Goal: Feedback & Contribution: Submit feedback/report problem

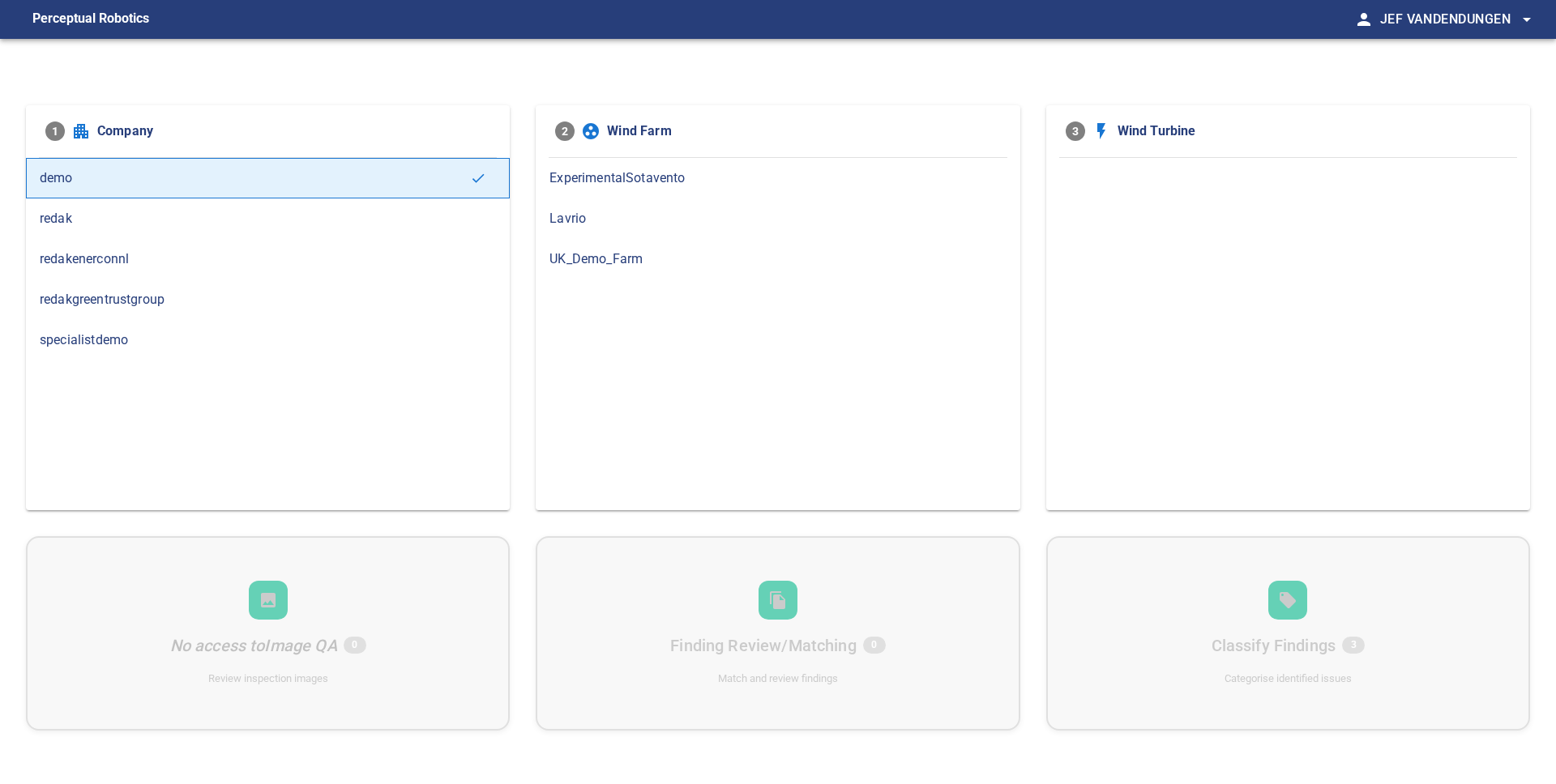
click at [213, 298] on span "redakgreentrustgroup" at bounding box center [267, 300] width 456 height 19
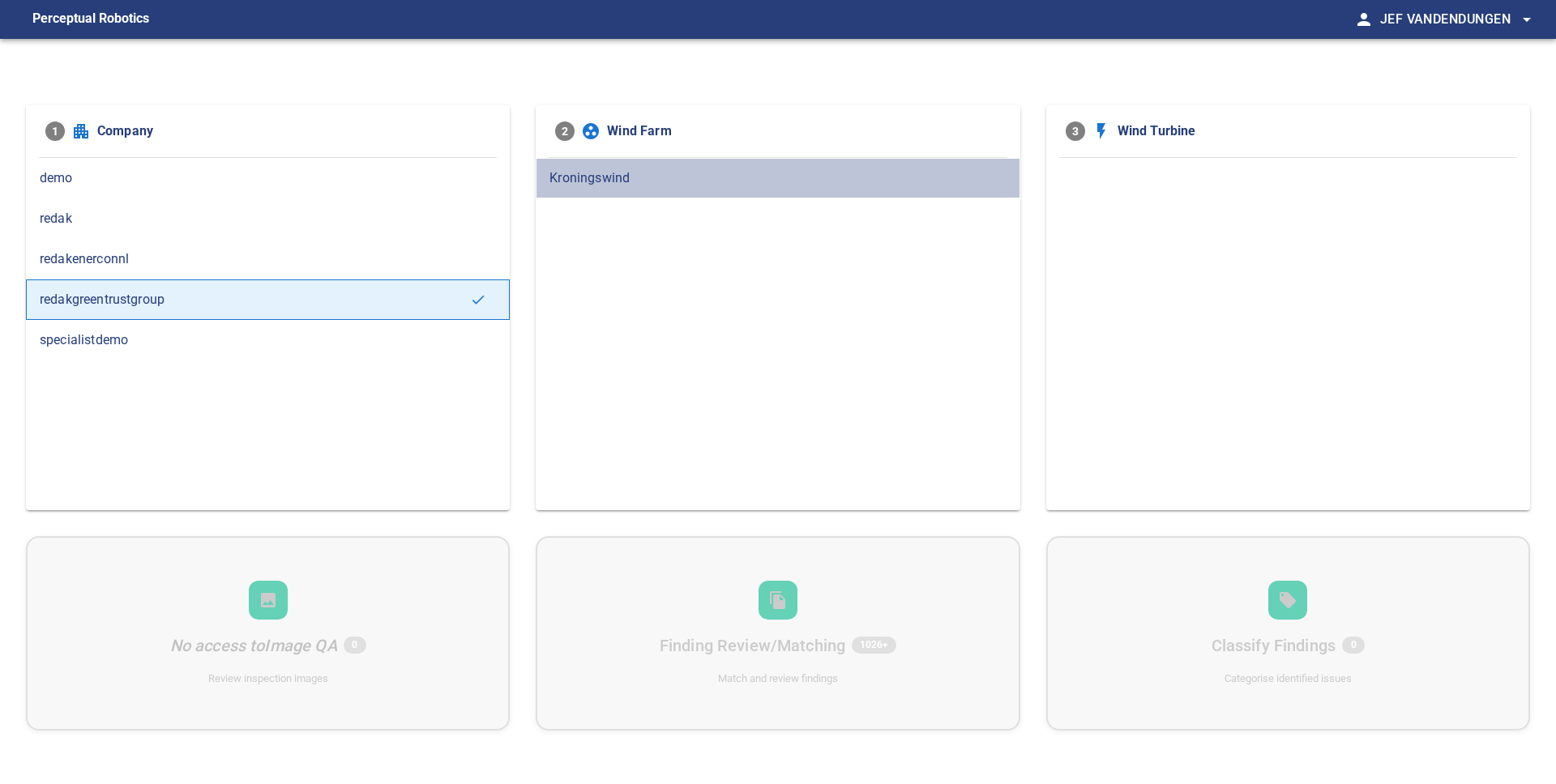
click at [607, 184] on span "Kroningswind" at bounding box center [778, 178] width 456 height 19
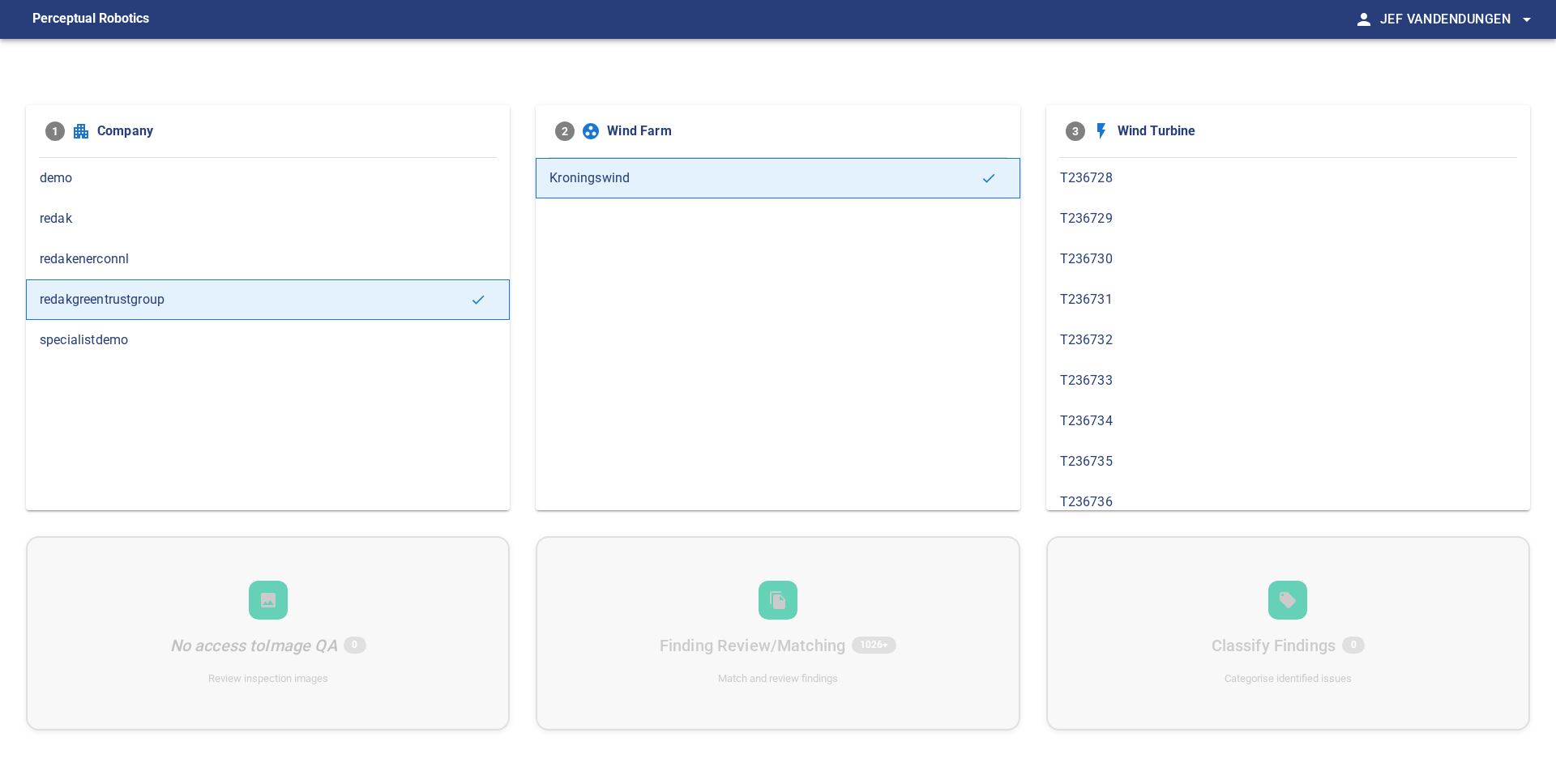
click at [1133, 315] on div "T236731" at bounding box center [1287, 300] width 484 height 40
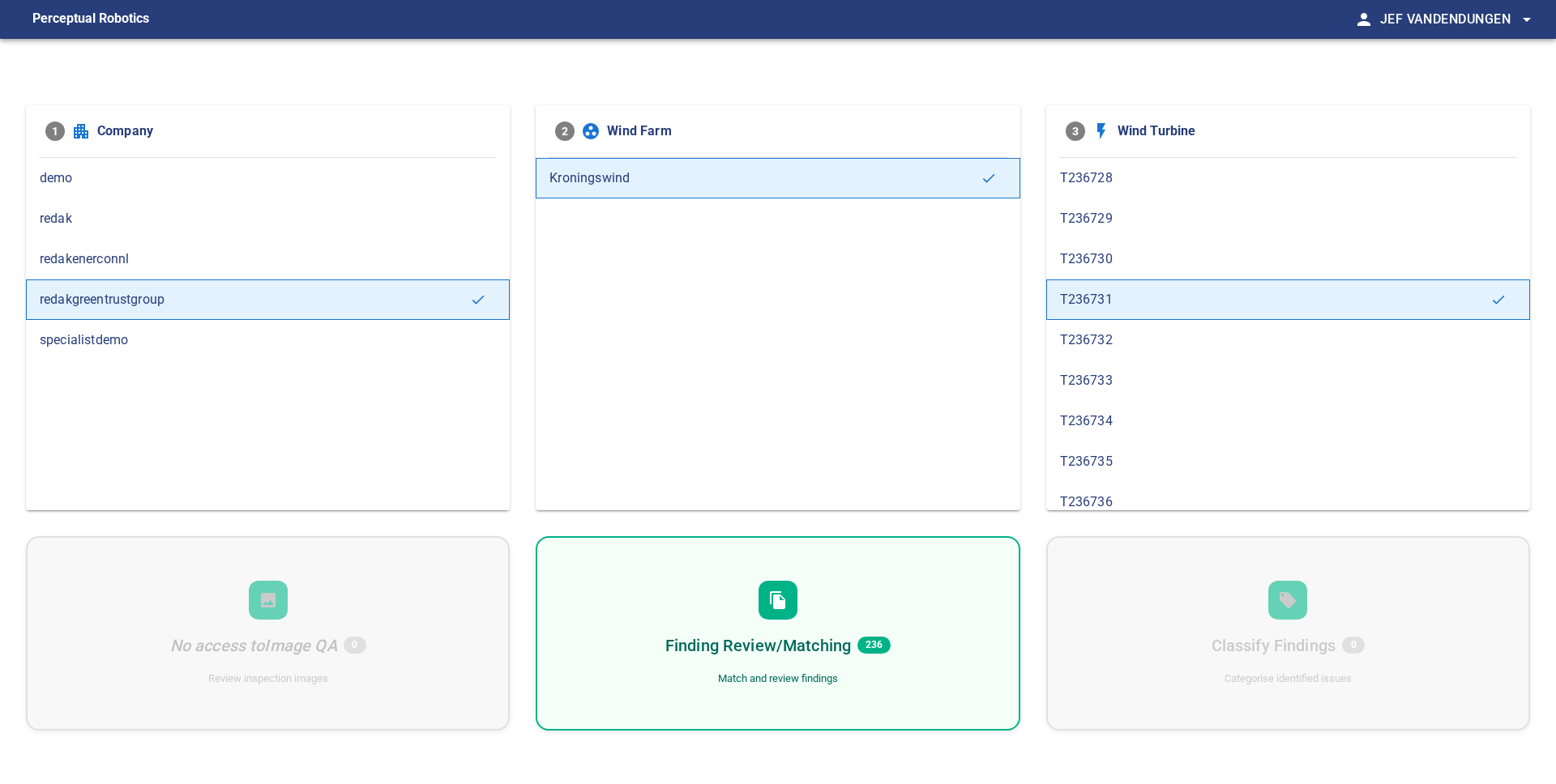
click at [785, 637] on h6 "Finding Review/Matching" at bounding box center [758, 645] width 186 height 26
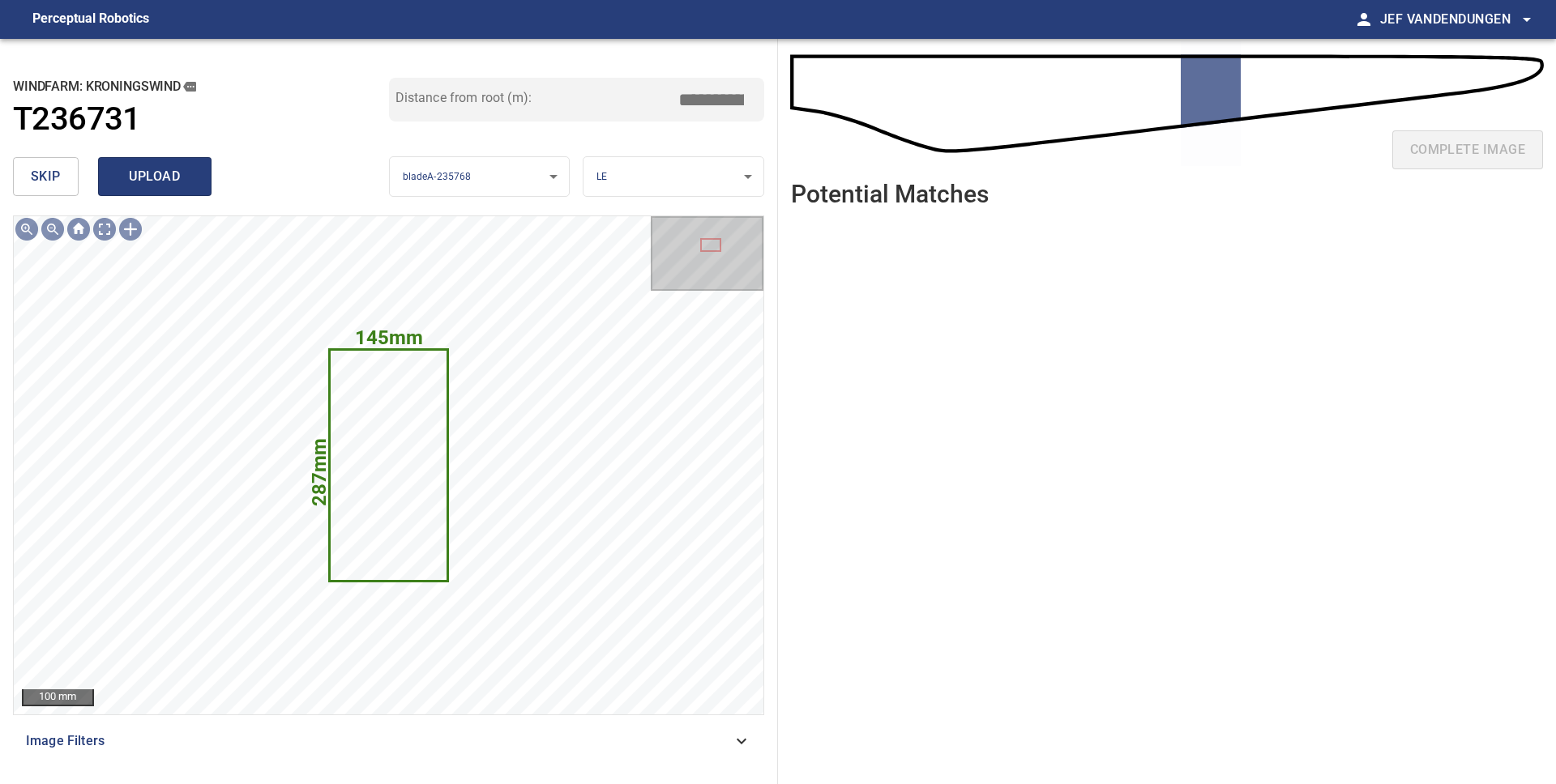
click at [144, 177] on span "upload" at bounding box center [154, 177] width 78 height 23
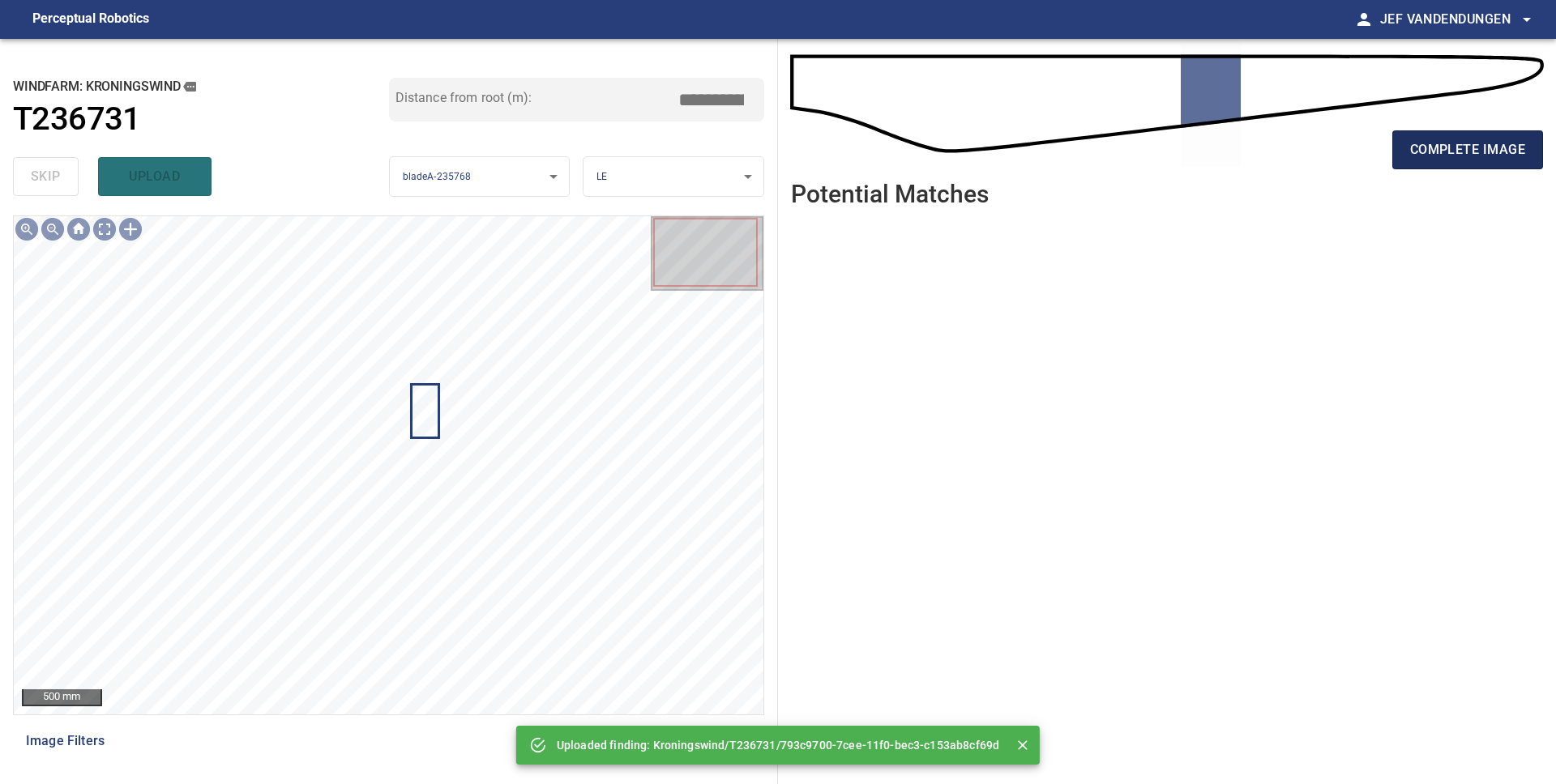
click at [1428, 160] on span "complete image" at bounding box center [1467, 150] width 115 height 23
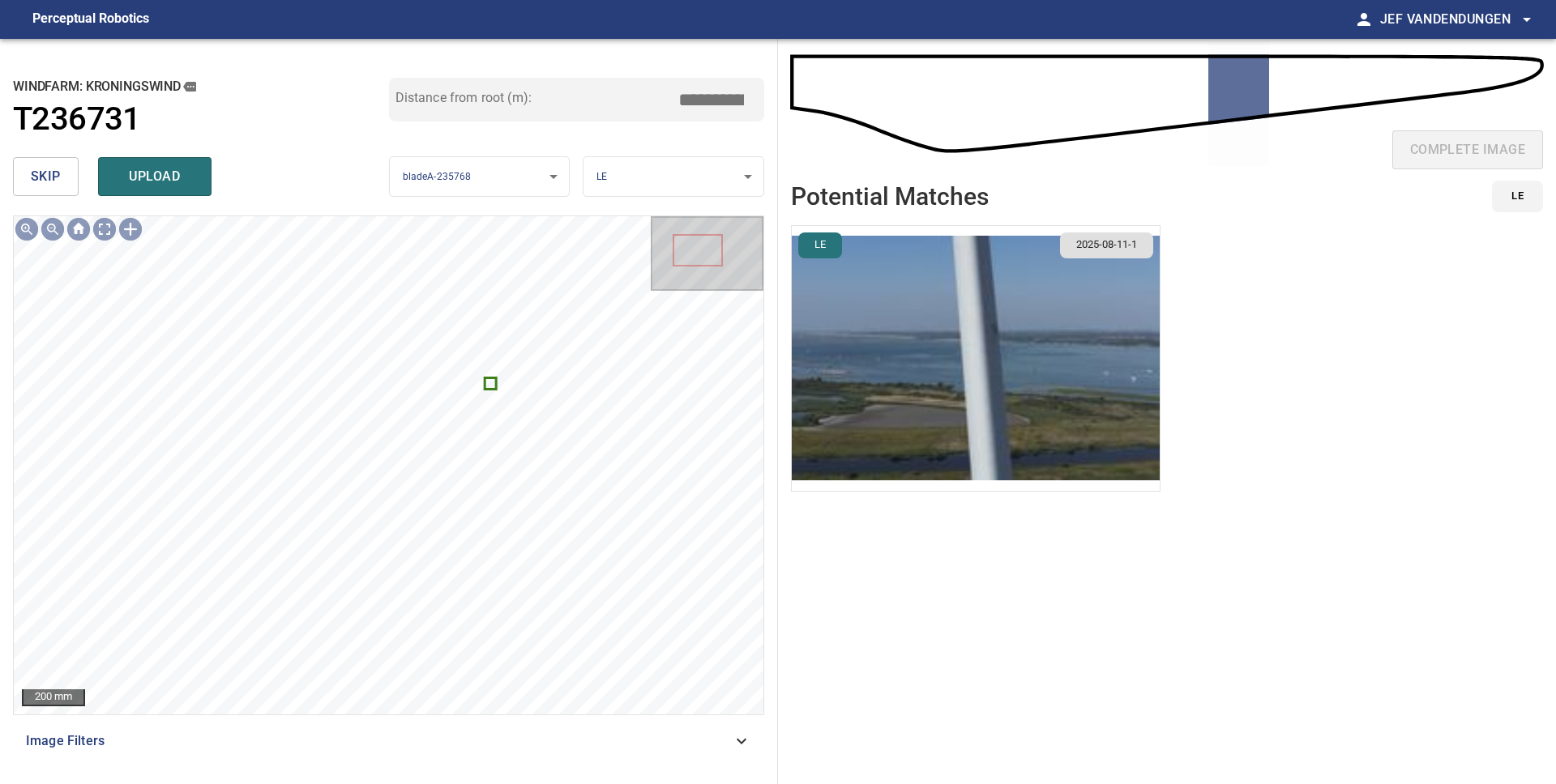
click at [53, 187] on span "skip" at bounding box center [45, 177] width 30 height 23
click at [47, 186] on span "skip" at bounding box center [45, 177] width 30 height 23
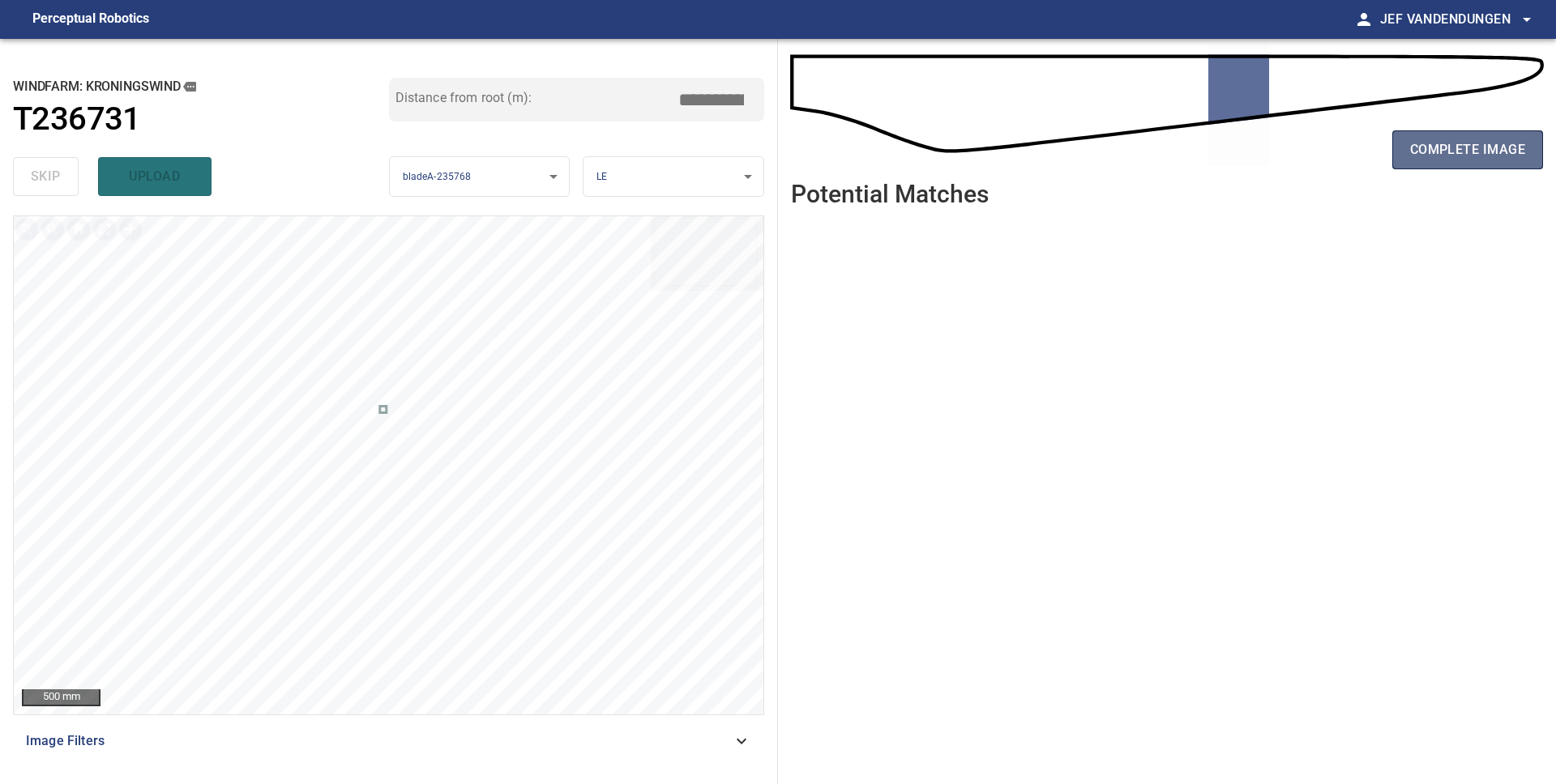
click at [1486, 156] on span "complete image" at bounding box center [1467, 150] width 115 height 23
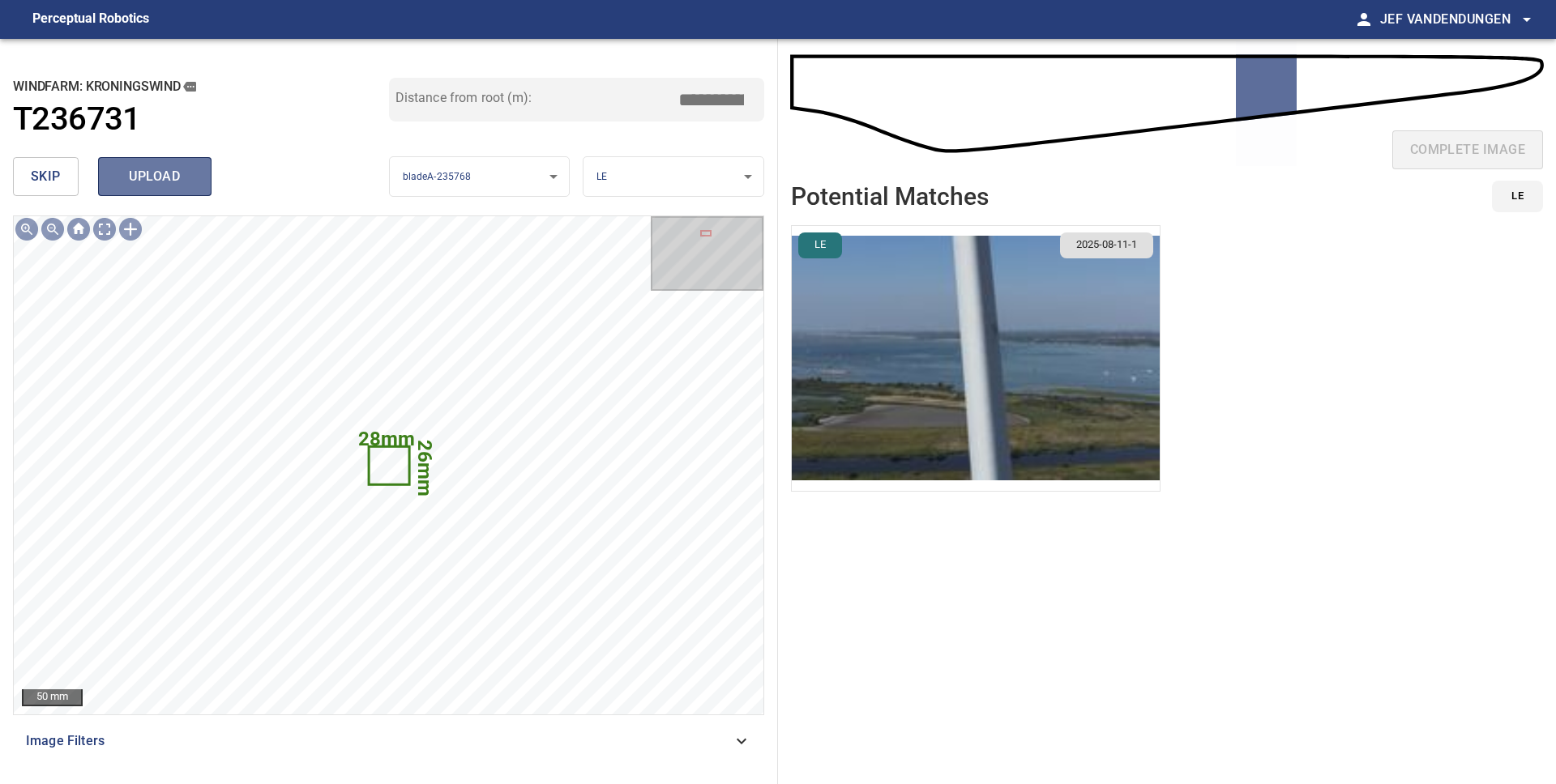
click at [162, 185] on span "upload" at bounding box center [154, 177] width 78 height 23
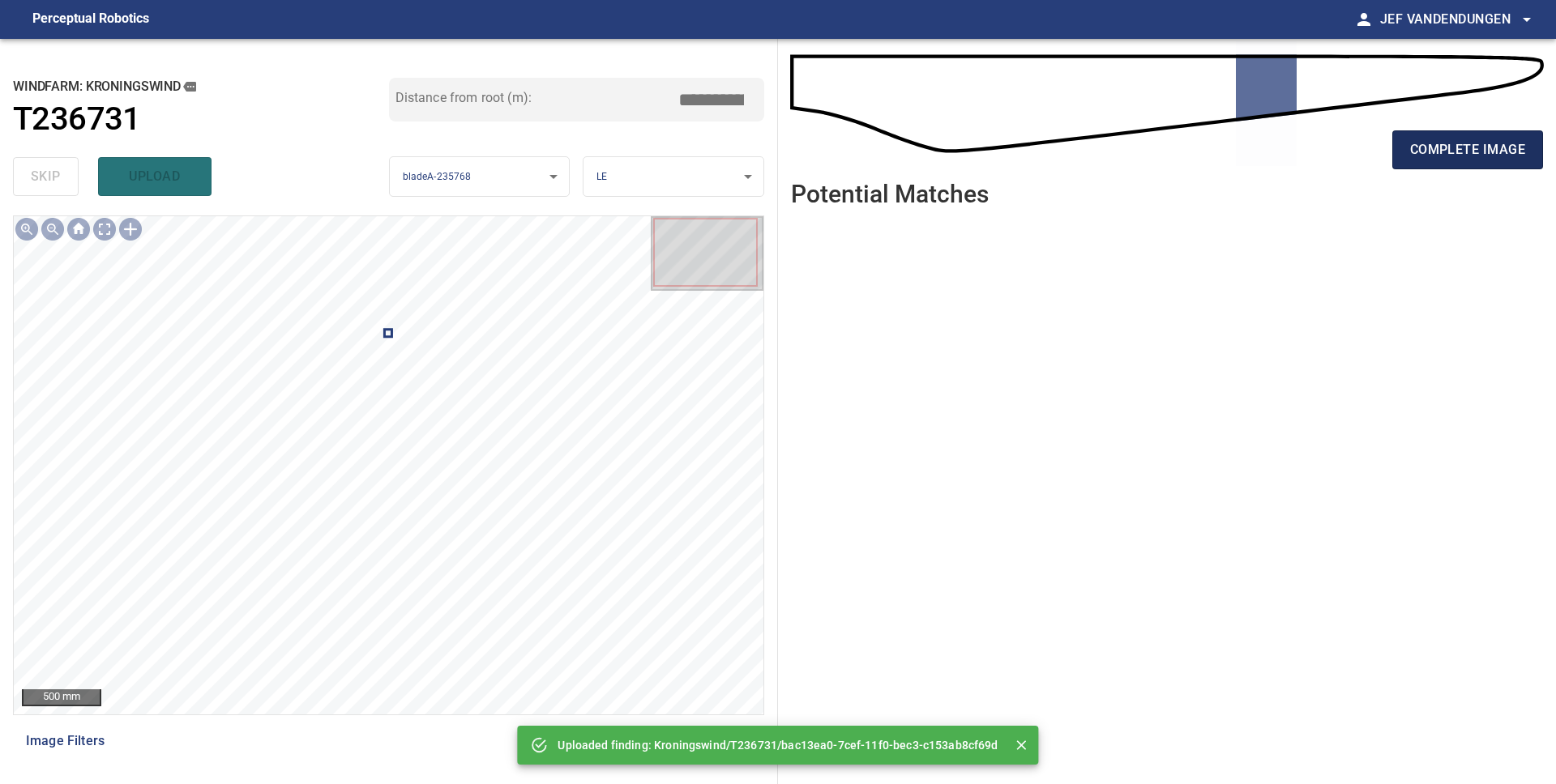
click at [1421, 158] on span "complete image" at bounding box center [1467, 150] width 115 height 23
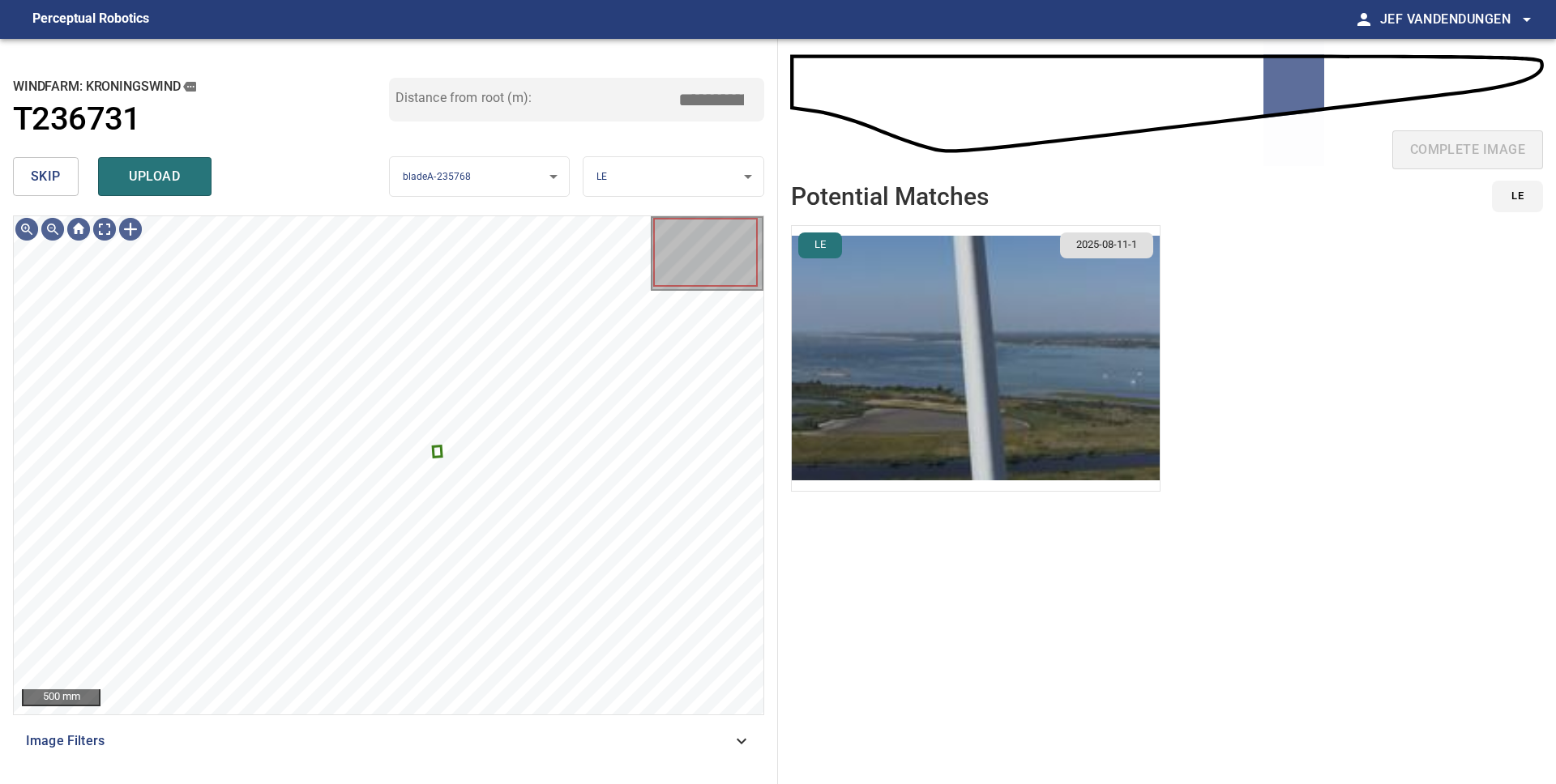
click at [989, 348] on img "button" at bounding box center [976, 358] width 368 height 265
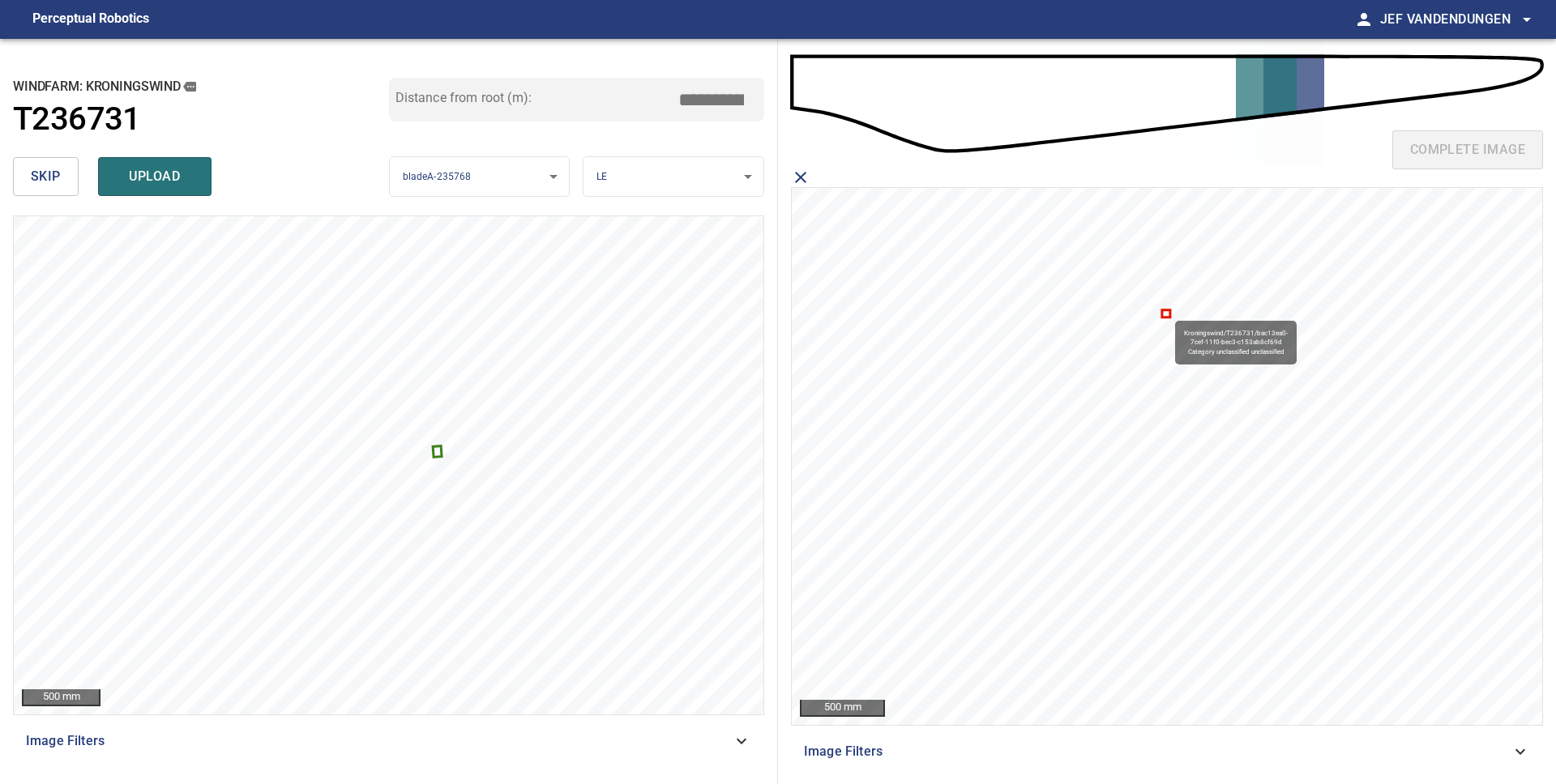
click at [1167, 313] on icon at bounding box center [1165, 314] width 6 height 5
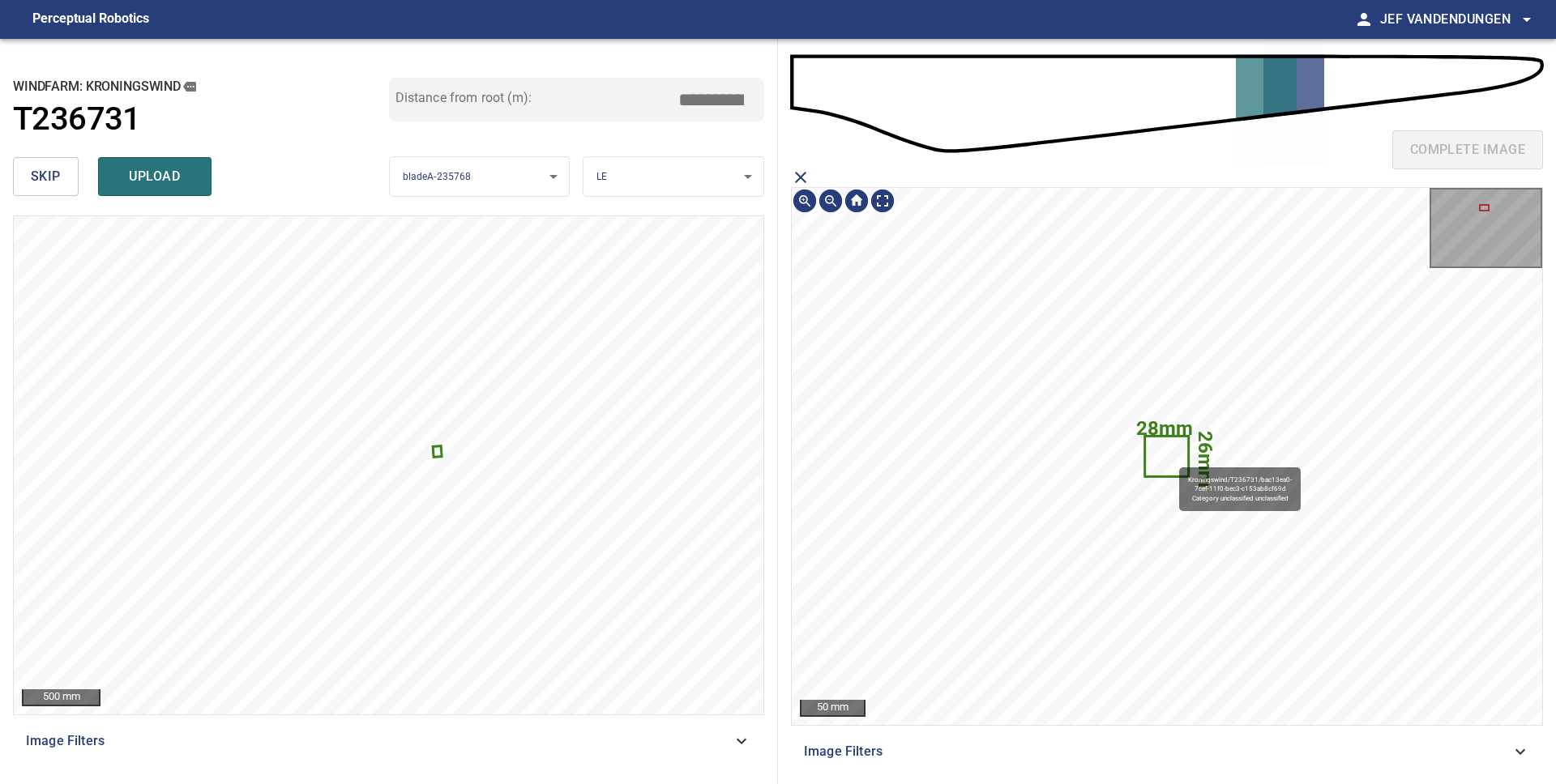
click at [1172, 463] on icon at bounding box center [1166, 457] width 41 height 38
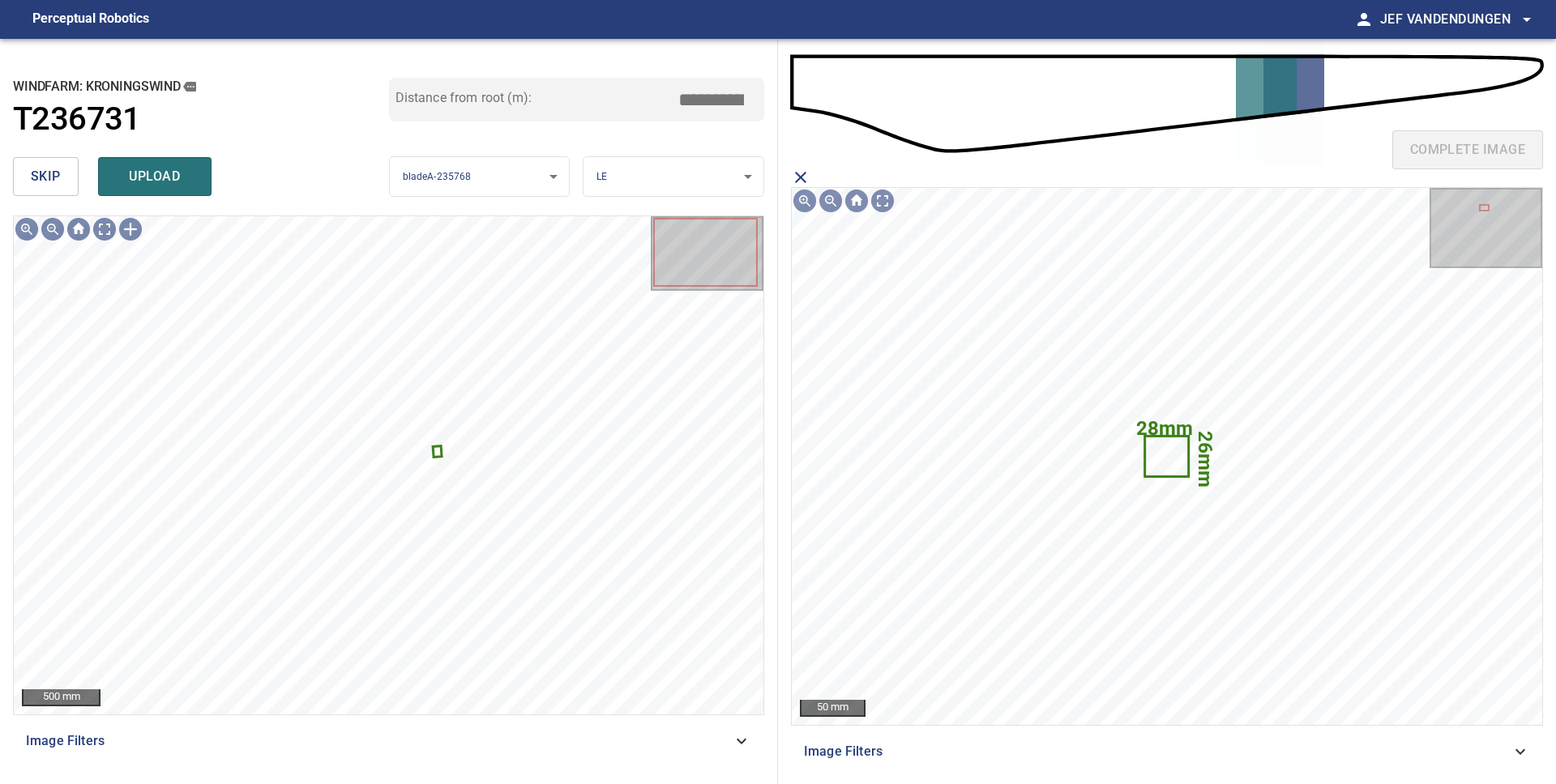
click at [798, 176] on icon "close matching imageResolution:" at bounding box center [801, 177] width 19 height 19
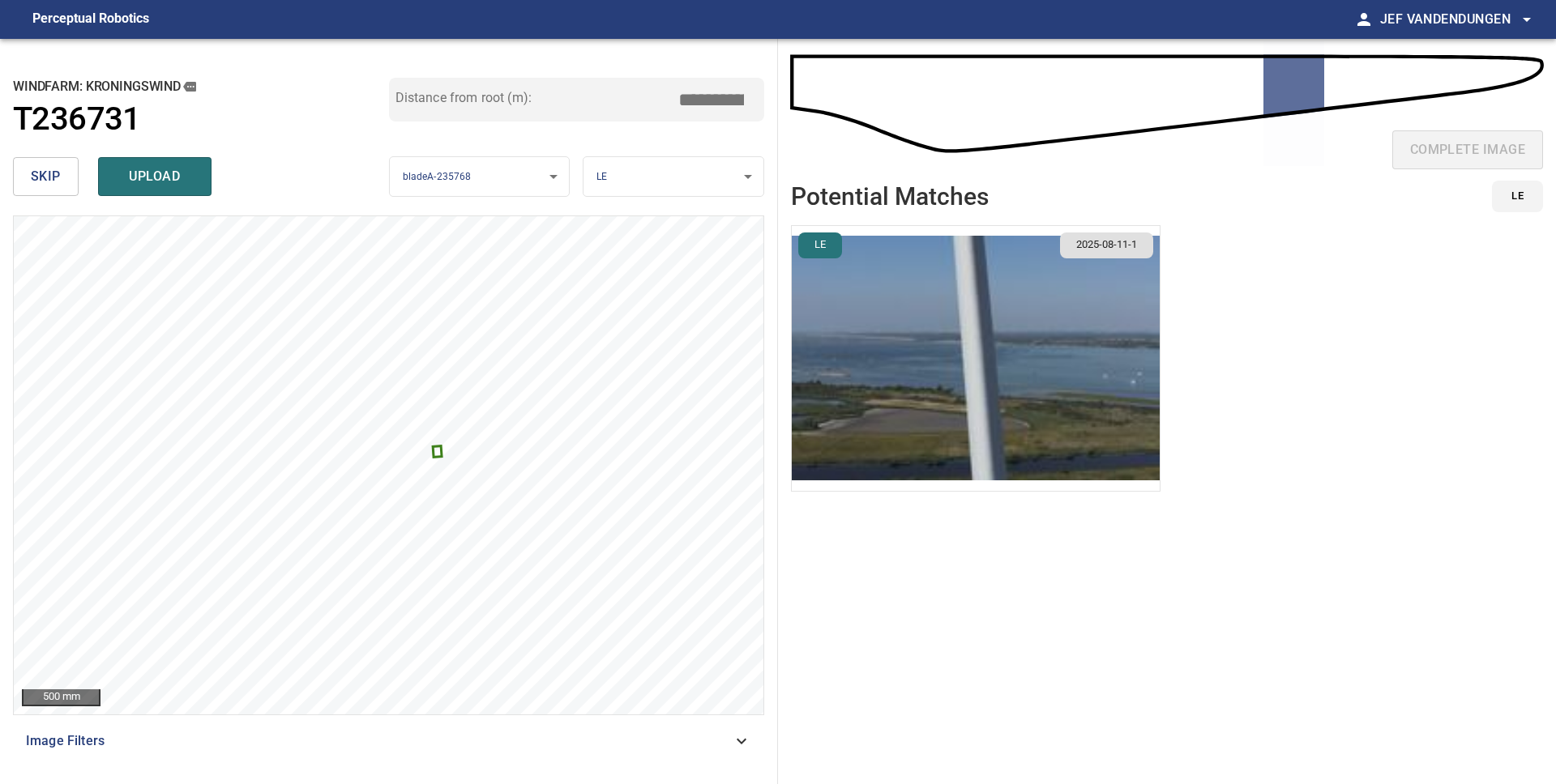
click at [45, 178] on span "skip" at bounding box center [45, 177] width 30 height 23
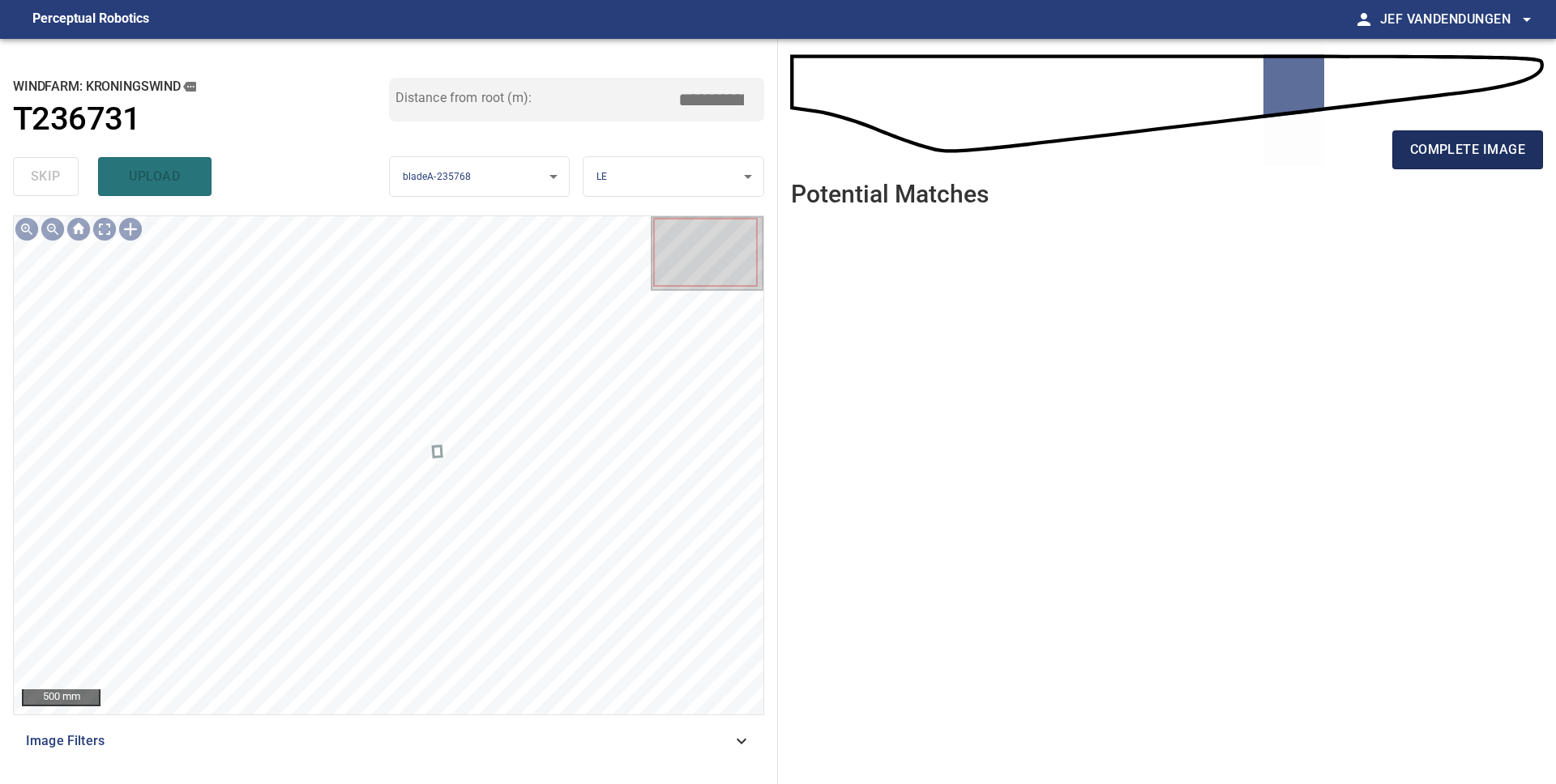
click at [1445, 159] on span "complete image" at bounding box center [1467, 150] width 115 height 23
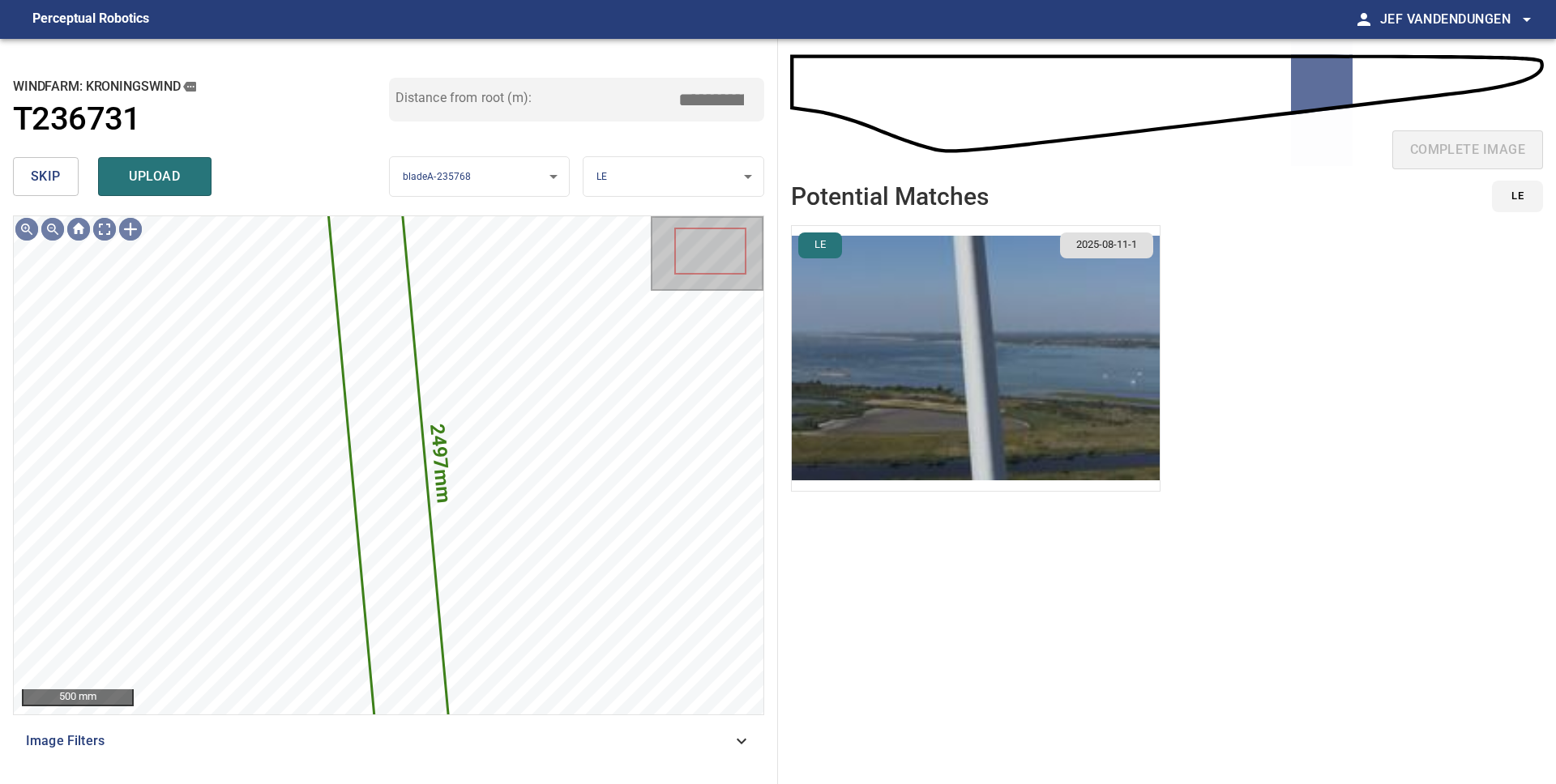
click at [43, 175] on span "skip" at bounding box center [45, 177] width 30 height 23
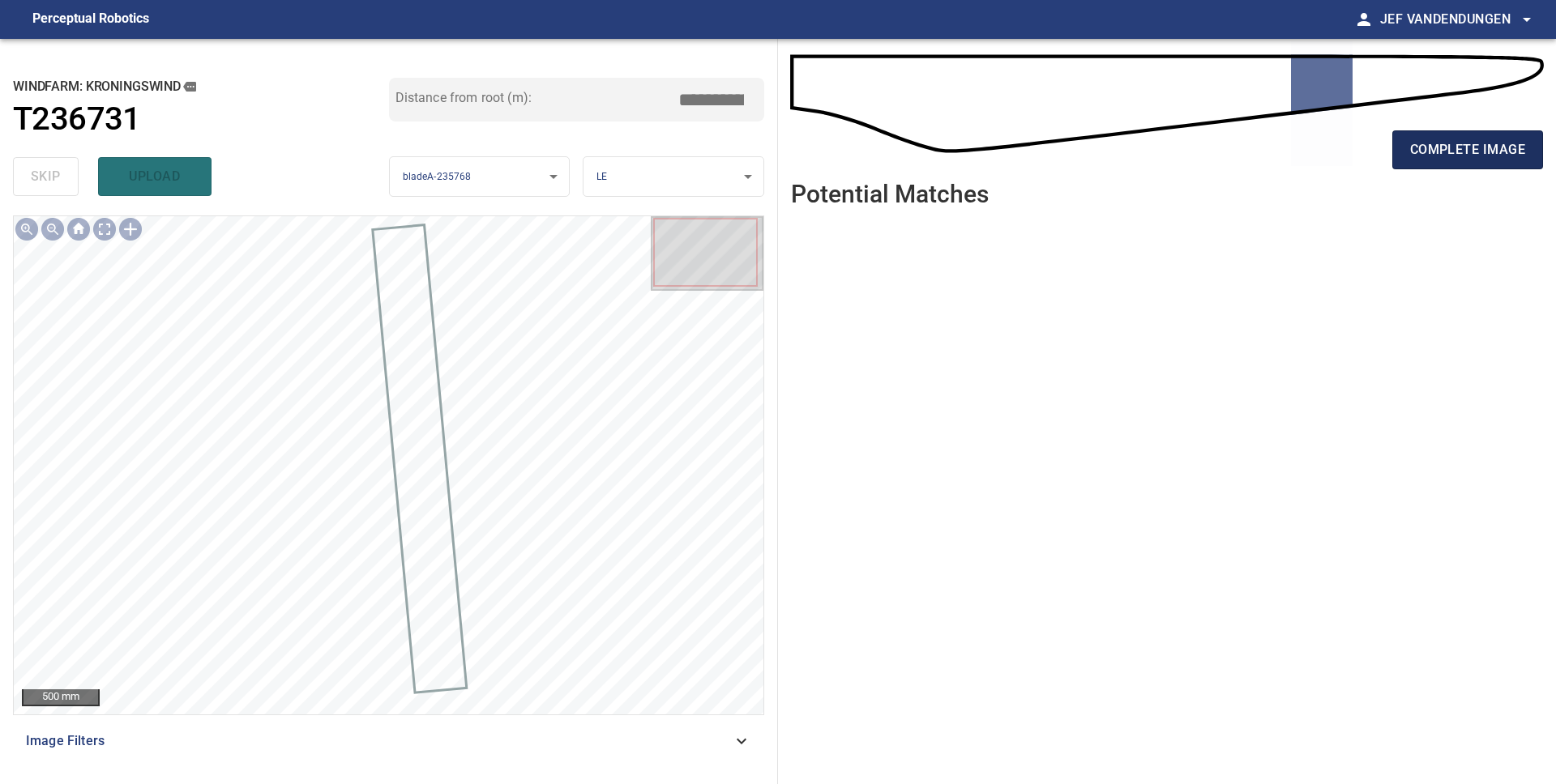
click at [1475, 151] on span "complete image" at bounding box center [1467, 150] width 115 height 23
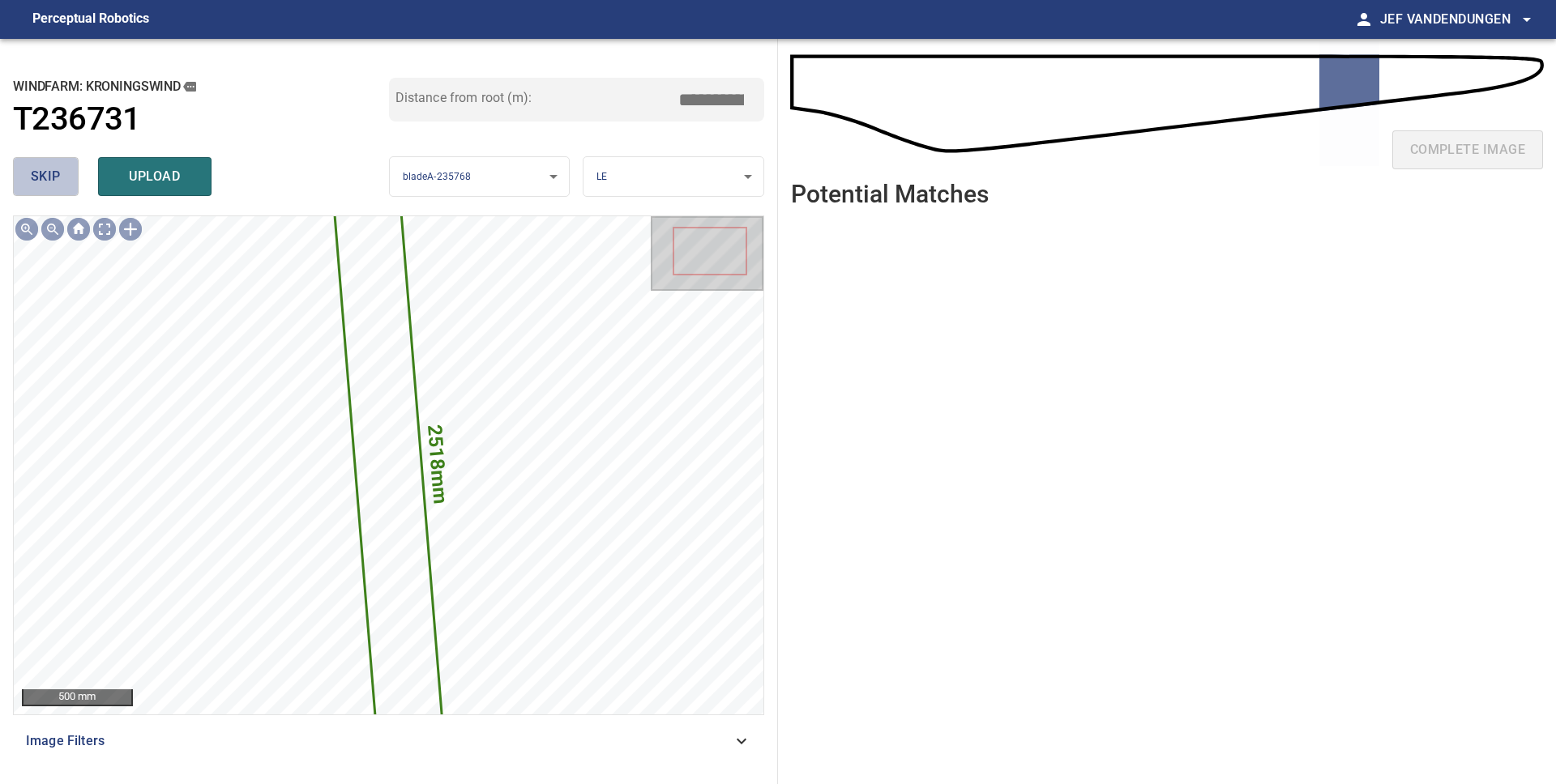
click at [43, 175] on span "skip" at bounding box center [45, 177] width 30 height 23
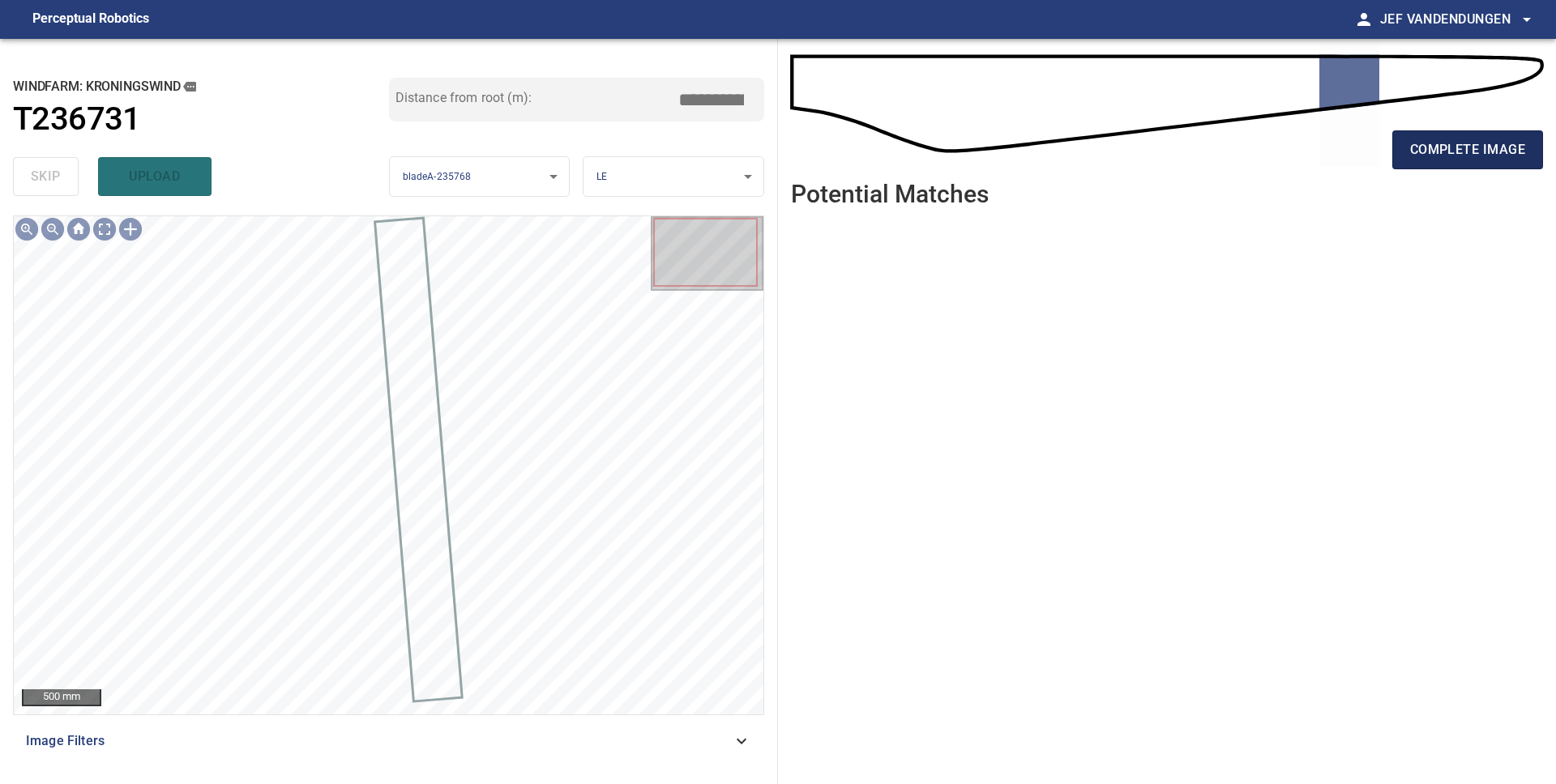
click at [1498, 152] on span "complete image" at bounding box center [1467, 150] width 115 height 23
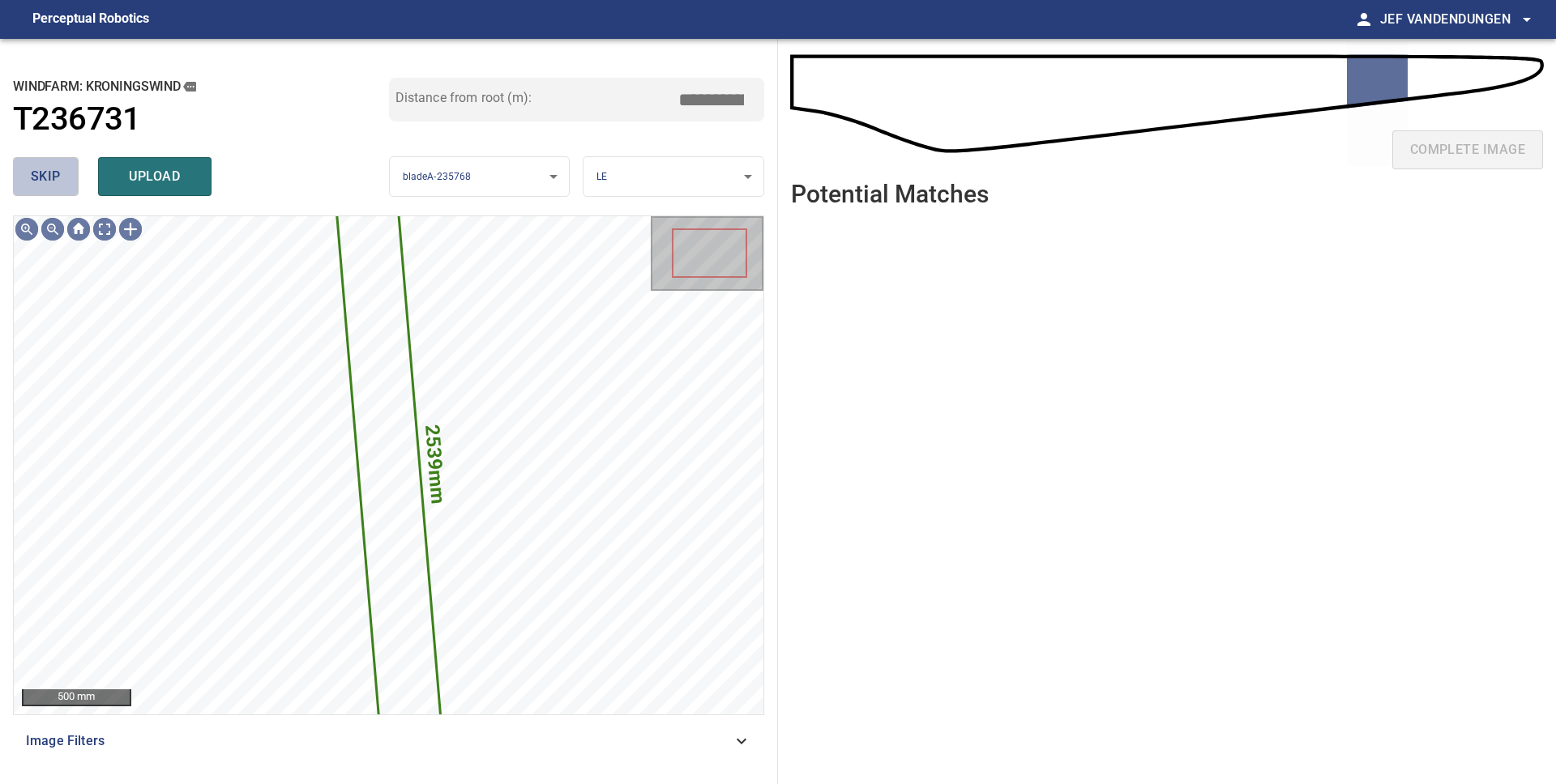
click at [34, 179] on span "skip" at bounding box center [45, 177] width 30 height 23
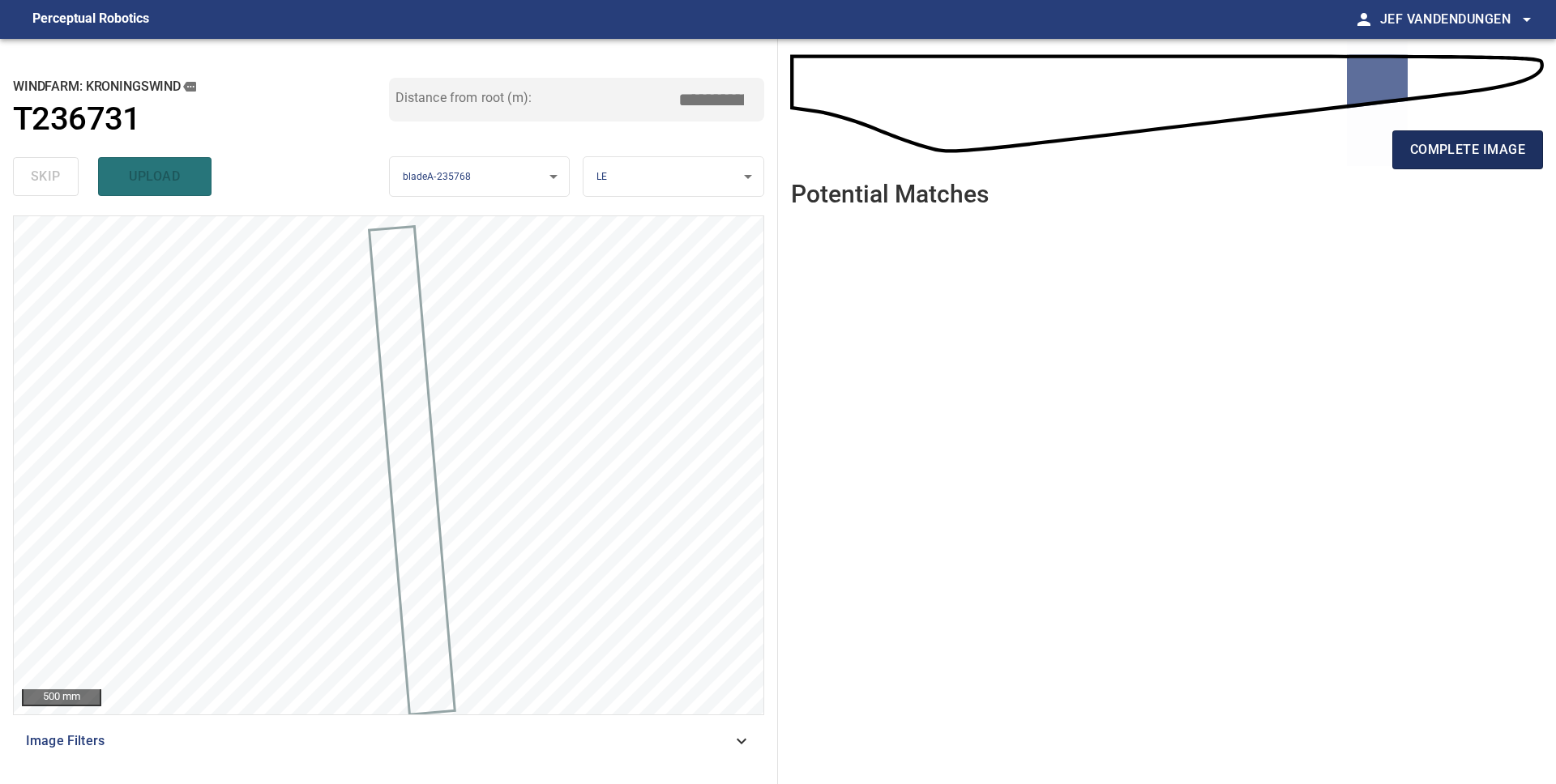
click at [1436, 150] on span "complete image" at bounding box center [1467, 150] width 115 height 23
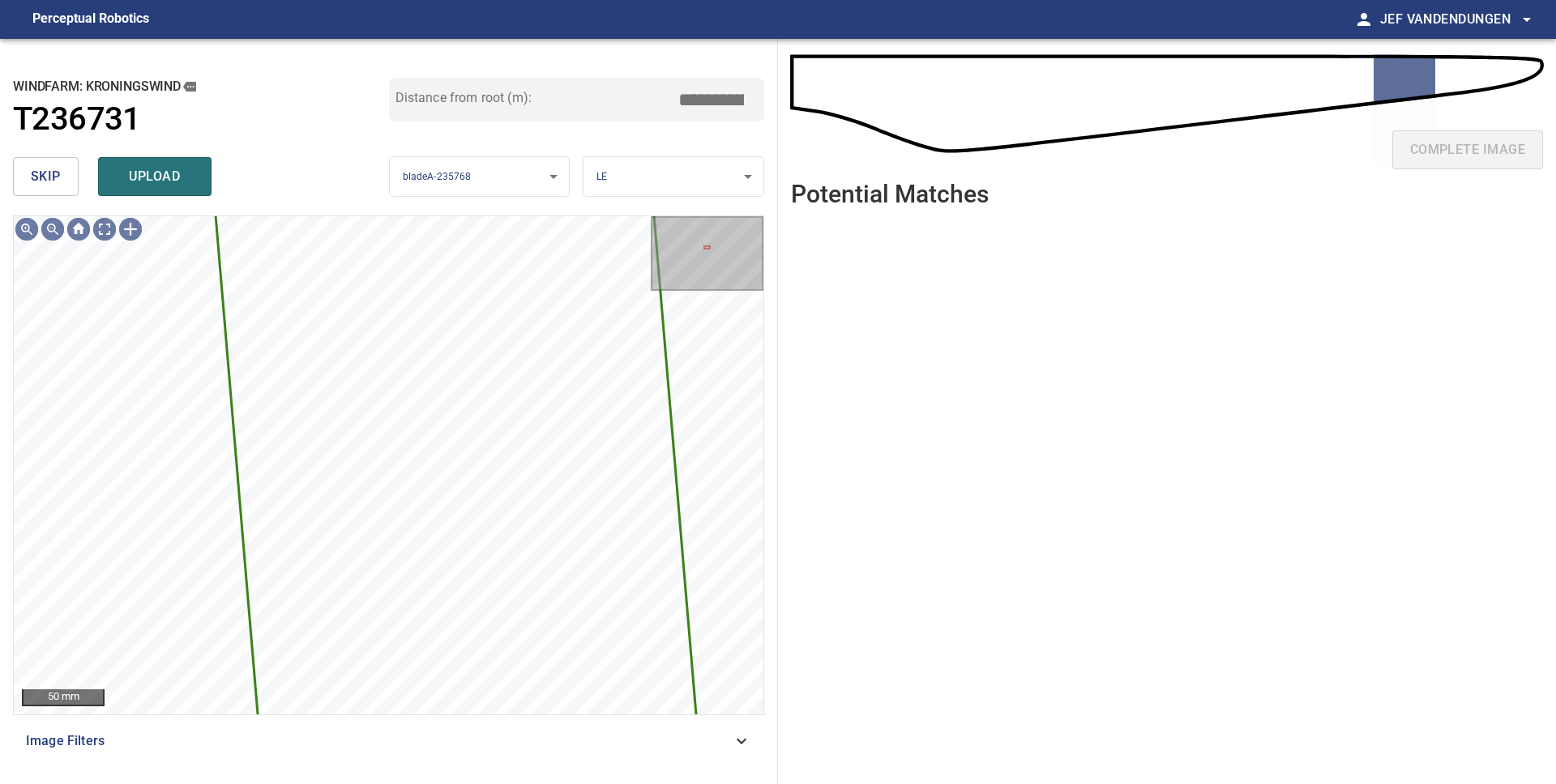
click at [55, 180] on span "skip" at bounding box center [45, 177] width 30 height 23
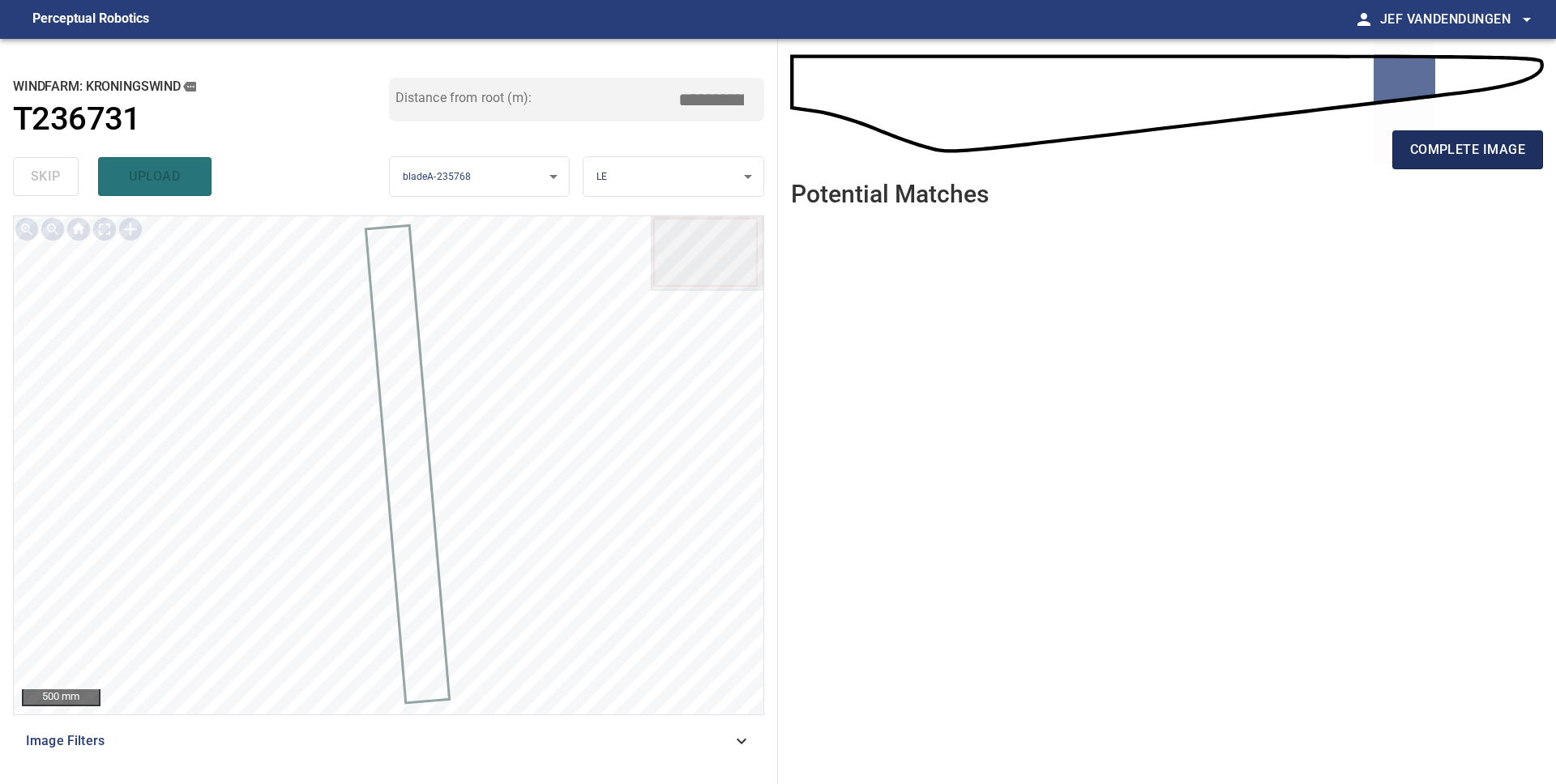
click at [1431, 163] on button "complete image" at bounding box center [1467, 149] width 150 height 39
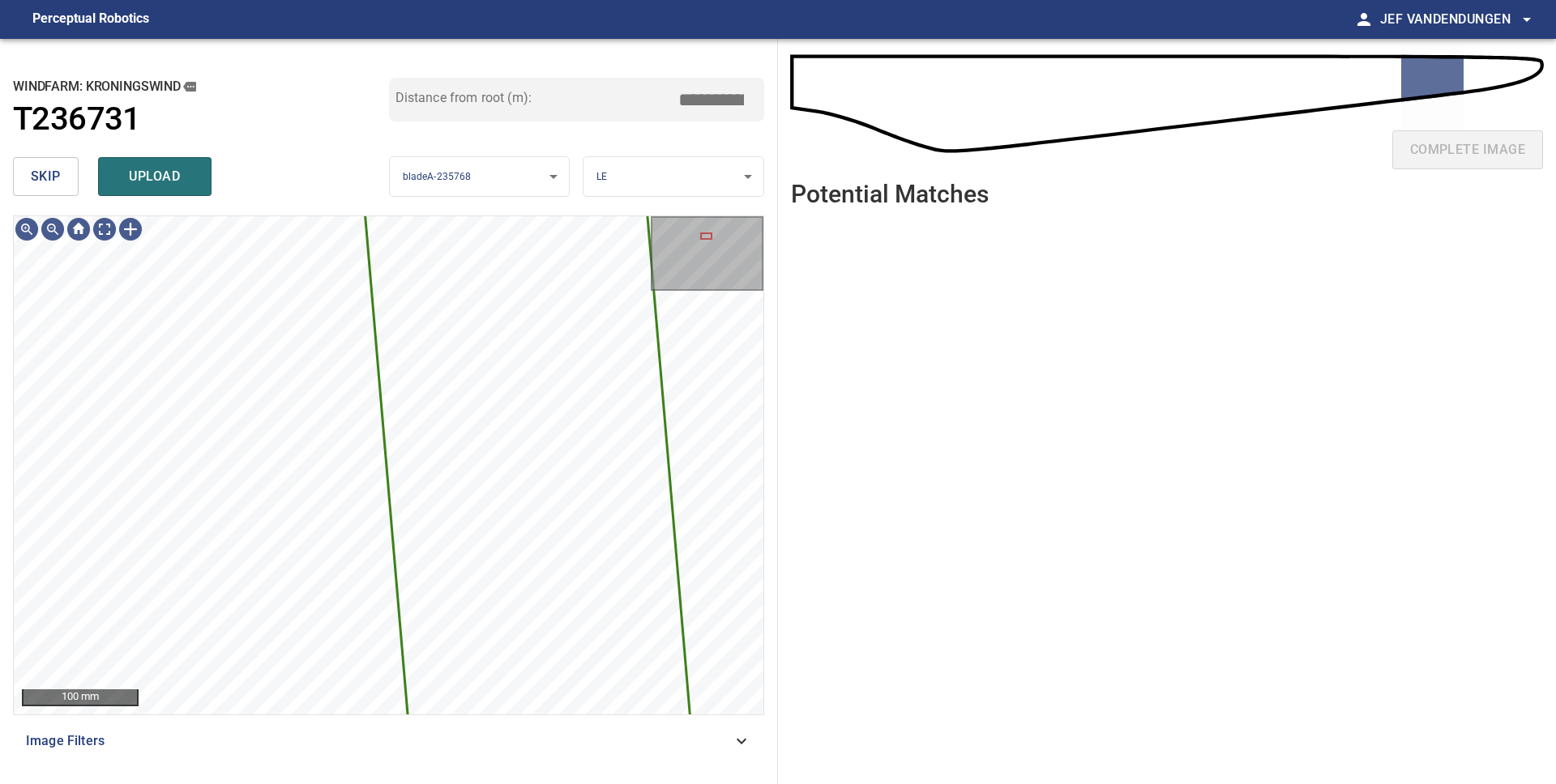
click at [50, 182] on span "skip" at bounding box center [45, 177] width 30 height 23
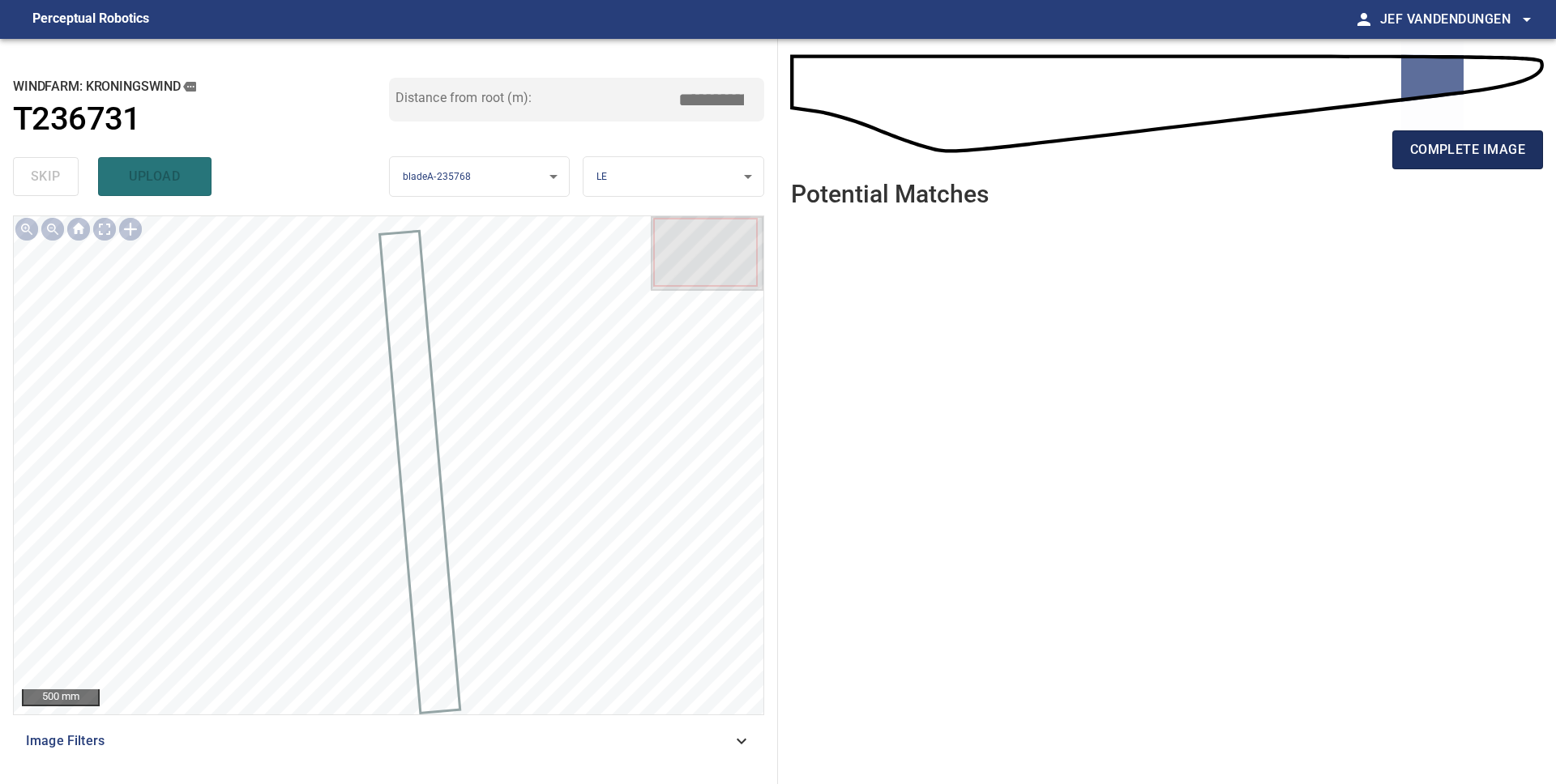
click at [1455, 145] on span "complete image" at bounding box center [1467, 150] width 115 height 23
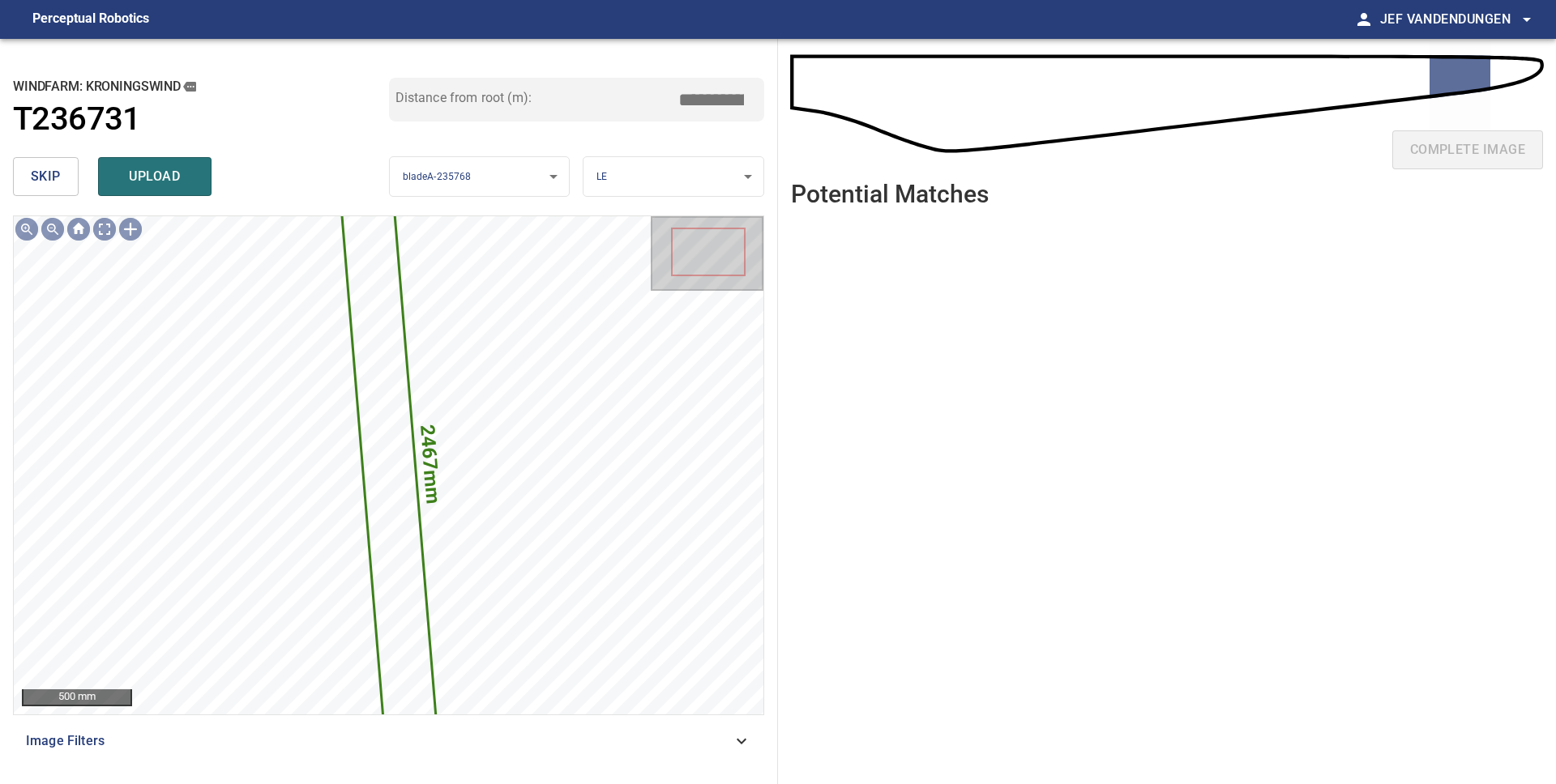
click at [47, 177] on span "skip" at bounding box center [45, 177] width 30 height 23
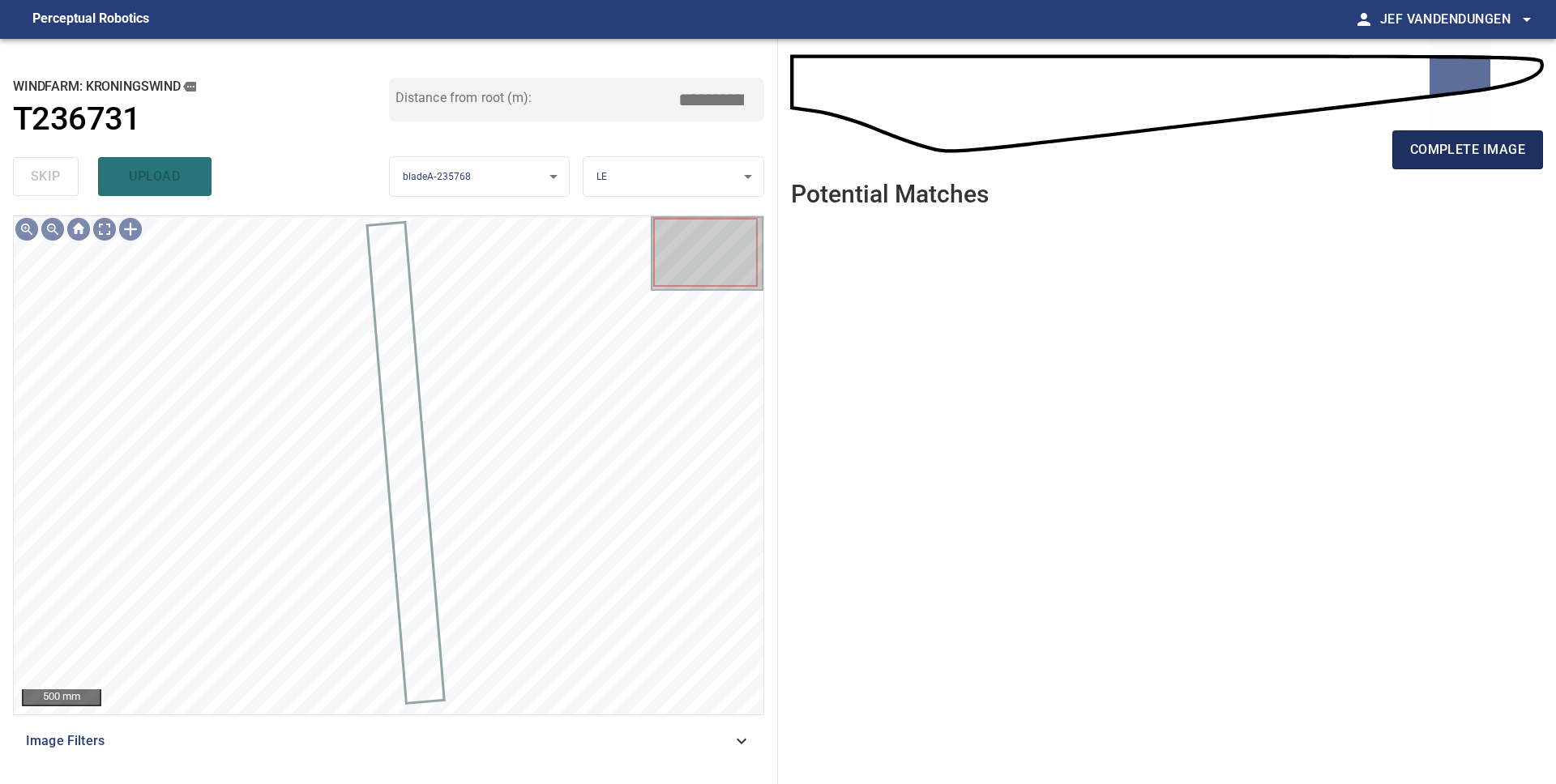
click at [1450, 158] on span "complete image" at bounding box center [1467, 150] width 115 height 23
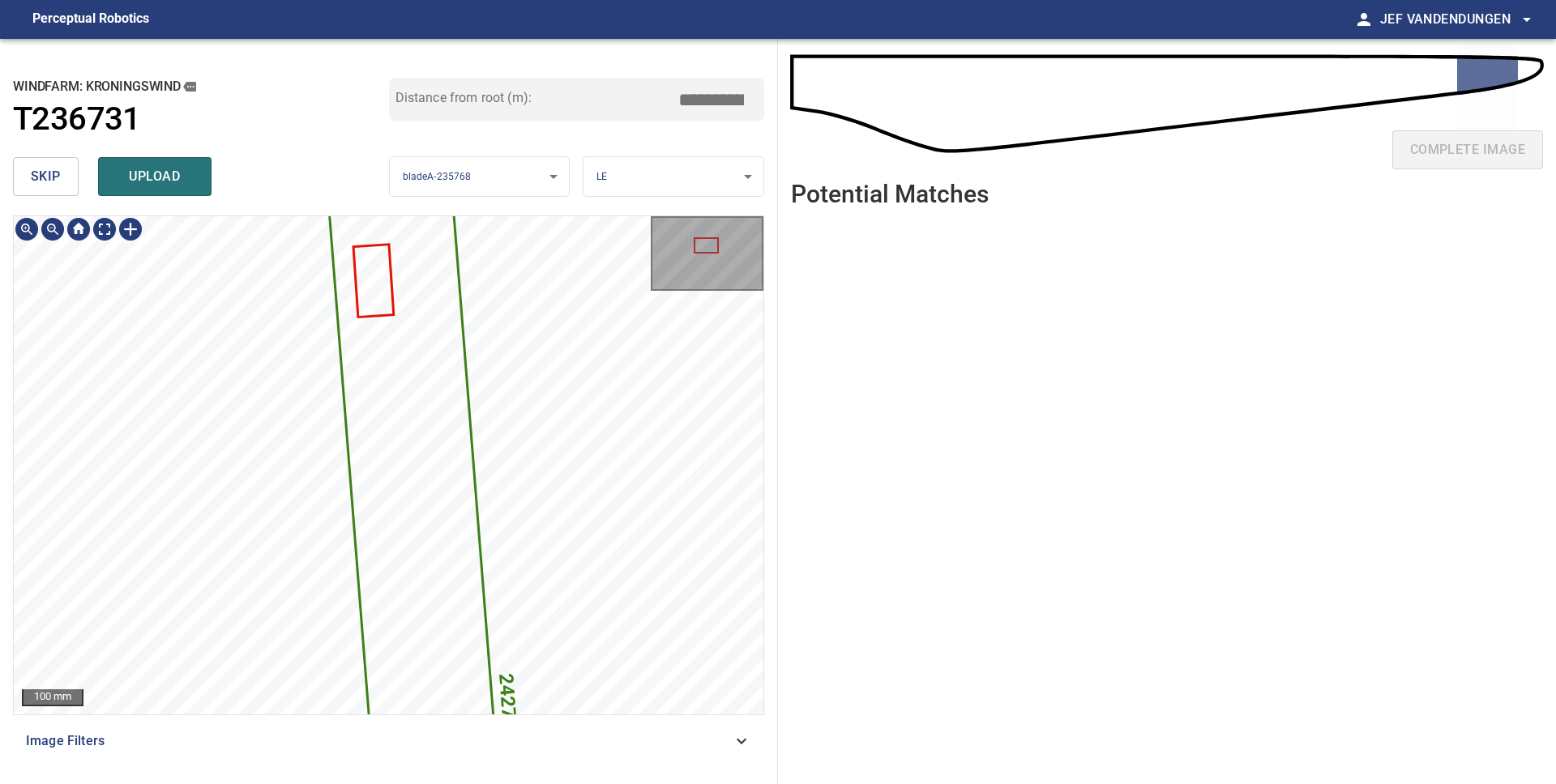
click at [669, 729] on div "2427mm 162mm 100 mm Image Filters" at bounding box center [389, 493] width 751 height 556
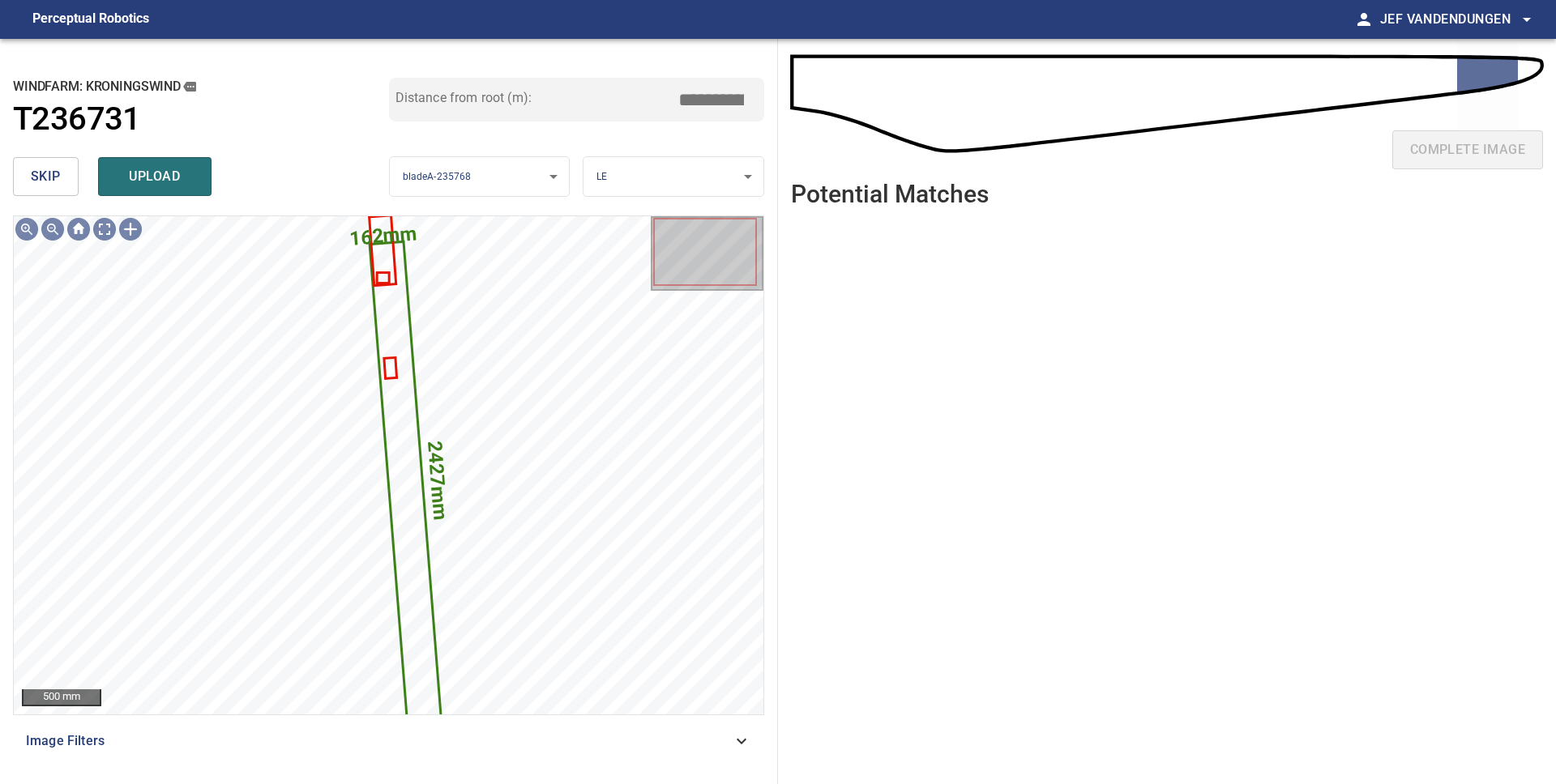
click at [27, 182] on button "skip" at bounding box center [46, 176] width 66 height 39
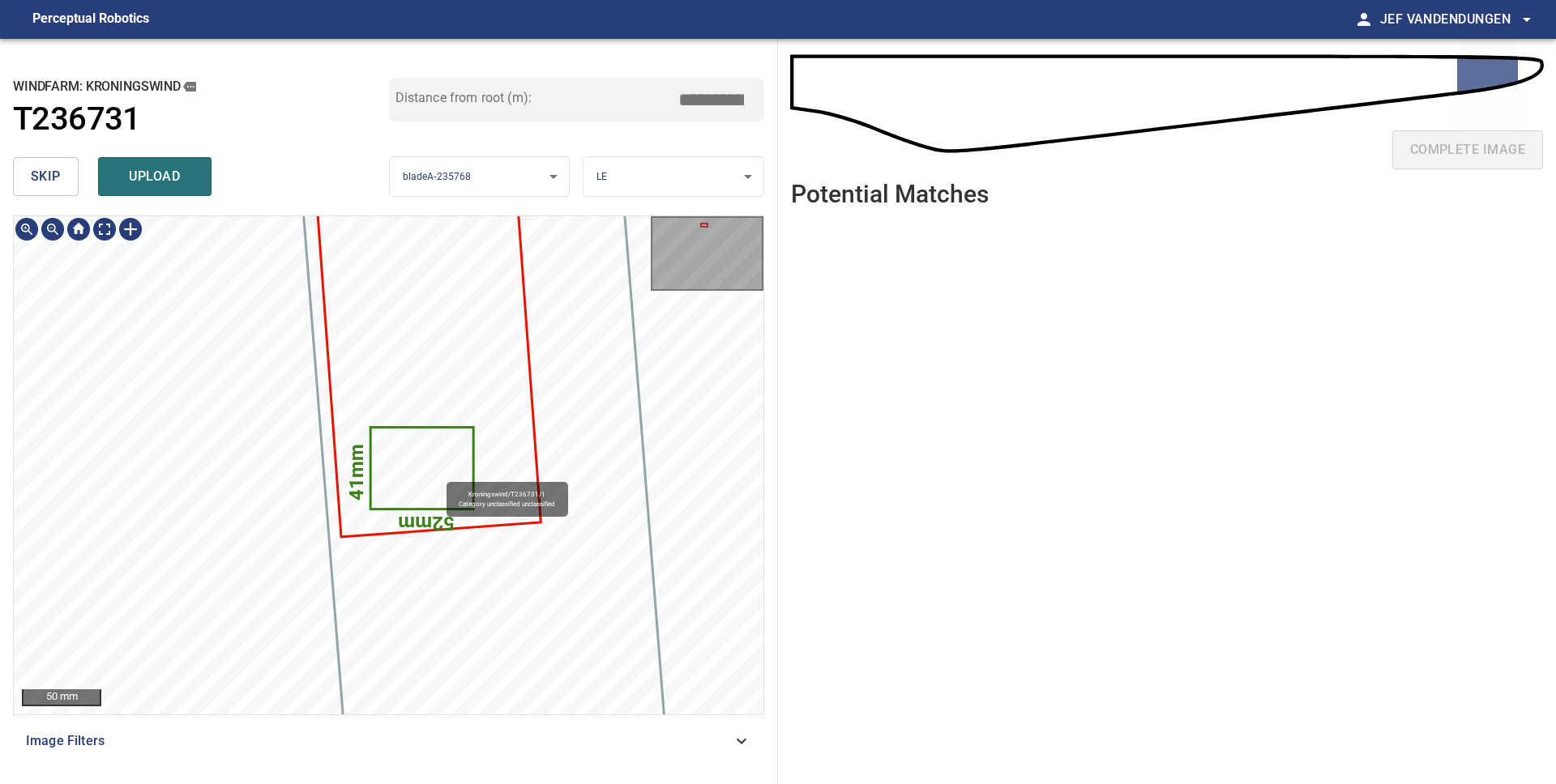
click at [440, 474] on icon at bounding box center [421, 468] width 101 height 79
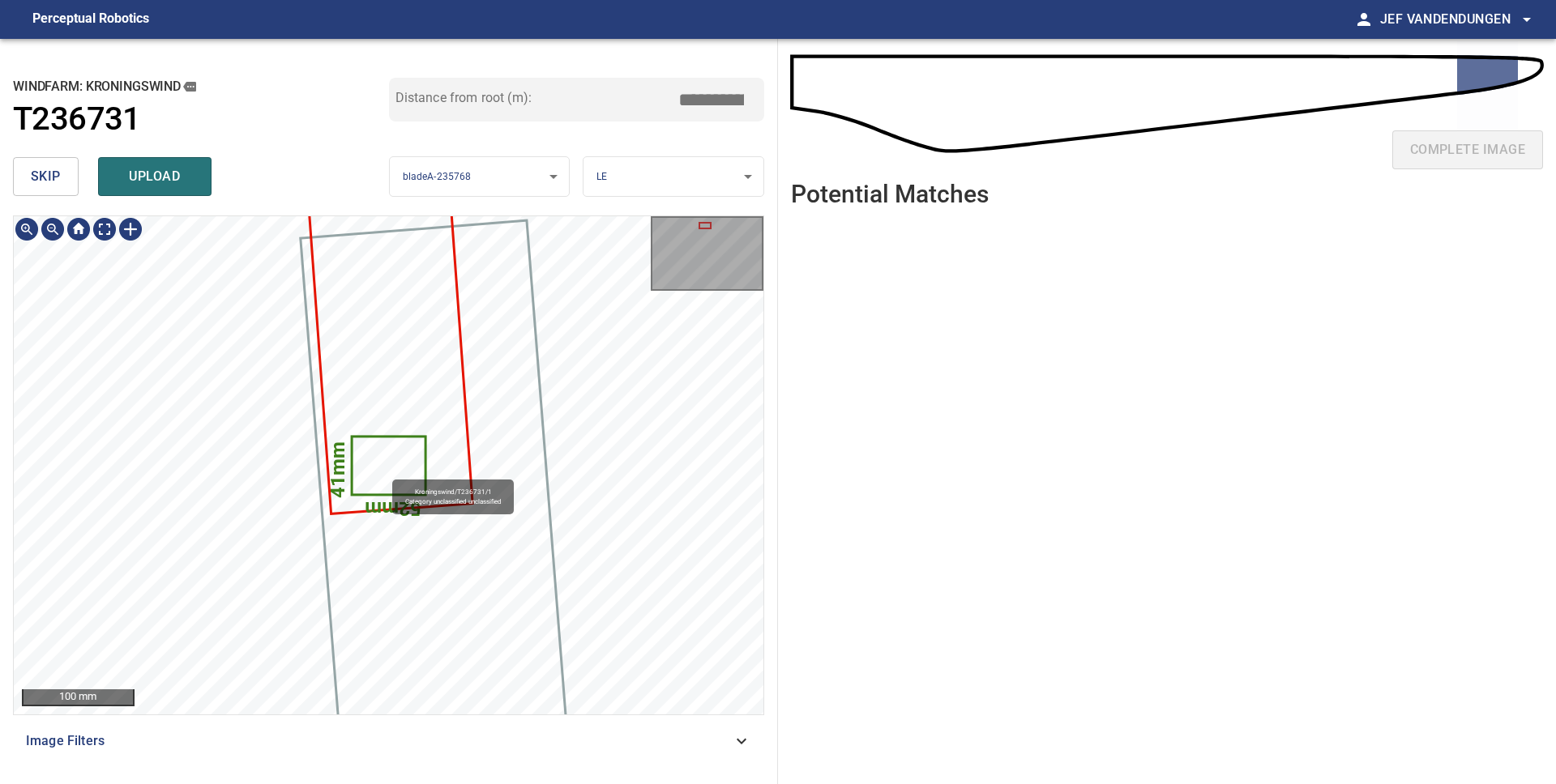
click at [385, 472] on icon at bounding box center [389, 465] width 71 height 56
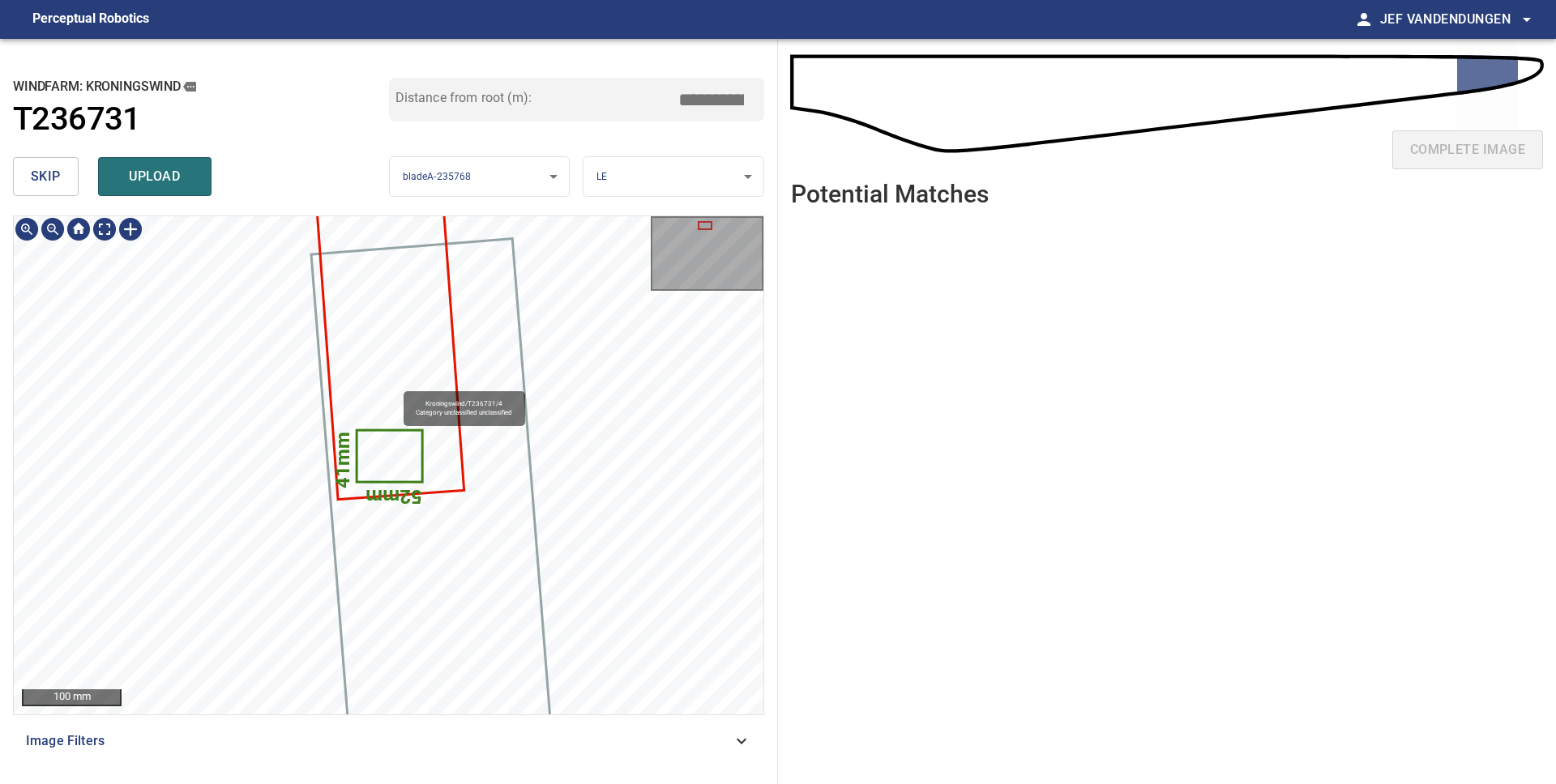
click at [396, 216] on div "41mm 52mm Kroningswind/T236731/4 Category unclassified unclassified" at bounding box center [388, 216] width 750 height 0
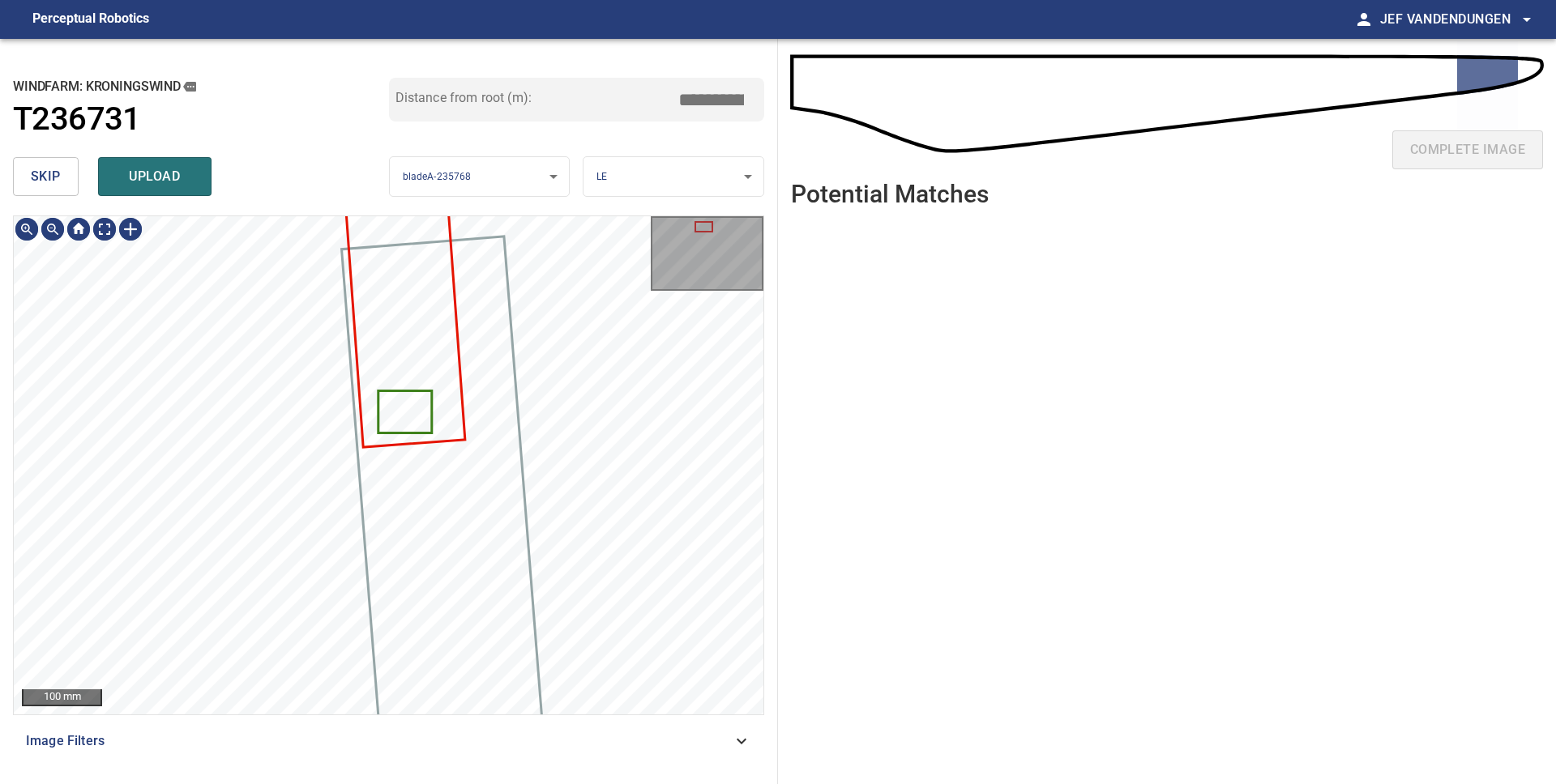
click at [56, 177] on span "skip" at bounding box center [45, 177] width 30 height 23
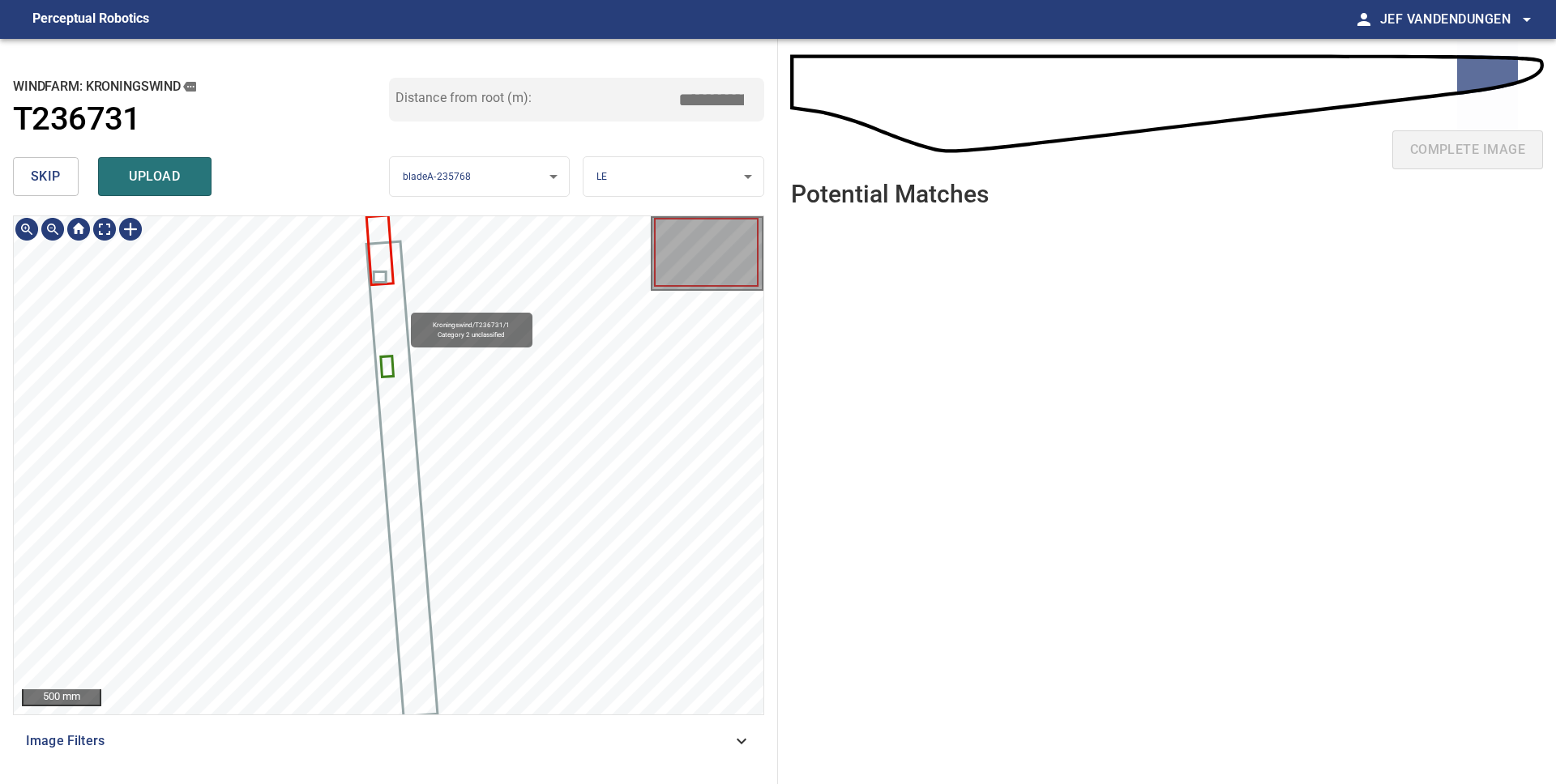
click at [373, 216] on div "Kroningswind/T236731/1 Category 2 unclassified" at bounding box center [388, 216] width 750 height 0
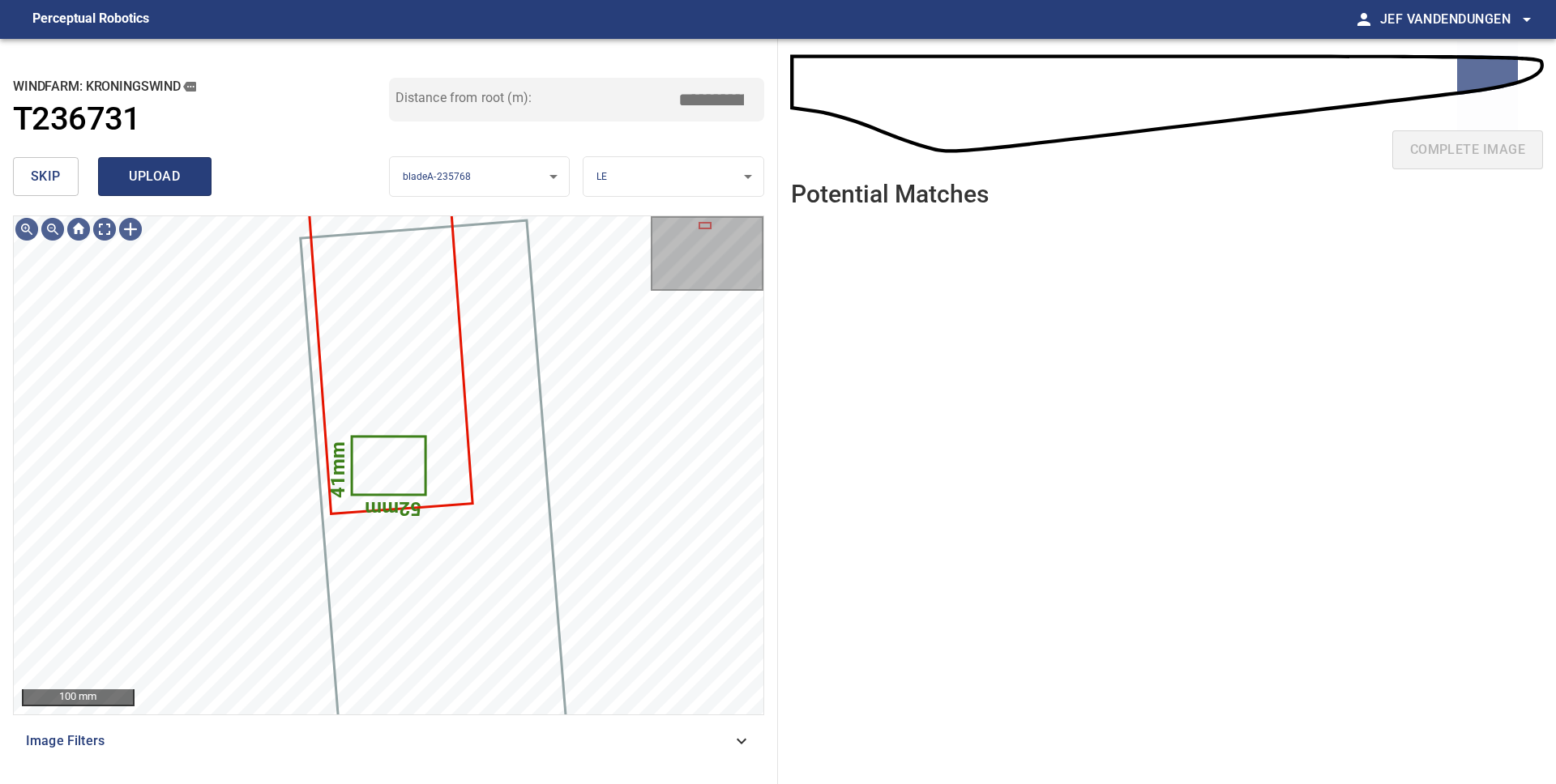
click at [134, 181] on span "upload" at bounding box center [154, 177] width 78 height 23
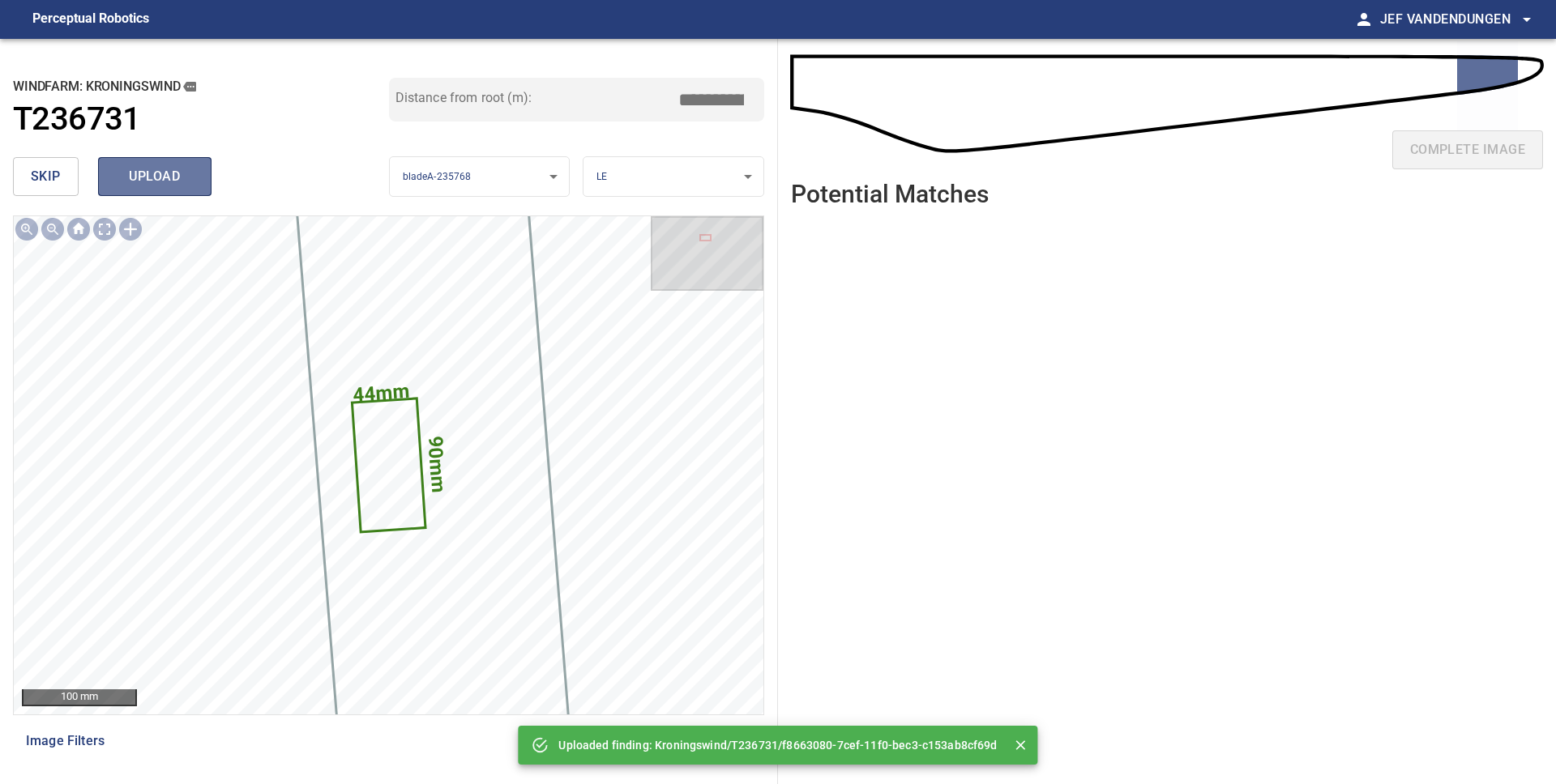
click at [142, 186] on span "upload" at bounding box center [154, 177] width 78 height 23
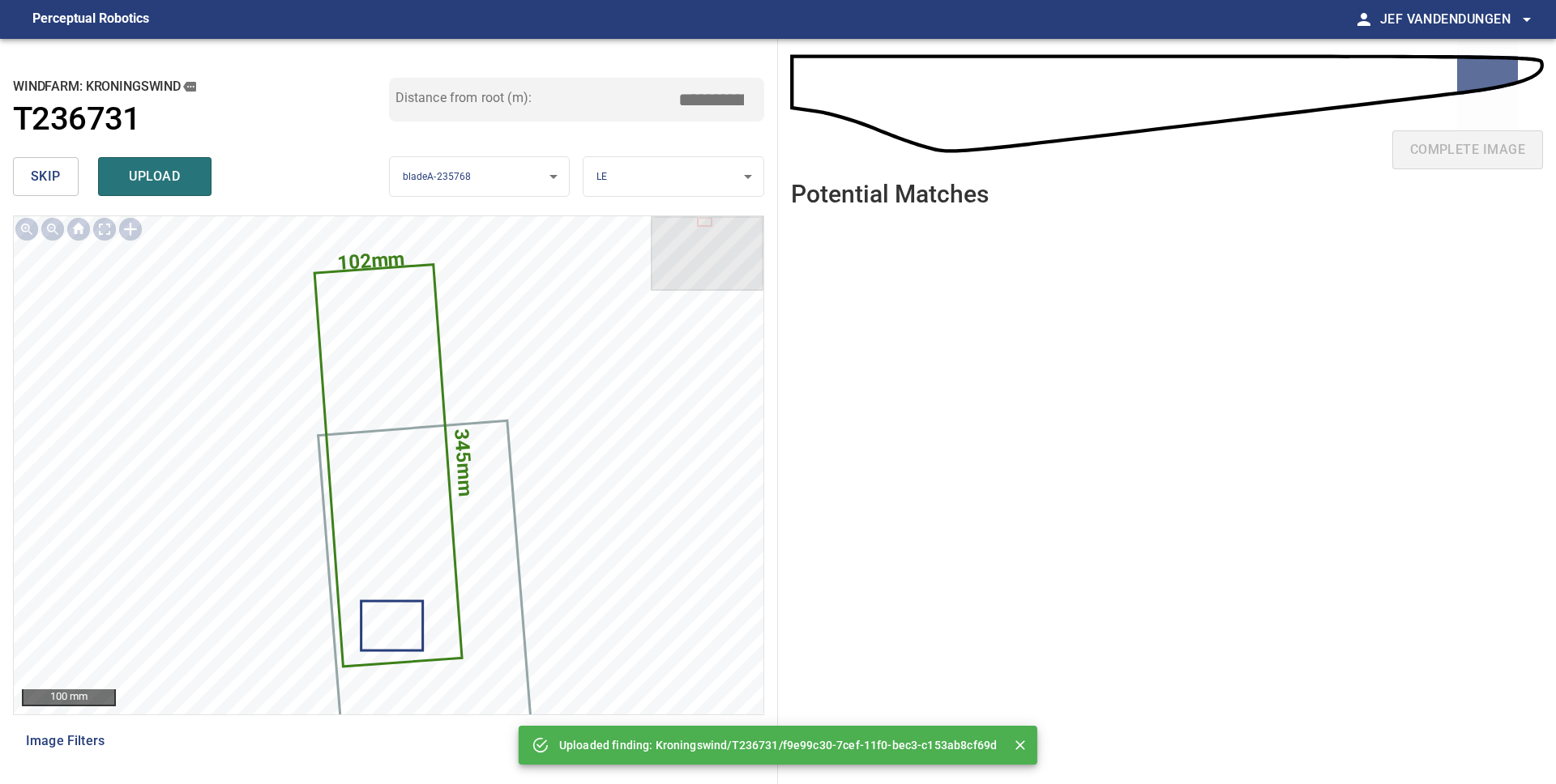
click at [53, 176] on span "skip" at bounding box center [45, 177] width 30 height 23
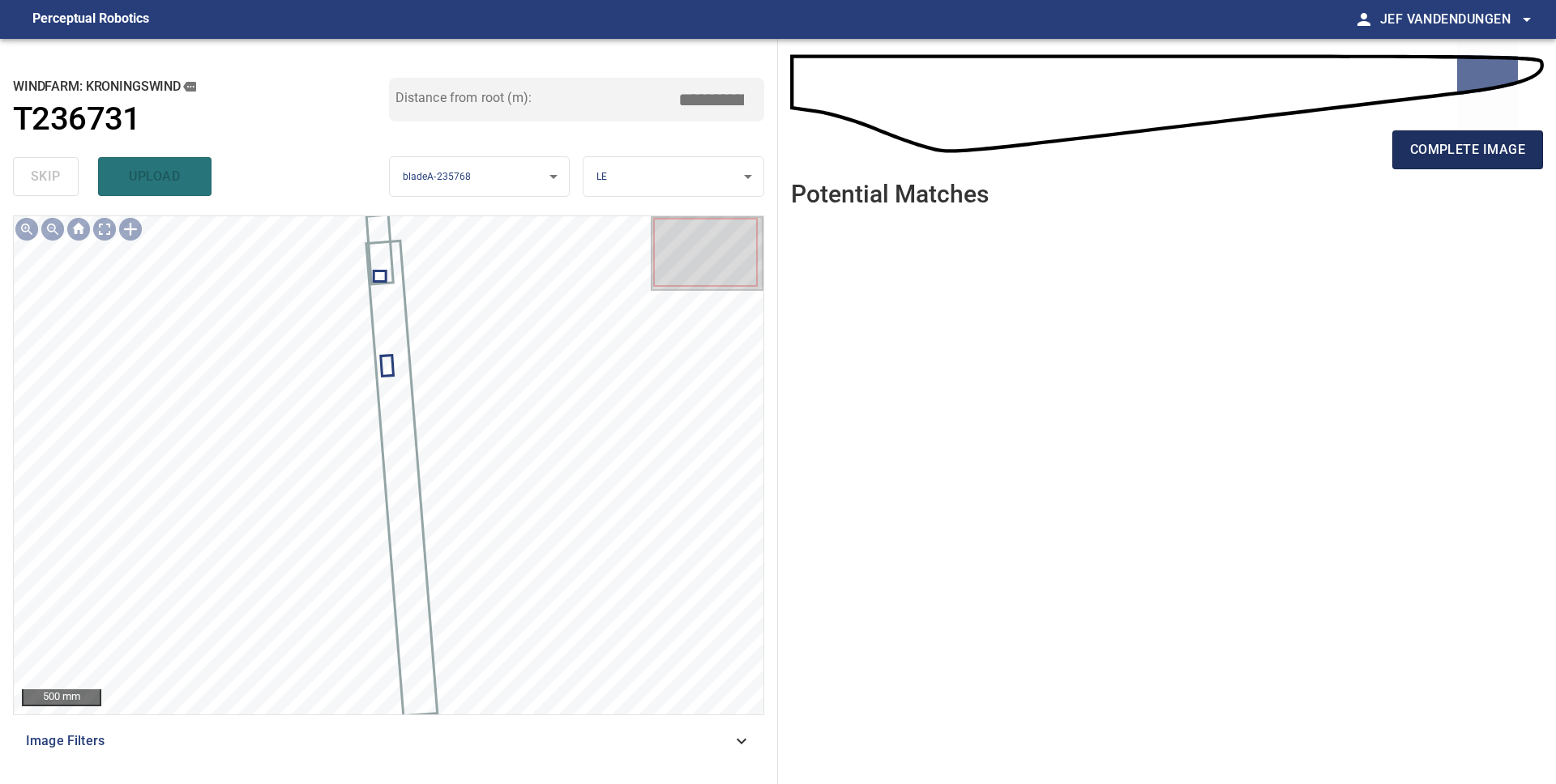
click at [1409, 161] on span "complete image" at bounding box center [1467, 150] width 115 height 23
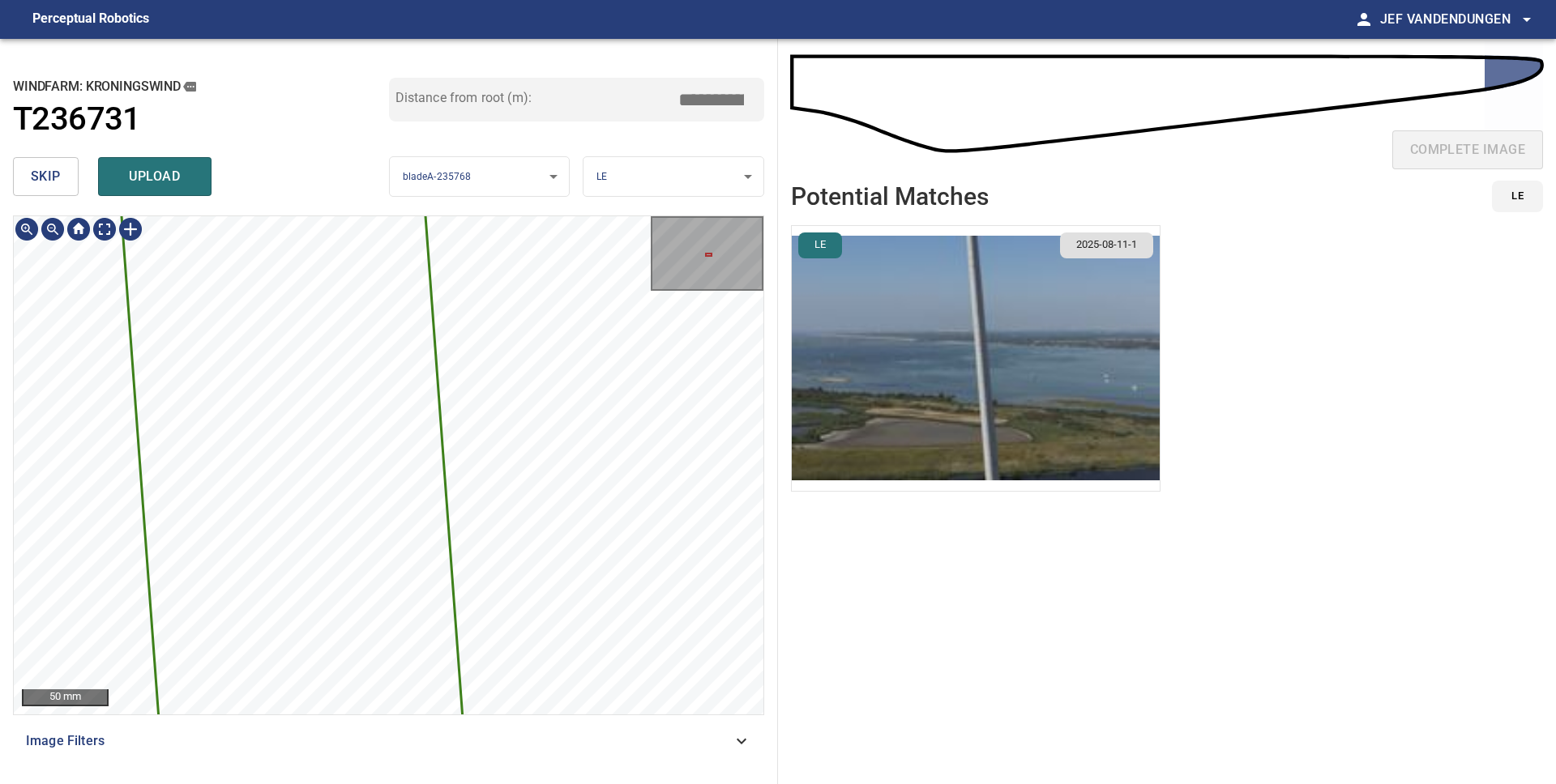
click at [504, 641] on div "2290mm 138mm Kroningswind/T236731/2 Category unclassified unclassified" at bounding box center [388, 465] width 750 height 498
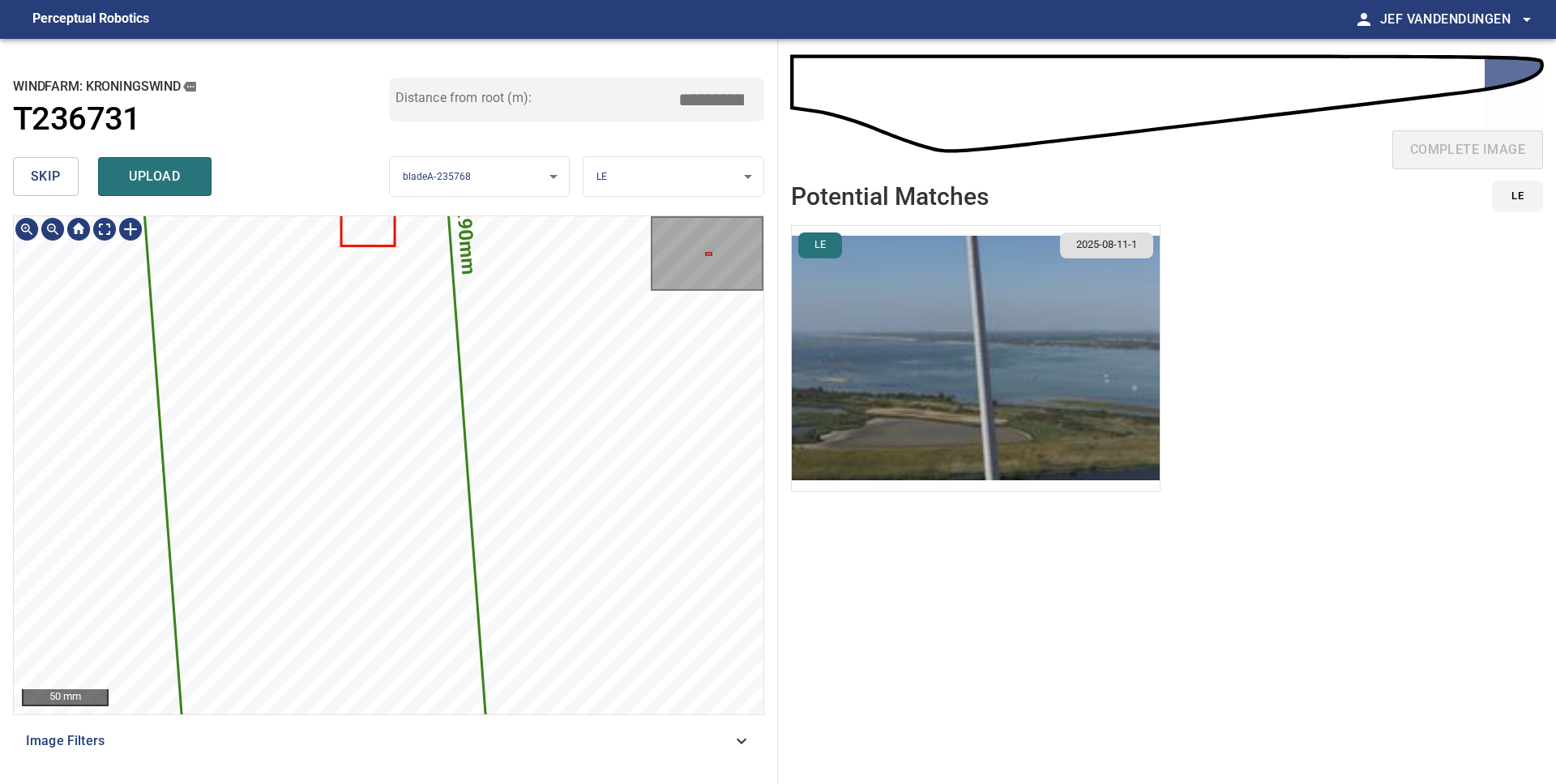
click at [676, 744] on div "2290mm 138mm Kroningswind/T236731/2 Category unclassified unclassified 50 mm Im…" at bounding box center [389, 493] width 751 height 556
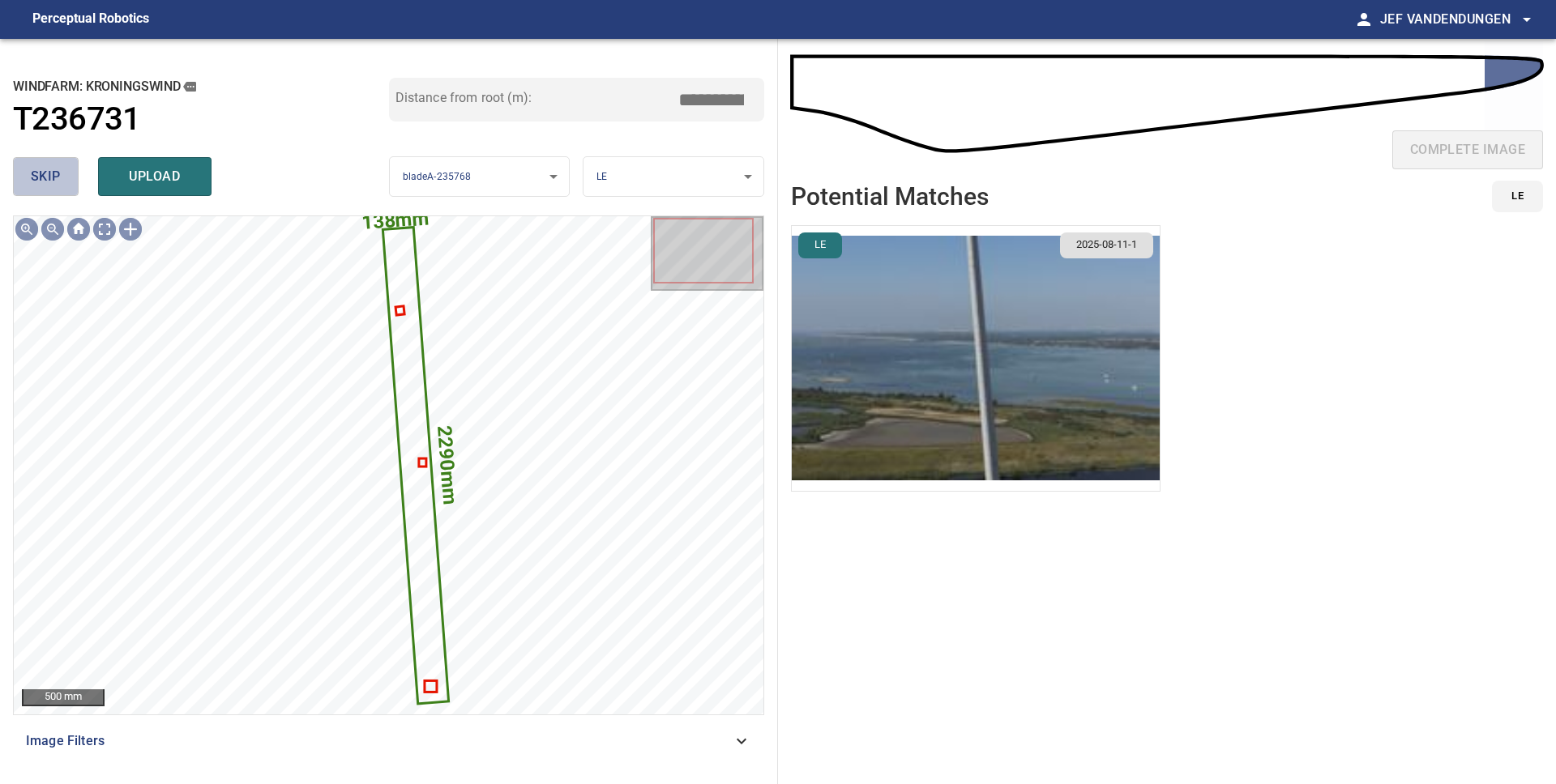
click at [55, 181] on span "skip" at bounding box center [45, 177] width 30 height 23
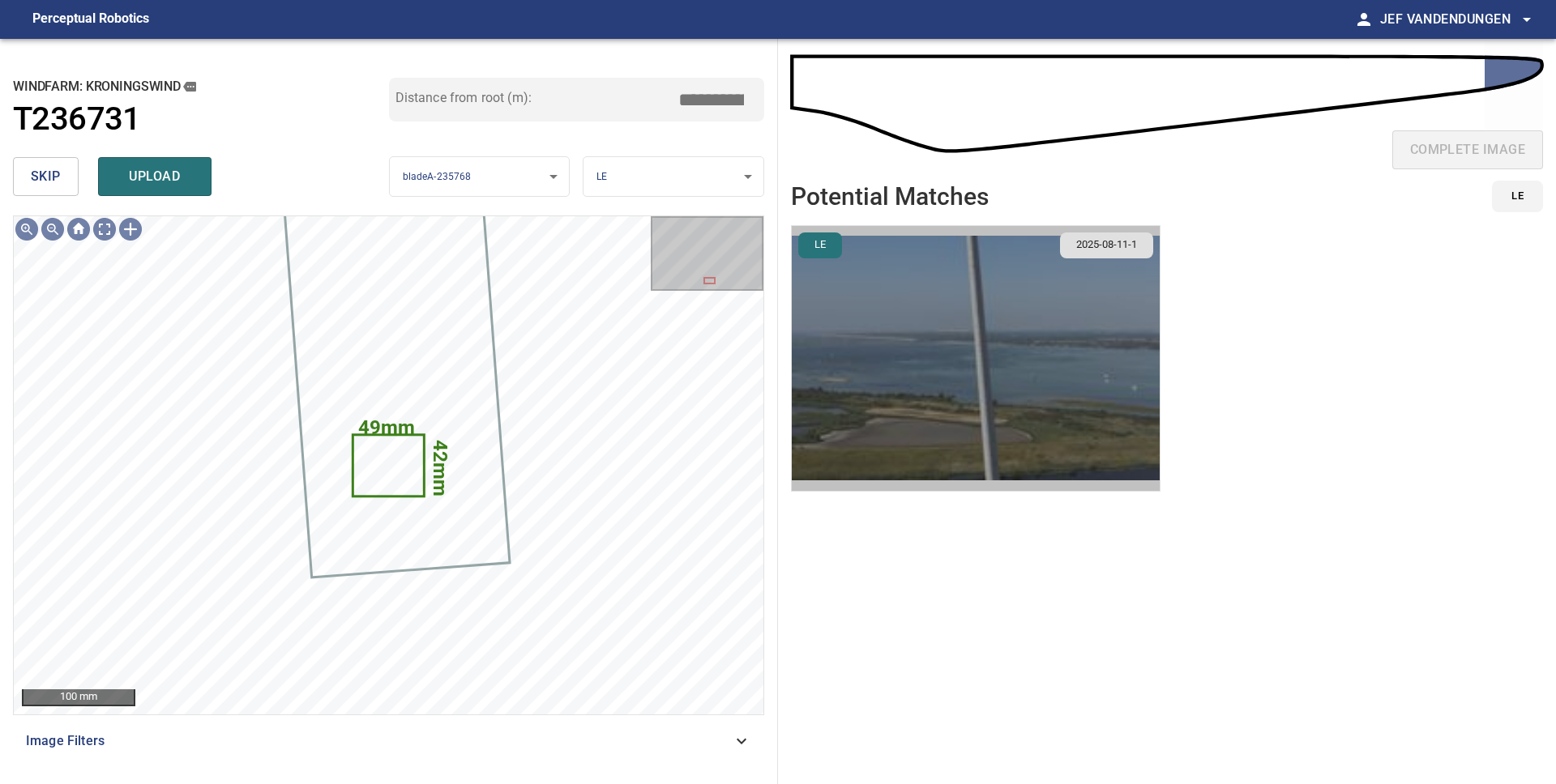
click at [889, 393] on img "button" at bounding box center [976, 358] width 368 height 265
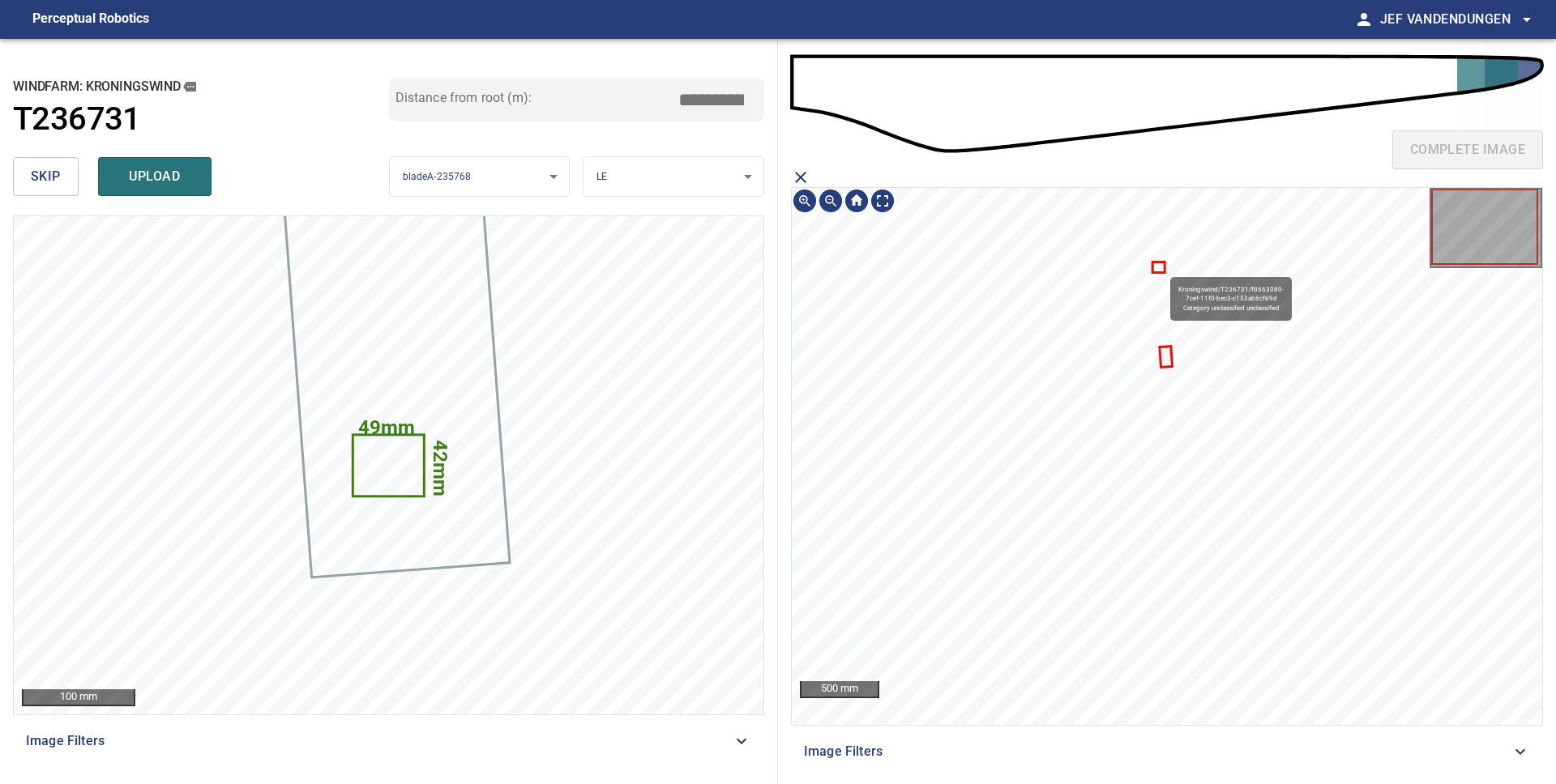
click at [1162, 269] on icon at bounding box center [1158, 267] width 10 height 8
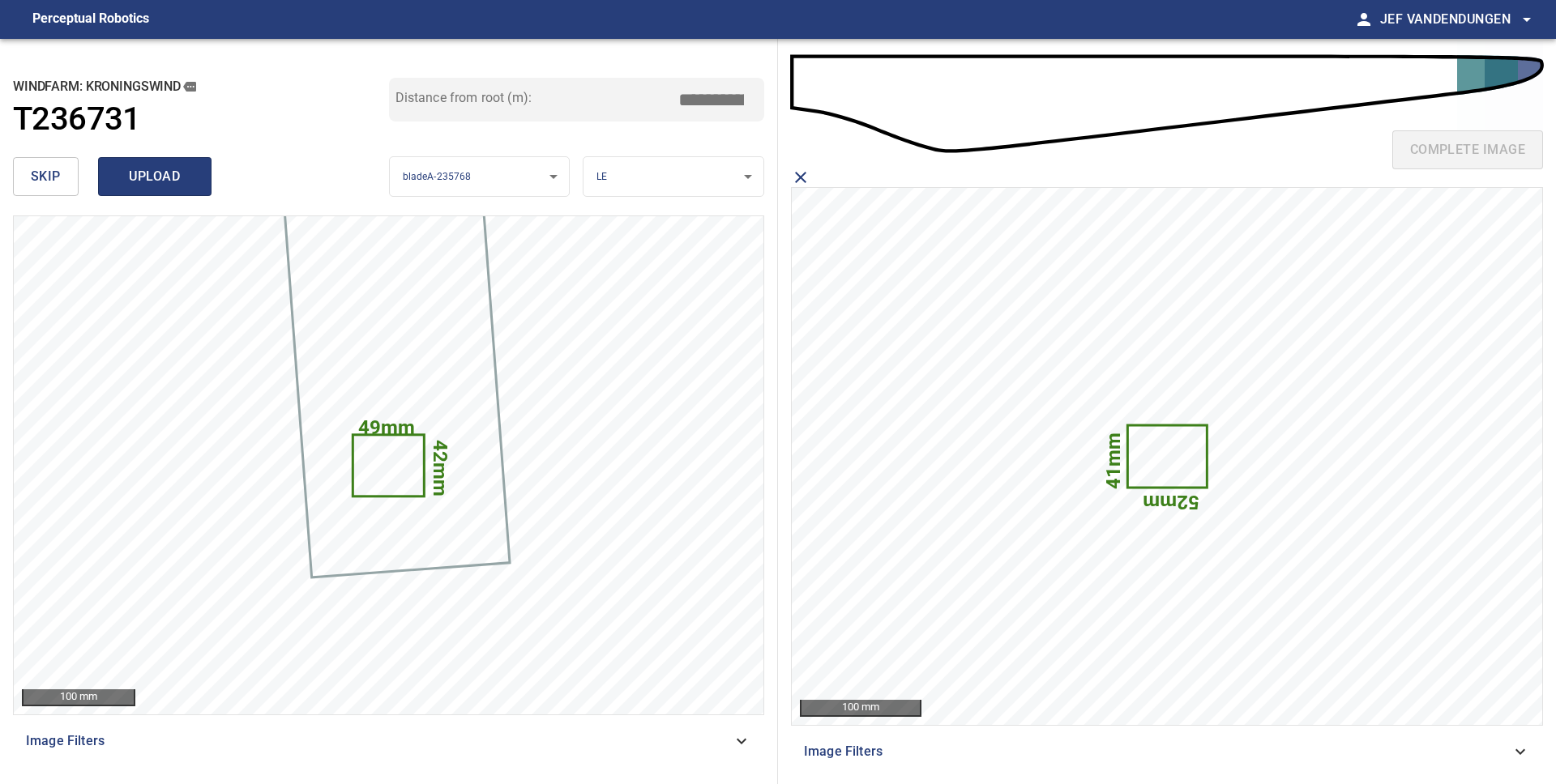
click at [139, 177] on span "upload" at bounding box center [154, 177] width 78 height 23
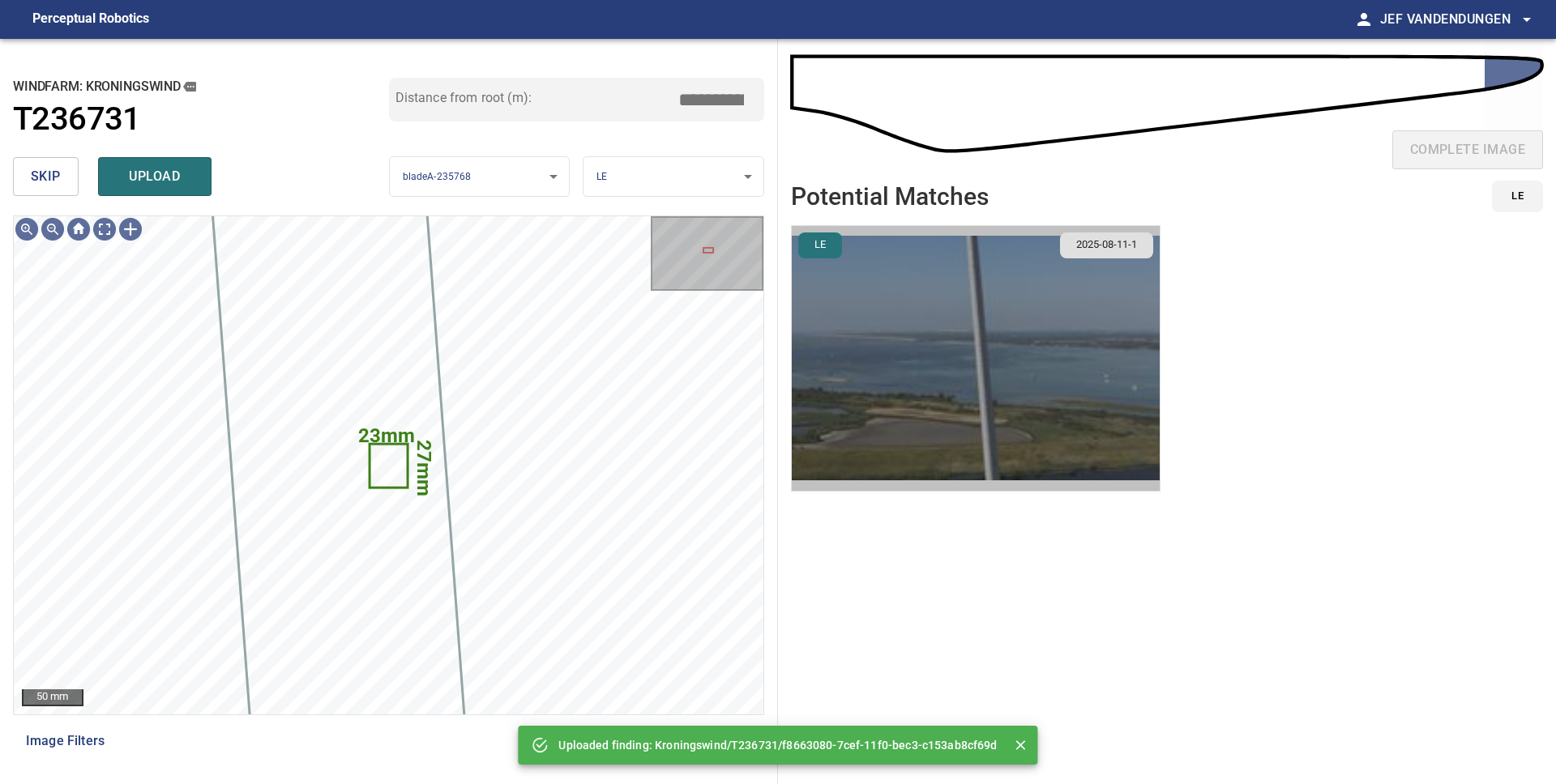
click at [892, 382] on img "button" at bounding box center [976, 358] width 368 height 265
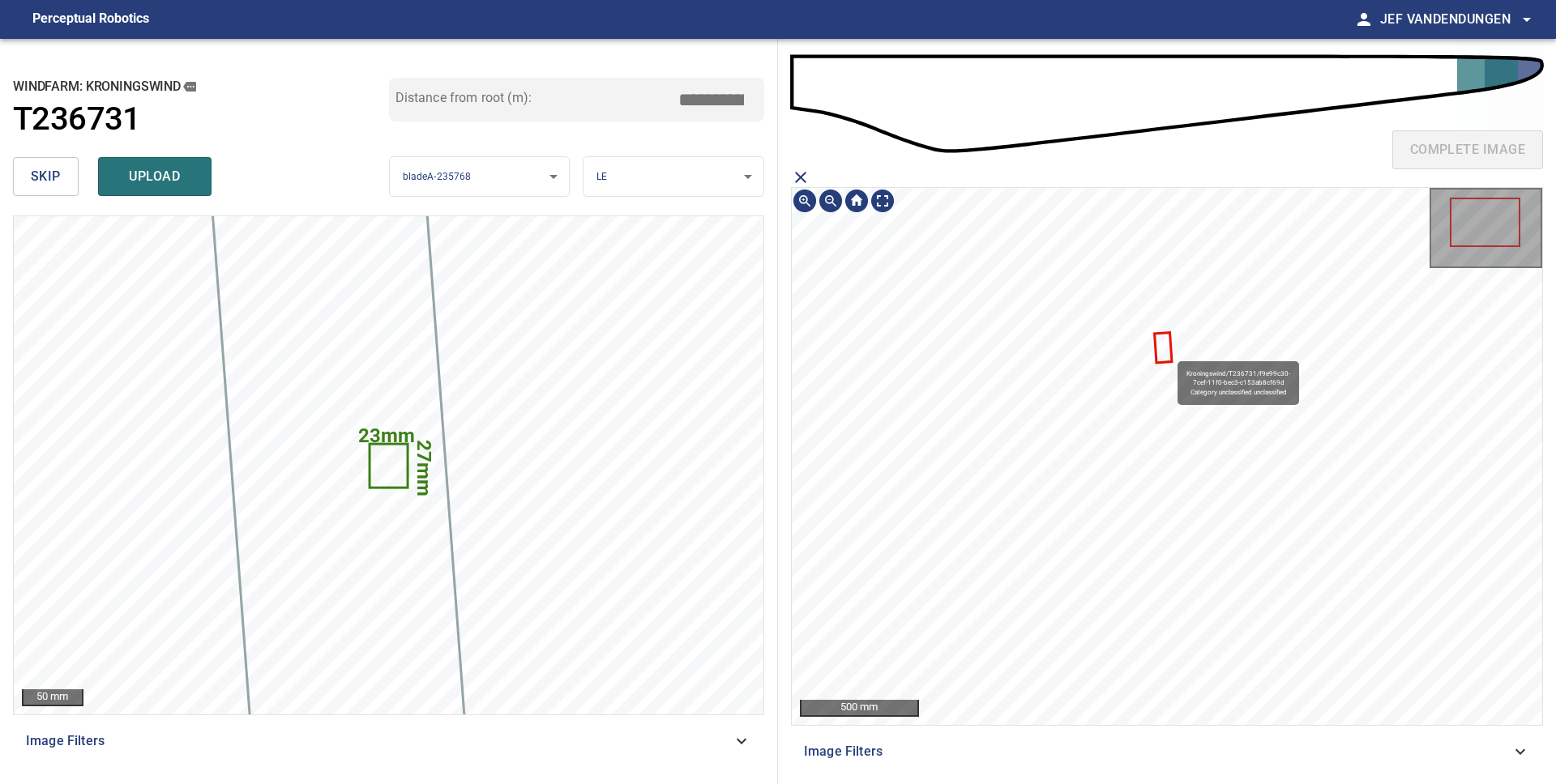
click at [1169, 354] on icon at bounding box center [1162, 347] width 14 height 28
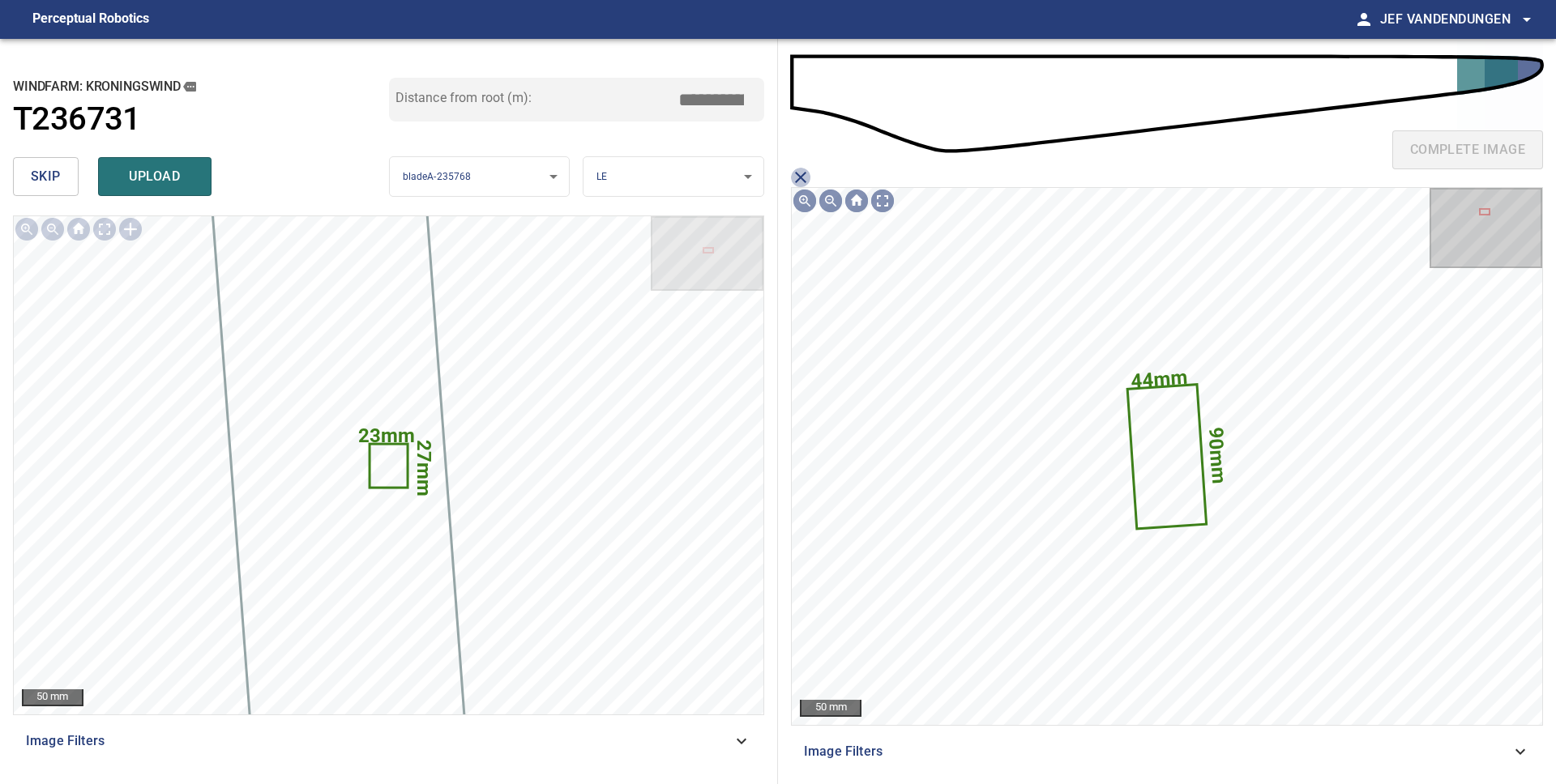
drag, startPoint x: 801, startPoint y: 172, endPoint x: 720, endPoint y: 173, distance: 81.0
click at [801, 172] on icon "close matching imageResolution:" at bounding box center [801, 177] width 19 height 19
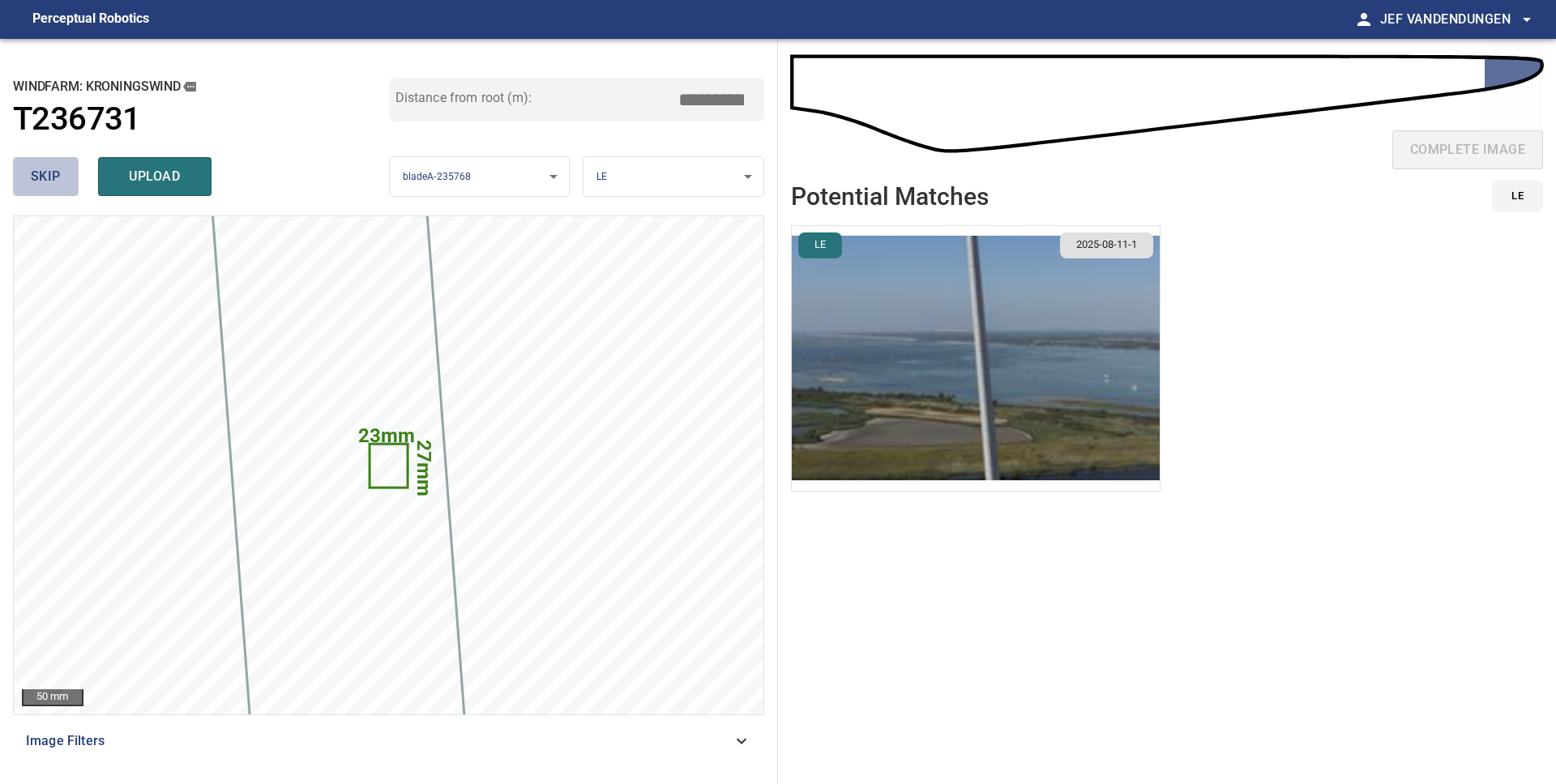
click at [46, 173] on span "skip" at bounding box center [45, 177] width 30 height 23
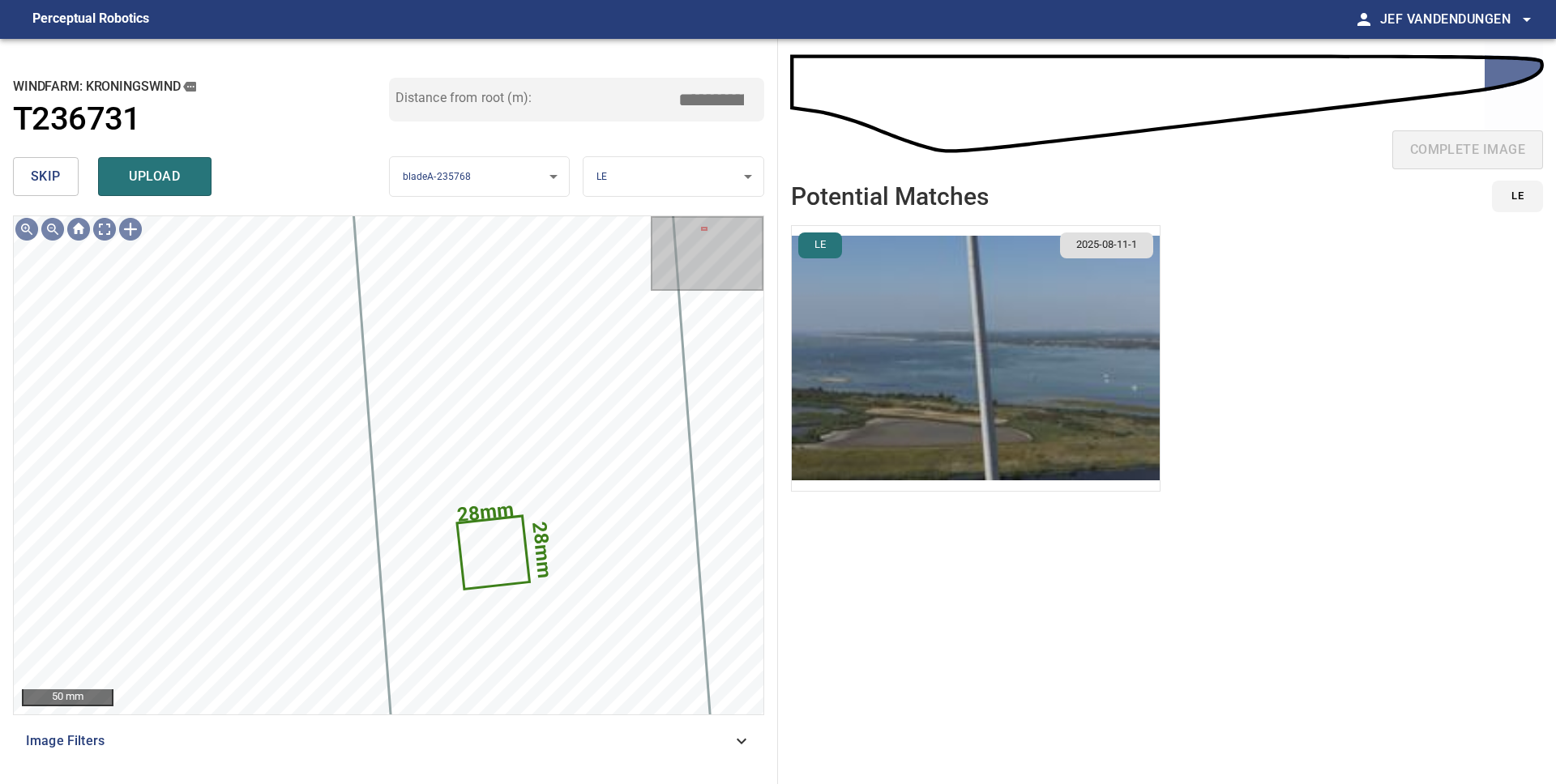
click at [925, 391] on img "button" at bounding box center [976, 358] width 368 height 265
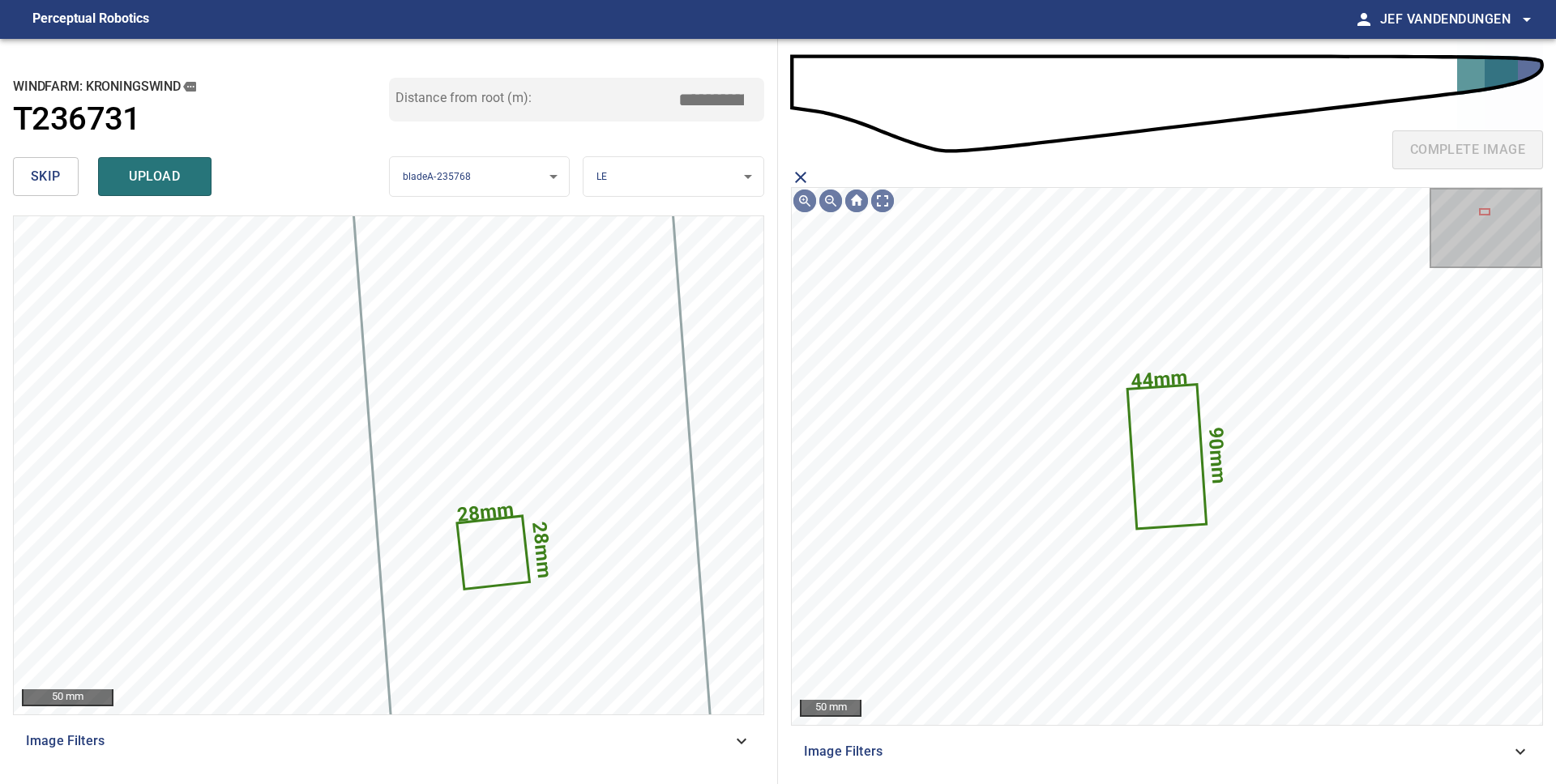
click at [803, 170] on icon "close matching imageResolution:" at bounding box center [801, 177] width 19 height 19
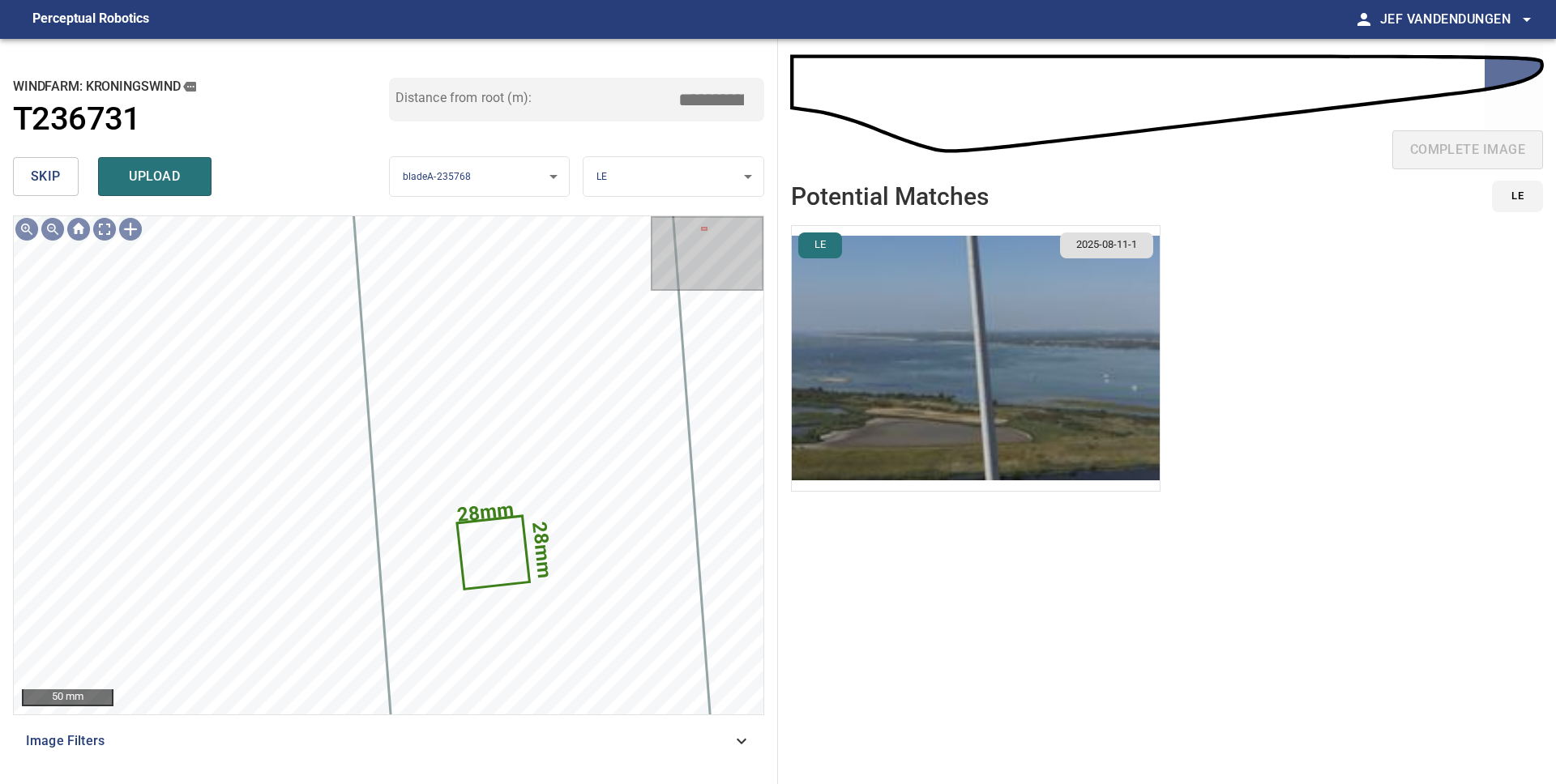
click at [50, 177] on span "skip" at bounding box center [45, 177] width 30 height 23
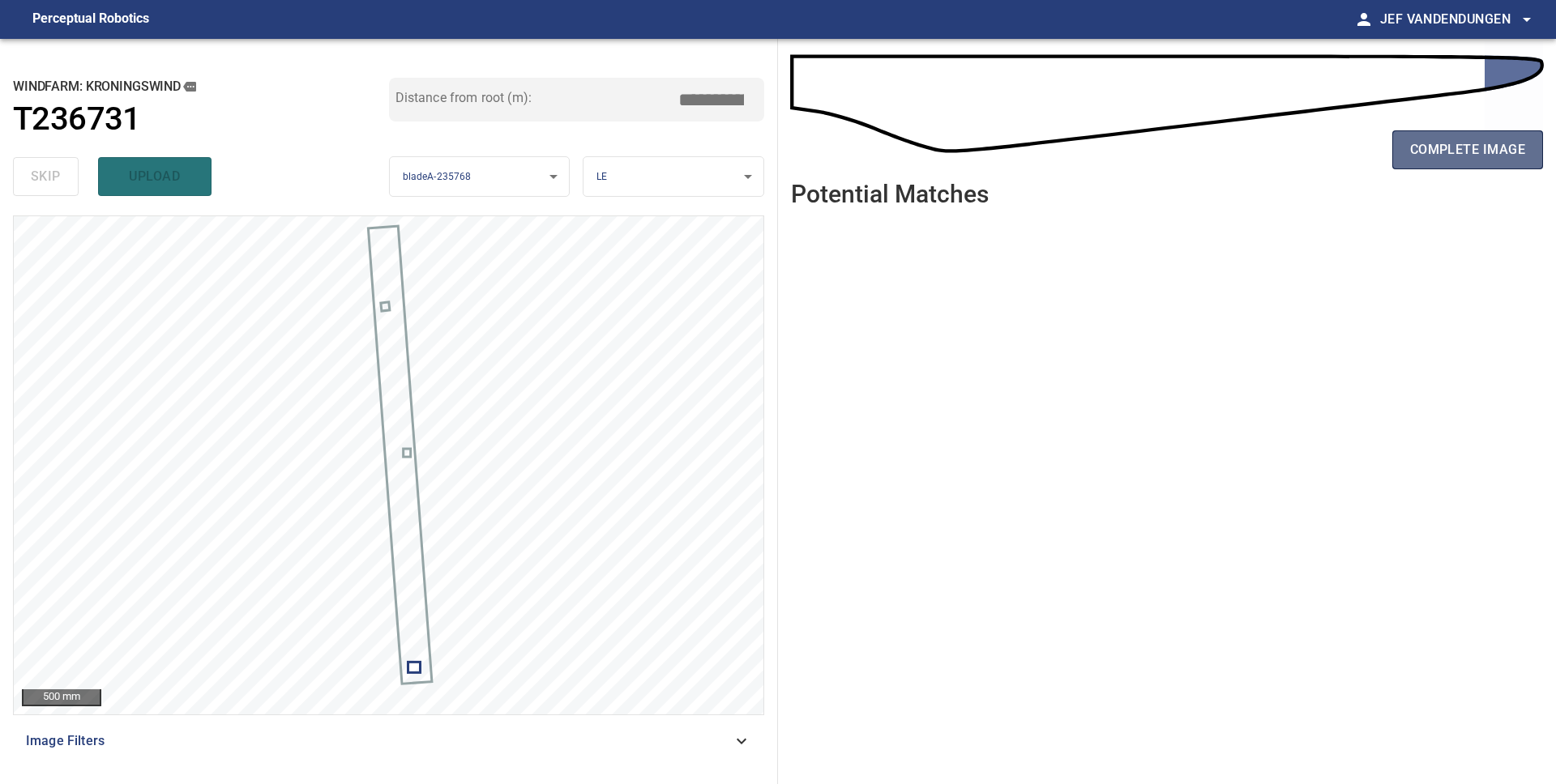
click at [1499, 153] on span "complete image" at bounding box center [1467, 150] width 115 height 23
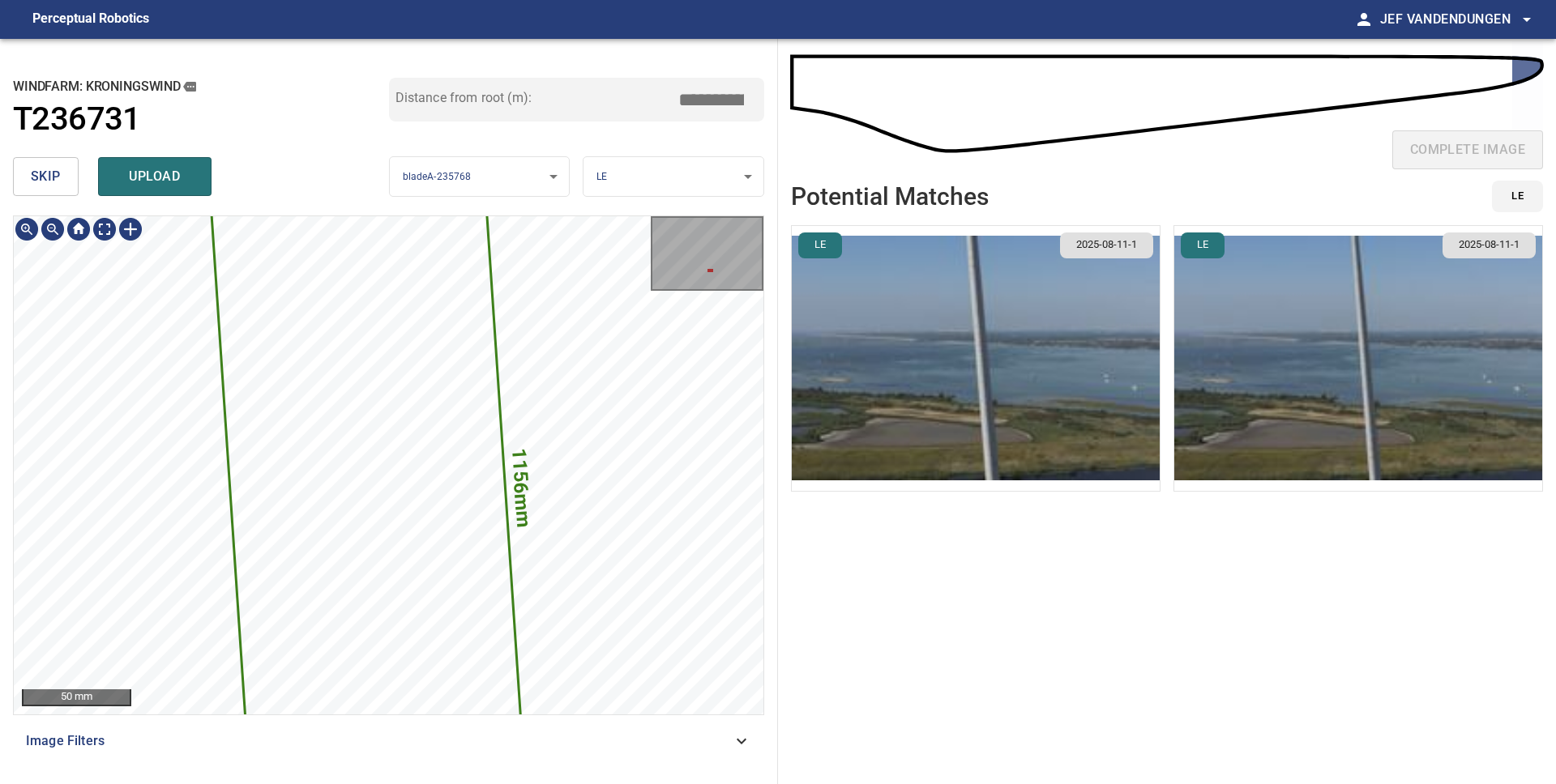
click at [636, 783] on div "**********" at bounding box center [389, 412] width 778 height 746
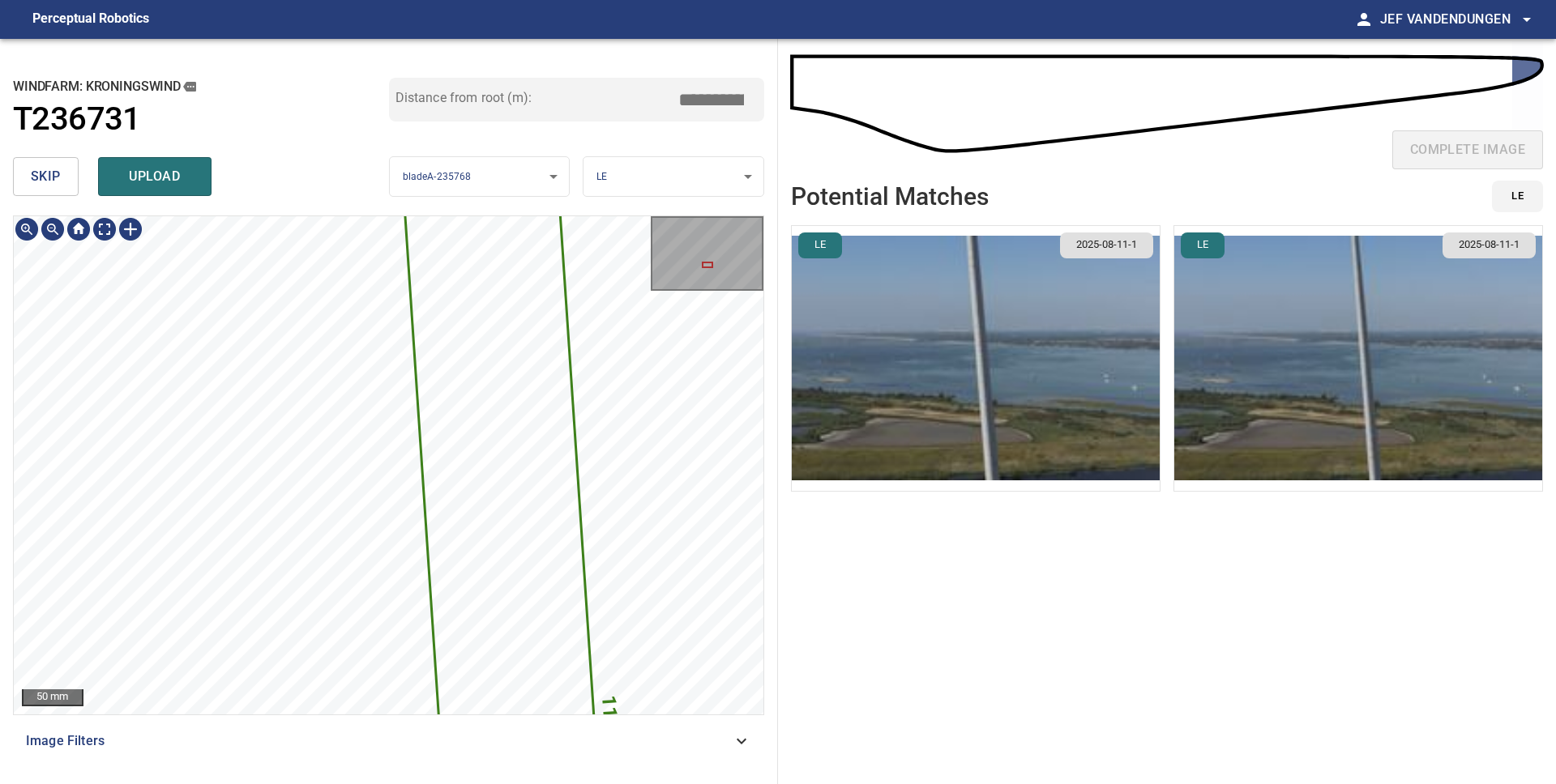
click at [659, 750] on div "1156mm 98mm 50 mm Image Filters" at bounding box center [389, 493] width 751 height 556
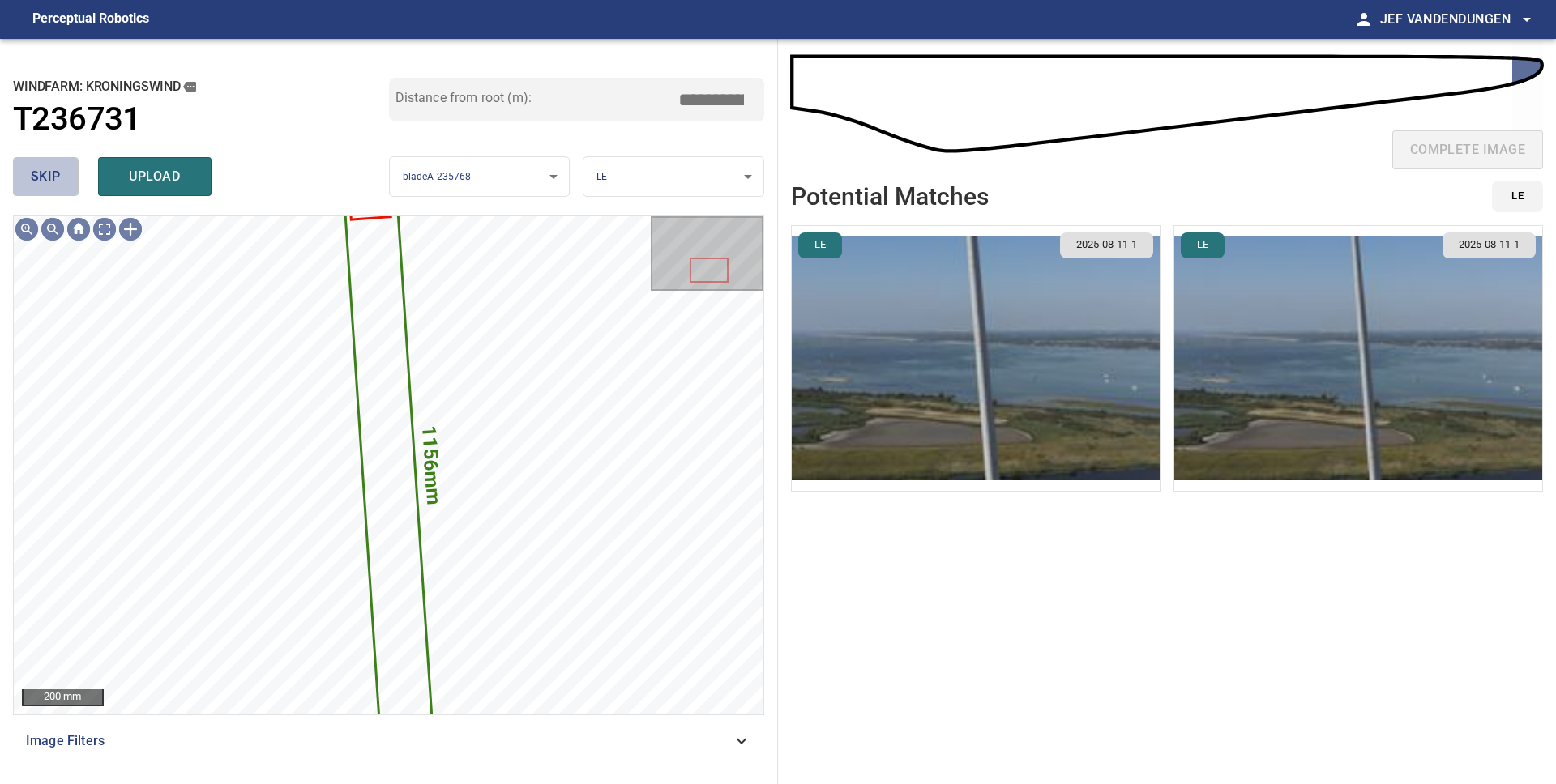
click at [52, 178] on span "skip" at bounding box center [45, 177] width 30 height 23
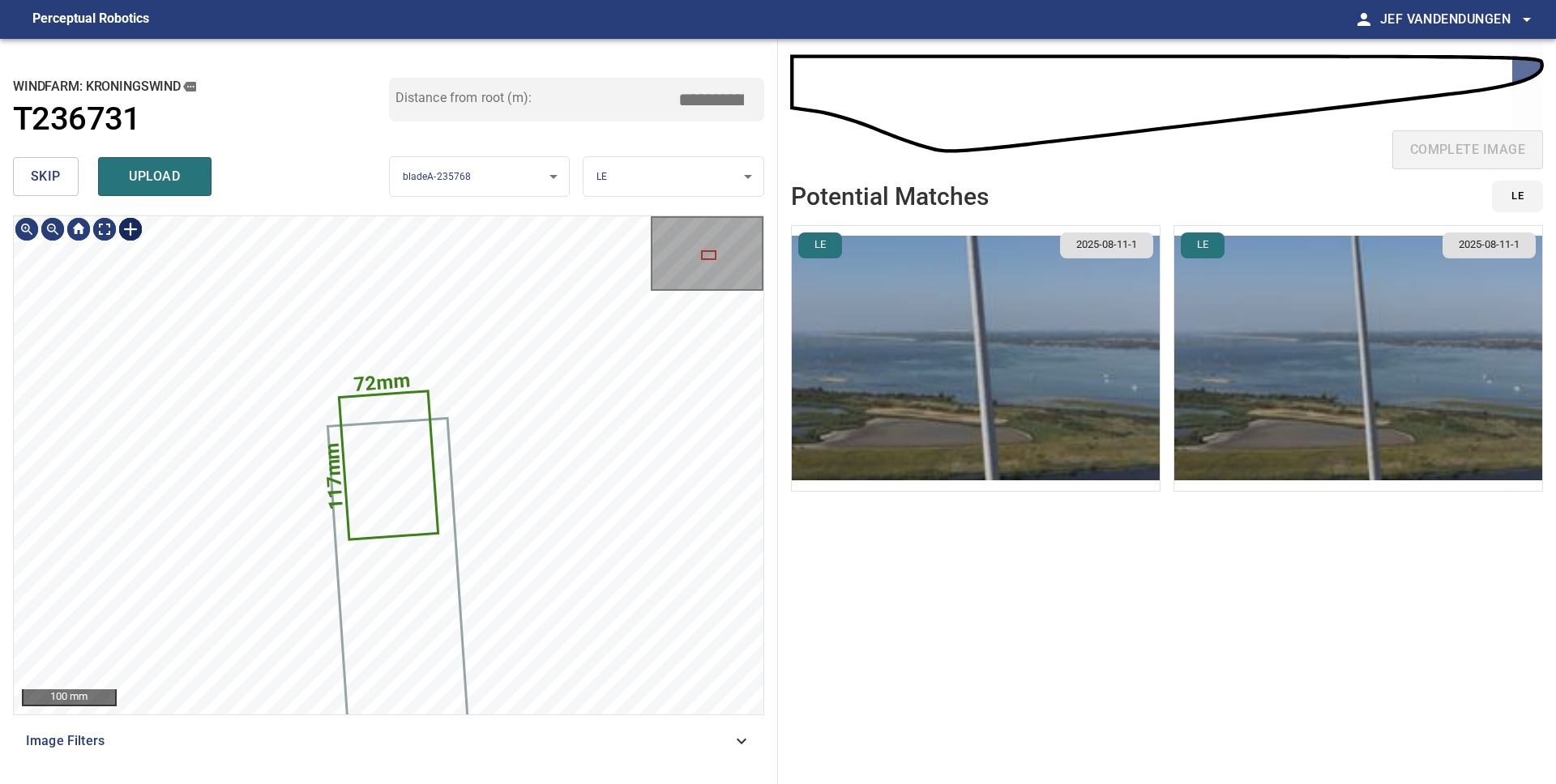
click at [121, 226] on div at bounding box center [130, 229] width 26 height 26
click at [128, 227] on img at bounding box center [130, 229] width 26 height 26
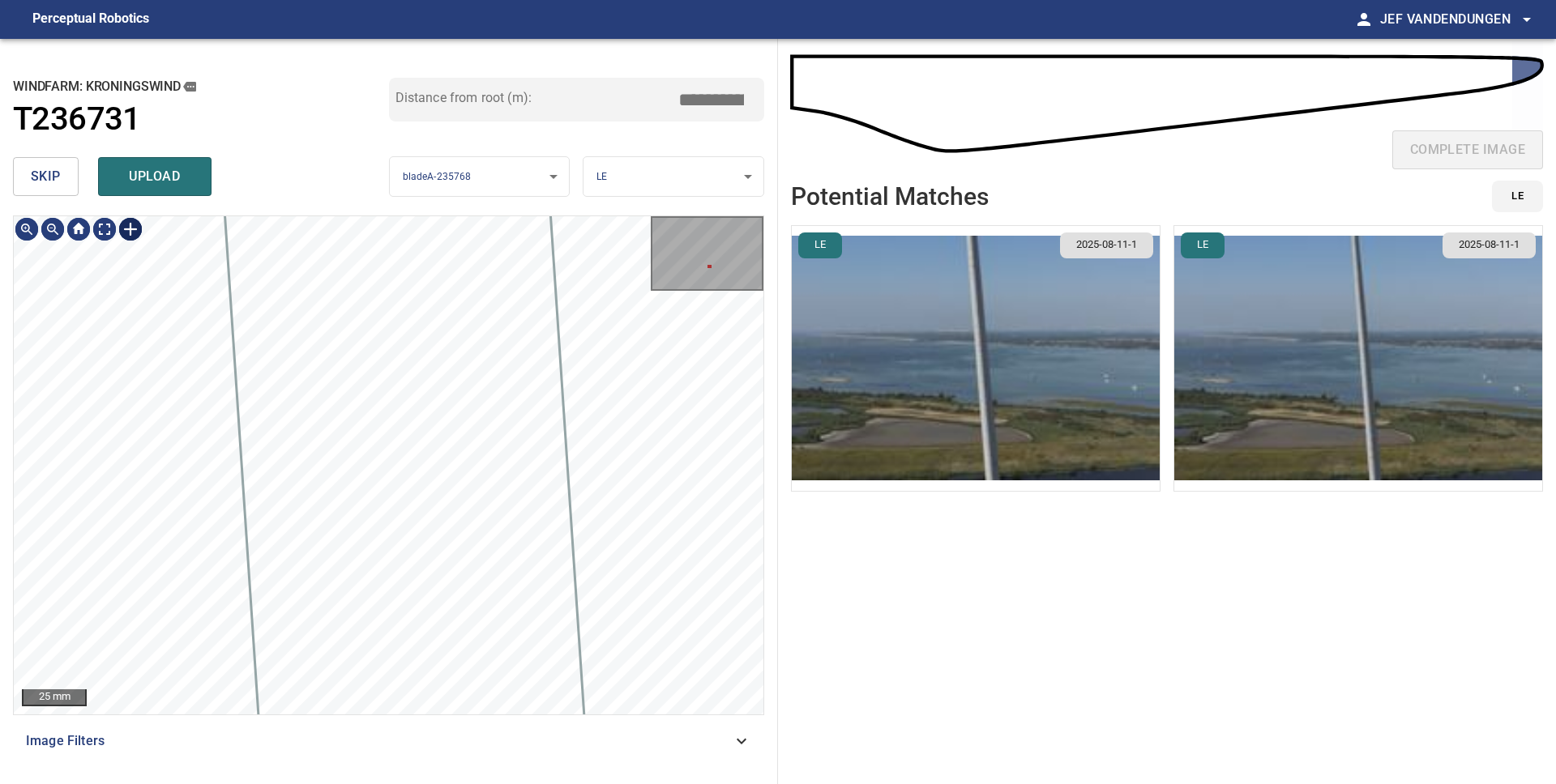
click at [129, 230] on div at bounding box center [130, 229] width 26 height 26
click at [169, 351] on div "72mm 117mm" at bounding box center [388, 465] width 750 height 498
click at [385, 346] on div "72mm 117mm" at bounding box center [388, 465] width 750 height 498
click at [395, 361] on div at bounding box center [393, 359] width 5 height 5
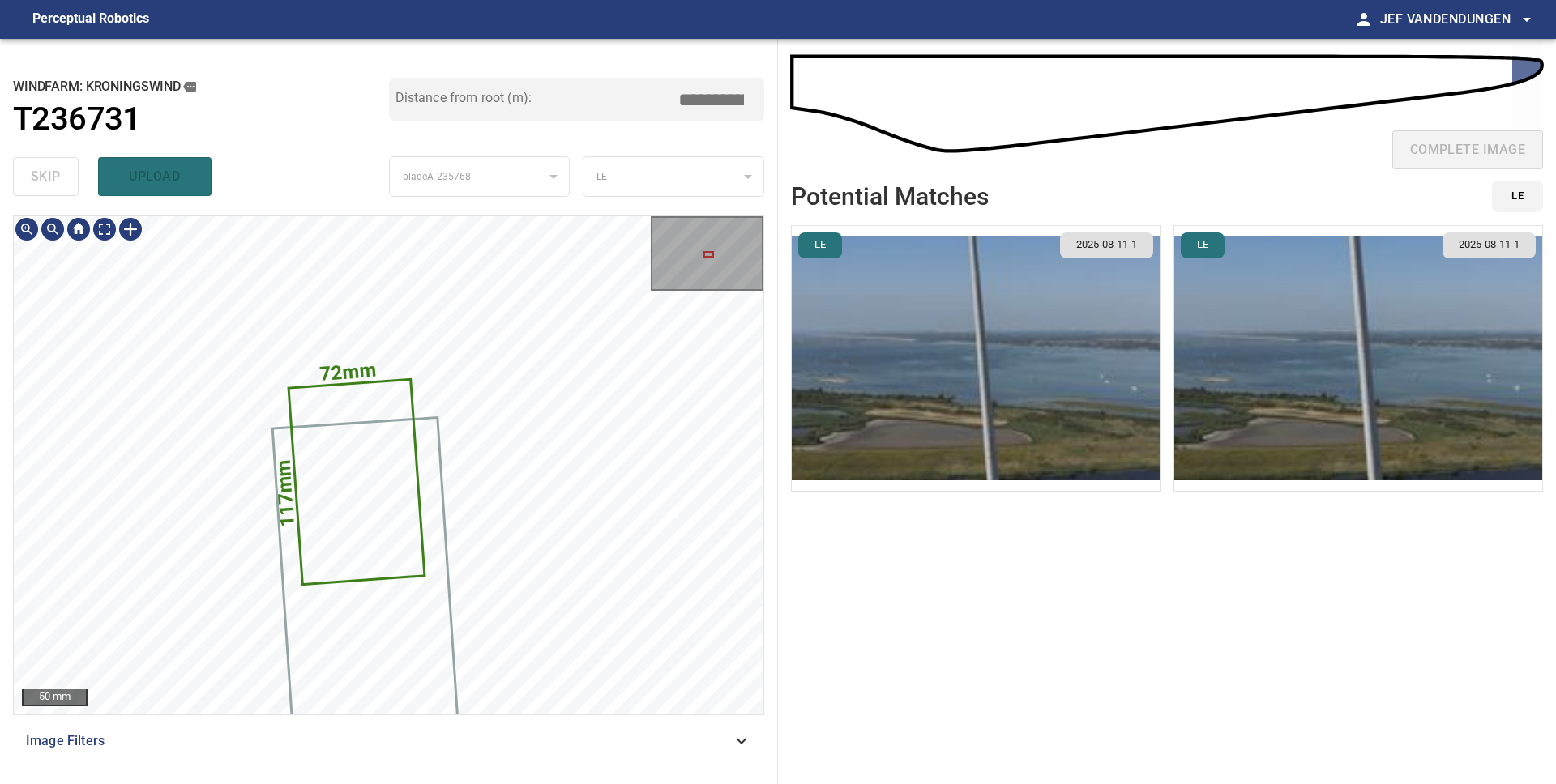
click at [409, 493] on icon at bounding box center [355, 482] width 133 height 203
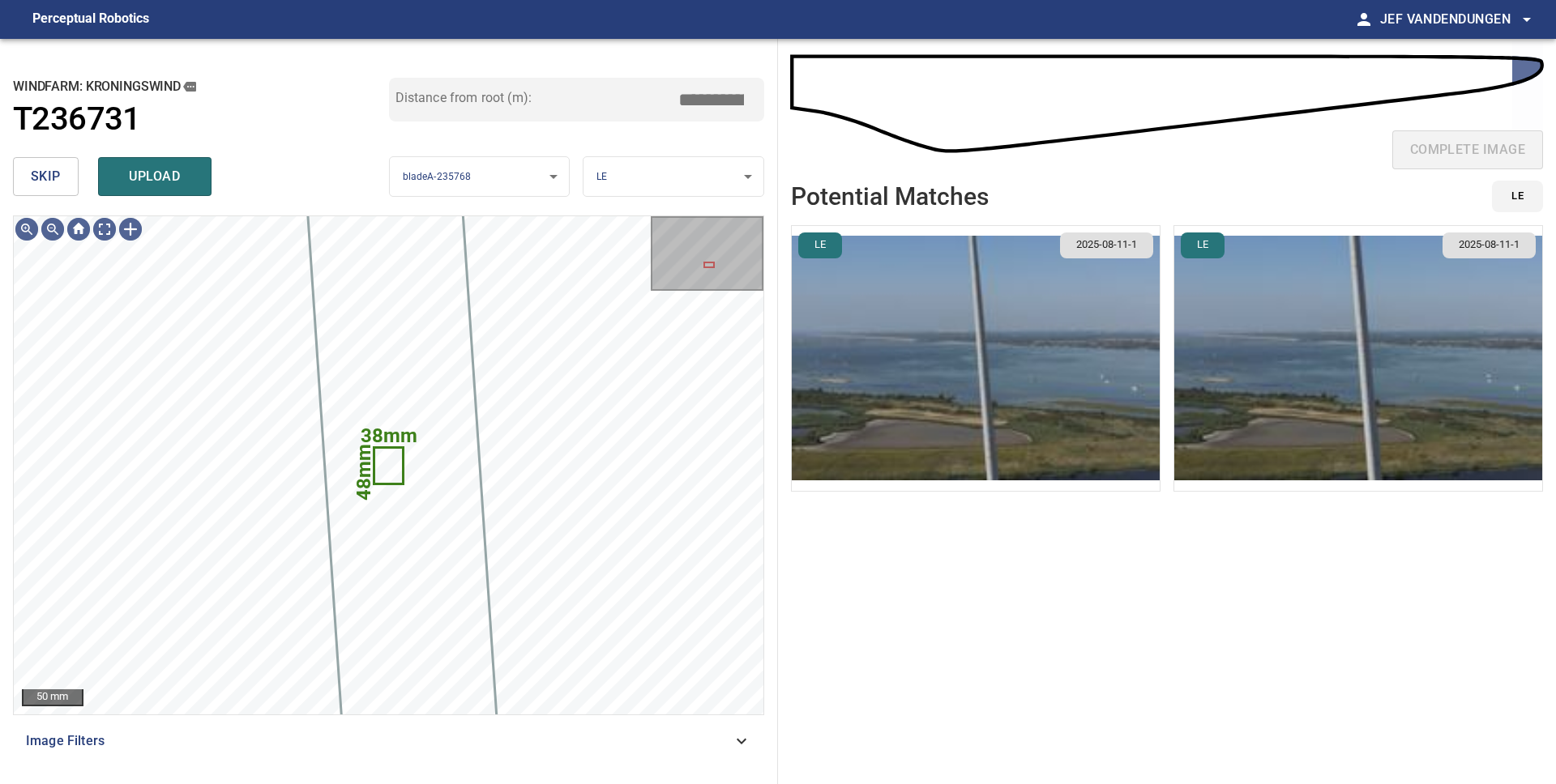
drag, startPoint x: 152, startPoint y: 182, endPoint x: 173, endPoint y: 191, distance: 22.8
click at [152, 182] on span "upload" at bounding box center [154, 177] width 78 height 23
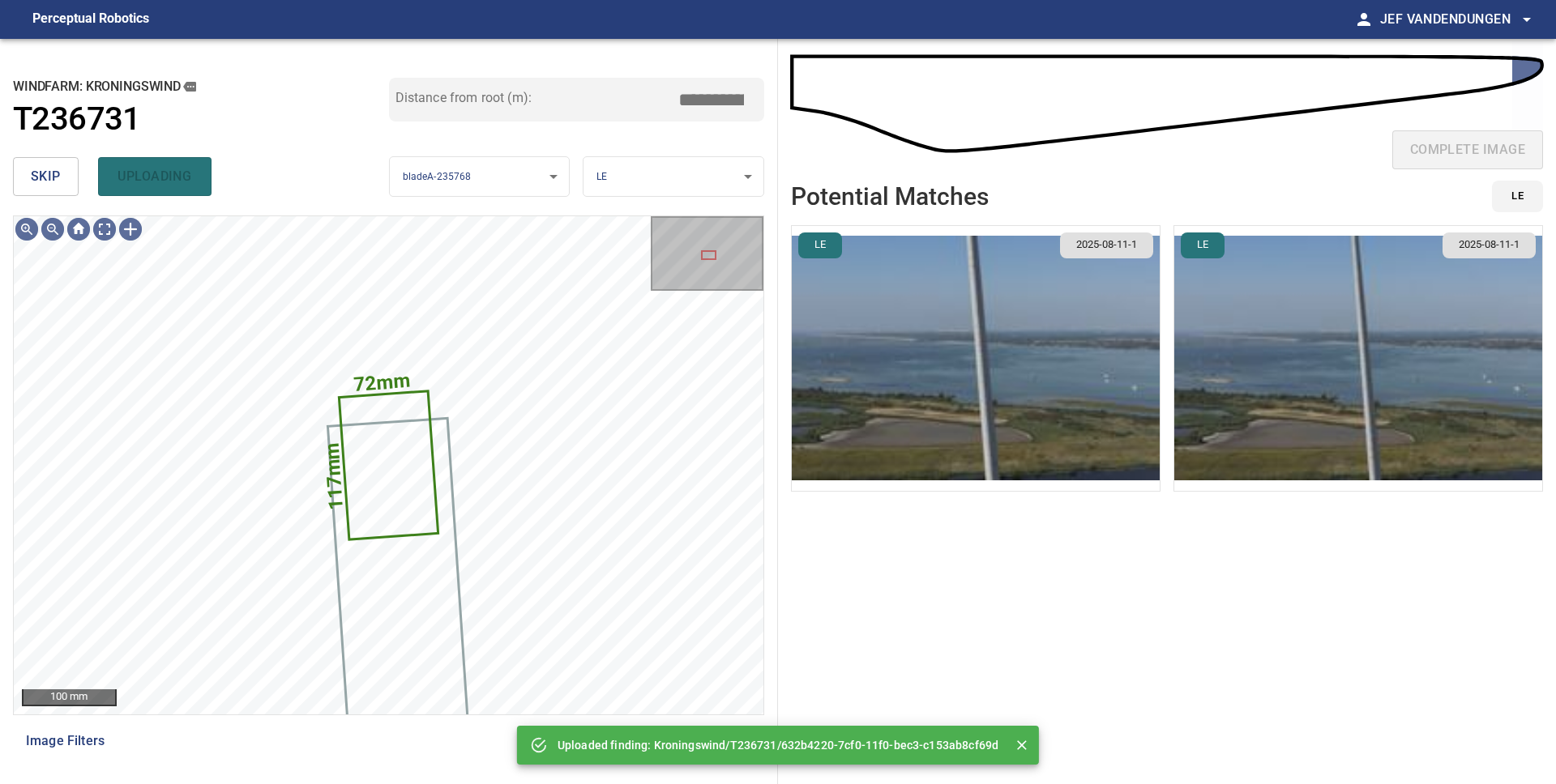
click at [914, 369] on img "button" at bounding box center [976, 358] width 368 height 265
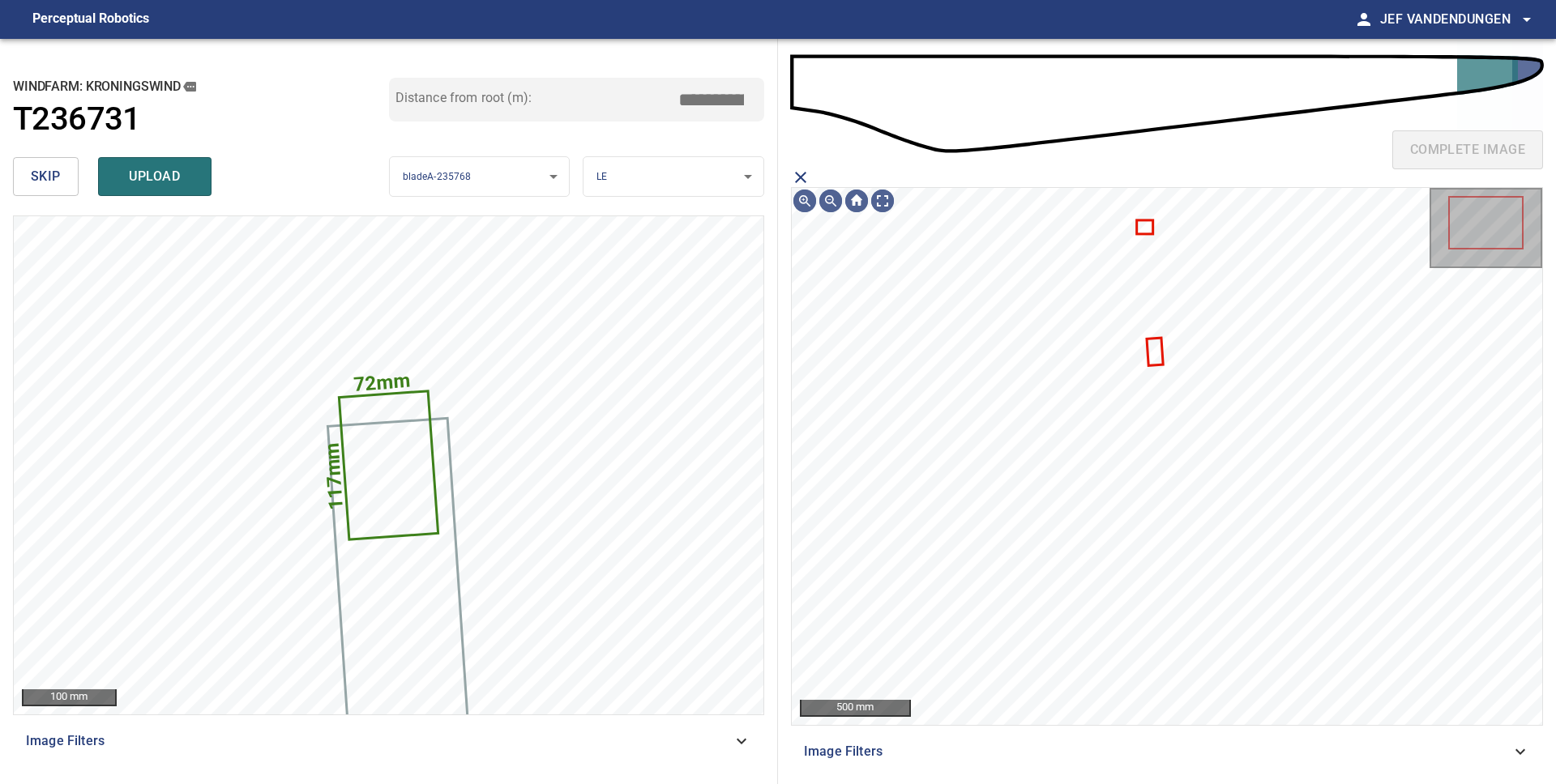
drag, startPoint x: 803, startPoint y: 179, endPoint x: 846, endPoint y: 186, distance: 43.6
click at [802, 179] on icon "close matching imageResolution:" at bounding box center [801, 177] width 11 height 11
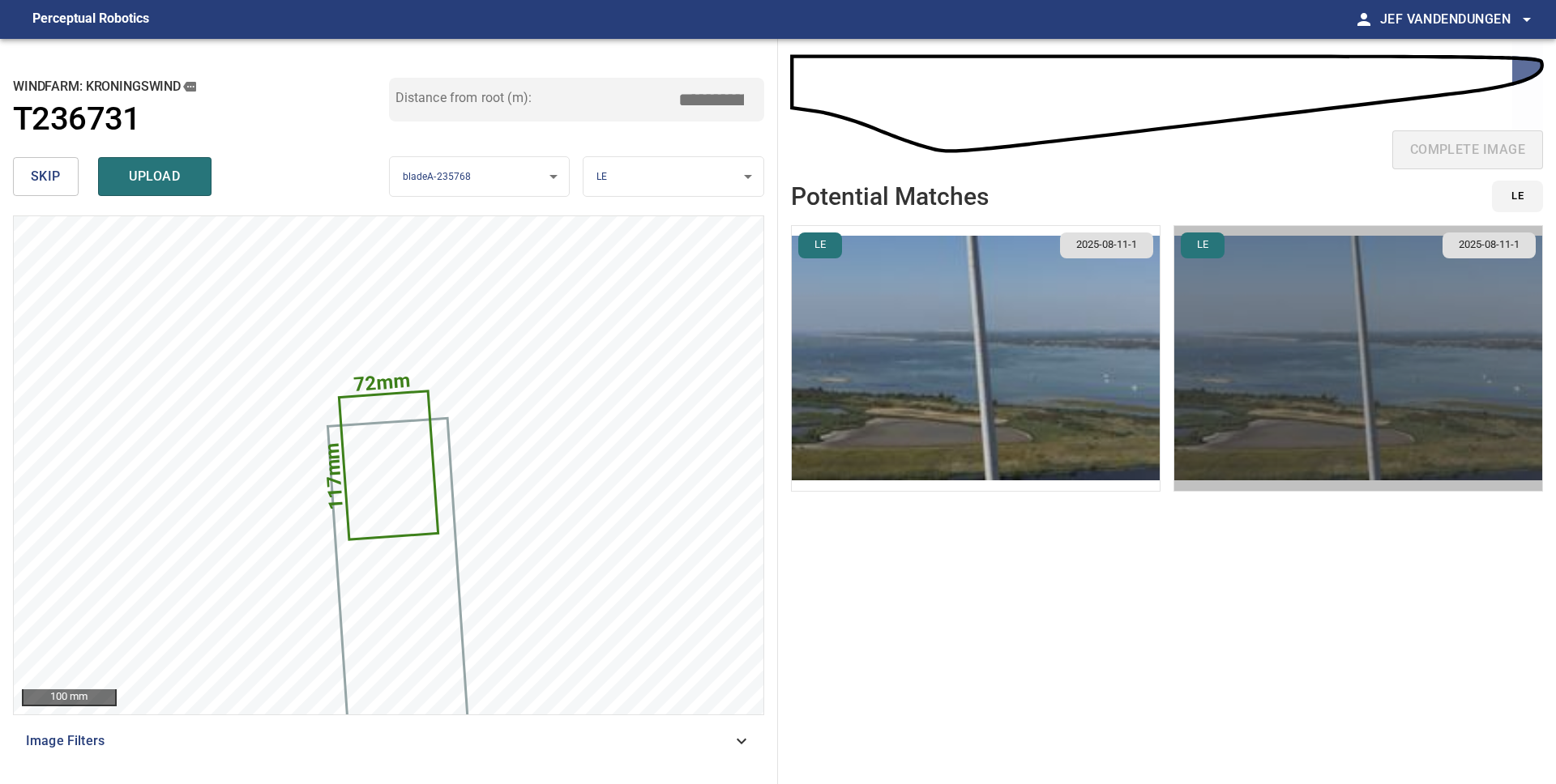
click at [1260, 342] on img "button" at bounding box center [1358, 358] width 368 height 265
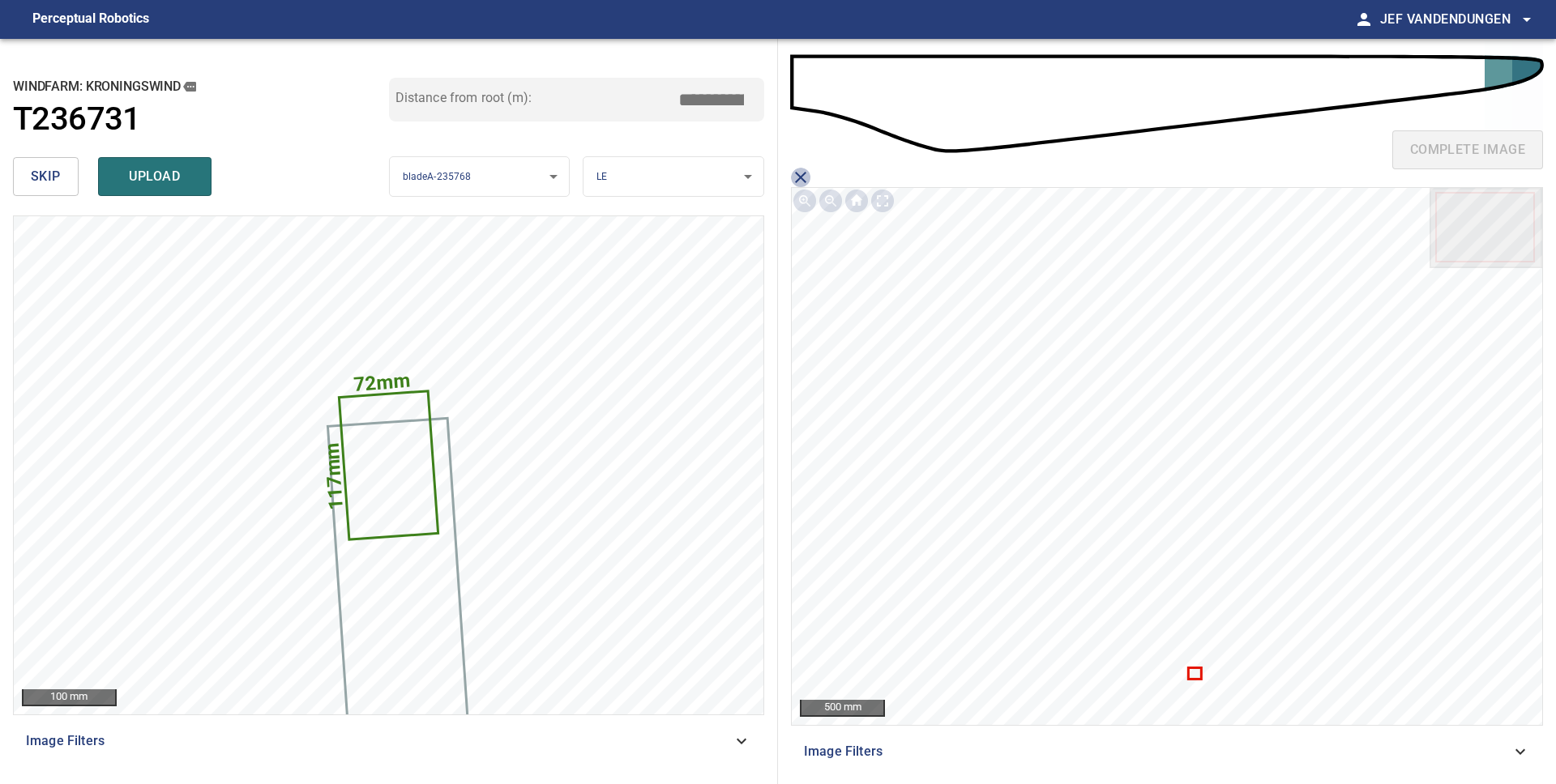
click at [799, 173] on icon "close matching imageResolution:" at bounding box center [801, 177] width 19 height 19
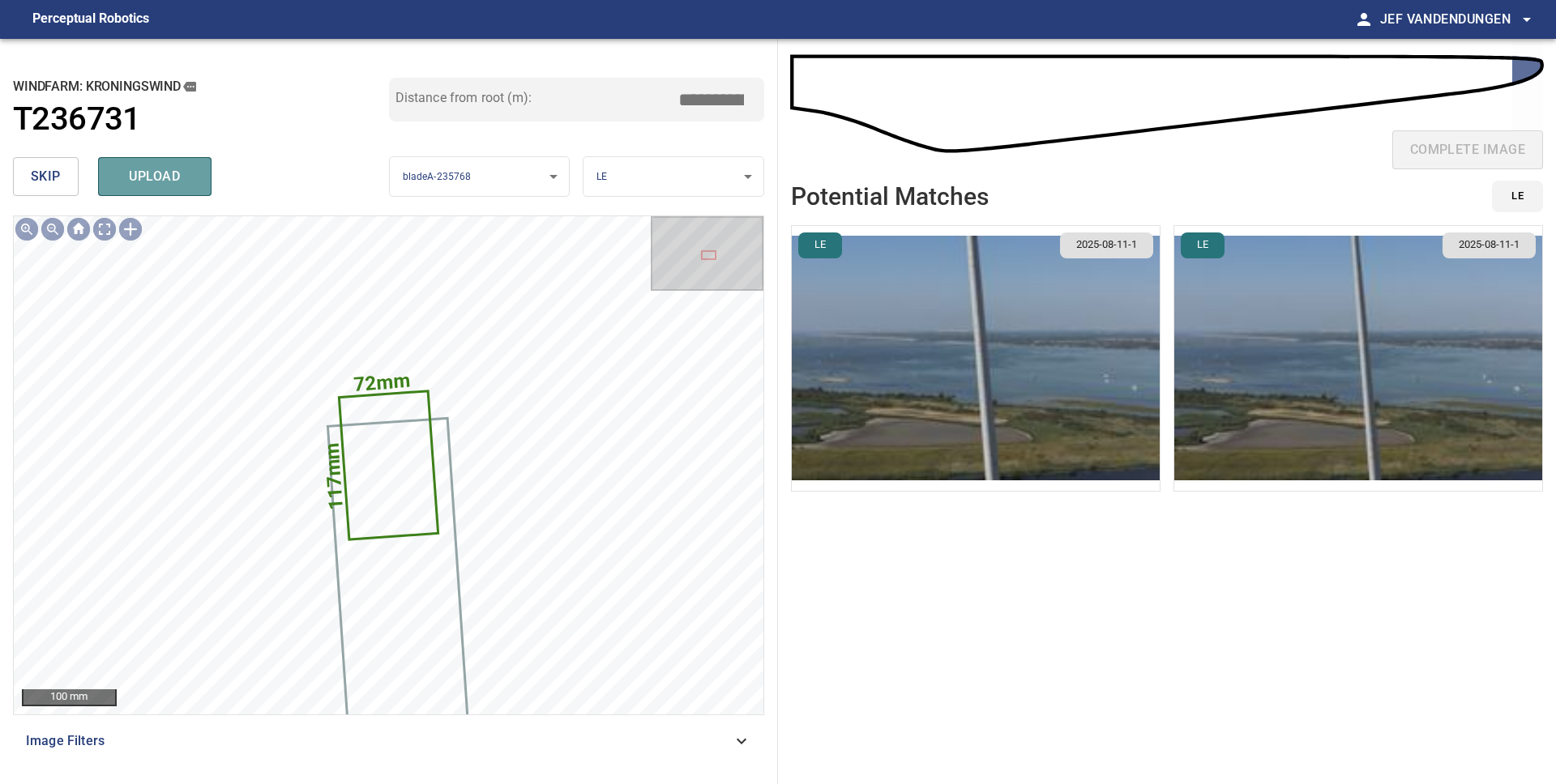
click at [117, 177] on span "upload" at bounding box center [154, 177] width 78 height 23
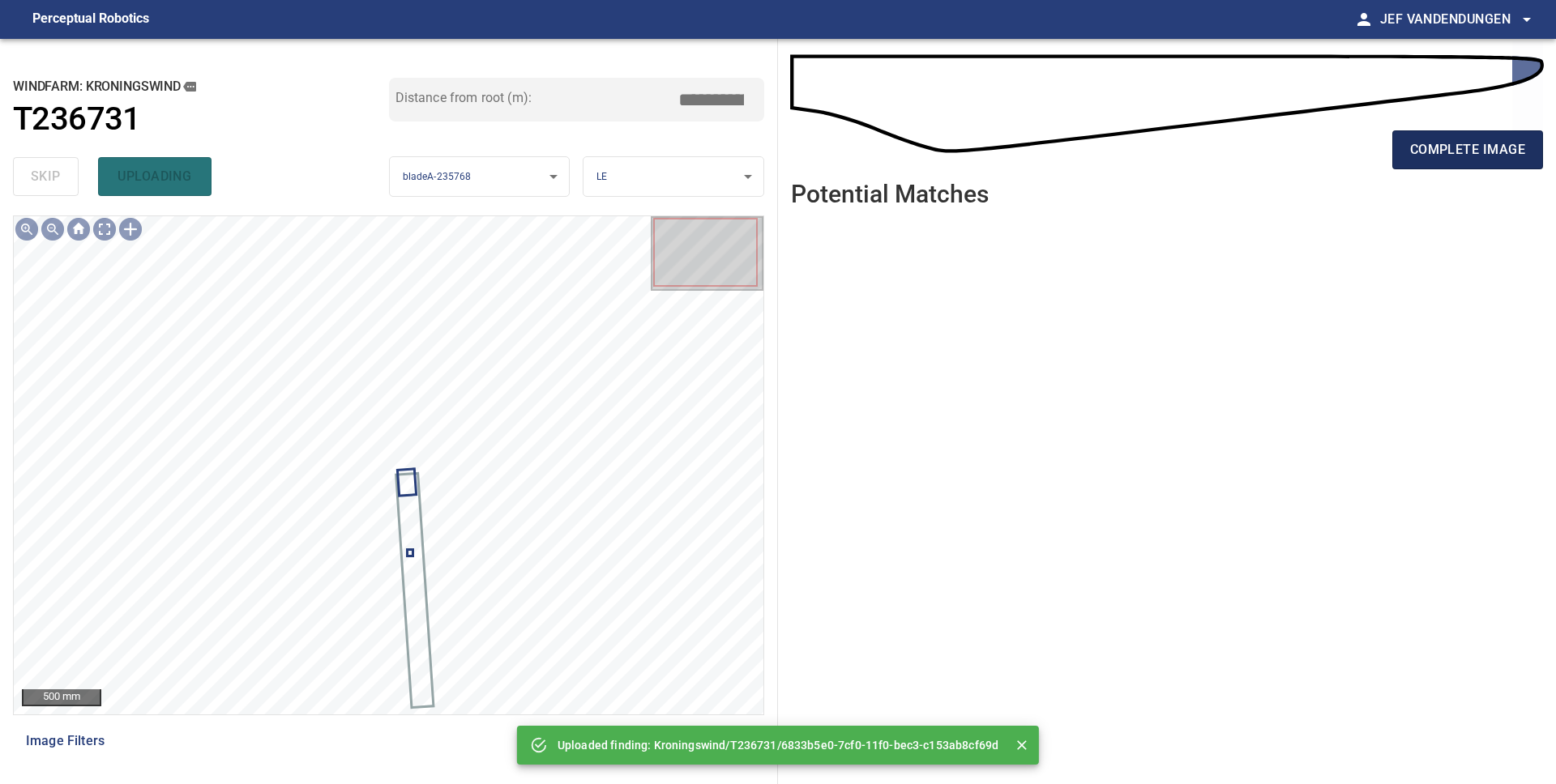
click at [1534, 136] on button "complete image" at bounding box center [1467, 149] width 150 height 39
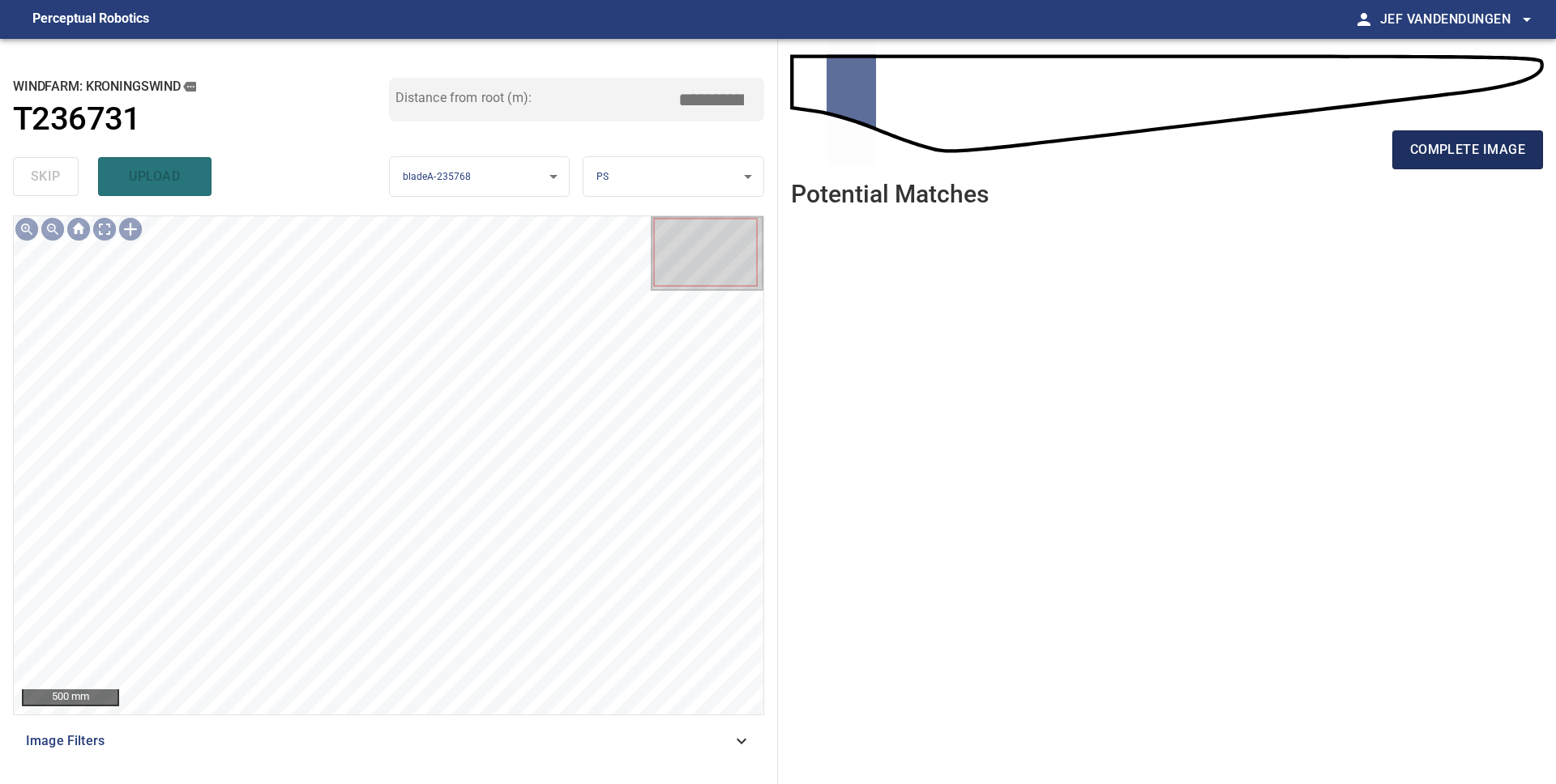
click at [1399, 157] on button "complete image" at bounding box center [1467, 149] width 150 height 39
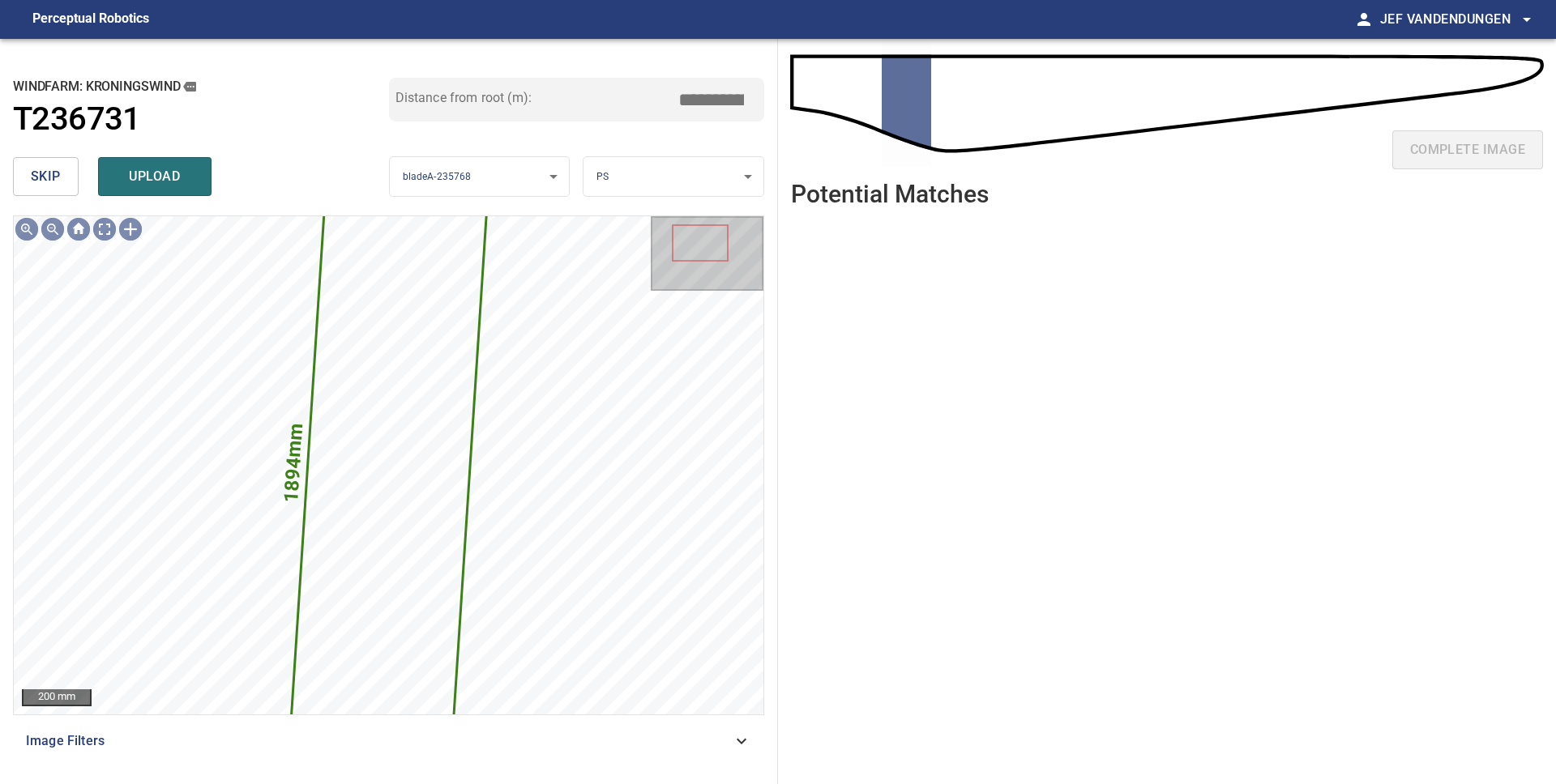
click at [50, 173] on span "skip" at bounding box center [45, 177] width 30 height 23
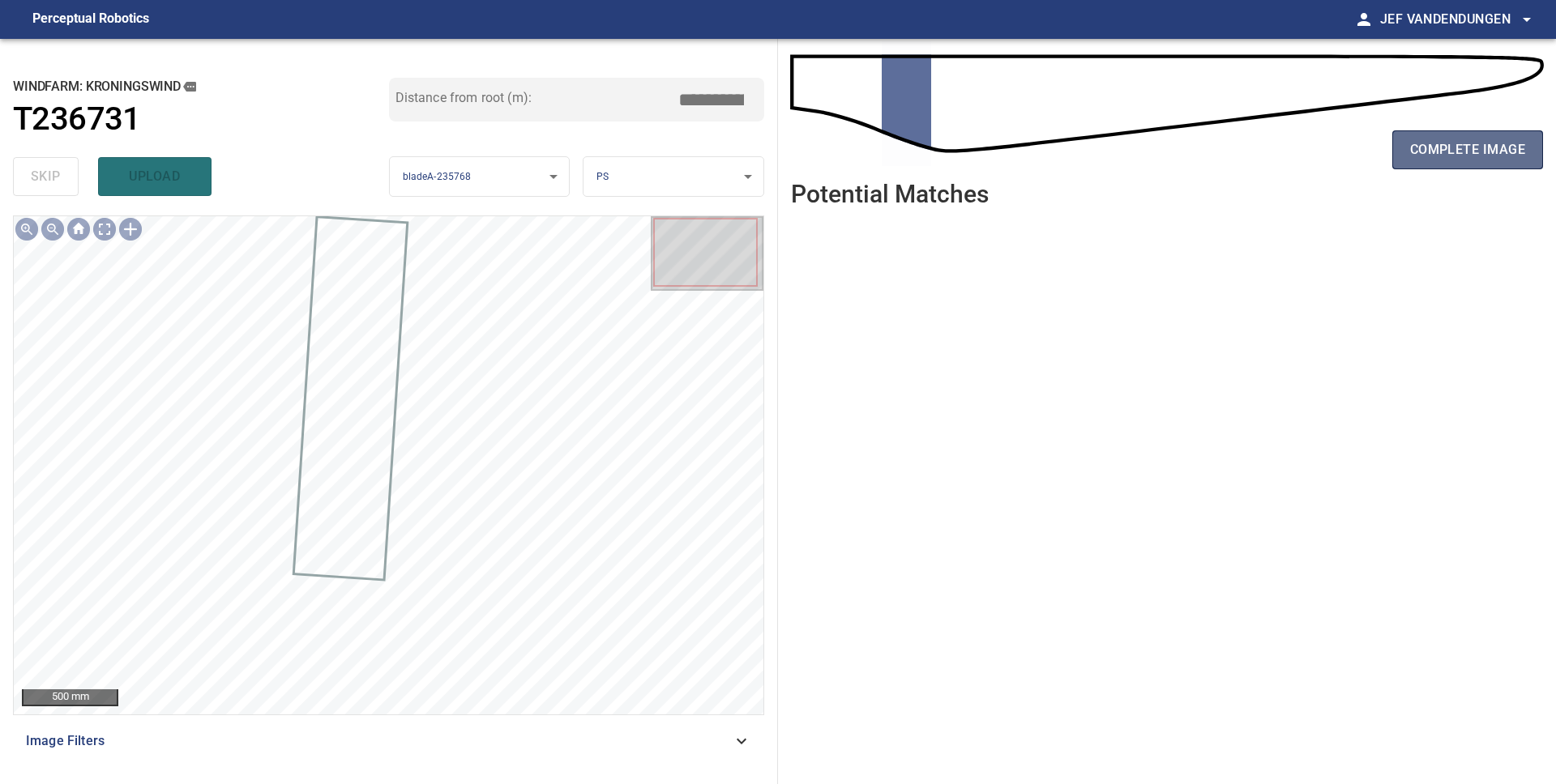
click at [1441, 151] on span "complete image" at bounding box center [1467, 150] width 115 height 23
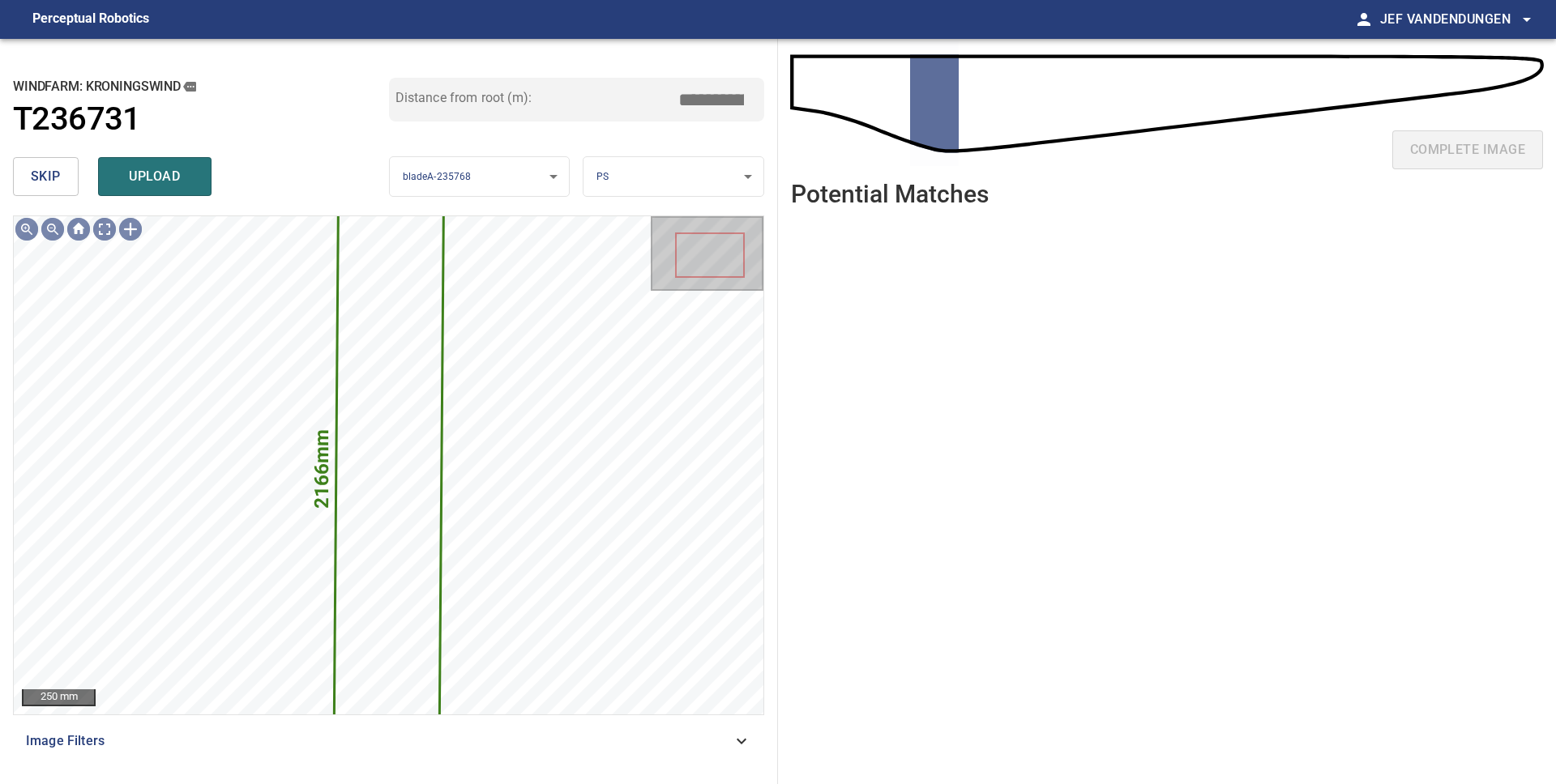
click at [37, 184] on span "skip" at bounding box center [45, 177] width 30 height 23
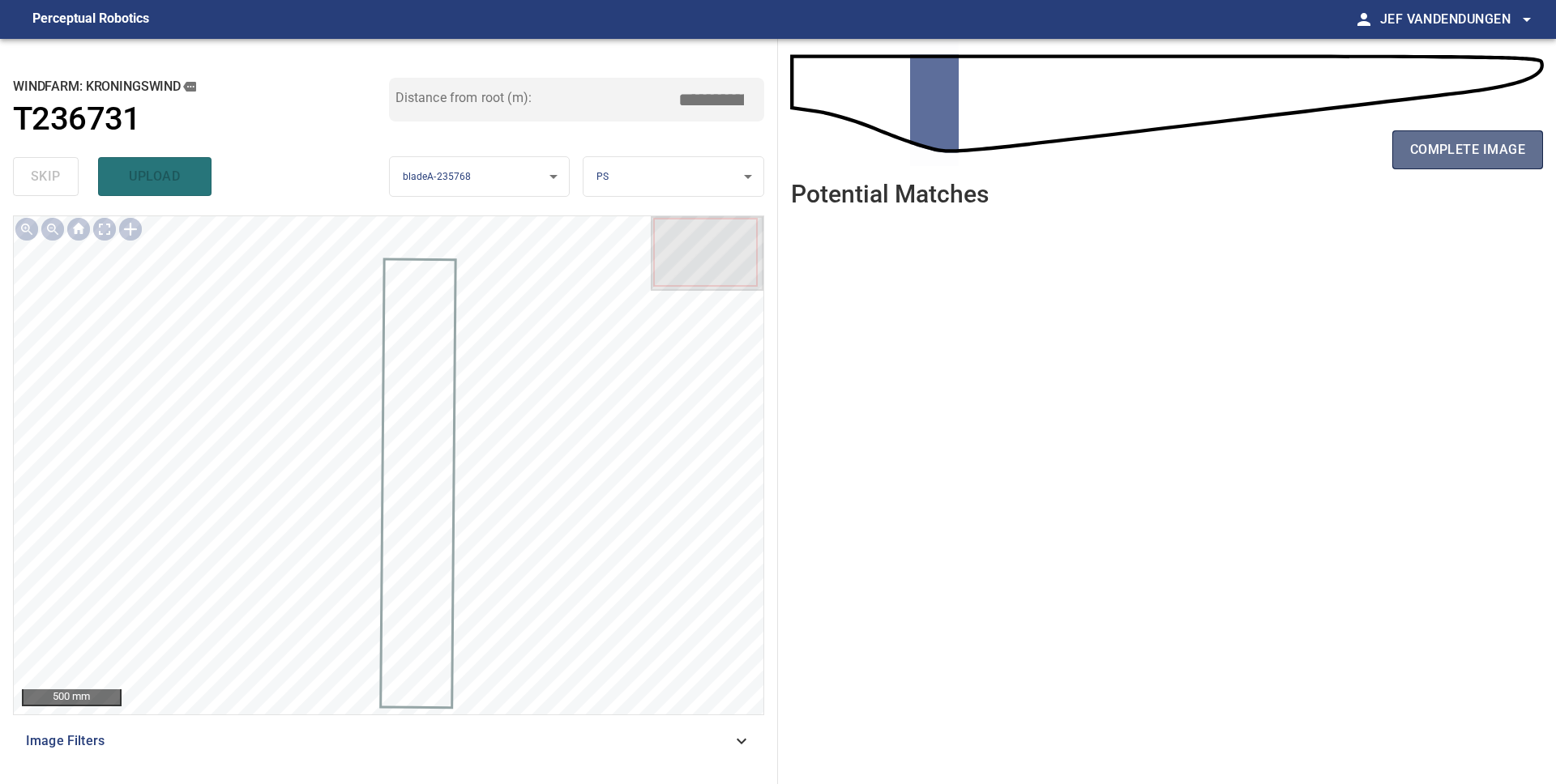
click at [1426, 146] on span "complete image" at bounding box center [1467, 150] width 115 height 23
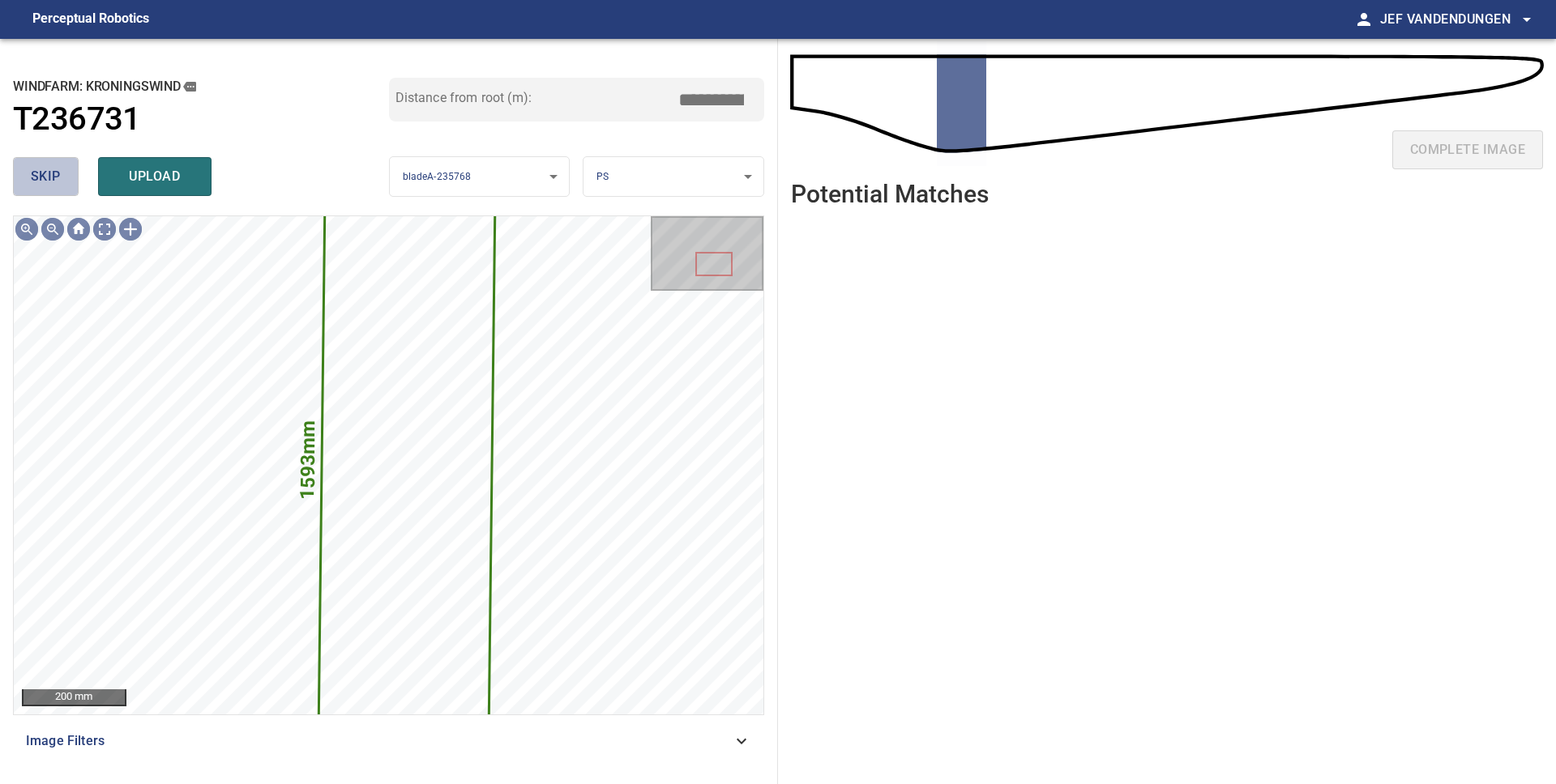
click at [43, 168] on span "skip" at bounding box center [45, 177] width 30 height 23
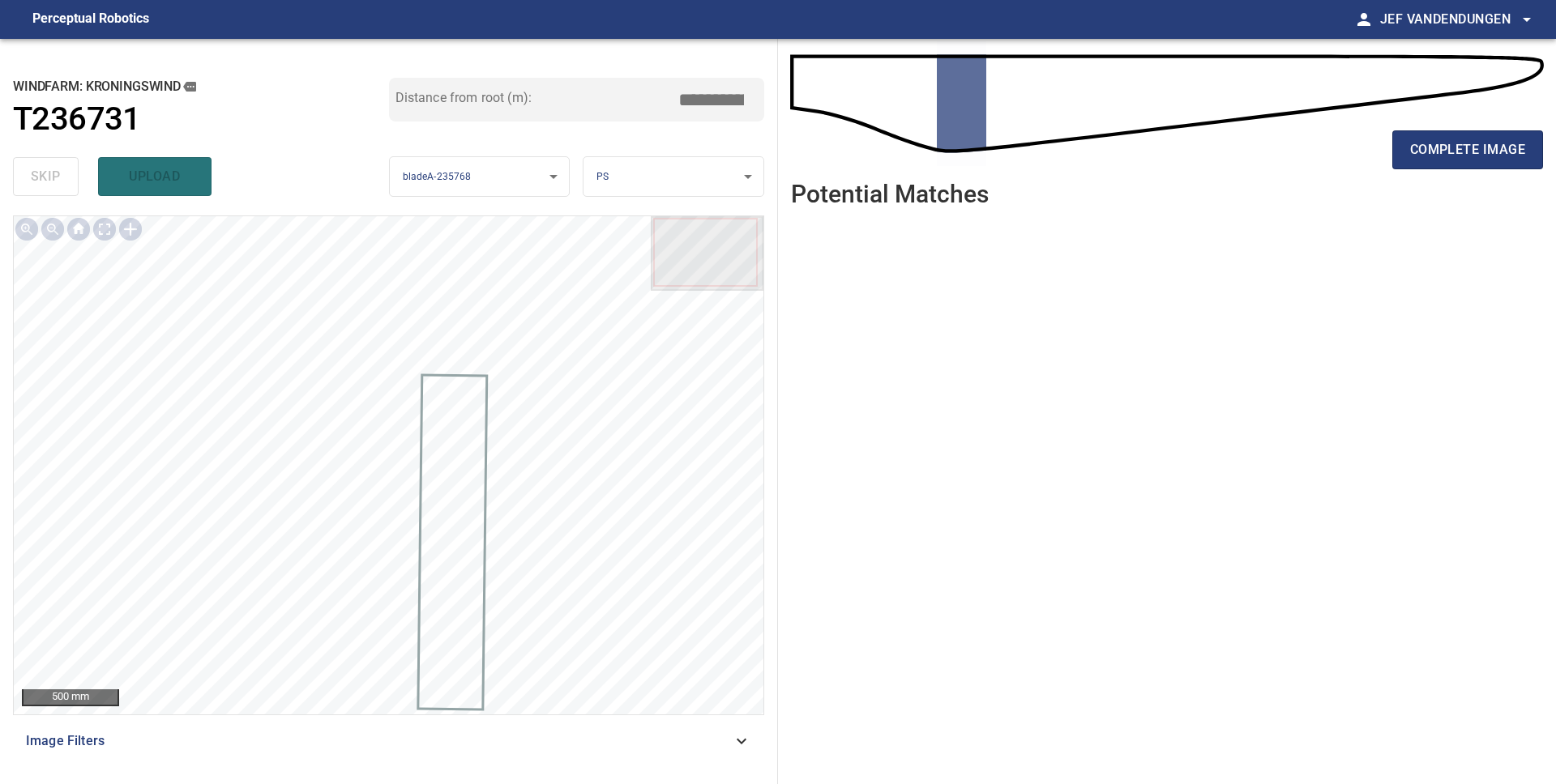
click at [1416, 170] on div "complete image" at bounding box center [1166, 156] width 752 height 65
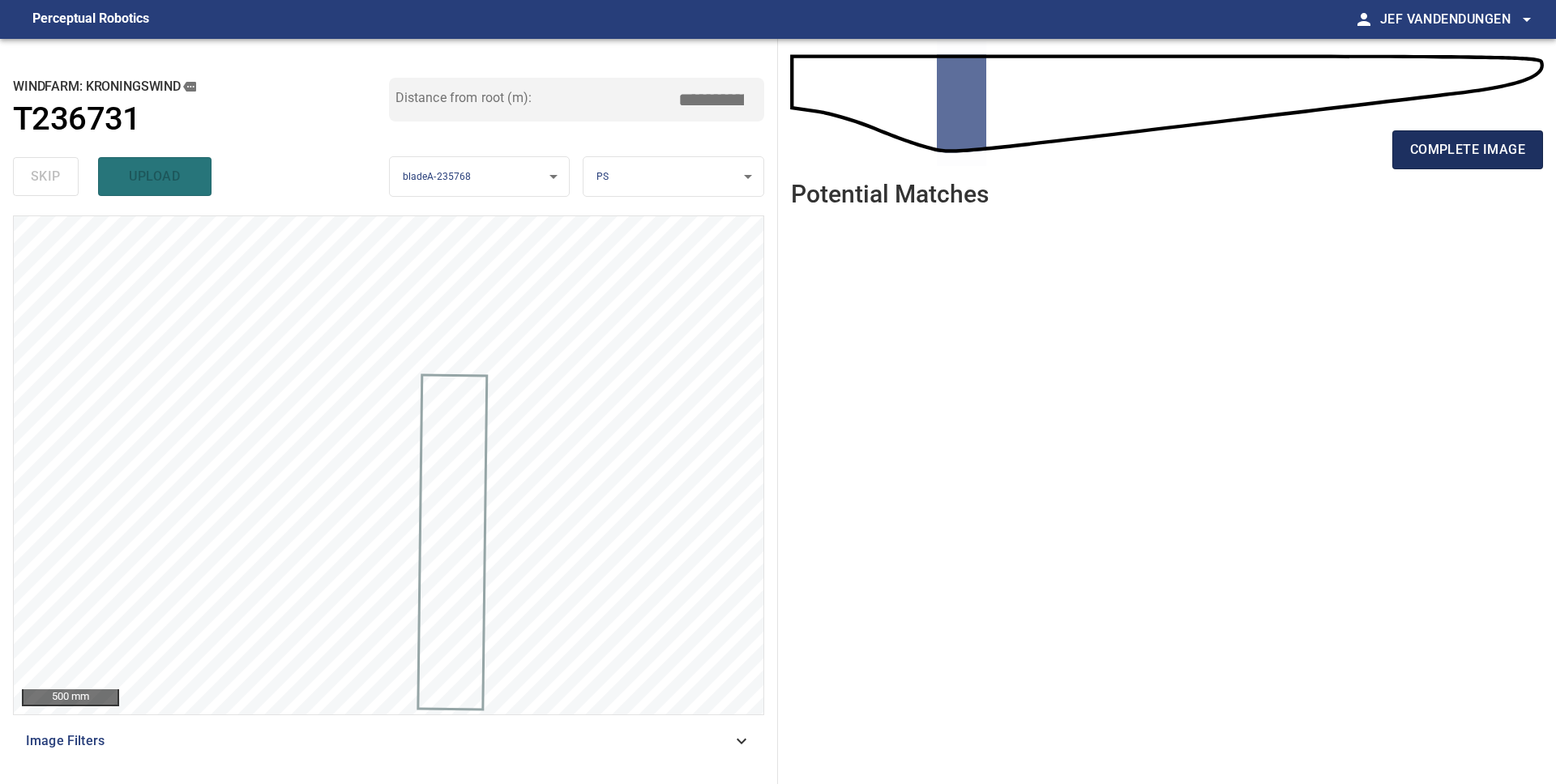
click at [1420, 156] on span "complete image" at bounding box center [1467, 150] width 115 height 23
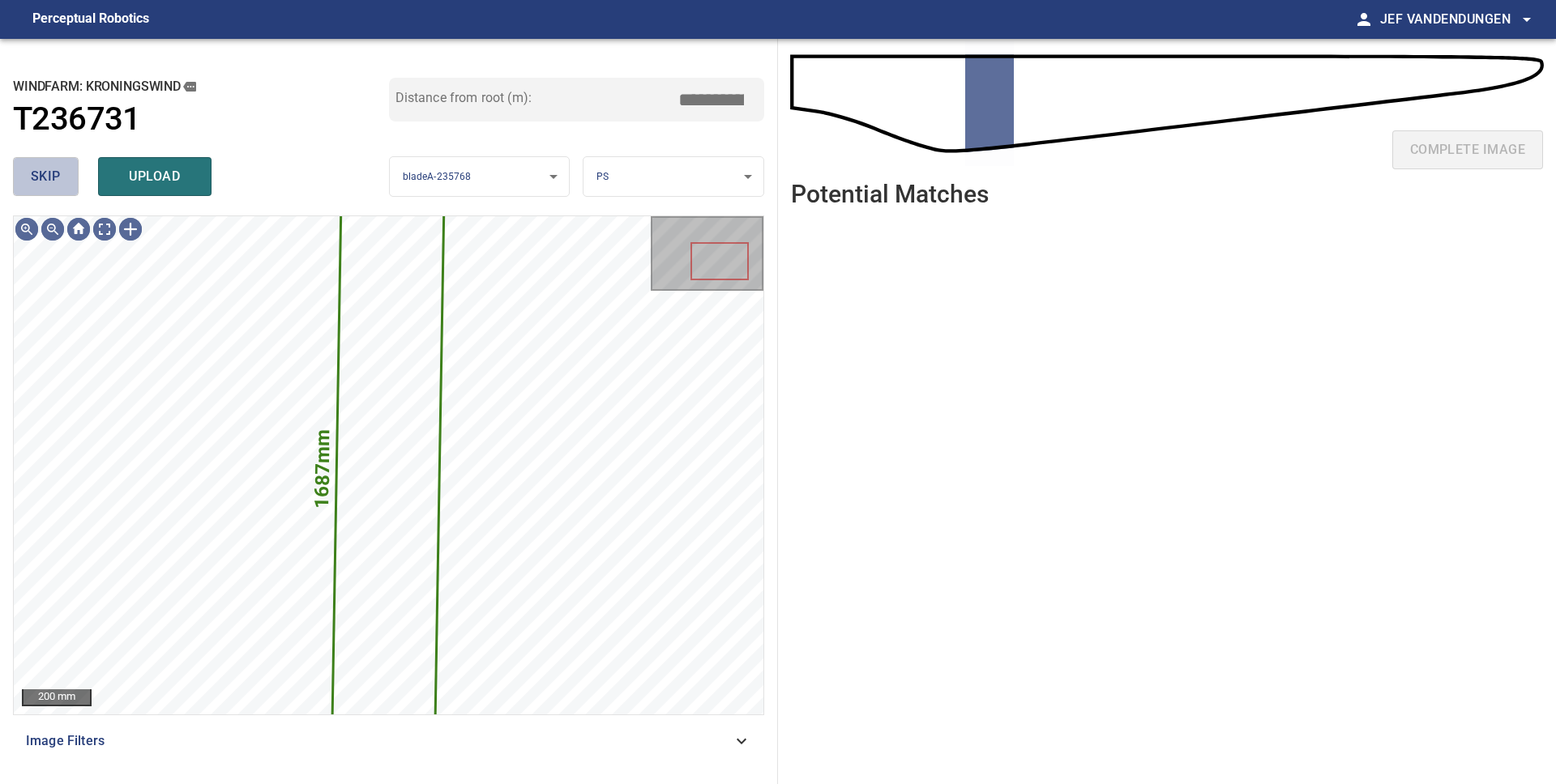
click at [44, 184] on span "skip" at bounding box center [45, 177] width 30 height 23
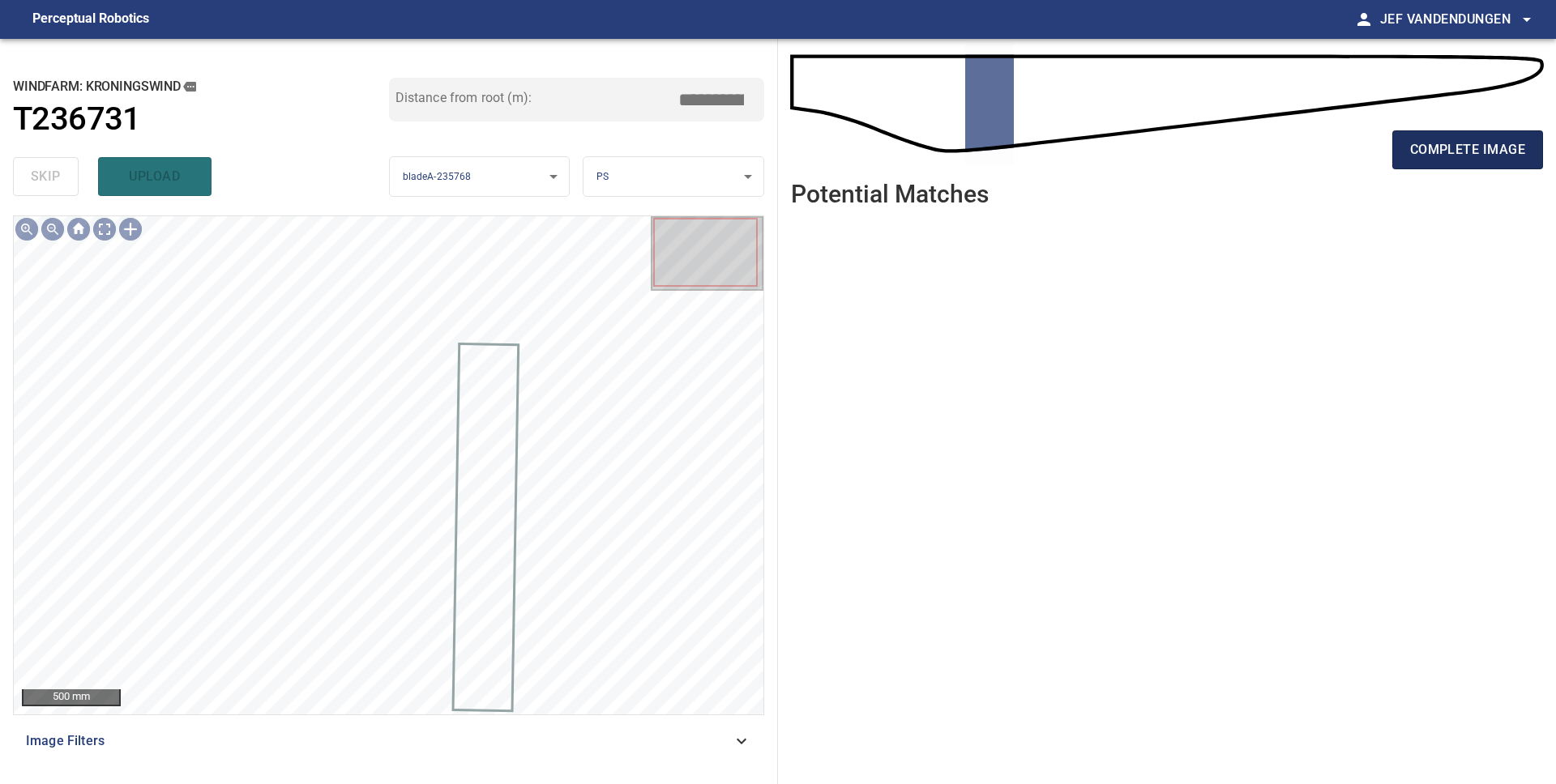
click at [1410, 150] on span "complete image" at bounding box center [1467, 150] width 115 height 23
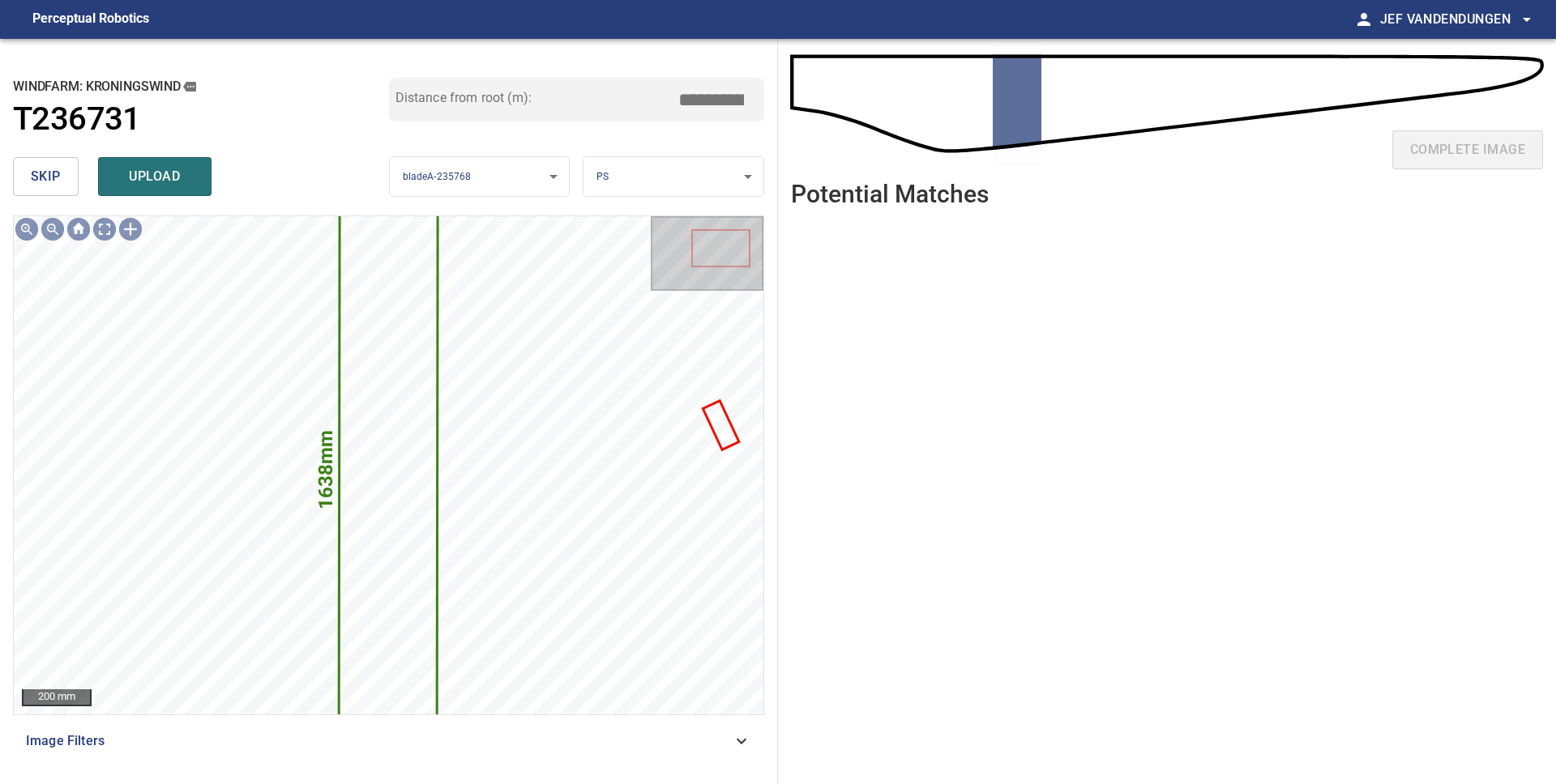
click at [29, 173] on button "skip" at bounding box center [46, 176] width 66 height 39
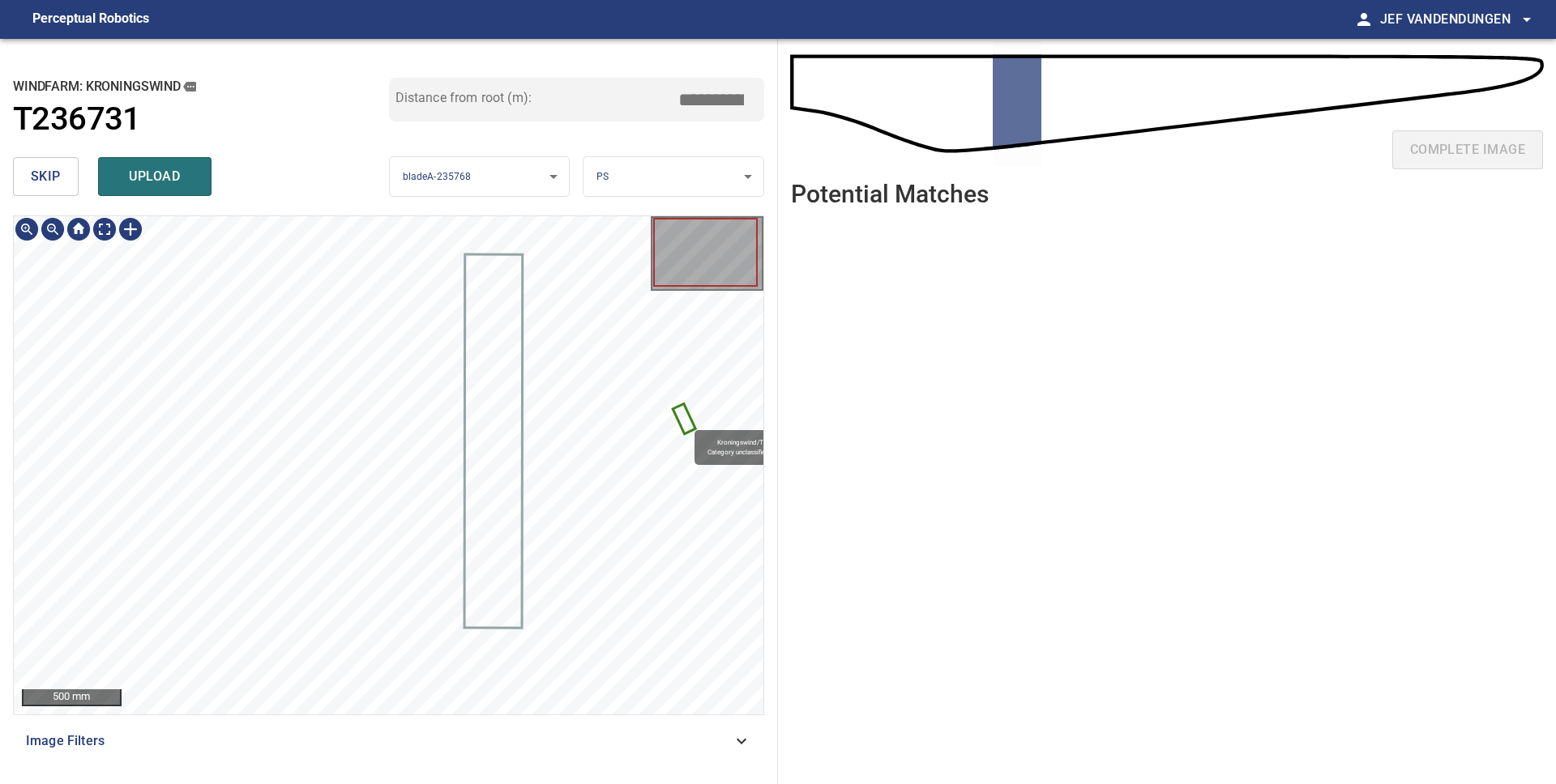
click at [687, 423] on icon at bounding box center [684, 418] width 18 height 27
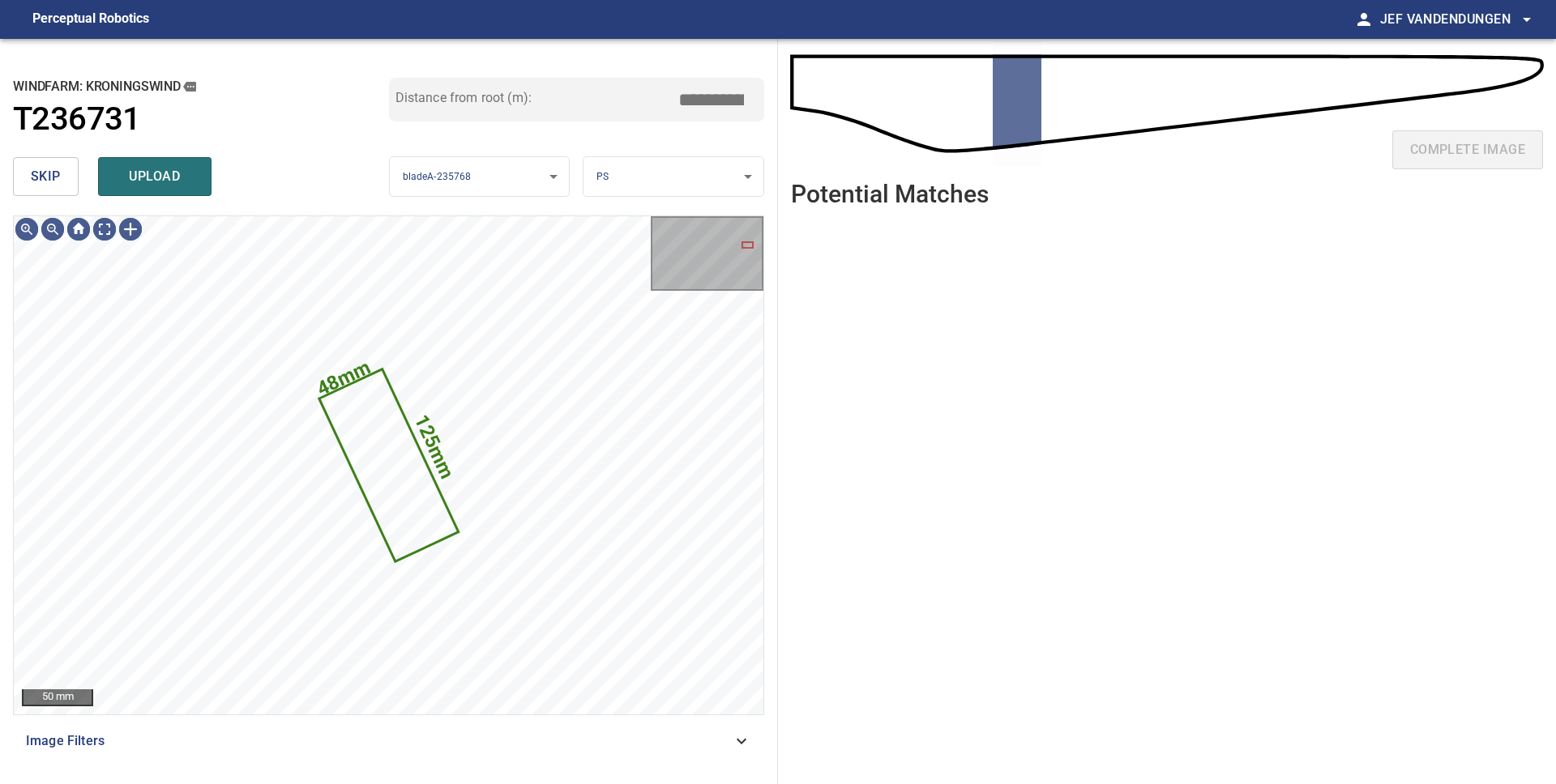
click at [49, 182] on span "skip" at bounding box center [45, 177] width 30 height 23
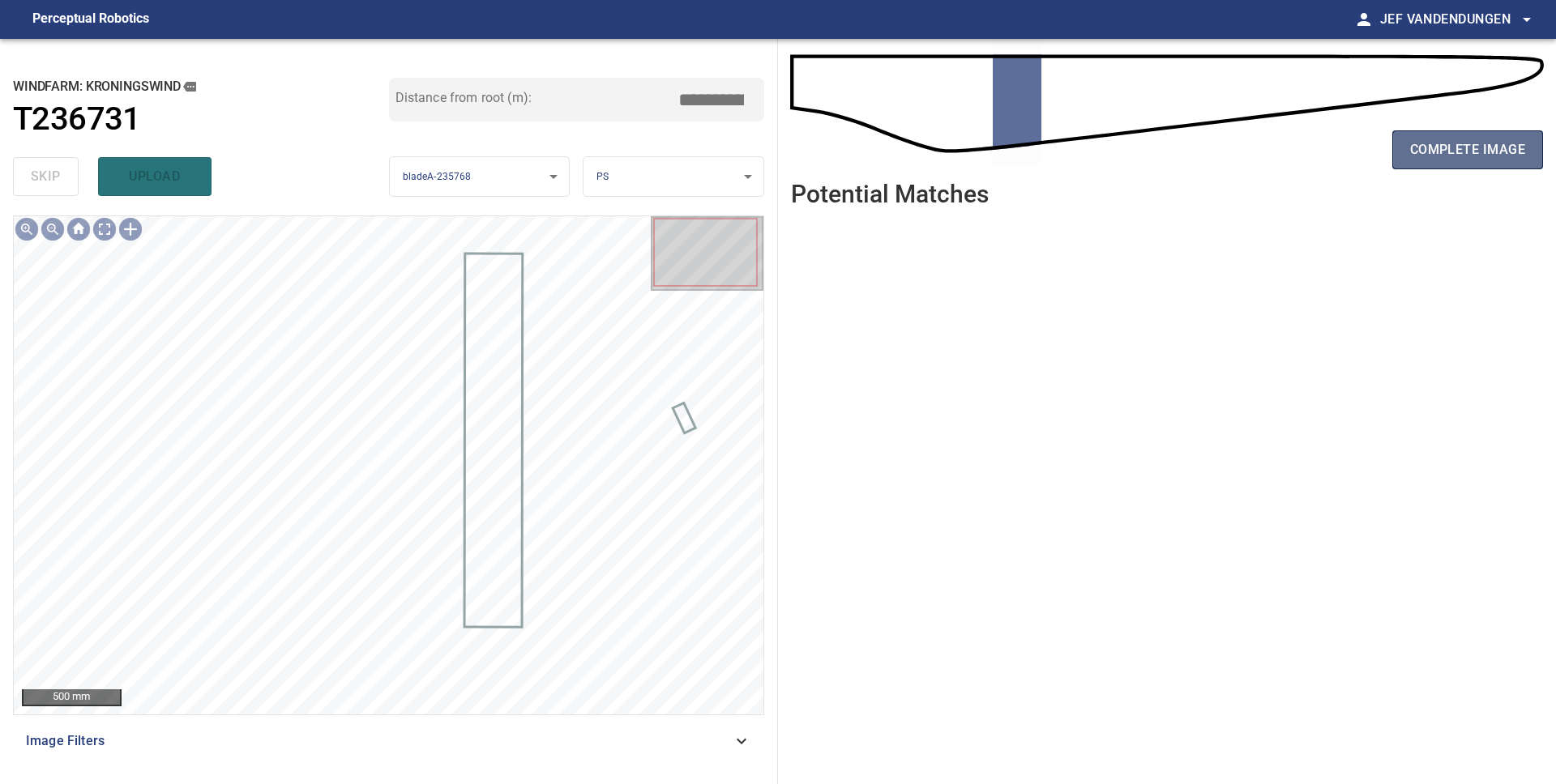
click at [1441, 157] on span "complete image" at bounding box center [1467, 150] width 115 height 23
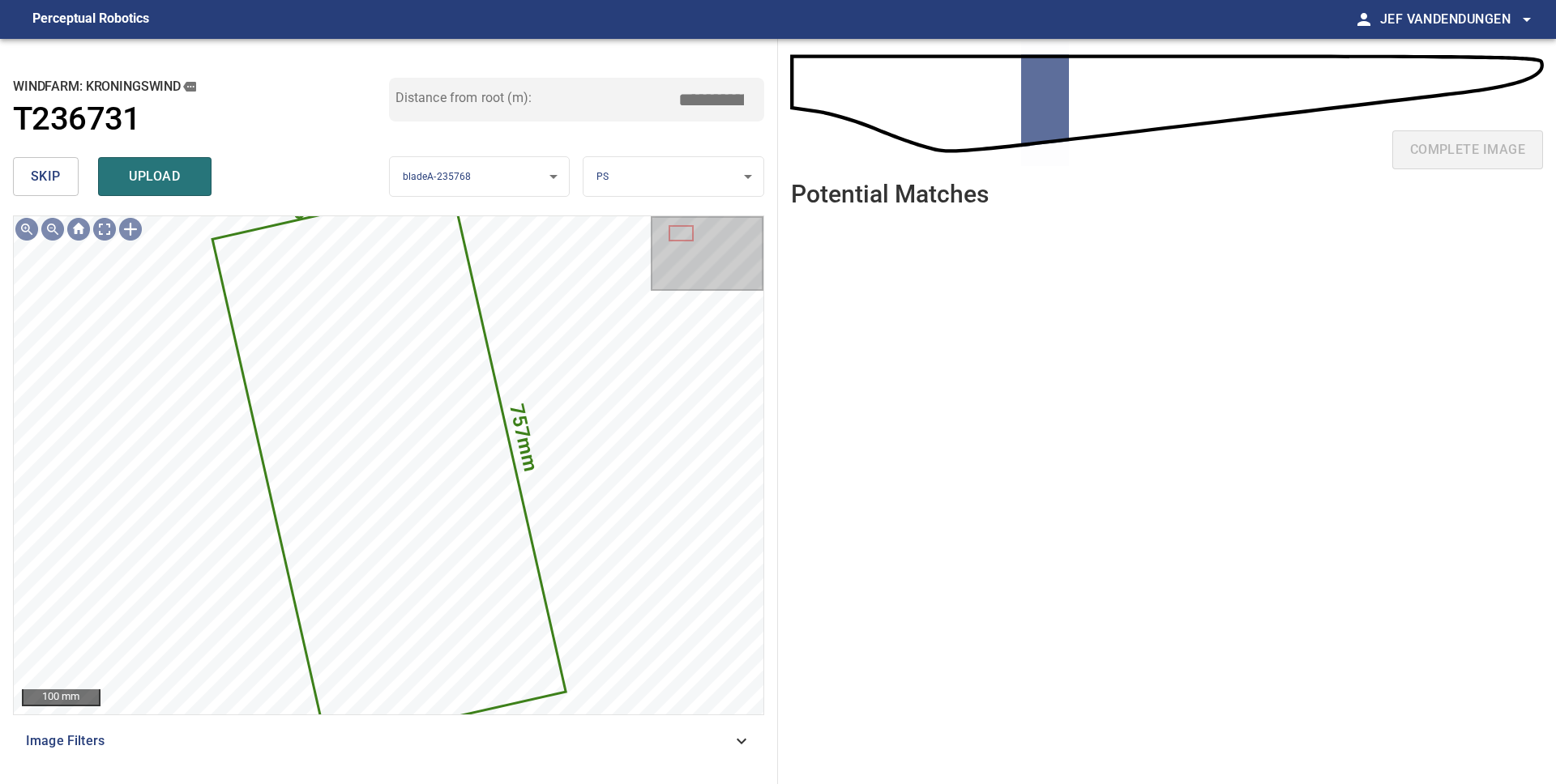
click at [39, 179] on span "skip" at bounding box center [45, 177] width 30 height 23
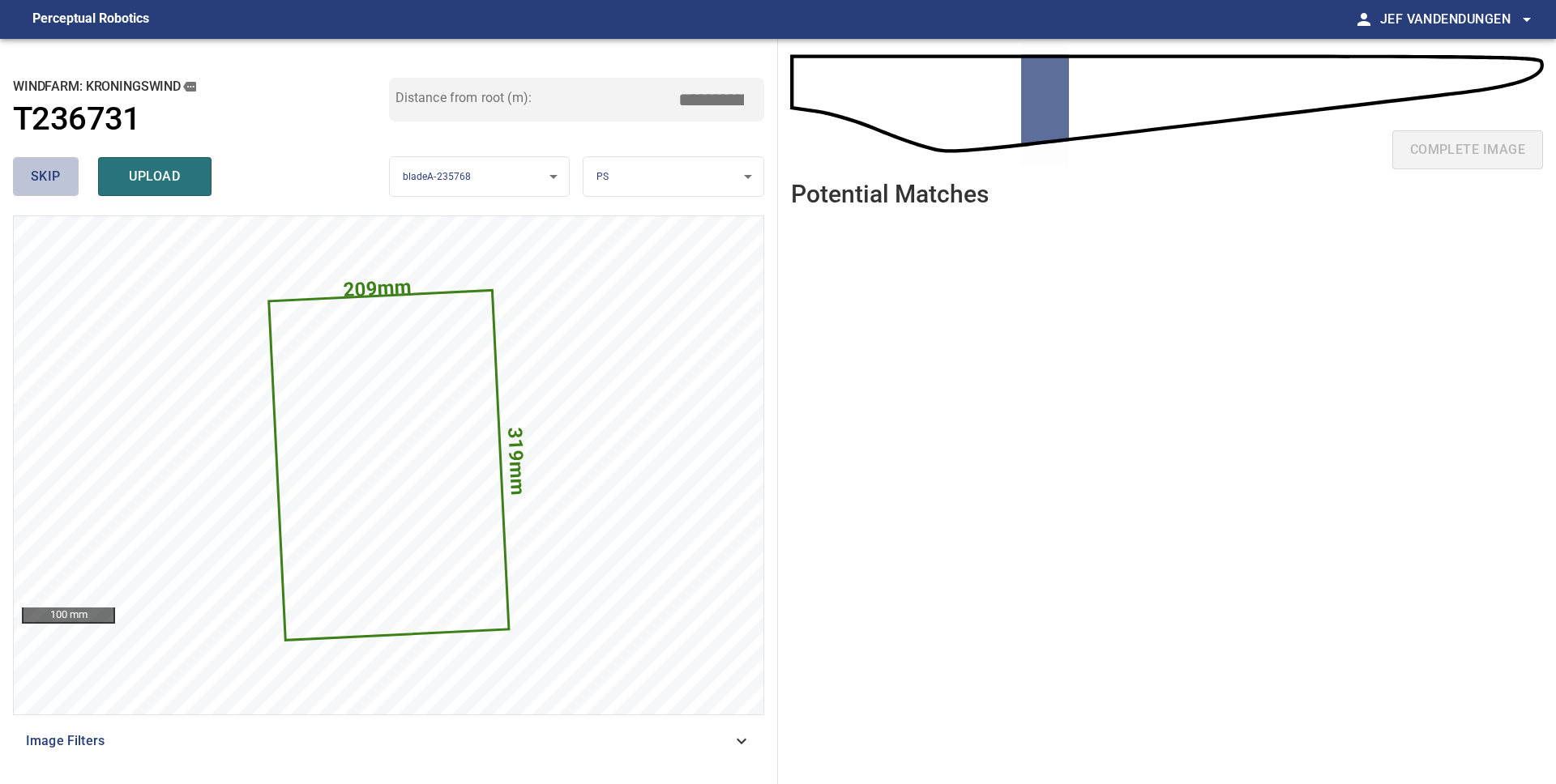
click at [39, 180] on span "skip" at bounding box center [45, 177] width 30 height 23
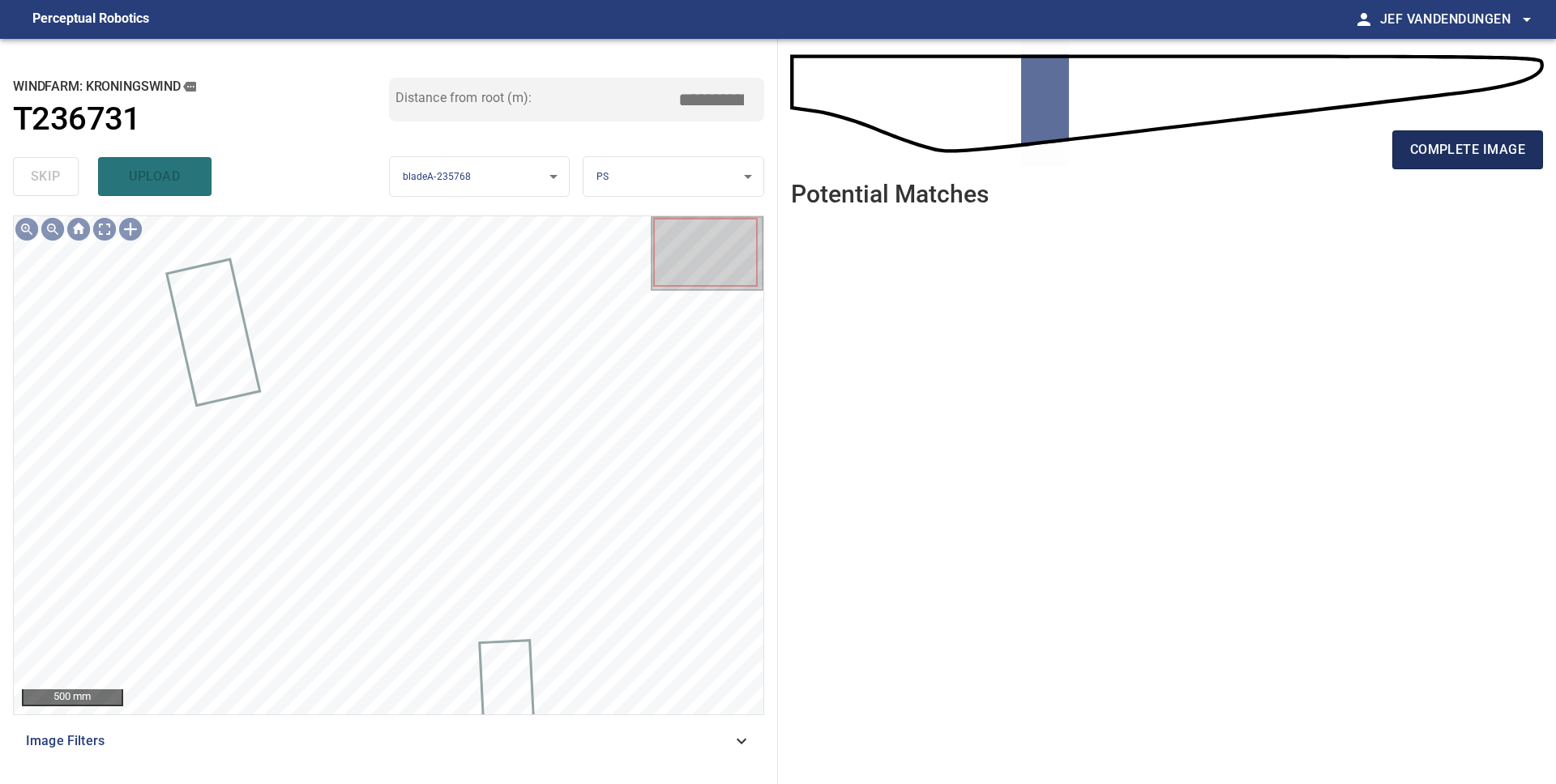
click at [1424, 155] on span "complete image" at bounding box center [1467, 150] width 115 height 23
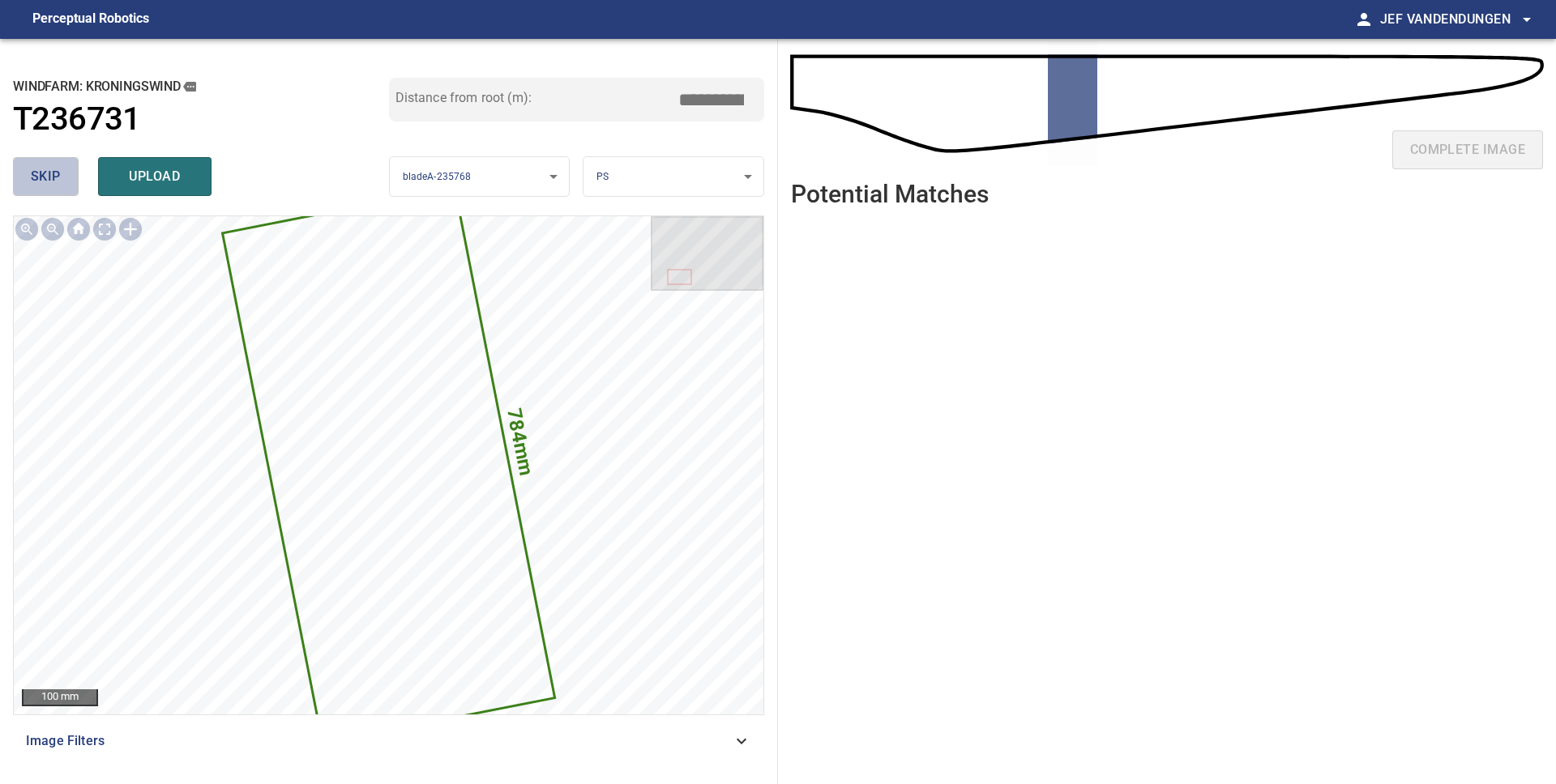
click at [61, 178] on button "skip" at bounding box center [46, 176] width 66 height 39
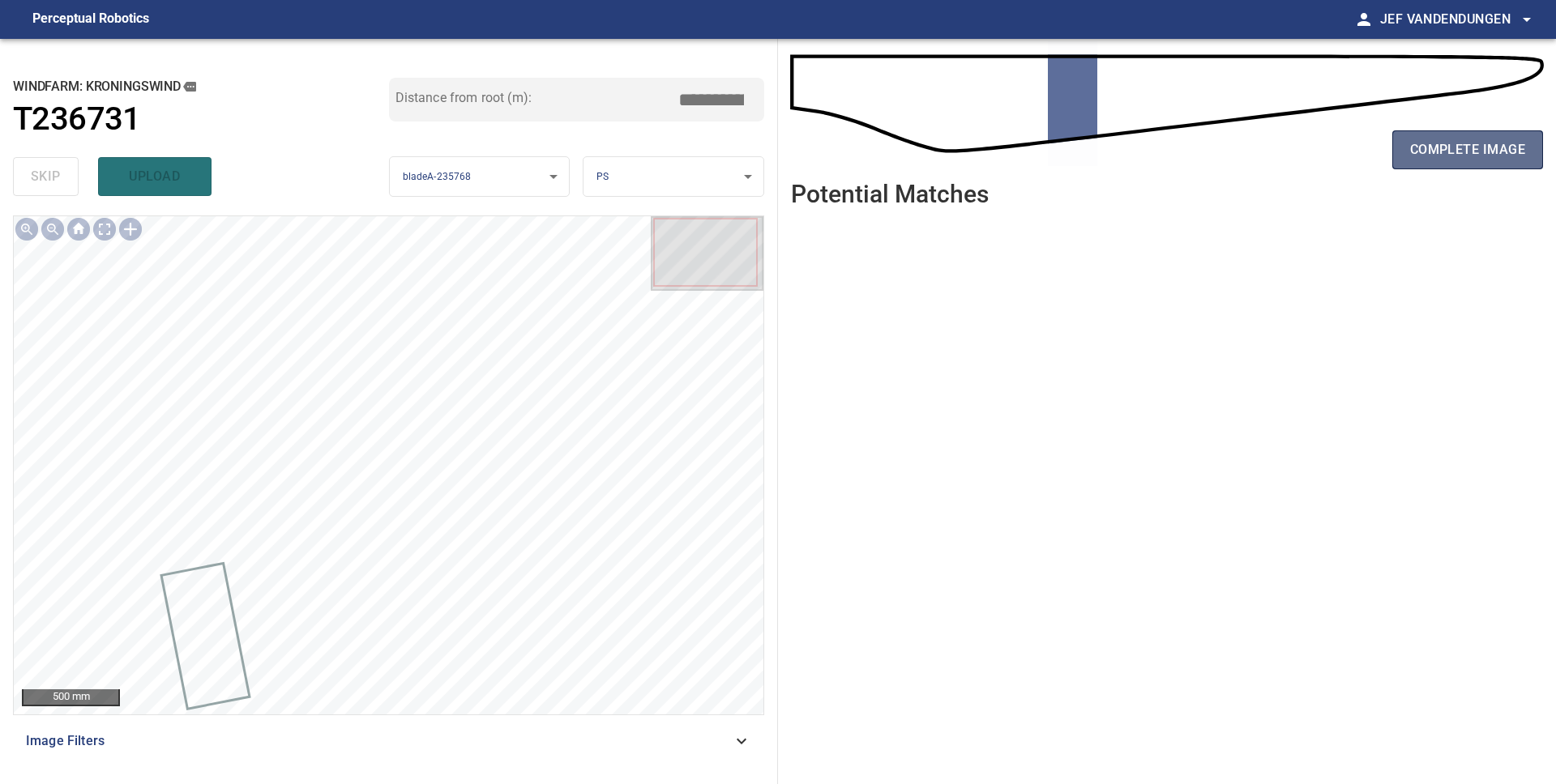
click at [1472, 145] on span "complete image" at bounding box center [1467, 150] width 115 height 23
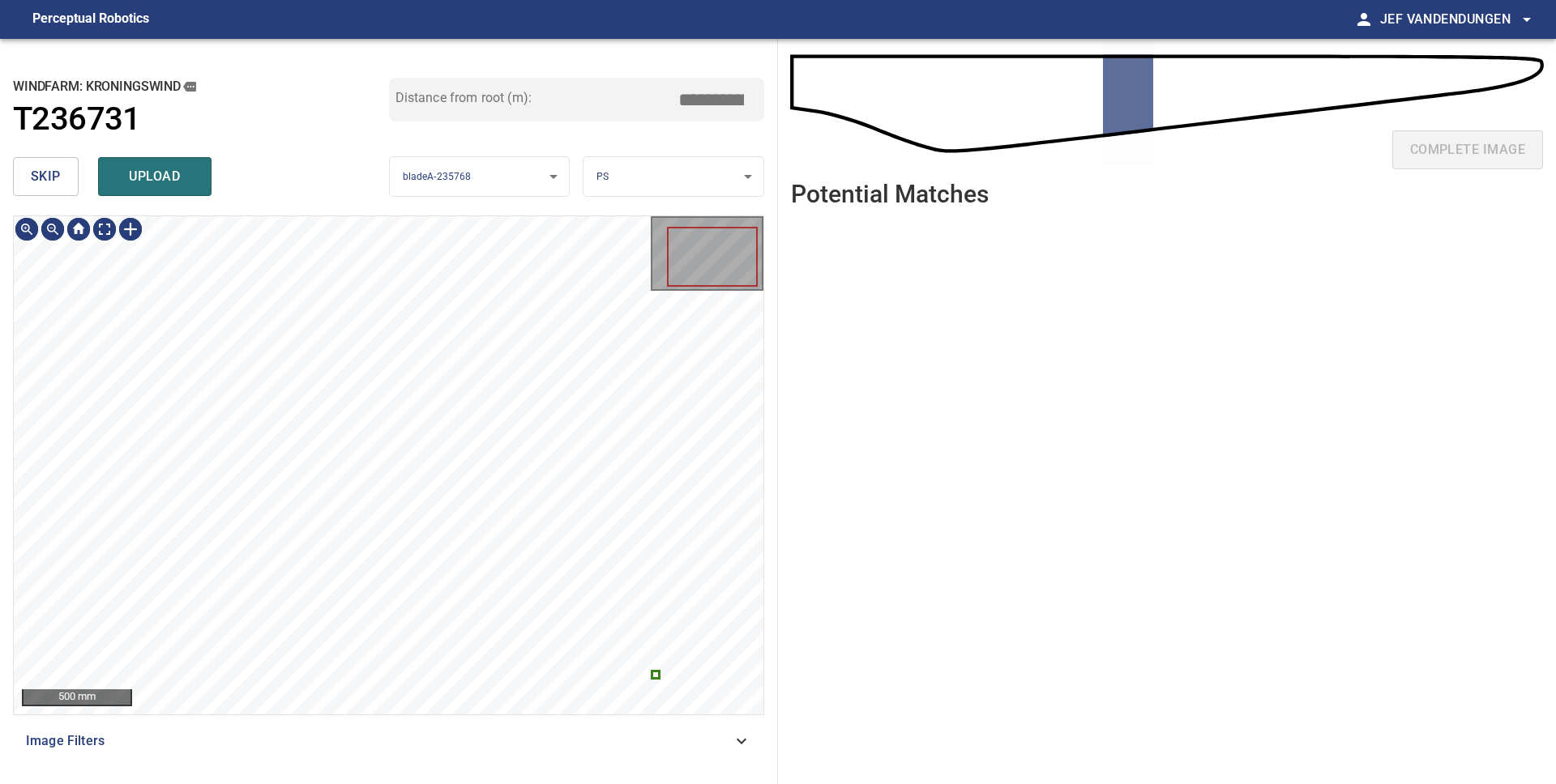
click at [55, 192] on button "skip" at bounding box center [46, 176] width 66 height 39
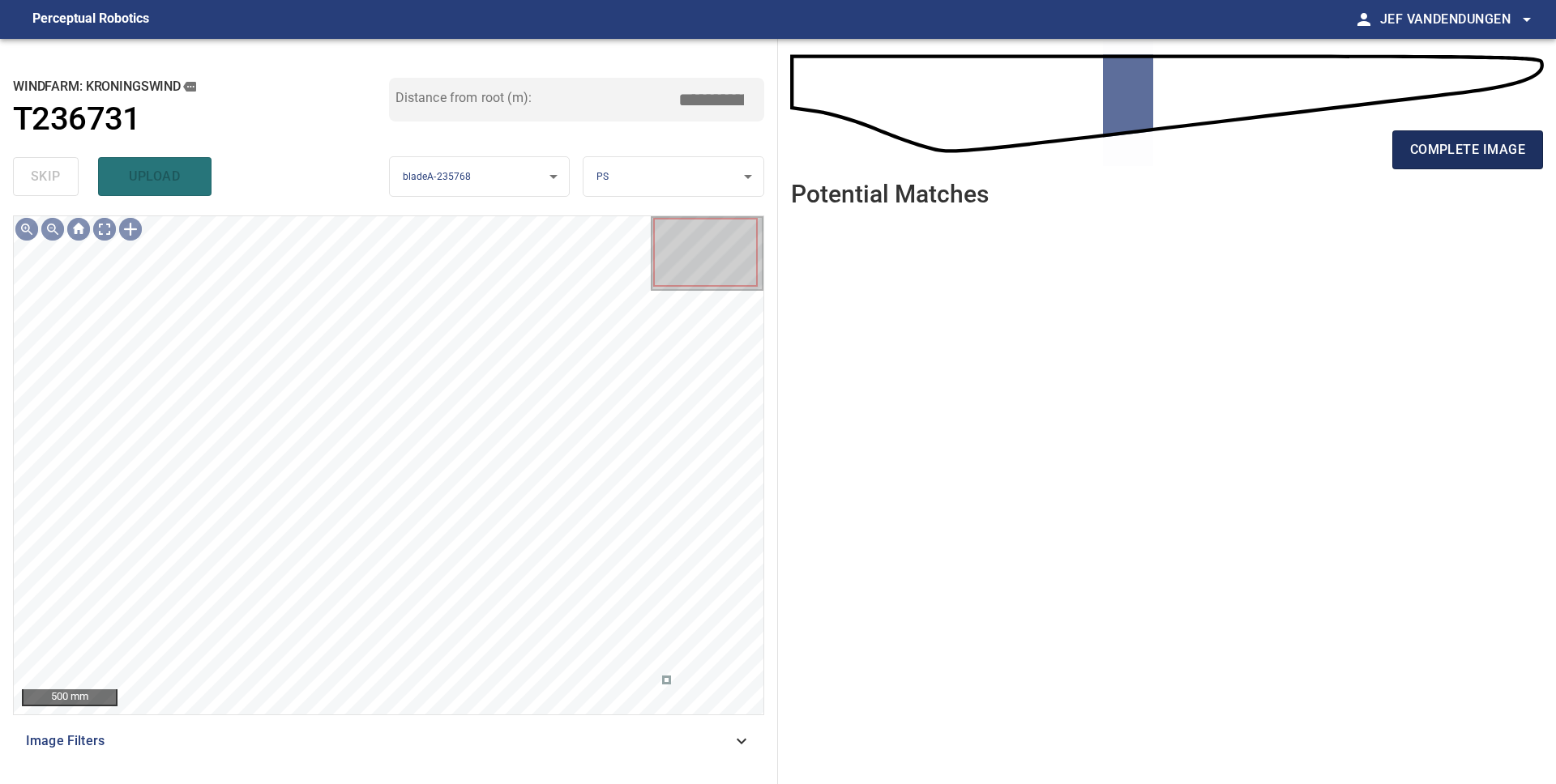
click at [1434, 144] on span "complete image" at bounding box center [1467, 150] width 115 height 23
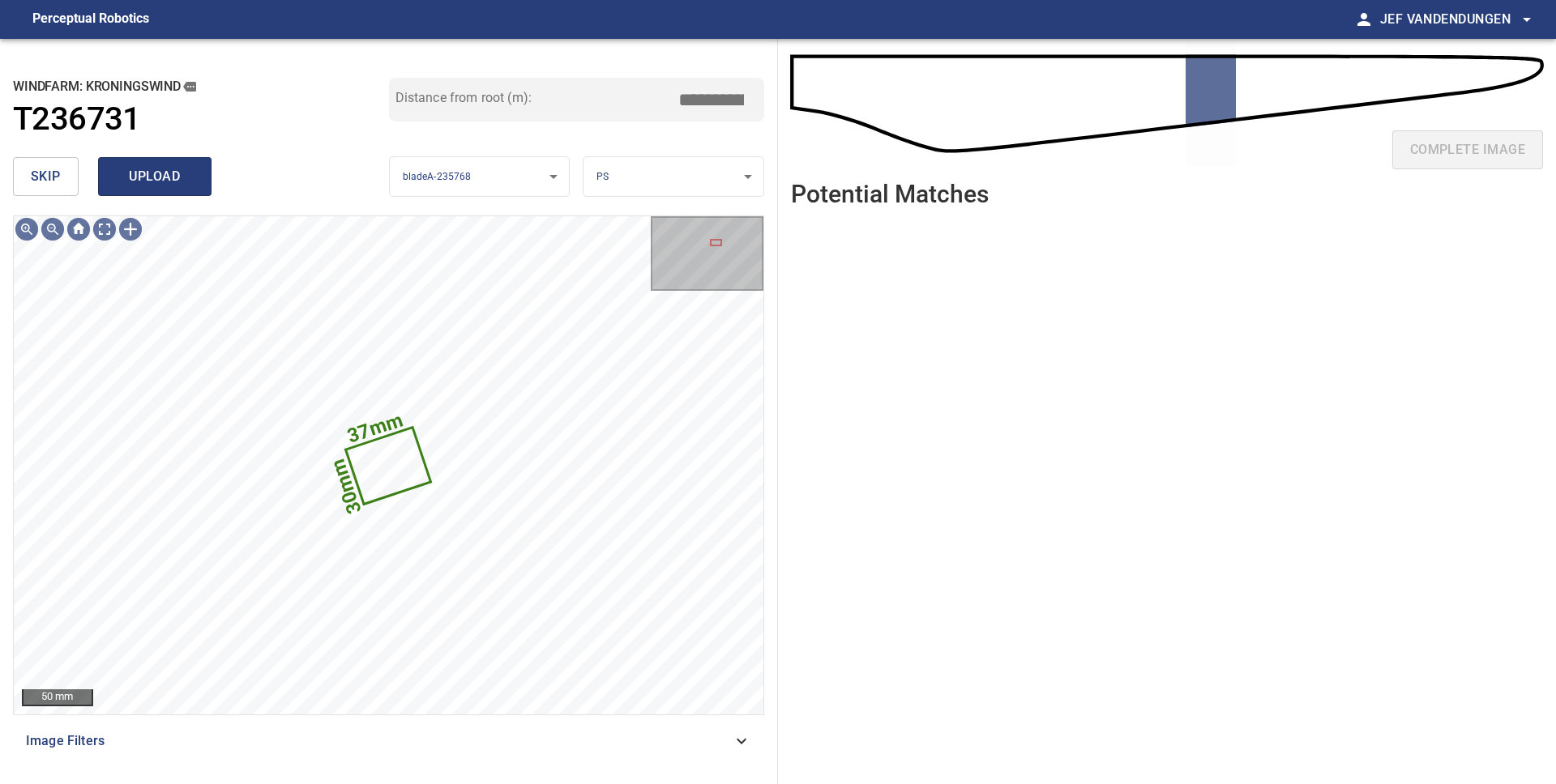
click at [122, 186] on span "upload" at bounding box center [154, 177] width 78 height 23
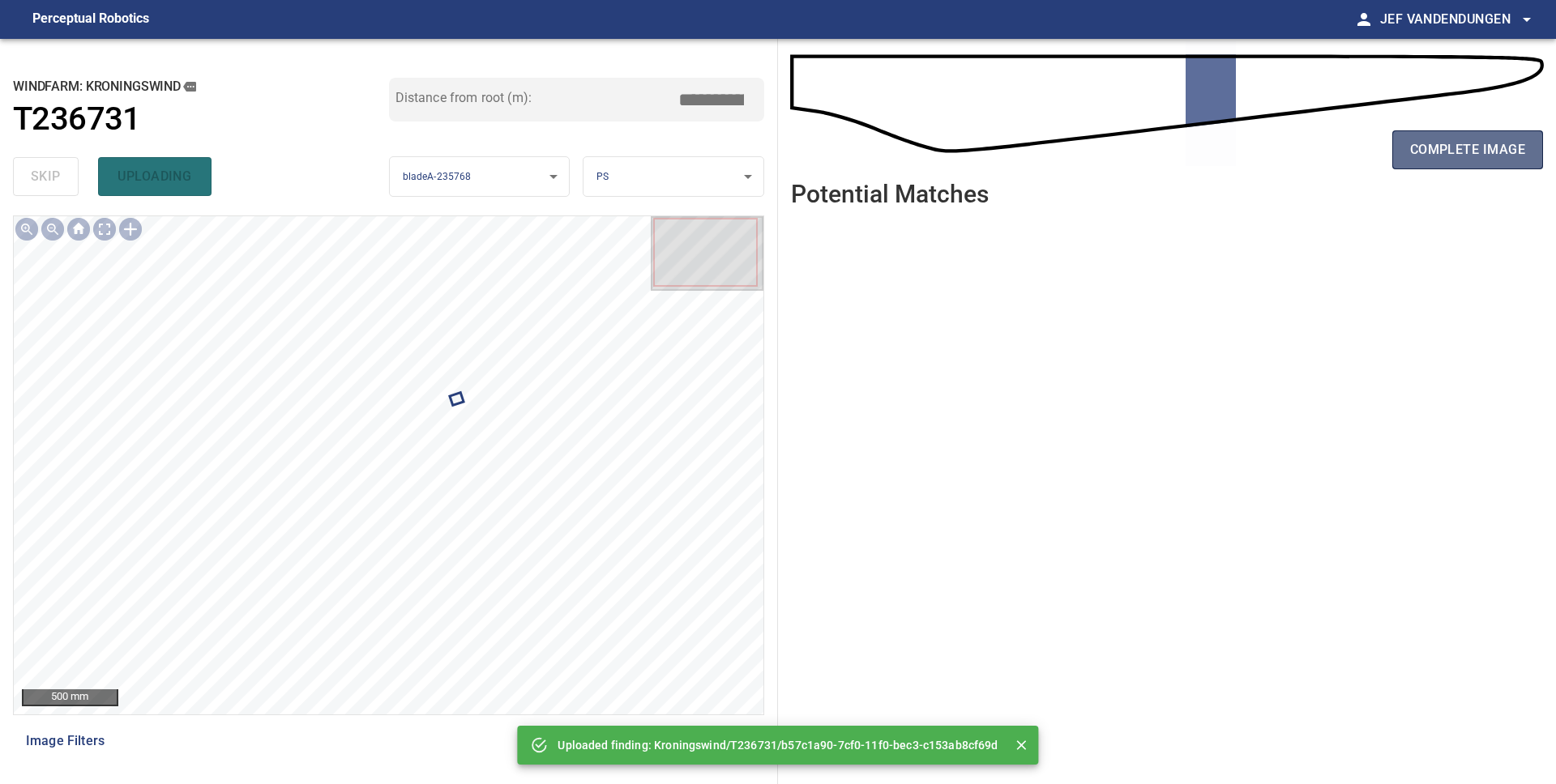
click at [1516, 152] on span "complete image" at bounding box center [1467, 150] width 115 height 23
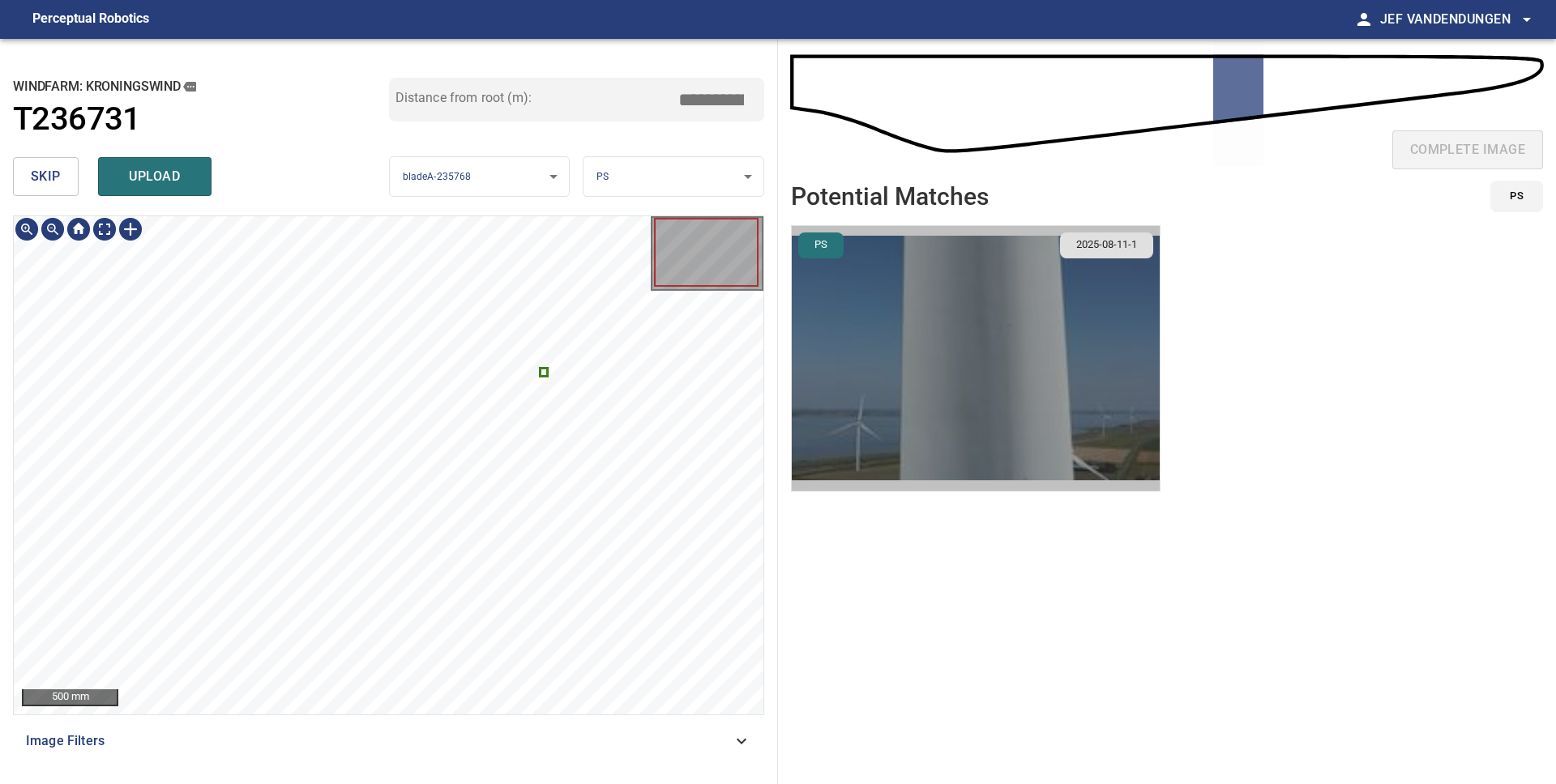
click at [927, 402] on img "button" at bounding box center [976, 358] width 368 height 265
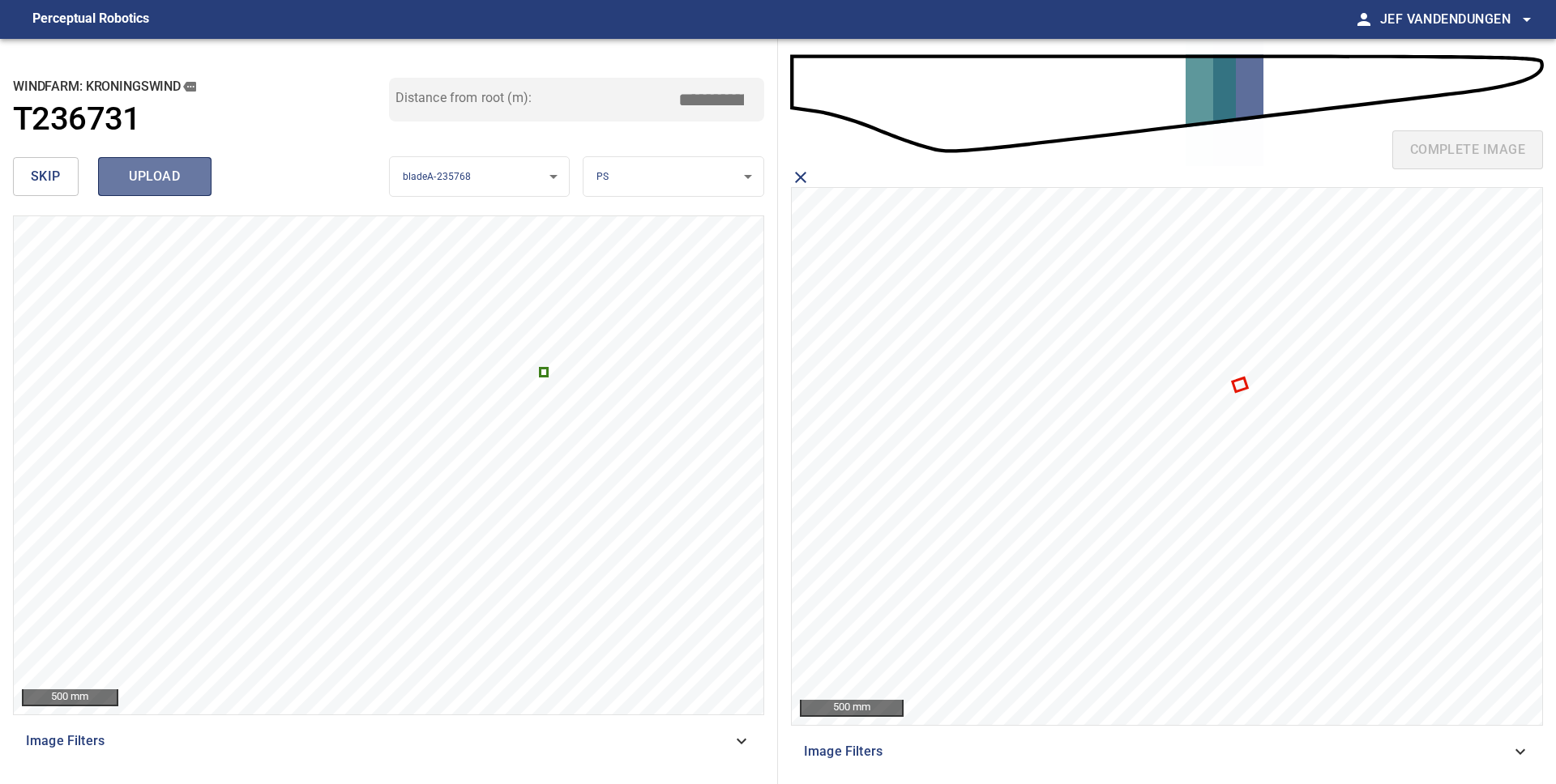
click at [161, 183] on span "upload" at bounding box center [154, 177] width 78 height 23
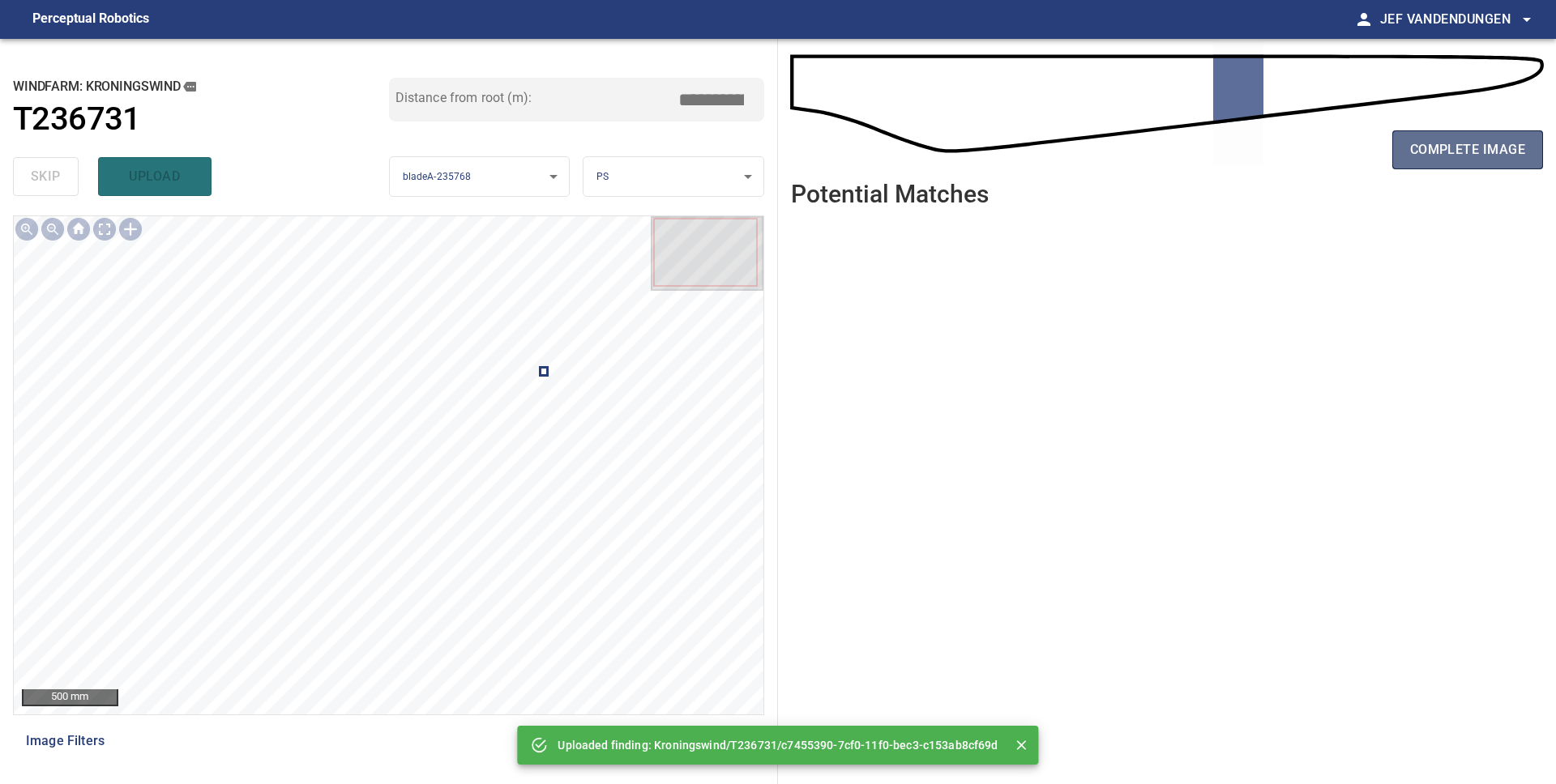
click at [1441, 140] on span "complete image" at bounding box center [1467, 150] width 115 height 23
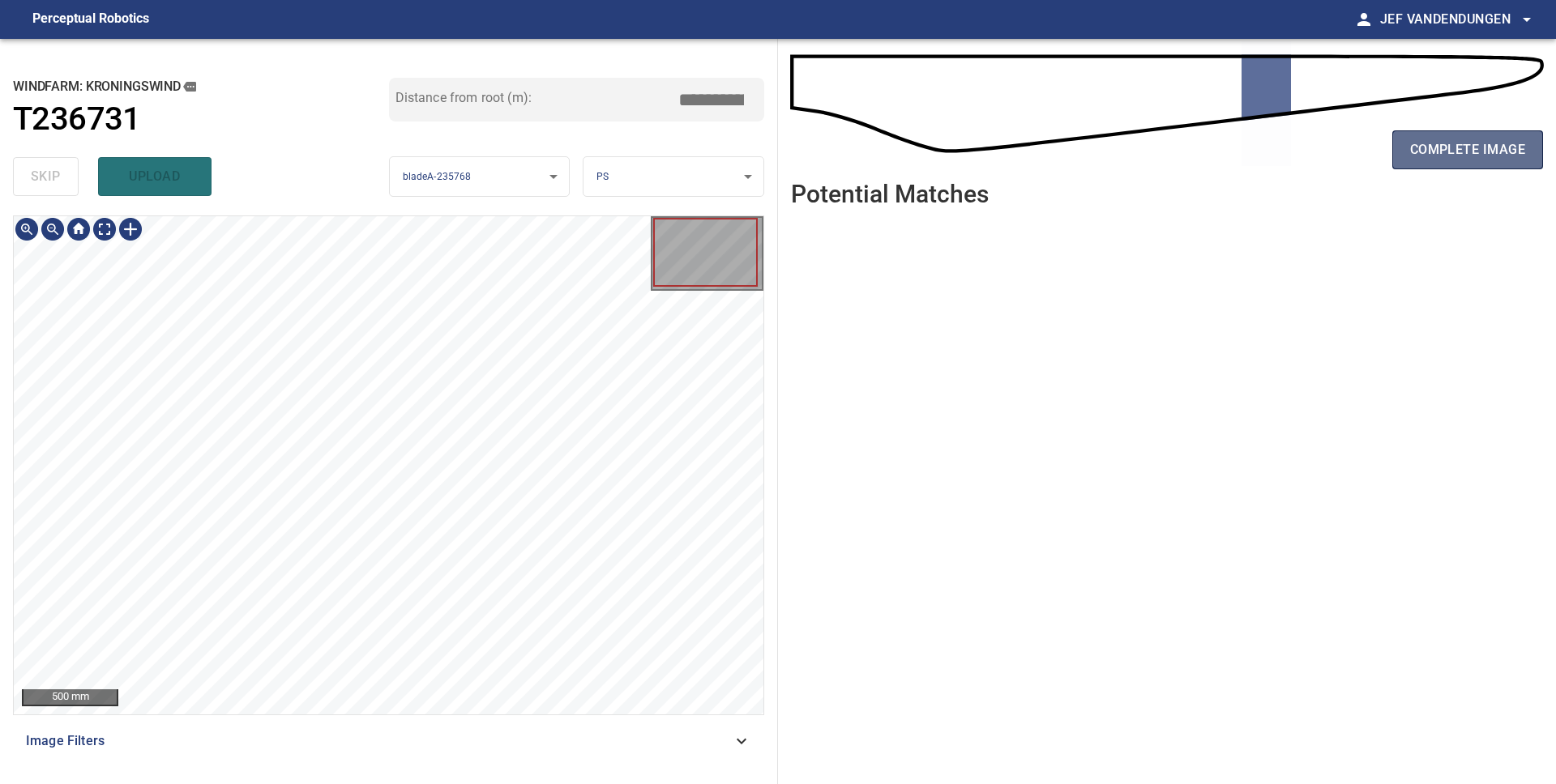
click at [1454, 161] on button "complete image" at bounding box center [1467, 149] width 150 height 39
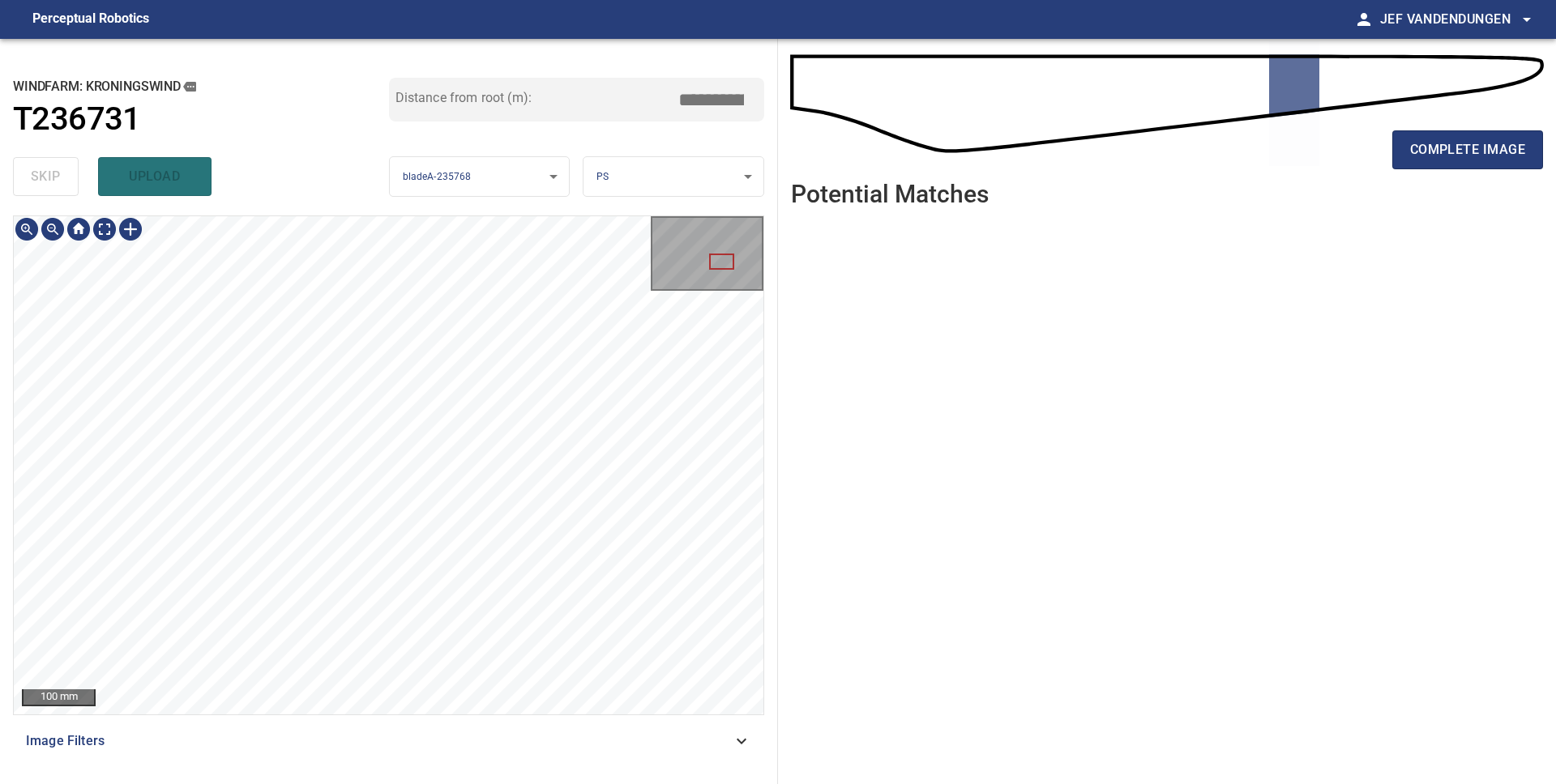
click at [525, 746] on div "100 mm Image Filters" at bounding box center [389, 493] width 751 height 556
click at [1458, 154] on span "complete image" at bounding box center [1467, 150] width 115 height 23
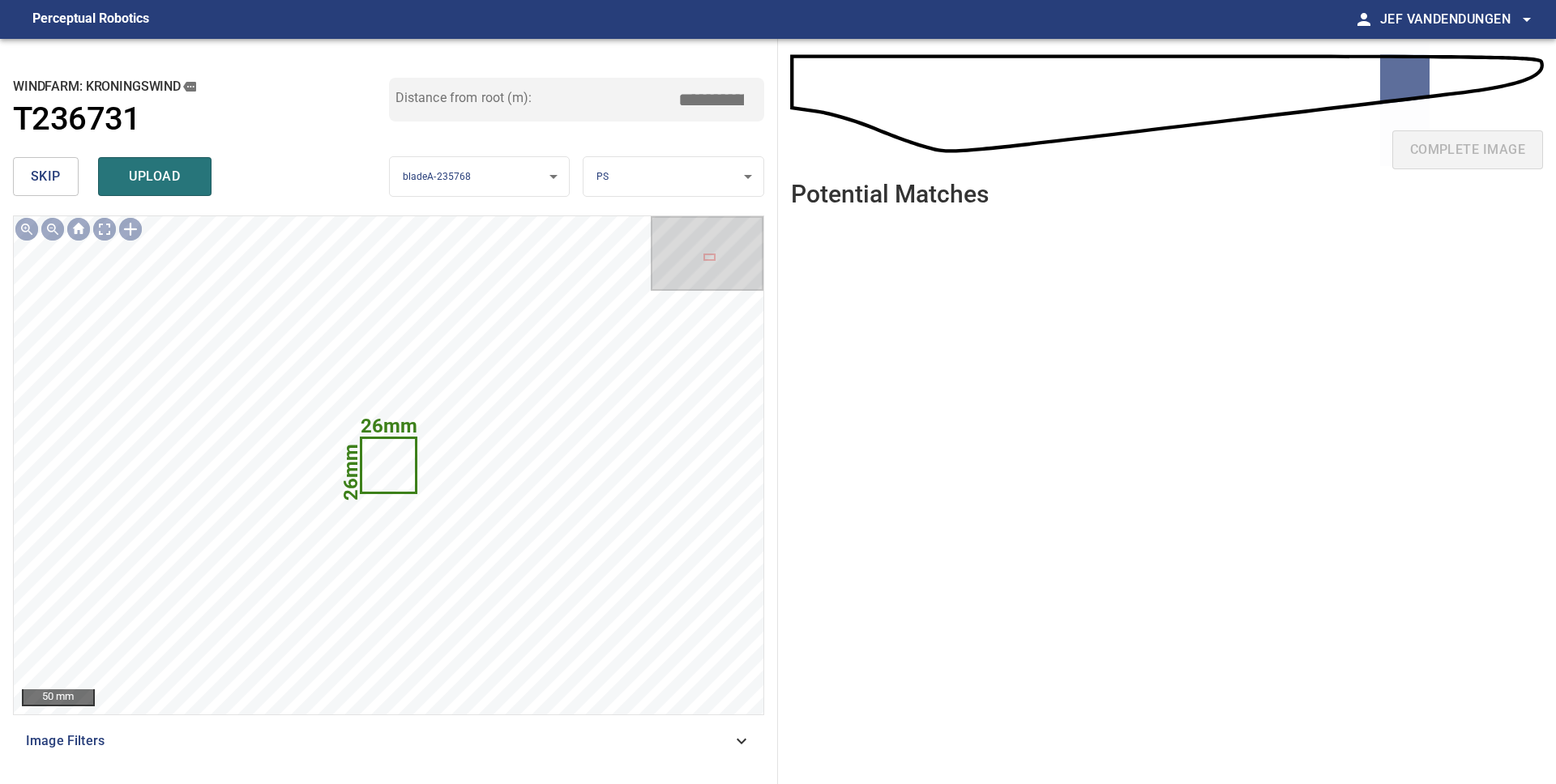
click at [28, 180] on button "skip" at bounding box center [46, 176] width 66 height 39
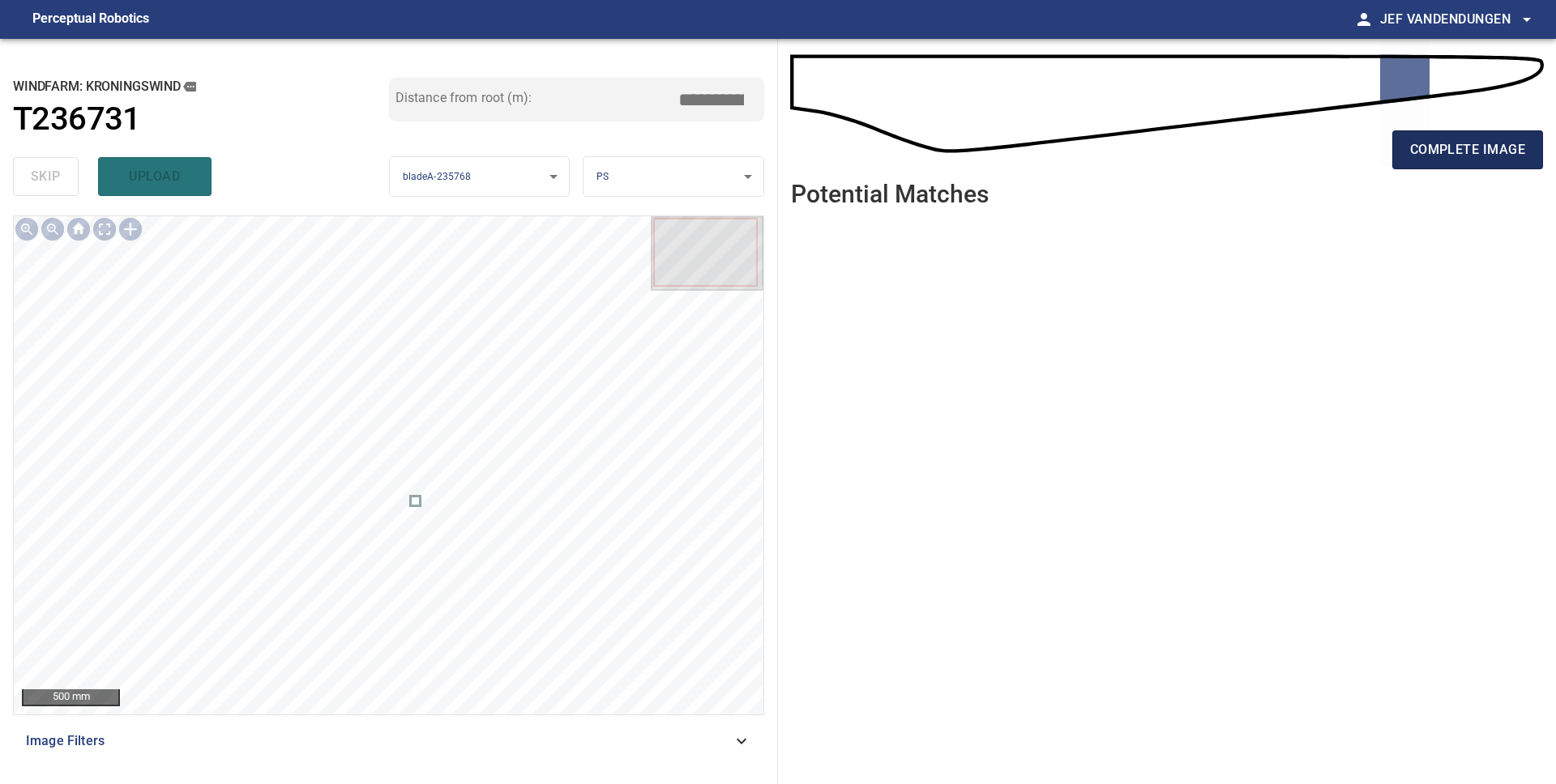
click at [1500, 159] on span "complete image" at bounding box center [1467, 150] width 115 height 23
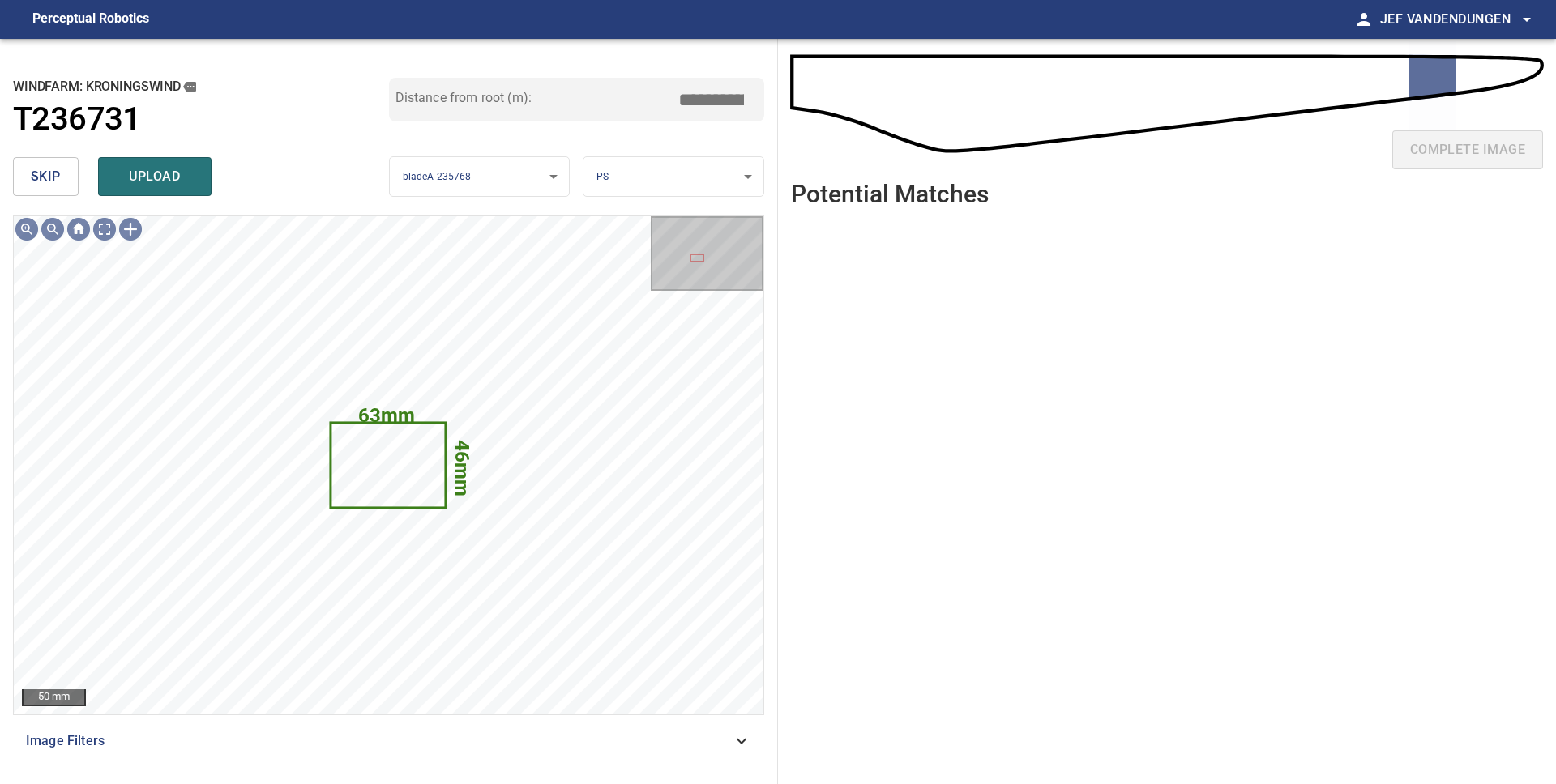
click at [45, 175] on span "skip" at bounding box center [45, 177] width 30 height 23
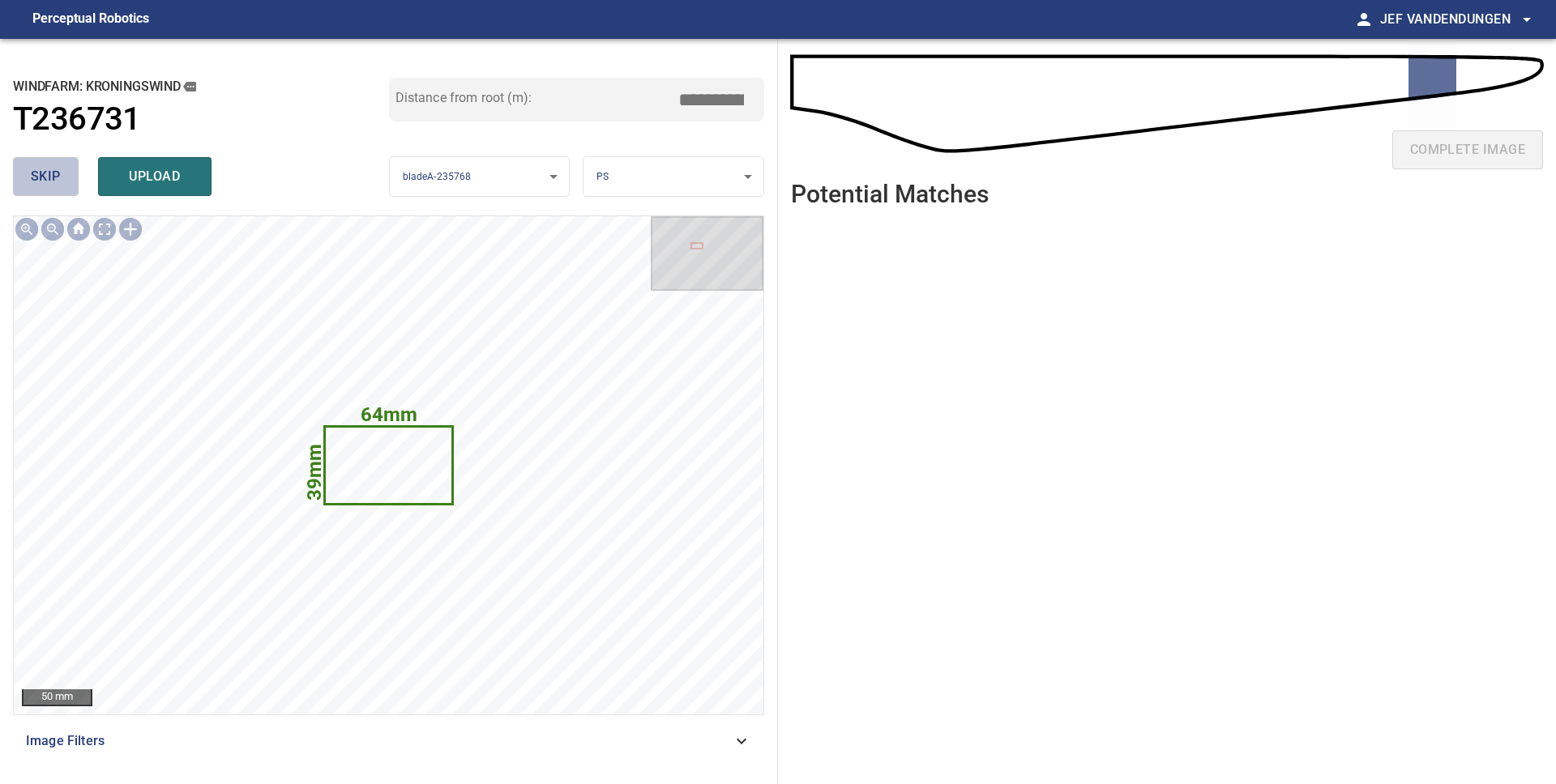
click at [45, 175] on span "skip" at bounding box center [45, 177] width 30 height 23
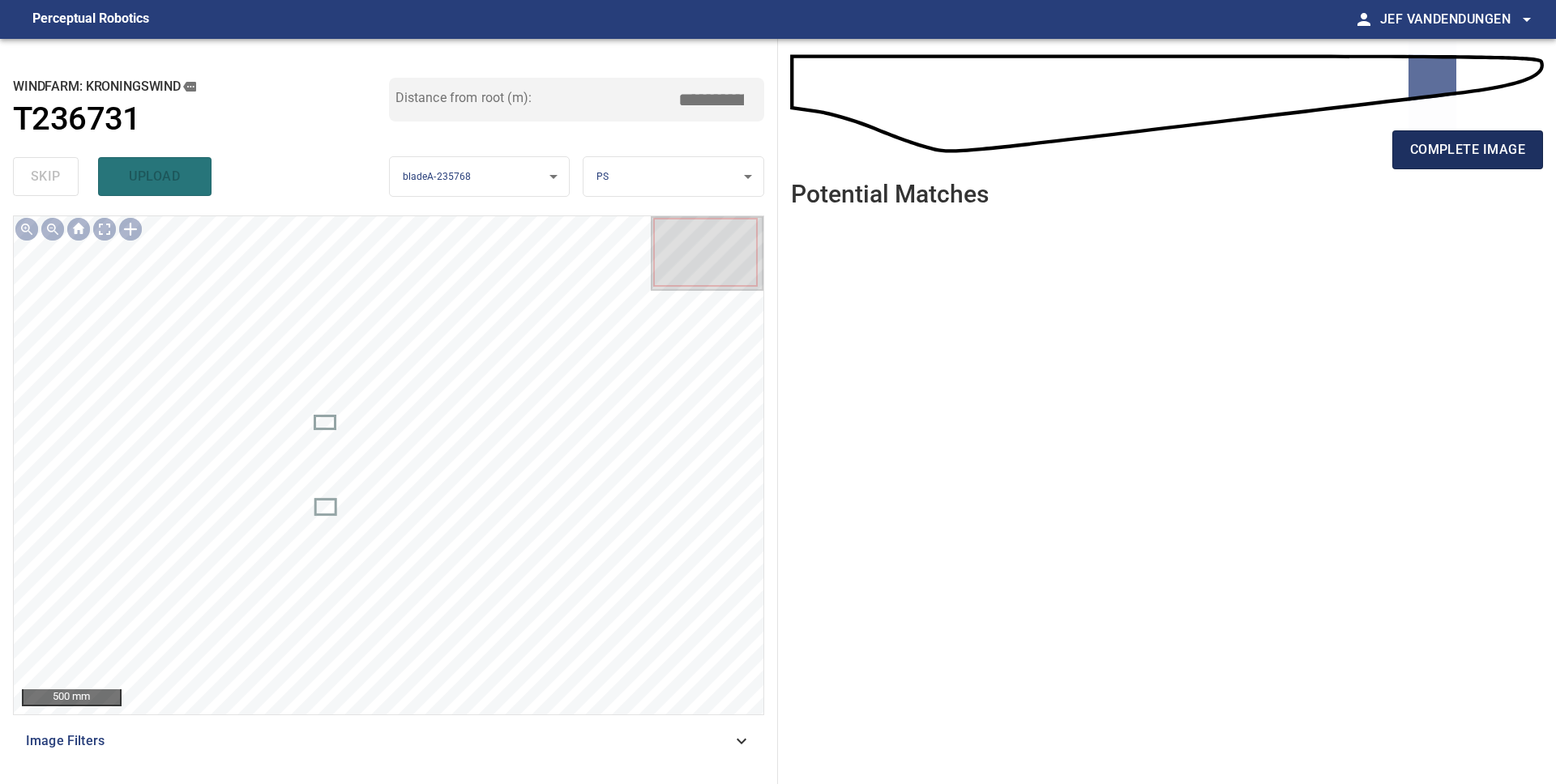
click at [1433, 157] on span "complete image" at bounding box center [1467, 150] width 115 height 23
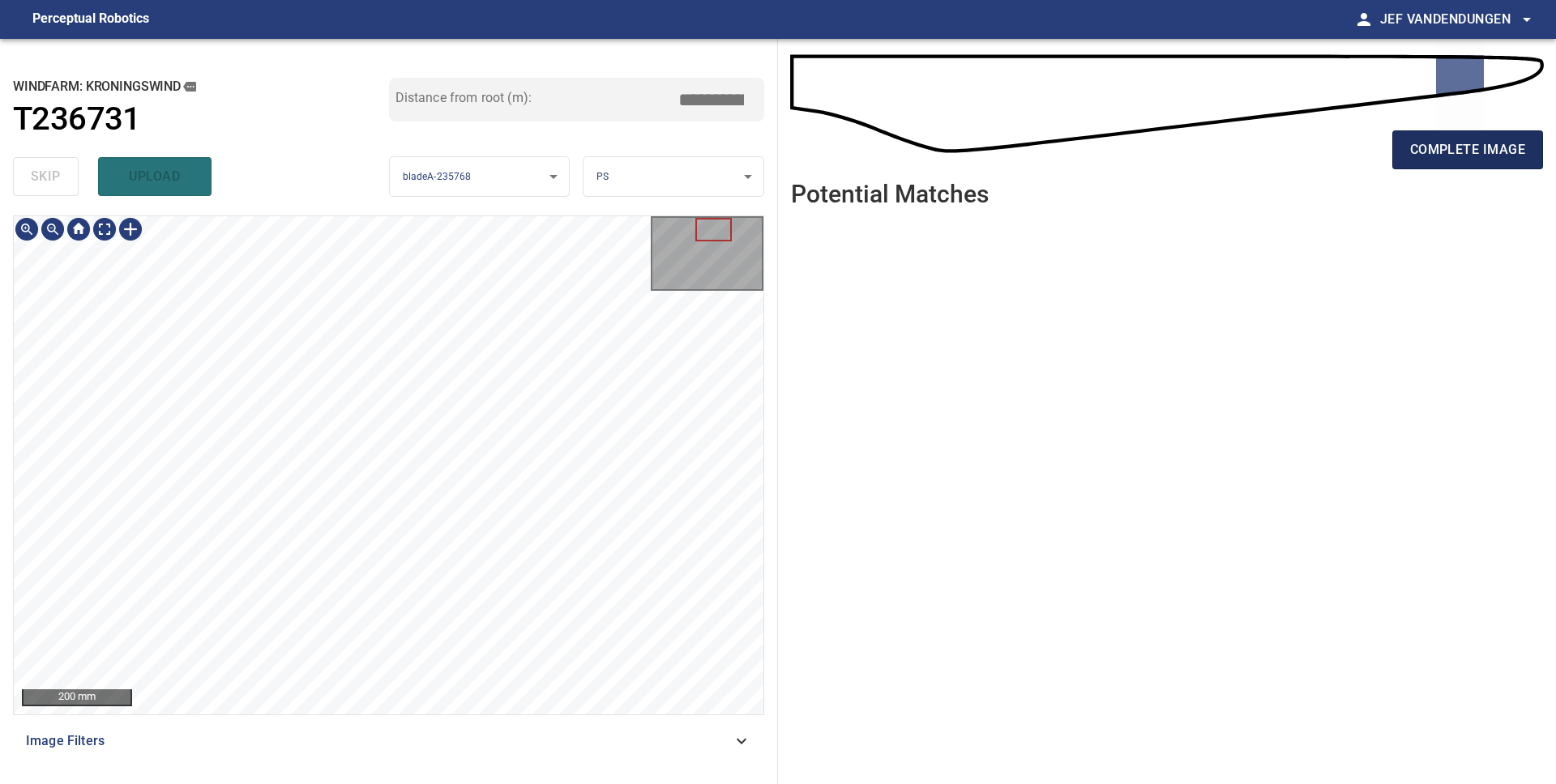
click at [1484, 168] on button "complete image" at bounding box center [1467, 149] width 150 height 39
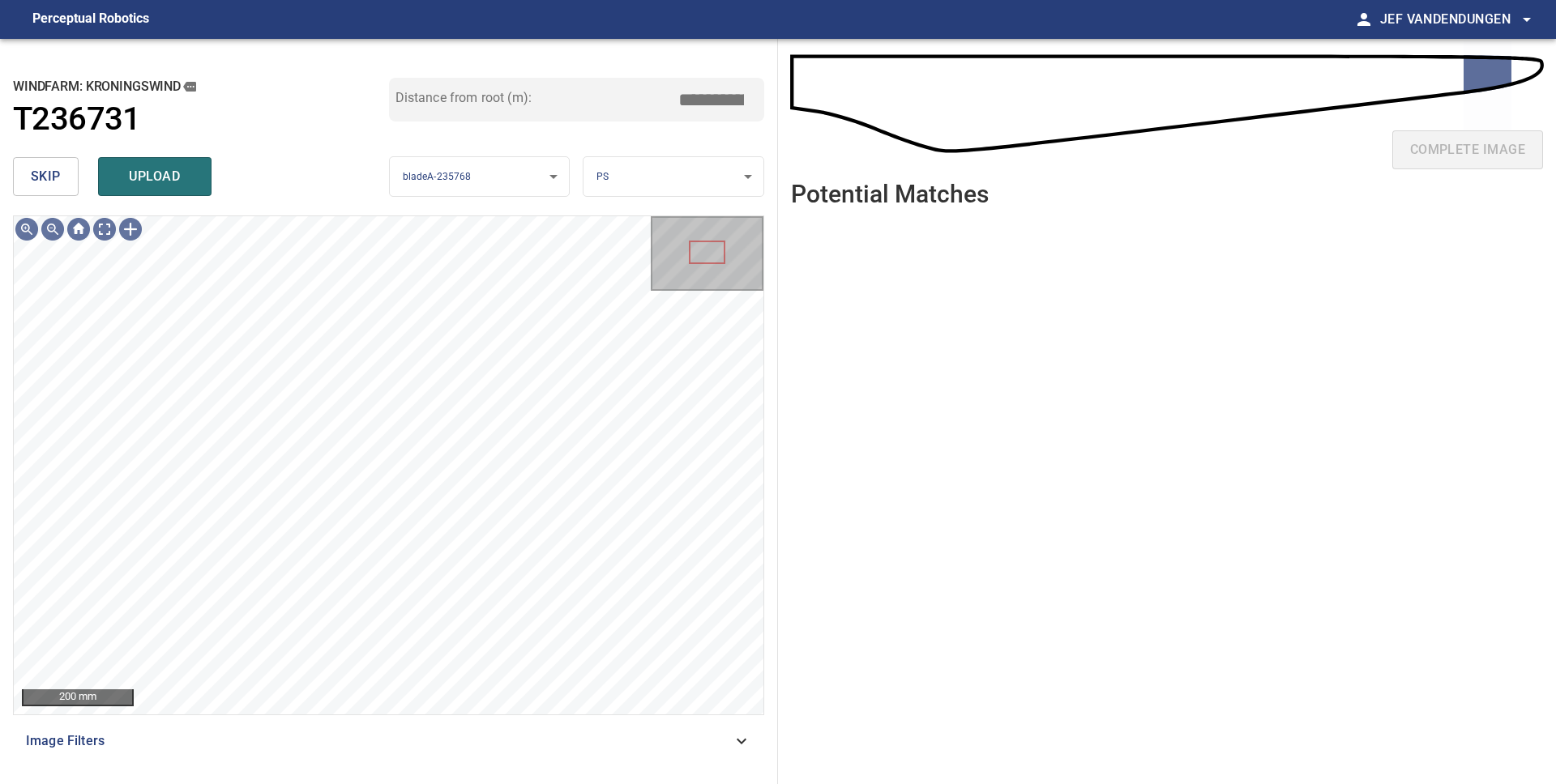
click at [41, 173] on span "skip" at bounding box center [45, 177] width 30 height 23
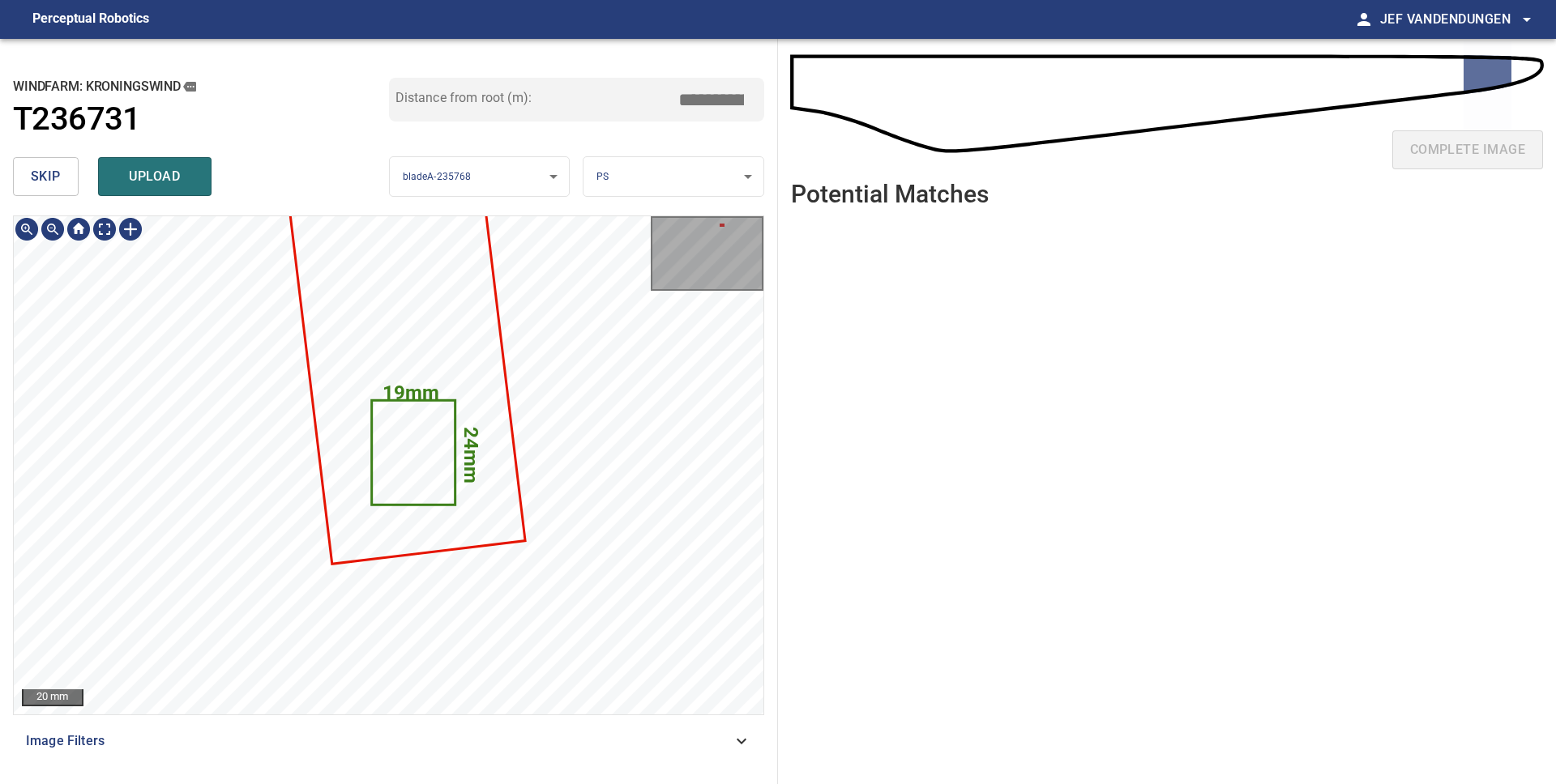
click at [411, 455] on icon at bounding box center [413, 453] width 81 height 102
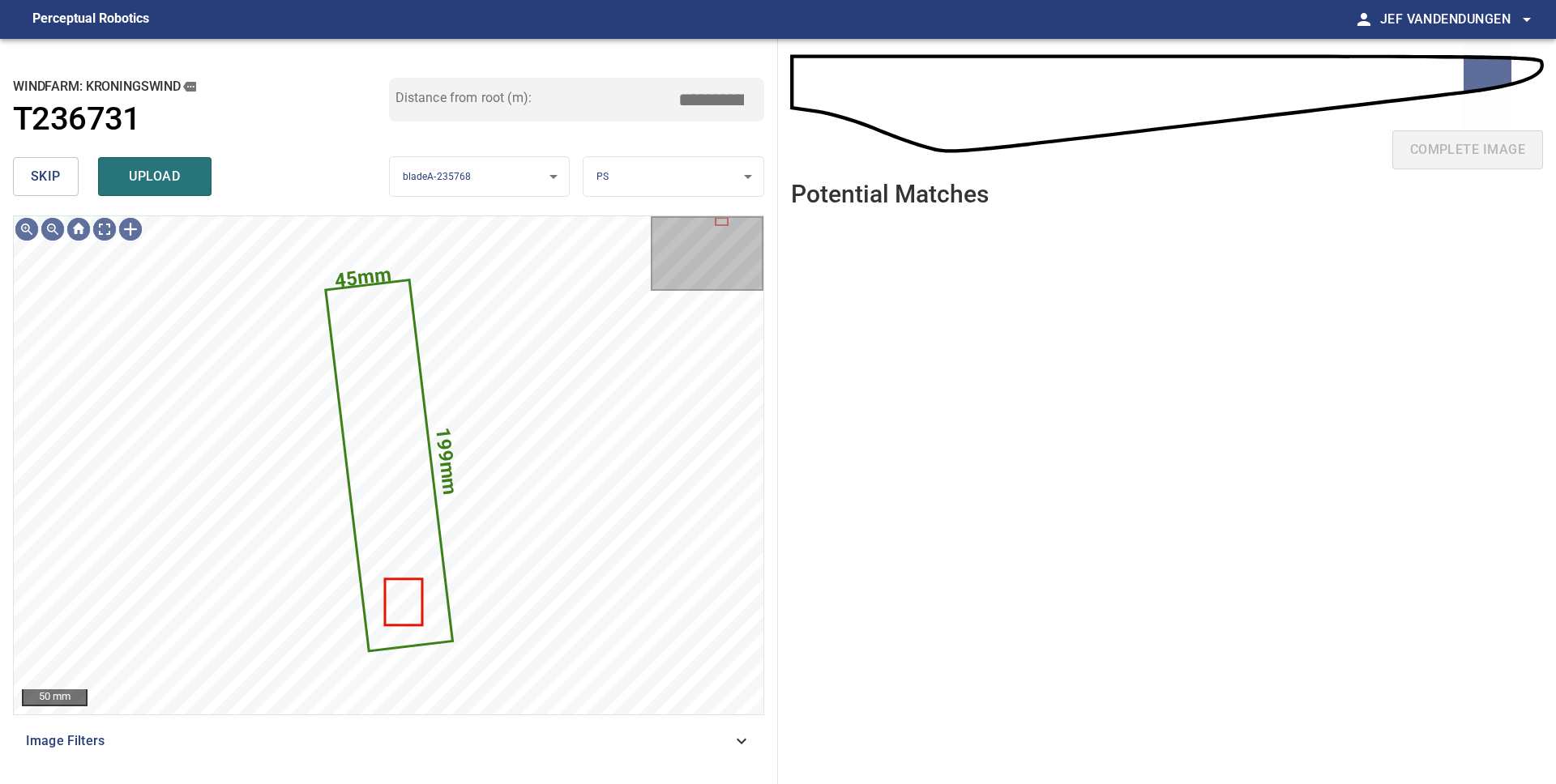
click at [59, 182] on span "skip" at bounding box center [45, 177] width 30 height 23
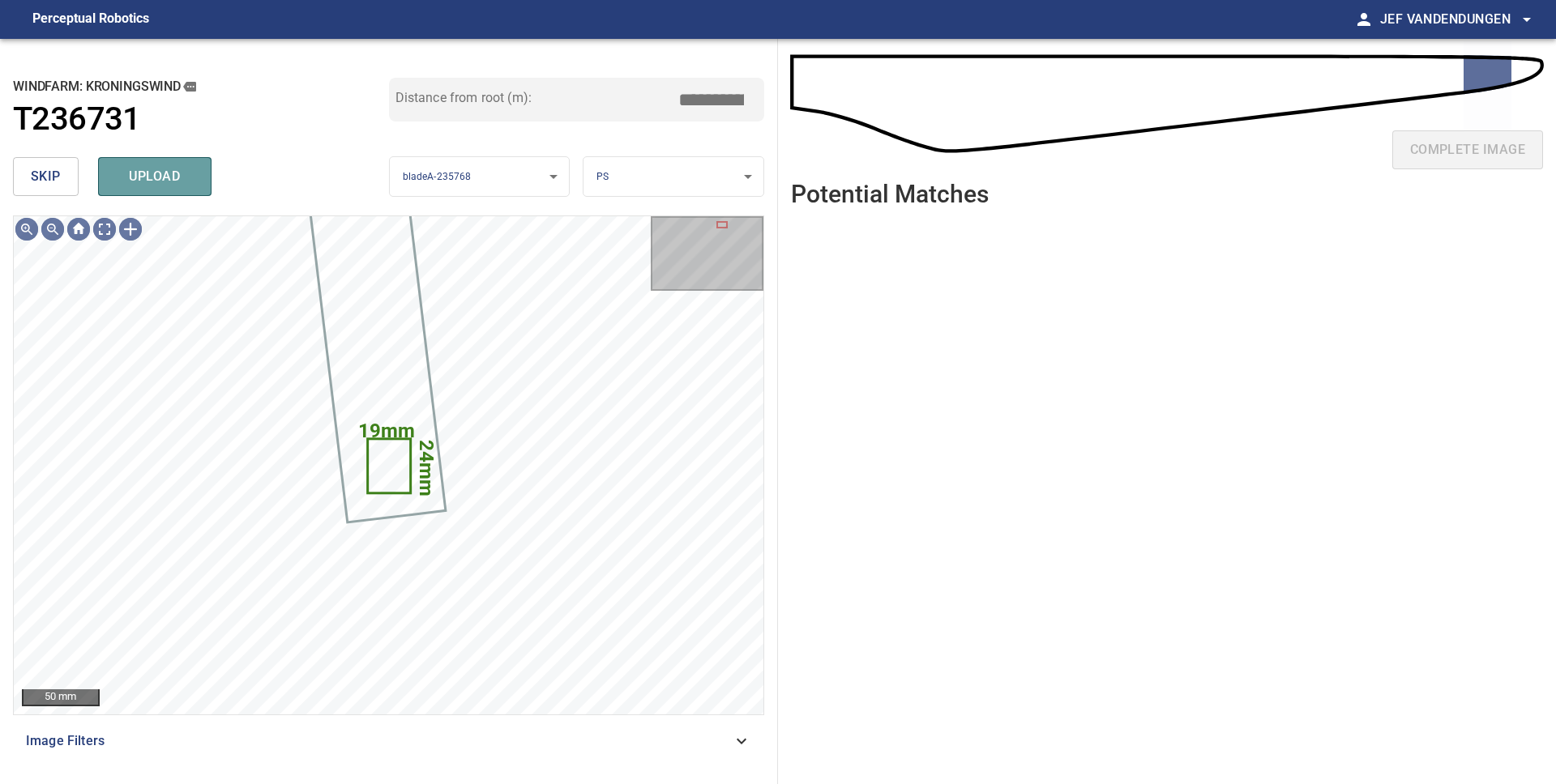
click at [158, 188] on button "upload" at bounding box center [154, 176] width 113 height 39
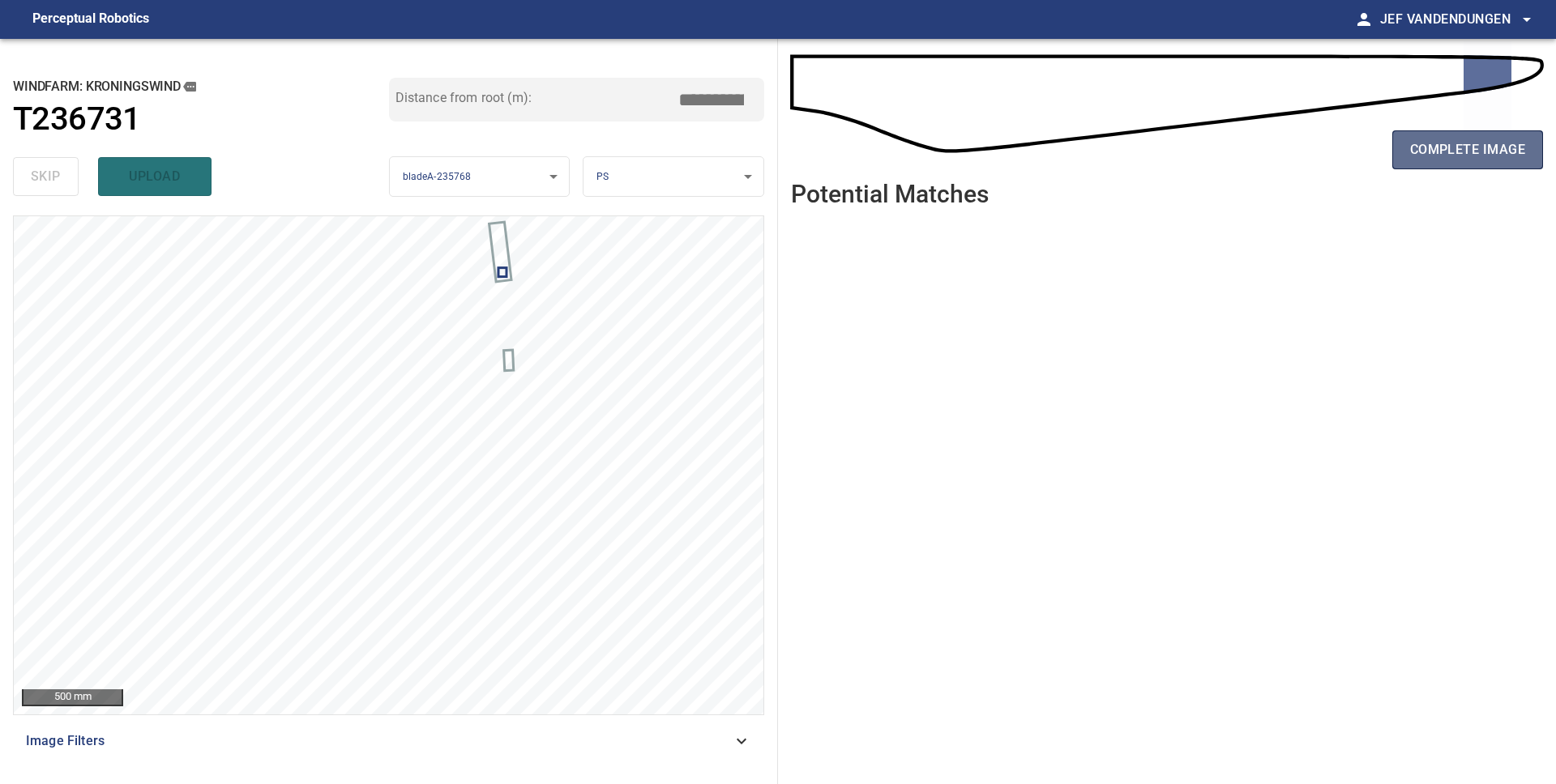
click at [1456, 146] on span "complete image" at bounding box center [1467, 150] width 115 height 23
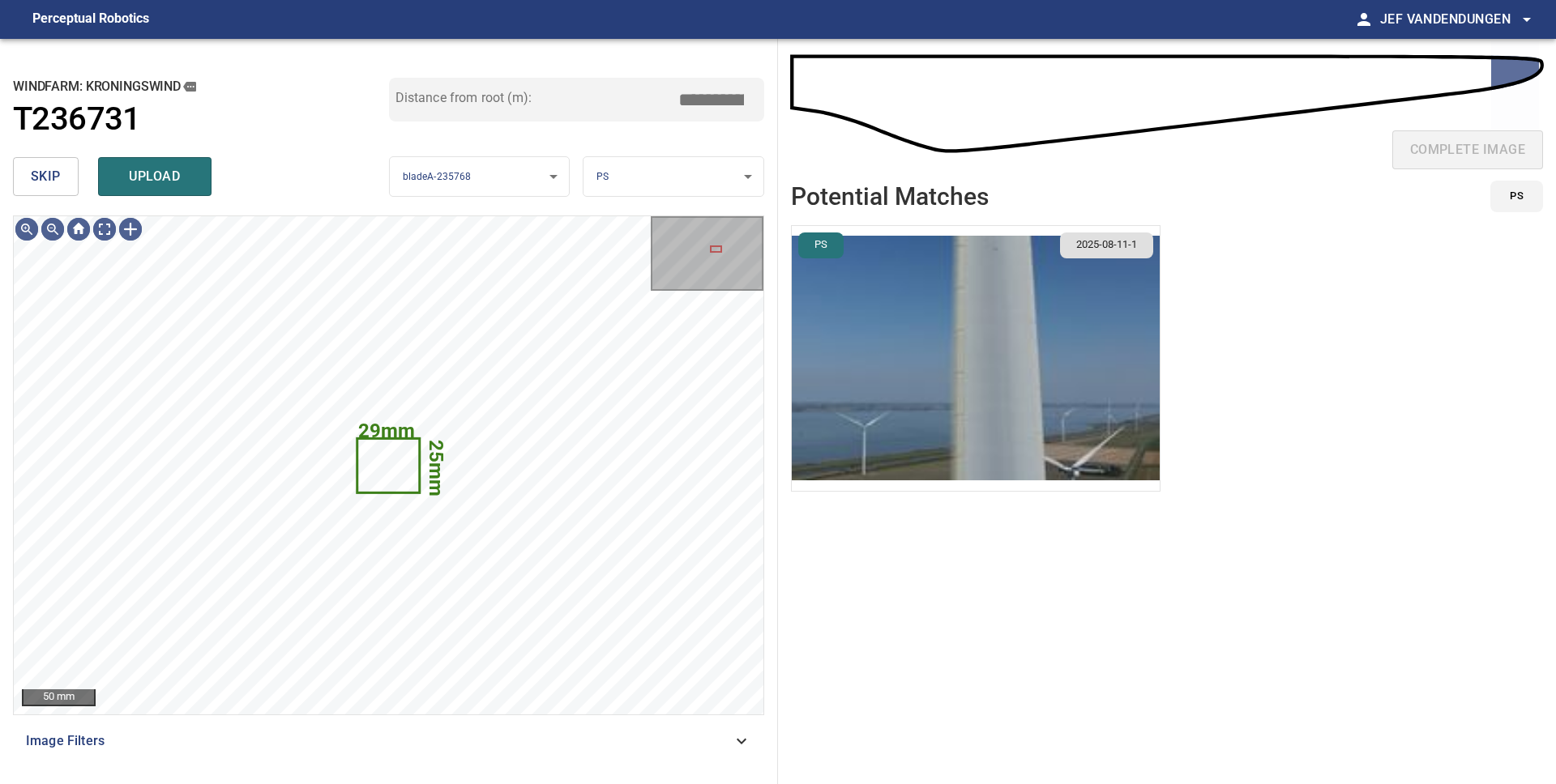
click at [31, 174] on span "skip" at bounding box center [45, 177] width 30 height 23
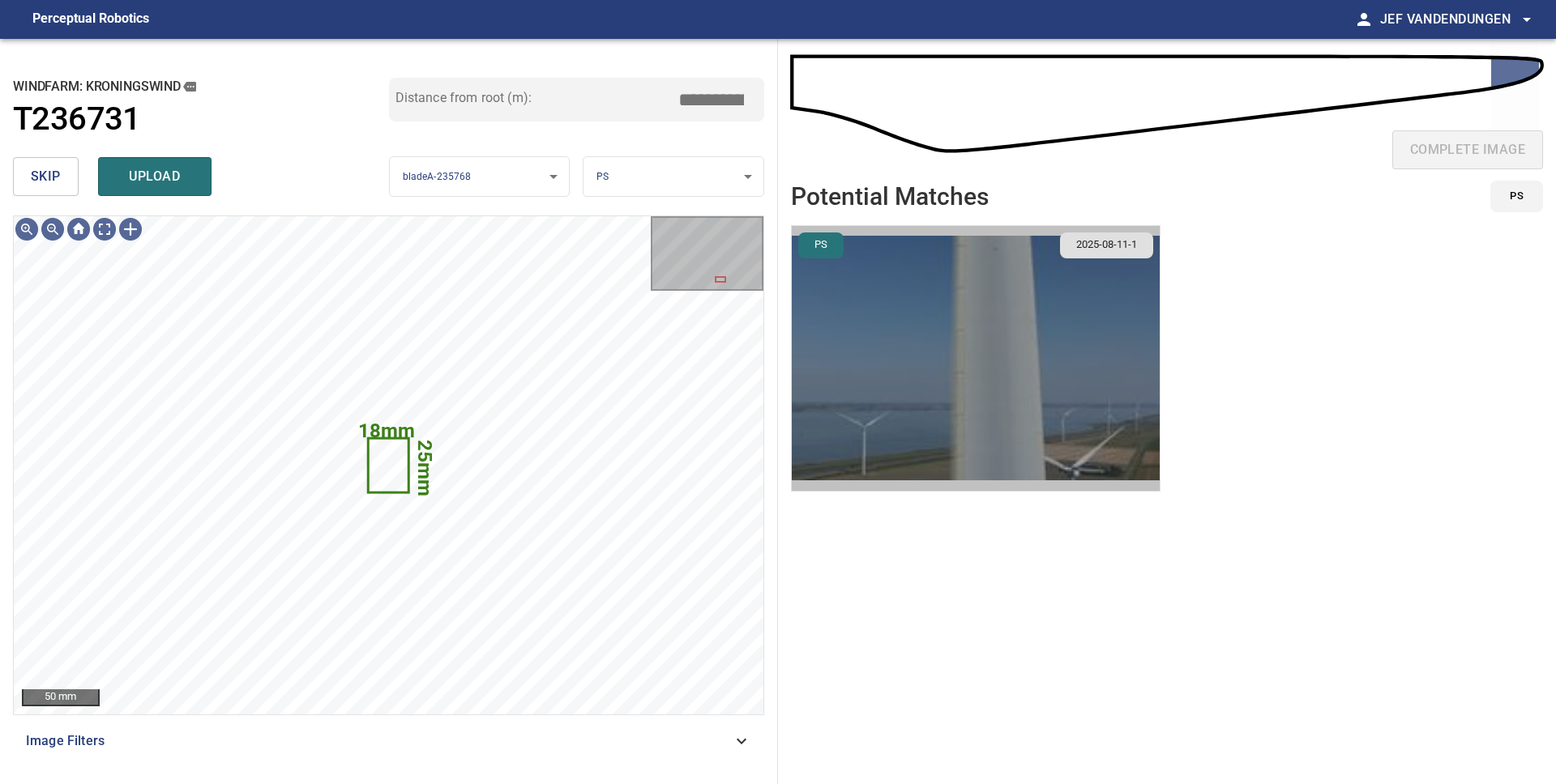
click at [872, 395] on img "button" at bounding box center [976, 358] width 368 height 265
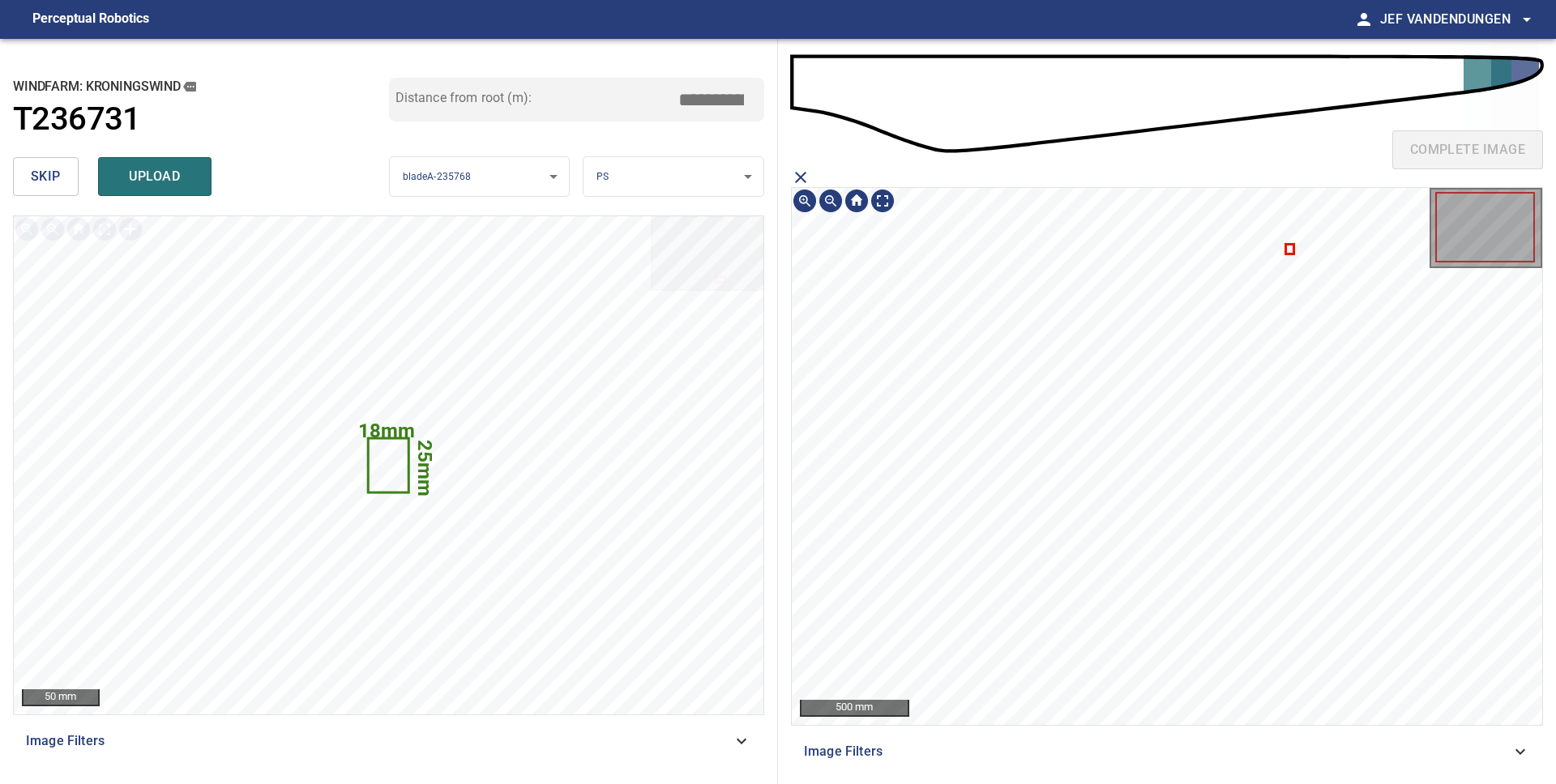
click at [1289, 247] on icon at bounding box center [1290, 249] width 6 height 8
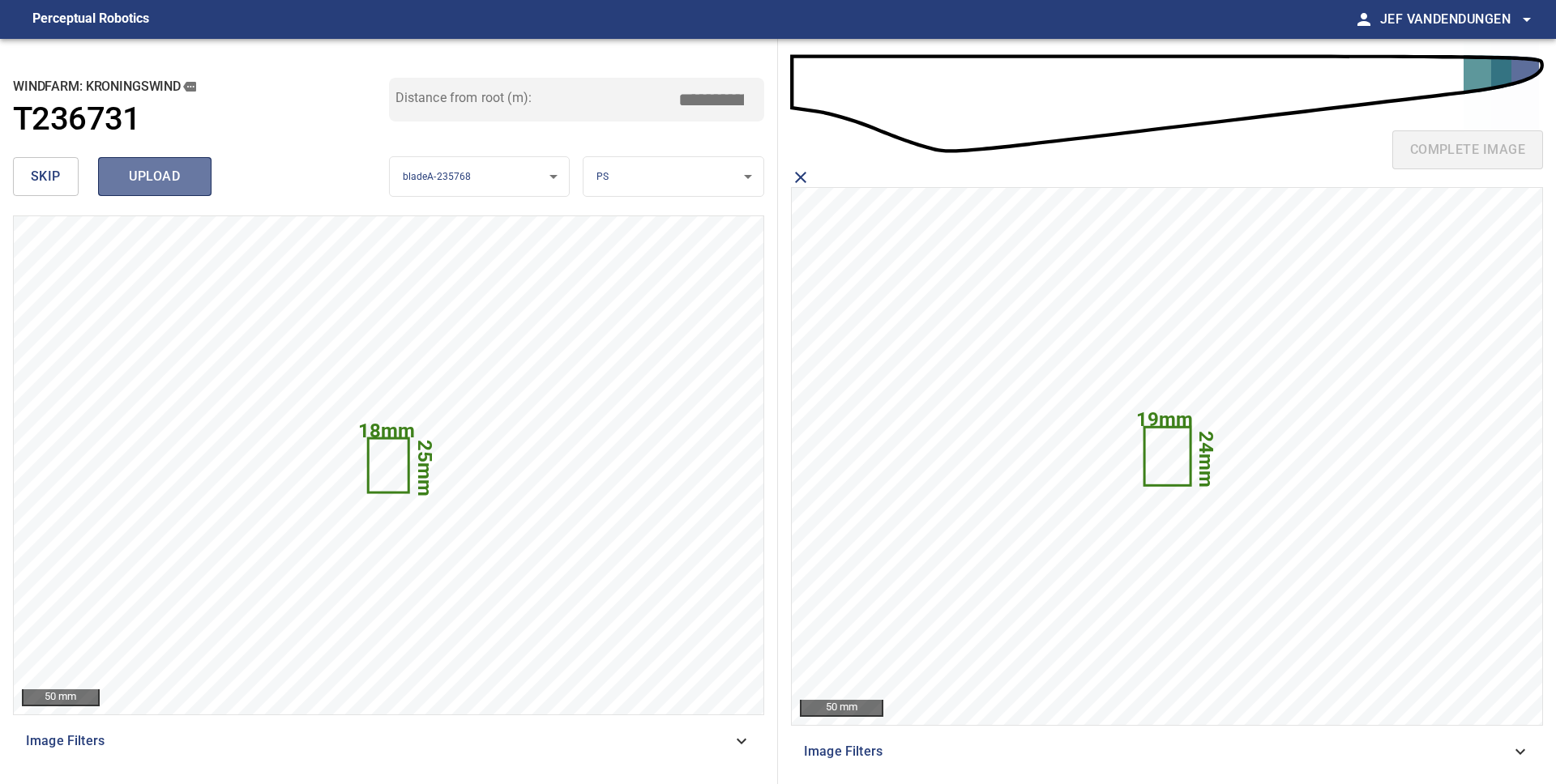
click at [187, 183] on span "upload" at bounding box center [154, 177] width 78 height 23
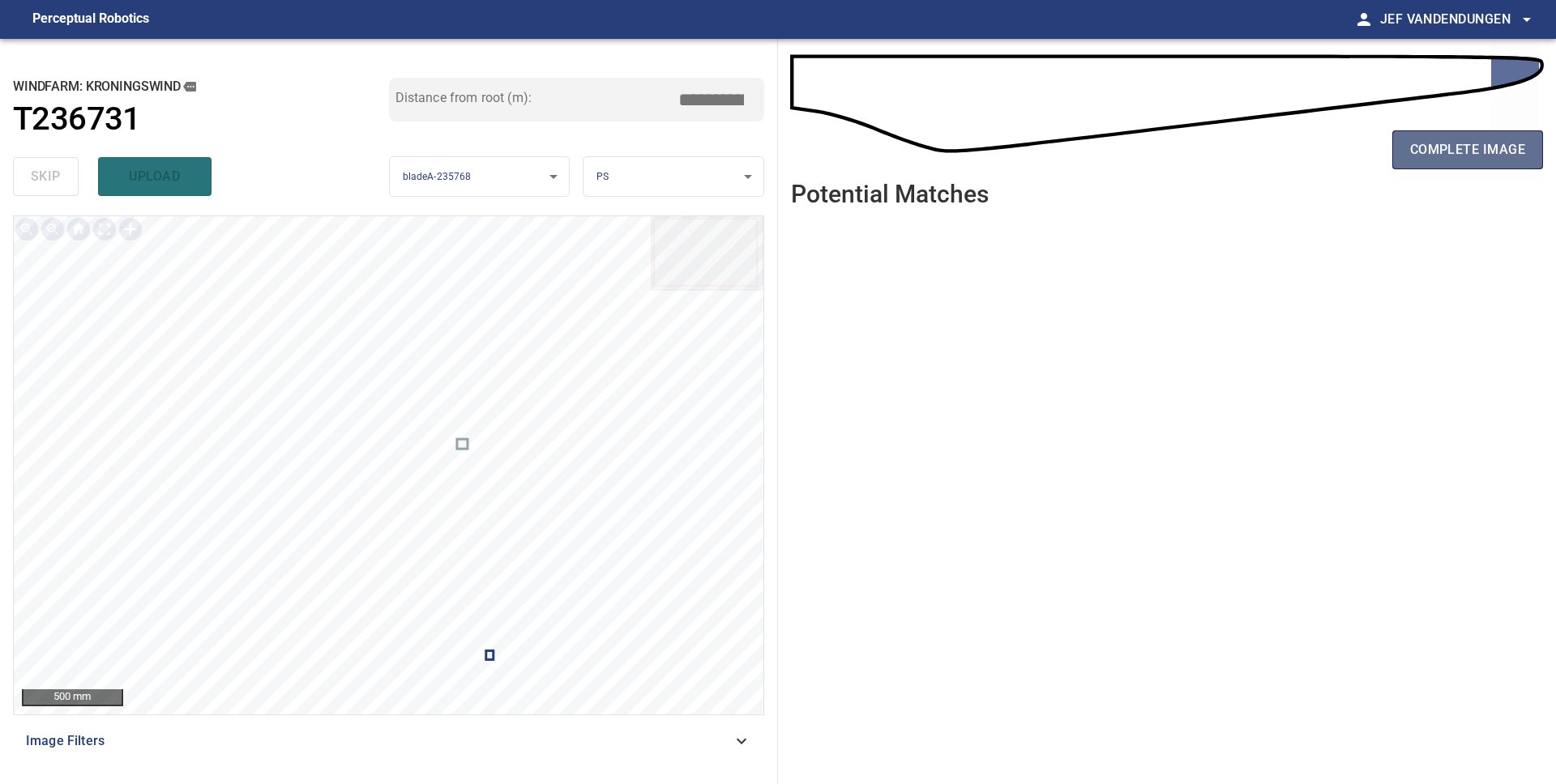
click at [1429, 165] on button "complete image" at bounding box center [1467, 149] width 150 height 39
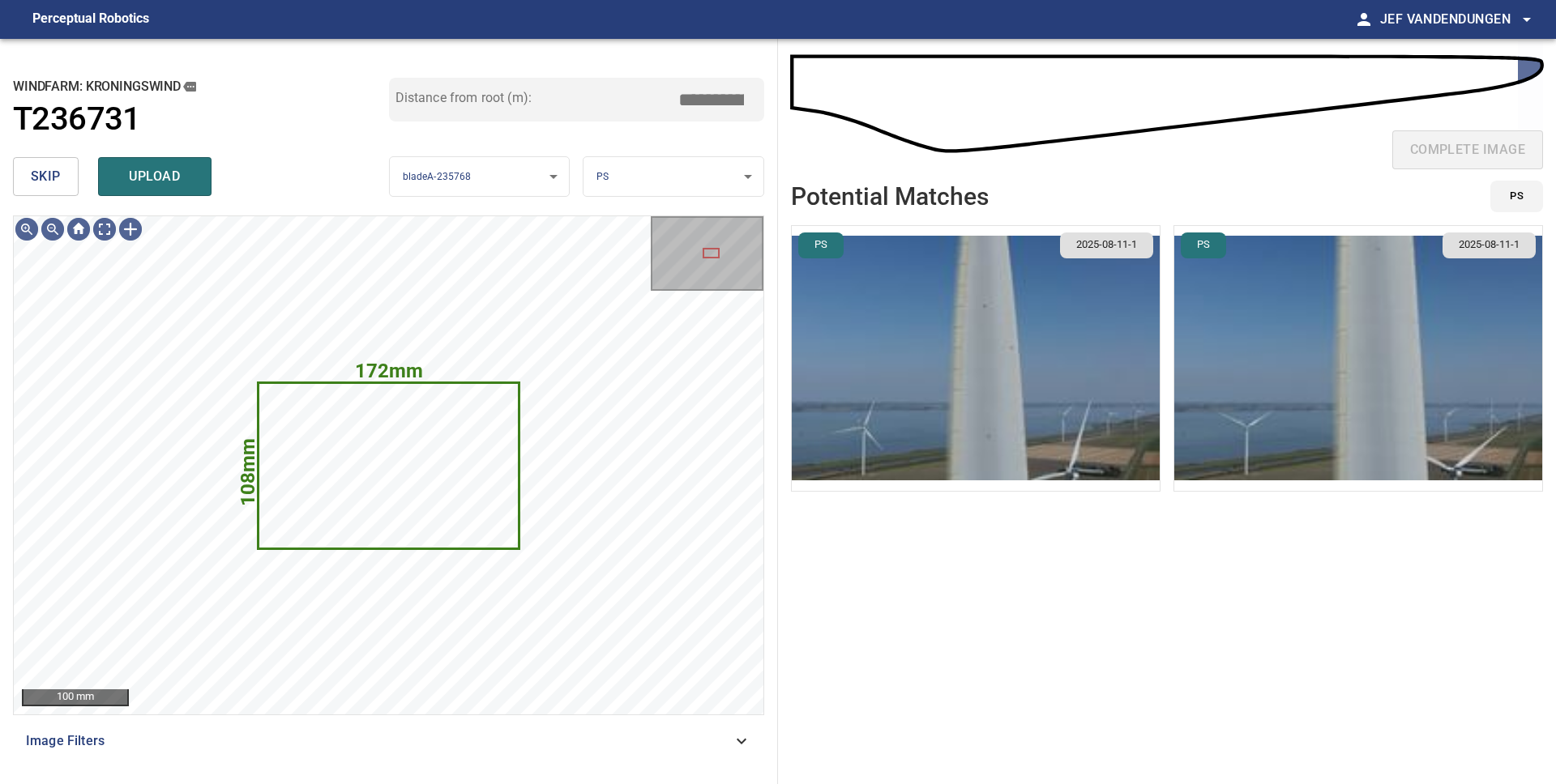
click at [1024, 389] on img "button" at bounding box center [976, 358] width 368 height 265
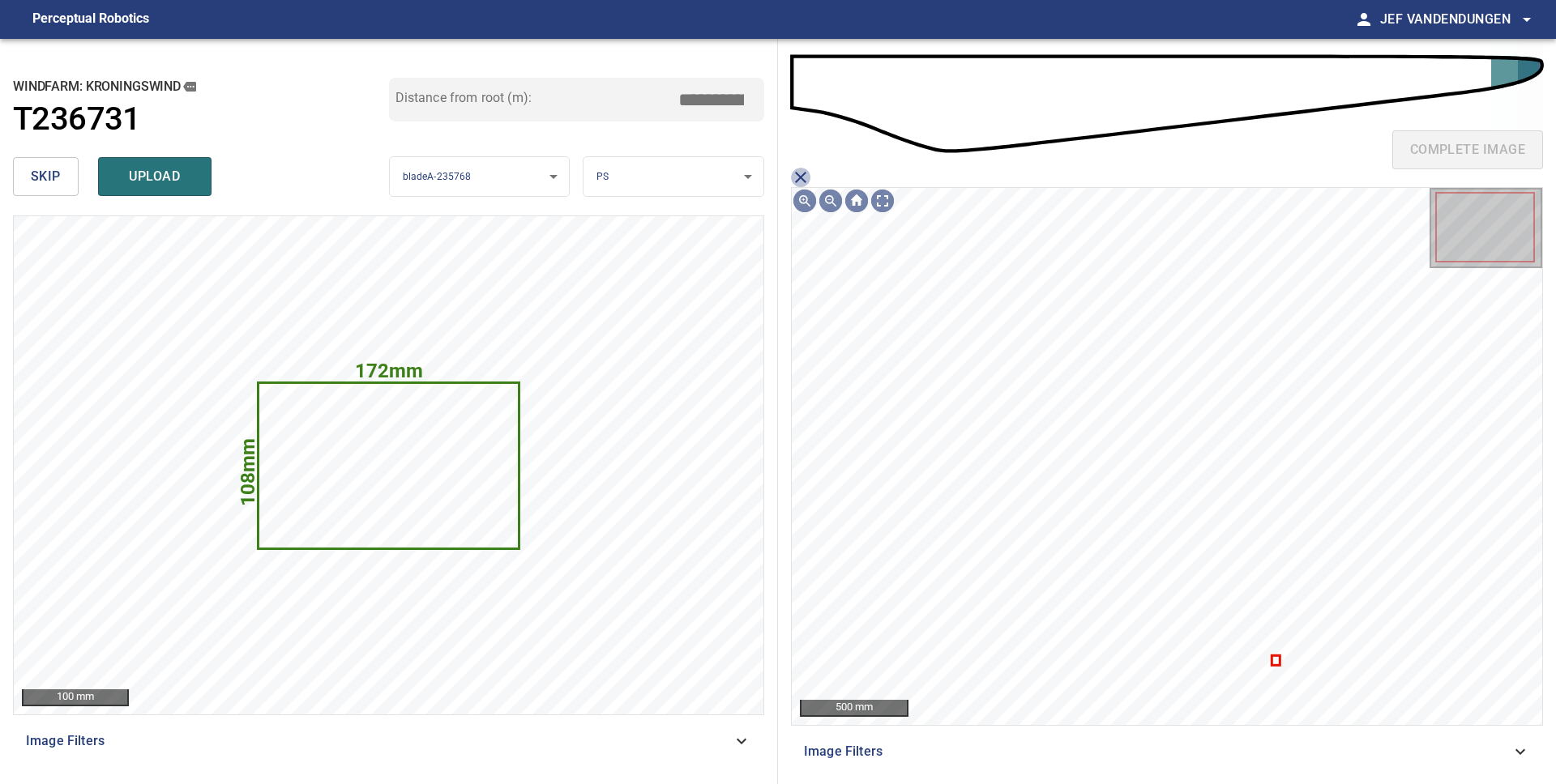
click at [803, 173] on icon "close matching imageResolution:" at bounding box center [801, 177] width 11 height 11
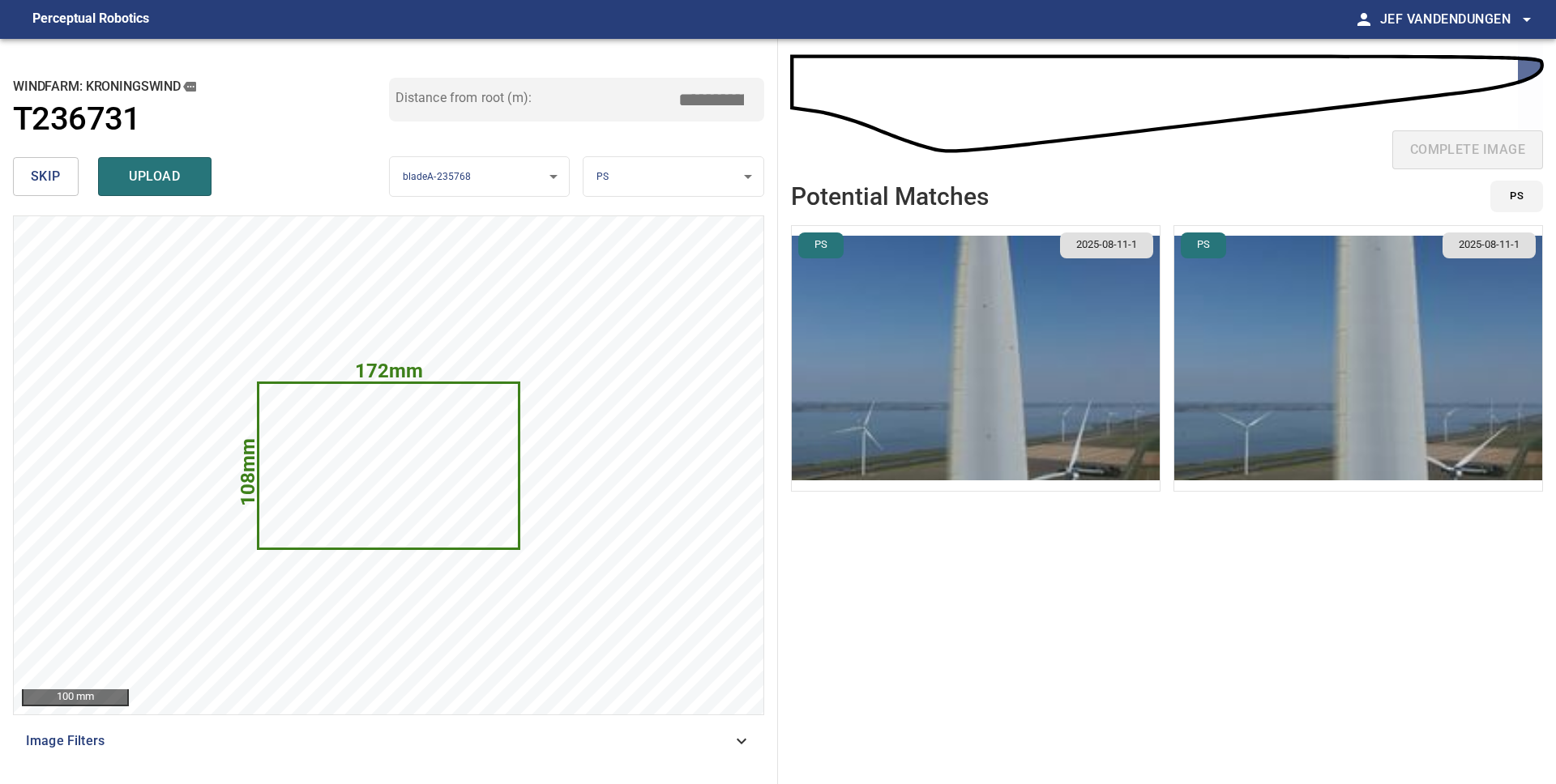
click at [1244, 301] on img "button" at bounding box center [1358, 358] width 368 height 265
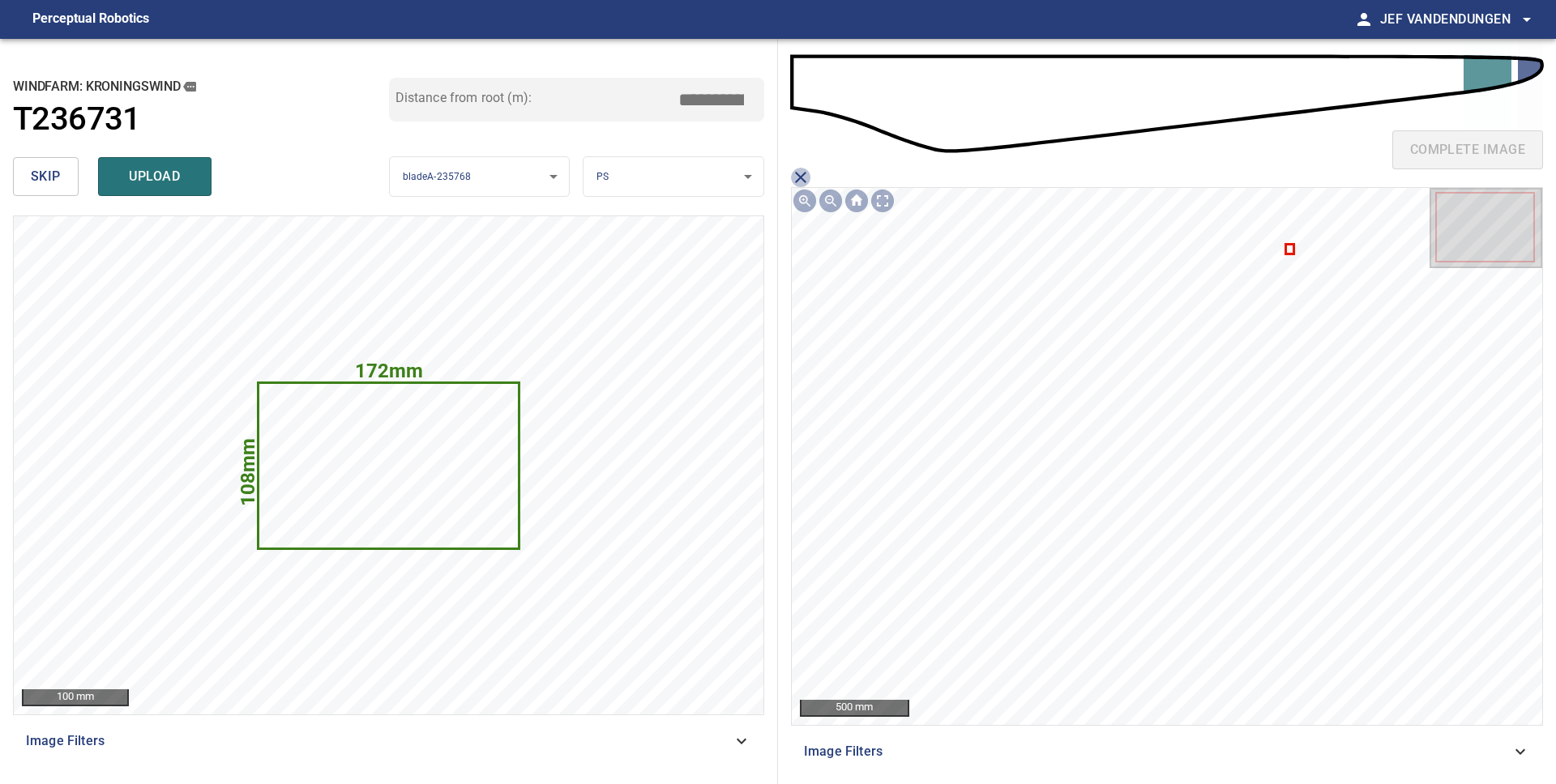
click at [802, 176] on icon "close matching imageResolution:" at bounding box center [801, 177] width 11 height 11
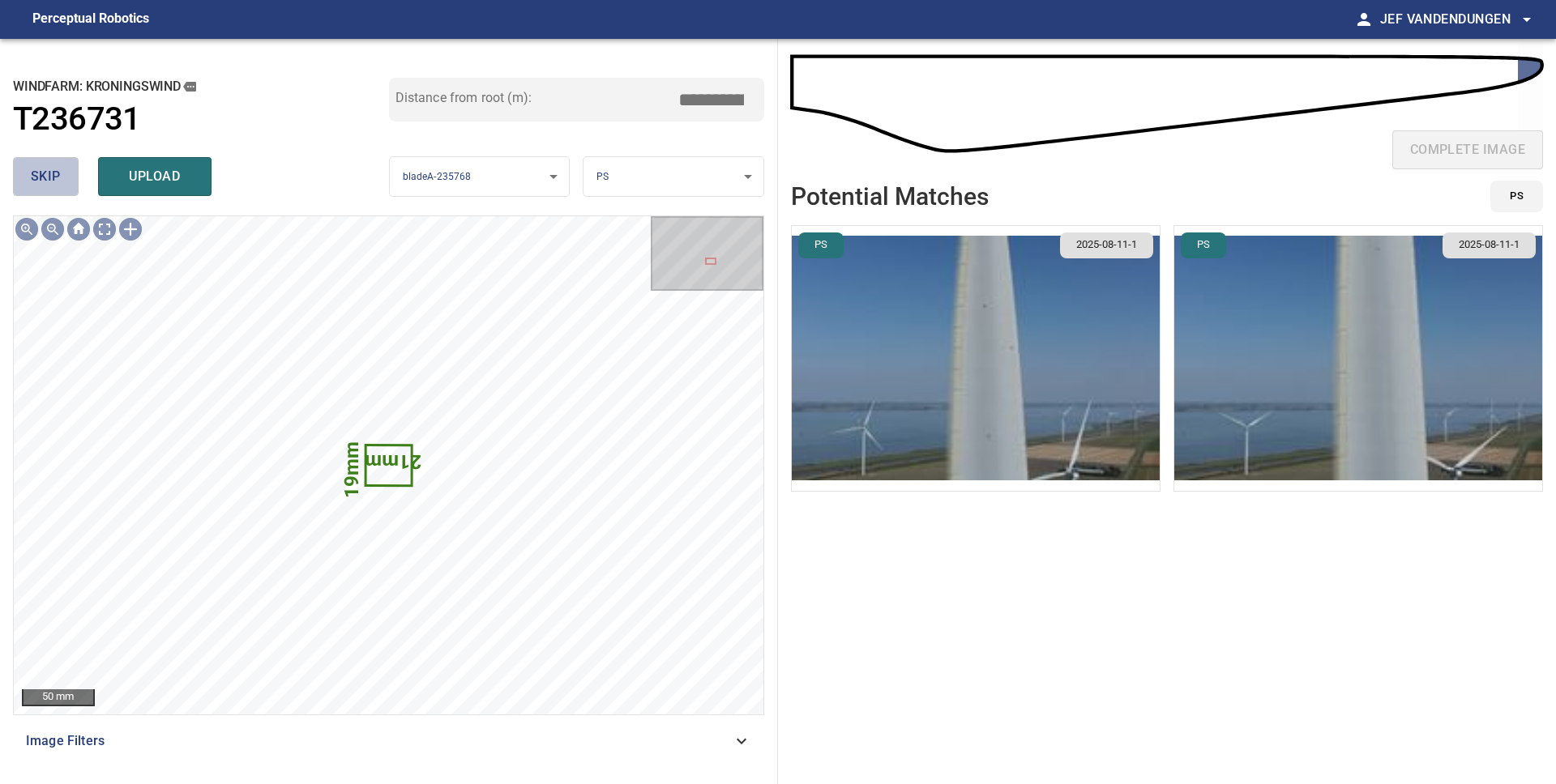
click at [60, 177] on button "skip" at bounding box center [46, 176] width 66 height 39
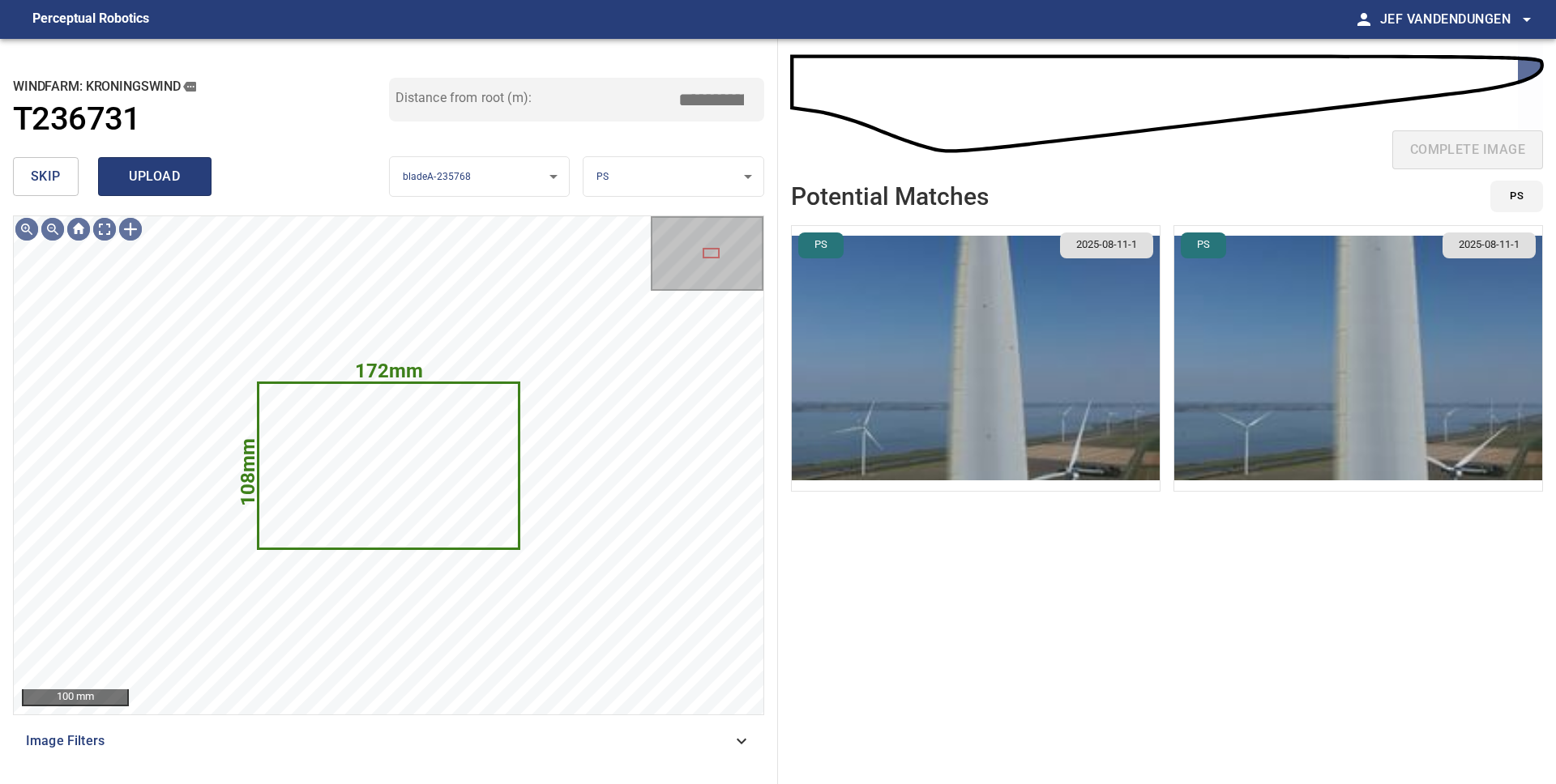
click at [146, 177] on span "upload" at bounding box center [154, 177] width 78 height 23
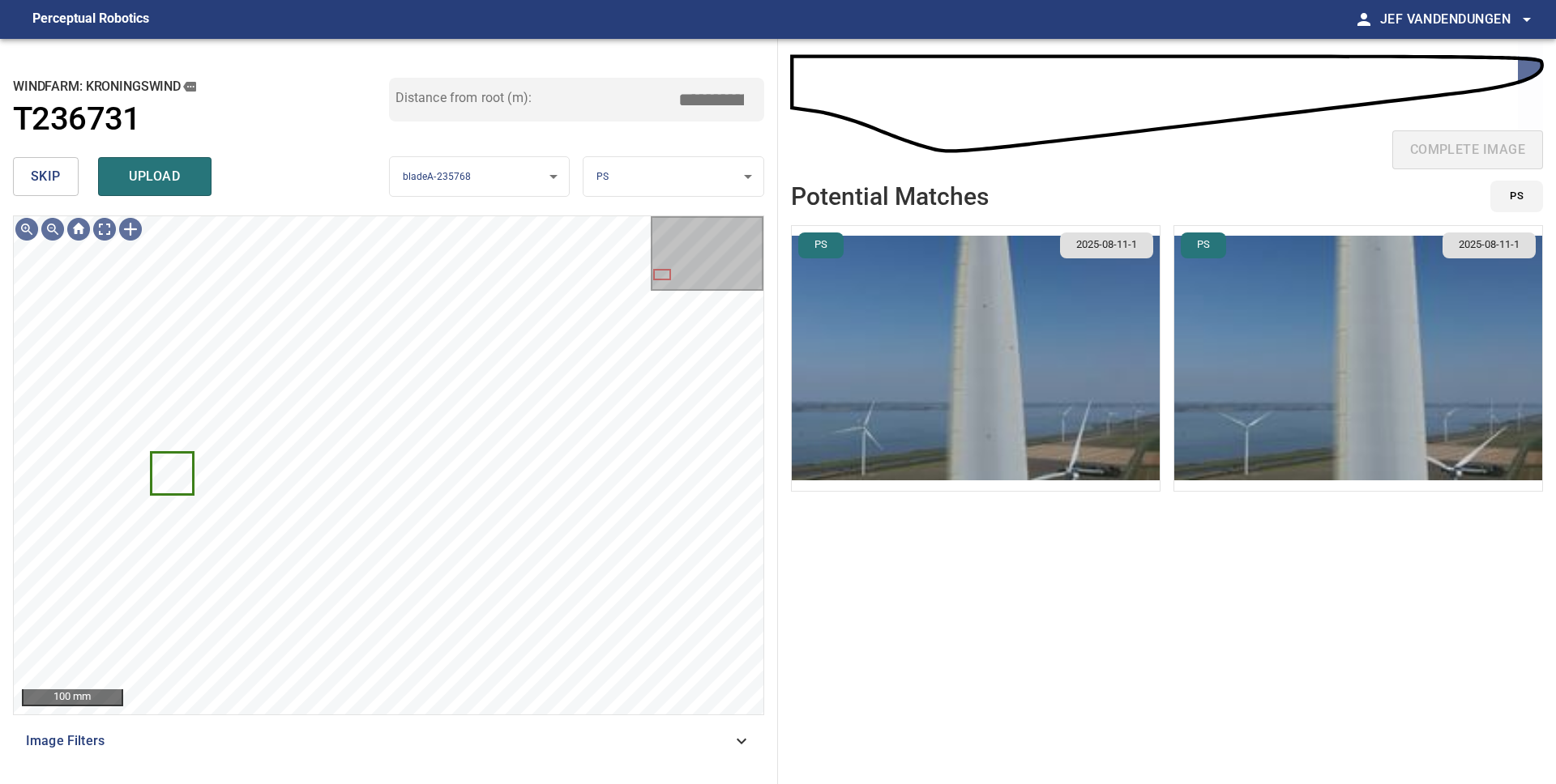
drag, startPoint x: 59, startPoint y: 168, endPoint x: 66, endPoint y: 175, distance: 9.9
click at [59, 168] on span "skip" at bounding box center [45, 177] width 30 height 23
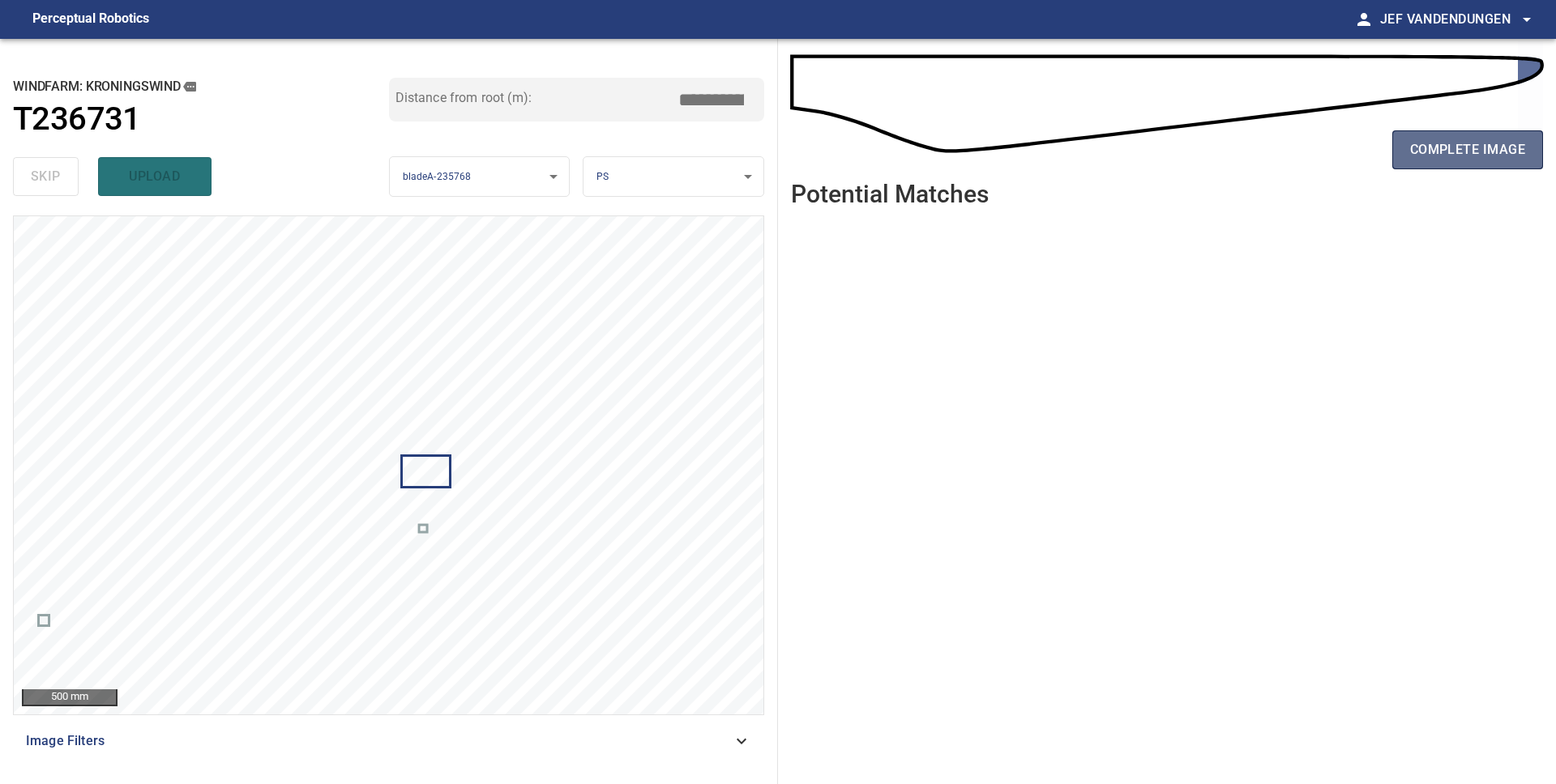
click at [1416, 146] on span "complete image" at bounding box center [1467, 150] width 115 height 23
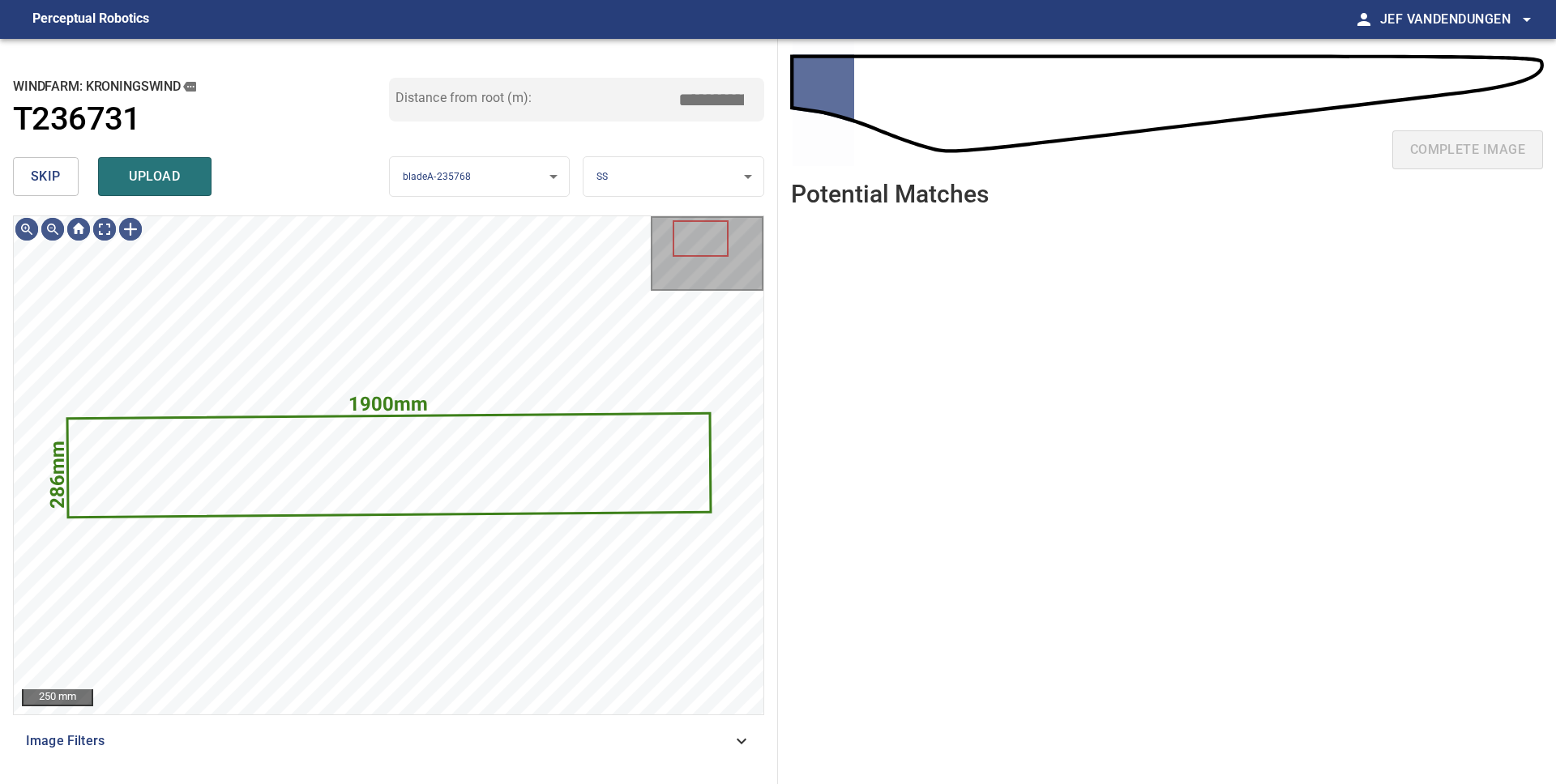
click at [144, 190] on button "upload" at bounding box center [154, 176] width 113 height 39
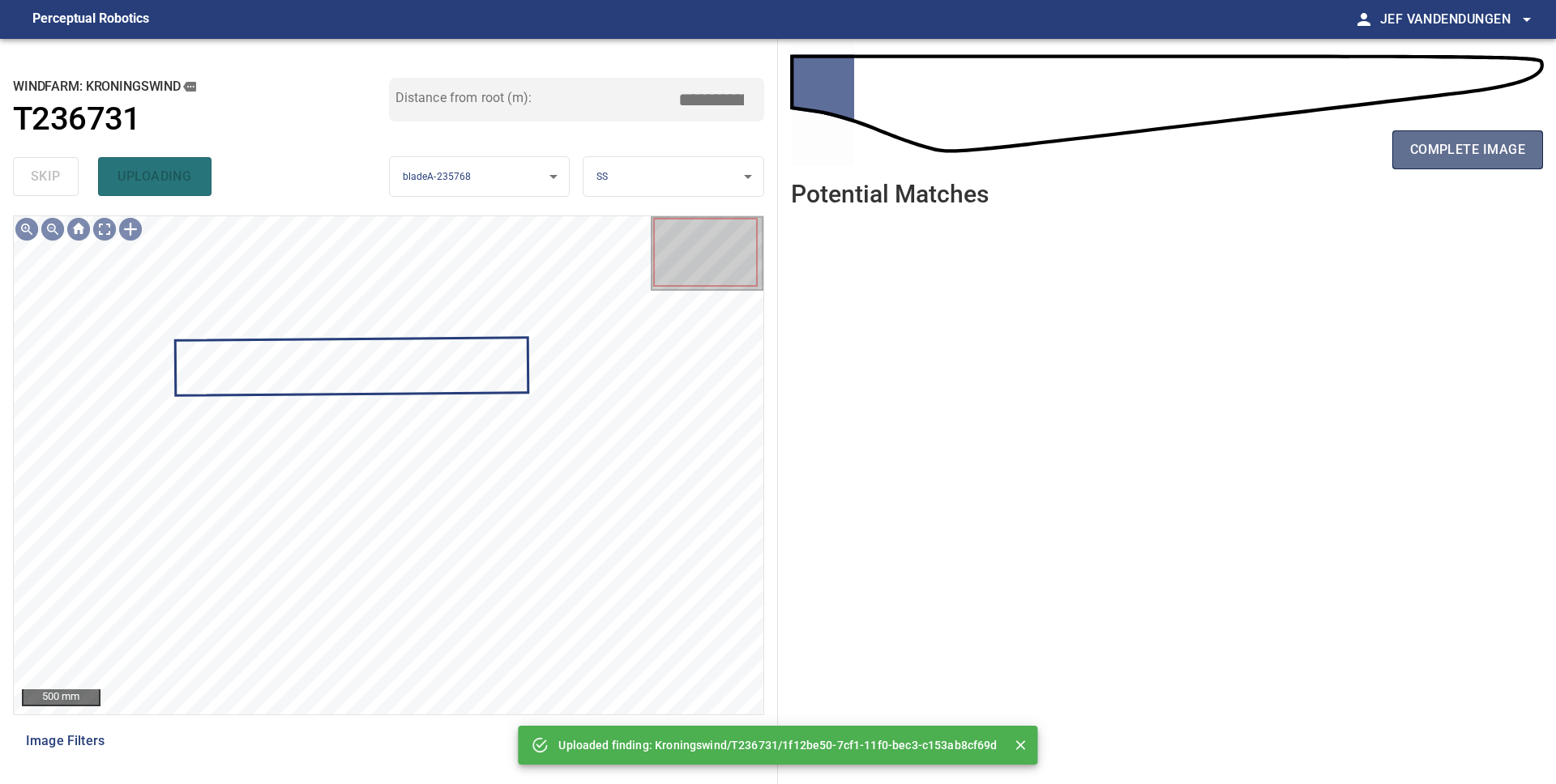
click at [1466, 151] on span "complete image" at bounding box center [1467, 150] width 115 height 23
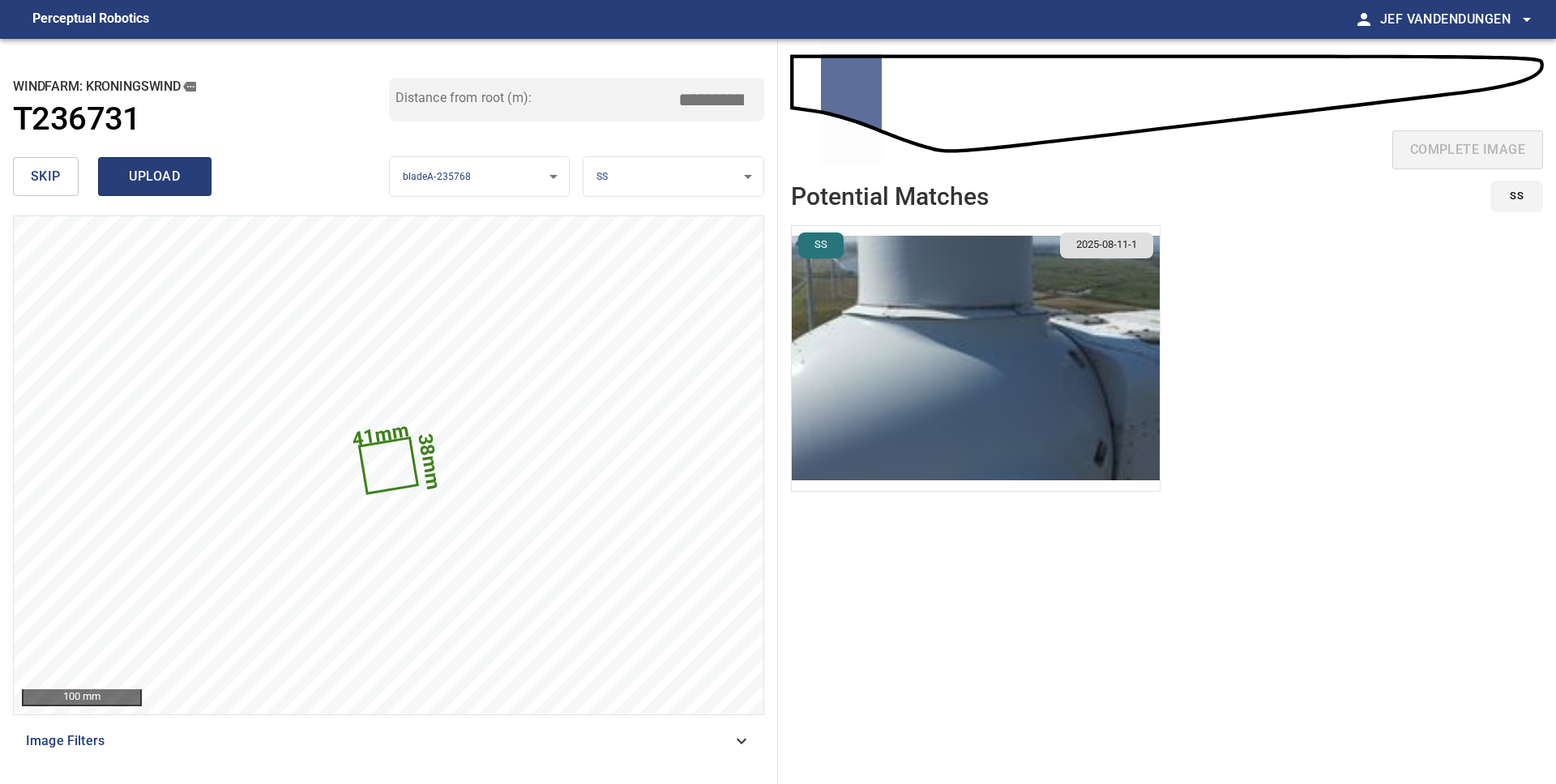
click at [133, 183] on span "upload" at bounding box center [154, 177] width 78 height 23
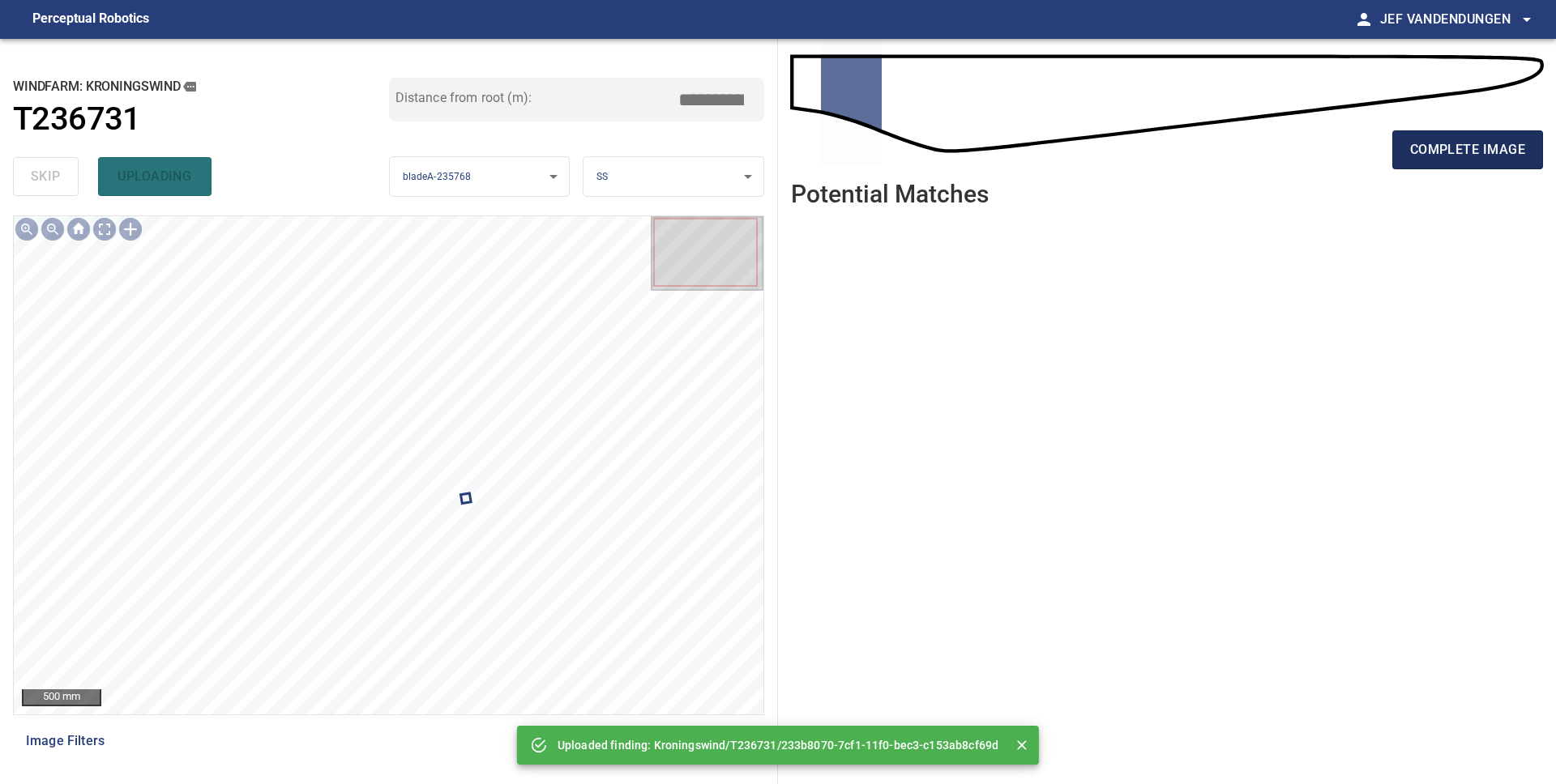
click at [1483, 162] on button "complete image" at bounding box center [1467, 149] width 150 height 39
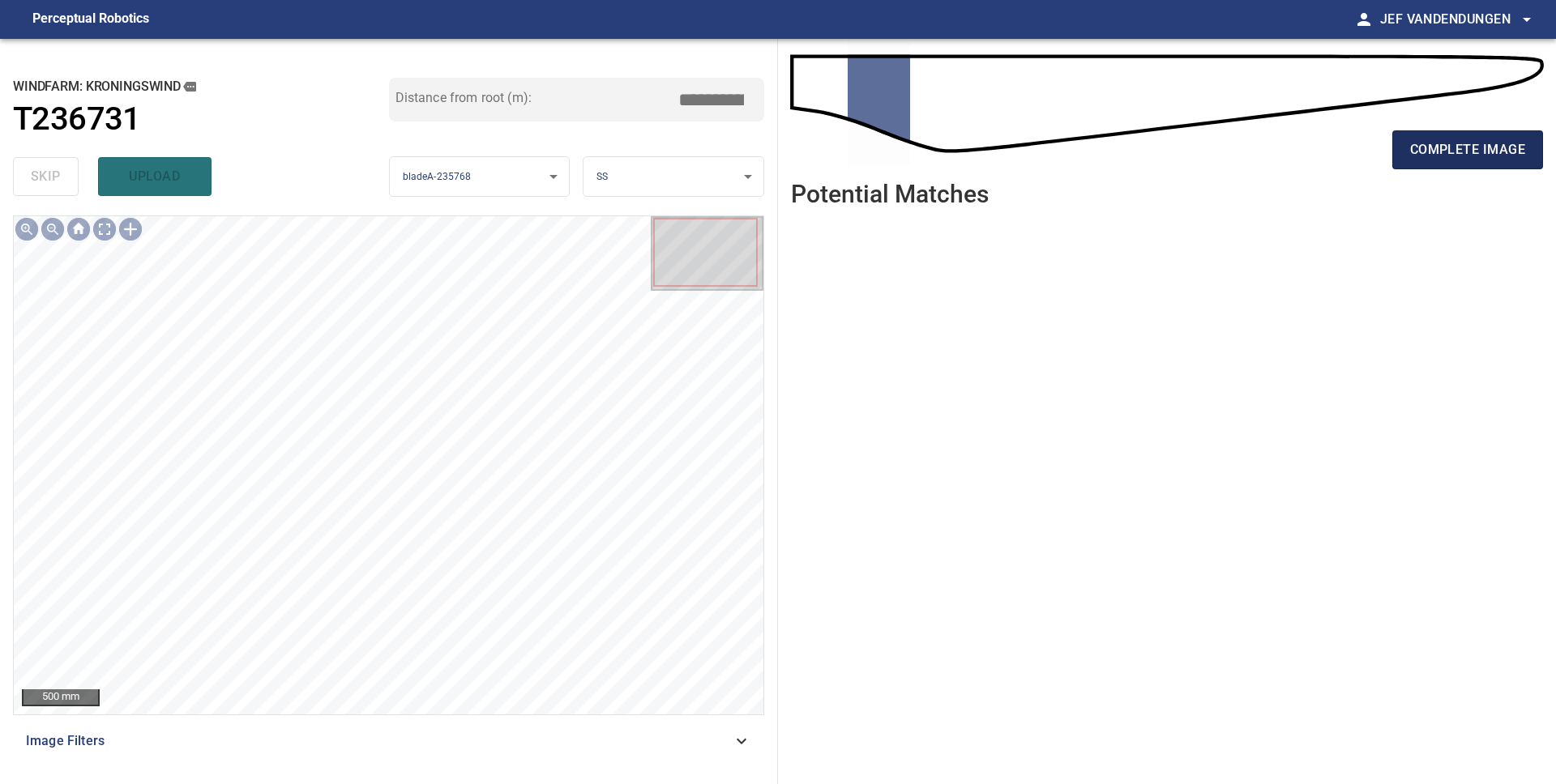
click at [1476, 146] on span "complete image" at bounding box center [1467, 150] width 115 height 23
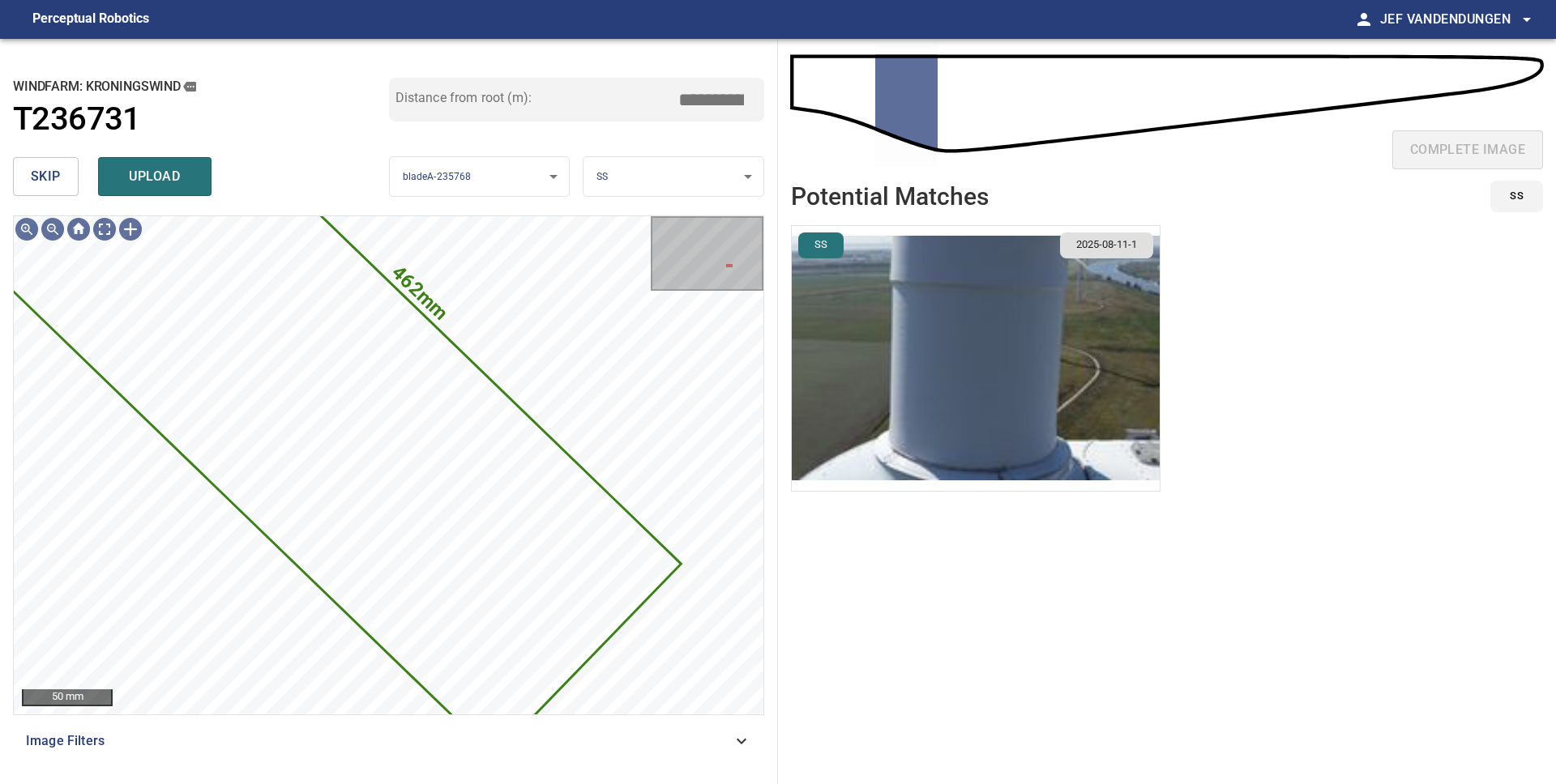
click at [57, 176] on span "skip" at bounding box center [45, 177] width 30 height 23
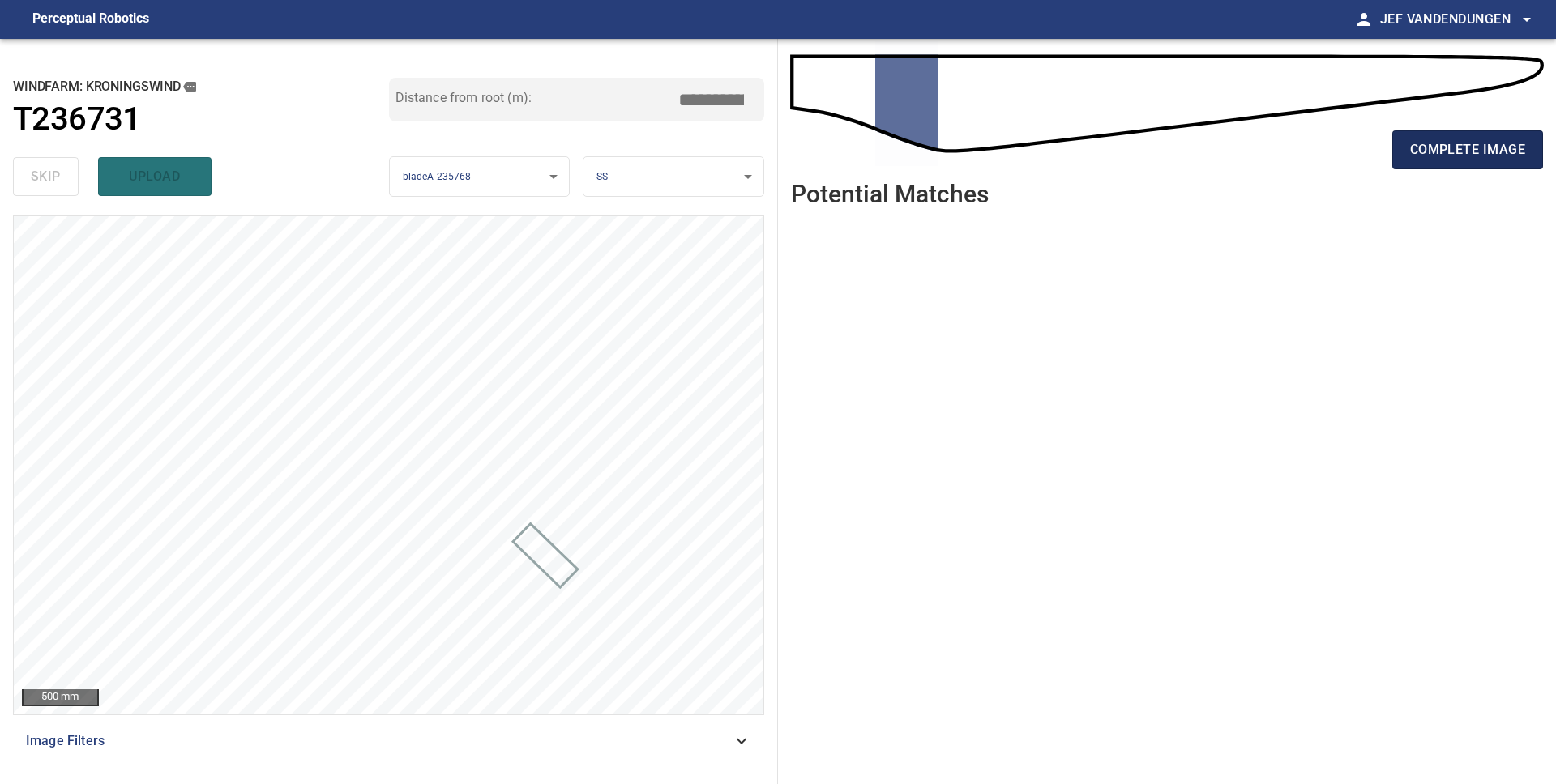
click at [1452, 160] on span "complete image" at bounding box center [1467, 150] width 115 height 23
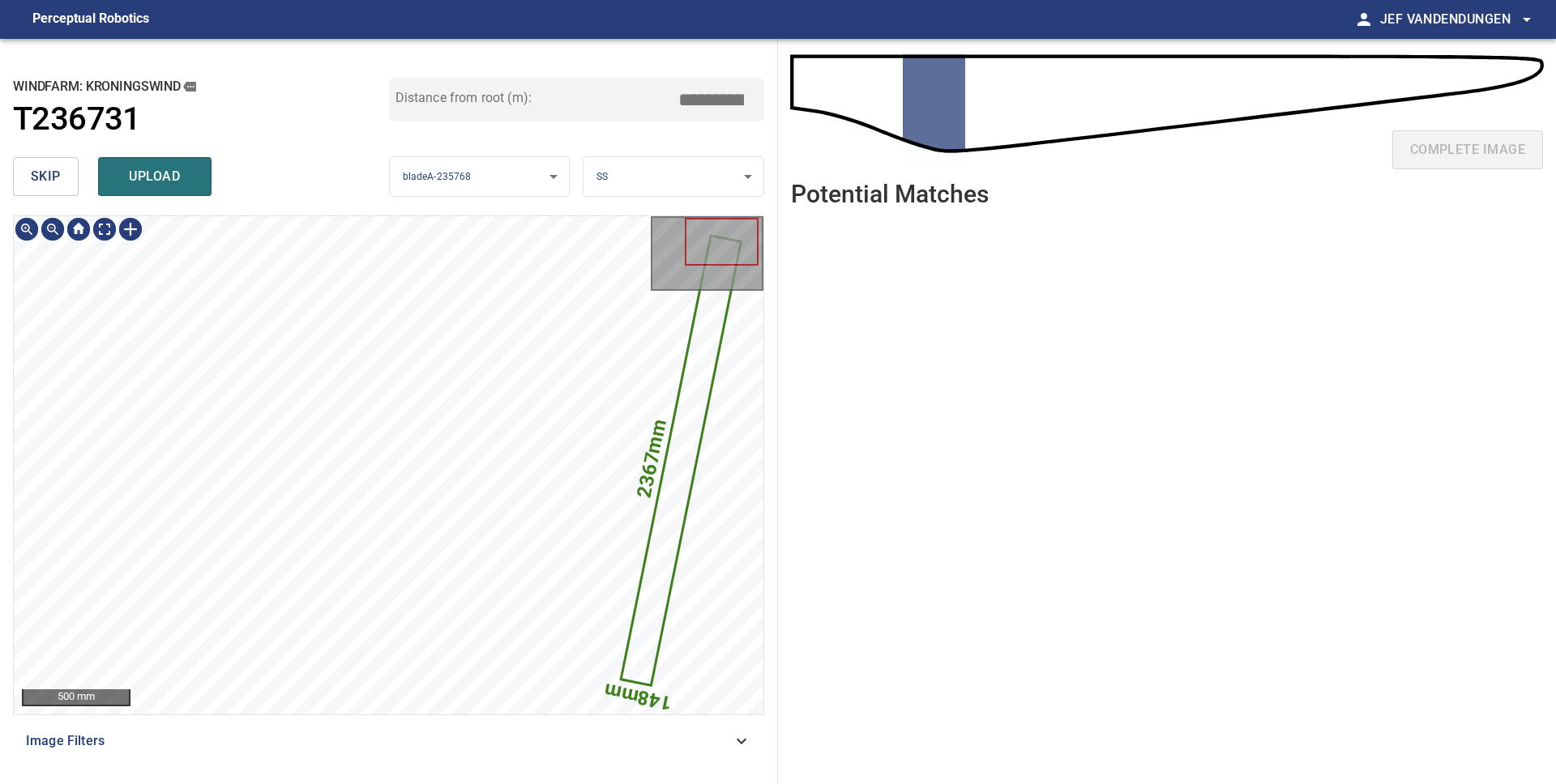
click at [45, 169] on span "skip" at bounding box center [45, 177] width 30 height 23
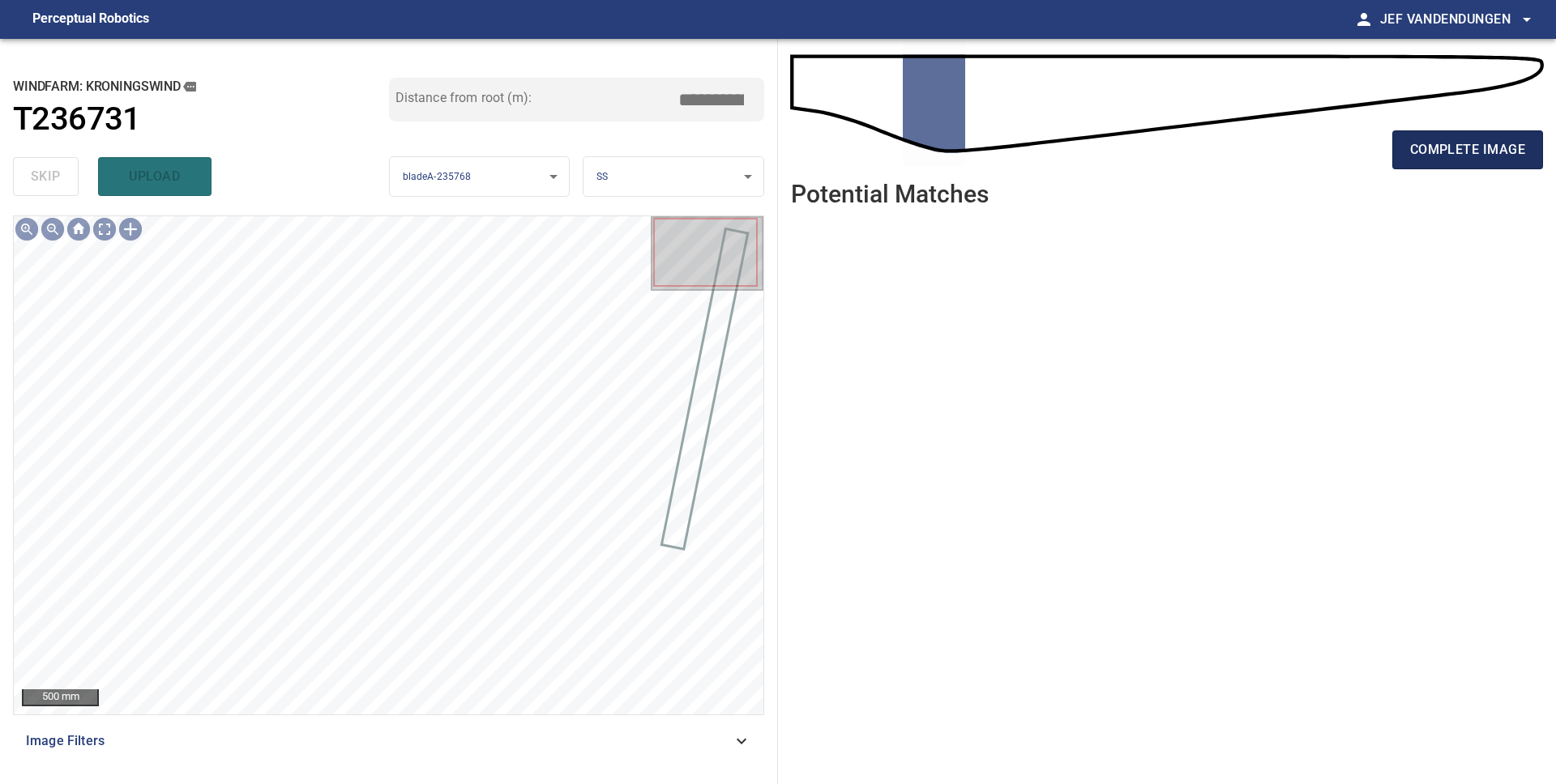
click at [1465, 167] on button "complete image" at bounding box center [1467, 149] width 150 height 39
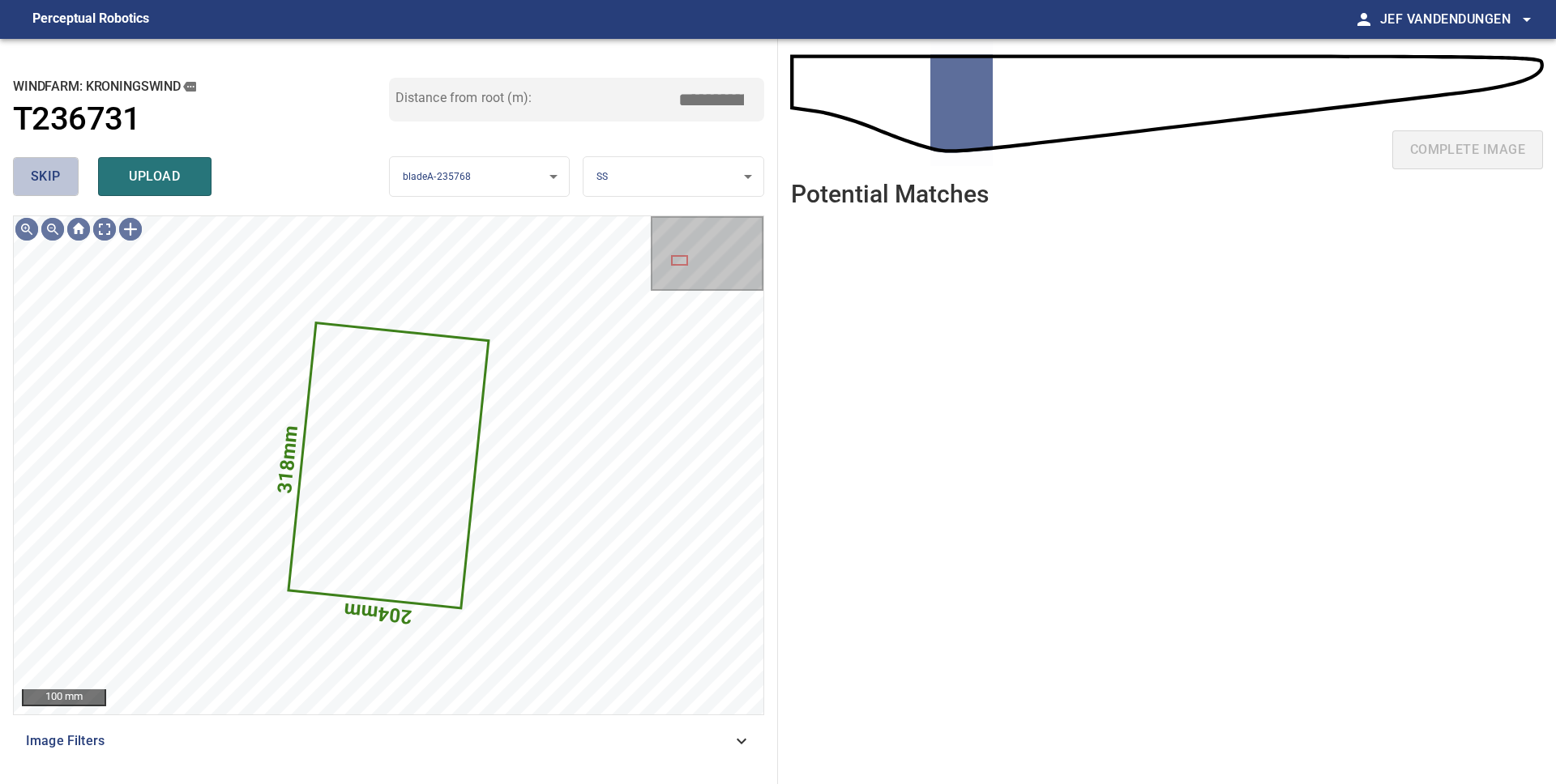
click at [61, 190] on button "skip" at bounding box center [46, 176] width 66 height 39
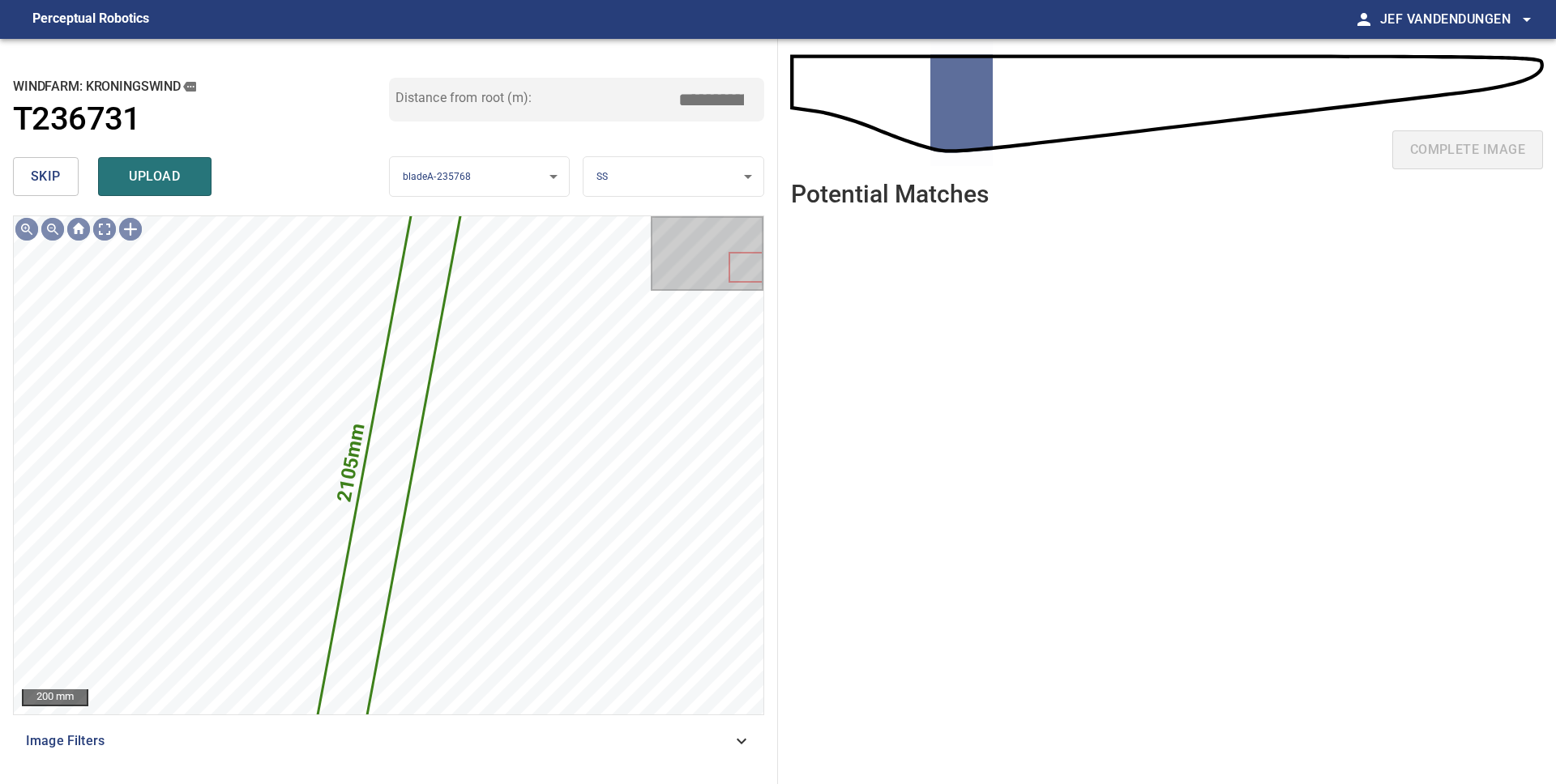
click at [60, 189] on button "skip" at bounding box center [46, 176] width 66 height 39
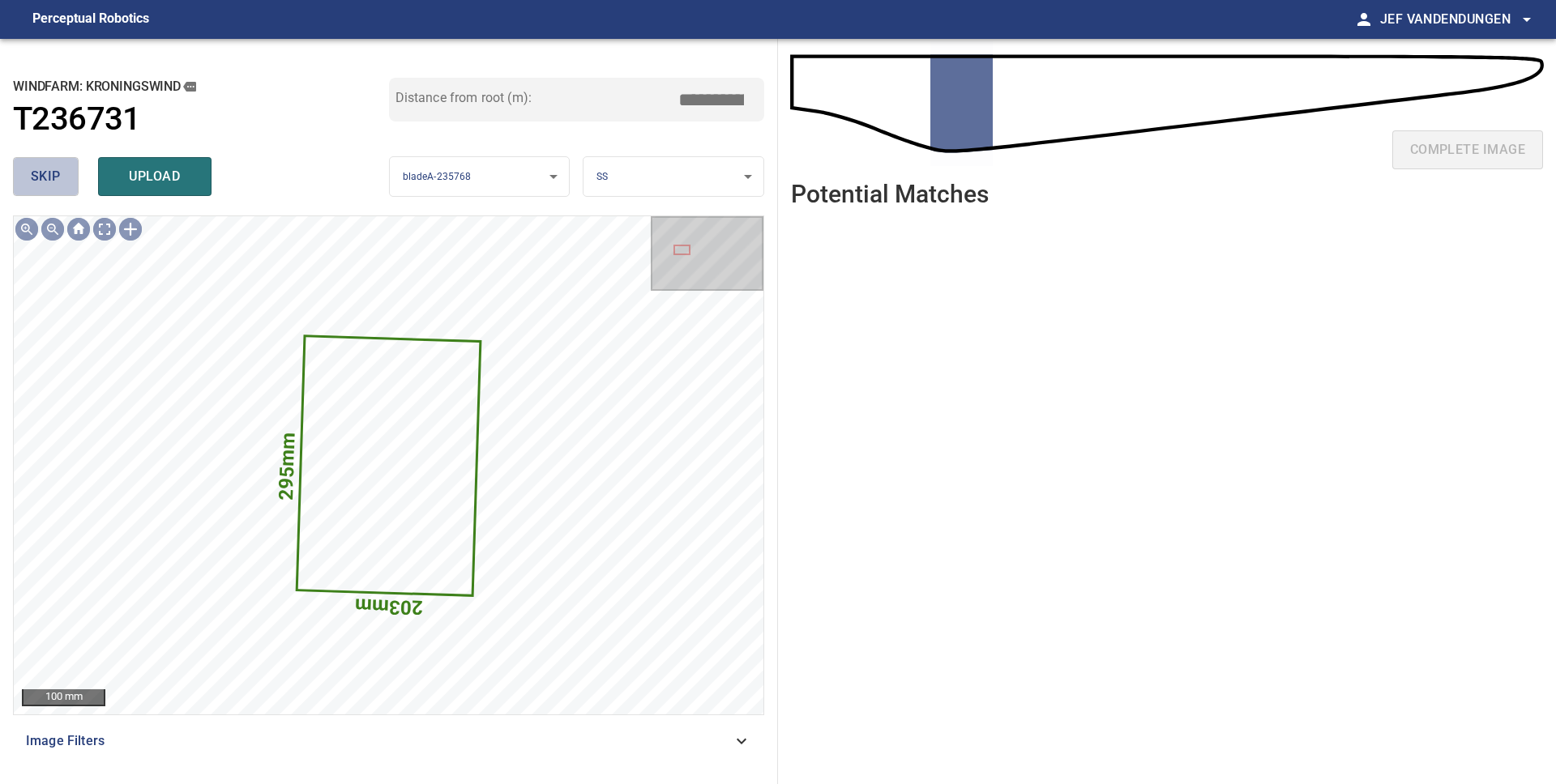
click at [60, 189] on button "skip" at bounding box center [46, 176] width 66 height 39
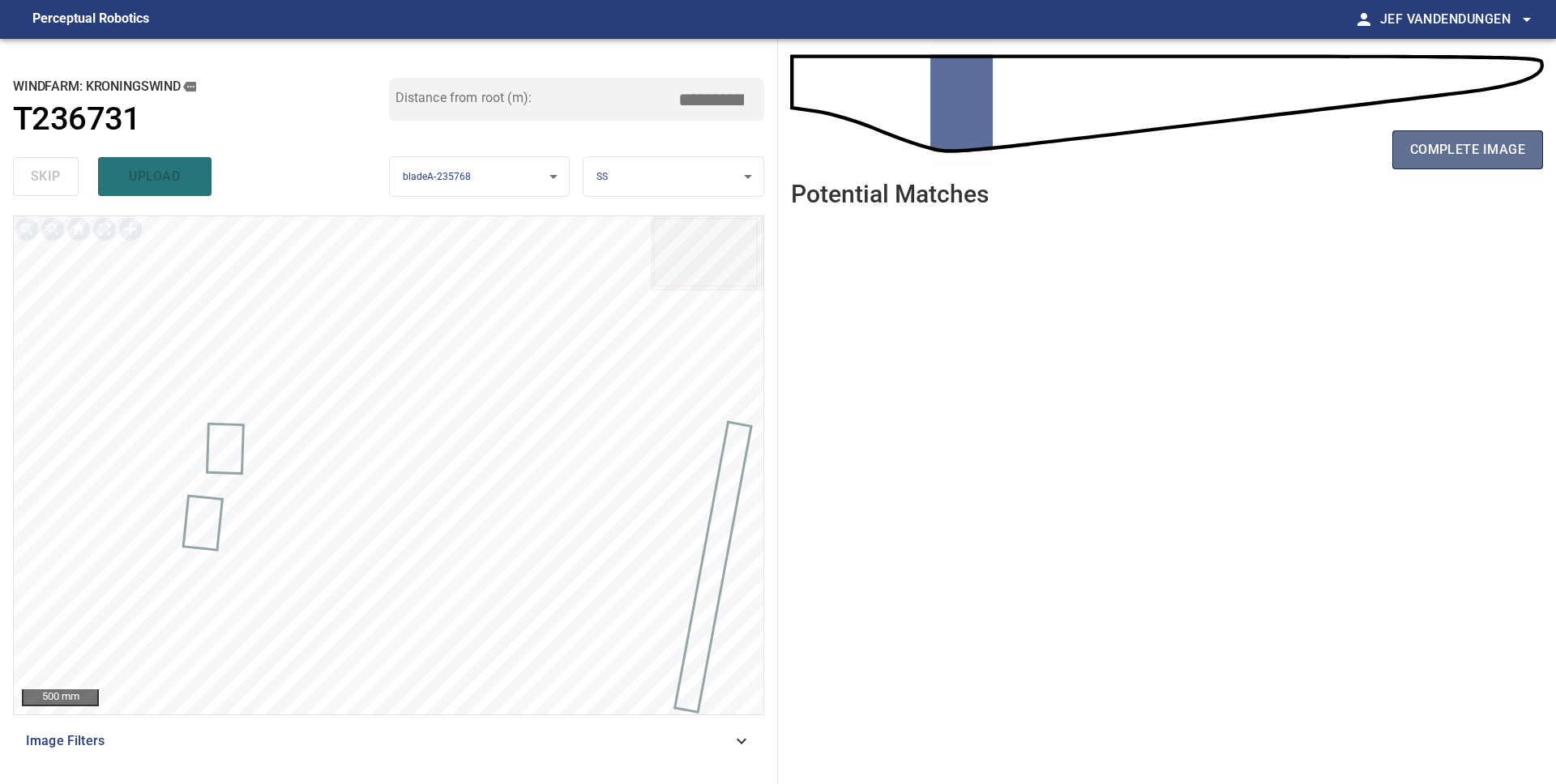
click at [1520, 160] on span "complete image" at bounding box center [1467, 150] width 115 height 23
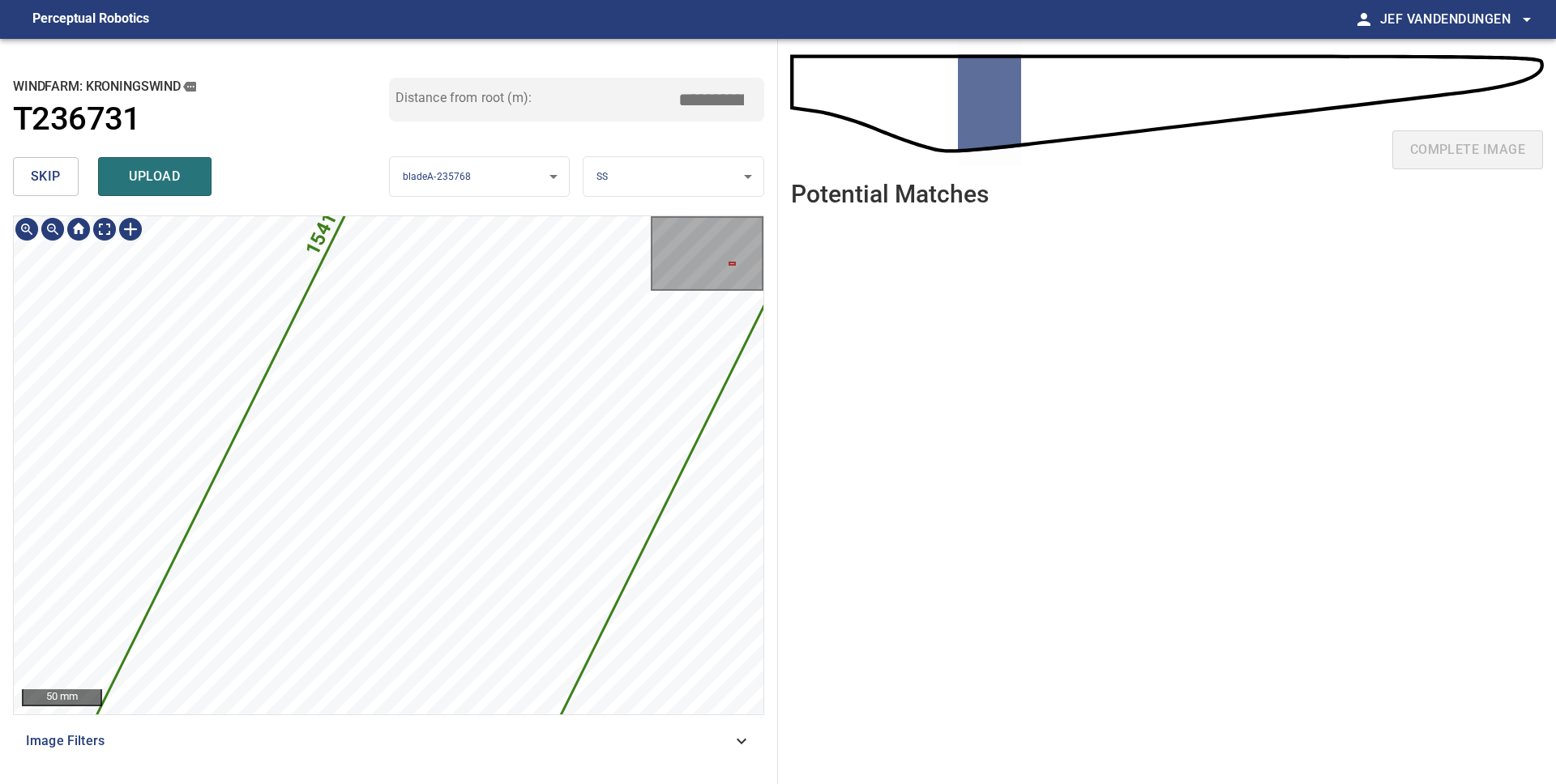
click at [532, 751] on div "1541mm 284mm 50 mm Image Filters" at bounding box center [389, 493] width 751 height 556
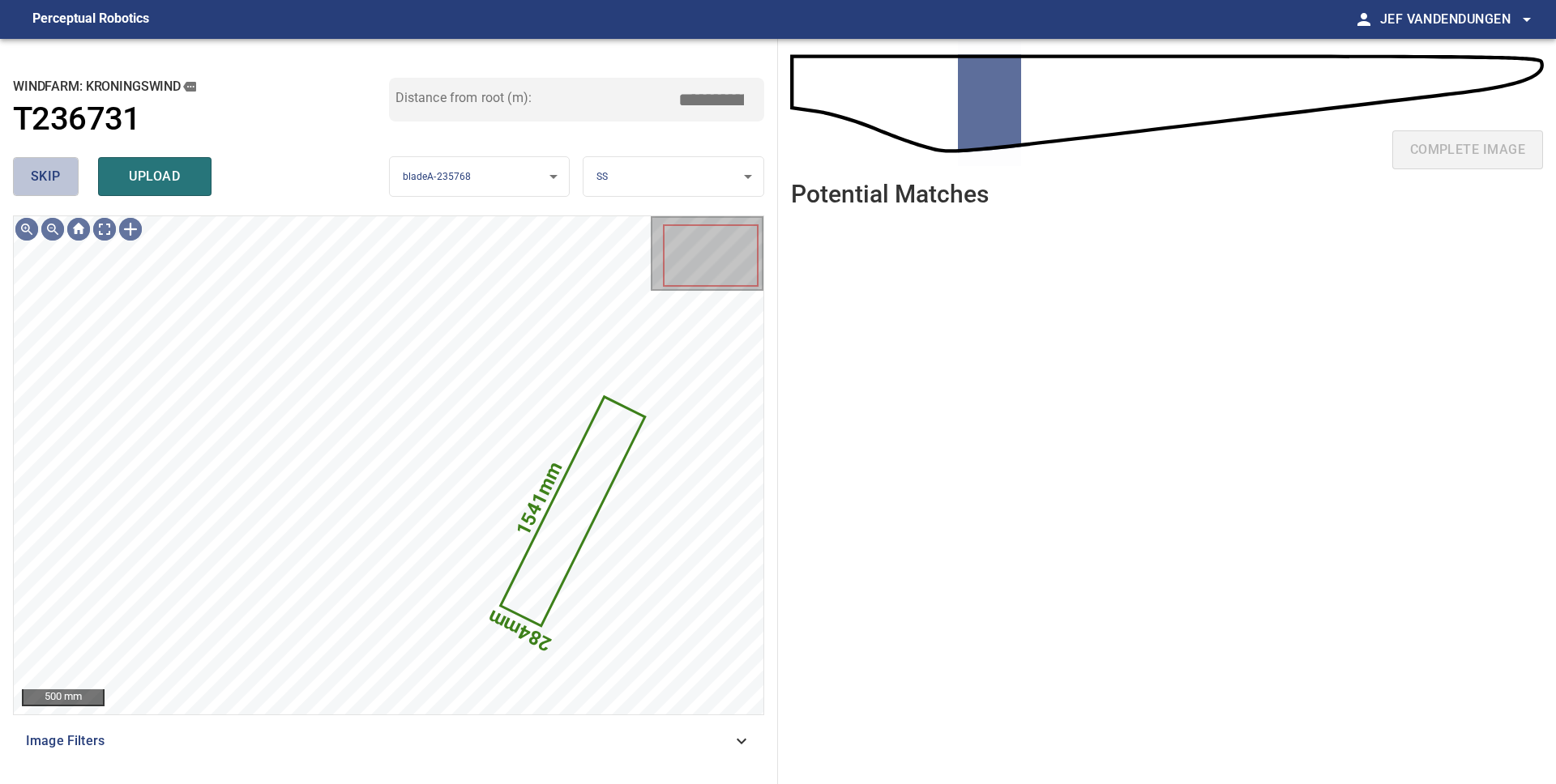
click at [59, 184] on span "skip" at bounding box center [45, 177] width 30 height 23
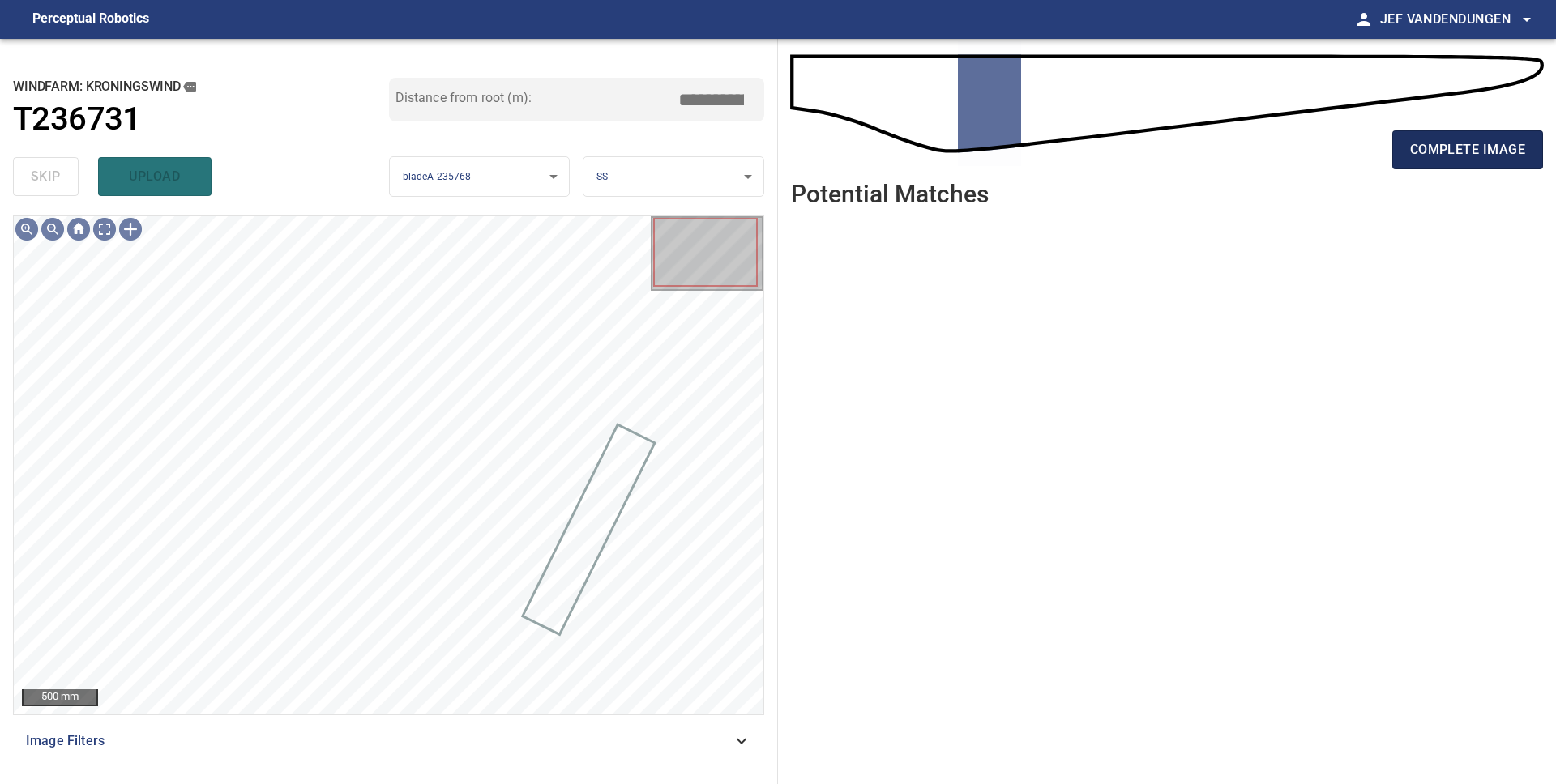
click at [1454, 145] on span "complete image" at bounding box center [1467, 150] width 115 height 23
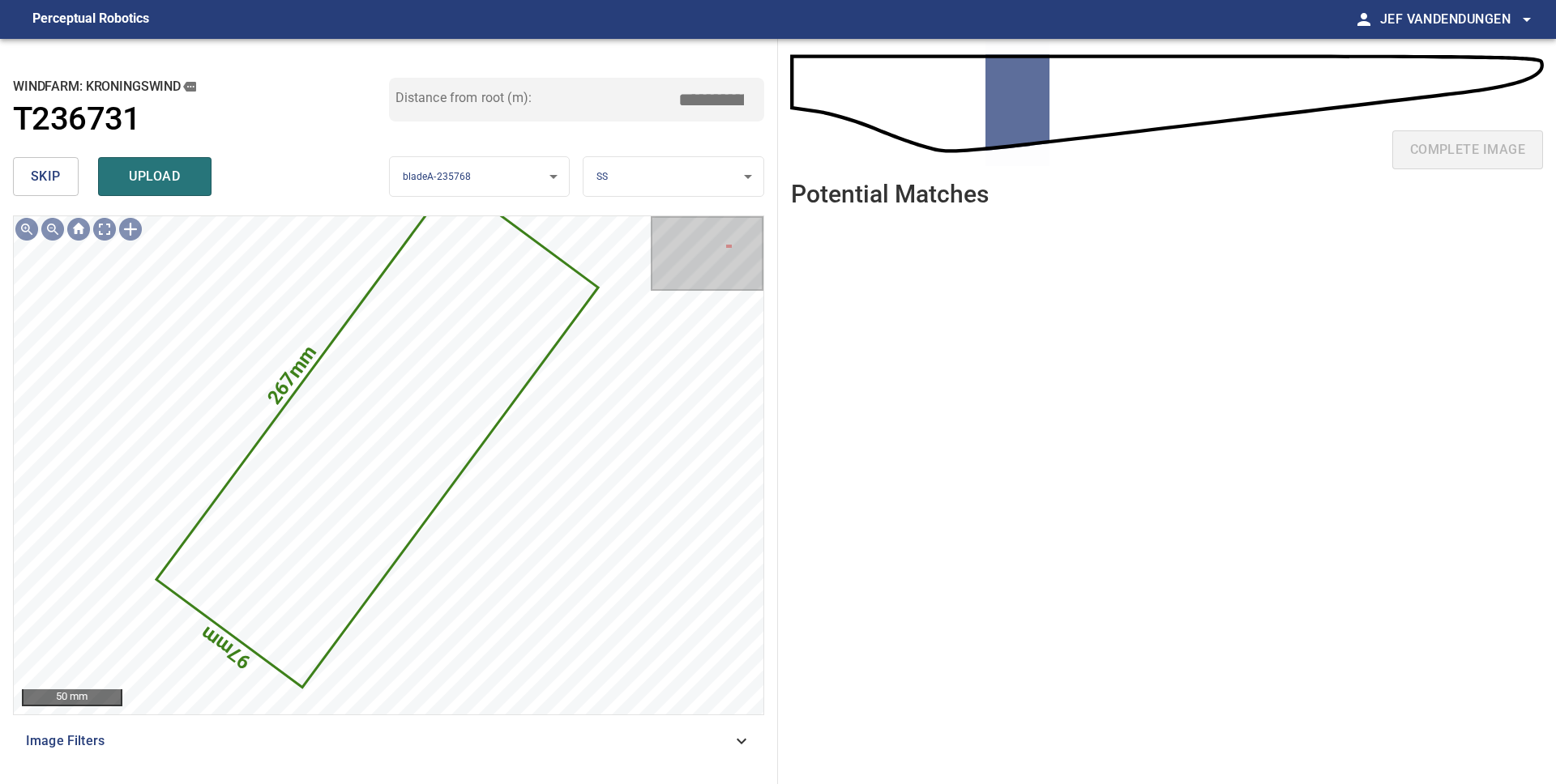
click at [37, 179] on span "skip" at bounding box center [45, 177] width 30 height 23
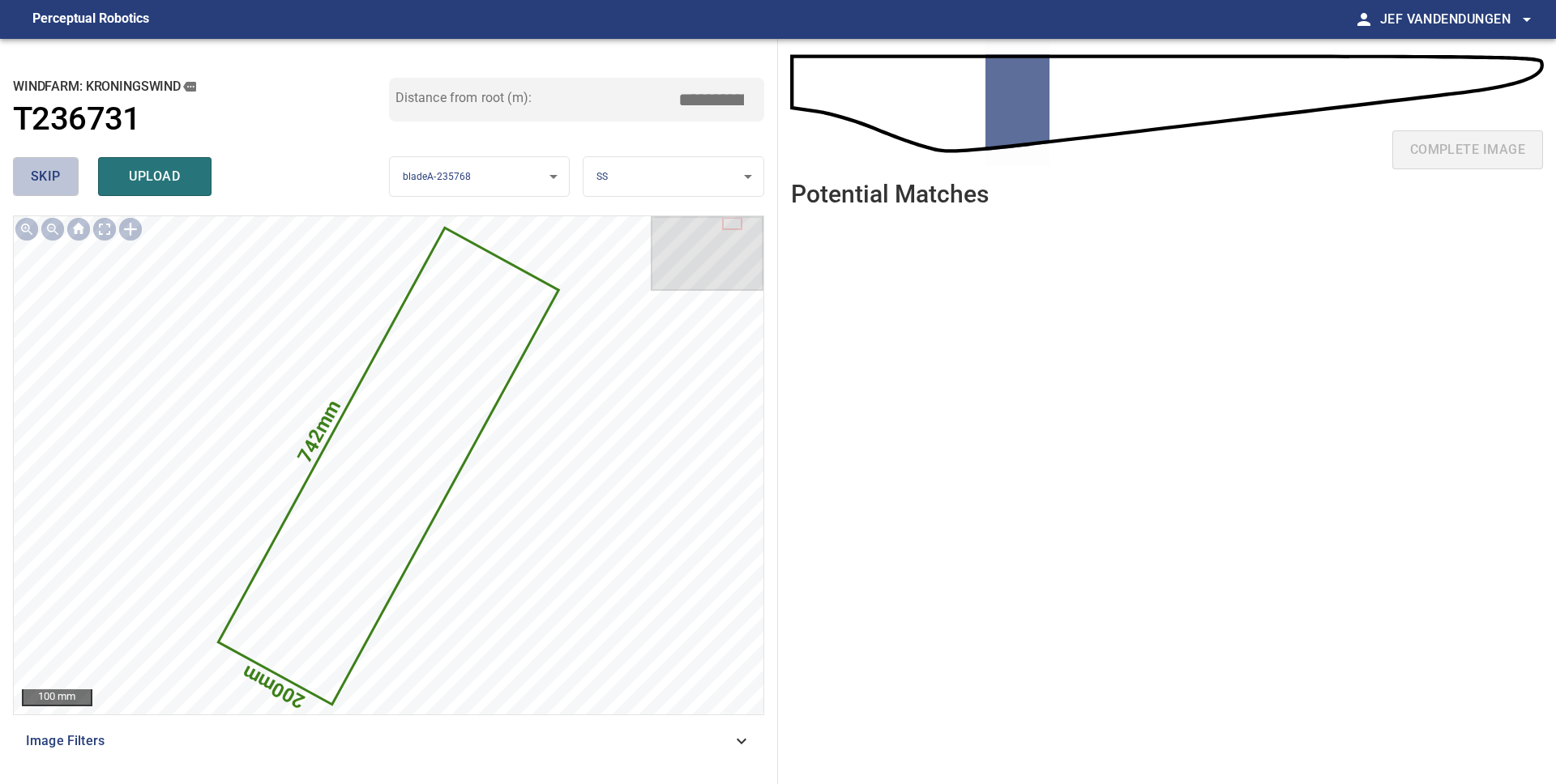
click at [36, 180] on span "skip" at bounding box center [45, 177] width 30 height 23
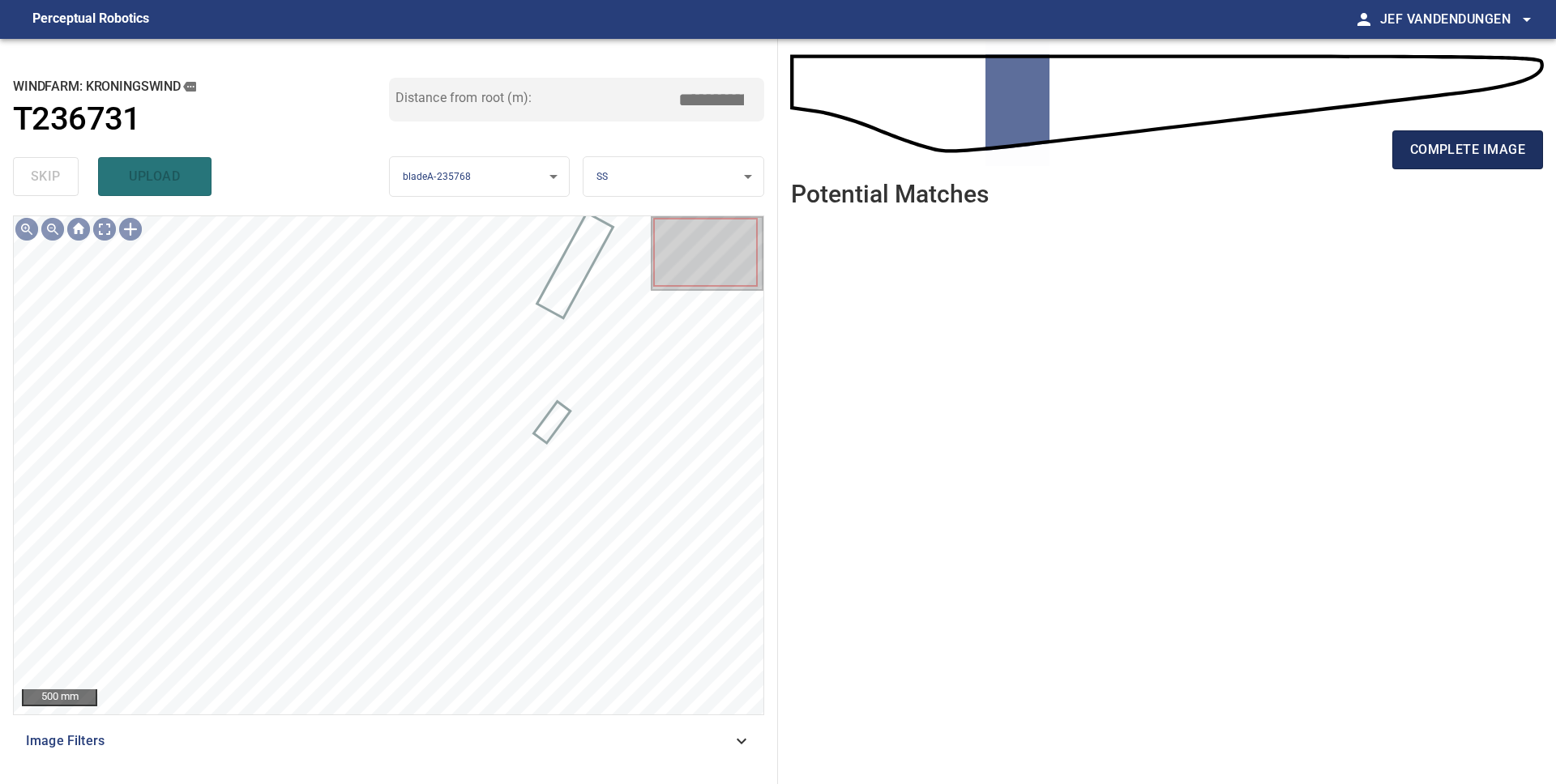
click at [1407, 159] on button "complete image" at bounding box center [1467, 149] width 150 height 39
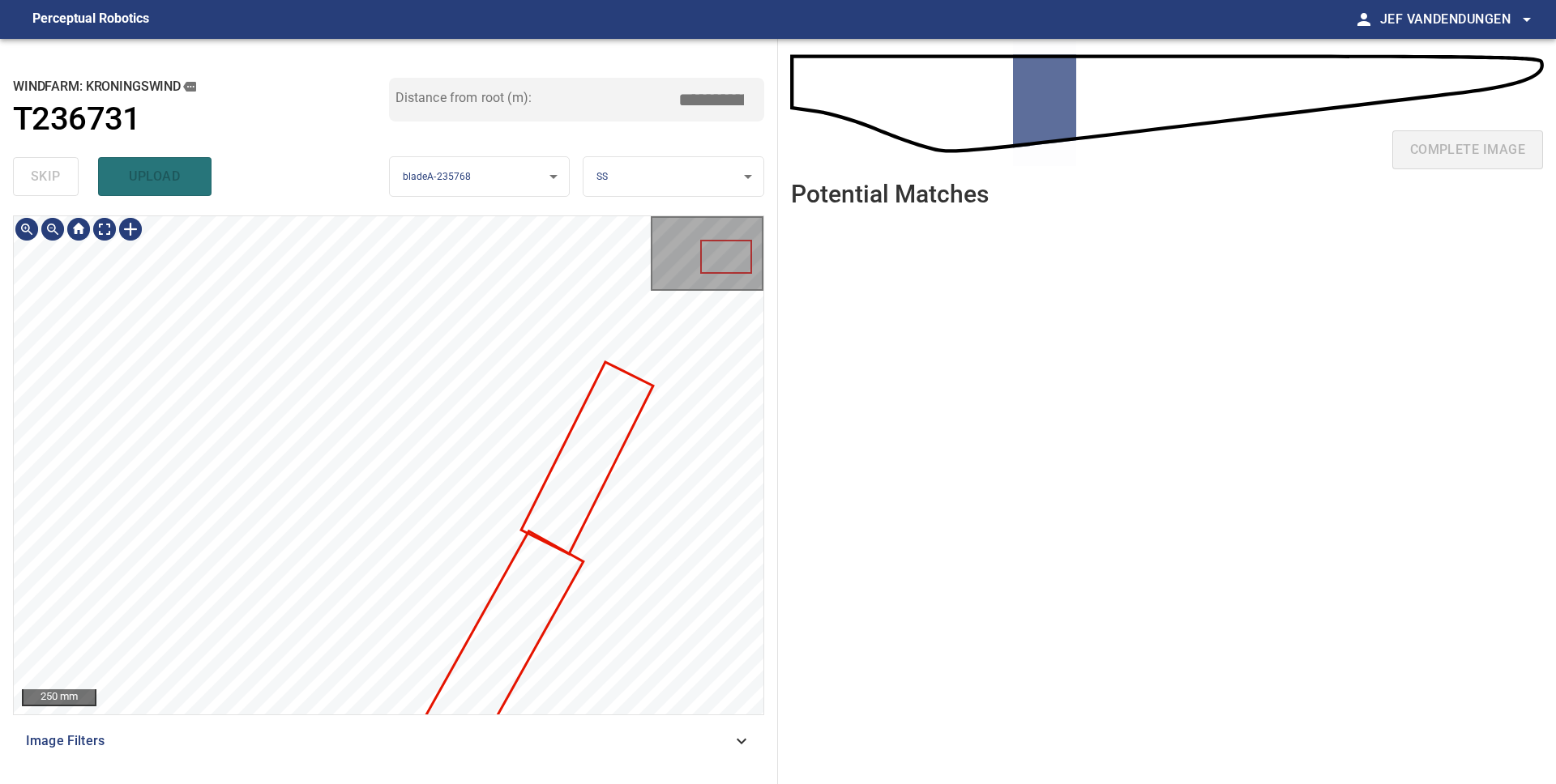
click at [192, 203] on div "**********" at bounding box center [389, 412] width 778 height 746
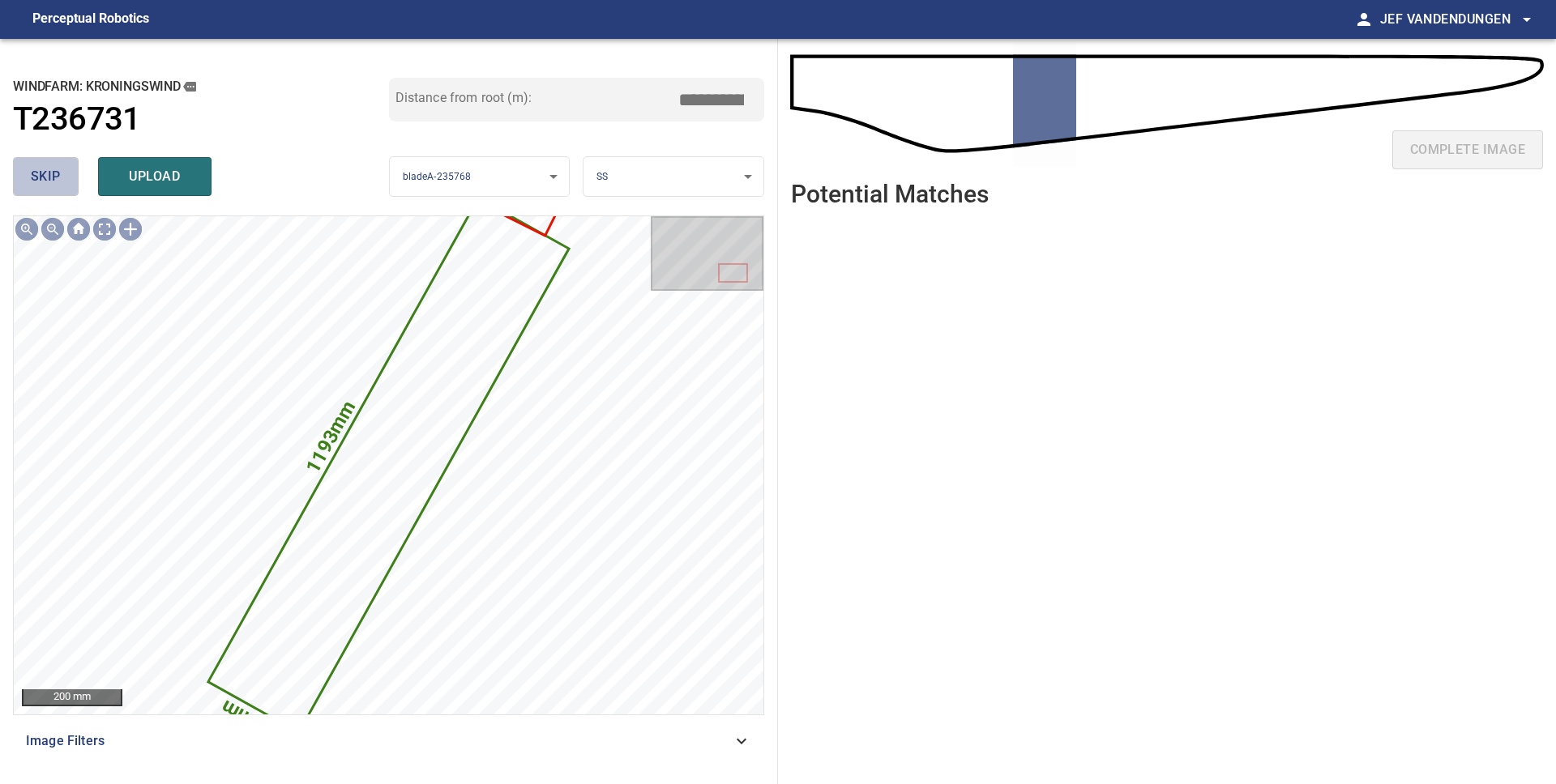
click at [56, 169] on span "skip" at bounding box center [45, 177] width 30 height 23
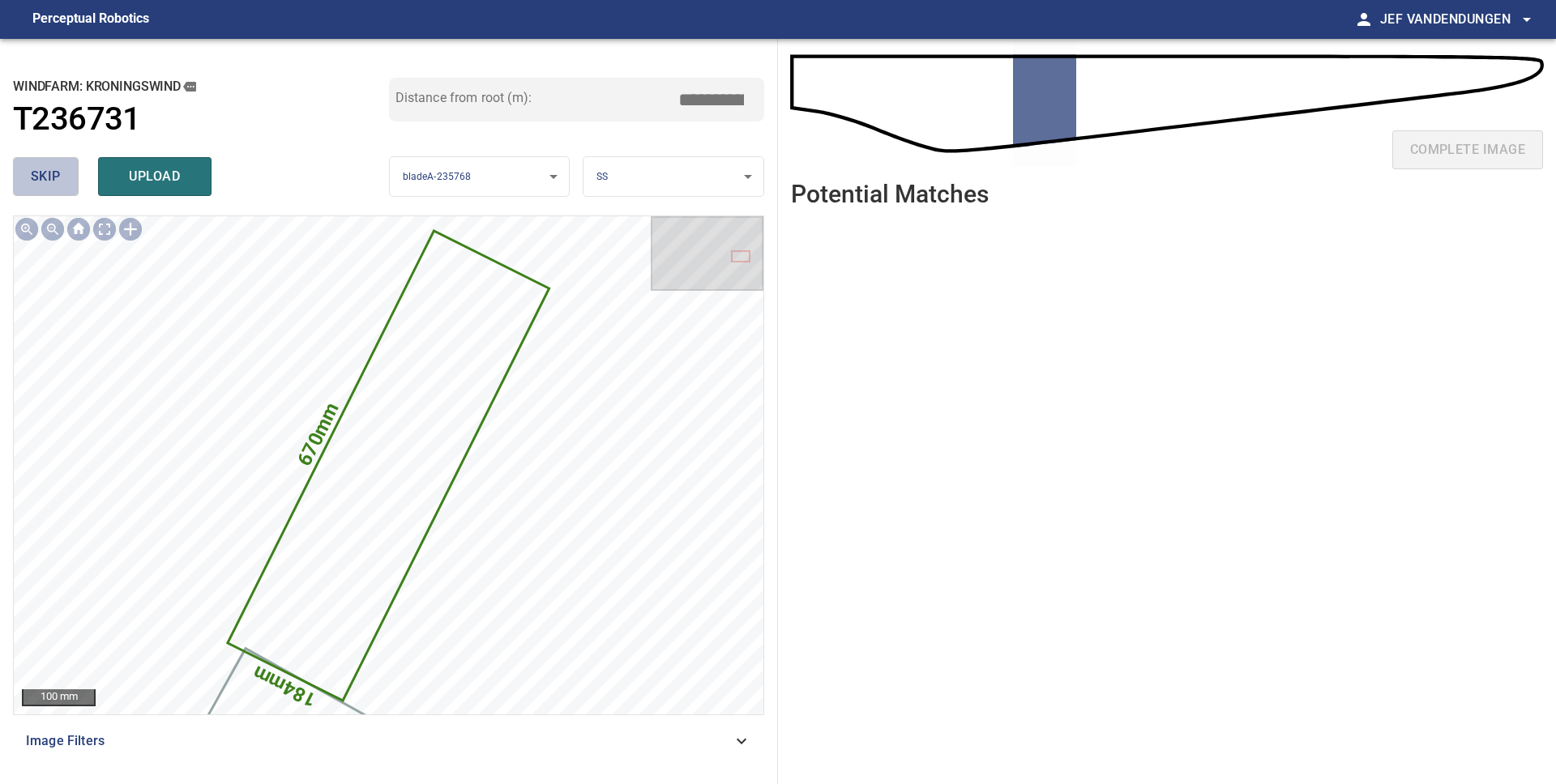
click at [52, 176] on span "skip" at bounding box center [45, 177] width 30 height 23
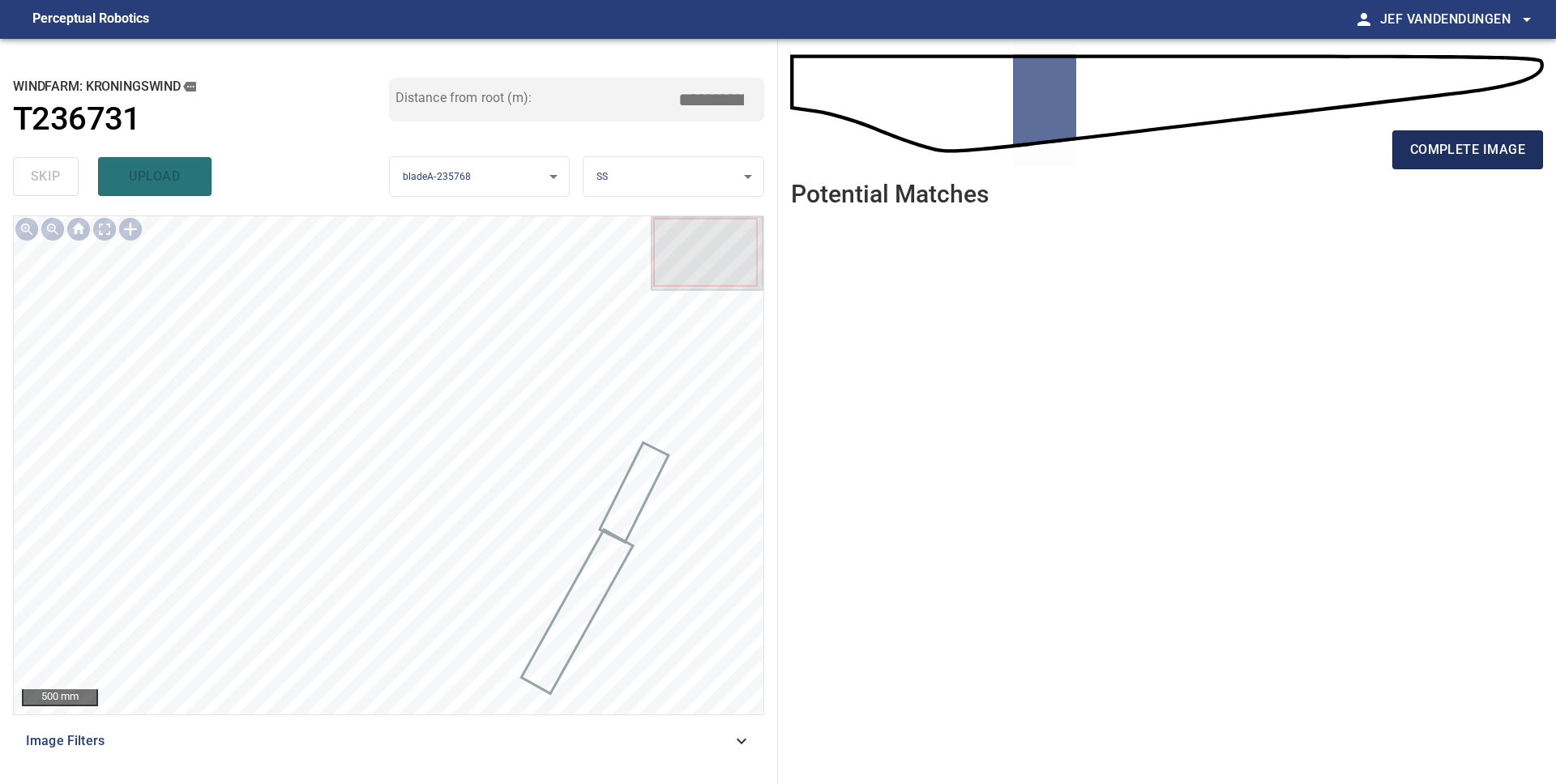
click at [1450, 151] on span "complete image" at bounding box center [1467, 150] width 115 height 23
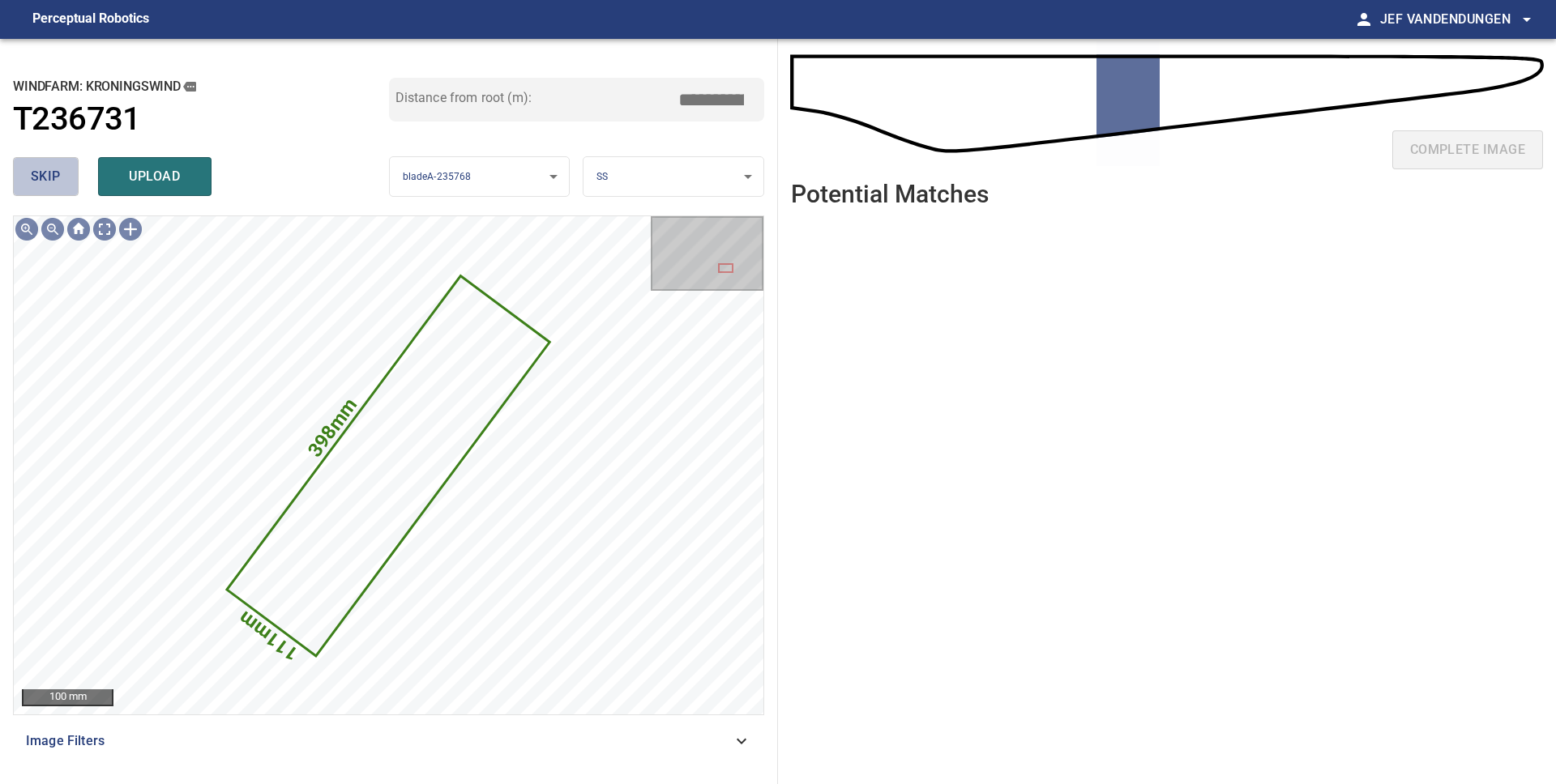
click at [57, 178] on span "skip" at bounding box center [45, 177] width 30 height 23
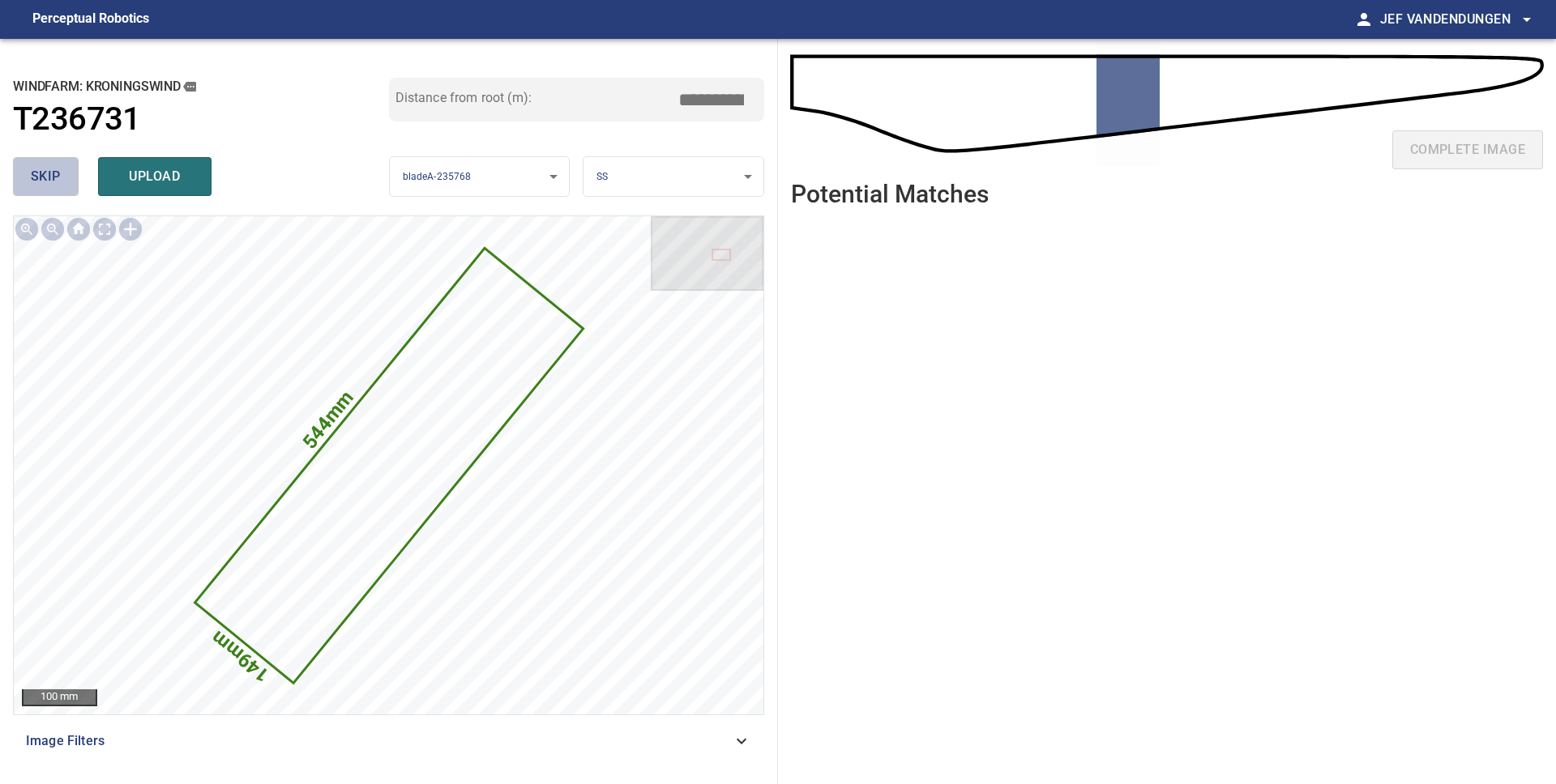
click at [56, 178] on span "skip" at bounding box center [45, 177] width 30 height 23
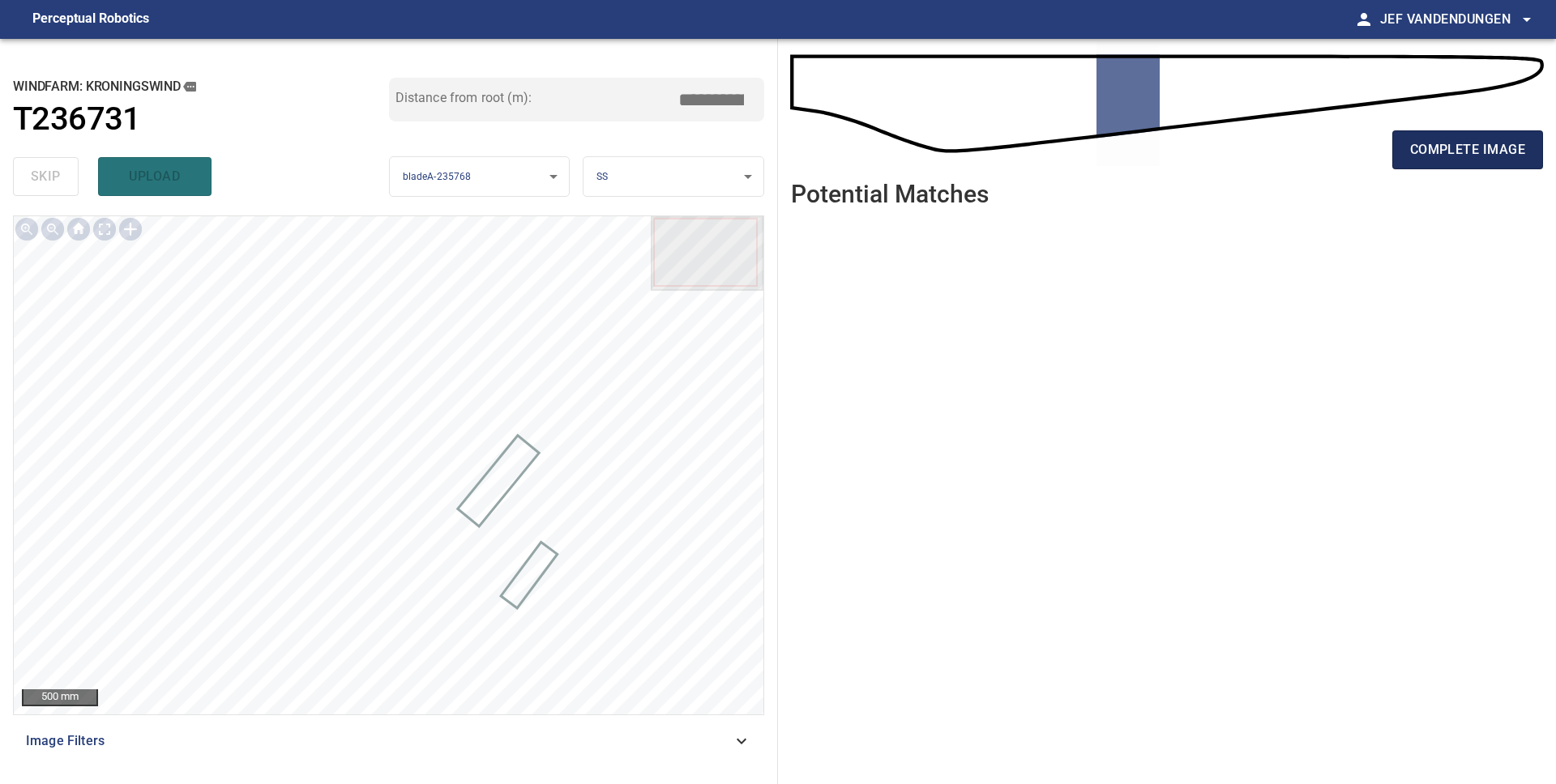
click at [1462, 149] on span "complete image" at bounding box center [1467, 150] width 115 height 23
click at [1426, 151] on span "complete image" at bounding box center [1467, 150] width 115 height 23
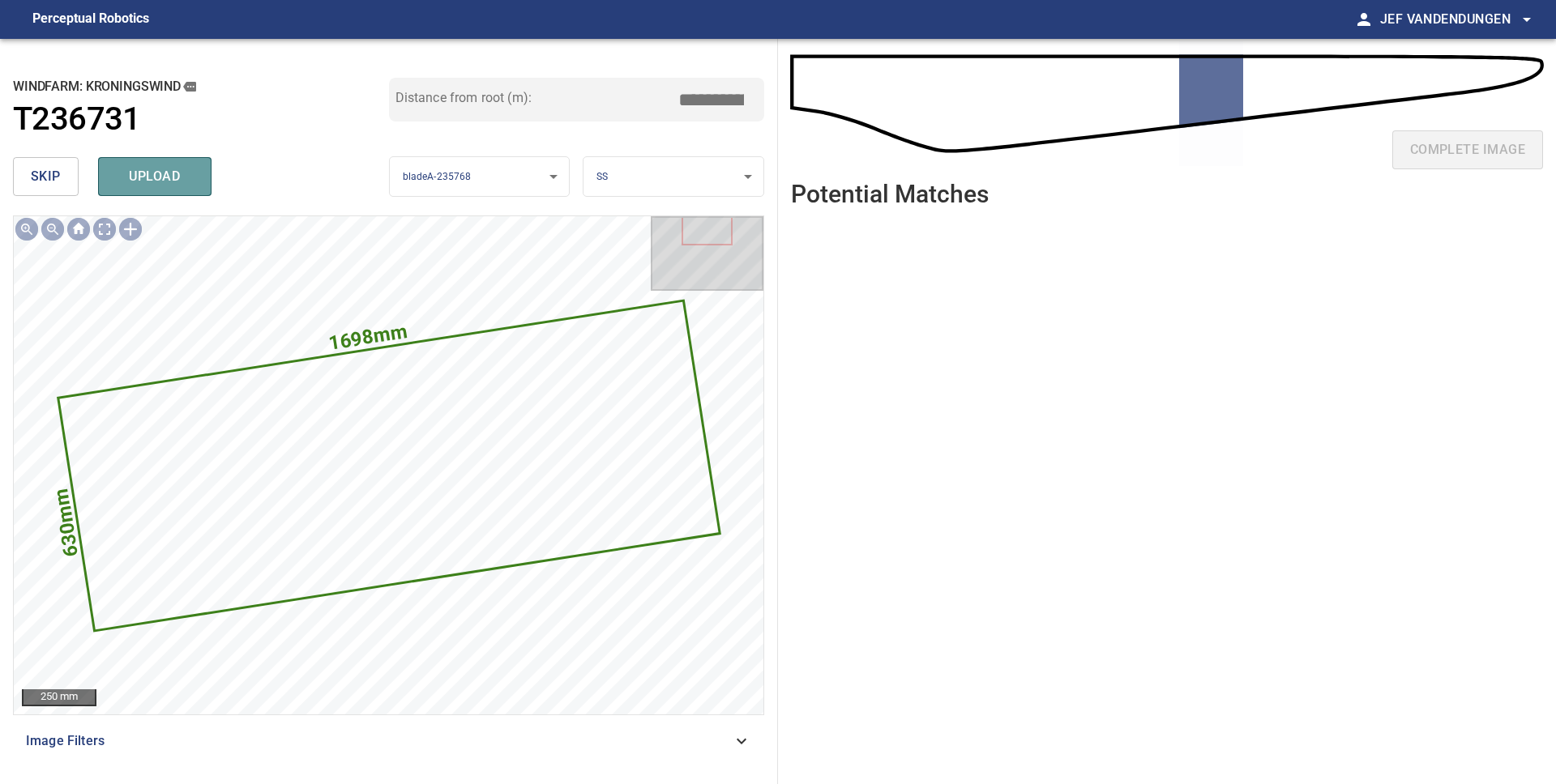
click at [159, 178] on span "upload" at bounding box center [154, 177] width 78 height 23
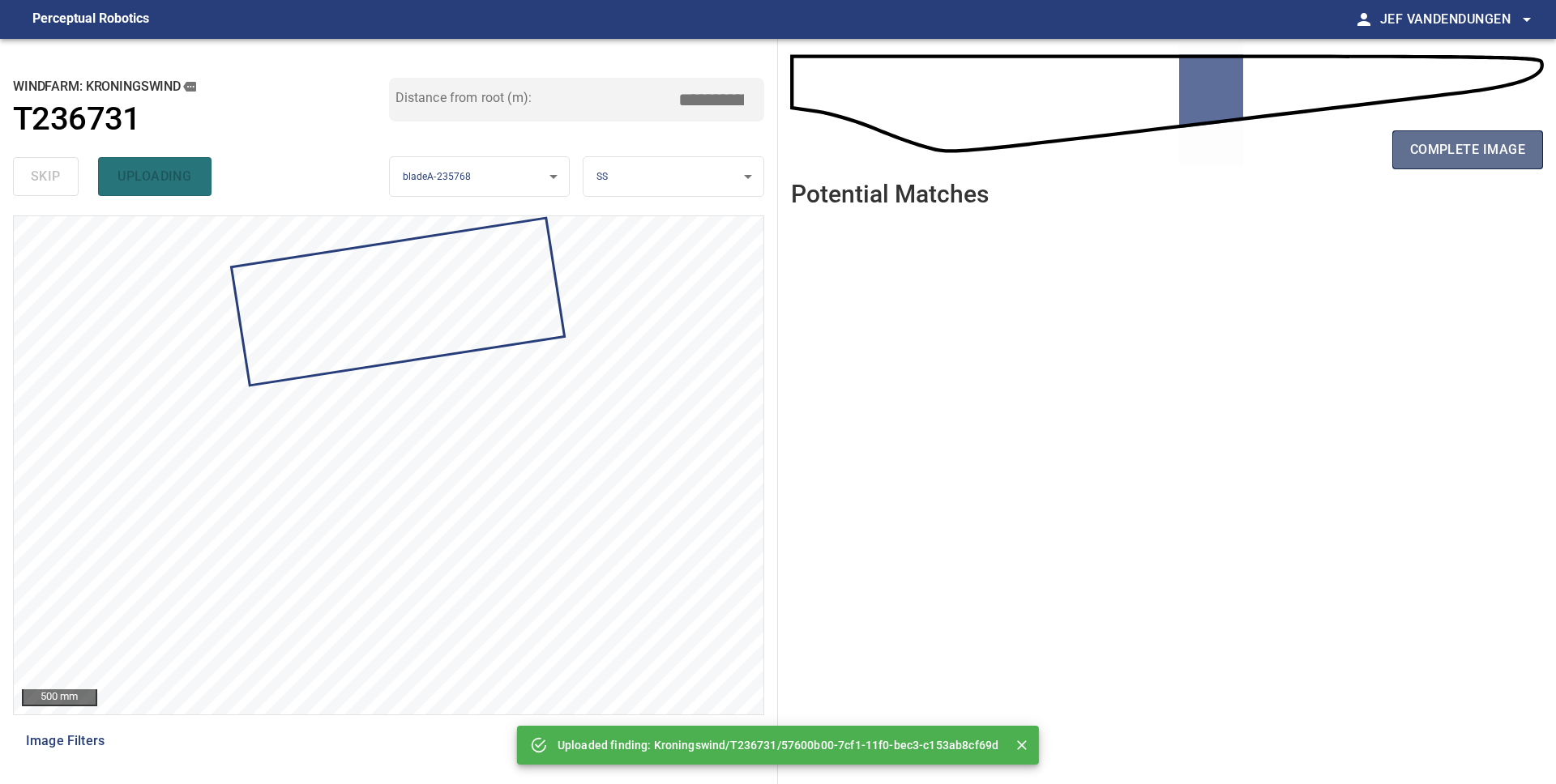
click at [1466, 158] on span "complete image" at bounding box center [1467, 150] width 115 height 23
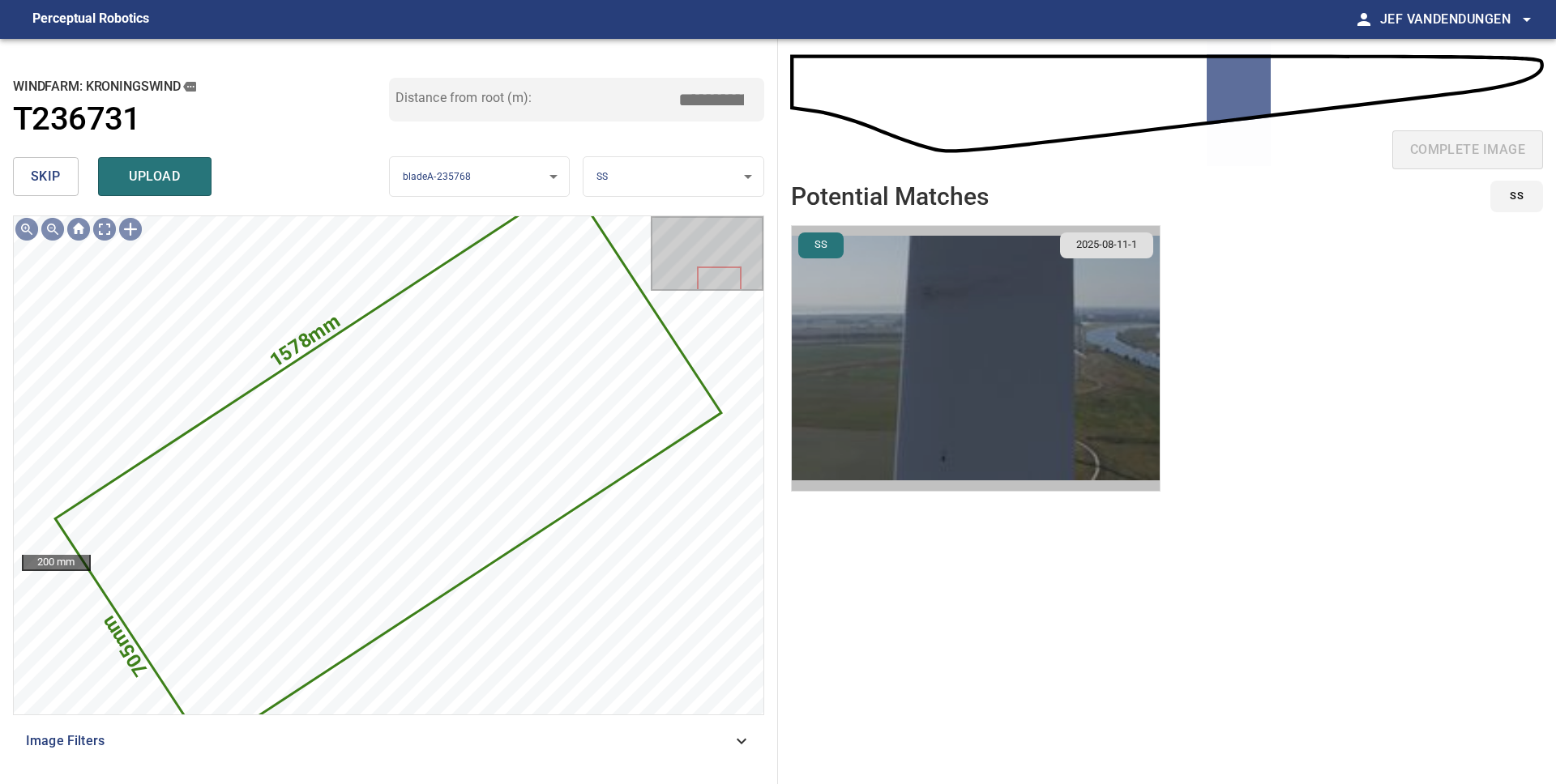
click at [964, 391] on img "button" at bounding box center [976, 358] width 368 height 265
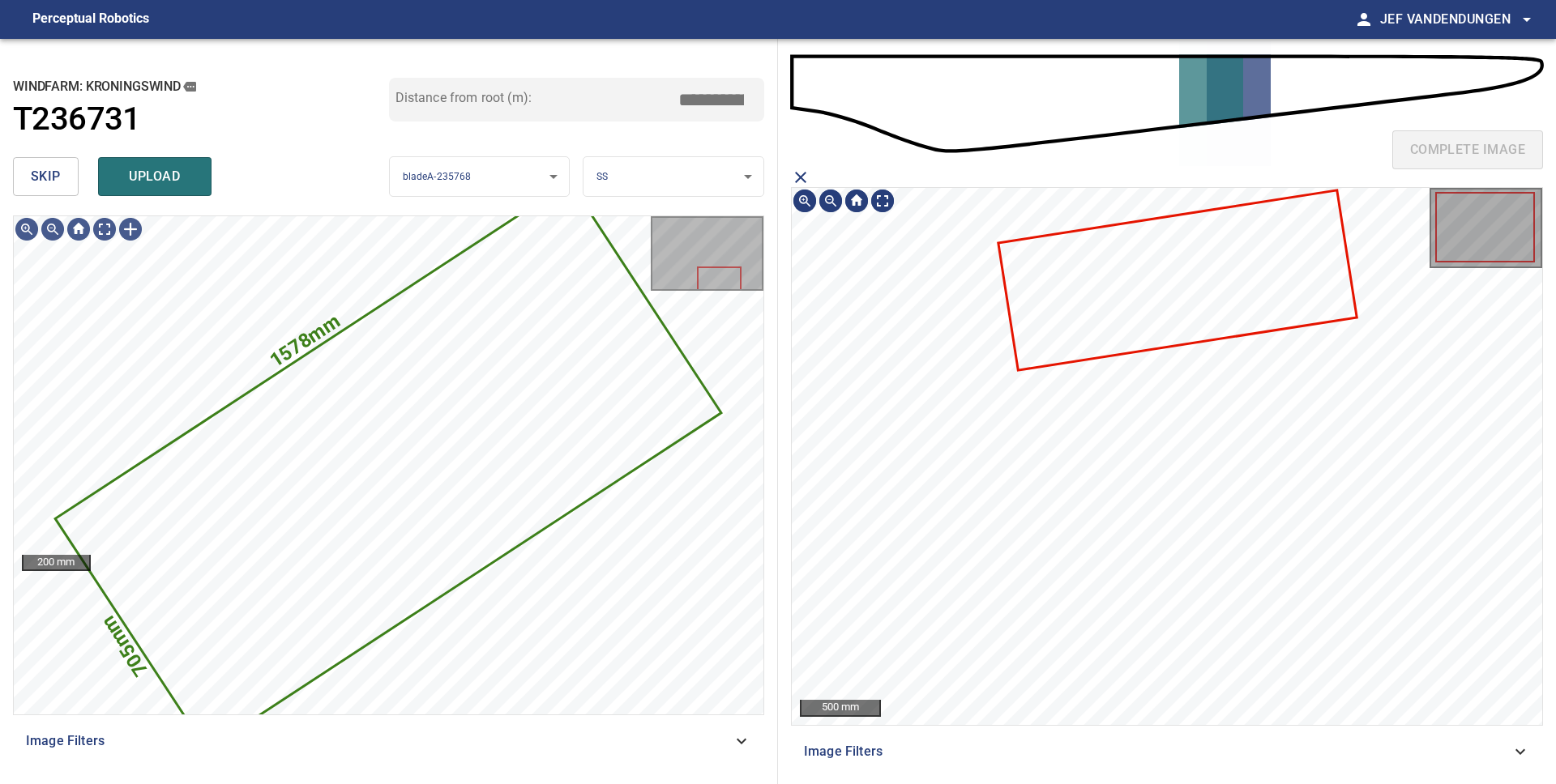
click at [1196, 265] on icon at bounding box center [1176, 280] width 355 height 176
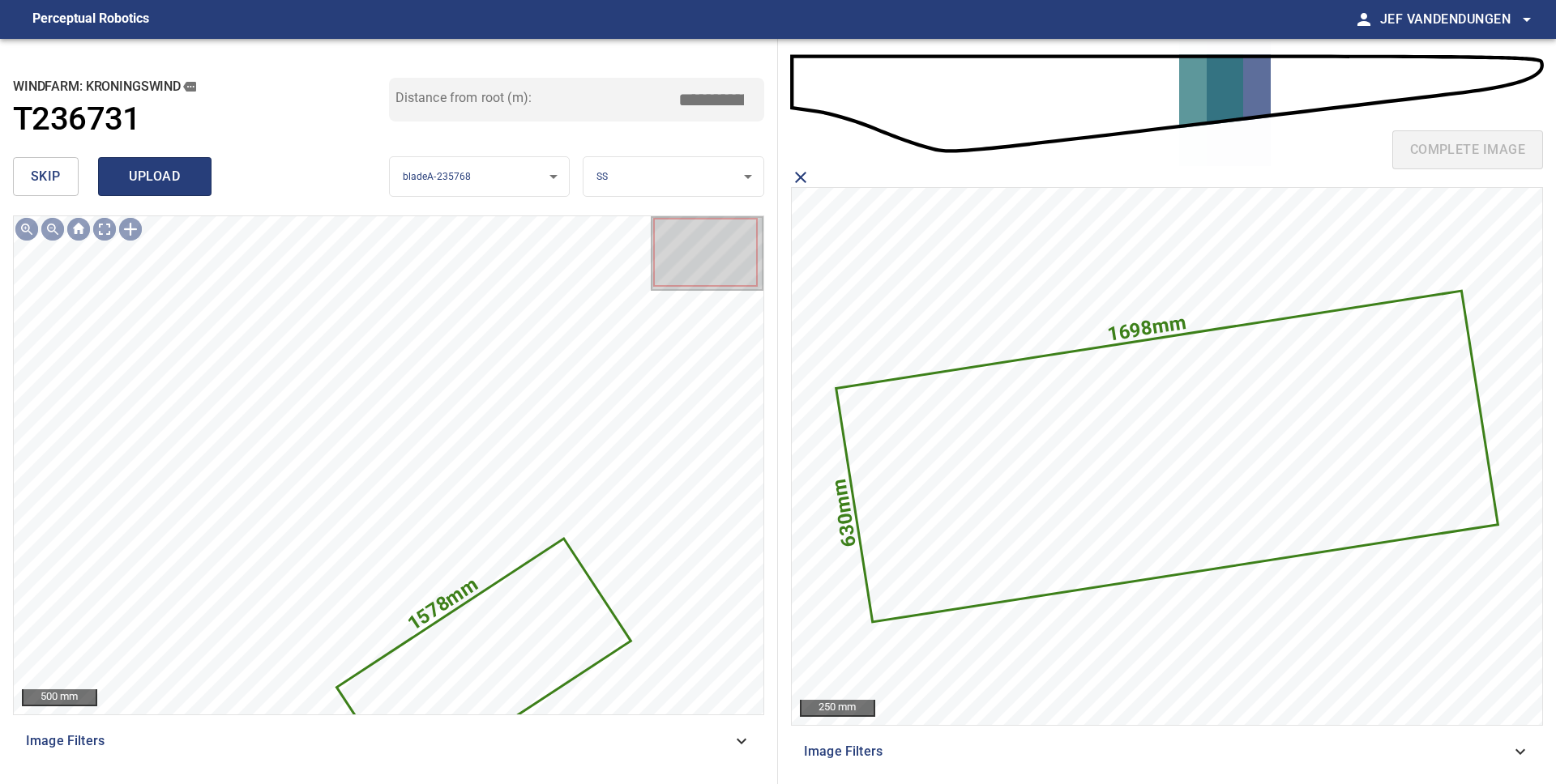
click at [143, 184] on span "upload" at bounding box center [154, 177] width 78 height 23
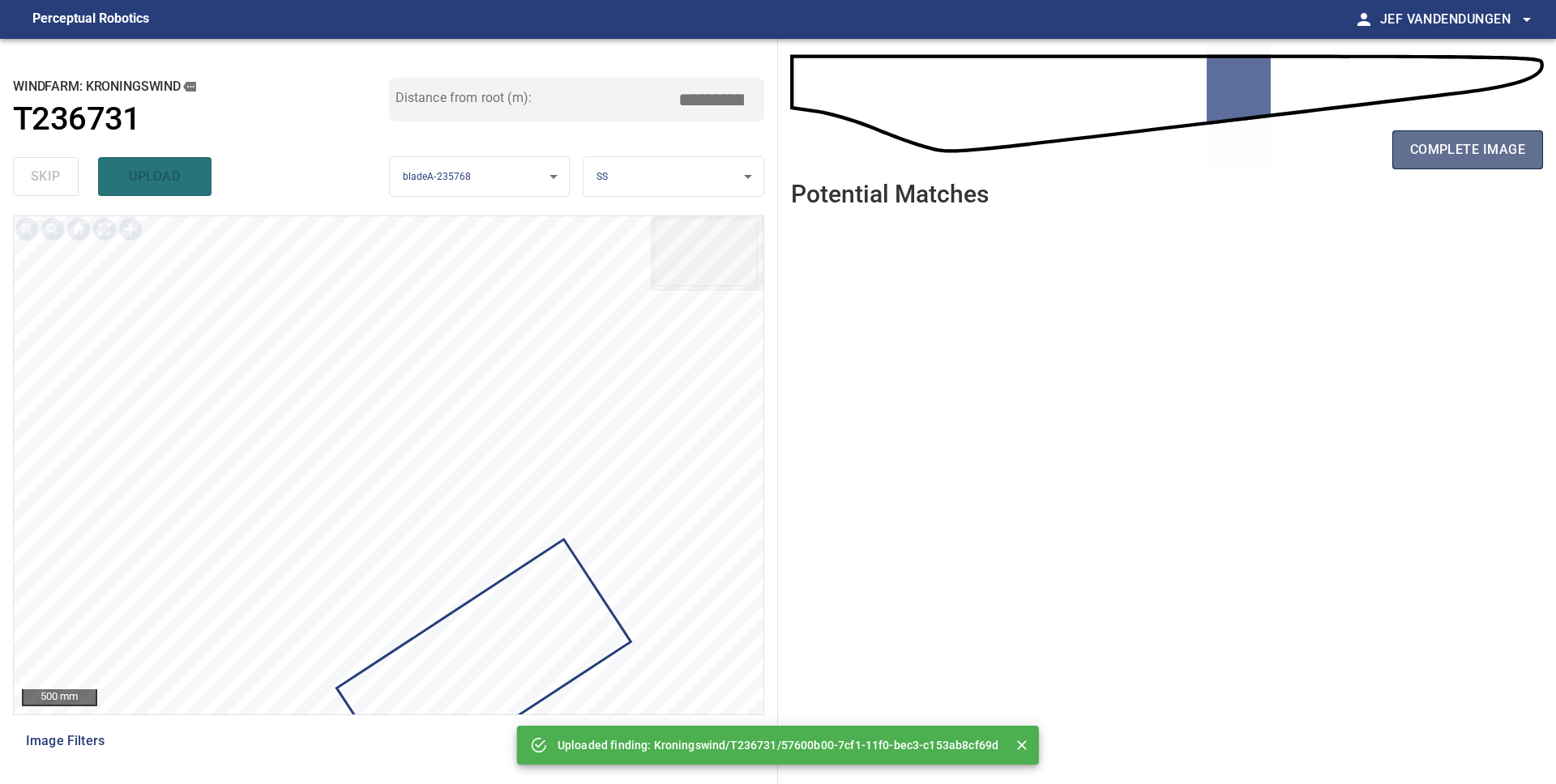
click at [1430, 161] on button "complete image" at bounding box center [1467, 149] width 150 height 39
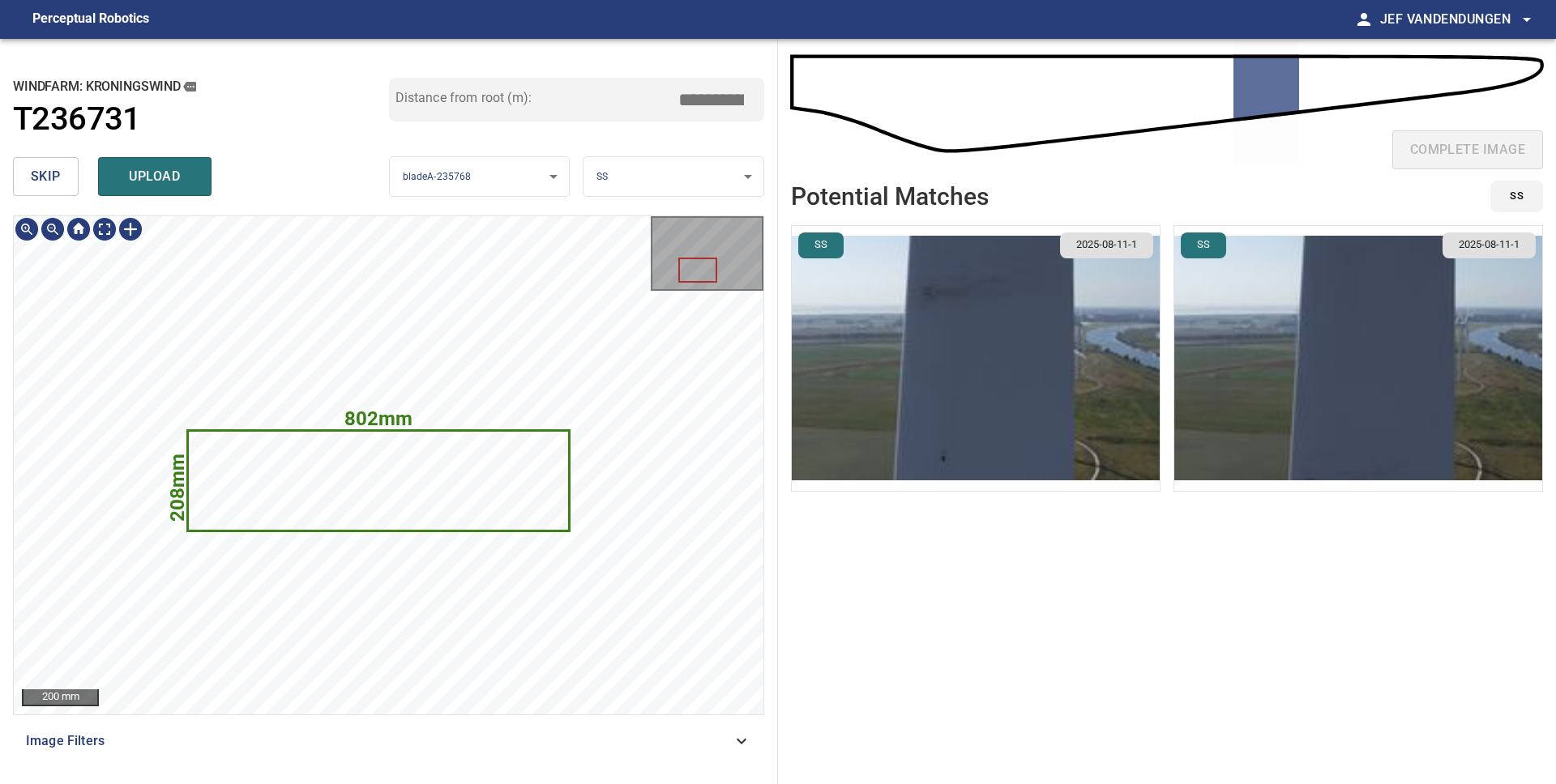
click at [962, 353] on img "button" at bounding box center [976, 358] width 368 height 265
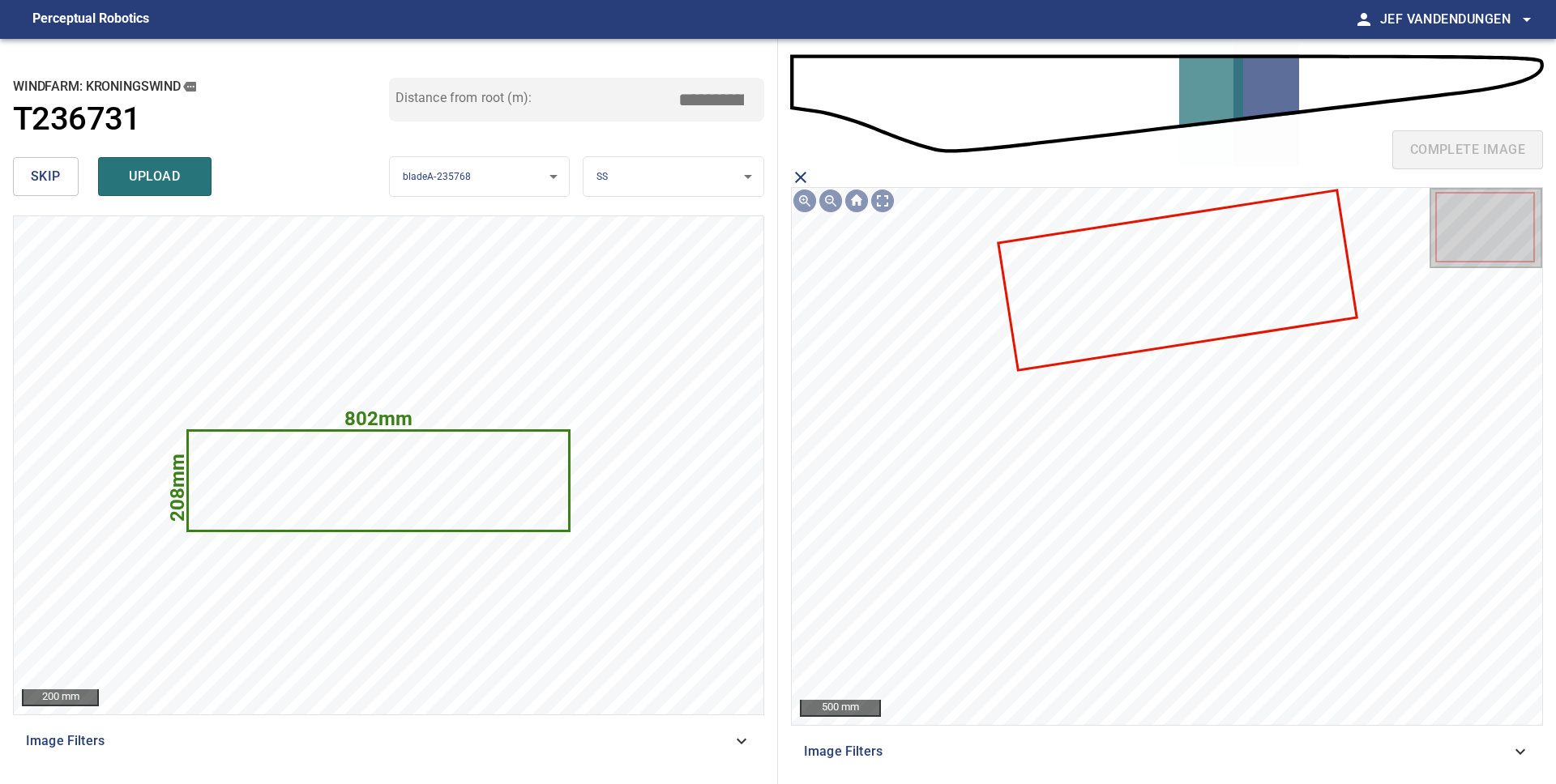
click at [799, 174] on icon "close matching imageResolution:" at bounding box center [801, 177] width 11 height 11
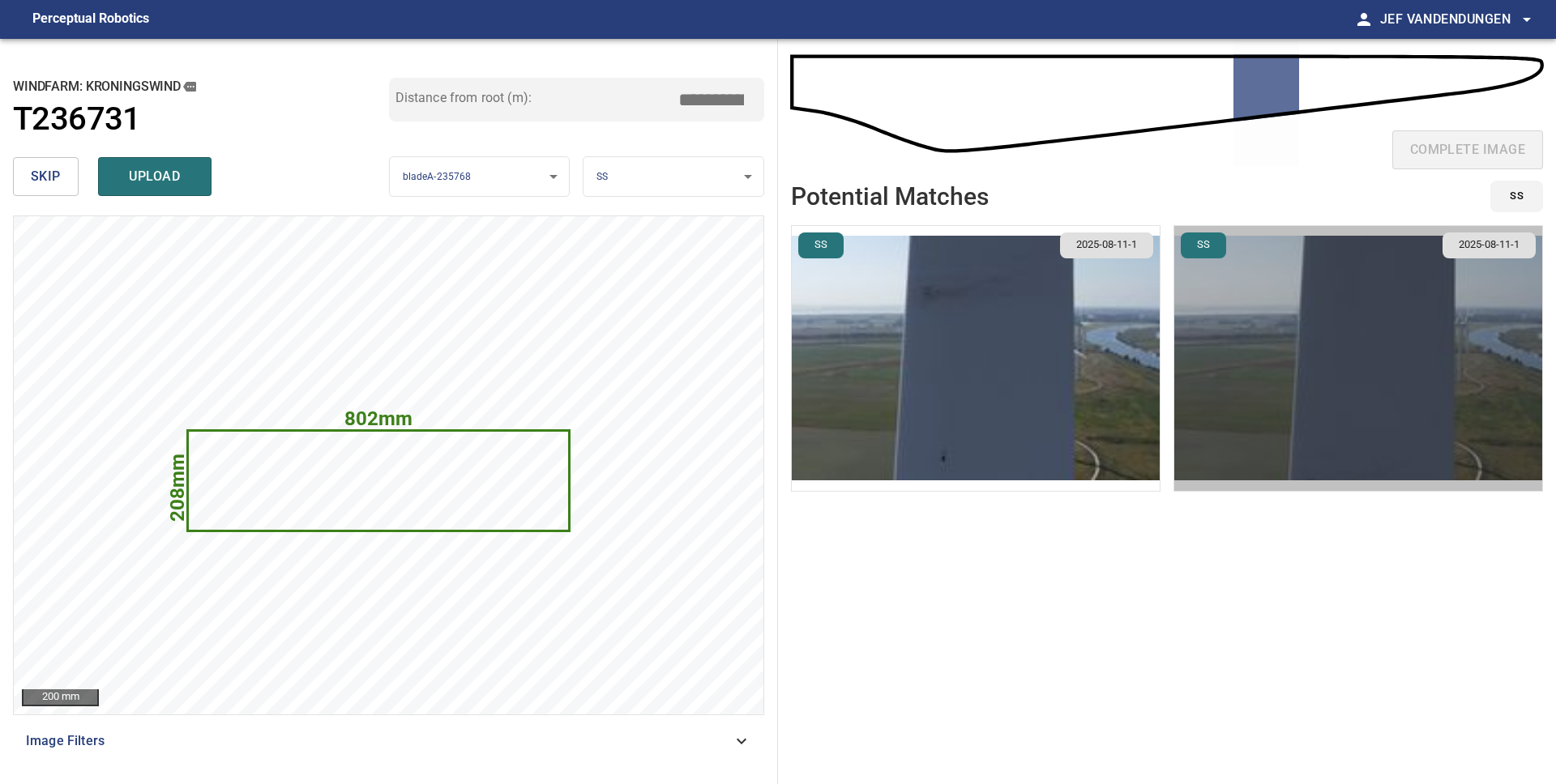
click at [1344, 401] on img "button" at bounding box center [1358, 358] width 368 height 265
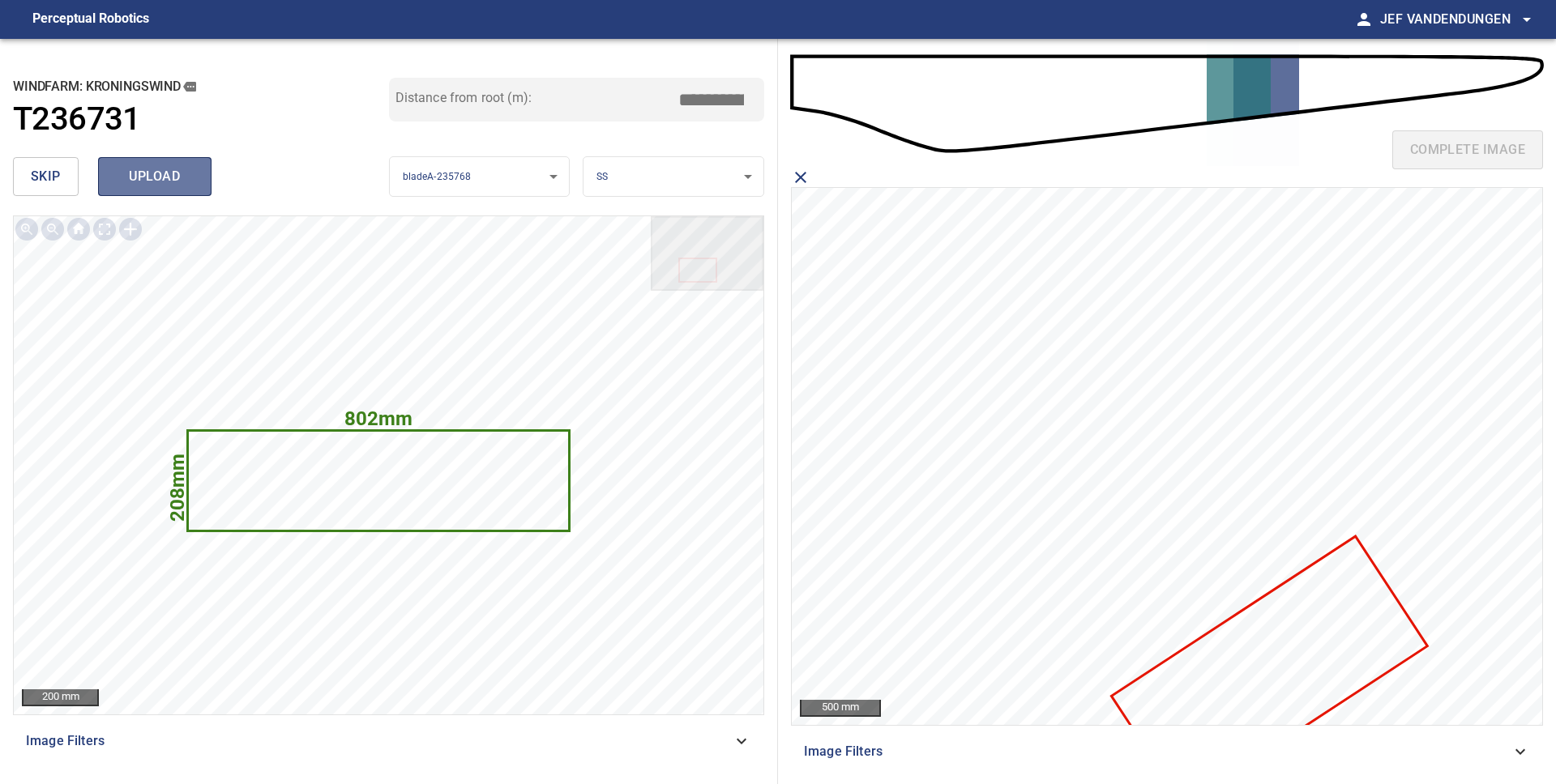
click at [138, 172] on span "upload" at bounding box center [154, 177] width 78 height 23
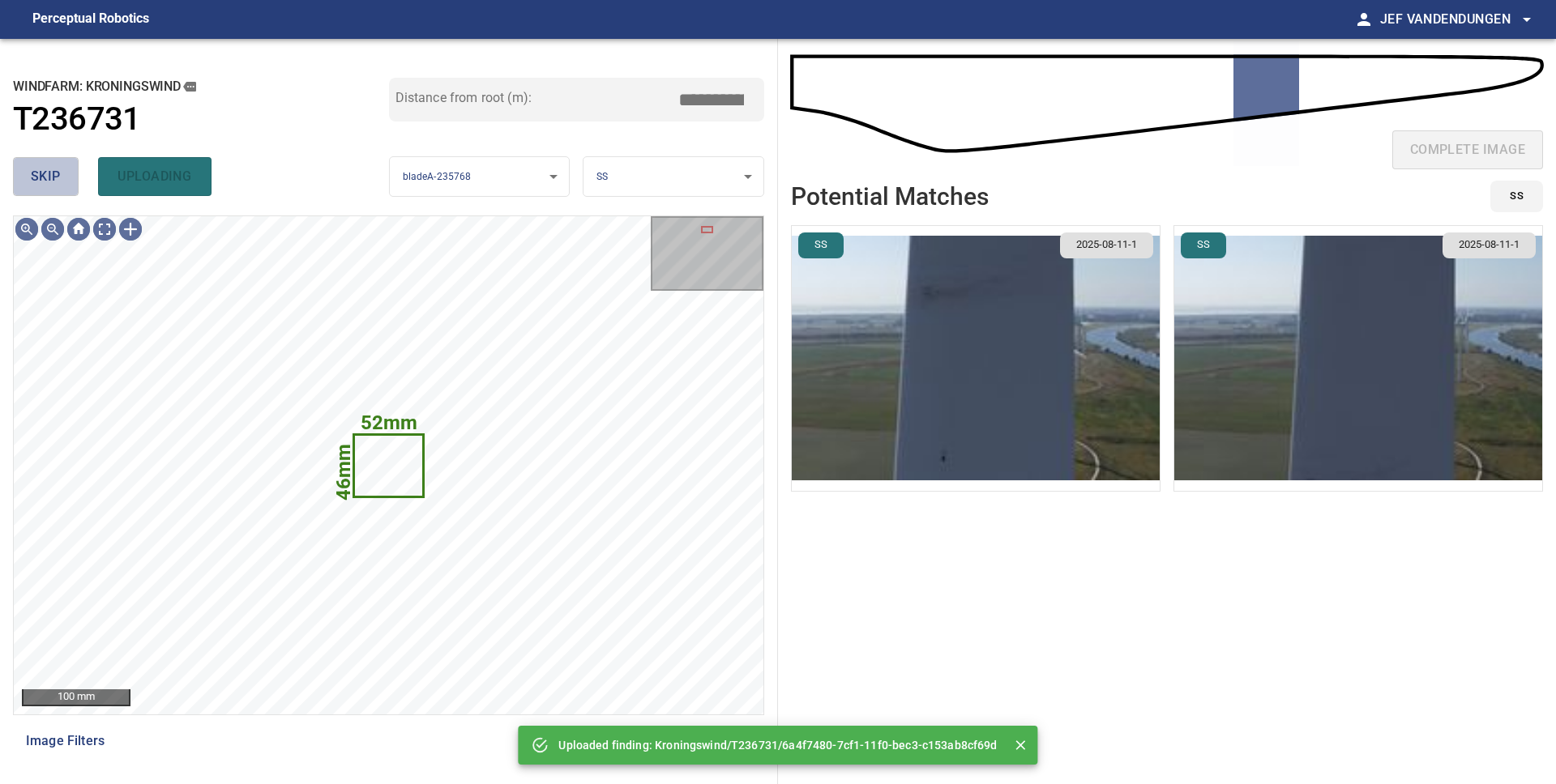
click at [34, 187] on span "skip" at bounding box center [45, 177] width 30 height 23
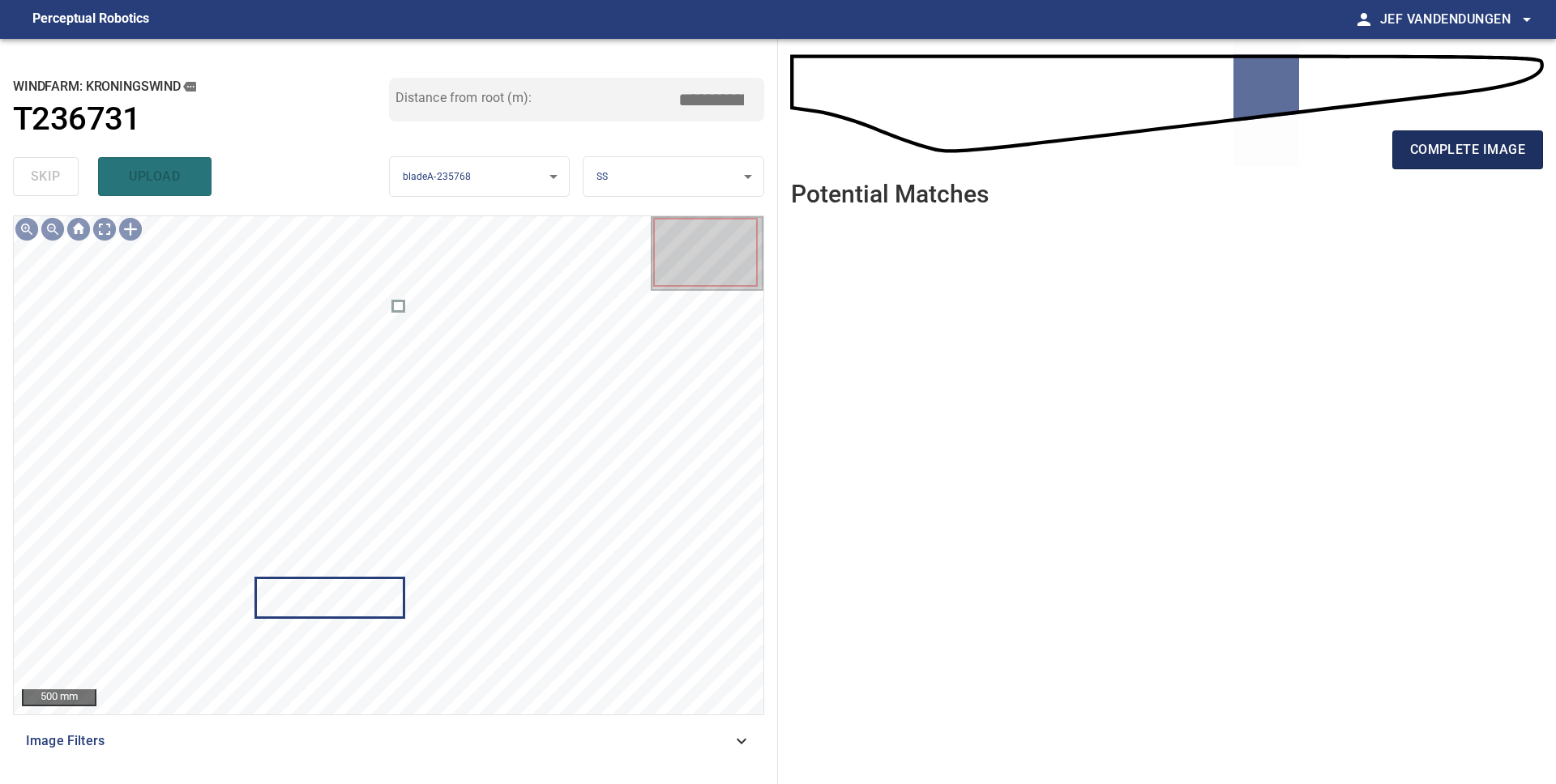
click at [1520, 152] on span "complete image" at bounding box center [1467, 150] width 115 height 23
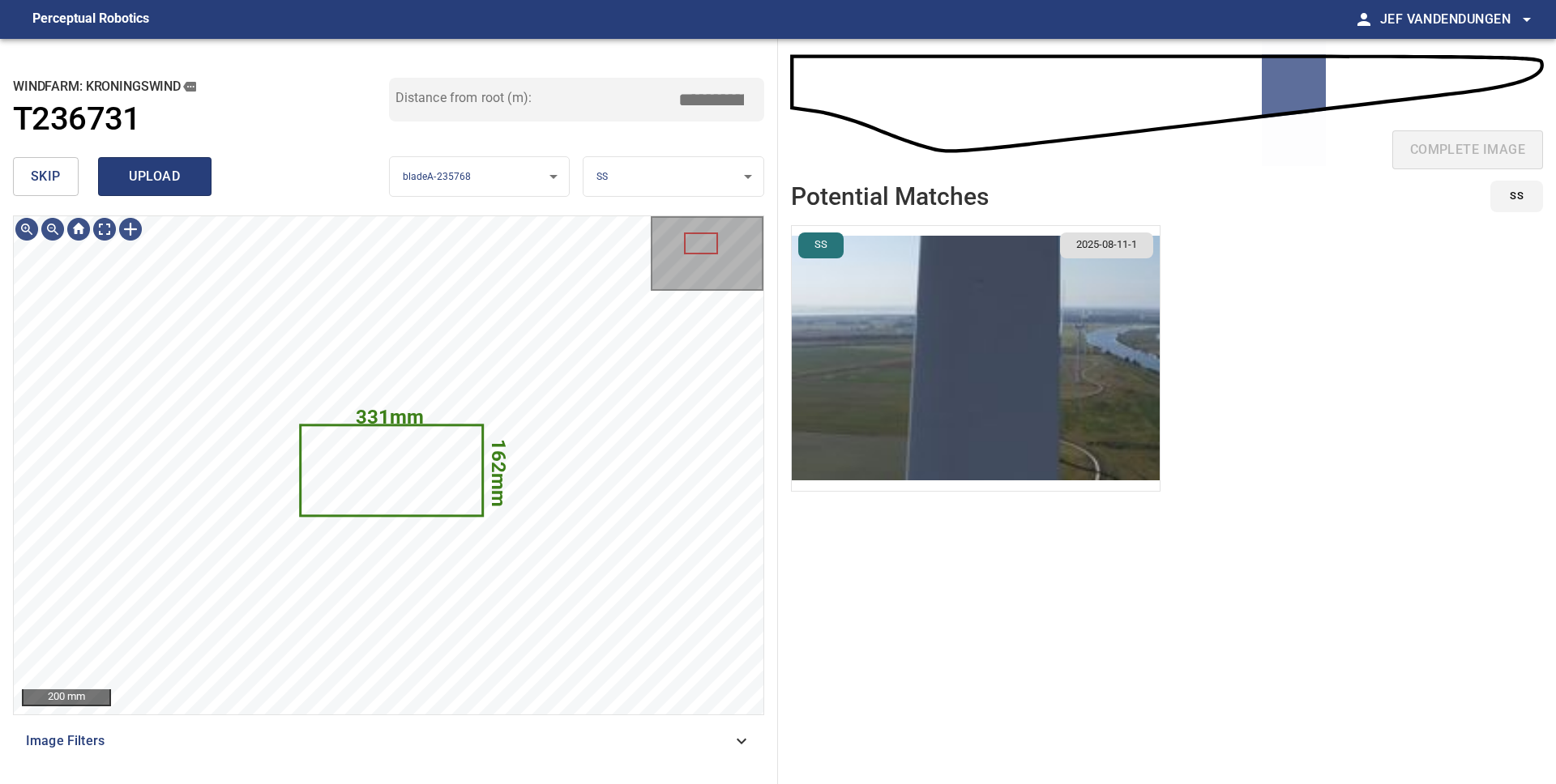
click at [145, 184] on span "upload" at bounding box center [154, 177] width 78 height 23
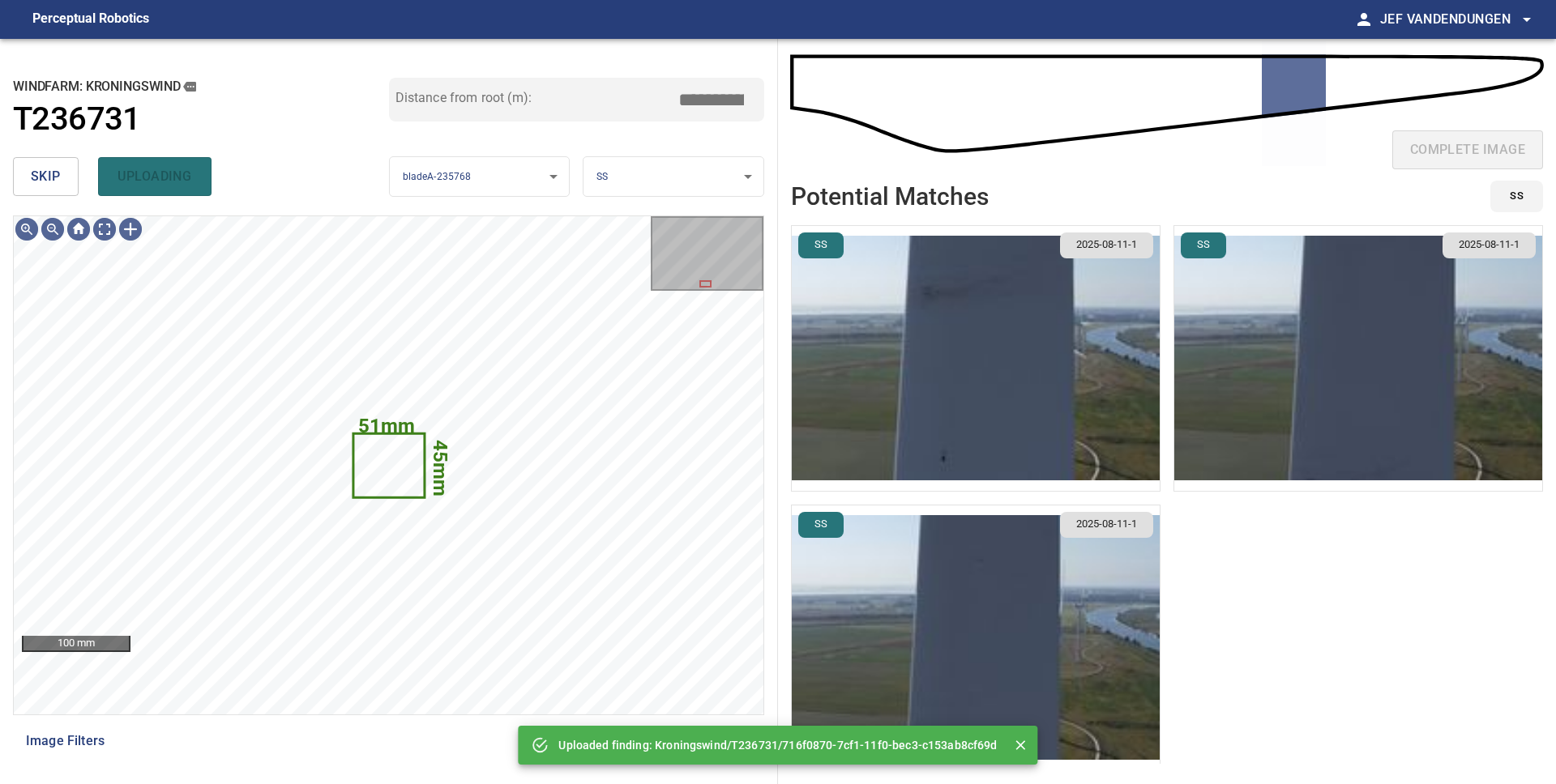
click at [42, 176] on span "skip" at bounding box center [45, 177] width 30 height 23
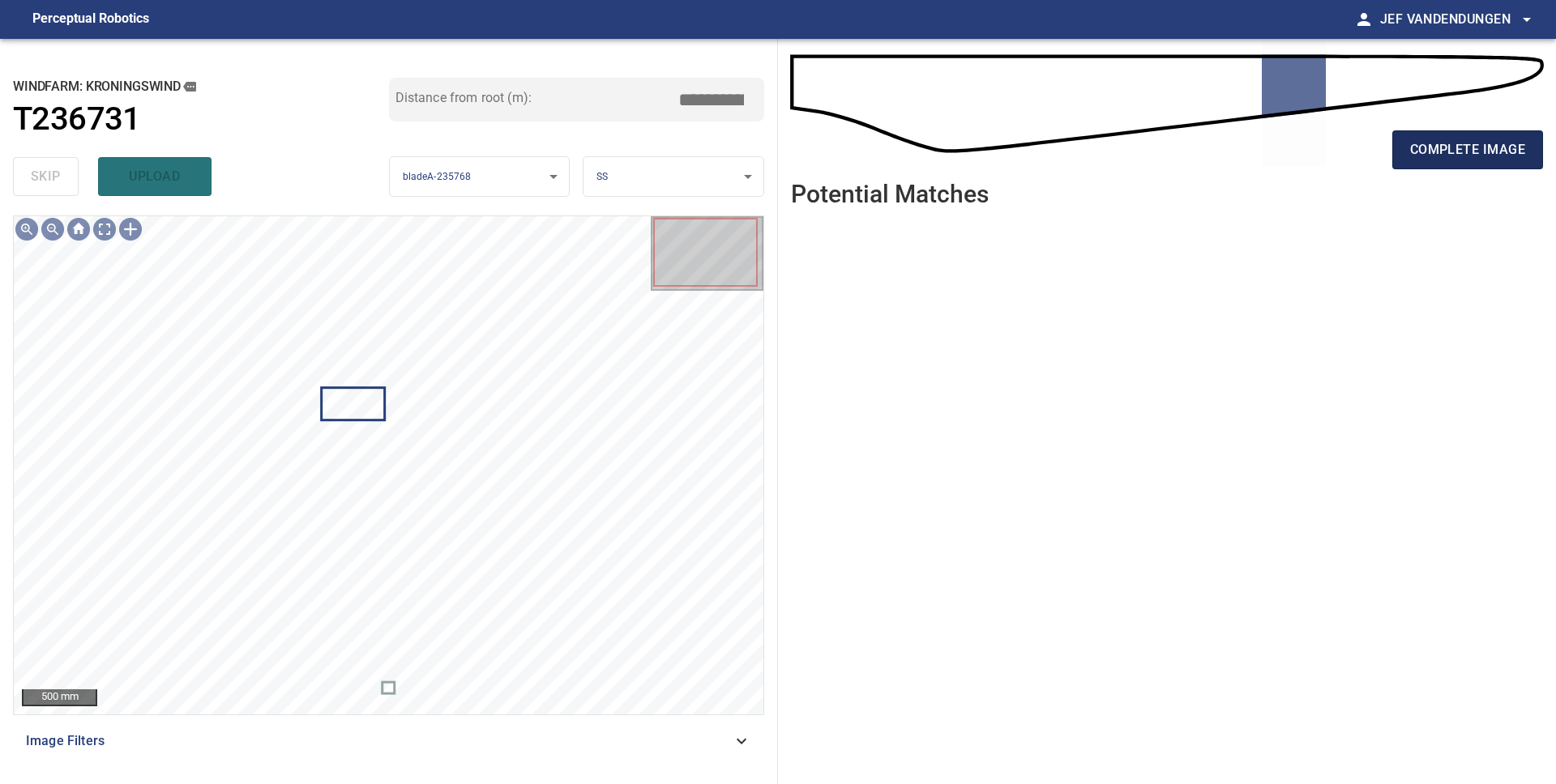
click at [1450, 144] on span "complete image" at bounding box center [1467, 150] width 115 height 23
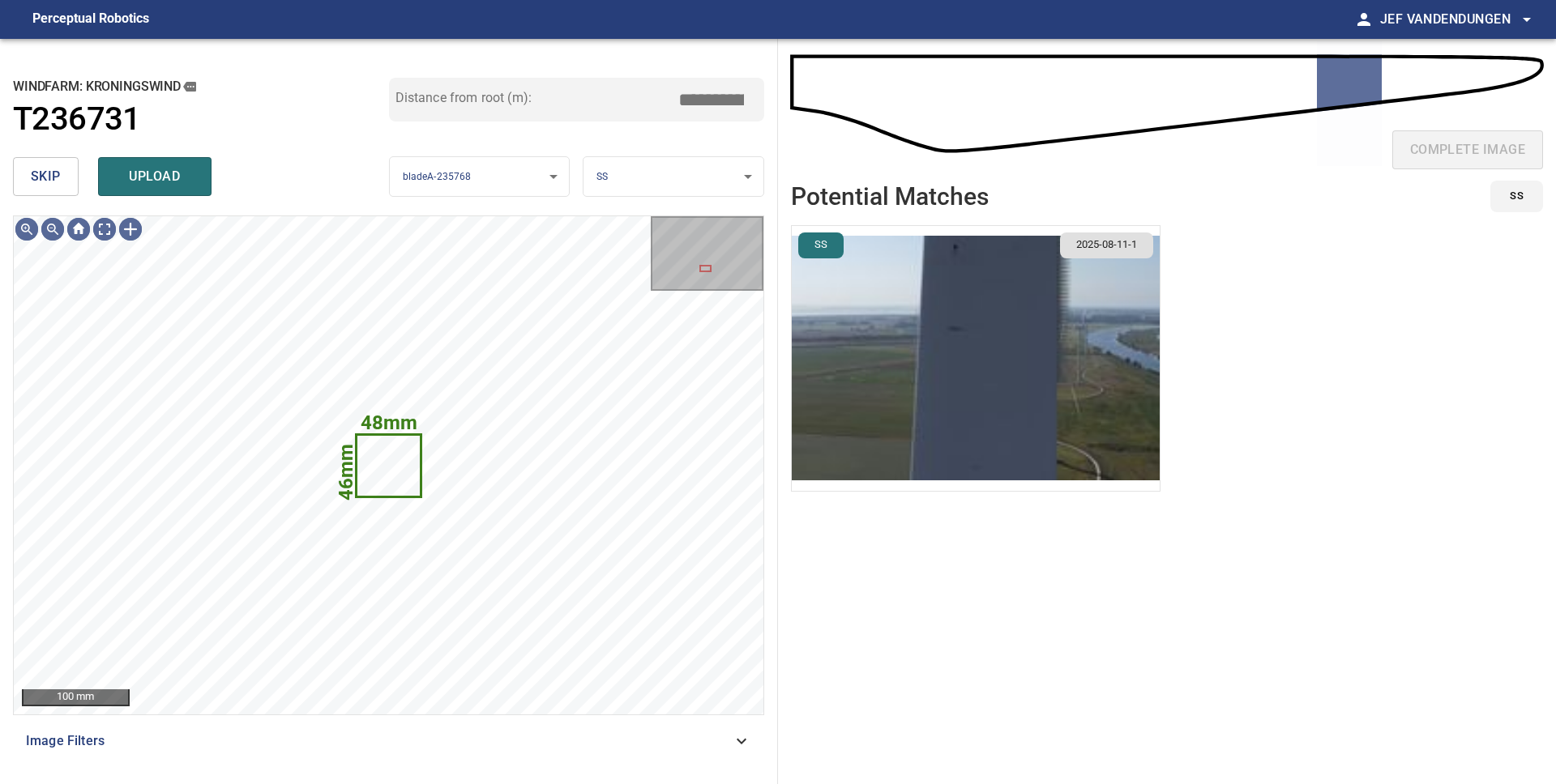
click at [60, 184] on button "skip" at bounding box center [46, 176] width 66 height 39
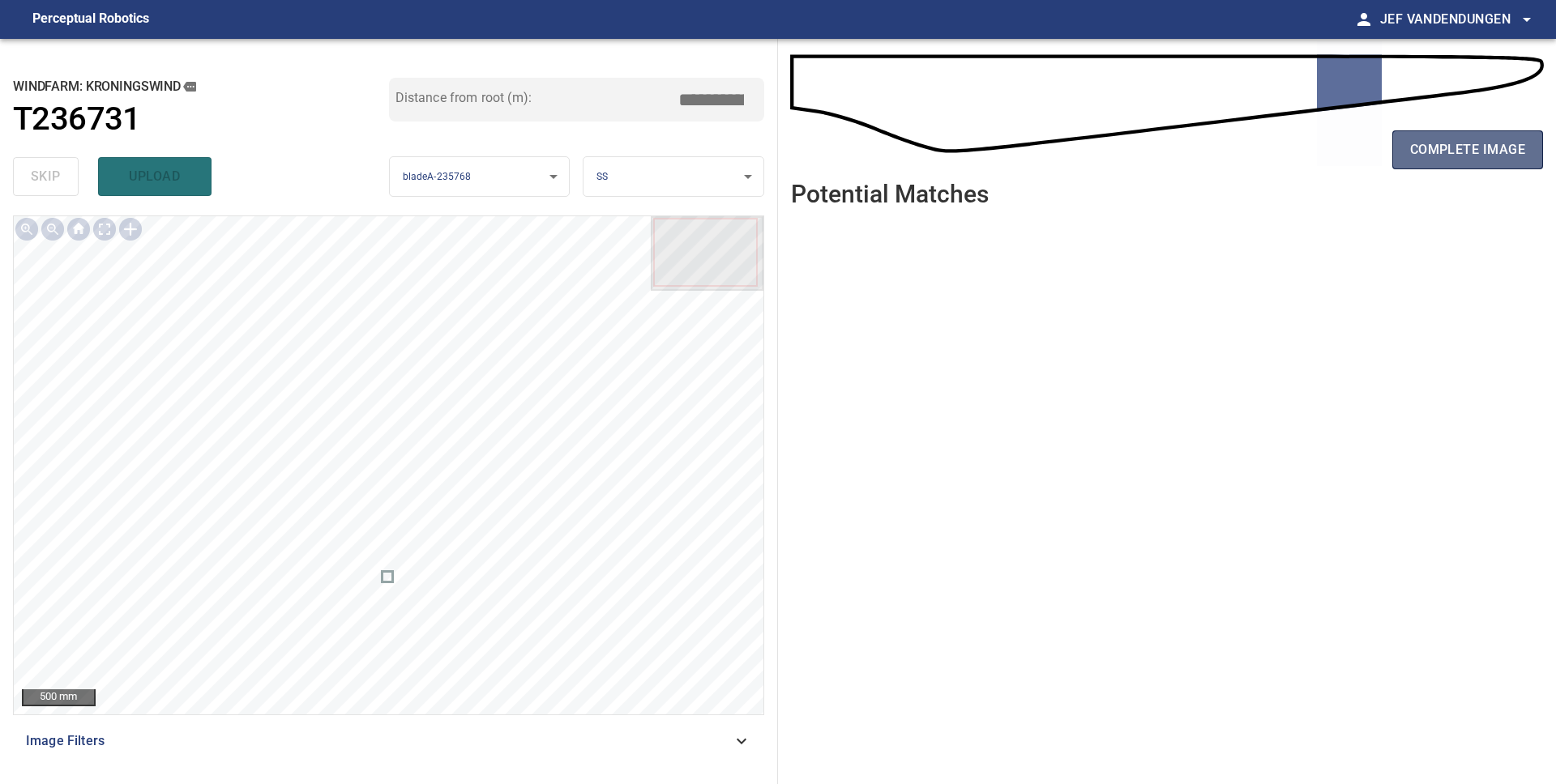
click at [1432, 151] on span "complete image" at bounding box center [1467, 150] width 115 height 23
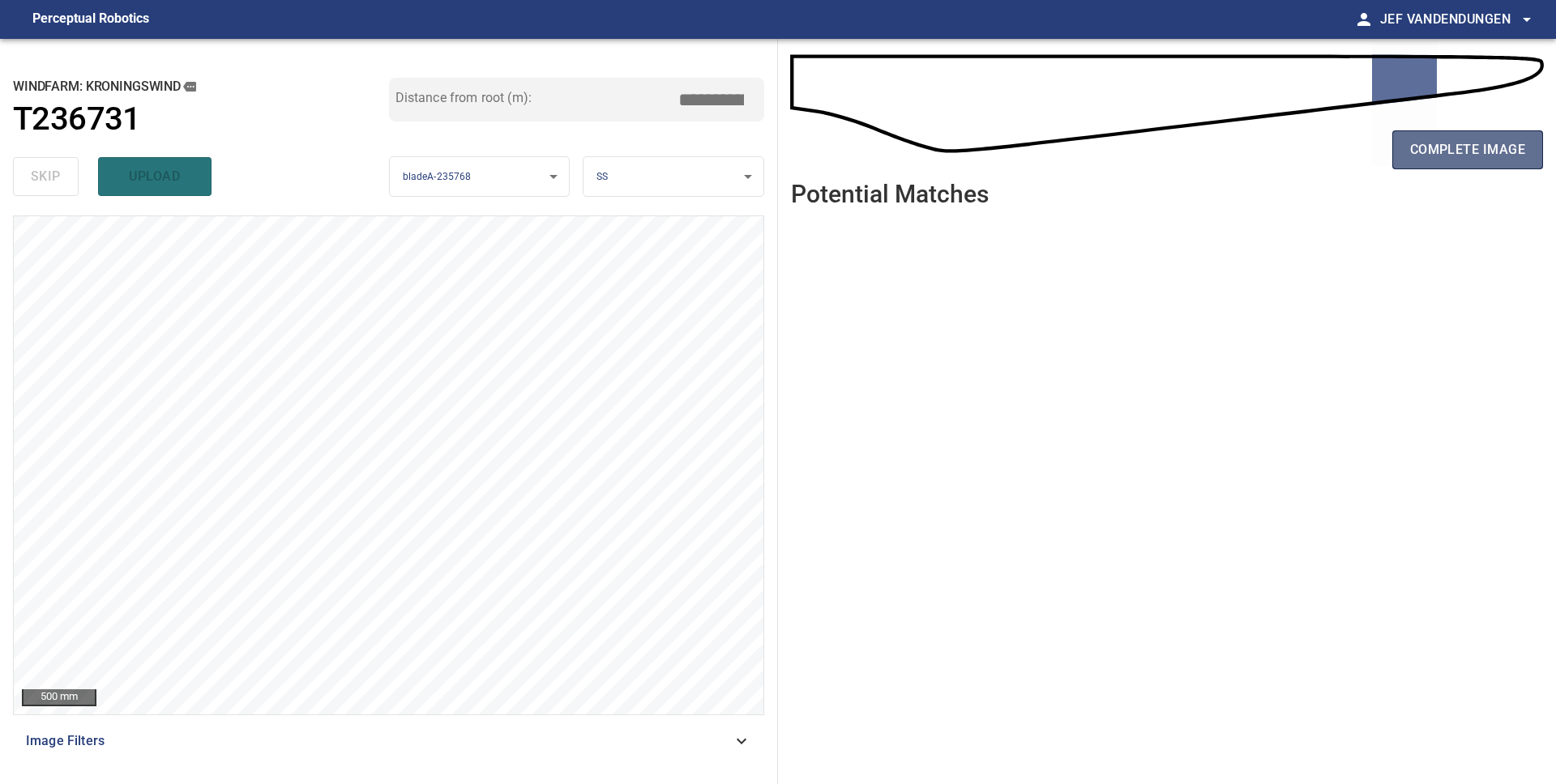
click at [1435, 150] on span "complete image" at bounding box center [1467, 150] width 115 height 23
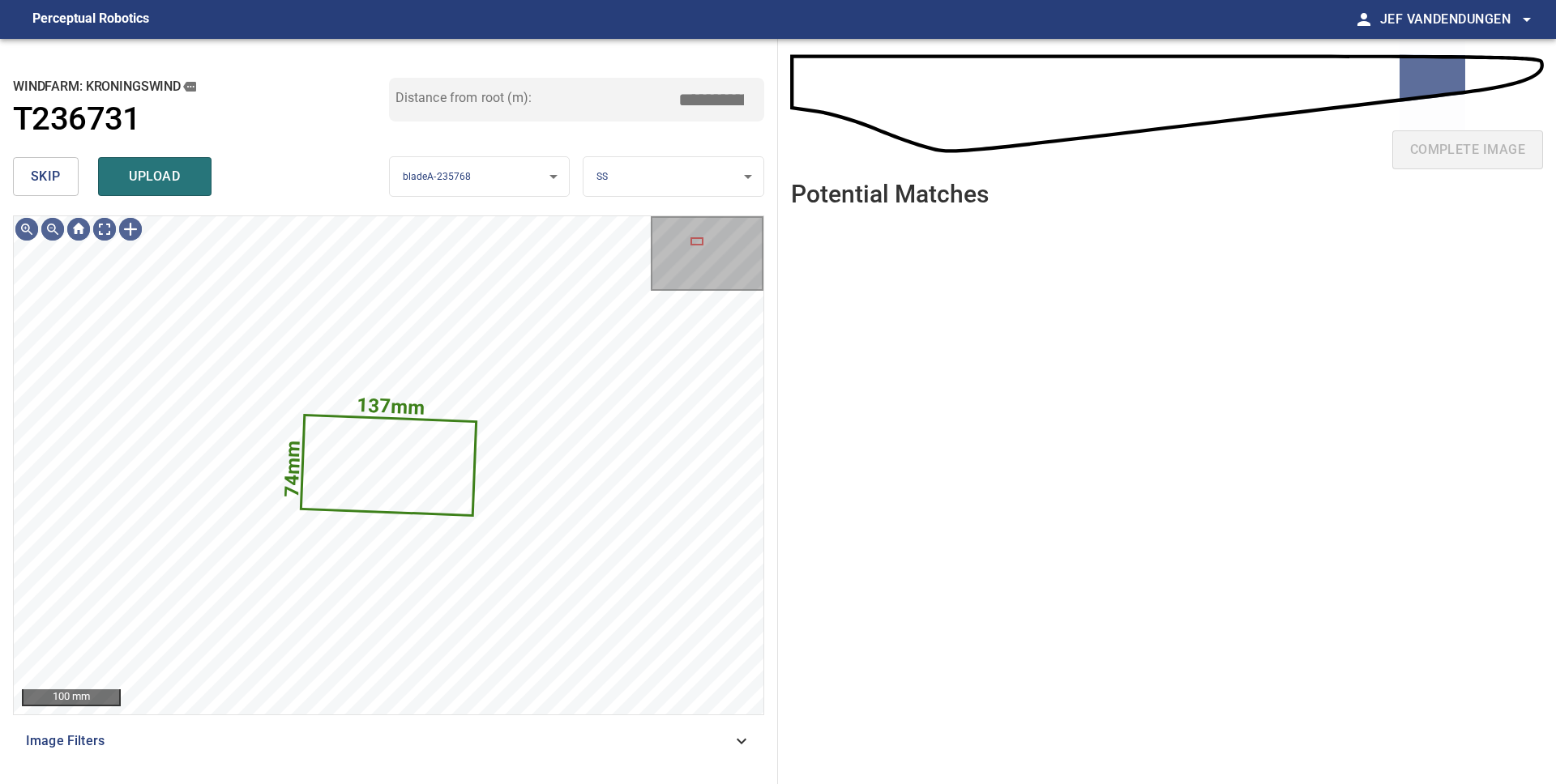
click at [111, 168] on button "upload" at bounding box center [154, 176] width 113 height 39
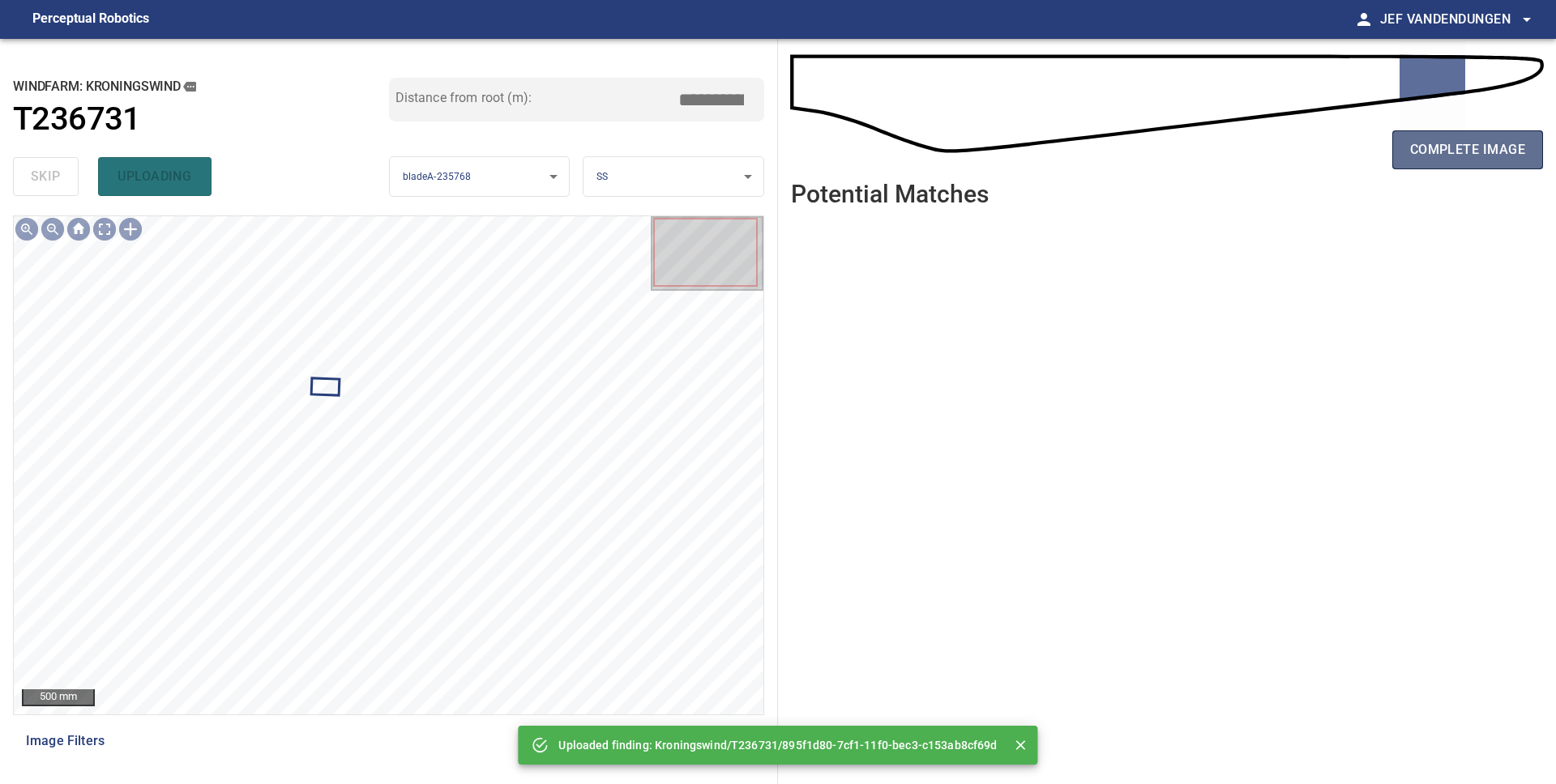
click at [1427, 149] on span "complete image" at bounding box center [1467, 150] width 115 height 23
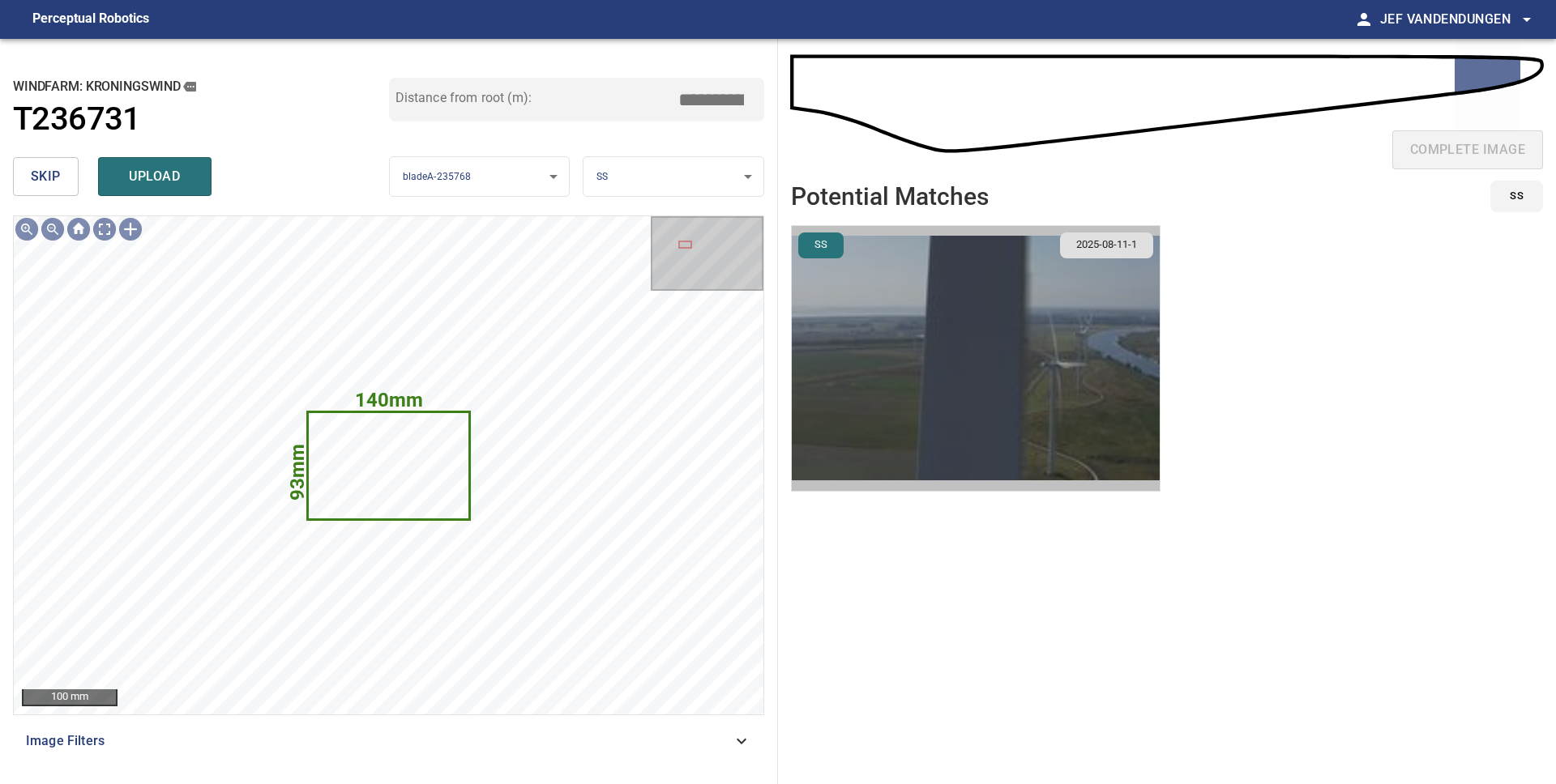
click at [973, 358] on img "button" at bounding box center [976, 358] width 368 height 265
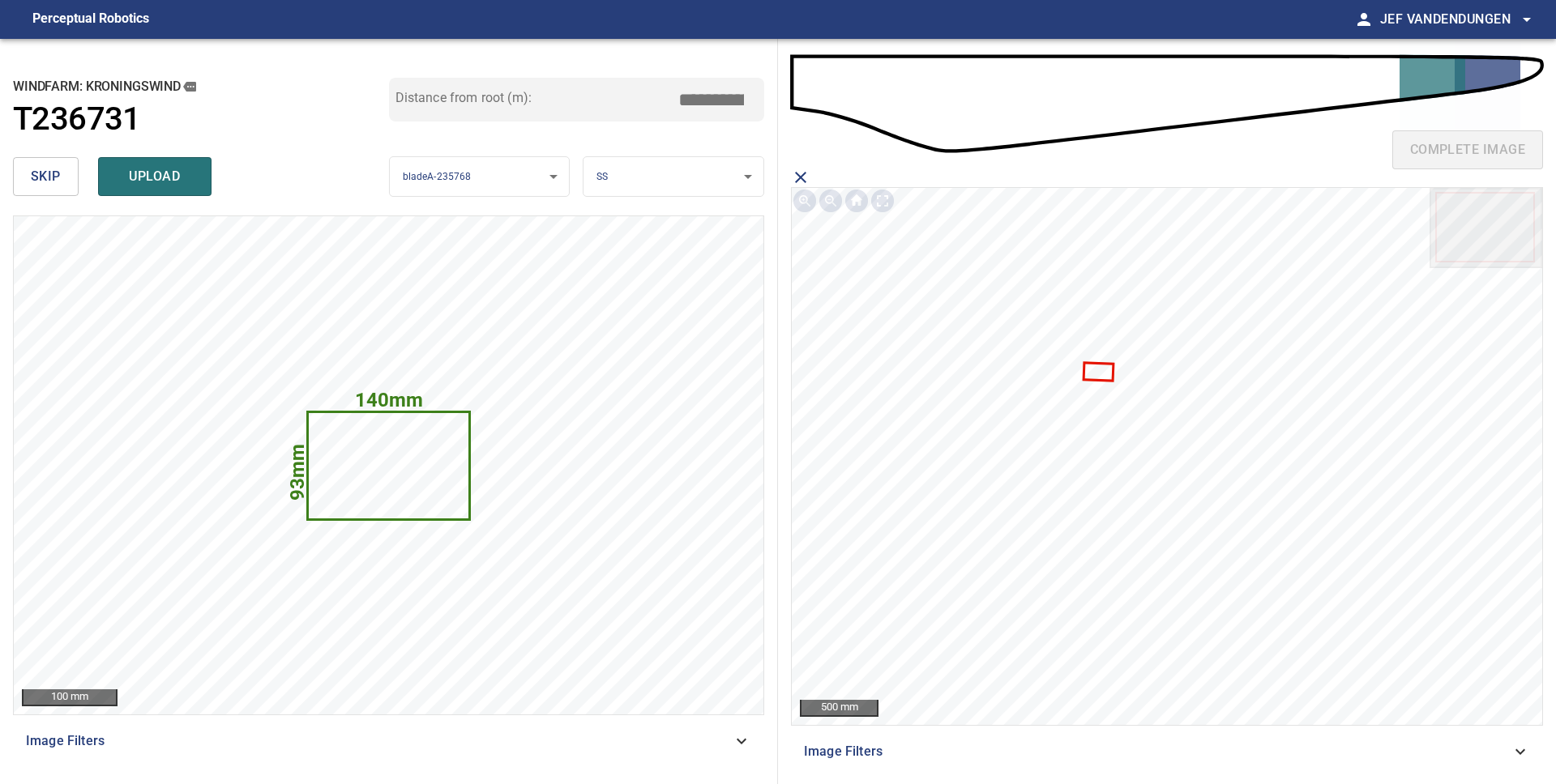
click at [1110, 369] on icon at bounding box center [1098, 371] width 28 height 15
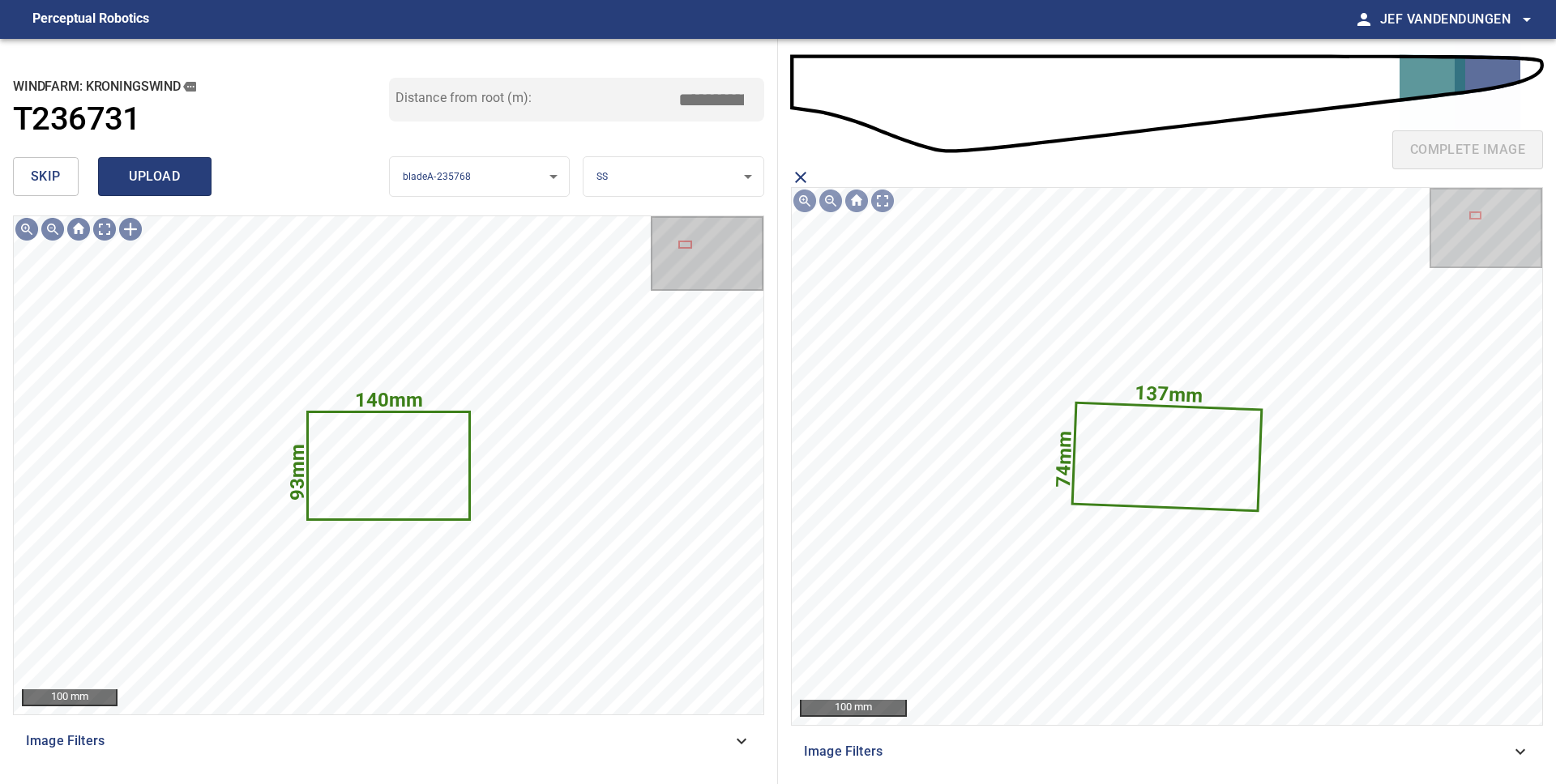
click at [144, 171] on span "upload" at bounding box center [154, 177] width 78 height 23
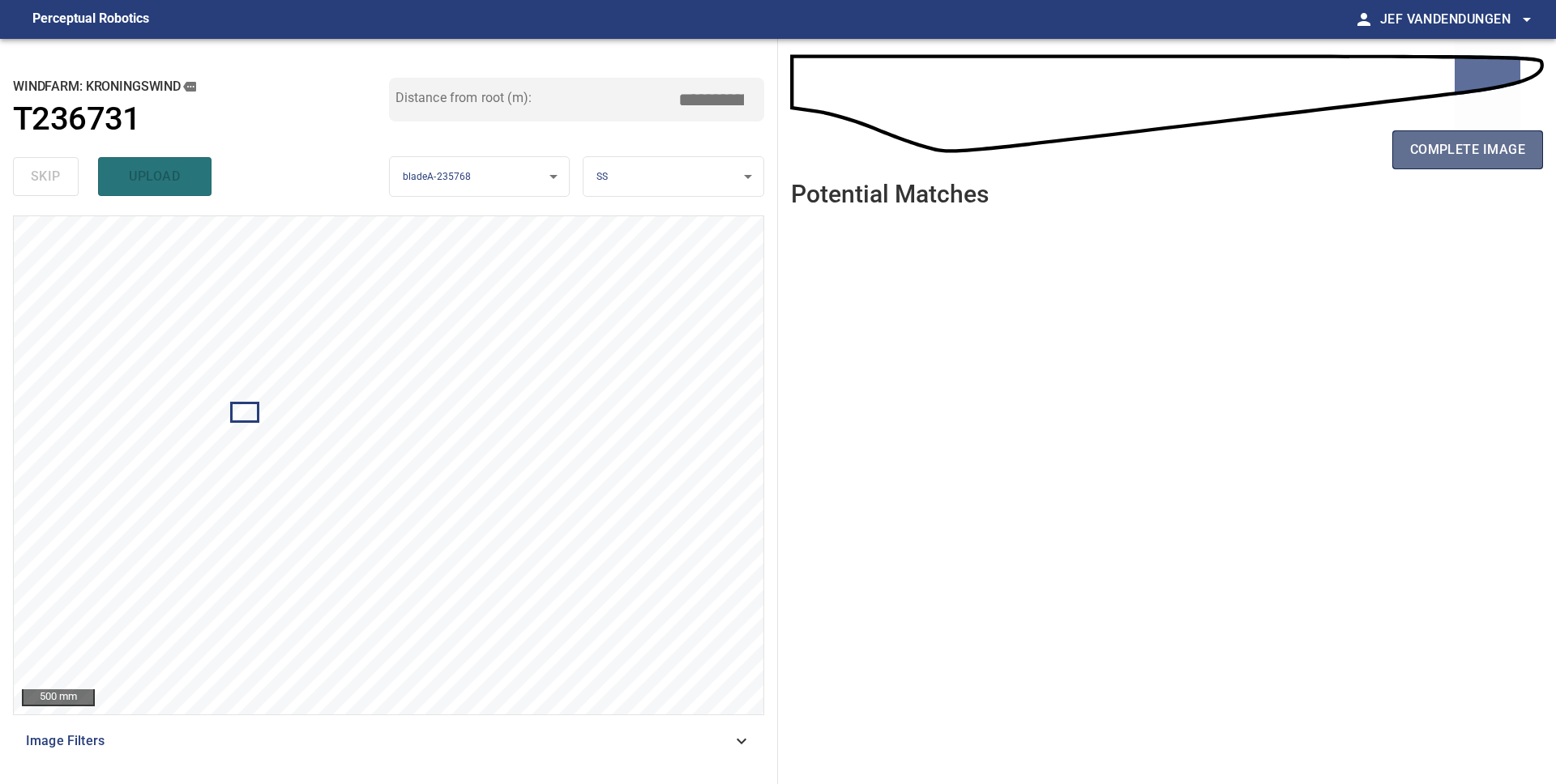
click at [1419, 145] on span "complete image" at bounding box center [1467, 150] width 115 height 23
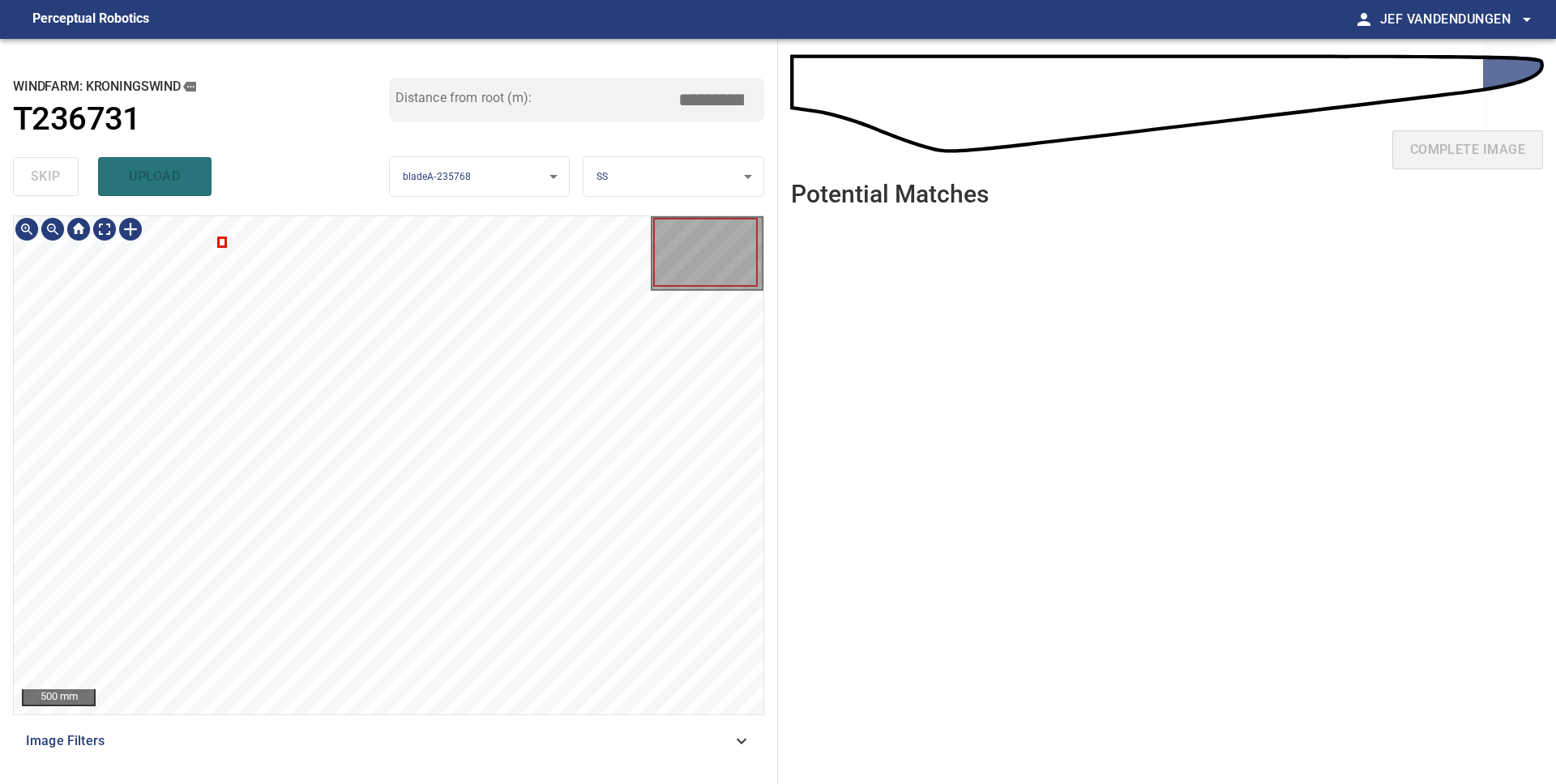
click at [222, 244] on div at bounding box center [388, 465] width 750 height 498
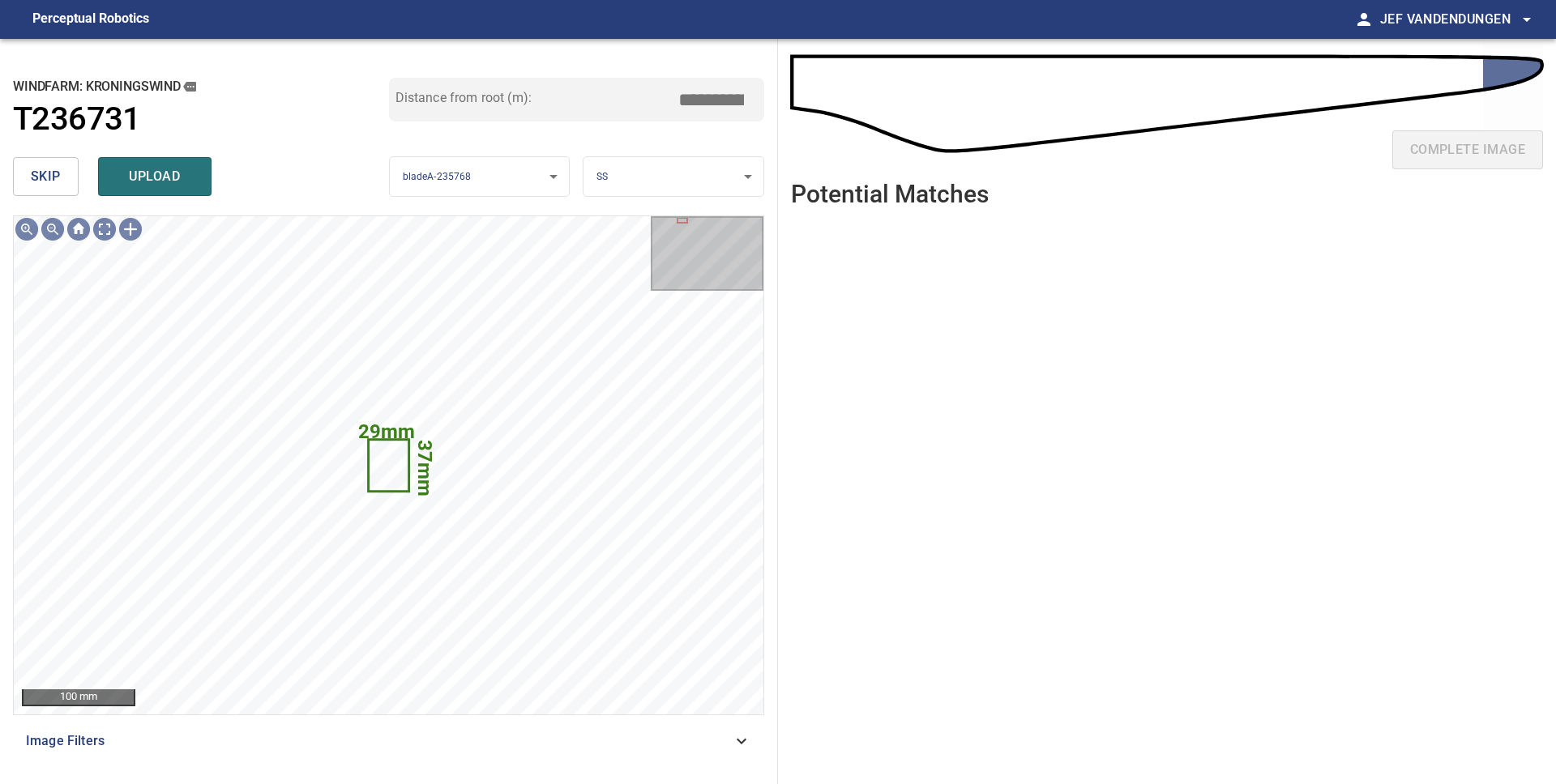
click at [60, 182] on button "skip" at bounding box center [46, 176] width 66 height 39
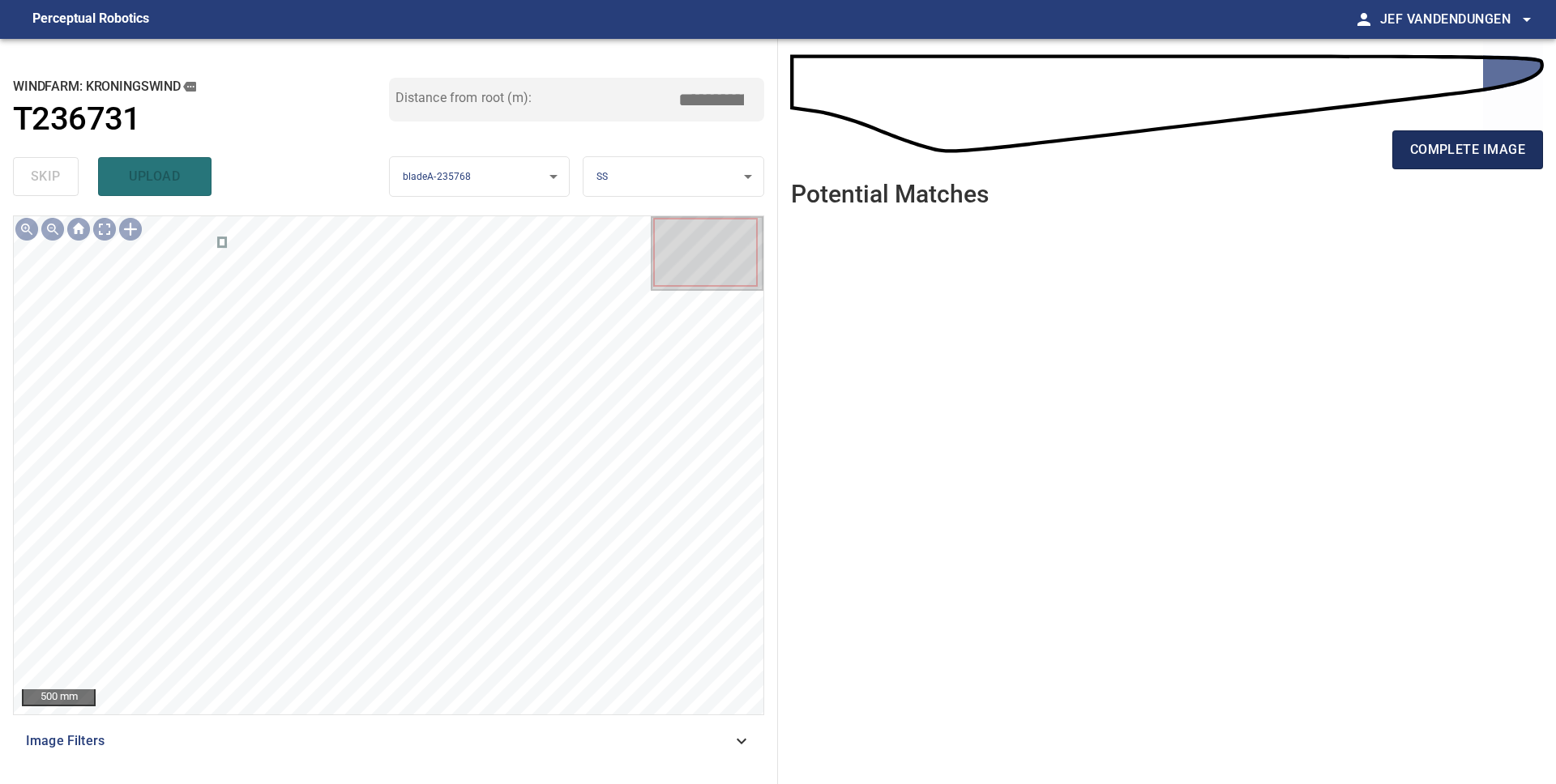
click at [1513, 150] on span "complete image" at bounding box center [1467, 150] width 115 height 23
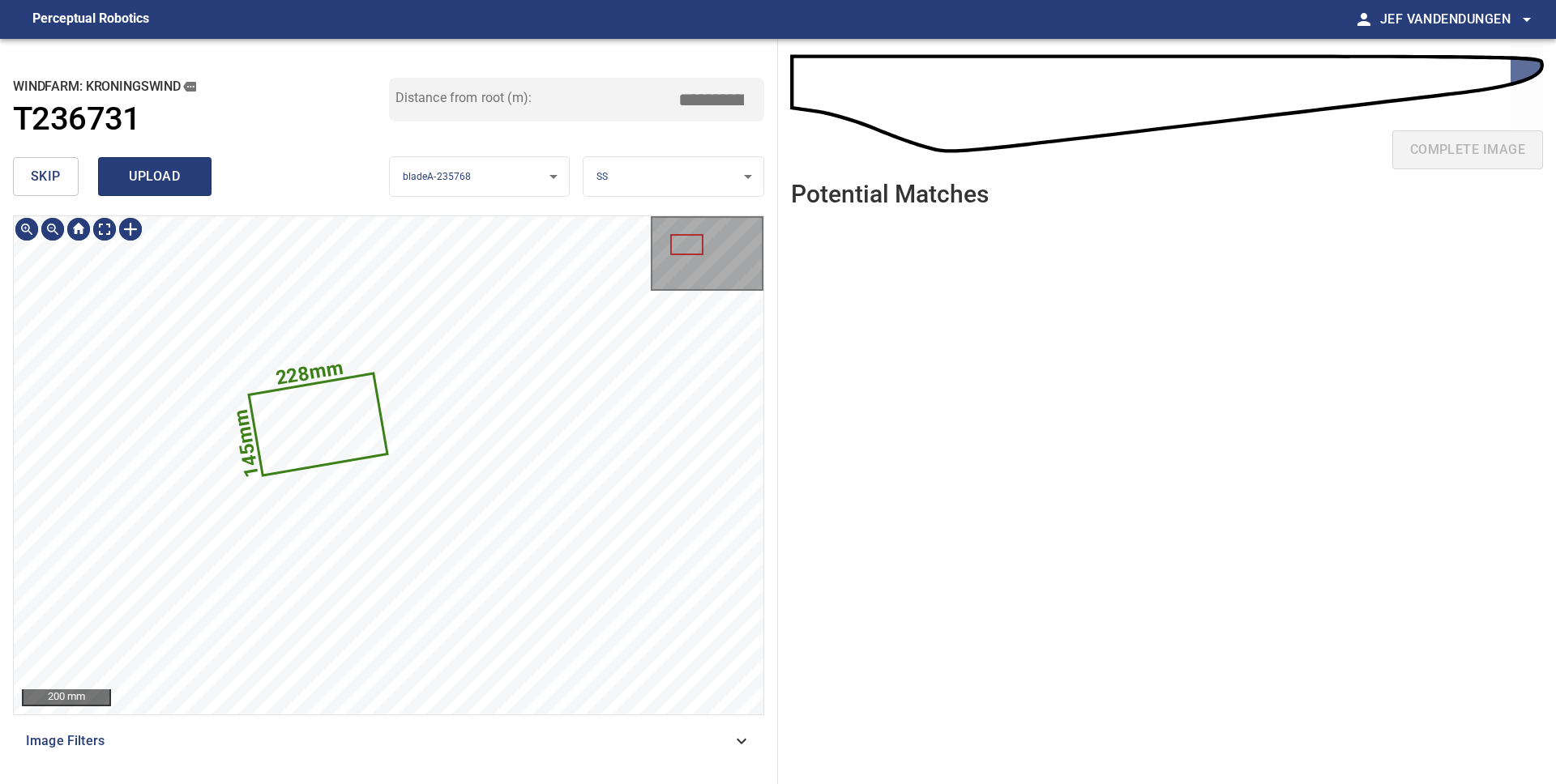
click at [136, 186] on span "upload" at bounding box center [154, 177] width 78 height 23
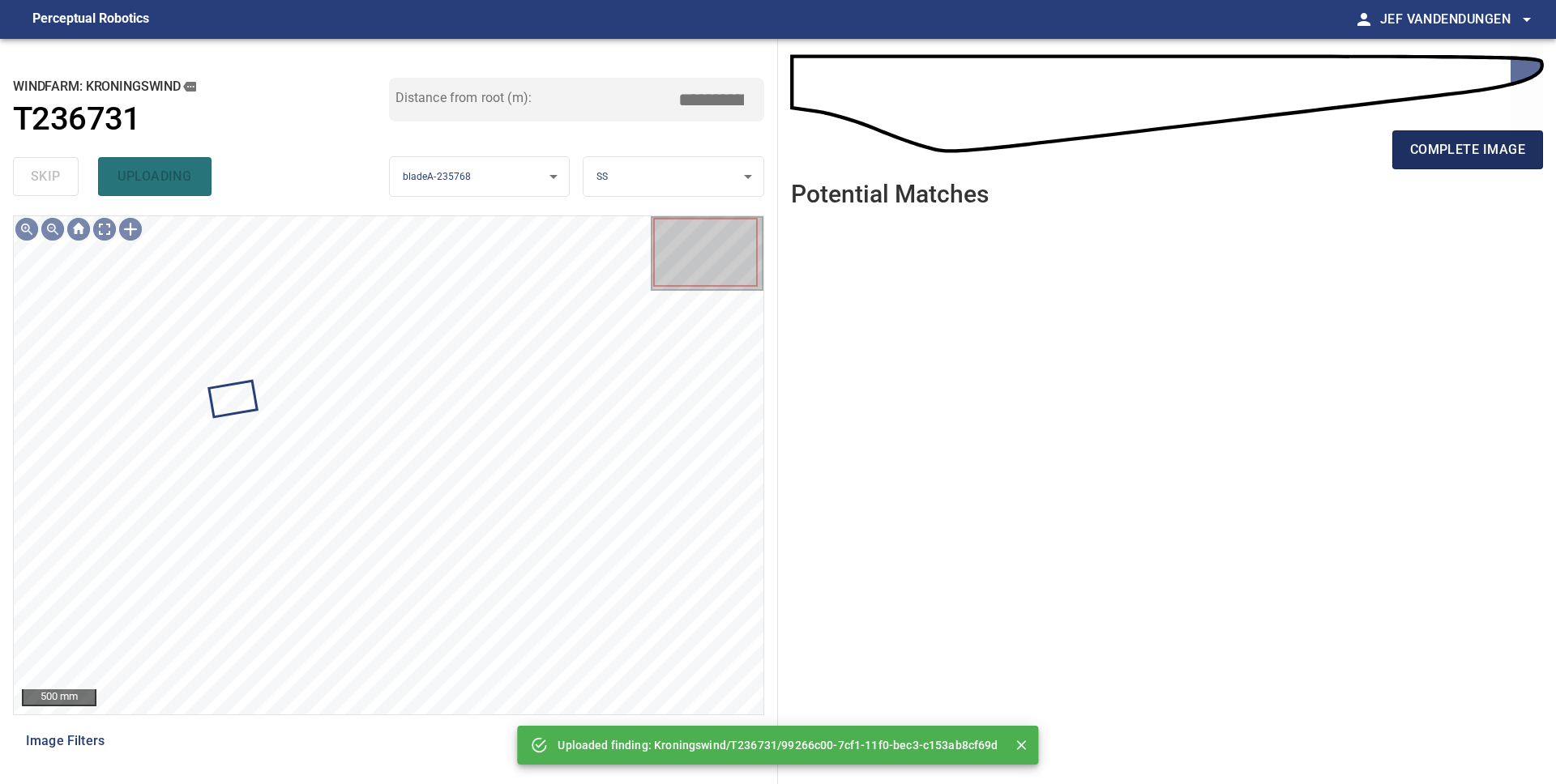
click at [1421, 163] on button "complete image" at bounding box center [1467, 149] width 150 height 39
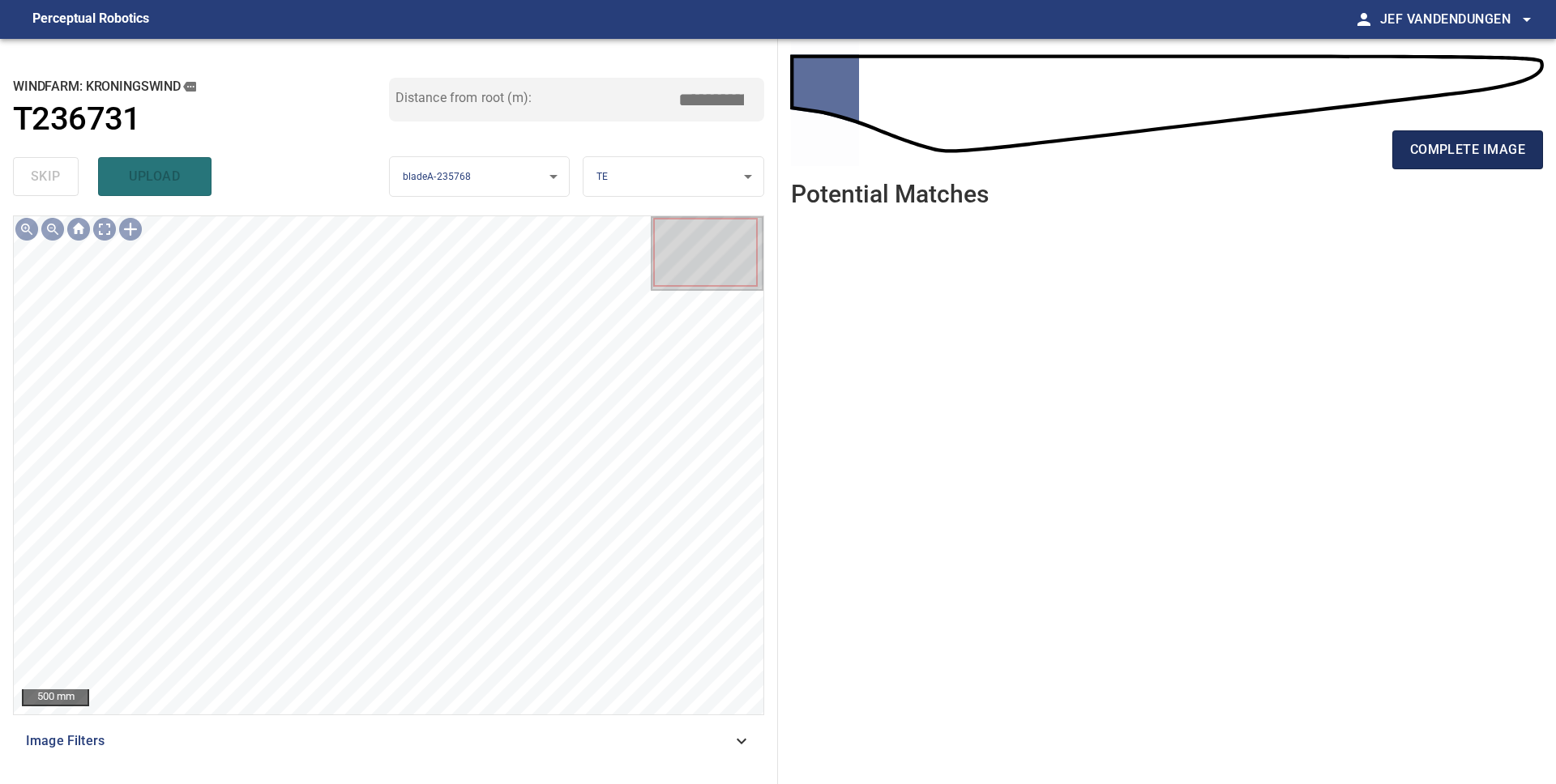
click at [1396, 166] on button "complete image" at bounding box center [1467, 149] width 150 height 39
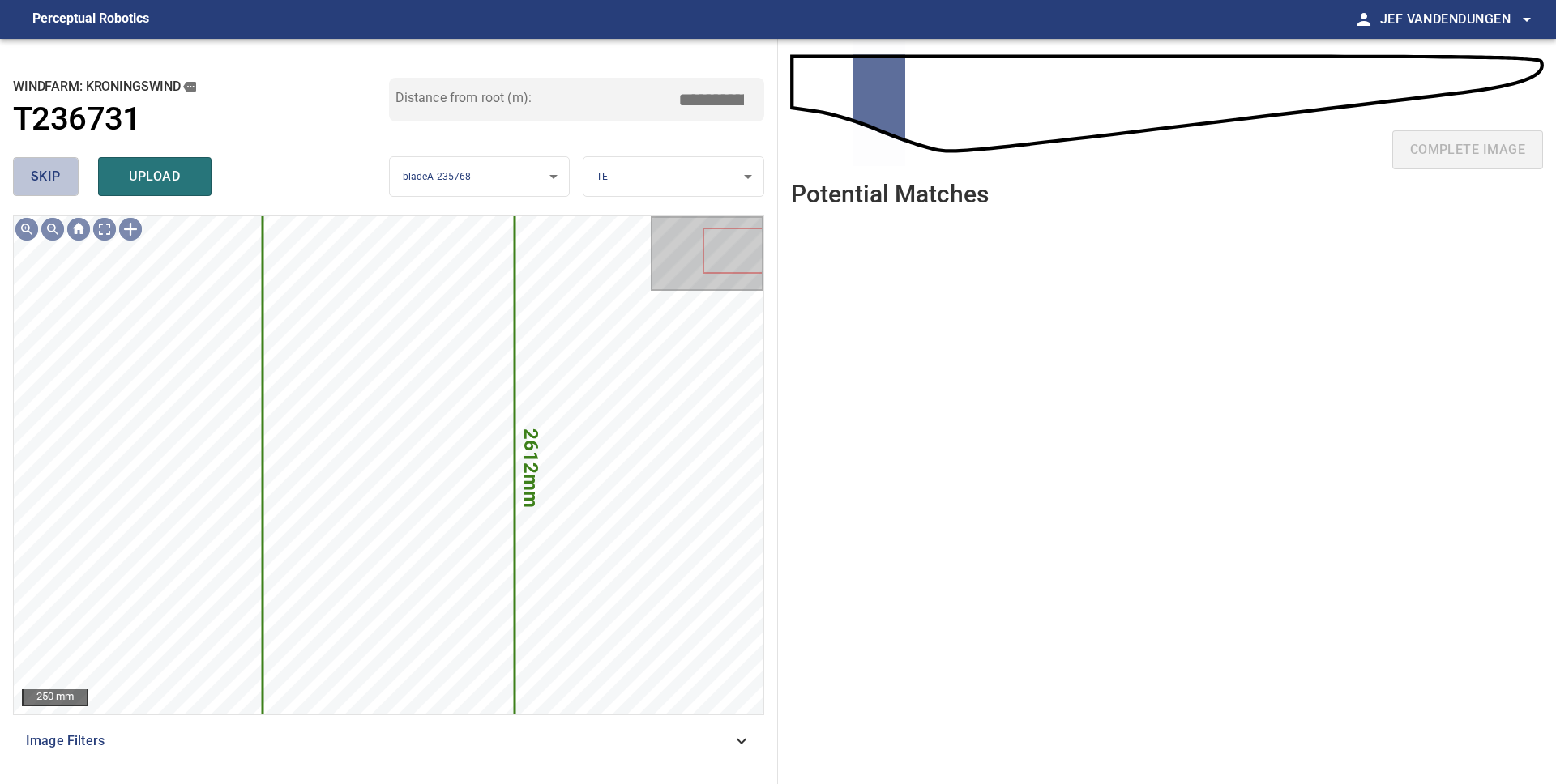
click at [24, 174] on button "skip" at bounding box center [46, 176] width 66 height 39
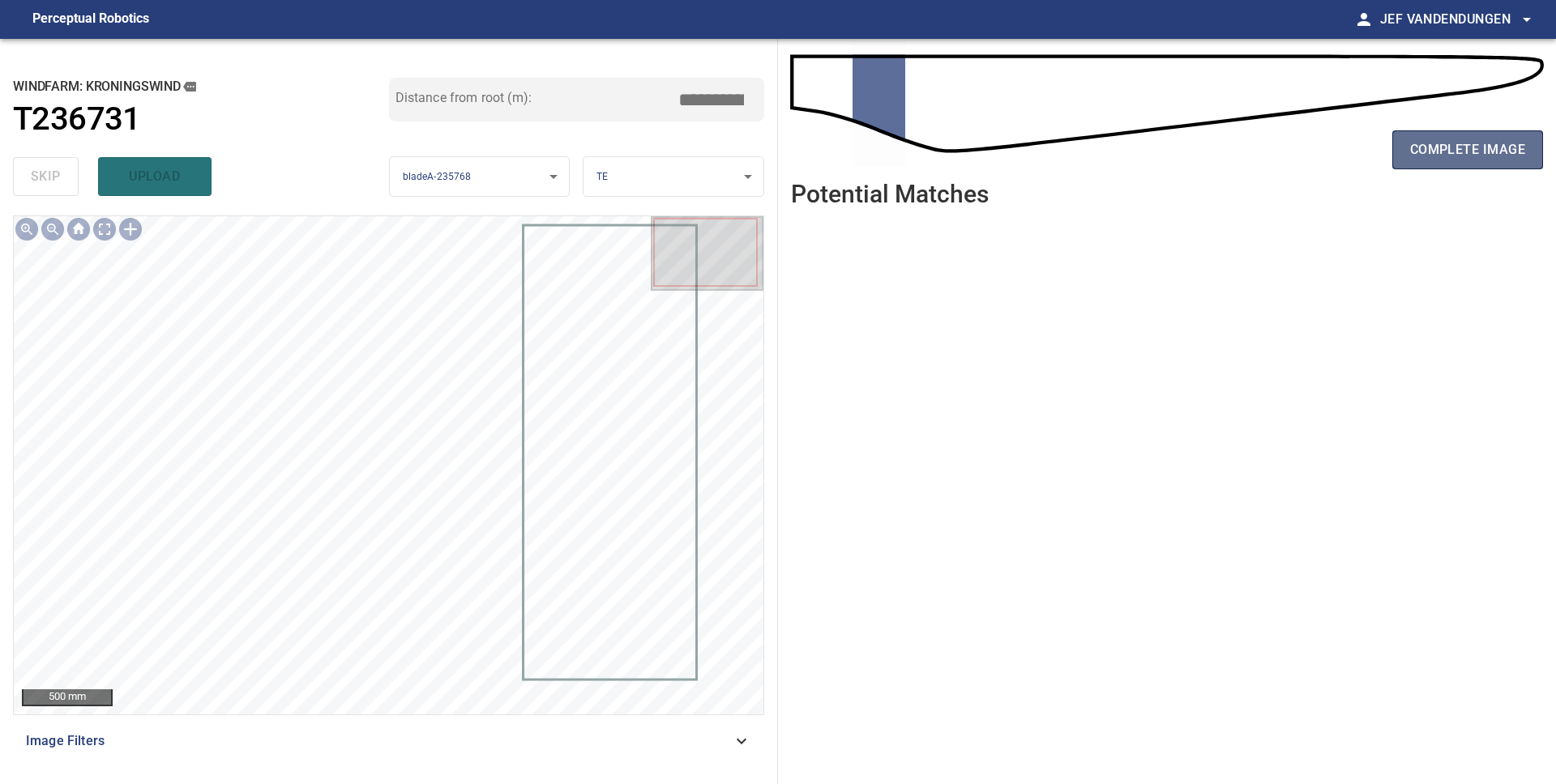
click at [1409, 168] on button "complete image" at bounding box center [1467, 149] width 150 height 39
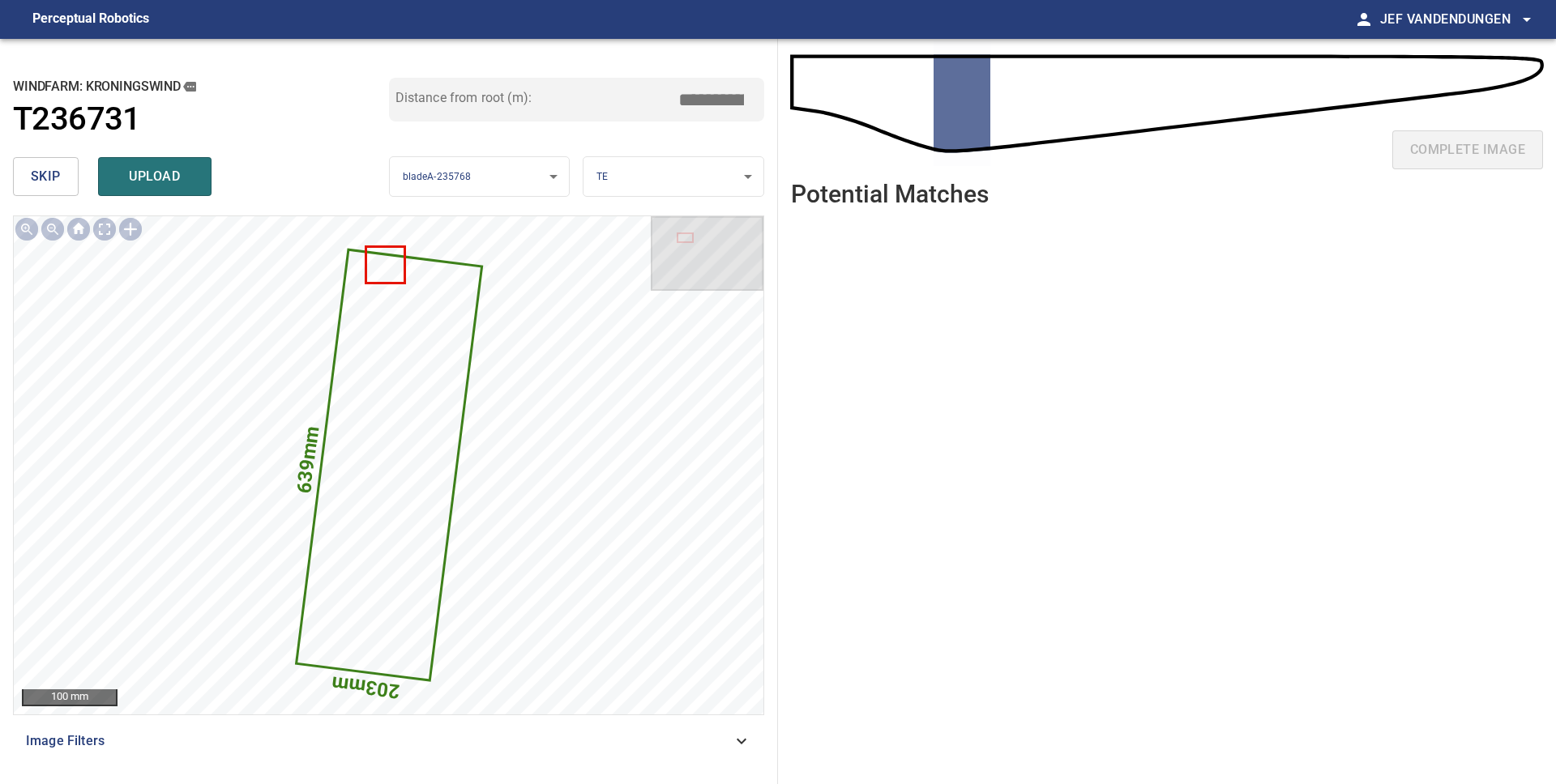
click at [56, 176] on span "skip" at bounding box center [45, 177] width 30 height 23
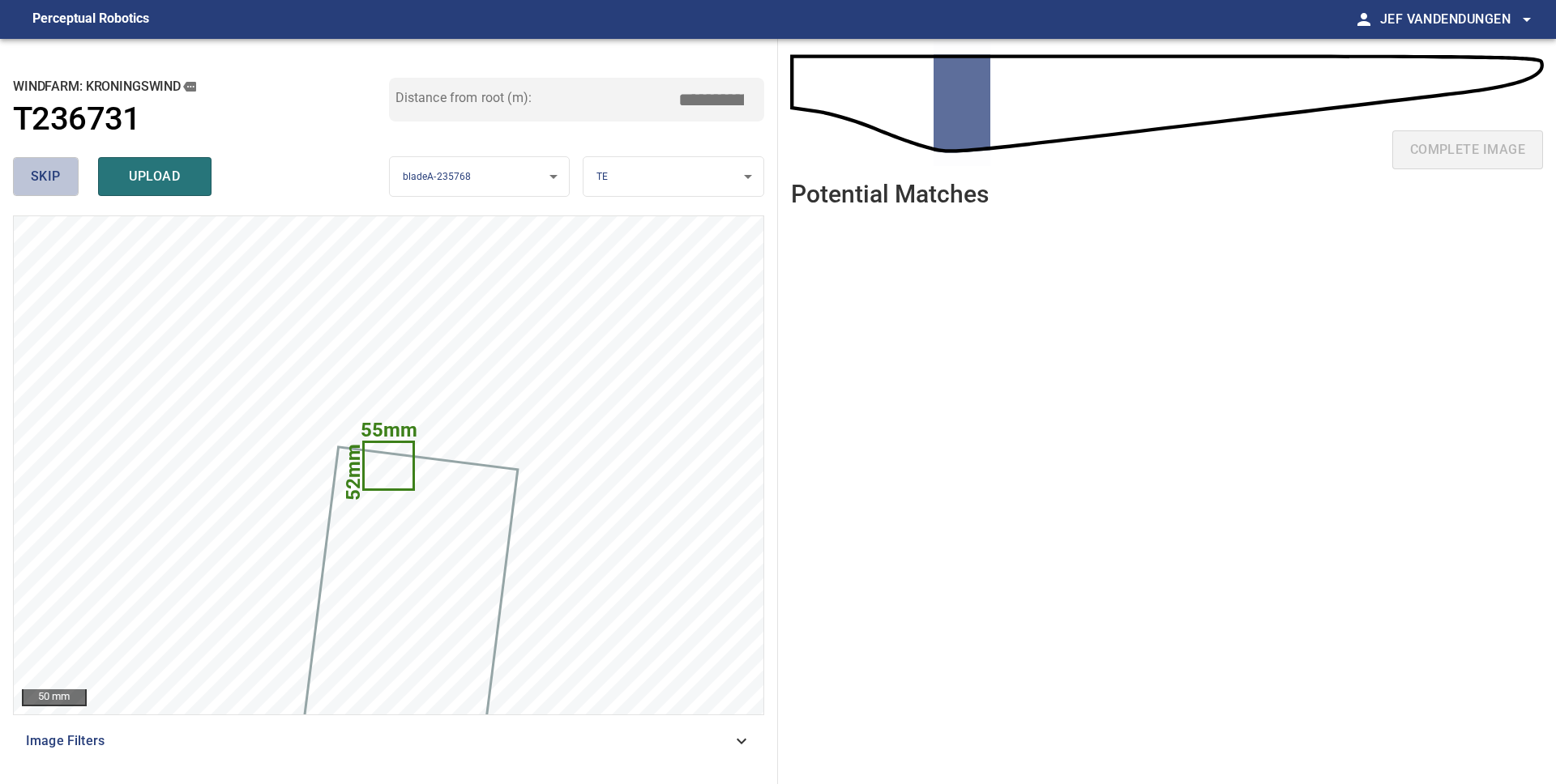
click at [56, 176] on span "skip" at bounding box center [45, 177] width 30 height 23
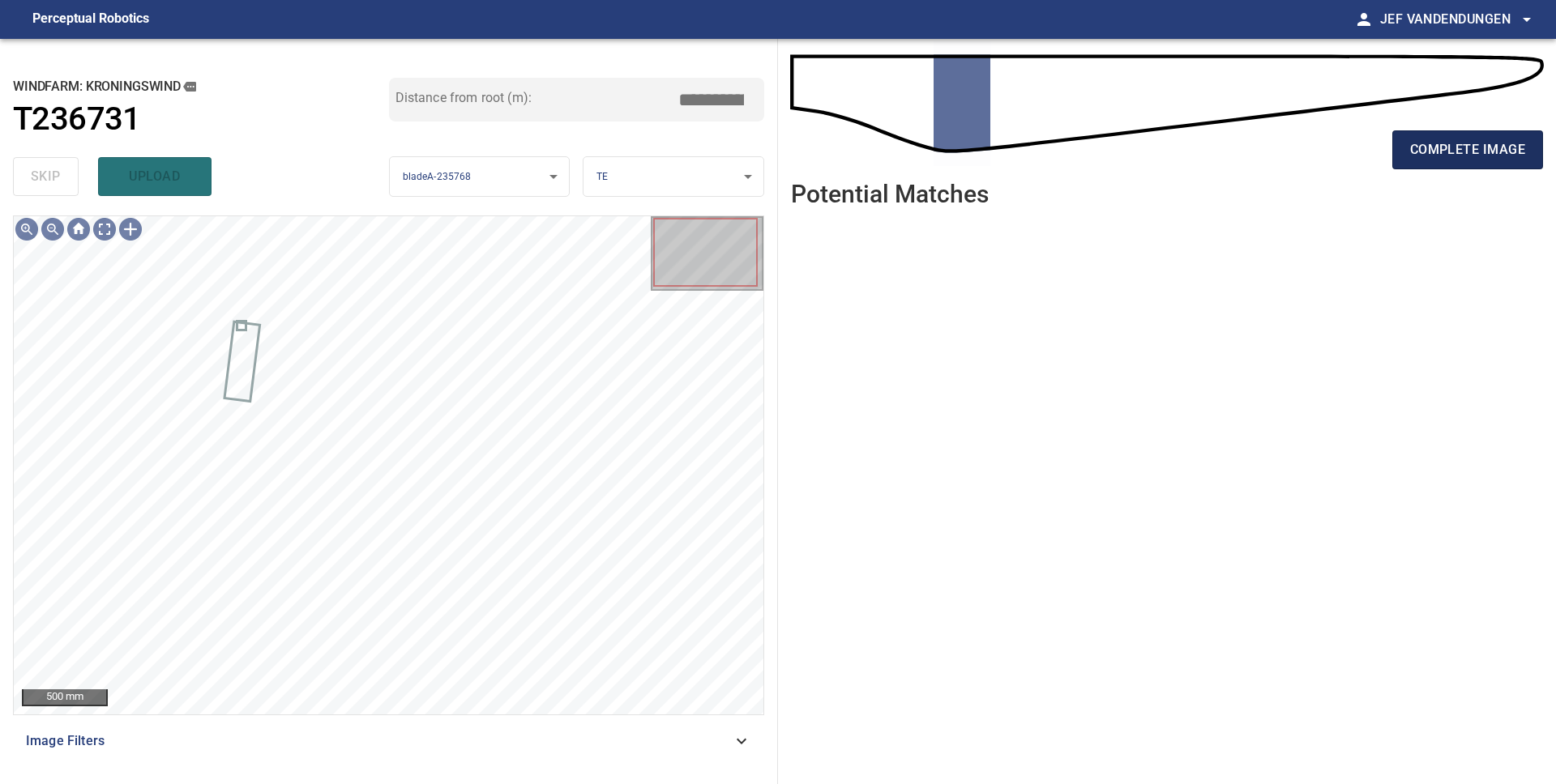
click at [1480, 157] on span "complete image" at bounding box center [1467, 150] width 115 height 23
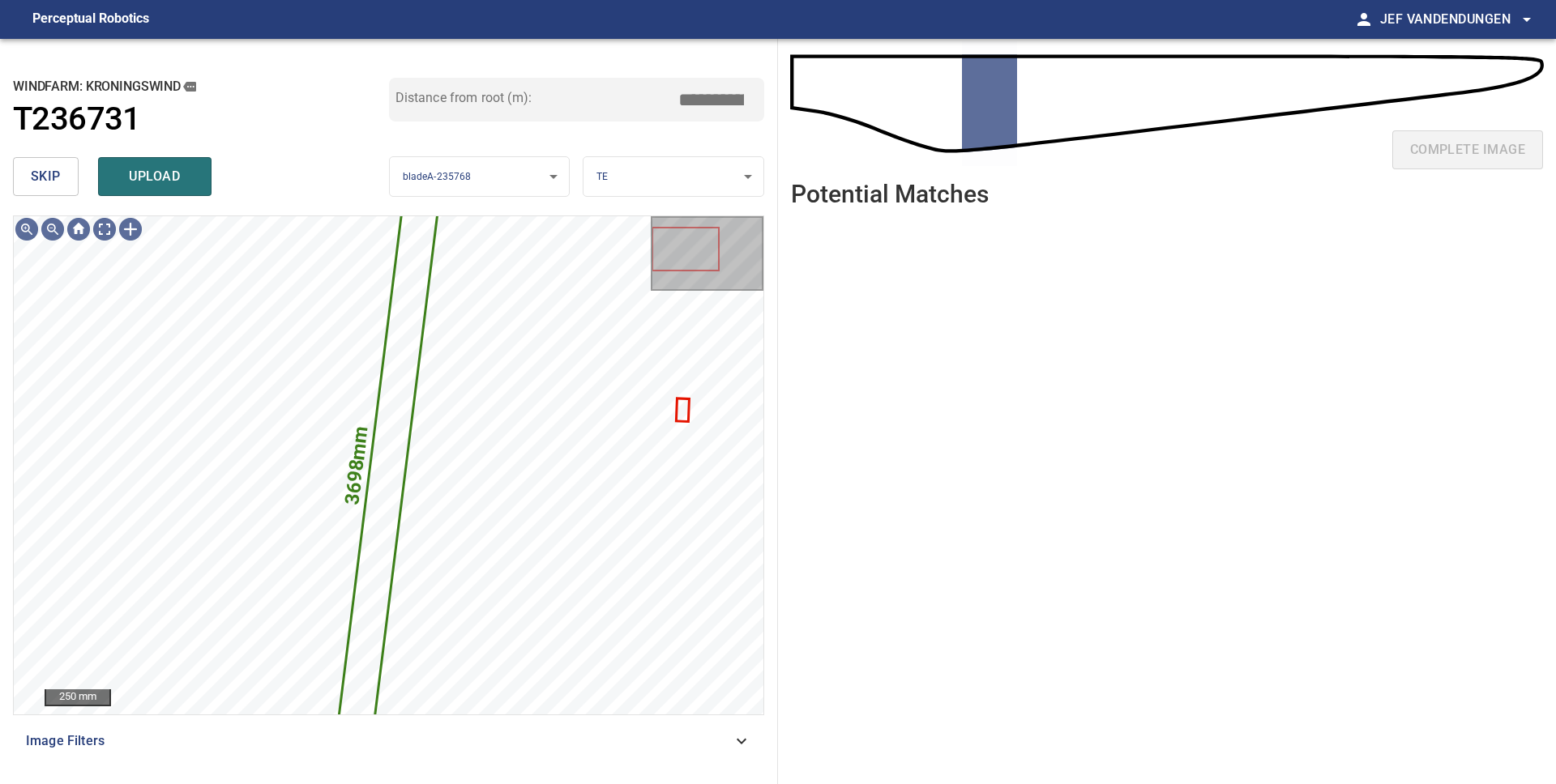
click at [47, 180] on span "skip" at bounding box center [45, 177] width 30 height 23
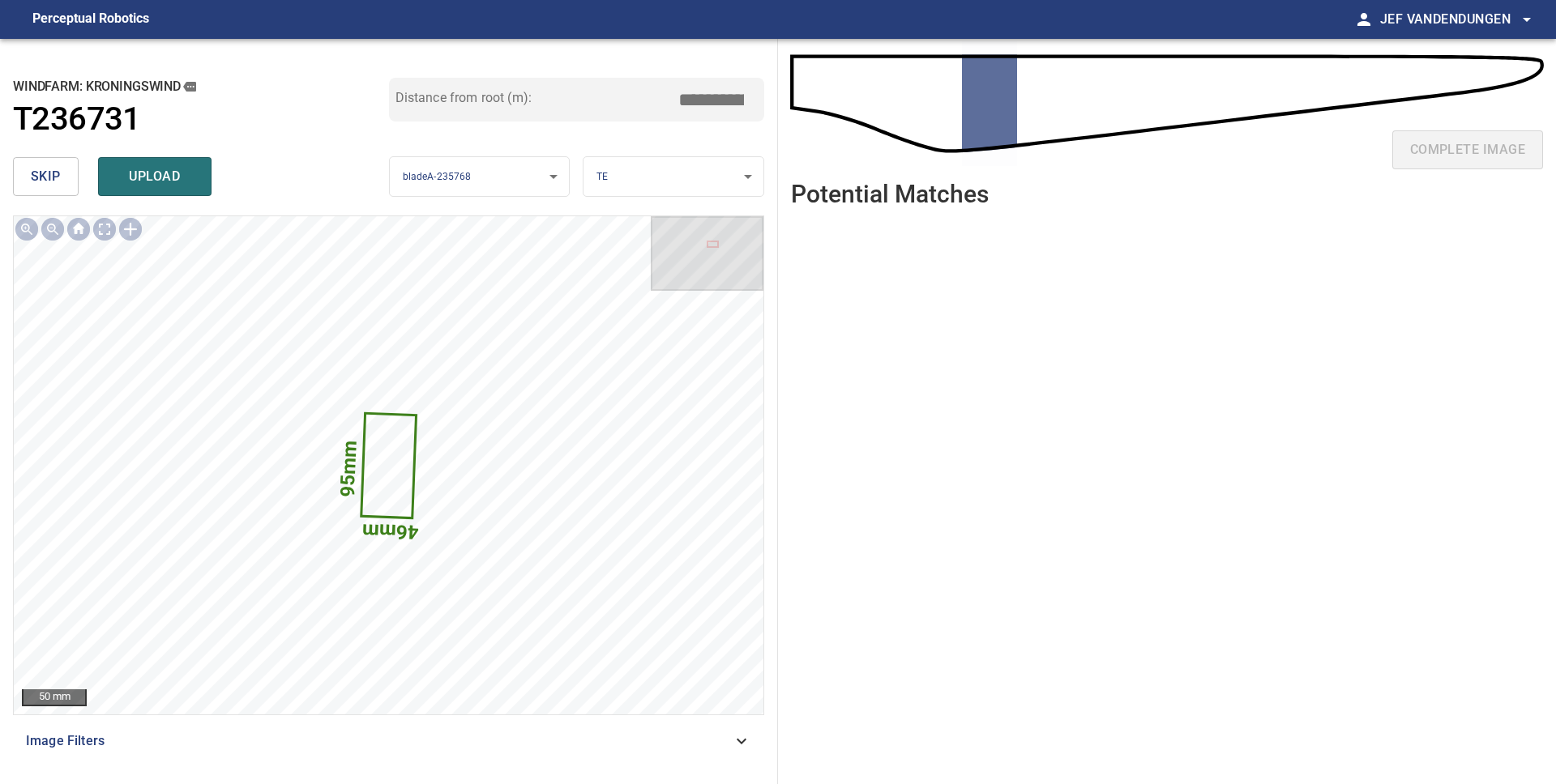
click at [55, 180] on span "skip" at bounding box center [45, 177] width 30 height 23
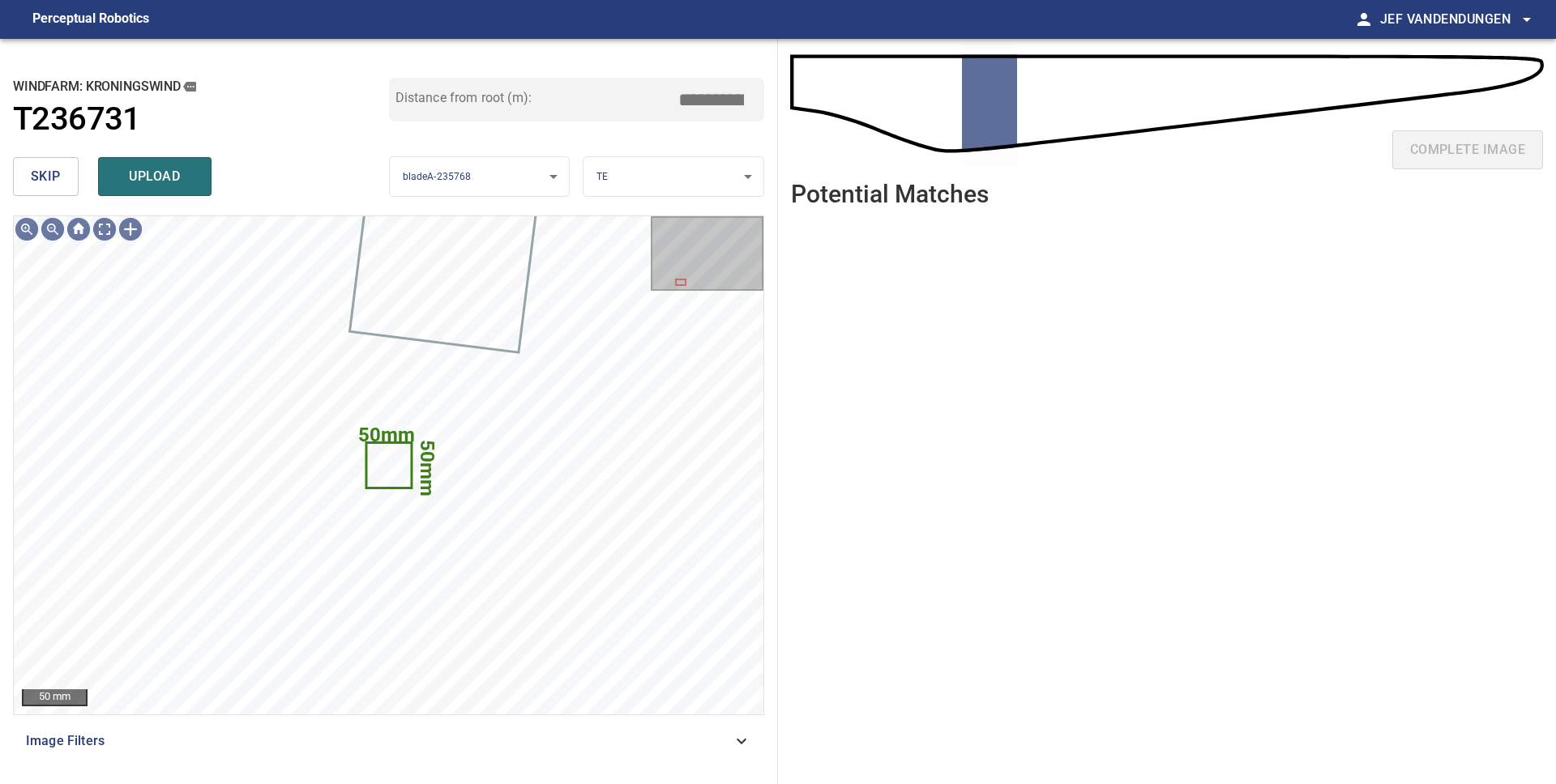
click at [63, 167] on button "skip" at bounding box center [46, 176] width 66 height 39
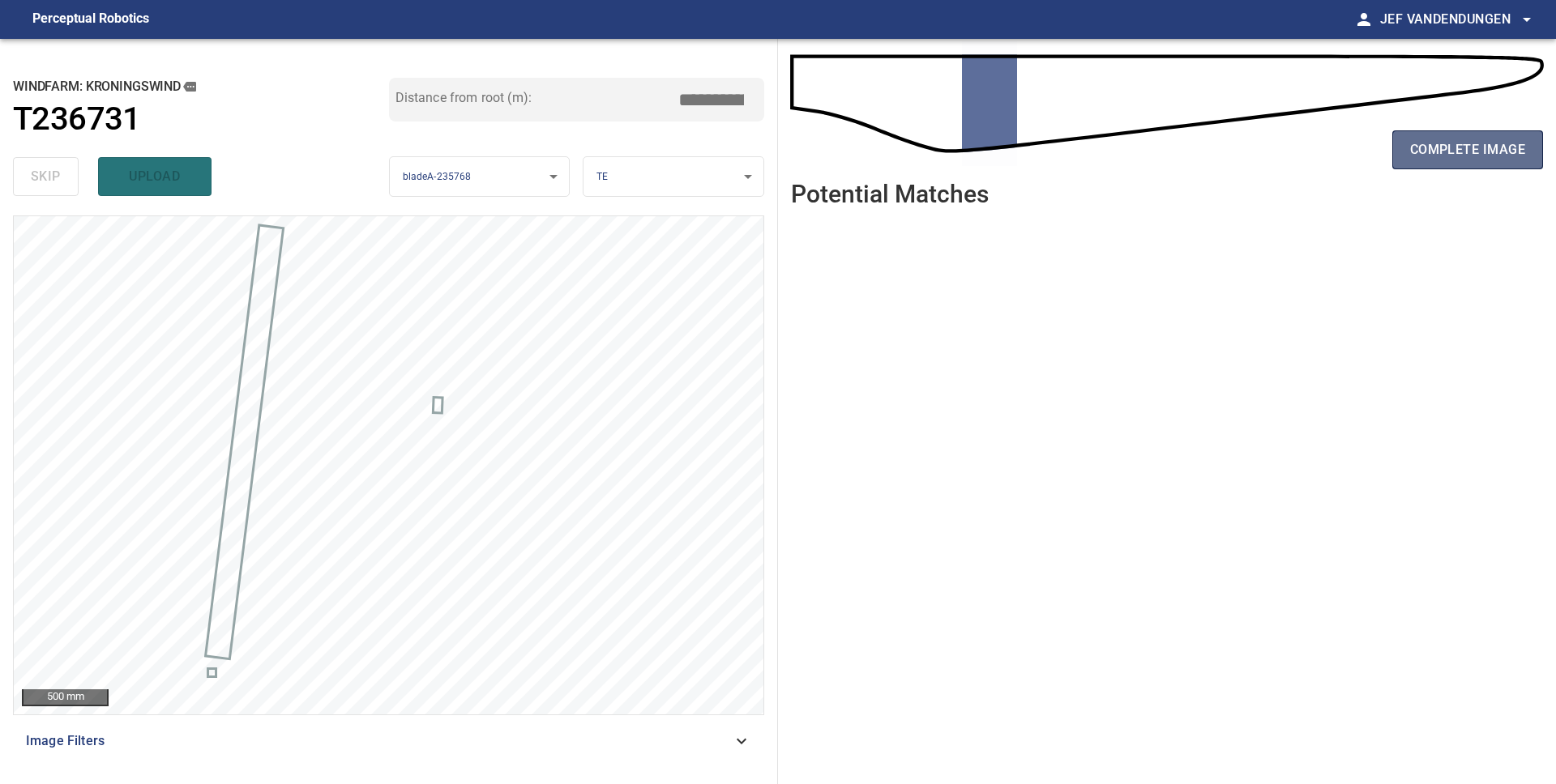
click at [1458, 152] on span "complete image" at bounding box center [1467, 150] width 115 height 23
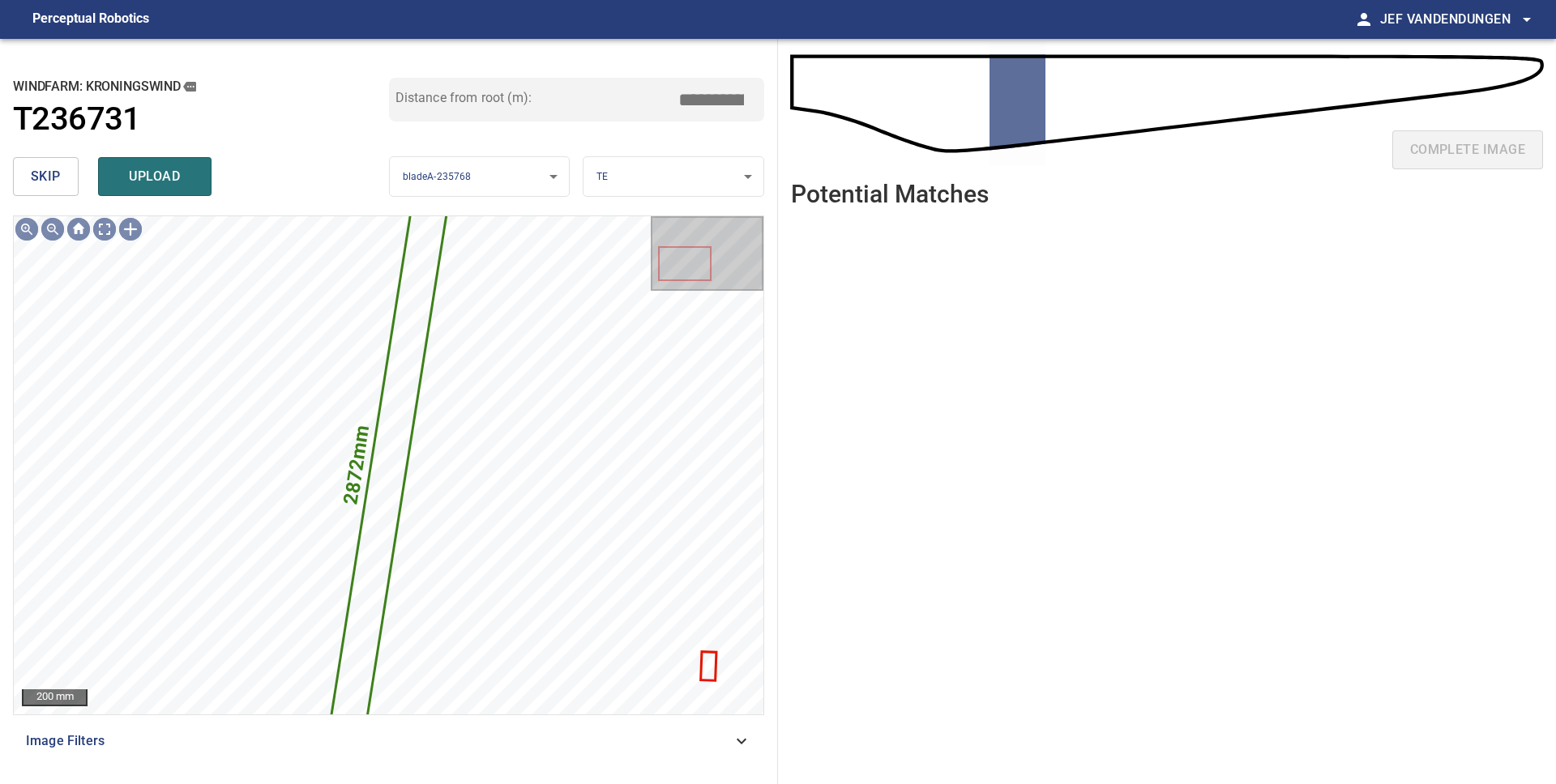
click at [53, 185] on span "skip" at bounding box center [45, 177] width 30 height 23
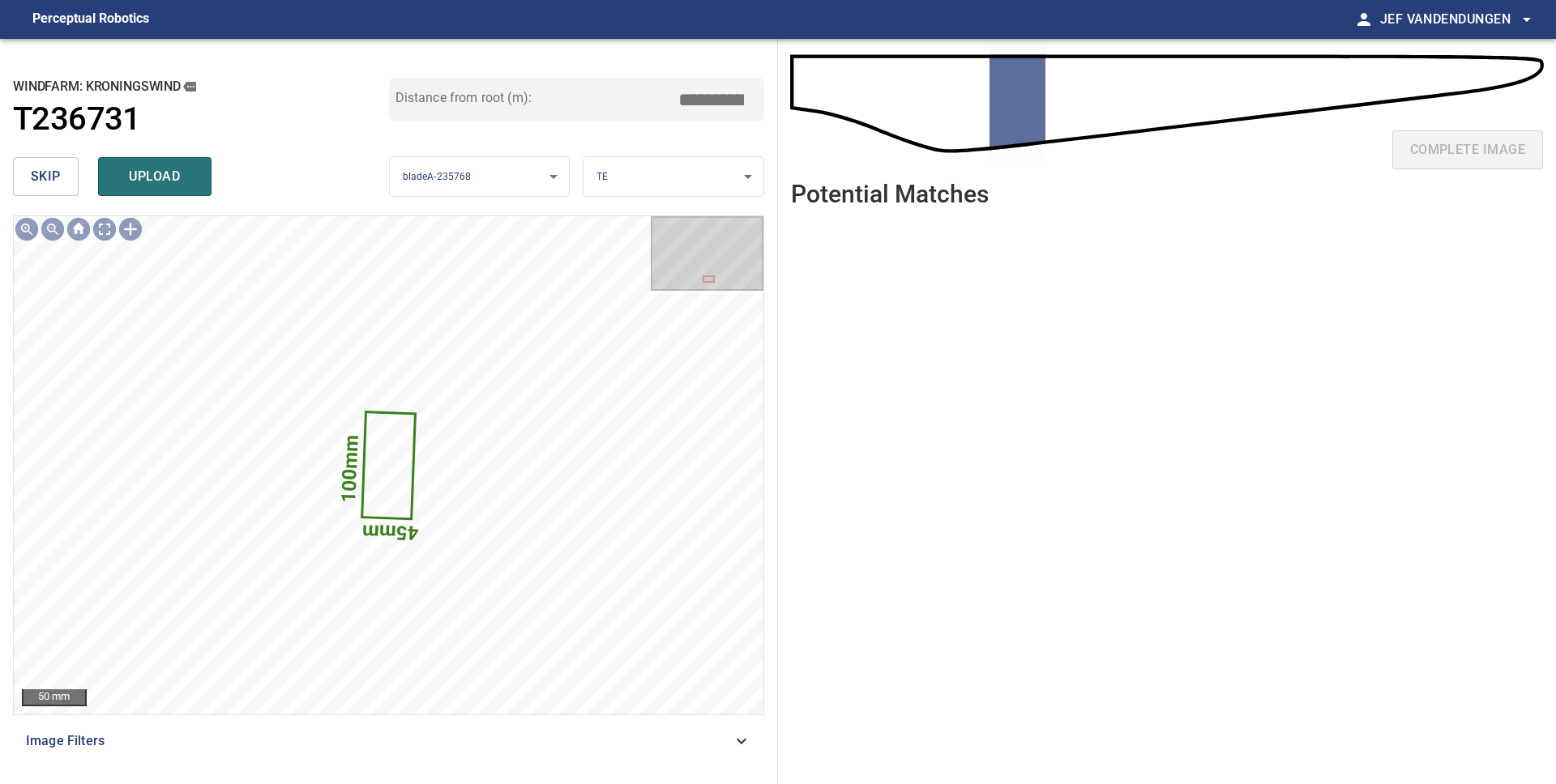
click at [52, 185] on span "skip" at bounding box center [45, 177] width 30 height 23
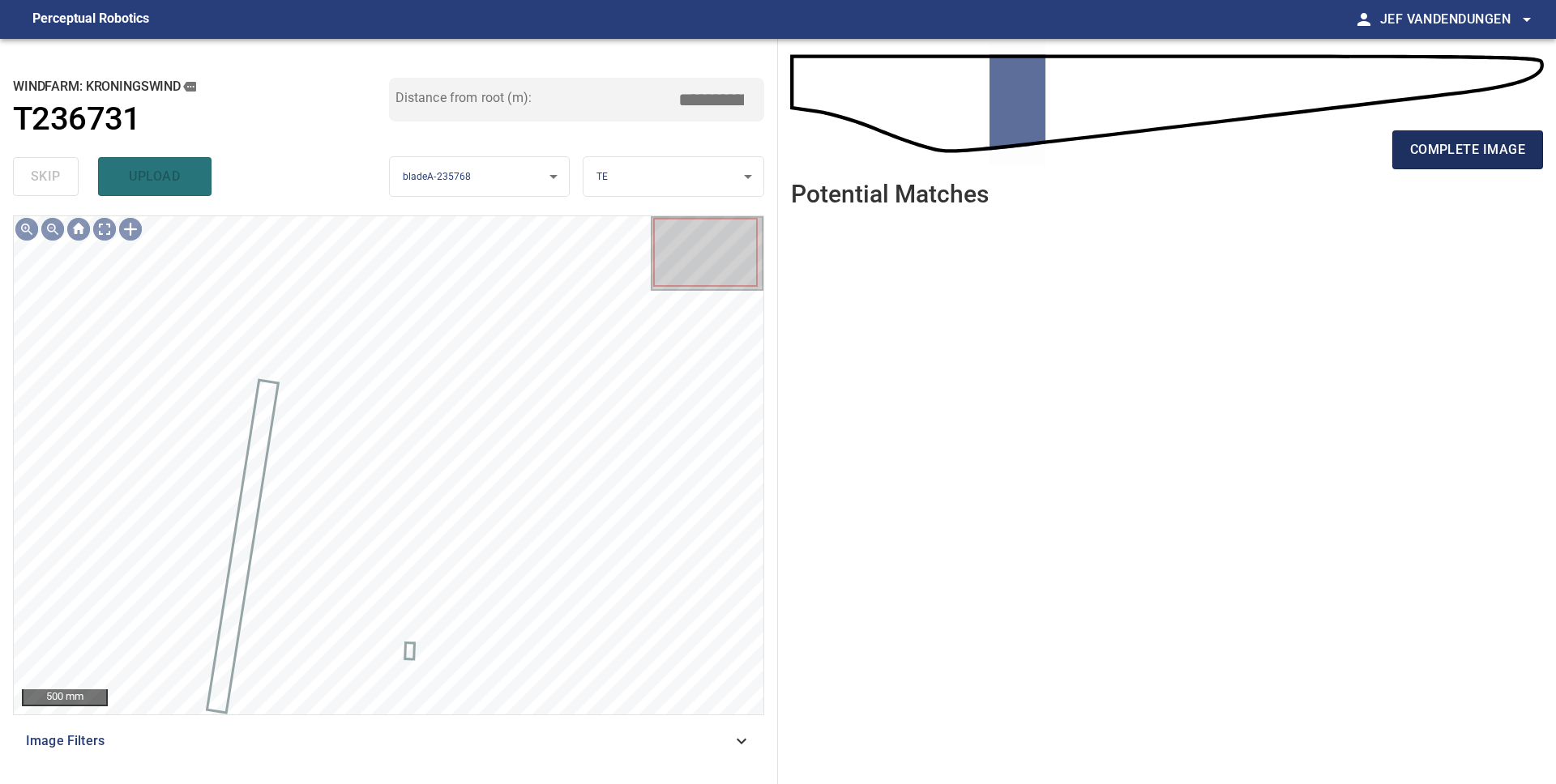
click at [1457, 156] on span "complete image" at bounding box center [1467, 150] width 115 height 23
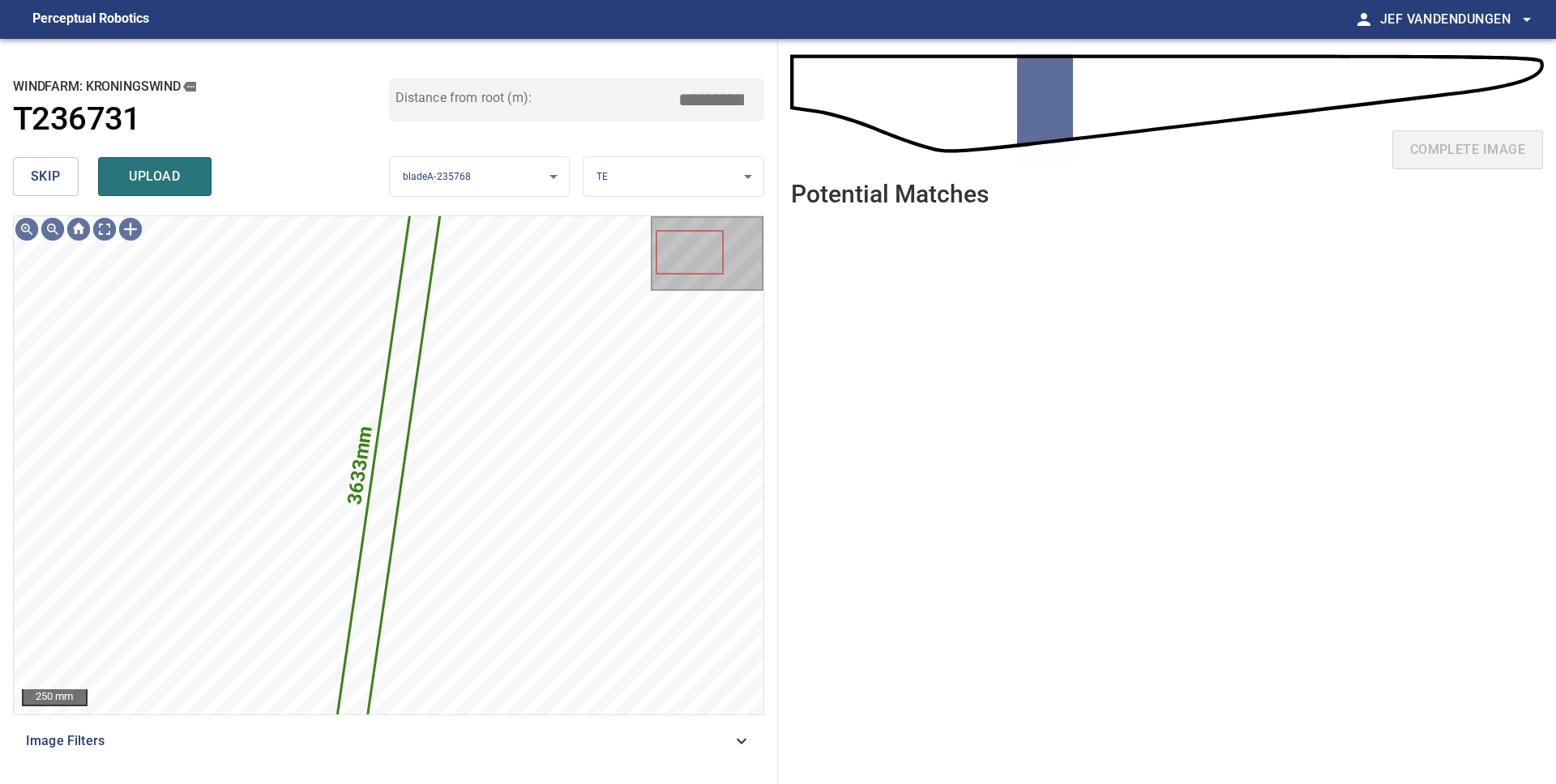
click at [46, 173] on span "skip" at bounding box center [45, 177] width 30 height 23
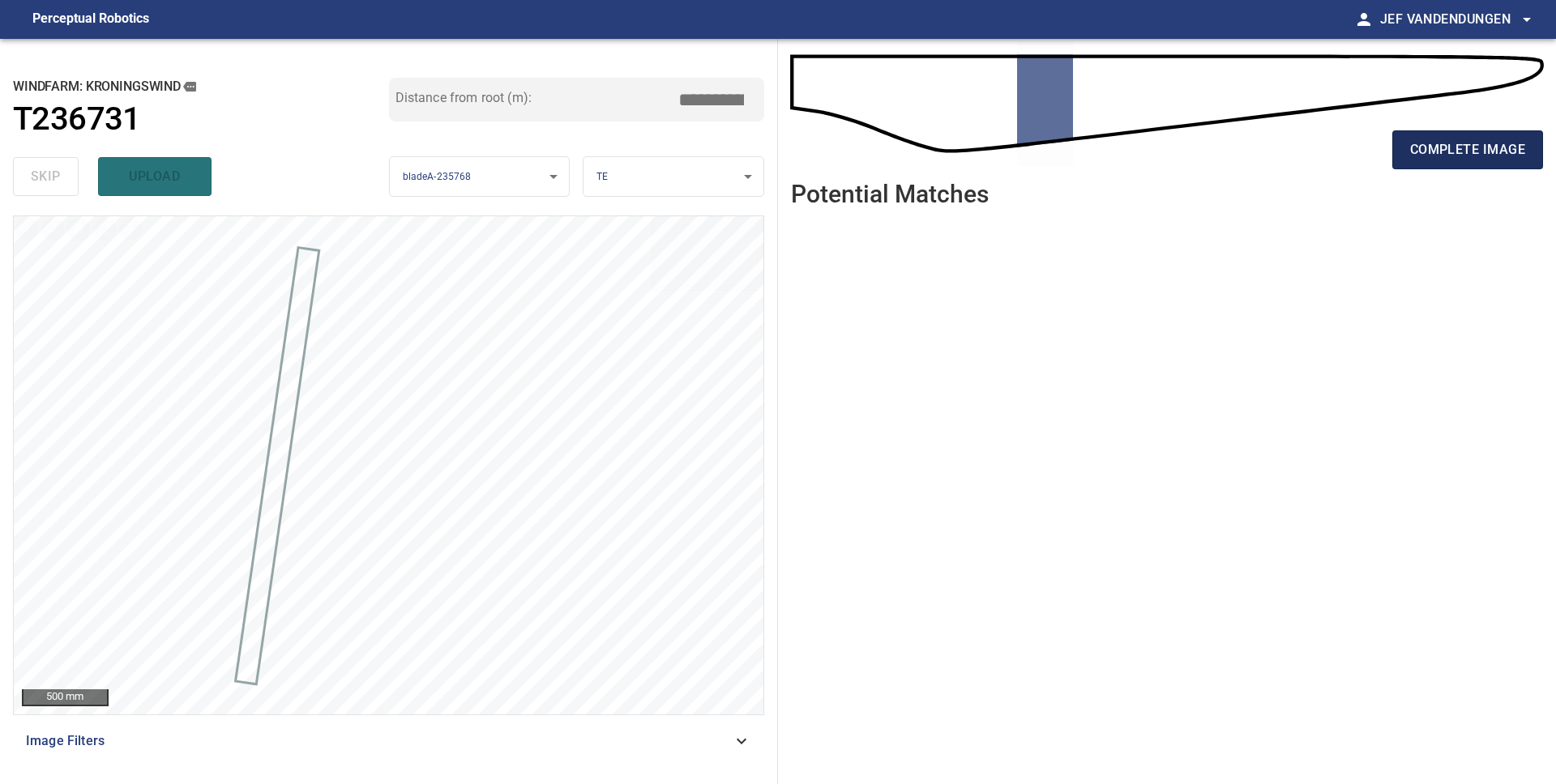
click at [1437, 163] on button "complete image" at bounding box center [1467, 149] width 150 height 39
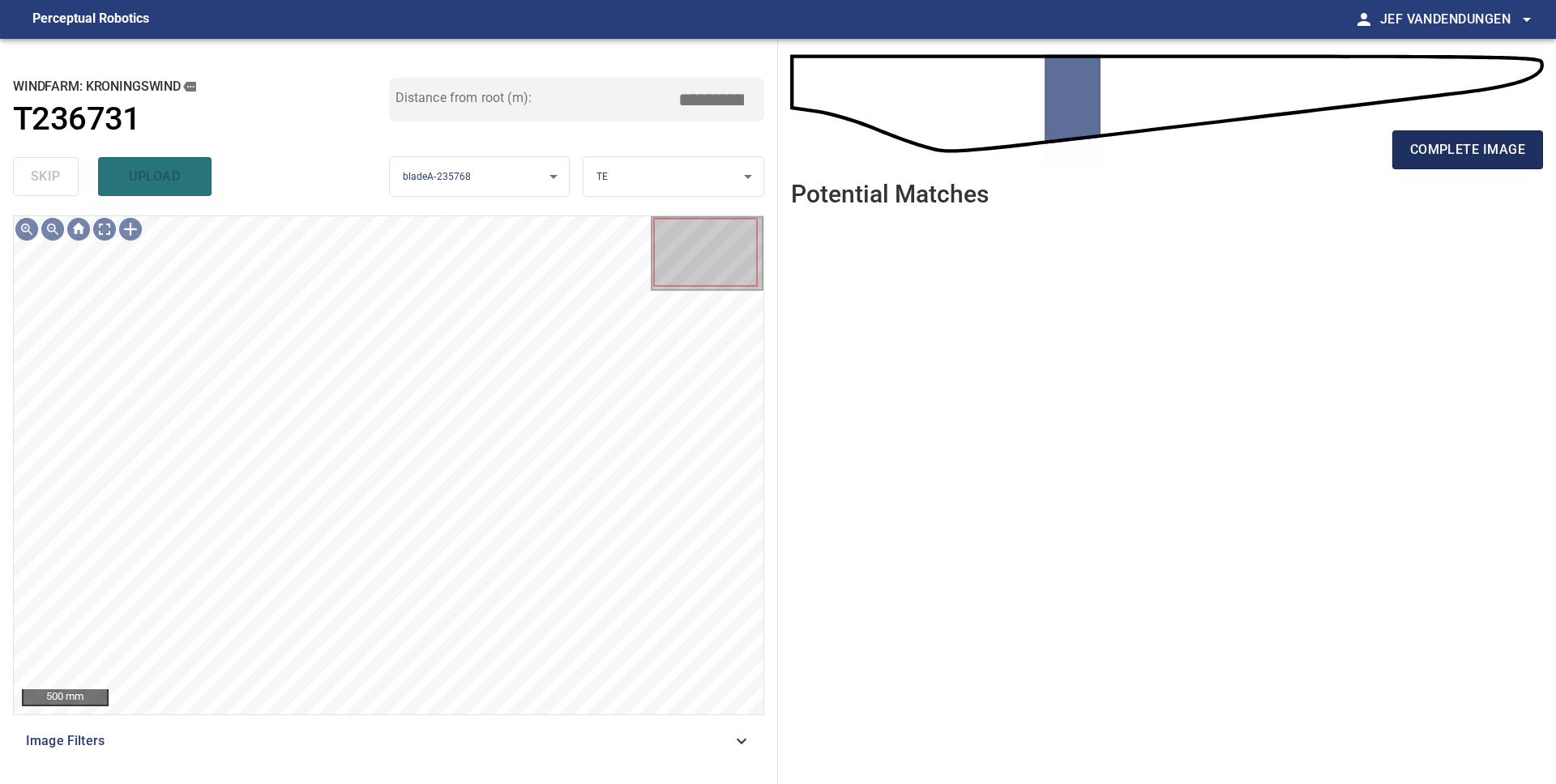
click at [1432, 145] on span "complete image" at bounding box center [1467, 150] width 115 height 23
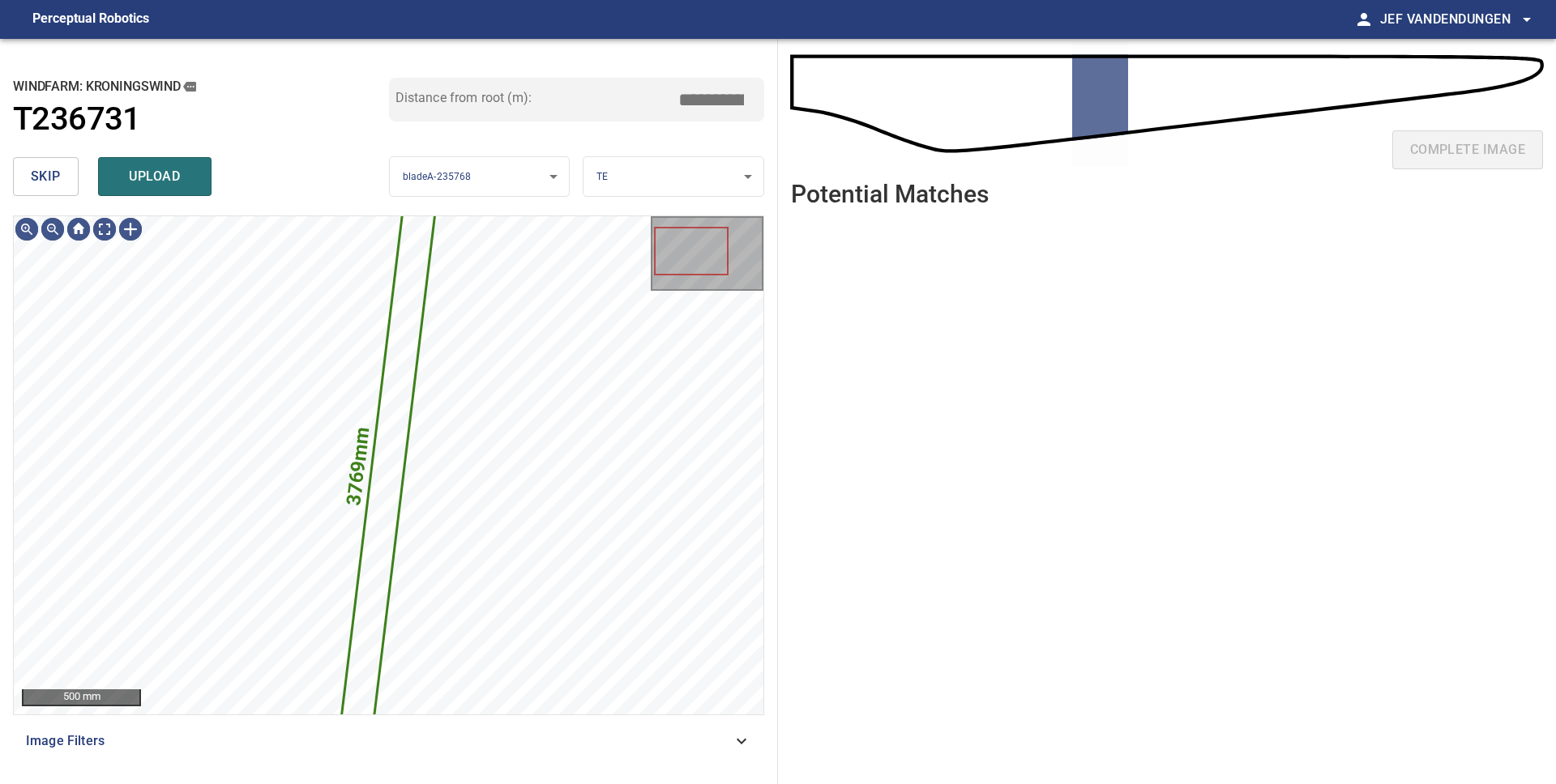
click at [13, 174] on button "skip" at bounding box center [46, 176] width 66 height 39
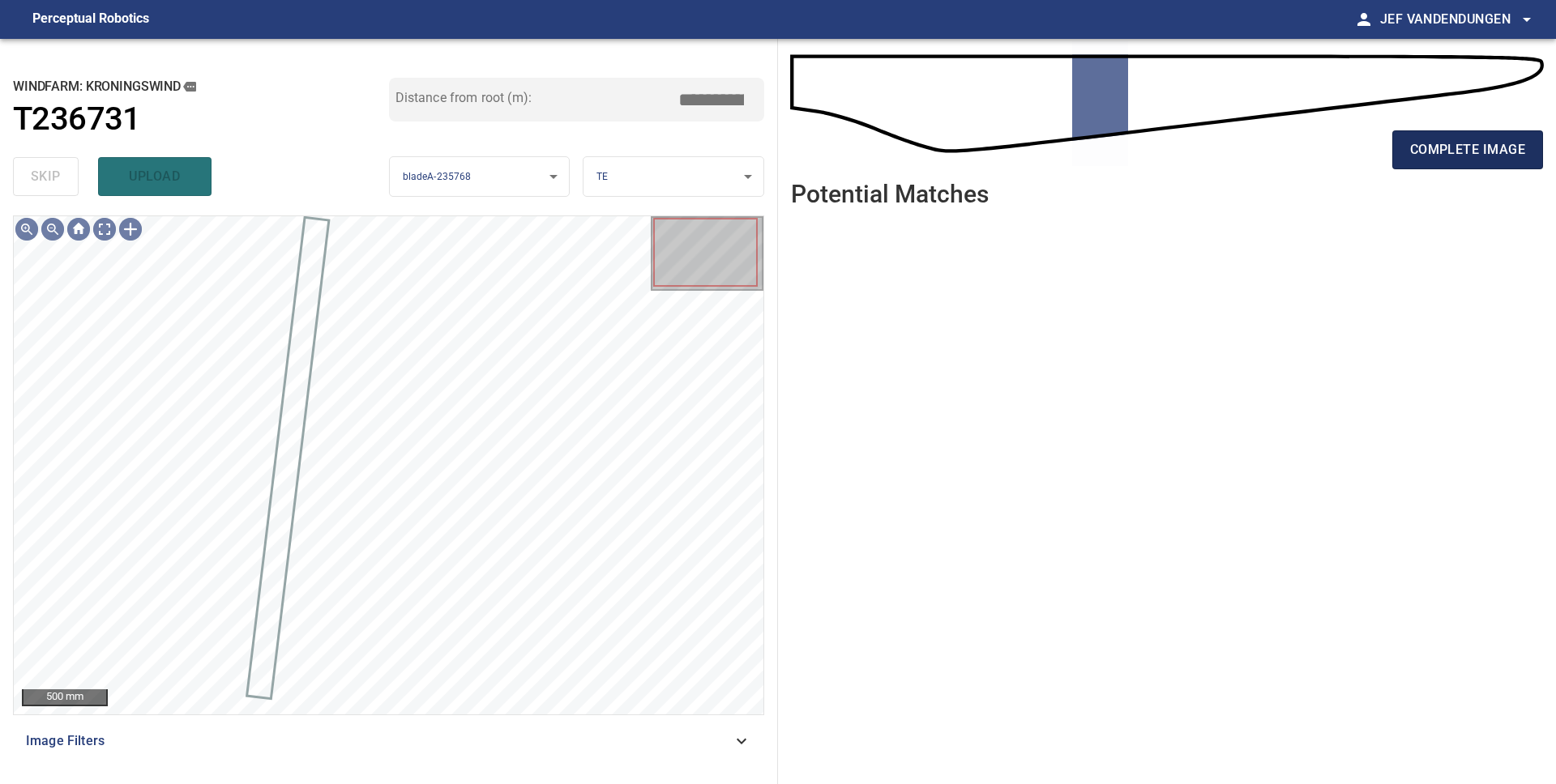
click at [1463, 152] on span "complete image" at bounding box center [1467, 150] width 115 height 23
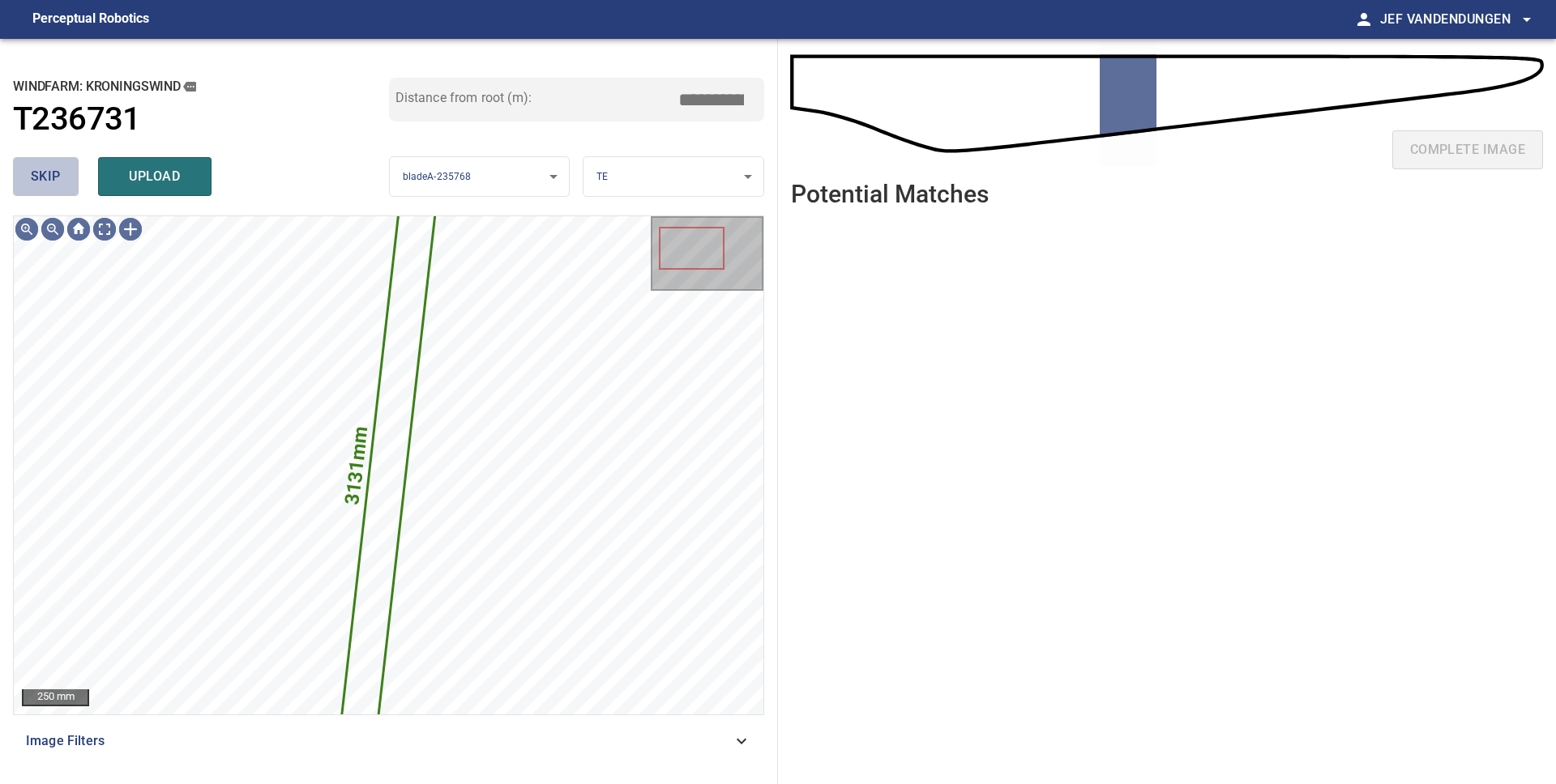
click at [43, 174] on span "skip" at bounding box center [45, 177] width 30 height 23
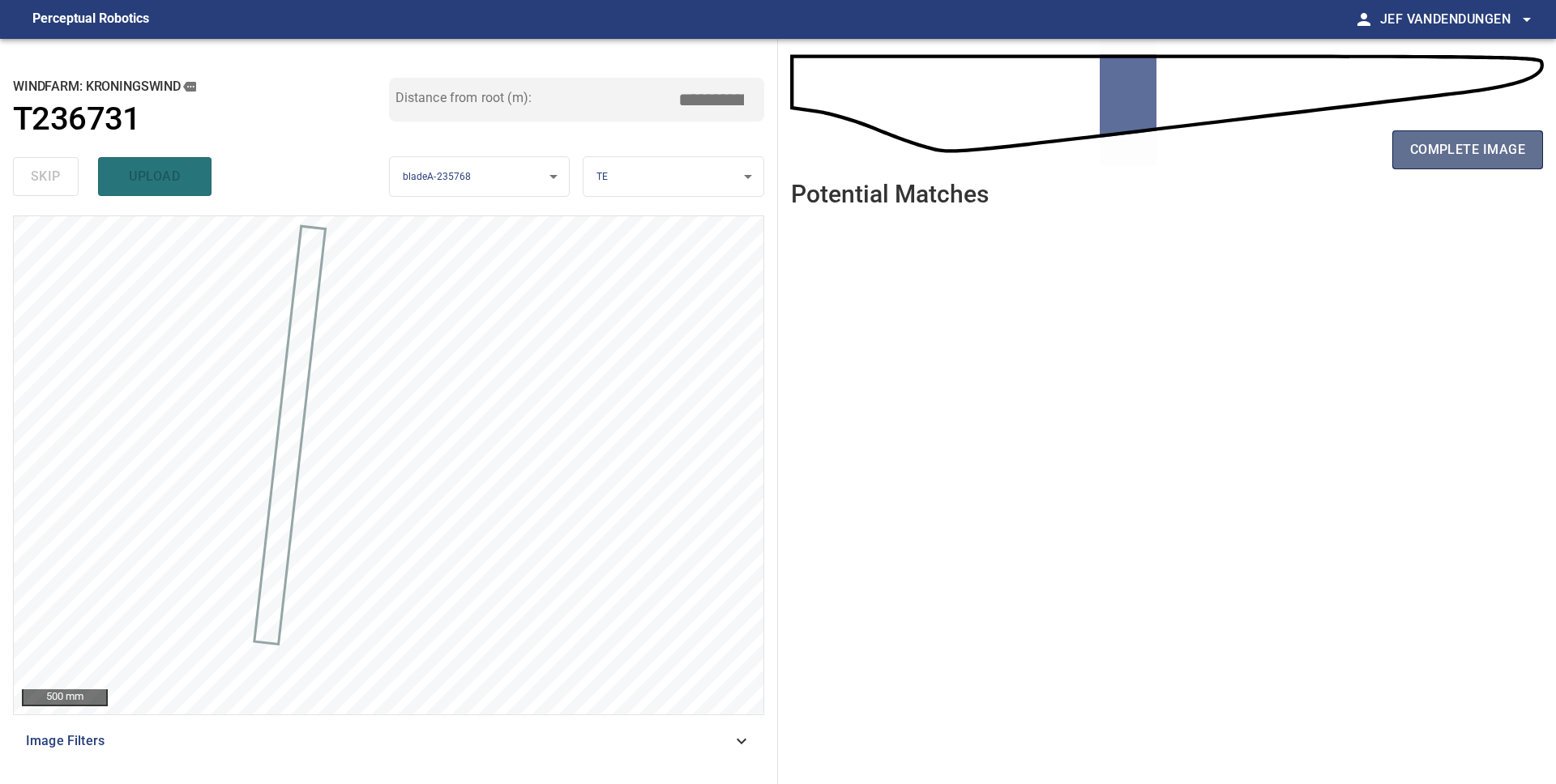
click at [1428, 142] on span "complete image" at bounding box center [1467, 150] width 115 height 23
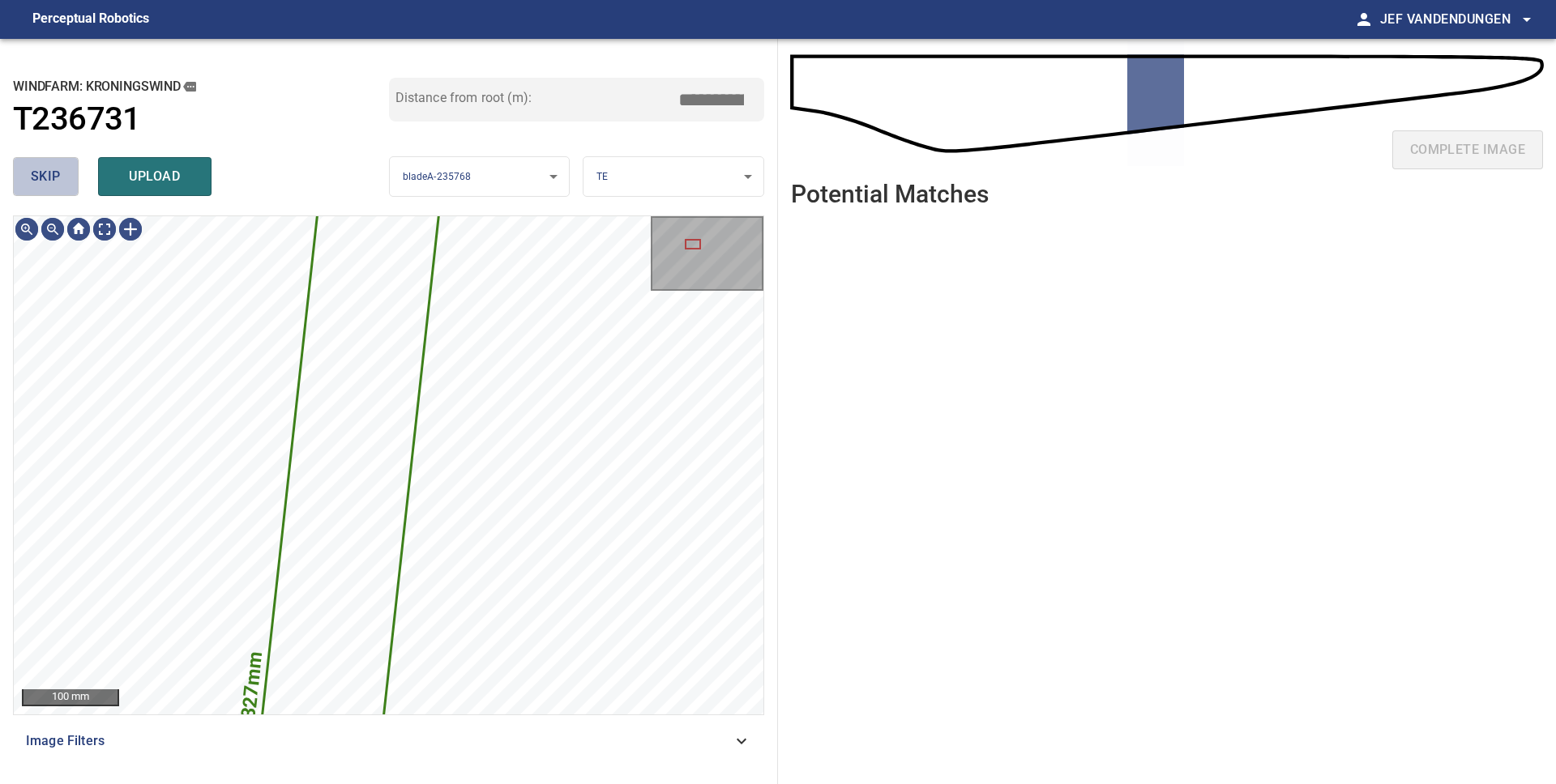
click at [50, 190] on button "skip" at bounding box center [46, 176] width 66 height 39
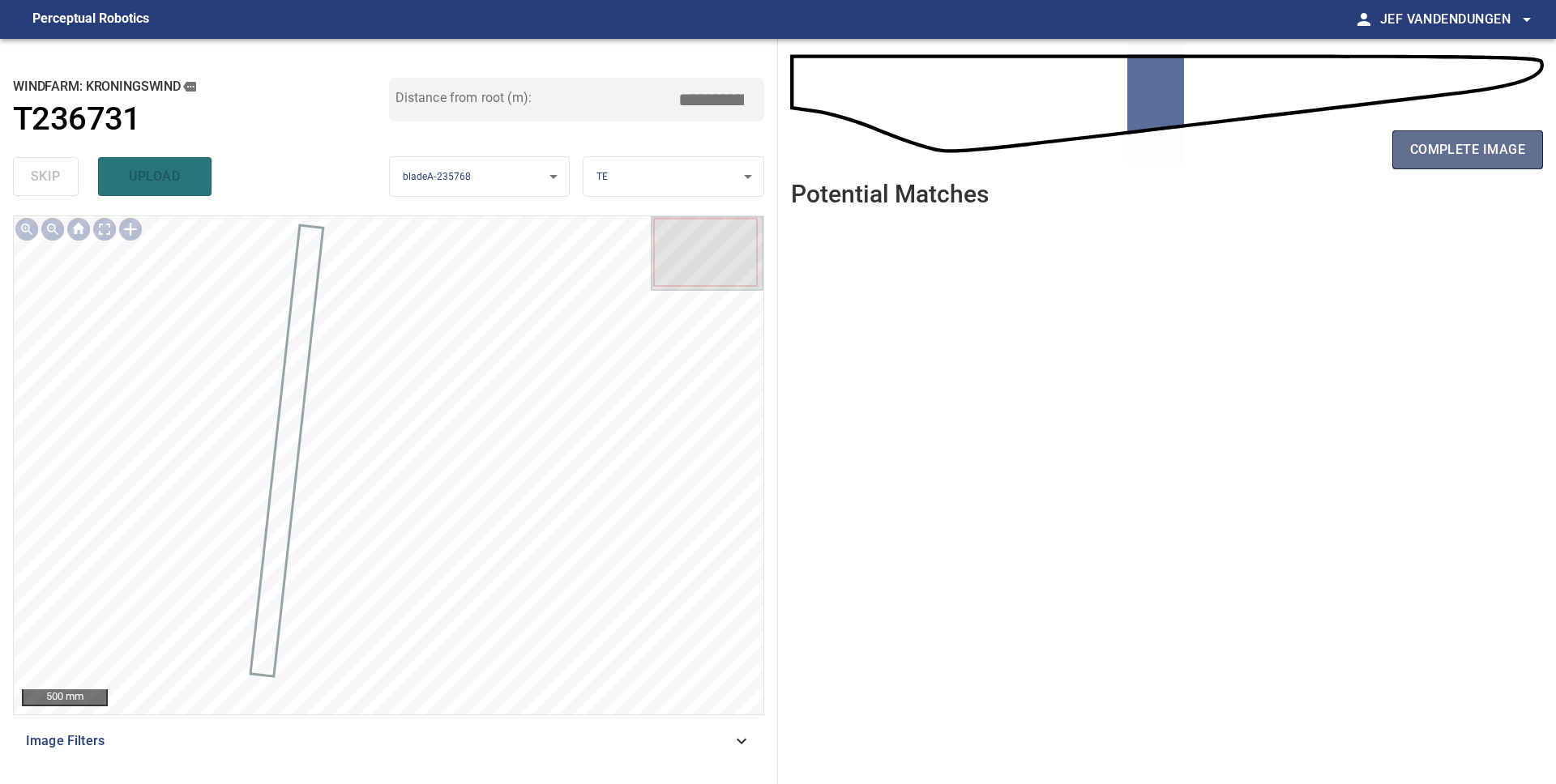
click at [1420, 150] on span "complete image" at bounding box center [1467, 150] width 115 height 23
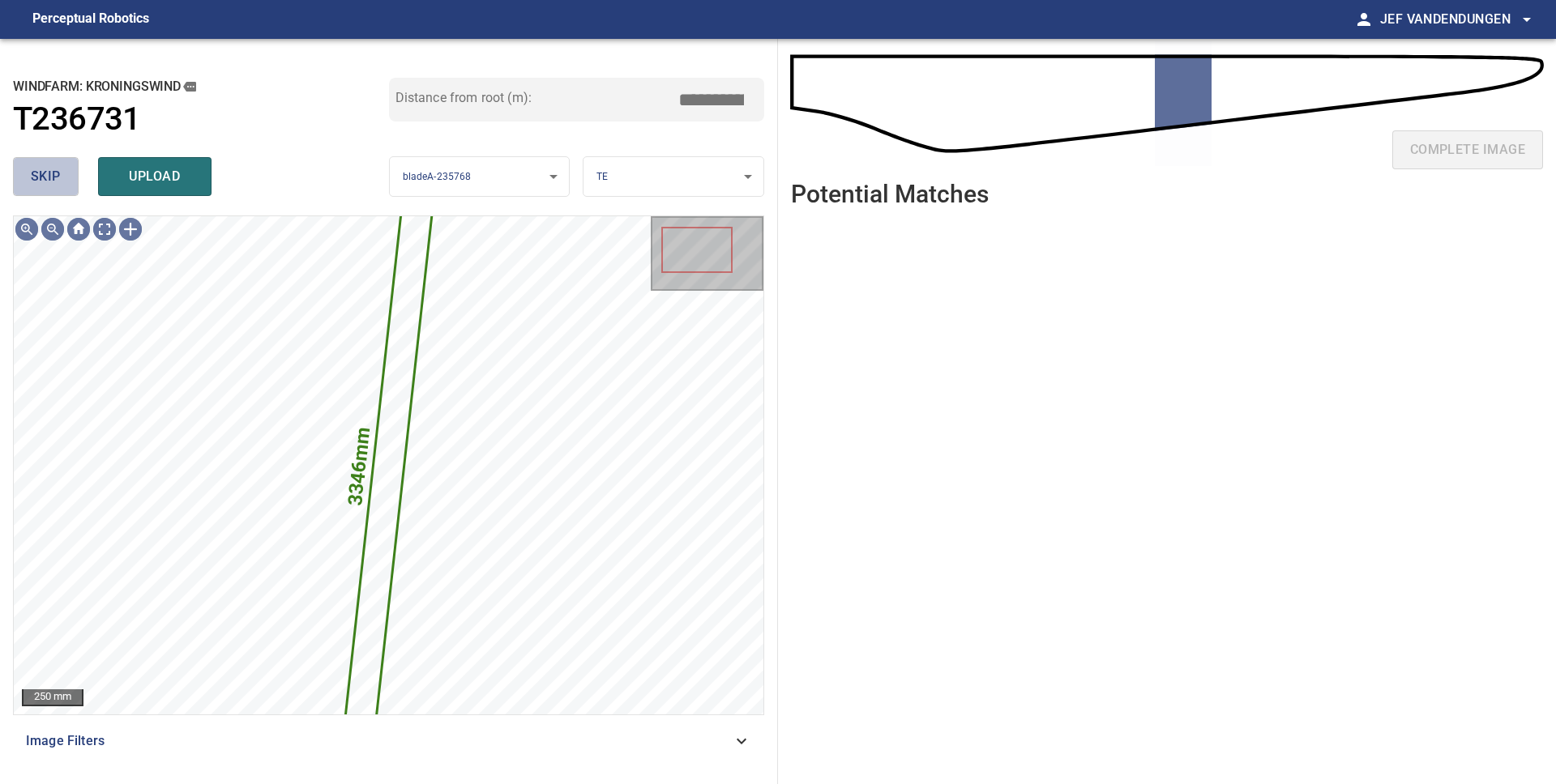
click at [54, 177] on span "skip" at bounding box center [45, 177] width 30 height 23
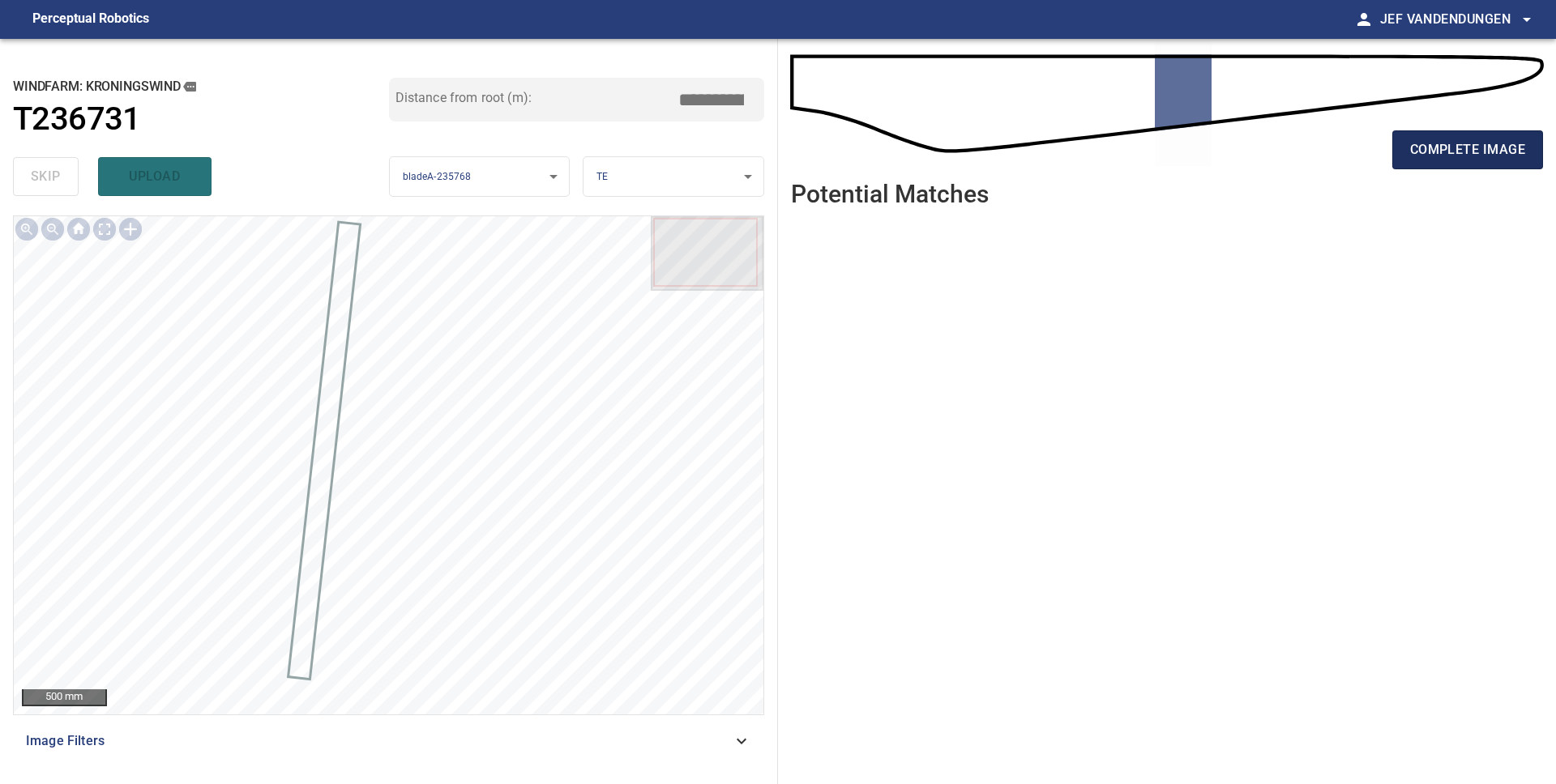
click at [1487, 158] on span "complete image" at bounding box center [1467, 150] width 115 height 23
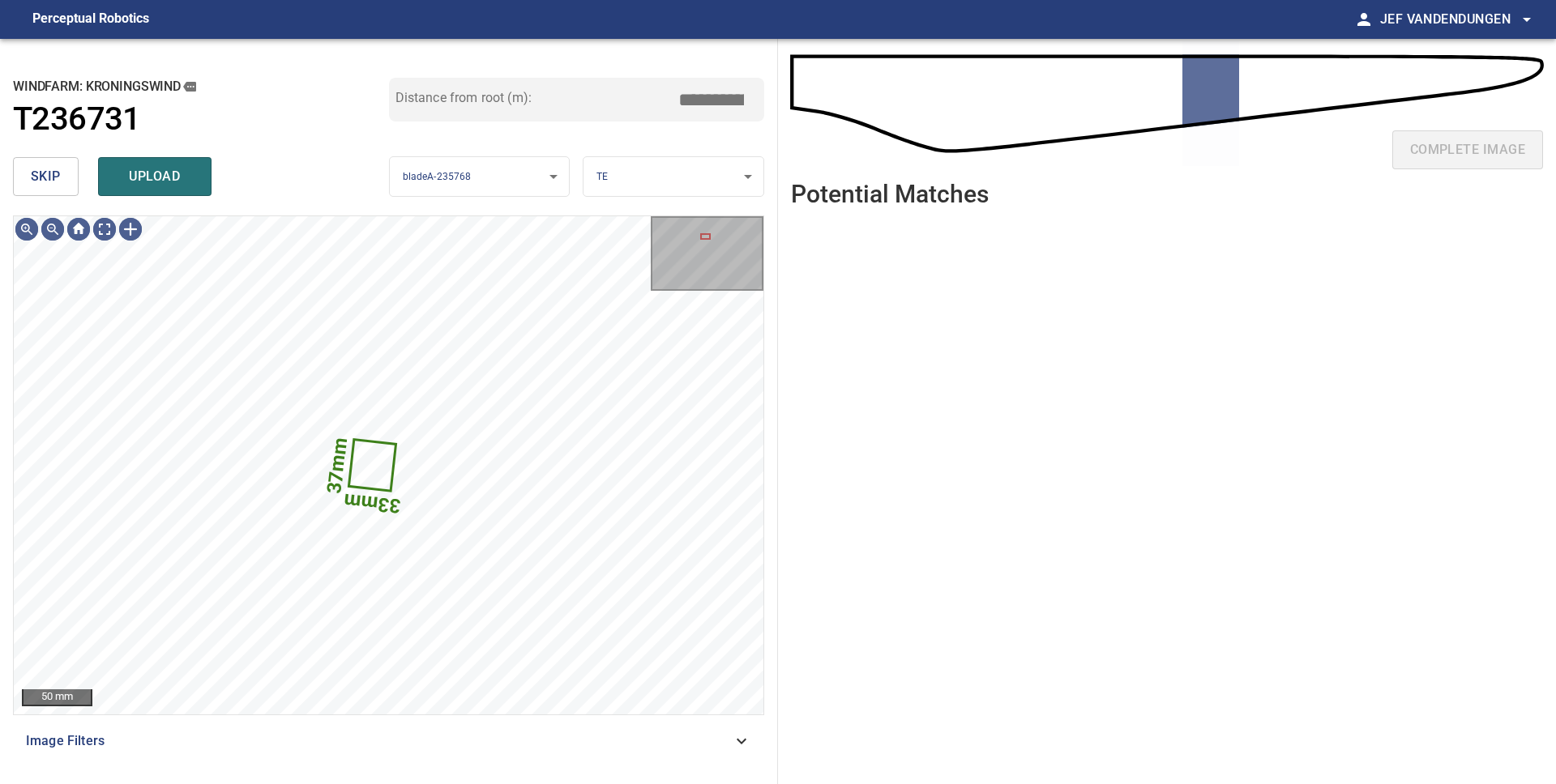
click at [124, 174] on span "upload" at bounding box center [154, 177] width 78 height 23
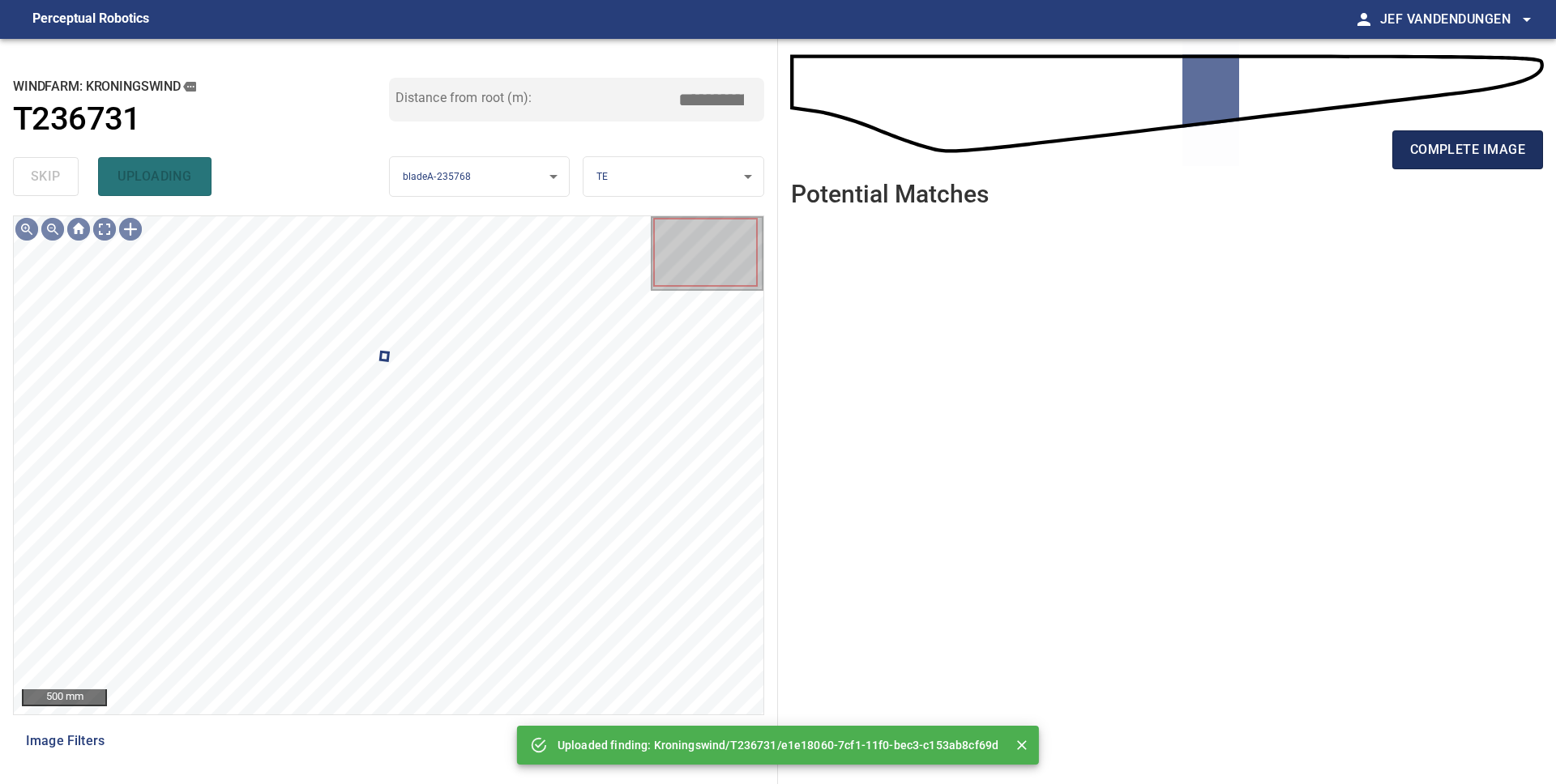
click at [1425, 153] on span "complete image" at bounding box center [1467, 150] width 115 height 23
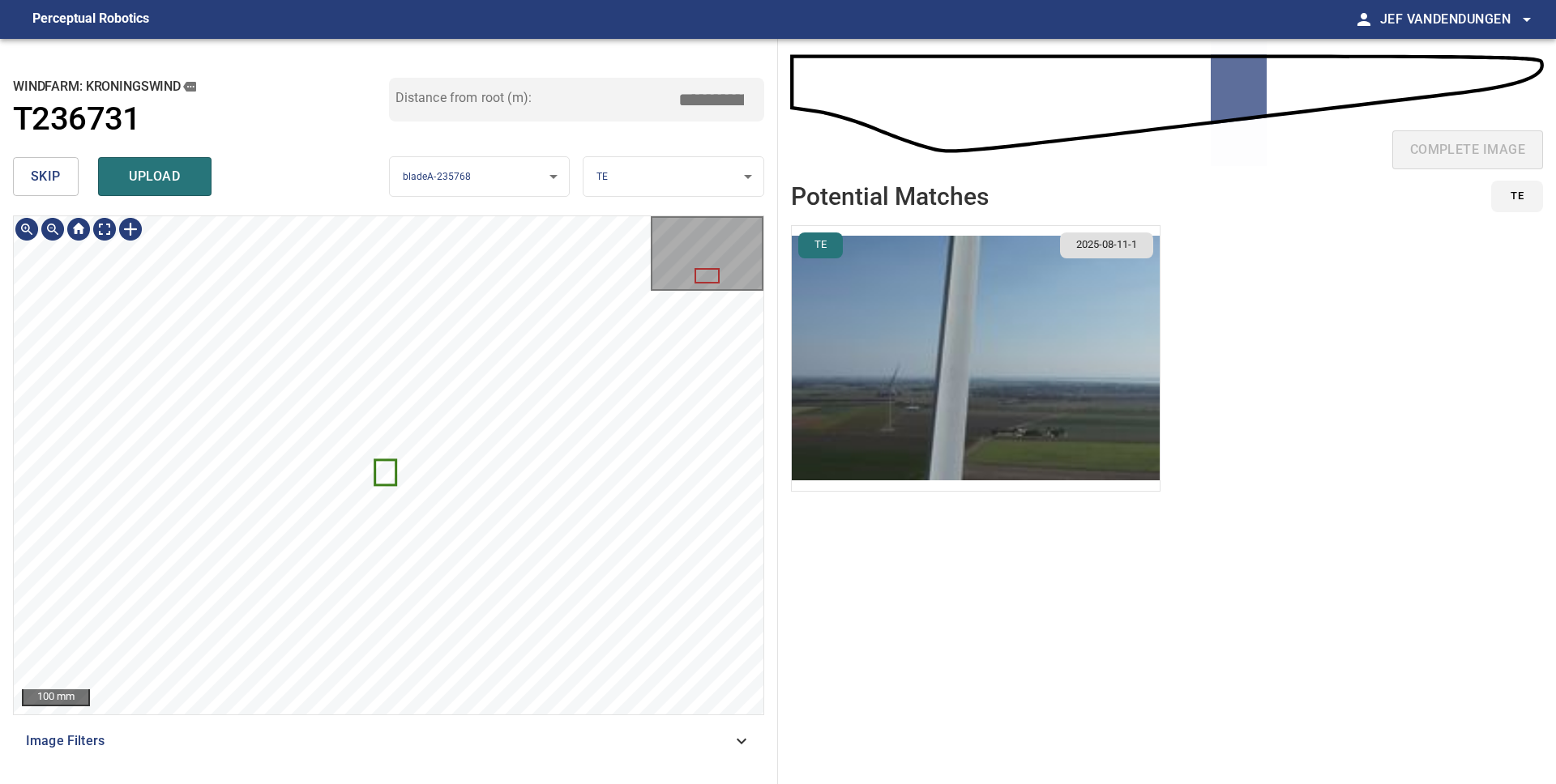
click at [915, 344] on img "button" at bounding box center [976, 358] width 368 height 265
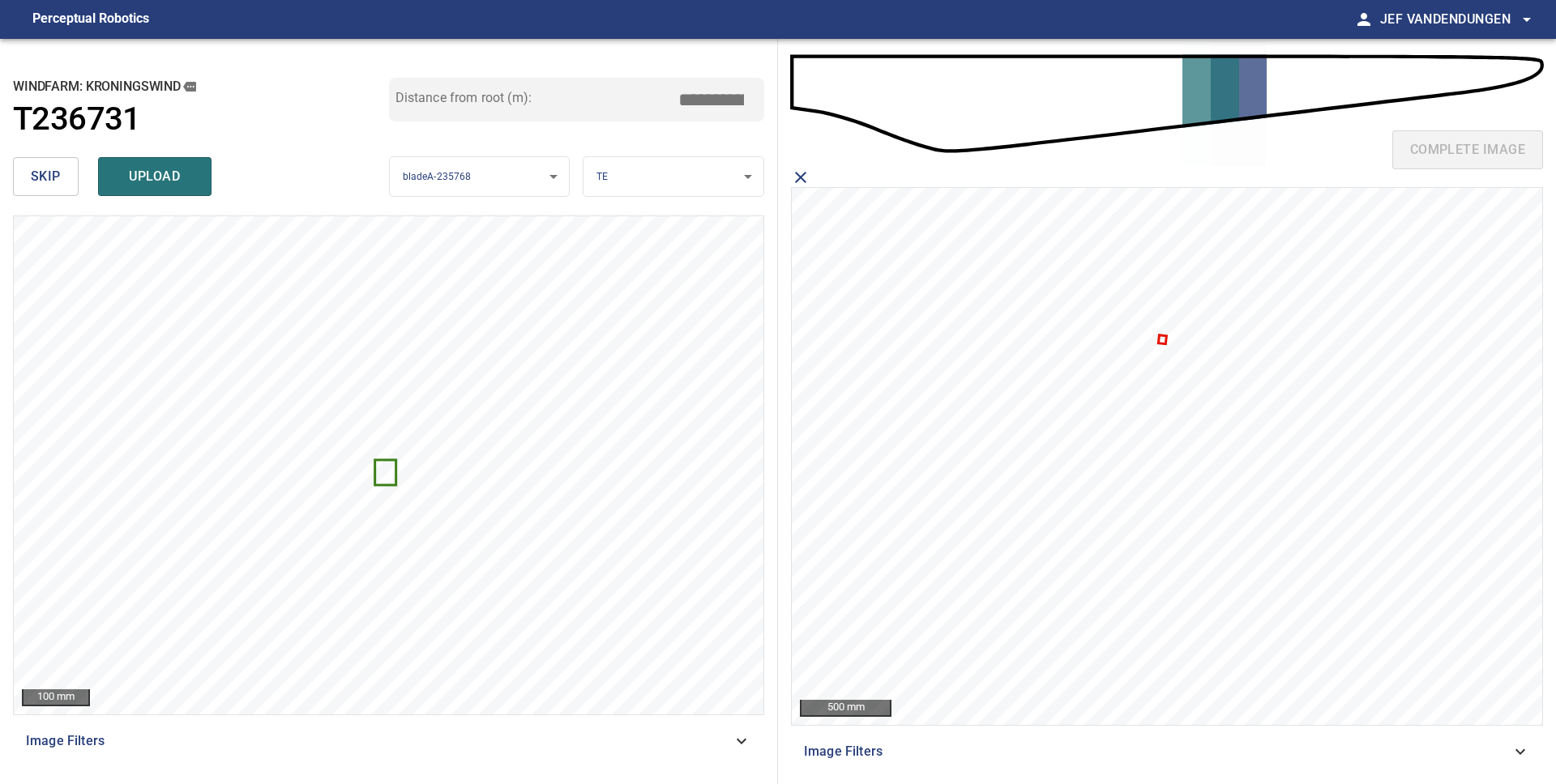
click at [1162, 340] on icon at bounding box center [1162, 339] width 6 height 7
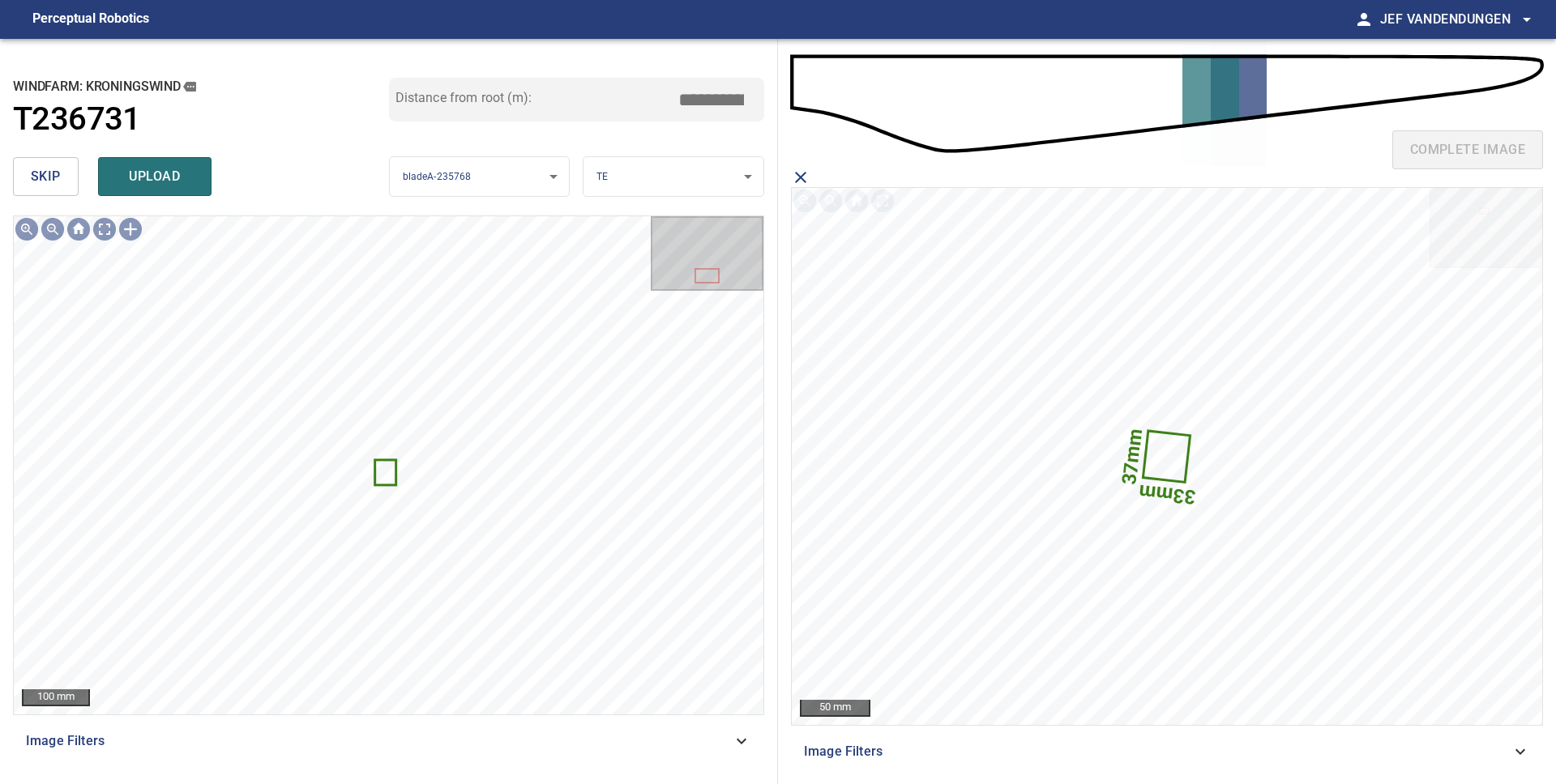
click at [150, 171] on span "upload" at bounding box center [154, 177] width 78 height 23
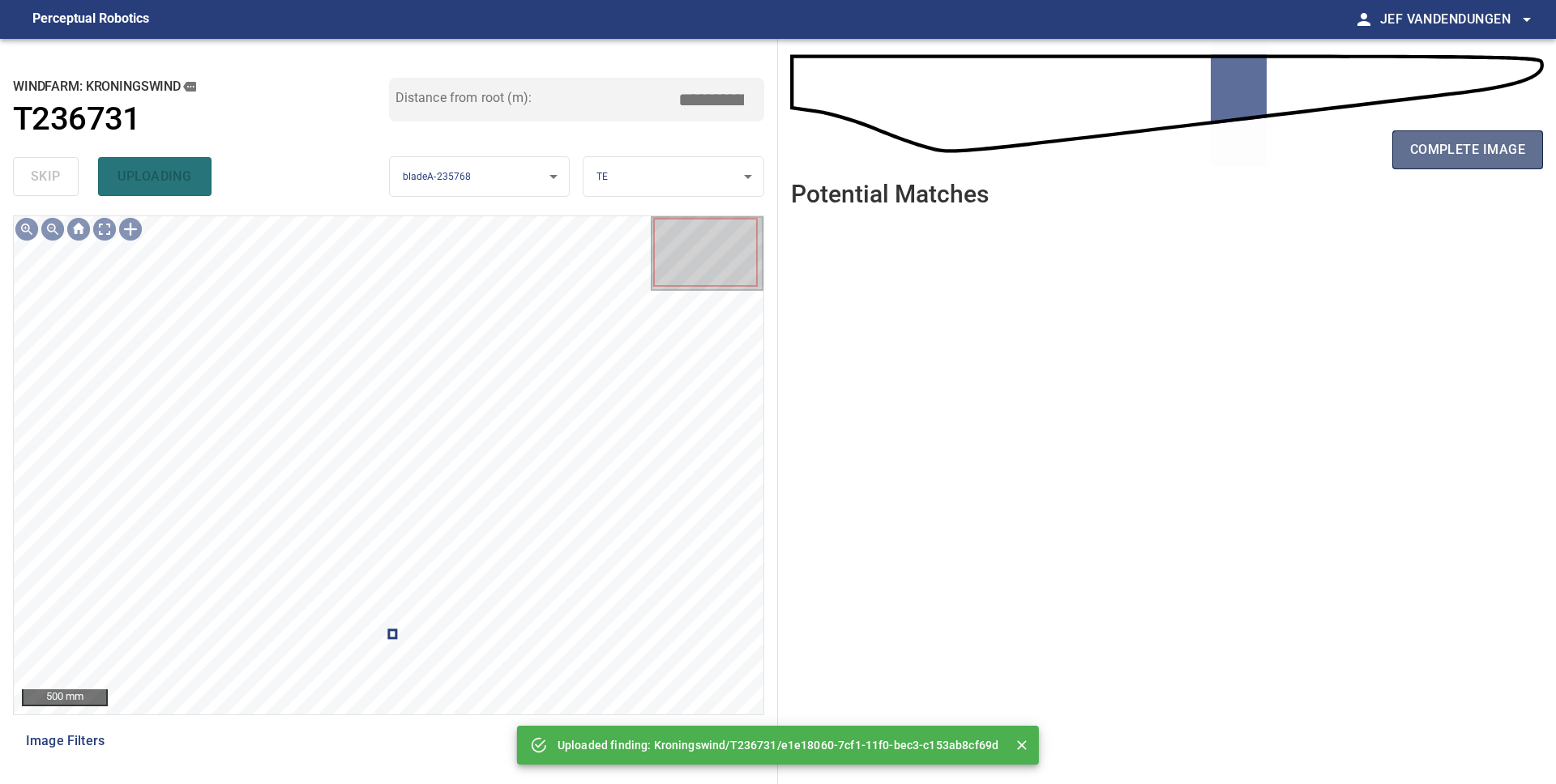
click at [1436, 161] on span "complete image" at bounding box center [1467, 150] width 115 height 23
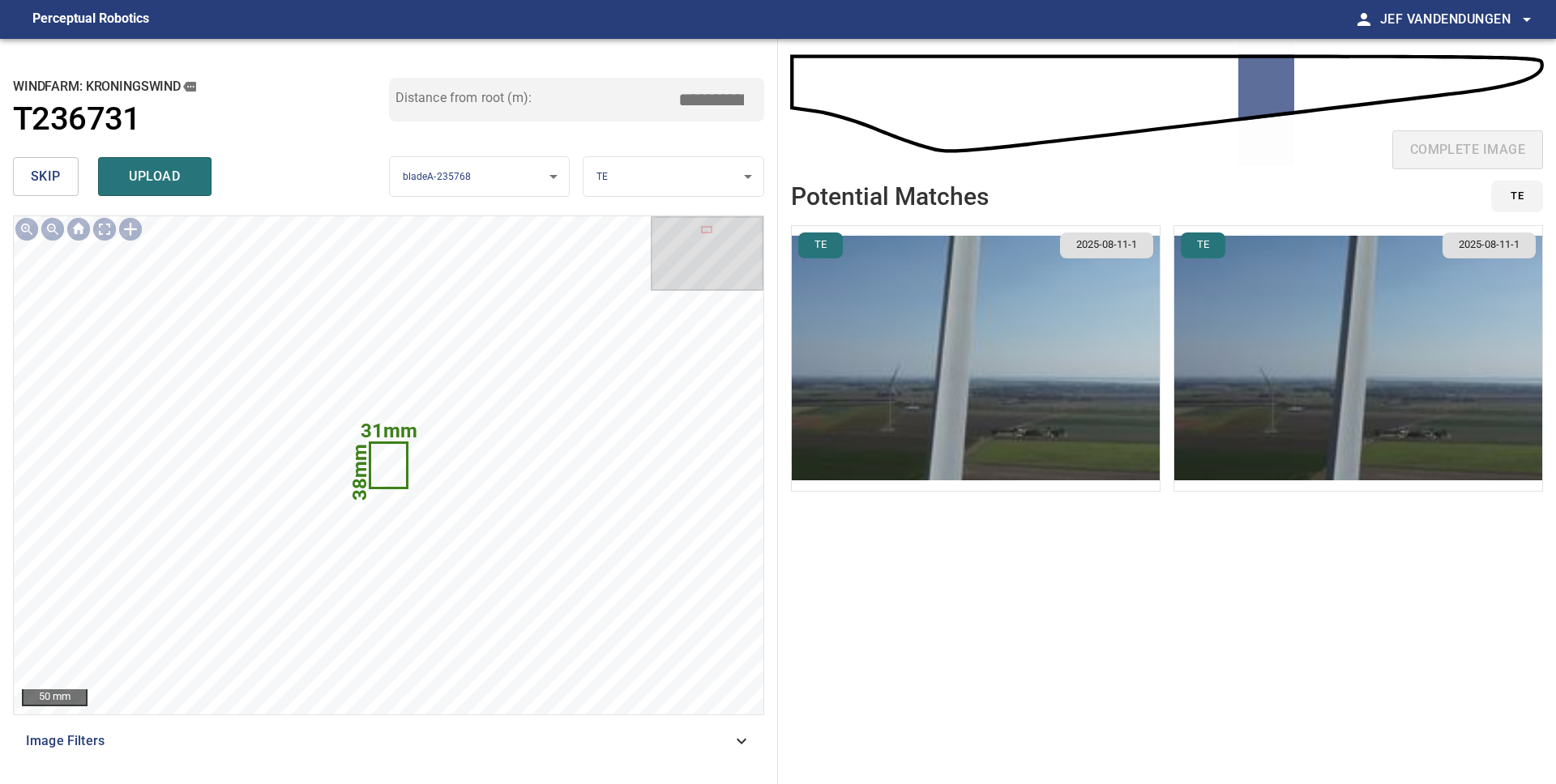
click at [51, 178] on span "skip" at bounding box center [45, 177] width 30 height 23
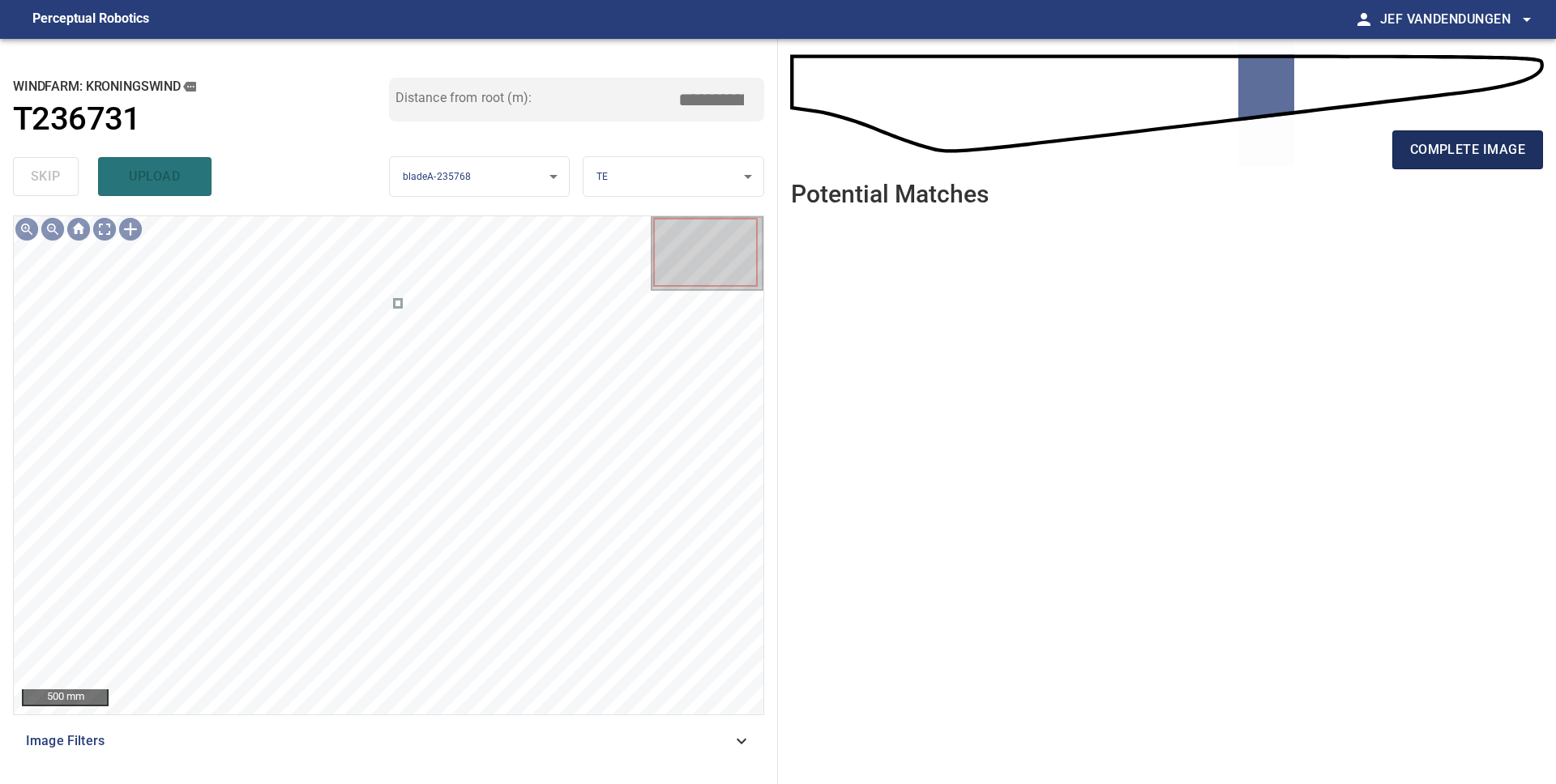
click at [1500, 145] on span "complete image" at bounding box center [1467, 150] width 115 height 23
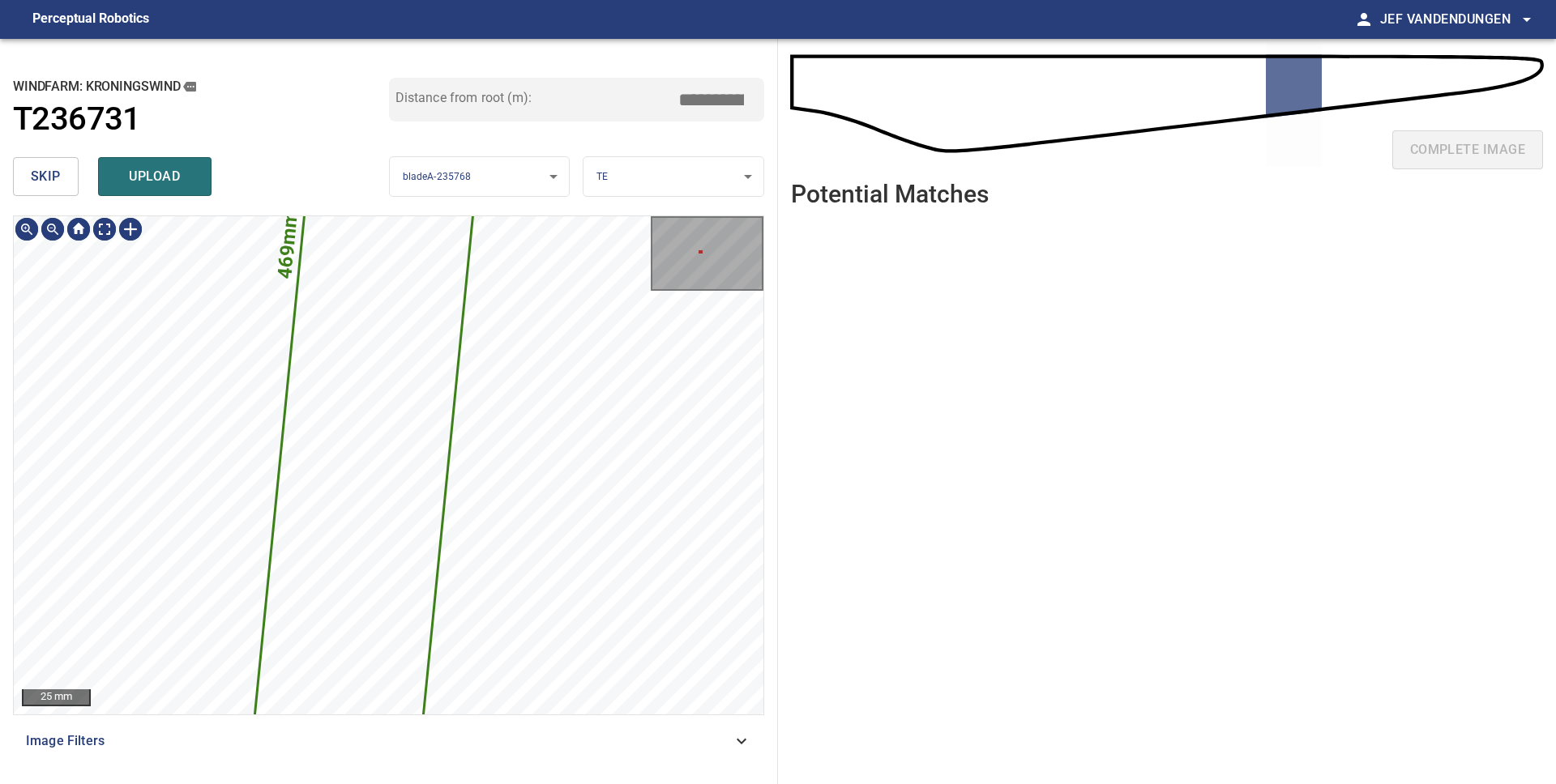
click at [31, 181] on span "skip" at bounding box center [45, 177] width 30 height 23
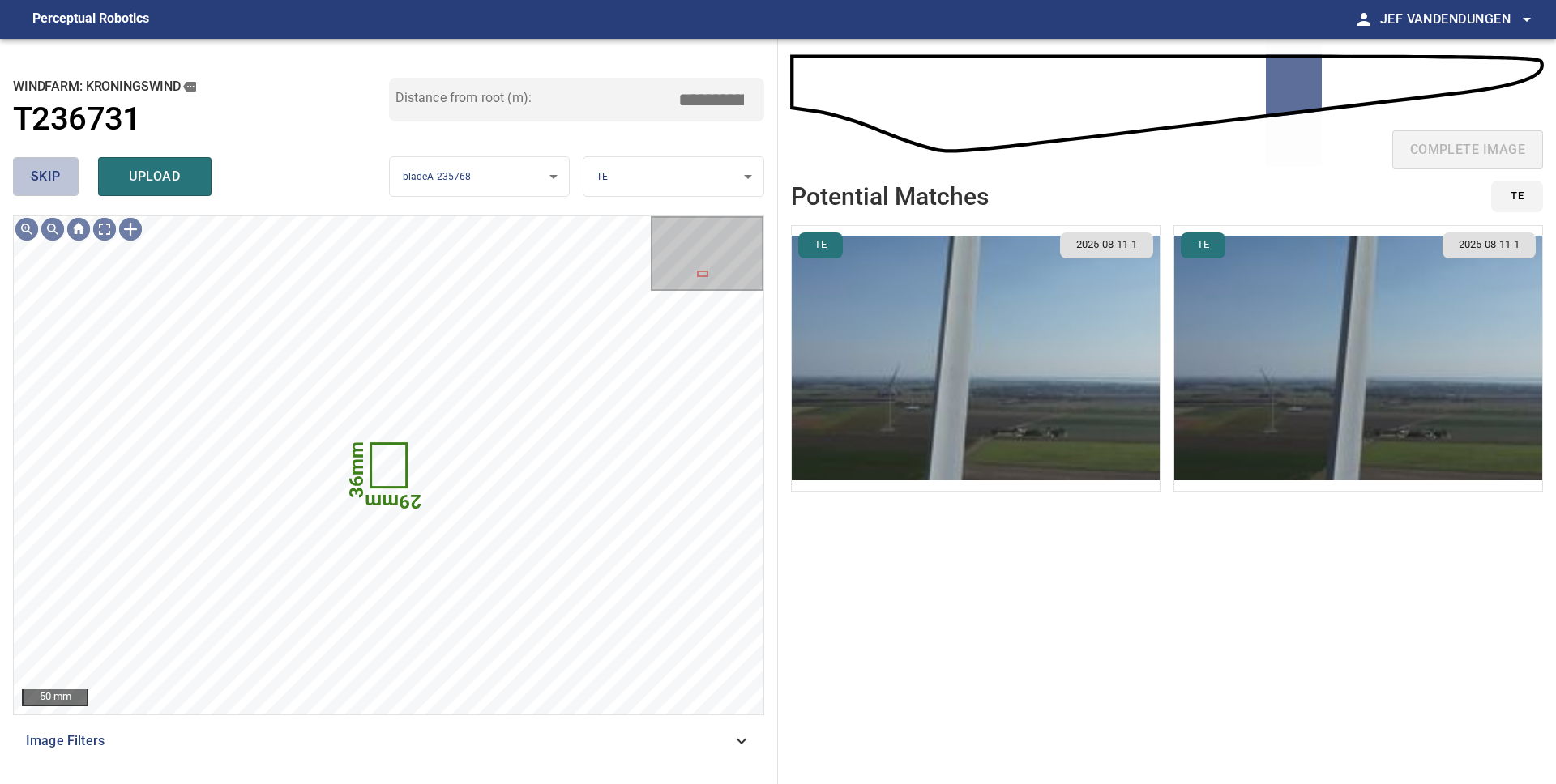
click at [41, 183] on span "skip" at bounding box center [45, 177] width 30 height 23
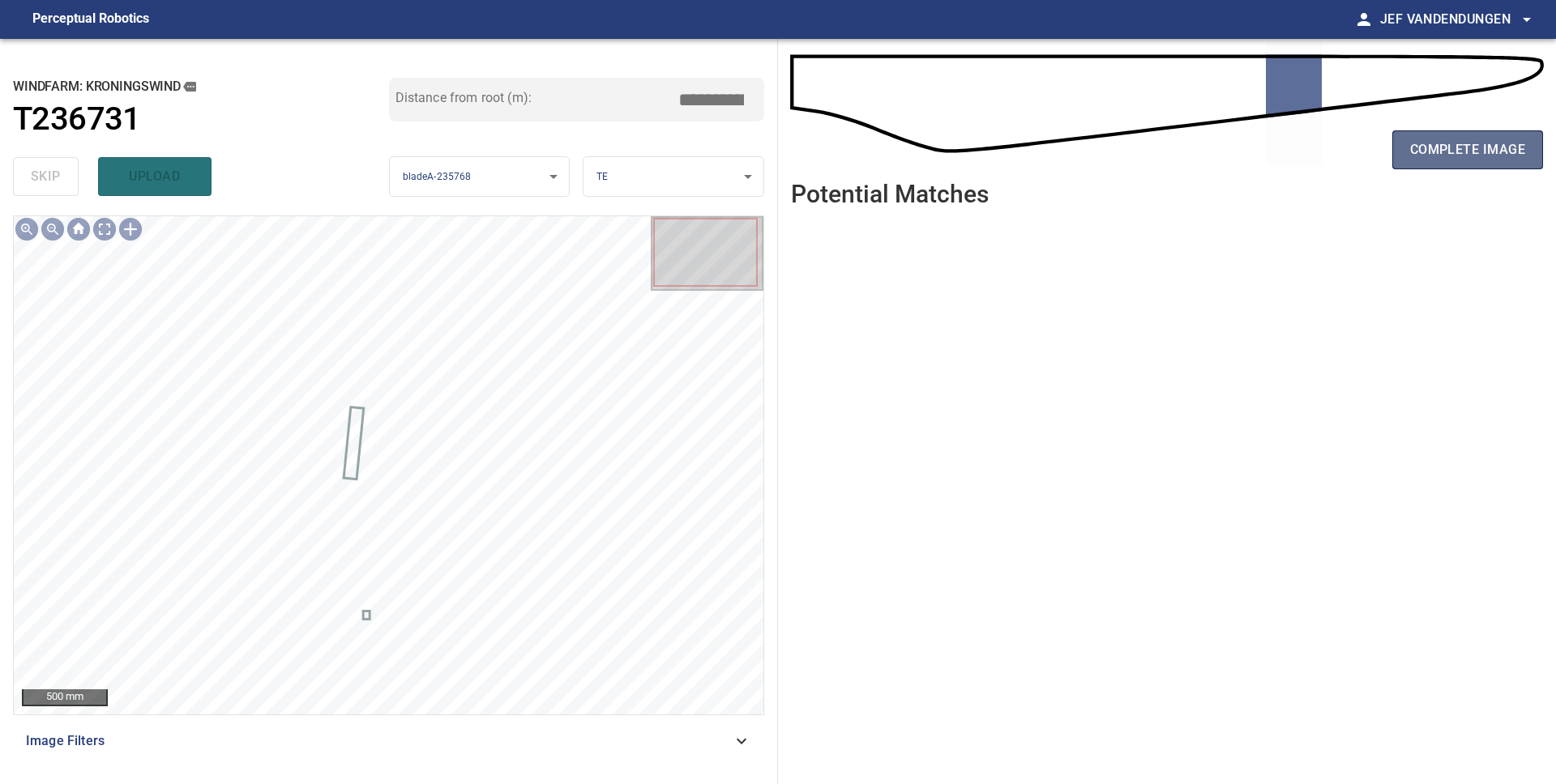
click at [1439, 164] on button "complete image" at bounding box center [1467, 149] width 150 height 39
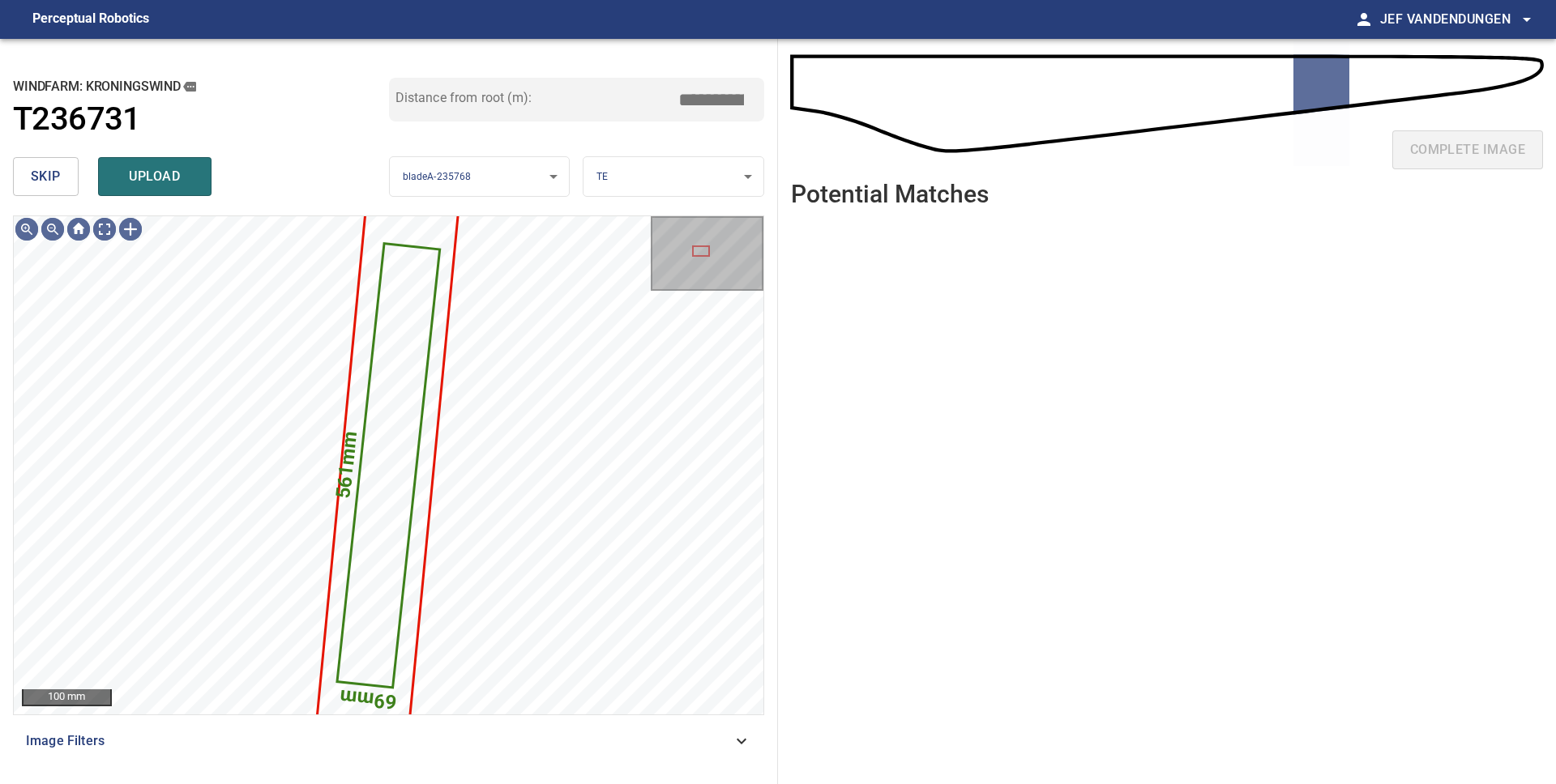
click at [70, 182] on button "skip" at bounding box center [46, 176] width 66 height 39
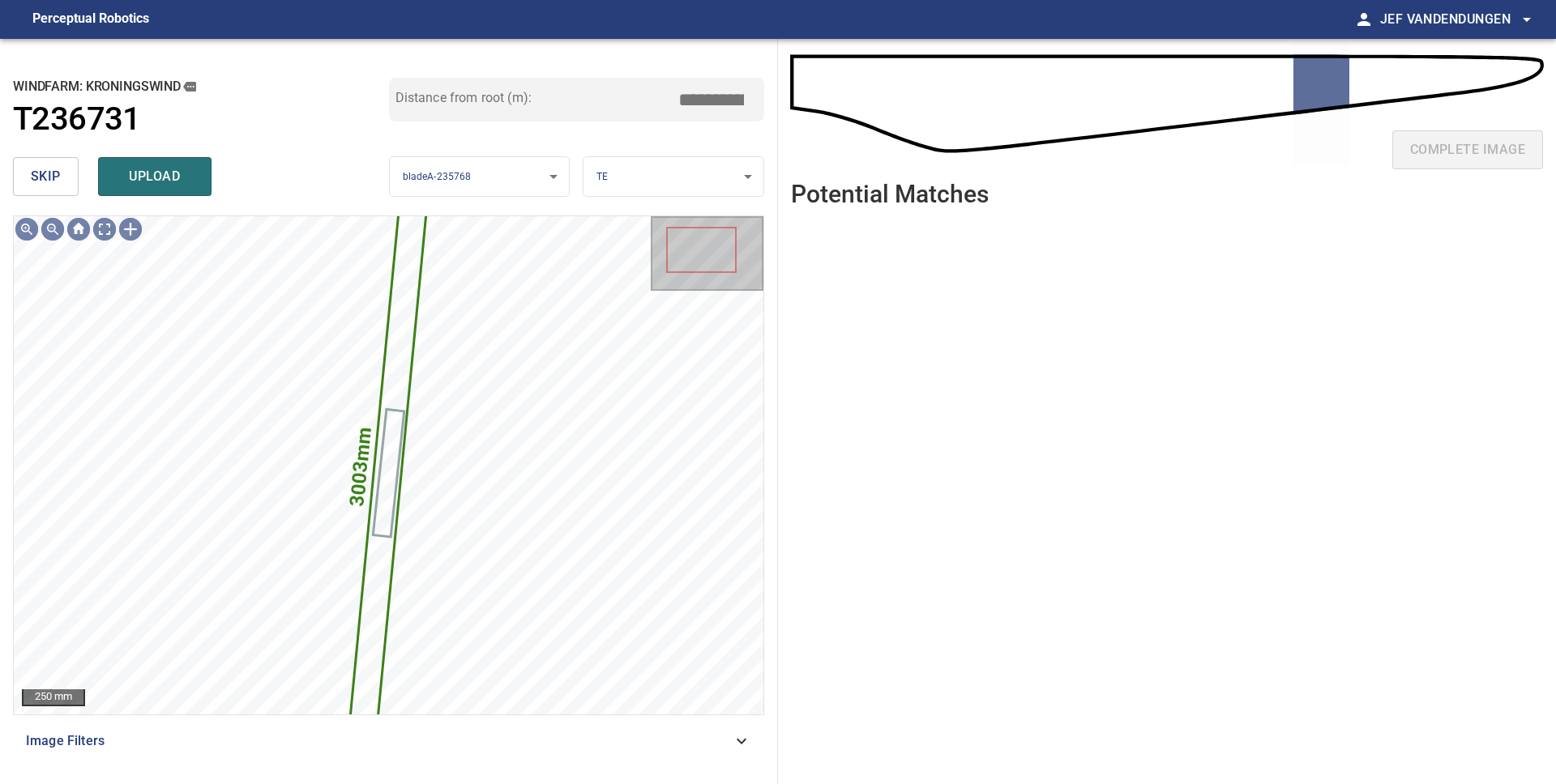
click at [70, 182] on button "skip" at bounding box center [46, 176] width 66 height 39
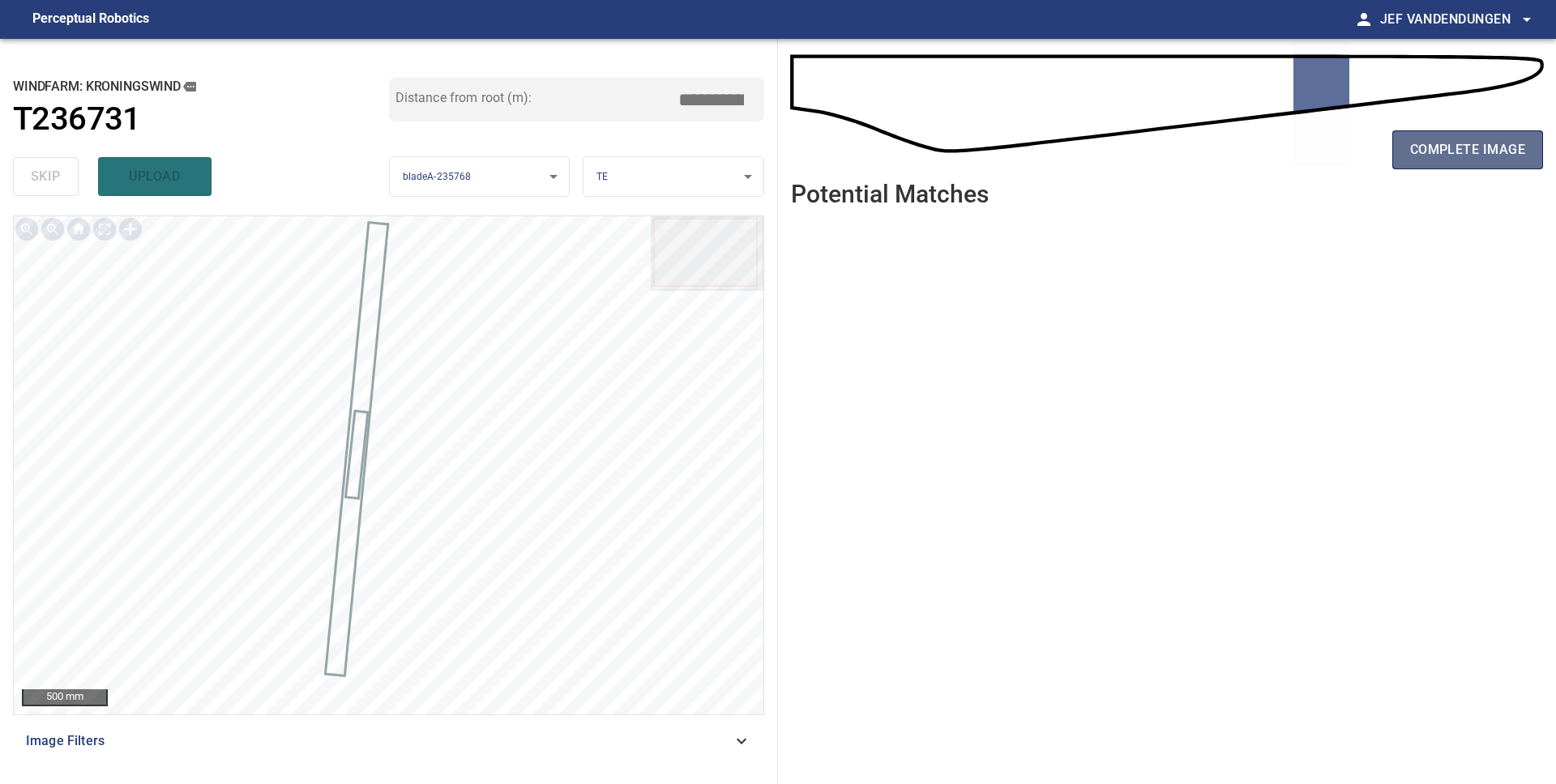
click at [1441, 166] on button "complete image" at bounding box center [1467, 149] width 150 height 39
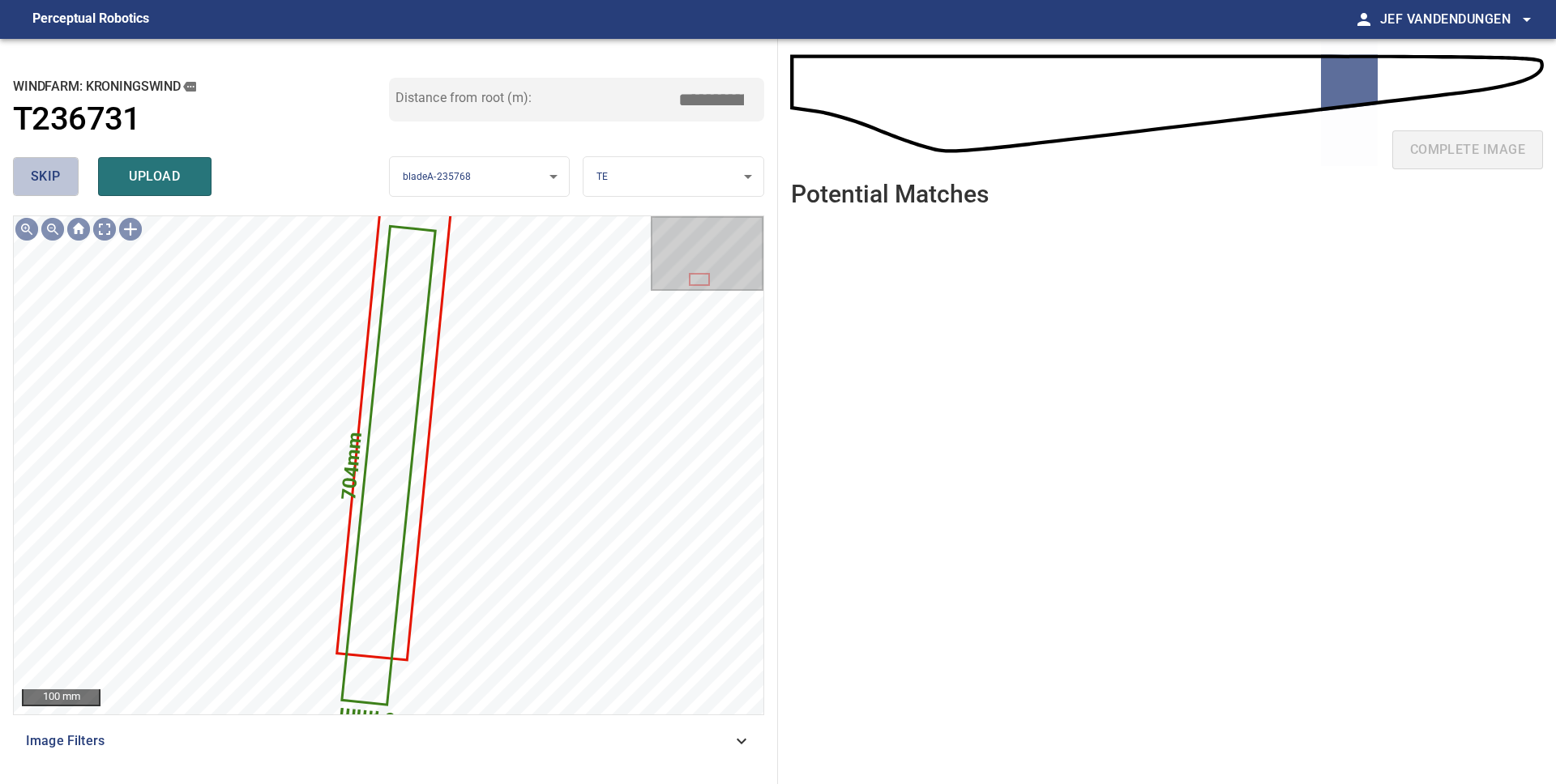
click at [61, 173] on button "skip" at bounding box center [46, 176] width 66 height 39
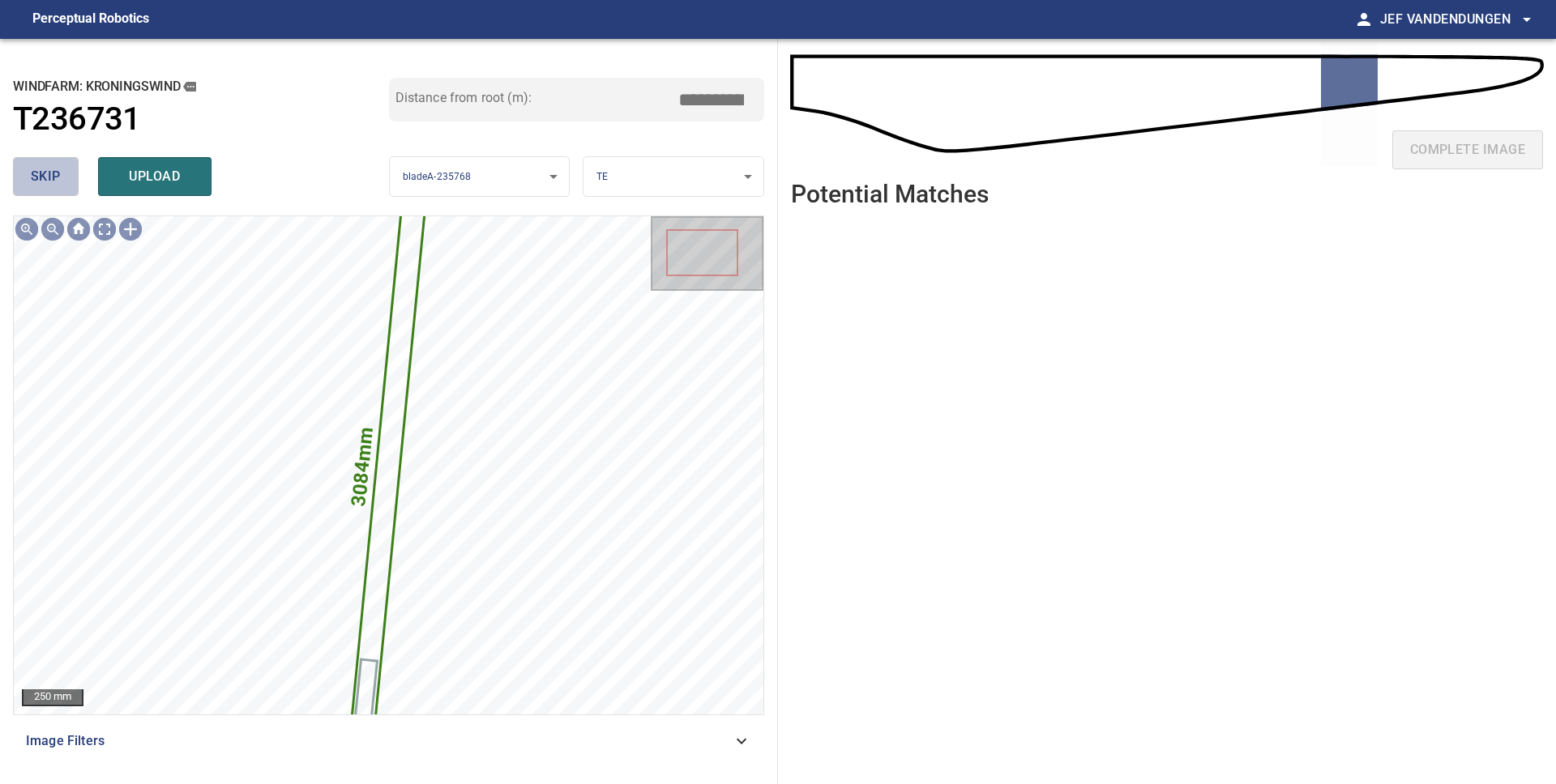
click at [61, 173] on button "skip" at bounding box center [46, 176] width 66 height 39
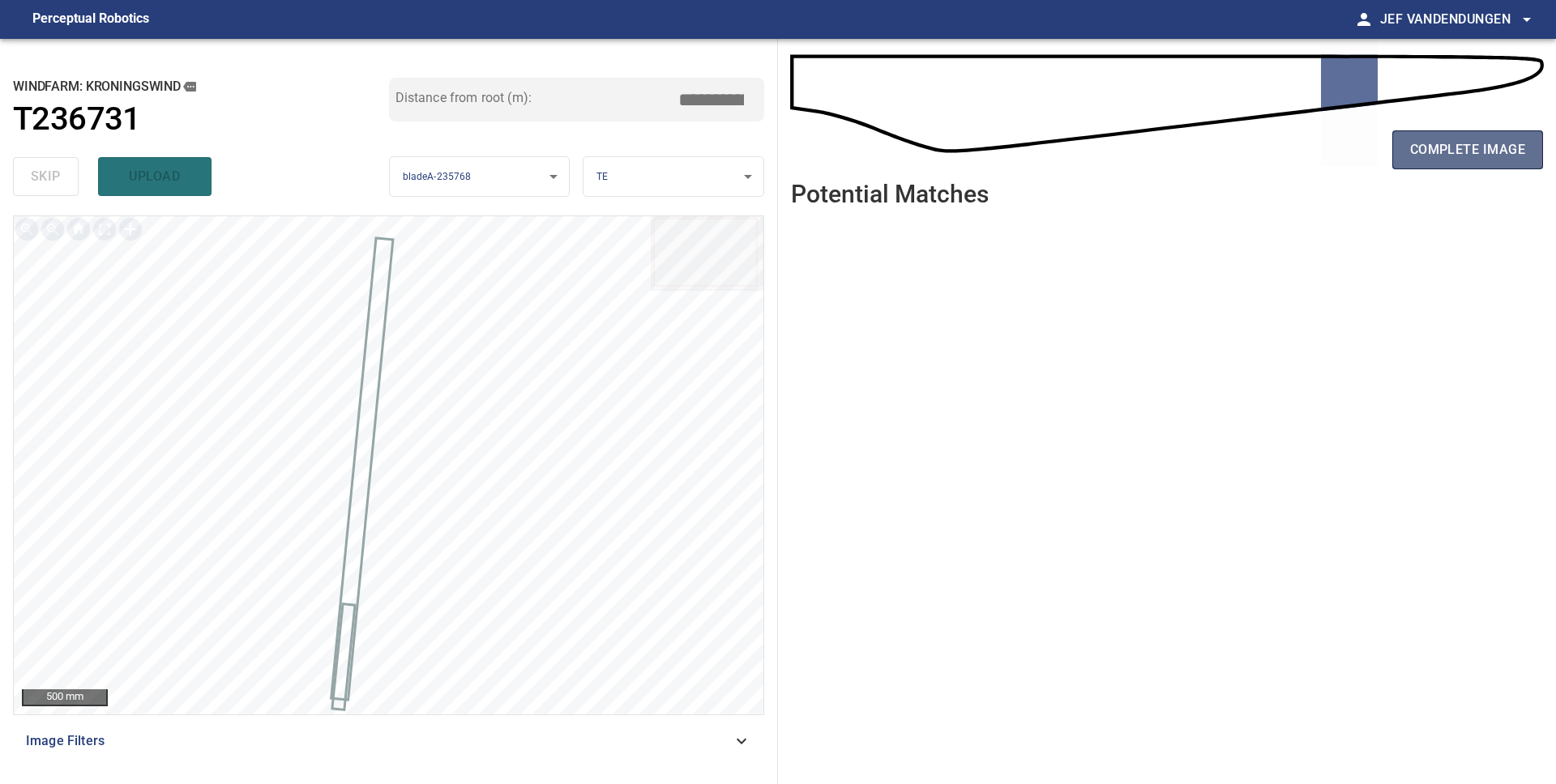
click at [1473, 137] on button "complete image" at bounding box center [1467, 149] width 150 height 39
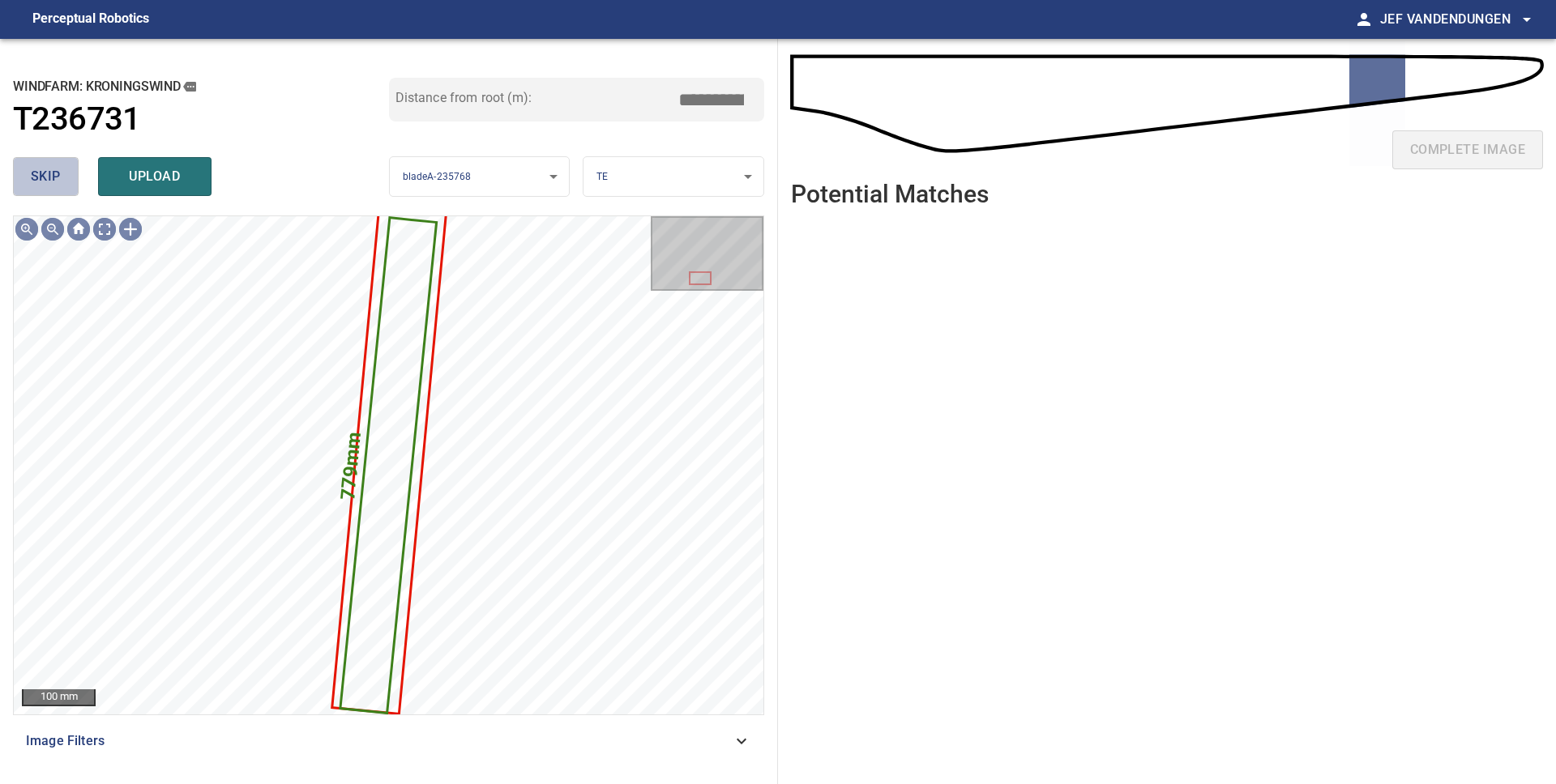
click at [50, 183] on span "skip" at bounding box center [45, 177] width 30 height 23
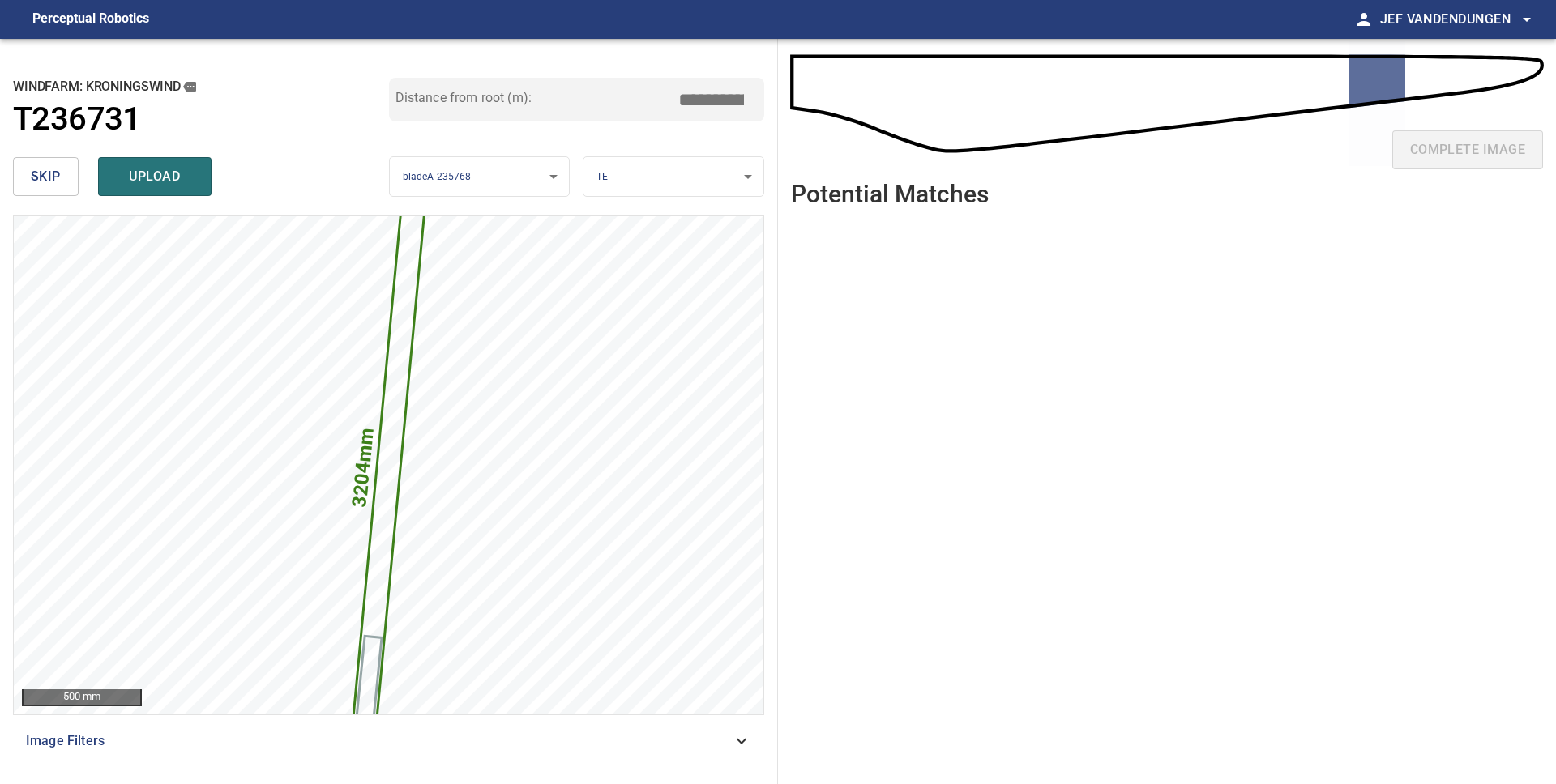
click at [50, 183] on span "skip" at bounding box center [45, 177] width 30 height 23
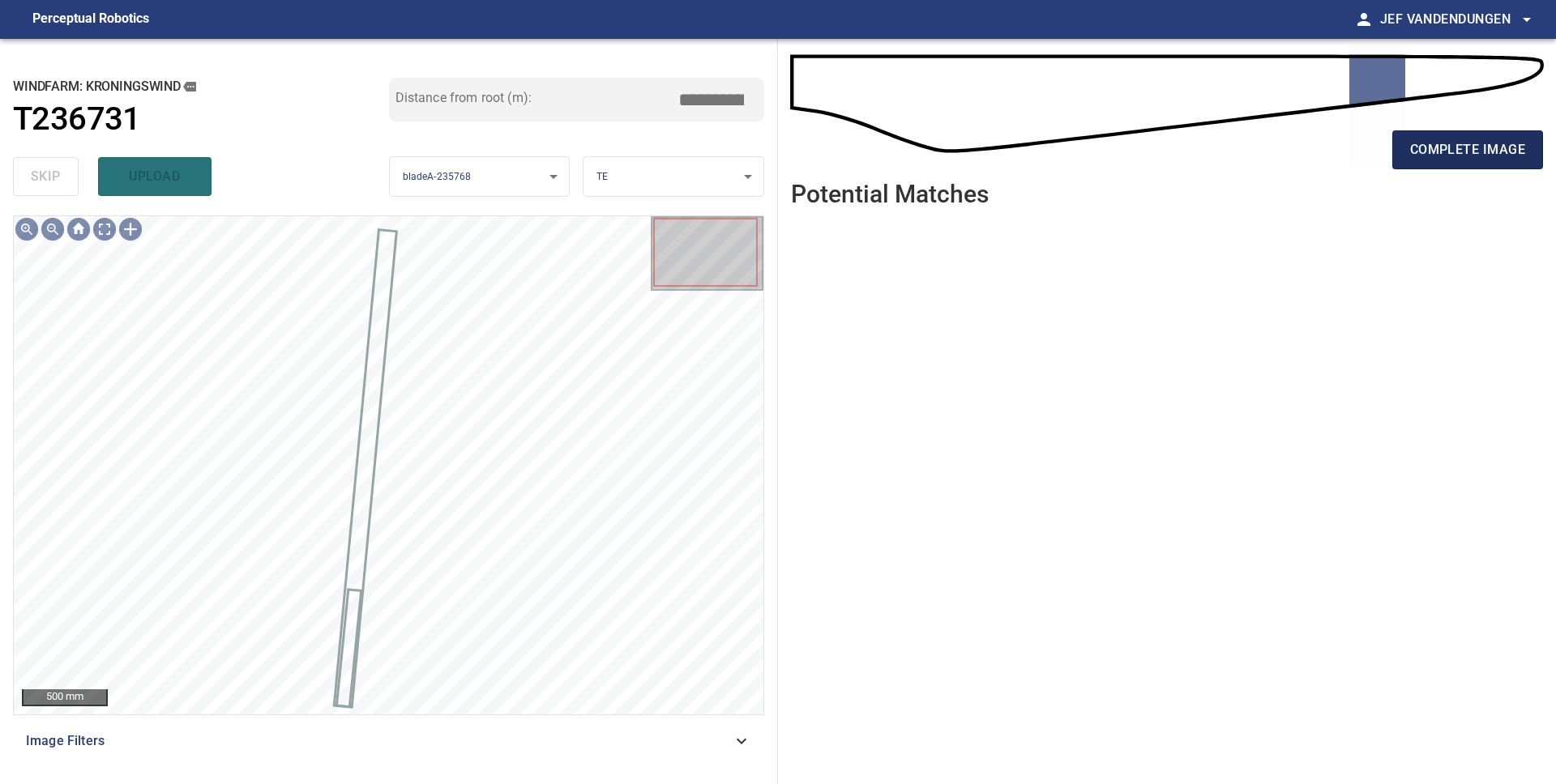
click at [1464, 147] on span "complete image" at bounding box center [1467, 150] width 115 height 23
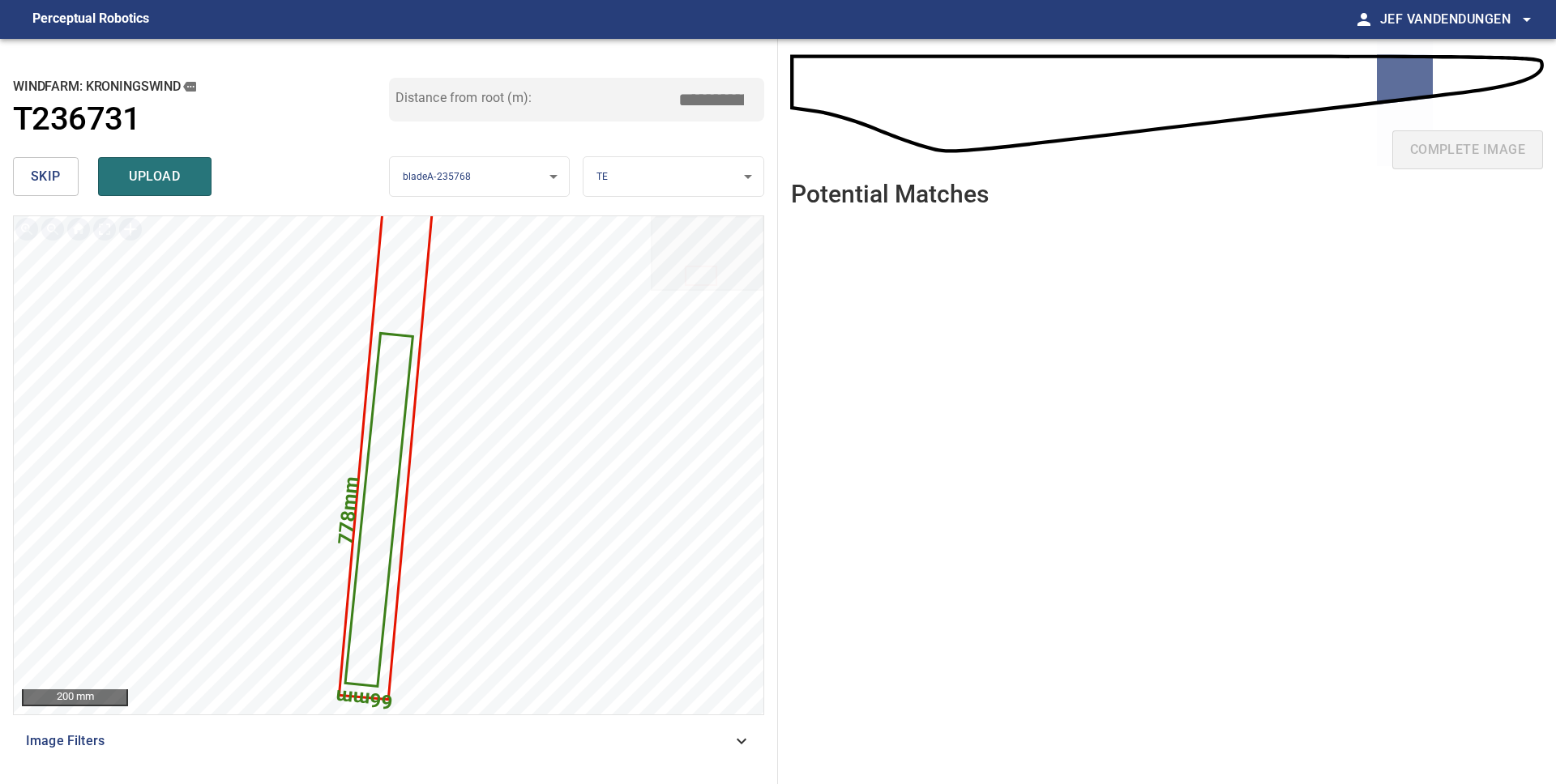
click at [21, 170] on button "skip" at bounding box center [46, 176] width 66 height 39
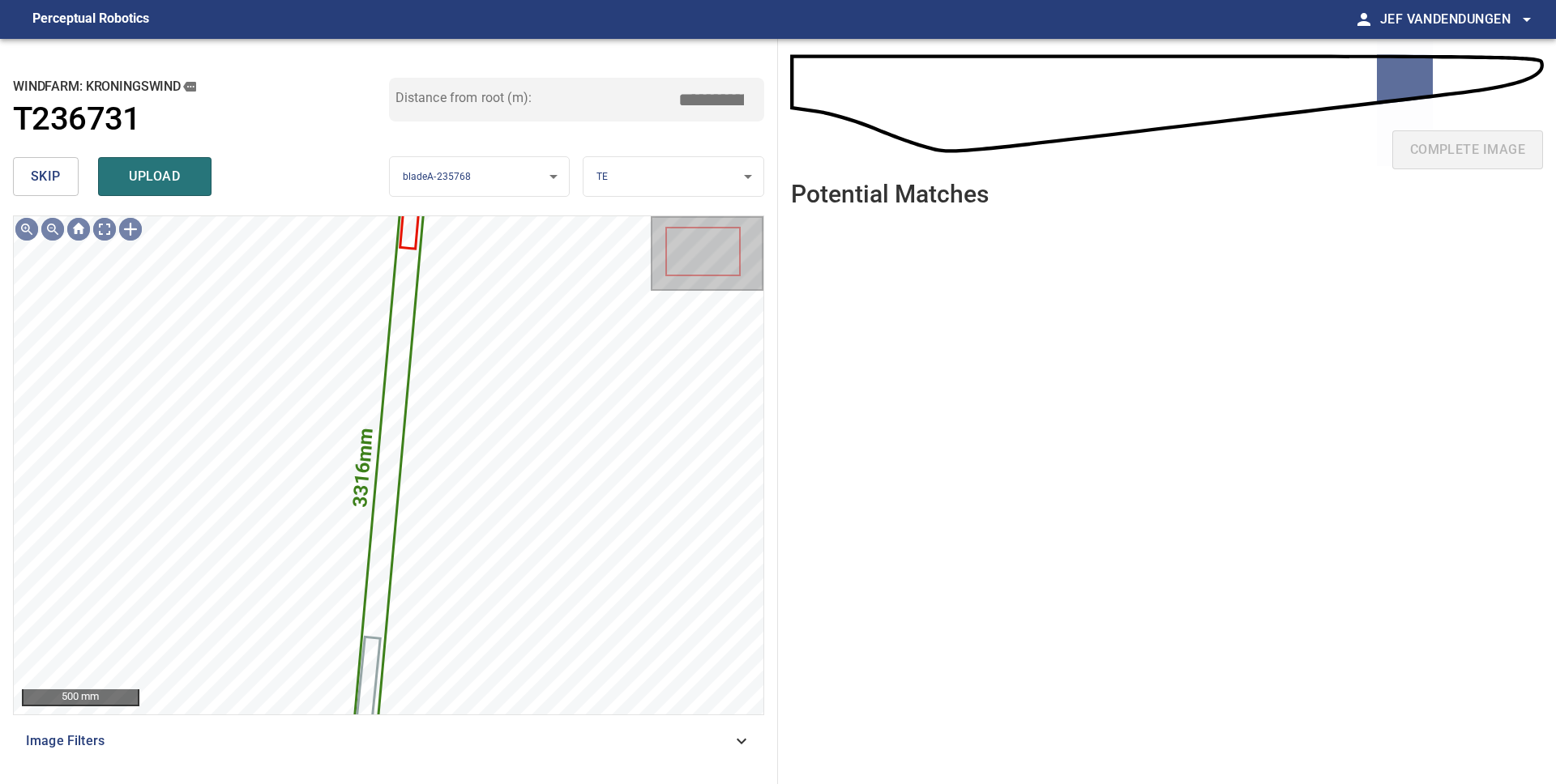
click at [35, 173] on span "skip" at bounding box center [45, 177] width 30 height 23
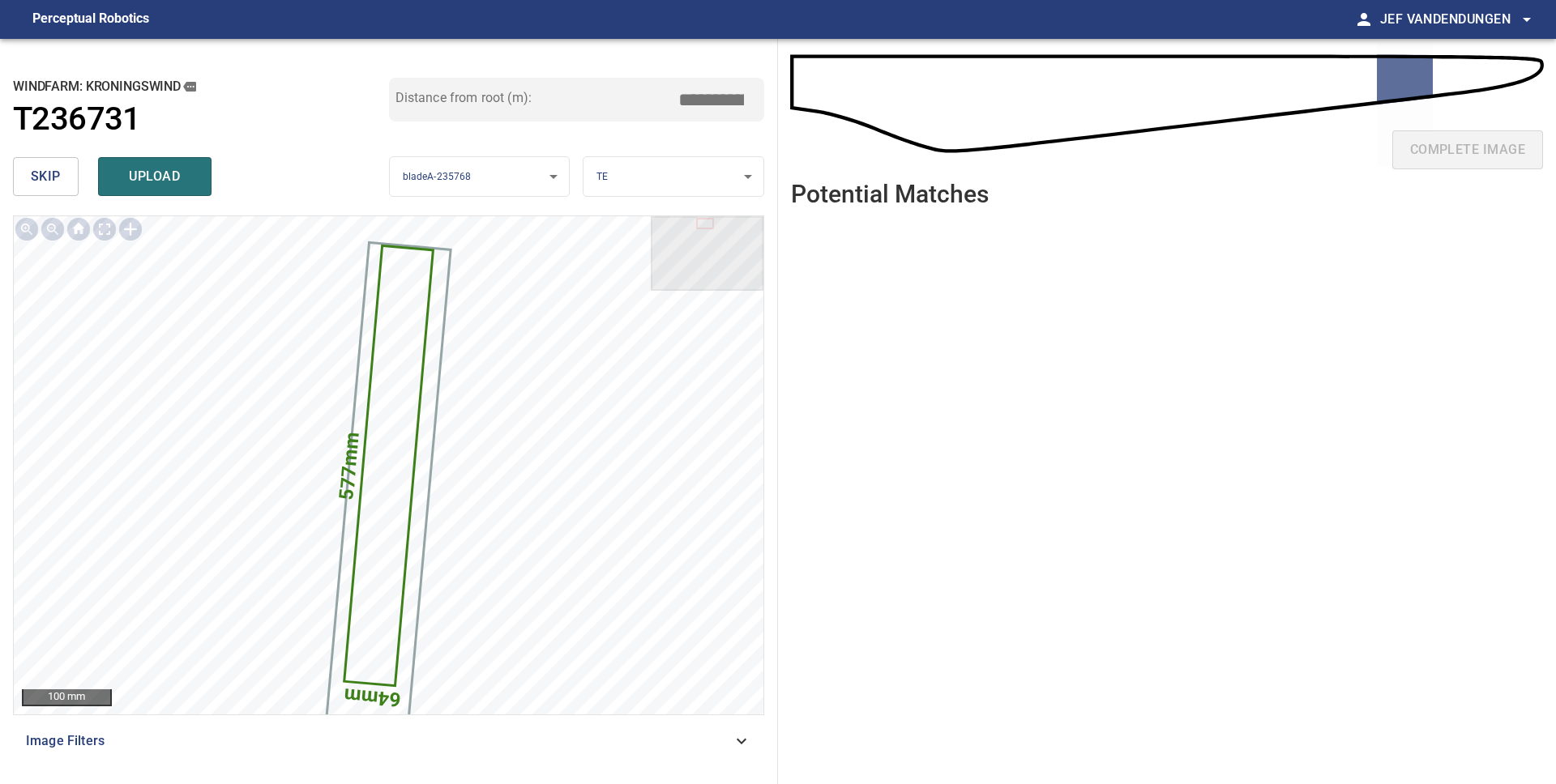
click at [35, 173] on span "skip" at bounding box center [45, 177] width 30 height 23
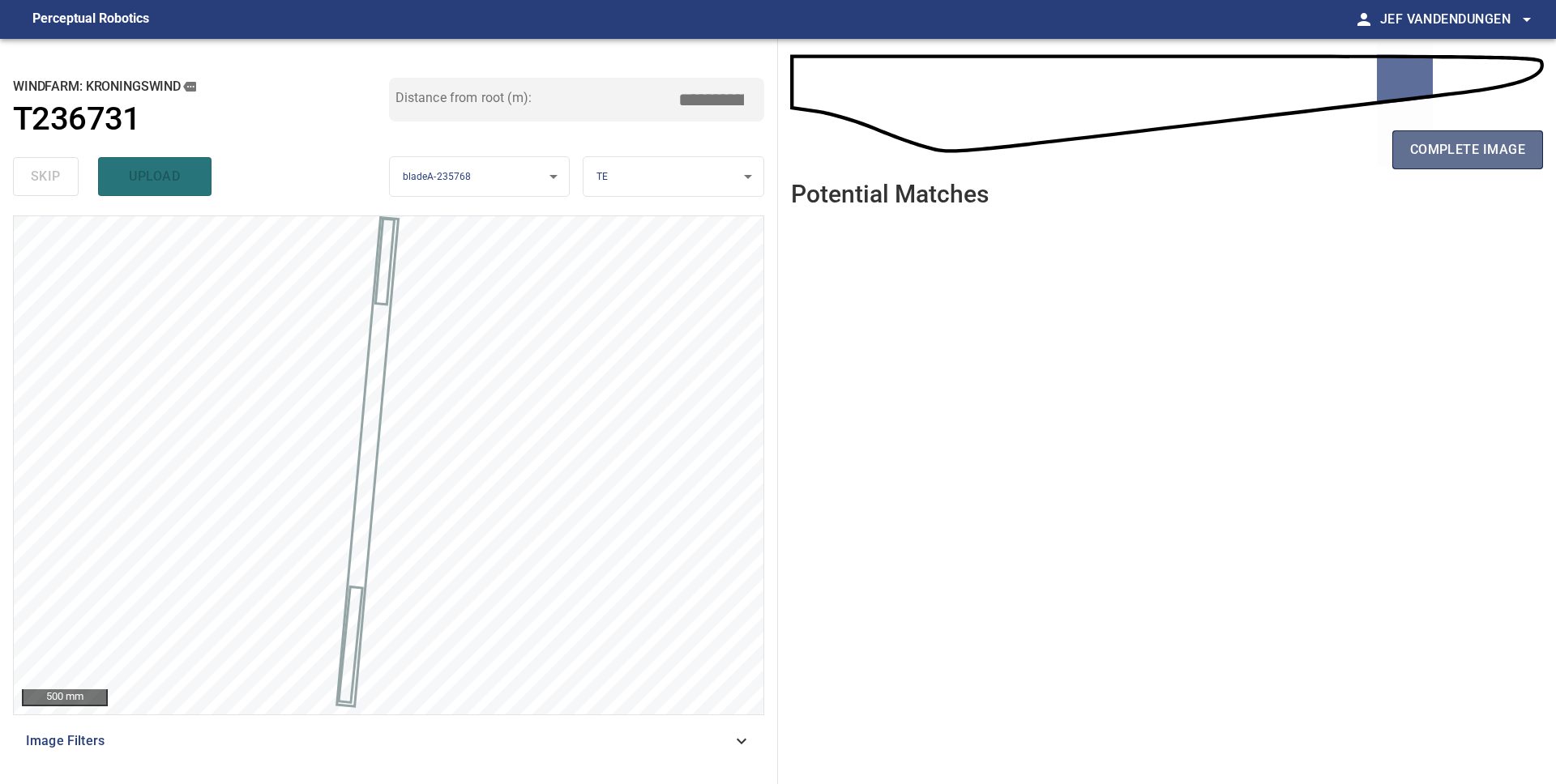
click at [1459, 161] on button "complete image" at bounding box center [1467, 149] width 150 height 39
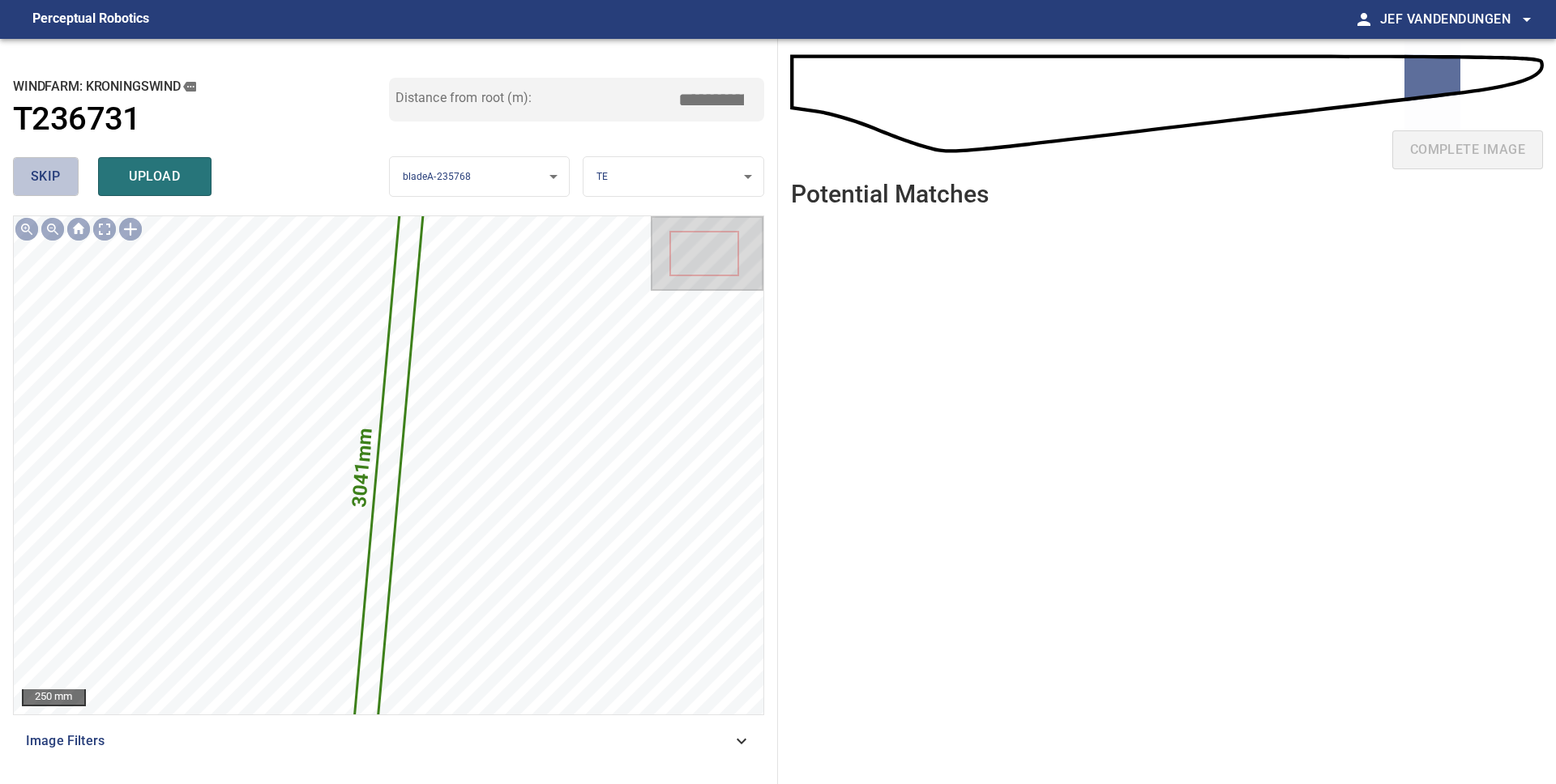
click at [44, 191] on button "skip" at bounding box center [46, 176] width 66 height 39
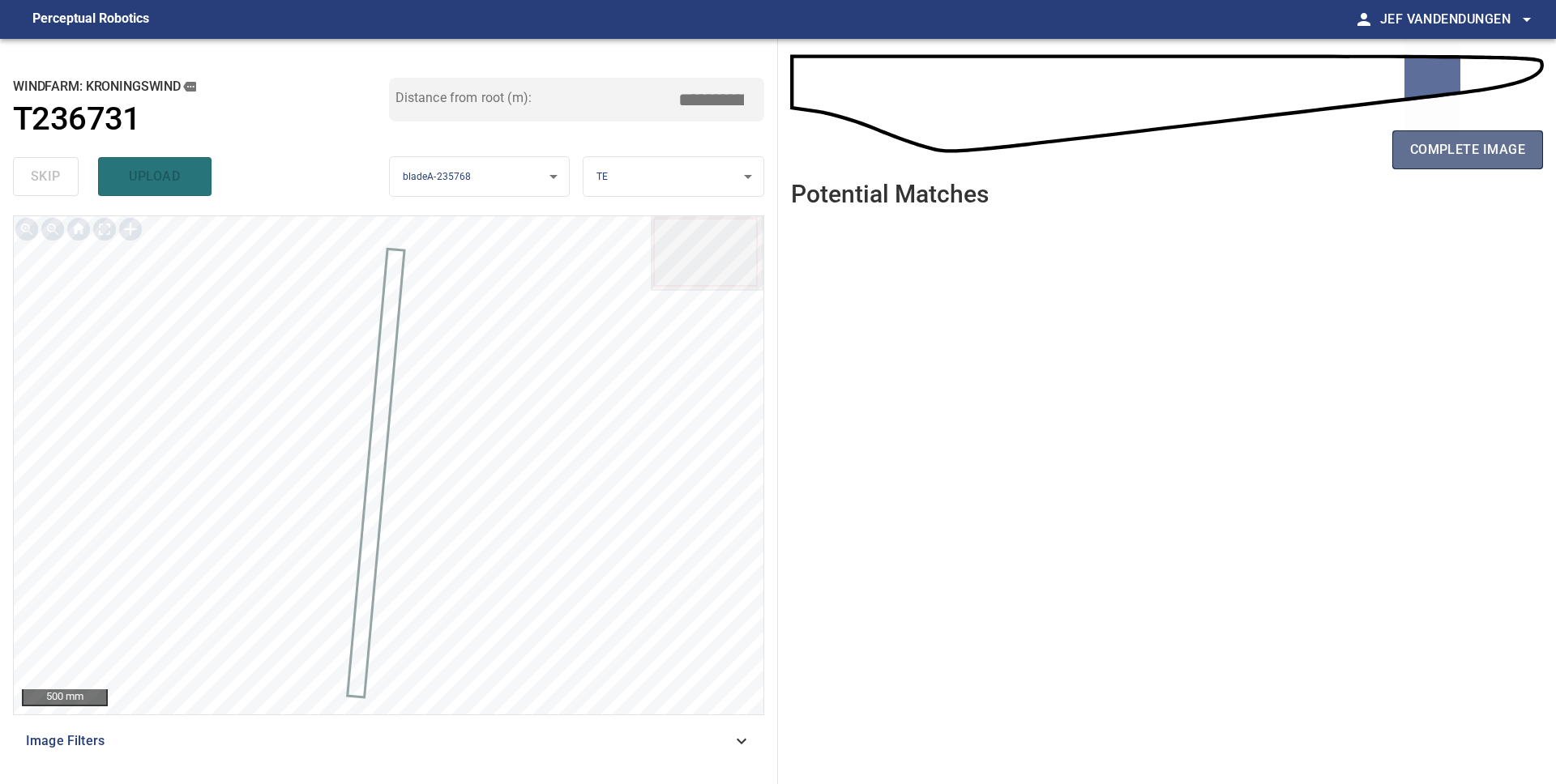
click at [1447, 150] on span "complete image" at bounding box center [1467, 150] width 115 height 23
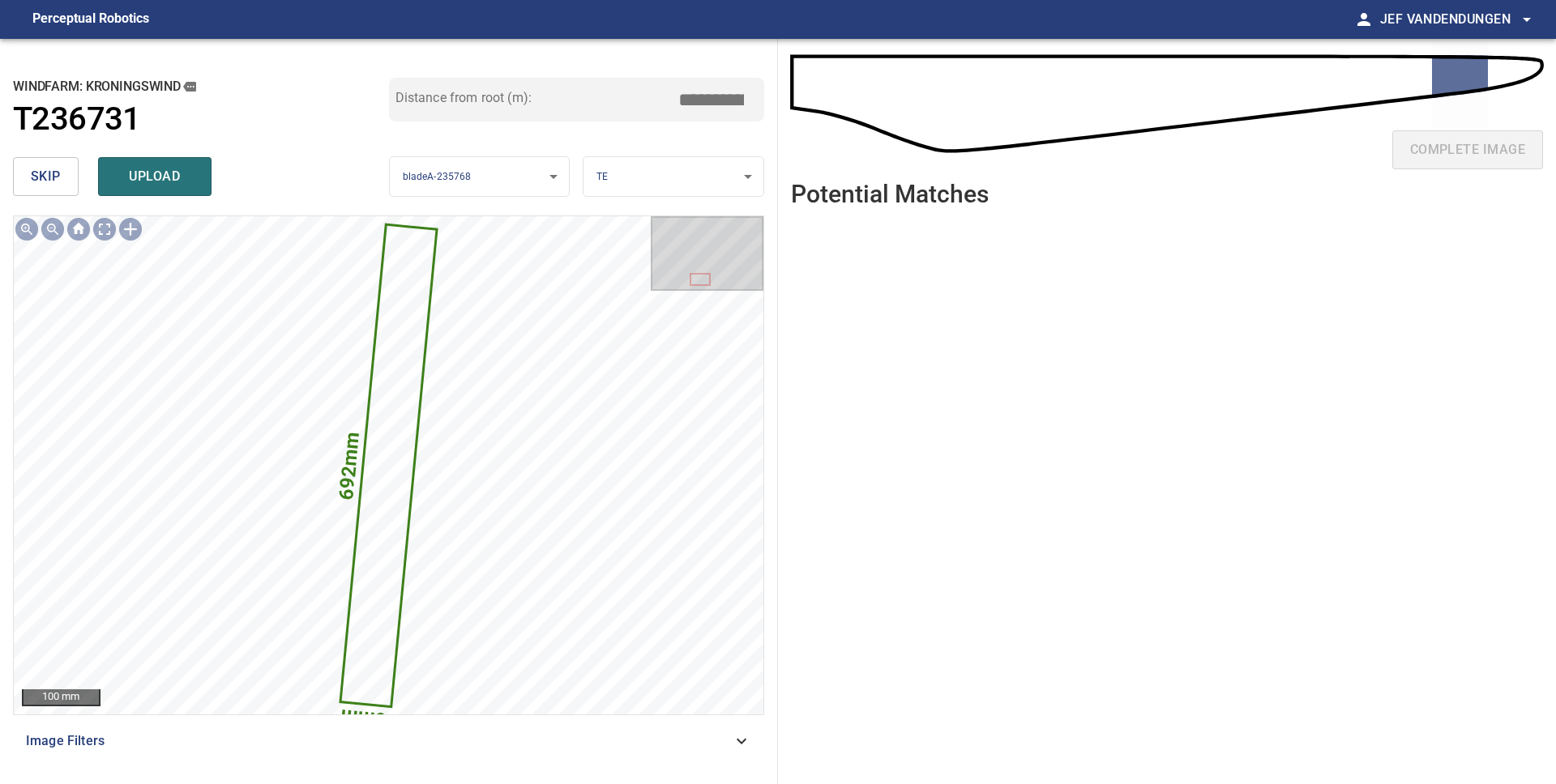
click at [51, 186] on span "skip" at bounding box center [45, 177] width 30 height 23
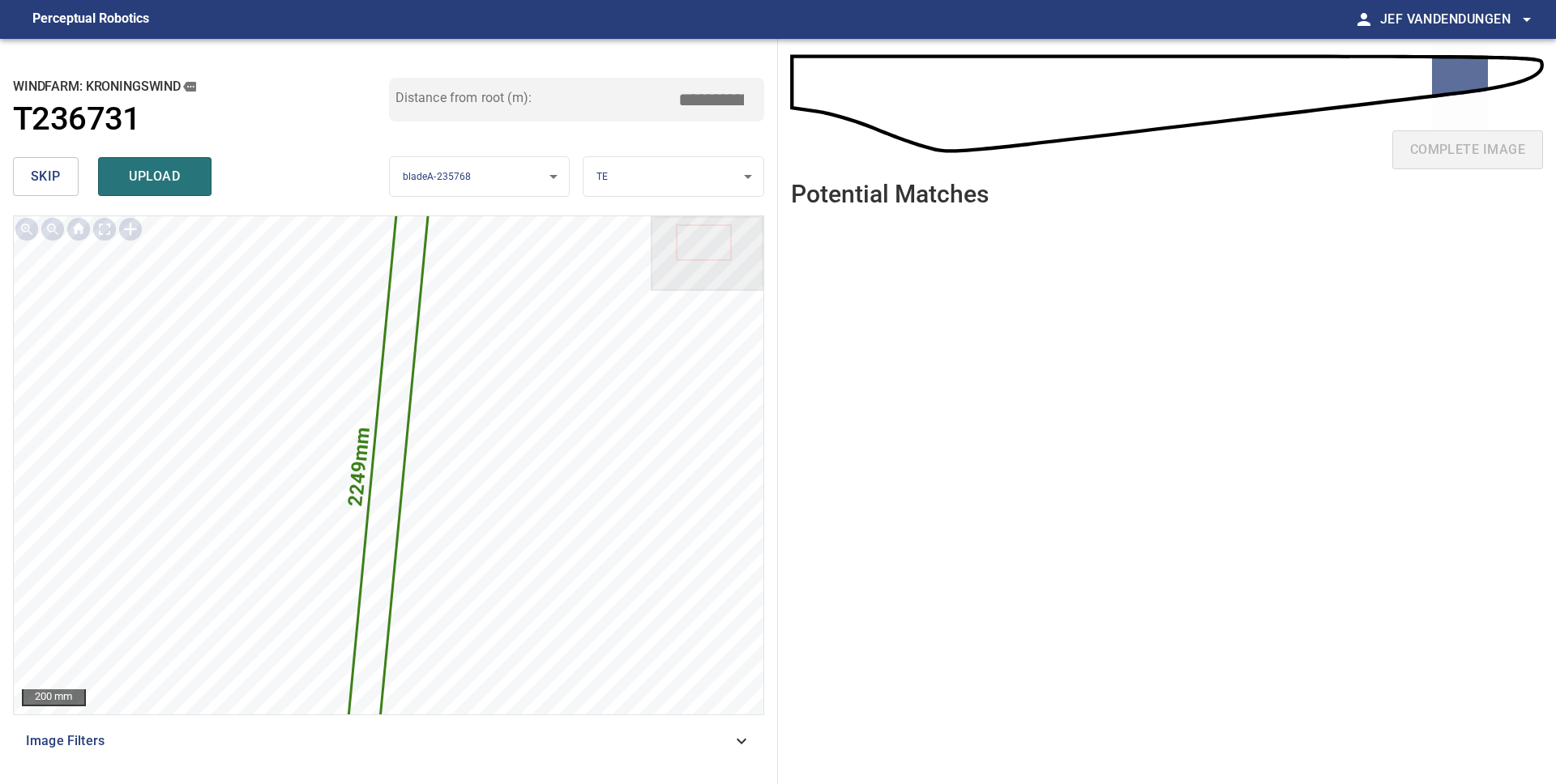
click at [57, 185] on span "skip" at bounding box center [45, 177] width 30 height 23
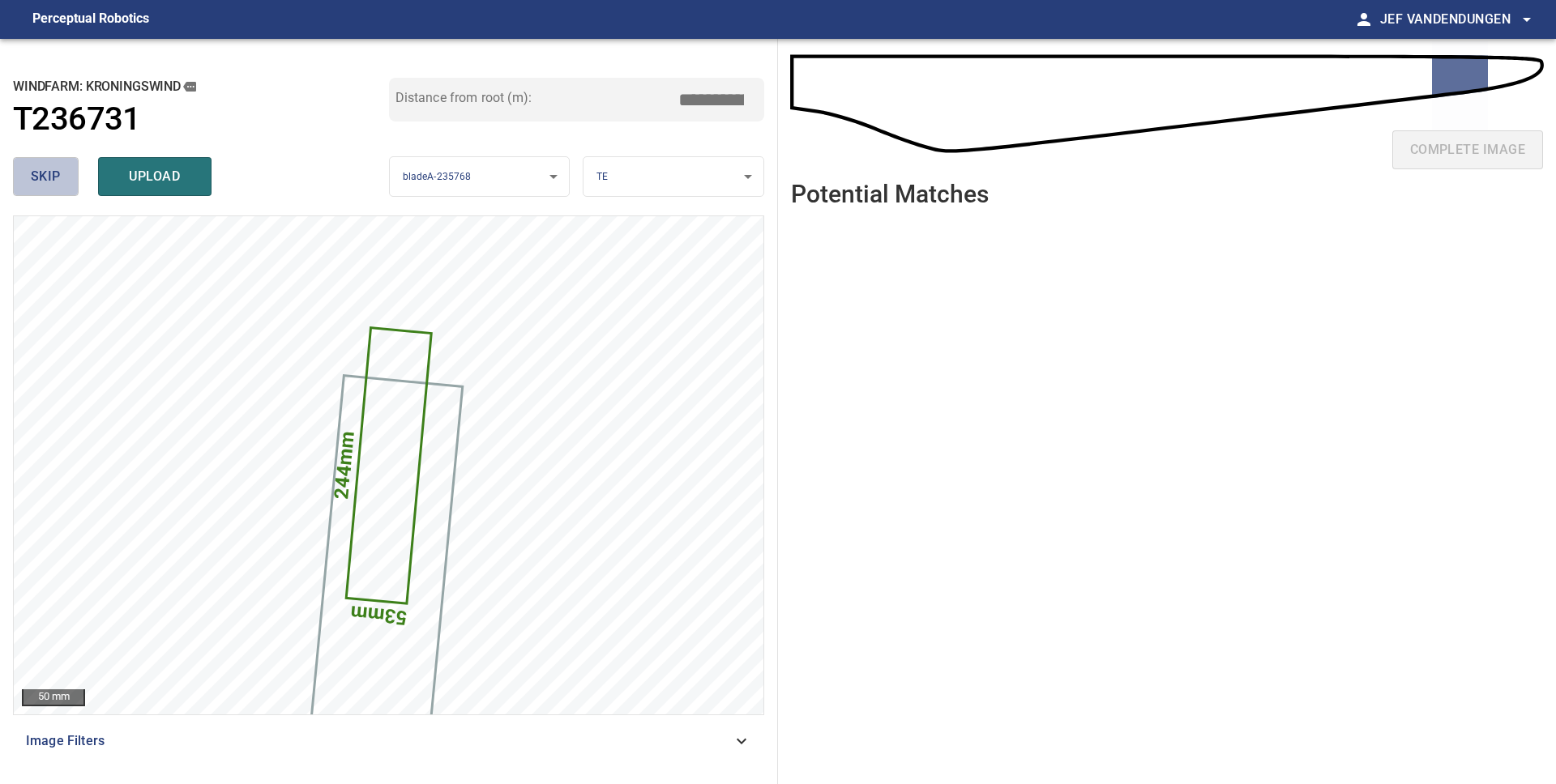
click at [60, 185] on button "skip" at bounding box center [46, 176] width 66 height 39
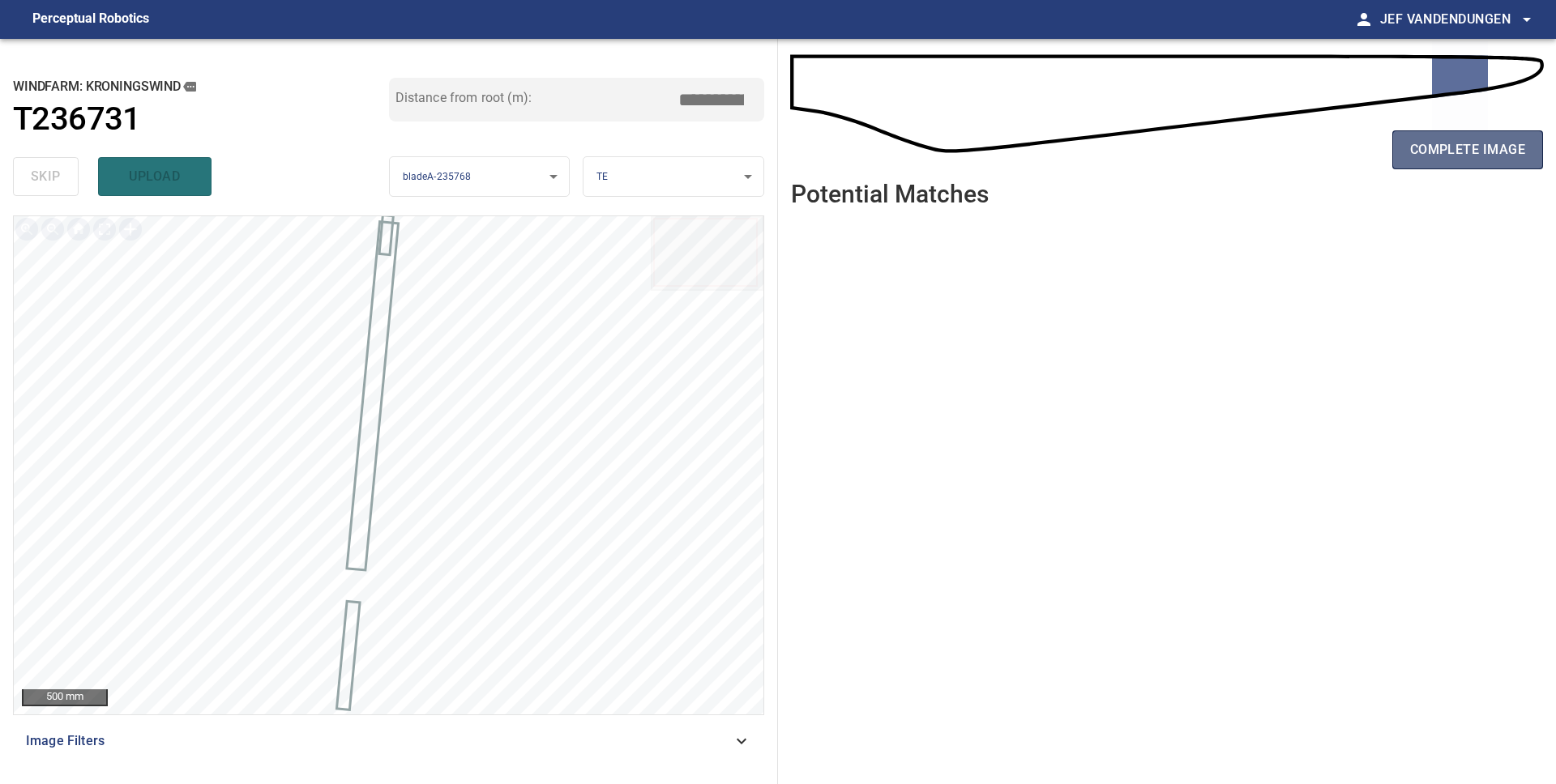
click at [1479, 155] on span "complete image" at bounding box center [1467, 150] width 115 height 23
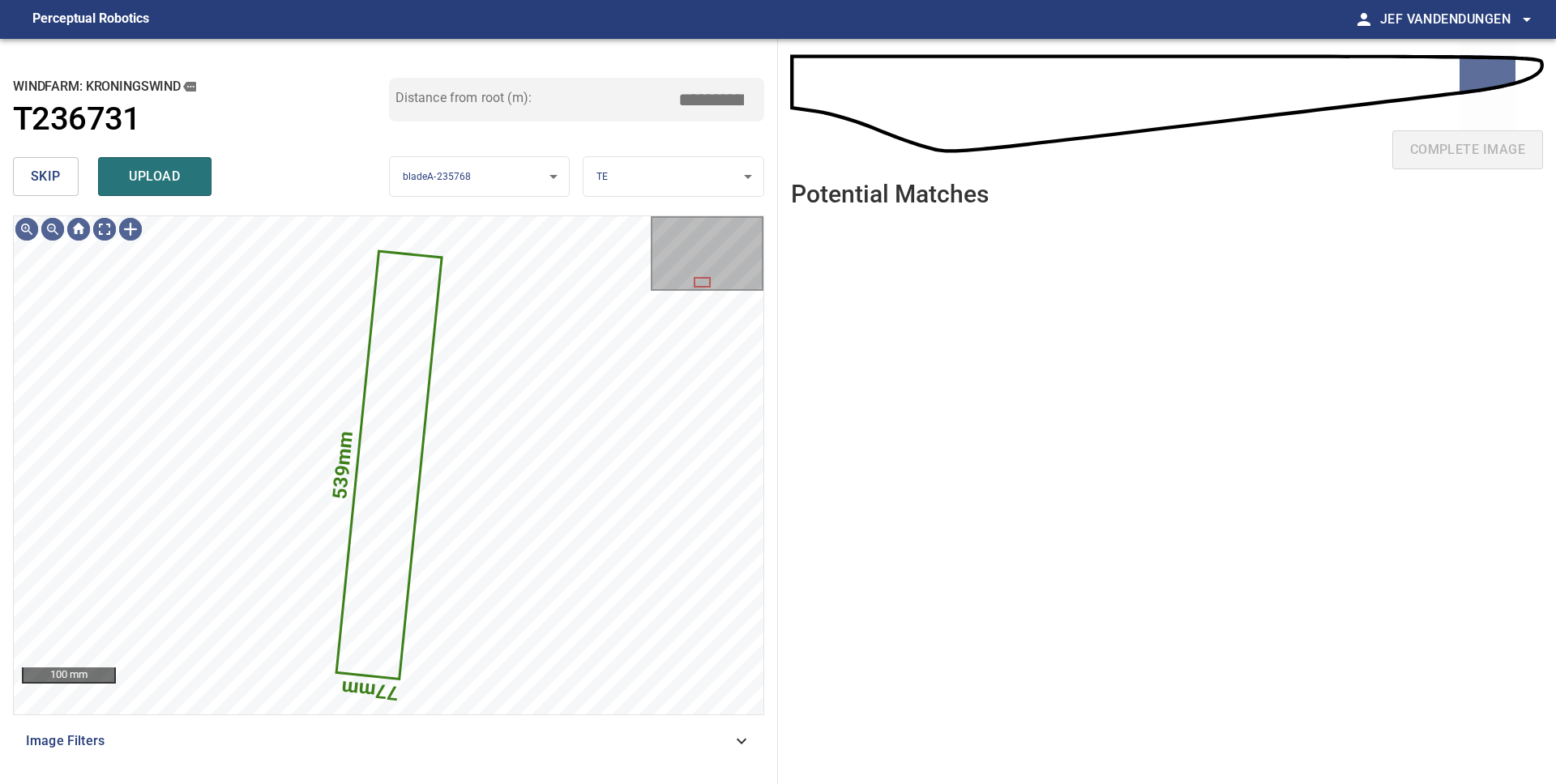
click at [59, 187] on span "skip" at bounding box center [45, 177] width 30 height 23
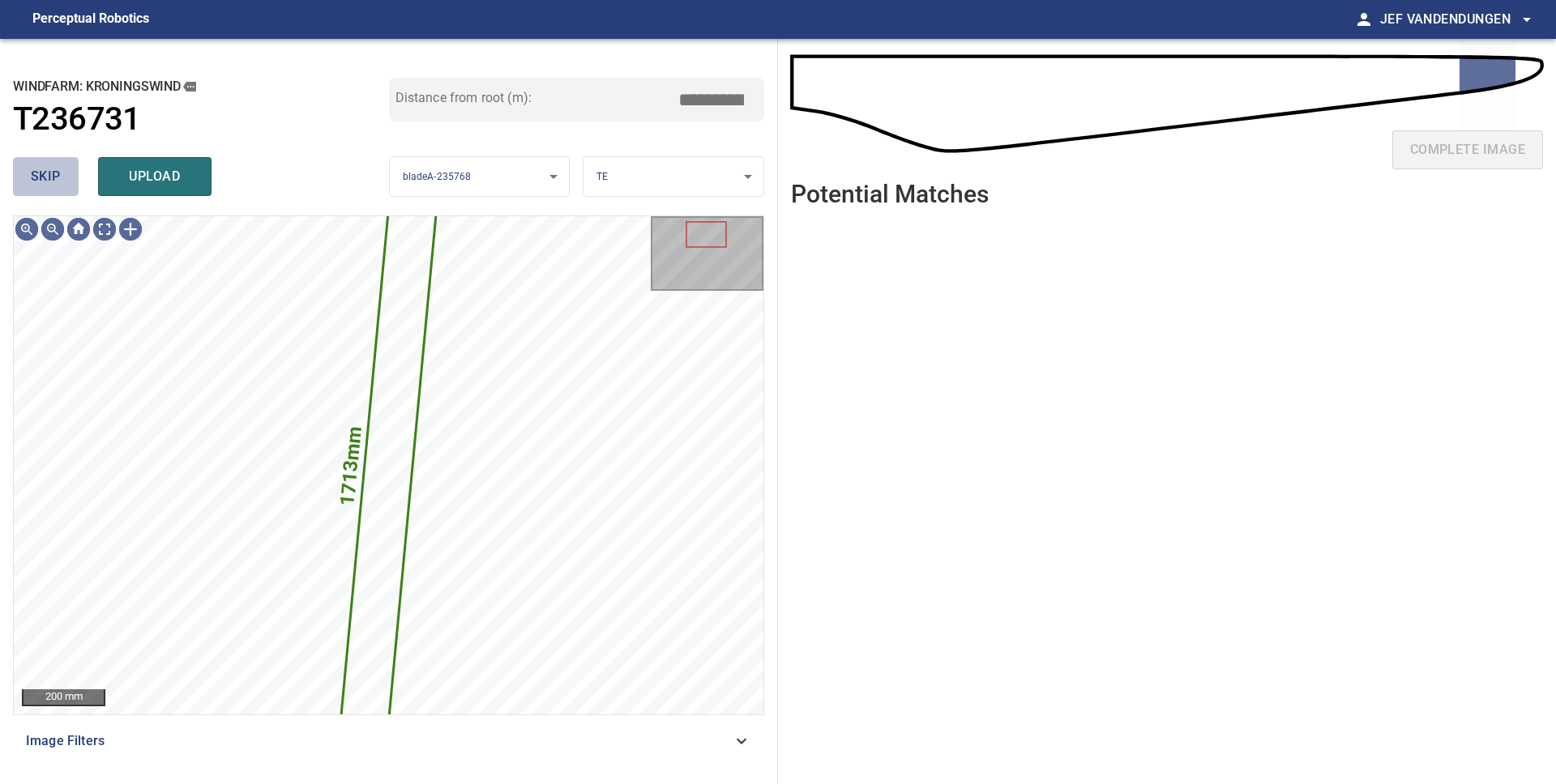
click at [46, 182] on span "skip" at bounding box center [45, 177] width 30 height 23
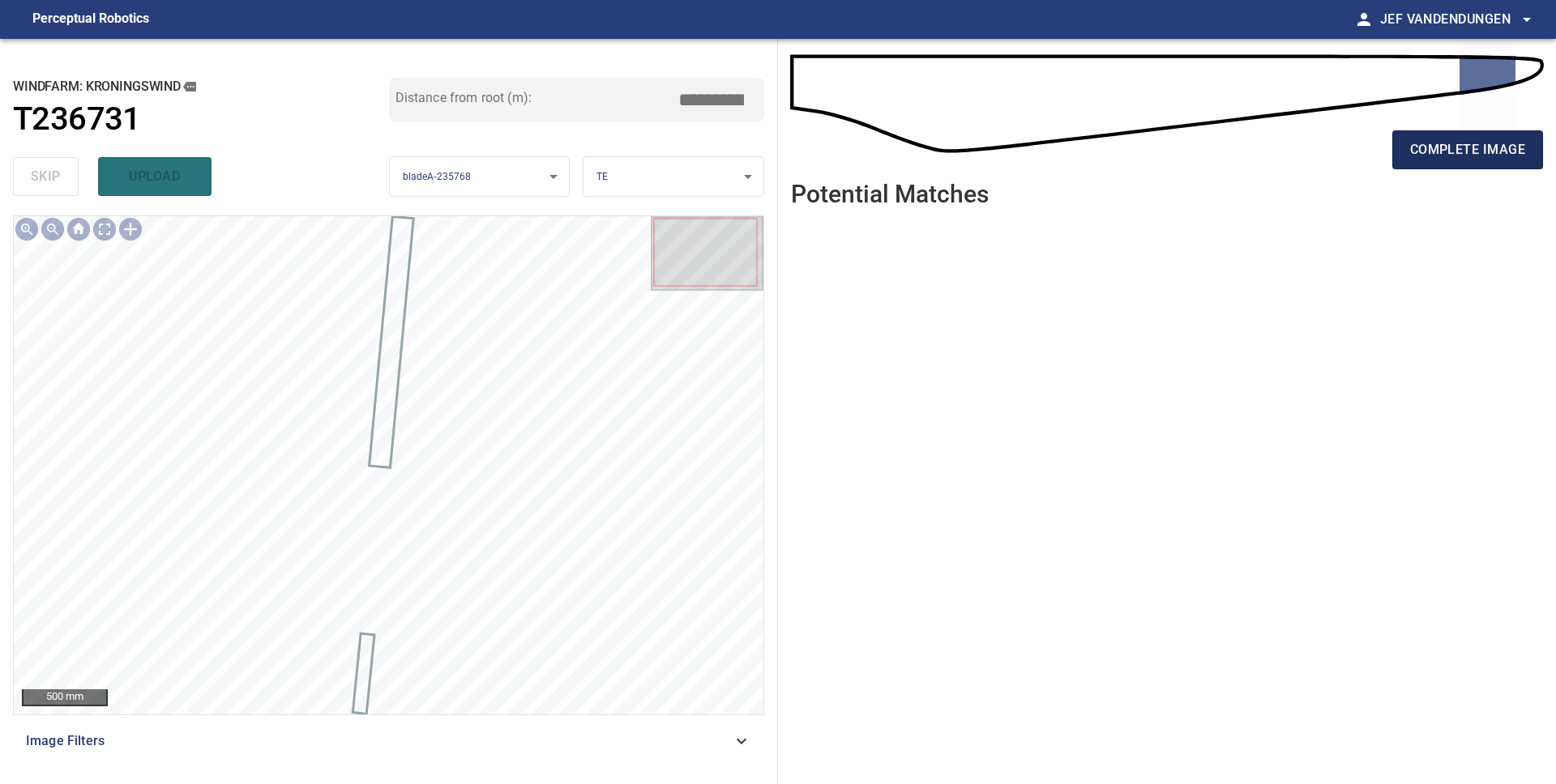
click at [1450, 151] on span "complete image" at bounding box center [1467, 150] width 115 height 23
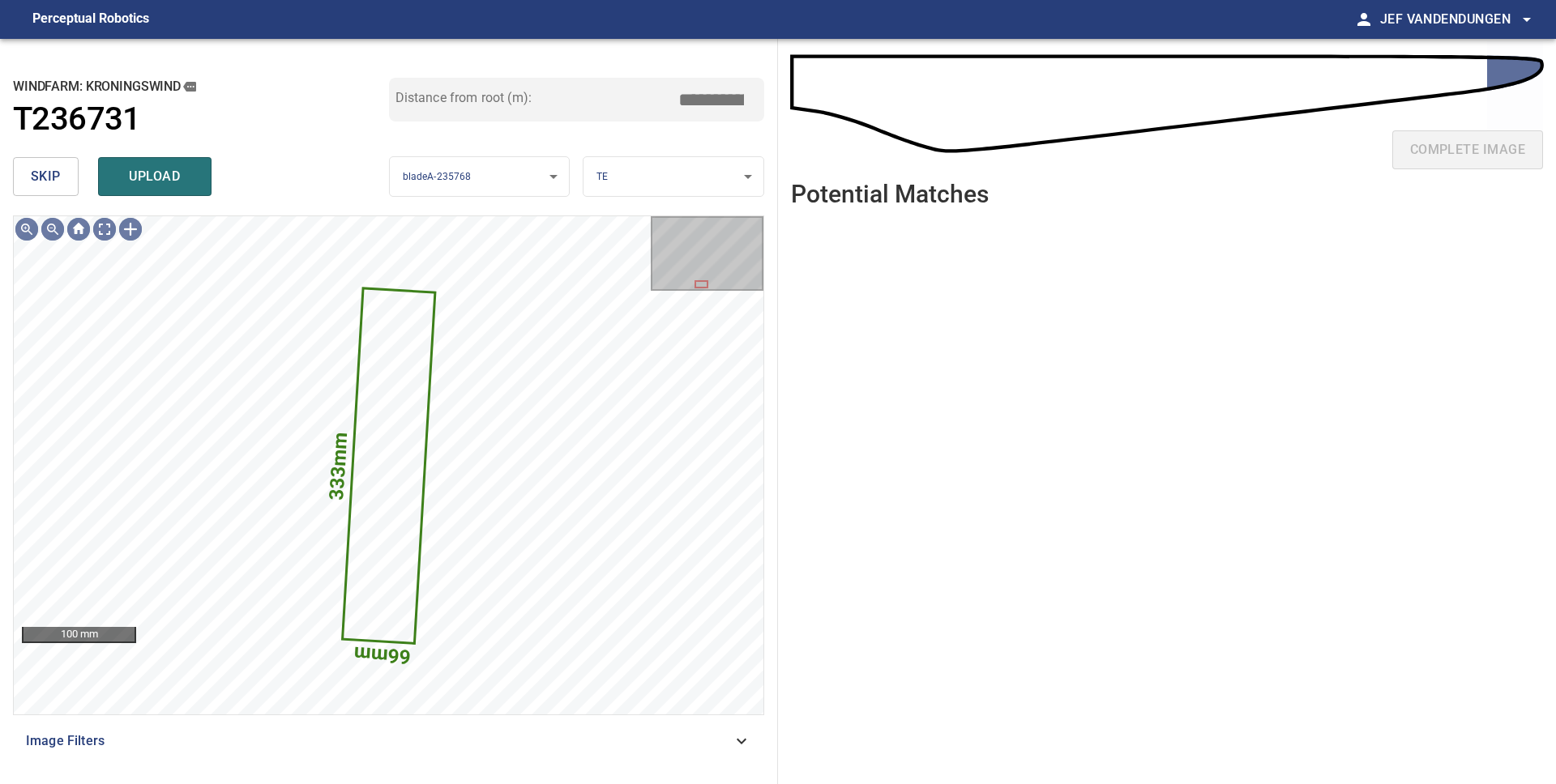
click at [45, 171] on span "skip" at bounding box center [45, 177] width 30 height 23
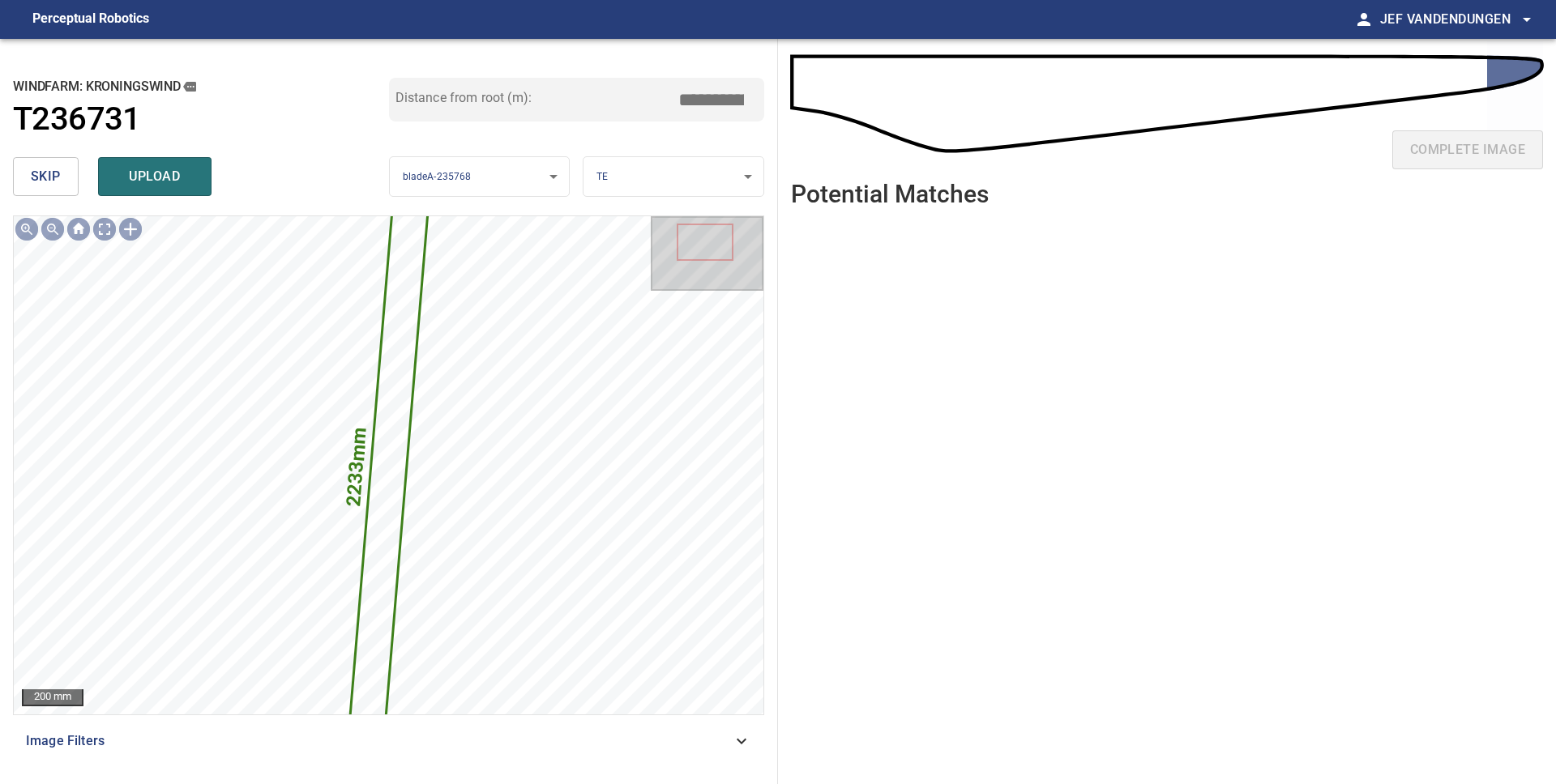
click at [45, 171] on span "skip" at bounding box center [45, 177] width 30 height 23
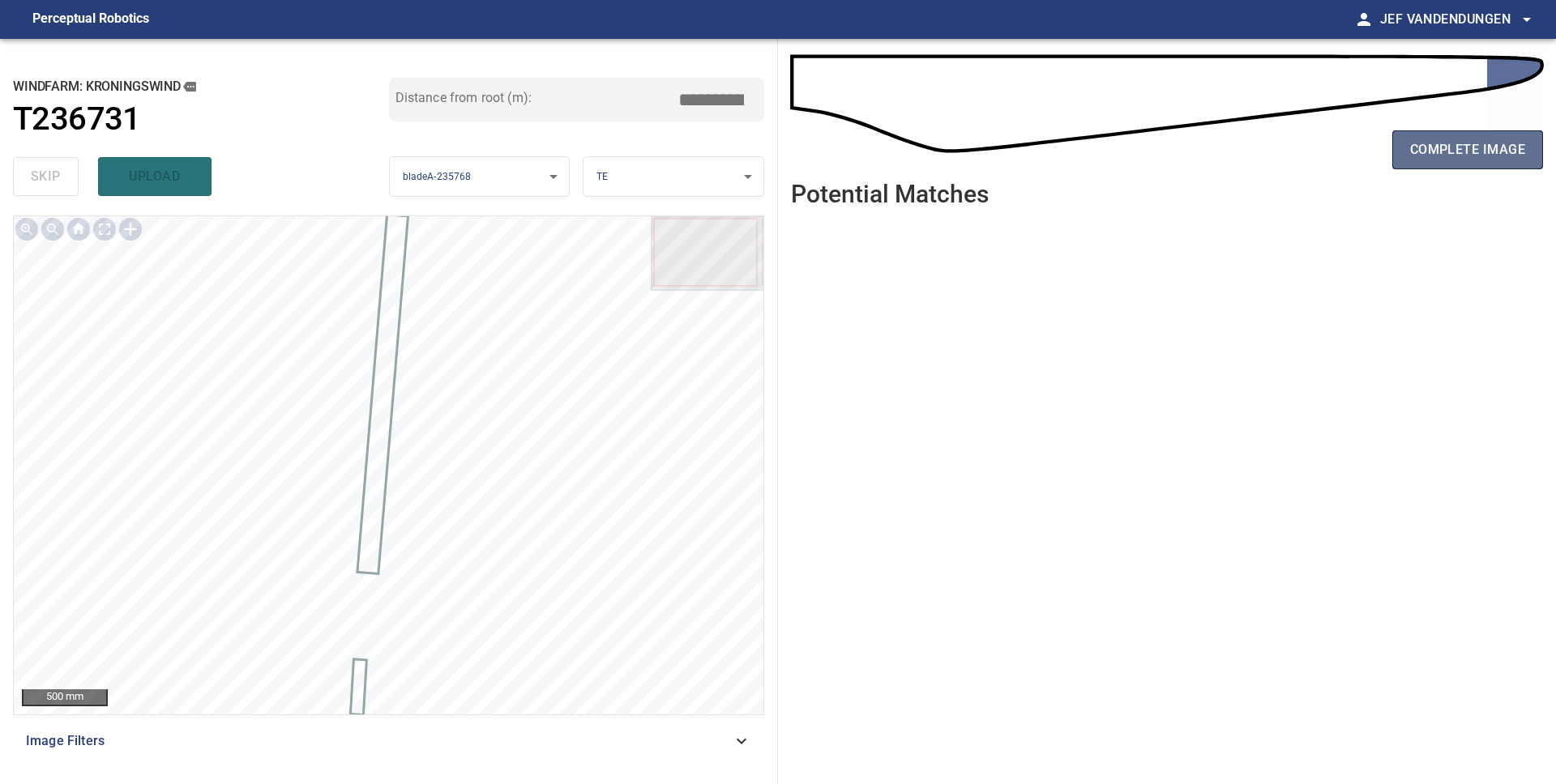
click at [1416, 160] on span "complete image" at bounding box center [1467, 150] width 115 height 23
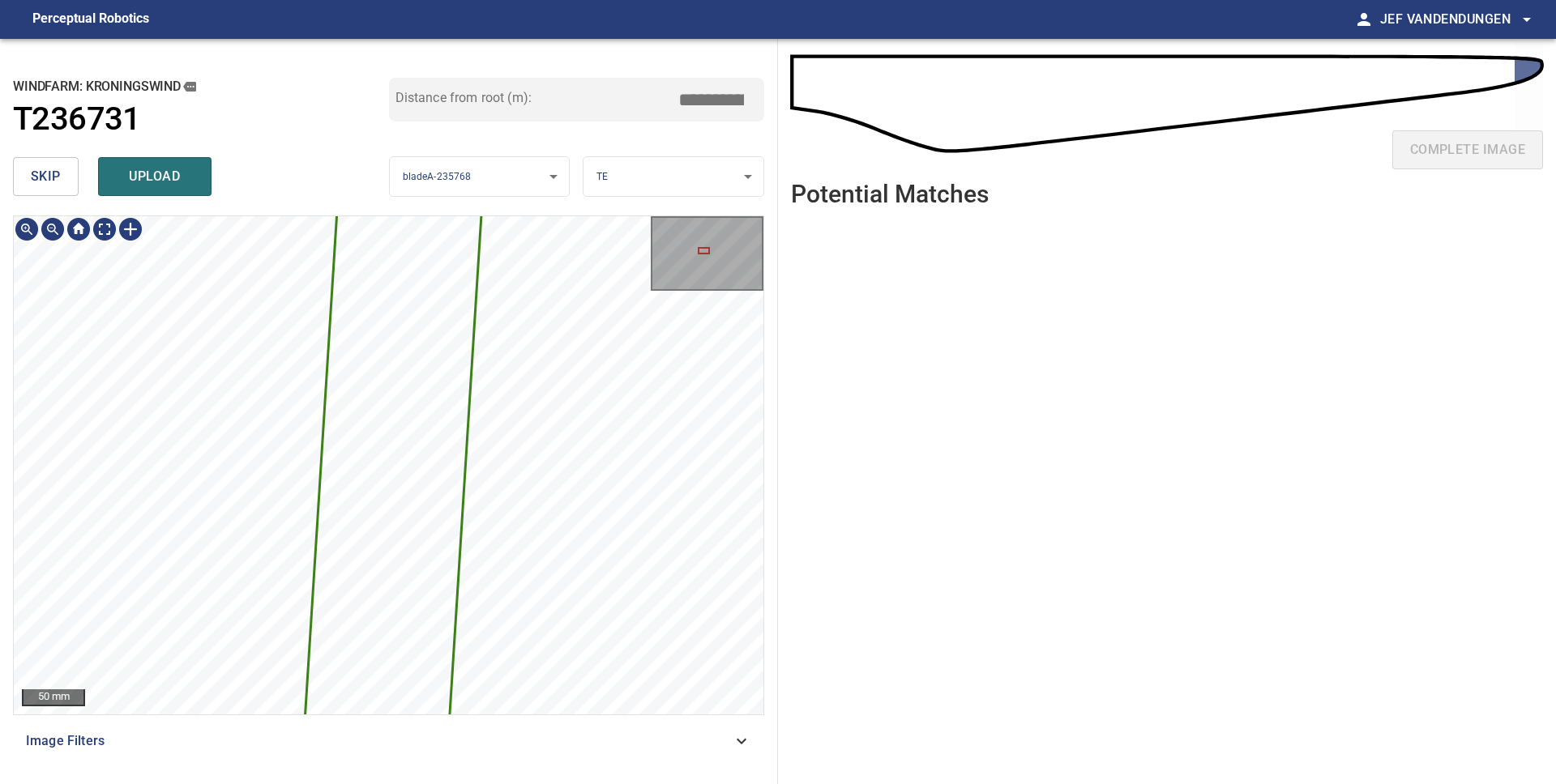
click at [549, 715] on div "2066mm 120mm 50 mm" at bounding box center [389, 465] width 751 height 500
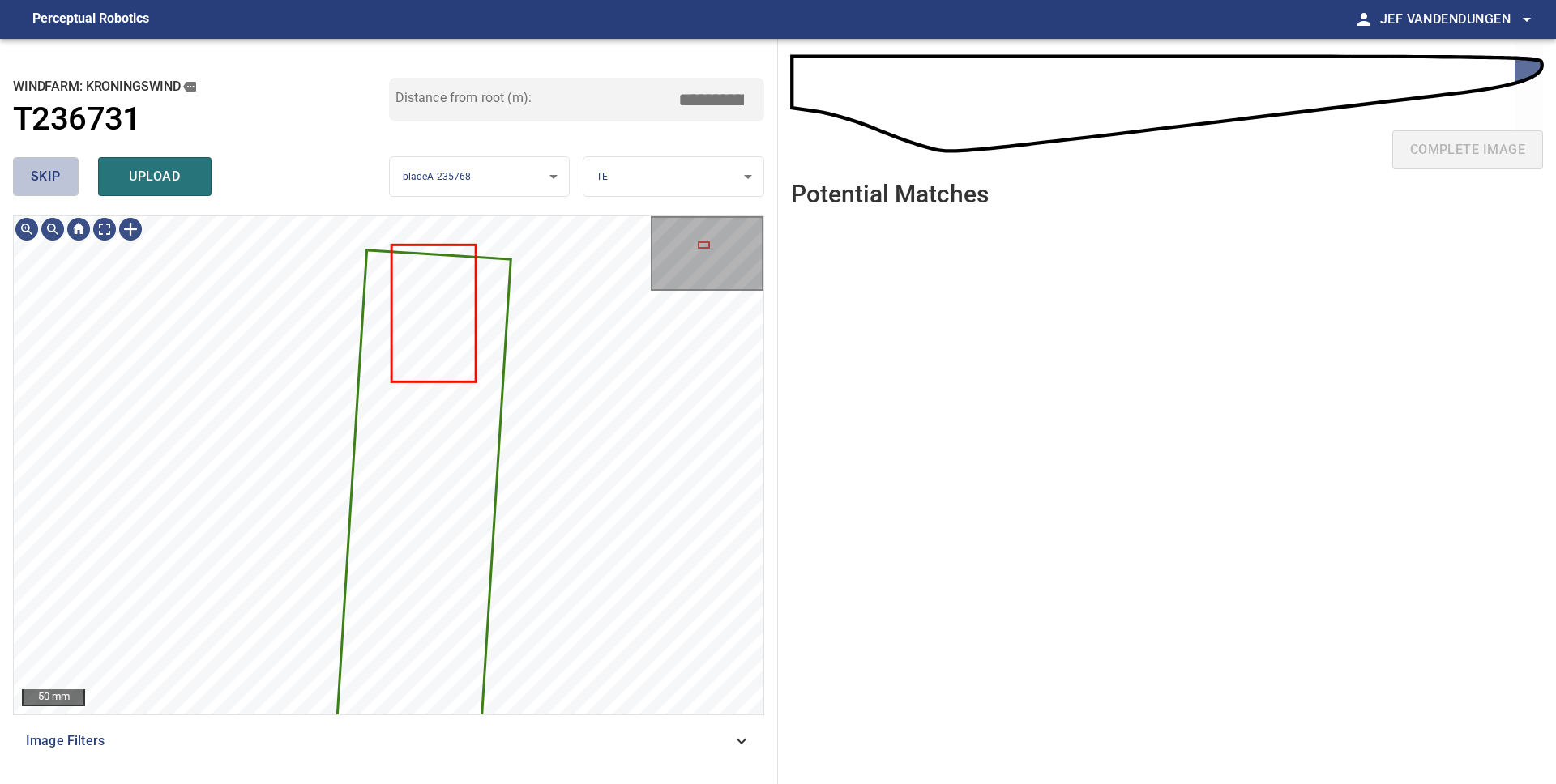
click at [60, 177] on button "skip" at bounding box center [46, 176] width 66 height 39
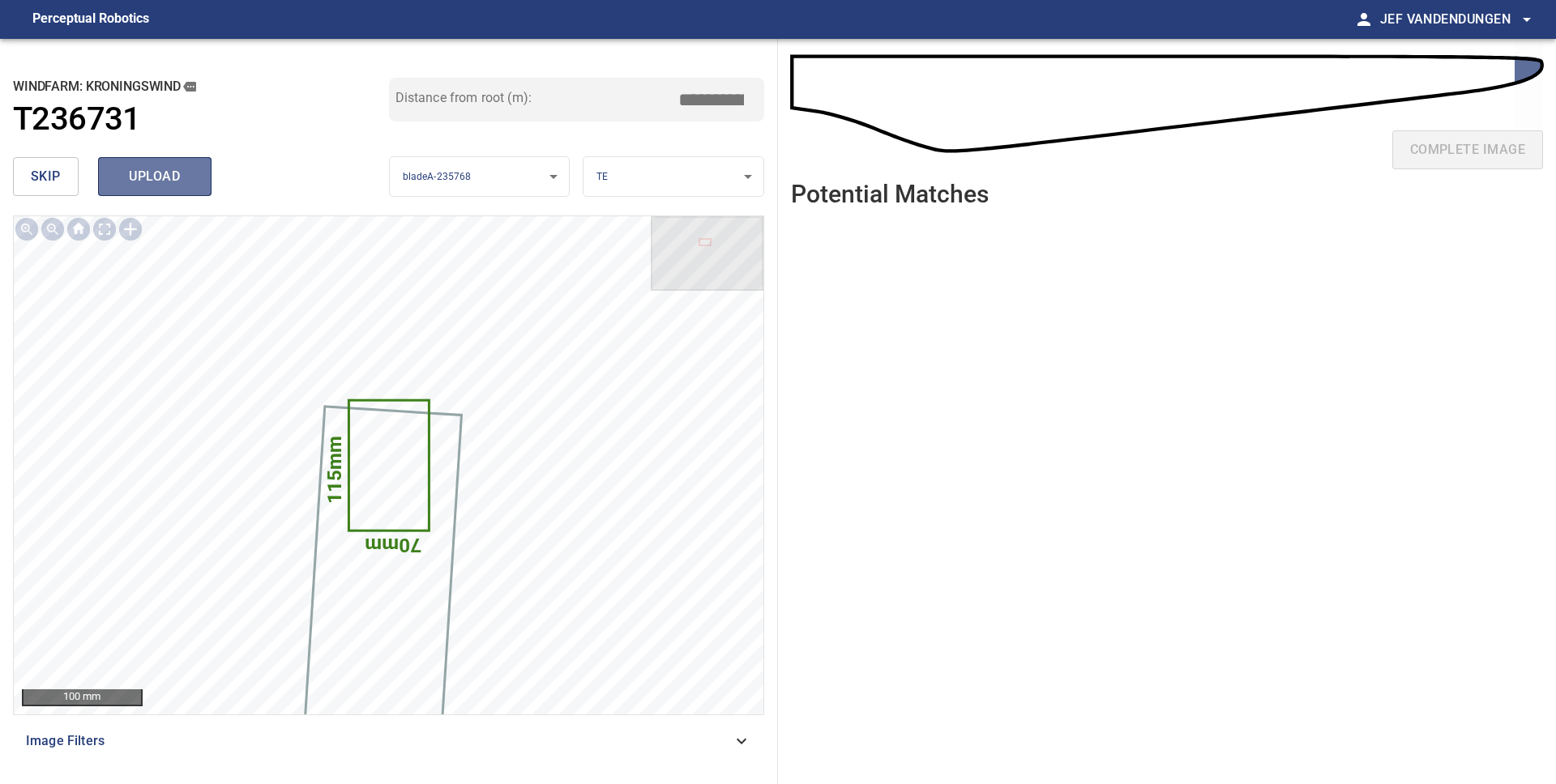
click at [134, 180] on span "upload" at bounding box center [154, 177] width 78 height 23
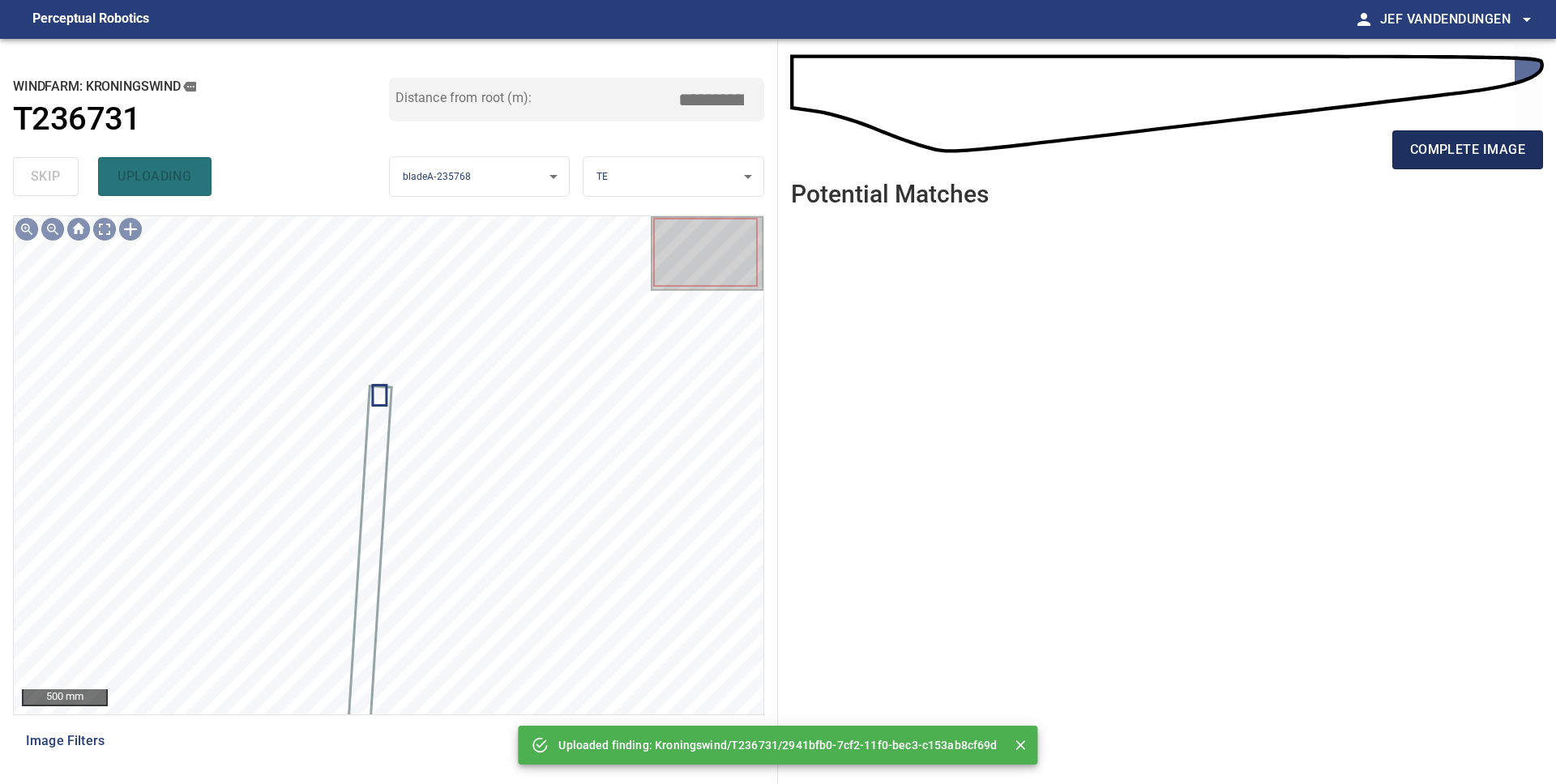
click at [1436, 154] on span "complete image" at bounding box center [1467, 150] width 115 height 23
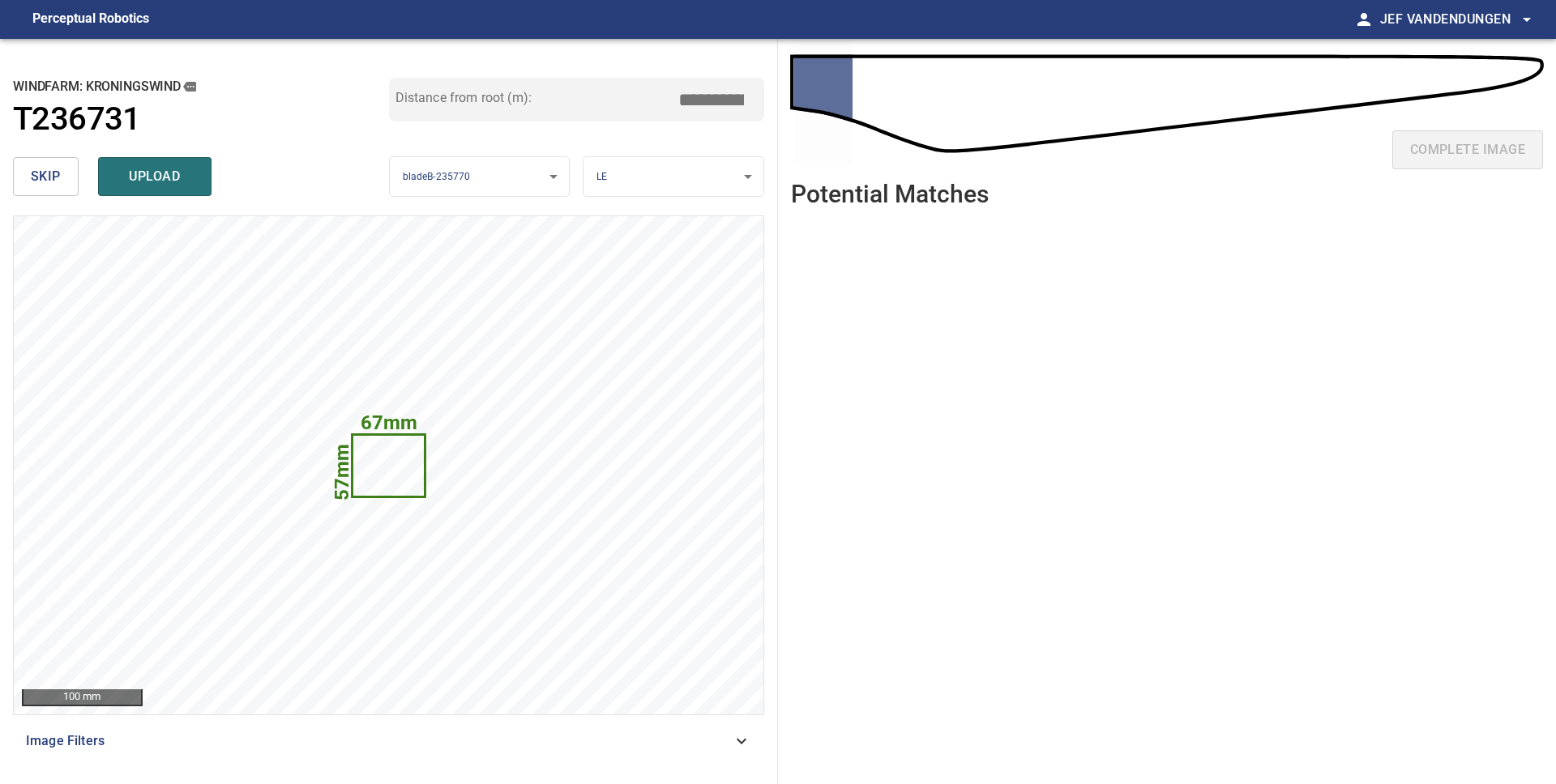
click at [34, 177] on span "skip" at bounding box center [45, 177] width 30 height 23
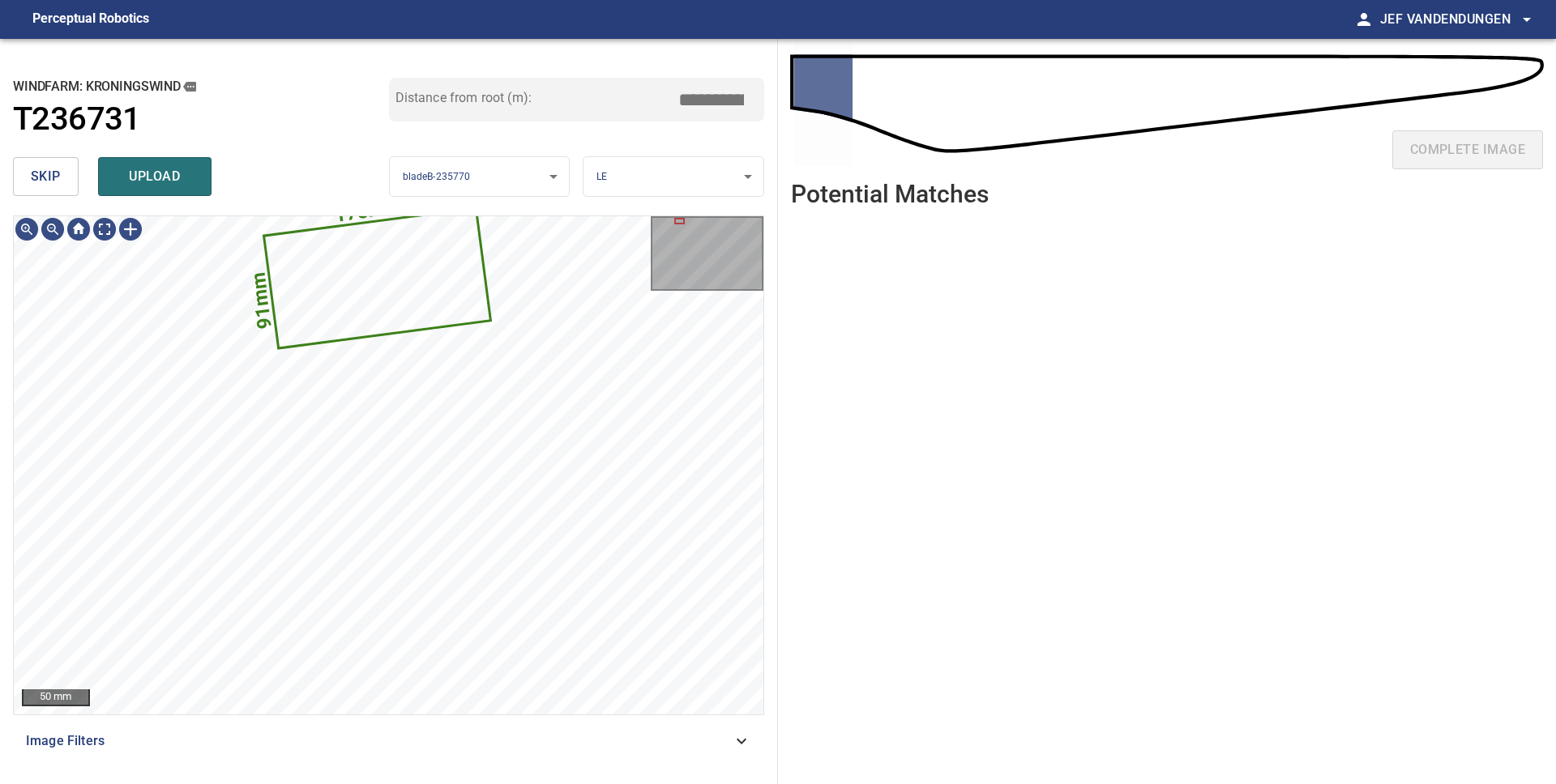
click at [54, 177] on span "skip" at bounding box center [45, 177] width 30 height 23
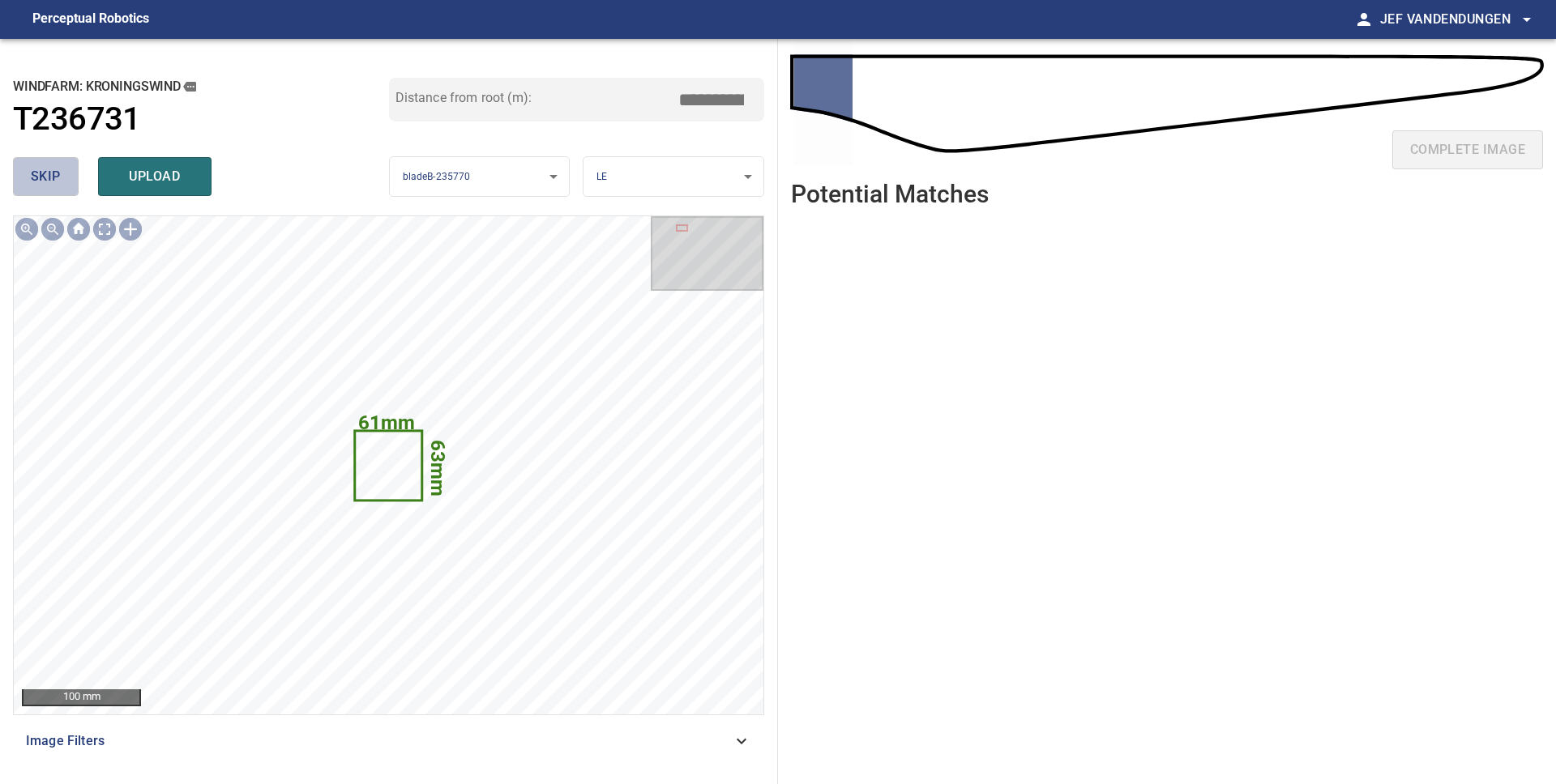
click at [54, 177] on span "skip" at bounding box center [45, 177] width 30 height 23
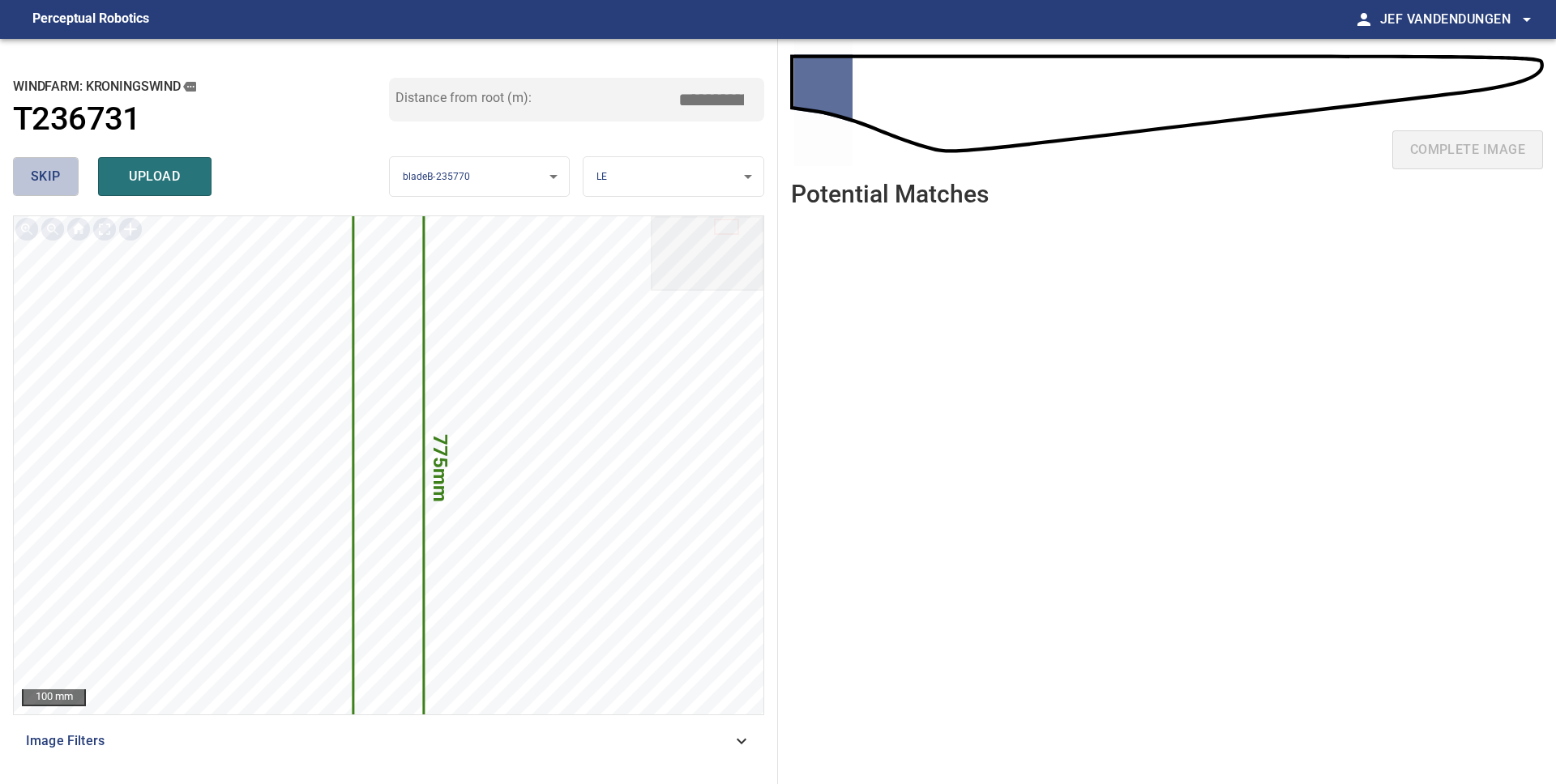
click at [54, 177] on span "skip" at bounding box center [45, 177] width 30 height 23
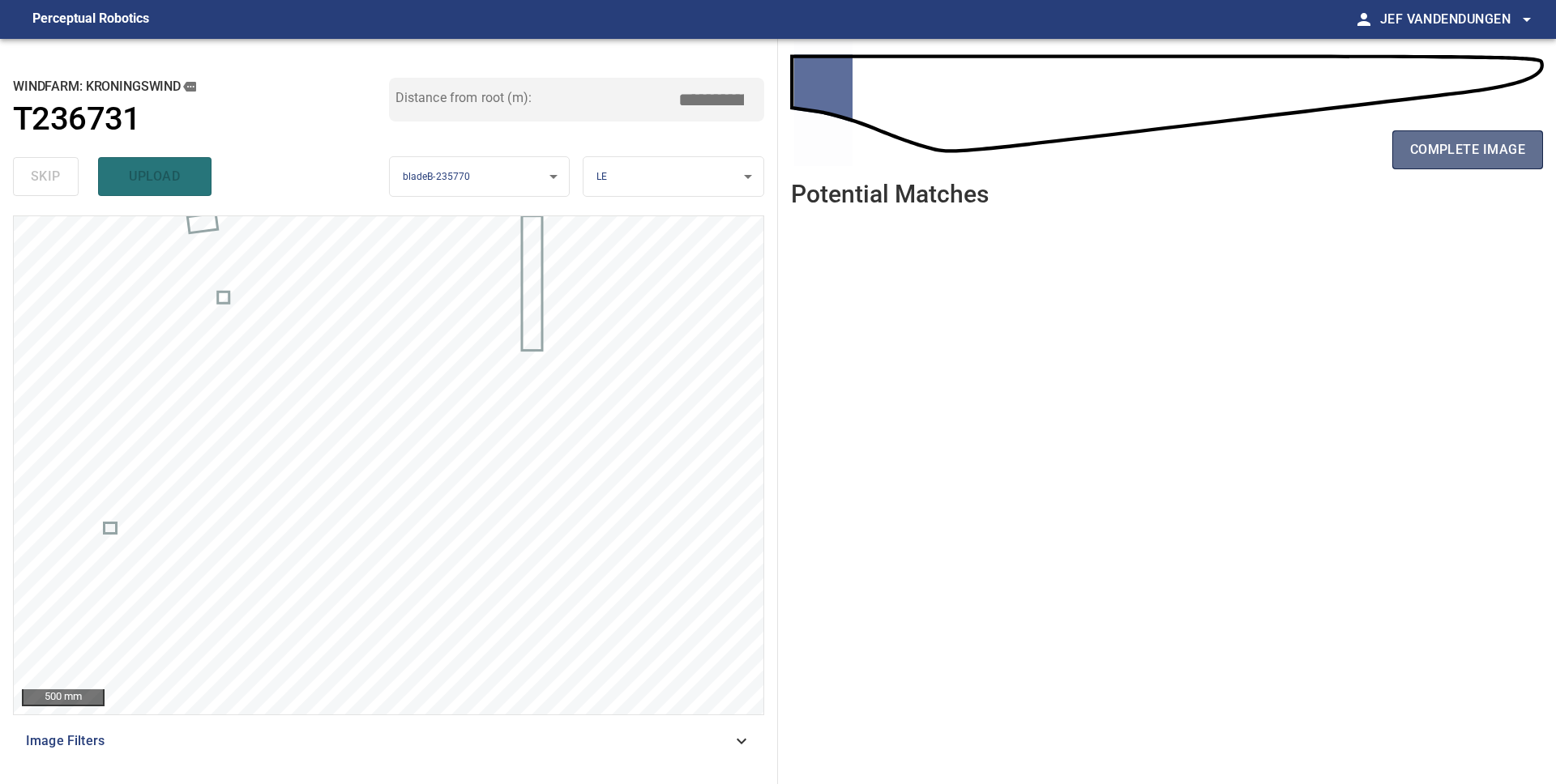
click at [1474, 147] on span "complete image" at bounding box center [1467, 150] width 115 height 23
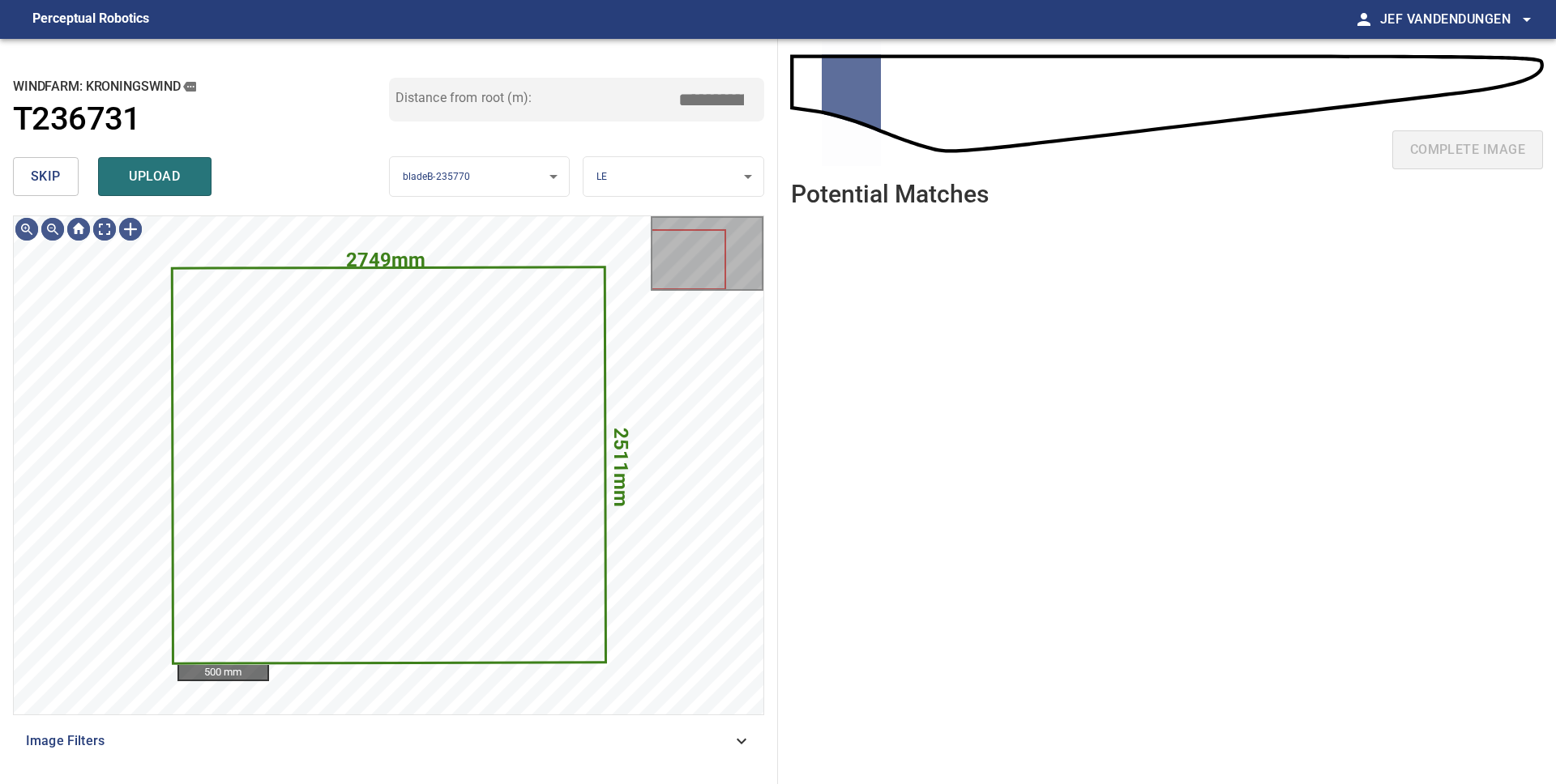
click at [36, 182] on span "skip" at bounding box center [45, 177] width 30 height 23
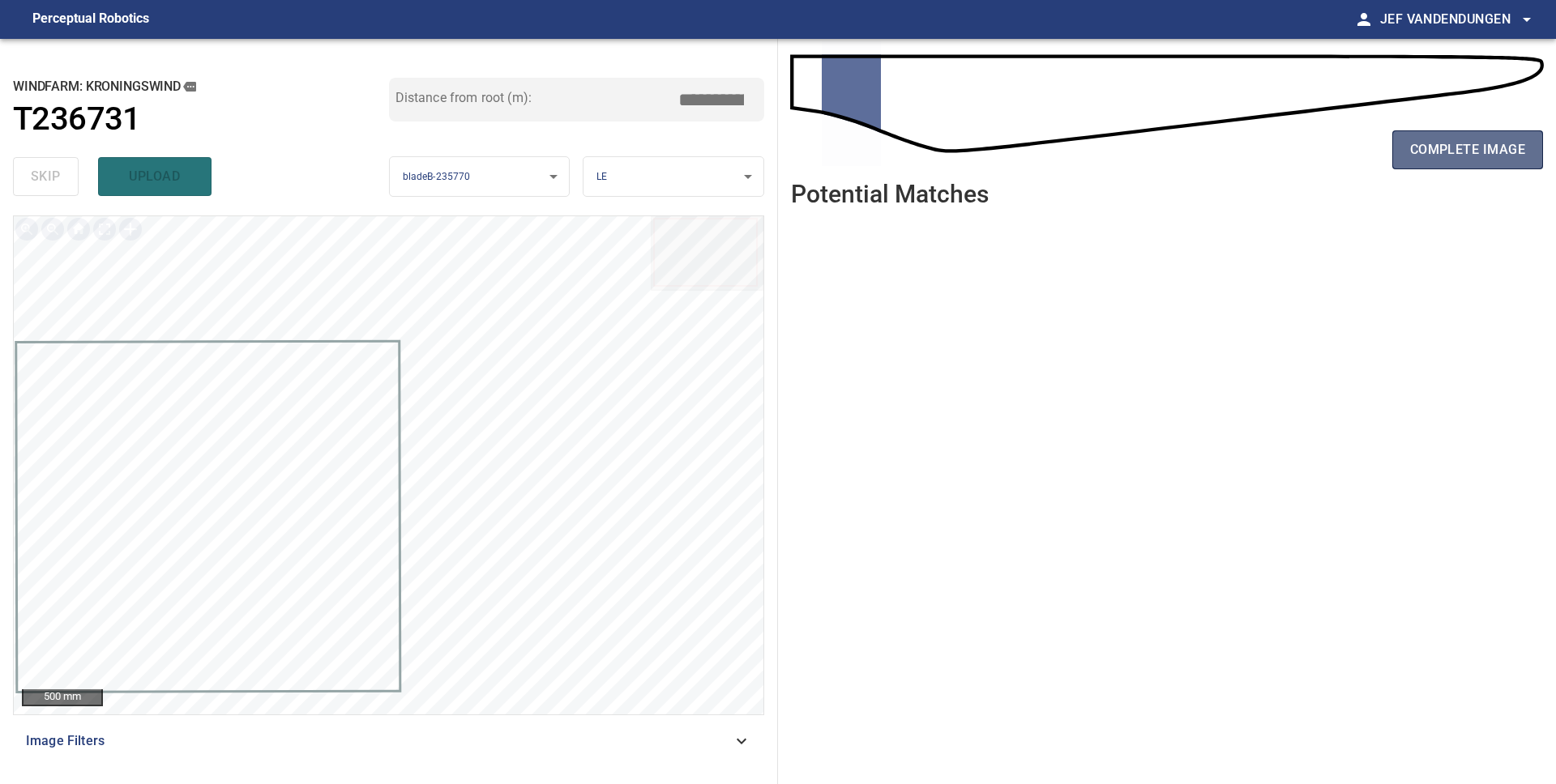
click at [1422, 156] on span "complete image" at bounding box center [1467, 150] width 115 height 23
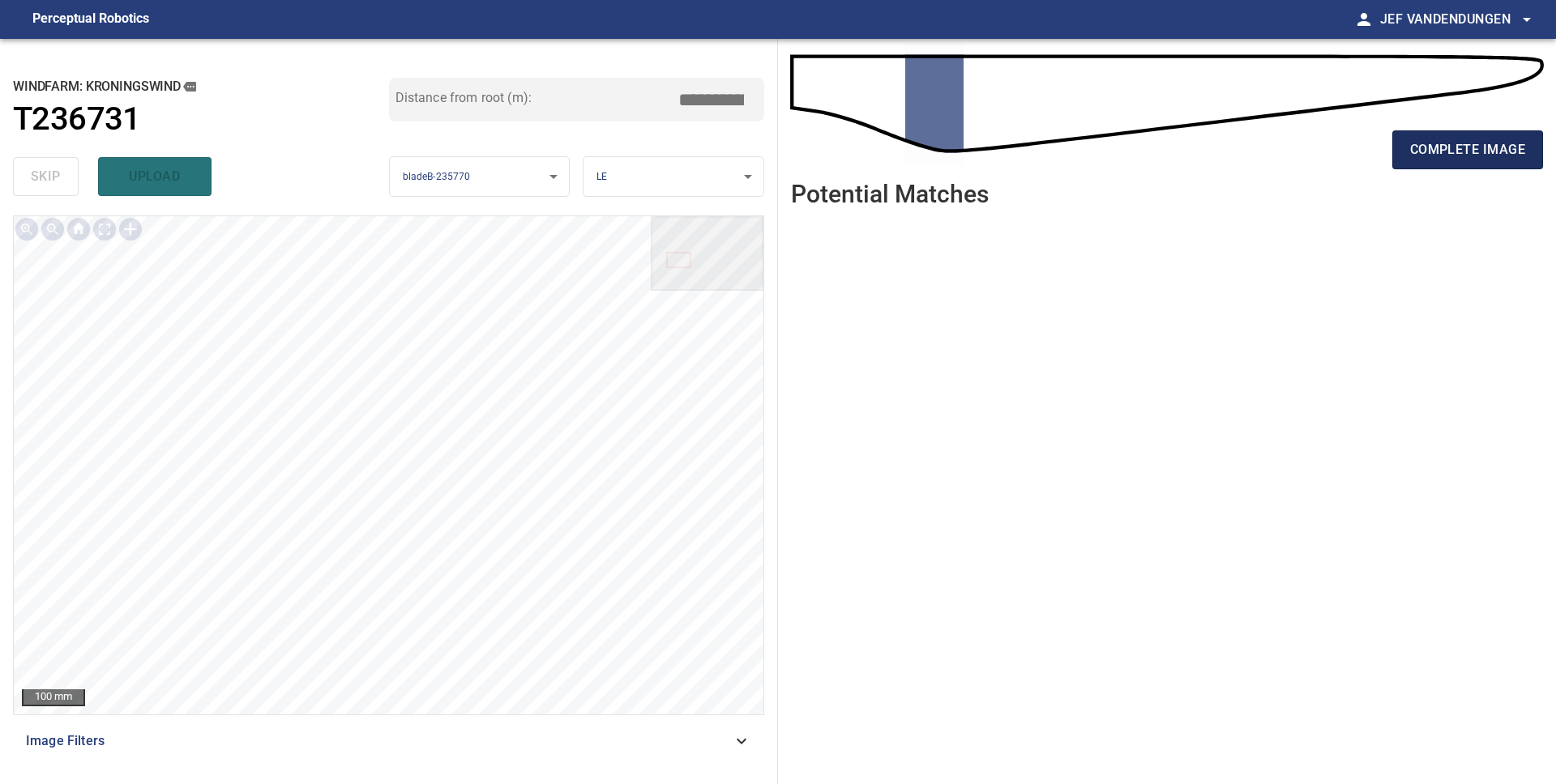
click at [1441, 149] on span "complete image" at bounding box center [1467, 150] width 115 height 23
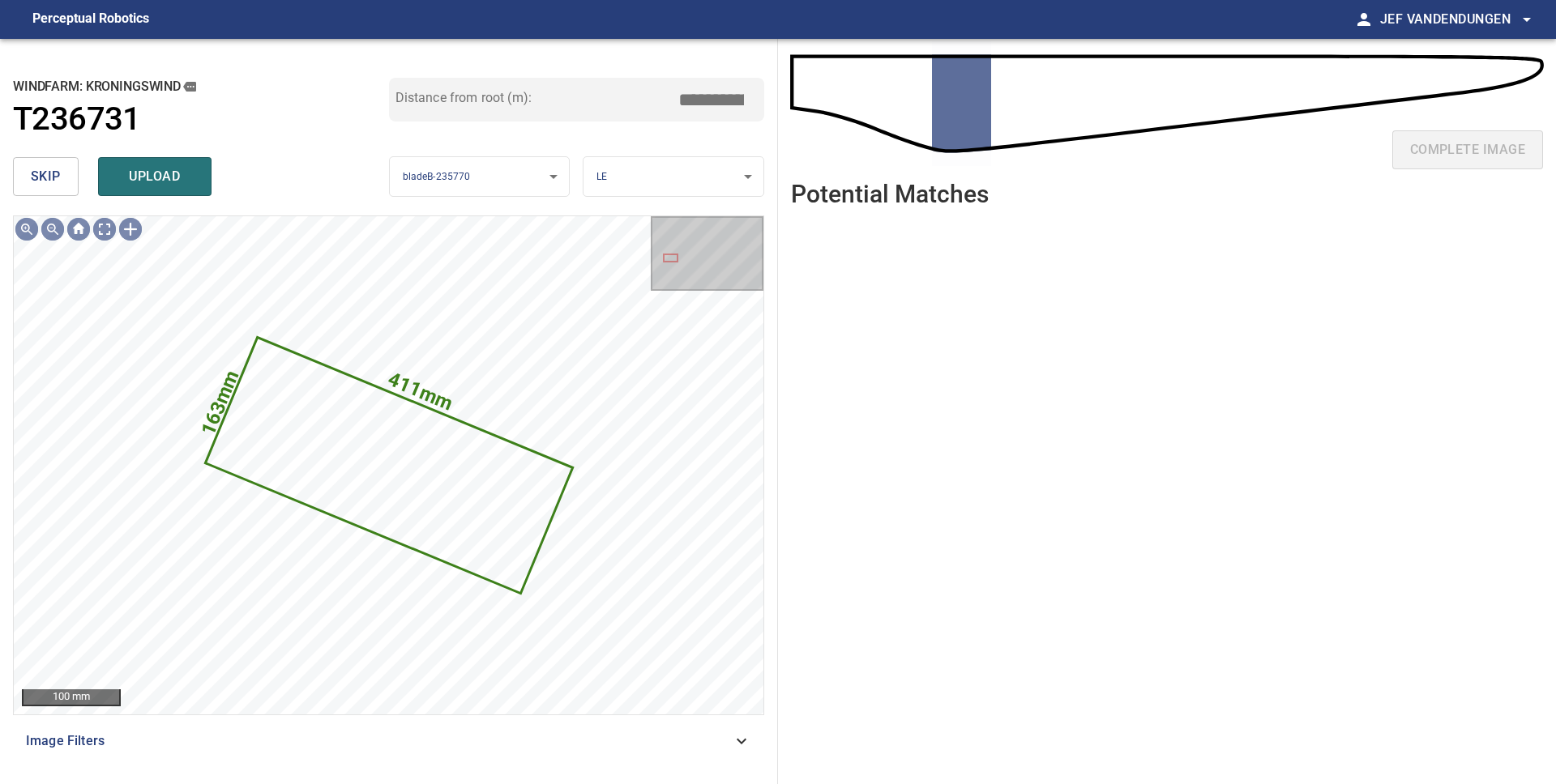
click at [41, 181] on span "skip" at bounding box center [45, 177] width 30 height 23
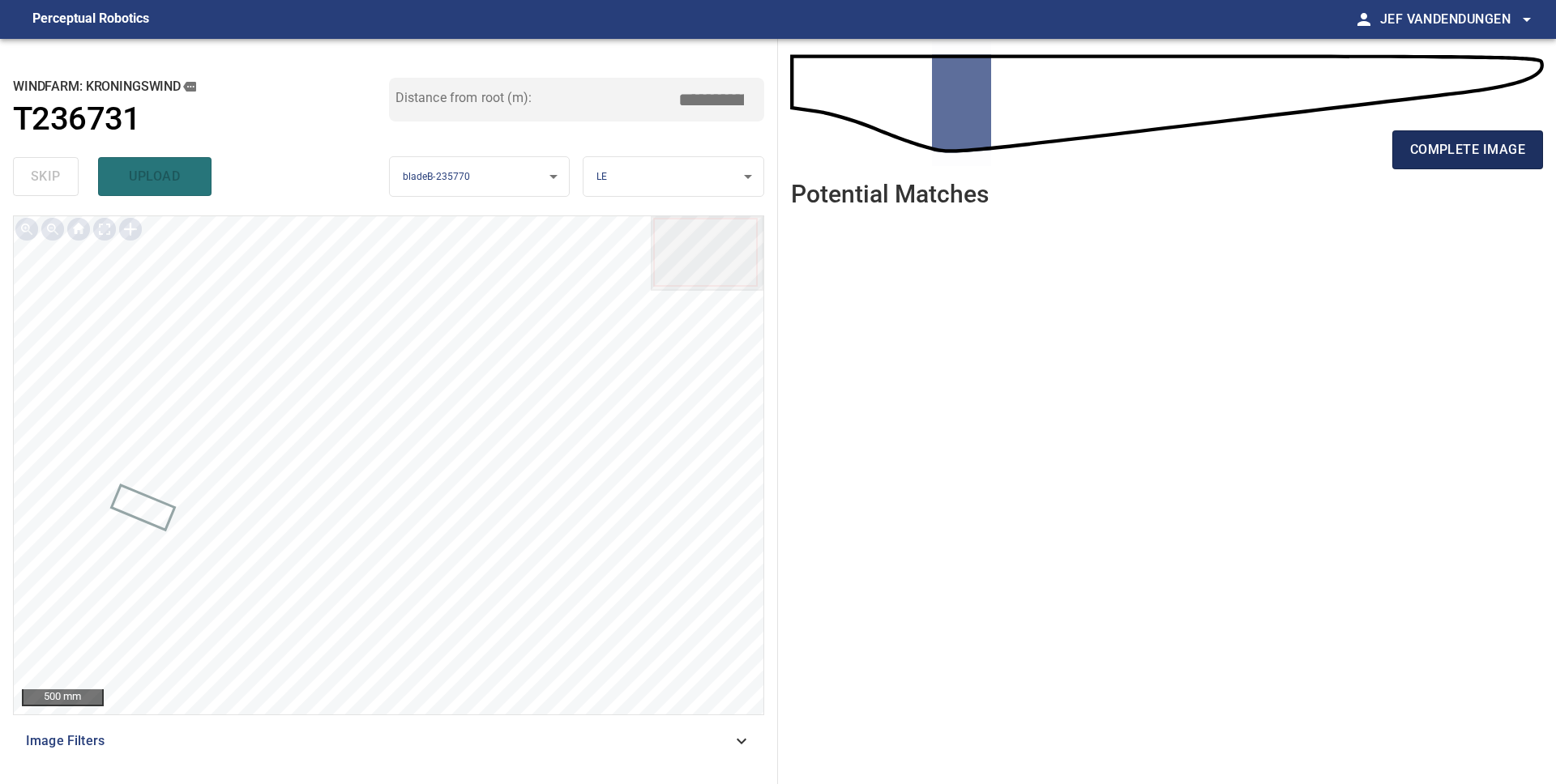
click at [1487, 147] on span "complete image" at bounding box center [1467, 150] width 115 height 23
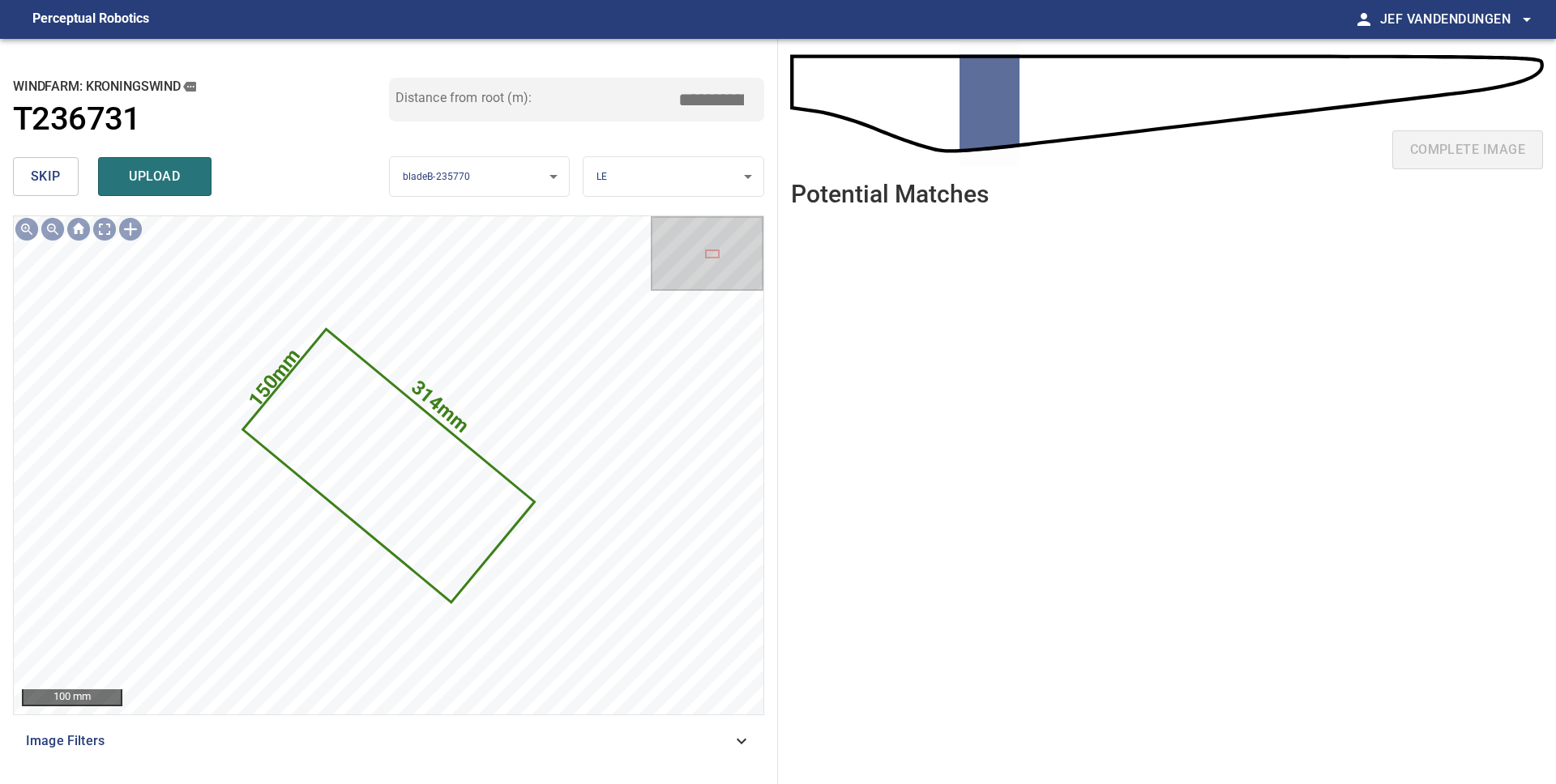
click at [56, 173] on span "skip" at bounding box center [45, 177] width 30 height 23
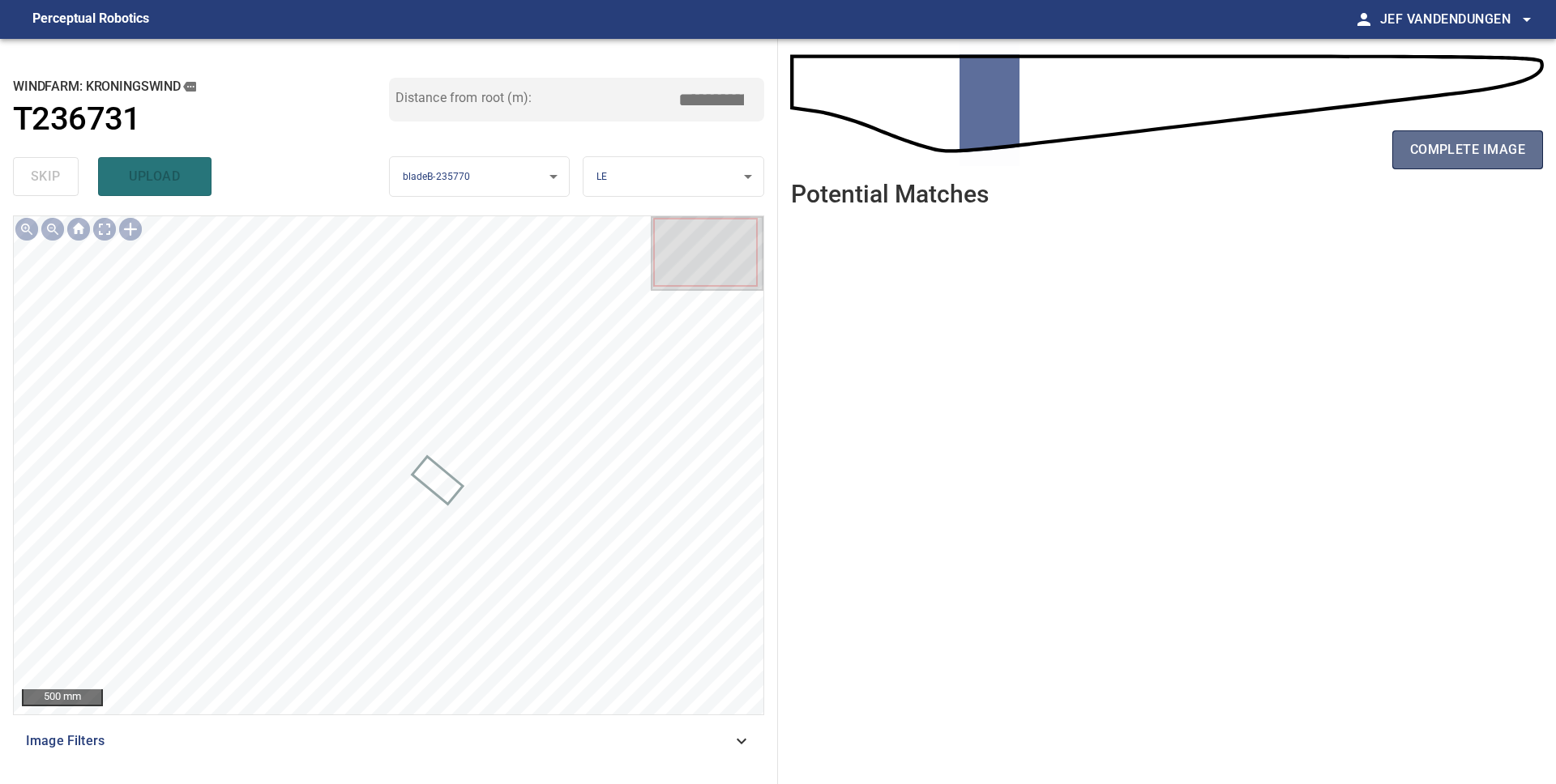
click at [1457, 153] on span "complete image" at bounding box center [1467, 150] width 115 height 23
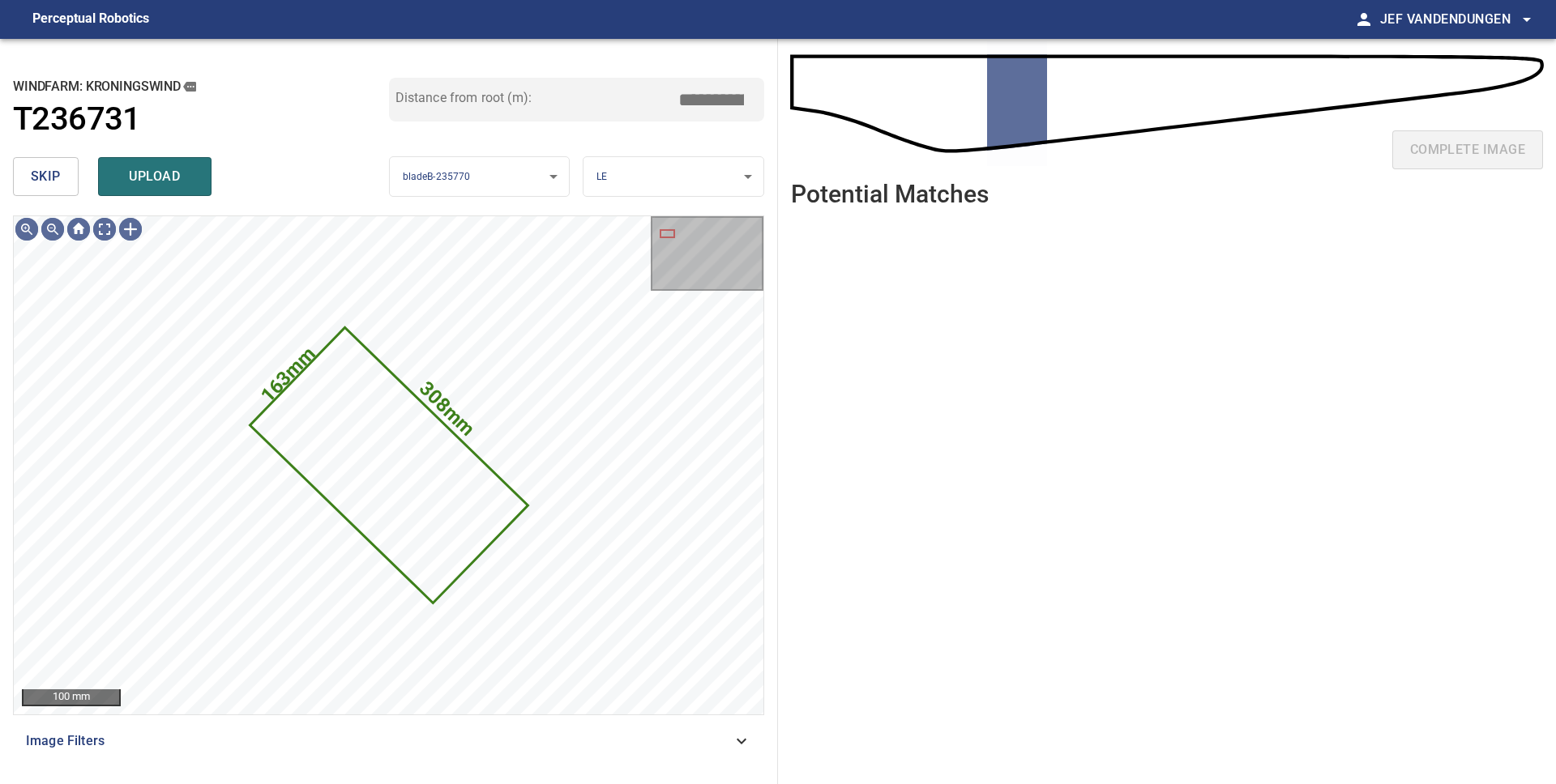
click at [56, 180] on span "skip" at bounding box center [45, 177] width 30 height 23
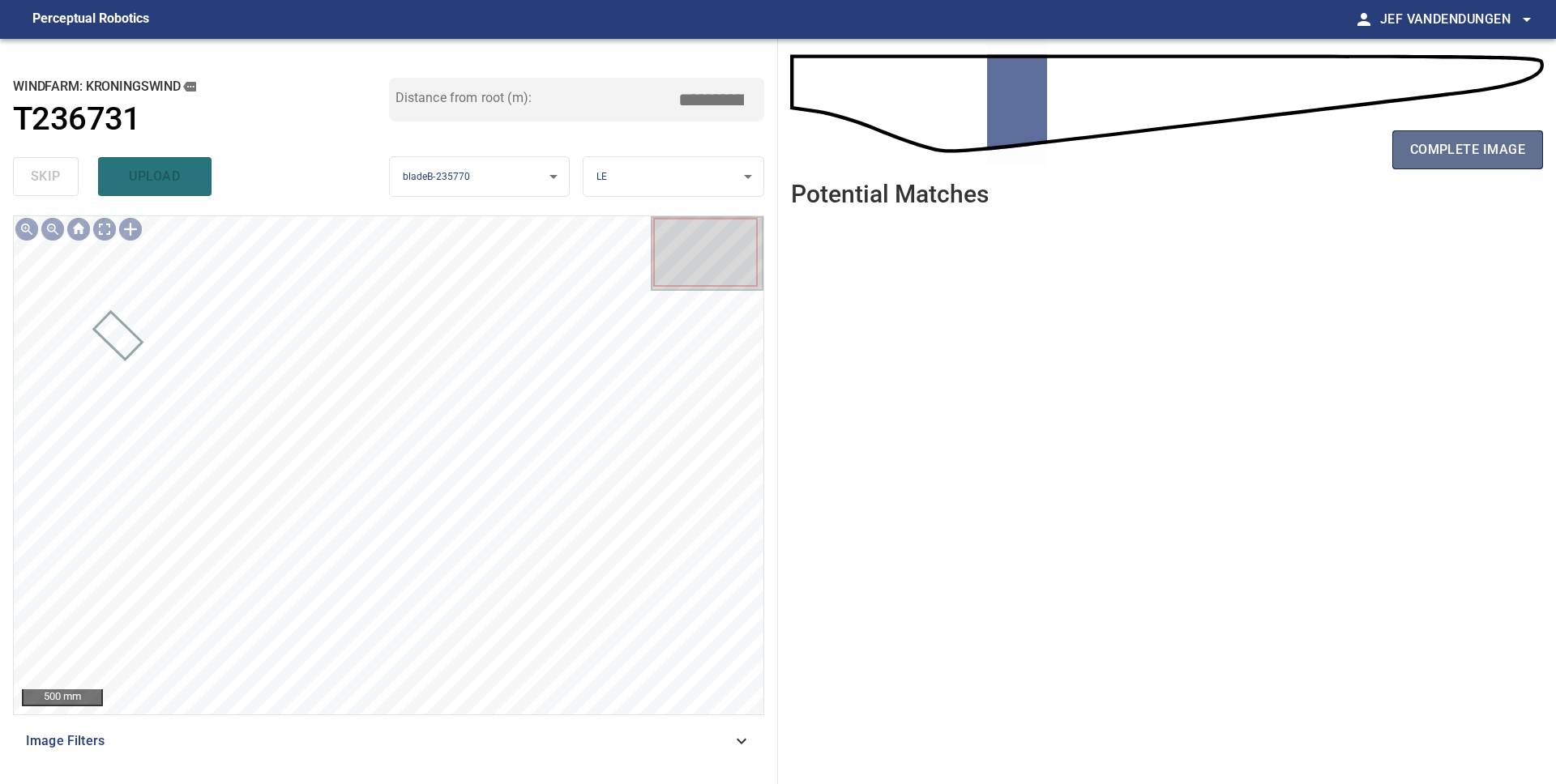
click at [1455, 136] on button "complete image" at bounding box center [1467, 149] width 150 height 39
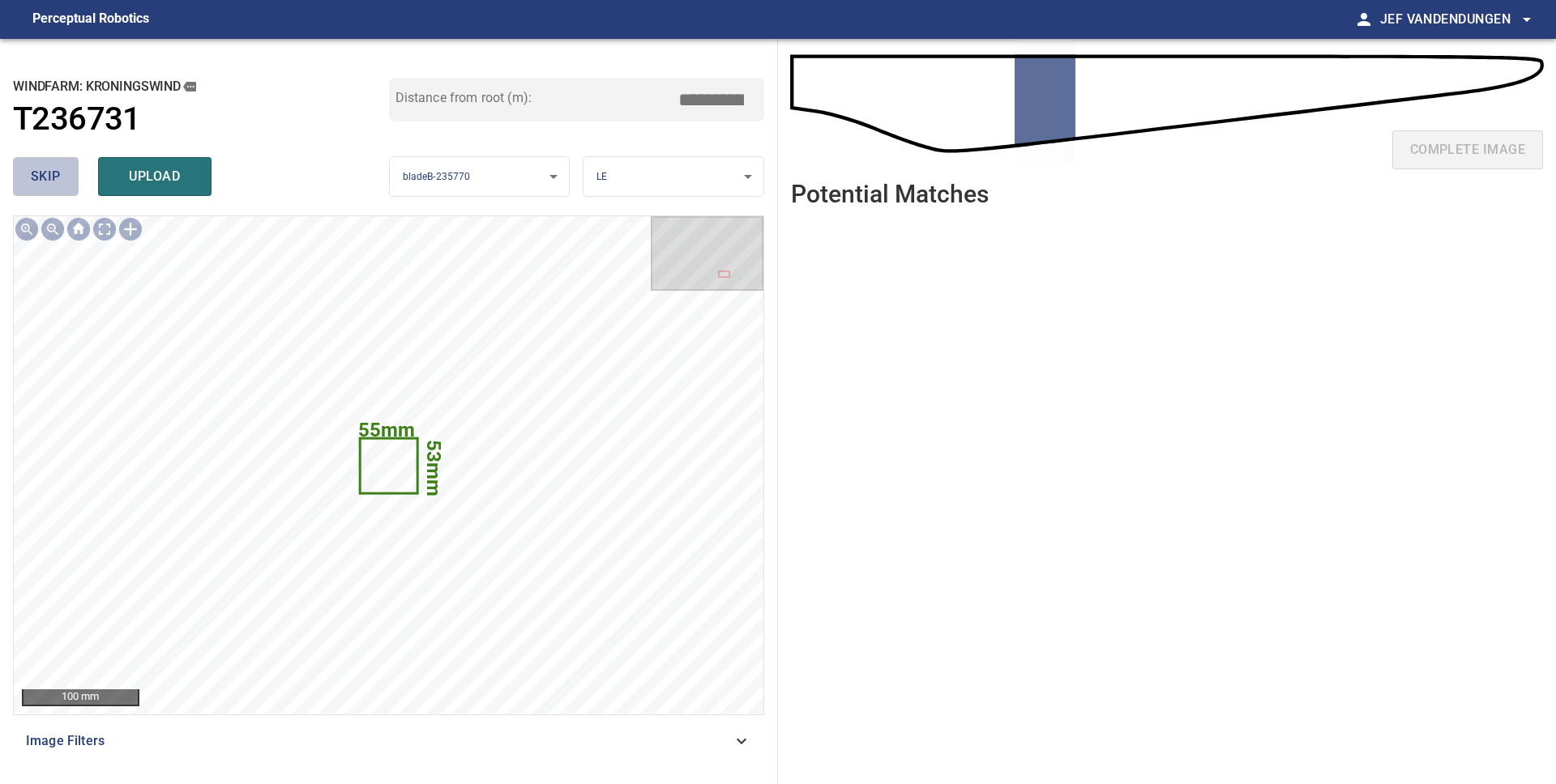
click at [34, 180] on span "skip" at bounding box center [45, 177] width 30 height 23
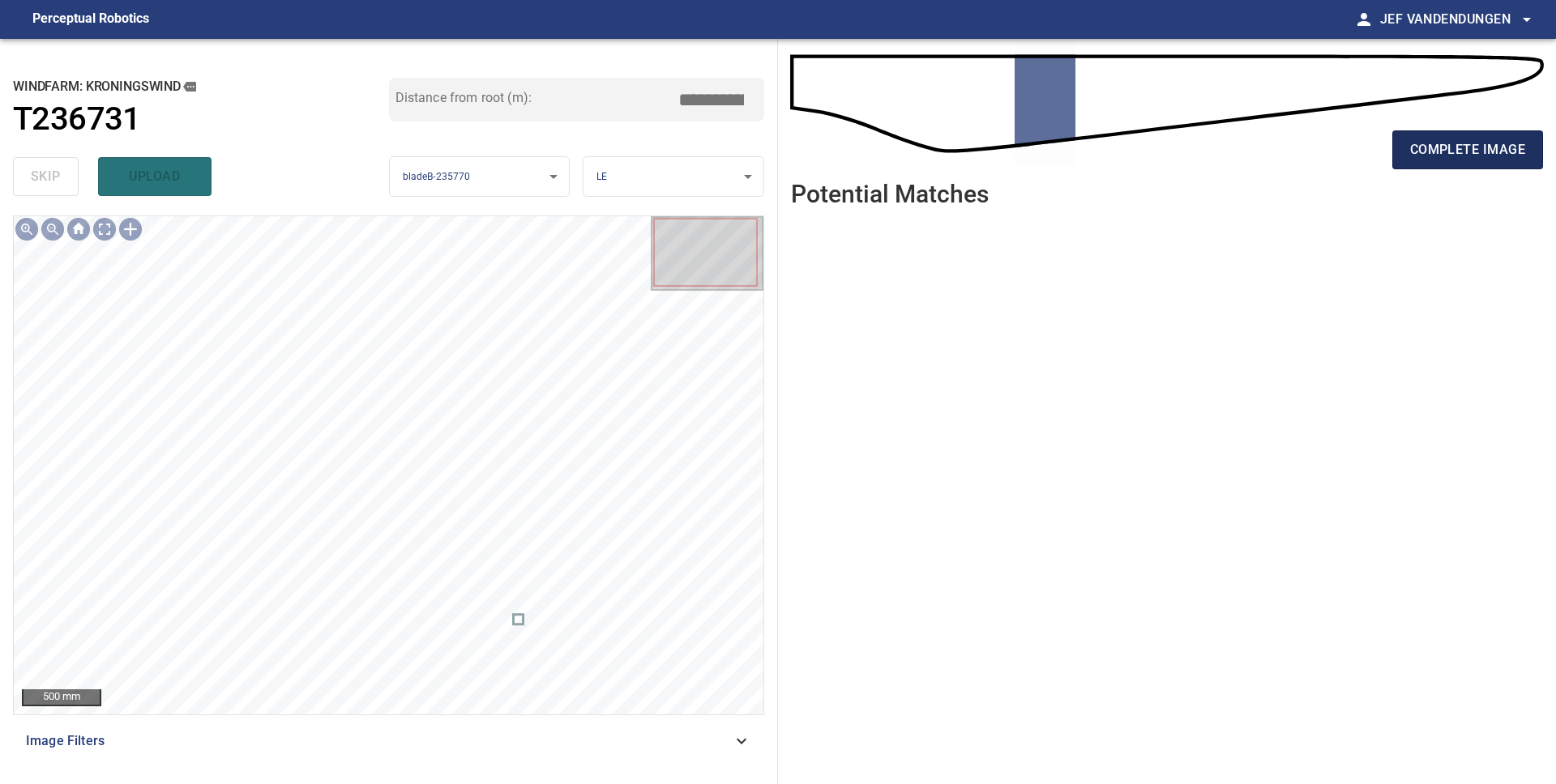
click at [1404, 148] on button "complete image" at bounding box center [1467, 149] width 150 height 39
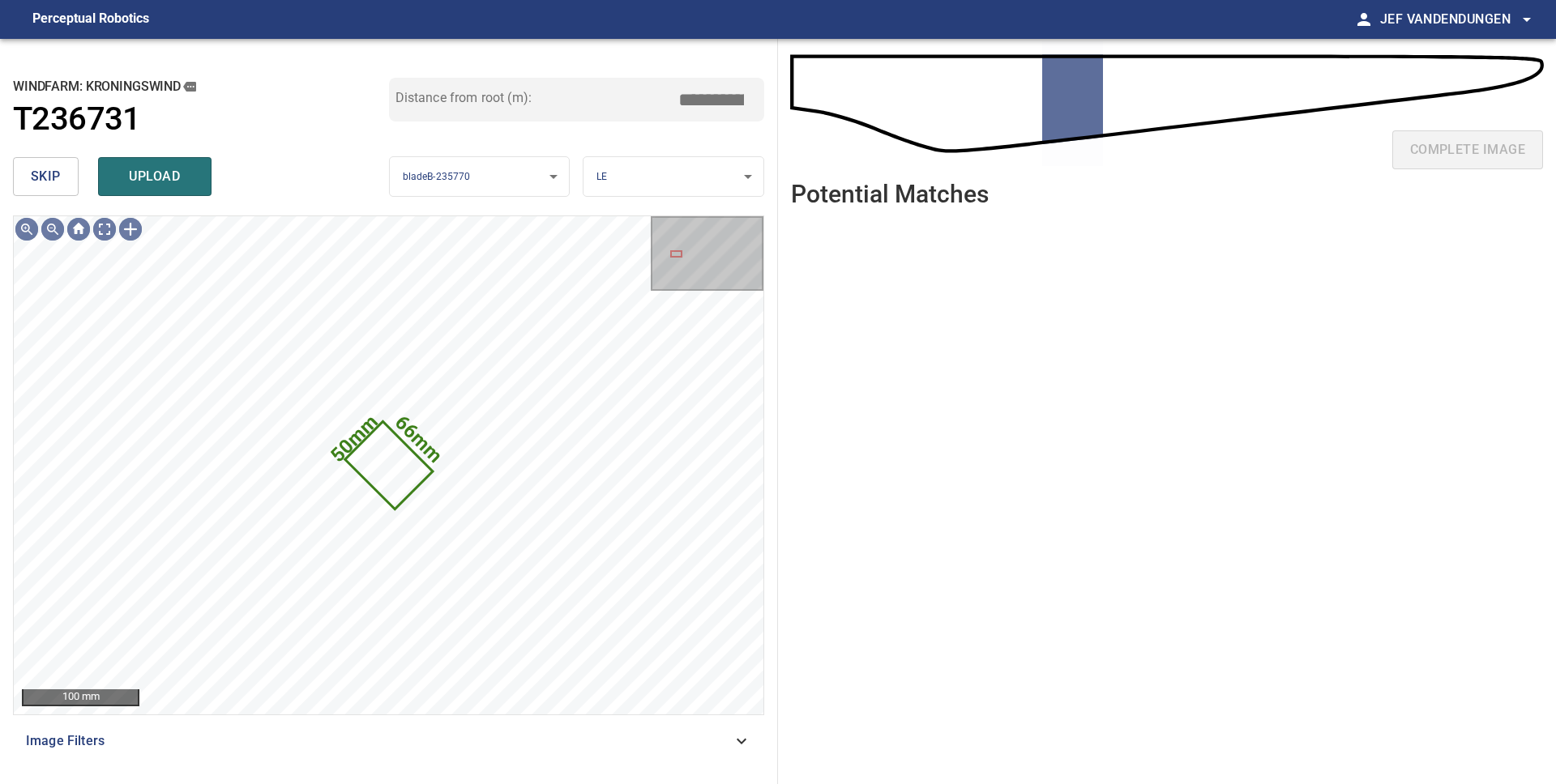
click at [52, 178] on span "skip" at bounding box center [45, 177] width 30 height 23
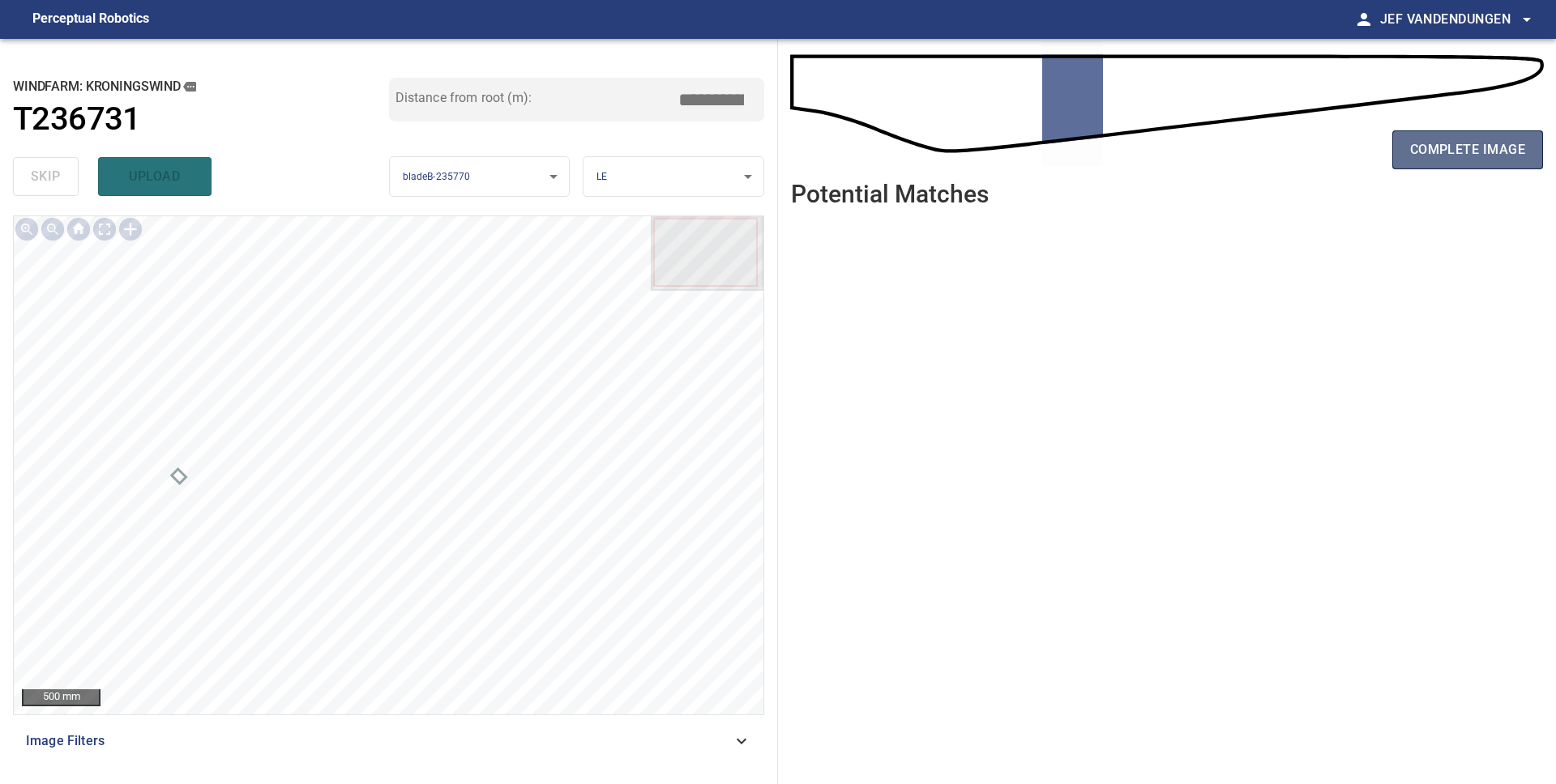
click at [1501, 147] on span "complete image" at bounding box center [1467, 150] width 115 height 23
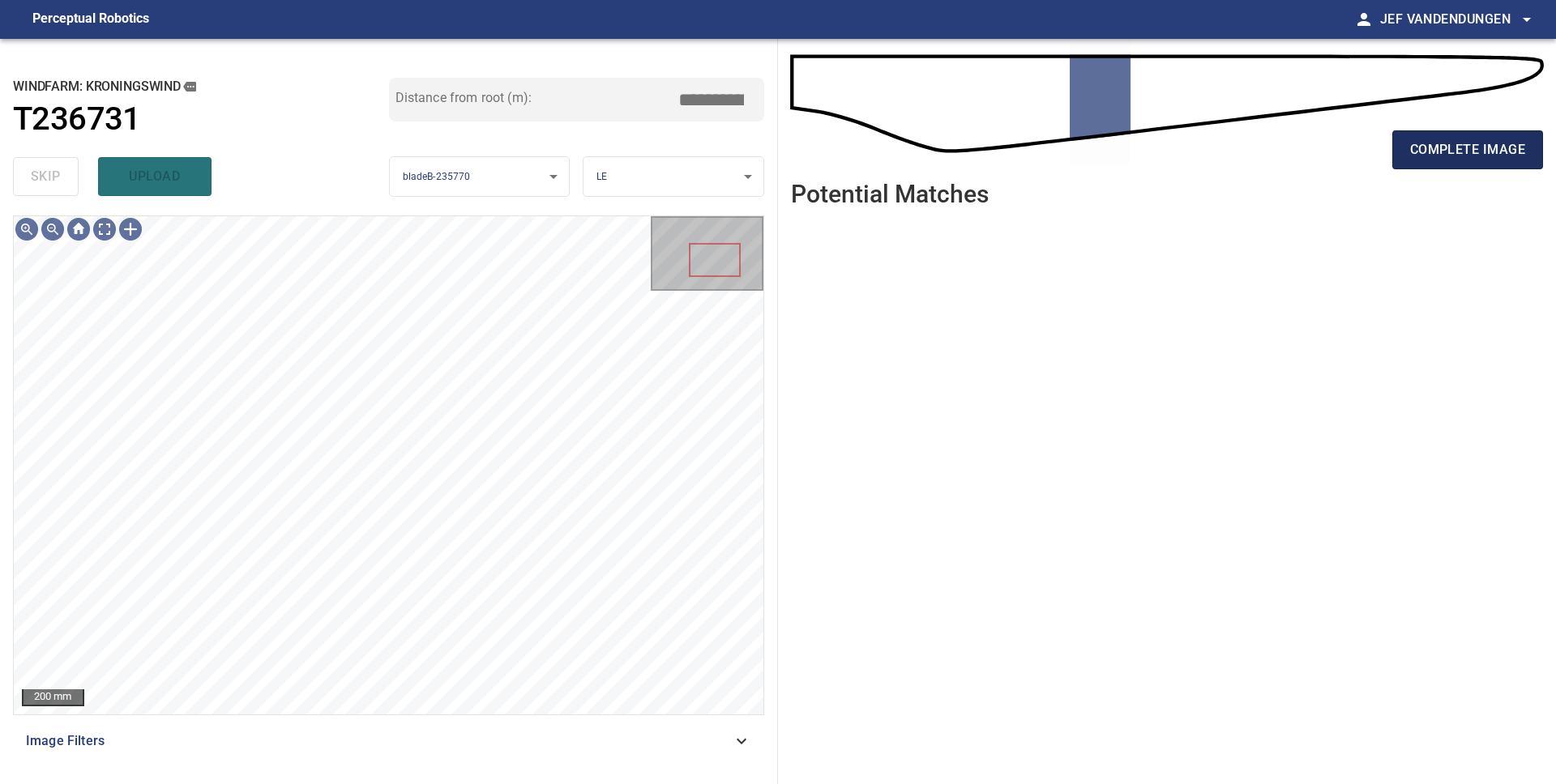
click at [1473, 167] on button "complete image" at bounding box center [1467, 149] width 150 height 39
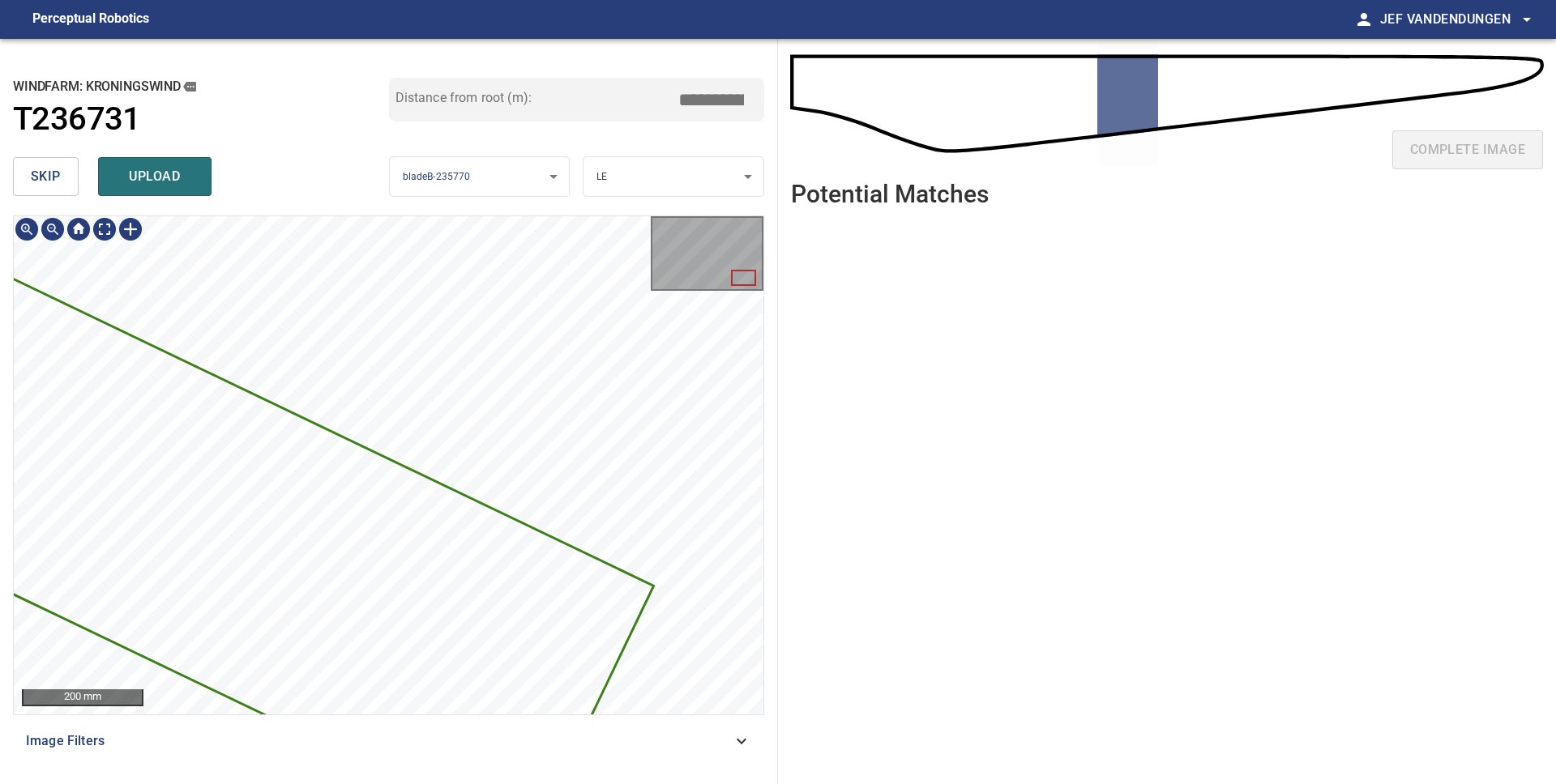
click at [240, 208] on div "**********" at bounding box center [389, 412] width 778 height 746
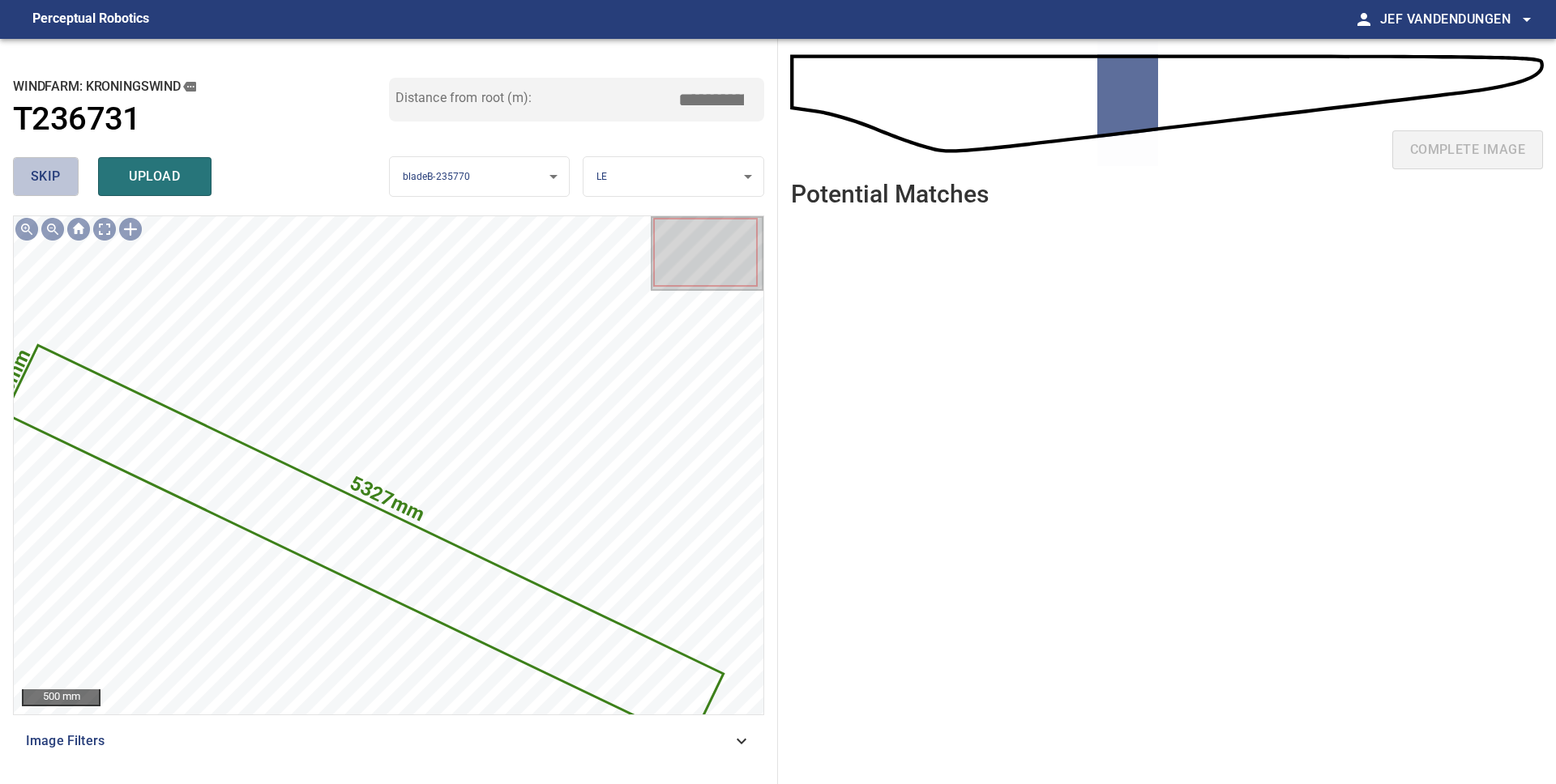
click at [38, 176] on span "skip" at bounding box center [45, 177] width 30 height 23
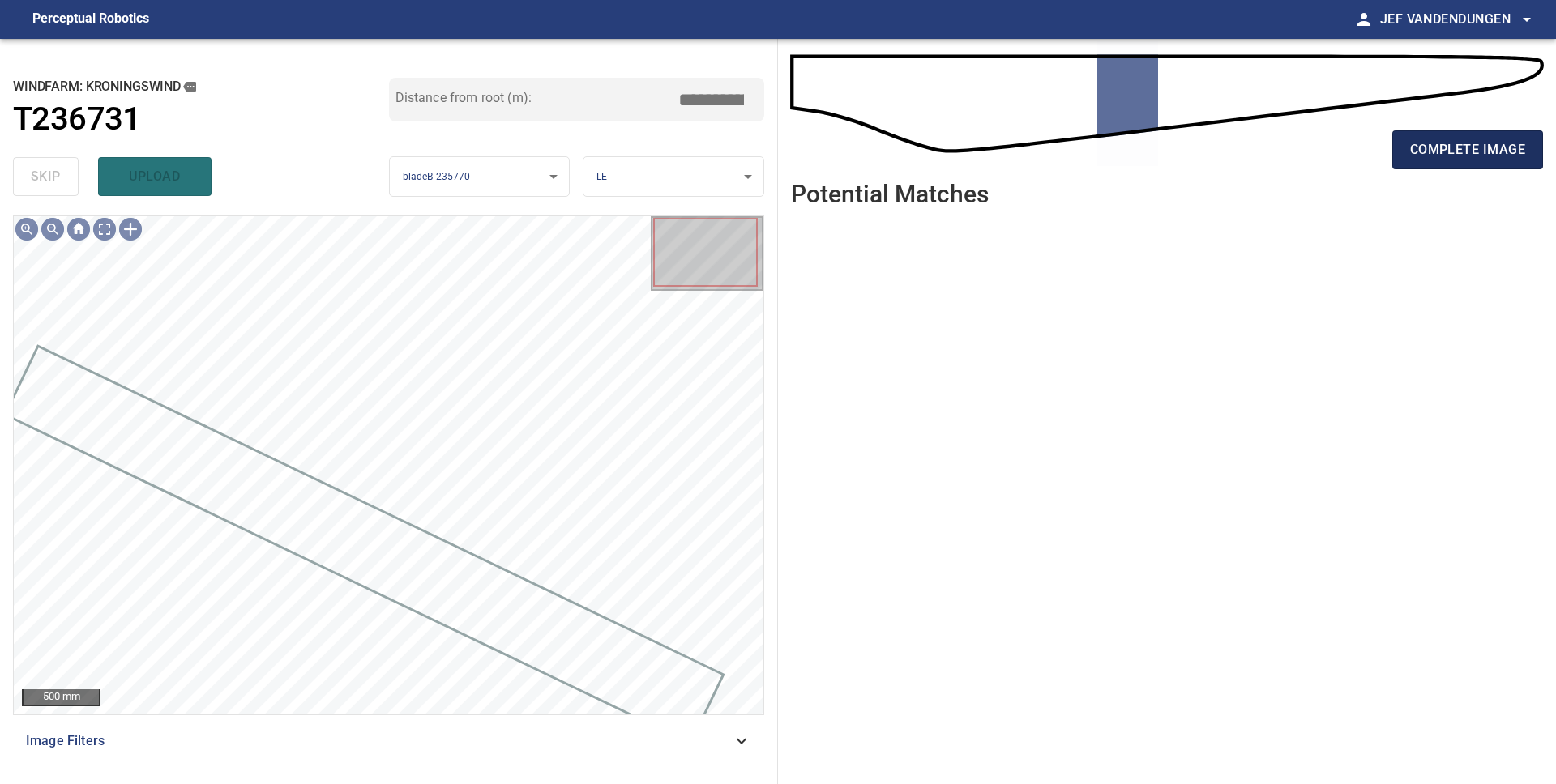
click at [1449, 151] on span "complete image" at bounding box center [1467, 150] width 115 height 23
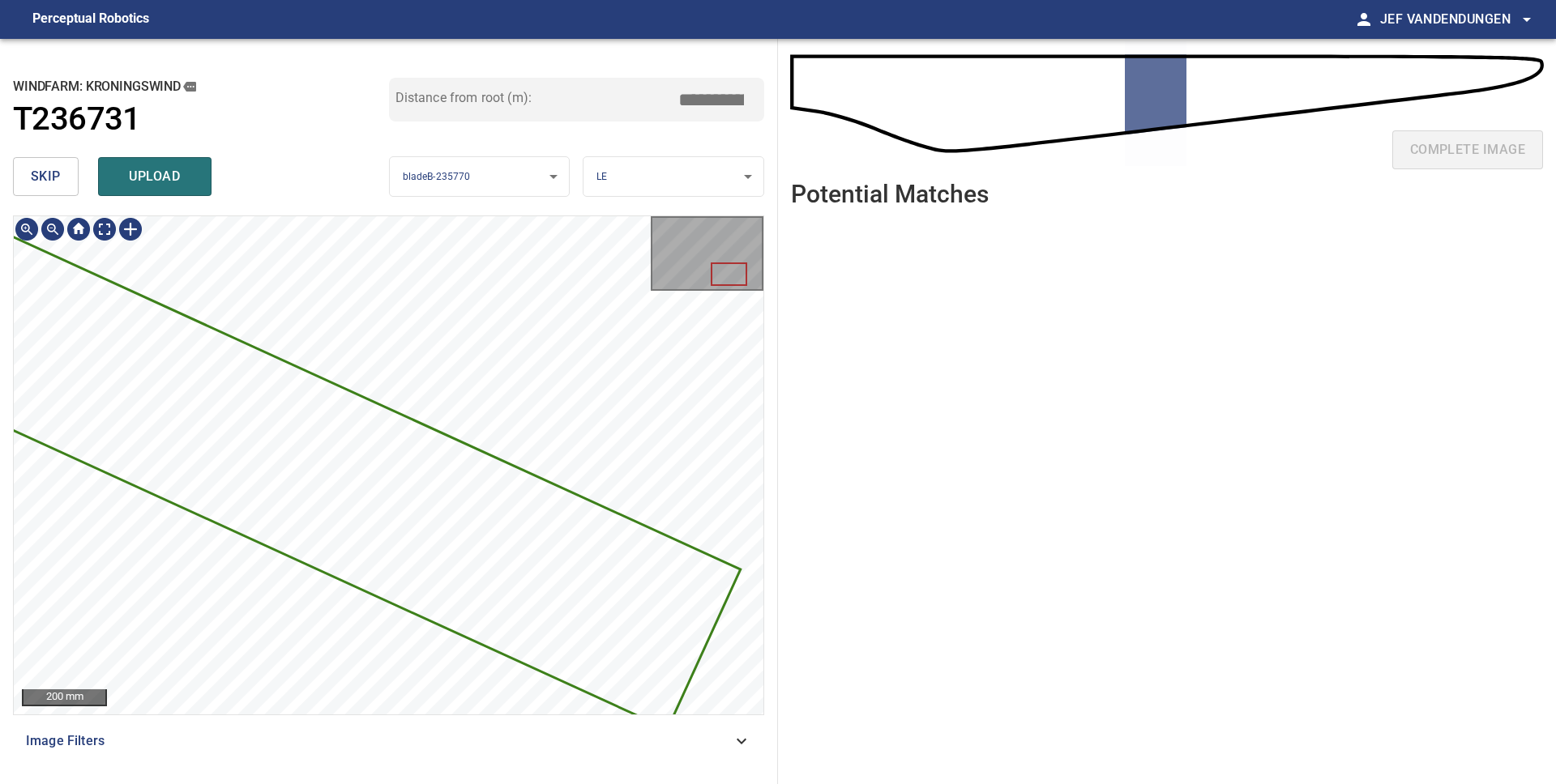
click at [151, 435] on div "4912mm 451mm" at bounding box center [388, 465] width 750 height 498
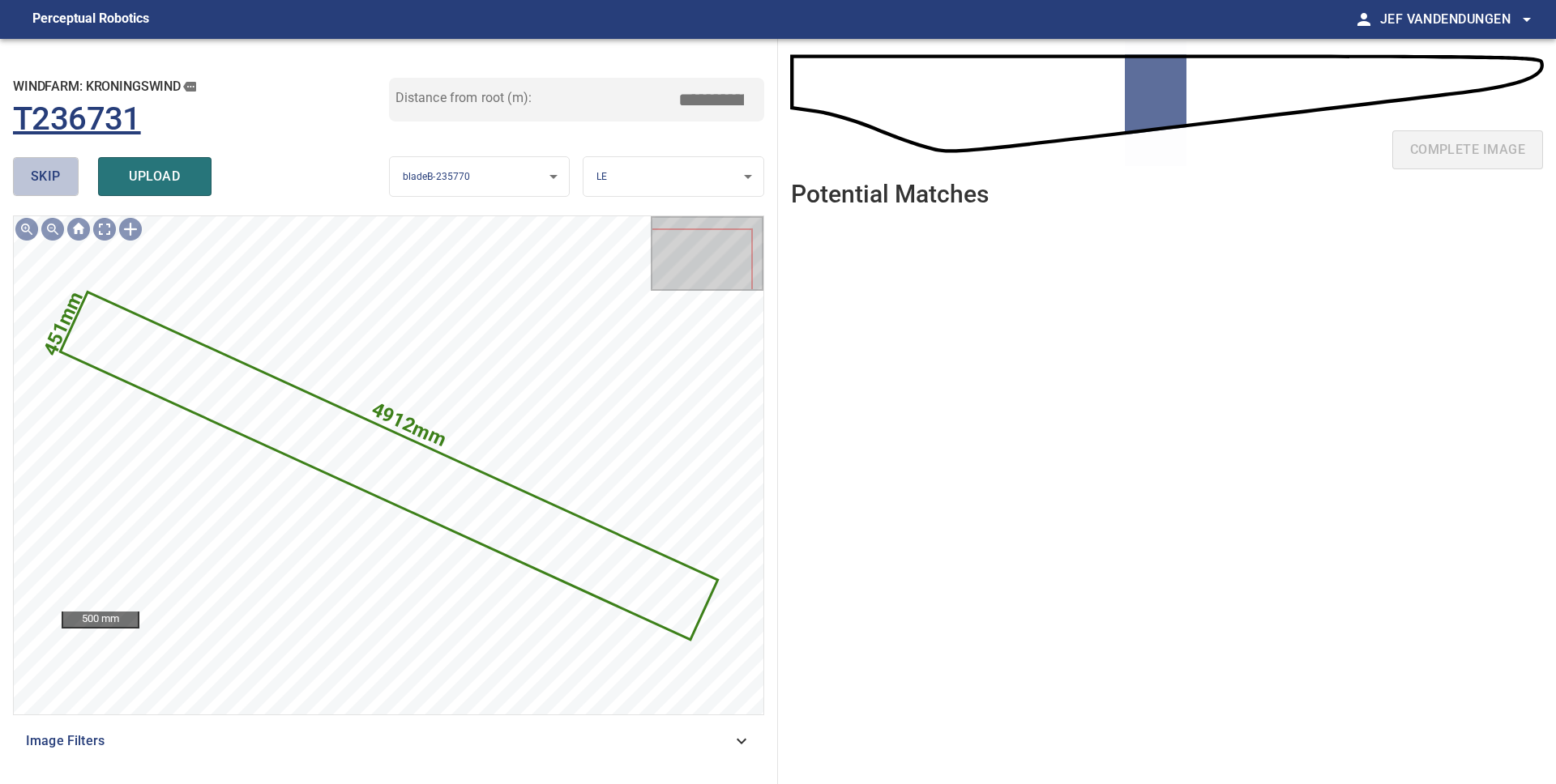
drag, startPoint x: 34, startPoint y: 170, endPoint x: 379, endPoint y: 117, distance: 349.0
click at [34, 170] on span "skip" at bounding box center [45, 177] width 30 height 23
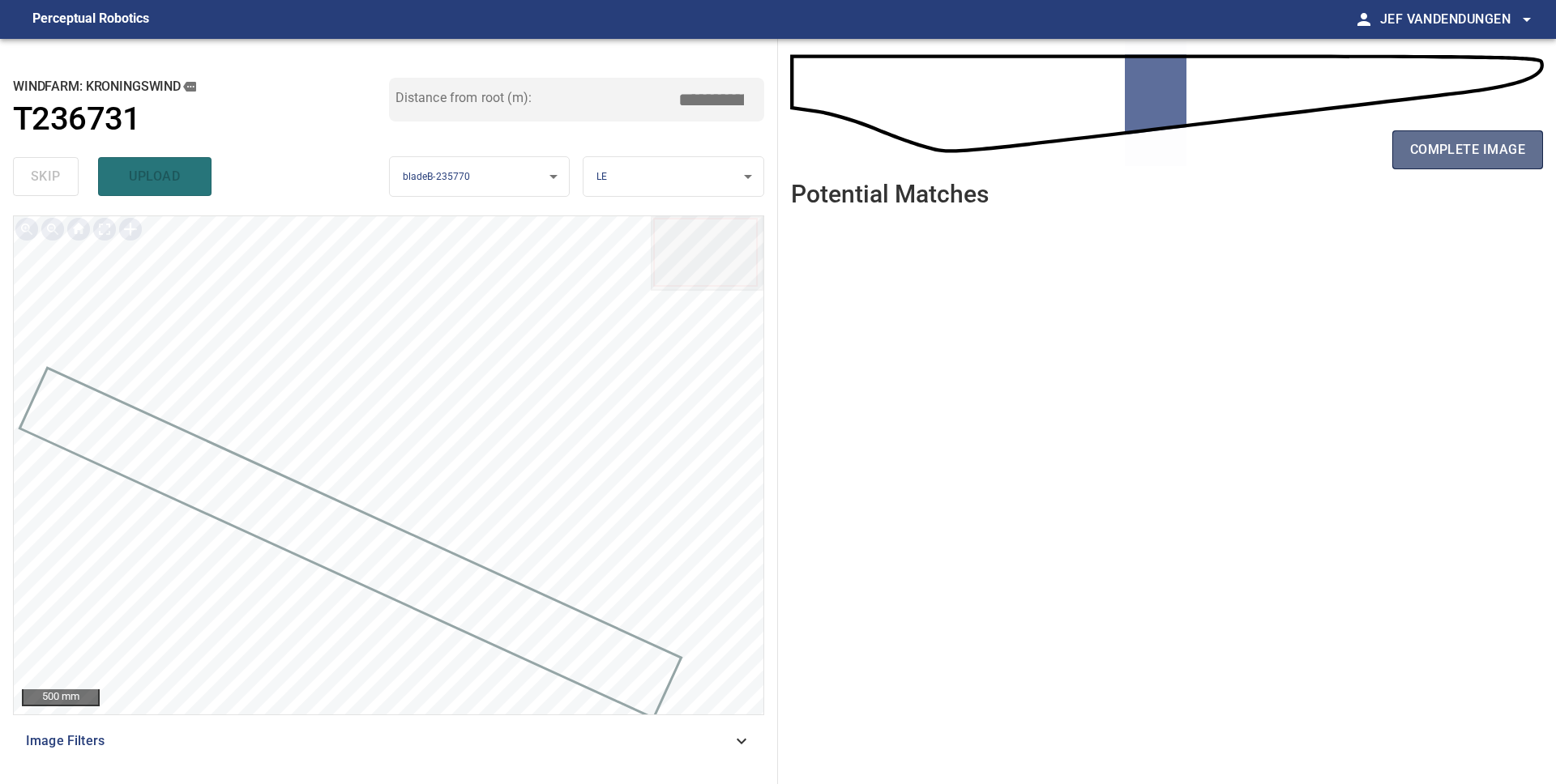
click at [1501, 160] on span "complete image" at bounding box center [1467, 150] width 115 height 23
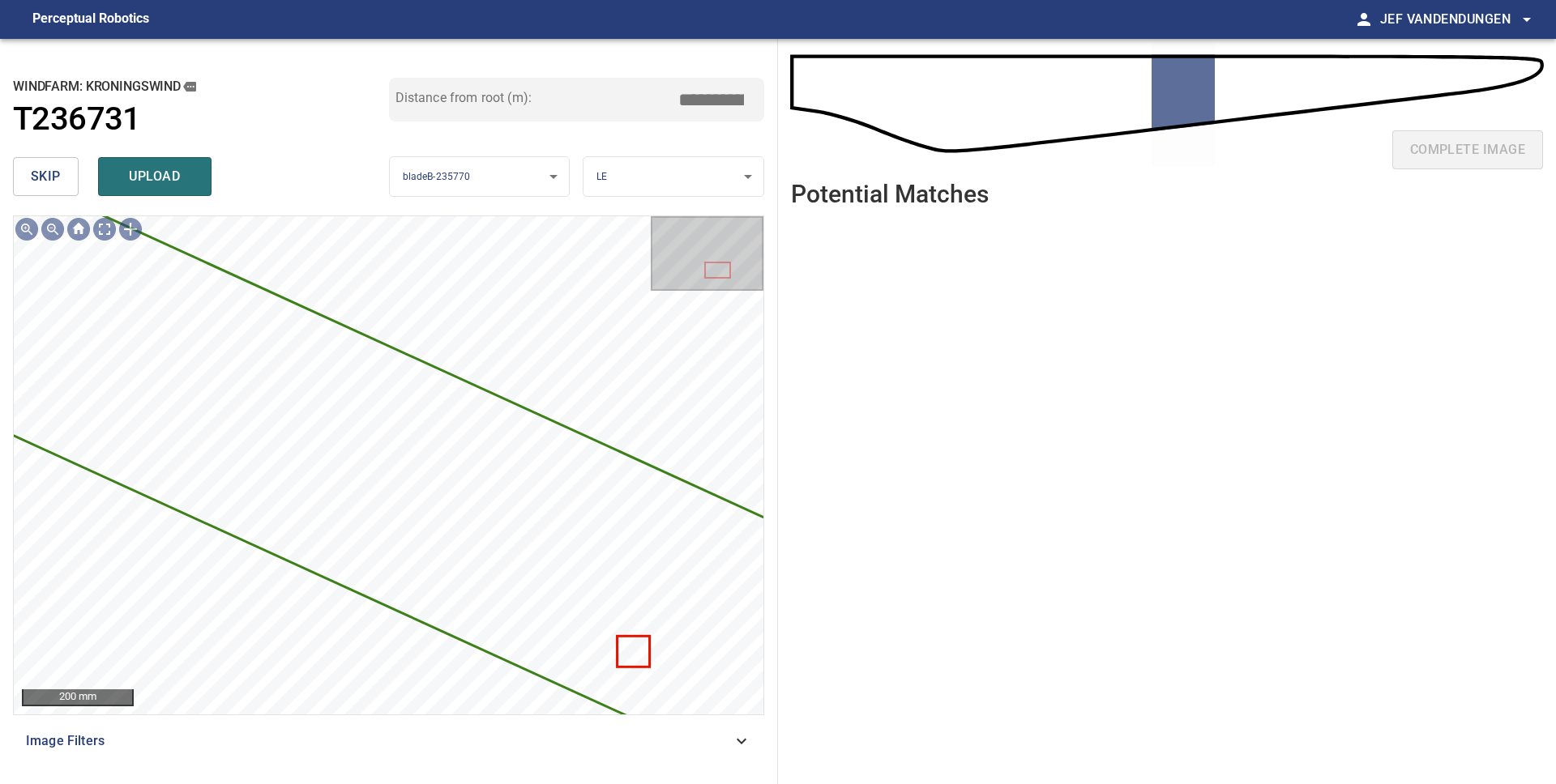
drag, startPoint x: 44, startPoint y: 175, endPoint x: 68, endPoint y: 190, distance: 28.3
click at [43, 175] on span "skip" at bounding box center [45, 177] width 30 height 23
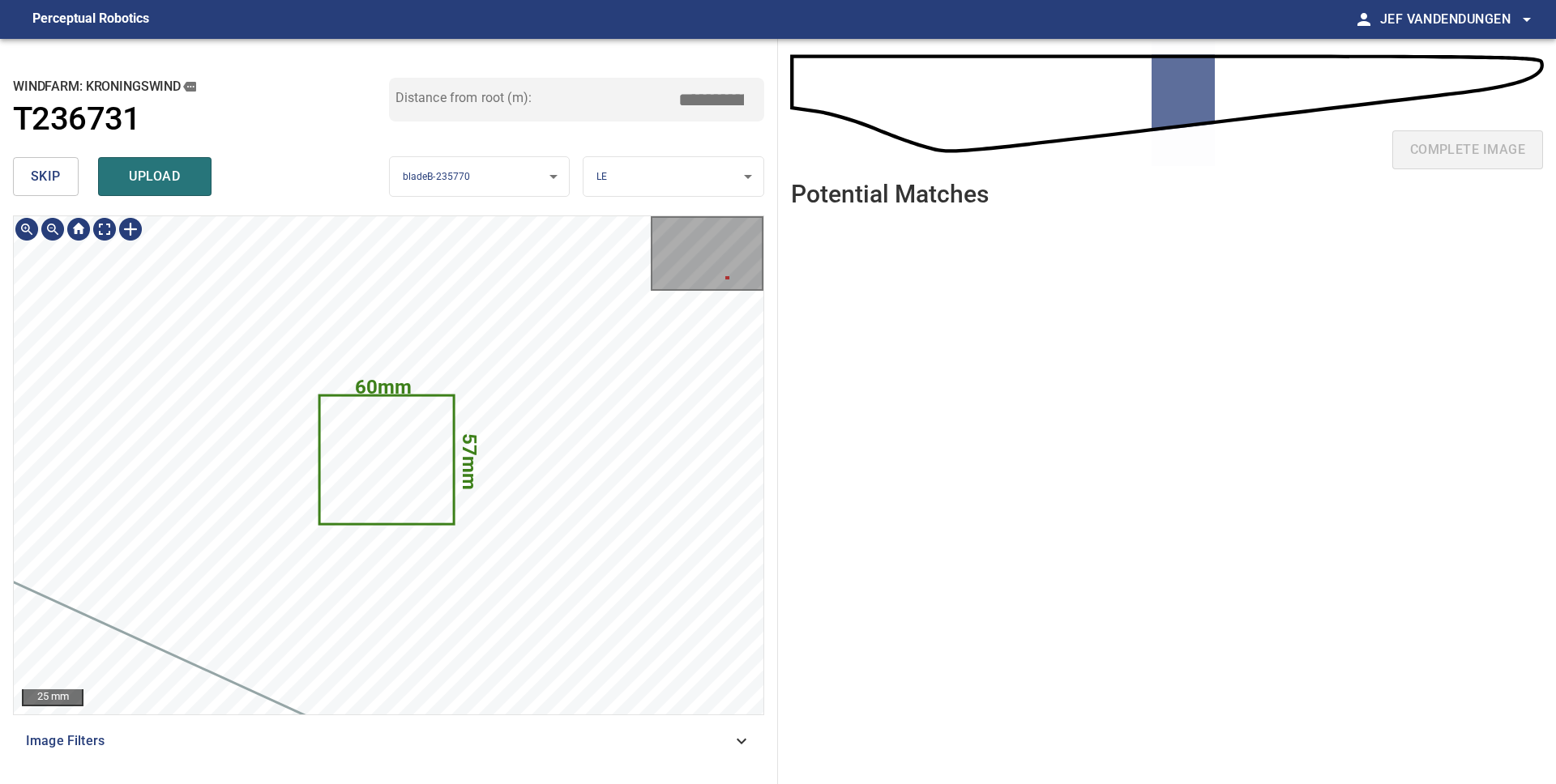
click at [388, 459] on icon at bounding box center [386, 459] width 132 height 126
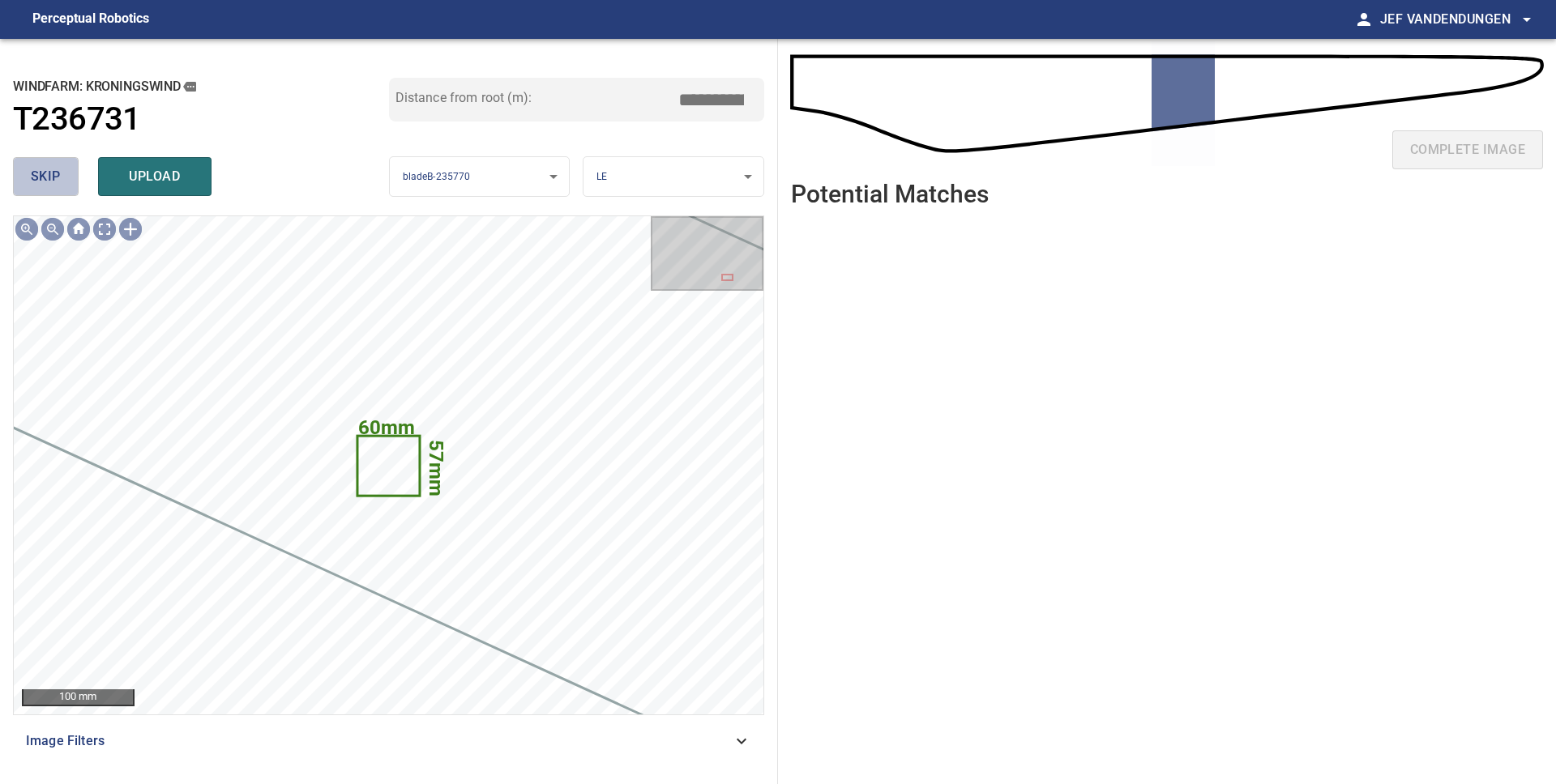
click at [35, 169] on span "skip" at bounding box center [45, 177] width 30 height 23
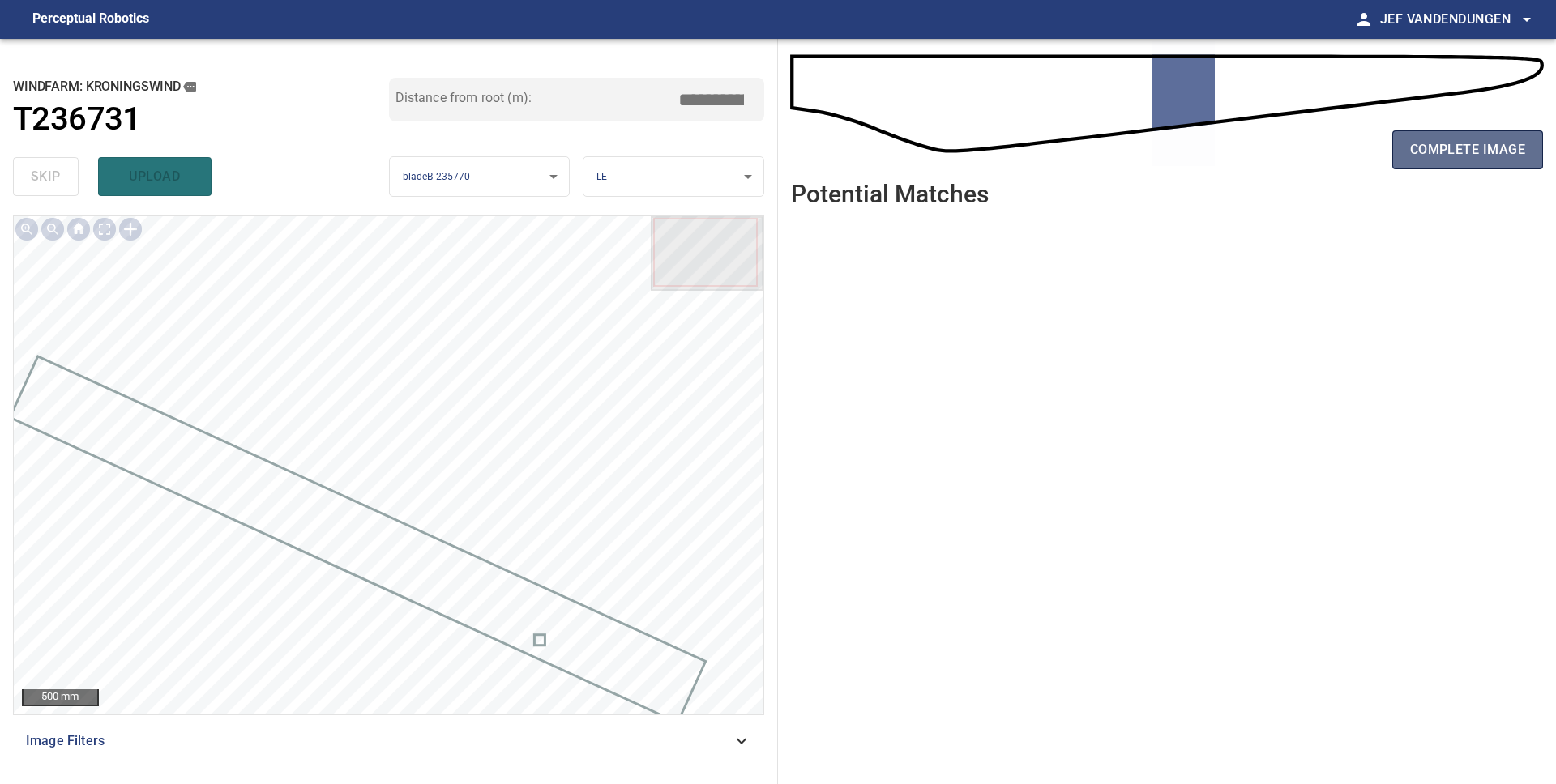
click at [1511, 146] on span "complete image" at bounding box center [1467, 150] width 115 height 23
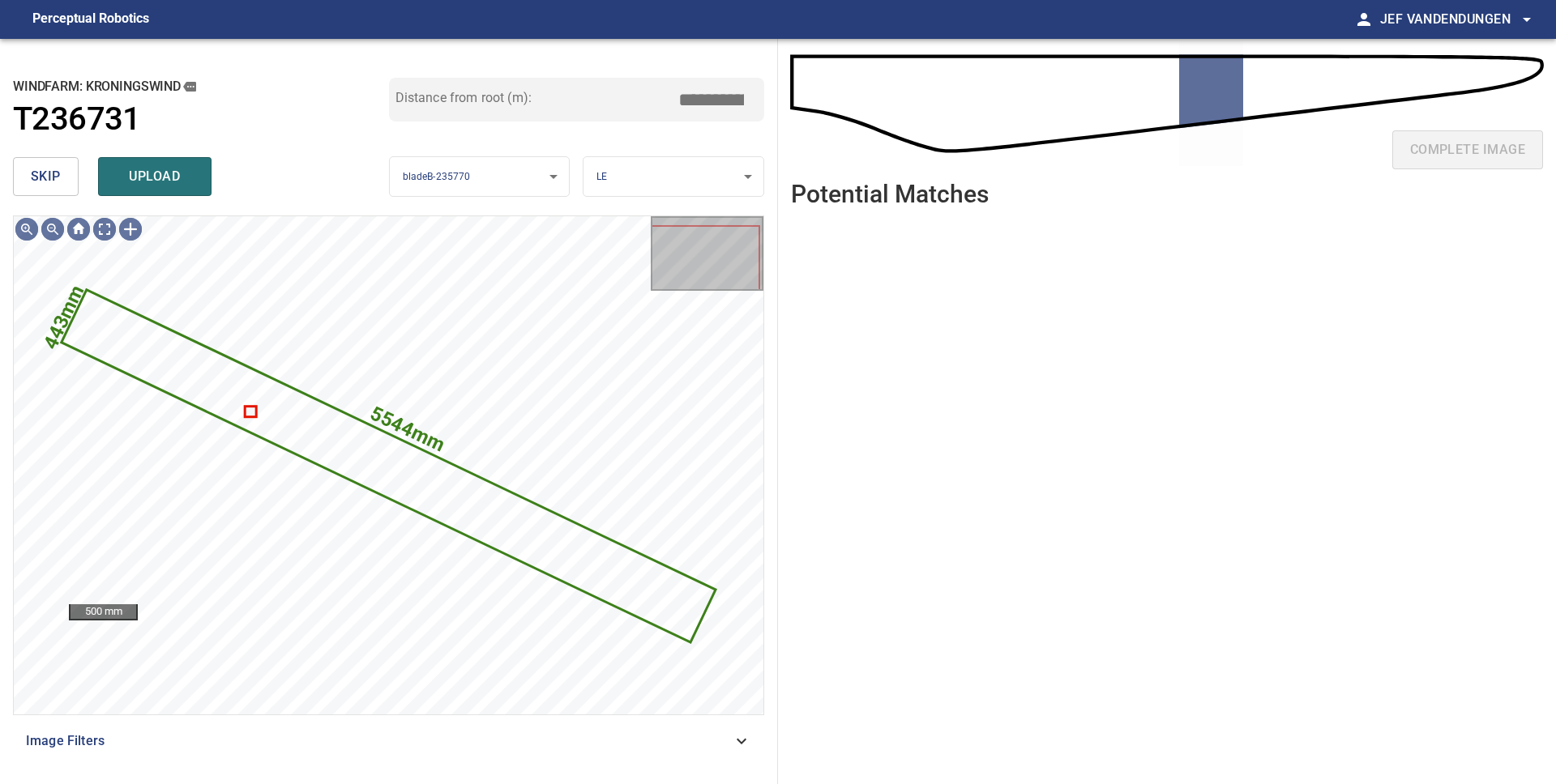
click at [62, 184] on button "skip" at bounding box center [46, 176] width 66 height 39
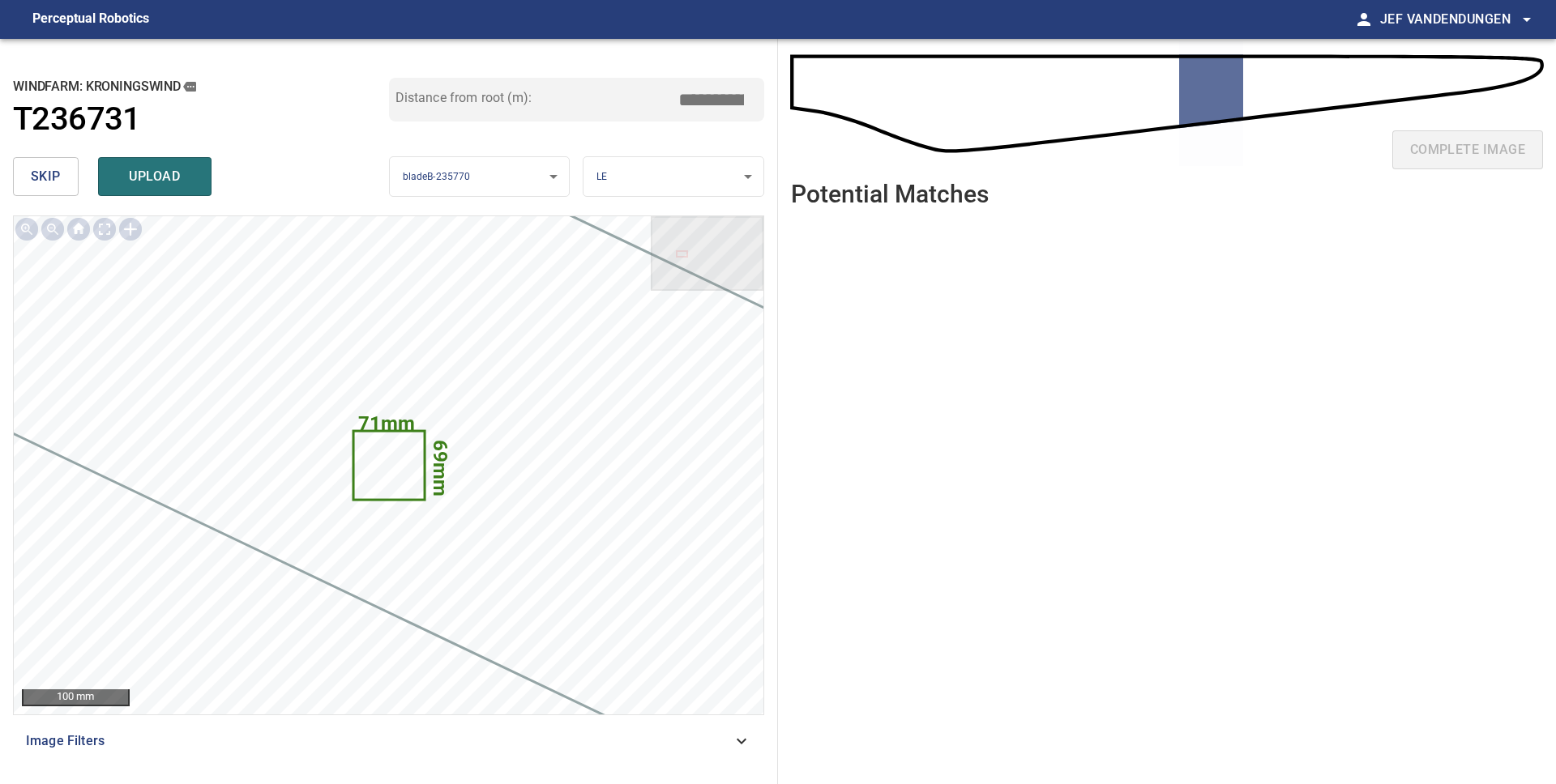
click at [61, 184] on button "skip" at bounding box center [46, 176] width 66 height 39
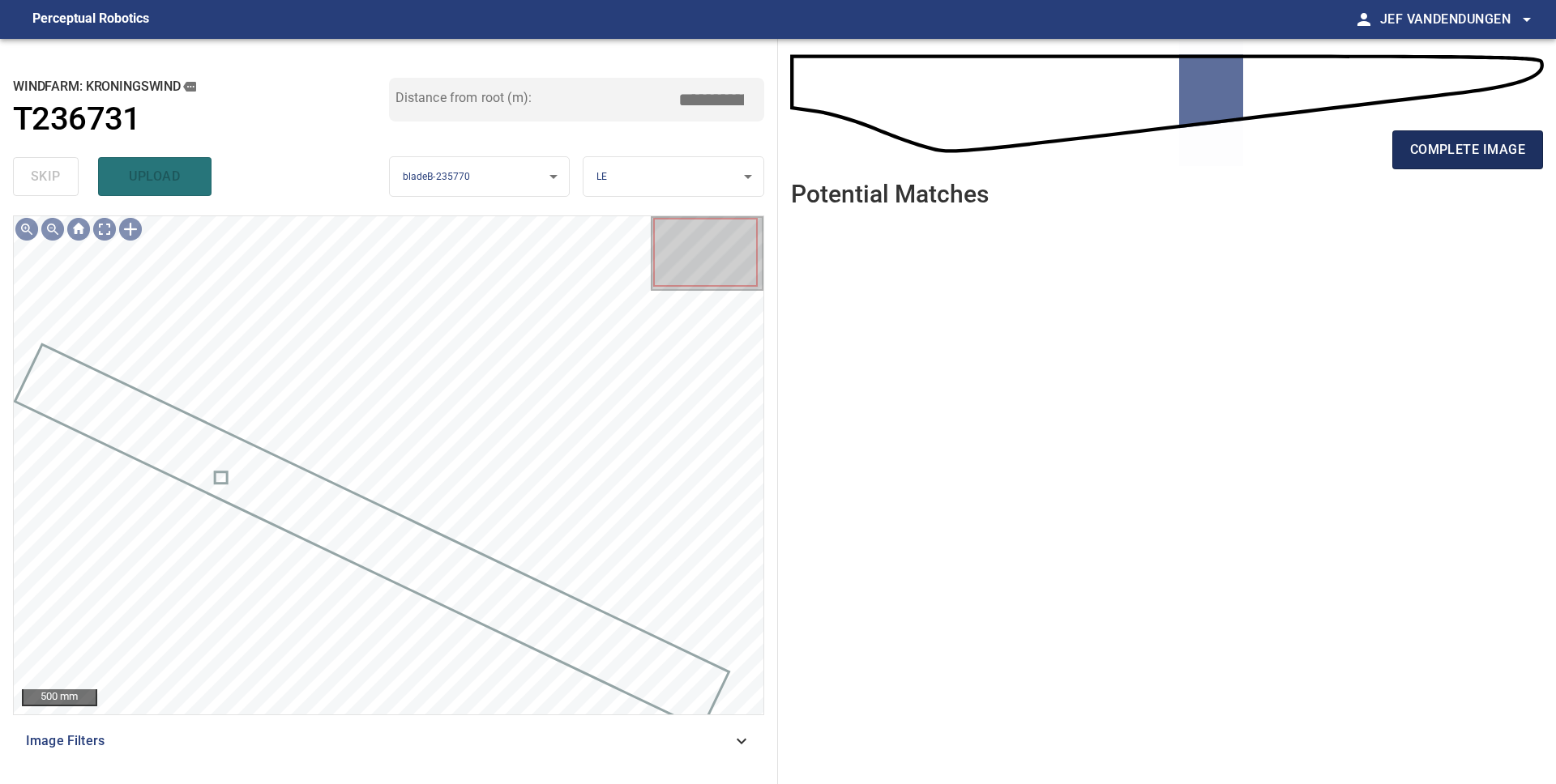
click at [1463, 152] on span "complete image" at bounding box center [1467, 150] width 115 height 23
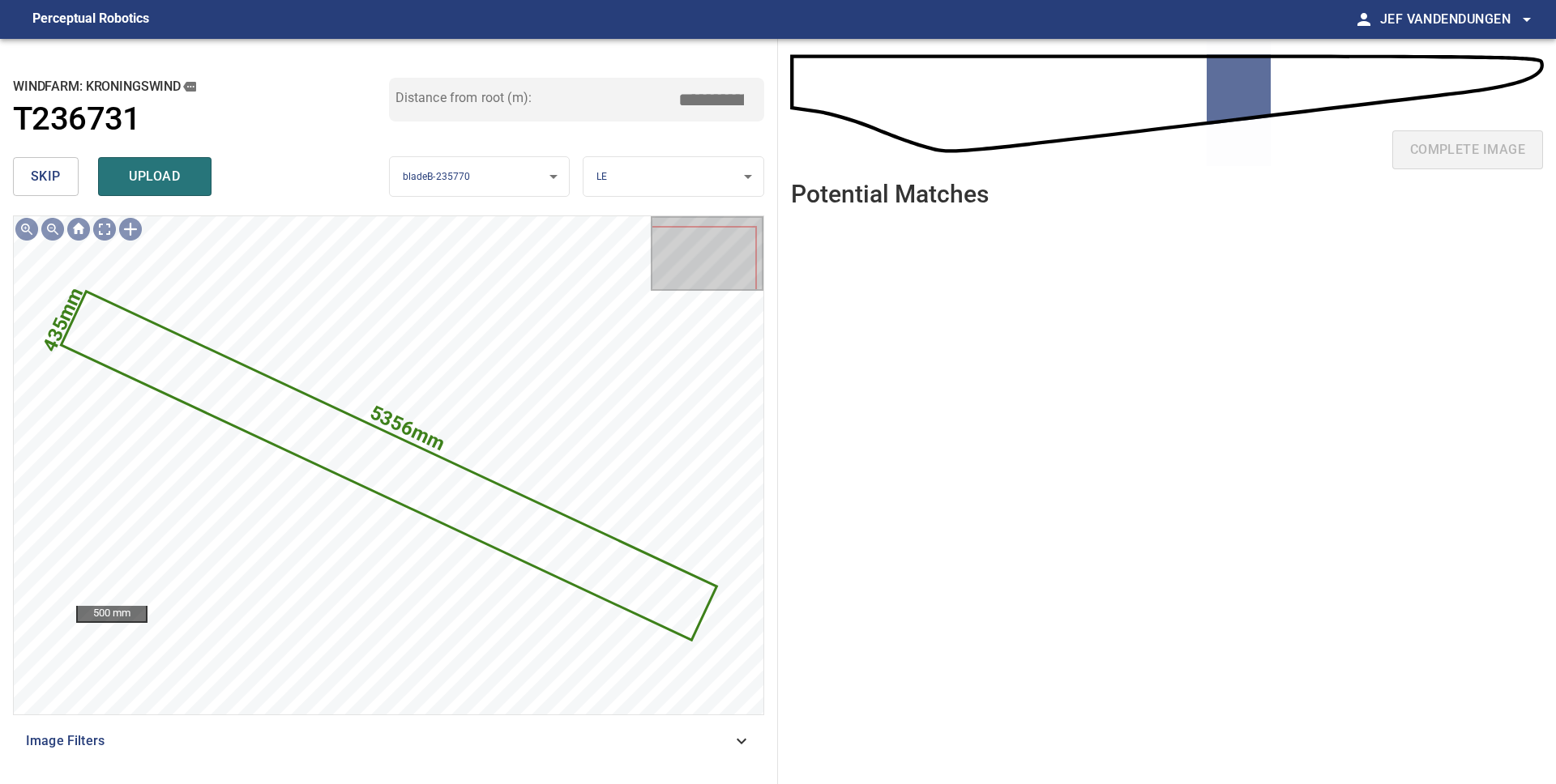
click at [29, 181] on button "skip" at bounding box center [46, 176] width 66 height 39
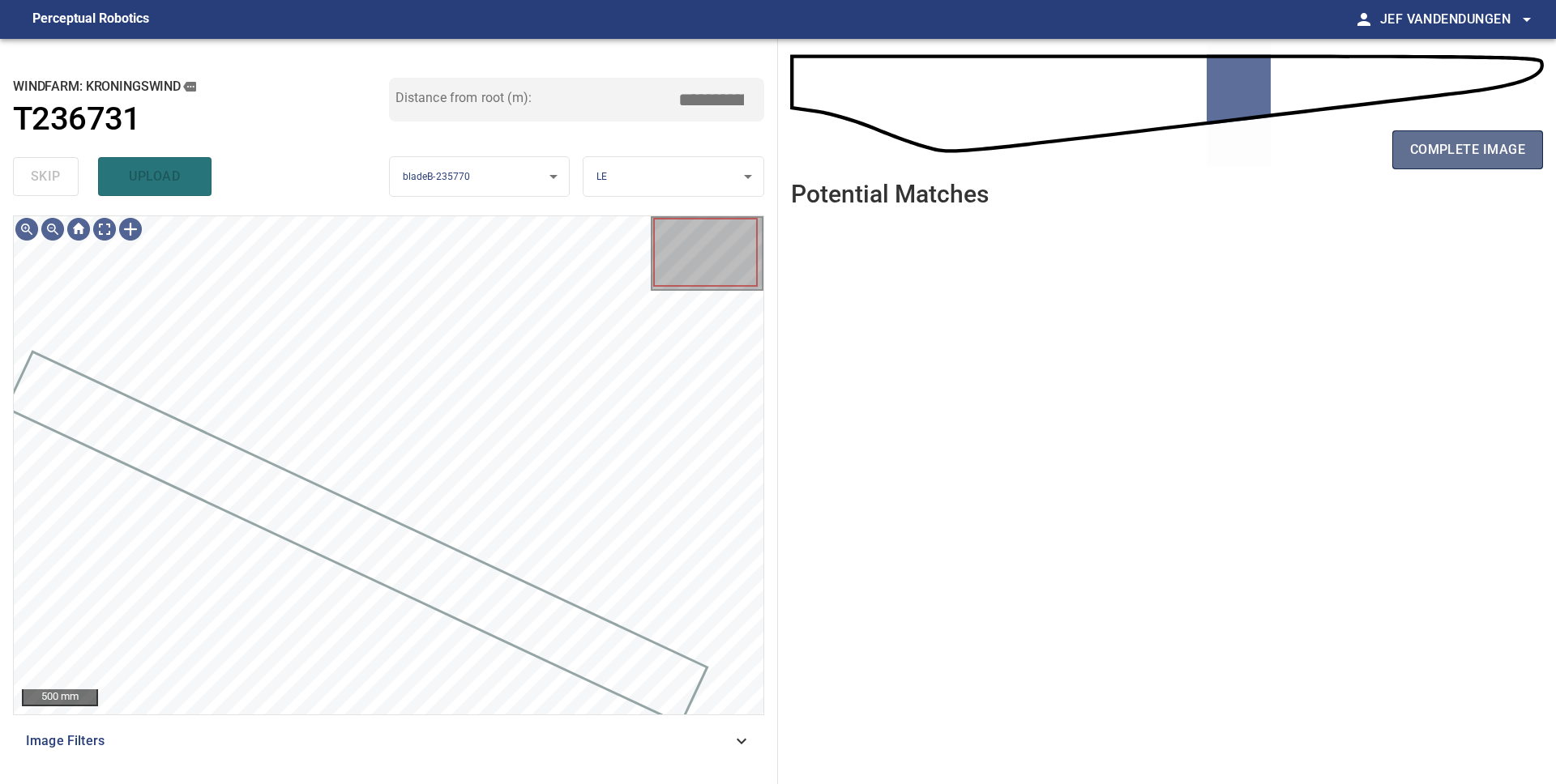
click at [1460, 159] on span "complete image" at bounding box center [1467, 150] width 115 height 23
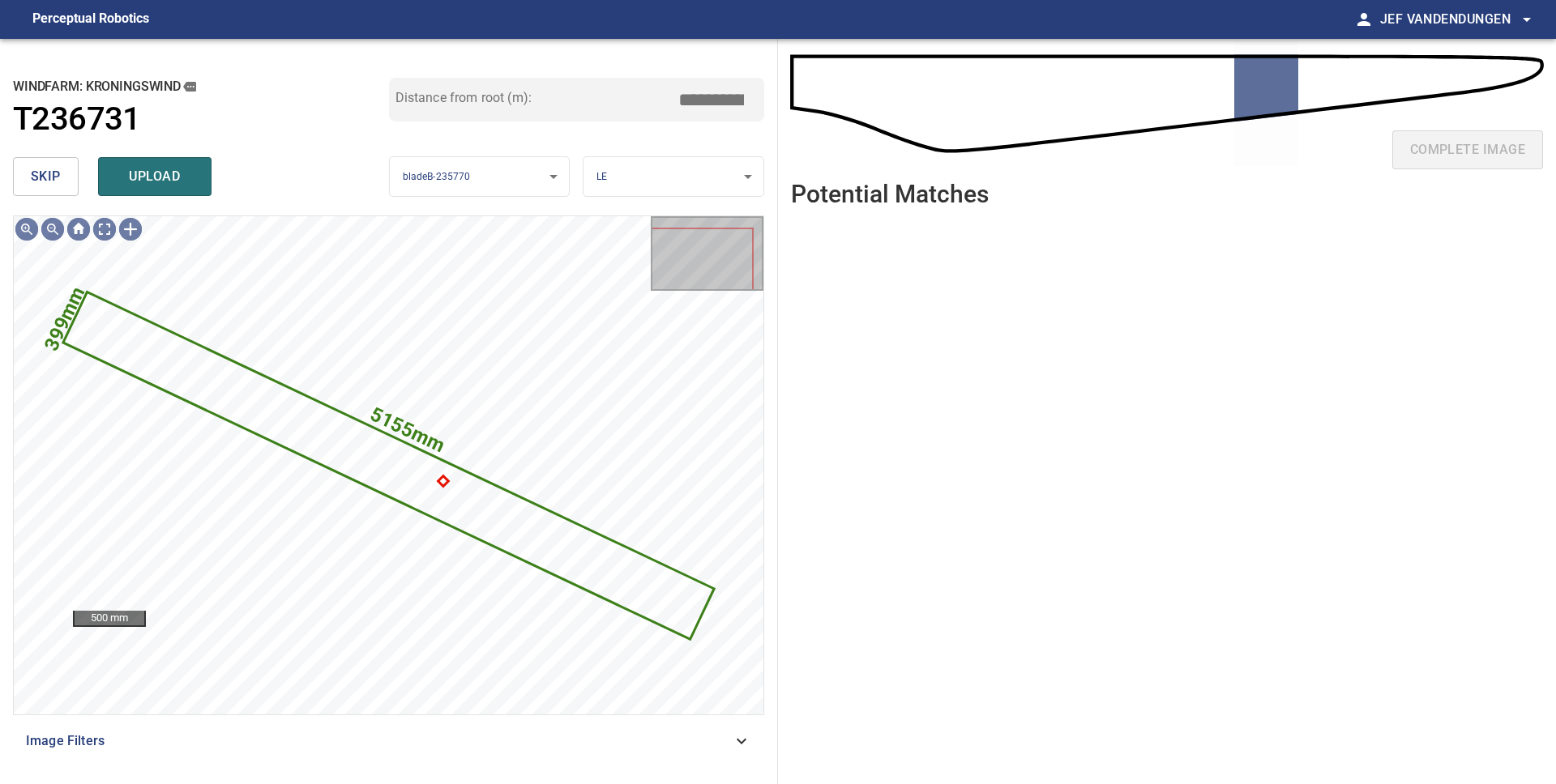
click at [40, 177] on span "skip" at bounding box center [45, 177] width 30 height 23
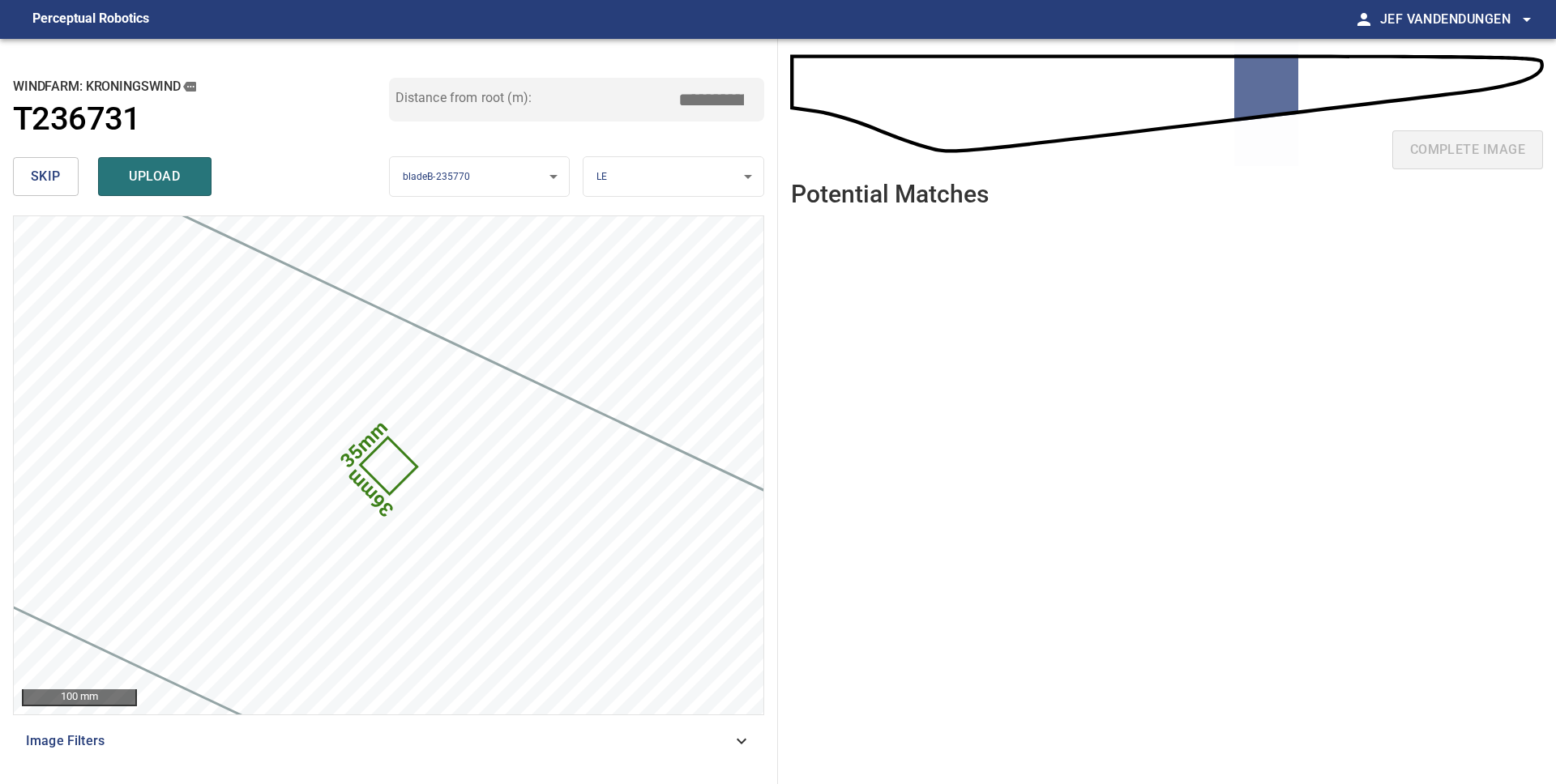
click at [40, 177] on span "skip" at bounding box center [45, 177] width 30 height 23
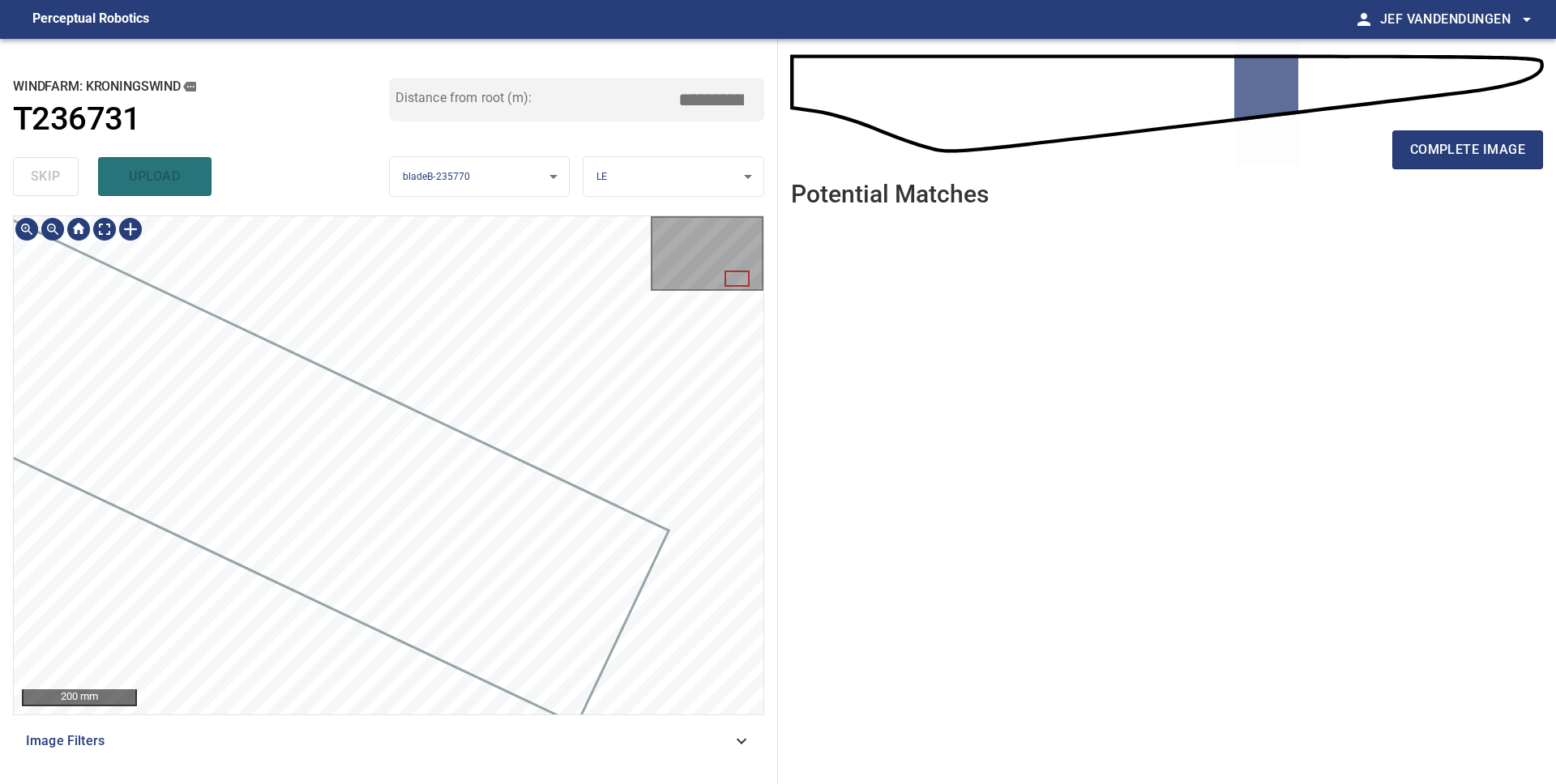
click at [25, 439] on div at bounding box center [388, 465] width 750 height 498
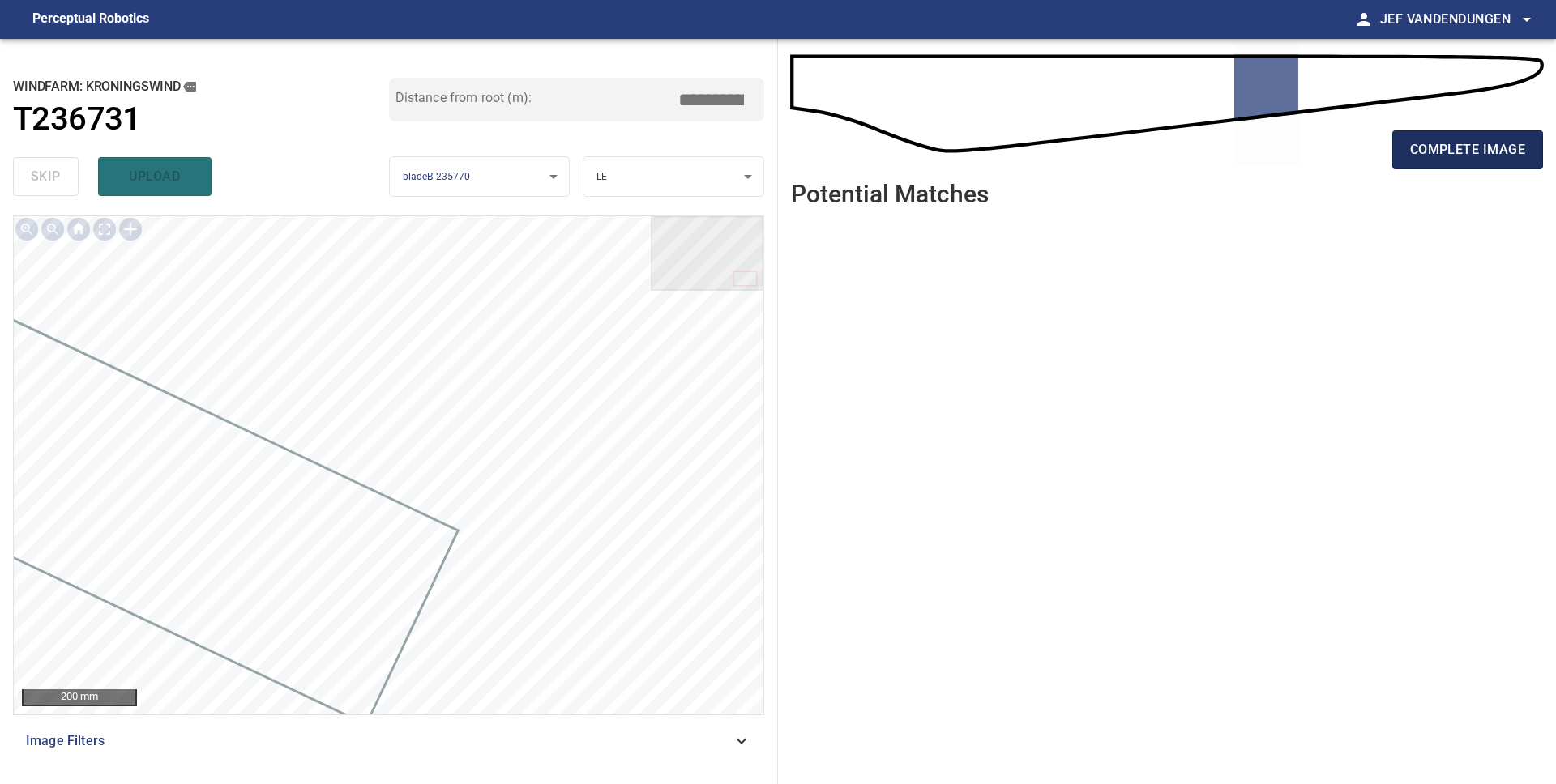
click at [1423, 135] on button "complete image" at bounding box center [1467, 149] width 150 height 39
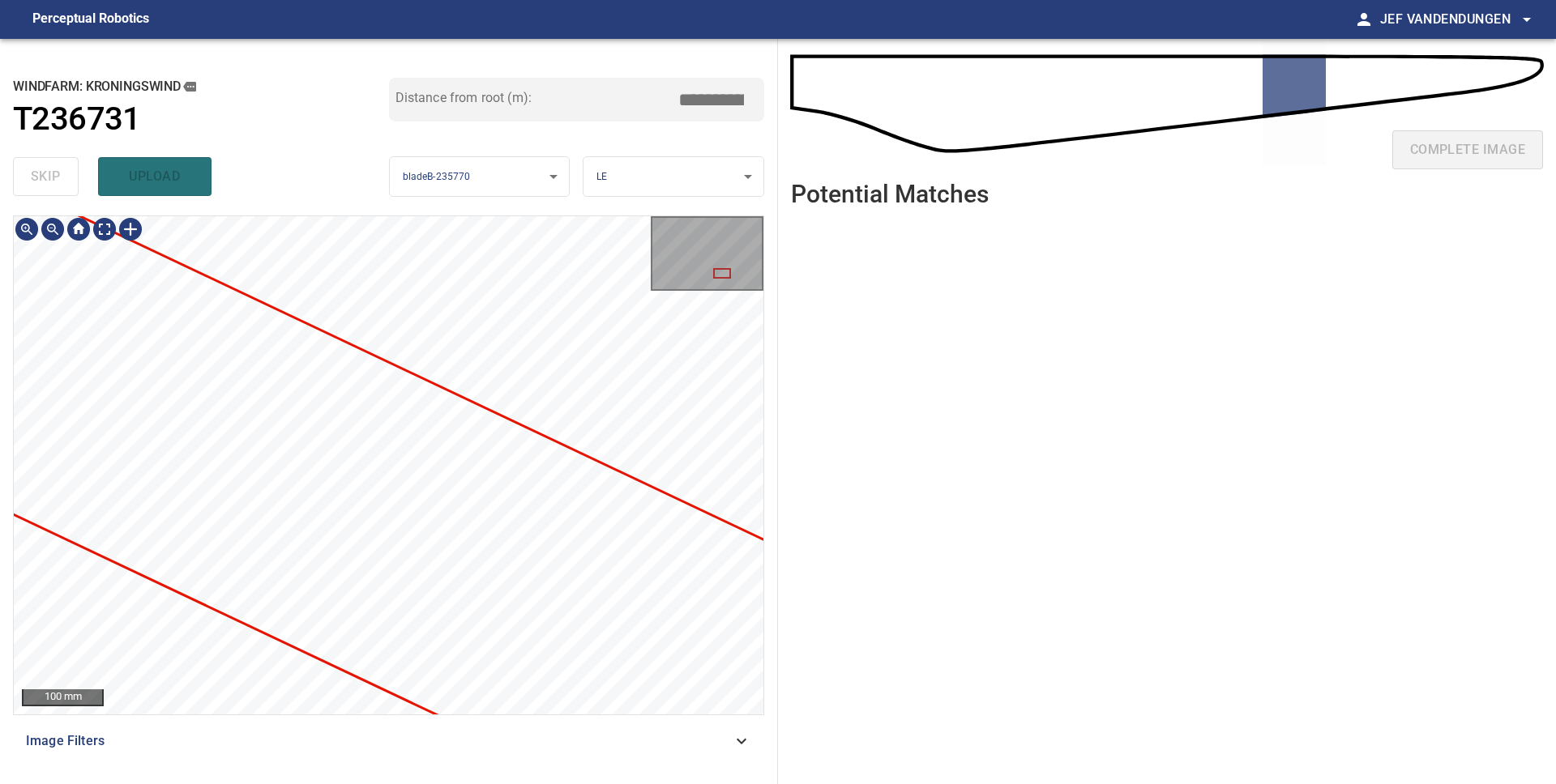
click at [311, 193] on div "**********" at bounding box center [389, 412] width 778 height 746
click at [129, 58] on div "**********" at bounding box center [389, 412] width 778 height 746
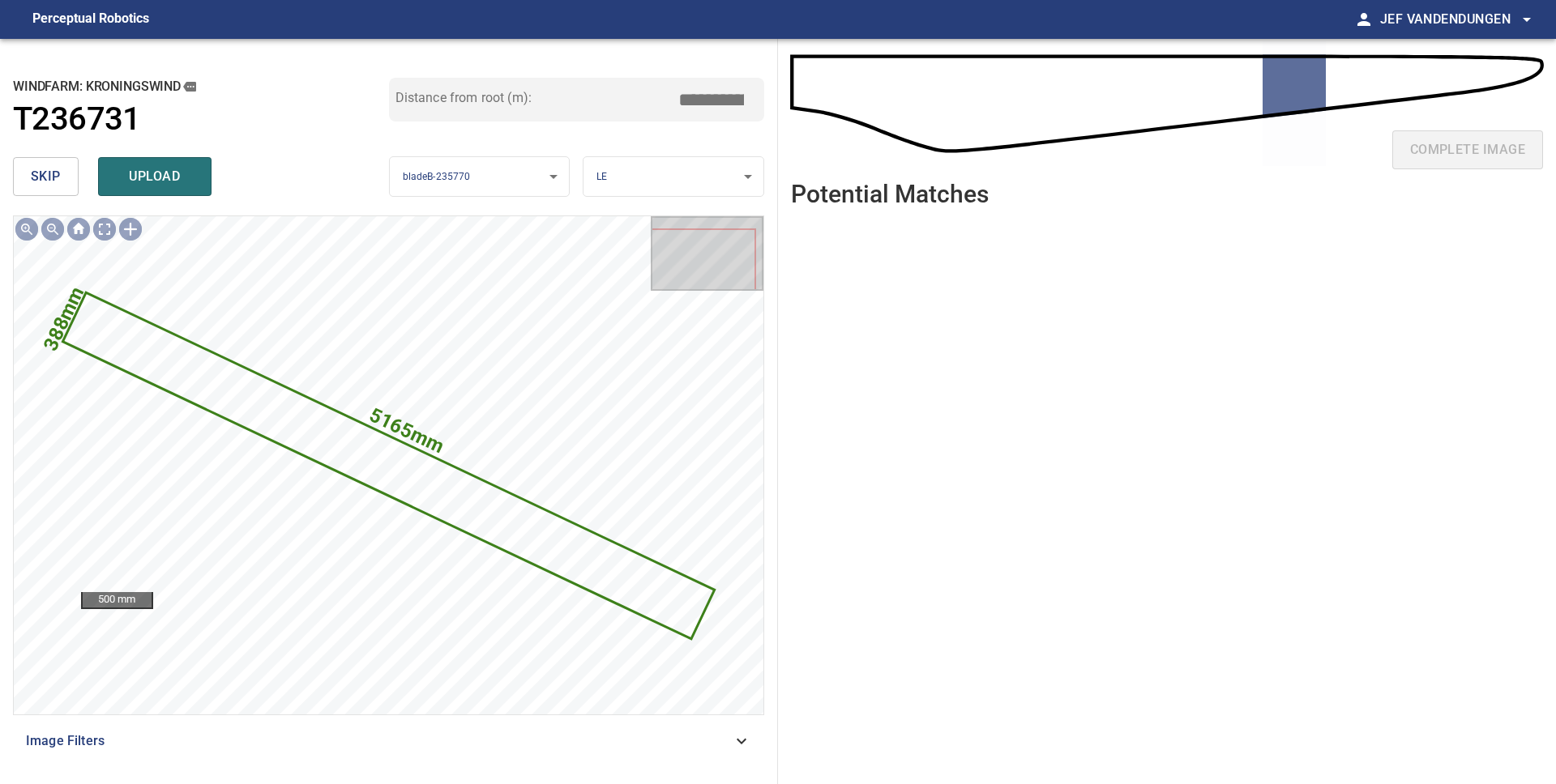
click at [35, 171] on span "skip" at bounding box center [45, 177] width 30 height 23
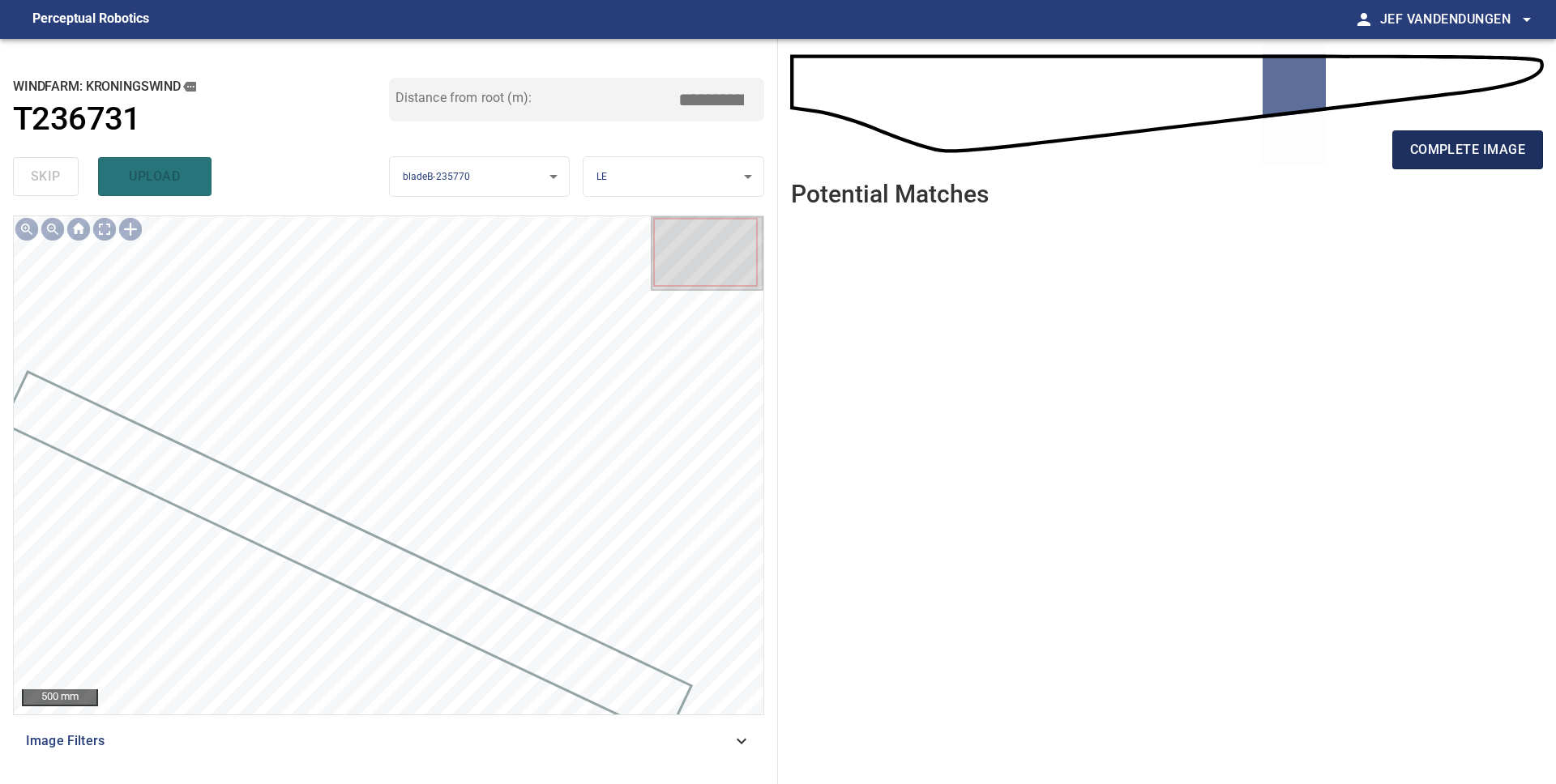
click at [1430, 148] on span "complete image" at bounding box center [1467, 150] width 115 height 23
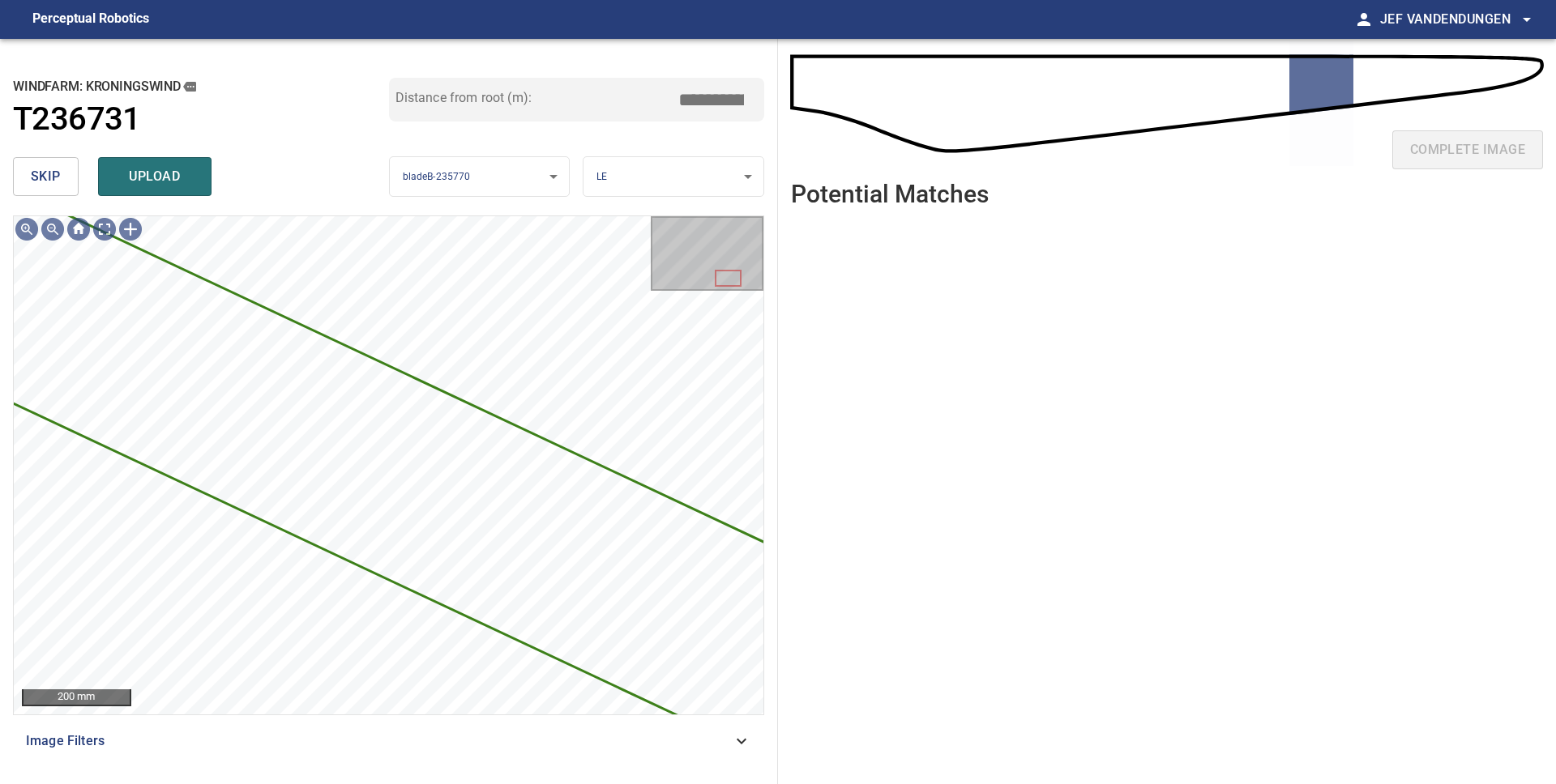
click at [31, 180] on span "skip" at bounding box center [45, 177] width 30 height 23
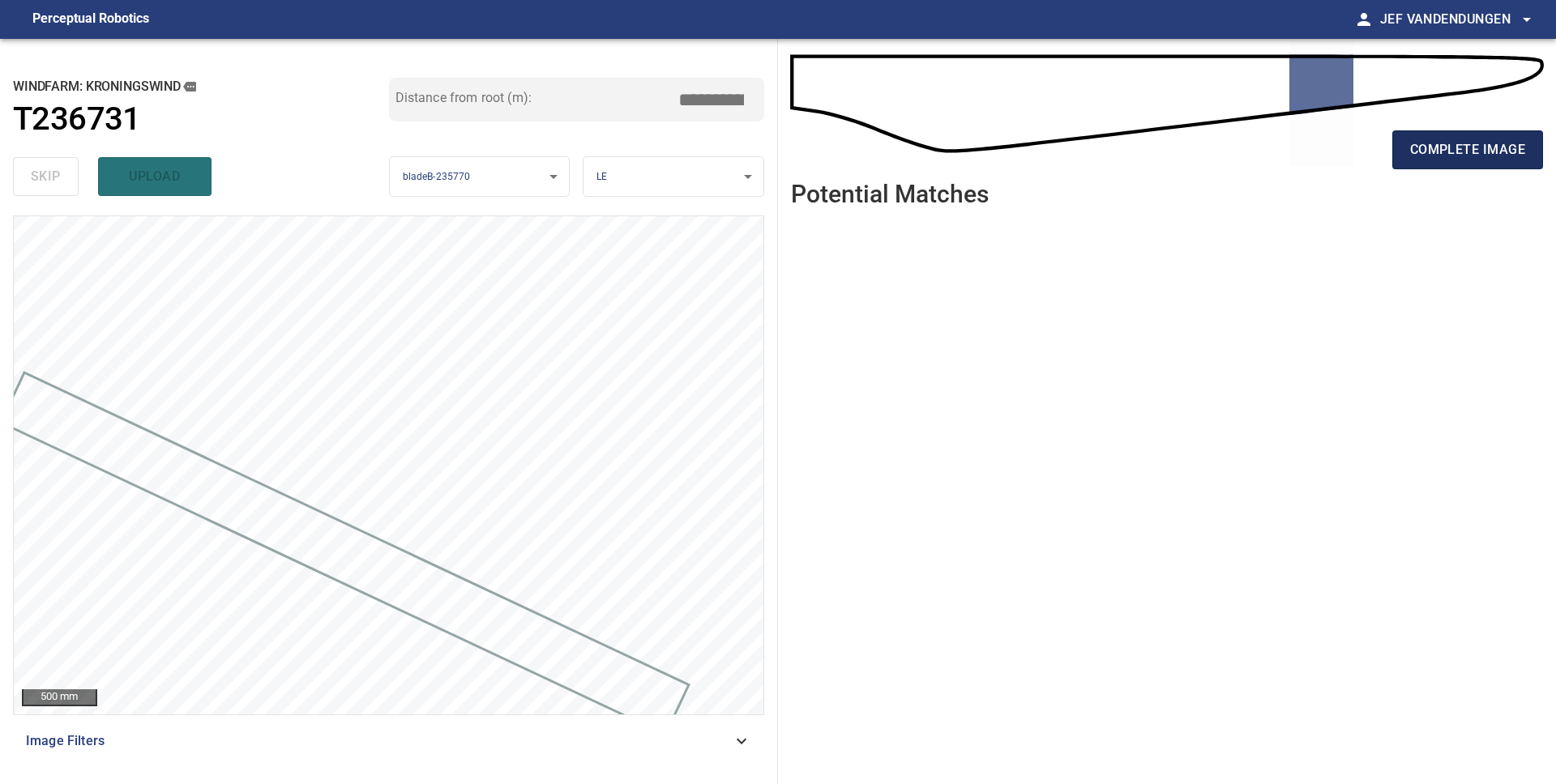
click at [1503, 163] on button "complete image" at bounding box center [1467, 149] width 150 height 39
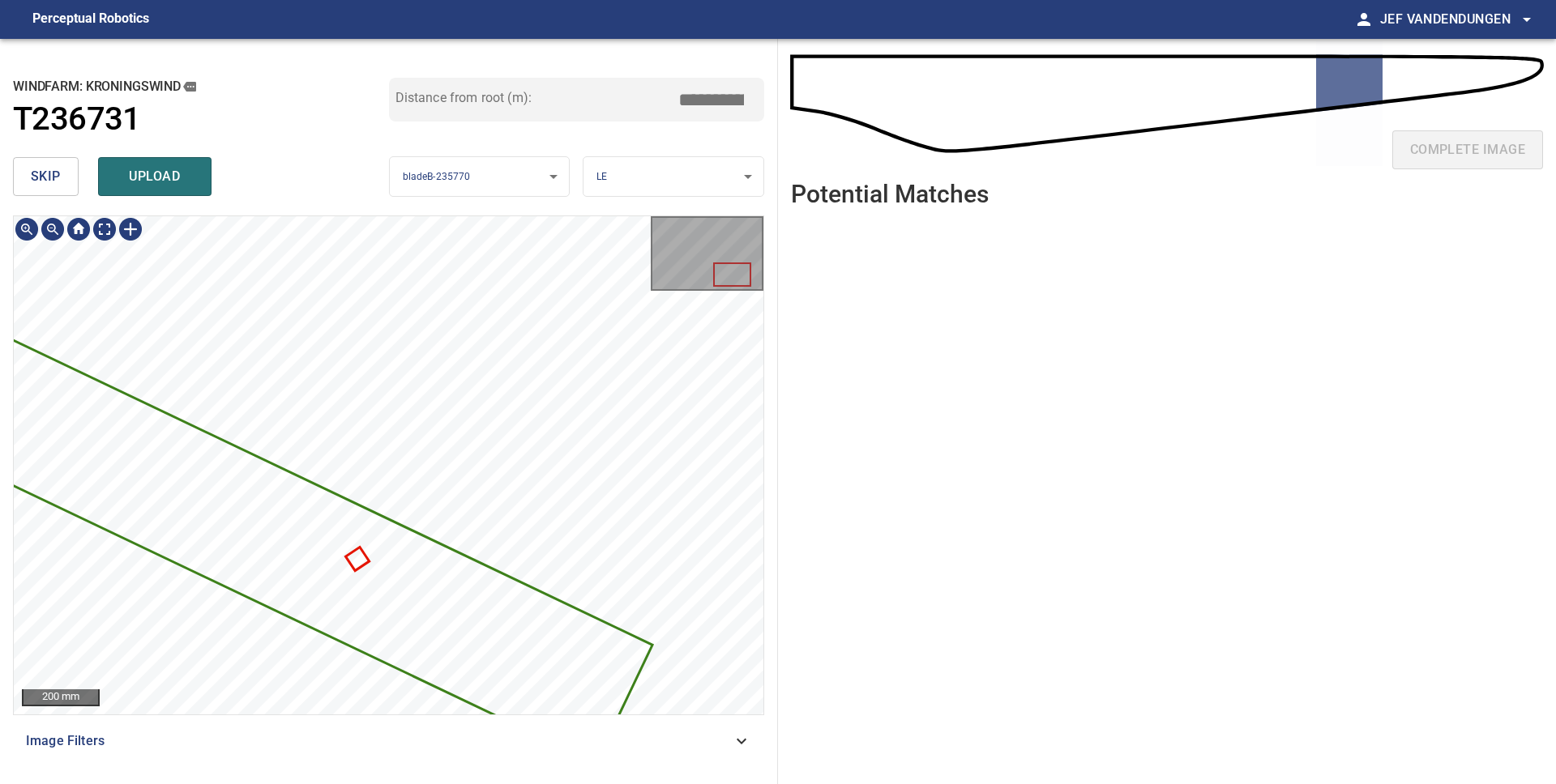
click at [130, 451] on div "5201mm 352mm" at bounding box center [388, 465] width 750 height 498
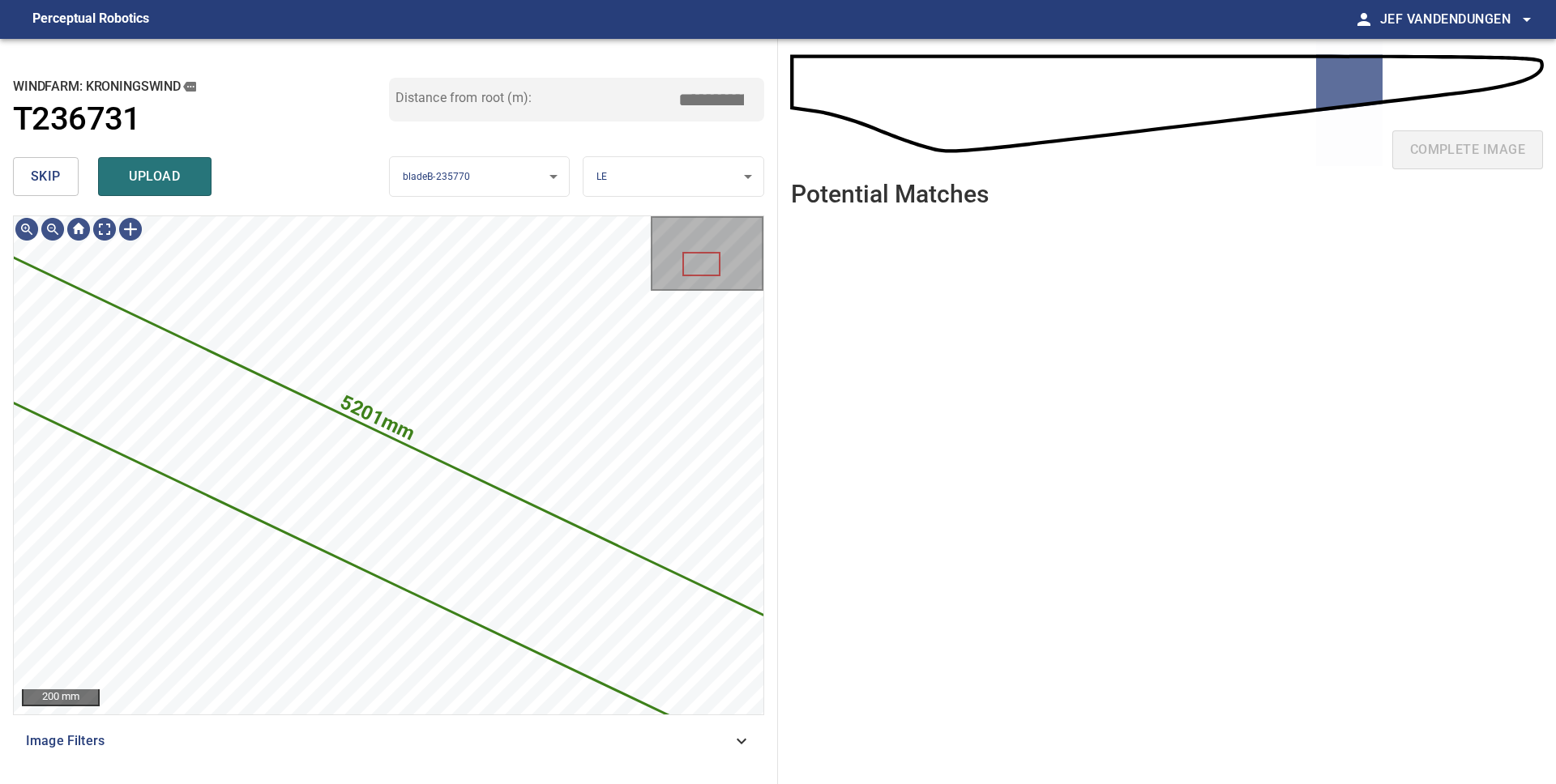
click at [45, 180] on span "skip" at bounding box center [45, 177] width 30 height 23
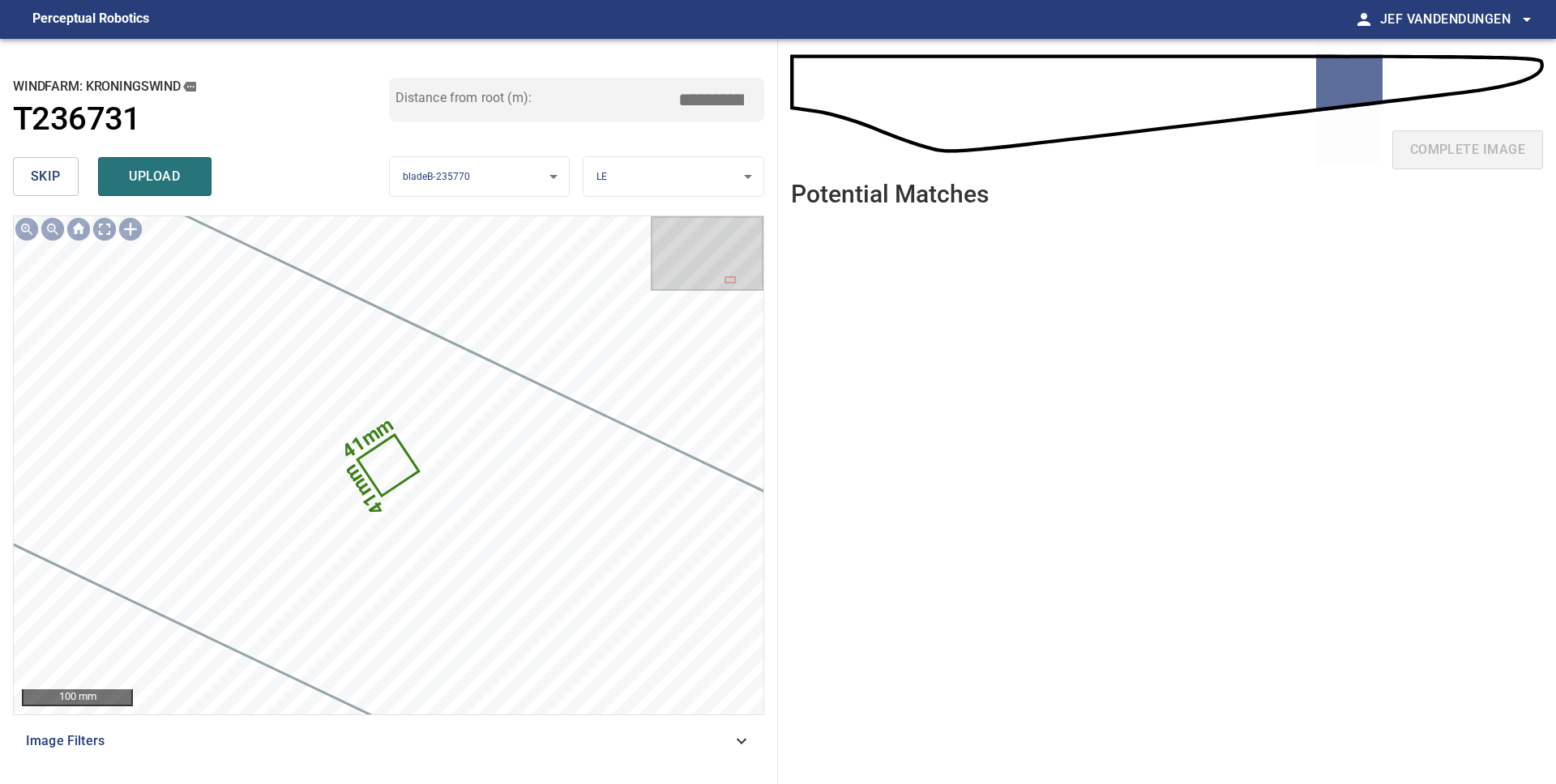
click at [45, 180] on span "skip" at bounding box center [45, 177] width 30 height 23
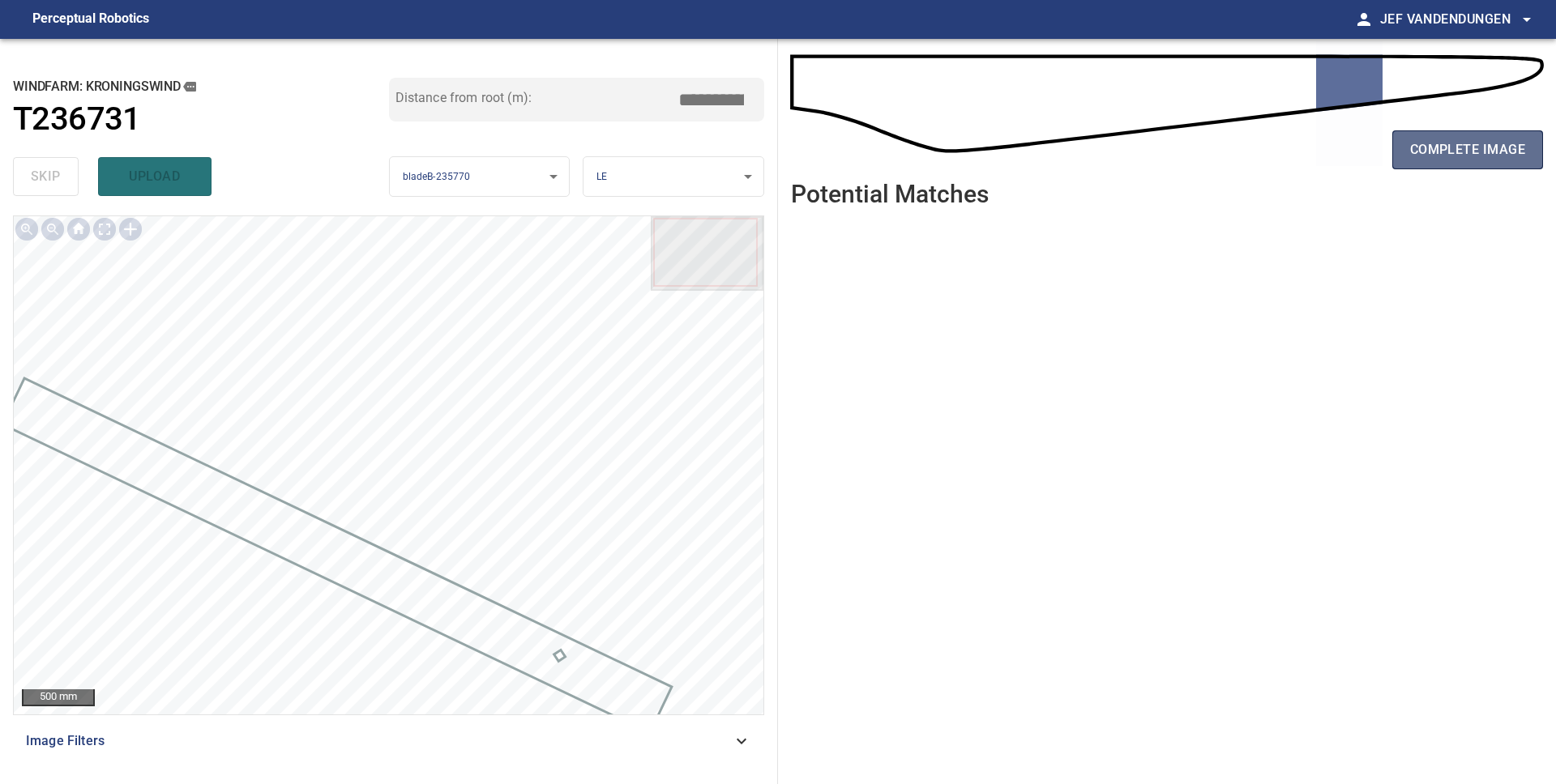
click at [1447, 154] on span "complete image" at bounding box center [1467, 150] width 115 height 23
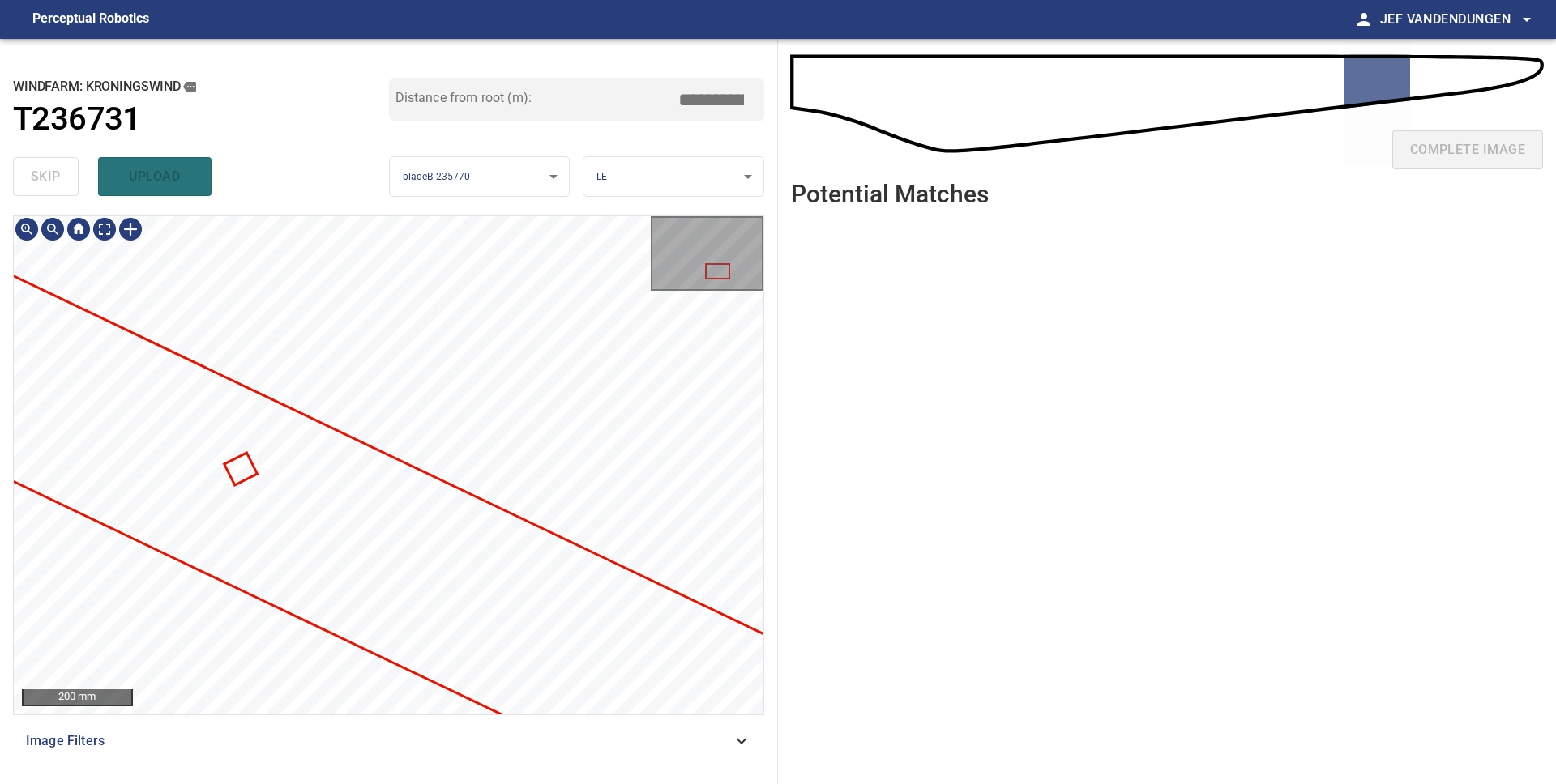
click at [447, 751] on div "200 mm Image Filters" at bounding box center [389, 493] width 751 height 556
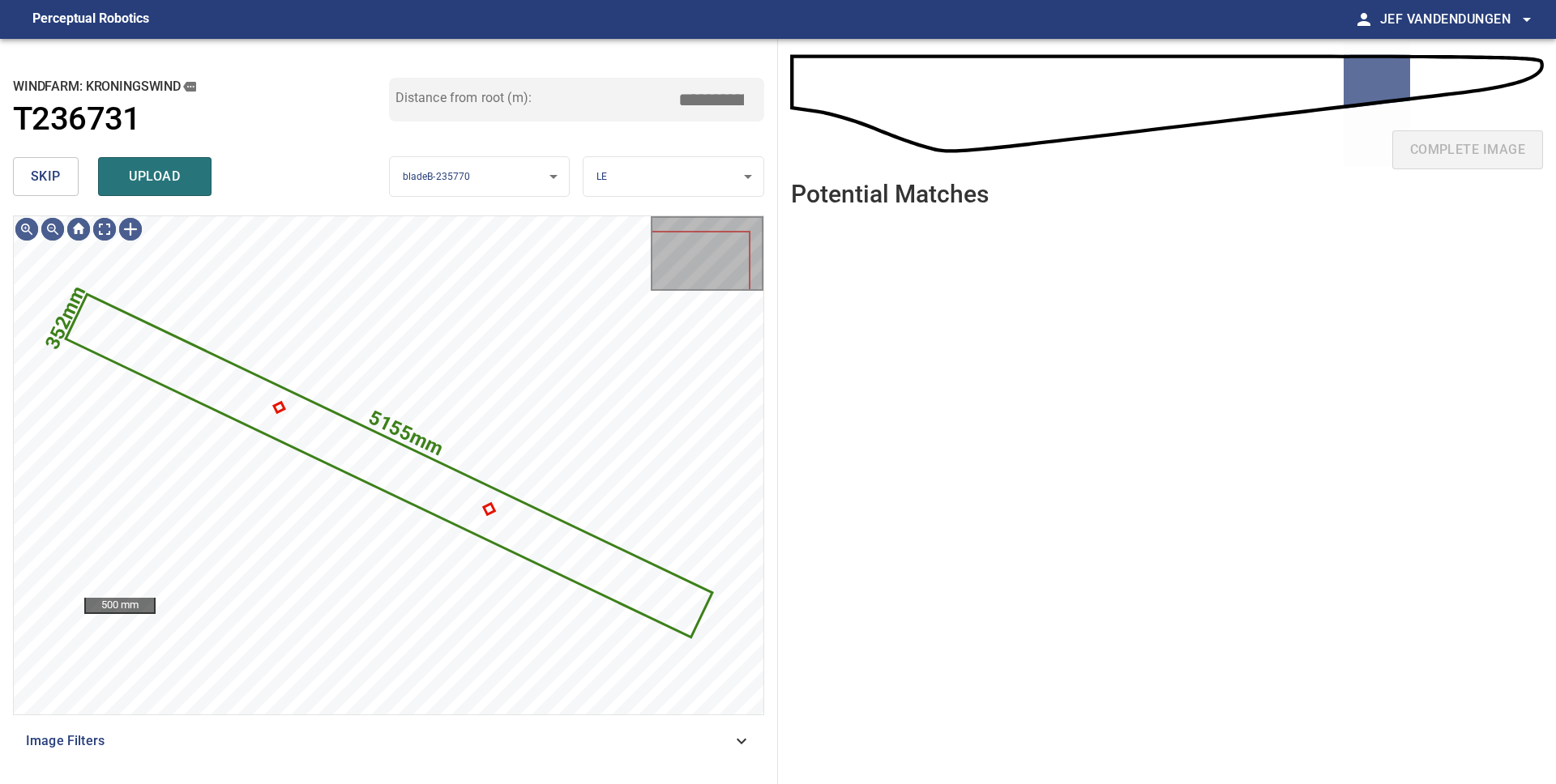
click at [47, 180] on span "skip" at bounding box center [45, 177] width 30 height 23
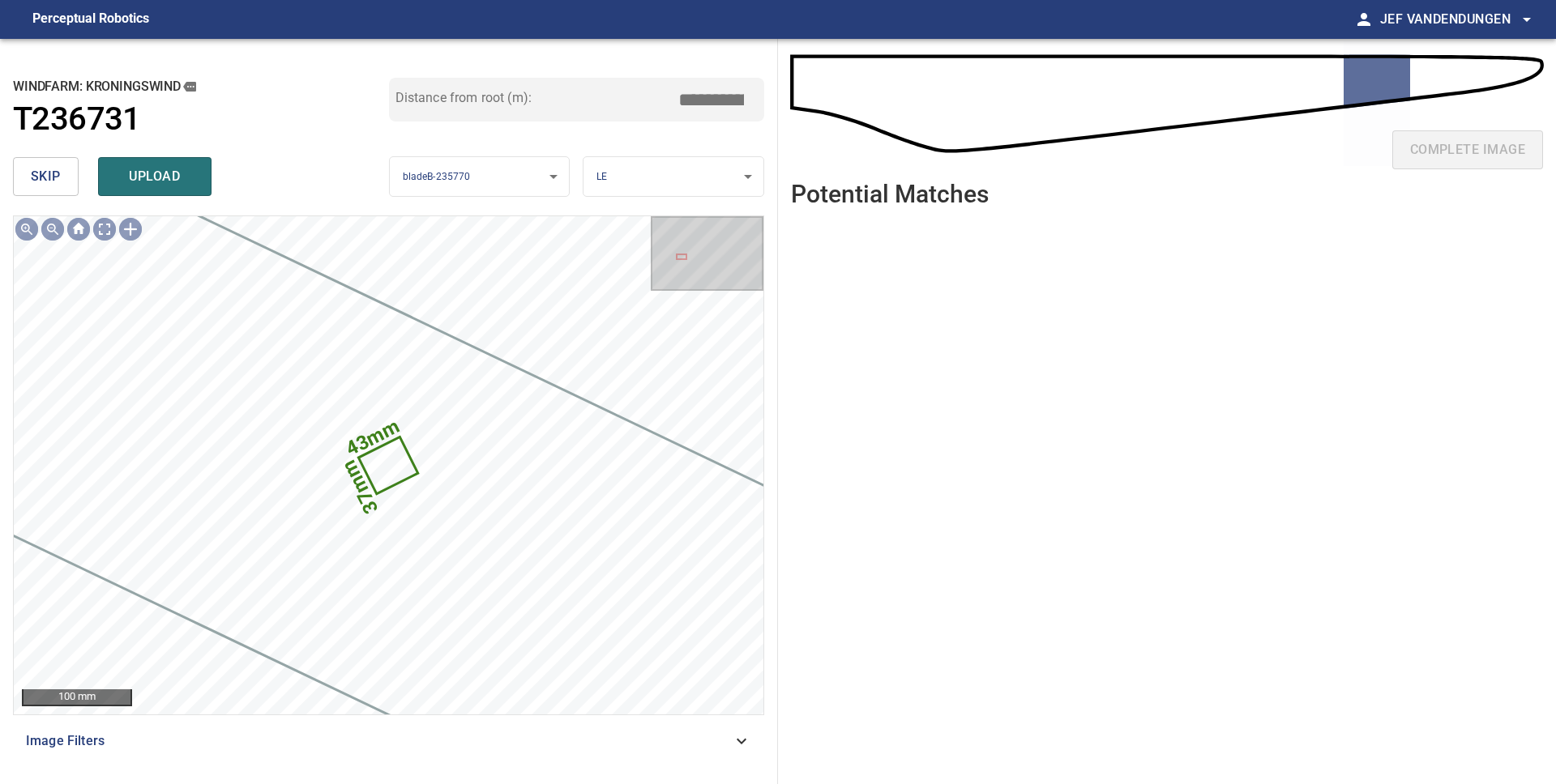
click at [45, 179] on span "skip" at bounding box center [45, 177] width 30 height 23
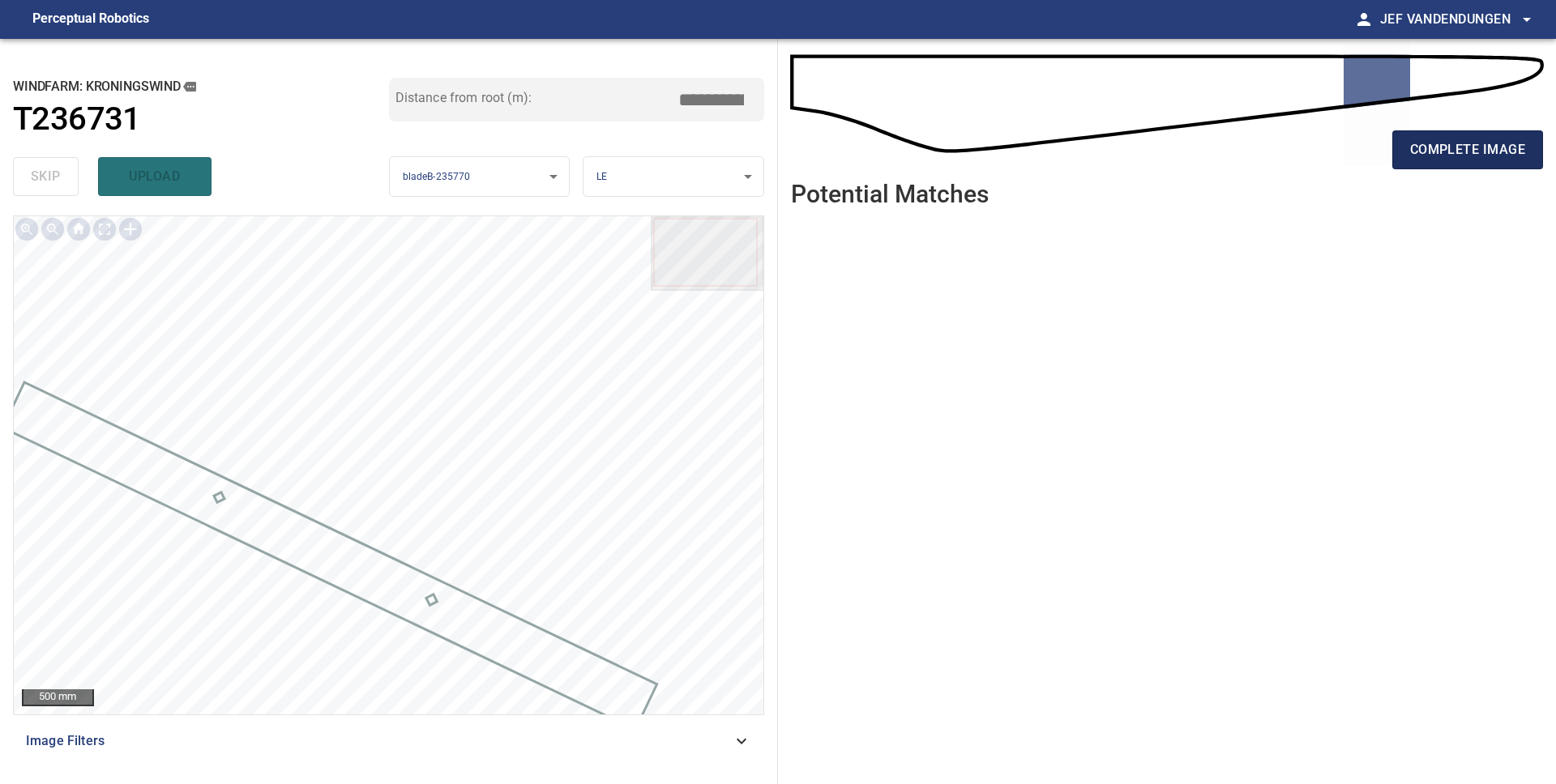
click at [1478, 155] on span "complete image" at bounding box center [1467, 150] width 115 height 23
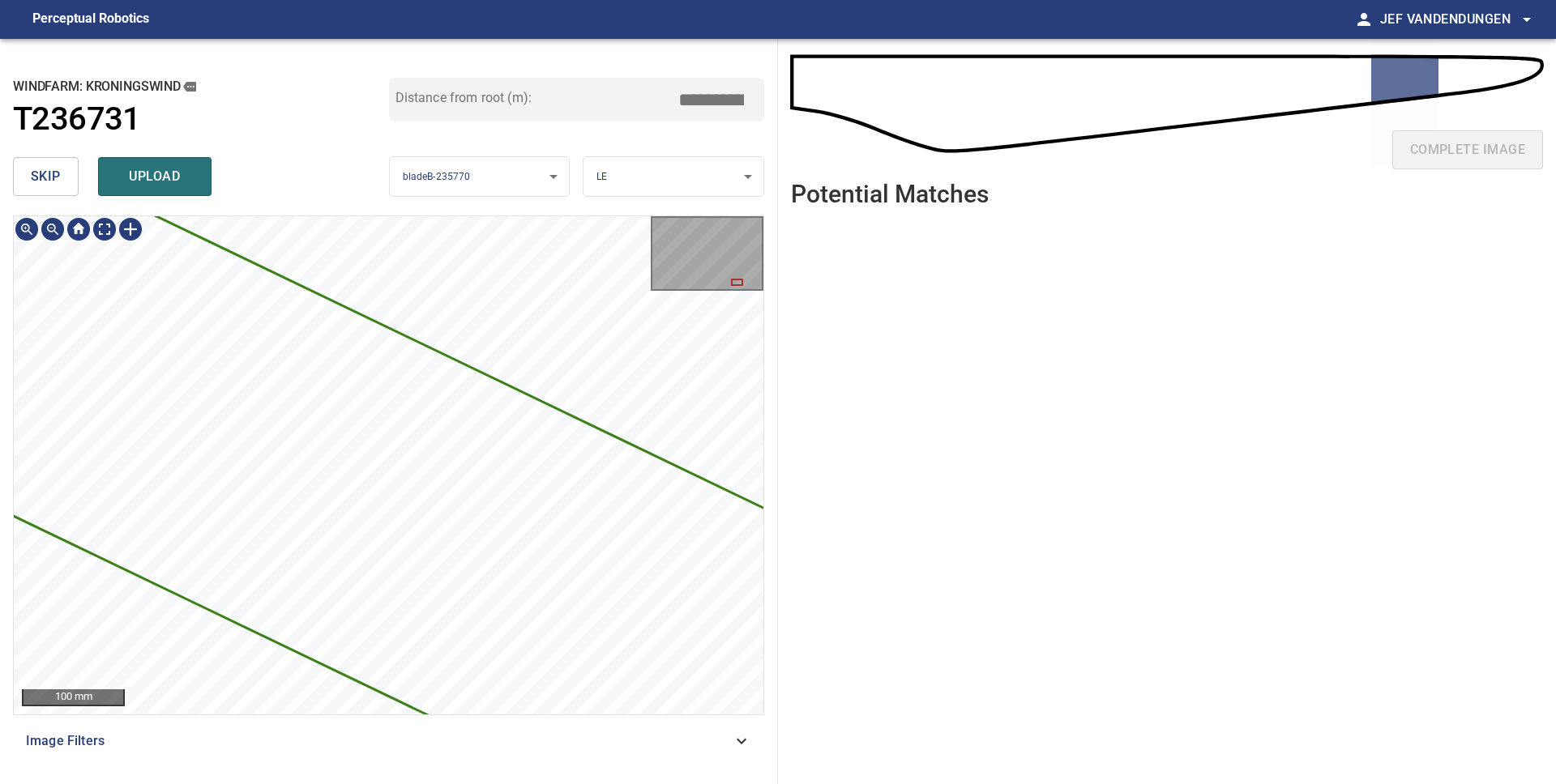
click at [167, 208] on div "**********" at bounding box center [389, 412] width 778 height 746
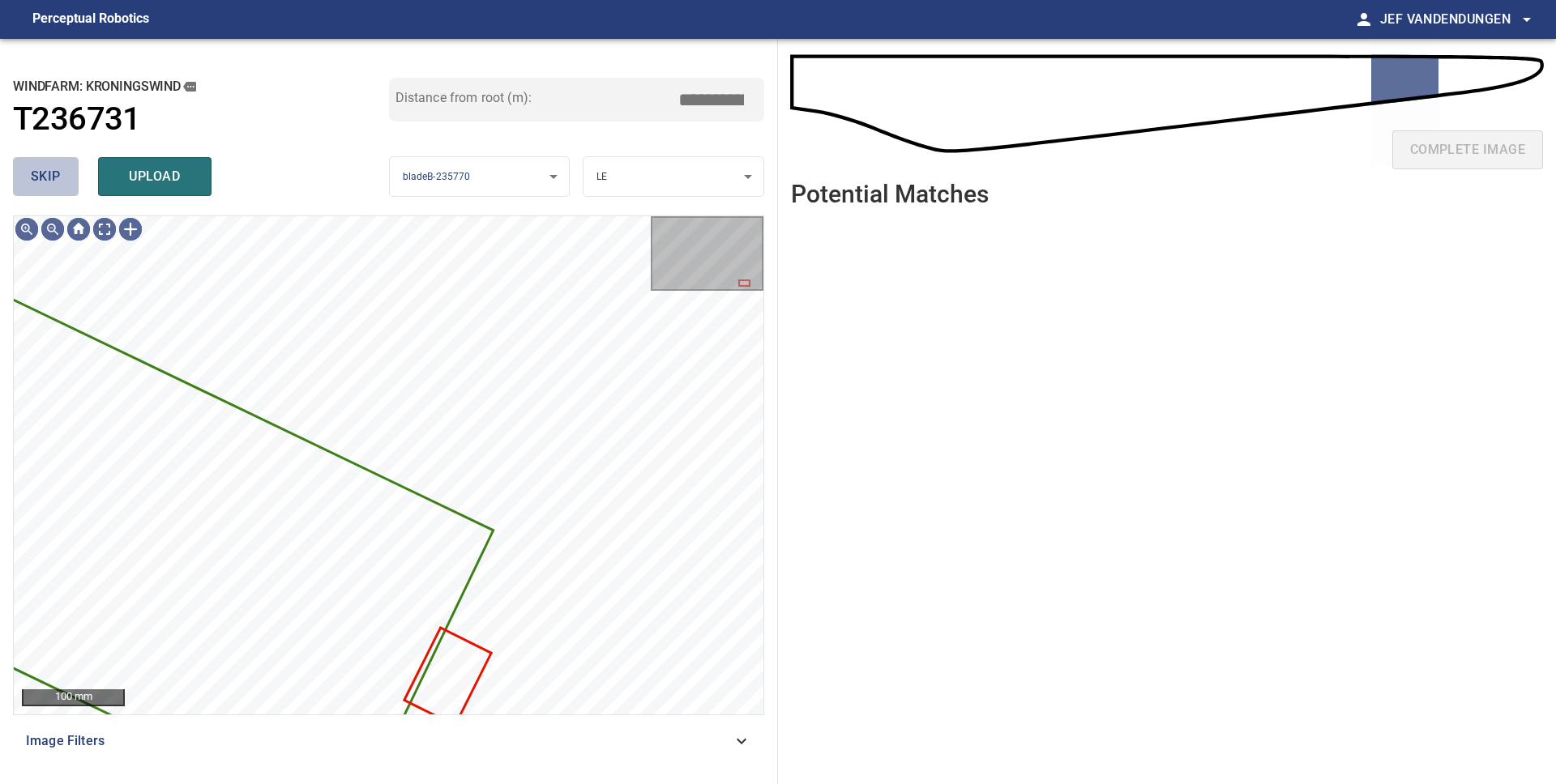
click at [54, 192] on button "skip" at bounding box center [46, 176] width 66 height 39
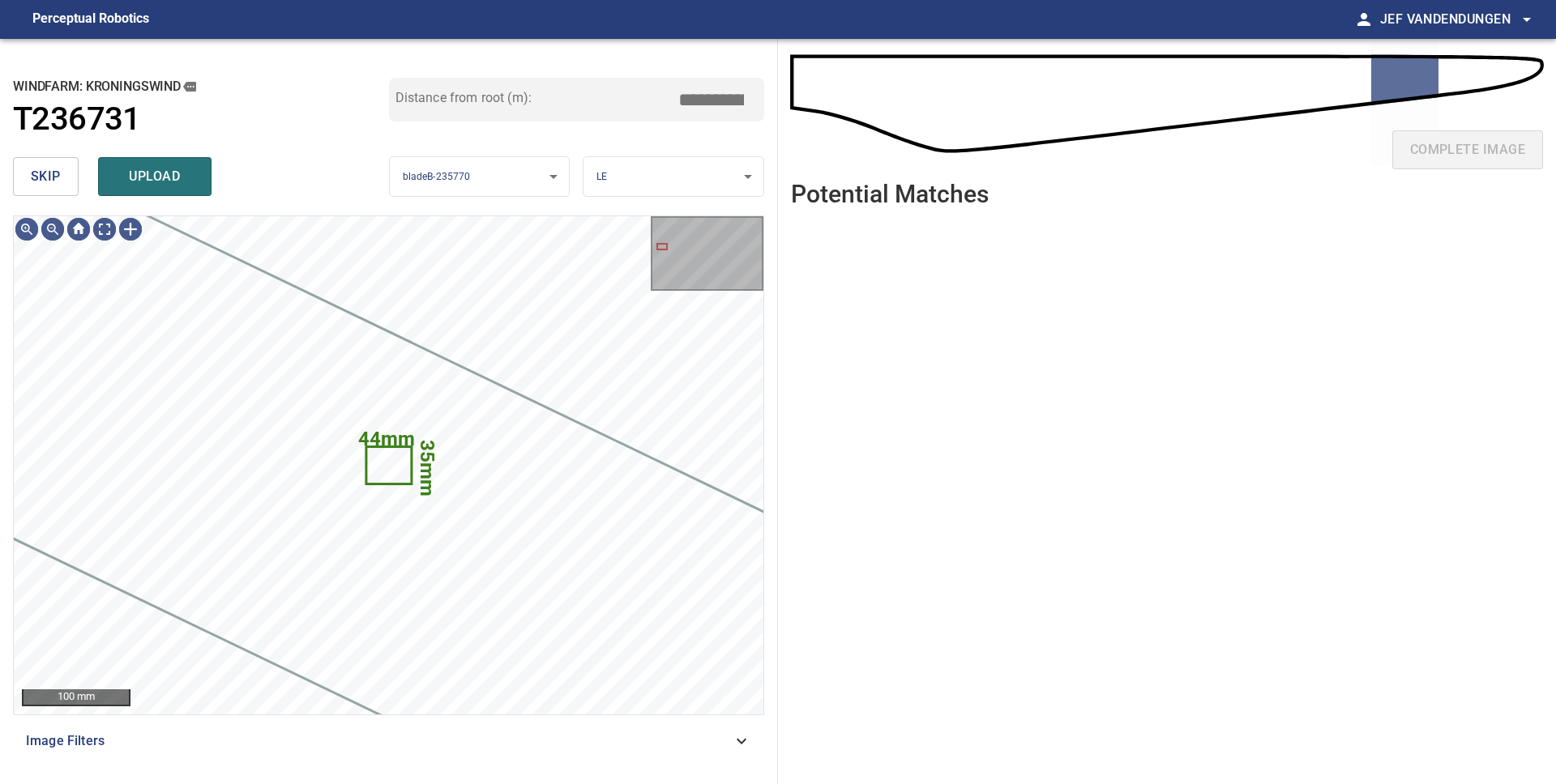
click at [44, 171] on span "skip" at bounding box center [45, 177] width 30 height 23
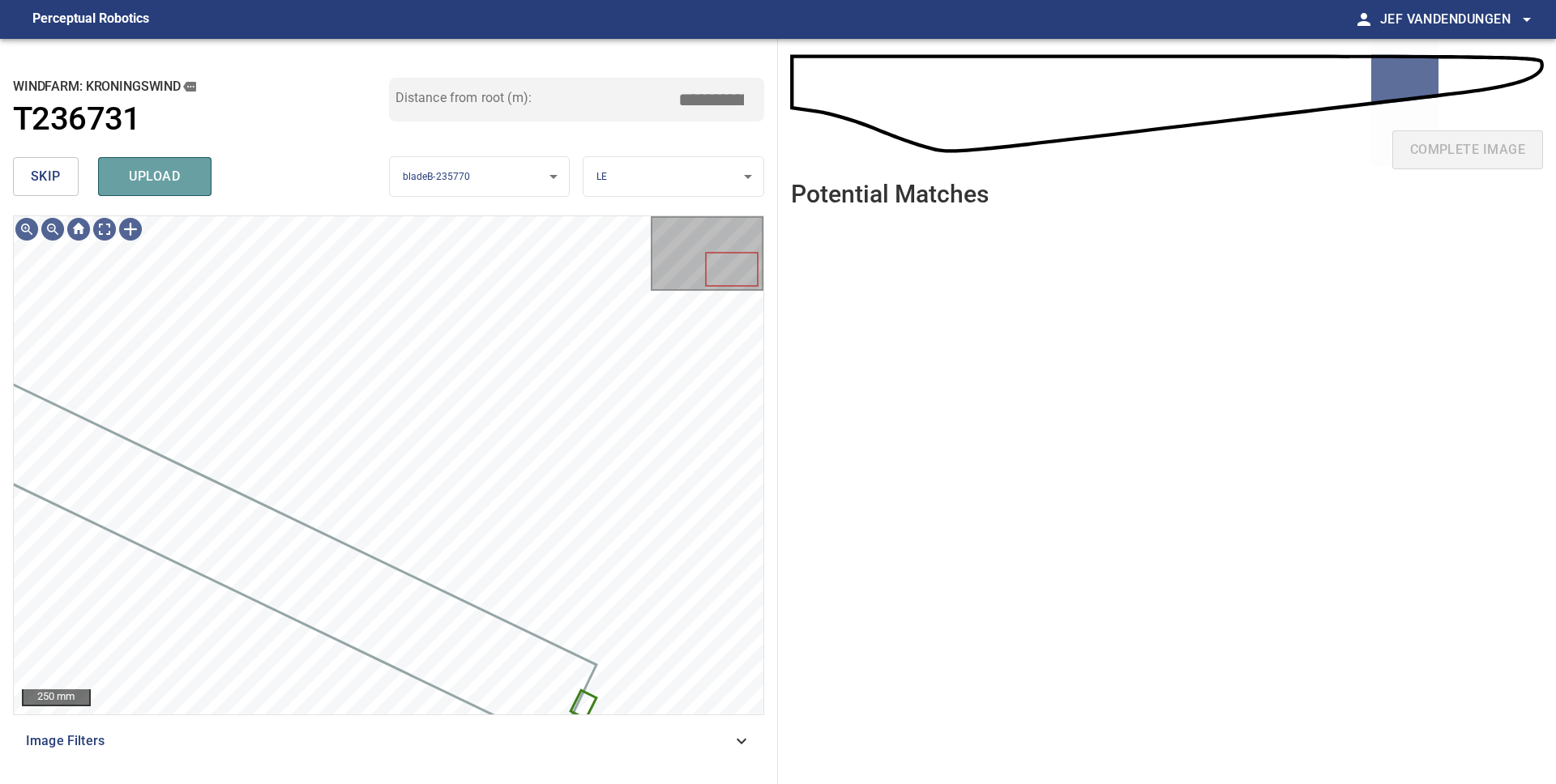
drag, startPoint x: 144, startPoint y: 182, endPoint x: 169, endPoint y: 200, distance: 30.8
click at [144, 182] on span "upload" at bounding box center [154, 177] width 78 height 23
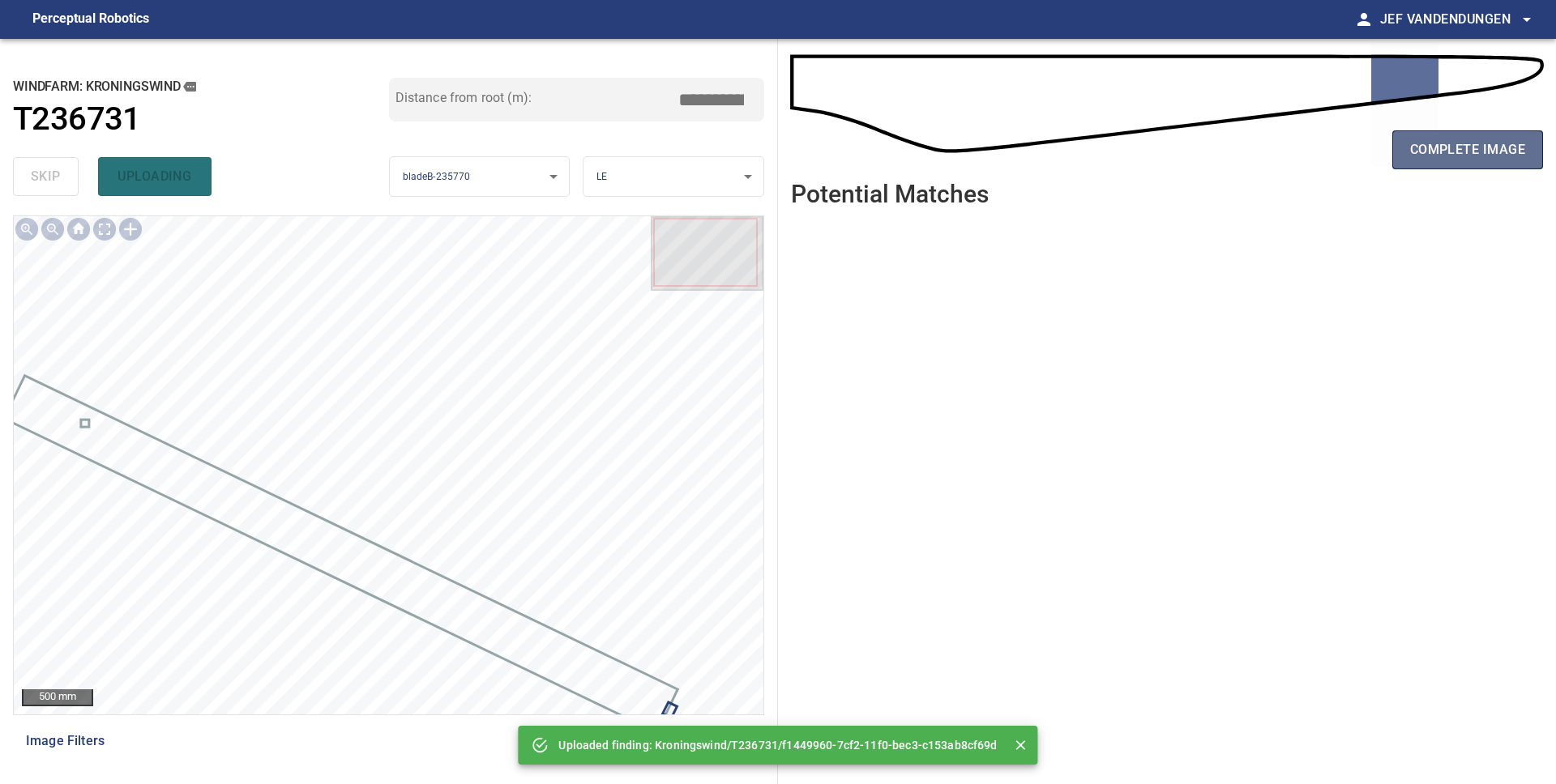
click at [1446, 161] on span "complete image" at bounding box center [1467, 150] width 115 height 23
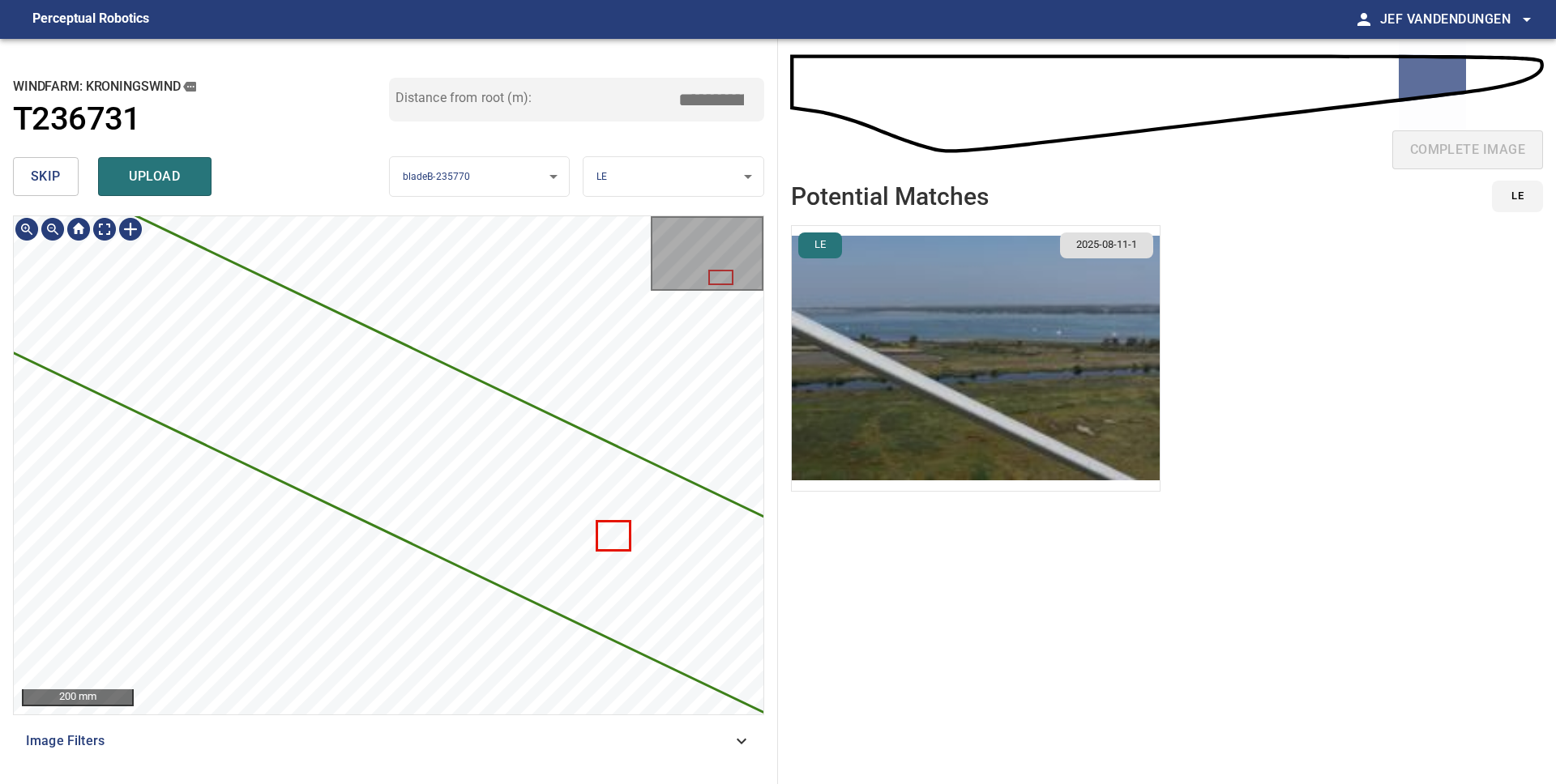
click at [34, 376] on div "4989mm 329mm" at bounding box center [388, 465] width 750 height 498
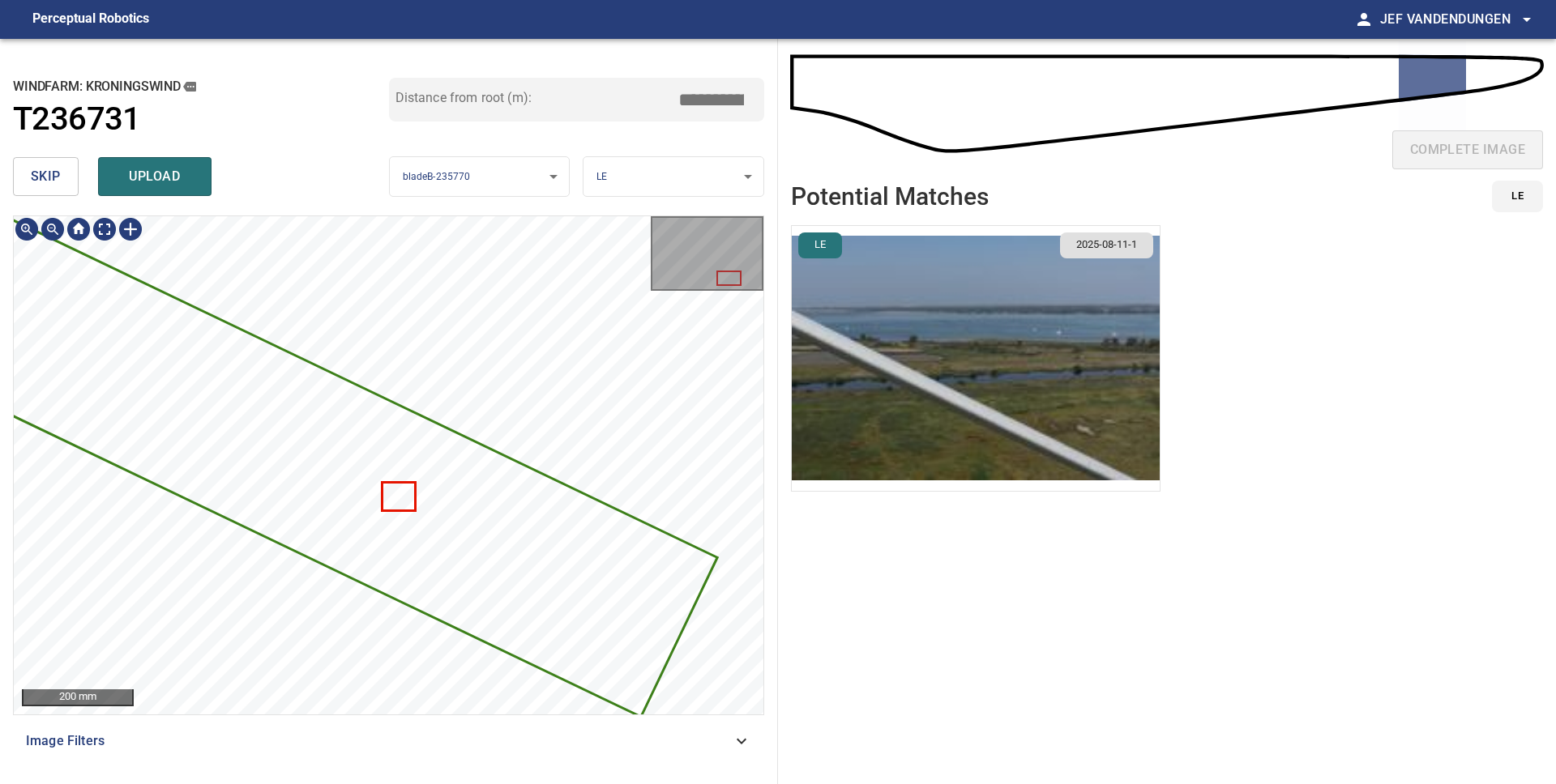
click at [766, 740] on div "**********" at bounding box center [389, 412] width 778 height 746
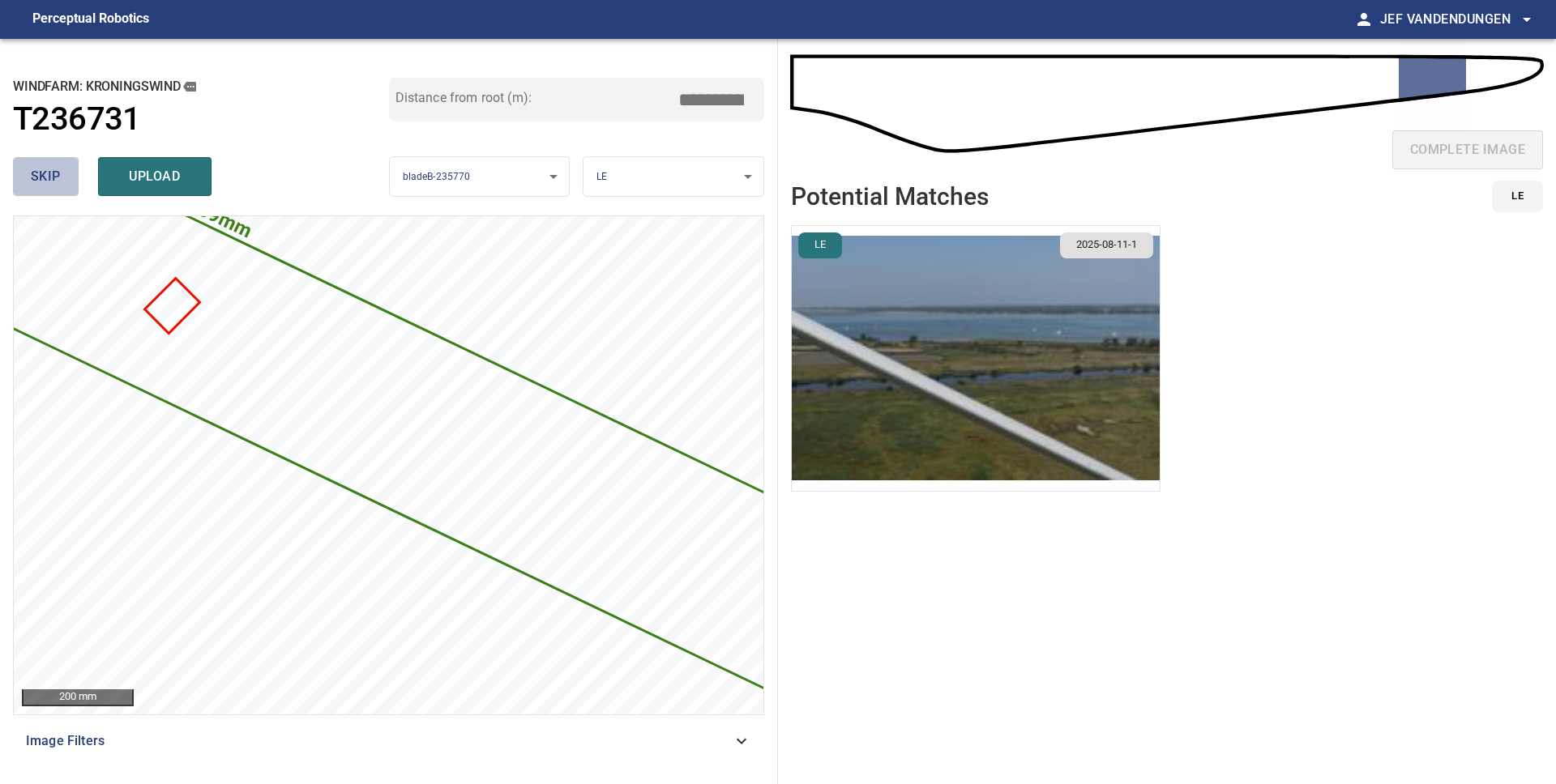
click at [48, 174] on span "skip" at bounding box center [45, 177] width 30 height 23
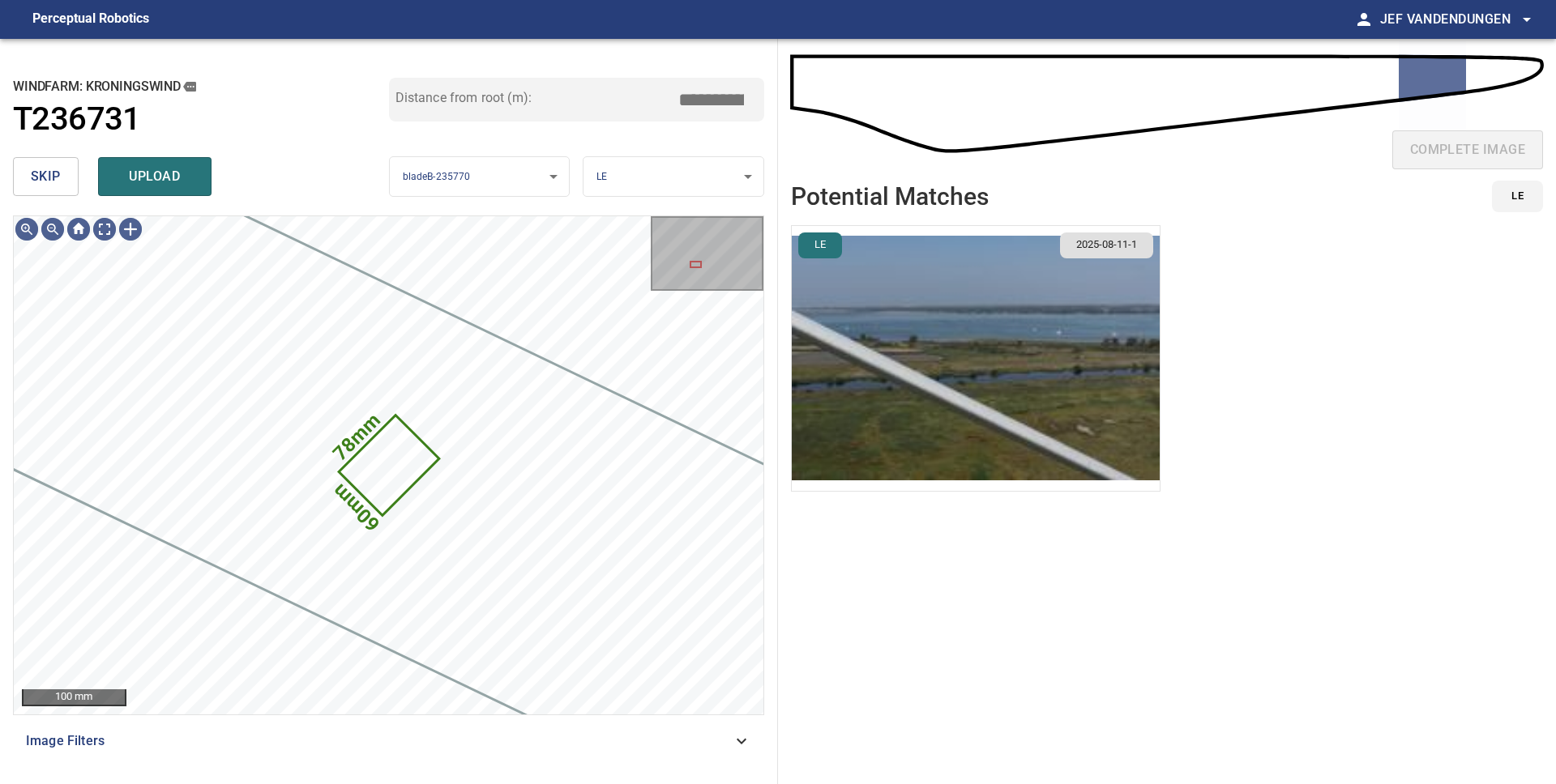
click at [930, 414] on img "button" at bounding box center [976, 358] width 368 height 265
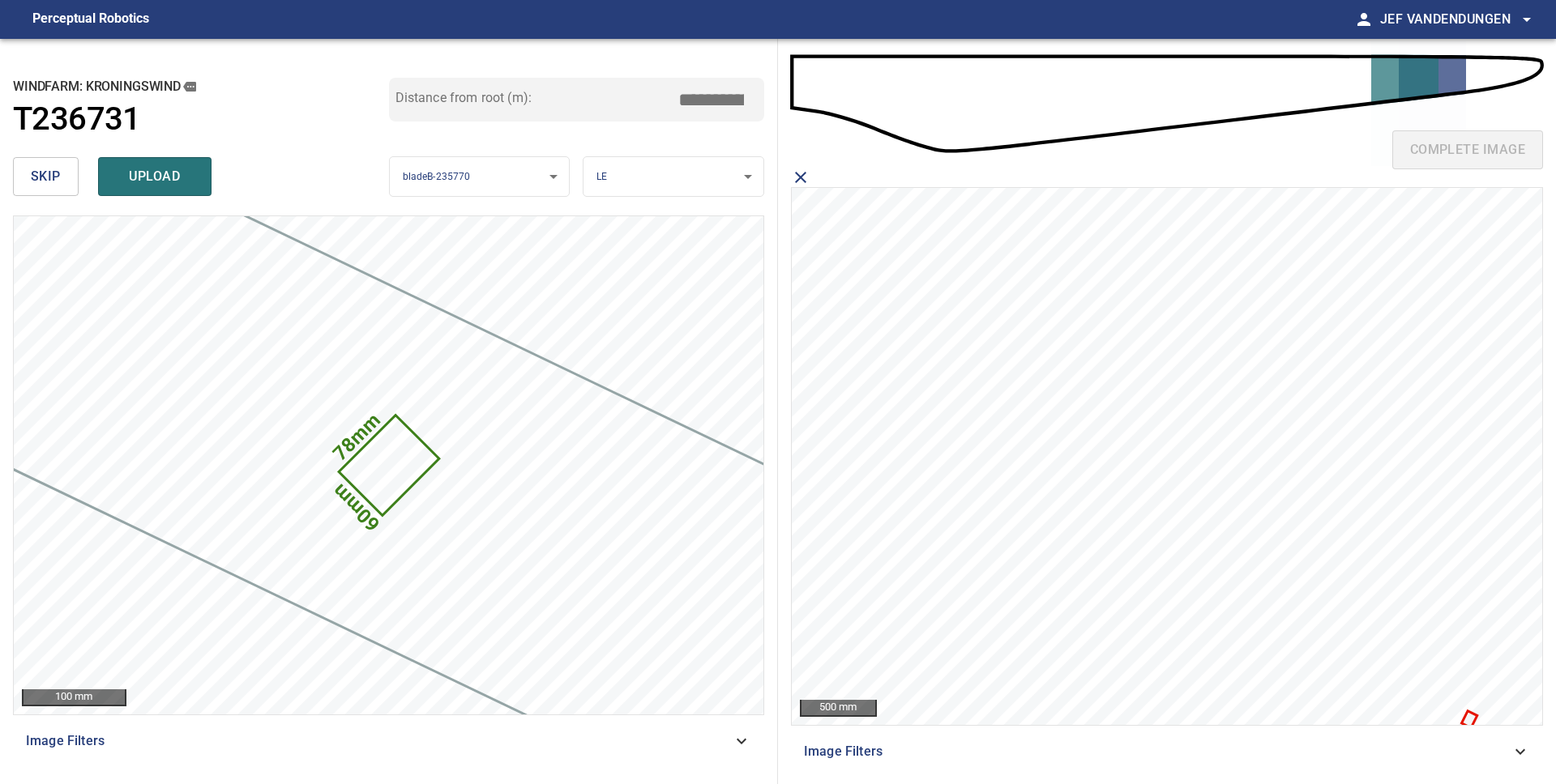
click at [1468, 716] on icon at bounding box center [1469, 719] width 12 height 13
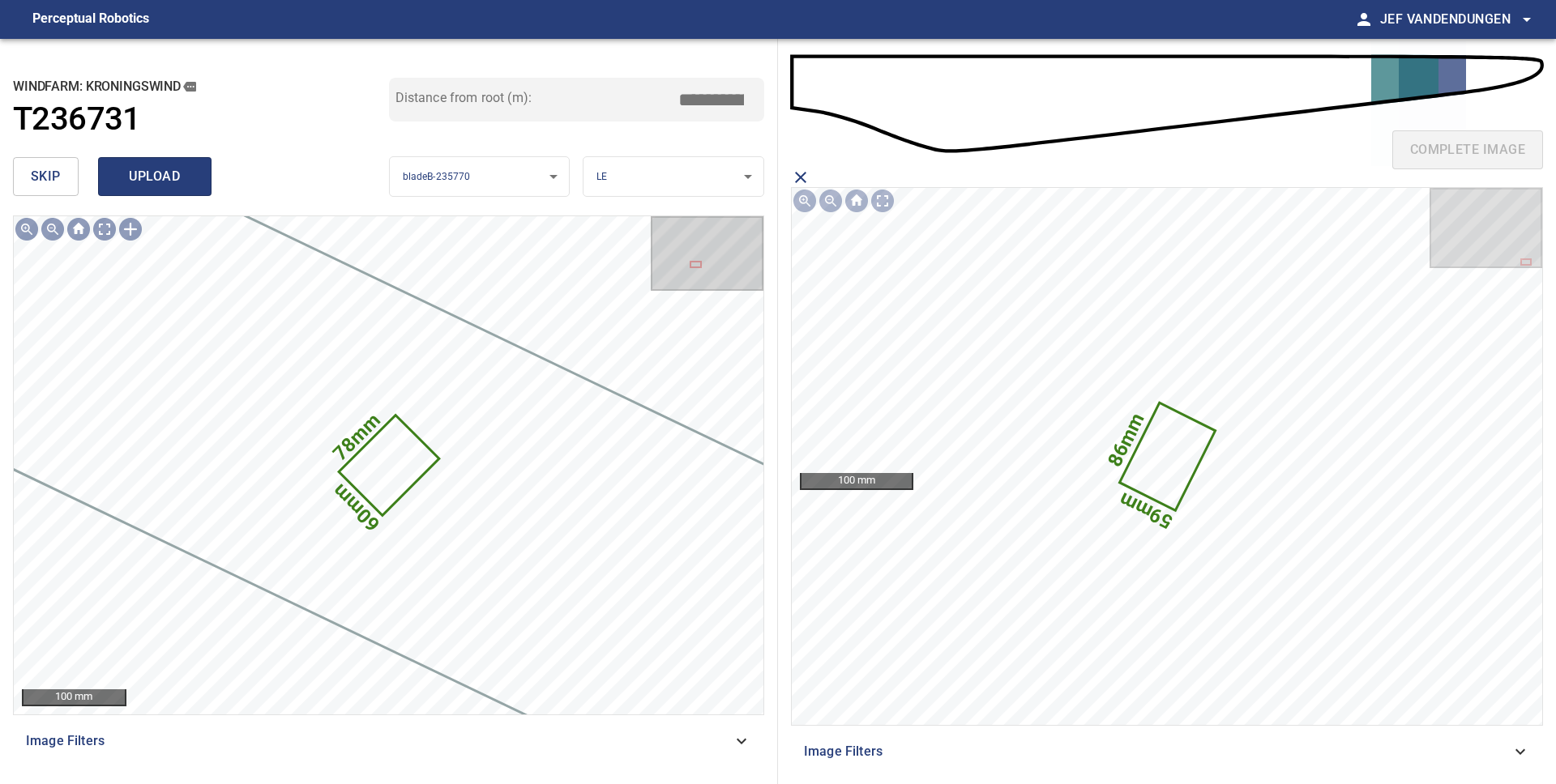
click at [157, 174] on span "upload" at bounding box center [154, 177] width 78 height 23
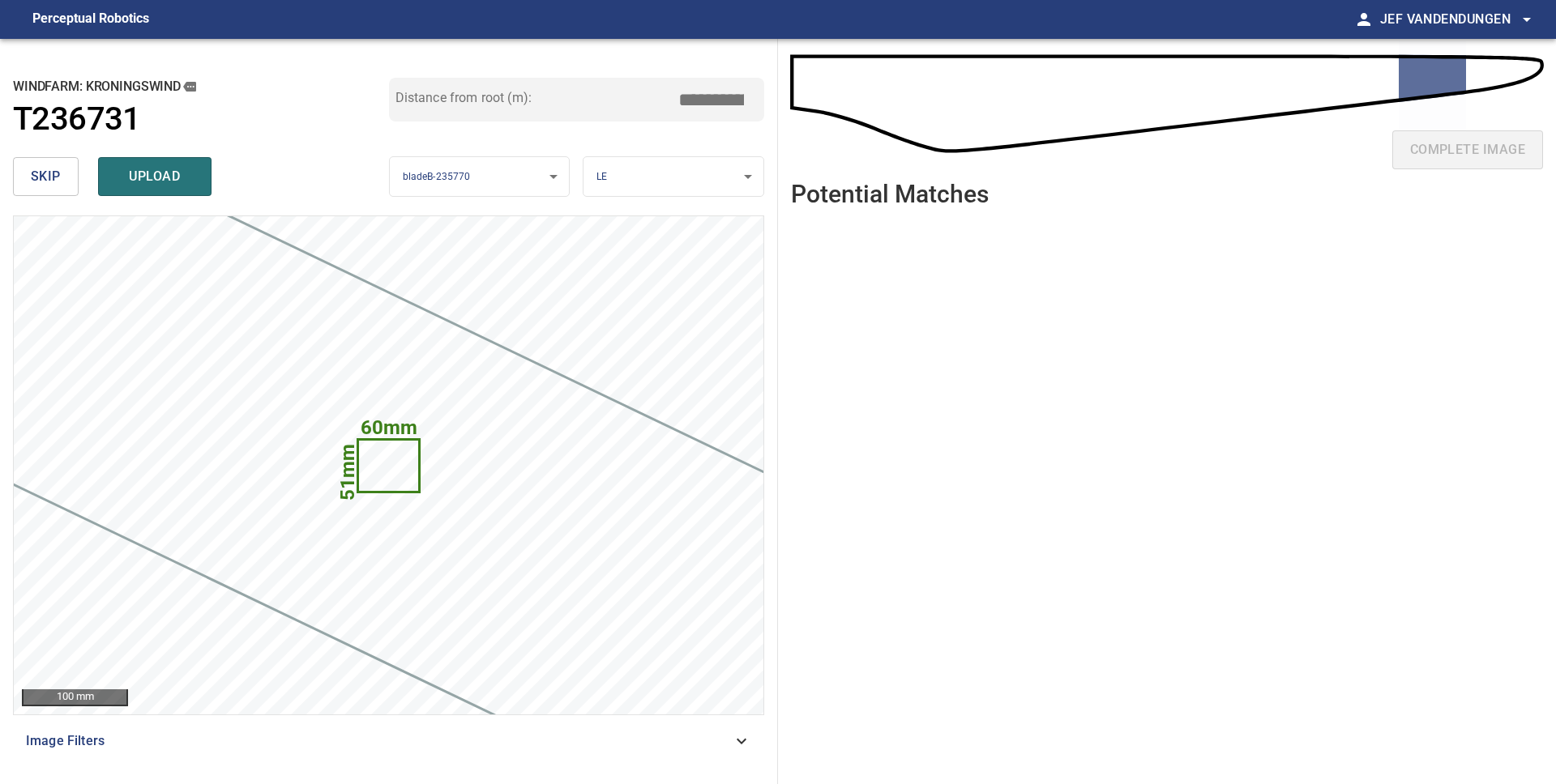
click at [134, 182] on span "upload" at bounding box center [154, 177] width 78 height 23
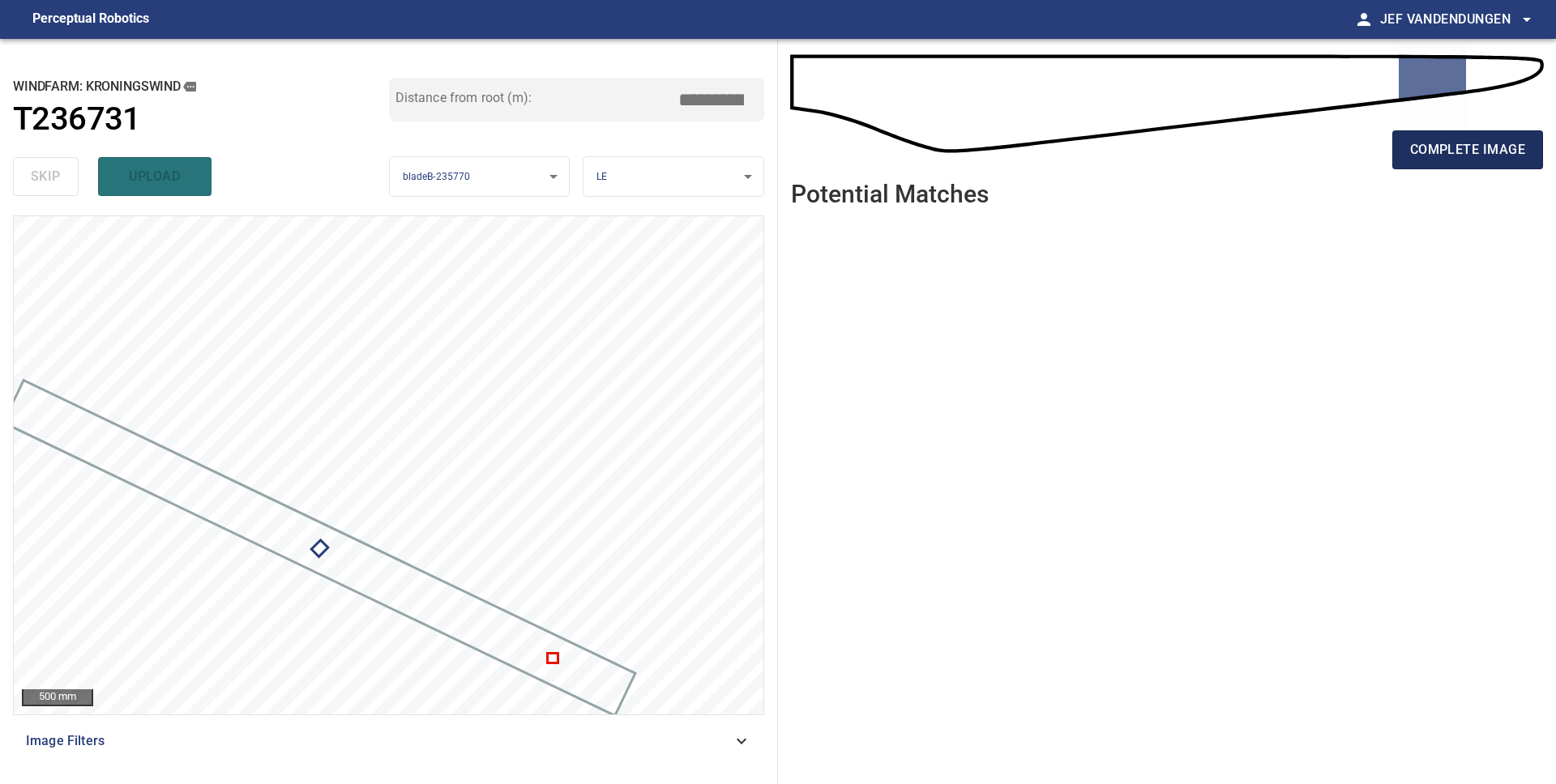
click at [1504, 152] on span "complete image" at bounding box center [1467, 150] width 115 height 23
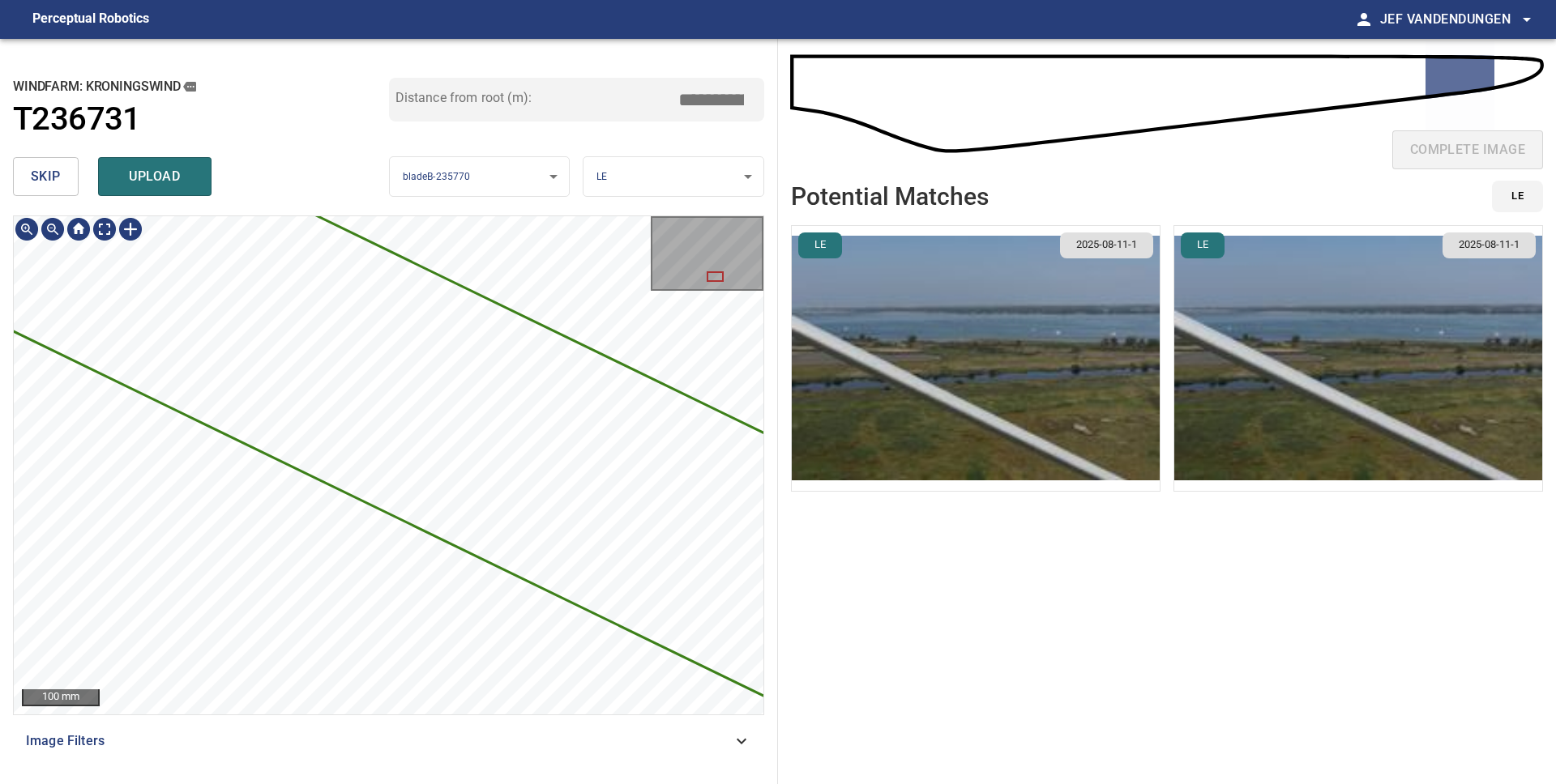
click at [663, 756] on div "4934mm 313mm 100 mm Image Filters" at bounding box center [389, 493] width 751 height 556
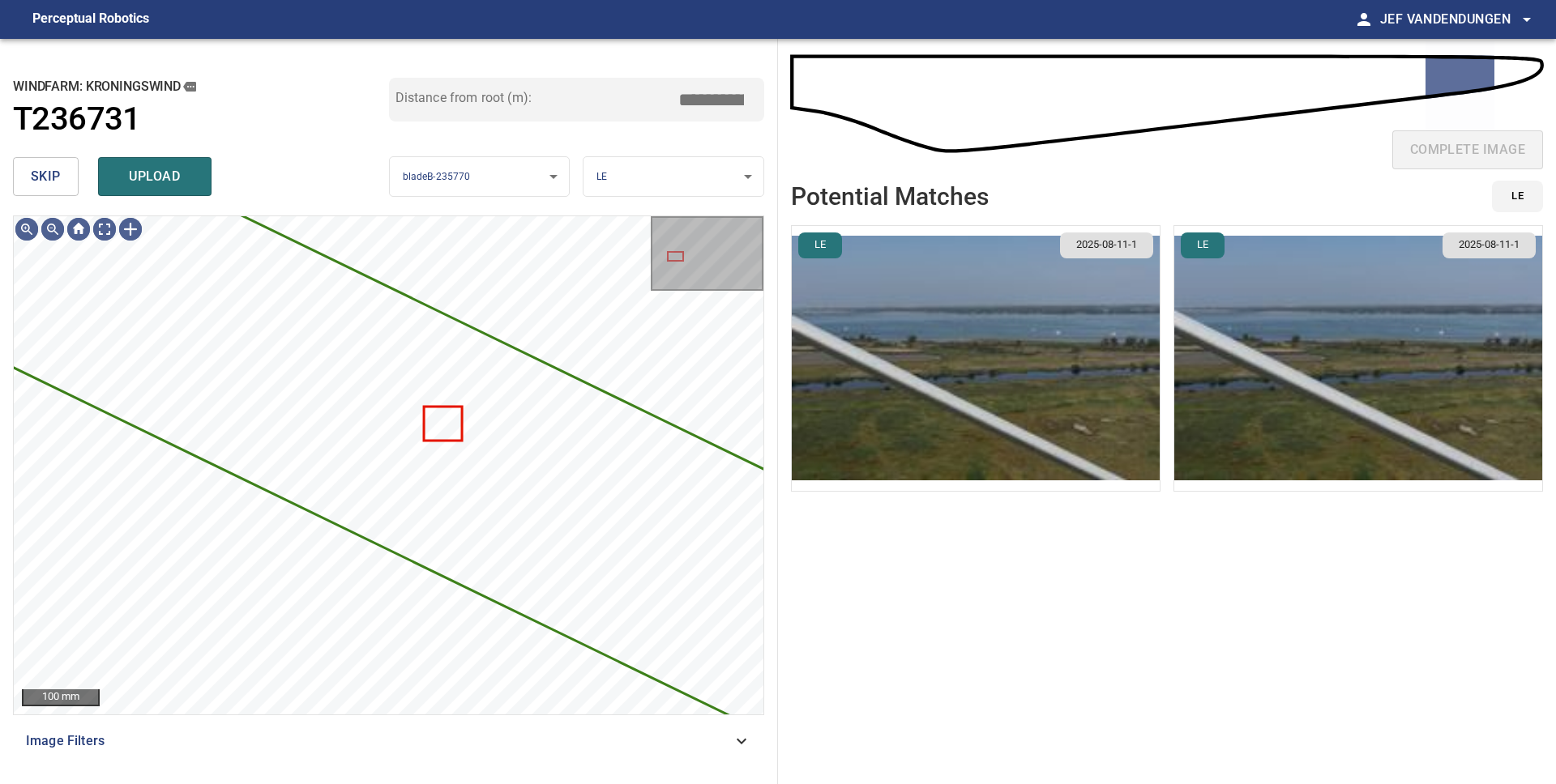
click at [39, 181] on span "skip" at bounding box center [45, 177] width 30 height 23
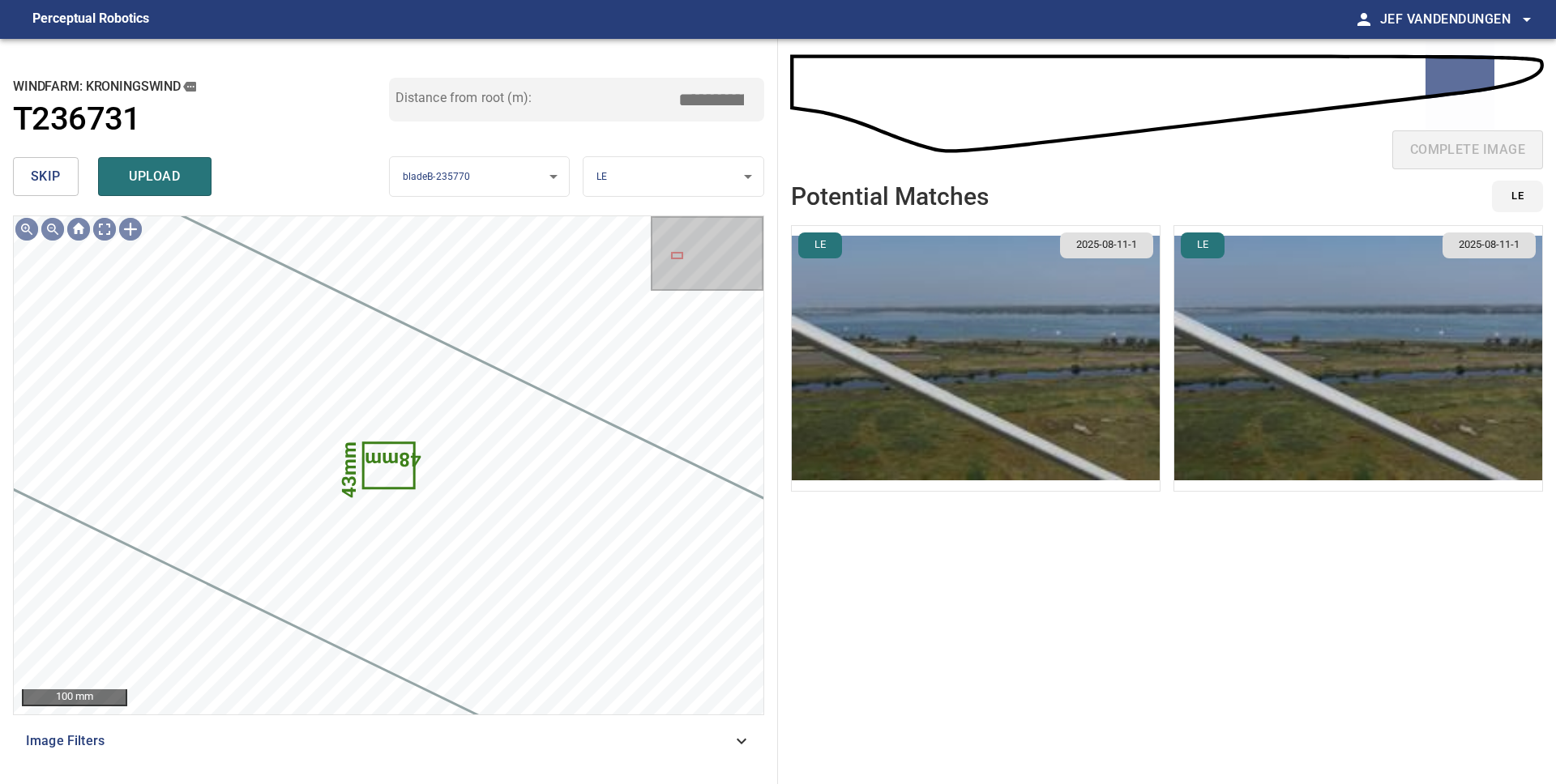
click at [67, 182] on button "skip" at bounding box center [46, 176] width 66 height 39
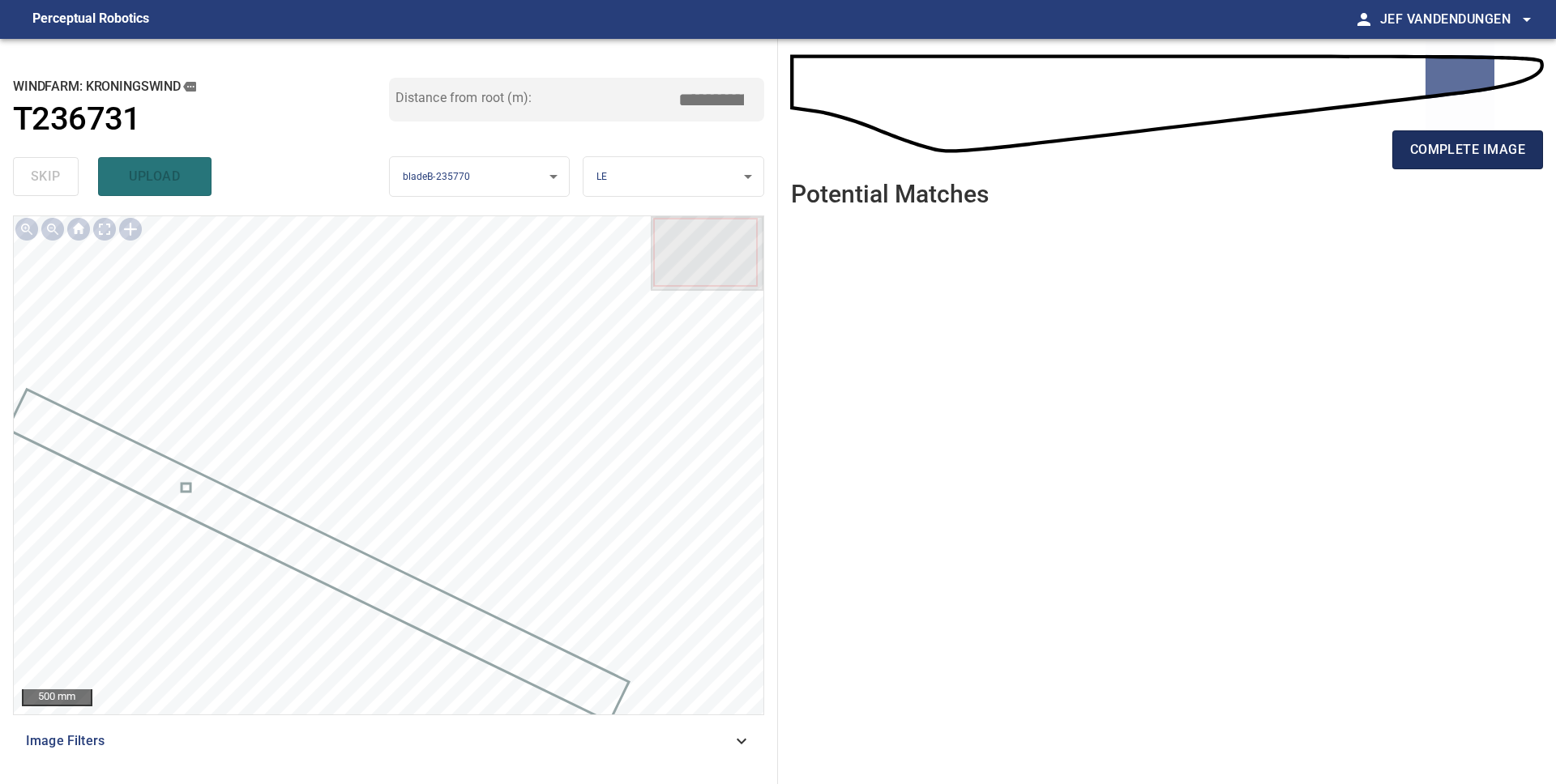
click at [1509, 155] on span "complete image" at bounding box center [1467, 150] width 115 height 23
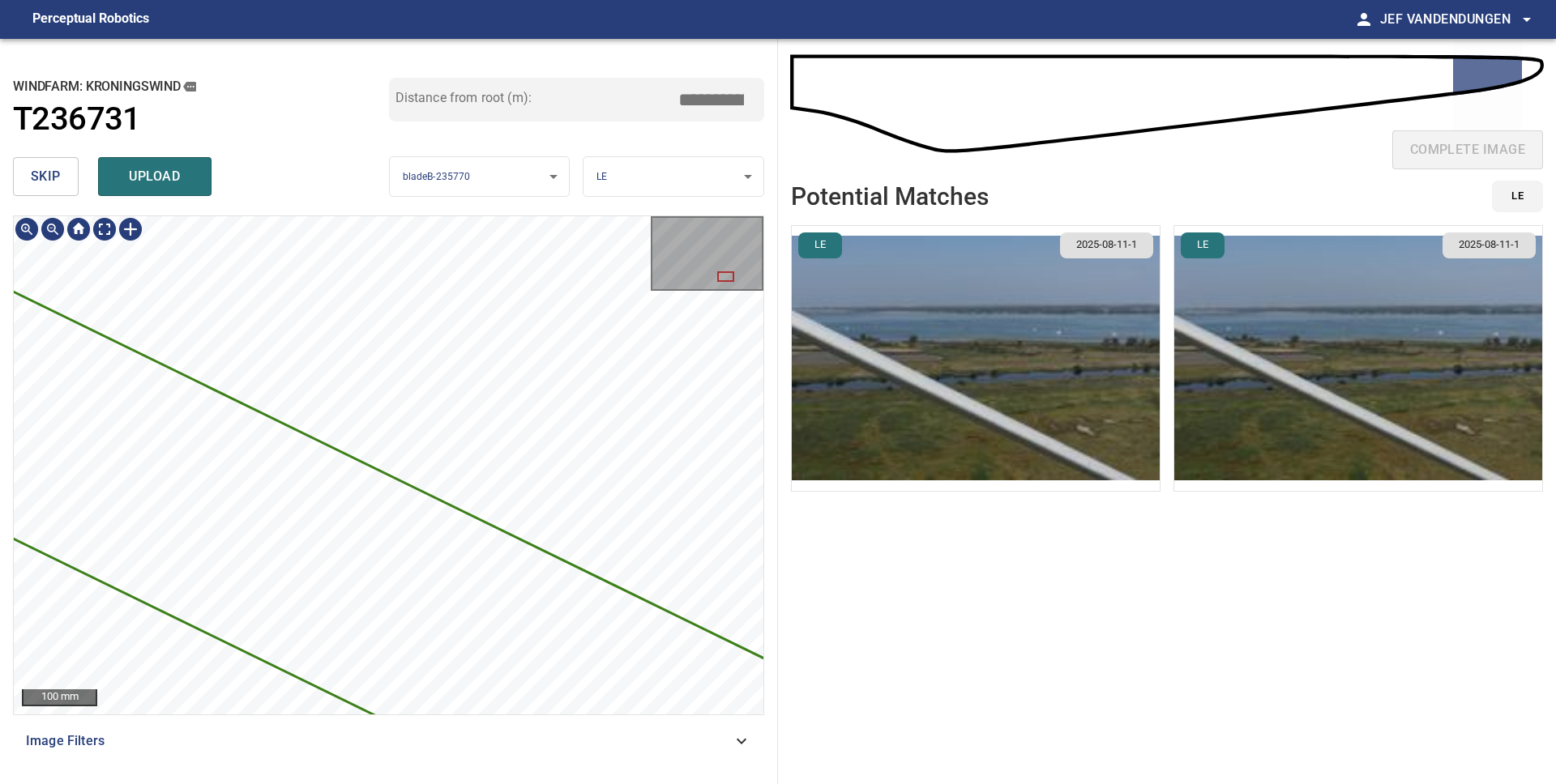
click at [582, 751] on div "5069mm 300mm 100 mm Image Filters" at bounding box center [389, 493] width 751 height 556
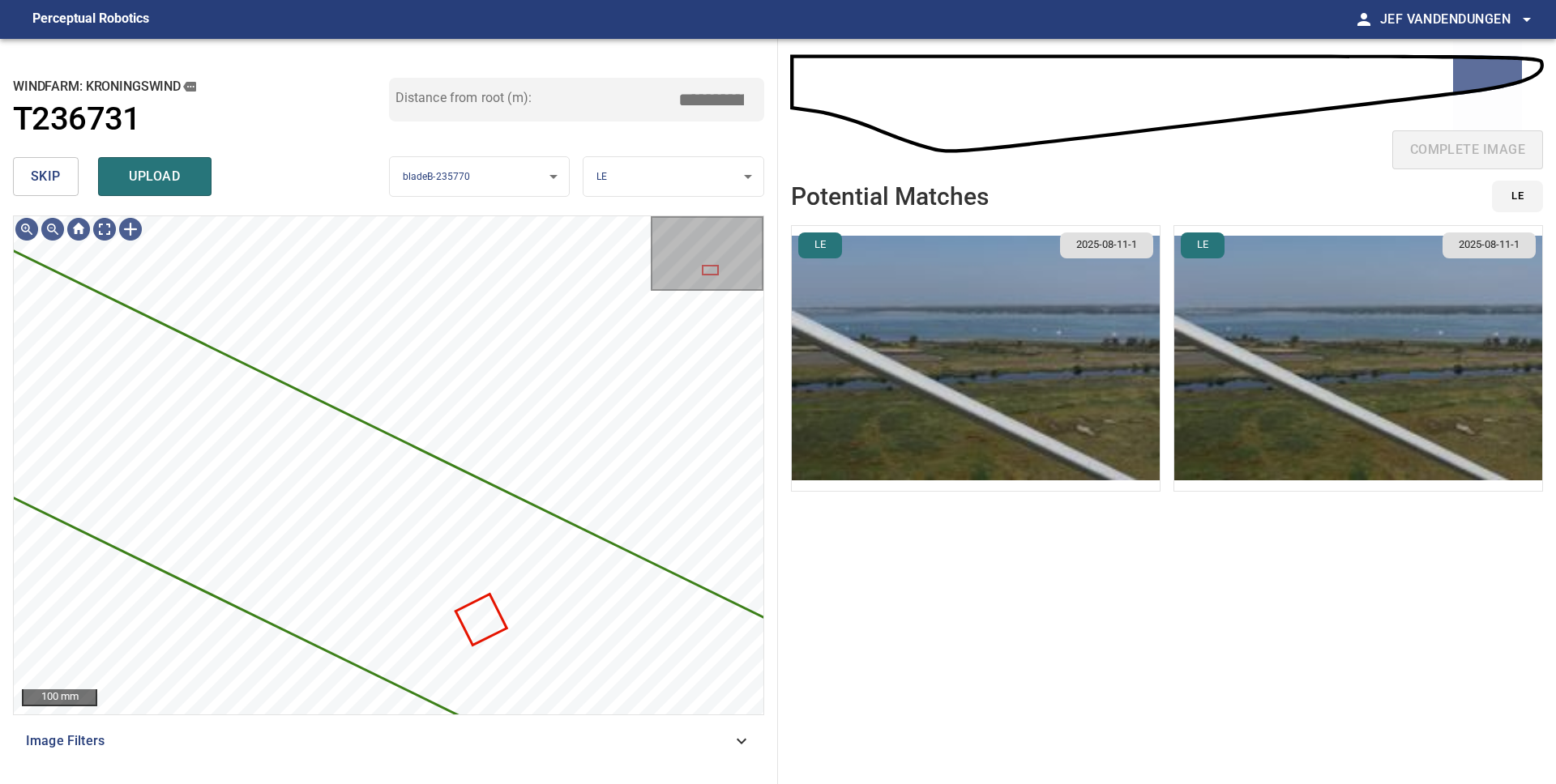
click at [52, 179] on span "skip" at bounding box center [45, 177] width 30 height 23
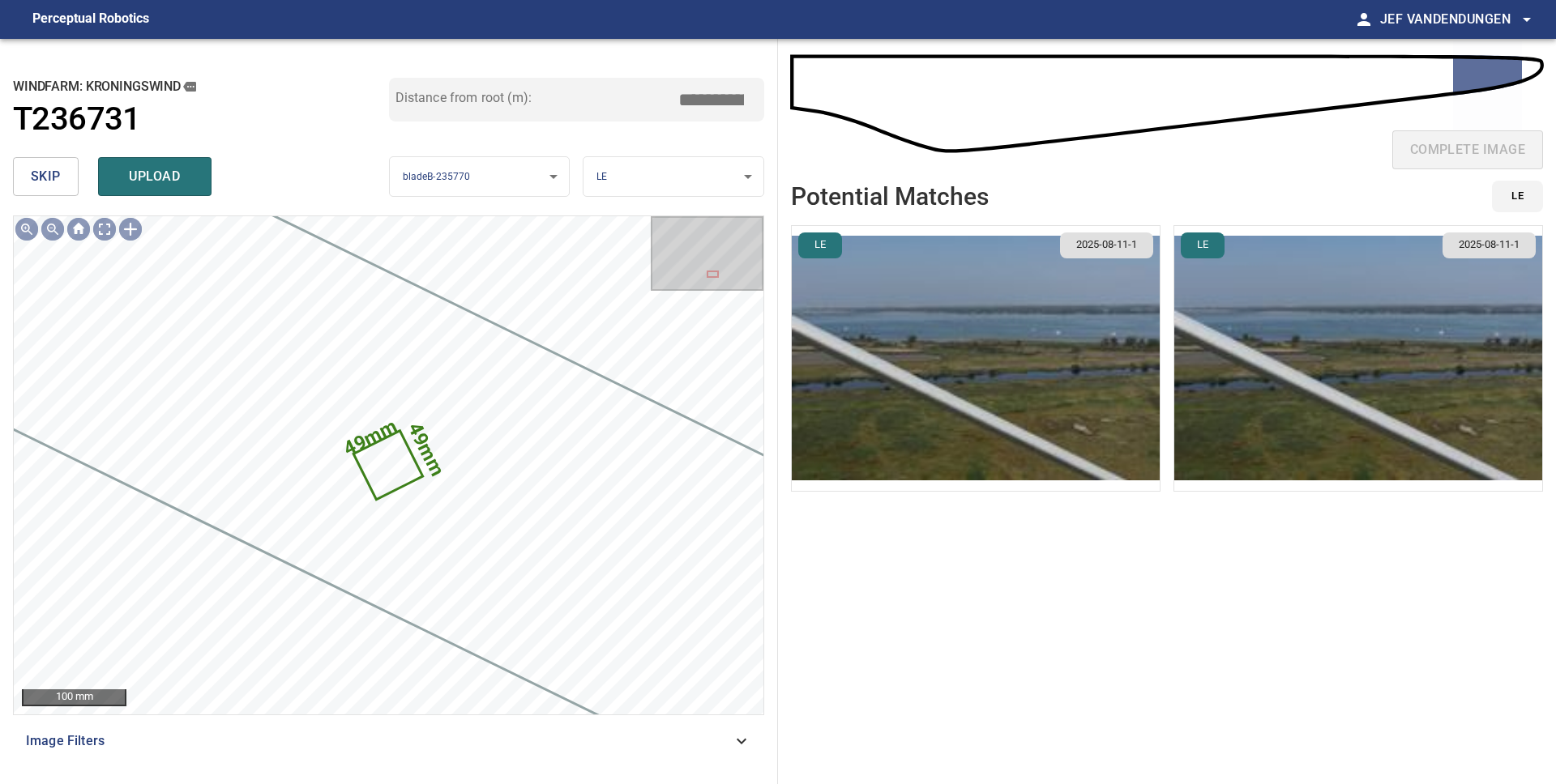
click at [53, 180] on span "skip" at bounding box center [45, 177] width 30 height 23
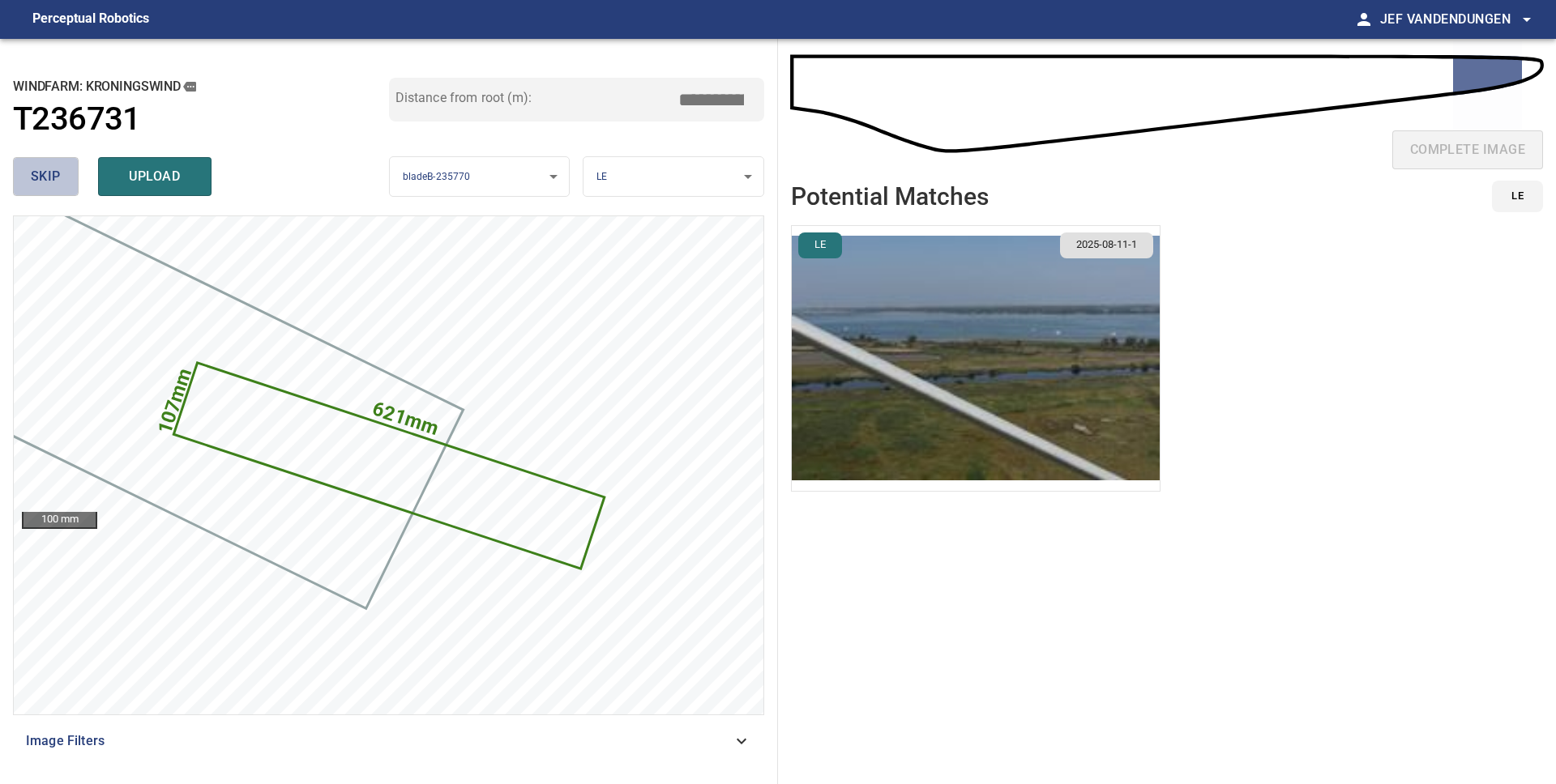
click at [52, 180] on span "skip" at bounding box center [45, 177] width 30 height 23
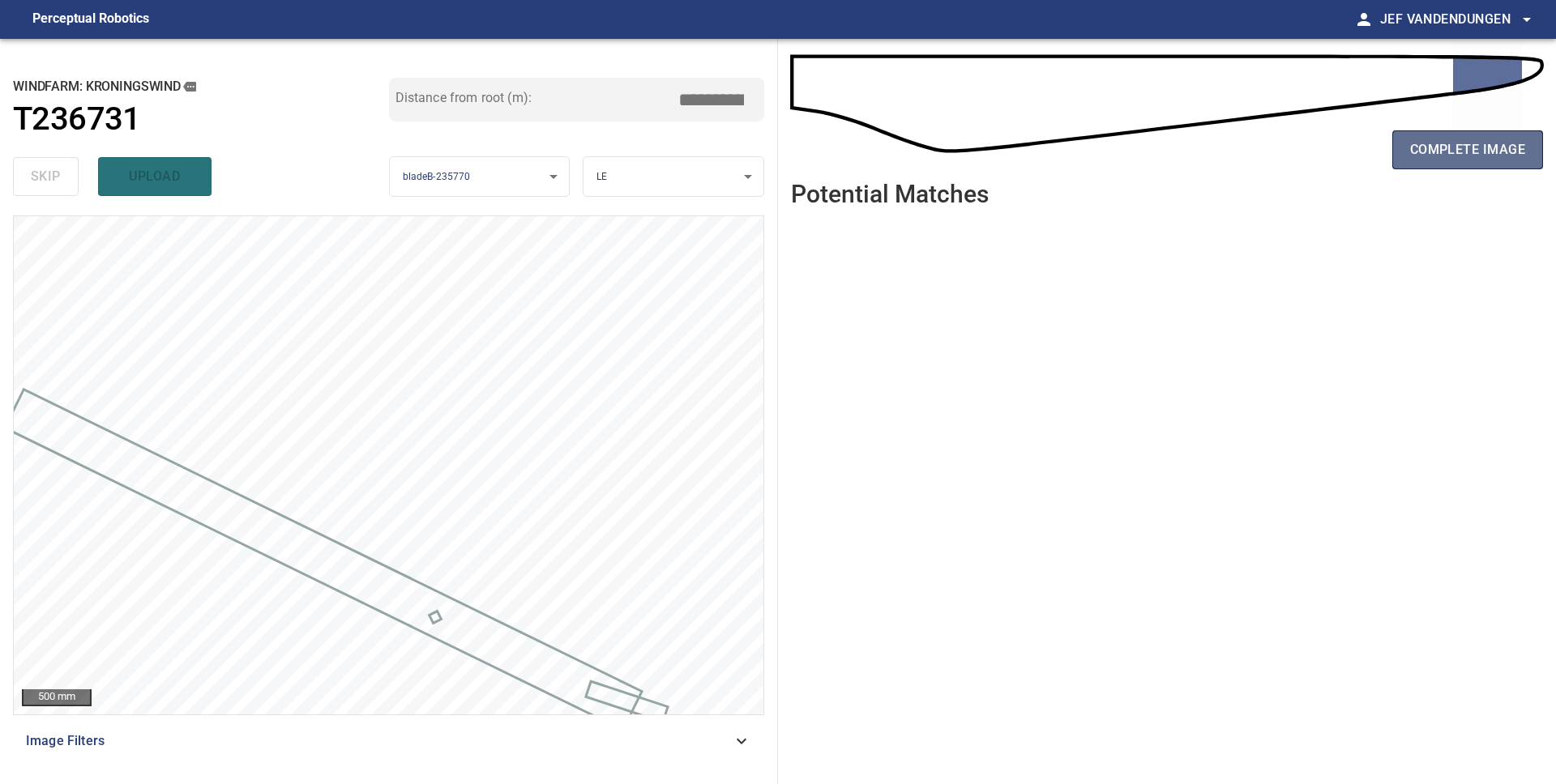
click at [1481, 155] on span "complete image" at bounding box center [1467, 150] width 115 height 23
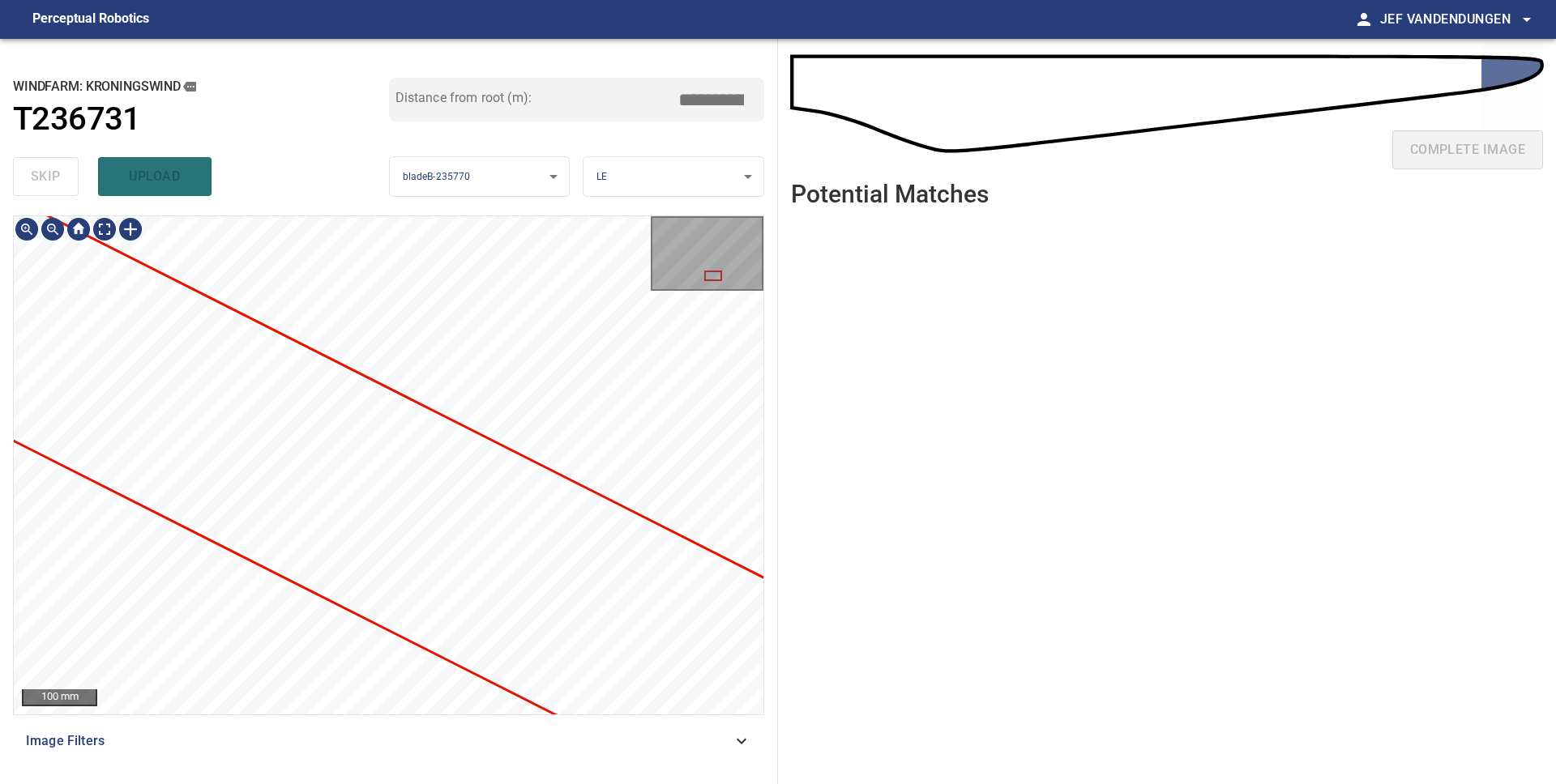
click at [572, 763] on div "100 mm Image Filters" at bounding box center [389, 493] width 751 height 556
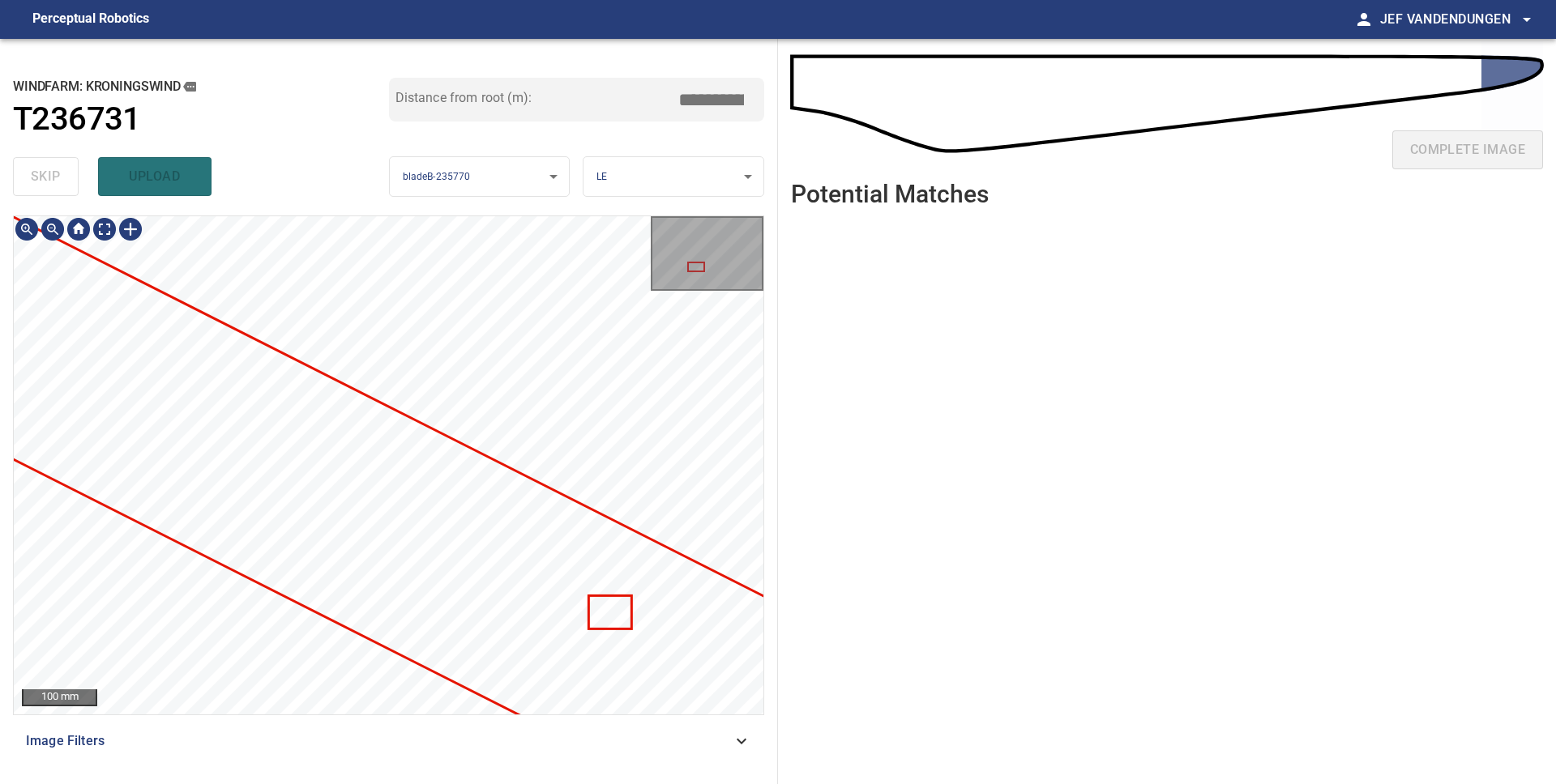
click at [490, 745] on div "100 mm Image Filters" at bounding box center [389, 493] width 751 height 556
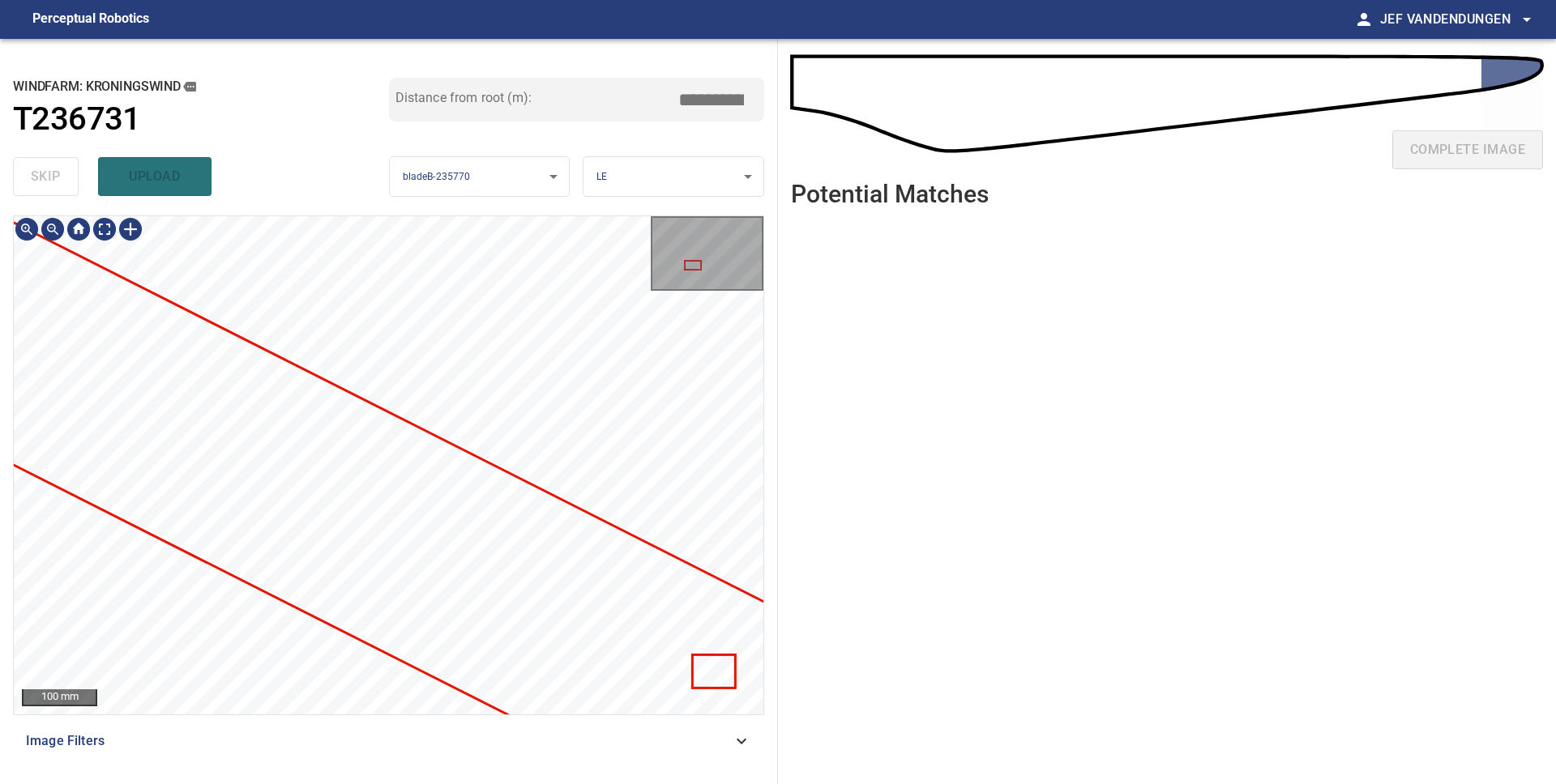
click at [642, 783] on div "**********" at bounding box center [389, 412] width 778 height 746
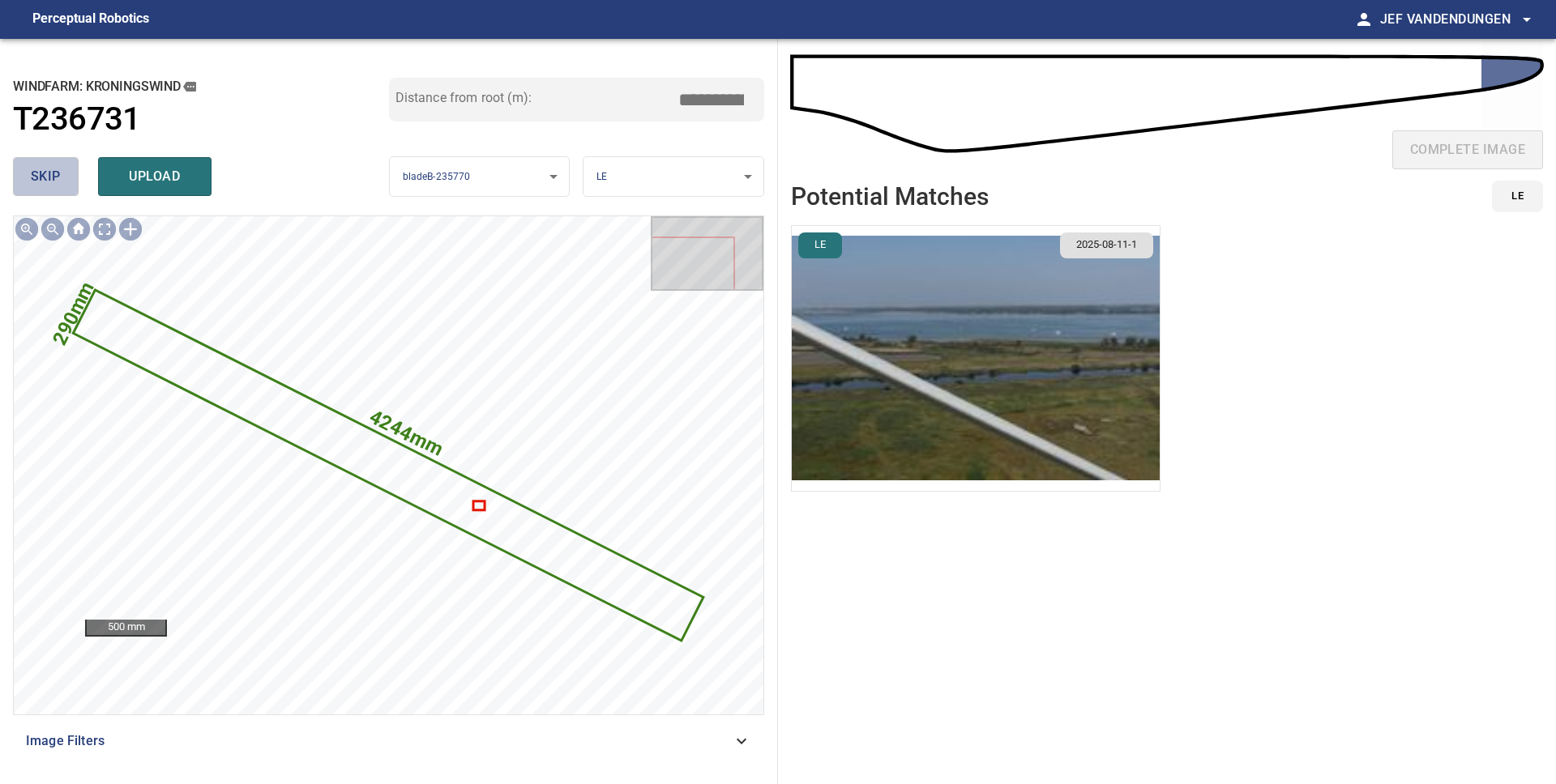
click at [31, 182] on span "skip" at bounding box center [45, 177] width 30 height 23
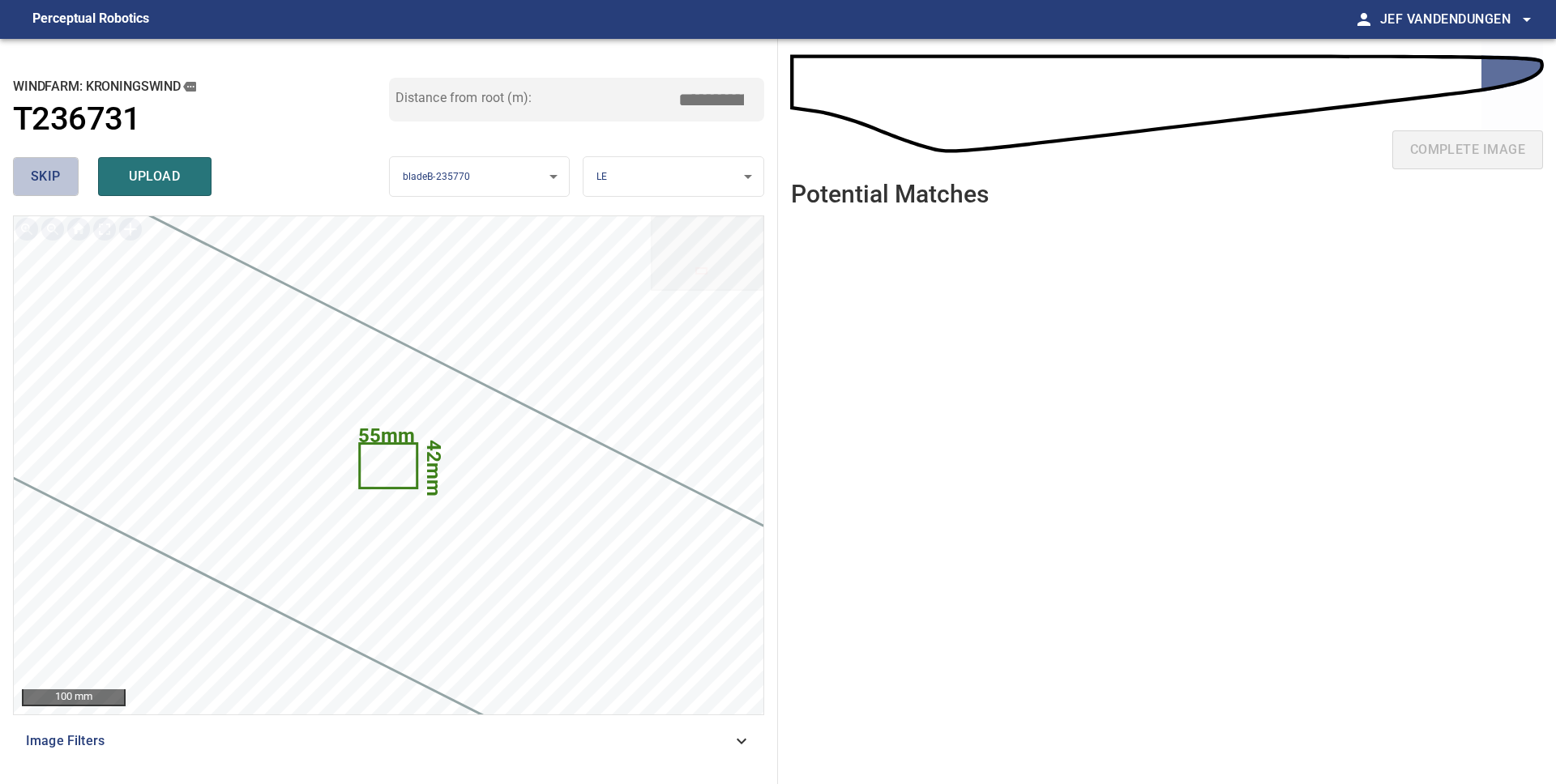
click at [46, 177] on span "skip" at bounding box center [45, 177] width 30 height 23
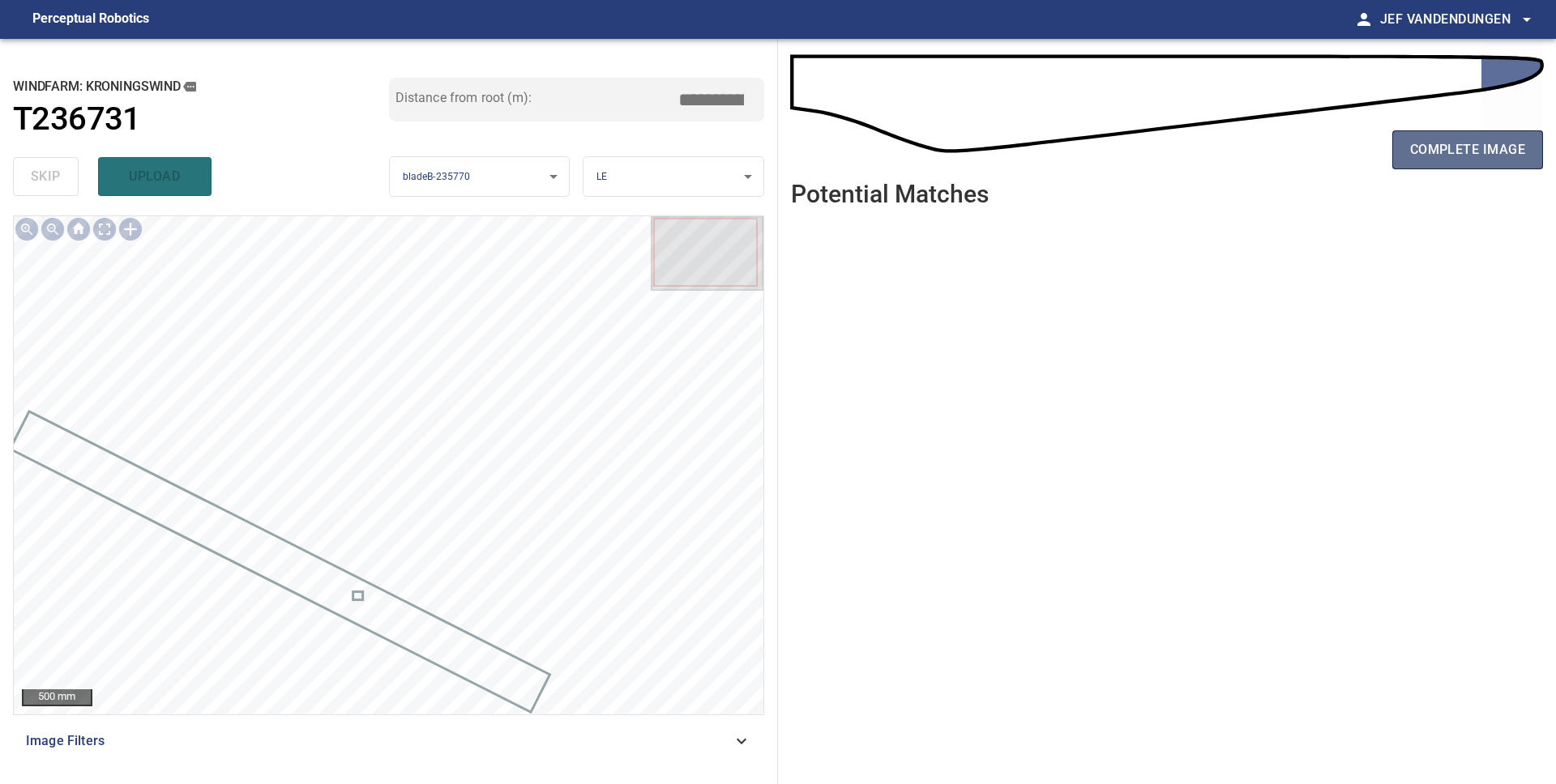
click at [1444, 157] on span "complete image" at bounding box center [1467, 150] width 115 height 23
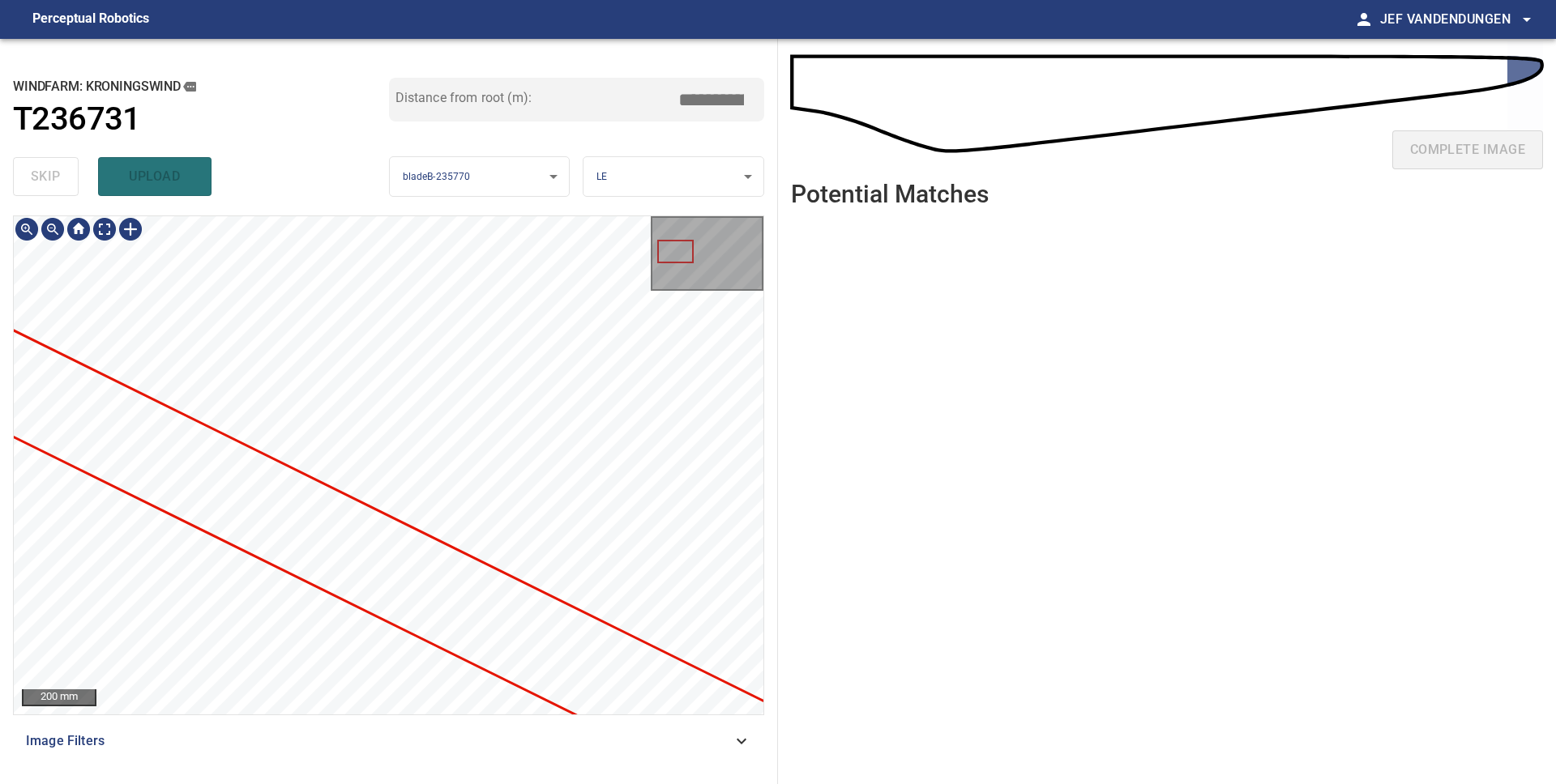
click at [540, 656] on div at bounding box center [388, 465] width 750 height 498
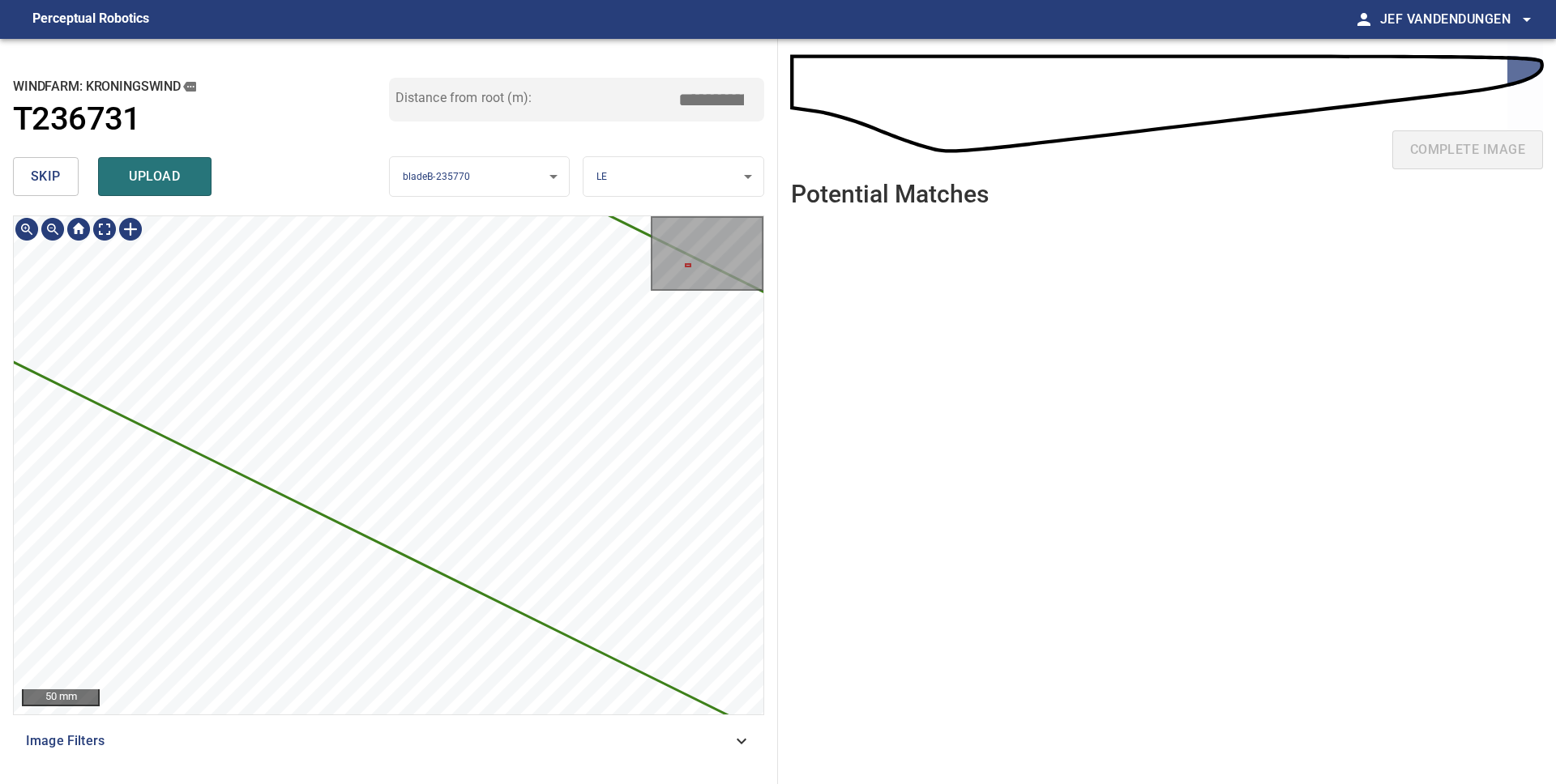
click at [521, 730] on div "2673mm 260mm 50 mm Image Filters" at bounding box center [389, 493] width 751 height 556
click at [394, 487] on icon at bounding box center [79, 172] width 3791 height 2139
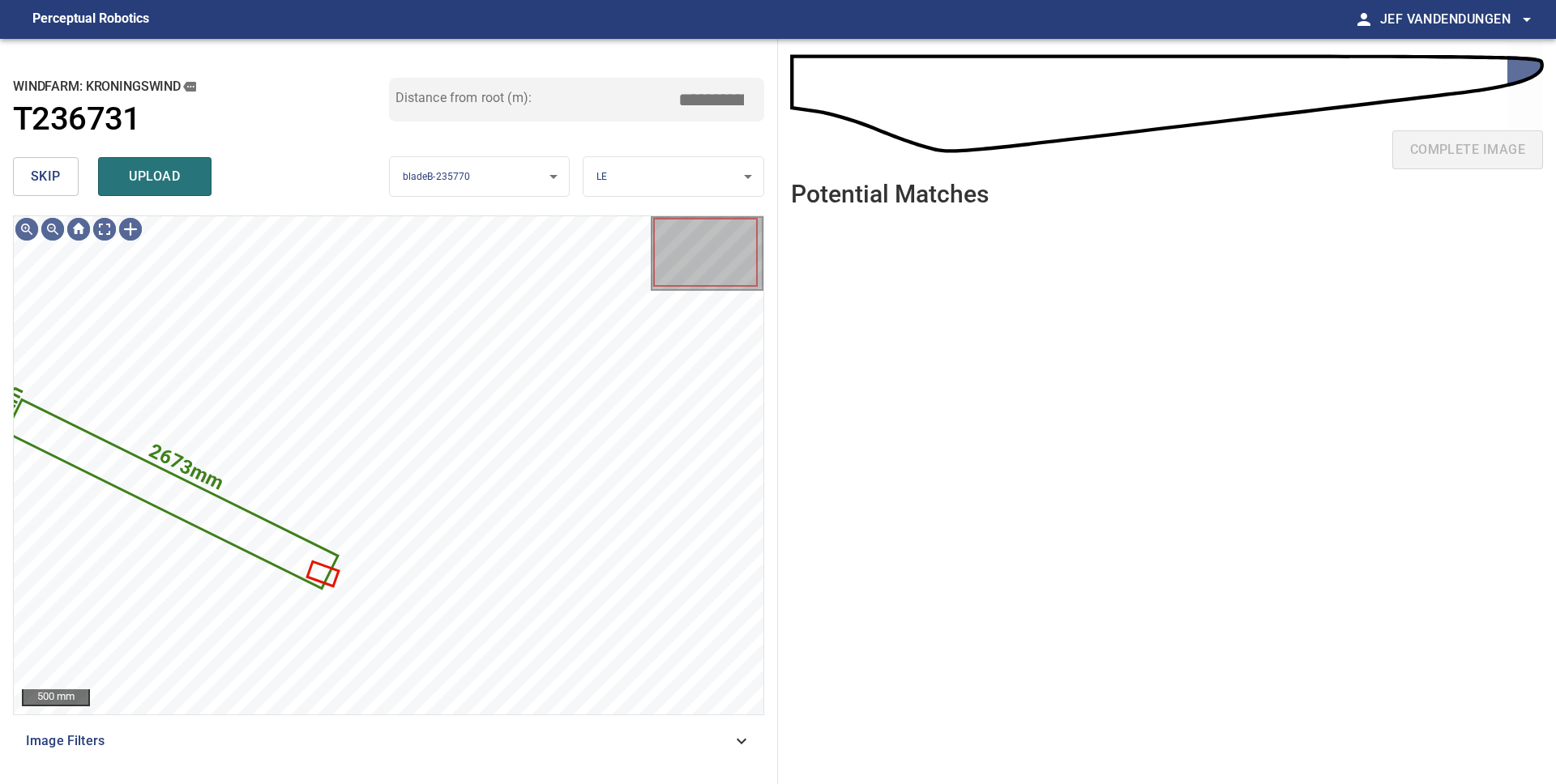
click at [39, 172] on span "skip" at bounding box center [45, 177] width 30 height 23
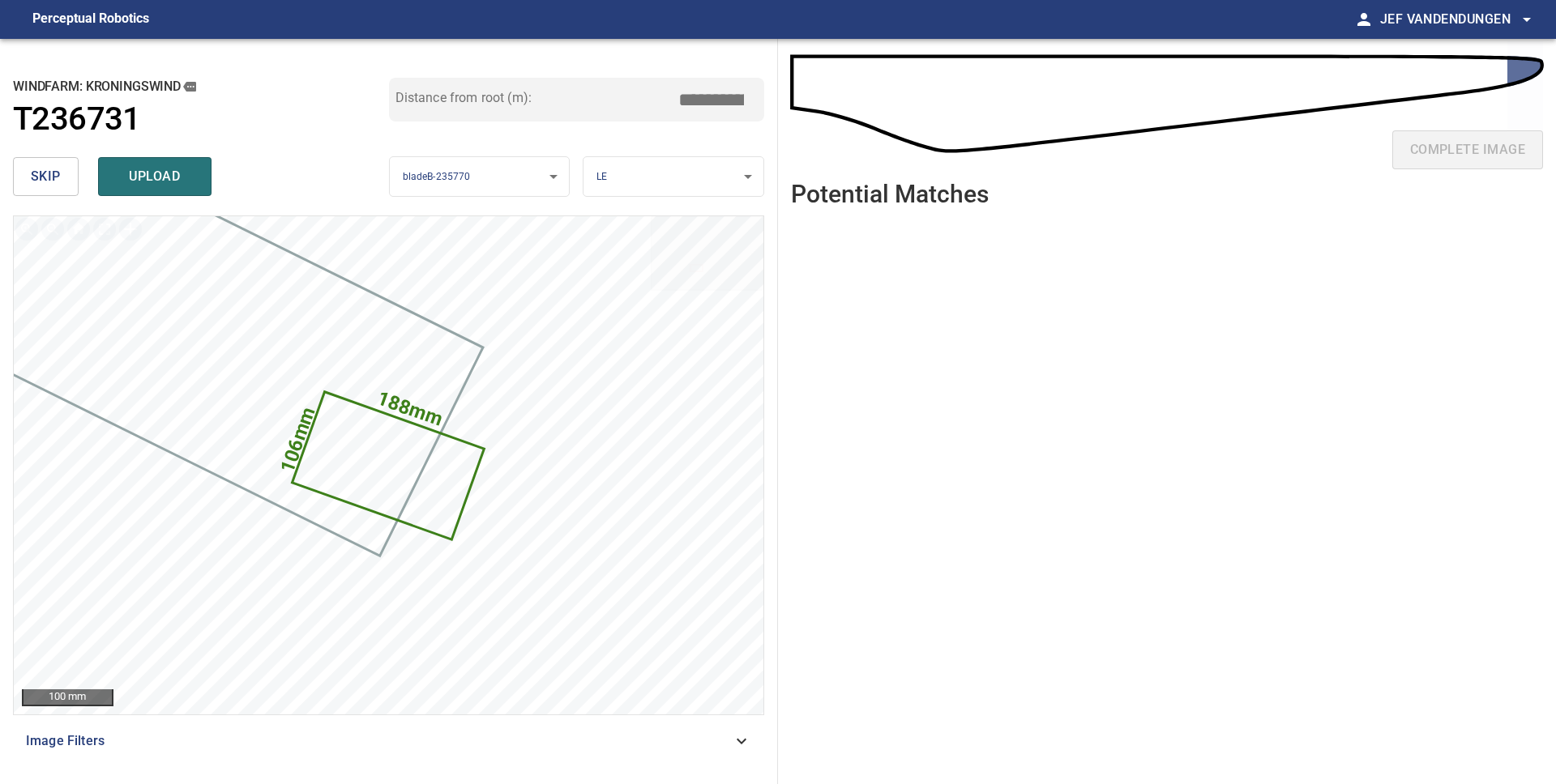
click at [145, 184] on span "upload" at bounding box center [154, 177] width 78 height 23
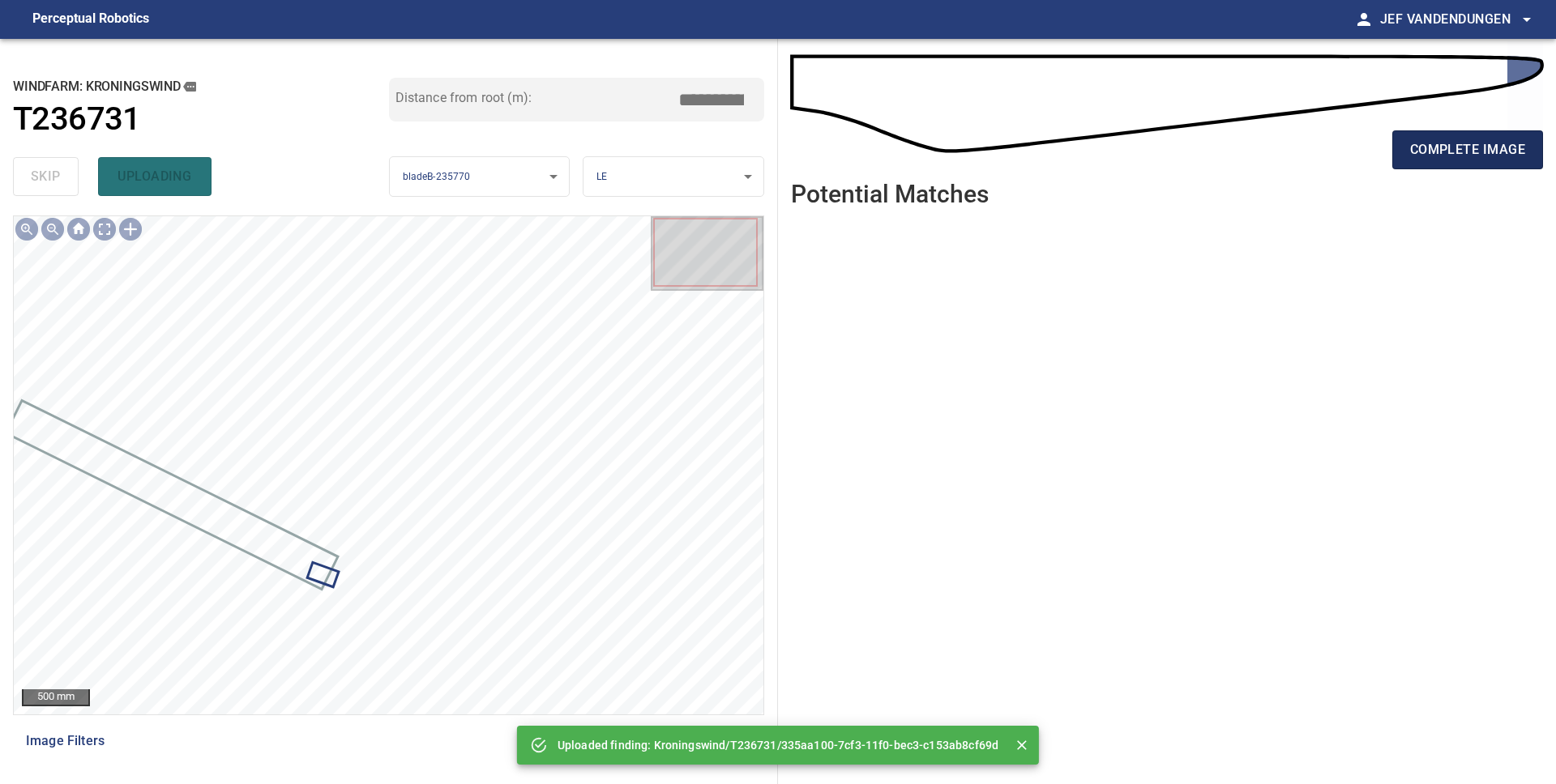
click at [1445, 162] on button "complete image" at bounding box center [1467, 149] width 150 height 39
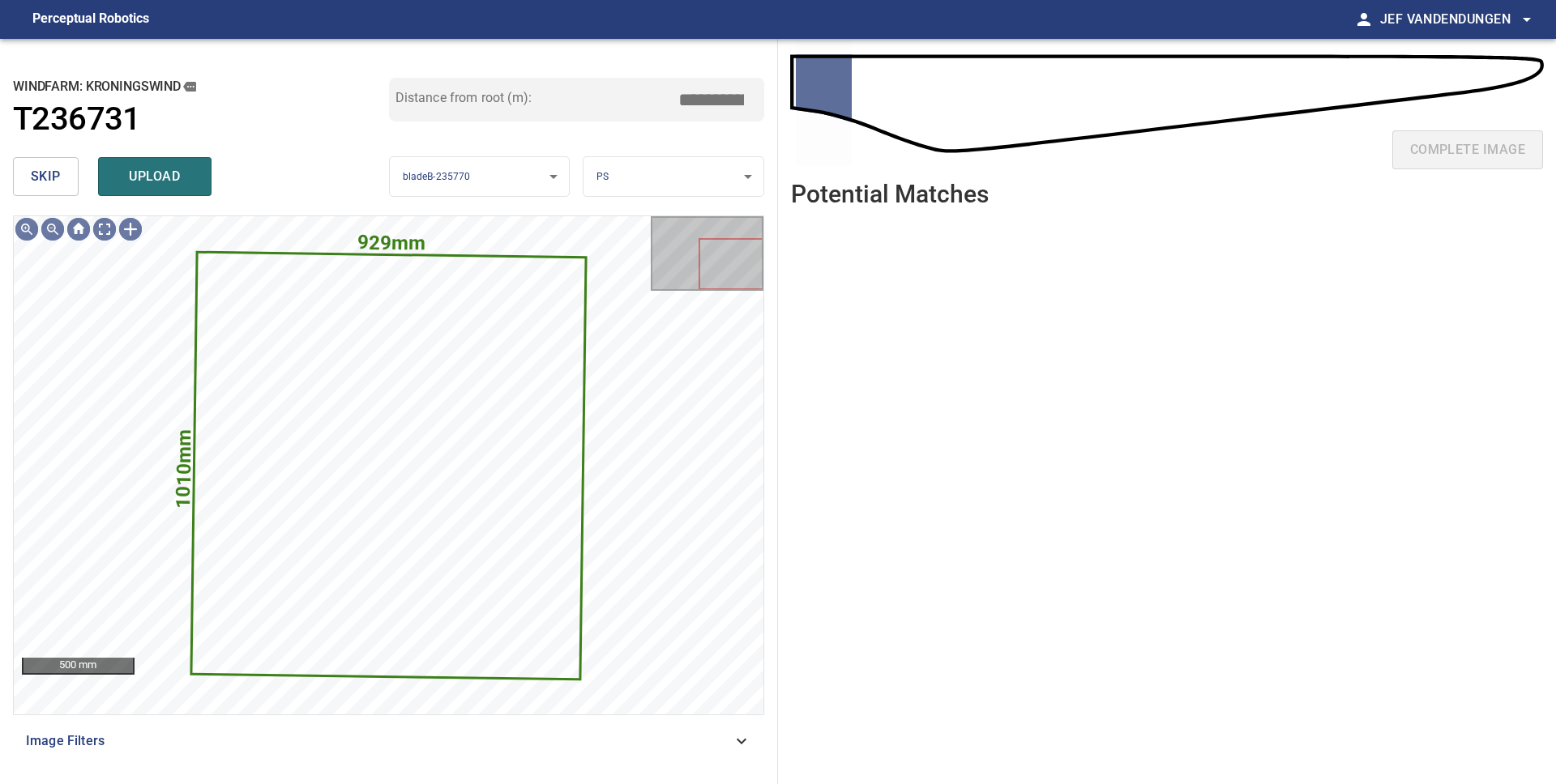
click at [50, 184] on span "skip" at bounding box center [45, 177] width 30 height 23
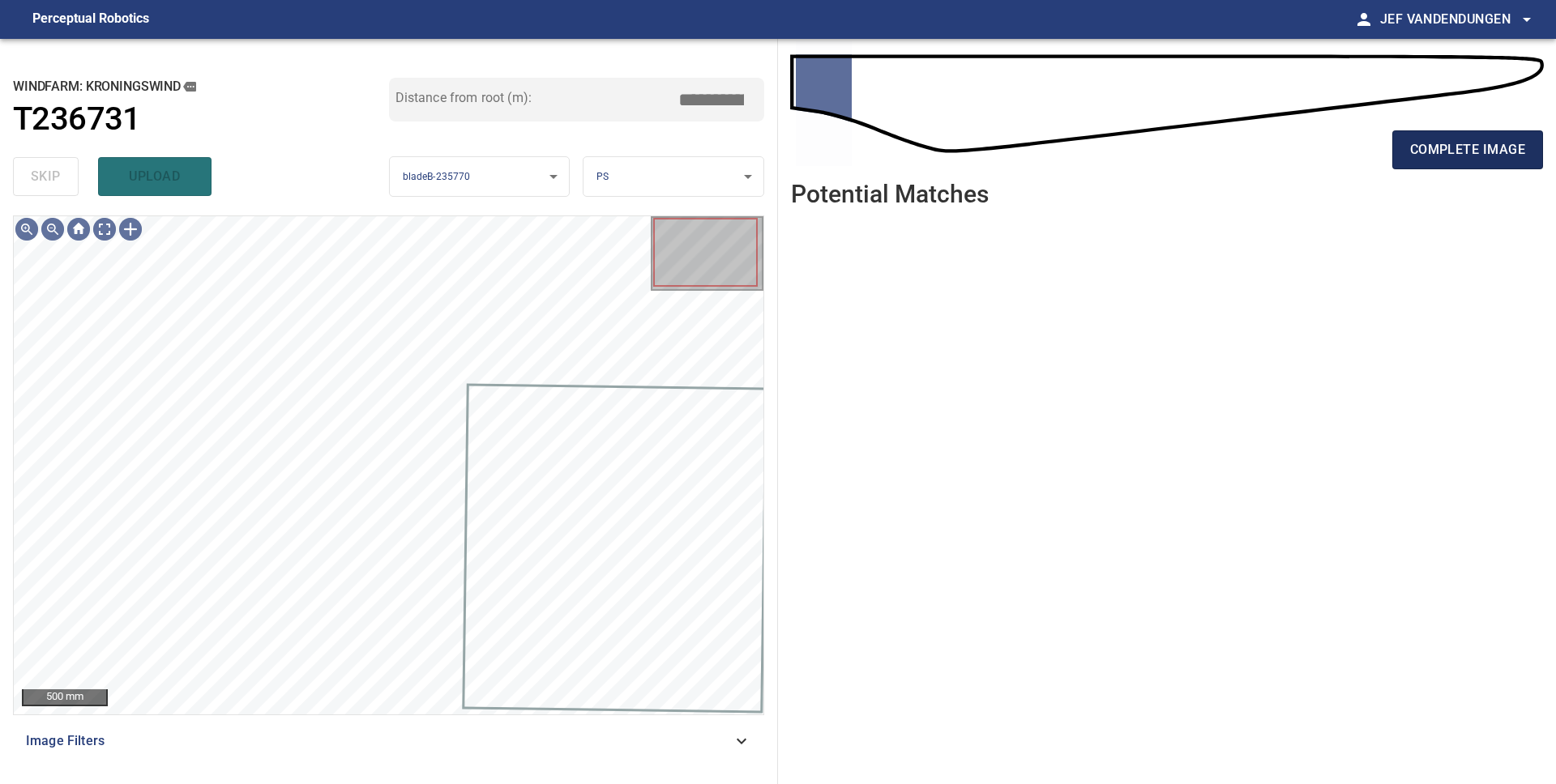
click at [1487, 151] on span "complete image" at bounding box center [1467, 150] width 115 height 23
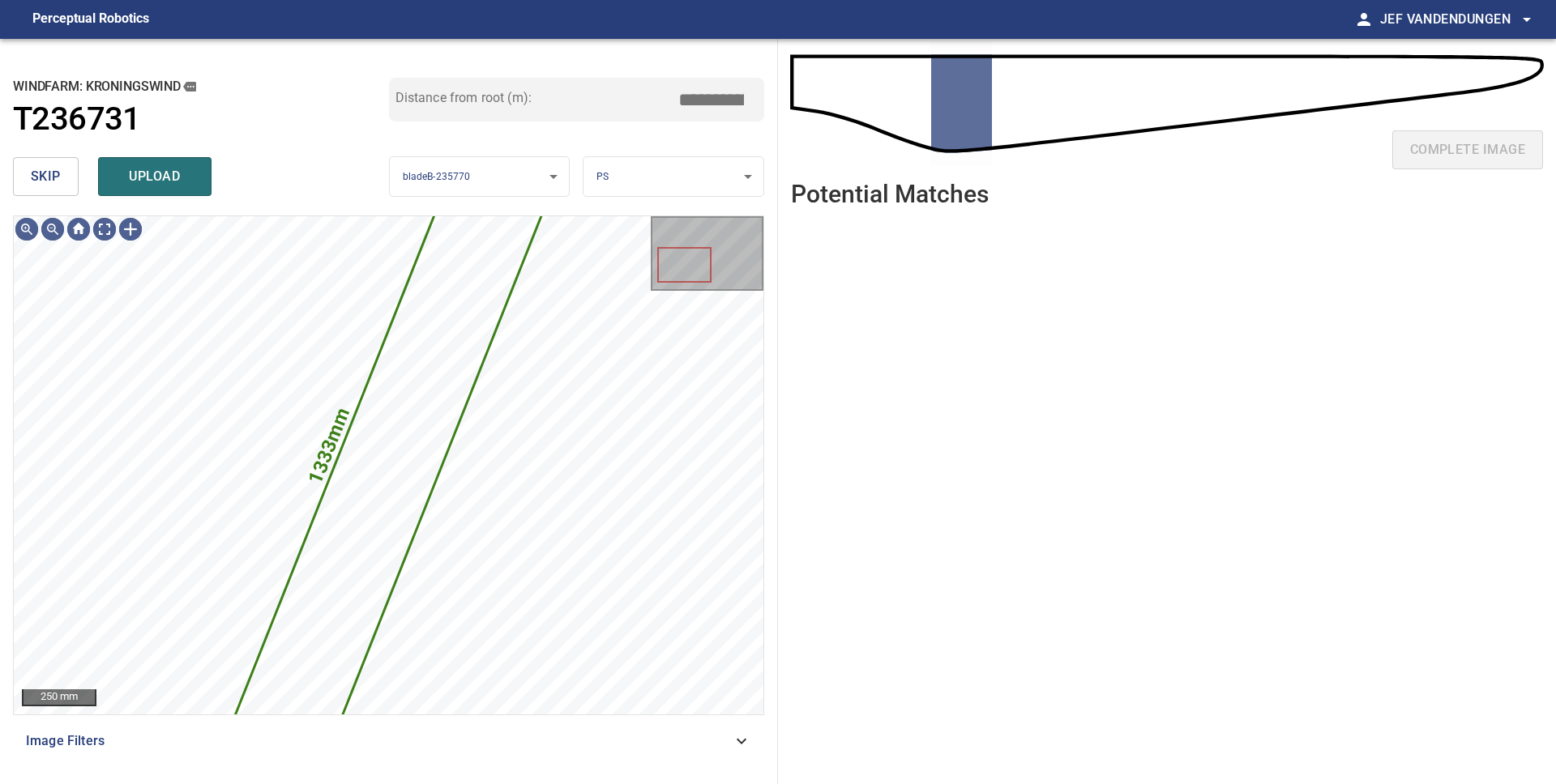
click at [34, 176] on span "skip" at bounding box center [45, 177] width 30 height 23
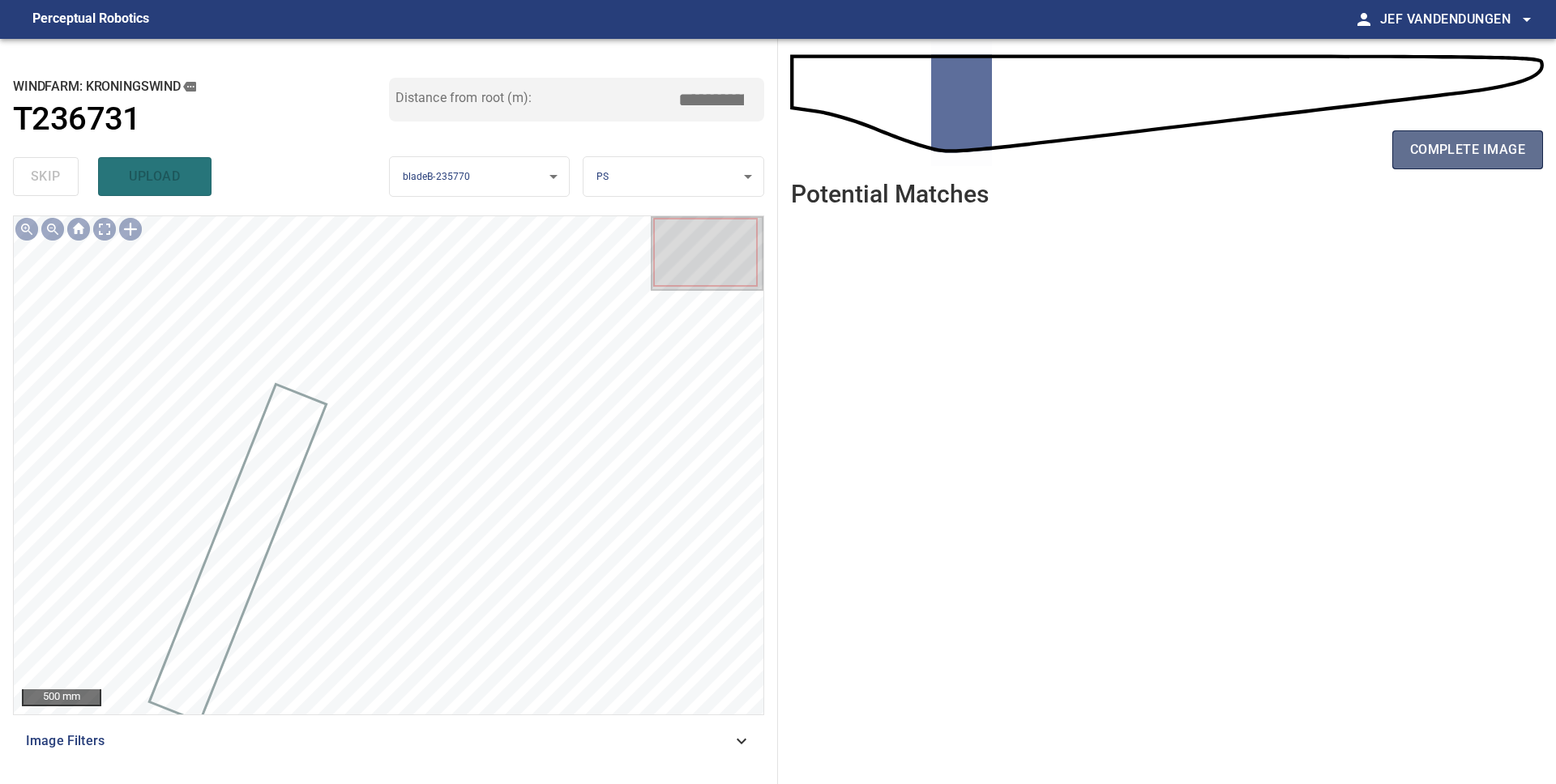
click at [1477, 146] on span "complete image" at bounding box center [1467, 150] width 115 height 23
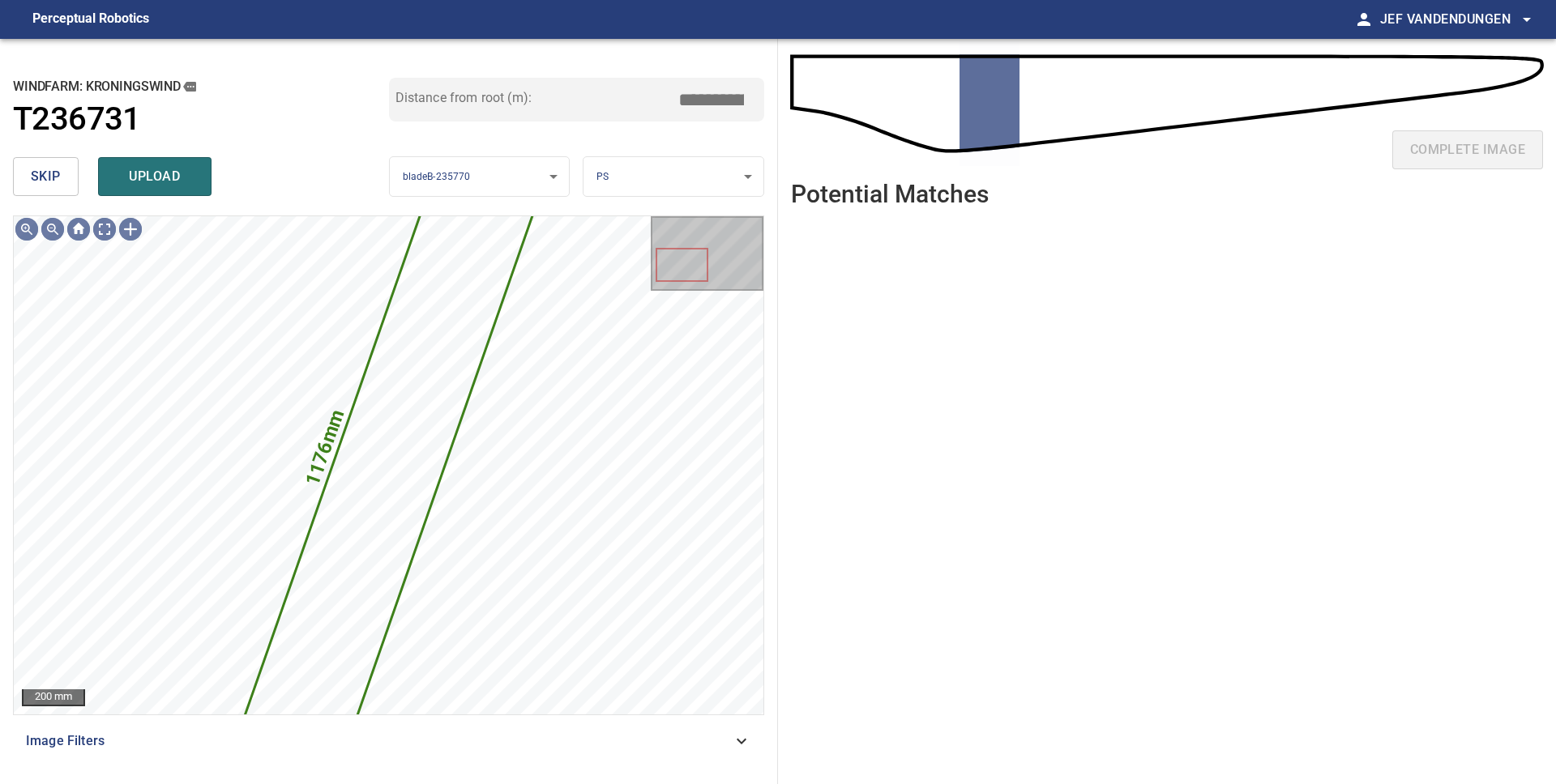
click at [52, 192] on button "skip" at bounding box center [46, 176] width 66 height 39
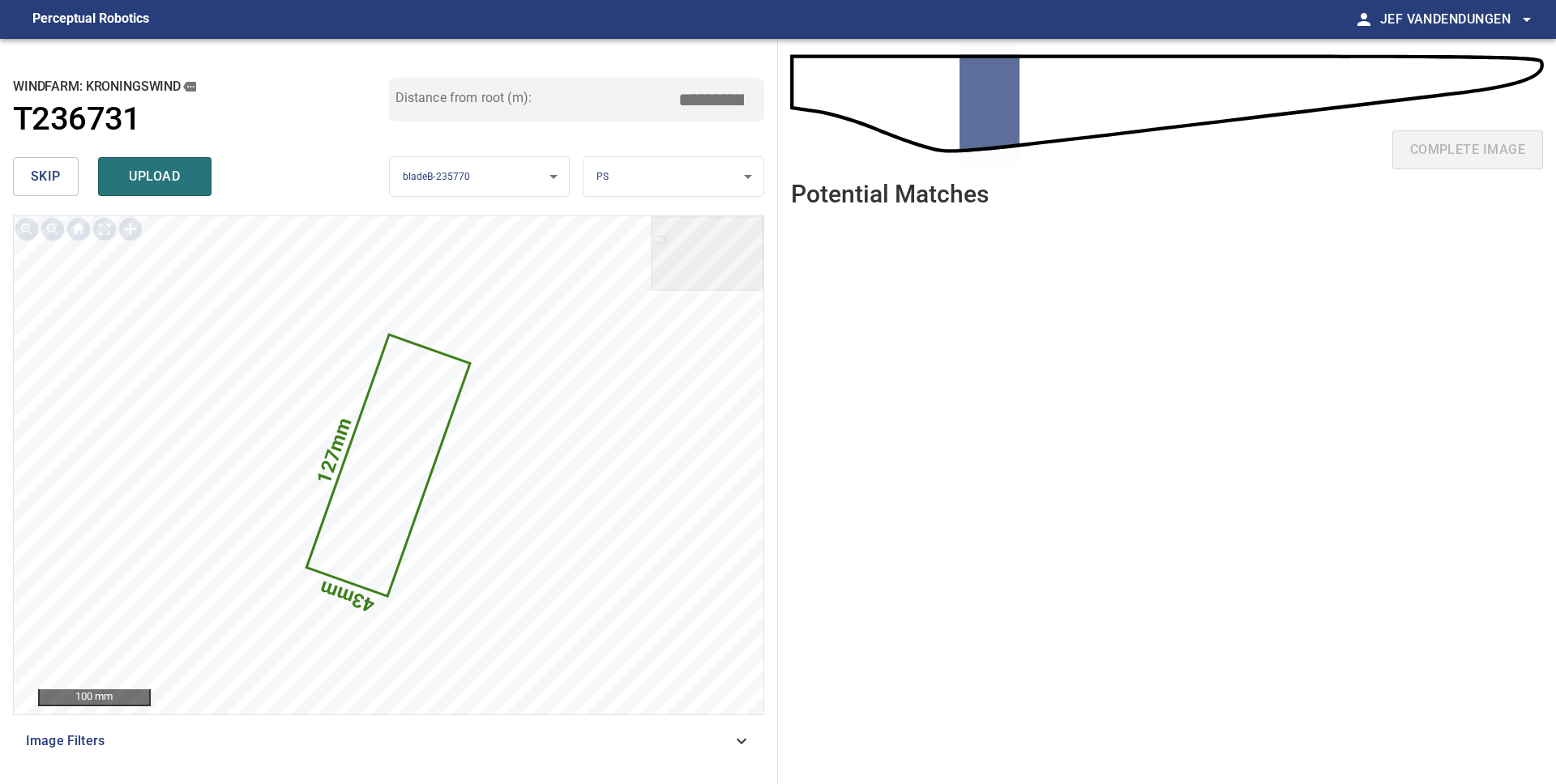
click at [50, 191] on button "skip" at bounding box center [46, 176] width 66 height 39
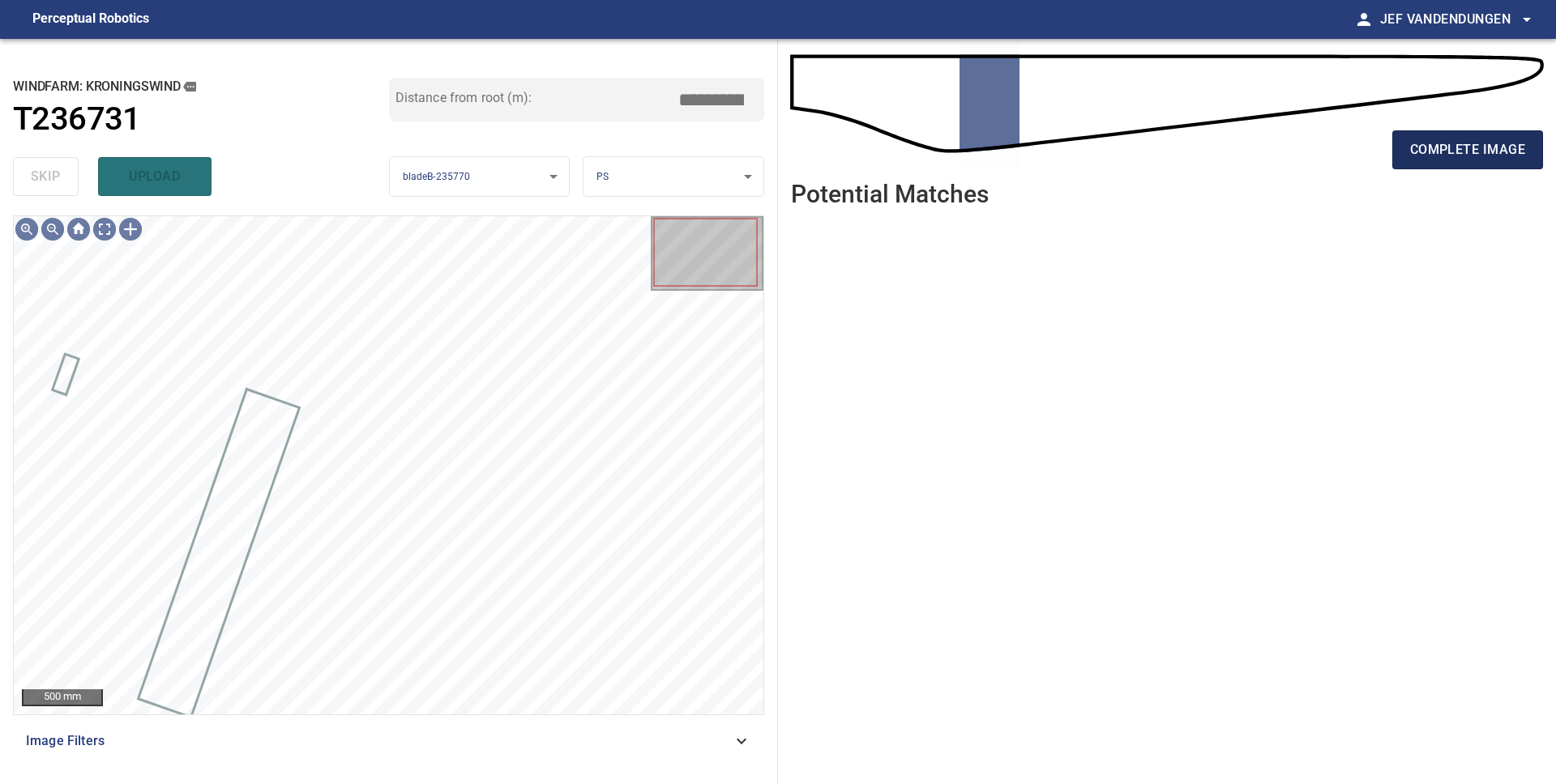
click at [1399, 163] on button "complete image" at bounding box center [1467, 149] width 150 height 39
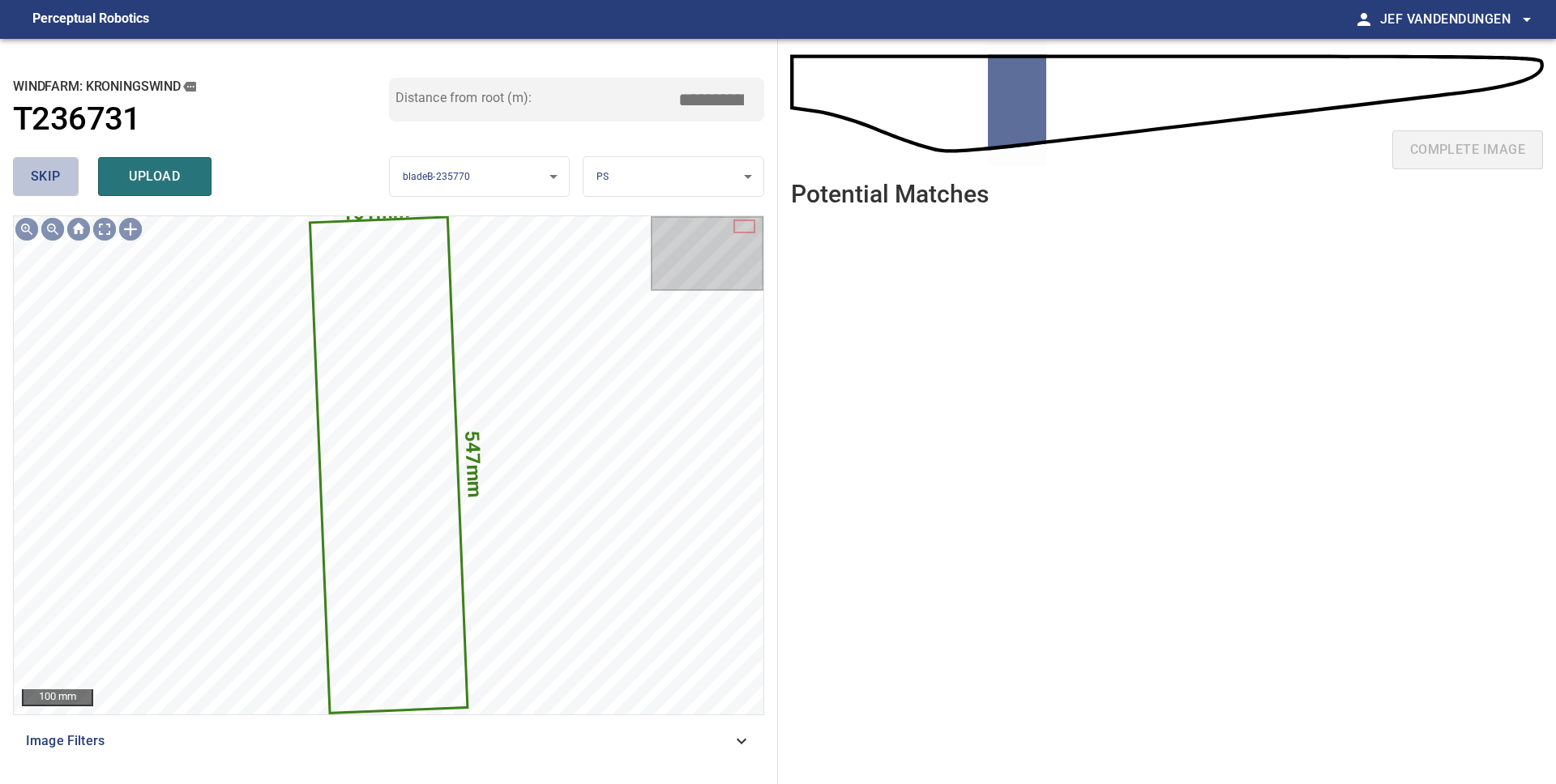
click at [53, 182] on span "skip" at bounding box center [45, 177] width 30 height 23
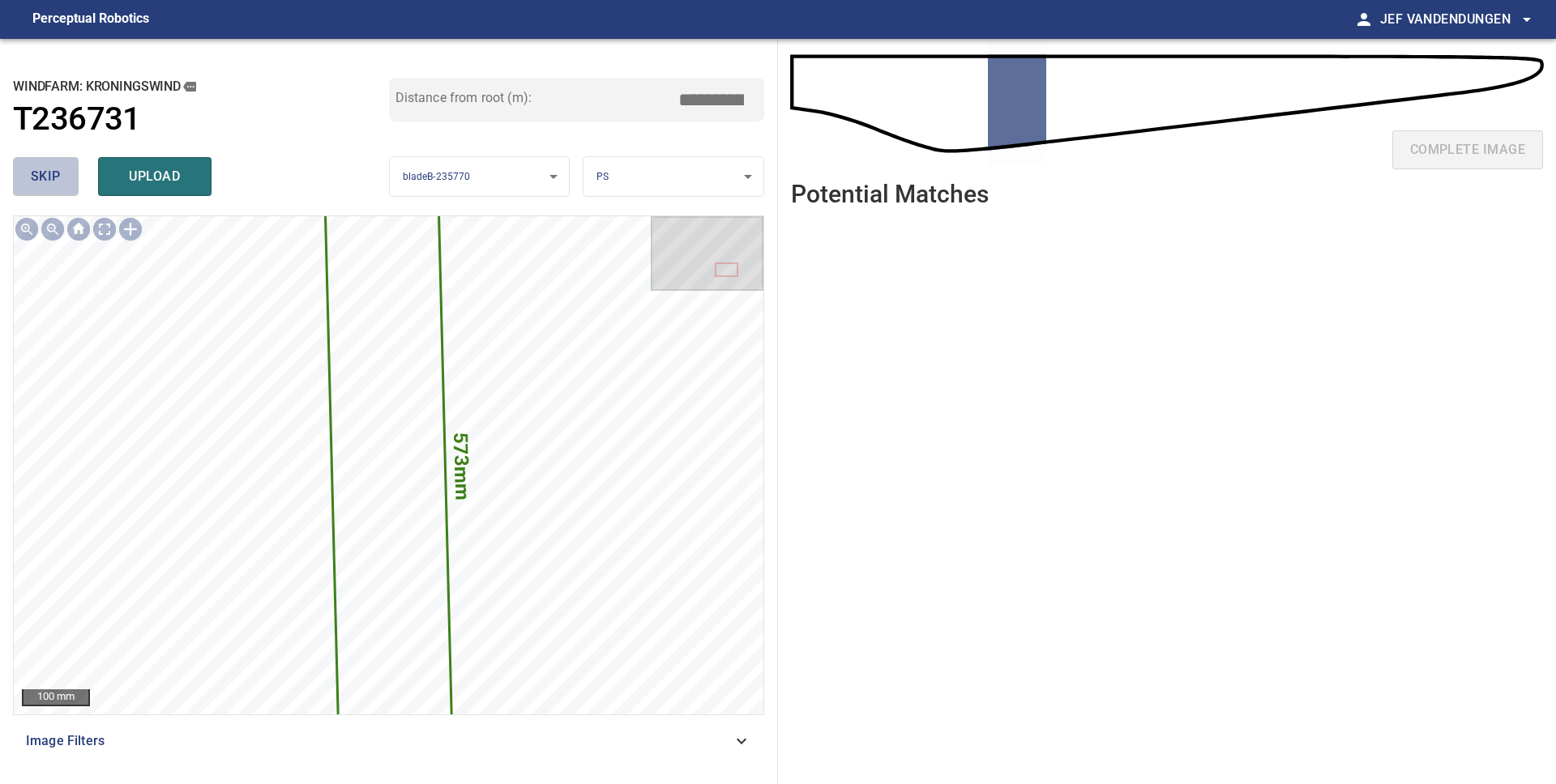
click at [53, 182] on span "skip" at bounding box center [45, 177] width 30 height 23
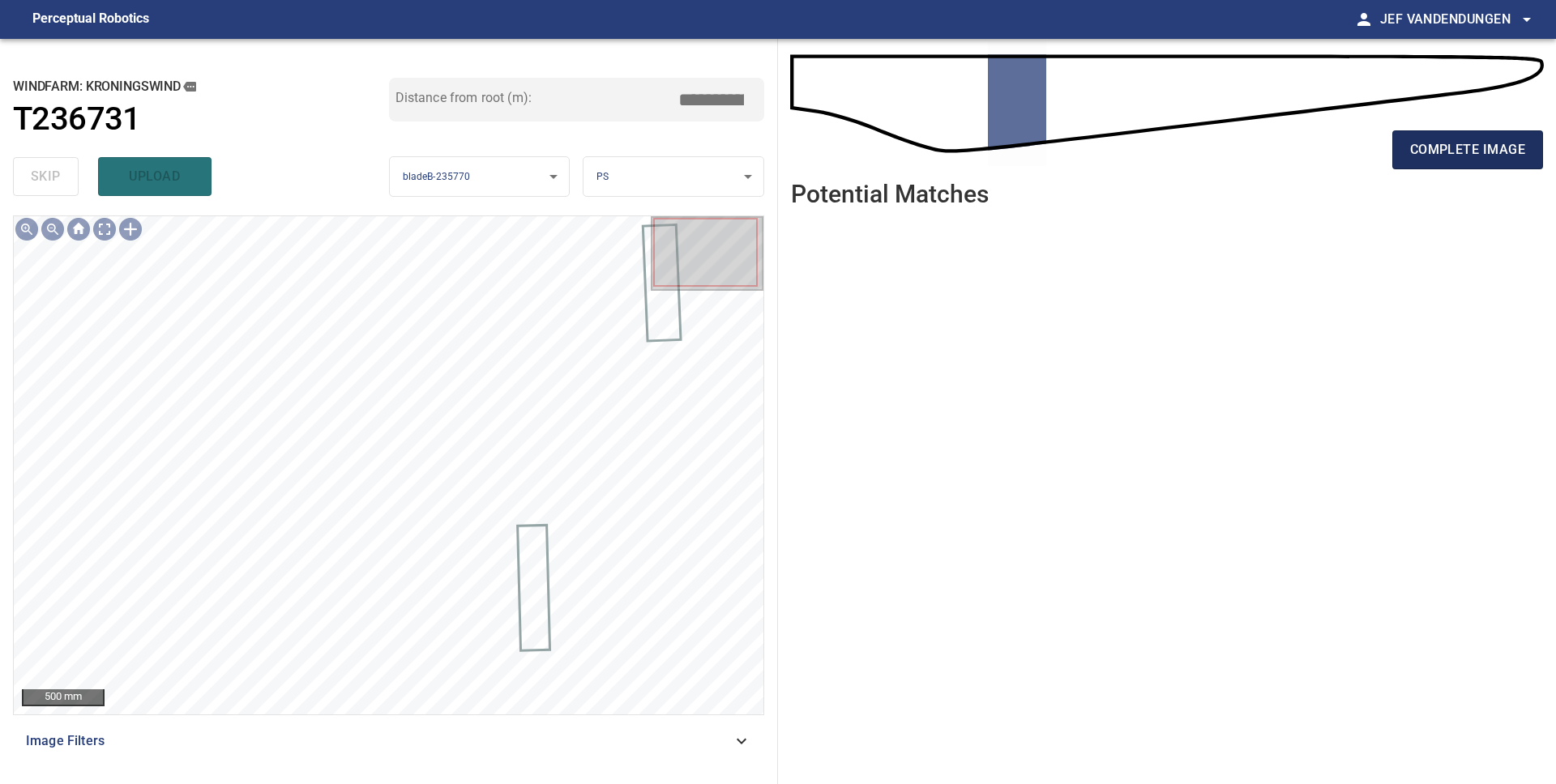
click at [1454, 161] on span "complete image" at bounding box center [1467, 150] width 115 height 23
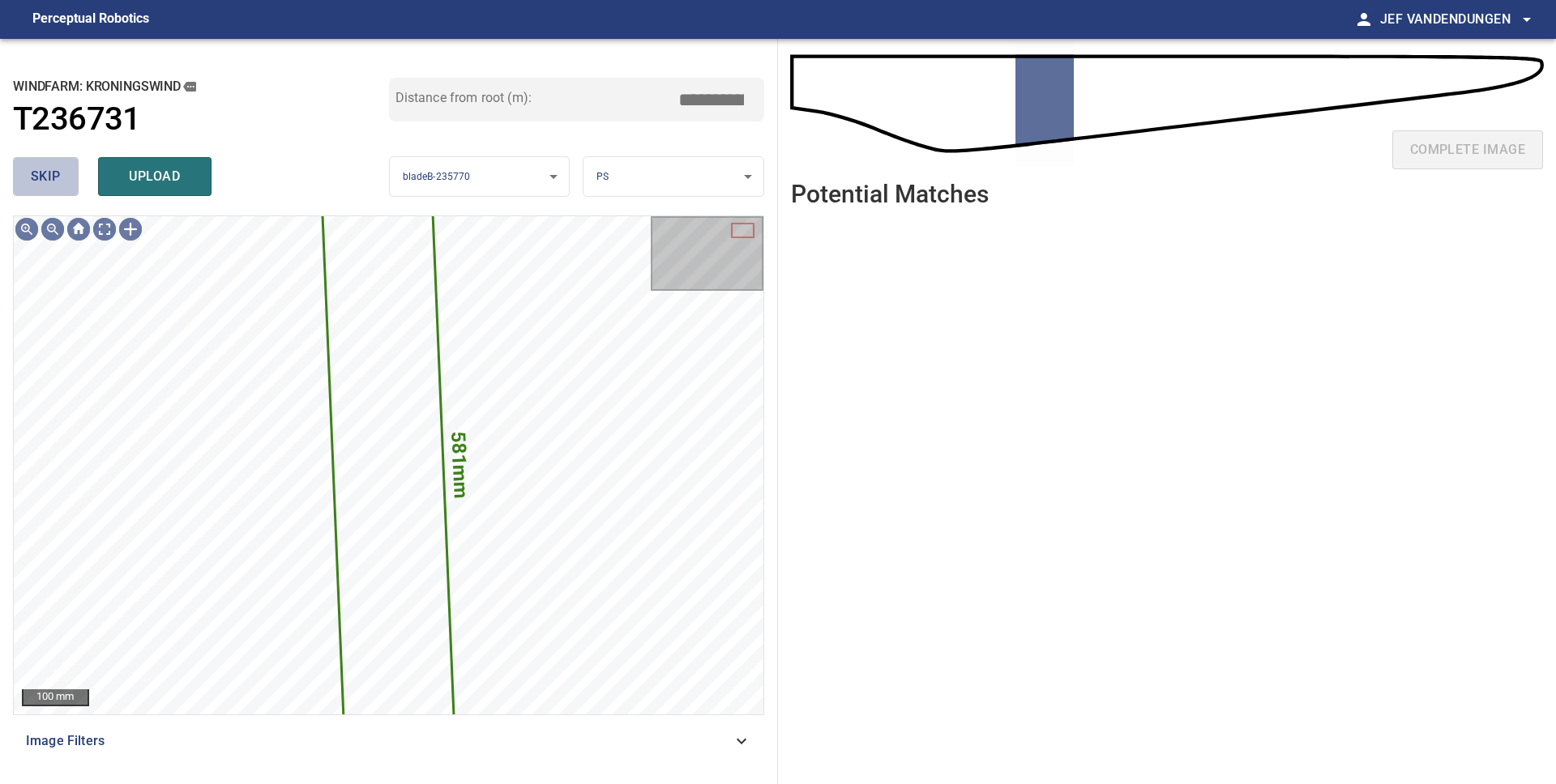
click at [64, 188] on button "skip" at bounding box center [46, 176] width 66 height 39
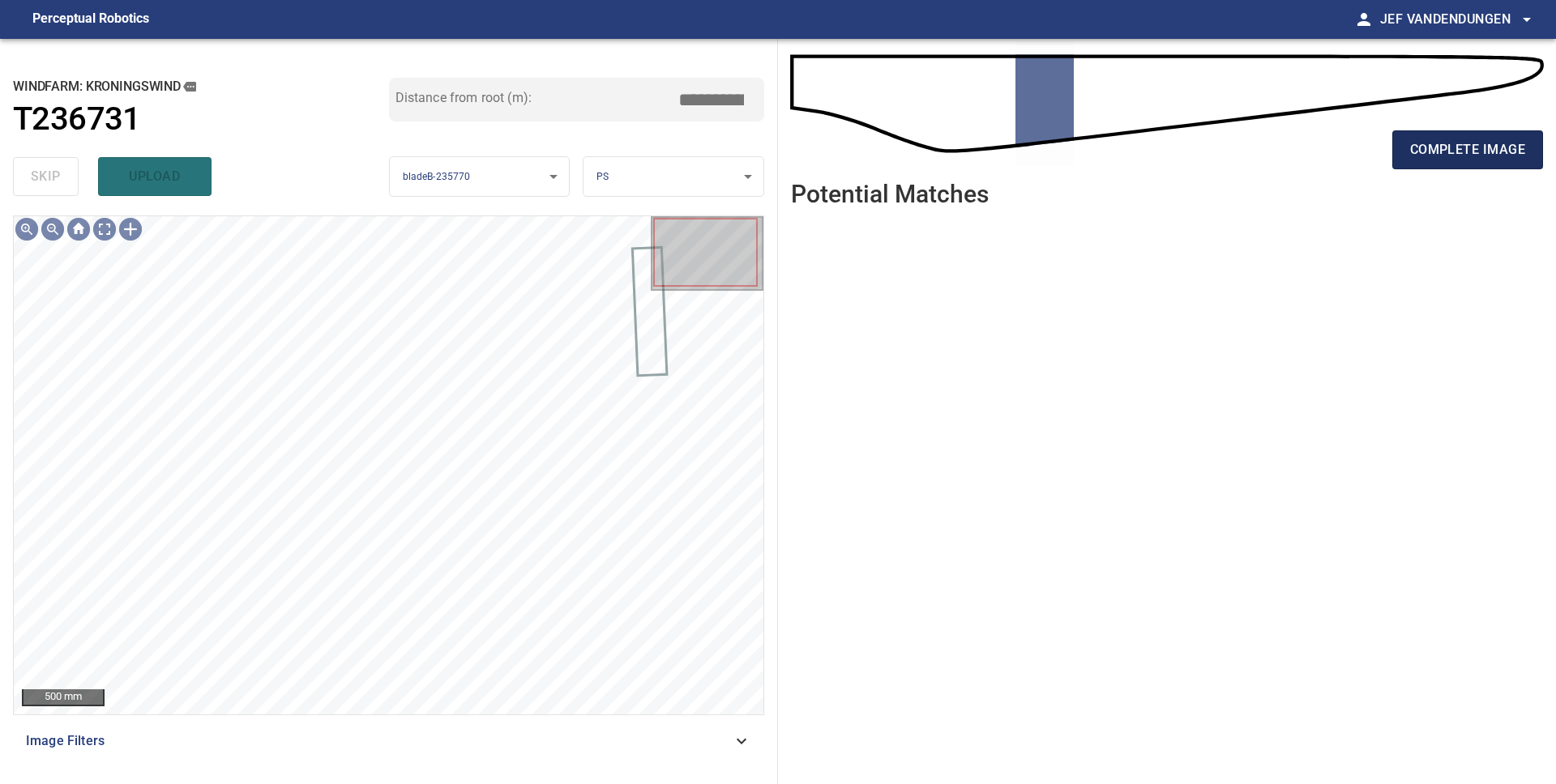
click at [1459, 143] on span "complete image" at bounding box center [1467, 150] width 115 height 23
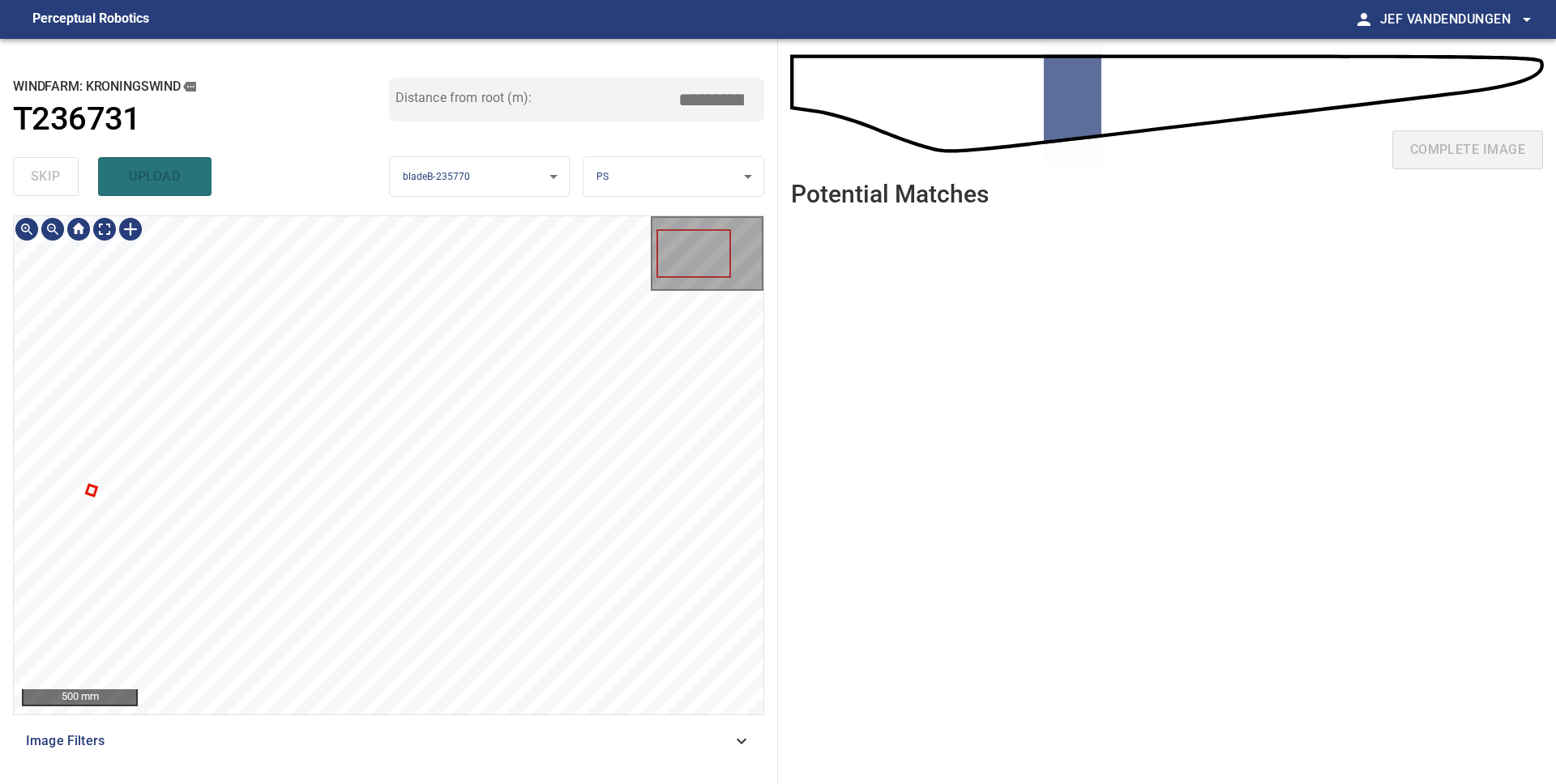
click at [92, 493] on div at bounding box center [388, 465] width 750 height 498
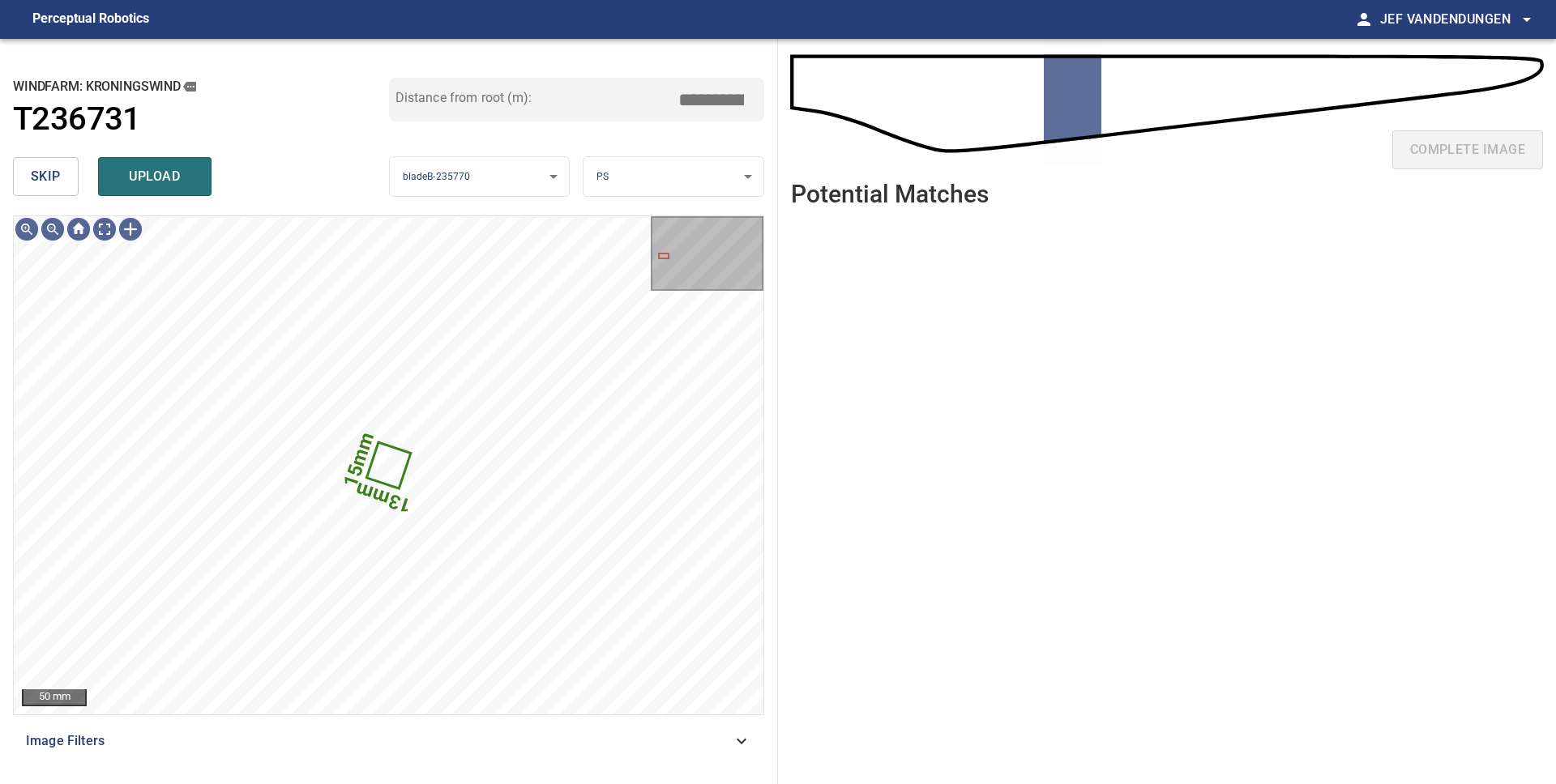
click at [63, 177] on button "skip" at bounding box center [46, 176] width 66 height 39
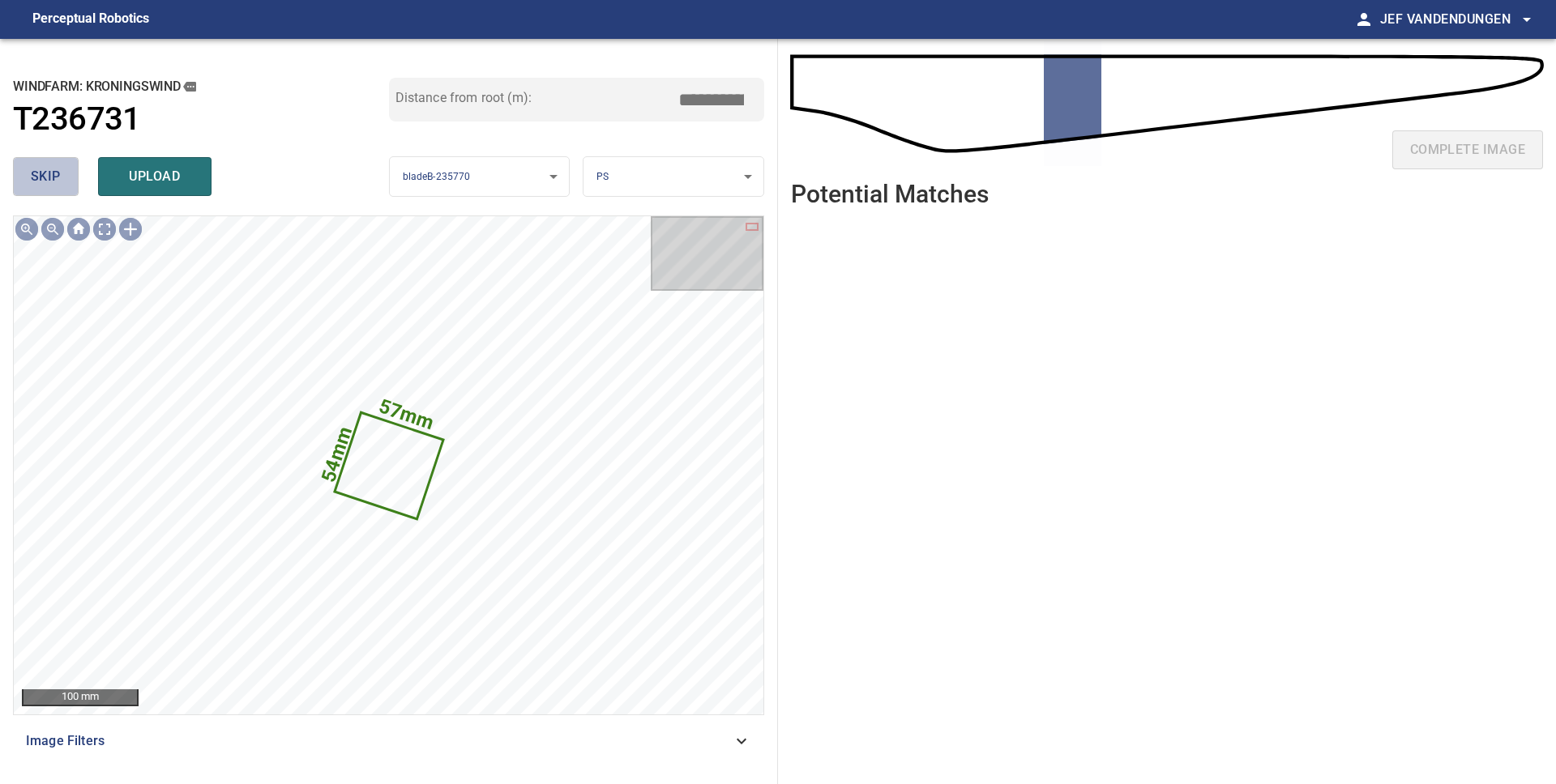
click at [51, 181] on span "skip" at bounding box center [45, 177] width 30 height 23
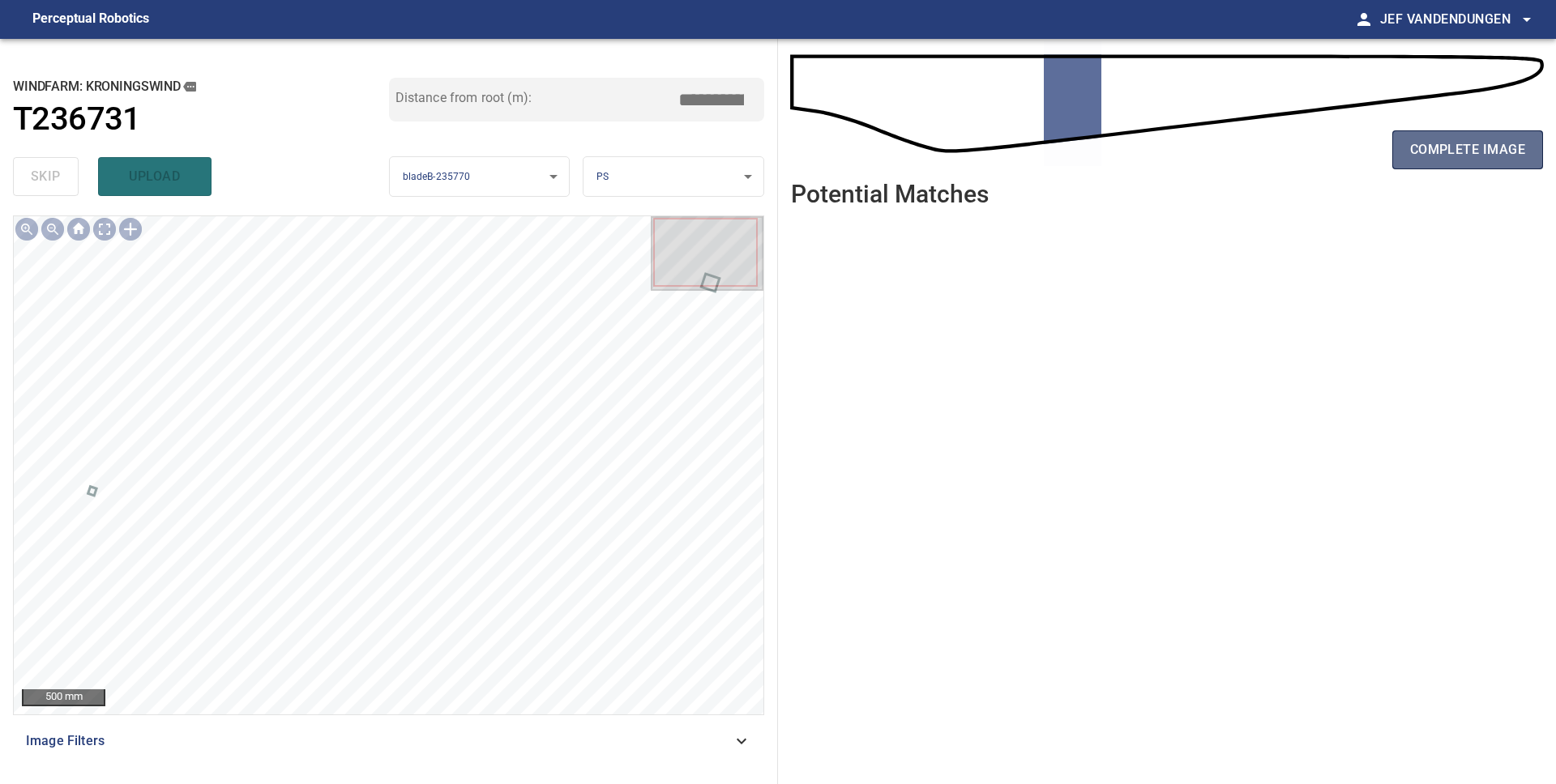
click at [1484, 146] on span "complete image" at bounding box center [1467, 150] width 115 height 23
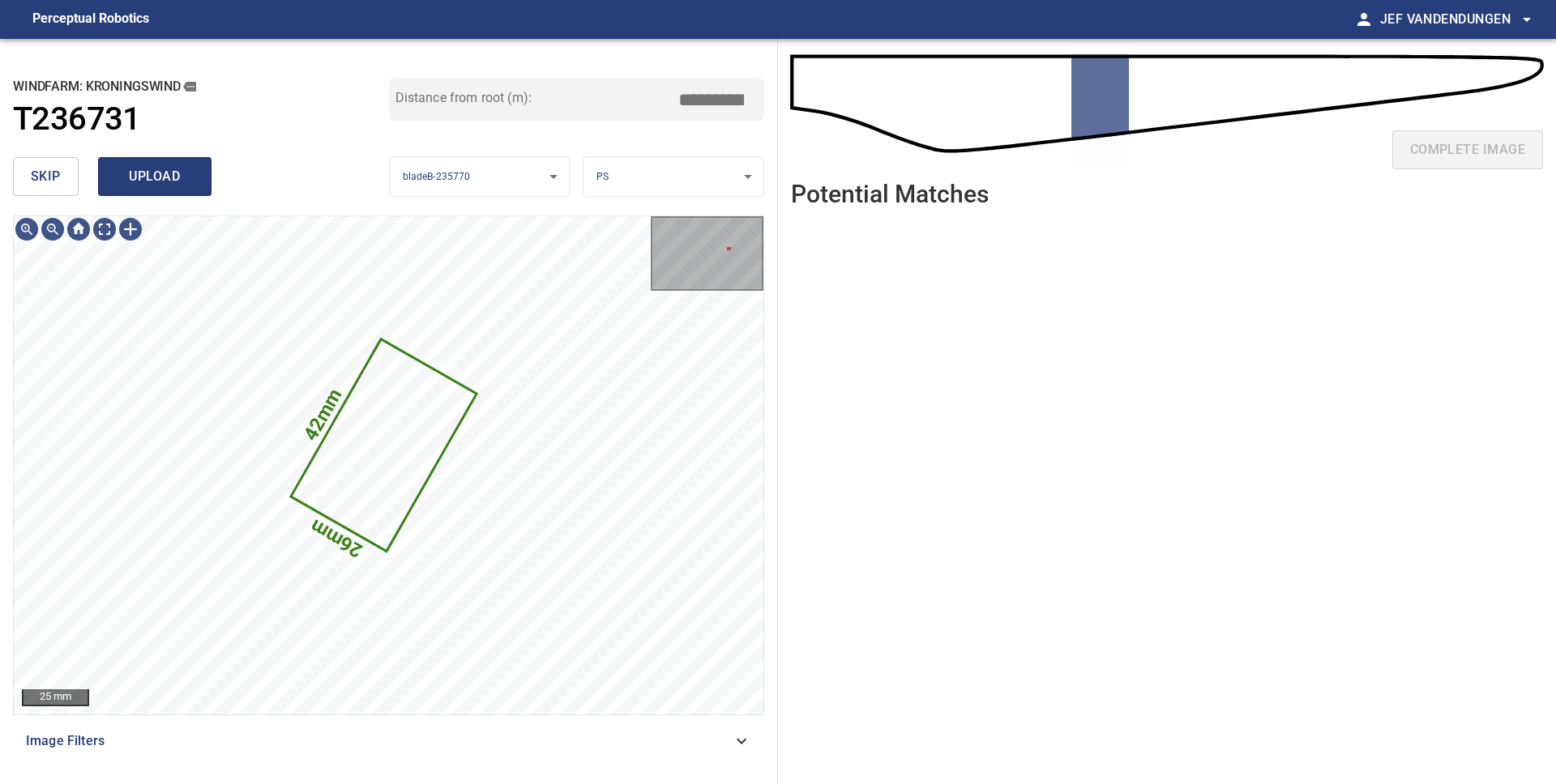
click at [124, 177] on span "upload" at bounding box center [154, 177] width 78 height 23
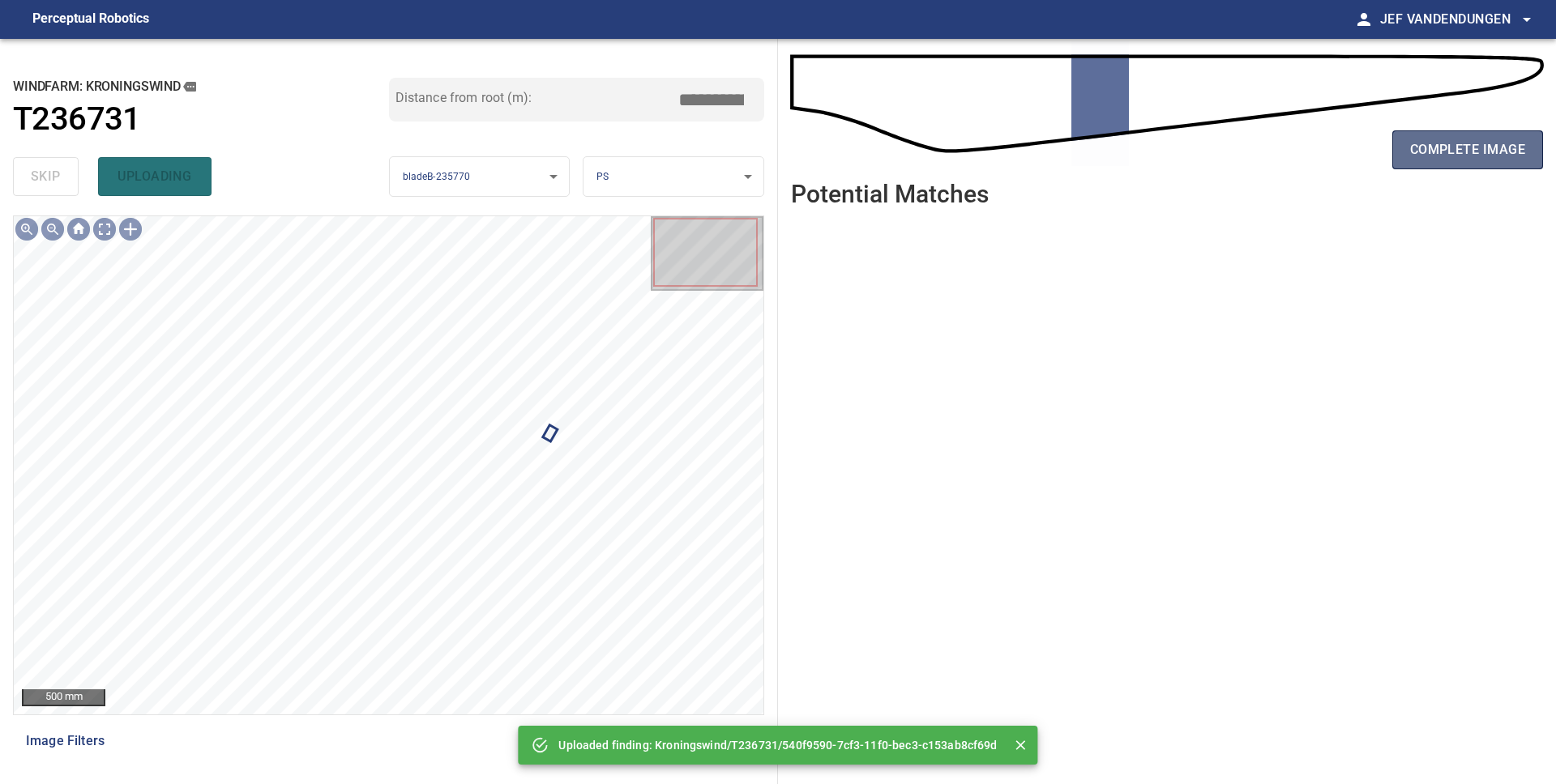
click at [1473, 162] on button "complete image" at bounding box center [1467, 149] width 150 height 39
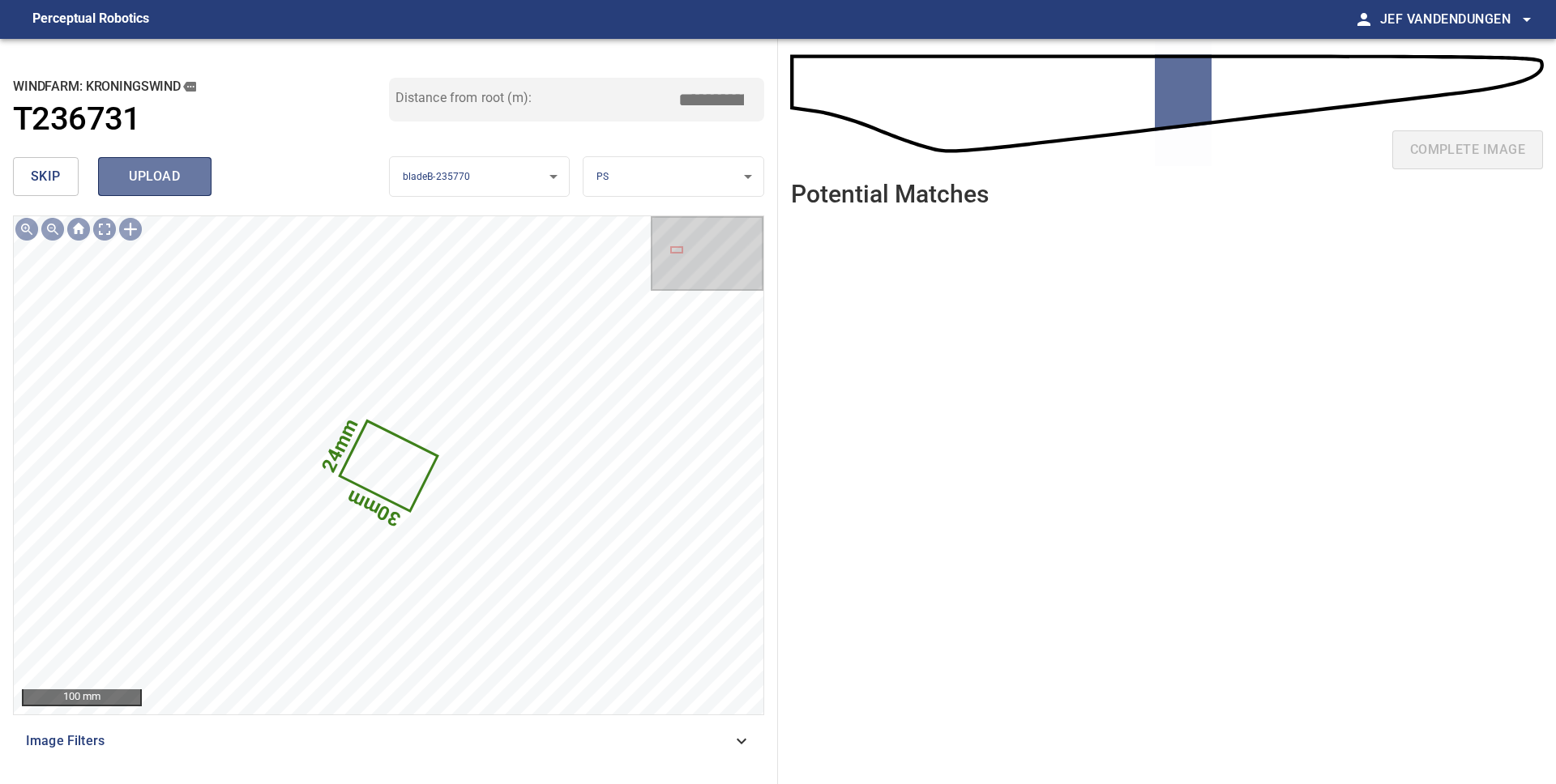
click at [159, 179] on span "upload" at bounding box center [154, 177] width 78 height 23
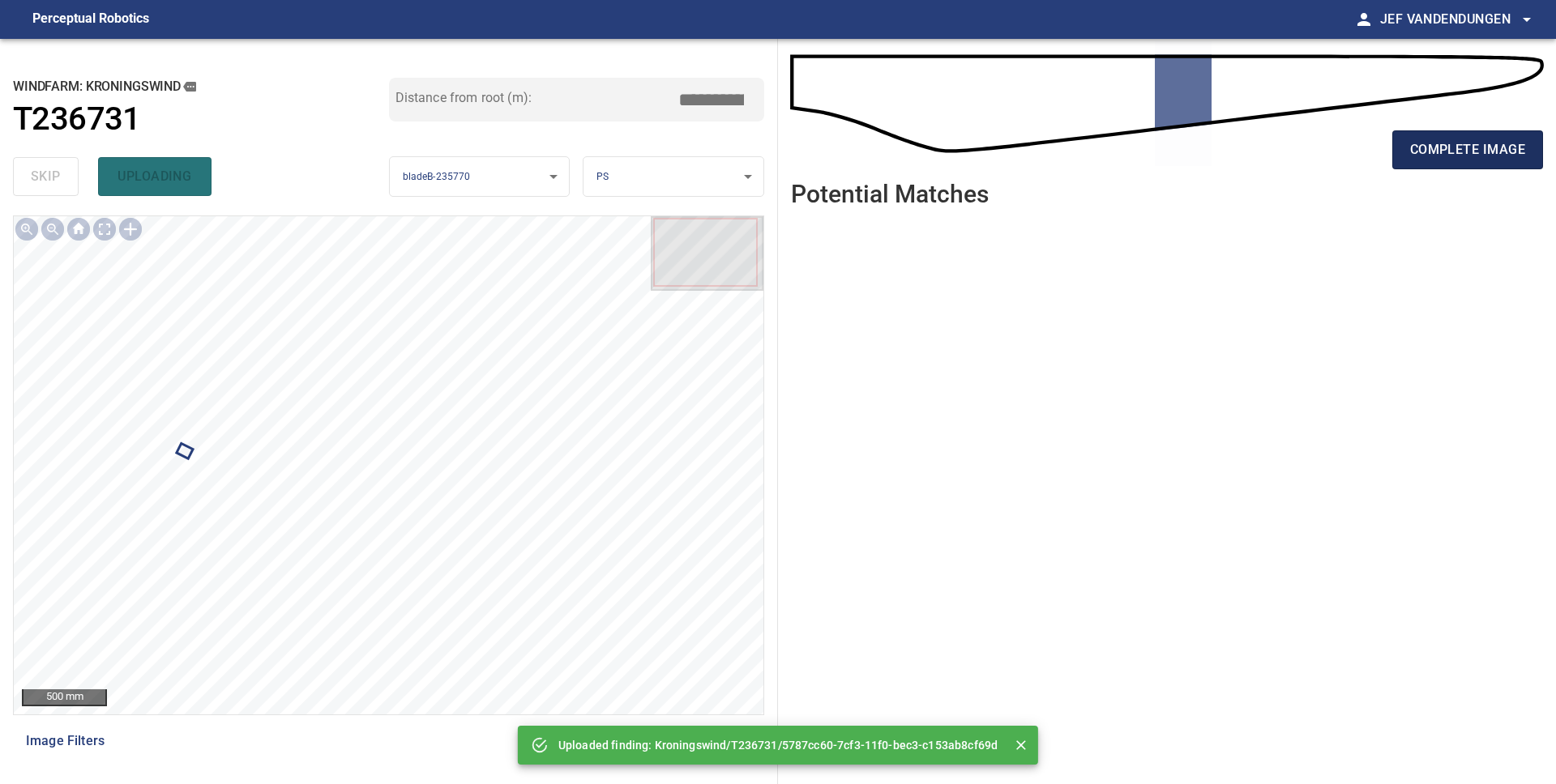
click at [1510, 160] on span "complete image" at bounding box center [1467, 150] width 115 height 23
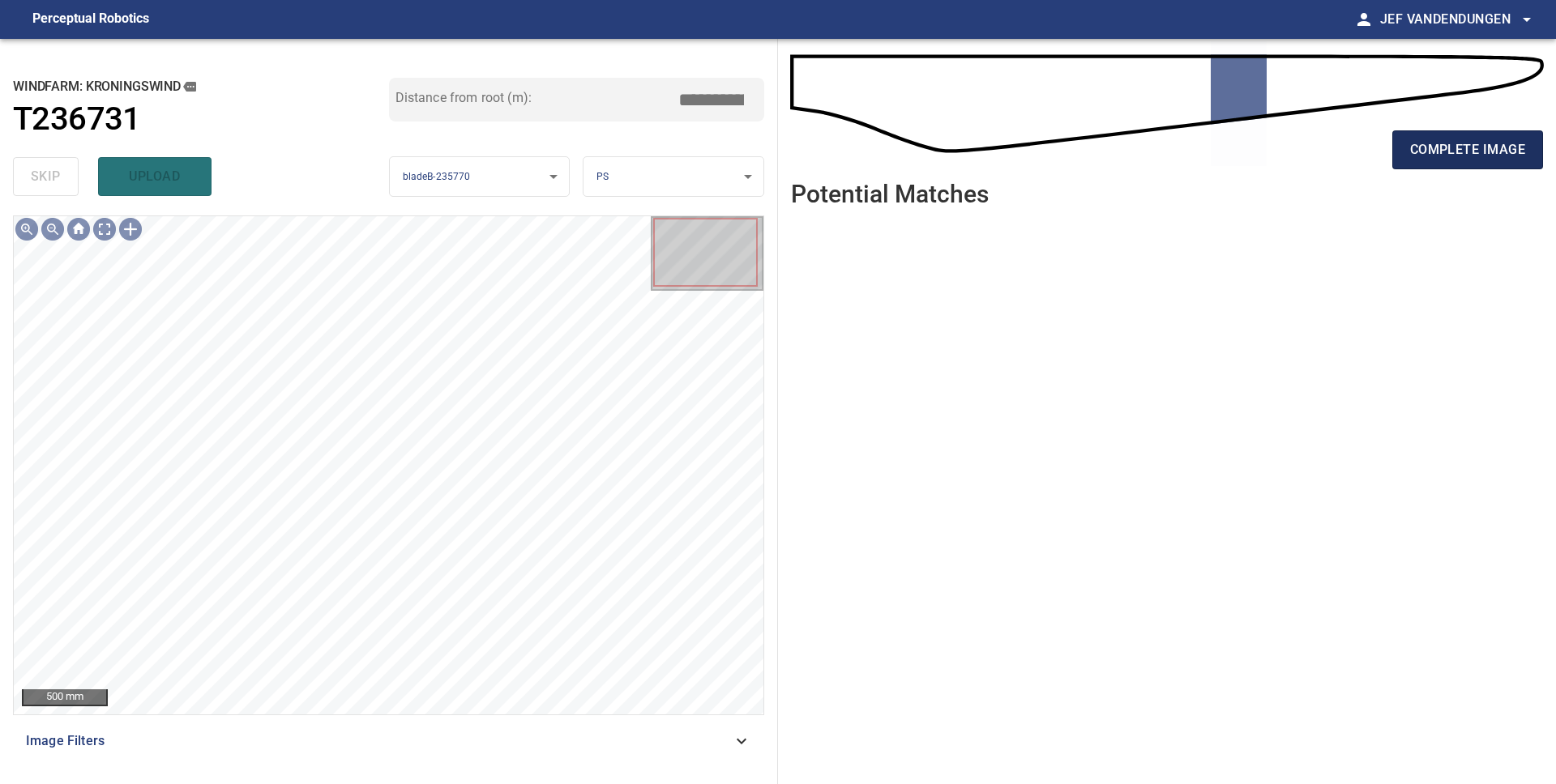
click at [1459, 157] on span "complete image" at bounding box center [1467, 150] width 115 height 23
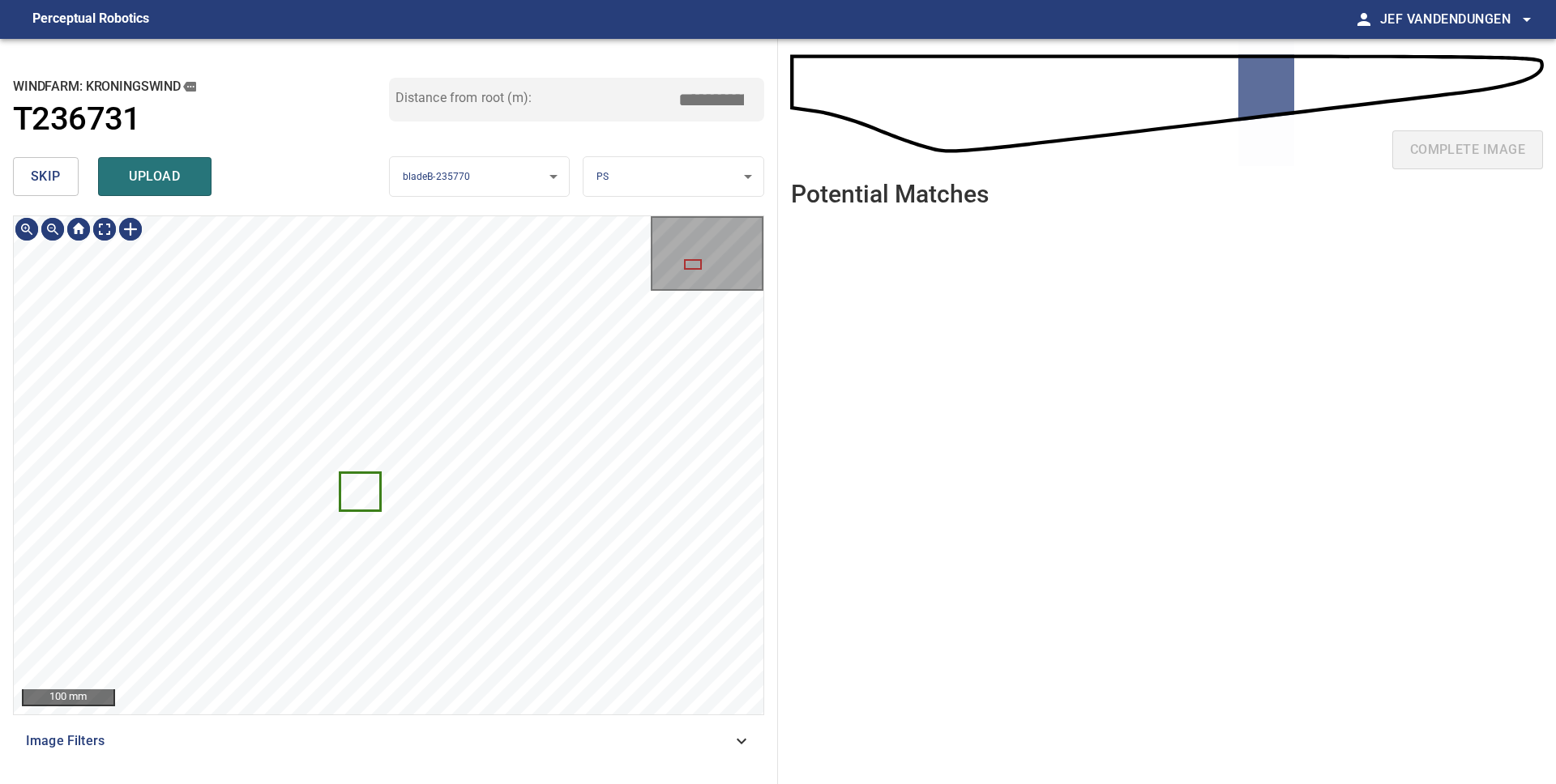
click at [42, 183] on span "skip" at bounding box center [45, 177] width 30 height 23
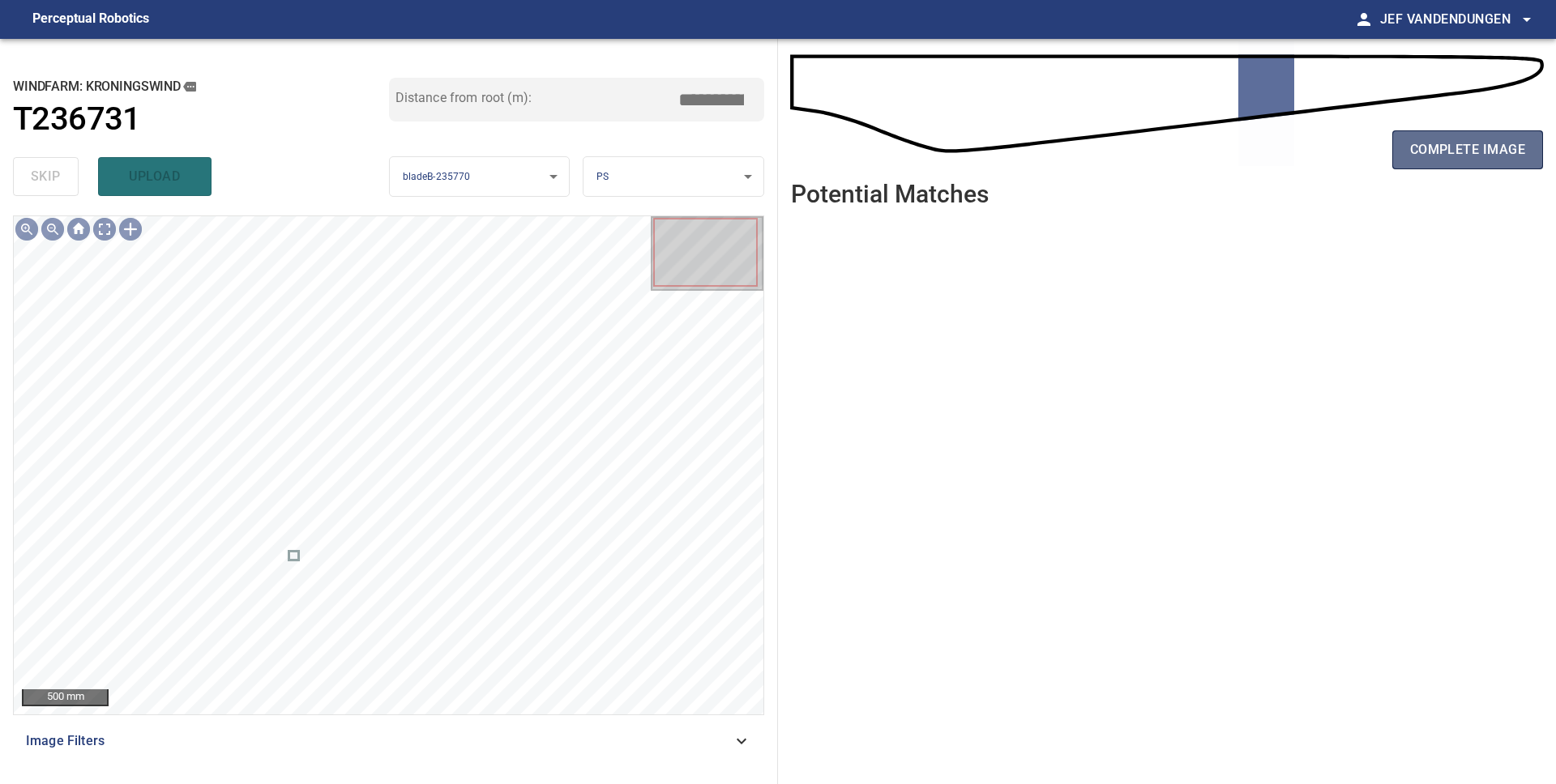
click at [1532, 160] on button "complete image" at bounding box center [1467, 149] width 150 height 39
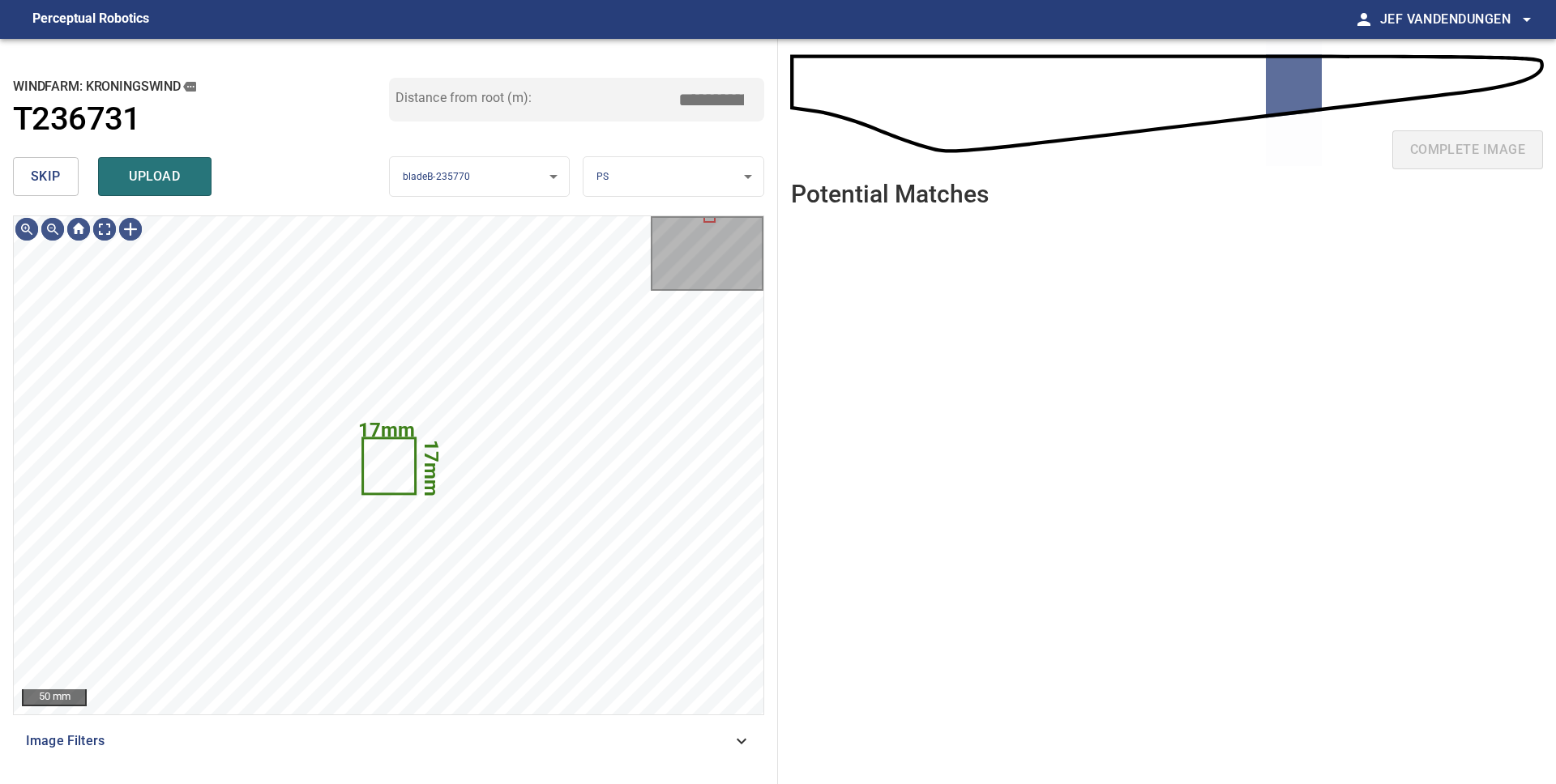
click at [33, 176] on span "skip" at bounding box center [45, 177] width 30 height 23
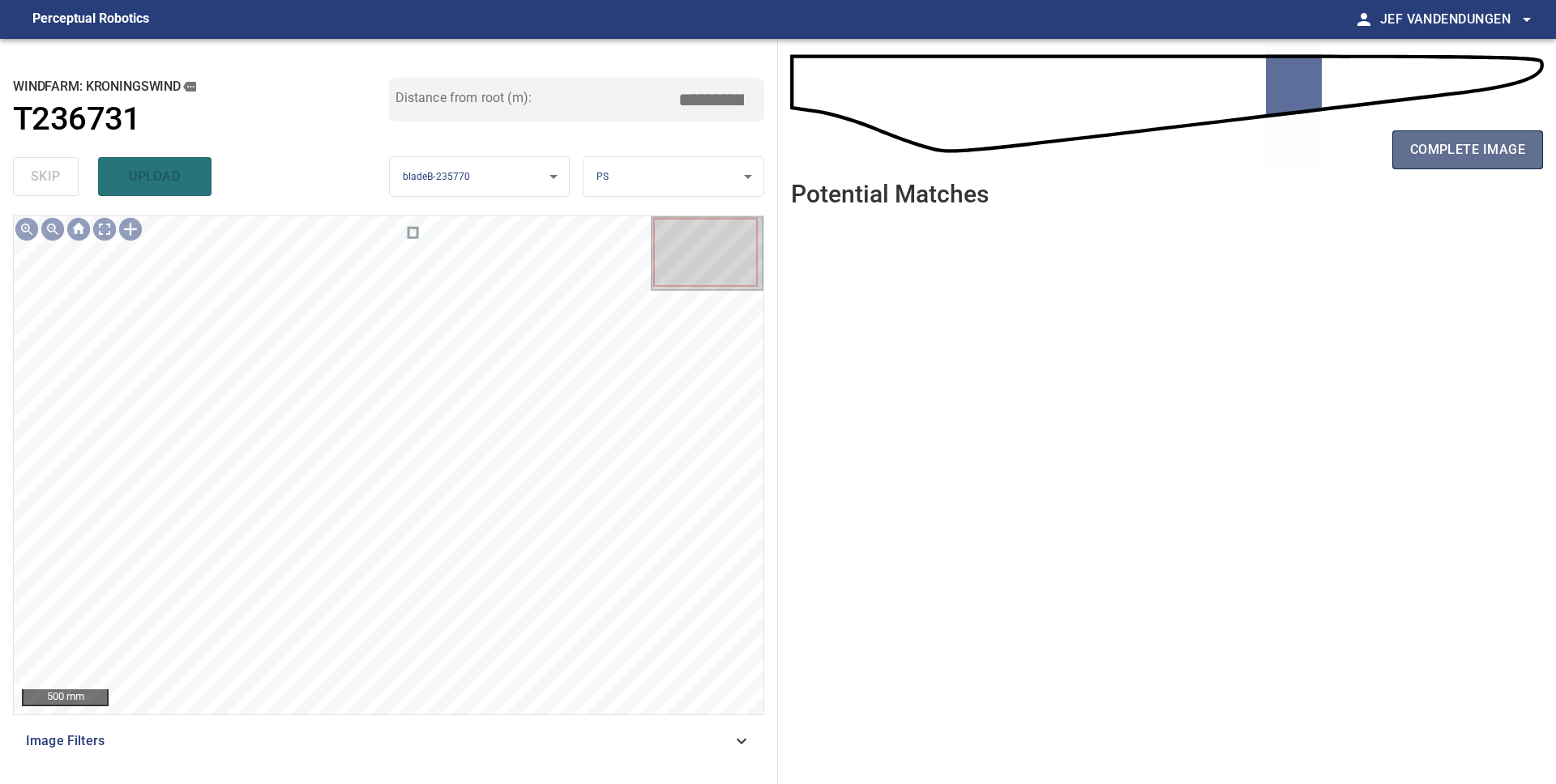
click at [1440, 163] on button "complete image" at bounding box center [1467, 149] width 150 height 39
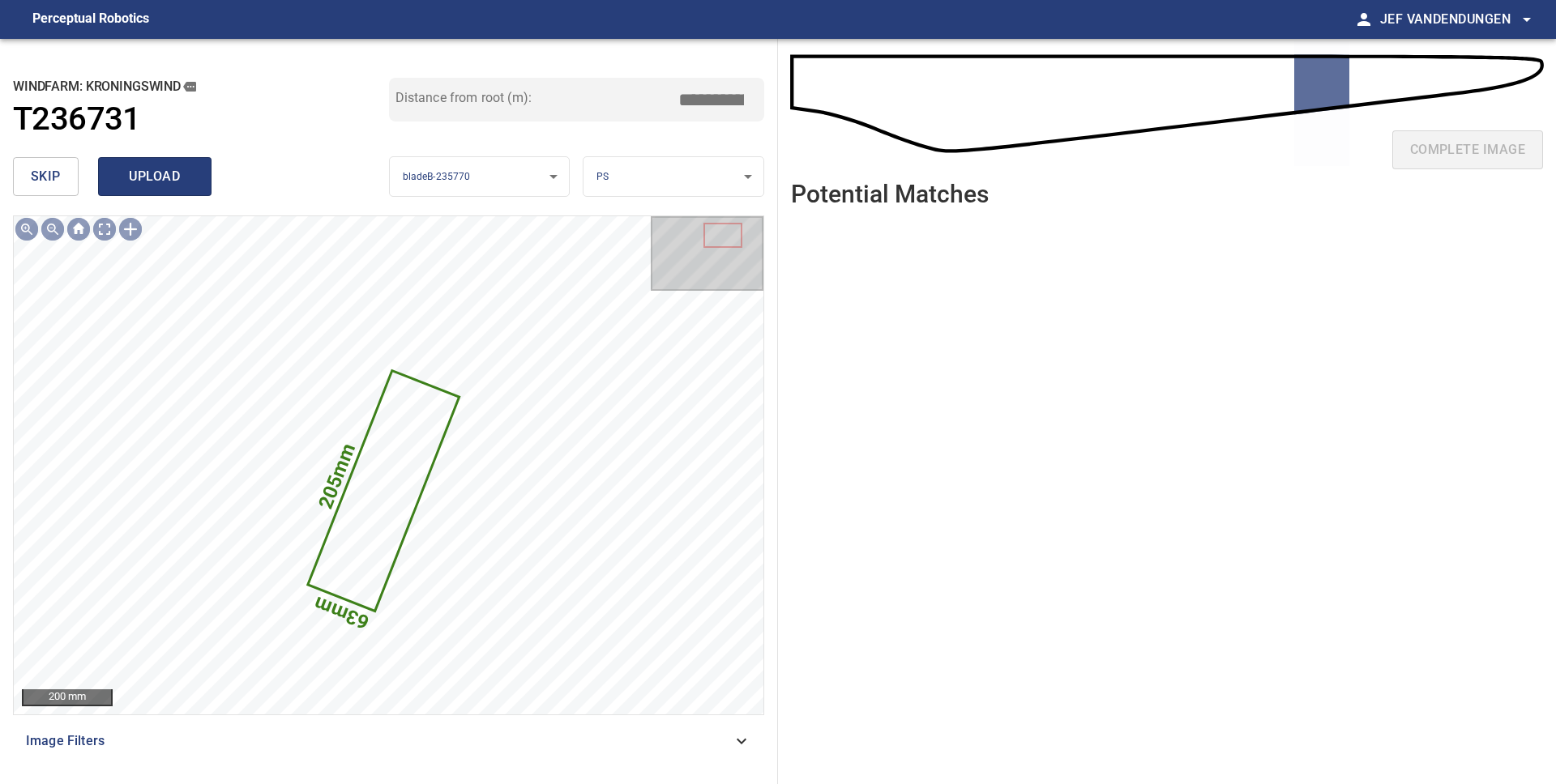
click at [140, 184] on span "upload" at bounding box center [154, 177] width 78 height 23
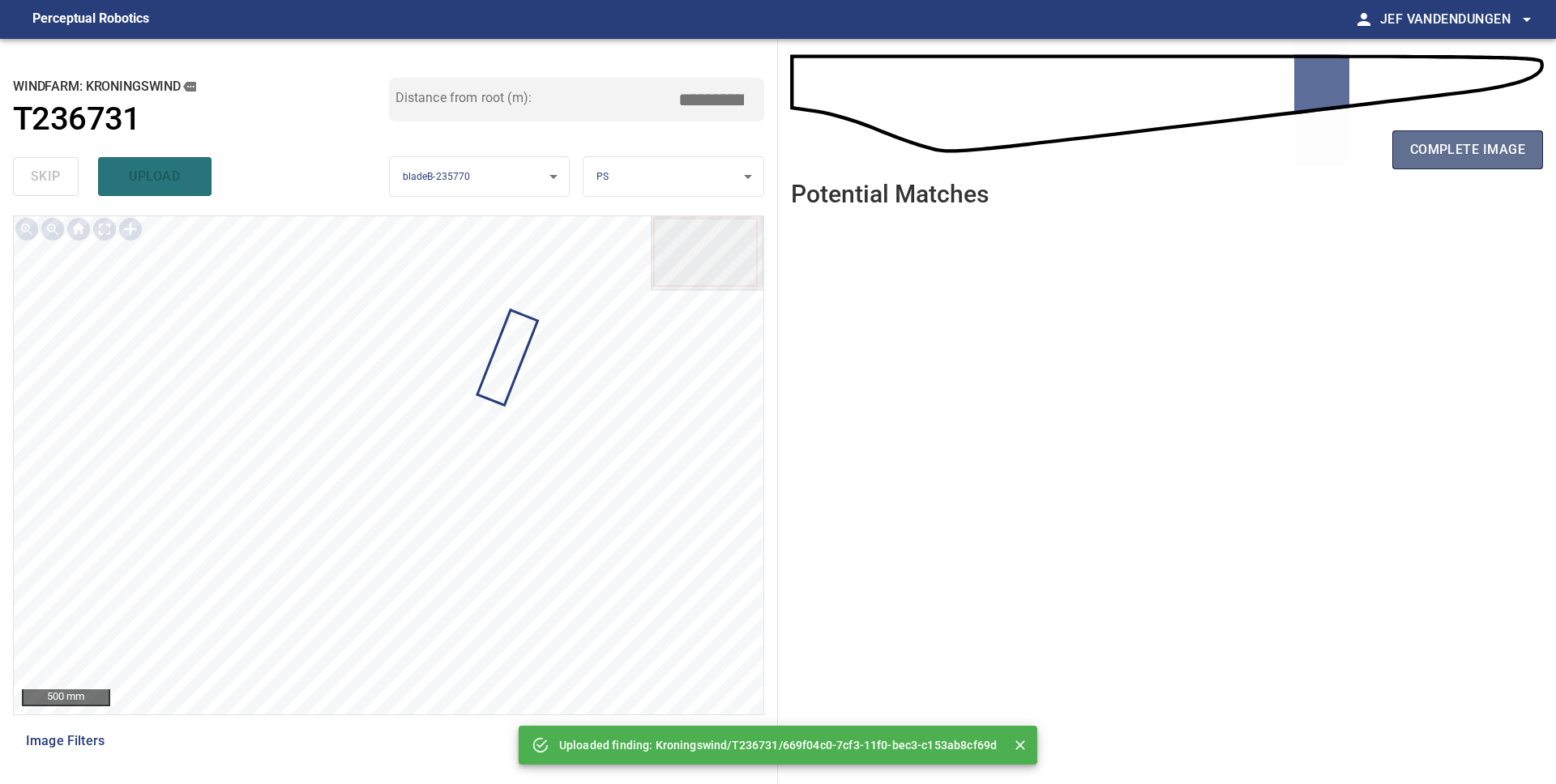
click at [1431, 155] on span "complete image" at bounding box center [1467, 150] width 115 height 23
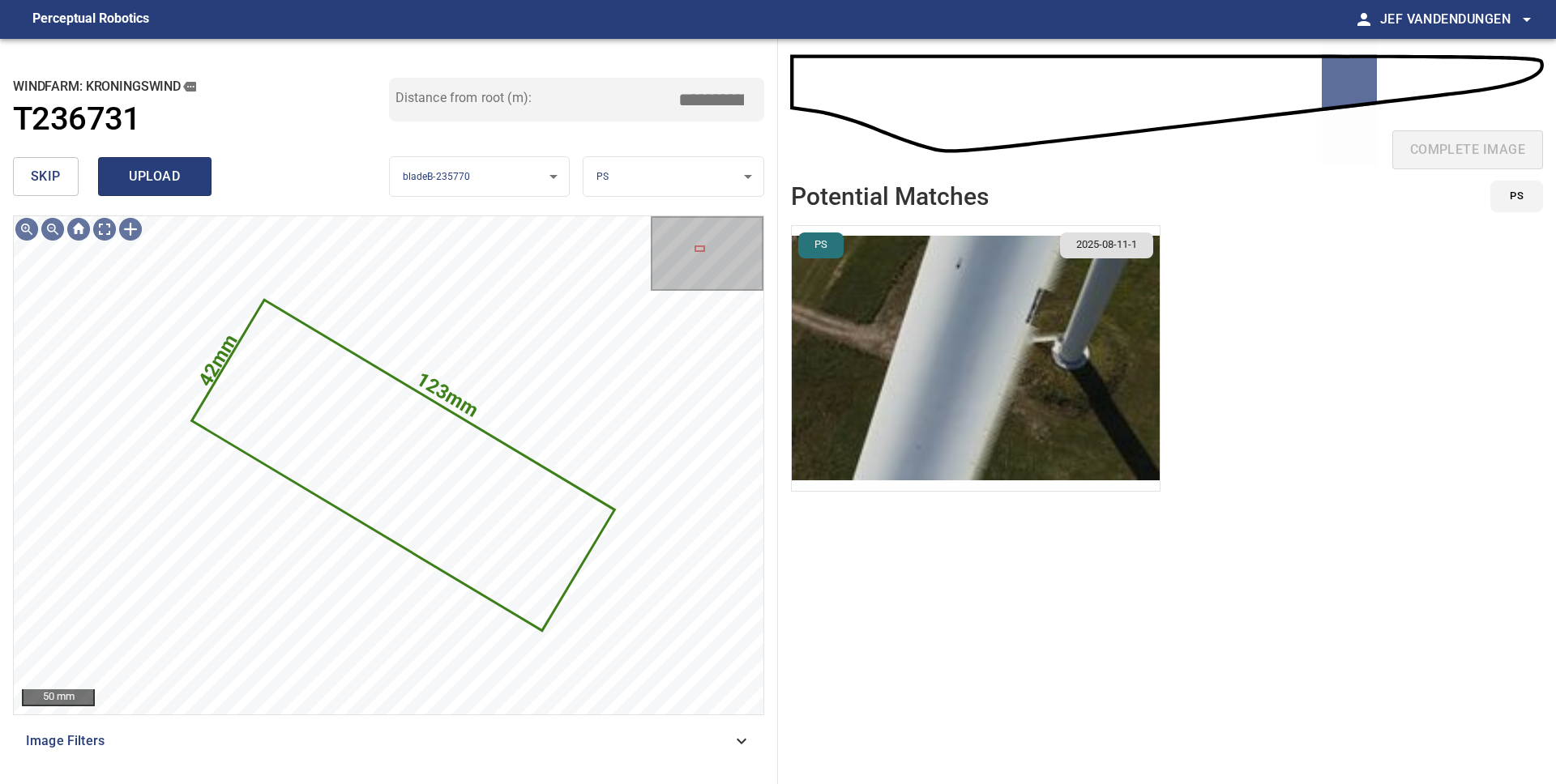
click at [154, 179] on span "upload" at bounding box center [154, 177] width 78 height 23
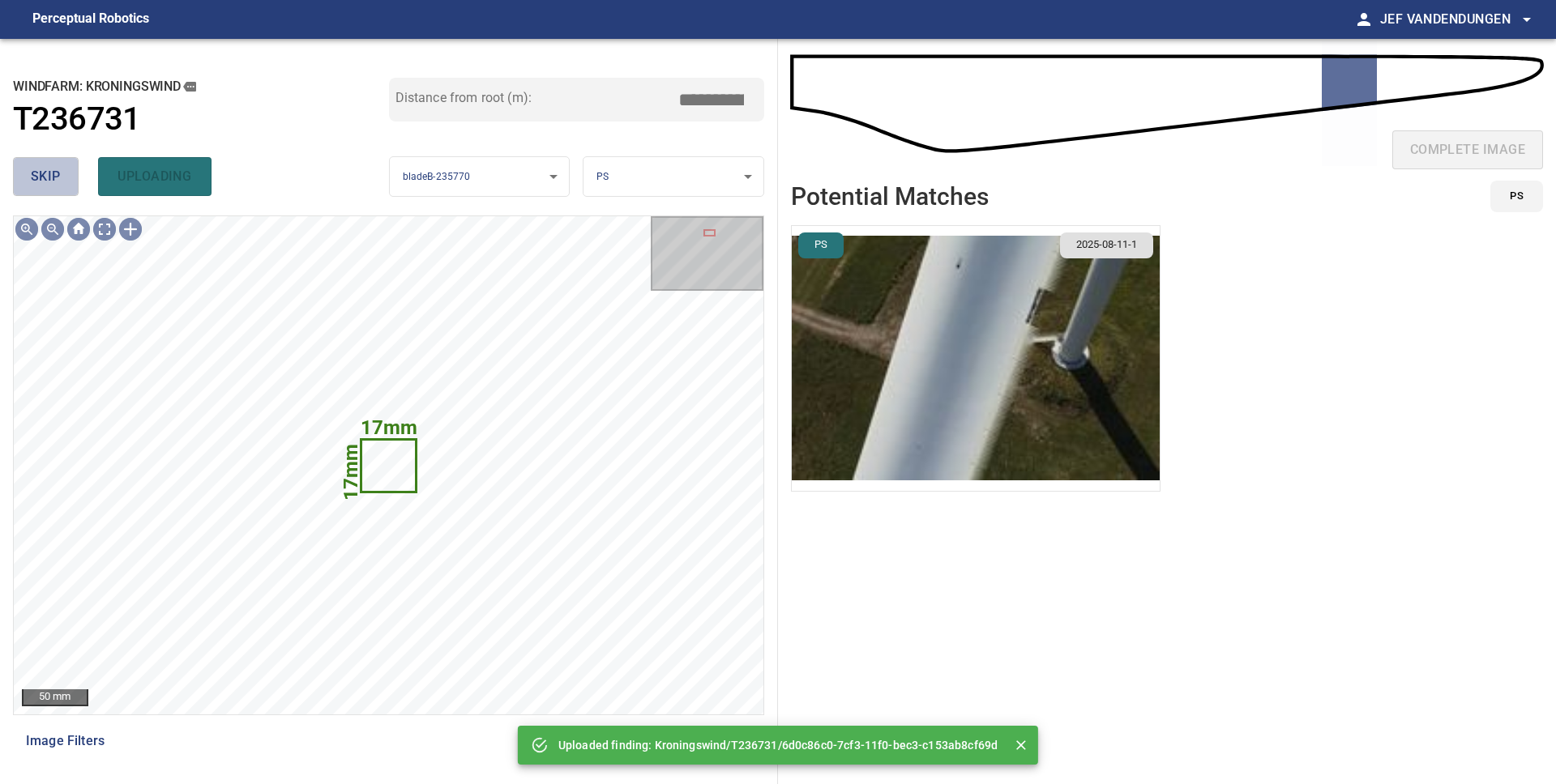
click at [53, 176] on span "skip" at bounding box center [45, 177] width 30 height 23
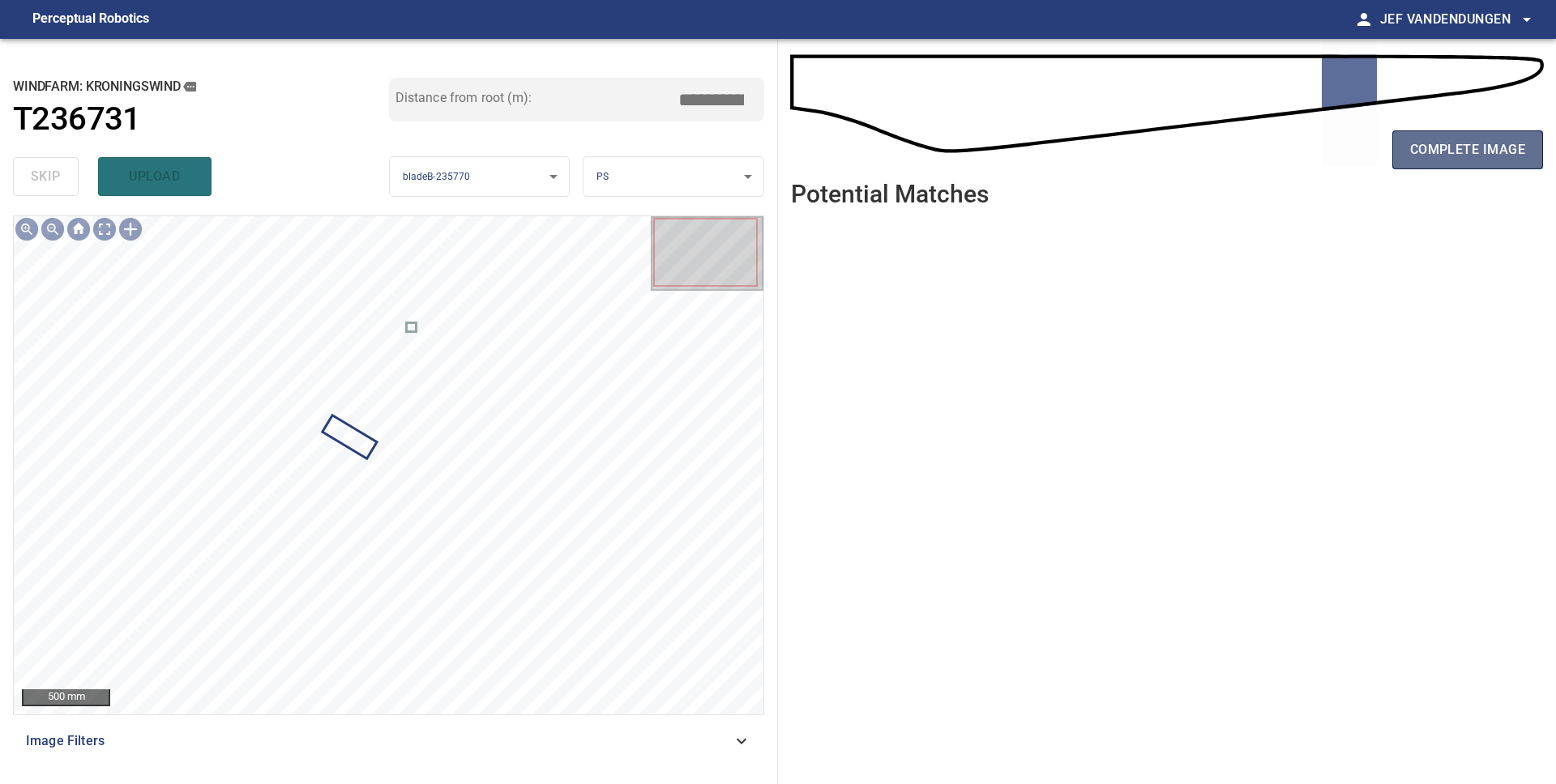
click at [1462, 160] on span "complete image" at bounding box center [1467, 150] width 115 height 23
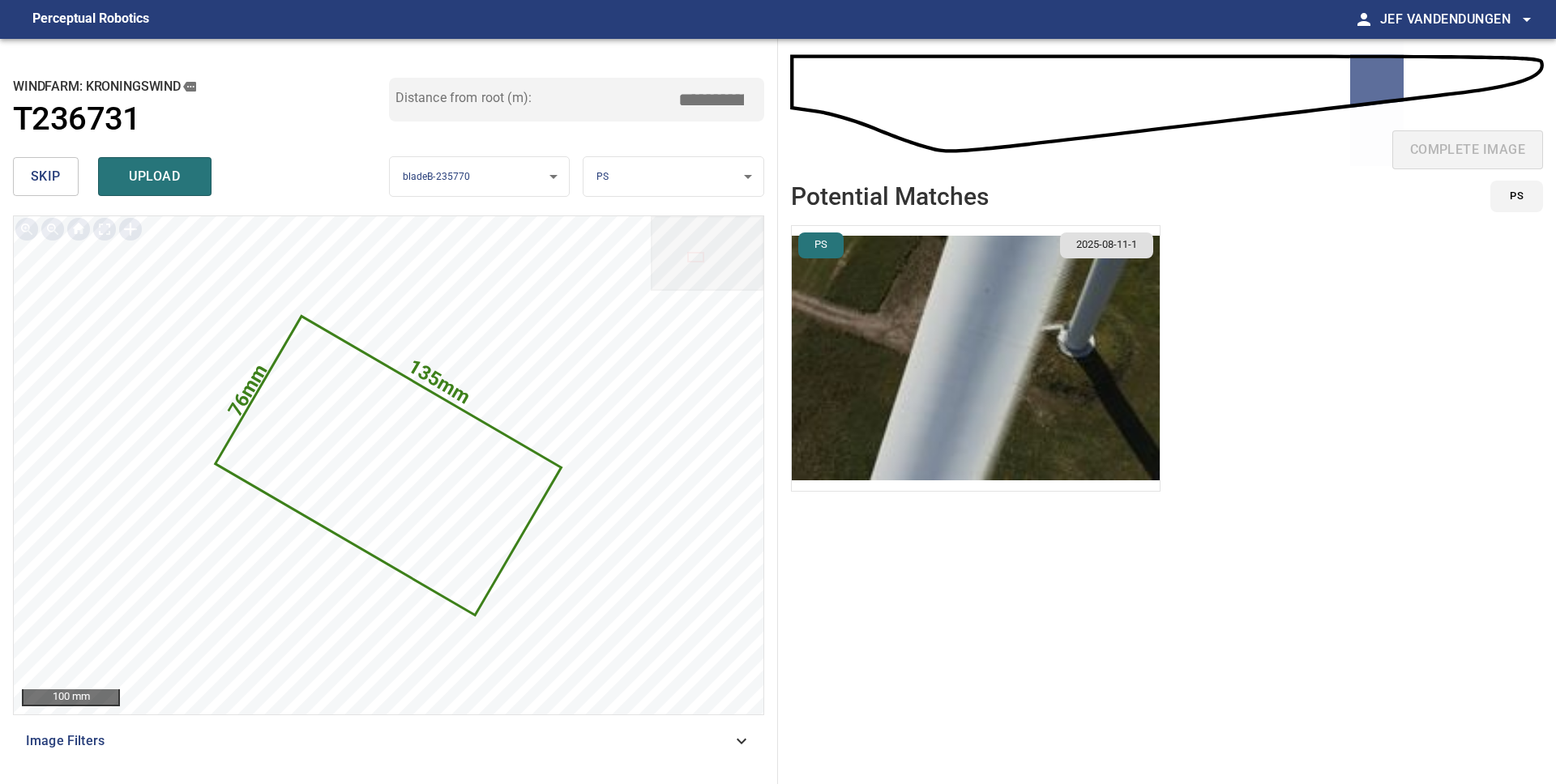
click at [55, 176] on span "skip" at bounding box center [45, 177] width 30 height 23
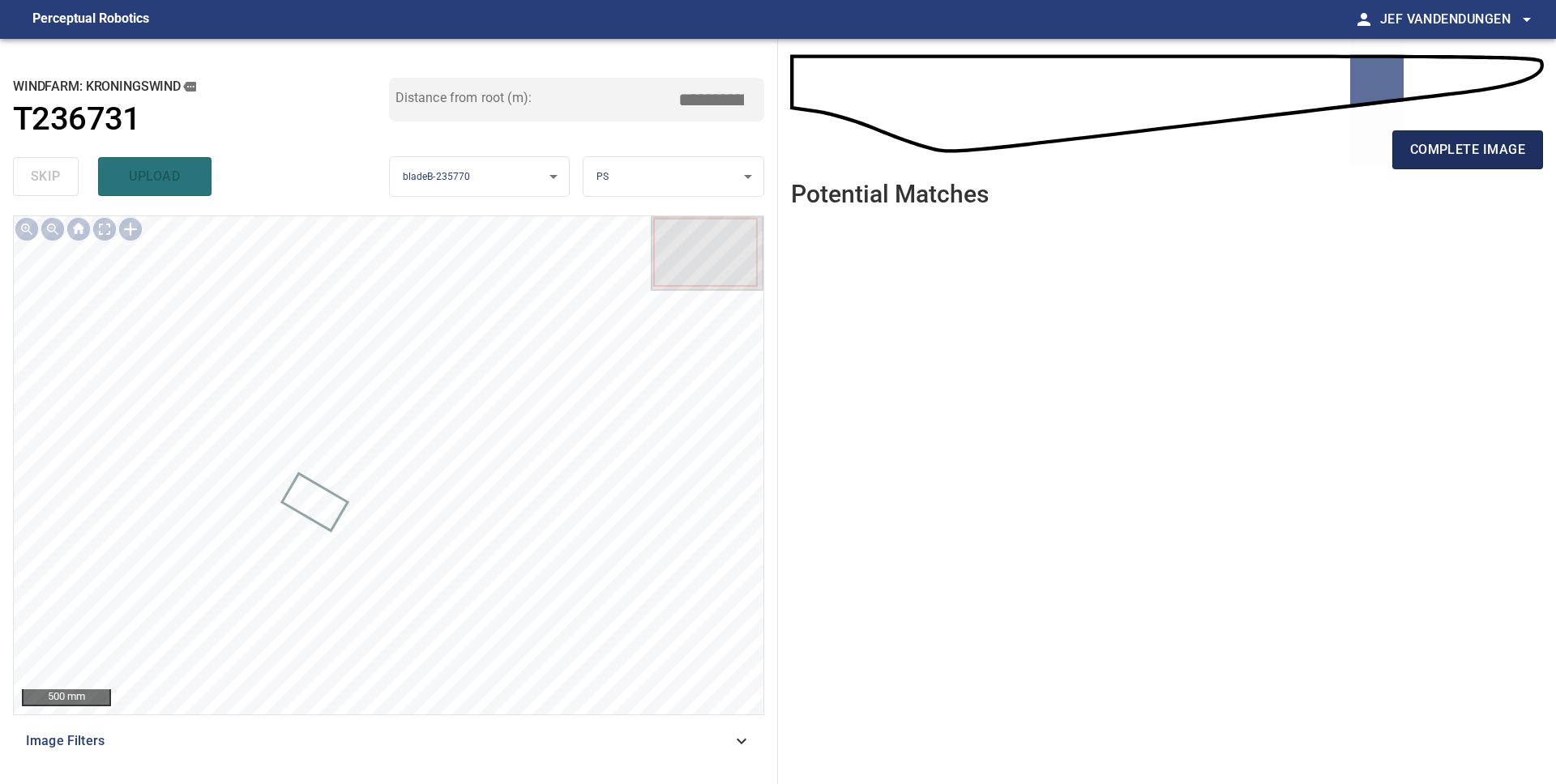
click at [1500, 145] on span "complete image" at bounding box center [1467, 150] width 115 height 23
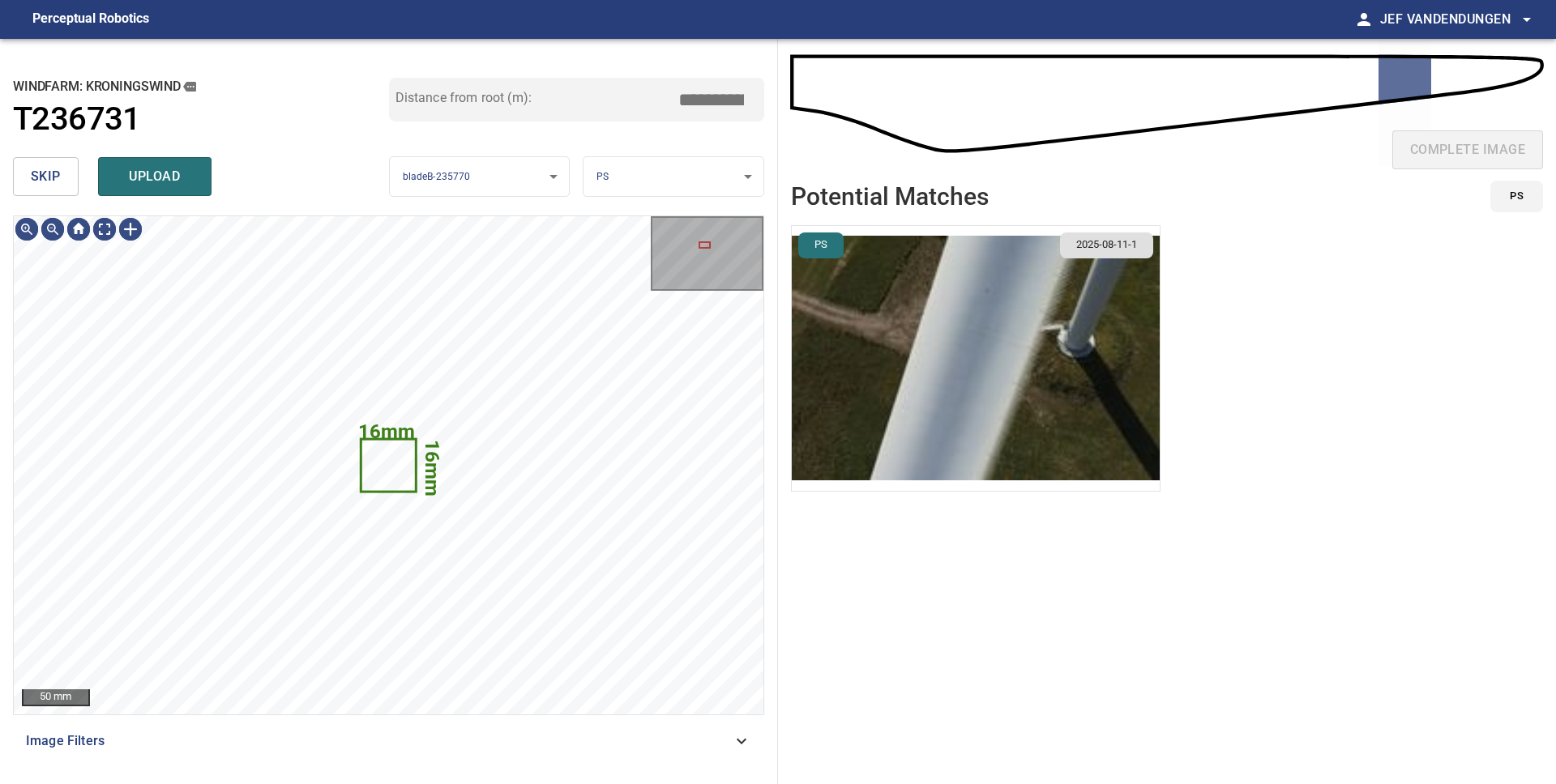
click at [46, 176] on span "skip" at bounding box center [45, 177] width 30 height 23
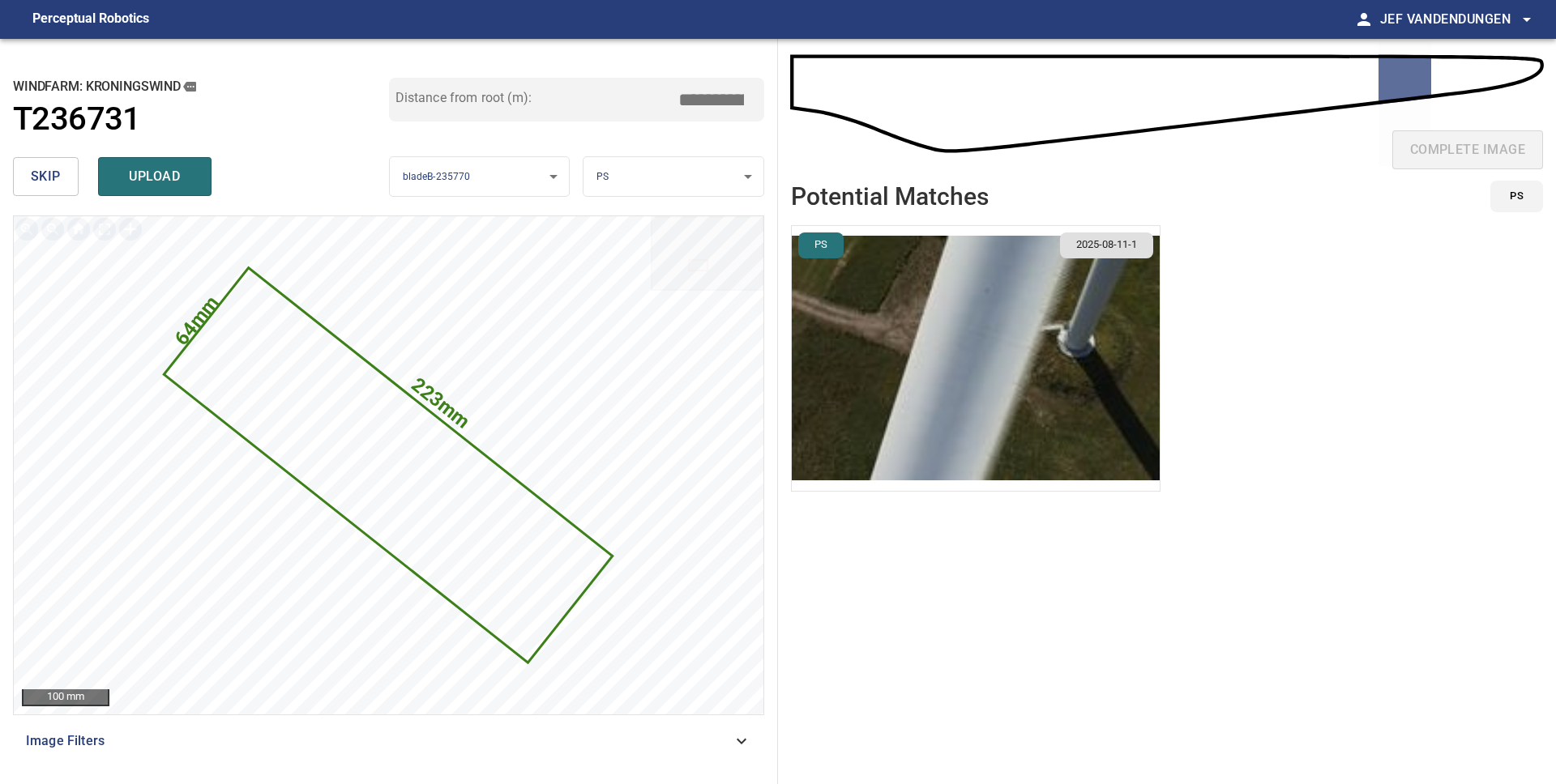
click at [46, 176] on span "skip" at bounding box center [45, 177] width 30 height 23
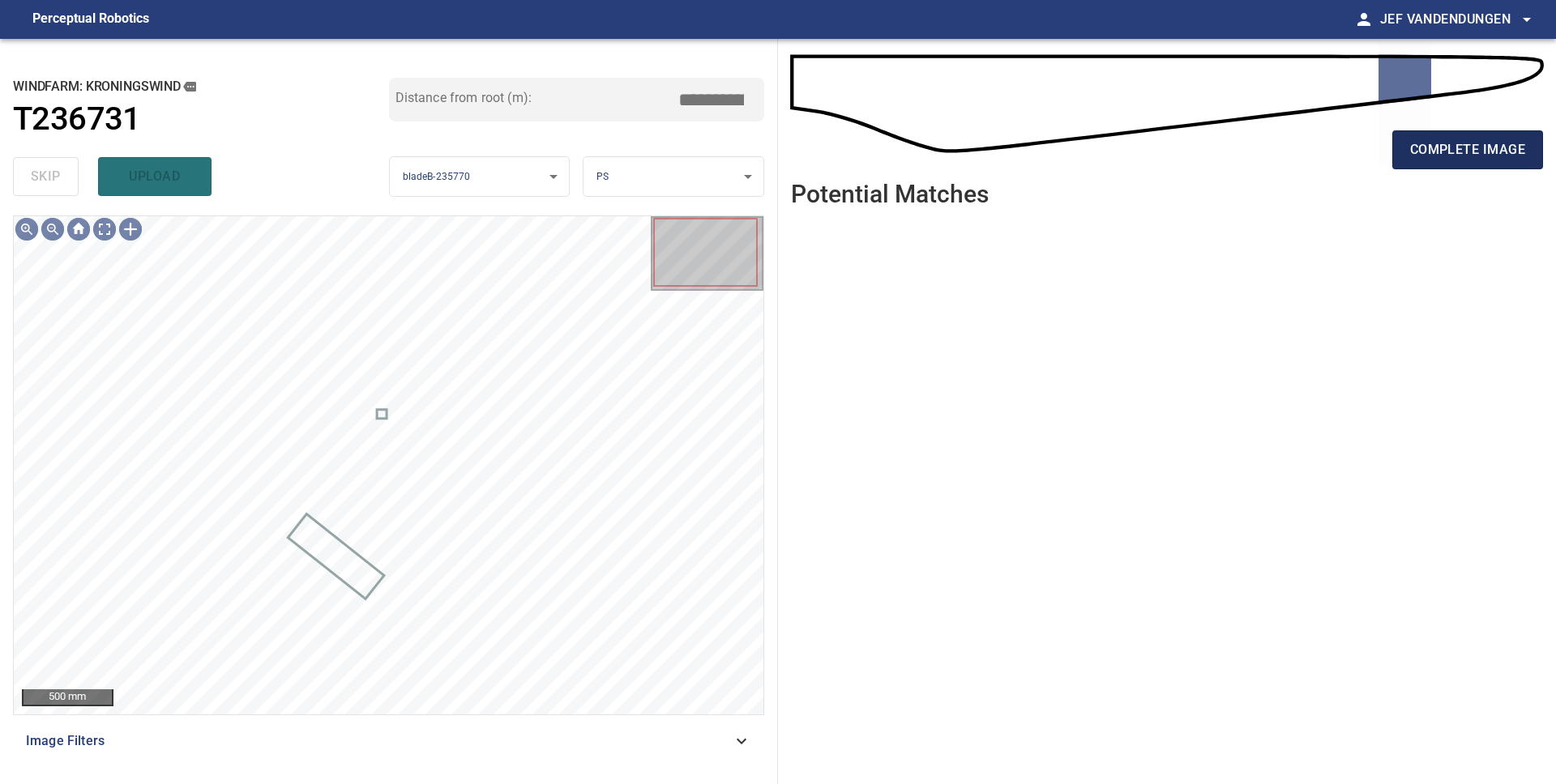
click at [1462, 161] on span "complete image" at bounding box center [1467, 150] width 115 height 23
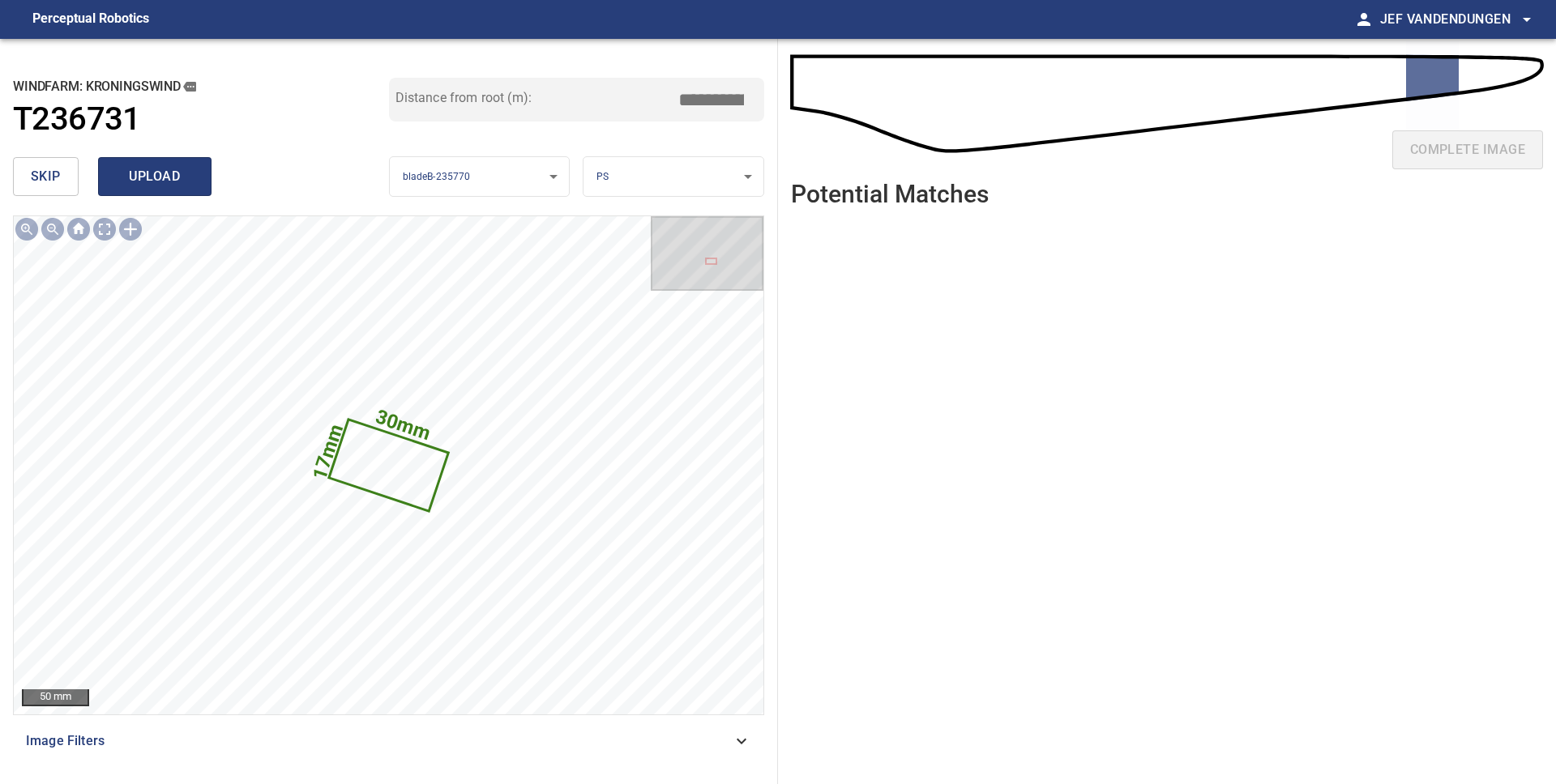
click at [125, 174] on span "upload" at bounding box center [154, 177] width 78 height 23
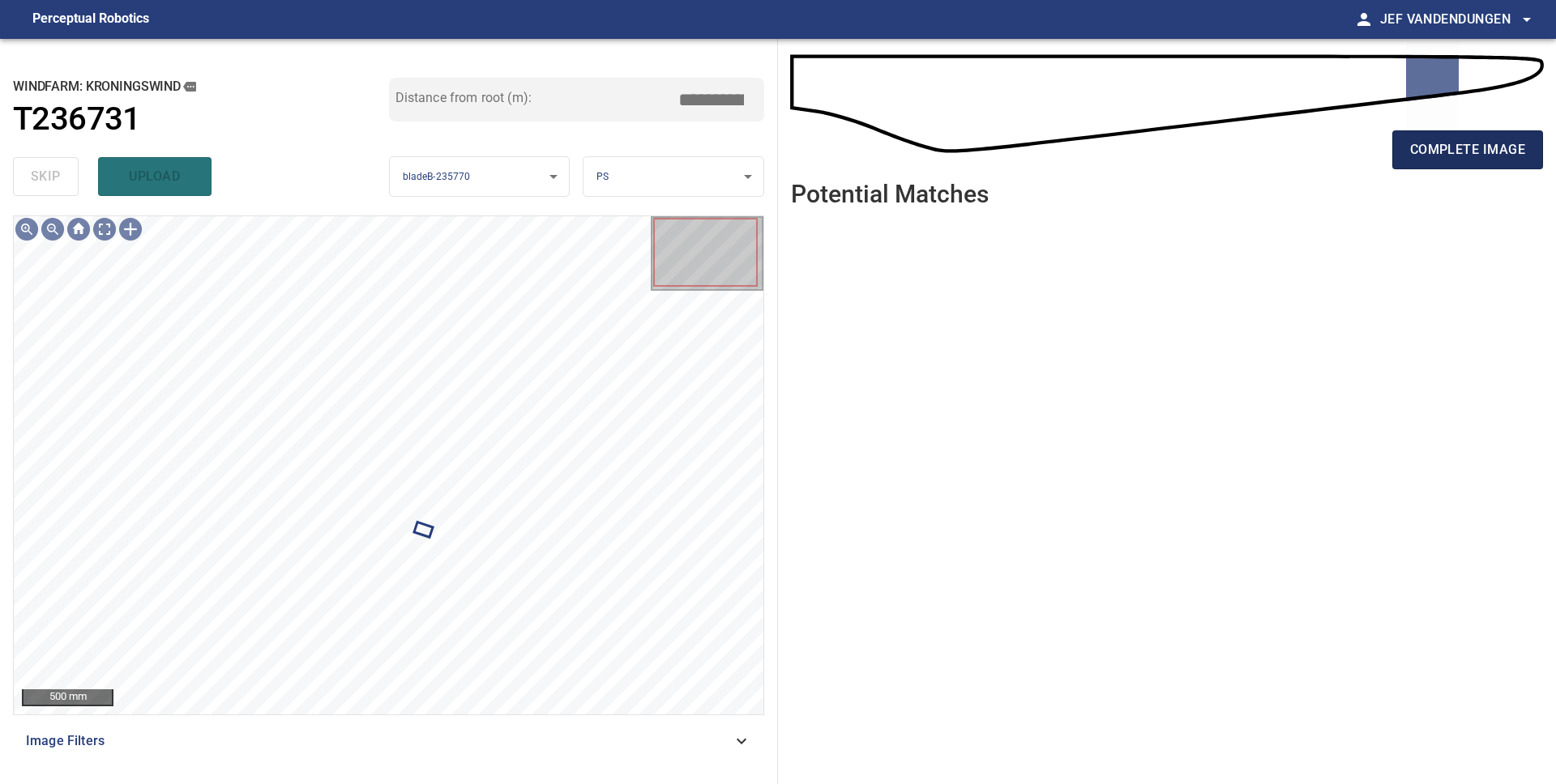
click at [1432, 155] on span "complete image" at bounding box center [1467, 150] width 115 height 23
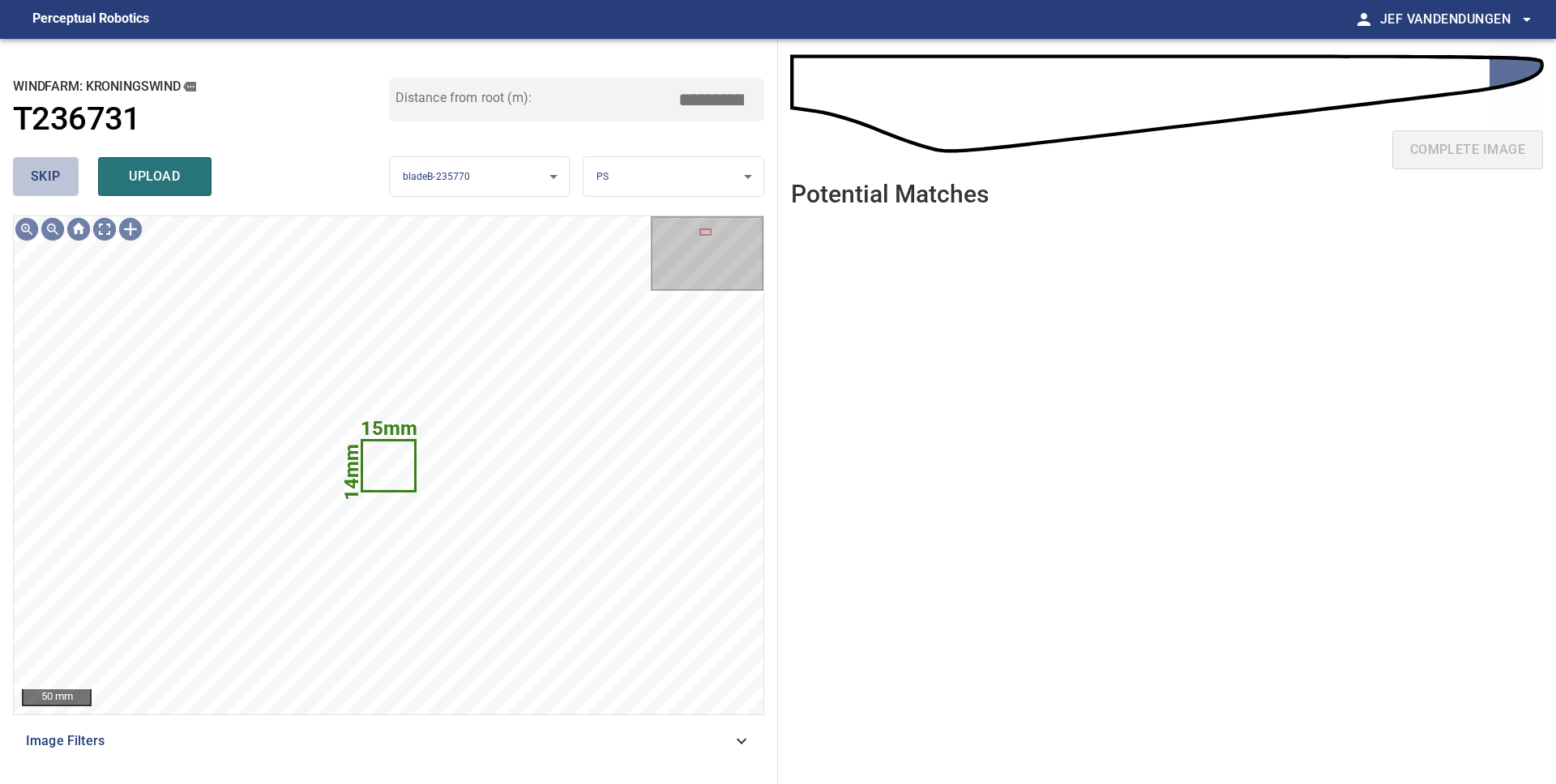
click at [56, 172] on span "skip" at bounding box center [45, 177] width 30 height 23
click at [56, 173] on span "skip" at bounding box center [45, 177] width 30 height 23
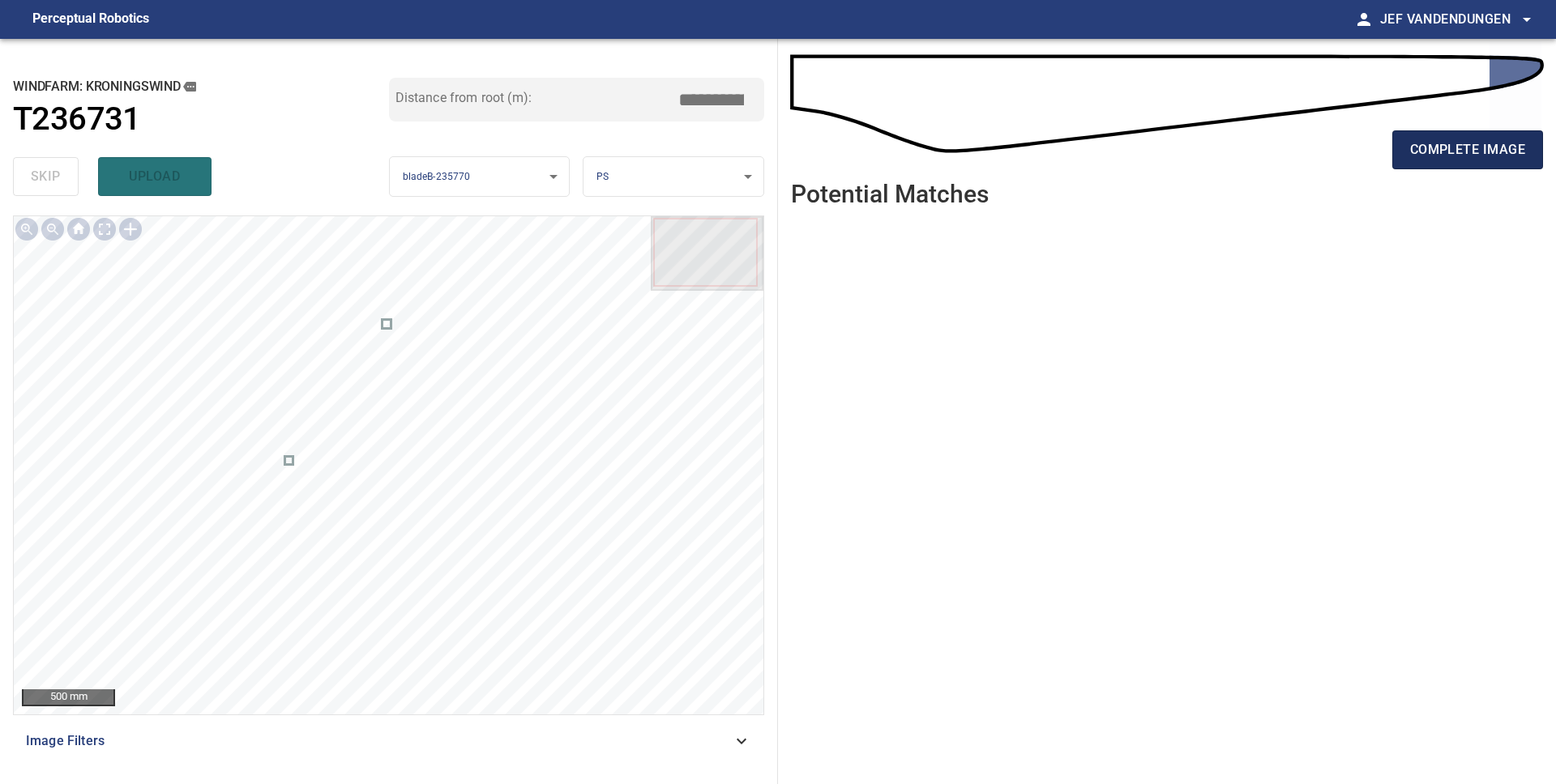
click at [1418, 161] on button "complete image" at bounding box center [1467, 149] width 150 height 39
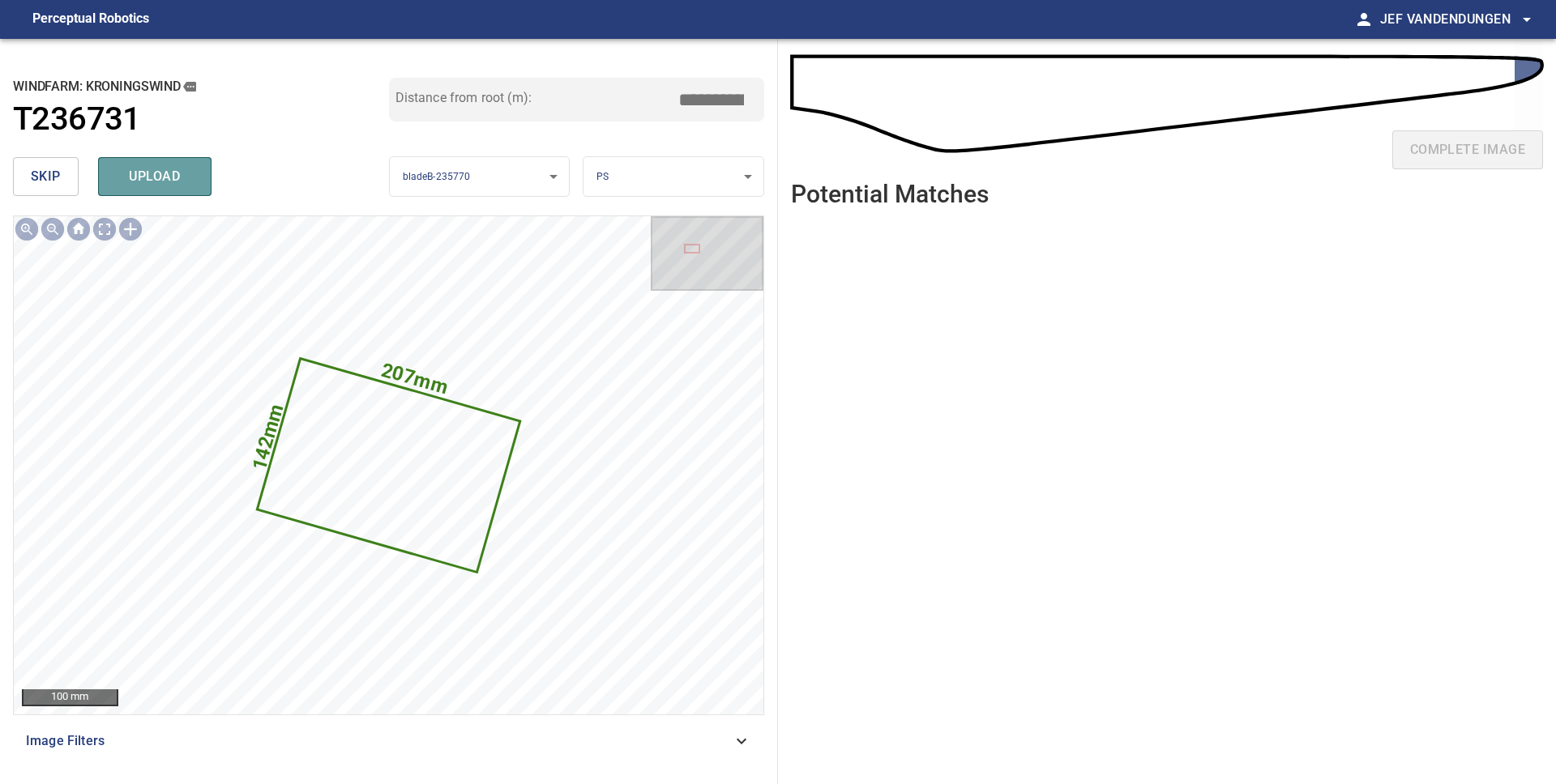
click at [121, 186] on span "upload" at bounding box center [154, 177] width 78 height 23
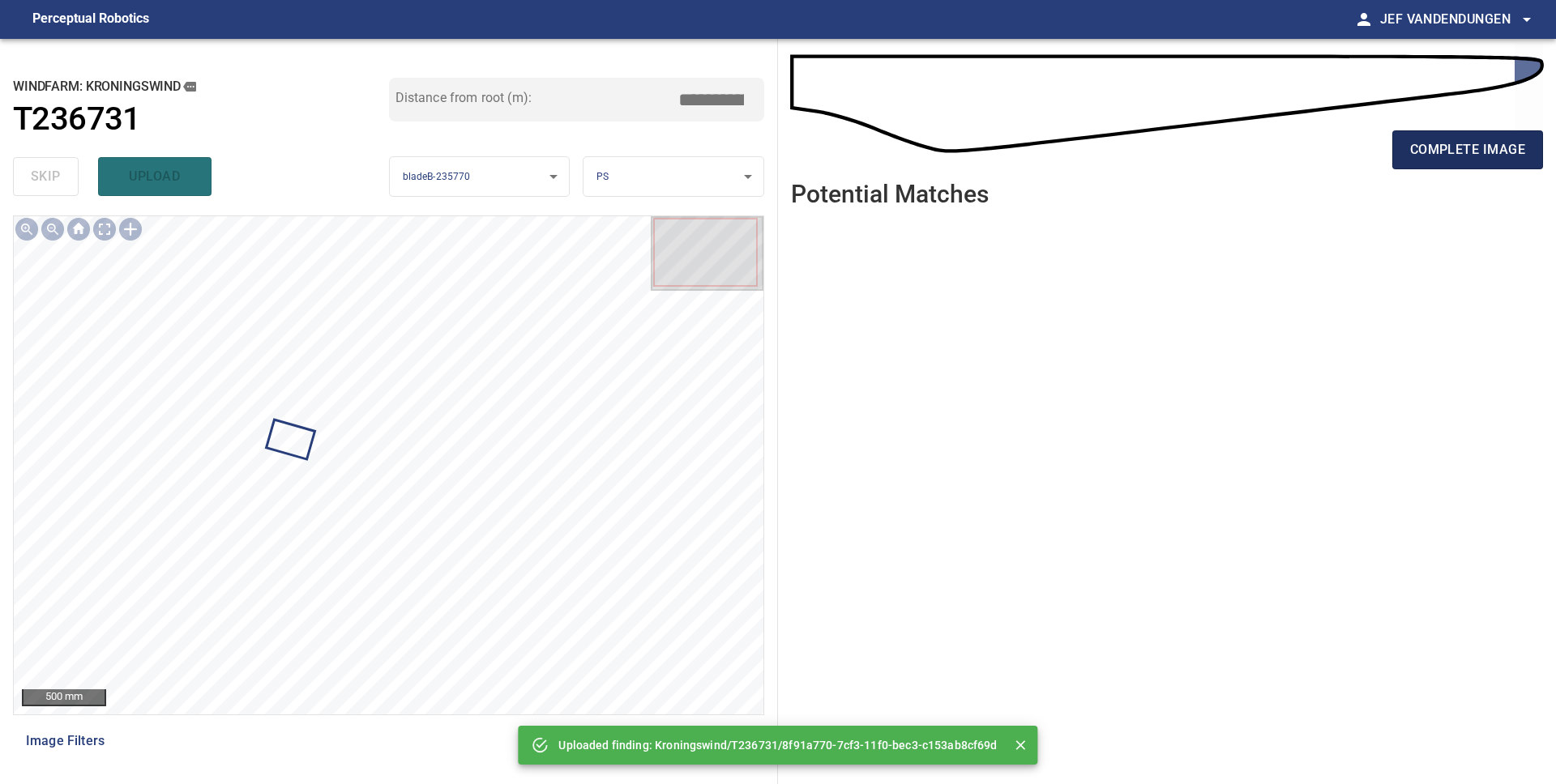
click at [1420, 155] on span "complete image" at bounding box center [1467, 150] width 115 height 23
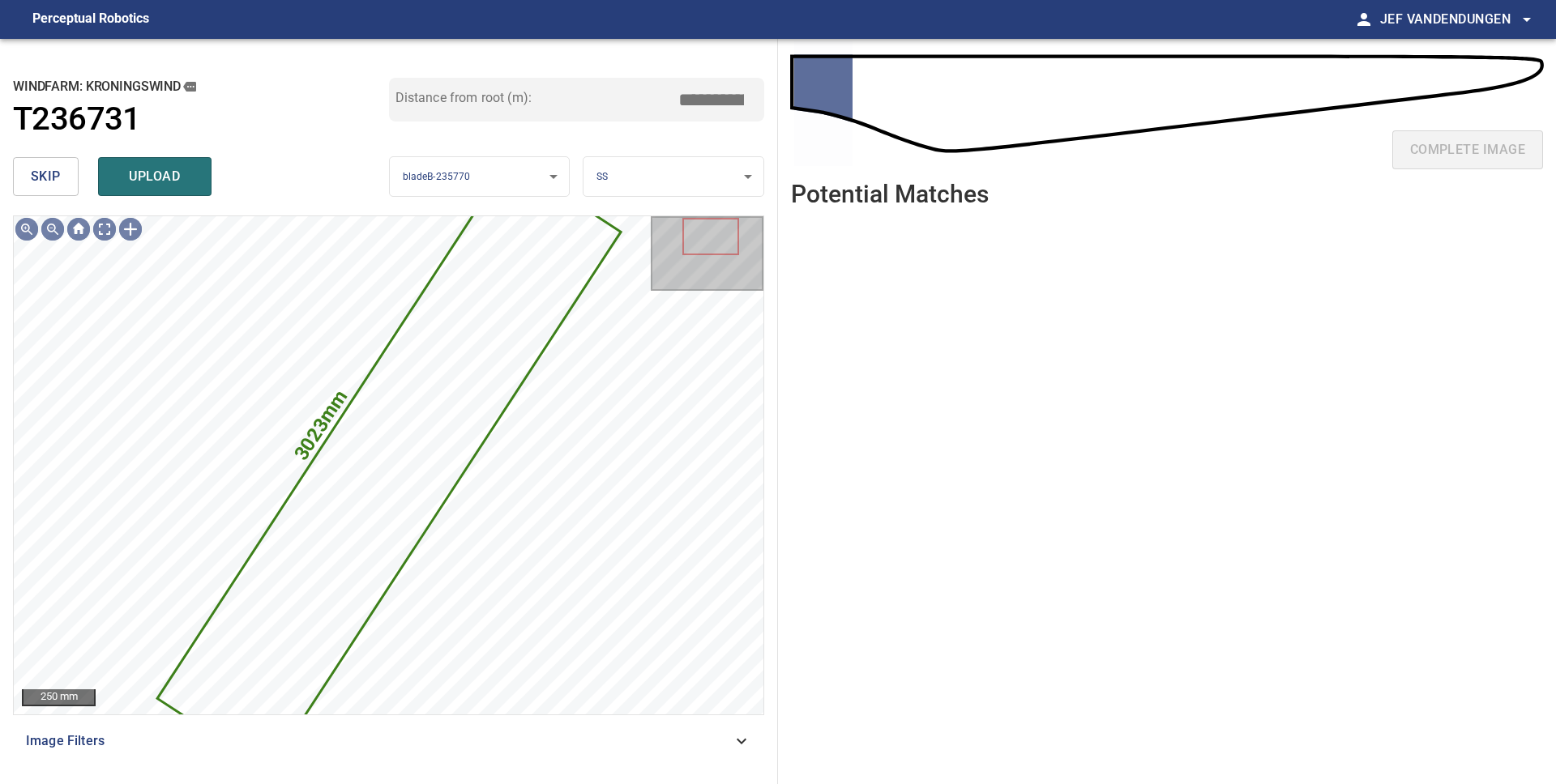
click at [41, 177] on span "skip" at bounding box center [45, 177] width 30 height 23
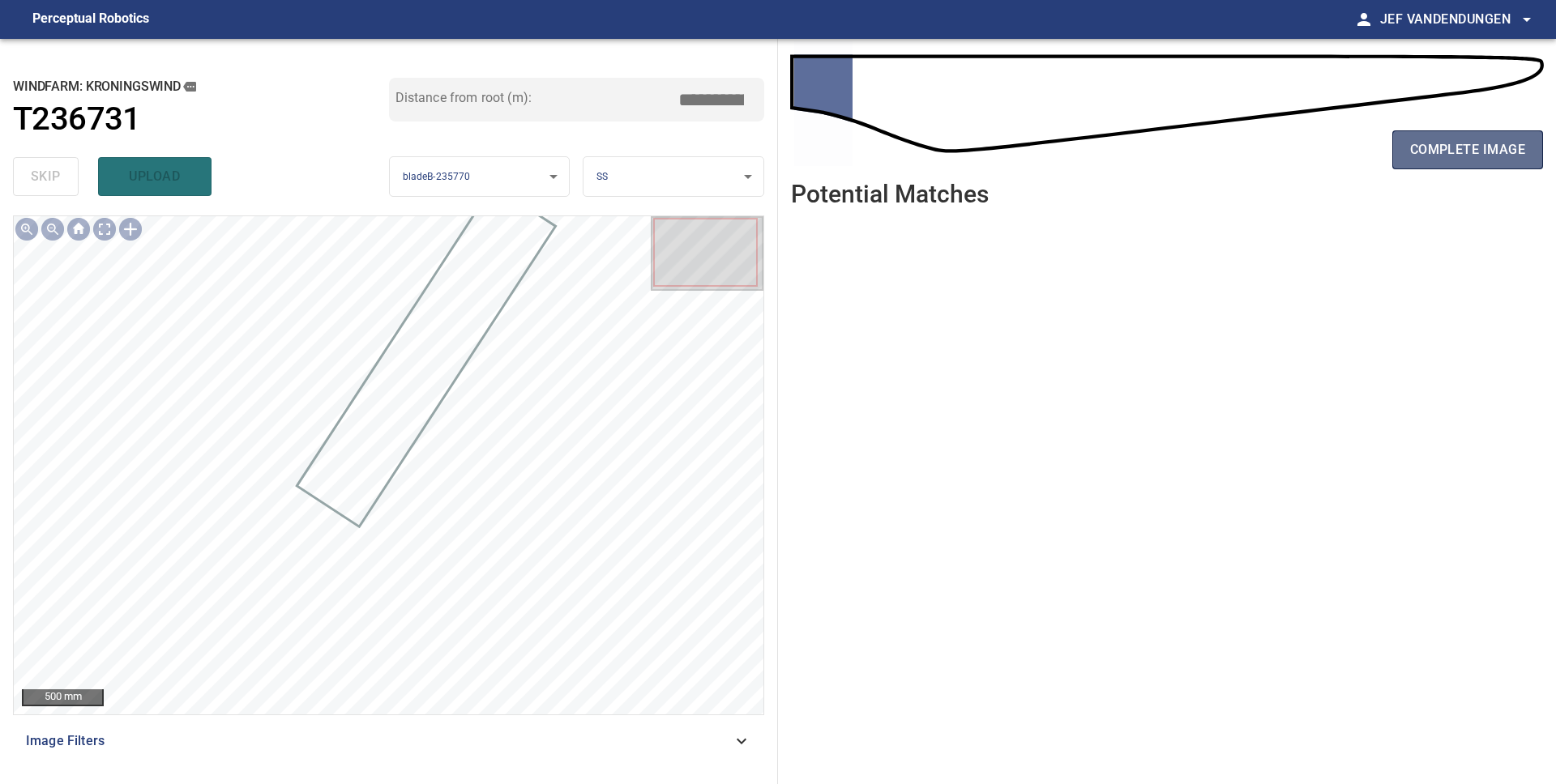
click at [1445, 155] on span "complete image" at bounding box center [1467, 150] width 115 height 23
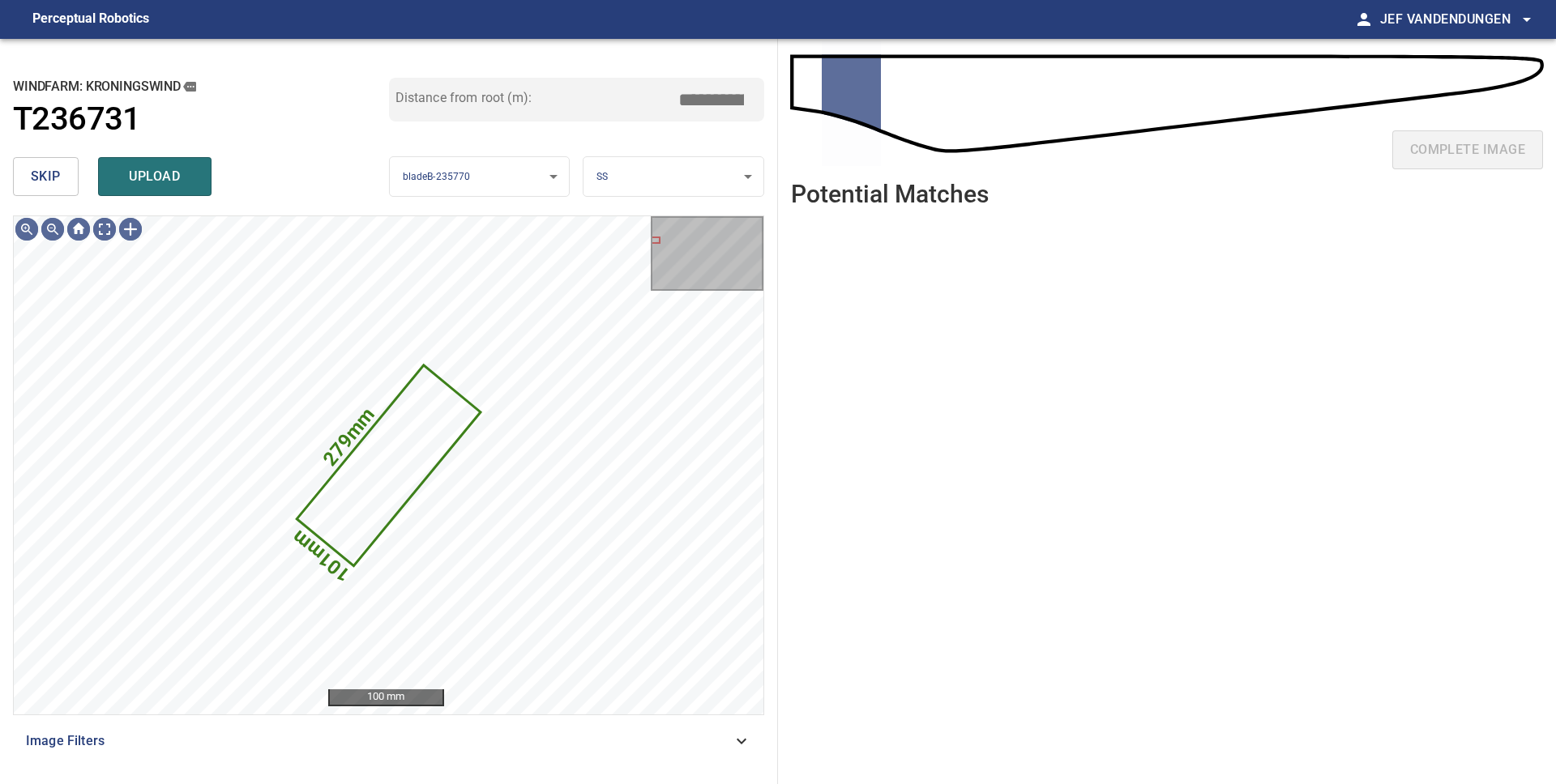
click at [52, 183] on span "skip" at bounding box center [45, 177] width 30 height 23
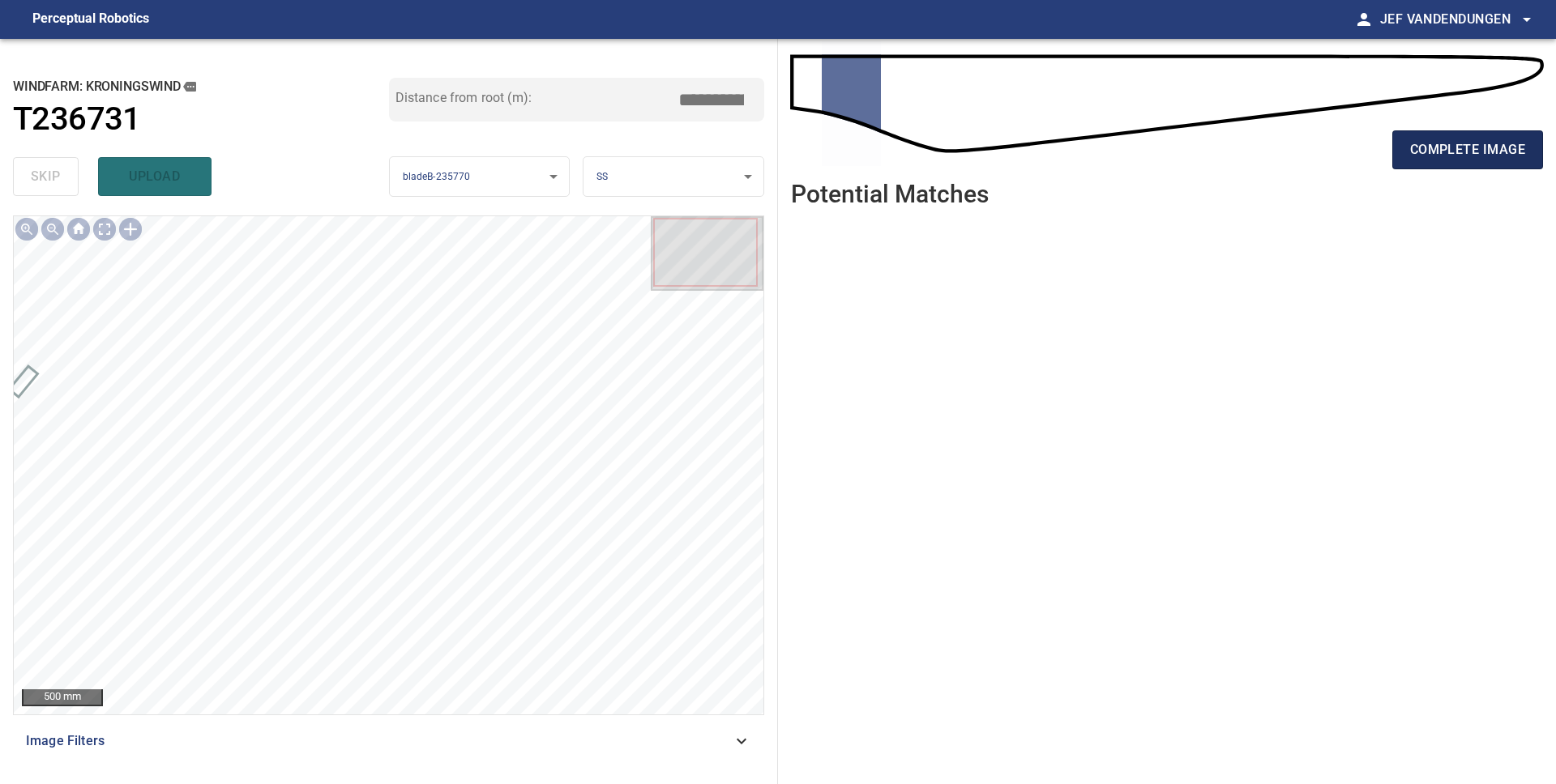
click at [1453, 157] on span "complete image" at bounding box center [1467, 150] width 115 height 23
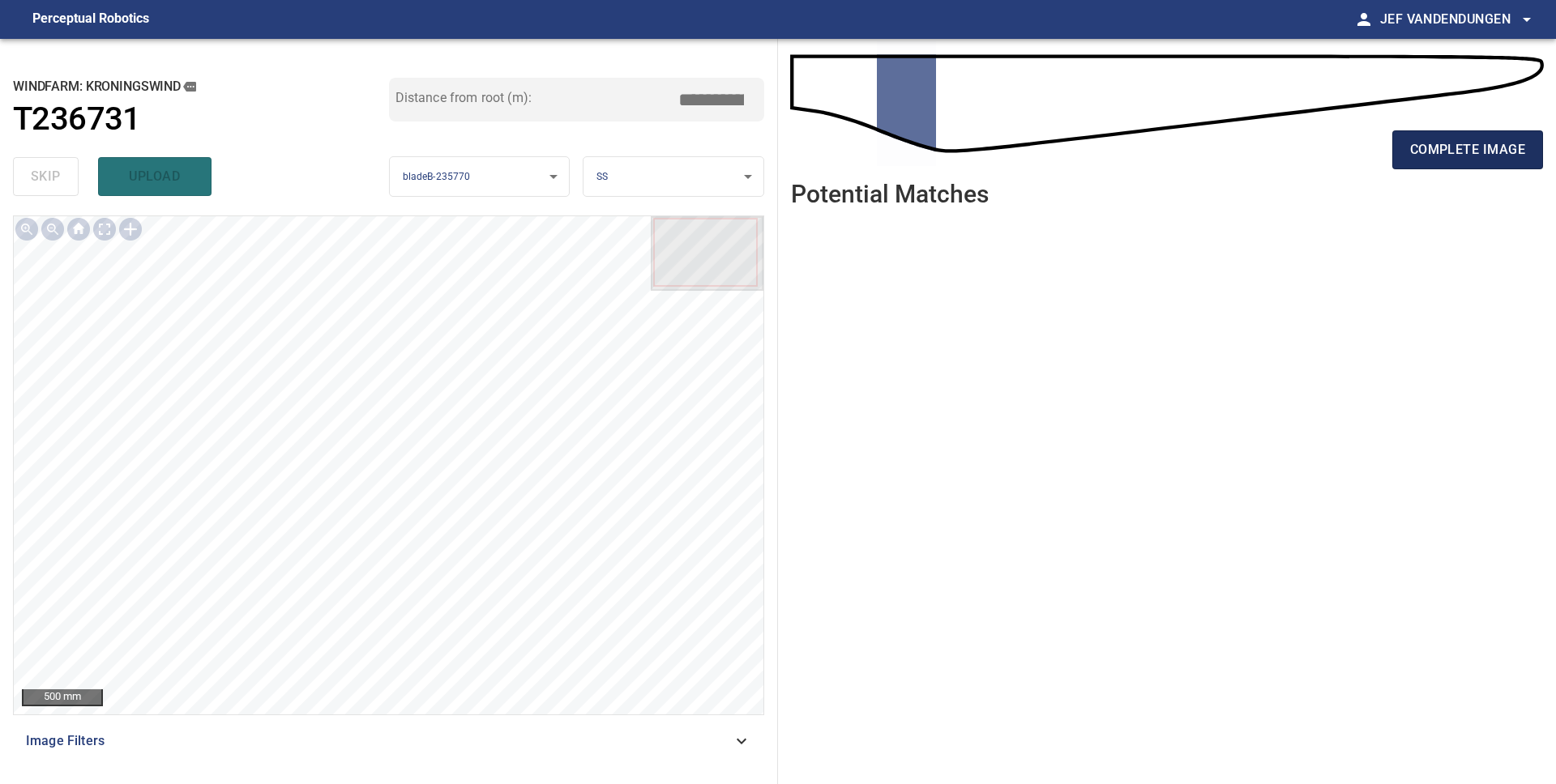
click at [1437, 152] on span "complete image" at bounding box center [1467, 150] width 115 height 23
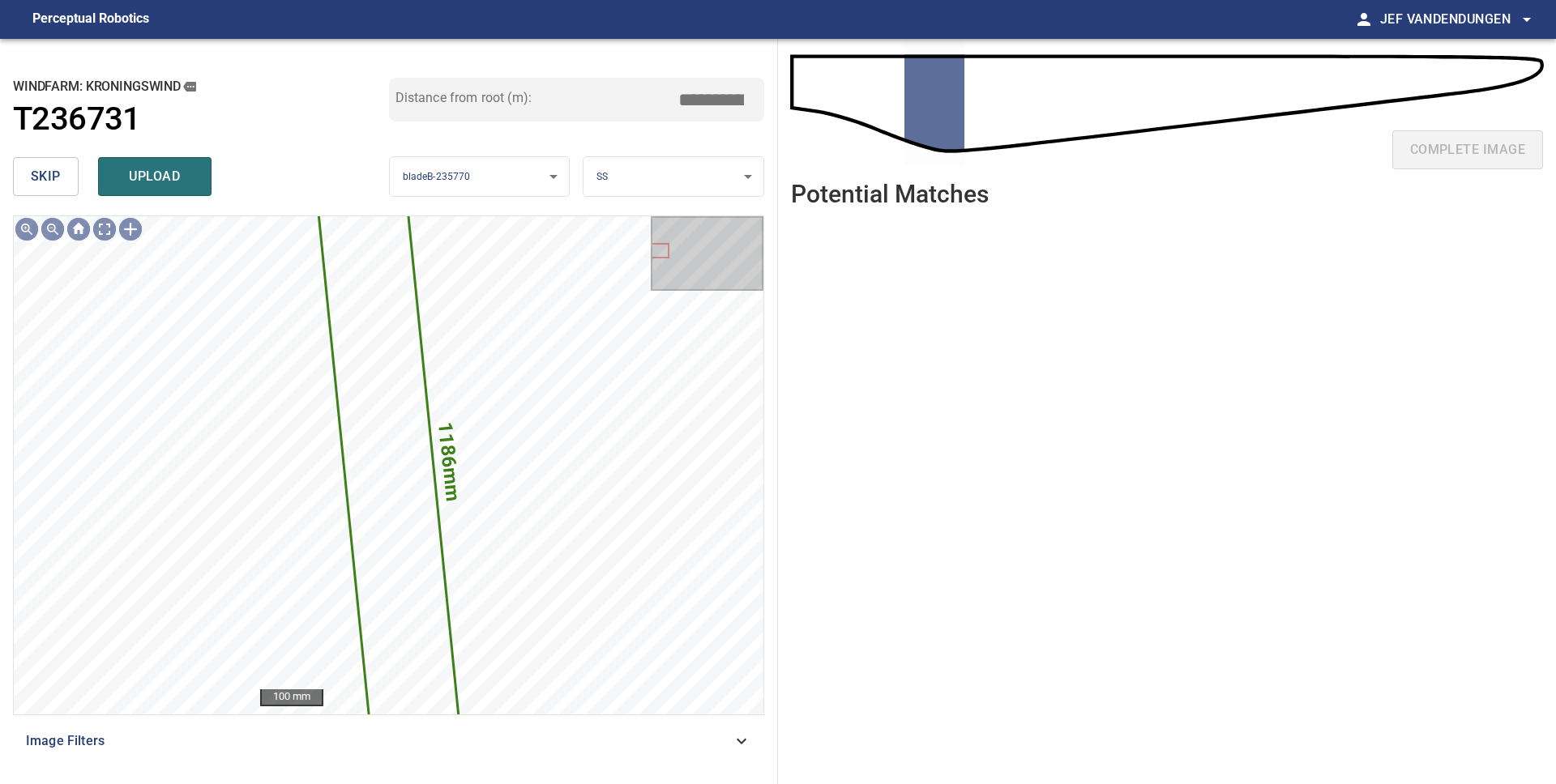
drag, startPoint x: 56, startPoint y: 173, endPoint x: 87, endPoint y: 172, distance: 31.0
click at [56, 173] on span "skip" at bounding box center [45, 177] width 30 height 23
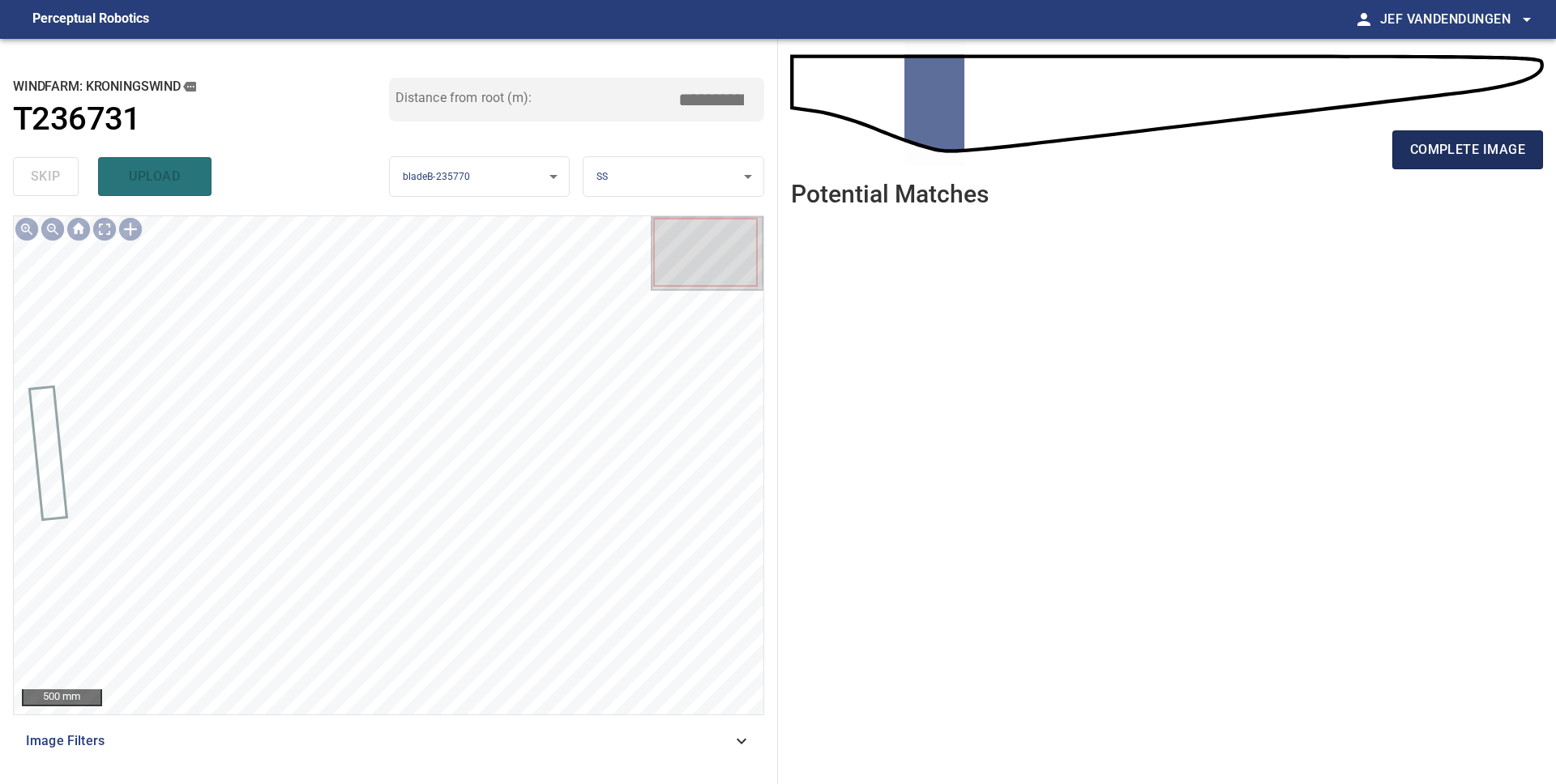
click at [1438, 151] on span "complete image" at bounding box center [1467, 150] width 115 height 23
click at [1452, 159] on span "complete image" at bounding box center [1467, 150] width 115 height 23
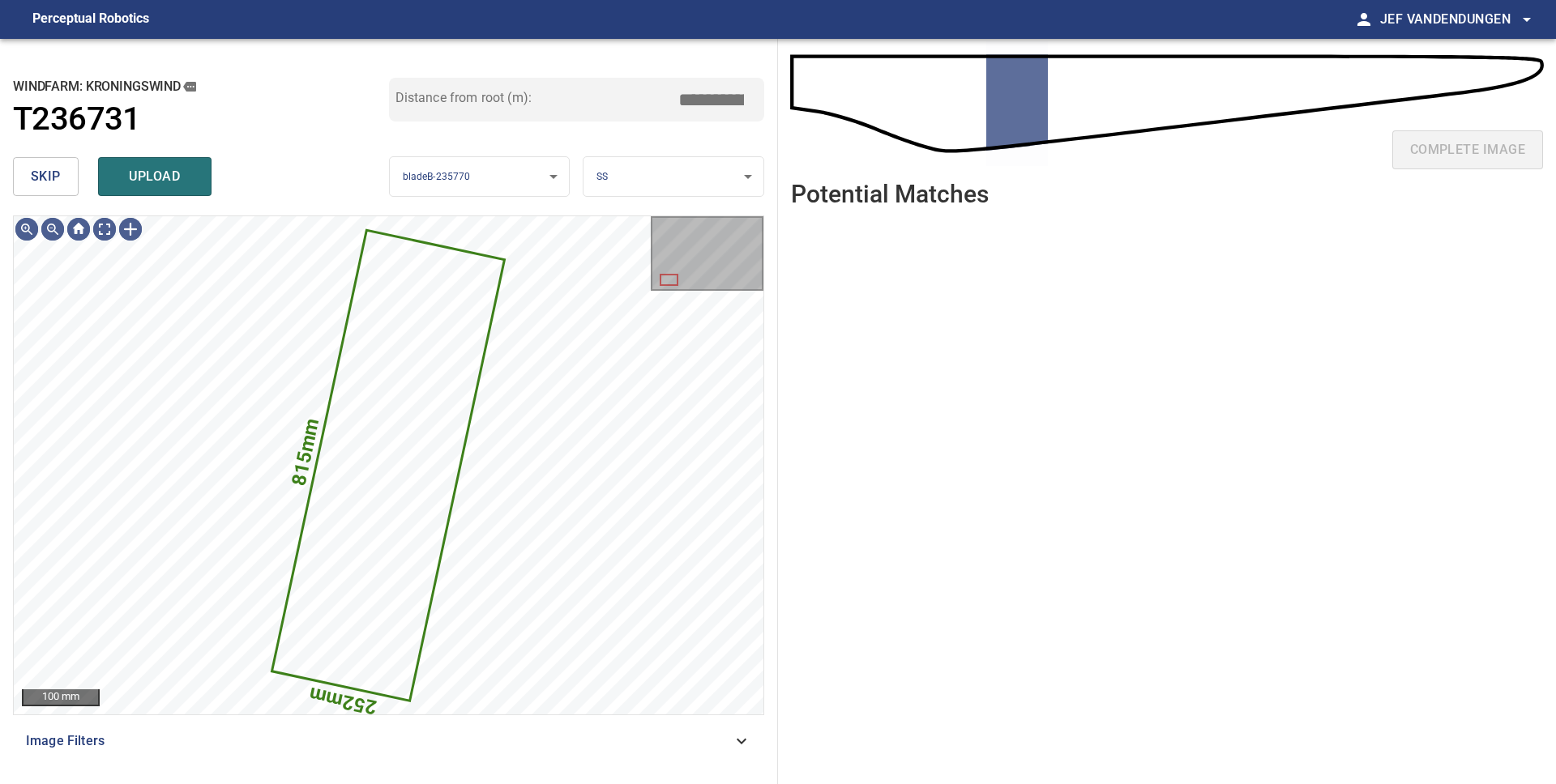
click at [50, 176] on span "skip" at bounding box center [45, 177] width 30 height 23
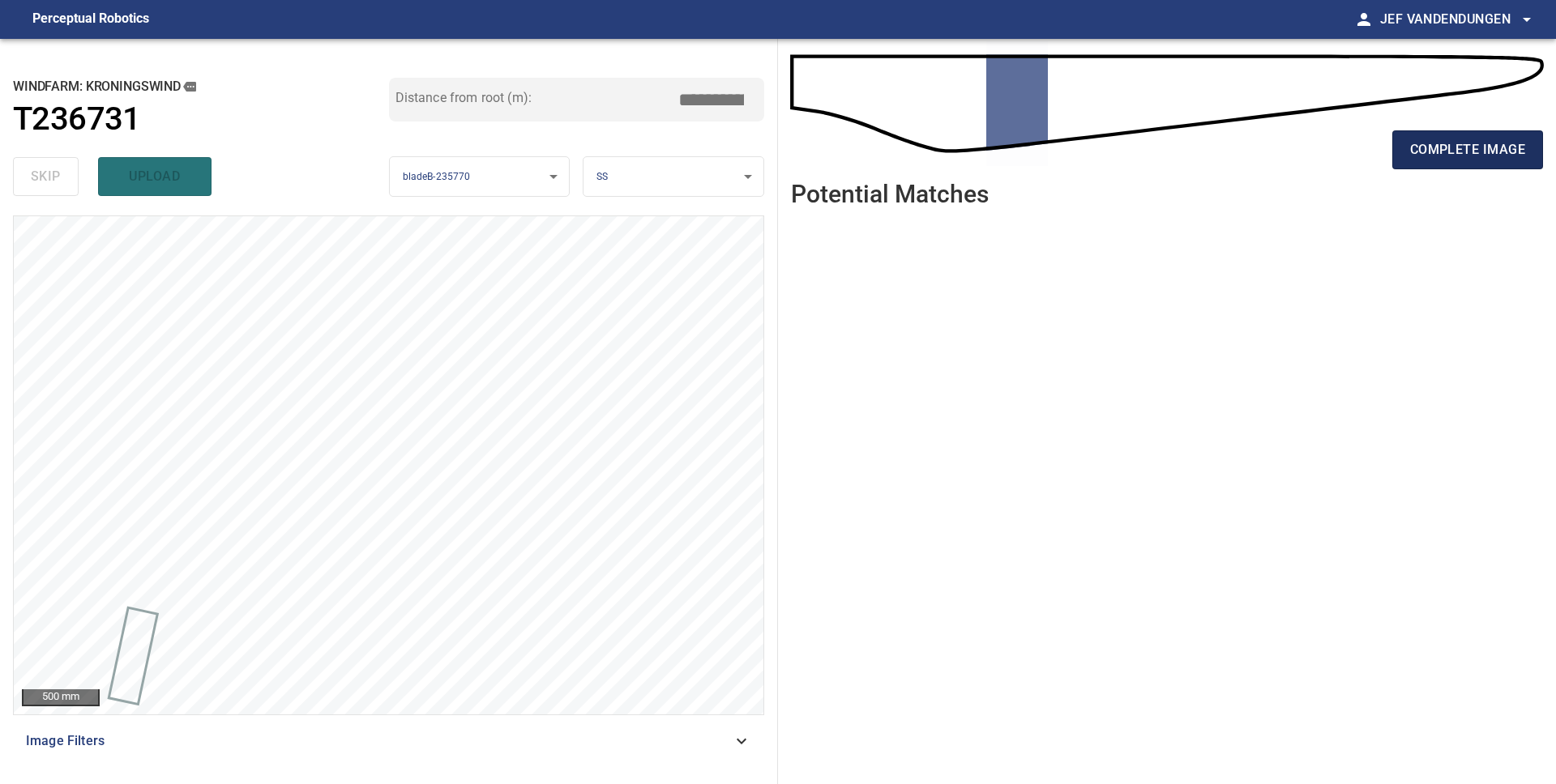
click at [1452, 154] on span "complete image" at bounding box center [1467, 150] width 115 height 23
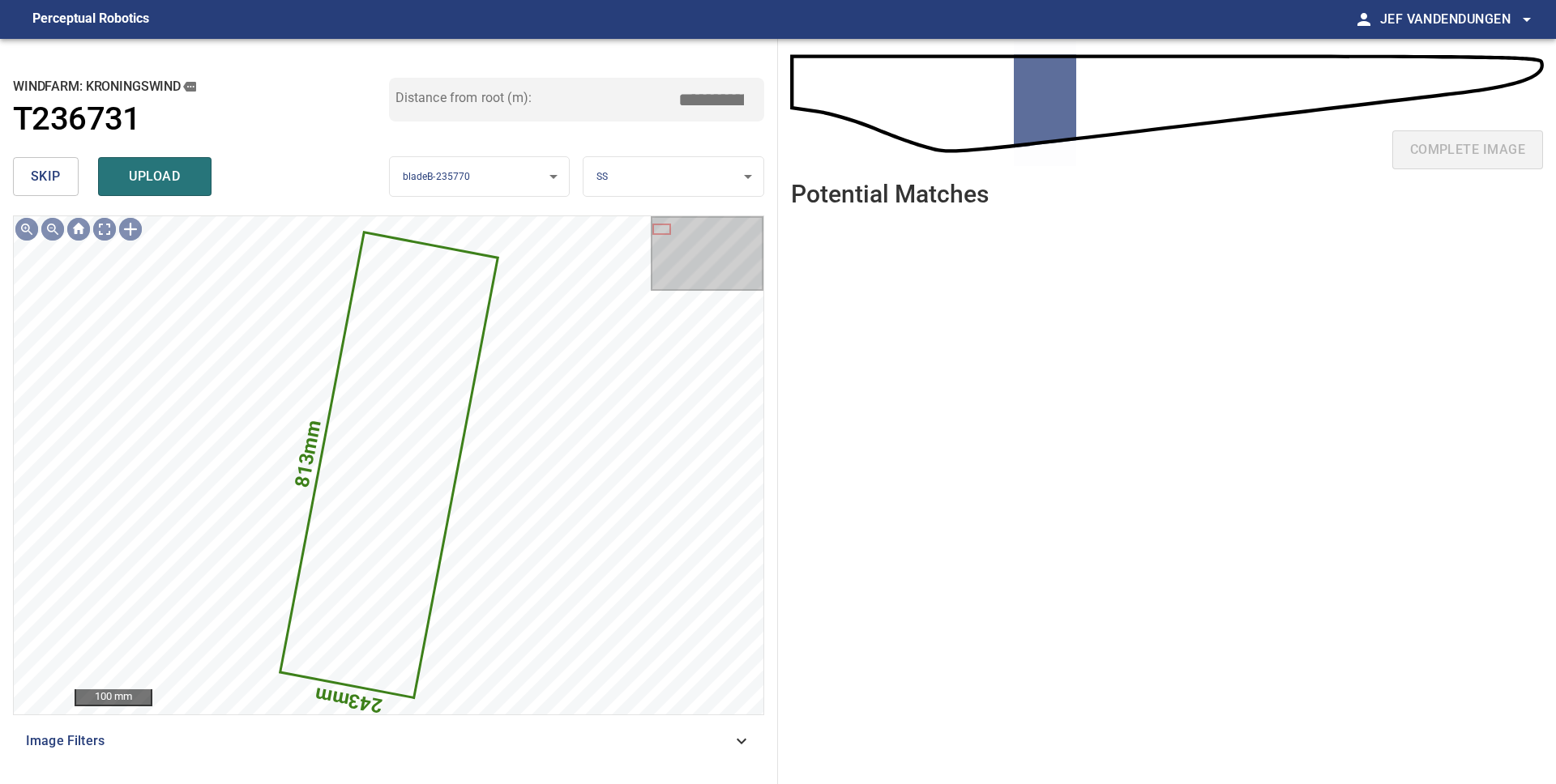
click at [53, 176] on span "skip" at bounding box center [45, 177] width 30 height 23
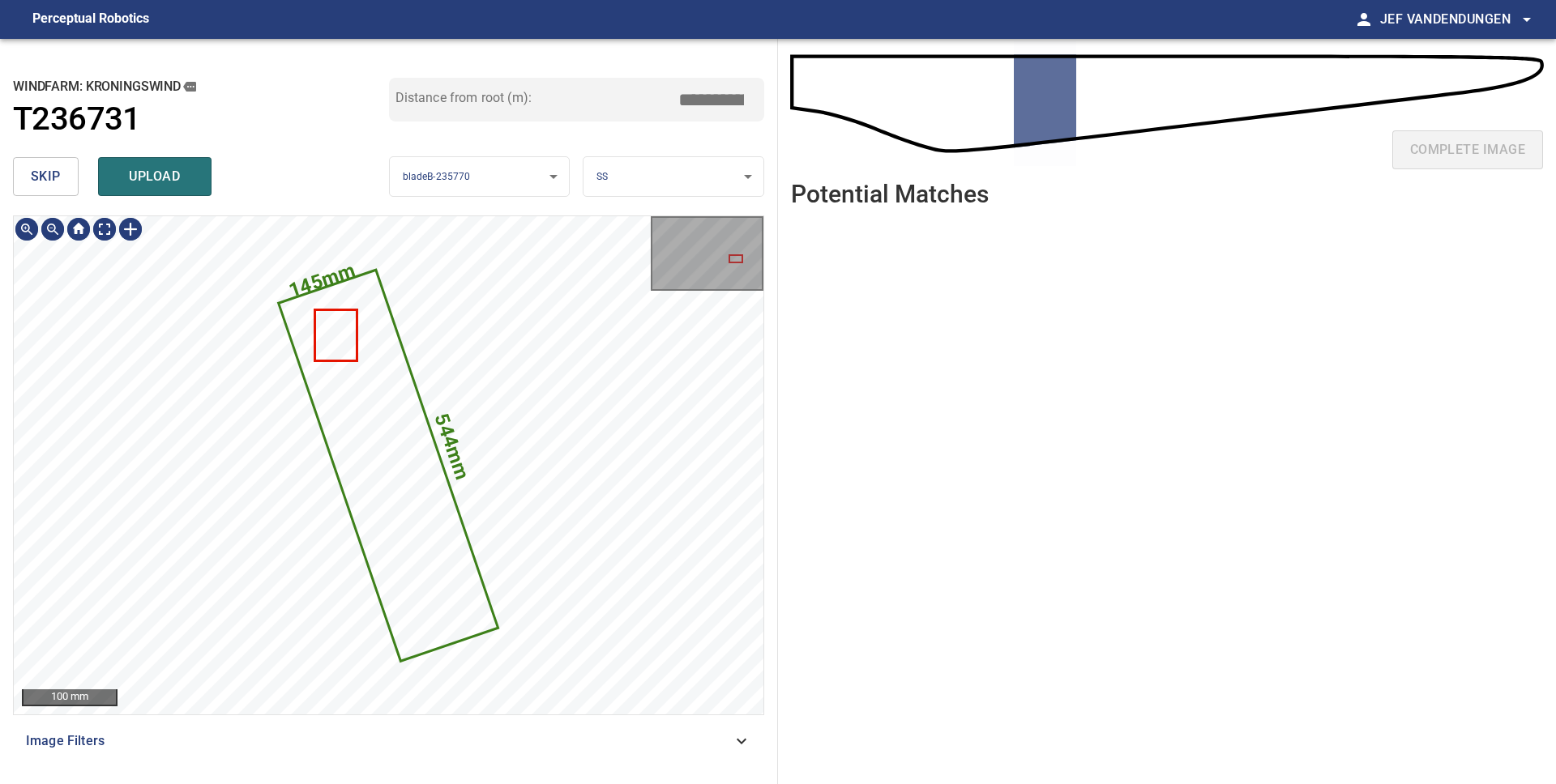
click at [387, 437] on icon at bounding box center [389, 465] width 216 height 389
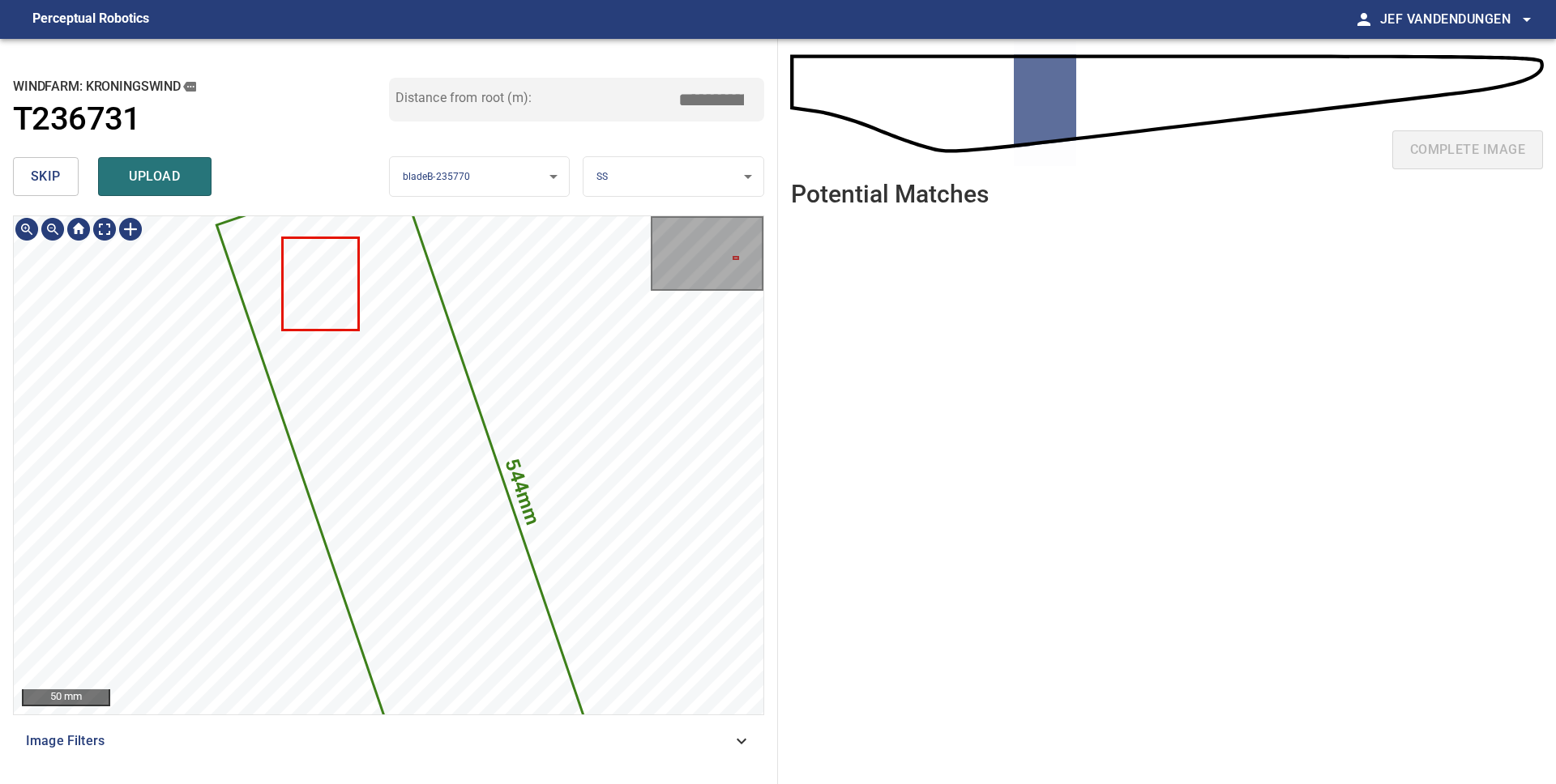
click at [374, 373] on icon at bounding box center [418, 525] width 401 height 719
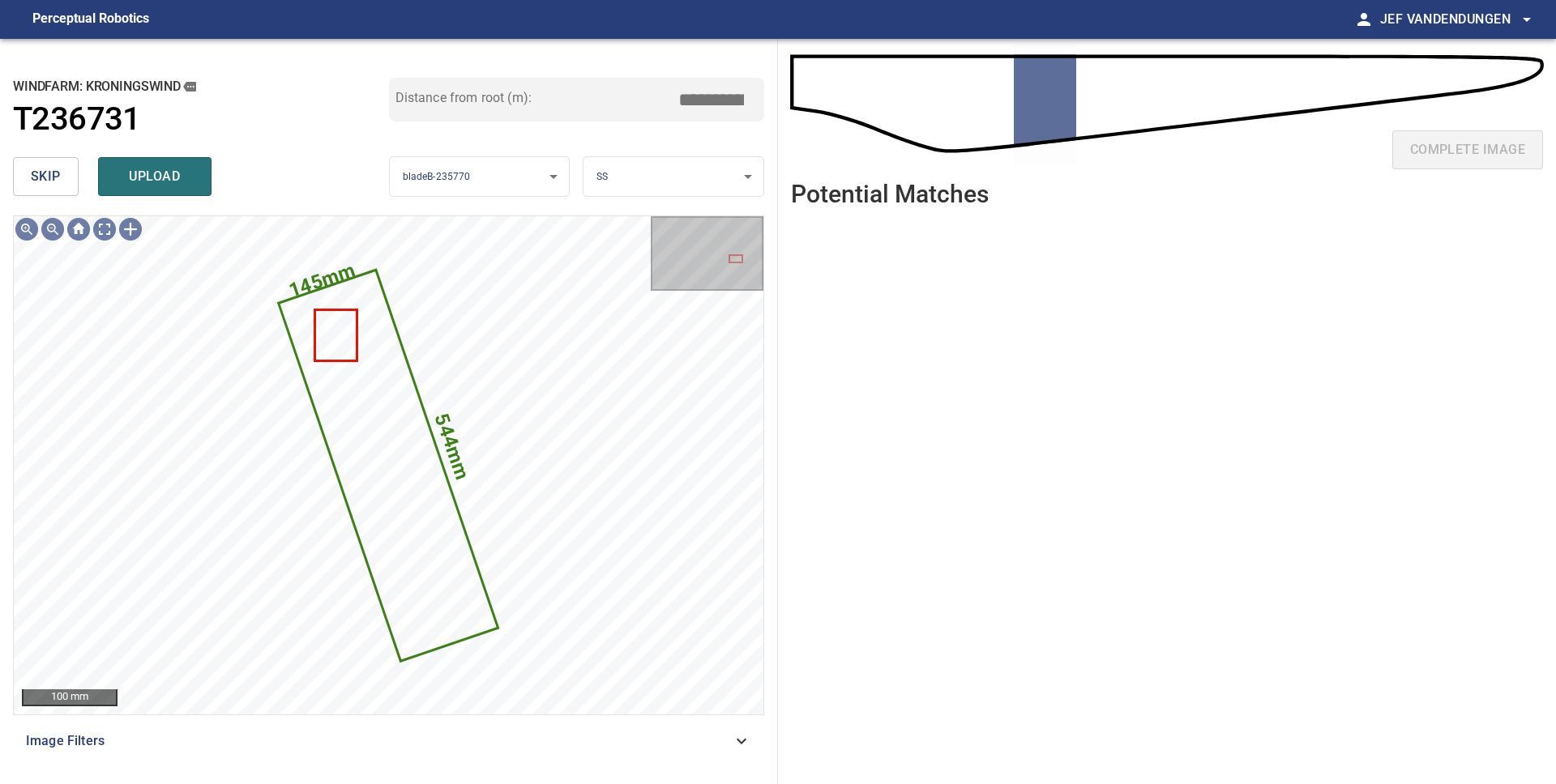
click at [50, 172] on span "skip" at bounding box center [45, 177] width 30 height 23
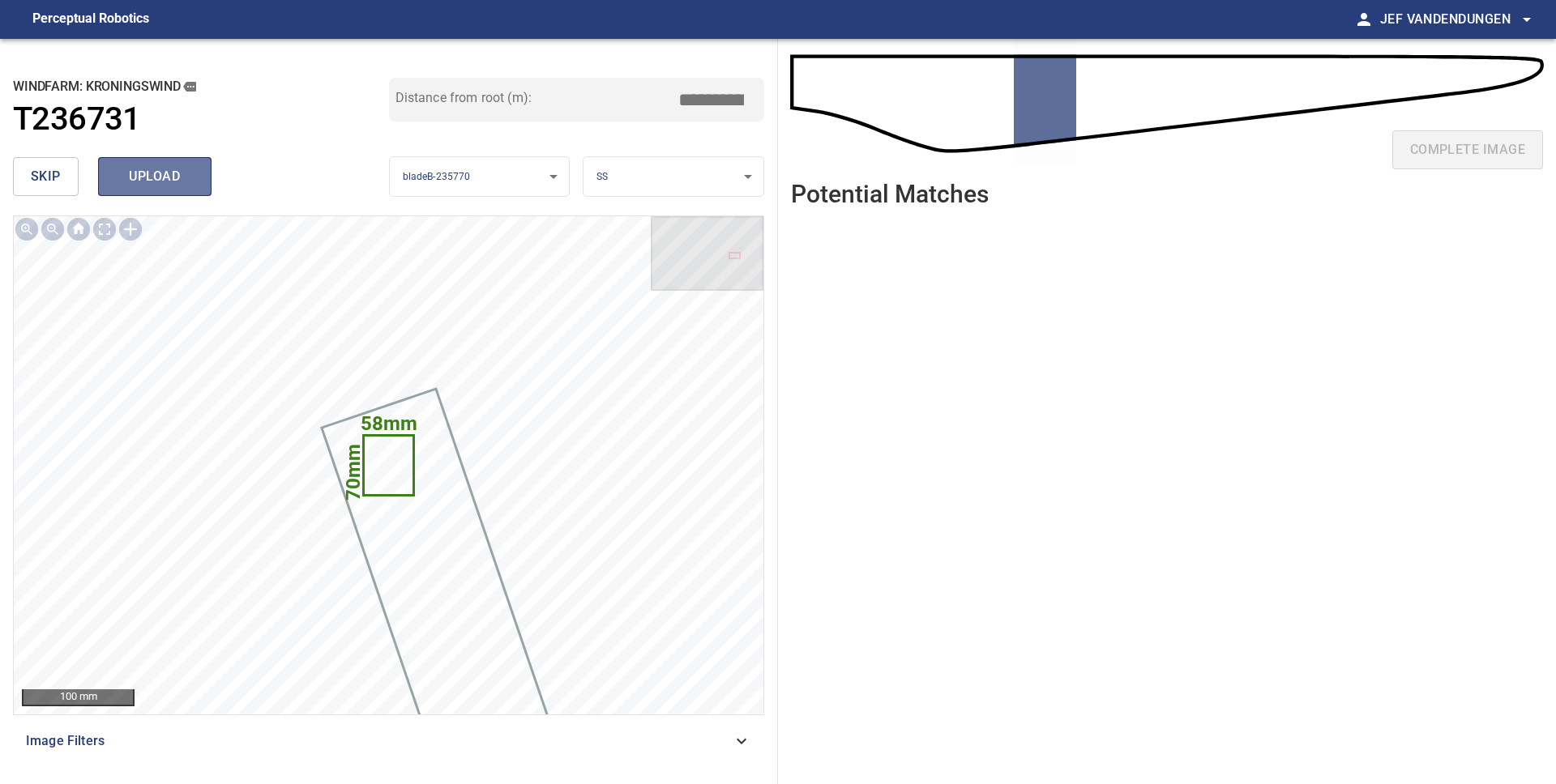
click at [161, 182] on span "upload" at bounding box center [154, 177] width 78 height 23
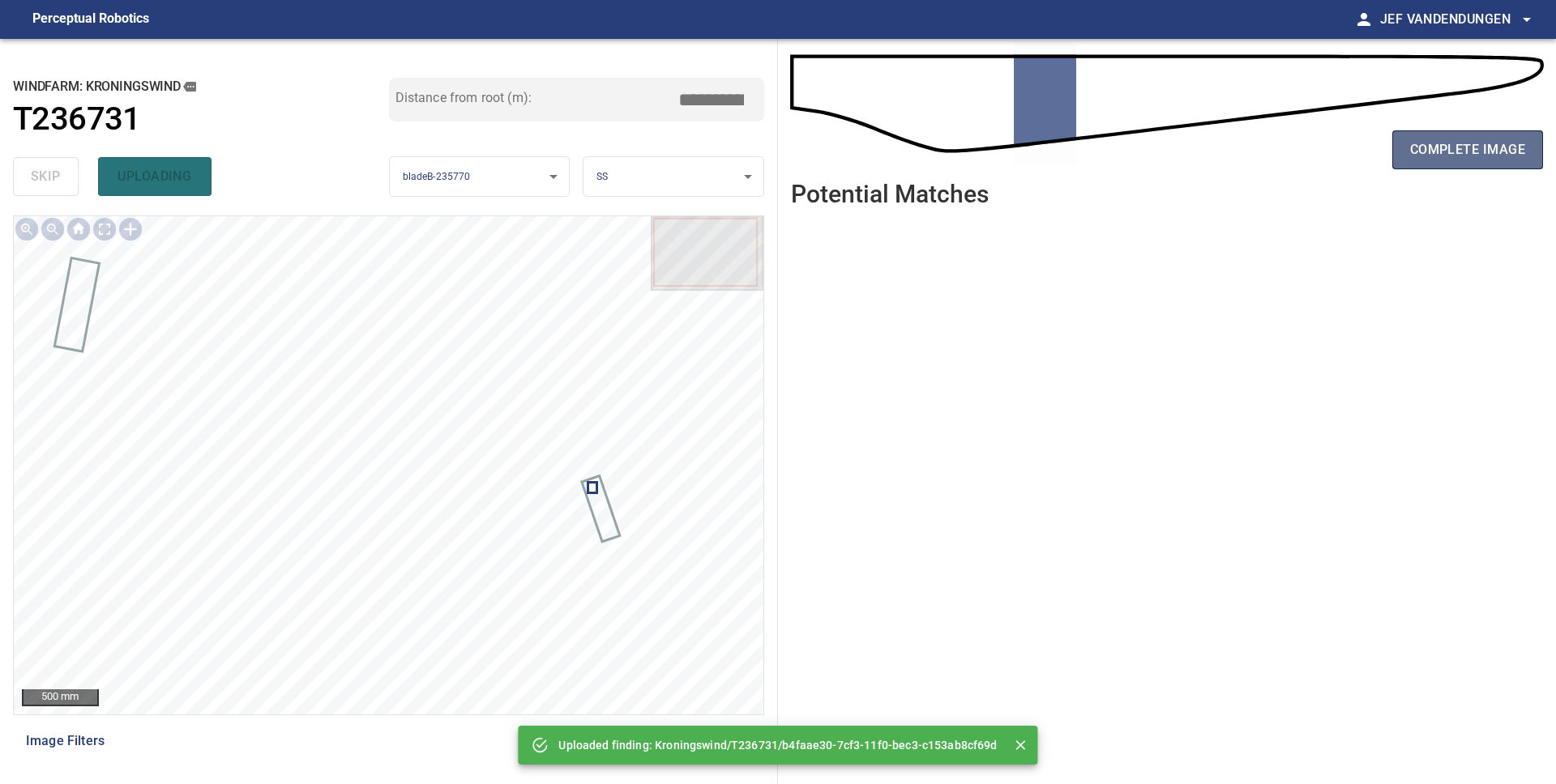
click at [1456, 153] on span "complete image" at bounding box center [1467, 150] width 115 height 23
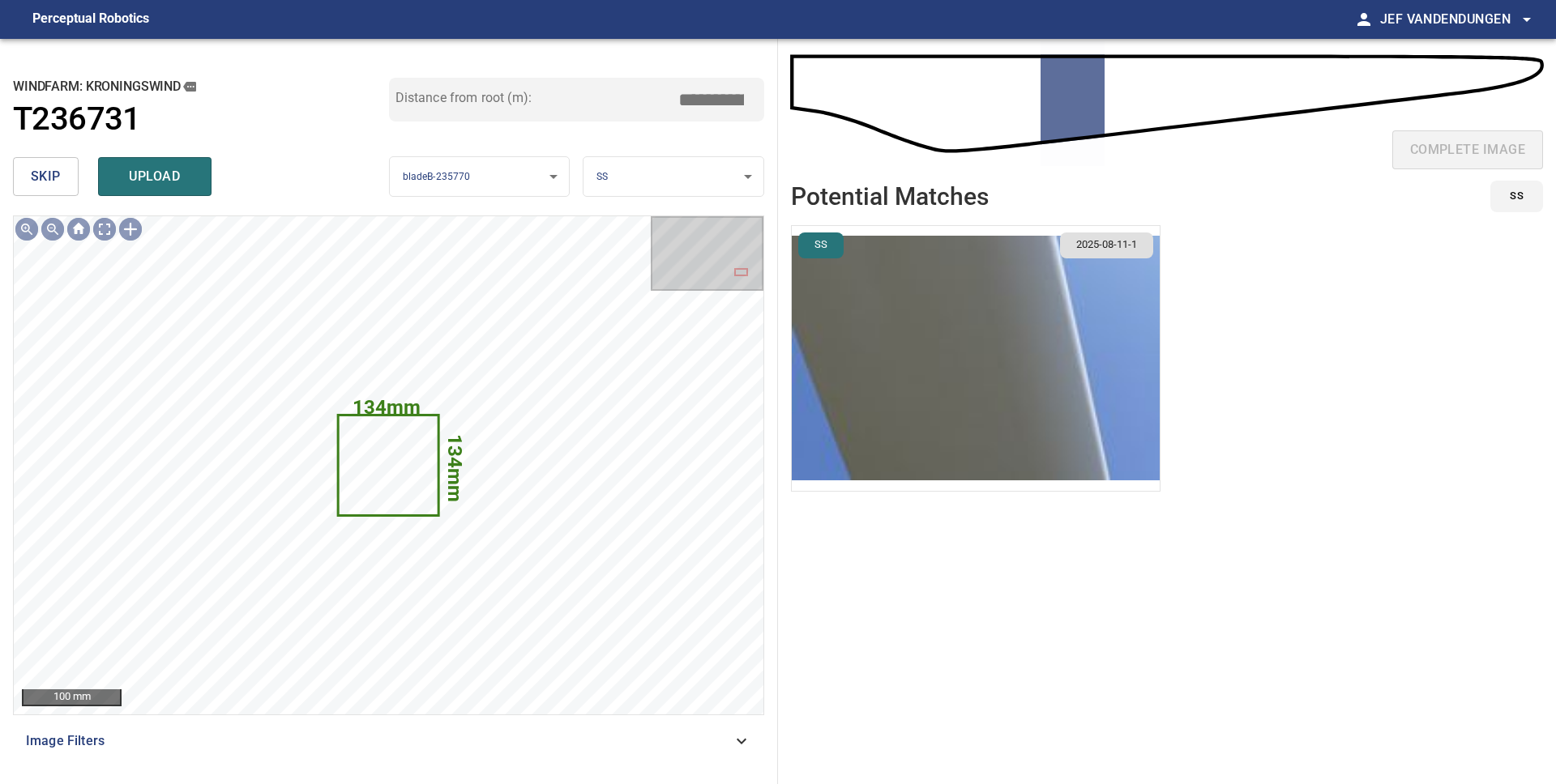
click at [61, 178] on button "skip" at bounding box center [46, 176] width 66 height 39
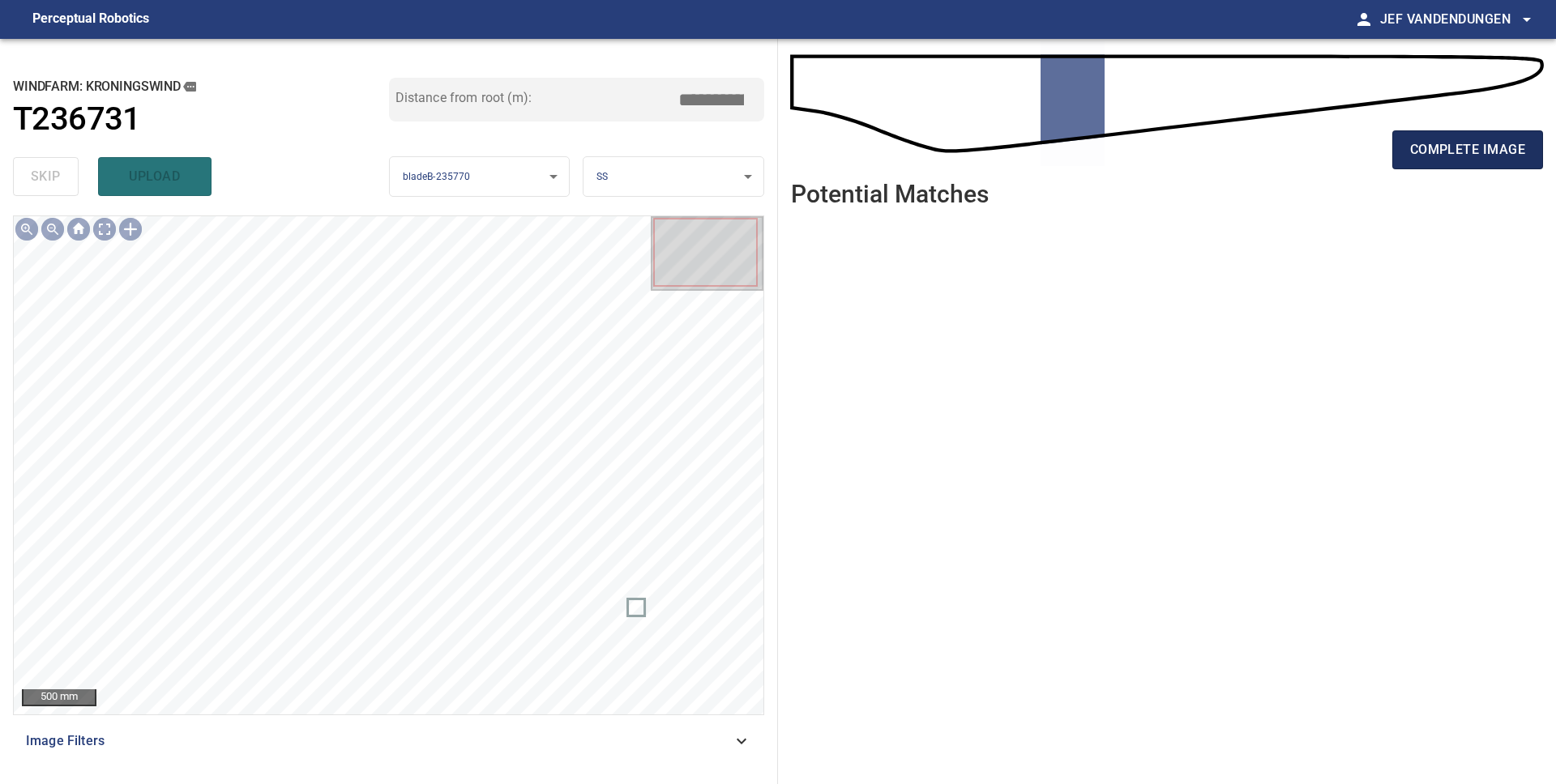
click at [1415, 140] on span "complete image" at bounding box center [1467, 150] width 115 height 23
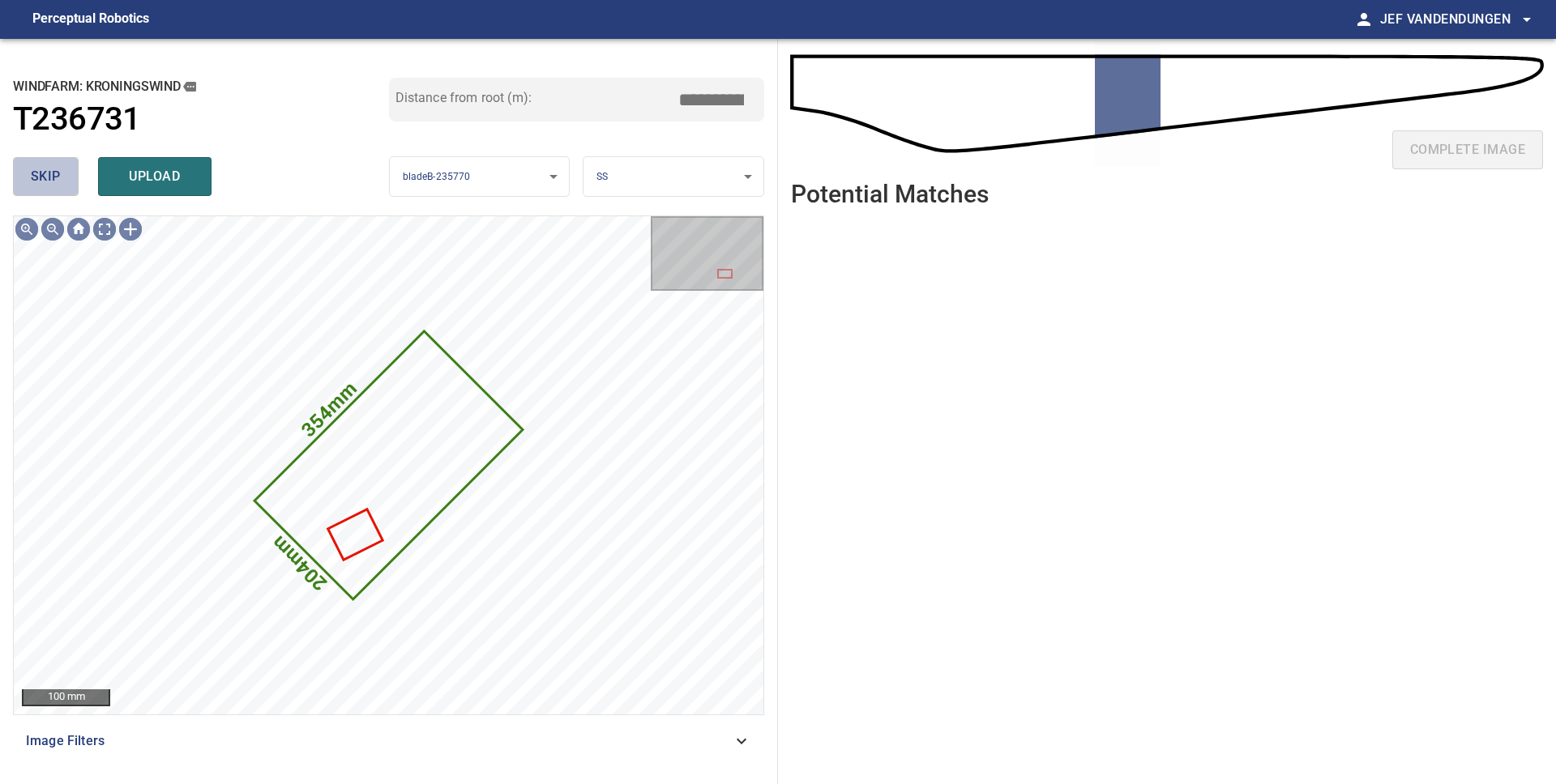
click at [56, 173] on span "skip" at bounding box center [45, 177] width 30 height 23
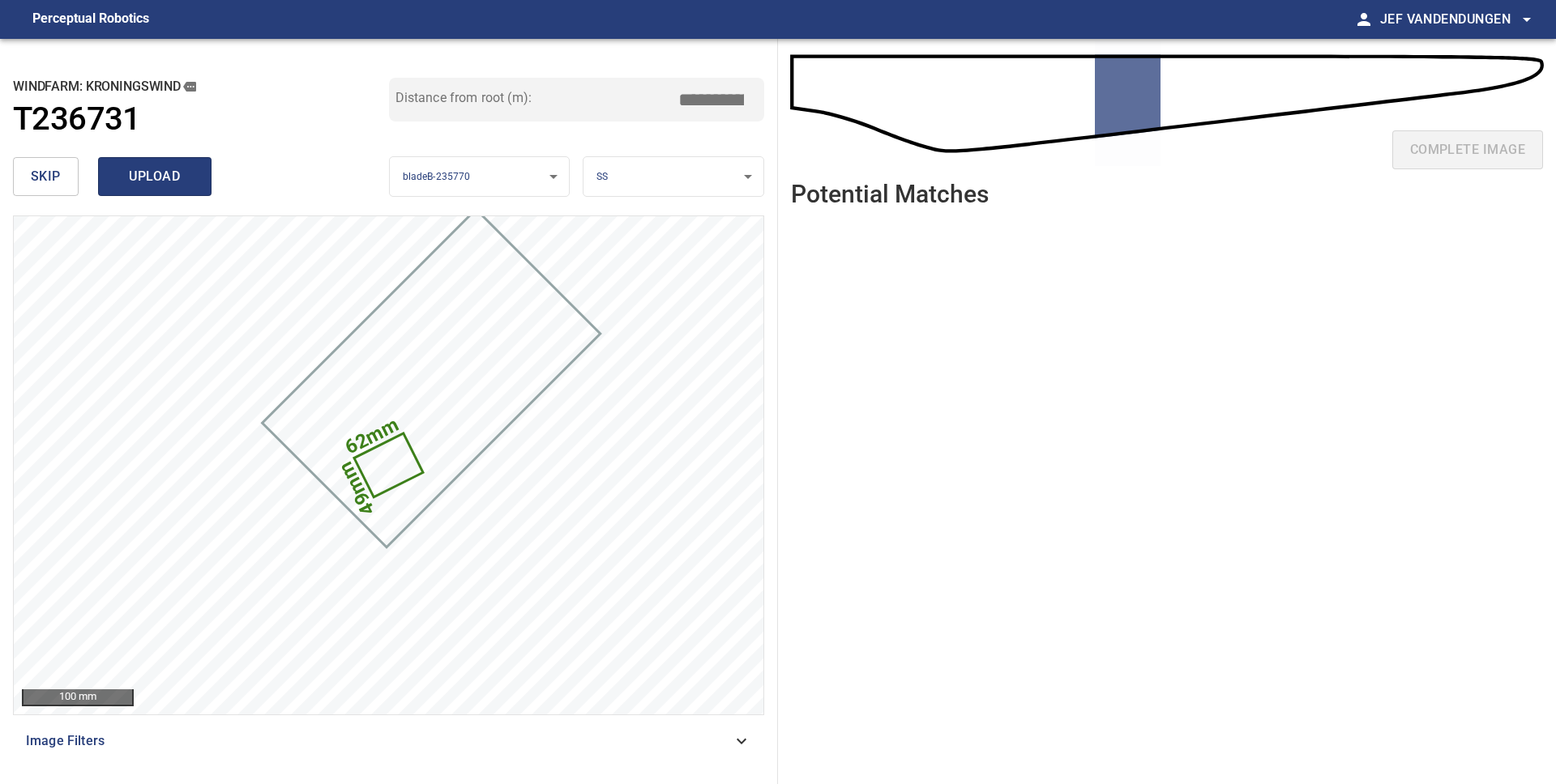
click at [134, 168] on span "upload" at bounding box center [154, 177] width 78 height 23
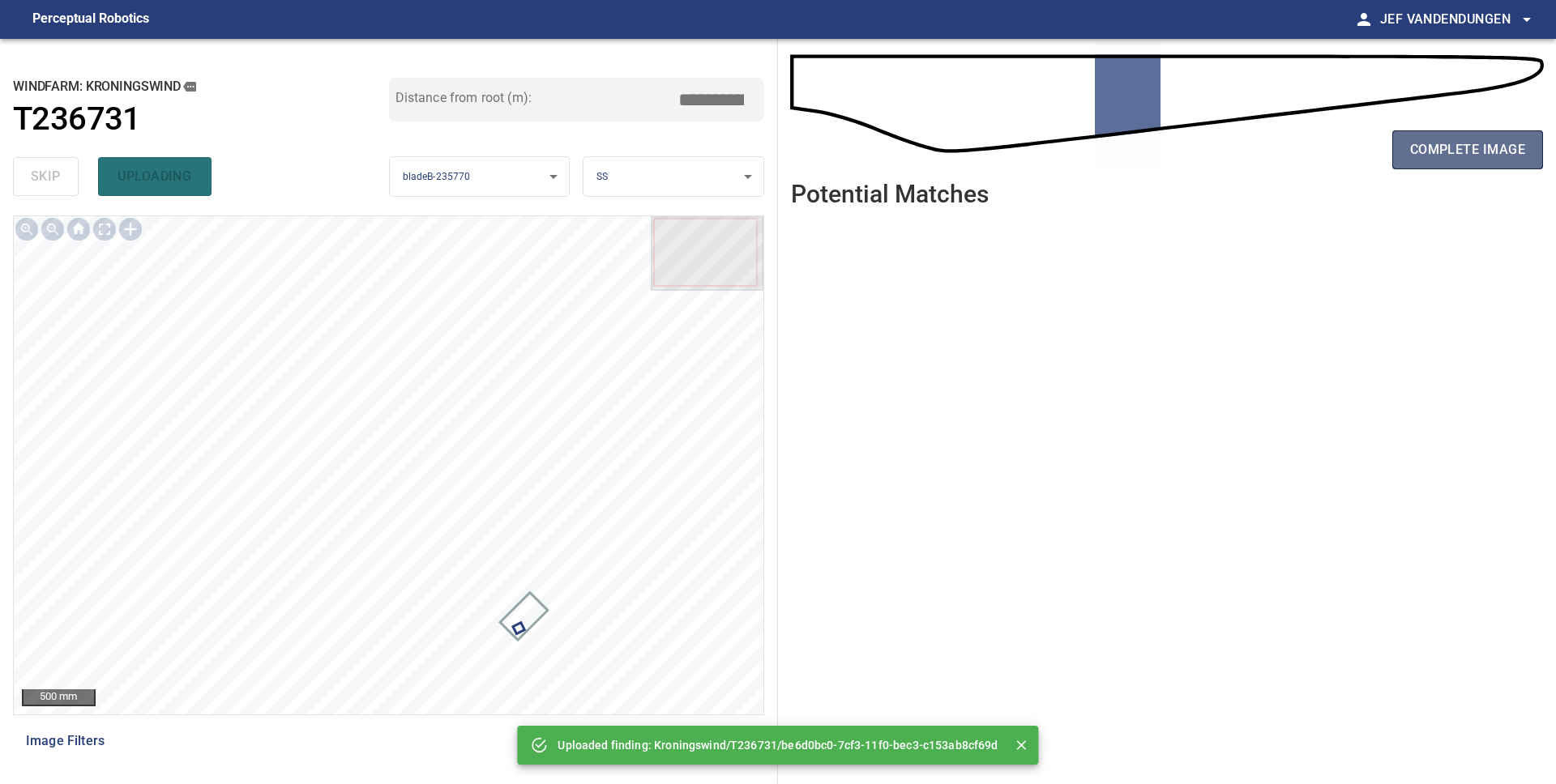
click at [1445, 151] on span "complete image" at bounding box center [1467, 150] width 115 height 23
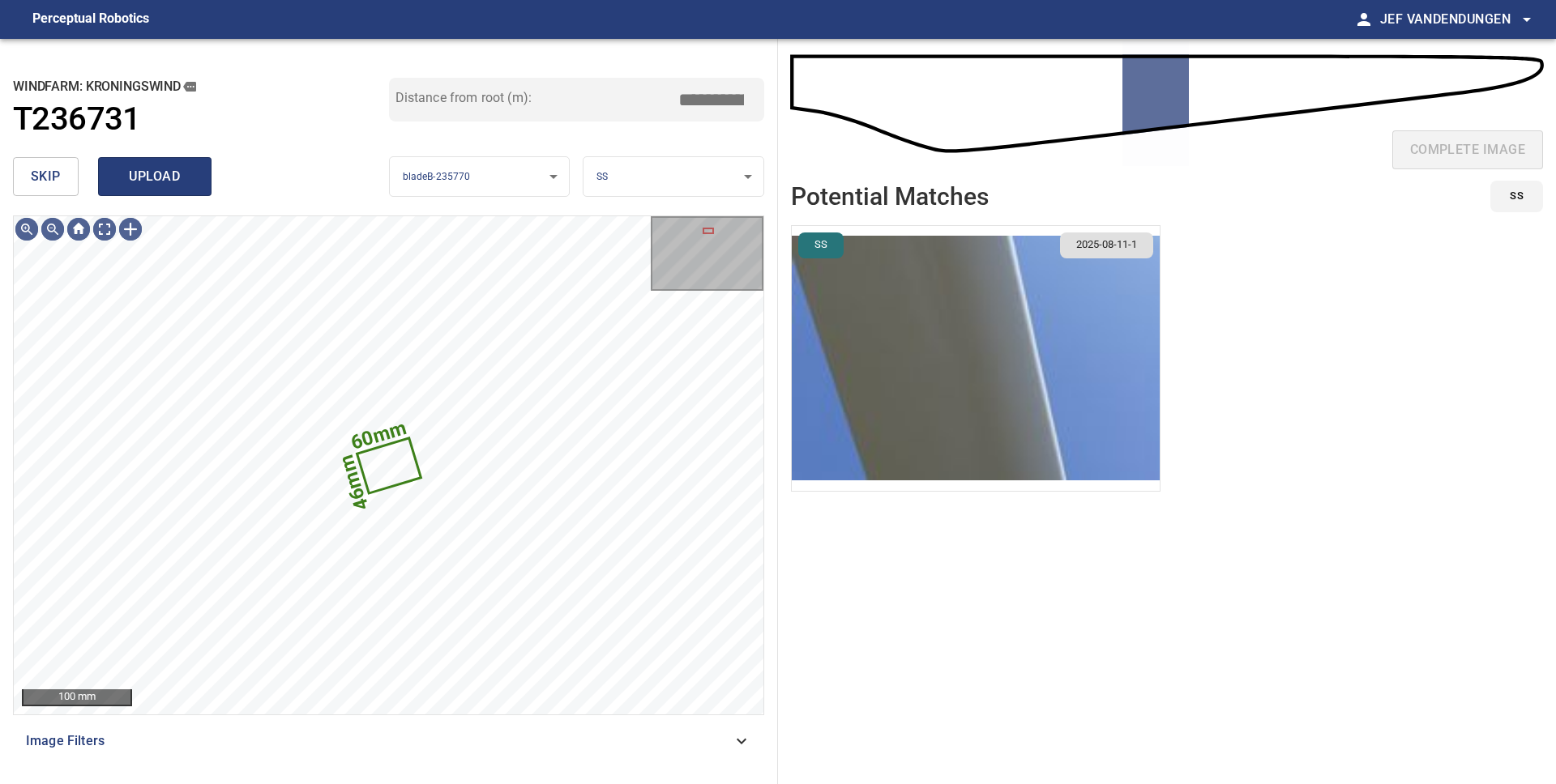
click at [161, 182] on span "upload" at bounding box center [154, 177] width 78 height 23
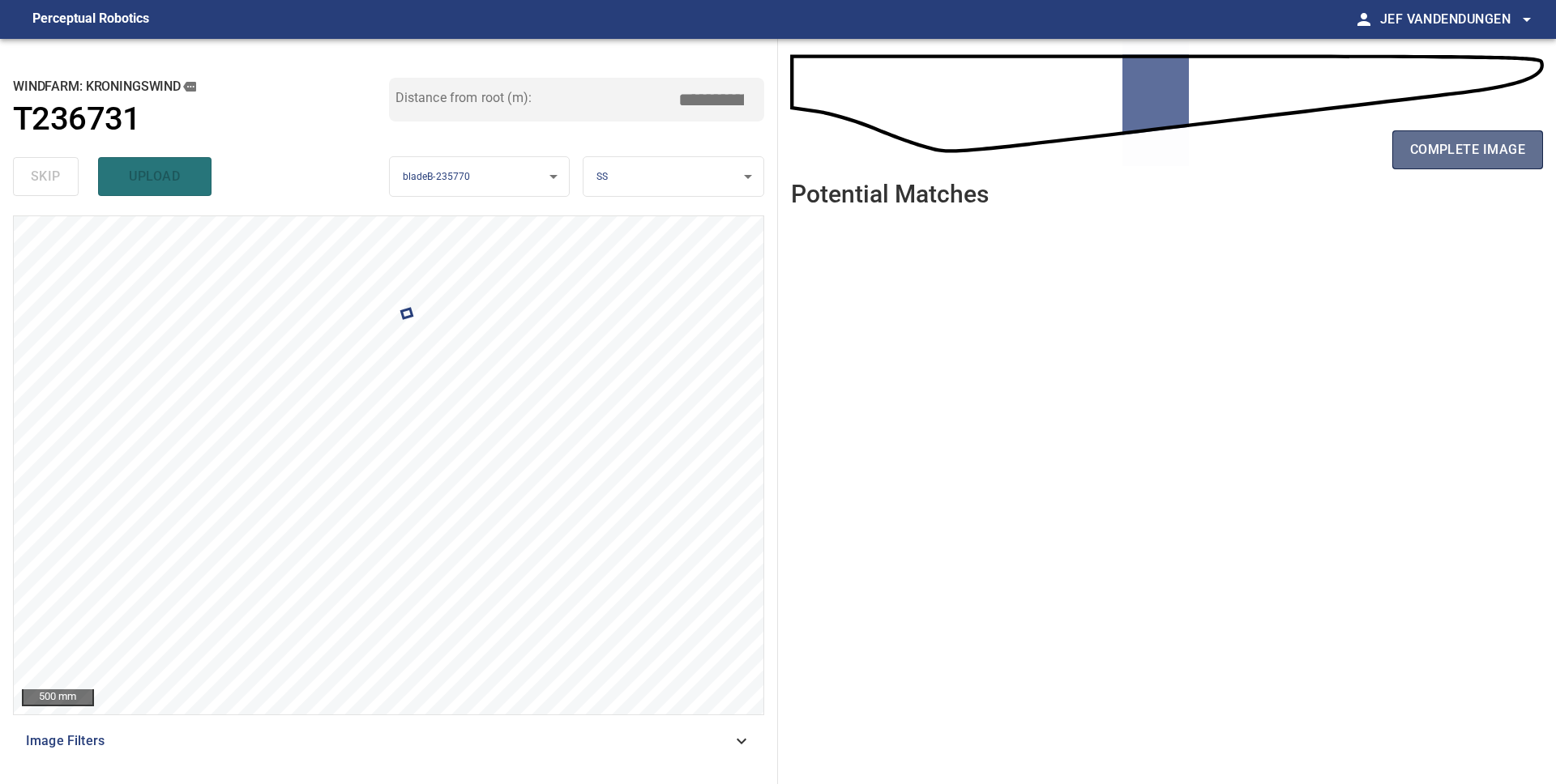
click at [1456, 145] on span "complete image" at bounding box center [1467, 150] width 115 height 23
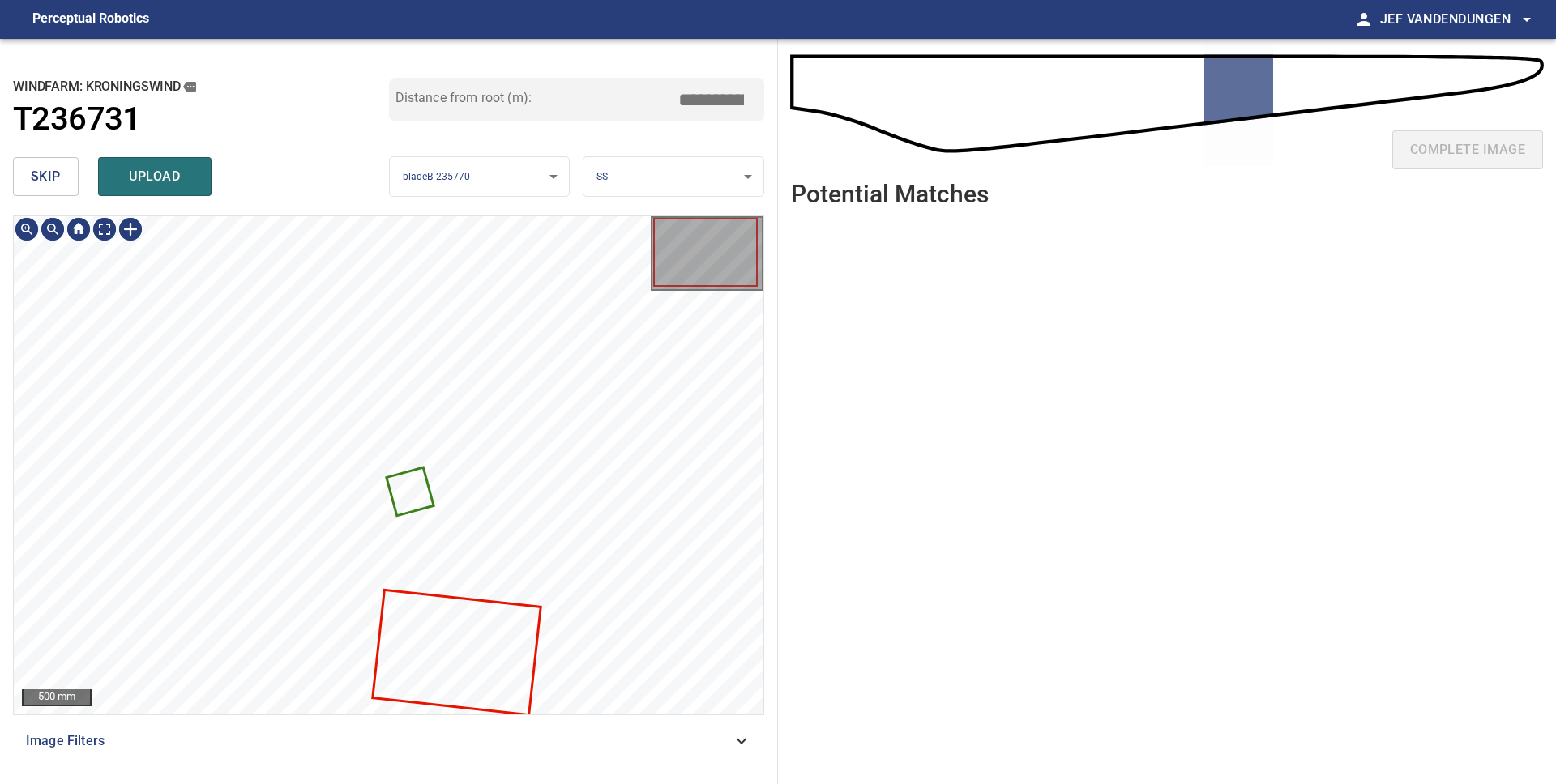
click at [32, 169] on span "skip" at bounding box center [45, 177] width 30 height 23
click at [26, 178] on button "skip" at bounding box center [46, 176] width 66 height 39
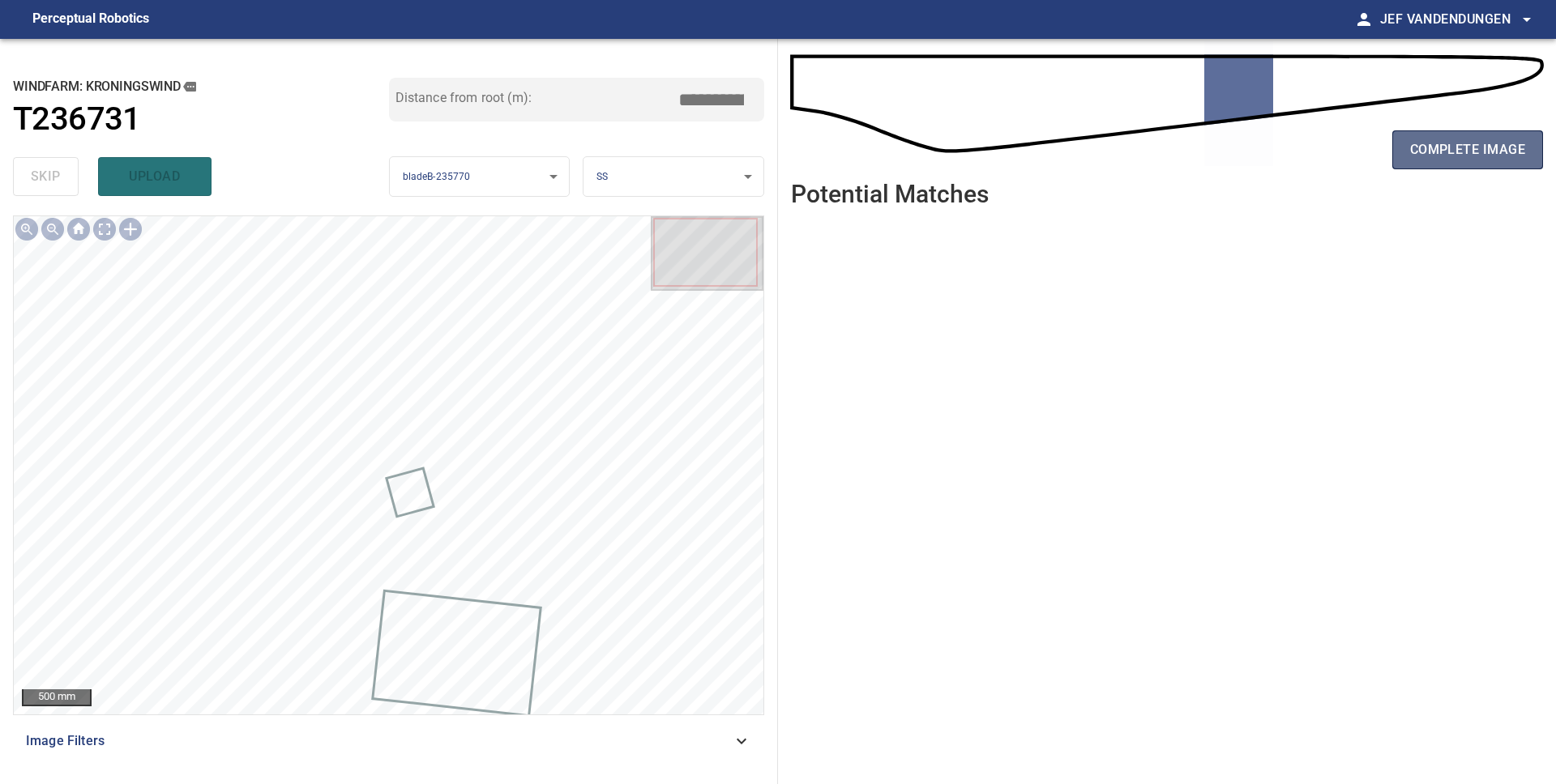
click at [1500, 153] on span "complete image" at bounding box center [1467, 150] width 115 height 23
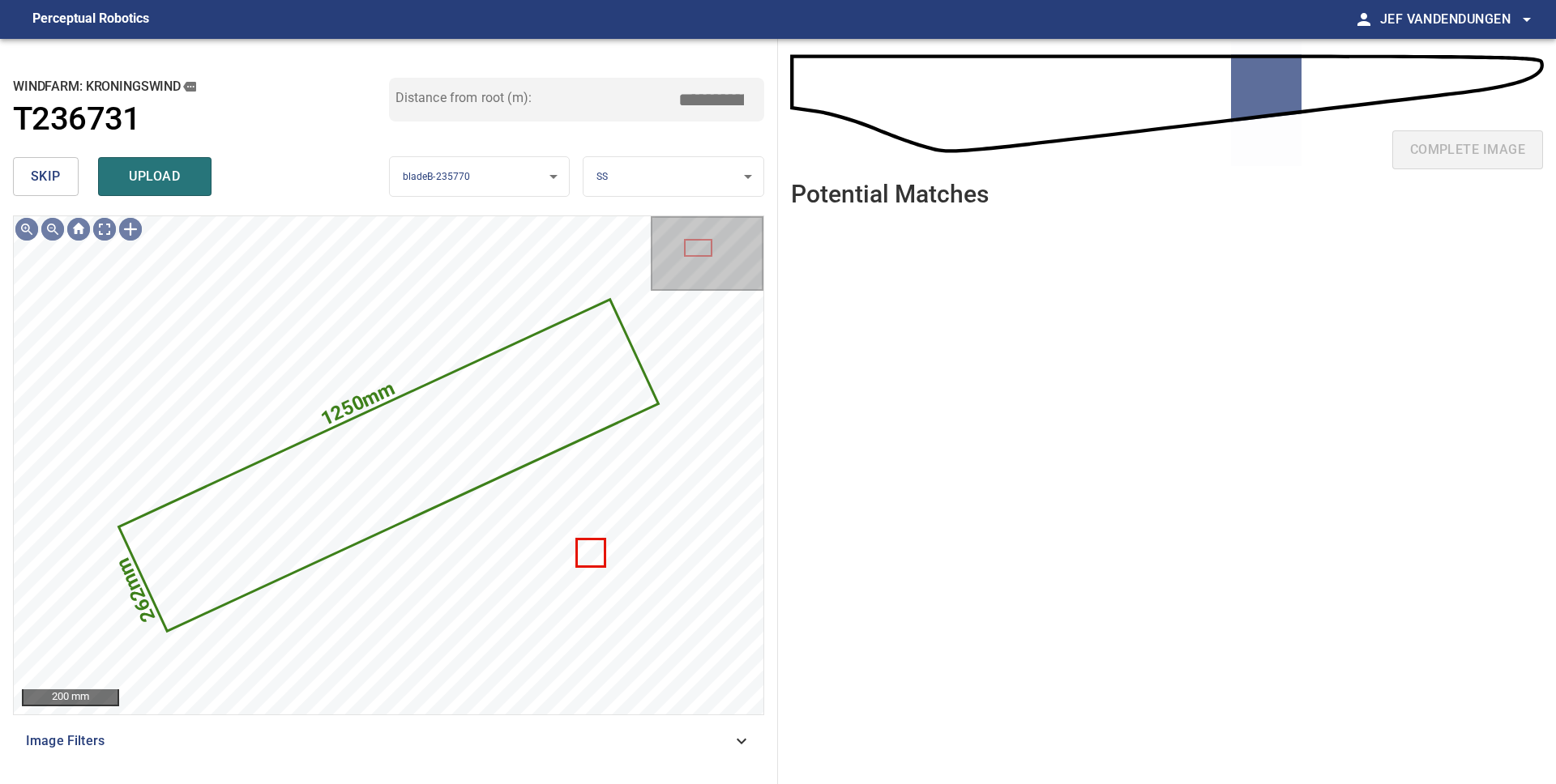
drag, startPoint x: 65, startPoint y: 178, endPoint x: 119, endPoint y: 204, distance: 59.9
click at [65, 178] on button "skip" at bounding box center [46, 176] width 66 height 39
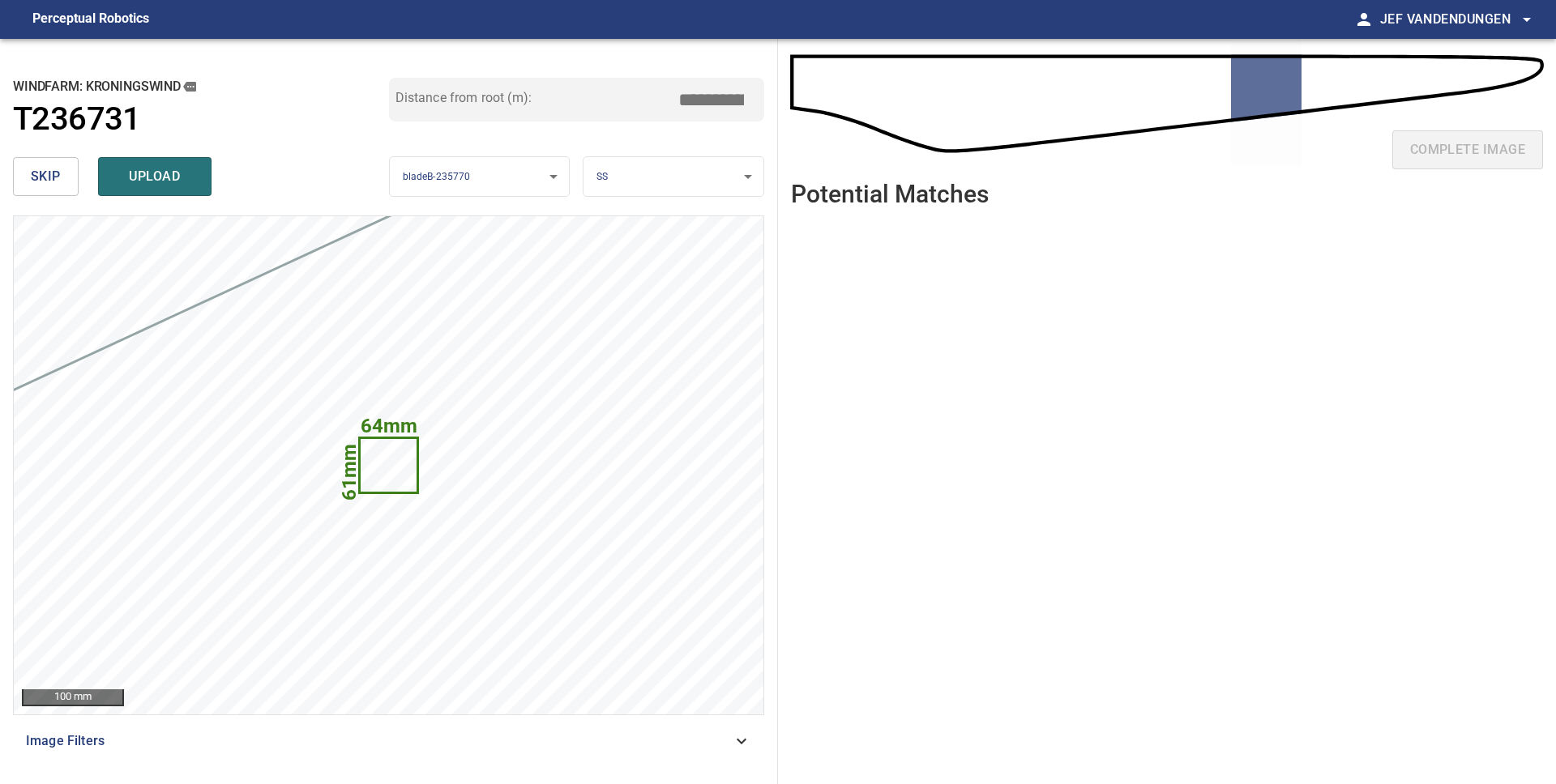
click at [56, 171] on span "skip" at bounding box center [45, 177] width 30 height 23
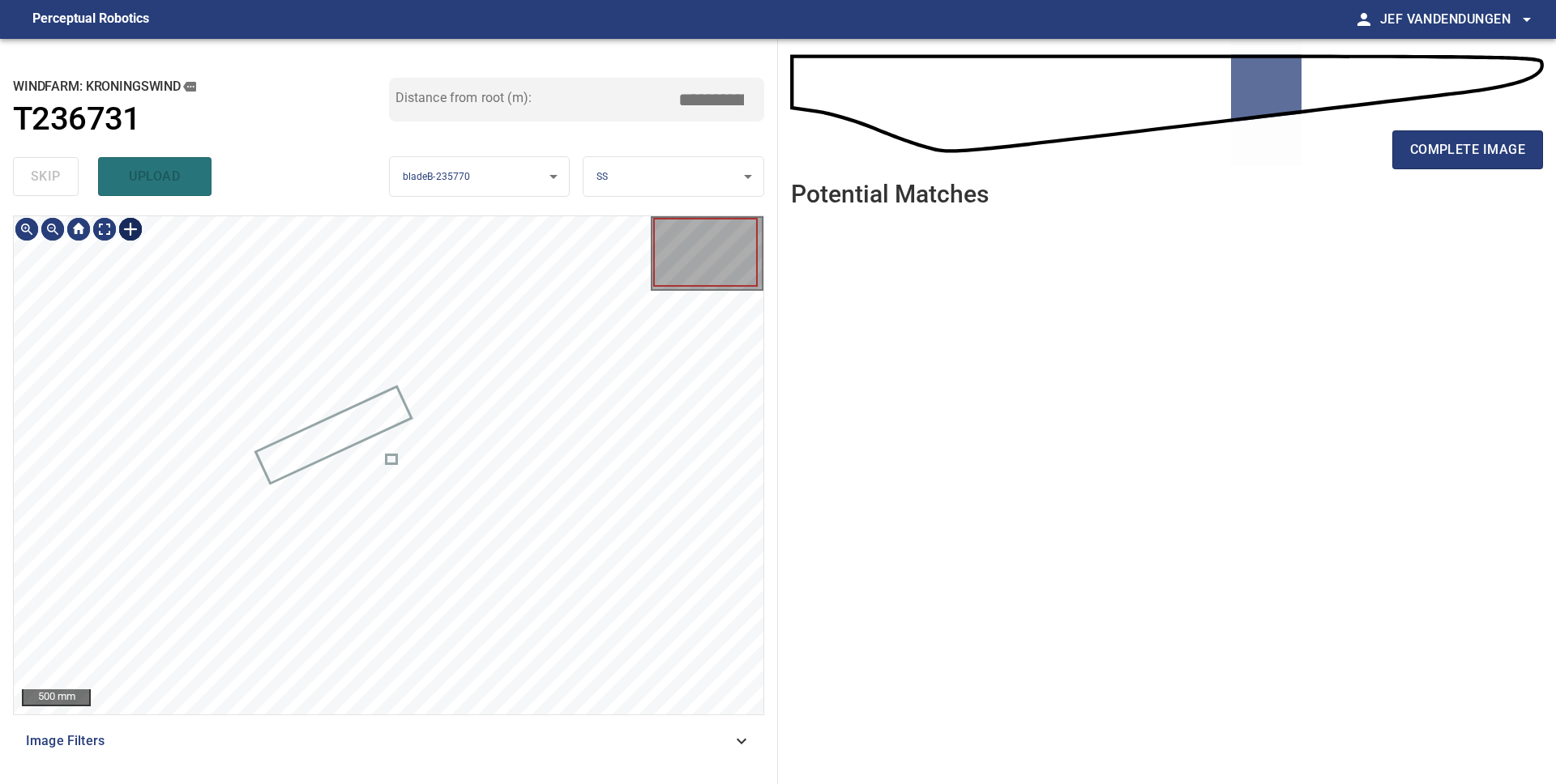
click at [128, 226] on div at bounding box center [130, 229] width 26 height 26
click at [235, 386] on div at bounding box center [388, 465] width 750 height 498
click at [415, 393] on div at bounding box center [374, 415] width 247 height 130
click at [480, 363] on div at bounding box center [373, 424] width 244 height 130
click at [470, 362] on div at bounding box center [371, 415] width 245 height 130
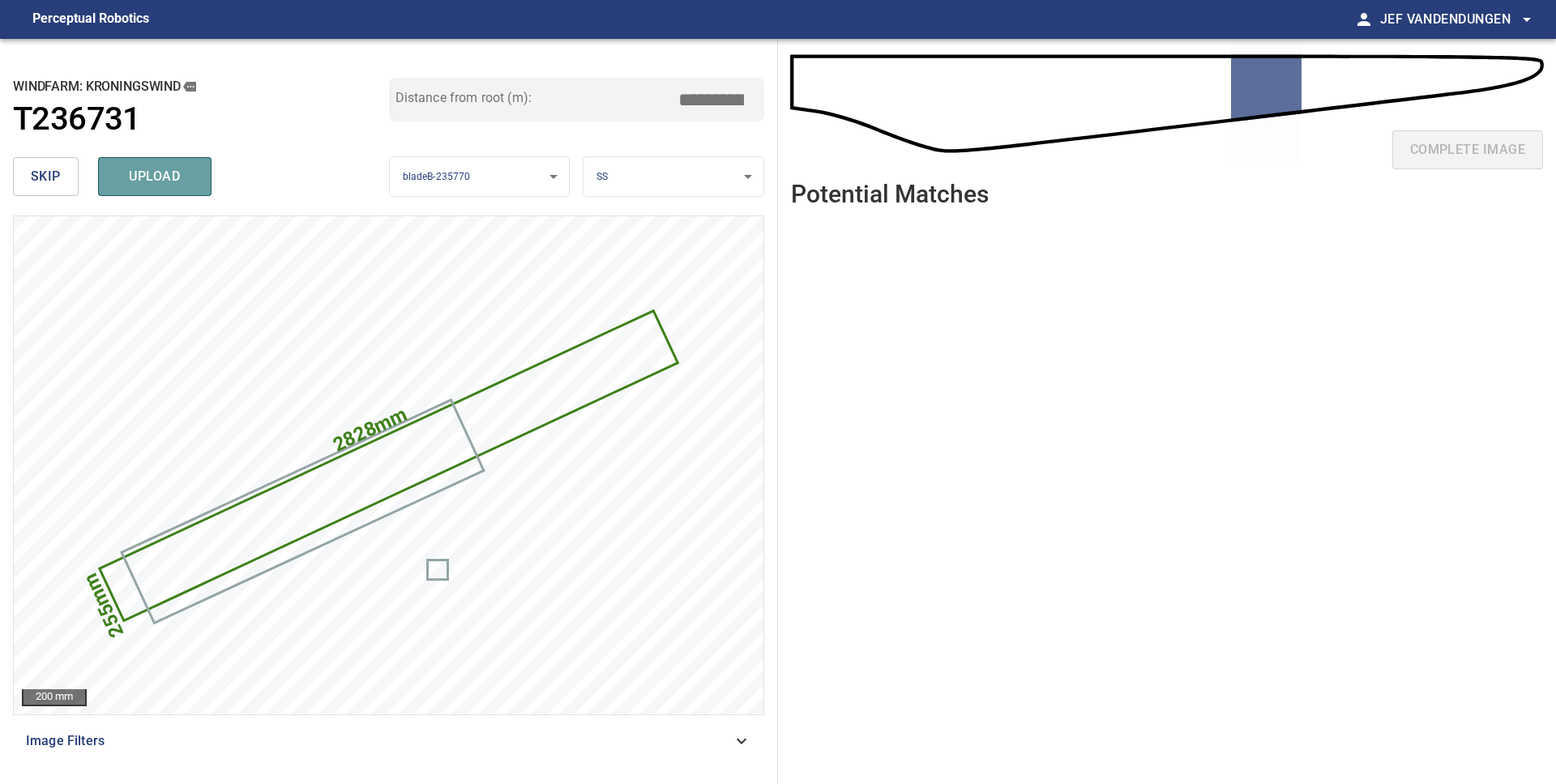
click at [139, 164] on button "upload" at bounding box center [154, 176] width 113 height 39
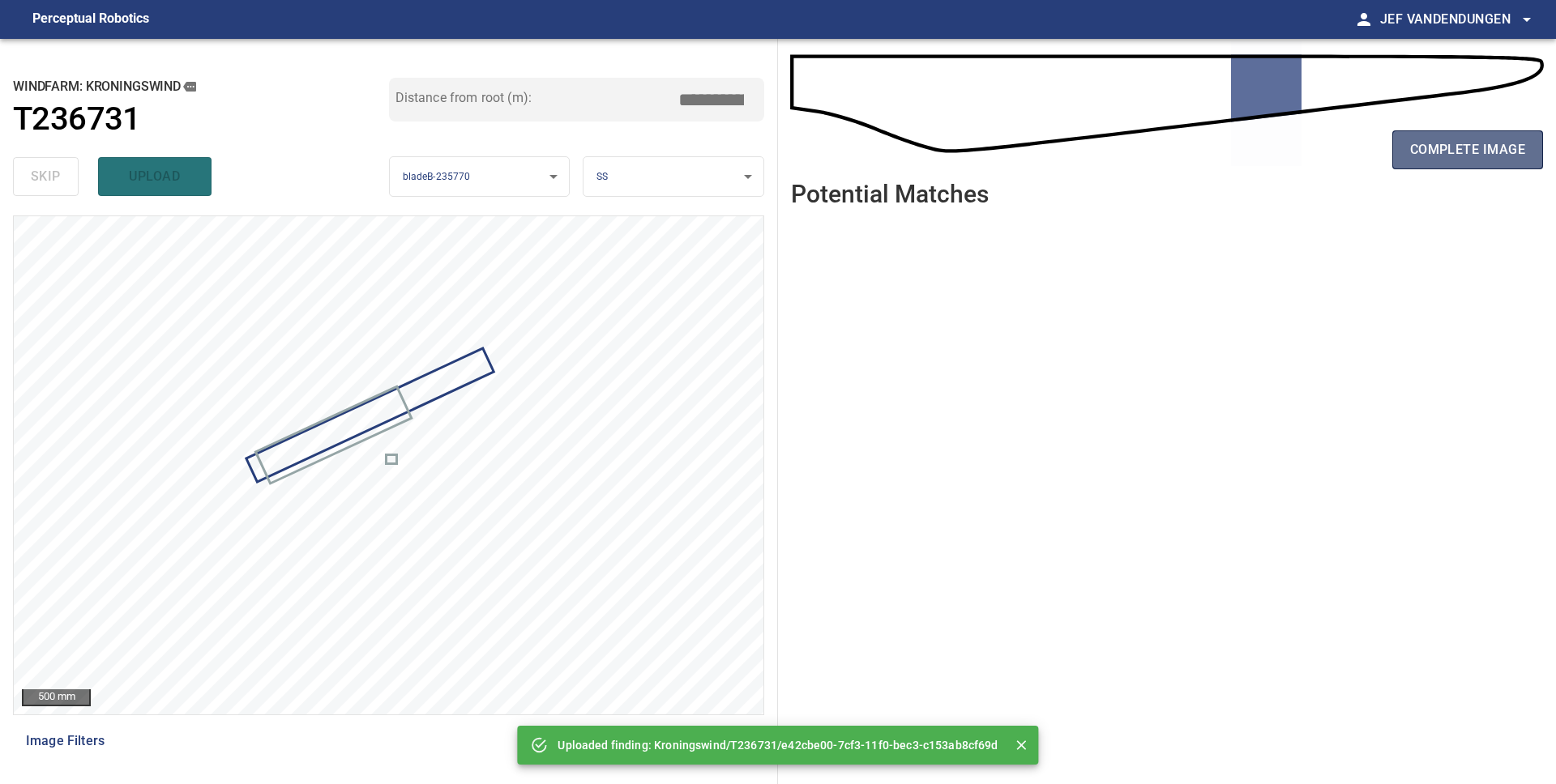
click at [1468, 148] on span "complete image" at bounding box center [1467, 150] width 115 height 23
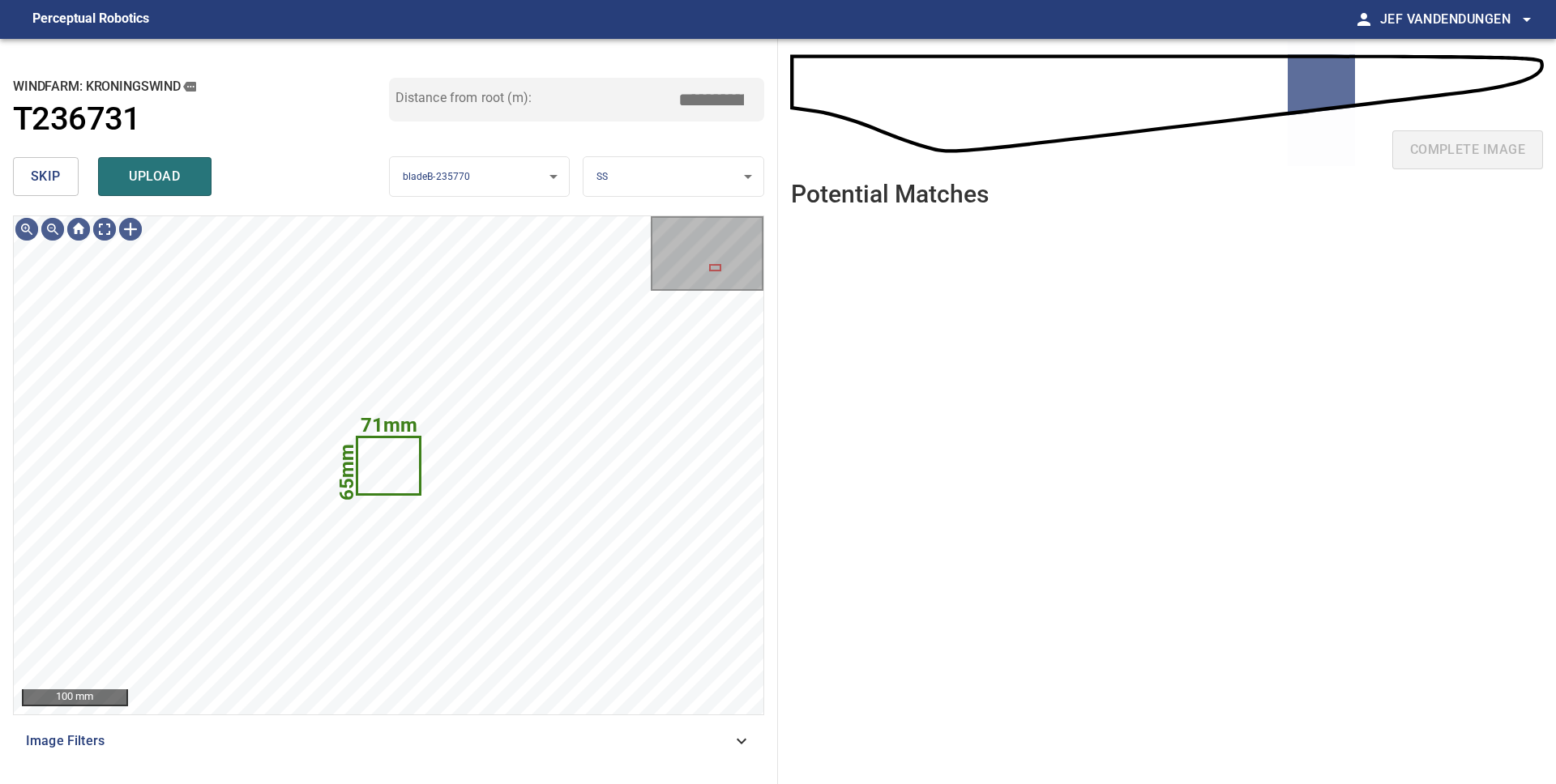
click at [60, 184] on button "skip" at bounding box center [46, 176] width 66 height 39
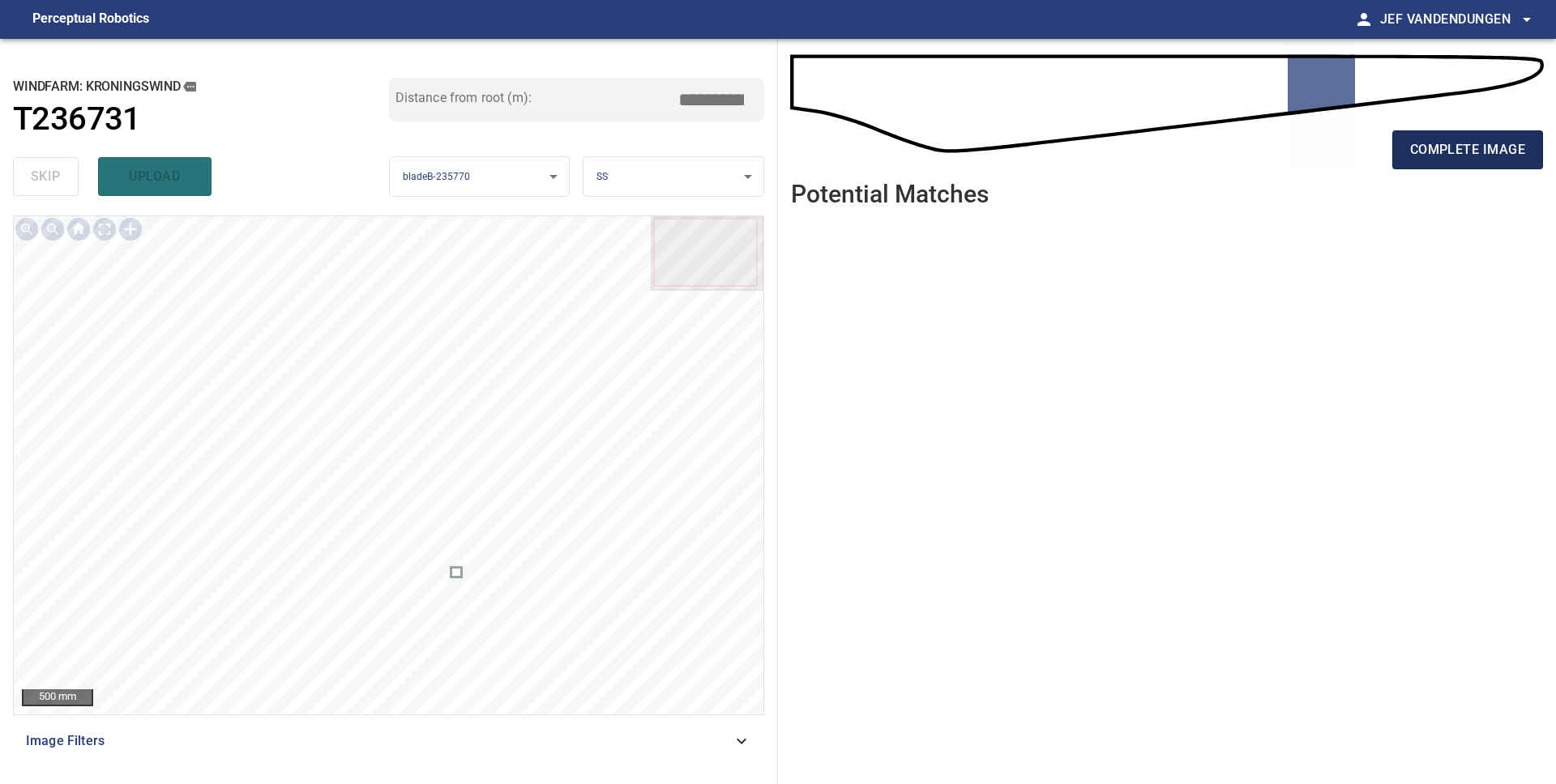
click at [1438, 157] on span "complete image" at bounding box center [1467, 150] width 115 height 23
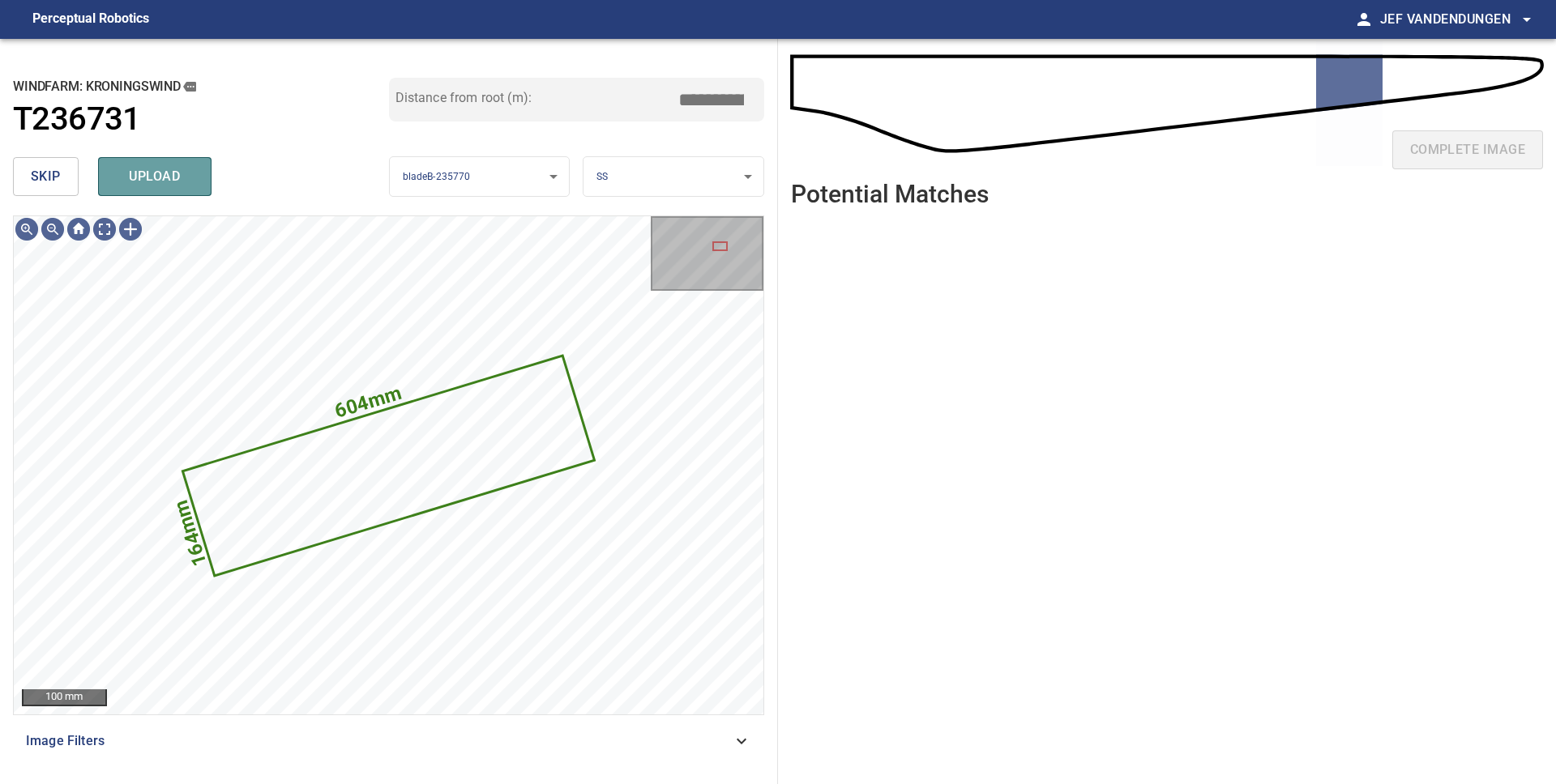
click at [134, 186] on span "upload" at bounding box center [154, 177] width 78 height 23
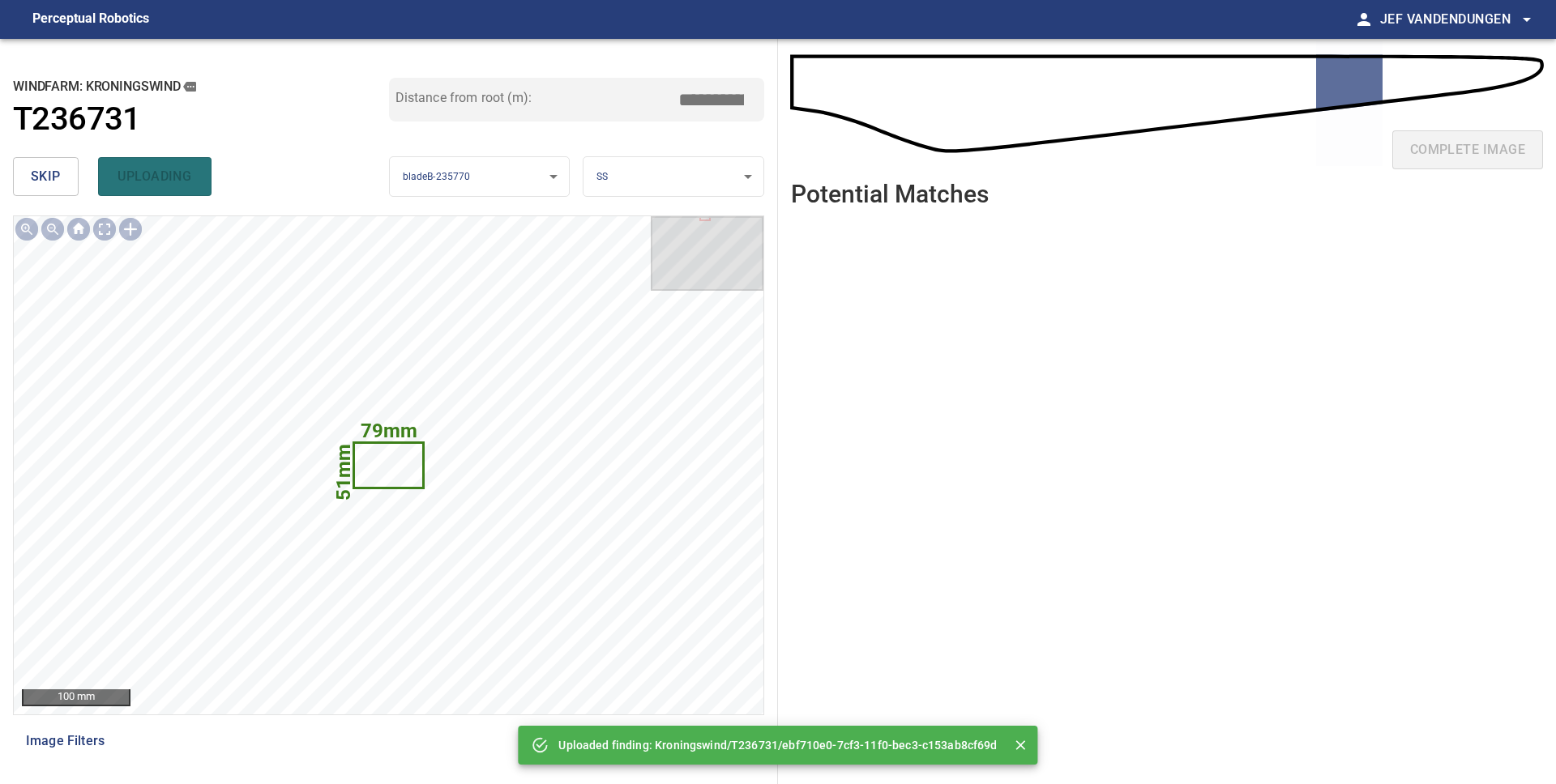
click at [48, 179] on span "skip" at bounding box center [45, 177] width 30 height 23
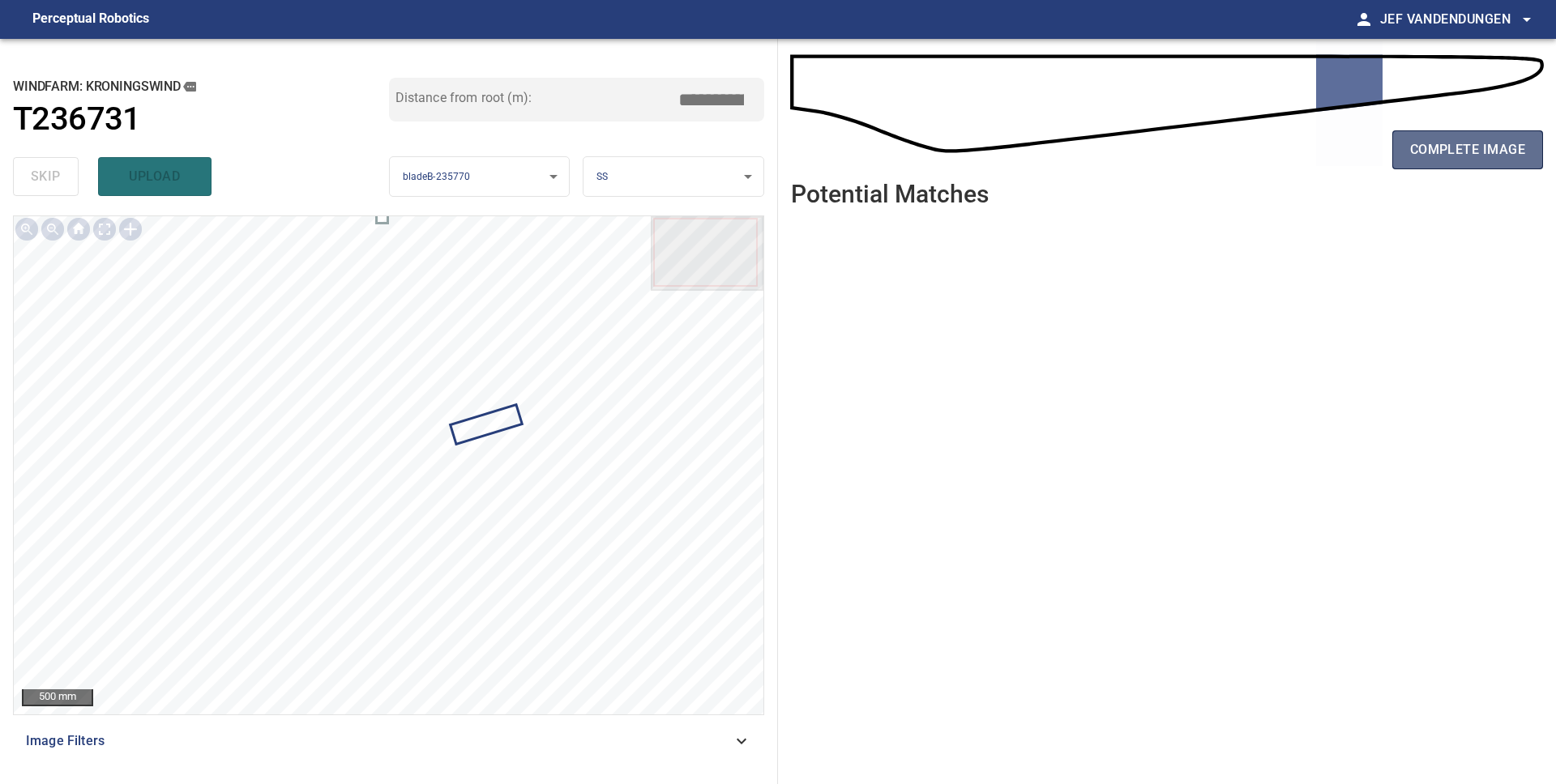
click at [1426, 146] on span "complete image" at bounding box center [1467, 150] width 115 height 23
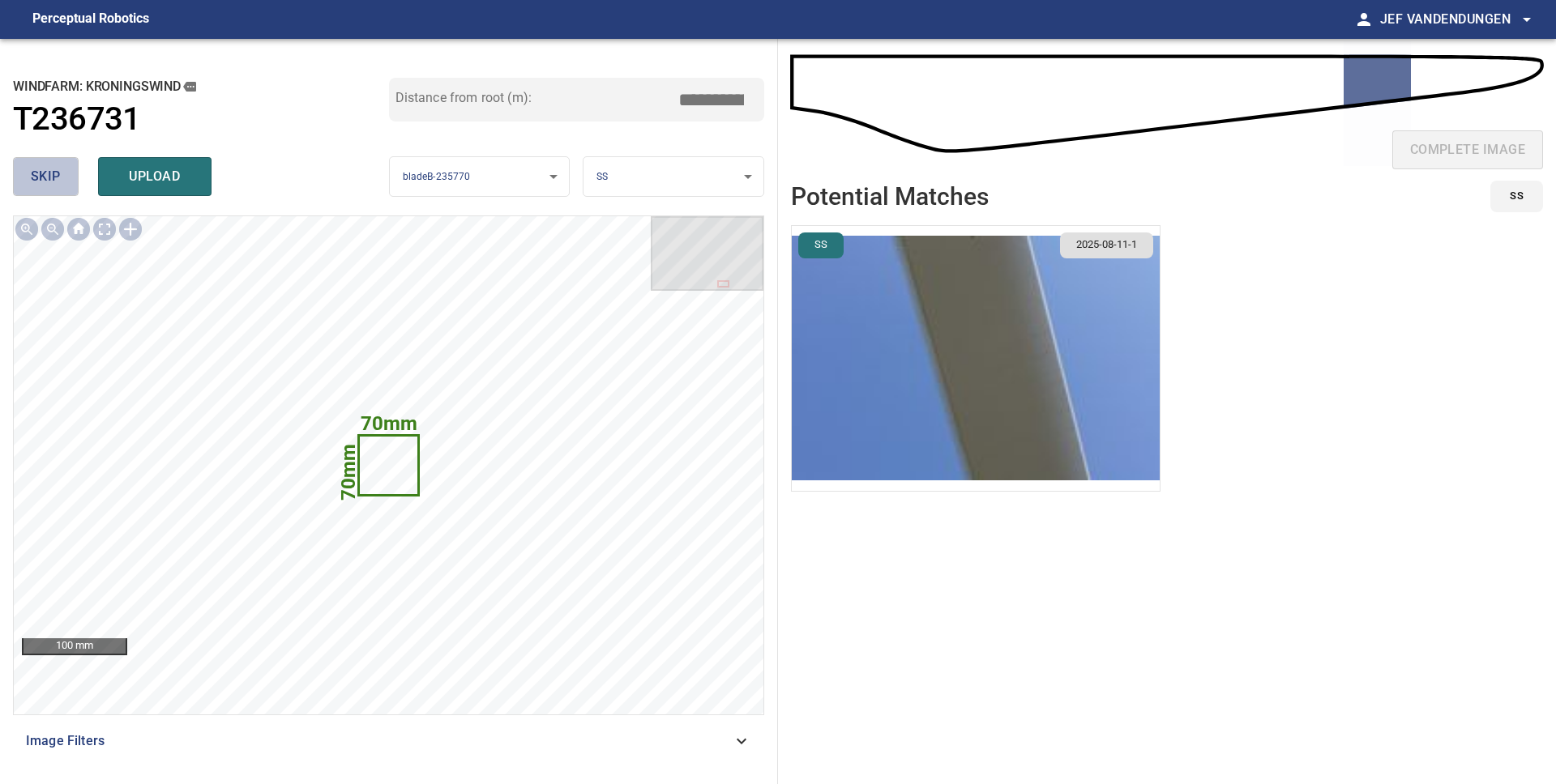
click at [52, 182] on span "skip" at bounding box center [45, 177] width 30 height 23
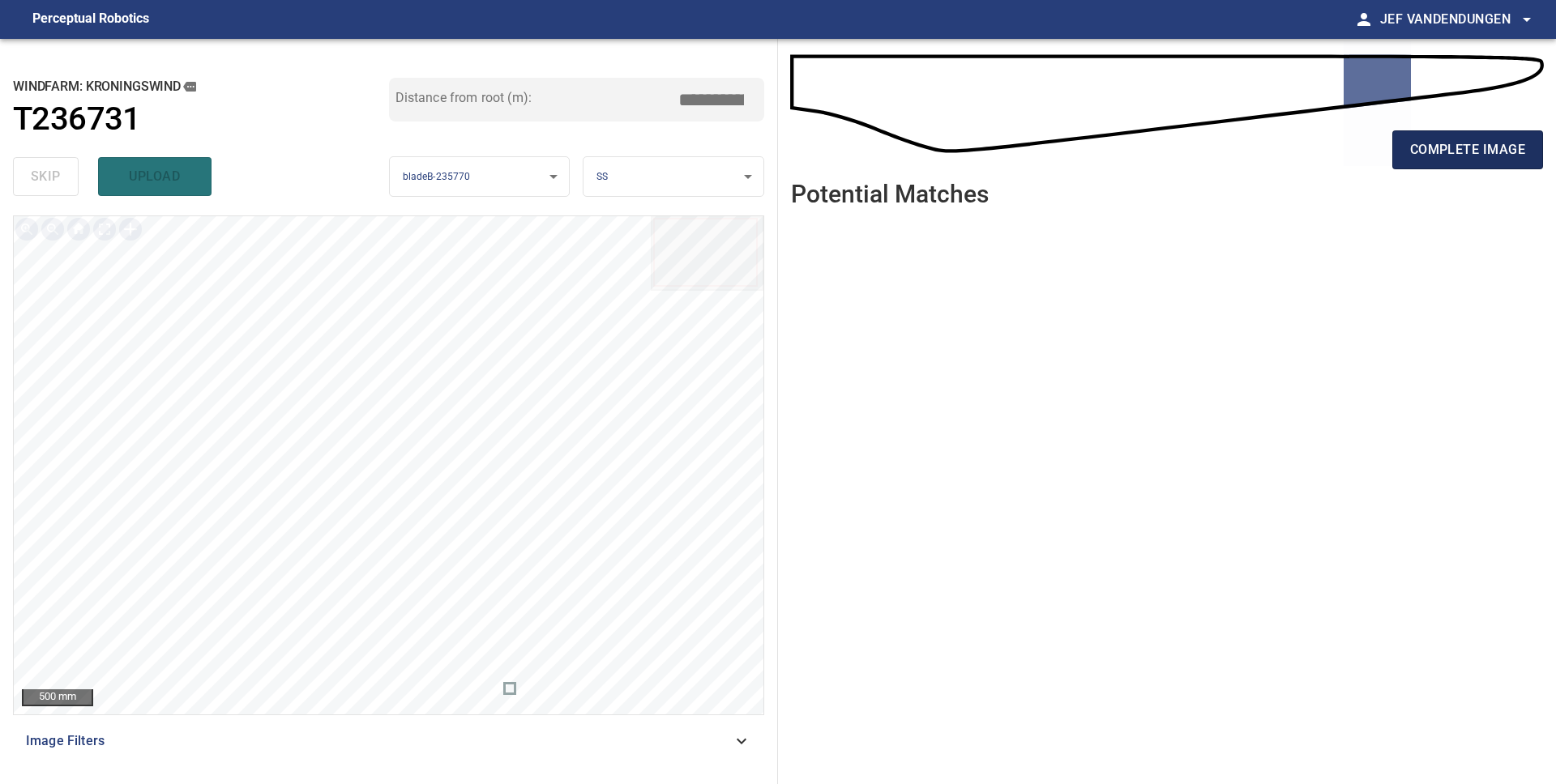
click at [1434, 159] on span "complete image" at bounding box center [1467, 150] width 115 height 23
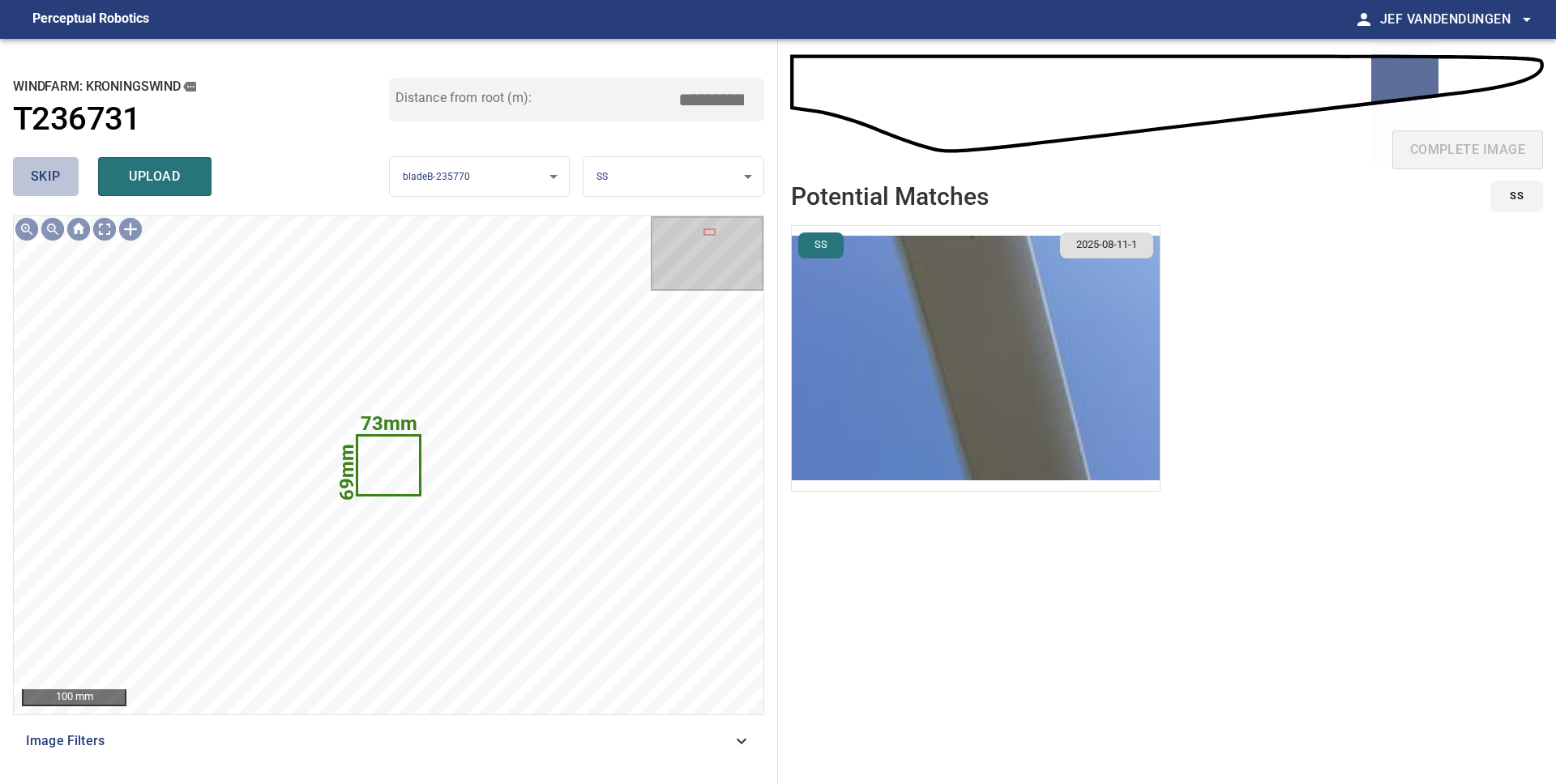
click at [44, 171] on span "skip" at bounding box center [45, 177] width 30 height 23
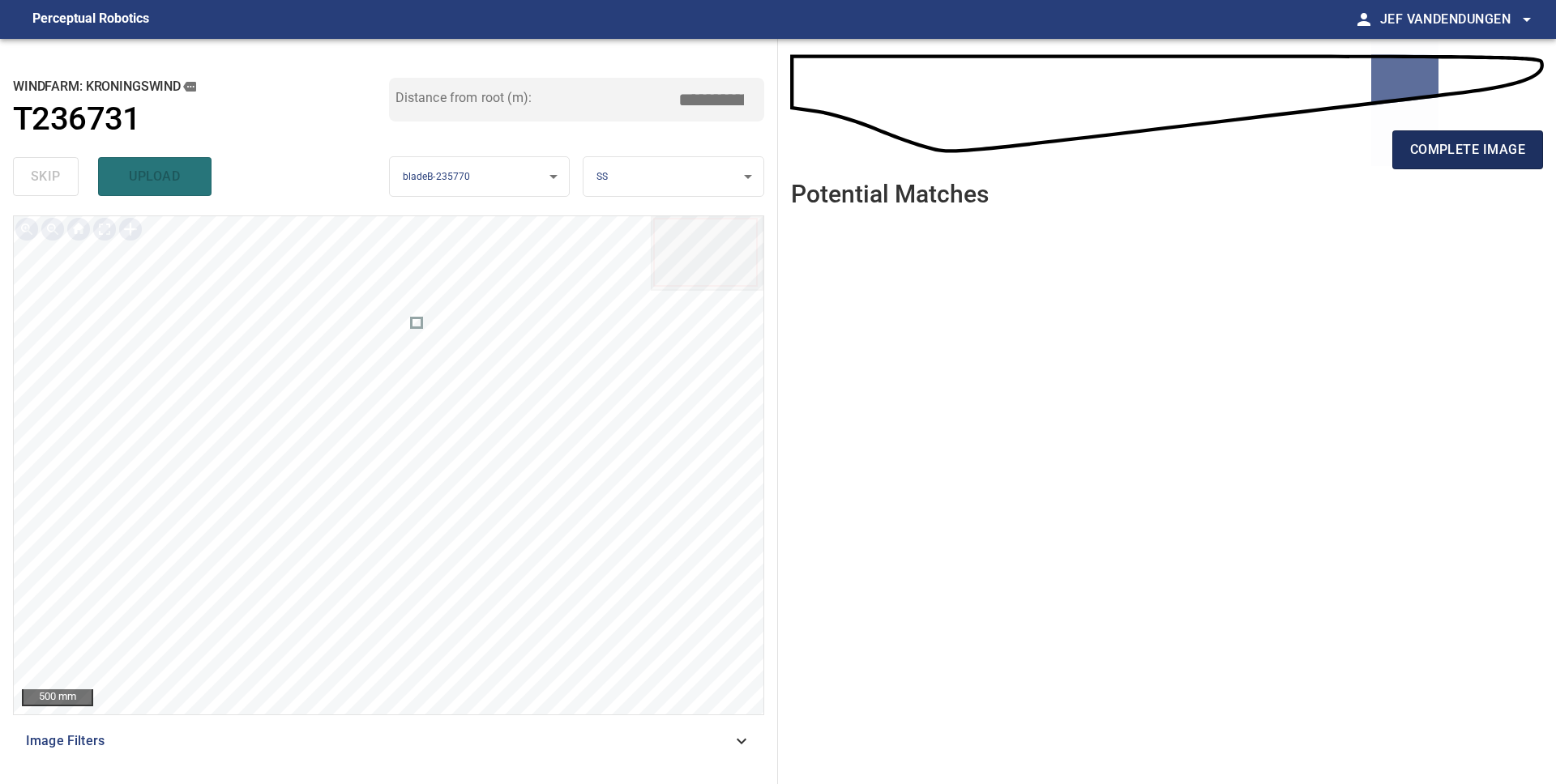
click at [1455, 148] on span "complete image" at bounding box center [1467, 150] width 115 height 23
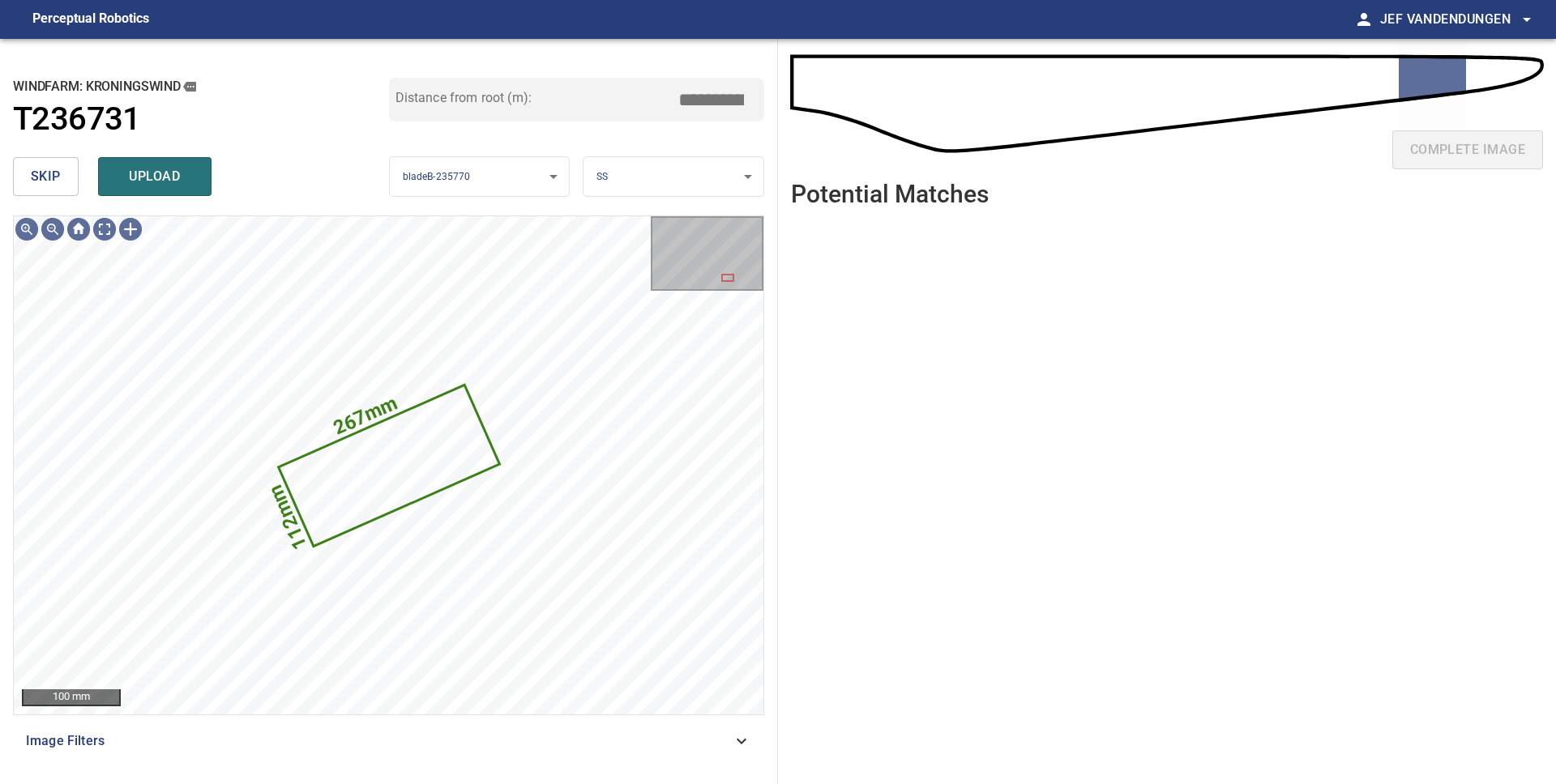
click at [158, 183] on span "upload" at bounding box center [154, 177] width 78 height 23
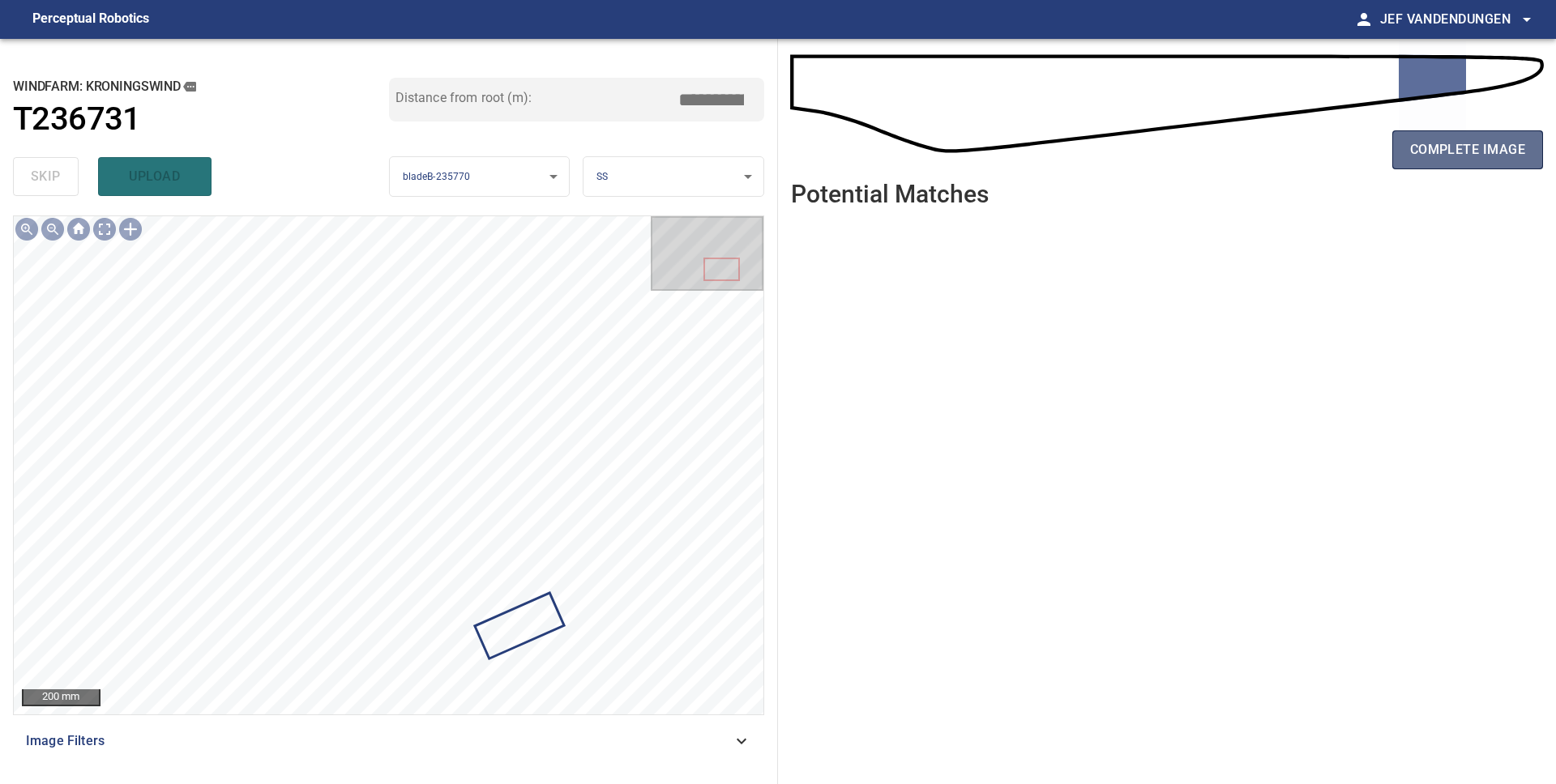
click at [1412, 146] on span "complete image" at bounding box center [1467, 150] width 115 height 23
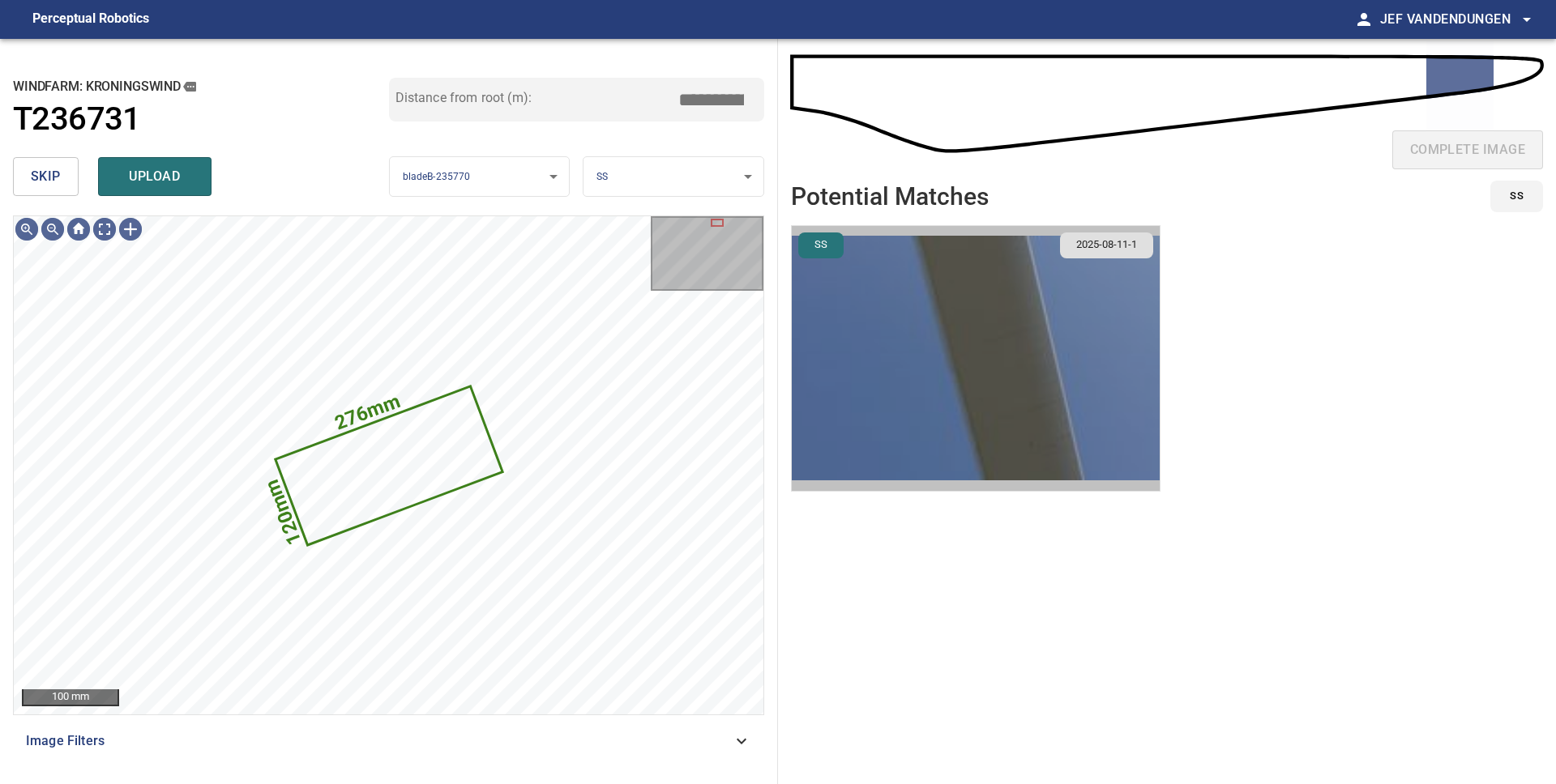
click at [981, 307] on img "button" at bounding box center [976, 358] width 368 height 265
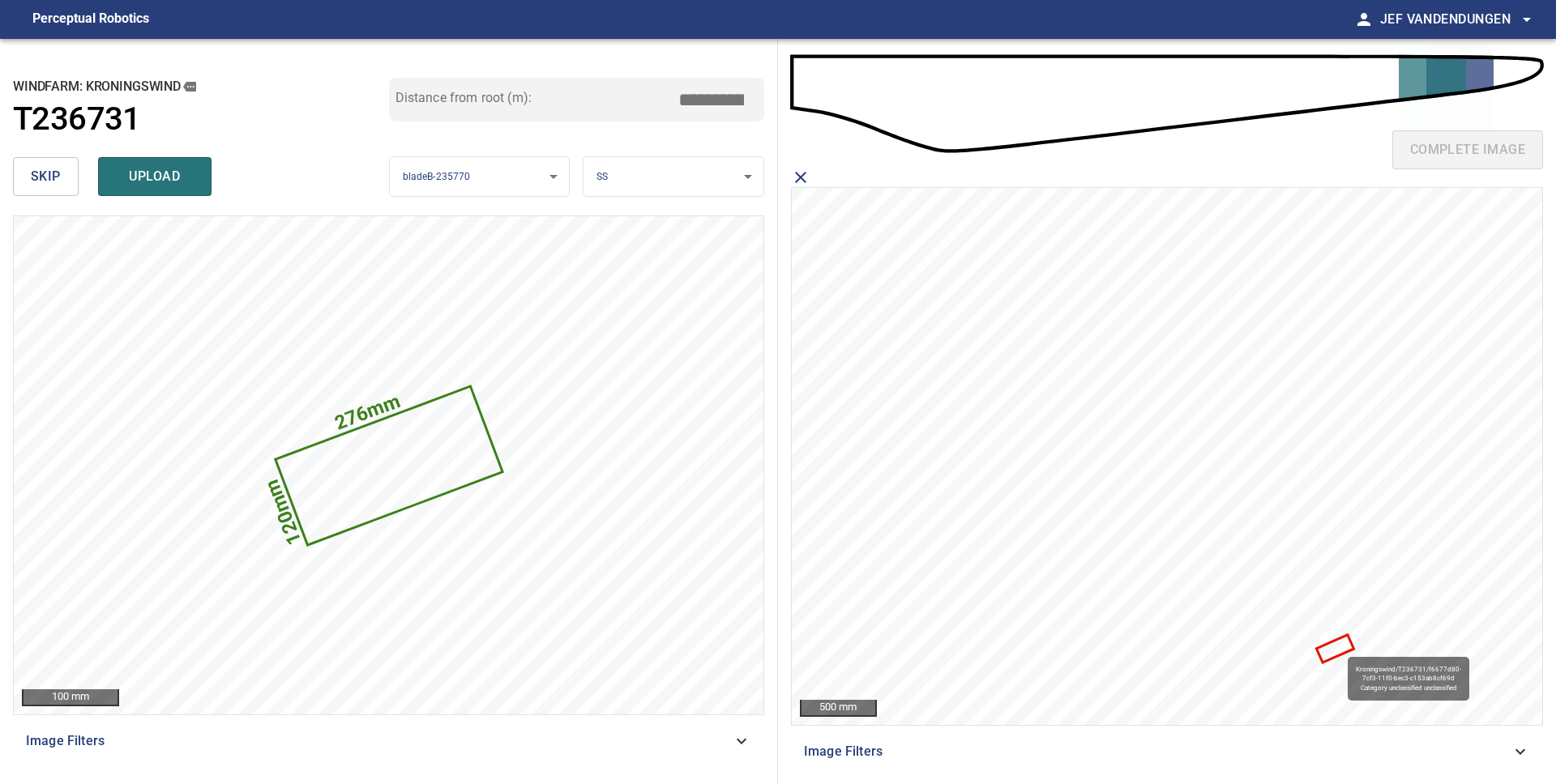
click at [1341, 650] on div "Kroningswind/T236731/f6677d80-7cf3-11f0-bec3-c153ab8cf69d Category unclassified…" at bounding box center [1167, 456] width 751 height 537
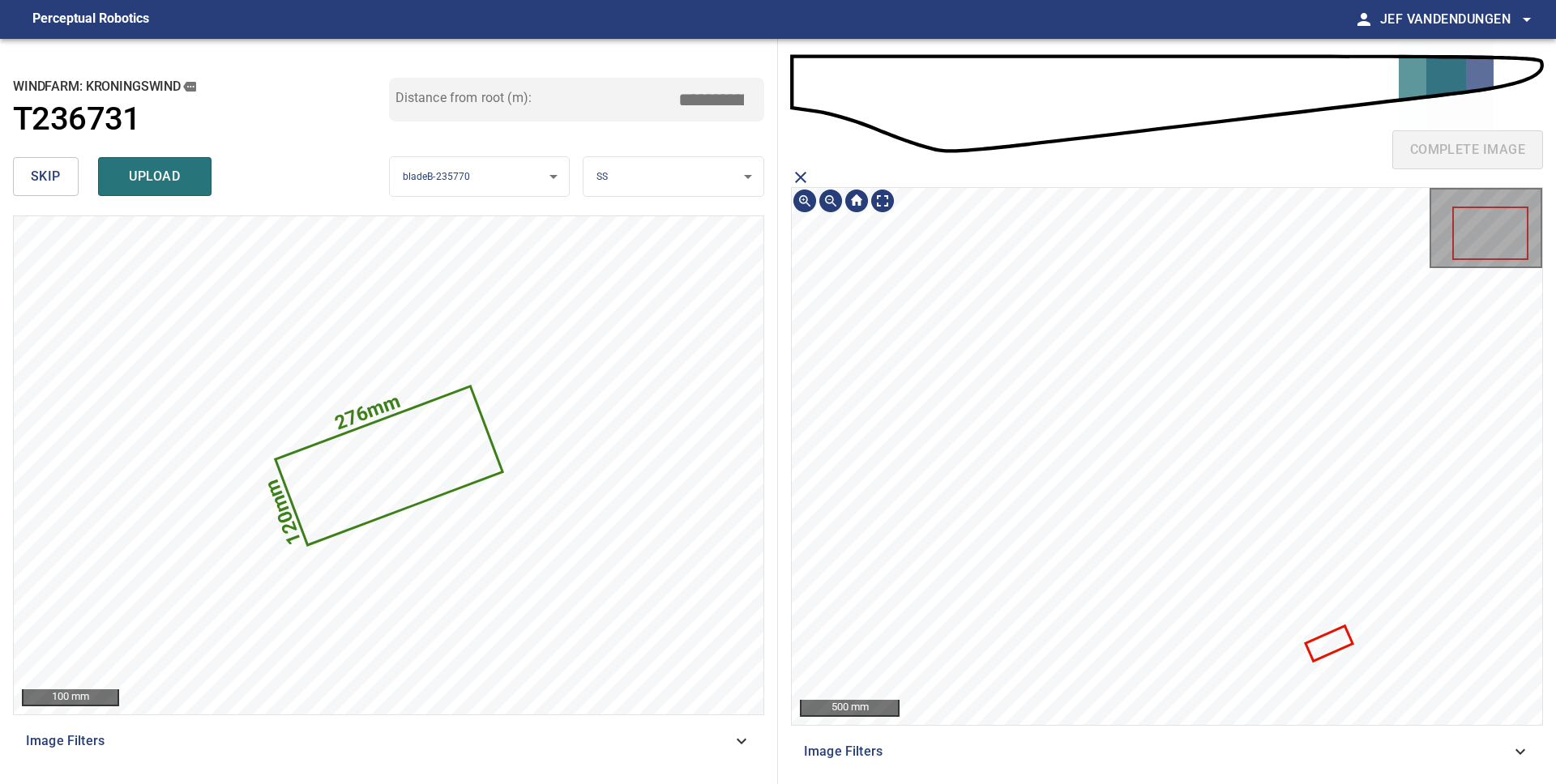
click at [1330, 646] on icon at bounding box center [1329, 643] width 44 height 32
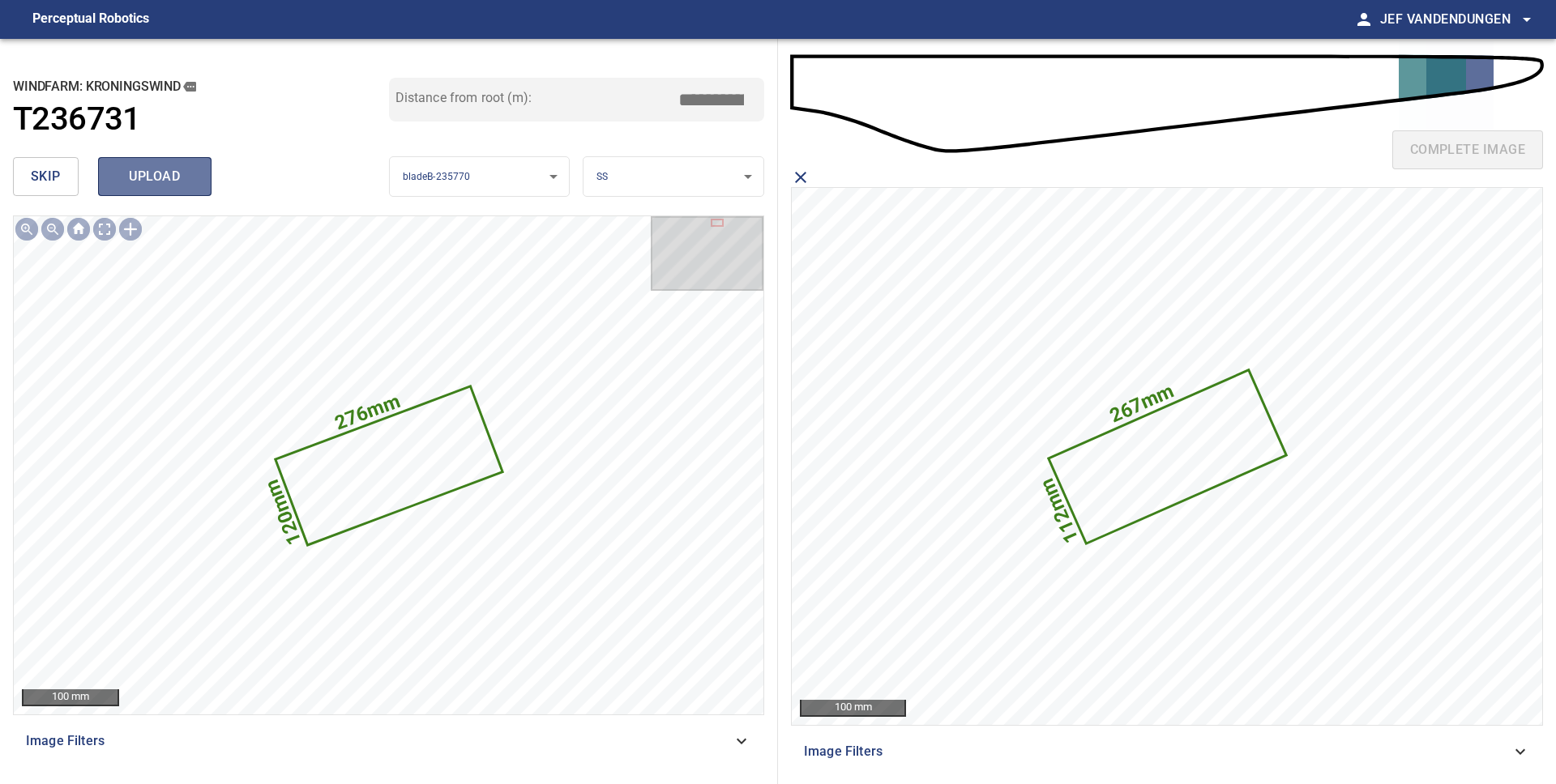
click at [169, 182] on span "upload" at bounding box center [154, 177] width 78 height 23
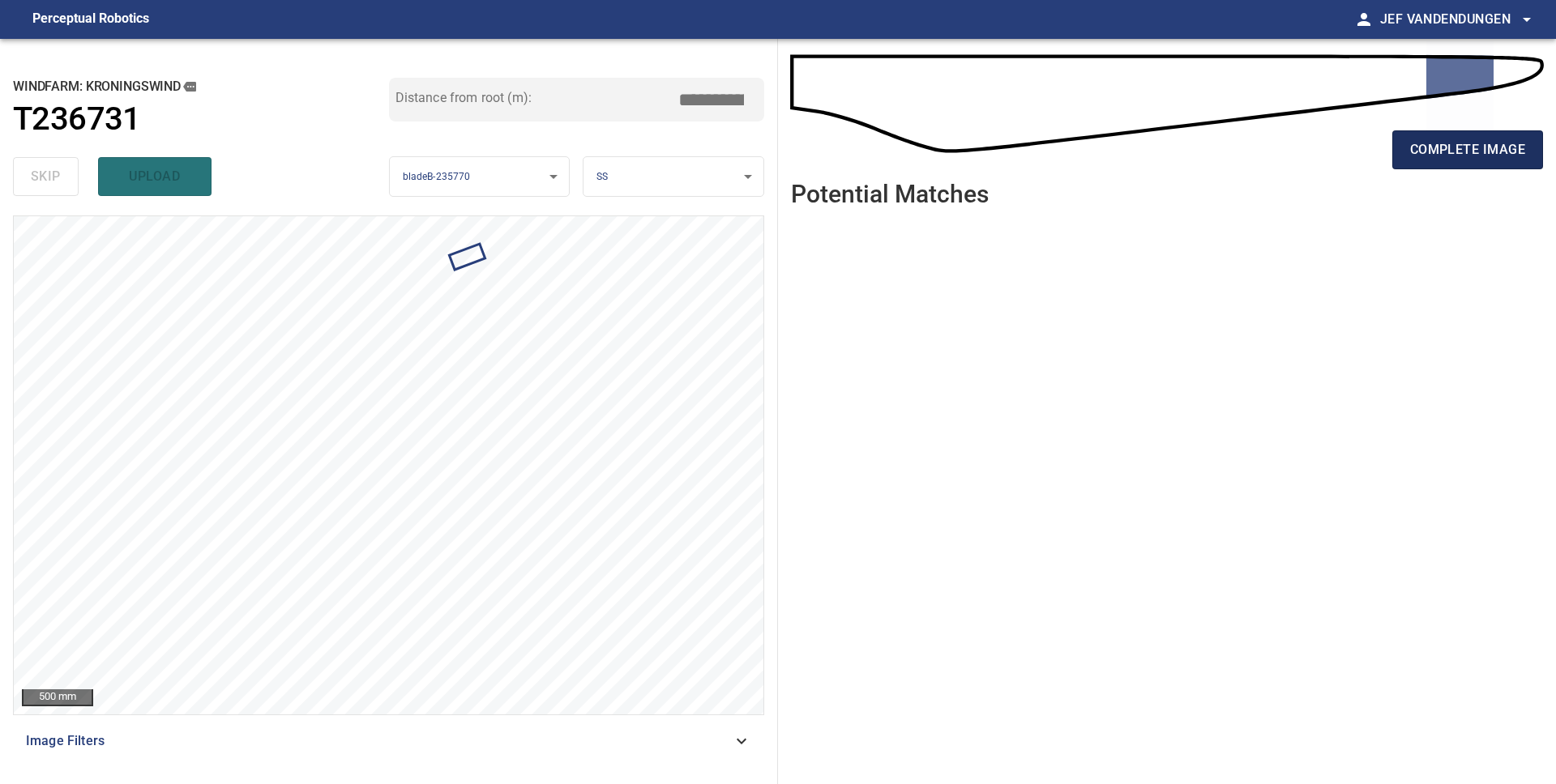
click at [1480, 147] on span "complete image" at bounding box center [1467, 150] width 115 height 23
click at [1433, 149] on span "complete image" at bounding box center [1467, 150] width 115 height 23
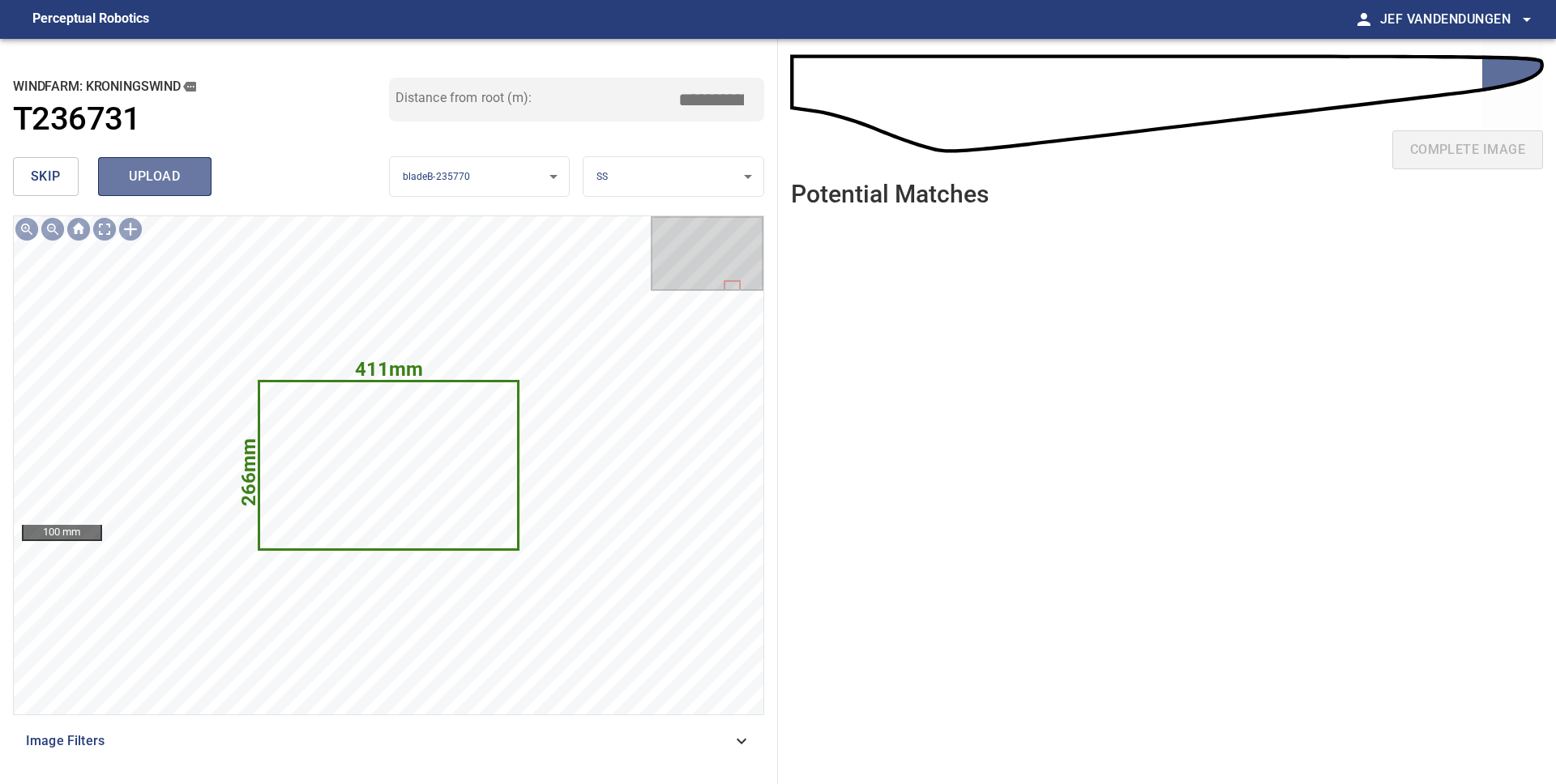
click at [141, 177] on span "upload" at bounding box center [154, 177] width 78 height 23
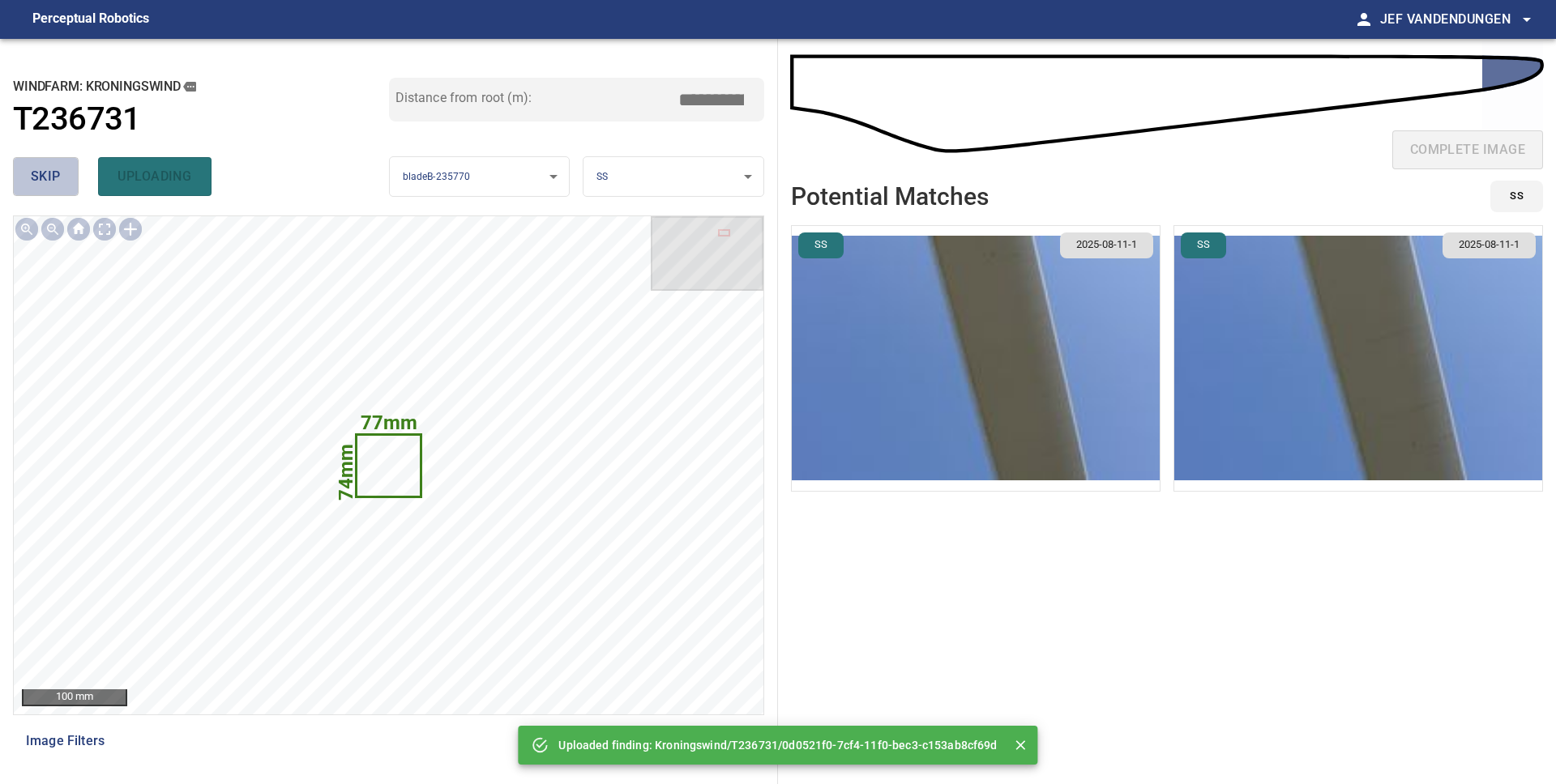
click at [52, 173] on span "skip" at bounding box center [45, 177] width 30 height 23
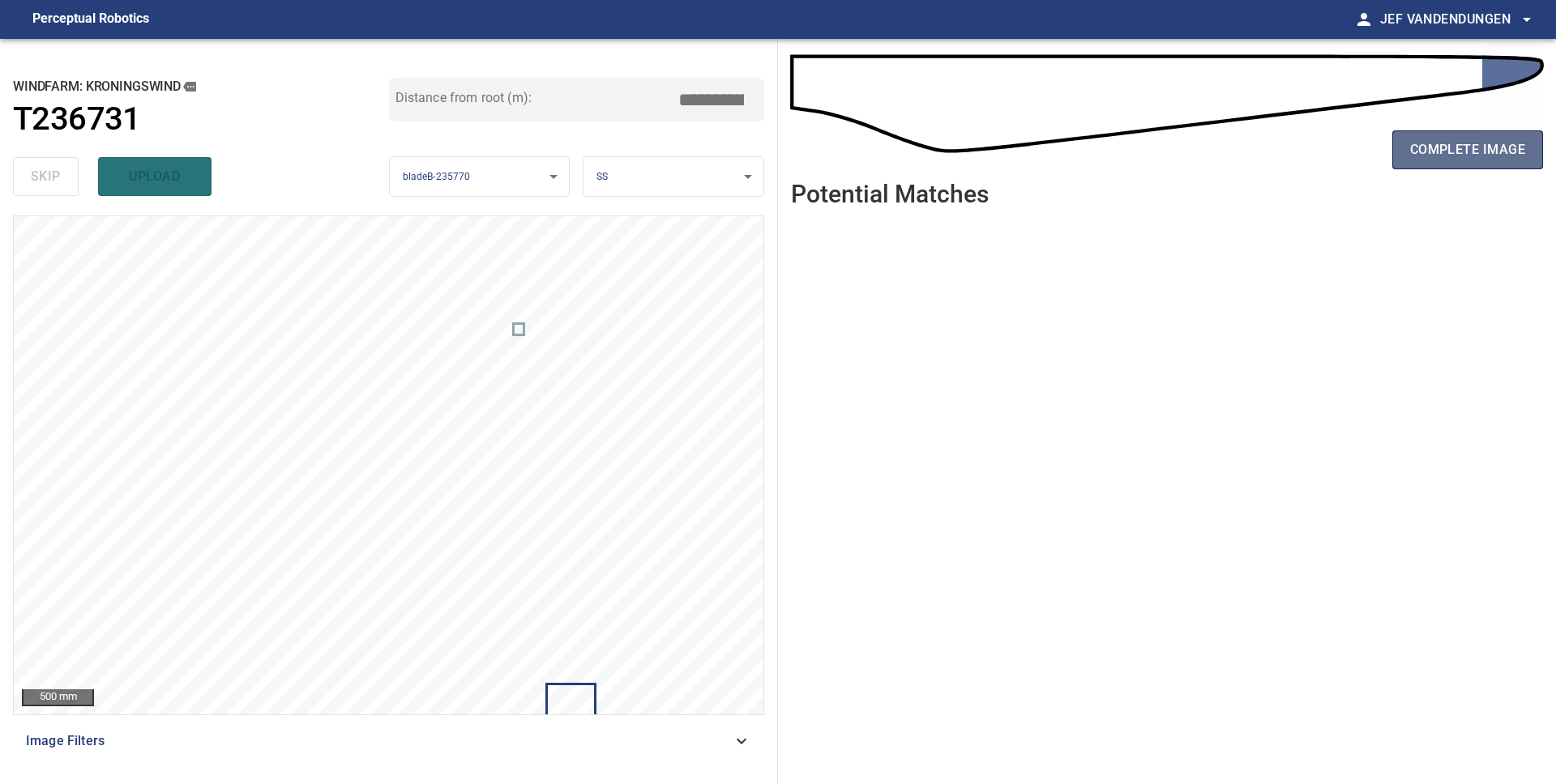
click at [1468, 161] on span "complete image" at bounding box center [1467, 150] width 115 height 23
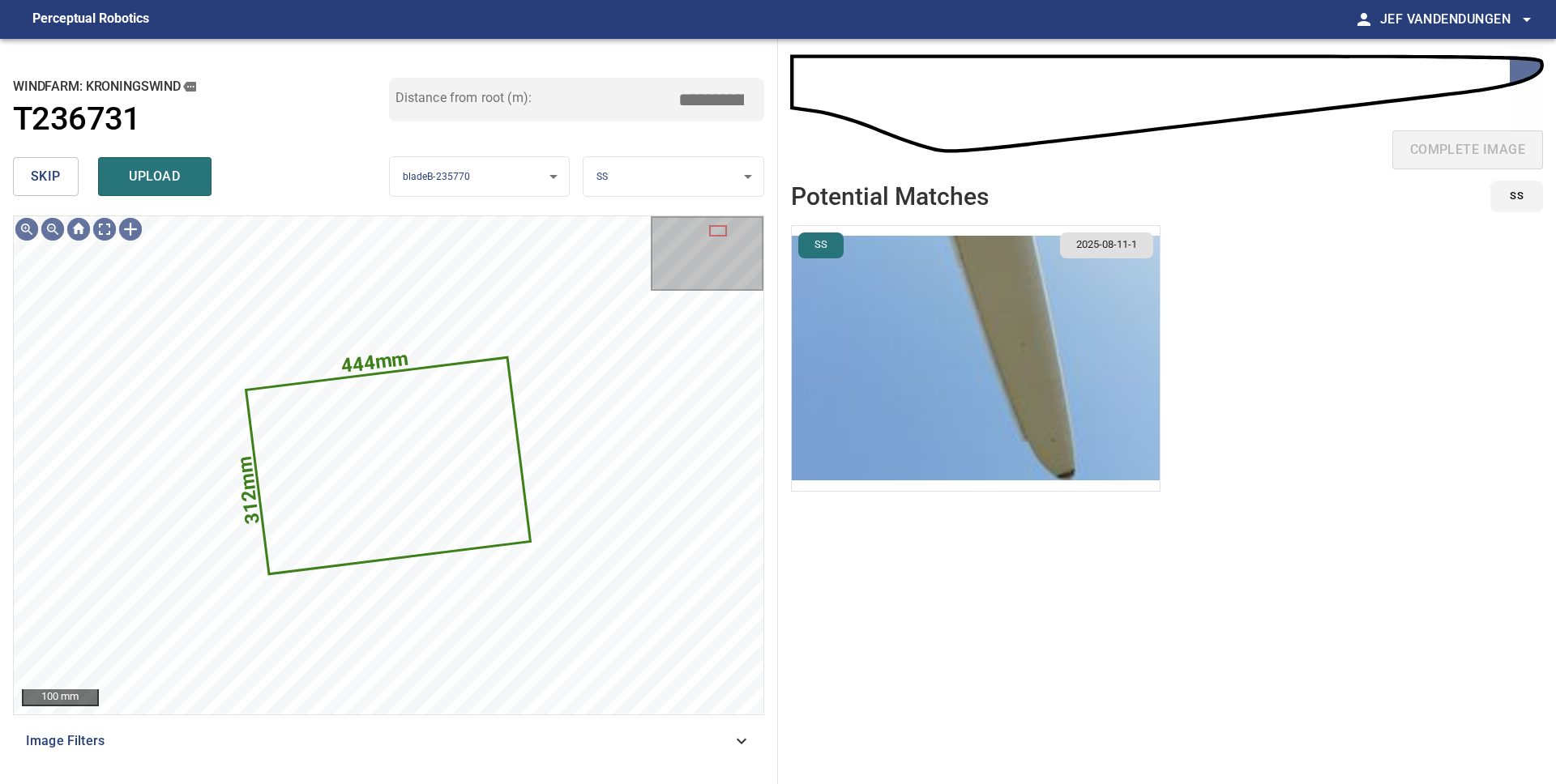
click at [979, 324] on img "button" at bounding box center [976, 358] width 368 height 265
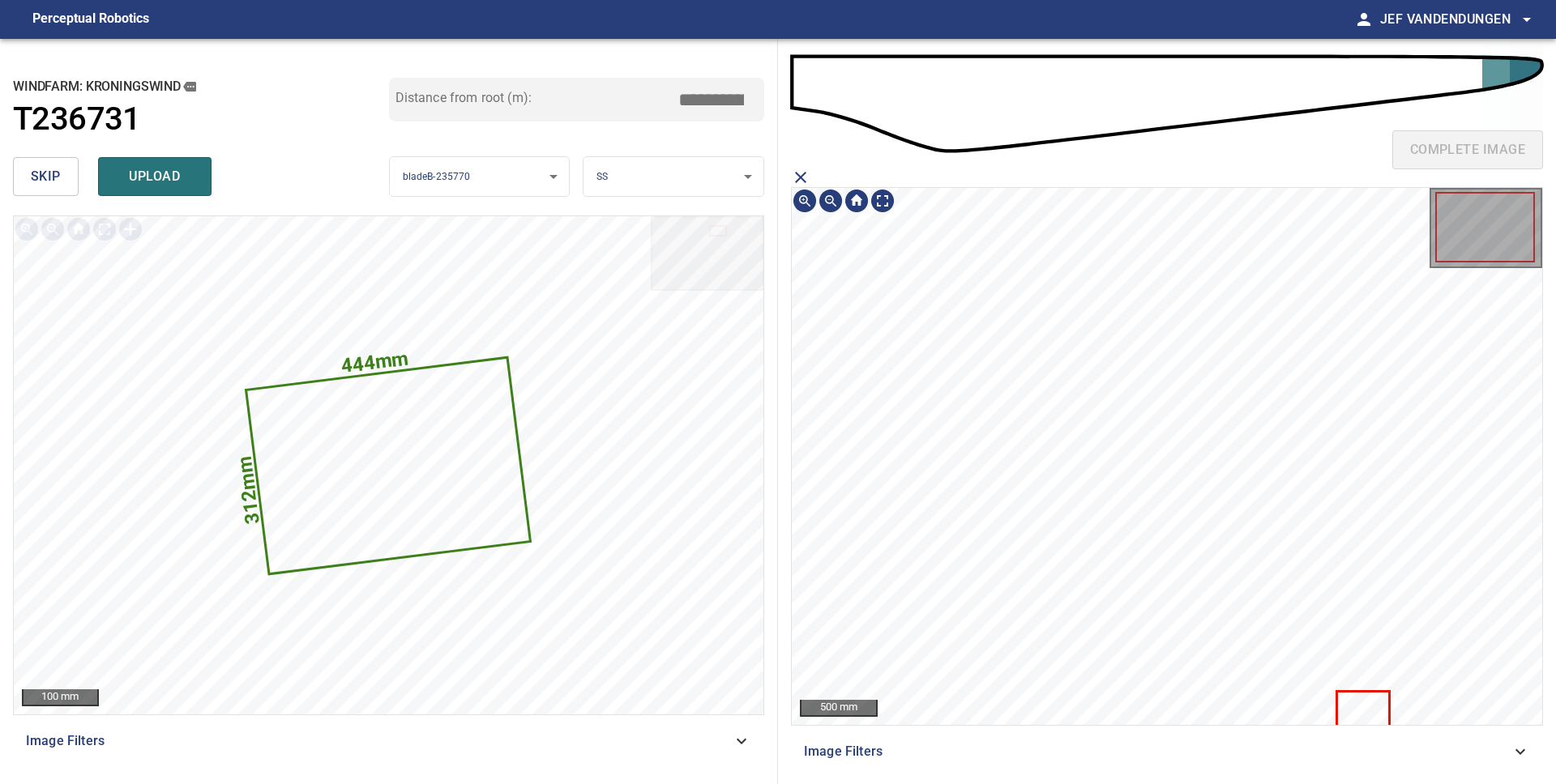
click at [1367, 708] on icon at bounding box center [1363, 709] width 50 height 33
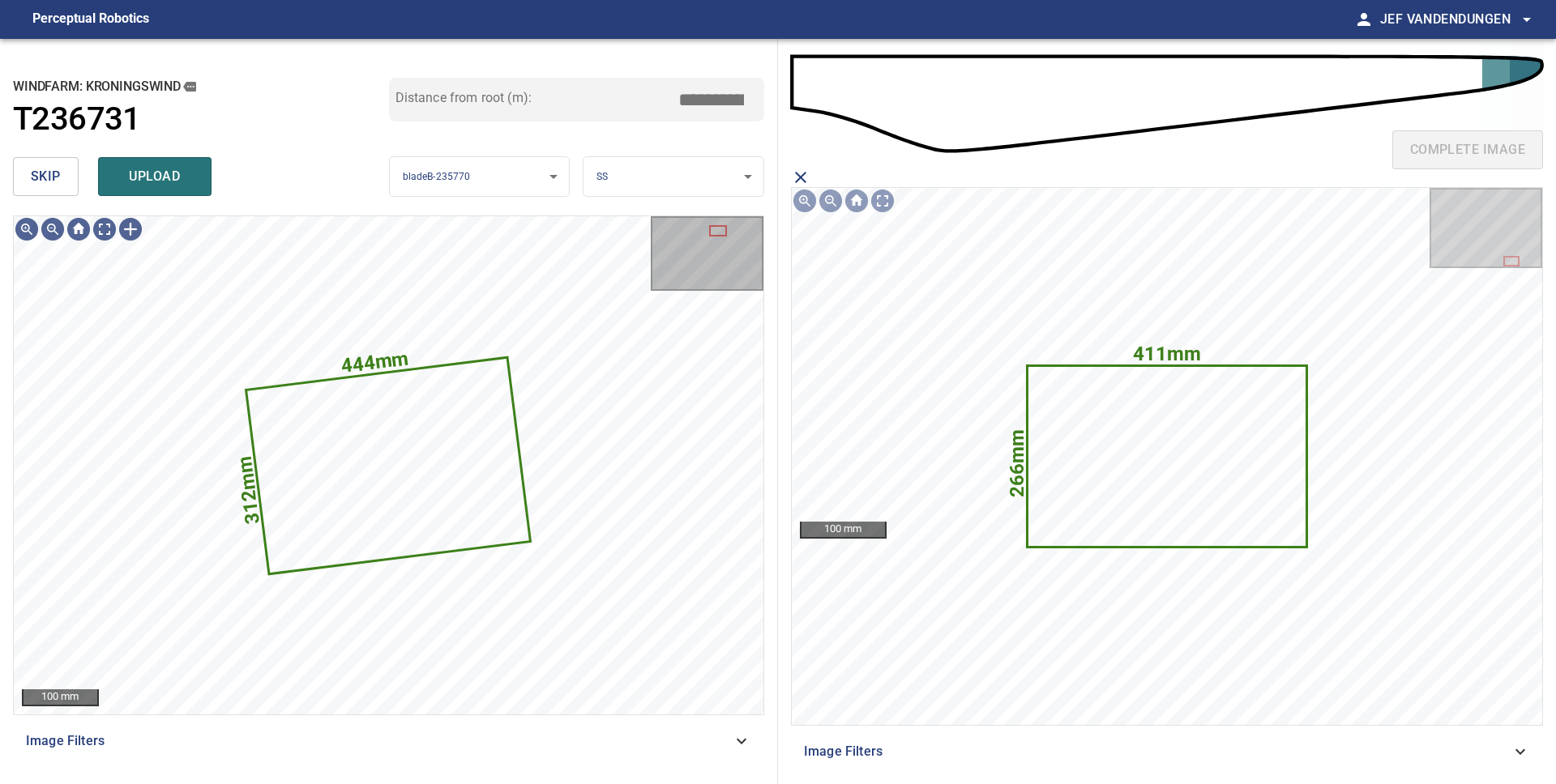
click at [137, 182] on span "upload" at bounding box center [154, 177] width 78 height 23
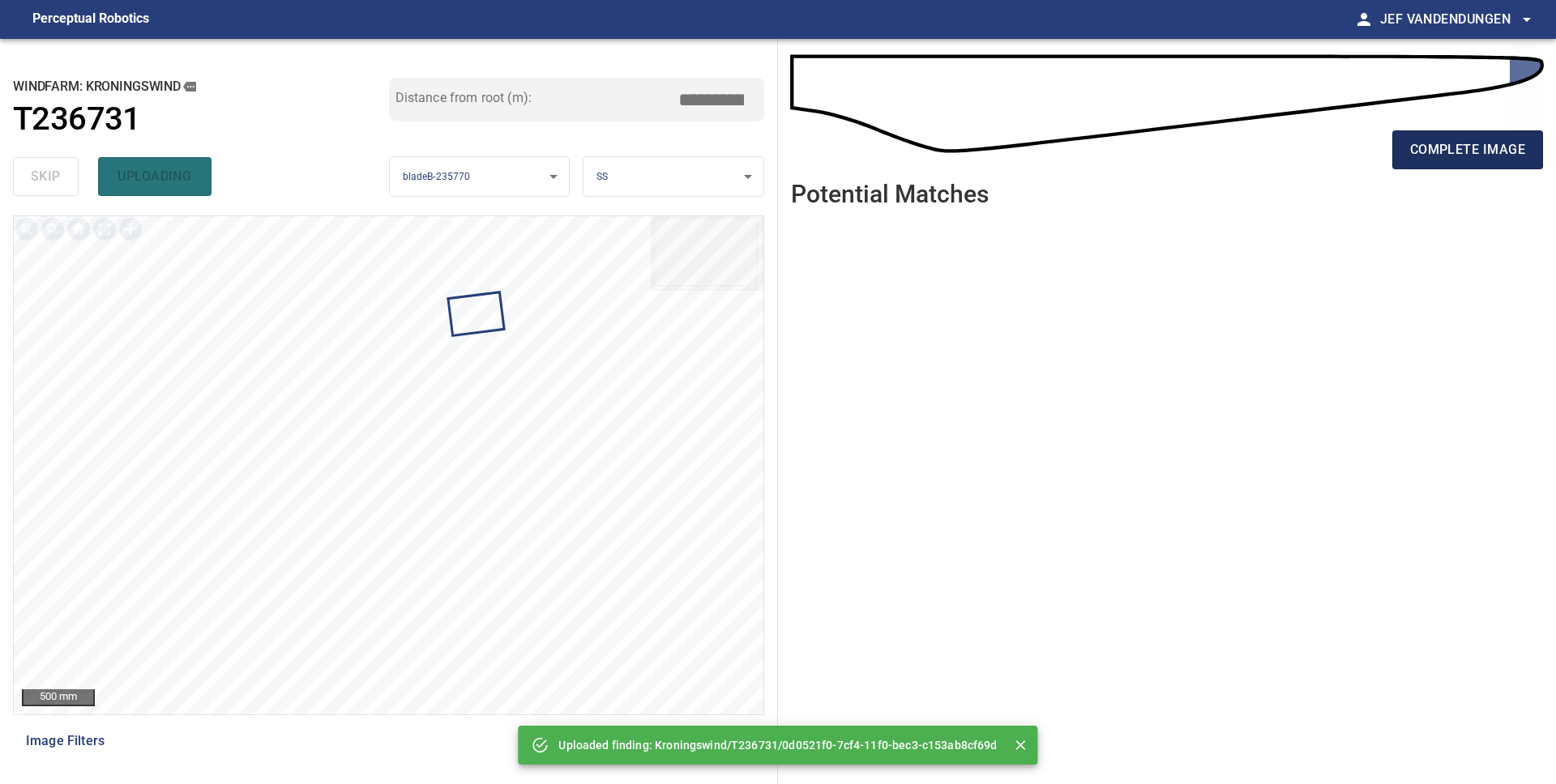
click at [1487, 146] on span "complete image" at bounding box center [1467, 150] width 115 height 23
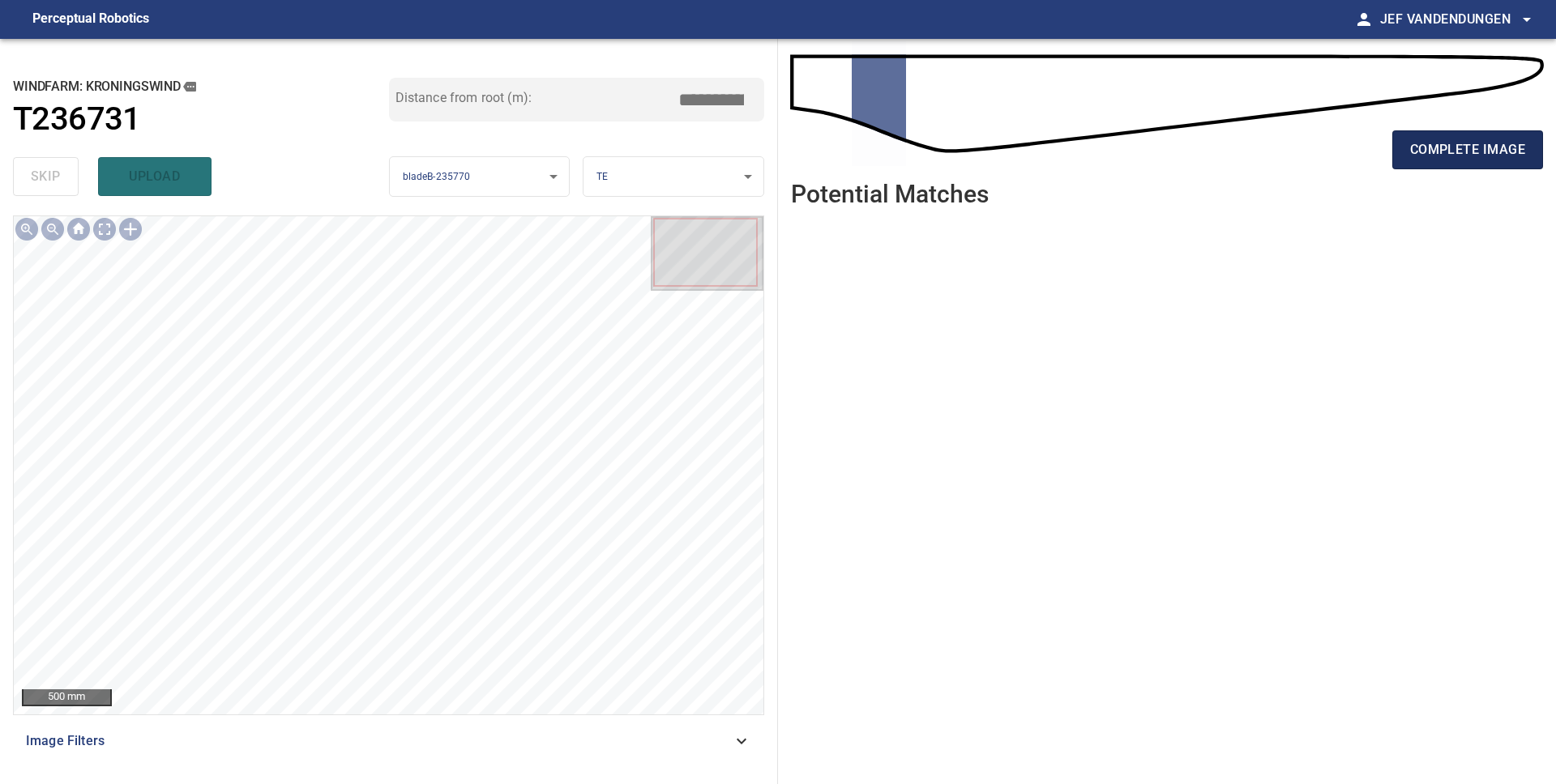
click at [1474, 155] on span "complete image" at bounding box center [1467, 150] width 115 height 23
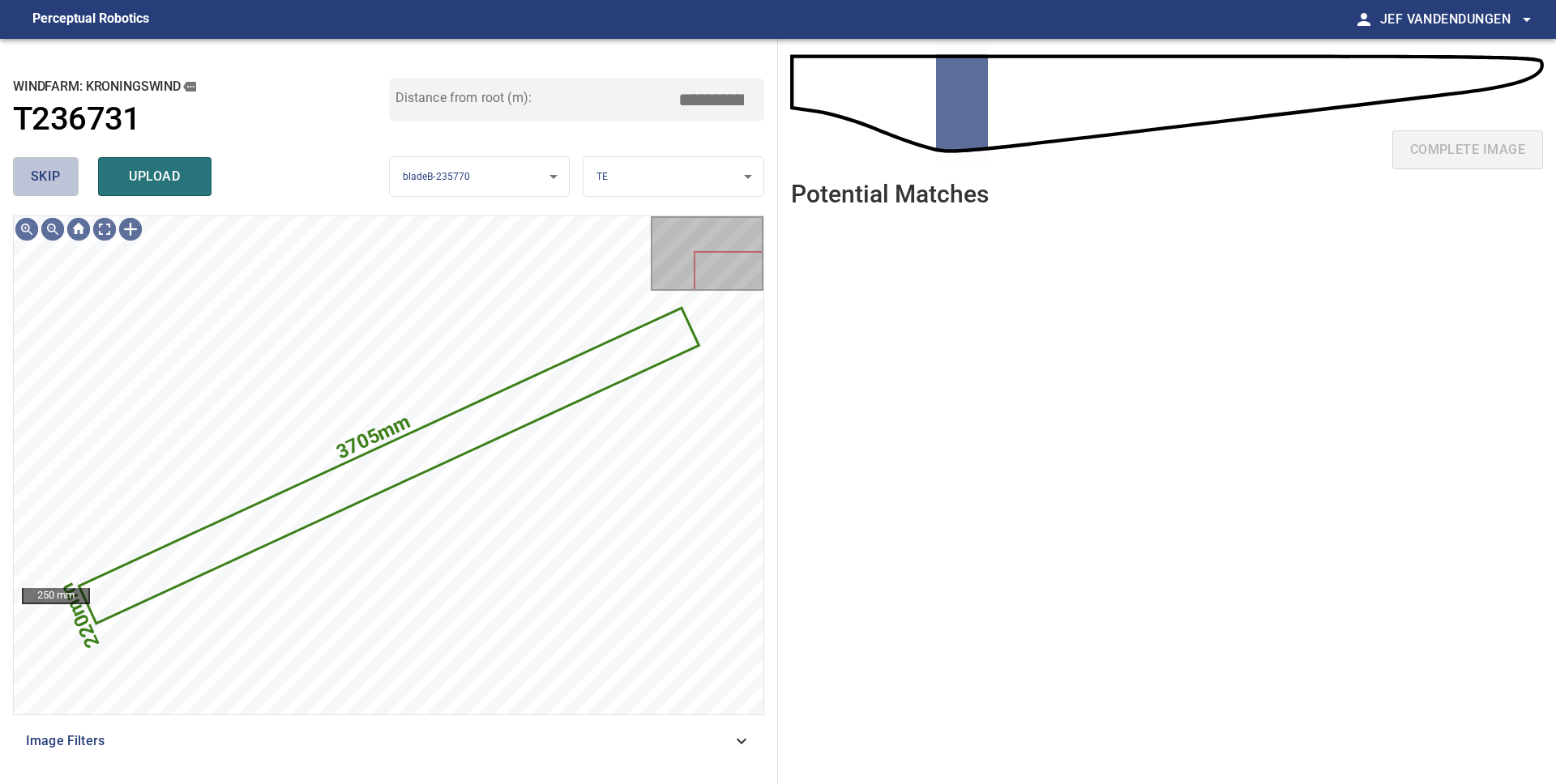
click at [45, 178] on span "skip" at bounding box center [45, 177] width 30 height 23
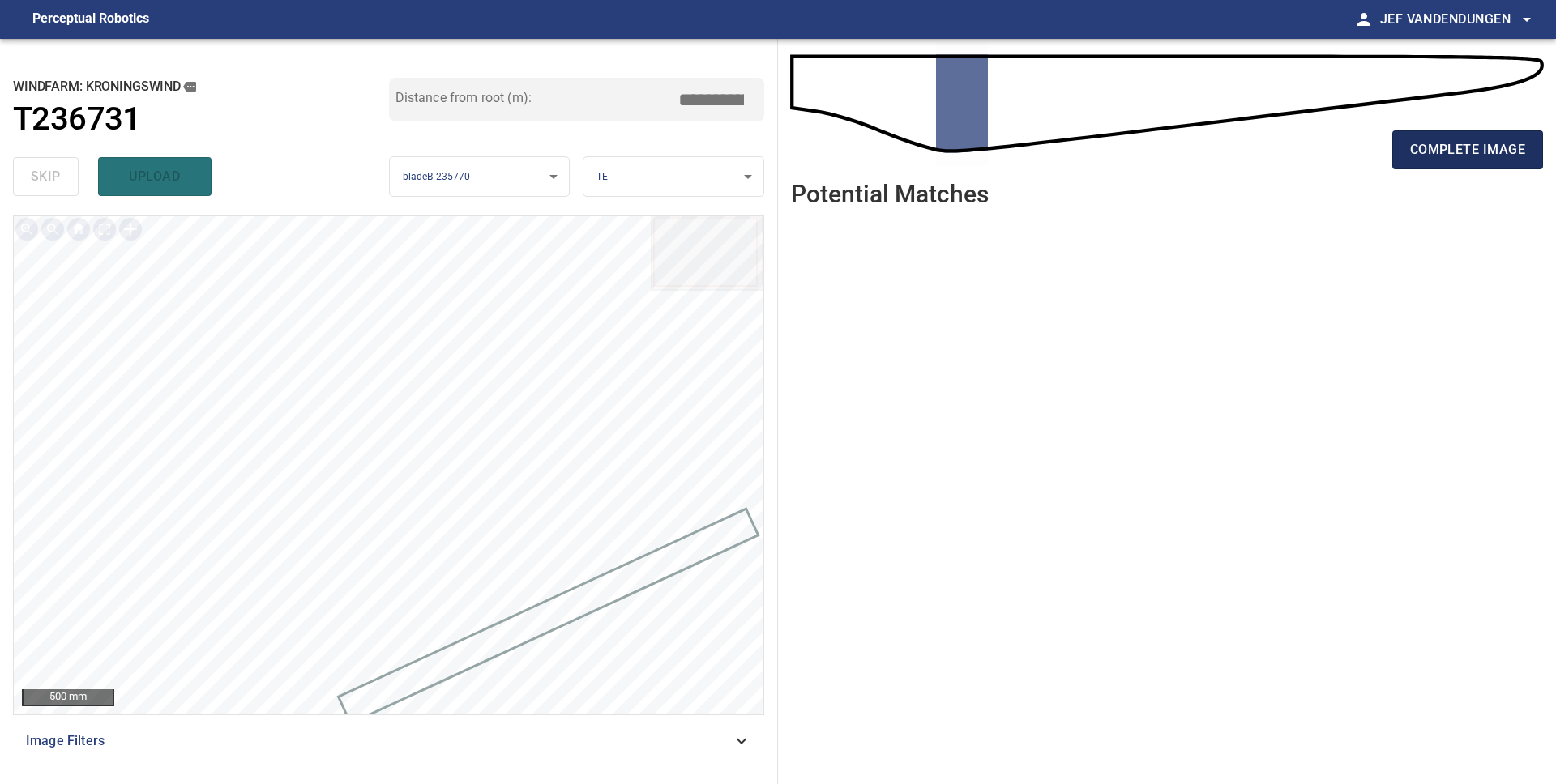
click at [1458, 146] on span "complete image" at bounding box center [1467, 150] width 115 height 23
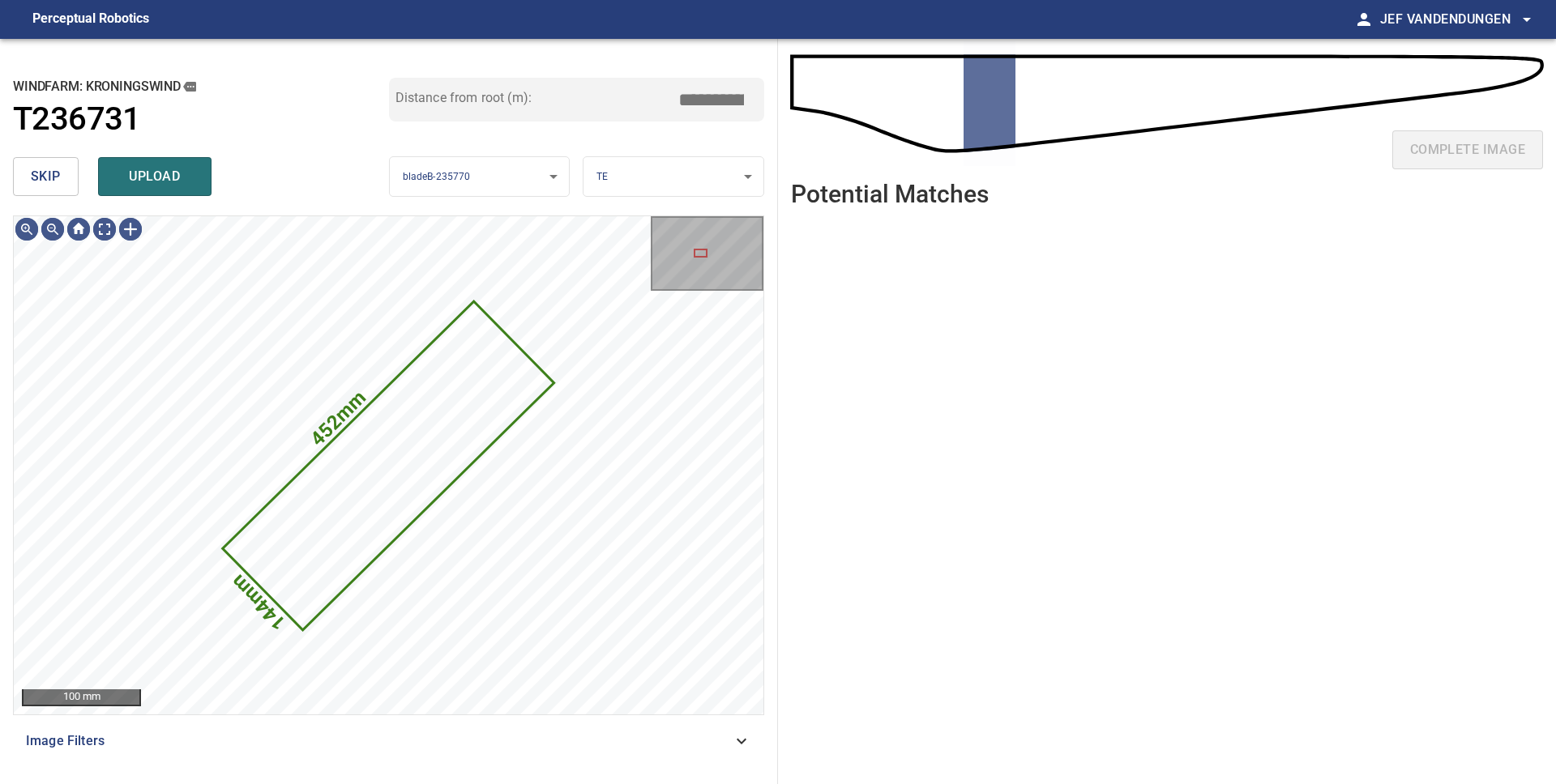
click at [52, 171] on span "skip" at bounding box center [45, 177] width 30 height 23
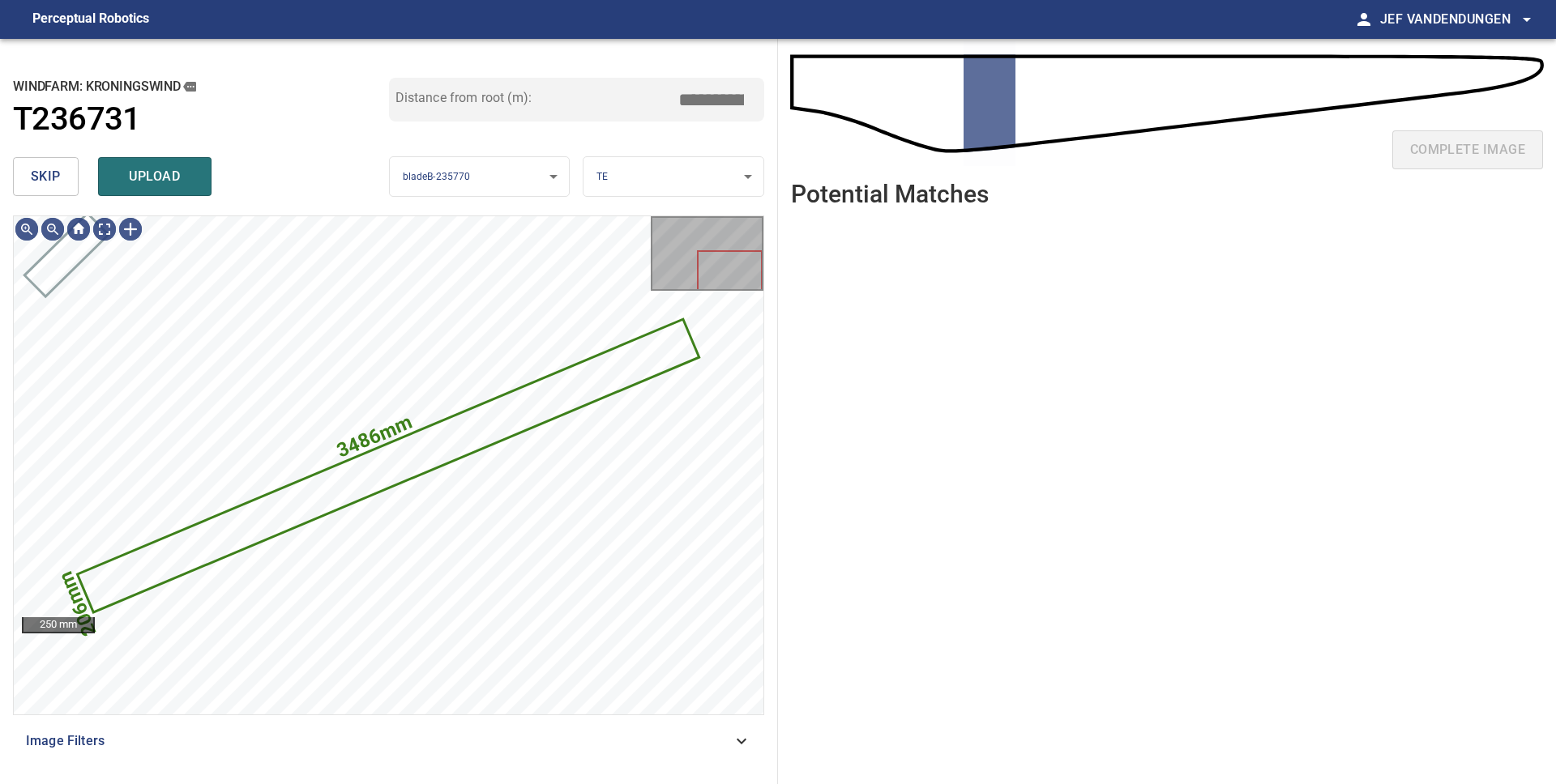
click at [13, 176] on button "skip" at bounding box center [46, 176] width 66 height 39
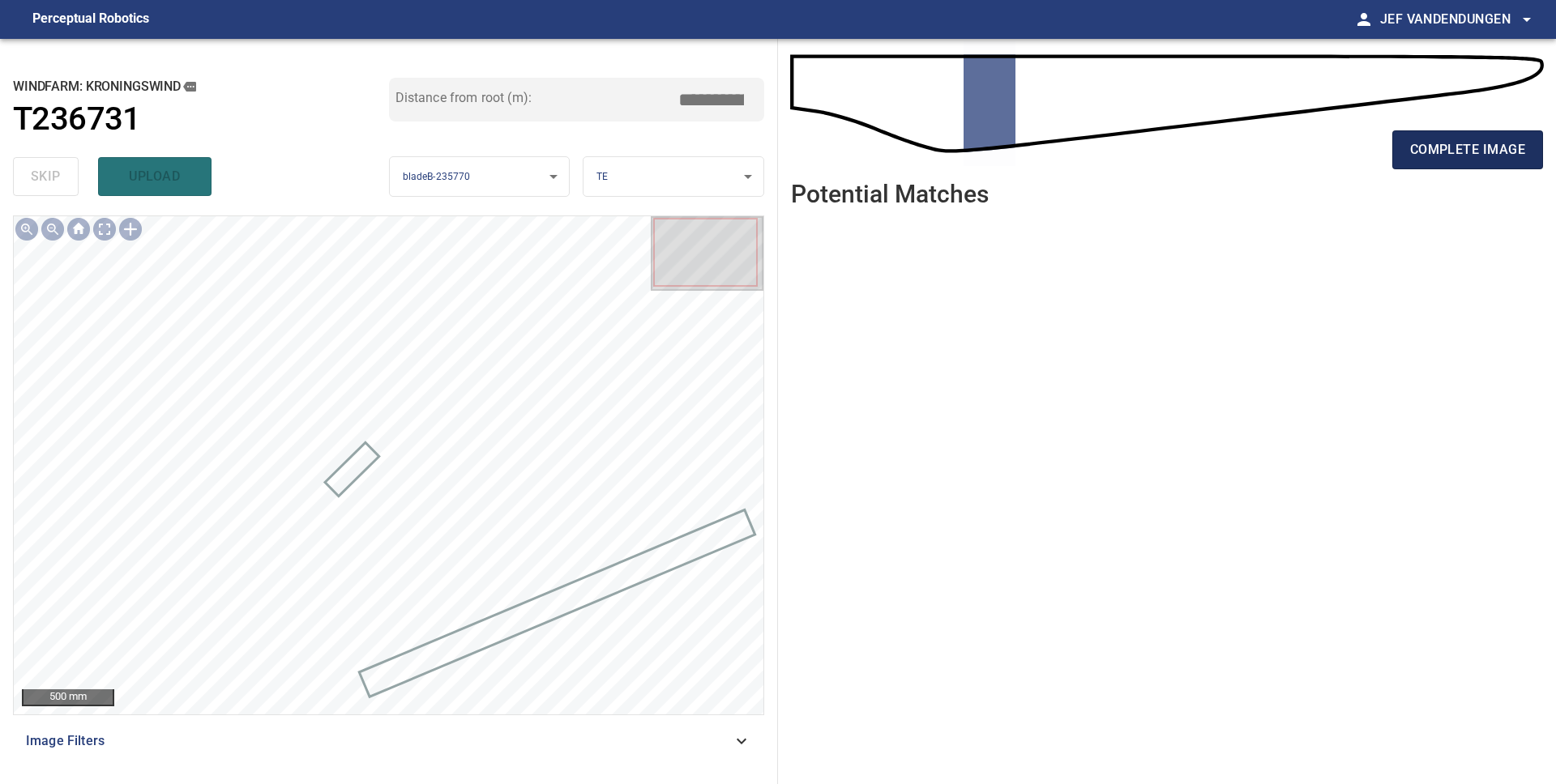
click at [1506, 162] on button "complete image" at bounding box center [1467, 149] width 150 height 39
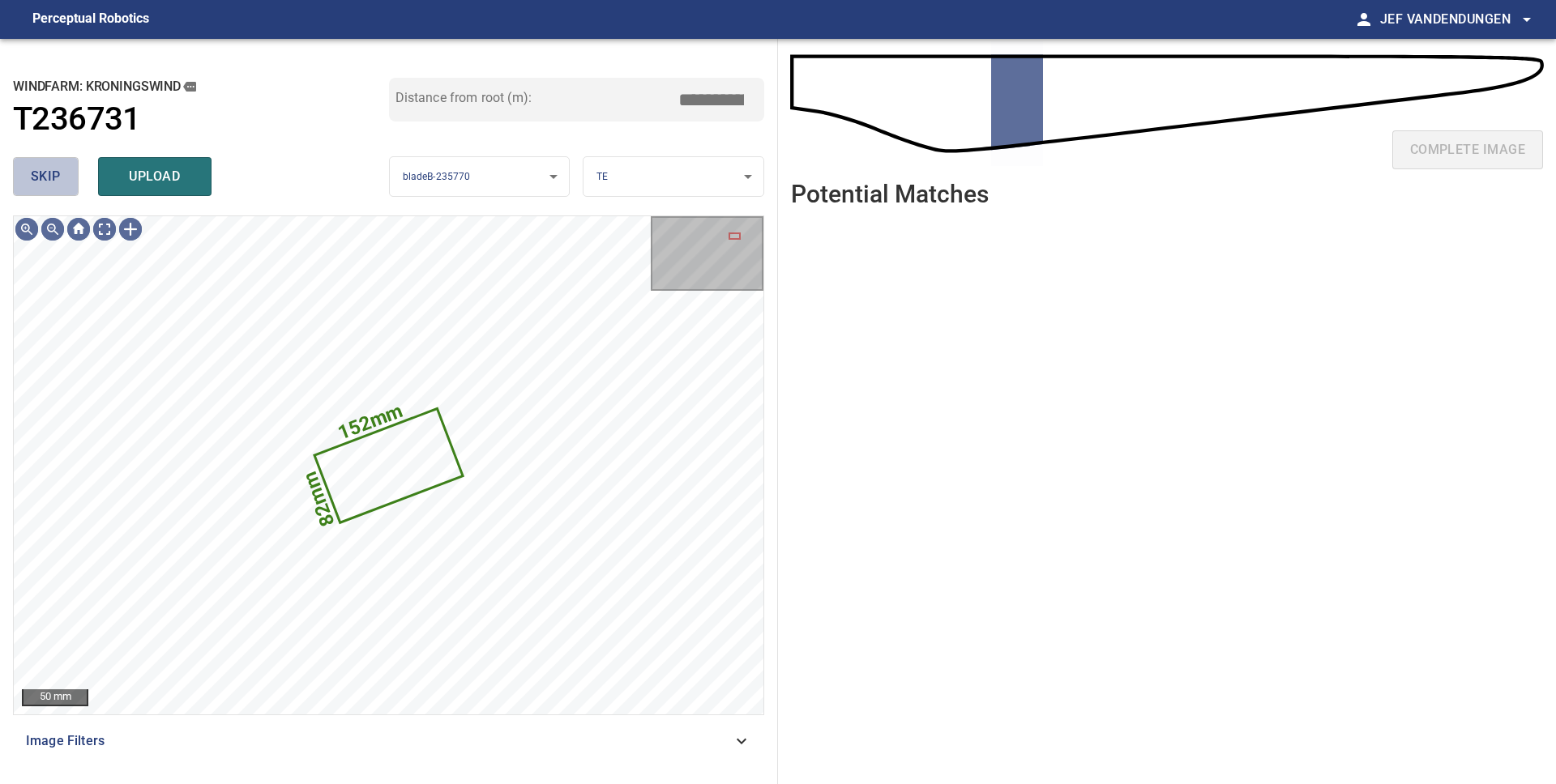
click at [49, 184] on span "skip" at bounding box center [45, 177] width 30 height 23
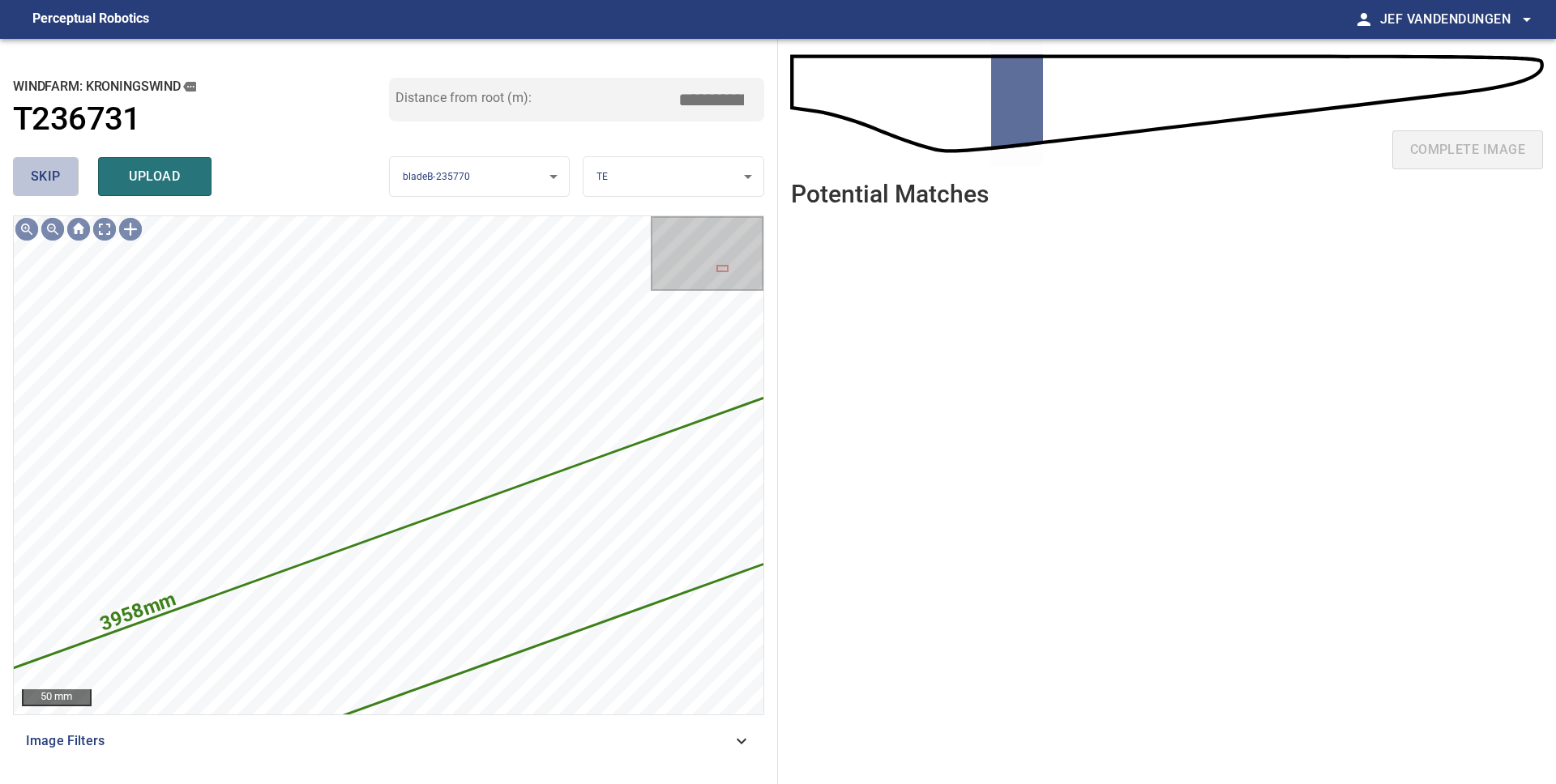
click at [50, 182] on span "skip" at bounding box center [45, 177] width 30 height 23
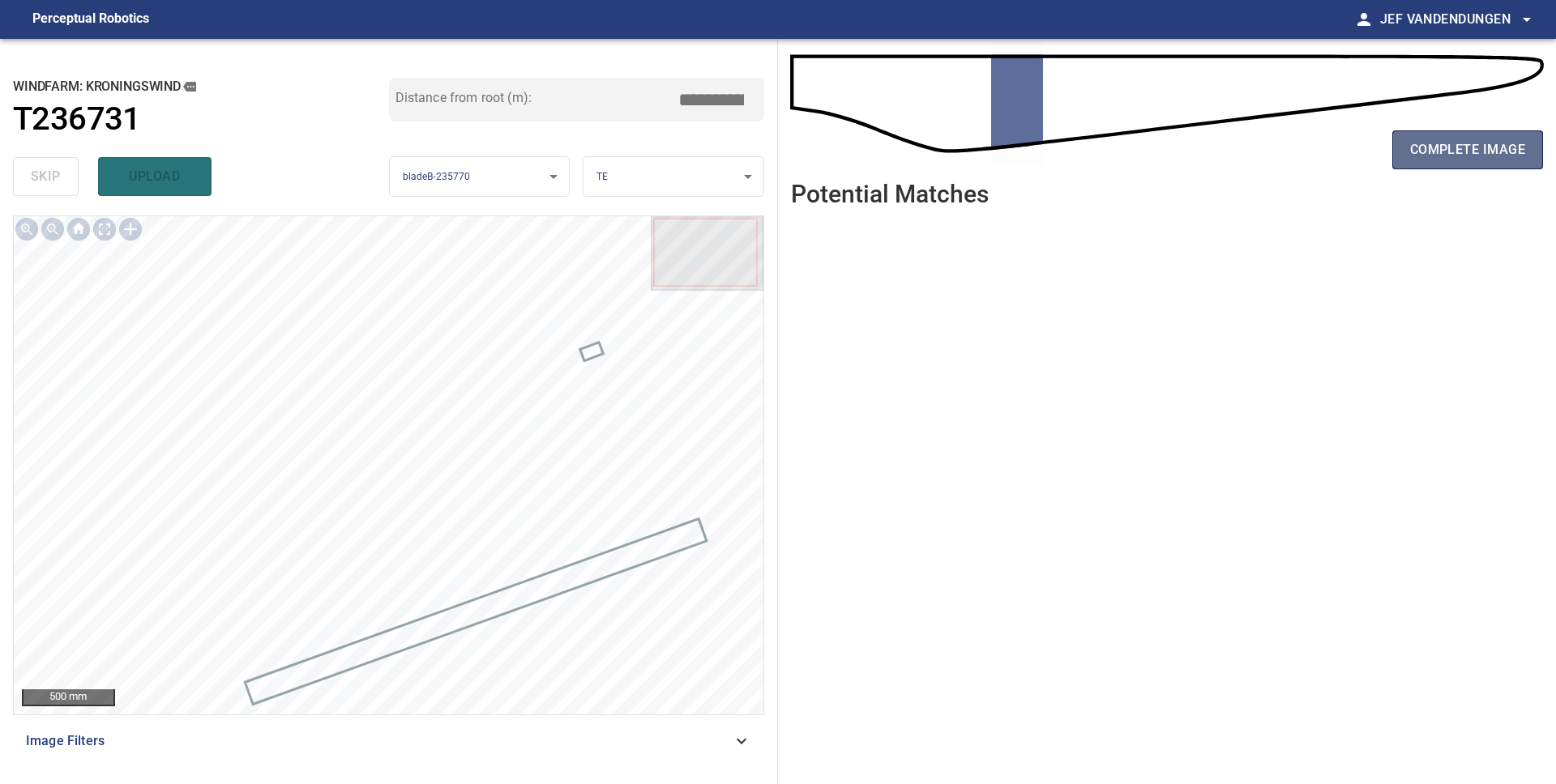
click at [1499, 154] on span "complete image" at bounding box center [1467, 150] width 115 height 23
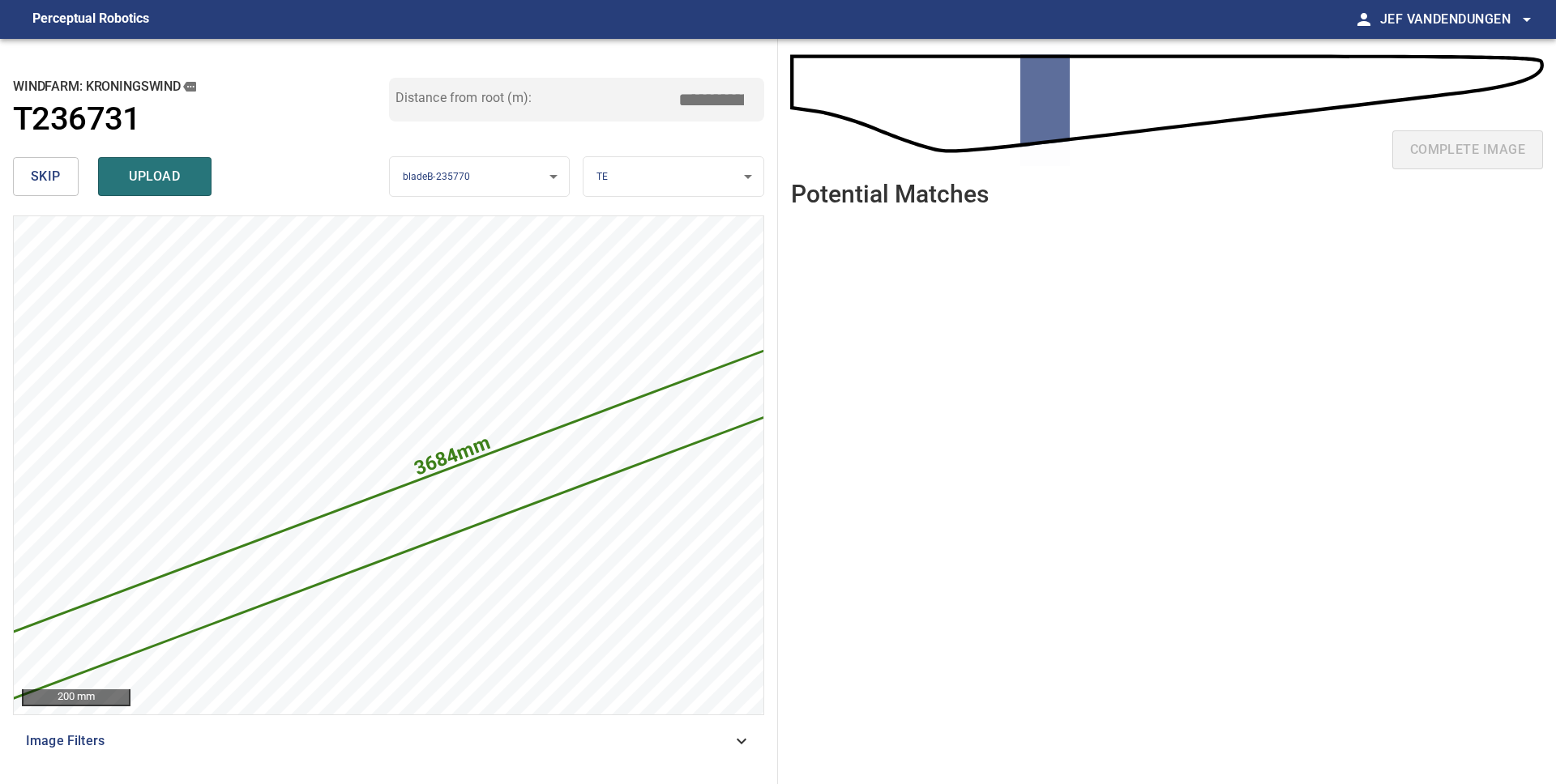
click at [34, 176] on span "skip" at bounding box center [45, 177] width 30 height 23
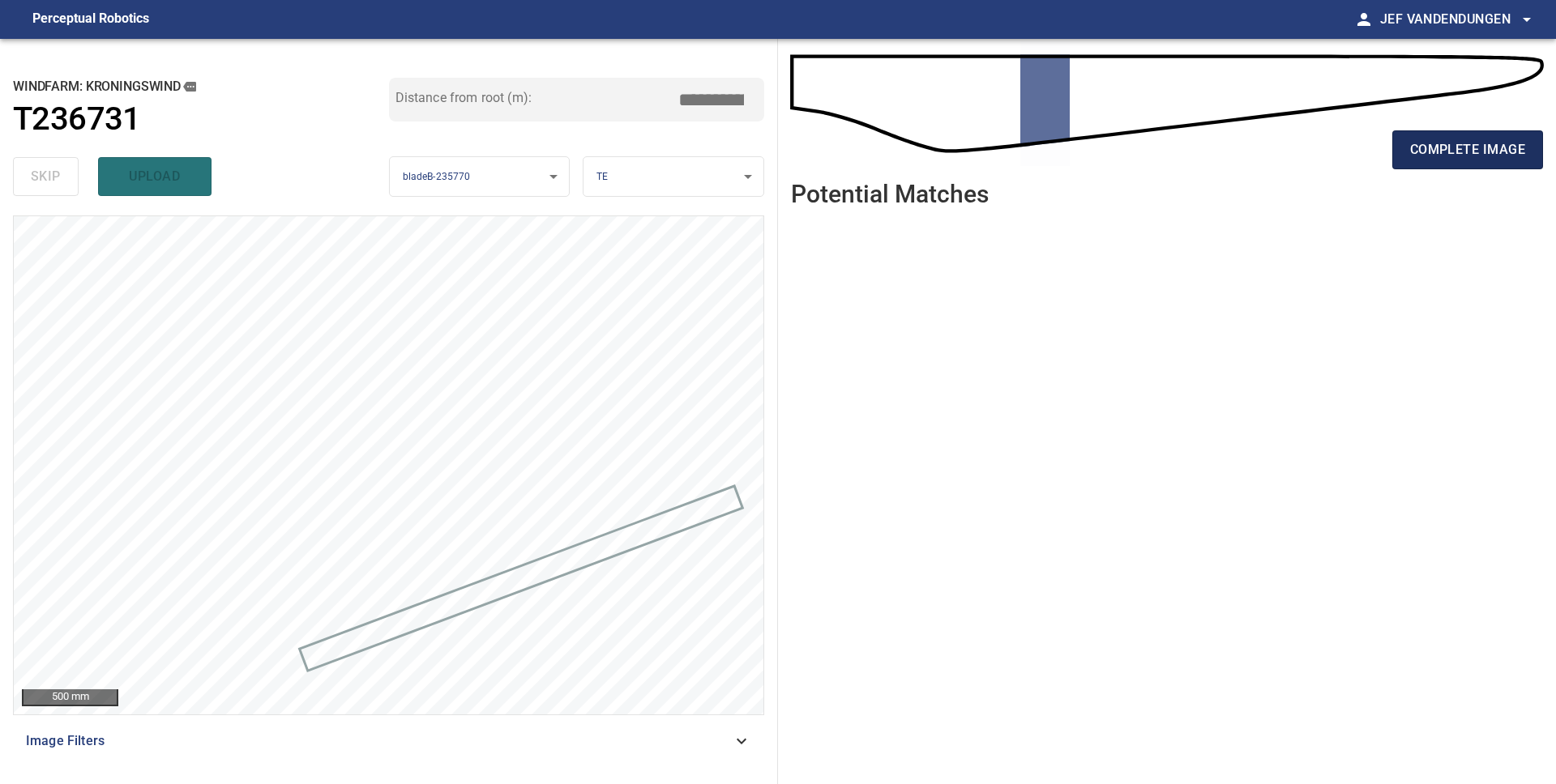
click at [1515, 161] on button "complete image" at bounding box center [1467, 149] width 150 height 39
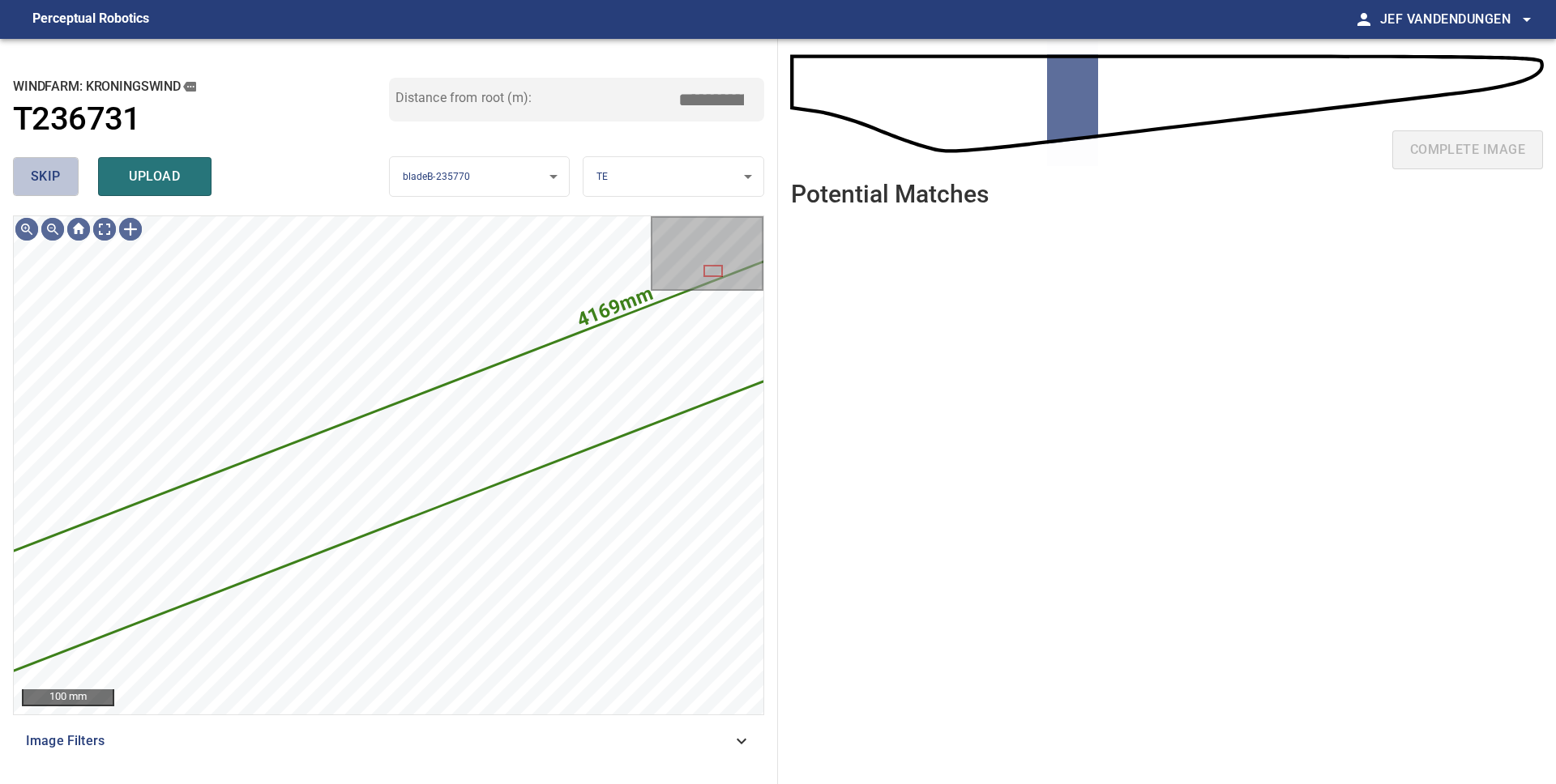
click at [39, 166] on span "skip" at bounding box center [45, 177] width 30 height 23
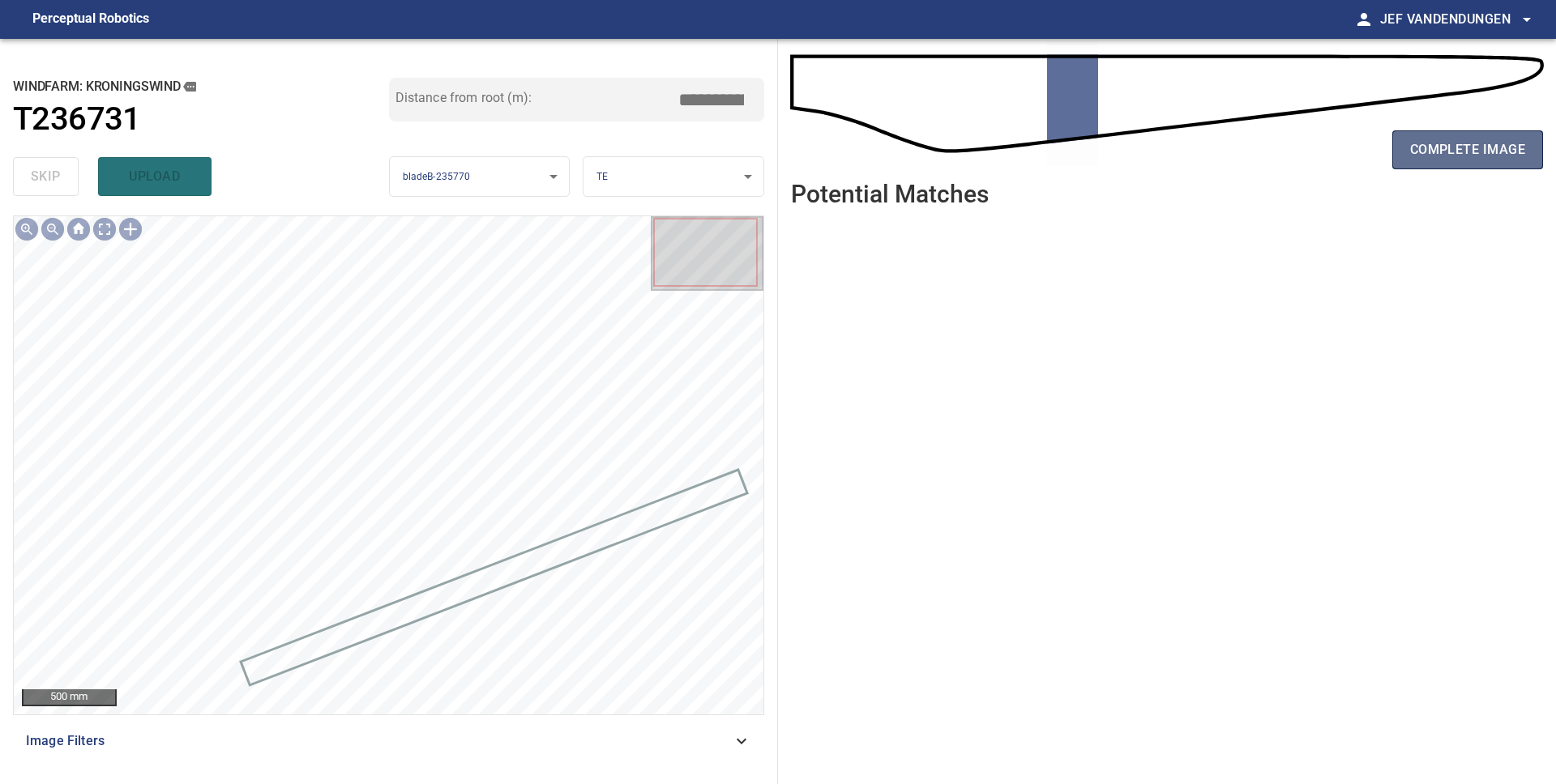
click at [1394, 156] on button "complete image" at bounding box center [1467, 149] width 150 height 39
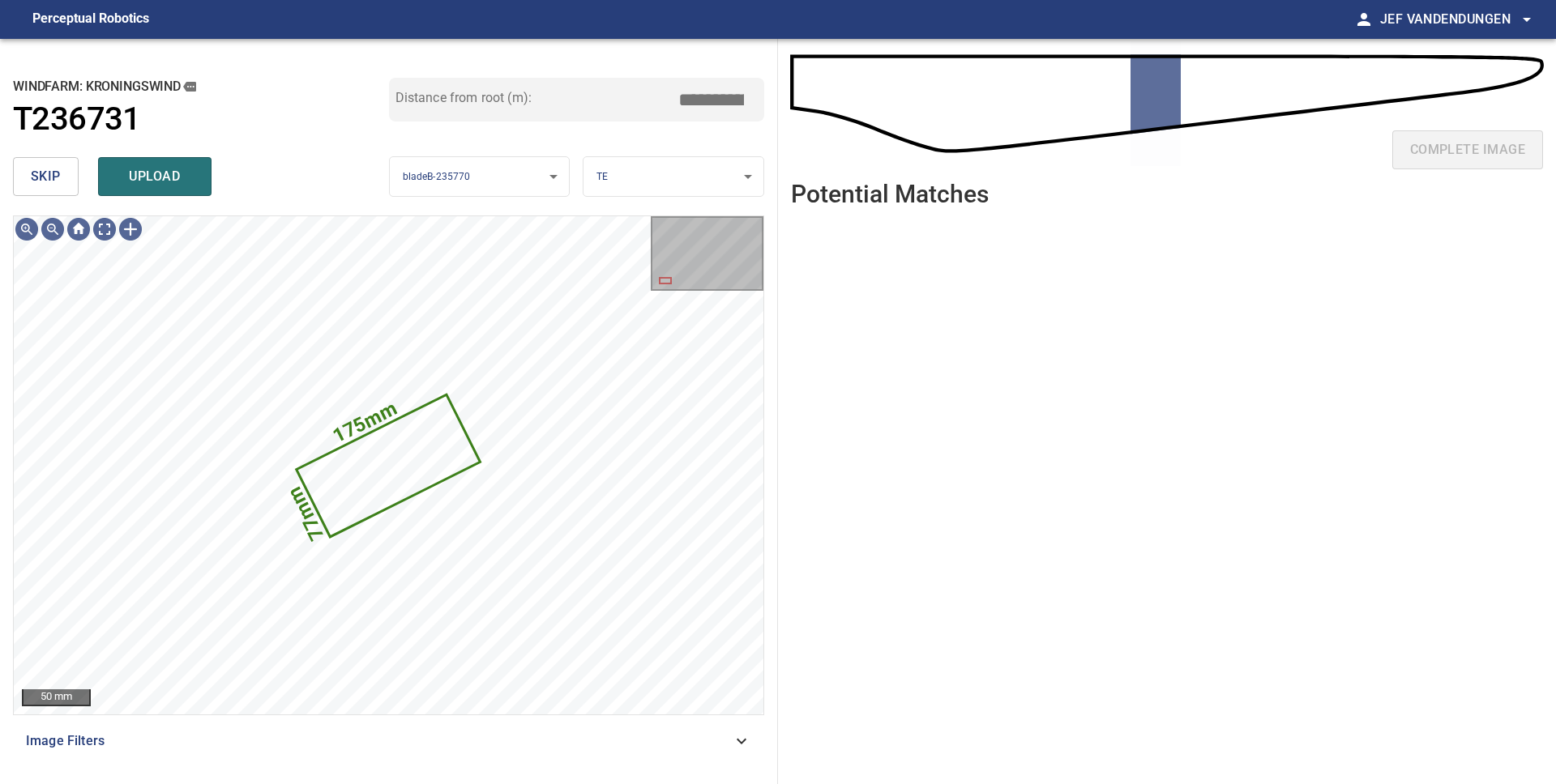
click at [46, 174] on span "skip" at bounding box center [45, 177] width 30 height 23
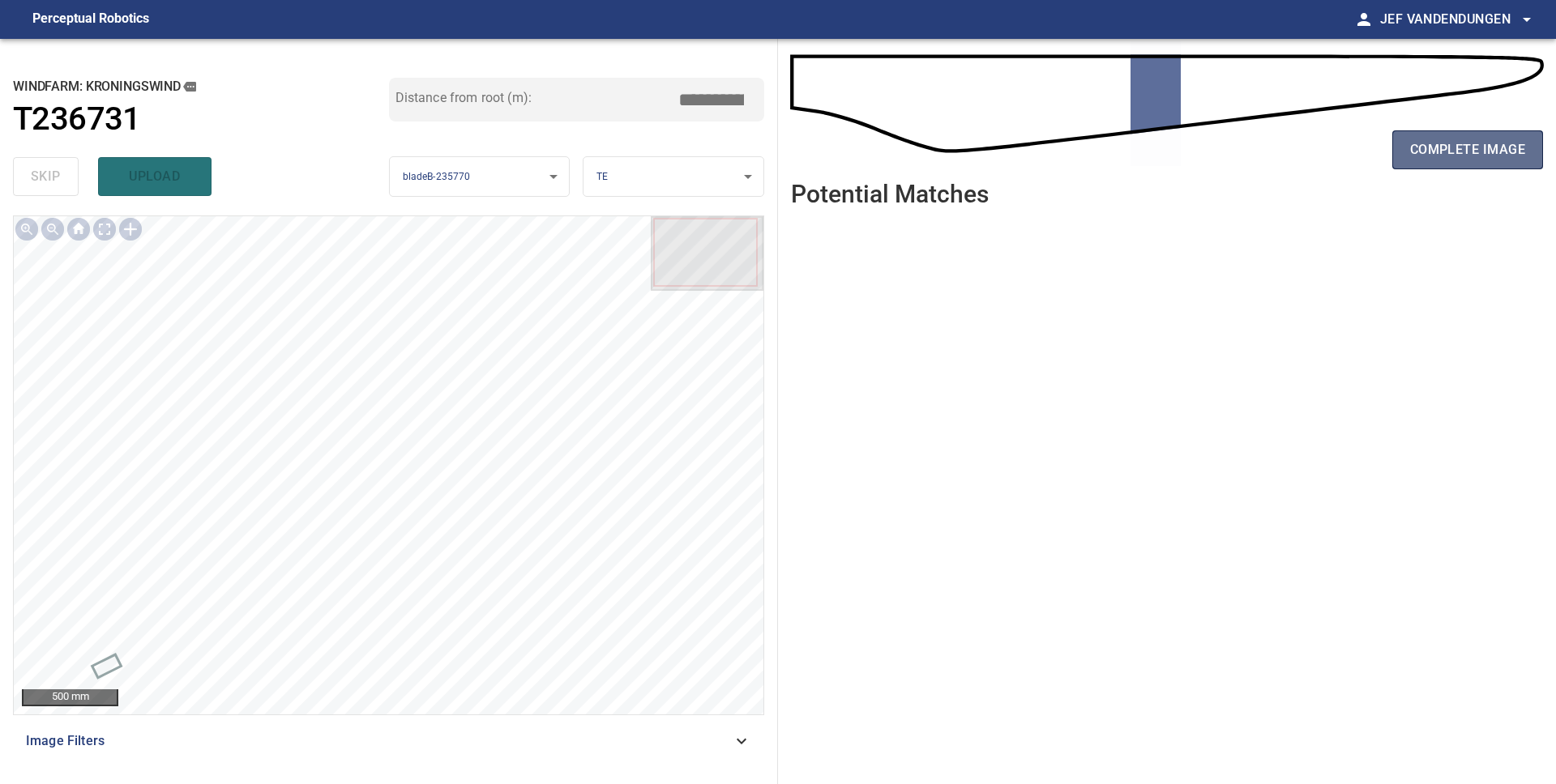
click at [1449, 155] on span "complete image" at bounding box center [1467, 150] width 115 height 23
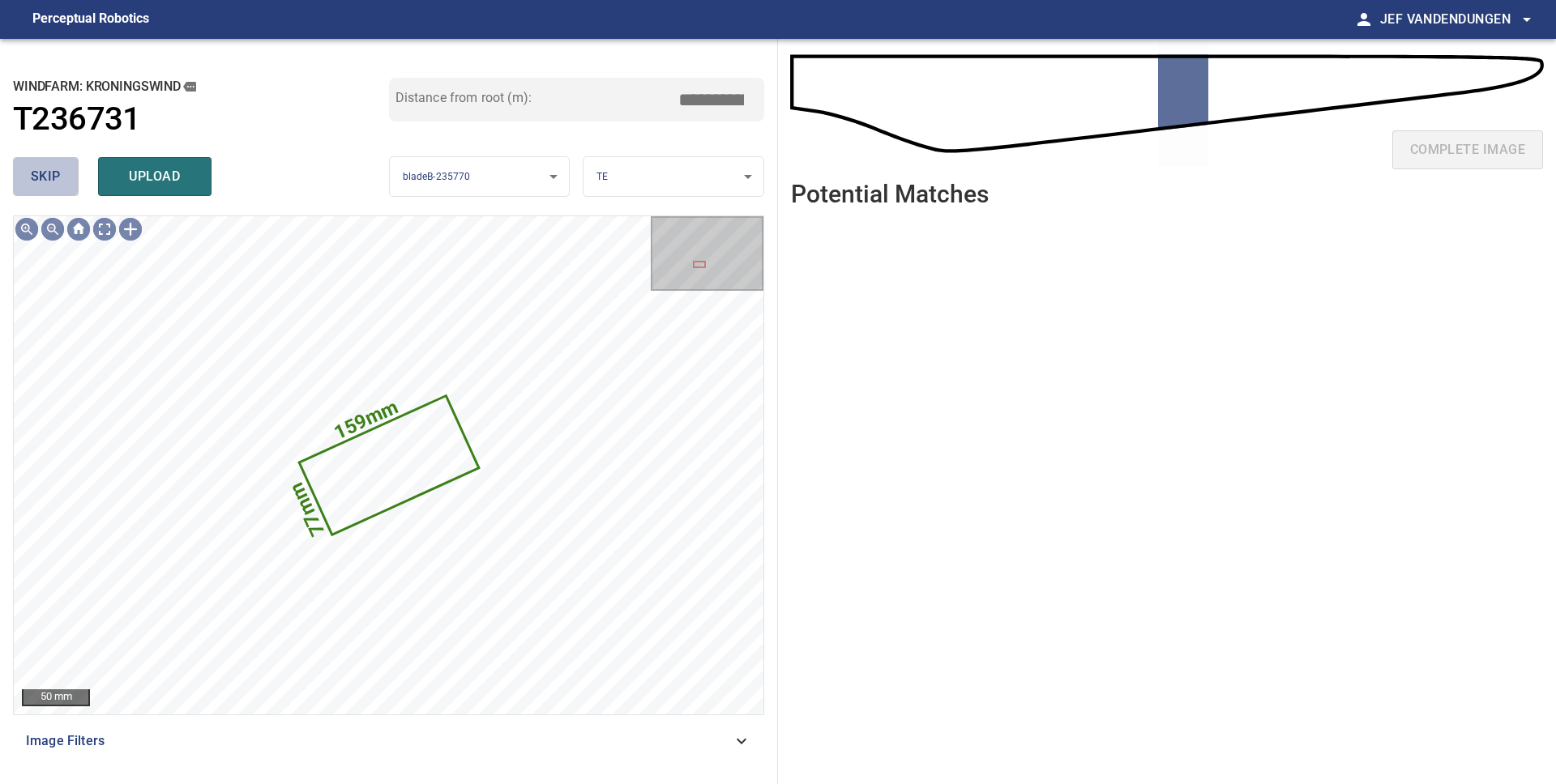
click at [51, 187] on span "skip" at bounding box center [45, 177] width 30 height 23
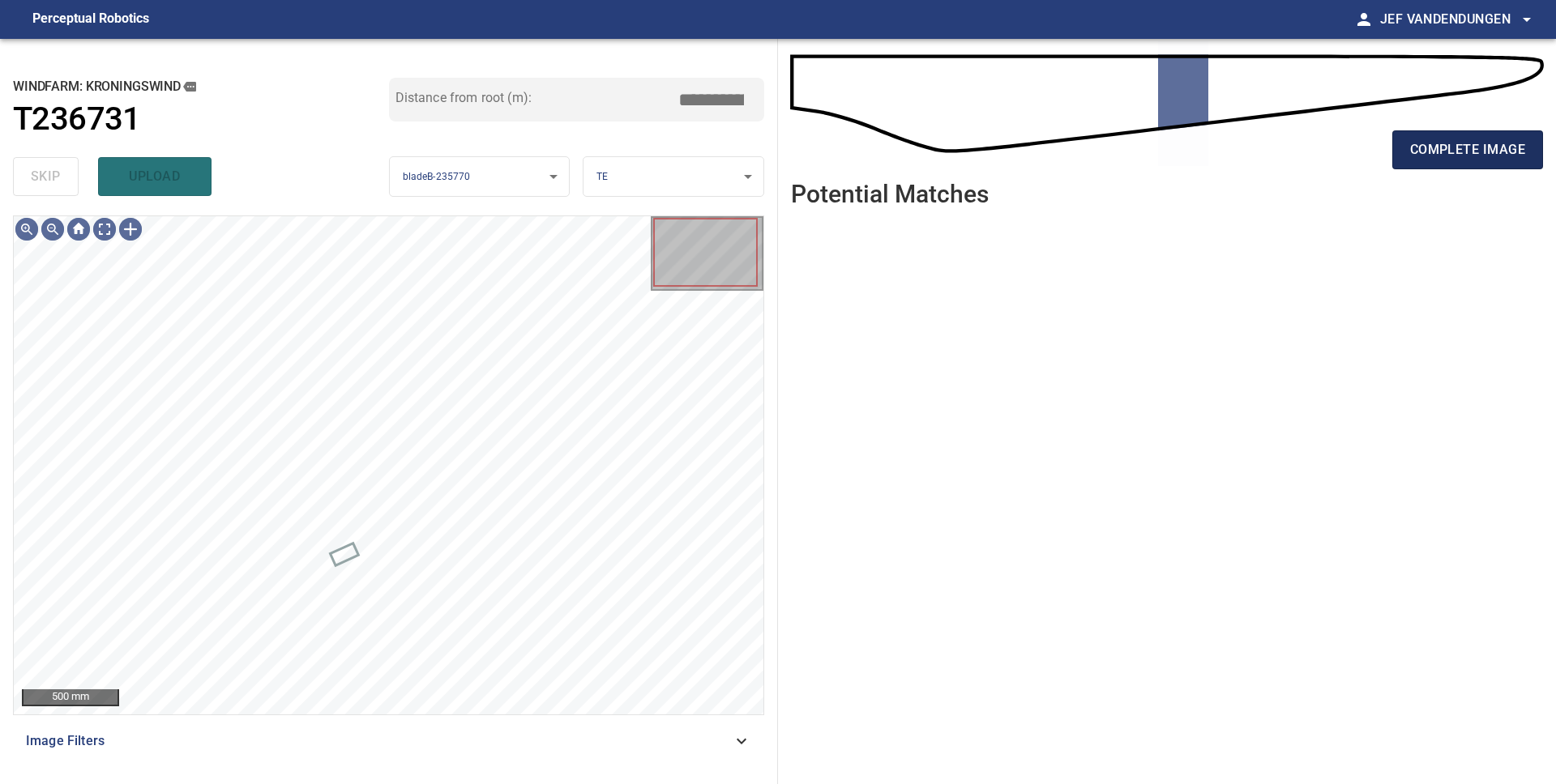
click at [1429, 165] on button "complete image" at bounding box center [1467, 149] width 150 height 39
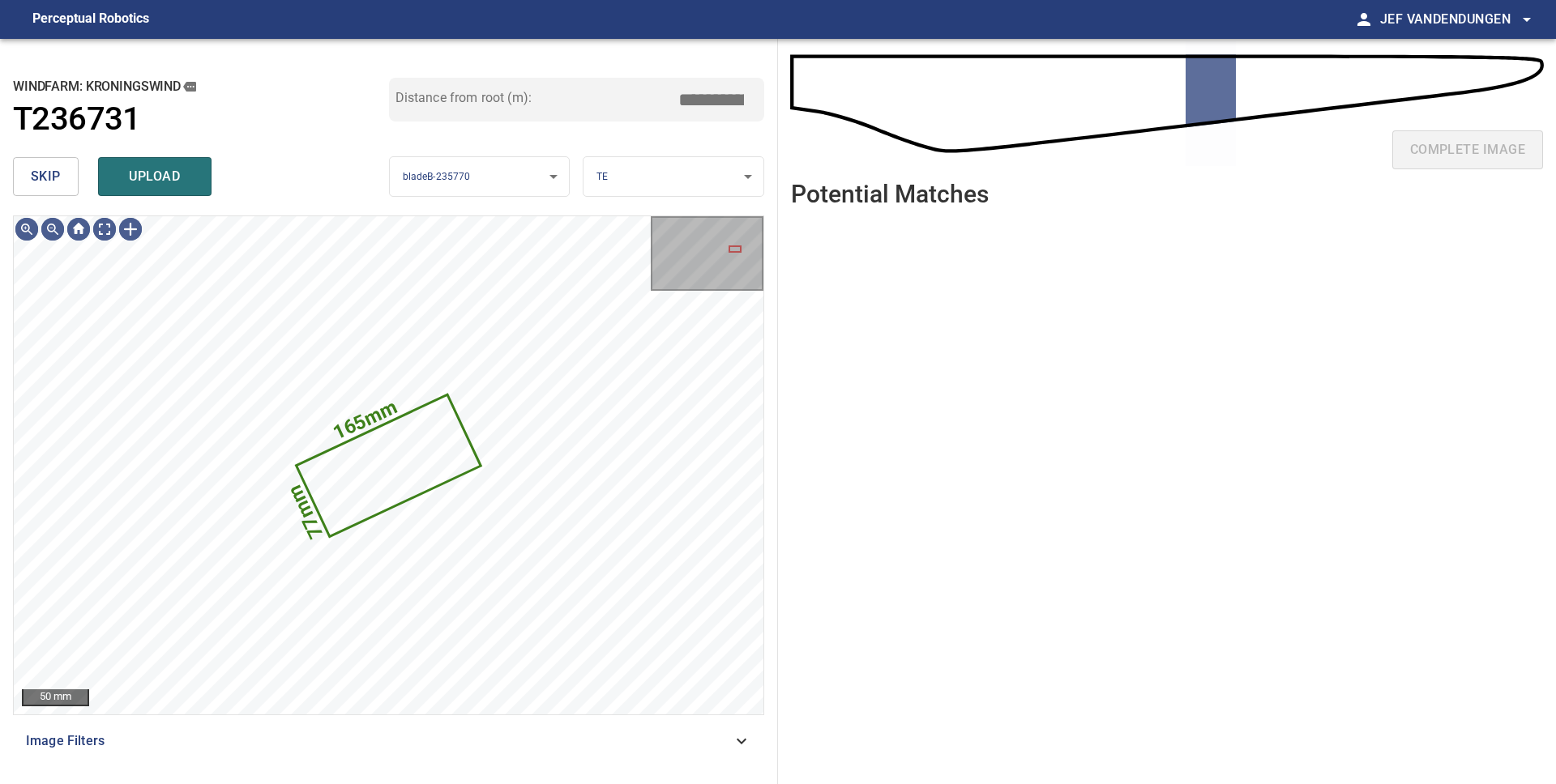
click at [69, 181] on button "skip" at bounding box center [46, 176] width 66 height 39
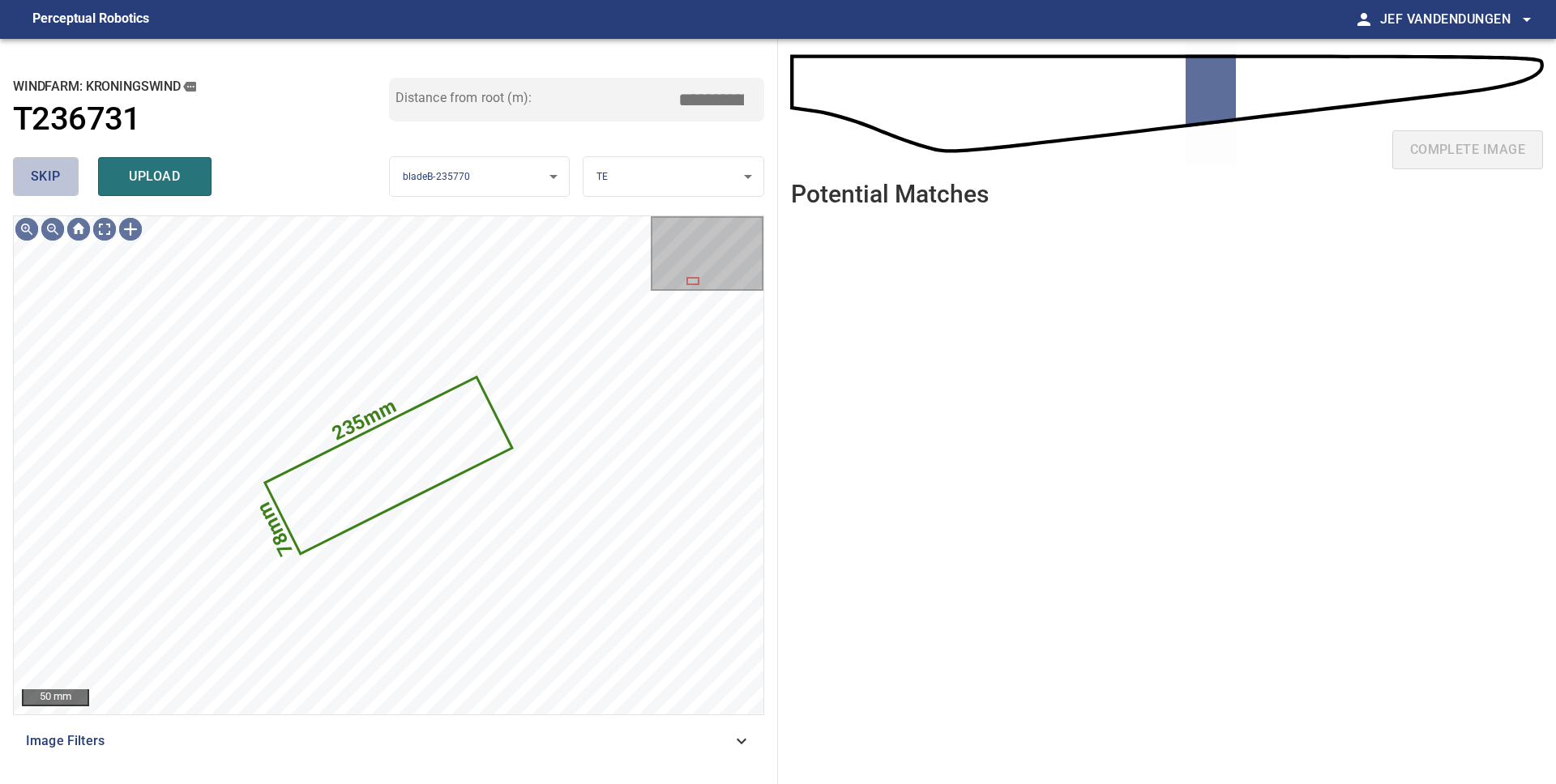
click at [34, 179] on span "skip" at bounding box center [45, 177] width 30 height 23
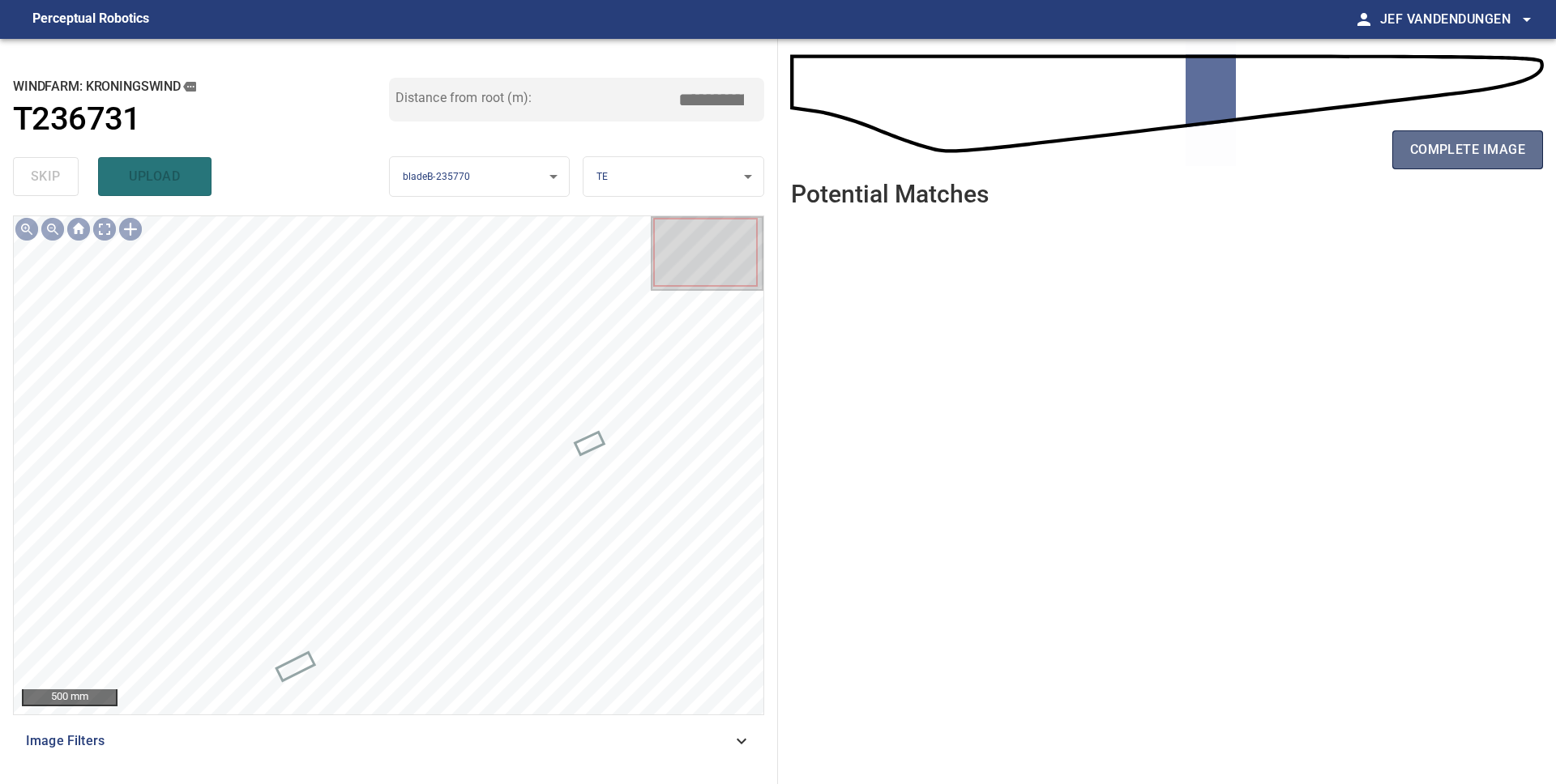
click at [1409, 147] on button "complete image" at bounding box center [1467, 149] width 150 height 39
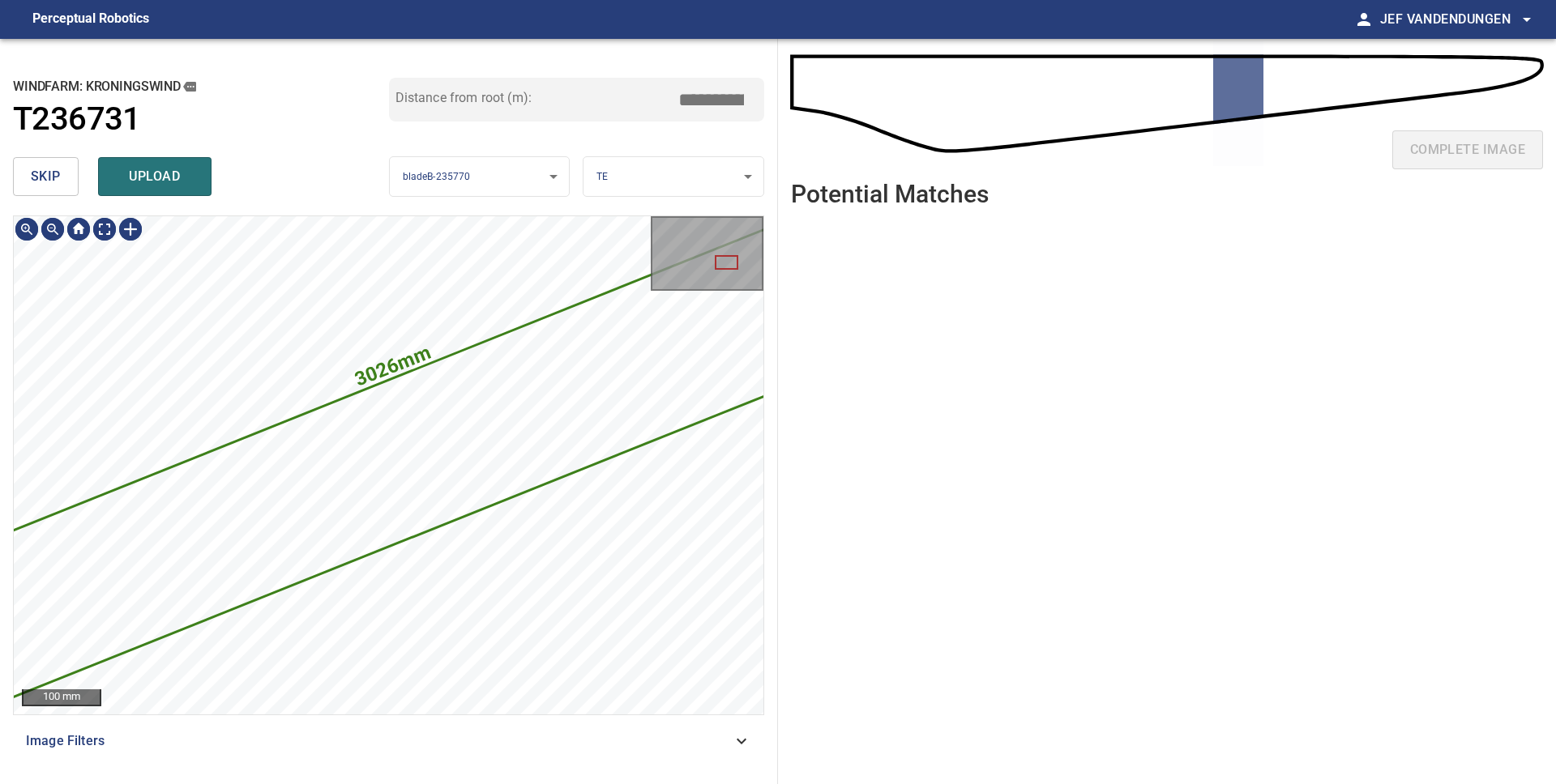
click at [49, 169] on span "skip" at bounding box center [45, 177] width 30 height 23
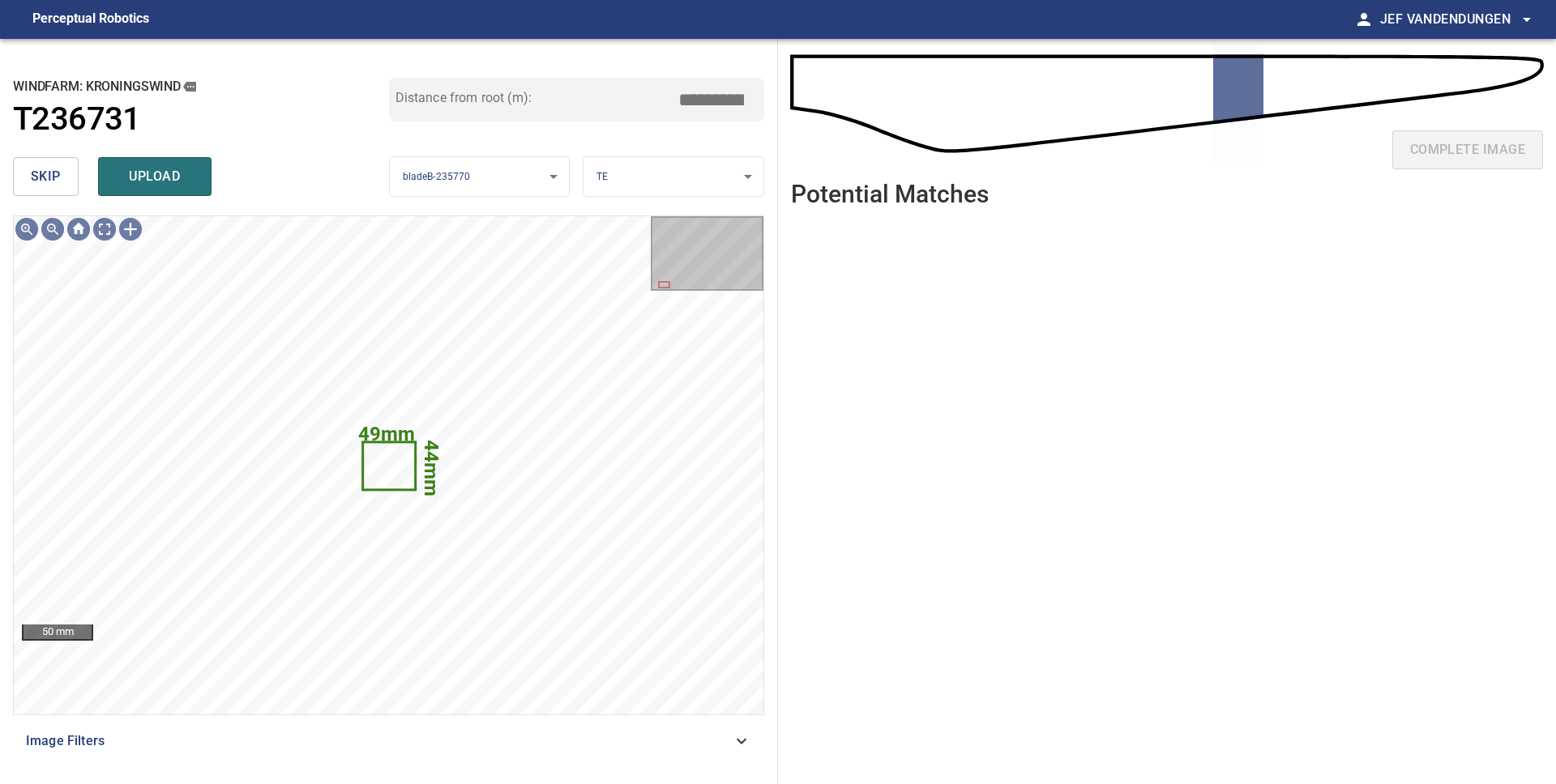
click at [44, 179] on span "skip" at bounding box center [45, 177] width 30 height 23
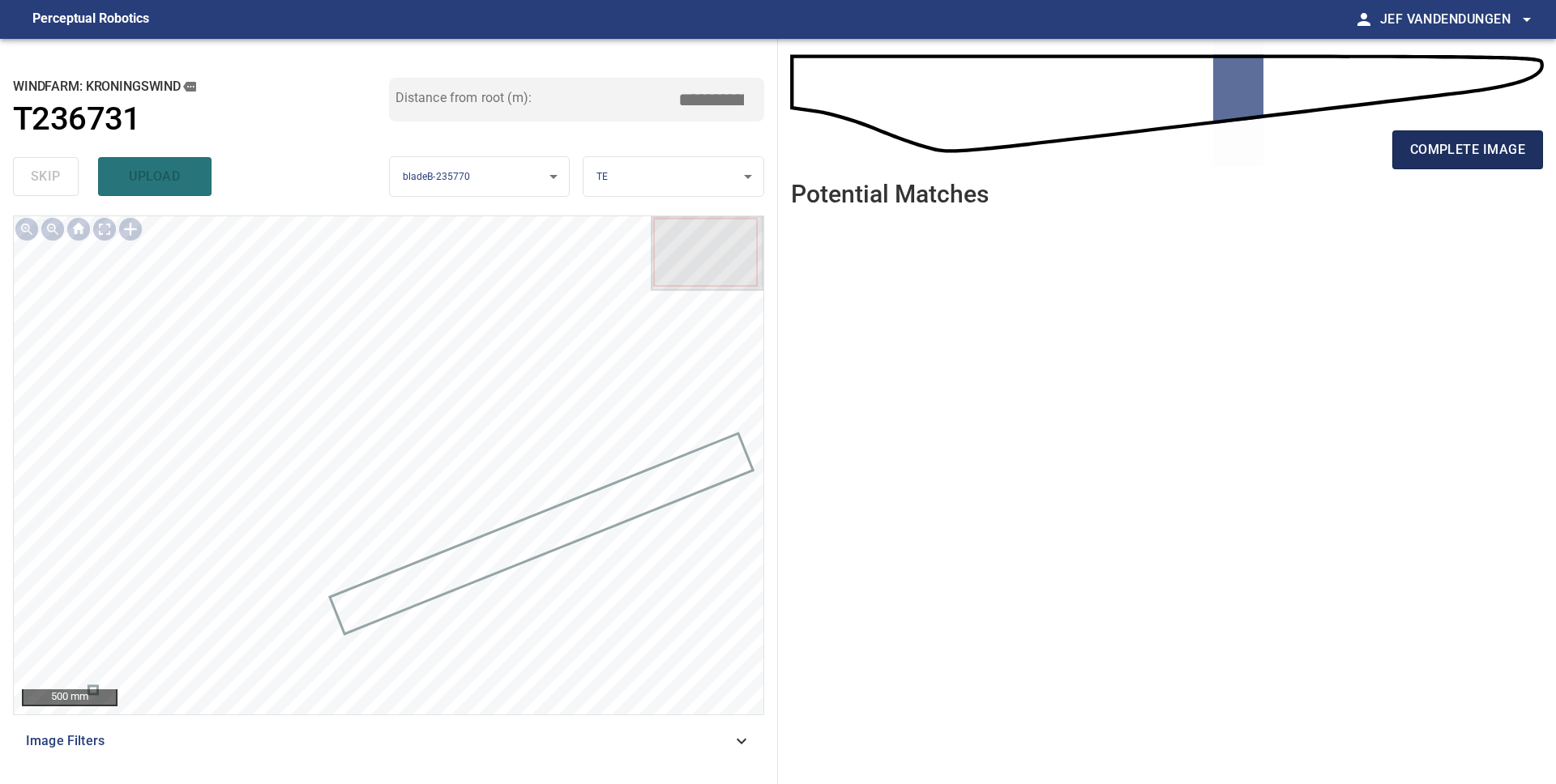
click at [1437, 152] on span "complete image" at bounding box center [1467, 150] width 115 height 23
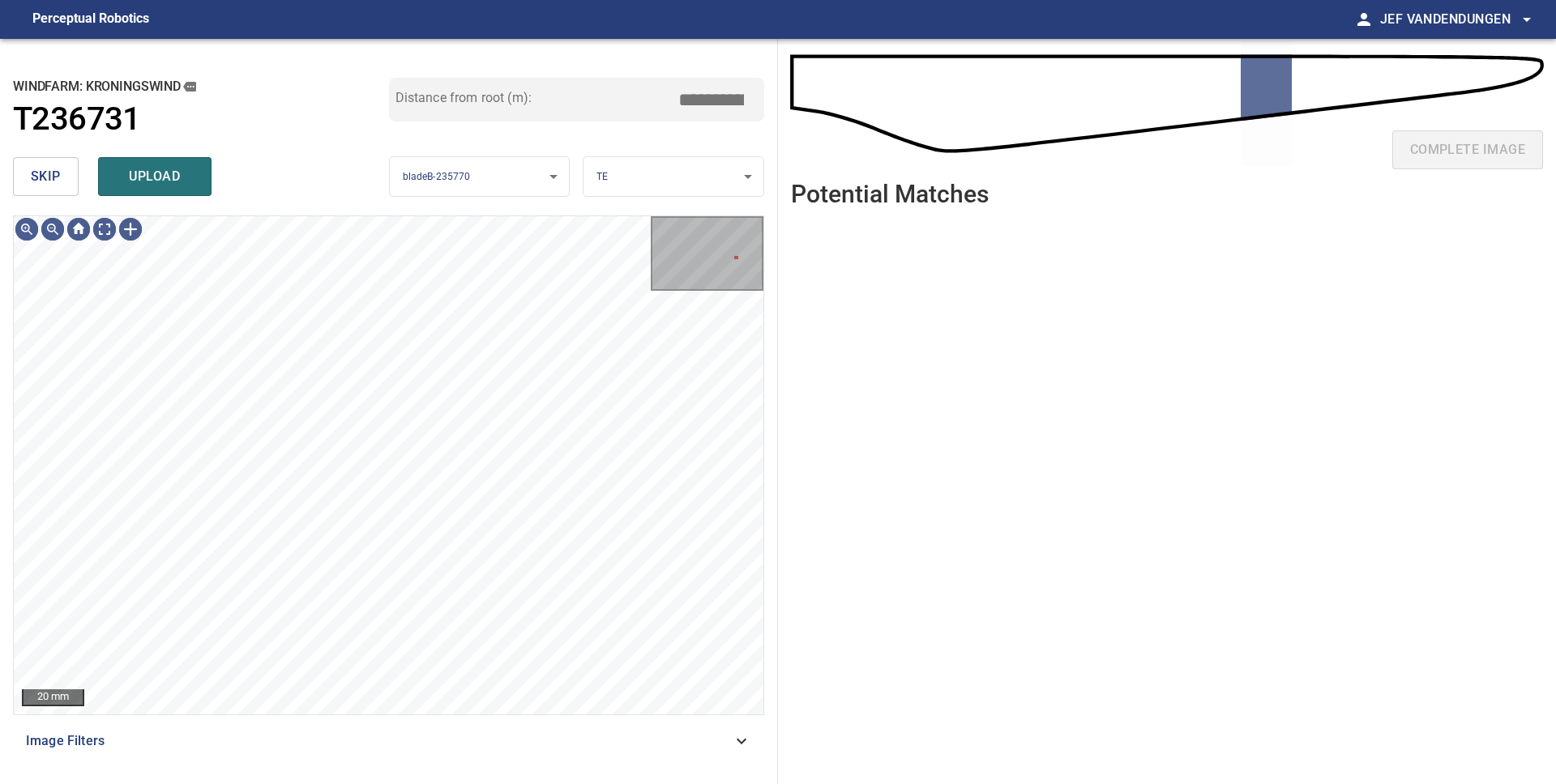
click at [42, 175] on span "skip" at bounding box center [45, 177] width 30 height 23
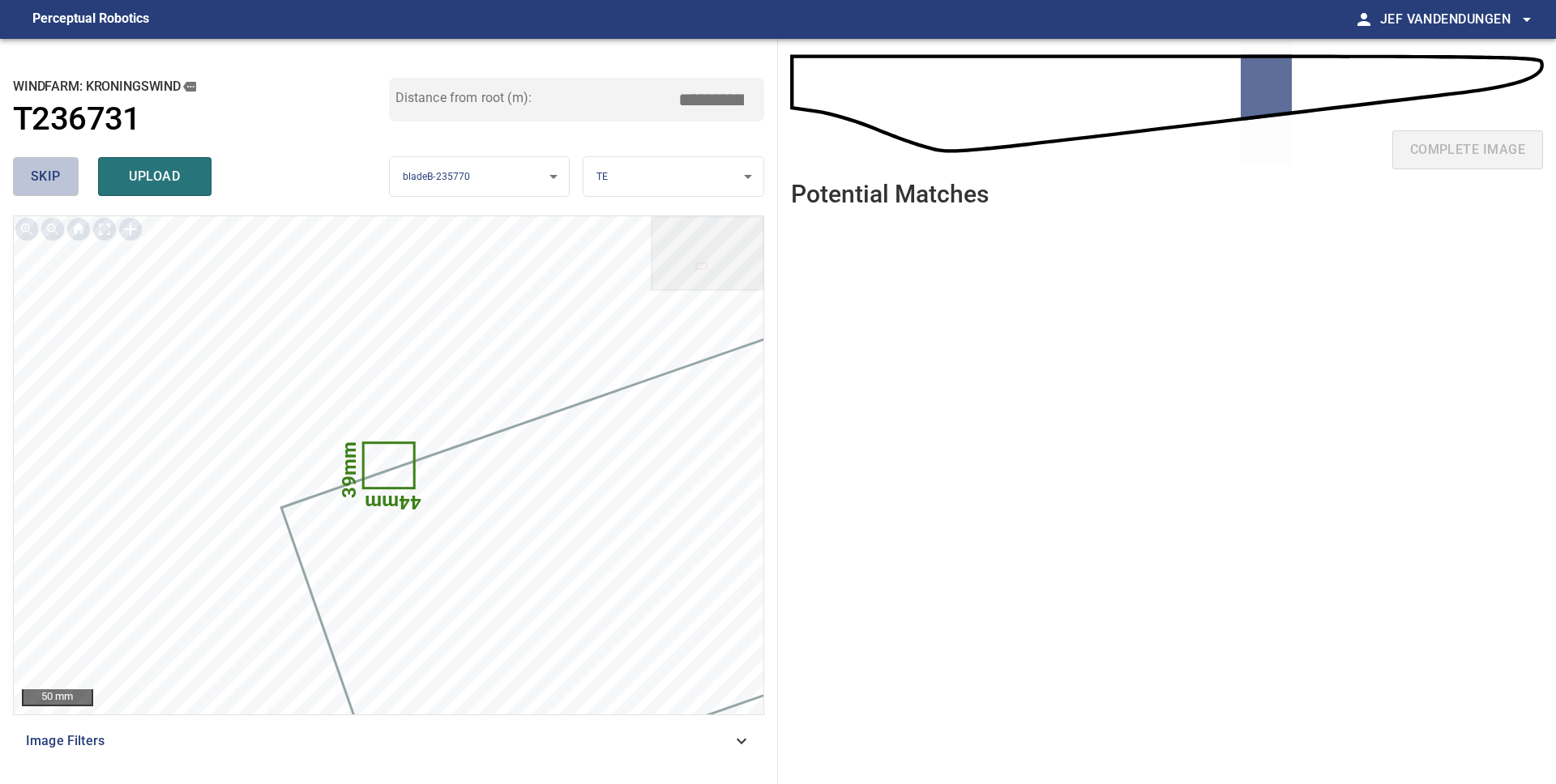
click at [37, 171] on span "skip" at bounding box center [45, 177] width 30 height 23
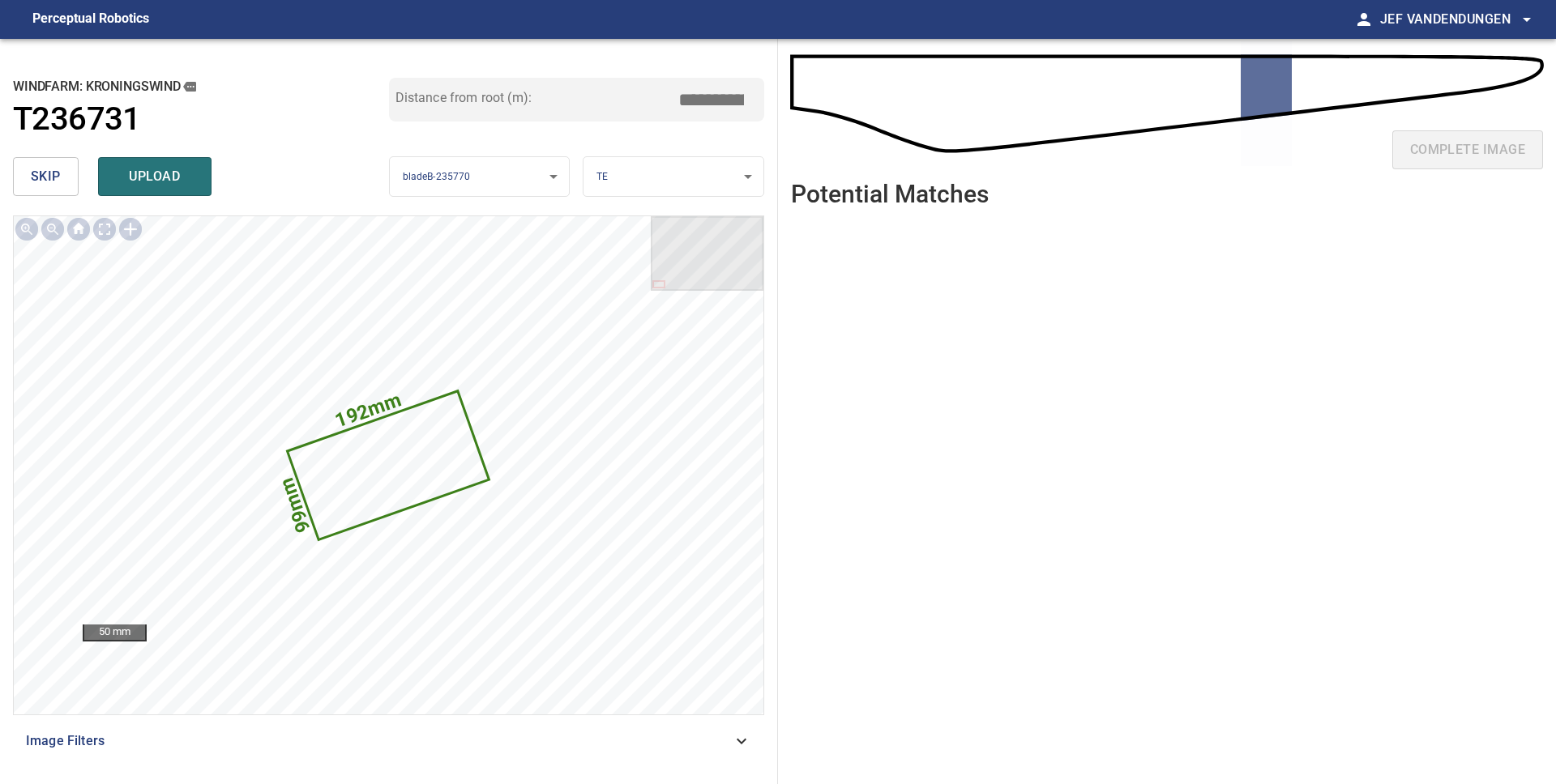
click at [24, 179] on button "skip" at bounding box center [46, 176] width 66 height 39
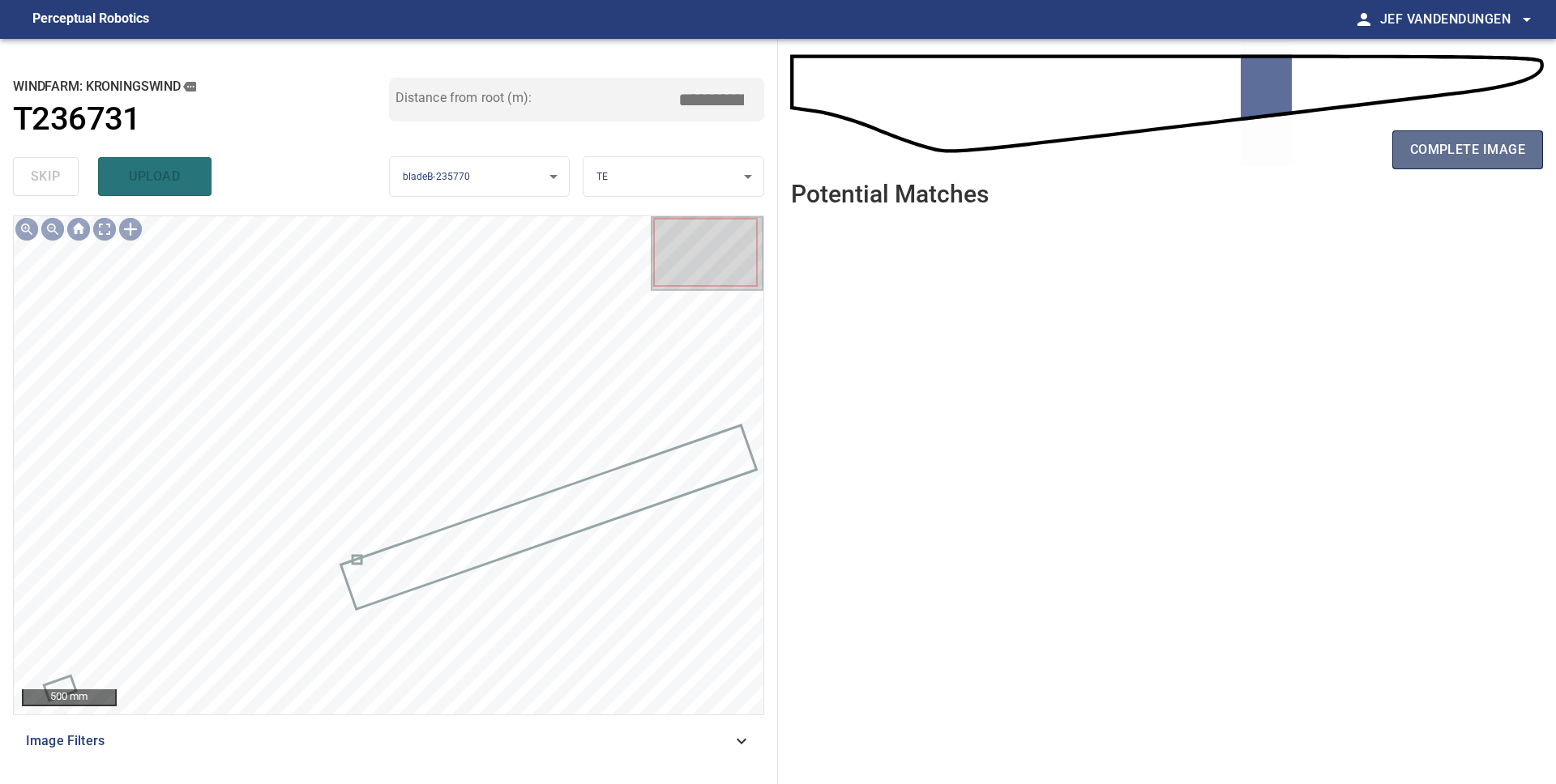
click at [1450, 140] on span "complete image" at bounding box center [1467, 150] width 115 height 23
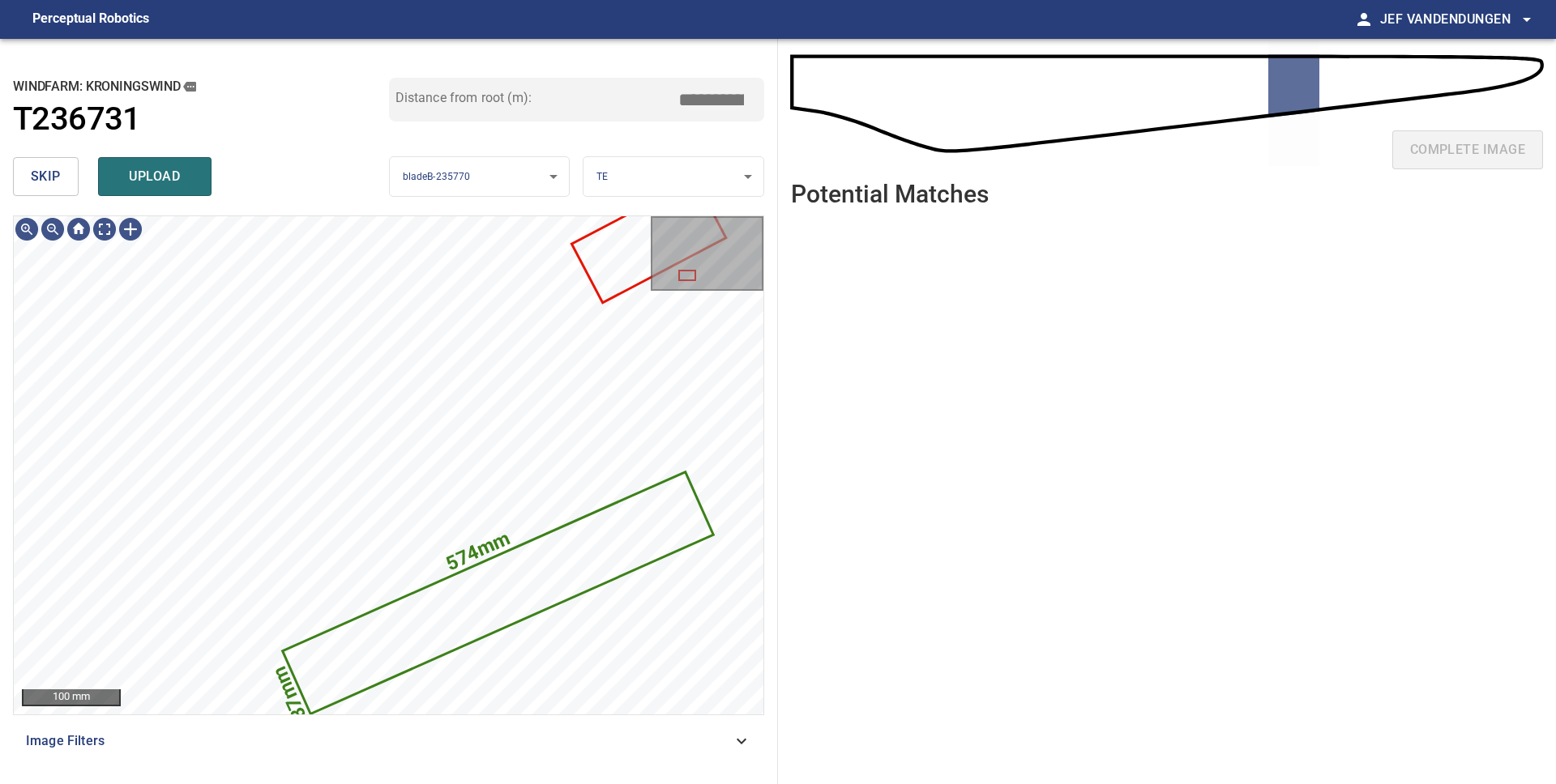
click at [170, 190] on button "upload" at bounding box center [154, 176] width 113 height 39
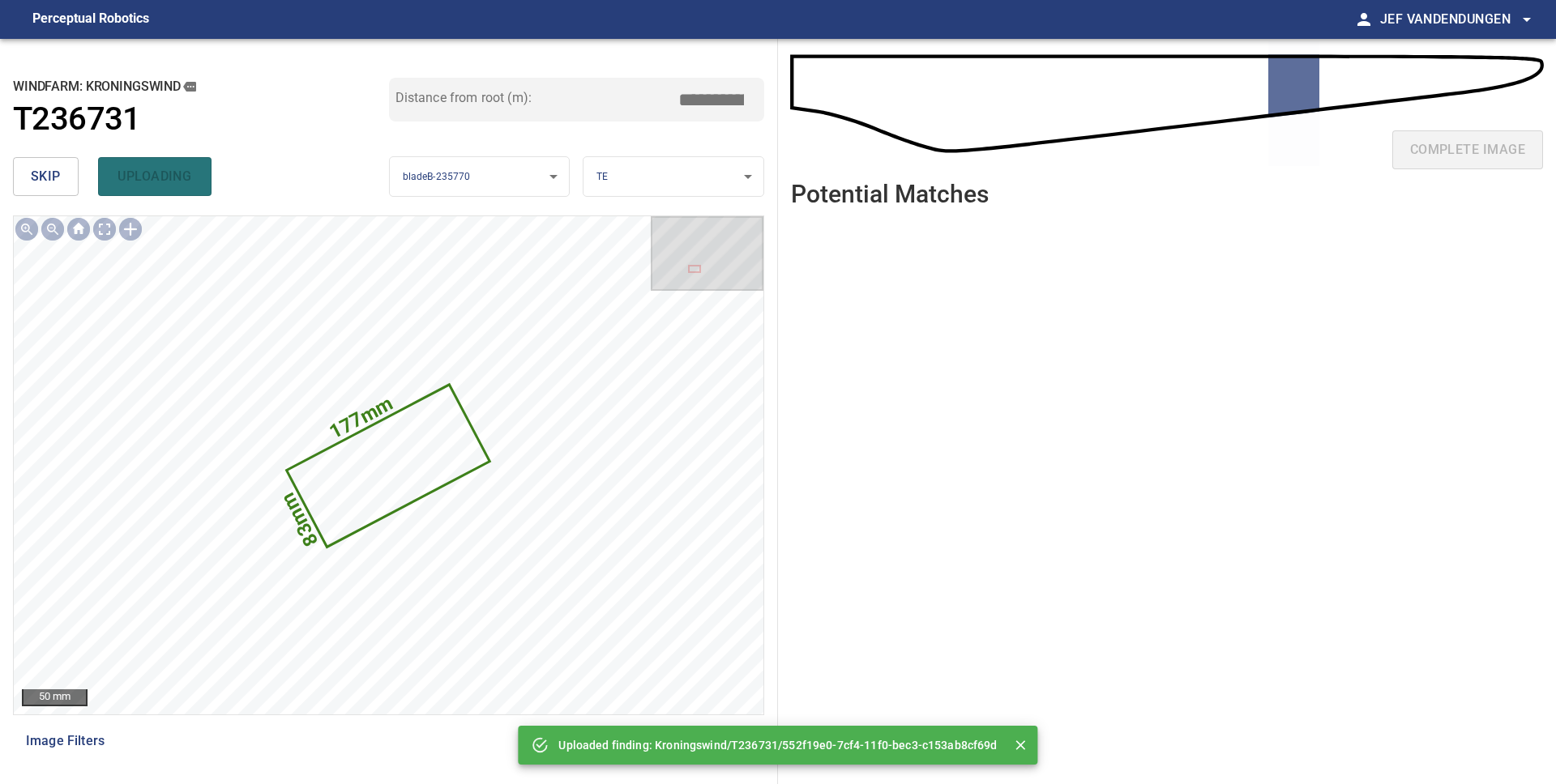
click at [49, 183] on span "skip" at bounding box center [45, 177] width 30 height 23
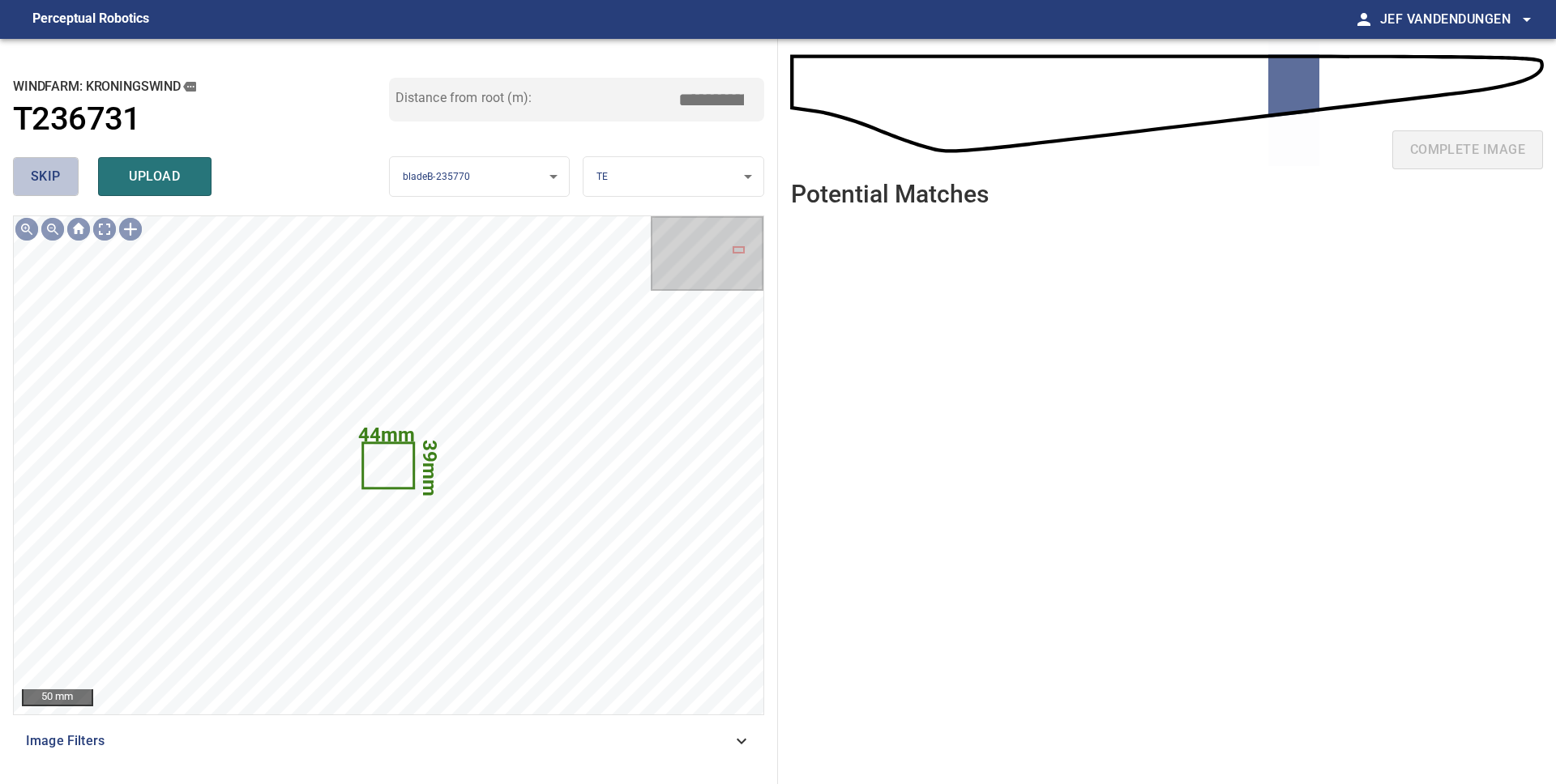
click at [49, 183] on span "skip" at bounding box center [45, 177] width 30 height 23
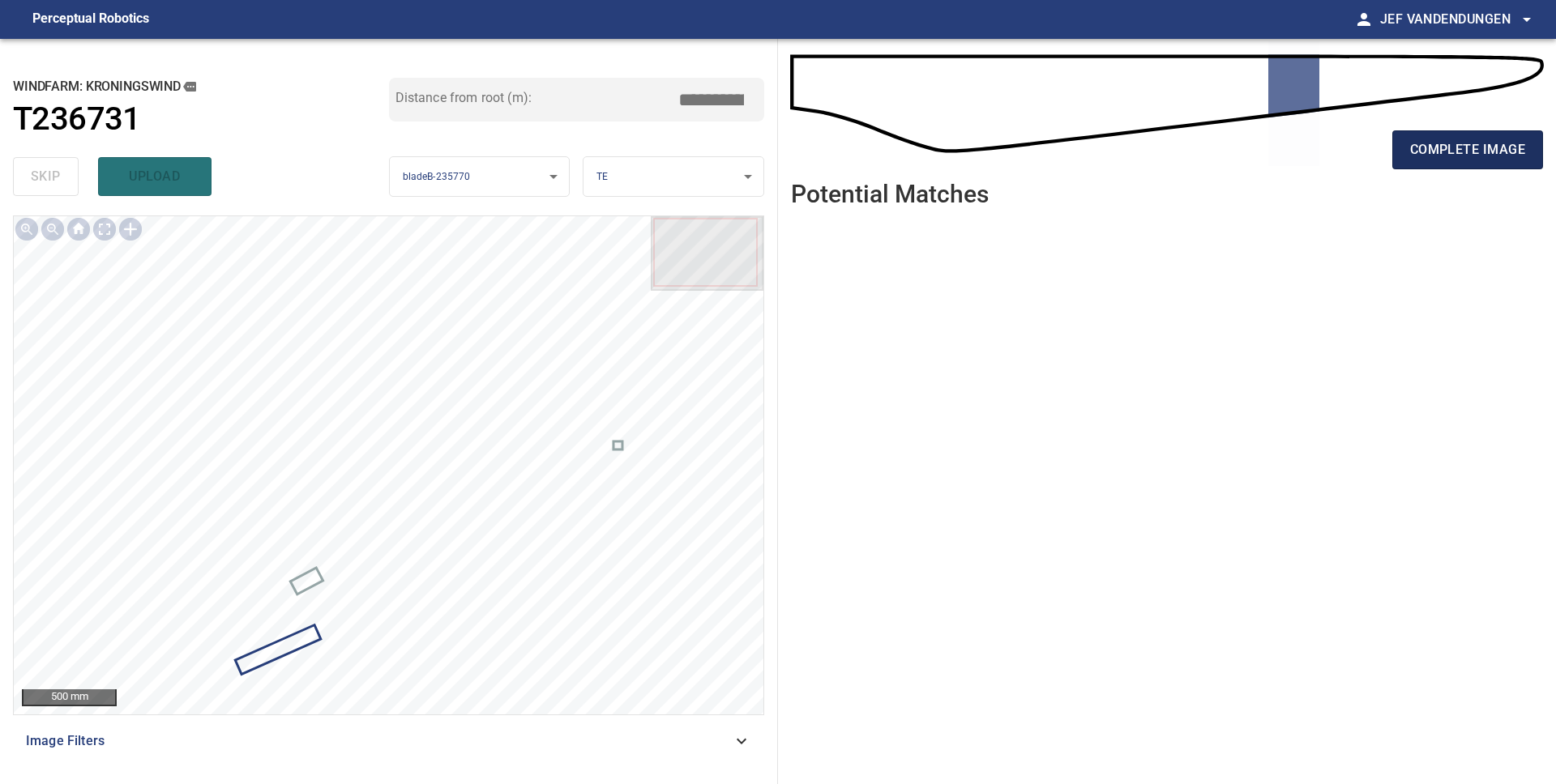
click at [1412, 153] on span "complete image" at bounding box center [1467, 150] width 115 height 23
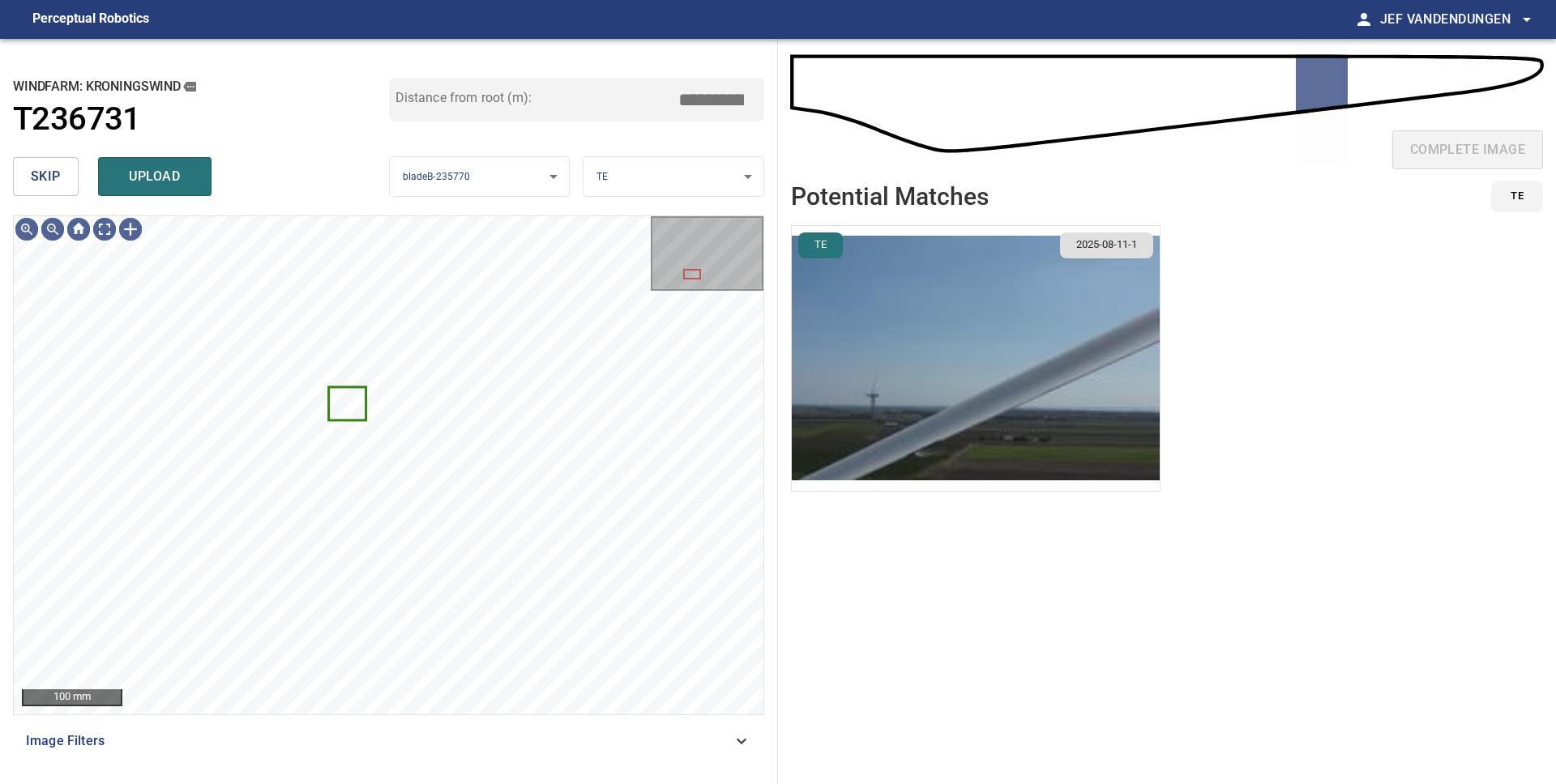
click at [57, 176] on span "skip" at bounding box center [45, 177] width 30 height 23
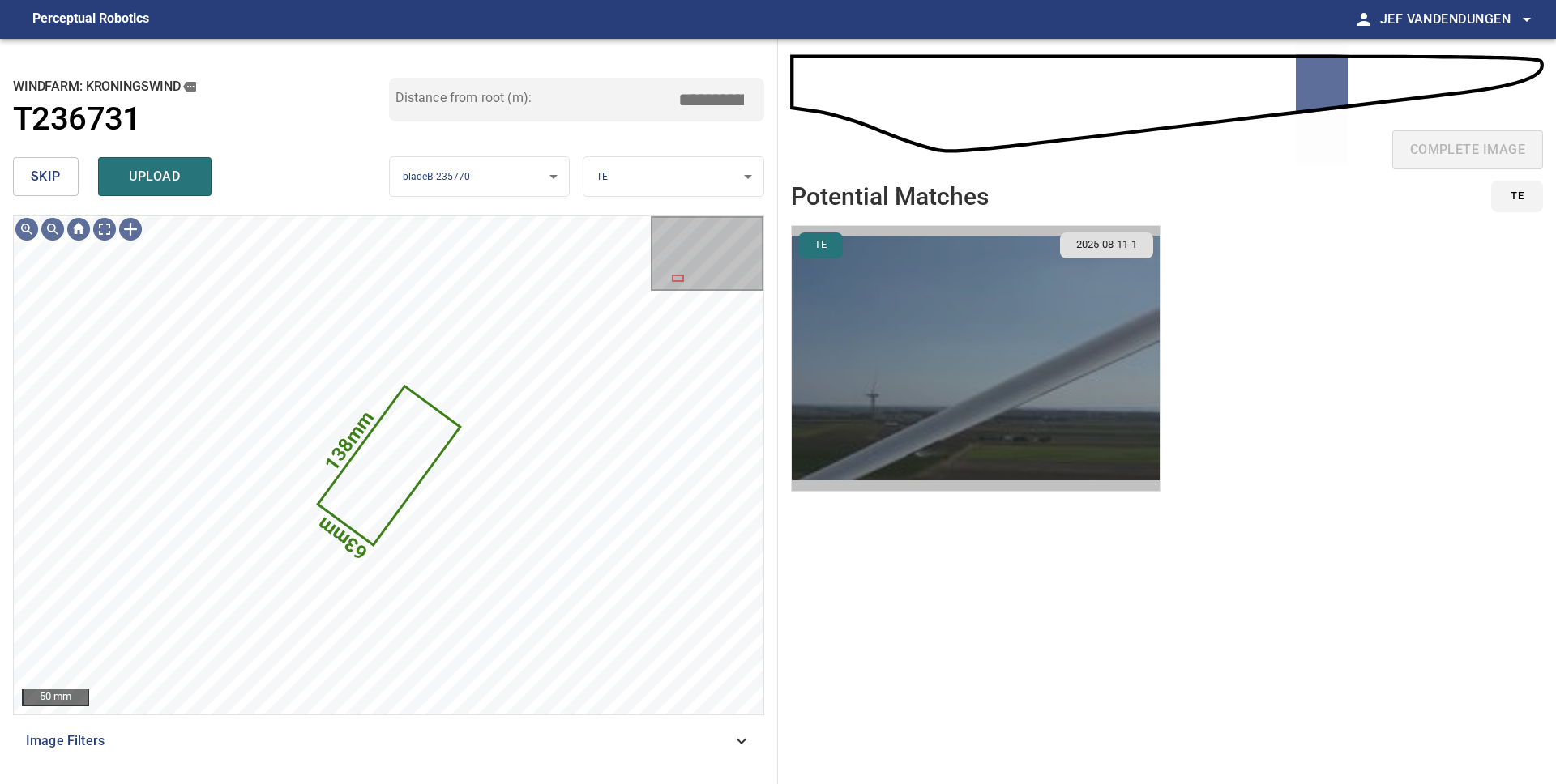
click at [957, 417] on img "button" at bounding box center [976, 358] width 368 height 265
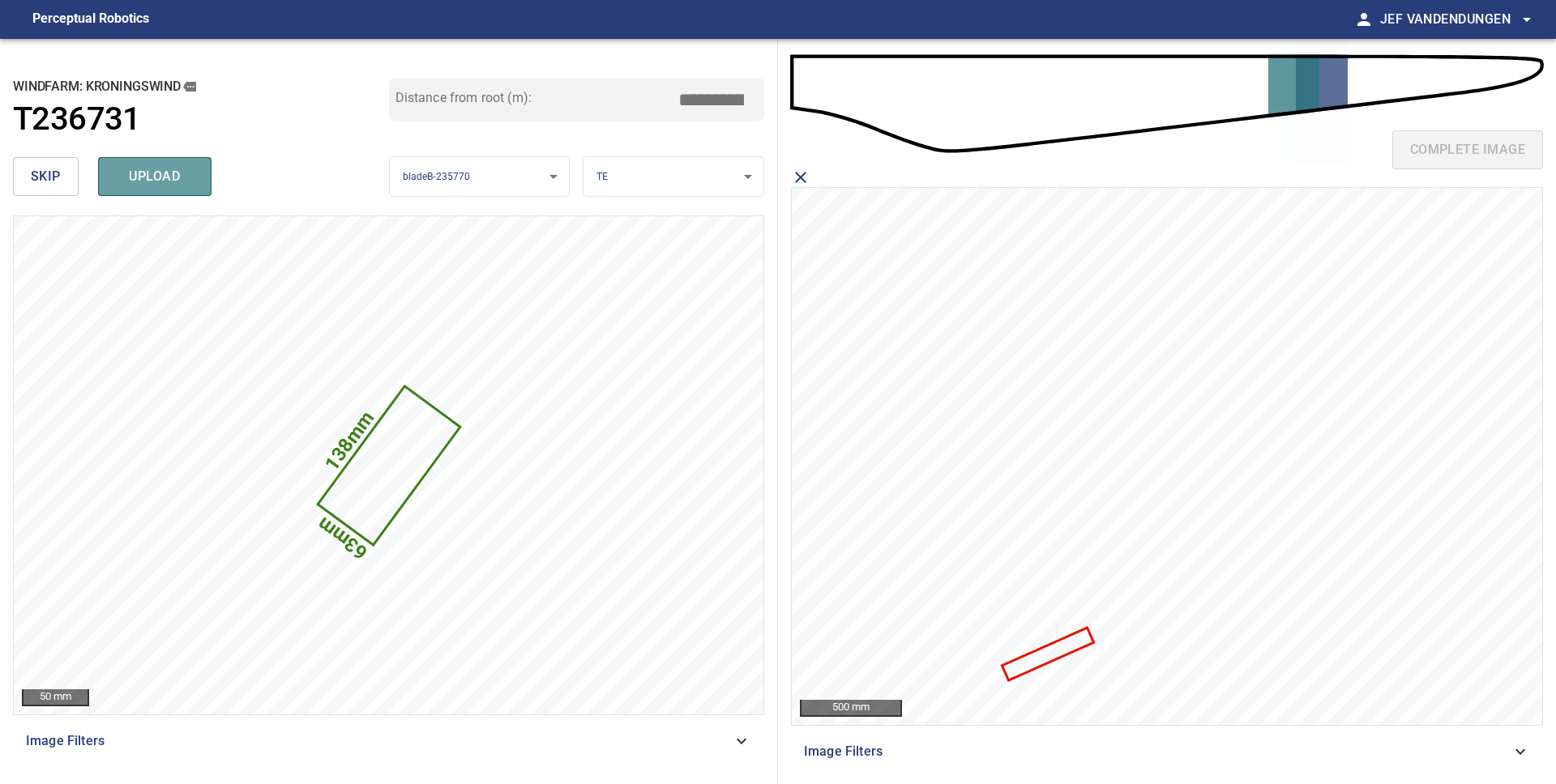
click at [136, 181] on span "upload" at bounding box center [154, 177] width 78 height 23
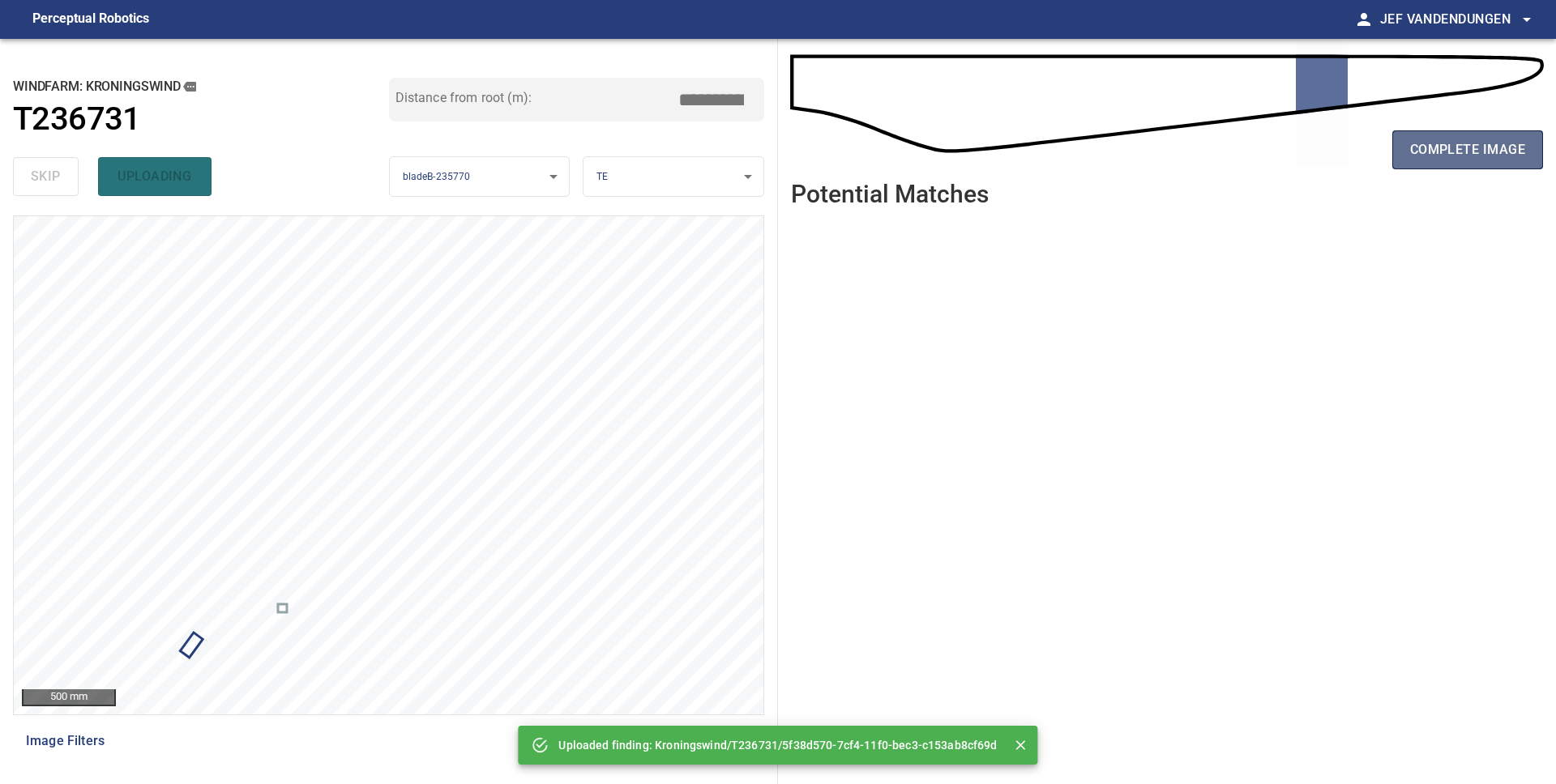
click at [1431, 152] on span "complete image" at bounding box center [1467, 150] width 115 height 23
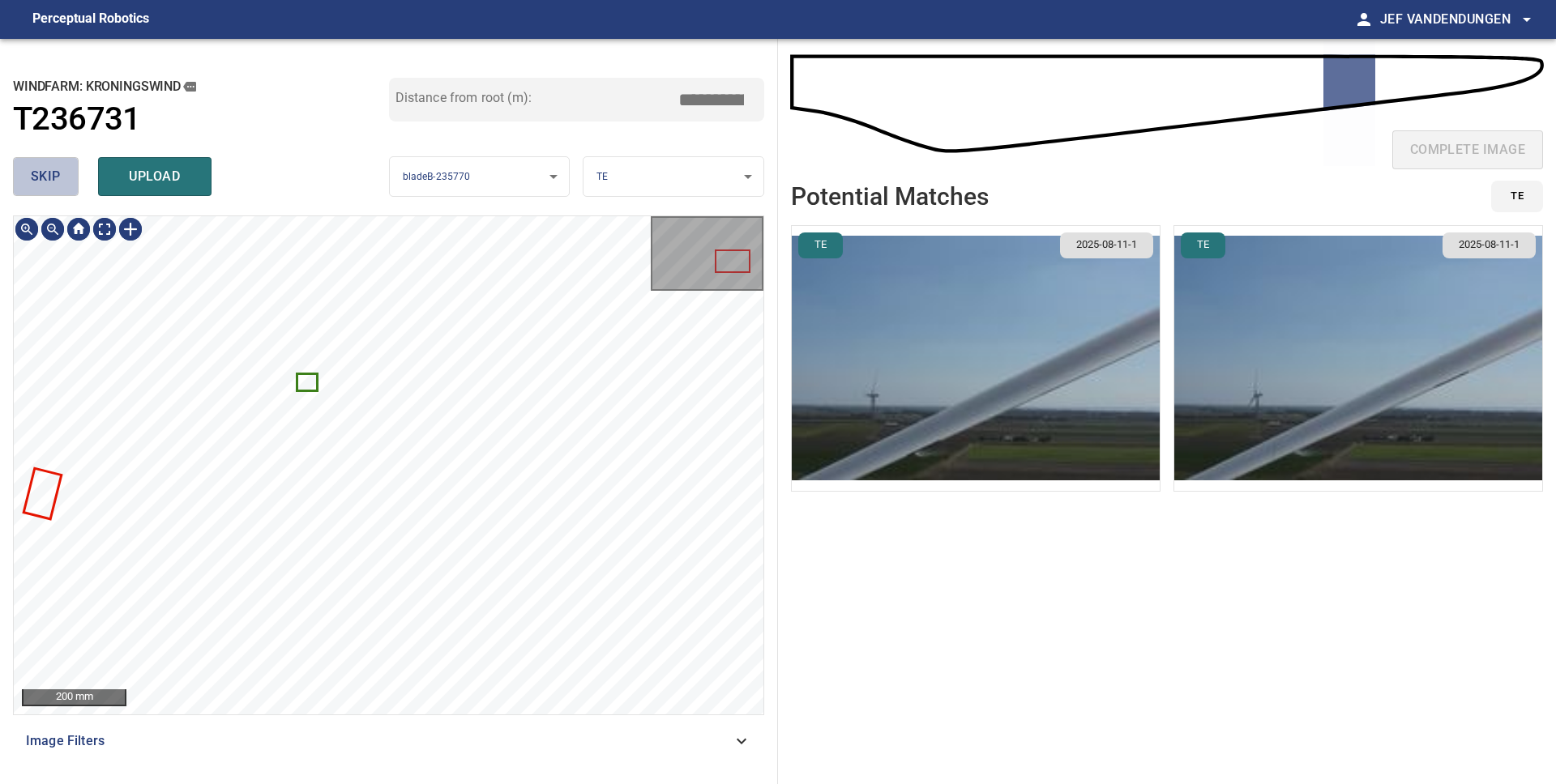
click at [44, 183] on span "skip" at bounding box center [45, 177] width 30 height 23
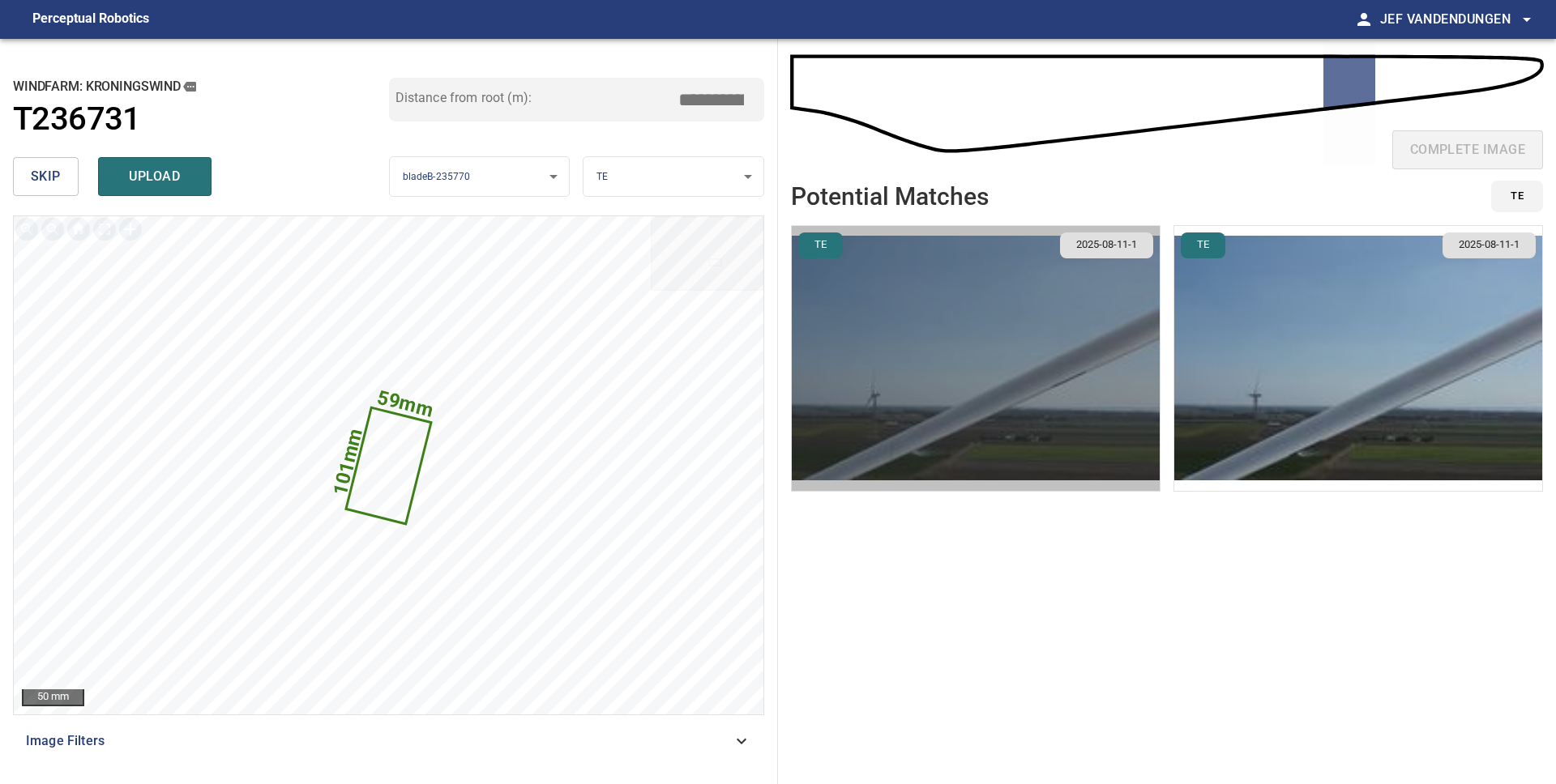
click at [1030, 355] on img "button" at bounding box center [976, 358] width 368 height 265
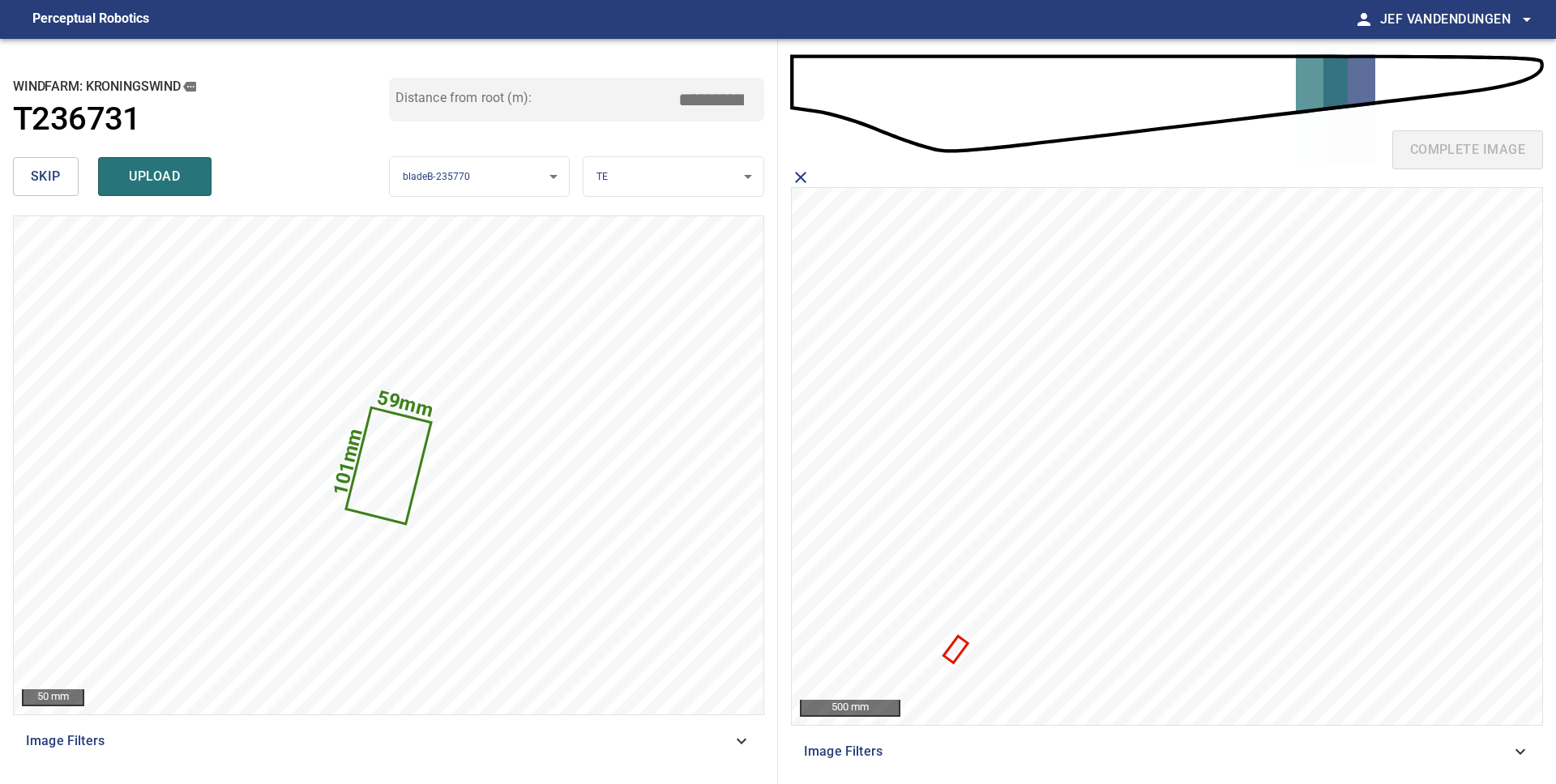
click at [951, 655] on icon at bounding box center [956, 650] width 21 height 24
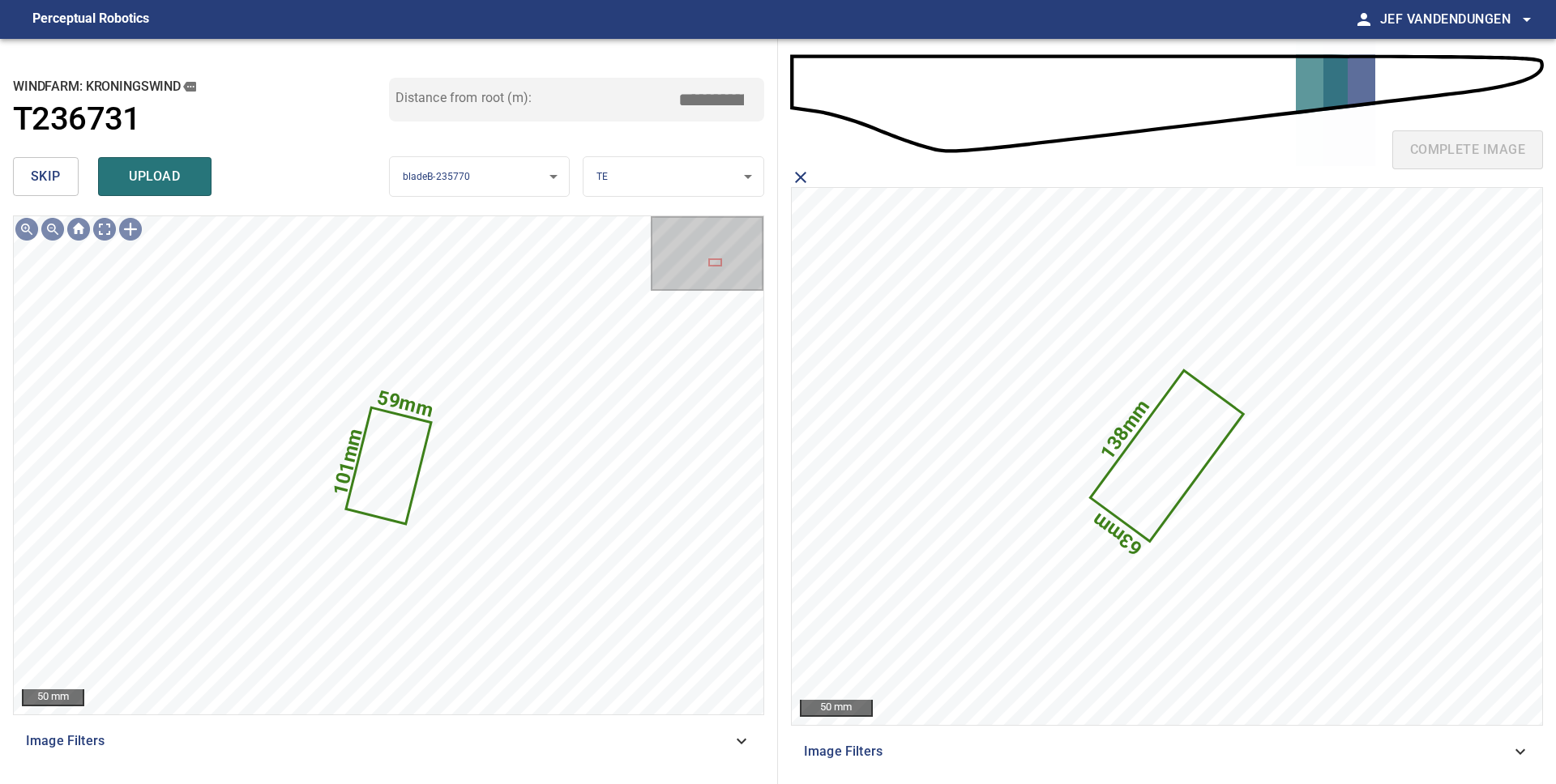
click at [167, 189] on button "upload" at bounding box center [154, 176] width 113 height 39
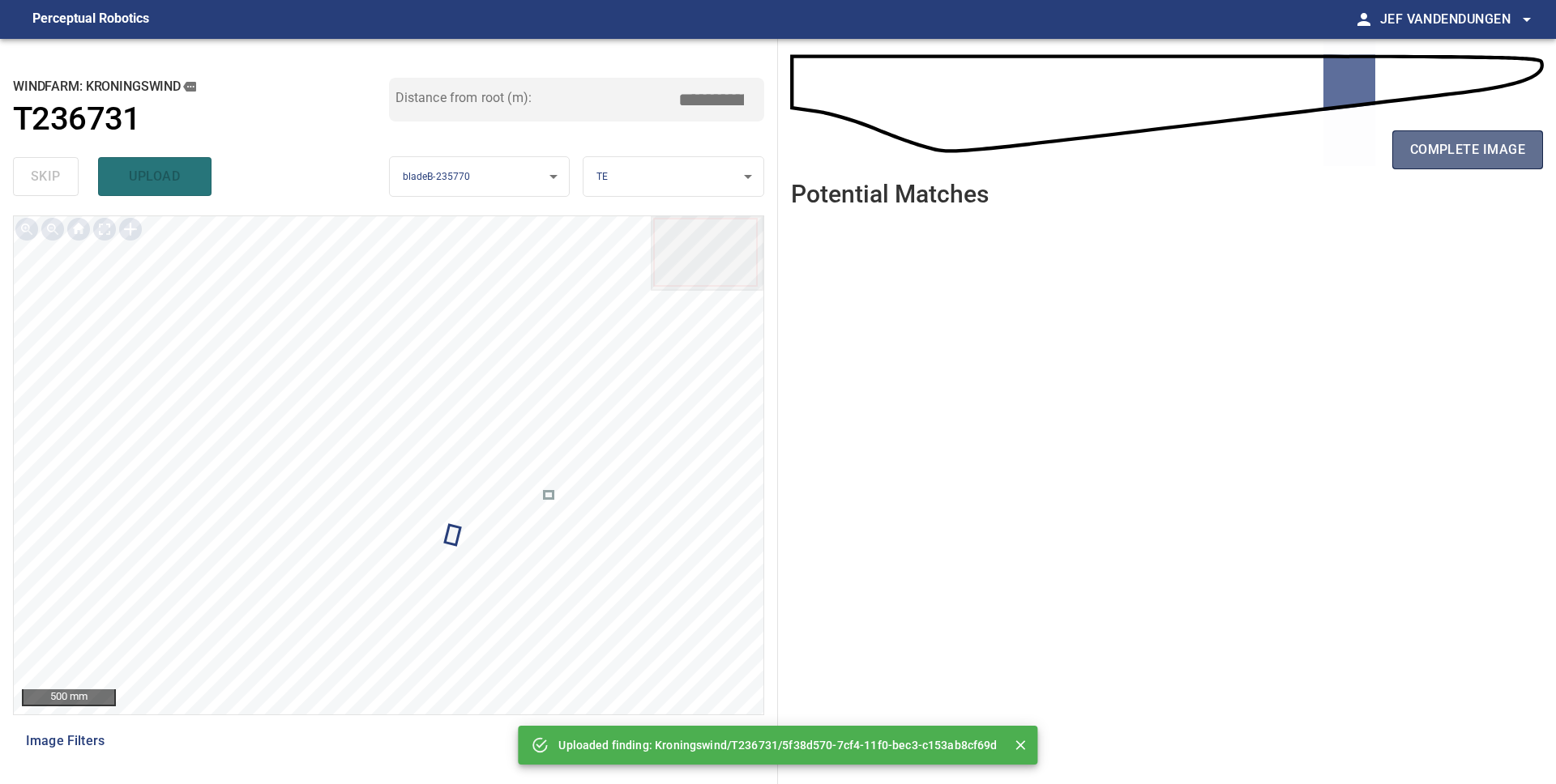
click at [1457, 152] on span "complete image" at bounding box center [1467, 150] width 115 height 23
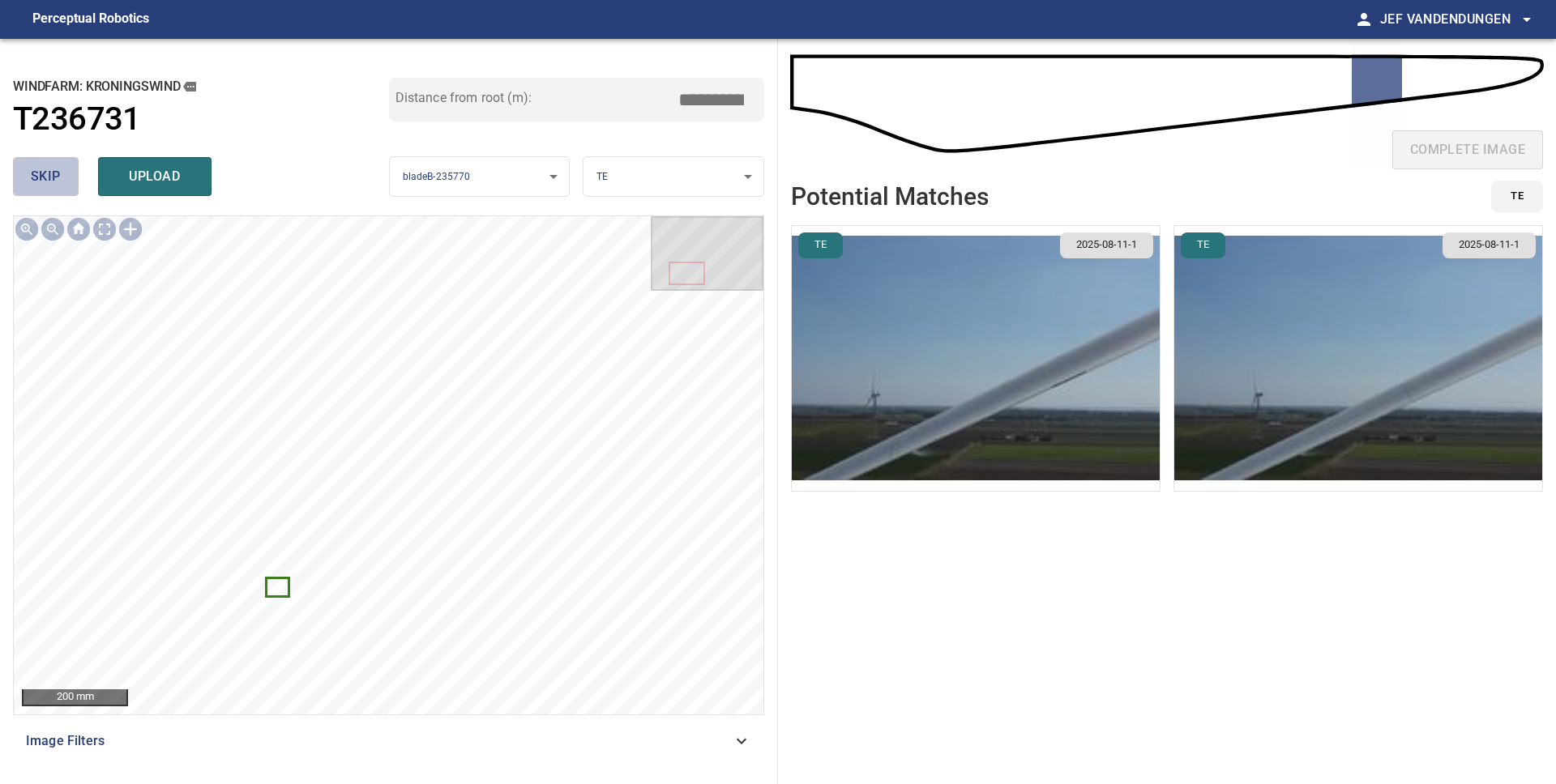
click at [34, 178] on span "skip" at bounding box center [45, 177] width 30 height 23
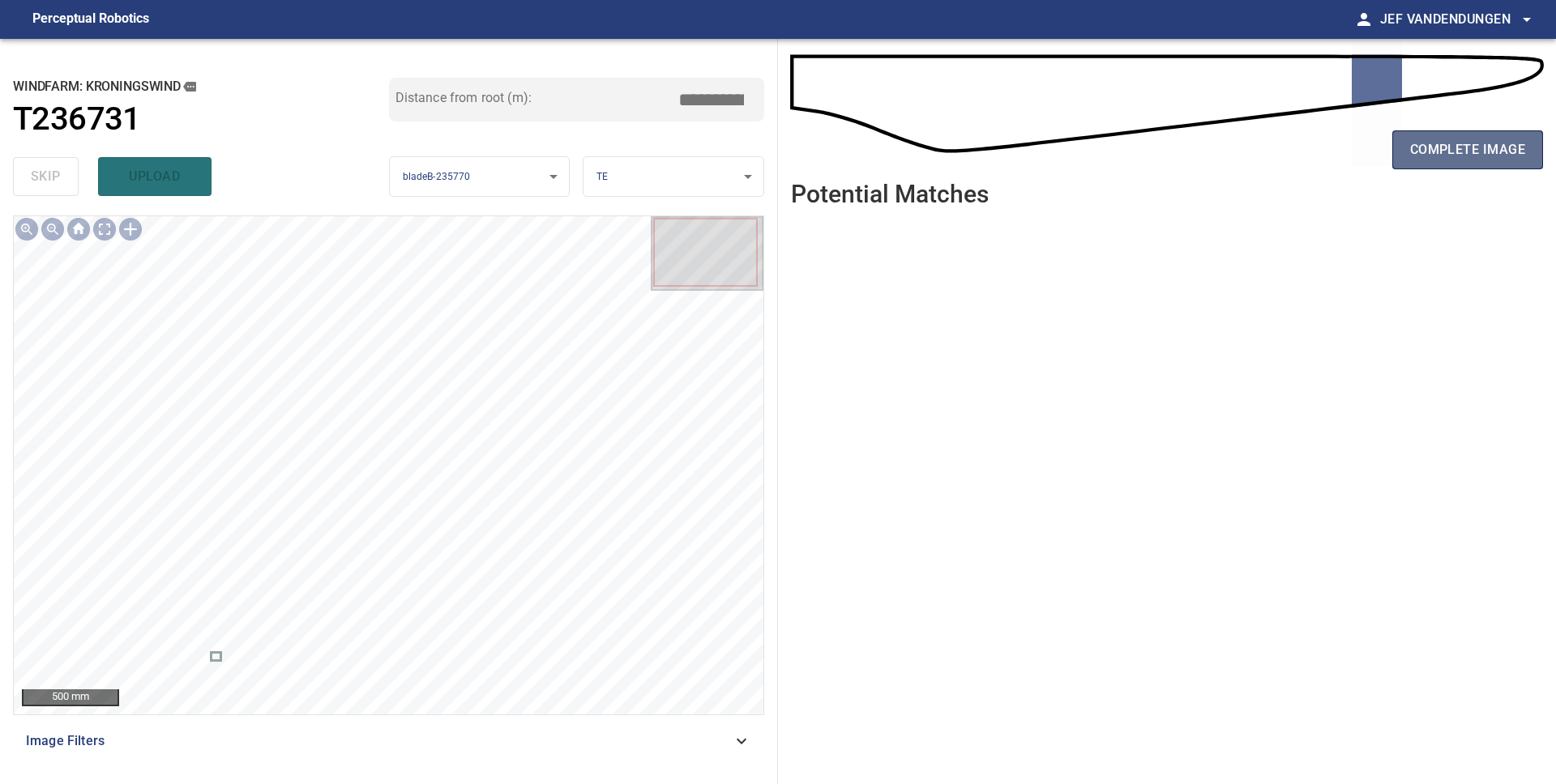
click at [1449, 144] on span "complete image" at bounding box center [1467, 150] width 115 height 23
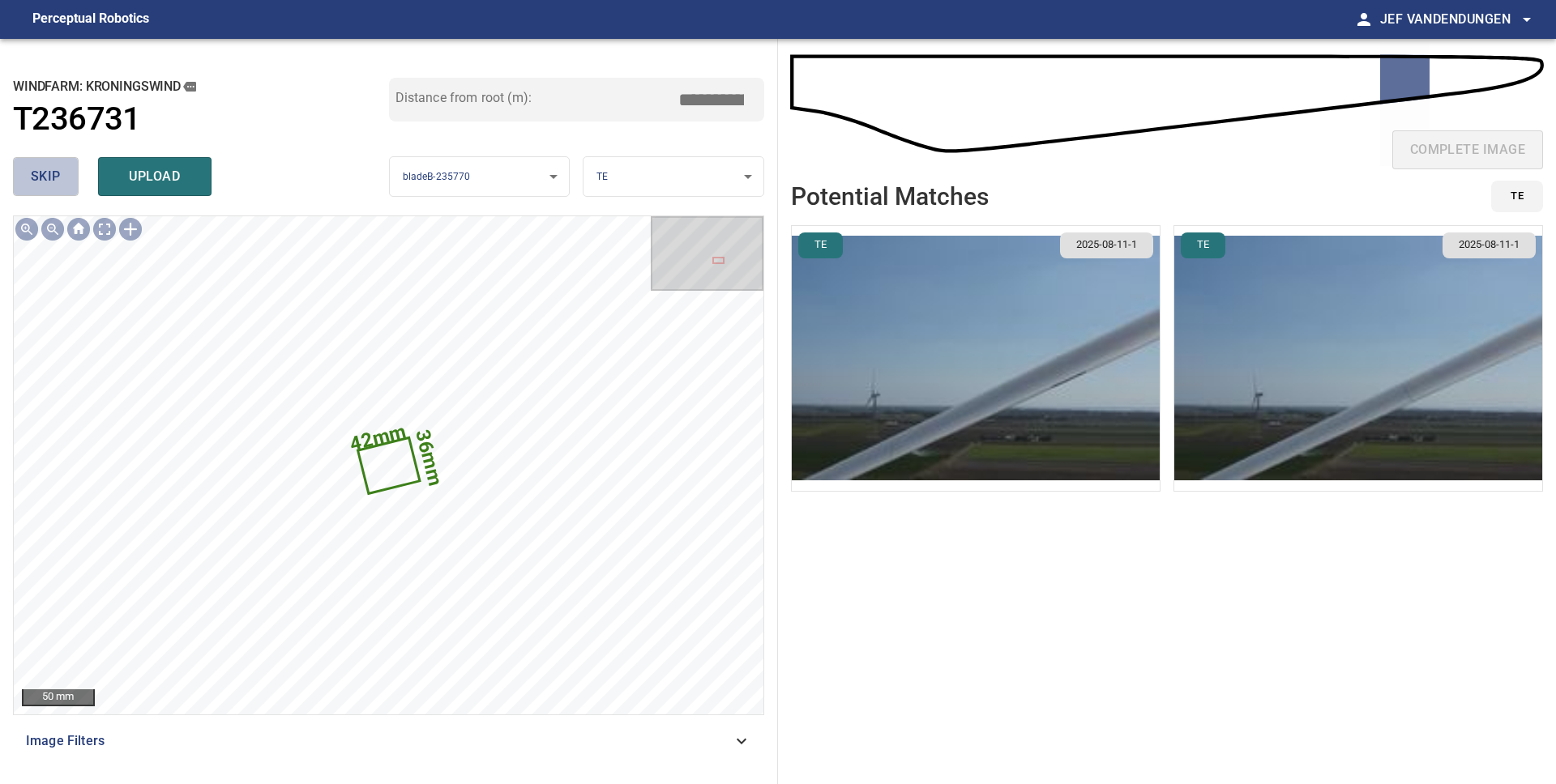
click at [39, 182] on span "skip" at bounding box center [45, 177] width 30 height 23
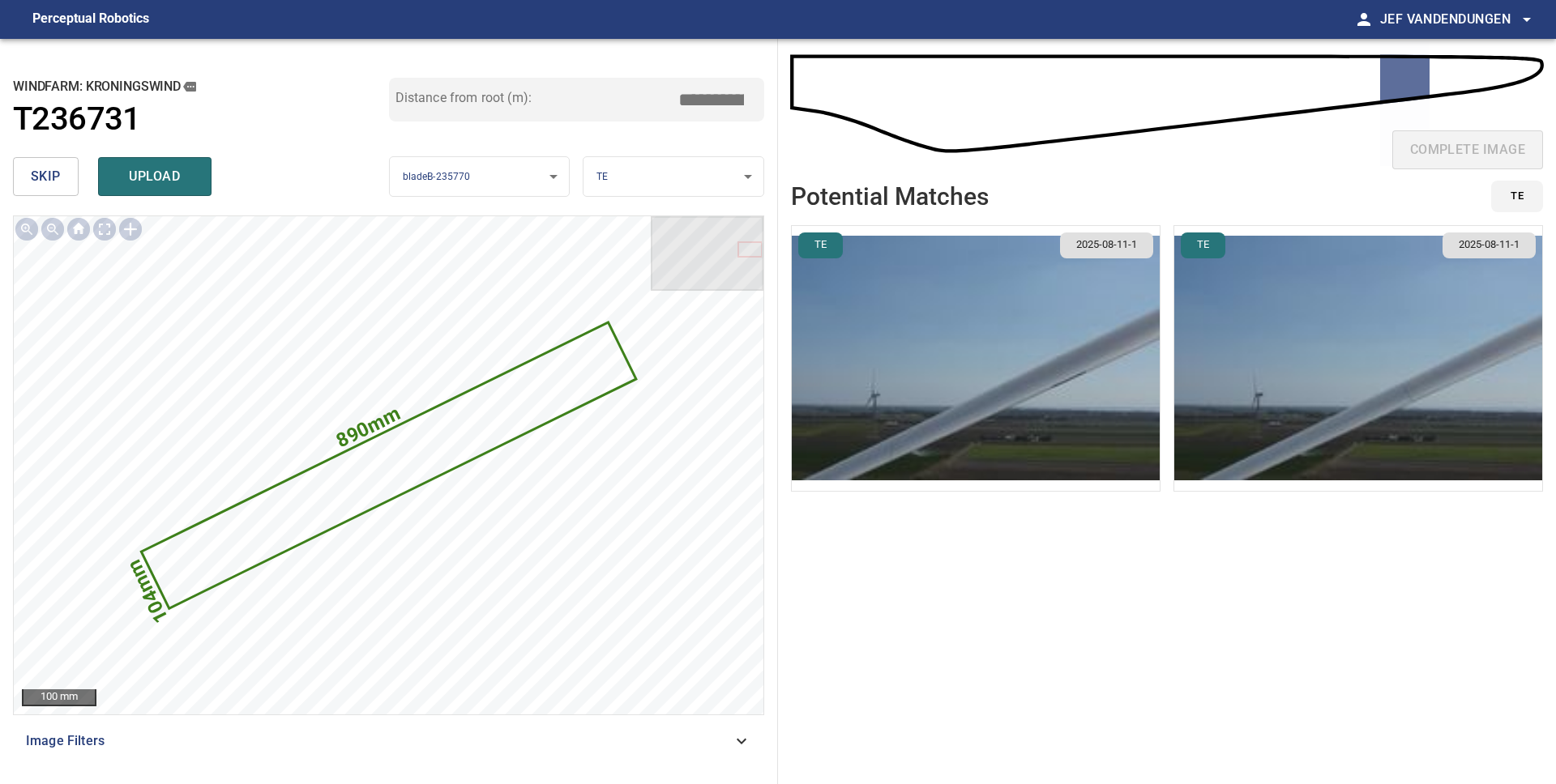
click at [41, 182] on span "skip" at bounding box center [45, 177] width 30 height 23
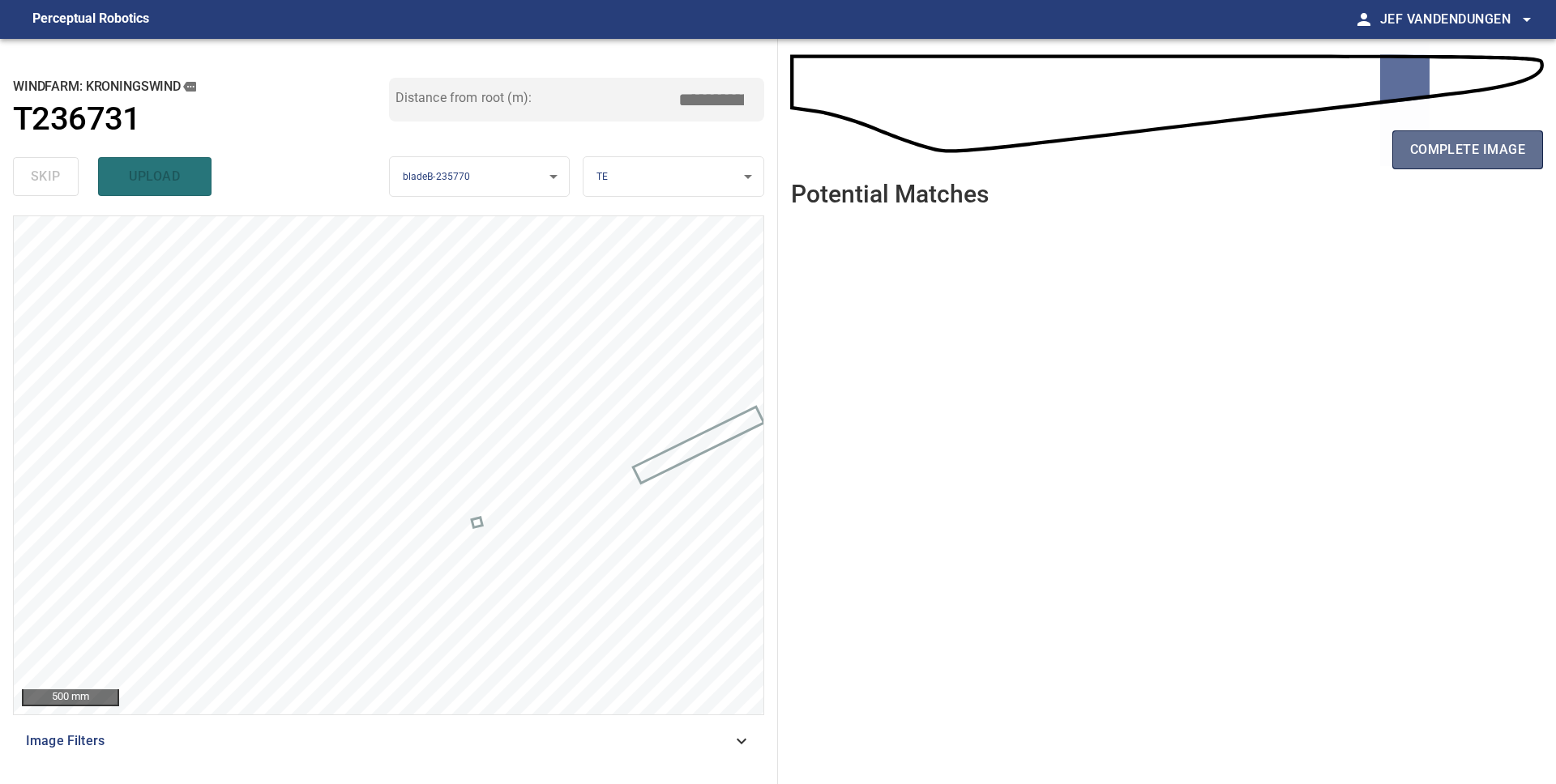
click at [1425, 161] on span "complete image" at bounding box center [1467, 150] width 115 height 23
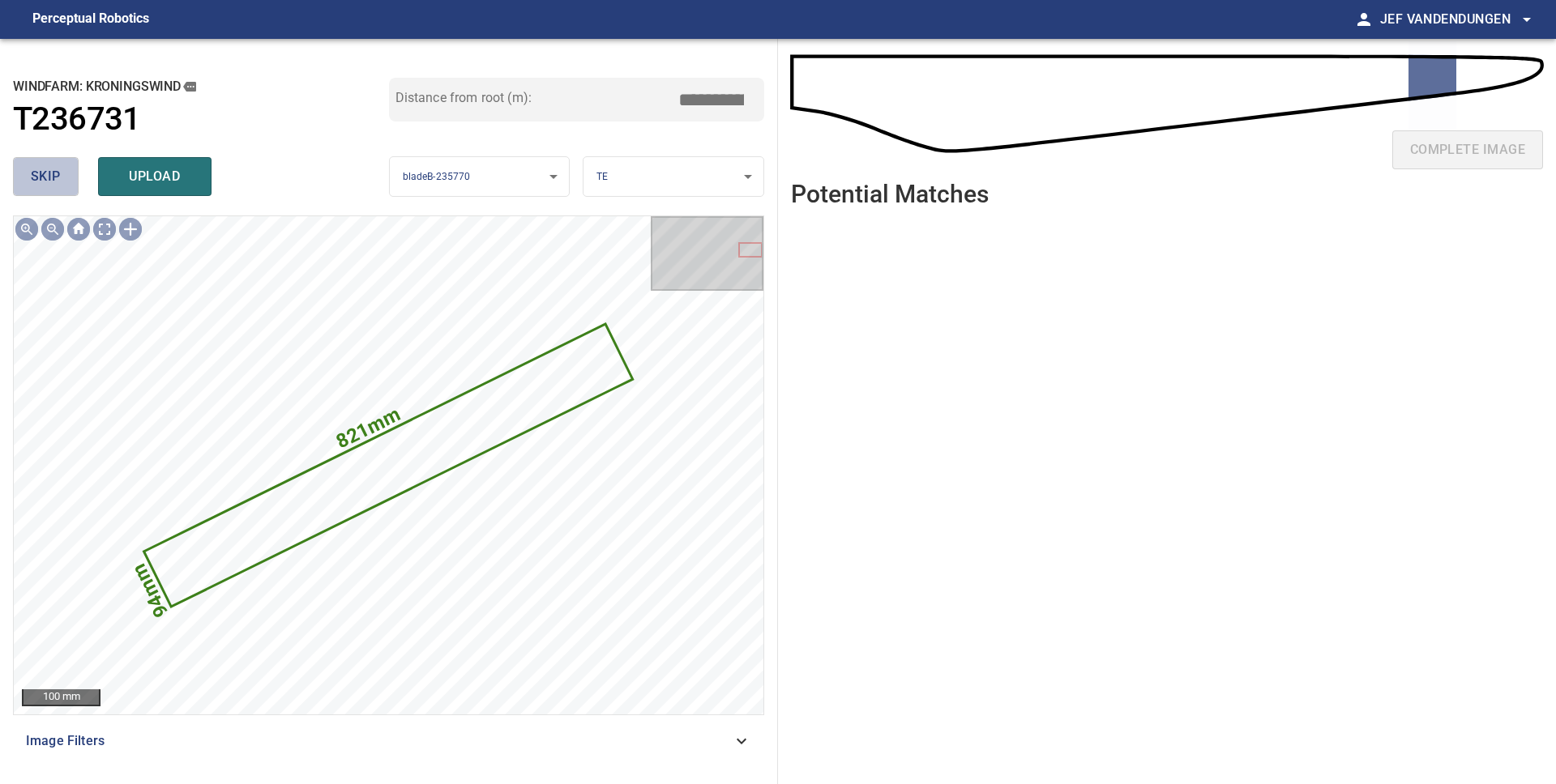
click at [56, 187] on span "skip" at bounding box center [45, 177] width 30 height 23
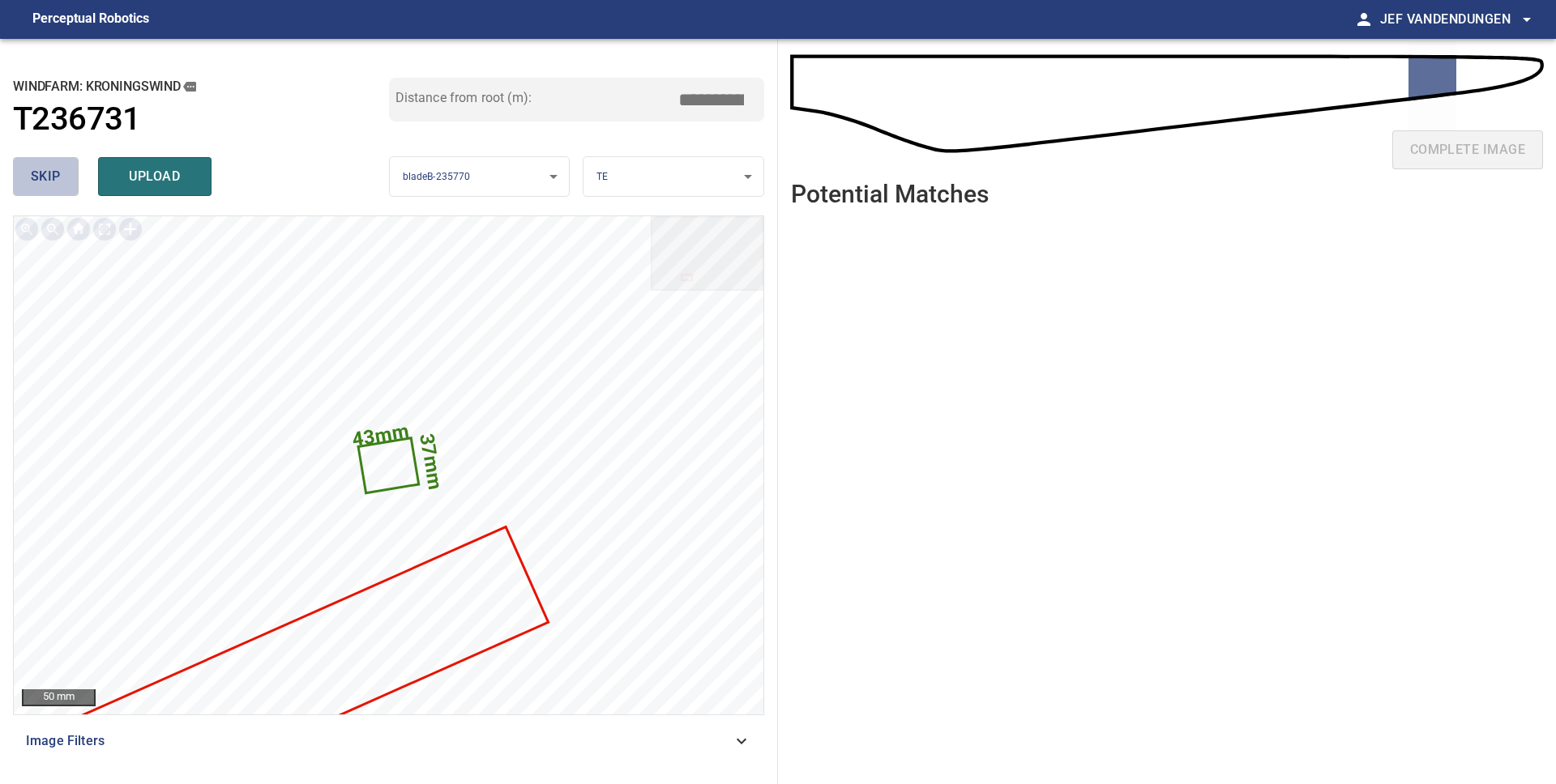
click at [56, 187] on span "skip" at bounding box center [45, 177] width 30 height 23
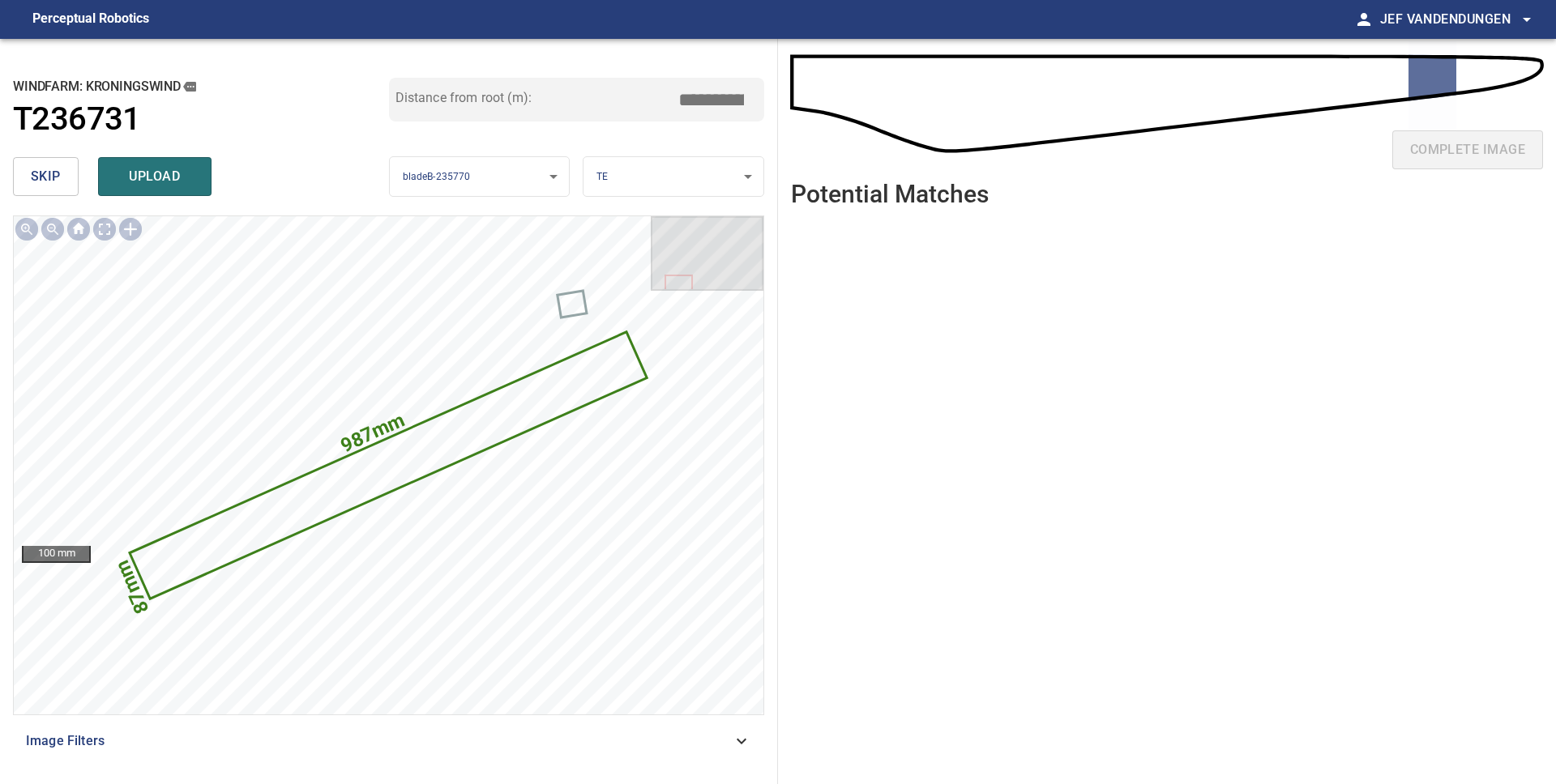
click at [56, 187] on span "skip" at bounding box center [45, 177] width 30 height 23
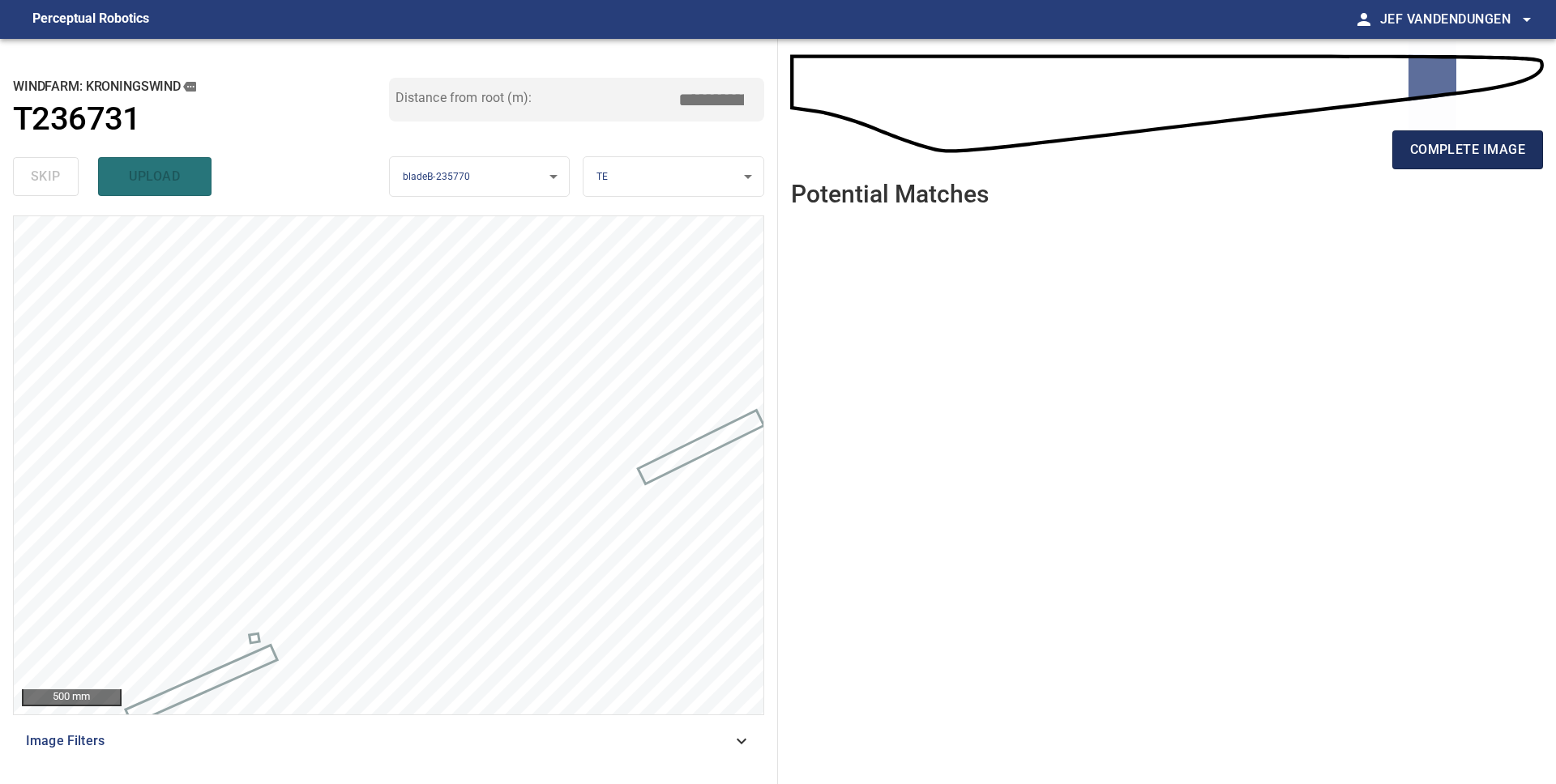
click at [1432, 140] on span "complete image" at bounding box center [1467, 150] width 115 height 23
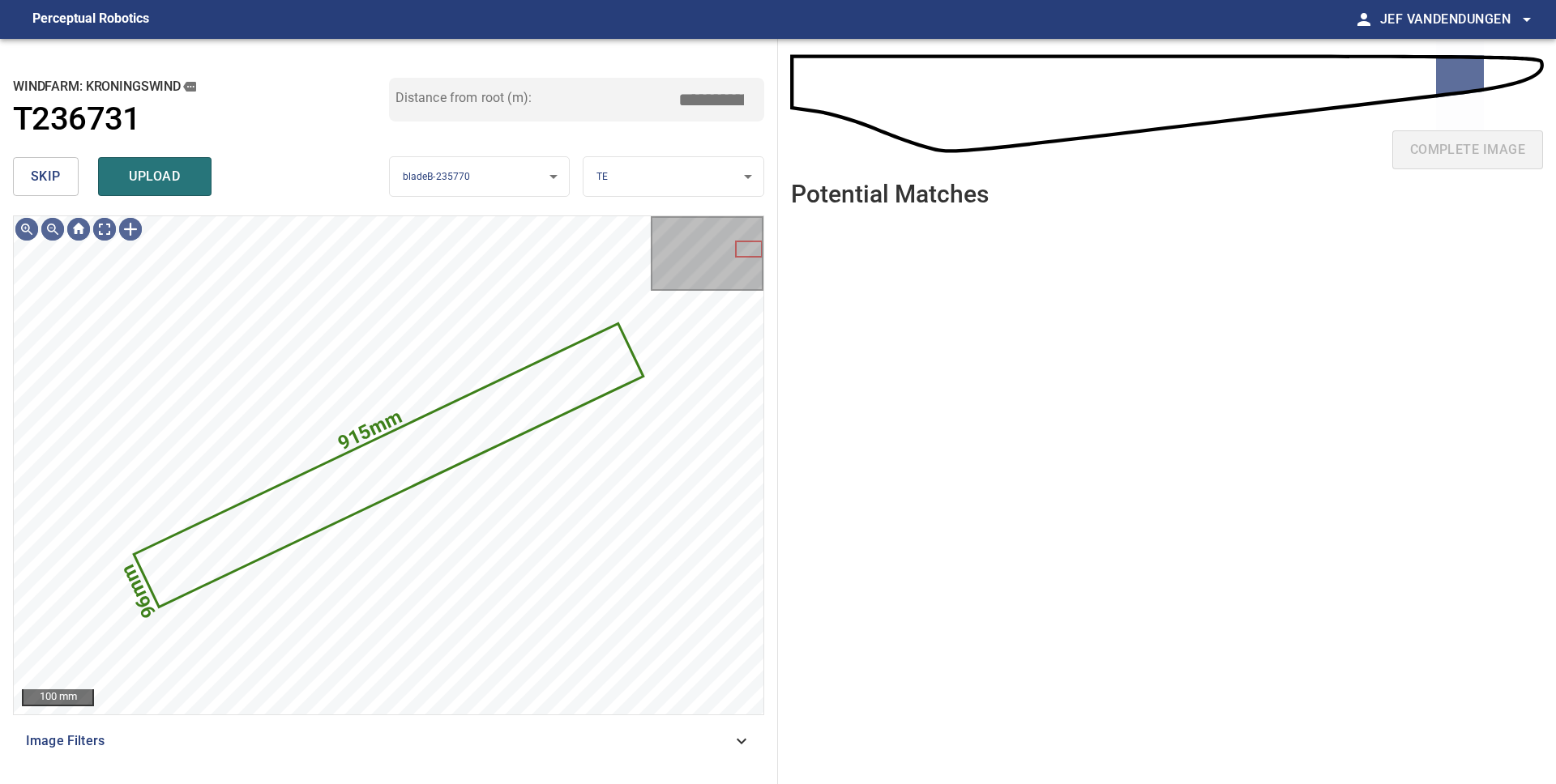
click at [44, 180] on span "skip" at bounding box center [45, 177] width 30 height 23
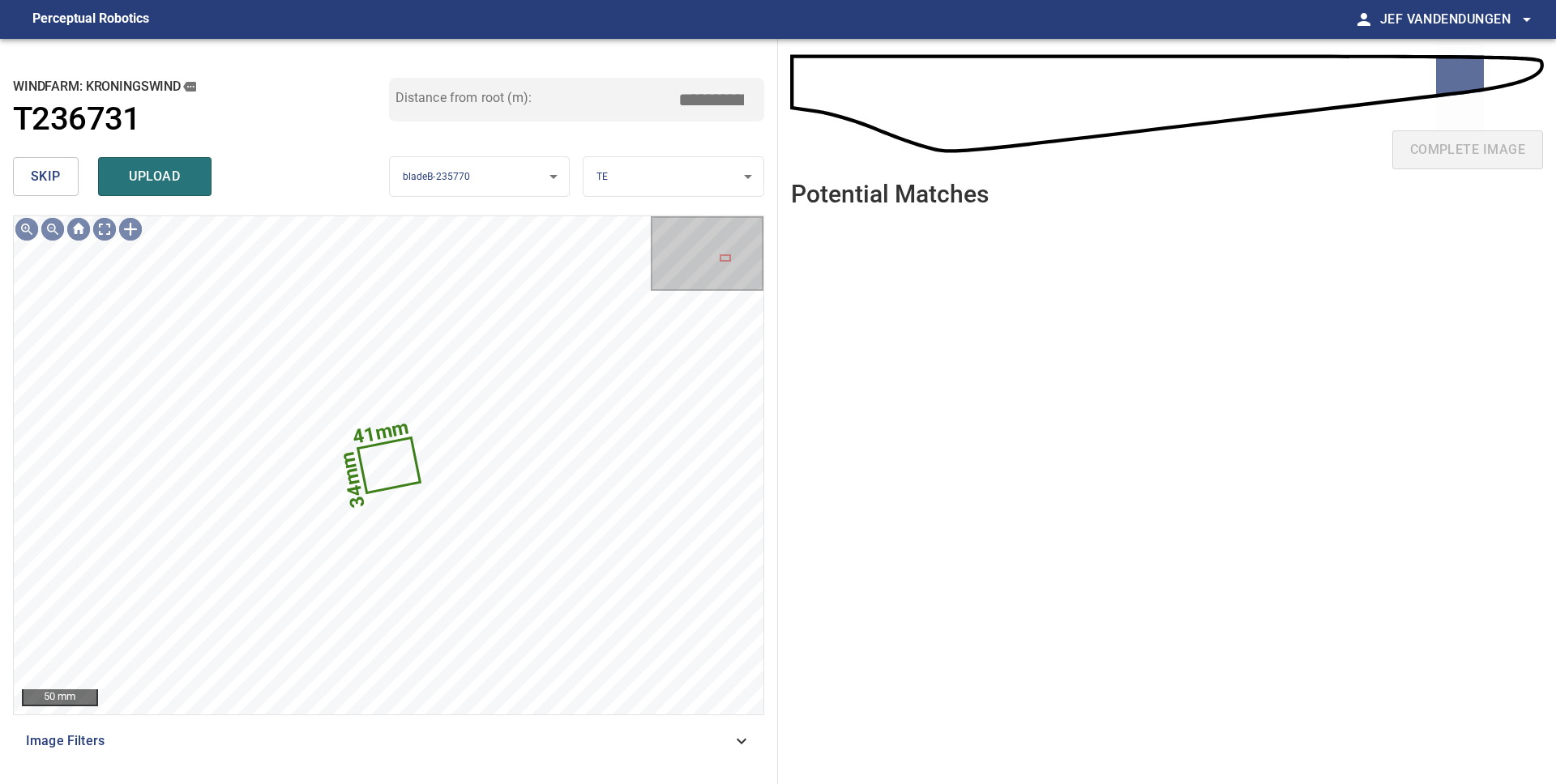
click at [44, 180] on span "skip" at bounding box center [45, 177] width 30 height 23
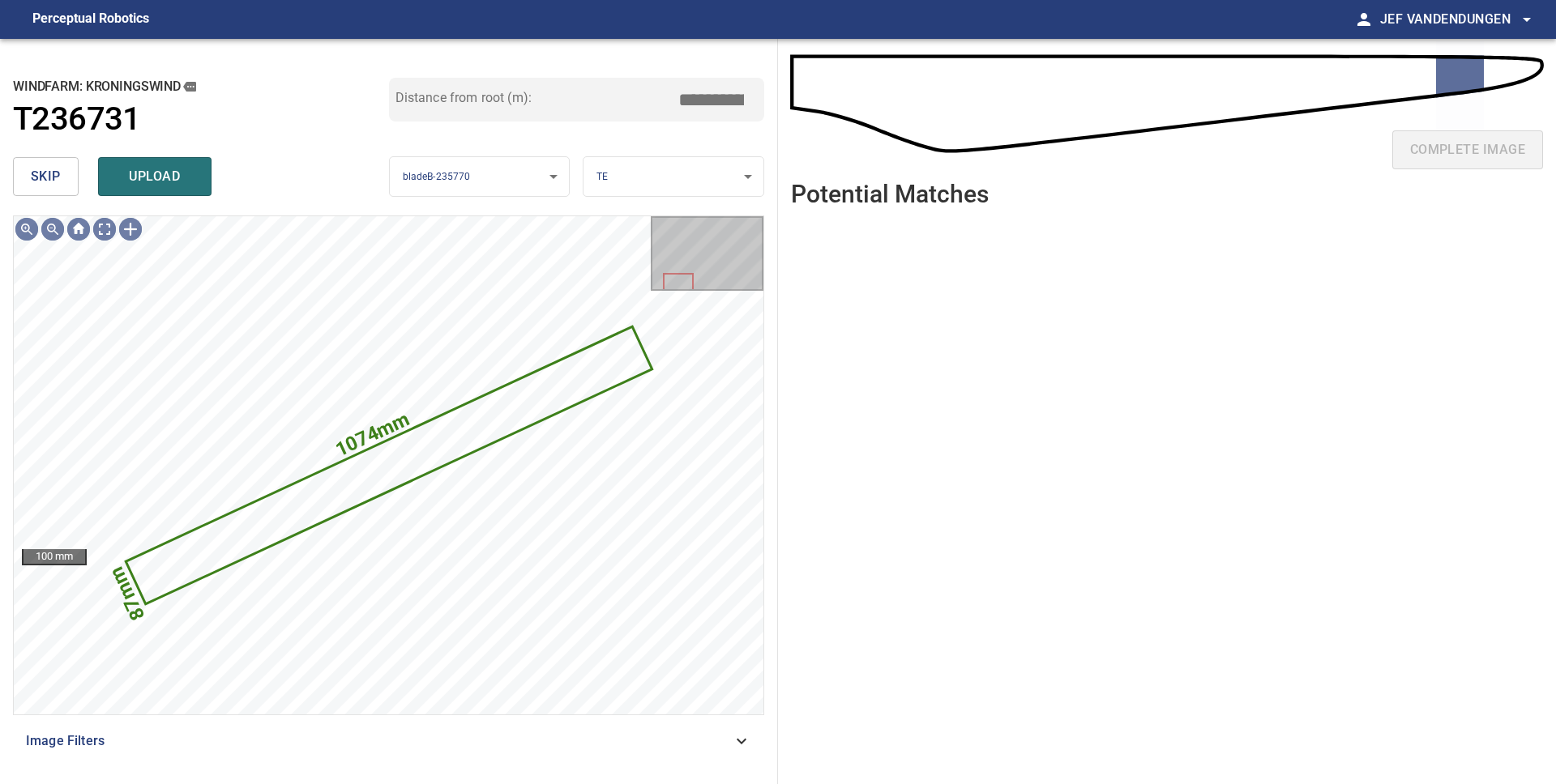
click at [44, 180] on span "skip" at bounding box center [45, 177] width 30 height 23
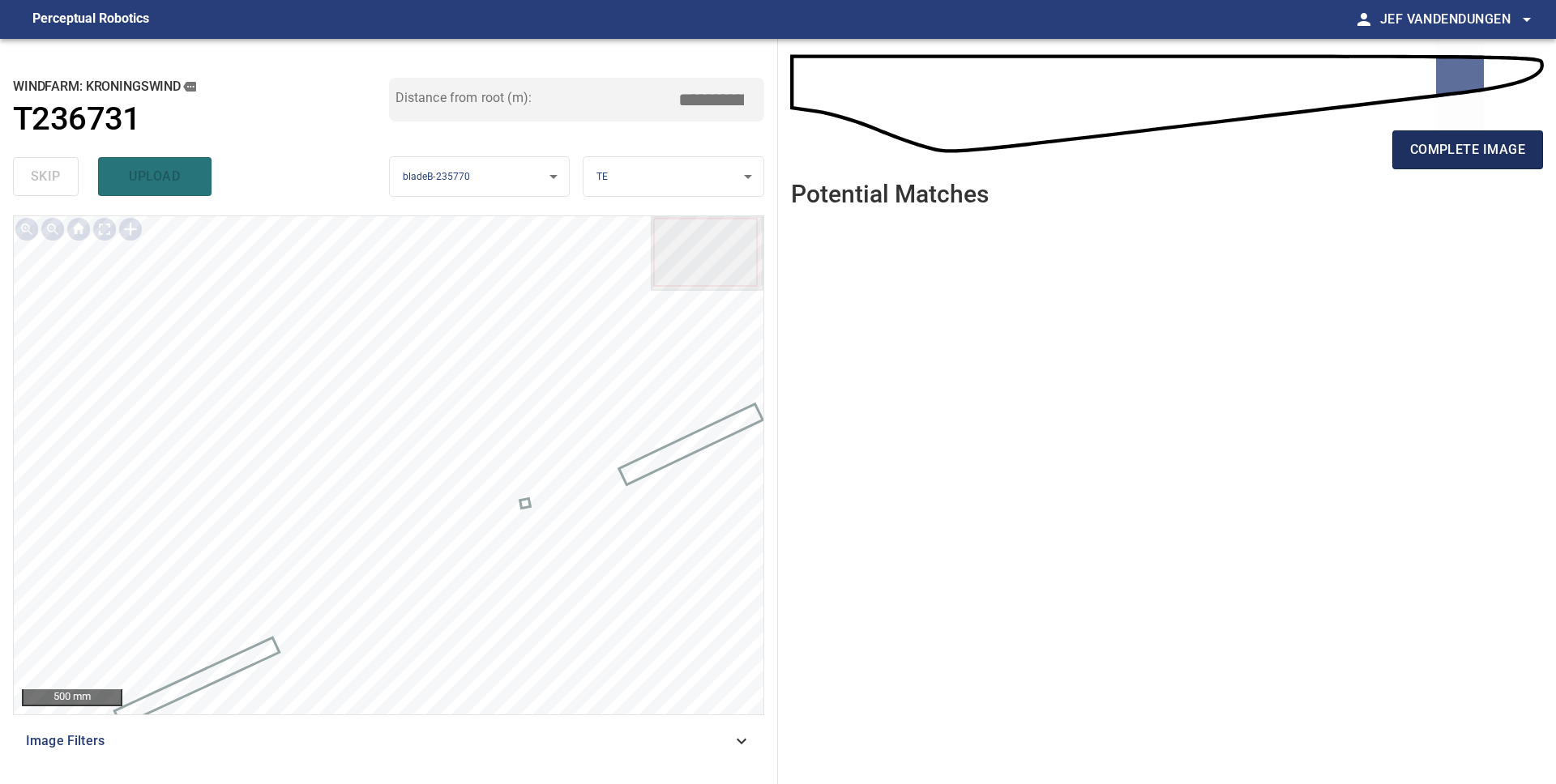
click at [1447, 148] on span "complete image" at bounding box center [1467, 150] width 115 height 23
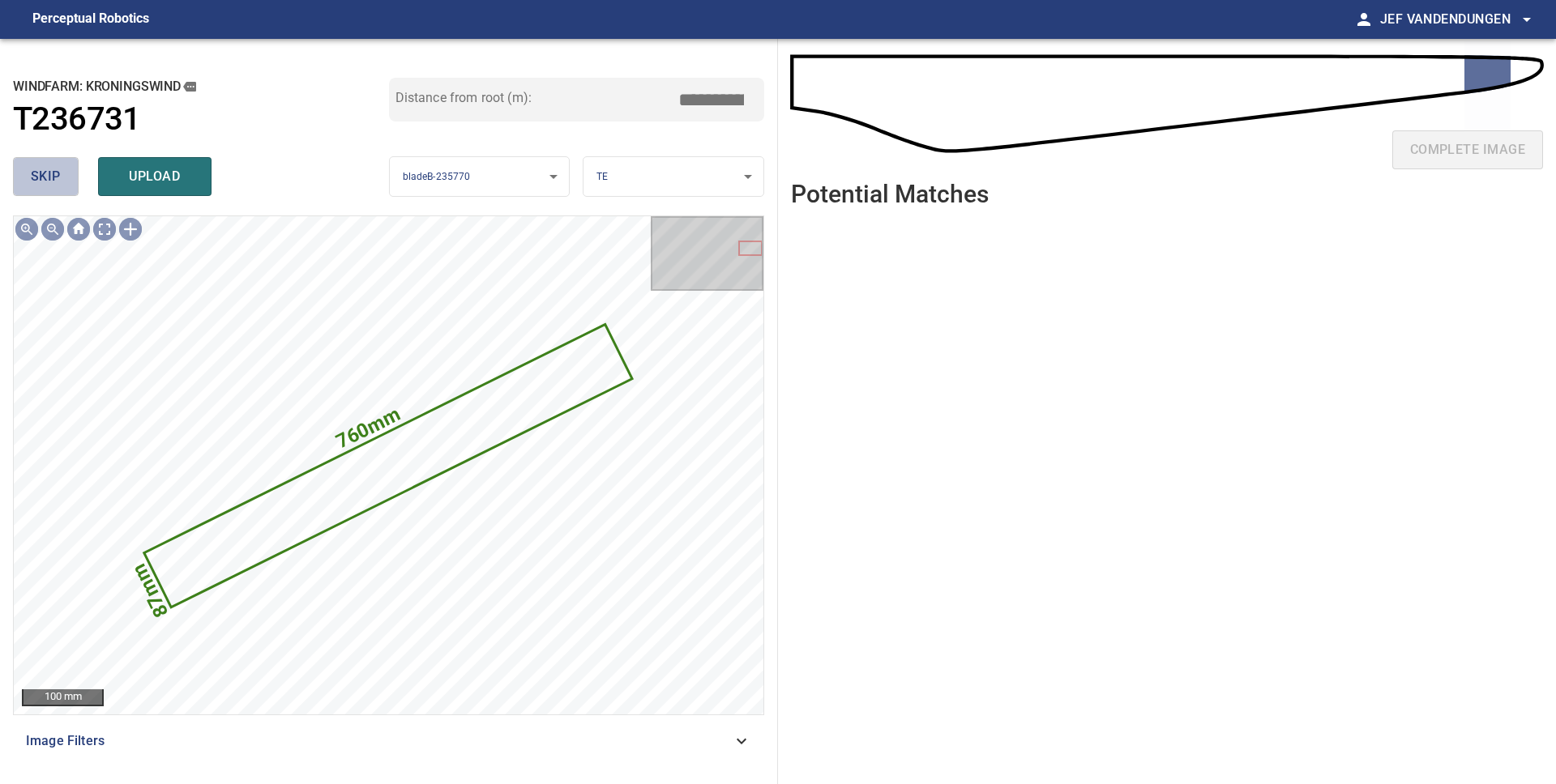
click at [65, 185] on button "skip" at bounding box center [46, 176] width 66 height 39
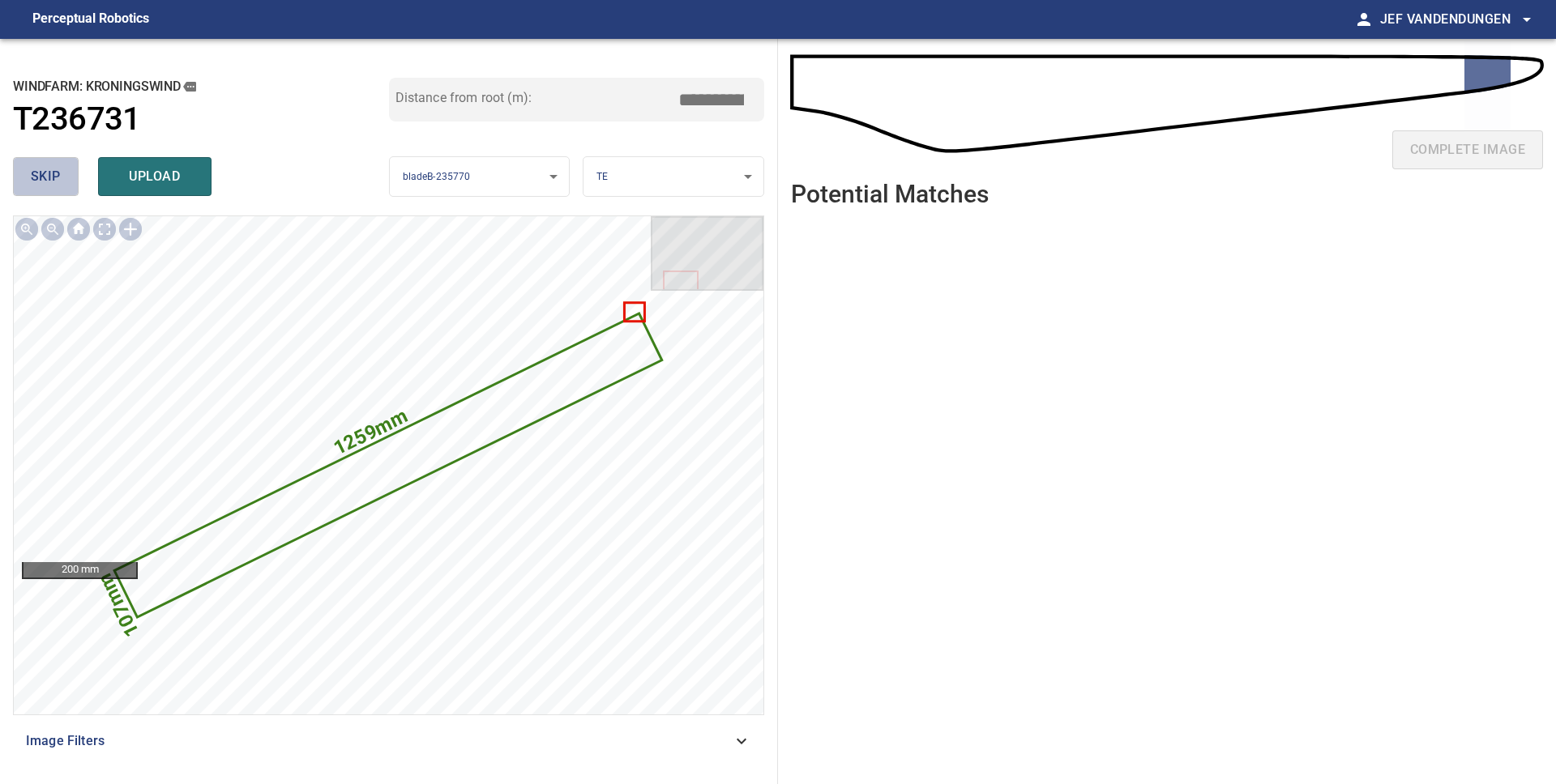
click at [61, 186] on button "skip" at bounding box center [46, 176] width 66 height 39
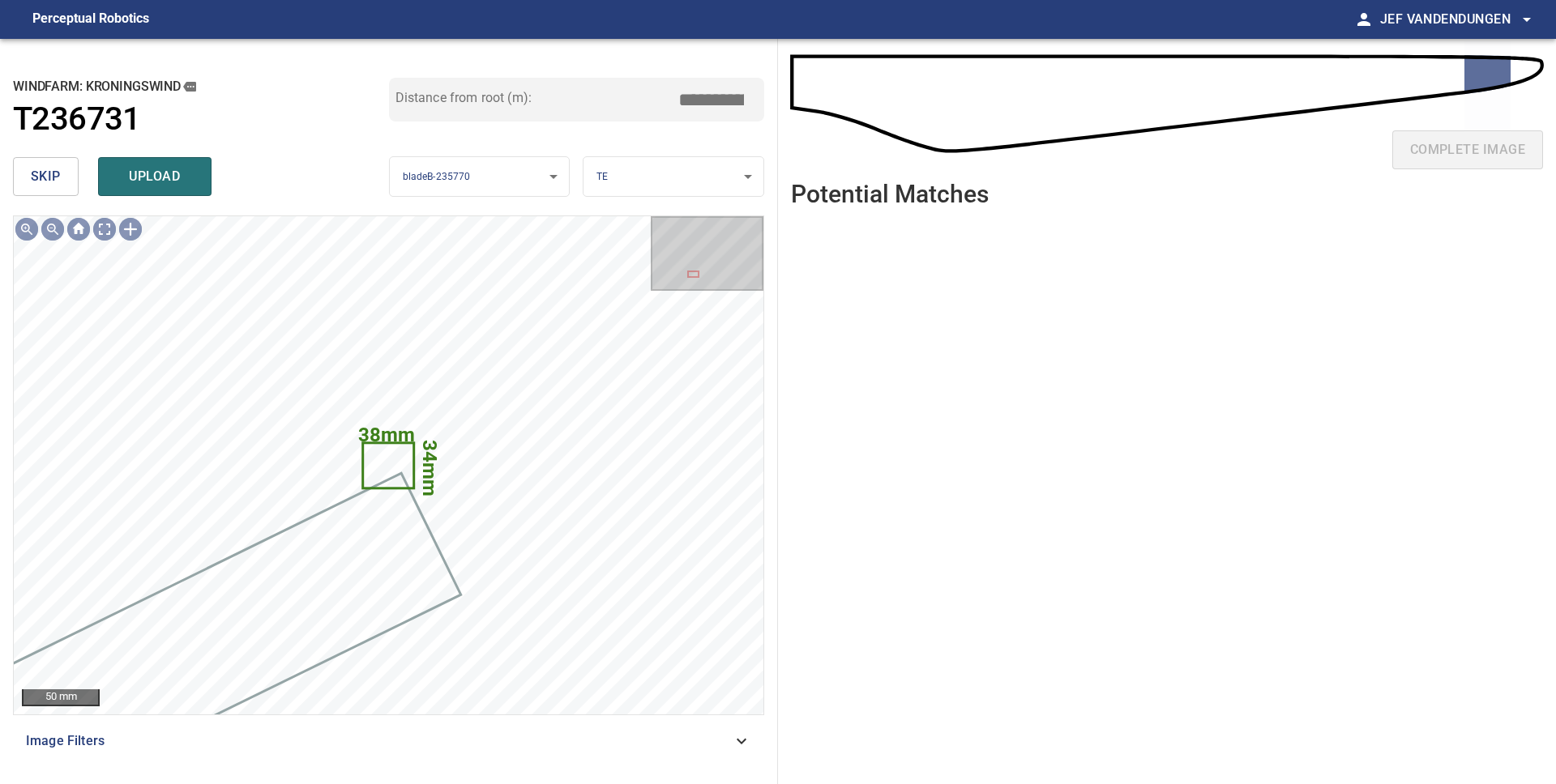
click at [61, 185] on button "skip" at bounding box center [46, 176] width 66 height 39
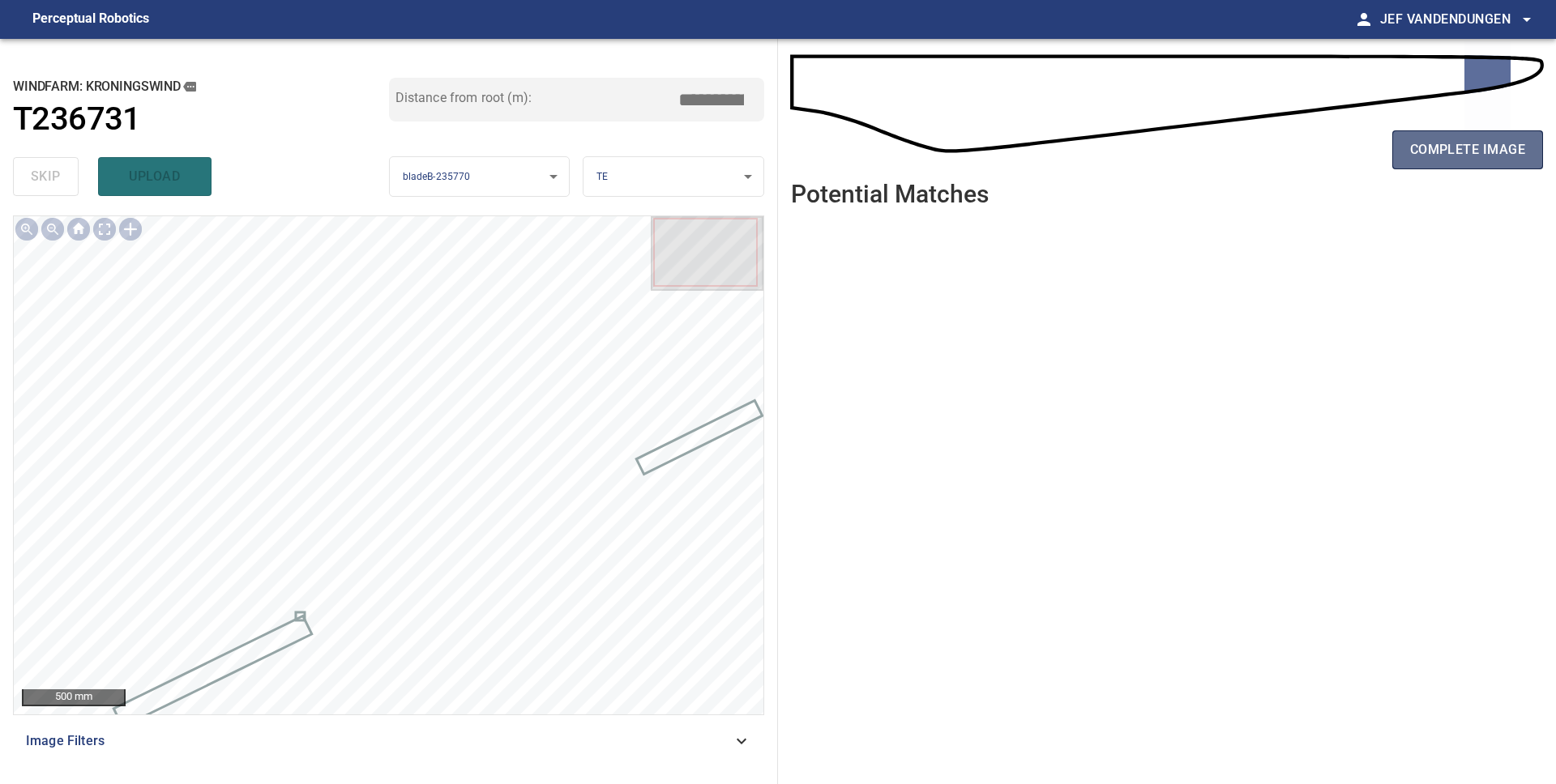
click at [1457, 162] on button "complete image" at bounding box center [1467, 149] width 150 height 39
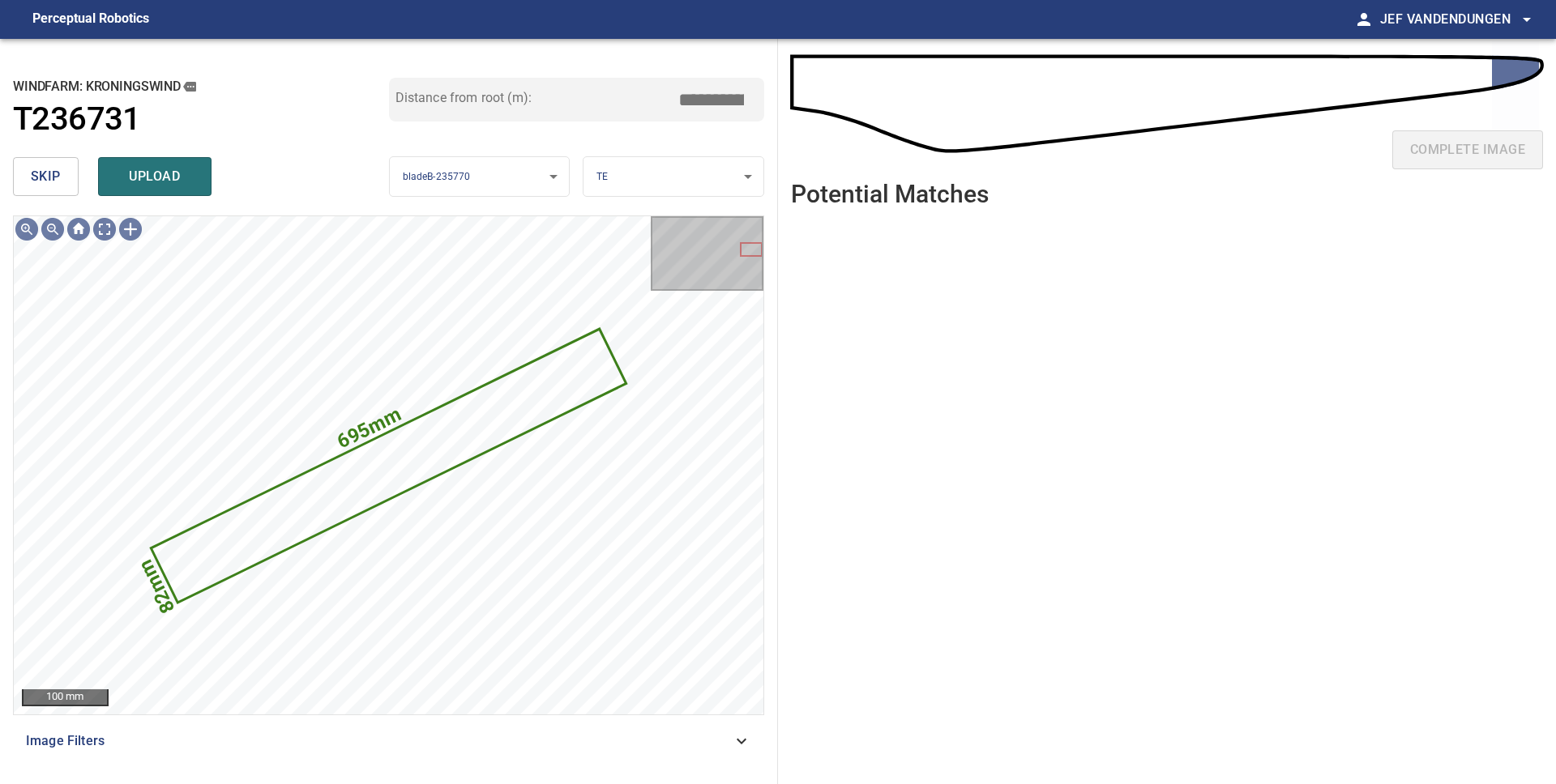
click at [59, 177] on span "skip" at bounding box center [45, 177] width 30 height 23
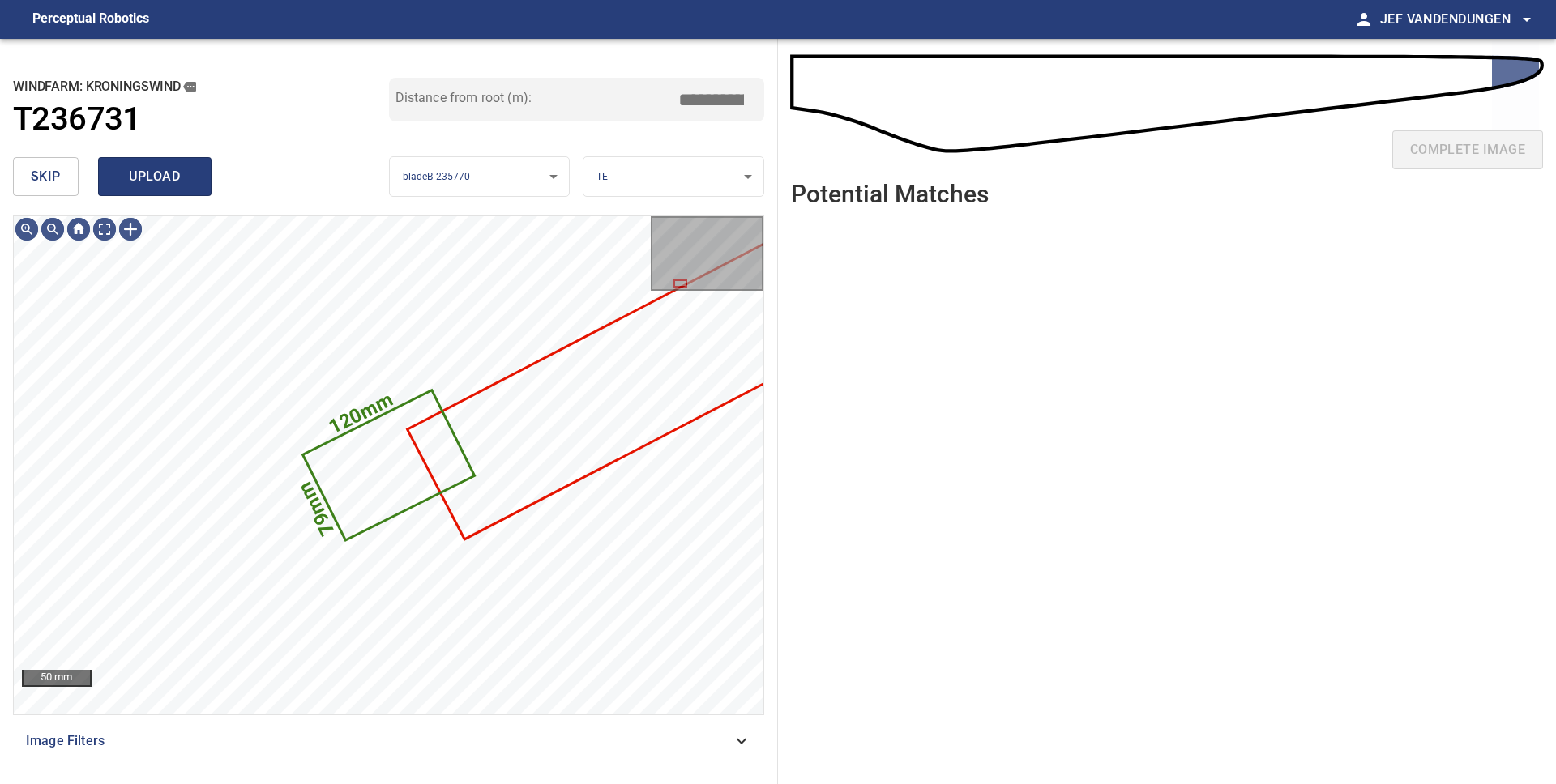
click at [135, 187] on span "upload" at bounding box center [154, 177] width 78 height 23
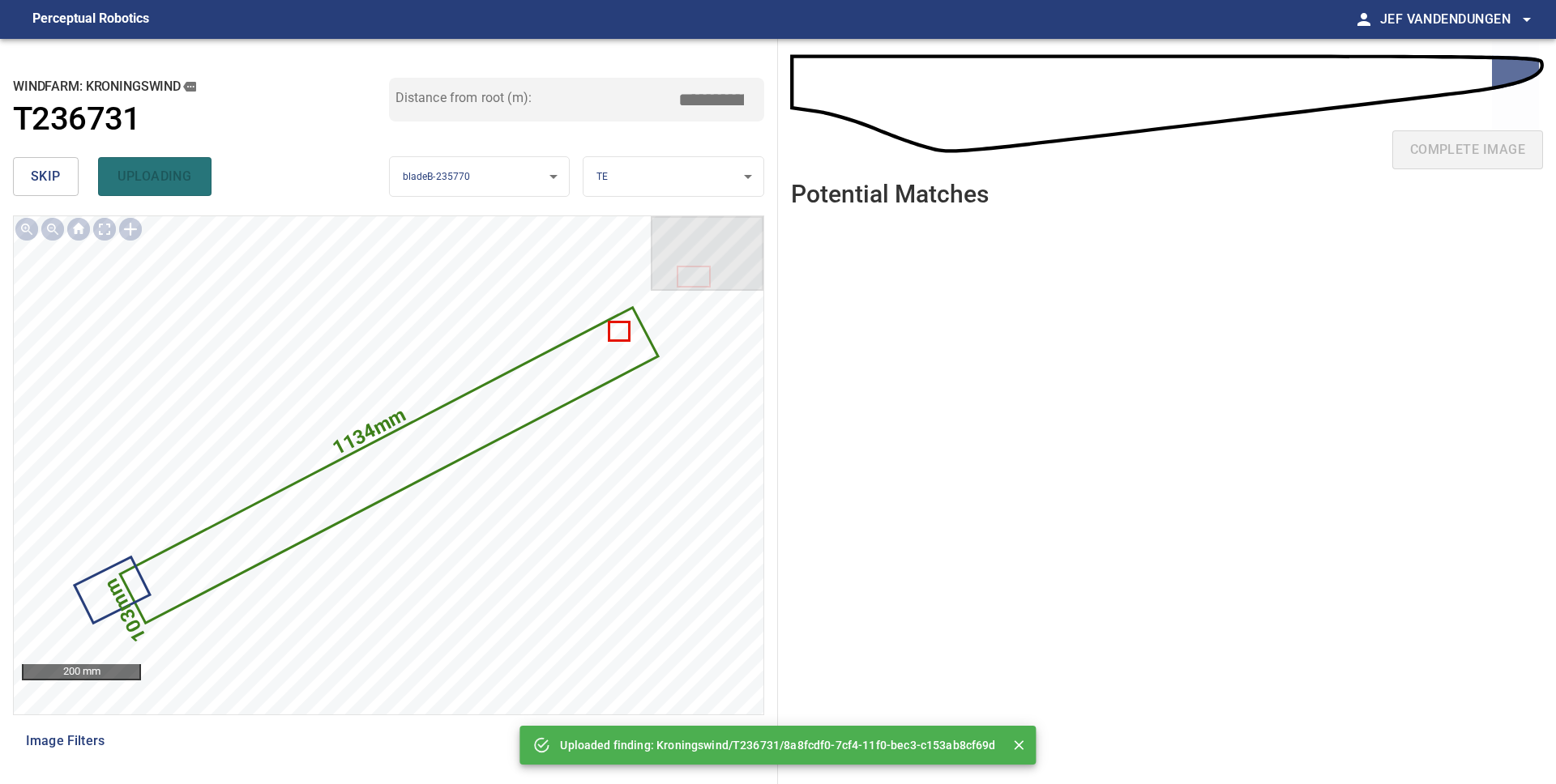
click at [46, 179] on span "skip" at bounding box center [45, 177] width 30 height 23
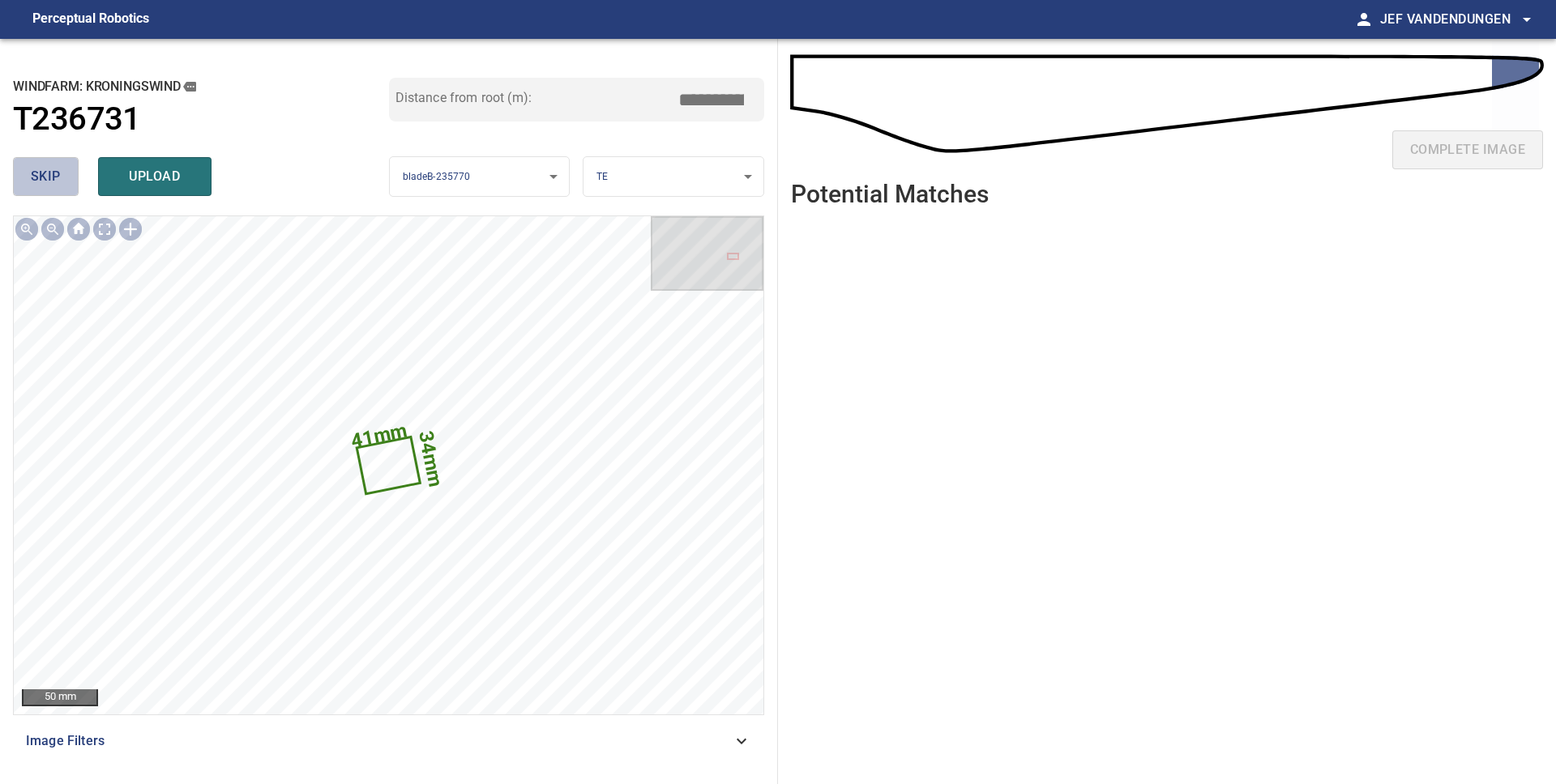
click at [46, 179] on span "skip" at bounding box center [45, 177] width 30 height 23
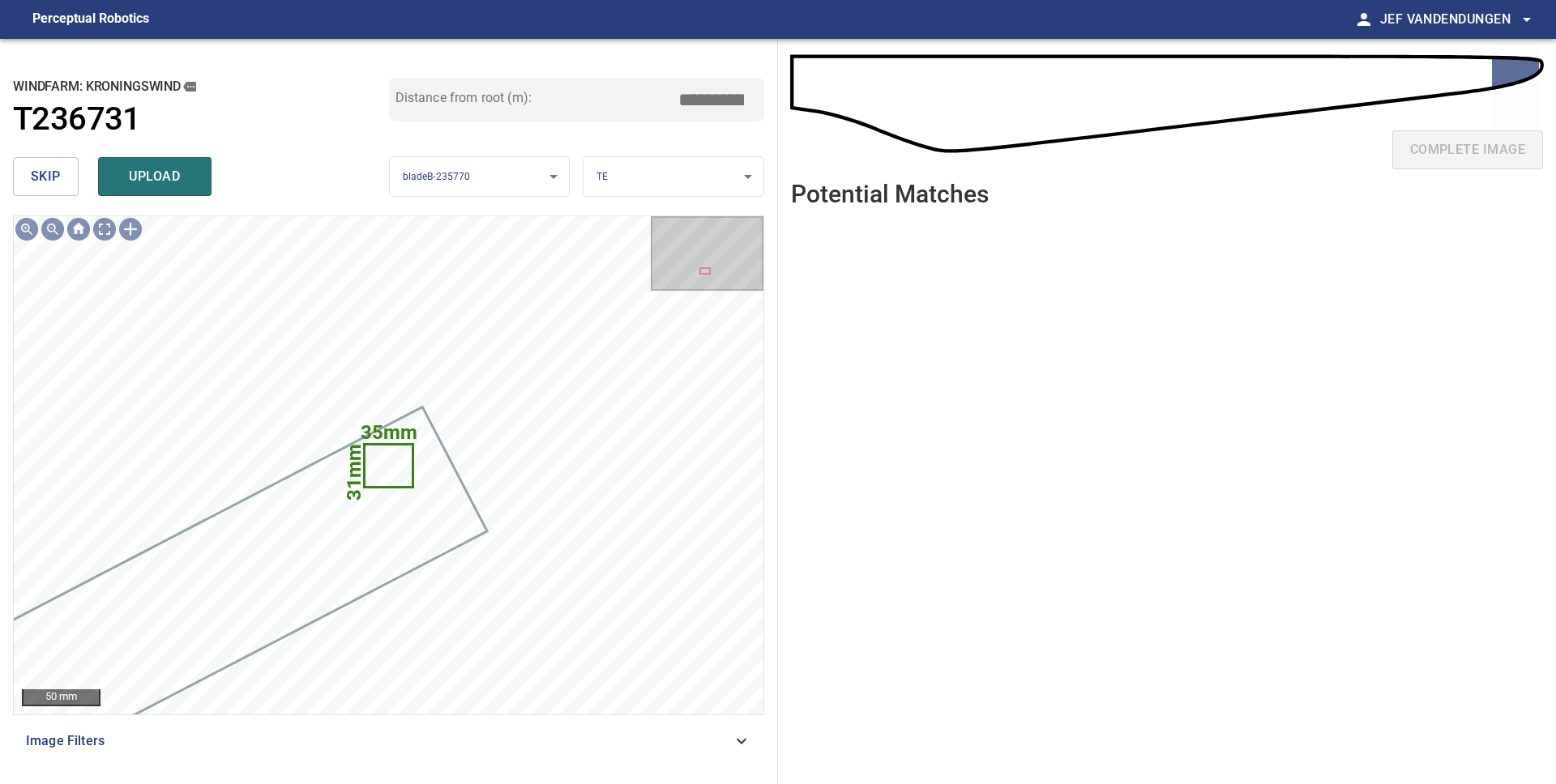
click at [60, 180] on button "skip" at bounding box center [46, 176] width 66 height 39
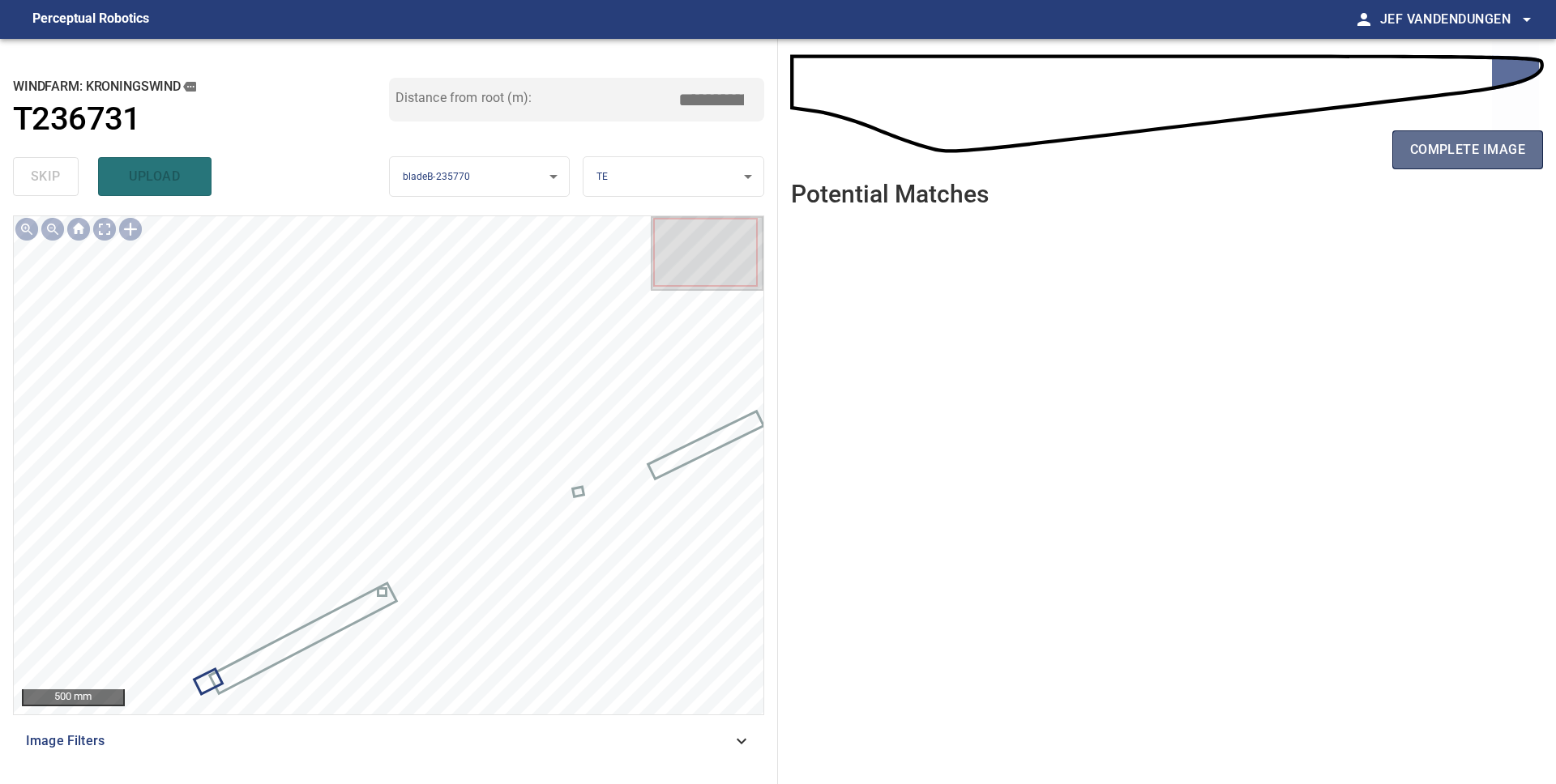
click at [1480, 158] on span "complete image" at bounding box center [1467, 150] width 115 height 23
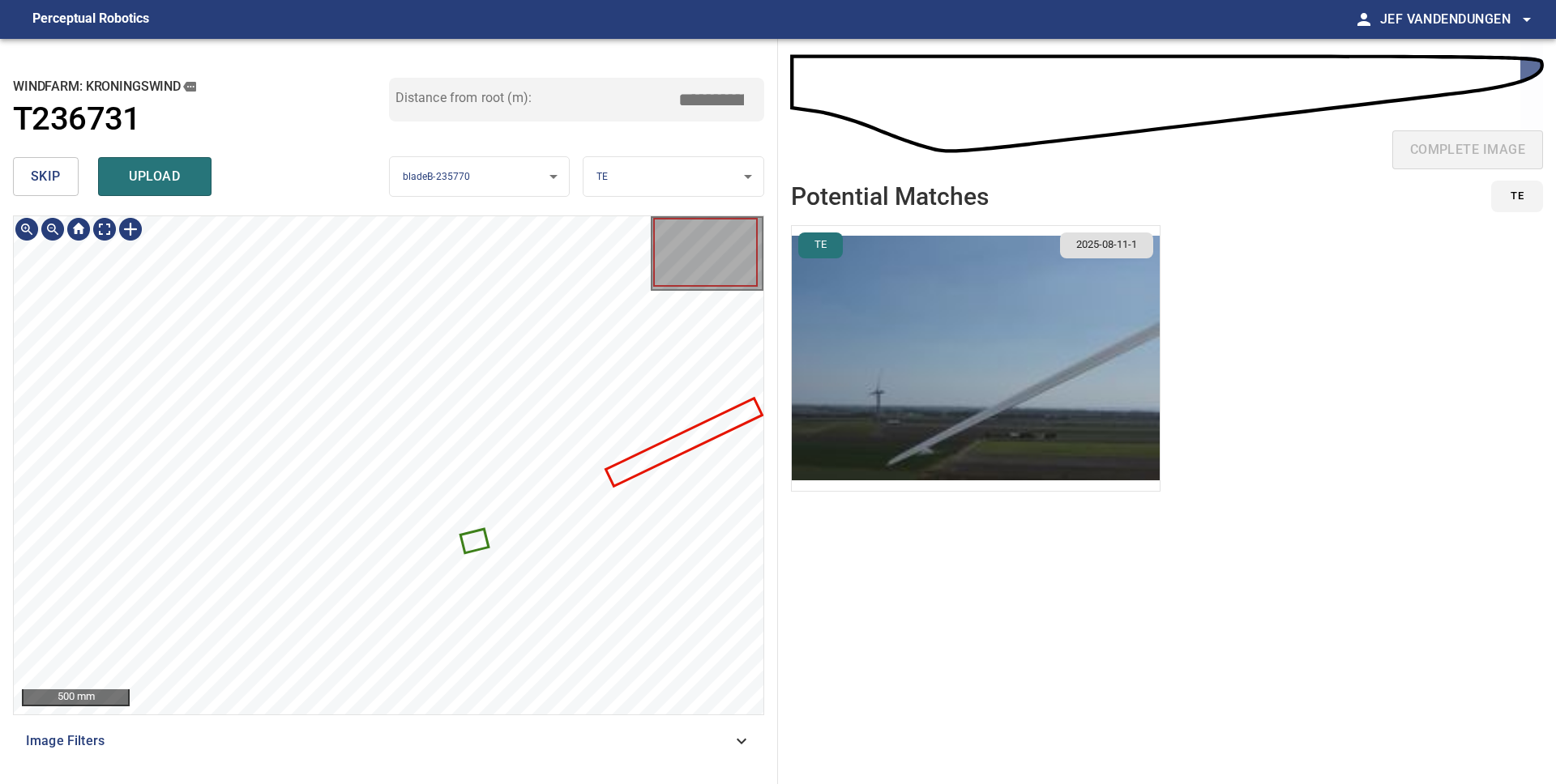
click at [466, 537] on icon at bounding box center [474, 540] width 25 height 20
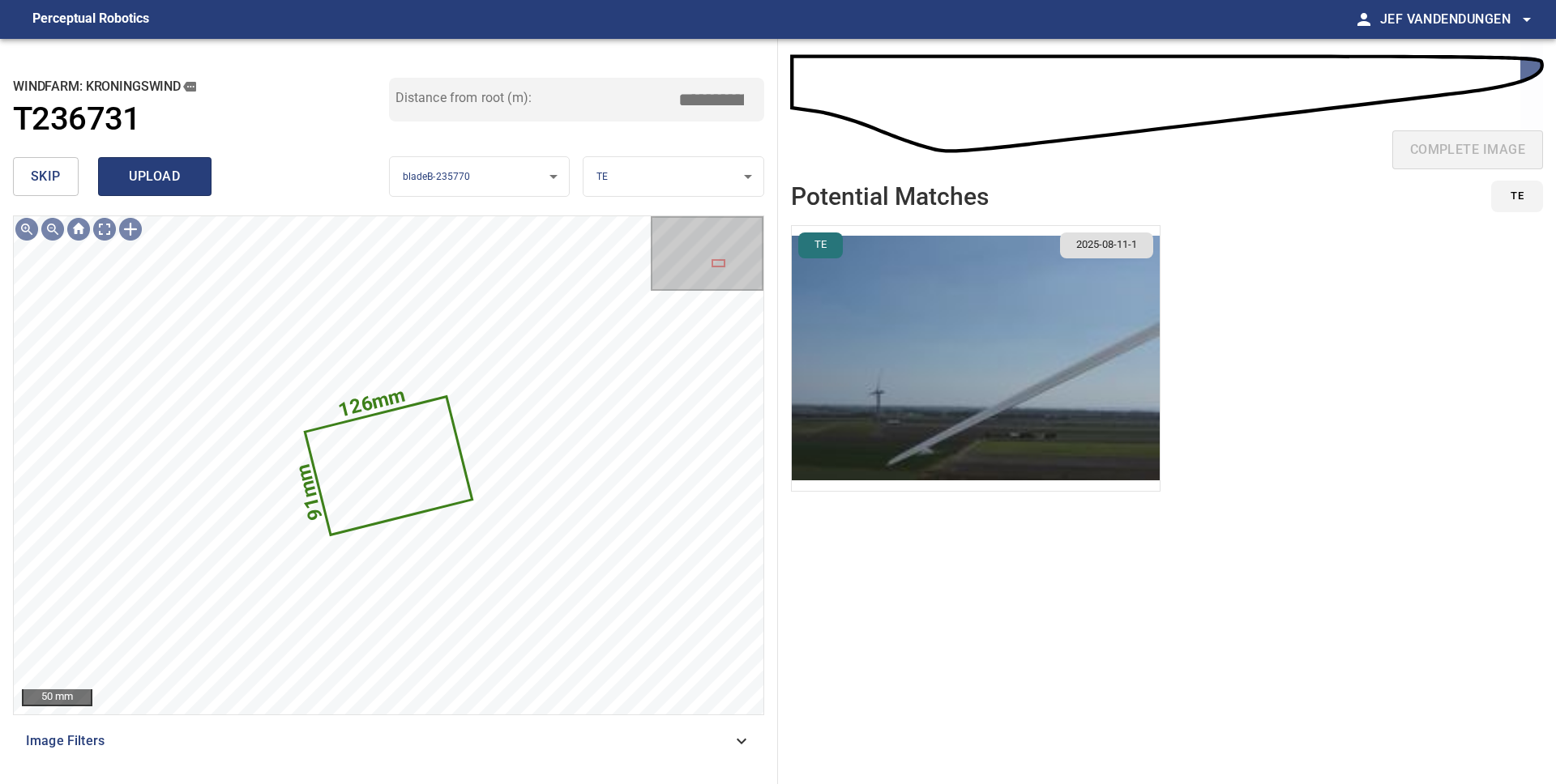
click at [165, 188] on span "upload" at bounding box center [154, 177] width 78 height 23
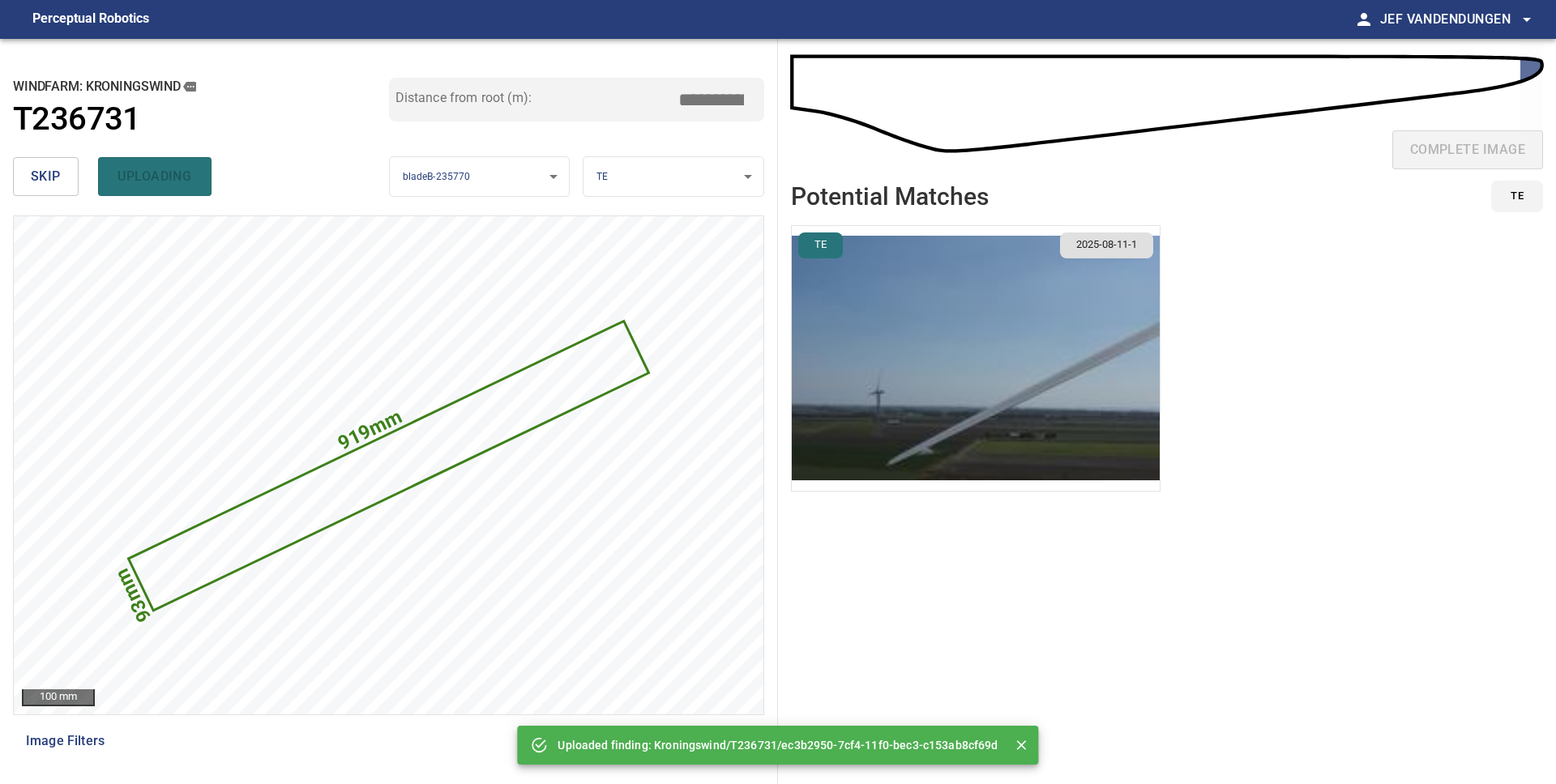
click at [65, 183] on button "skip" at bounding box center [46, 176] width 66 height 39
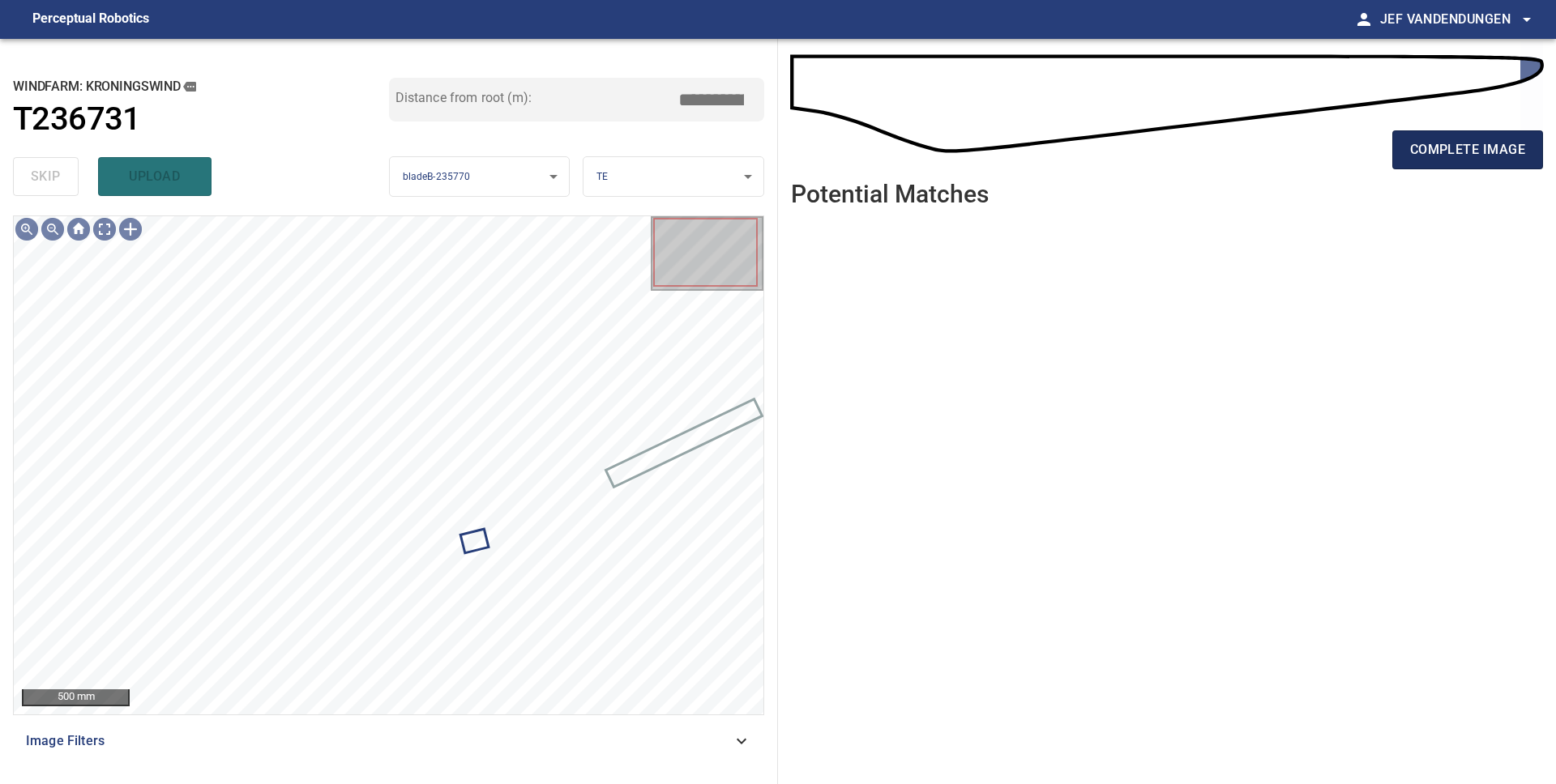
click at [1455, 146] on span "complete image" at bounding box center [1467, 150] width 115 height 23
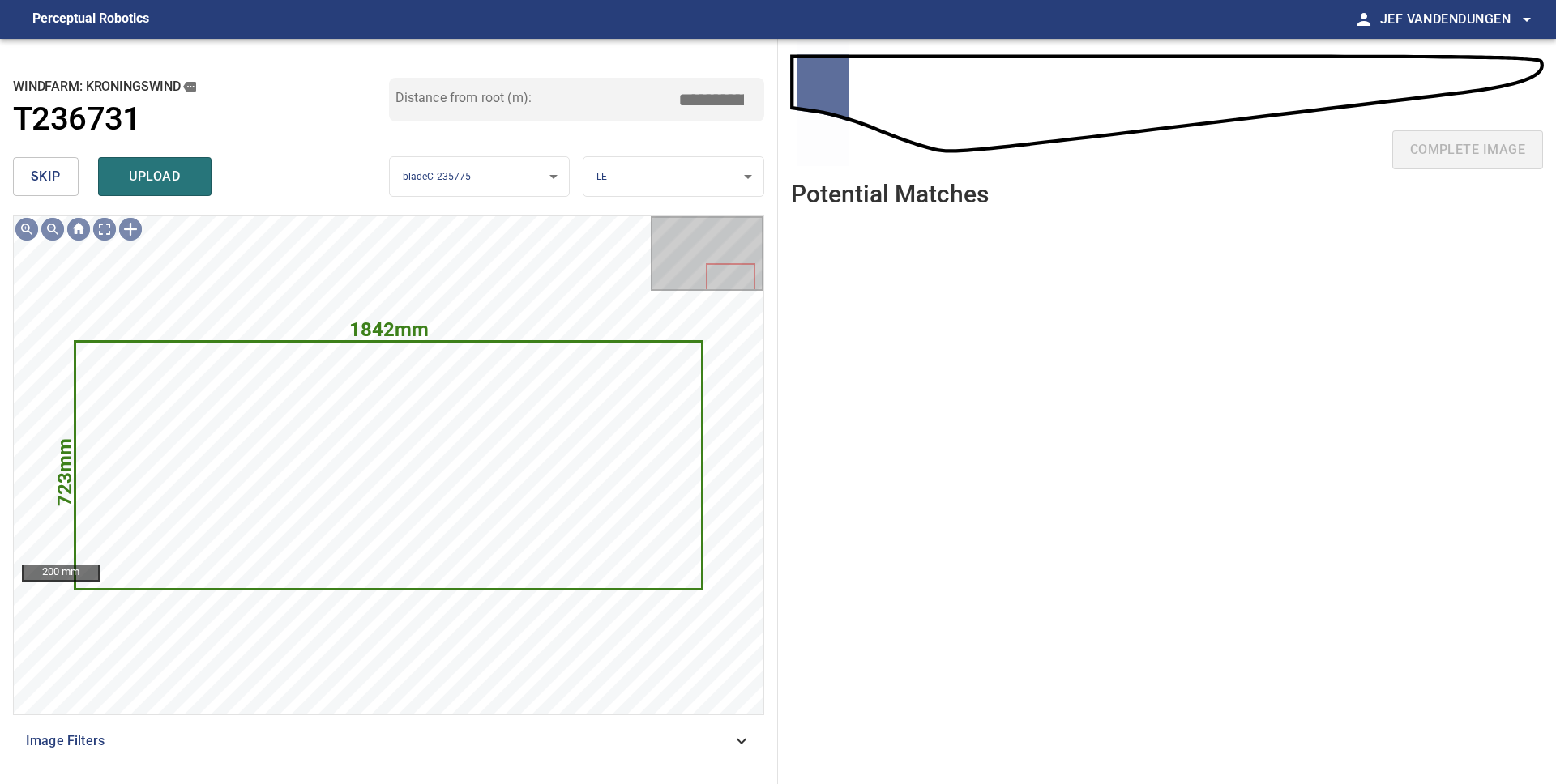
click at [56, 181] on span "skip" at bounding box center [45, 177] width 30 height 23
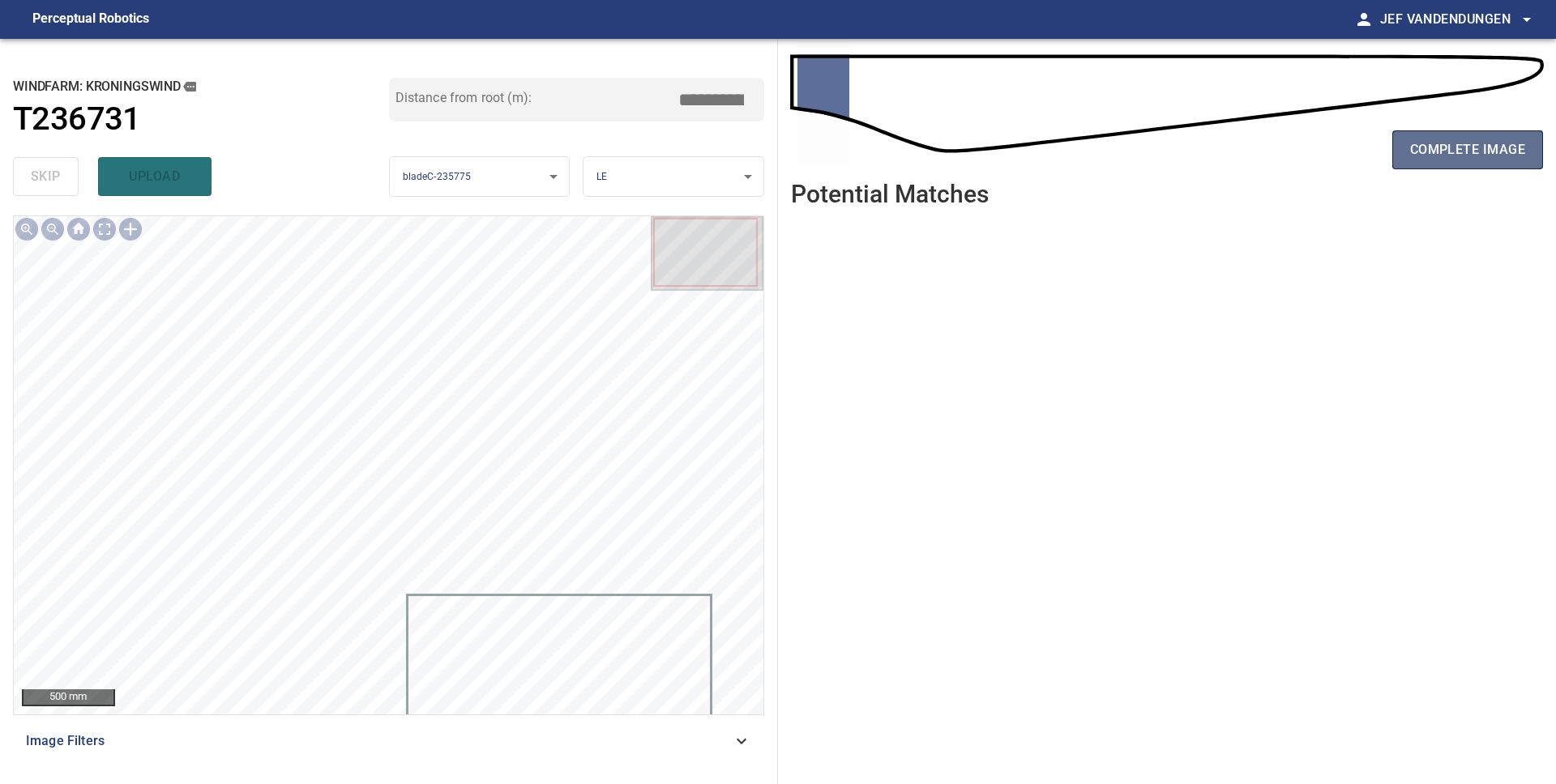
click at [1438, 147] on span "complete image" at bounding box center [1467, 150] width 115 height 23
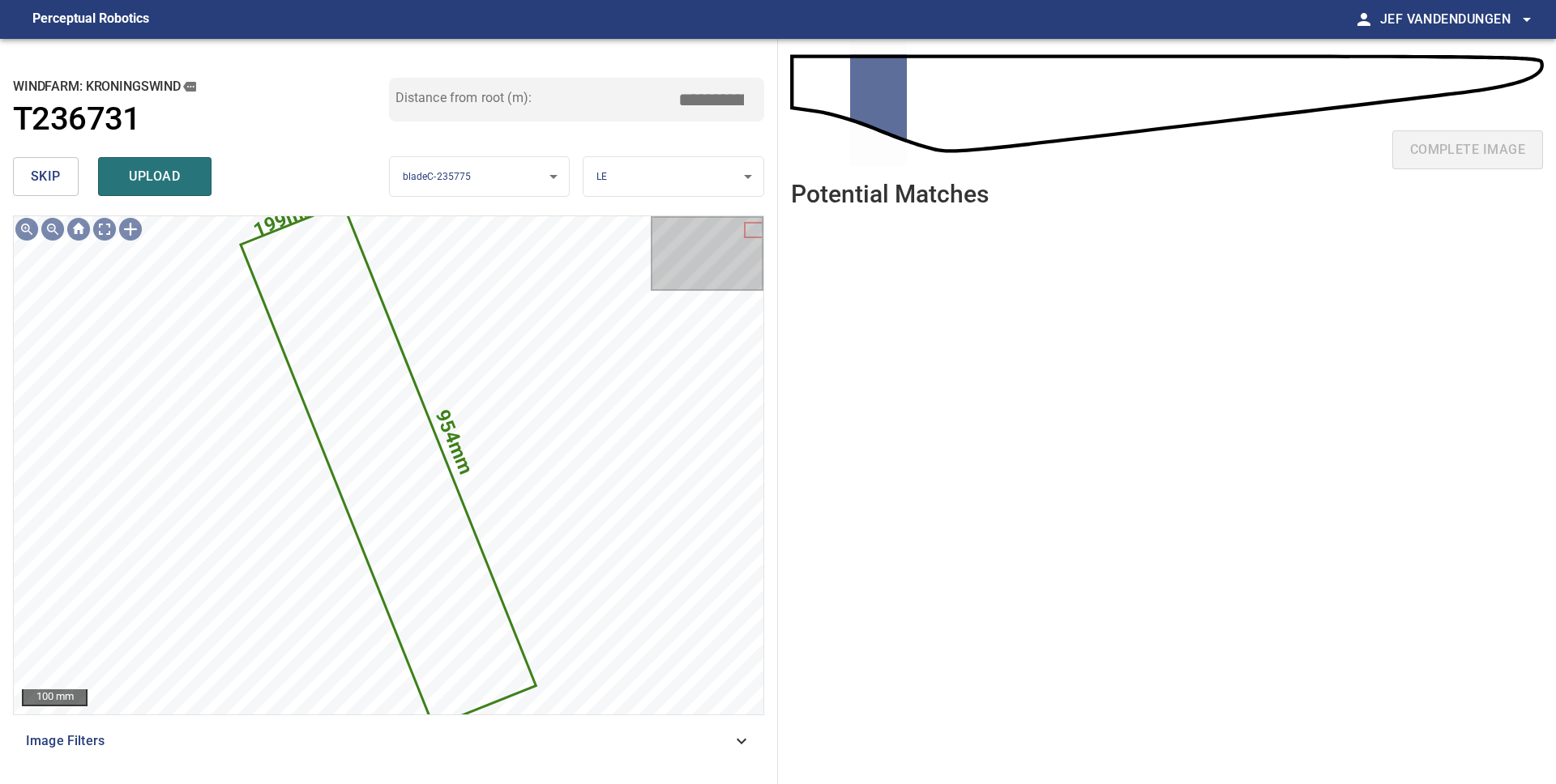
click at [50, 181] on span "skip" at bounding box center [45, 177] width 30 height 23
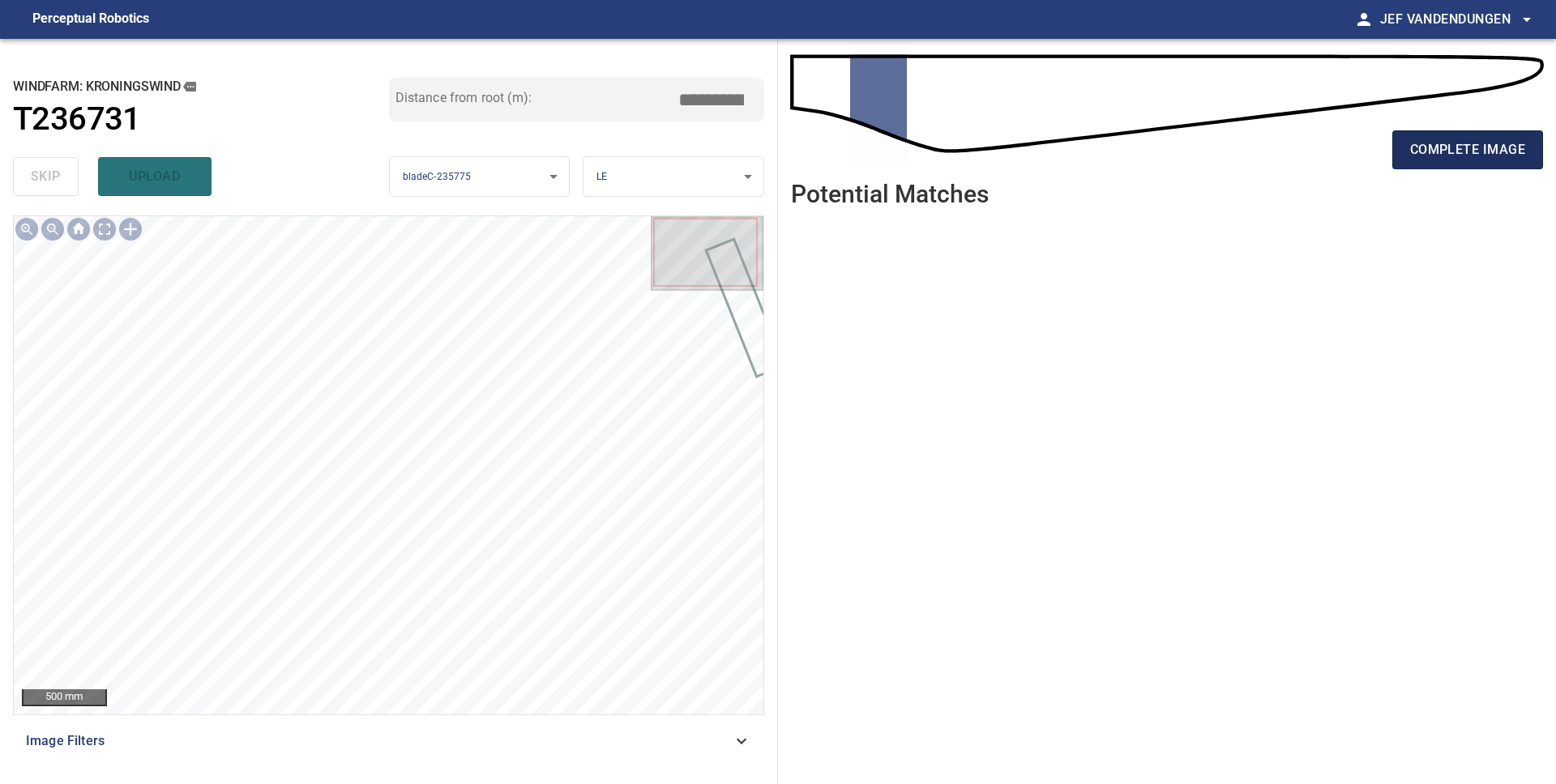
click at [1427, 160] on span "complete image" at bounding box center [1467, 150] width 115 height 23
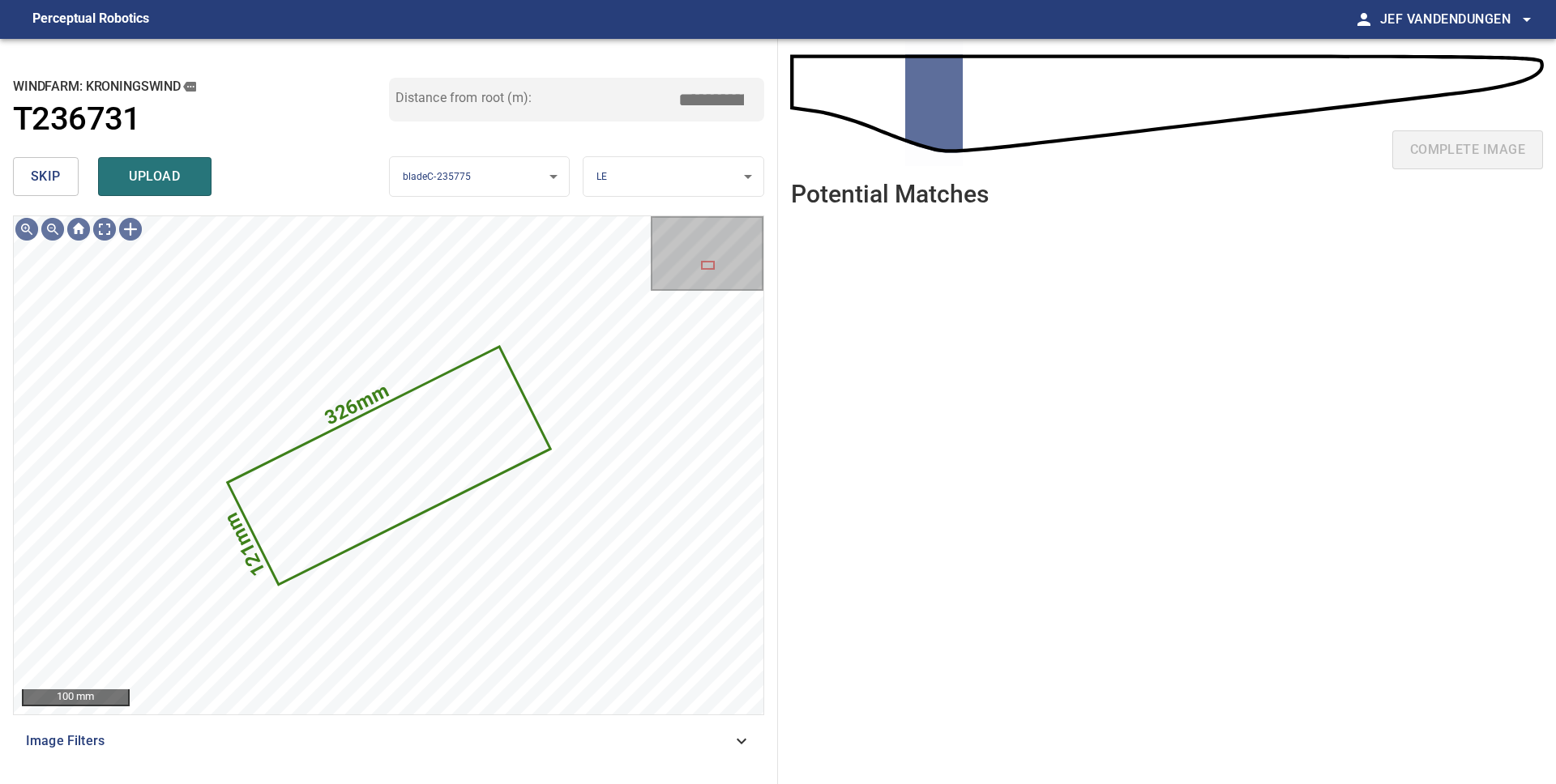
click at [55, 177] on span "skip" at bounding box center [45, 177] width 30 height 23
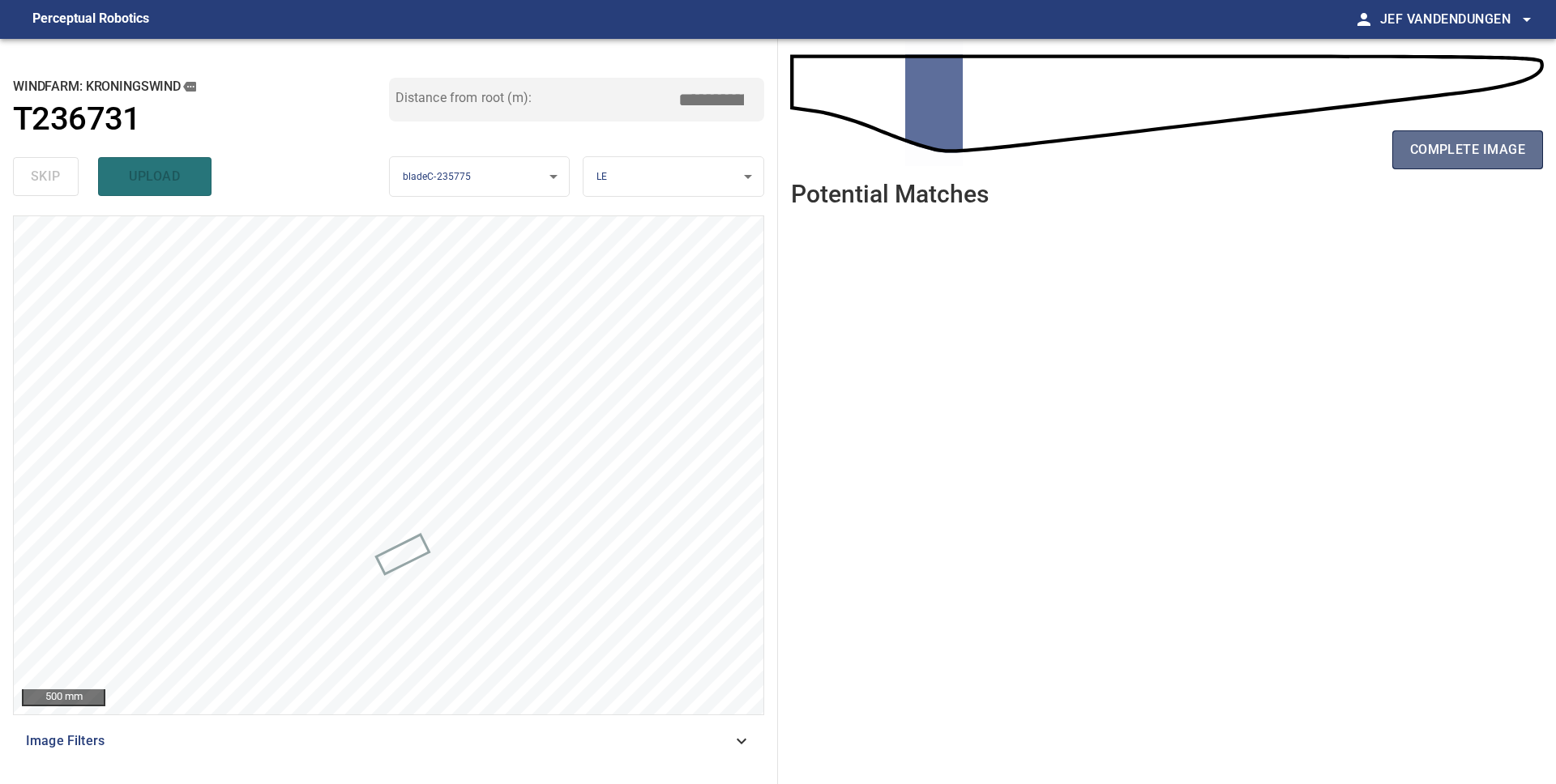
click at [1440, 146] on span "complete image" at bounding box center [1467, 150] width 115 height 23
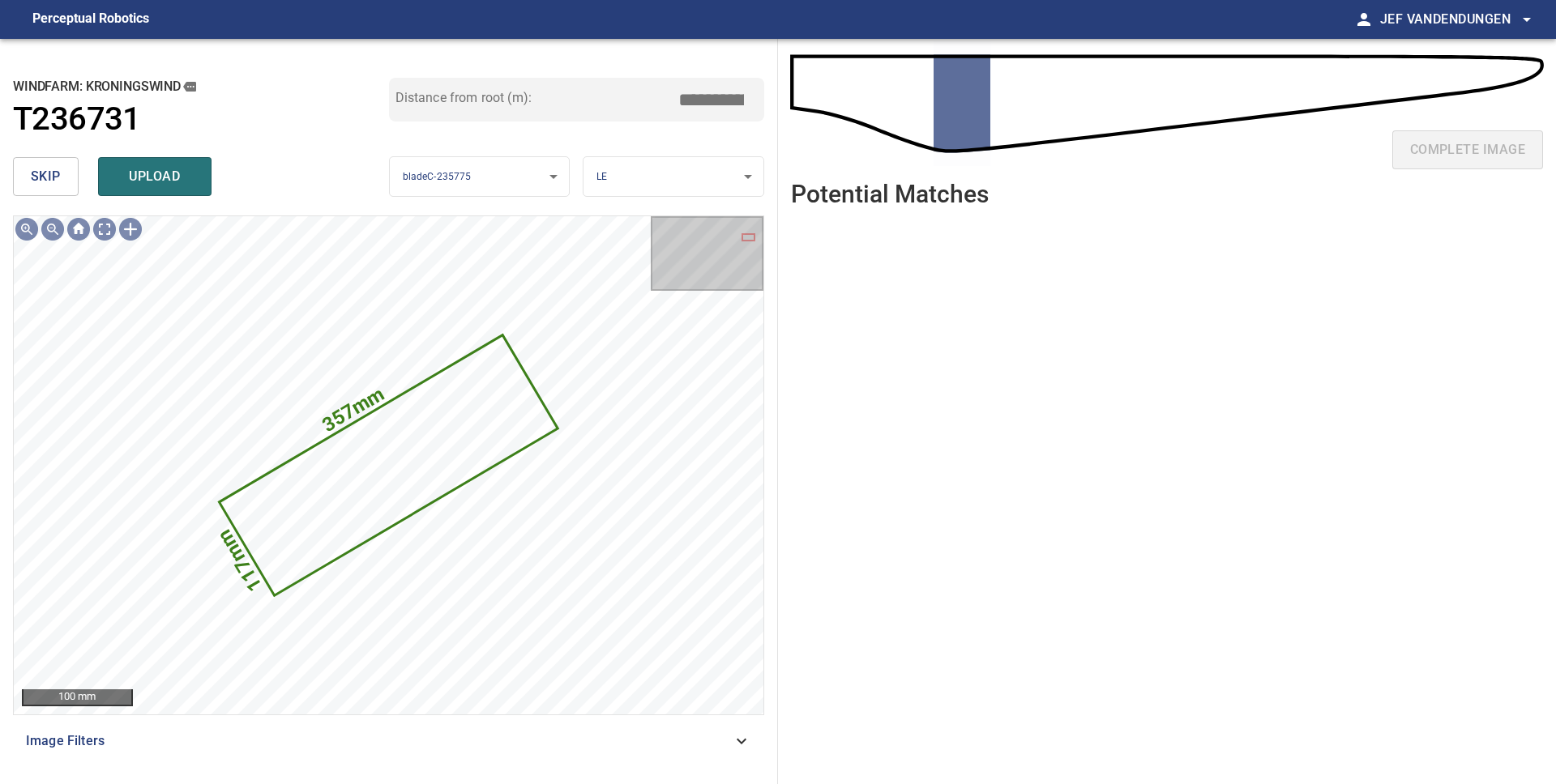
click at [46, 180] on span "skip" at bounding box center [45, 177] width 30 height 23
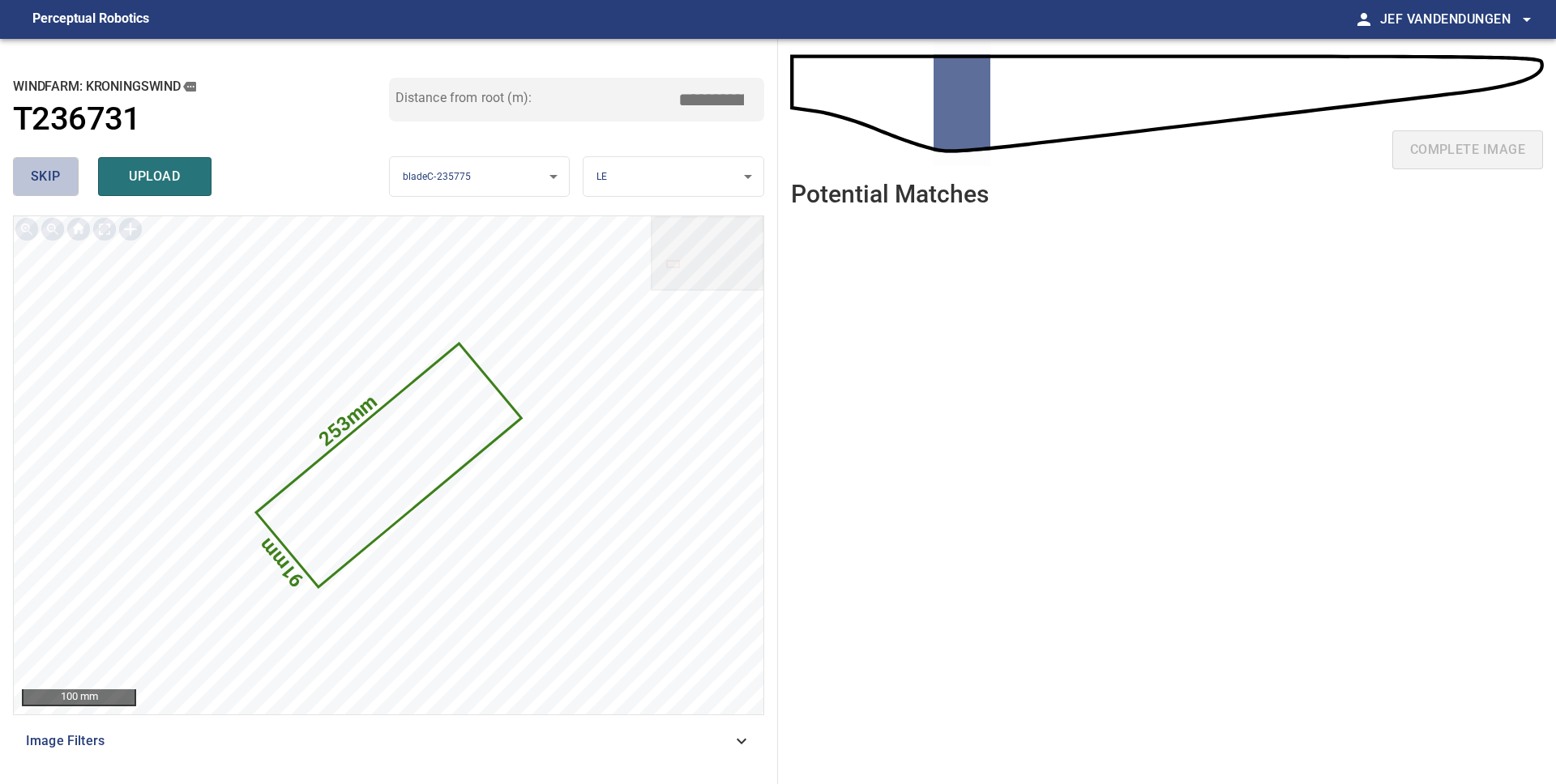
click at [47, 180] on span "skip" at bounding box center [45, 177] width 30 height 23
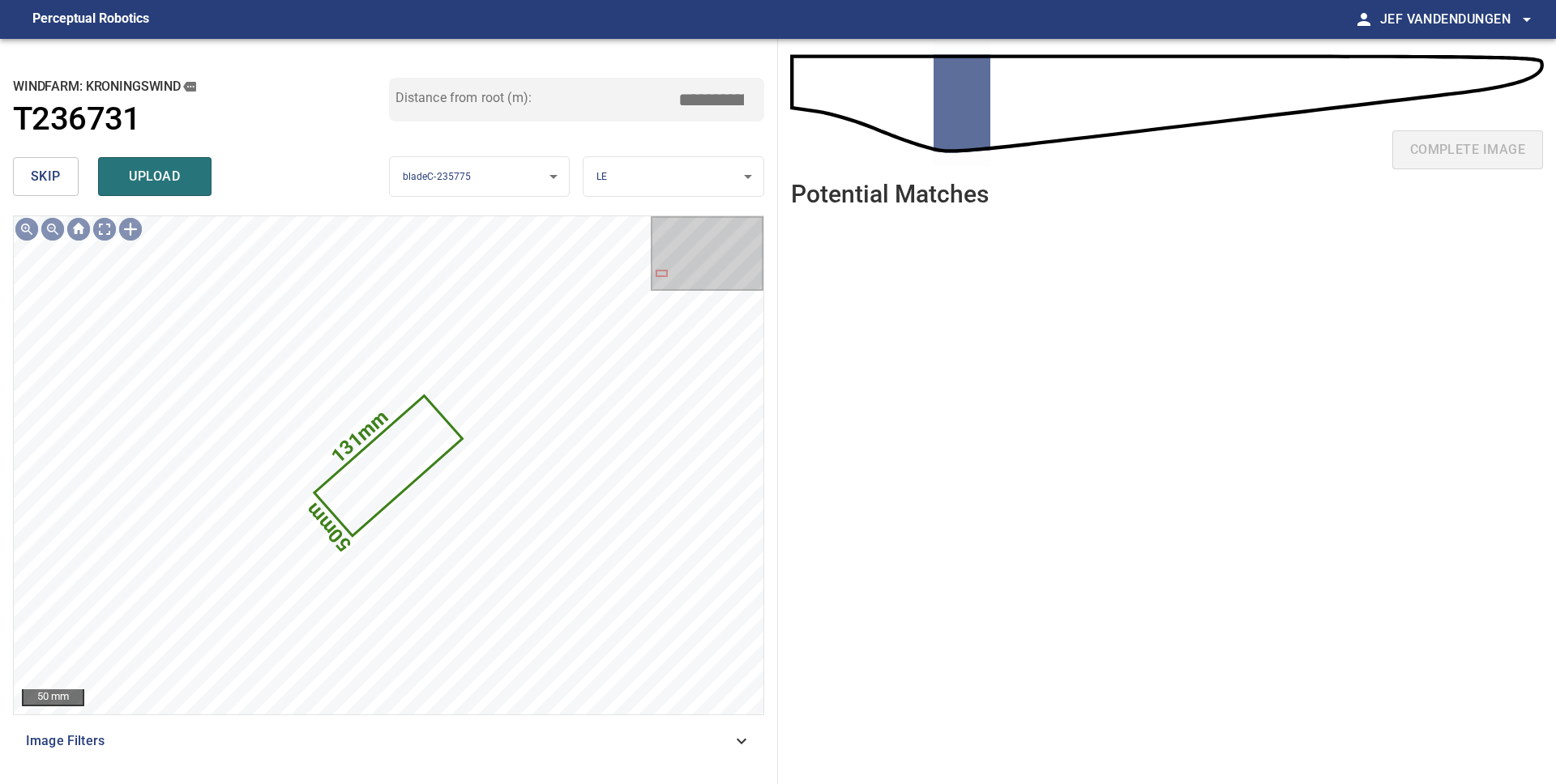
click at [47, 180] on span "skip" at bounding box center [45, 177] width 30 height 23
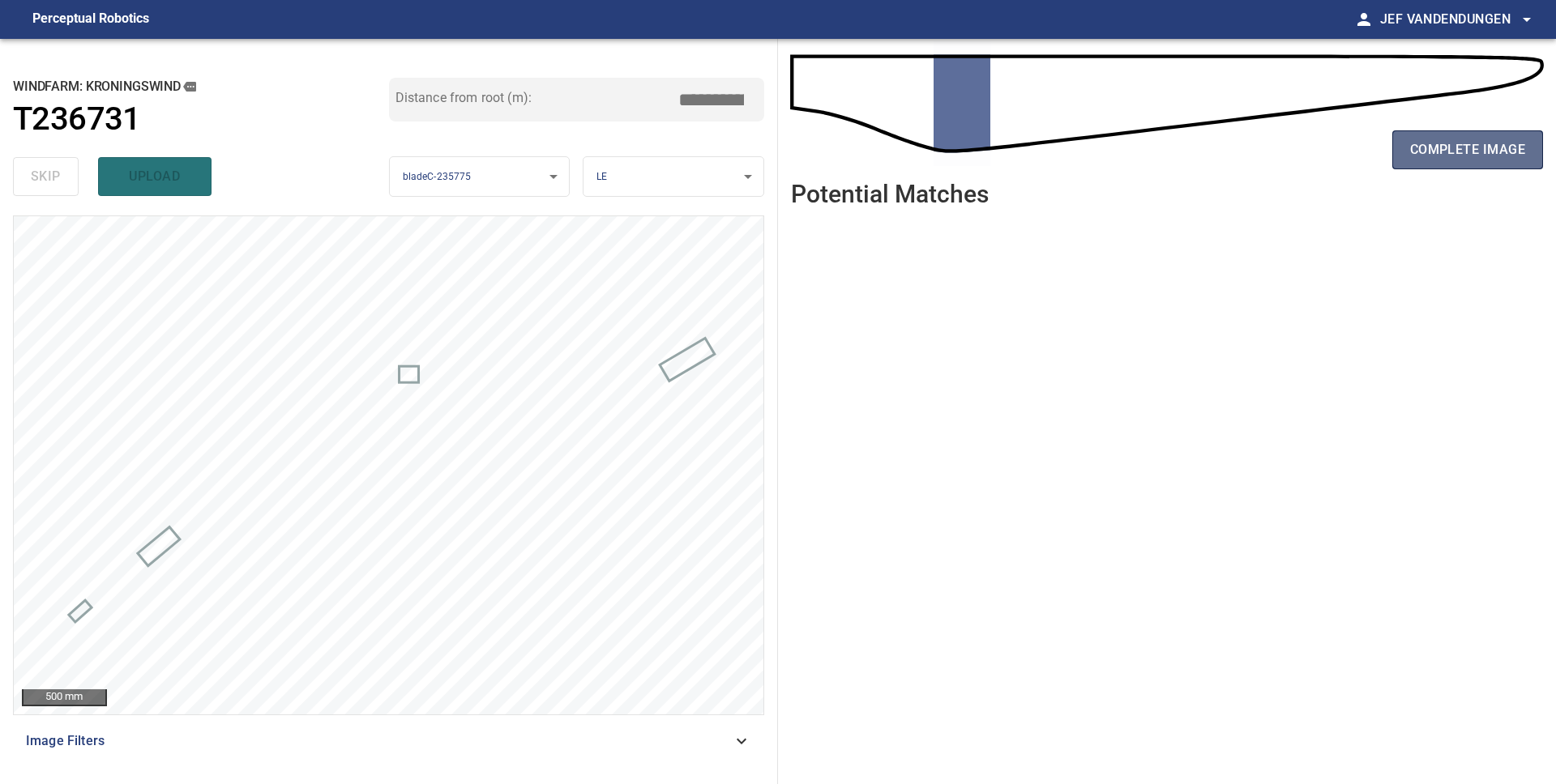
click at [1447, 157] on span "complete image" at bounding box center [1467, 150] width 115 height 23
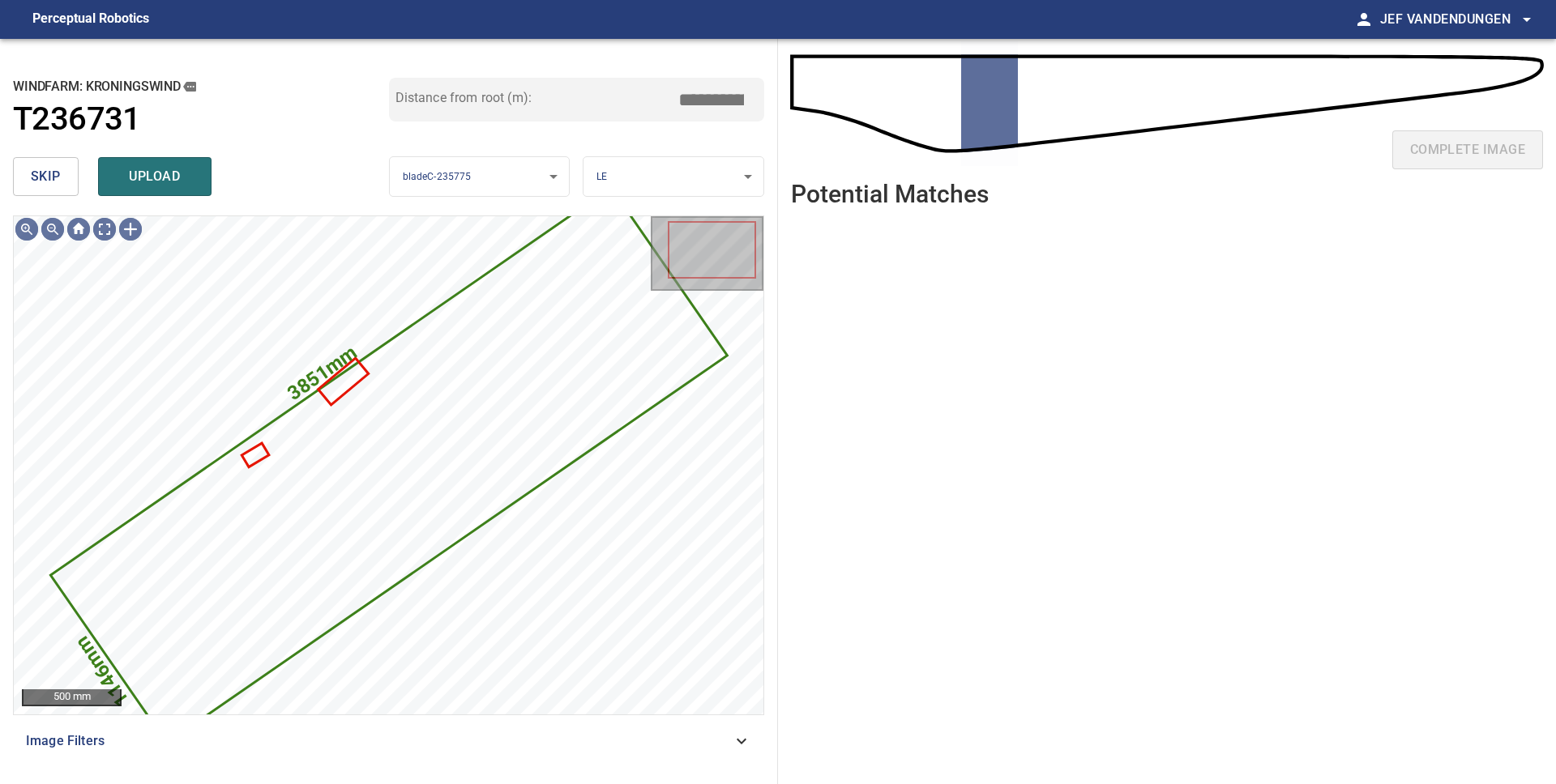
click at [51, 177] on span "skip" at bounding box center [45, 177] width 30 height 23
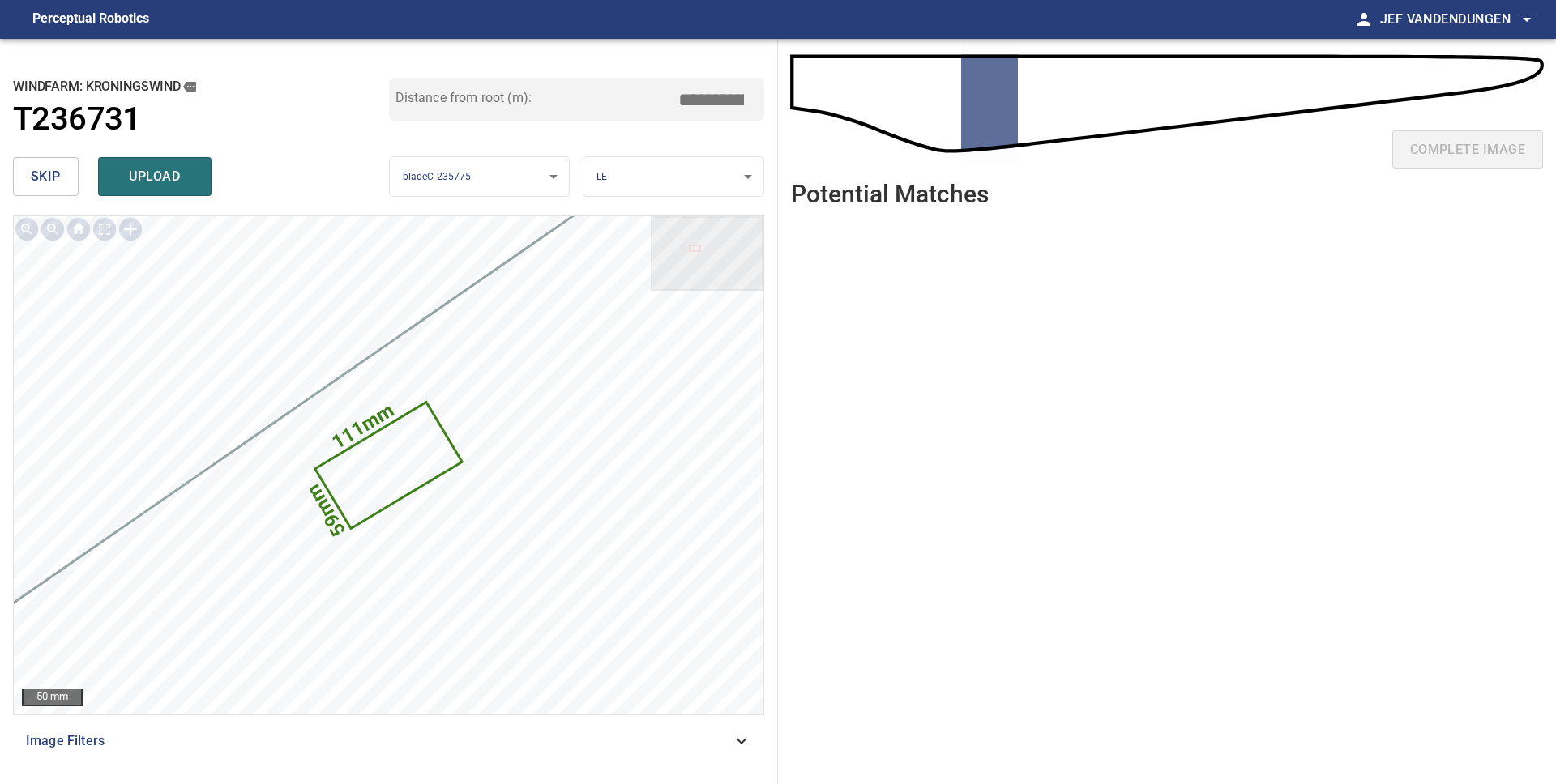
click at [40, 175] on span "skip" at bounding box center [45, 177] width 30 height 23
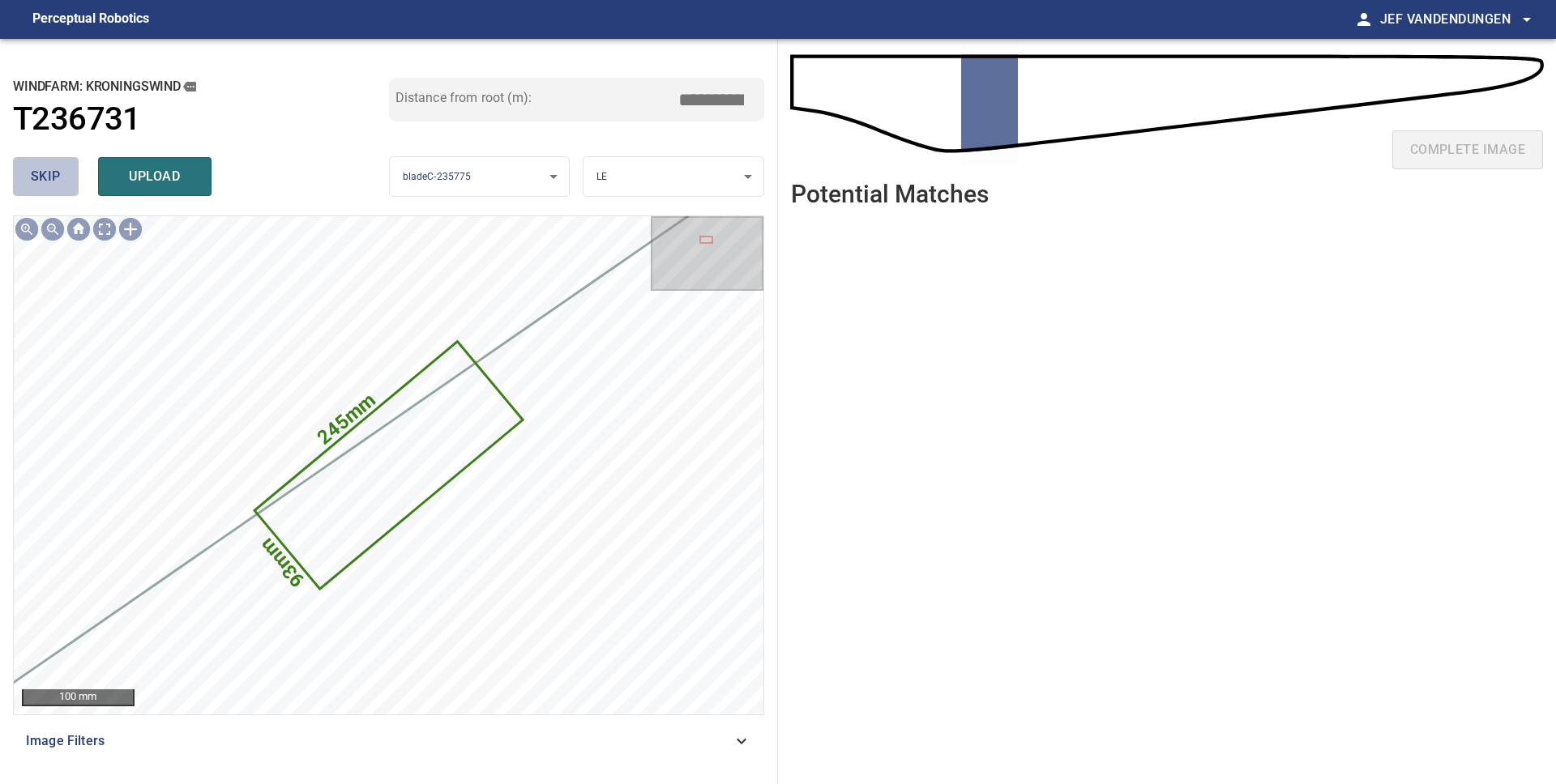
click at [40, 175] on span "skip" at bounding box center [45, 177] width 30 height 23
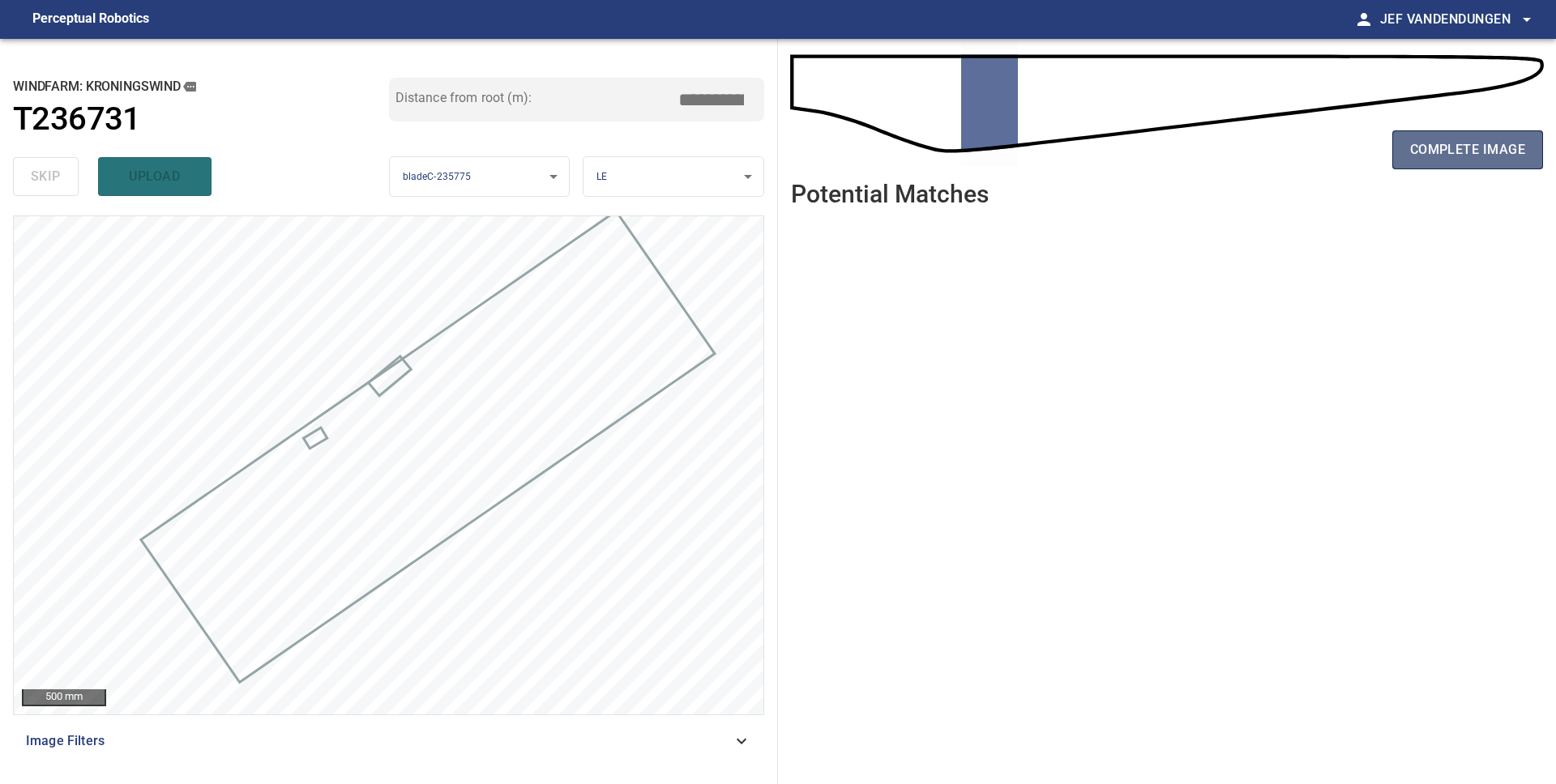
click at [1431, 149] on span "complete image" at bounding box center [1467, 150] width 115 height 23
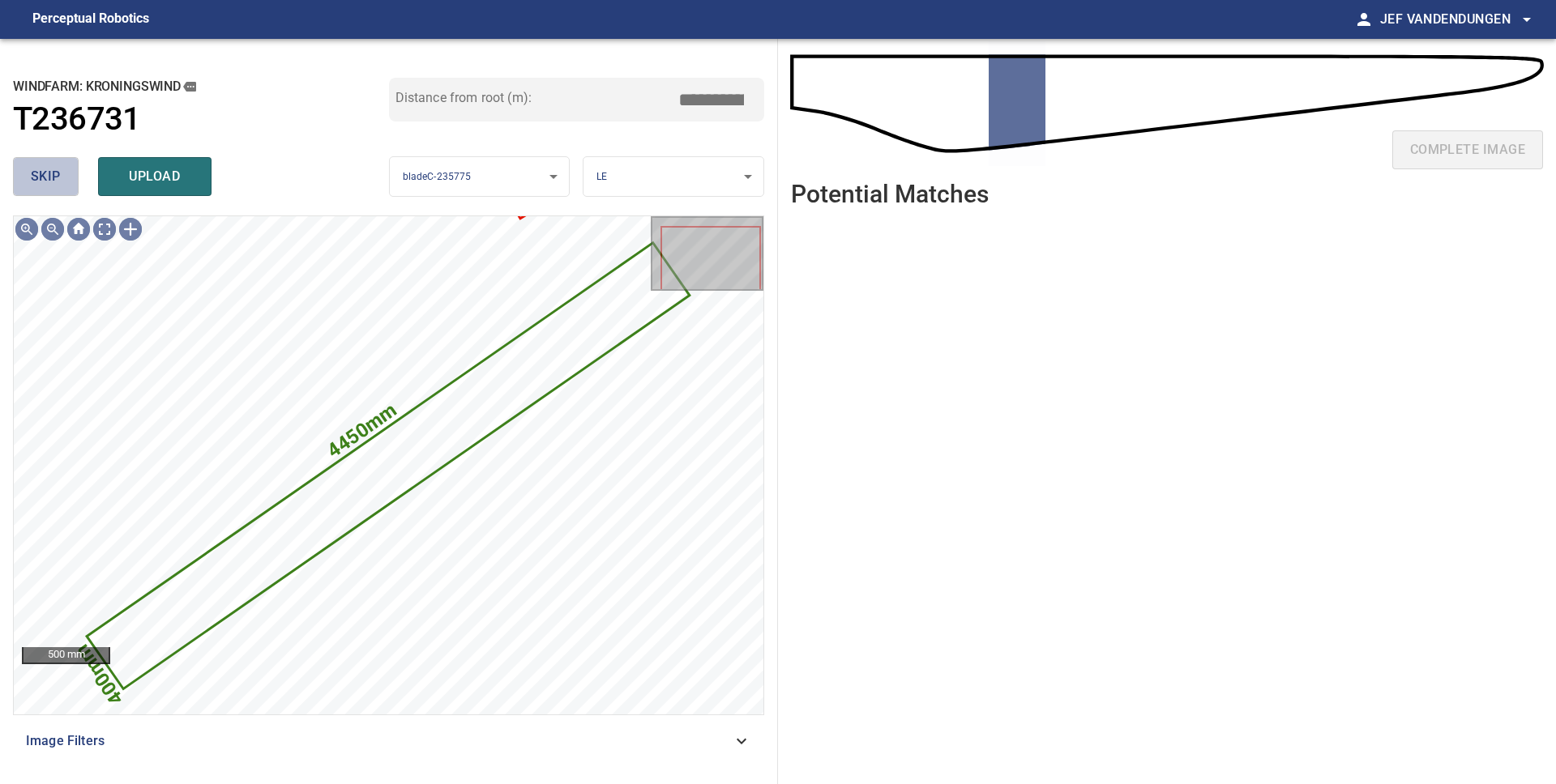
click at [48, 177] on span "skip" at bounding box center [45, 177] width 30 height 23
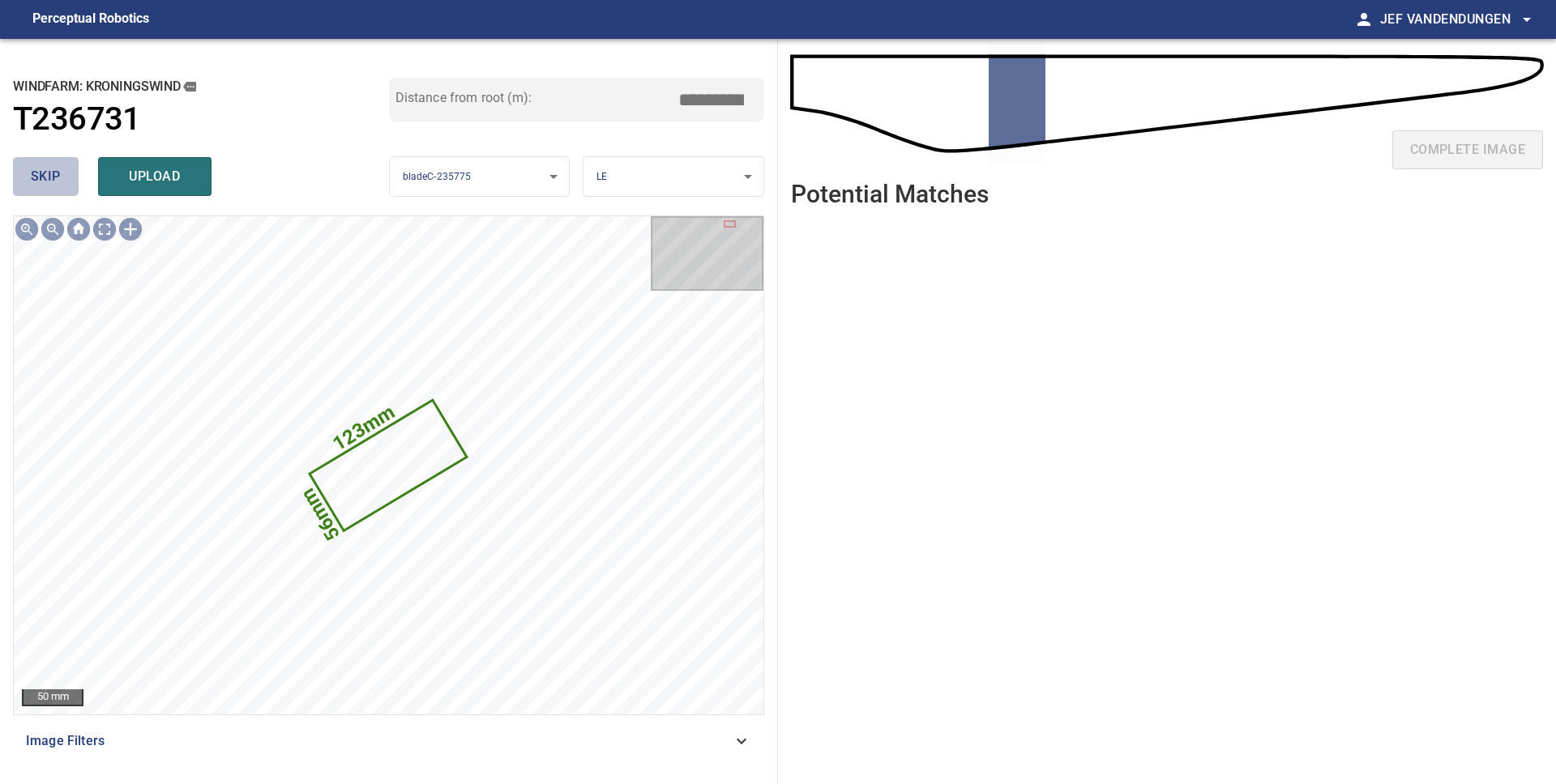
click at [48, 178] on span "skip" at bounding box center [45, 177] width 30 height 23
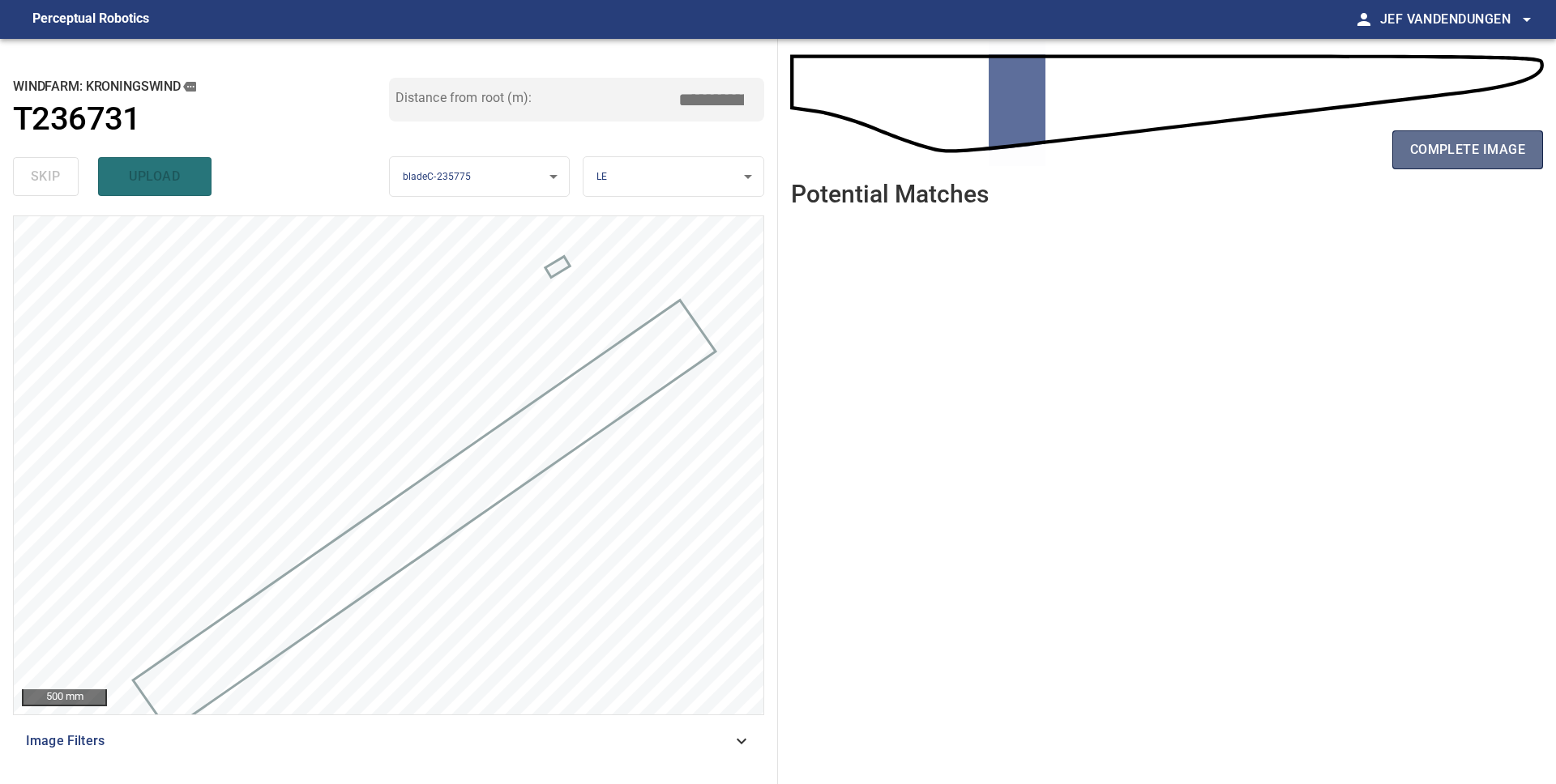
click at [1494, 165] on button "complete image" at bounding box center [1467, 149] width 150 height 39
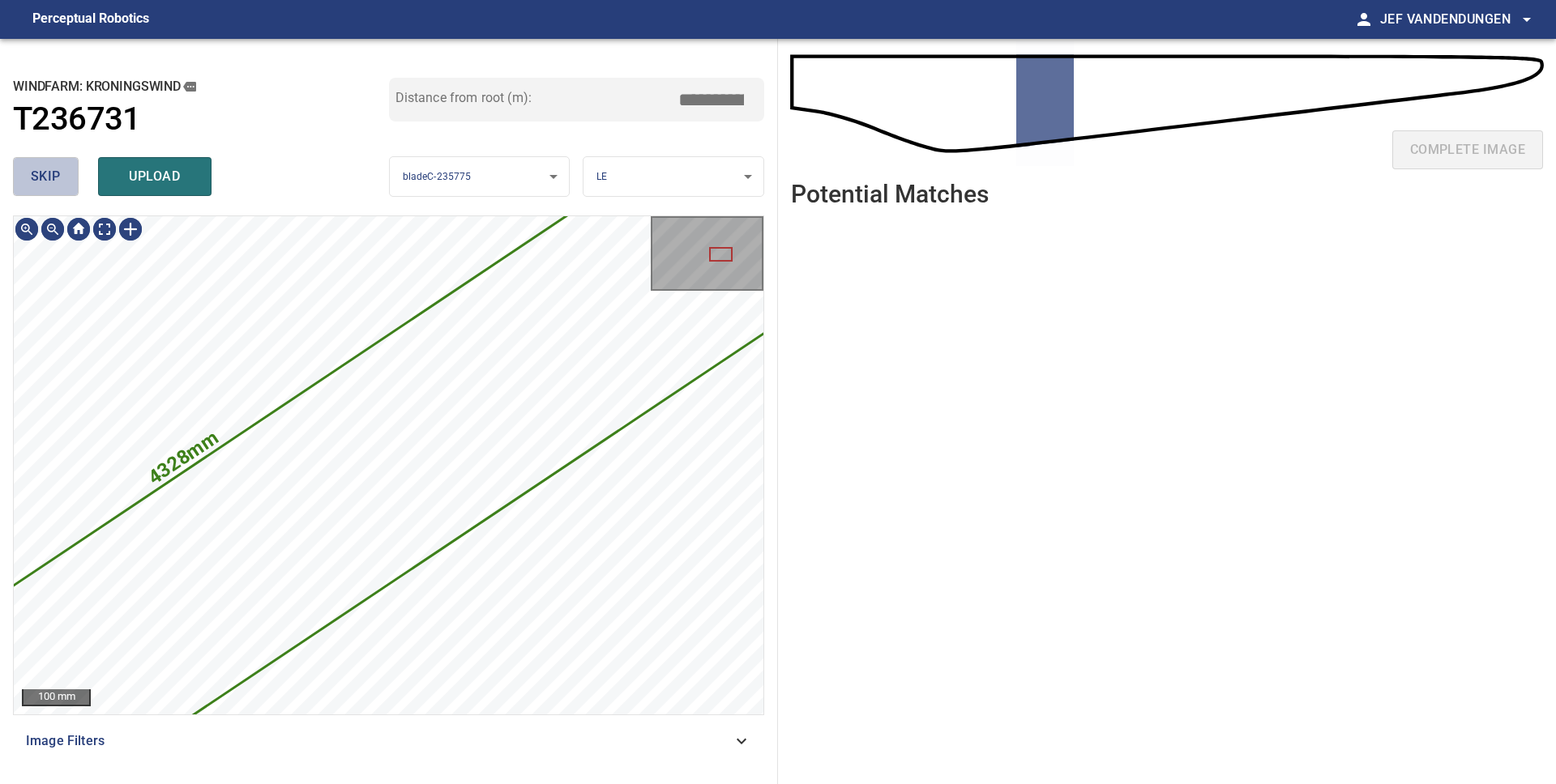
click at [54, 190] on button "skip" at bounding box center [46, 176] width 66 height 39
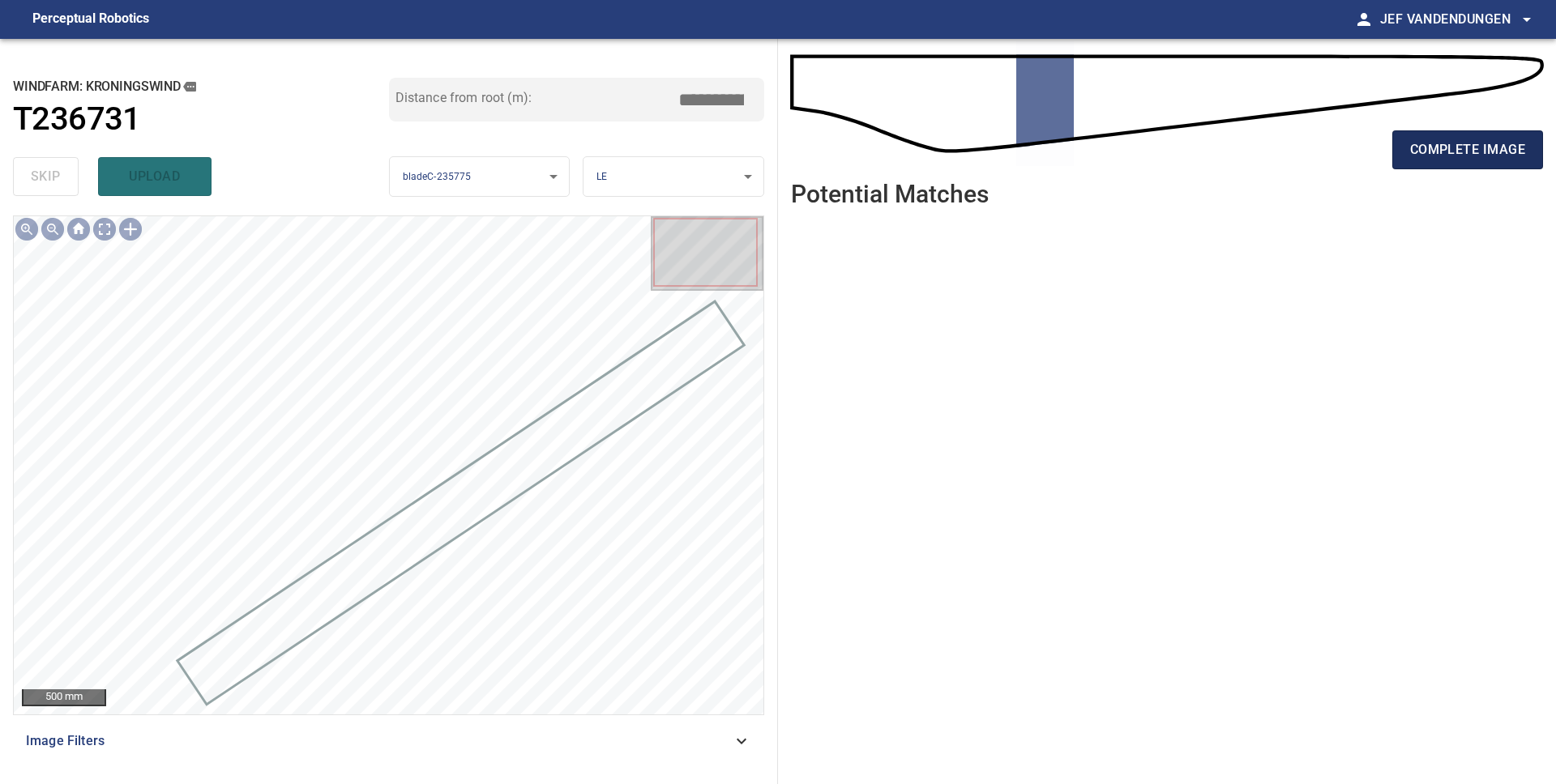
click at [1402, 158] on button "complete image" at bounding box center [1467, 149] width 150 height 39
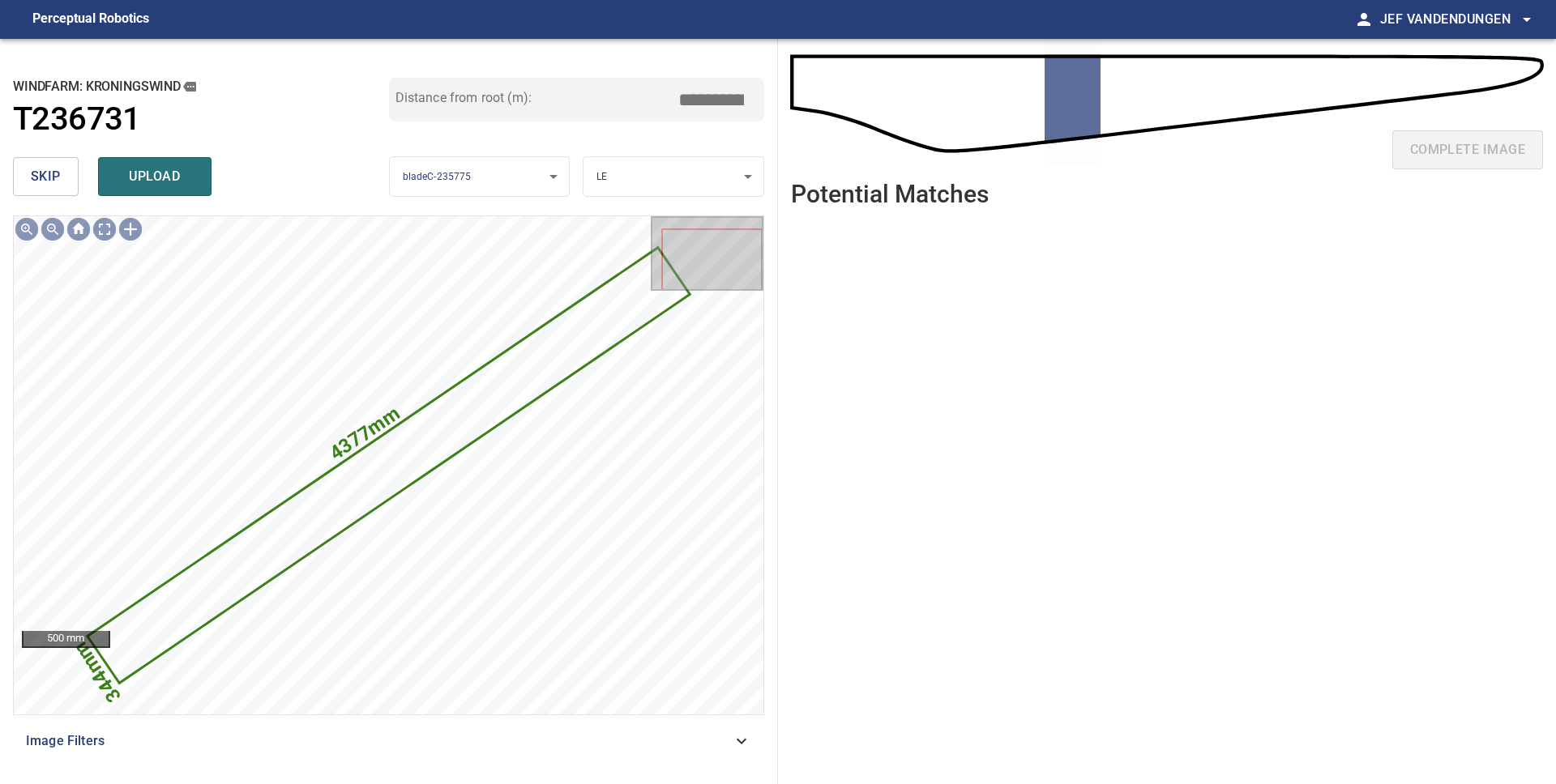
click at [56, 182] on span "skip" at bounding box center [45, 177] width 30 height 23
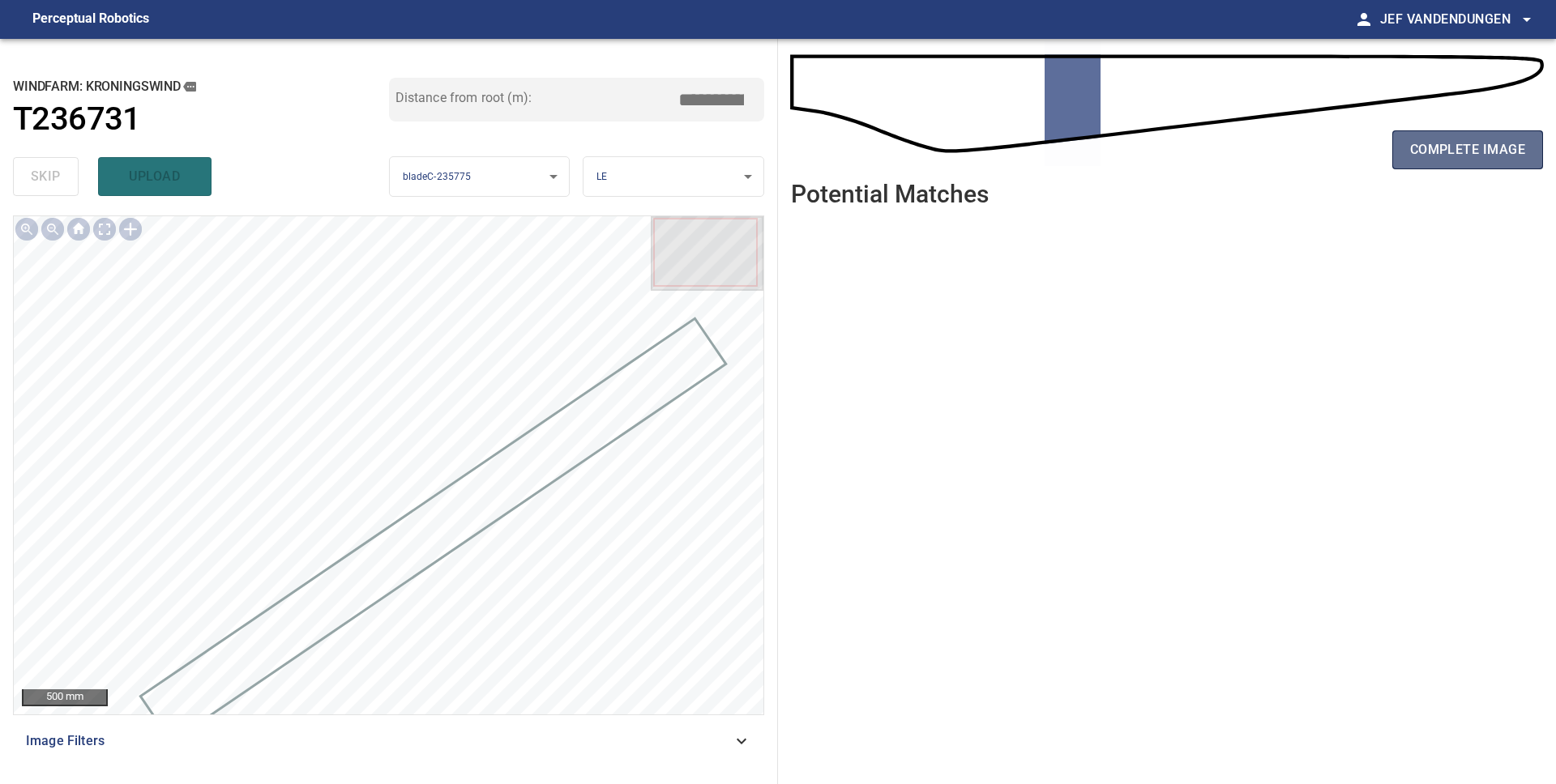
drag, startPoint x: 1497, startPoint y: 151, endPoint x: 1483, endPoint y: 153, distance: 14.1
click at [1497, 150] on span "complete image" at bounding box center [1467, 150] width 115 height 23
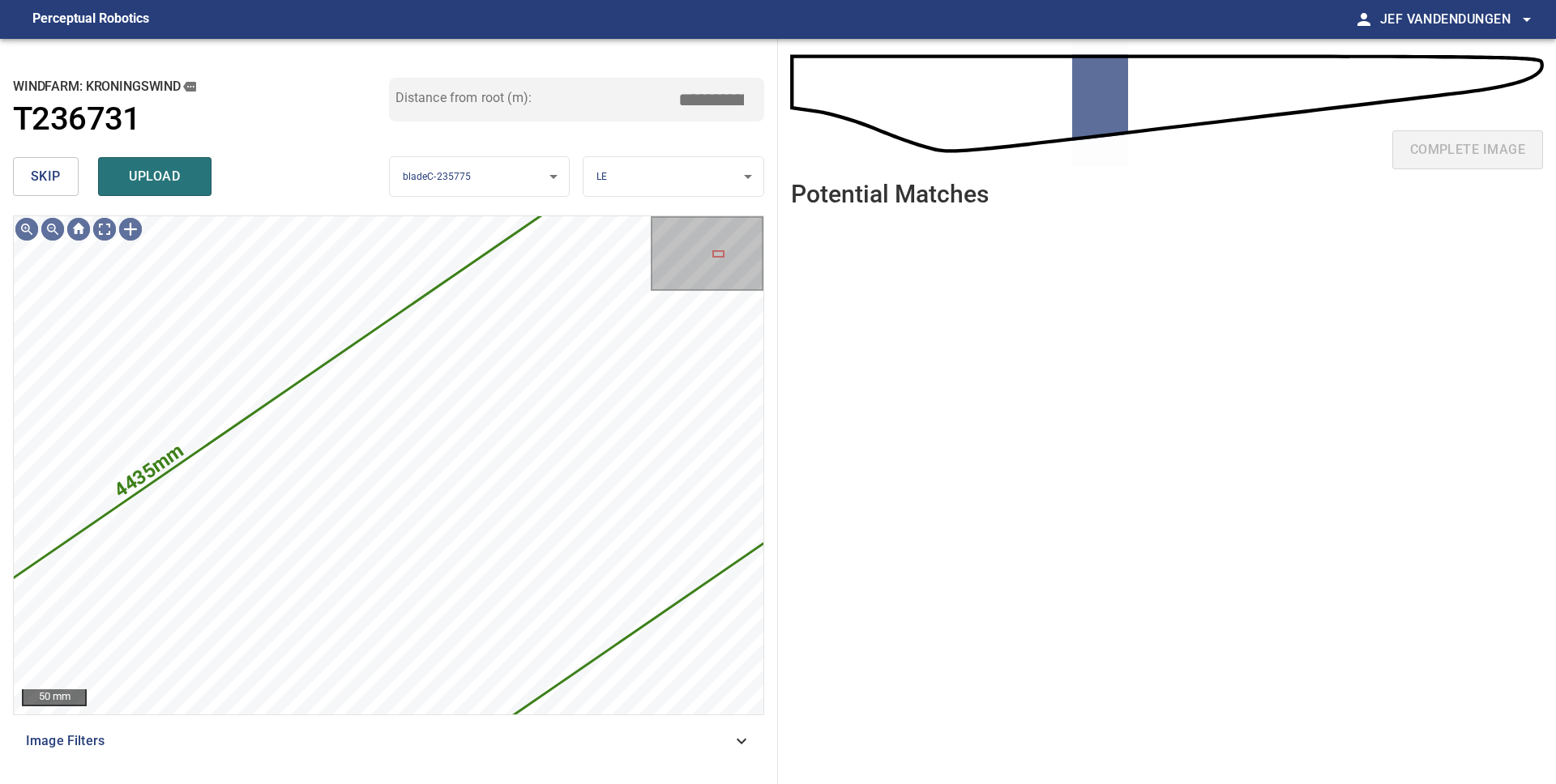
click at [54, 184] on span "skip" at bounding box center [45, 177] width 30 height 23
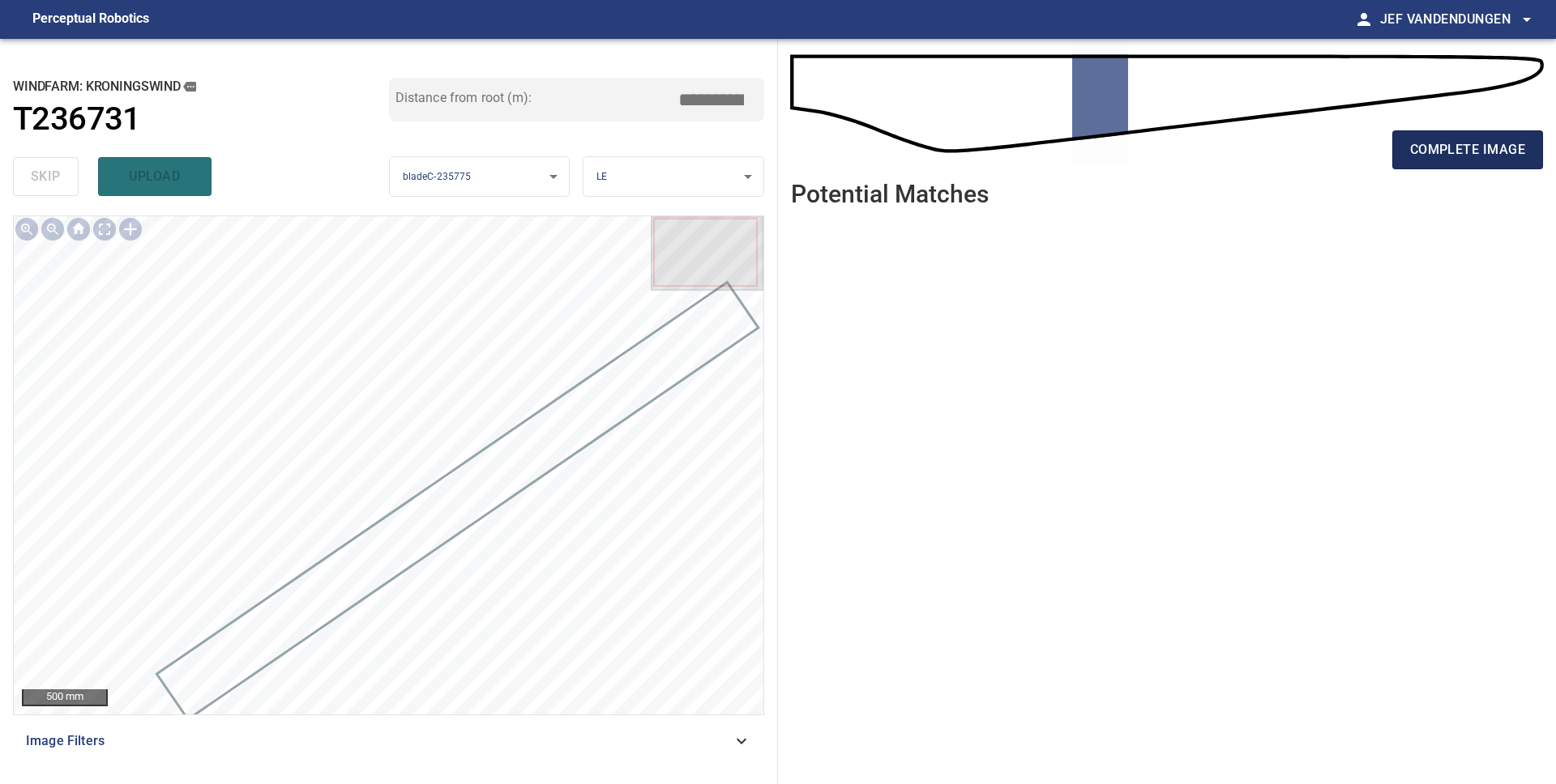
click at [1426, 153] on span "complete image" at bounding box center [1467, 150] width 115 height 23
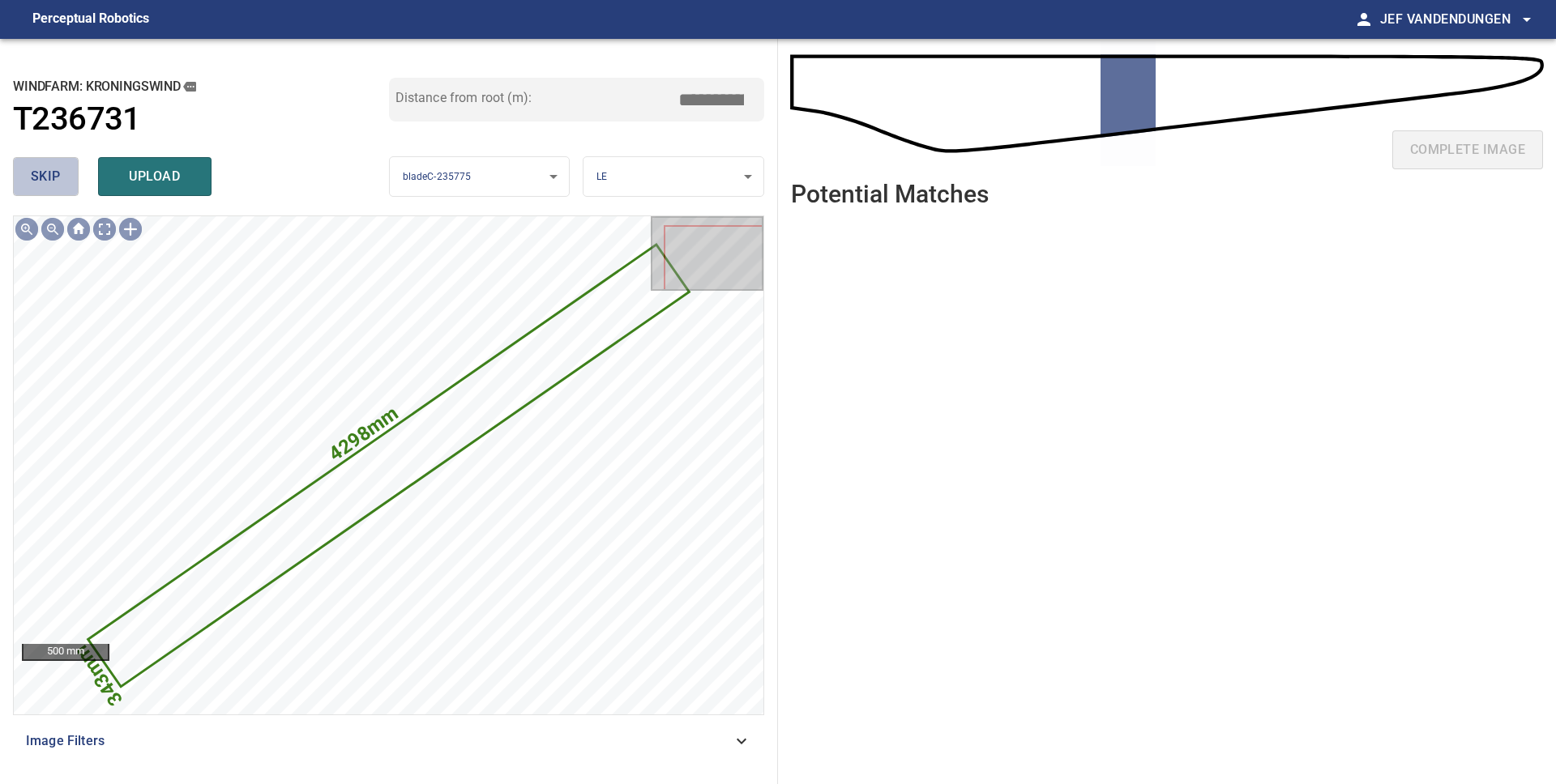
click at [58, 168] on span "skip" at bounding box center [45, 177] width 30 height 23
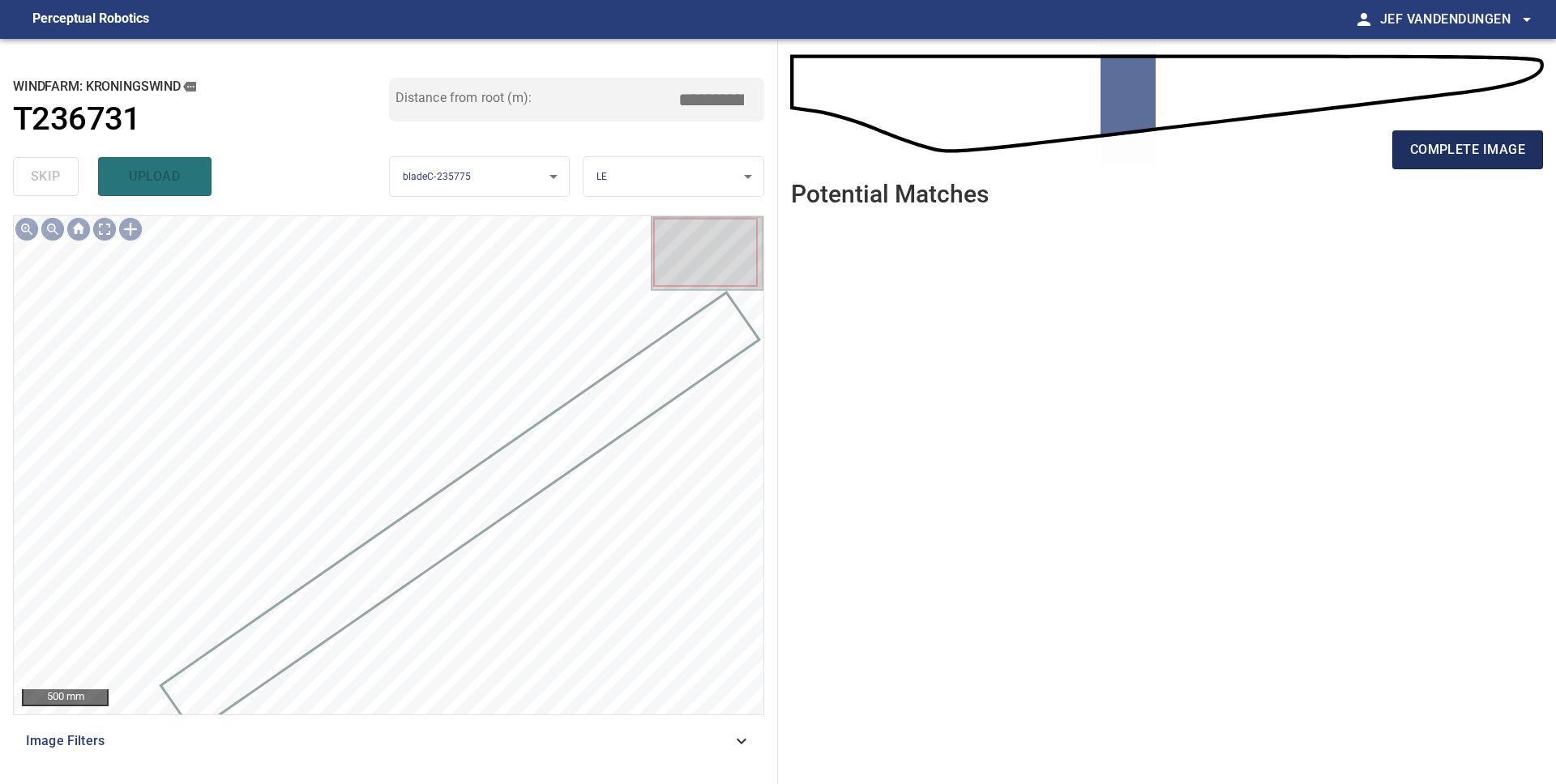
click at [1429, 137] on button "complete image" at bounding box center [1467, 149] width 150 height 39
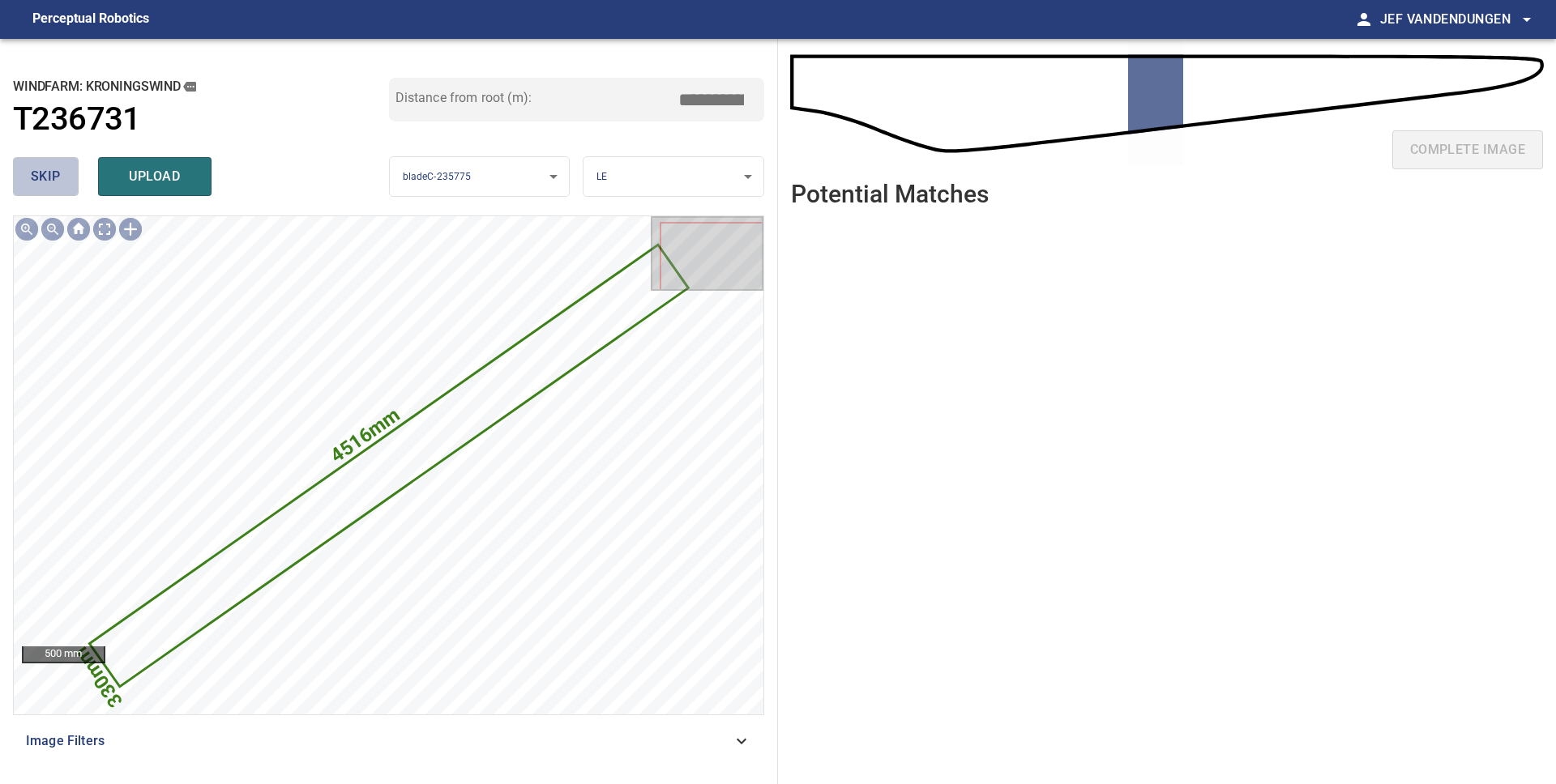
click at [52, 183] on span "skip" at bounding box center [45, 177] width 30 height 23
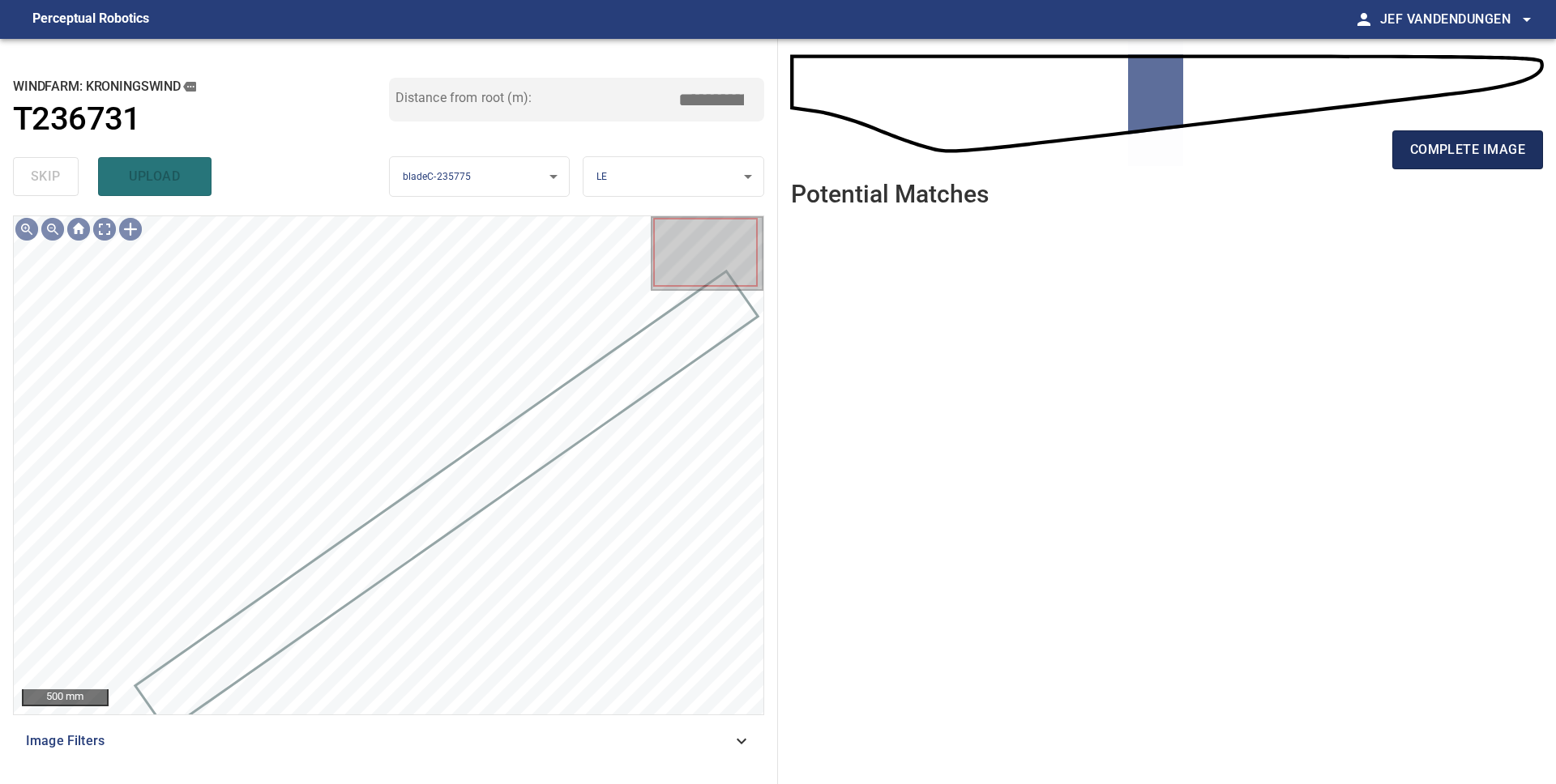
click at [1494, 148] on span "complete image" at bounding box center [1467, 150] width 115 height 23
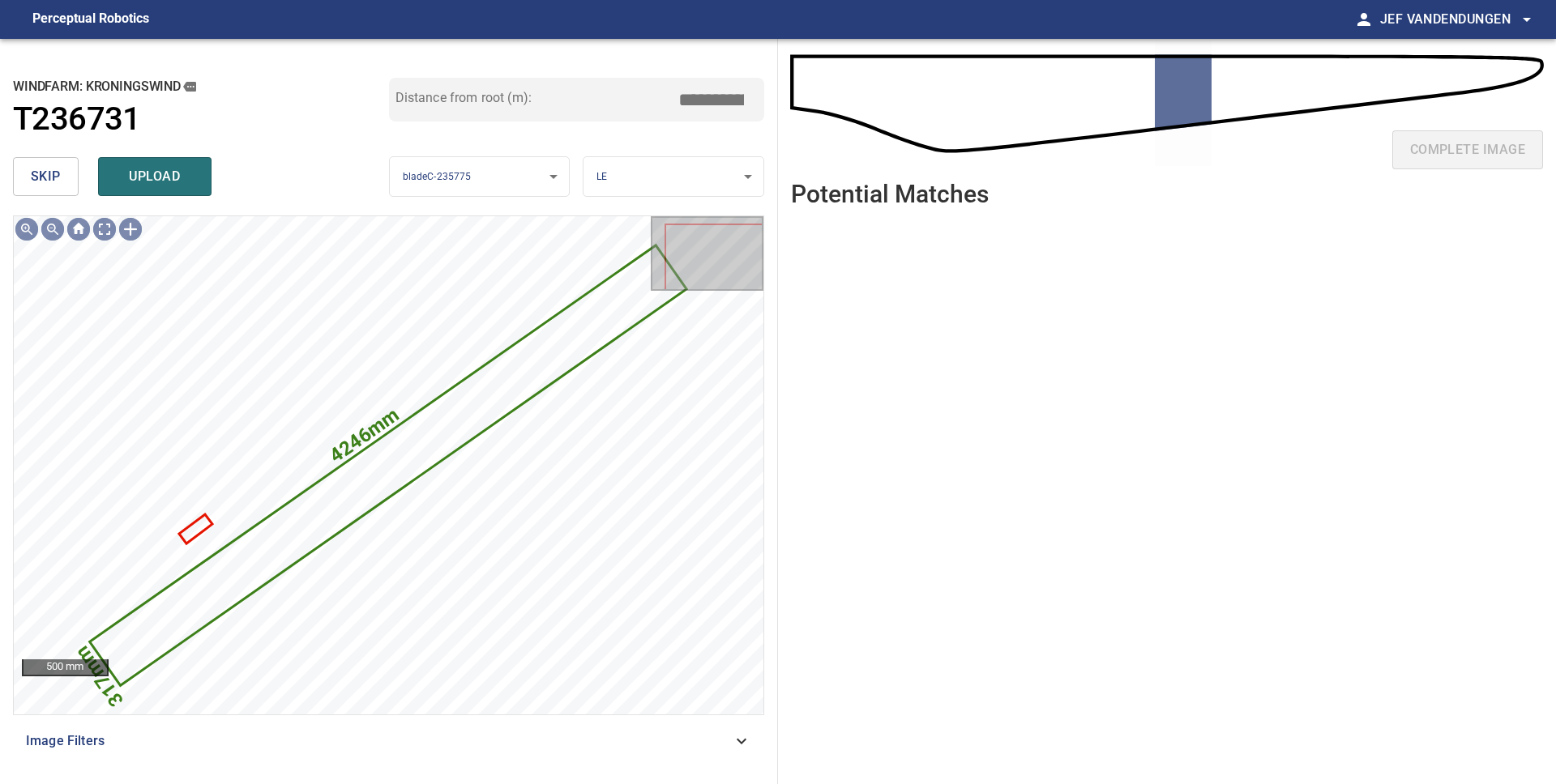
click at [37, 176] on span "skip" at bounding box center [45, 177] width 30 height 23
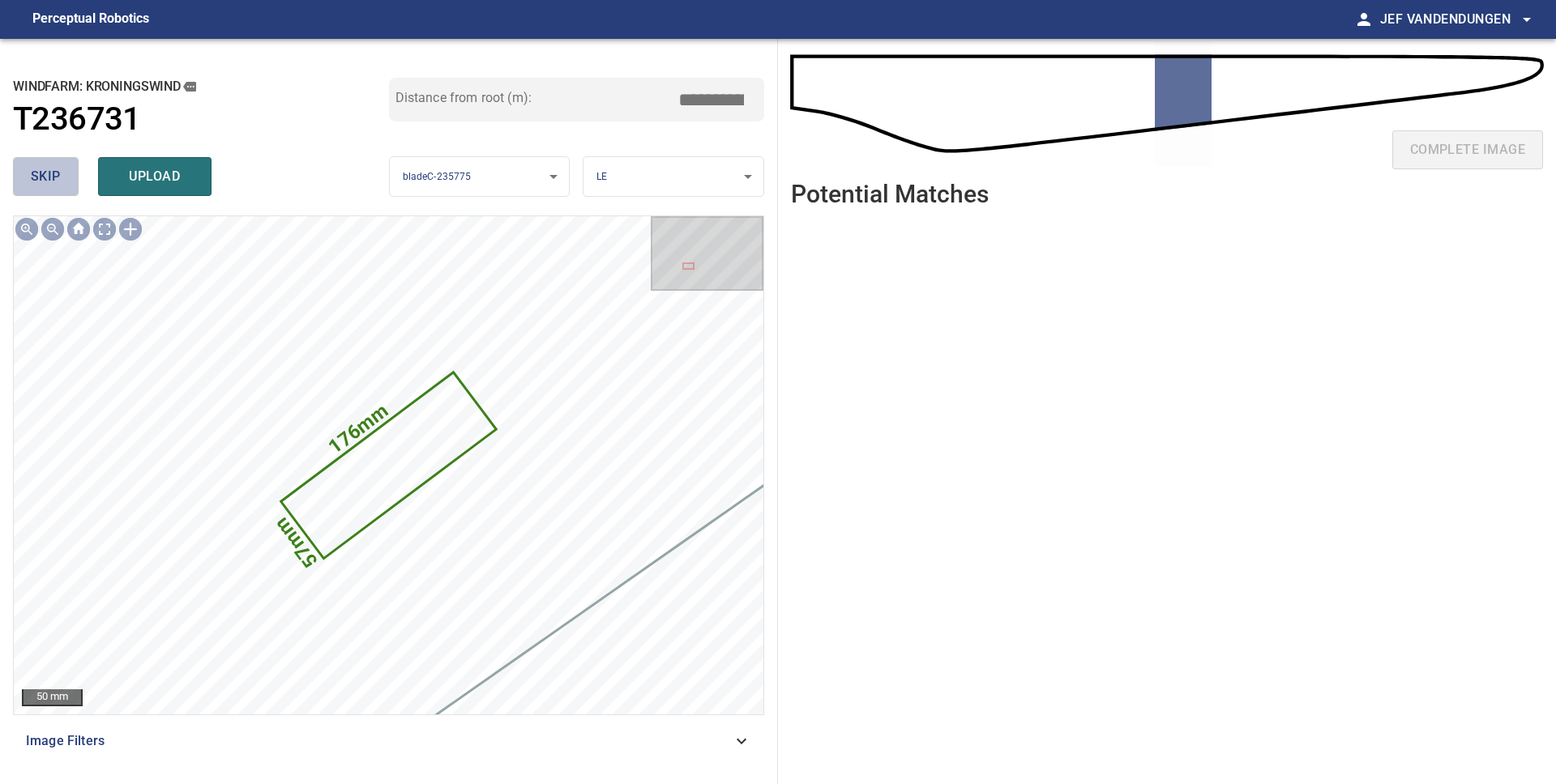
click at [37, 176] on span "skip" at bounding box center [45, 177] width 30 height 23
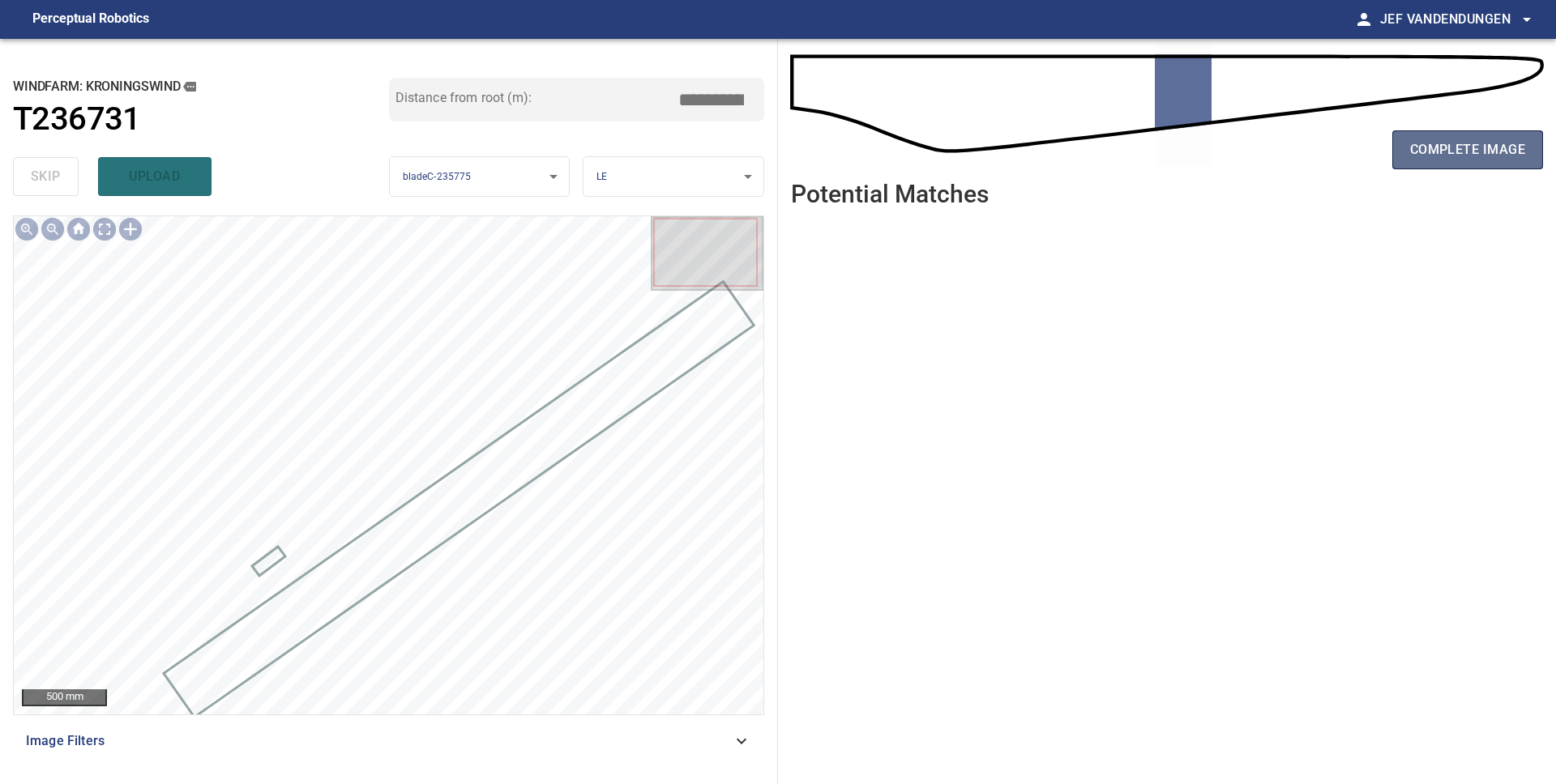
click at [1441, 155] on span "complete image" at bounding box center [1467, 150] width 115 height 23
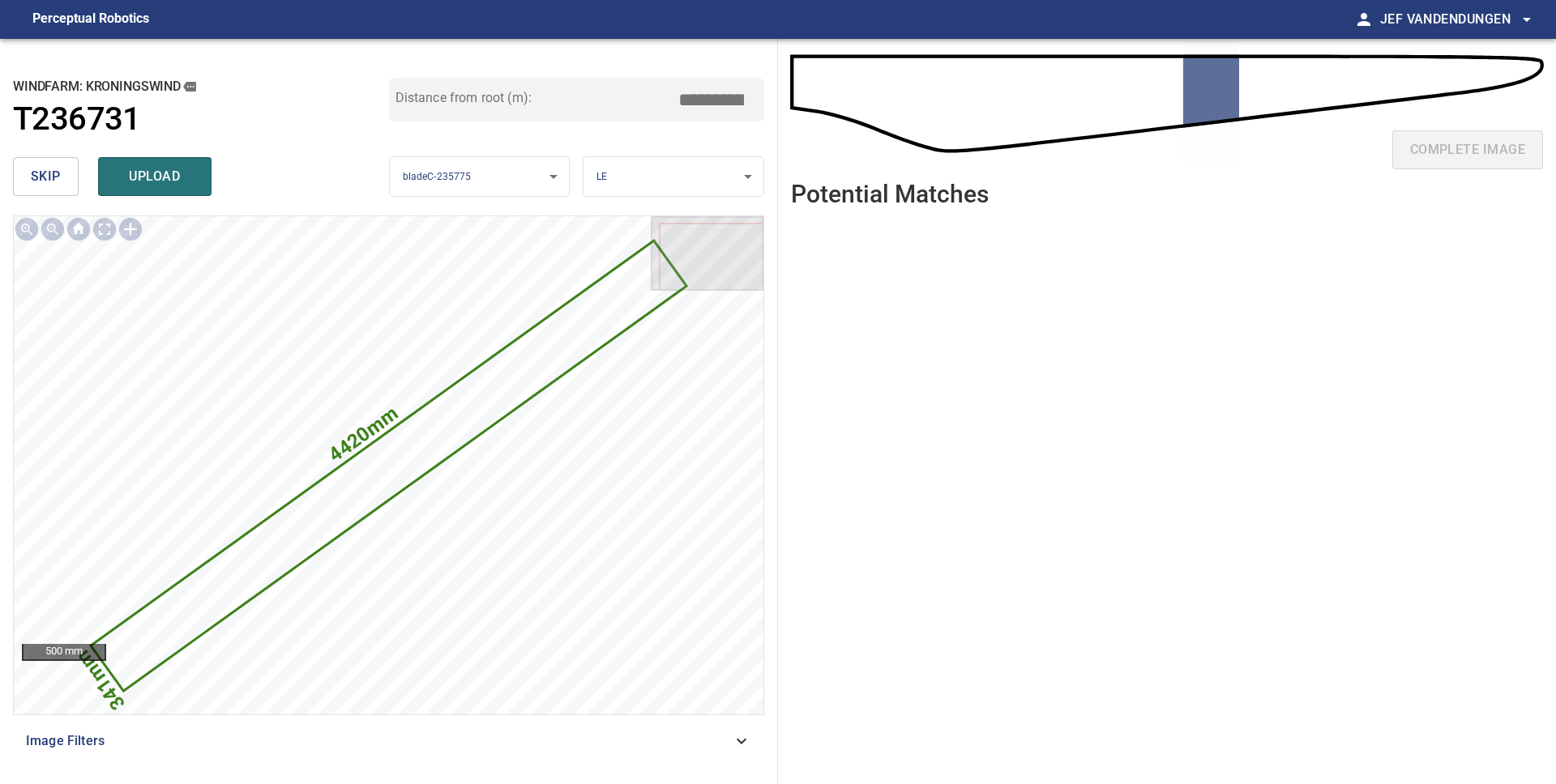
click at [56, 186] on span "skip" at bounding box center [45, 177] width 30 height 23
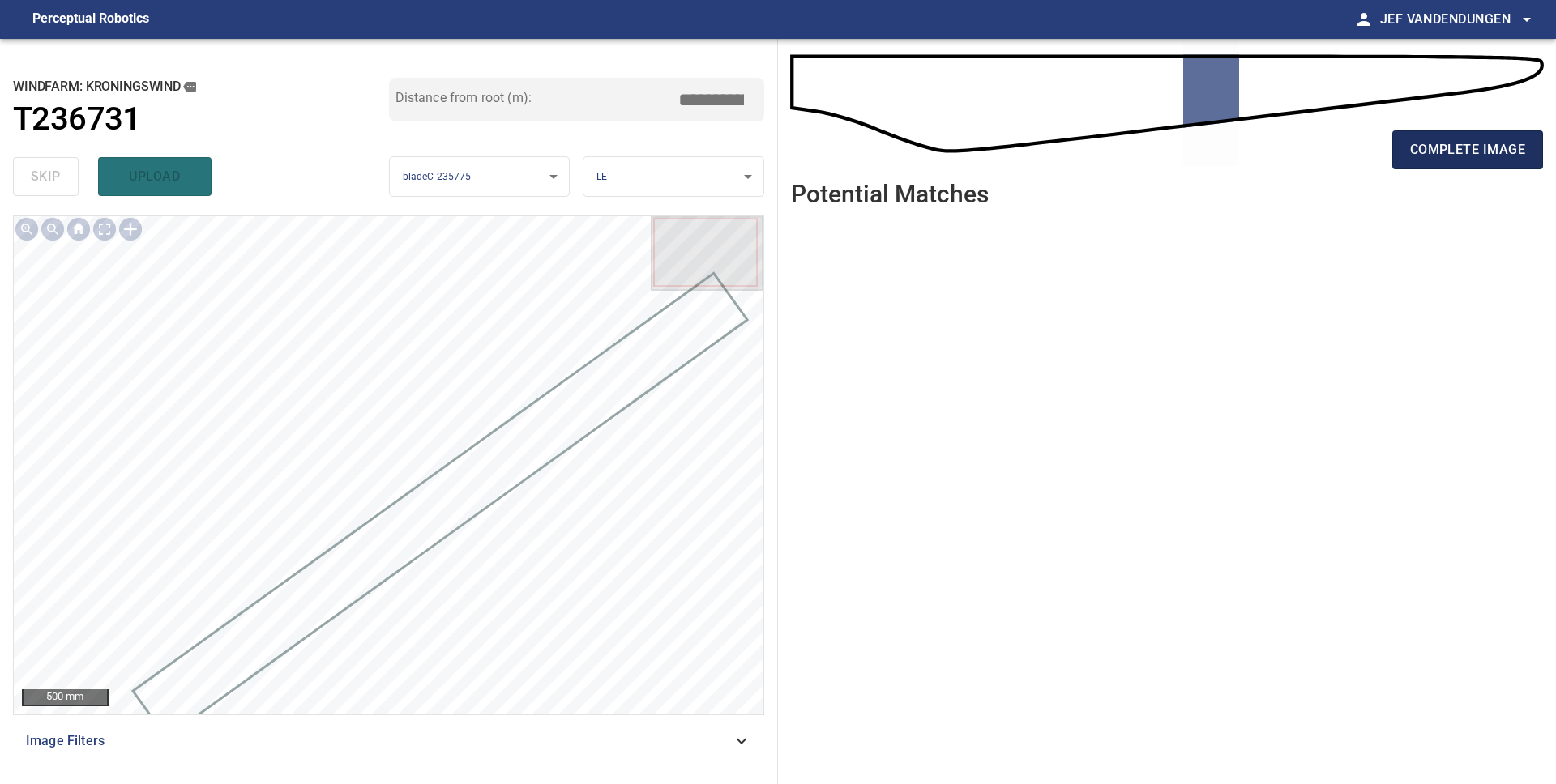
click at [1435, 151] on span "complete image" at bounding box center [1467, 150] width 115 height 23
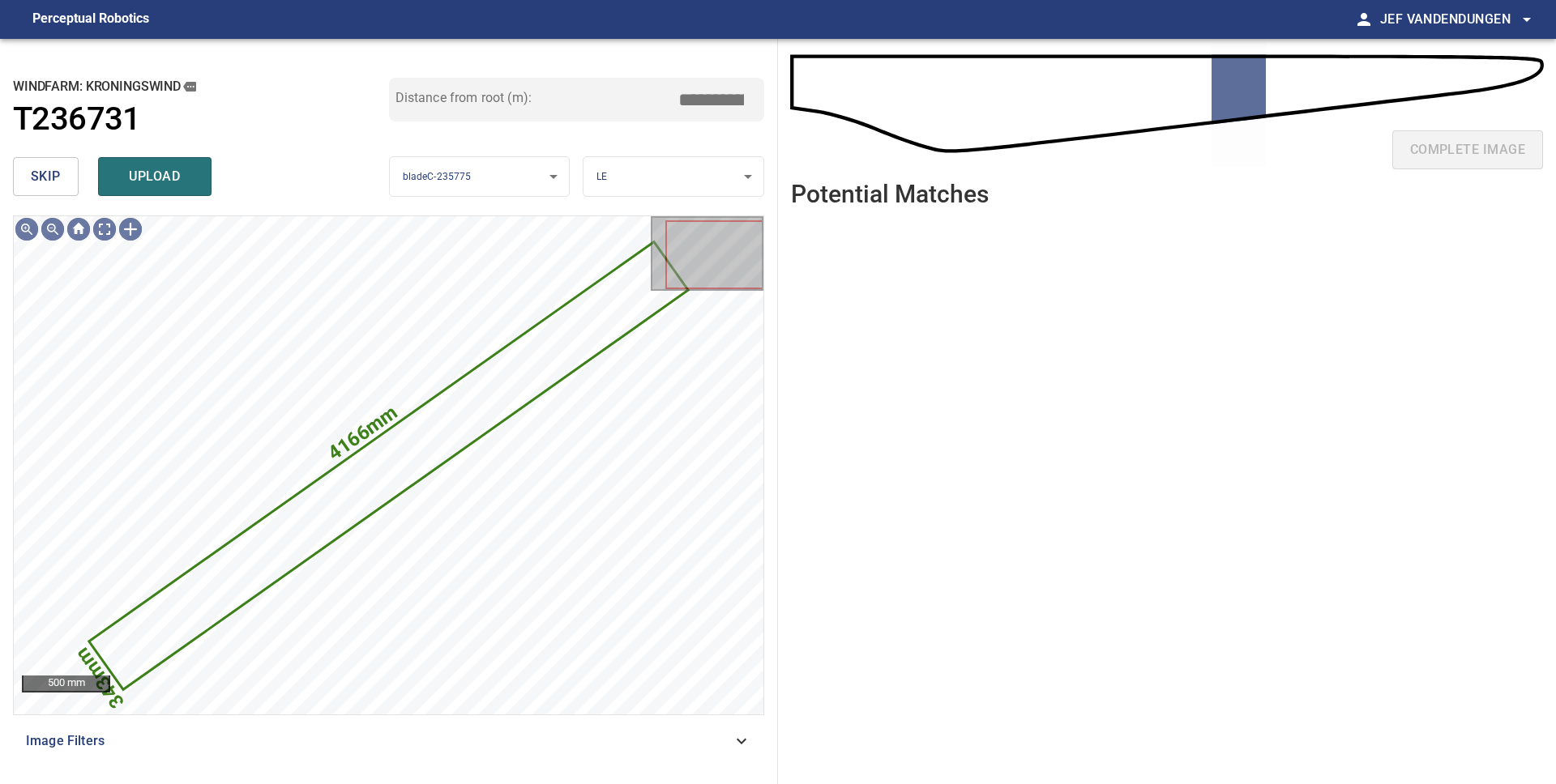
click at [62, 171] on button "skip" at bounding box center [46, 176] width 66 height 39
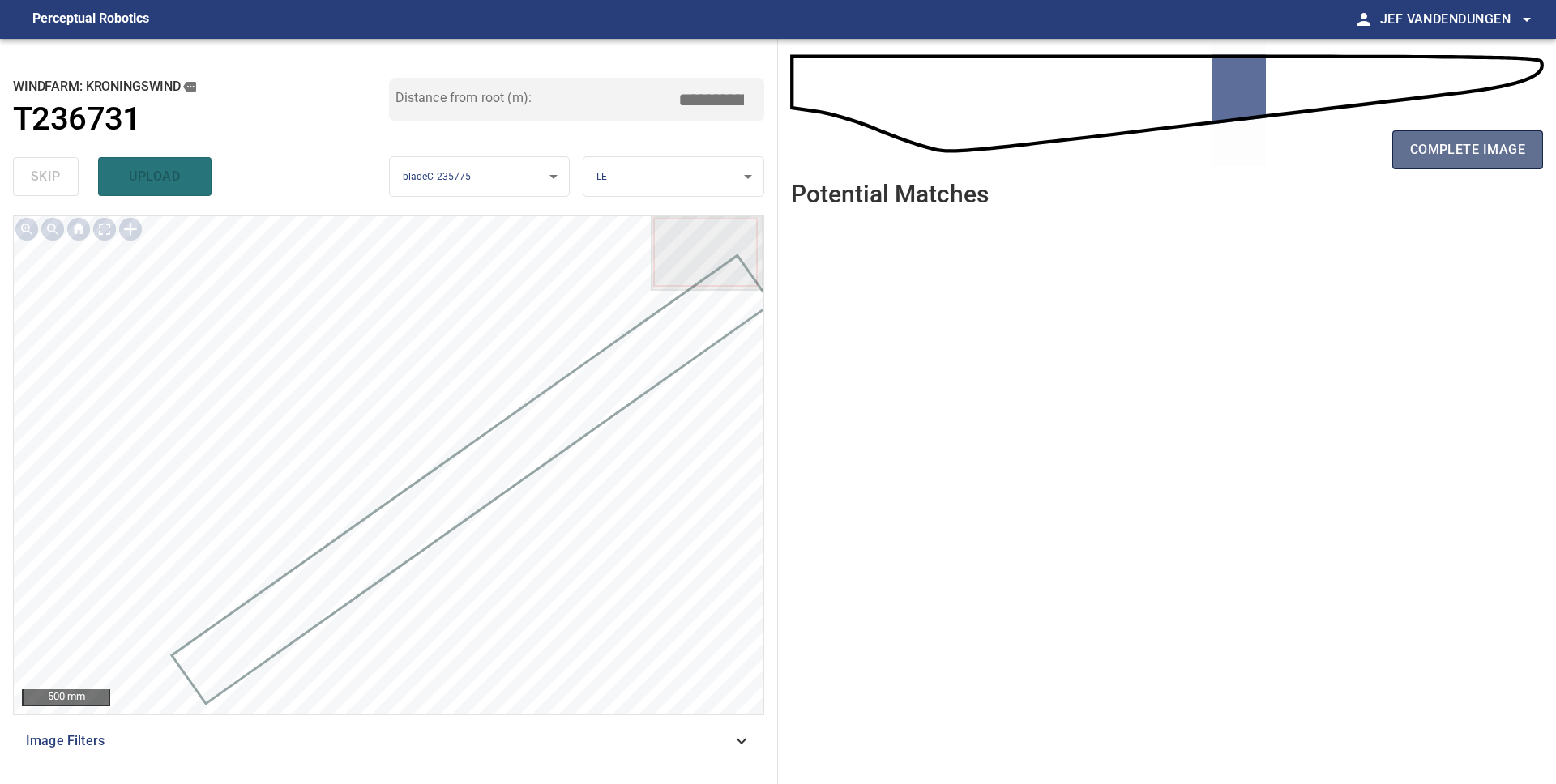
click at [1537, 141] on button "complete image" at bounding box center [1467, 149] width 150 height 39
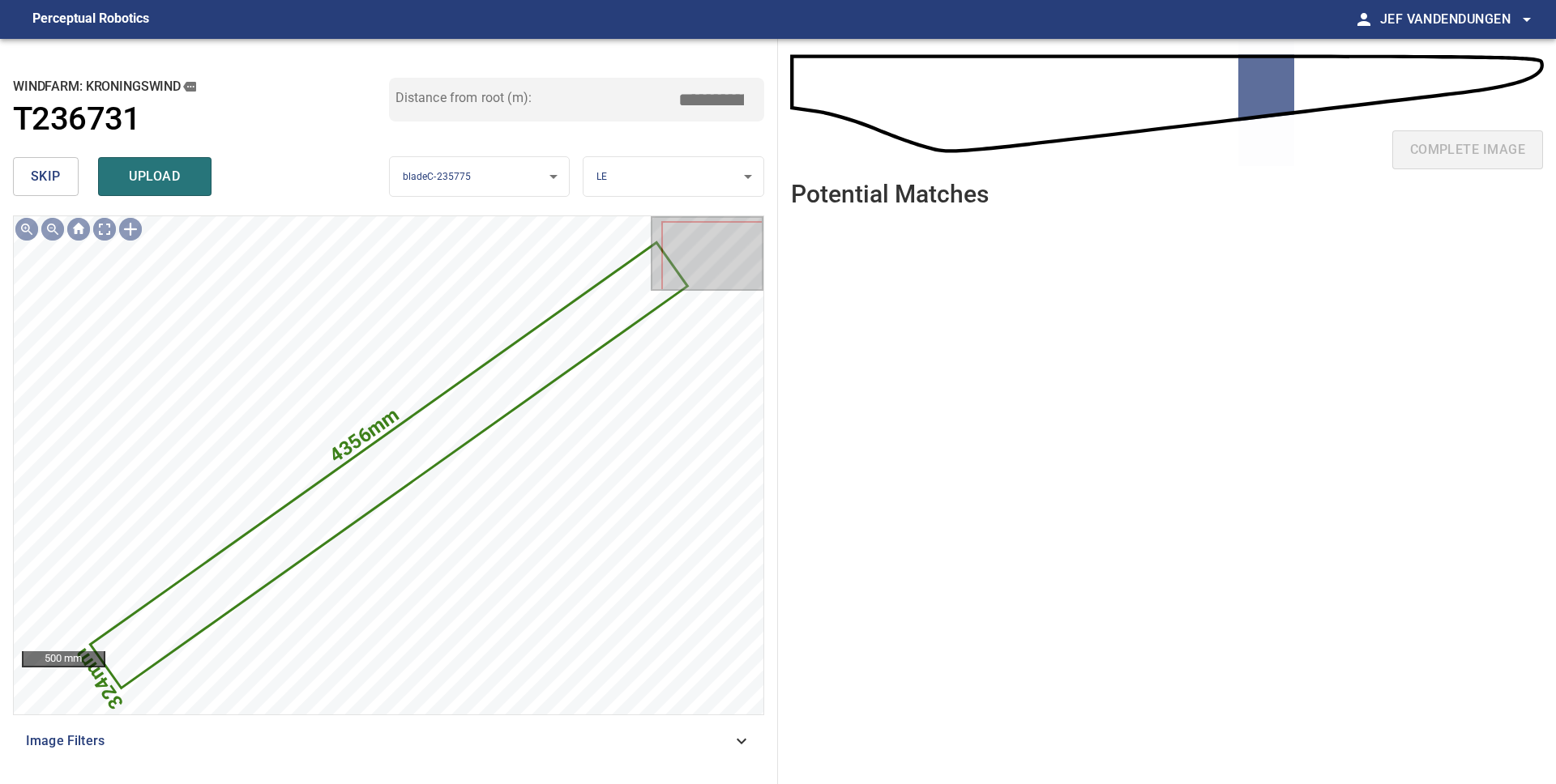
click at [56, 180] on span "skip" at bounding box center [45, 177] width 30 height 23
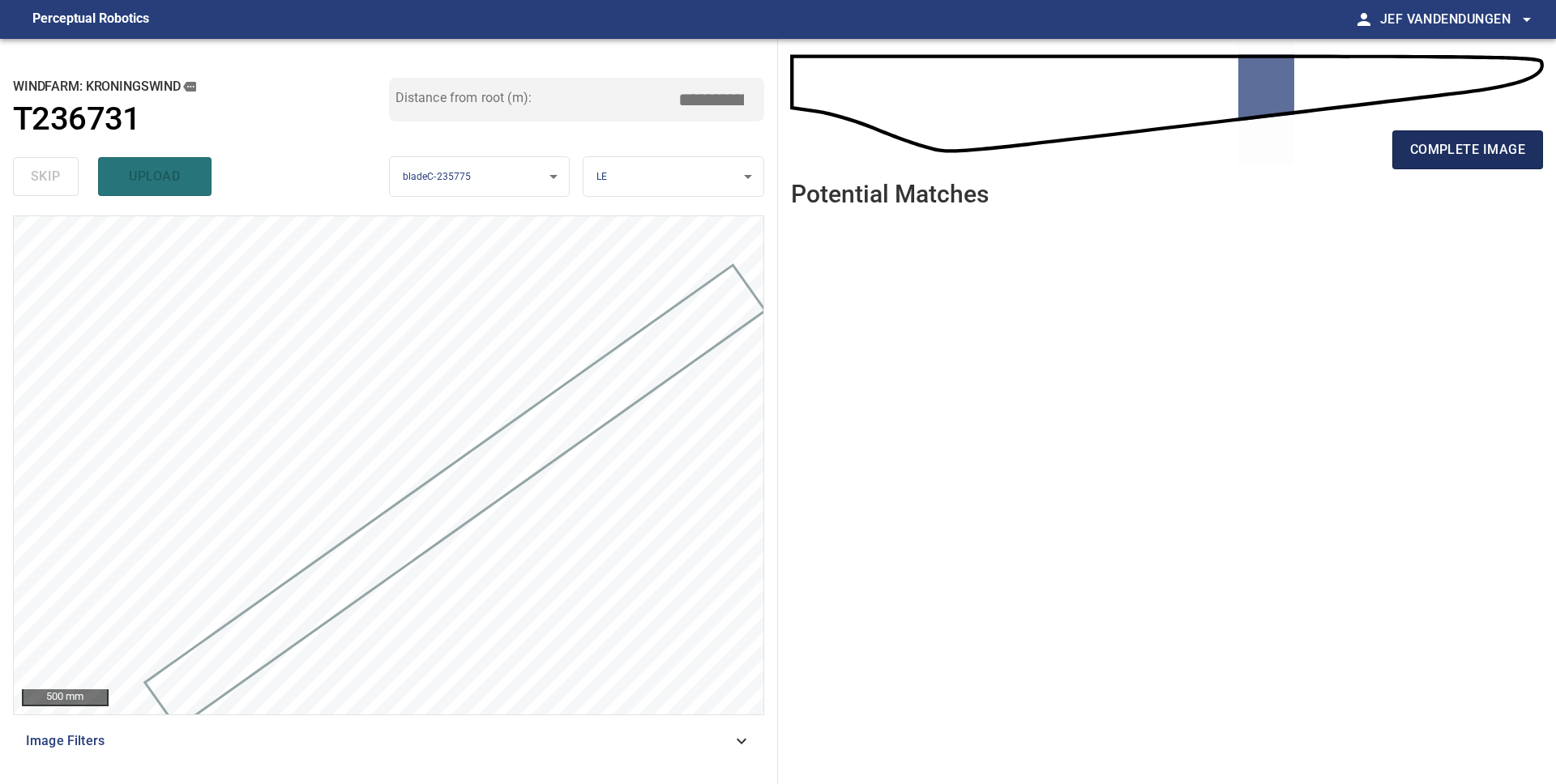
click at [1448, 148] on span "complete image" at bounding box center [1467, 150] width 115 height 23
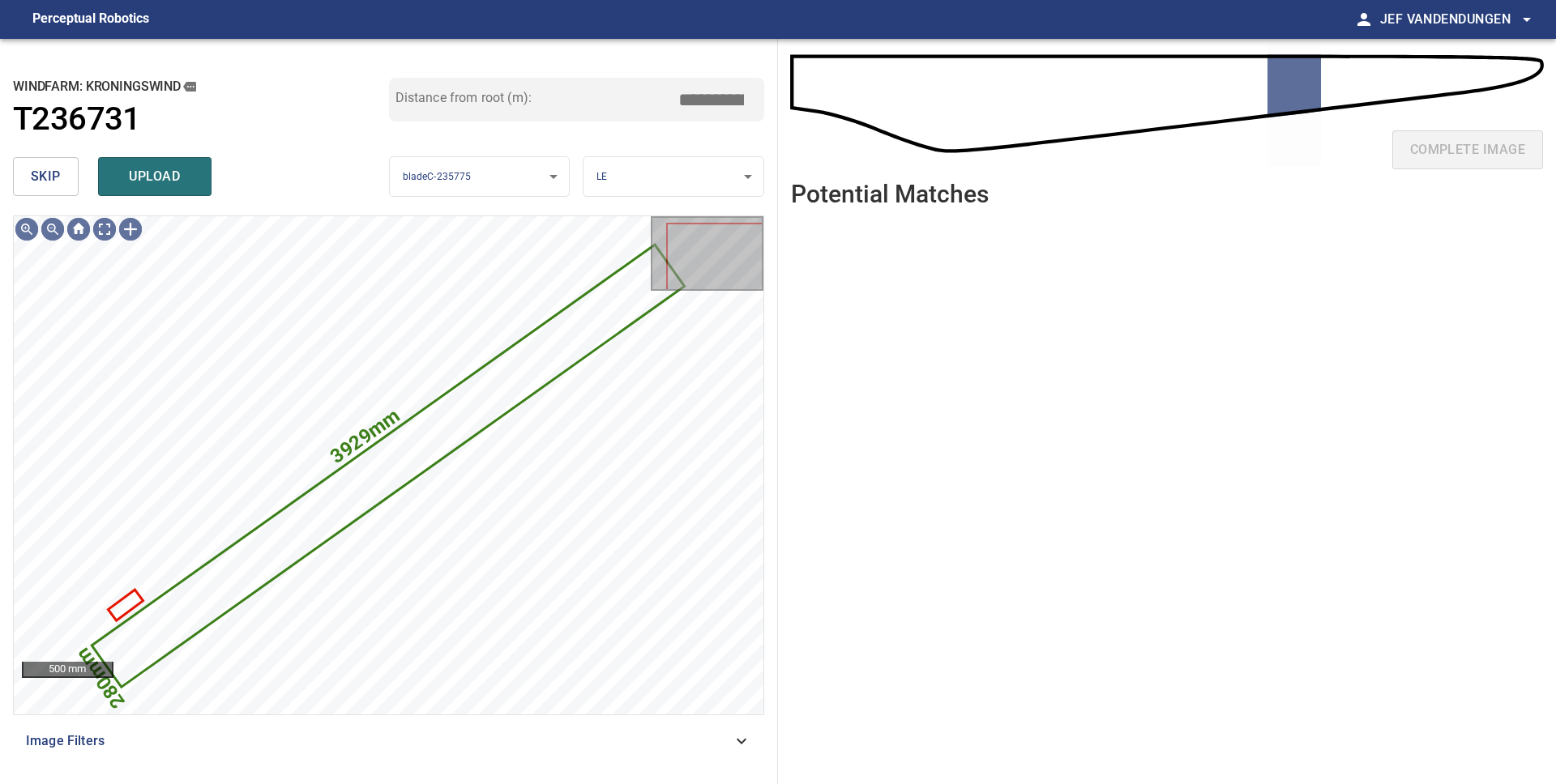
click at [56, 187] on span "skip" at bounding box center [45, 177] width 30 height 23
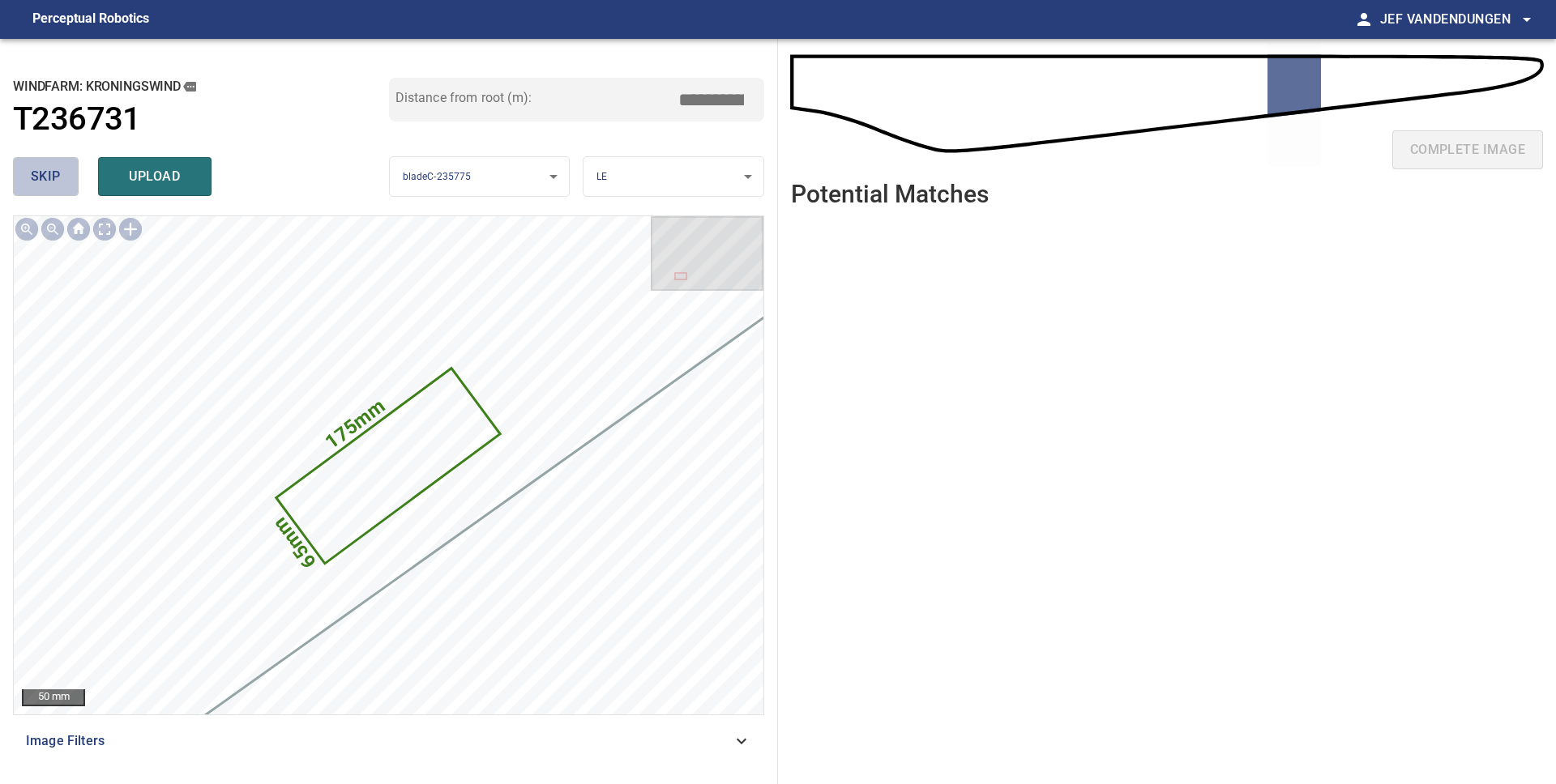
click at [56, 187] on span "skip" at bounding box center [45, 177] width 30 height 23
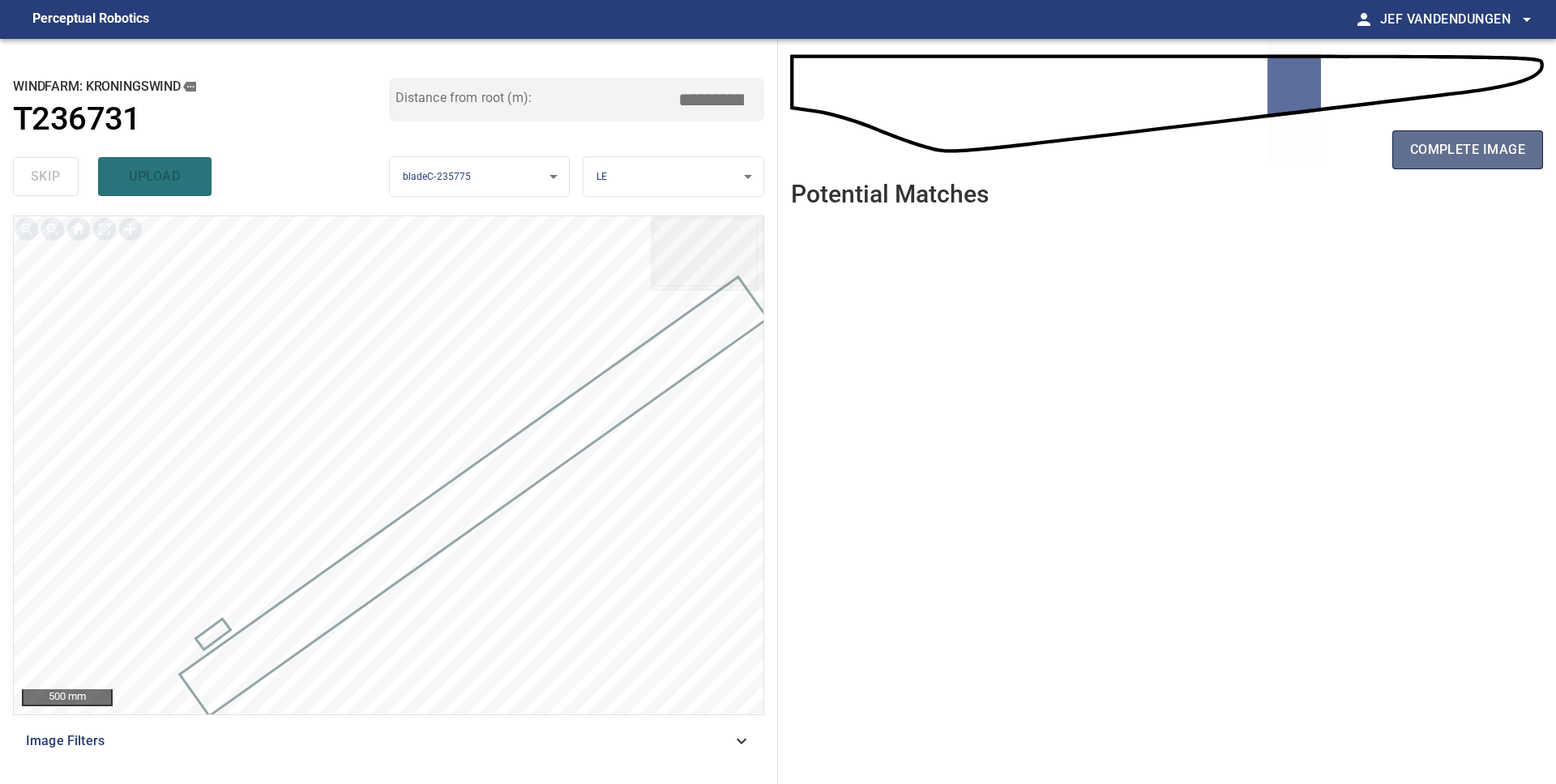
click at [1477, 145] on span "complete image" at bounding box center [1467, 150] width 115 height 23
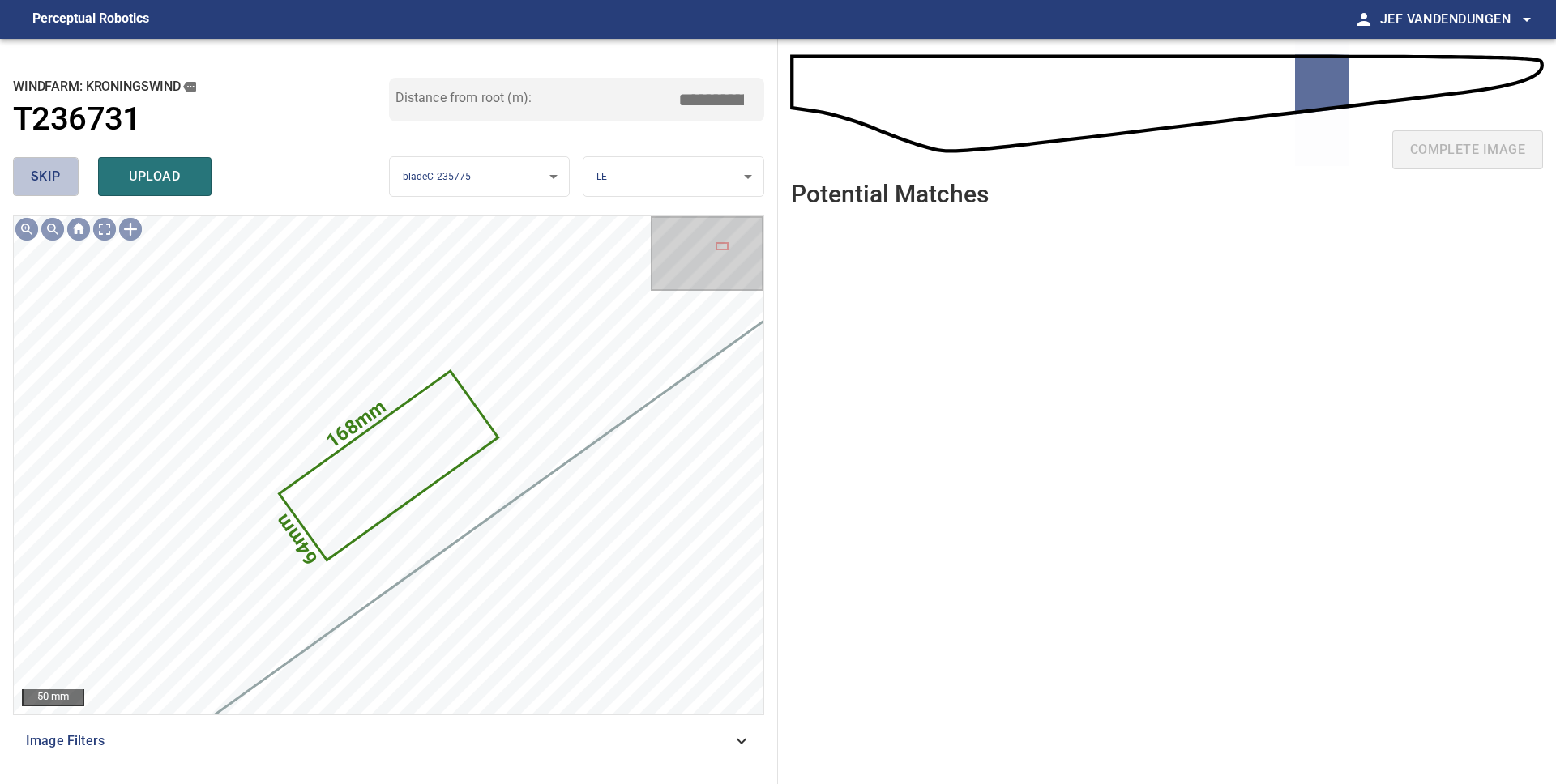
click at [44, 178] on span "skip" at bounding box center [45, 177] width 30 height 23
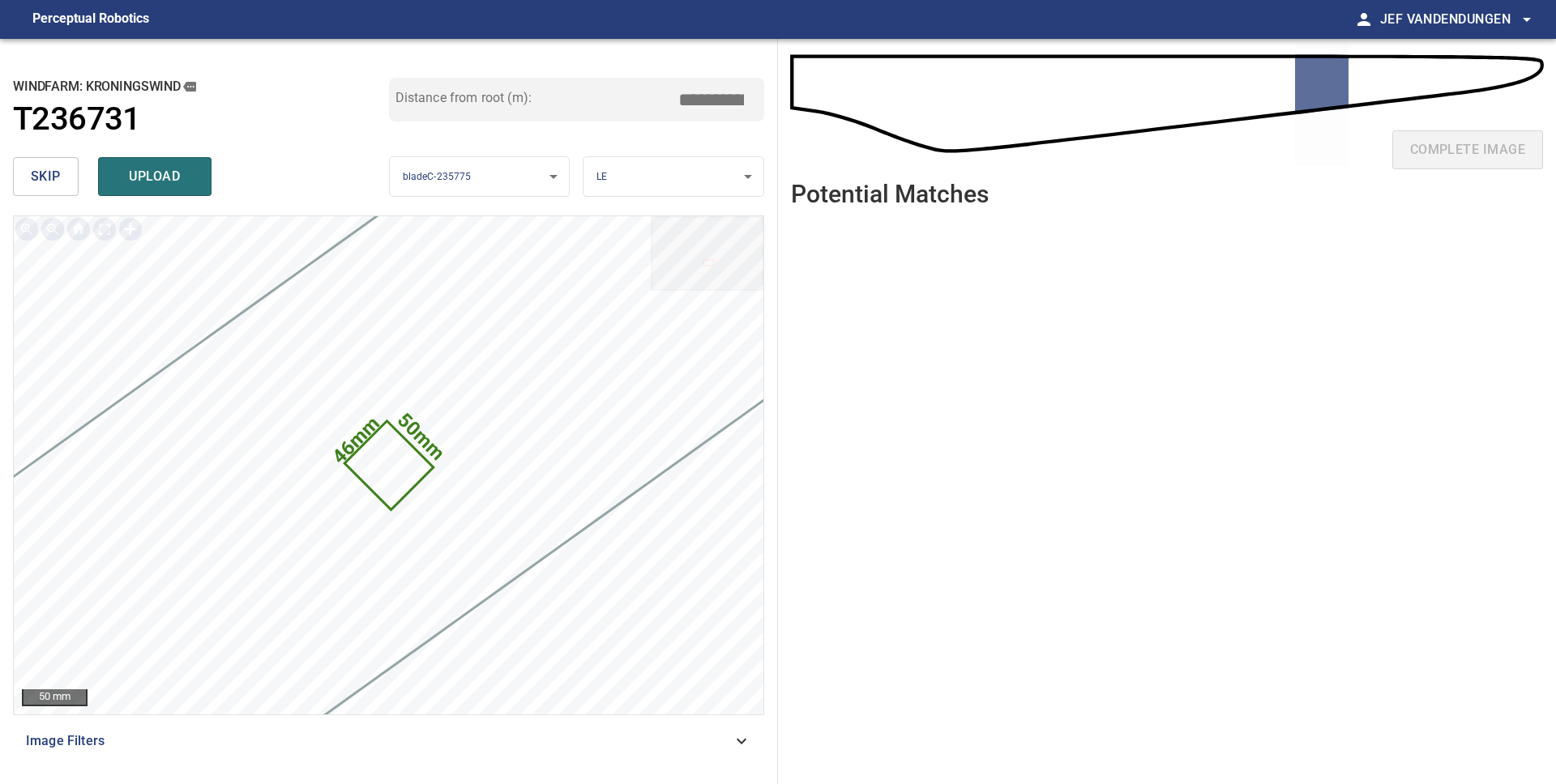
click at [44, 178] on span "skip" at bounding box center [45, 177] width 30 height 23
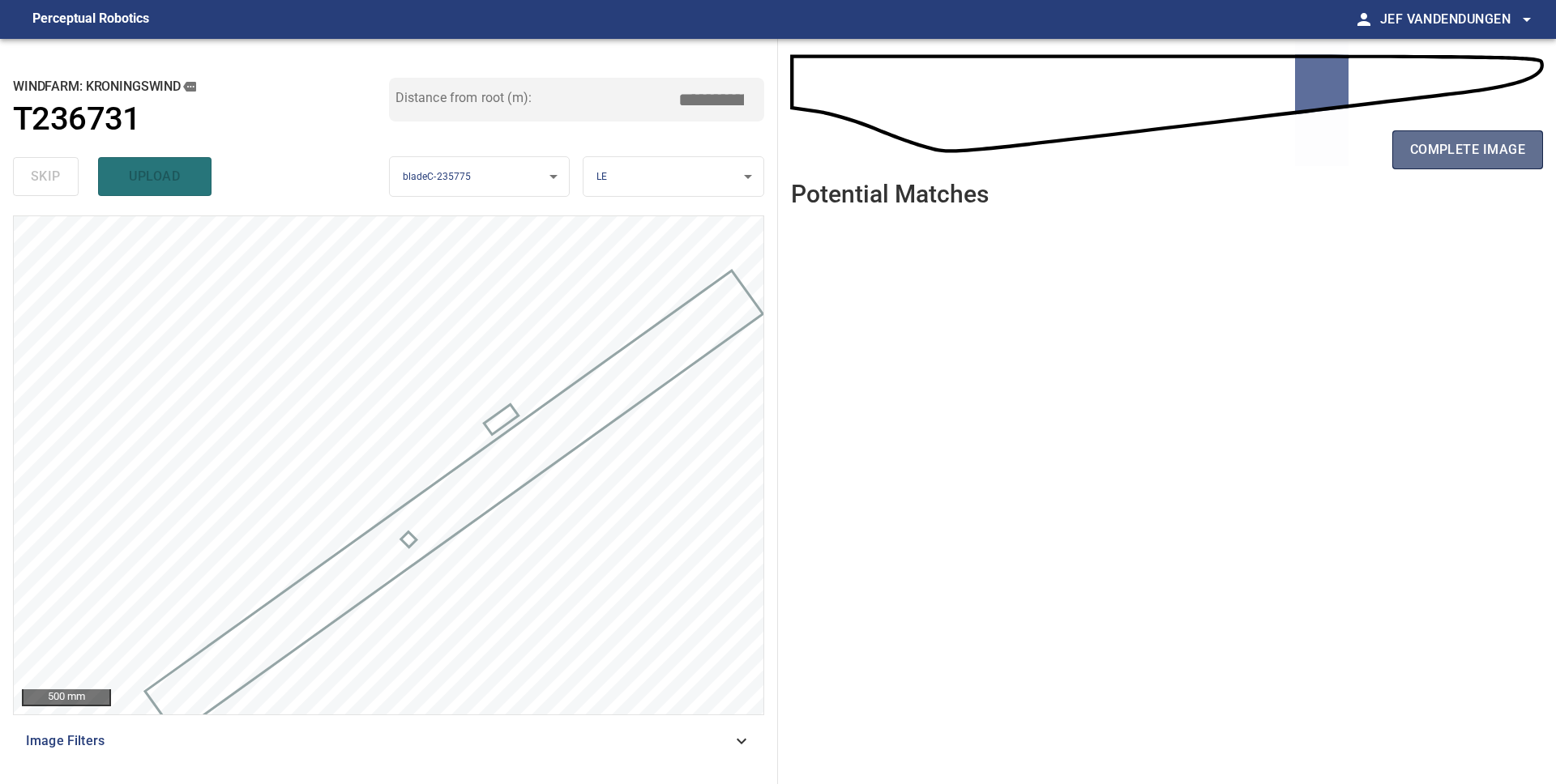
click at [1410, 146] on span "complete image" at bounding box center [1467, 150] width 115 height 23
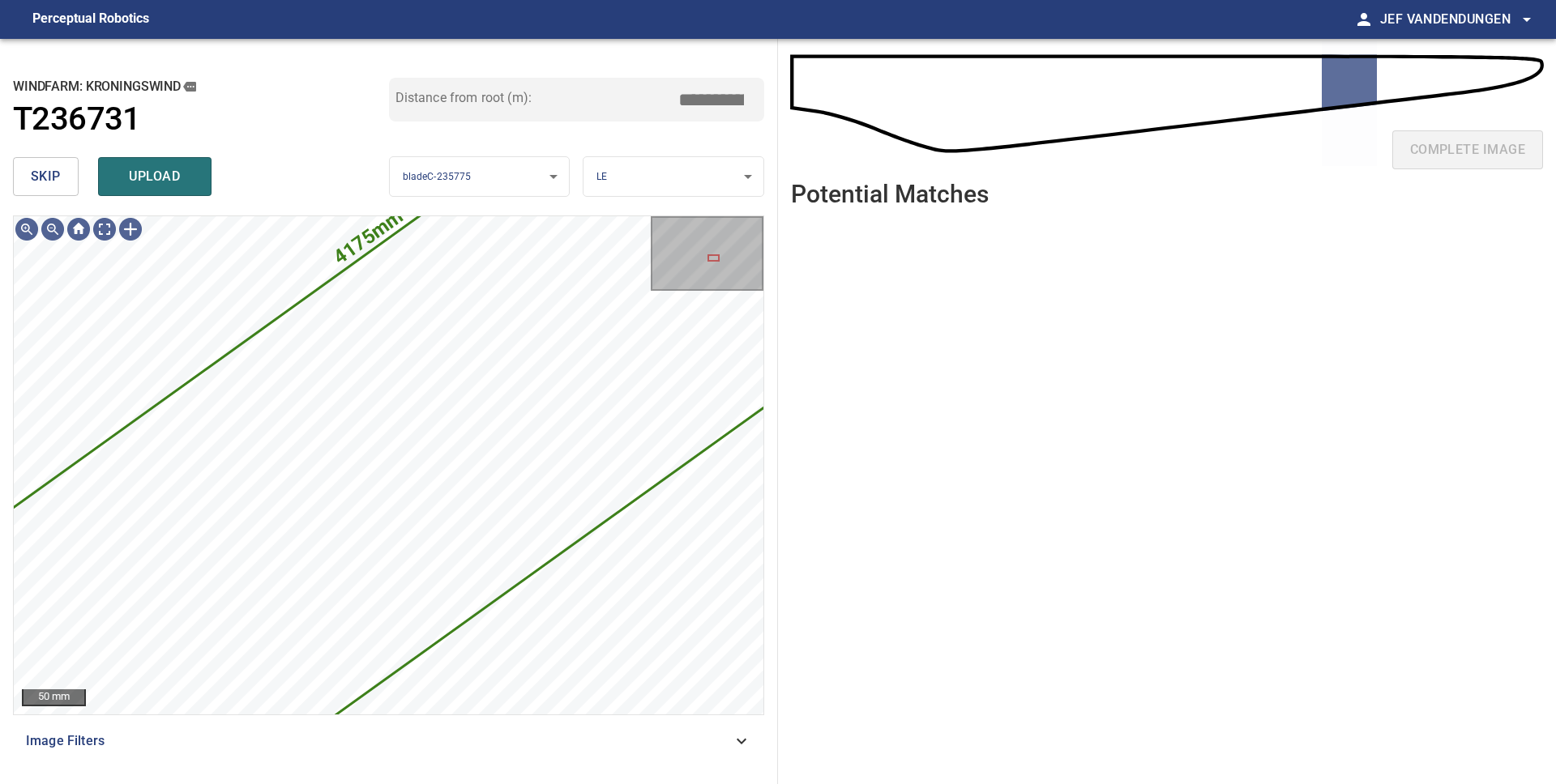
click at [52, 171] on span "skip" at bounding box center [45, 177] width 30 height 23
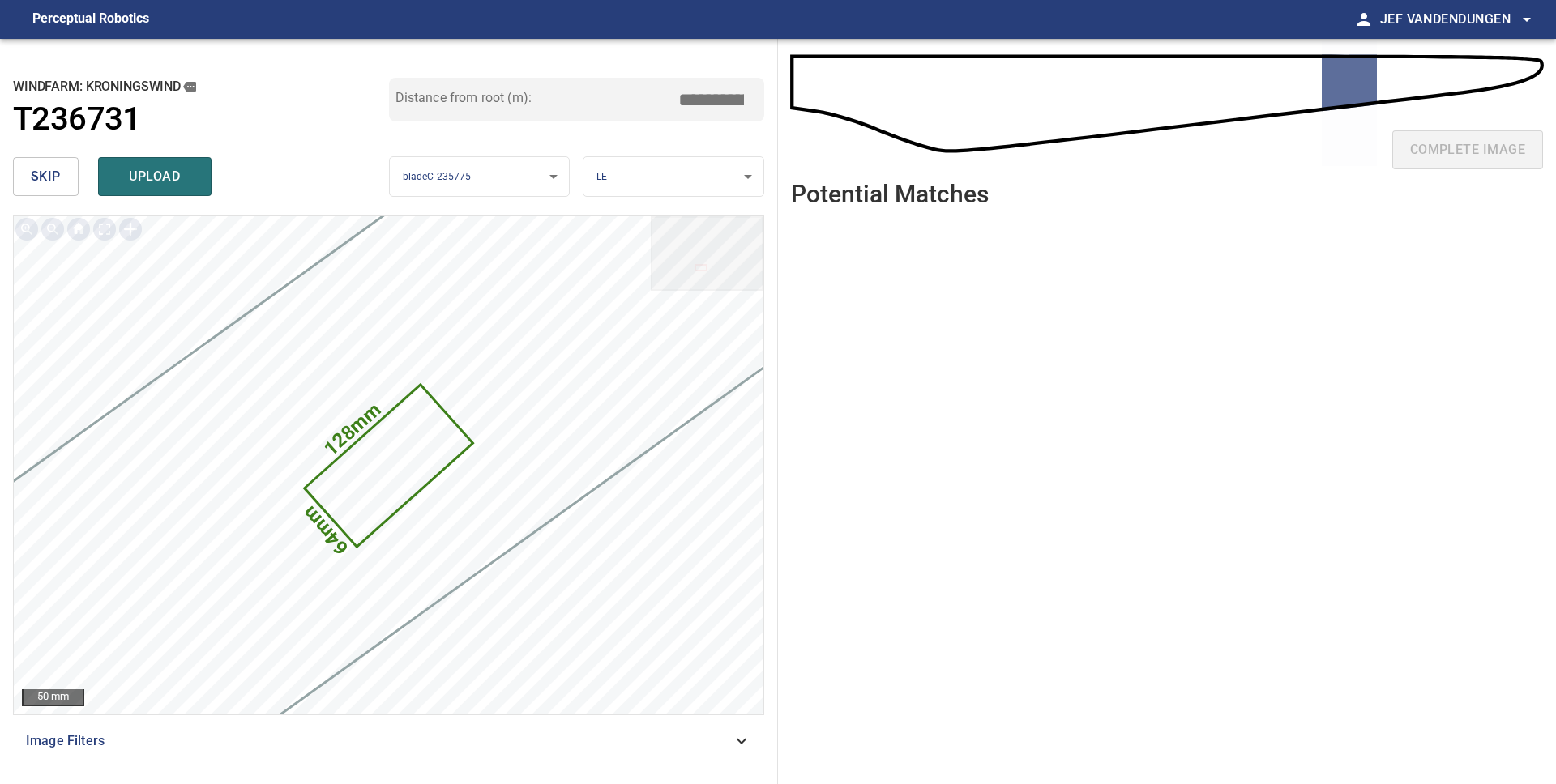
click at [29, 178] on button "skip" at bounding box center [46, 176] width 66 height 39
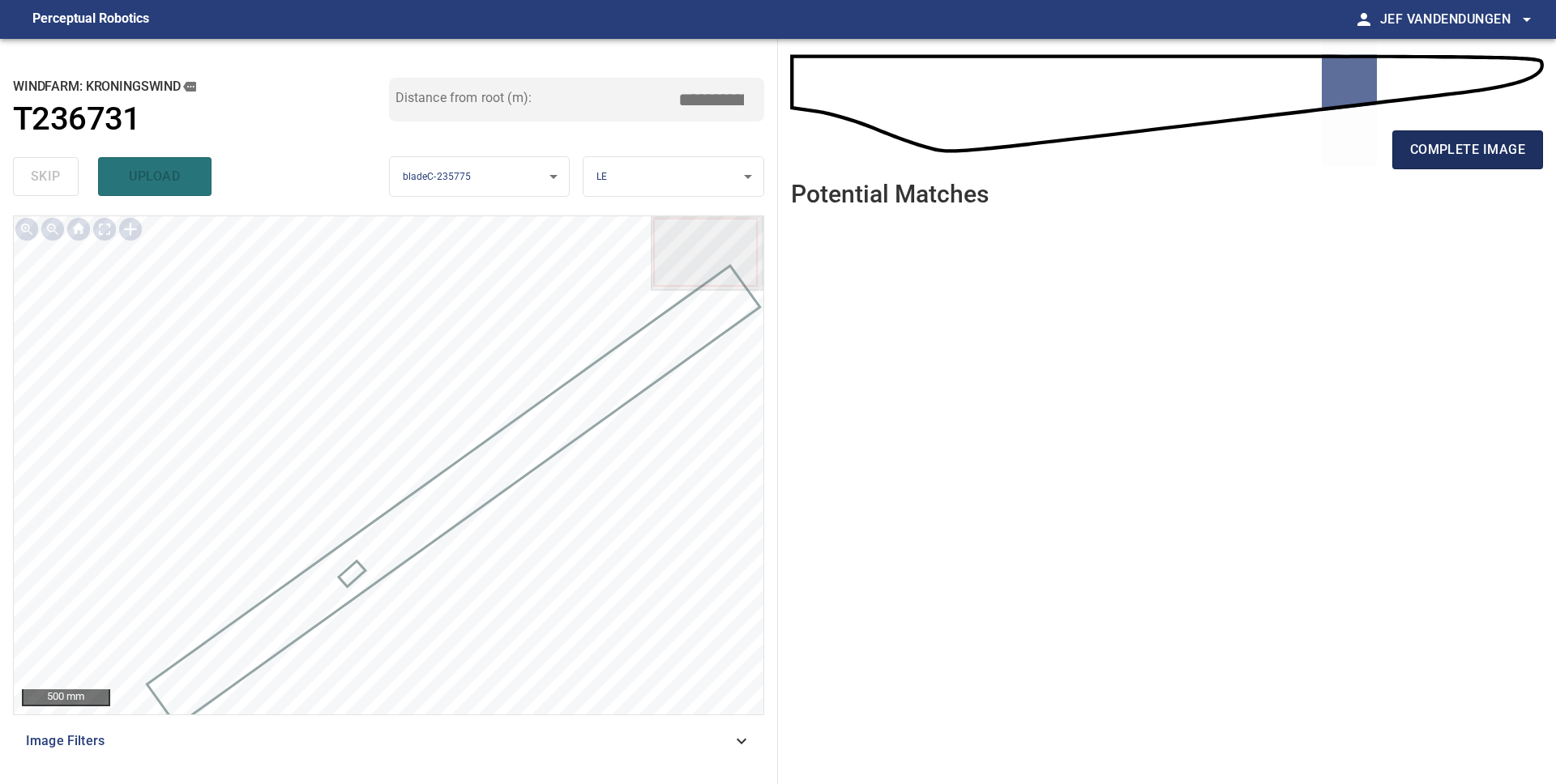
click at [1479, 163] on button "complete image" at bounding box center [1467, 149] width 150 height 39
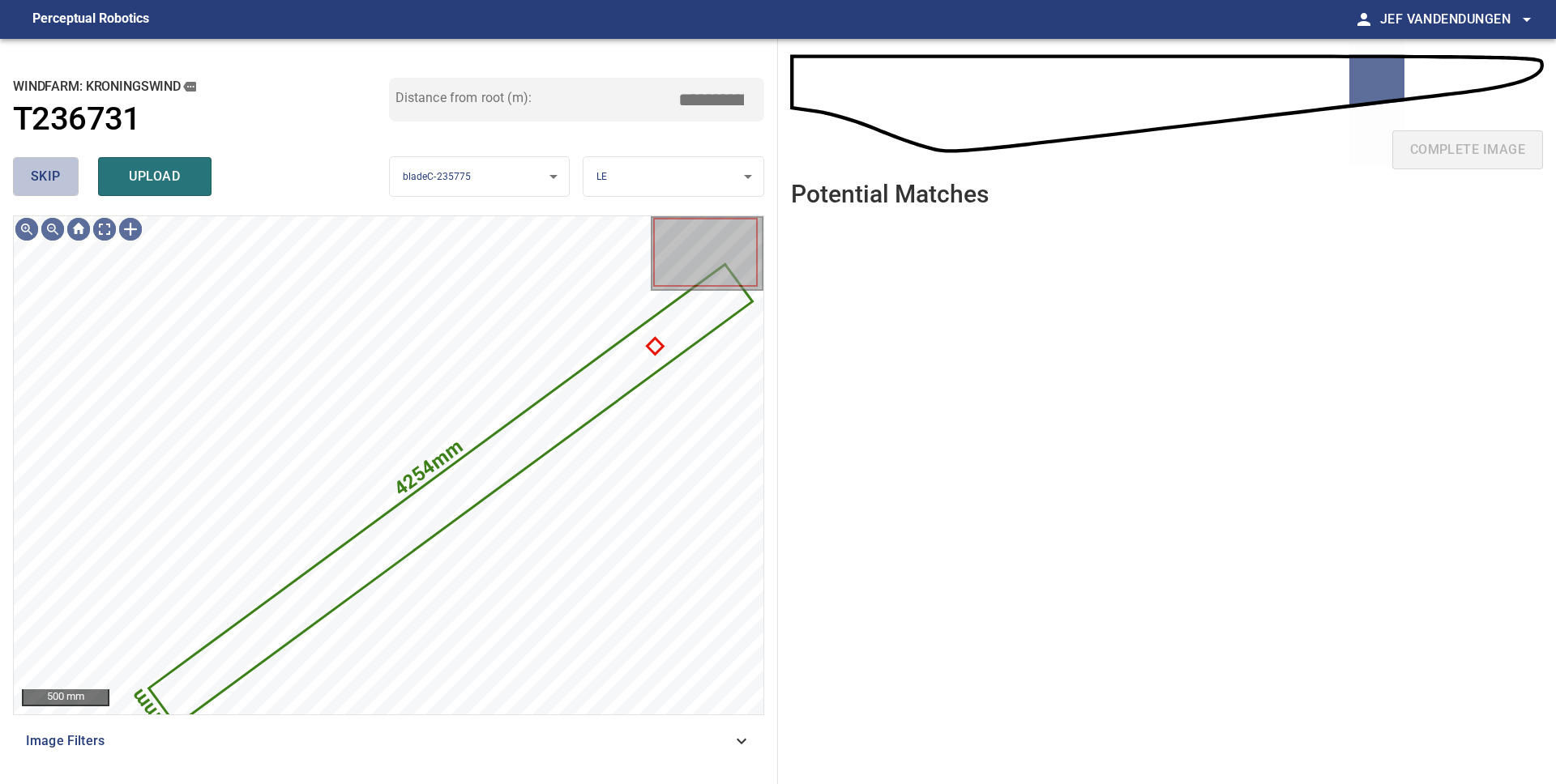
click at [34, 185] on span "skip" at bounding box center [45, 177] width 30 height 23
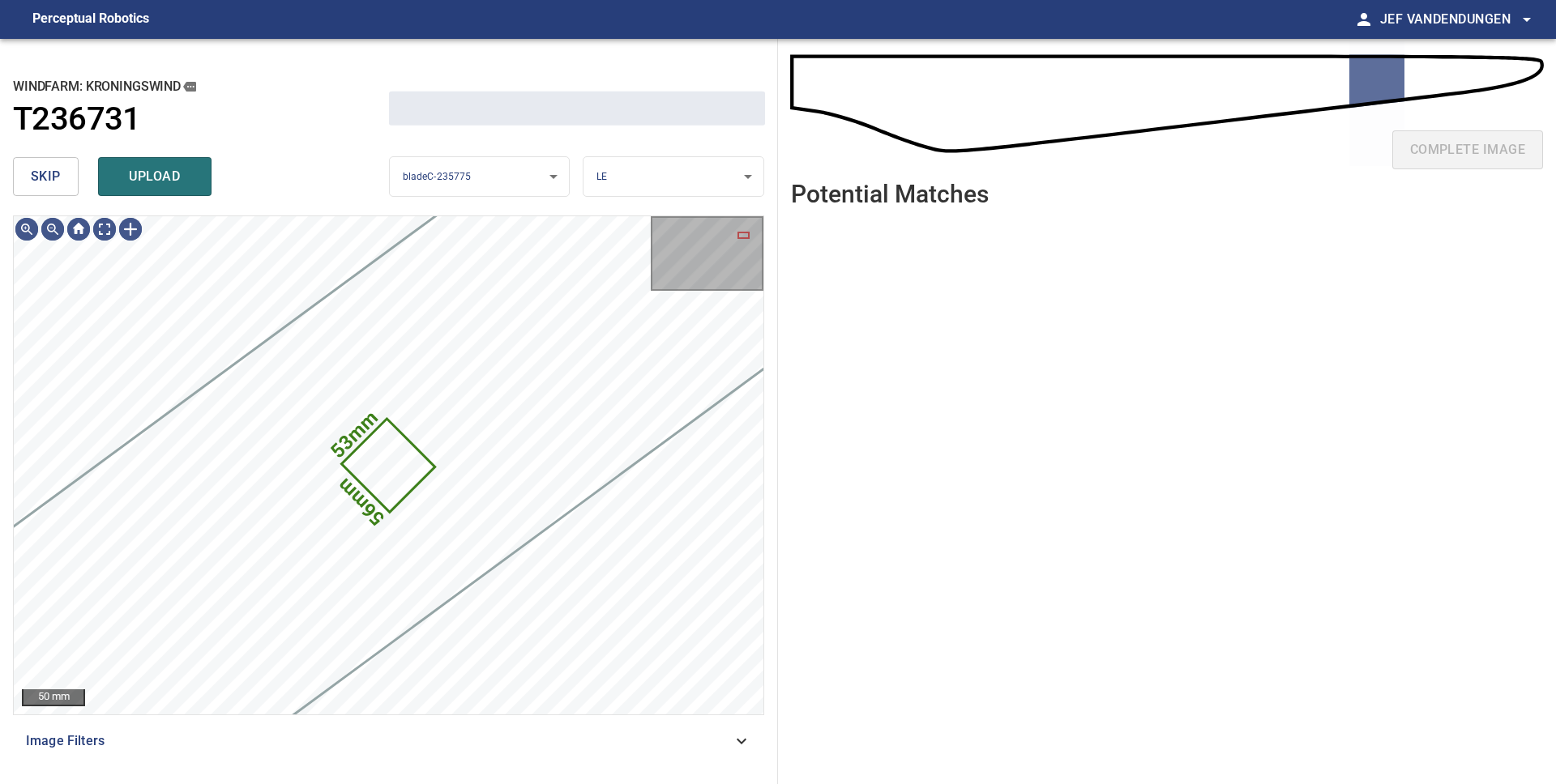
click at [34, 184] on span "skip" at bounding box center [45, 177] width 30 height 23
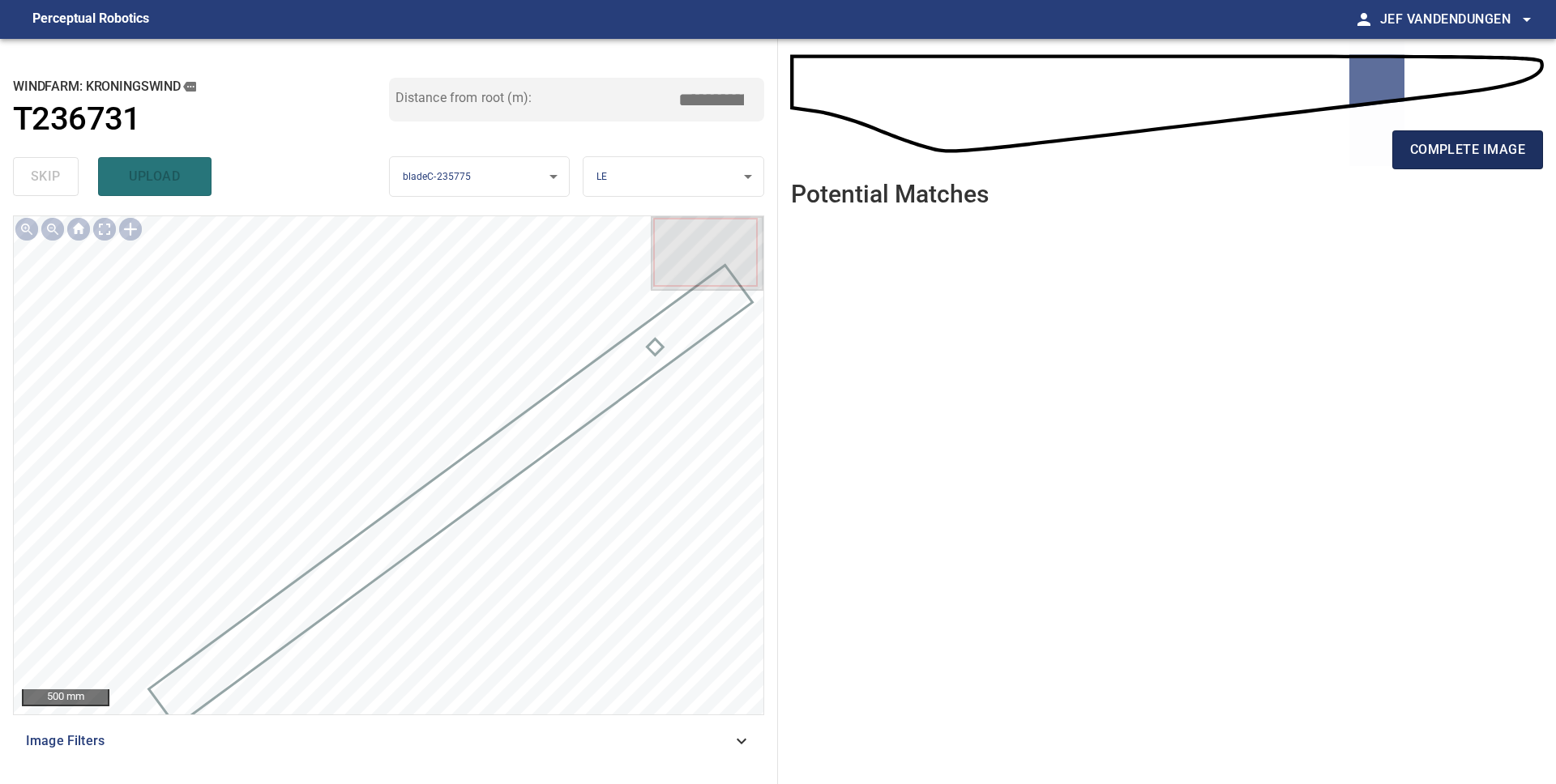
click at [1424, 149] on span "complete image" at bounding box center [1467, 150] width 115 height 23
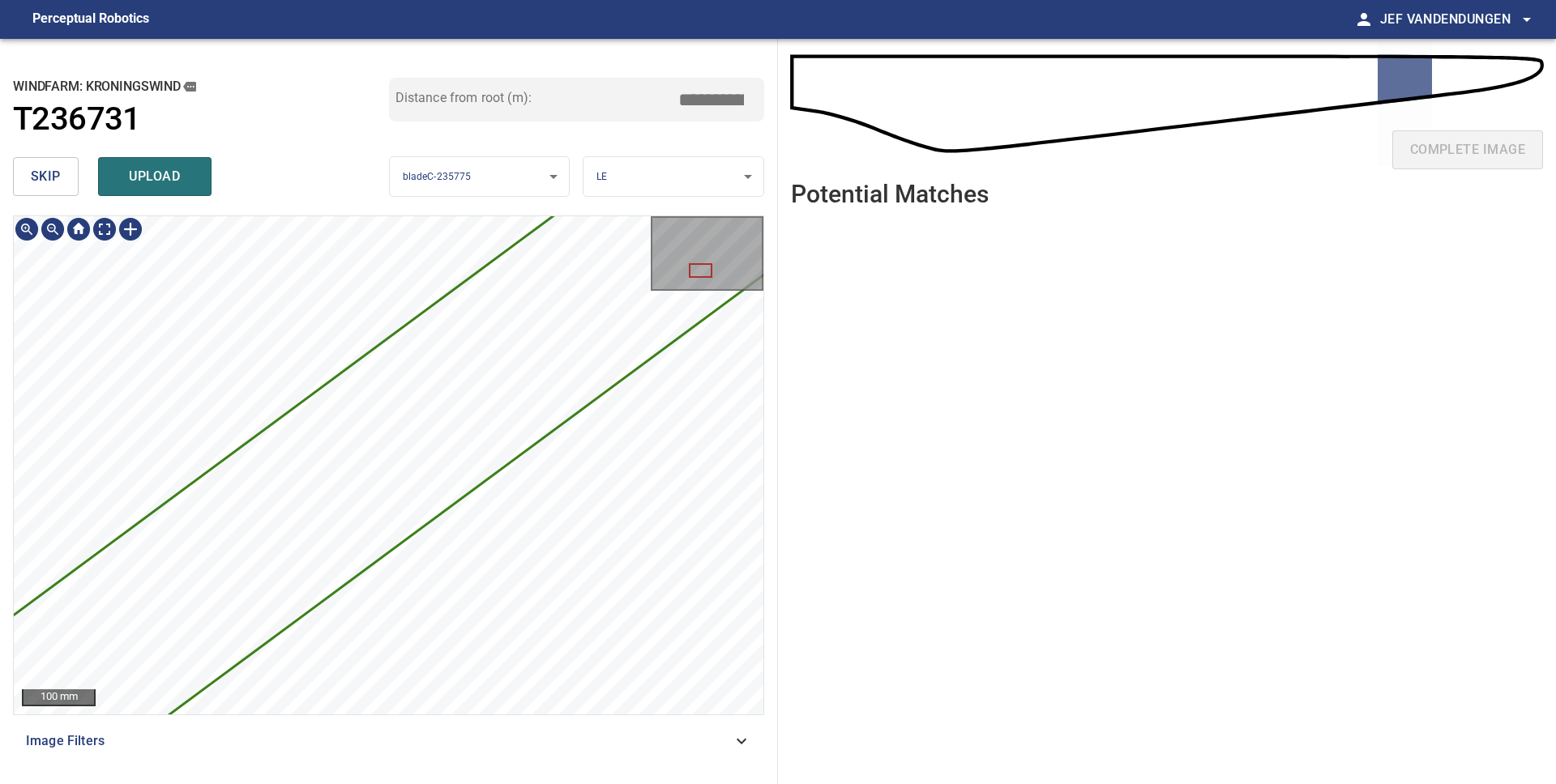
click at [317, 783] on div "**********" at bounding box center [389, 412] width 778 height 746
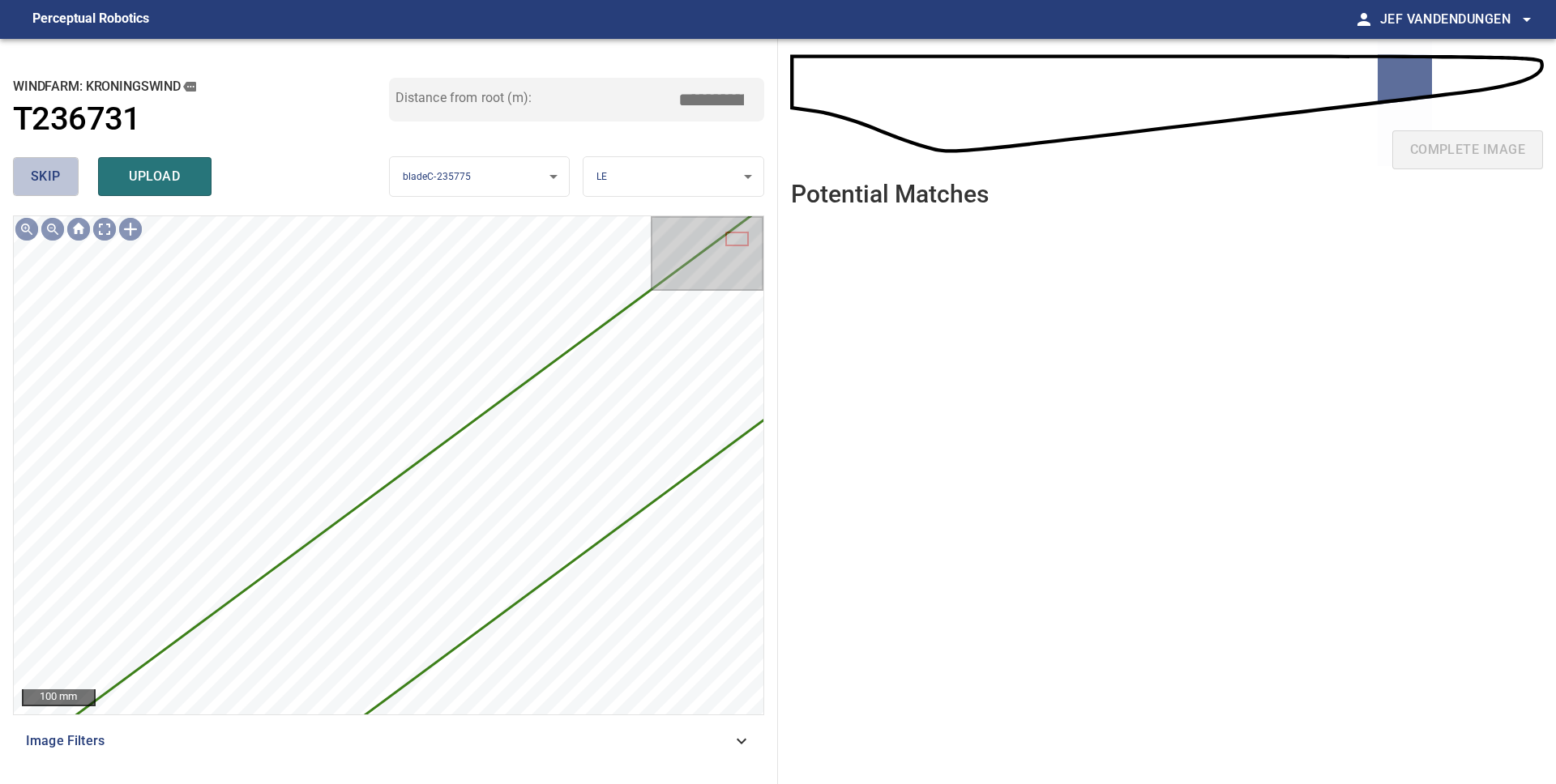
click at [50, 167] on span "skip" at bounding box center [45, 177] width 30 height 23
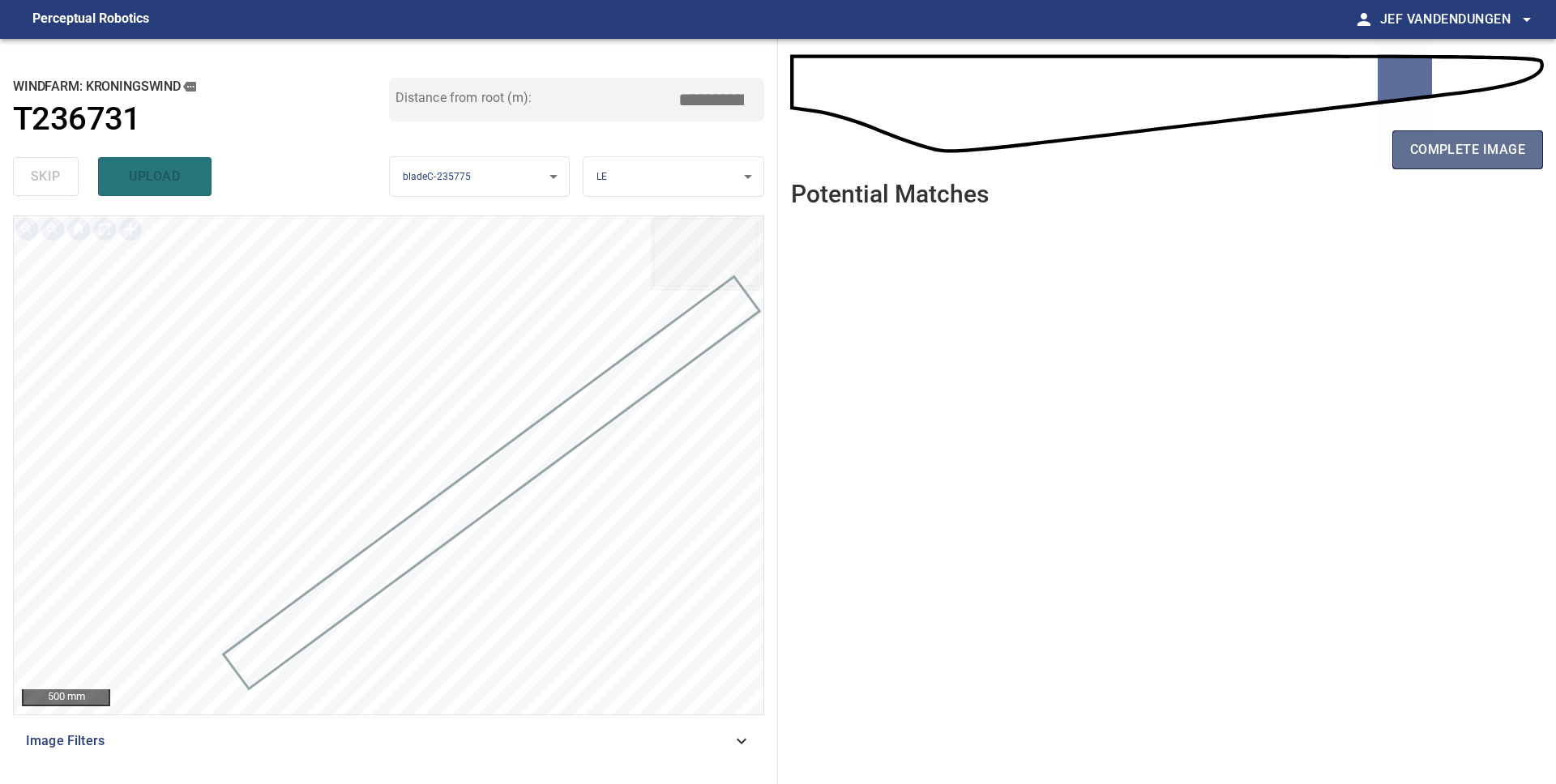
click at [1452, 146] on span "complete image" at bounding box center [1467, 150] width 115 height 23
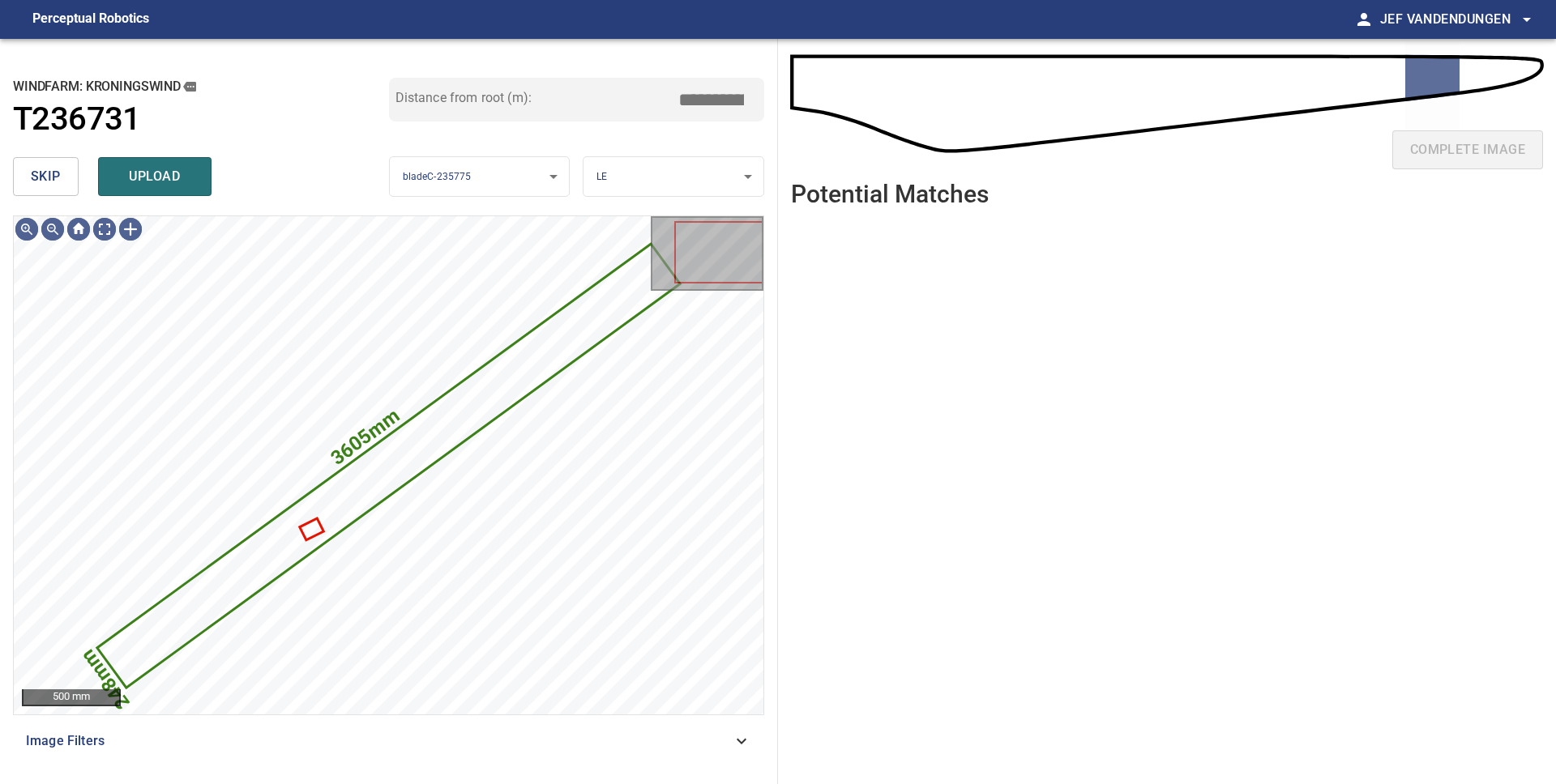
click at [38, 187] on span "skip" at bounding box center [45, 177] width 30 height 23
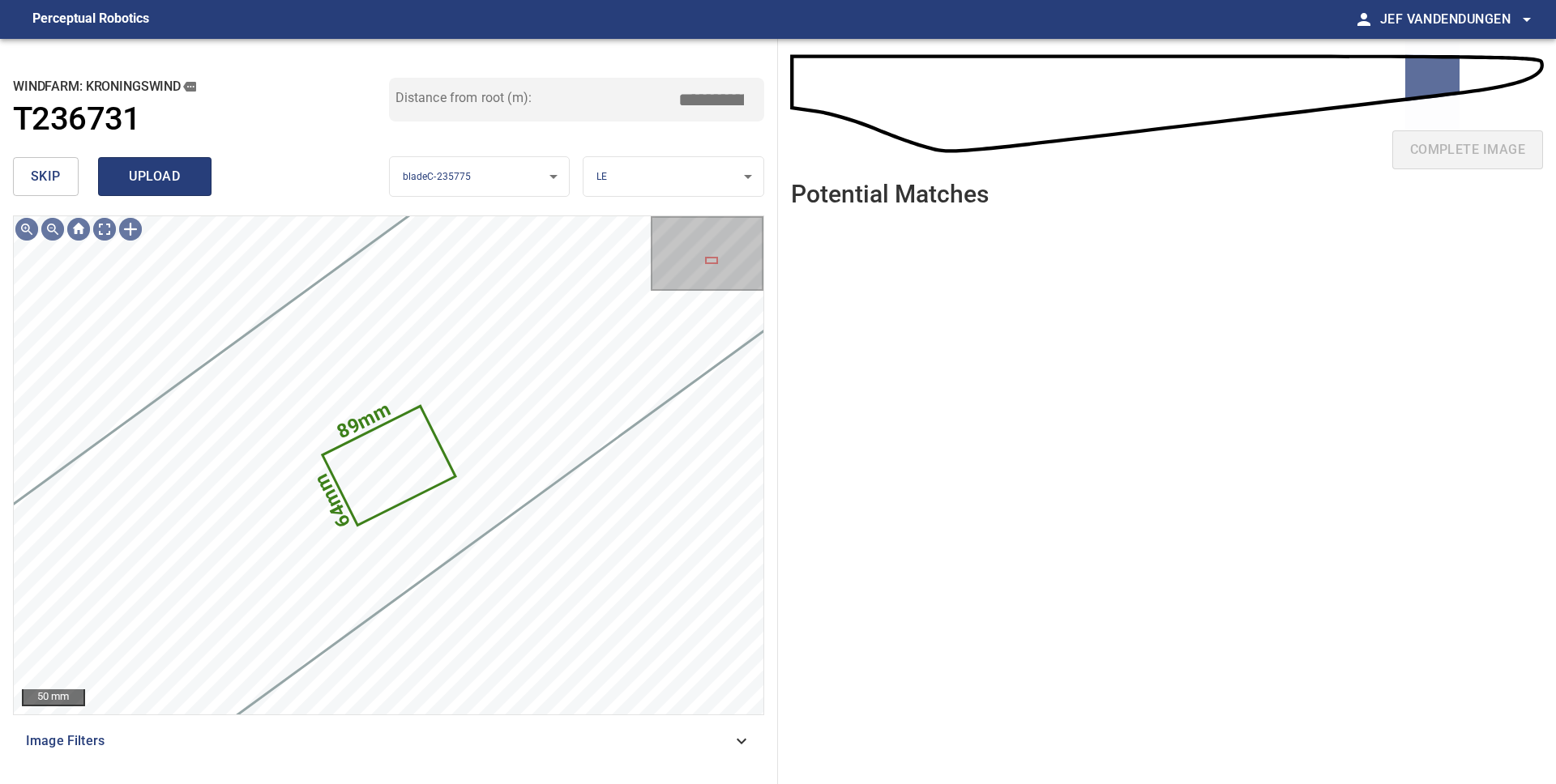
click at [122, 184] on span "upload" at bounding box center [154, 177] width 78 height 23
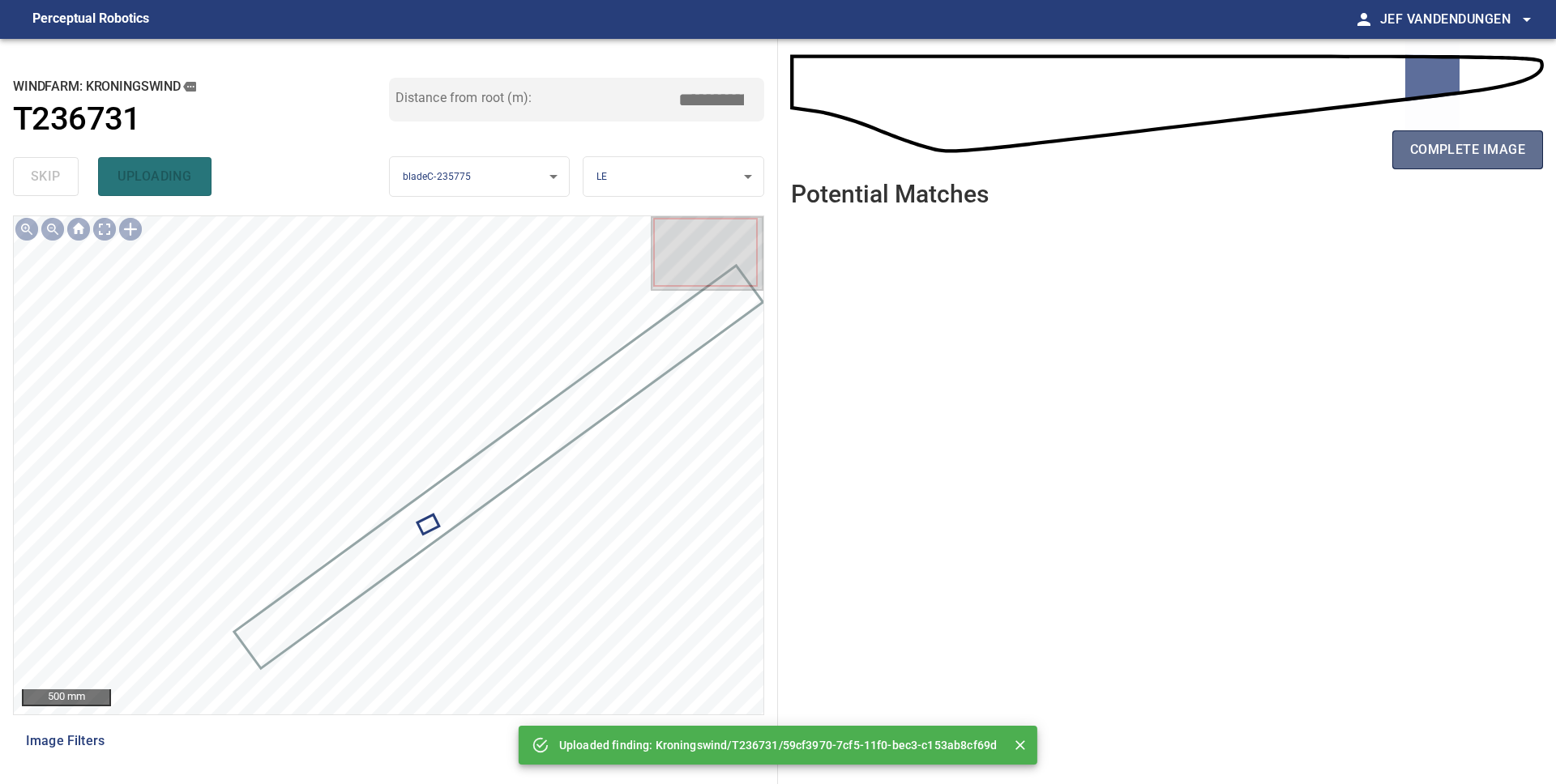
click at [1459, 151] on span "complete image" at bounding box center [1467, 150] width 115 height 23
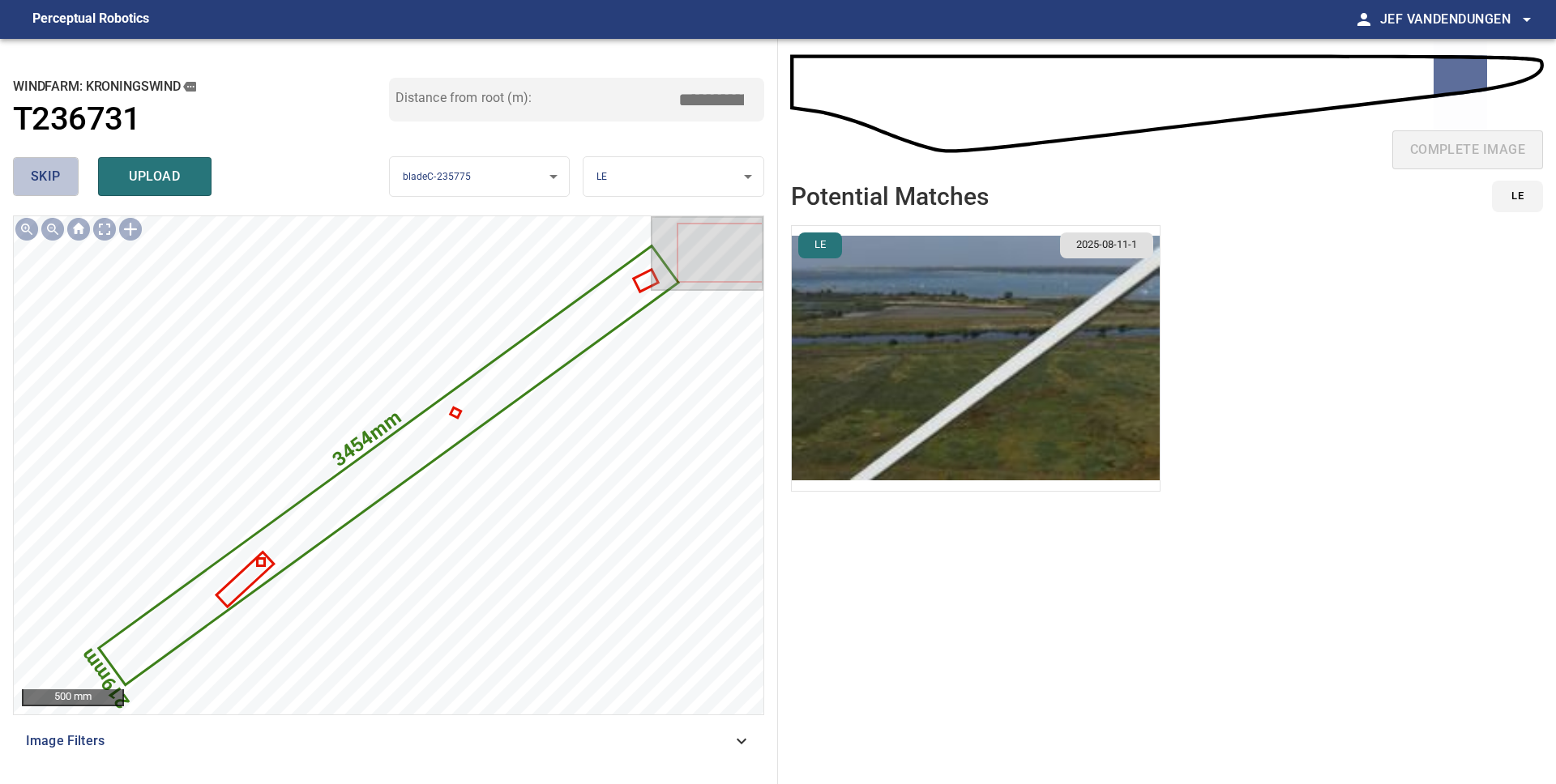
click at [49, 170] on span "skip" at bounding box center [45, 177] width 30 height 23
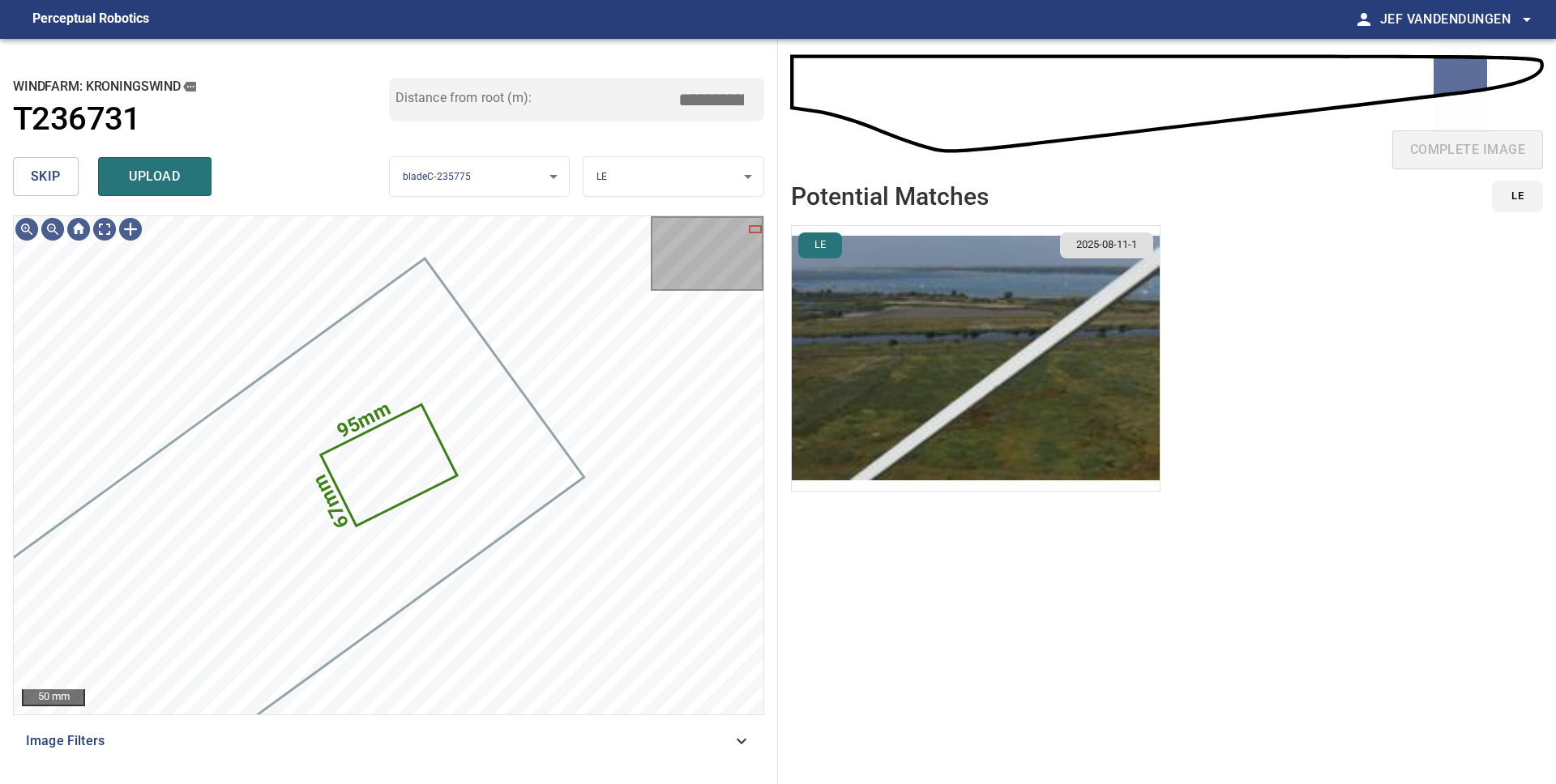
click at [877, 347] on img "button" at bounding box center [976, 358] width 368 height 265
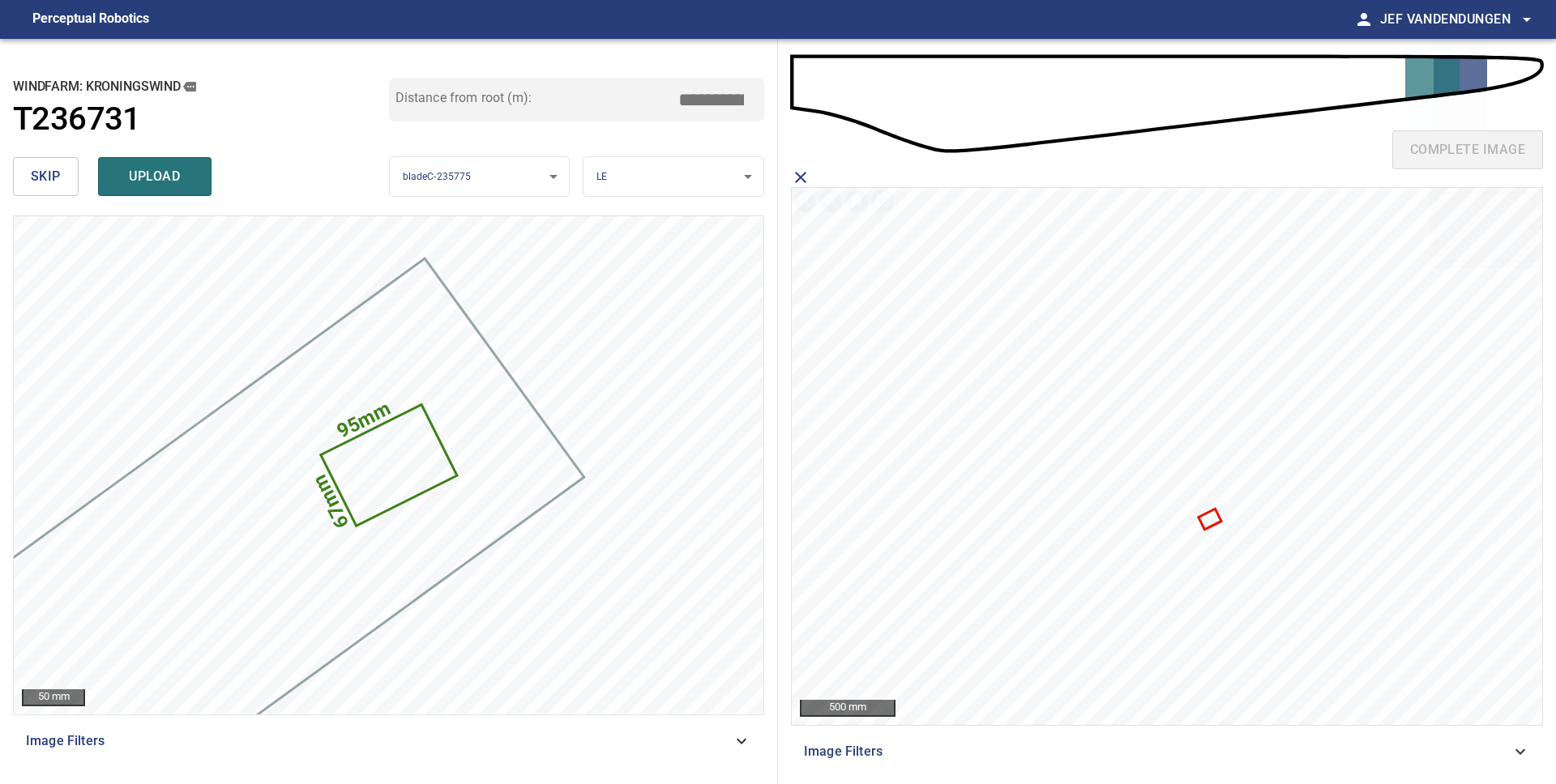
click at [1211, 519] on icon at bounding box center [1208, 520] width 19 height 18
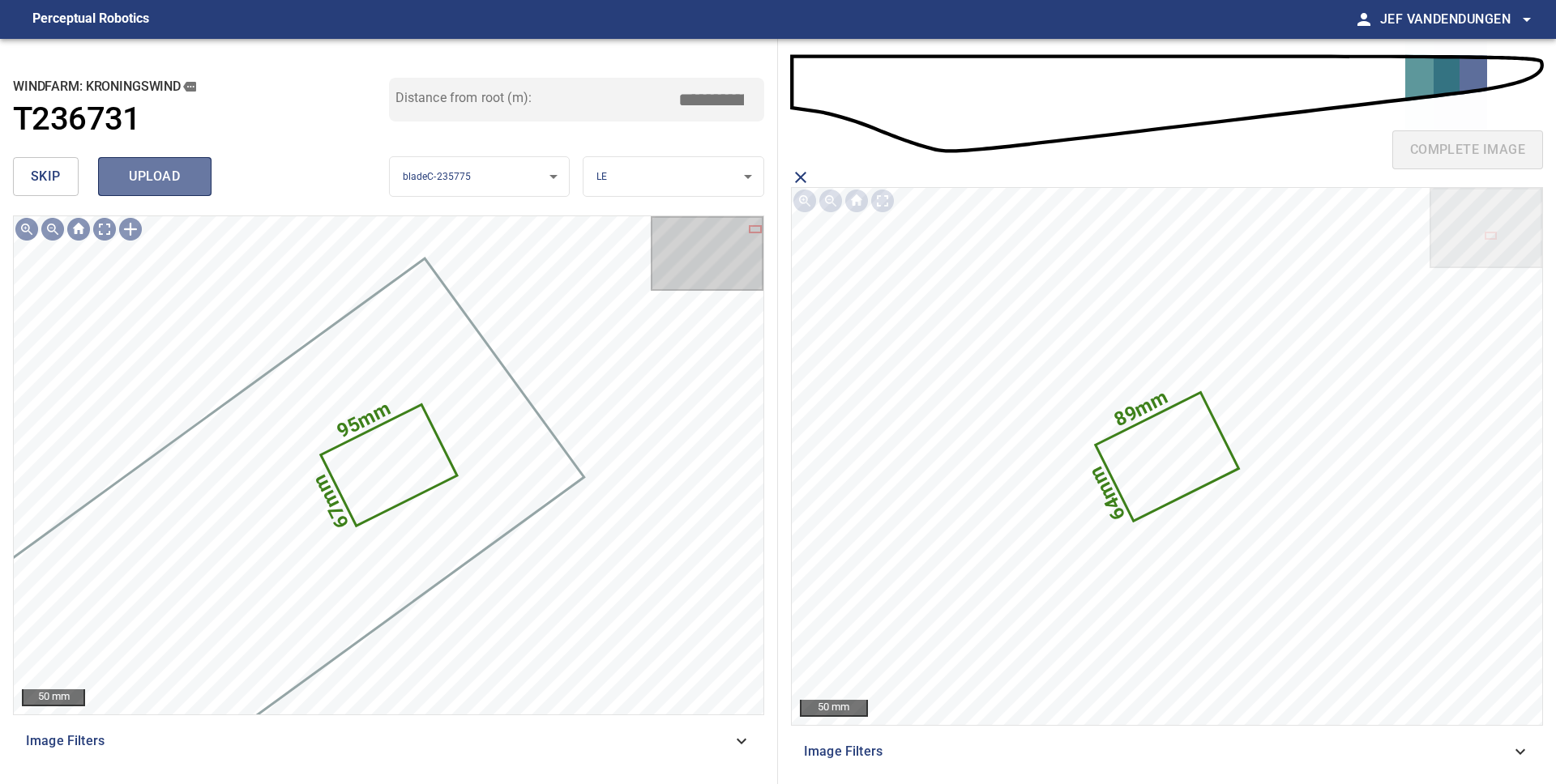
click at [120, 182] on span "upload" at bounding box center [154, 177] width 78 height 23
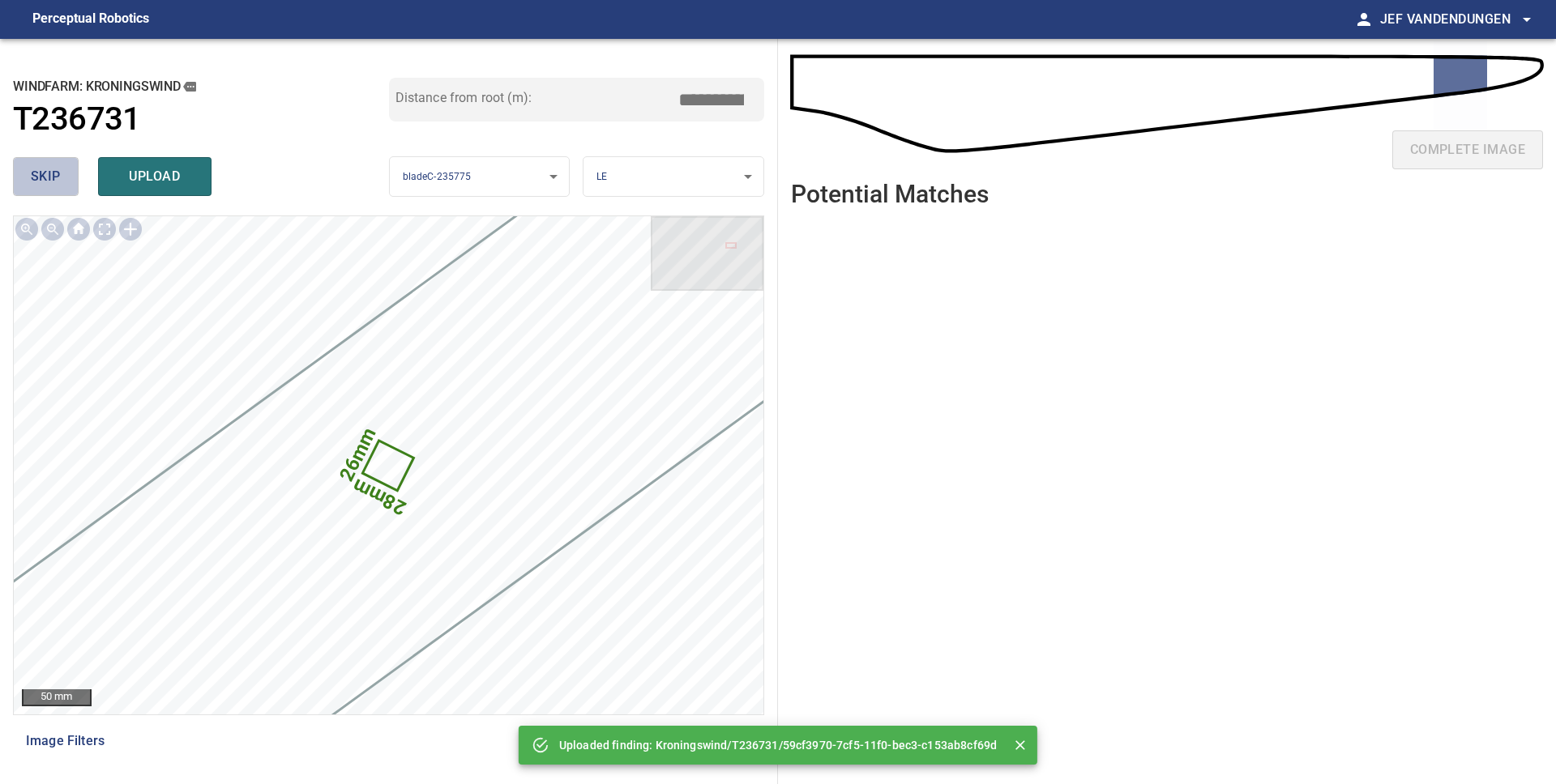
click at [24, 183] on button "skip" at bounding box center [46, 176] width 66 height 39
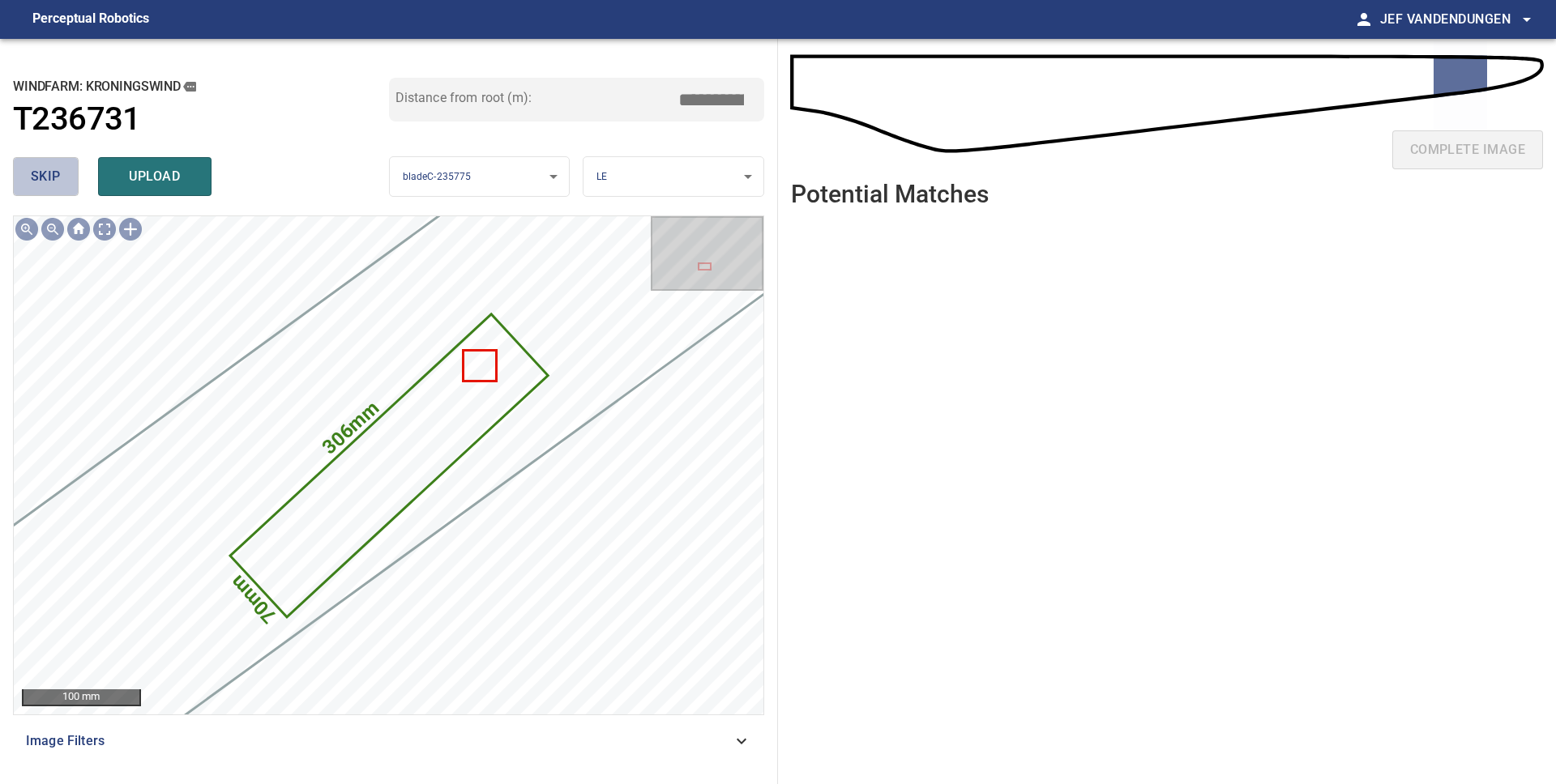
click at [47, 190] on button "skip" at bounding box center [46, 176] width 66 height 39
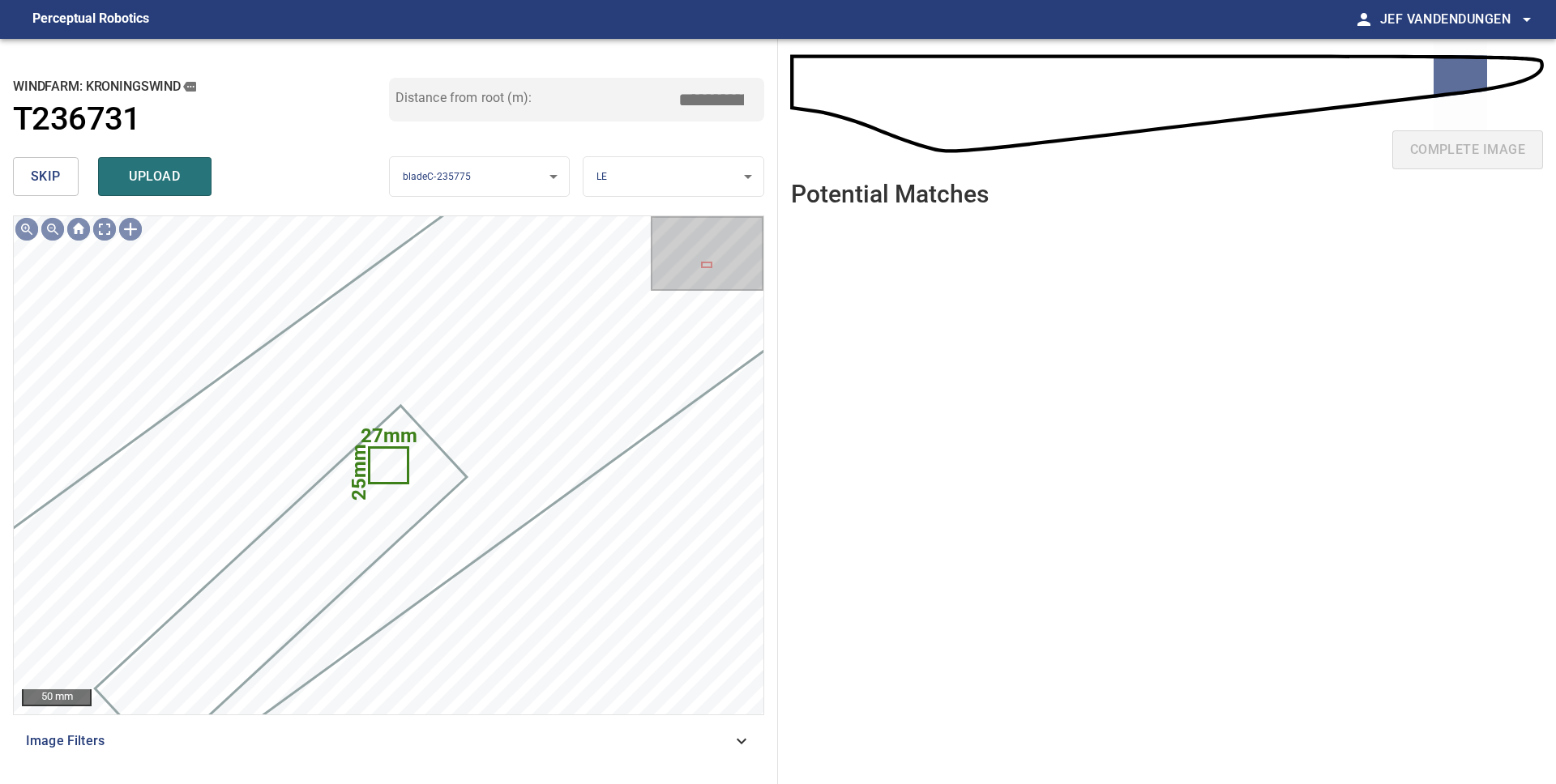
click at [47, 190] on button "skip" at bounding box center [46, 176] width 66 height 39
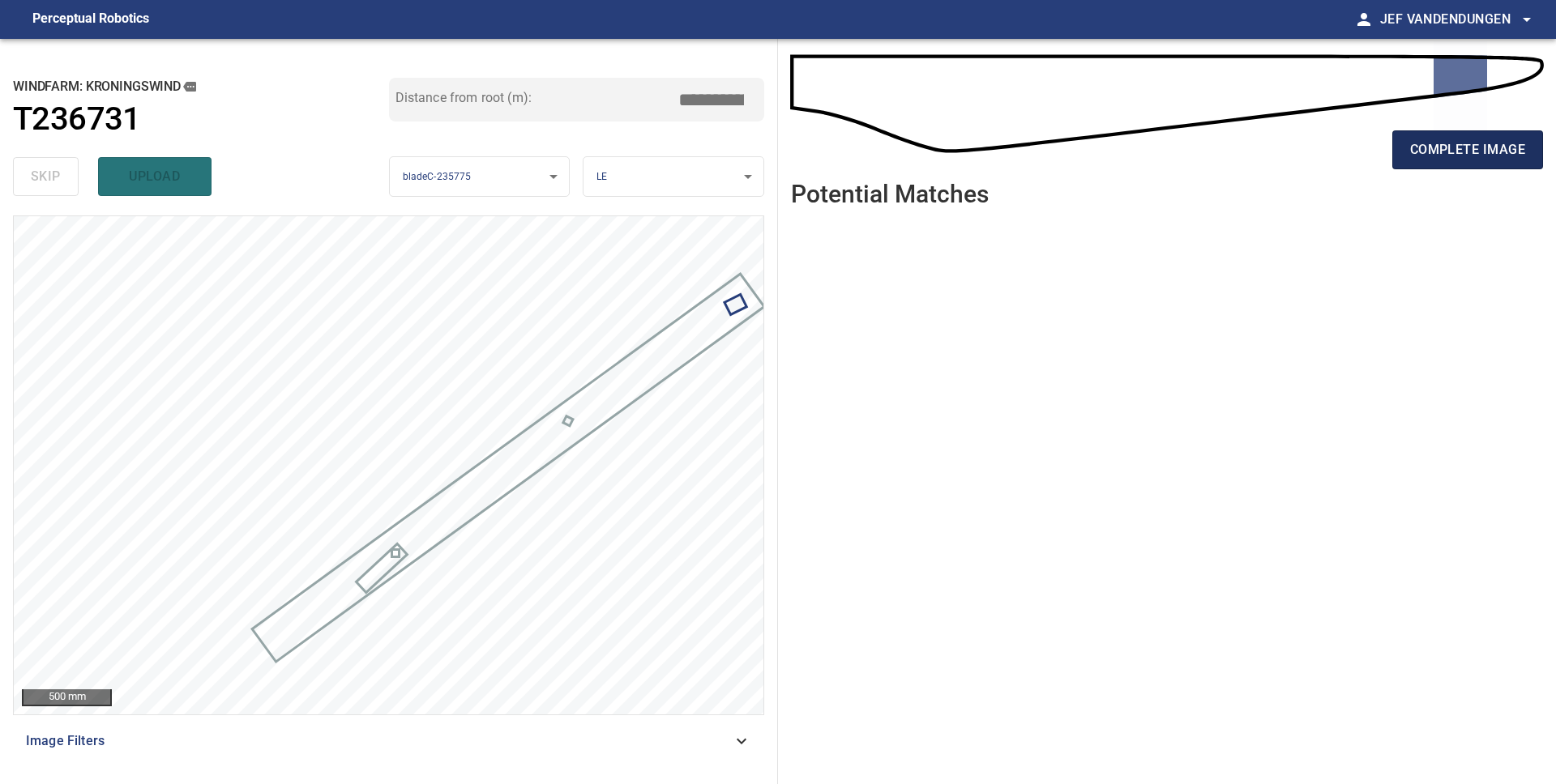
click at [1468, 145] on span "complete image" at bounding box center [1467, 150] width 115 height 23
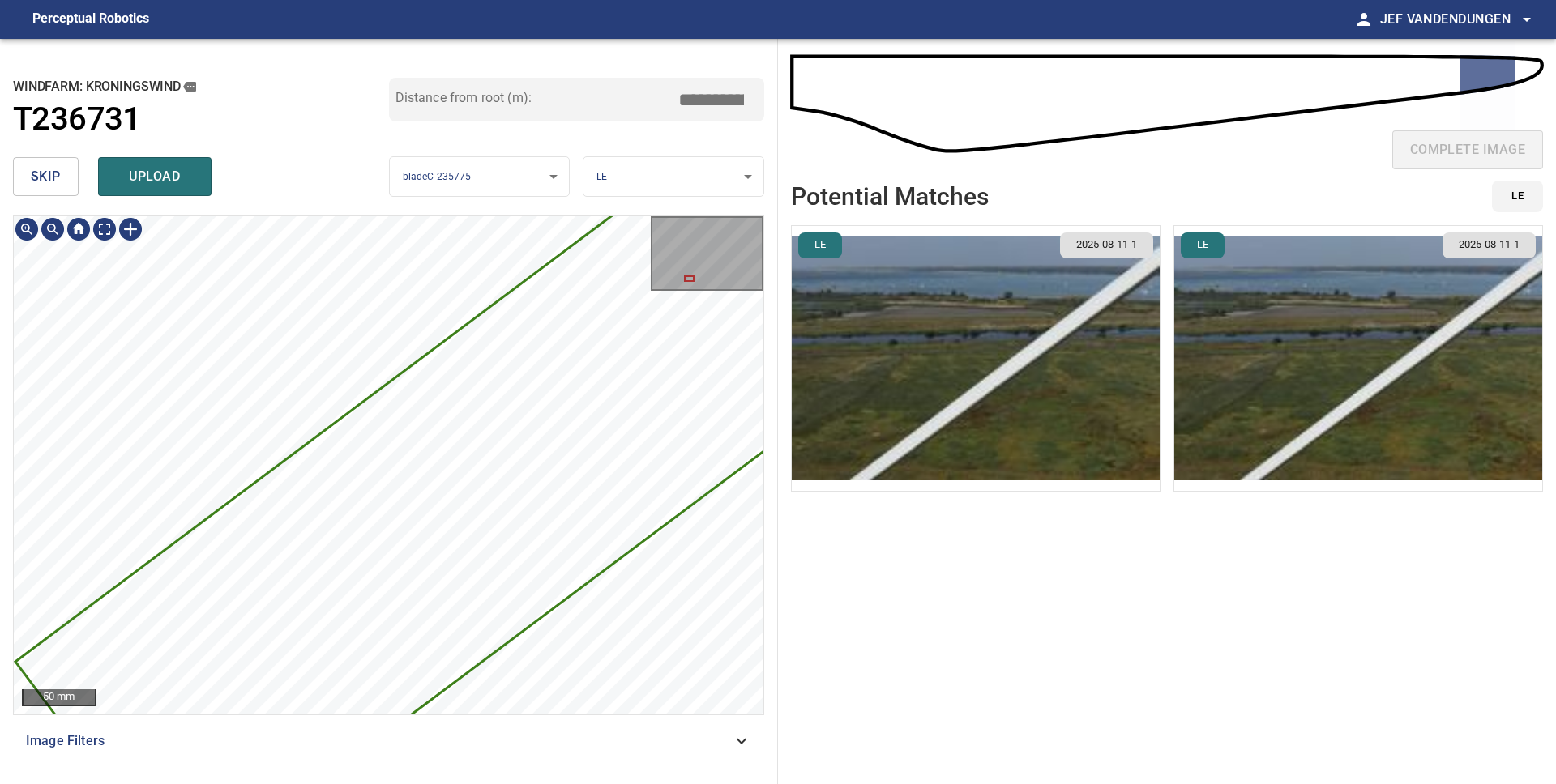
click at [352, 761] on div "3545mm 191mm 50 mm Image Filters" at bounding box center [389, 493] width 751 height 556
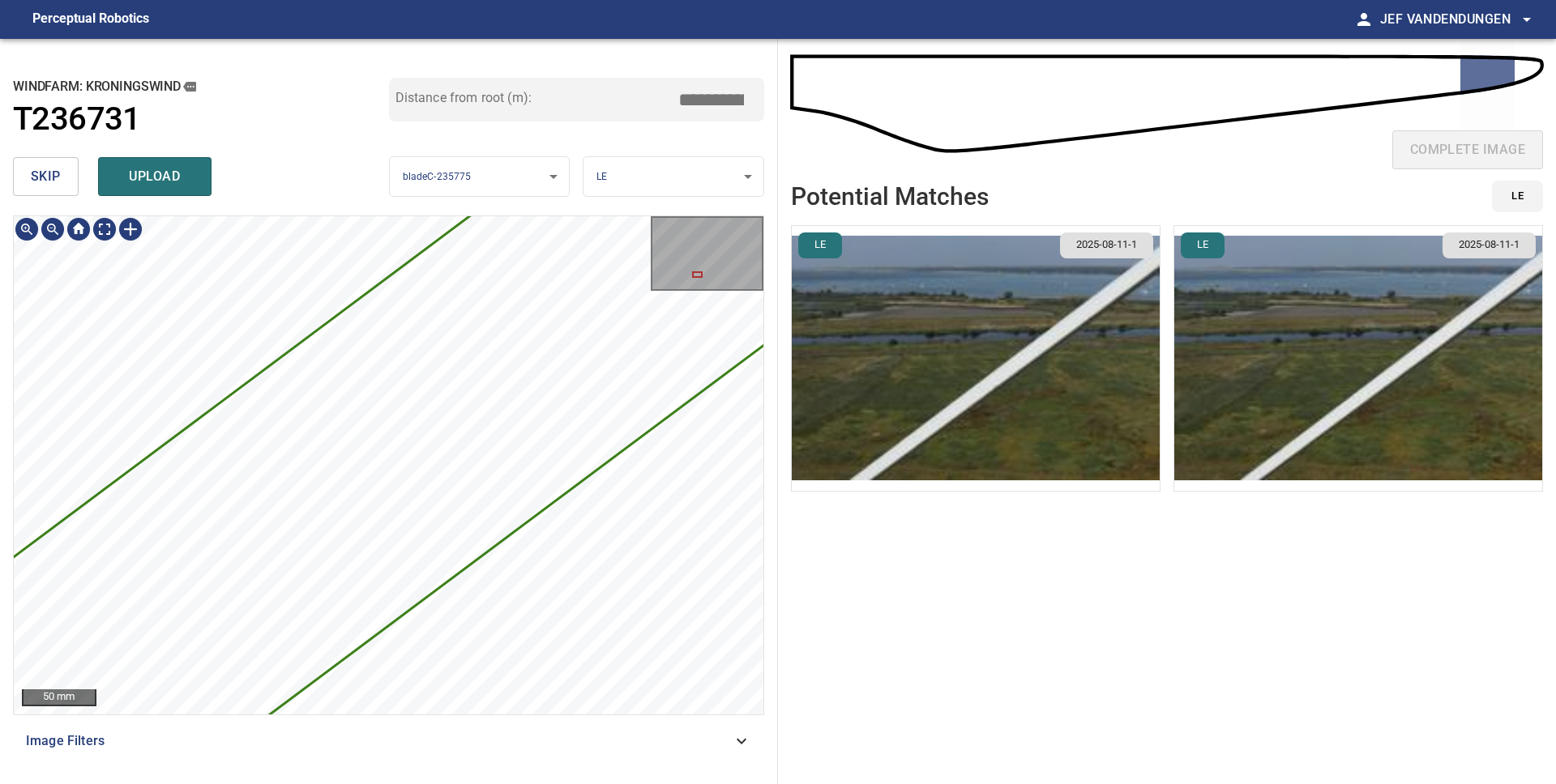
click at [351, 735] on div "3545mm 191mm 50 mm Image Filters" at bounding box center [389, 493] width 751 height 556
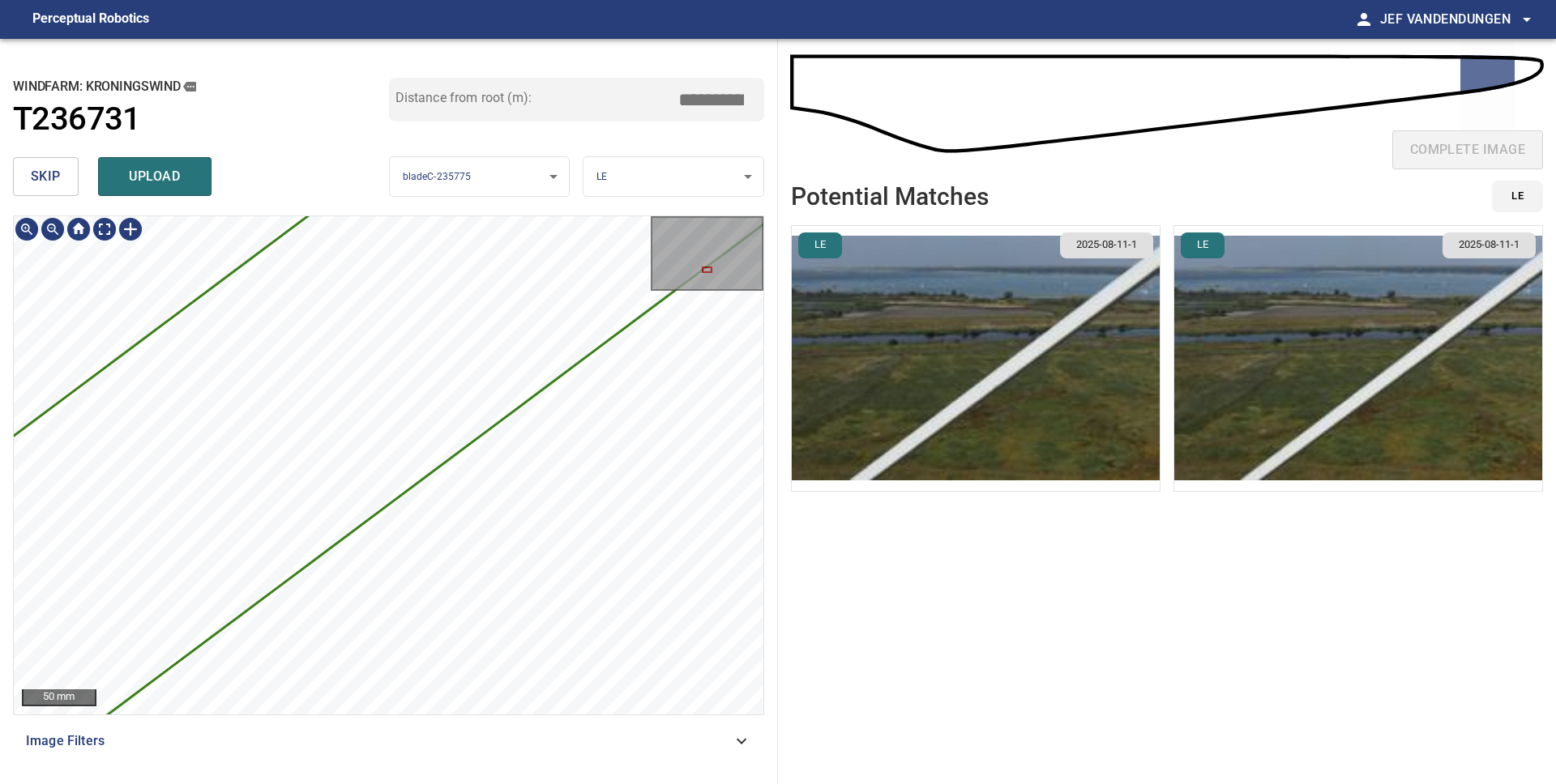
click at [308, 740] on div "3545mm 191mm 50 mm Image Filters" at bounding box center [389, 493] width 751 height 556
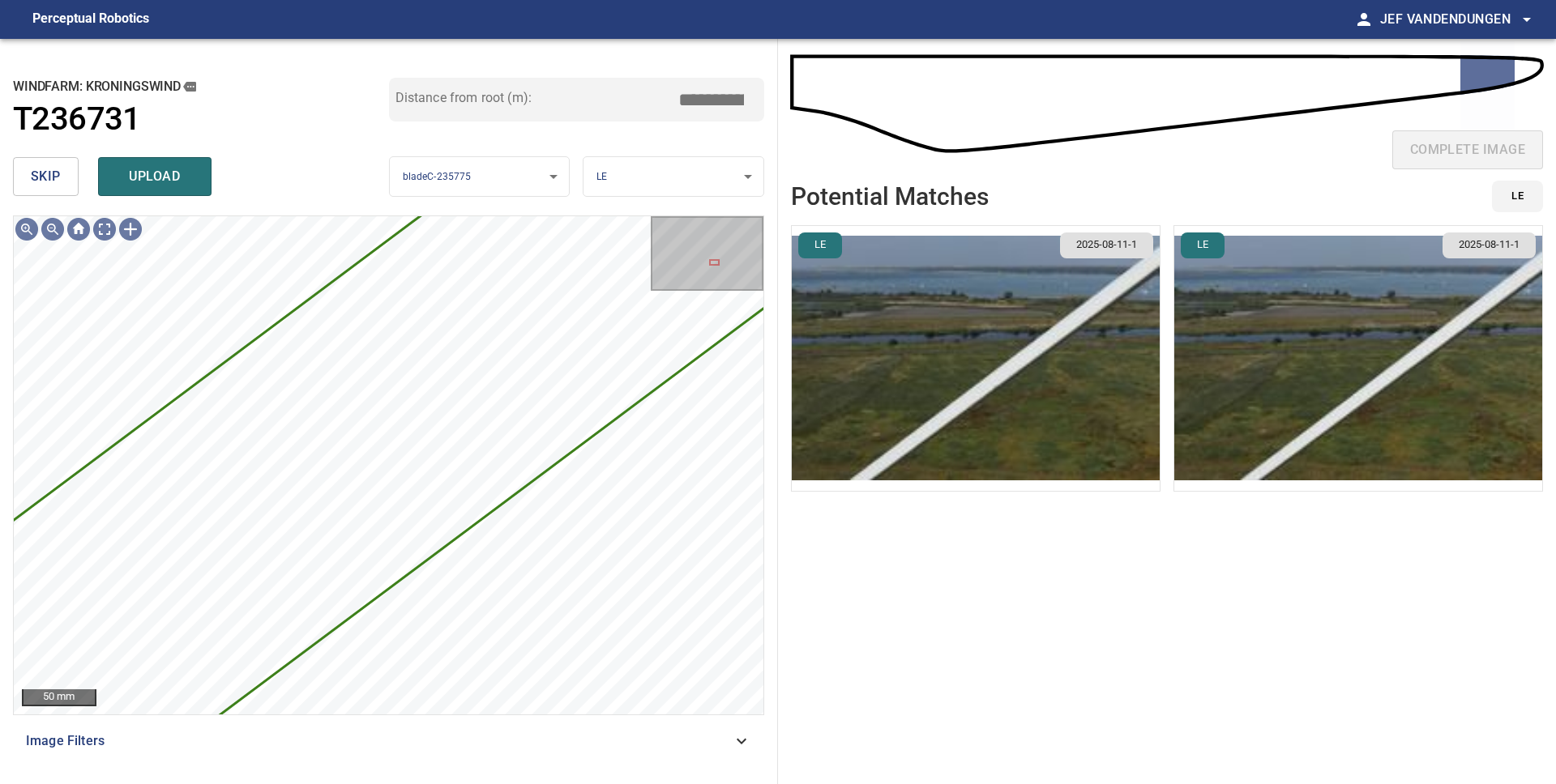
click at [47, 177] on span "skip" at bounding box center [45, 177] width 30 height 23
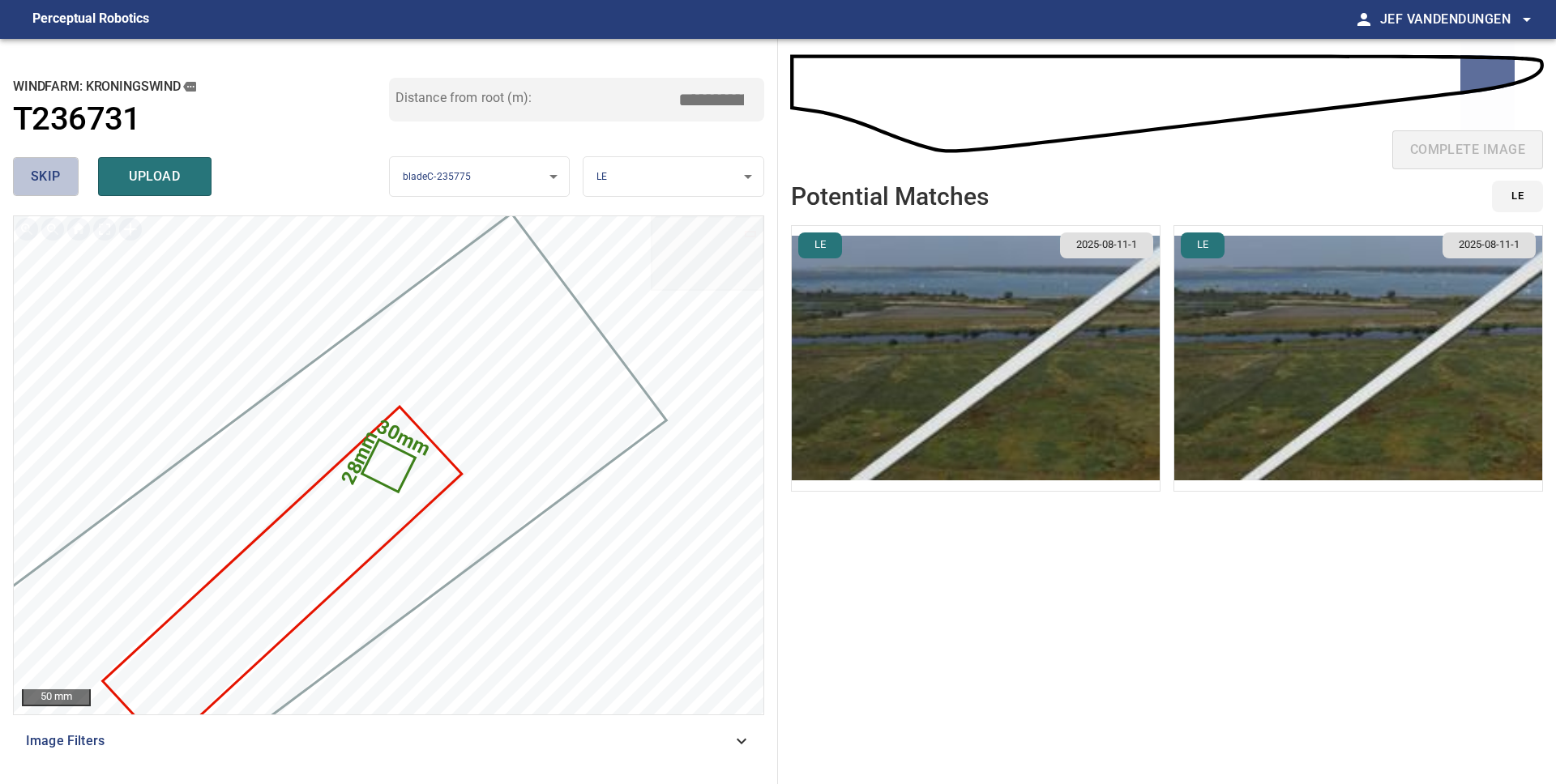
click at [49, 177] on span "skip" at bounding box center [45, 177] width 30 height 23
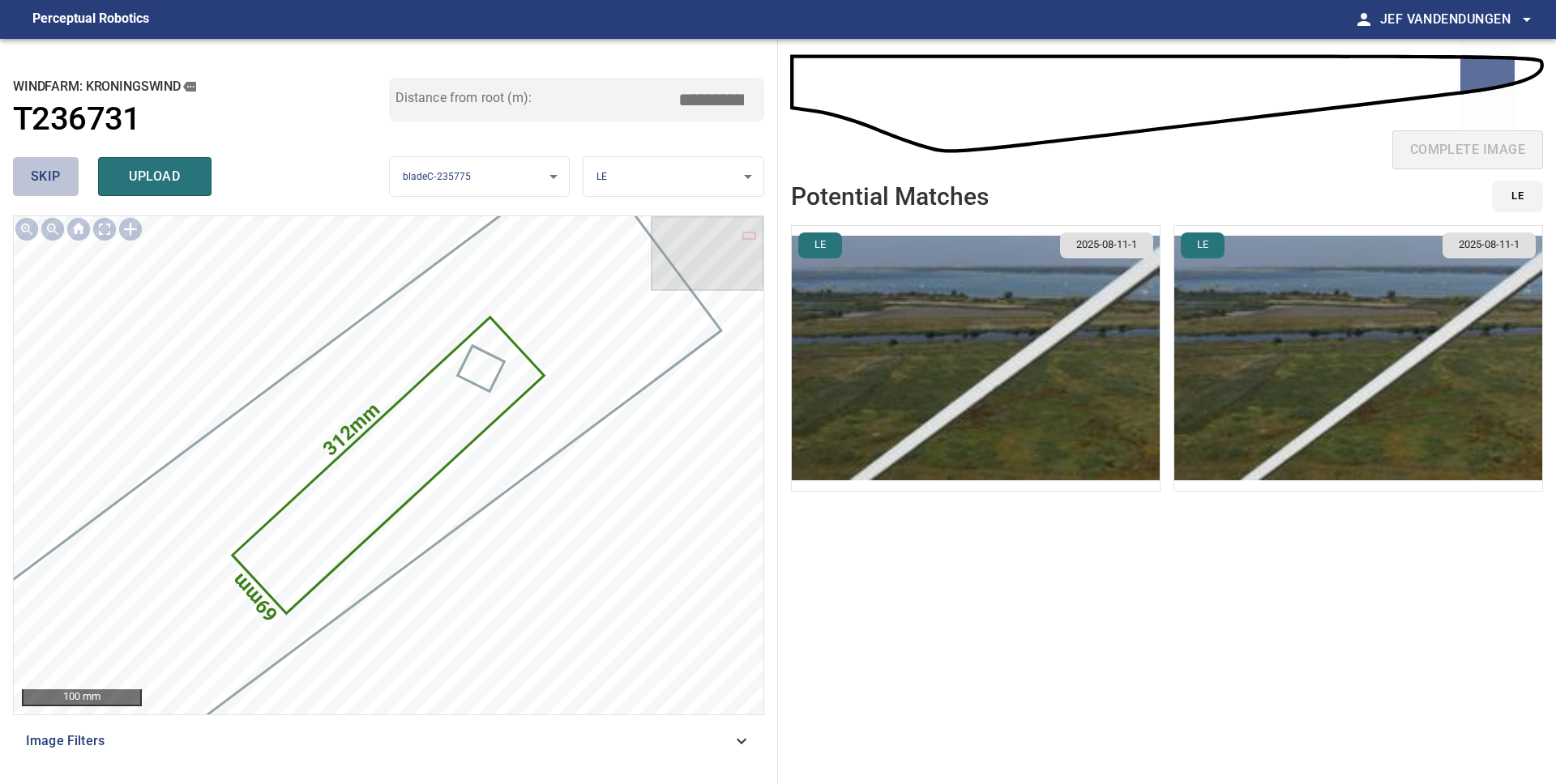
click at [49, 177] on span "skip" at bounding box center [45, 177] width 30 height 23
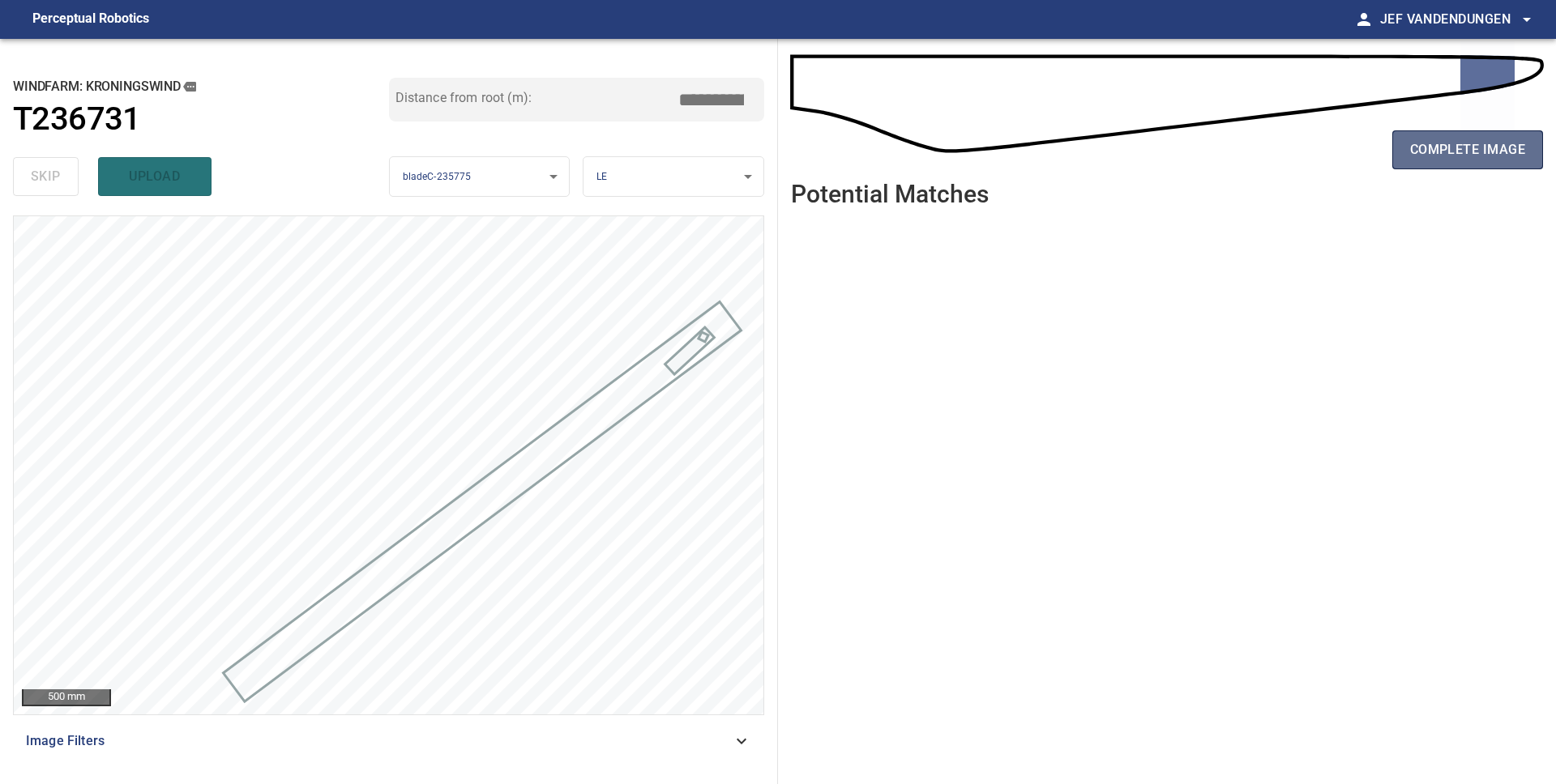
drag, startPoint x: 1464, startPoint y: 152, endPoint x: 1438, endPoint y: 154, distance: 26.1
click at [1463, 152] on span "complete image" at bounding box center [1467, 150] width 115 height 23
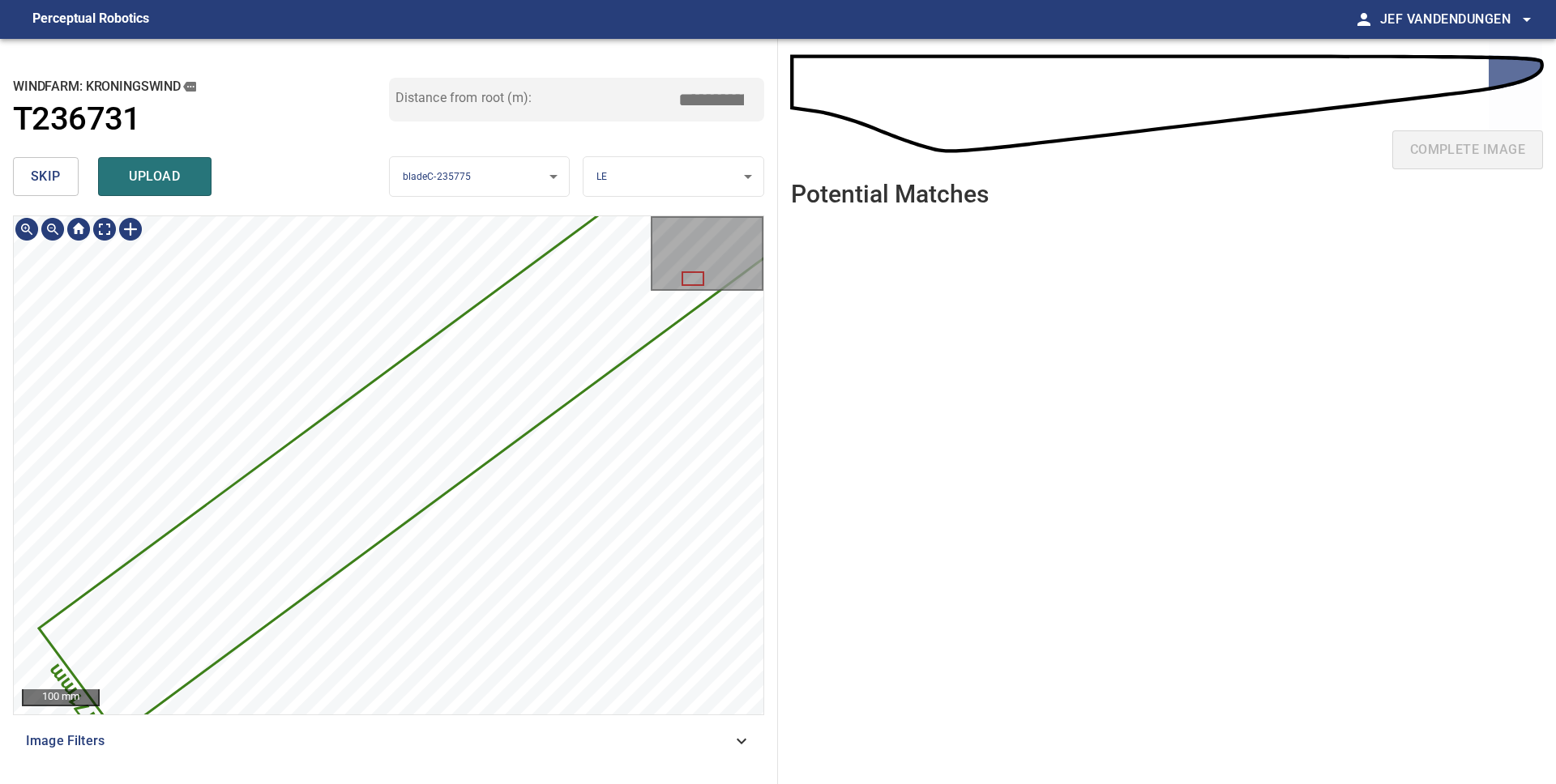
click at [676, 399] on div "3434mm 171mm" at bounding box center [388, 465] width 750 height 498
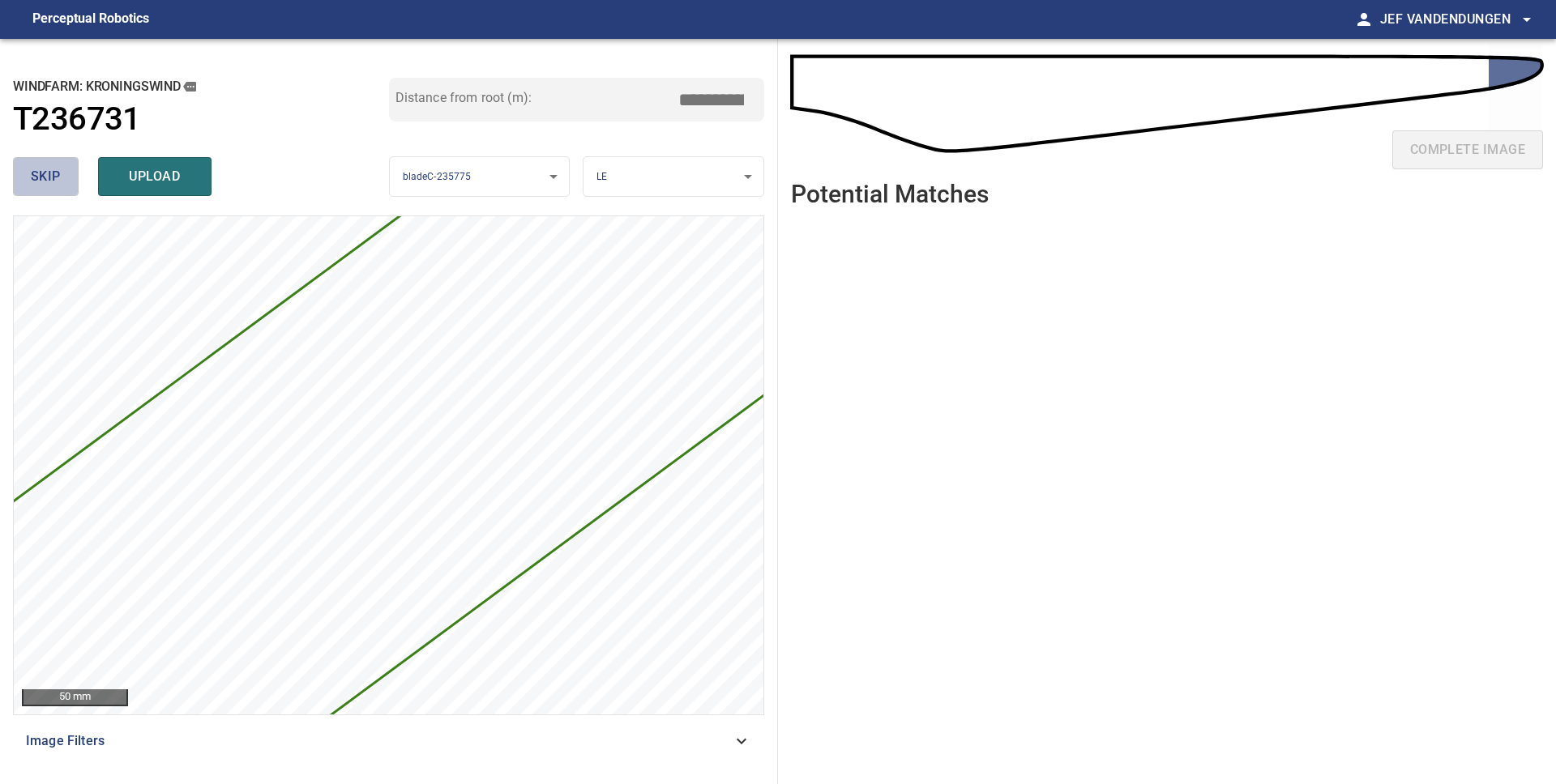
click at [48, 180] on span "skip" at bounding box center [45, 177] width 30 height 23
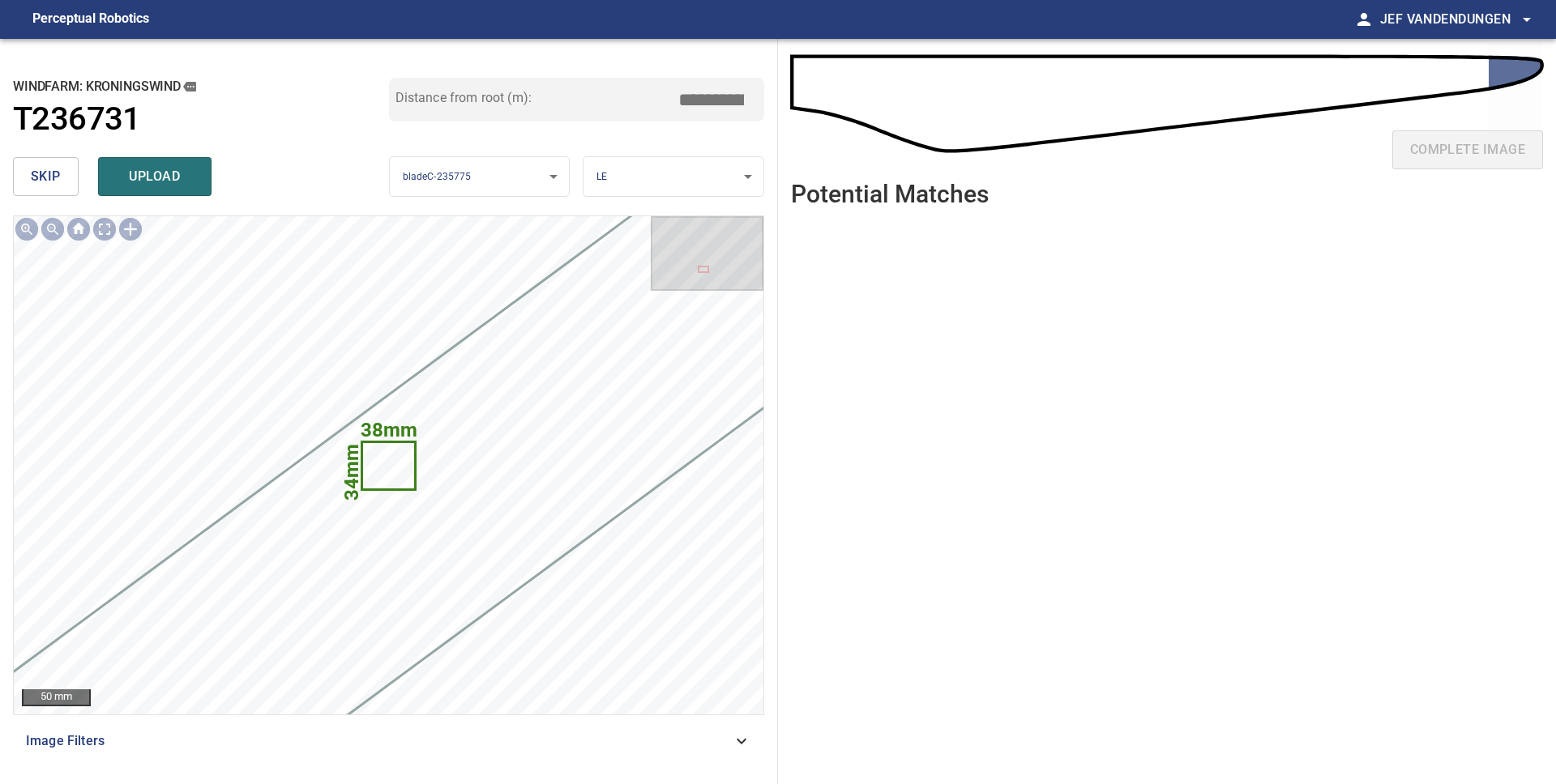
click at [37, 176] on span "skip" at bounding box center [45, 177] width 30 height 23
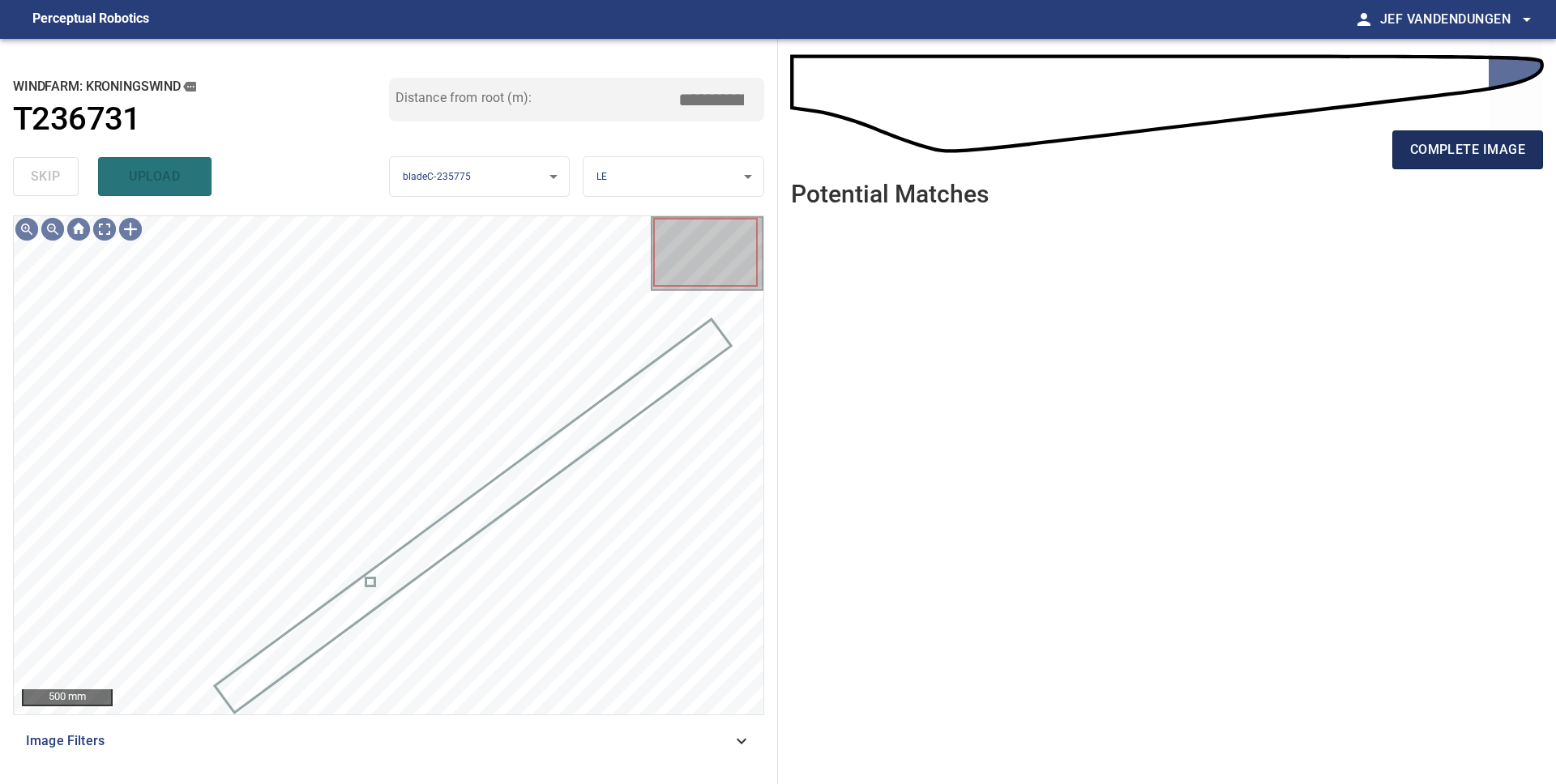
click at [1435, 146] on span "complete image" at bounding box center [1467, 150] width 115 height 23
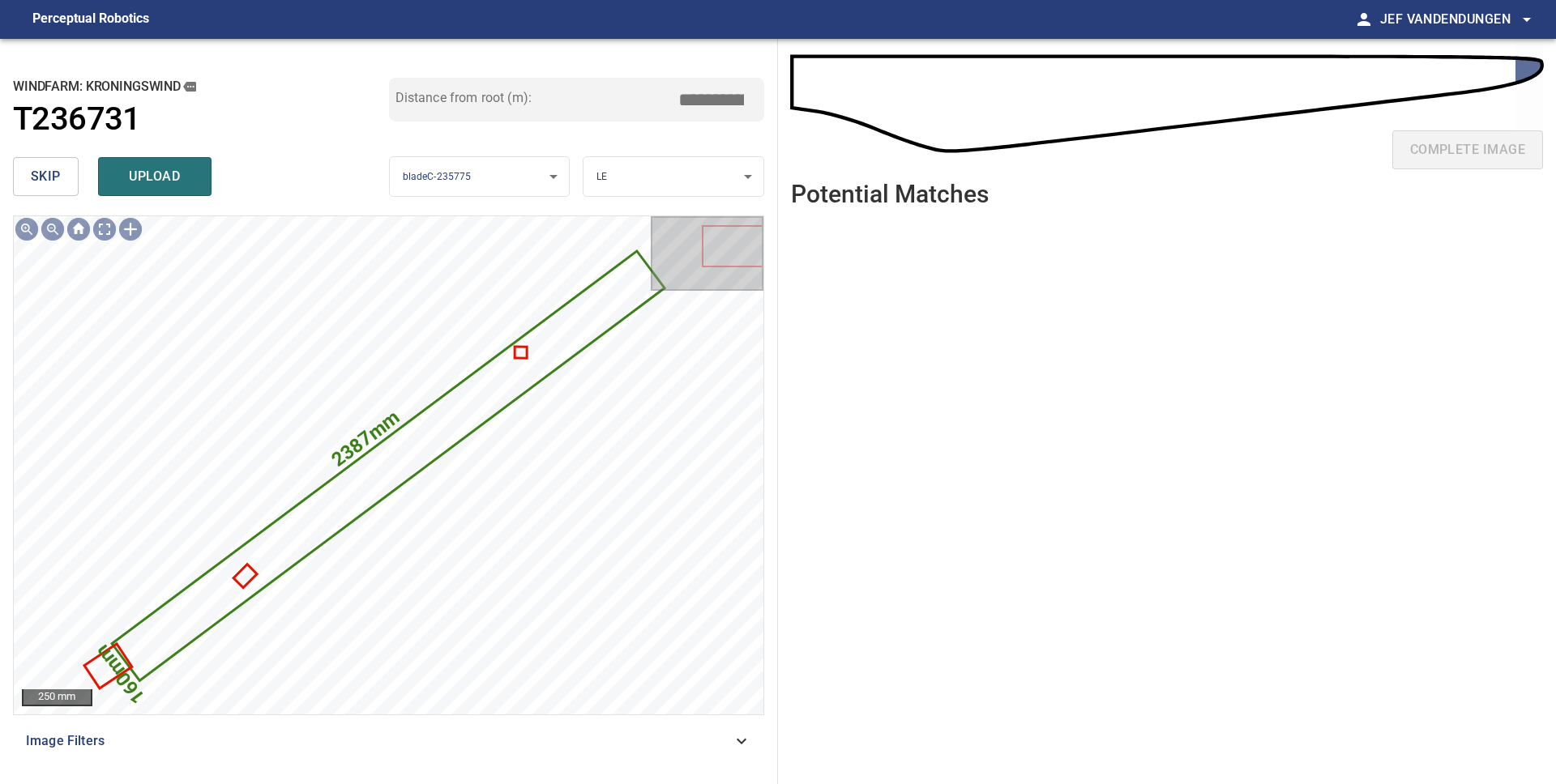
click at [44, 176] on span "skip" at bounding box center [45, 177] width 30 height 23
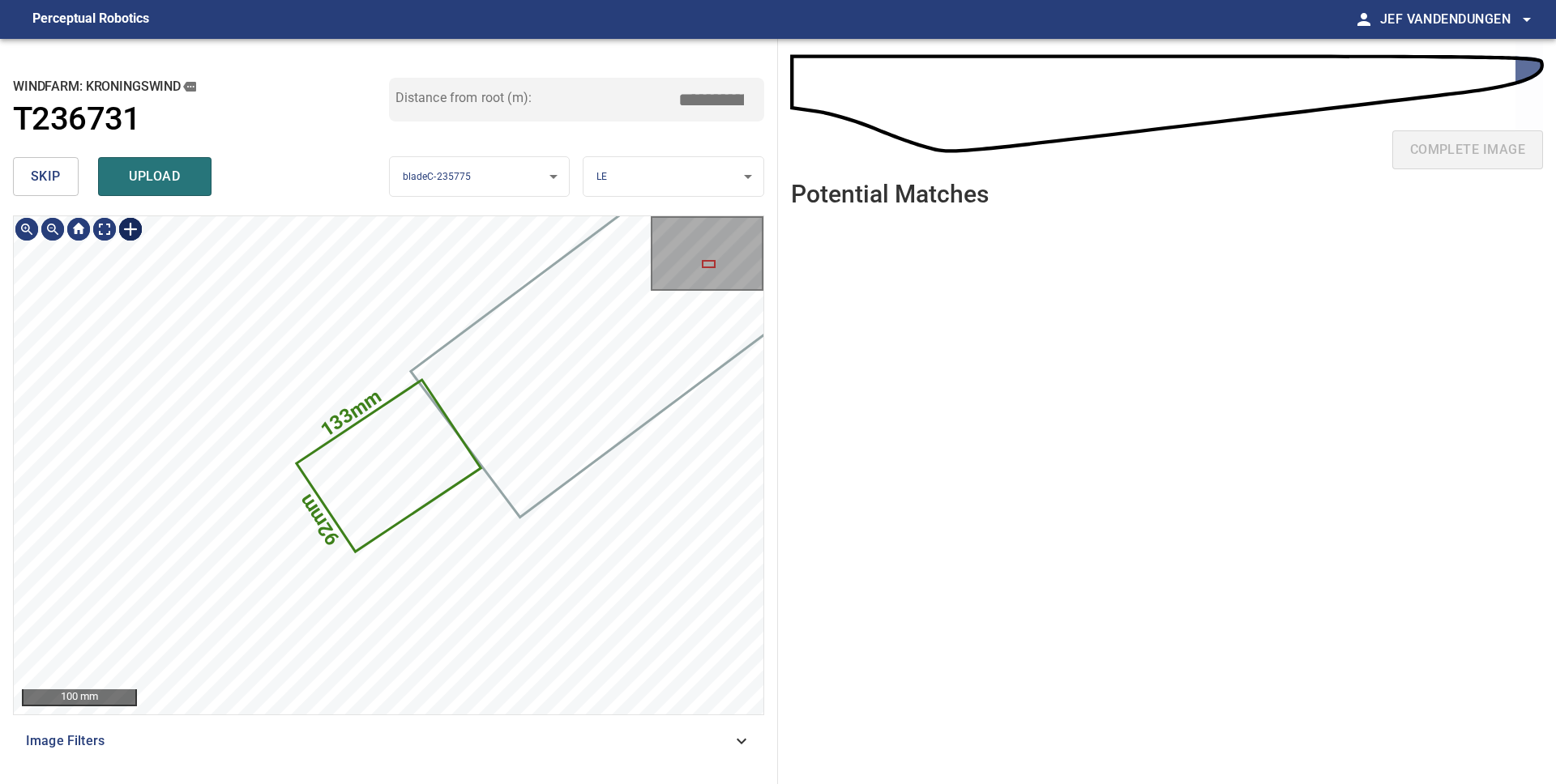
click at [132, 228] on div at bounding box center [130, 229] width 26 height 26
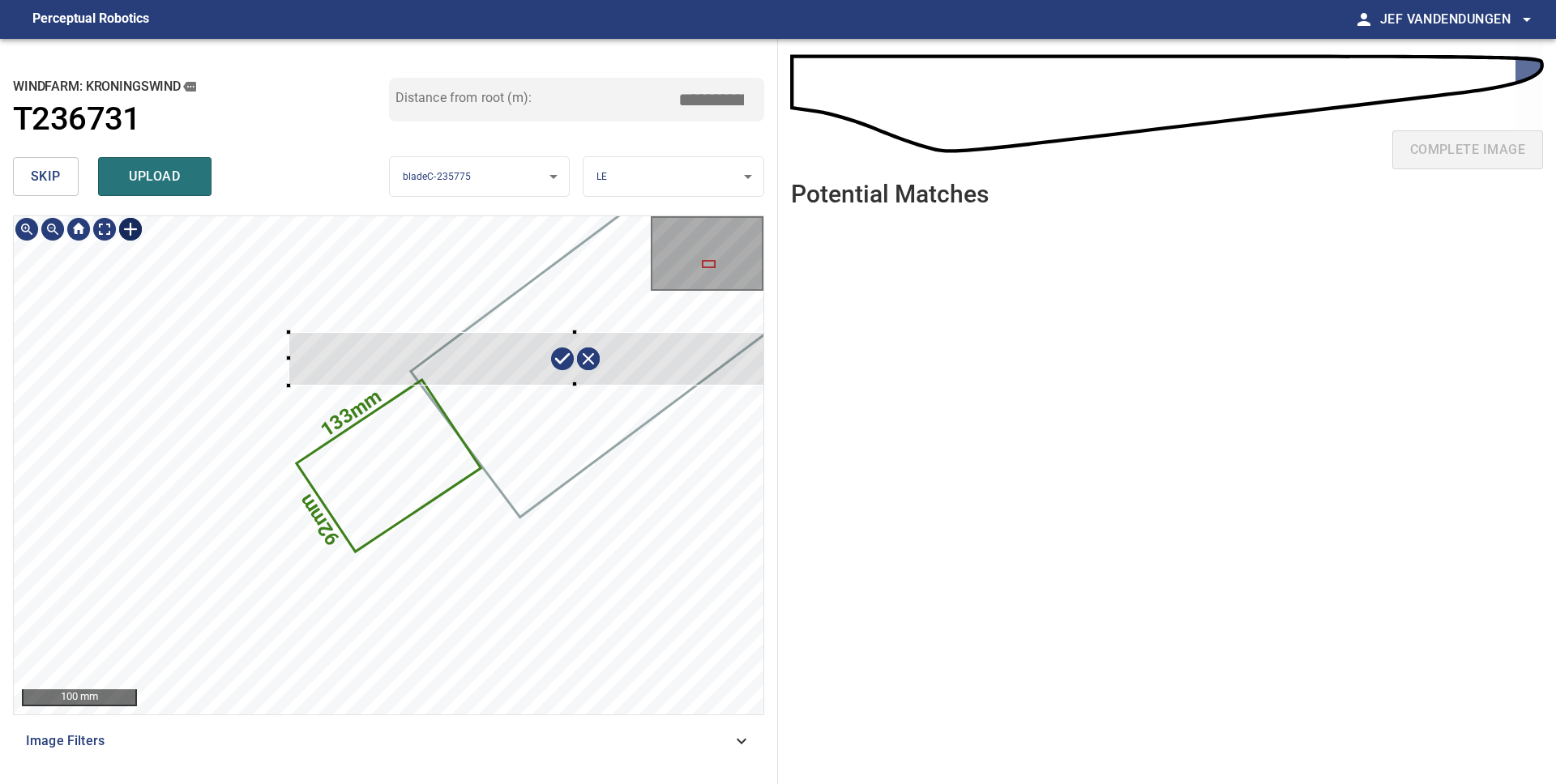
click at [869, 340] on div "**********" at bounding box center [778, 412] width 1556 height 746
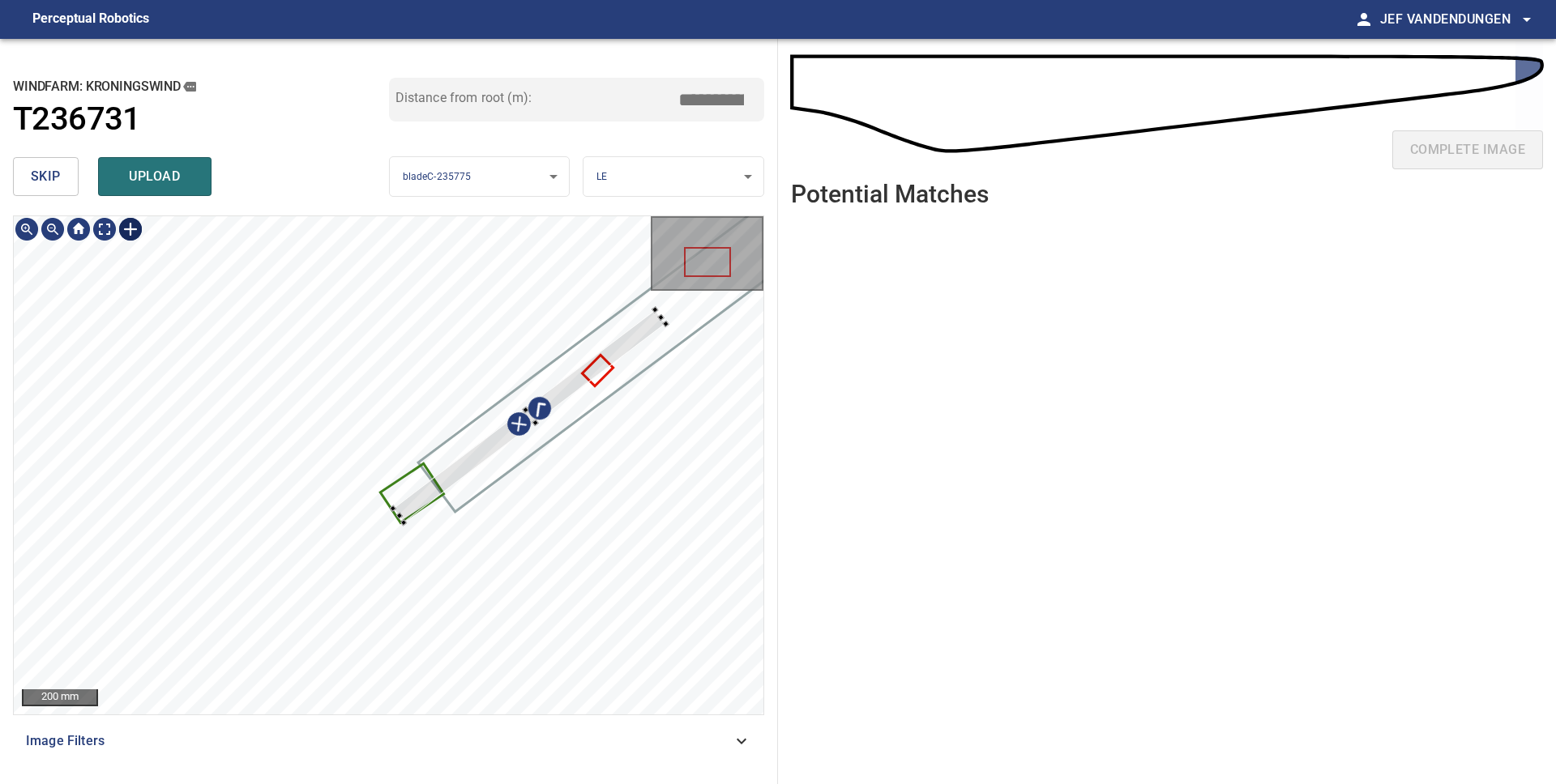
click at [688, 347] on div at bounding box center [388, 465] width 750 height 498
click at [664, 327] on div at bounding box center [582, 385] width 214 height 168
click at [655, 334] on div at bounding box center [588, 383] width 219 height 162
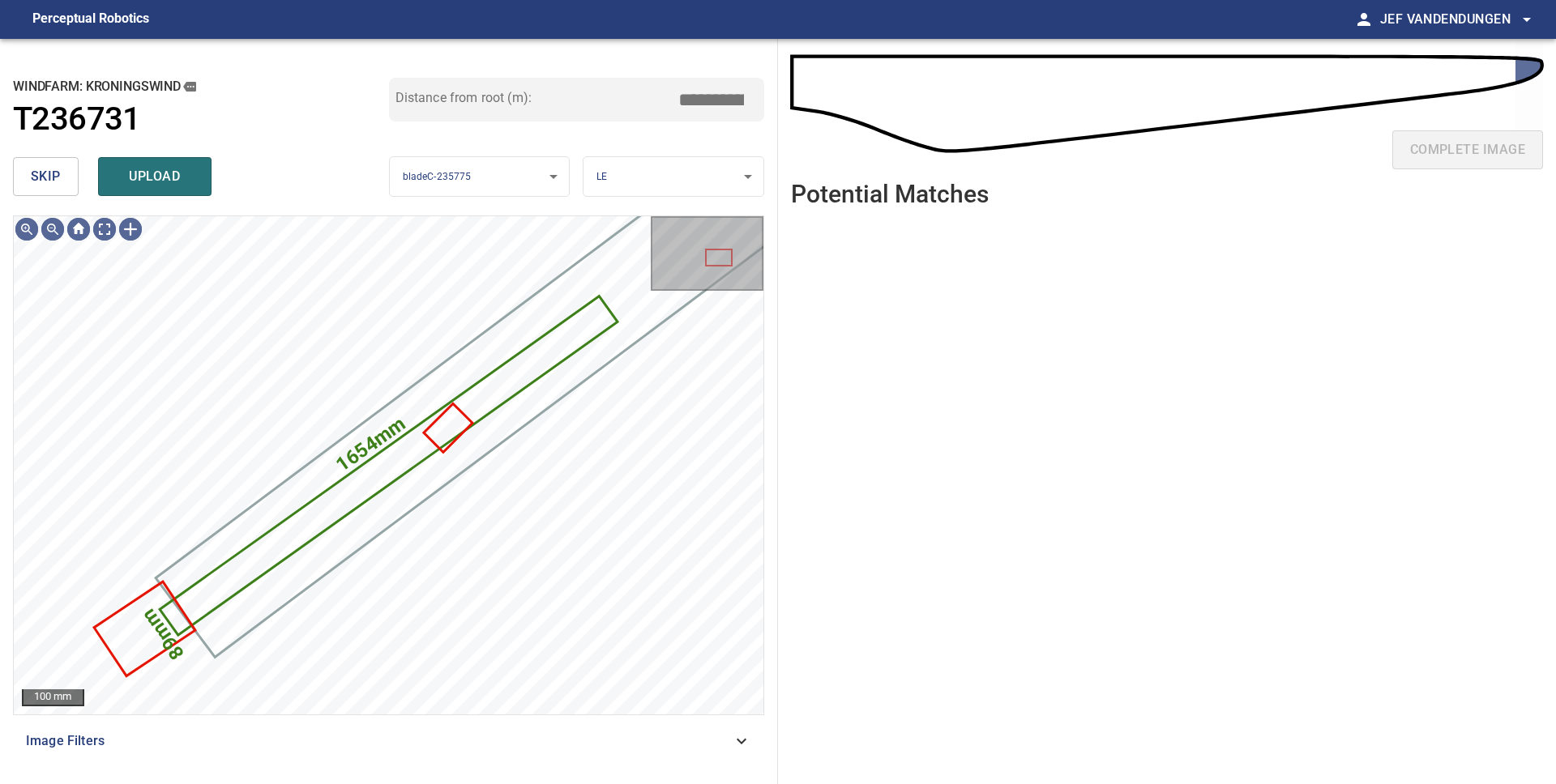
click at [139, 180] on span "upload" at bounding box center [154, 177] width 78 height 23
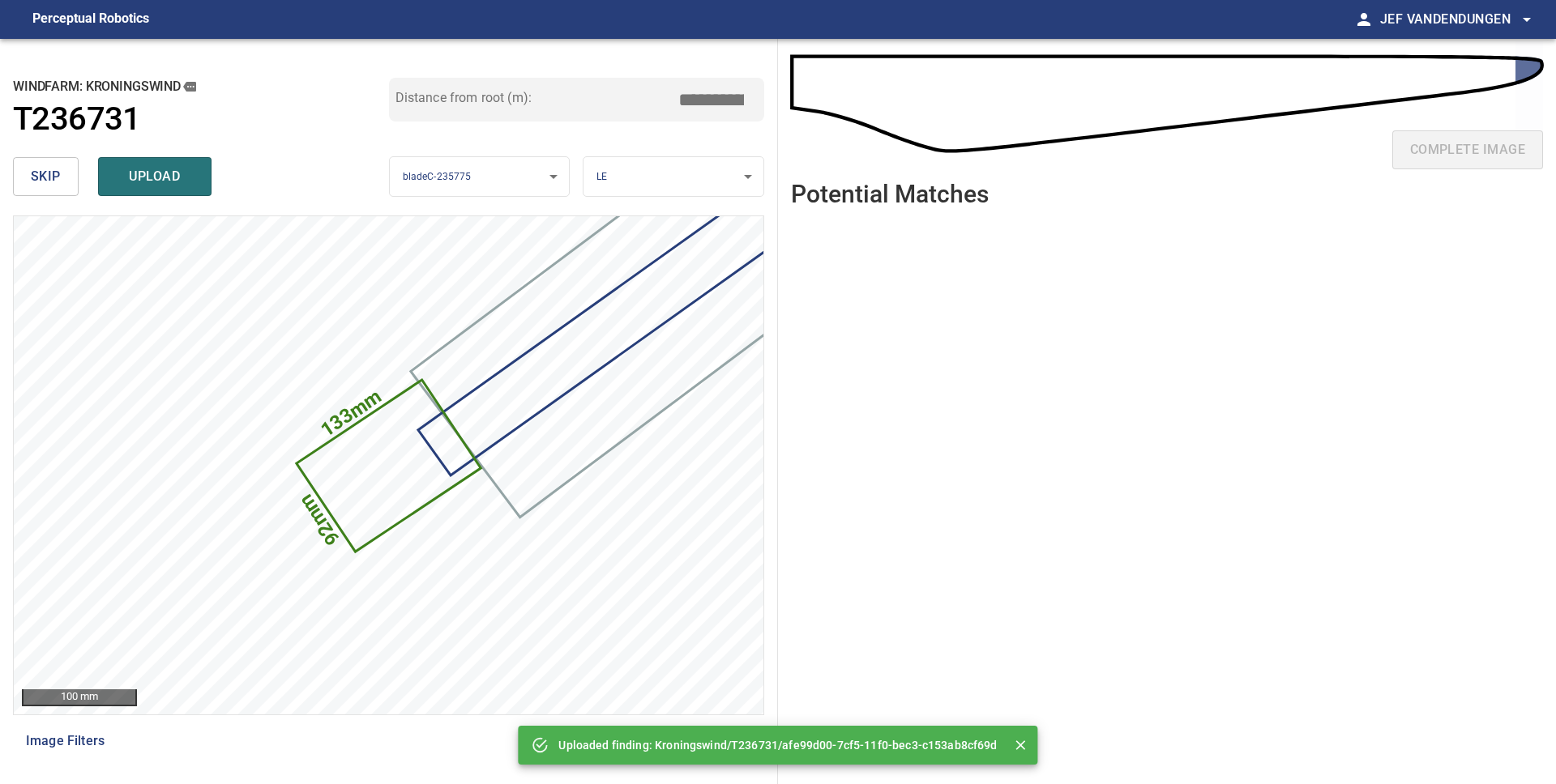
click at [138, 181] on span "upload" at bounding box center [154, 177] width 78 height 23
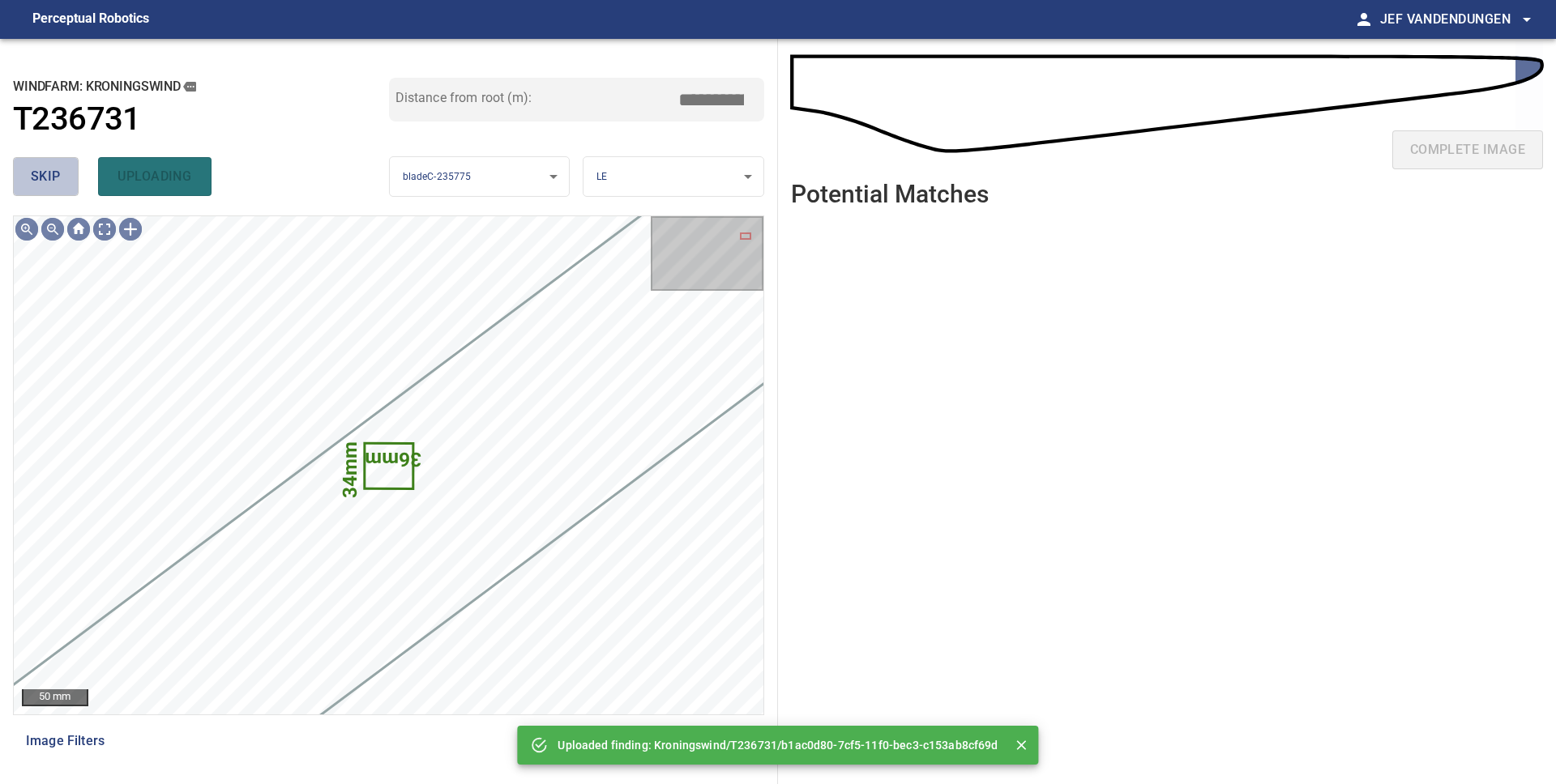
click at [46, 181] on span "skip" at bounding box center [45, 177] width 30 height 23
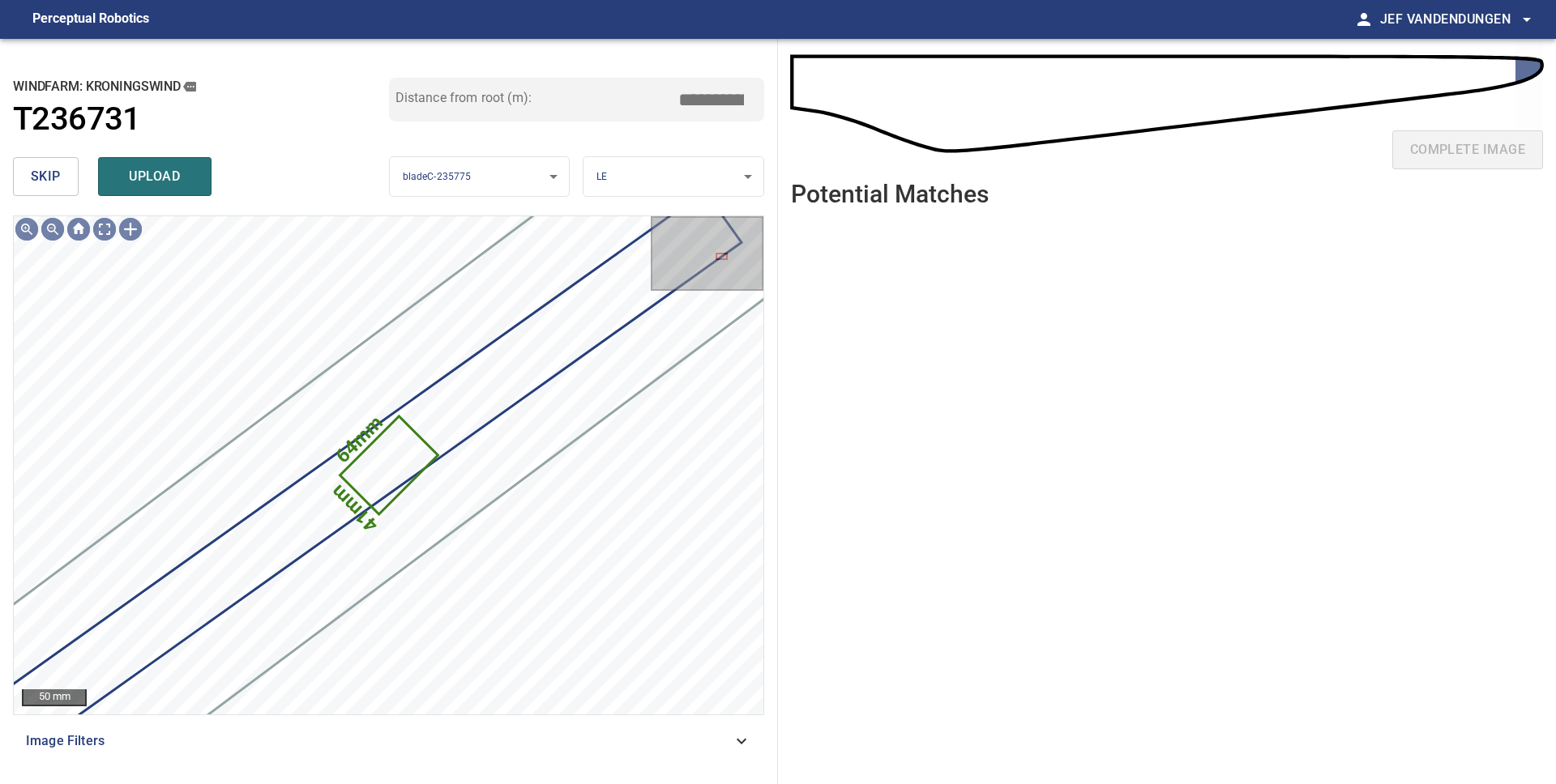
click at [43, 178] on span "skip" at bounding box center [45, 177] width 30 height 23
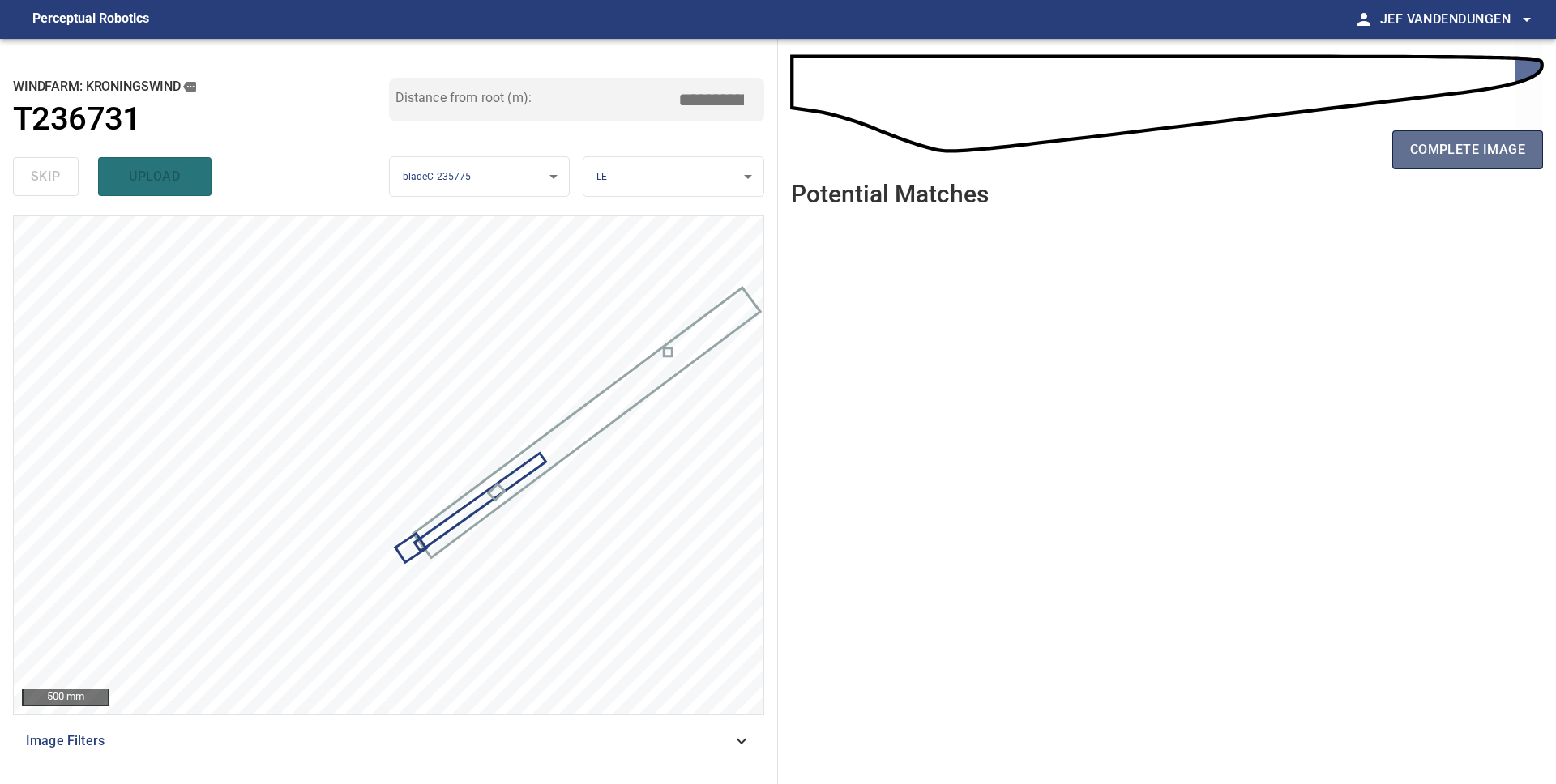
click at [1480, 149] on span "complete image" at bounding box center [1467, 150] width 115 height 23
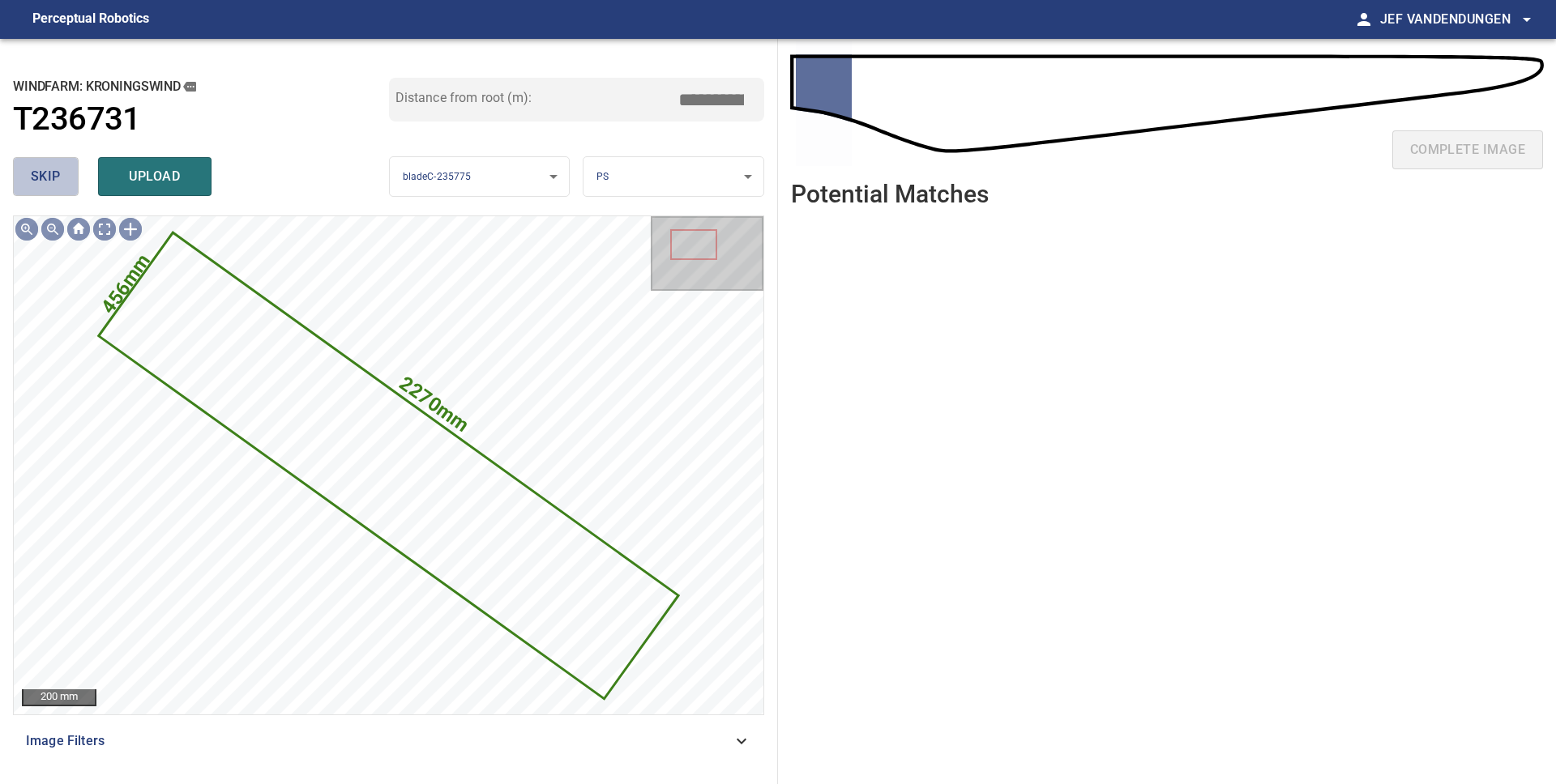
click at [55, 185] on span "skip" at bounding box center [45, 177] width 30 height 23
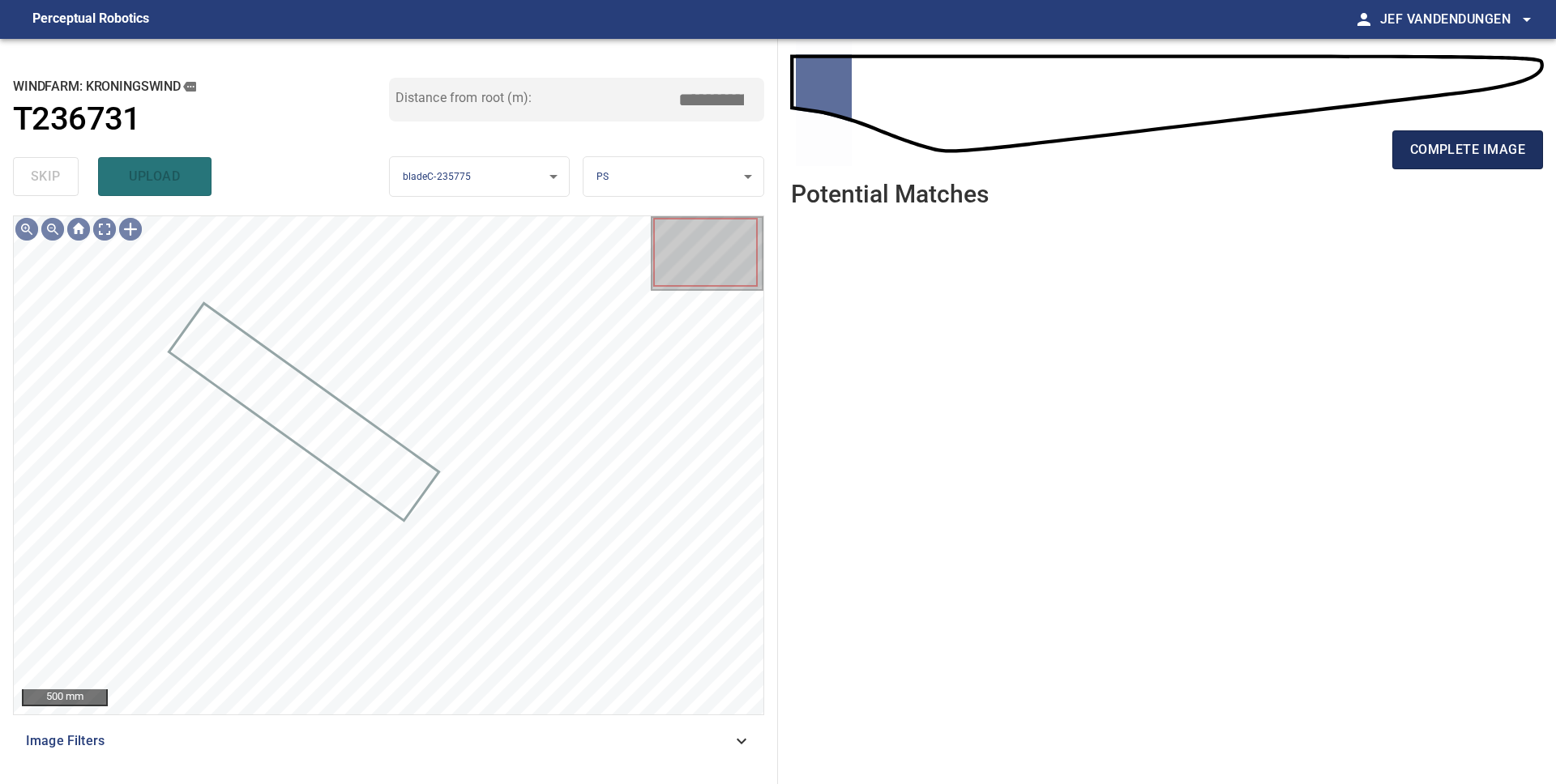
click at [1441, 139] on span "complete image" at bounding box center [1467, 150] width 115 height 23
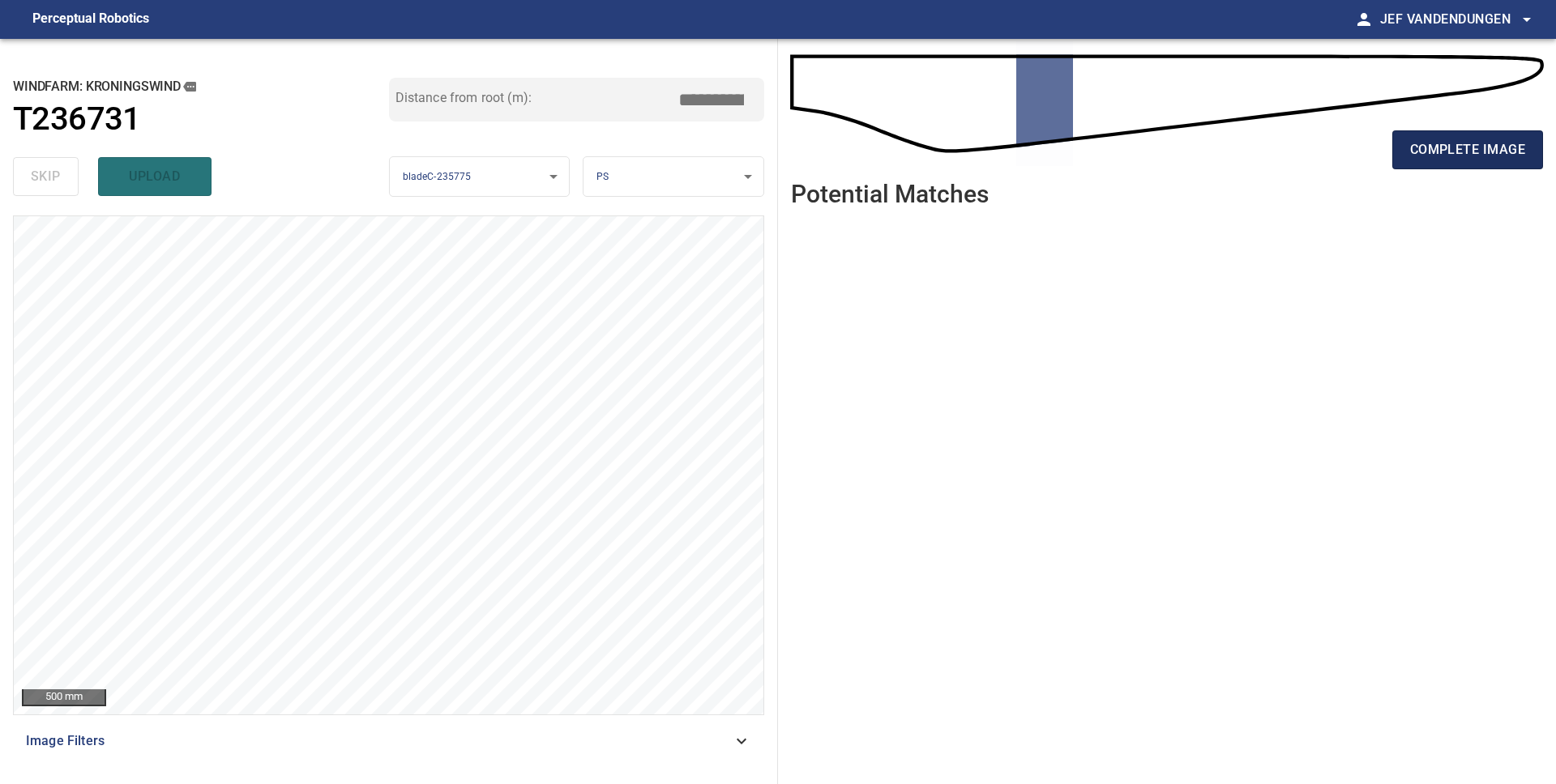
click at [1483, 154] on span "complete image" at bounding box center [1467, 150] width 115 height 23
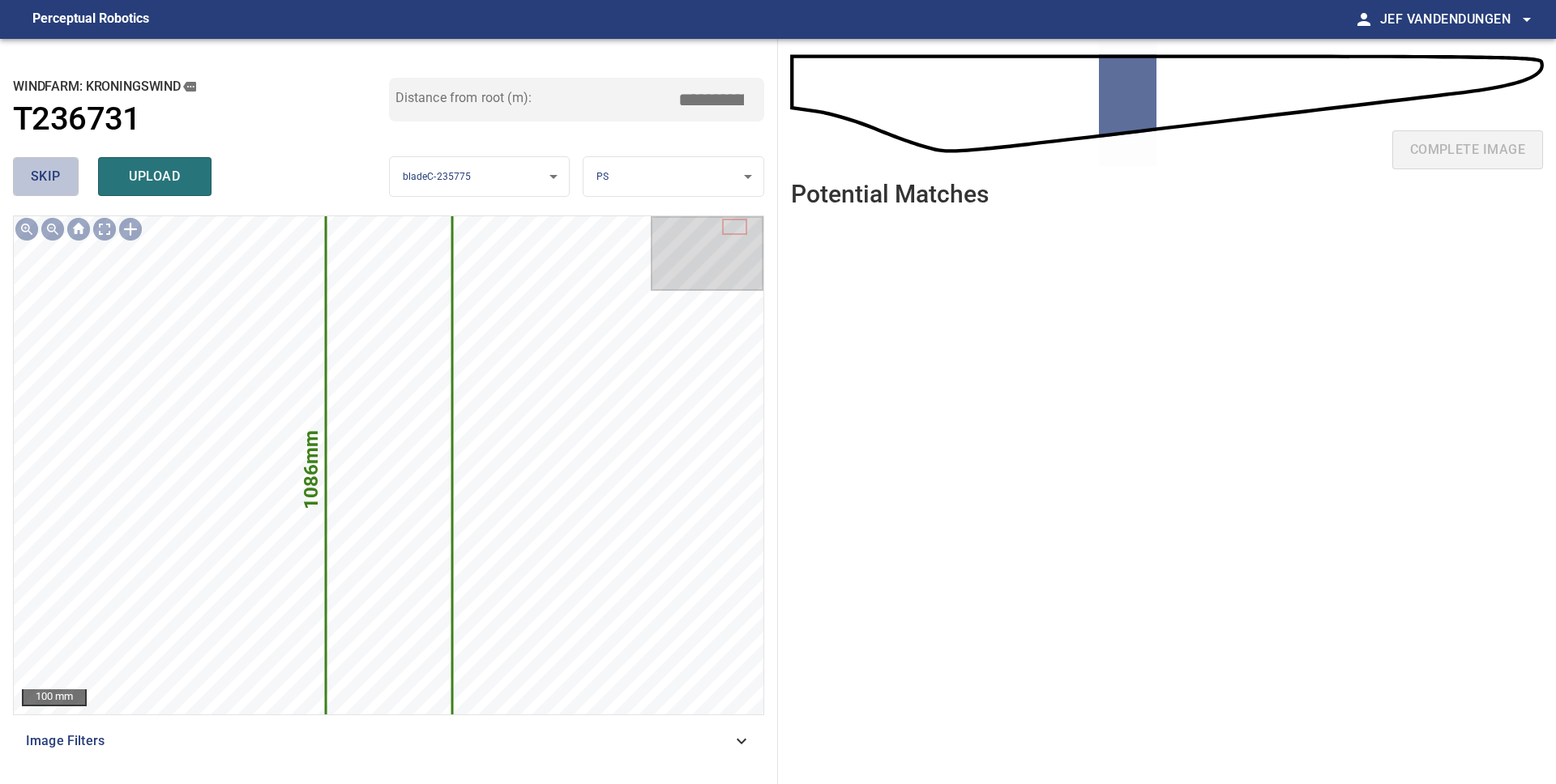
click at [45, 171] on span "skip" at bounding box center [45, 177] width 30 height 23
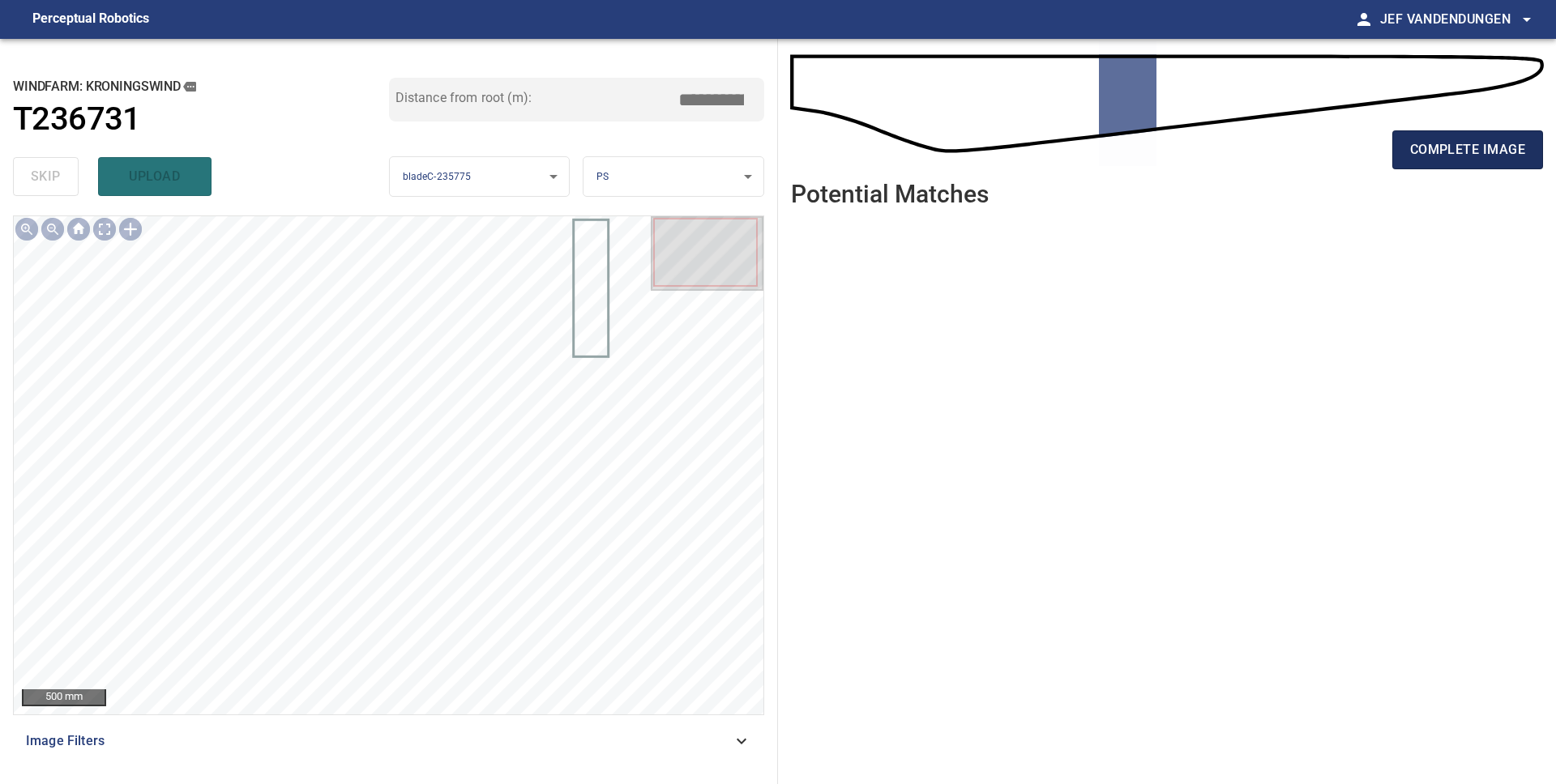
click at [1470, 144] on span "complete image" at bounding box center [1467, 150] width 115 height 23
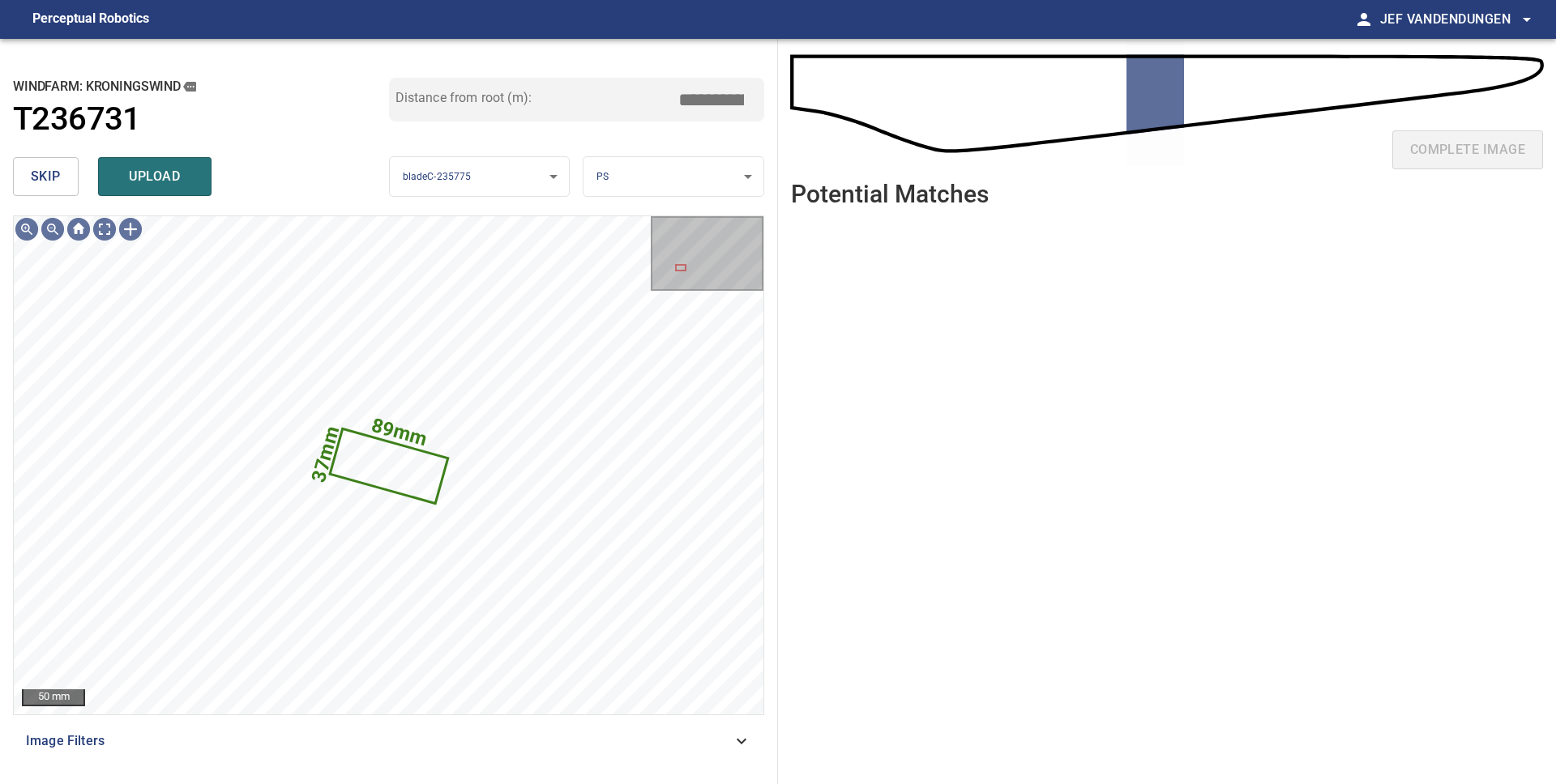
click at [34, 177] on span "skip" at bounding box center [45, 177] width 30 height 23
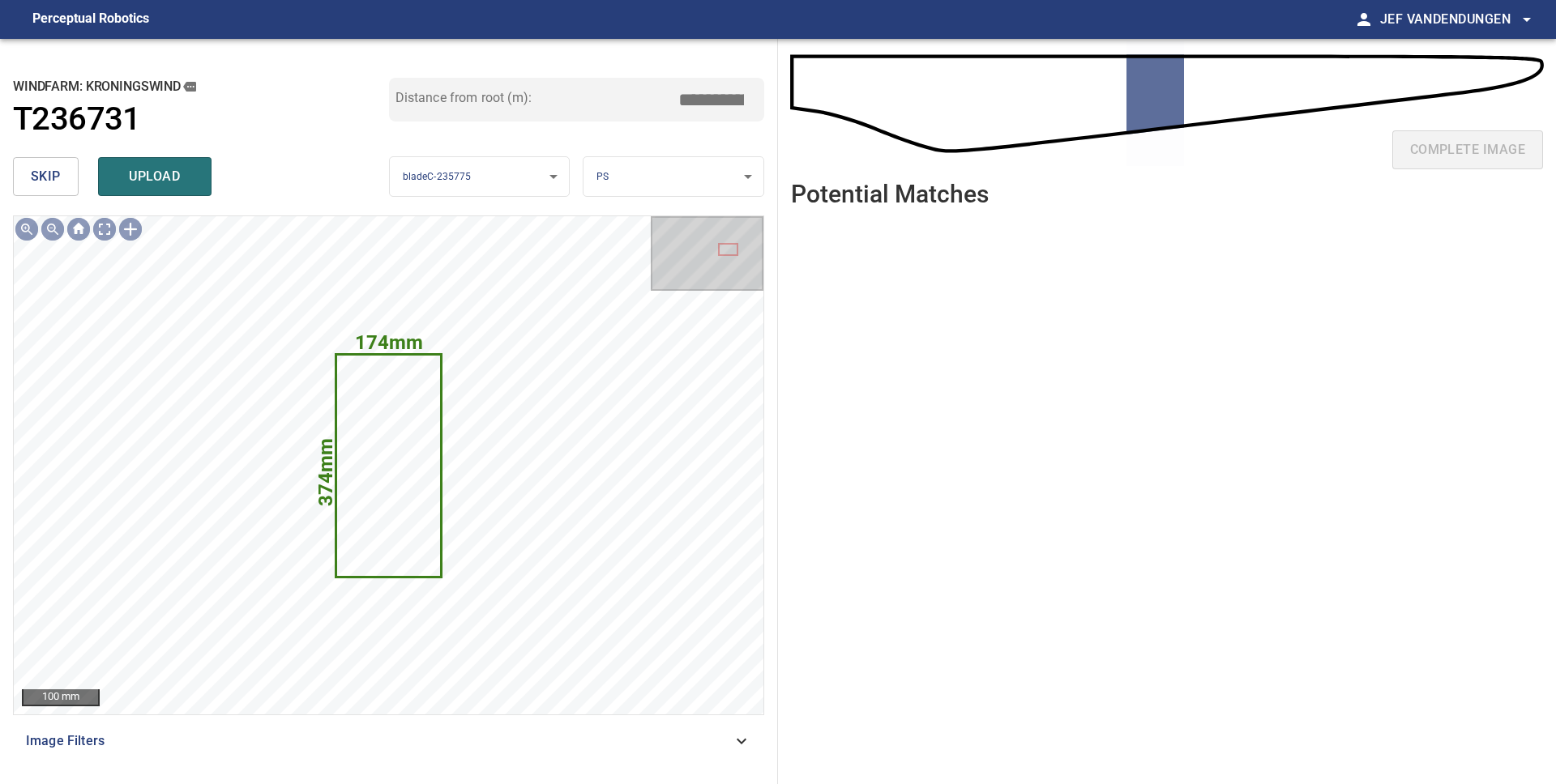
click at [34, 176] on span "skip" at bounding box center [45, 177] width 30 height 23
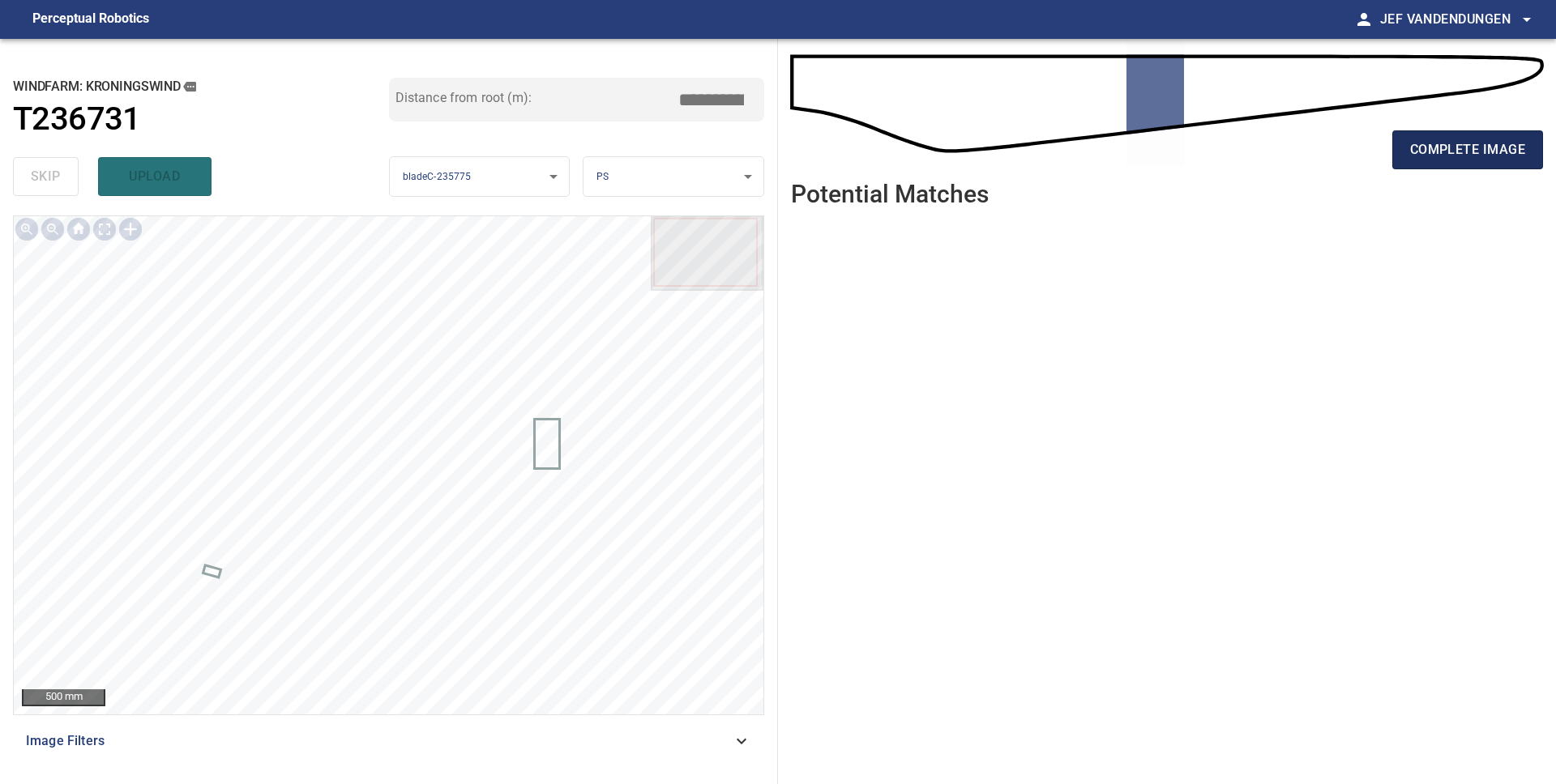
click at [1459, 150] on span "complete image" at bounding box center [1467, 150] width 115 height 23
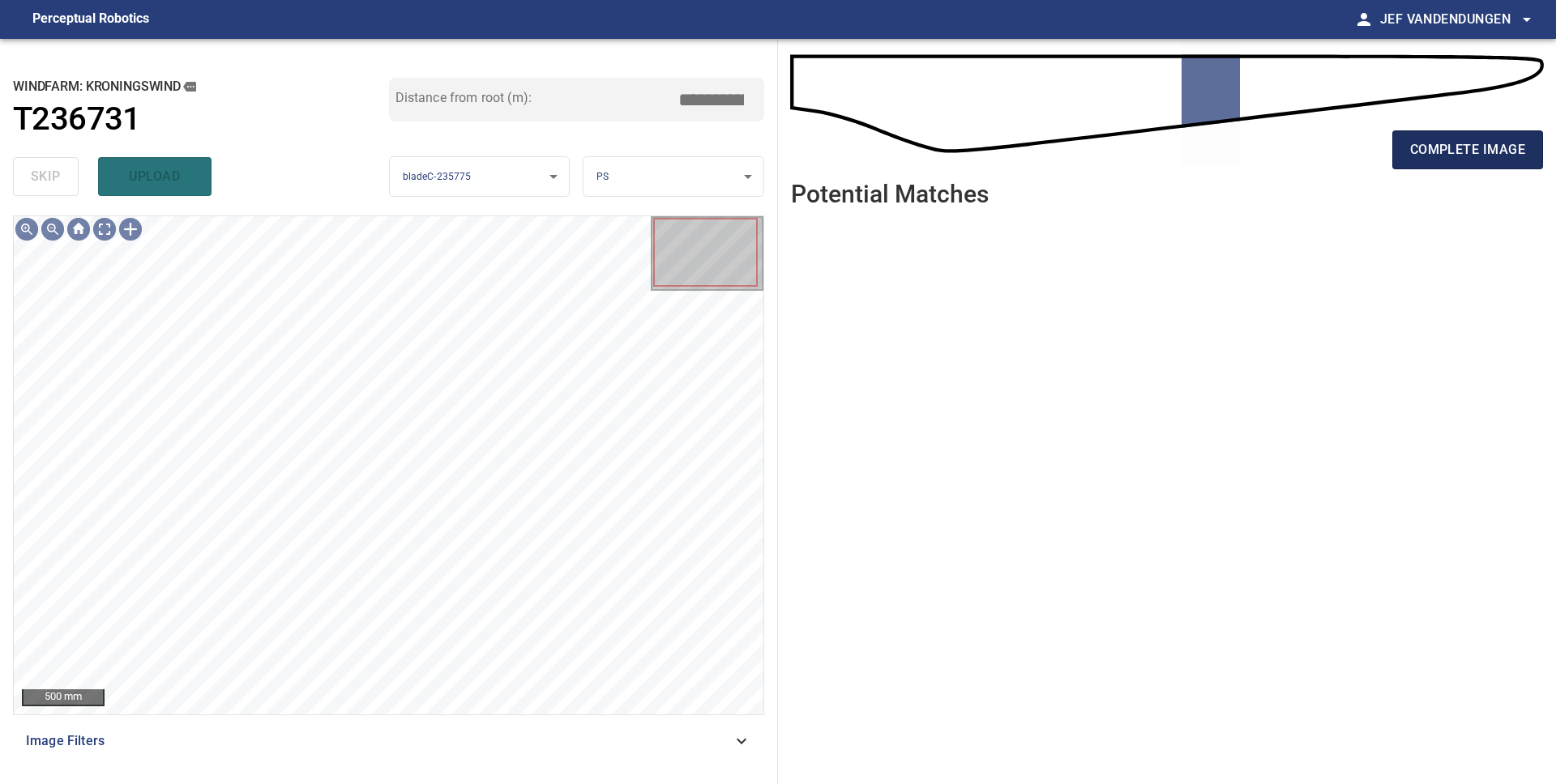
click at [1513, 151] on span "complete image" at bounding box center [1467, 150] width 115 height 23
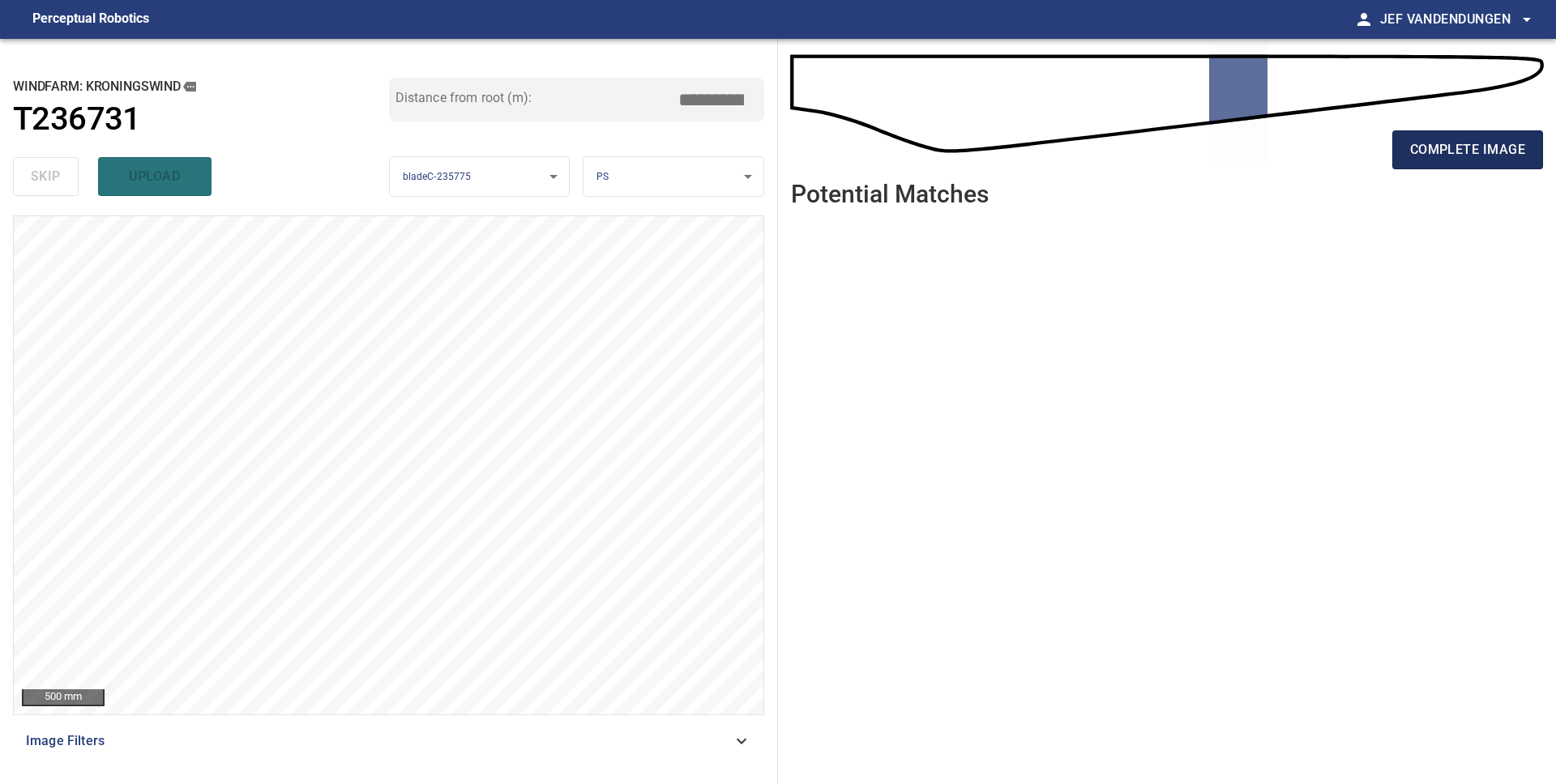
click at [1494, 146] on span "complete image" at bounding box center [1467, 150] width 115 height 23
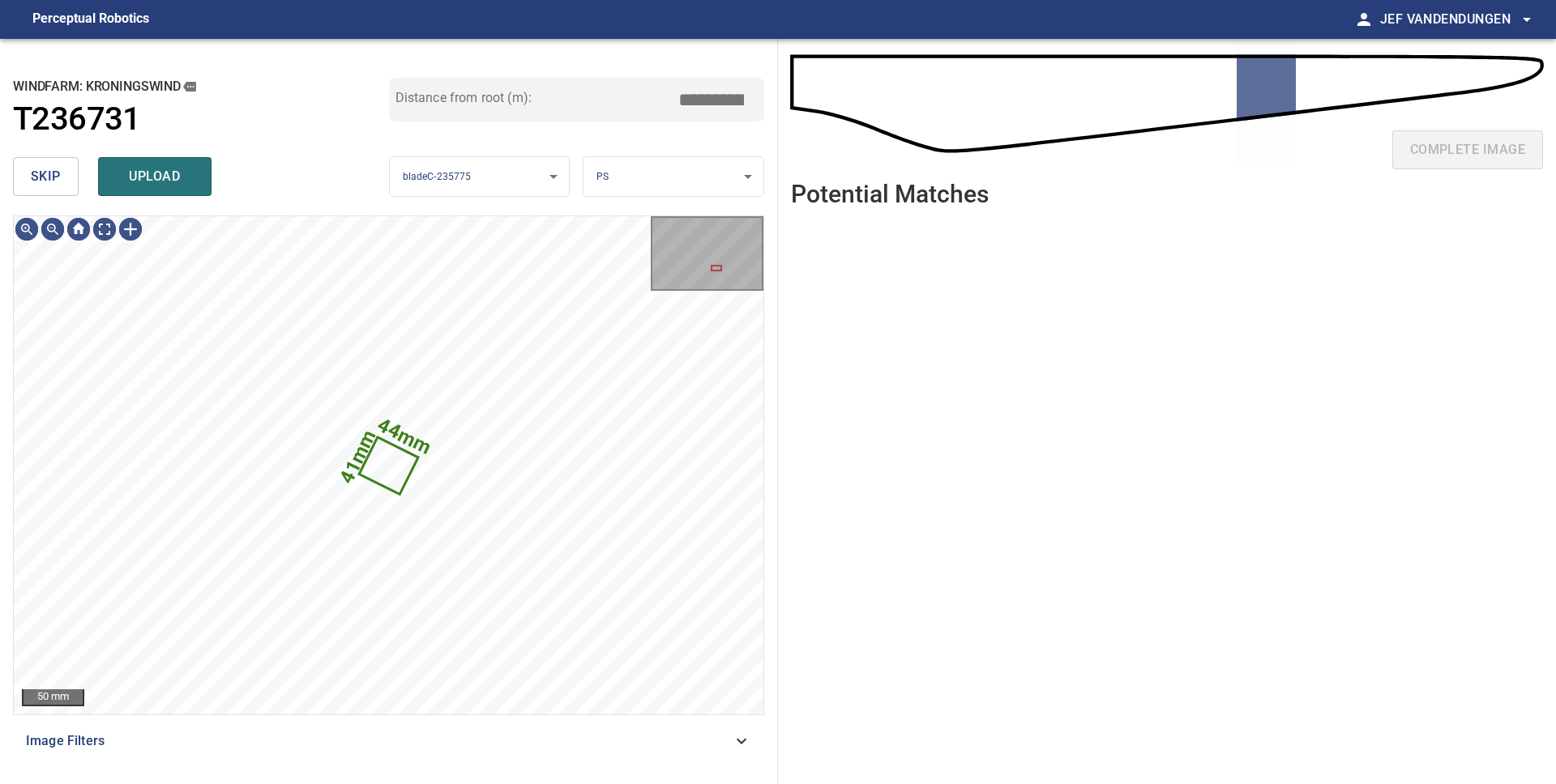
click at [47, 188] on button "skip" at bounding box center [46, 176] width 66 height 39
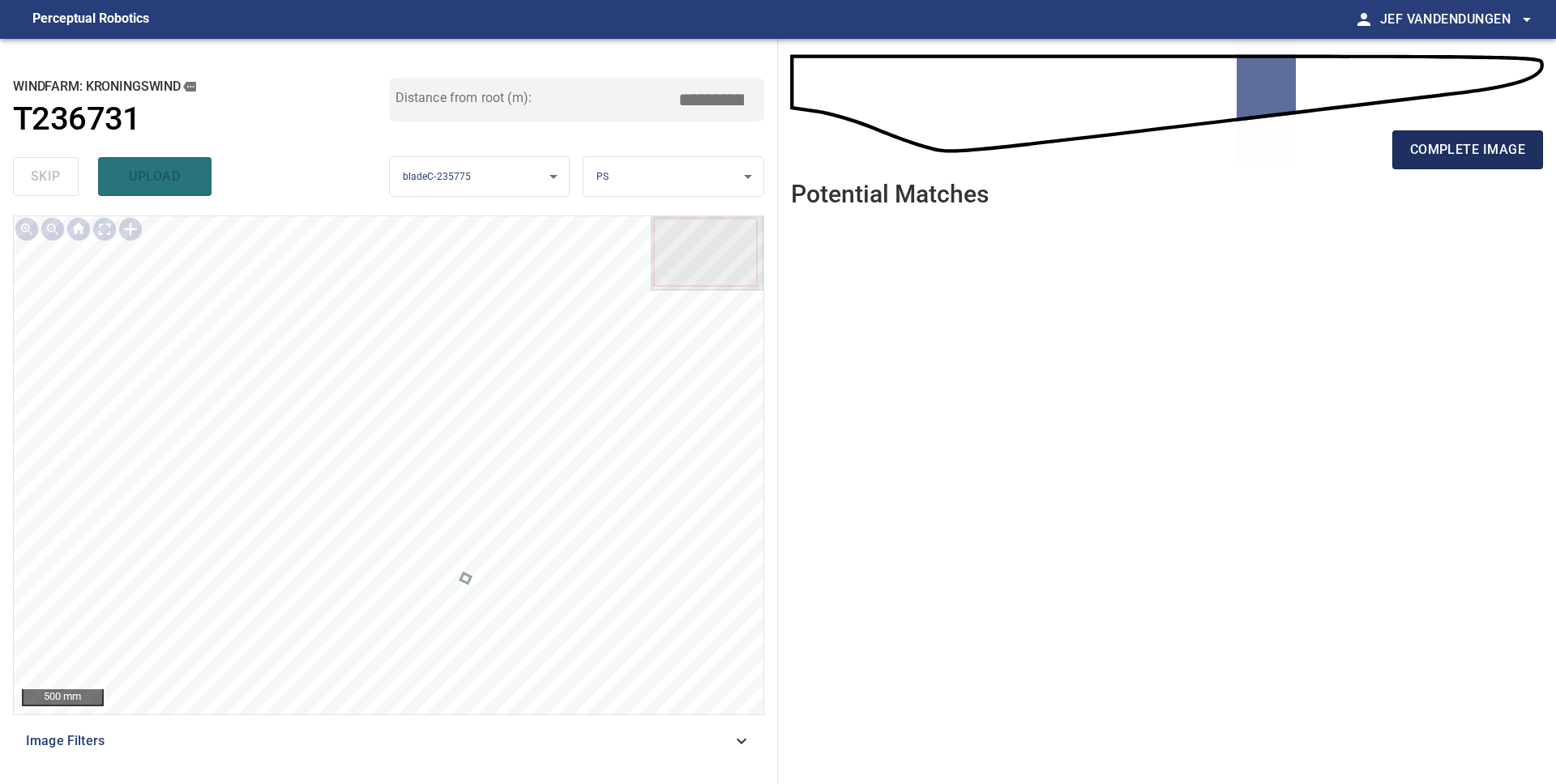
click at [1488, 163] on button "complete image" at bounding box center [1467, 149] width 150 height 39
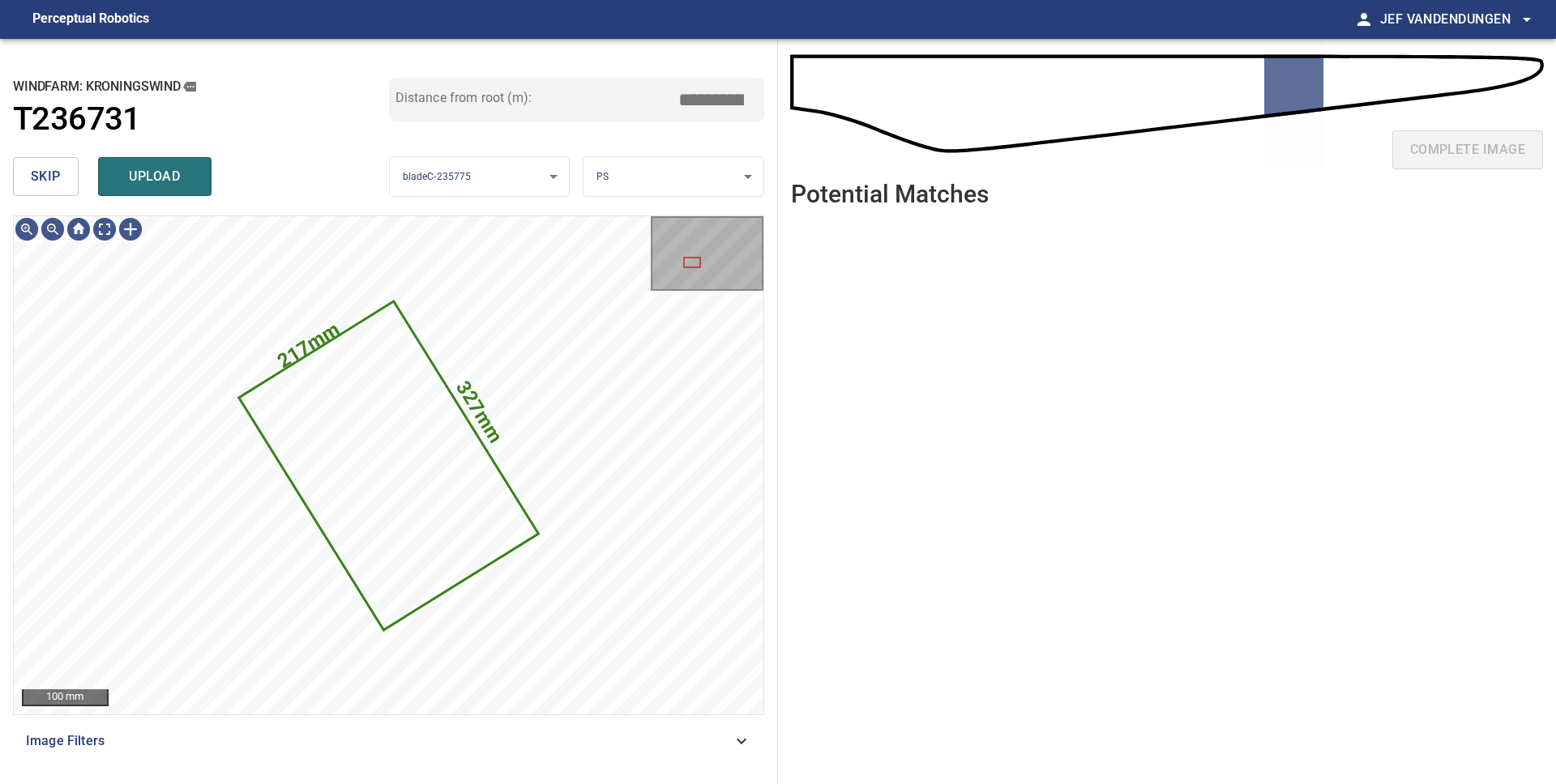
click at [158, 187] on span "upload" at bounding box center [154, 177] width 78 height 23
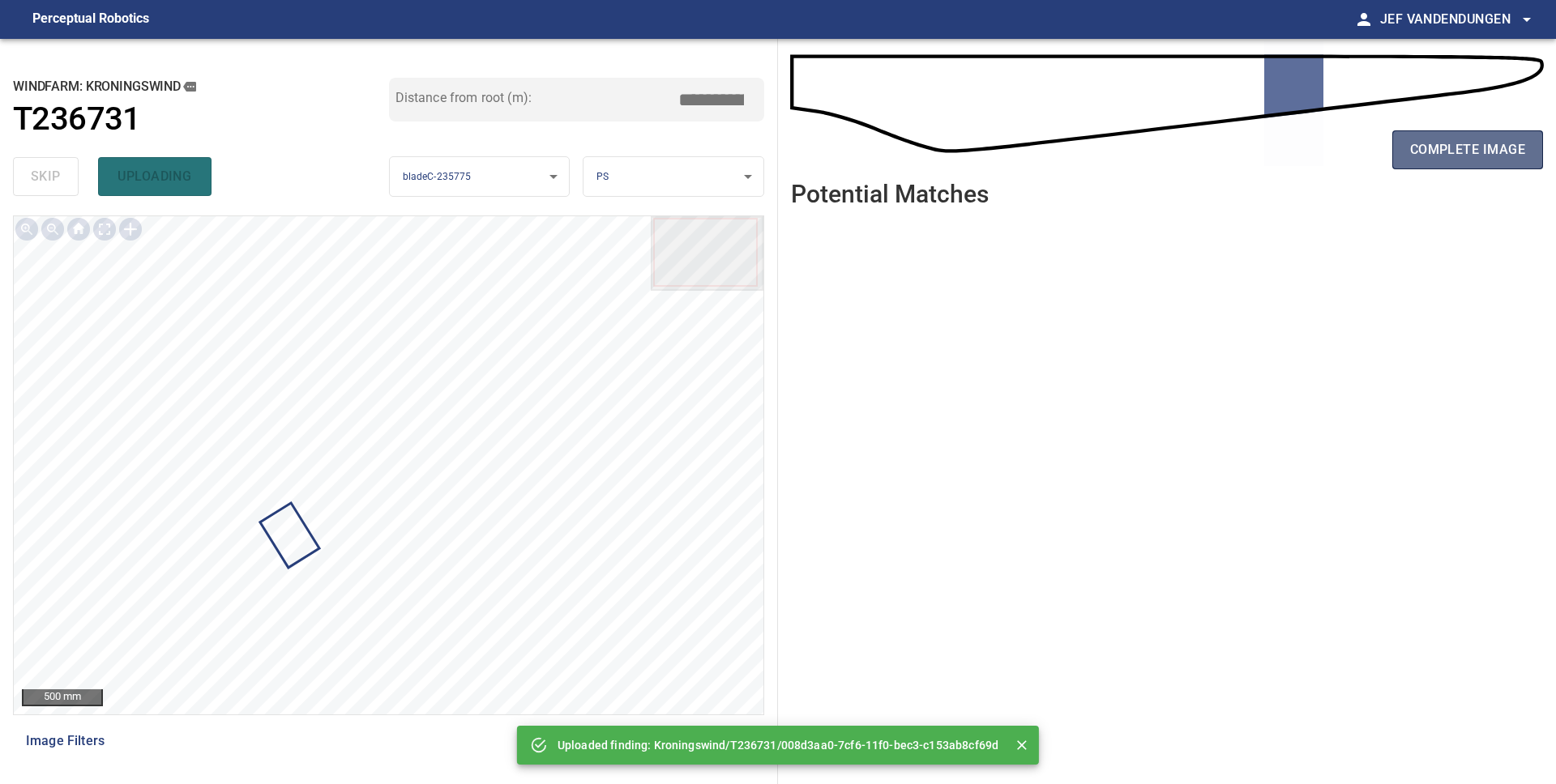
click at [1527, 150] on button "complete image" at bounding box center [1467, 149] width 150 height 39
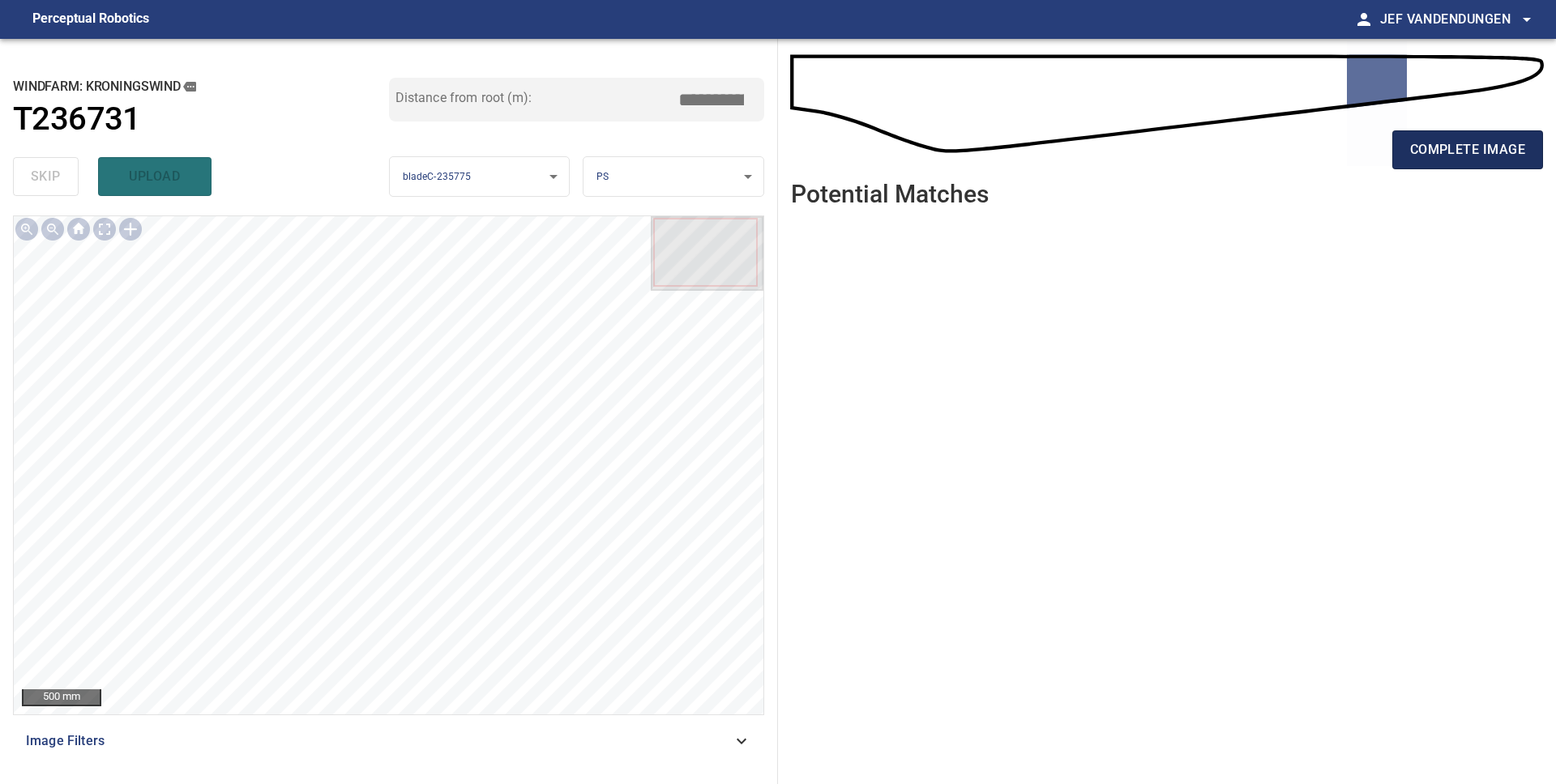
click at [1413, 147] on span "complete image" at bounding box center [1467, 150] width 115 height 23
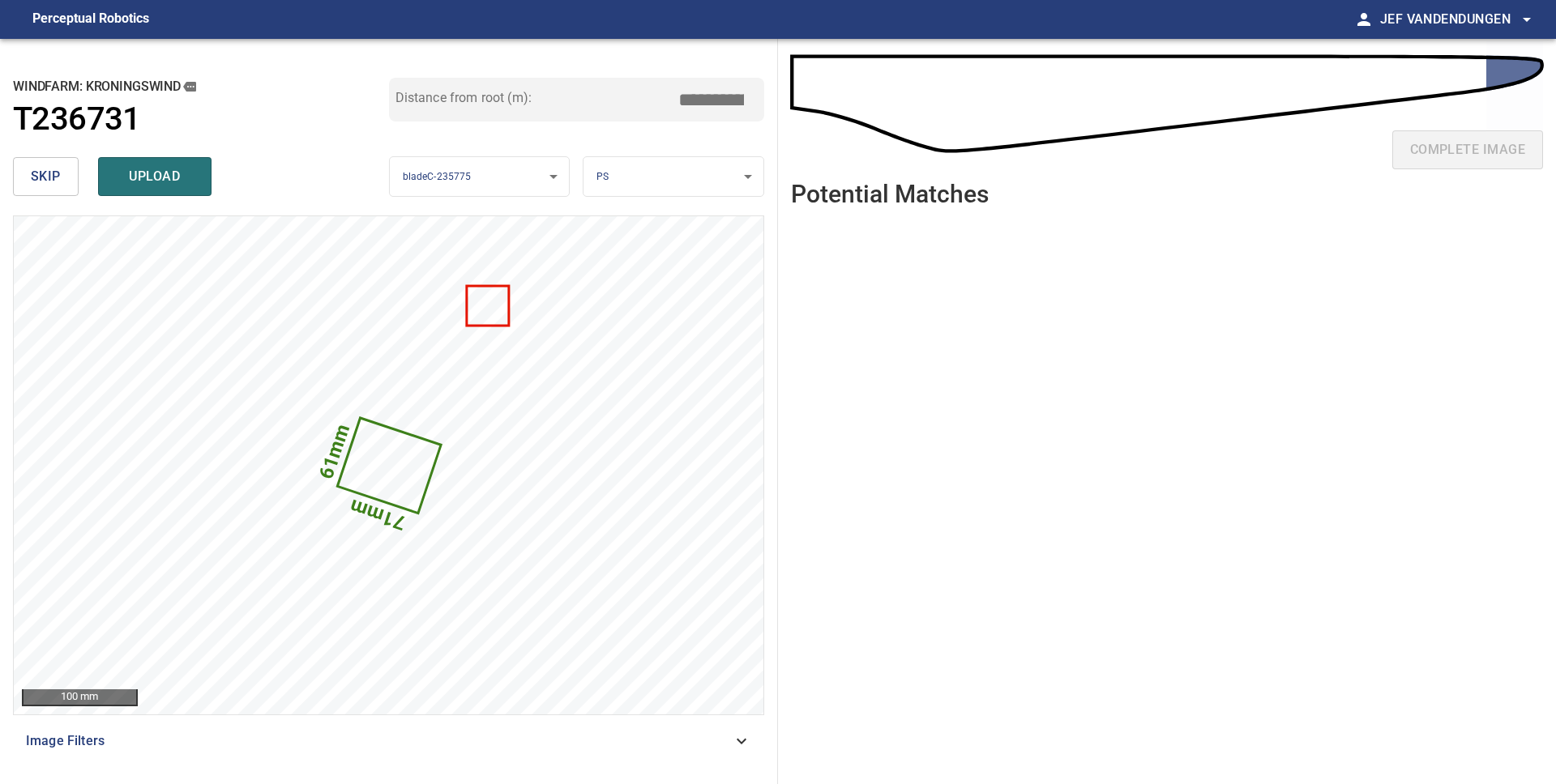
click at [42, 180] on span "skip" at bounding box center [45, 177] width 30 height 23
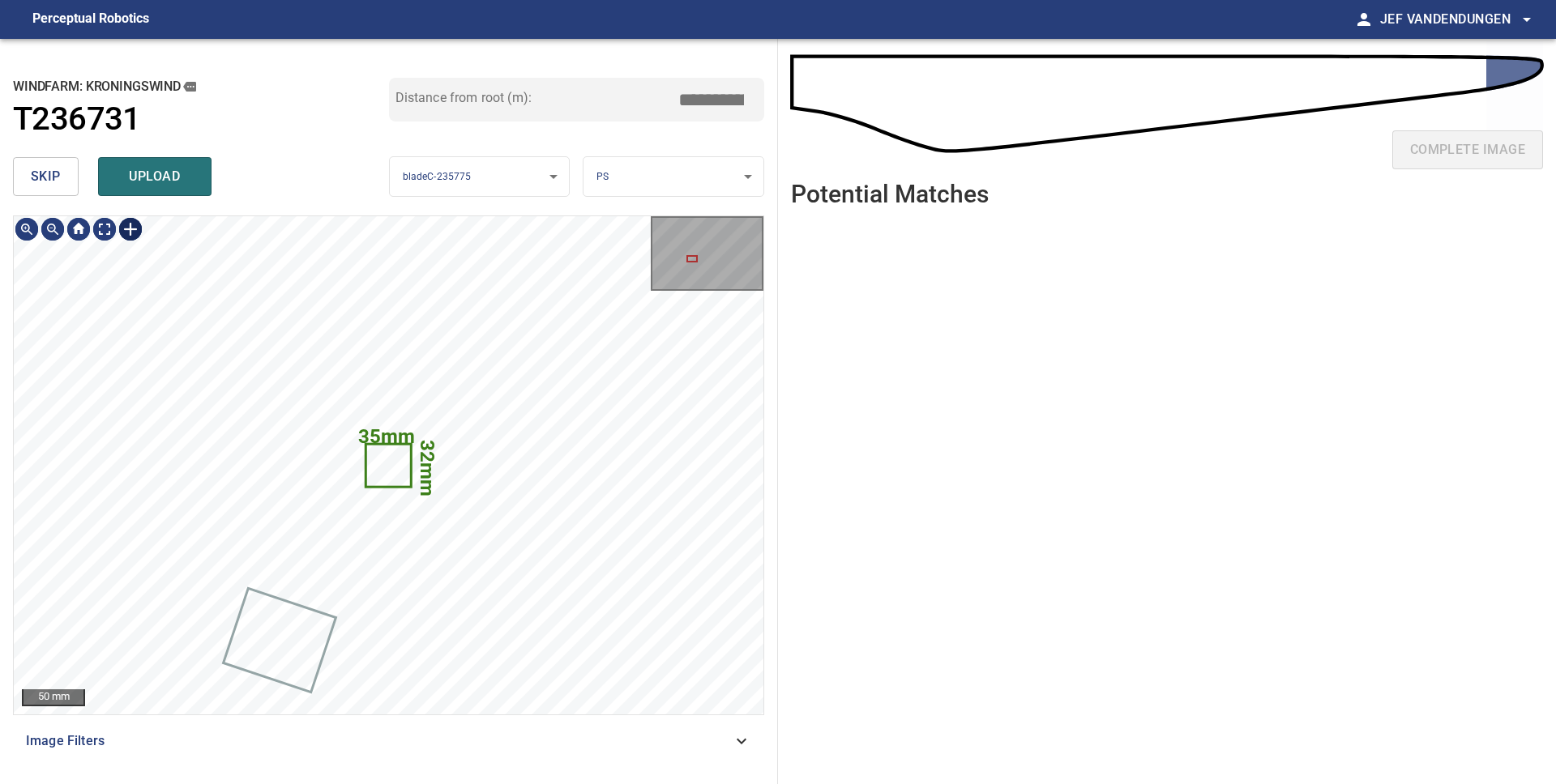
click at [120, 224] on div at bounding box center [130, 229] width 26 height 26
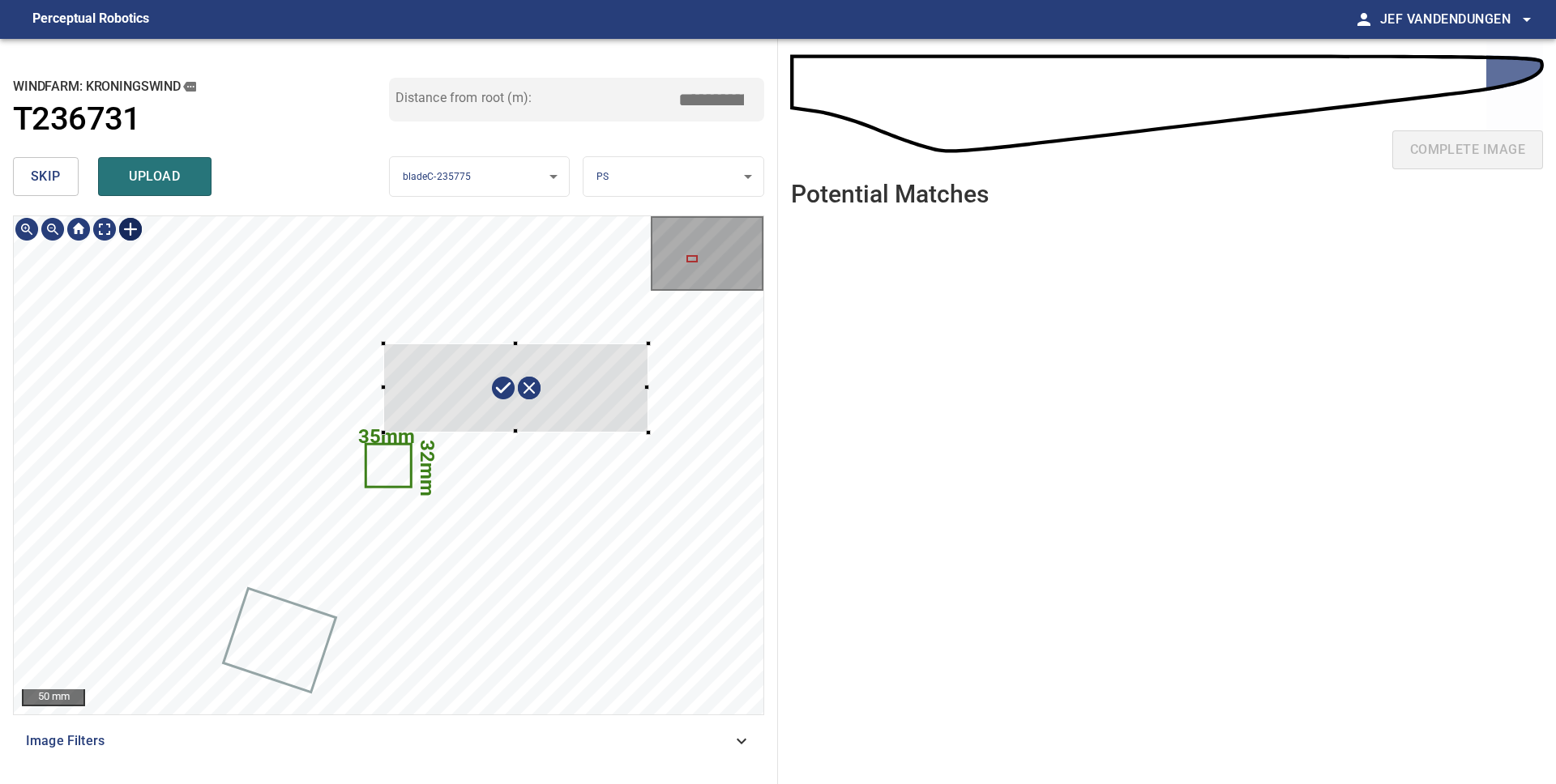
click at [647, 432] on div "32mm 35mm" at bounding box center [388, 465] width 750 height 498
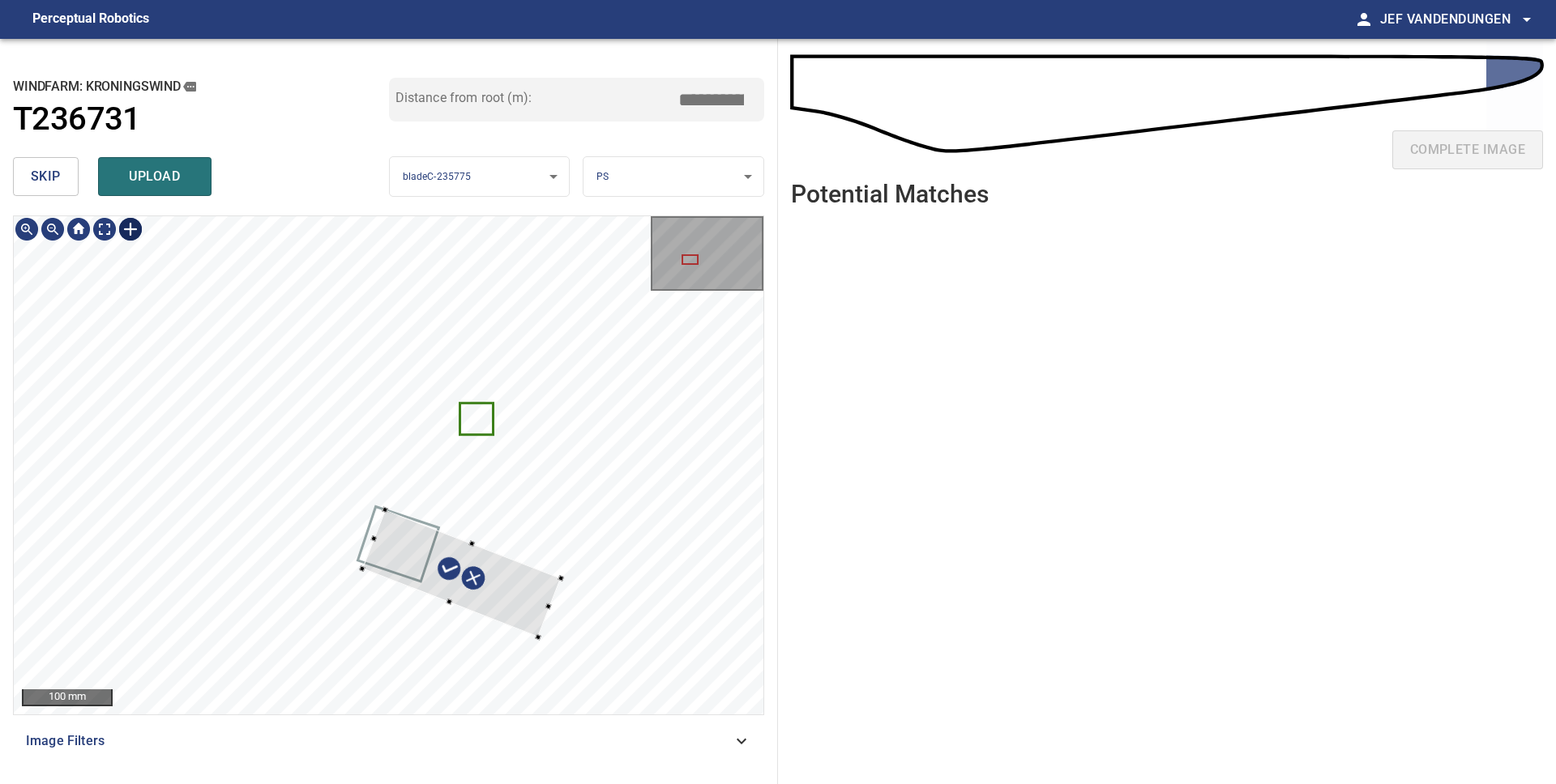
click at [514, 571] on div at bounding box center [461, 572] width 198 height 127
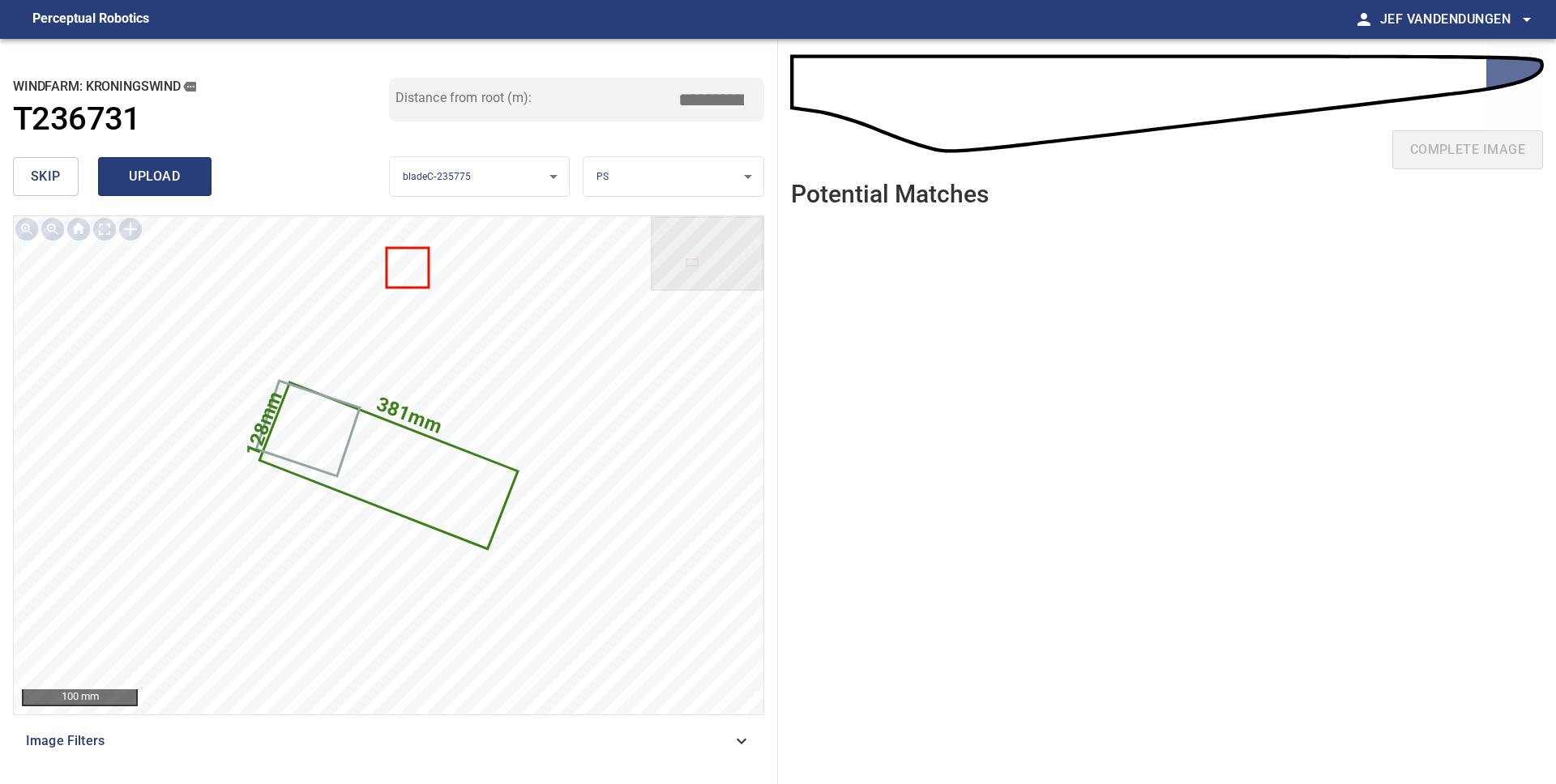
click at [146, 174] on span "upload" at bounding box center [154, 177] width 78 height 23
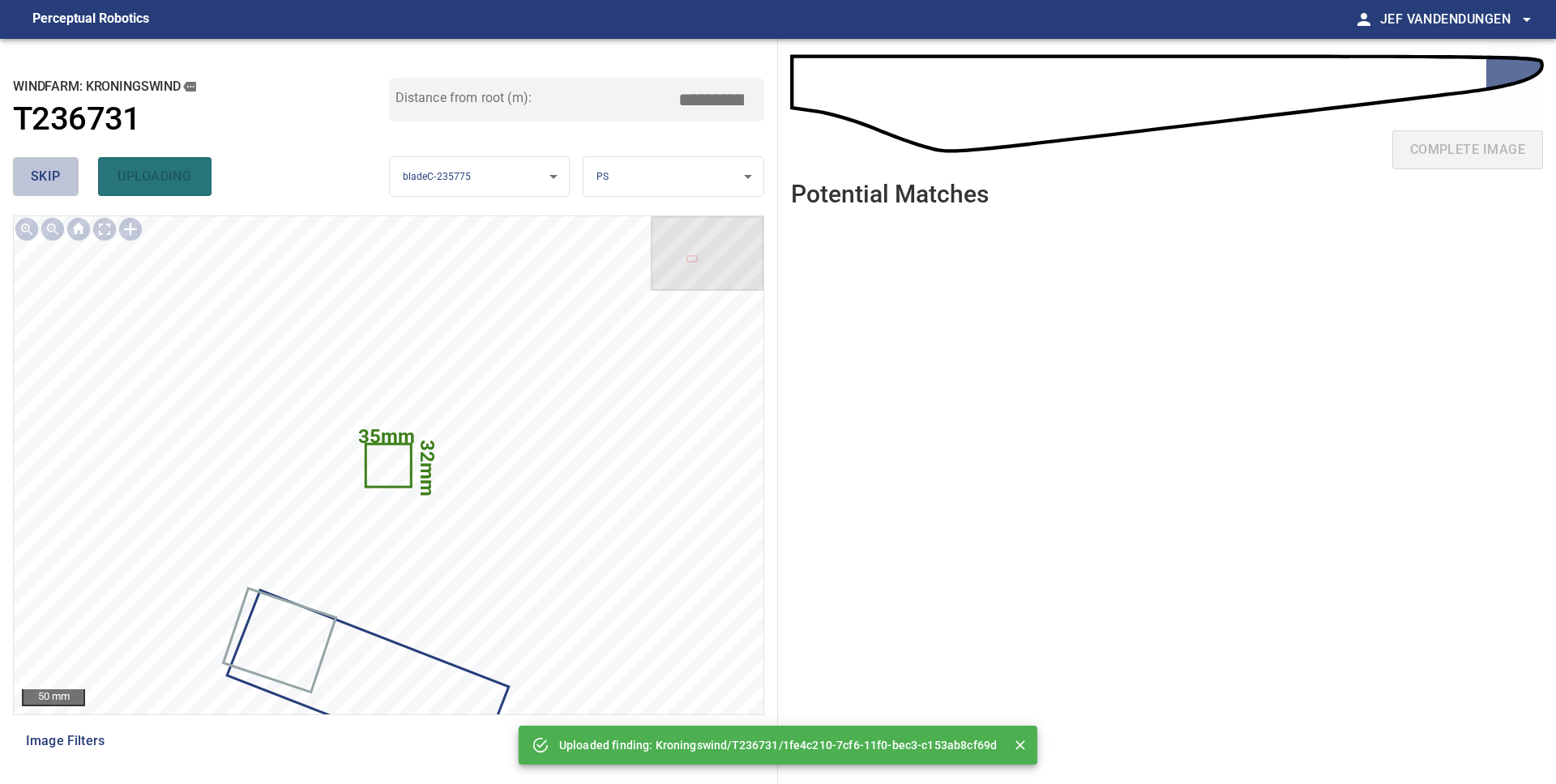
click at [40, 179] on span "skip" at bounding box center [45, 177] width 30 height 23
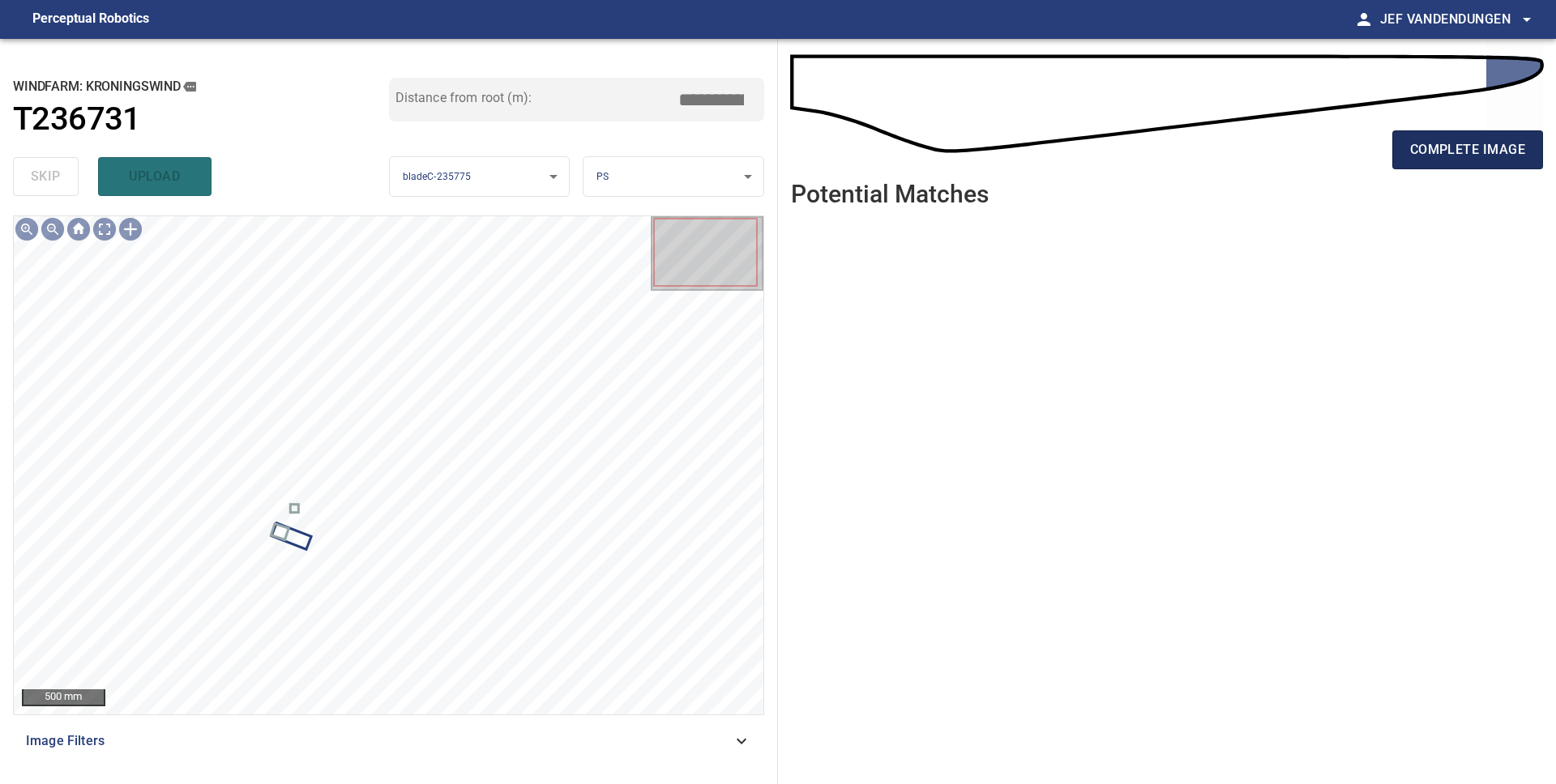
click at [1471, 156] on span "complete image" at bounding box center [1467, 150] width 115 height 23
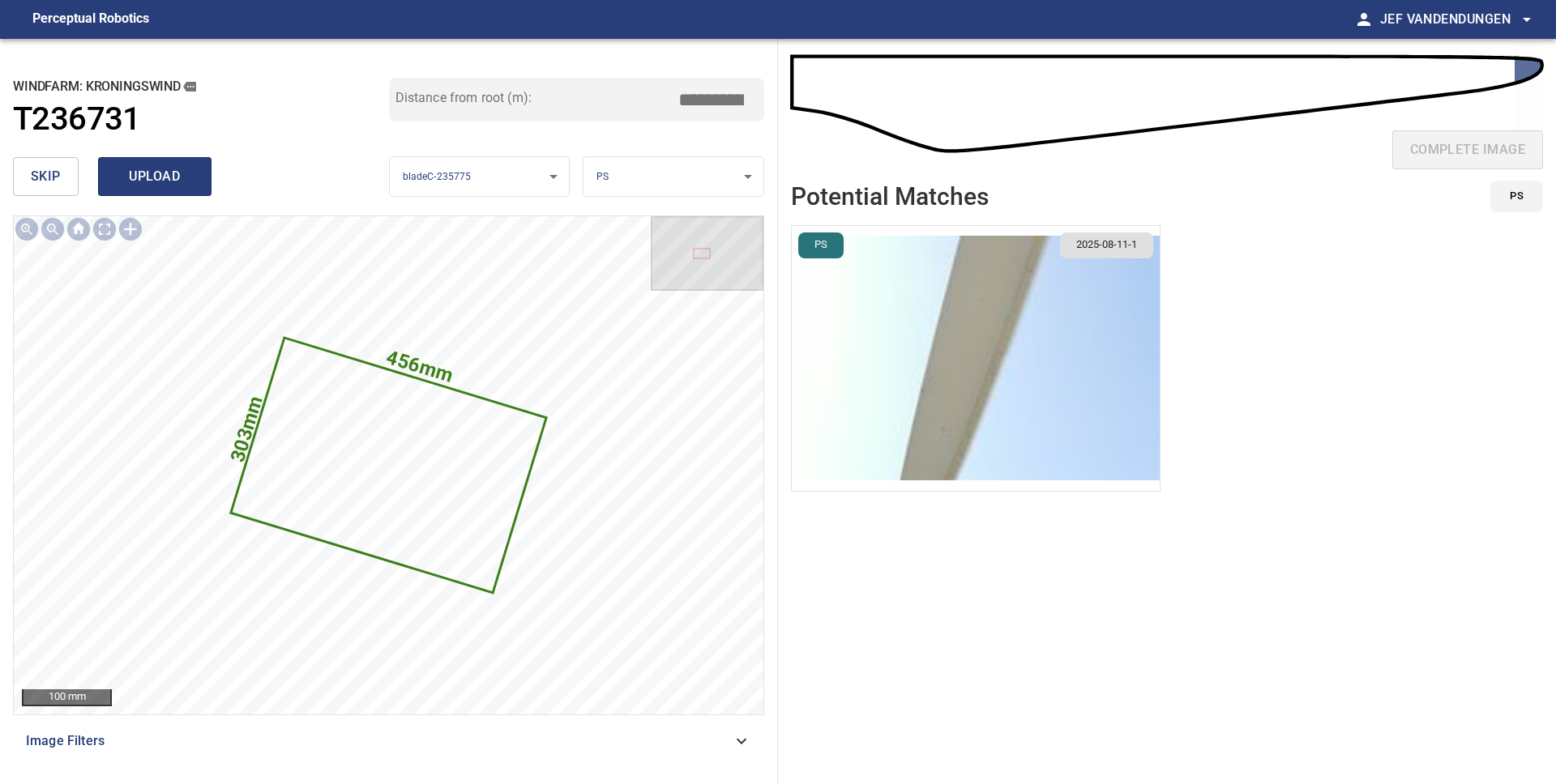
click at [139, 172] on span "upload" at bounding box center [154, 177] width 78 height 23
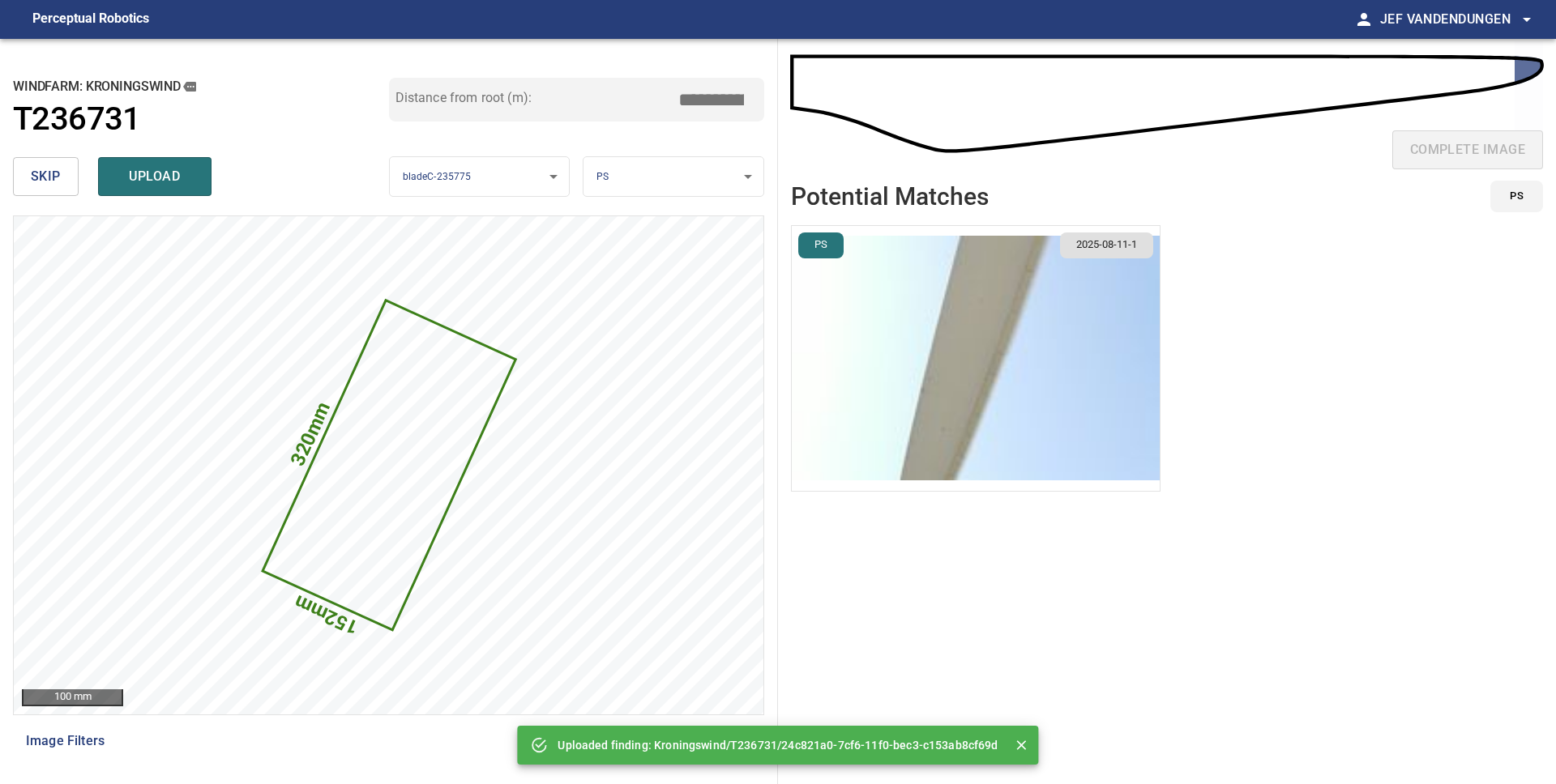
click at [44, 182] on span "skip" at bounding box center [45, 177] width 30 height 23
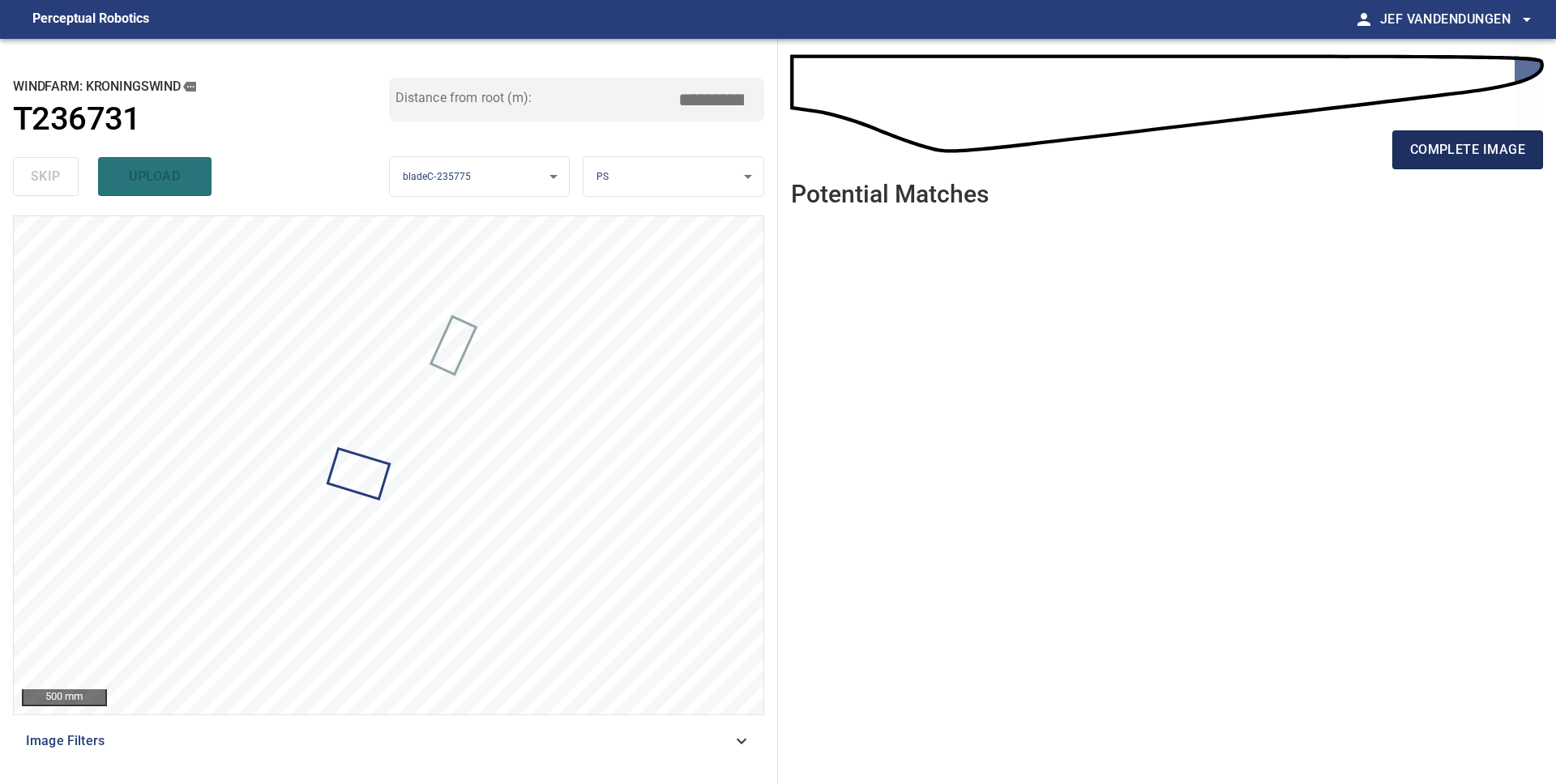
click at [1436, 153] on span "complete image" at bounding box center [1467, 150] width 115 height 23
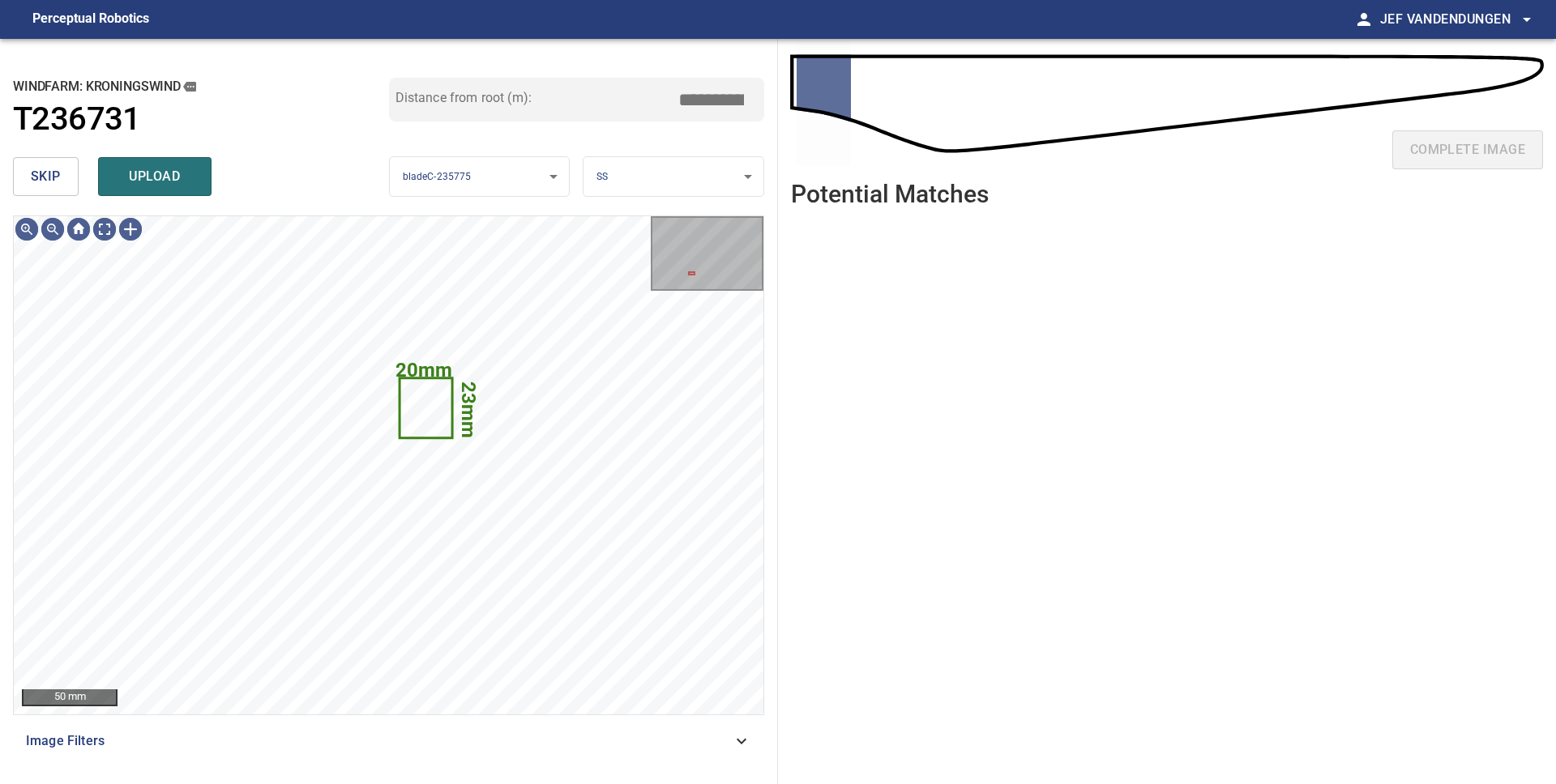
click at [54, 175] on span "skip" at bounding box center [45, 177] width 30 height 23
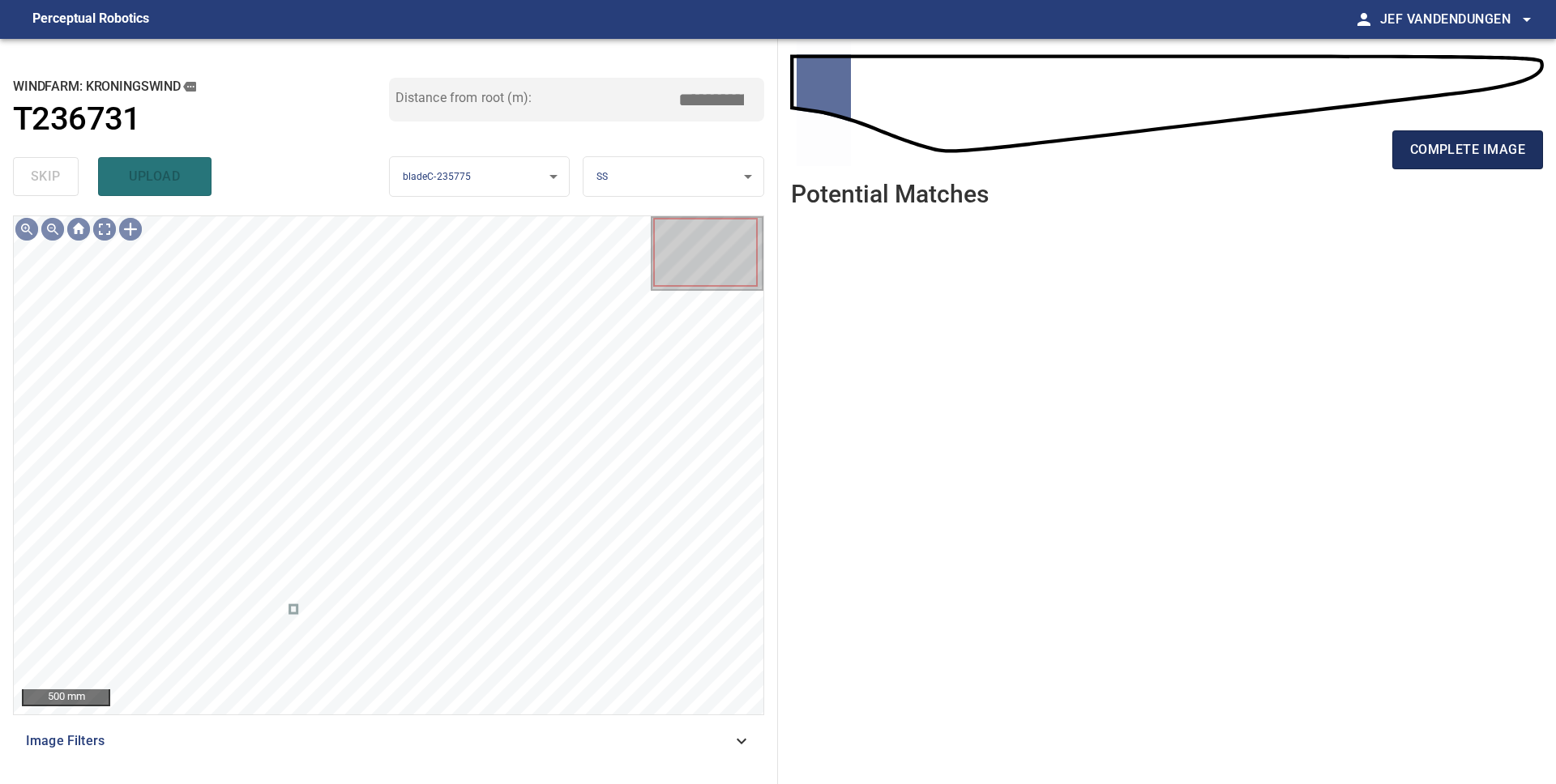
click at [1480, 154] on span "complete image" at bounding box center [1467, 150] width 115 height 23
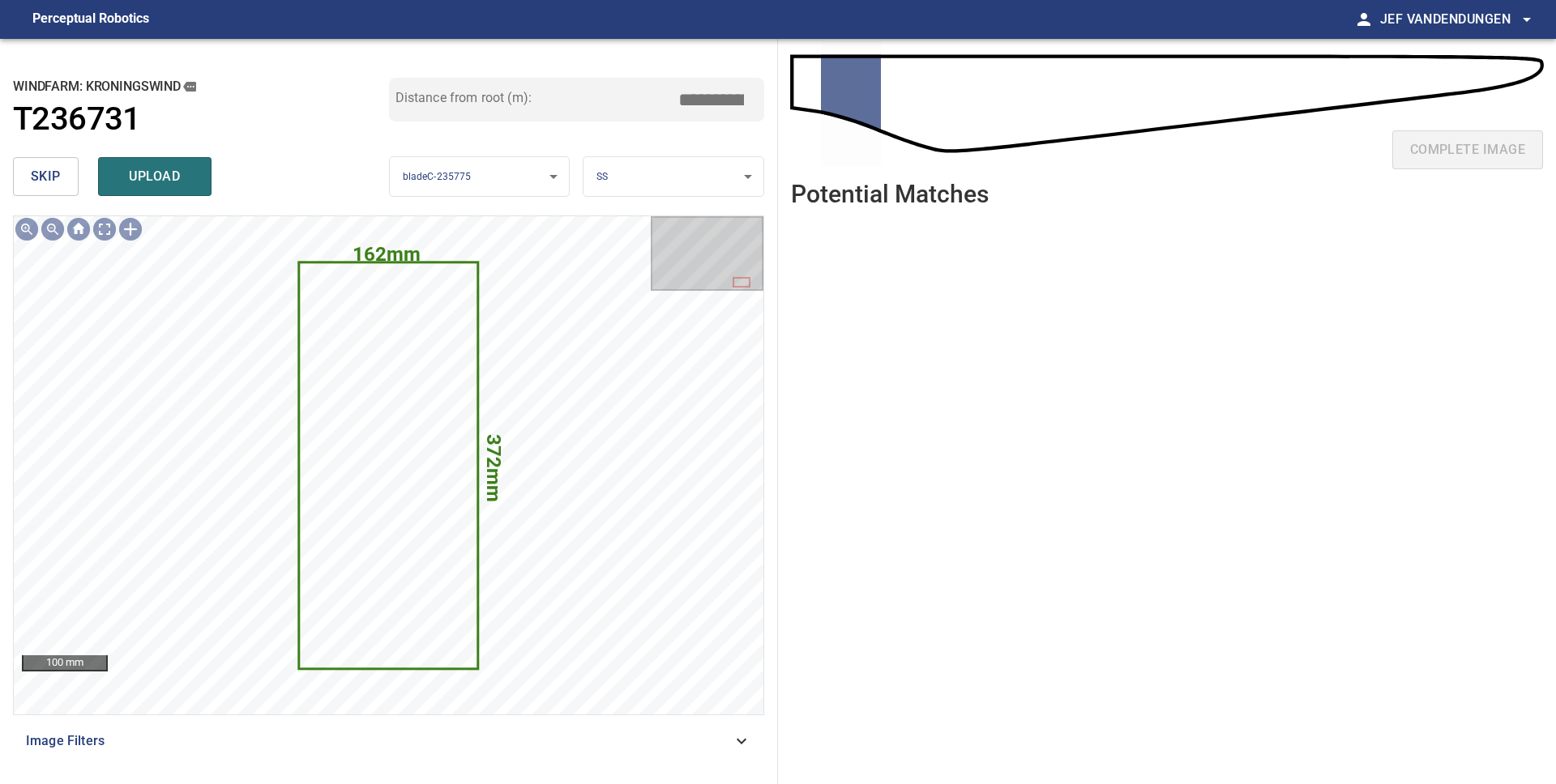
click at [31, 176] on span "skip" at bounding box center [45, 177] width 30 height 23
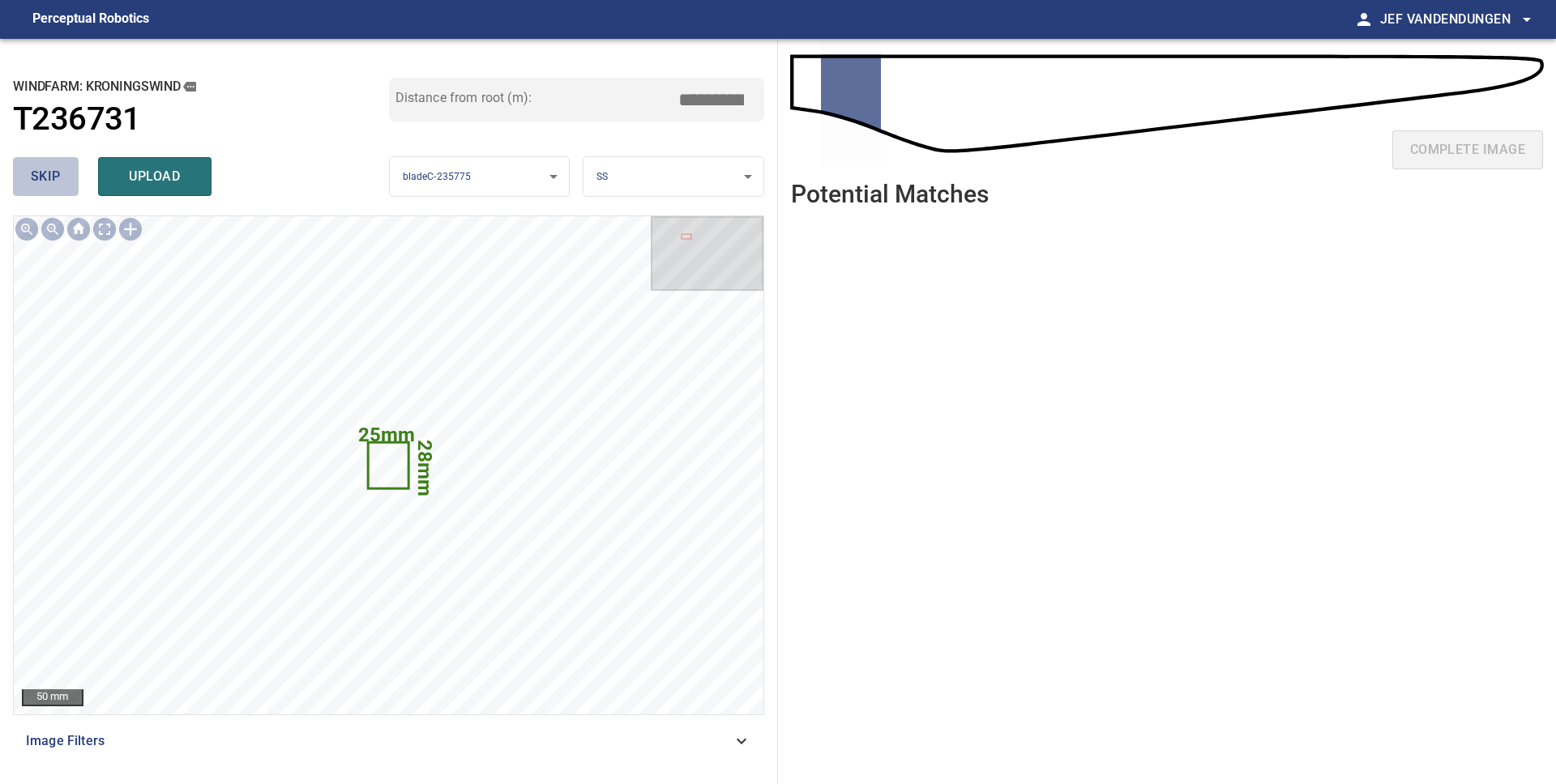
click at [38, 175] on span "skip" at bounding box center [45, 177] width 30 height 23
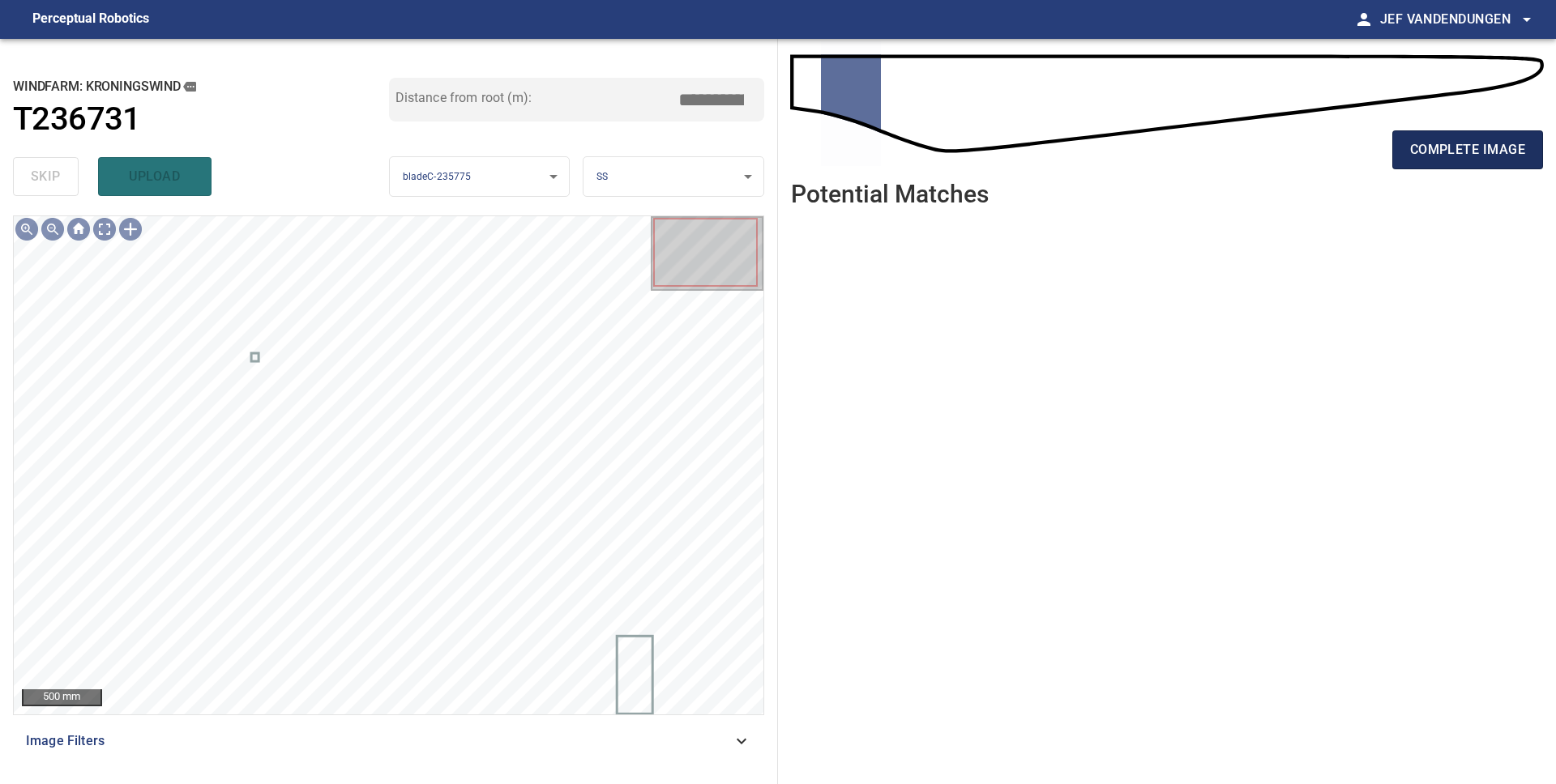
click at [1456, 164] on button "complete image" at bounding box center [1467, 149] width 150 height 39
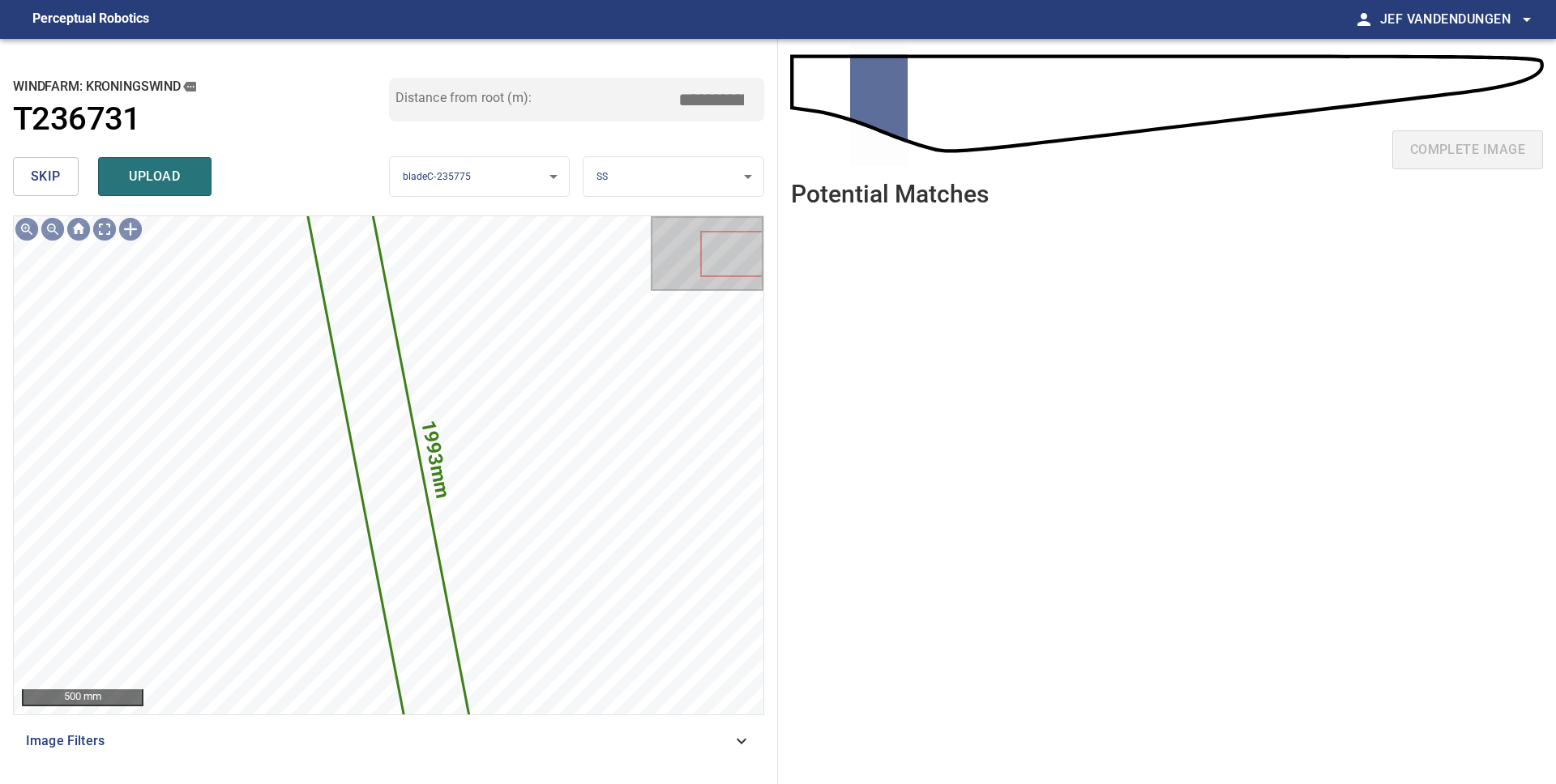
click at [43, 184] on span "skip" at bounding box center [45, 177] width 30 height 23
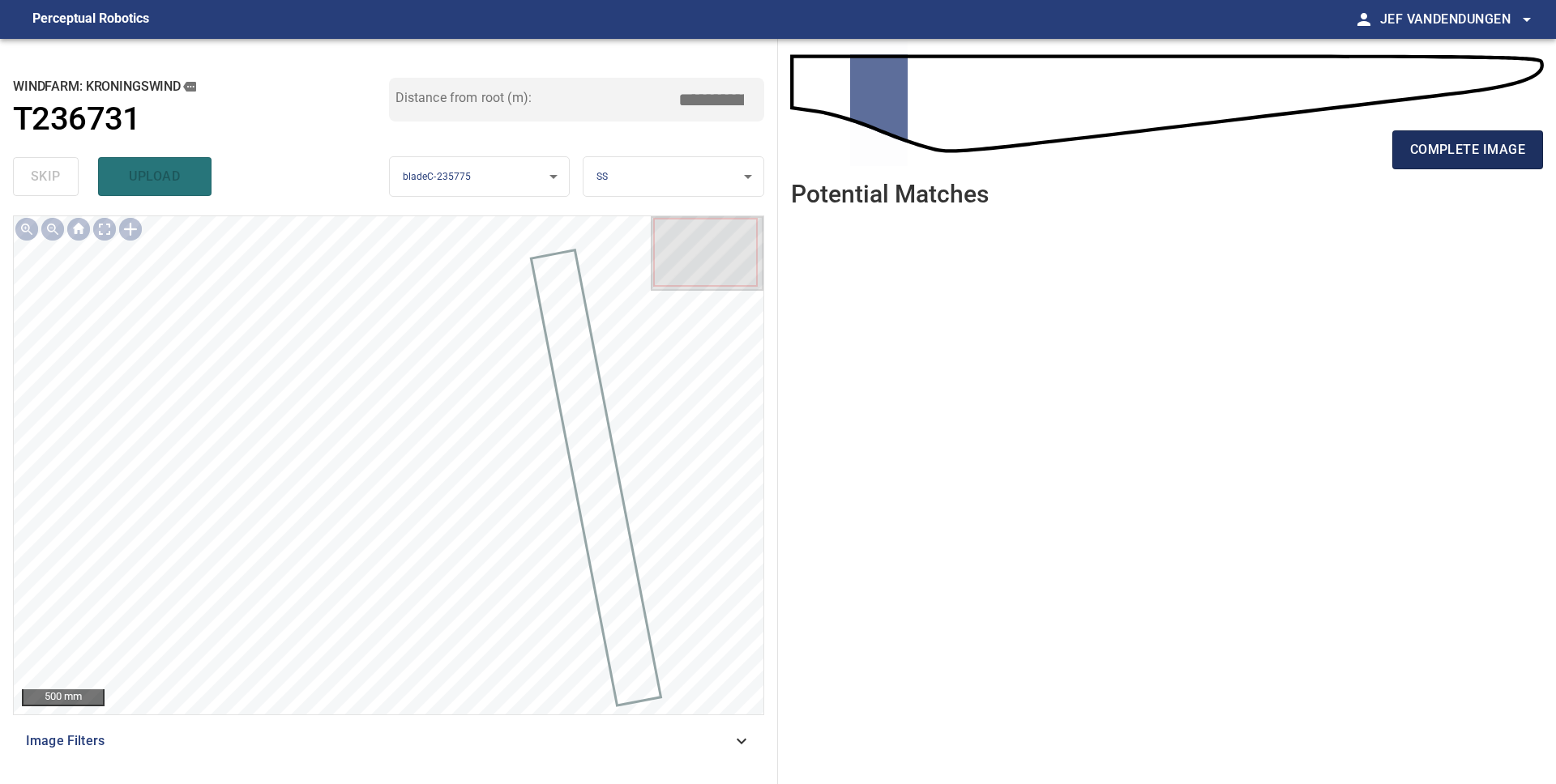
click at [1424, 159] on span "complete image" at bounding box center [1467, 150] width 115 height 23
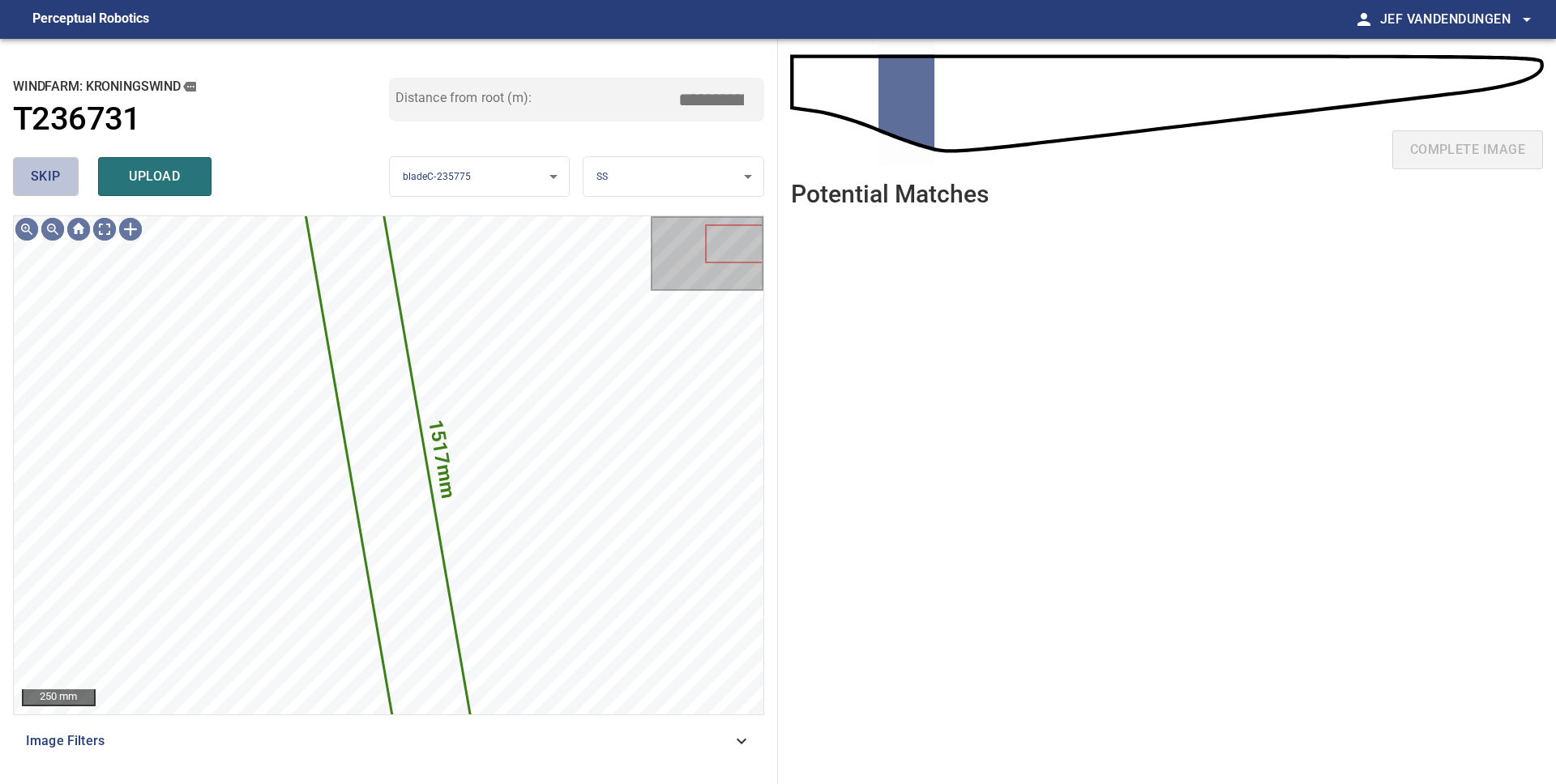
click at [43, 168] on span "skip" at bounding box center [45, 177] width 30 height 23
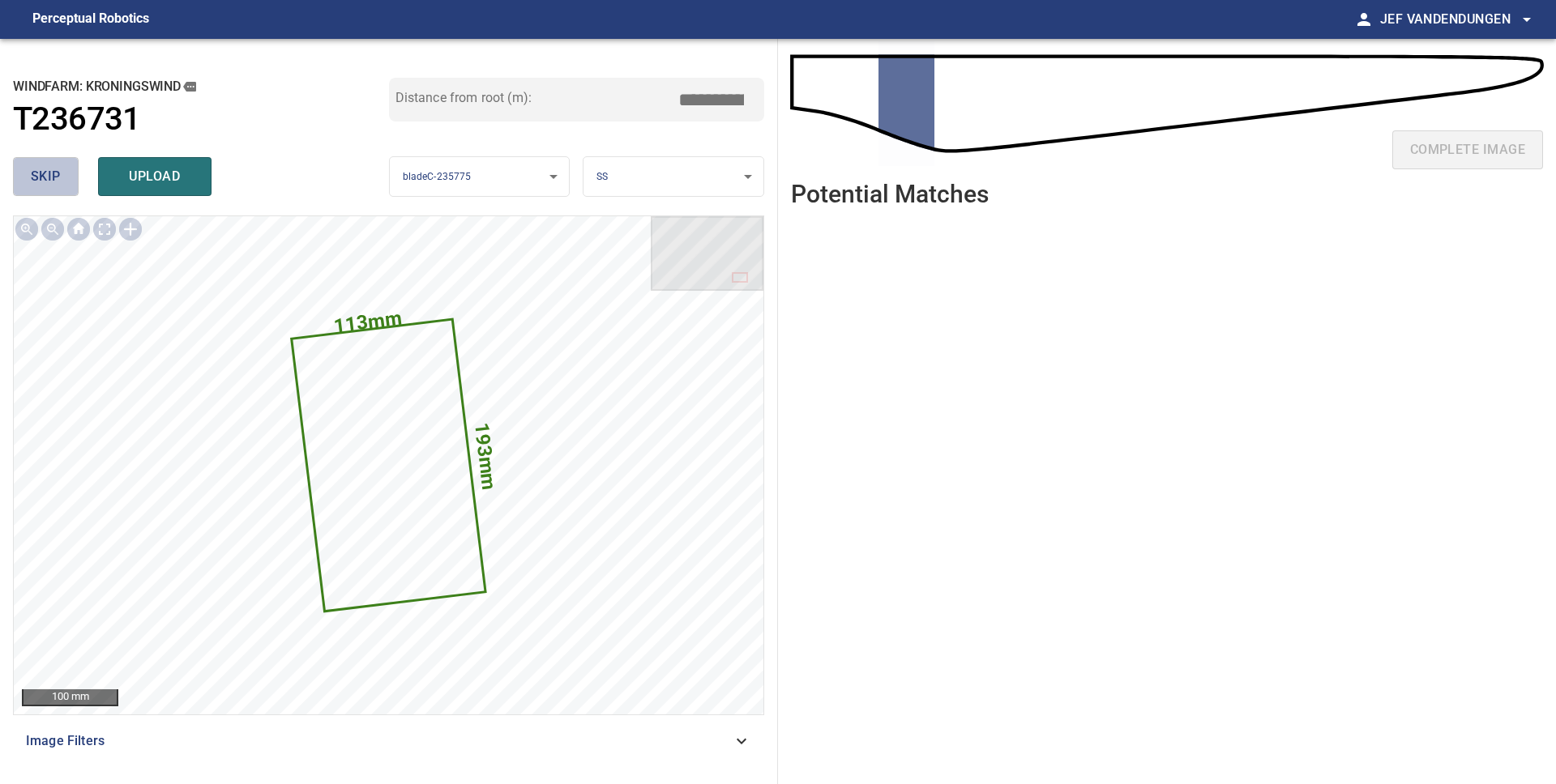
click at [43, 168] on span "skip" at bounding box center [45, 177] width 30 height 23
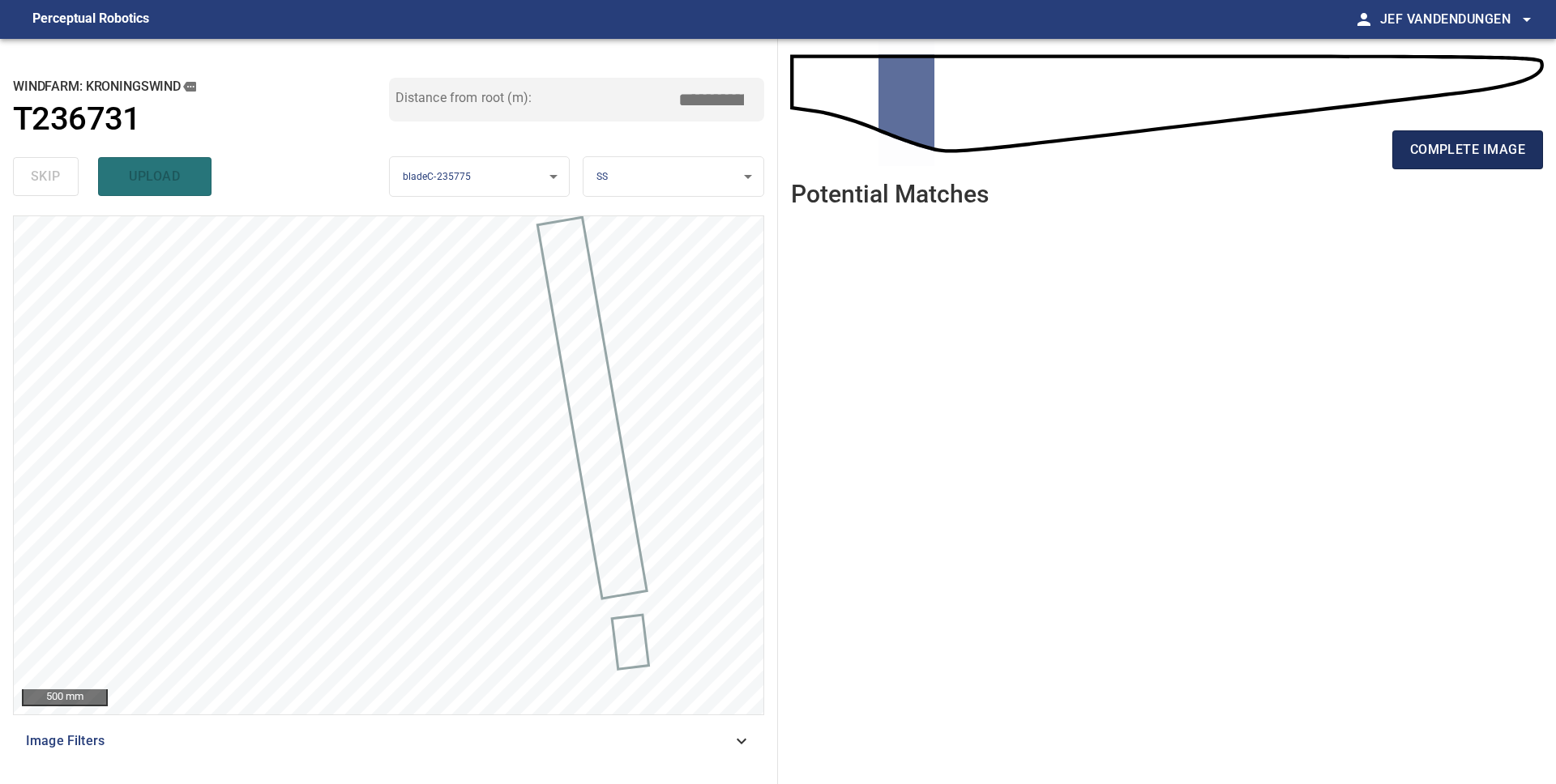
click at [1461, 160] on span "complete image" at bounding box center [1467, 150] width 115 height 23
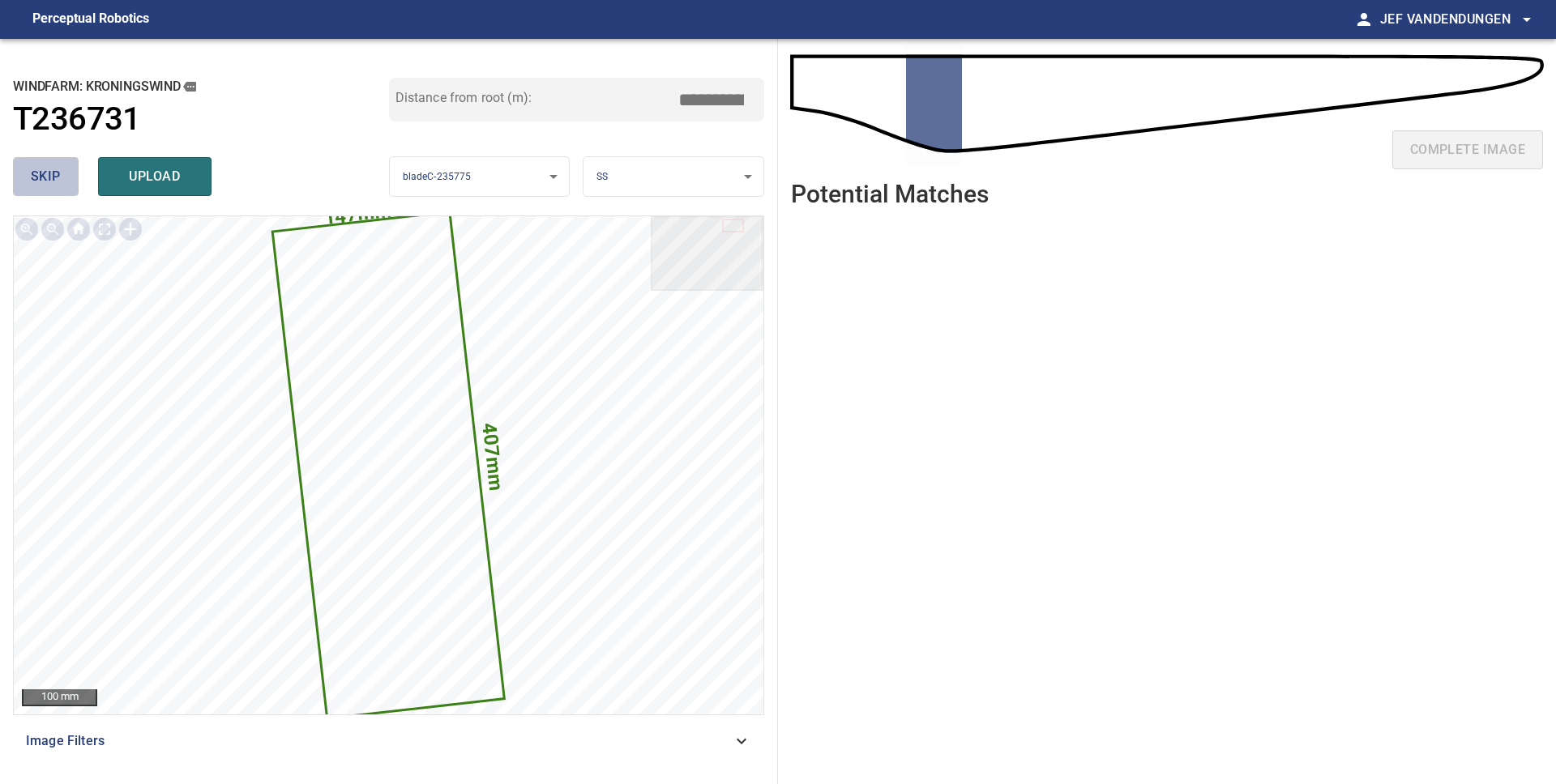
click at [44, 179] on span "skip" at bounding box center [45, 177] width 30 height 23
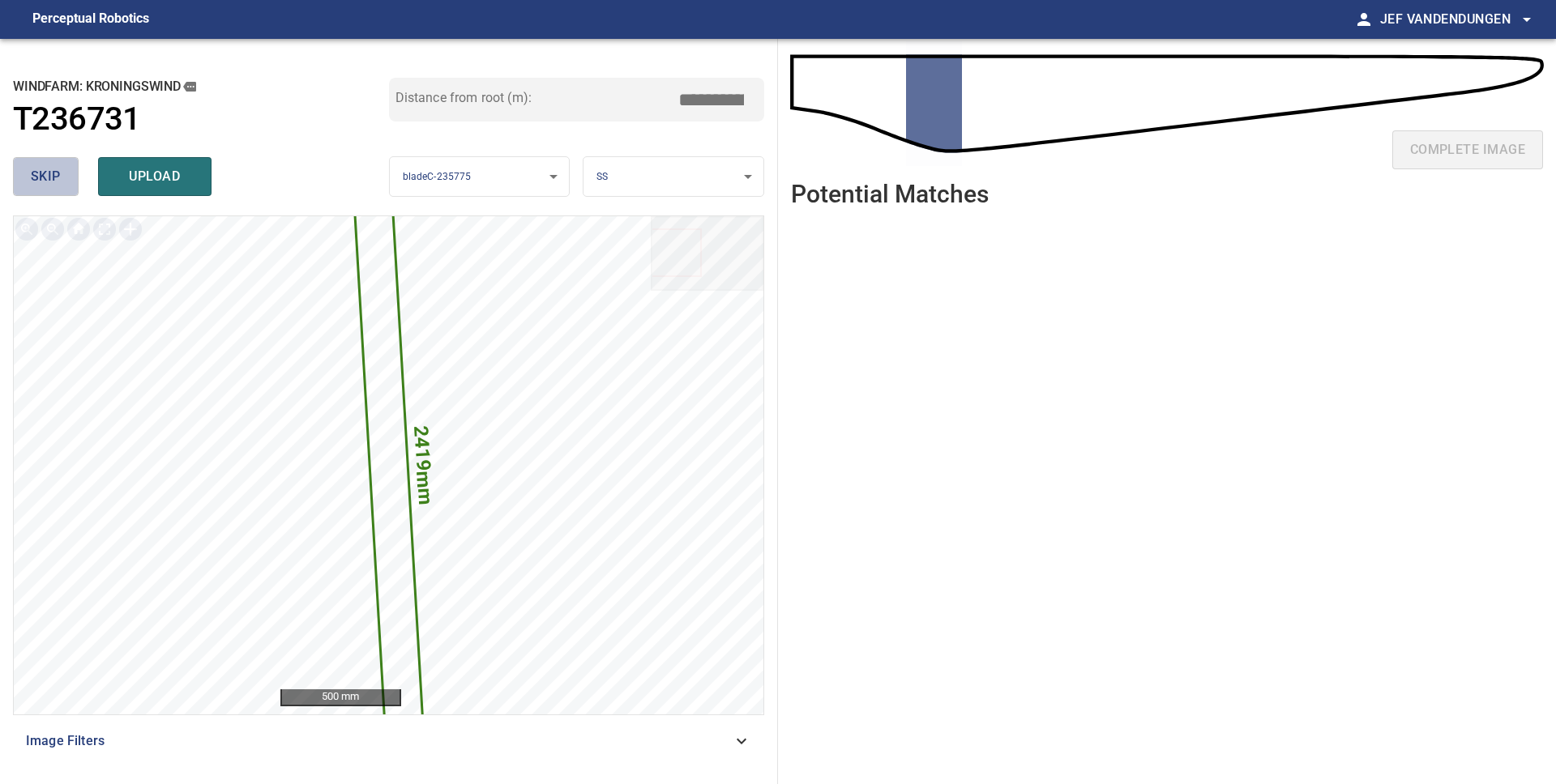
click at [44, 179] on span "skip" at bounding box center [45, 177] width 30 height 23
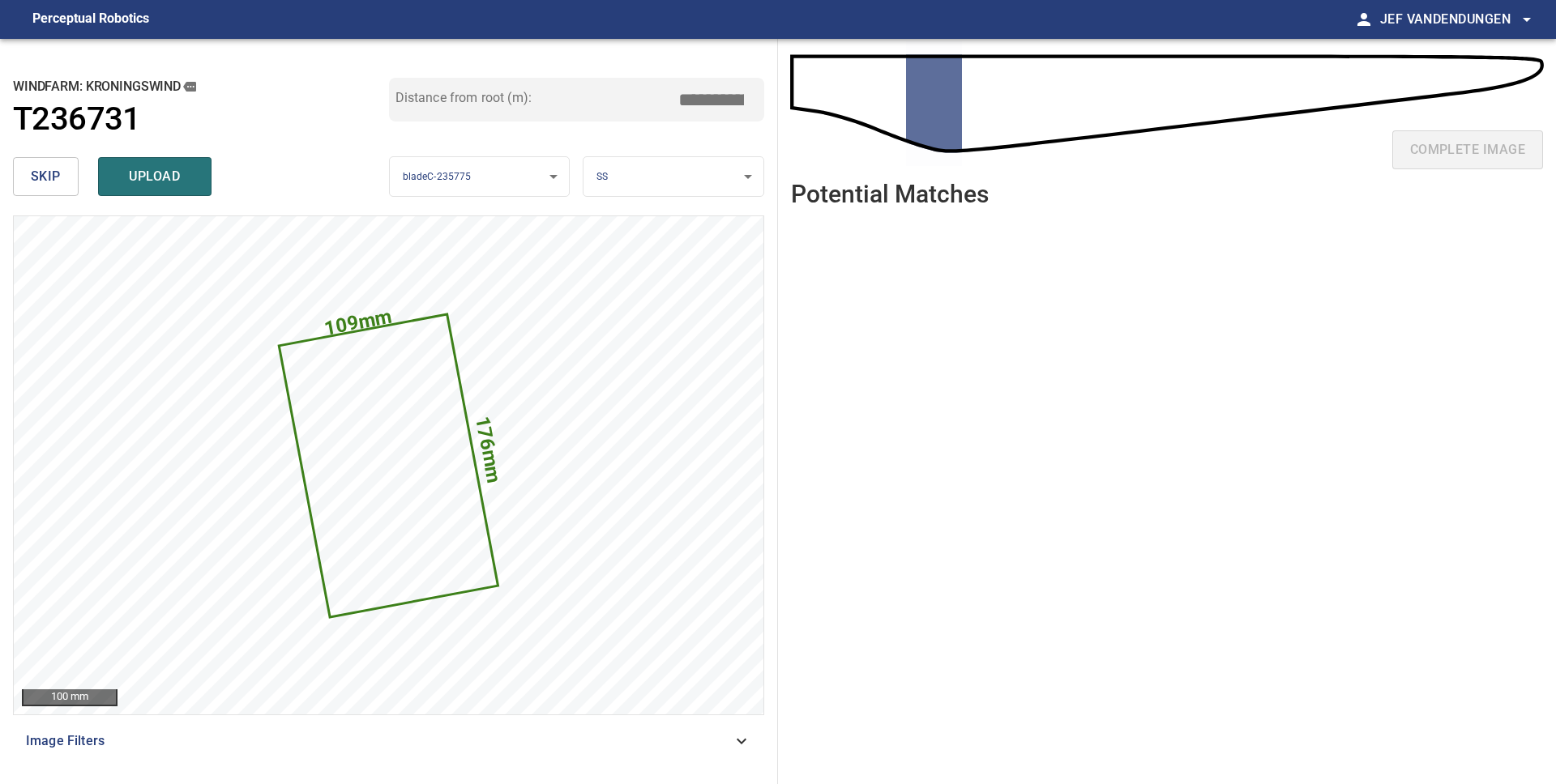
click at [44, 179] on span "skip" at bounding box center [45, 177] width 30 height 23
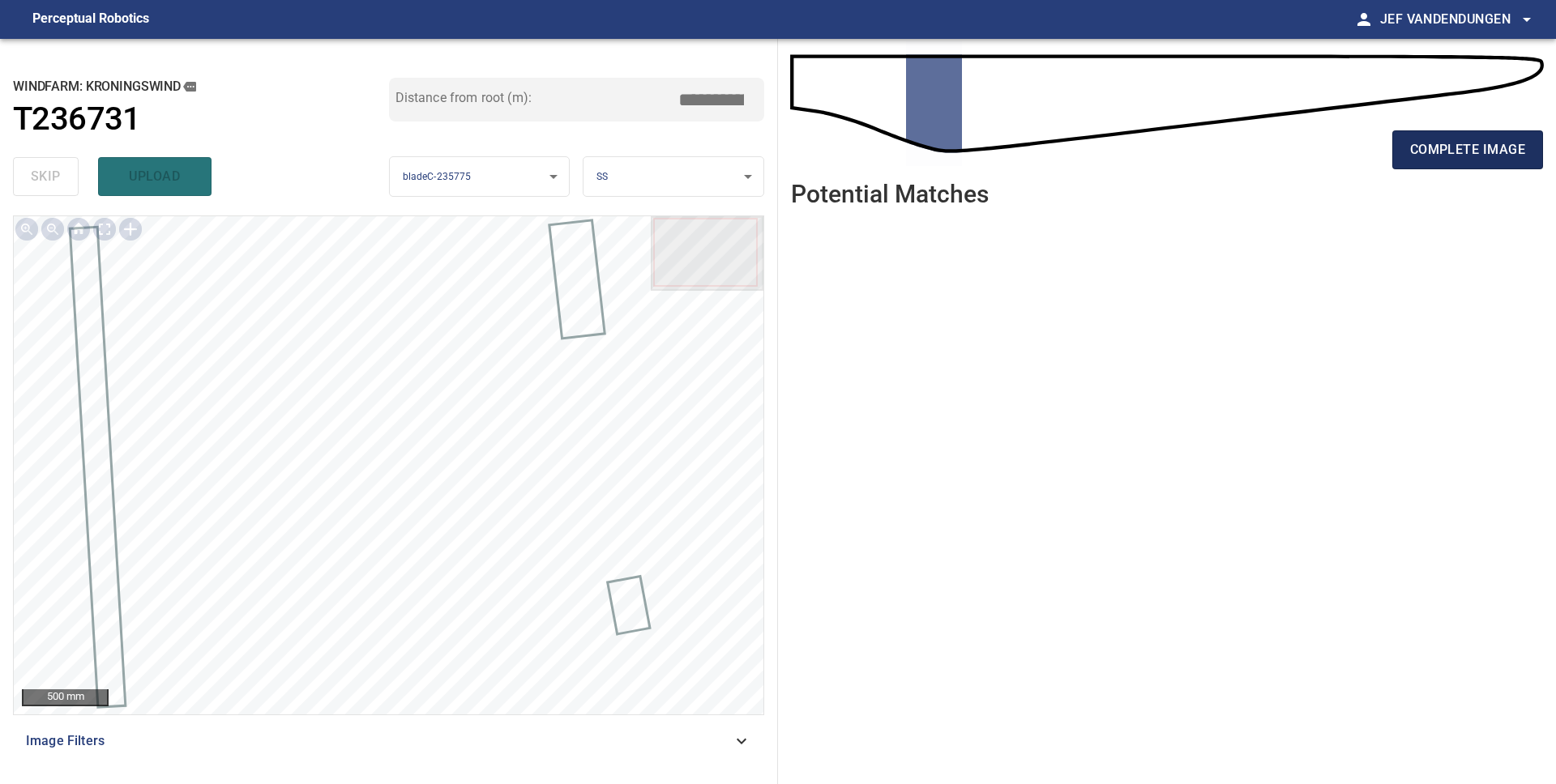
click at [1447, 163] on button "complete image" at bounding box center [1467, 149] width 150 height 39
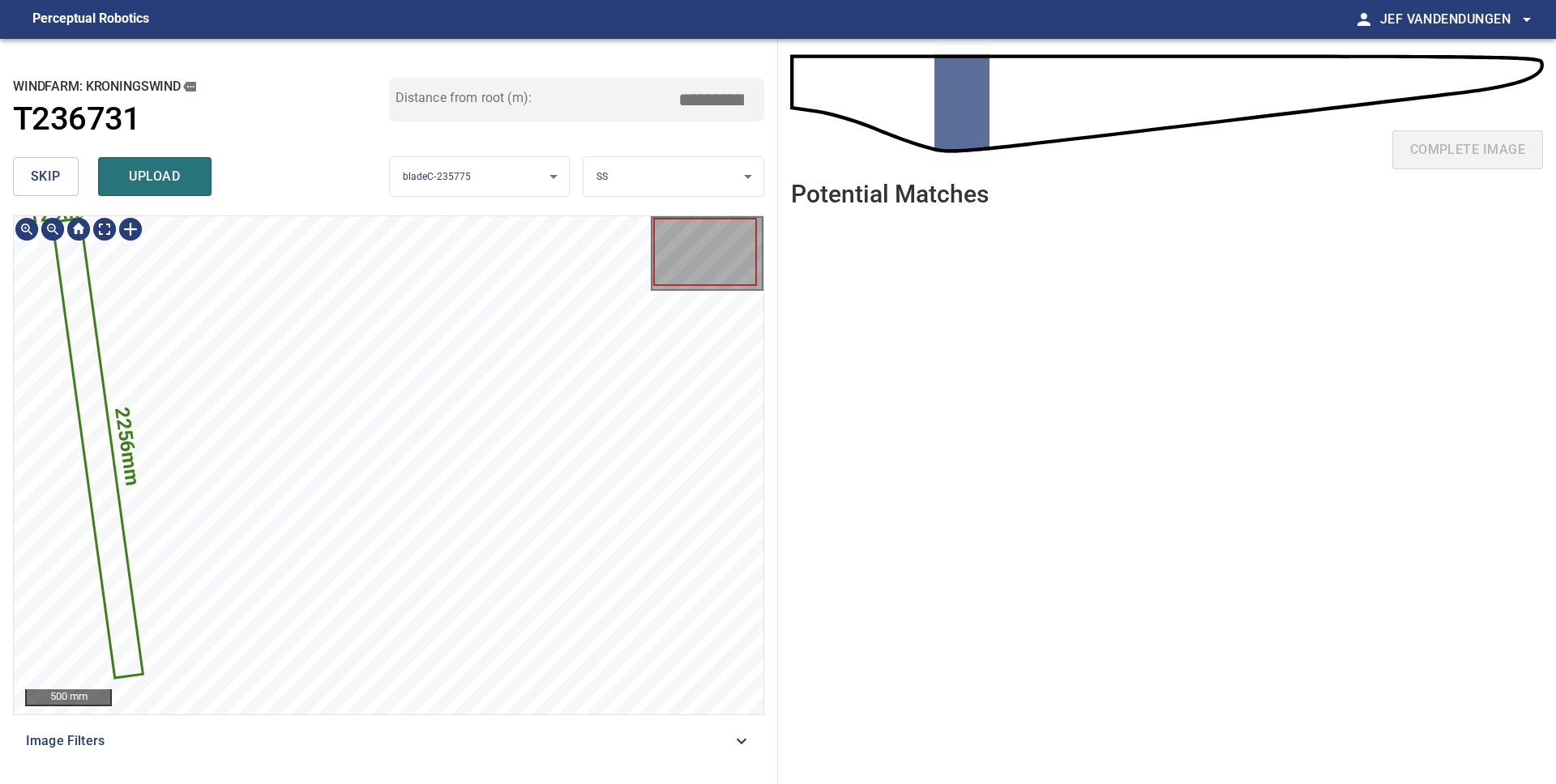
click at [63, 182] on button "skip" at bounding box center [46, 176] width 66 height 39
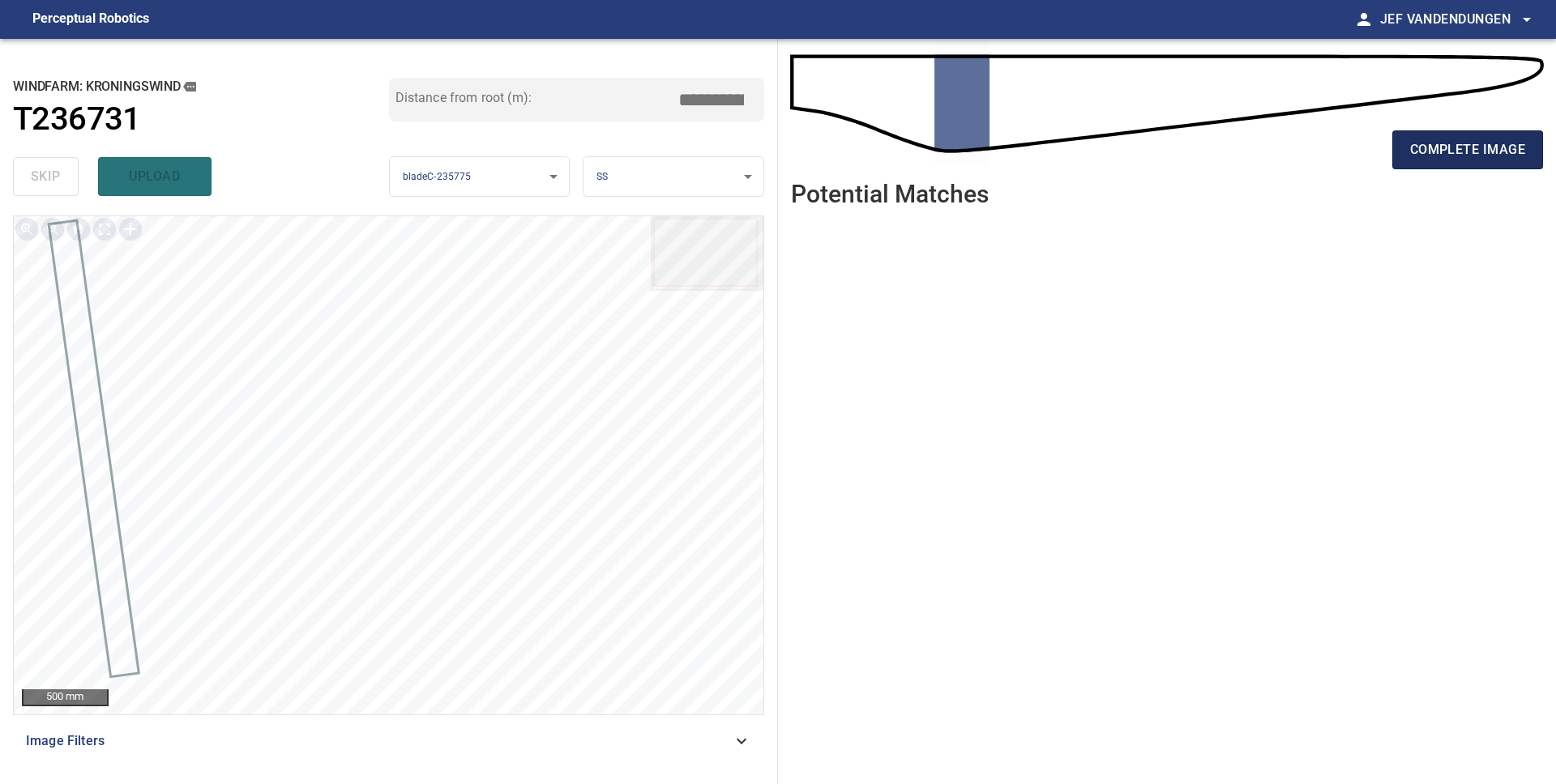
click at [1451, 151] on span "complete image" at bounding box center [1467, 150] width 115 height 23
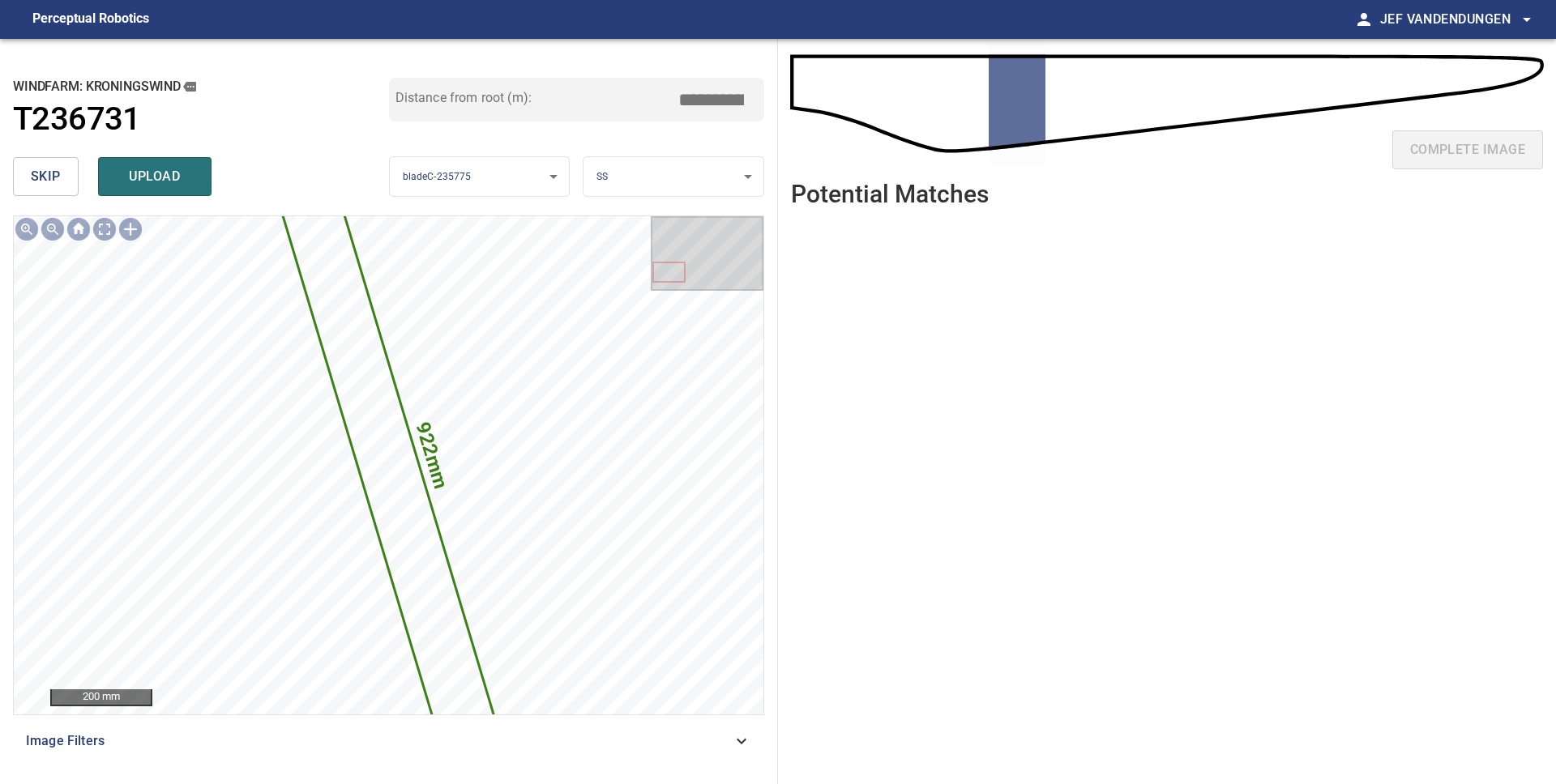
click at [56, 169] on span "skip" at bounding box center [45, 177] width 30 height 23
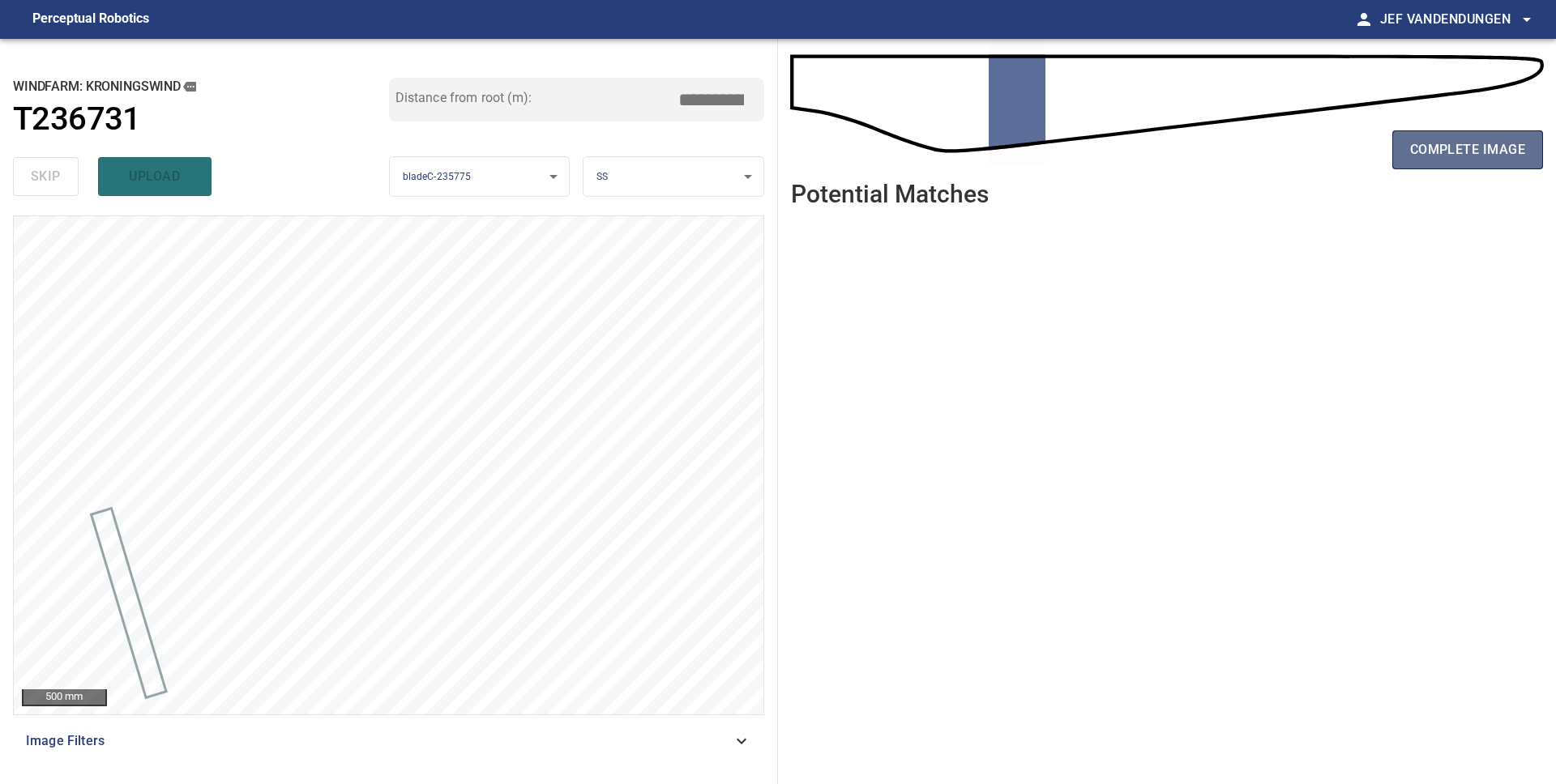
click at [1439, 154] on span "complete image" at bounding box center [1467, 150] width 115 height 23
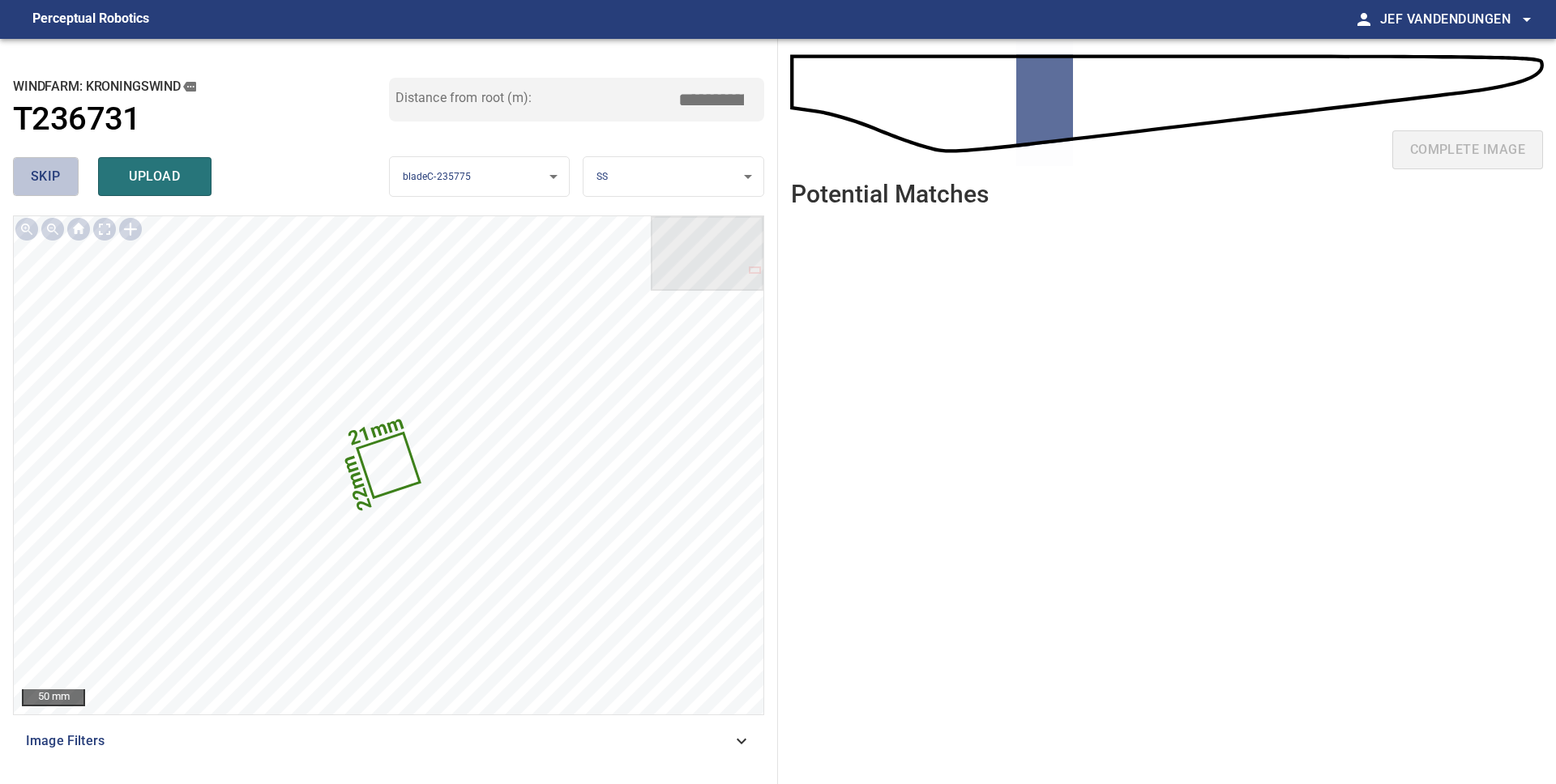
click at [66, 180] on button "skip" at bounding box center [46, 176] width 66 height 39
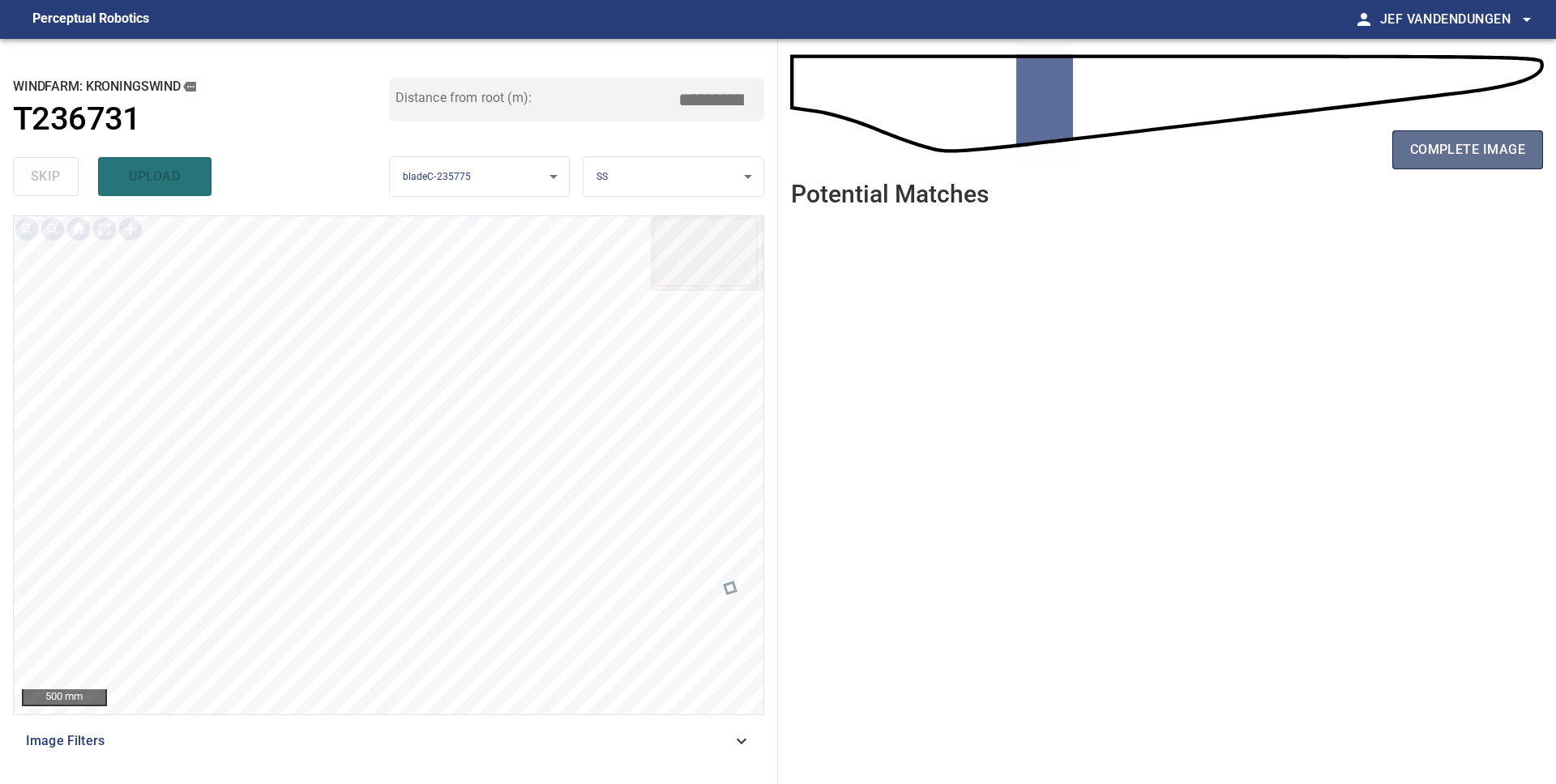
click at [1410, 150] on span "complete image" at bounding box center [1467, 150] width 115 height 23
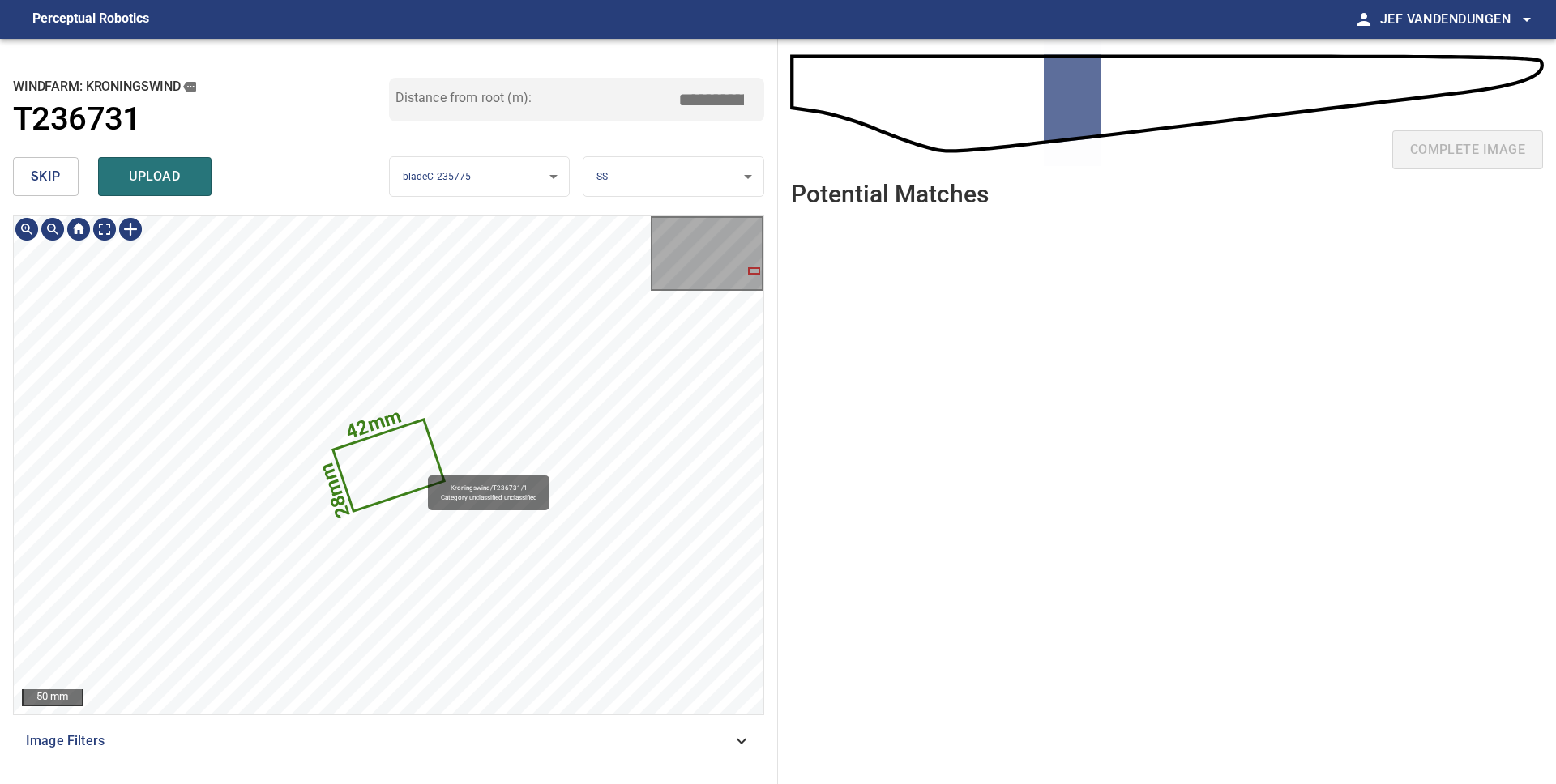
click at [419, 467] on icon at bounding box center [388, 465] width 108 height 89
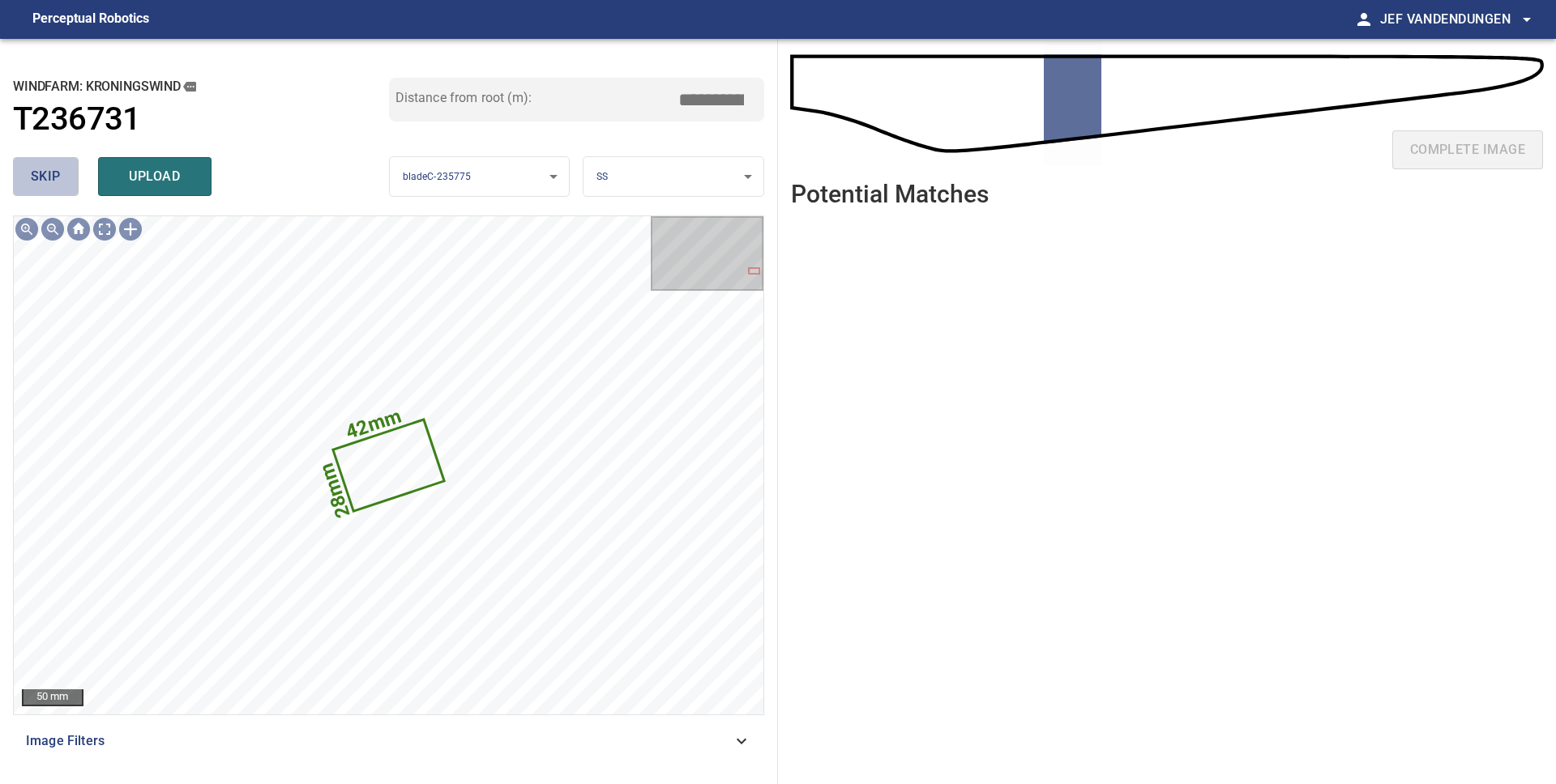
click at [53, 185] on span "skip" at bounding box center [45, 177] width 30 height 23
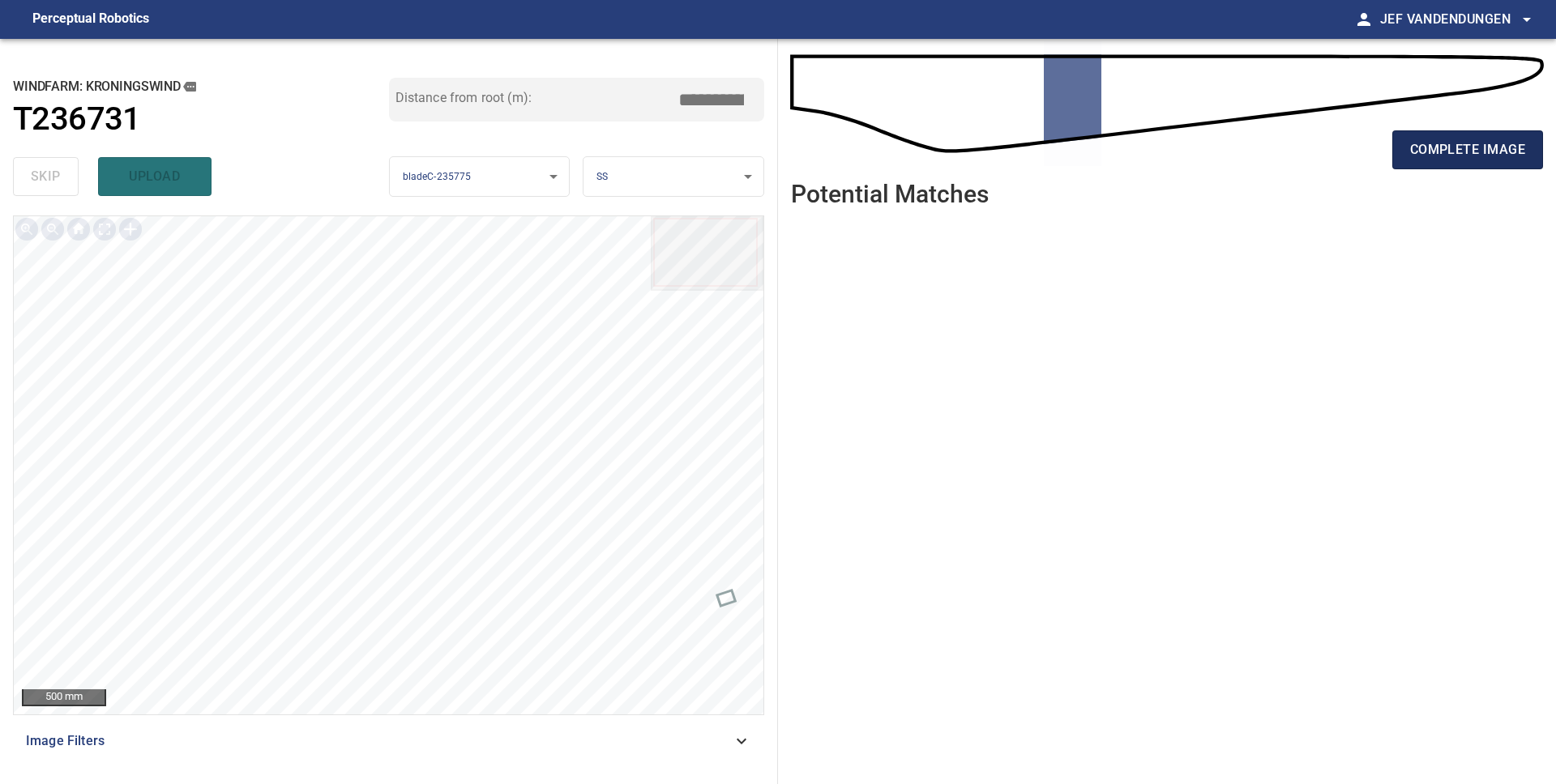
click at [1450, 161] on span "complete image" at bounding box center [1467, 150] width 115 height 23
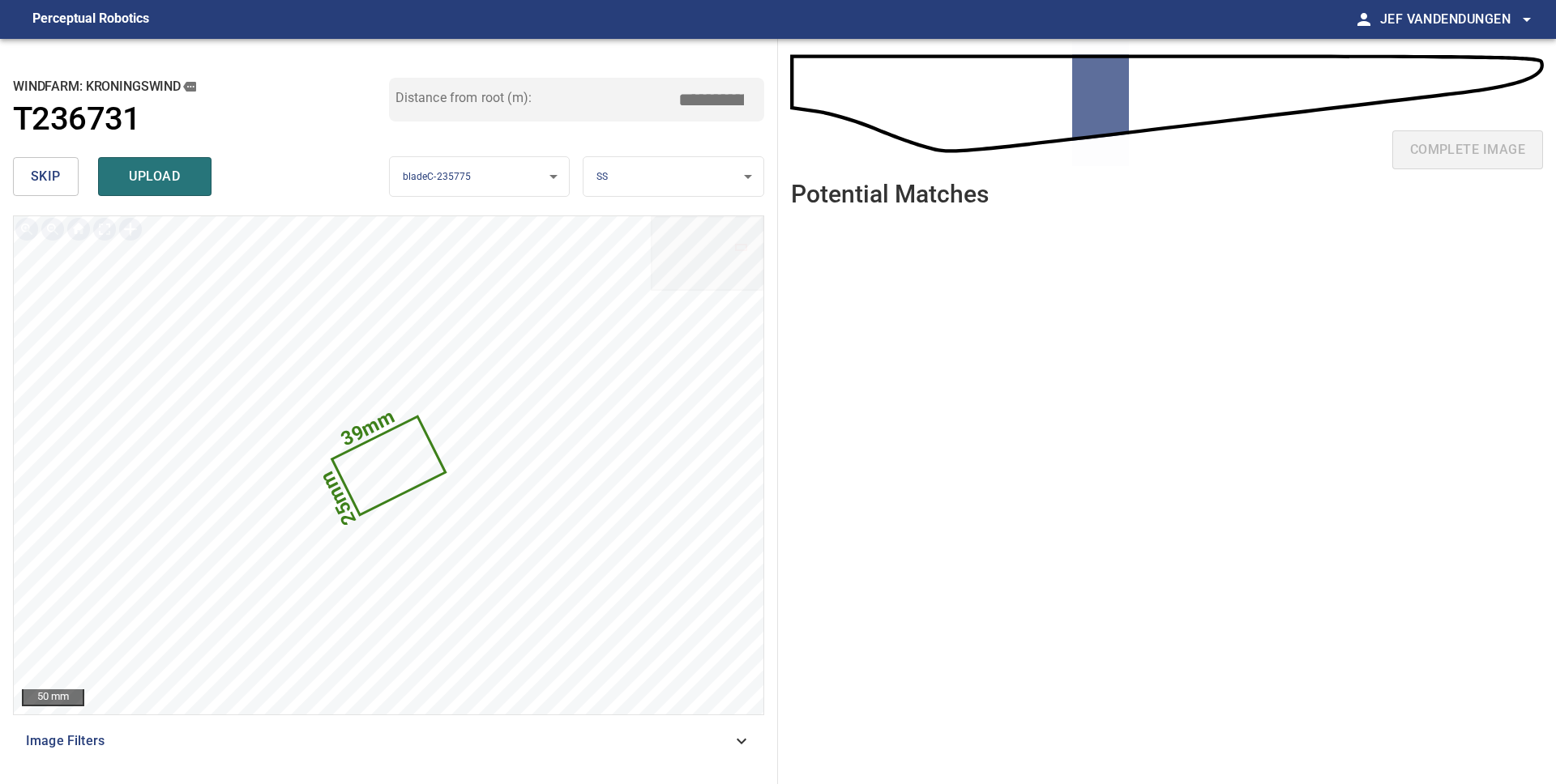
click at [62, 185] on button "skip" at bounding box center [46, 176] width 66 height 39
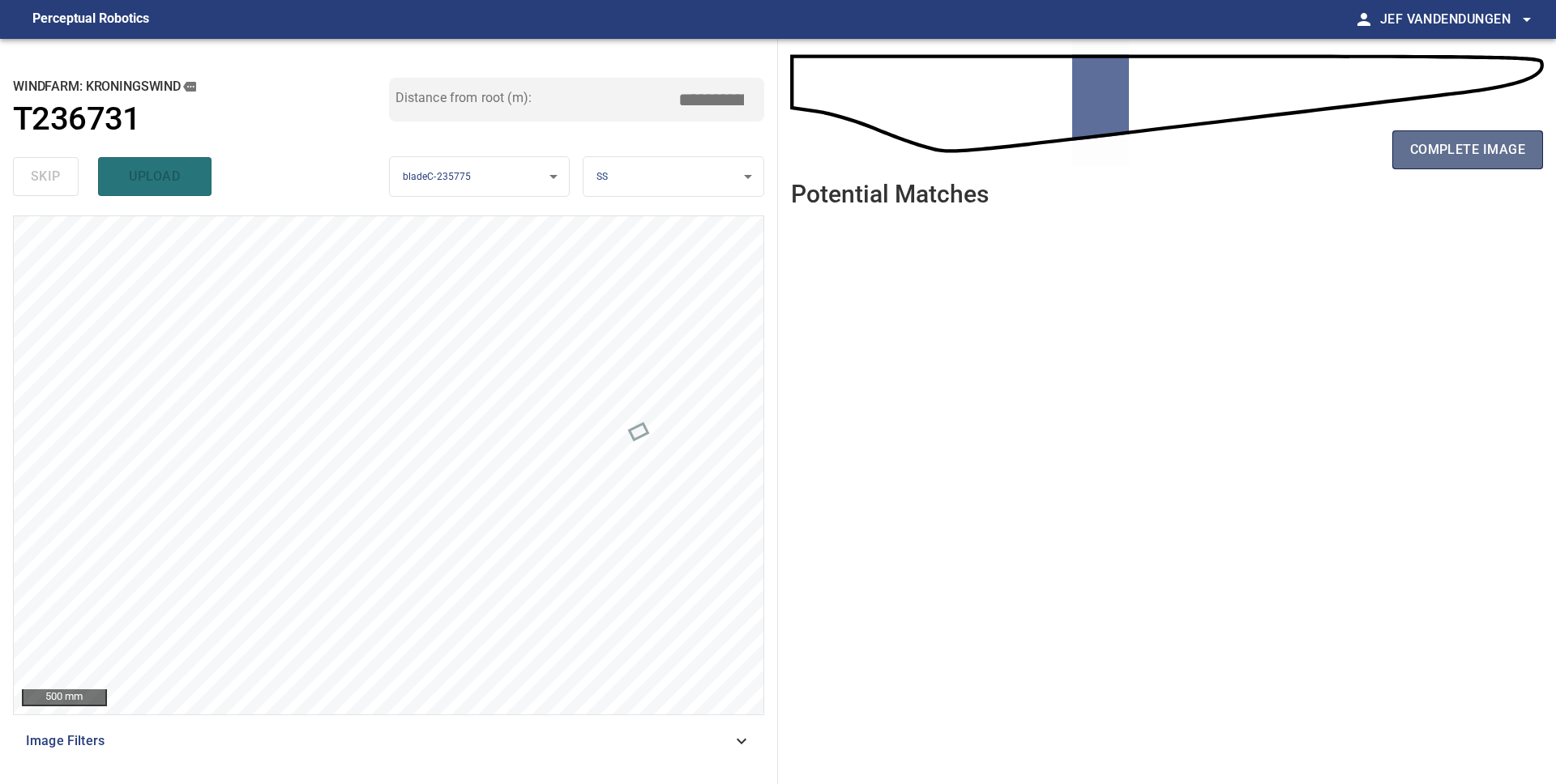
click at [1442, 146] on span "complete image" at bounding box center [1467, 150] width 115 height 23
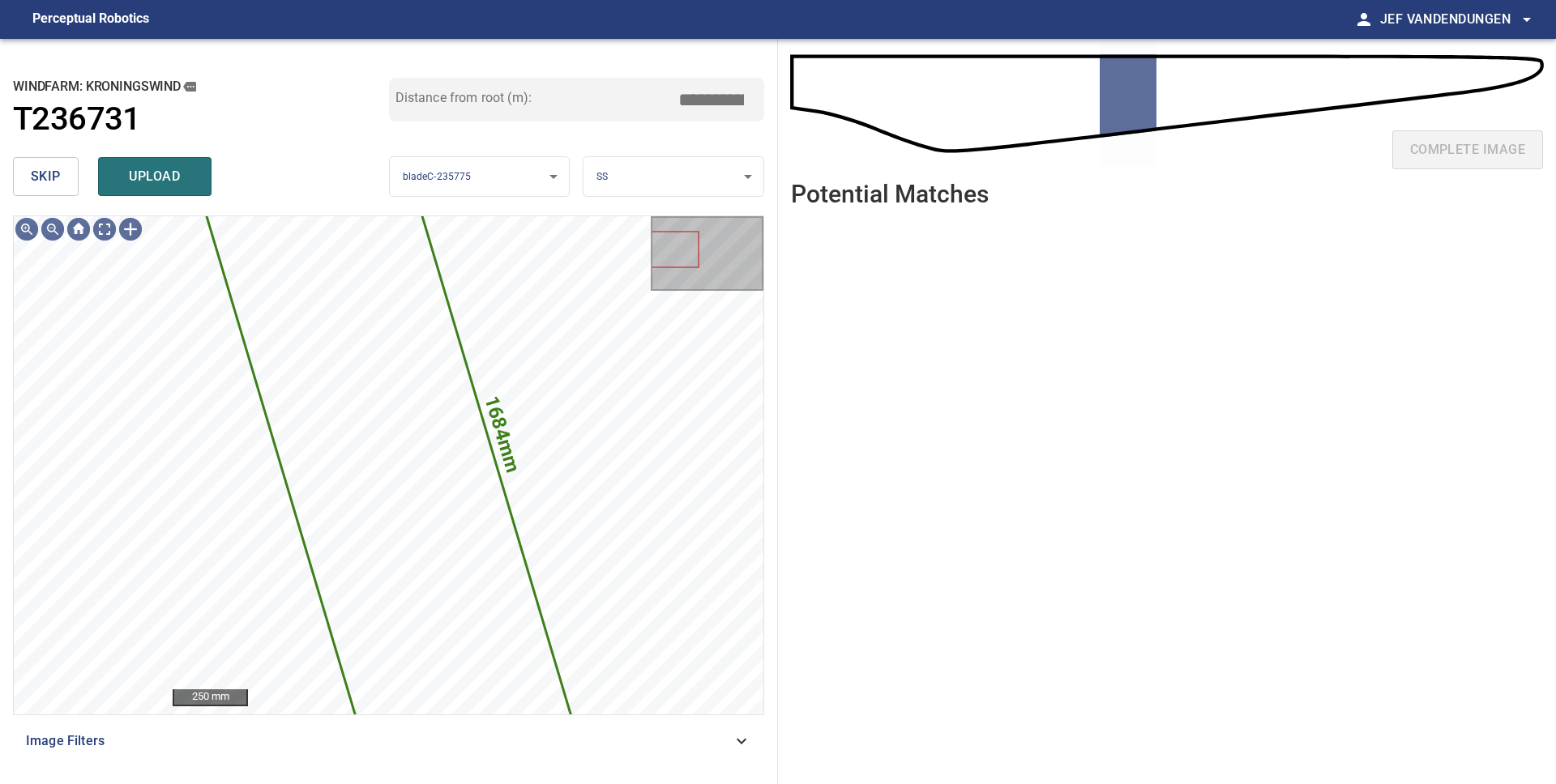
click at [27, 183] on button "skip" at bounding box center [46, 176] width 66 height 39
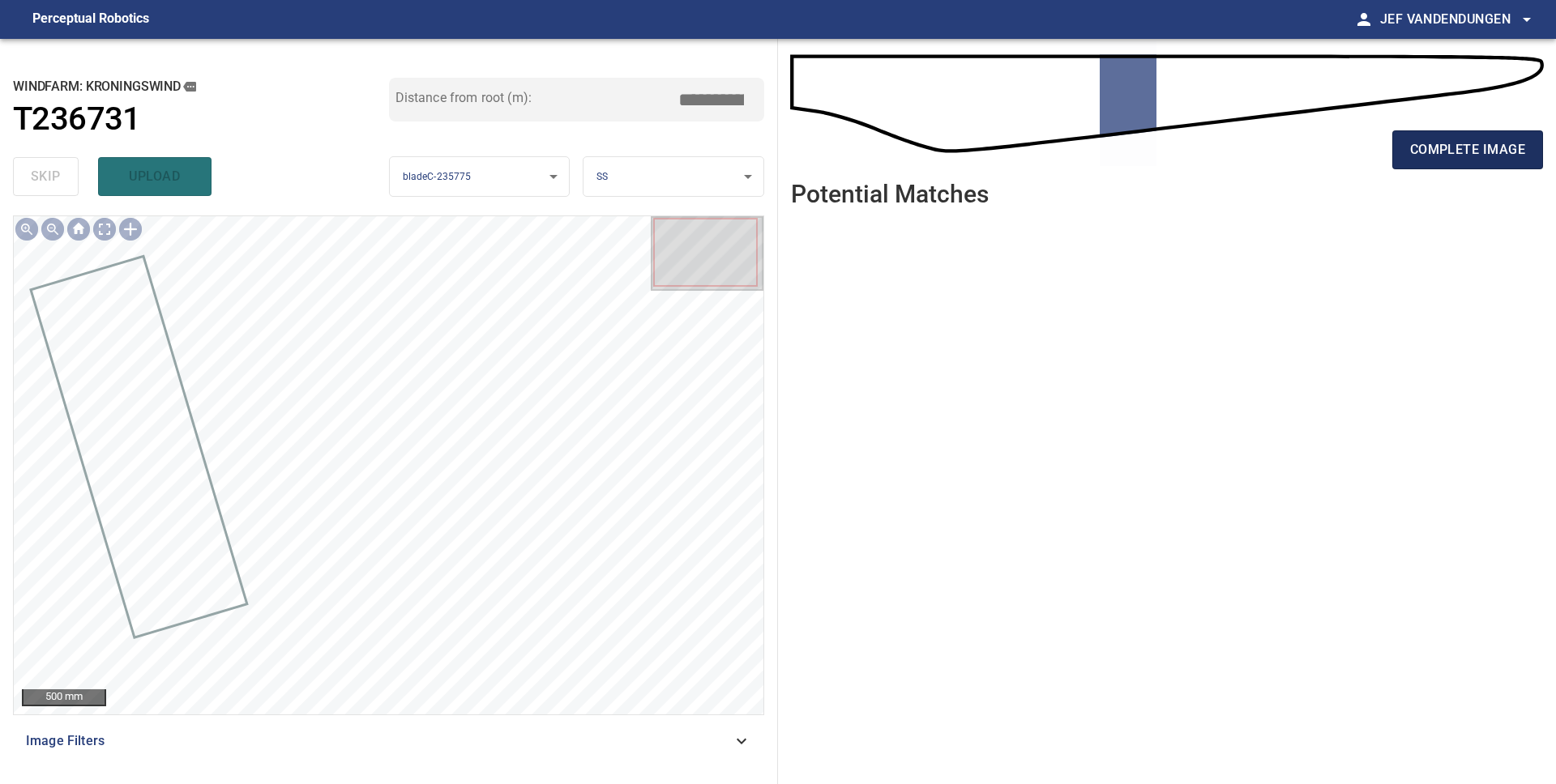
click at [1464, 161] on span "complete image" at bounding box center [1467, 150] width 115 height 23
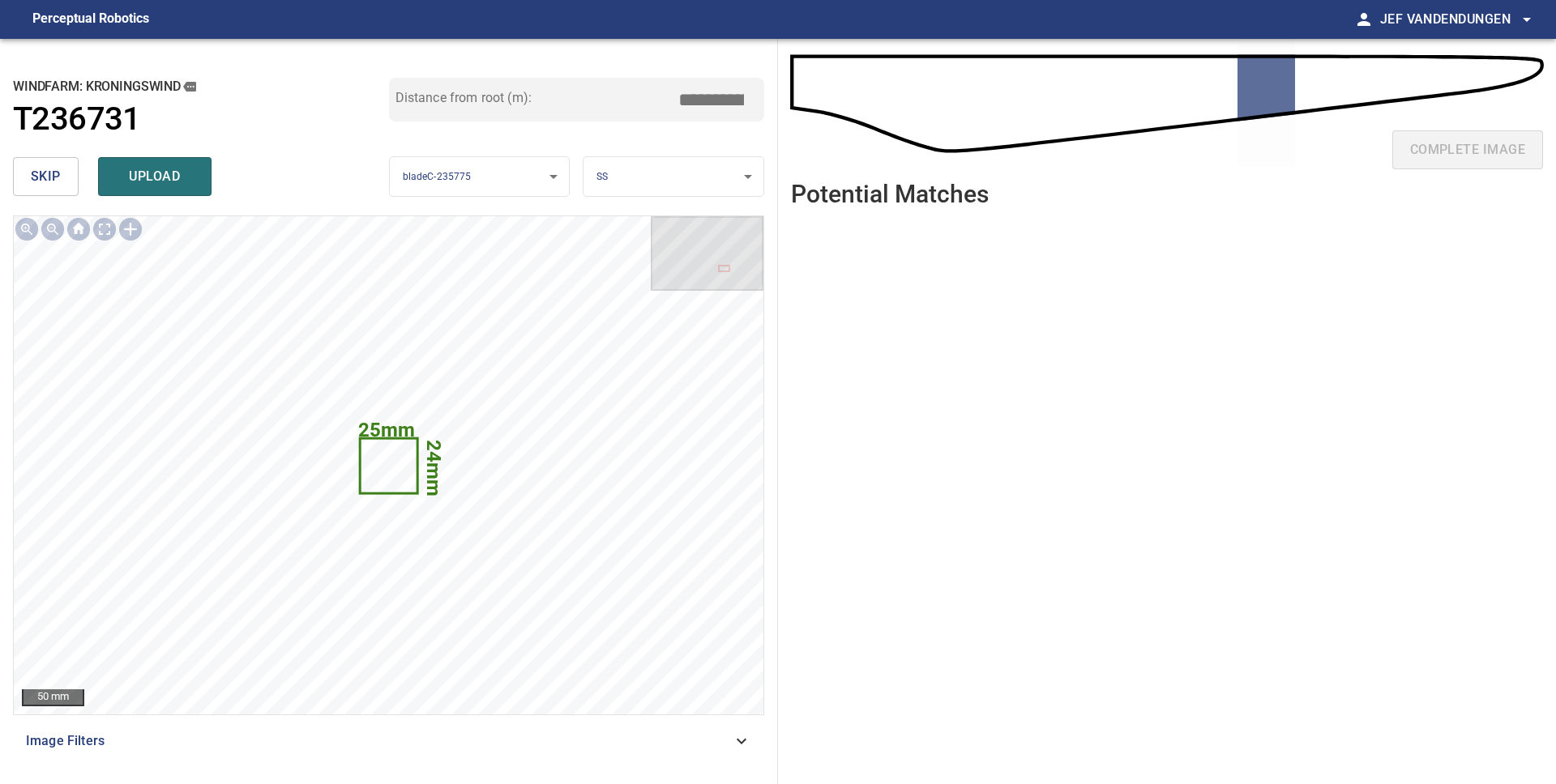
click at [59, 185] on span "skip" at bounding box center [45, 177] width 30 height 23
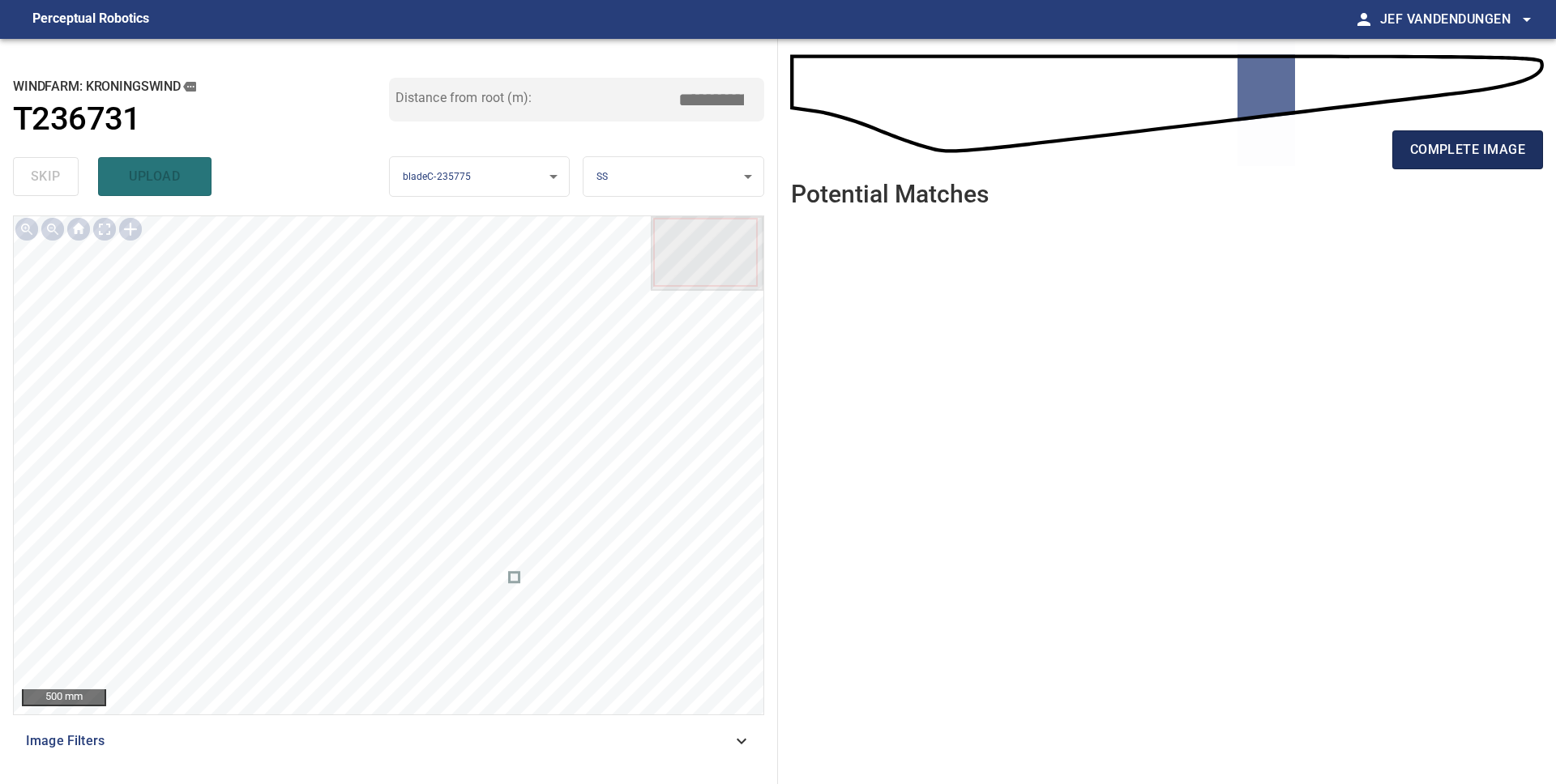
click at [1429, 157] on span "complete image" at bounding box center [1467, 150] width 115 height 23
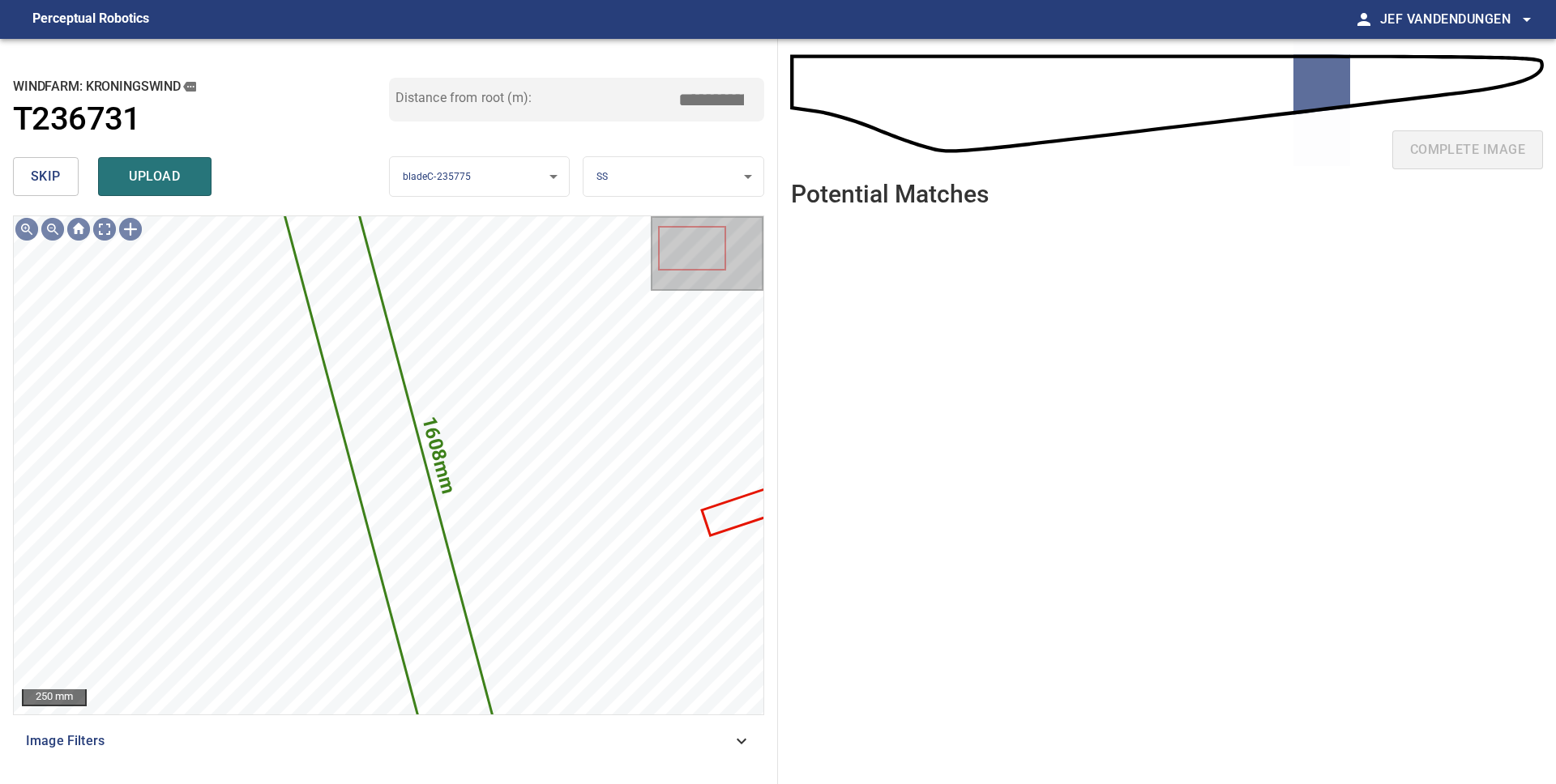
click at [56, 176] on span "skip" at bounding box center [45, 177] width 30 height 23
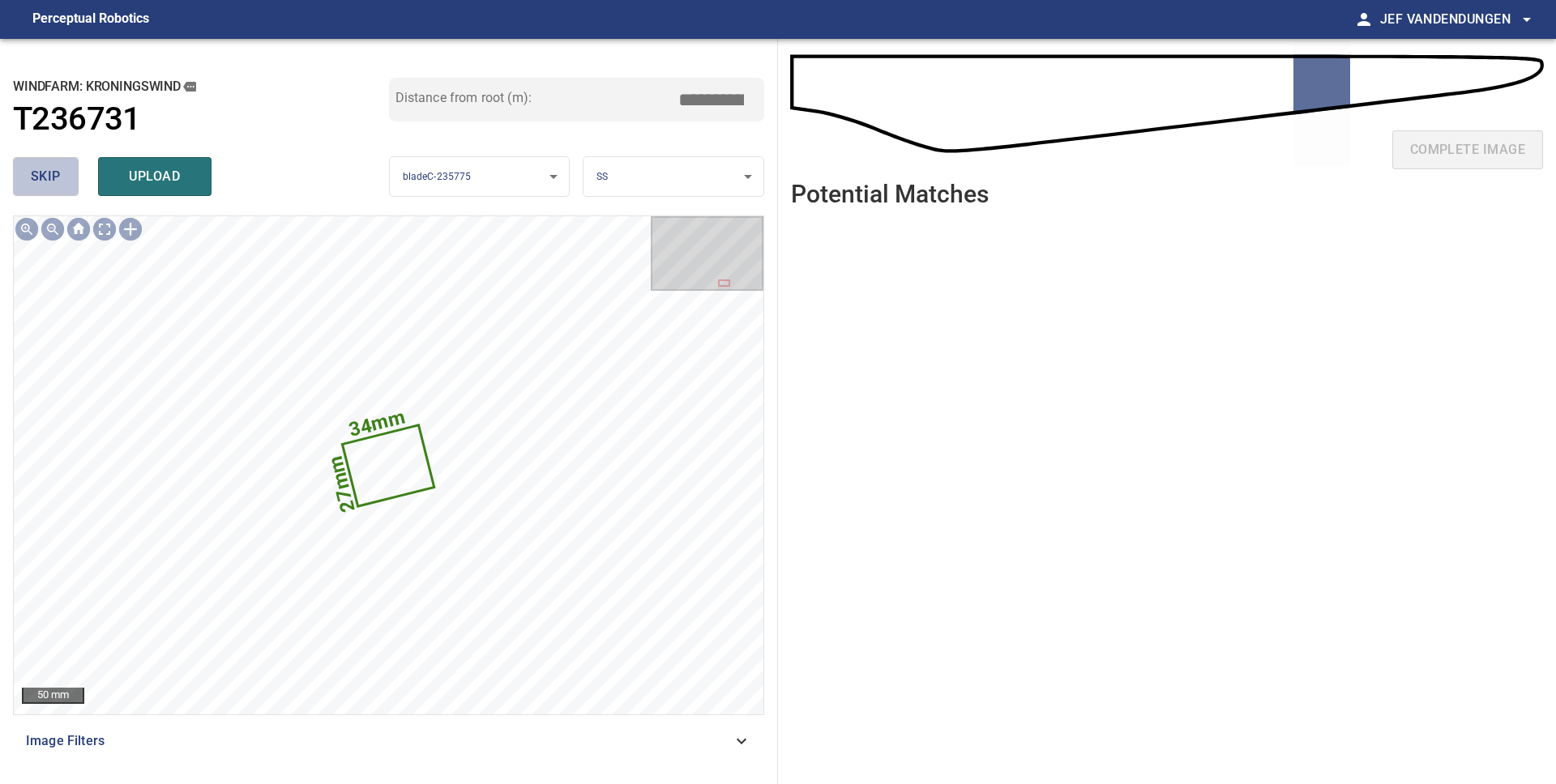
click at [56, 176] on span "skip" at bounding box center [45, 177] width 30 height 23
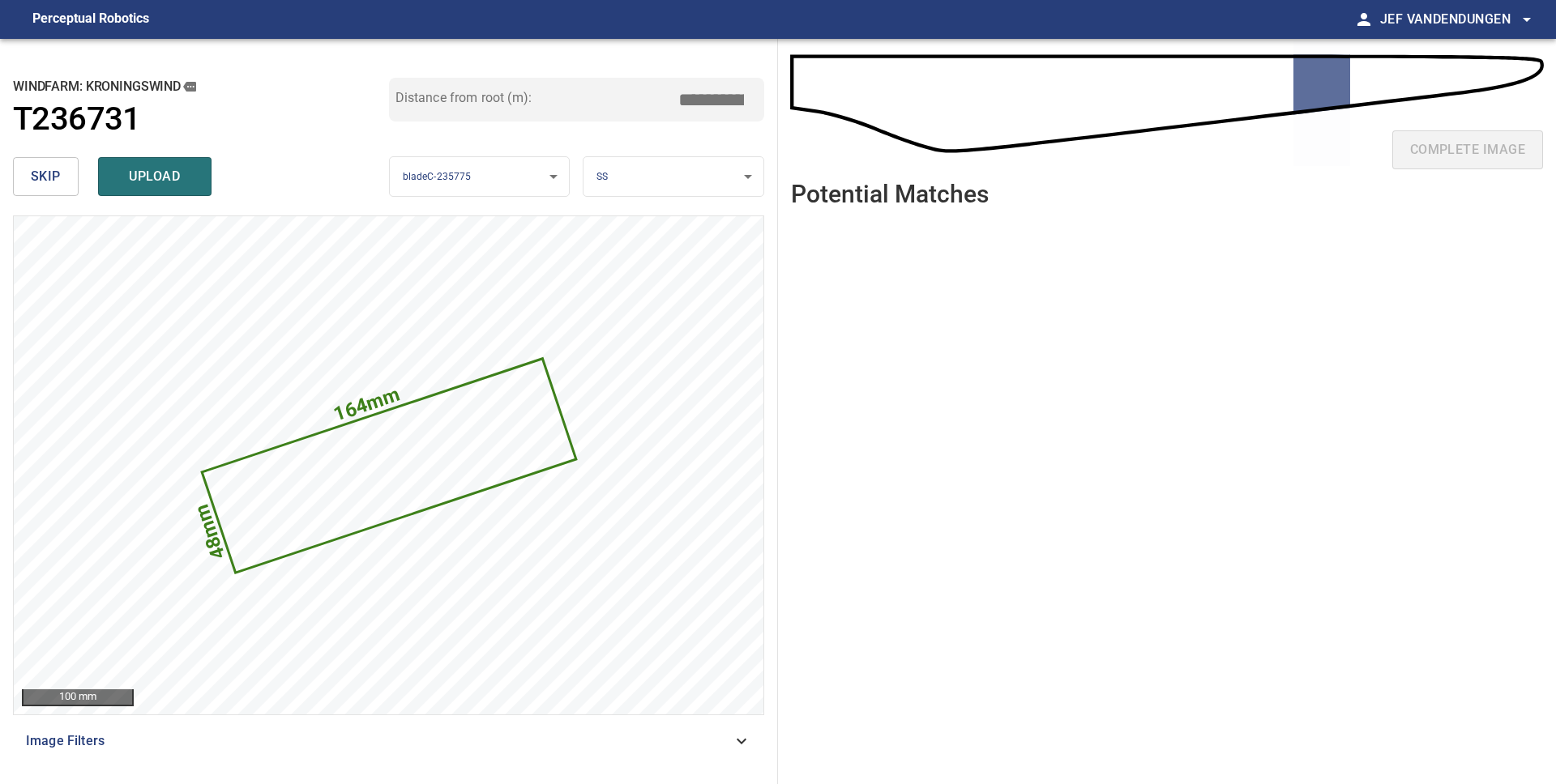
click at [59, 175] on span "skip" at bounding box center [45, 177] width 30 height 23
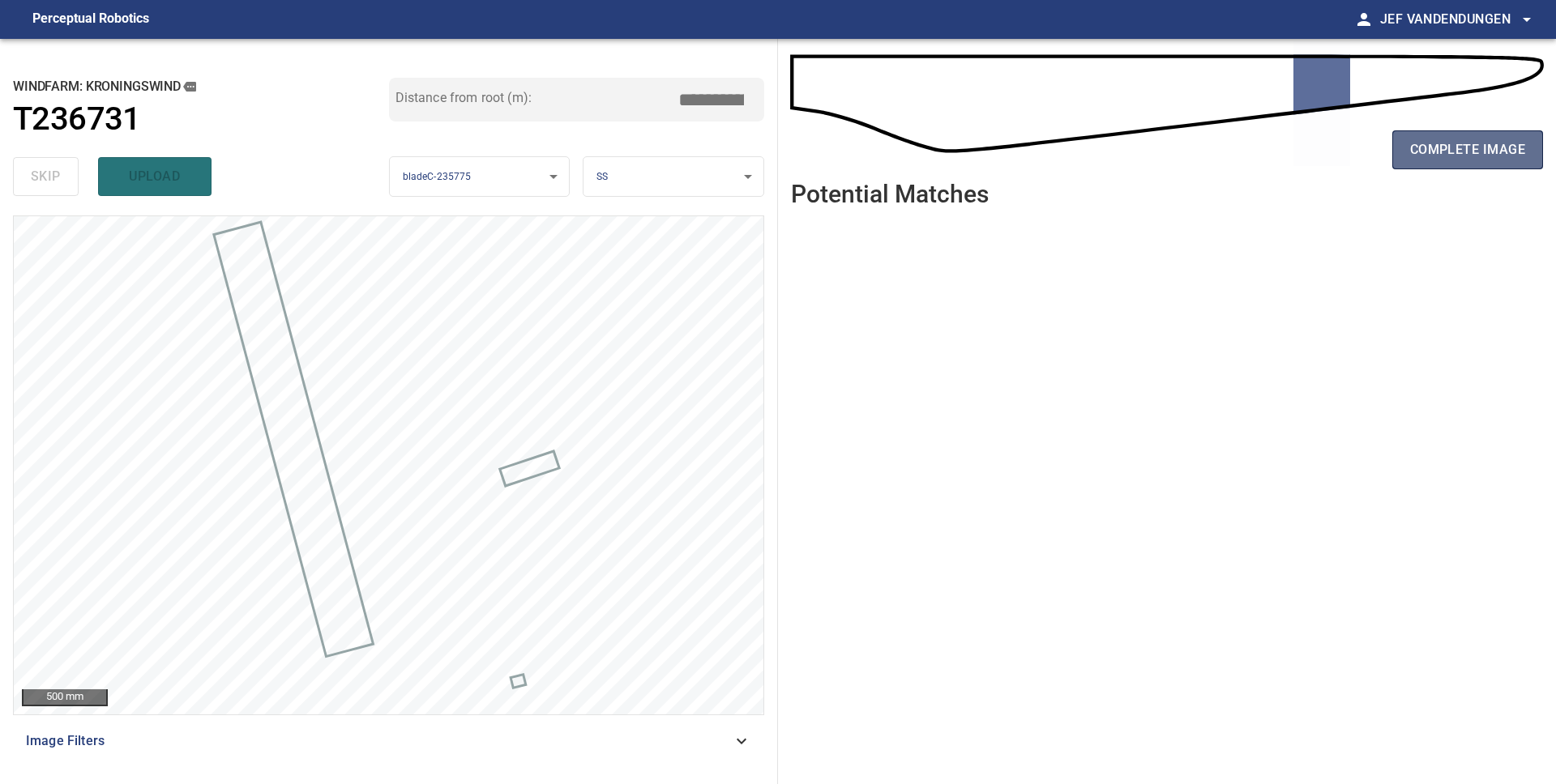
click at [1500, 157] on span "complete image" at bounding box center [1467, 150] width 115 height 23
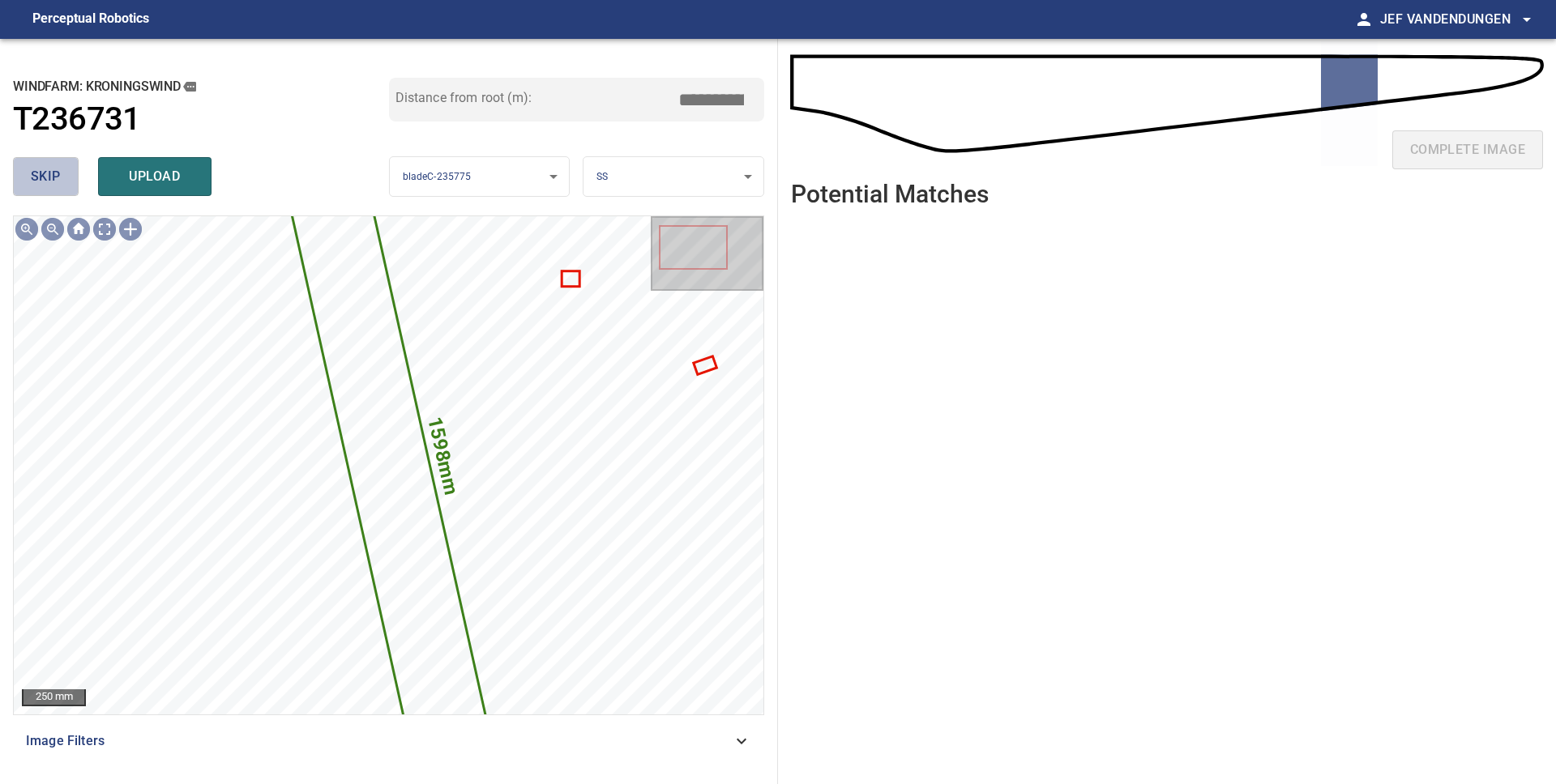
click at [67, 181] on button "skip" at bounding box center [46, 176] width 66 height 39
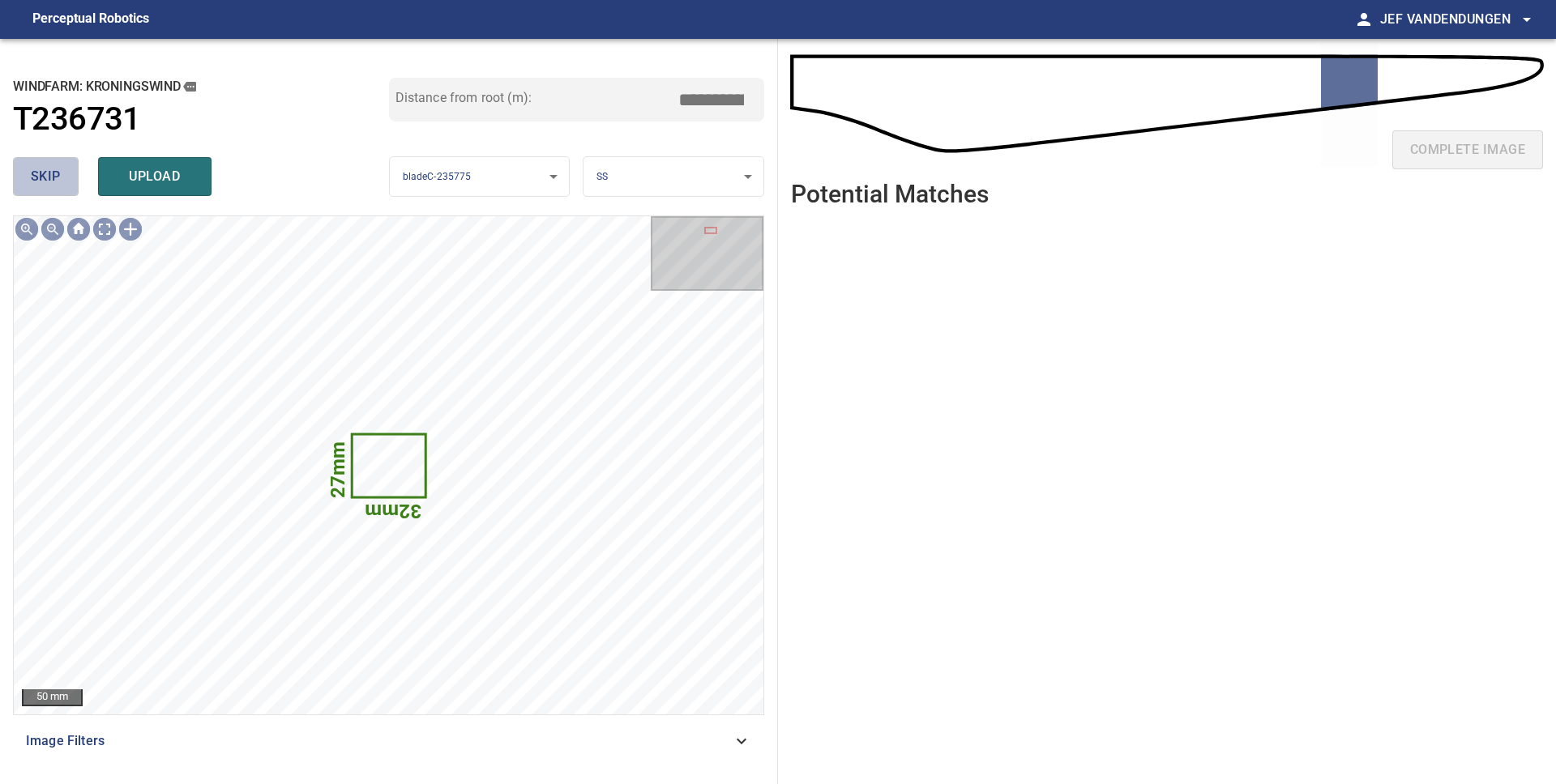
click at [67, 181] on button "skip" at bounding box center [46, 176] width 66 height 39
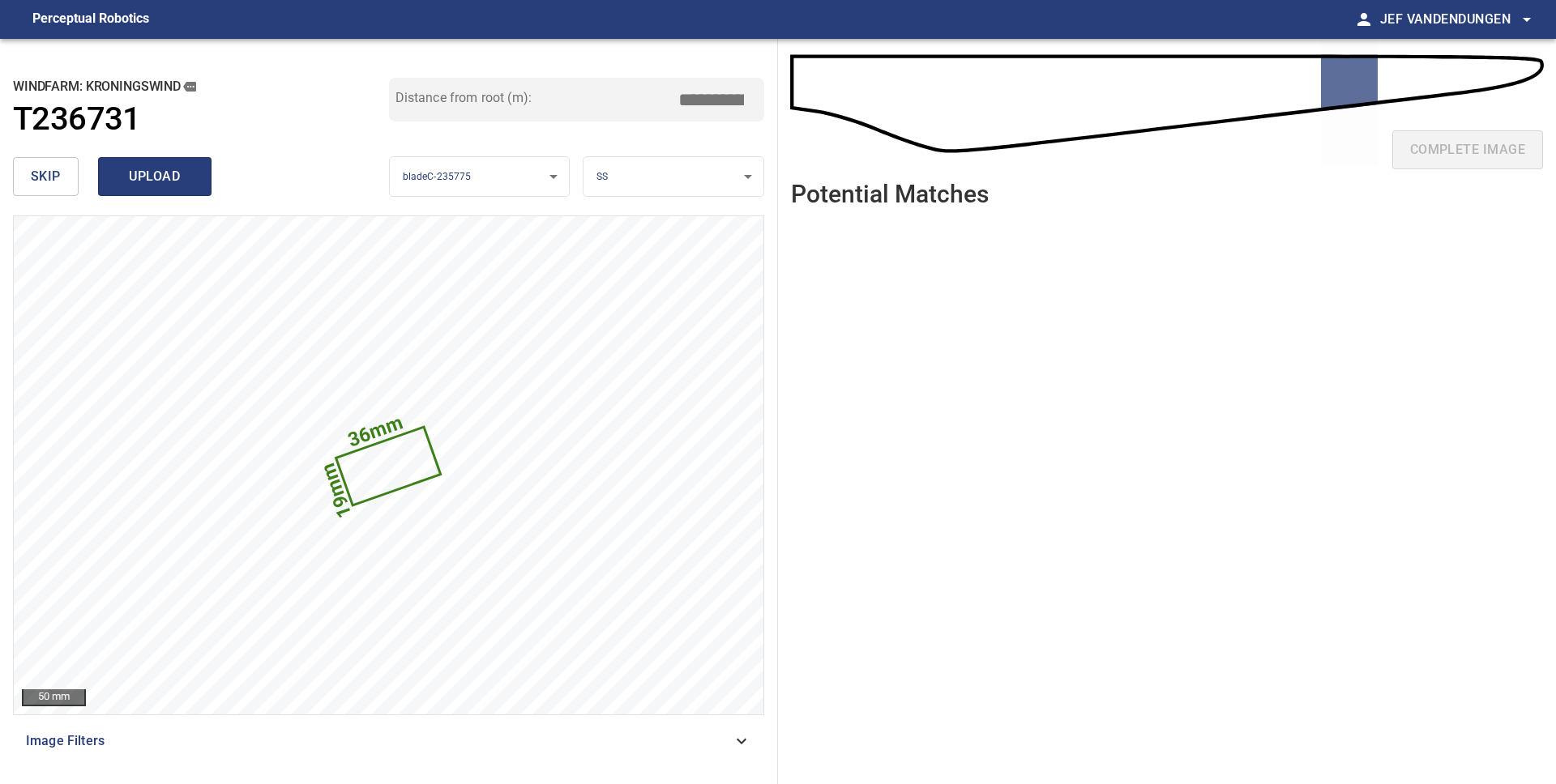
click at [118, 182] on span "upload" at bounding box center [154, 177] width 78 height 23
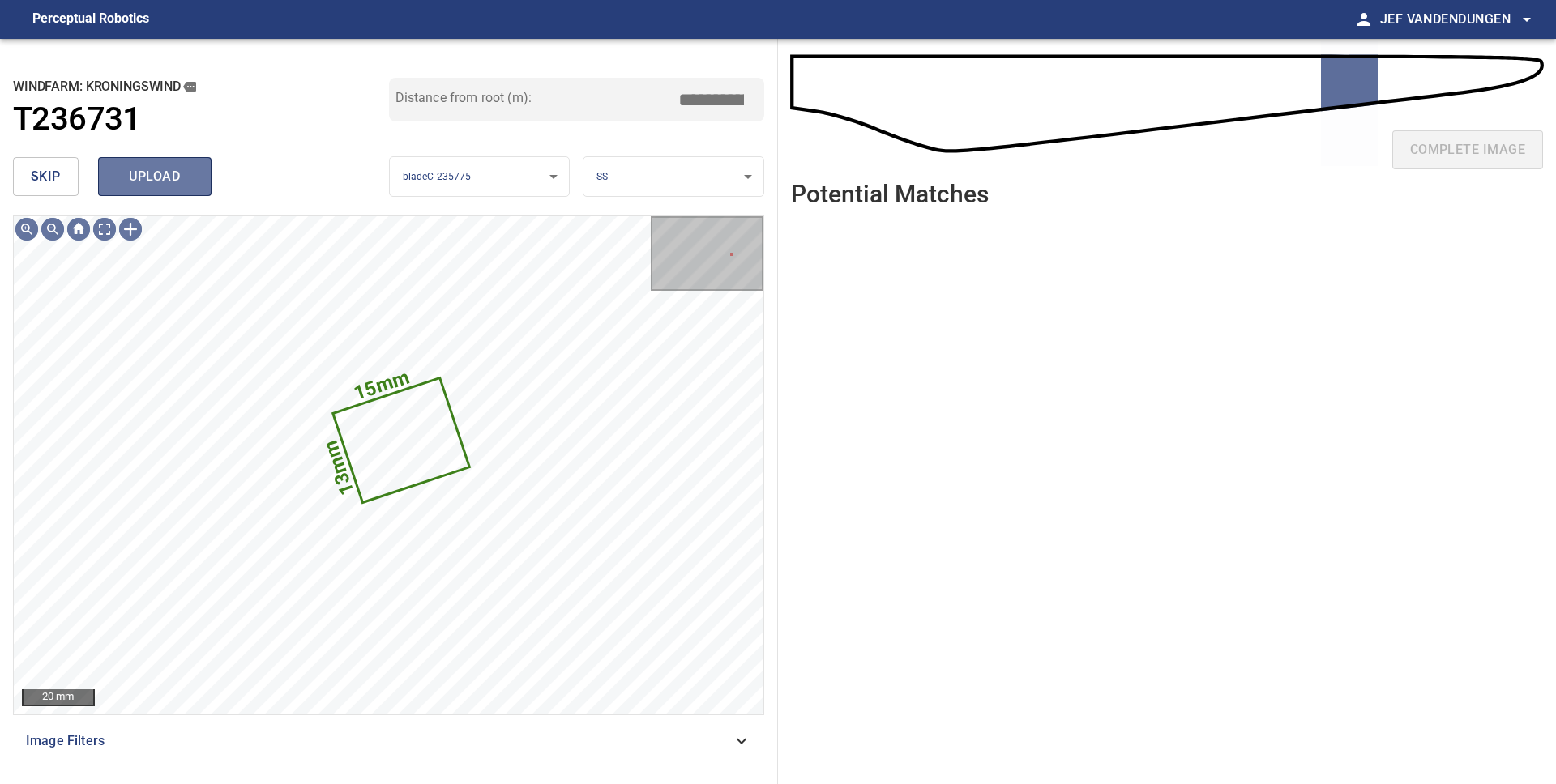
click at [109, 182] on button "upload" at bounding box center [154, 176] width 113 height 39
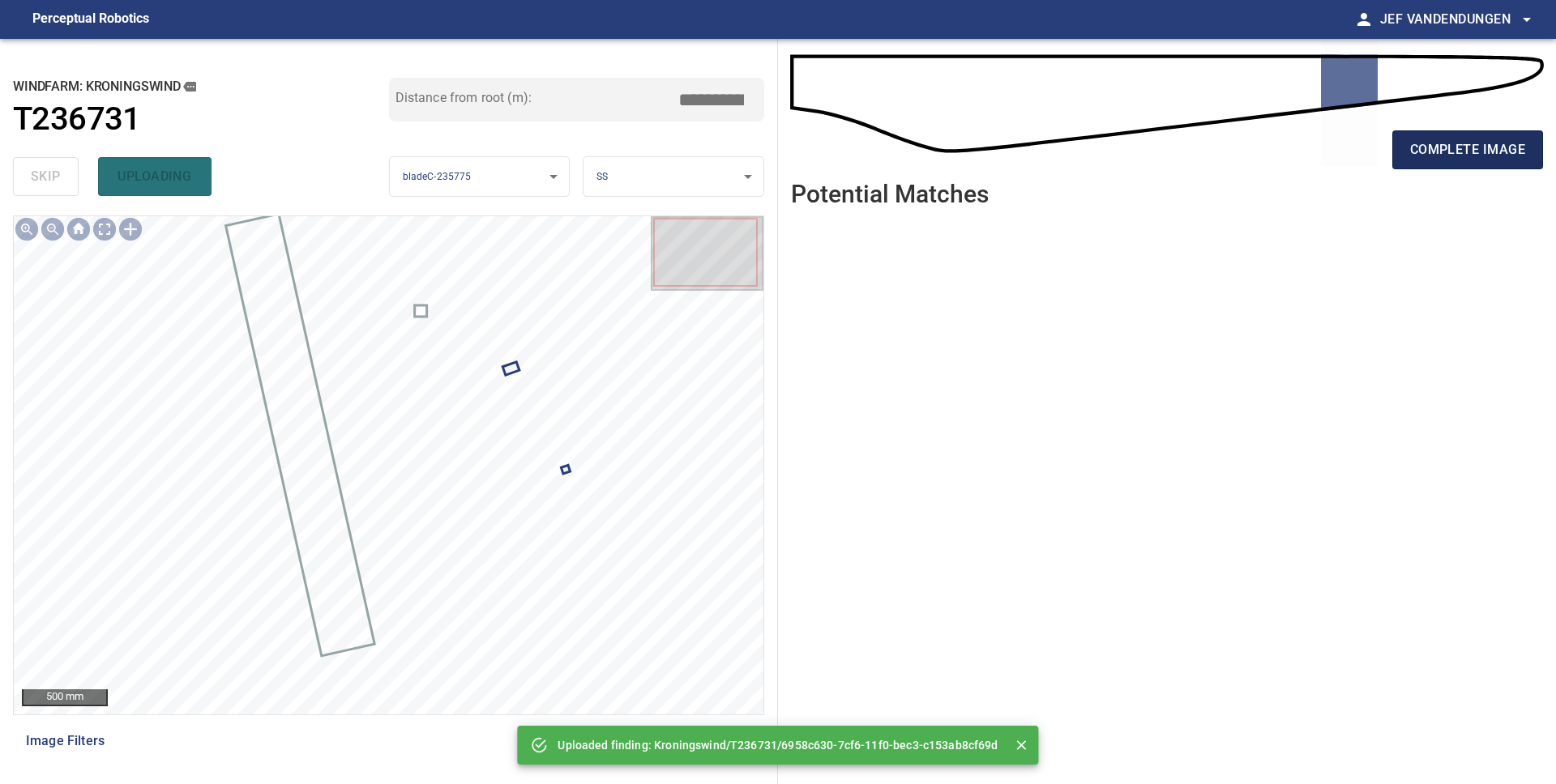
click at [1468, 156] on span "complete image" at bounding box center [1467, 150] width 115 height 23
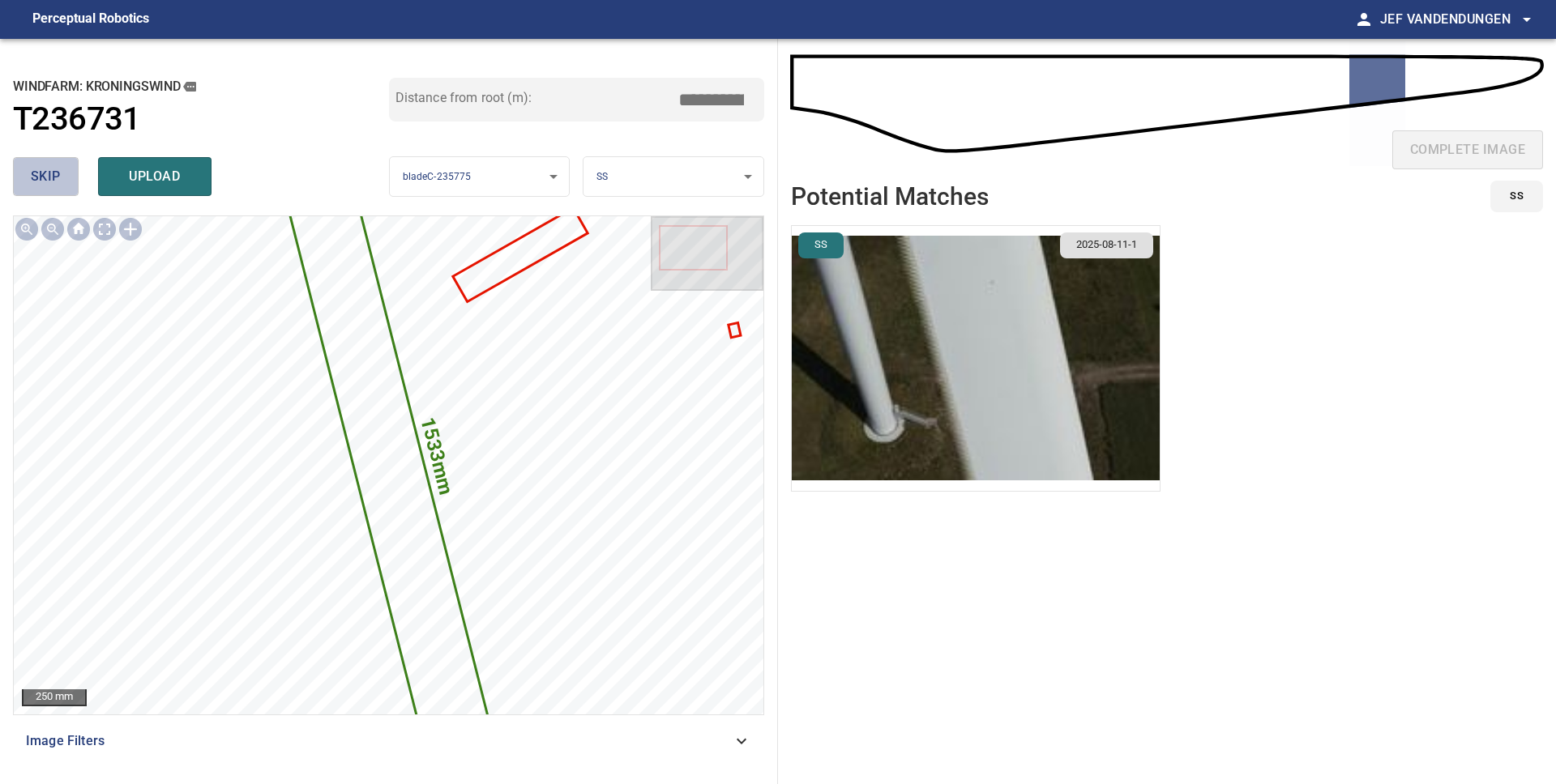
click at [63, 177] on button "skip" at bounding box center [46, 176] width 66 height 39
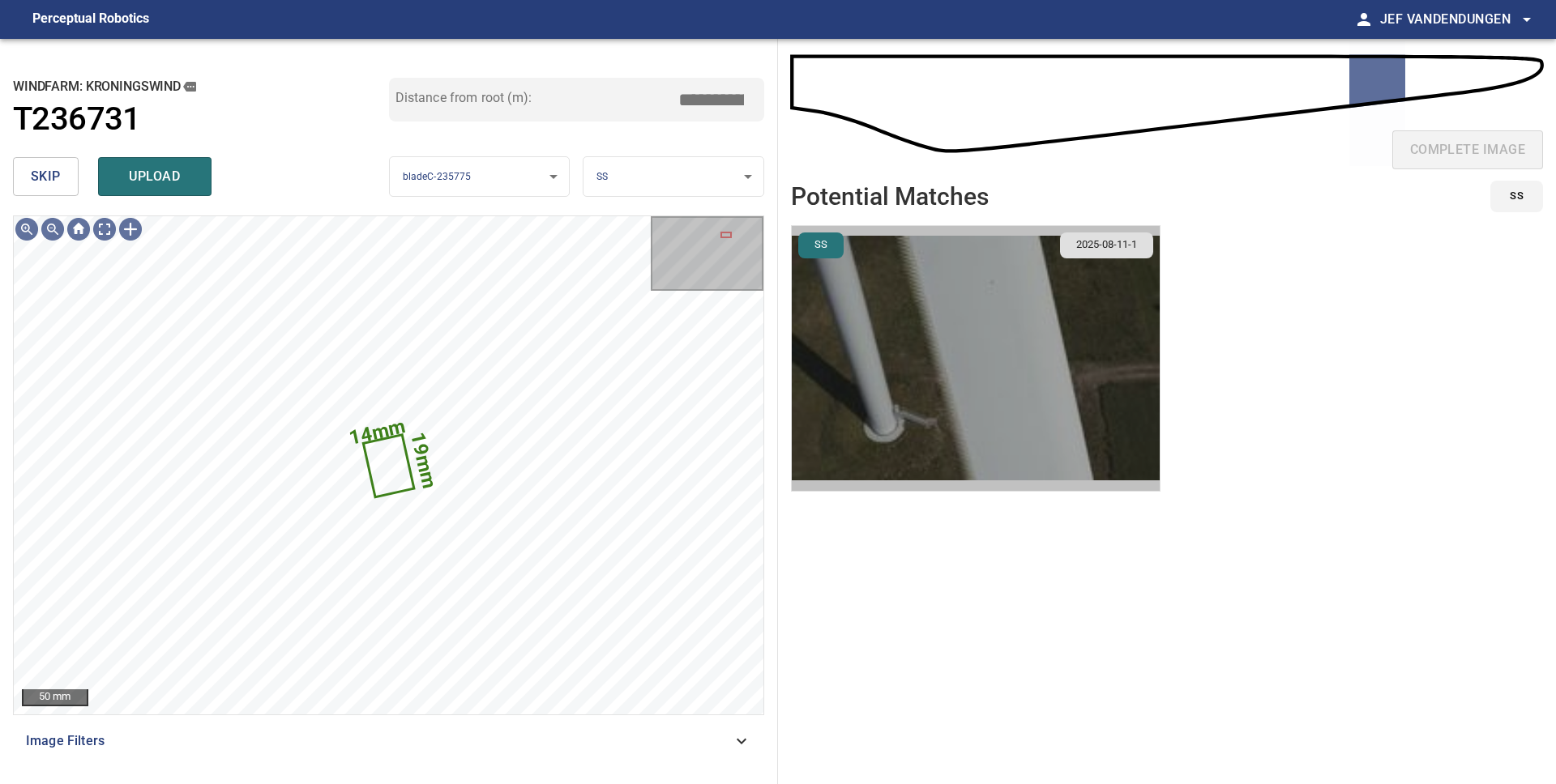
click at [900, 354] on img "button" at bounding box center [976, 358] width 368 height 265
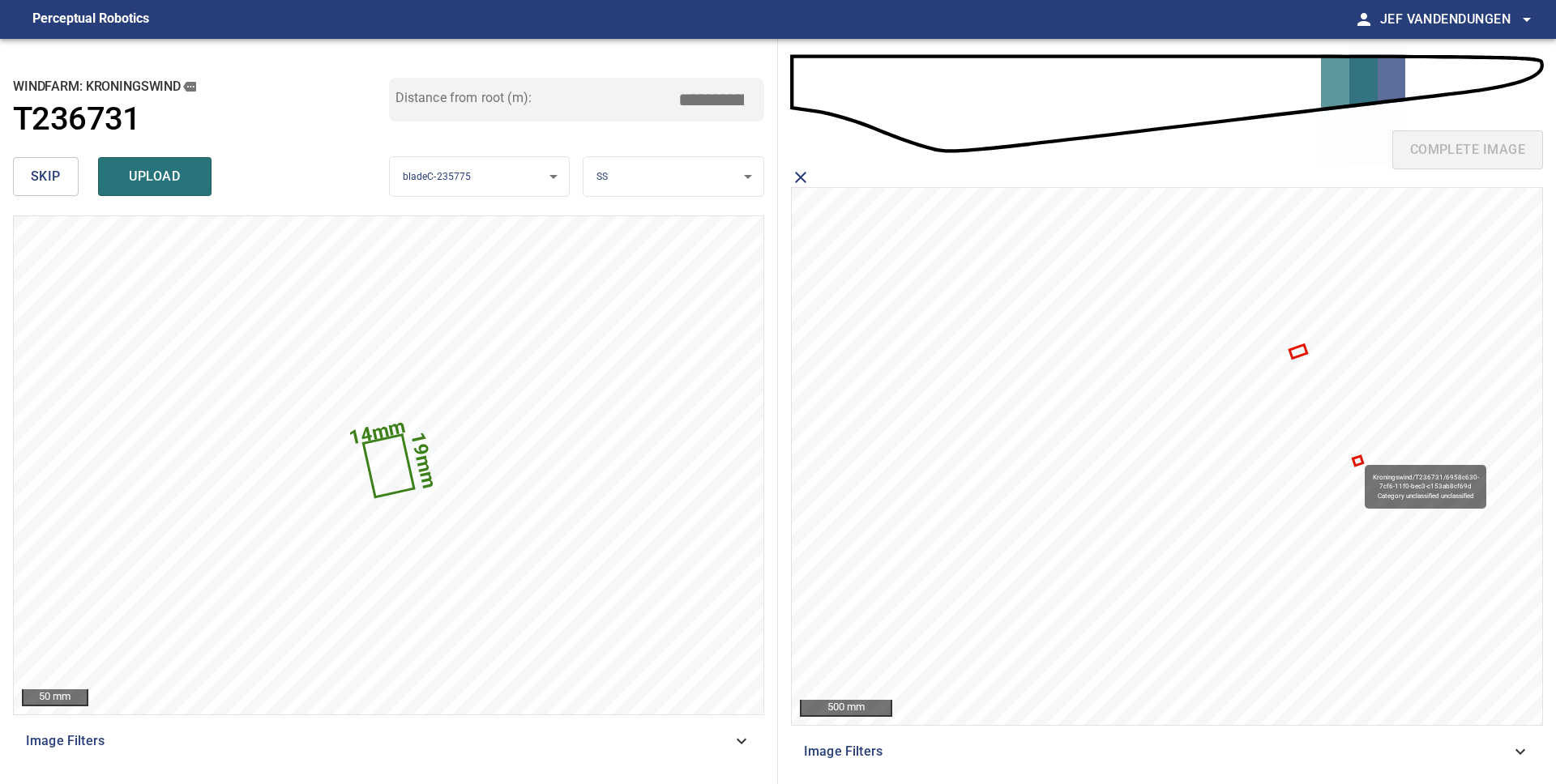
click at [1357, 458] on icon at bounding box center [1357, 460] width 7 height 7
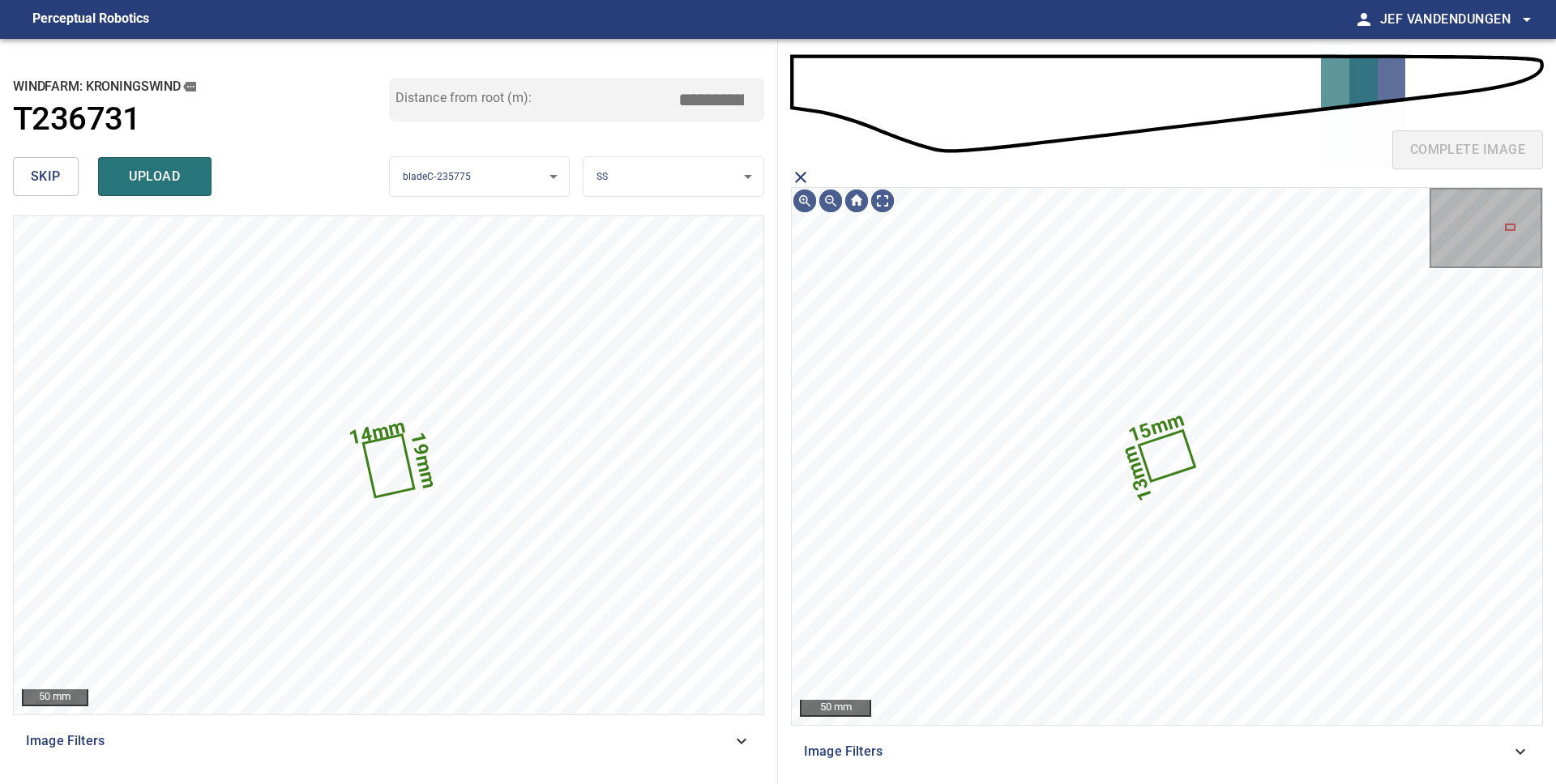
click at [806, 180] on icon "close matching imageResolution:" at bounding box center [801, 177] width 19 height 19
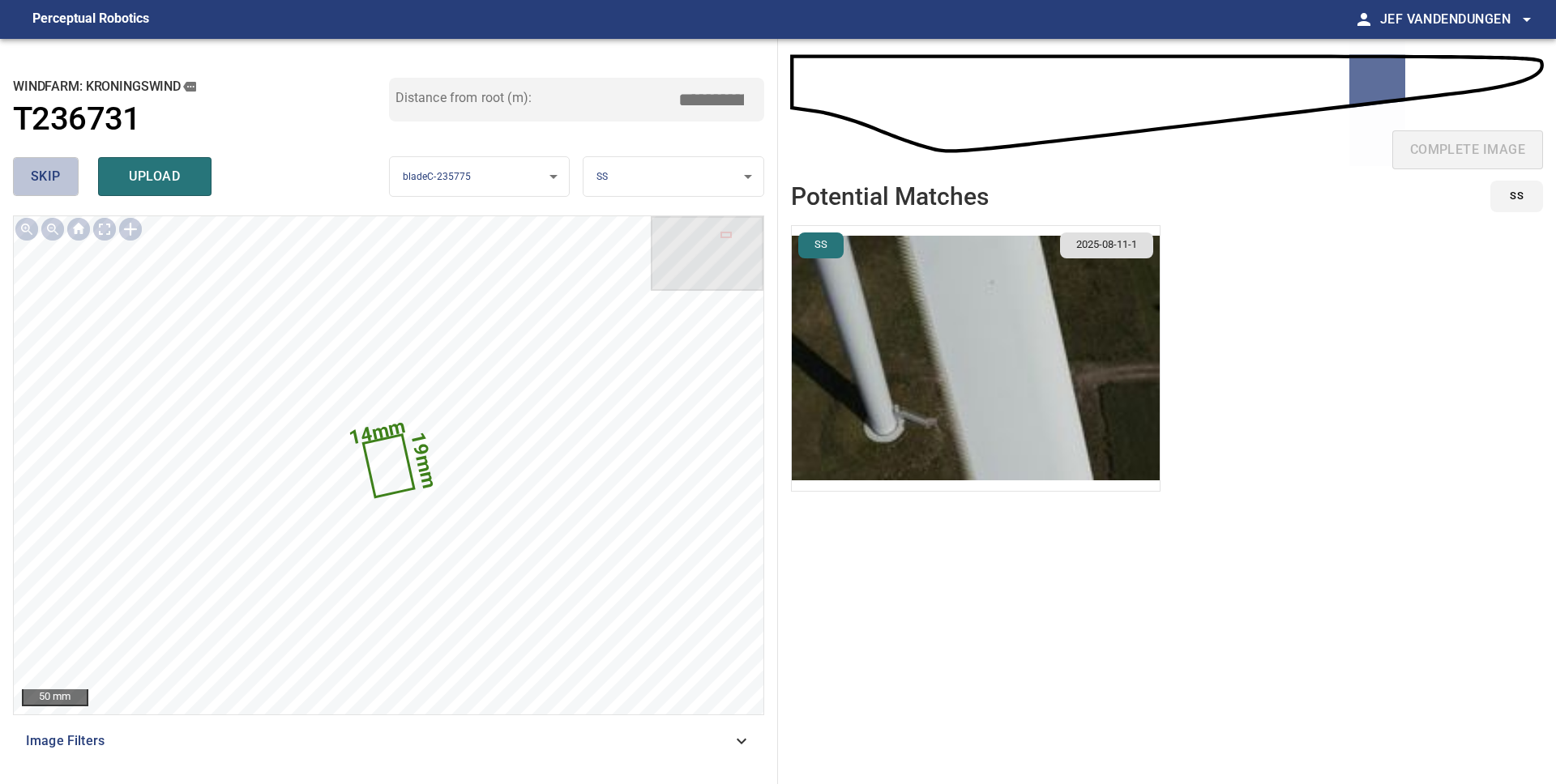
click at [54, 184] on span "skip" at bounding box center [45, 177] width 30 height 23
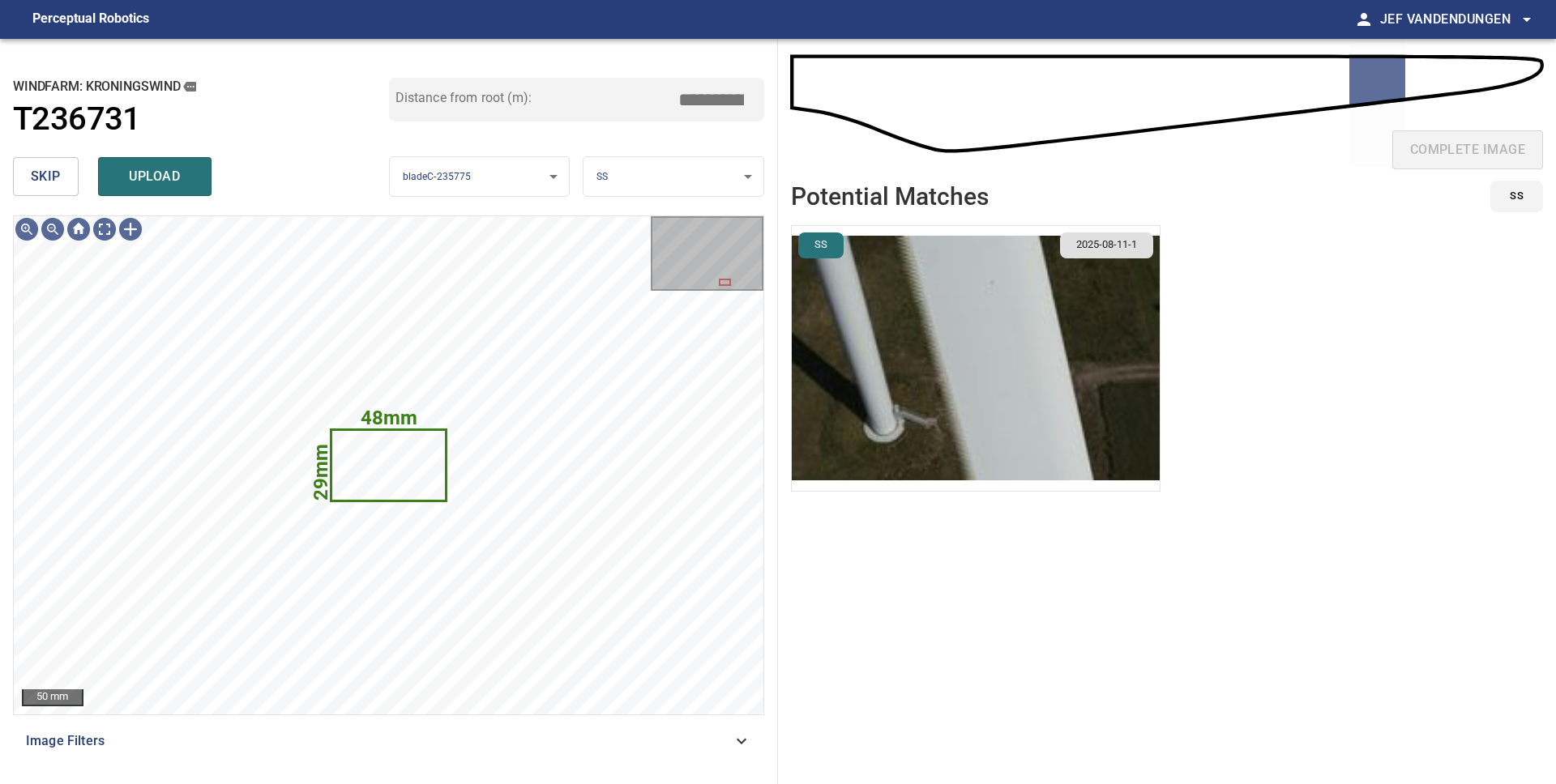
click at [934, 339] on img "button" at bounding box center [976, 358] width 368 height 265
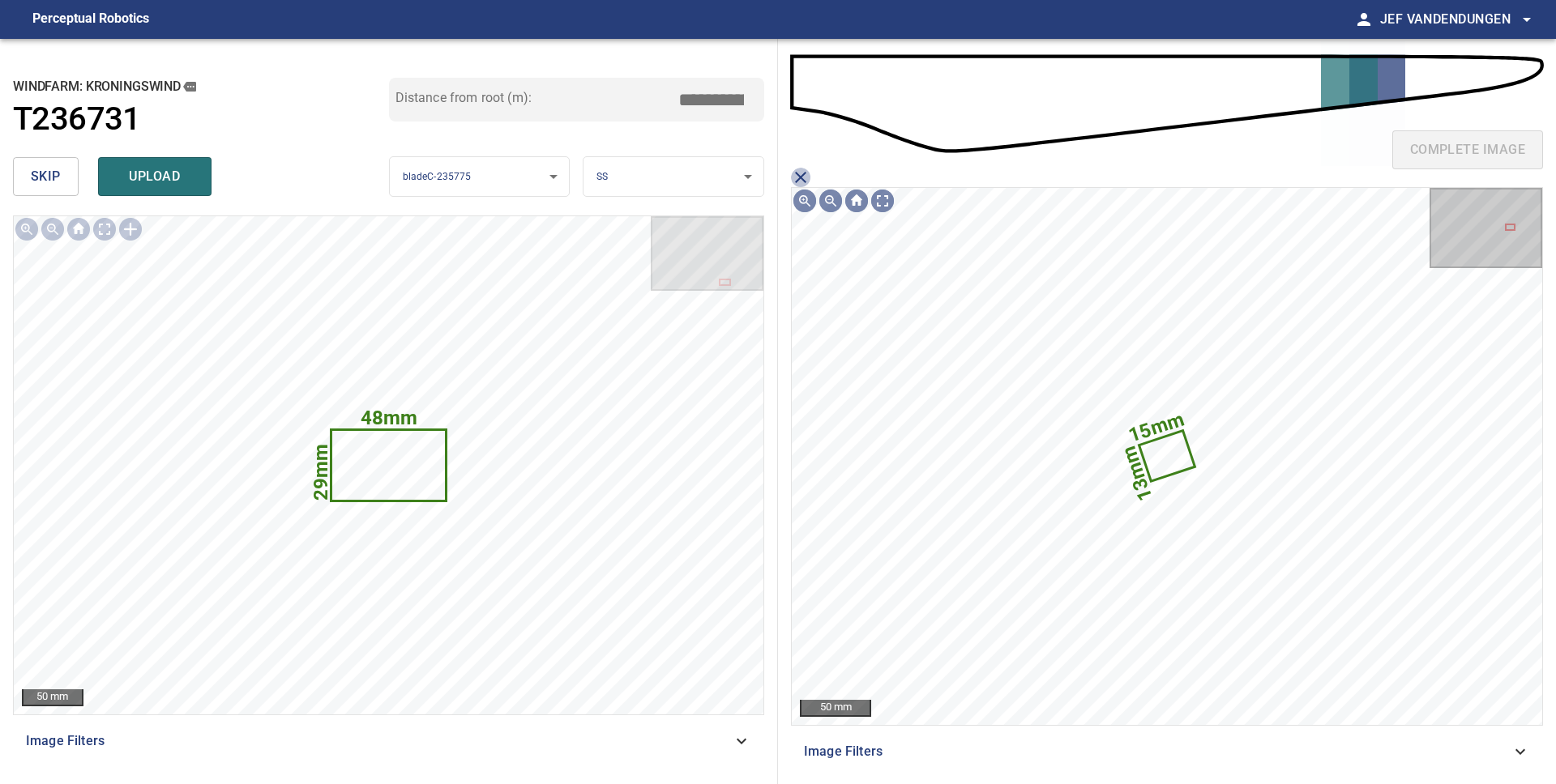
drag, startPoint x: 803, startPoint y: 171, endPoint x: 732, endPoint y: 164, distance: 71.3
click at [802, 171] on icon "close matching imageResolution:" at bounding box center [801, 177] width 19 height 19
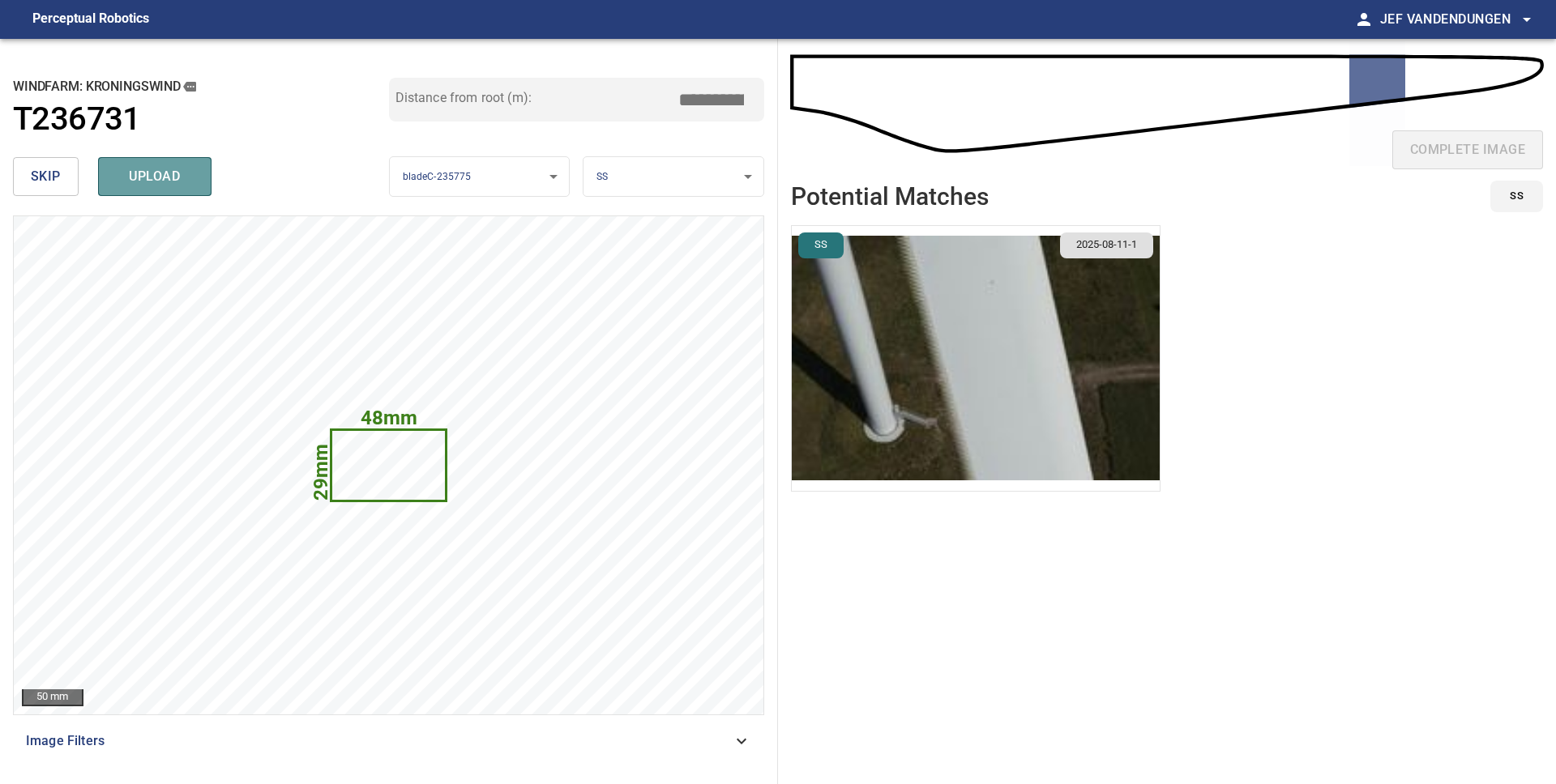
click at [137, 173] on span "upload" at bounding box center [154, 177] width 78 height 23
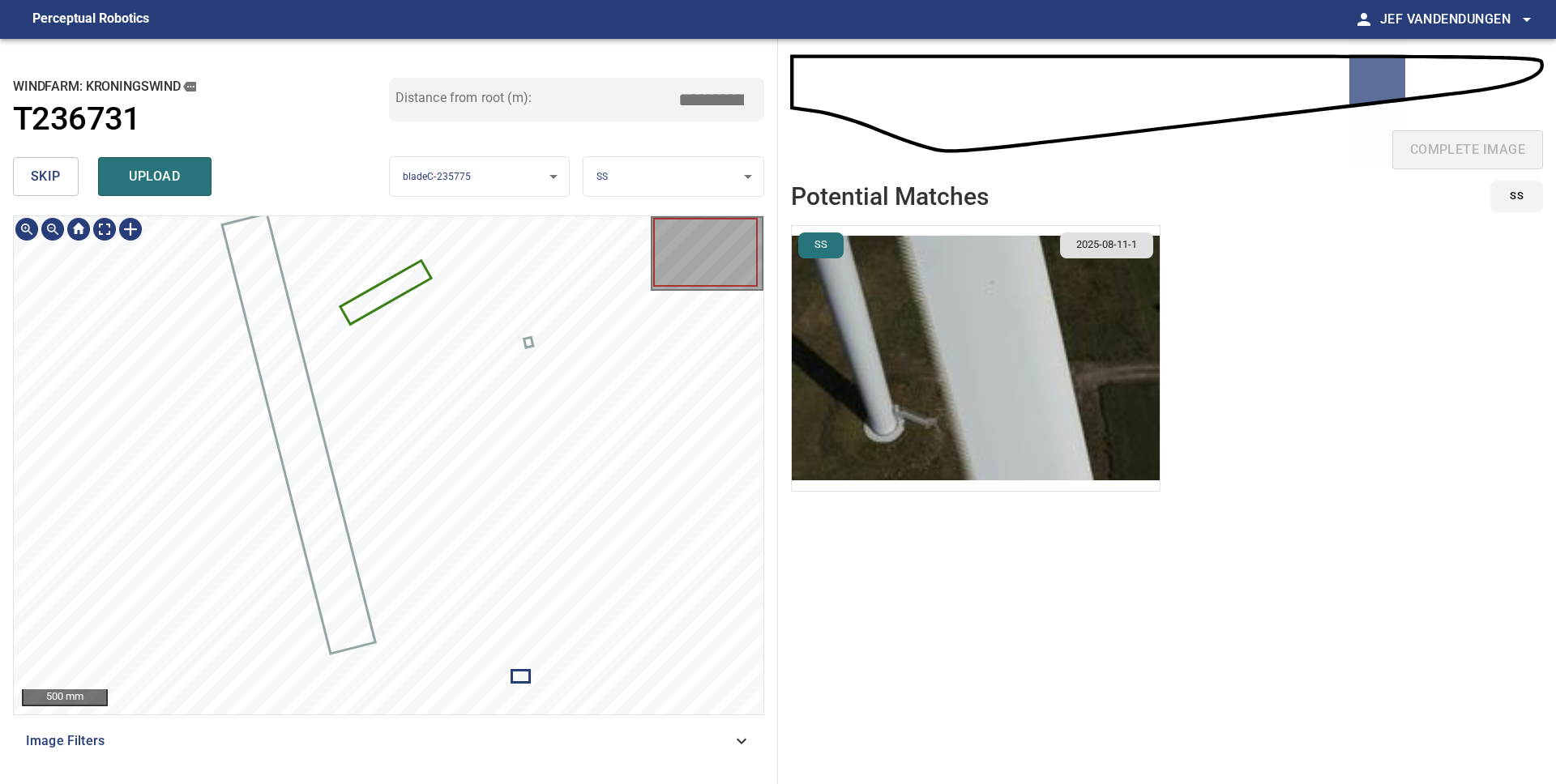
click at [162, 183] on span "upload" at bounding box center [154, 177] width 78 height 23
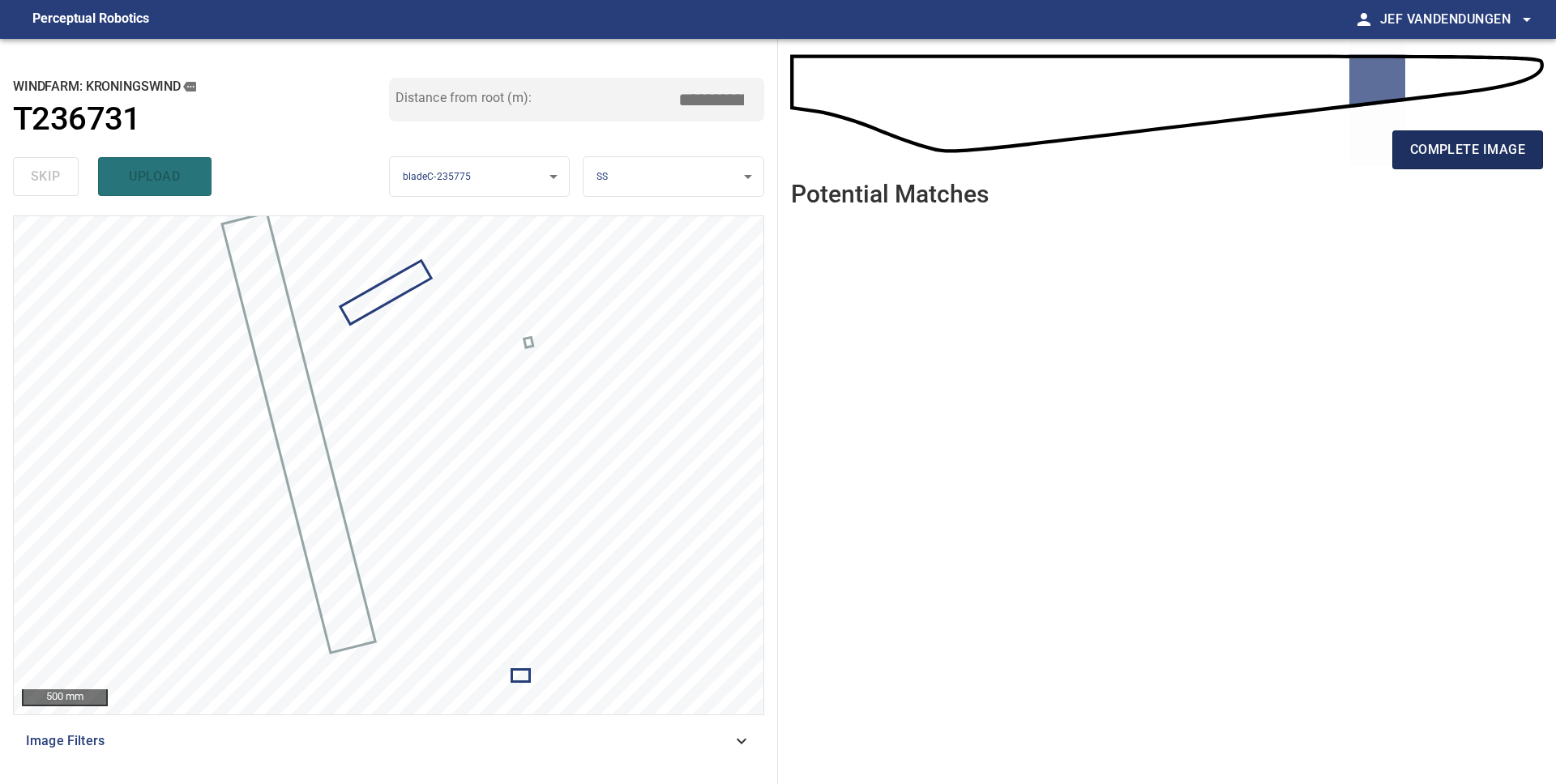
click at [1432, 160] on span "complete image" at bounding box center [1467, 150] width 115 height 23
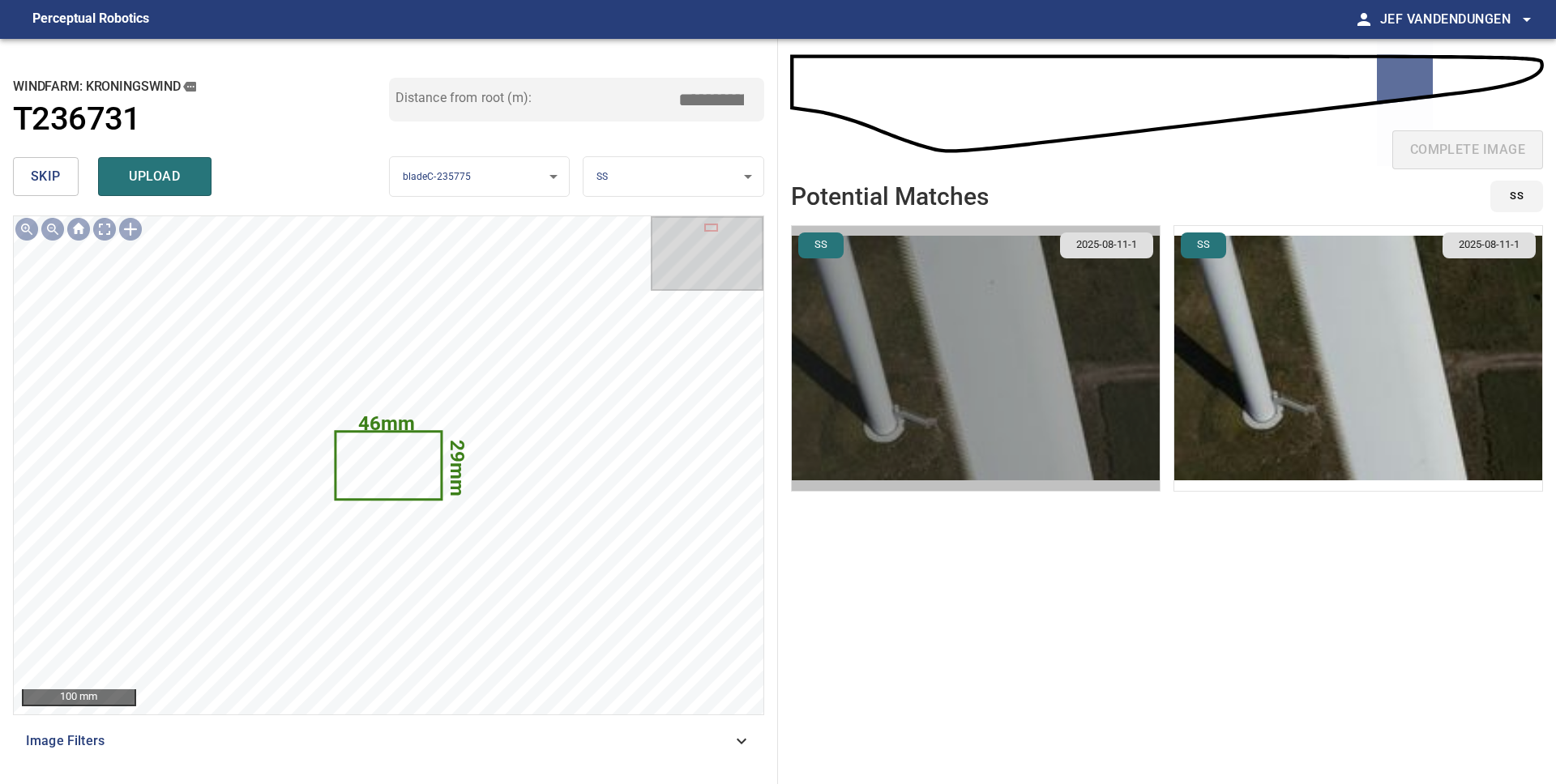
click at [996, 355] on img "button" at bounding box center [976, 358] width 368 height 265
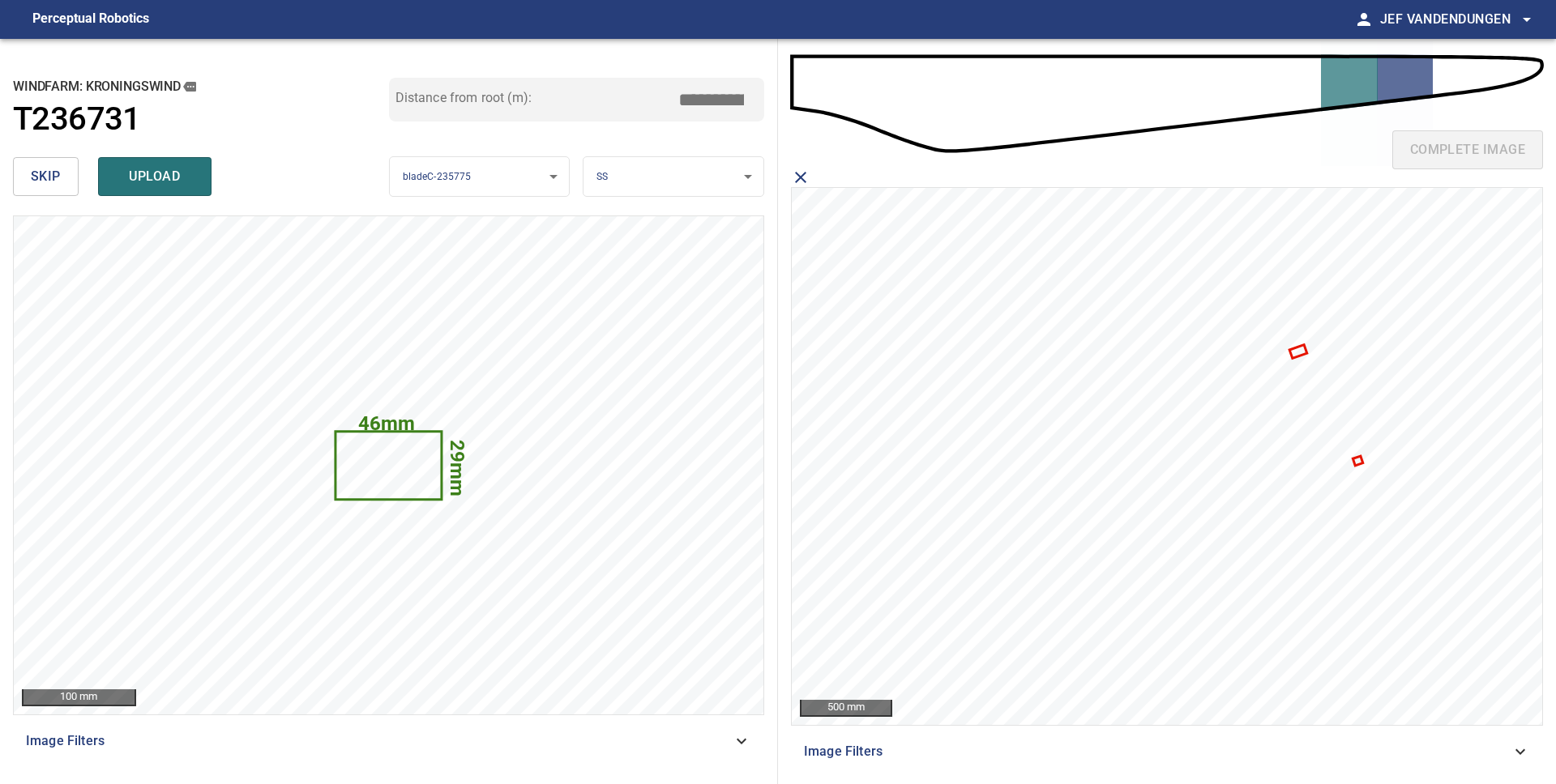
click at [1297, 350] on icon at bounding box center [1297, 351] width 14 height 11
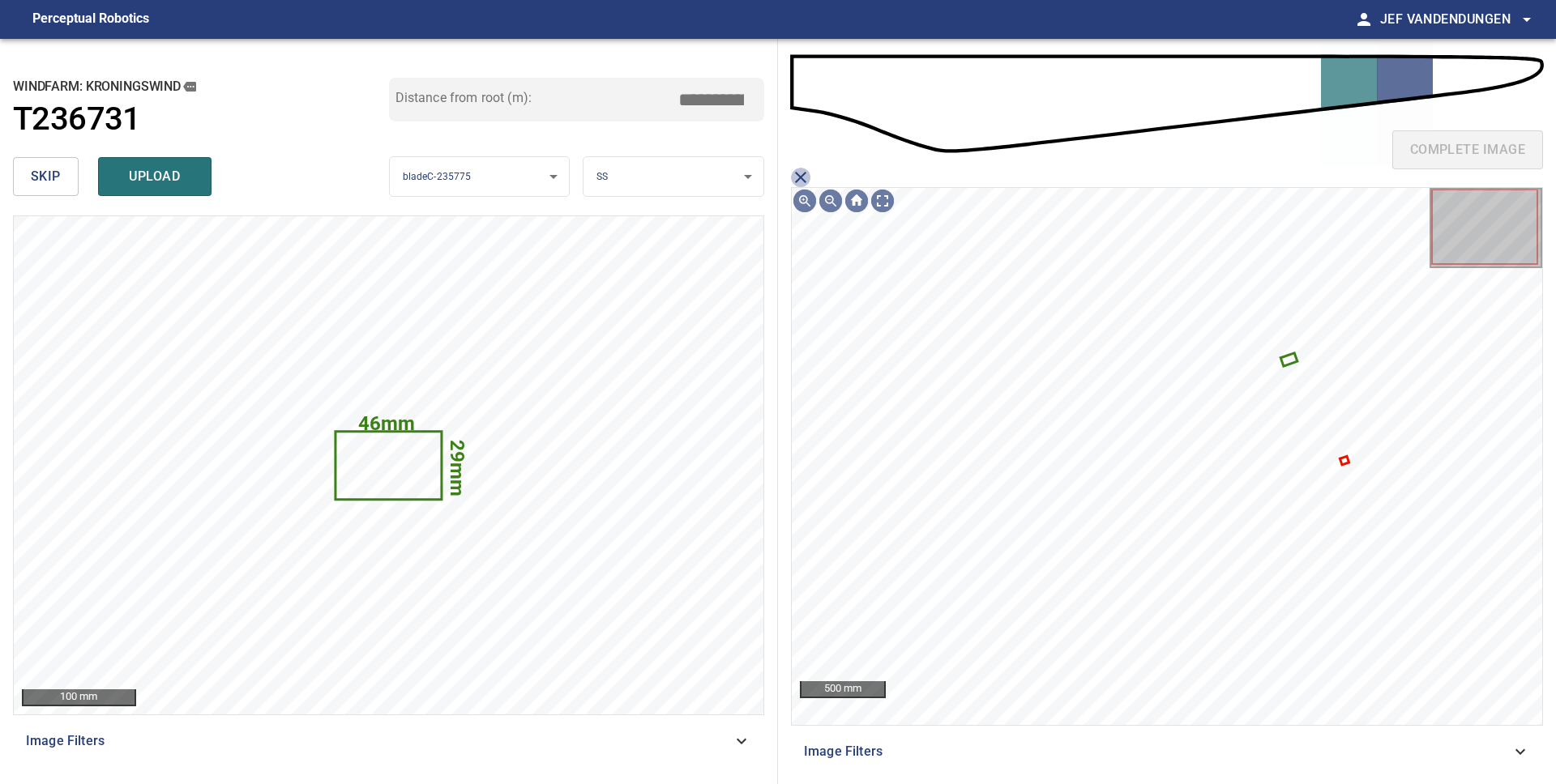
drag, startPoint x: 802, startPoint y: 173, endPoint x: 867, endPoint y: 183, distance: 65.8
click at [802, 173] on icon "close matching imageResolution:" at bounding box center [801, 177] width 19 height 19
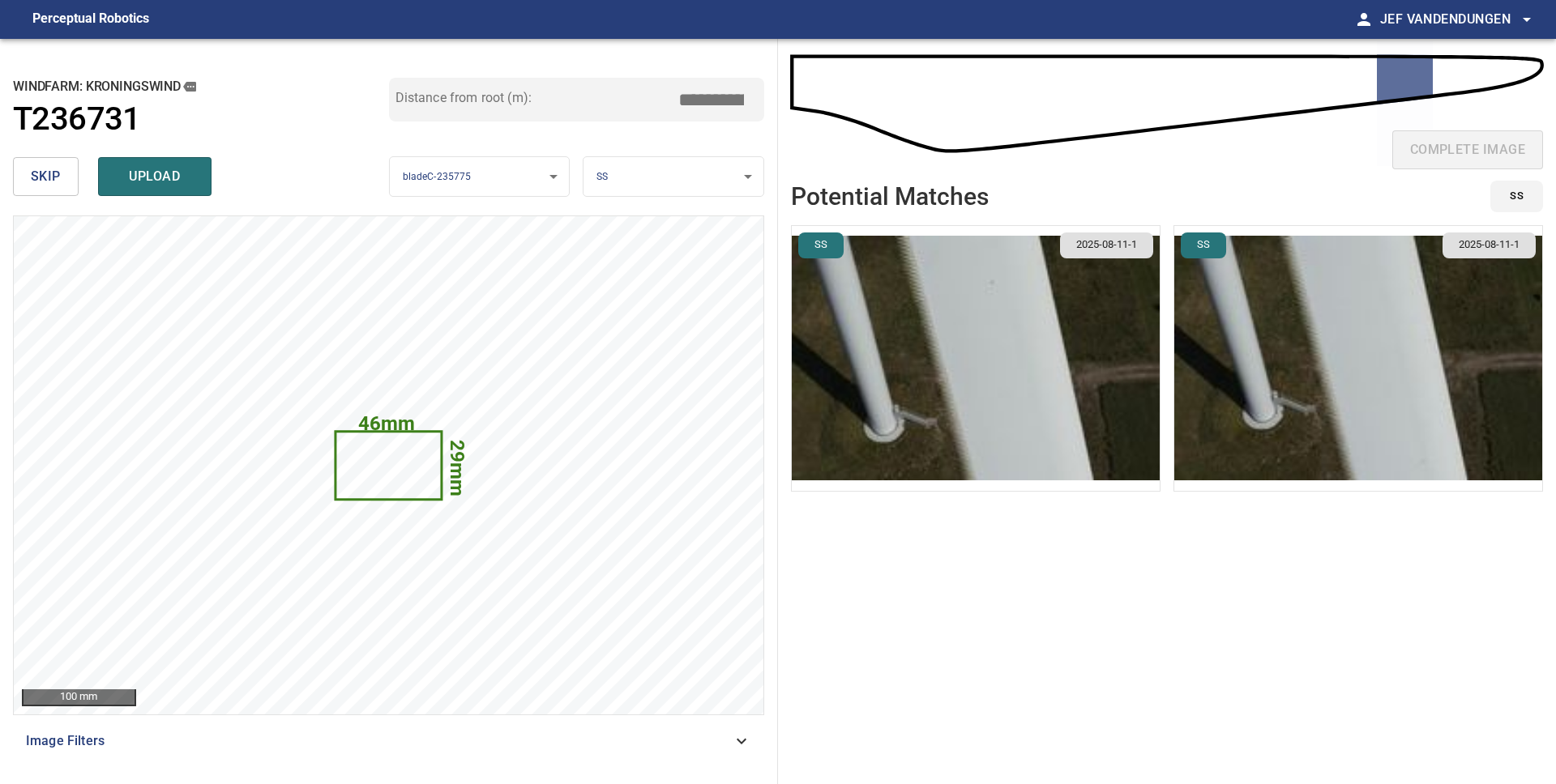
click at [1386, 365] on img "button" at bounding box center [1358, 358] width 368 height 265
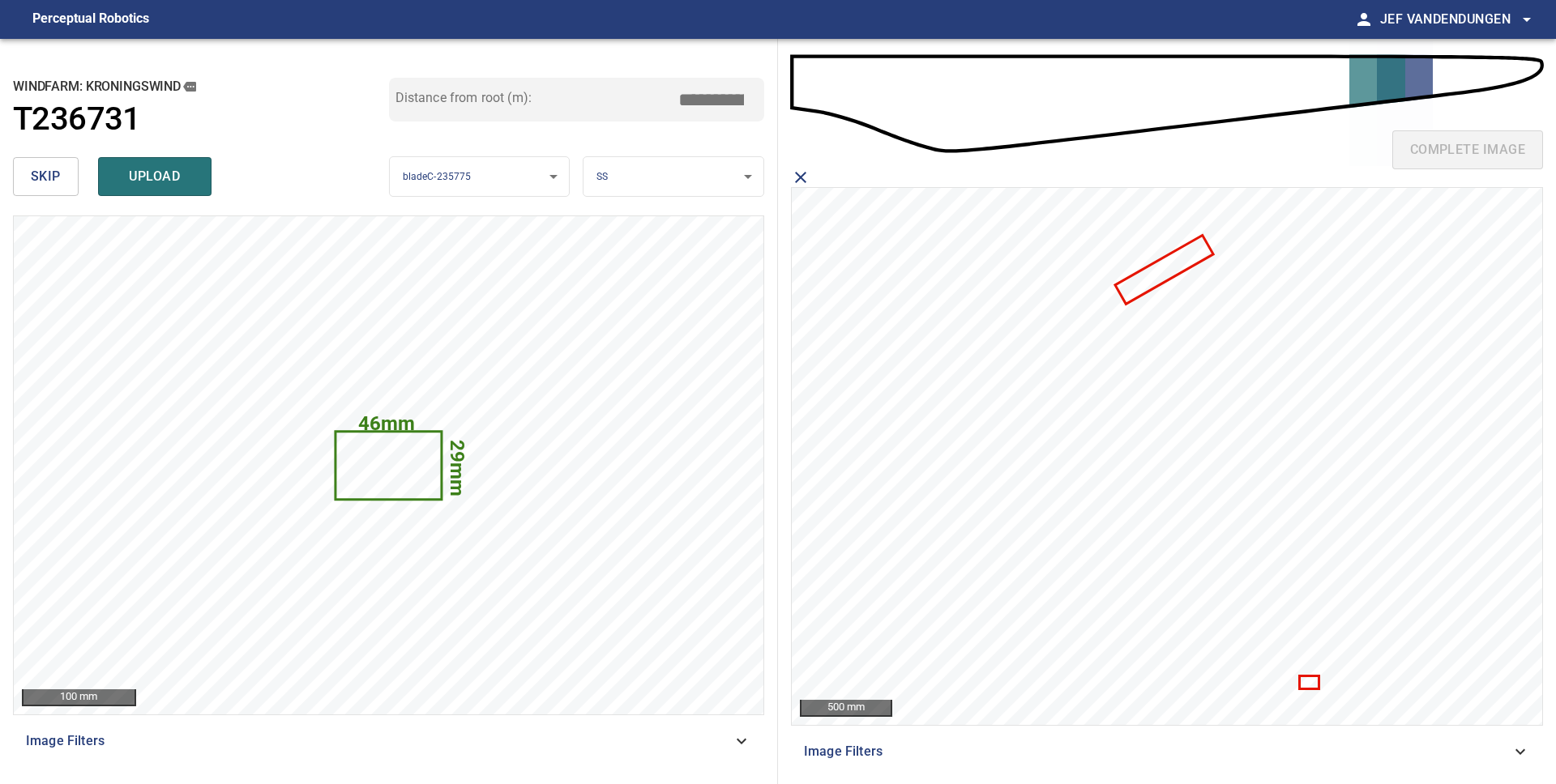
click at [1310, 677] on icon at bounding box center [1309, 682] width 17 height 11
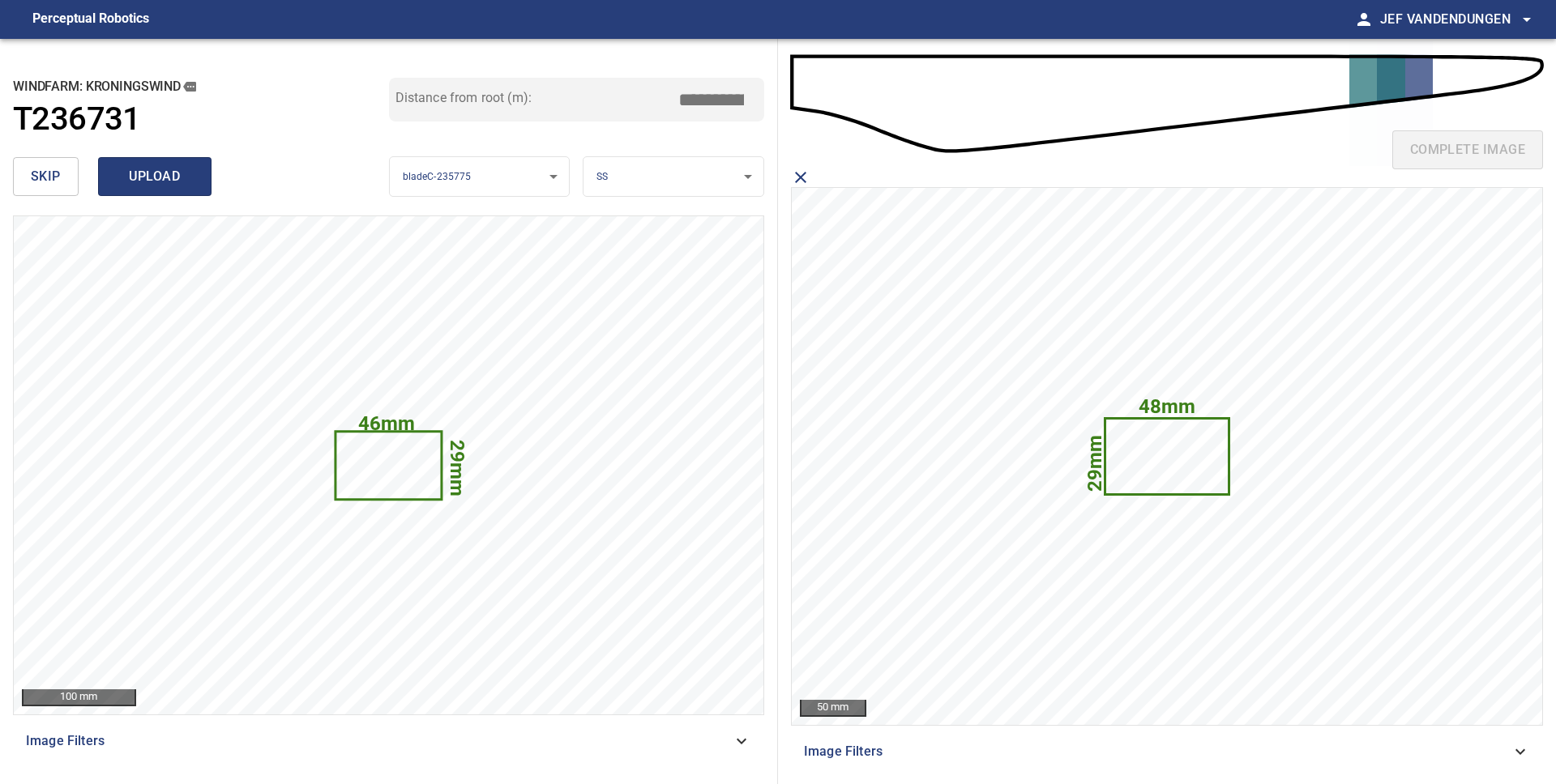
click at [165, 179] on span "upload" at bounding box center [154, 177] width 78 height 23
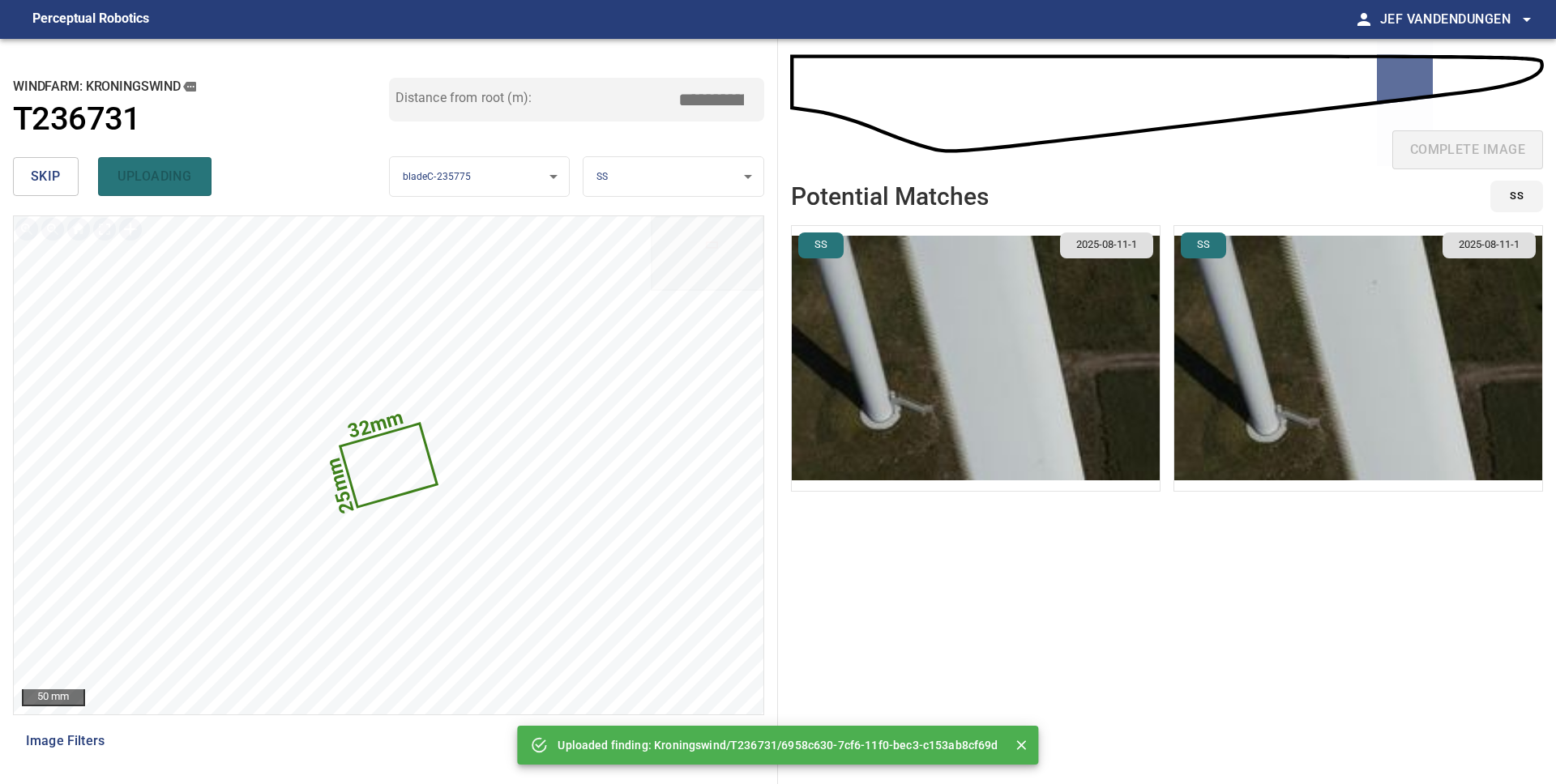
click at [55, 172] on span "skip" at bounding box center [45, 177] width 30 height 23
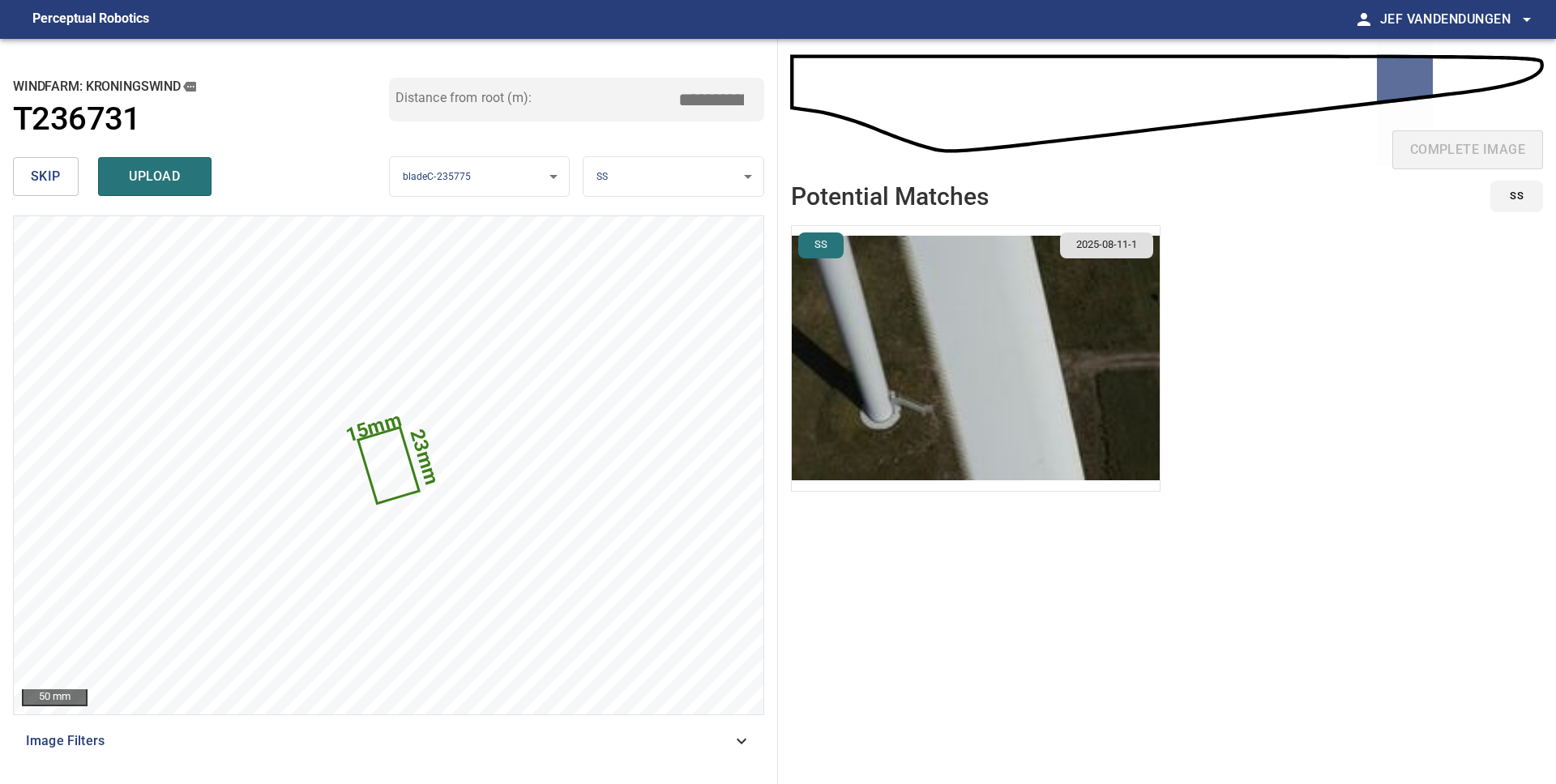
click at [55, 172] on span "skip" at bounding box center [45, 177] width 30 height 23
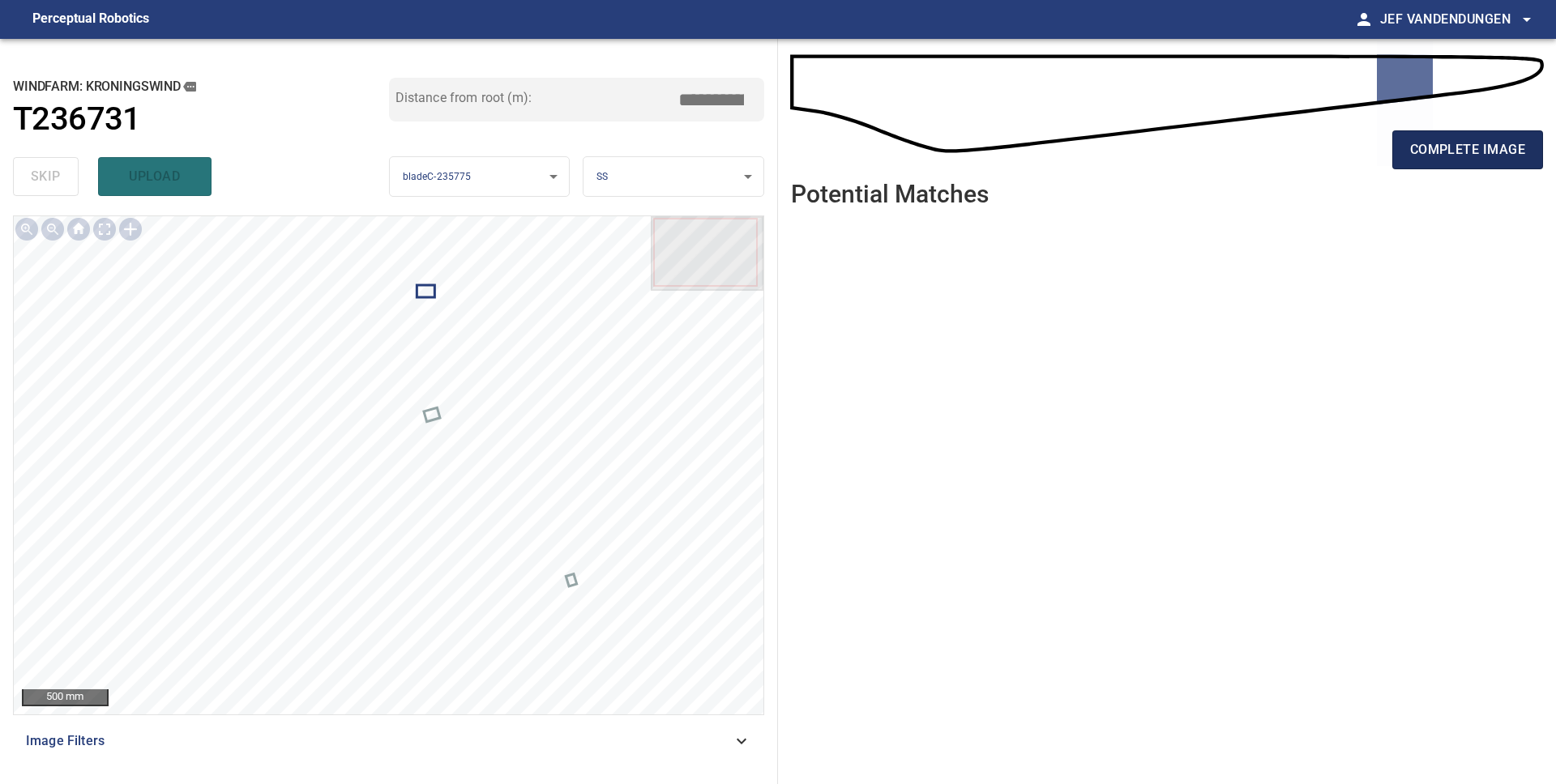
click at [1432, 161] on span "complete image" at bounding box center [1467, 150] width 115 height 23
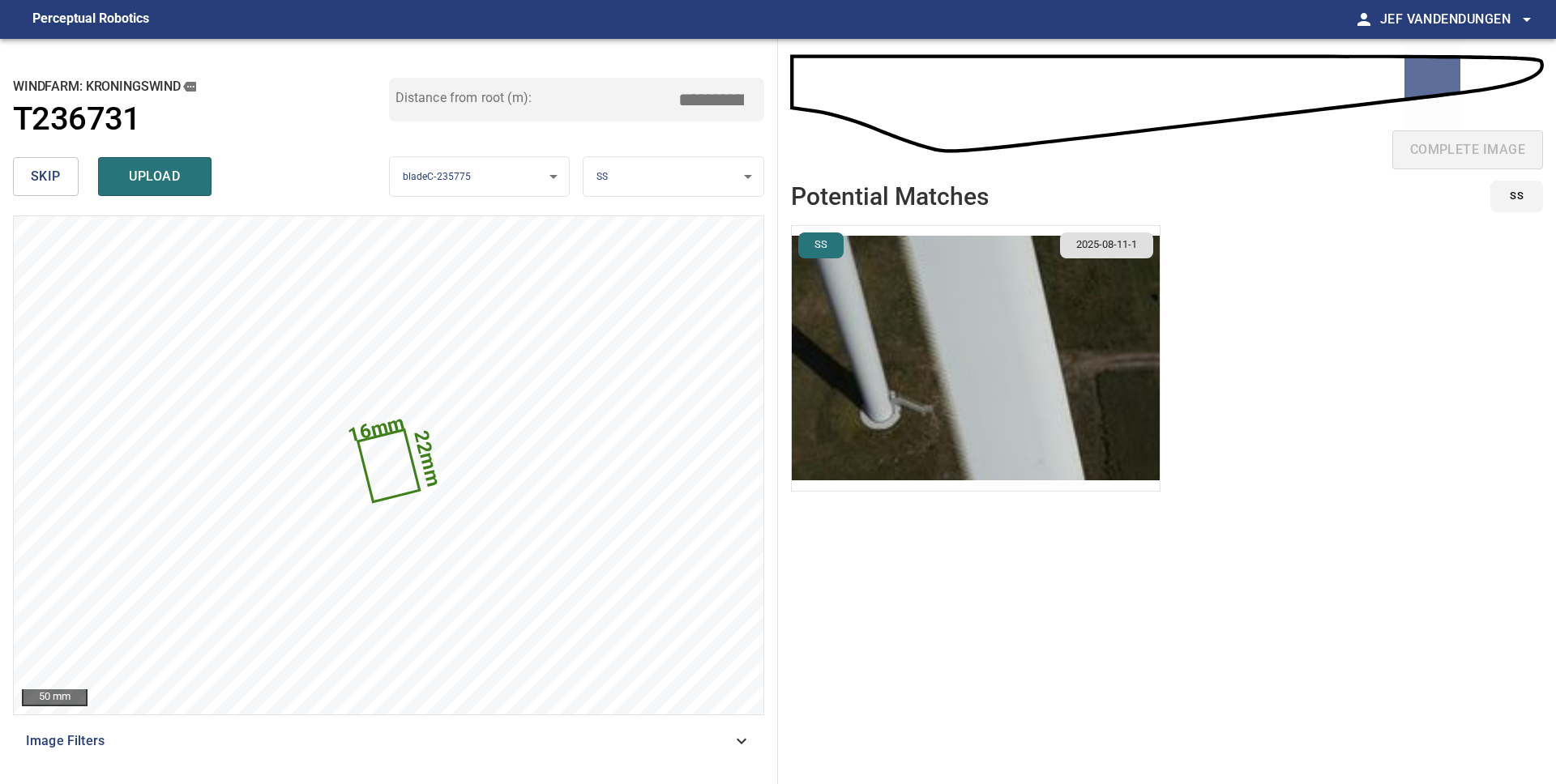
click at [56, 178] on span "skip" at bounding box center [45, 177] width 30 height 23
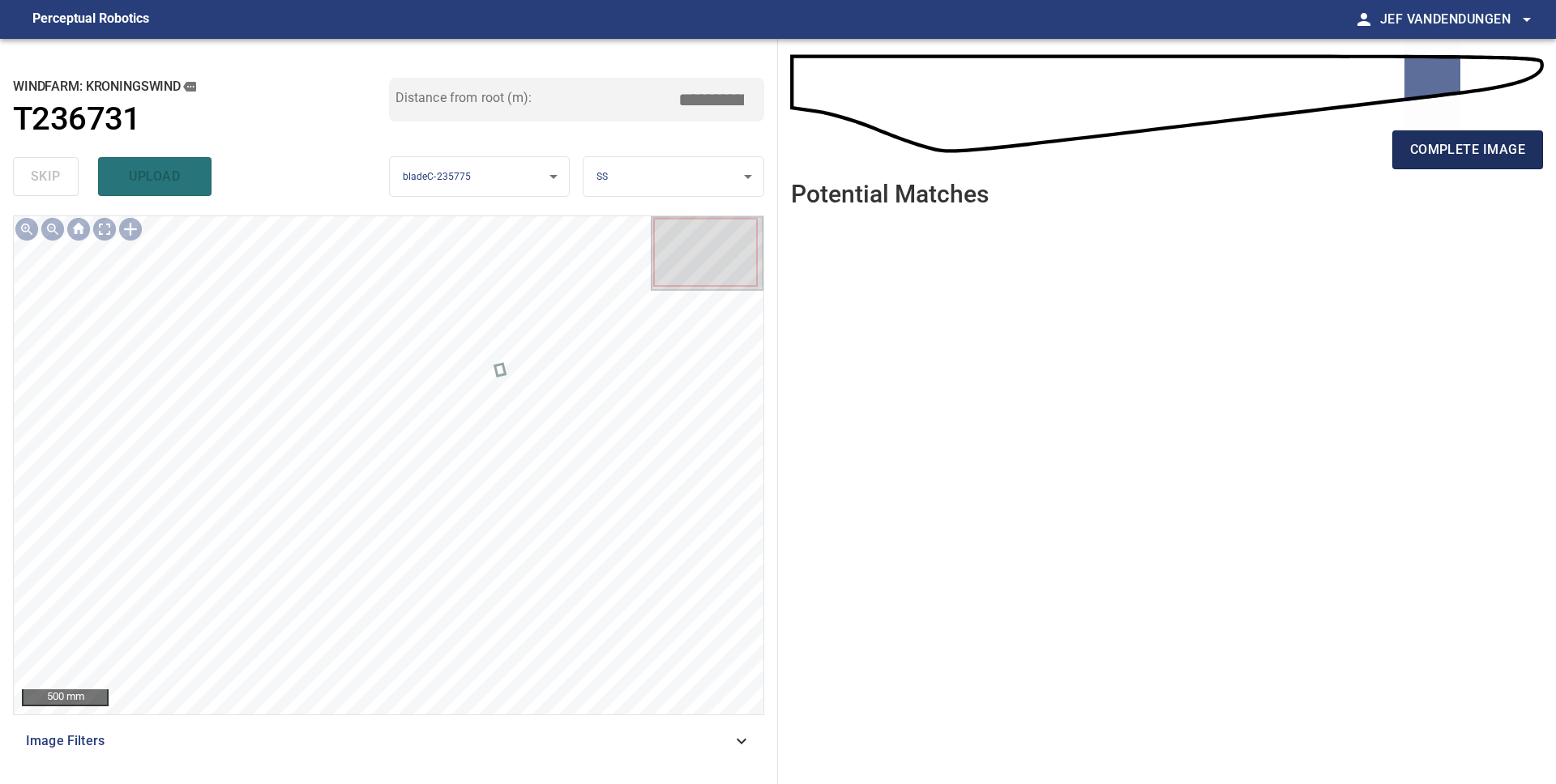
click at [1427, 158] on span "complete image" at bounding box center [1467, 150] width 115 height 23
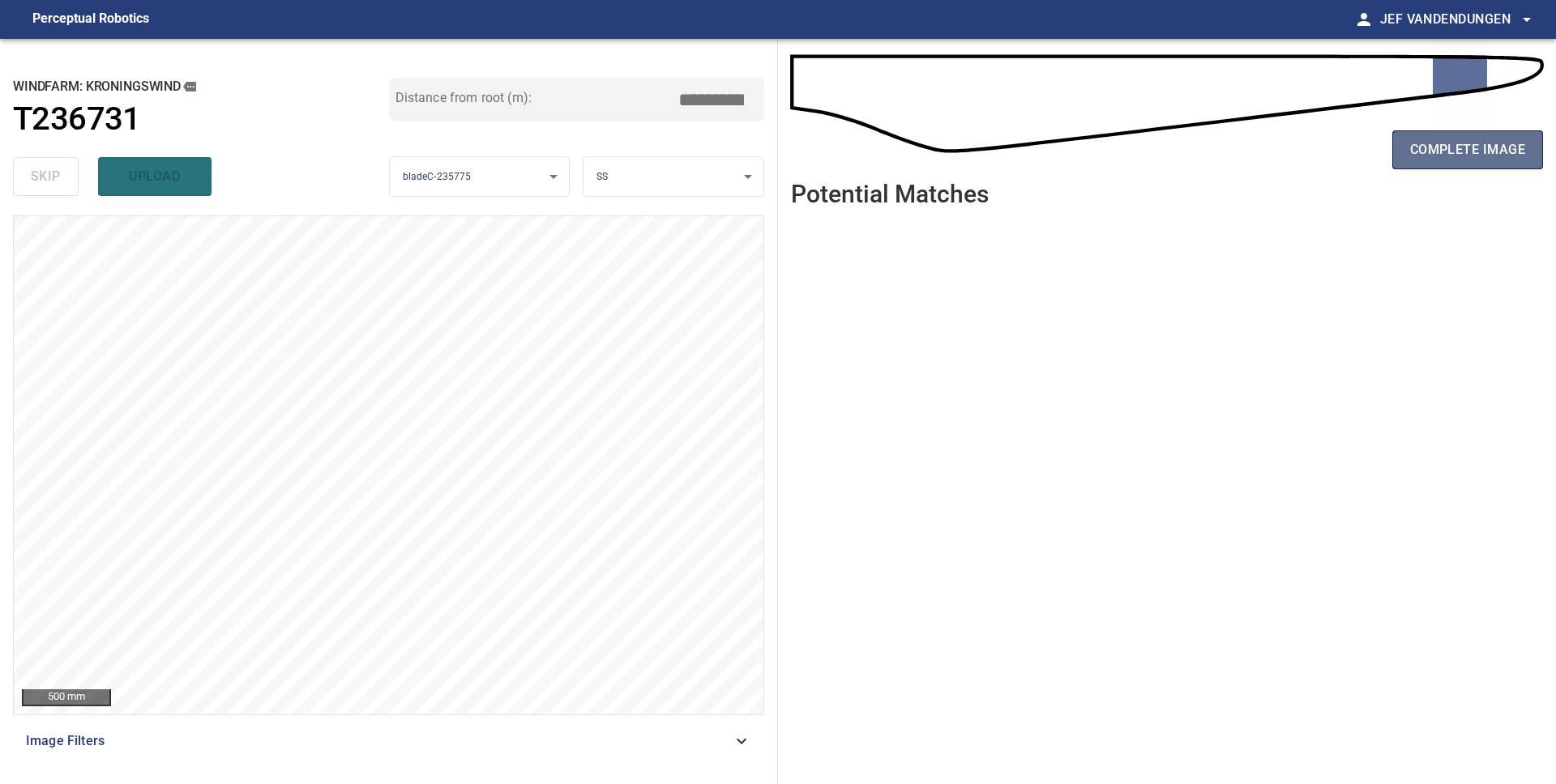
click at [1509, 143] on span "complete image" at bounding box center [1467, 150] width 115 height 23
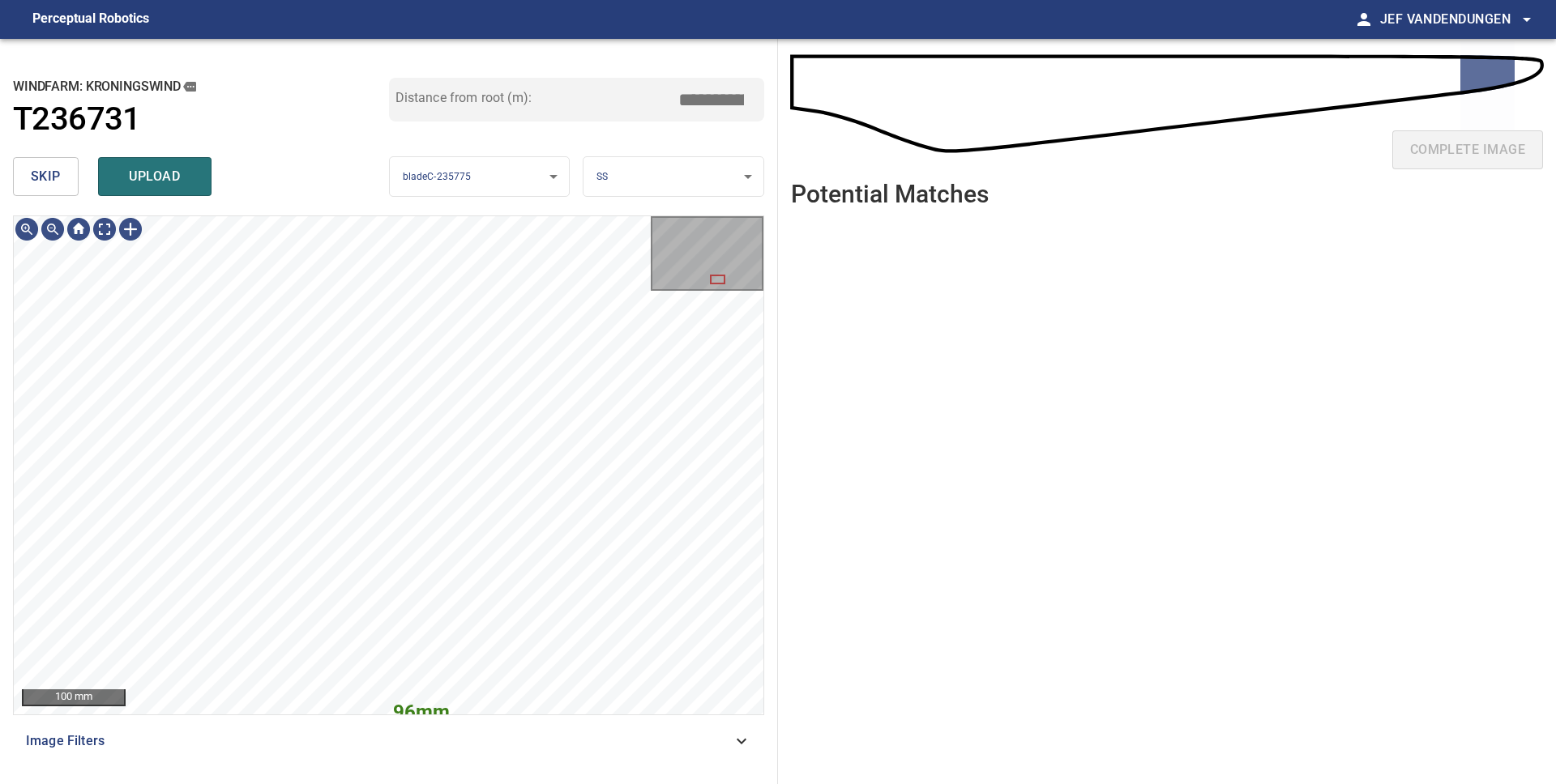
click at [121, 166] on span "upload" at bounding box center [154, 177] width 78 height 23
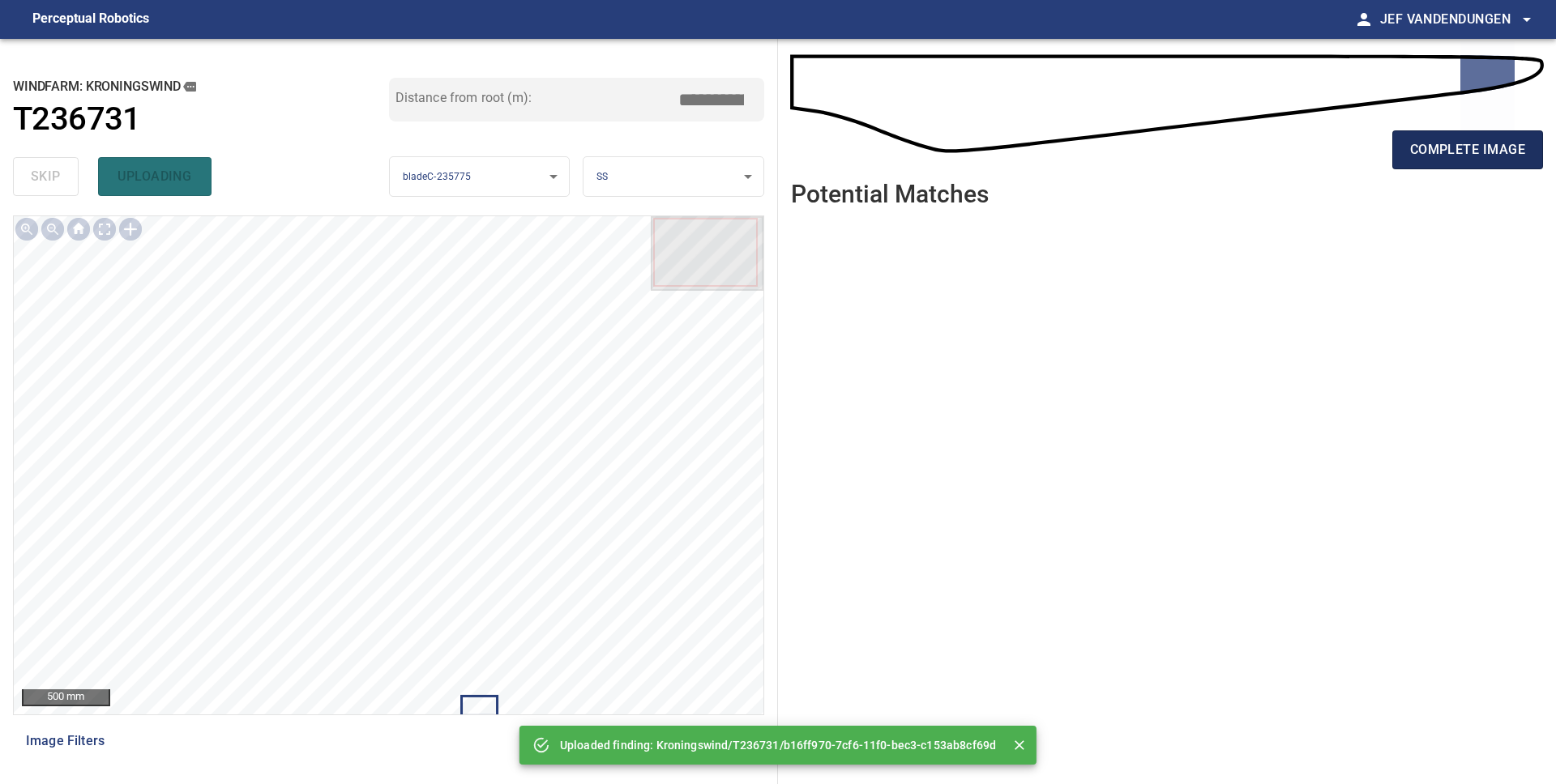
click at [1426, 150] on span "complete image" at bounding box center [1467, 150] width 115 height 23
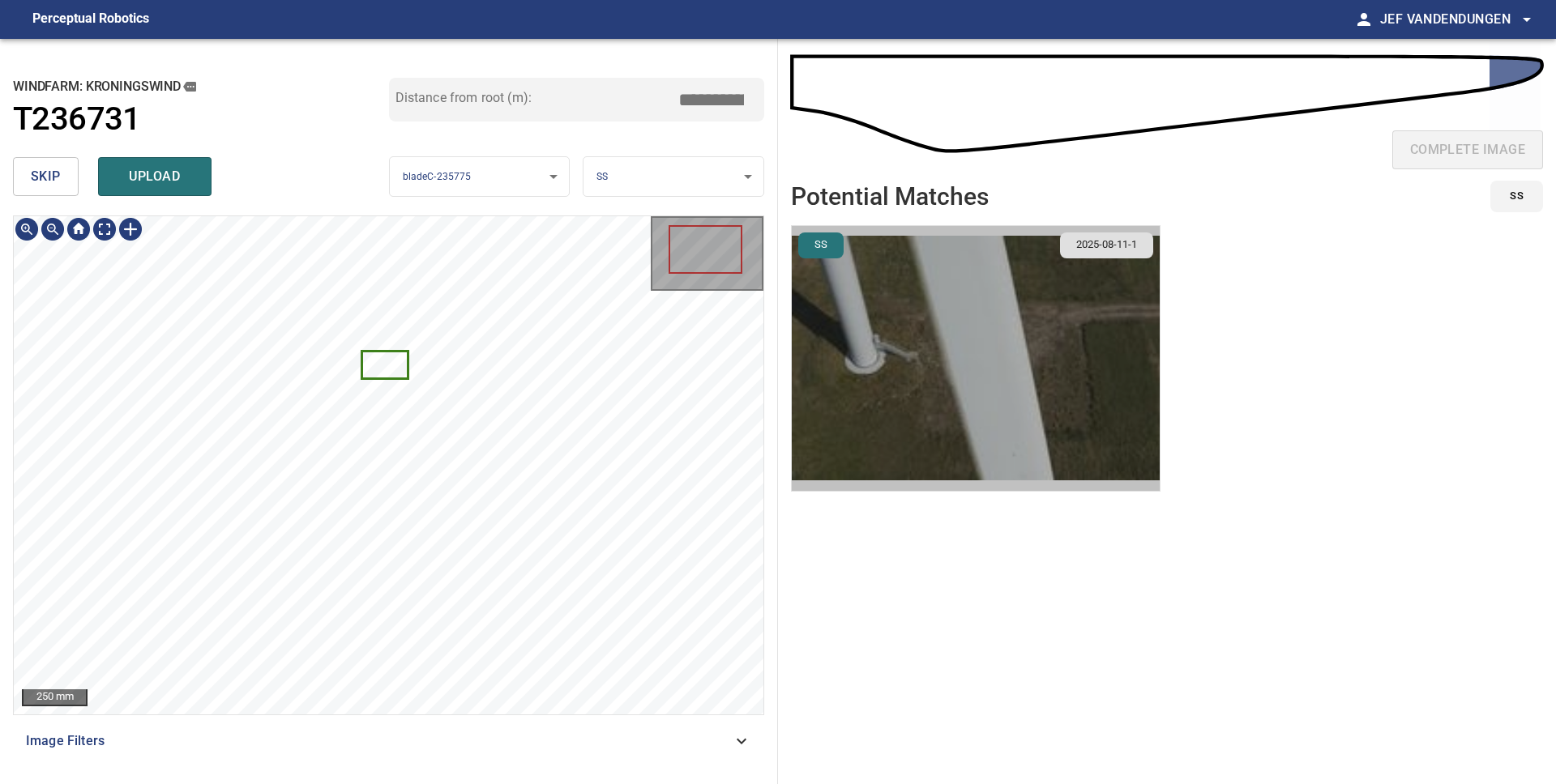
click at [1020, 403] on img "button" at bounding box center [976, 358] width 368 height 265
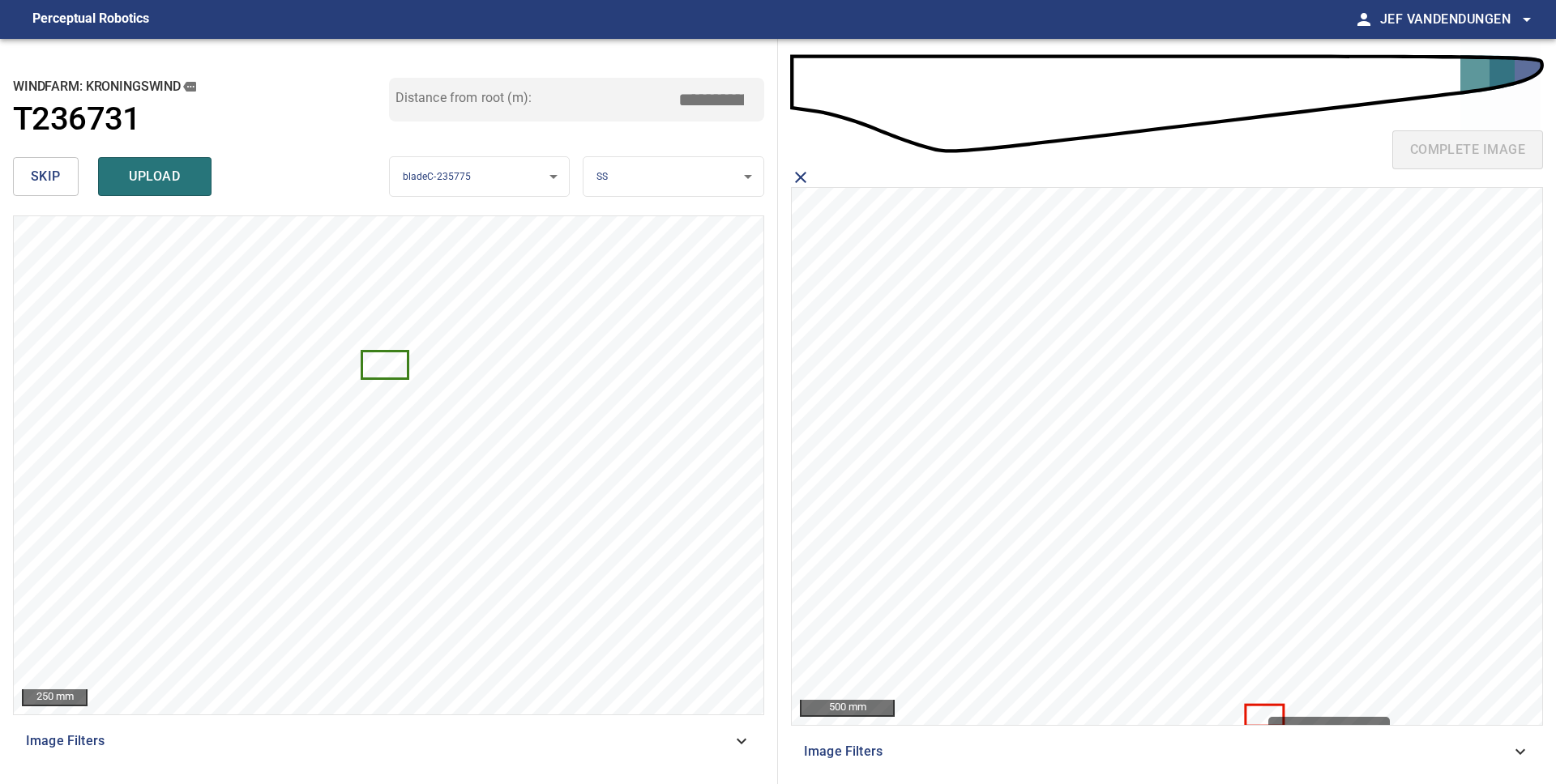
click at [1261, 709] on icon at bounding box center [1264, 715] width 35 height 18
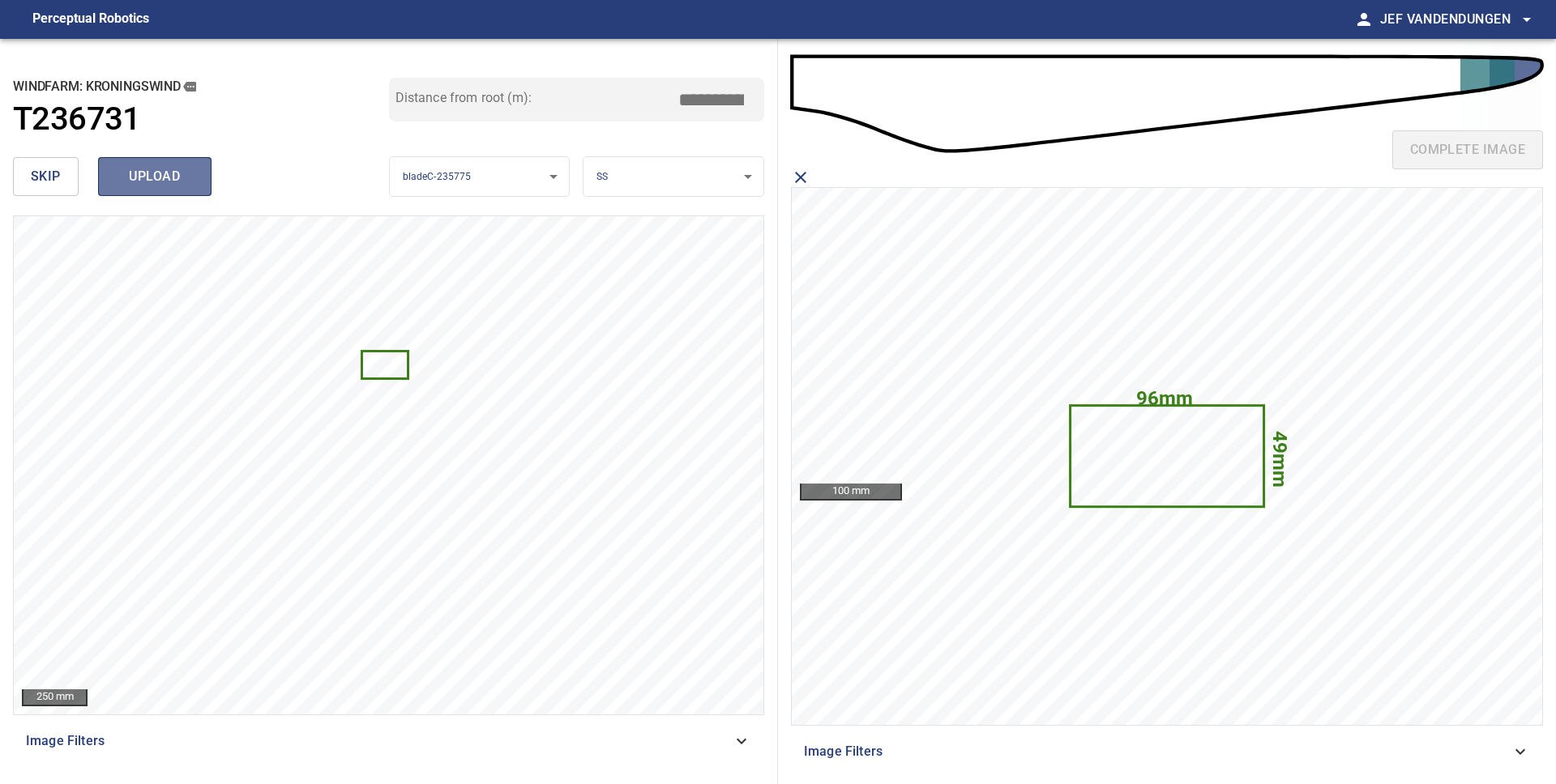
click at [161, 176] on span "upload" at bounding box center [154, 177] width 78 height 23
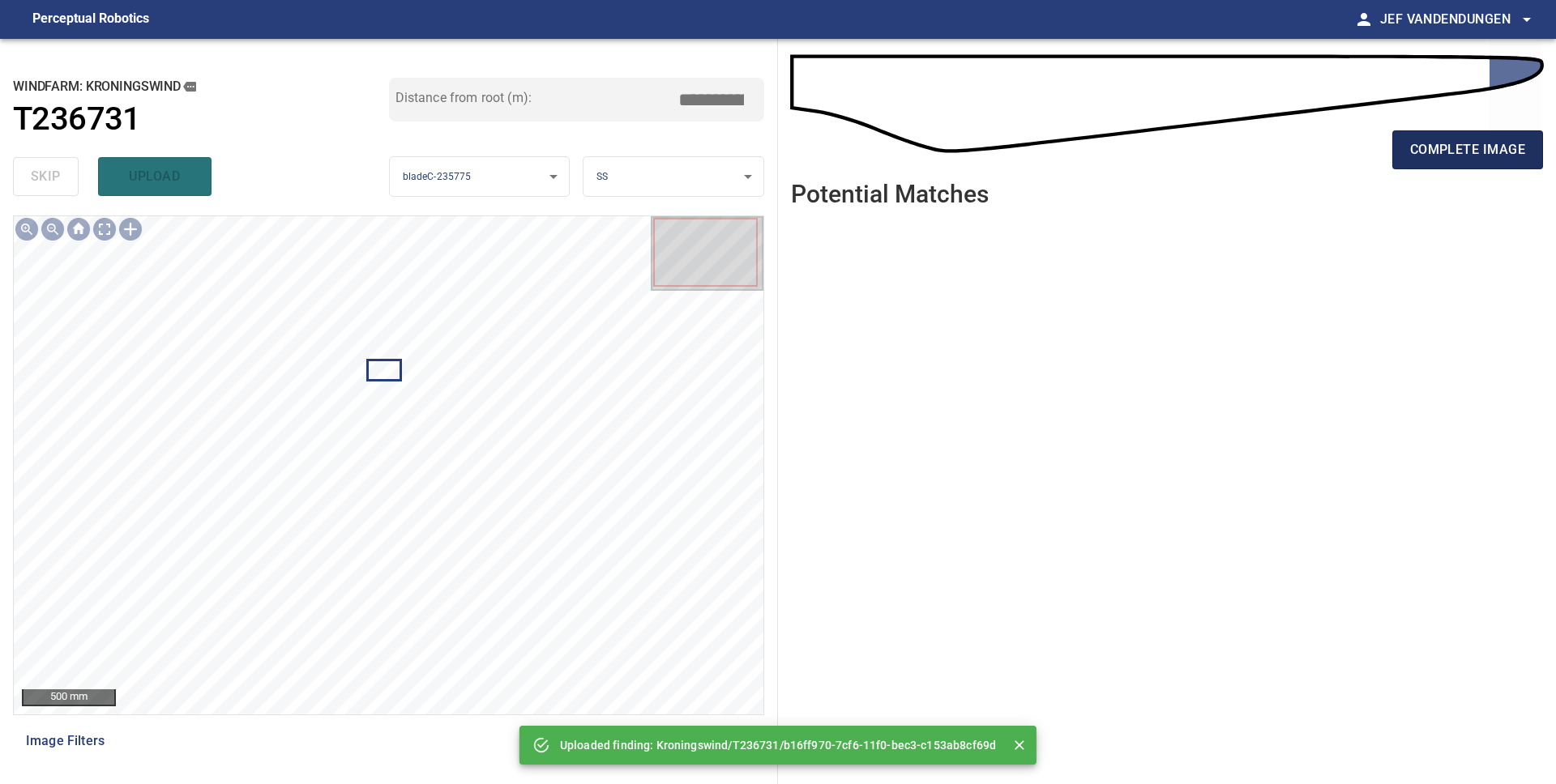
click at [1453, 162] on button "complete image" at bounding box center [1467, 149] width 150 height 39
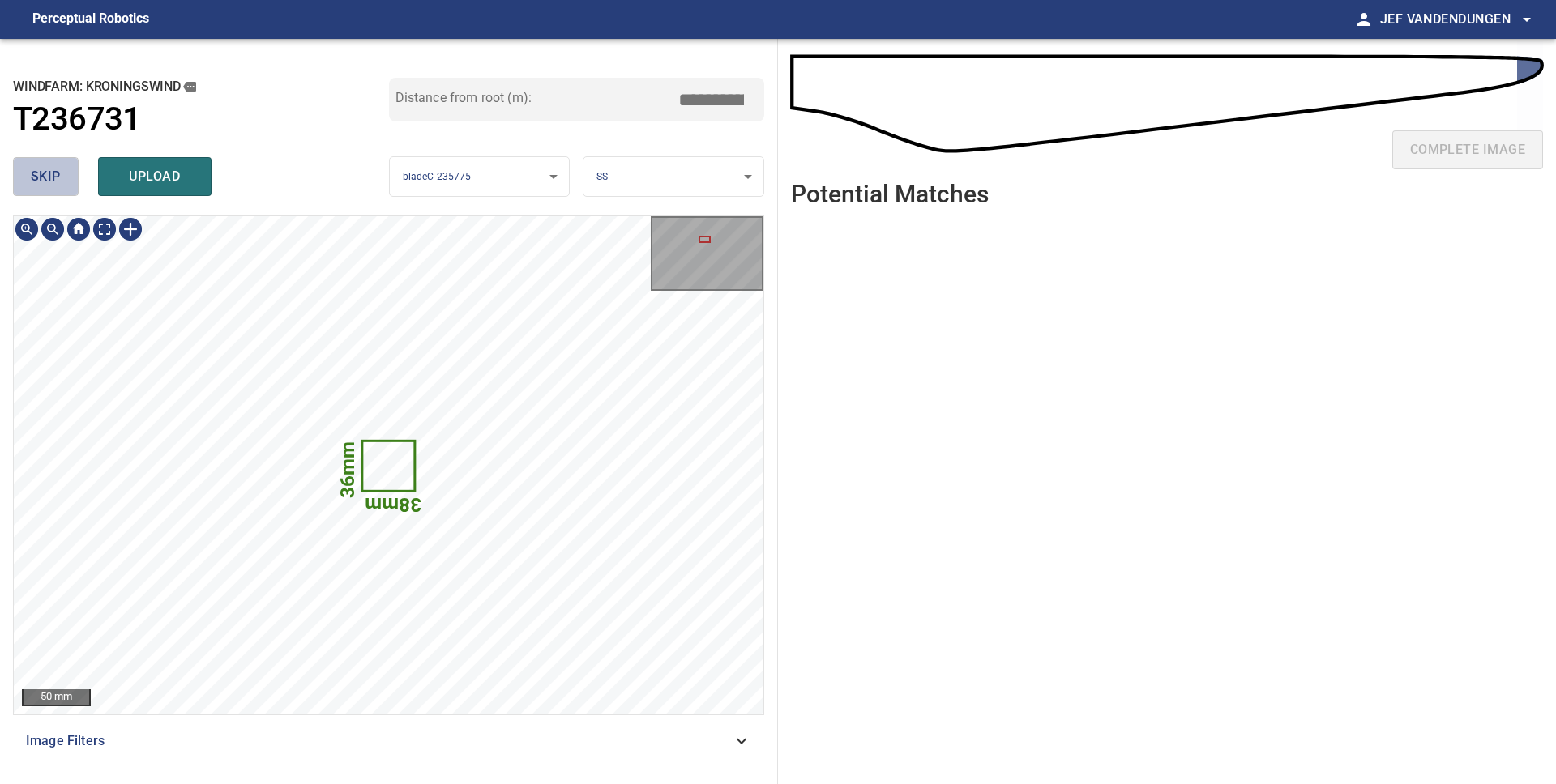
click at [56, 167] on span "skip" at bounding box center [45, 177] width 30 height 23
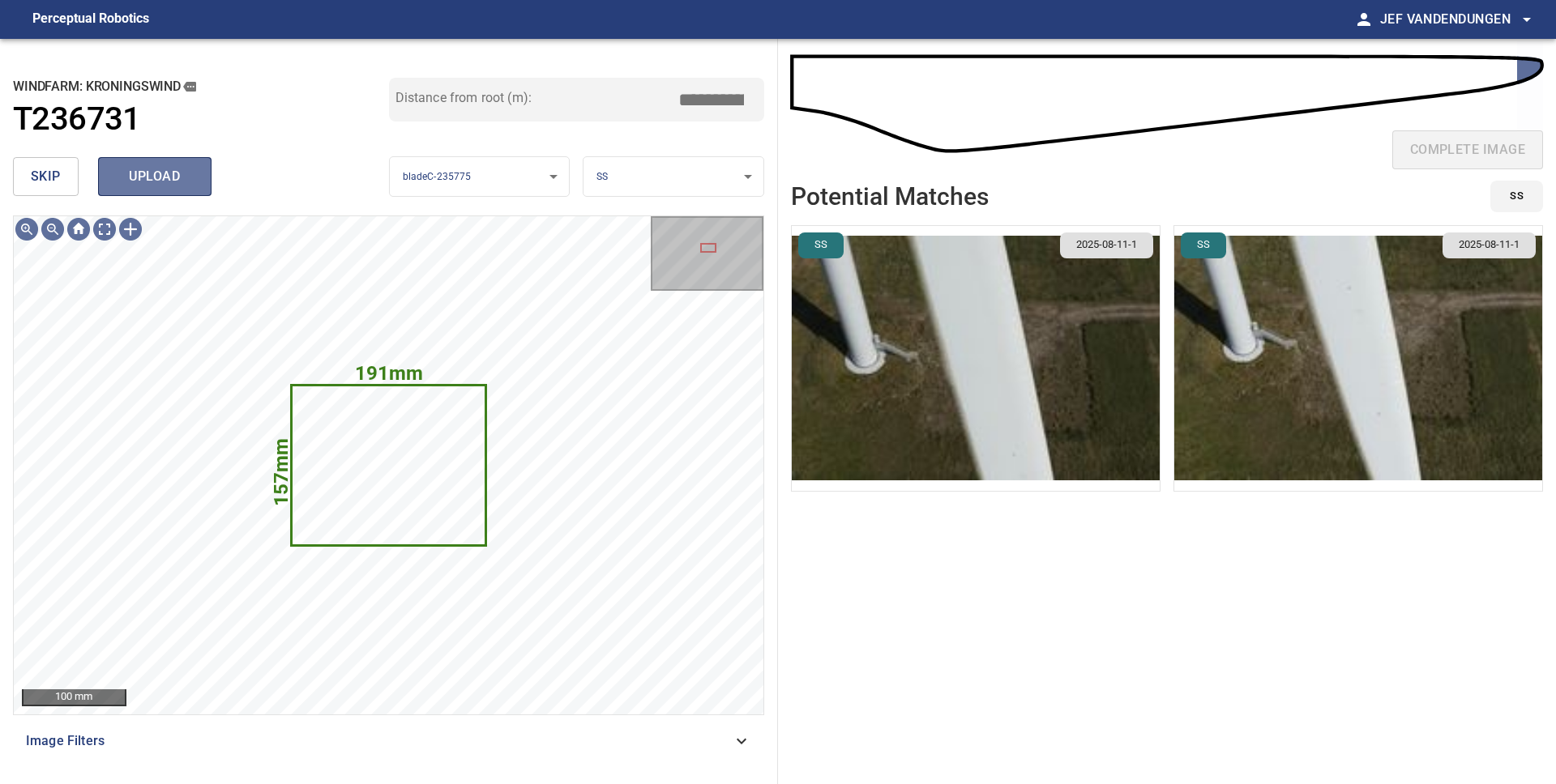
click at [151, 184] on span "upload" at bounding box center [154, 177] width 78 height 23
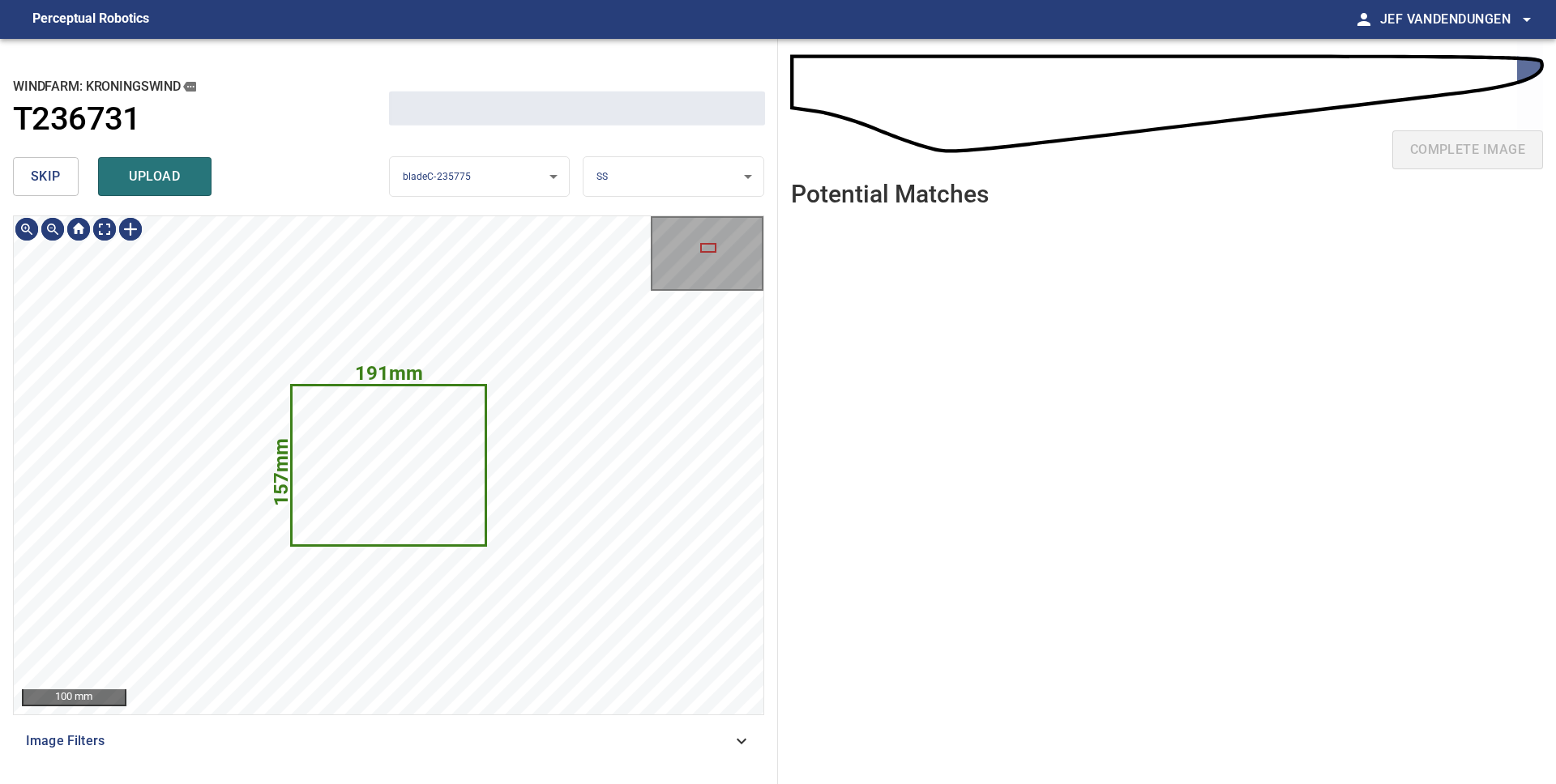
click at [38, 180] on div "skip upload" at bounding box center [201, 176] width 376 height 52
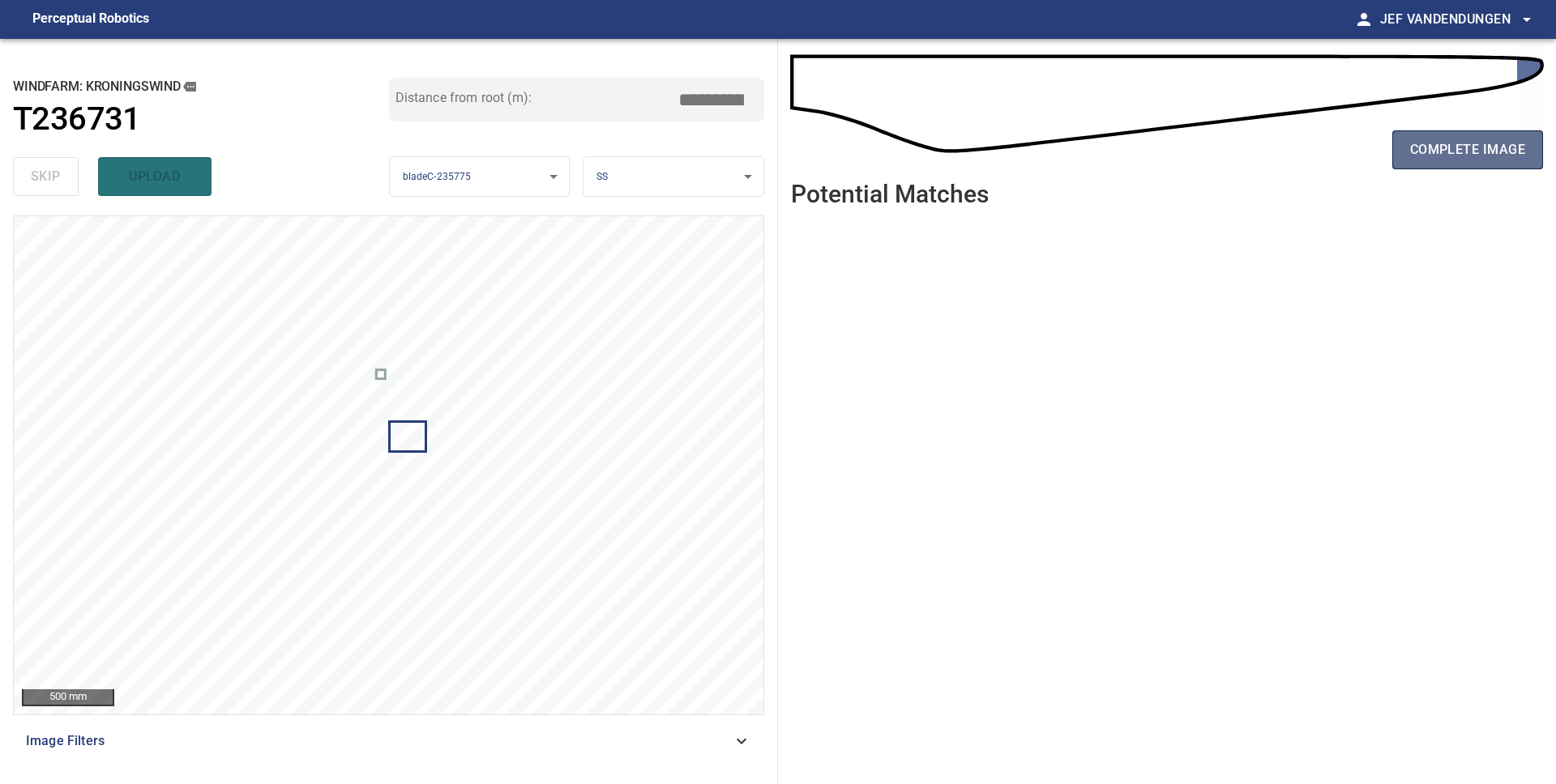
click at [1448, 146] on span "complete image" at bounding box center [1467, 150] width 115 height 23
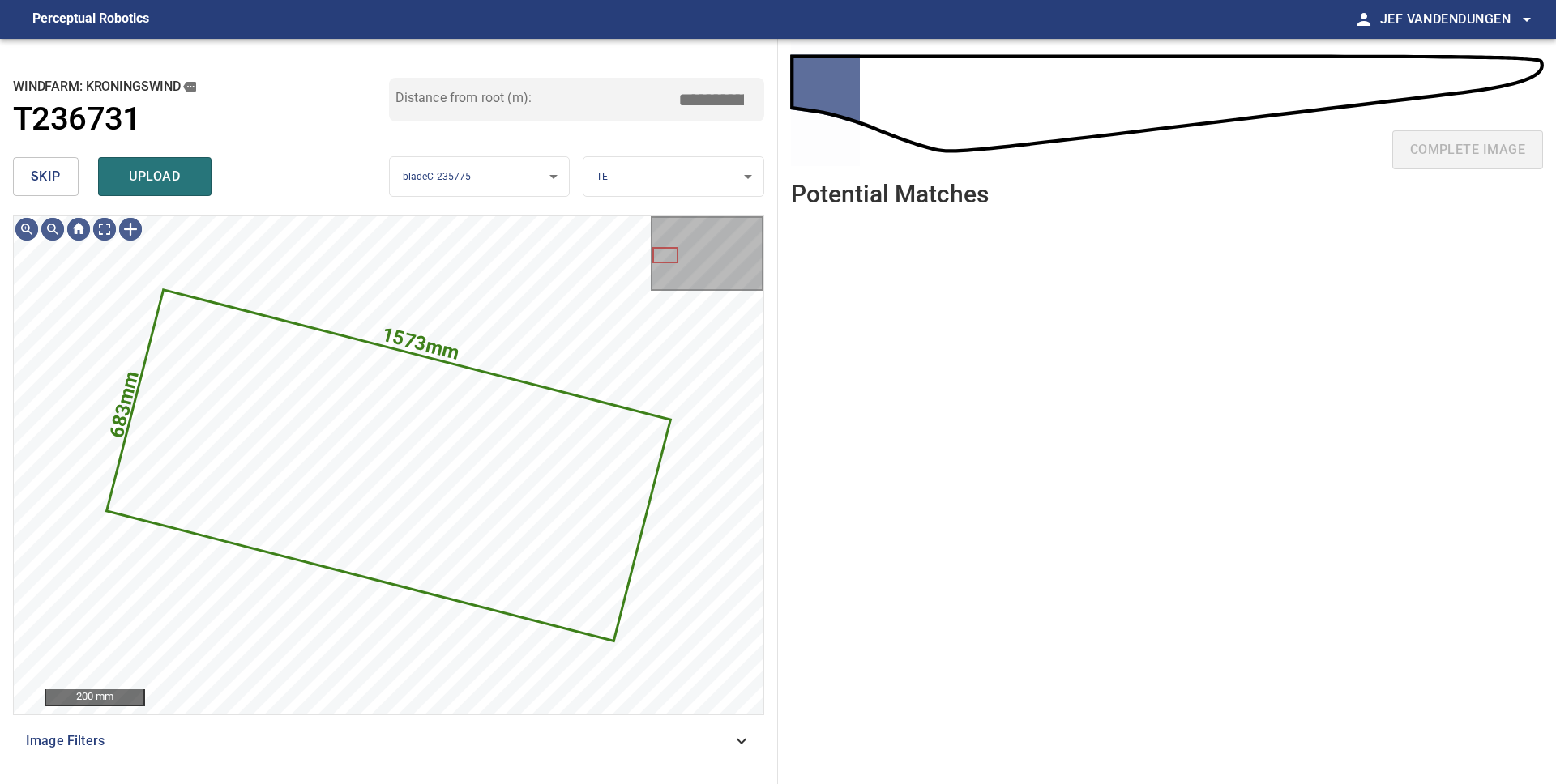
click at [52, 184] on span "skip" at bounding box center [45, 177] width 30 height 23
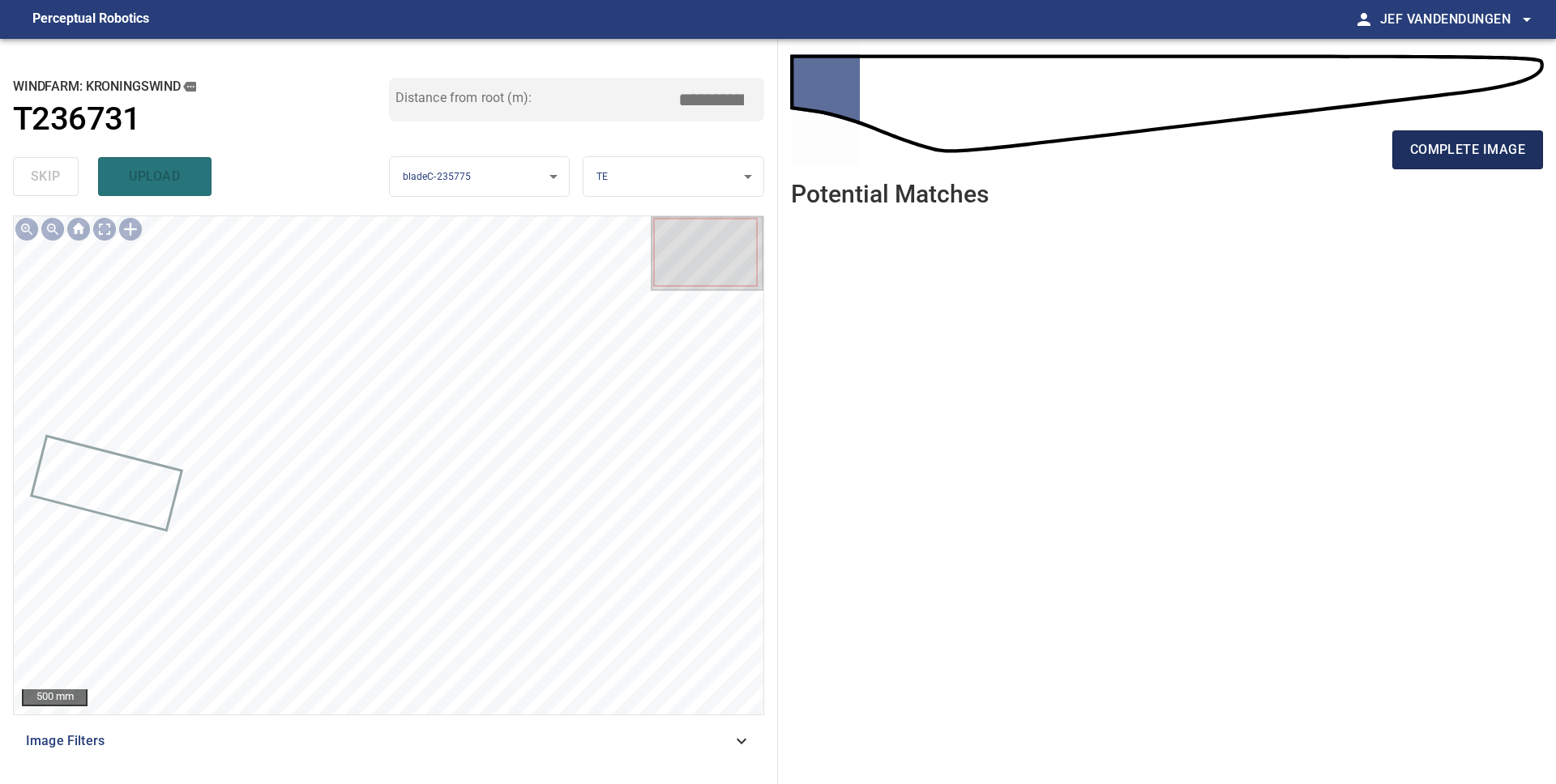
click at [1505, 150] on span "complete image" at bounding box center [1467, 150] width 115 height 23
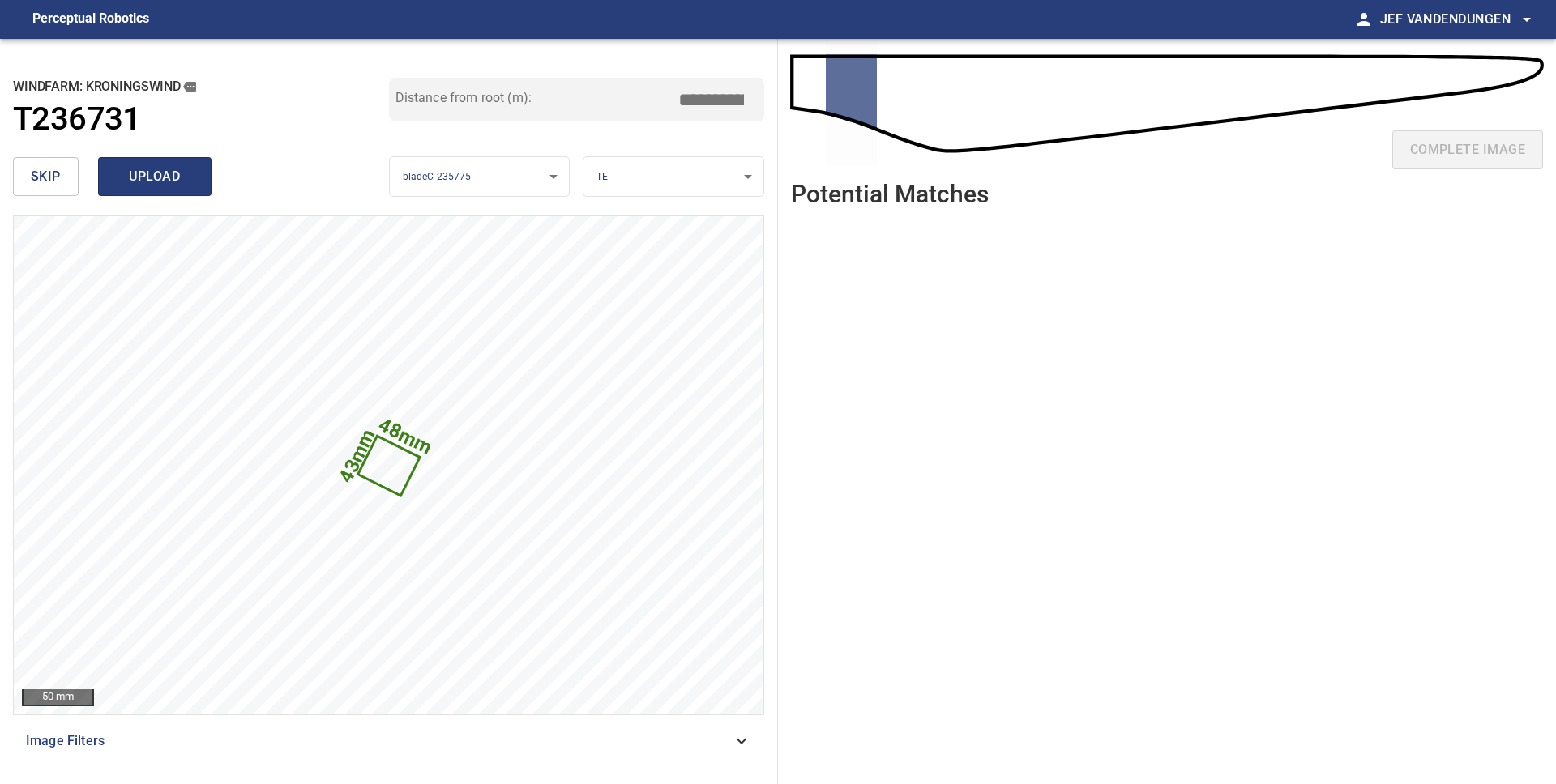
click at [145, 178] on span "upload" at bounding box center [154, 177] width 78 height 23
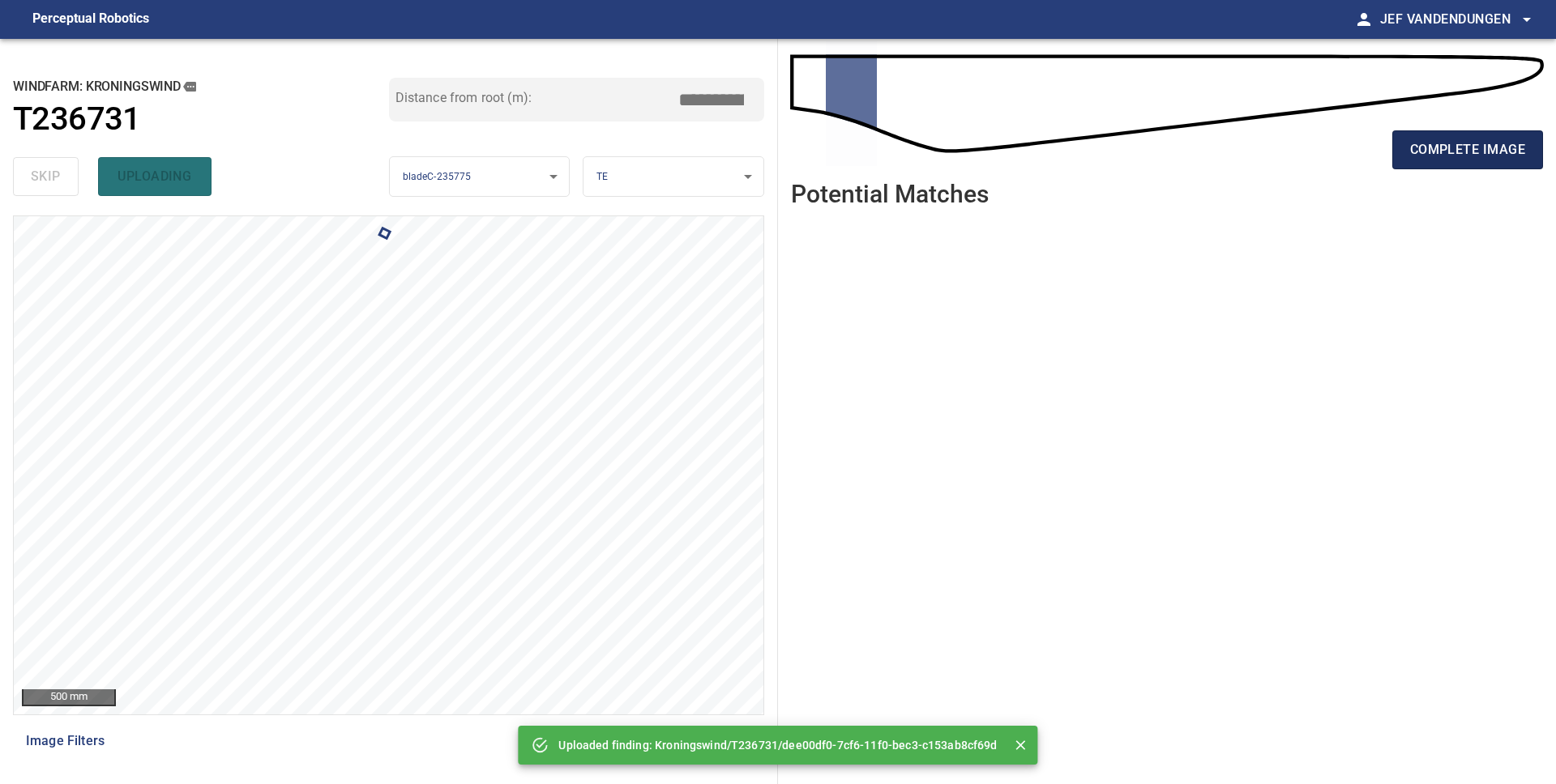
click at [1491, 158] on span "complete image" at bounding box center [1467, 150] width 115 height 23
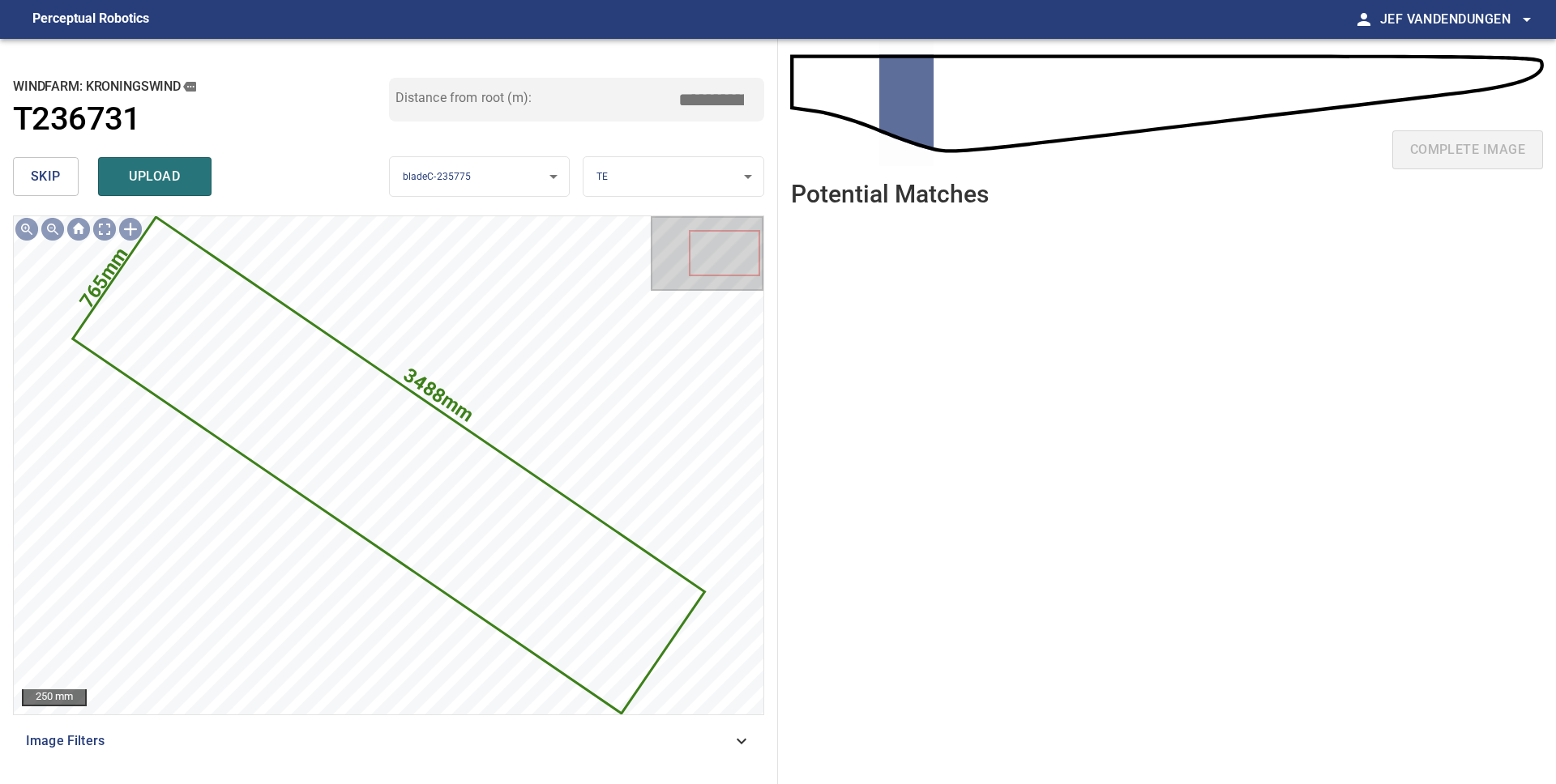
click at [66, 171] on button "skip" at bounding box center [46, 176] width 66 height 39
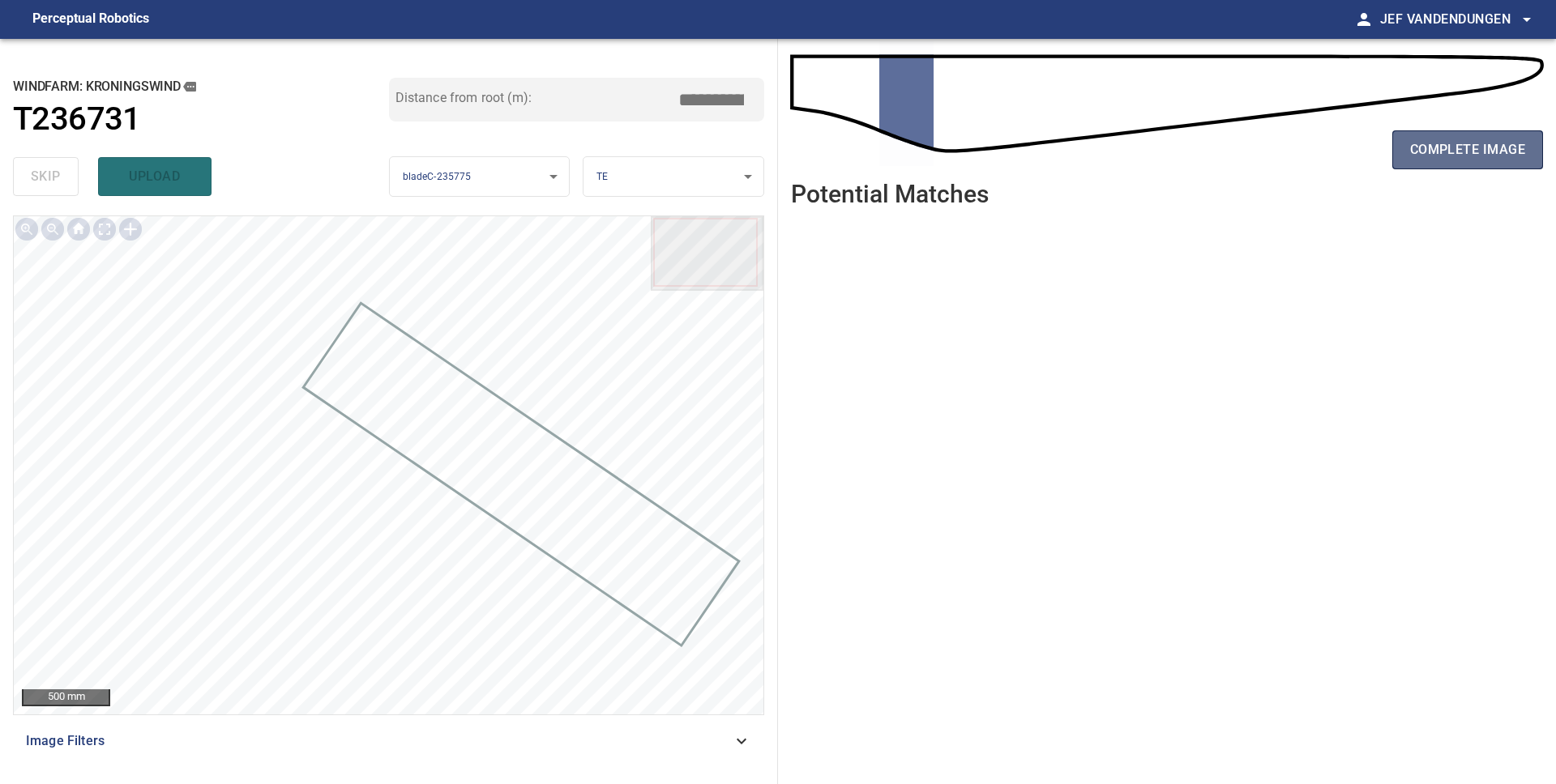
click at [1486, 140] on span "complete image" at bounding box center [1467, 150] width 115 height 23
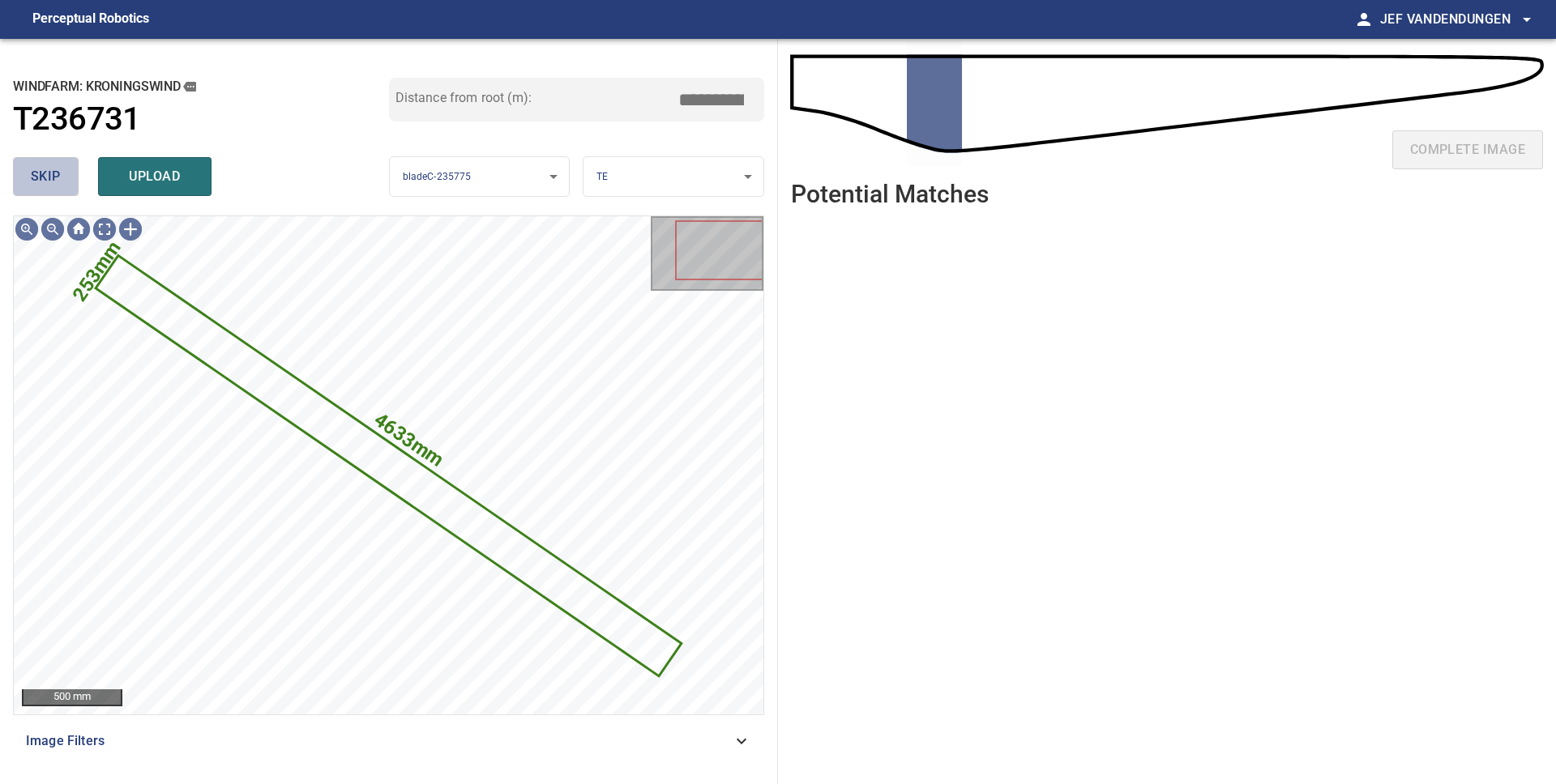
click at [54, 182] on span "skip" at bounding box center [45, 177] width 30 height 23
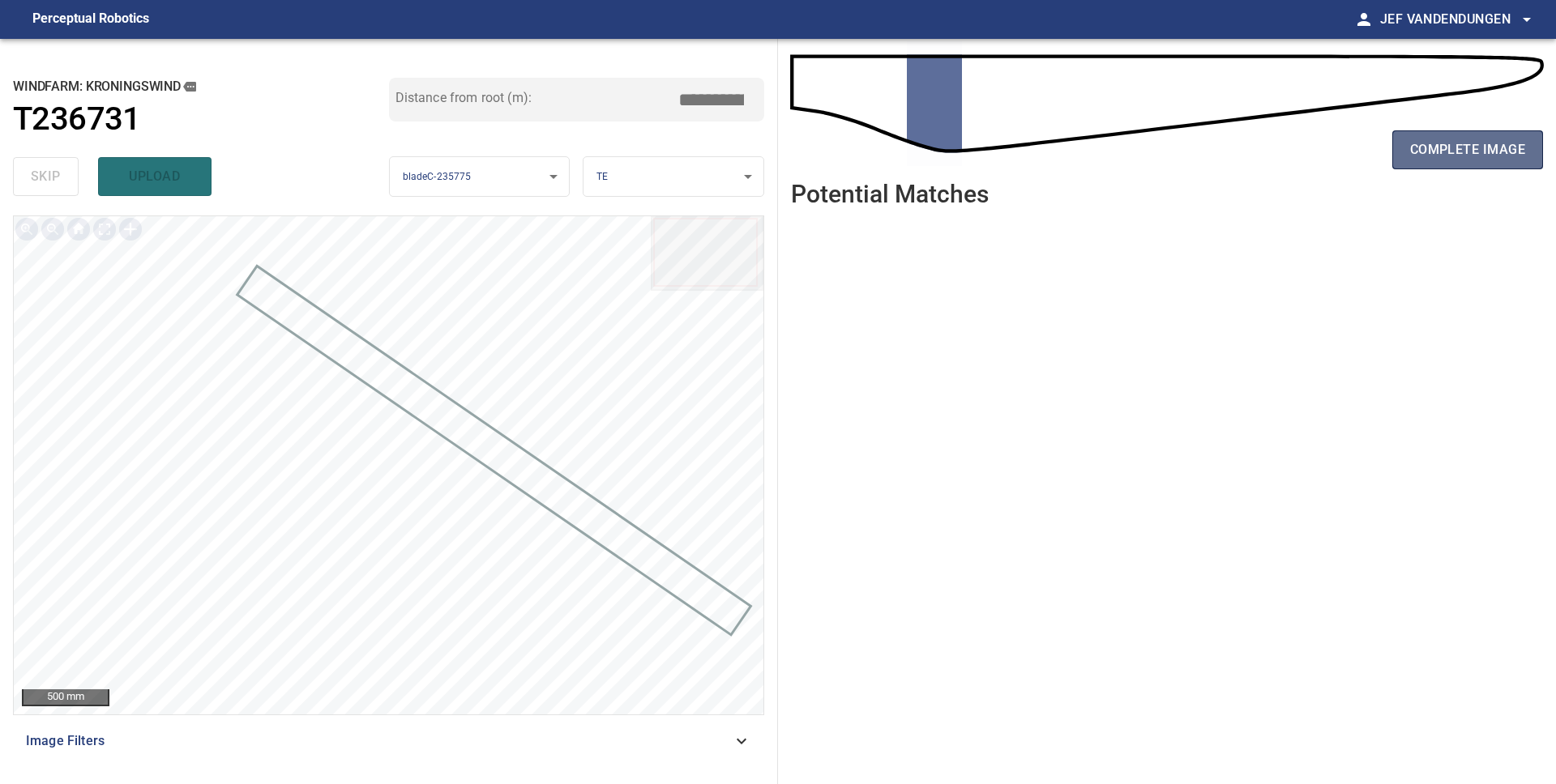
click at [1497, 139] on span "complete image" at bounding box center [1467, 150] width 115 height 23
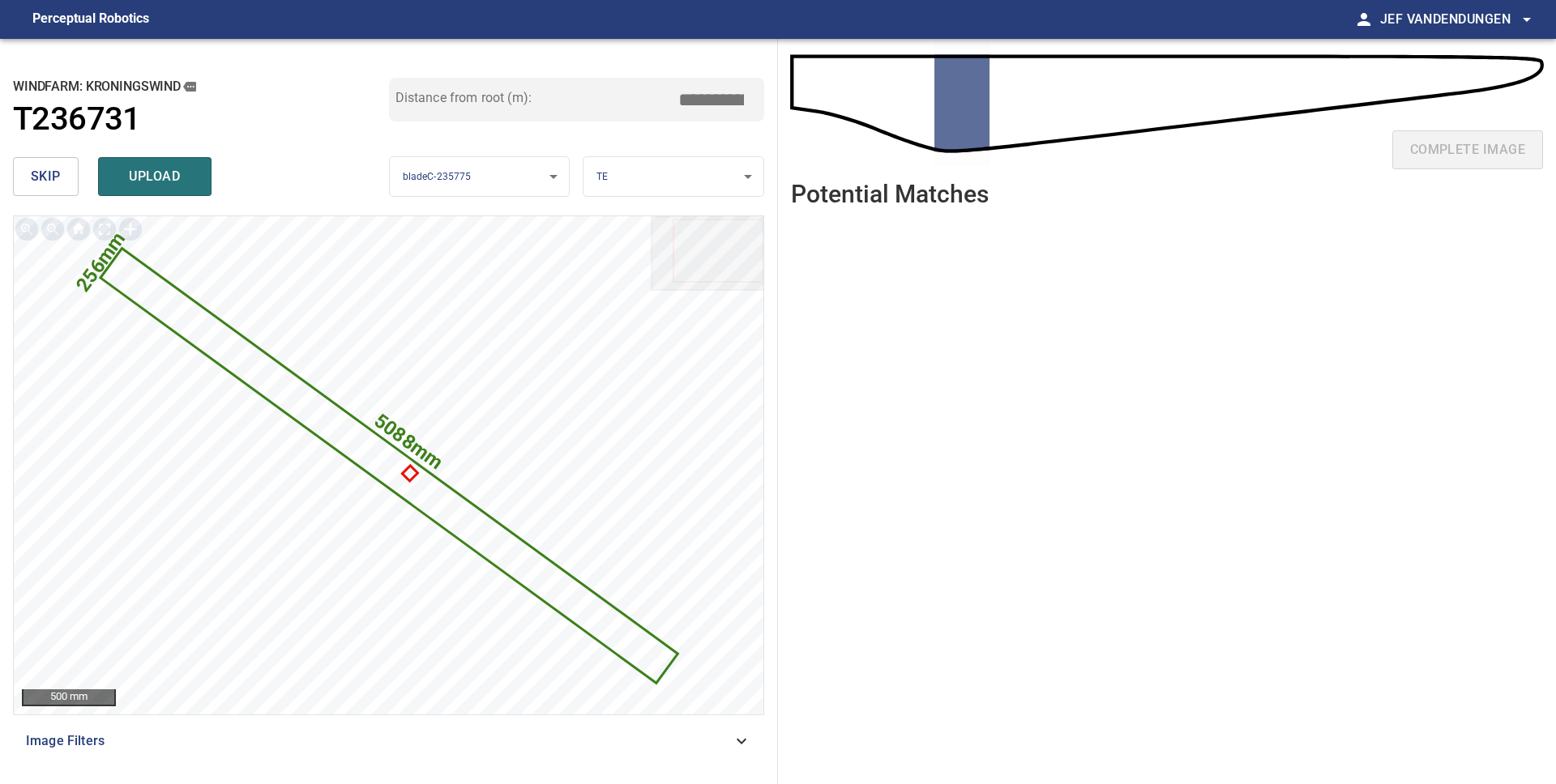
click at [29, 177] on button "skip" at bounding box center [46, 176] width 66 height 39
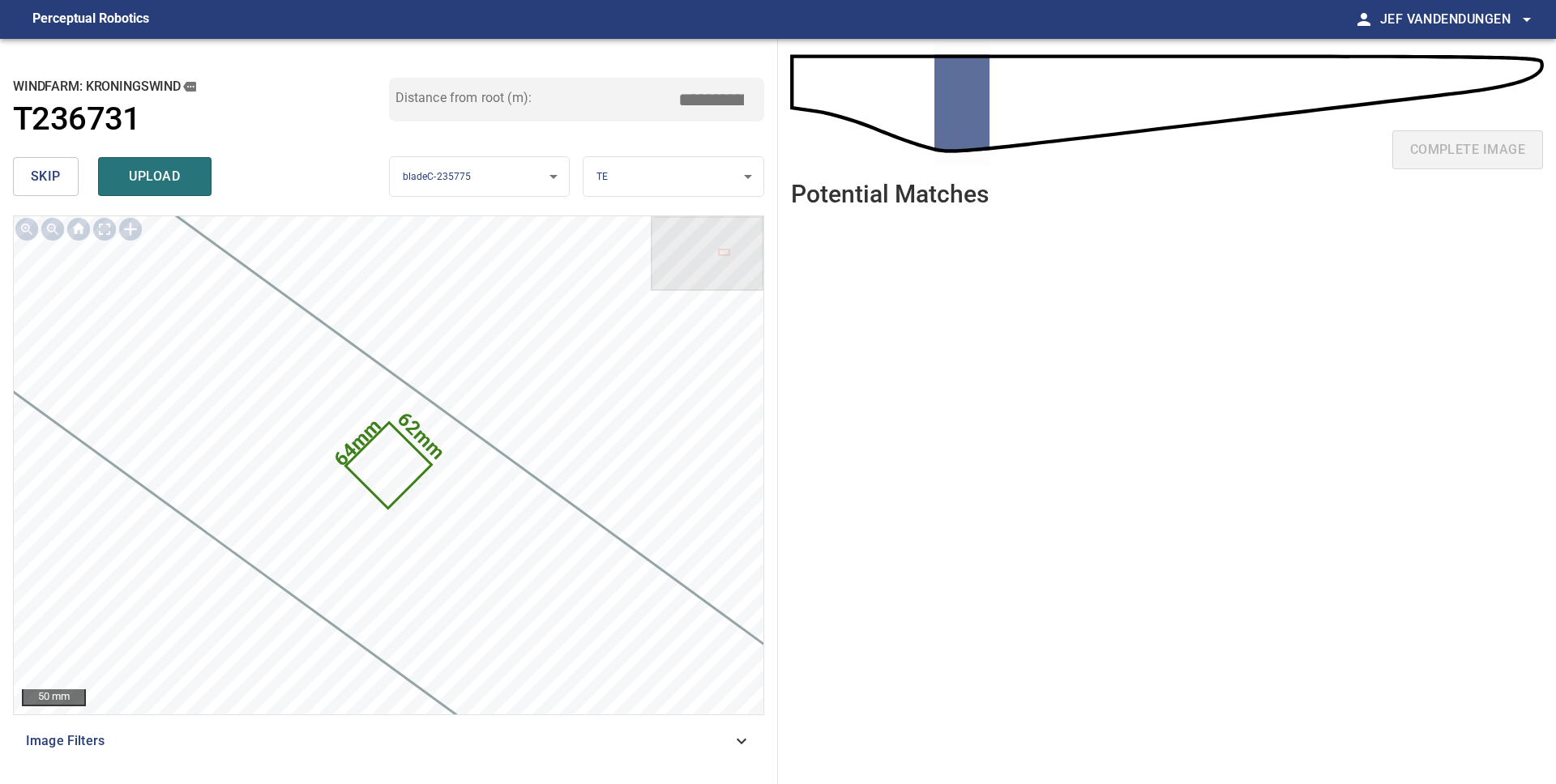
click at [29, 177] on button "skip" at bounding box center [46, 176] width 66 height 39
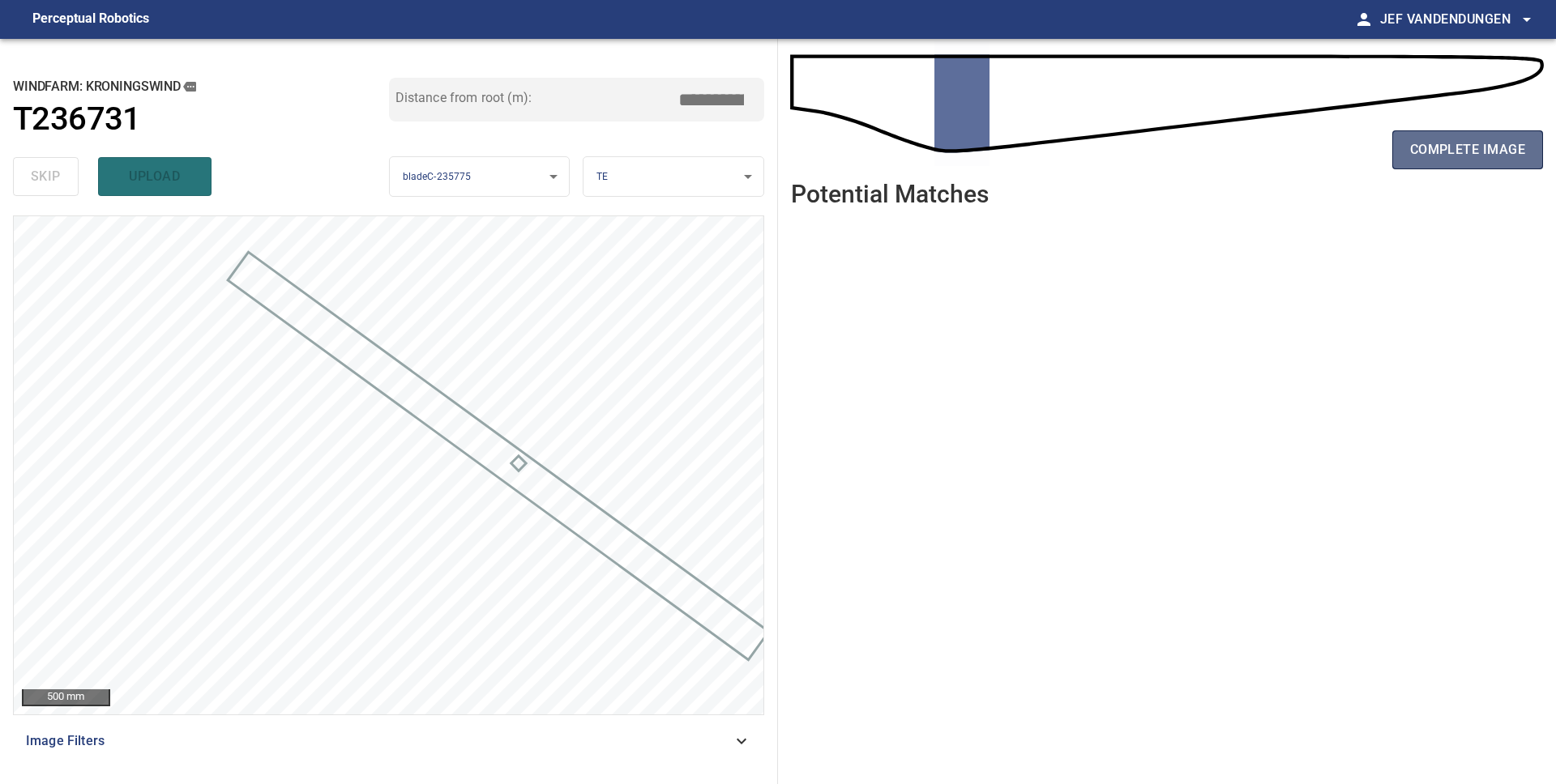
click at [1483, 157] on span "complete image" at bounding box center [1467, 150] width 115 height 23
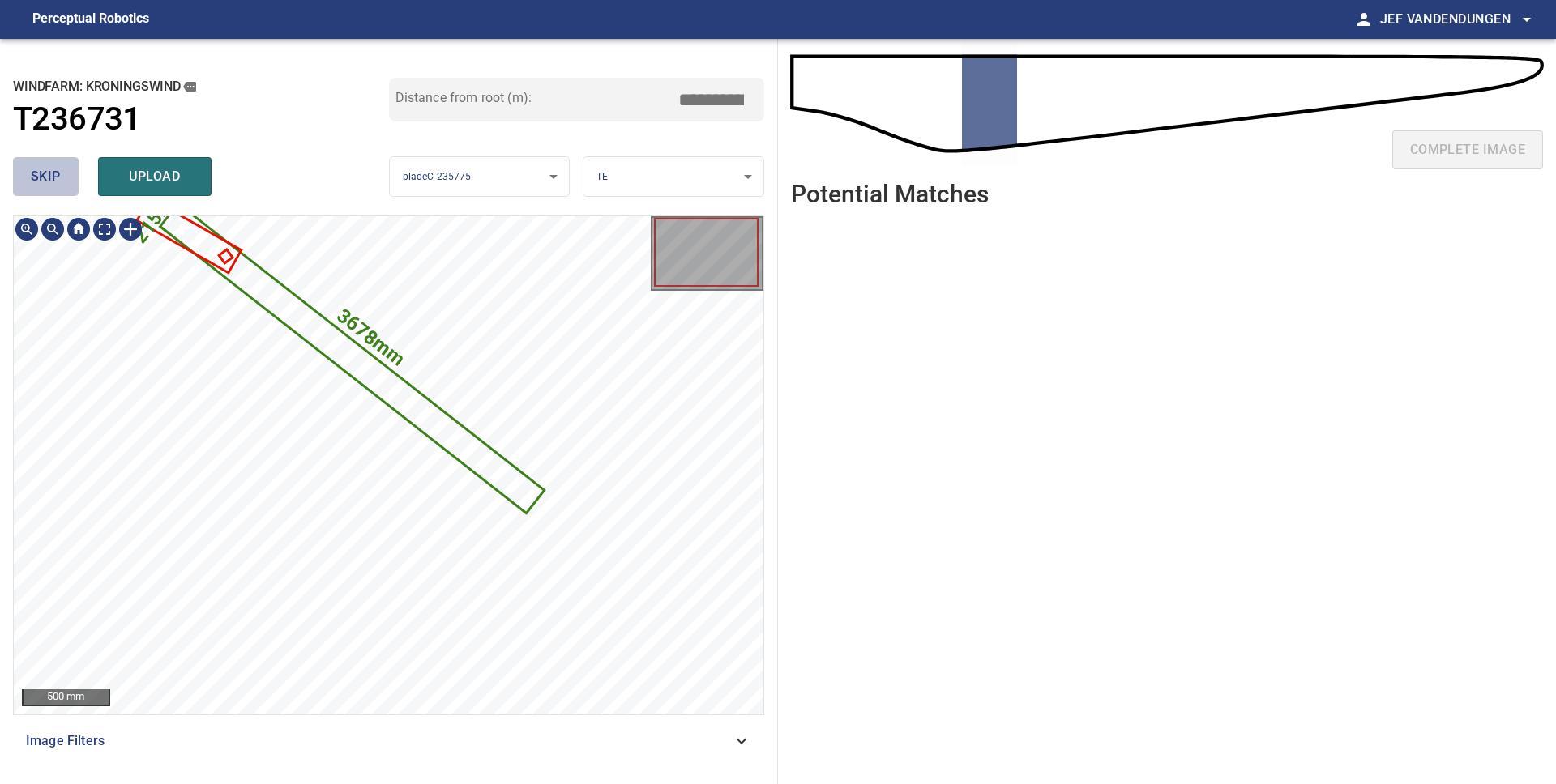
click at [62, 179] on button "skip" at bounding box center [46, 176] width 66 height 39
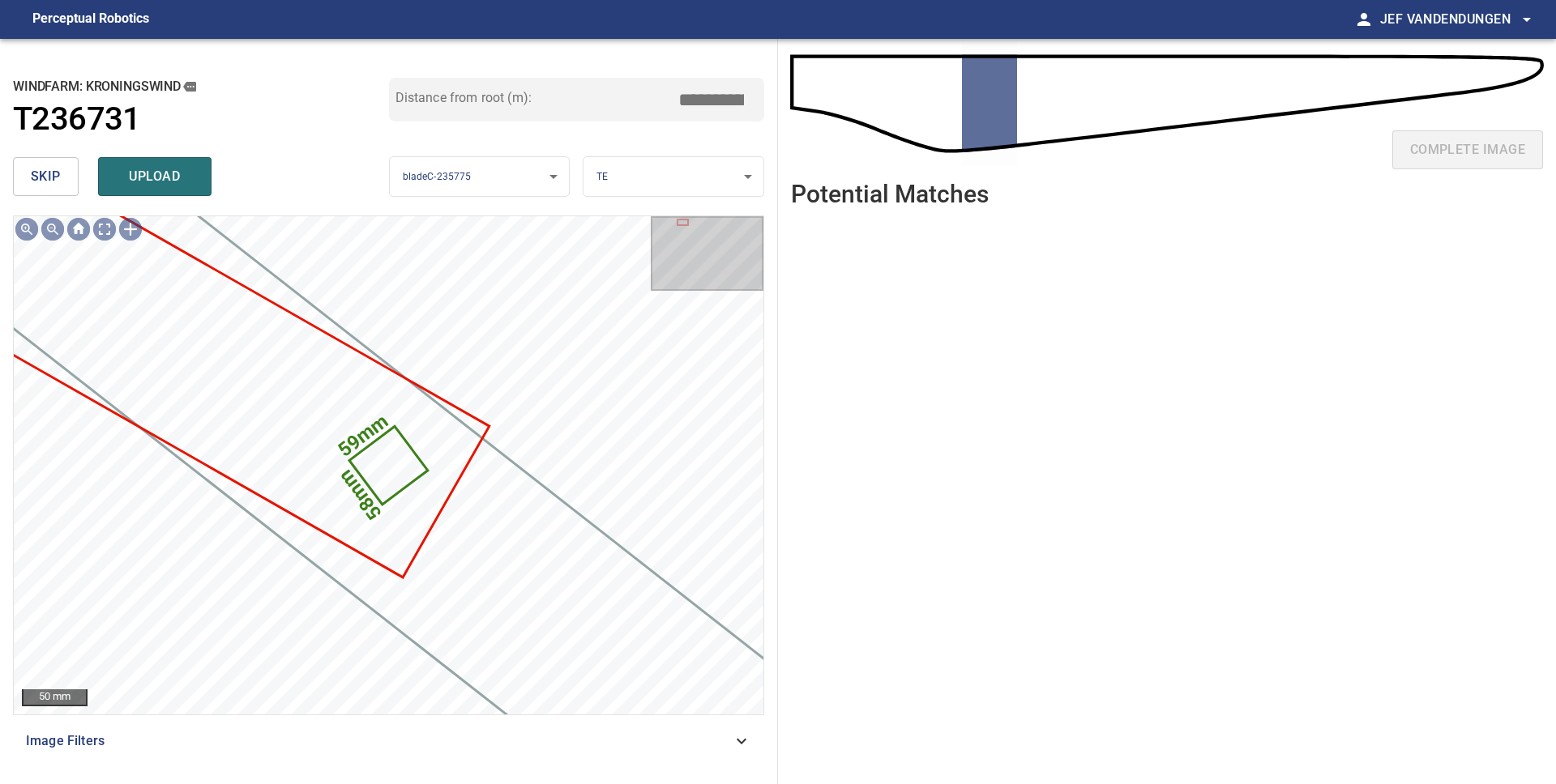
click at [62, 178] on button "skip" at bounding box center [46, 176] width 66 height 39
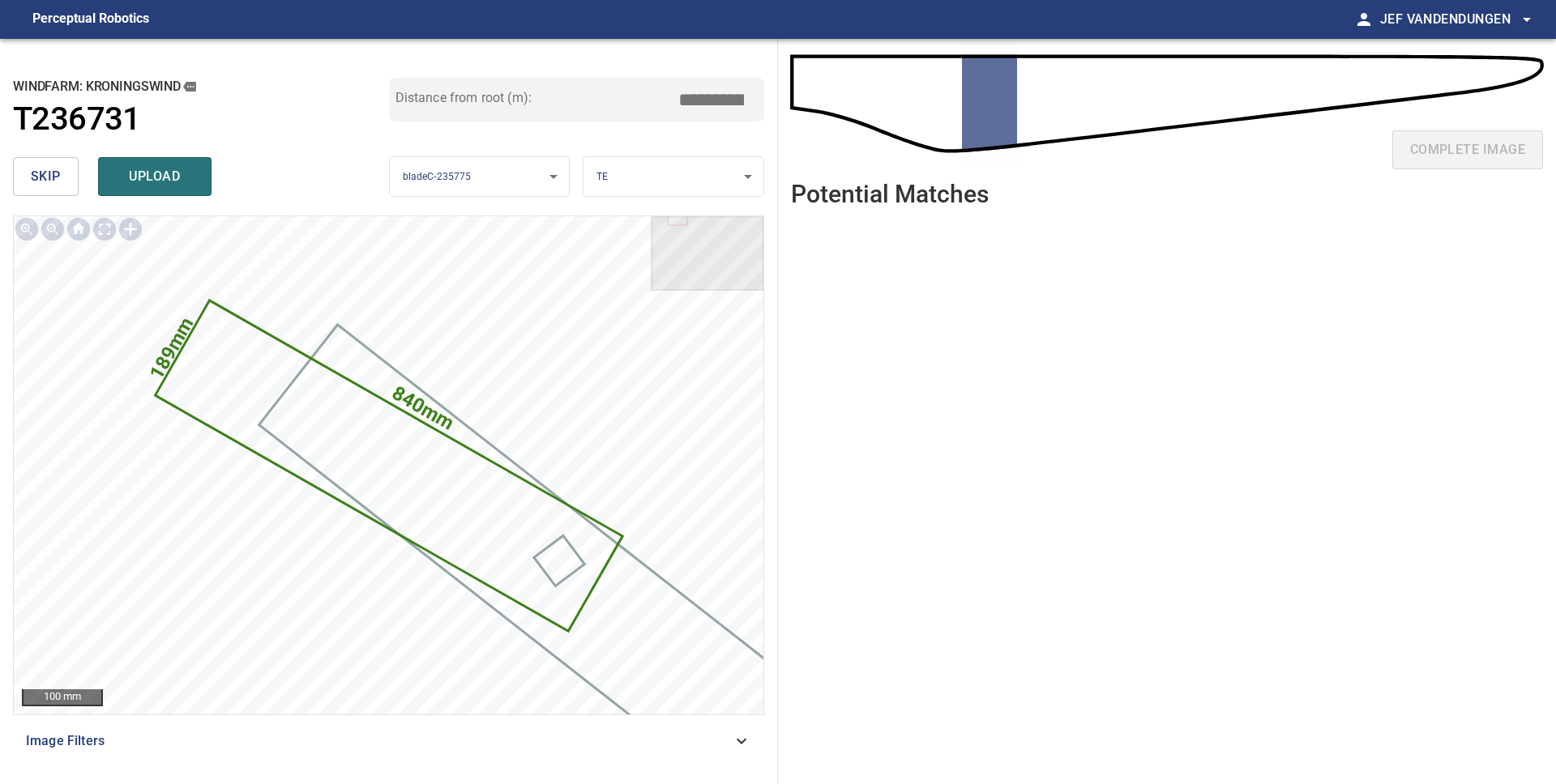
click at [62, 178] on button "skip" at bounding box center [46, 176] width 66 height 39
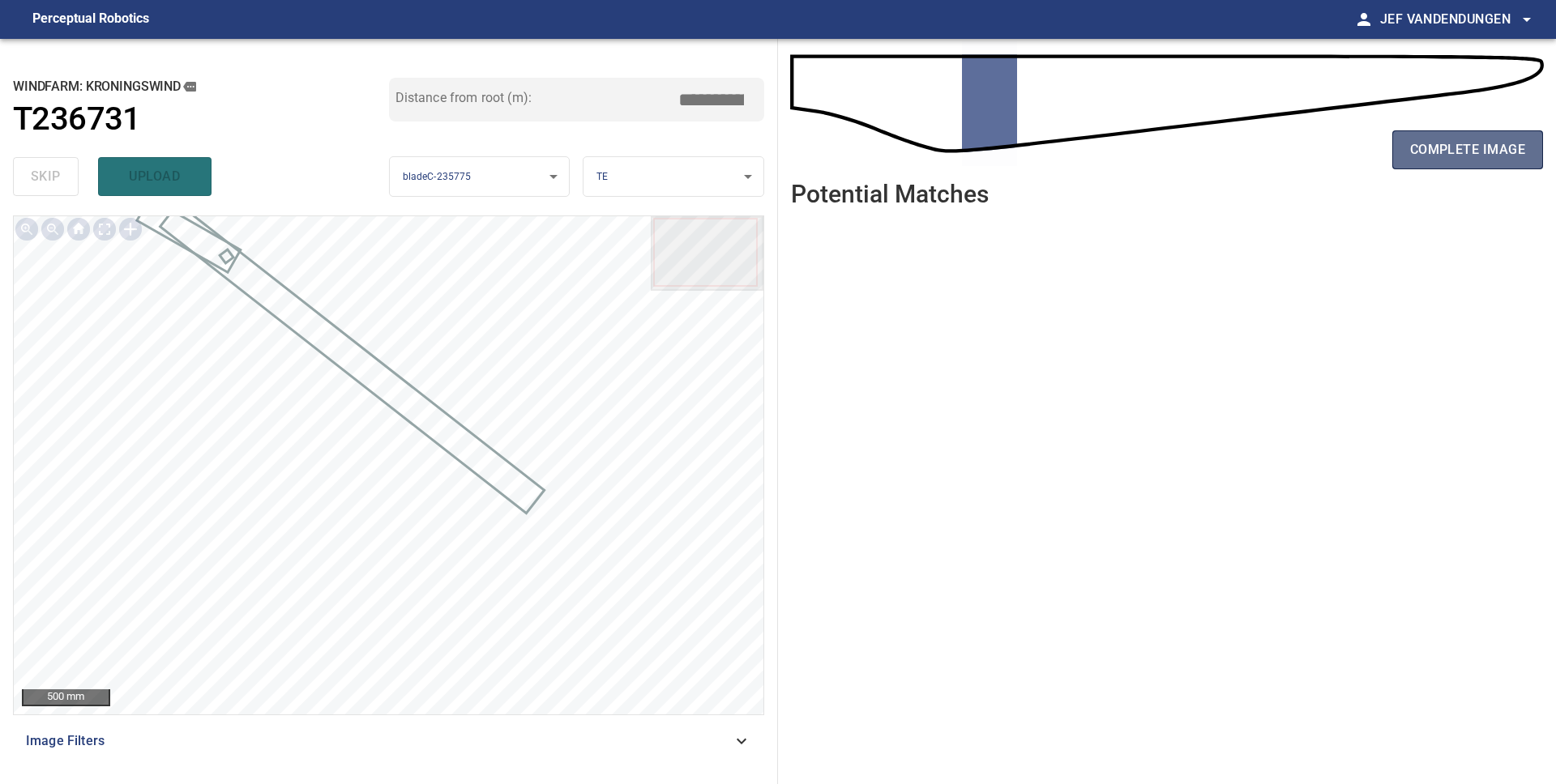
click at [1508, 157] on span "complete image" at bounding box center [1467, 150] width 115 height 23
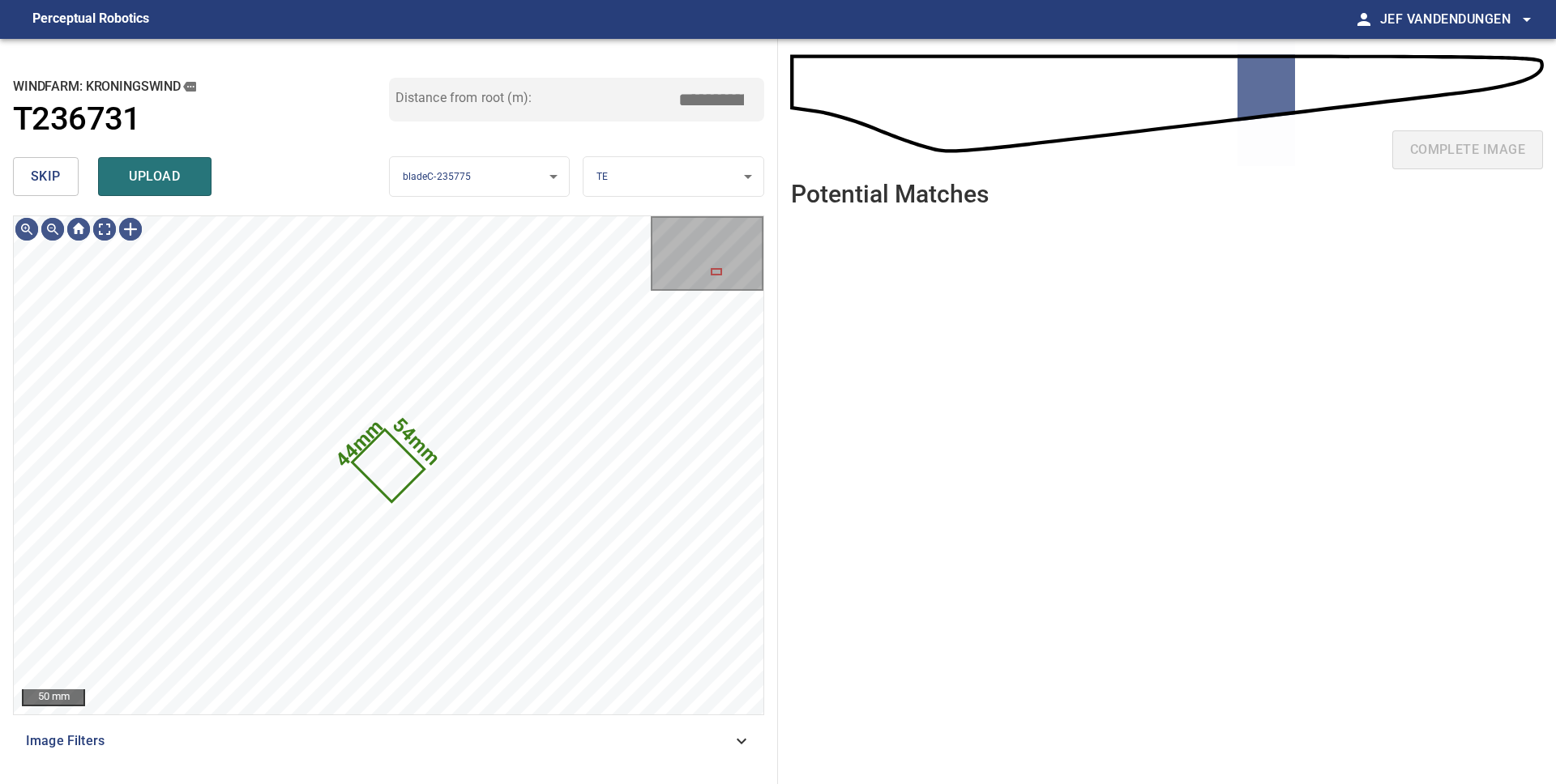
click at [31, 180] on span "skip" at bounding box center [45, 177] width 30 height 23
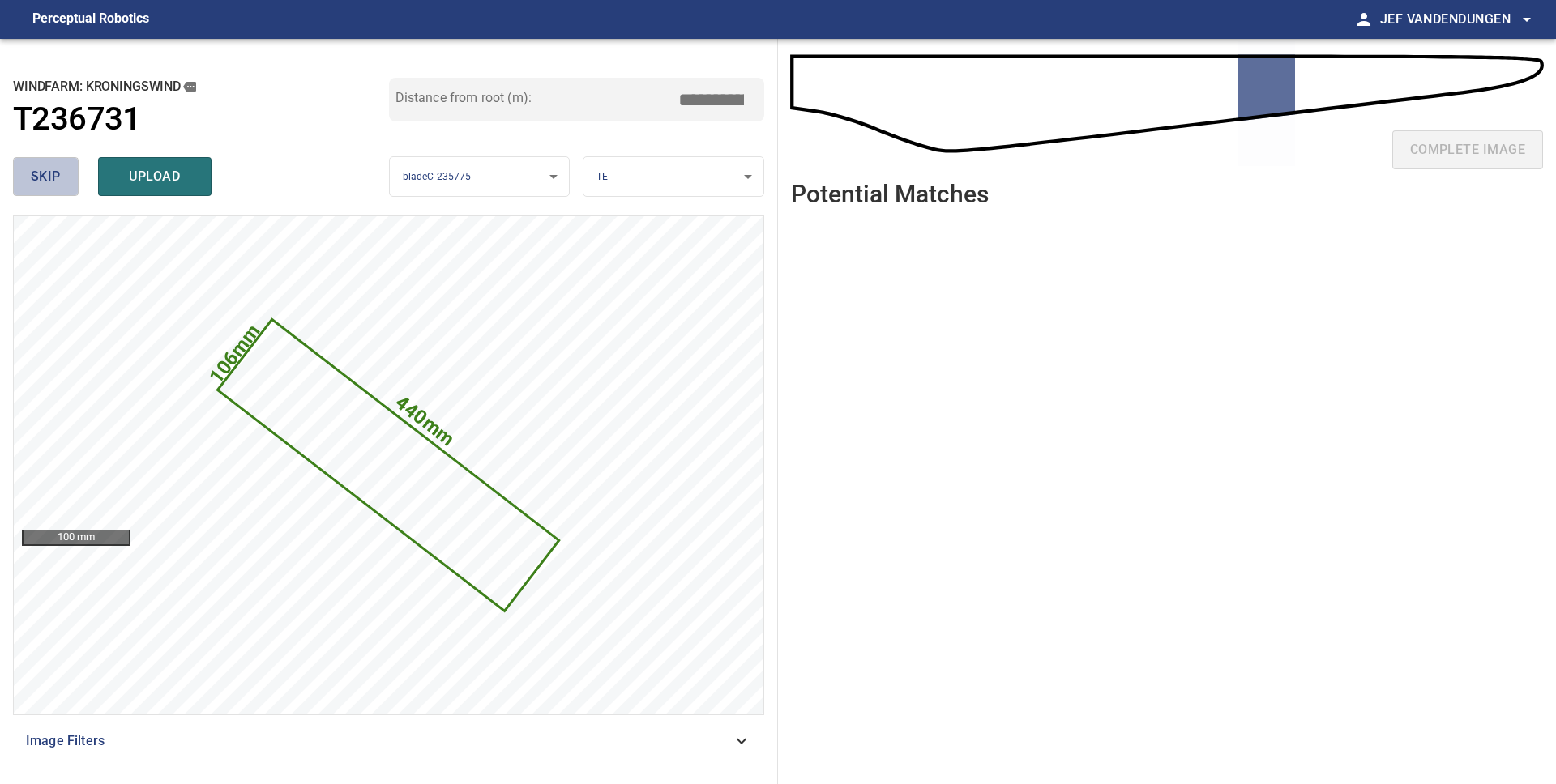
click at [34, 179] on span "skip" at bounding box center [45, 177] width 30 height 23
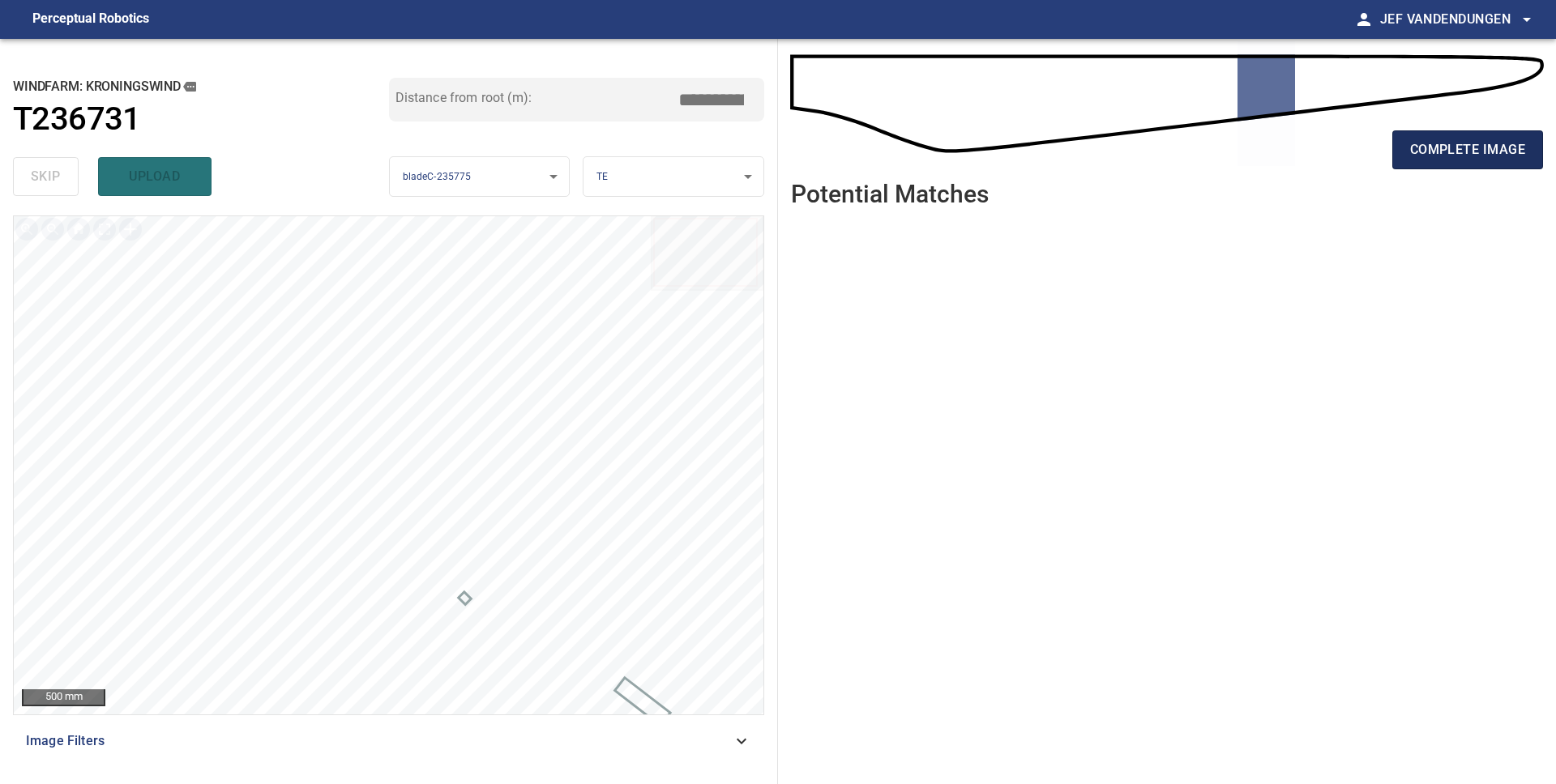
click at [1407, 160] on button "complete image" at bounding box center [1467, 149] width 150 height 39
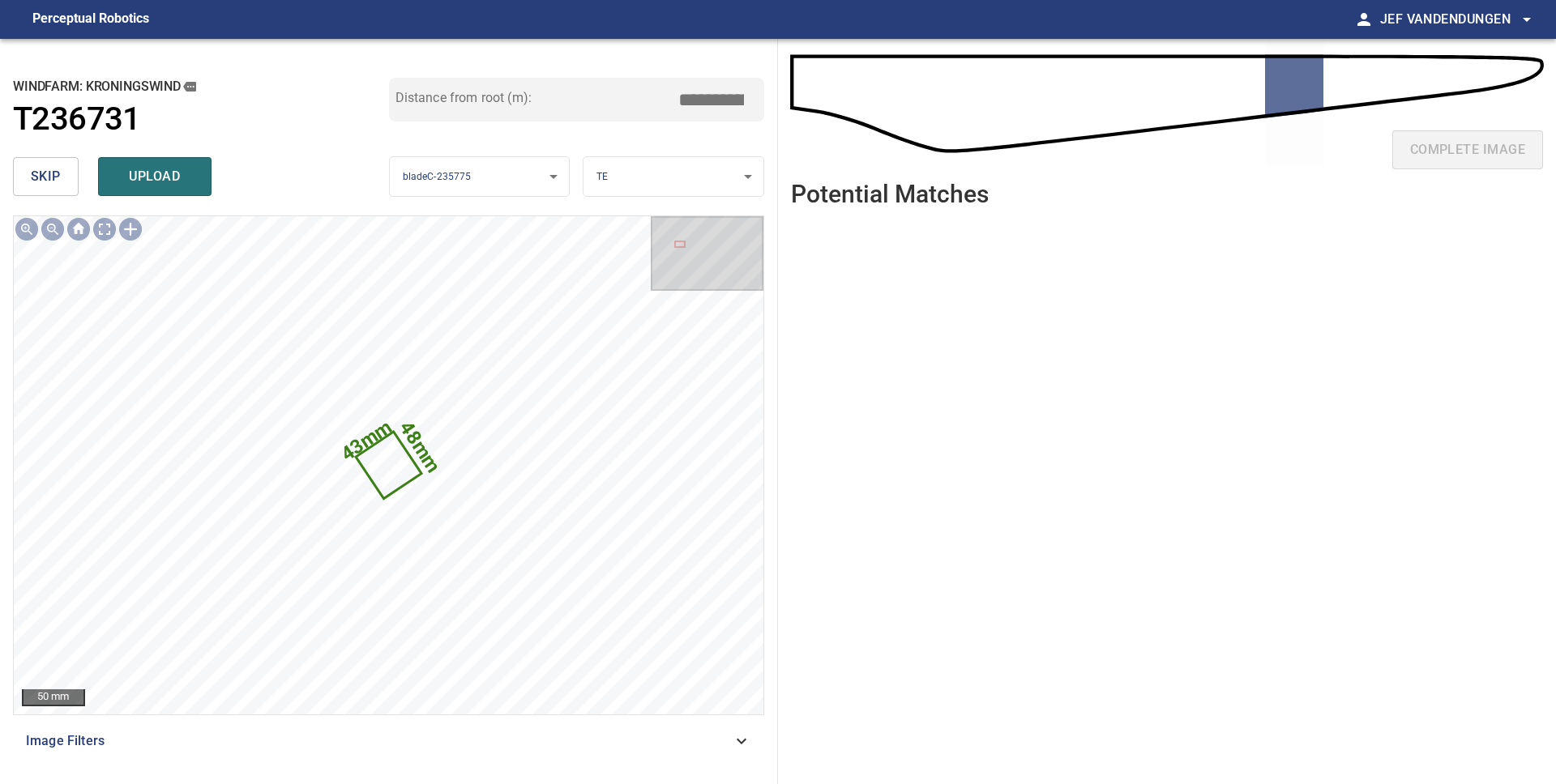
click at [44, 176] on span "skip" at bounding box center [45, 177] width 30 height 23
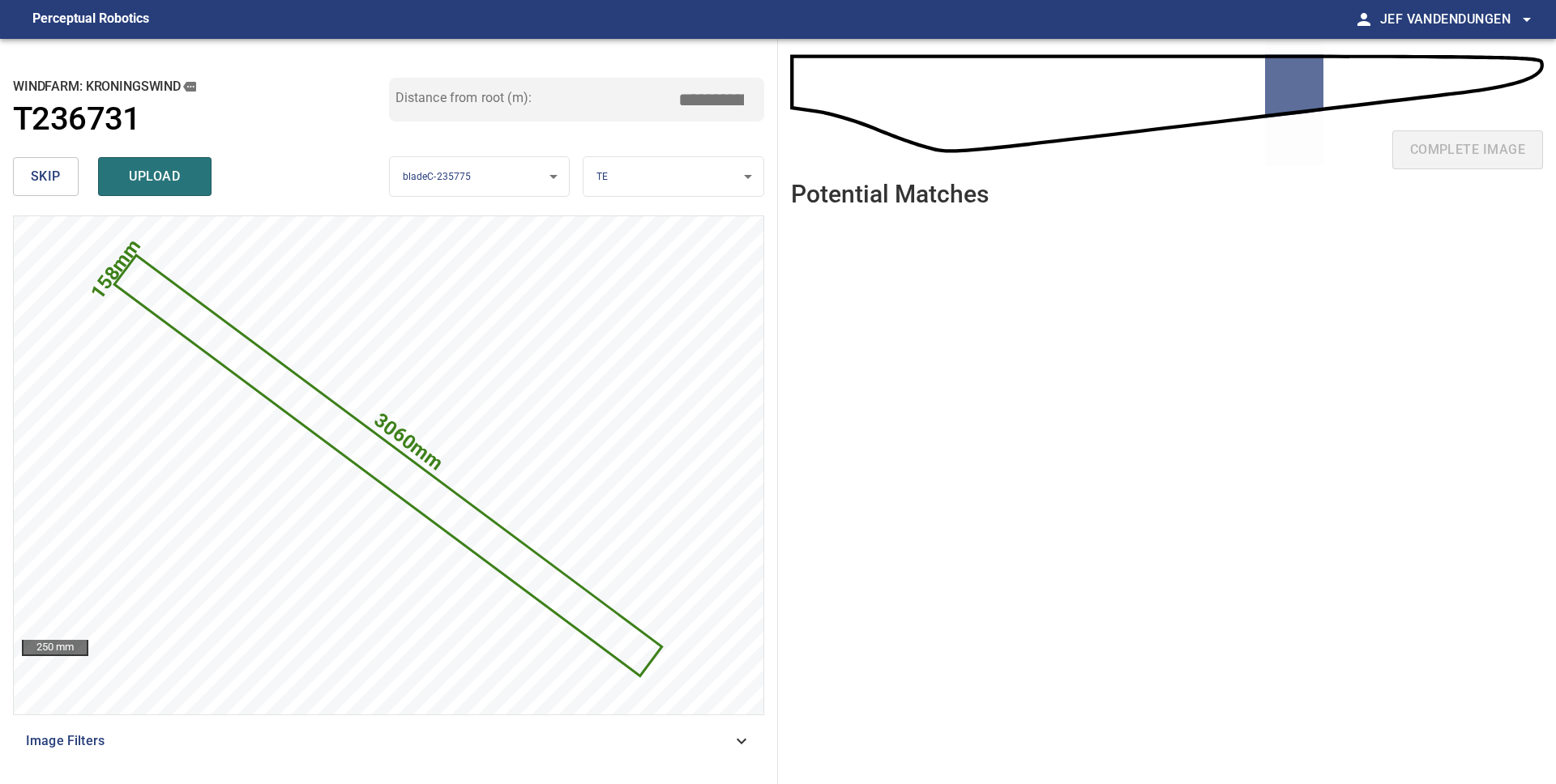
click at [44, 176] on span "skip" at bounding box center [45, 177] width 30 height 23
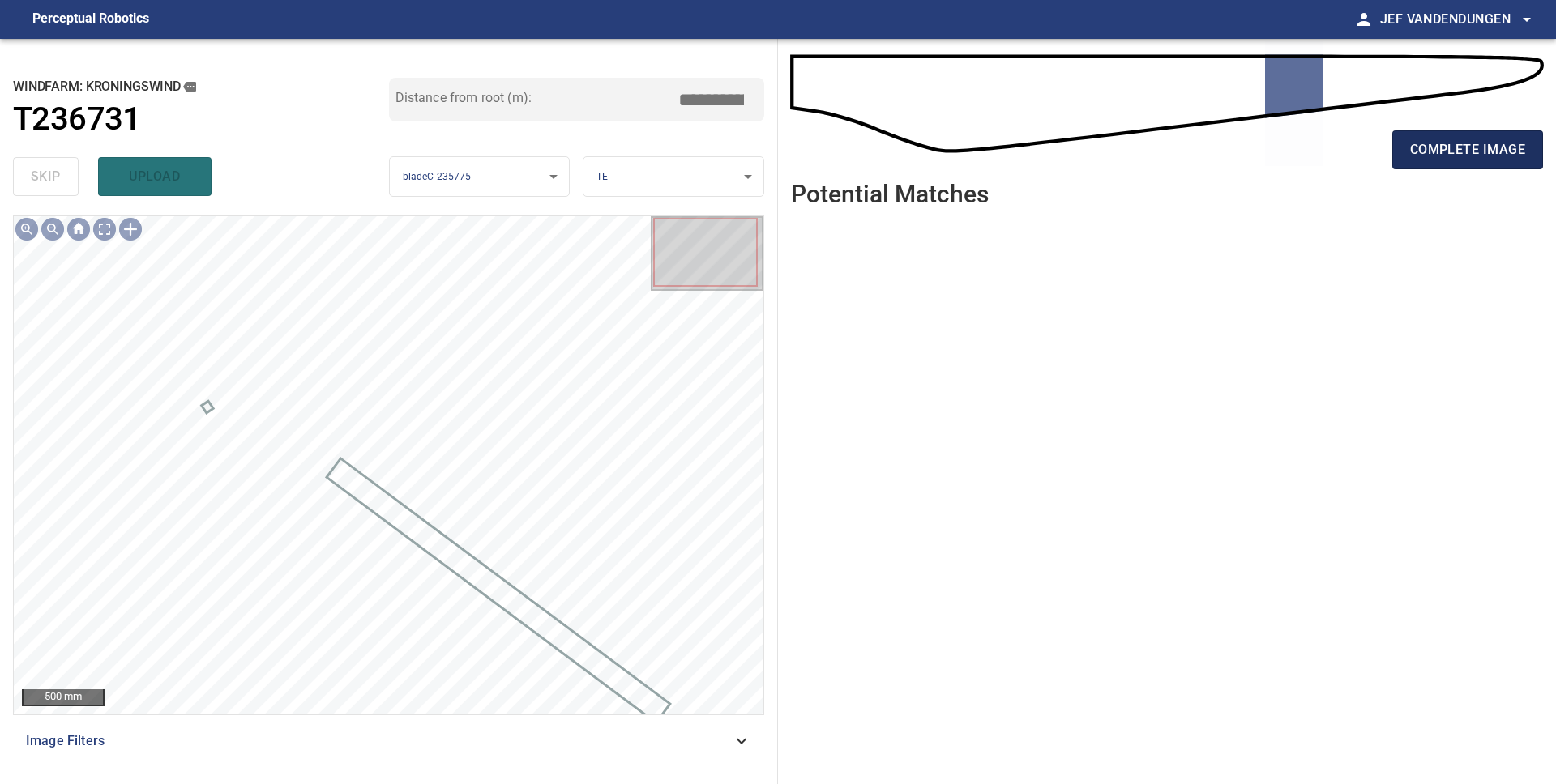
click at [1412, 150] on span "complete image" at bounding box center [1467, 150] width 115 height 23
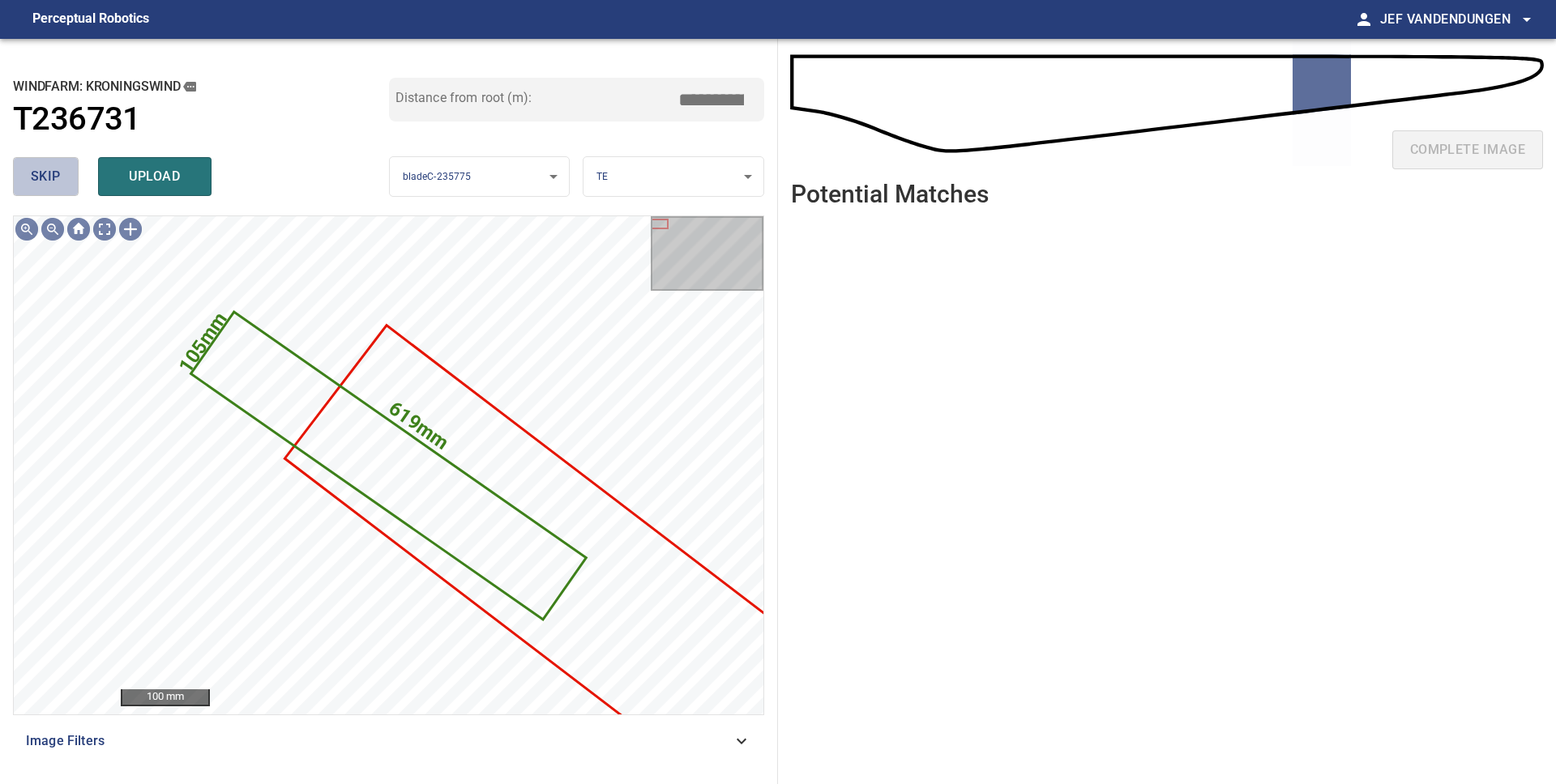
click at [34, 174] on span "skip" at bounding box center [45, 177] width 30 height 23
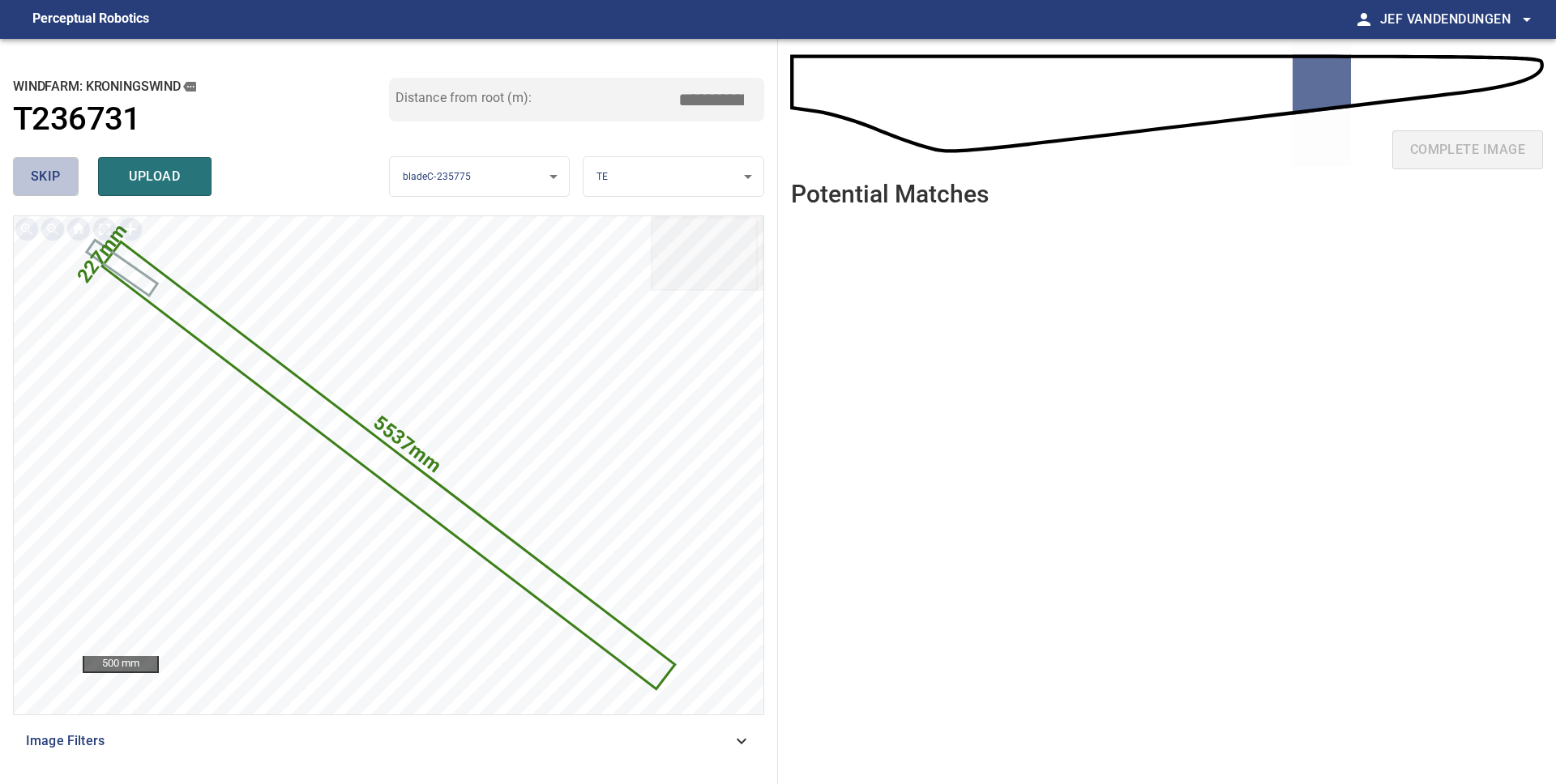
click at [45, 175] on span "skip" at bounding box center [45, 177] width 30 height 23
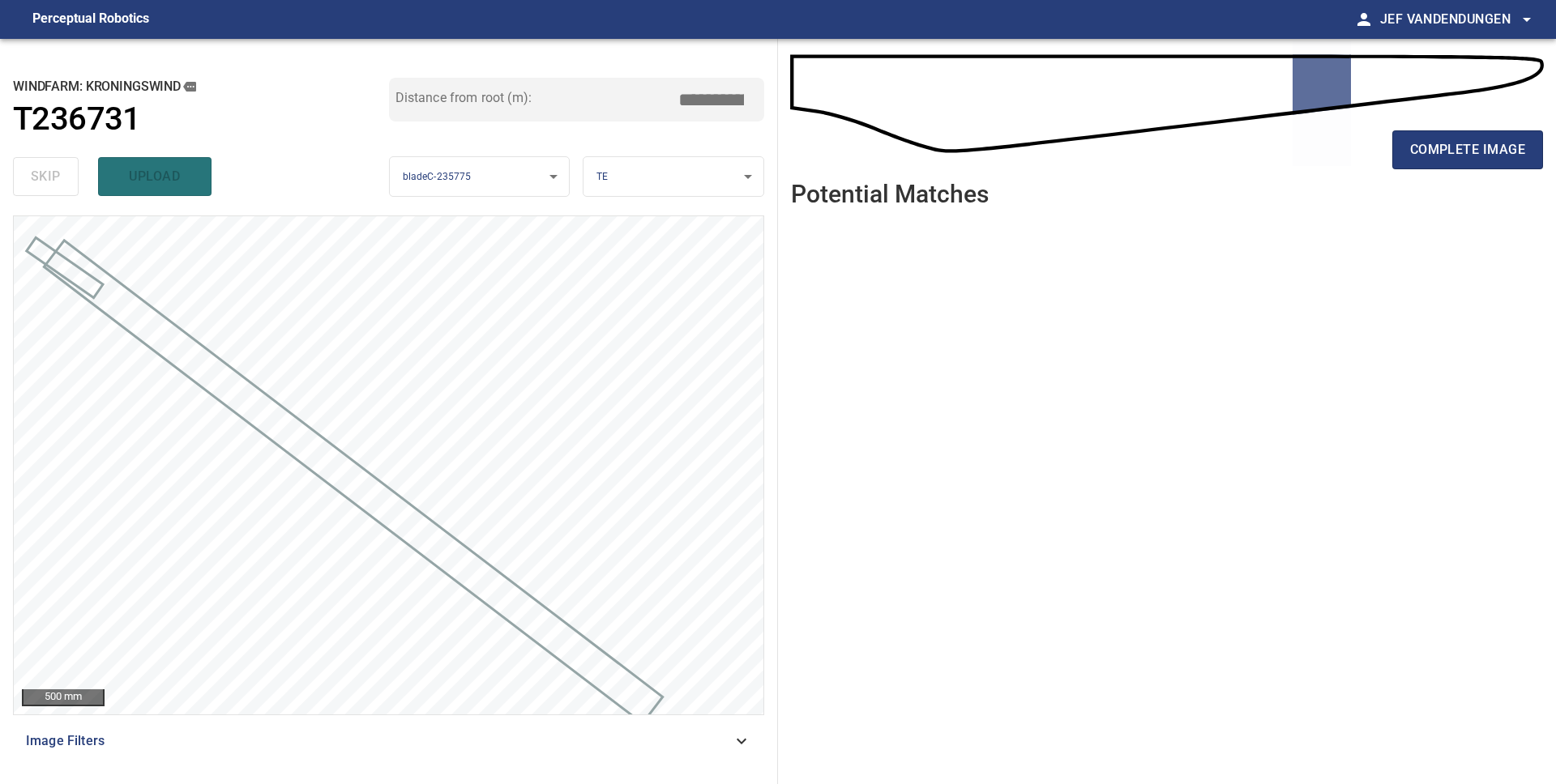
click at [1478, 169] on div "complete image" at bounding box center [1166, 156] width 752 height 65
click at [1446, 143] on span "complete image" at bounding box center [1467, 150] width 115 height 23
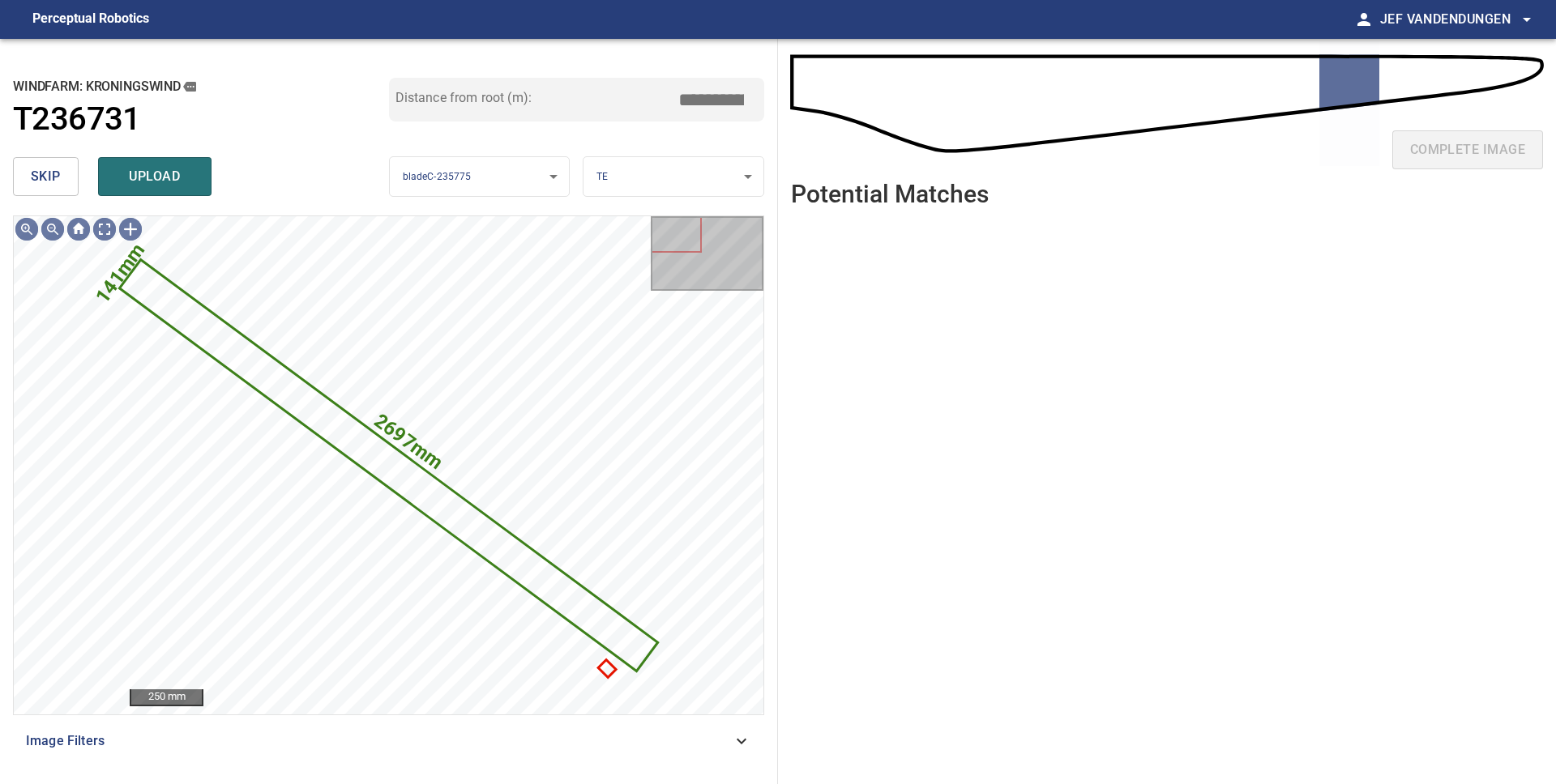
click at [53, 179] on span "skip" at bounding box center [45, 177] width 30 height 23
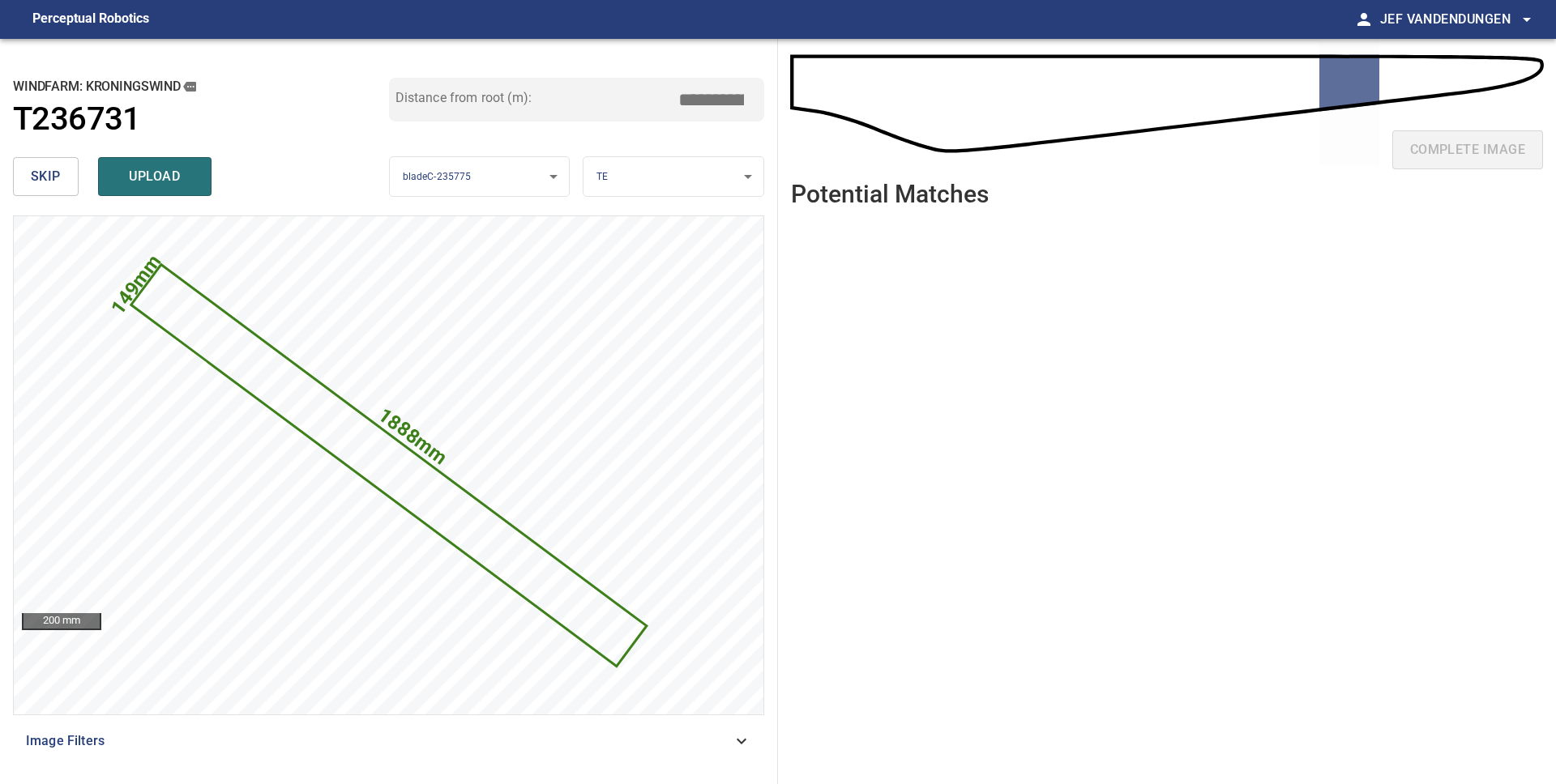
click at [53, 179] on span "skip" at bounding box center [45, 177] width 30 height 23
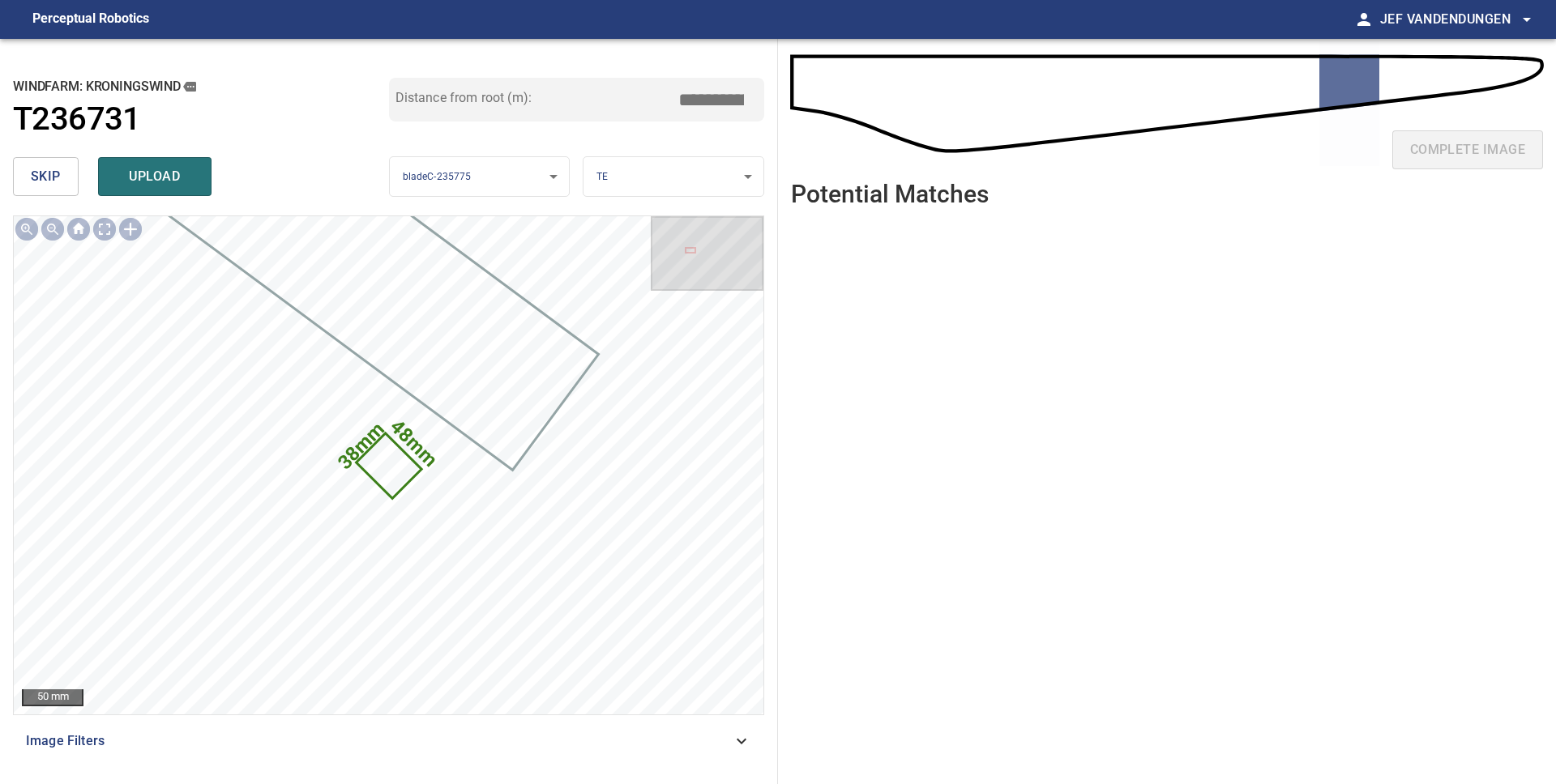
click at [53, 179] on span "skip" at bounding box center [45, 177] width 30 height 23
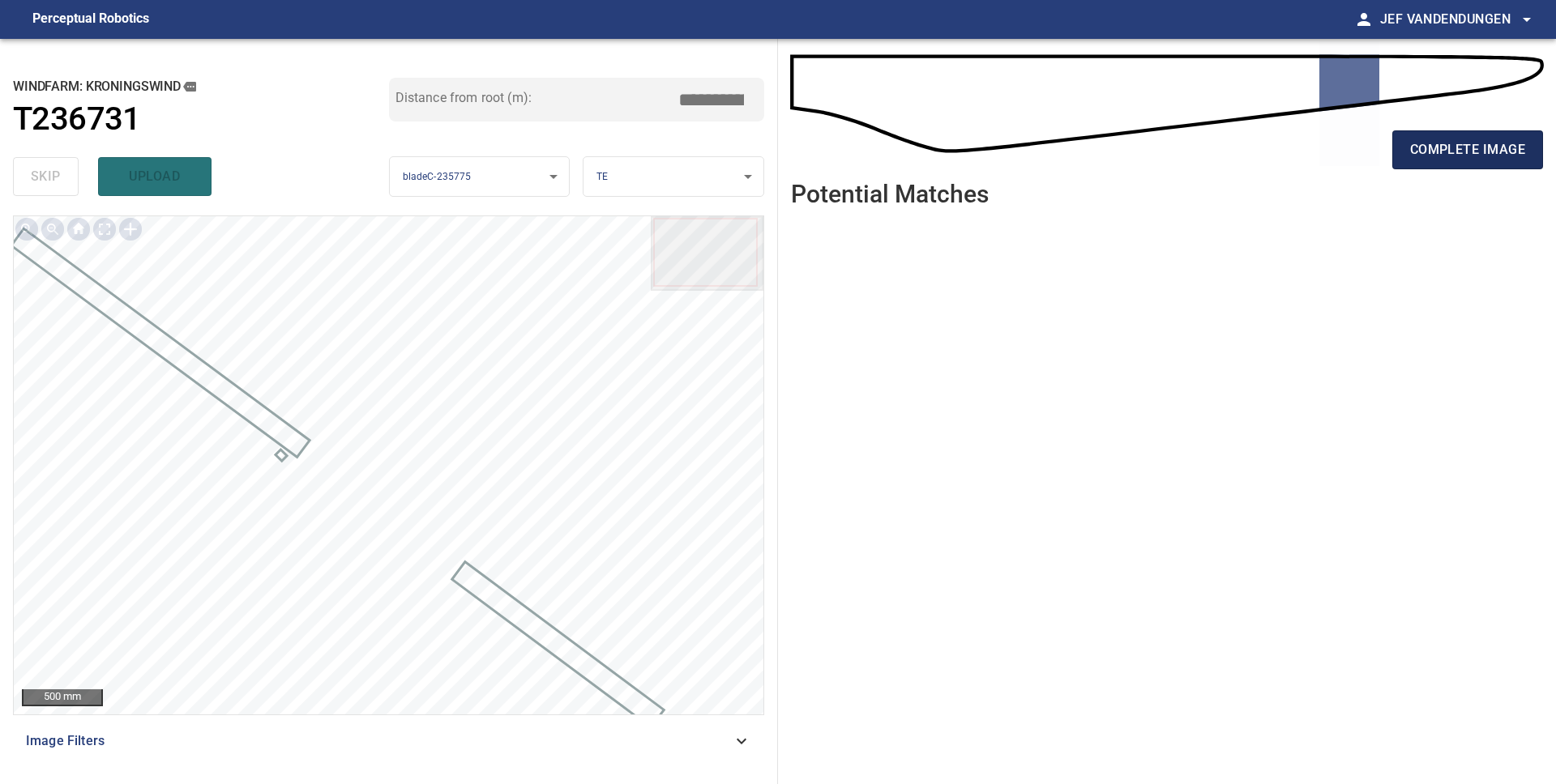
click at [1437, 157] on span "complete image" at bounding box center [1467, 150] width 115 height 23
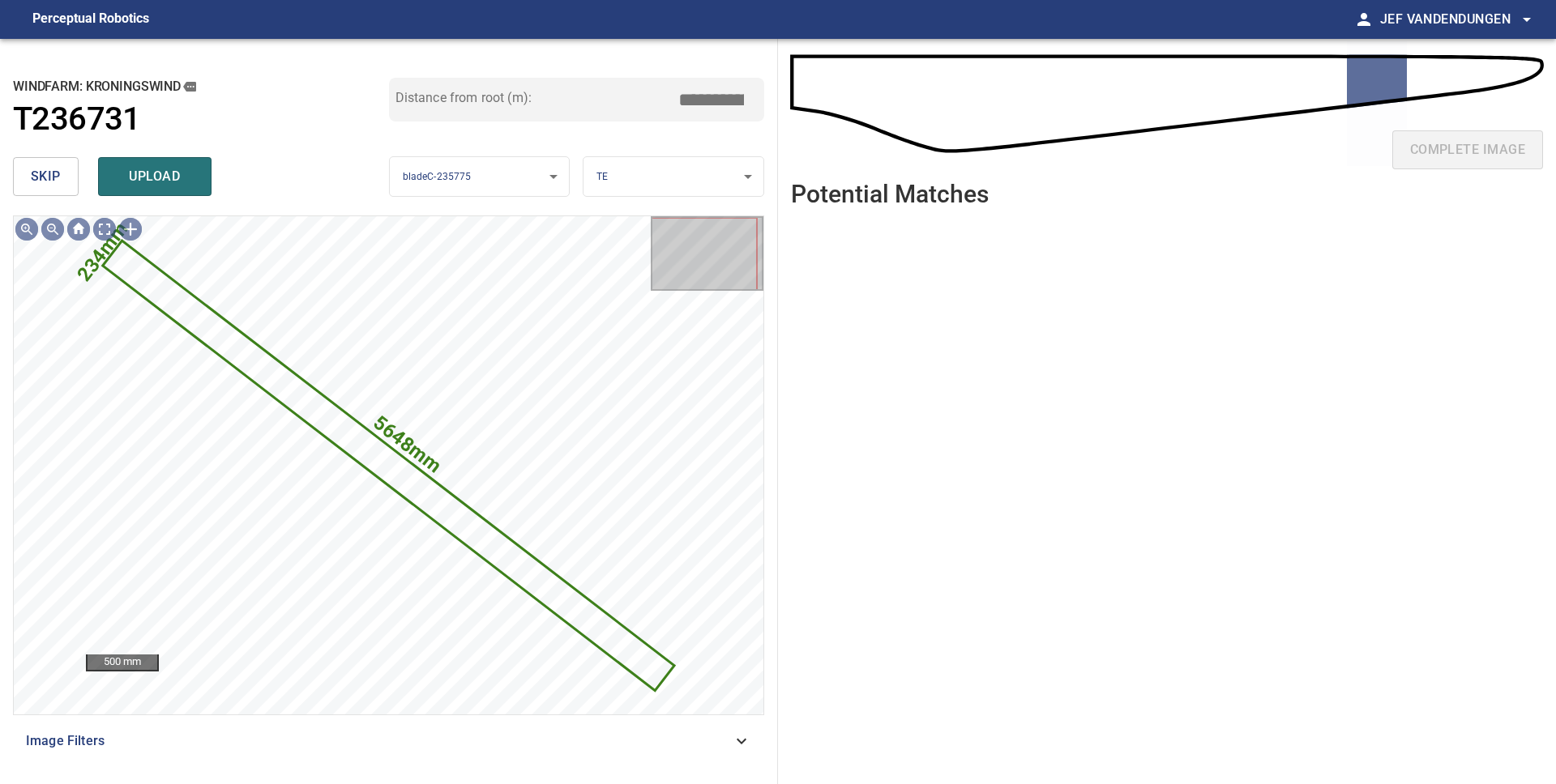
click at [52, 192] on button "skip" at bounding box center [46, 176] width 66 height 39
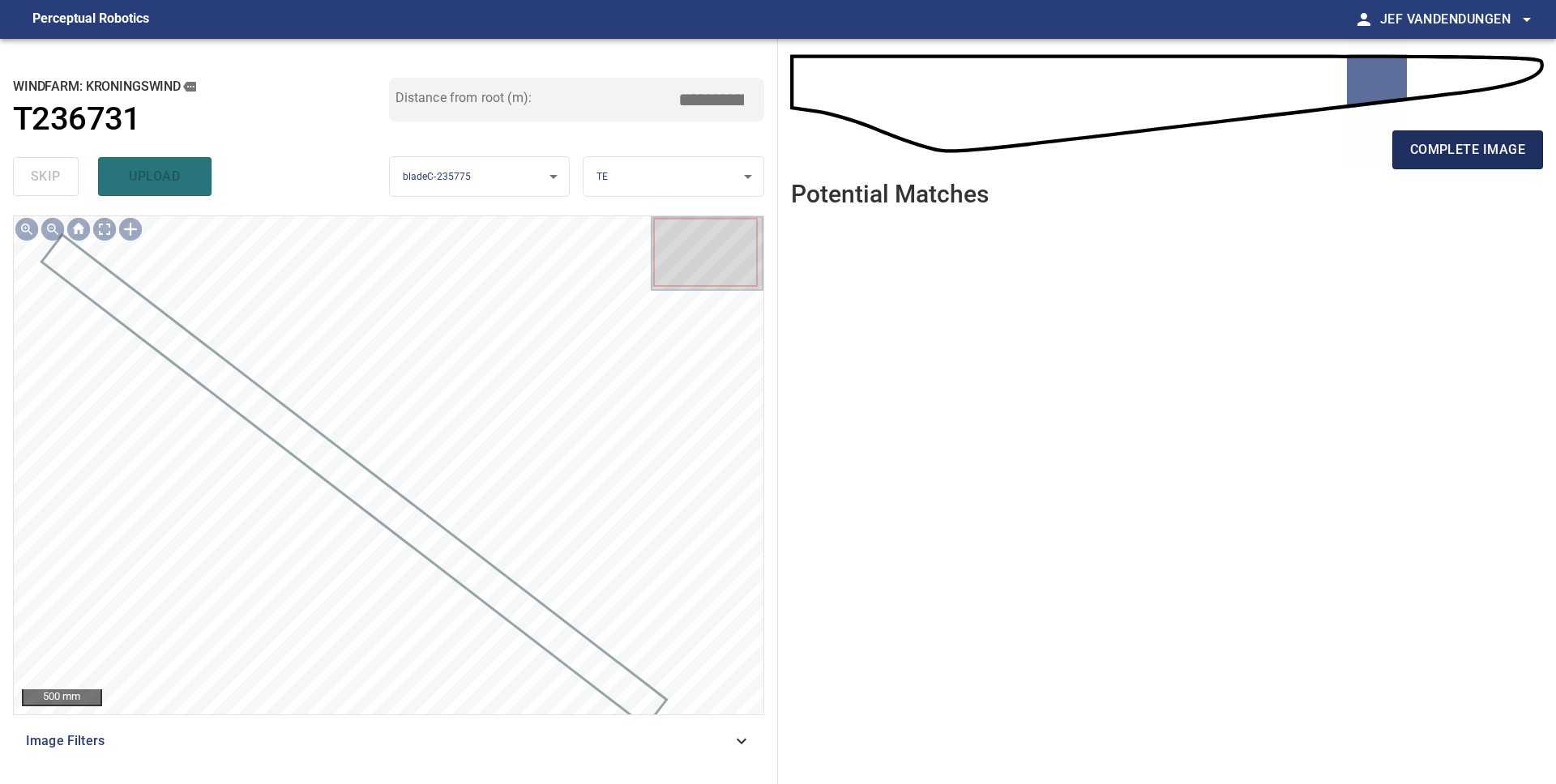
click at [1490, 150] on span "complete image" at bounding box center [1467, 150] width 115 height 23
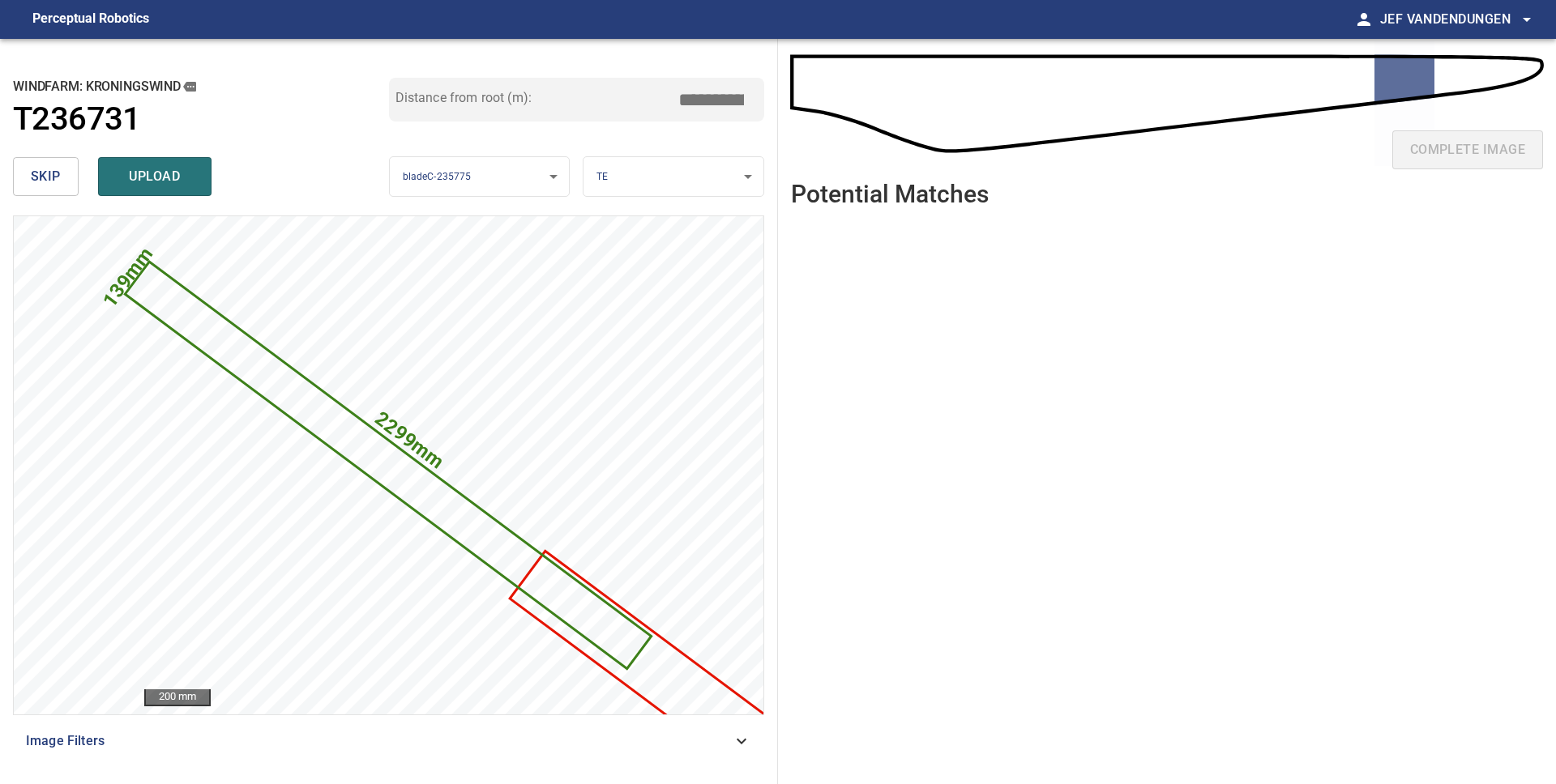
click at [50, 178] on span "skip" at bounding box center [45, 177] width 30 height 23
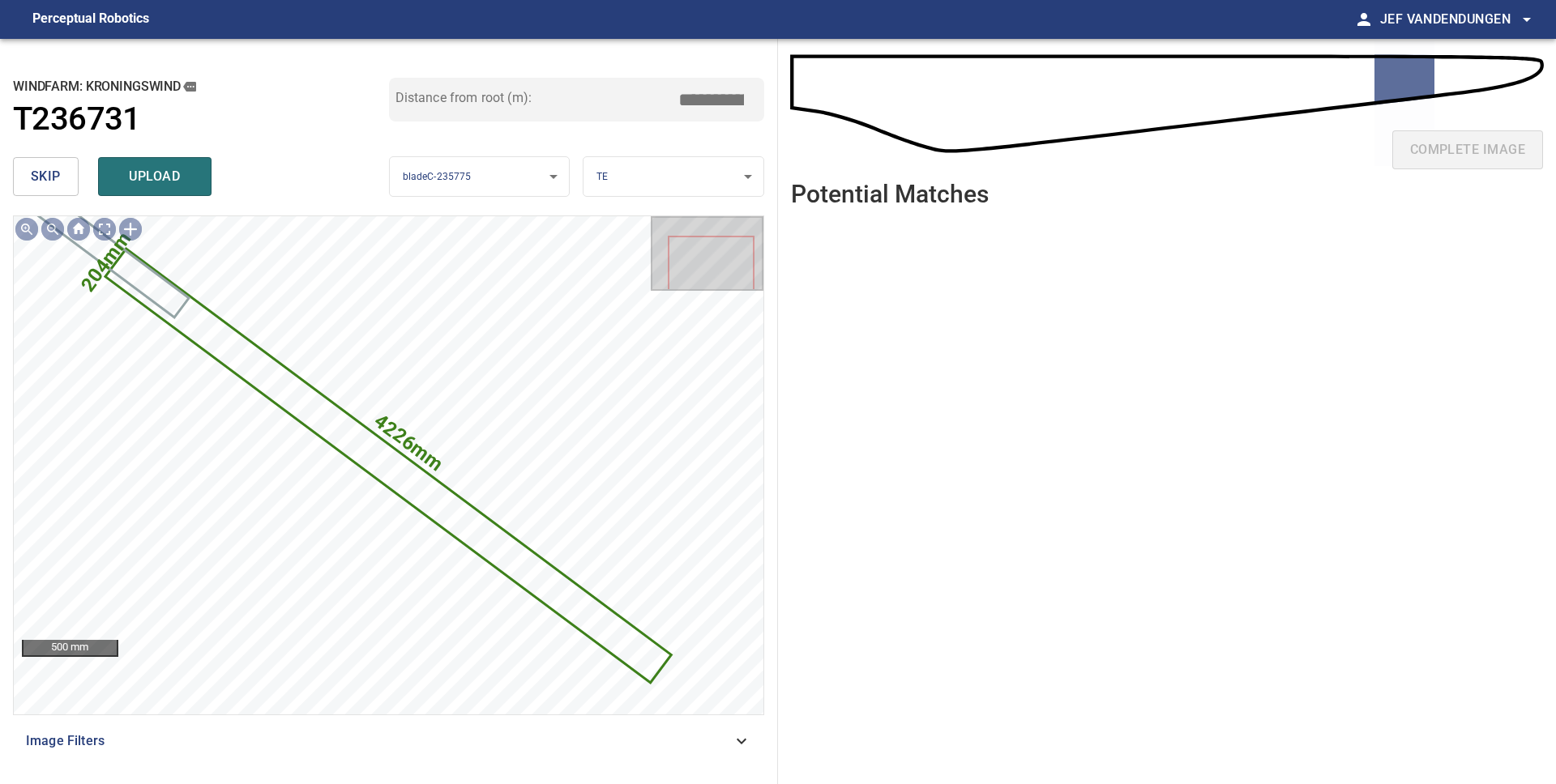
click at [50, 177] on span "skip" at bounding box center [45, 177] width 30 height 23
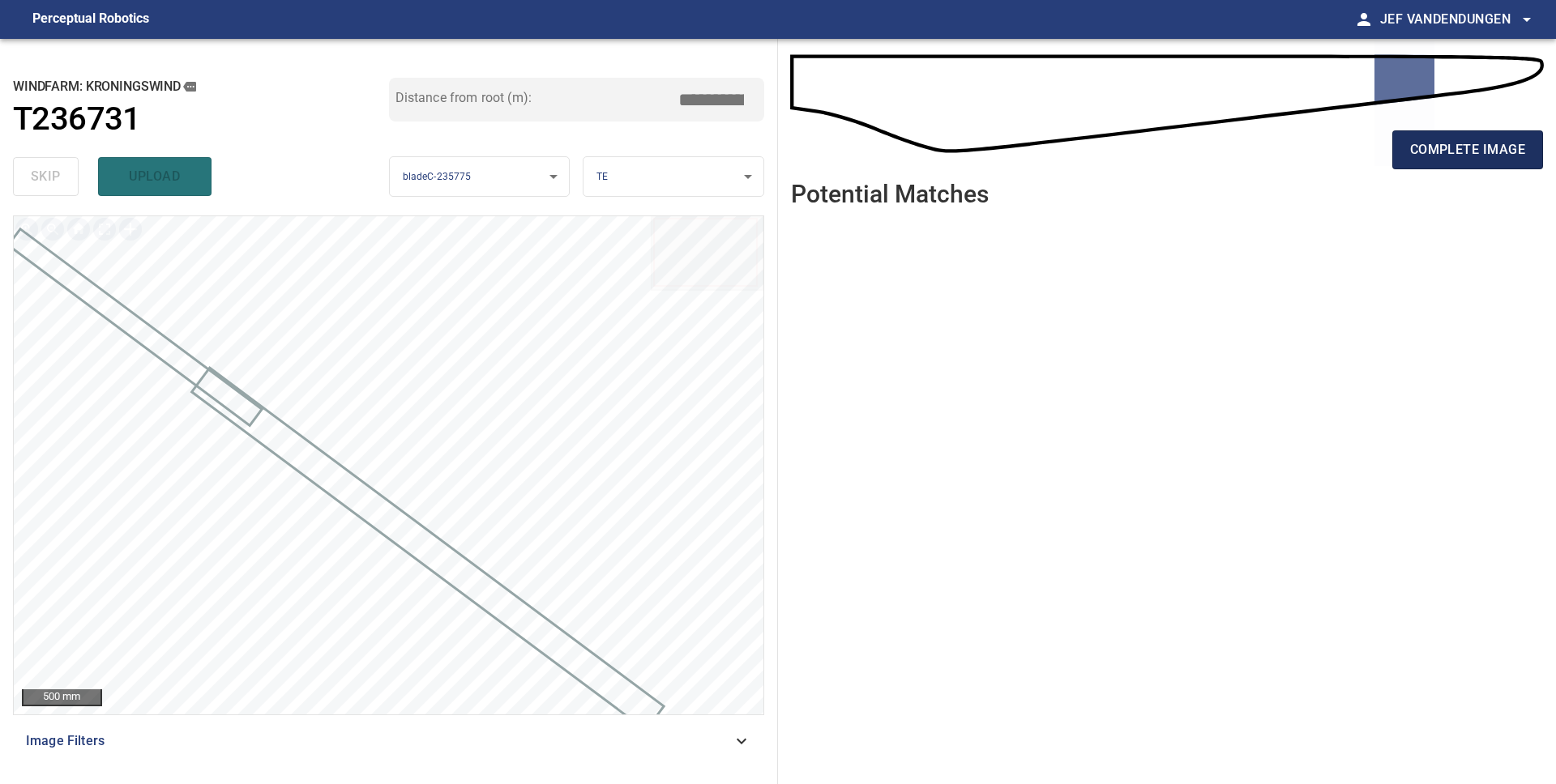
click at [1453, 146] on span "complete image" at bounding box center [1467, 150] width 115 height 23
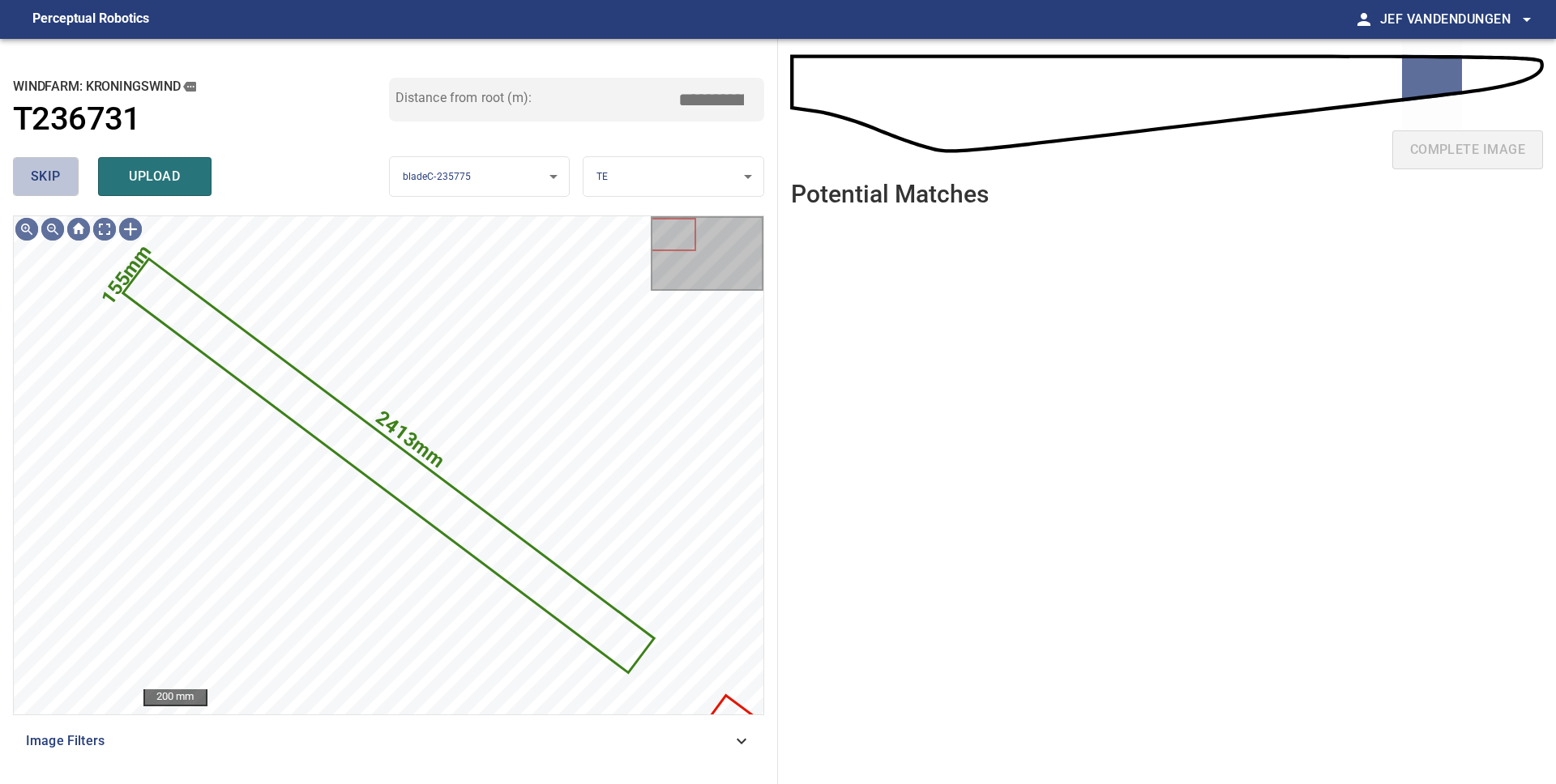
click at [55, 176] on span "skip" at bounding box center [45, 177] width 30 height 23
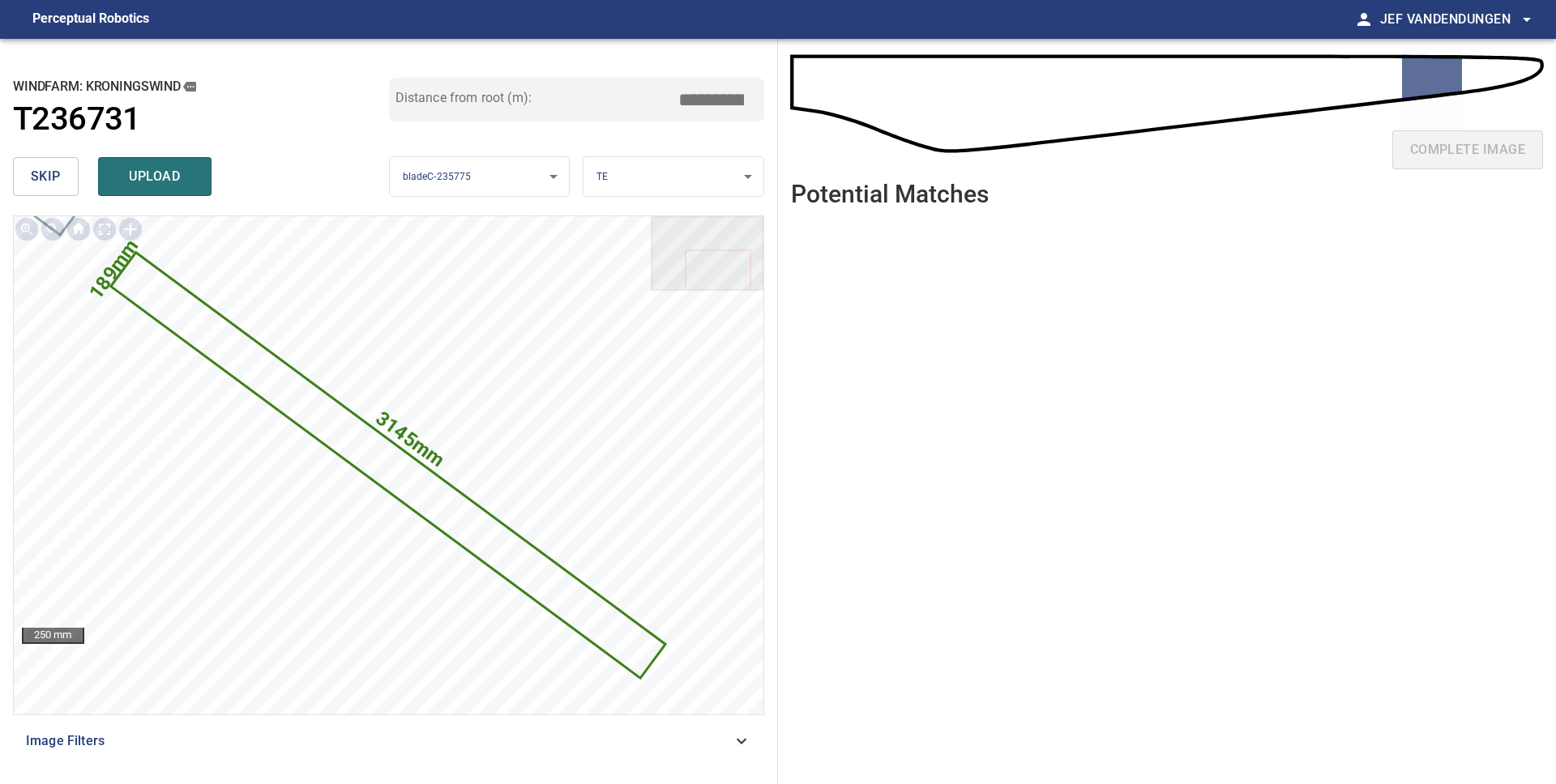
click at [55, 176] on span "skip" at bounding box center [45, 177] width 30 height 23
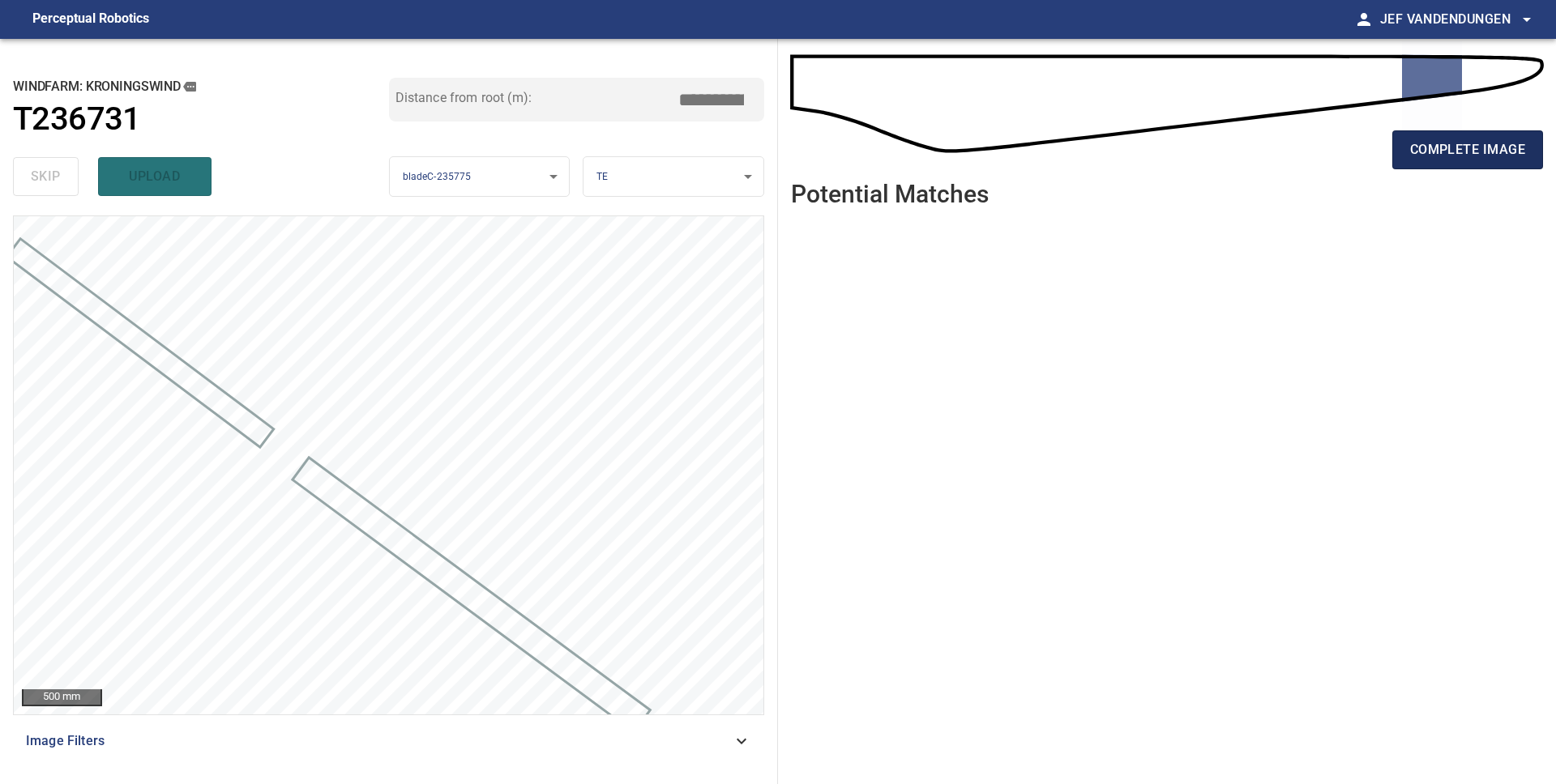
click at [1423, 151] on span "complete image" at bounding box center [1467, 150] width 115 height 23
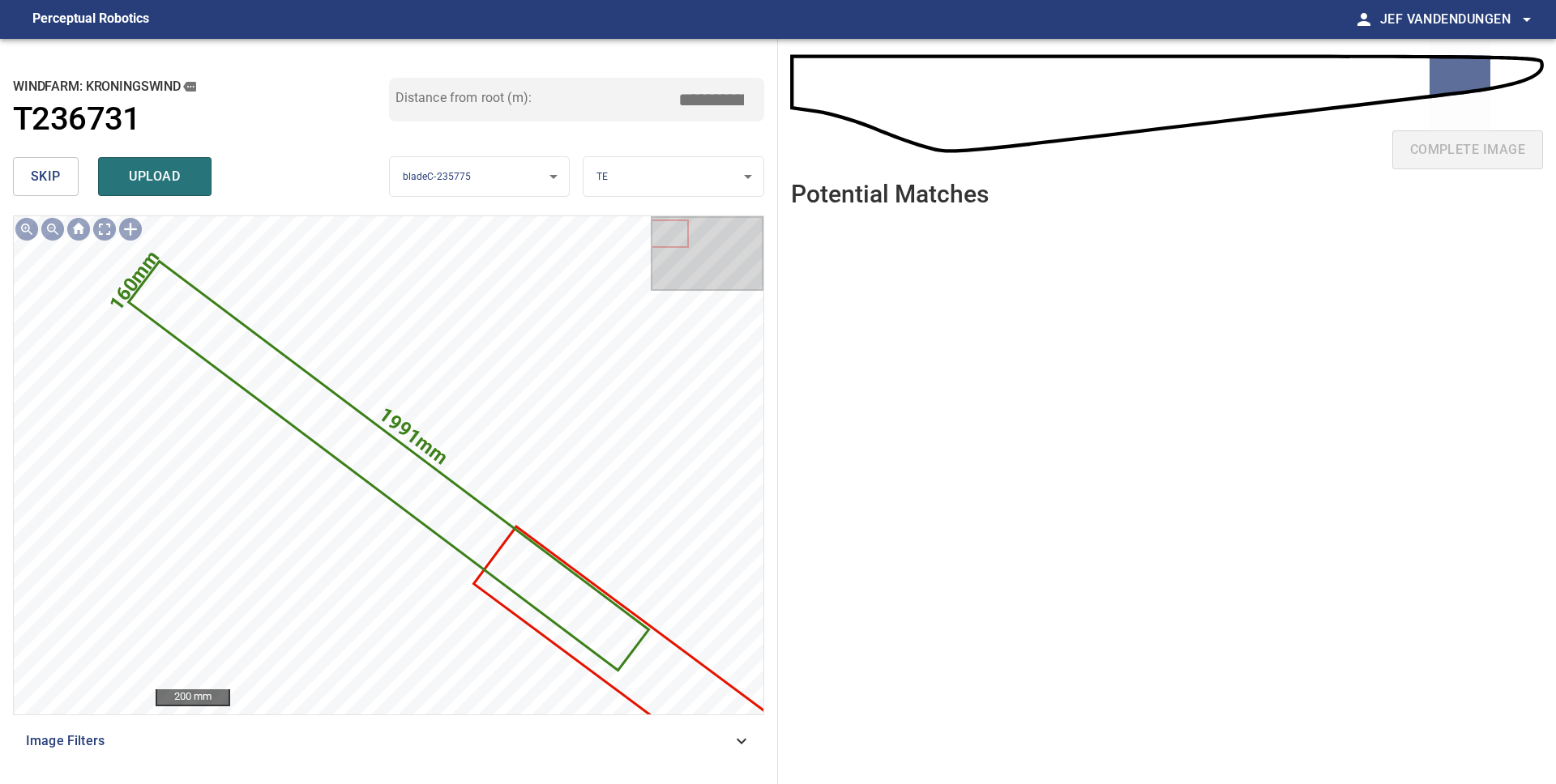
click at [47, 168] on span "skip" at bounding box center [45, 177] width 30 height 23
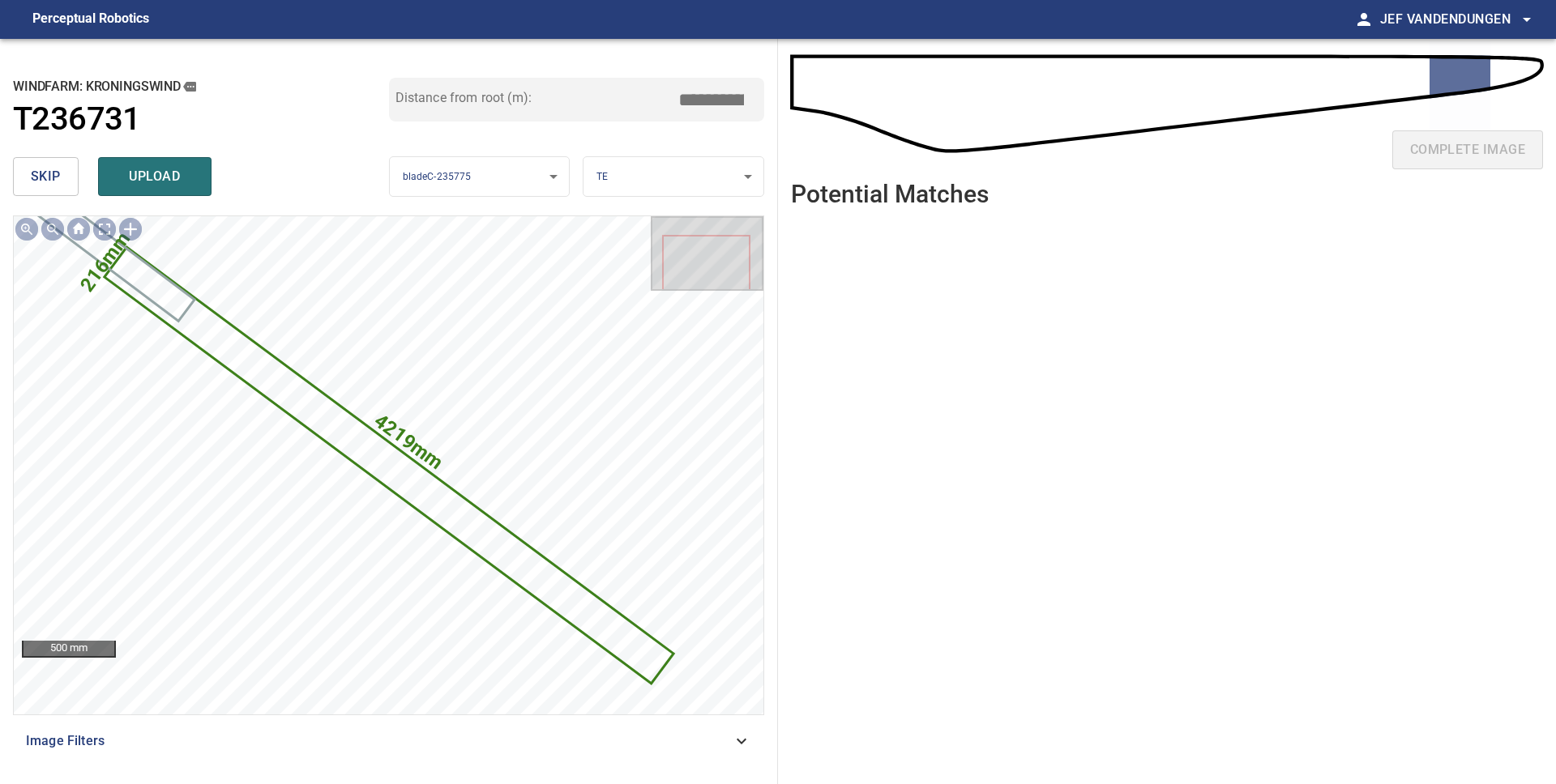
click at [47, 168] on span "skip" at bounding box center [45, 177] width 30 height 23
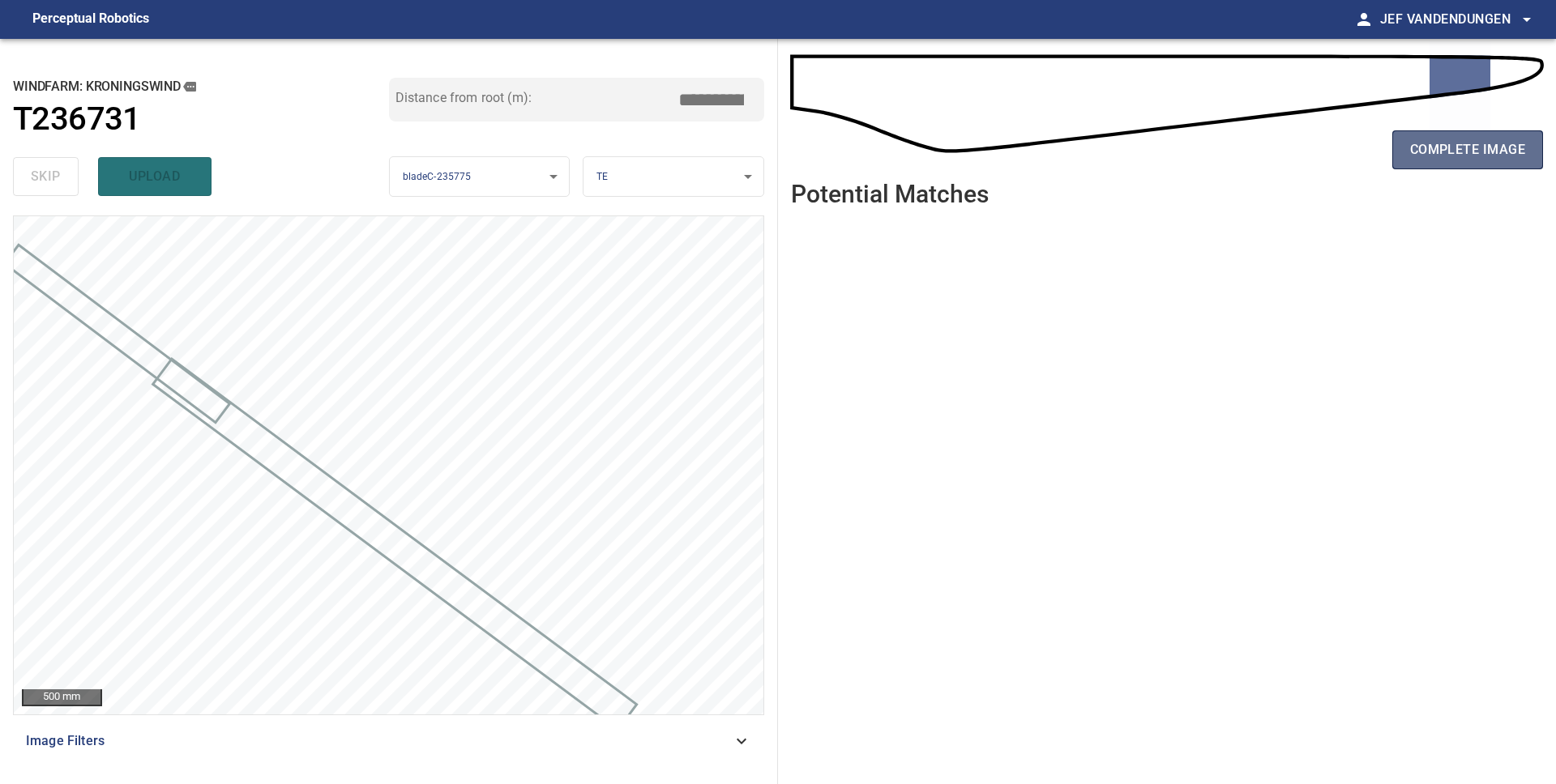
click at [1491, 148] on span "complete image" at bounding box center [1467, 150] width 115 height 23
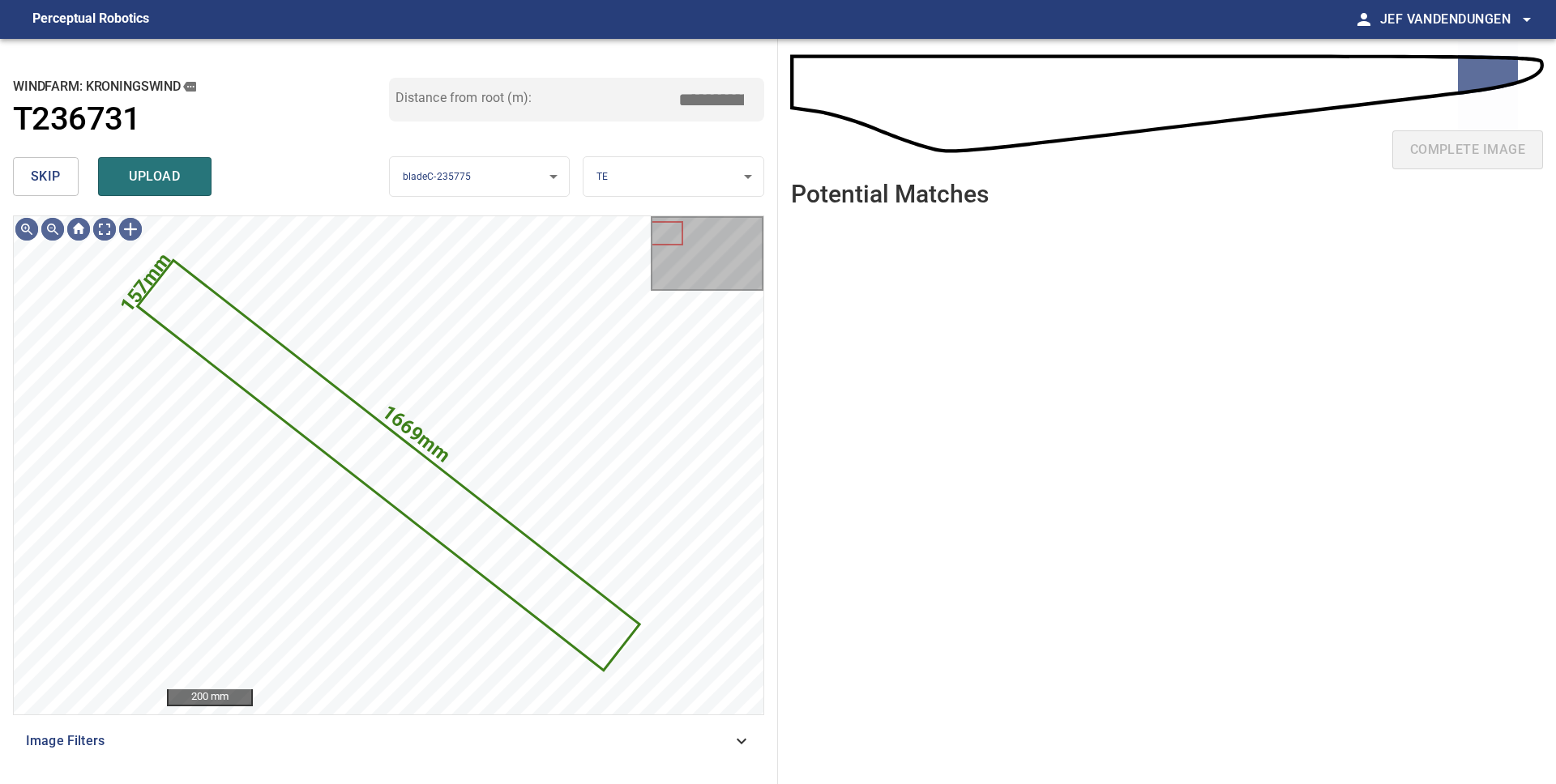
click at [52, 168] on span "skip" at bounding box center [45, 177] width 30 height 23
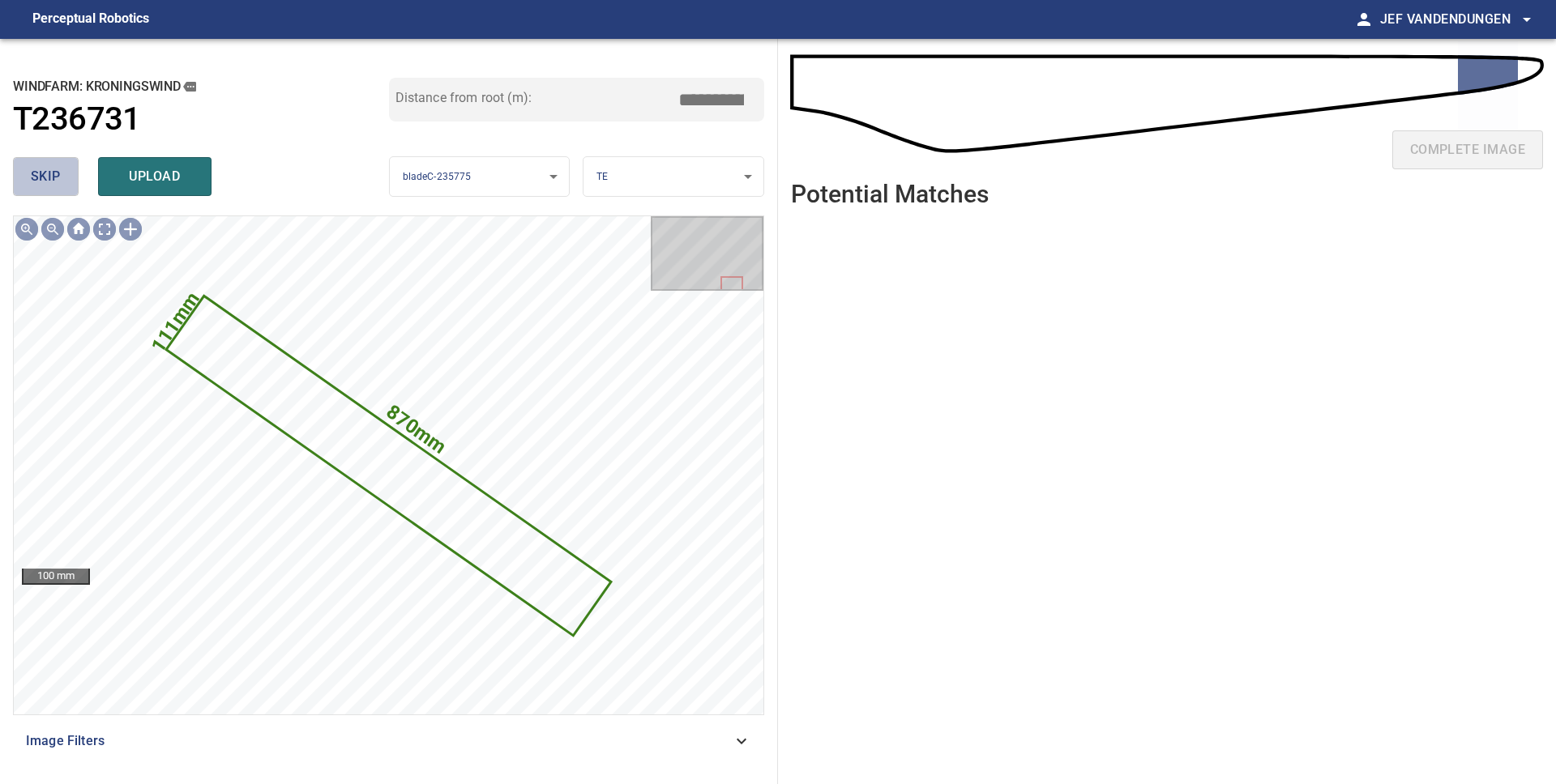
click at [52, 168] on span "skip" at bounding box center [45, 177] width 30 height 23
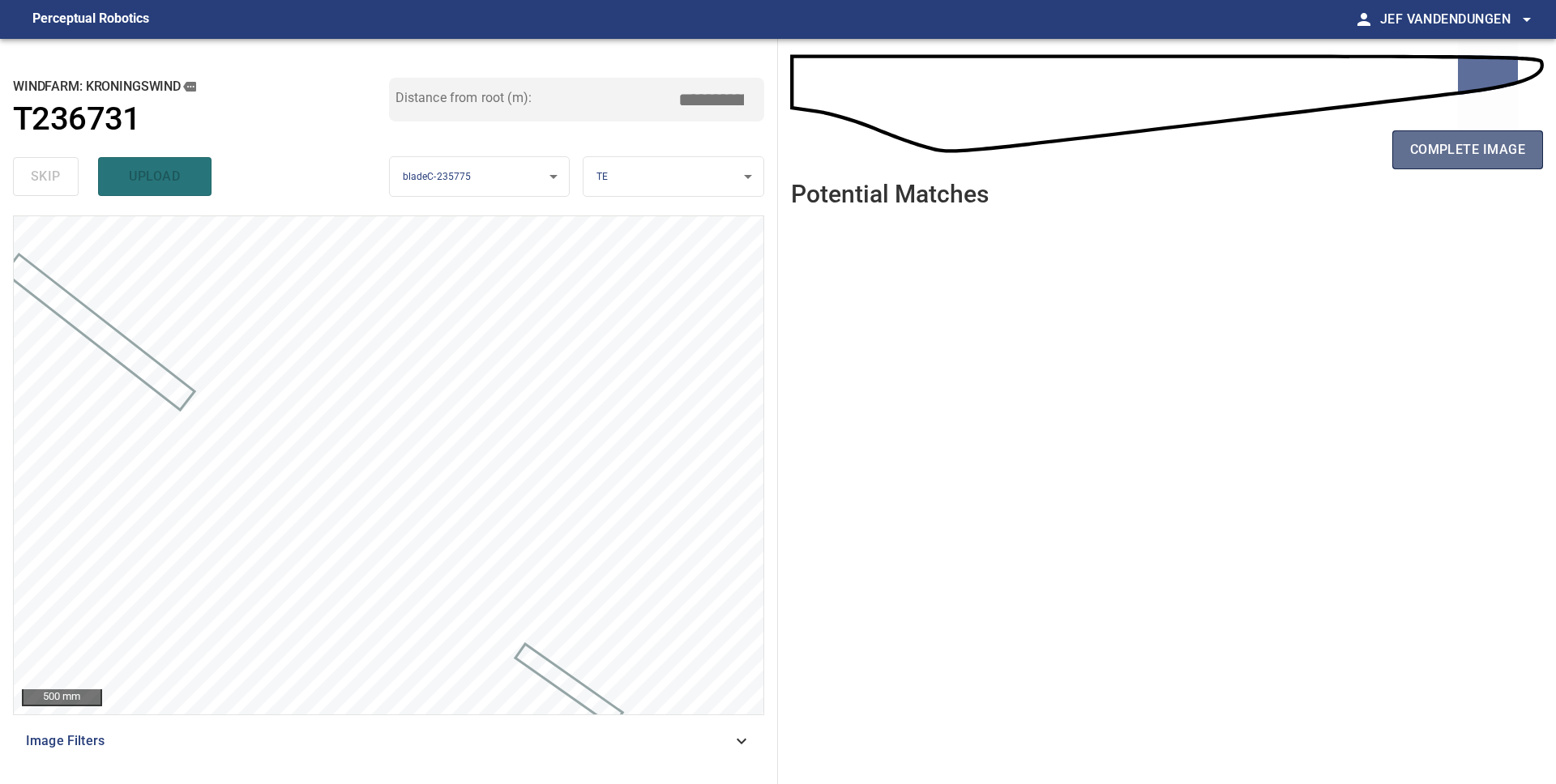
click at [1434, 159] on span "complete image" at bounding box center [1467, 150] width 115 height 23
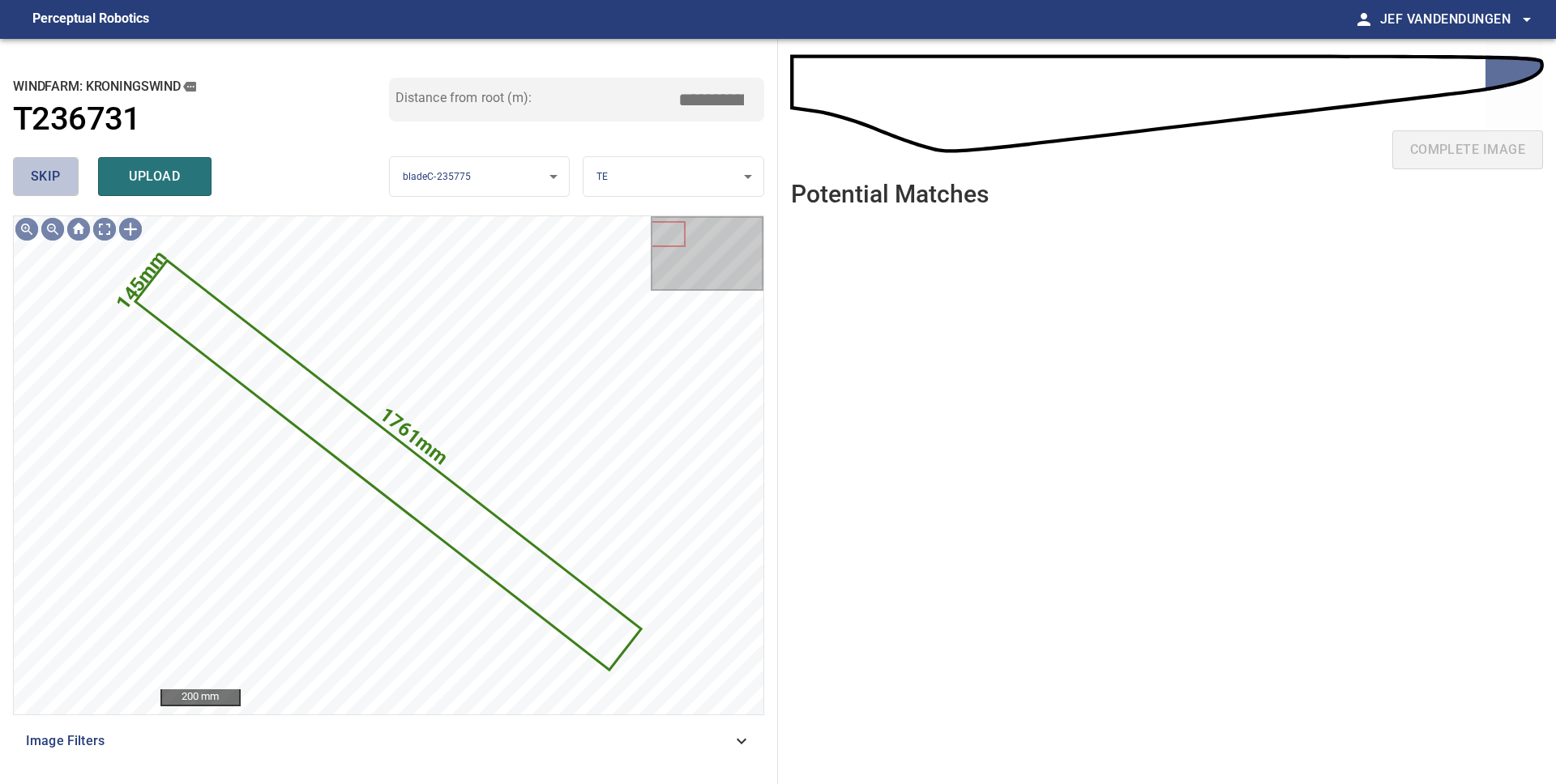
click at [53, 187] on span "skip" at bounding box center [45, 177] width 30 height 23
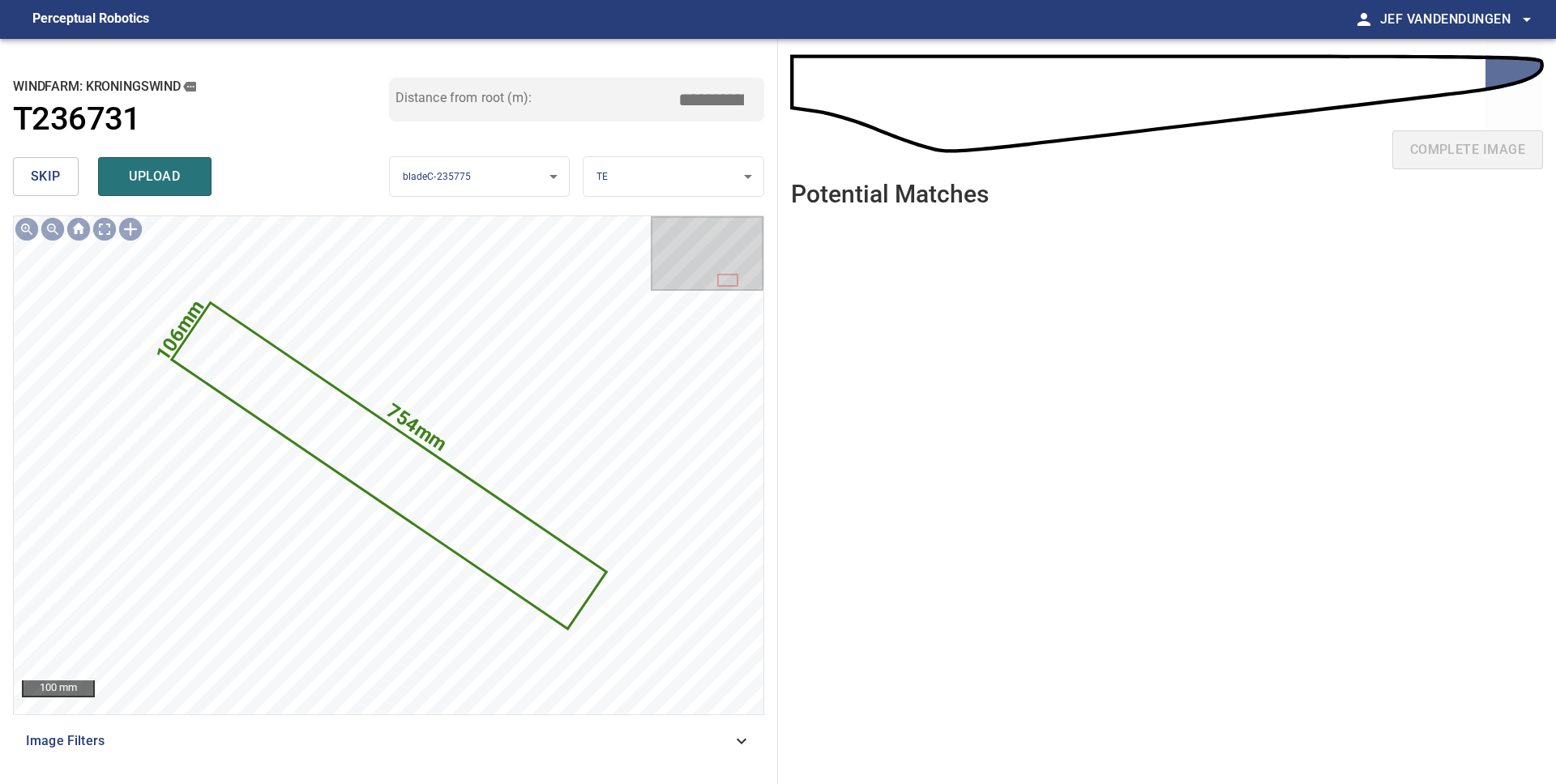
click at [53, 187] on span "skip" at bounding box center [45, 177] width 30 height 23
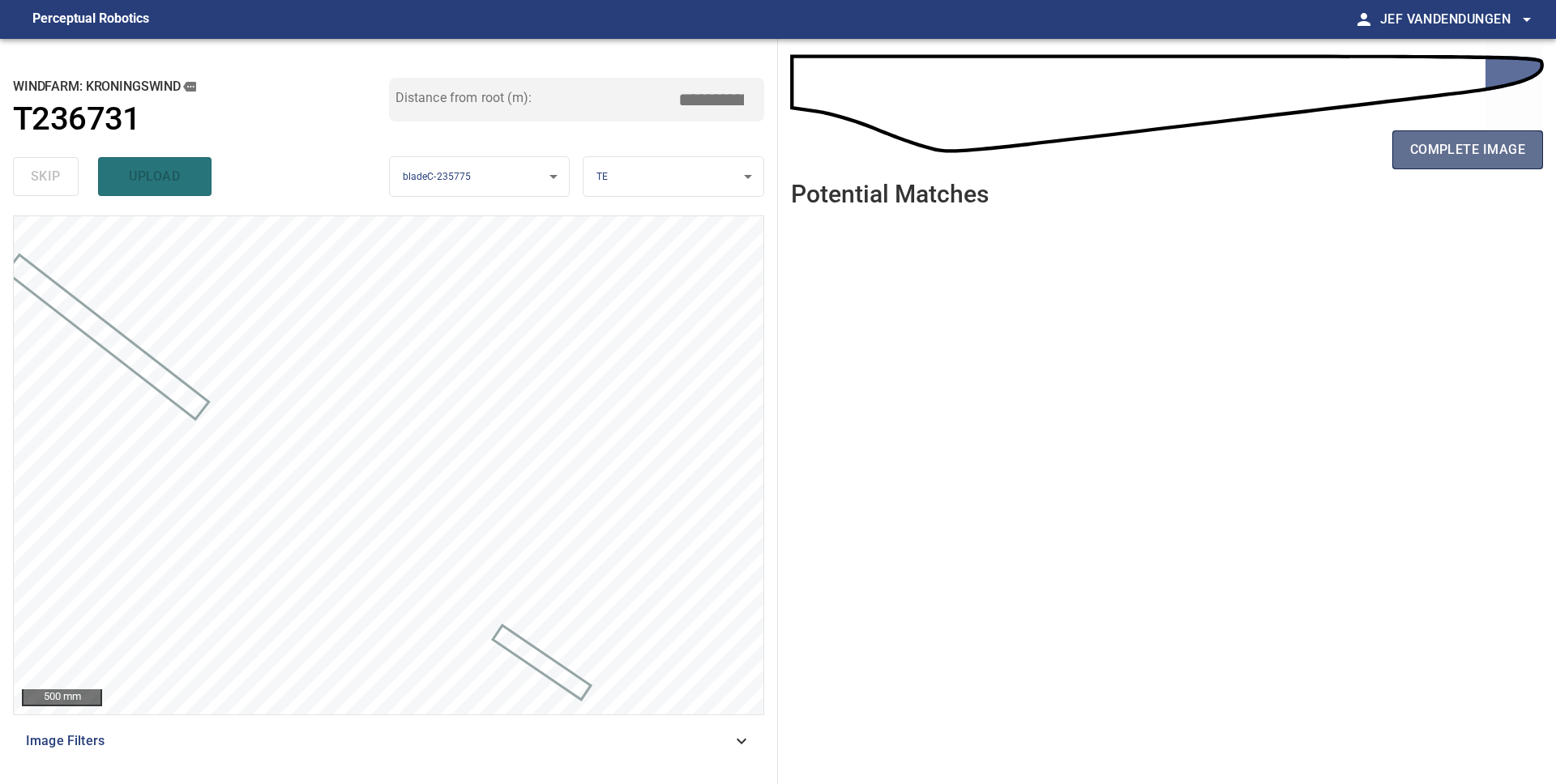
click at [1443, 148] on span "complete image" at bounding box center [1467, 150] width 115 height 23
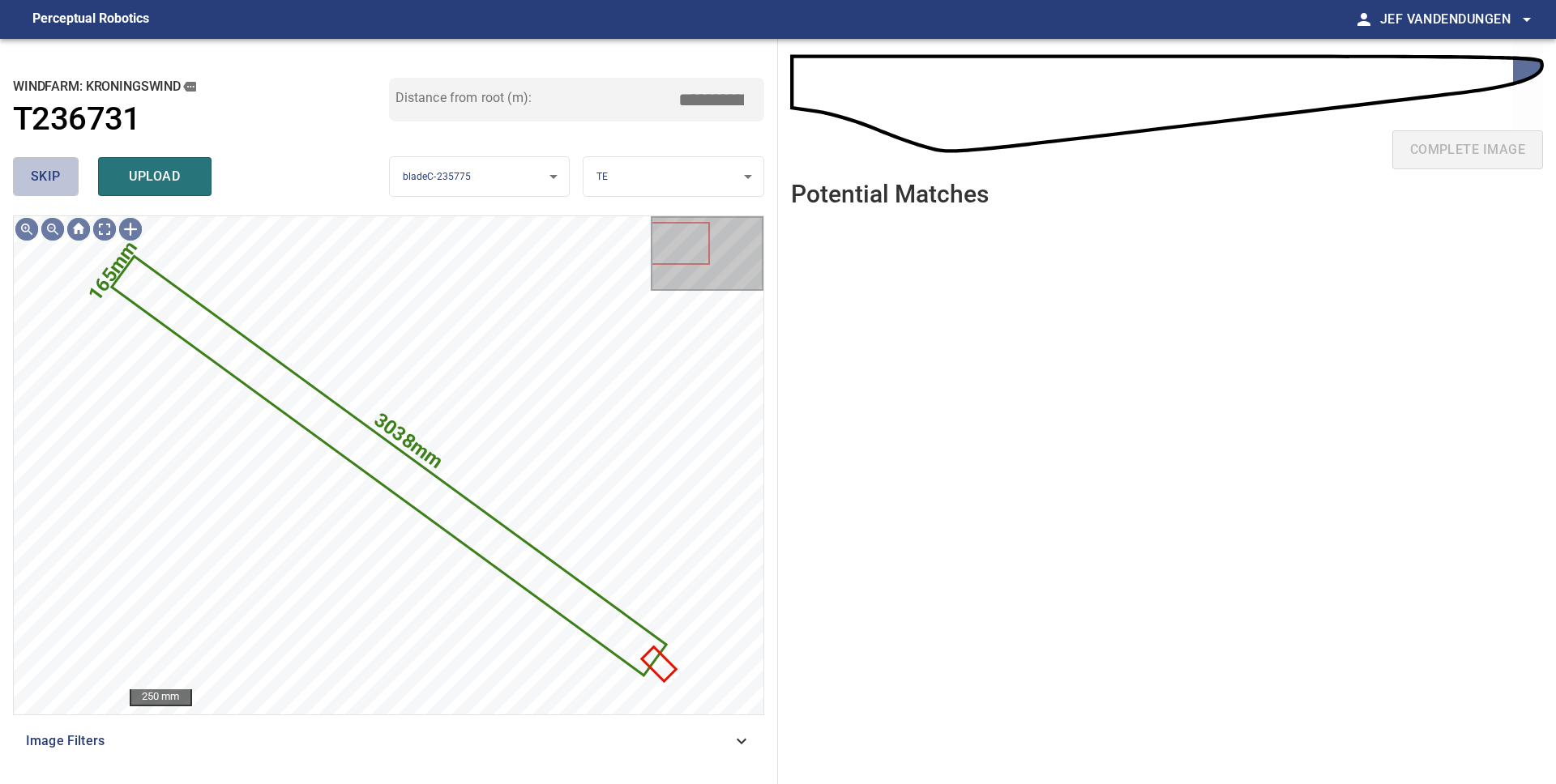
click at [56, 185] on span "skip" at bounding box center [45, 177] width 30 height 23
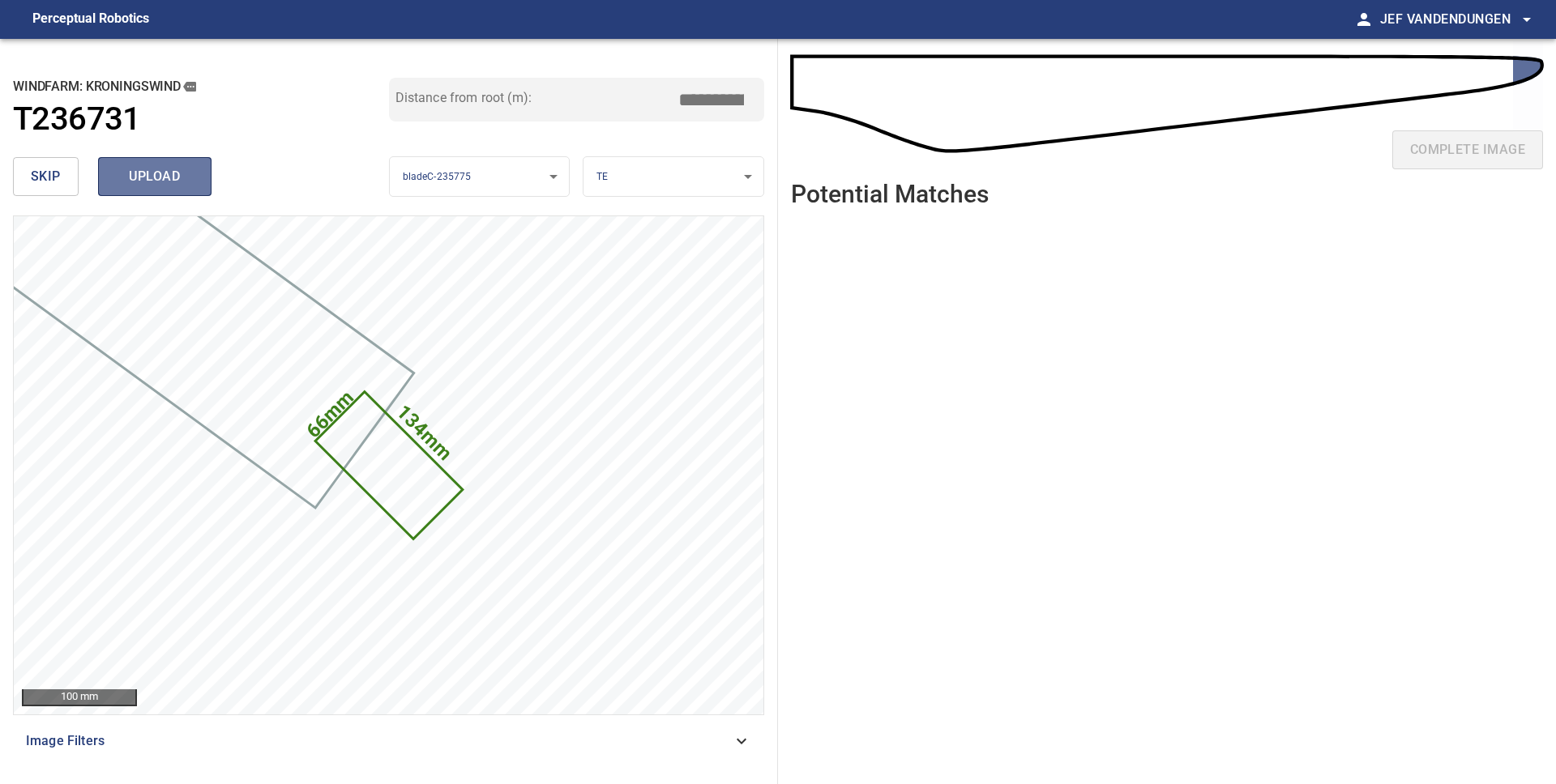
click at [155, 177] on span "upload" at bounding box center [154, 177] width 78 height 23
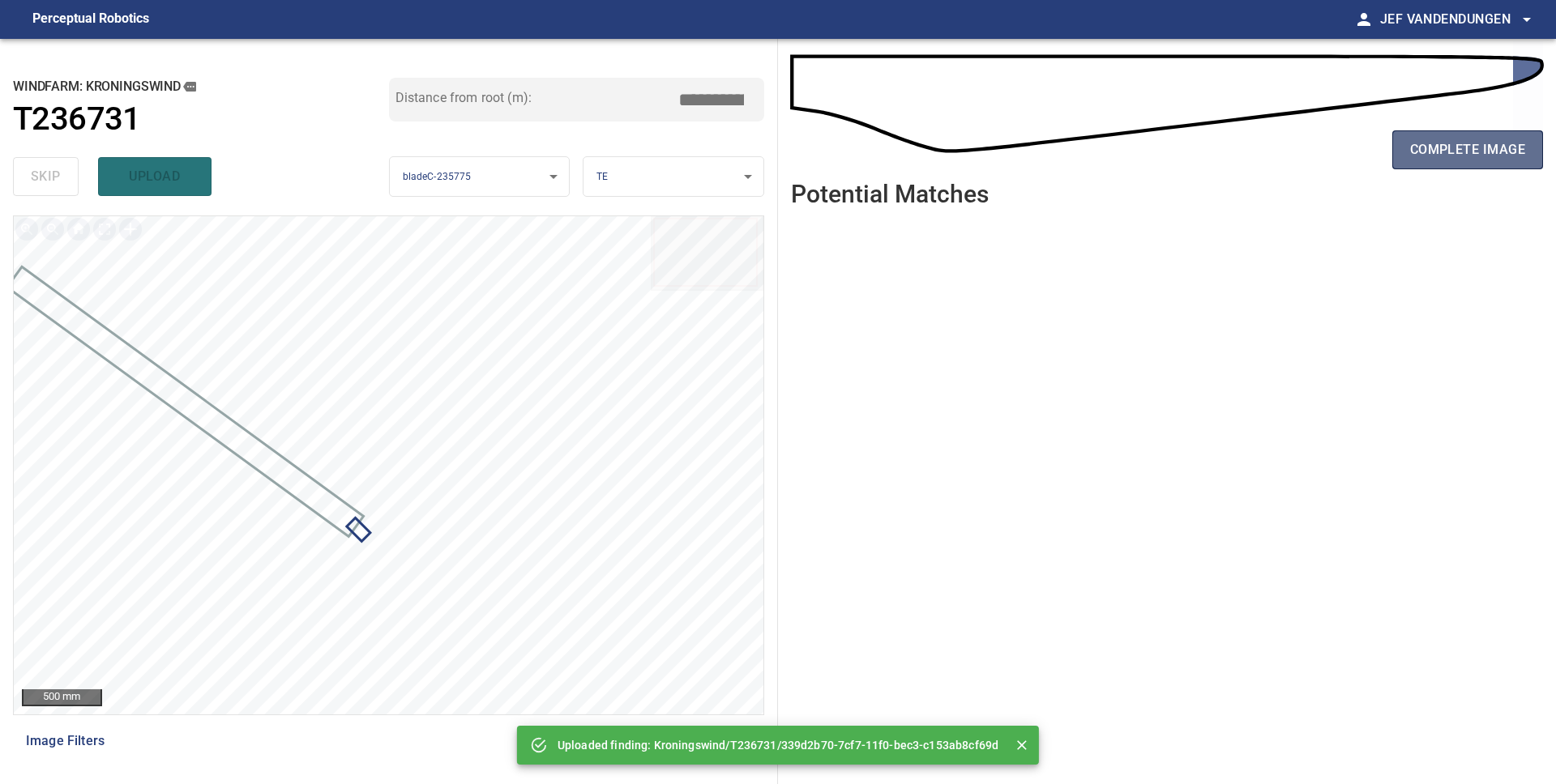
click at [1447, 157] on span "complete image" at bounding box center [1467, 150] width 115 height 23
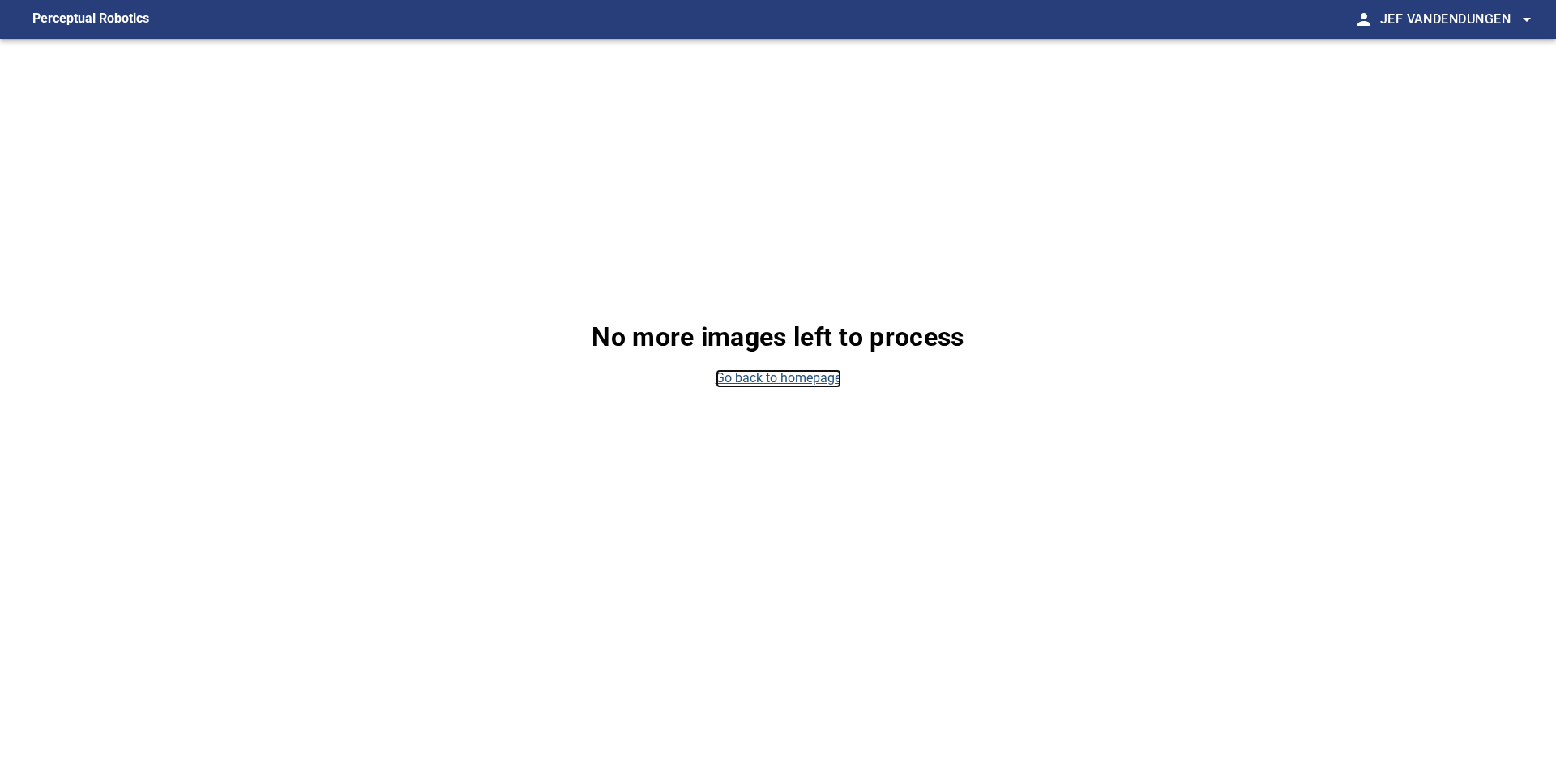
click at [753, 375] on link "Go back to homepage" at bounding box center [778, 378] width 125 height 18
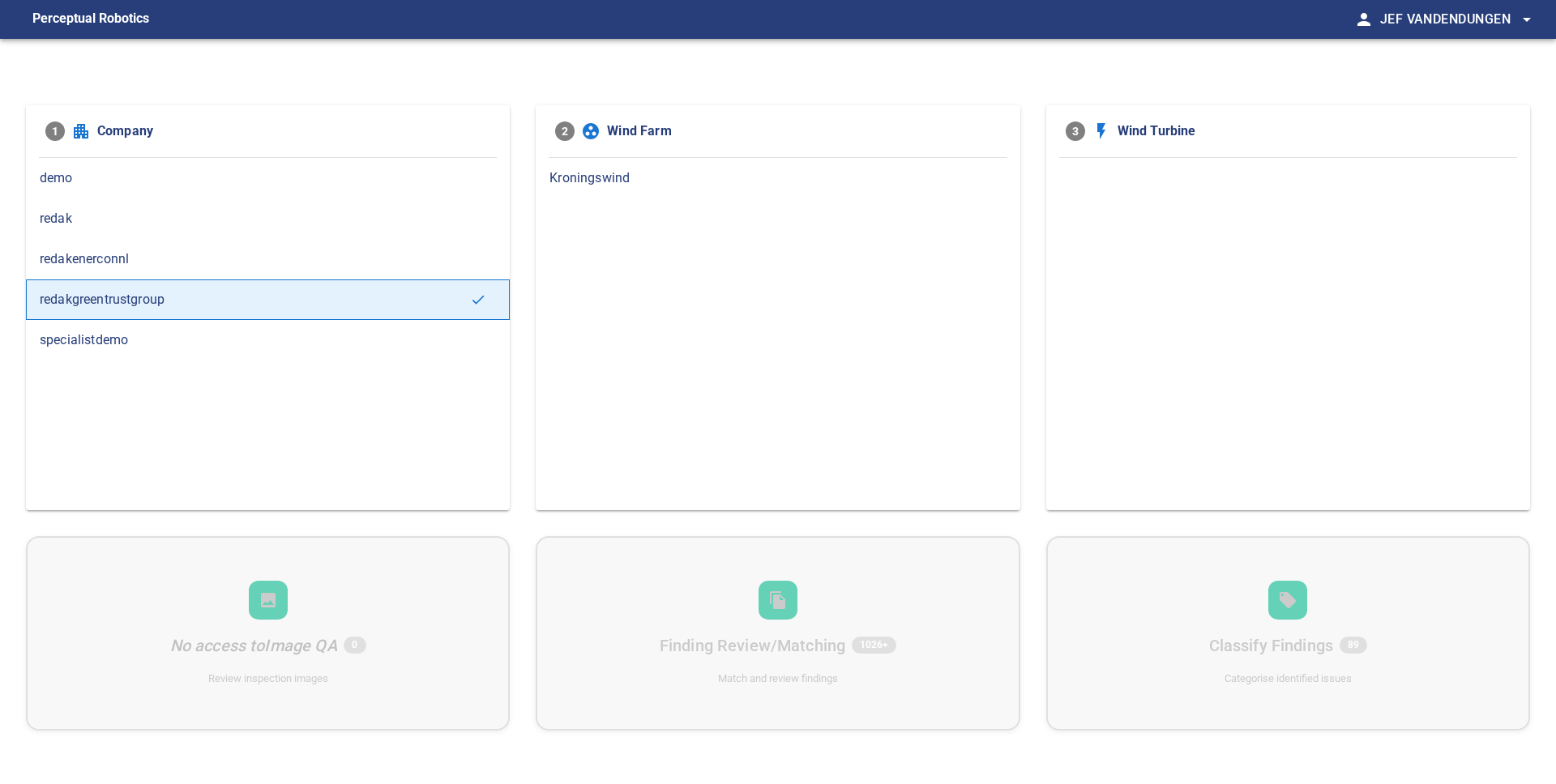
drag, startPoint x: 620, startPoint y: 174, endPoint x: 640, endPoint y: 174, distance: 20.0
click at [620, 174] on span "Kroningswind" at bounding box center [778, 178] width 456 height 19
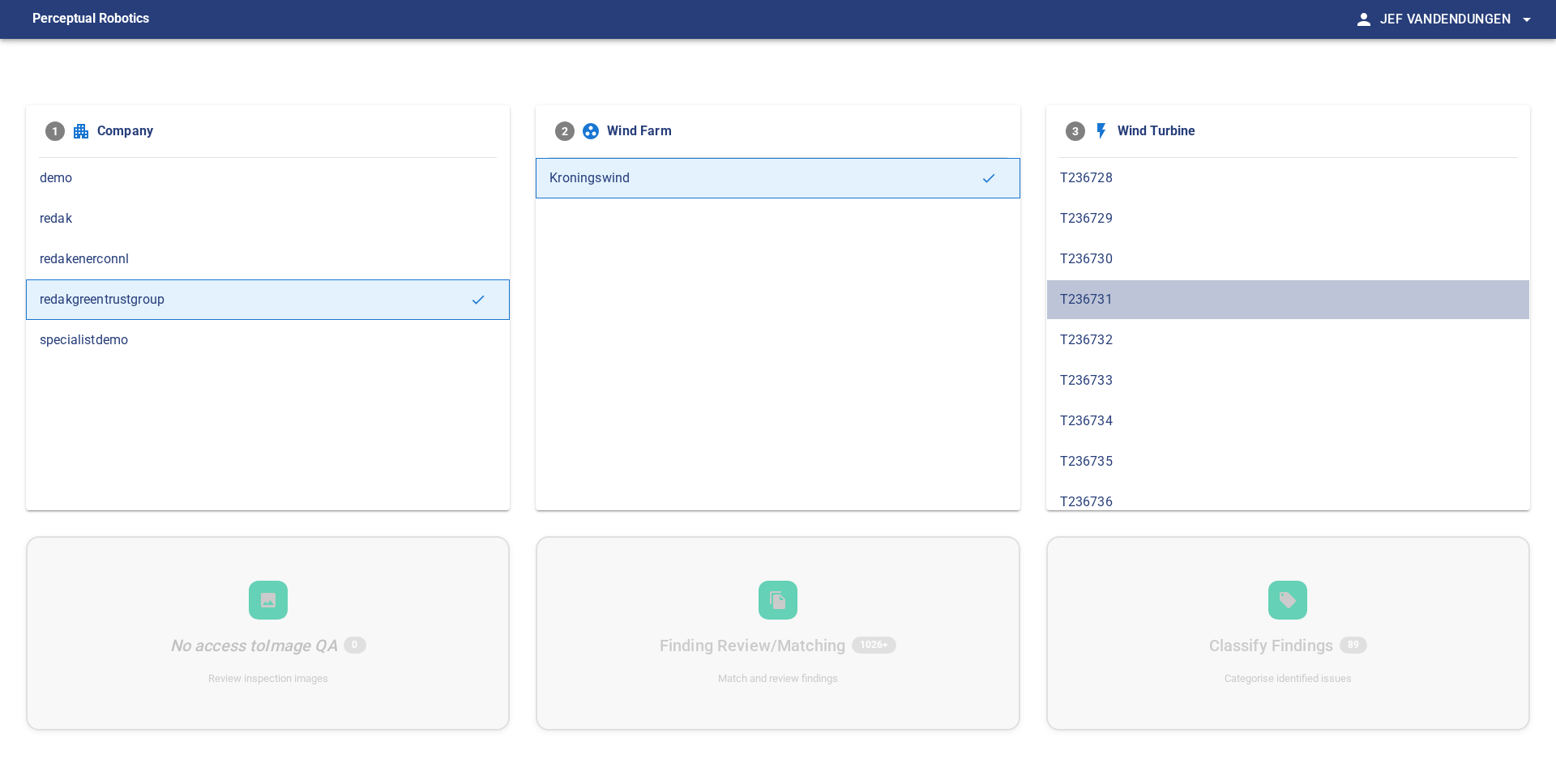
click at [1124, 306] on span "T236731" at bounding box center [1288, 300] width 456 height 19
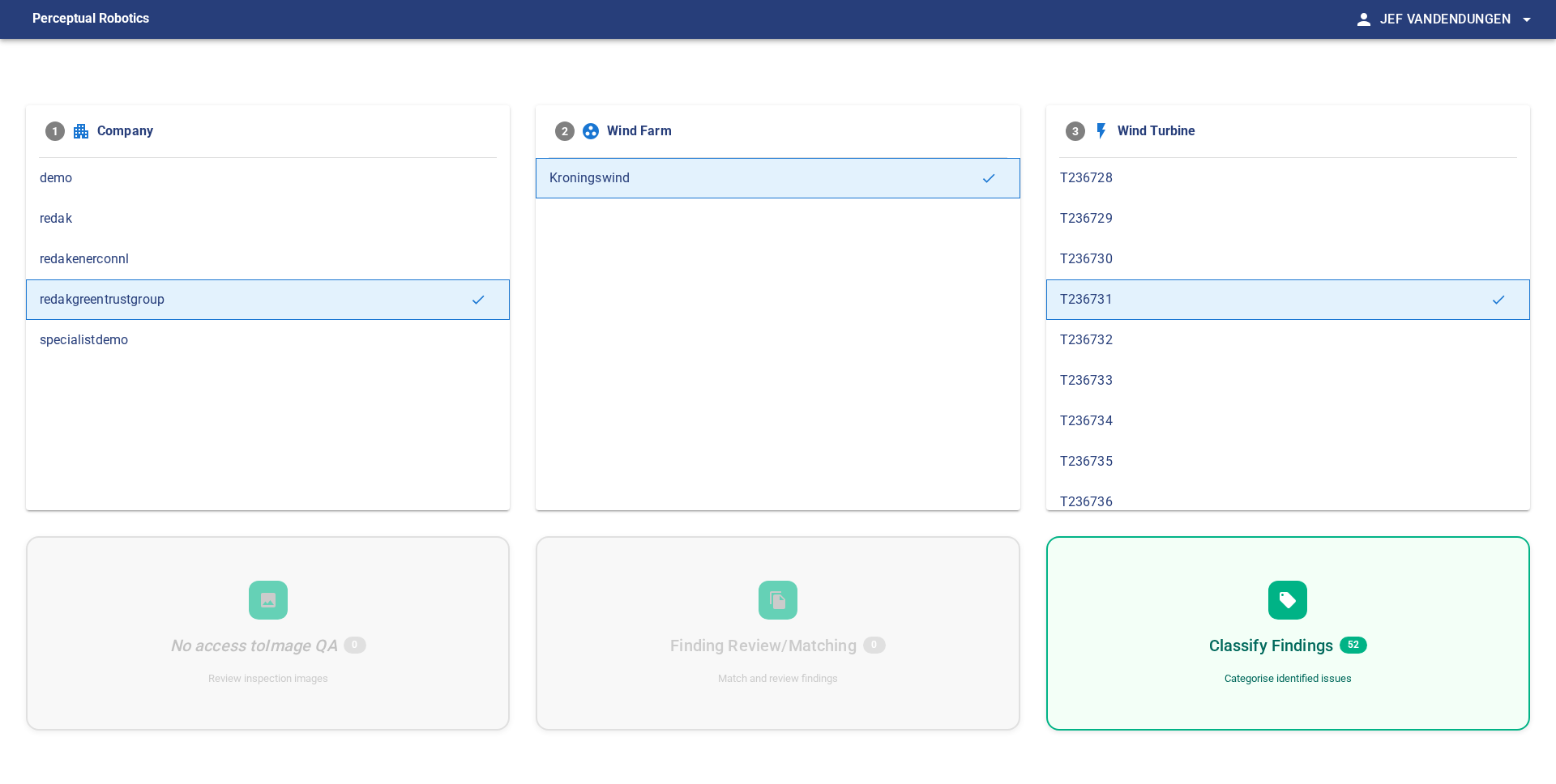
click at [1120, 347] on span "T236732" at bounding box center [1288, 340] width 456 height 19
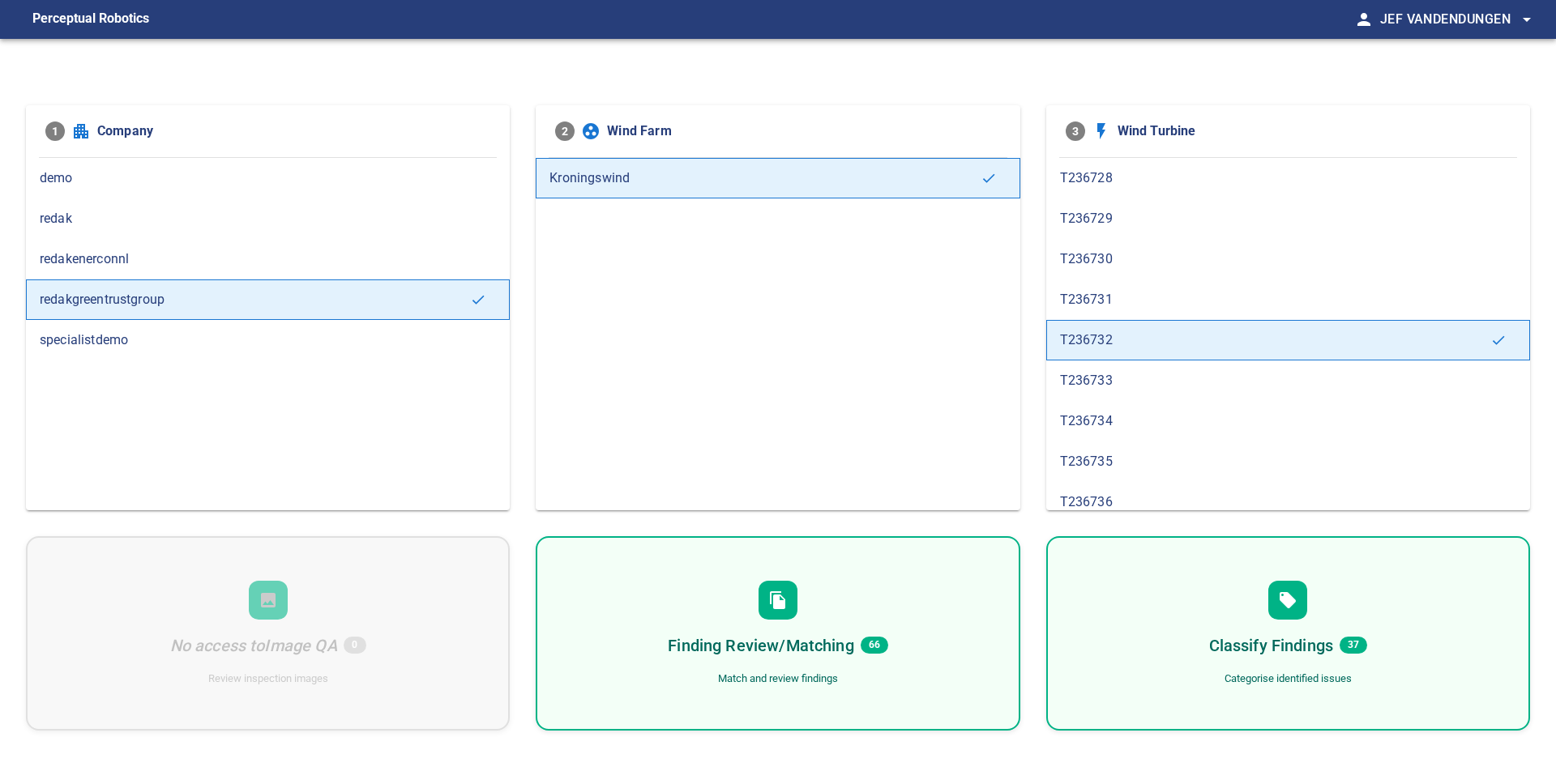
click at [1110, 313] on div "T236731" at bounding box center [1287, 300] width 484 height 40
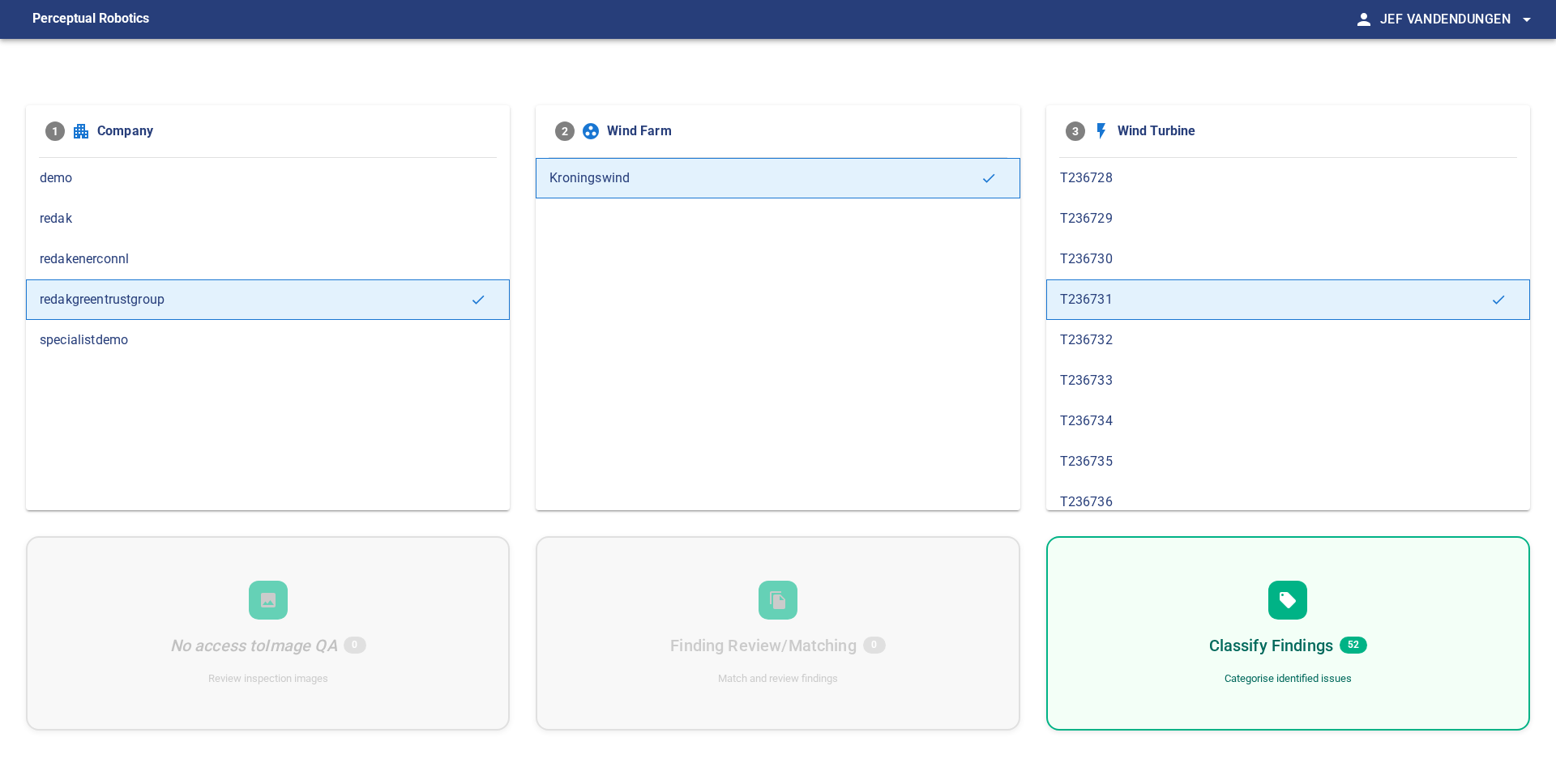
click at [1328, 649] on h6 "Classify Findings" at bounding box center [1272, 645] width 124 height 26
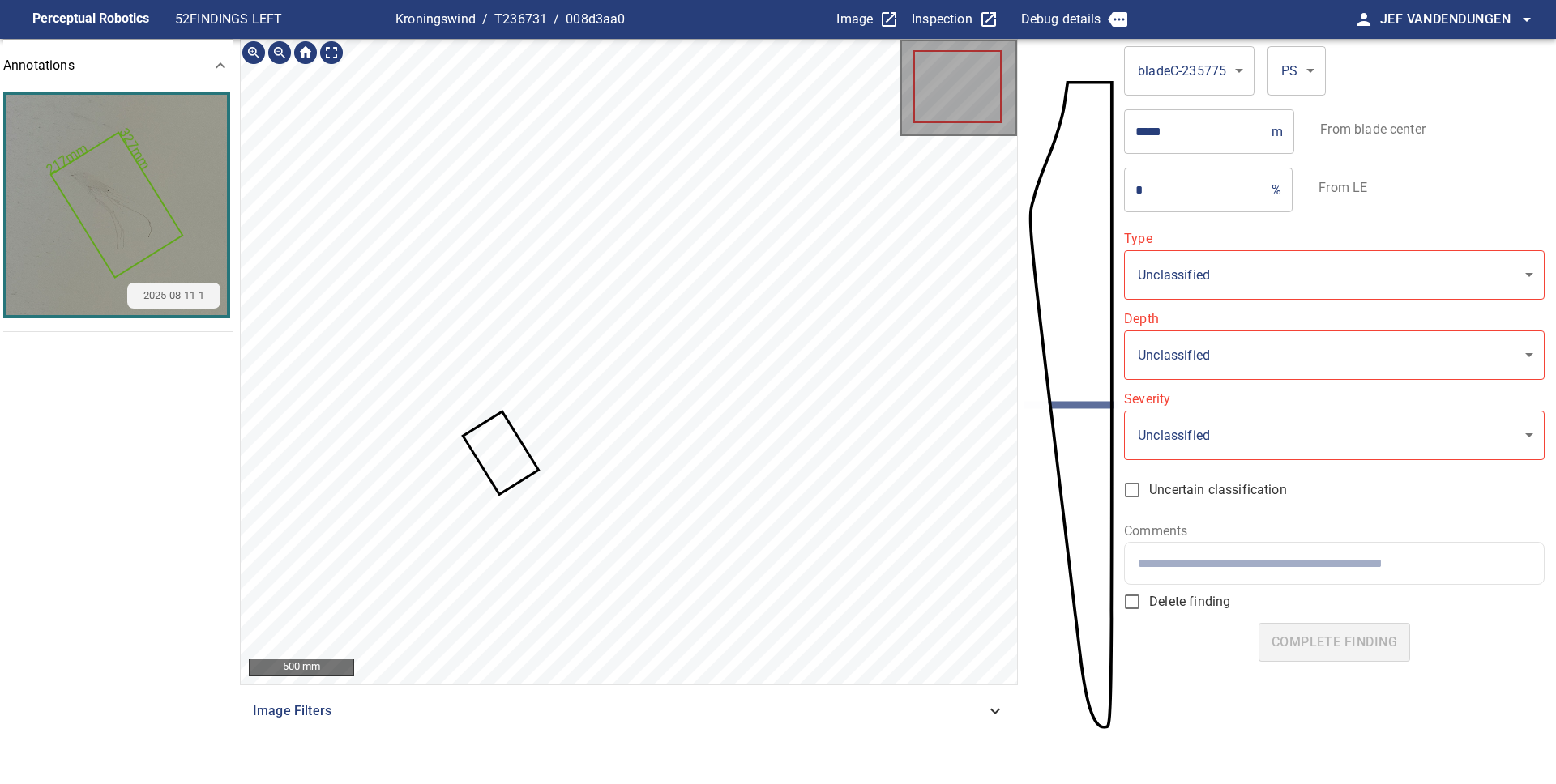
click at [487, 456] on icon at bounding box center [501, 453] width 72 height 79
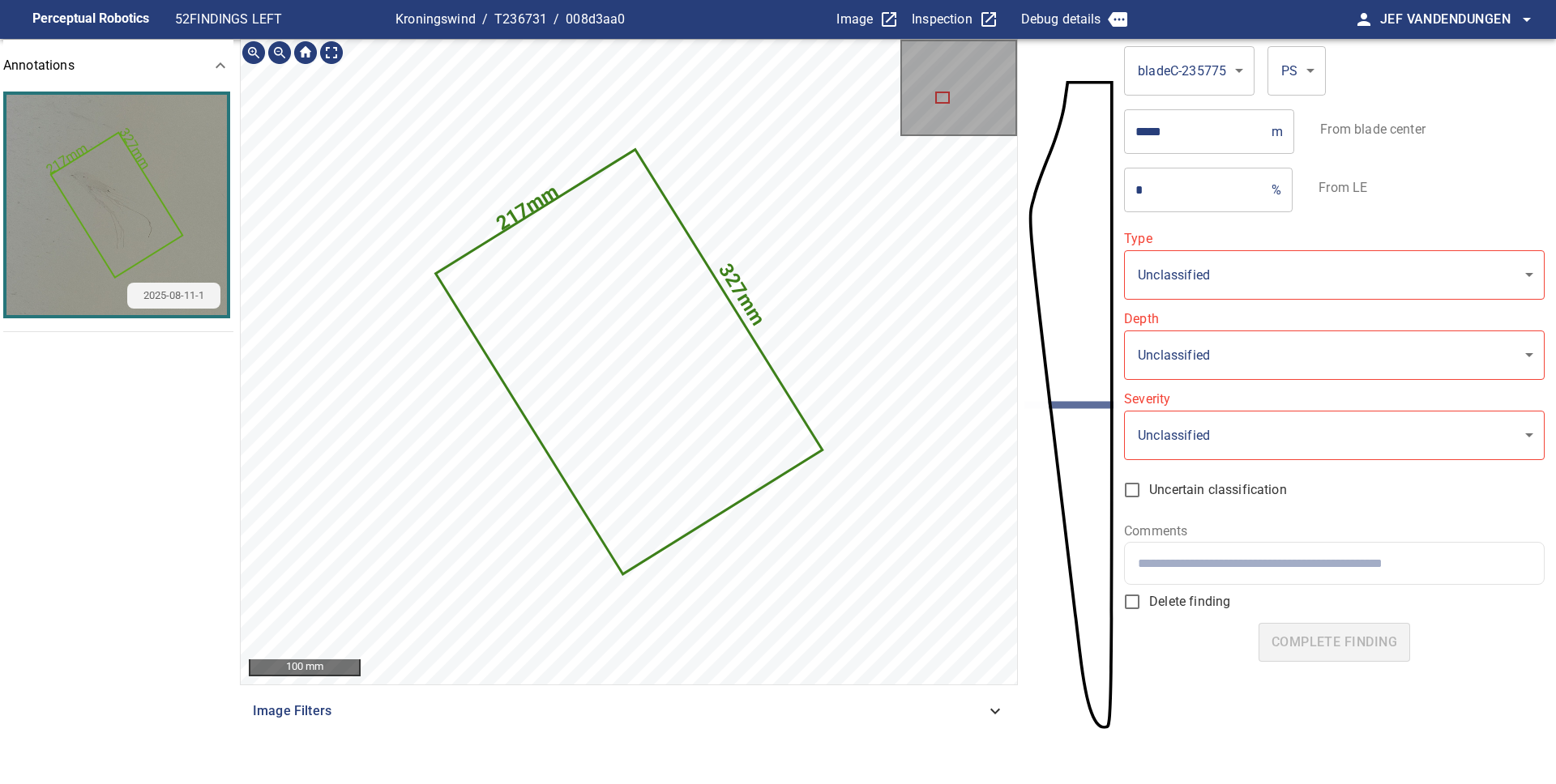
type input "**********"
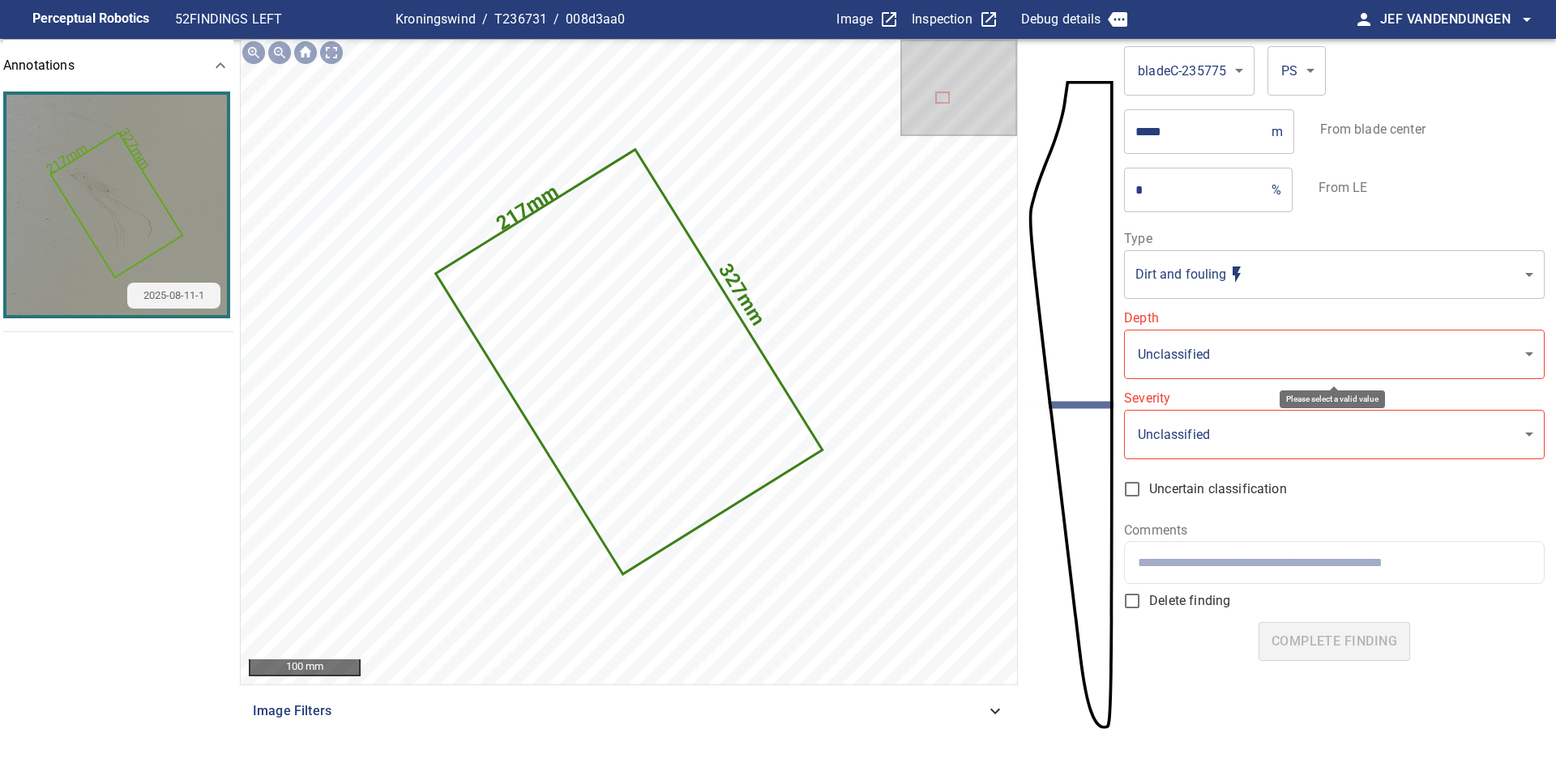
click at [1282, 351] on body "**********" at bounding box center [778, 392] width 1556 height 784
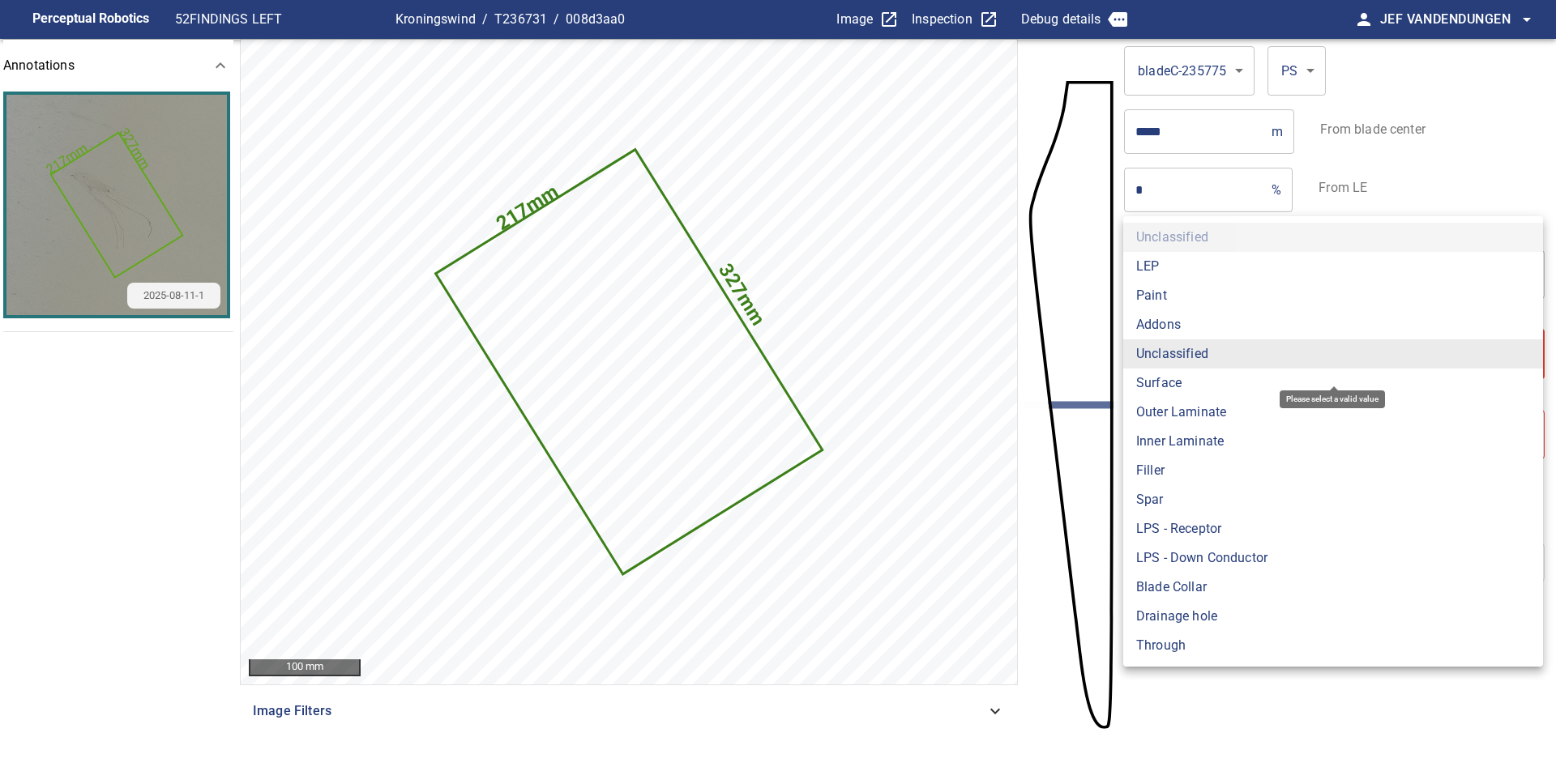
click at [1274, 378] on li "Surface" at bounding box center [1333, 383] width 419 height 29
type input "*******"
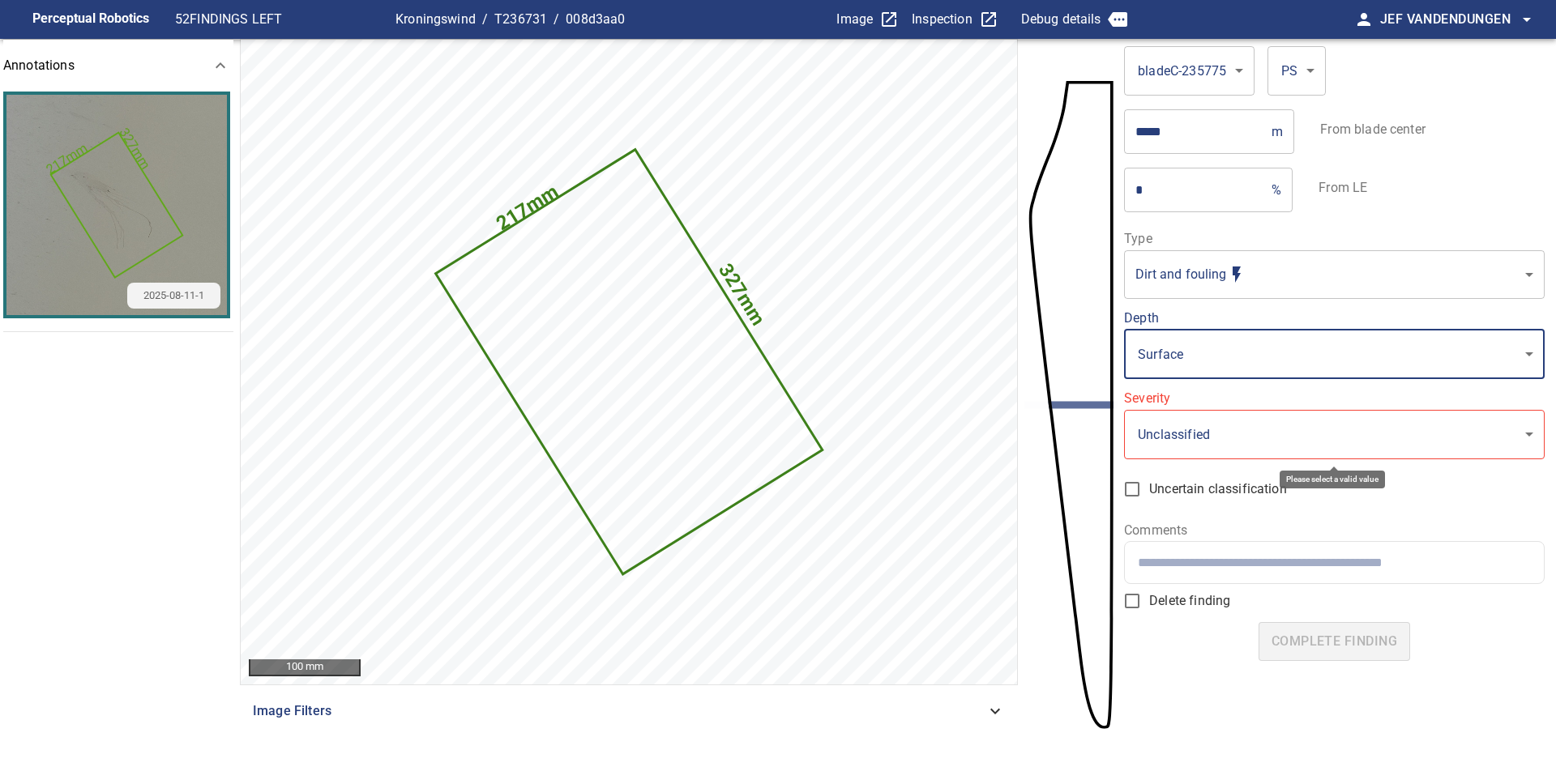
click at [1260, 442] on body "**********" at bounding box center [778, 392] width 1556 height 784
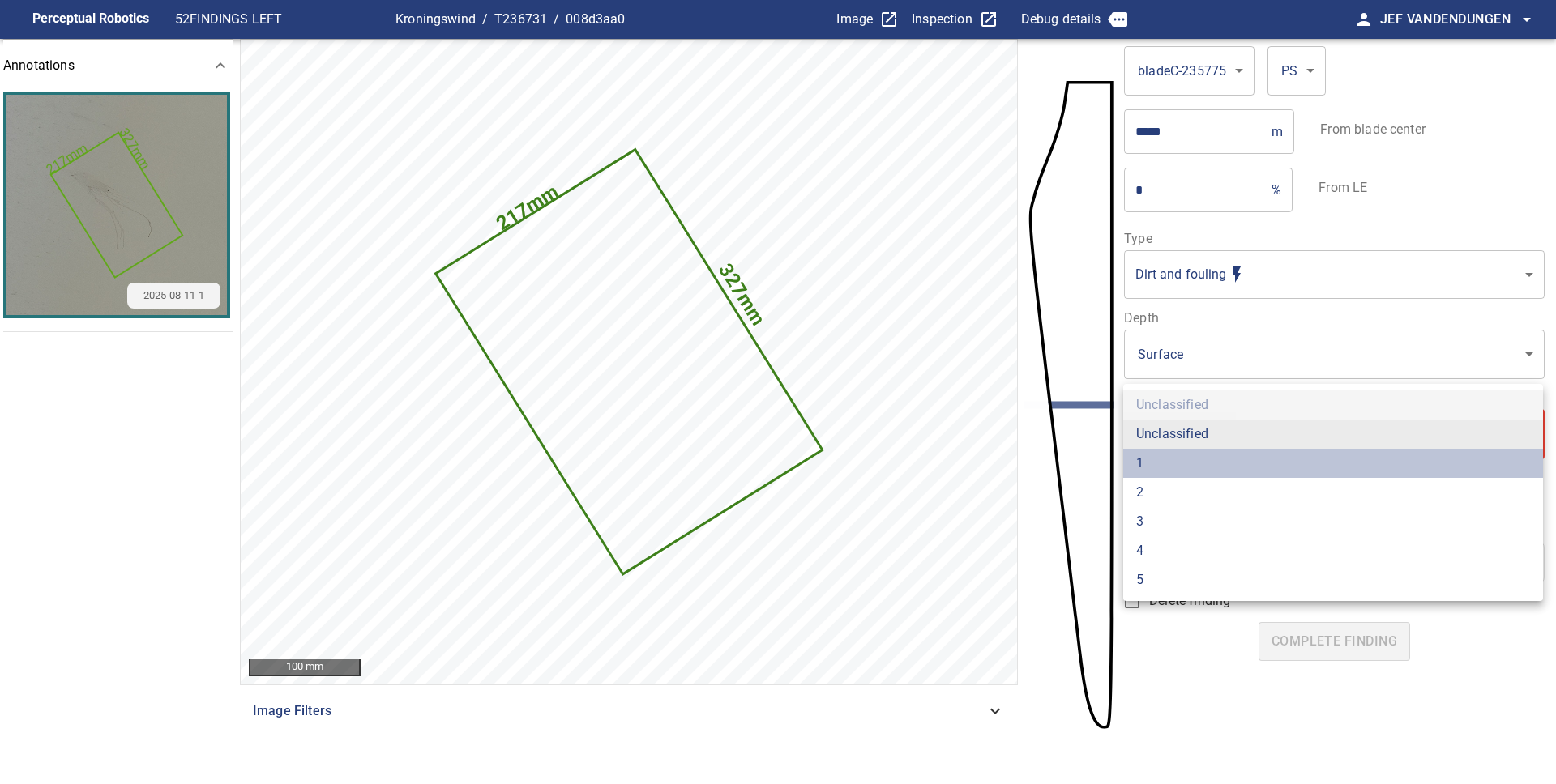
click at [1226, 460] on li "1" at bounding box center [1333, 463] width 419 height 29
type input "*"
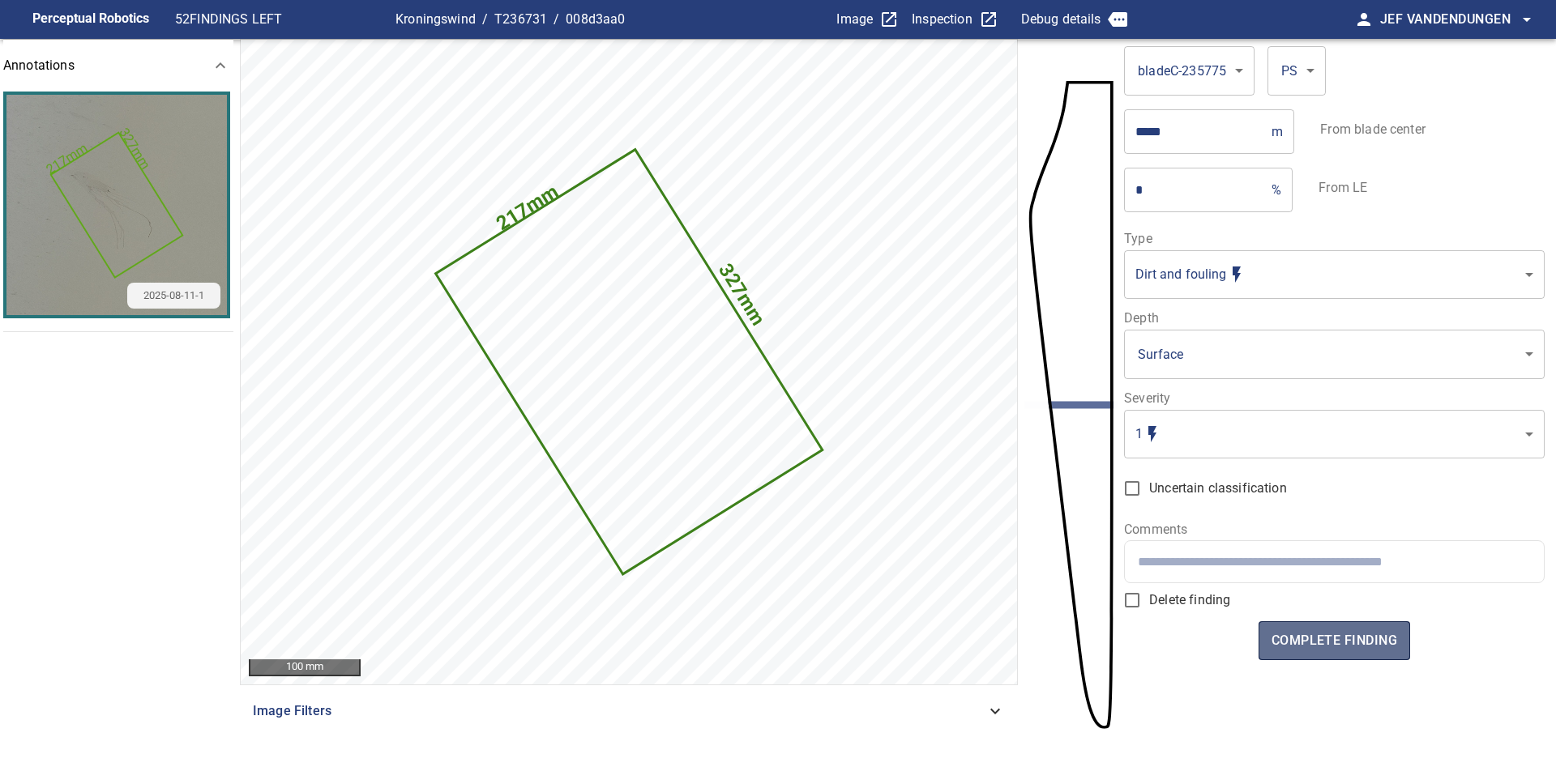
click at [1310, 638] on span "complete finding" at bounding box center [1334, 641] width 125 height 23
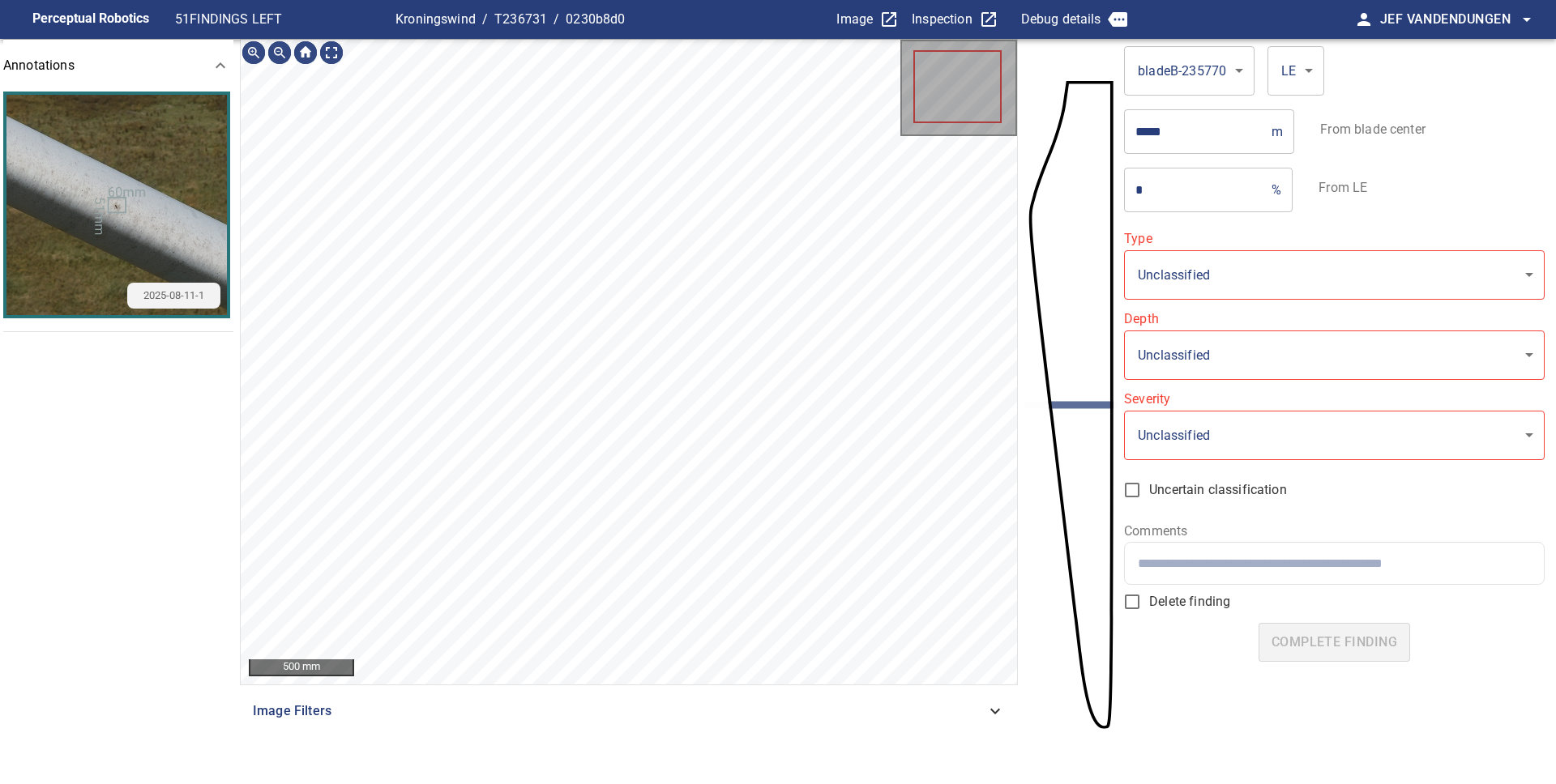
type input "*****"
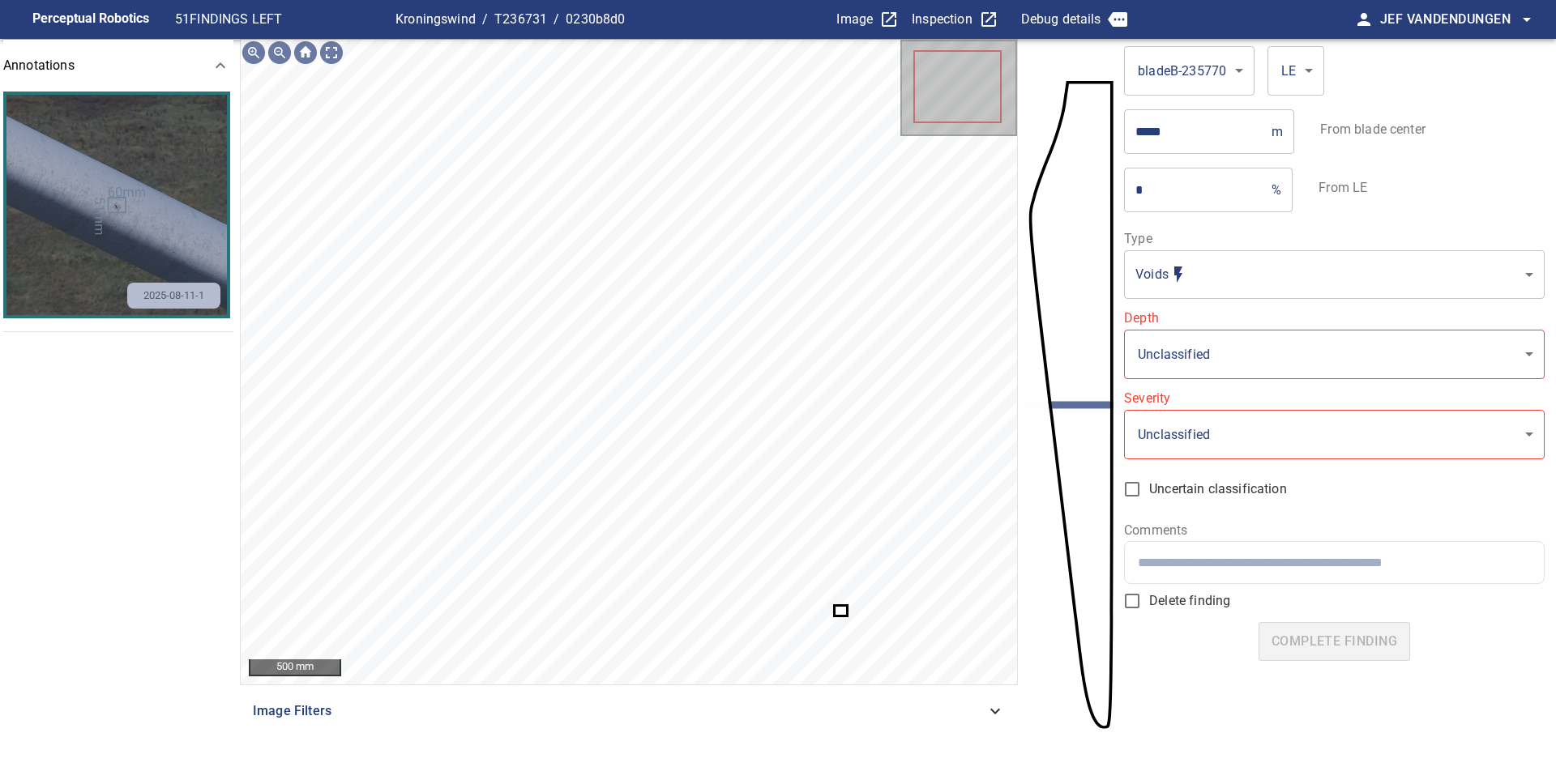
click at [134, 199] on img "button" at bounding box center [117, 205] width 220 height 220
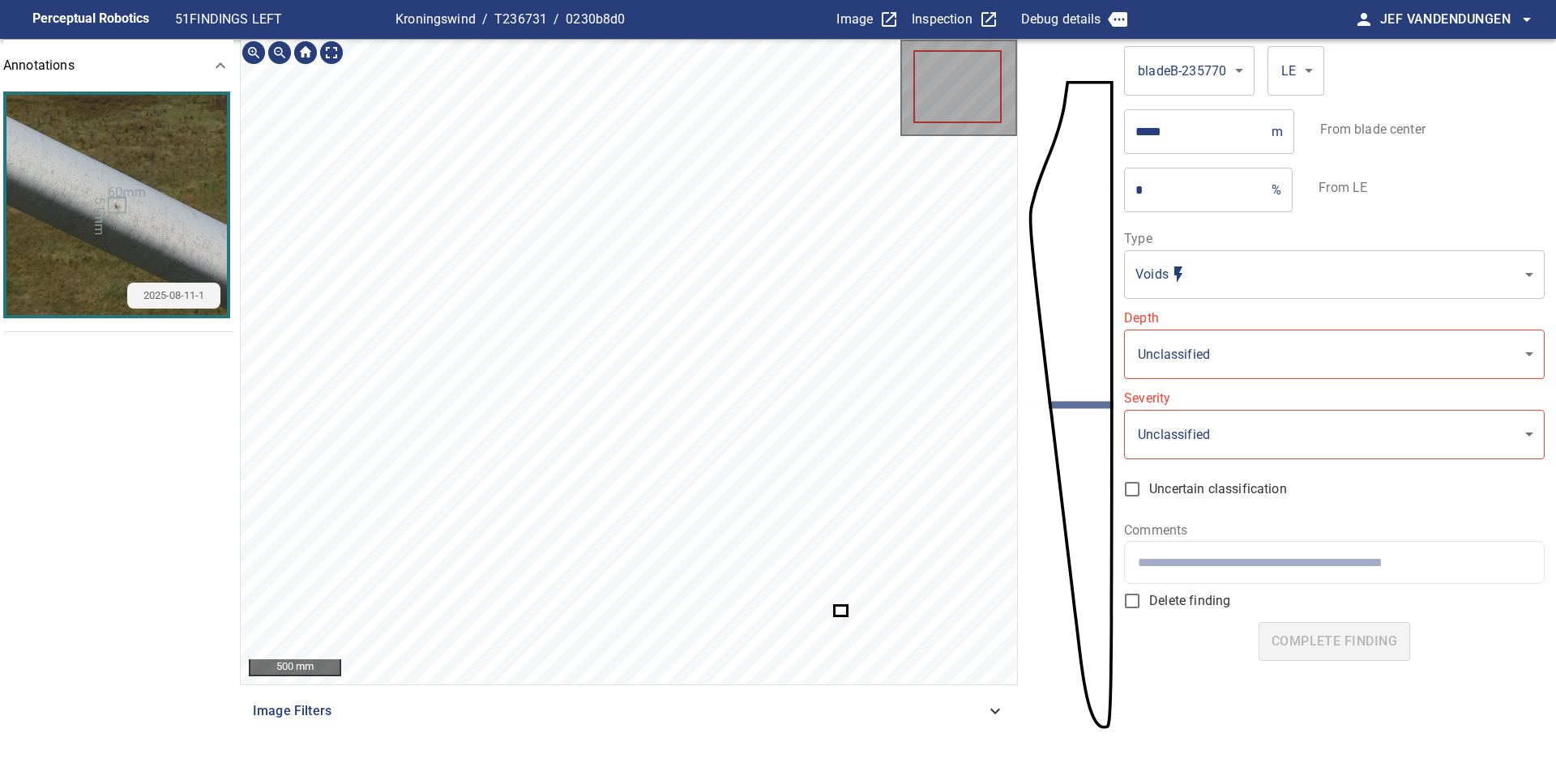
click at [841, 609] on icon at bounding box center [840, 611] width 11 height 9
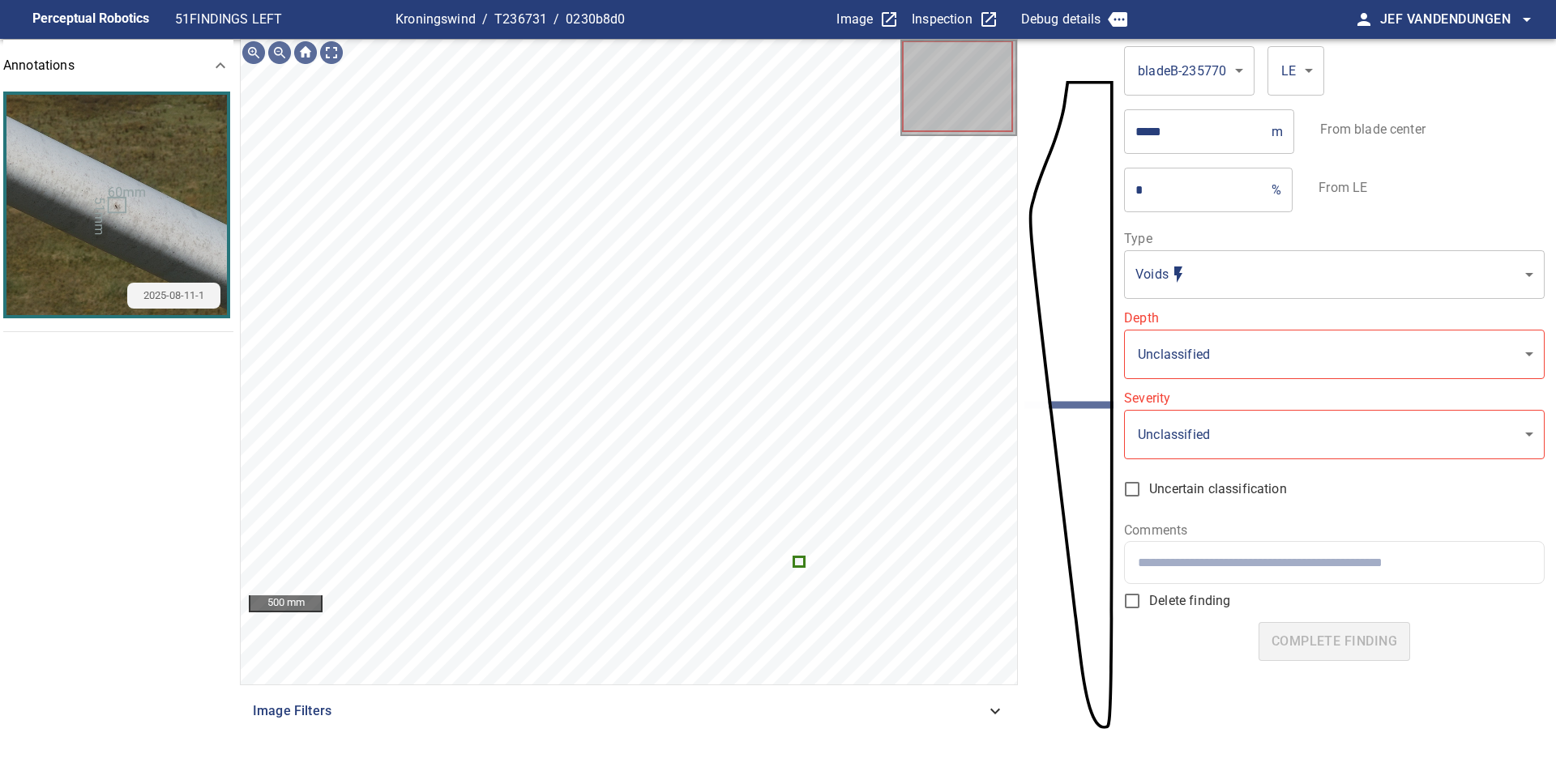
click at [1177, 598] on span "Delete finding" at bounding box center [1189, 601] width 81 height 19
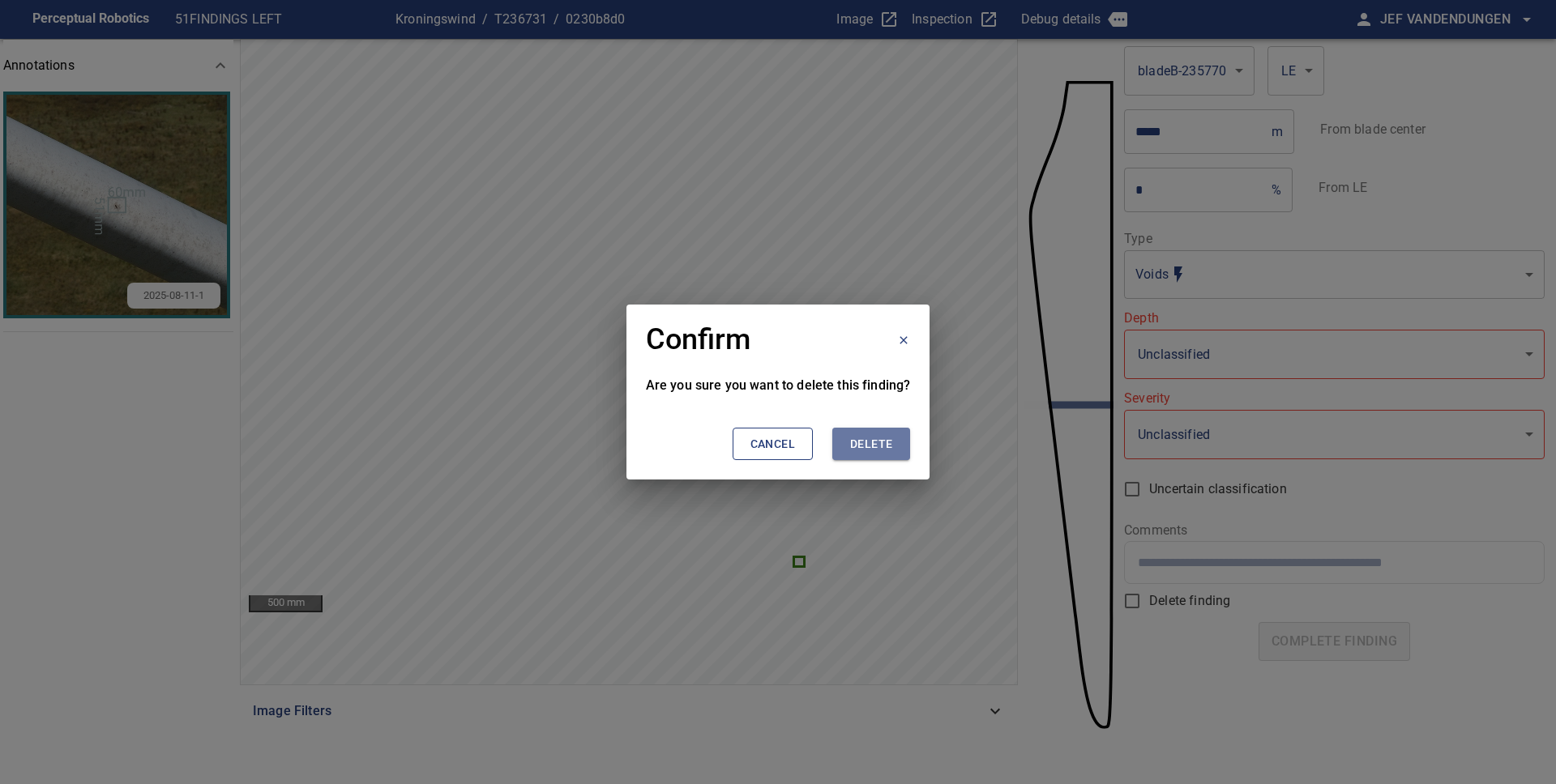
click at [872, 446] on span "Delete" at bounding box center [871, 444] width 42 height 20
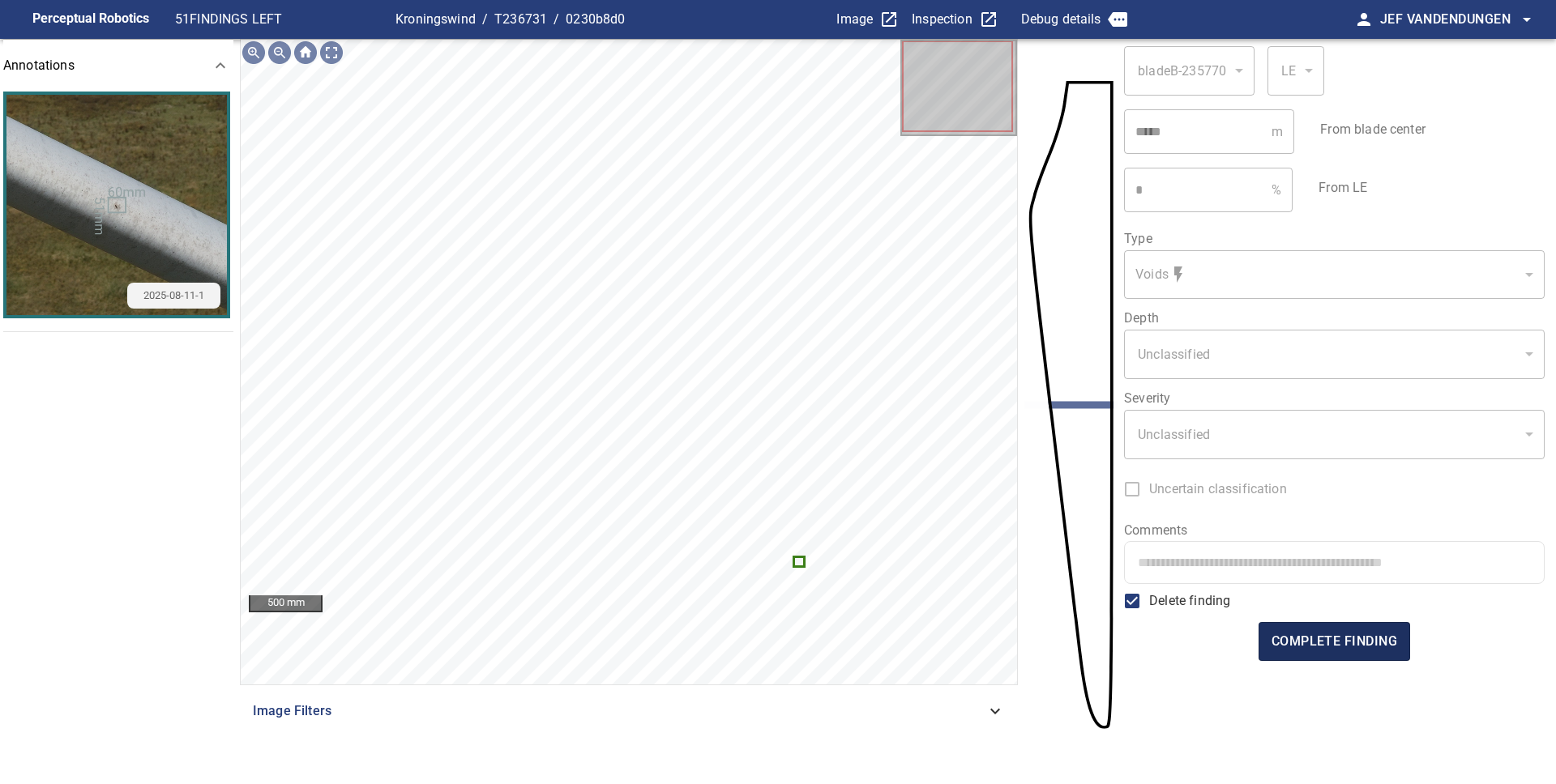
click at [1334, 642] on span "complete finding" at bounding box center [1334, 641] width 125 height 23
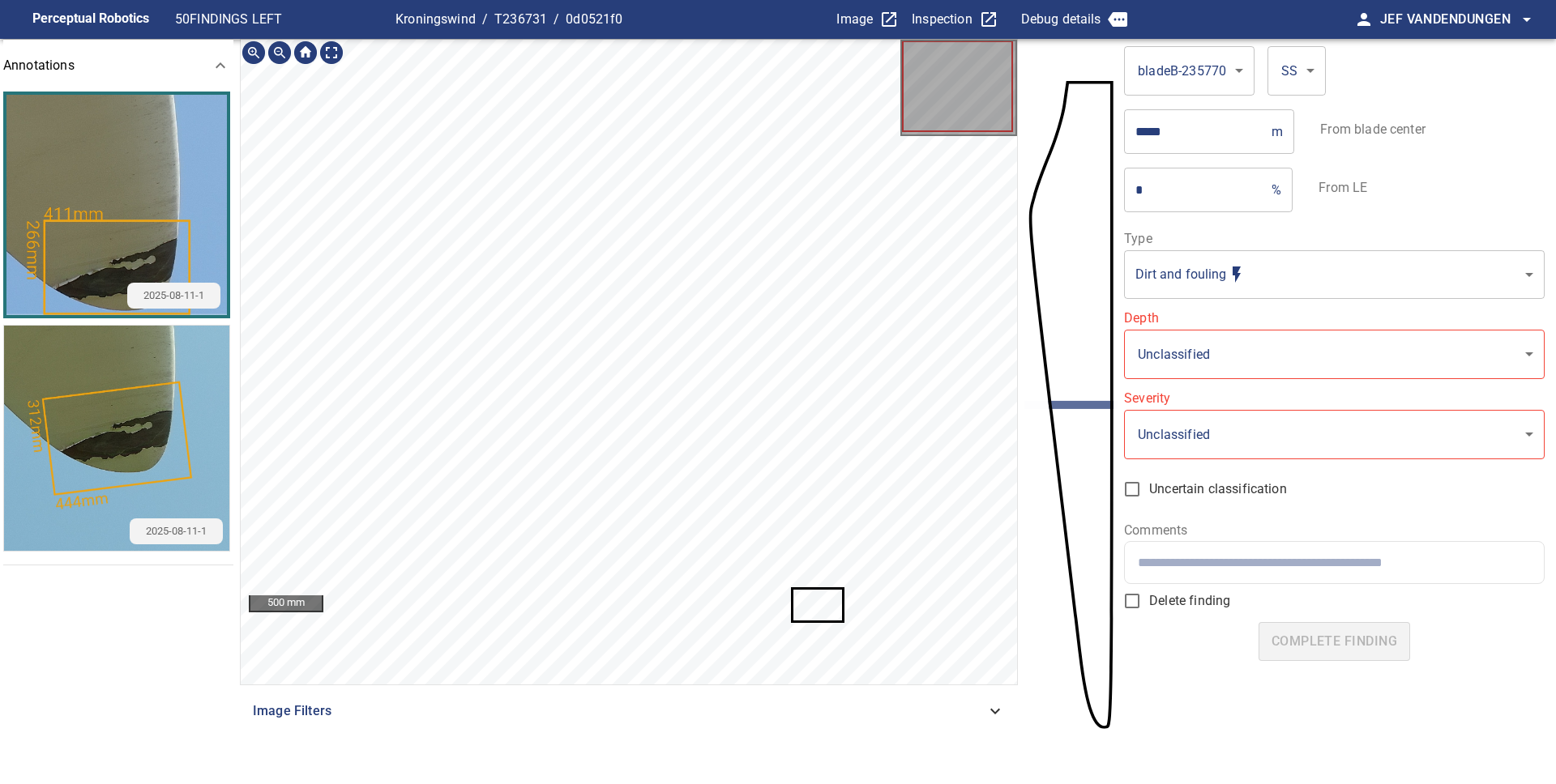
click at [817, 611] on icon at bounding box center [817, 605] width 48 height 31
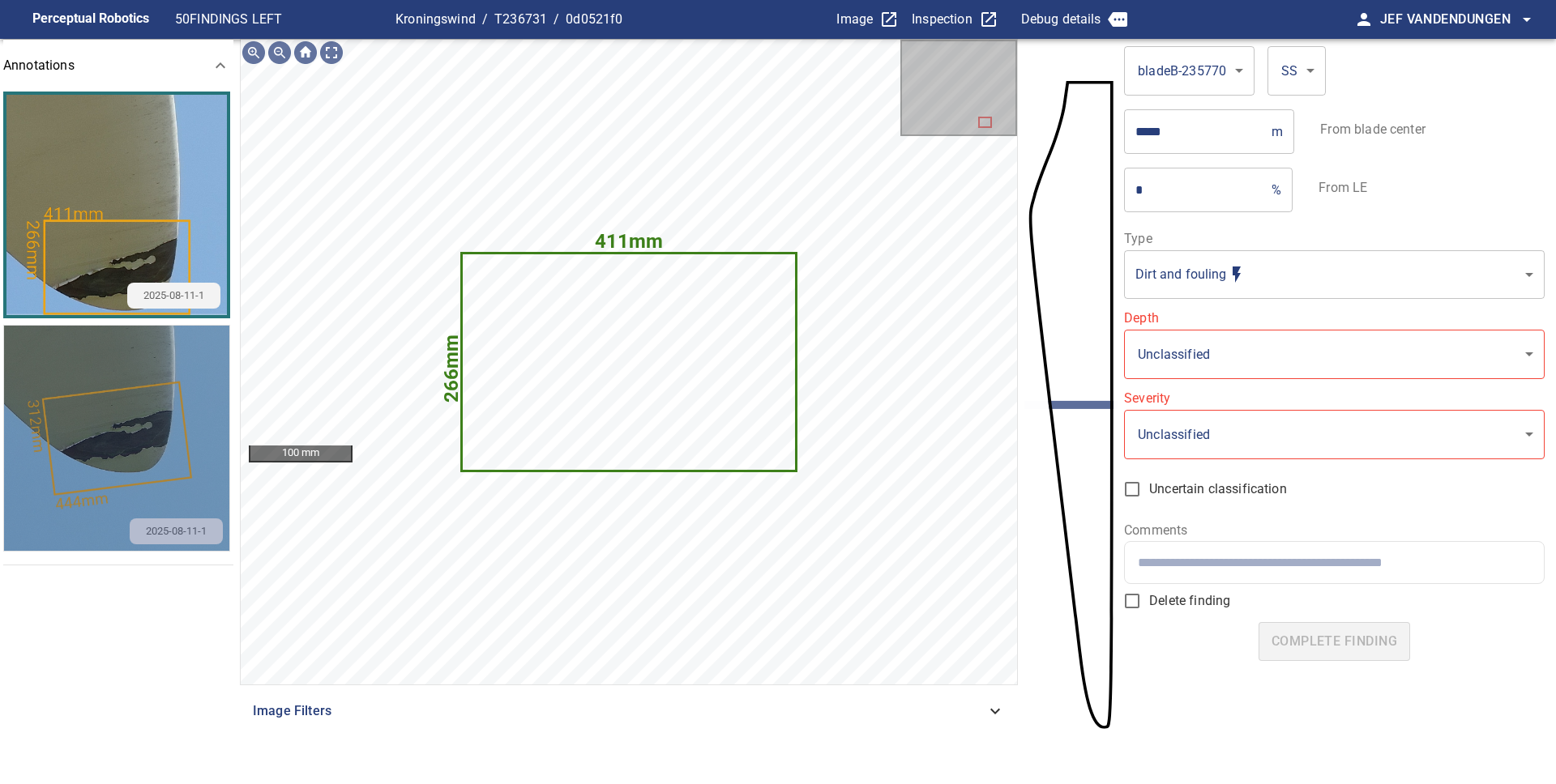
click at [187, 415] on img "button" at bounding box center [116, 437] width 225 height 225
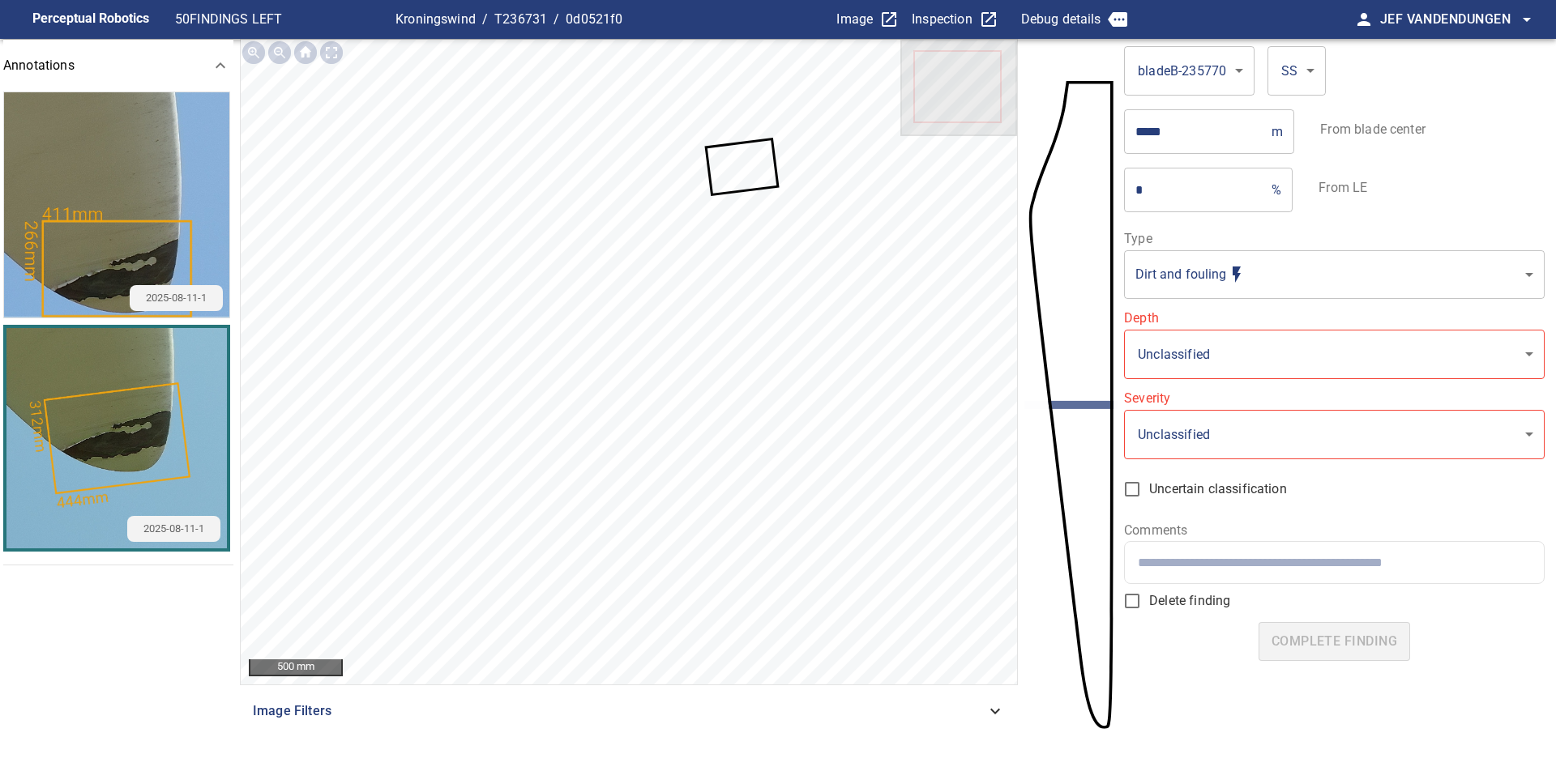
click at [107, 234] on img "button" at bounding box center [116, 204] width 225 height 225
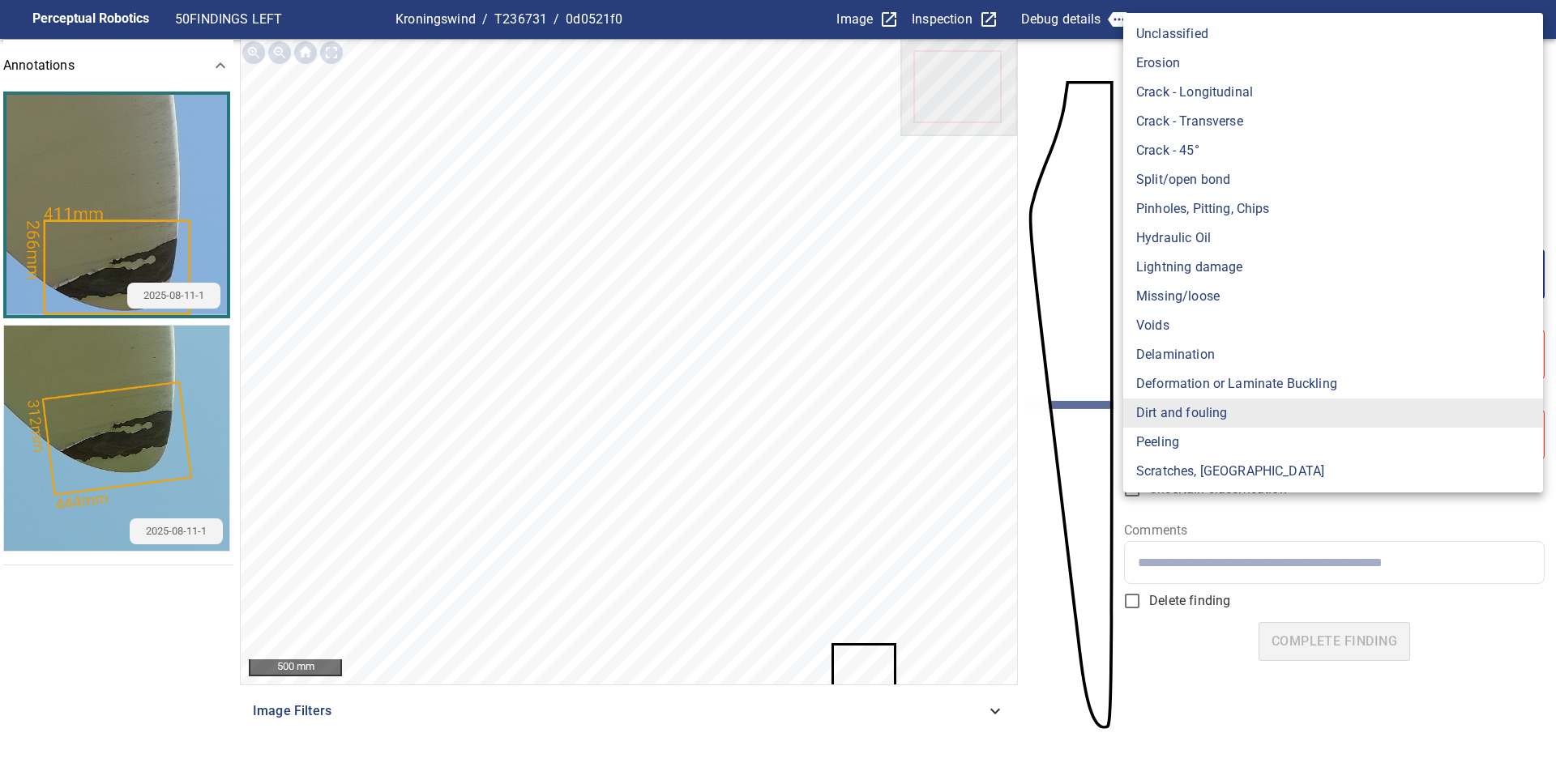
click at [1241, 281] on body "**********" at bounding box center [778, 392] width 1556 height 784
click at [1166, 445] on li "Peeling" at bounding box center [1333, 442] width 419 height 29
type input "*******"
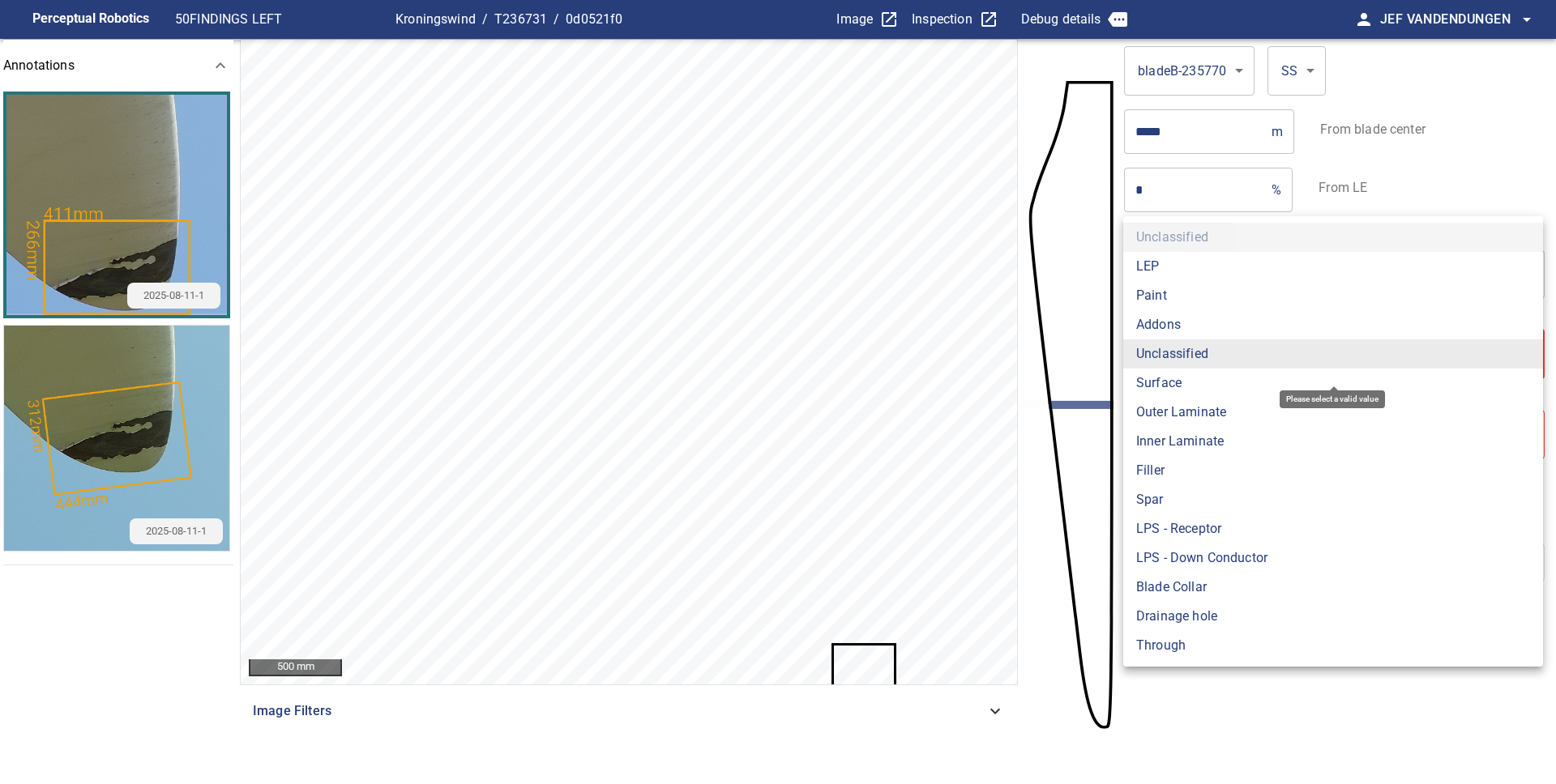
click at [1226, 366] on body "**********" at bounding box center [778, 392] width 1556 height 784
click at [1180, 287] on li "Paint" at bounding box center [1333, 296] width 419 height 29
type input "*****"
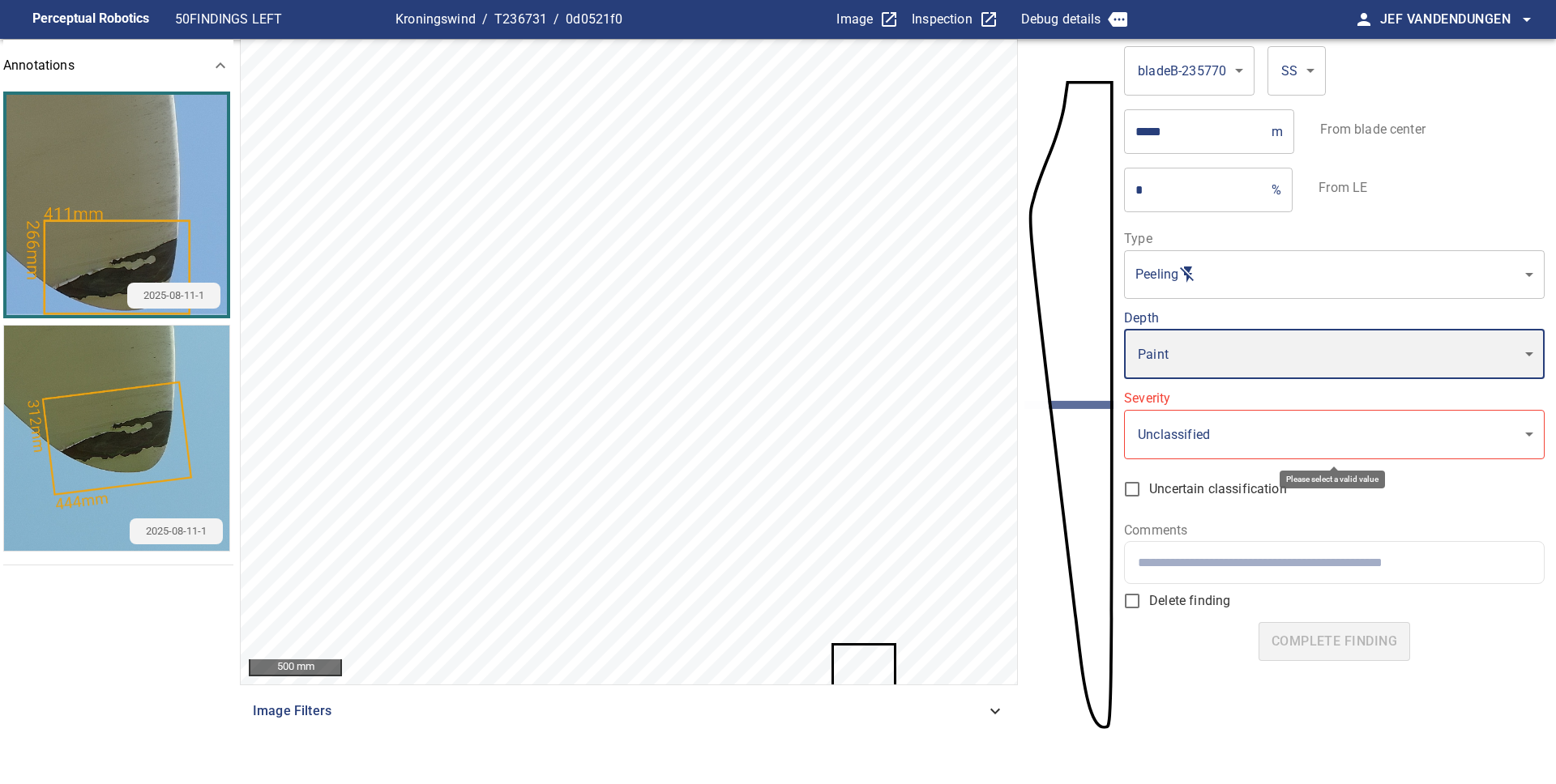
type input "*"
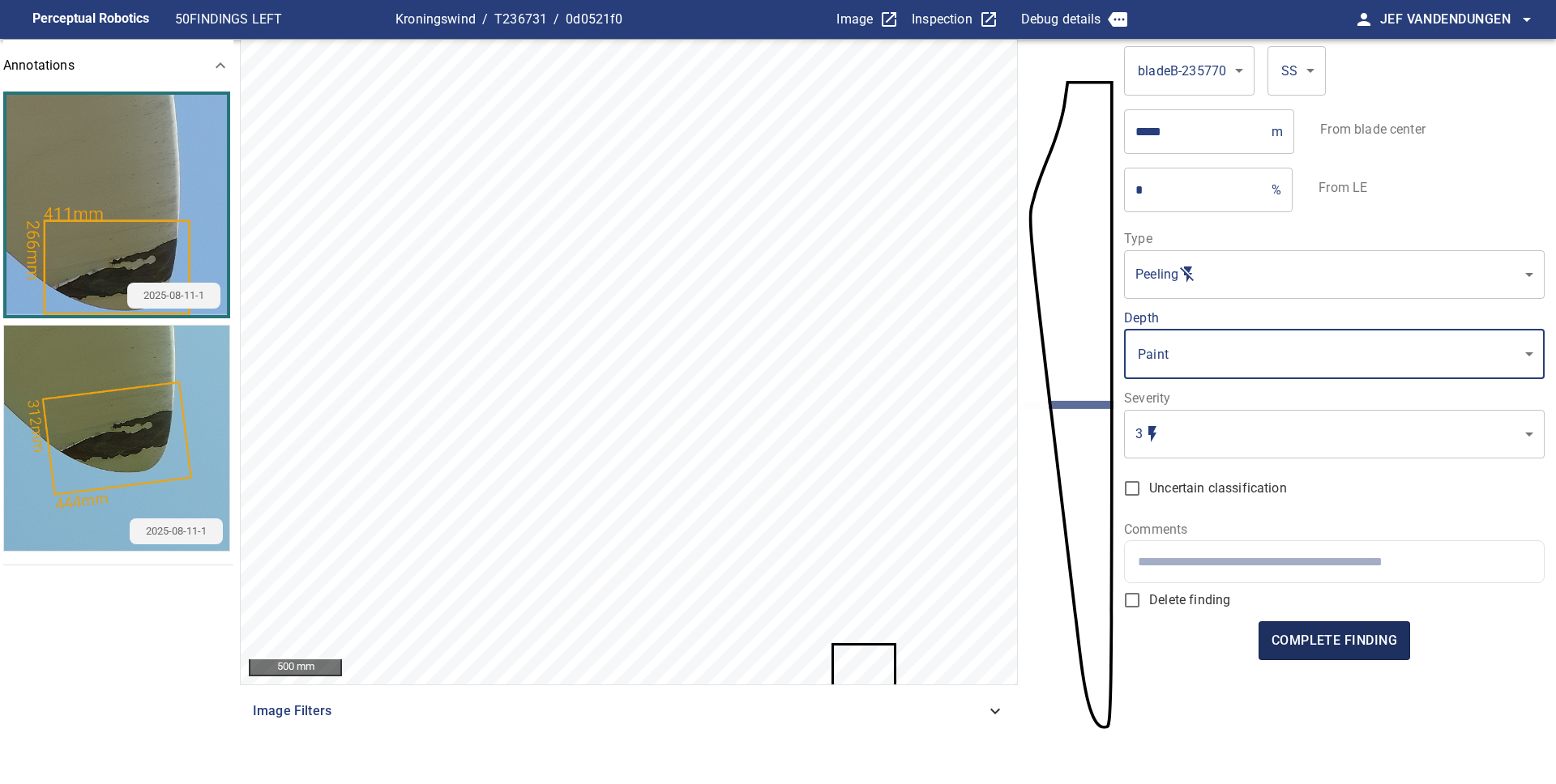
click at [1312, 640] on span "complete finding" at bounding box center [1334, 641] width 125 height 23
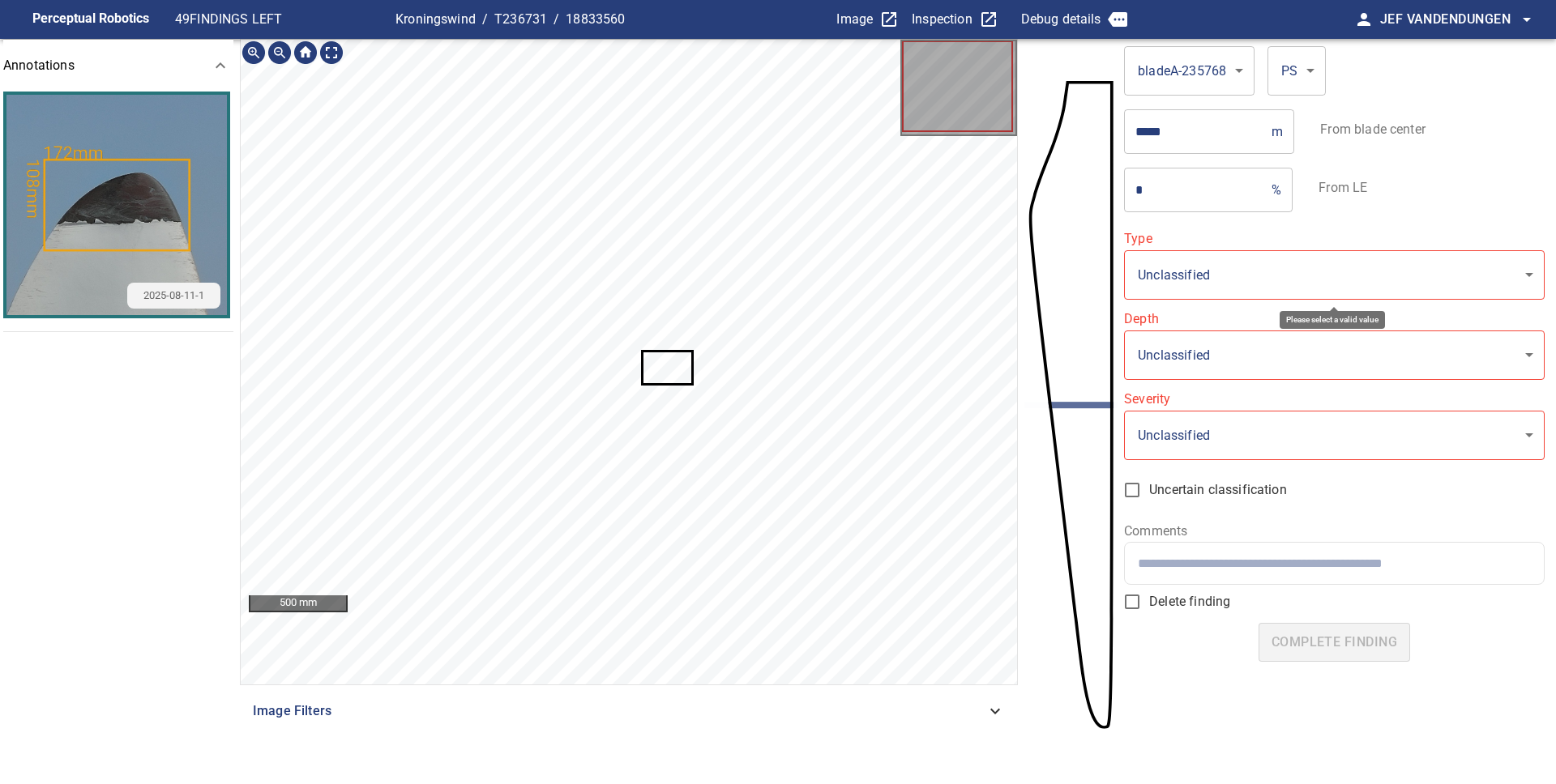
click at [1215, 285] on body "**********" at bounding box center [778, 392] width 1556 height 784
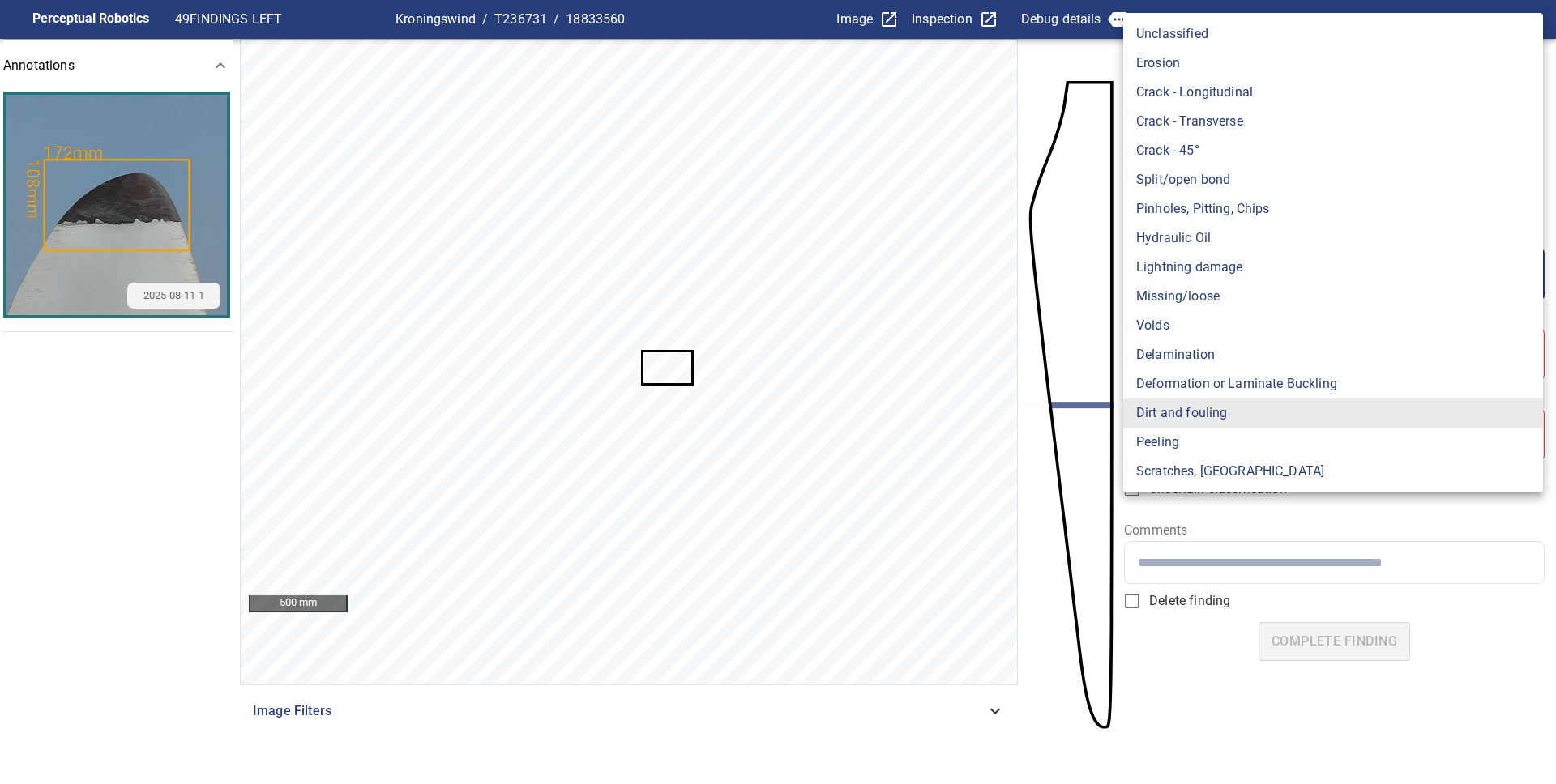
drag, startPoint x: 1237, startPoint y: 413, endPoint x: 1215, endPoint y: 448, distance: 41.3
click at [1216, 447] on ul "Unclassified Erosion Crack - Longitudinal Crack - Transverse Crack - 45° Split/…" at bounding box center [1333, 253] width 419 height 480
click at [1215, 448] on li "Peeling" at bounding box center [1333, 442] width 419 height 29
type input "*******"
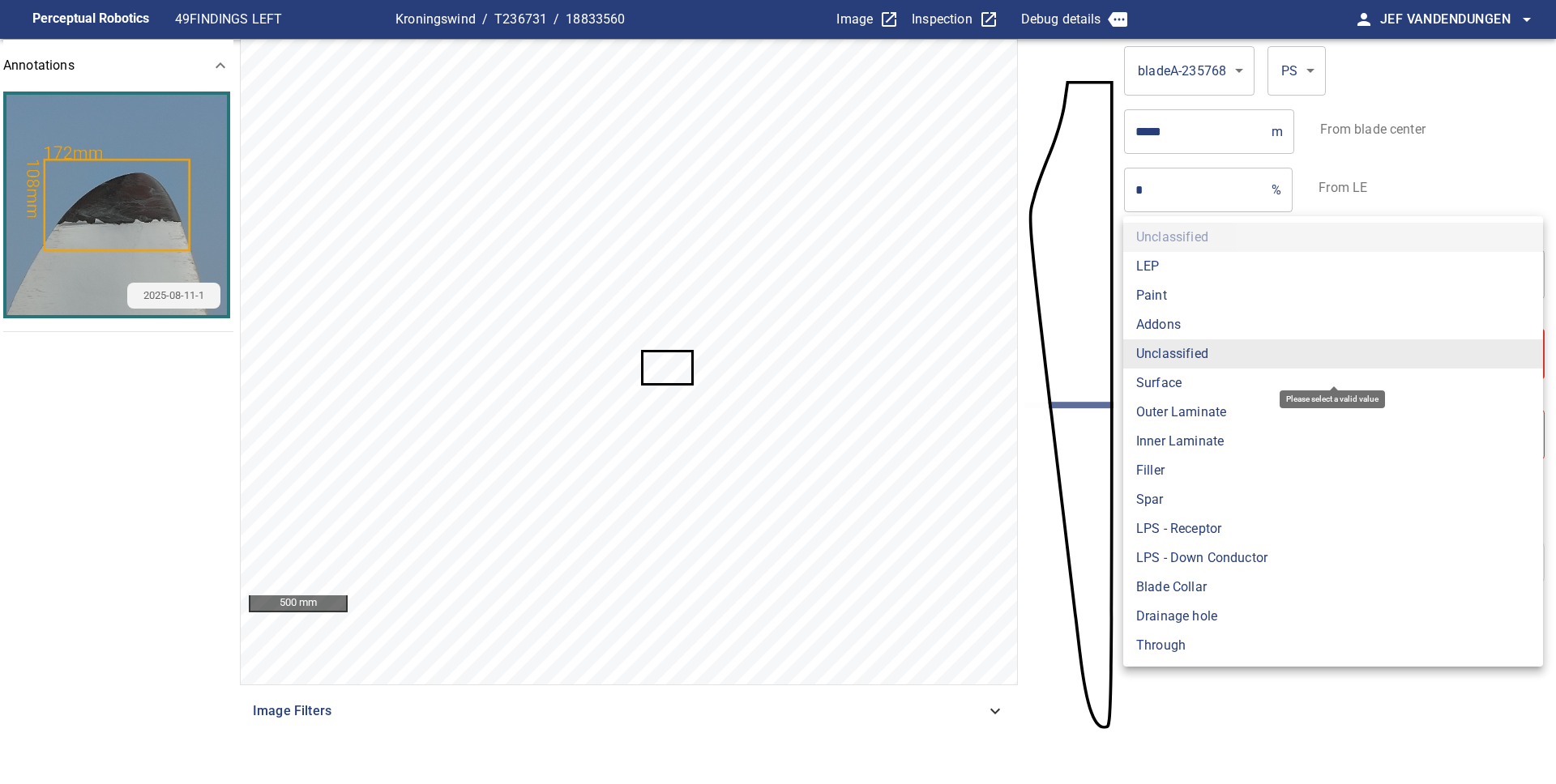
click at [1207, 359] on body "**********" at bounding box center [778, 392] width 1556 height 784
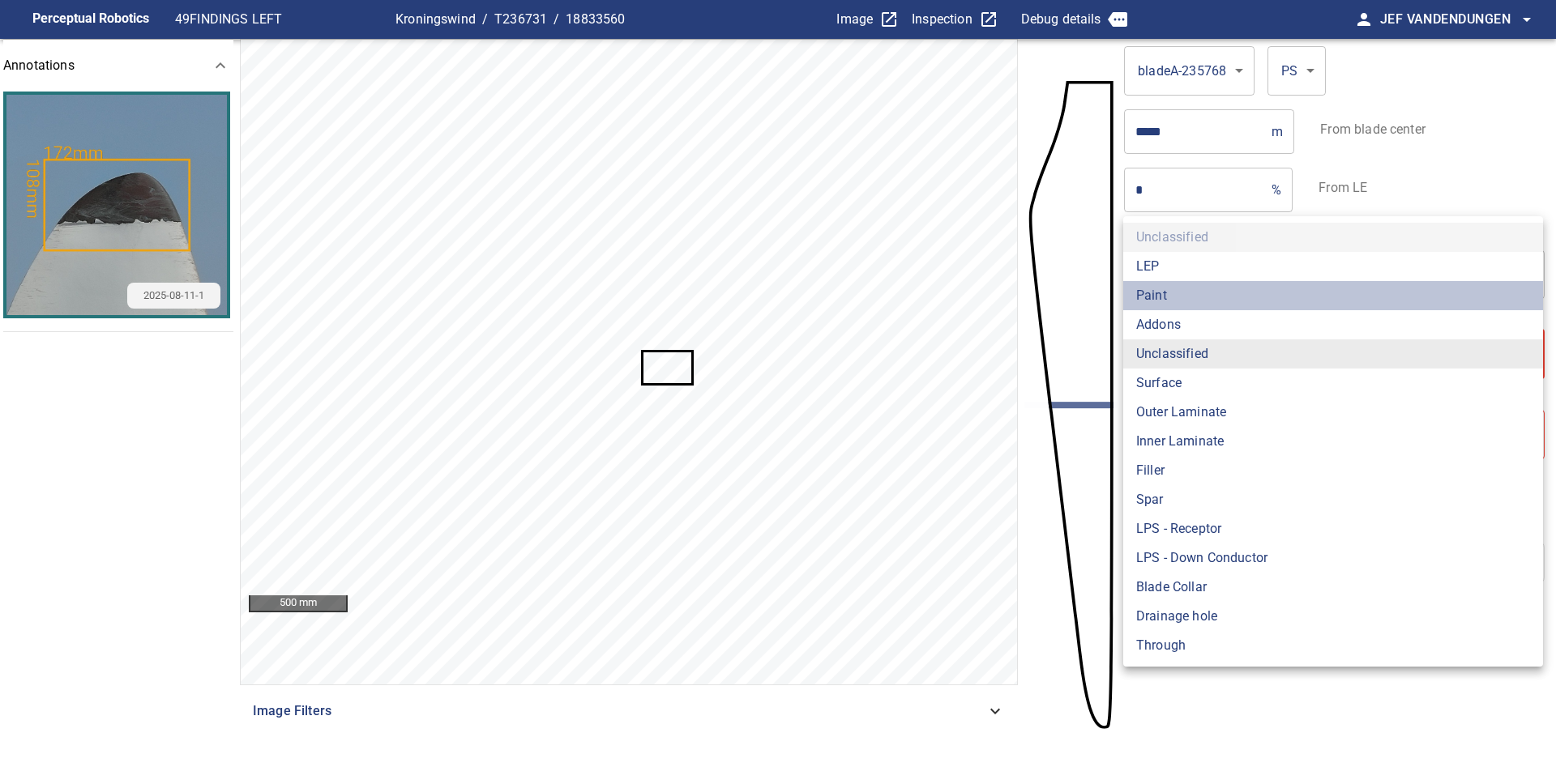
click at [1144, 290] on li "Paint" at bounding box center [1333, 296] width 419 height 29
type input "*****"
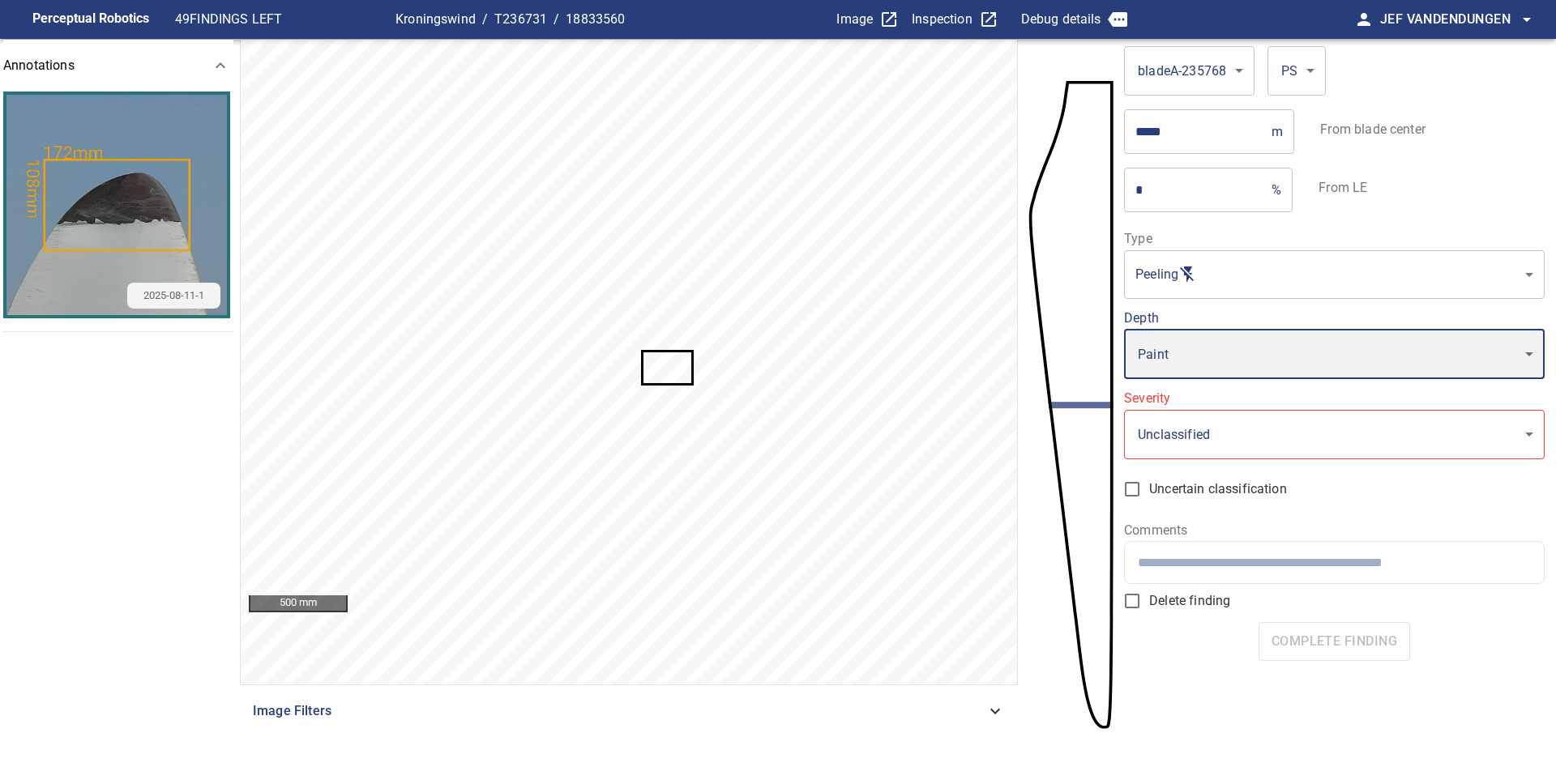
type input "*"
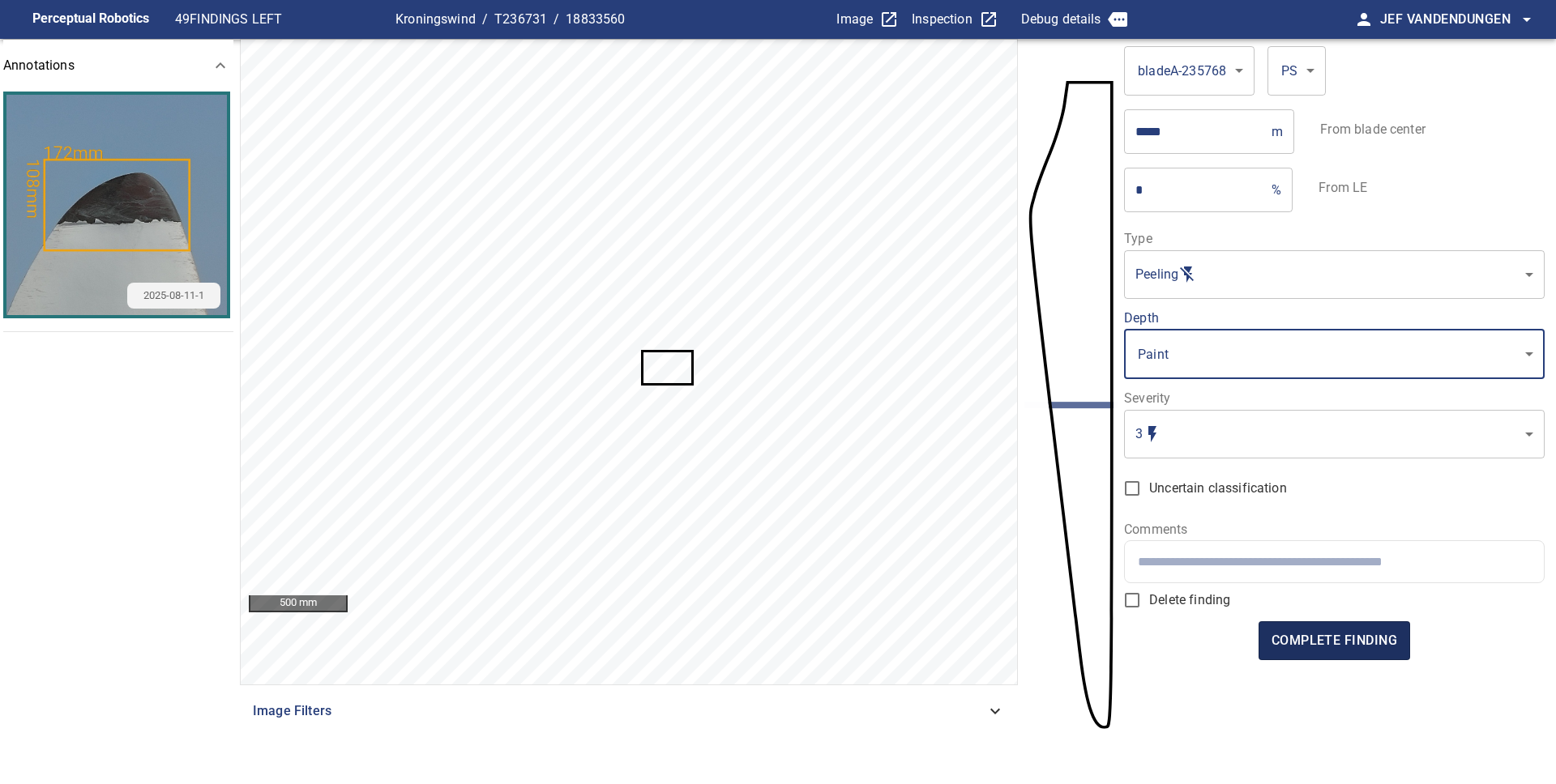
click at [1302, 638] on span "complete finding" at bounding box center [1334, 641] width 125 height 23
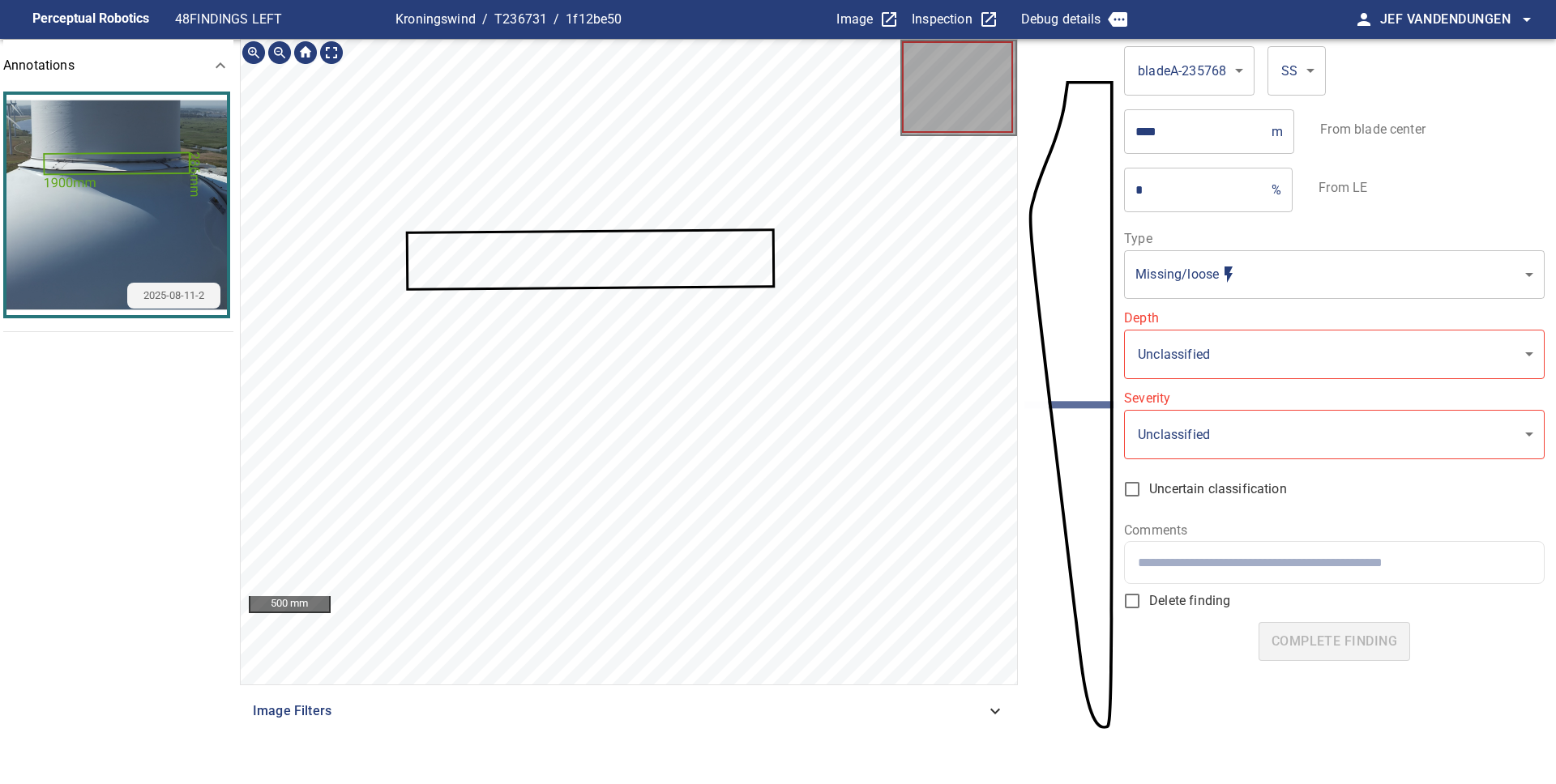
click at [1217, 288] on body "**********" at bounding box center [778, 392] width 1556 height 784
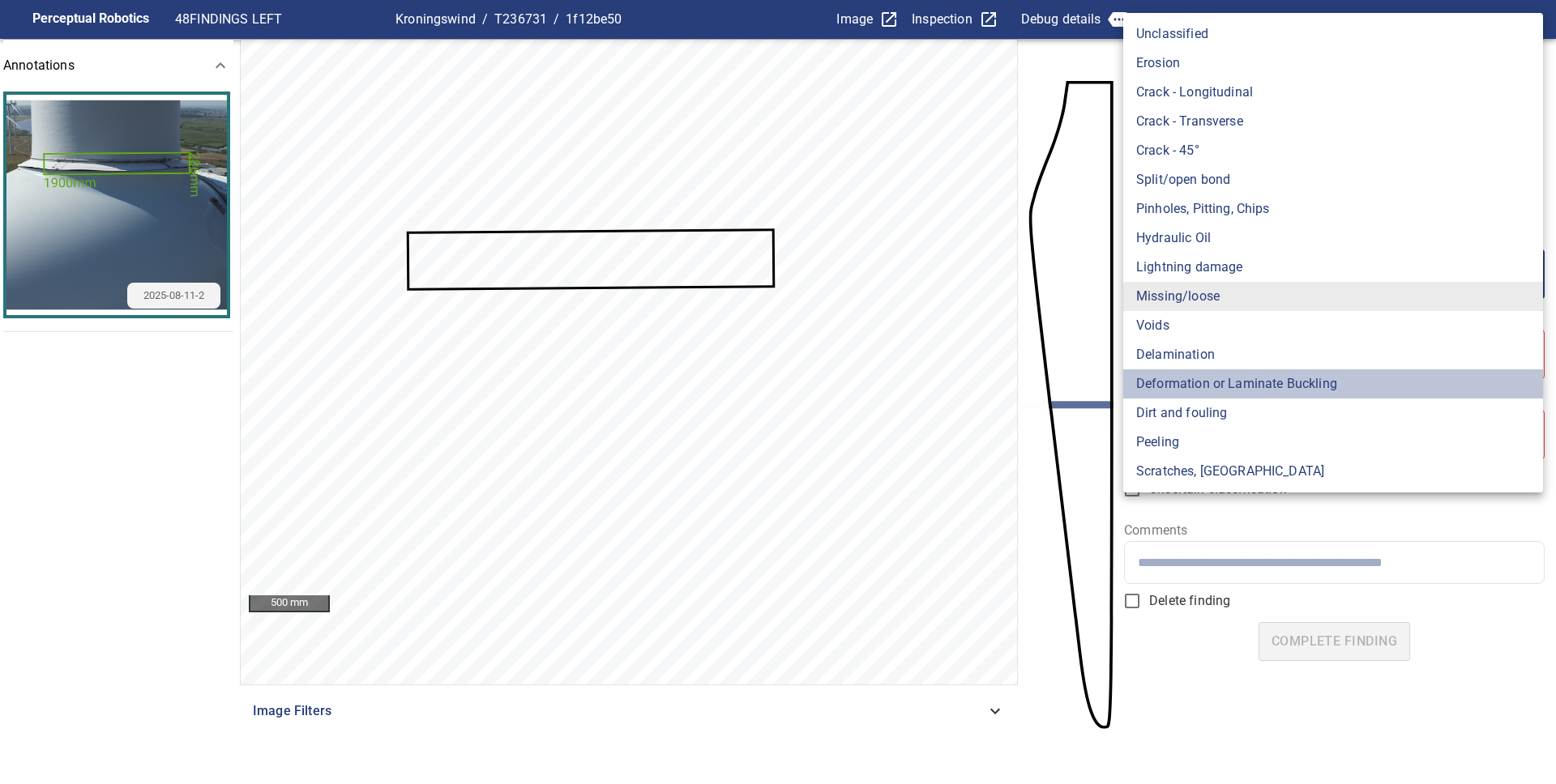
click at [1247, 391] on li "Deformation or Laminate Buckling" at bounding box center [1333, 384] width 419 height 29
type input "**********"
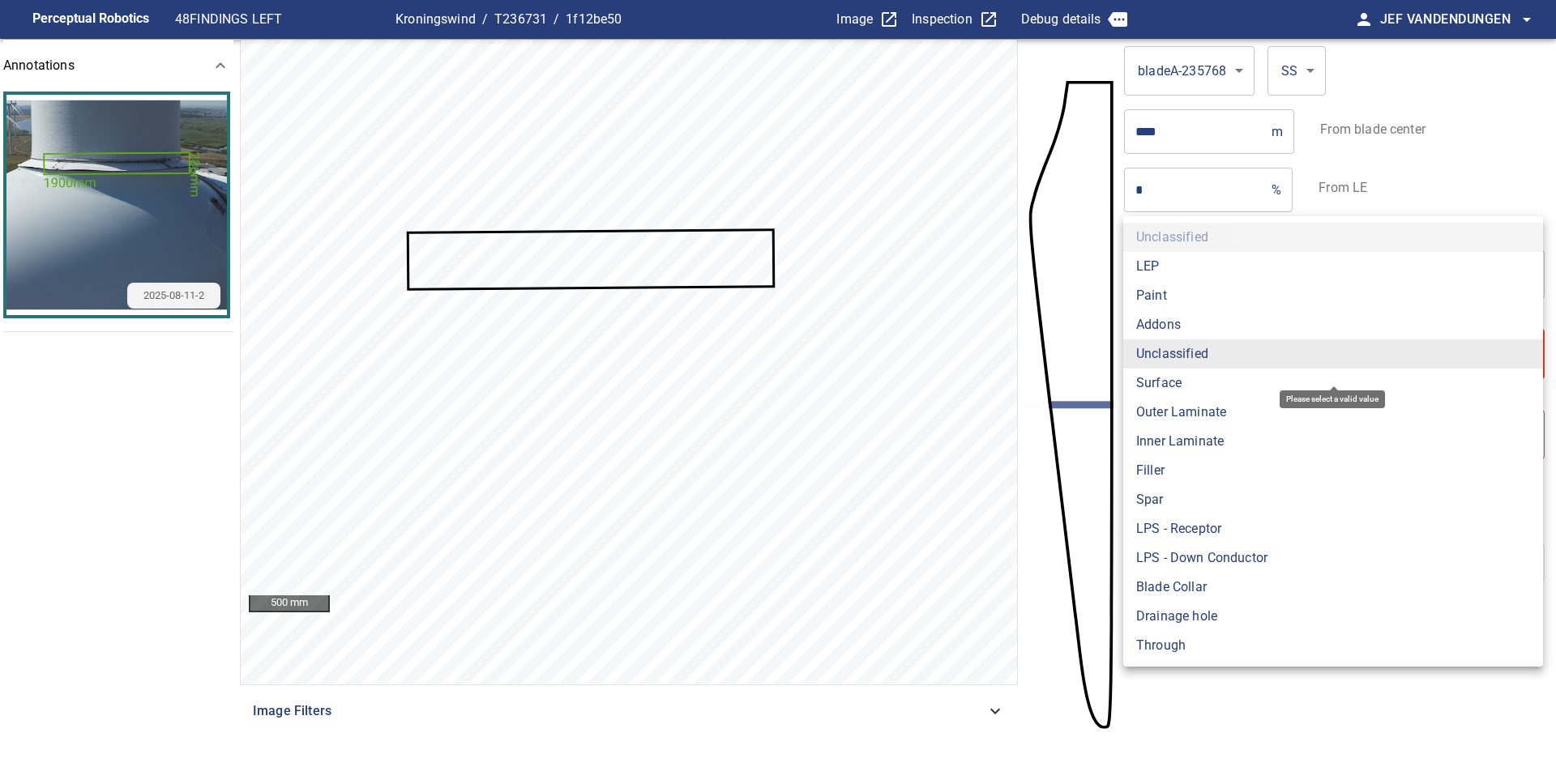
click at [1191, 356] on body "**********" at bounding box center [778, 392] width 1556 height 784
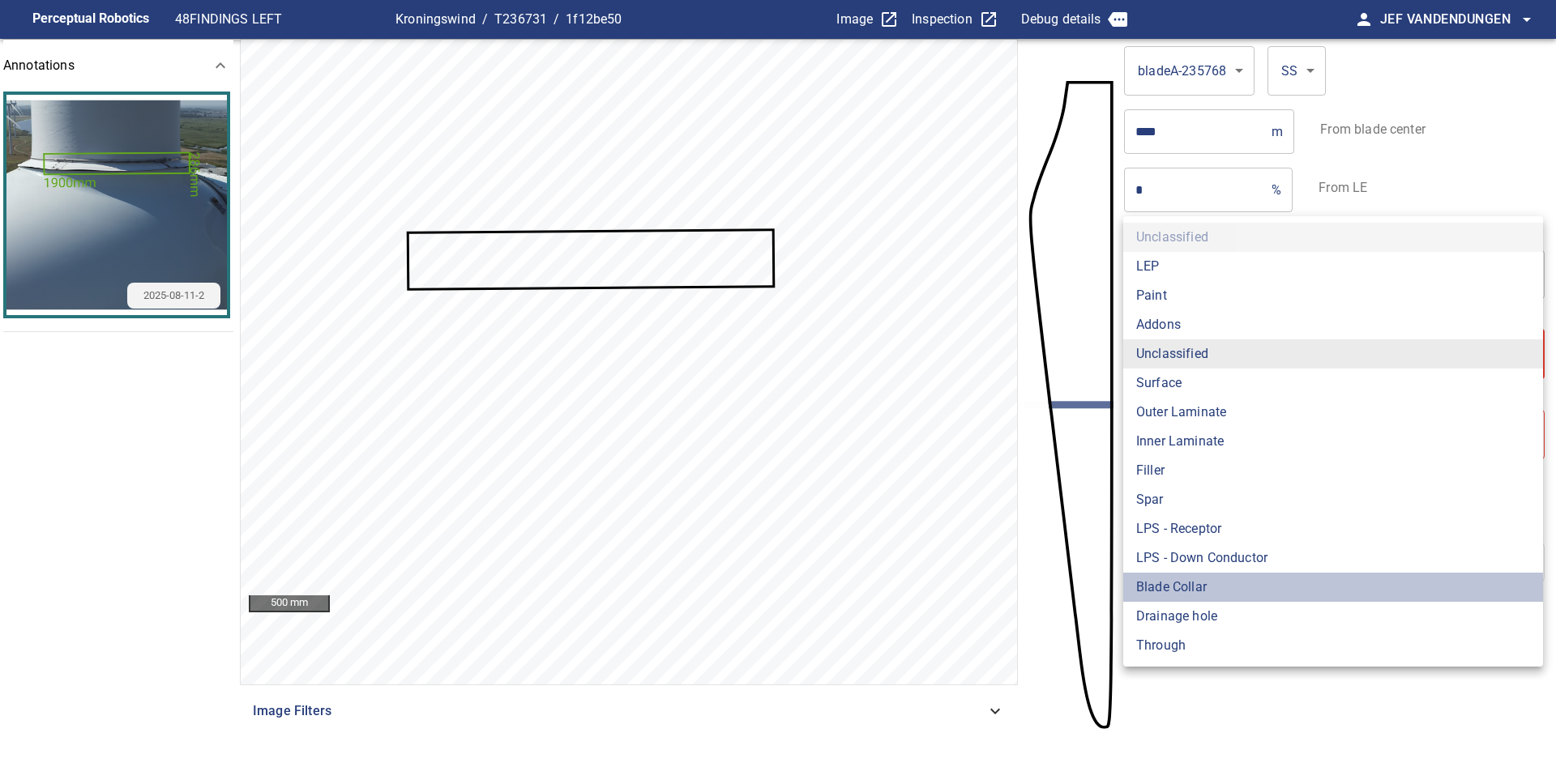
click at [1225, 598] on li "Blade Collar" at bounding box center [1333, 587] width 419 height 29
type input "**********"
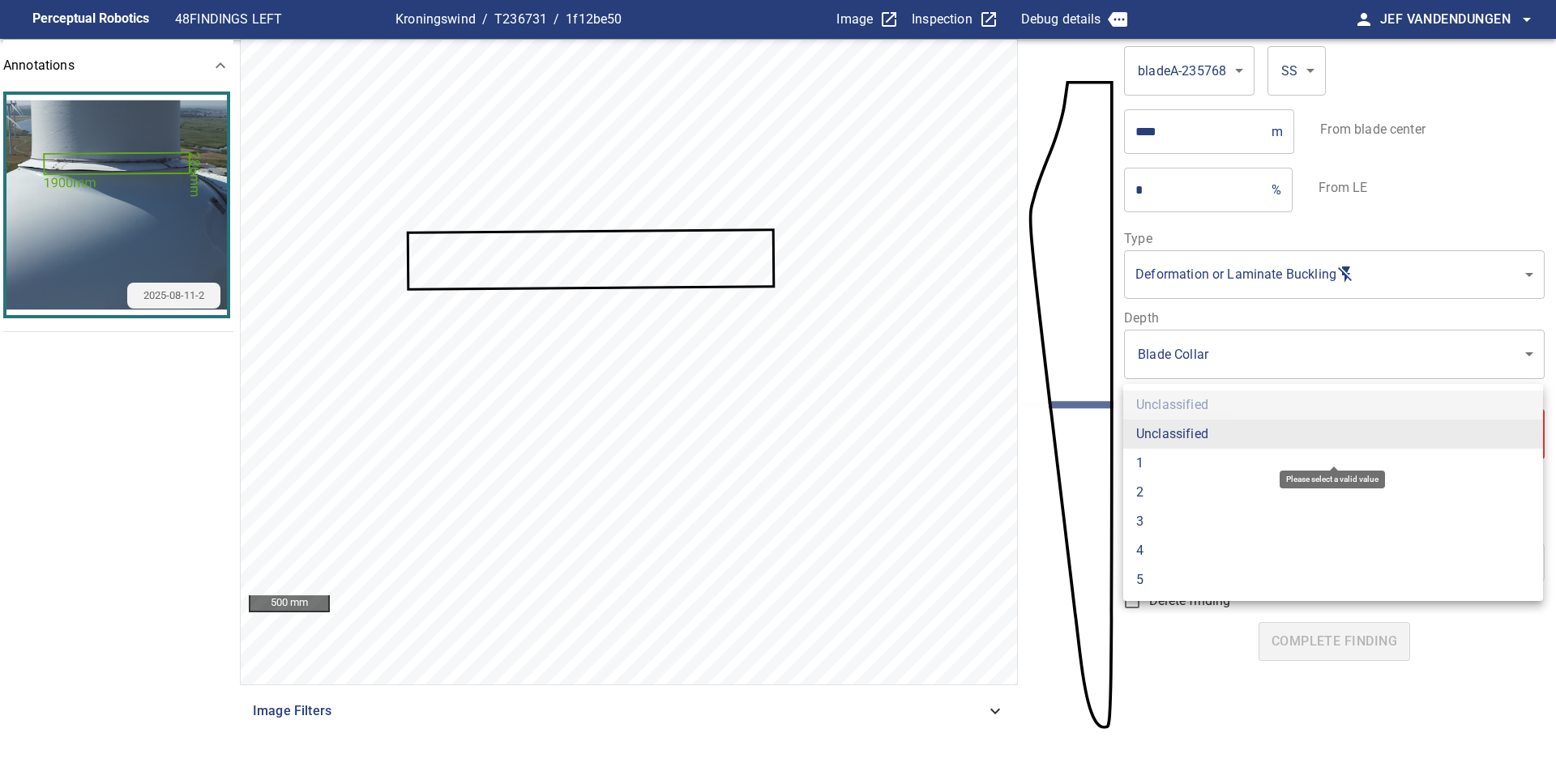
click at [1247, 432] on body "**********" at bounding box center [778, 392] width 1556 height 784
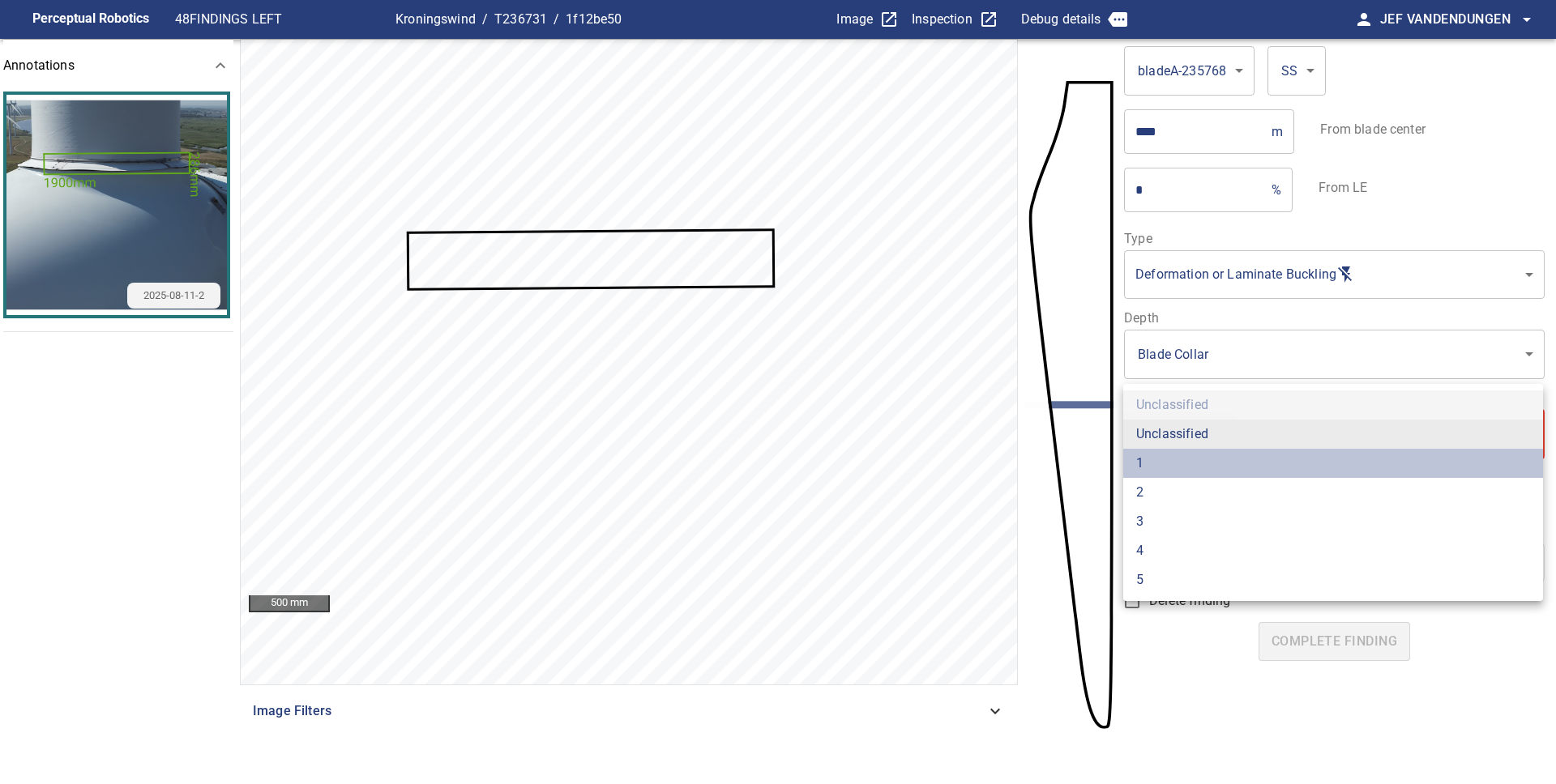
click at [1230, 450] on li "1" at bounding box center [1333, 463] width 419 height 29
type input "*"
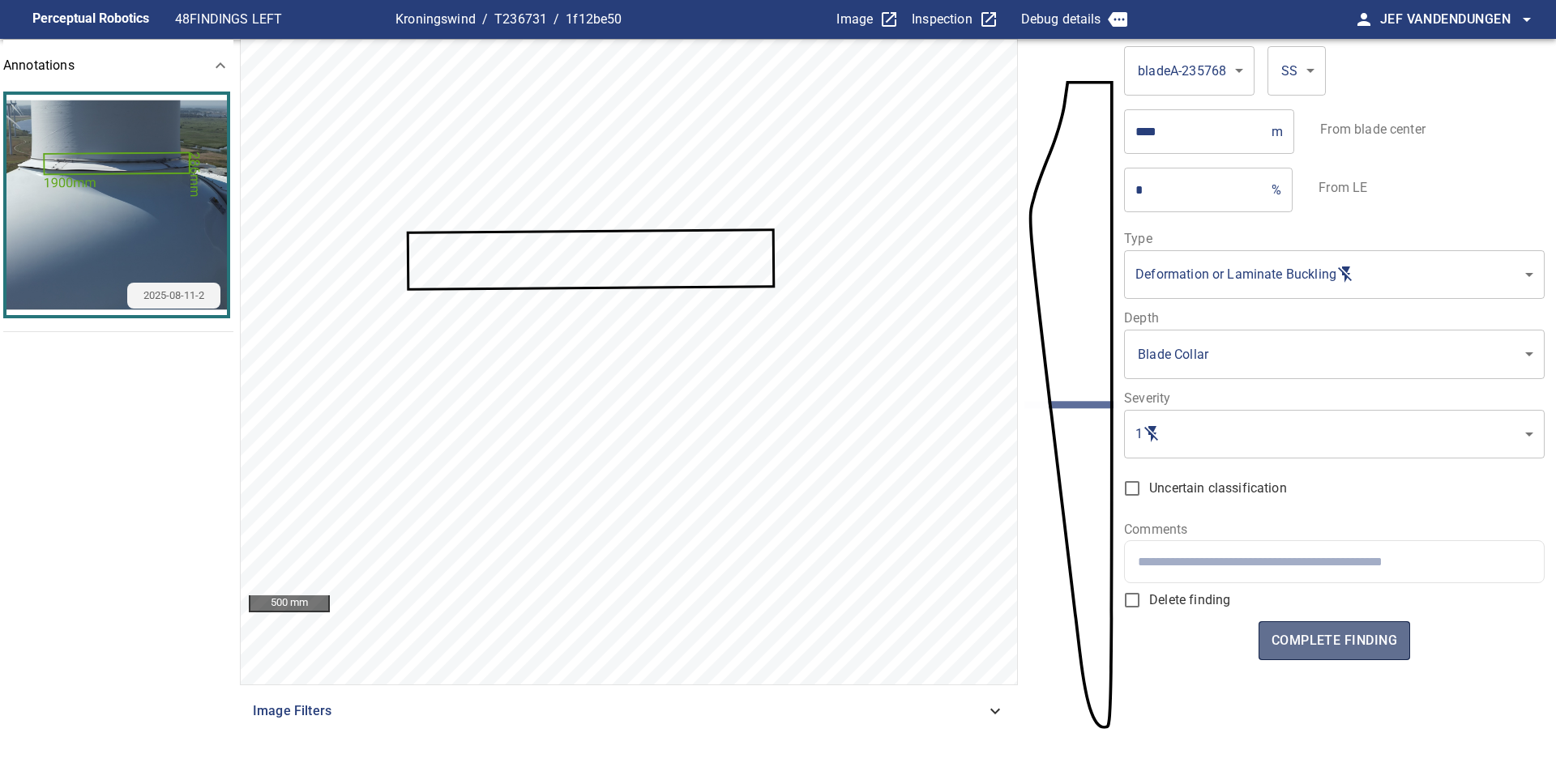
click at [1352, 628] on button "complete finding" at bounding box center [1334, 640] width 151 height 39
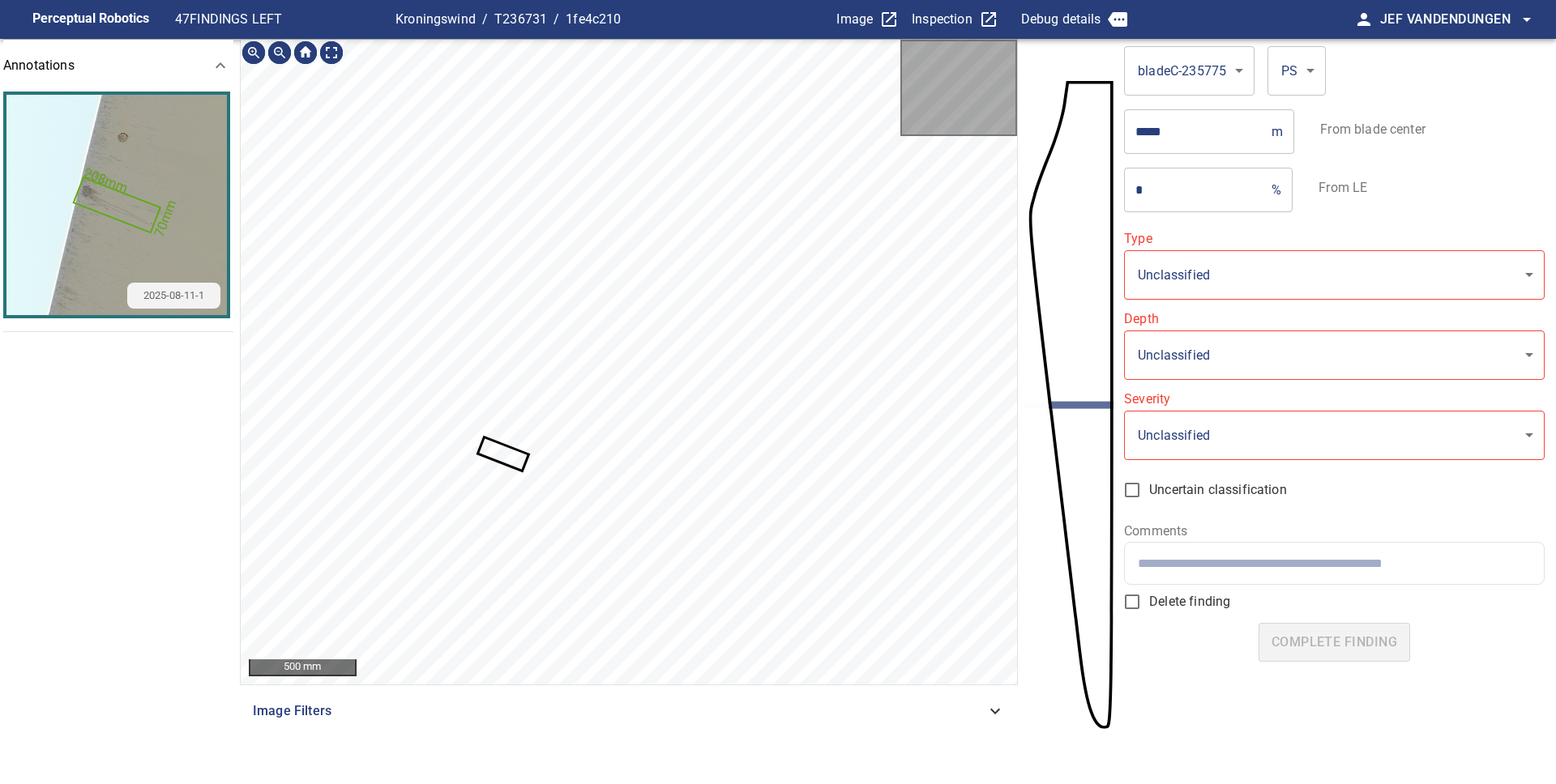
type input "**********"
click at [503, 456] on icon at bounding box center [504, 455] width 48 height 31
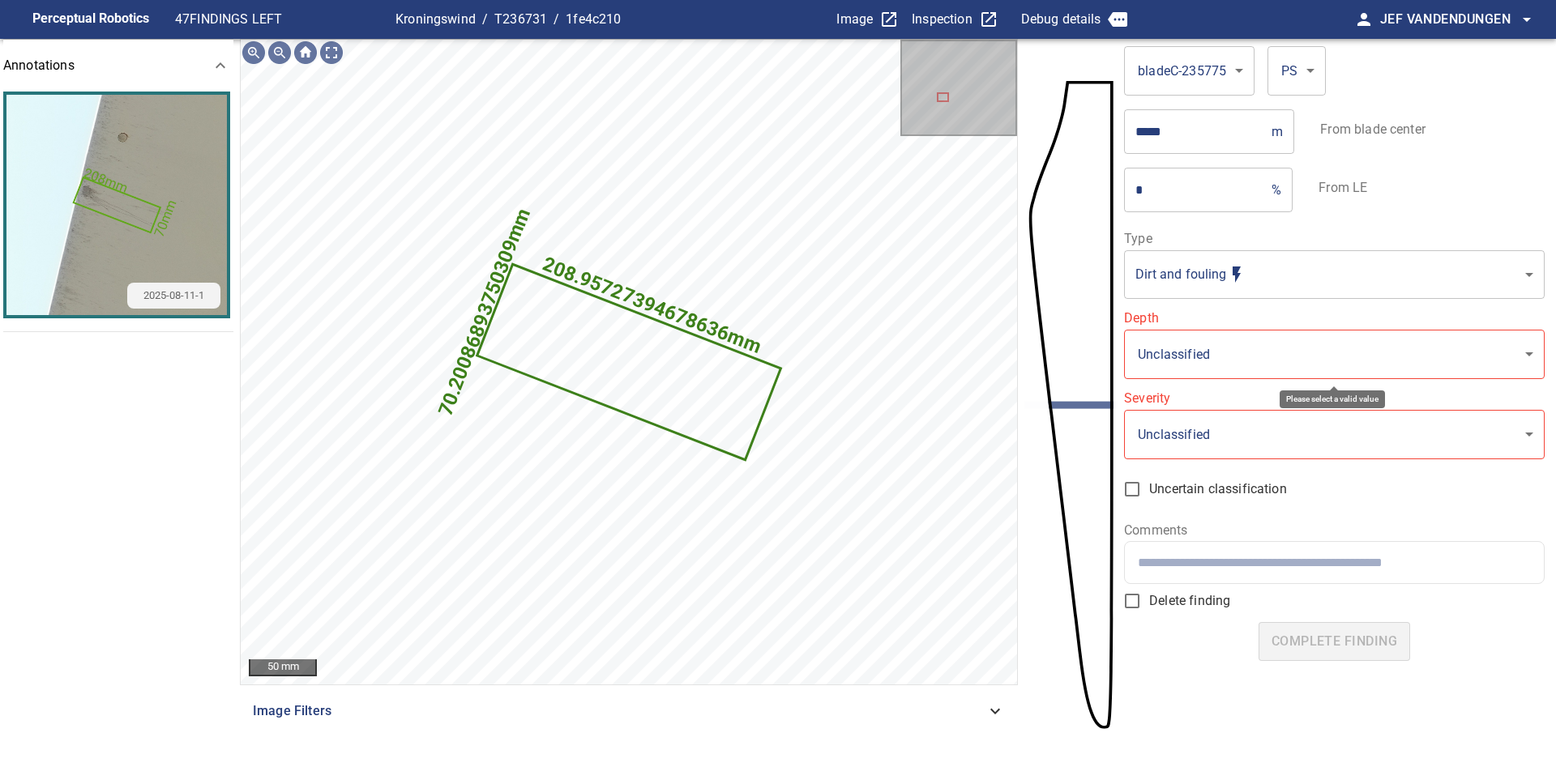
click at [1167, 351] on body "**********" at bounding box center [778, 392] width 1556 height 784
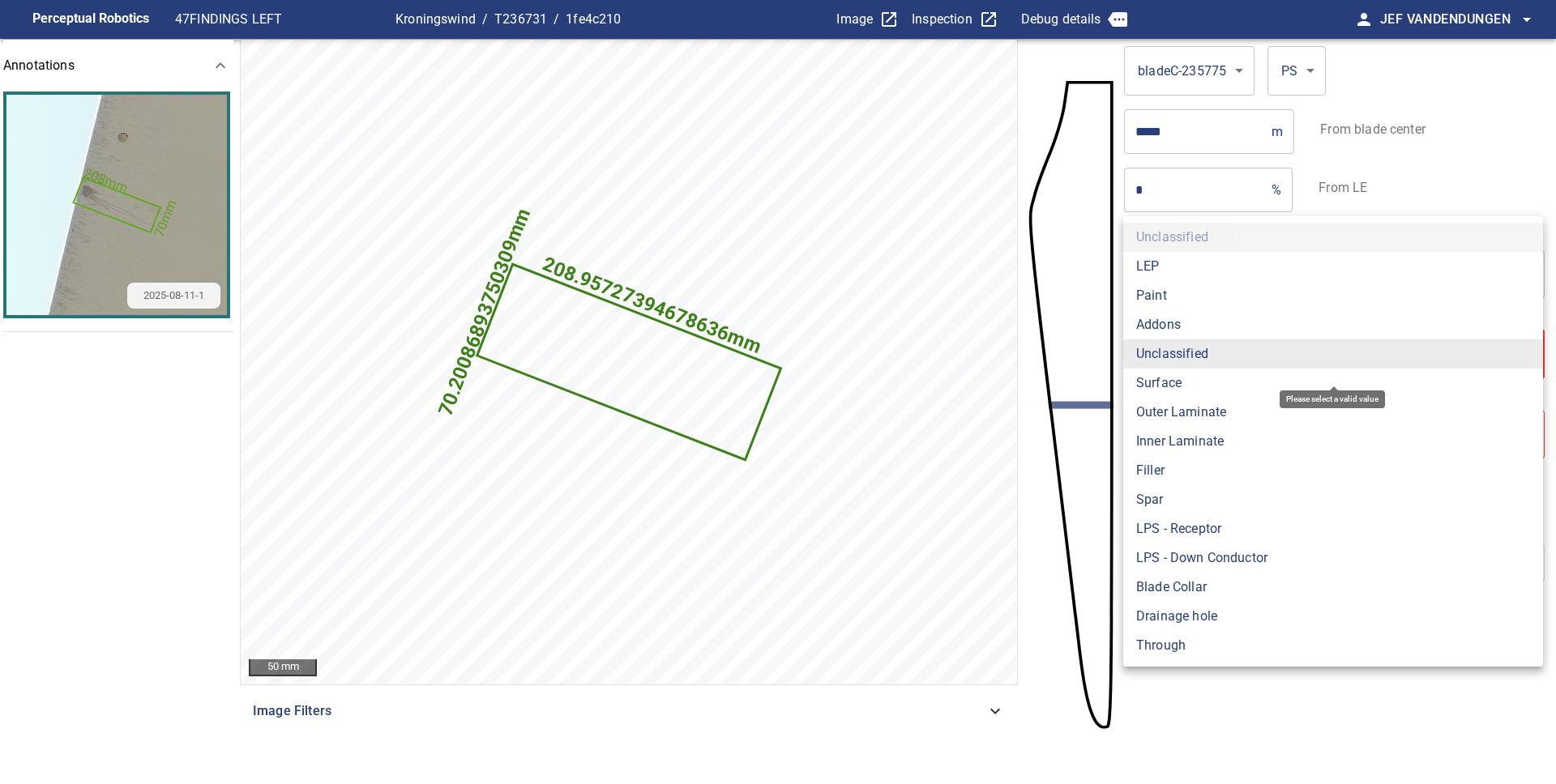
click at [1187, 377] on li "Surface" at bounding box center [1333, 383] width 419 height 29
type input "*******"
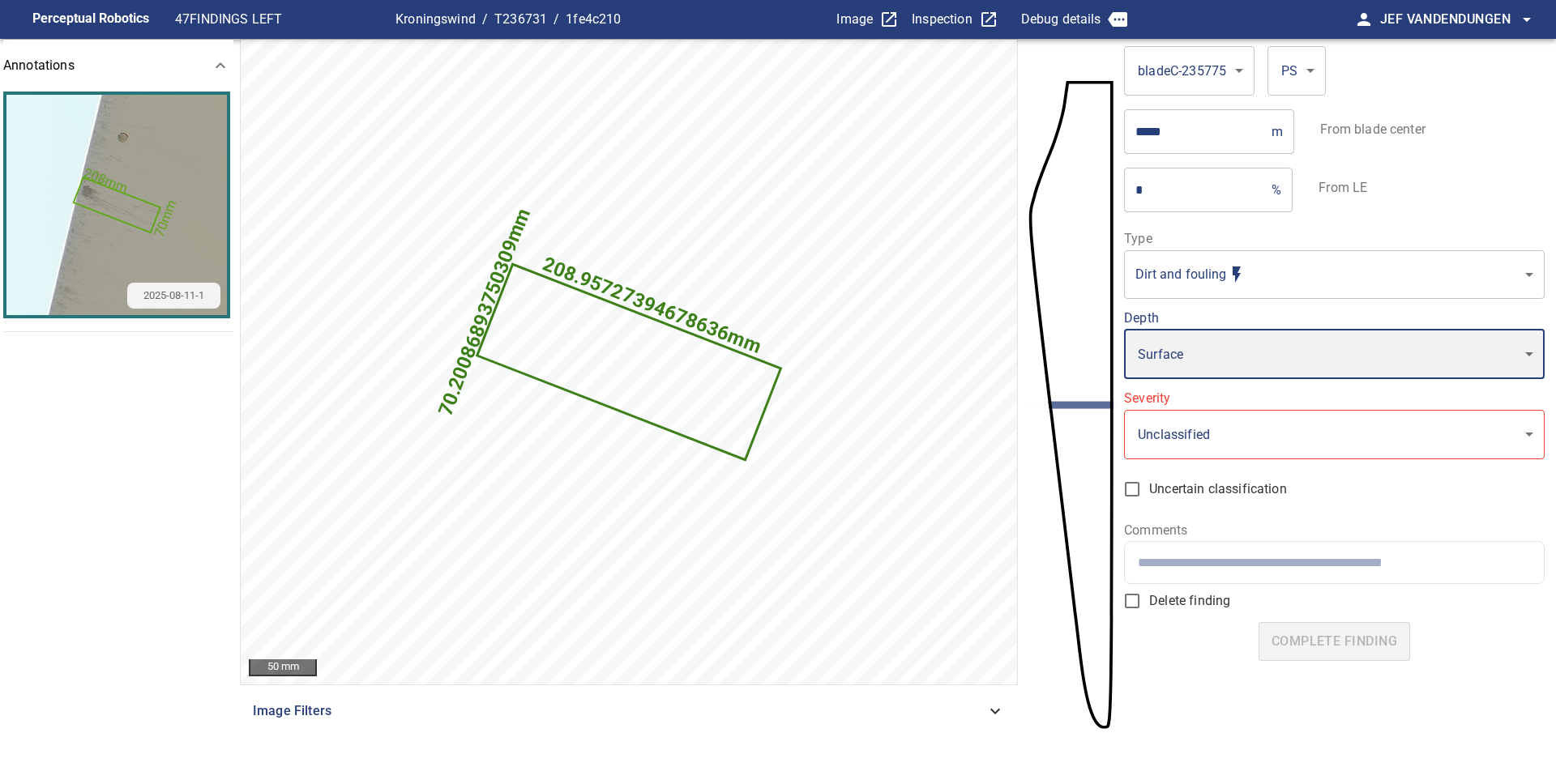
type input "*"
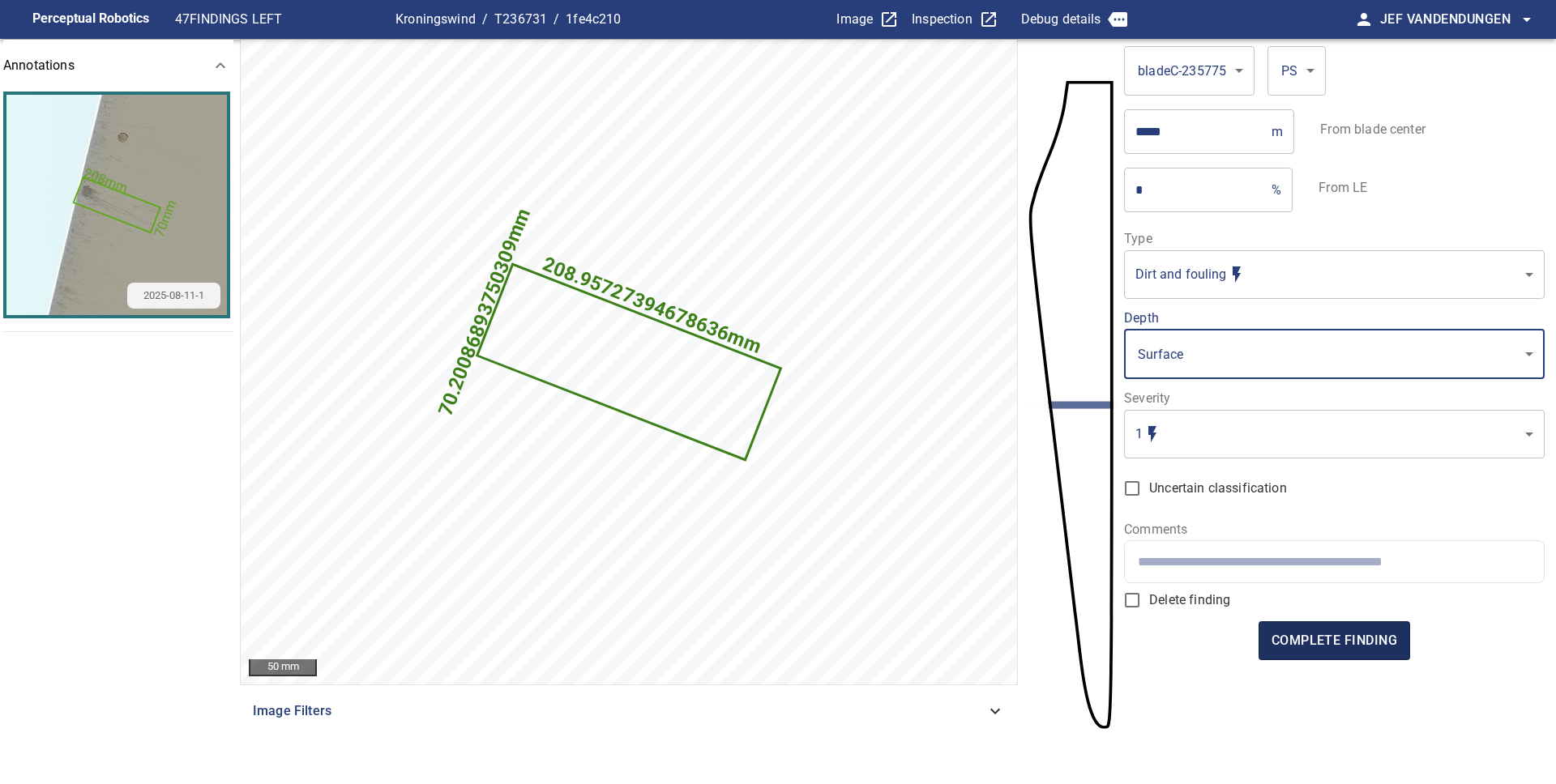
click at [1357, 635] on span "complete finding" at bounding box center [1334, 641] width 125 height 23
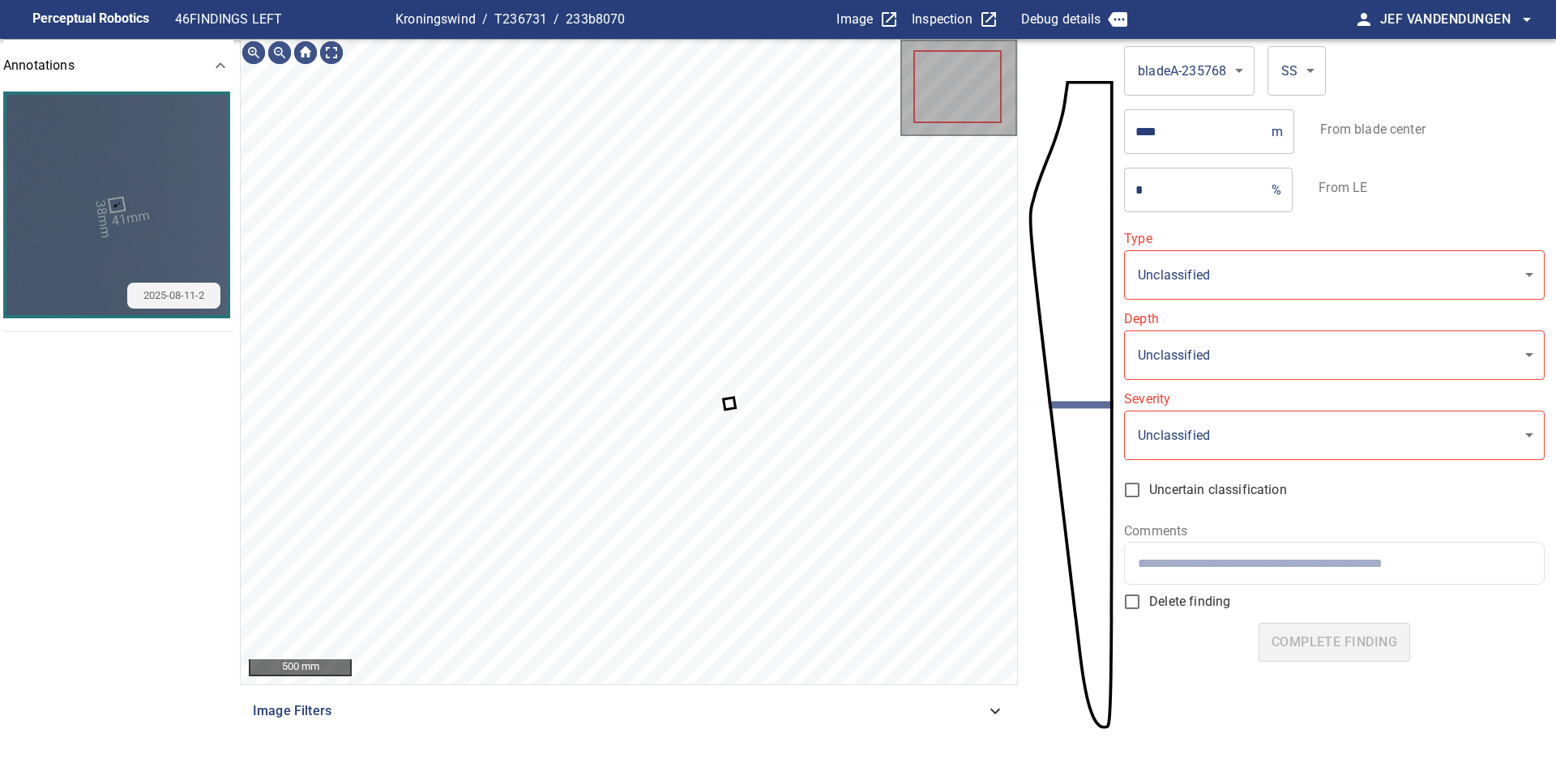
type input "**********"
click at [730, 404] on icon at bounding box center [730, 403] width 10 height 9
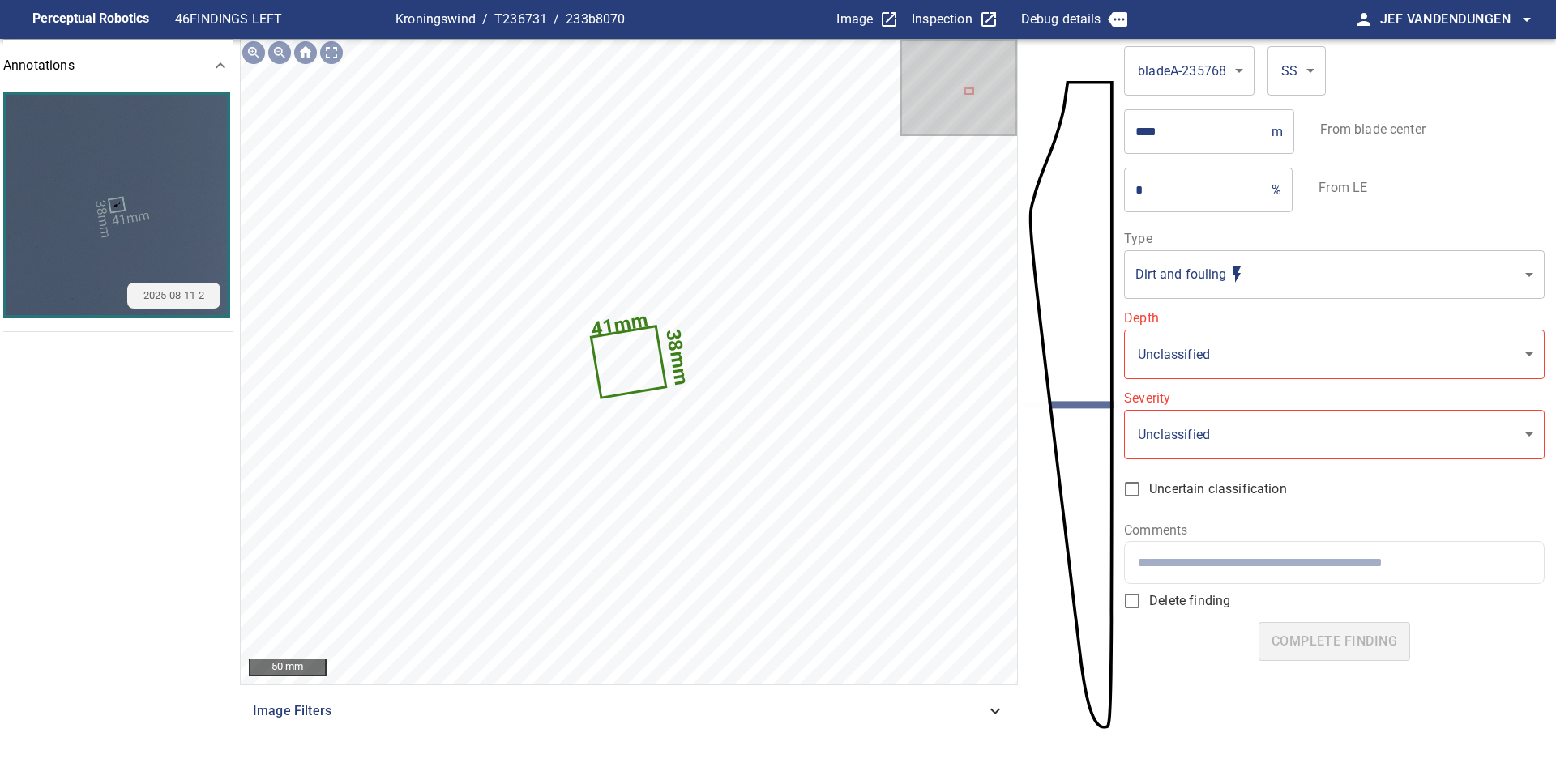
click at [1156, 598] on span "Delete finding" at bounding box center [1189, 601] width 81 height 19
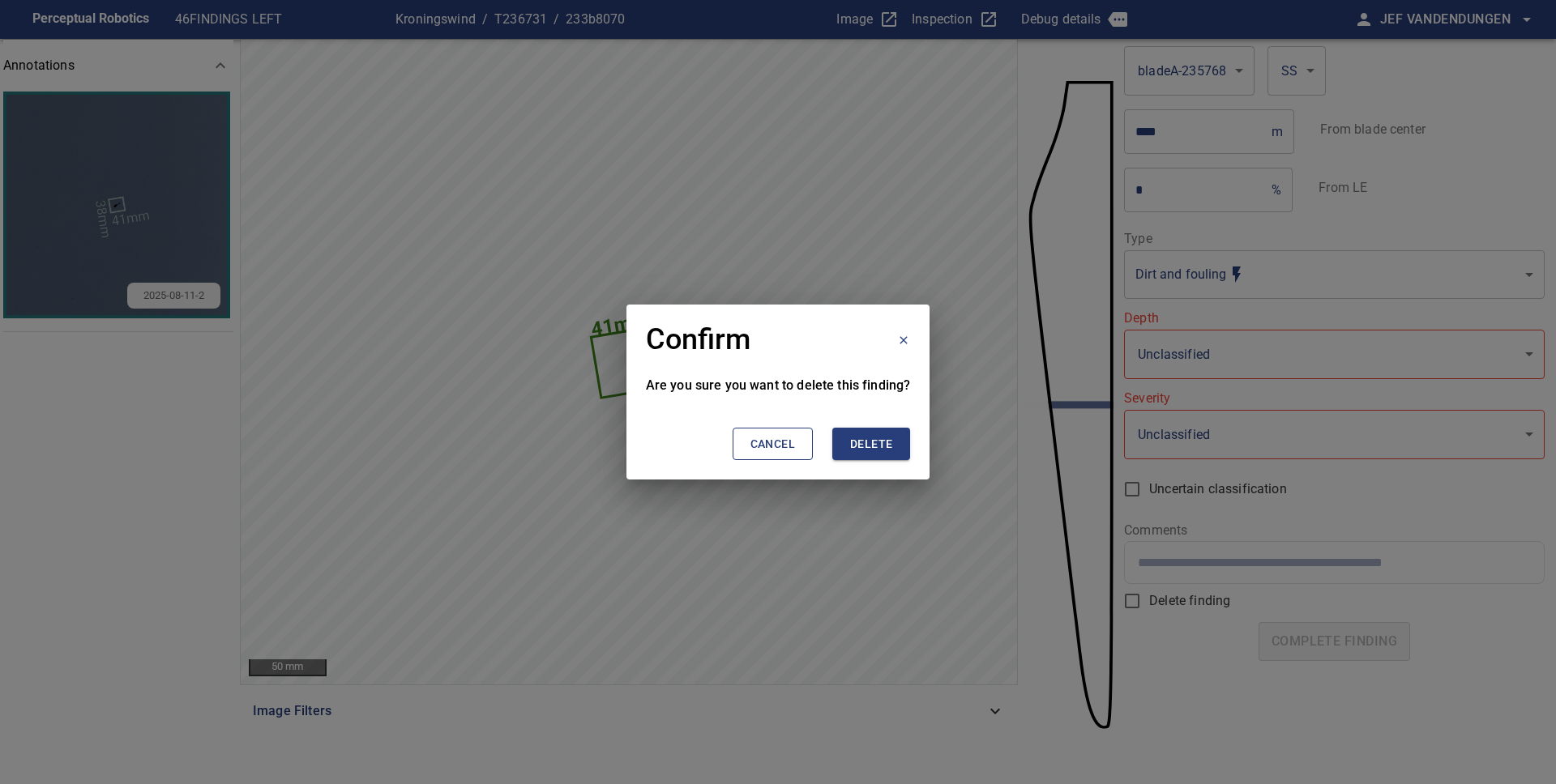
click at [895, 450] on button "Delete" at bounding box center [870, 444] width 78 height 34
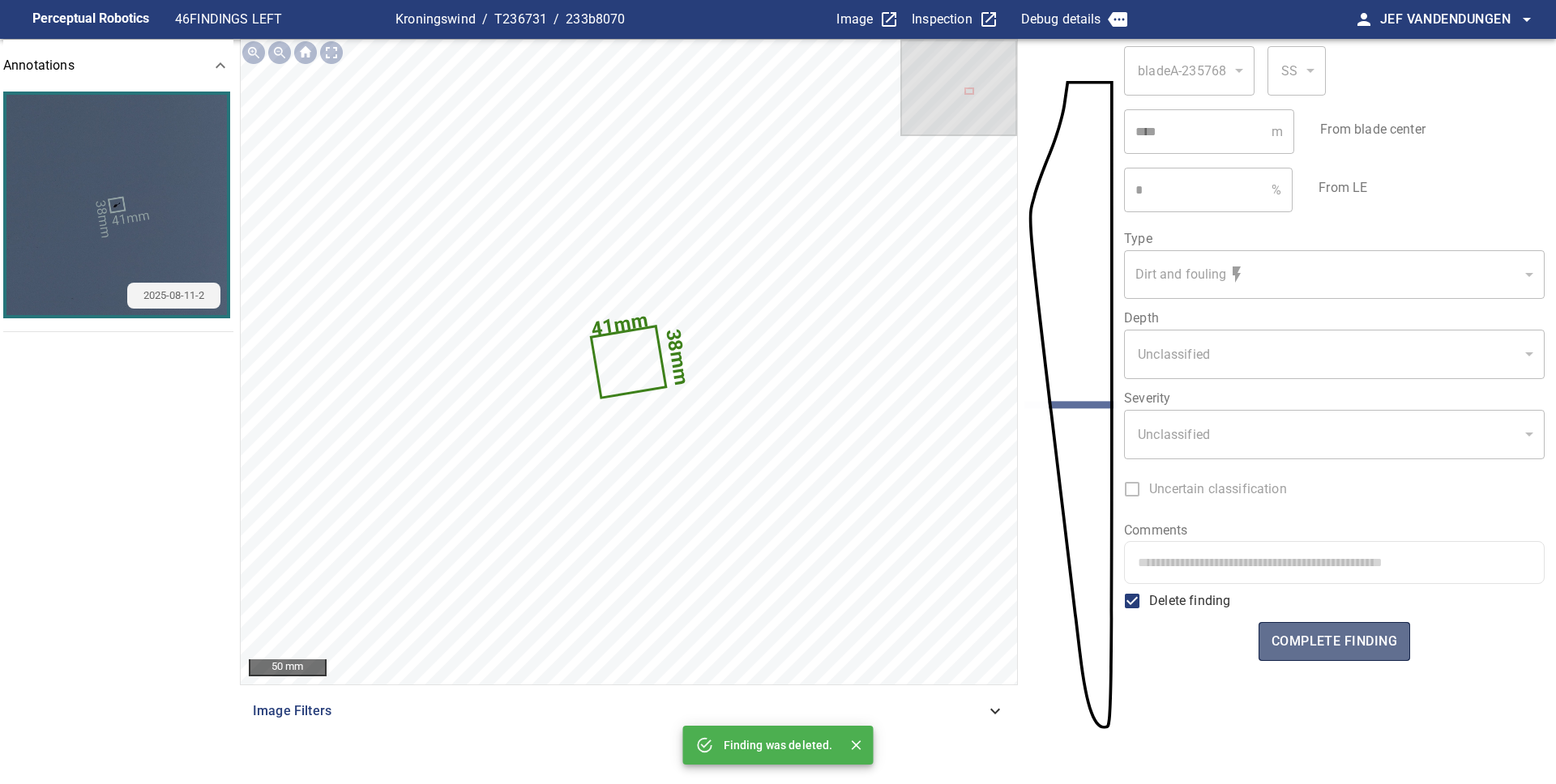
click at [1347, 641] on span "complete finding" at bounding box center [1334, 641] width 125 height 23
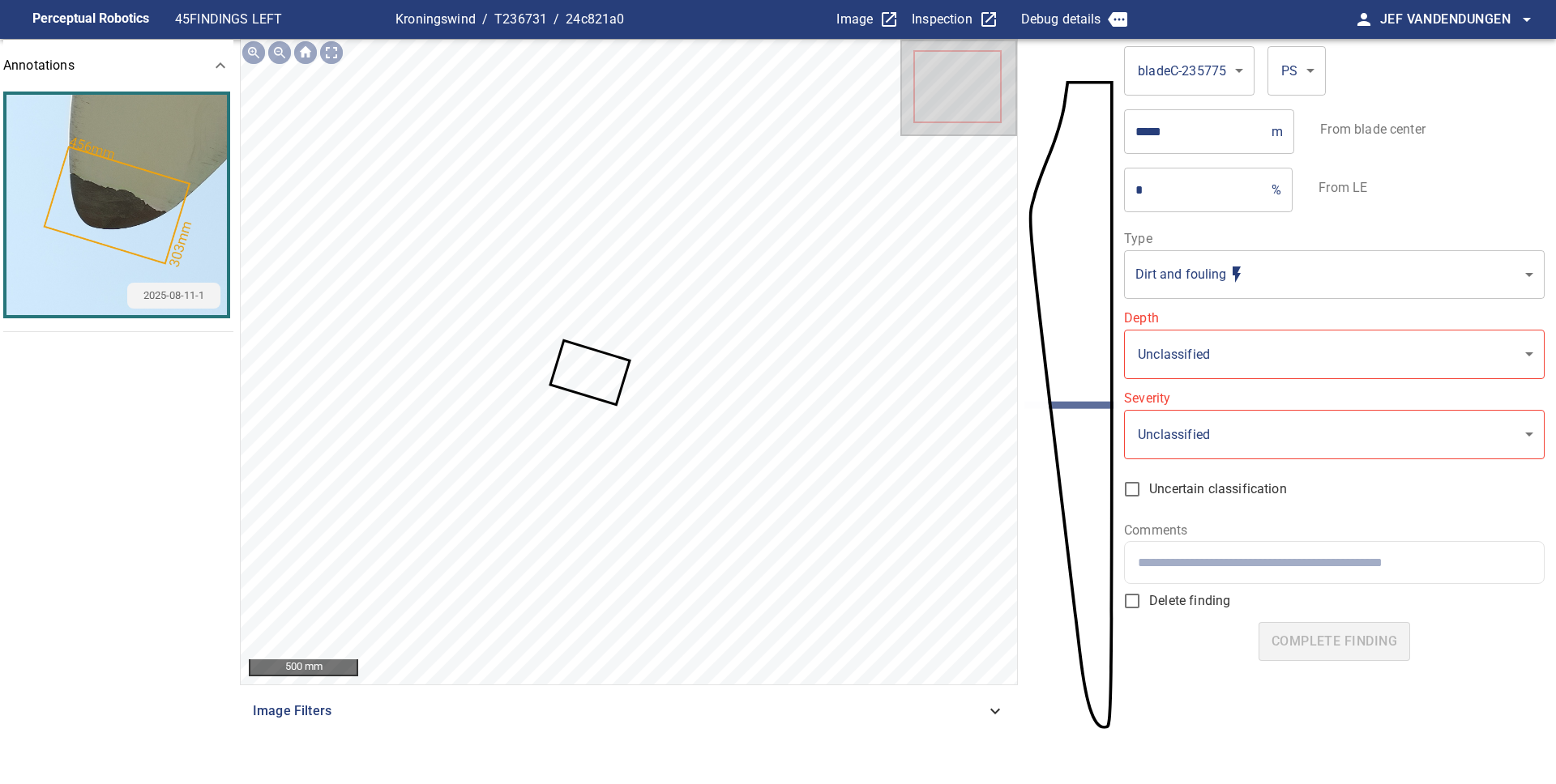
click at [567, 364] on icon at bounding box center [590, 372] width 77 height 61
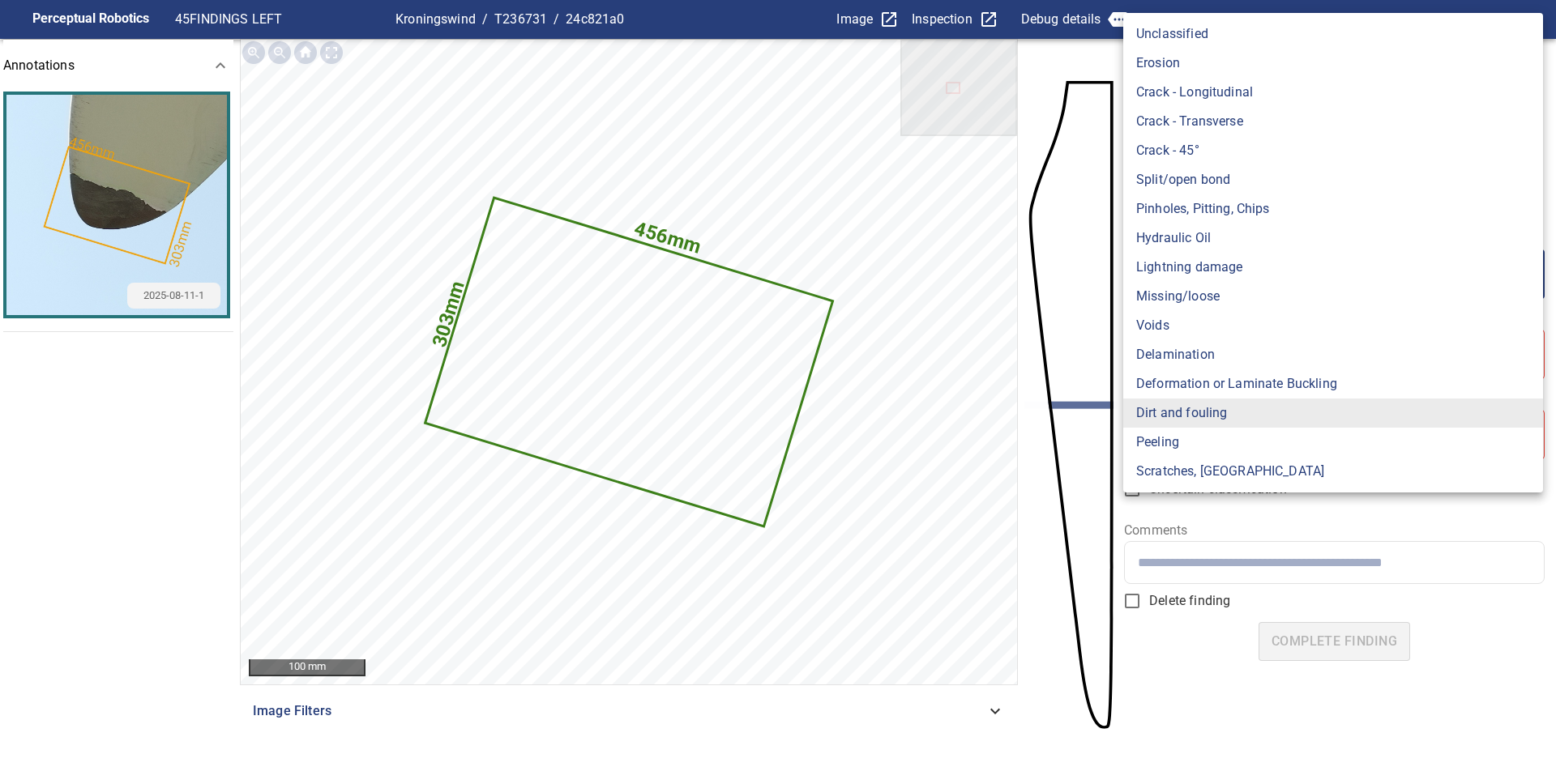
click at [1227, 289] on body "**********" at bounding box center [778, 392] width 1556 height 784
click at [1189, 446] on li "Peeling" at bounding box center [1333, 442] width 419 height 29
type input "*******"
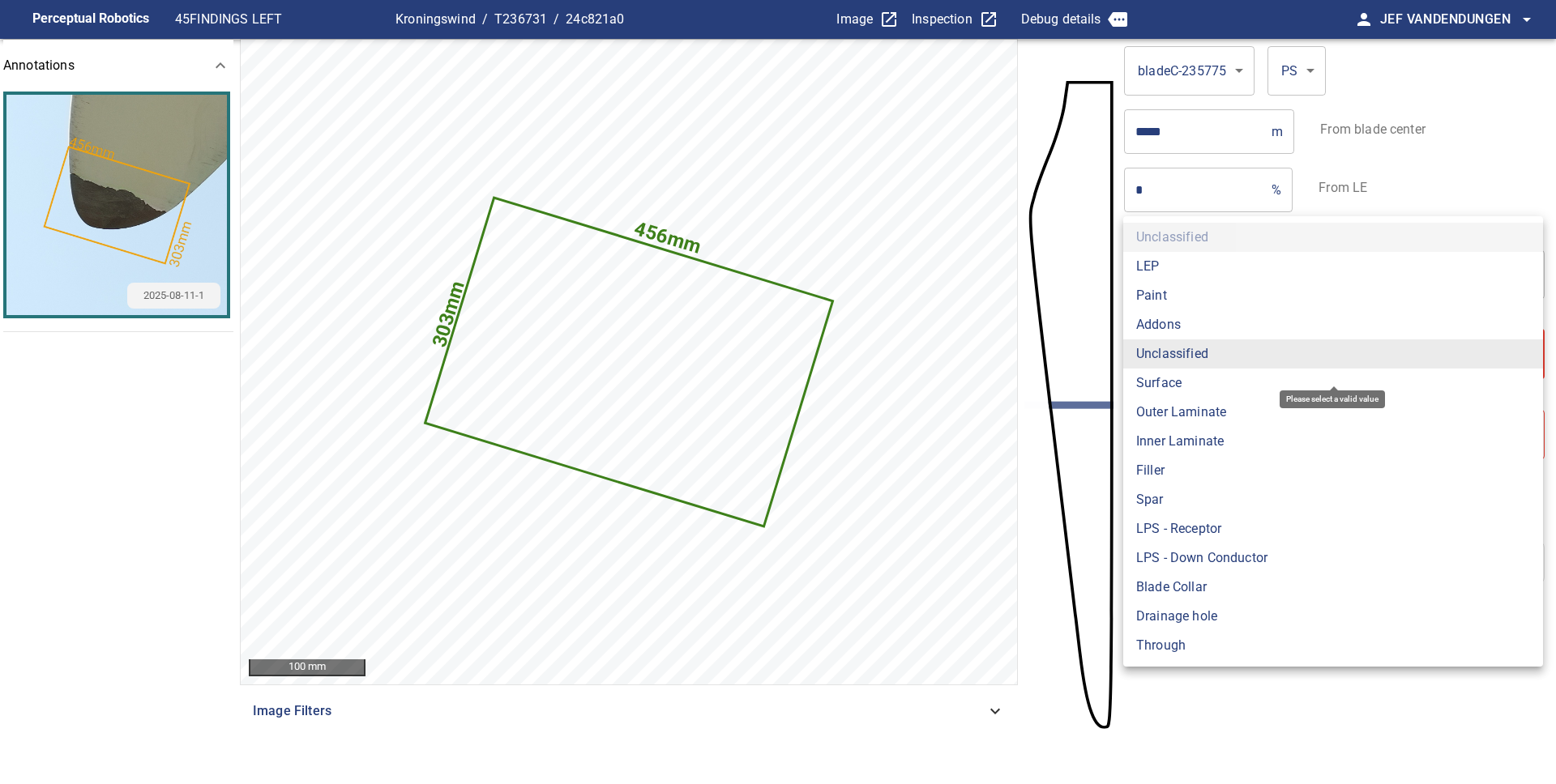
click at [1199, 358] on body "**********" at bounding box center [778, 392] width 1556 height 784
click at [1173, 301] on li "Paint" at bounding box center [1333, 296] width 419 height 29
type input "*****"
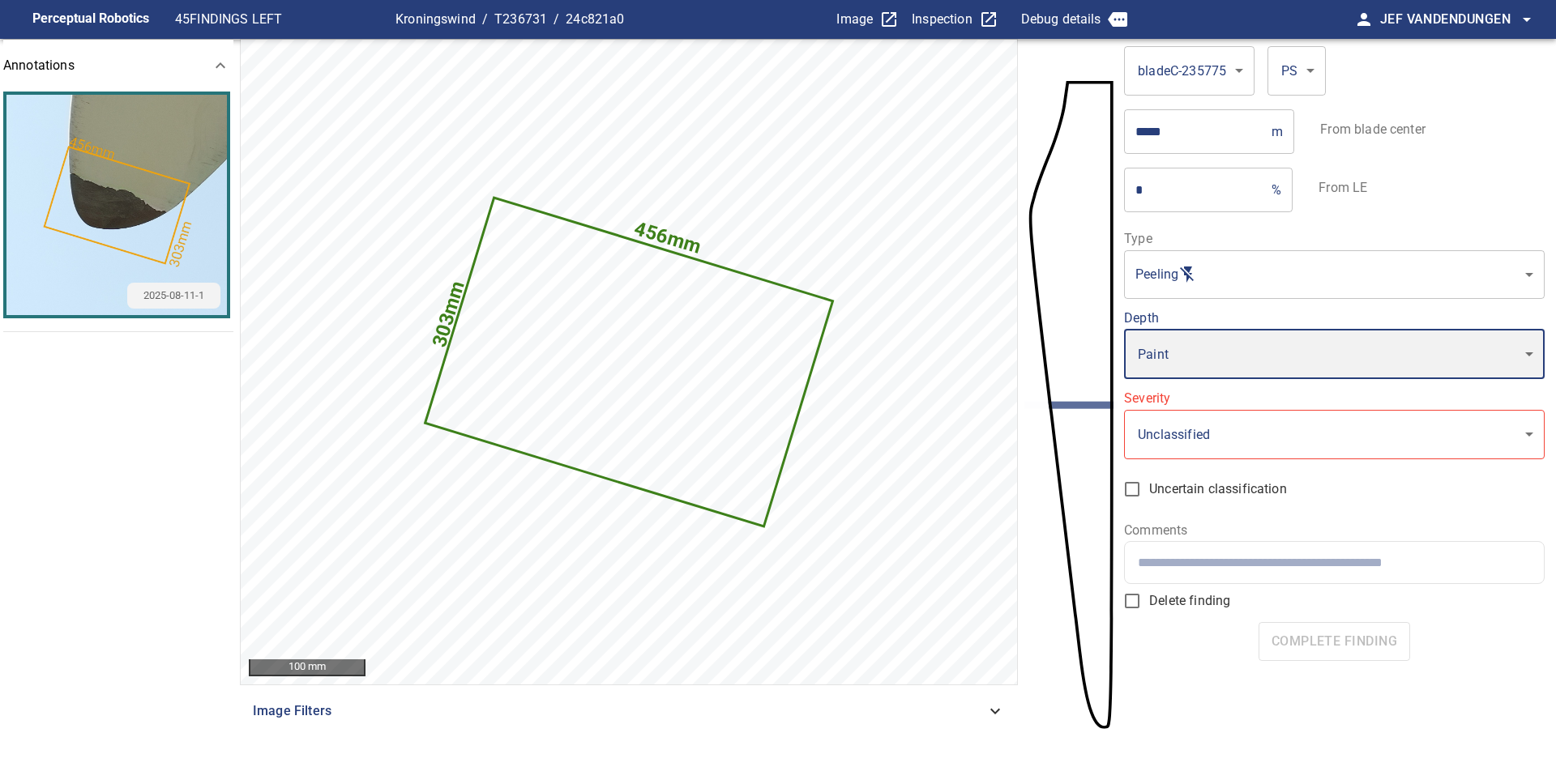
type input "*"
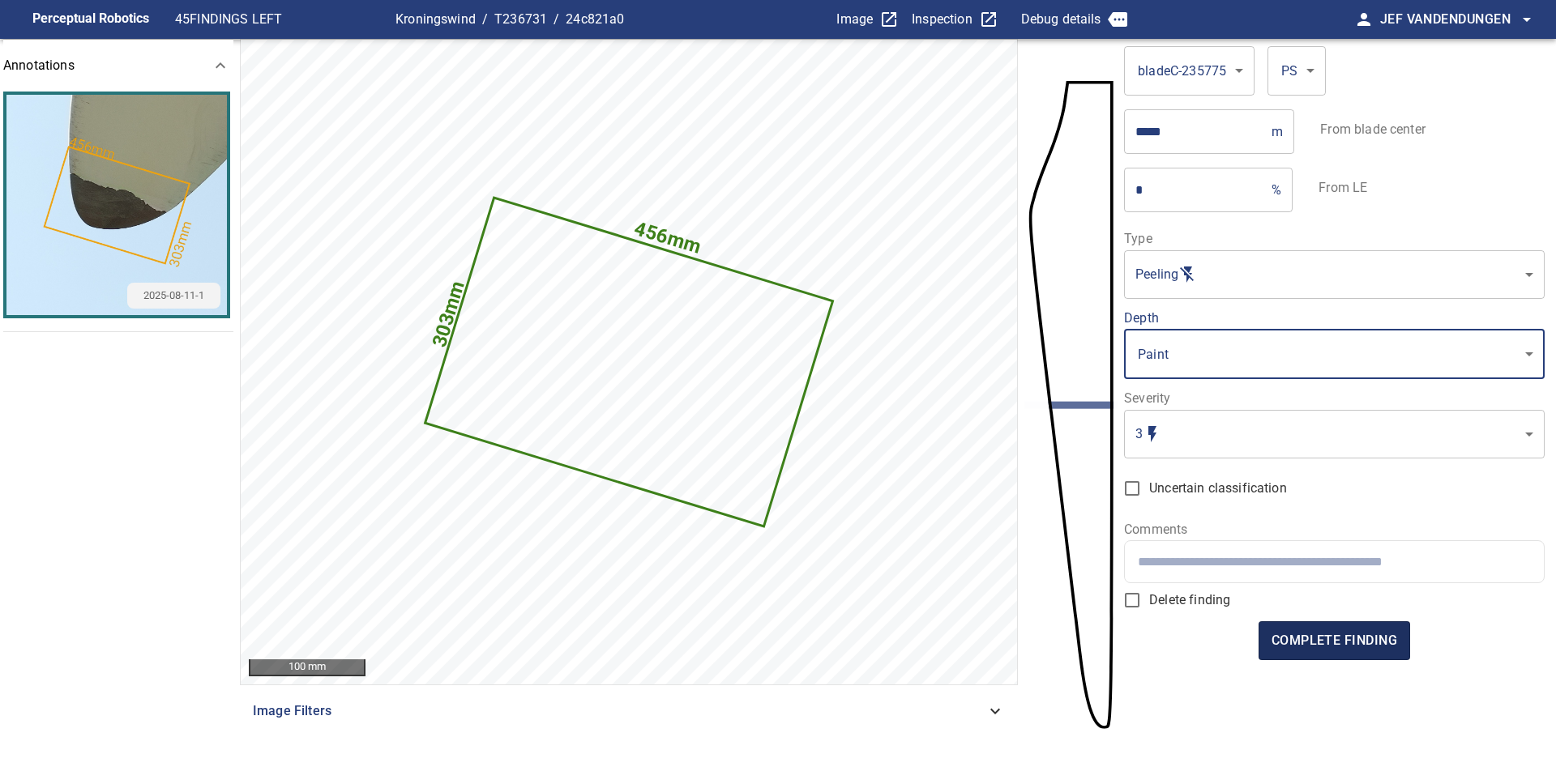
click at [1332, 647] on span "complete finding" at bounding box center [1334, 641] width 125 height 23
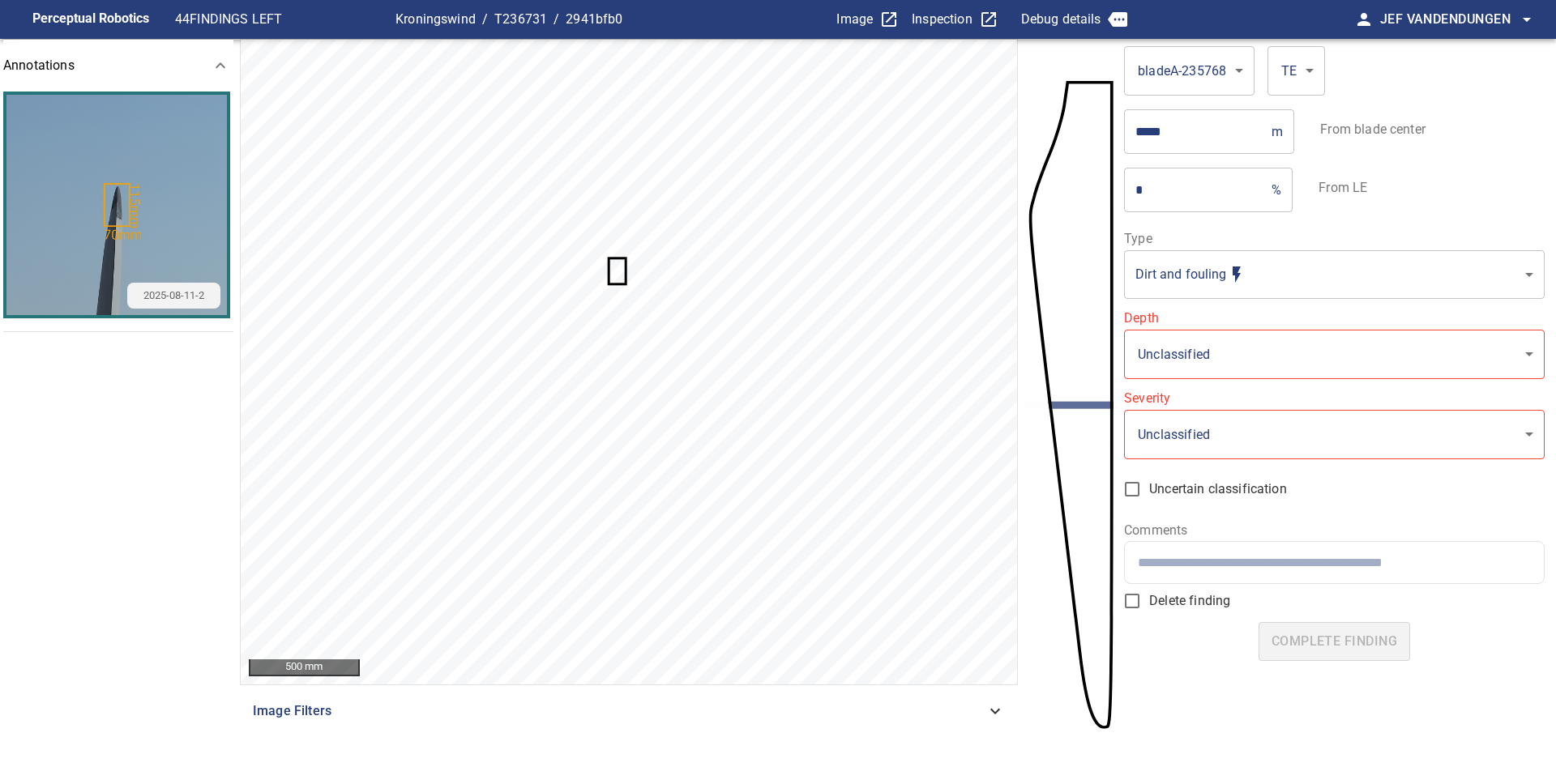
click at [620, 266] on icon at bounding box center [617, 271] width 14 height 24
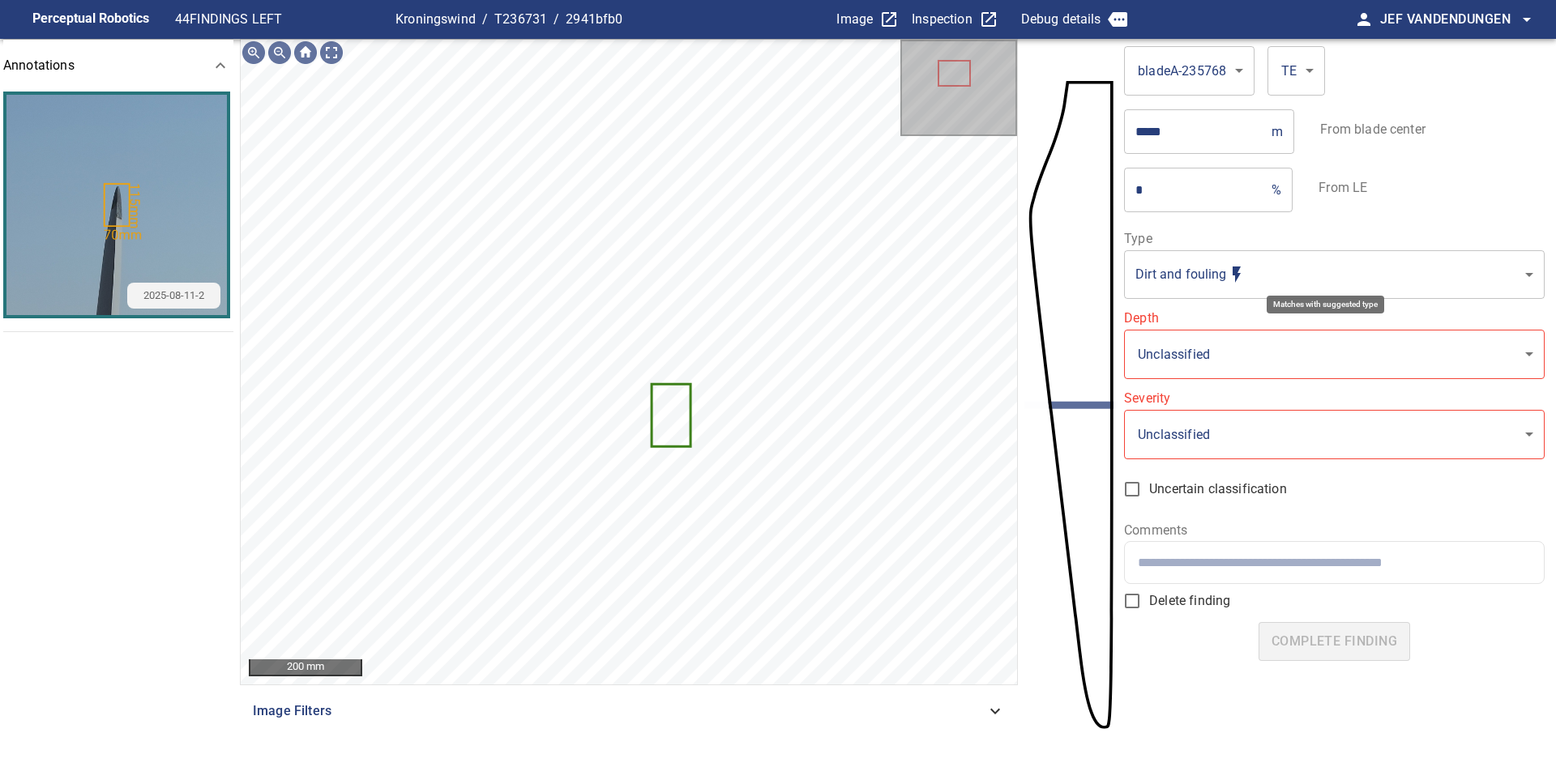
click at [1200, 279] on body "**********" at bounding box center [778, 392] width 1556 height 784
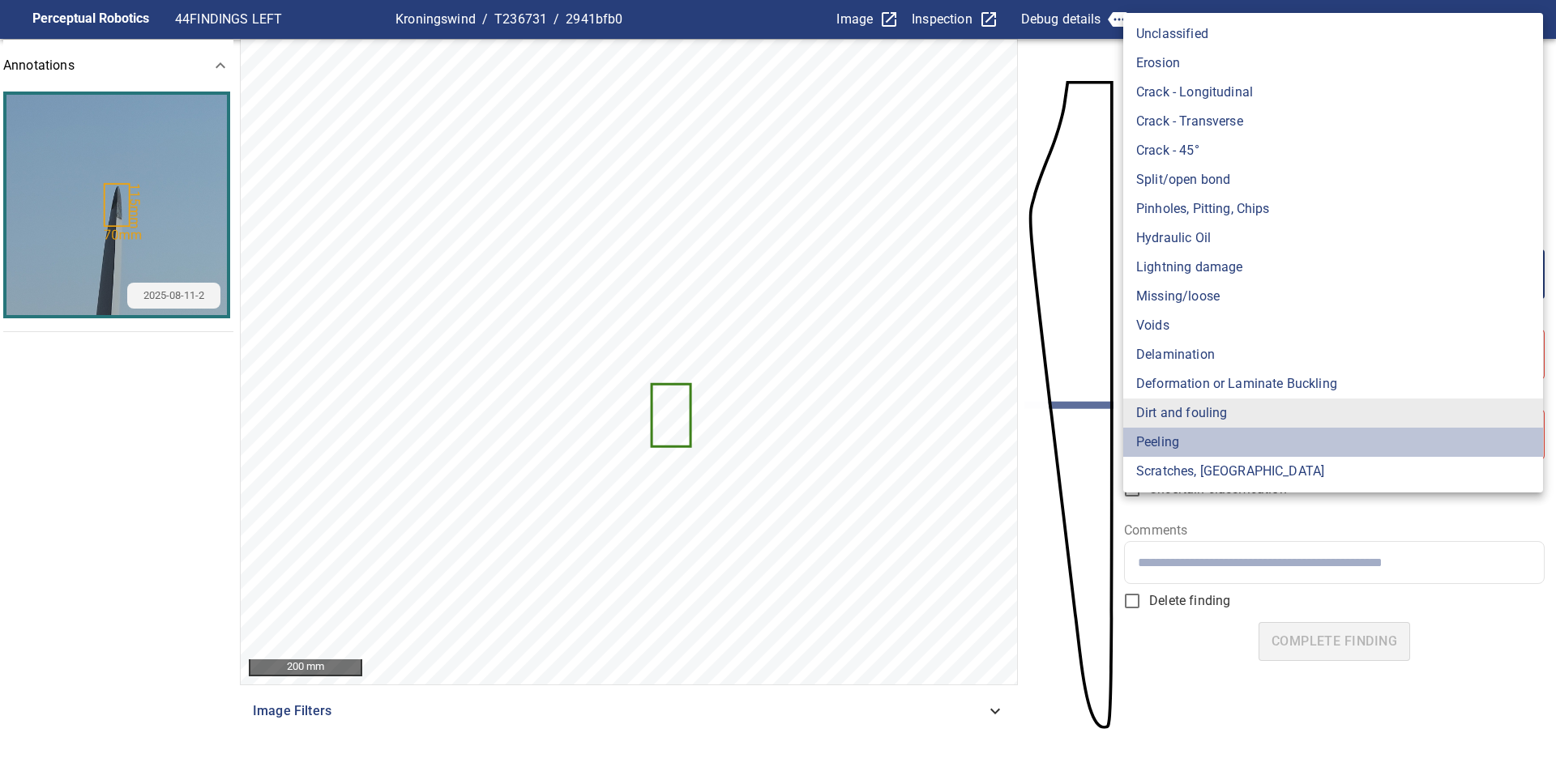
click at [1188, 440] on li "Peeling" at bounding box center [1333, 442] width 419 height 29
type input "*******"
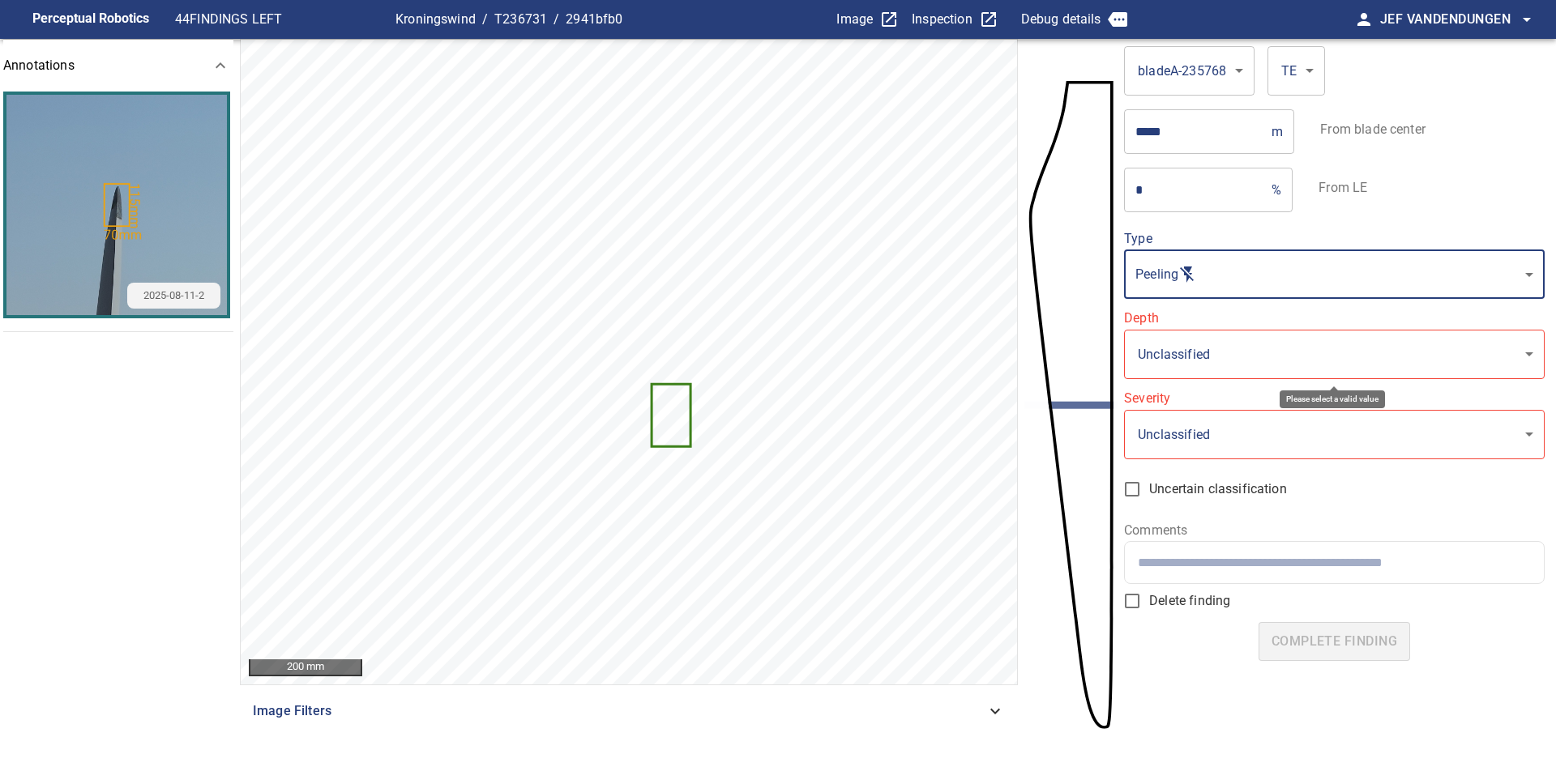
click at [1196, 348] on body "**********" at bounding box center [778, 392] width 1556 height 784
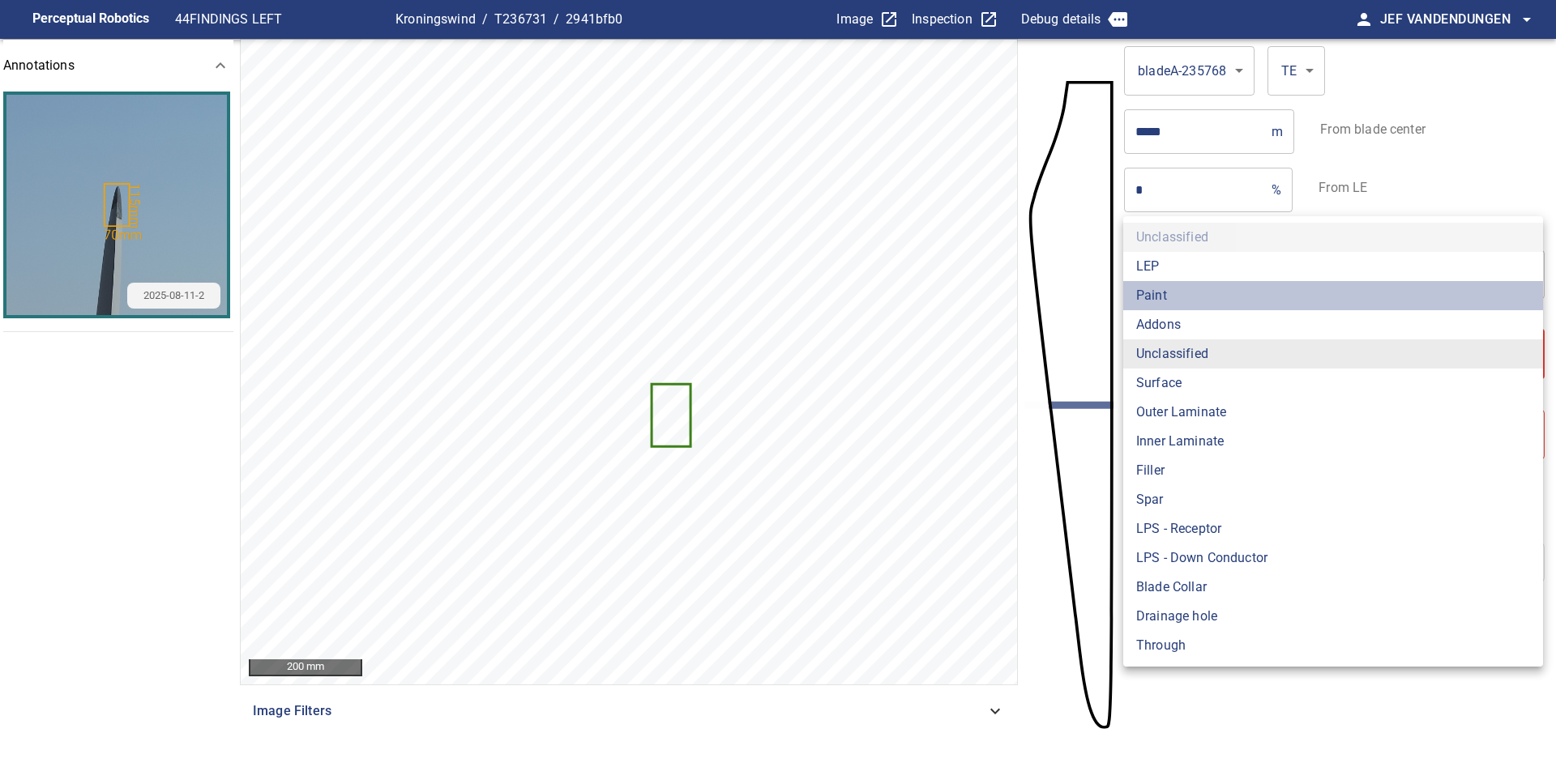
click at [1171, 294] on li "Paint" at bounding box center [1333, 296] width 419 height 29
type input "*****"
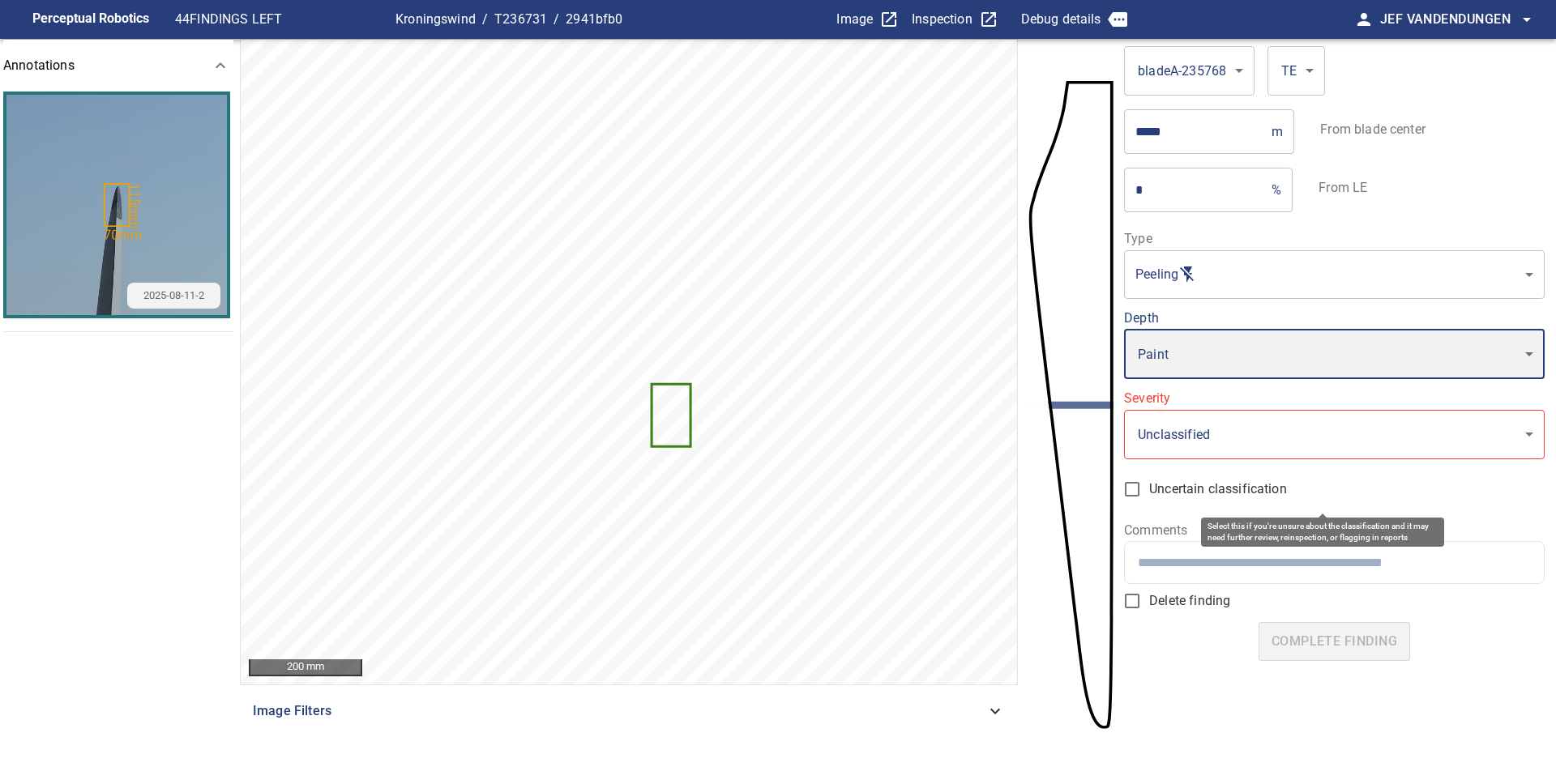
type input "*"
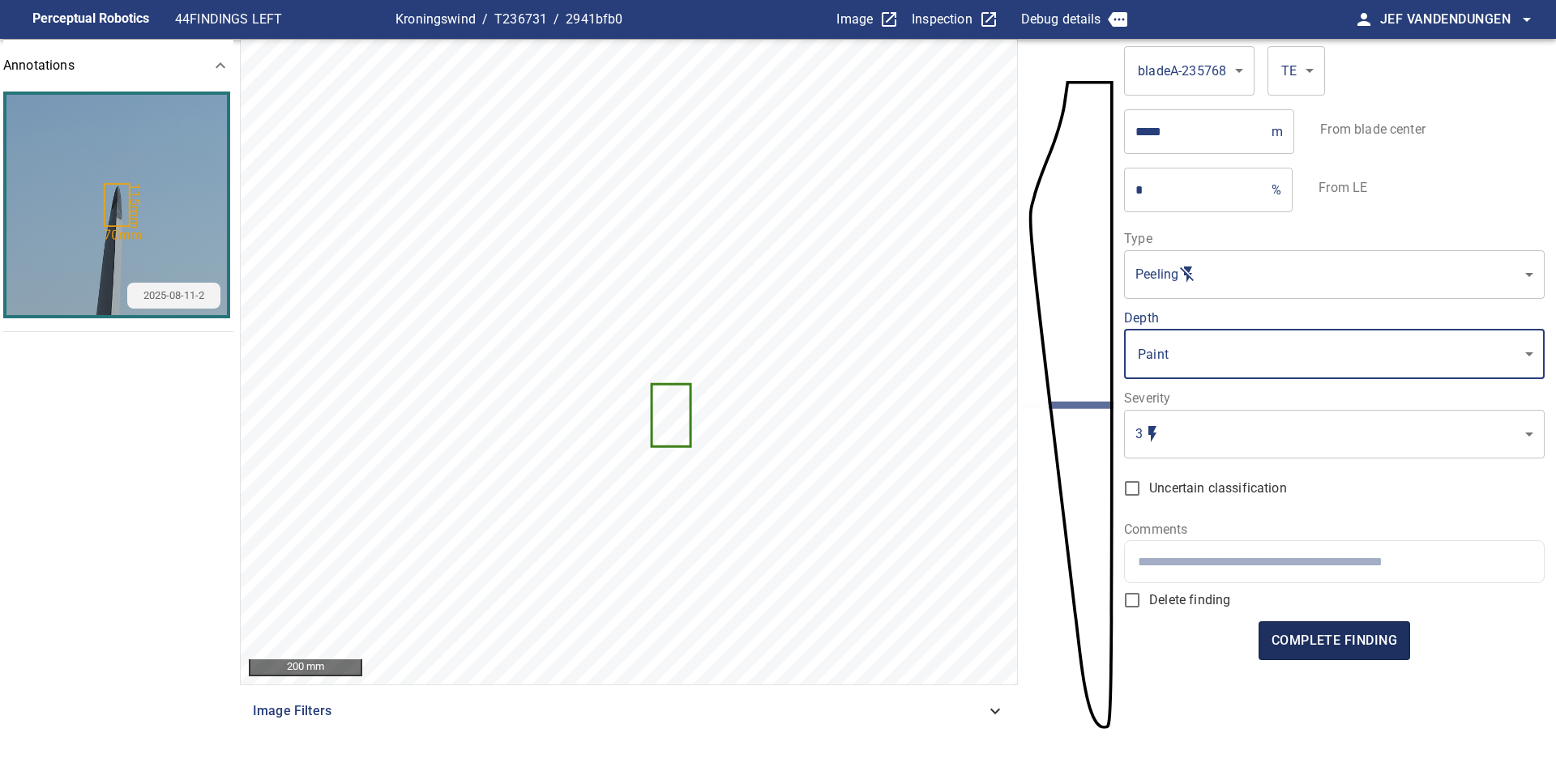
click at [1307, 639] on span "complete finding" at bounding box center [1334, 641] width 125 height 23
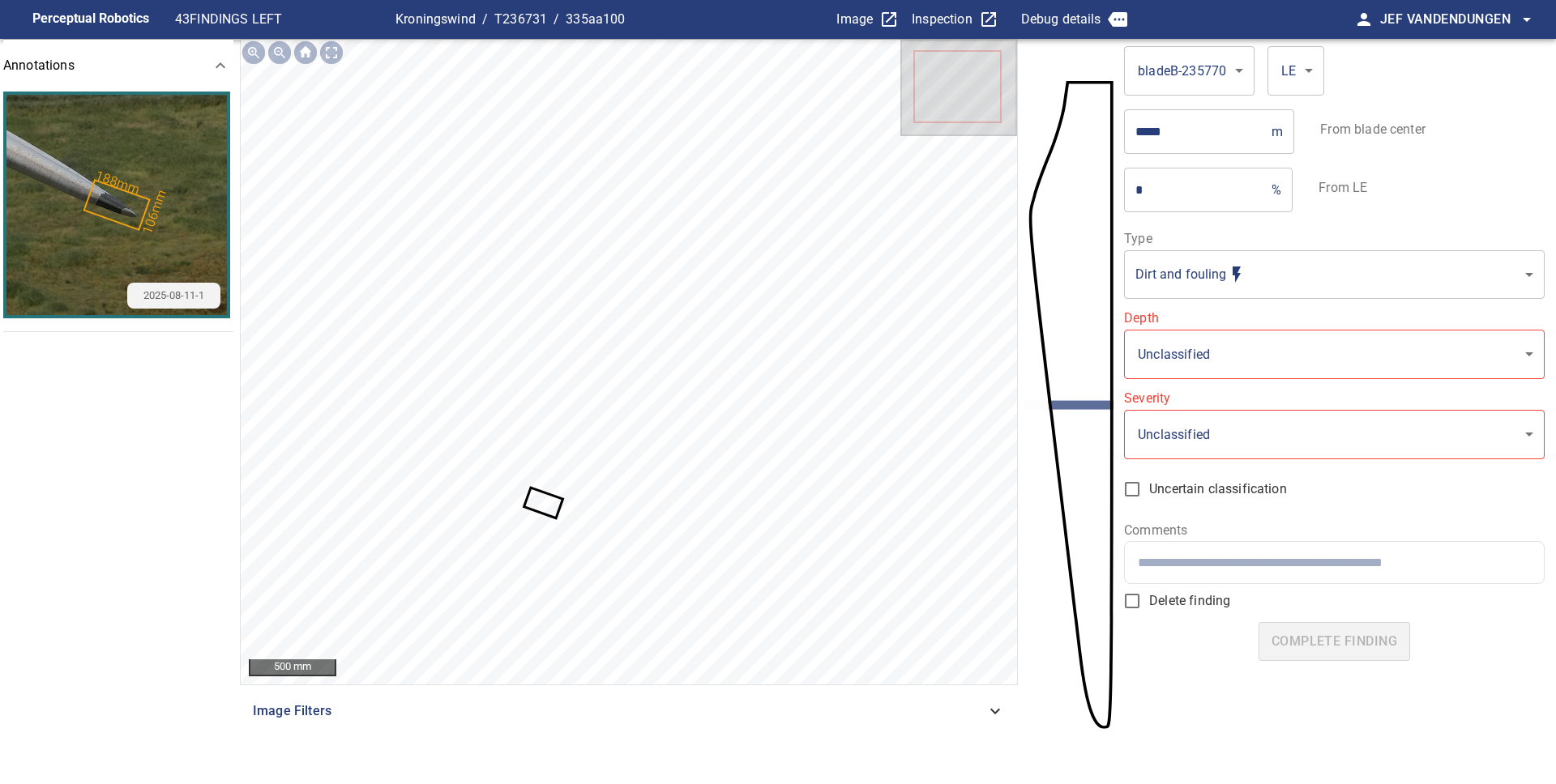
click at [537, 502] on icon at bounding box center [543, 503] width 36 height 28
click at [1222, 283] on body "**********" at bounding box center [778, 392] width 1556 height 784
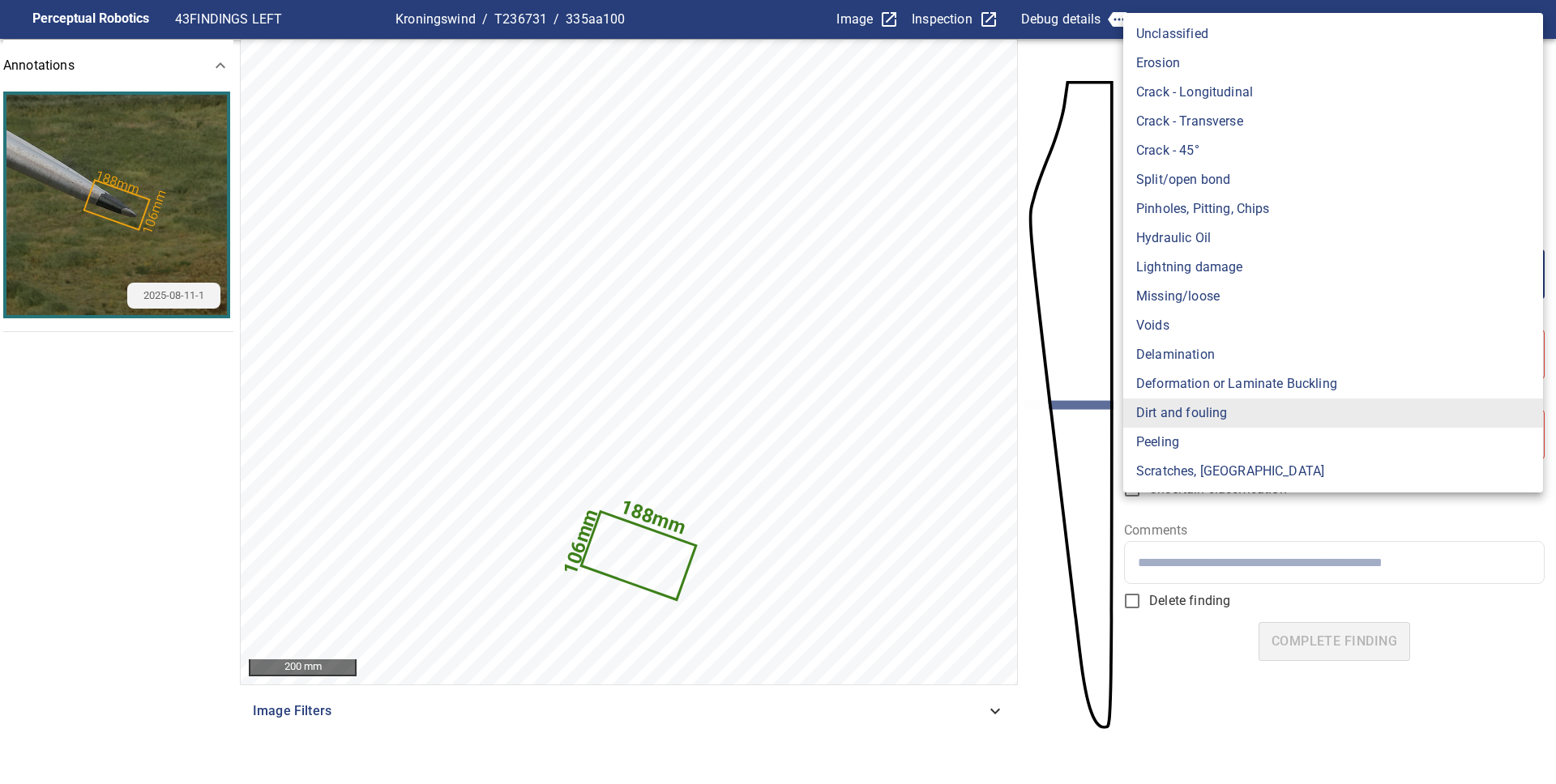
click at [1191, 440] on li "Peeling" at bounding box center [1333, 442] width 419 height 29
type input "*******"
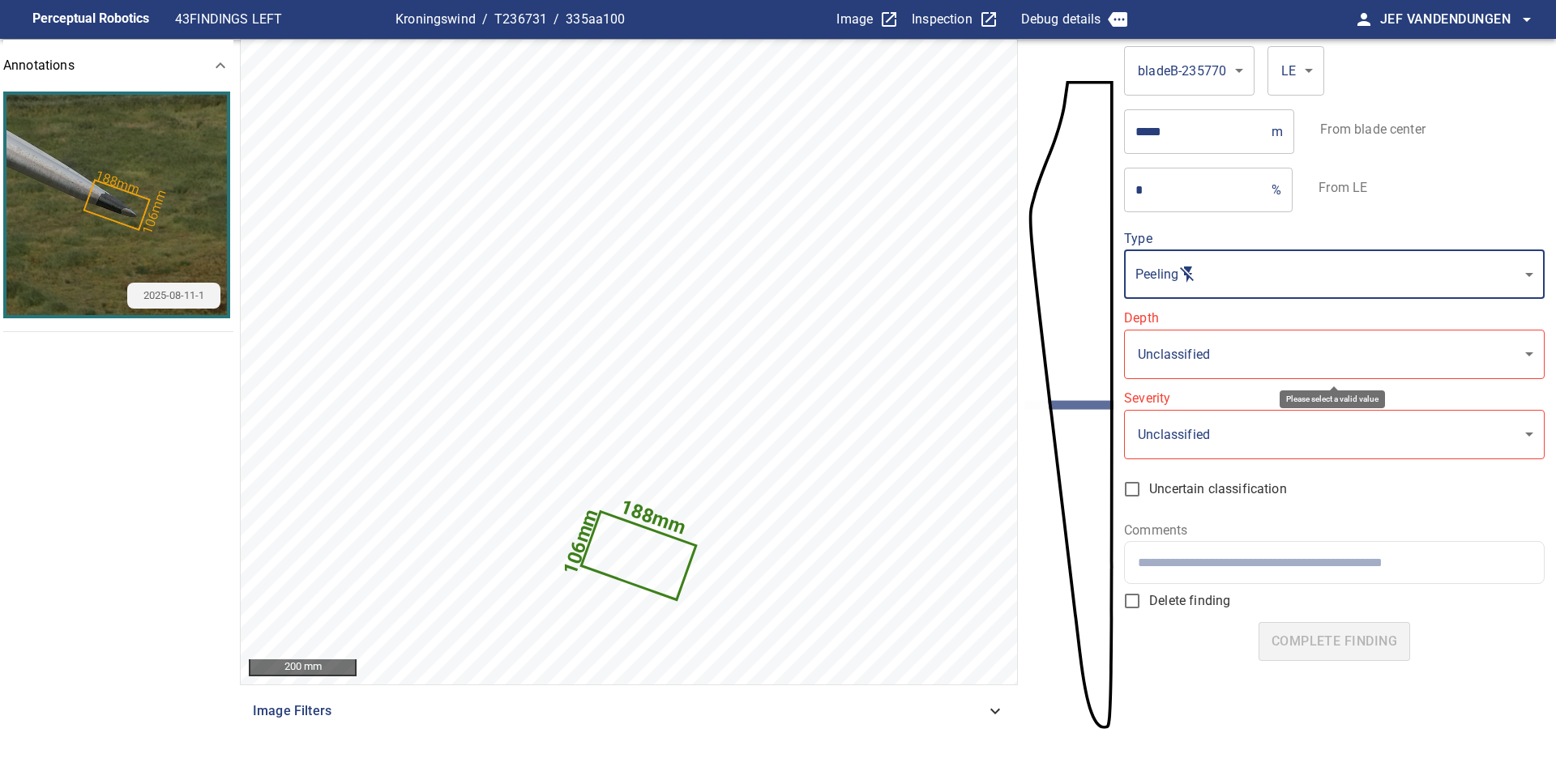
click at [1207, 365] on body "**********" at bounding box center [778, 392] width 1556 height 784
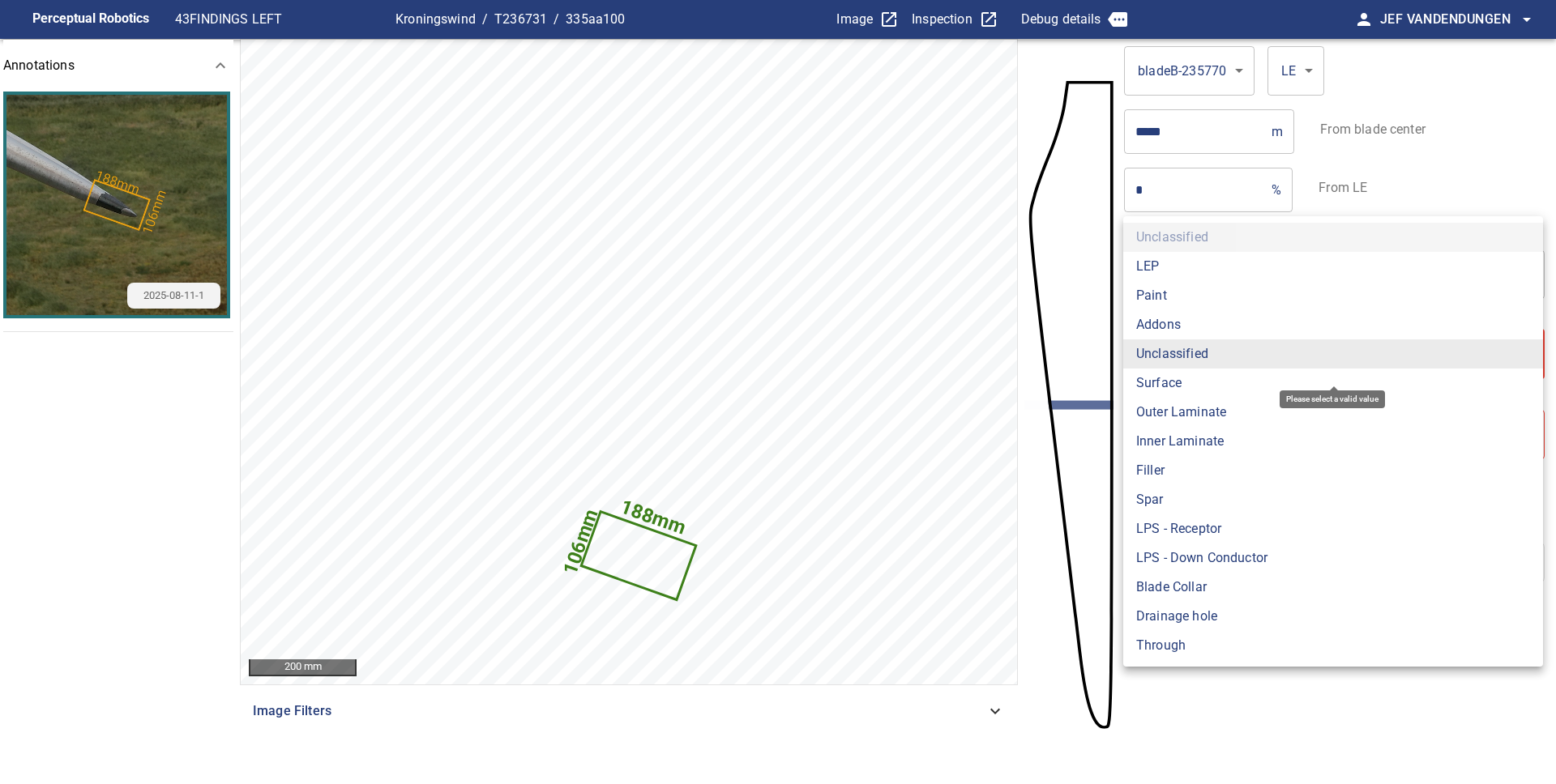
click at [1155, 300] on li "Paint" at bounding box center [1333, 296] width 419 height 29
type input "*****"
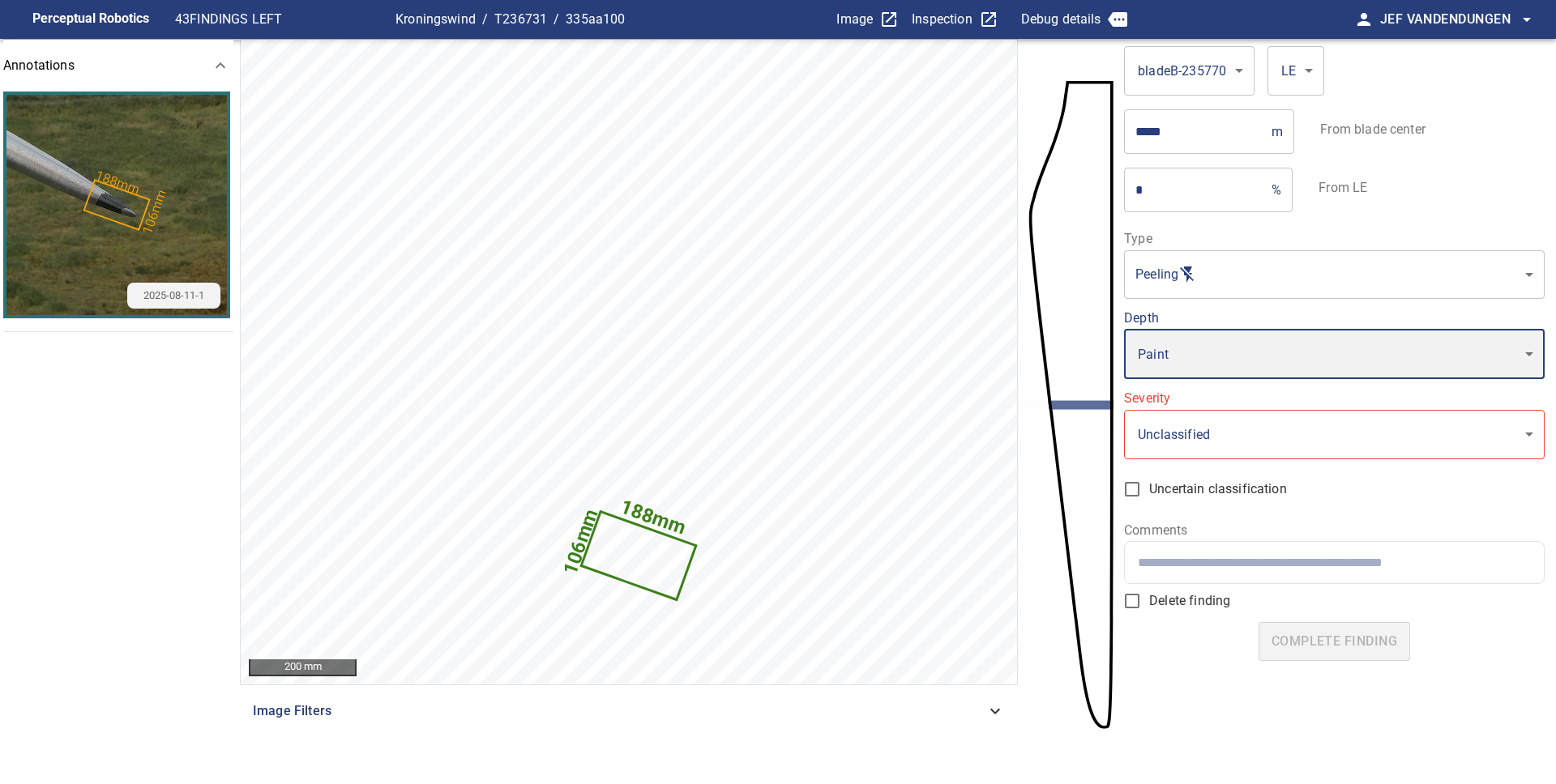
type input "*"
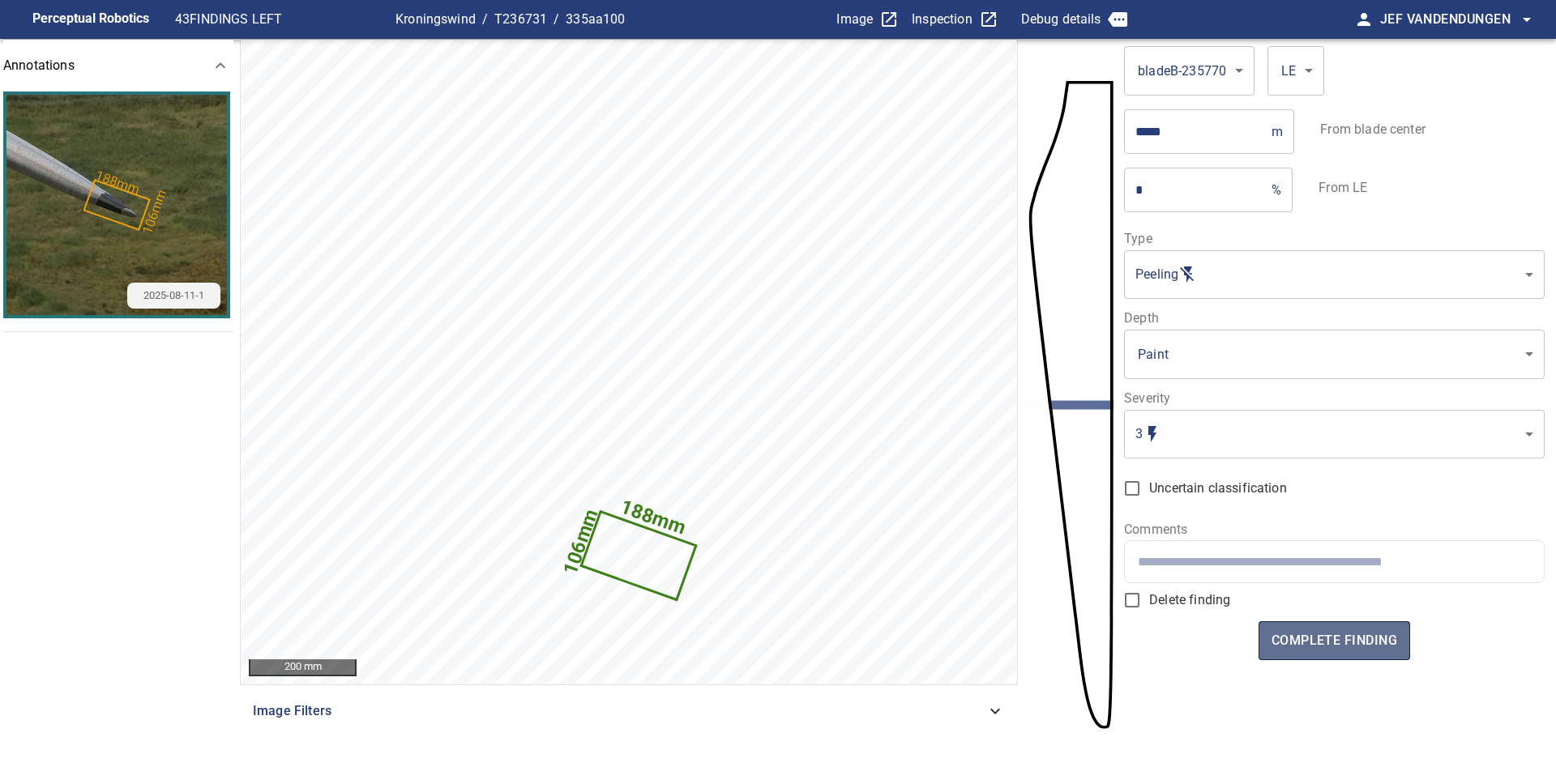
click at [1297, 628] on button "complete finding" at bounding box center [1334, 640] width 151 height 39
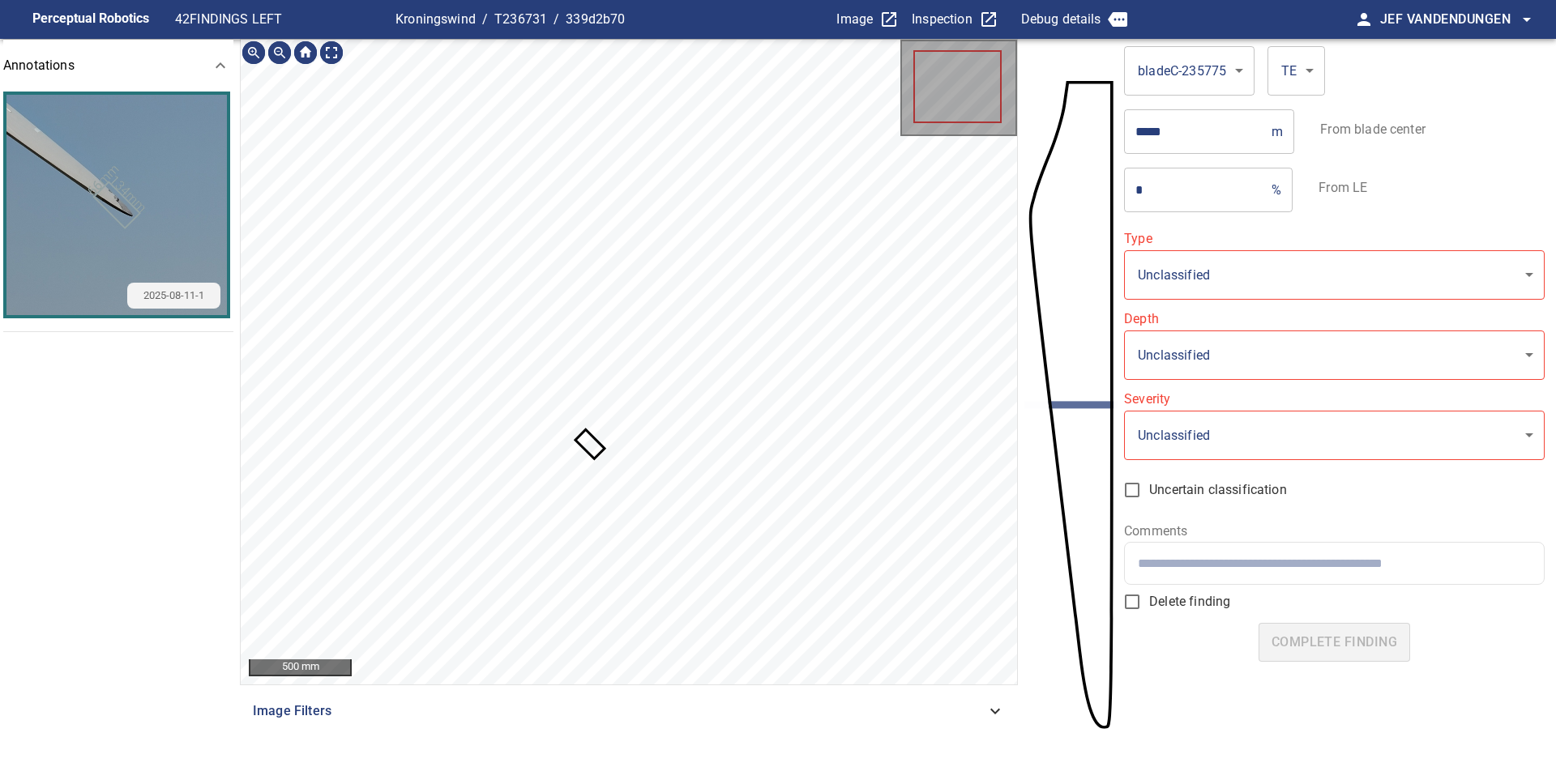
type input "**********"
click at [591, 448] on icon at bounding box center [585, 444] width 35 height 34
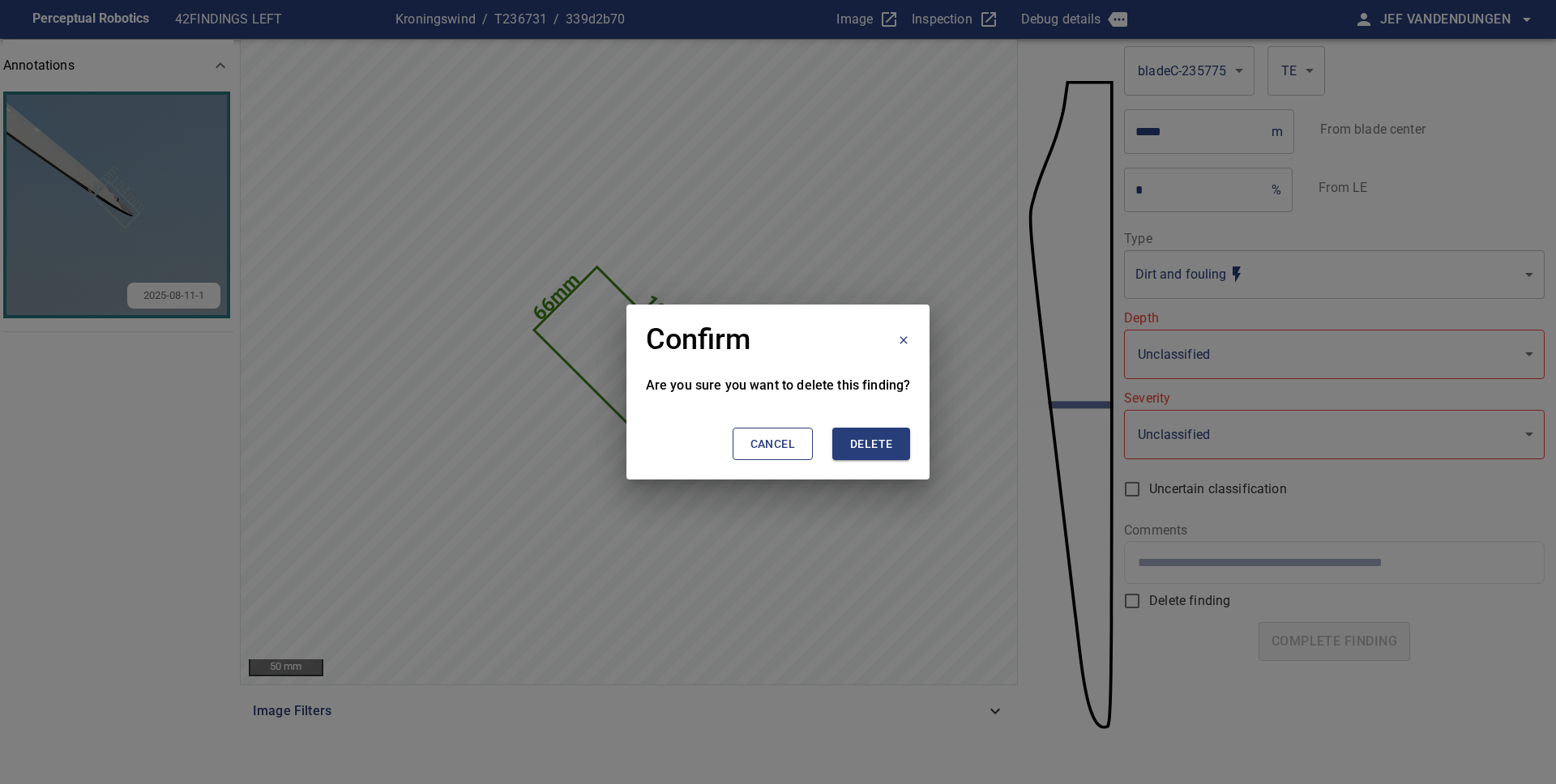
click at [878, 439] on span "Delete" at bounding box center [871, 444] width 42 height 20
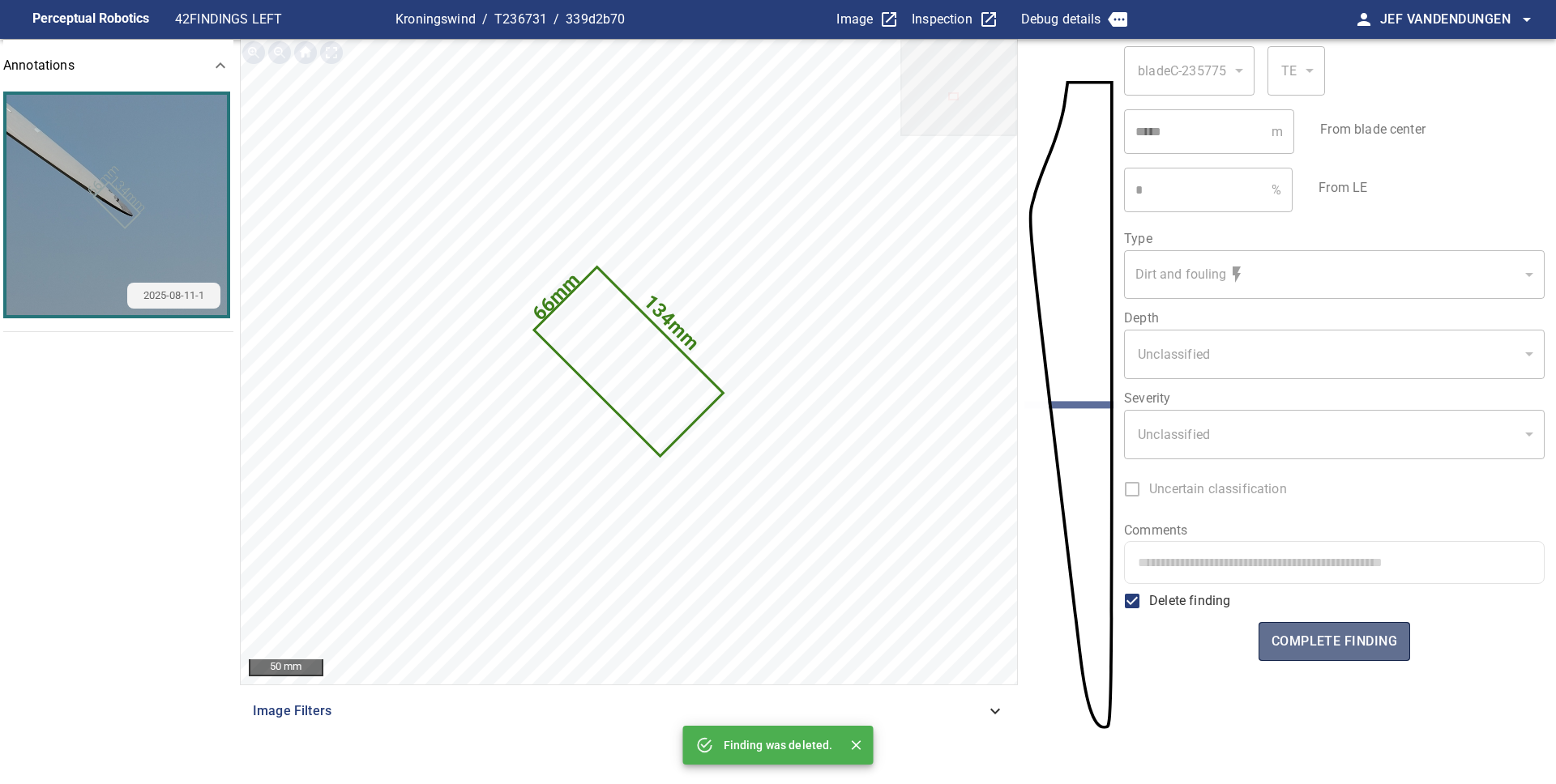
click at [1328, 642] on span "complete finding" at bounding box center [1334, 641] width 125 height 23
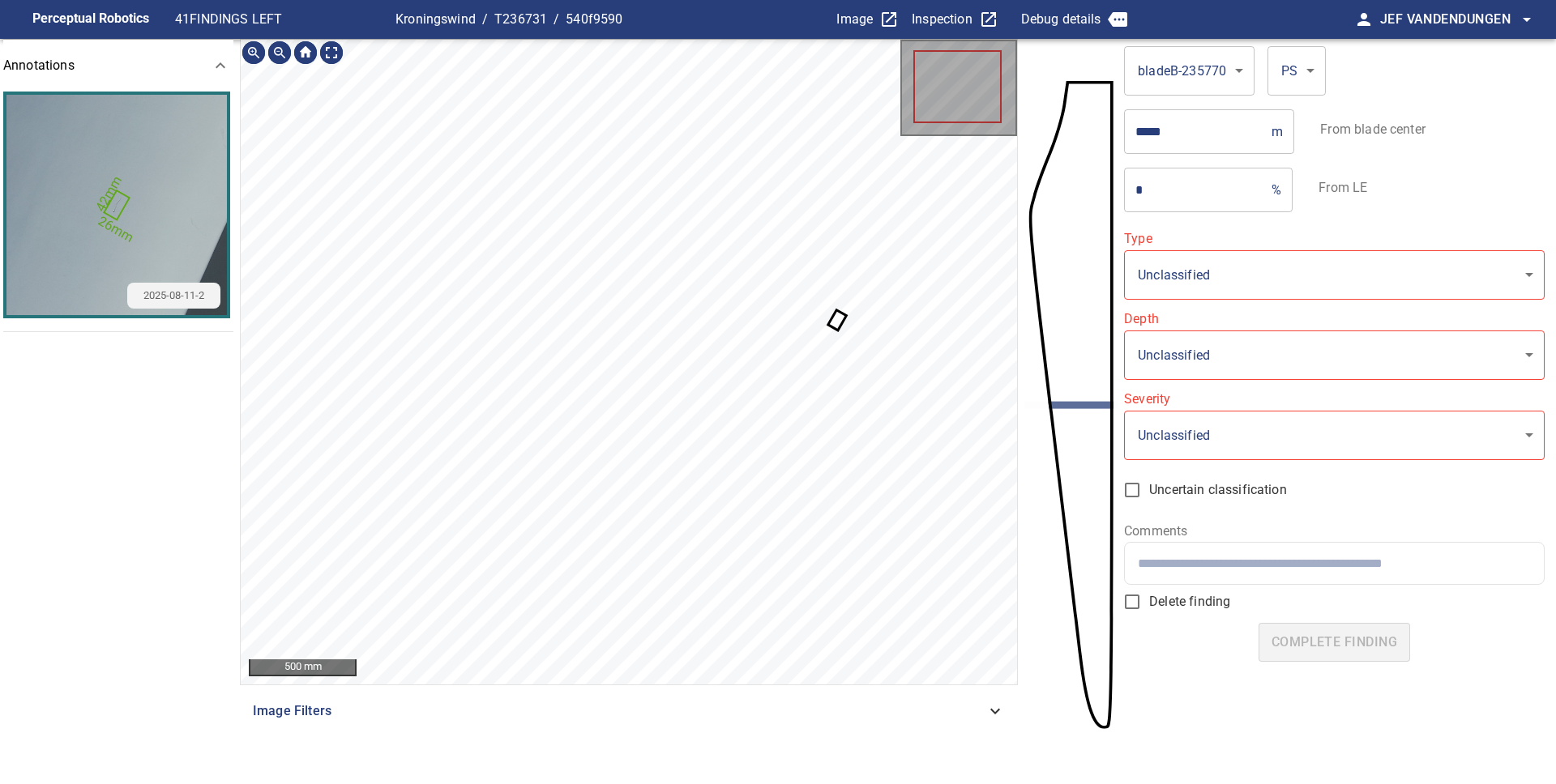
type input "**********"
click at [838, 317] on icon at bounding box center [837, 321] width 14 height 17
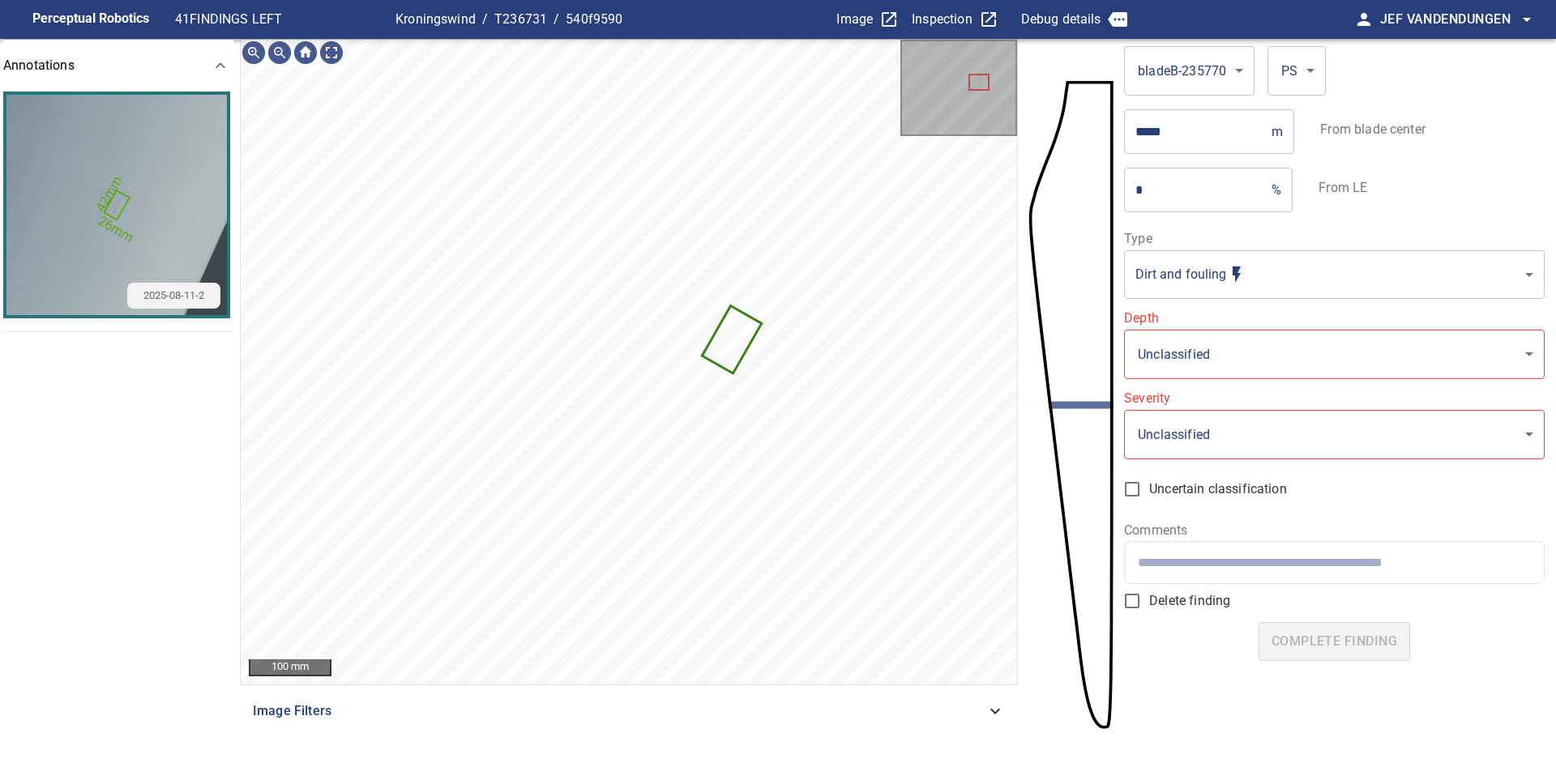
click at [1230, 294] on body "**********" at bounding box center [778, 392] width 1556 height 784
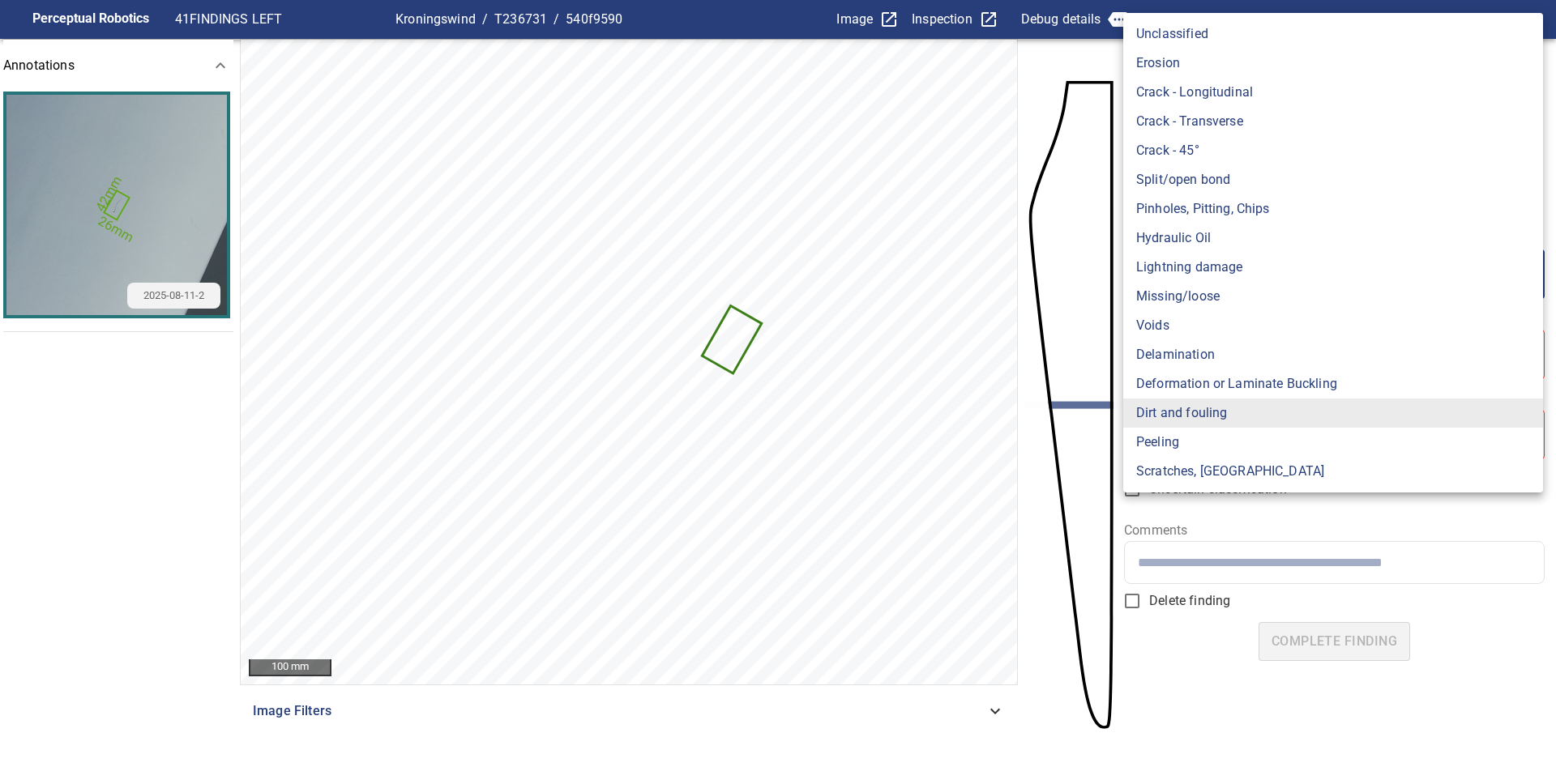
click at [1224, 410] on li "Dirt and fouling" at bounding box center [1333, 413] width 419 height 29
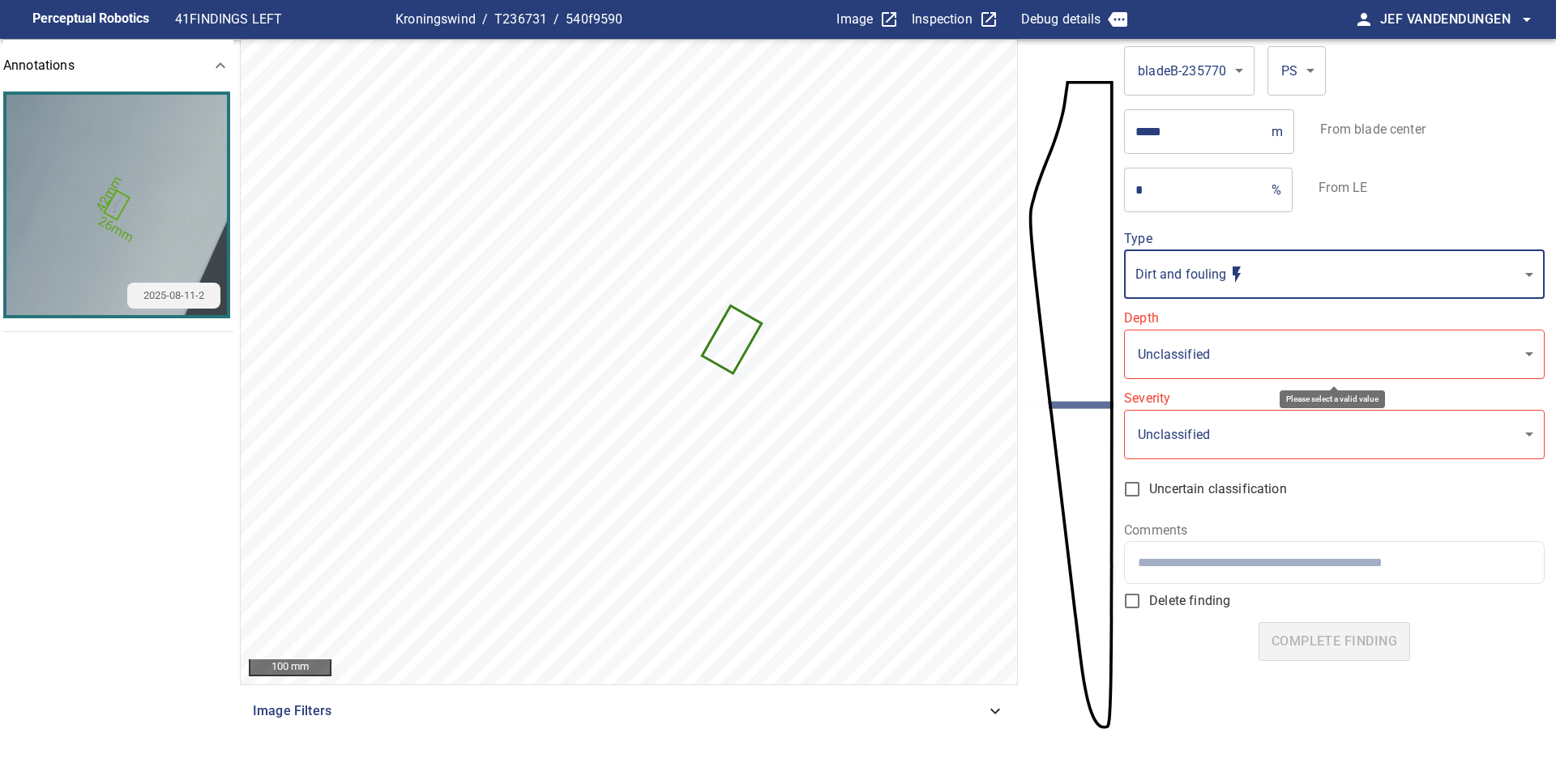
click at [1177, 355] on body "**********" at bounding box center [778, 392] width 1556 height 784
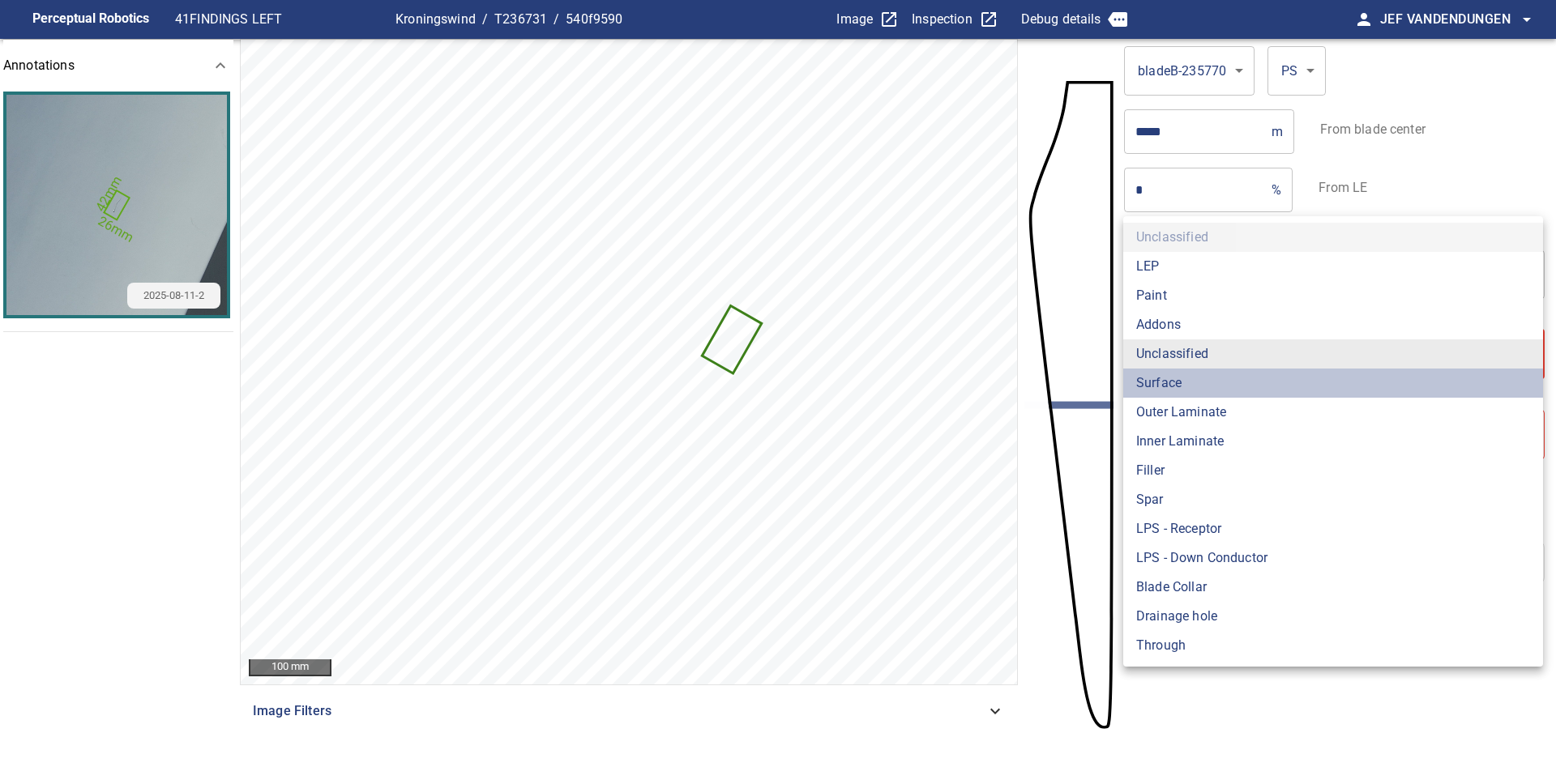
click at [1178, 382] on li "Surface" at bounding box center [1333, 383] width 419 height 29
type input "*******"
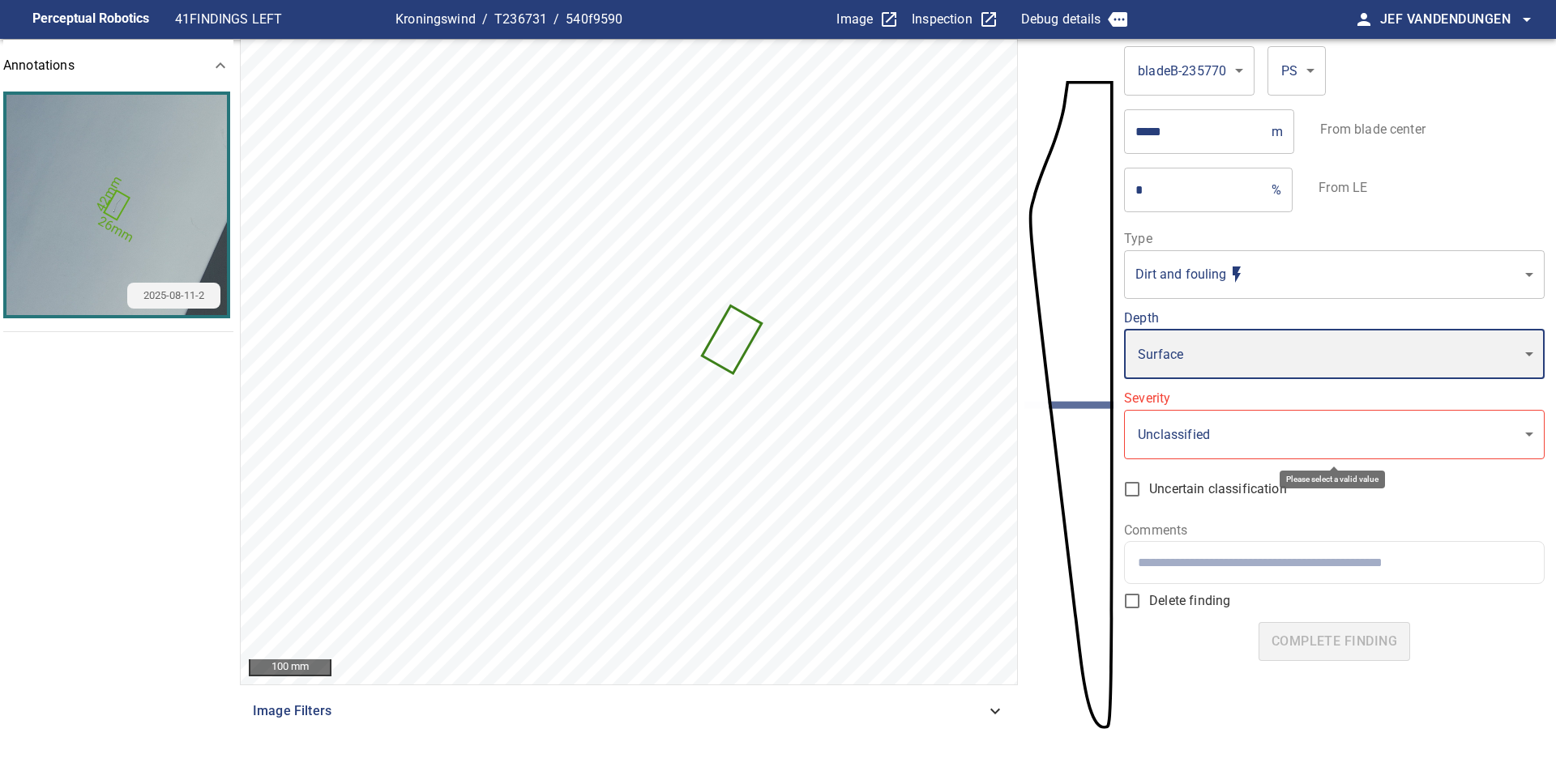
type input "*"
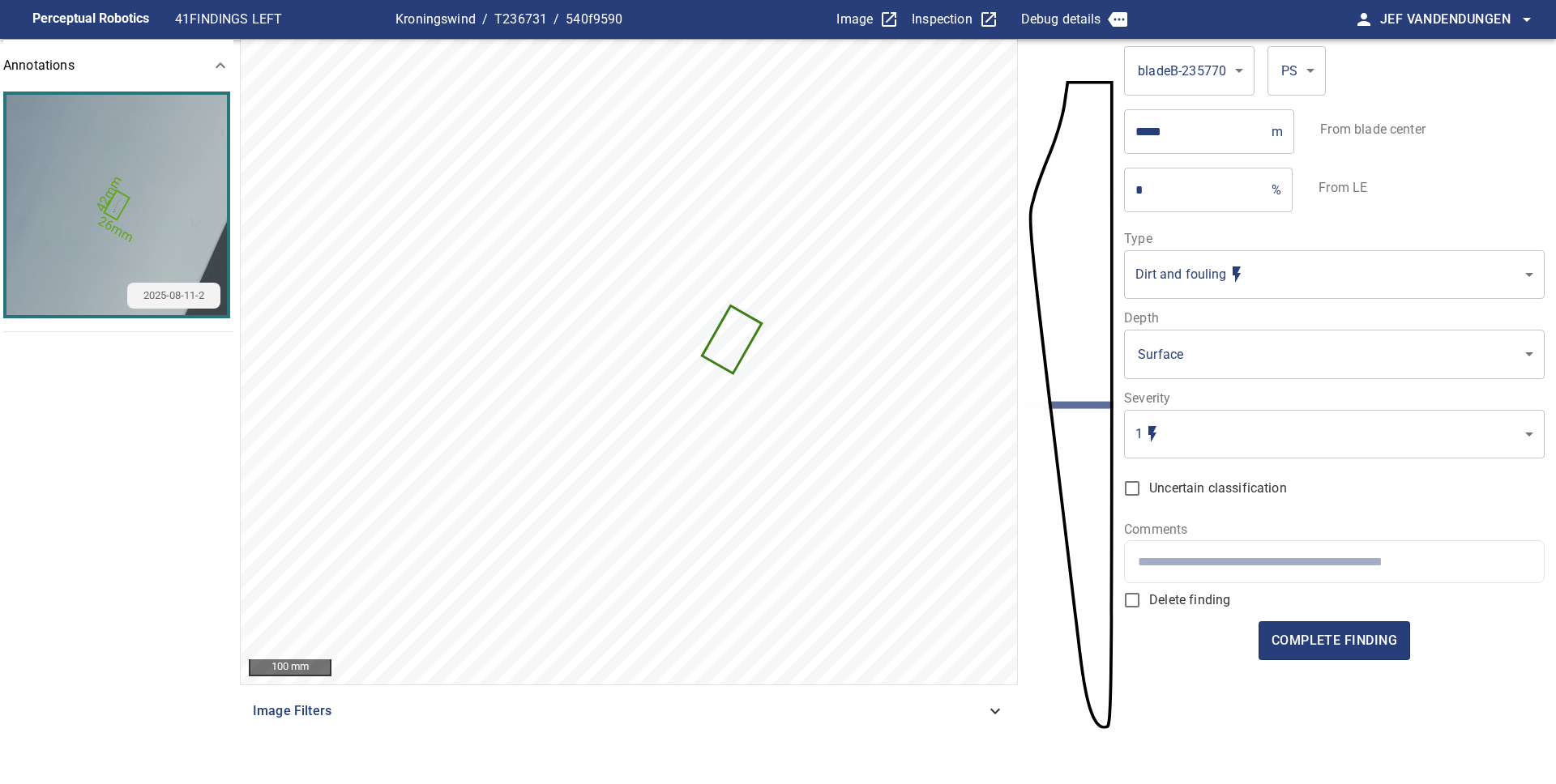
click at [1194, 546] on div at bounding box center [1334, 561] width 418 height 41
type input "**********"
click at [1320, 638] on span "complete finding" at bounding box center [1334, 641] width 125 height 23
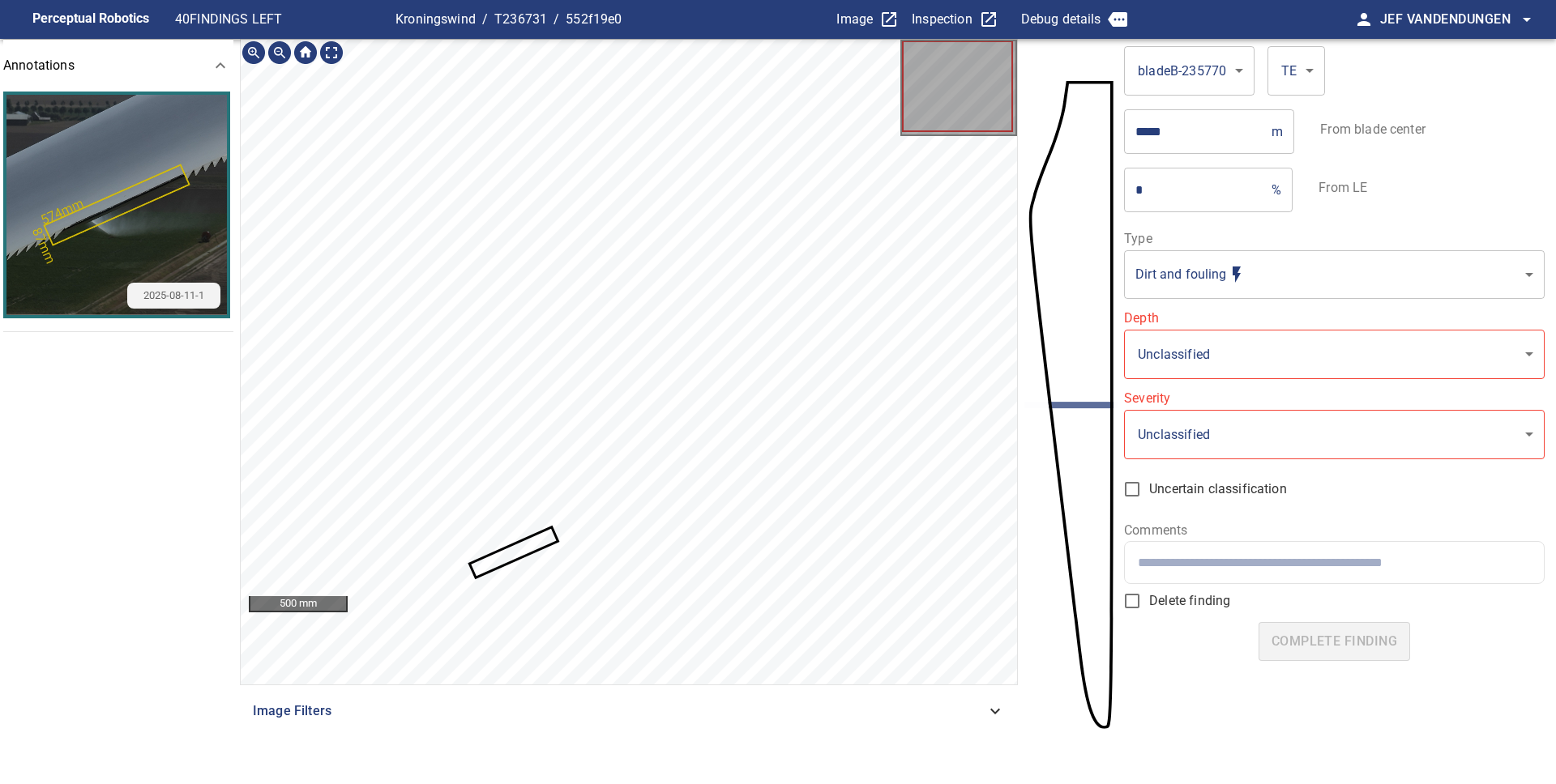
click at [519, 552] on icon at bounding box center [515, 553] width 86 height 48
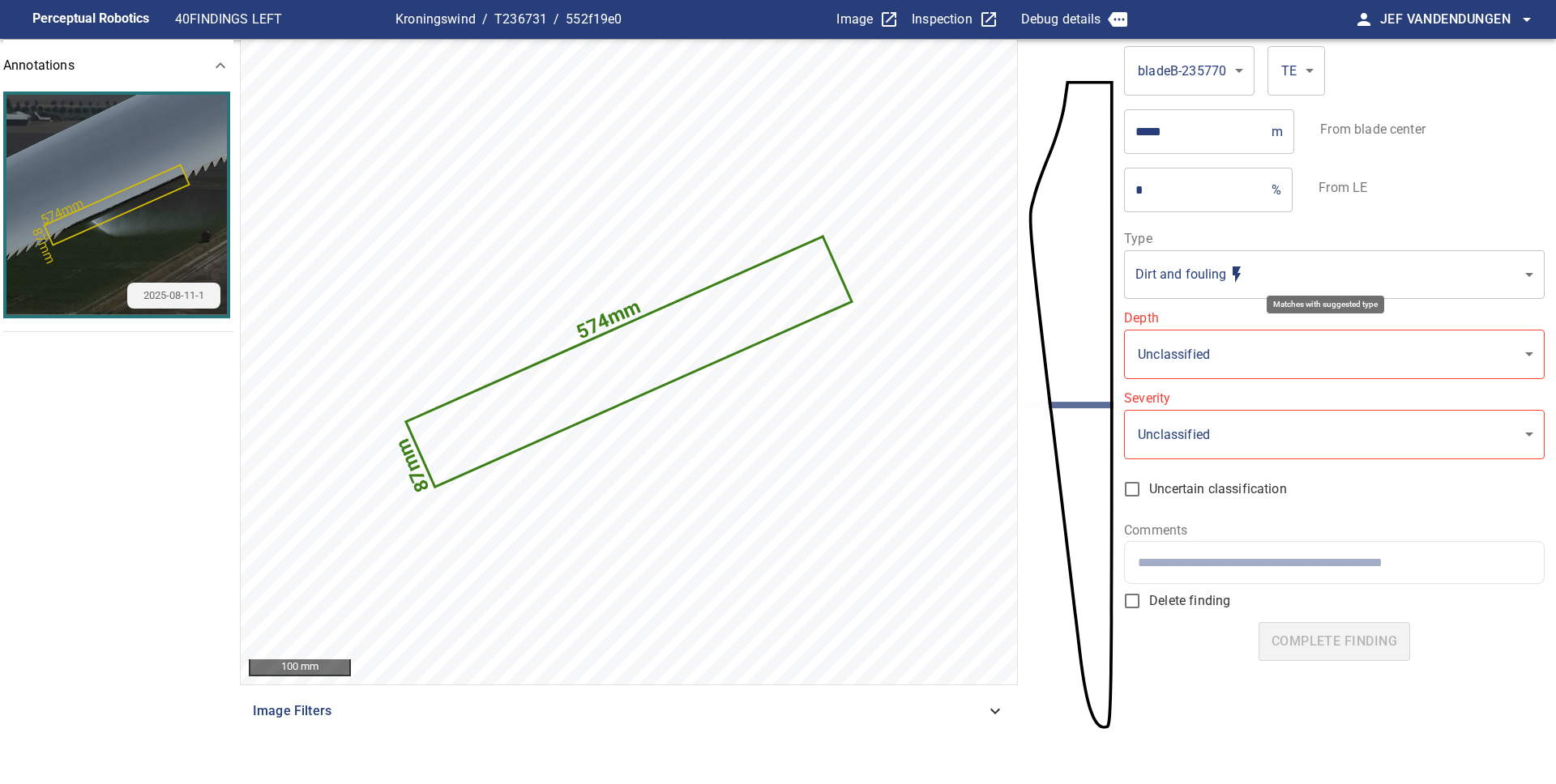
click at [1243, 266] on body "**********" at bounding box center [778, 392] width 1556 height 784
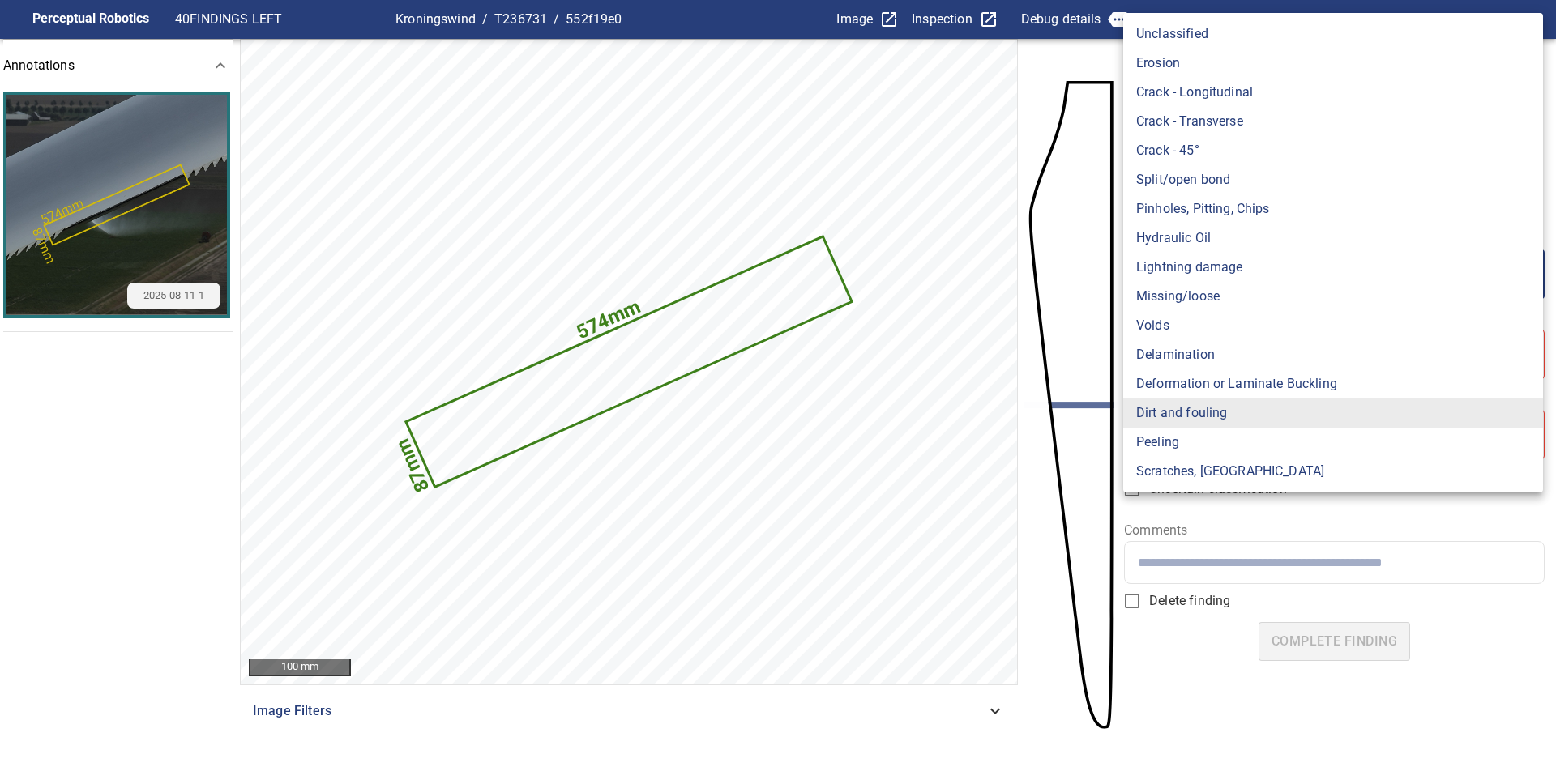
click at [1211, 296] on li "Missing/loose" at bounding box center [1333, 296] width 419 height 29
type input "**********"
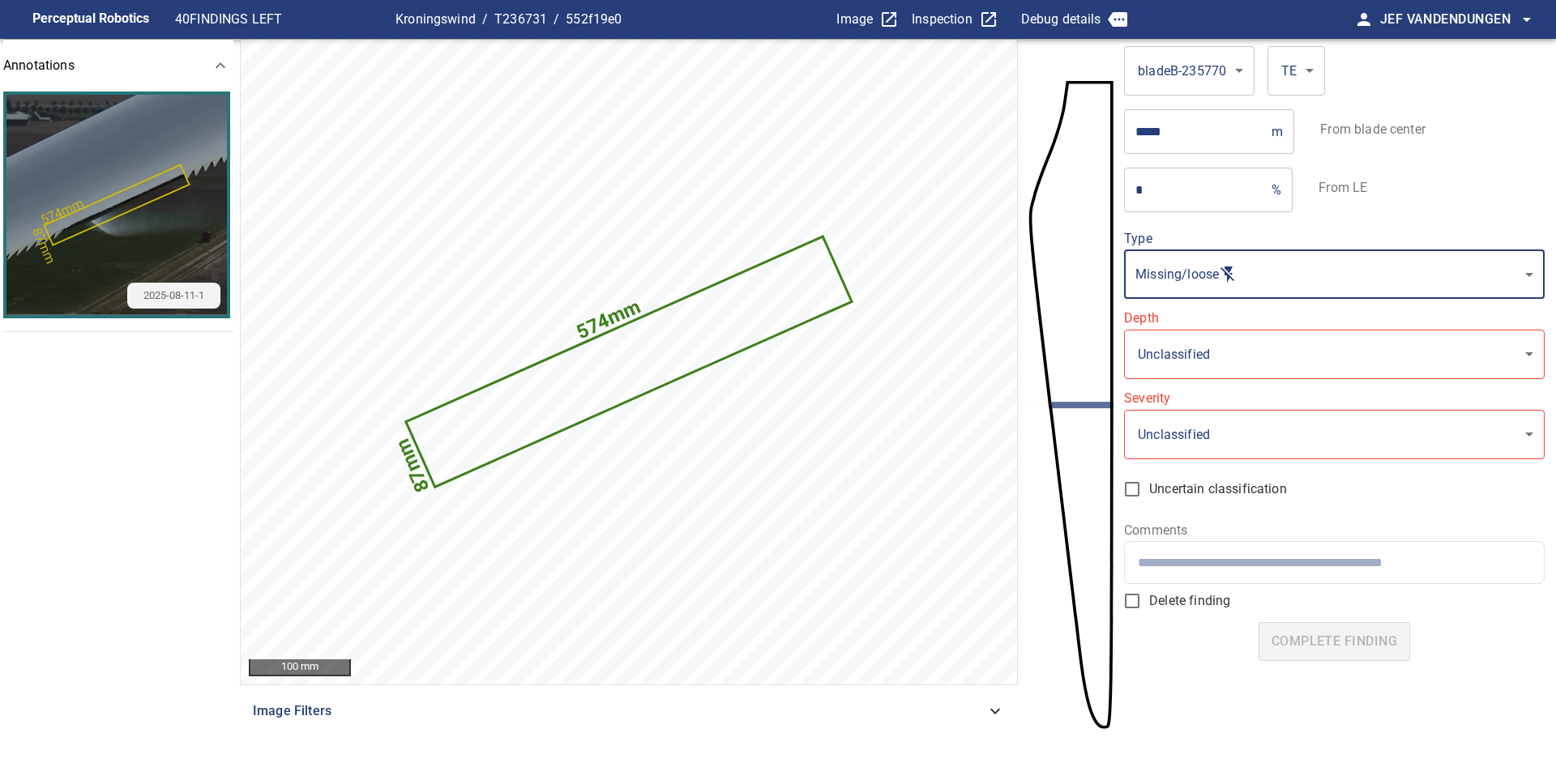
click at [1225, 351] on body "**********" at bounding box center [778, 392] width 1556 height 784
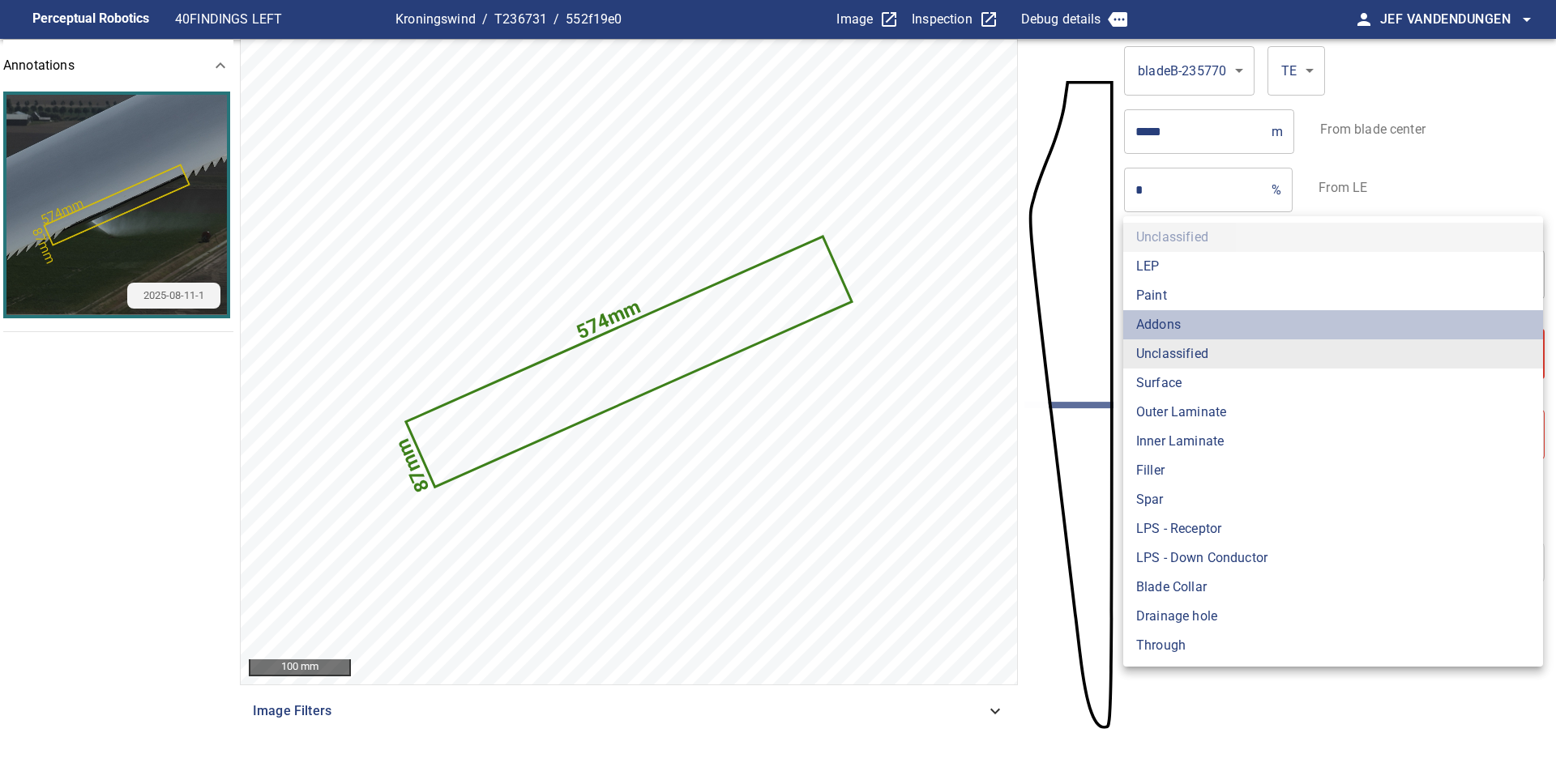
click at [1235, 324] on li "Addons" at bounding box center [1333, 325] width 419 height 29
type input "******"
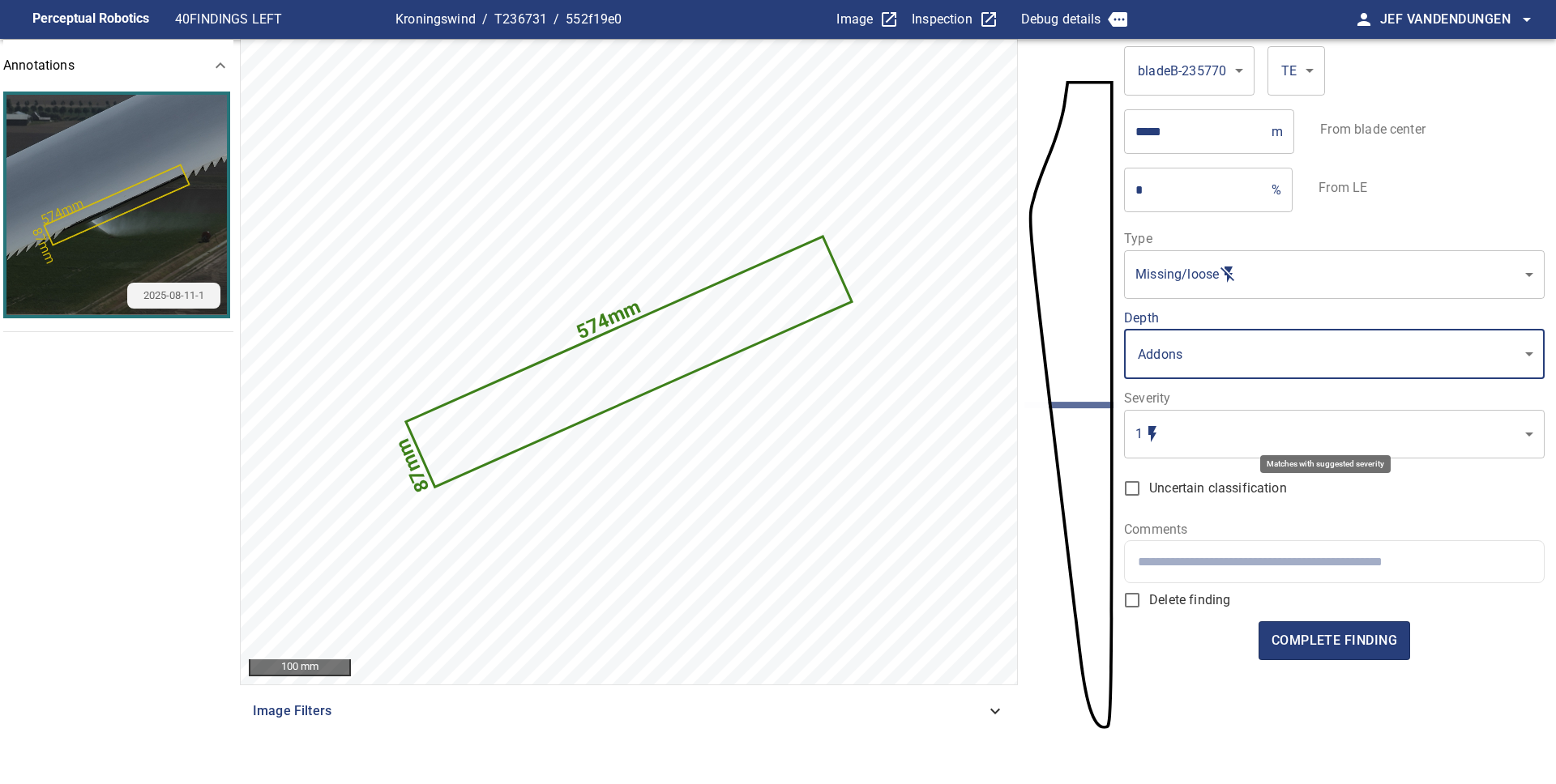
click at [1229, 443] on body "**********" at bounding box center [778, 392] width 1556 height 784
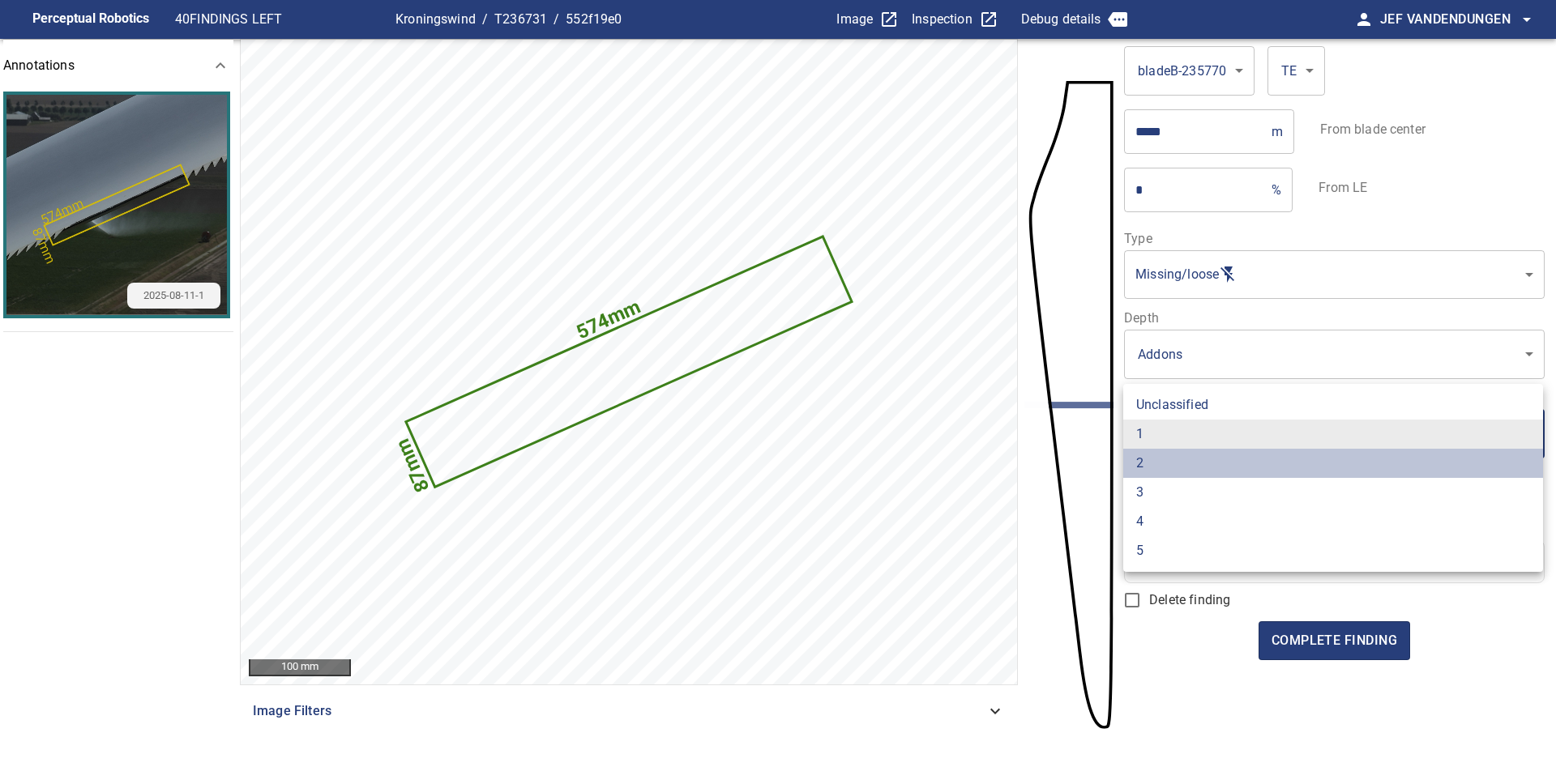
click at [1229, 452] on li "2" at bounding box center [1333, 463] width 419 height 29
type input "*"
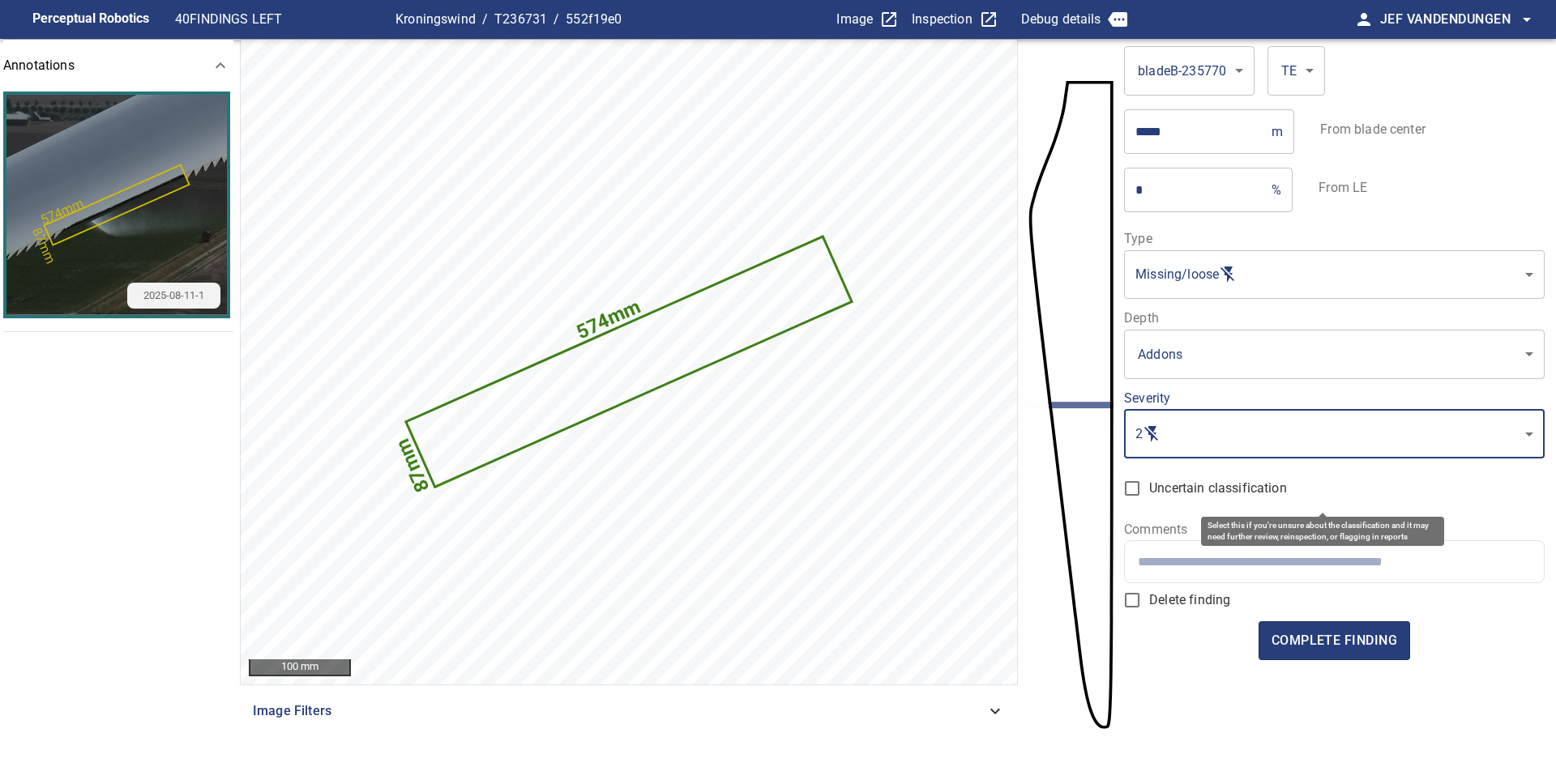
click at [1222, 492] on span "Uncertain classification" at bounding box center [1218, 488] width 138 height 19
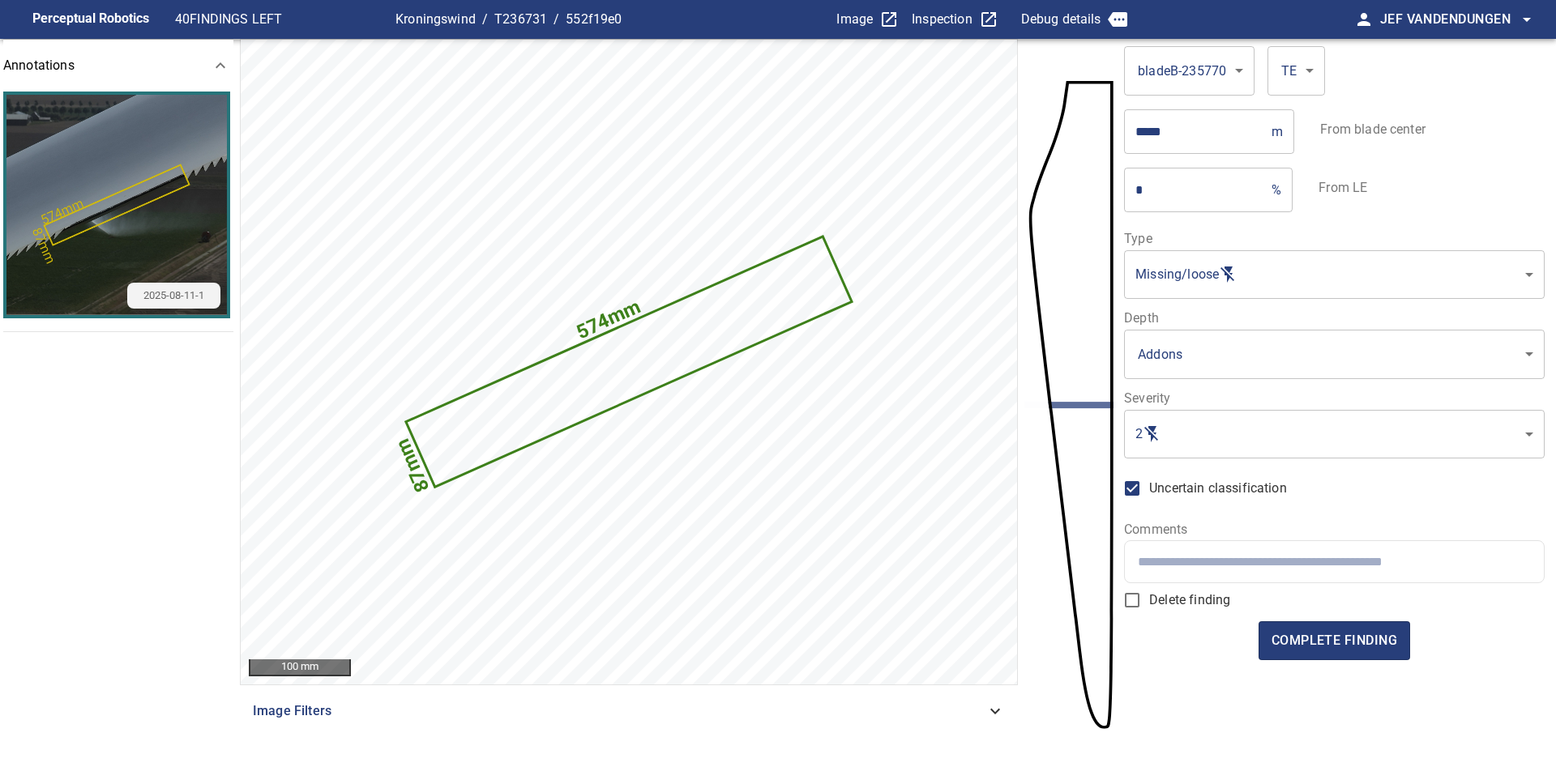
click at [1224, 491] on span "Uncertain classification" at bounding box center [1218, 488] width 138 height 19
click at [1315, 631] on span "complete finding" at bounding box center [1334, 641] width 125 height 23
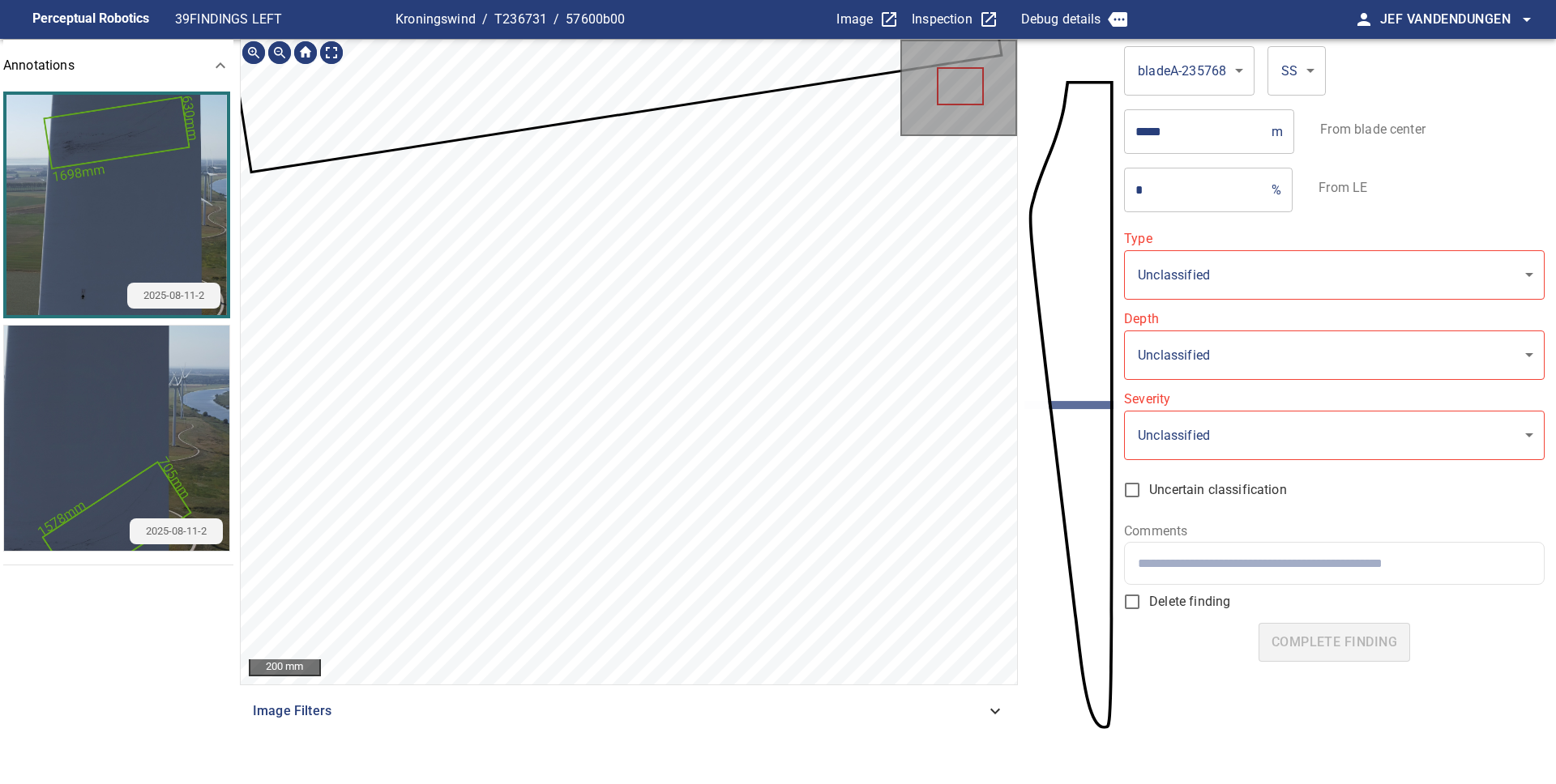
type input "**********"
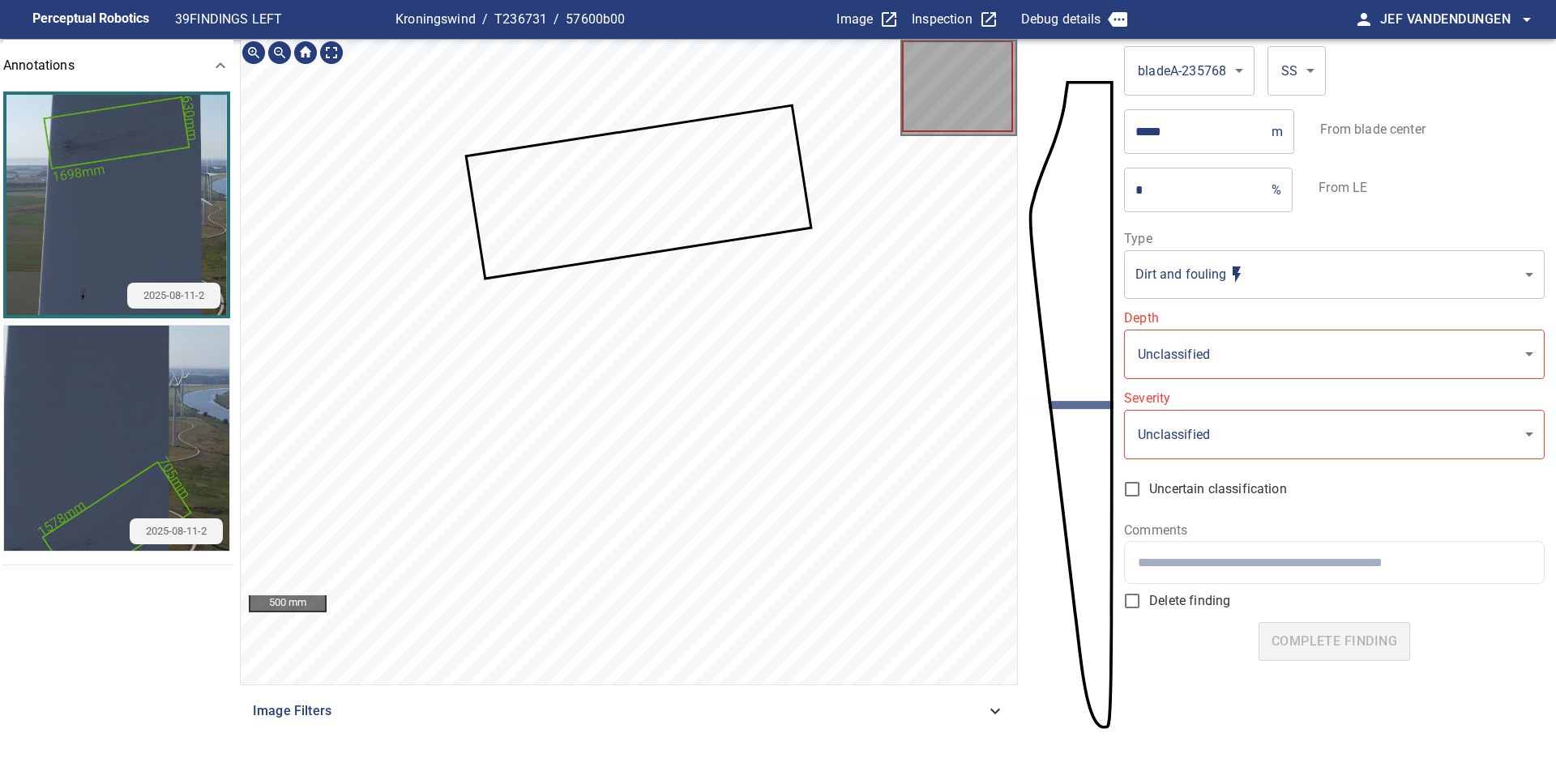
click at [641, 194] on icon at bounding box center [639, 192] width 343 height 170
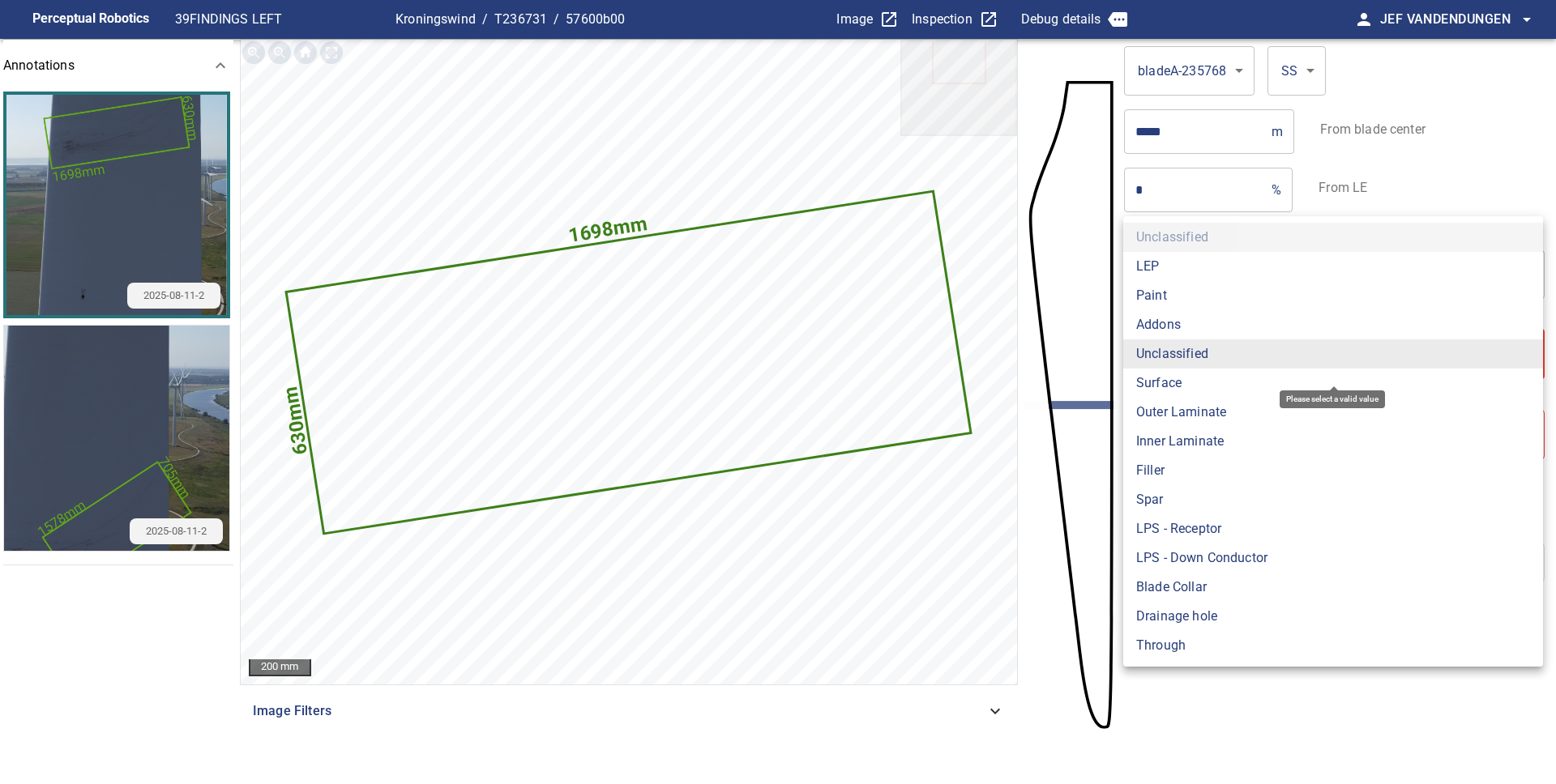
click at [1225, 366] on body "**********" at bounding box center [778, 392] width 1556 height 784
click at [1220, 392] on li "Surface" at bounding box center [1333, 383] width 419 height 29
type input "*******"
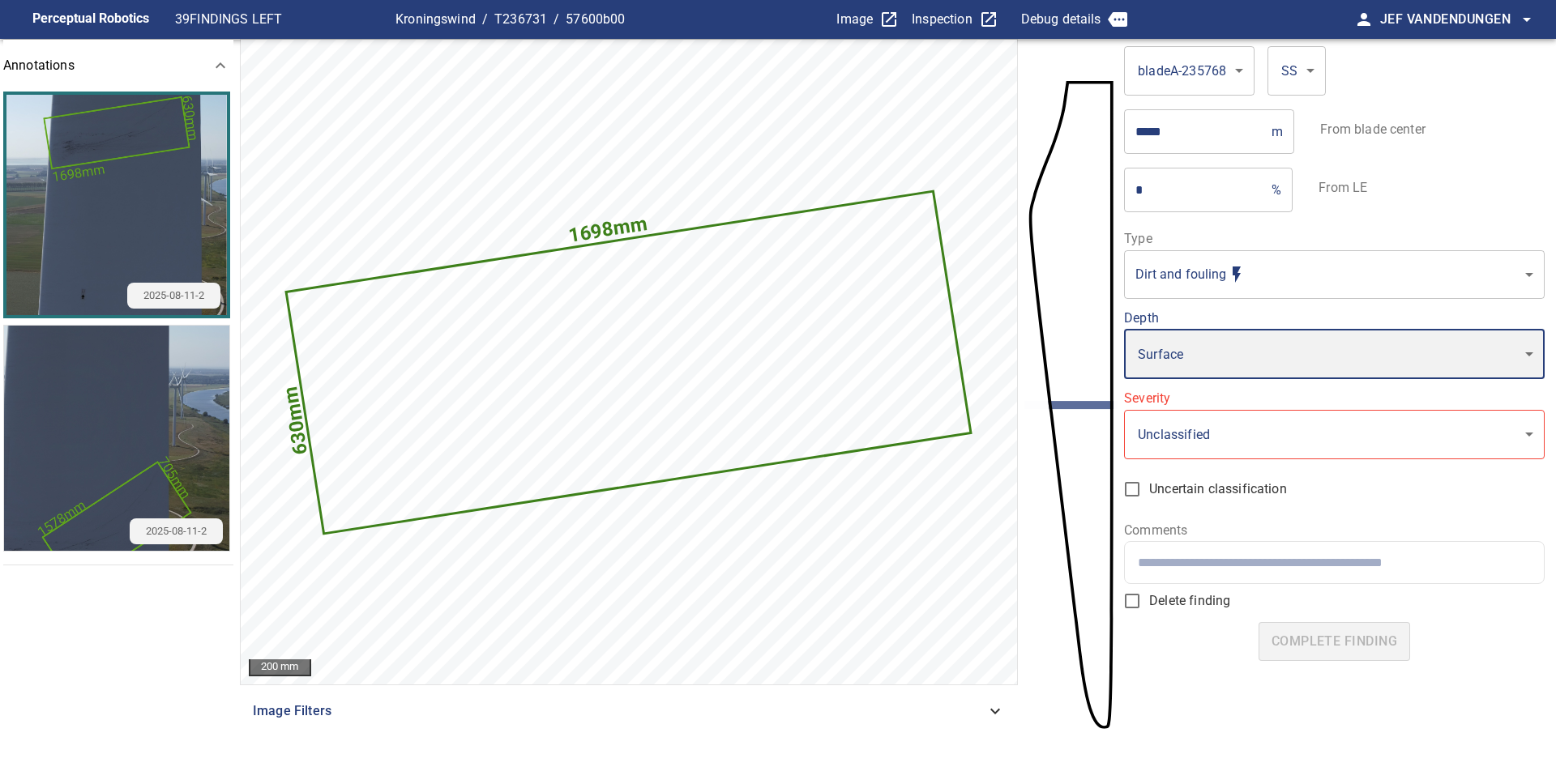
type input "*"
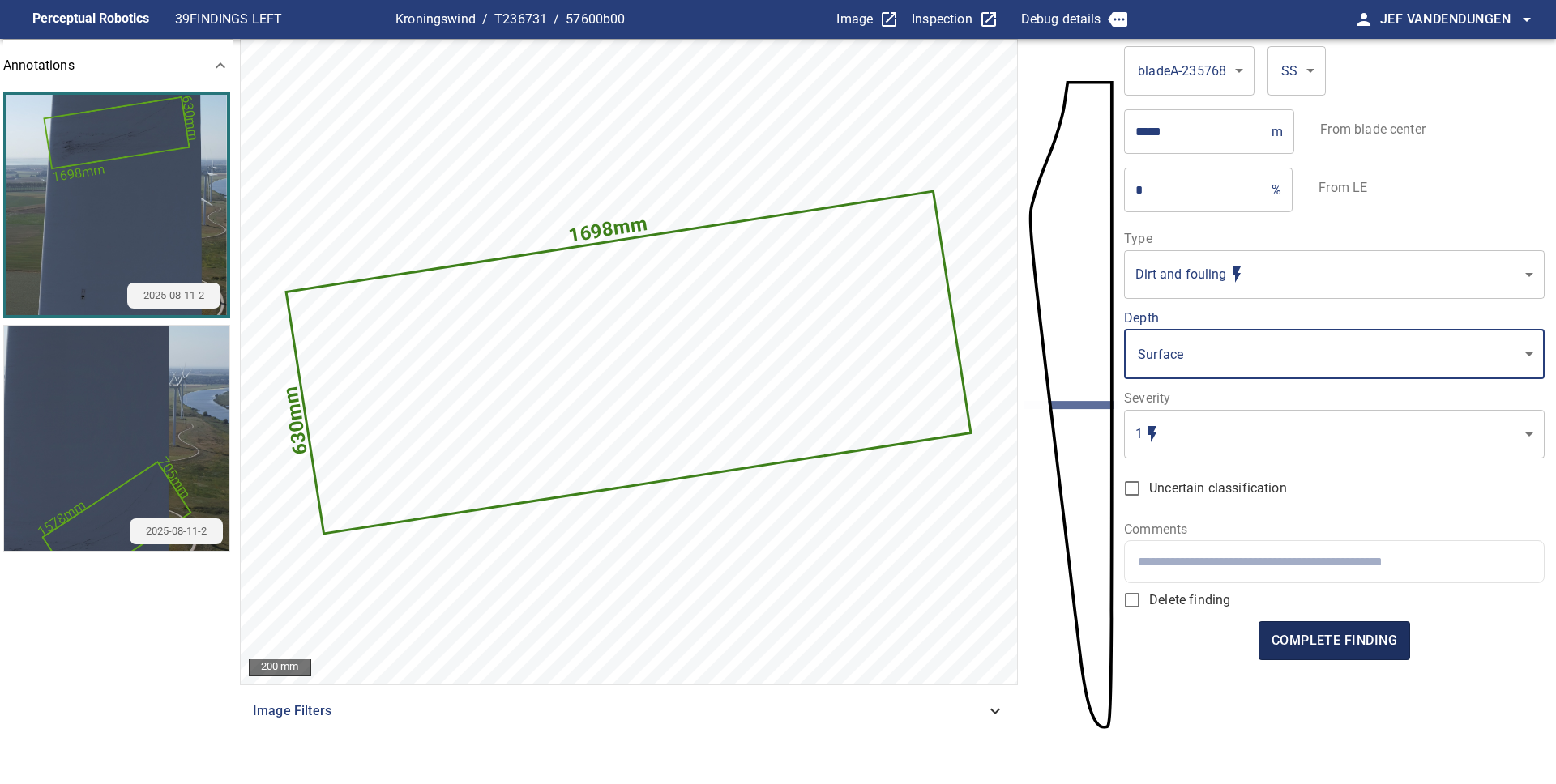
click at [1342, 644] on span "complete finding" at bounding box center [1334, 641] width 125 height 23
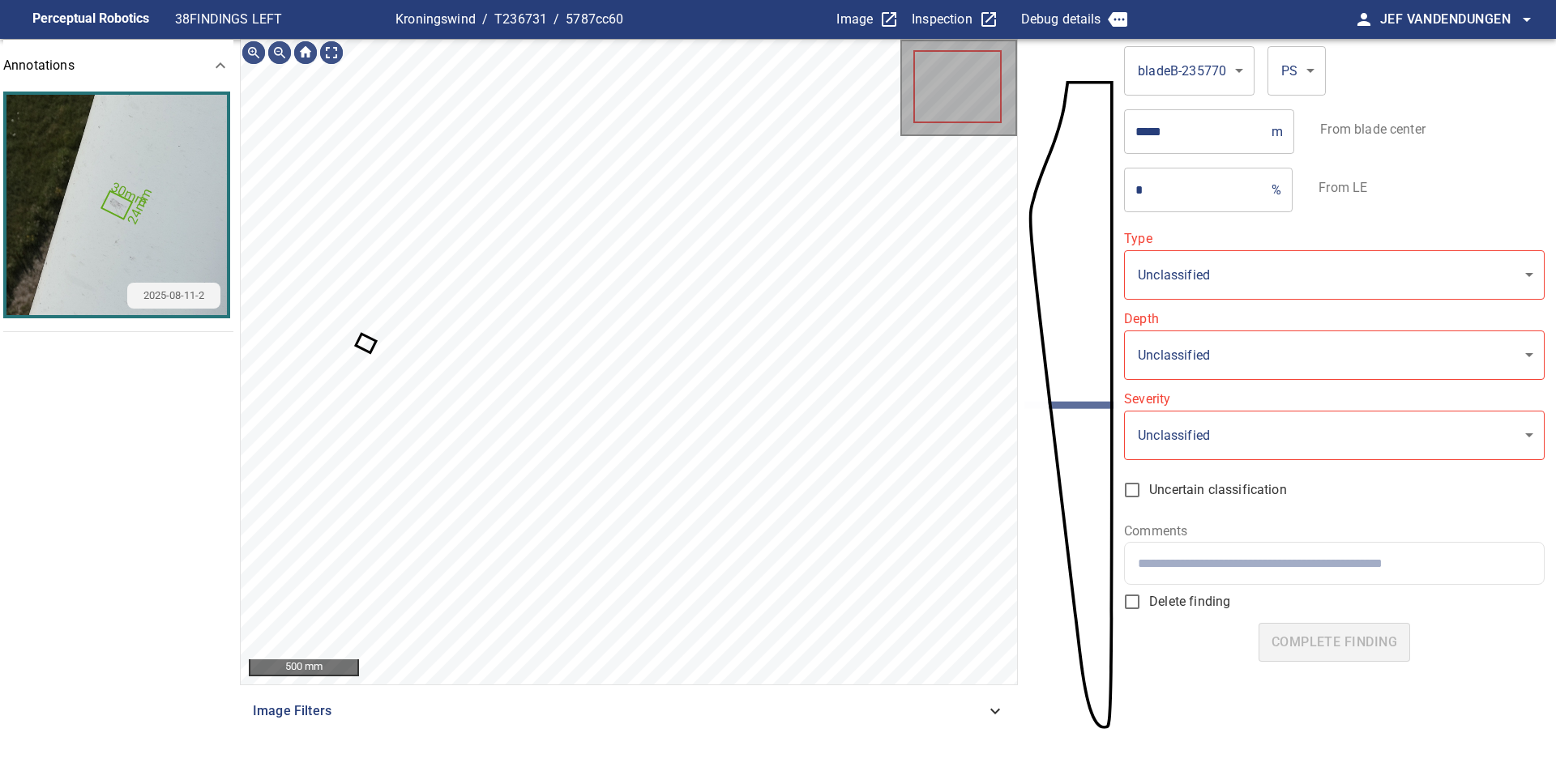
type input "**********"
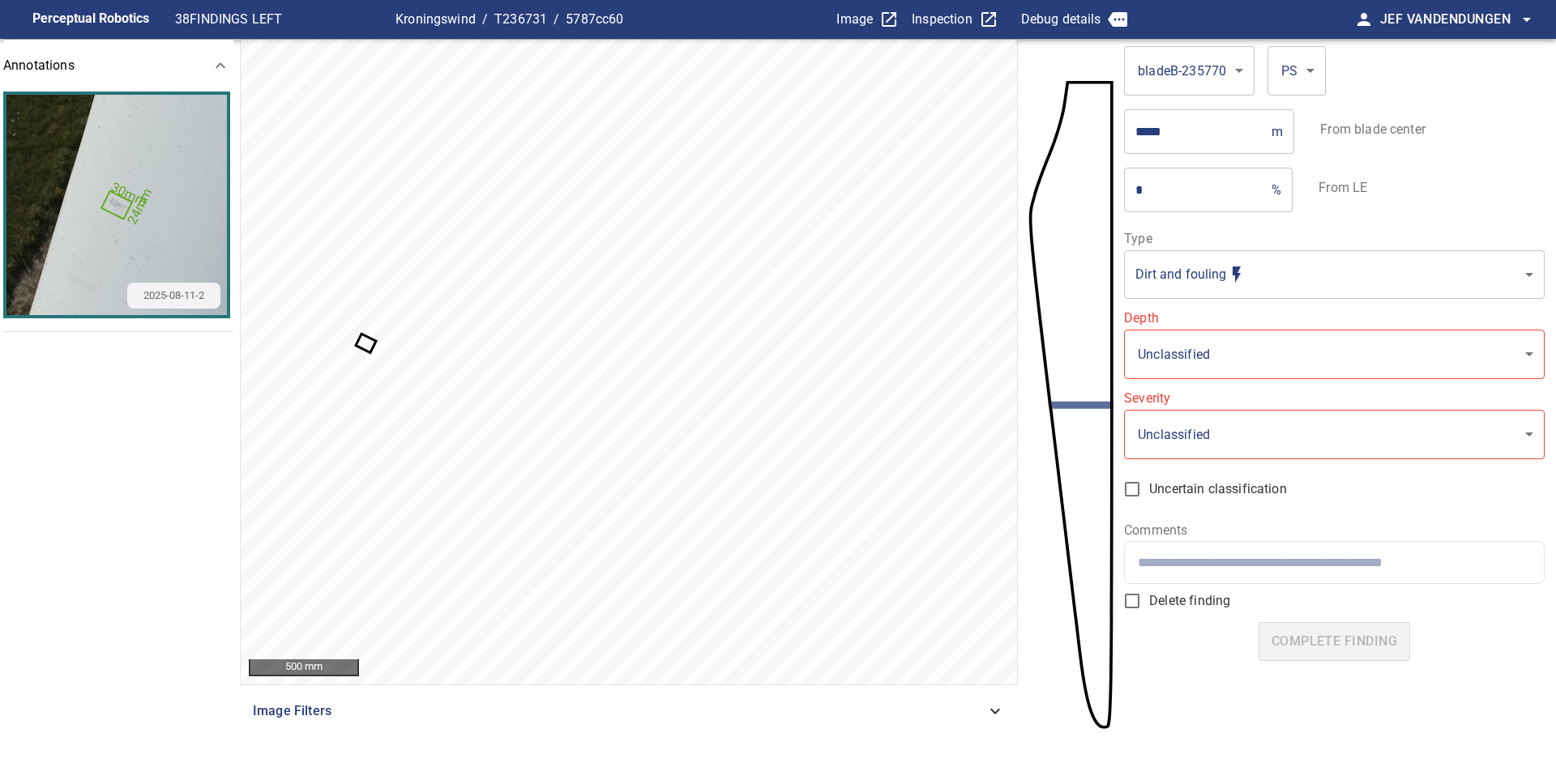
click at [367, 345] on icon at bounding box center [366, 343] width 17 height 16
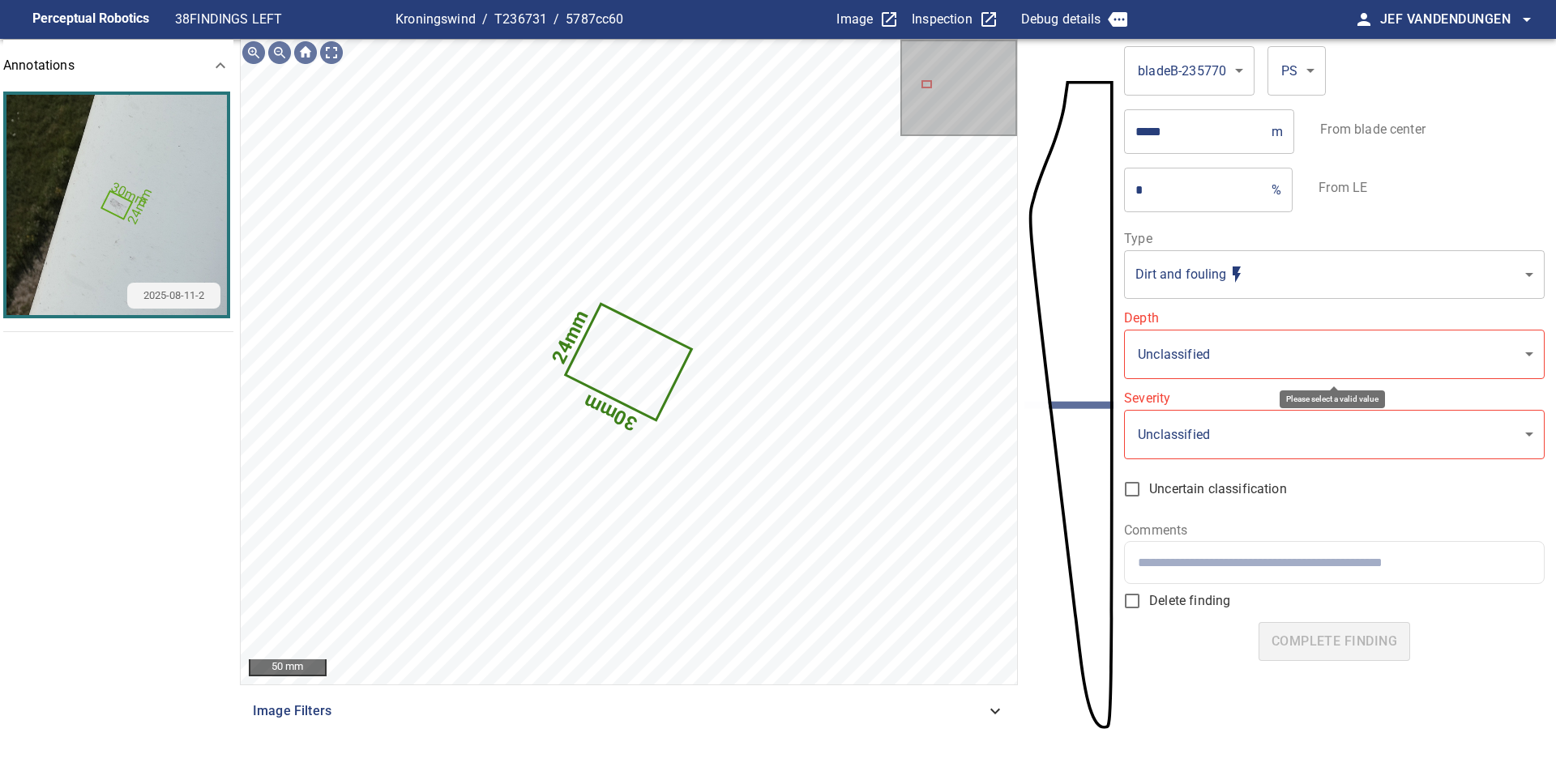
click at [1285, 358] on body "**********" at bounding box center [778, 392] width 1556 height 784
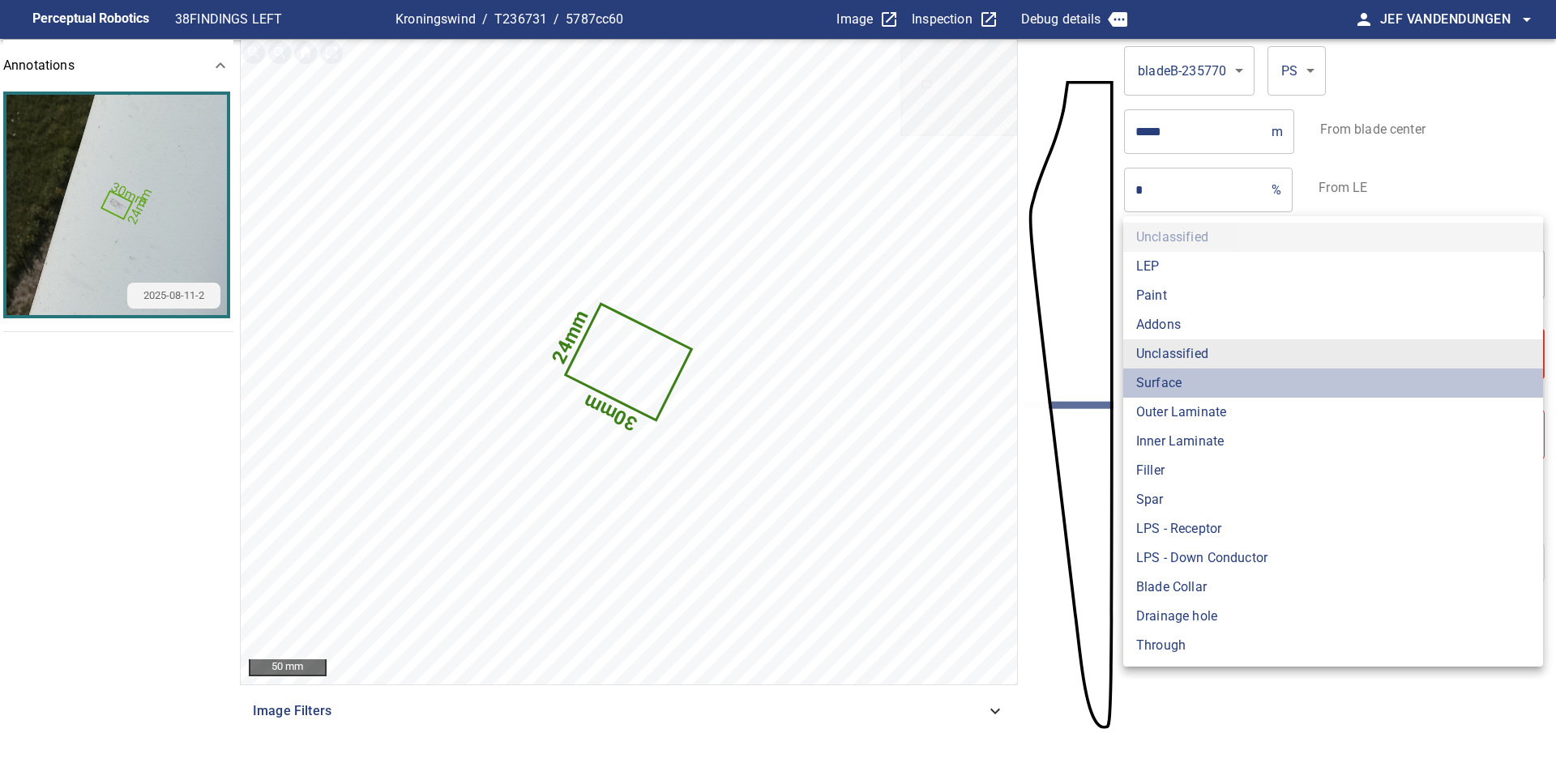
click at [1208, 376] on li "Surface" at bounding box center [1333, 383] width 419 height 29
type input "*******"
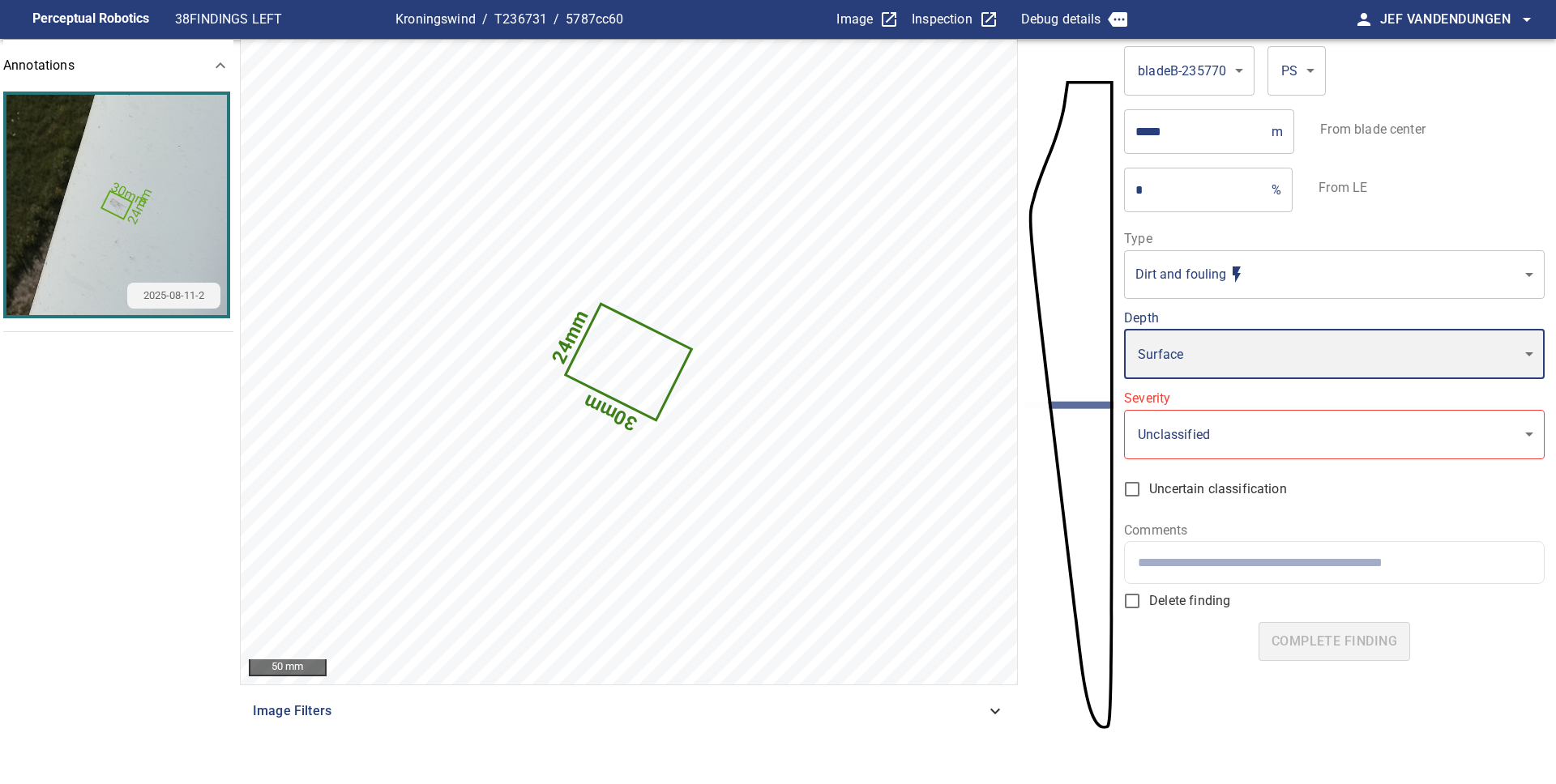
type input "*"
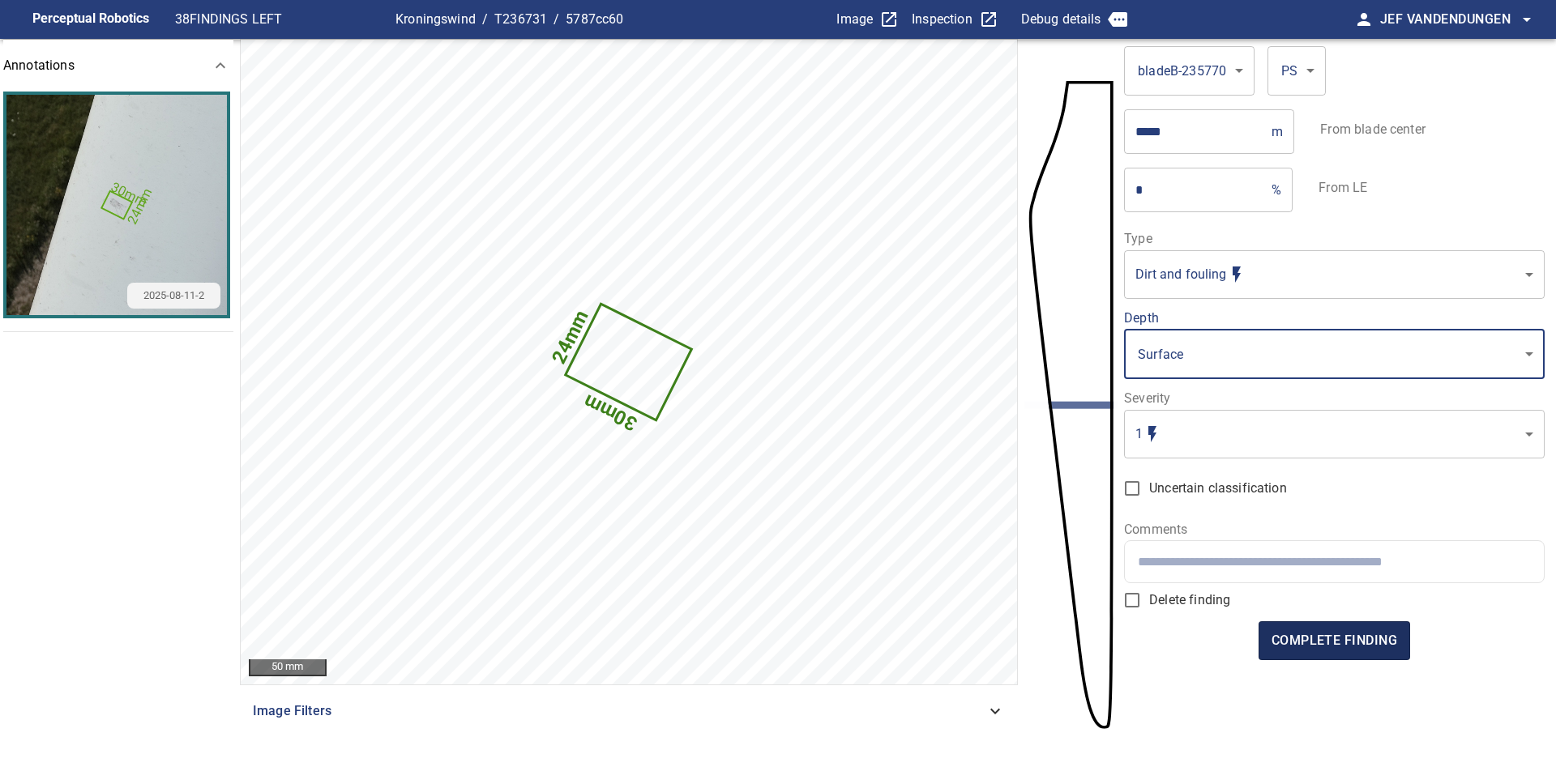
click at [1357, 630] on span "complete finding" at bounding box center [1334, 641] width 125 height 23
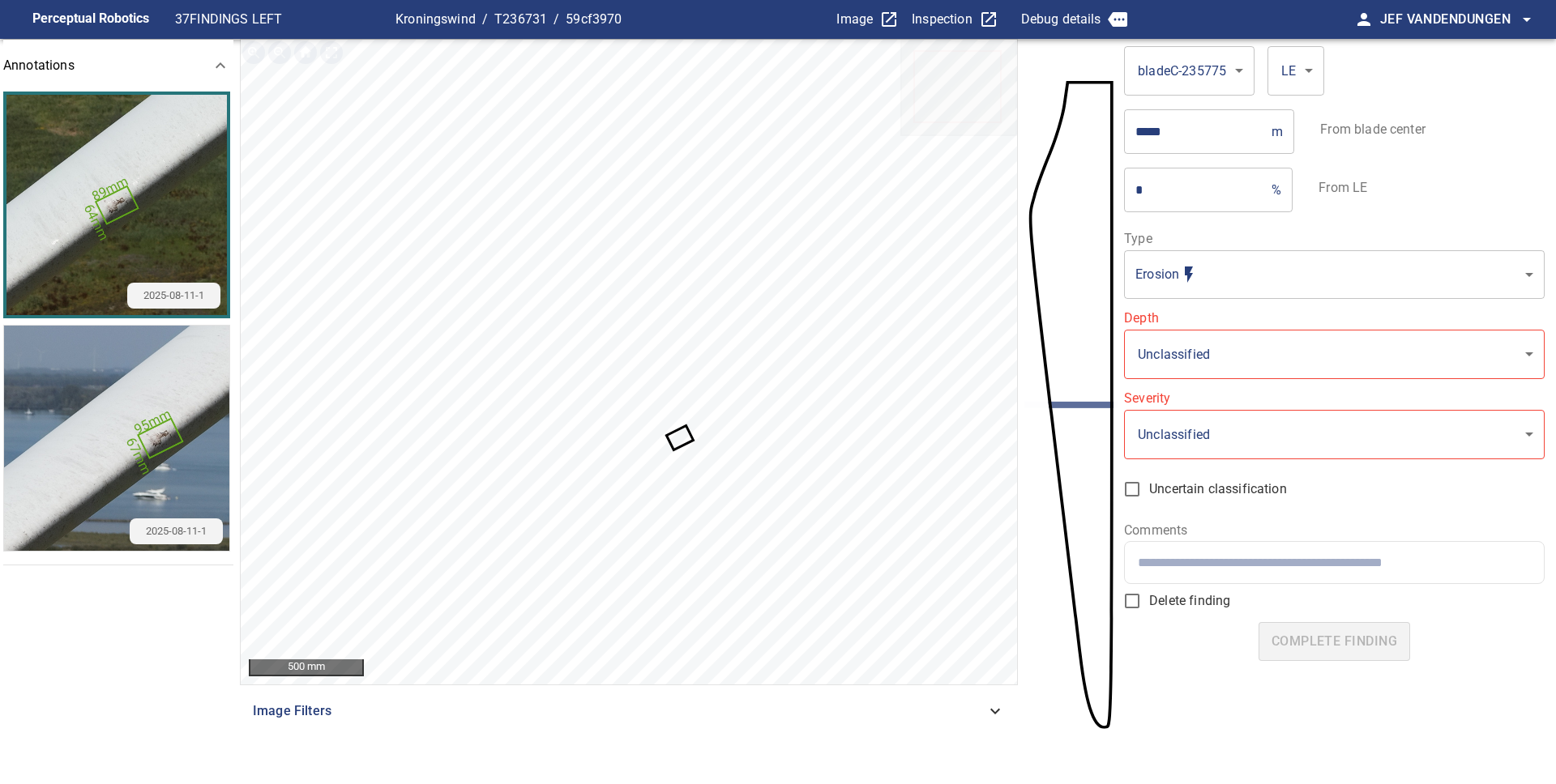
click at [671, 435] on icon at bounding box center [680, 437] width 24 height 21
click at [1250, 302] on div "**********" at bounding box center [1334, 371] width 419 height 278
click at [1245, 287] on body "**********" at bounding box center [778, 392] width 1556 height 784
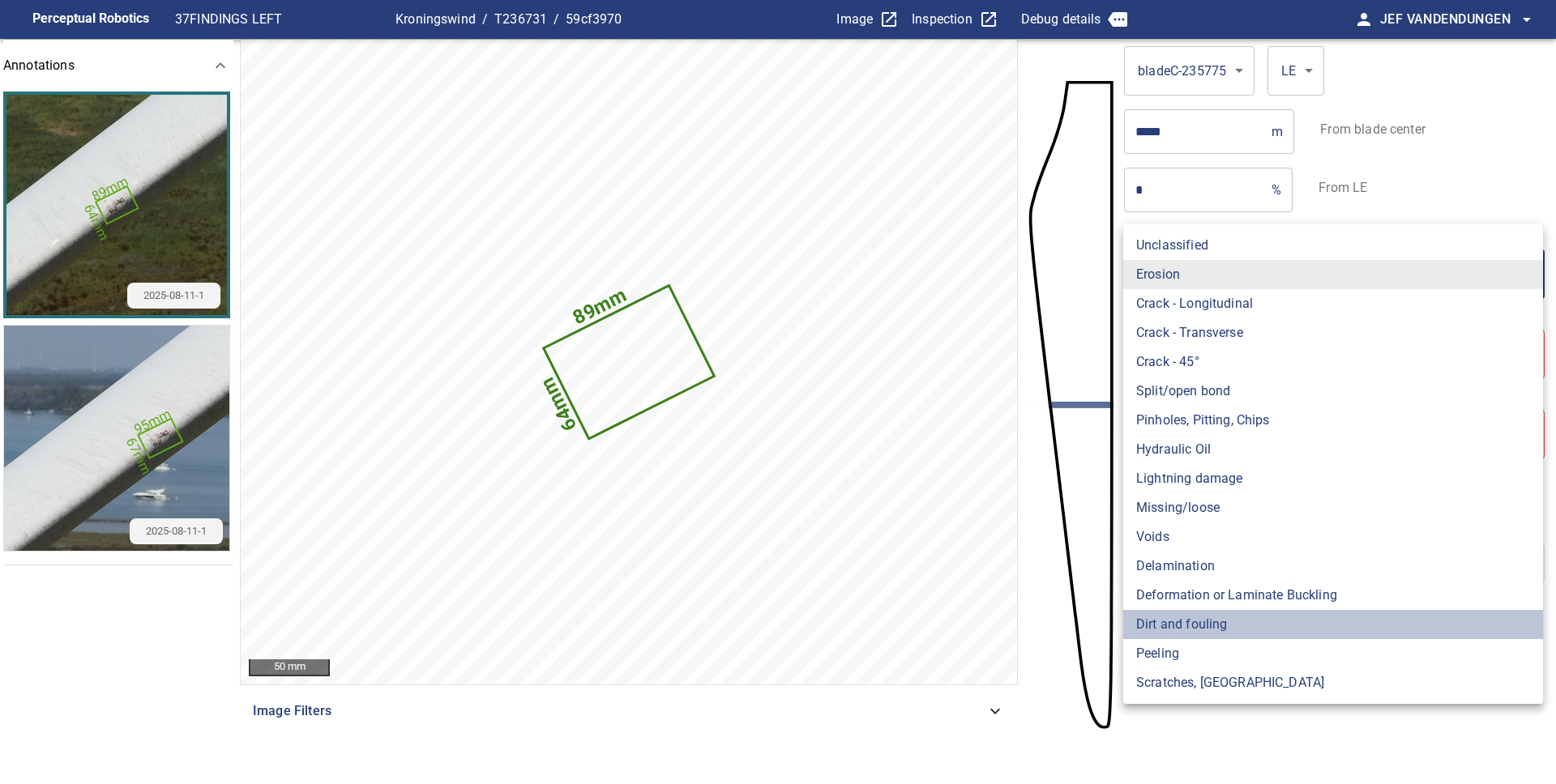
click at [1201, 617] on li "Dirt and fouling" at bounding box center [1333, 624] width 419 height 29
type input "**********"
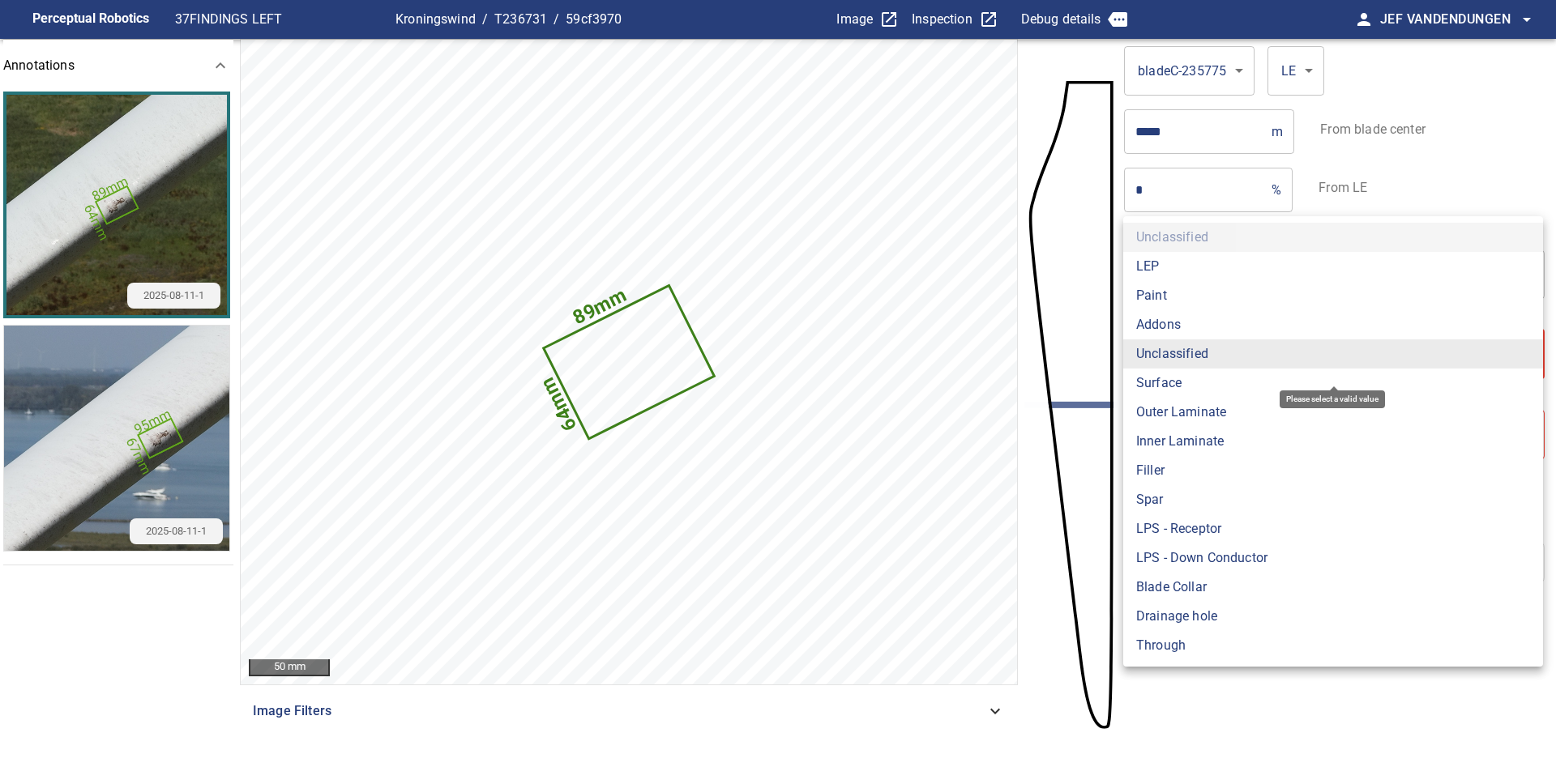
click at [1255, 359] on body "**********" at bounding box center [778, 392] width 1556 height 784
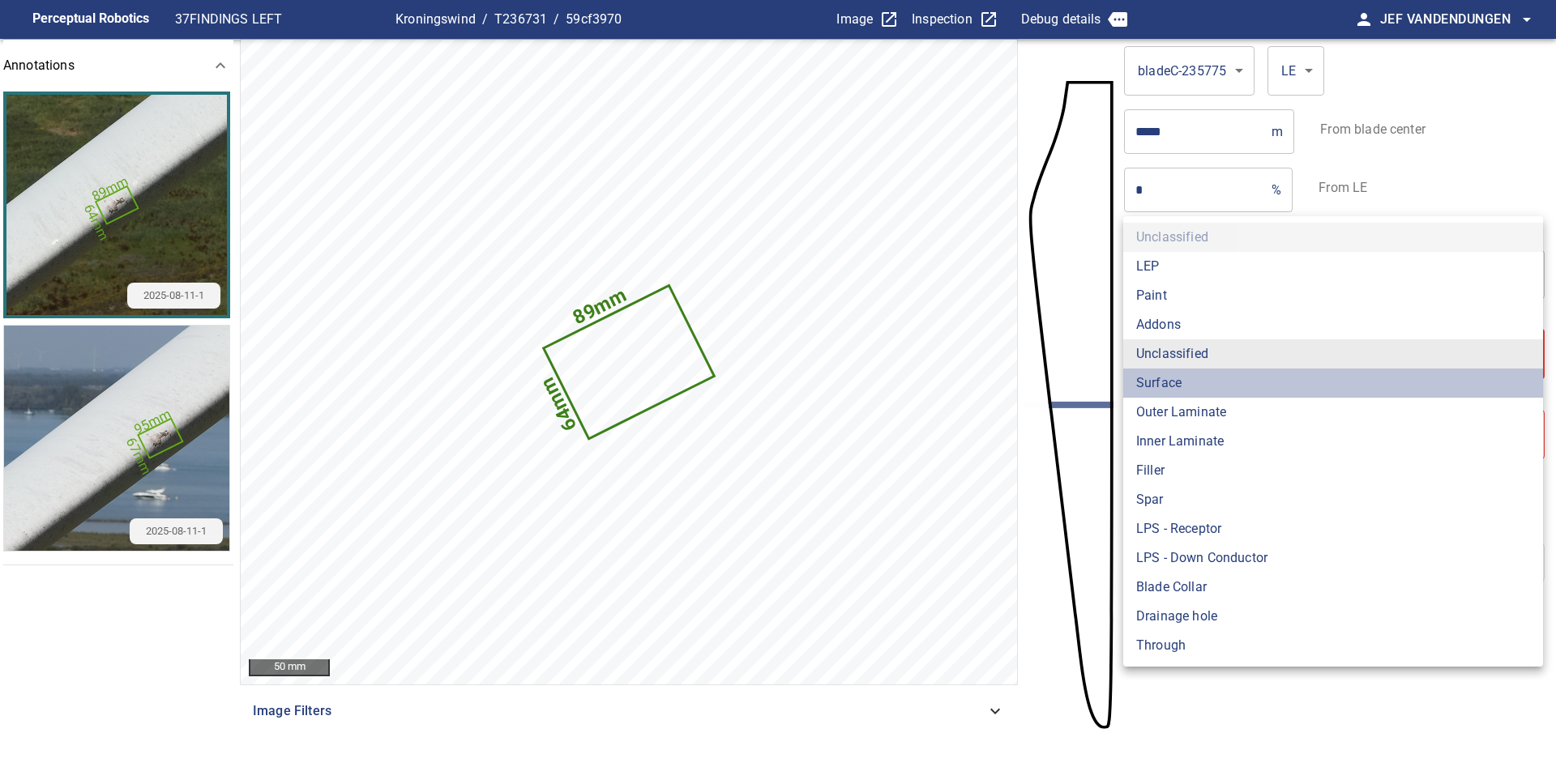
click at [1211, 377] on li "Surface" at bounding box center [1333, 383] width 419 height 29
type input "*******"
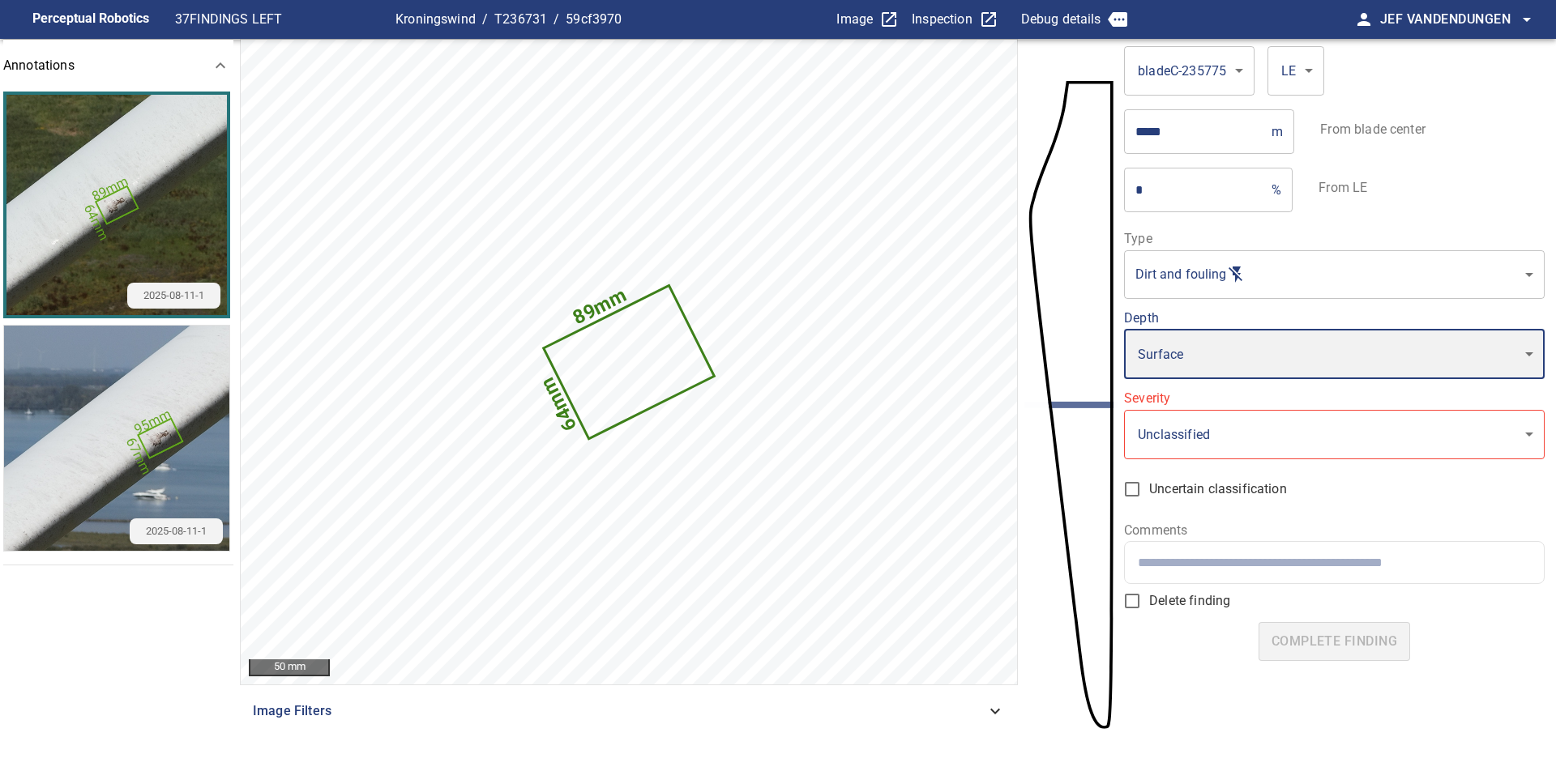
type input "*"
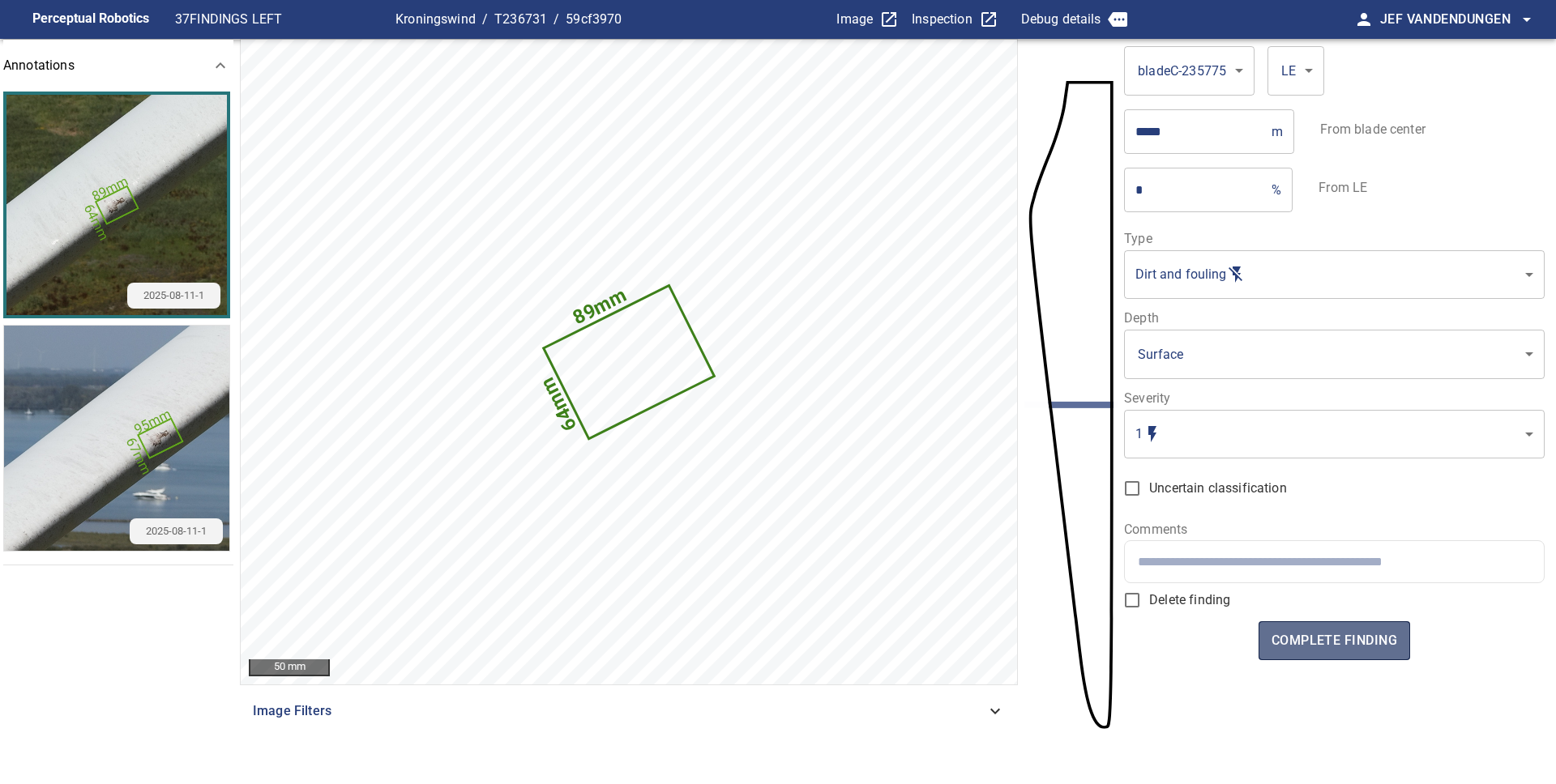
click at [1334, 631] on span "complete finding" at bounding box center [1334, 641] width 125 height 23
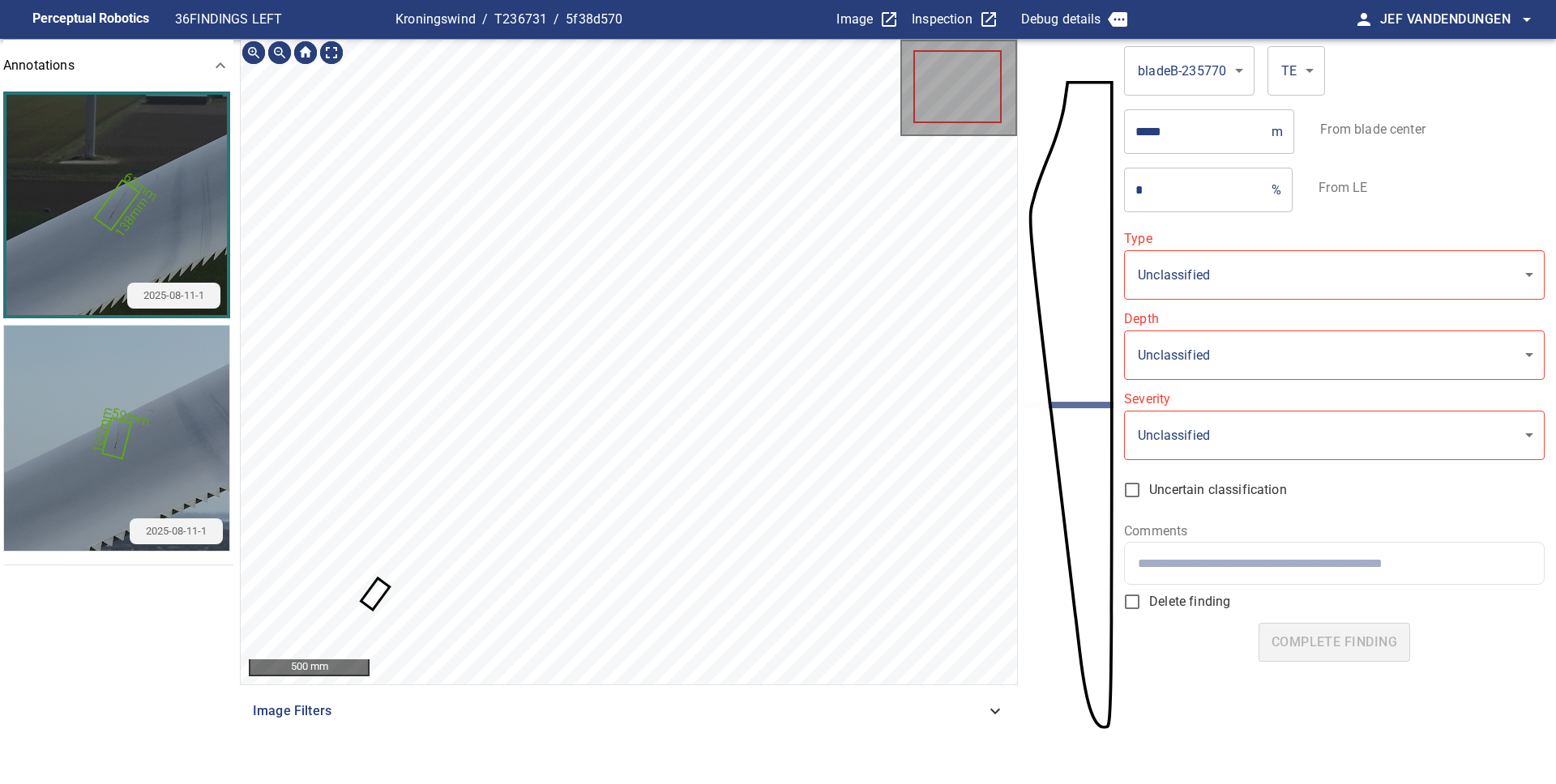
type input "**********"
click at [381, 592] on icon at bounding box center [374, 594] width 25 height 28
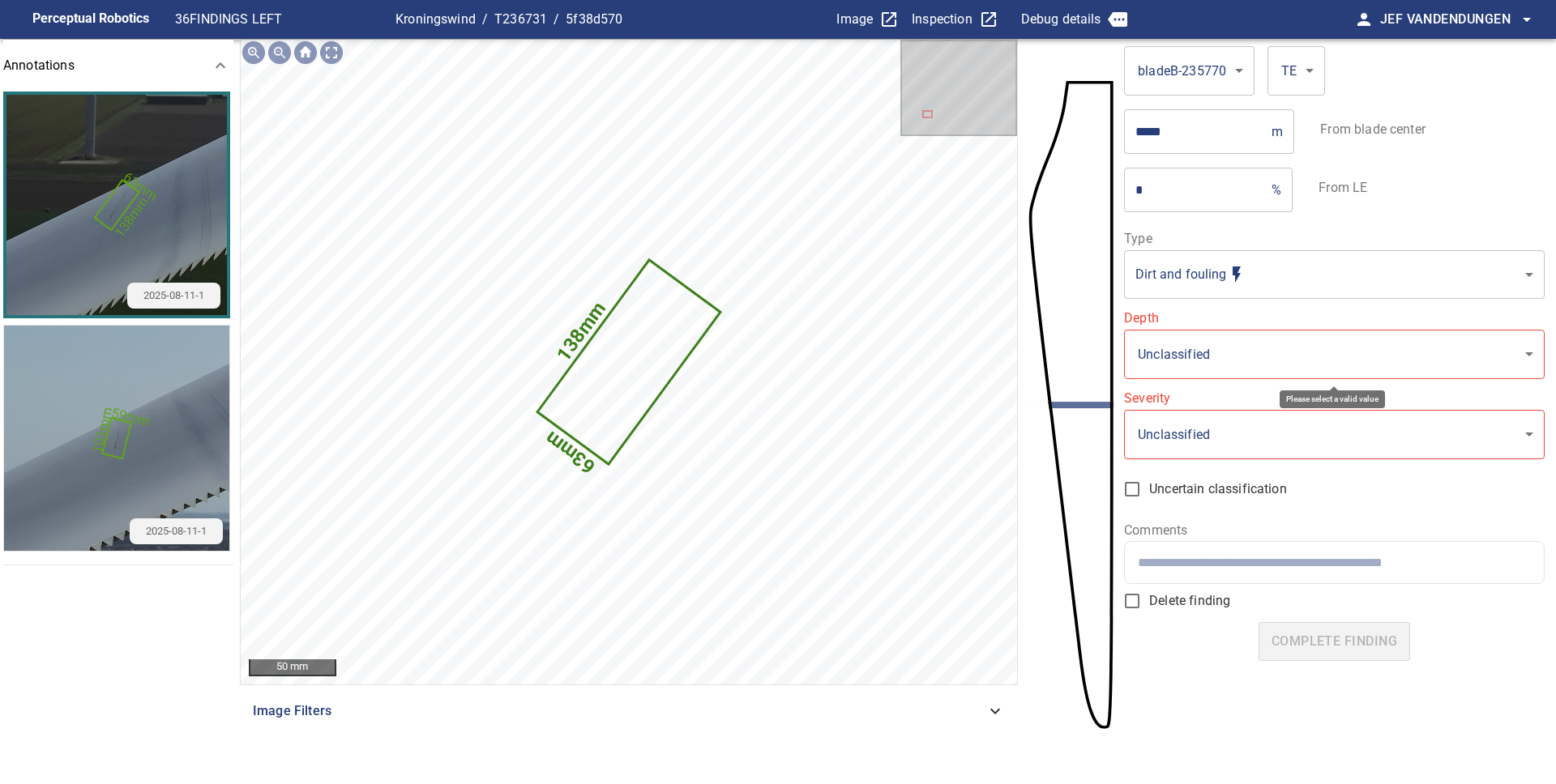
click at [1278, 338] on body "**********" at bounding box center [778, 392] width 1556 height 784
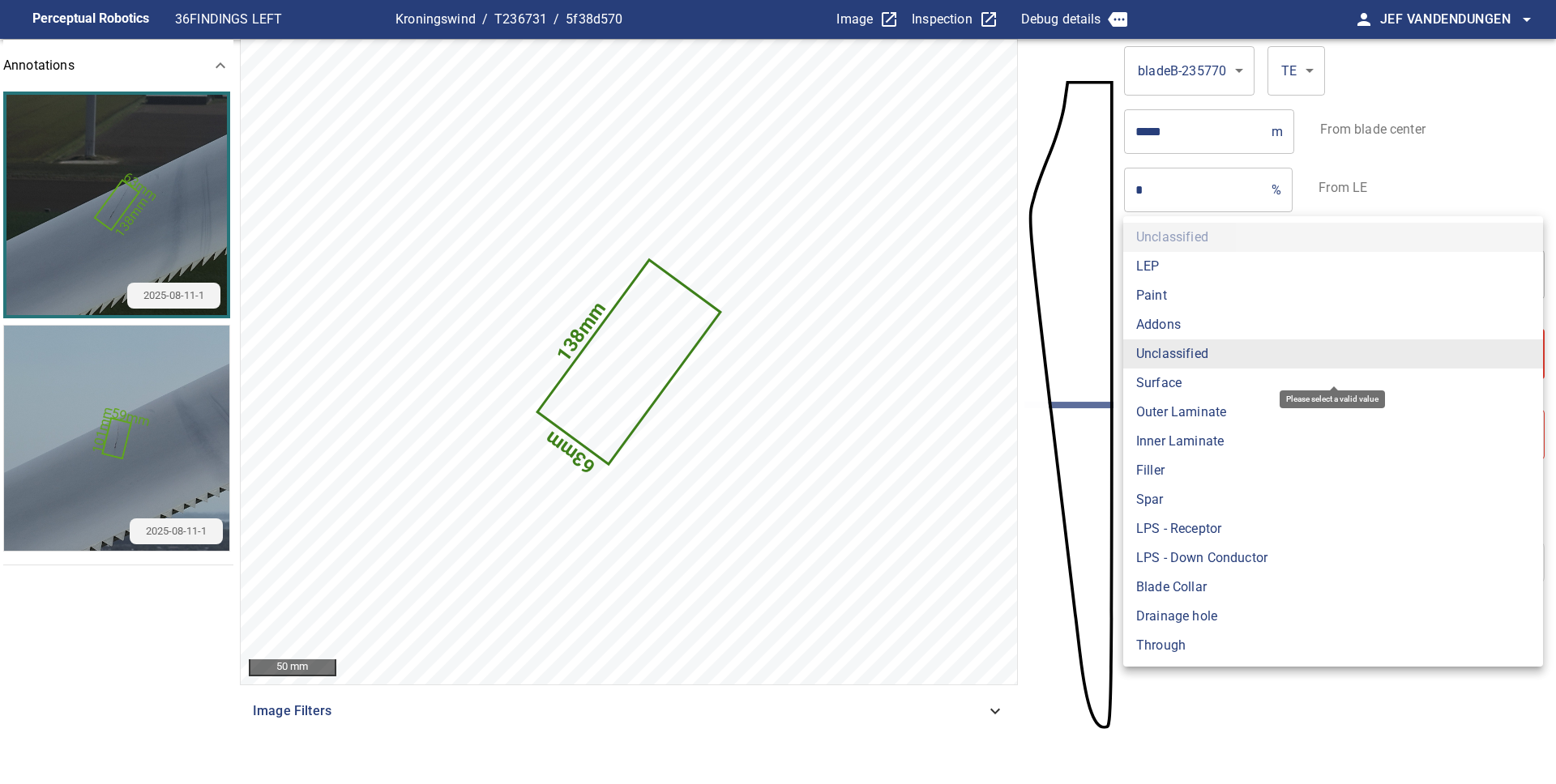
click at [1184, 382] on li "Surface" at bounding box center [1333, 383] width 419 height 29
type input "*******"
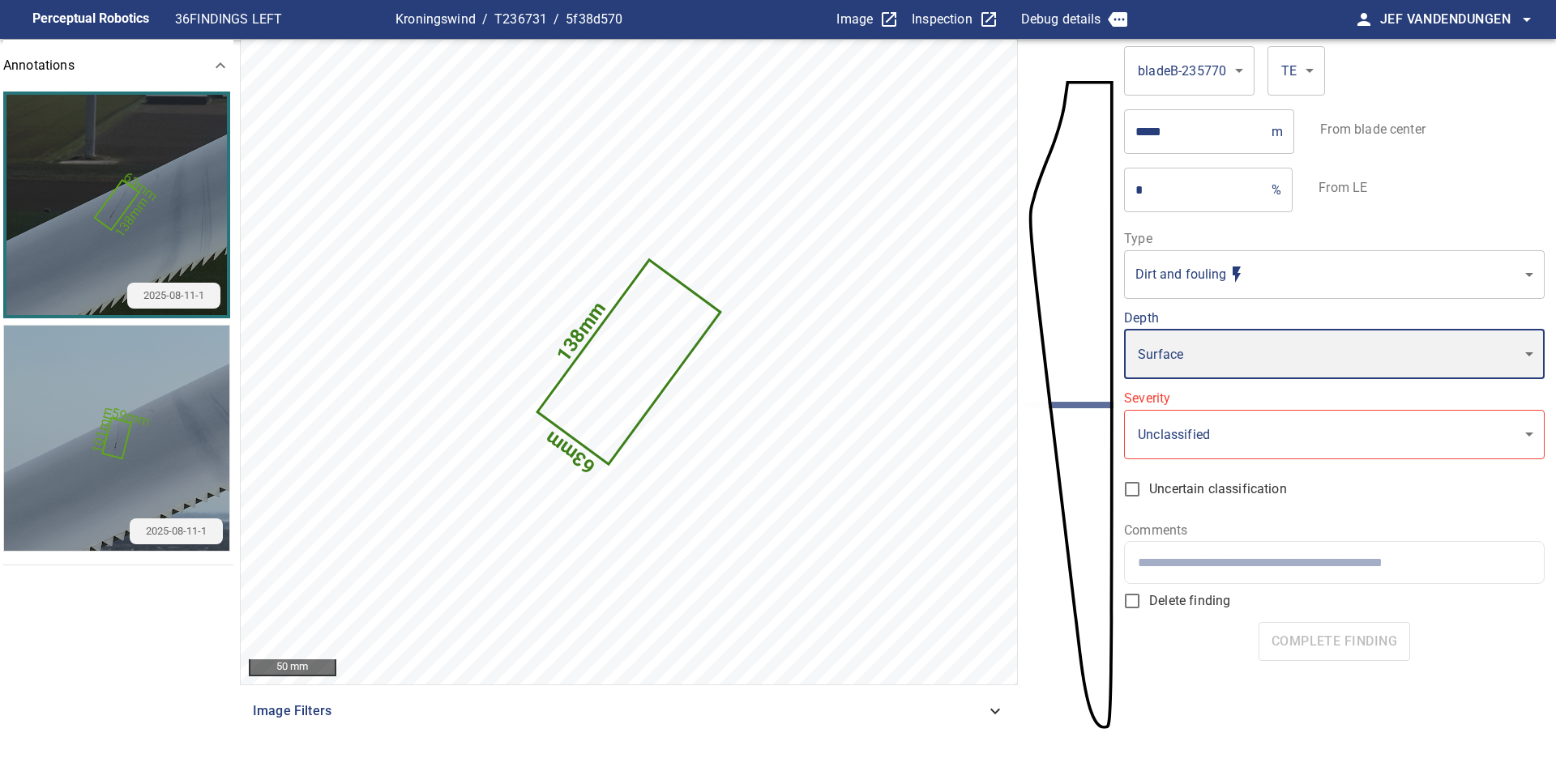
type input "*"
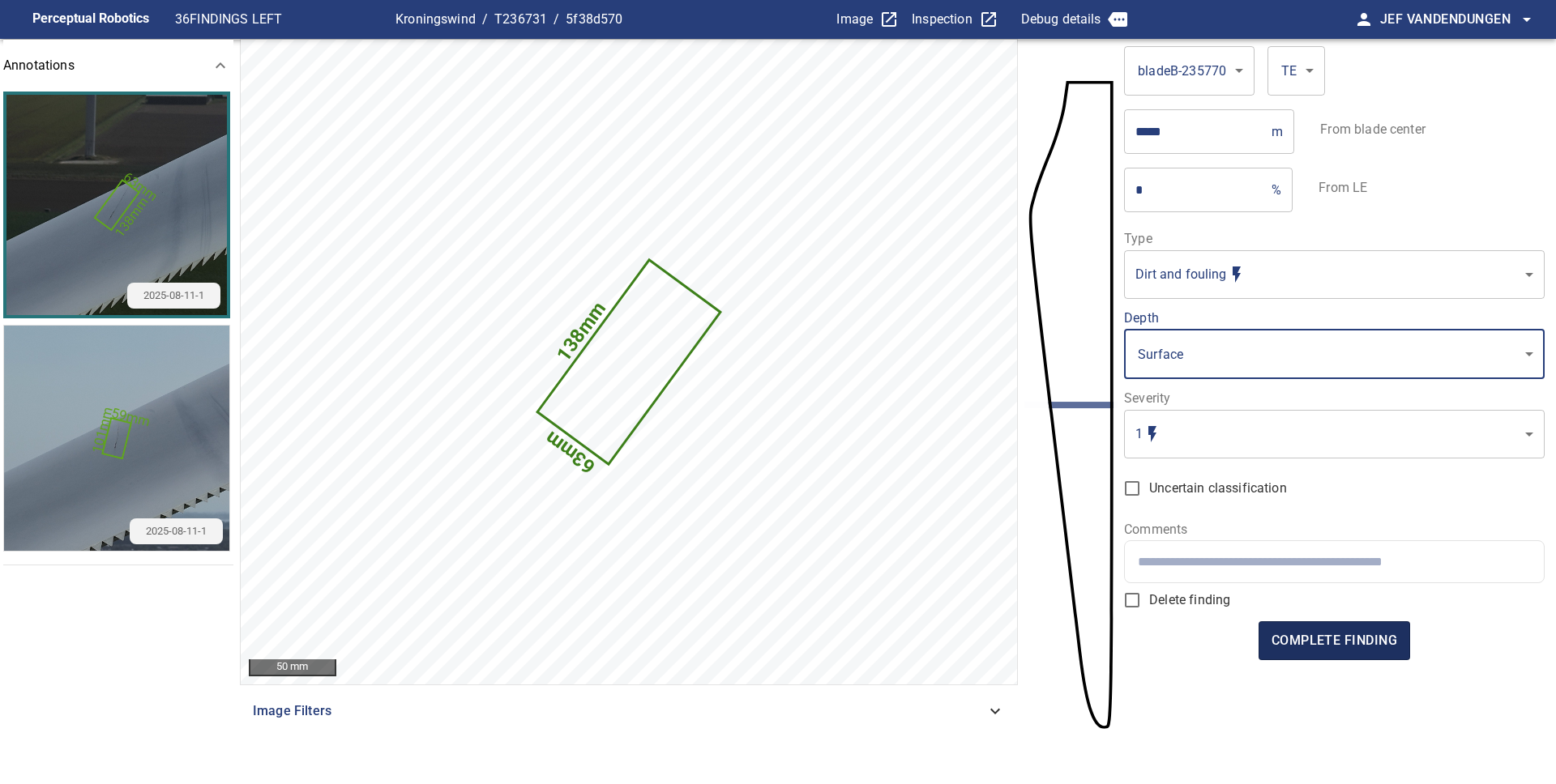
click at [1363, 631] on span "complete finding" at bounding box center [1334, 641] width 125 height 23
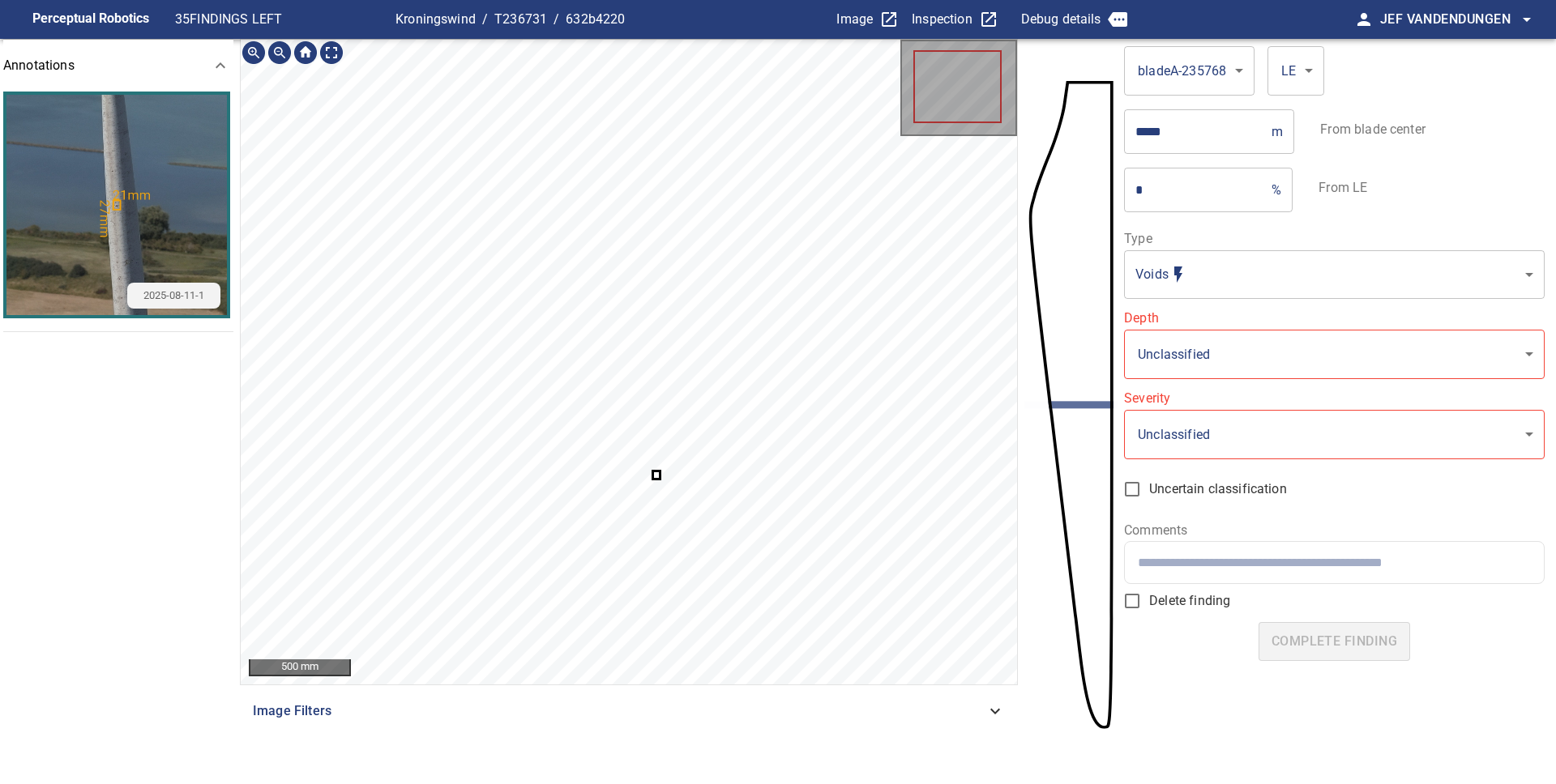
click at [656, 475] on icon at bounding box center [656, 475] width 5 height 6
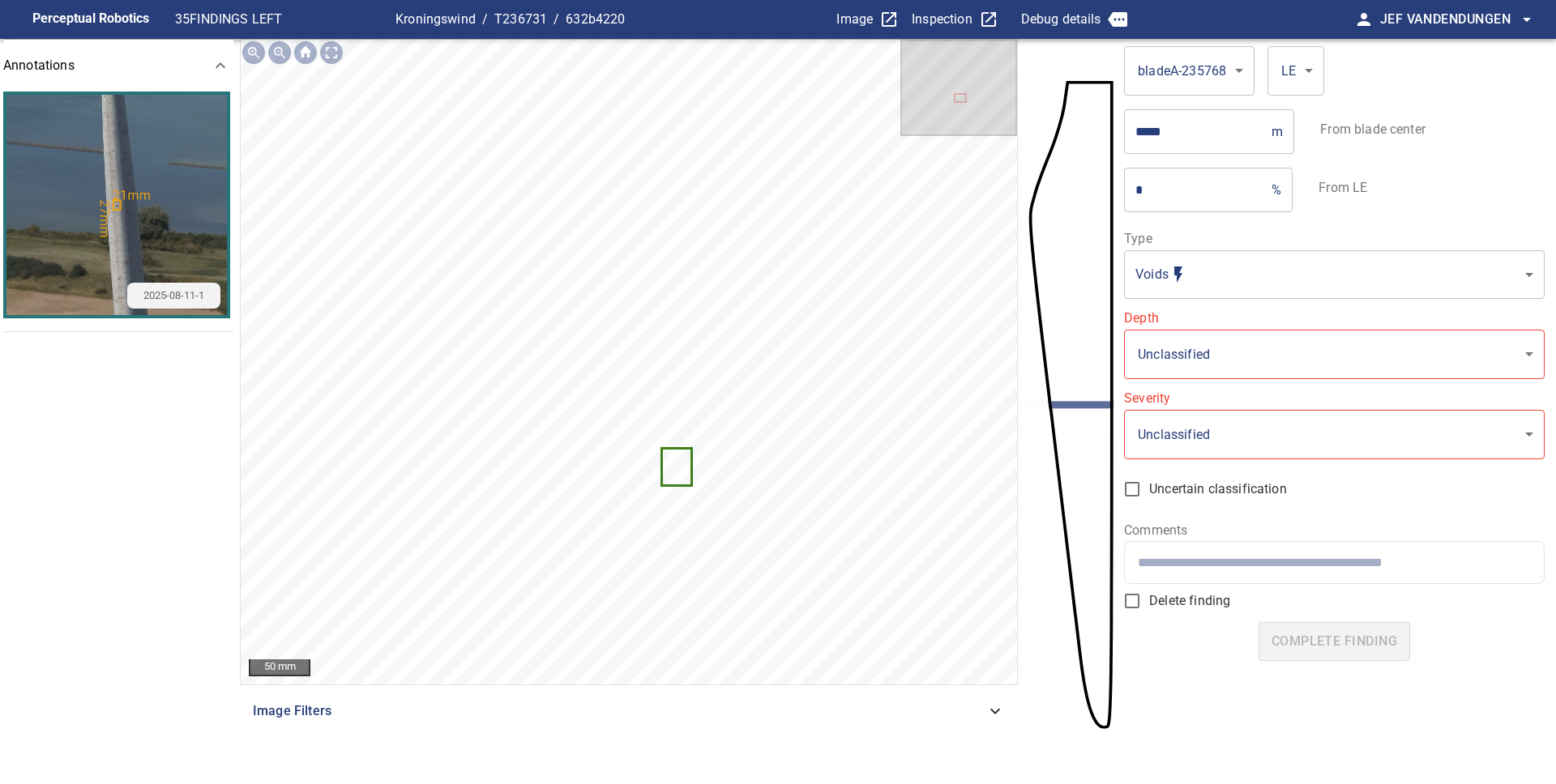
click at [1194, 285] on body "**********" at bounding box center [778, 392] width 1556 height 784
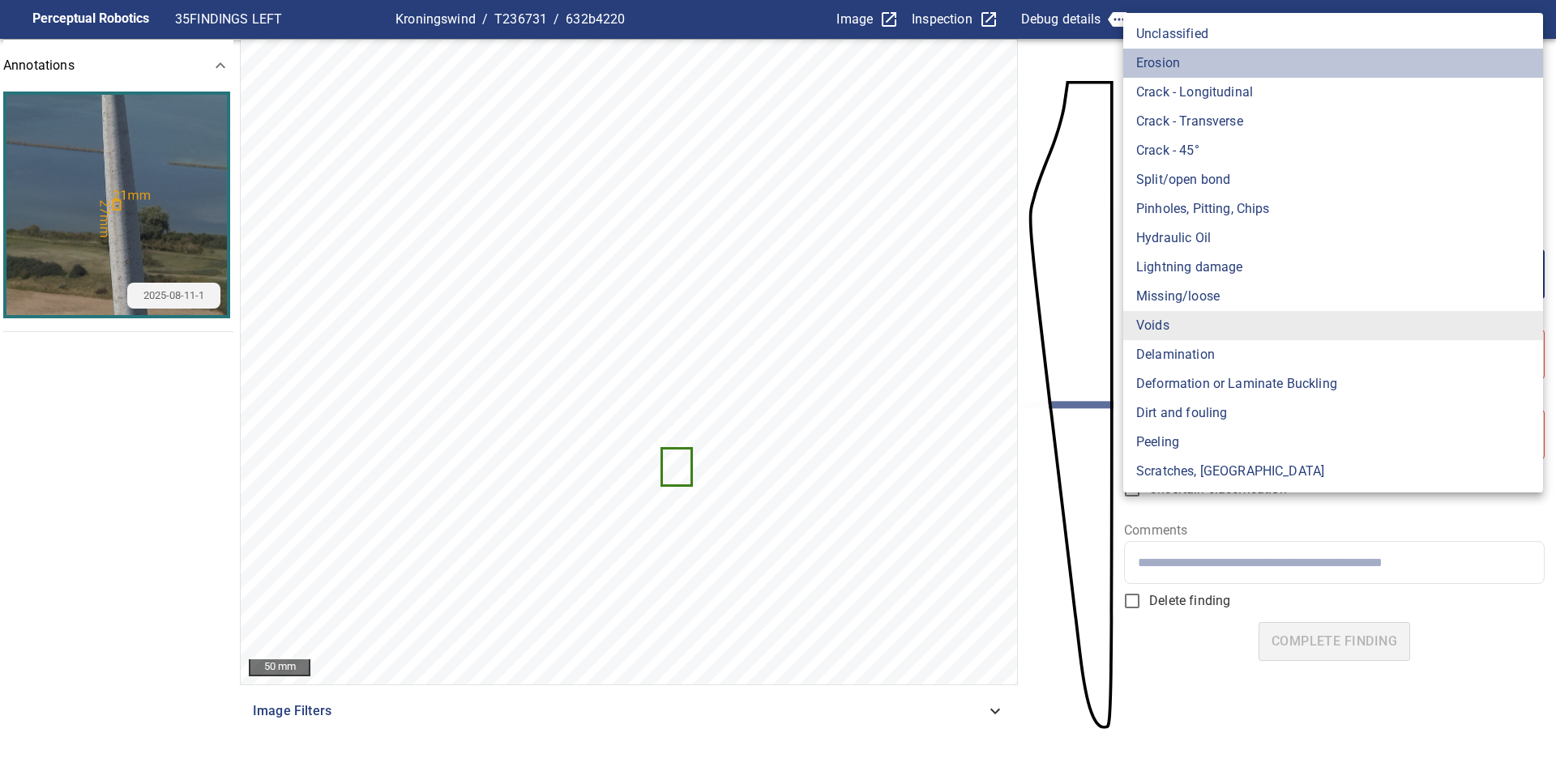
click at [1193, 57] on li "Erosion" at bounding box center [1333, 63] width 419 height 29
type input "*******"
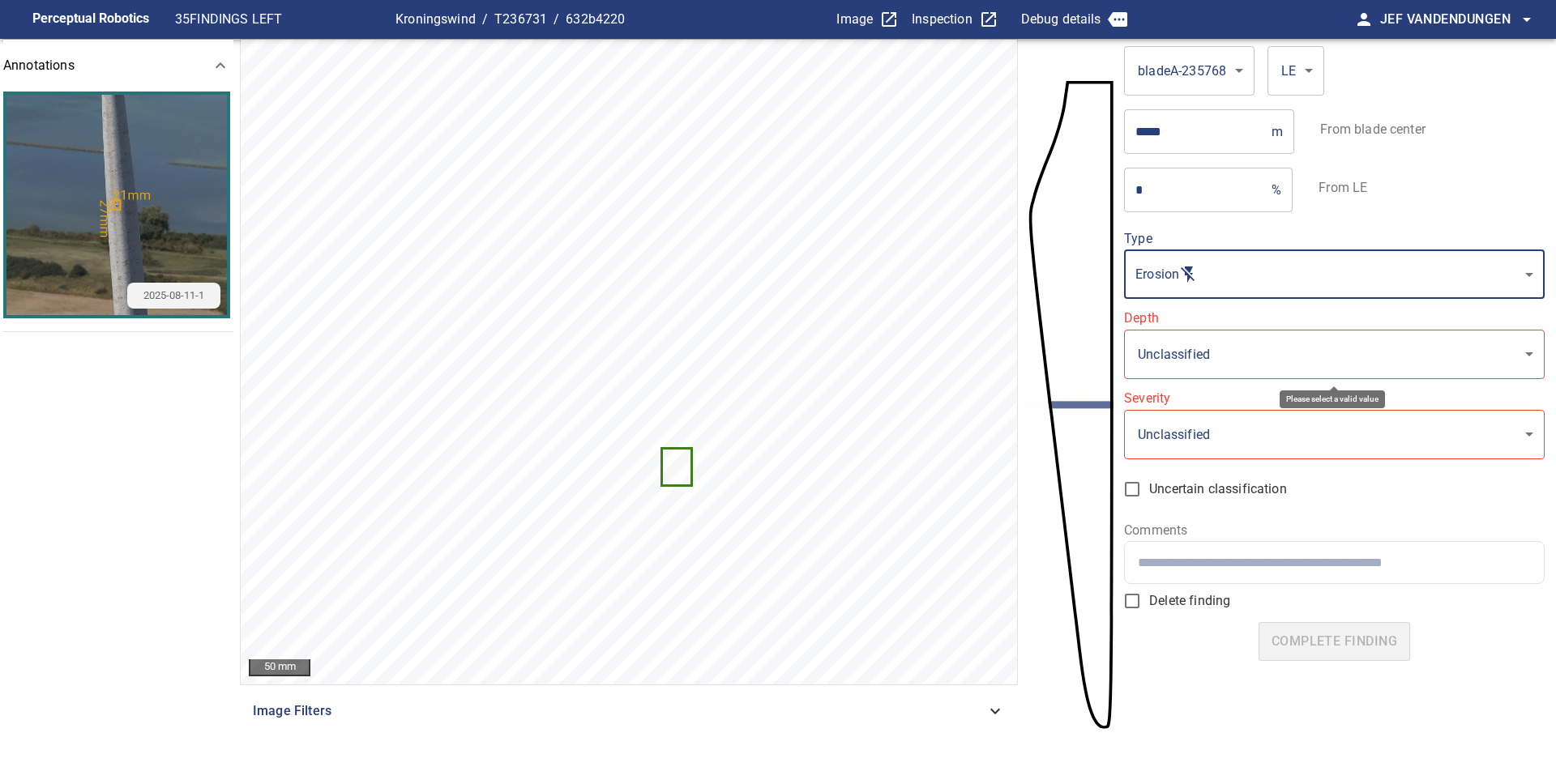
click at [1203, 352] on body "**********" at bounding box center [778, 392] width 1556 height 784
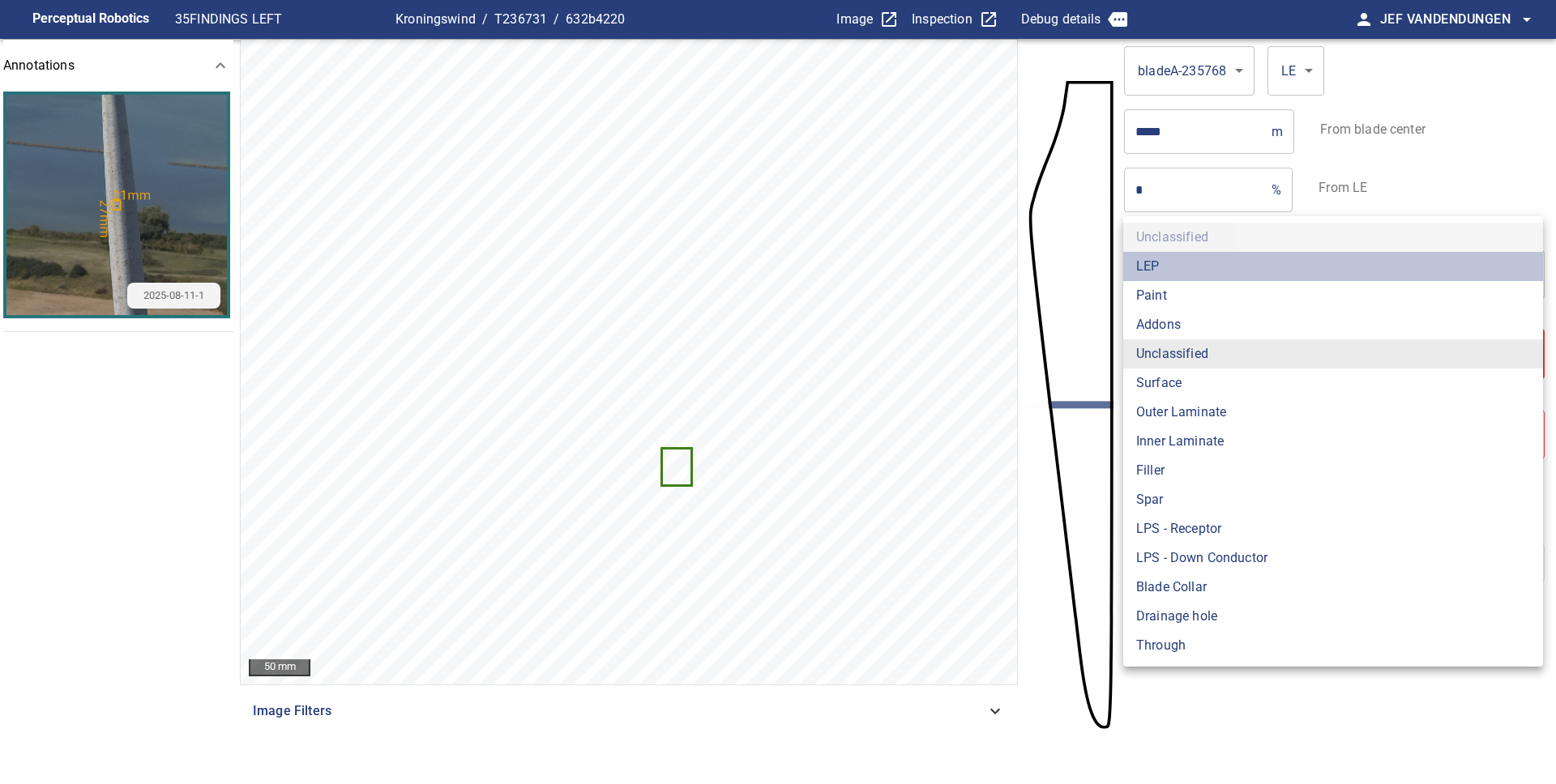
click at [1195, 275] on li "LEP" at bounding box center [1333, 266] width 419 height 29
type input "***"
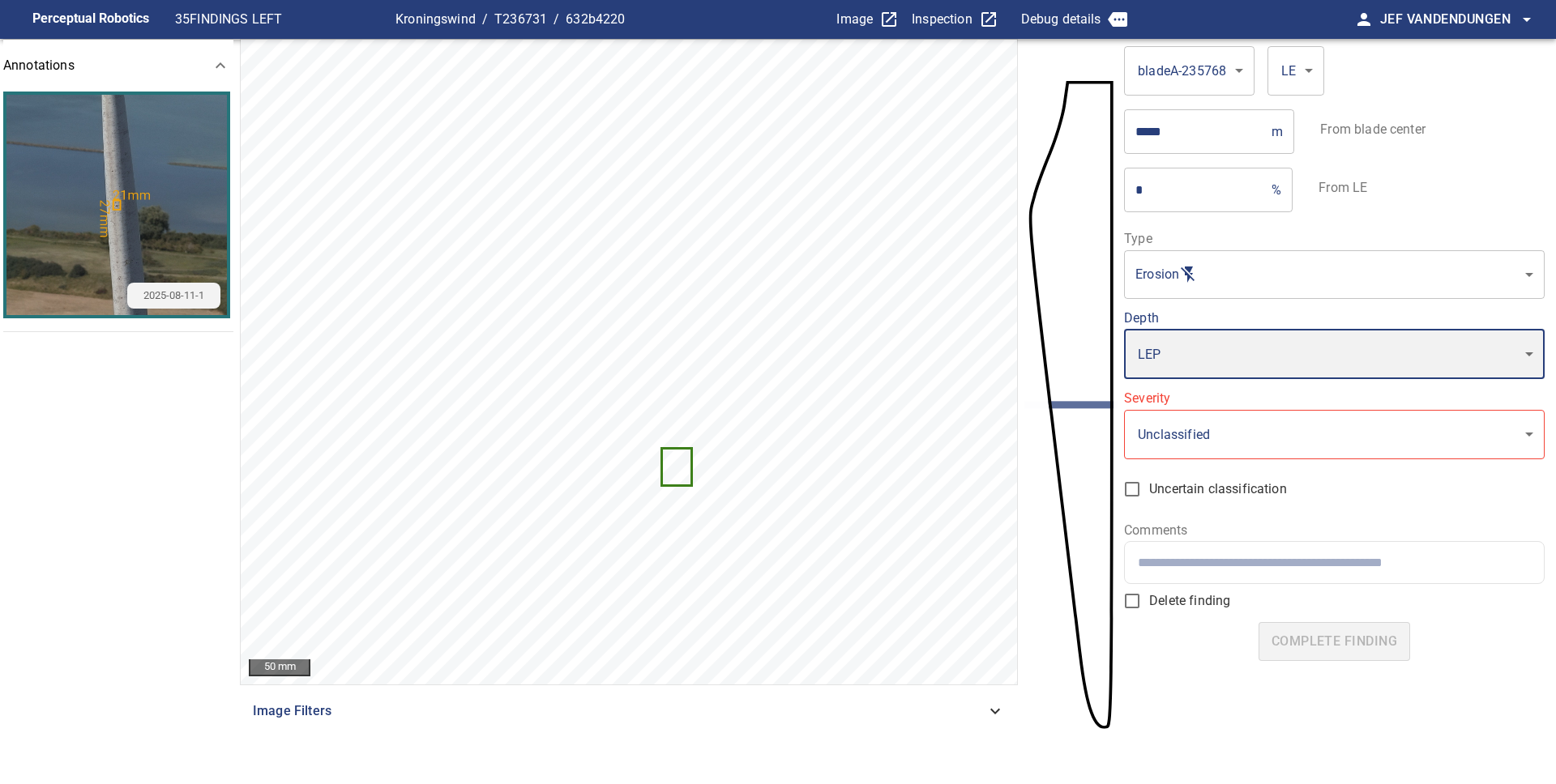
type input "*"
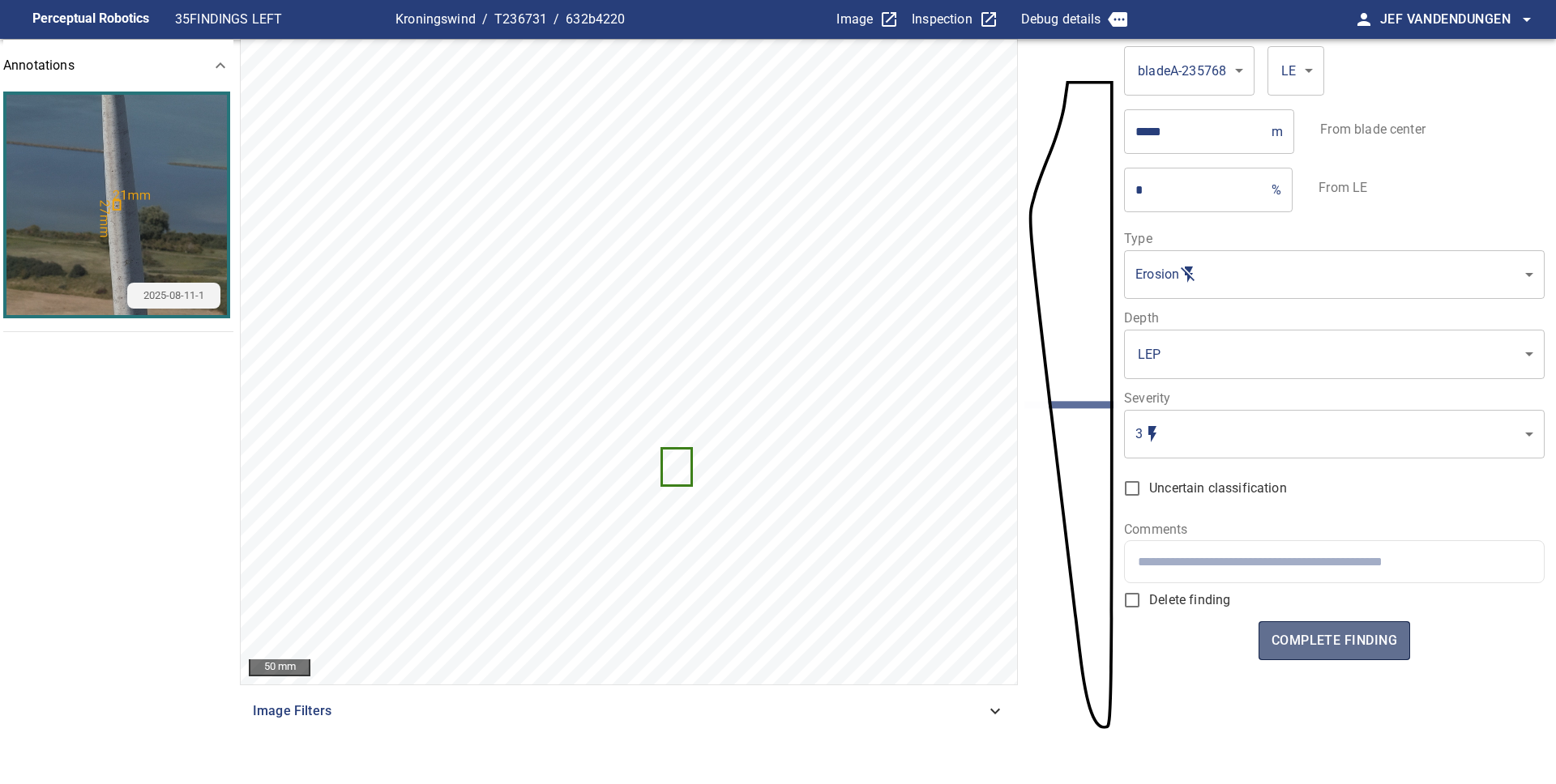
click at [1320, 631] on span "complete finding" at bounding box center [1334, 641] width 125 height 23
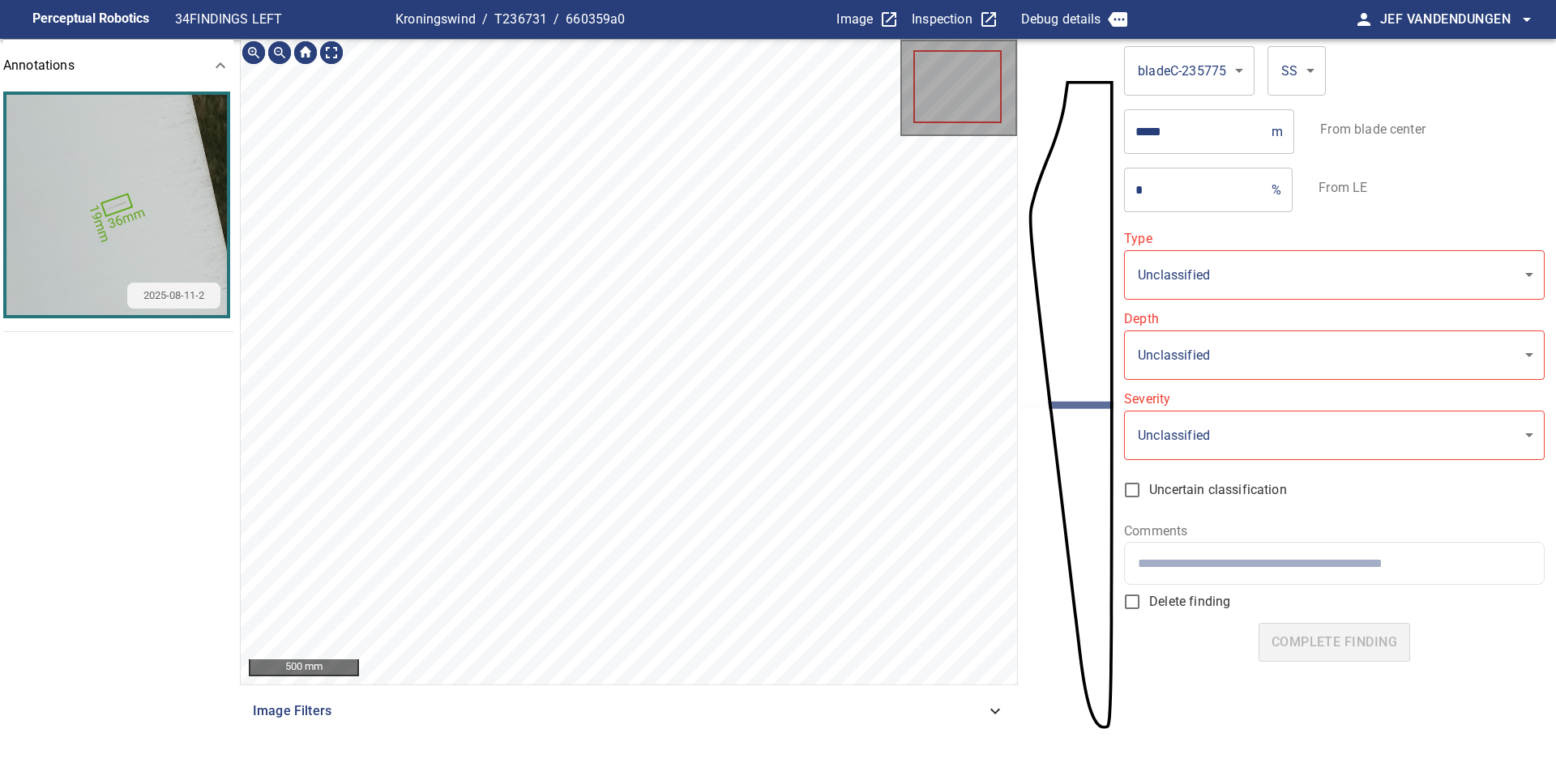
type input "**********"
click at [793, 237] on icon at bounding box center [786, 236] width 18 height 13
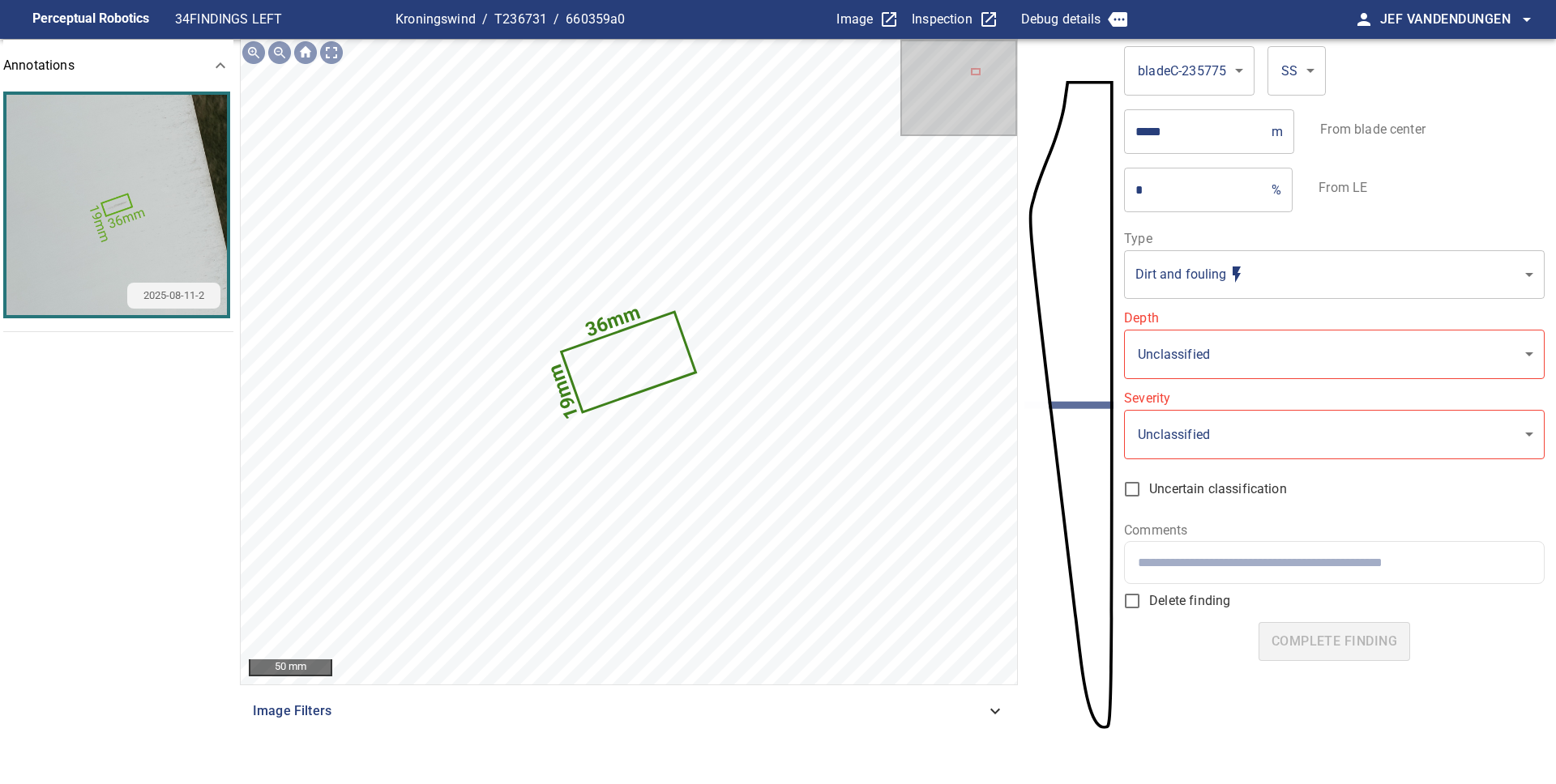
drag, startPoint x: 1230, startPoint y: 382, endPoint x: 1239, endPoint y: 361, distance: 22.8
click at [1231, 376] on div "**********" at bounding box center [1334, 371] width 419 height 278
click at [1240, 354] on body "**********" at bounding box center [778, 392] width 1556 height 784
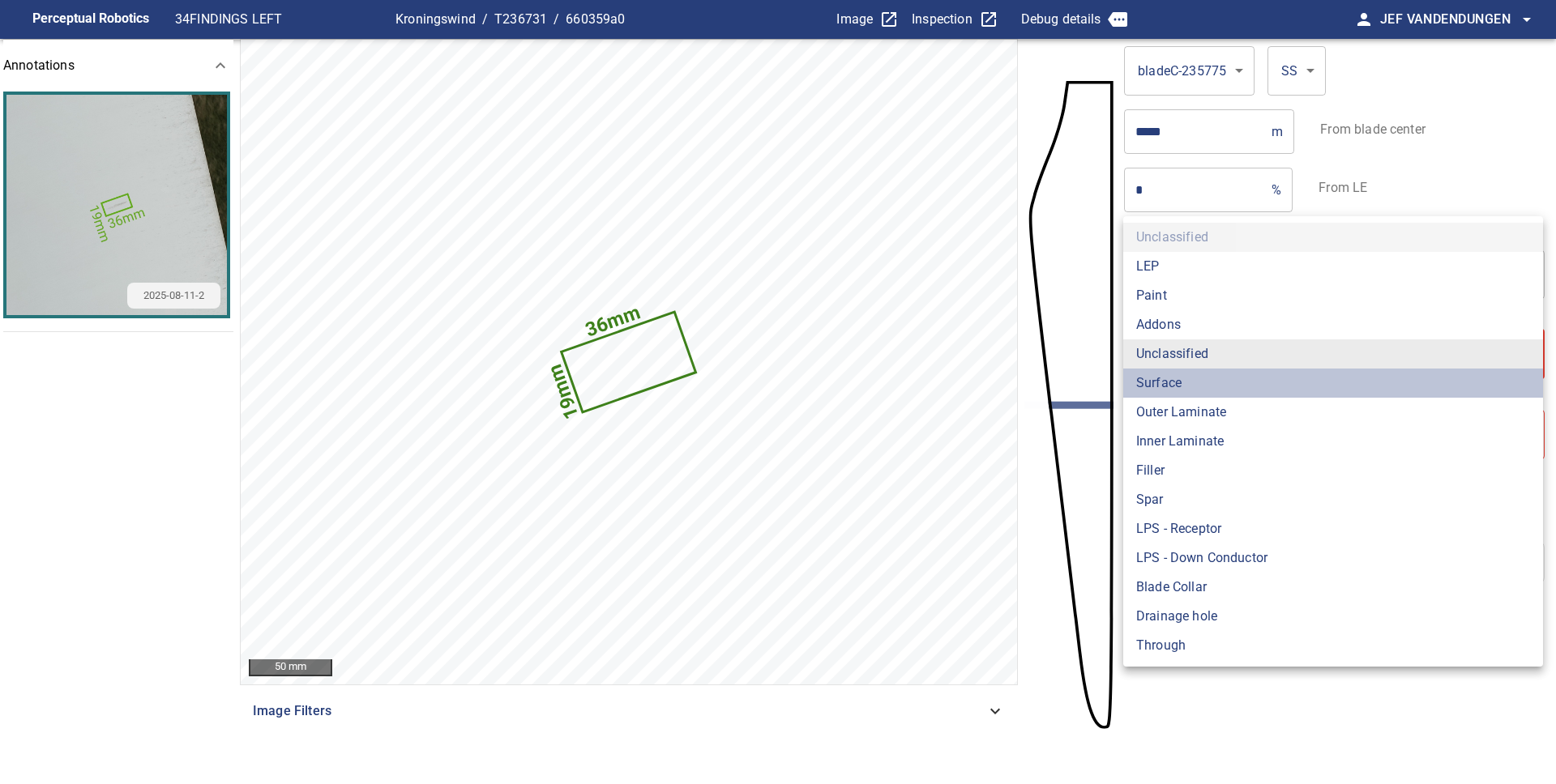
click at [1184, 382] on li "Surface" at bounding box center [1333, 383] width 419 height 29
type input "*******"
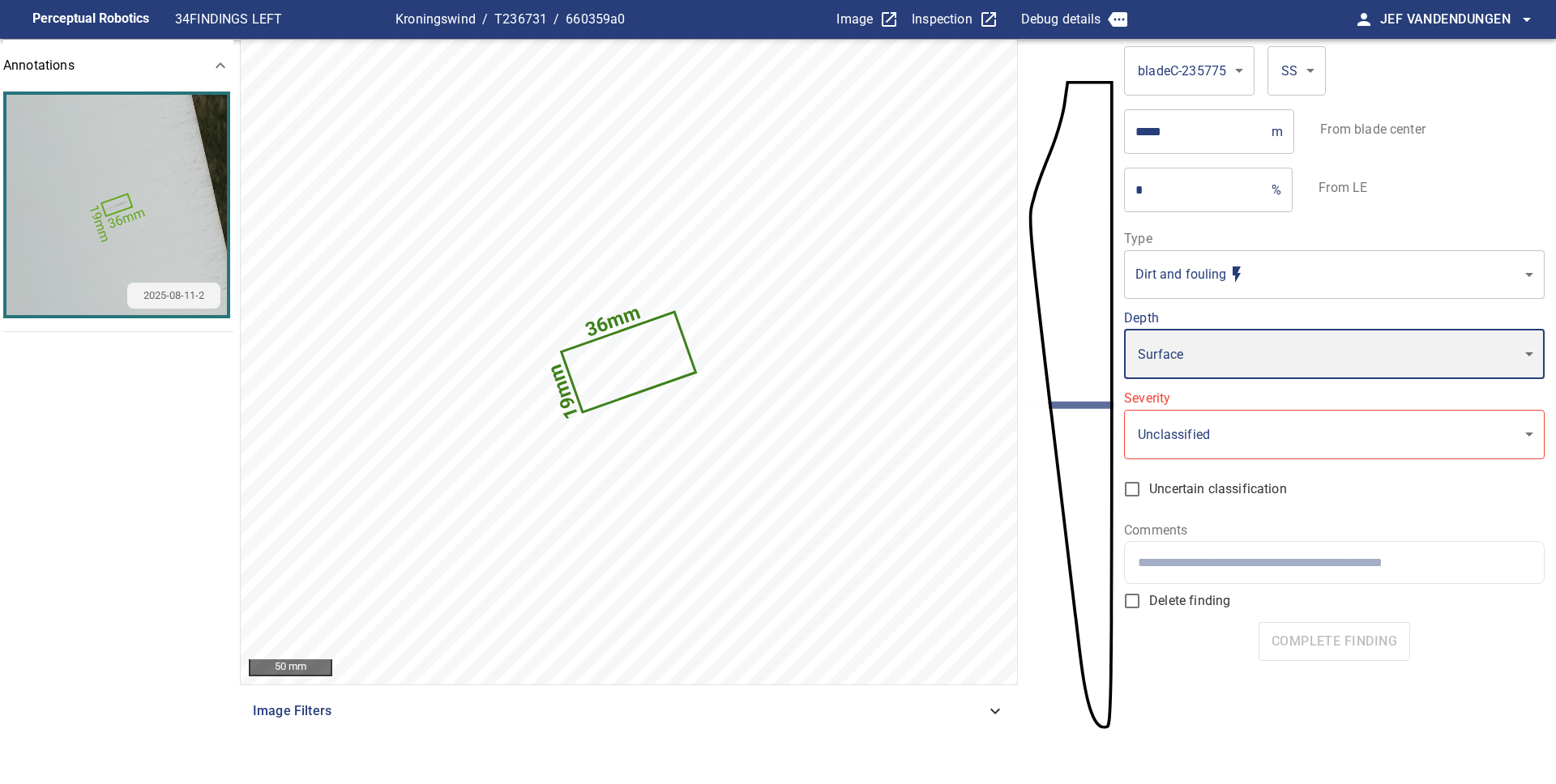
type input "*"
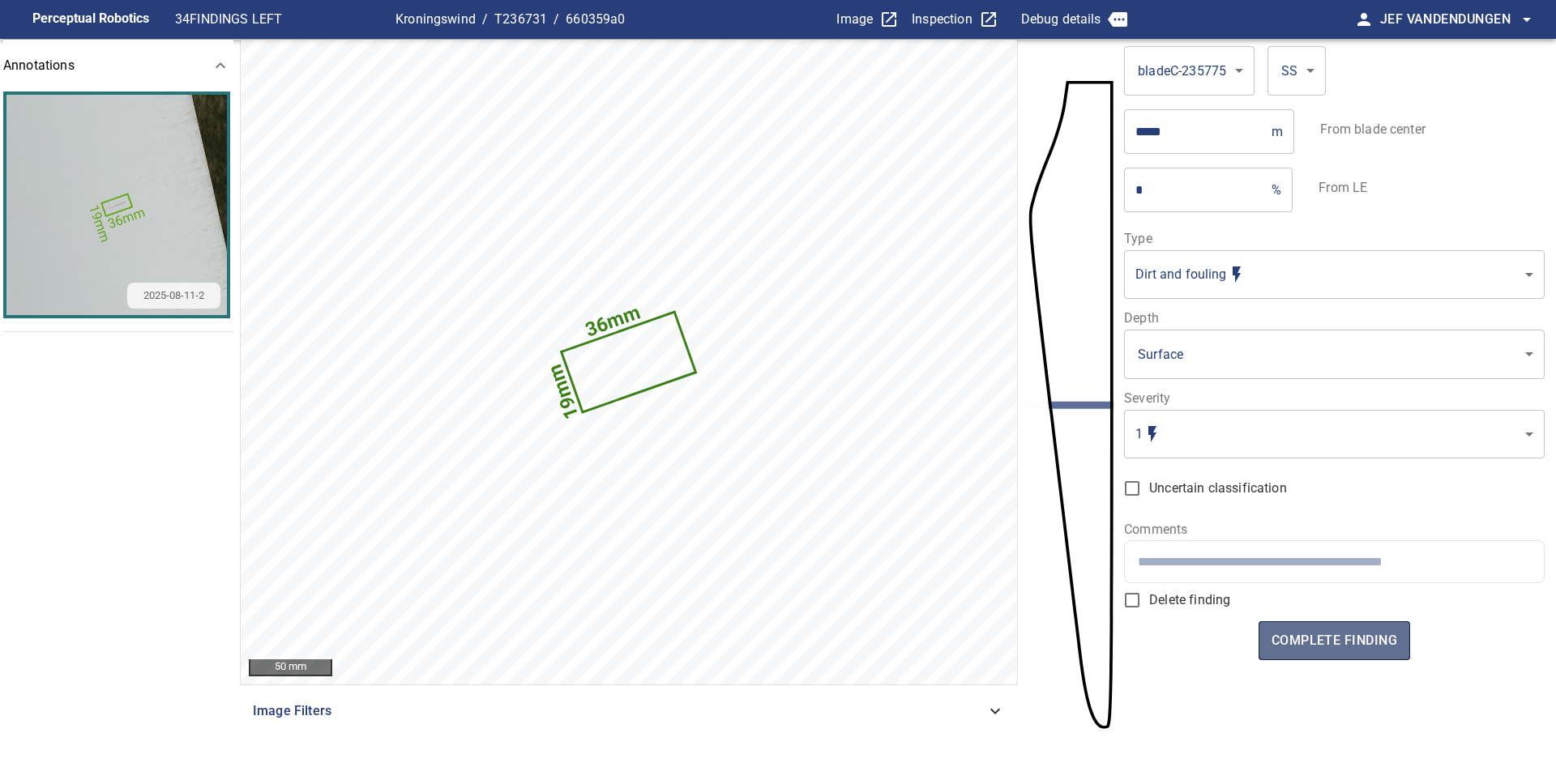
click at [1367, 645] on span "complete finding" at bounding box center [1334, 641] width 125 height 23
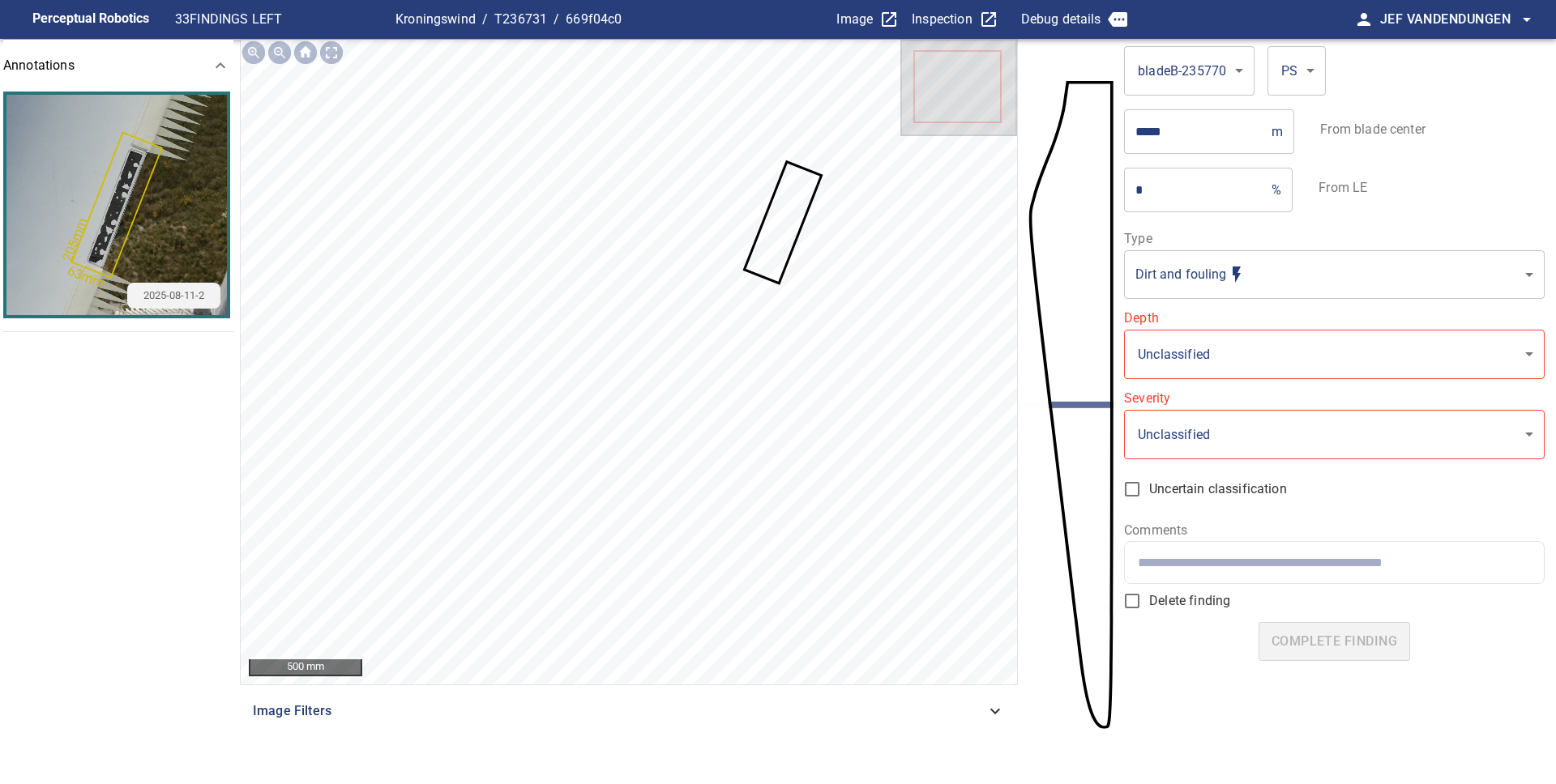
click at [770, 235] on icon at bounding box center [783, 222] width 75 height 119
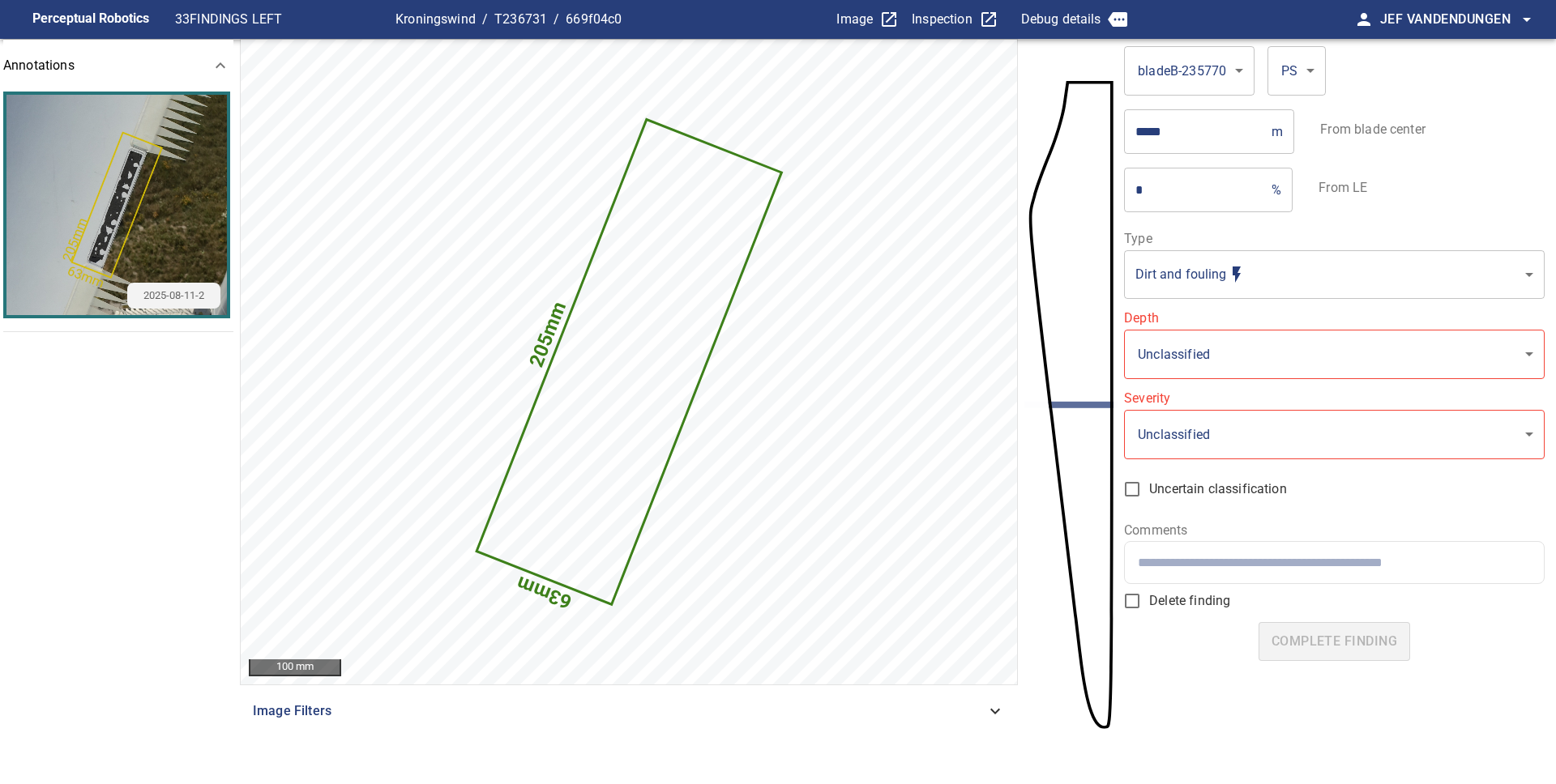
click at [1196, 289] on body "**********" at bounding box center [778, 392] width 1556 height 784
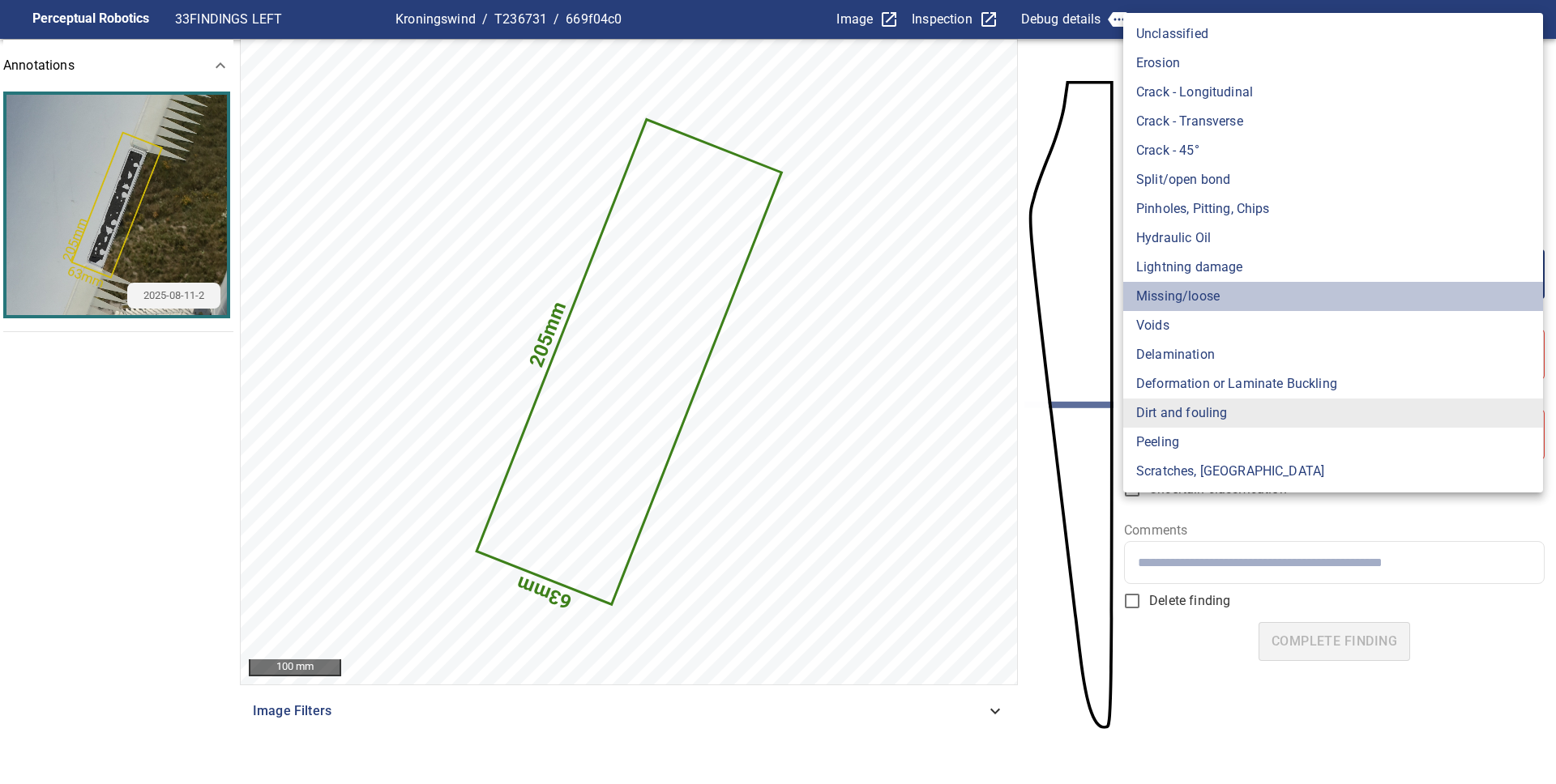
click at [1191, 296] on li "Missing/loose" at bounding box center [1333, 296] width 419 height 29
type input "**********"
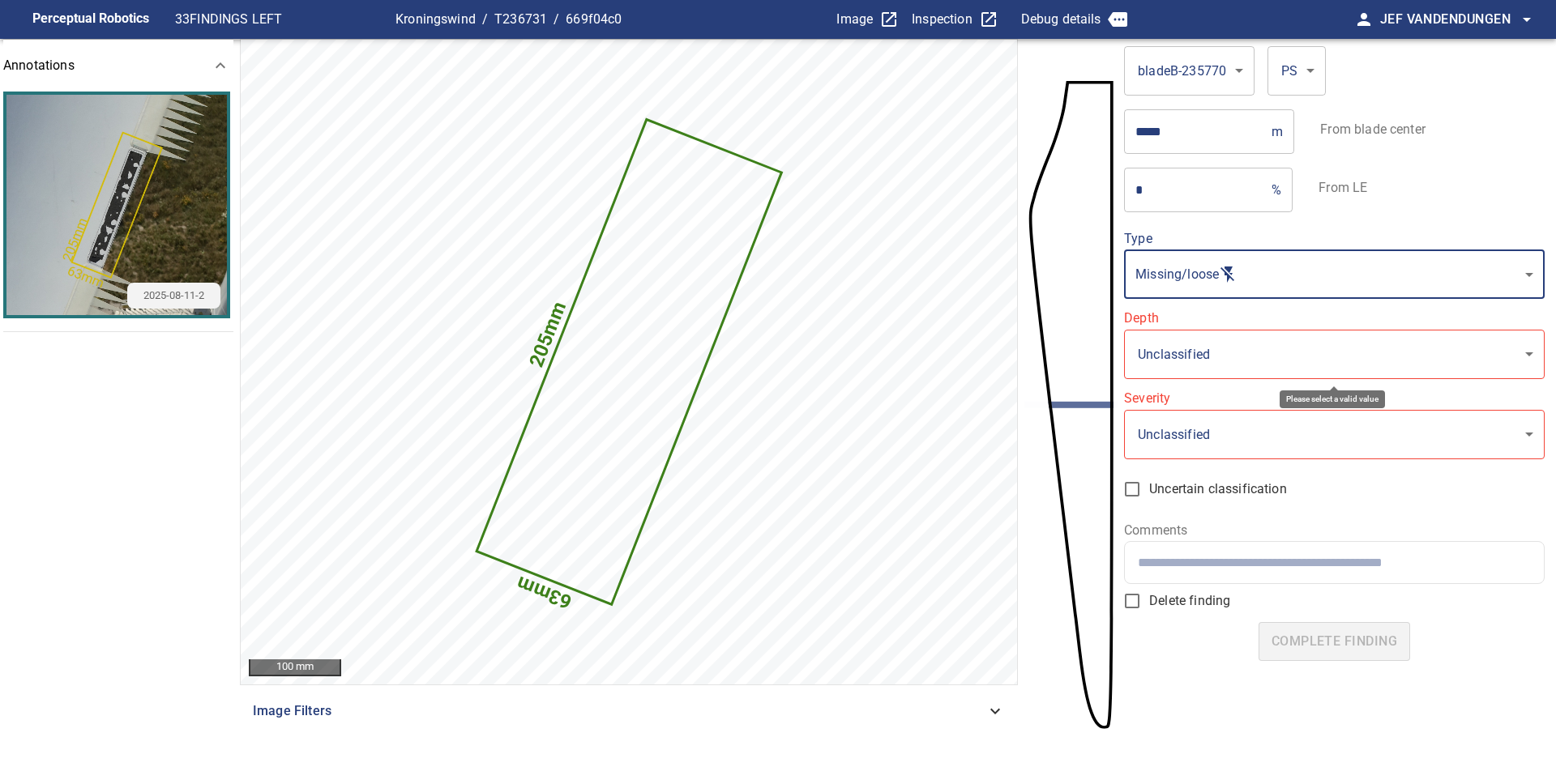
click at [1186, 352] on body "**********" at bounding box center [778, 392] width 1556 height 784
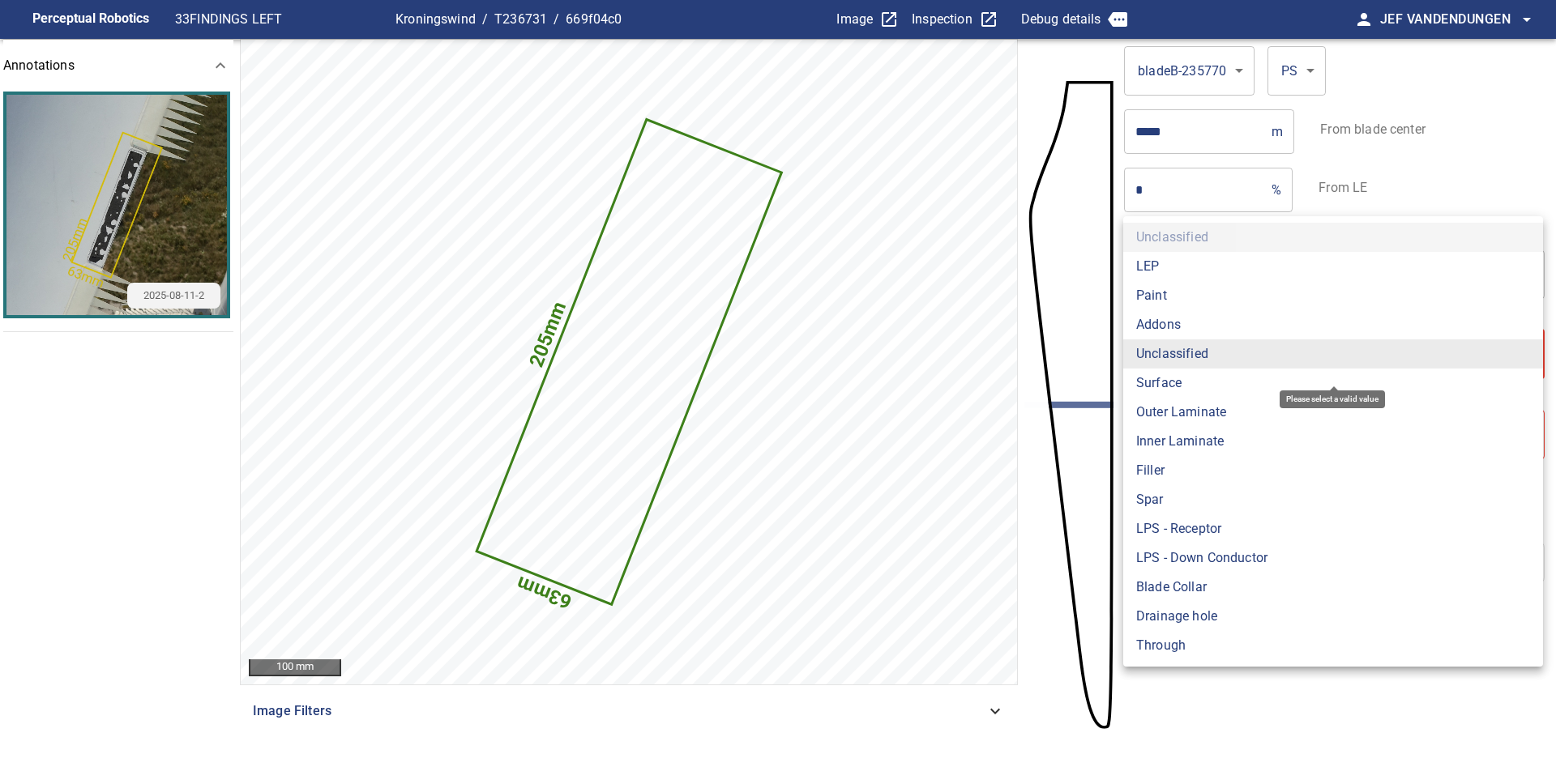
click at [1174, 323] on li "Addons" at bounding box center [1333, 325] width 419 height 29
type input "******"
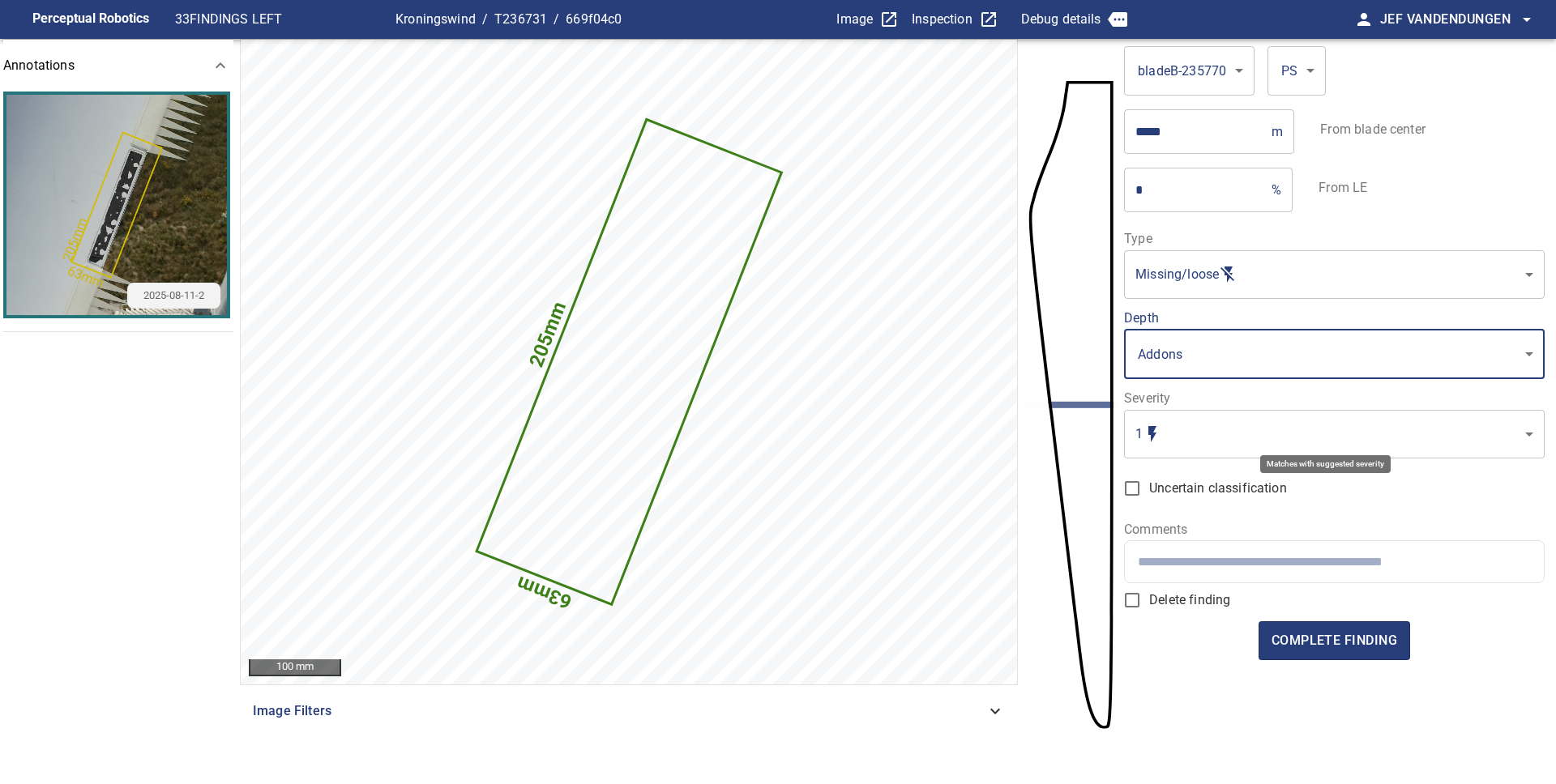
click at [1174, 433] on body "**********" at bounding box center [778, 392] width 1556 height 784
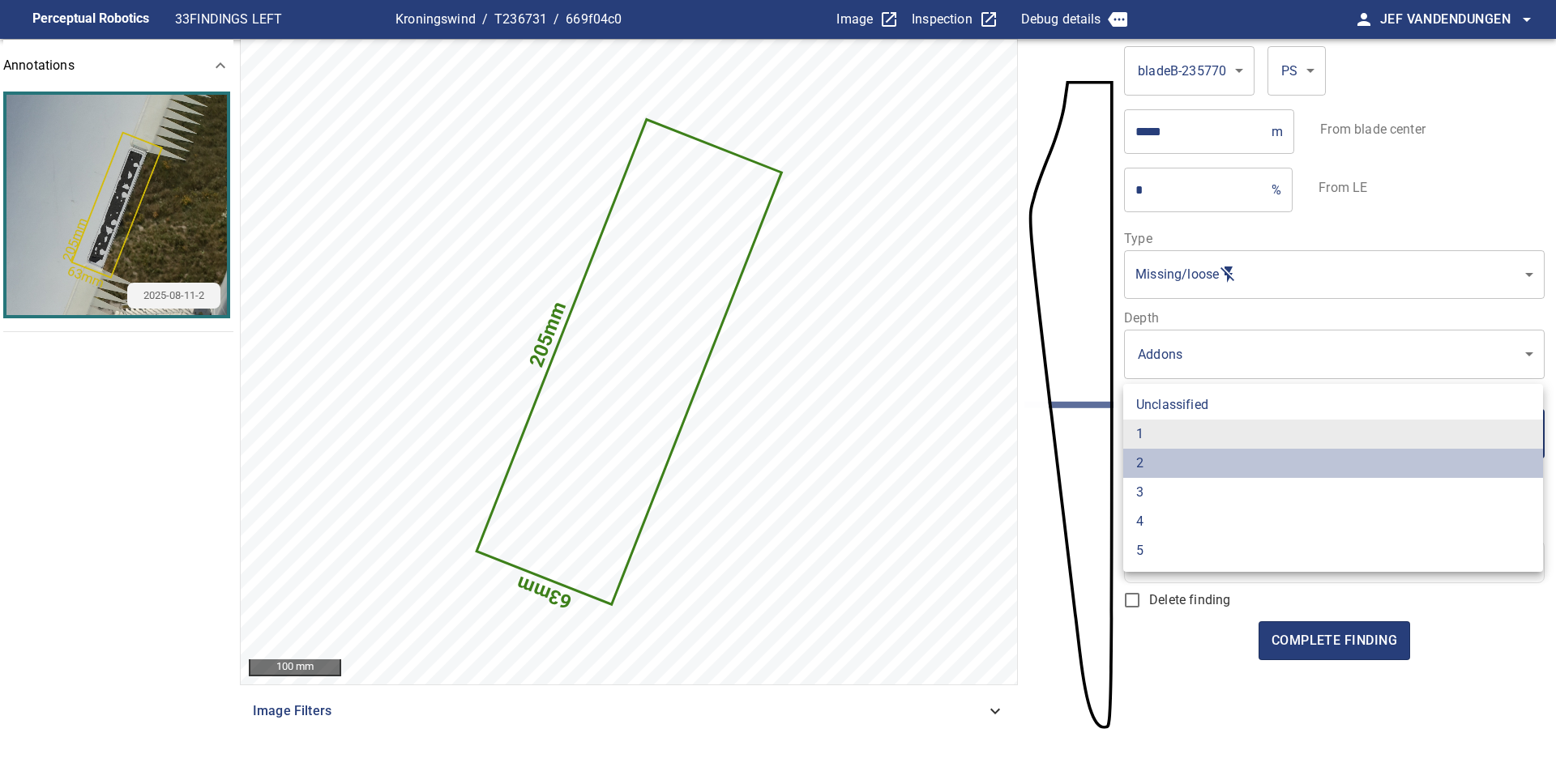
click at [1165, 466] on li "2" at bounding box center [1333, 463] width 419 height 29
type input "*"
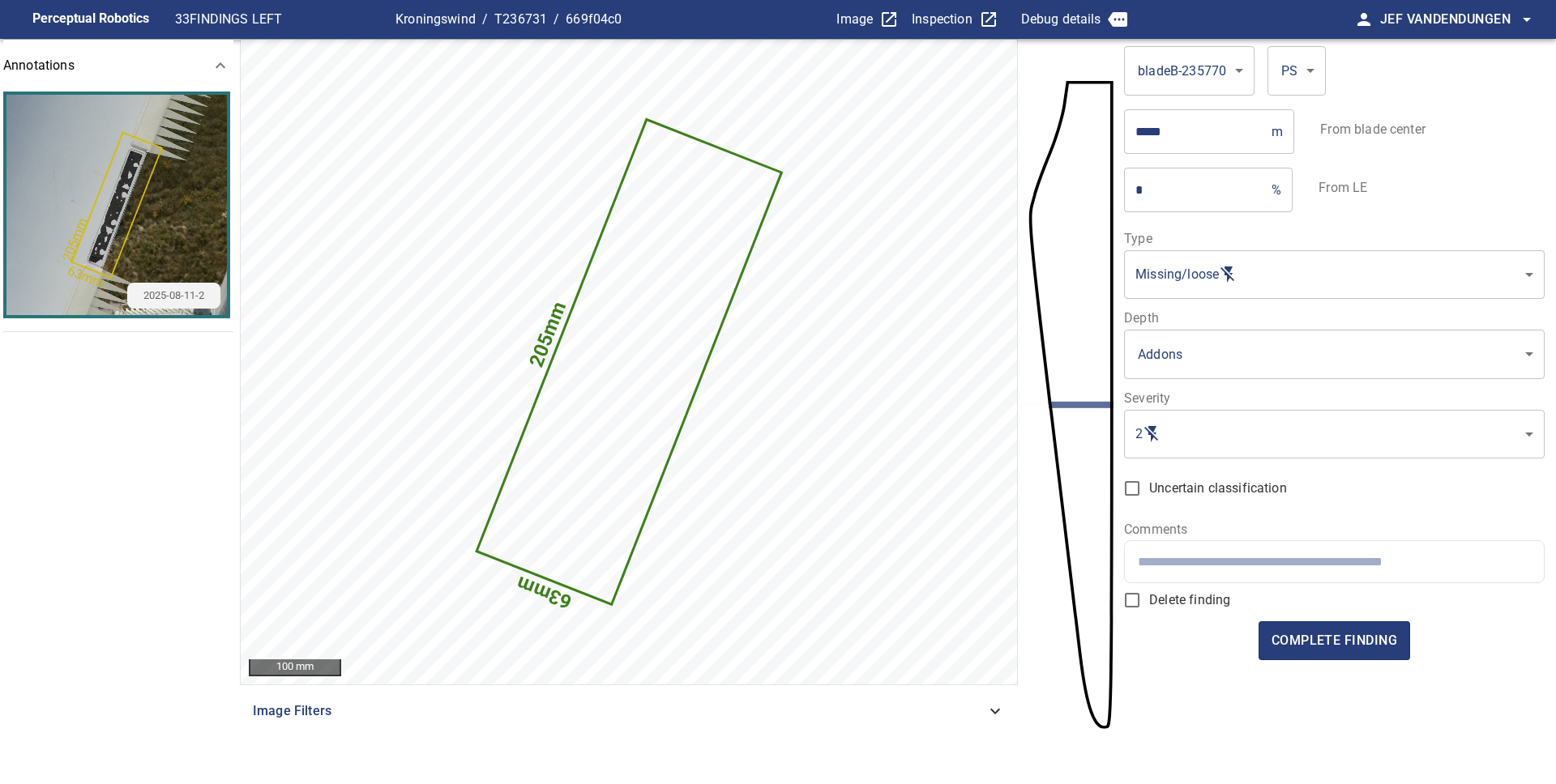
click at [1156, 546] on div at bounding box center [1334, 561] width 418 height 41
type input "**********"
click at [1313, 637] on span "complete finding" at bounding box center [1334, 641] width 125 height 23
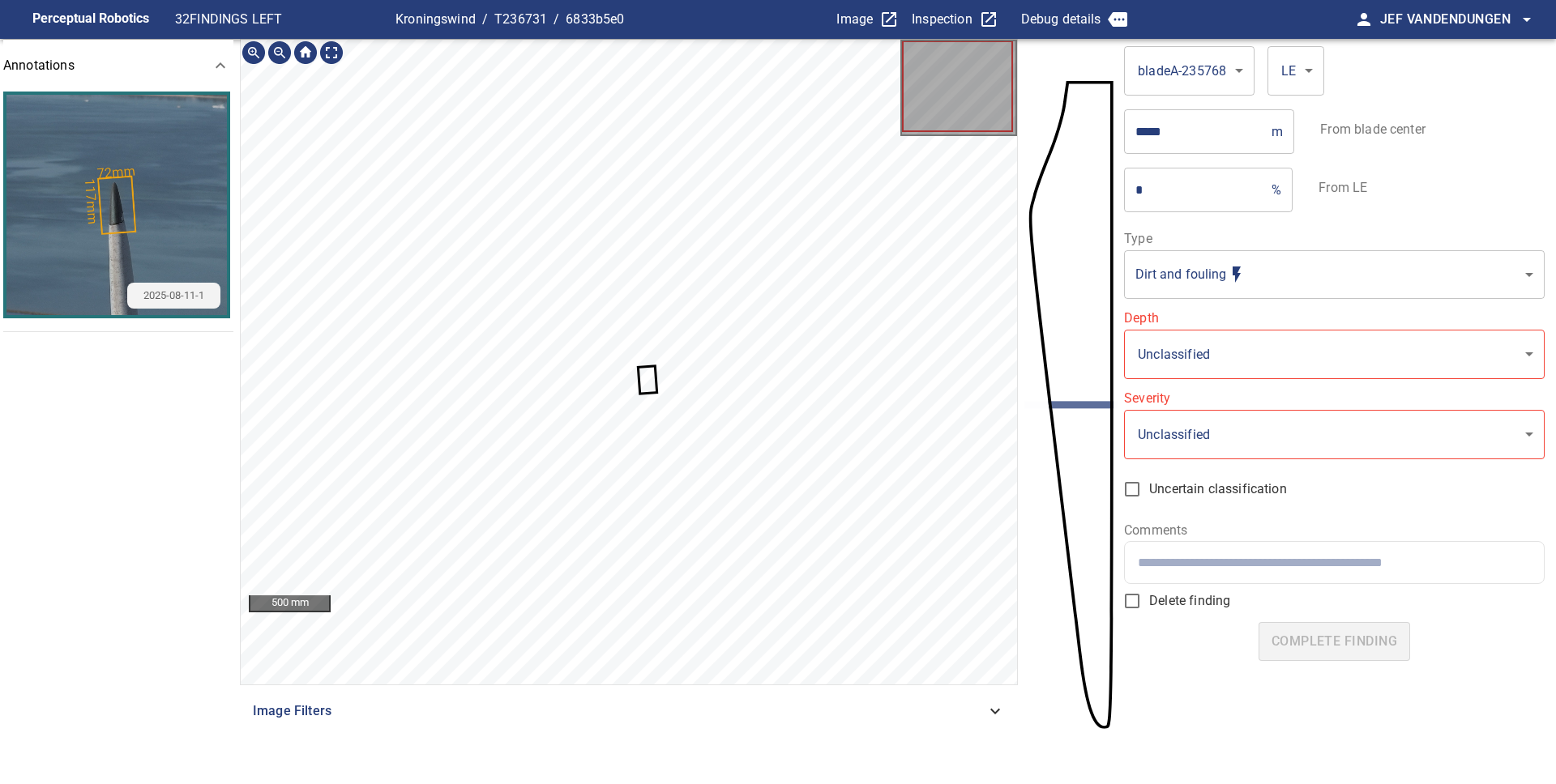
click at [651, 384] on icon at bounding box center [648, 379] width 17 height 25
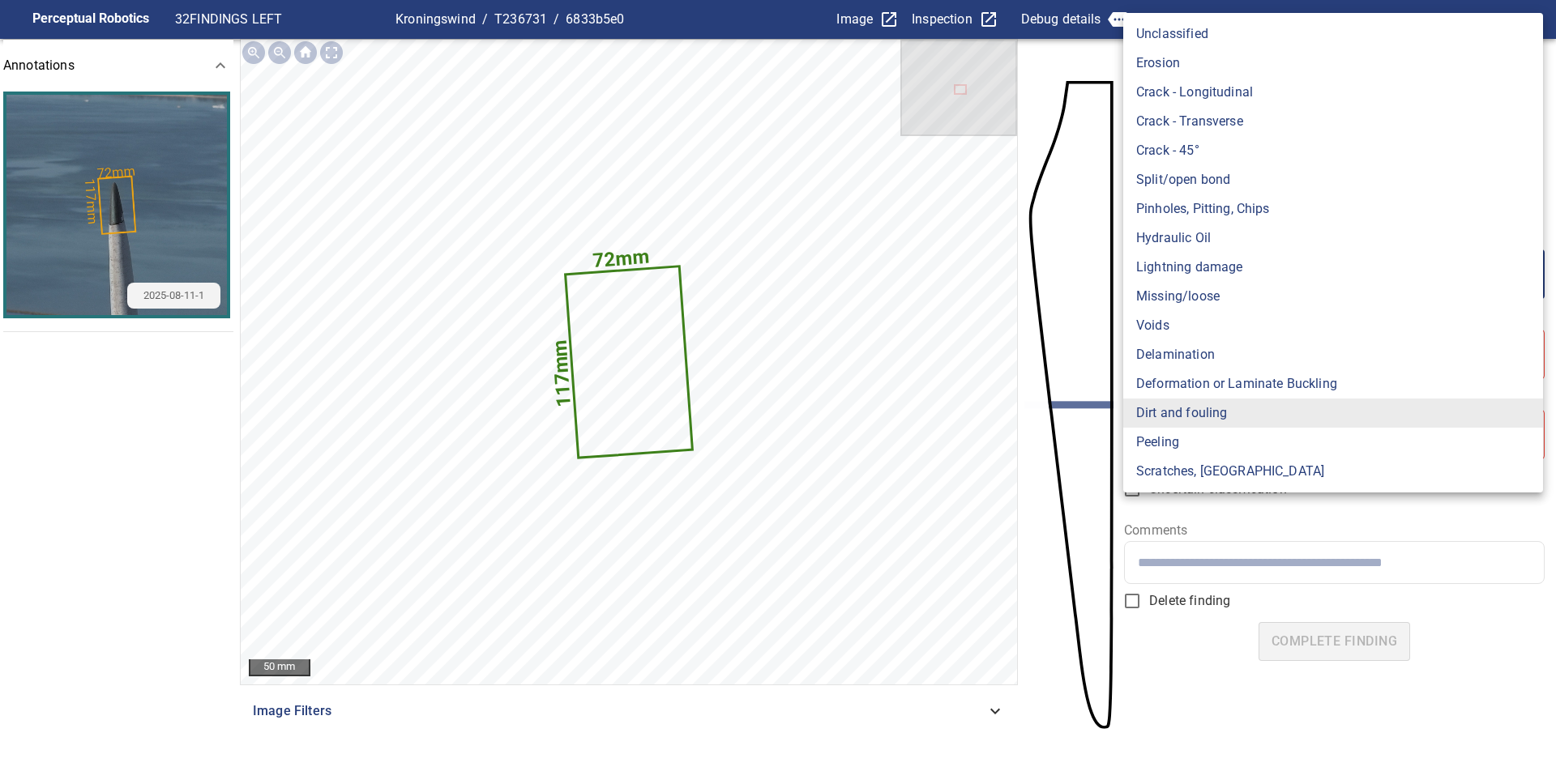
click at [1297, 284] on body "**********" at bounding box center [778, 392] width 1556 height 784
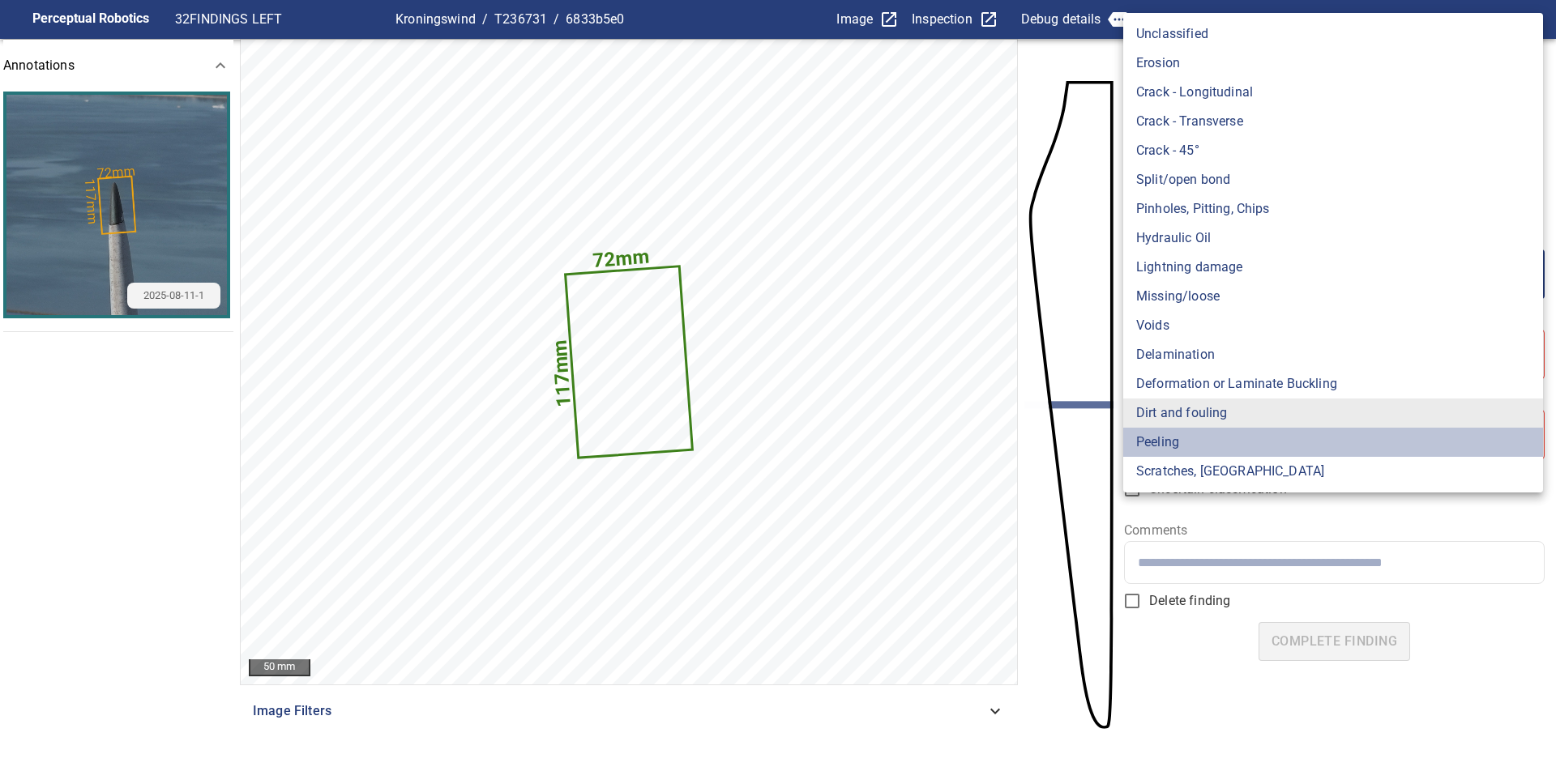
click at [1263, 445] on li "Peeling" at bounding box center [1333, 442] width 419 height 29
type input "*******"
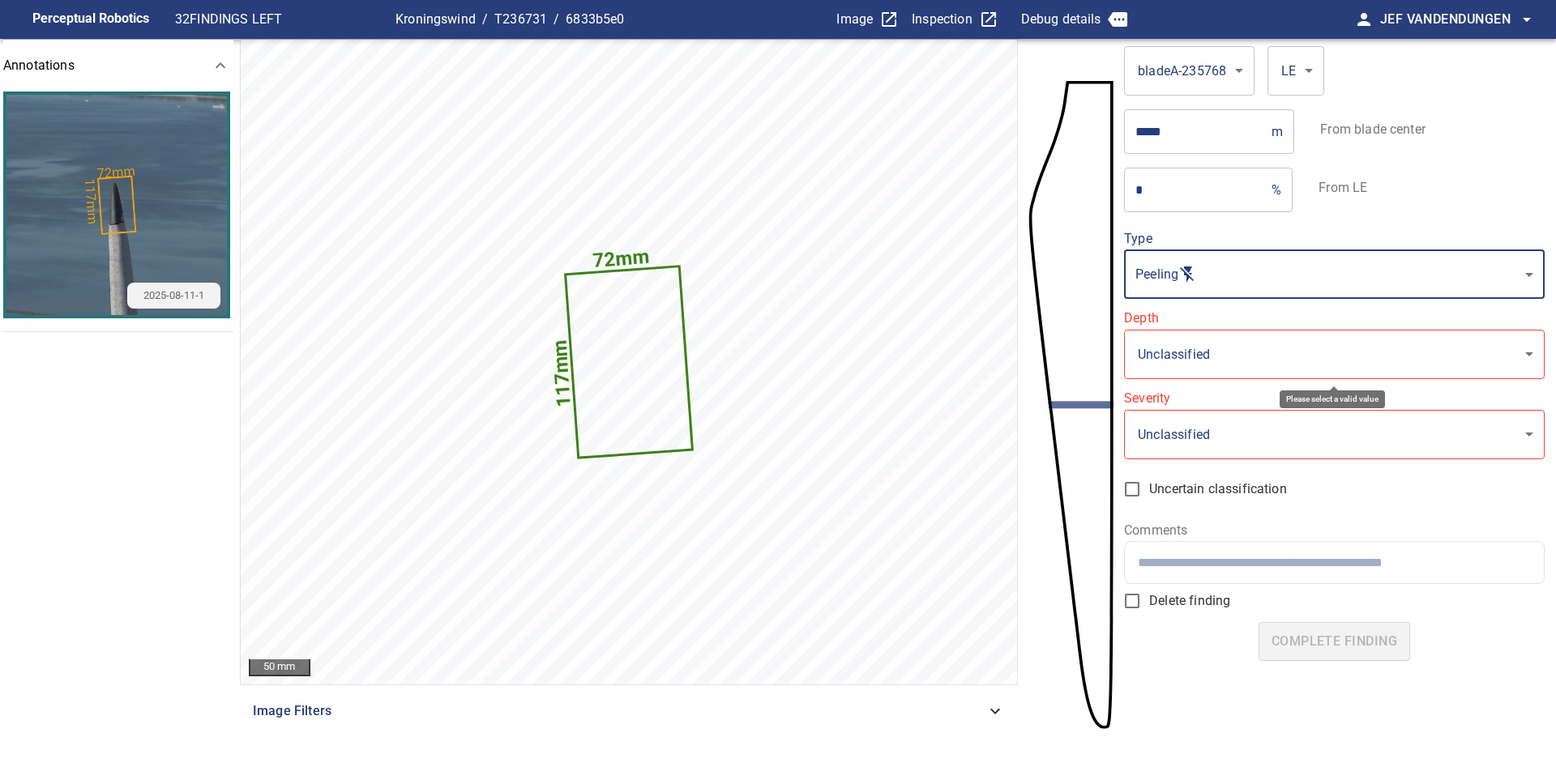
click at [1223, 364] on body "**********" at bounding box center [778, 392] width 1556 height 784
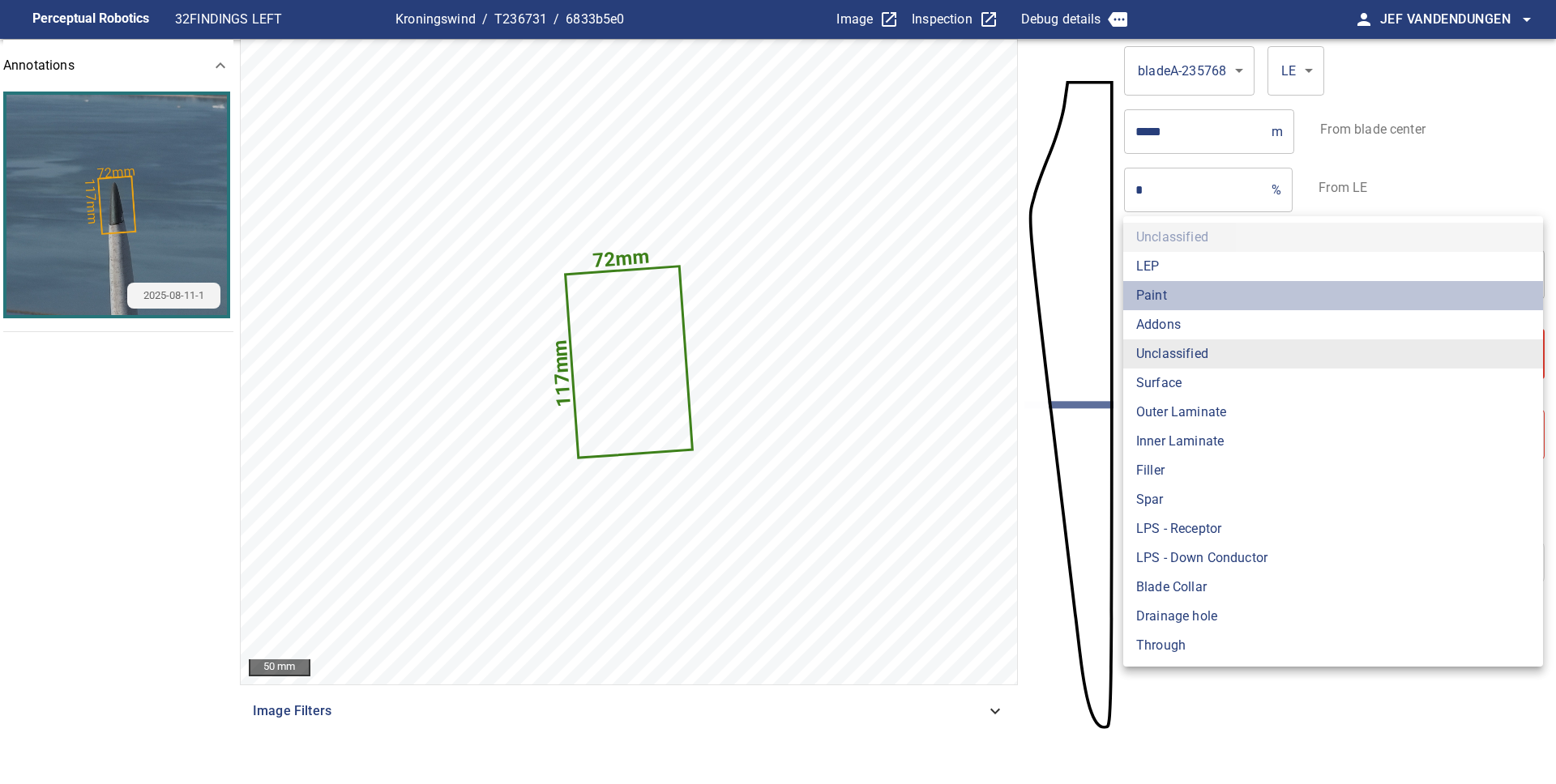
click at [1175, 301] on li "Paint" at bounding box center [1333, 296] width 419 height 29
type input "*****"
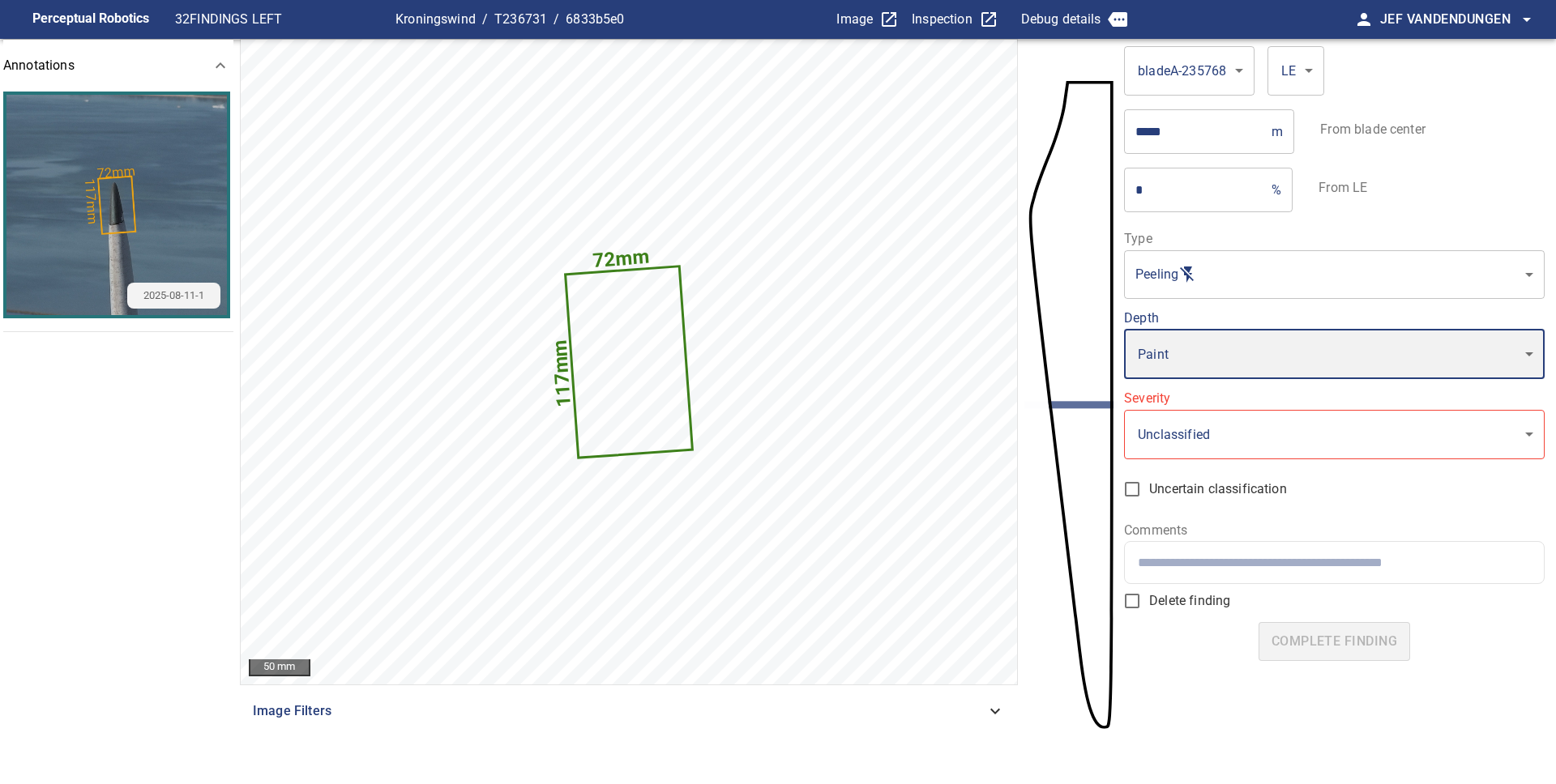
type input "*"
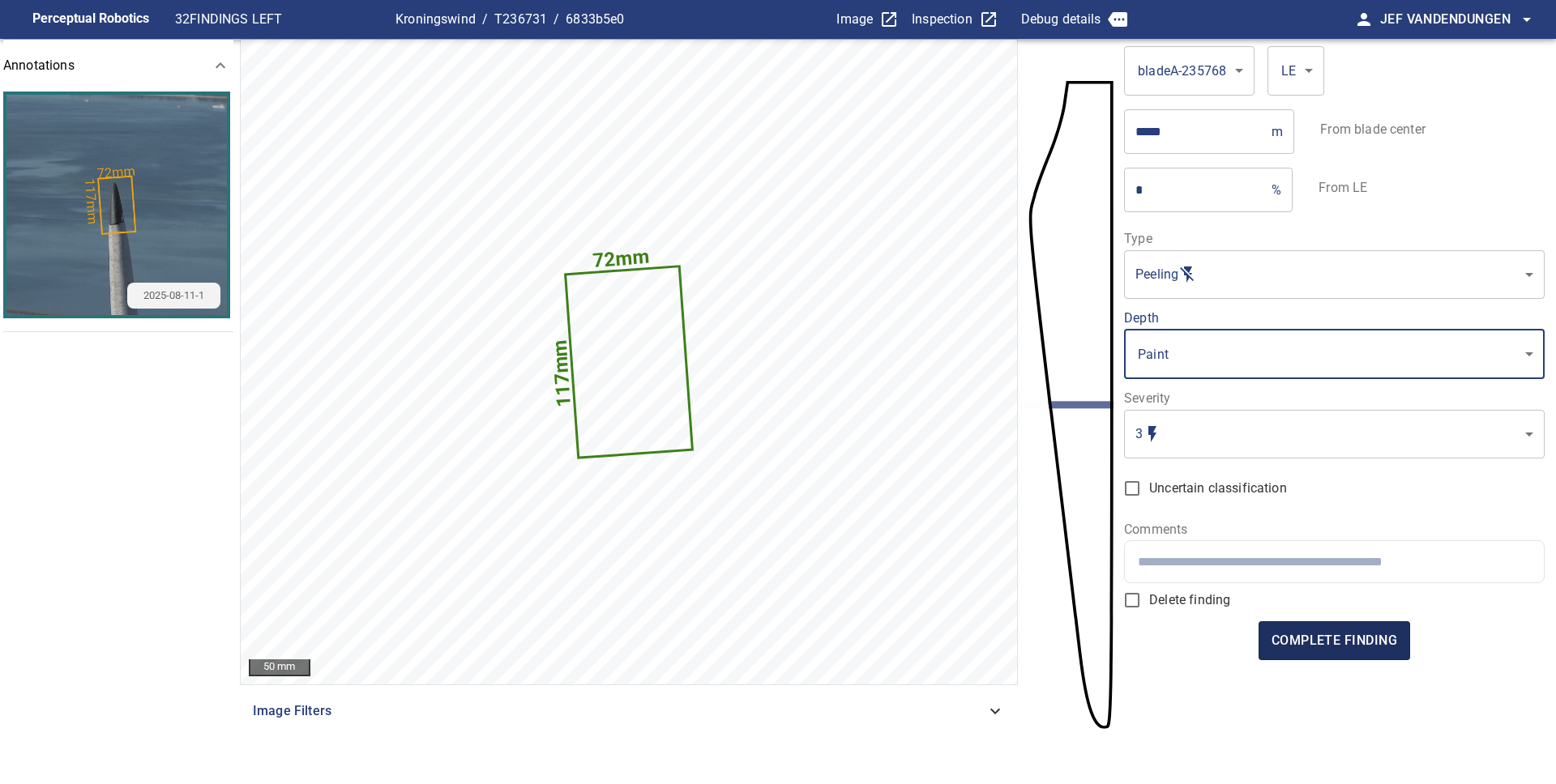
click at [1311, 639] on span "complete finding" at bounding box center [1334, 641] width 125 height 23
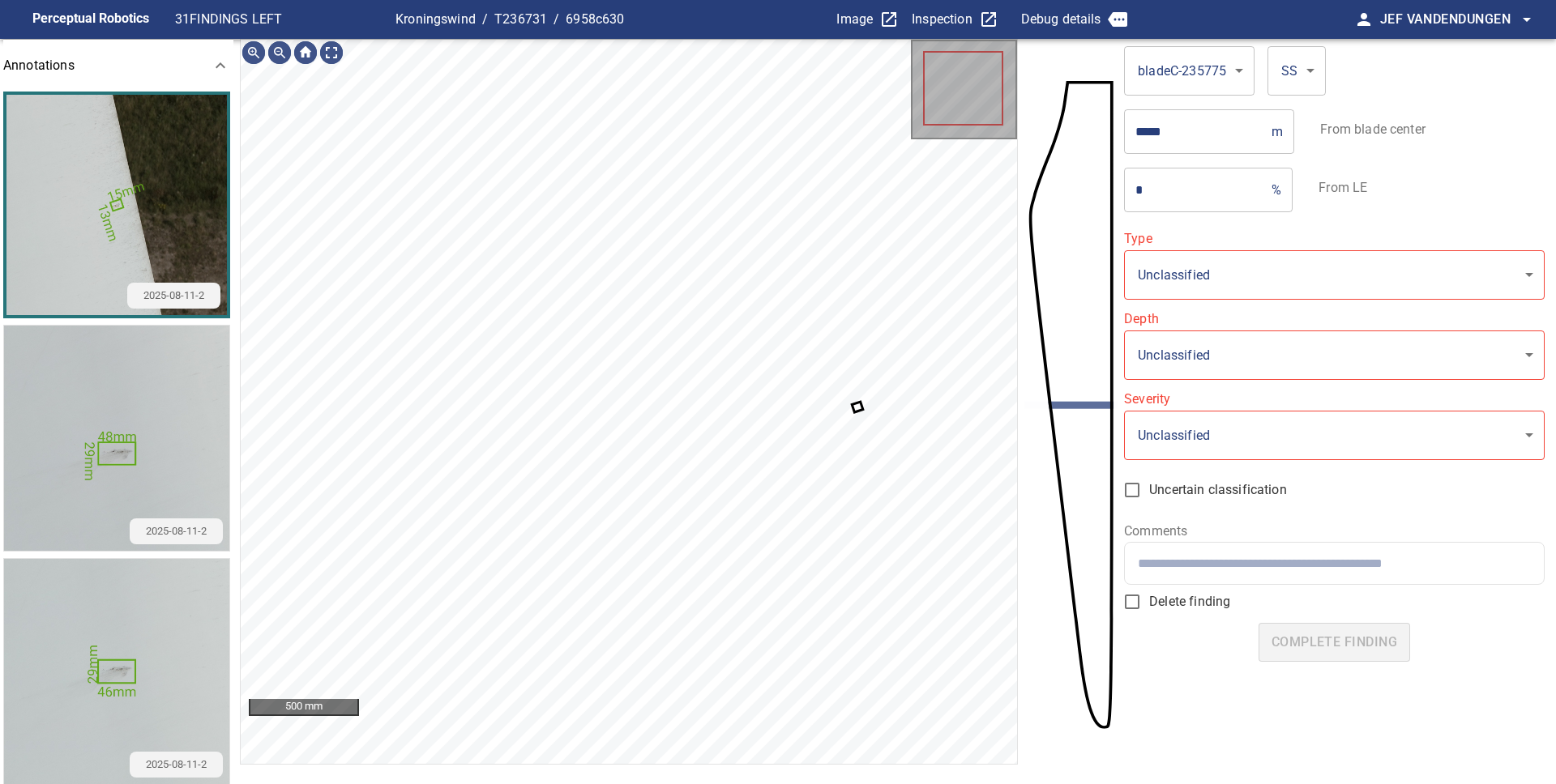
type input "**********"
click at [856, 405] on icon at bounding box center [857, 407] width 8 height 8
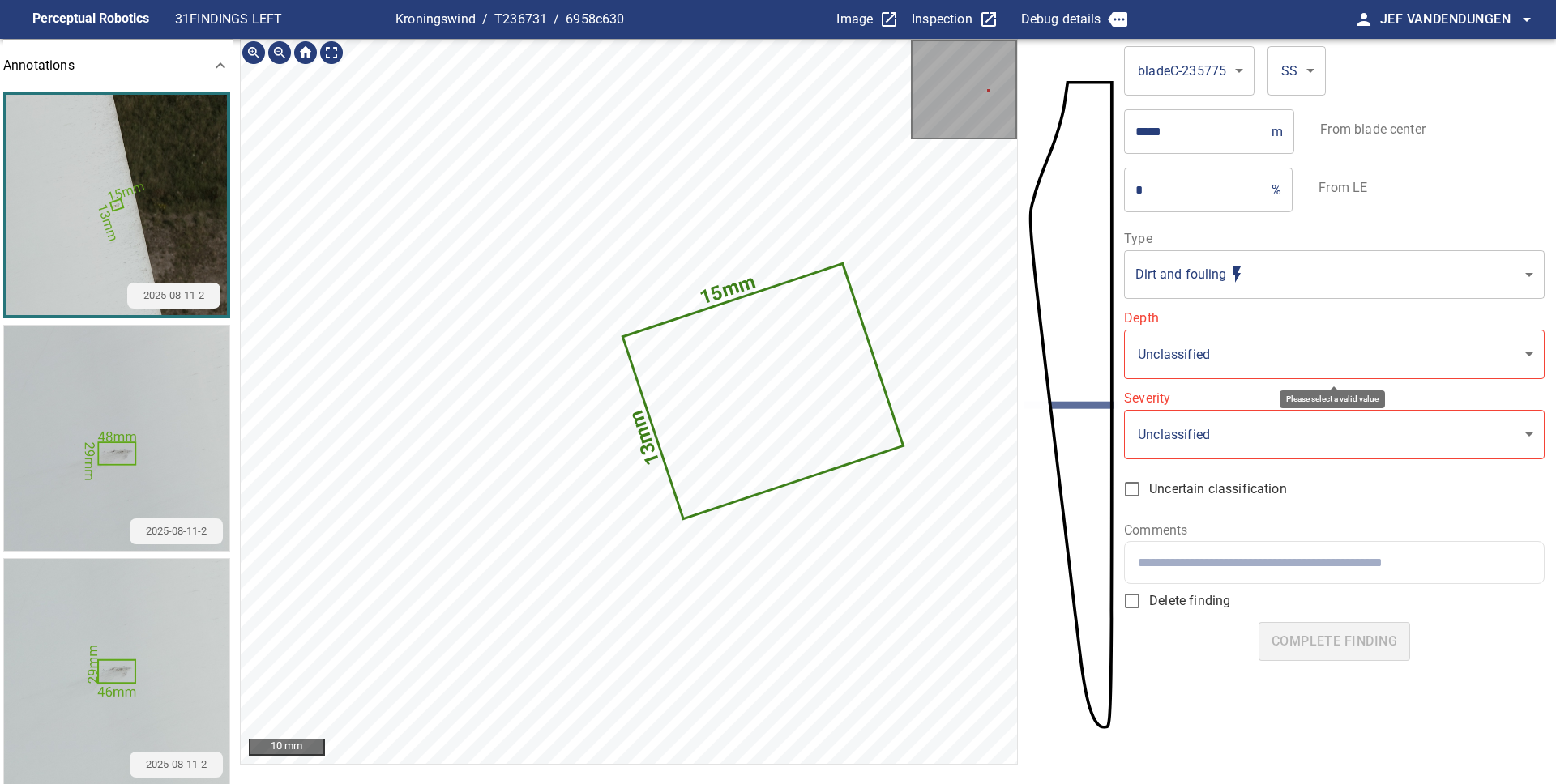
click at [1253, 355] on body "**********" at bounding box center [778, 392] width 1556 height 784
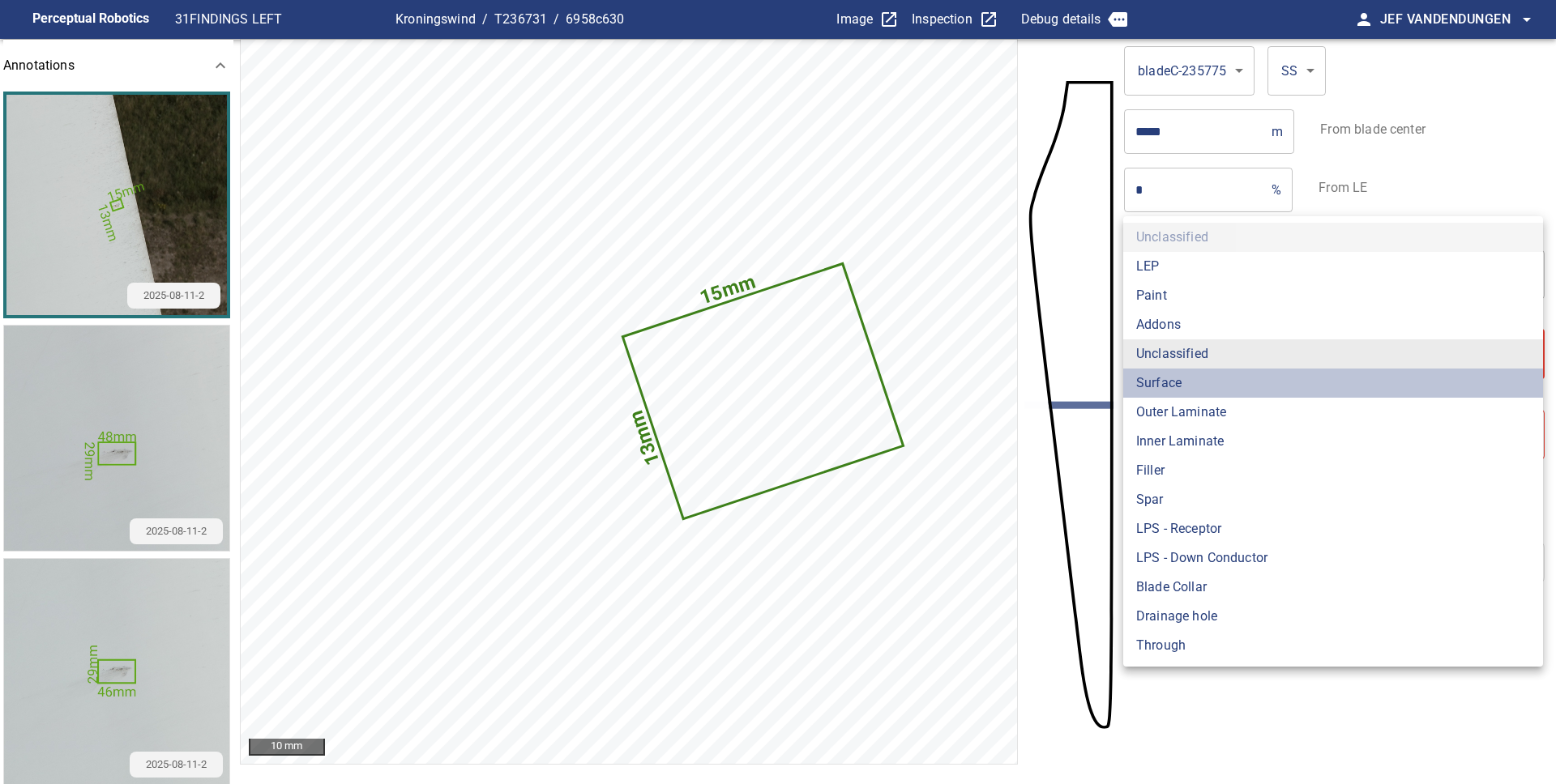
click at [1184, 386] on li "Surface" at bounding box center [1333, 383] width 419 height 29
type input "*******"
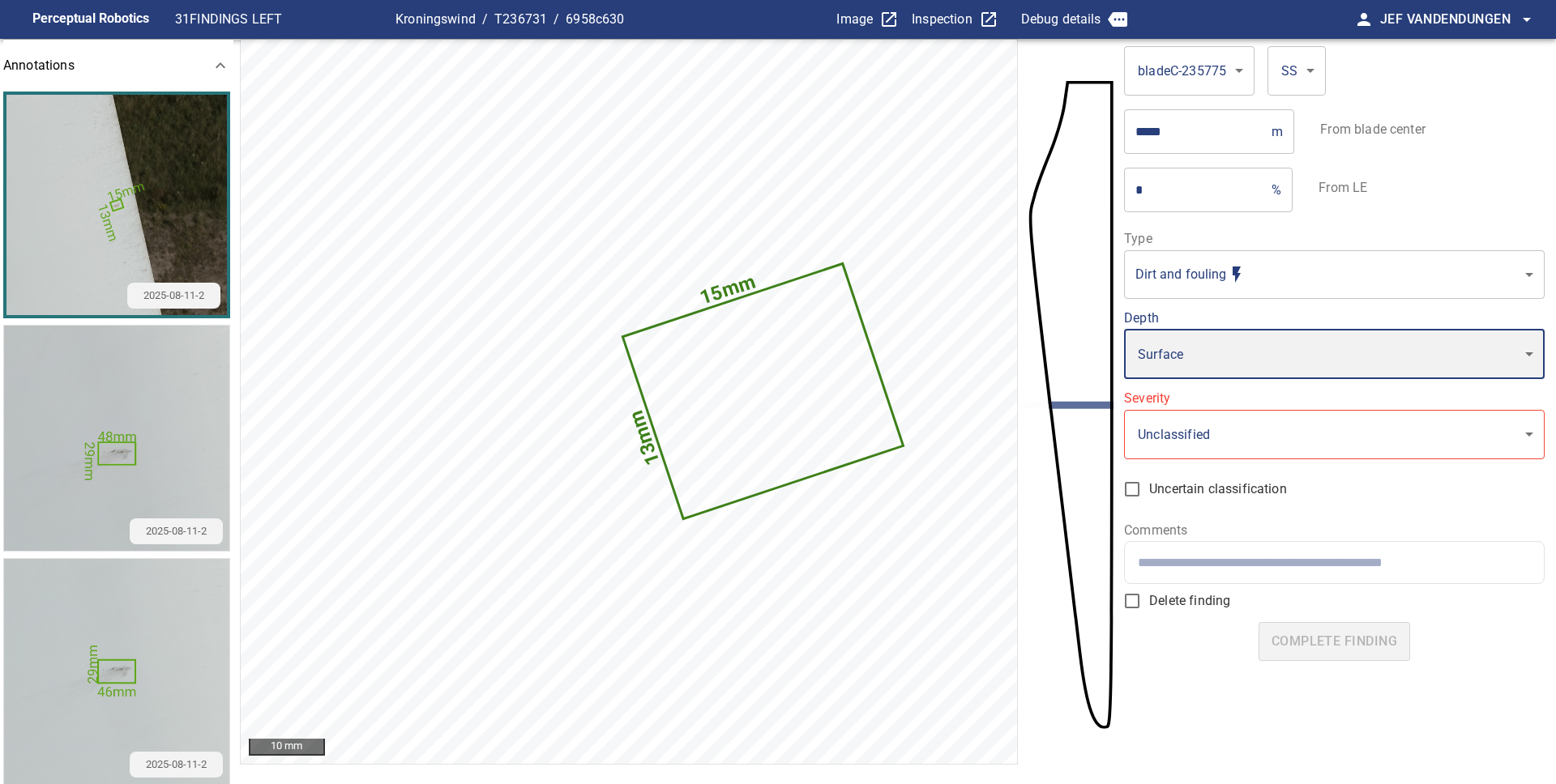
type input "*"
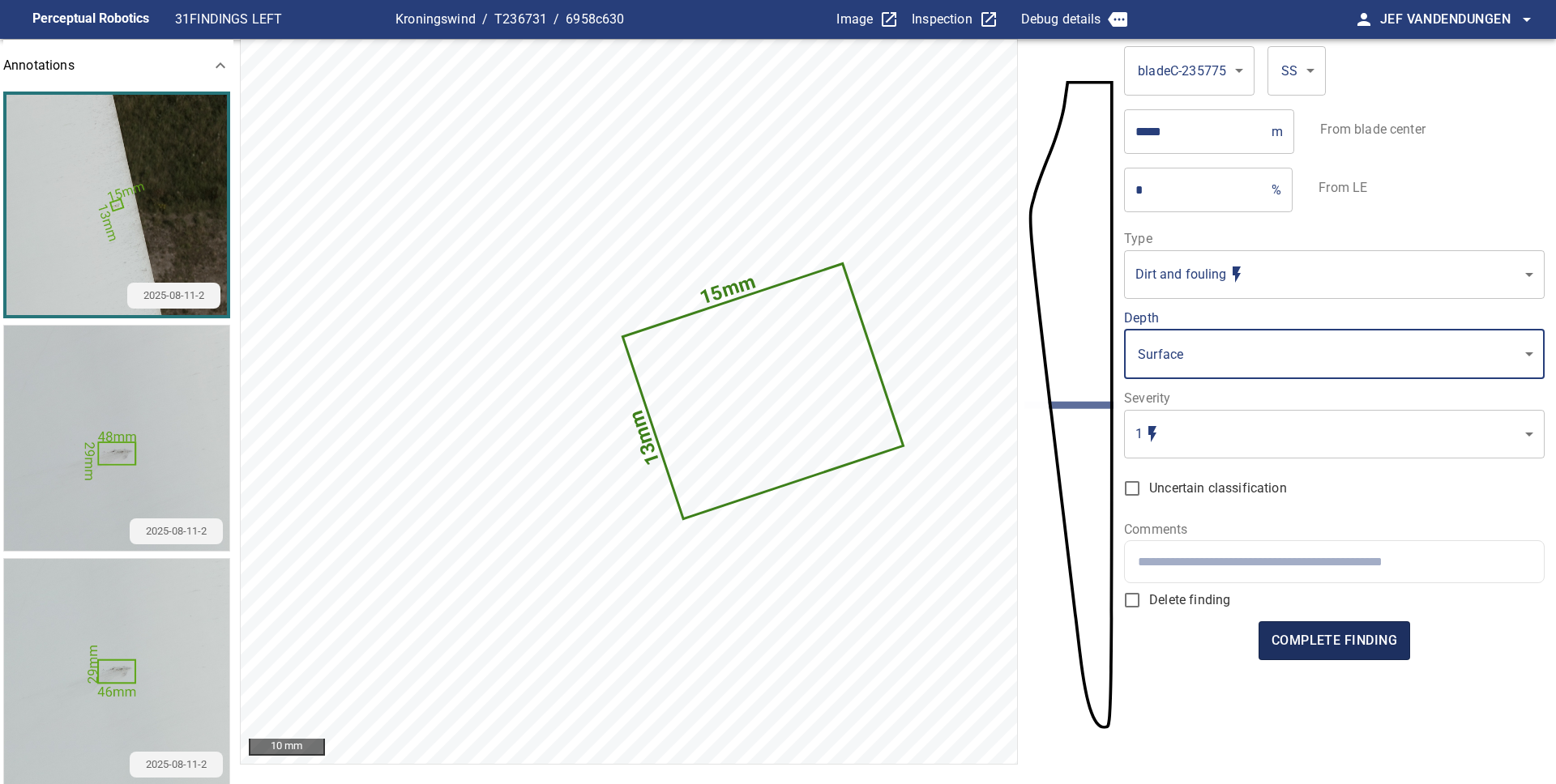
click at [1320, 633] on span "complete finding" at bounding box center [1334, 641] width 125 height 23
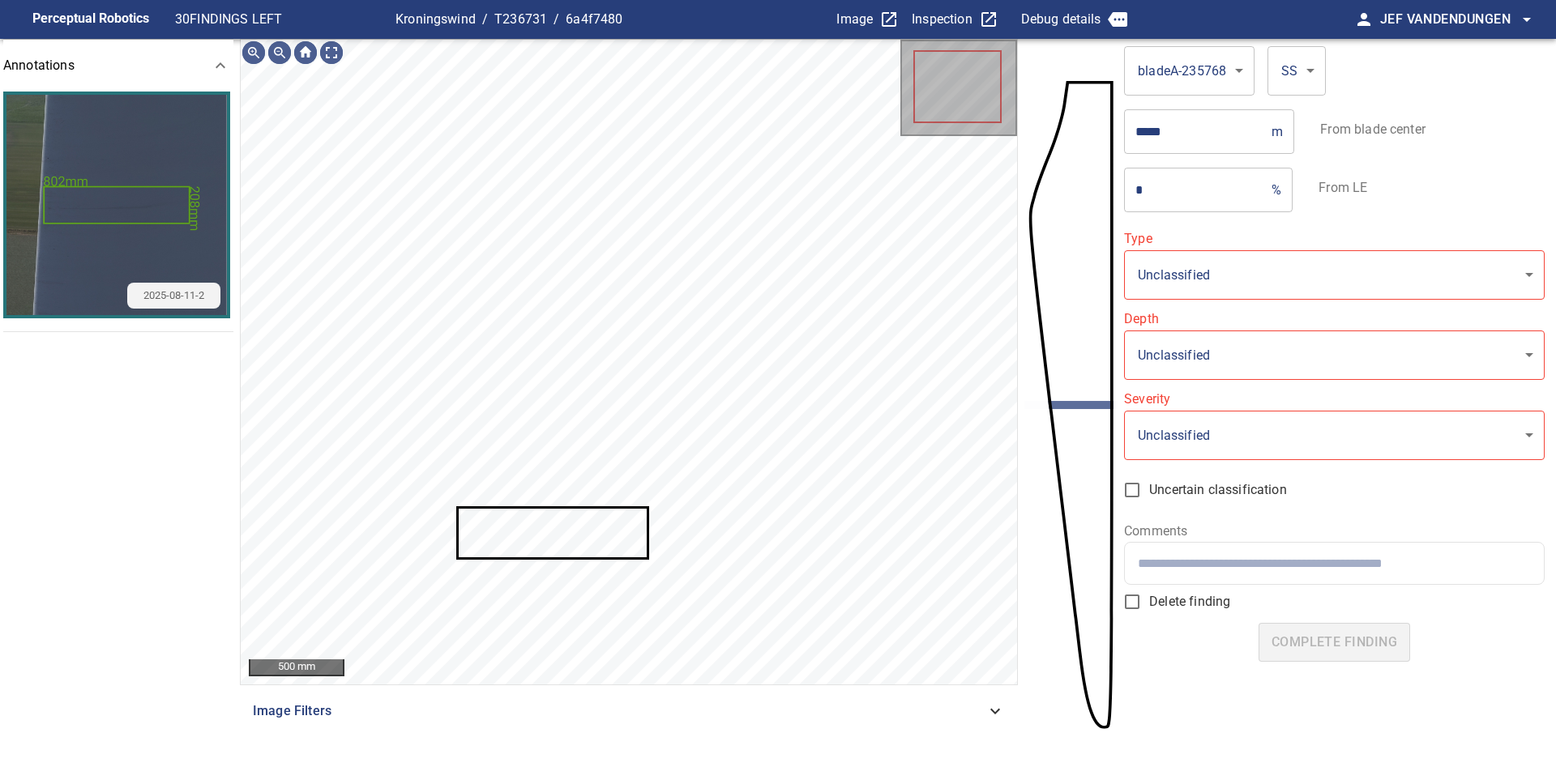
type input "**********"
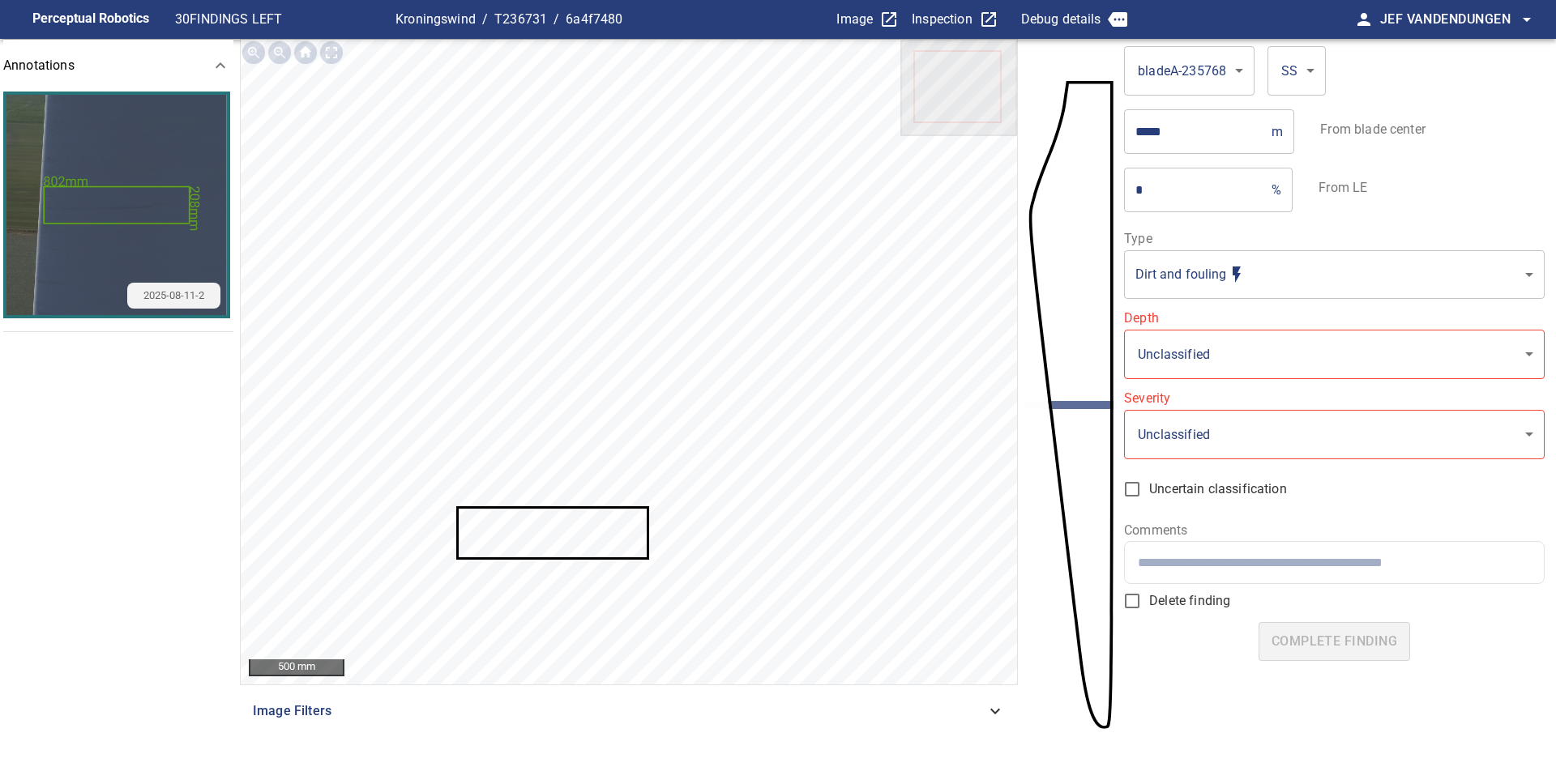
click at [597, 536] on icon at bounding box center [552, 532] width 189 height 49
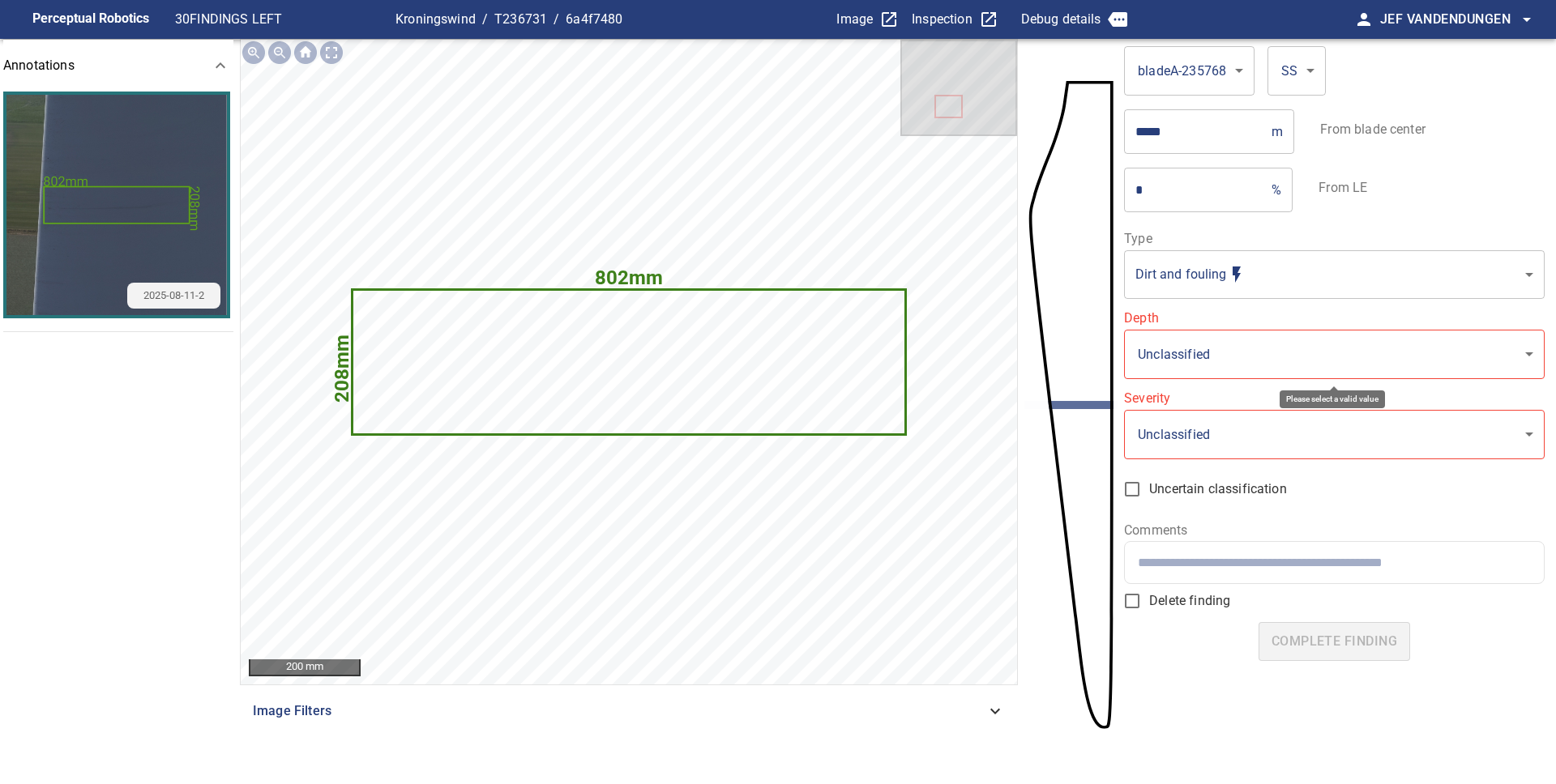
click at [1246, 344] on body "**********" at bounding box center [778, 392] width 1556 height 784
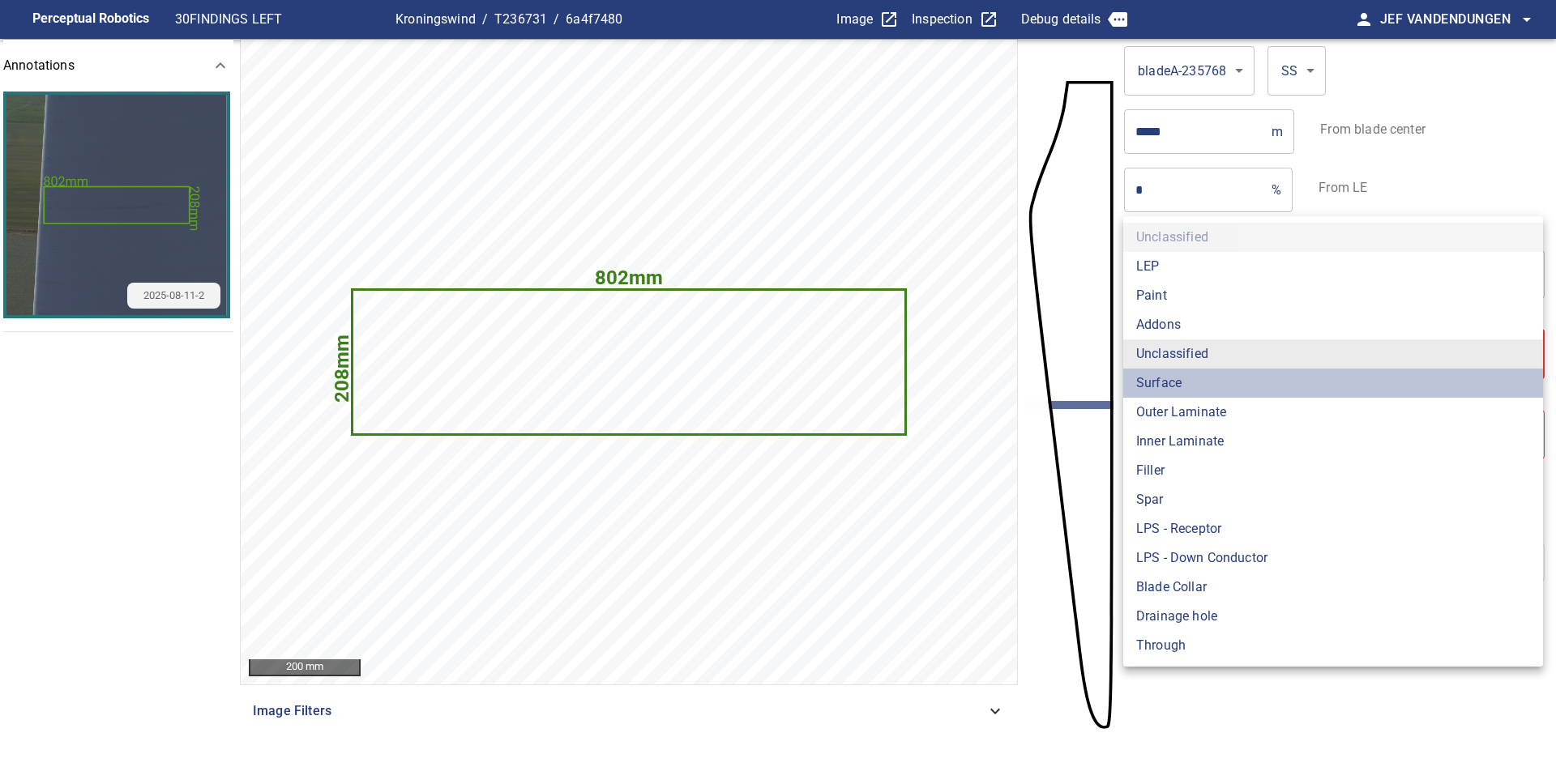
click at [1183, 391] on li "Surface" at bounding box center [1333, 383] width 419 height 29
type input "*******"
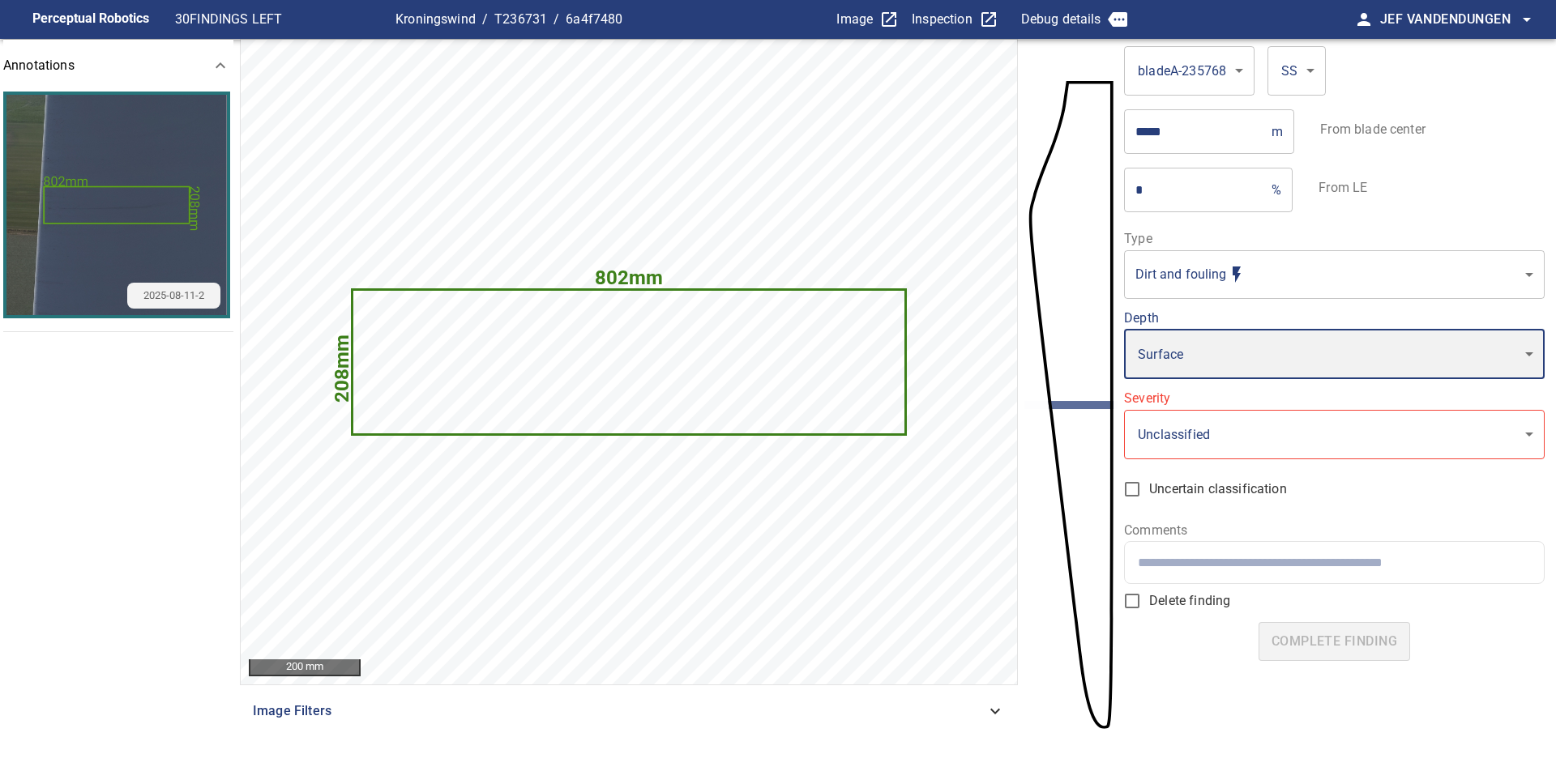
type input "*"
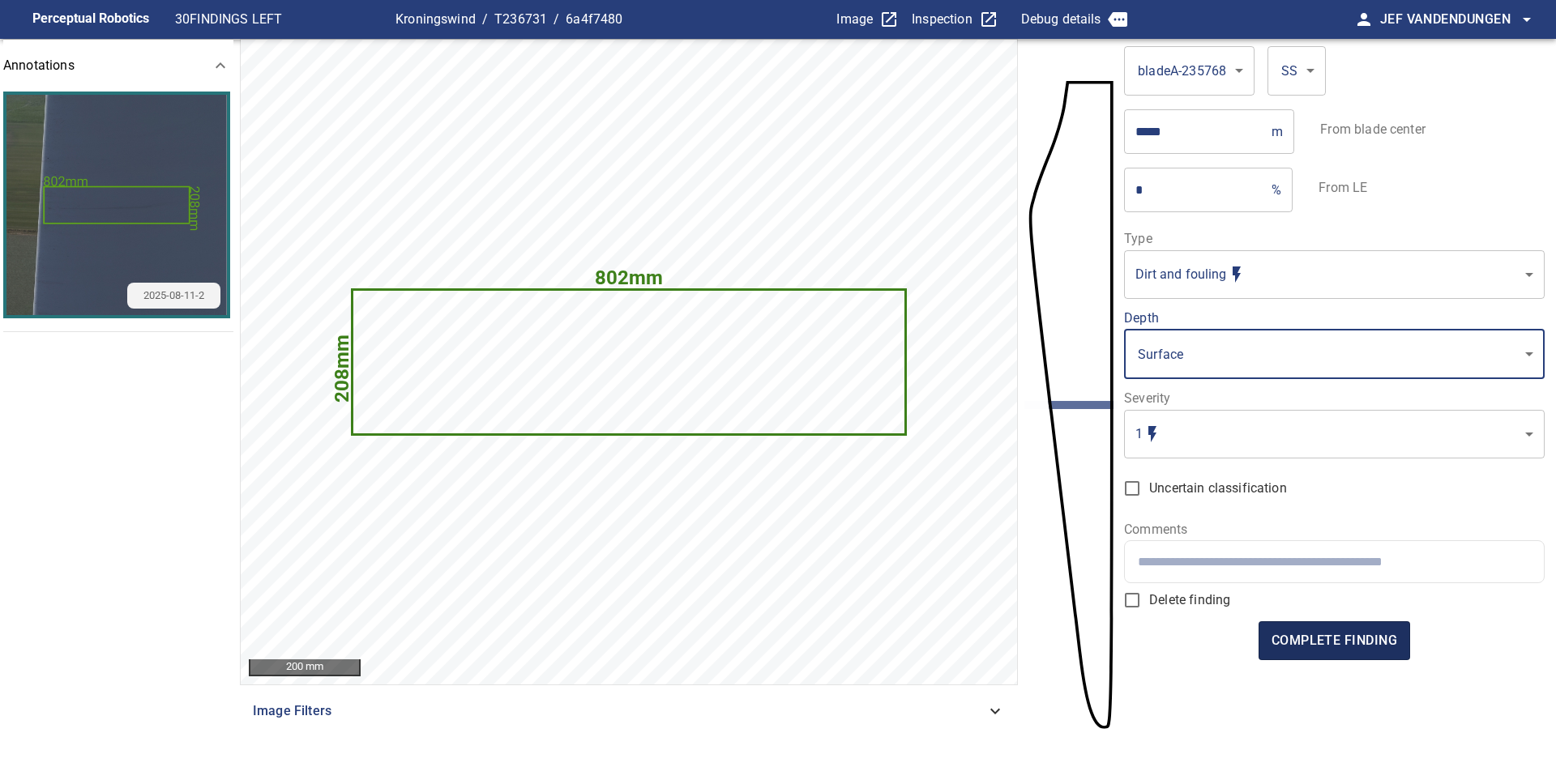
click at [1325, 627] on button "complete finding" at bounding box center [1334, 640] width 151 height 39
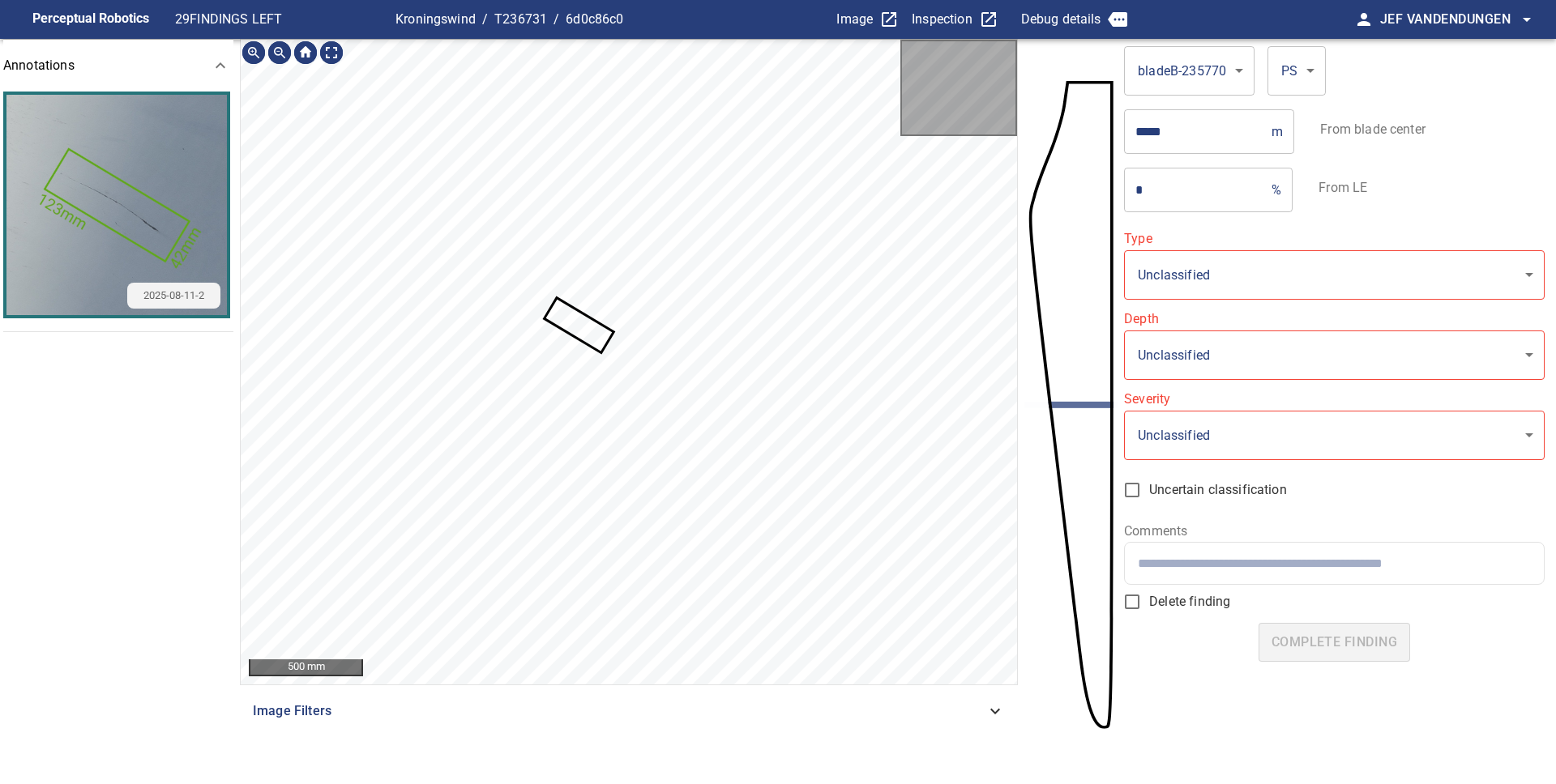
type input "**********"
click at [593, 337] on icon at bounding box center [578, 325] width 66 height 51
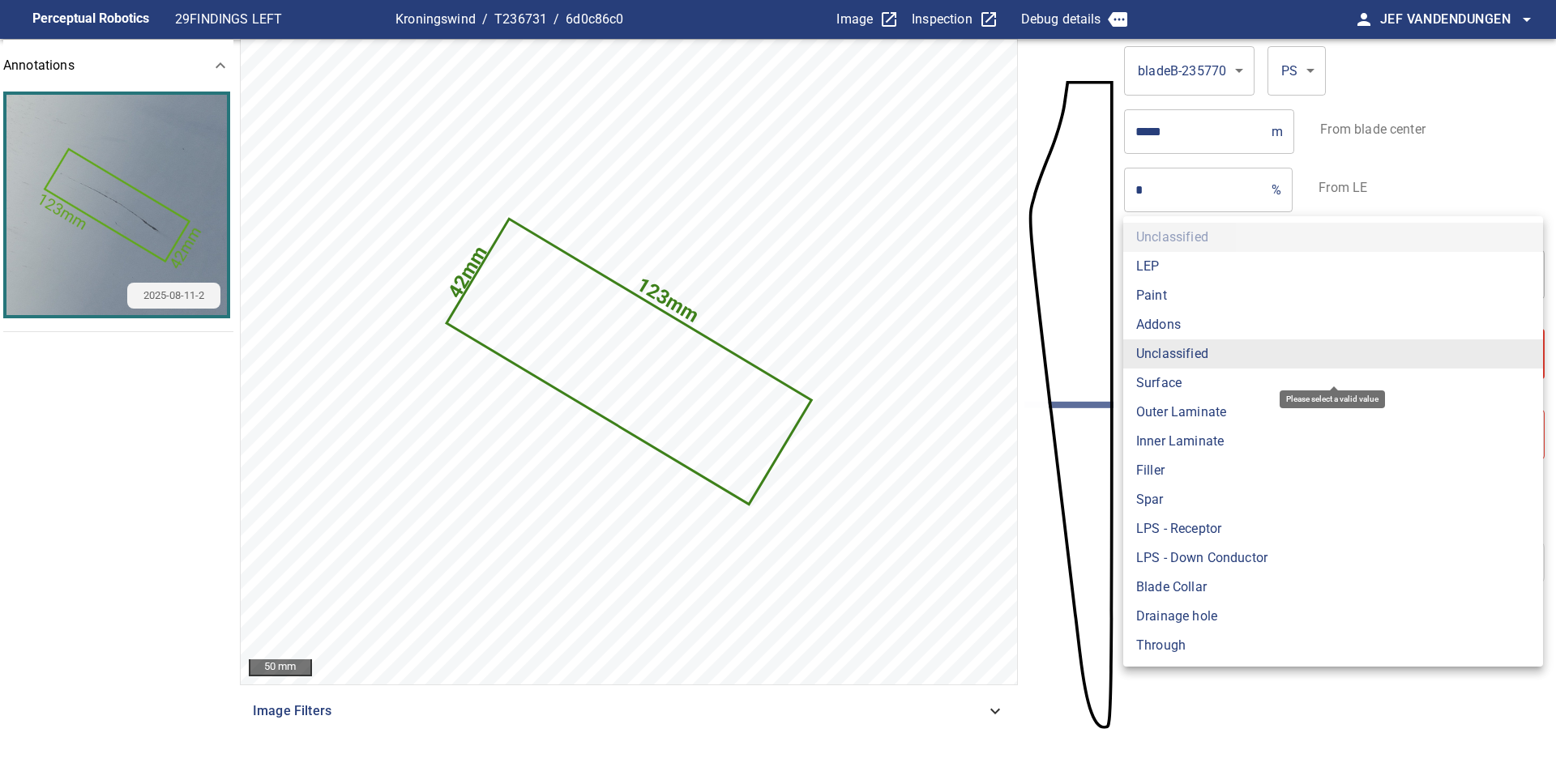
click at [1315, 364] on body "**********" at bounding box center [778, 392] width 1556 height 784
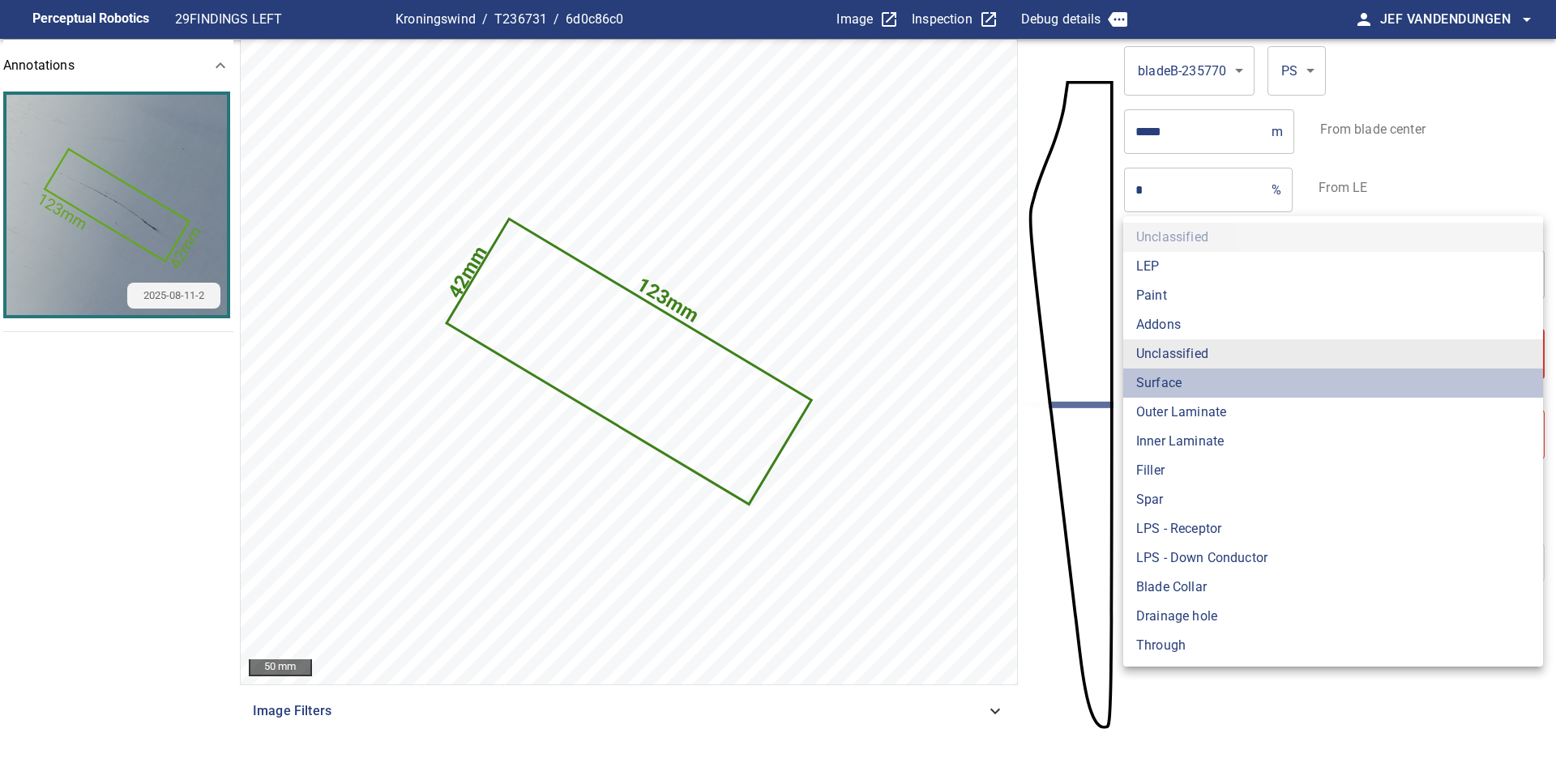
click at [1168, 377] on li "Surface" at bounding box center [1333, 383] width 419 height 29
type input "*******"
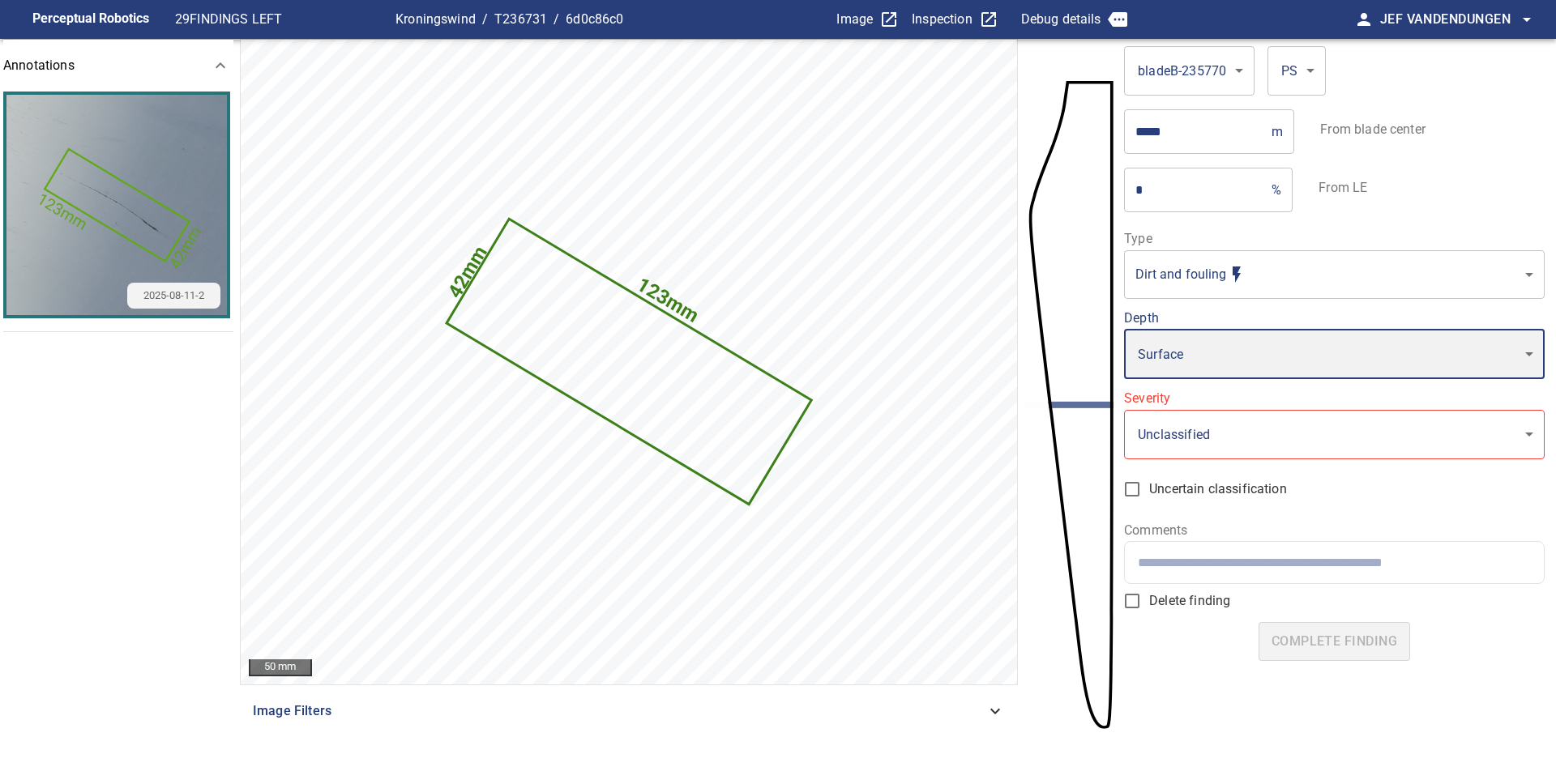
type input "*"
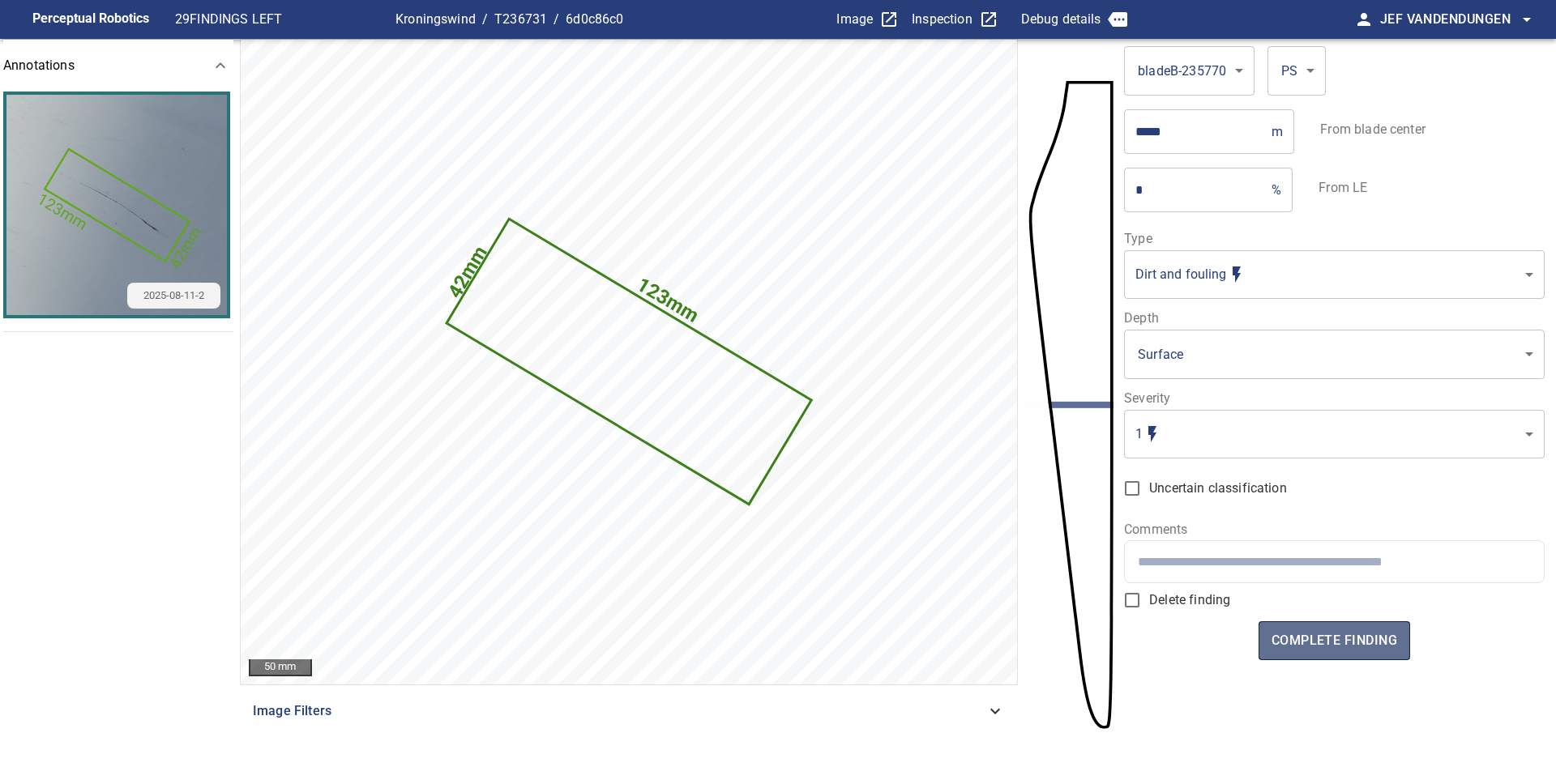
click at [1377, 649] on span "complete finding" at bounding box center [1334, 641] width 125 height 23
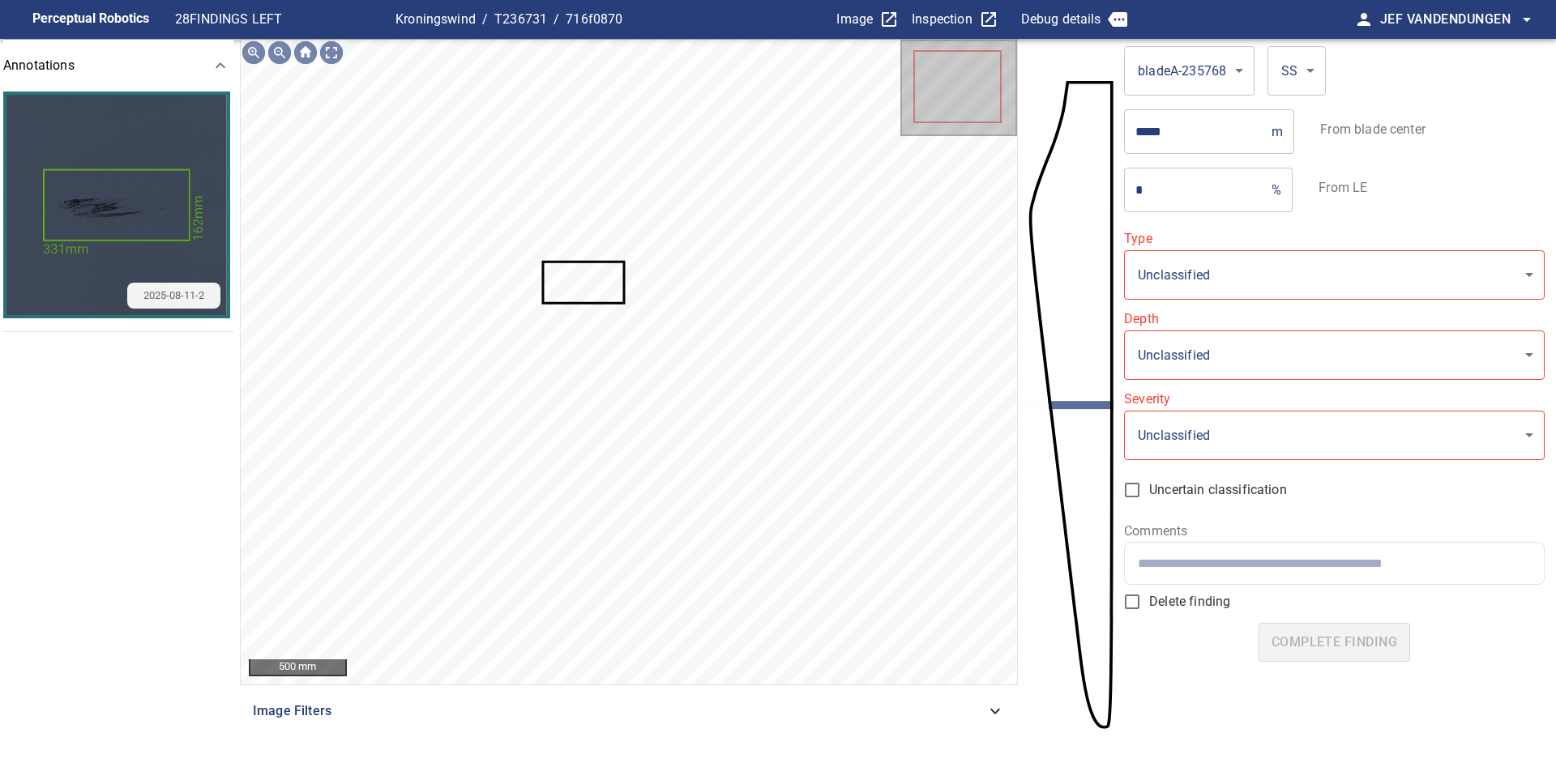
type input "**********"
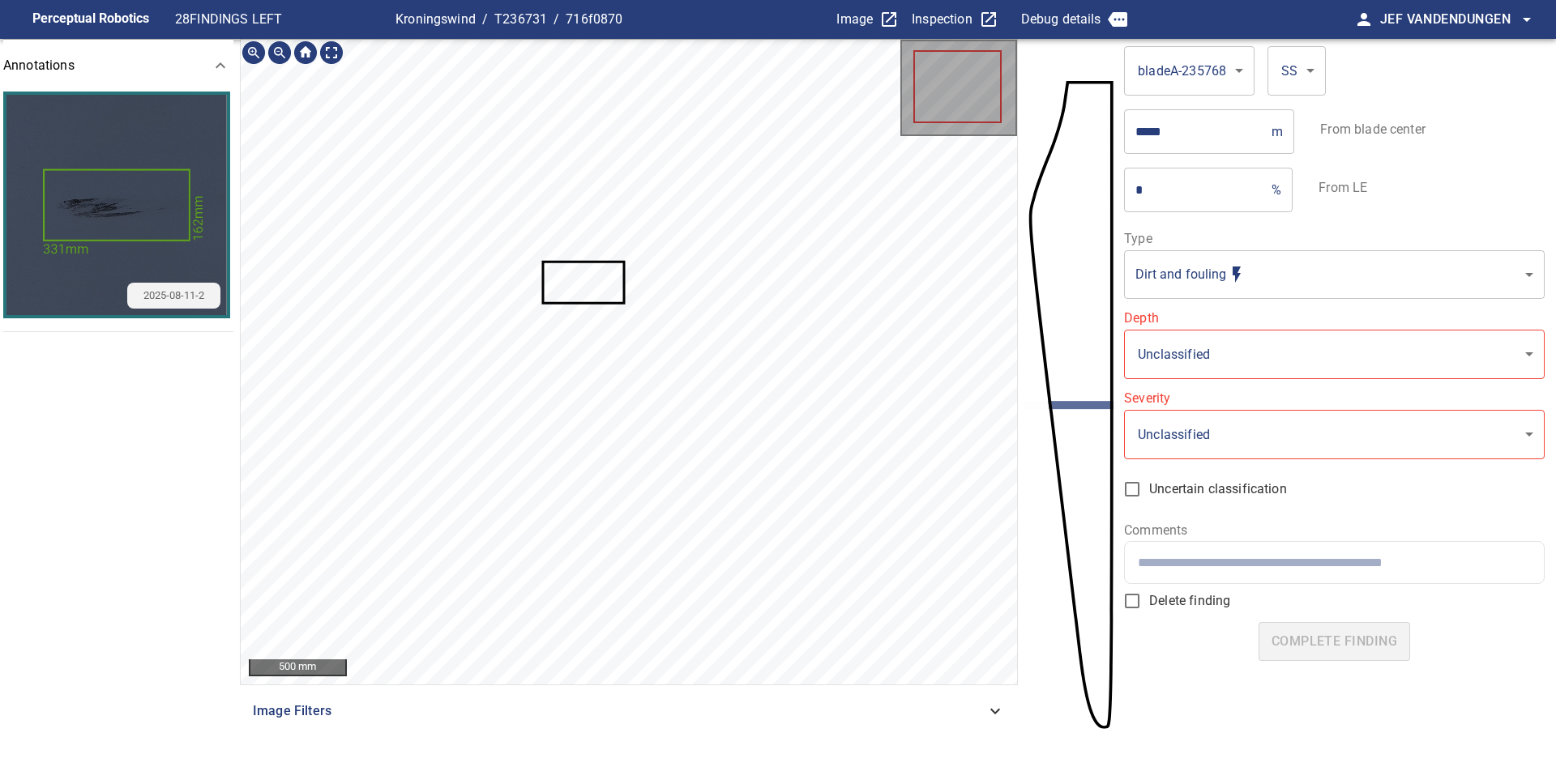
click at [596, 273] on icon at bounding box center [583, 281] width 79 height 39
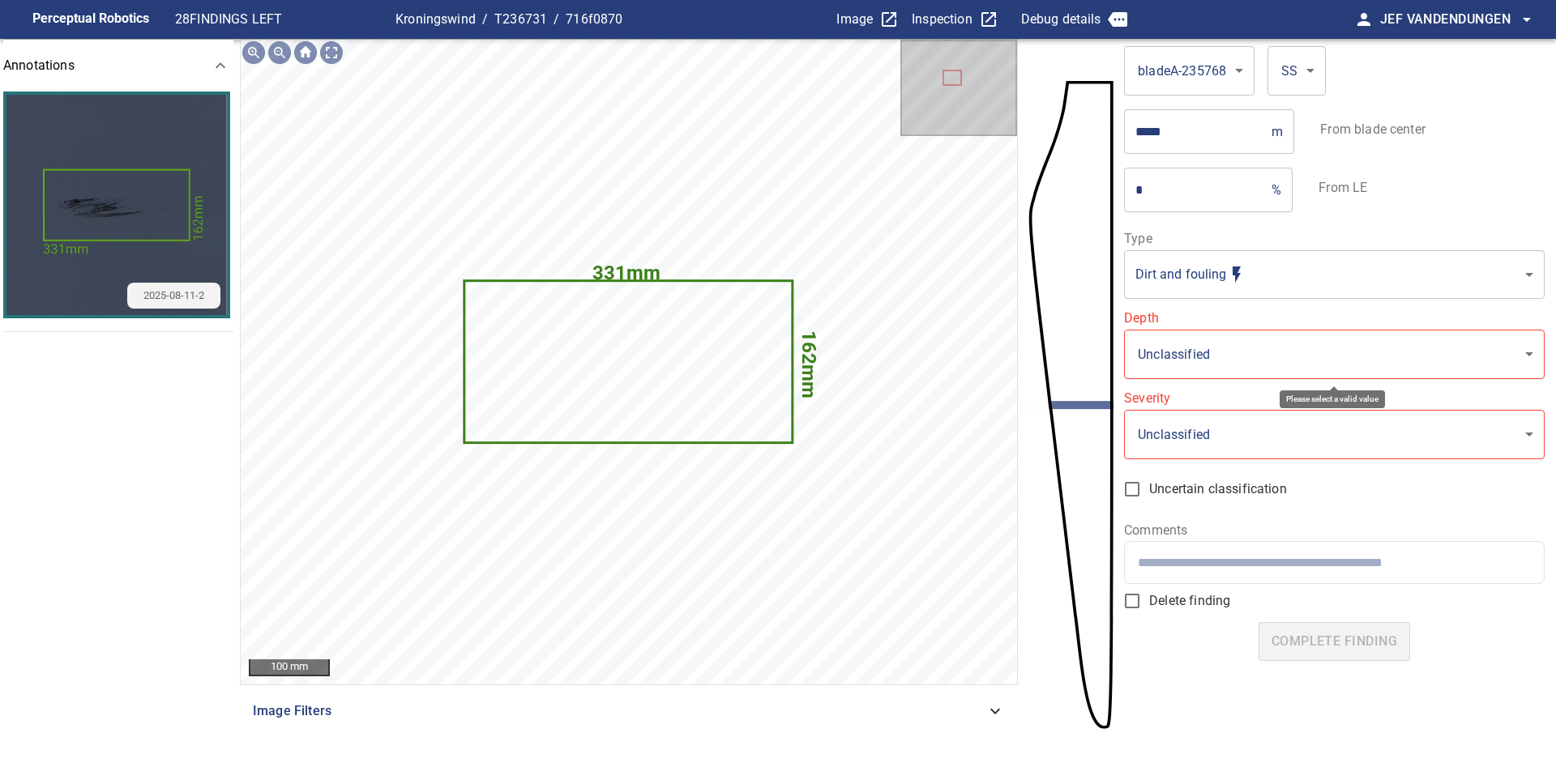
click at [1228, 353] on body "**********" at bounding box center [778, 392] width 1556 height 784
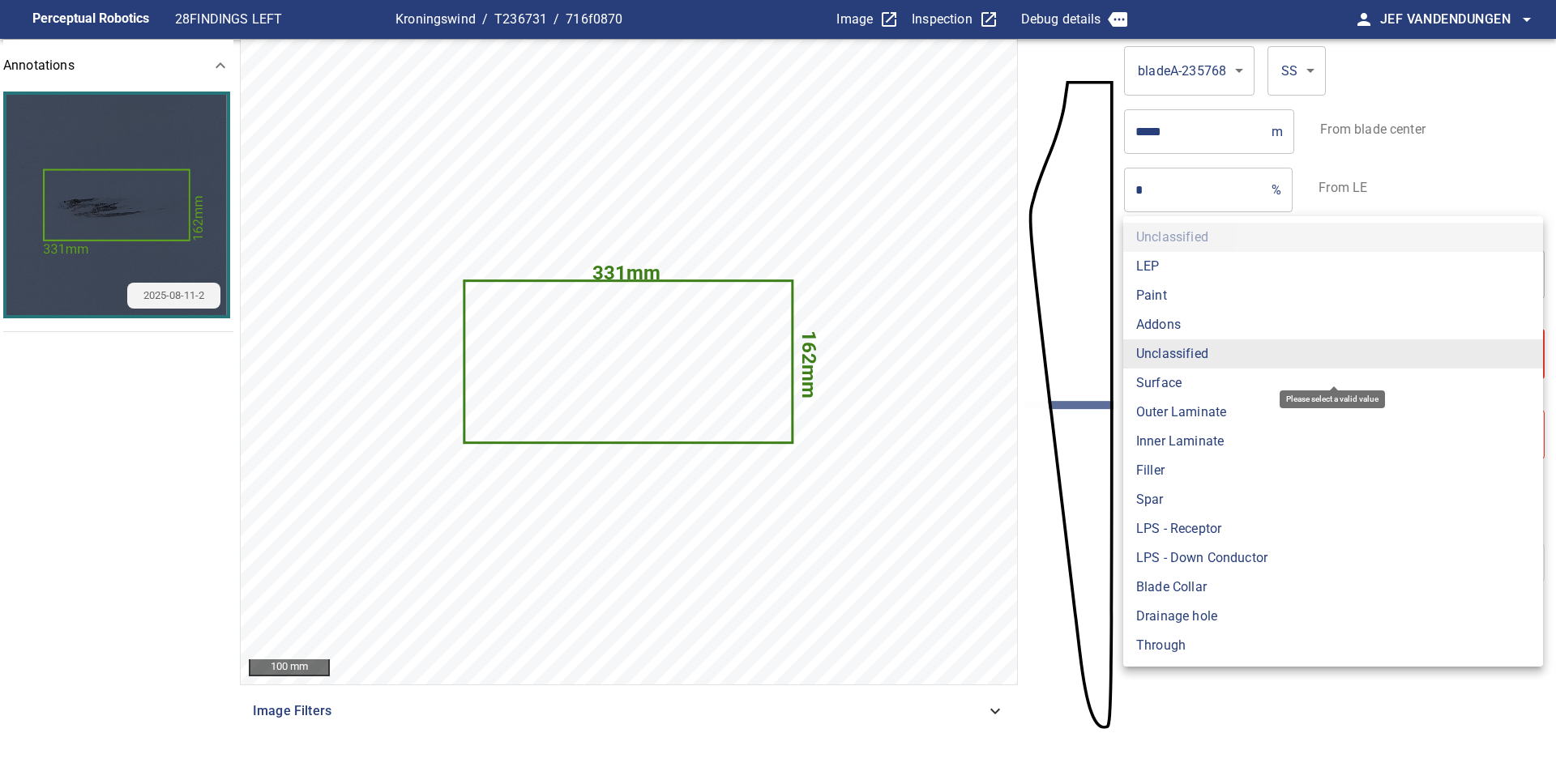
click at [1194, 377] on li "Surface" at bounding box center [1333, 383] width 419 height 29
type input "*******"
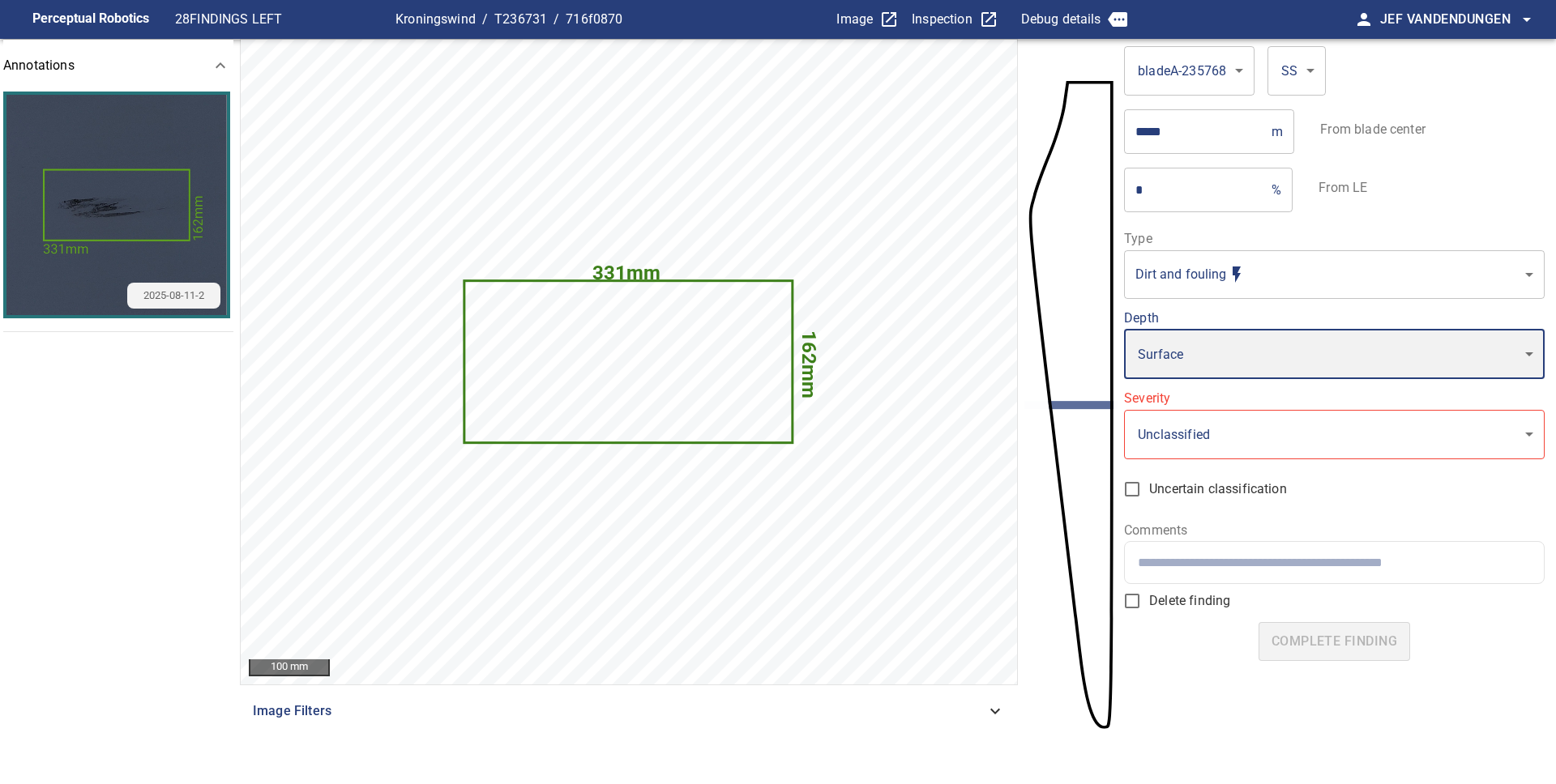
type input "*"
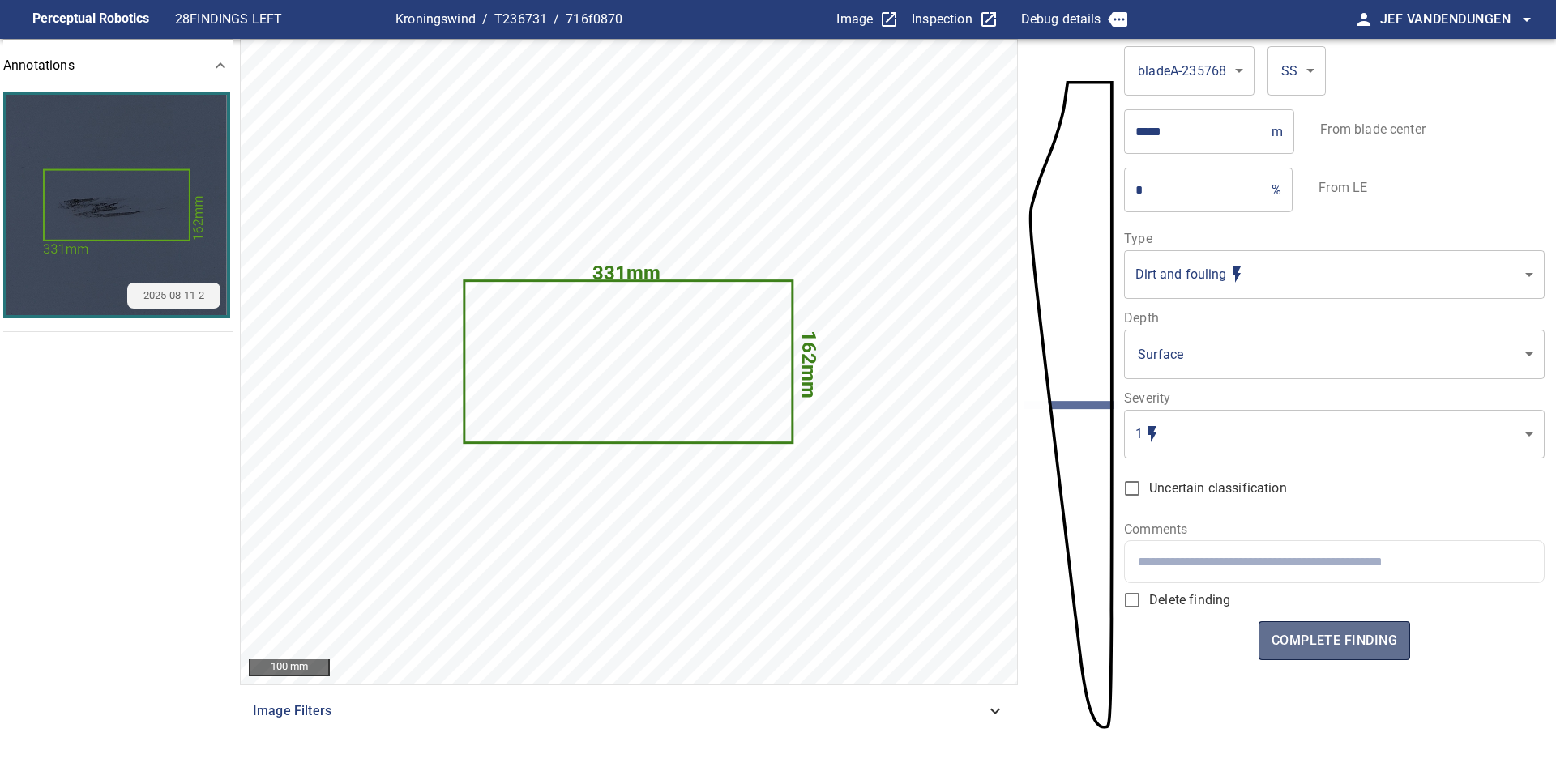
click at [1325, 645] on span "complete finding" at bounding box center [1334, 641] width 125 height 23
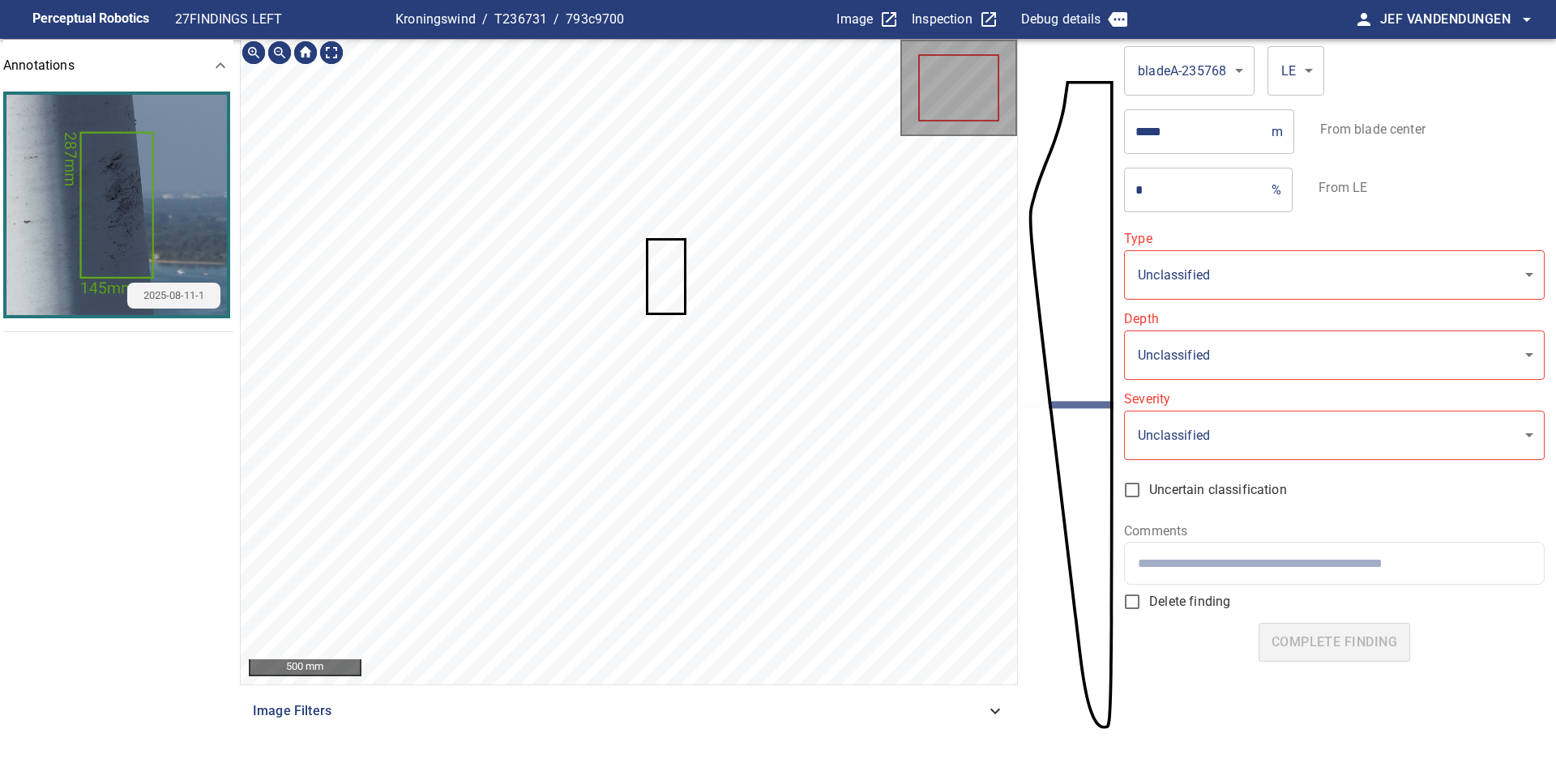
type input "**********"
click at [666, 293] on icon at bounding box center [665, 304] width 27 height 54
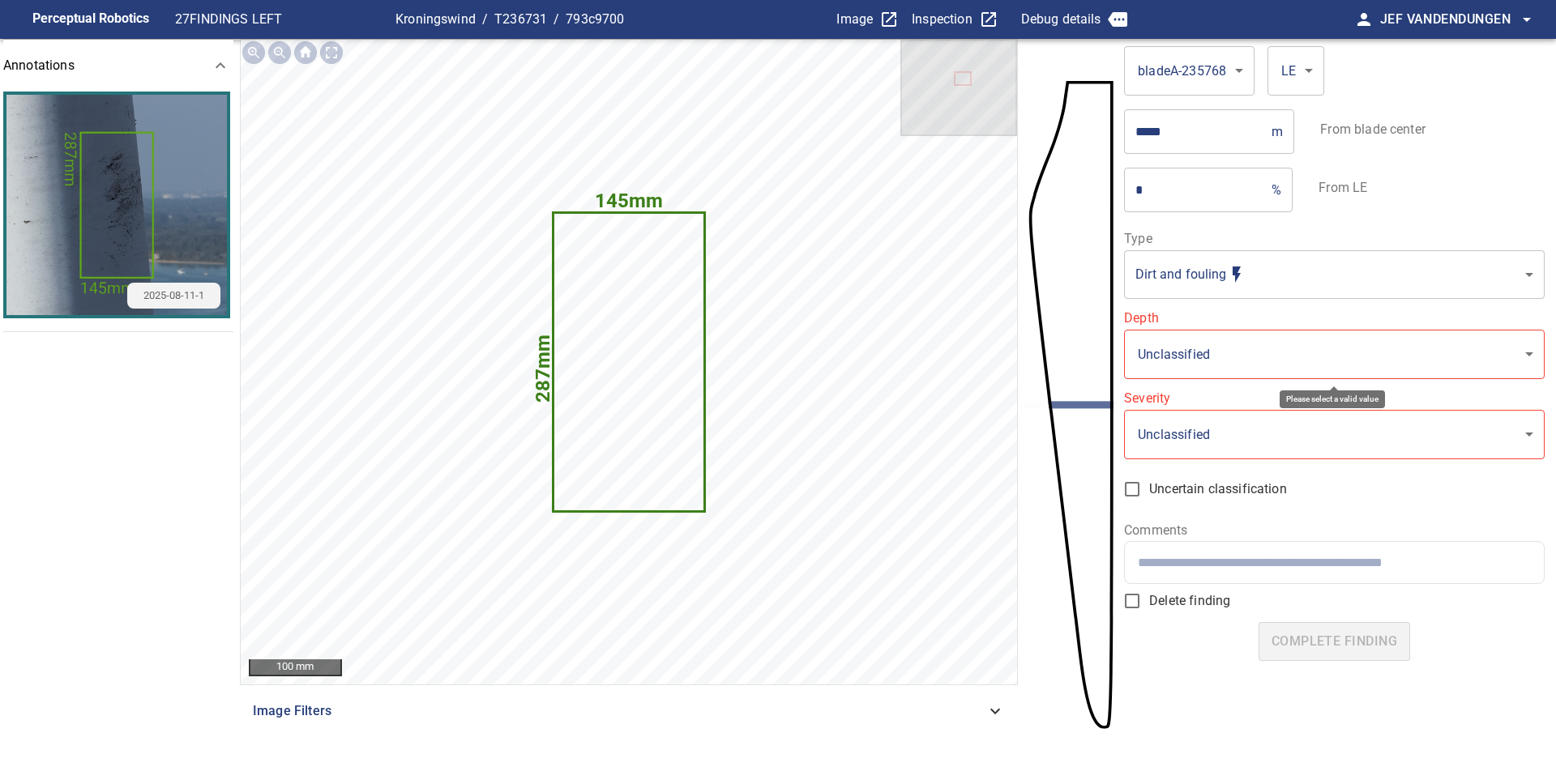
click at [1184, 369] on body "**********" at bounding box center [778, 392] width 1556 height 784
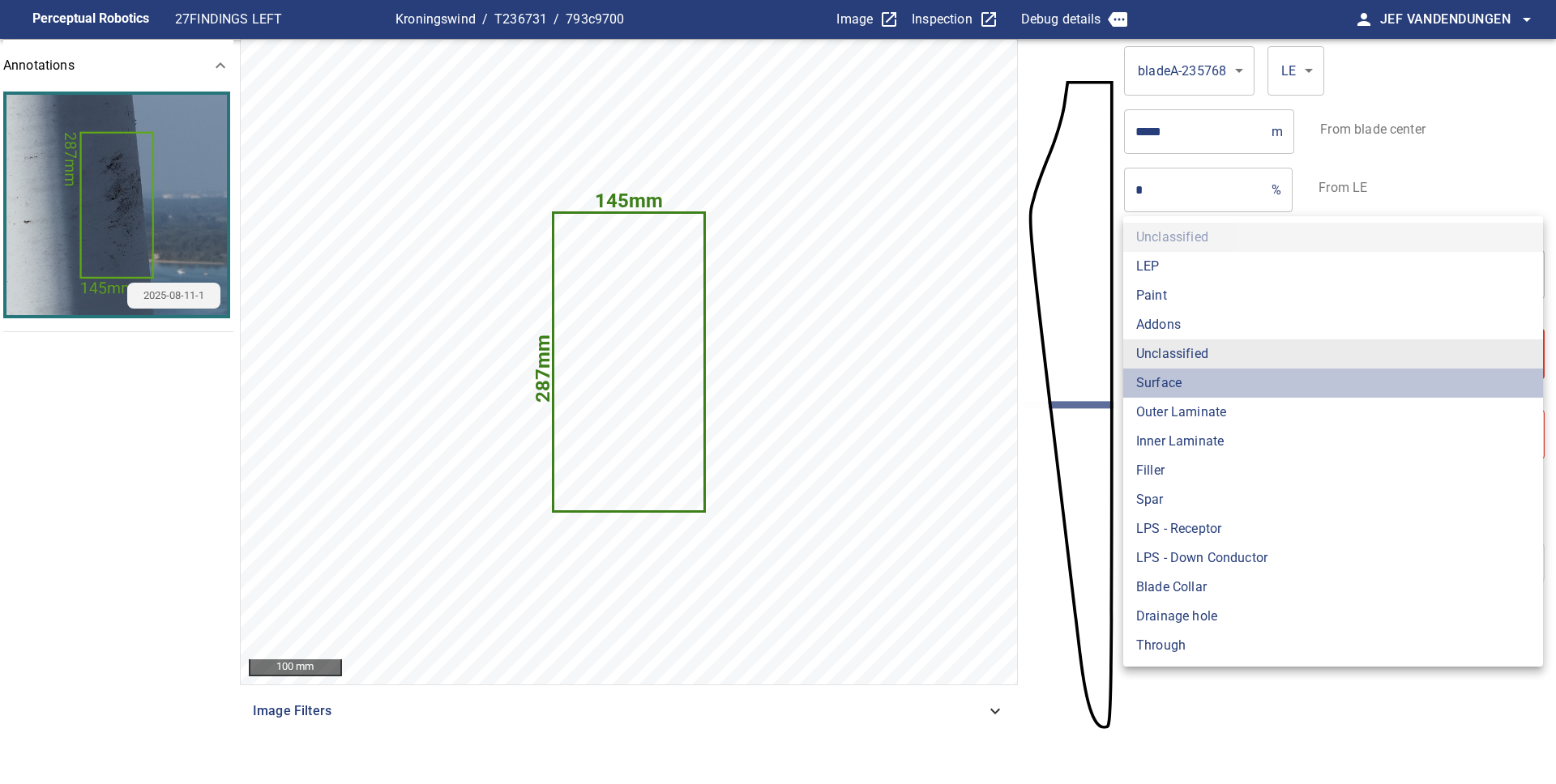
click at [1195, 391] on li "Surface" at bounding box center [1333, 383] width 419 height 29
type input "*******"
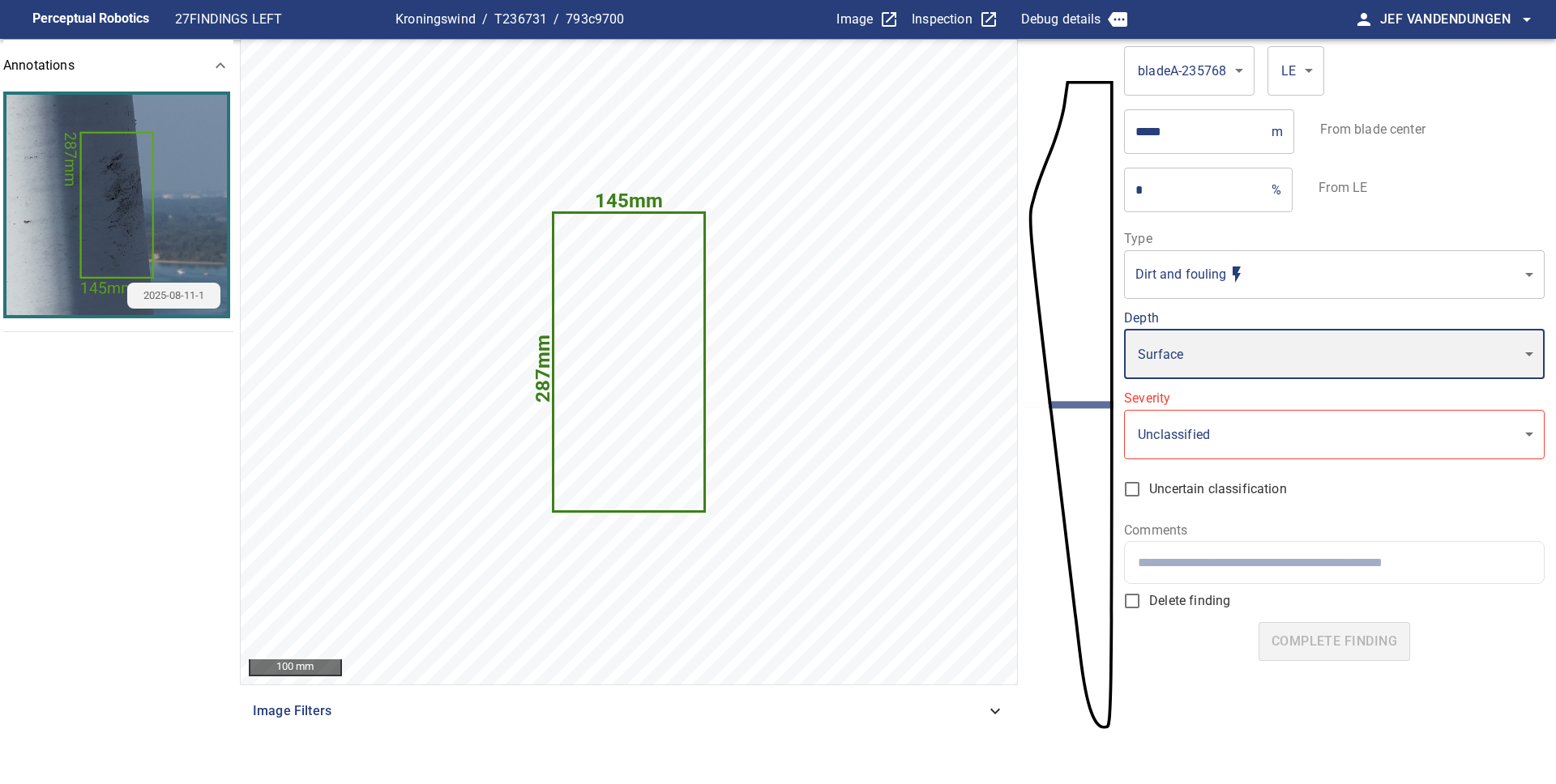
type input "*"
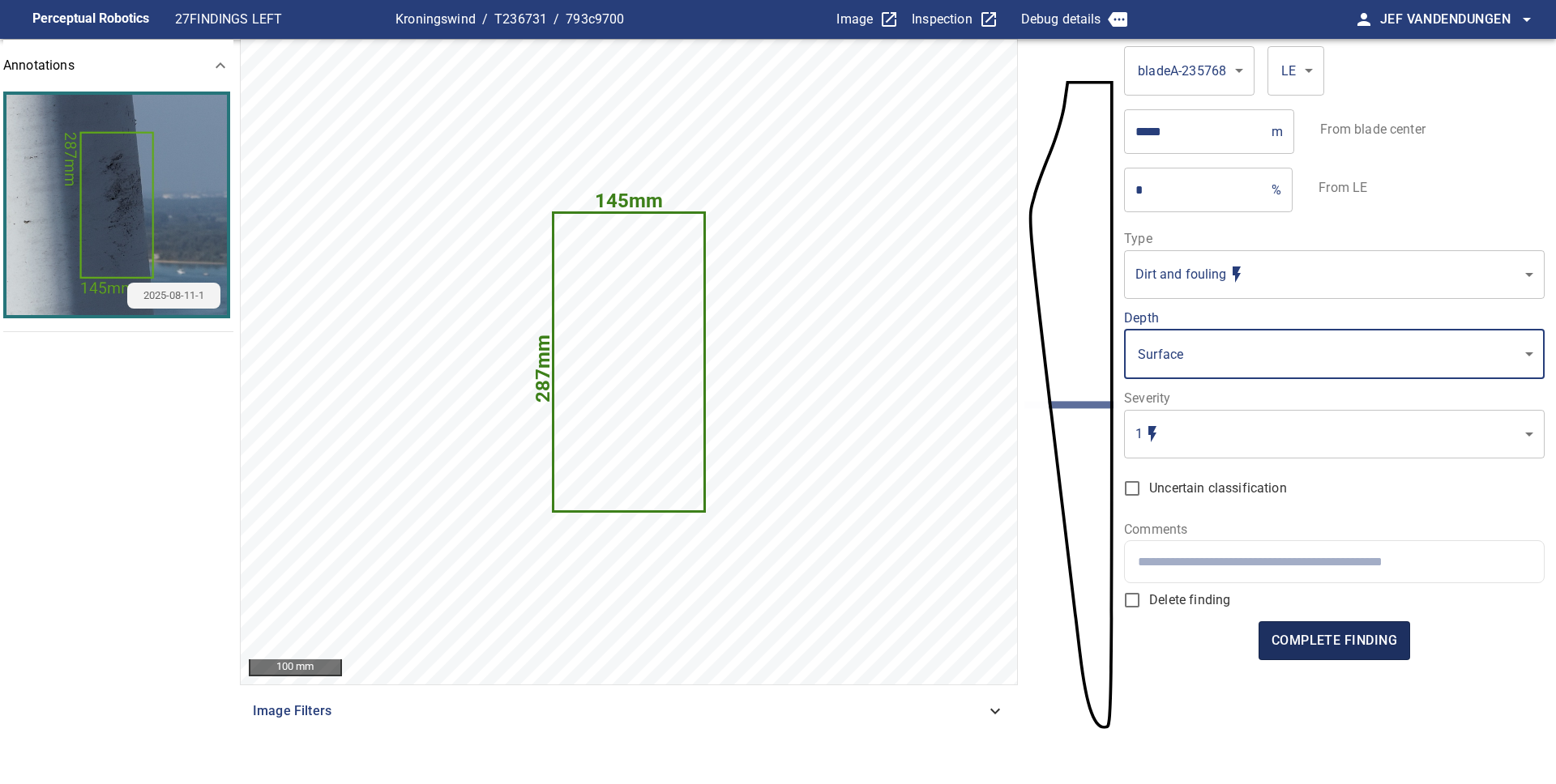
click at [1369, 652] on button "complete finding" at bounding box center [1334, 640] width 151 height 39
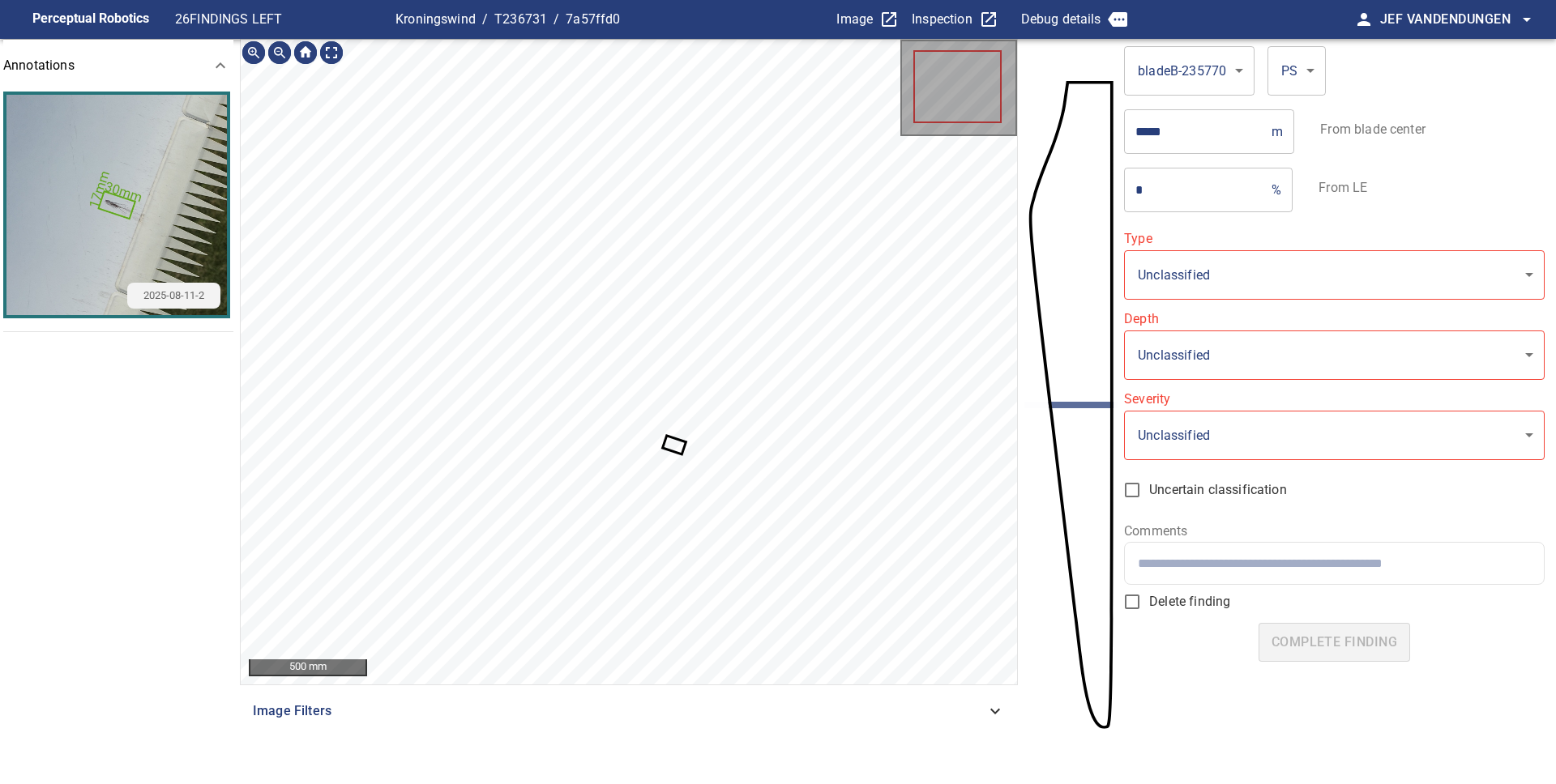
type input "**********"
click at [672, 447] on icon at bounding box center [673, 445] width 20 height 15
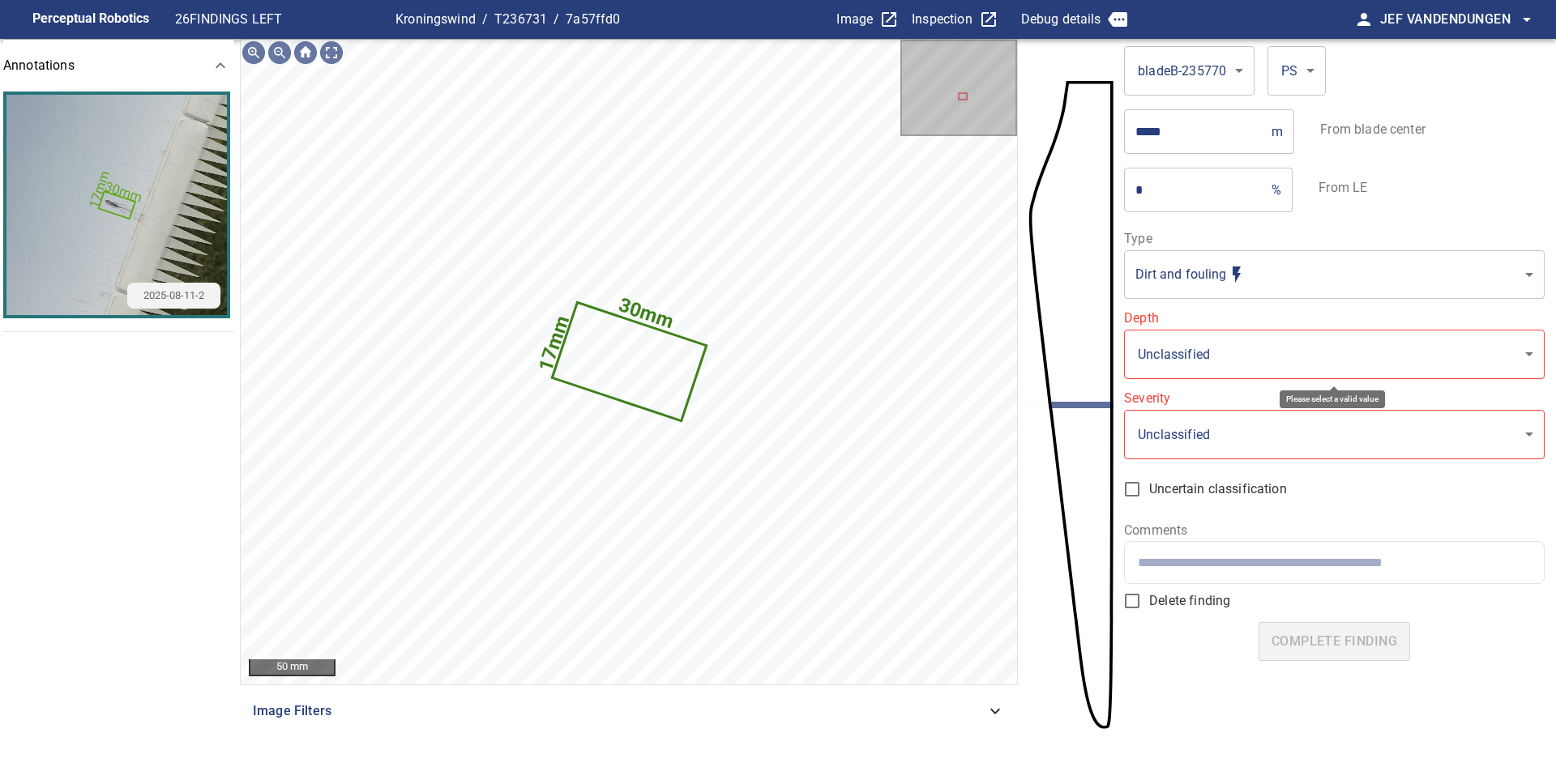
click at [1370, 358] on body "**********" at bounding box center [778, 392] width 1556 height 784
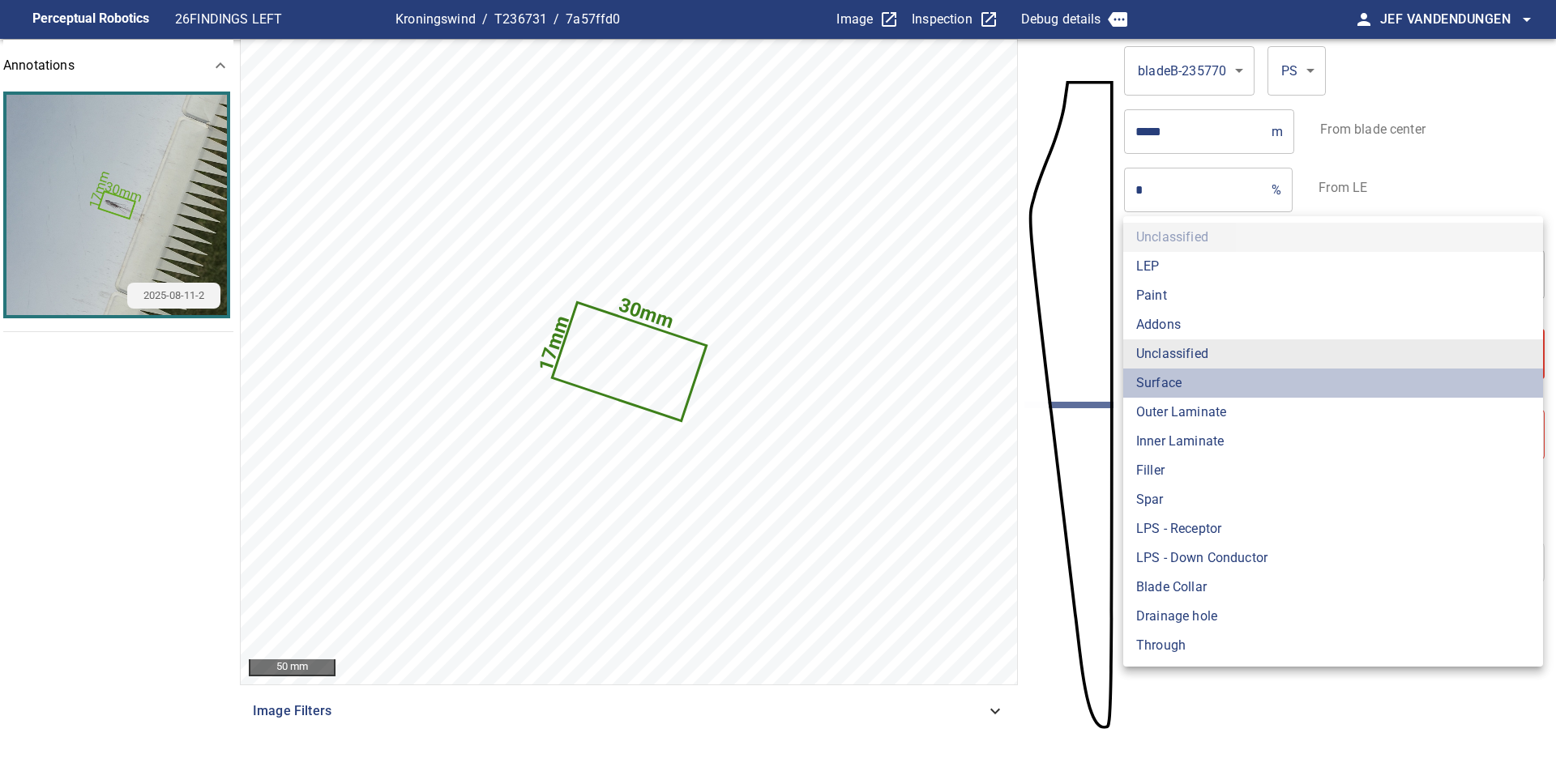
click at [1205, 382] on li "Surface" at bounding box center [1333, 383] width 419 height 29
type input "*******"
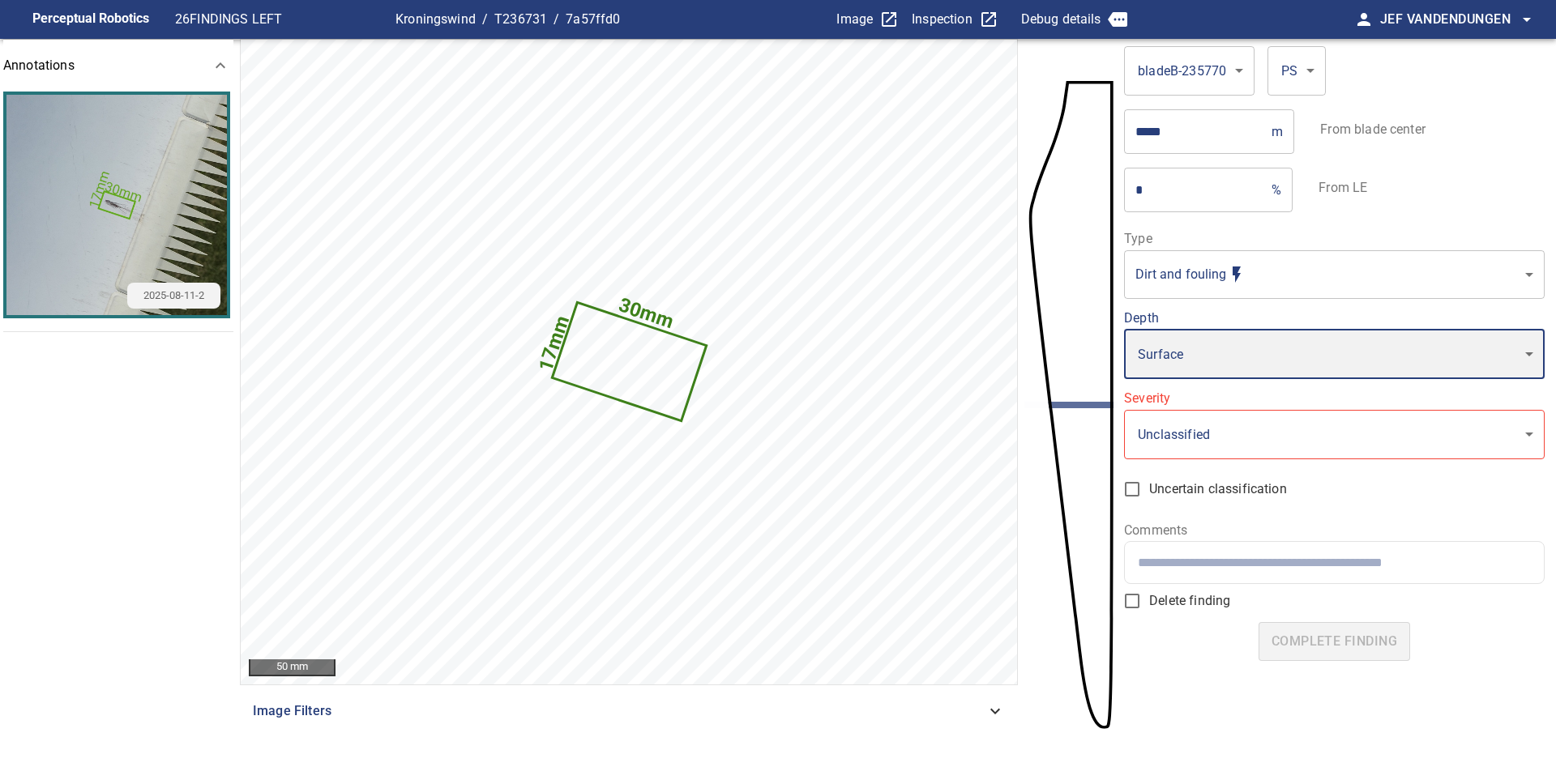
type input "*"
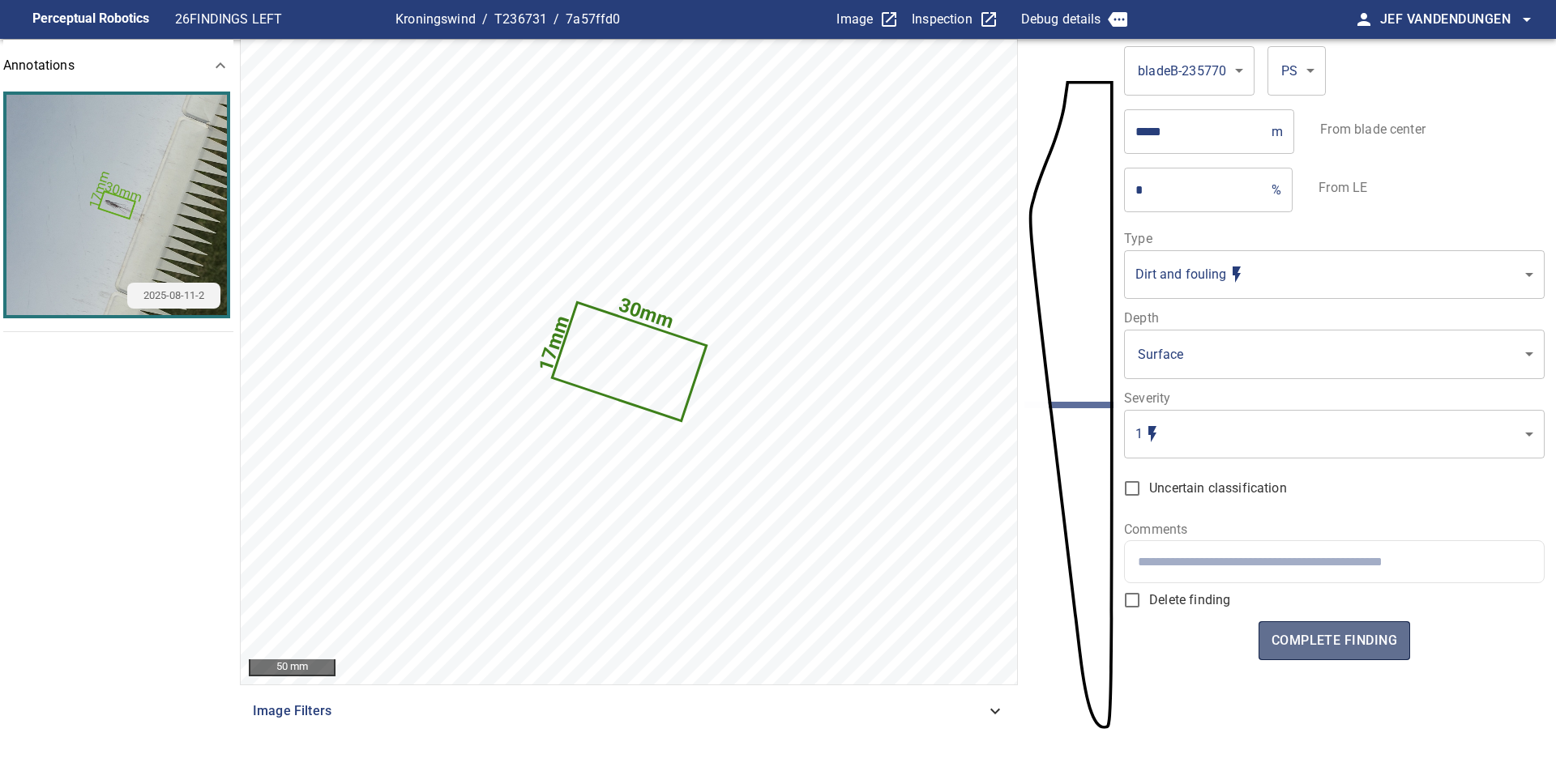
click at [1325, 649] on span "complete finding" at bounding box center [1334, 641] width 125 height 23
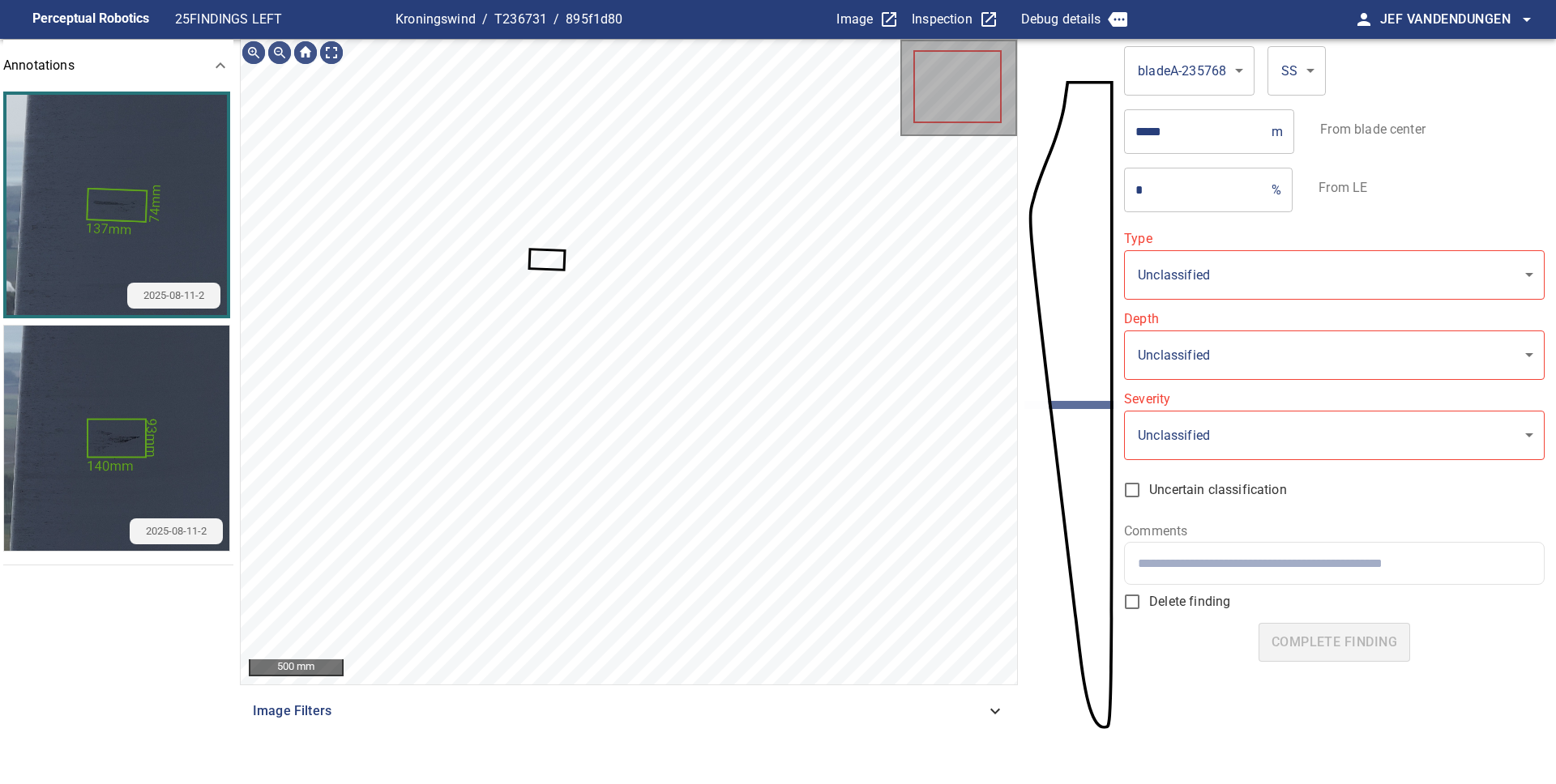
type input "**********"
click at [551, 260] on icon at bounding box center [546, 258] width 34 height 18
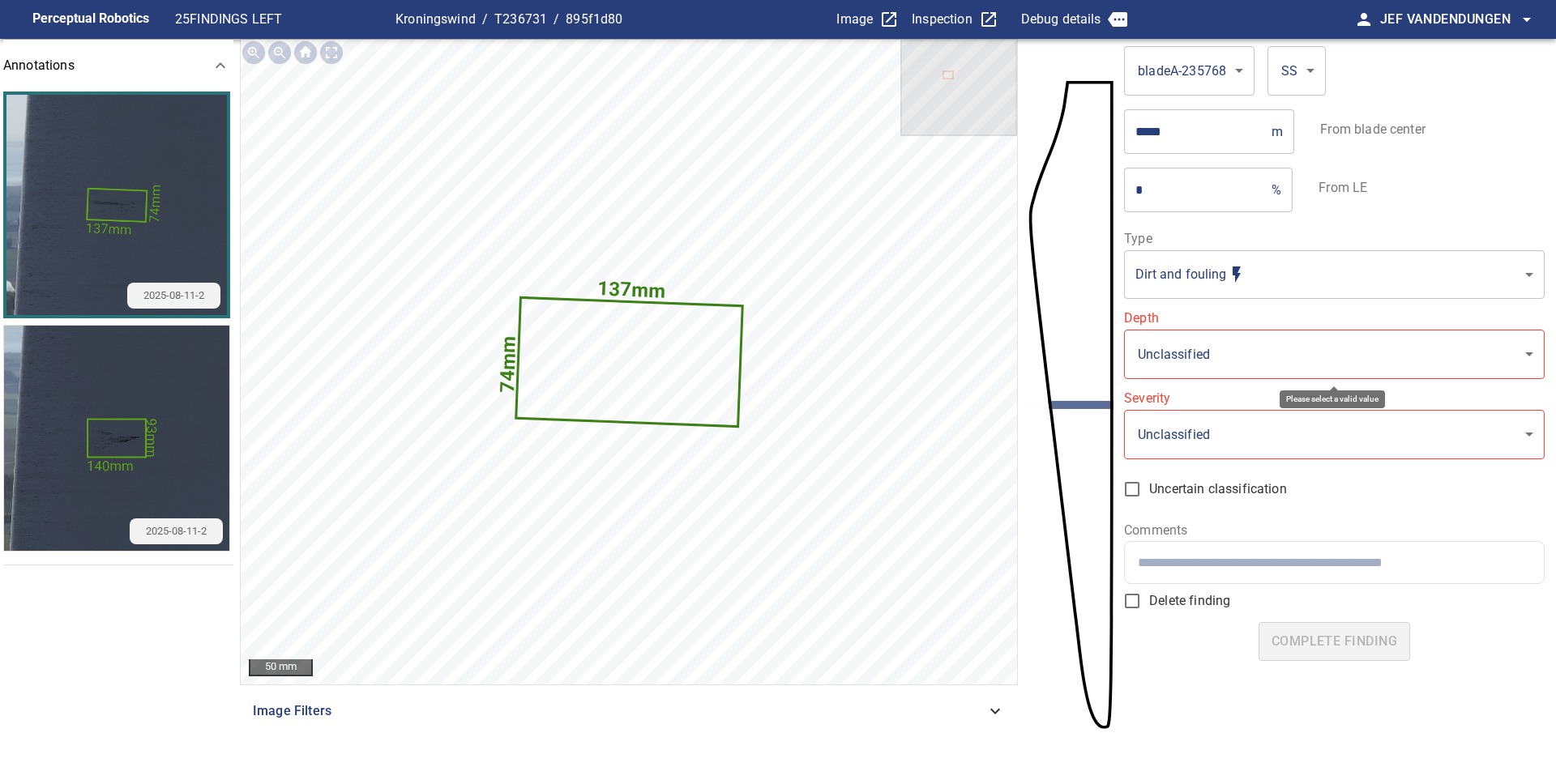
click at [1165, 366] on body "**********" at bounding box center [778, 392] width 1556 height 784
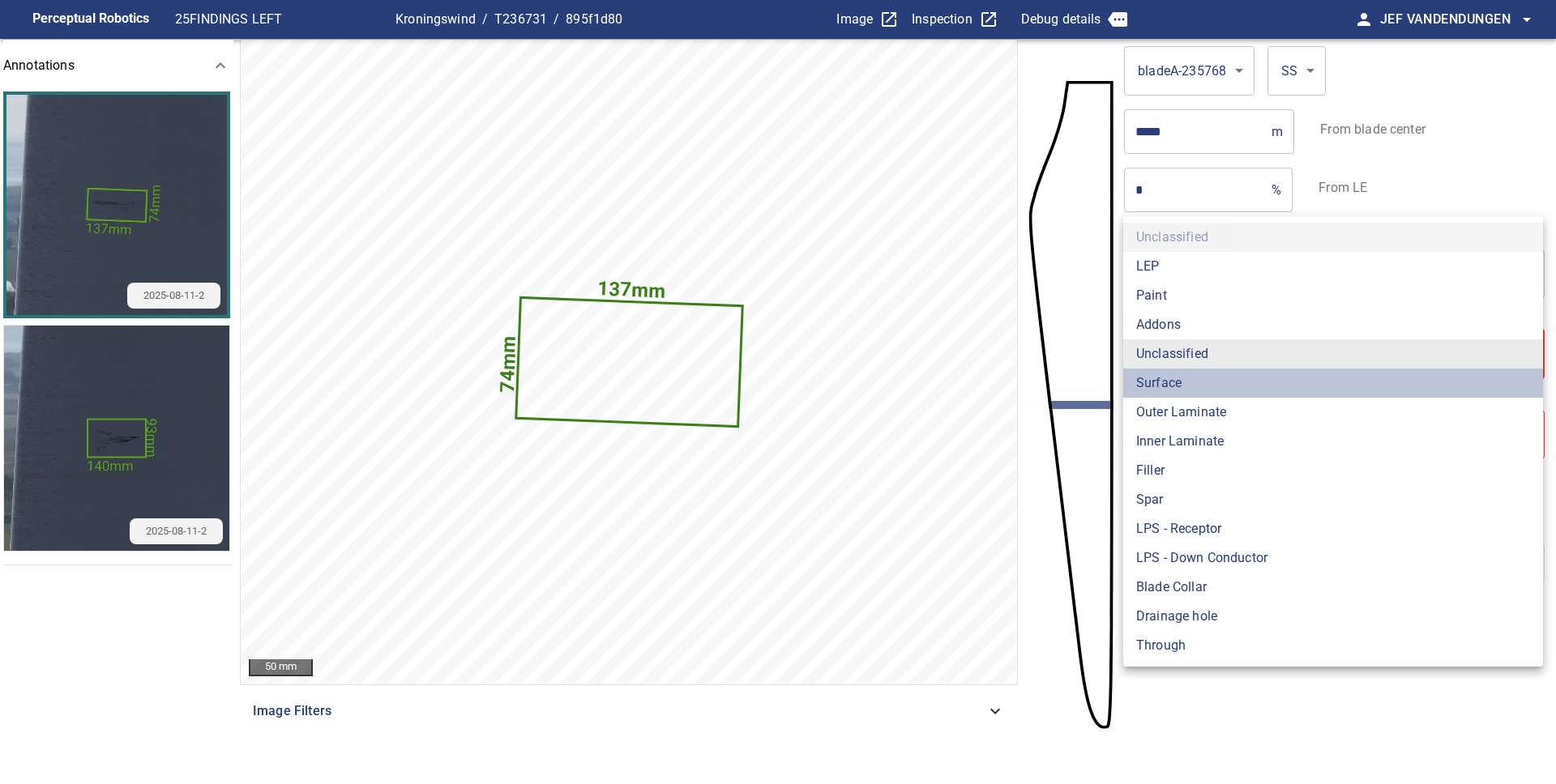
click at [1189, 386] on li "Surface" at bounding box center [1333, 383] width 419 height 29
type input "*******"
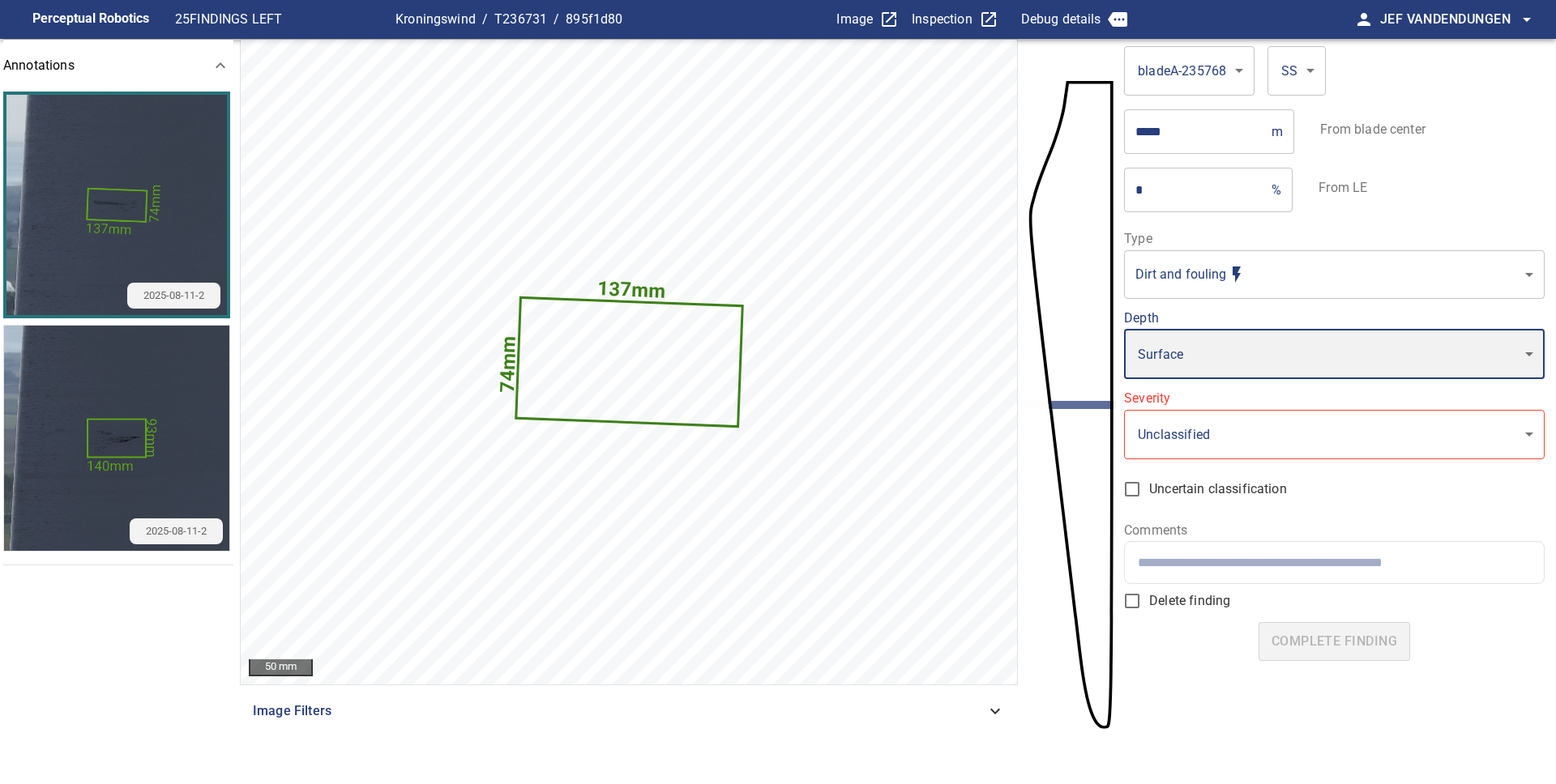
type input "*"
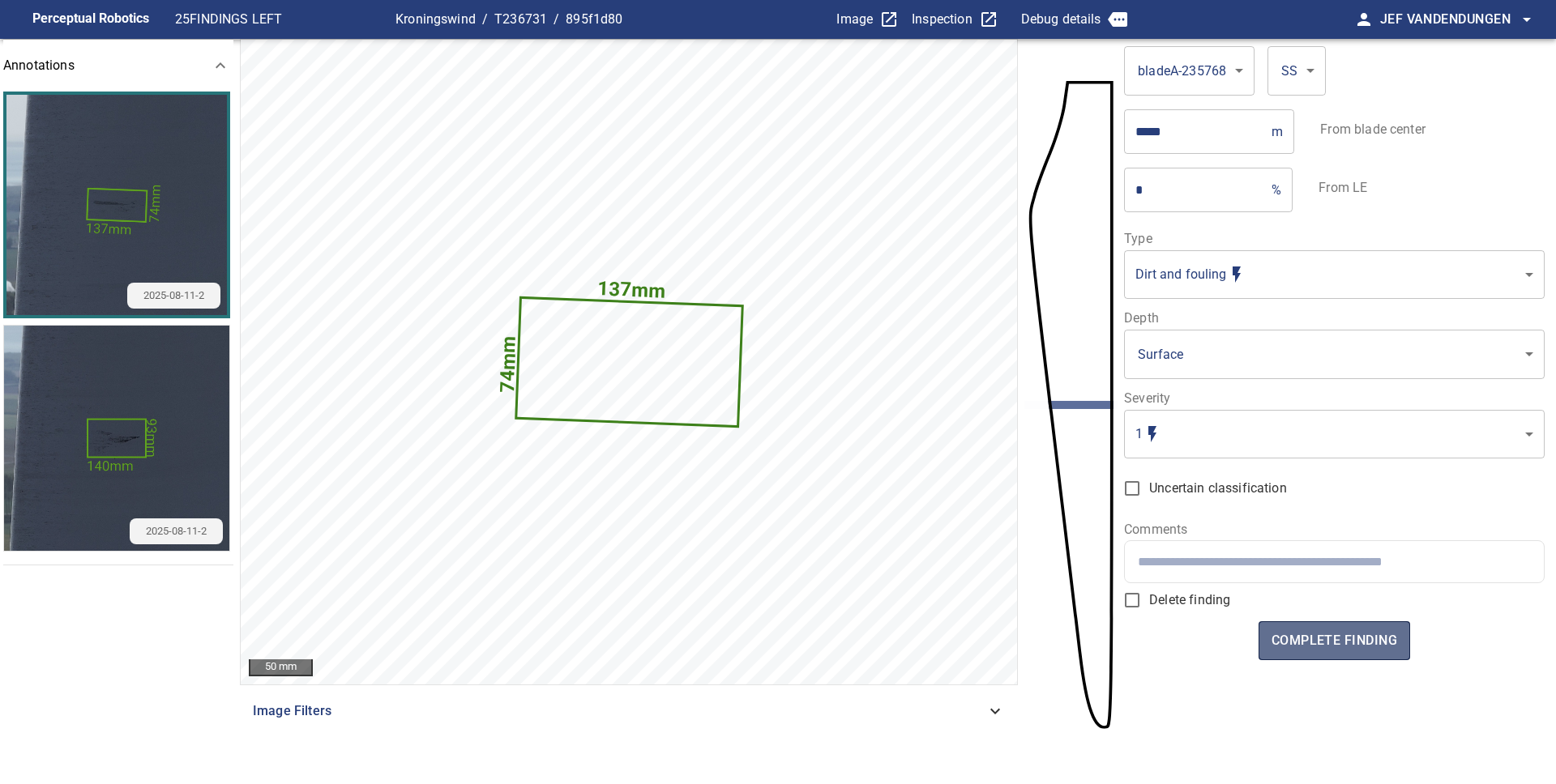
click at [1341, 635] on span "complete finding" at bounding box center [1334, 641] width 125 height 23
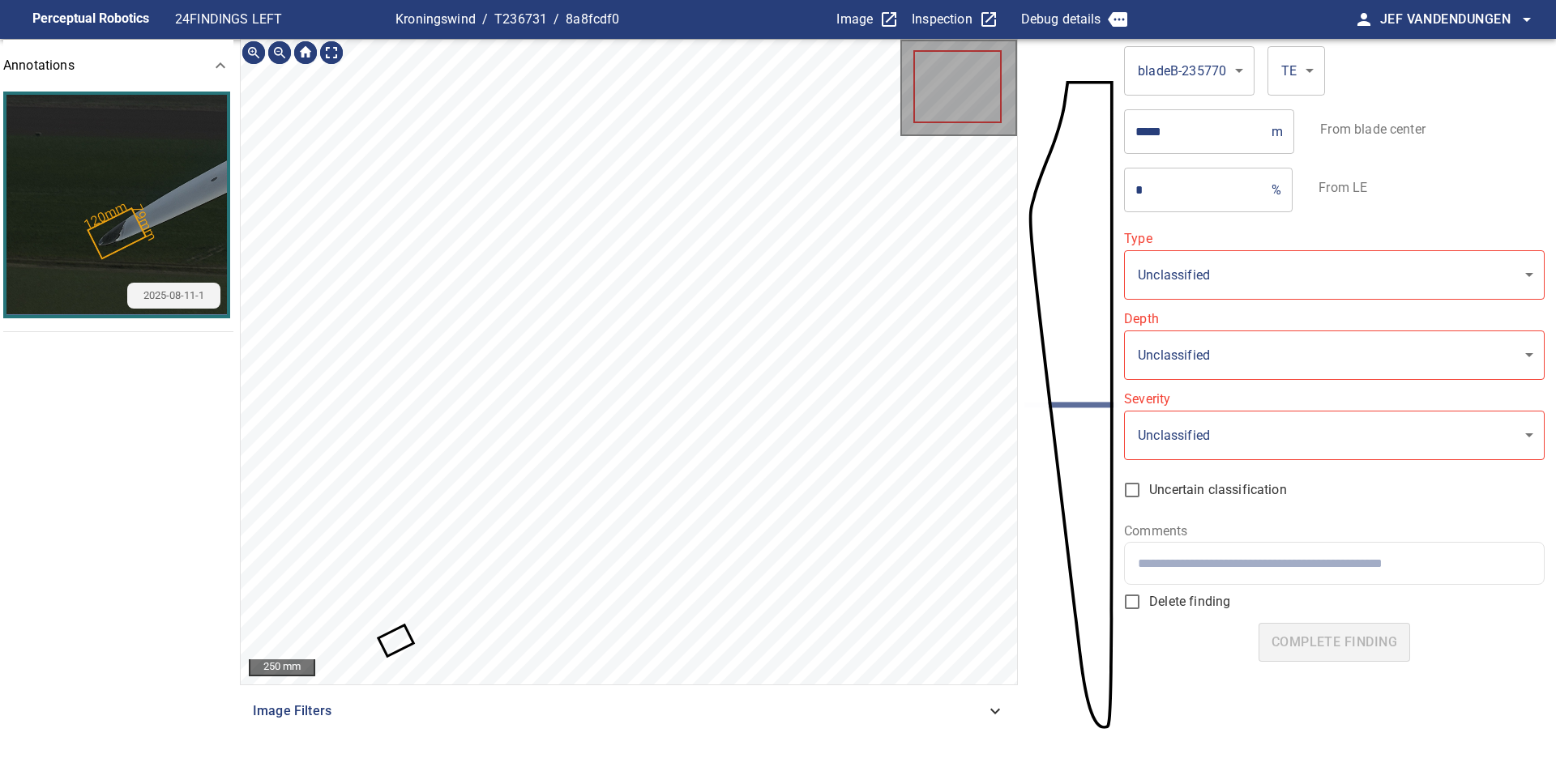
type input "**********"
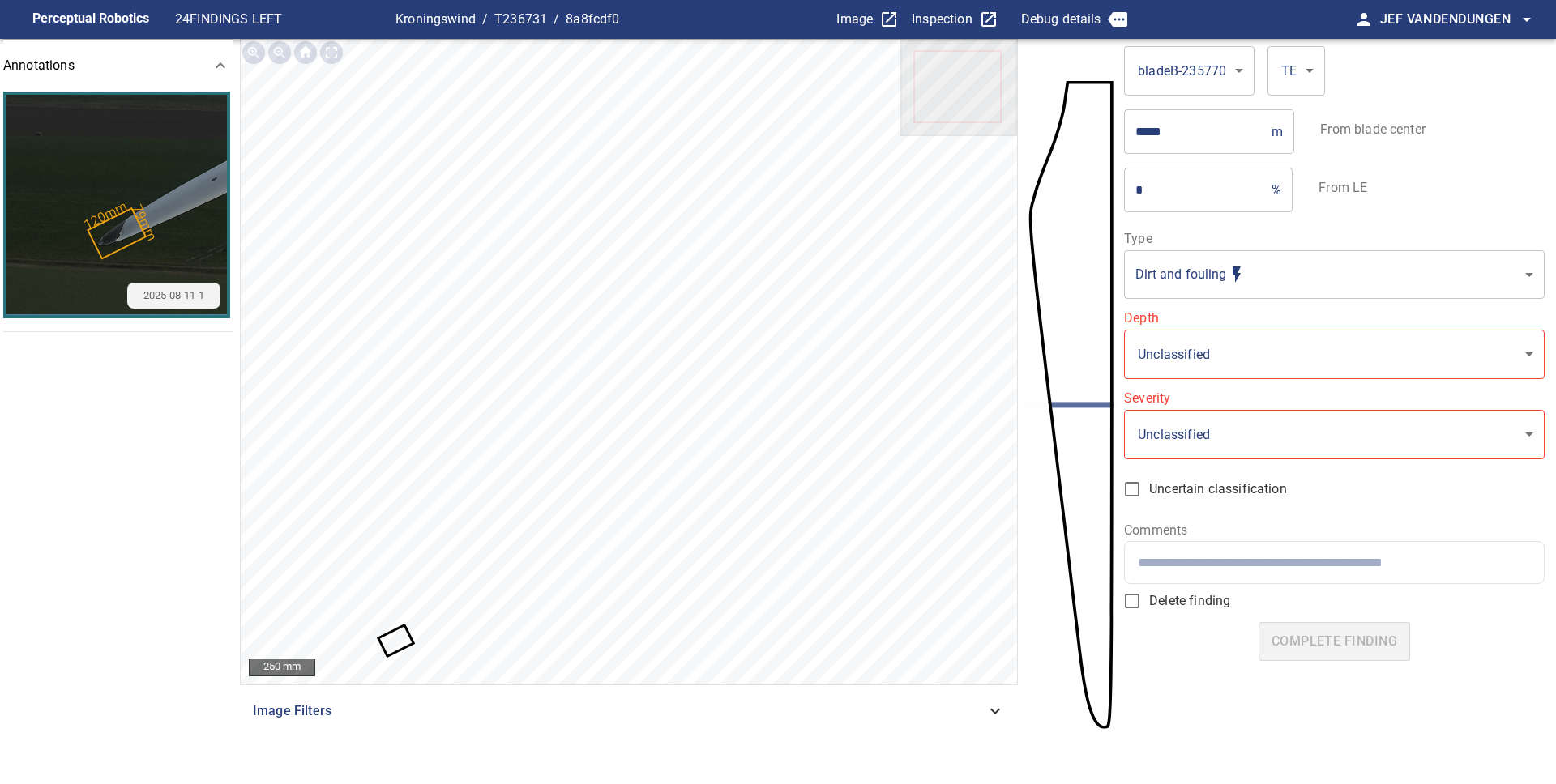
click at [403, 645] on icon at bounding box center [395, 640] width 33 height 28
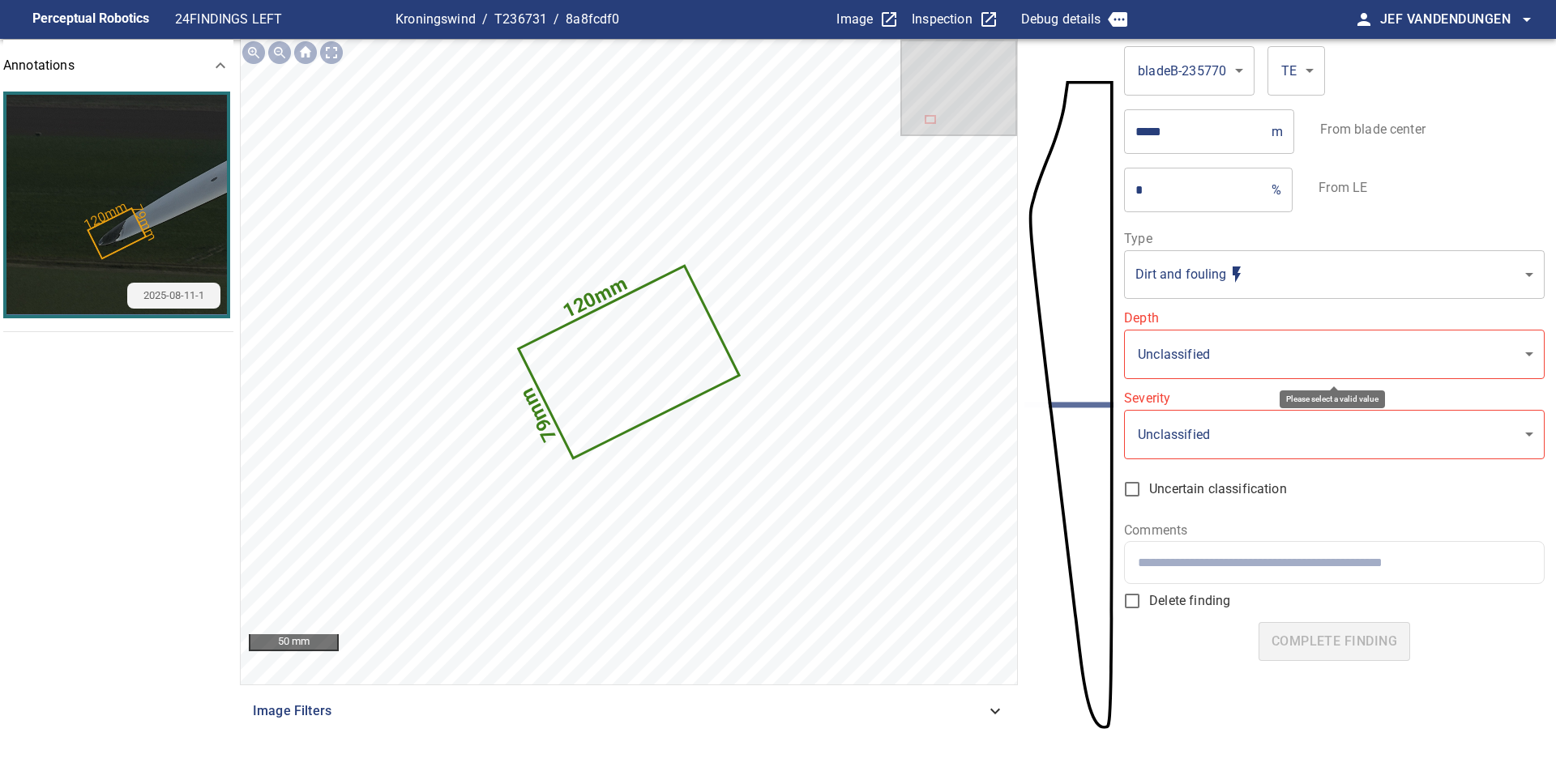
click at [1198, 355] on body "**********" at bounding box center [778, 392] width 1556 height 784
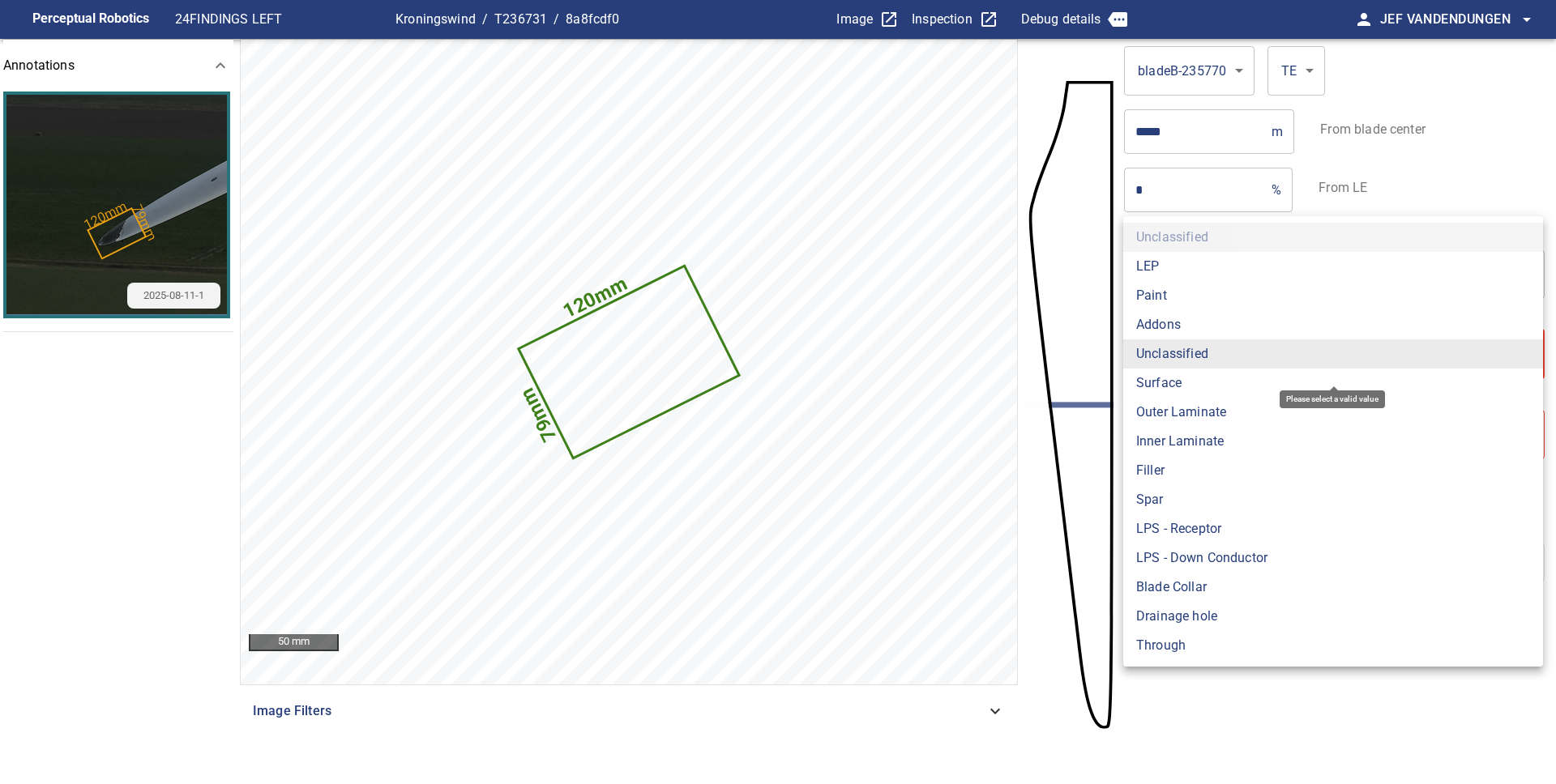
click at [1169, 294] on li "Paint" at bounding box center [1333, 296] width 419 height 29
type input "*****"
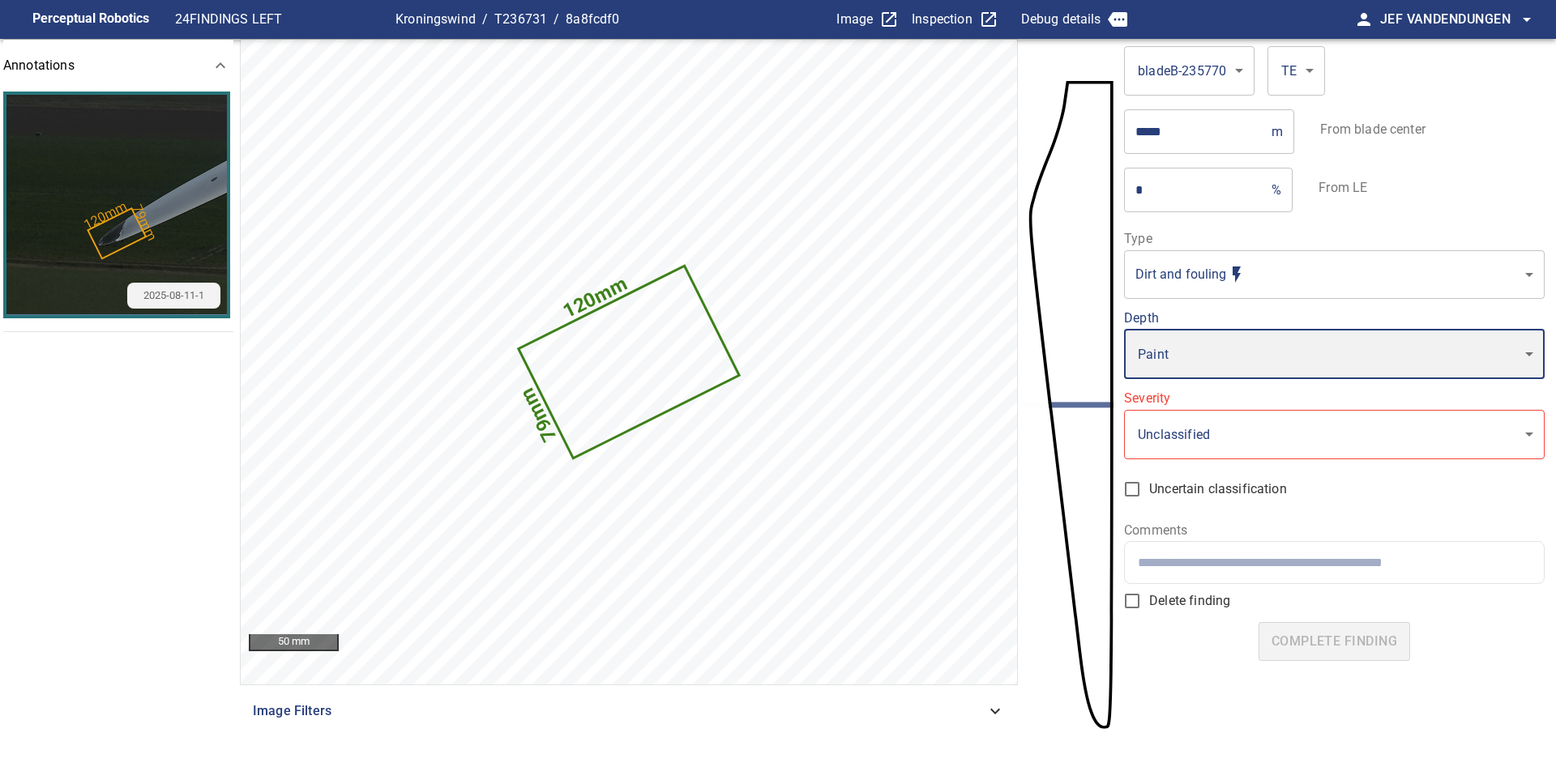
type input "*"
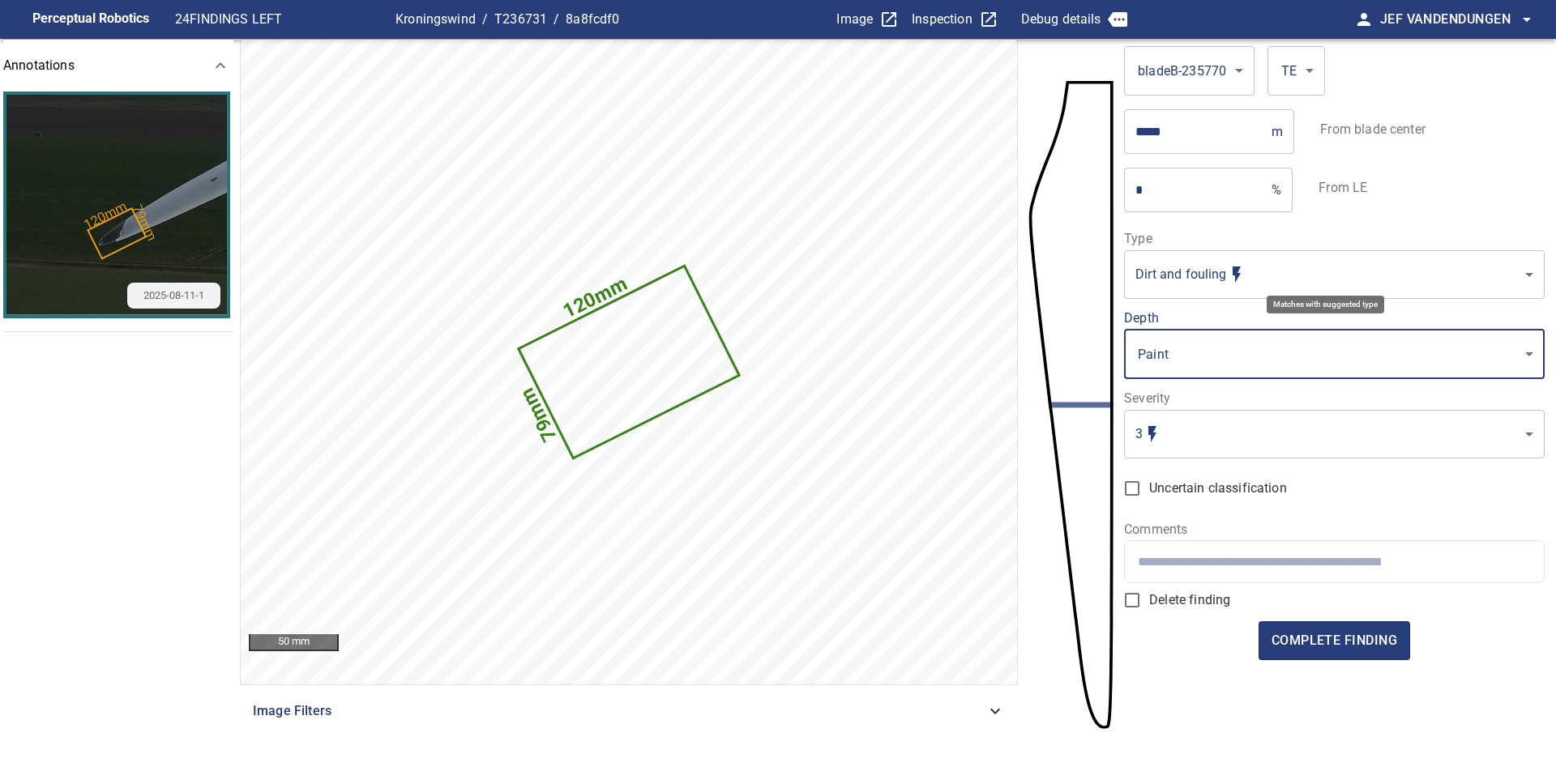
click at [1193, 277] on body "**********" at bounding box center [778, 392] width 1556 height 784
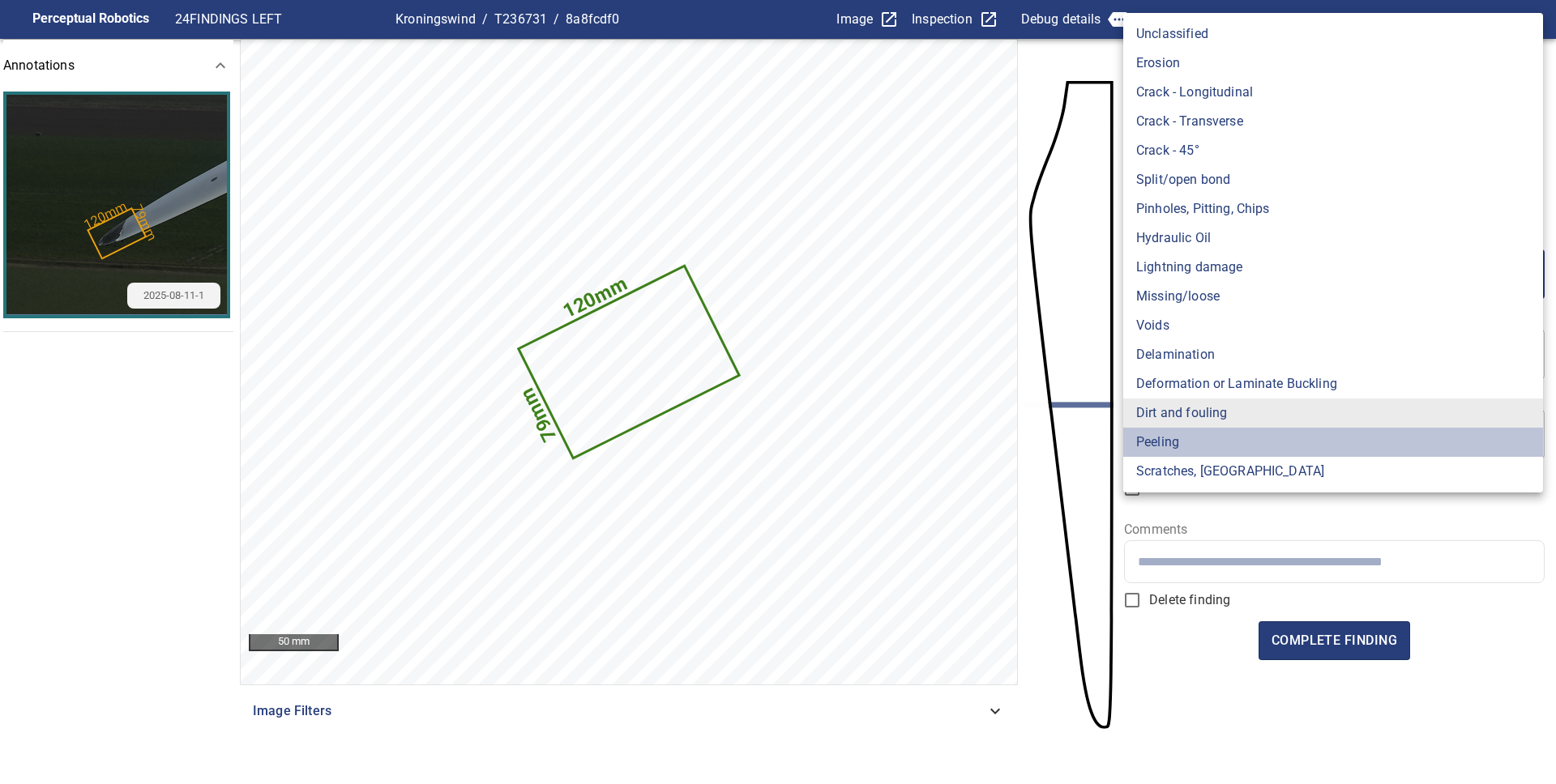
click at [1157, 443] on li "Peeling" at bounding box center [1333, 442] width 419 height 29
type input "*******"
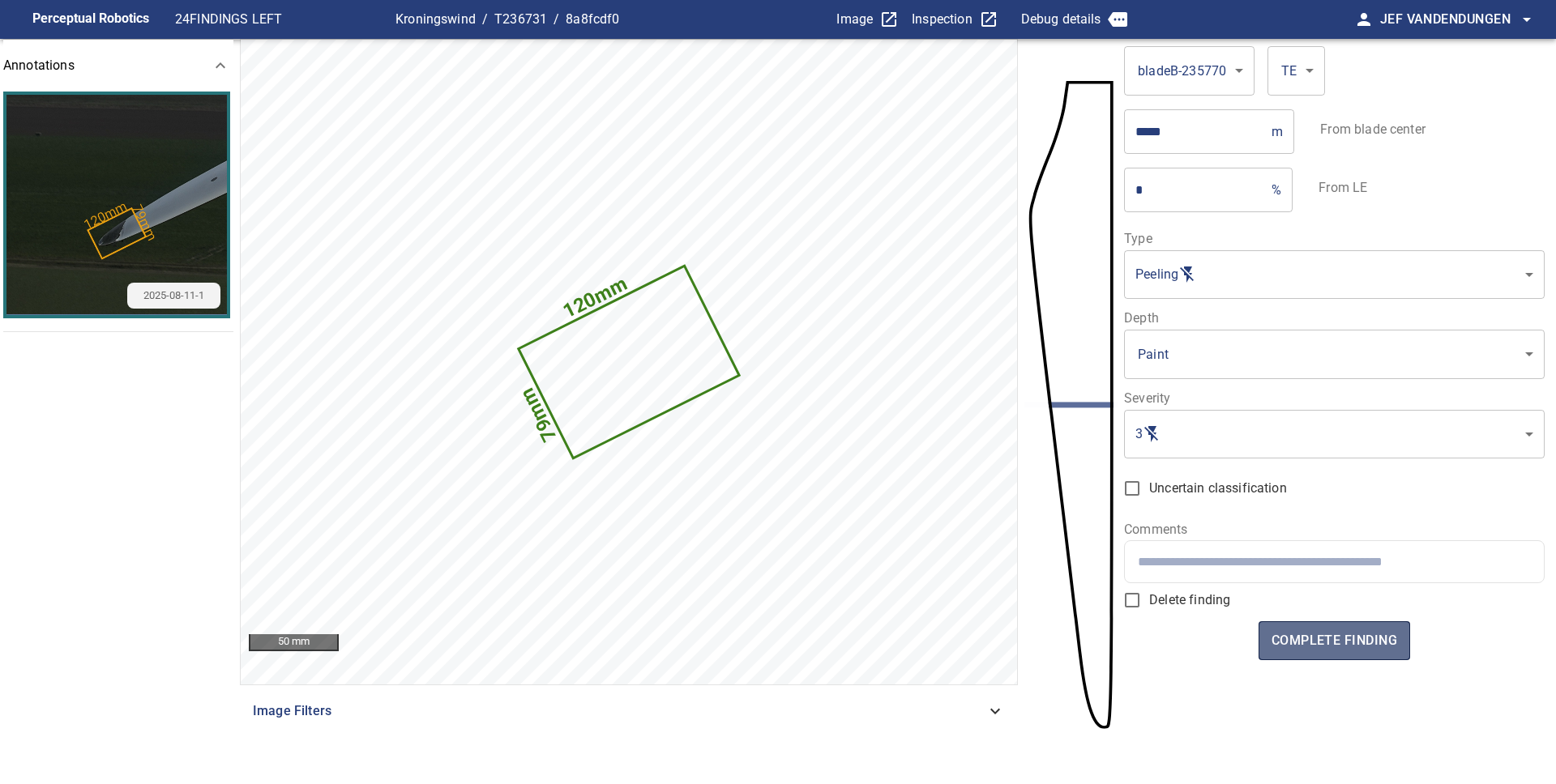
click at [1345, 632] on span "complete finding" at bounding box center [1334, 641] width 125 height 23
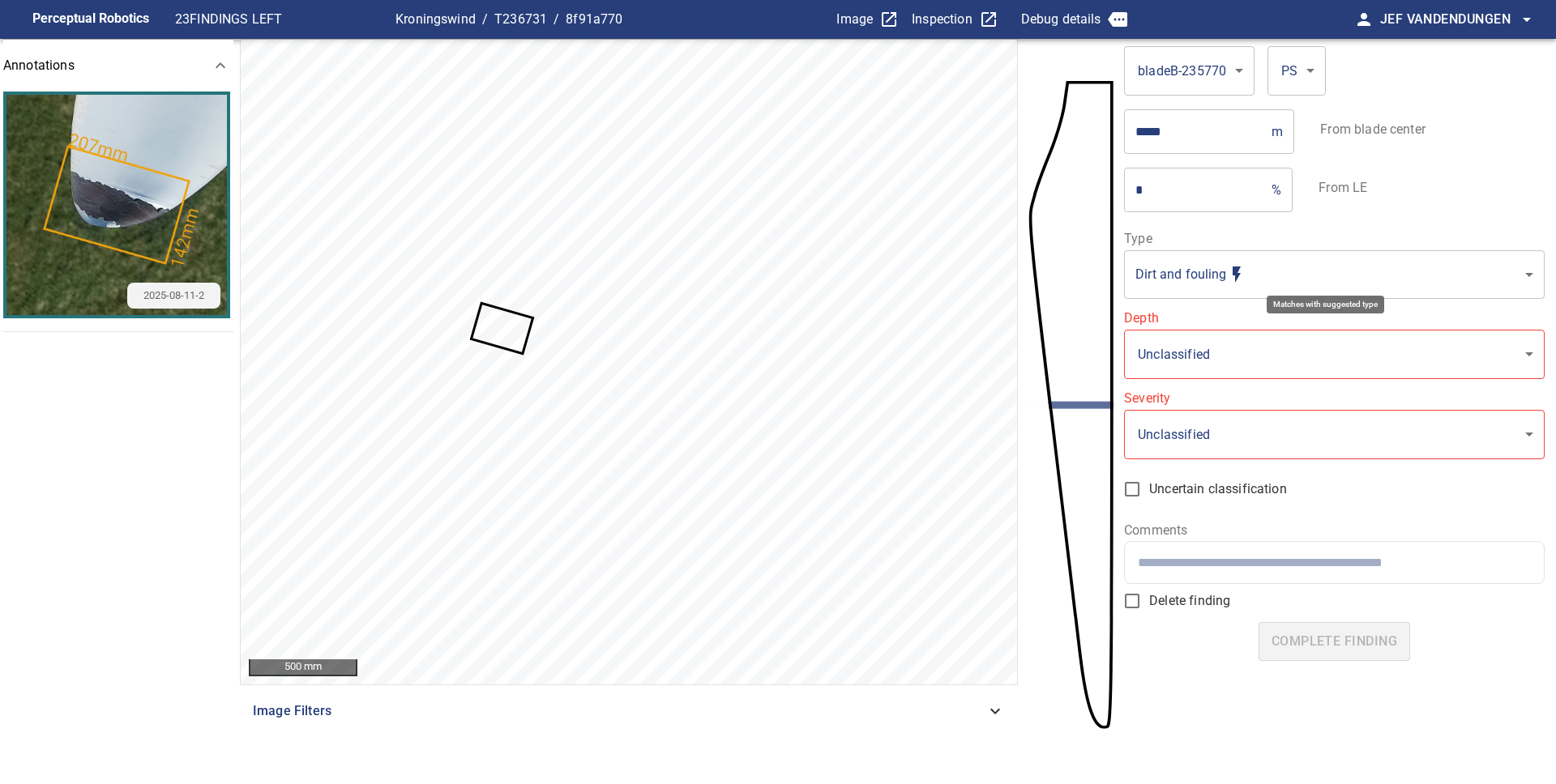
click at [1236, 278] on body "**********" at bounding box center [778, 392] width 1556 height 784
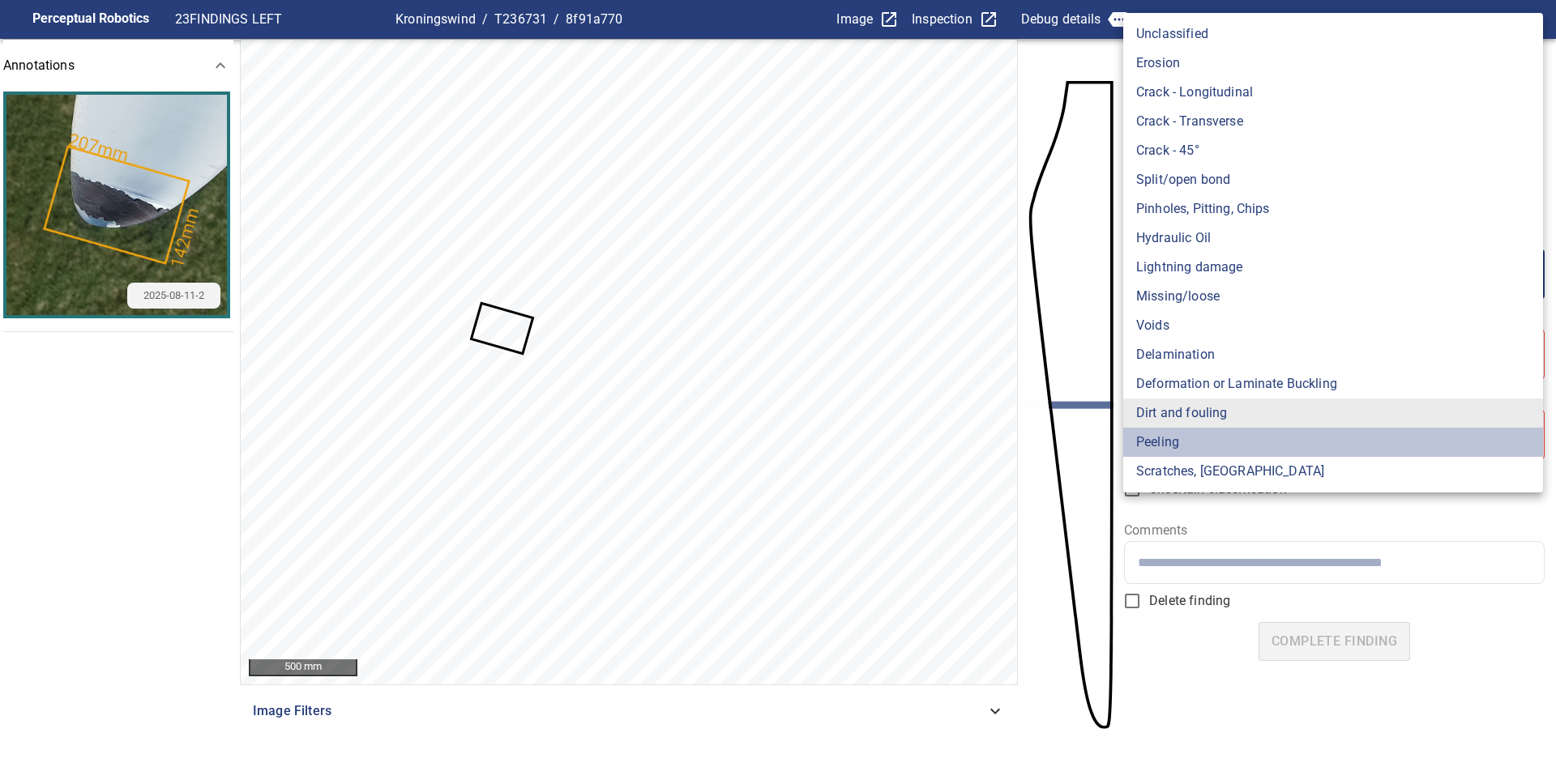
click at [1207, 443] on li "Peeling" at bounding box center [1333, 442] width 419 height 29
type input "*******"
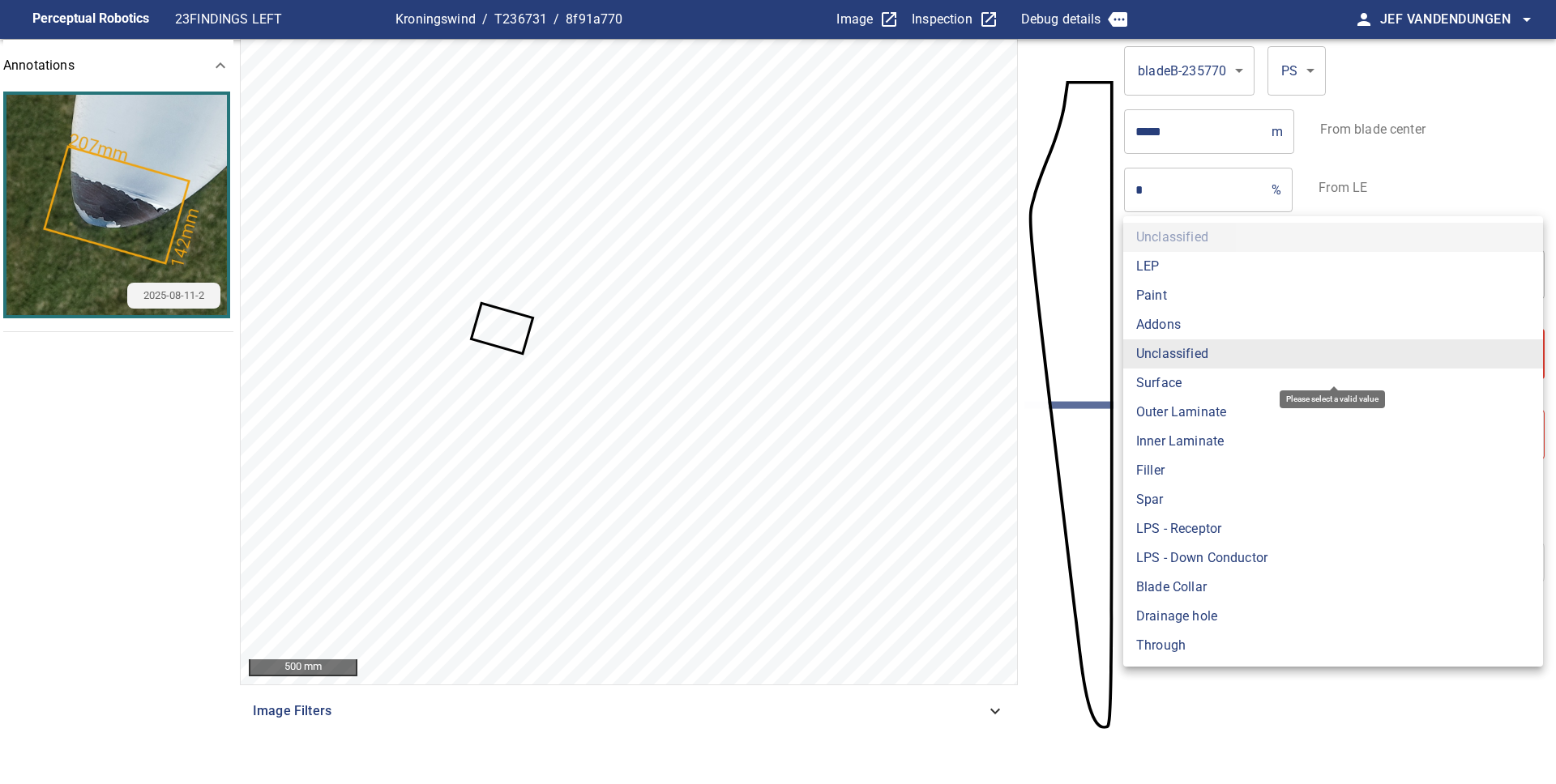
click at [1209, 363] on body "**********" at bounding box center [778, 392] width 1556 height 784
click at [1194, 301] on li "Paint" at bounding box center [1333, 296] width 419 height 29
type input "*****"
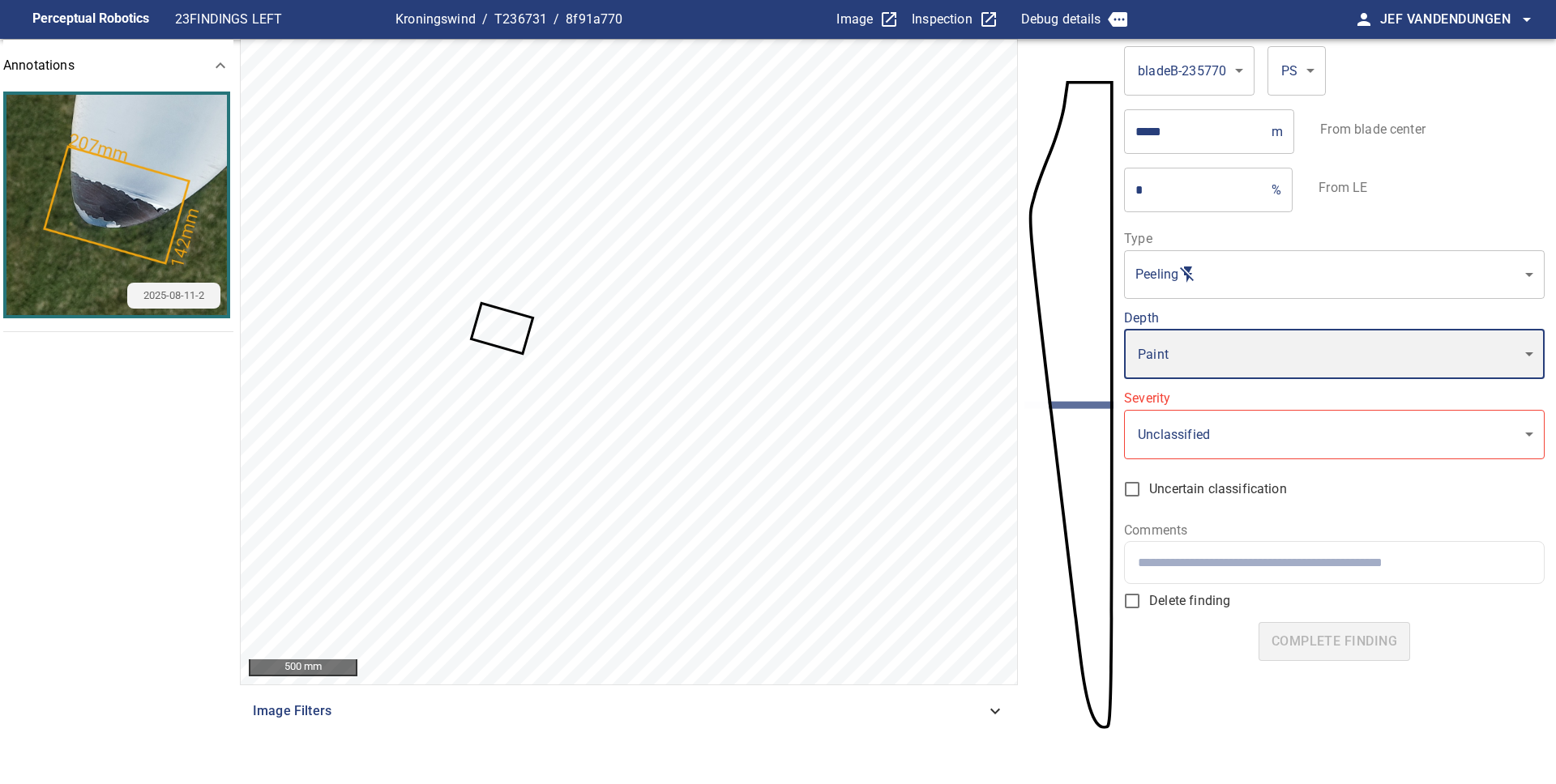
type input "*"
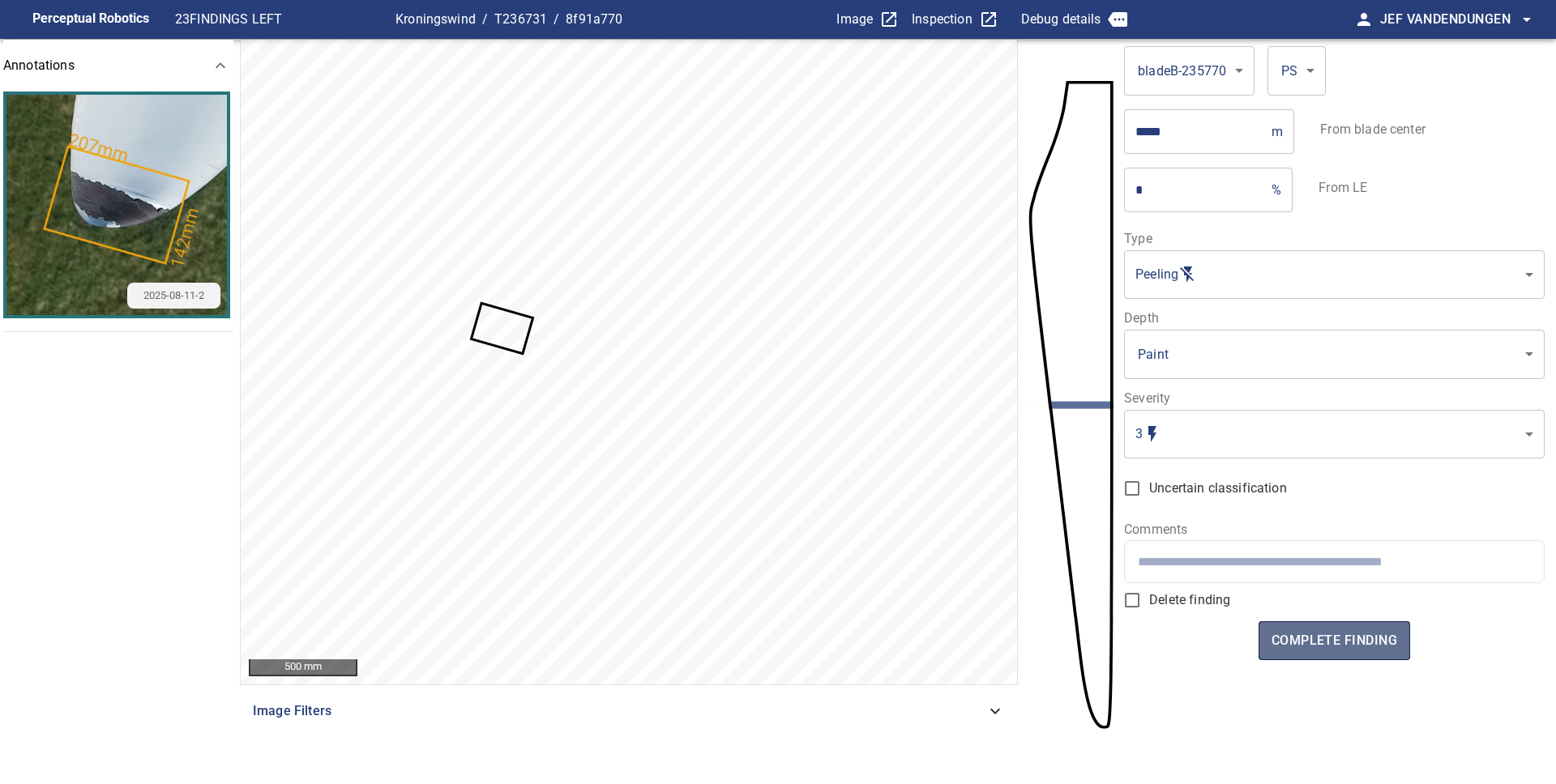
click at [1349, 638] on span "complete finding" at bounding box center [1334, 641] width 125 height 23
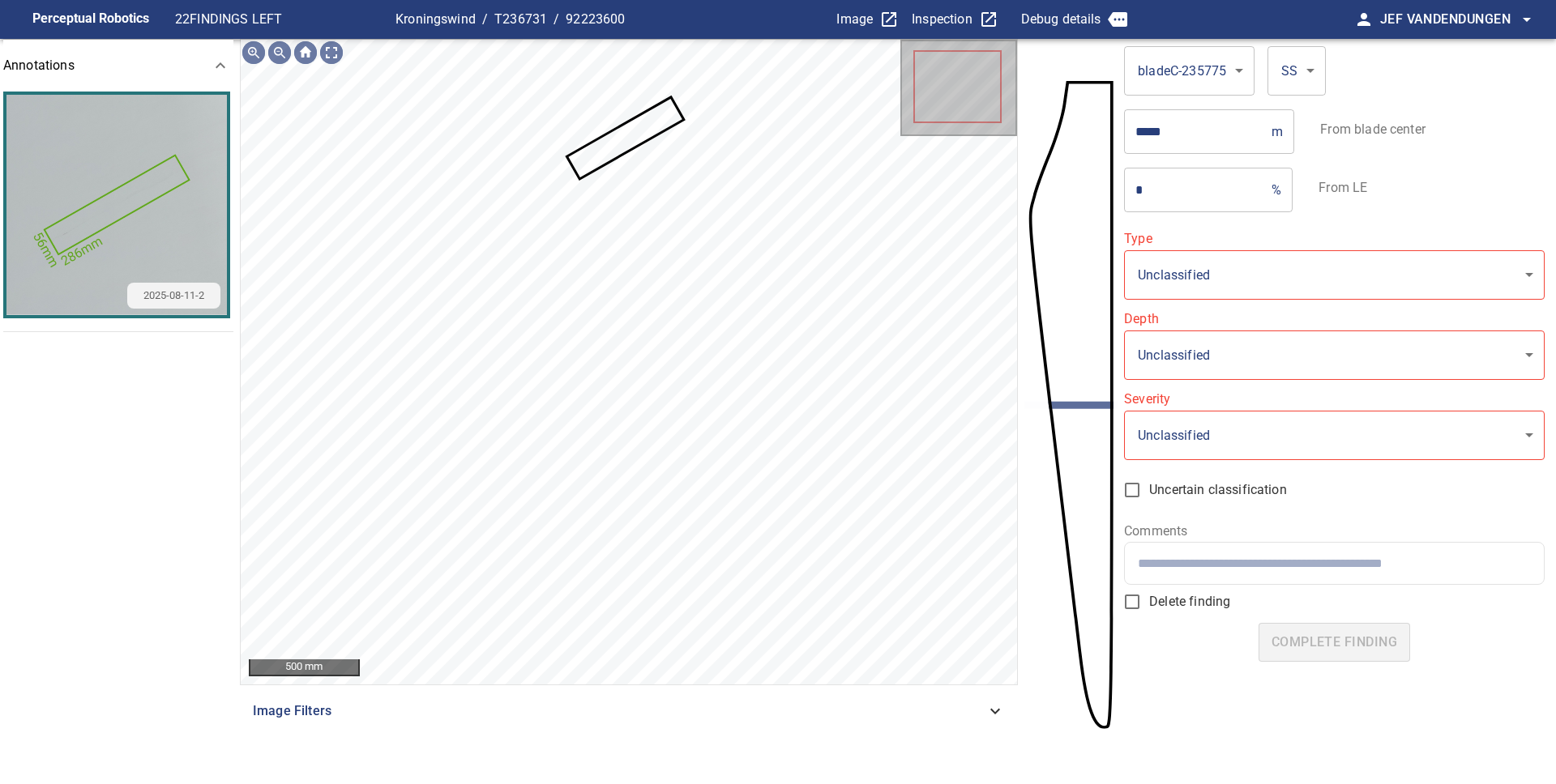
type input "**********"
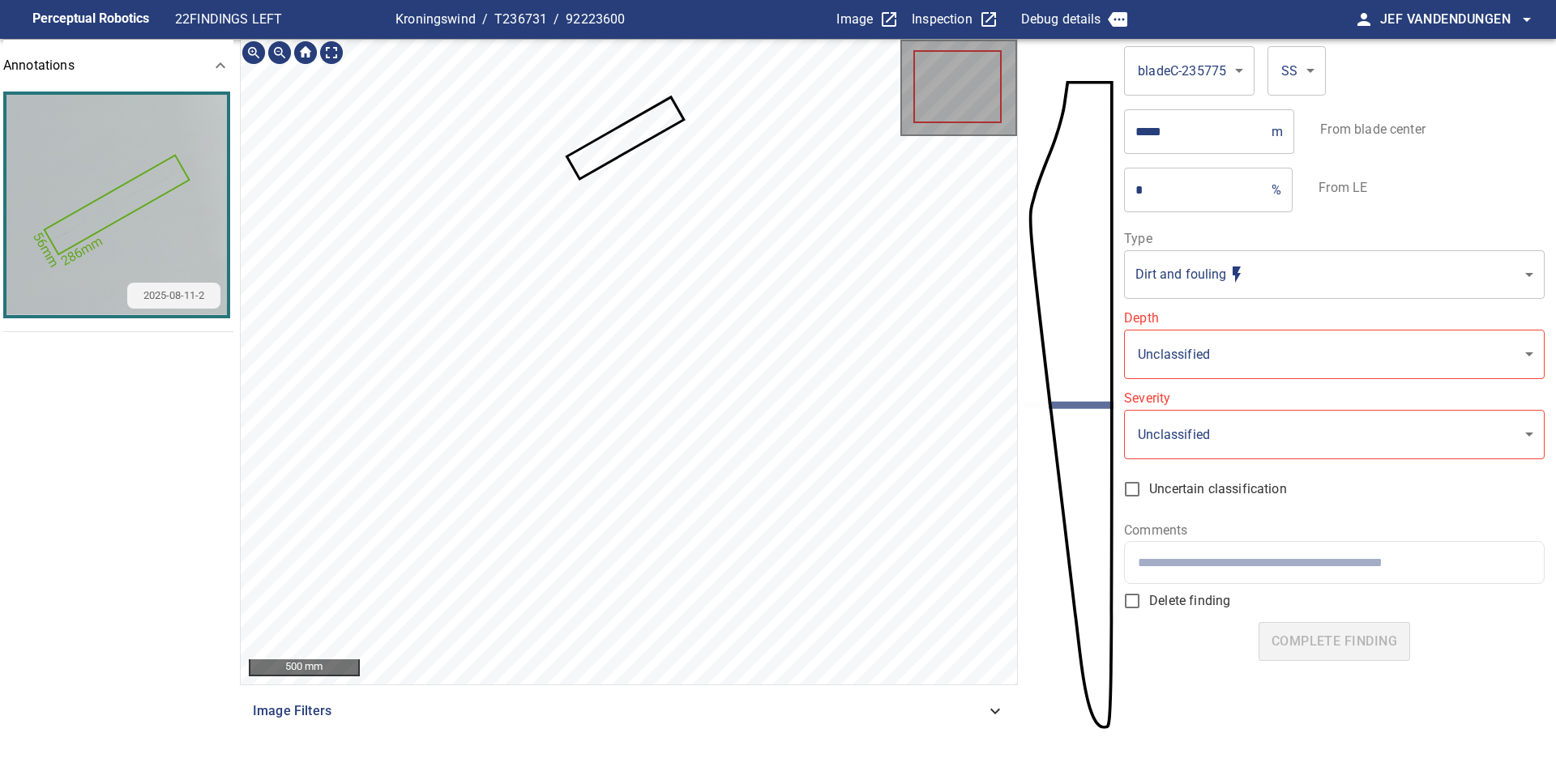
click at [614, 147] on icon at bounding box center [625, 138] width 113 height 78
click at [646, 708] on div "286mm 56mm 100 mm Image Filters" at bounding box center [628, 398] width 778 height 719
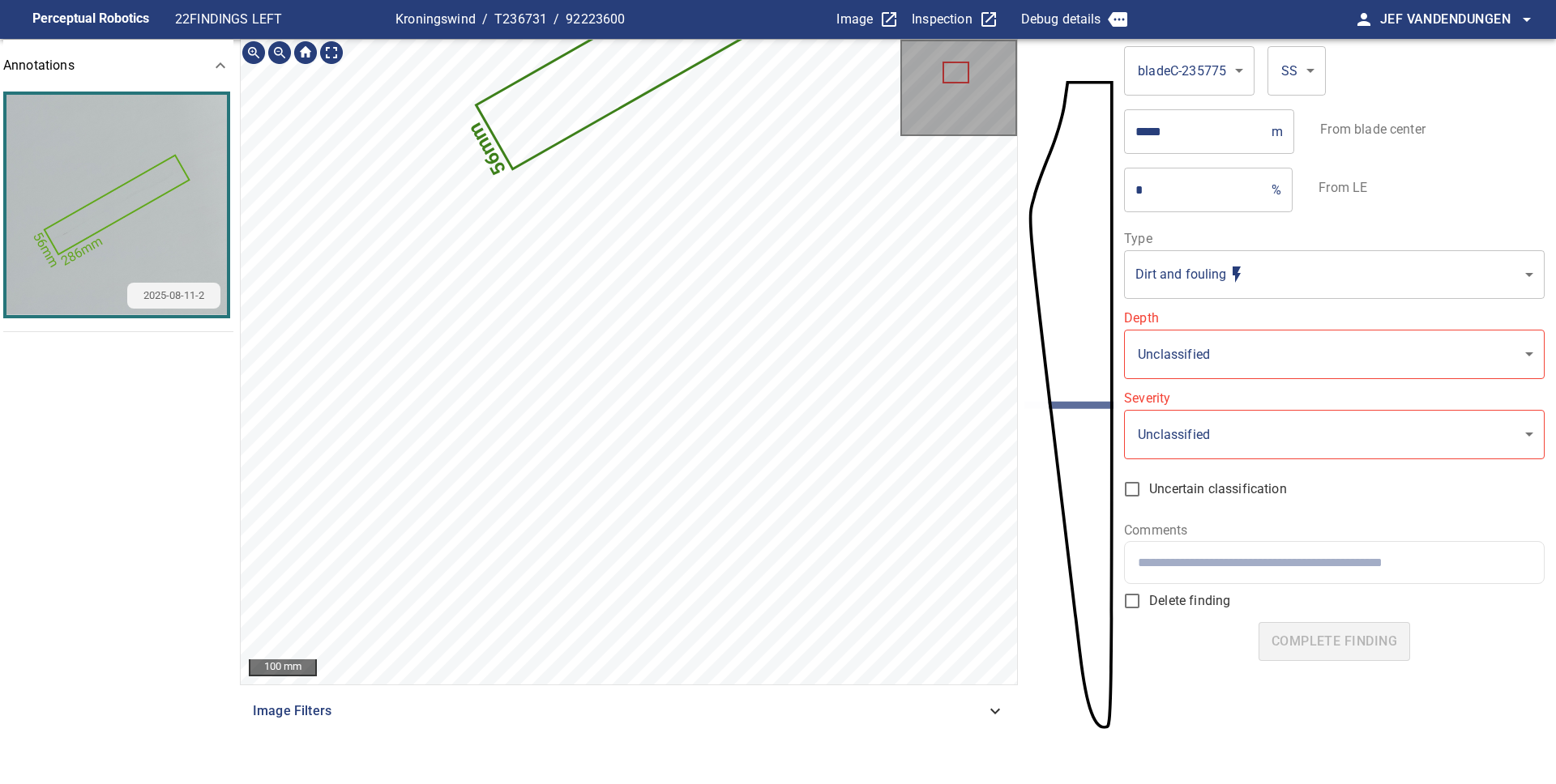
click at [712, 739] on div "286mm 56mm 100 mm Image Filters" at bounding box center [628, 398] width 778 height 719
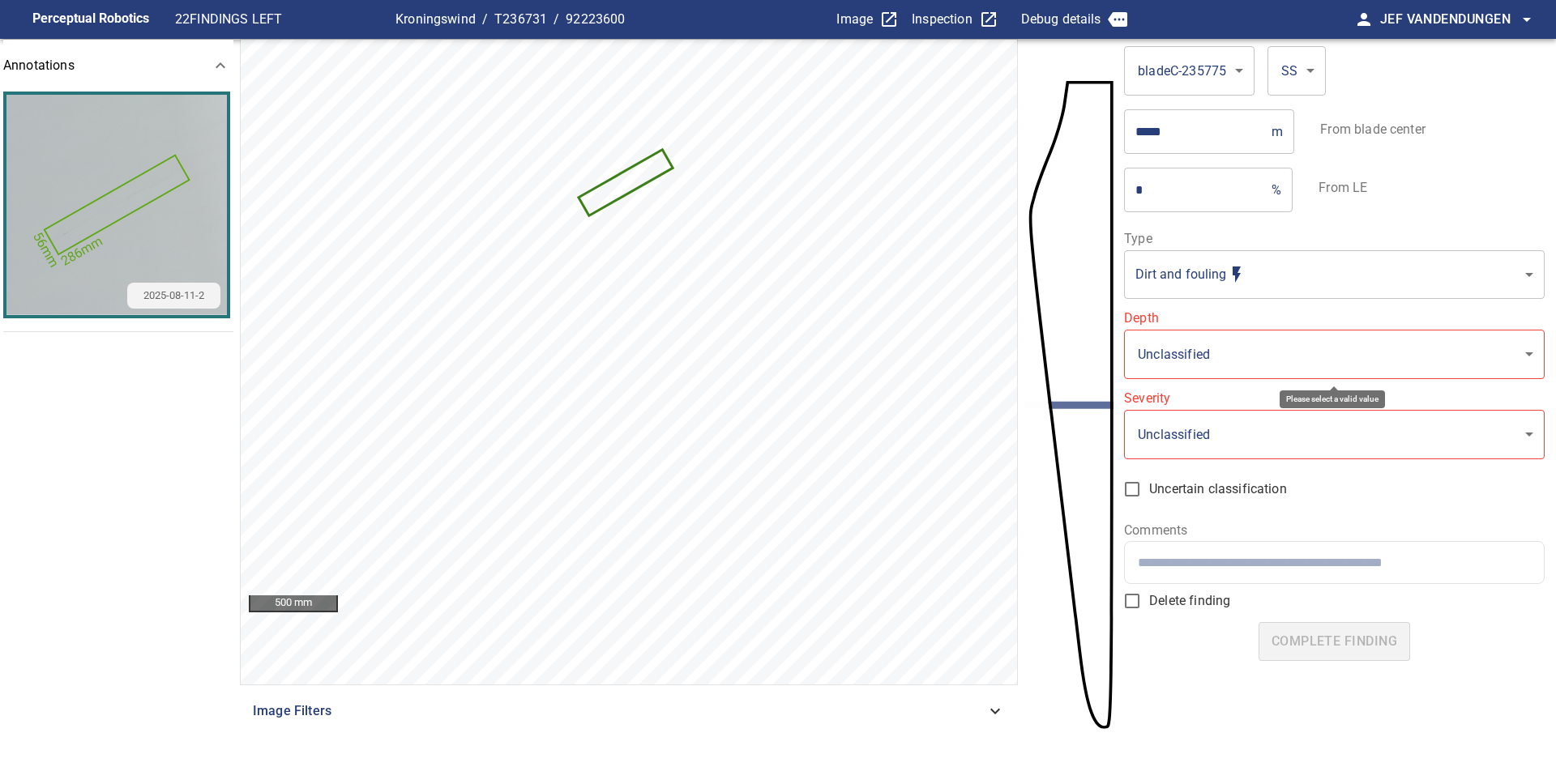
click at [1189, 366] on body "**********" at bounding box center [778, 392] width 1556 height 784
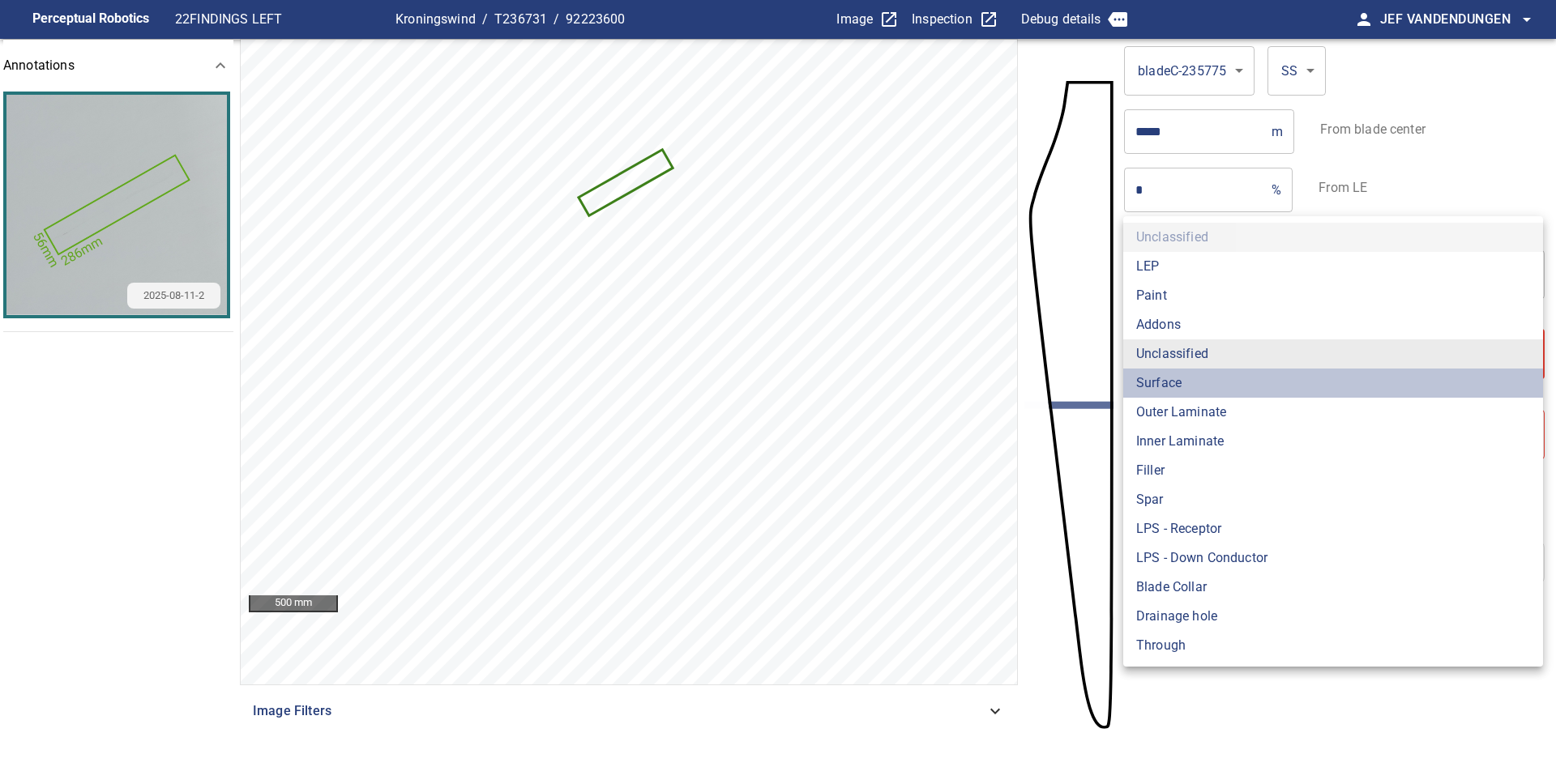
click at [1184, 379] on li "Surface" at bounding box center [1333, 383] width 419 height 29
type input "*******"
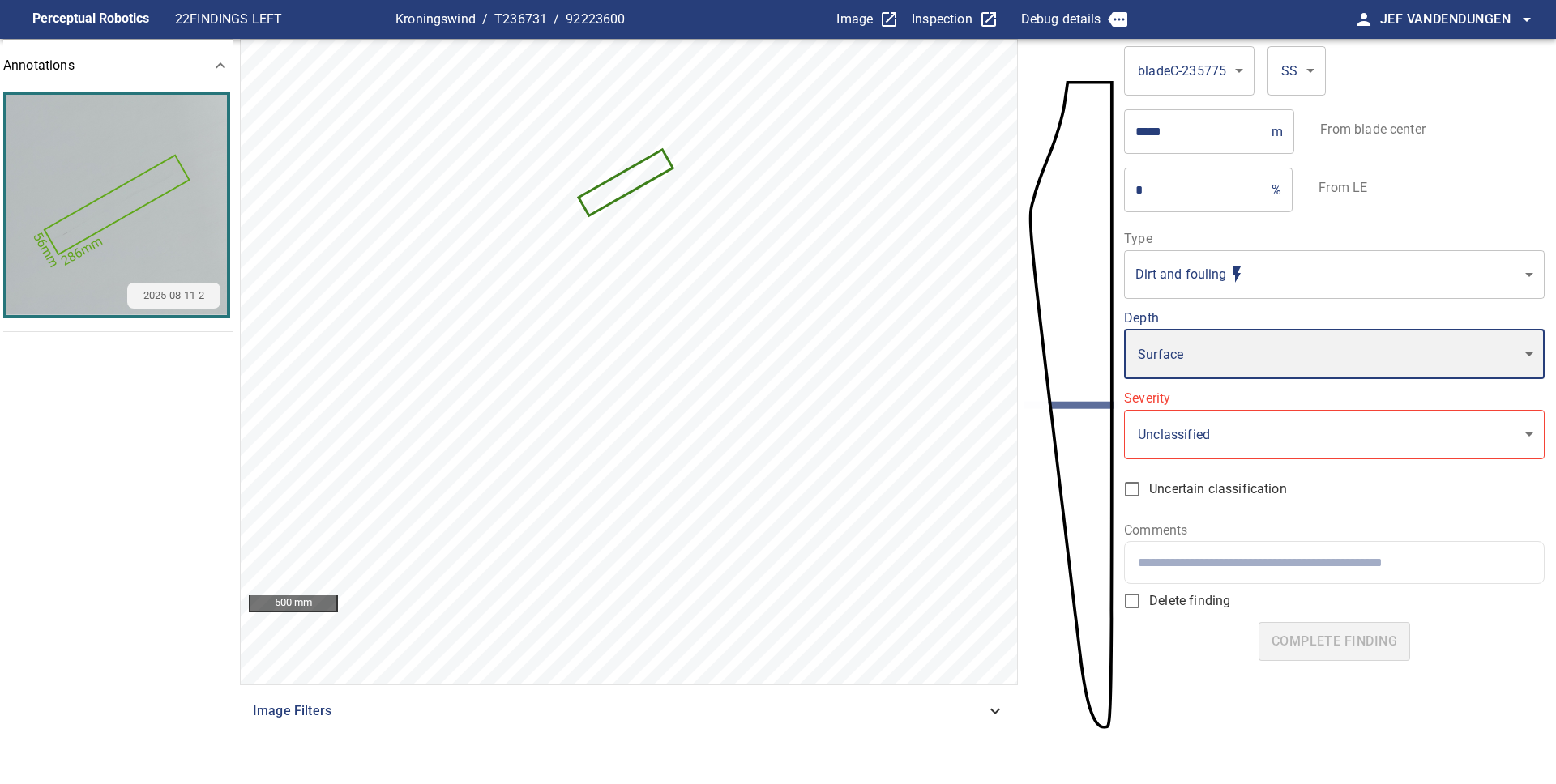
type input "*"
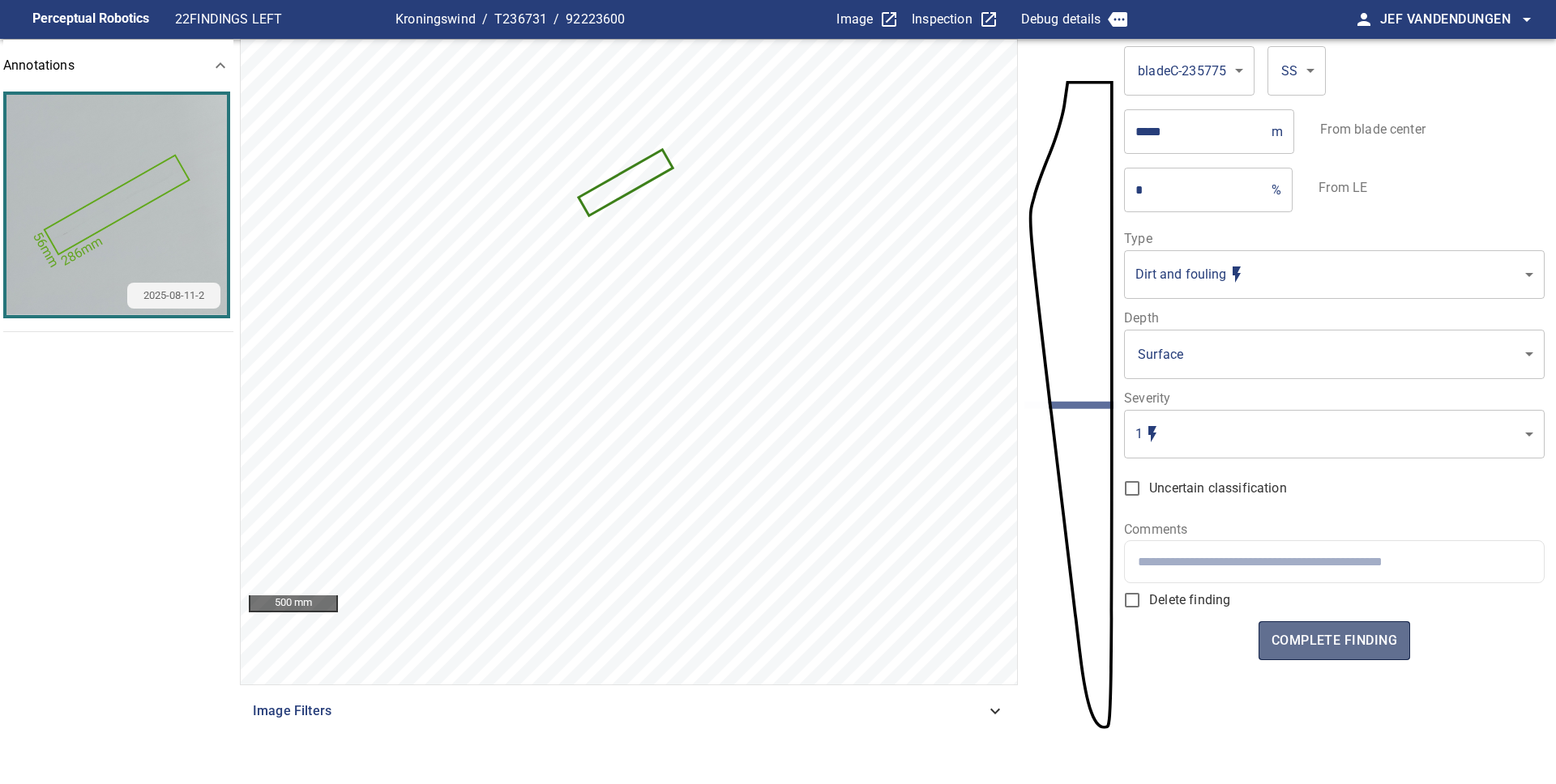
click at [1323, 633] on span "complete finding" at bounding box center [1334, 641] width 125 height 23
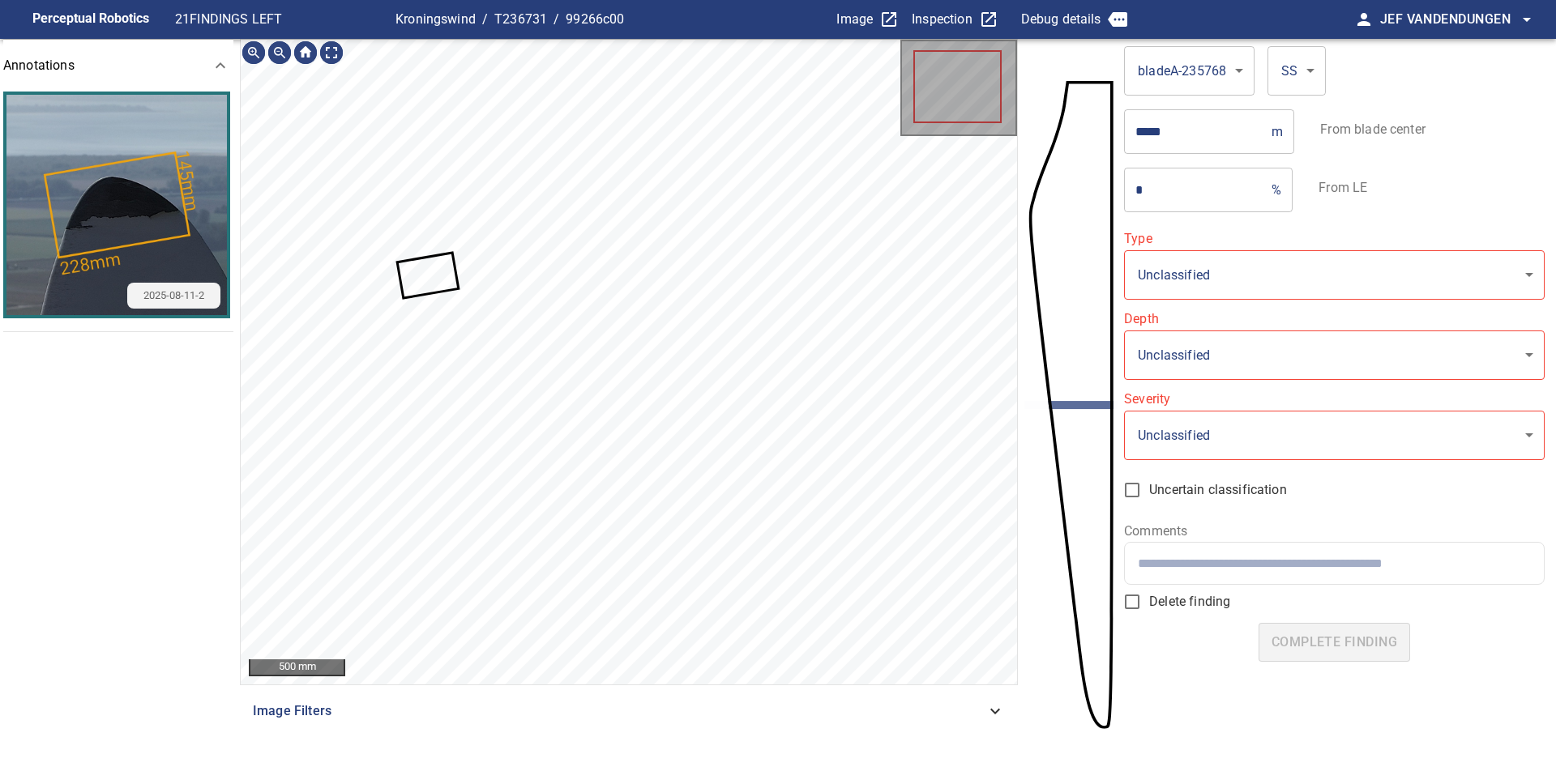
type input "**********"
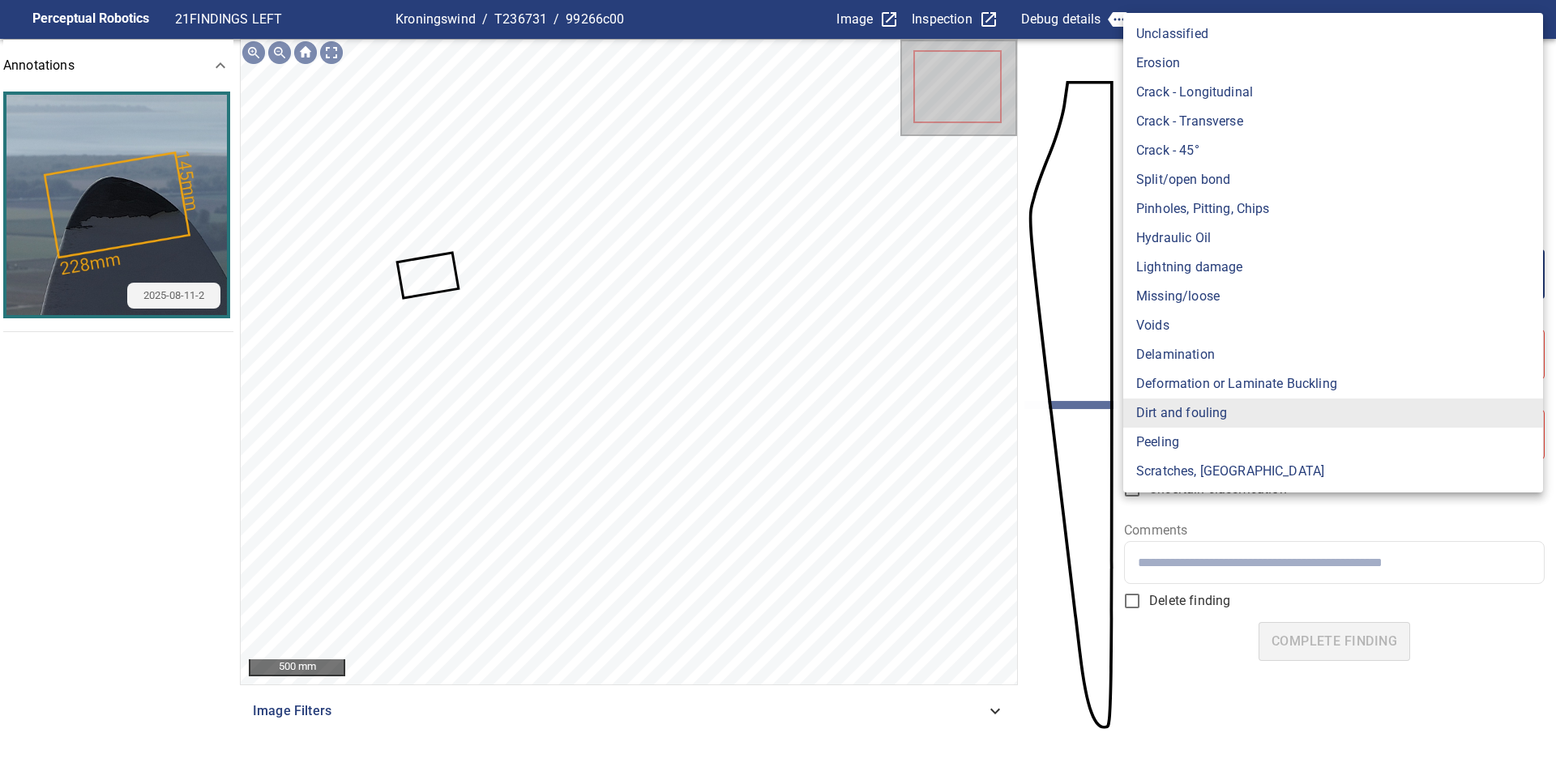
click at [1232, 251] on body "**********" at bounding box center [778, 392] width 1556 height 784
click at [1154, 442] on li "Peeling" at bounding box center [1333, 442] width 419 height 29
type input "*******"
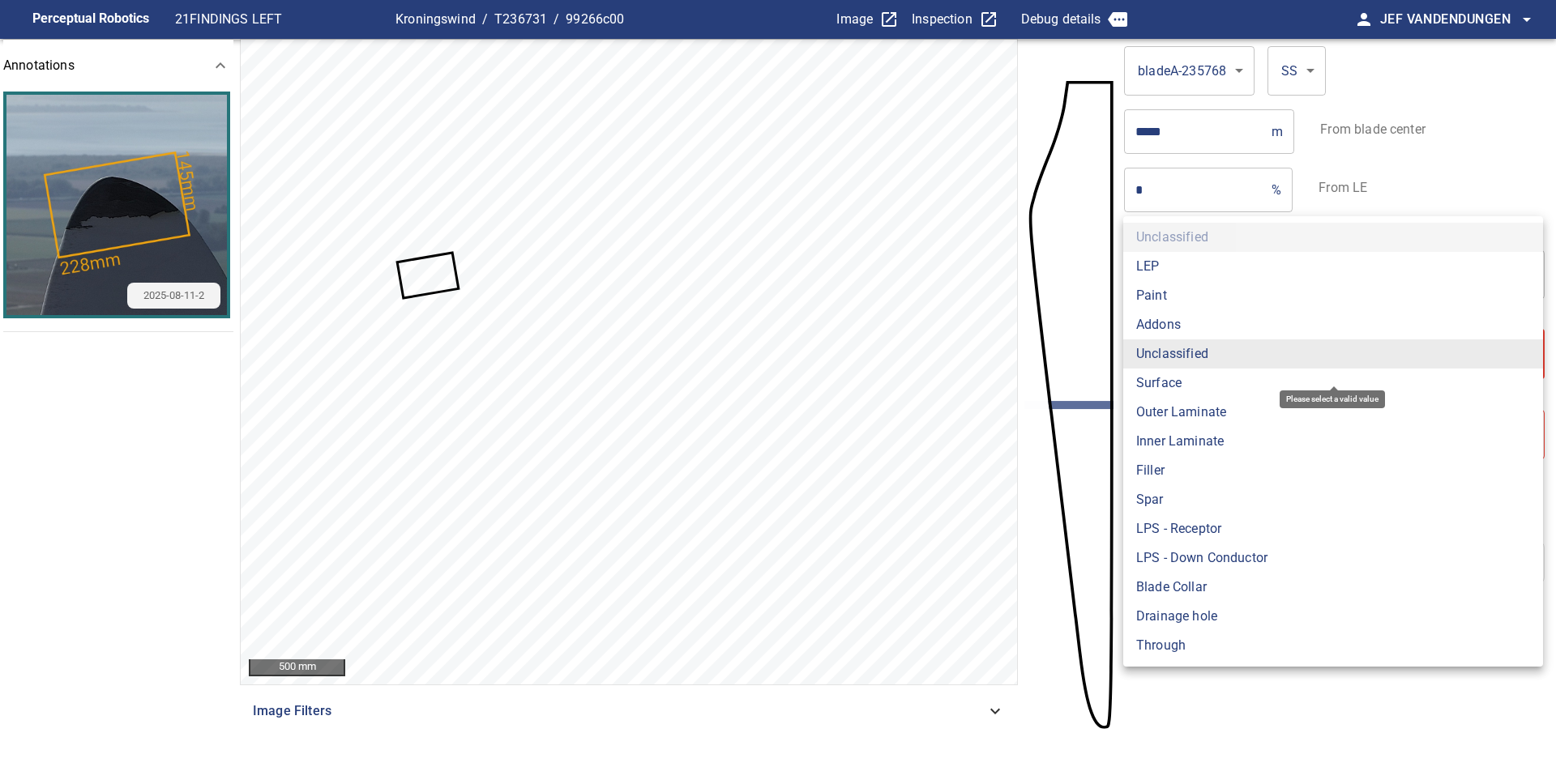
click at [1203, 364] on body "**********" at bounding box center [778, 392] width 1556 height 784
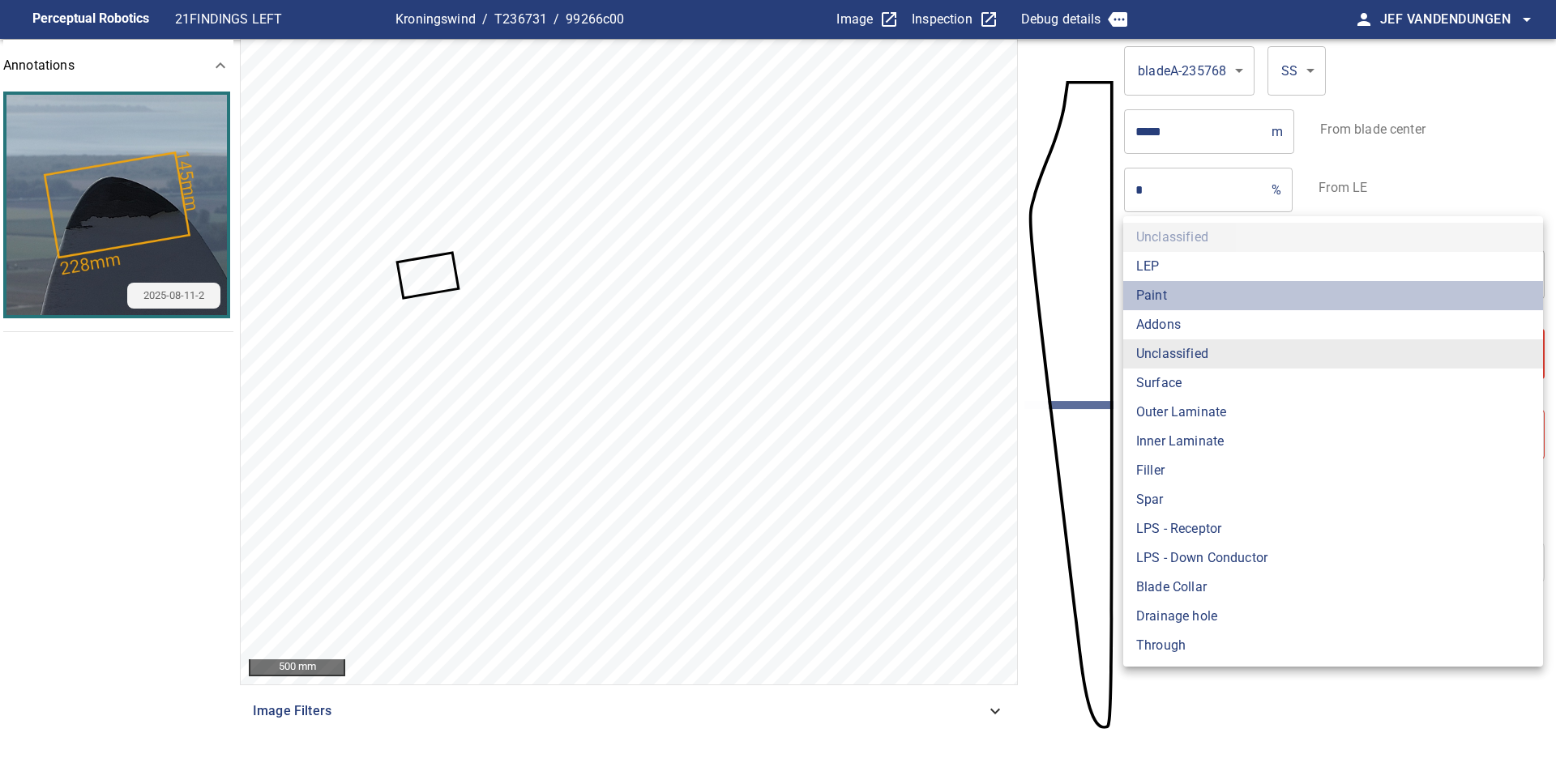
click at [1160, 302] on li "Paint" at bounding box center [1333, 296] width 419 height 29
type input "*****"
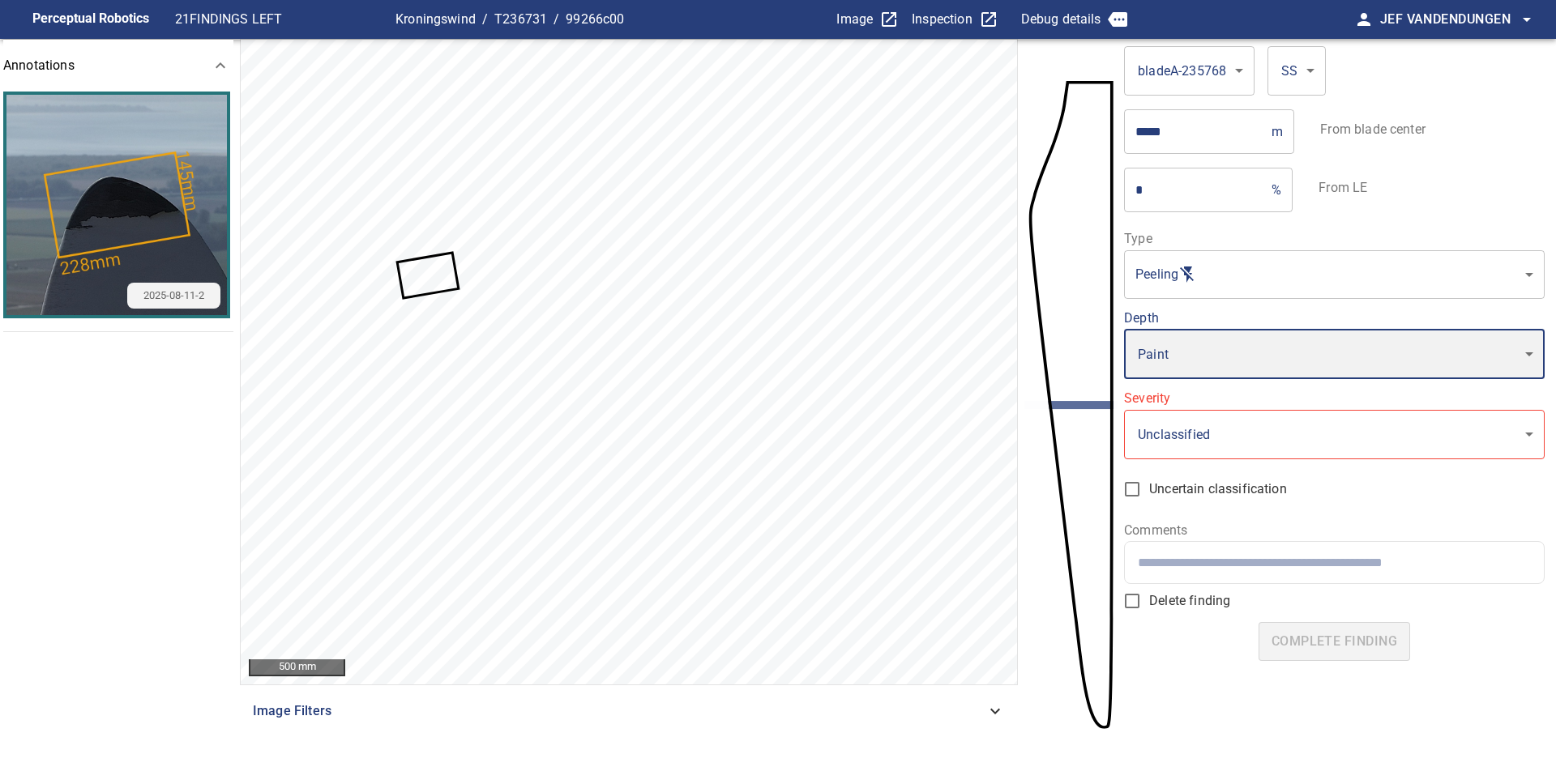
type input "*"
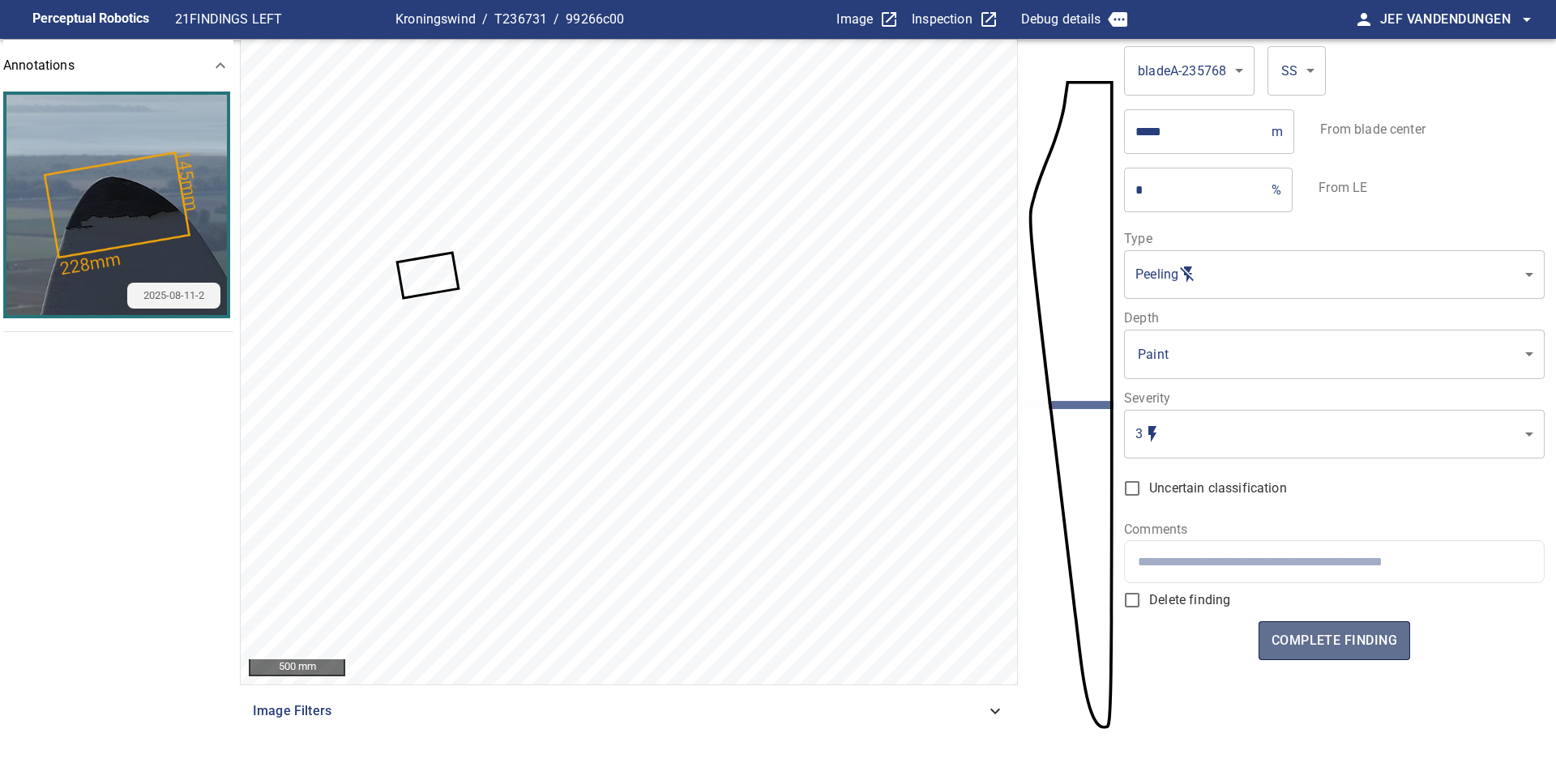
click at [1278, 630] on span "complete finding" at bounding box center [1334, 641] width 125 height 23
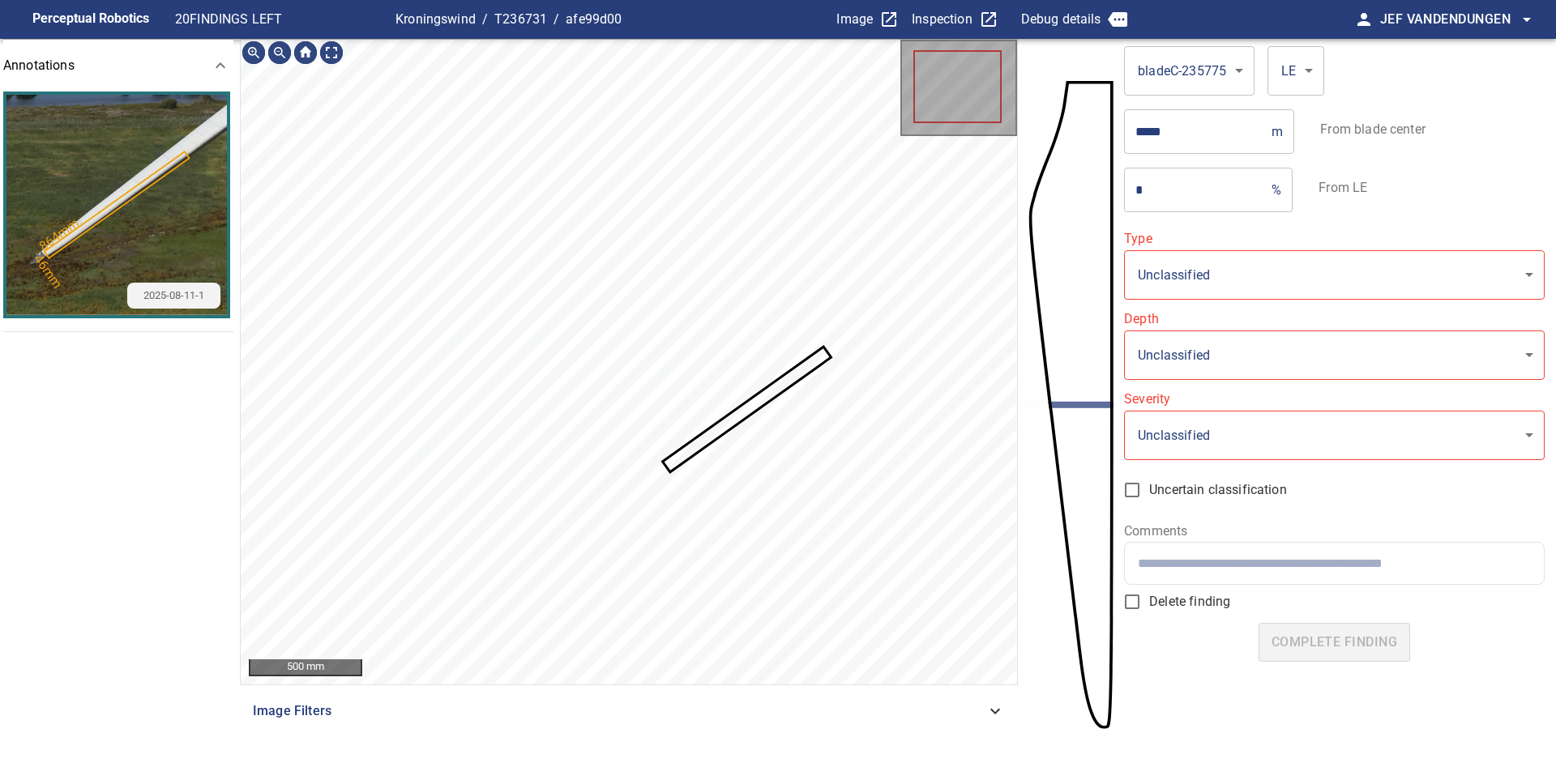
type input "*******"
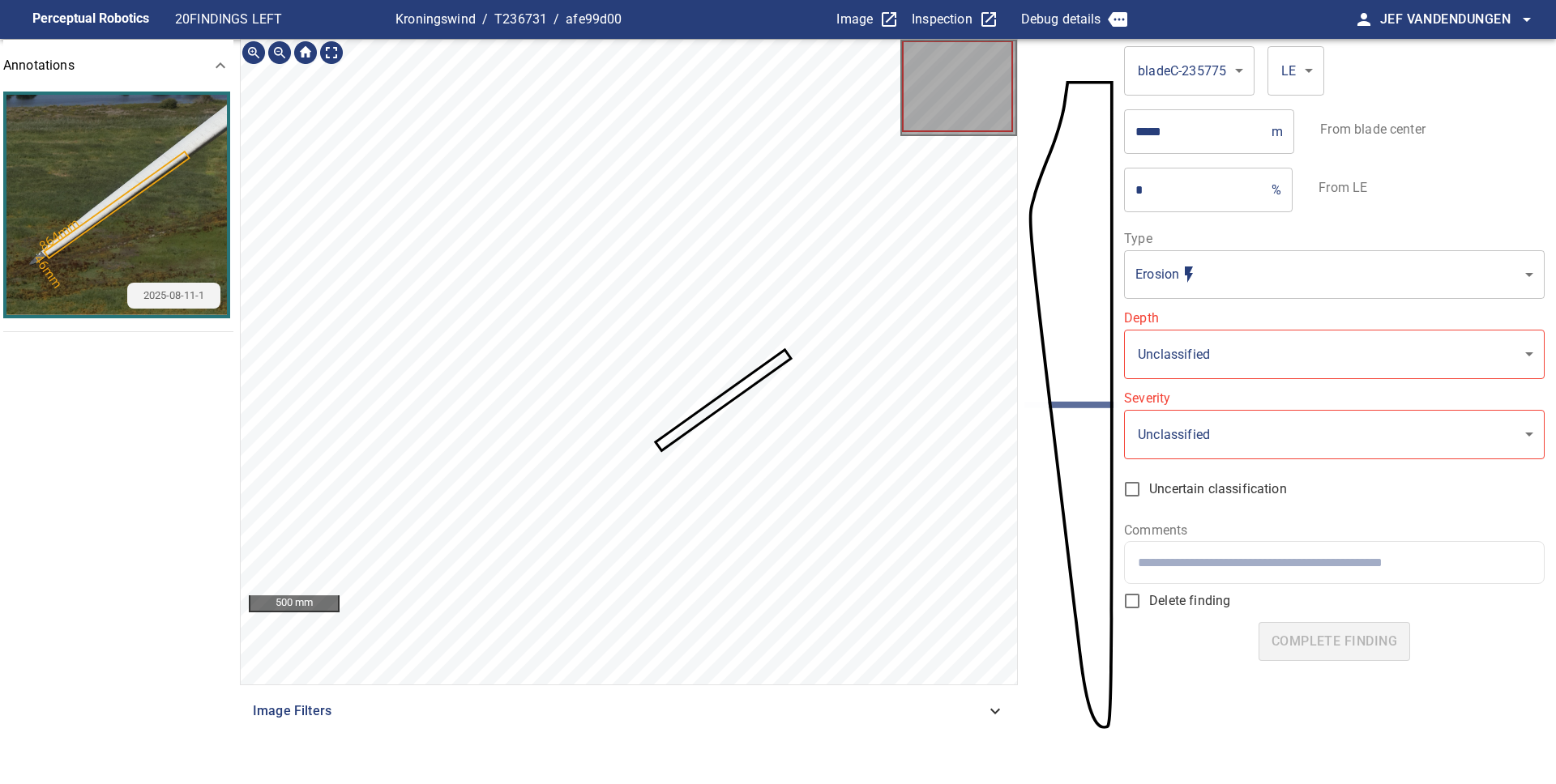
click at [721, 402] on icon at bounding box center [723, 400] width 133 height 98
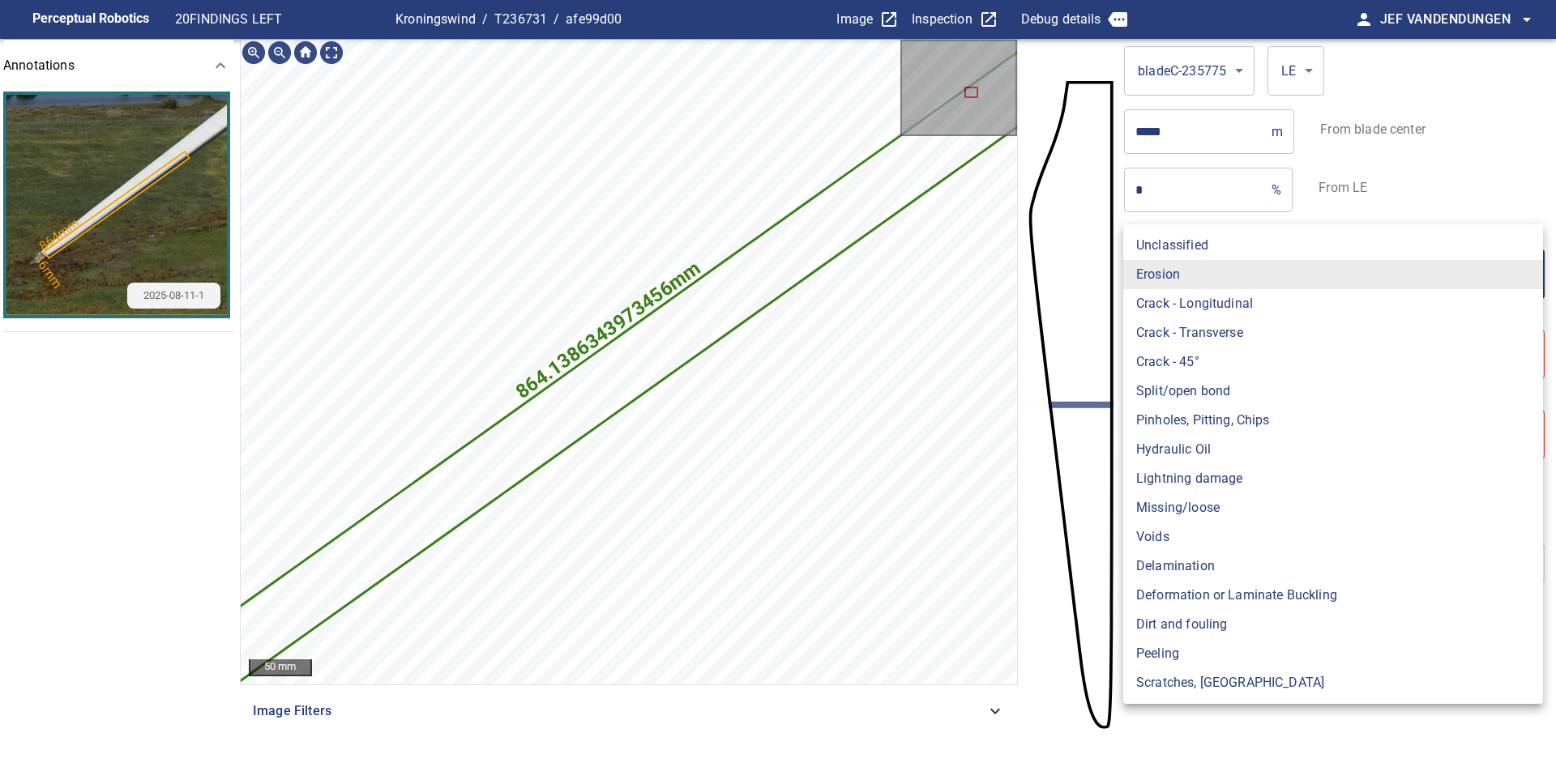
click at [1280, 291] on body "**********" at bounding box center [778, 392] width 1556 height 784
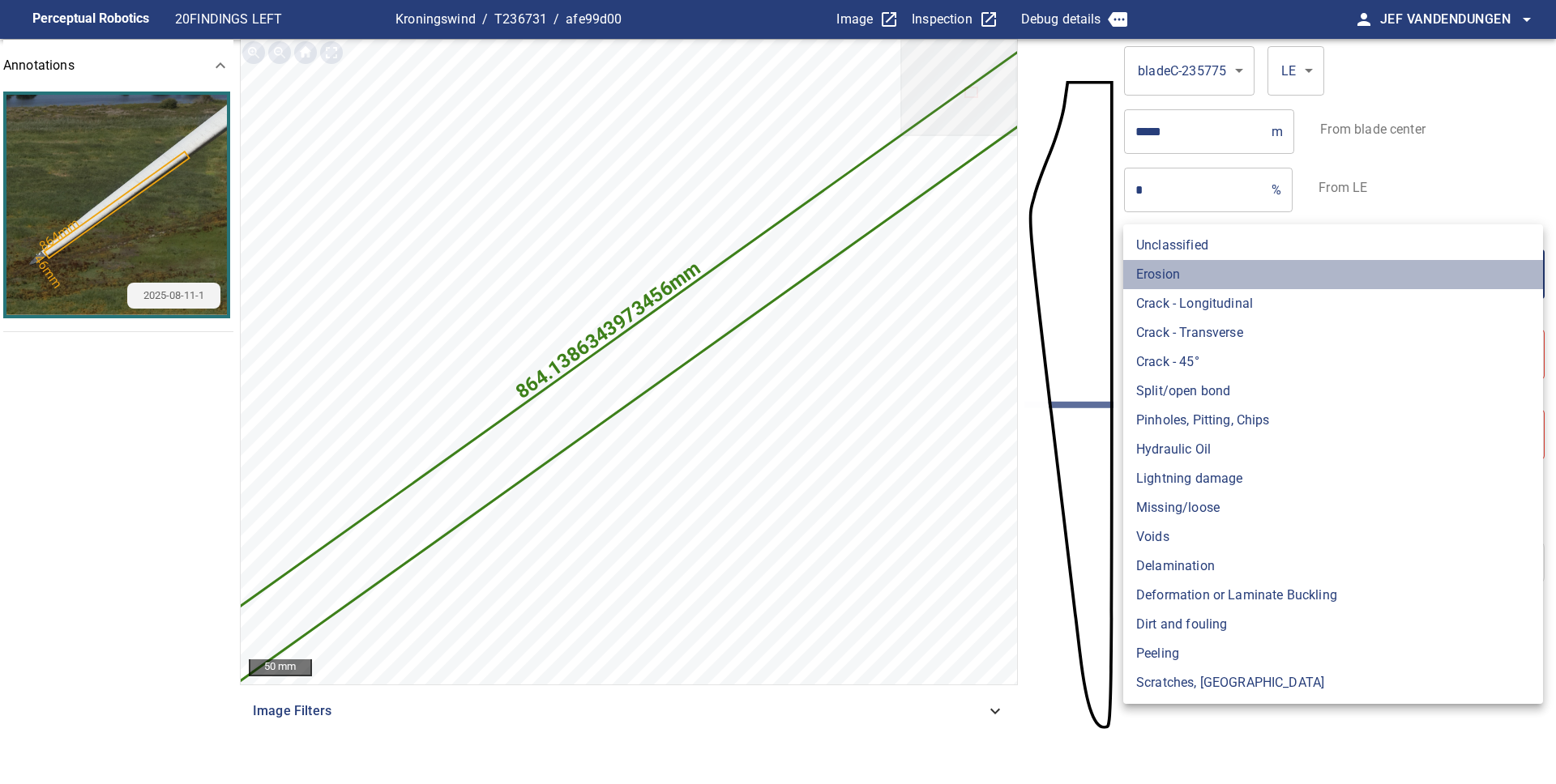
click at [1279, 287] on li "Erosion" at bounding box center [1333, 275] width 419 height 29
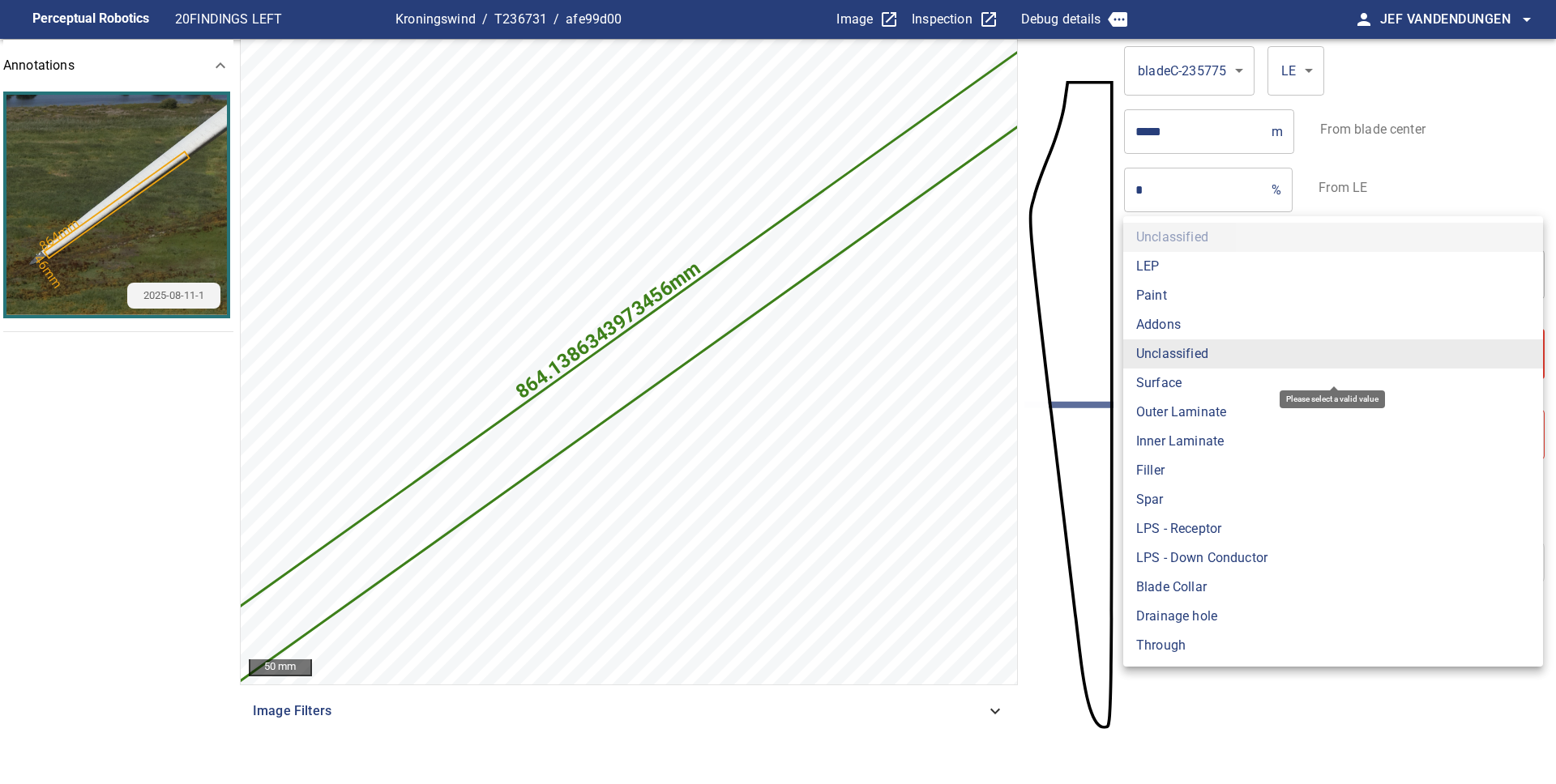
click at [1216, 351] on body "**********" at bounding box center [778, 392] width 1556 height 784
click at [1184, 277] on li "LEP" at bounding box center [1333, 266] width 419 height 29
type input "***"
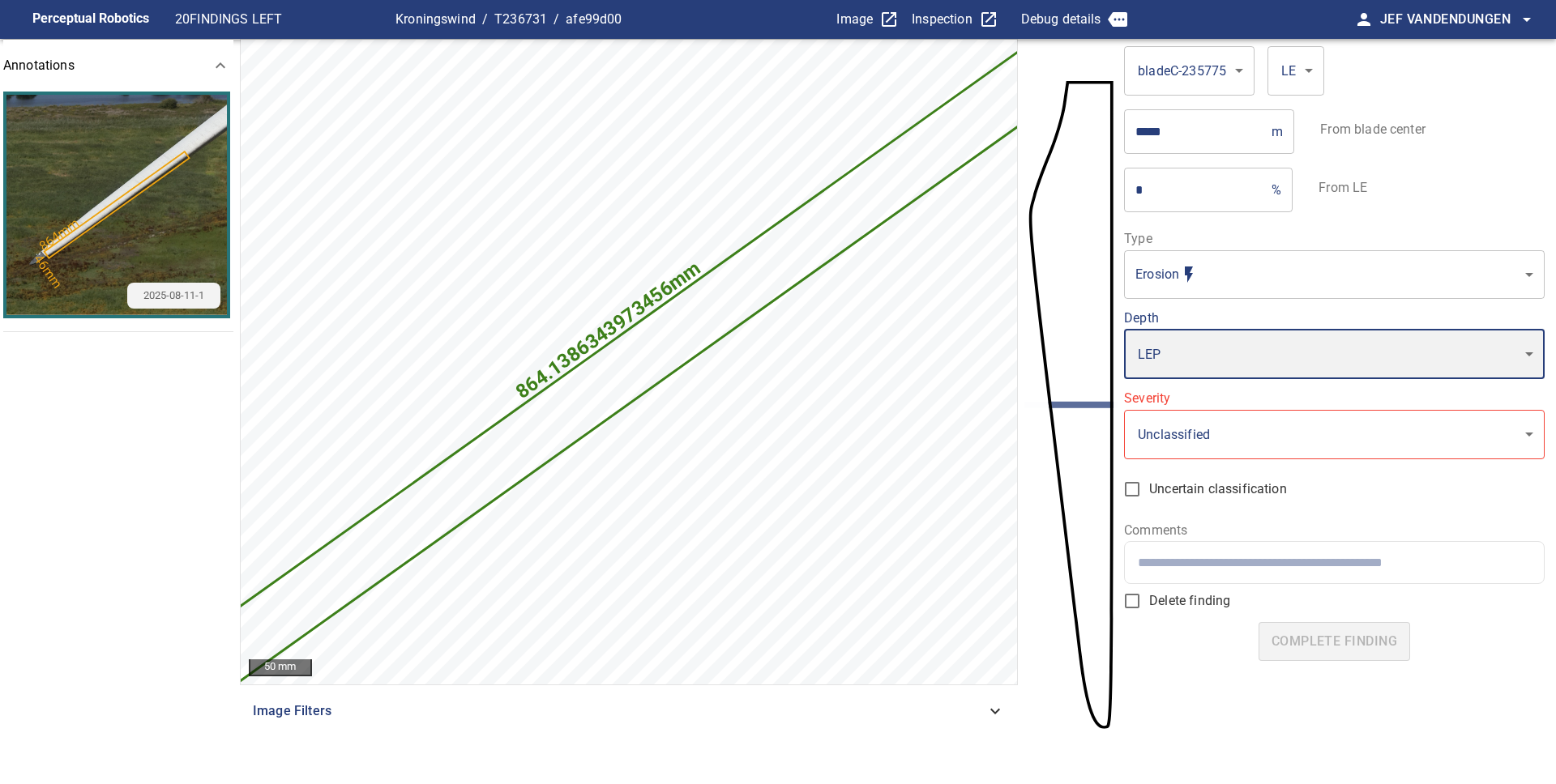
type input "*"
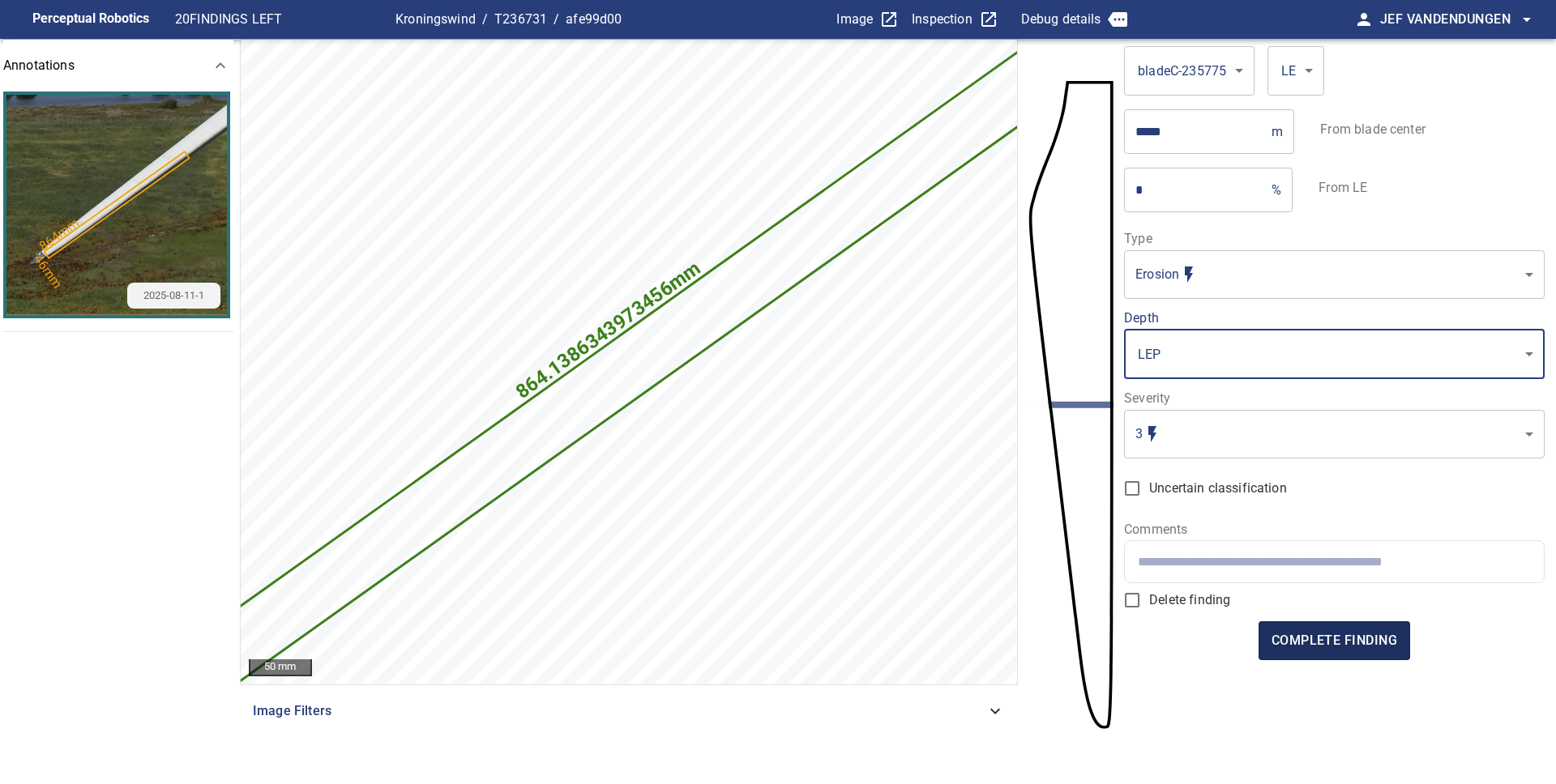
click at [1346, 644] on span "complete finding" at bounding box center [1334, 641] width 125 height 23
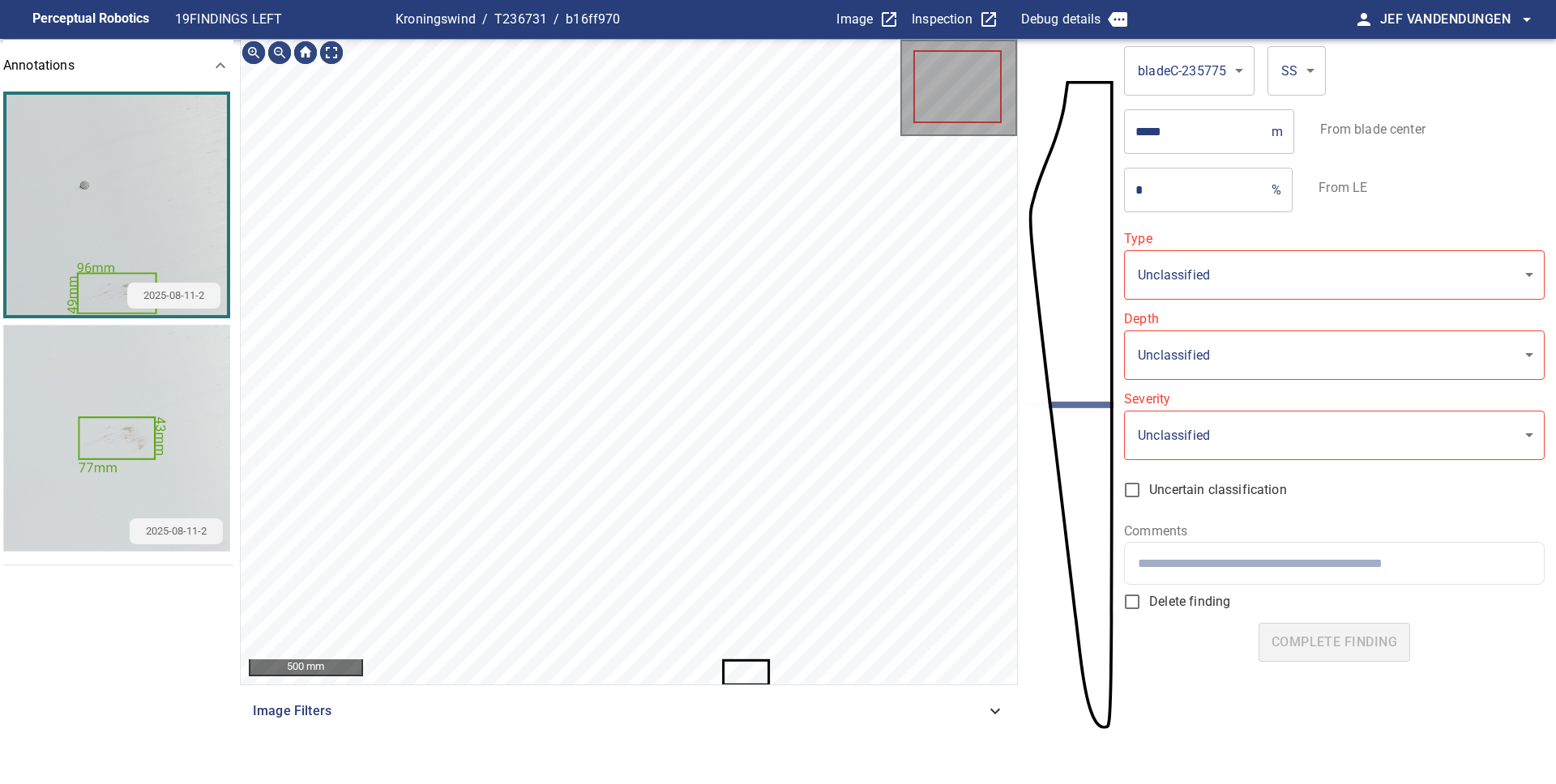
type input "**********"
click at [743, 671] on icon at bounding box center [746, 672] width 43 height 22
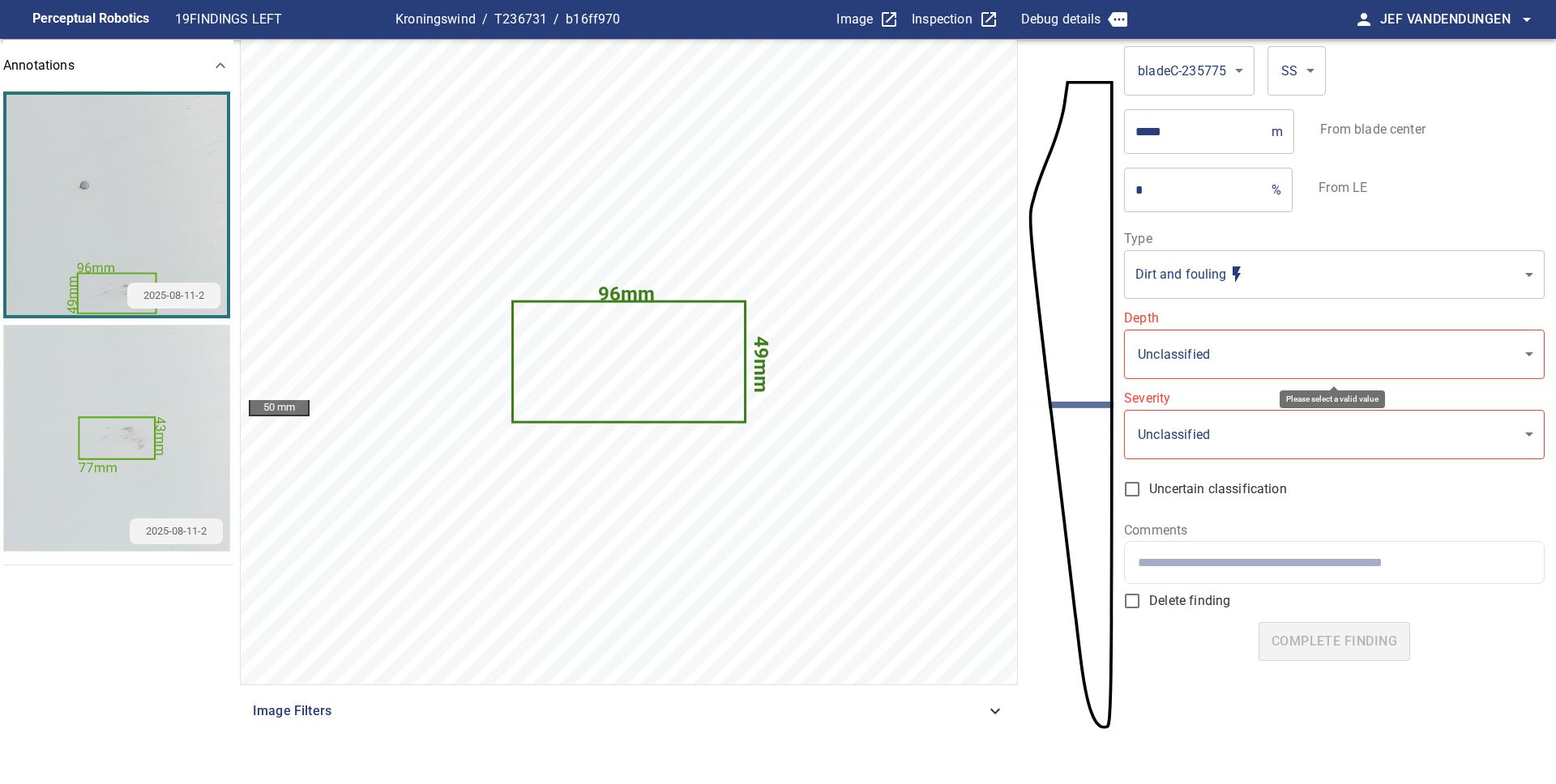
click at [1223, 363] on body "**********" at bounding box center [778, 392] width 1556 height 784
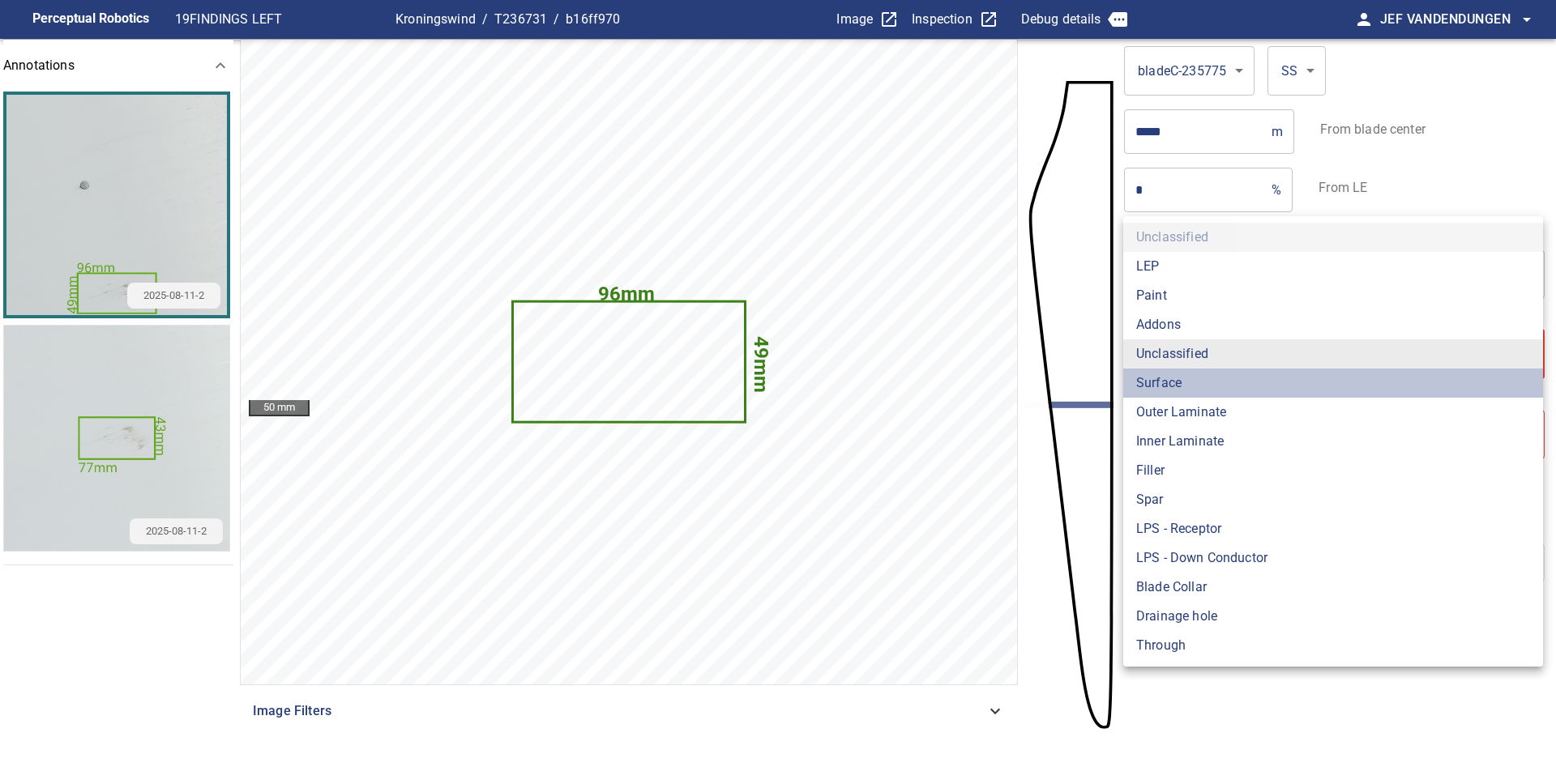
click at [1221, 391] on li "Surface" at bounding box center [1333, 383] width 419 height 29
type input "*******"
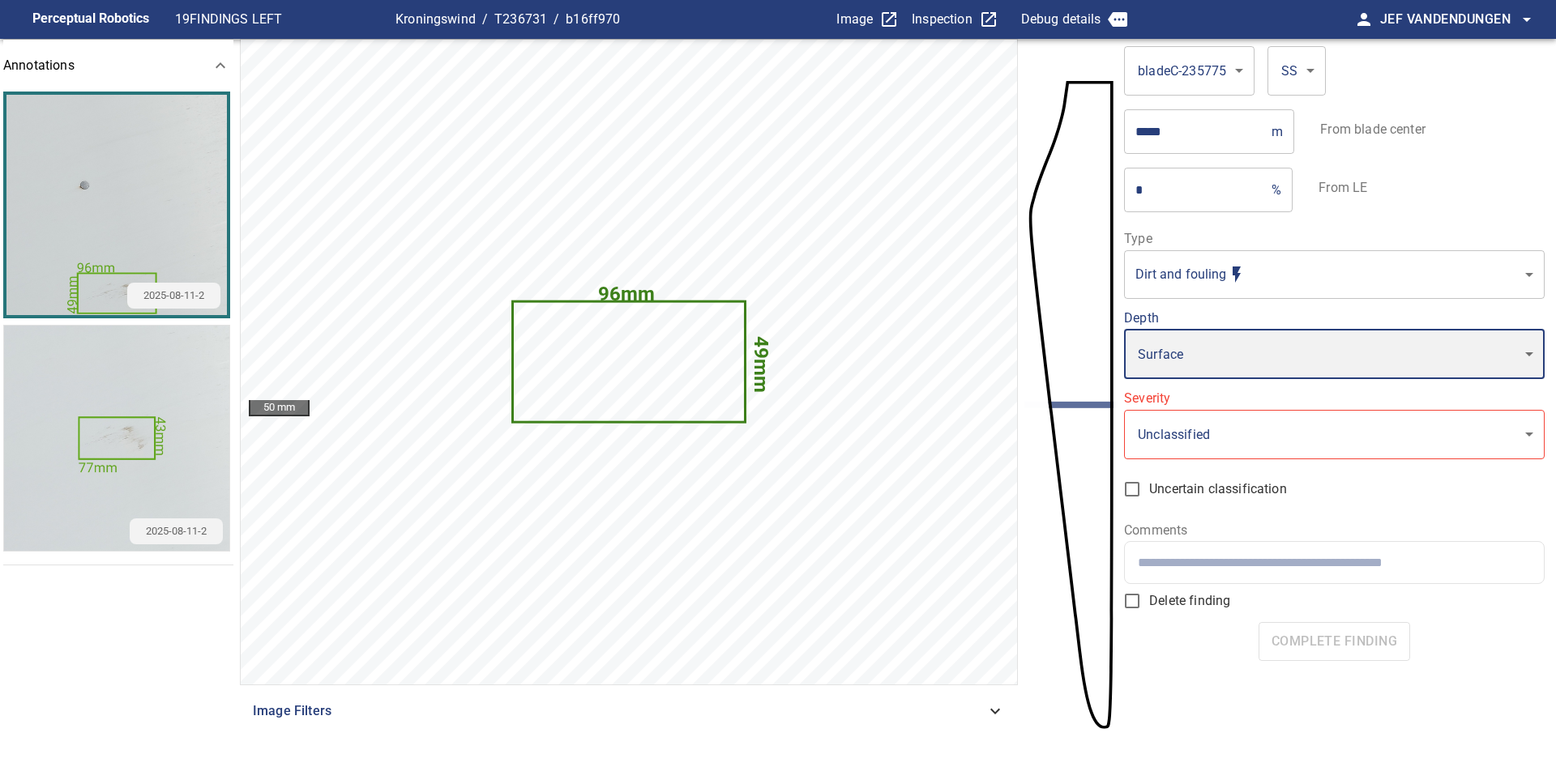
type input "*"
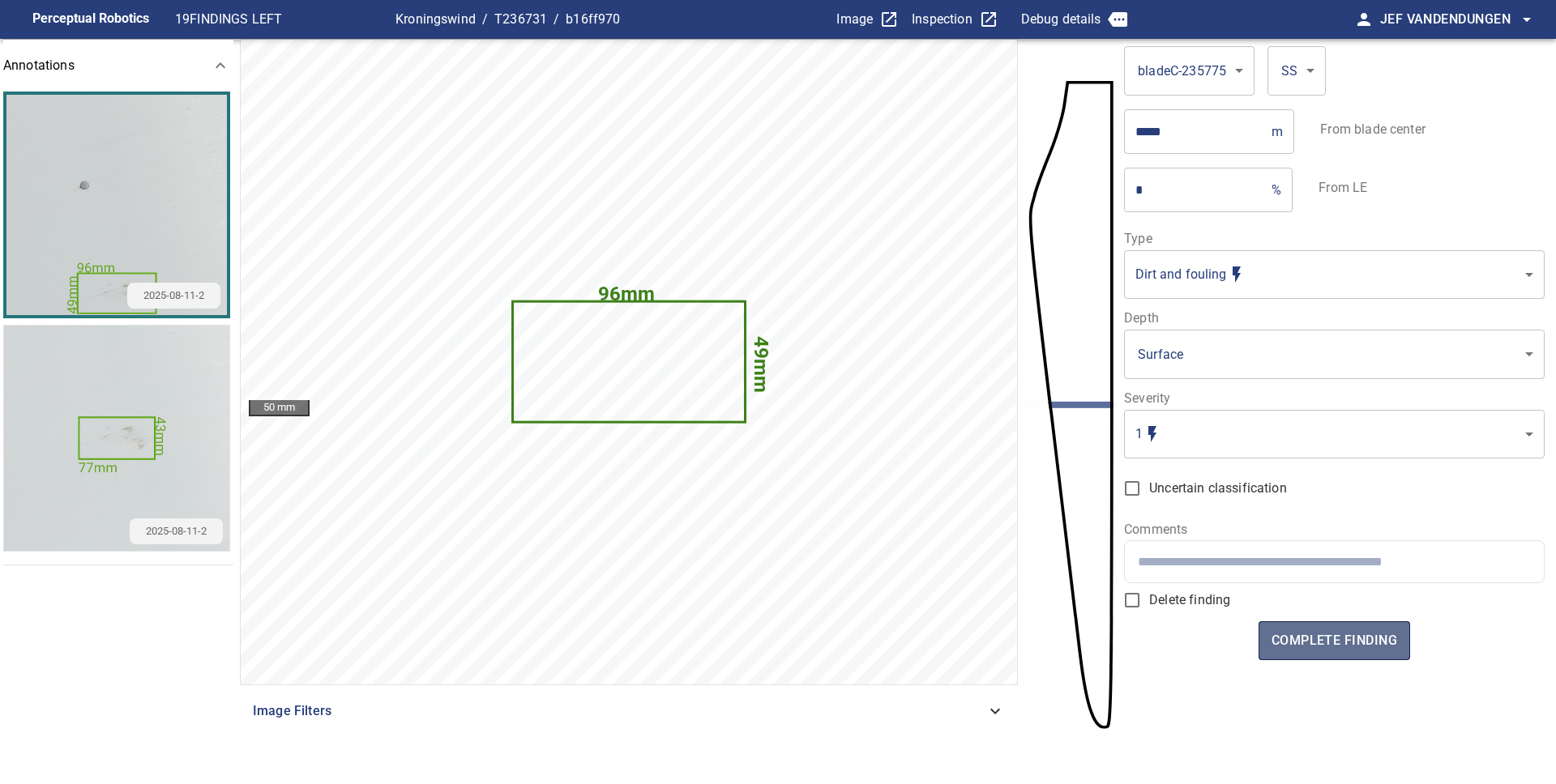
click at [1342, 646] on span "complete finding" at bounding box center [1334, 641] width 125 height 23
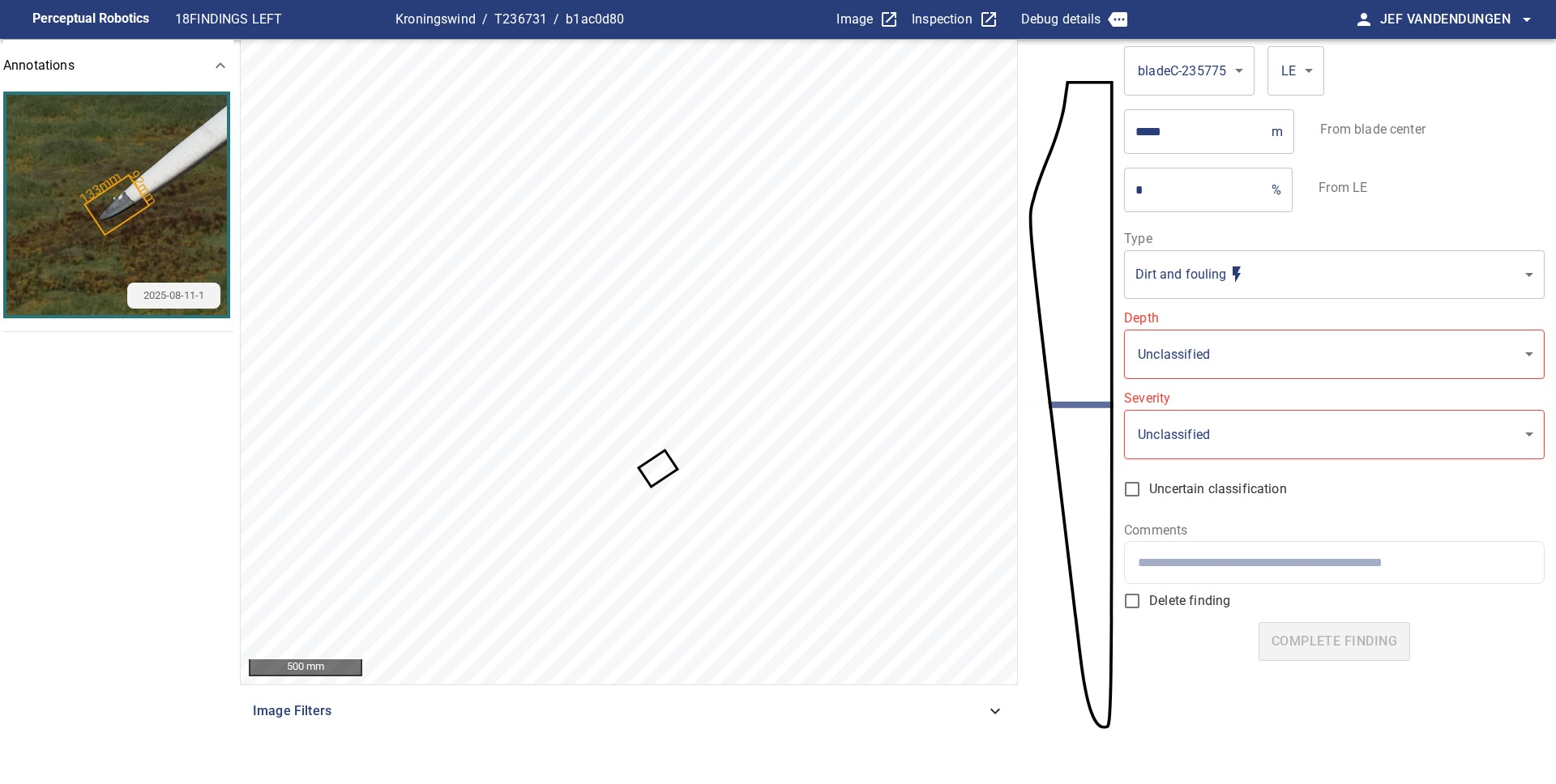
click at [1245, 281] on body "**********" at bounding box center [778, 392] width 1556 height 784
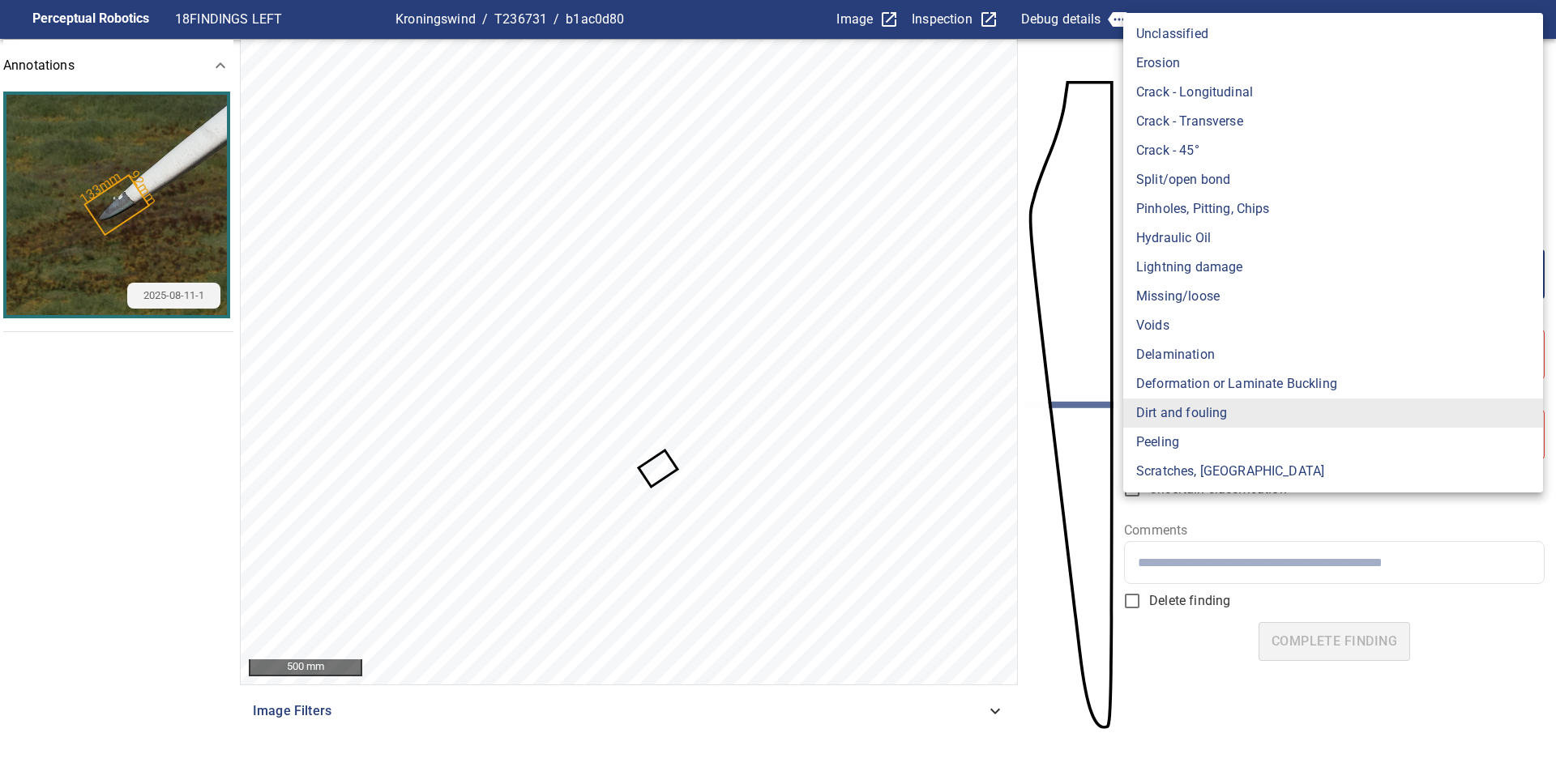
click at [1205, 445] on li "Peeling" at bounding box center [1333, 442] width 419 height 29
type input "*******"
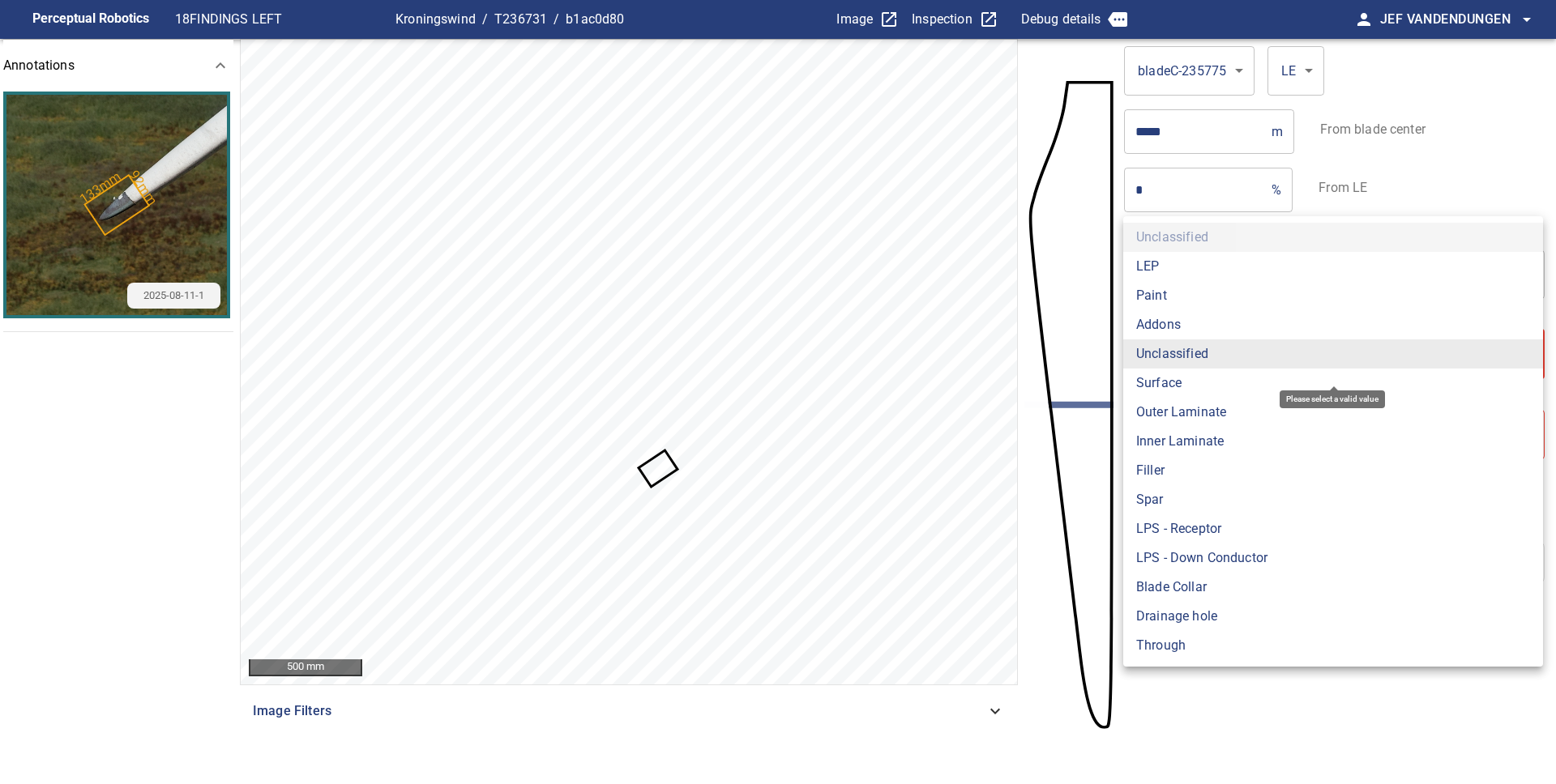
click at [1192, 362] on body "**********" at bounding box center [778, 392] width 1556 height 784
click at [1184, 298] on li "Paint" at bounding box center [1333, 296] width 419 height 29
type input "*****"
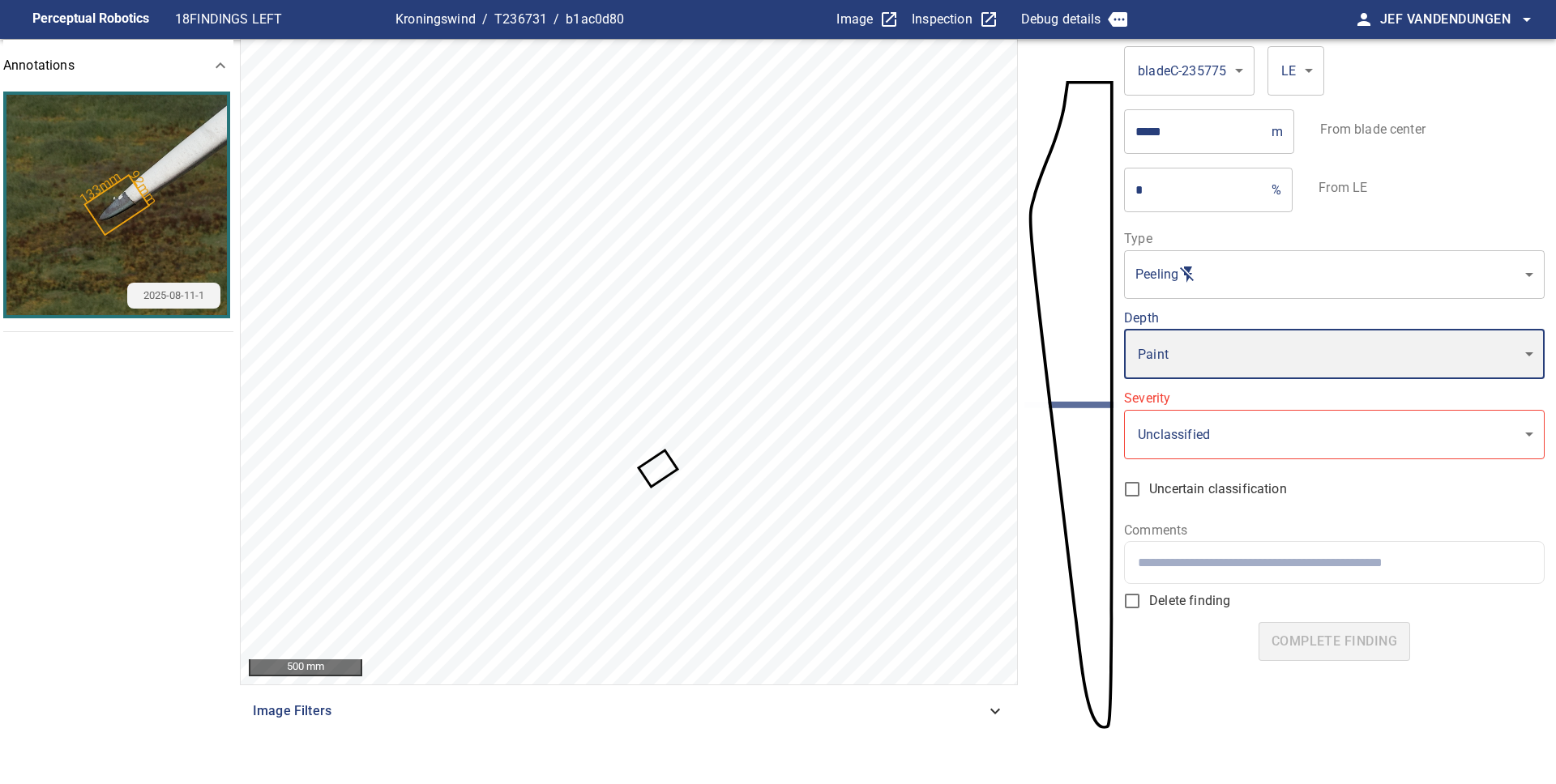
type input "*"
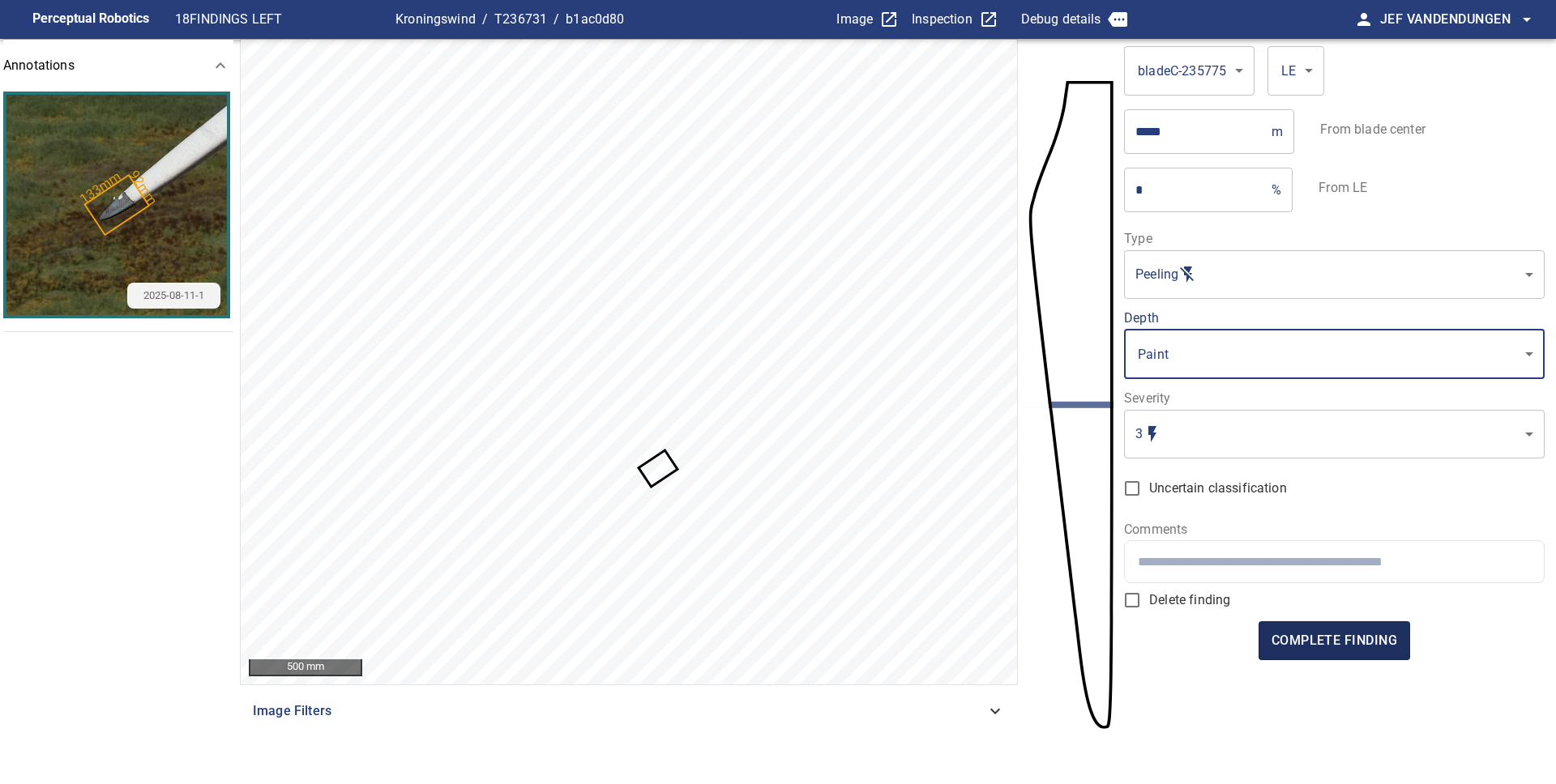
click at [1330, 638] on span "complete finding" at bounding box center [1334, 641] width 125 height 23
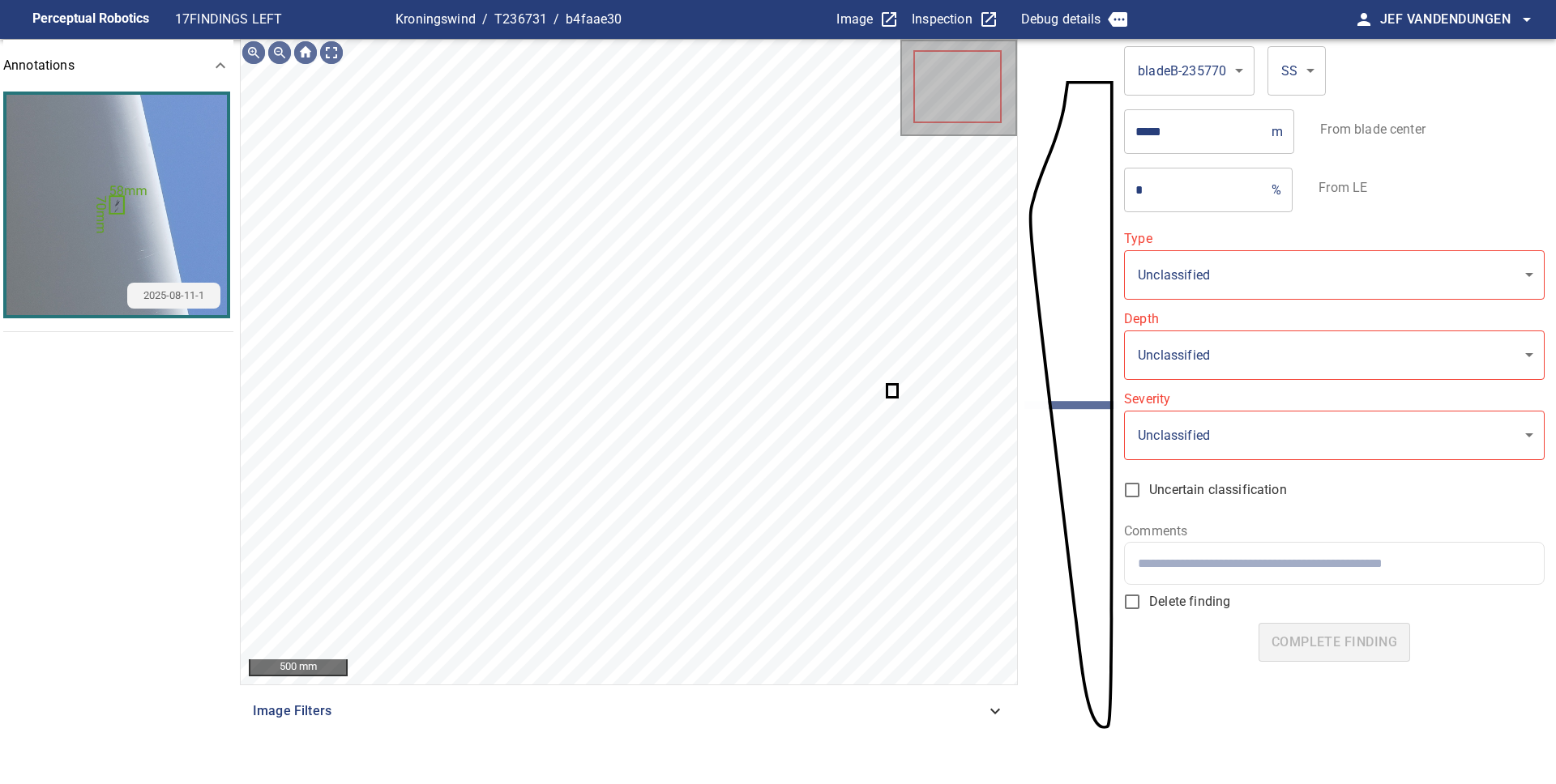
type input "**********"
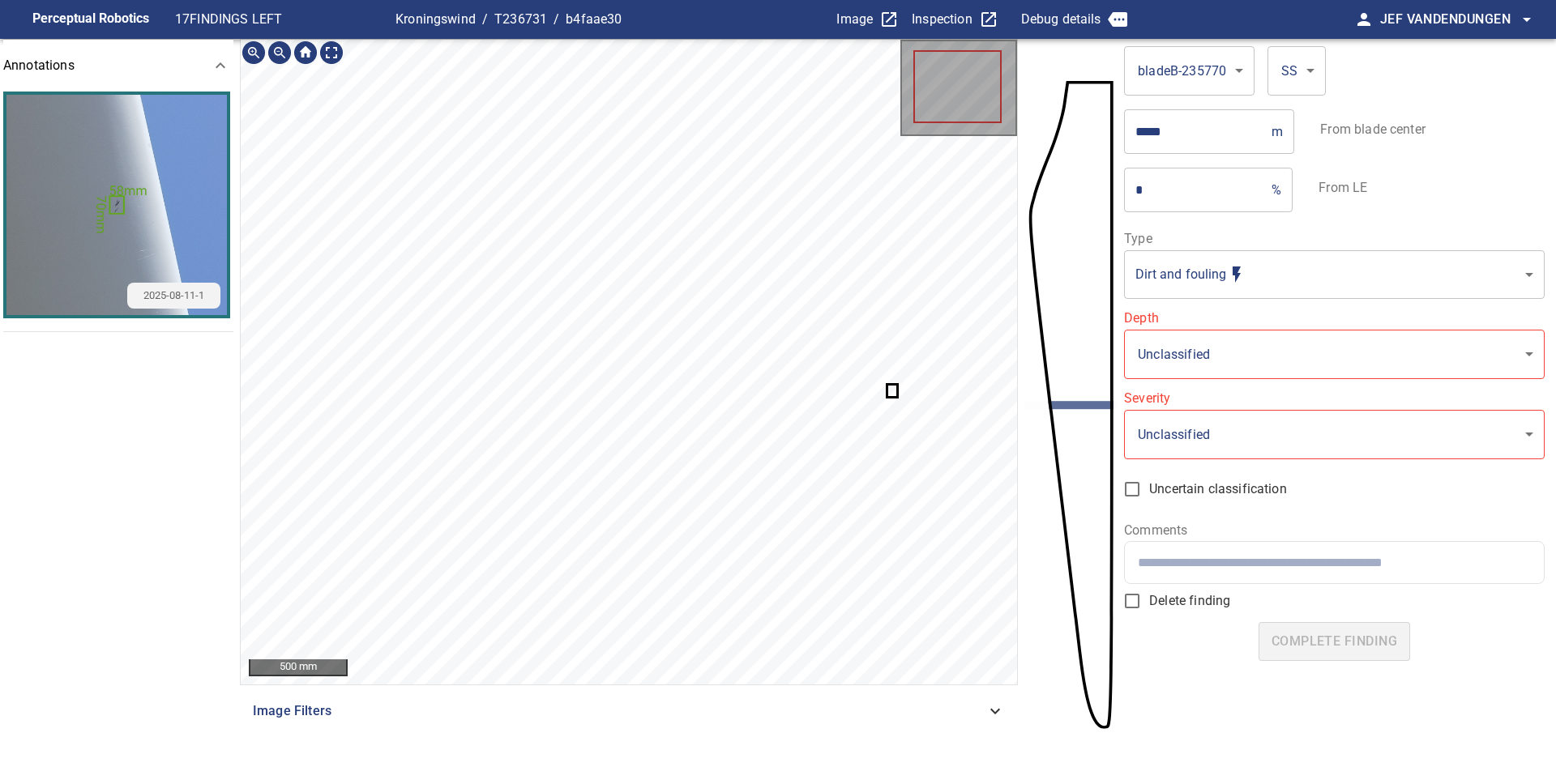
click at [890, 394] on icon at bounding box center [891, 391] width 8 height 10
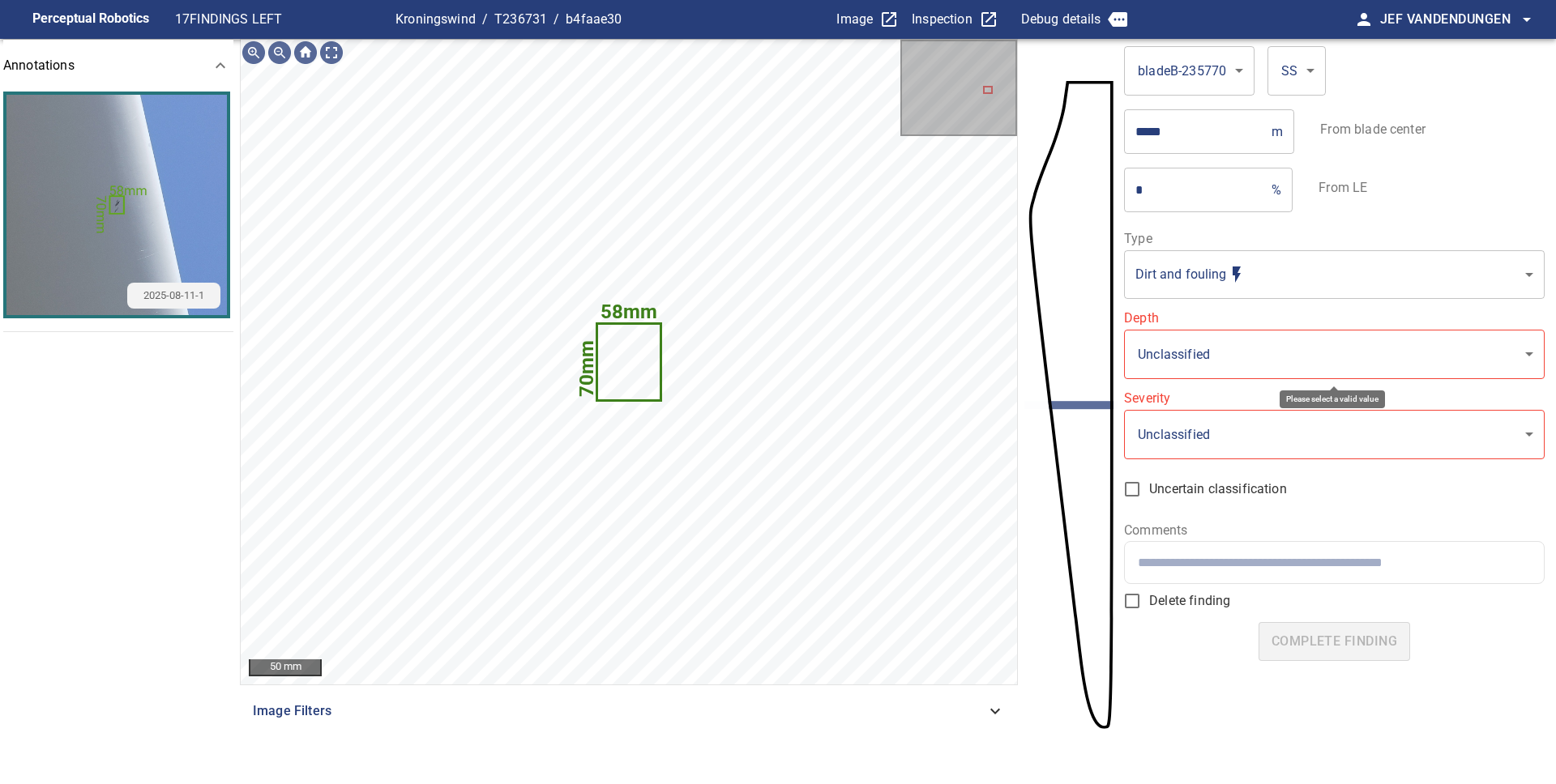
click at [1288, 361] on body "**********" at bounding box center [778, 392] width 1556 height 784
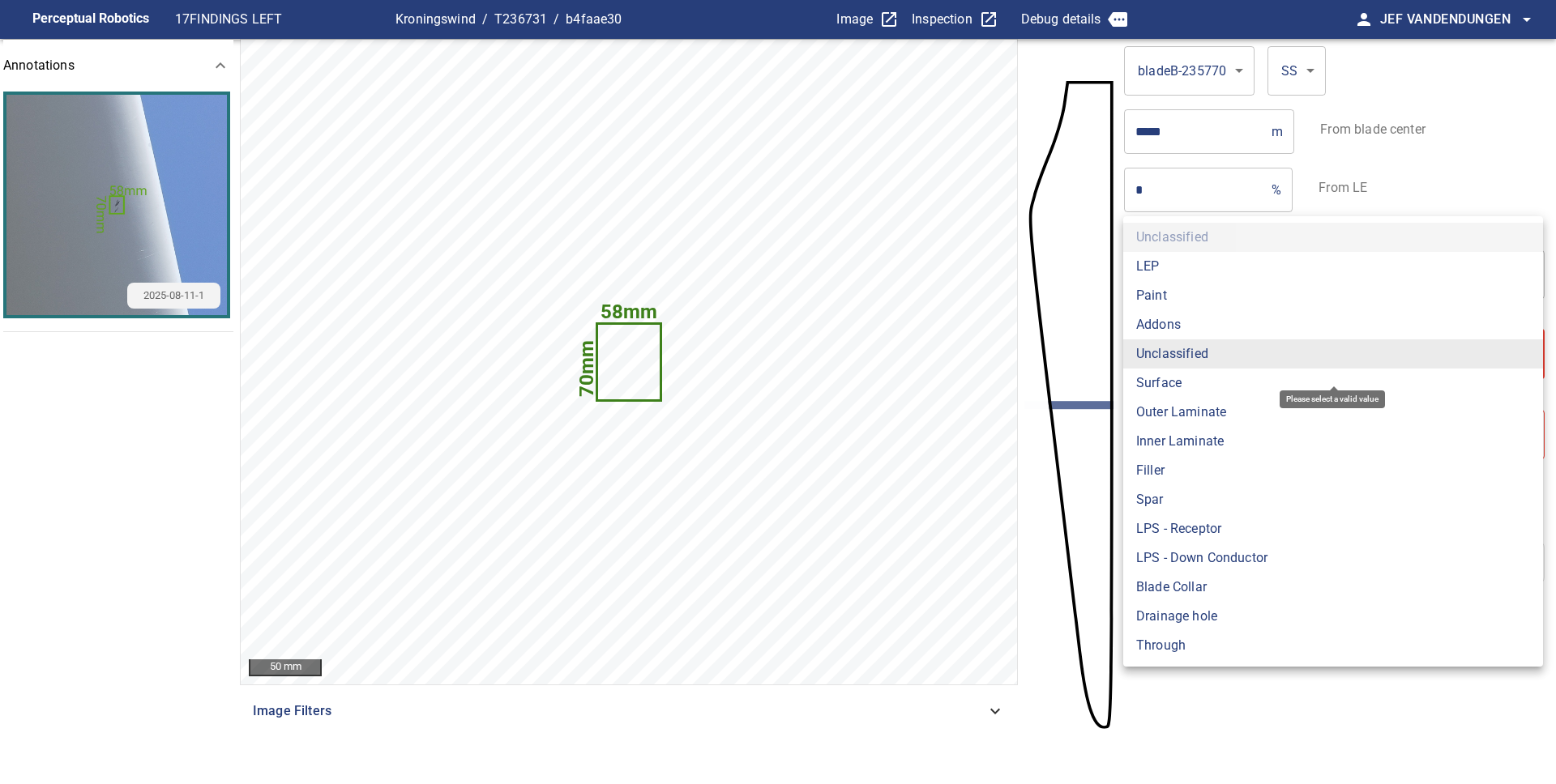
click at [1204, 386] on li "Surface" at bounding box center [1333, 383] width 419 height 29
type input "*******"
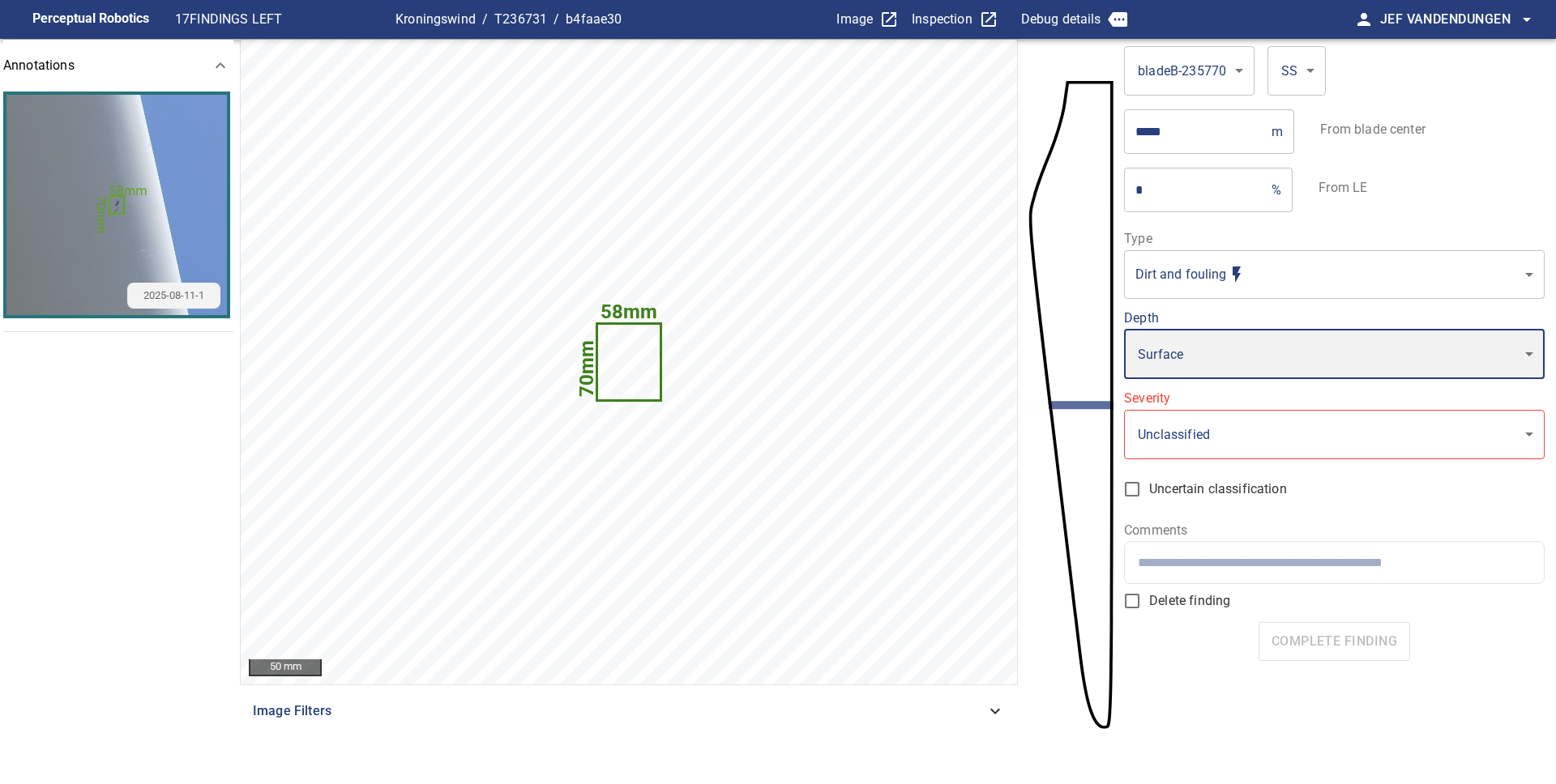
type input "*"
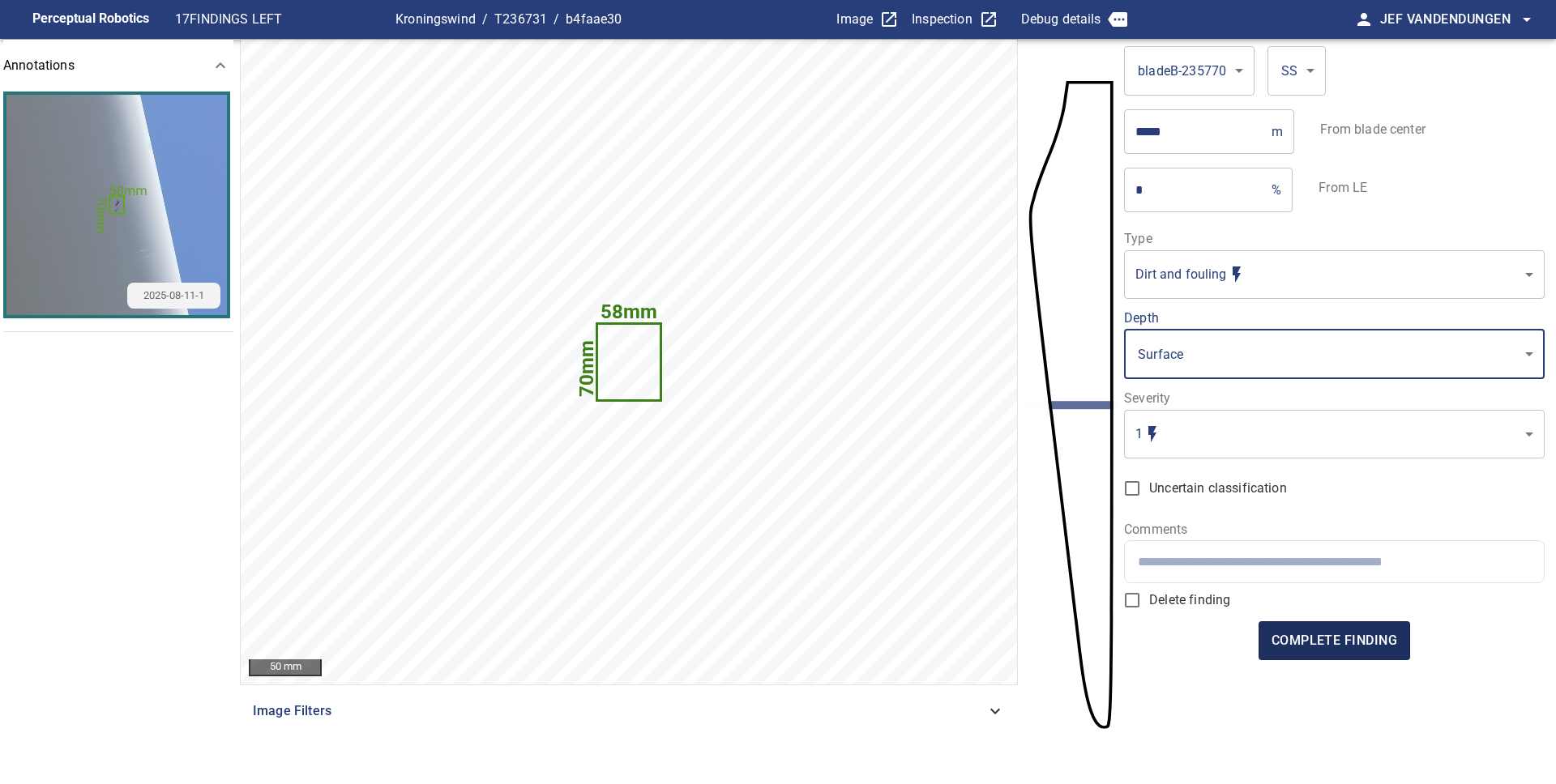
click at [1342, 636] on span "complete finding" at bounding box center [1334, 641] width 125 height 23
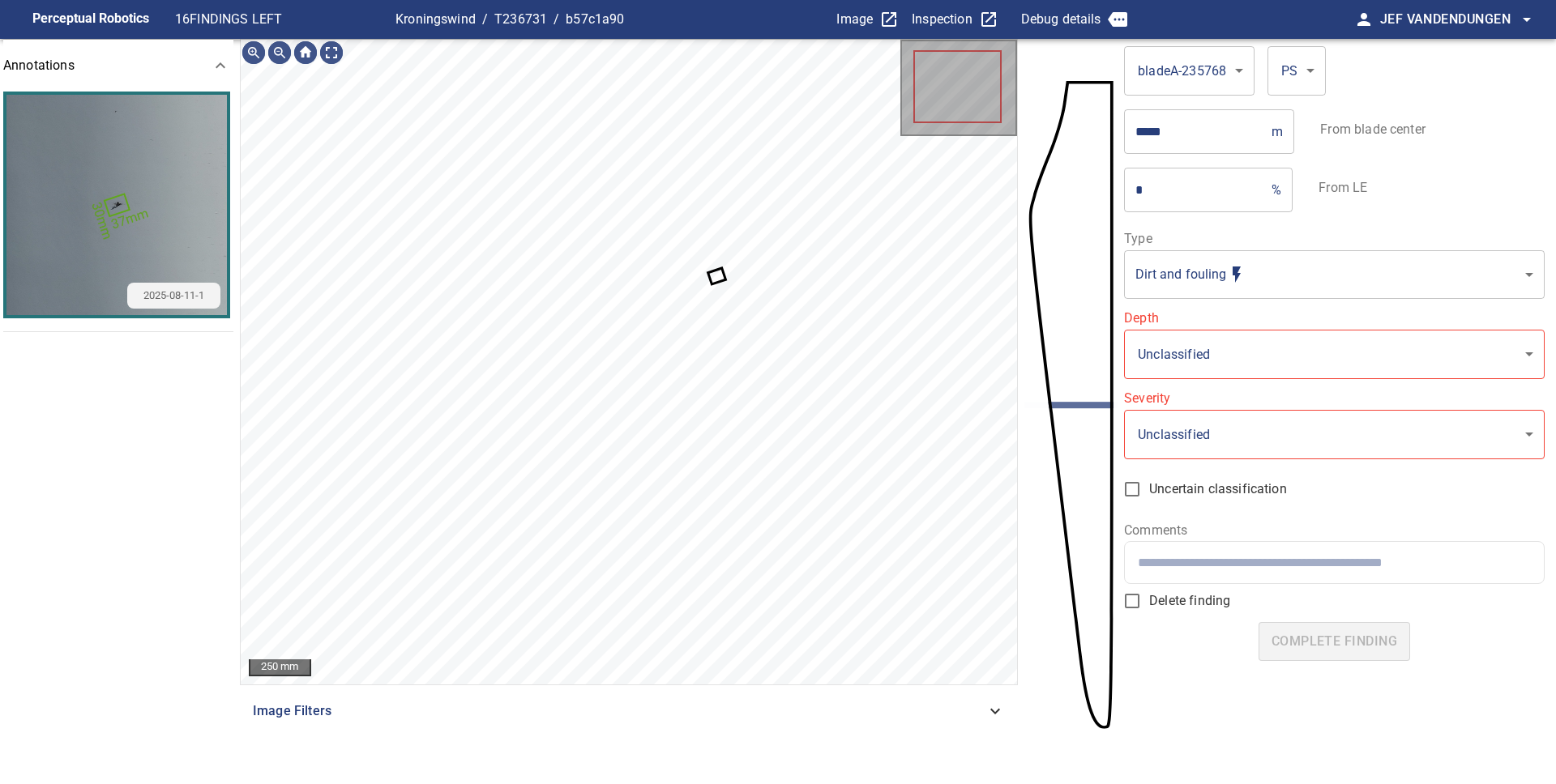
type input "**********"
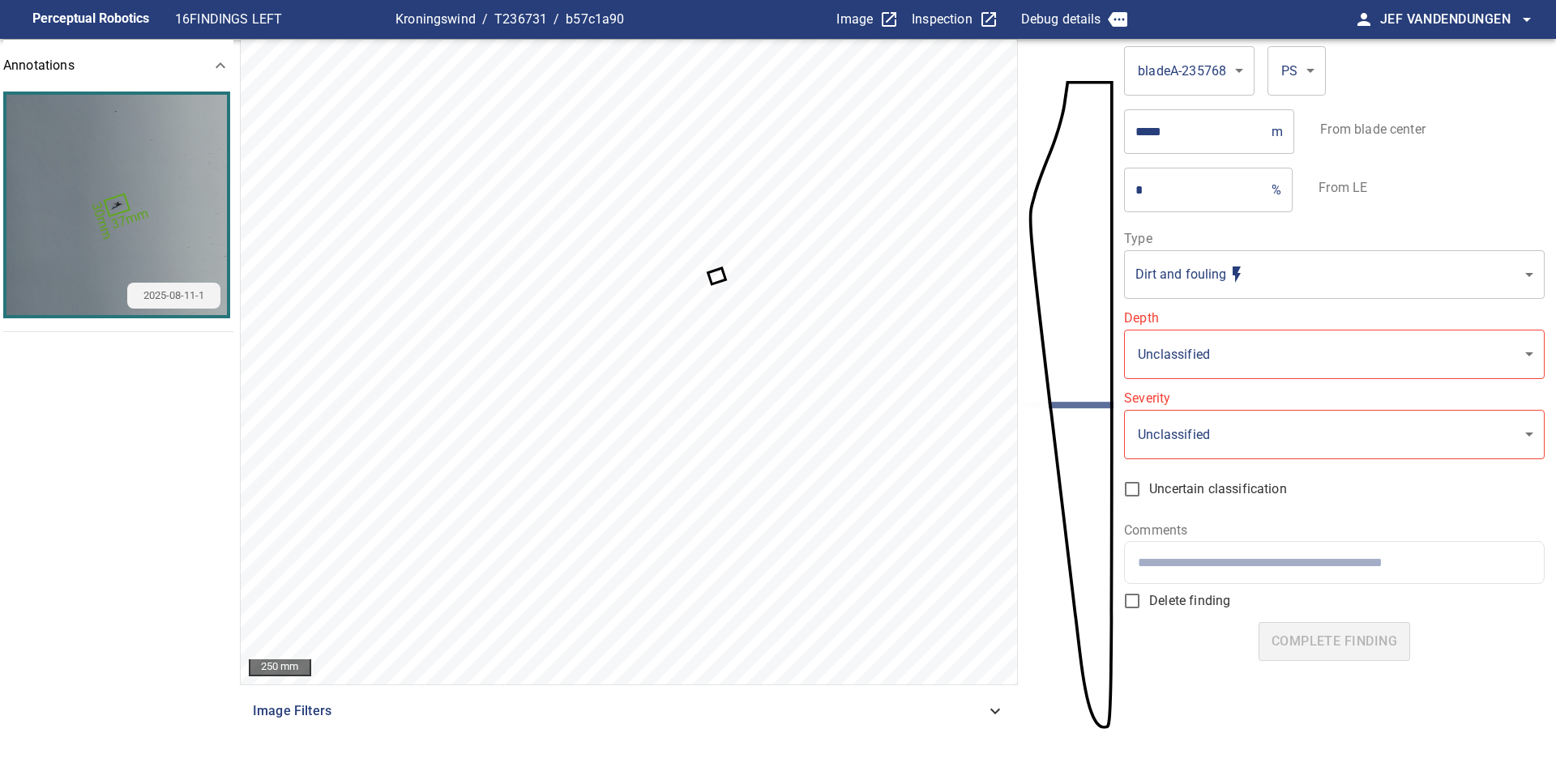
click at [719, 279] on icon at bounding box center [716, 277] width 14 height 13
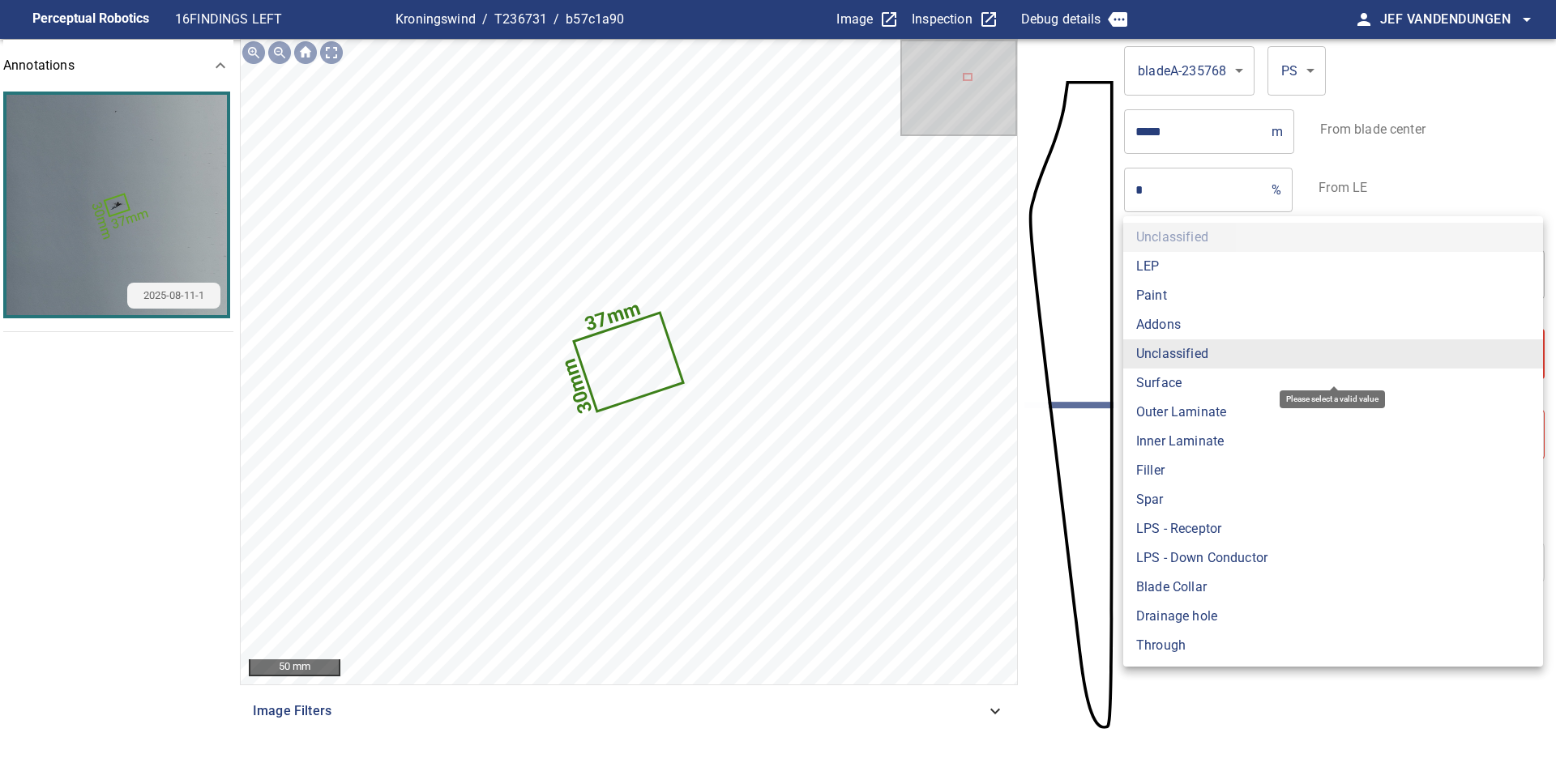
click at [1252, 360] on body "**********" at bounding box center [778, 392] width 1556 height 784
click at [1173, 390] on li "Surface" at bounding box center [1333, 383] width 419 height 29
type input "*******"
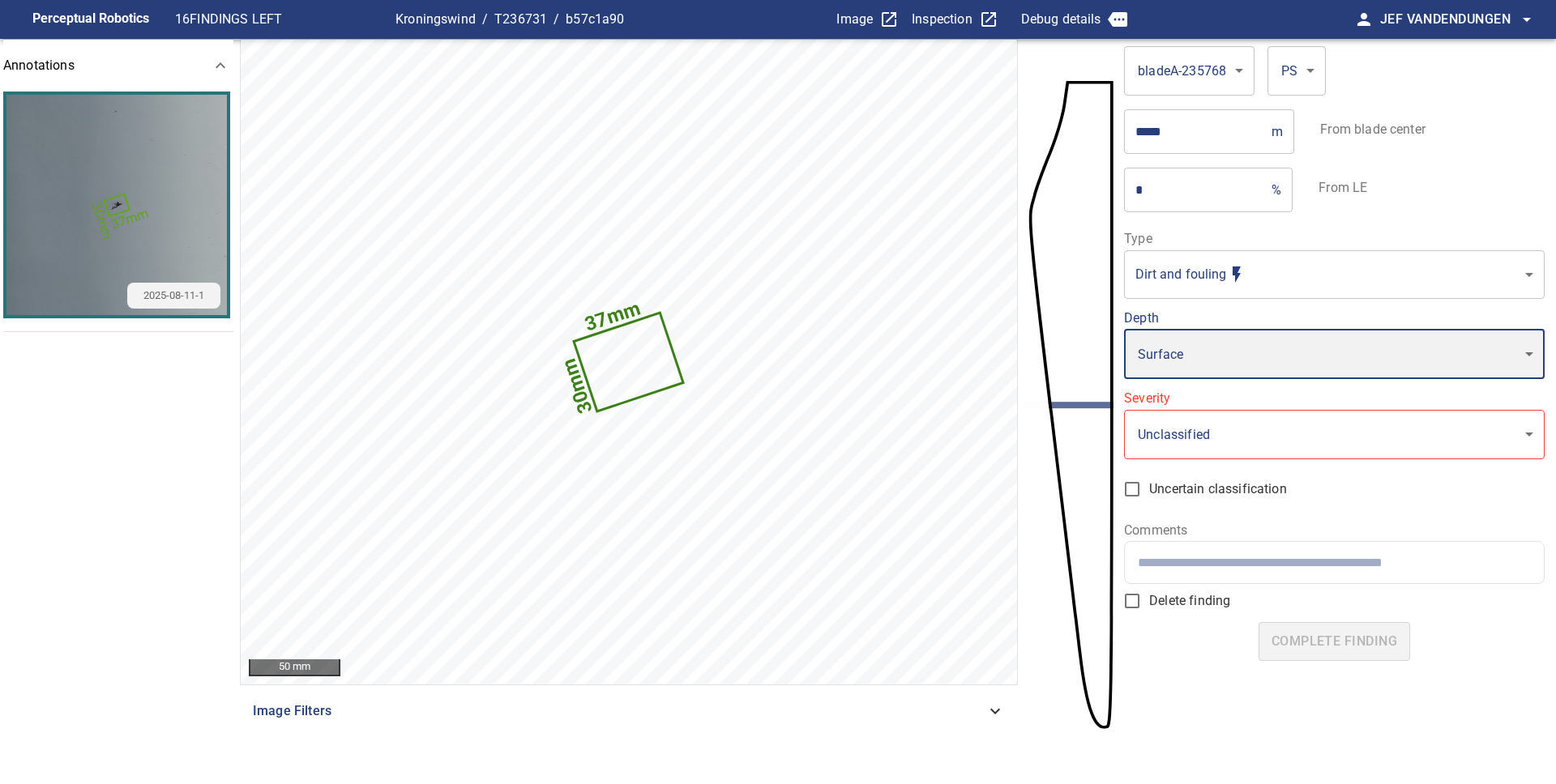
type input "*"
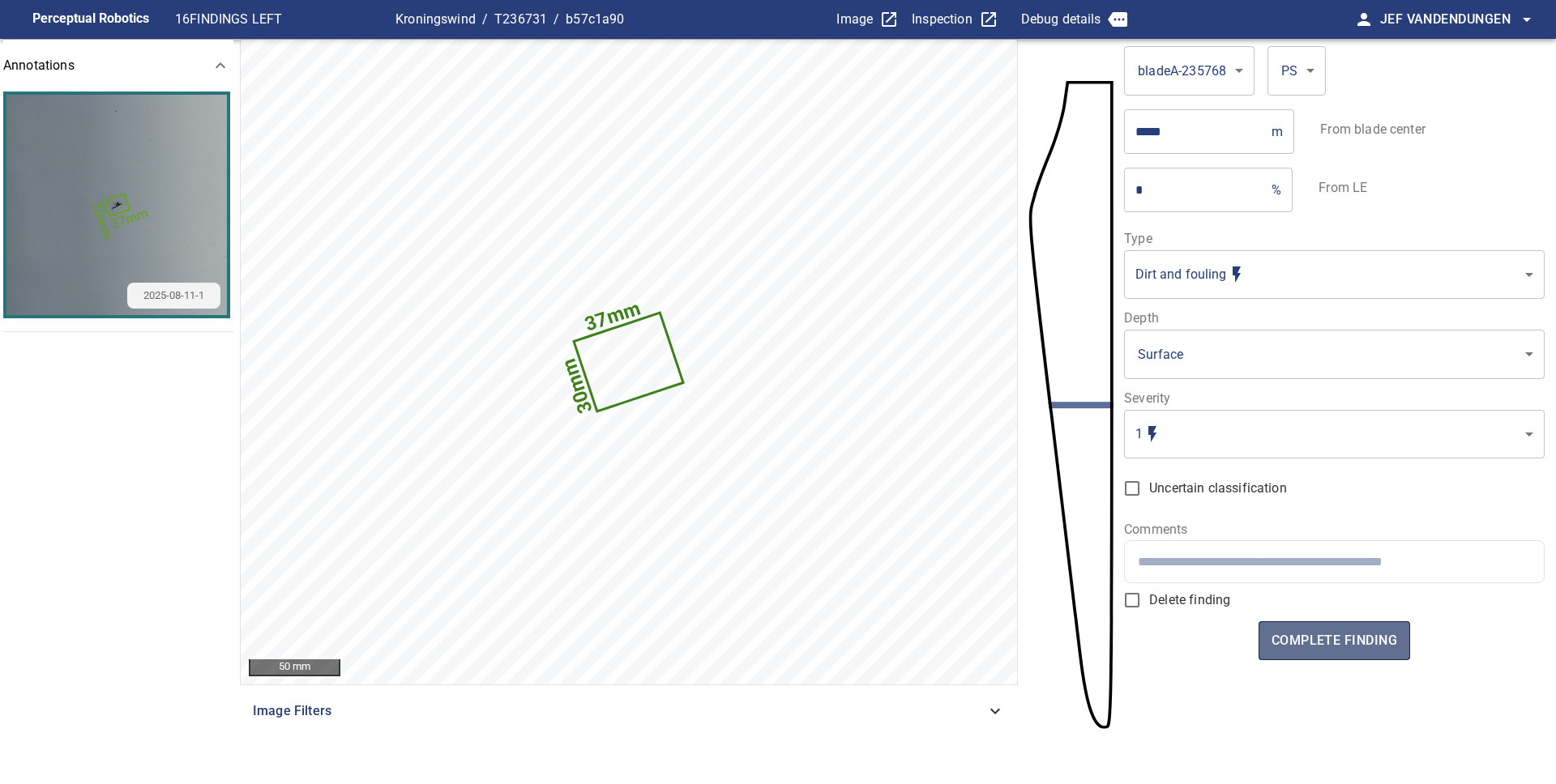
click at [1288, 634] on span "complete finding" at bounding box center [1334, 641] width 125 height 23
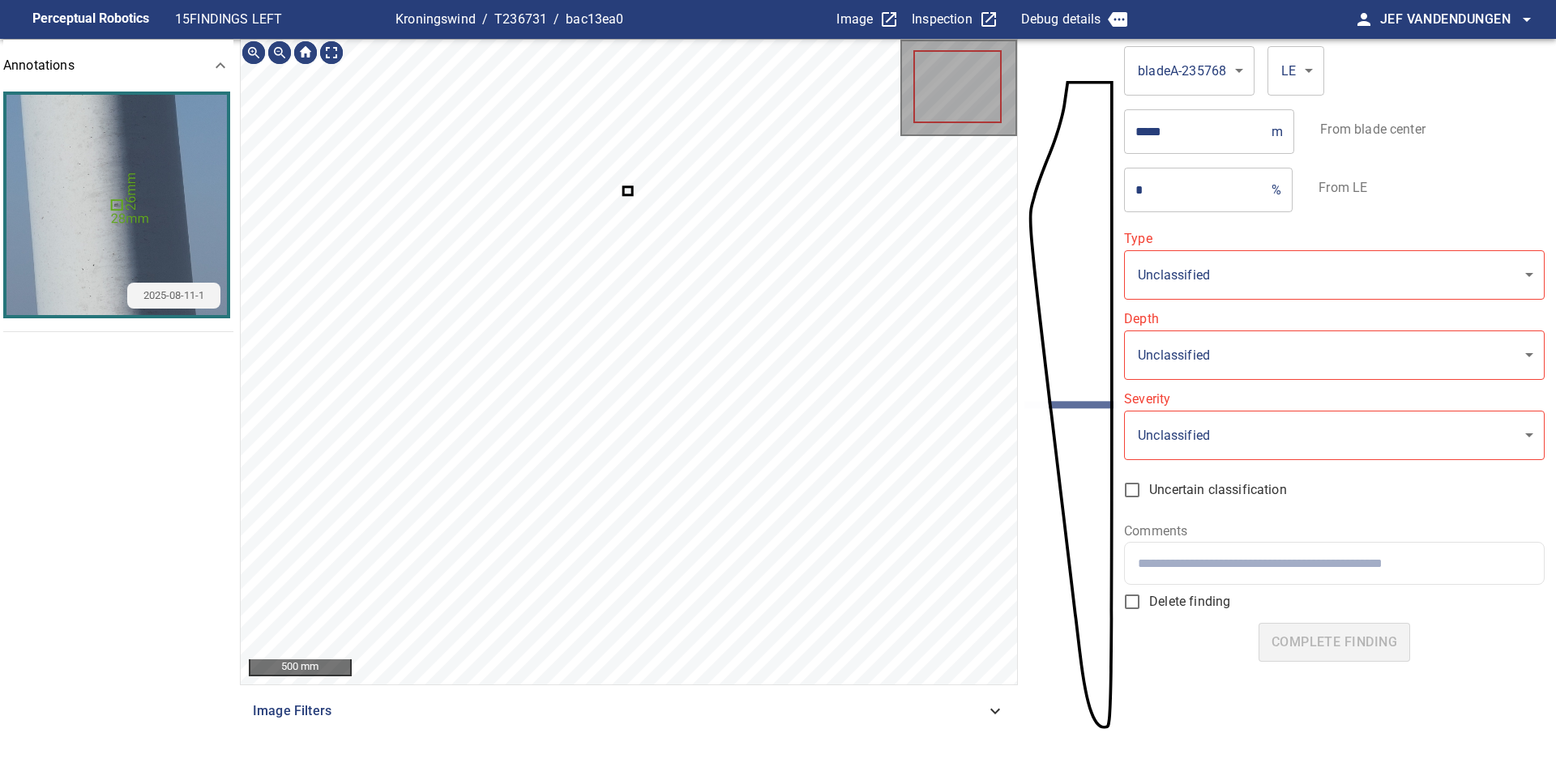
type input "**********"
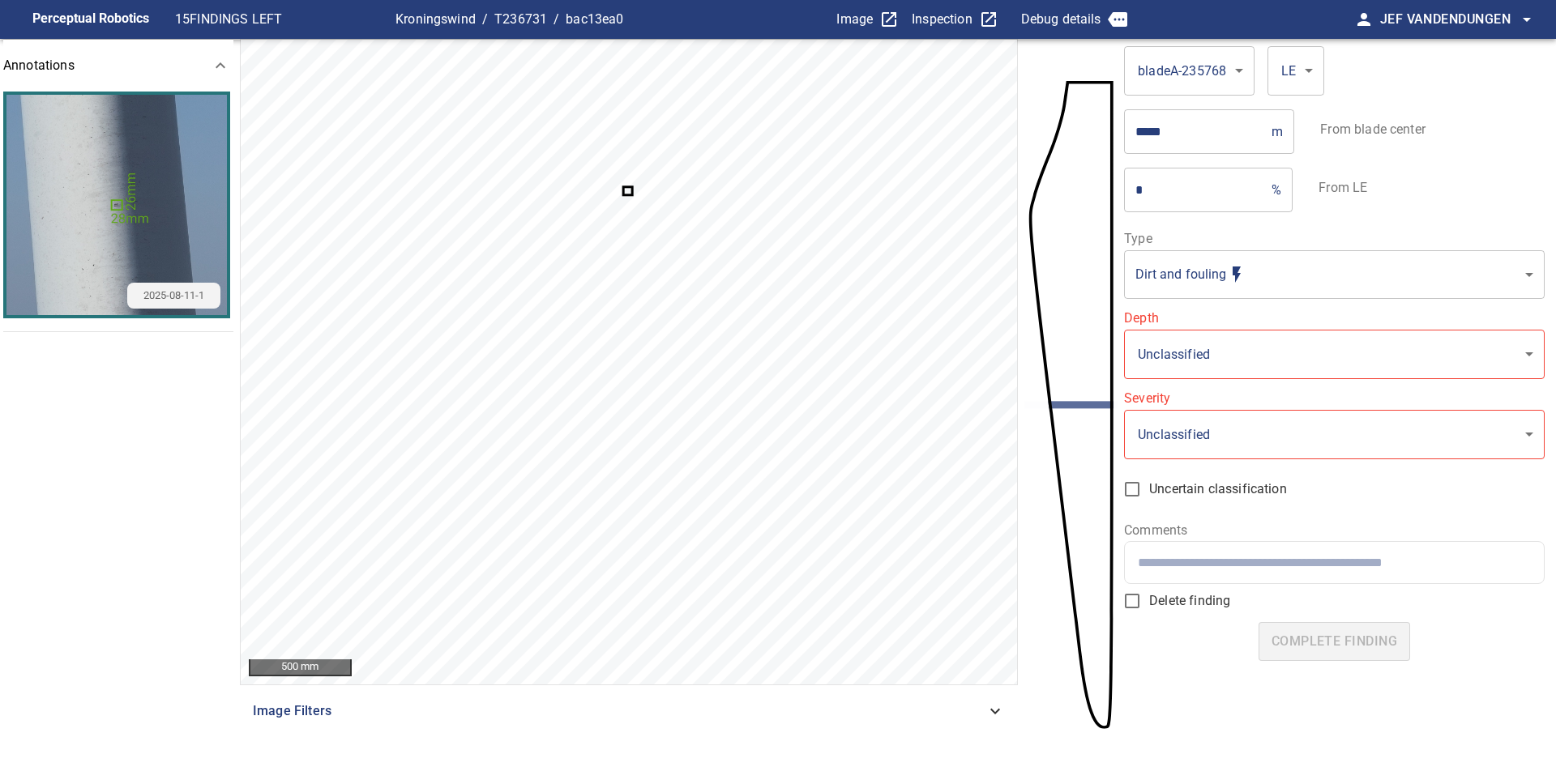
click at [626, 190] on icon at bounding box center [627, 190] width 7 height 6
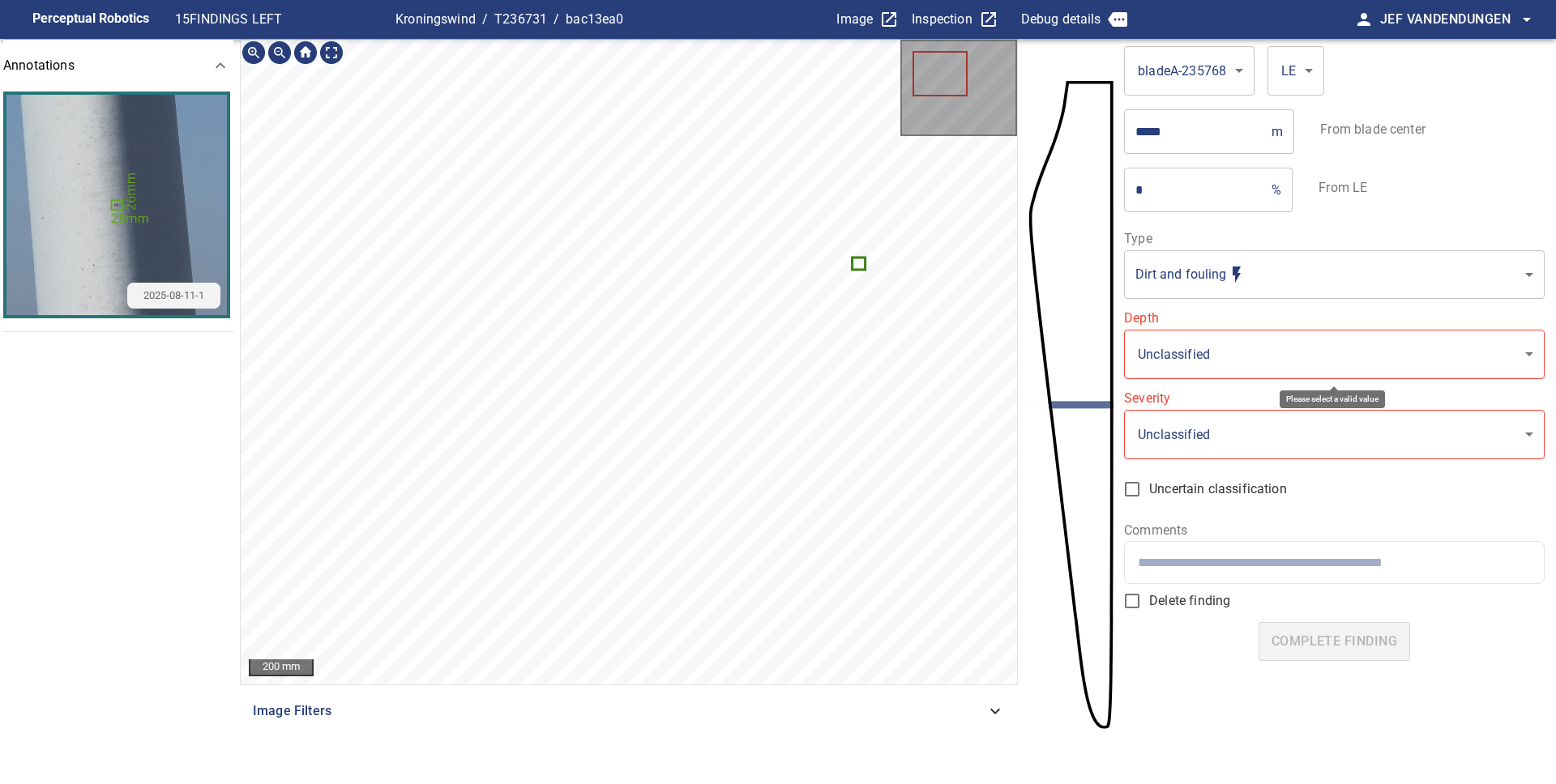
click at [1212, 350] on body "**********" at bounding box center [778, 392] width 1556 height 784
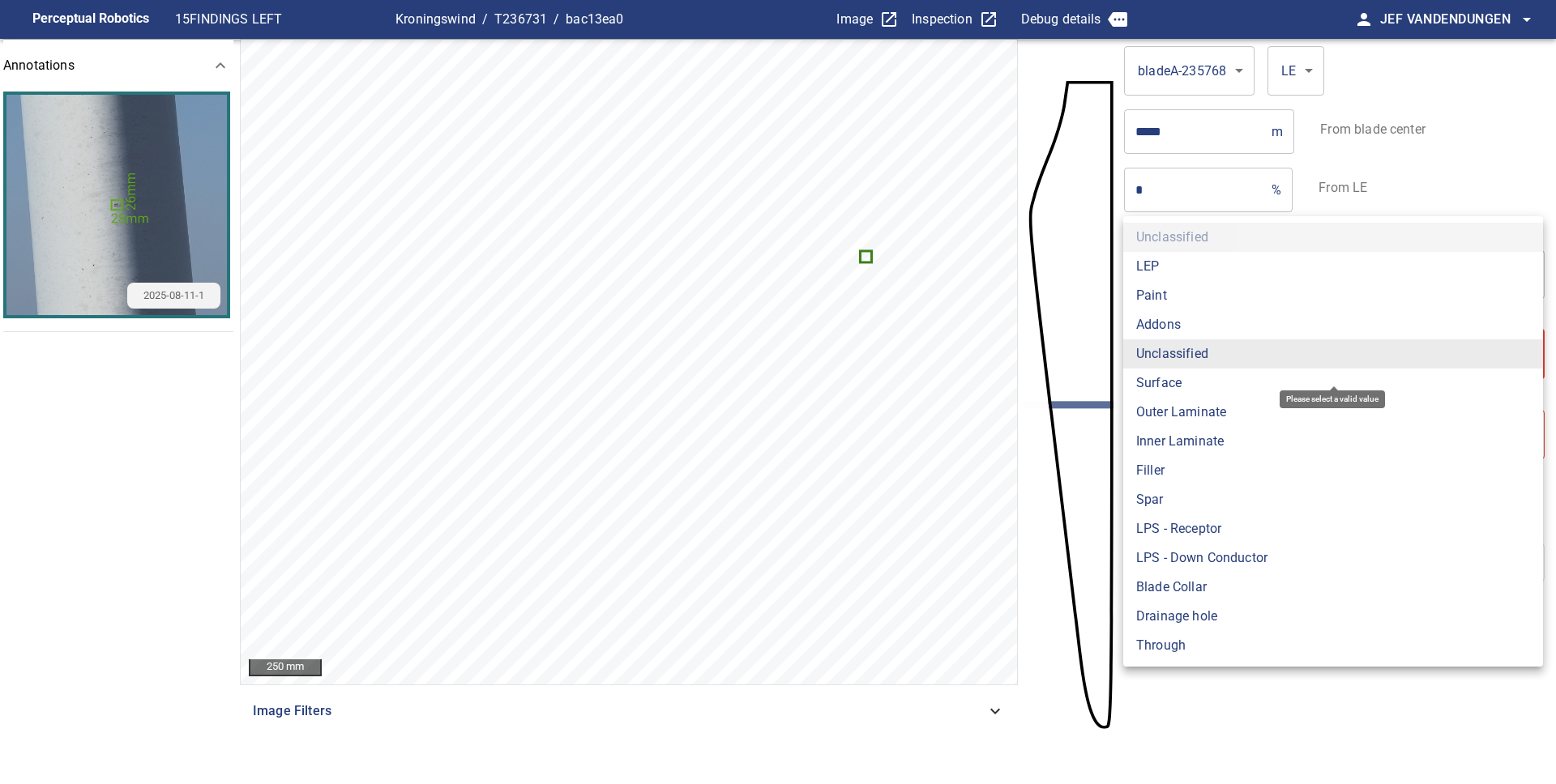
click at [1194, 393] on li "Surface" at bounding box center [1333, 383] width 419 height 29
type input "*******"
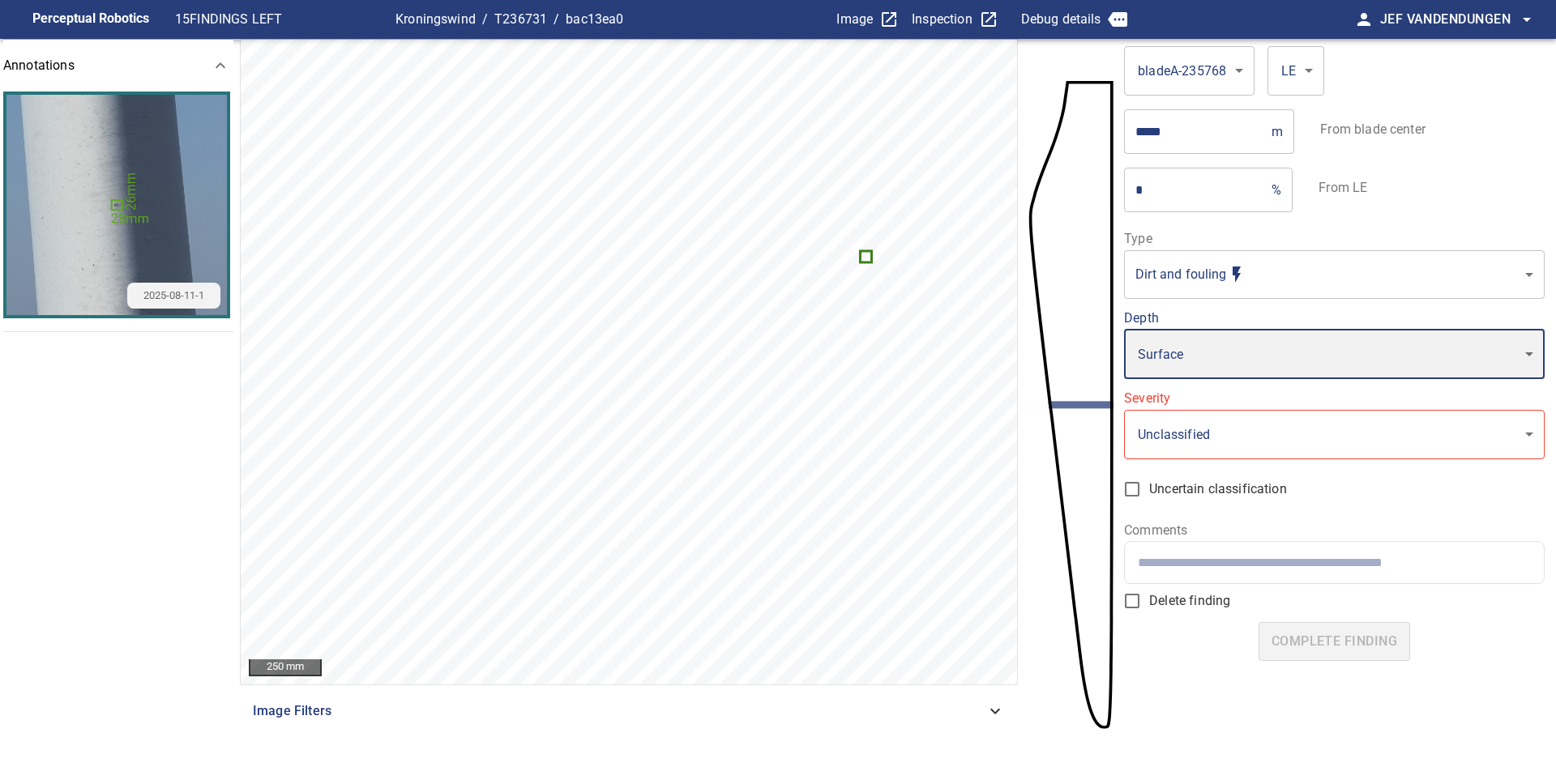
type input "*"
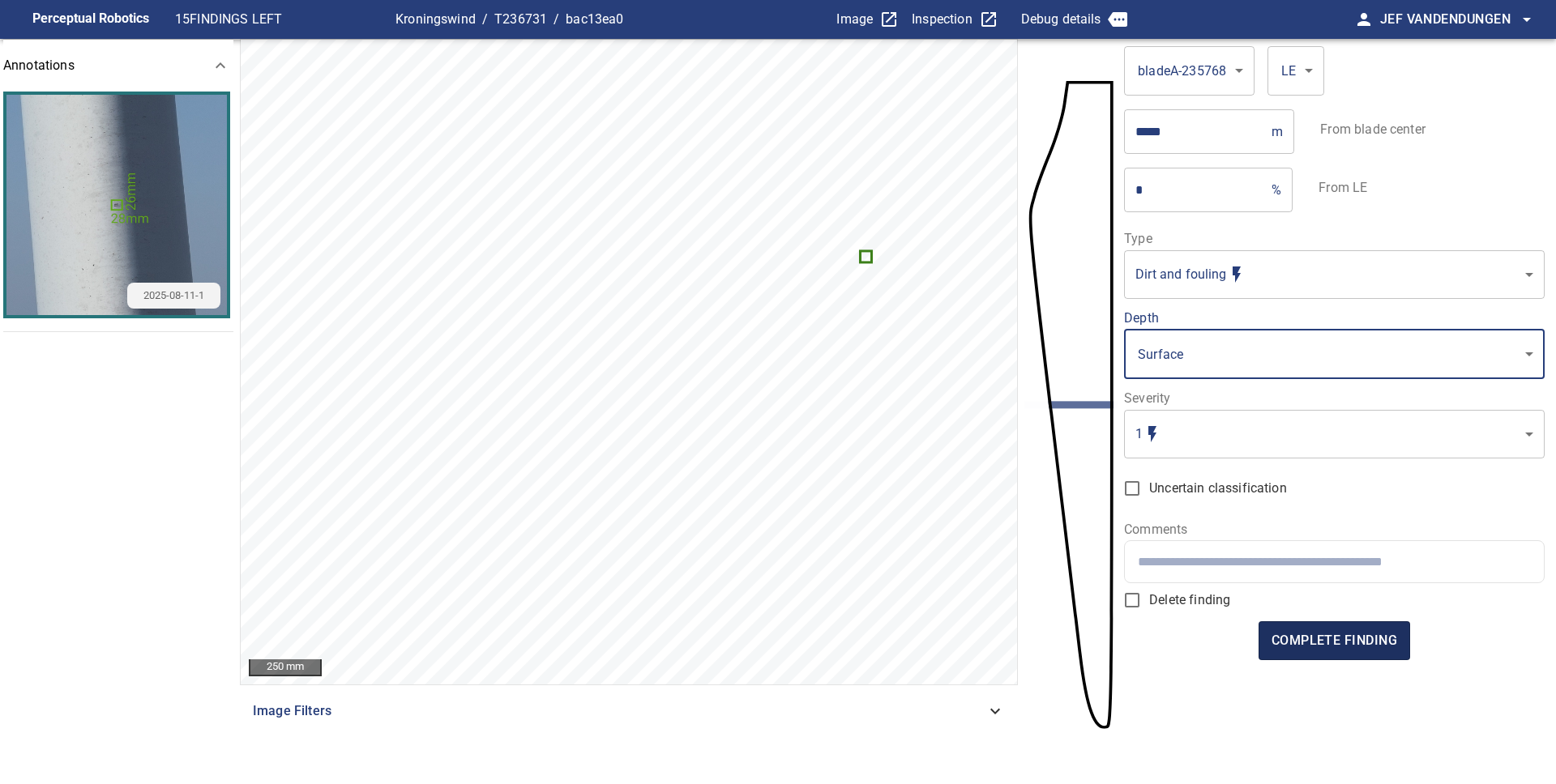
click at [1297, 638] on span "complete finding" at bounding box center [1334, 641] width 125 height 23
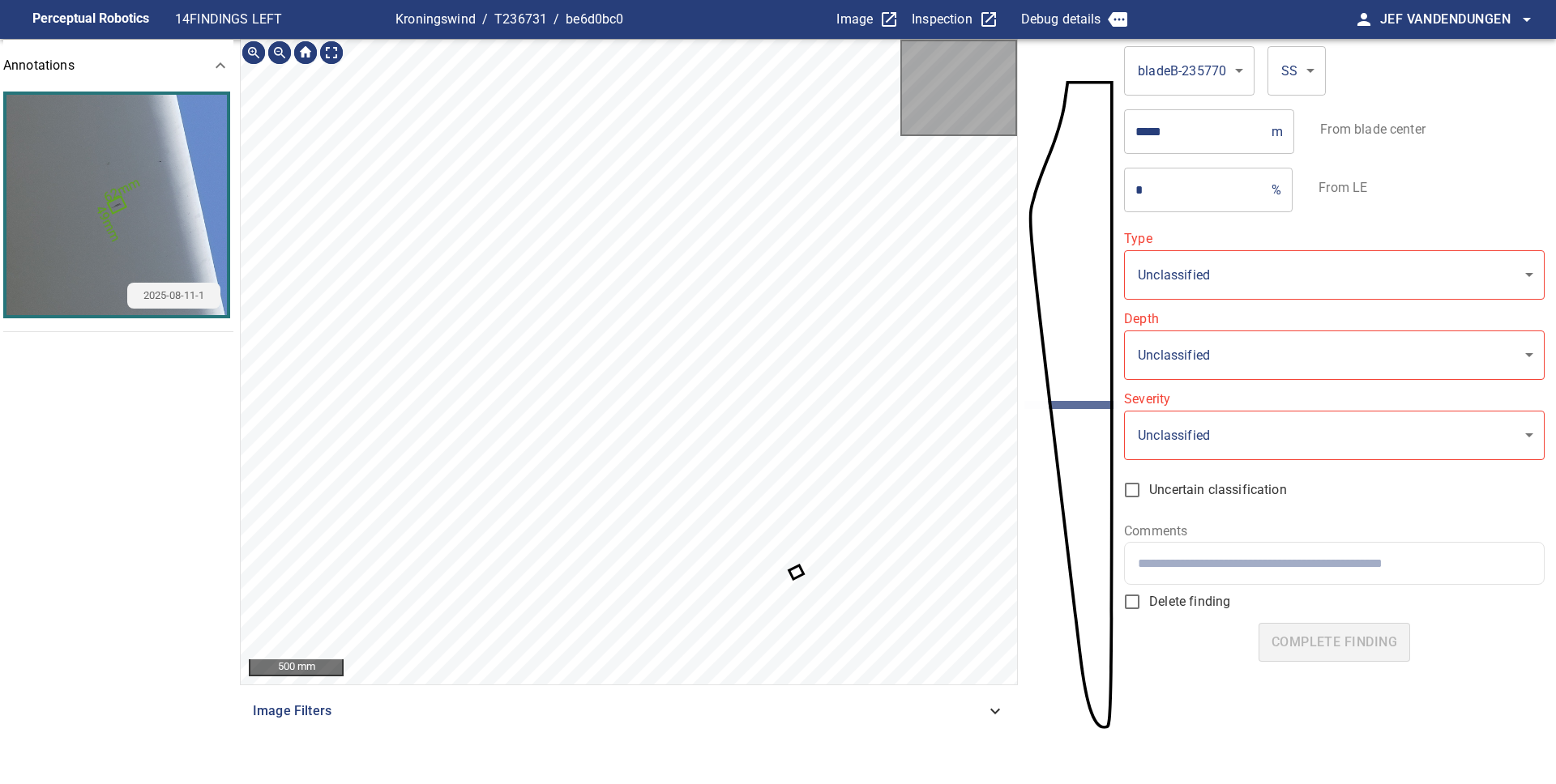
type input "**********"
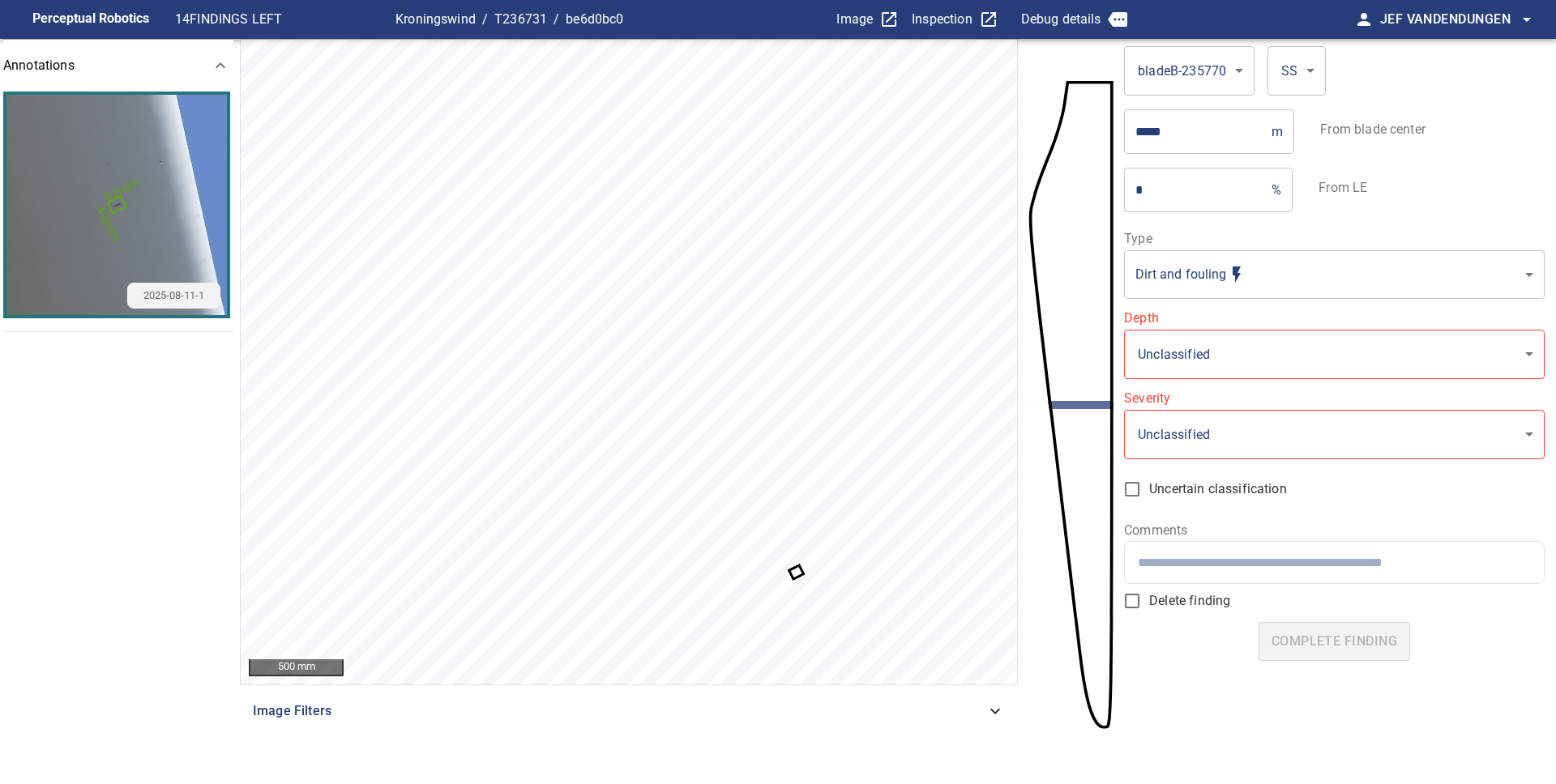
click at [794, 571] on icon at bounding box center [797, 571] width 11 height 11
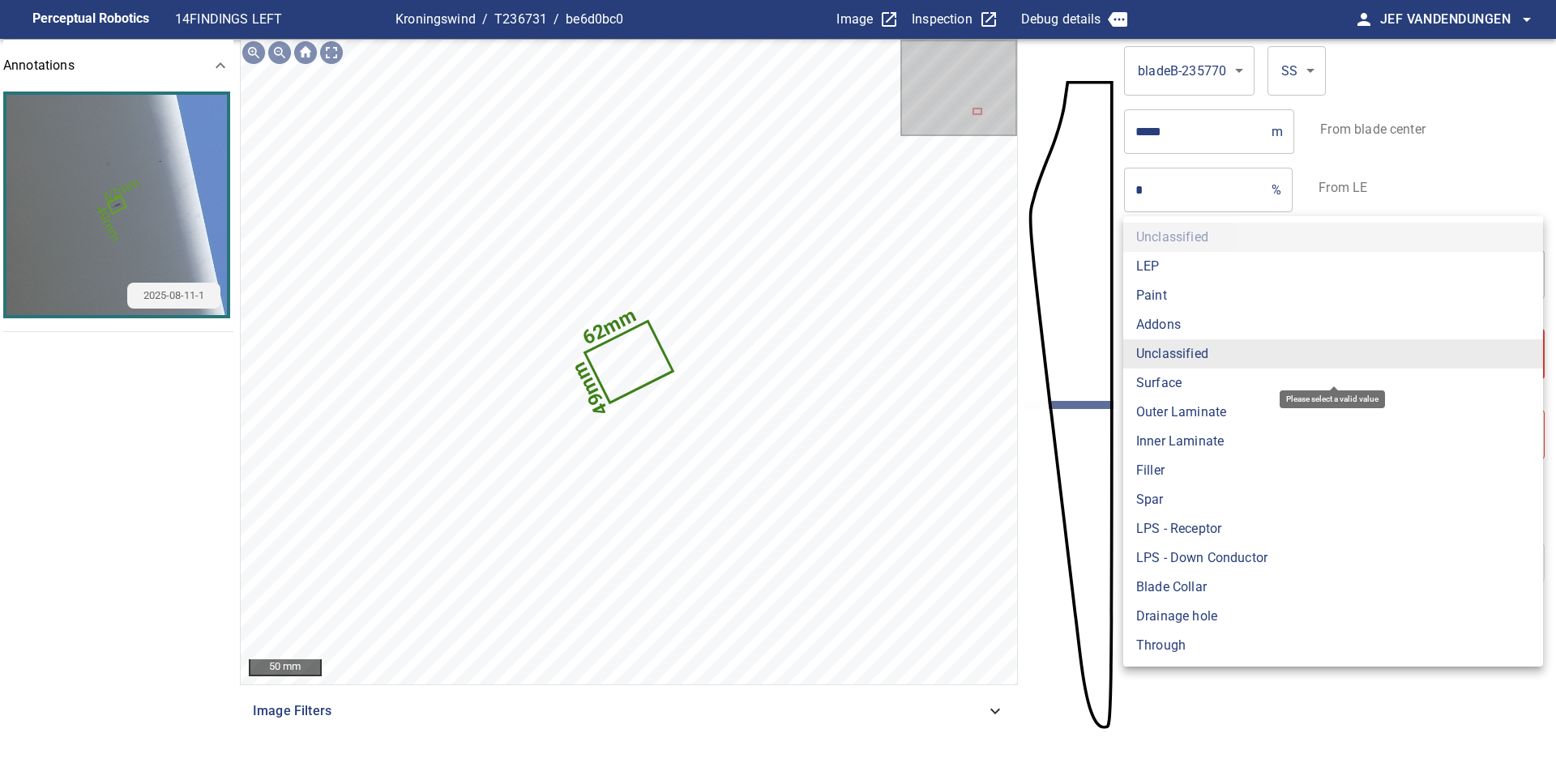
click at [1189, 341] on body "**********" at bounding box center [778, 392] width 1556 height 784
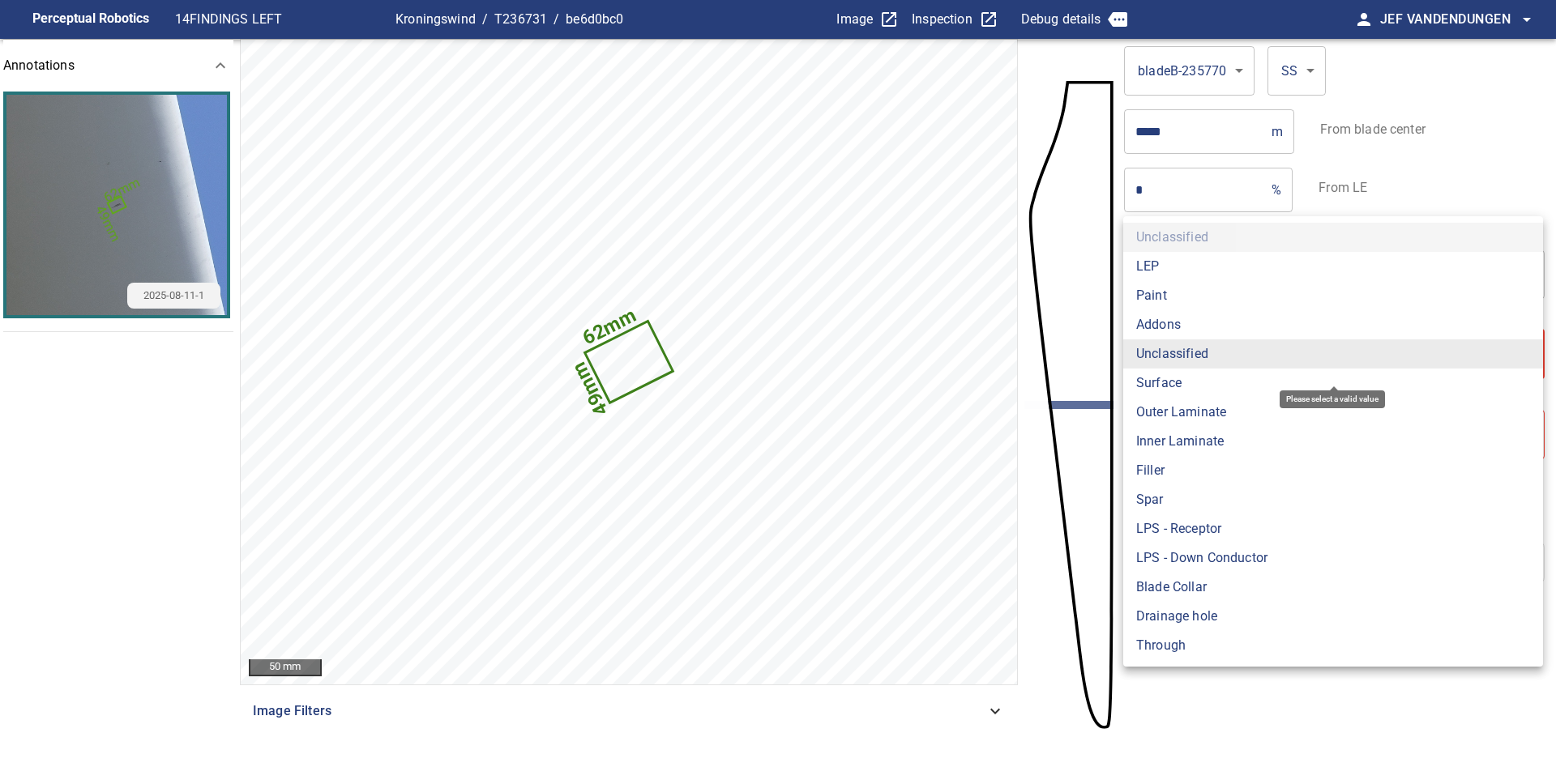
click at [1166, 377] on li "Surface" at bounding box center [1333, 383] width 419 height 29
type input "*******"
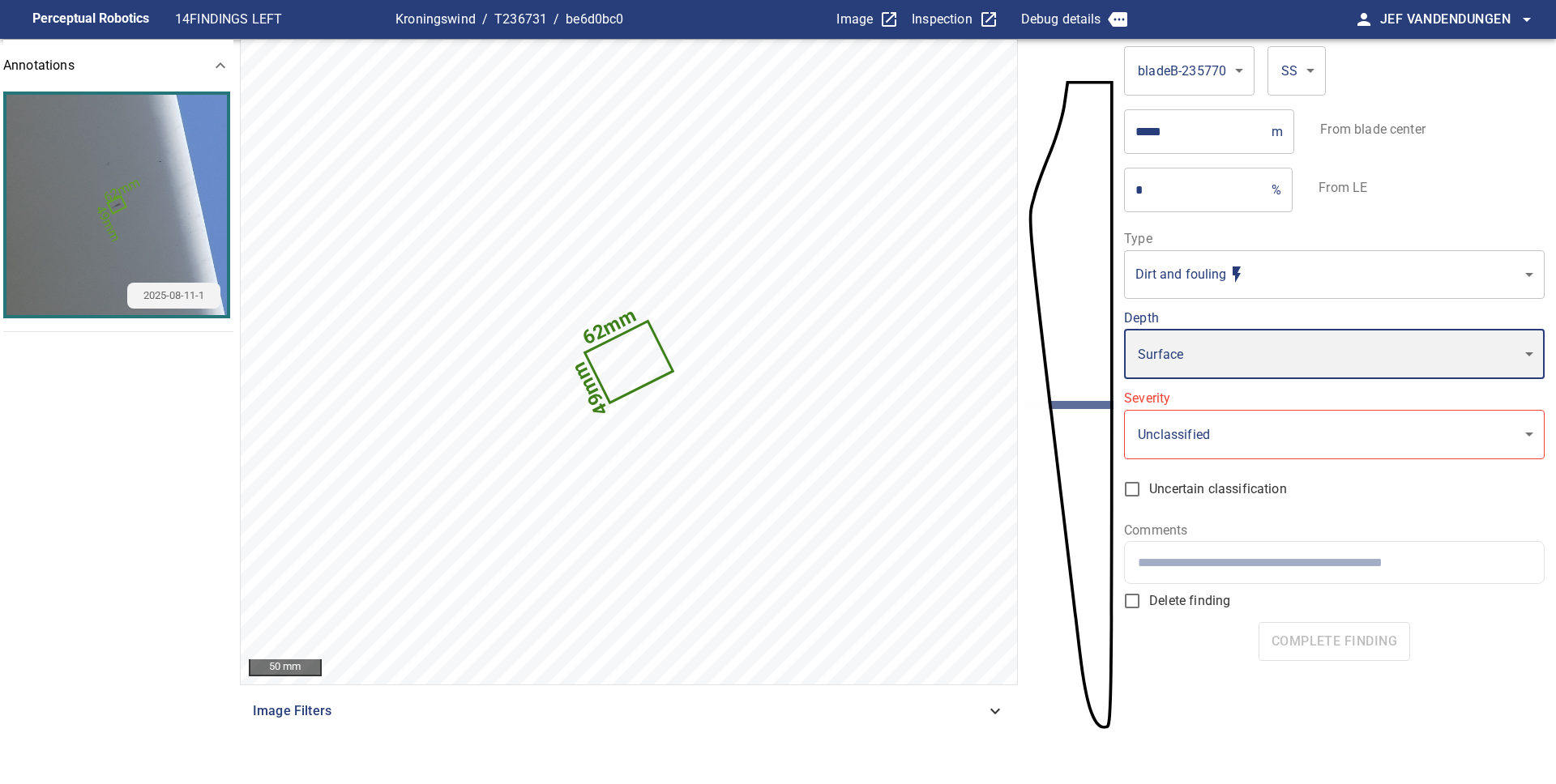
type input "*"
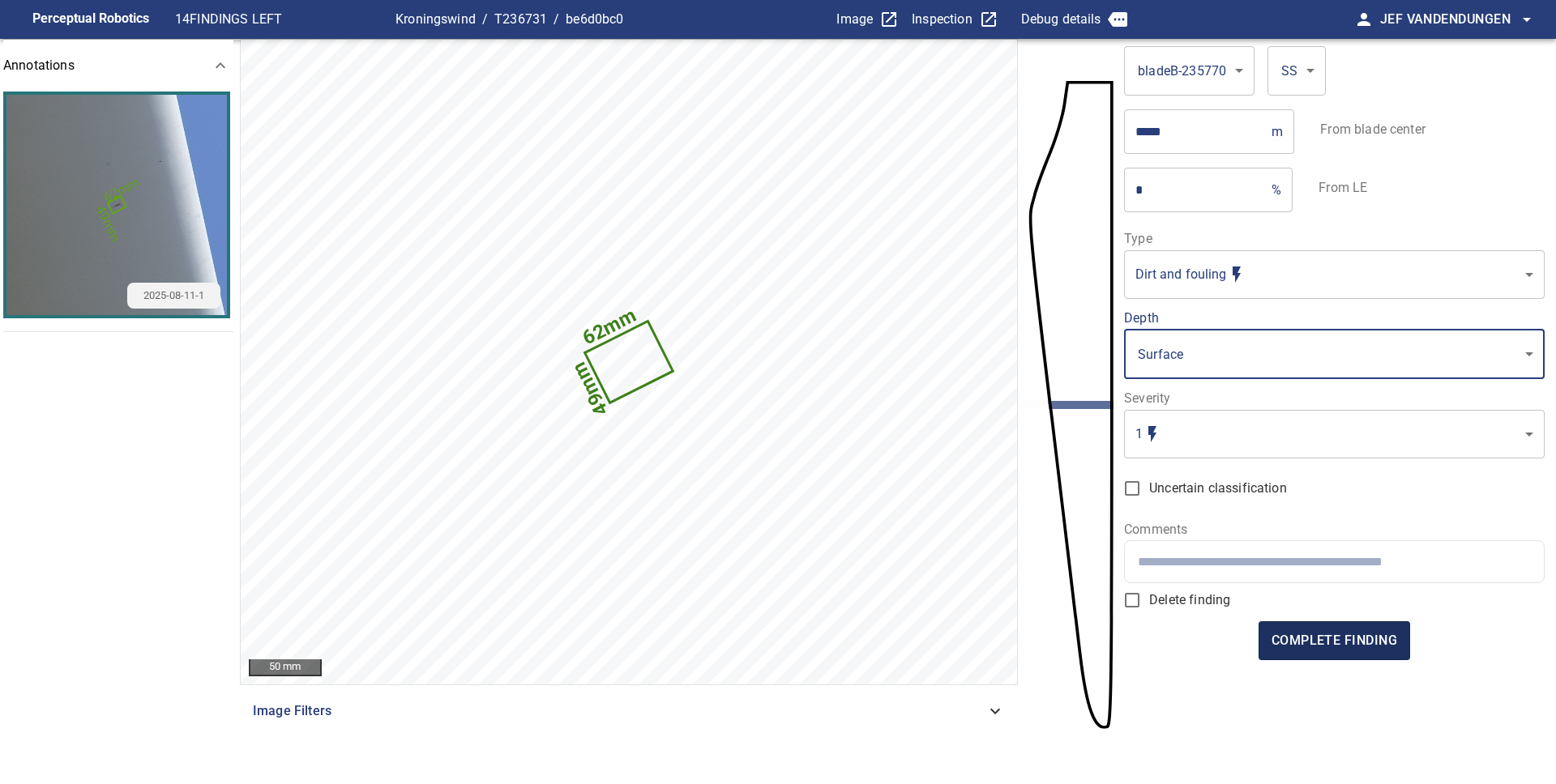
click at [1338, 640] on span "complete finding" at bounding box center [1334, 641] width 125 height 23
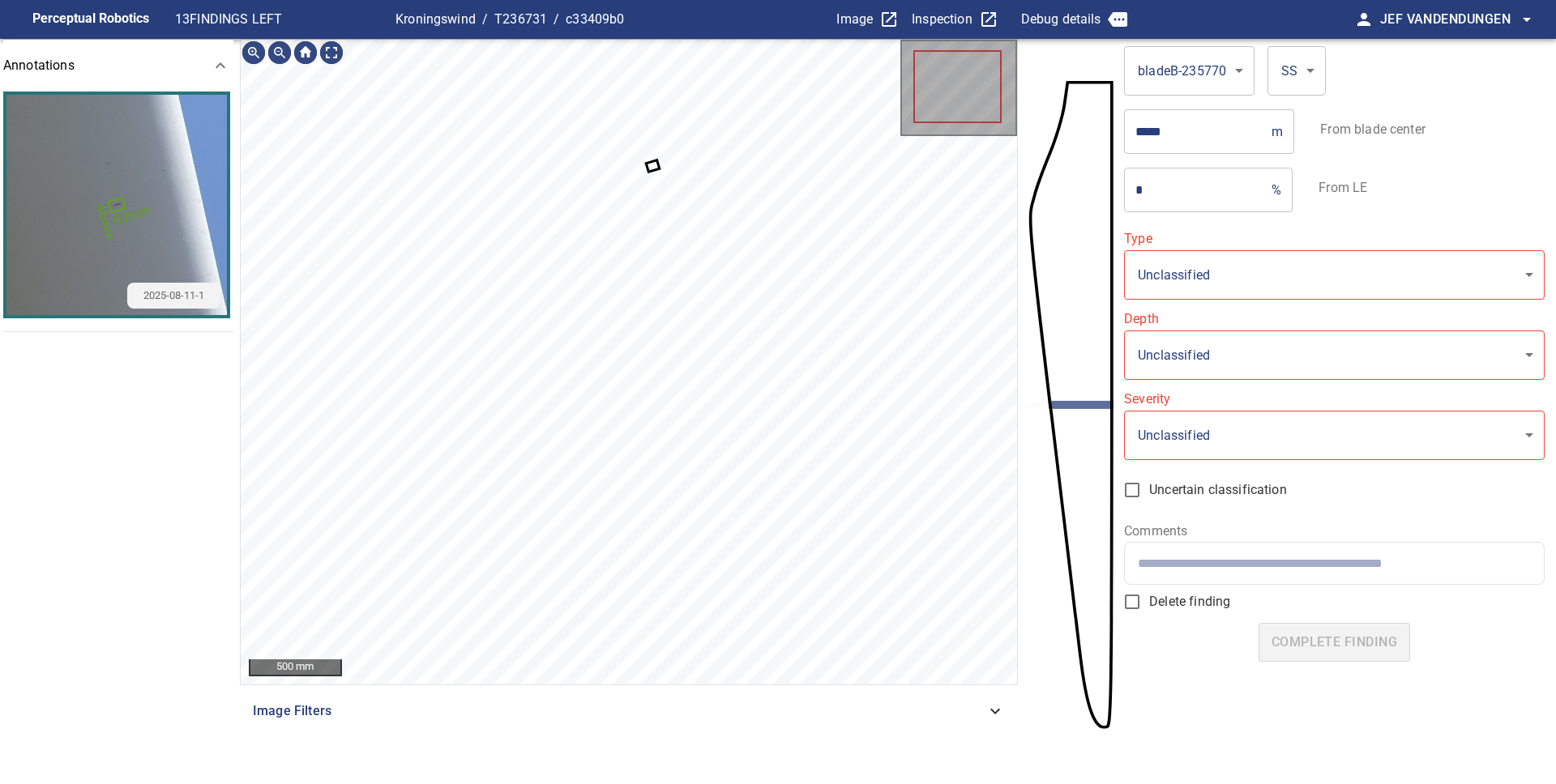
type input "**********"
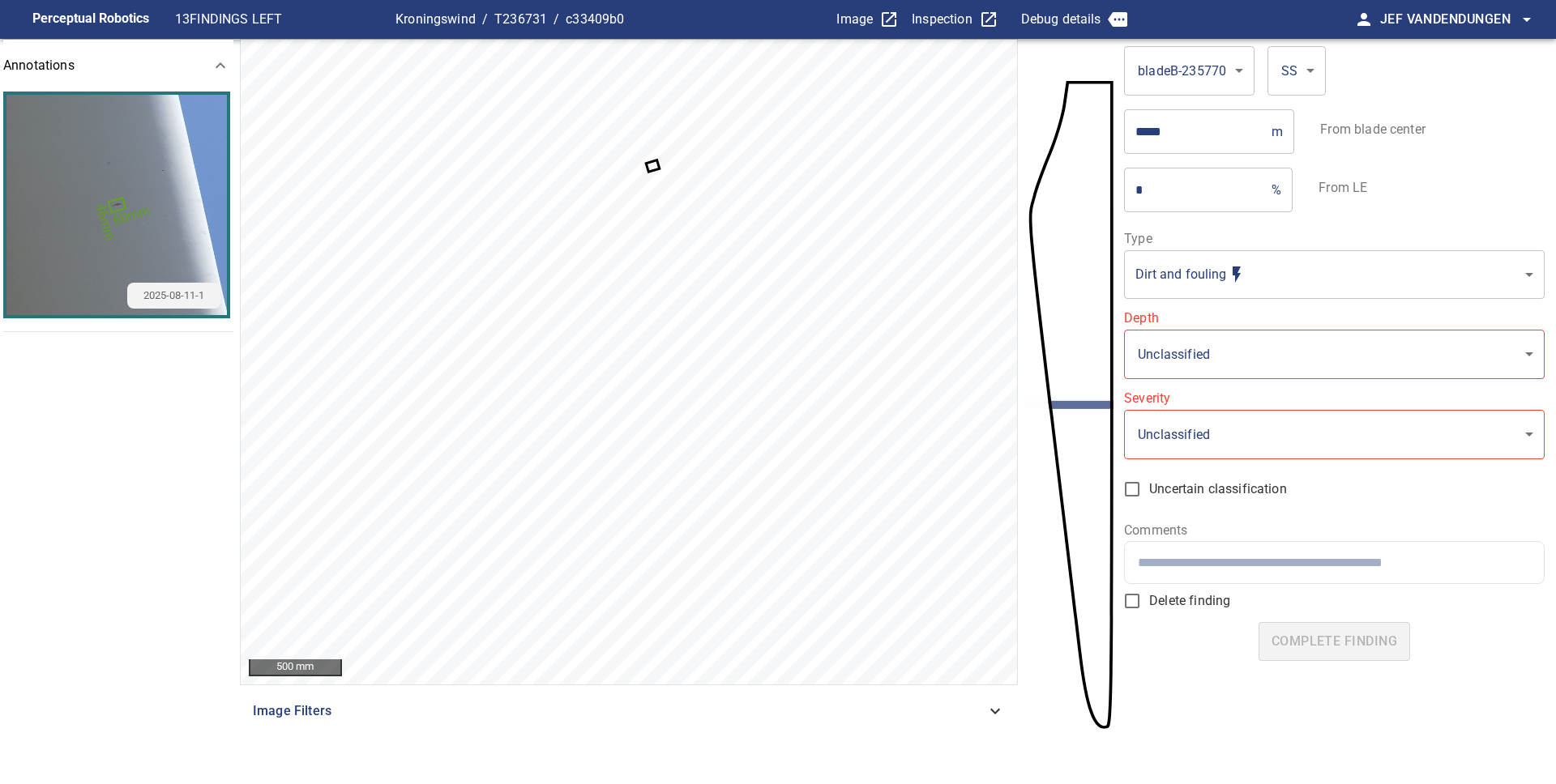
click at [654, 167] on icon at bounding box center [652, 165] width 11 height 9
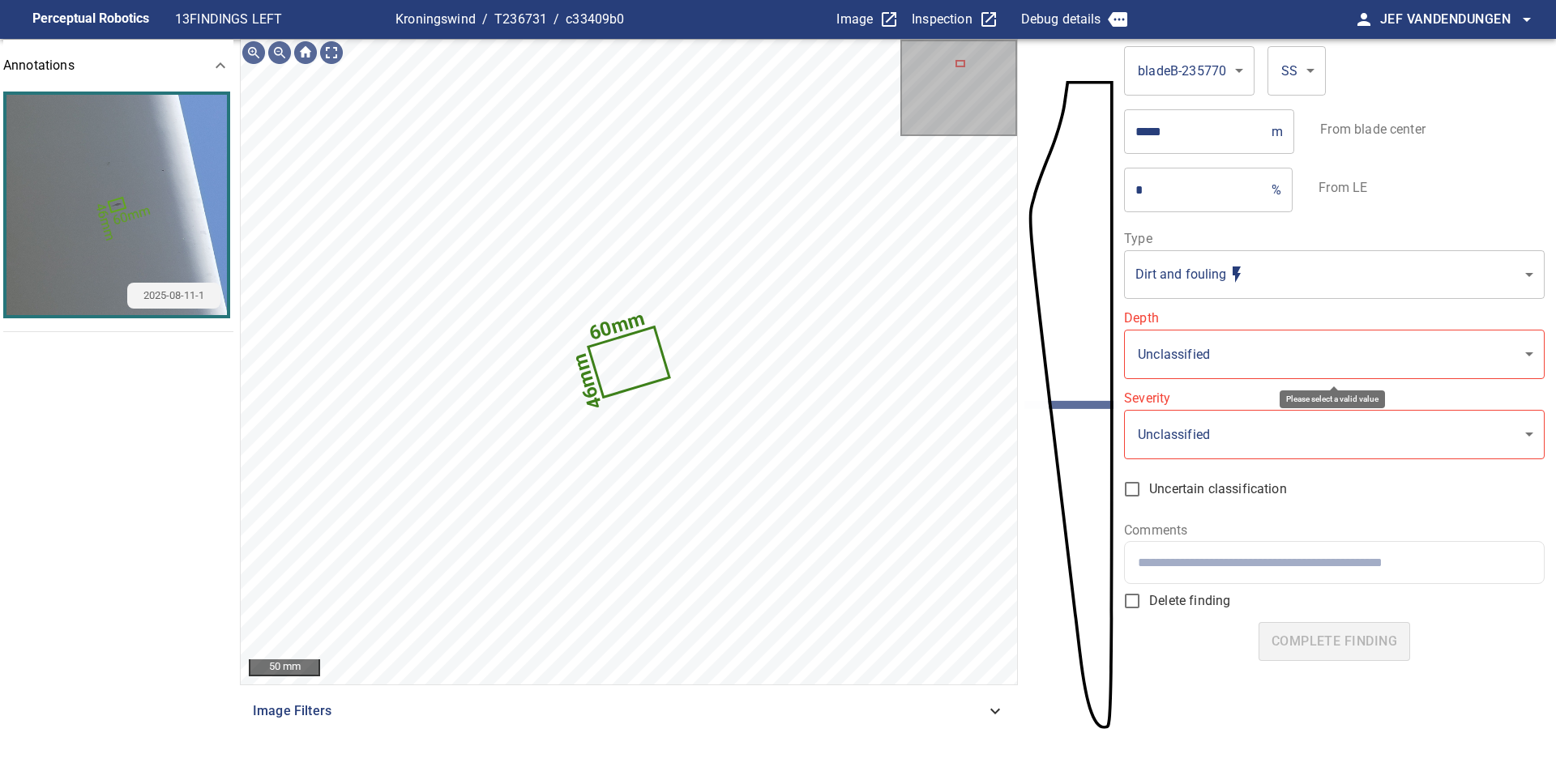
click at [1199, 347] on body "**********" at bounding box center [778, 392] width 1556 height 784
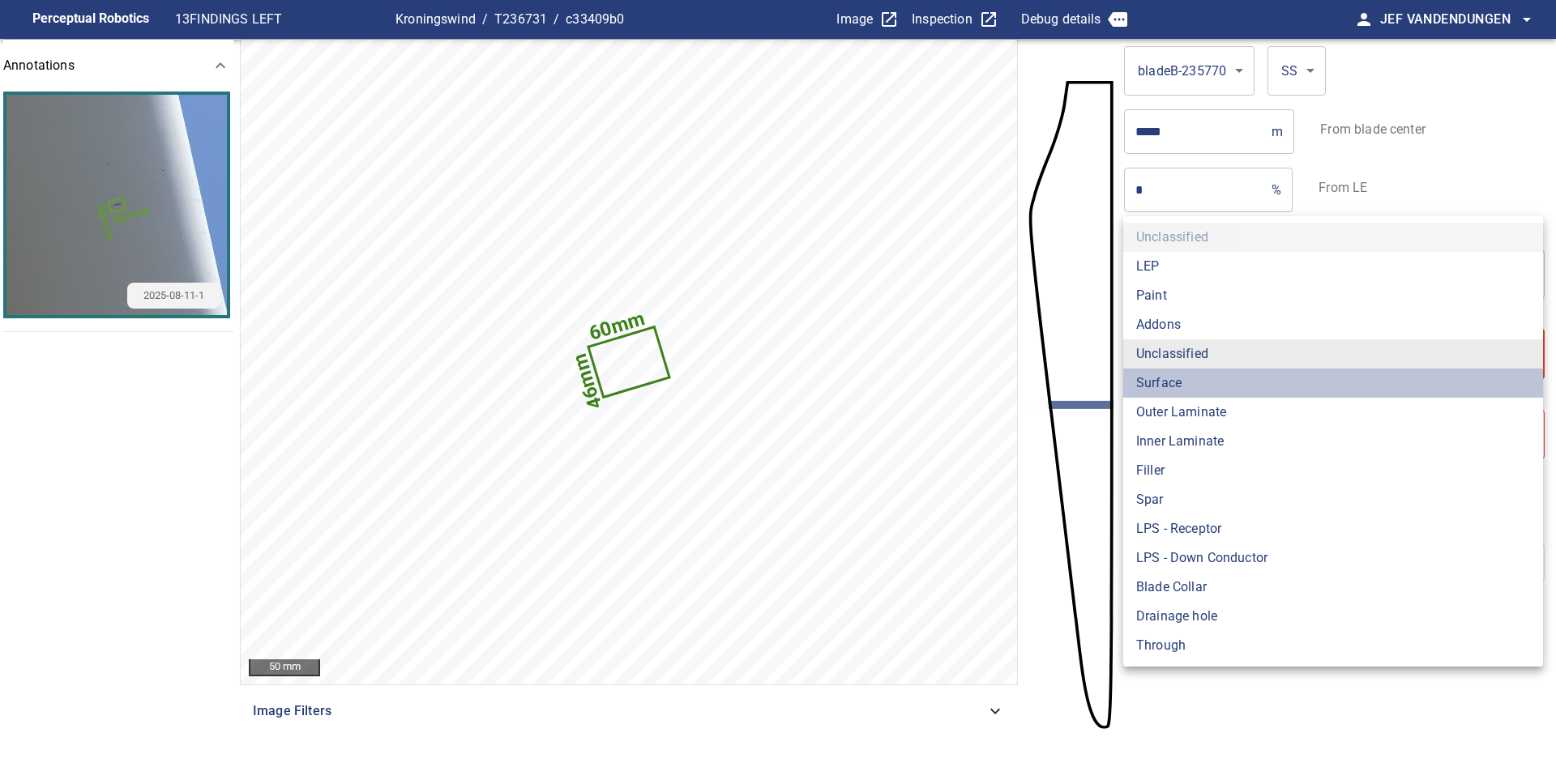
click at [1191, 382] on li "Surface" at bounding box center [1333, 383] width 419 height 29
type input "*******"
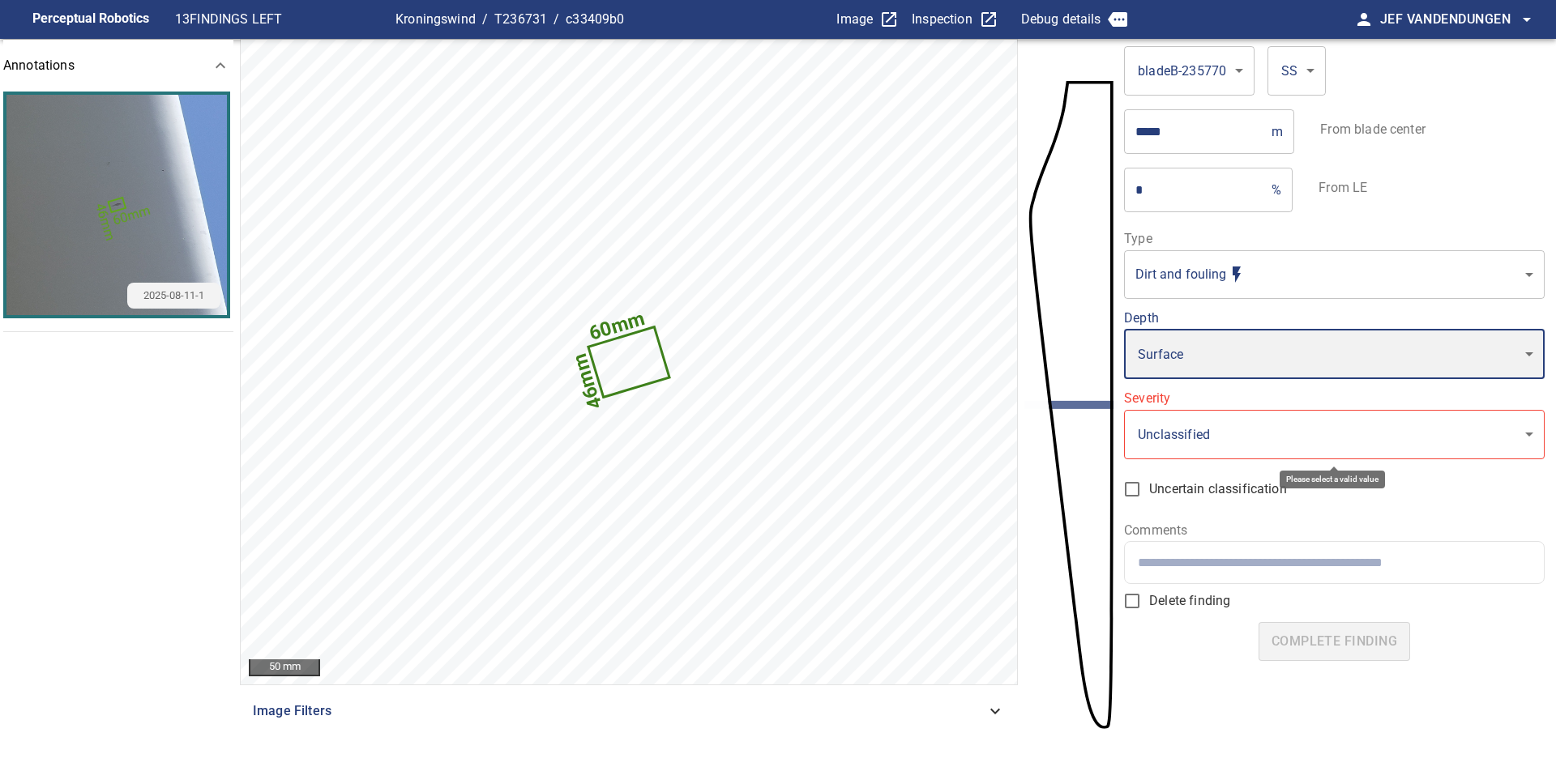
type input "*"
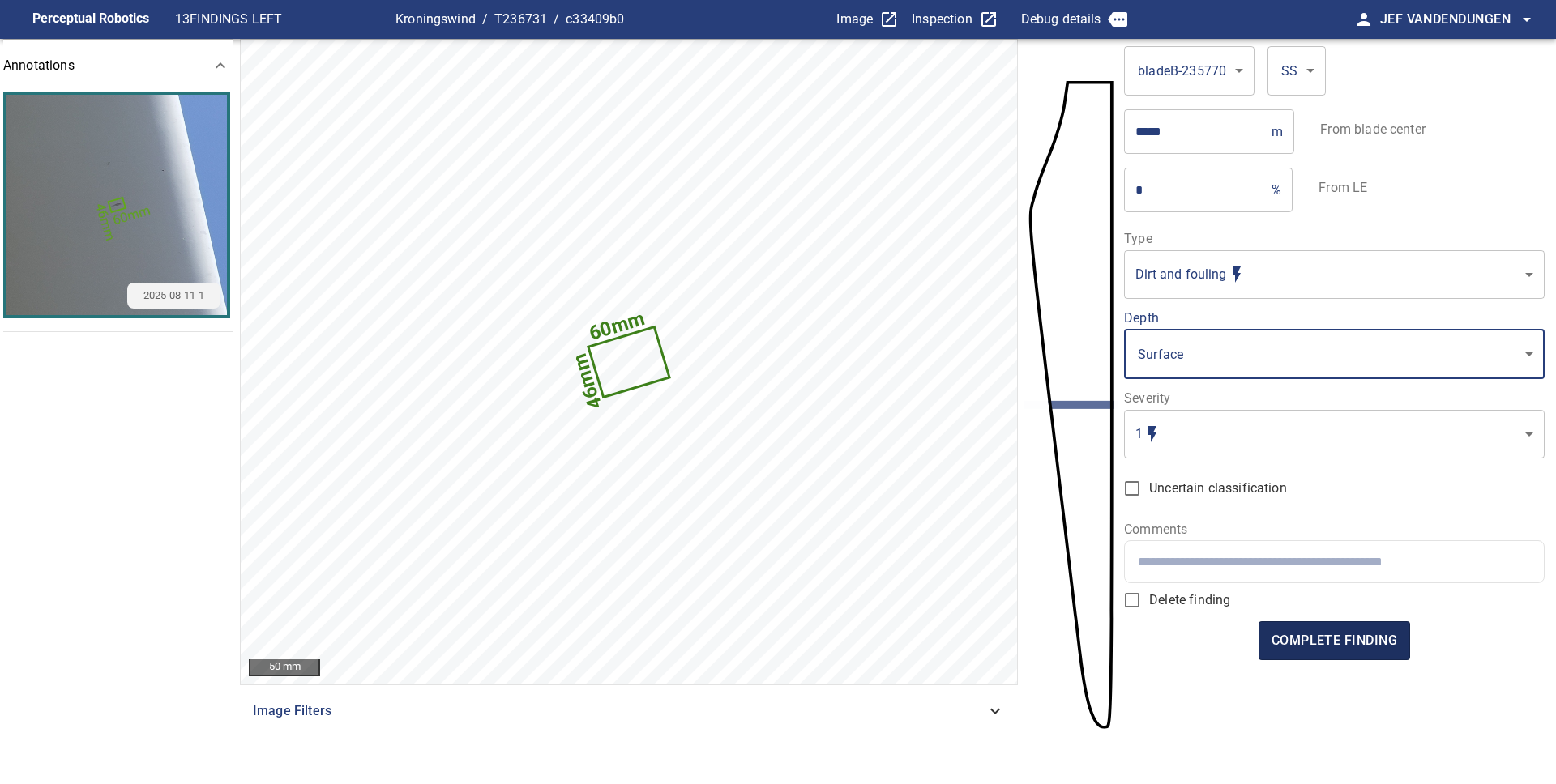
click at [1332, 625] on button "complete finding" at bounding box center [1334, 640] width 151 height 39
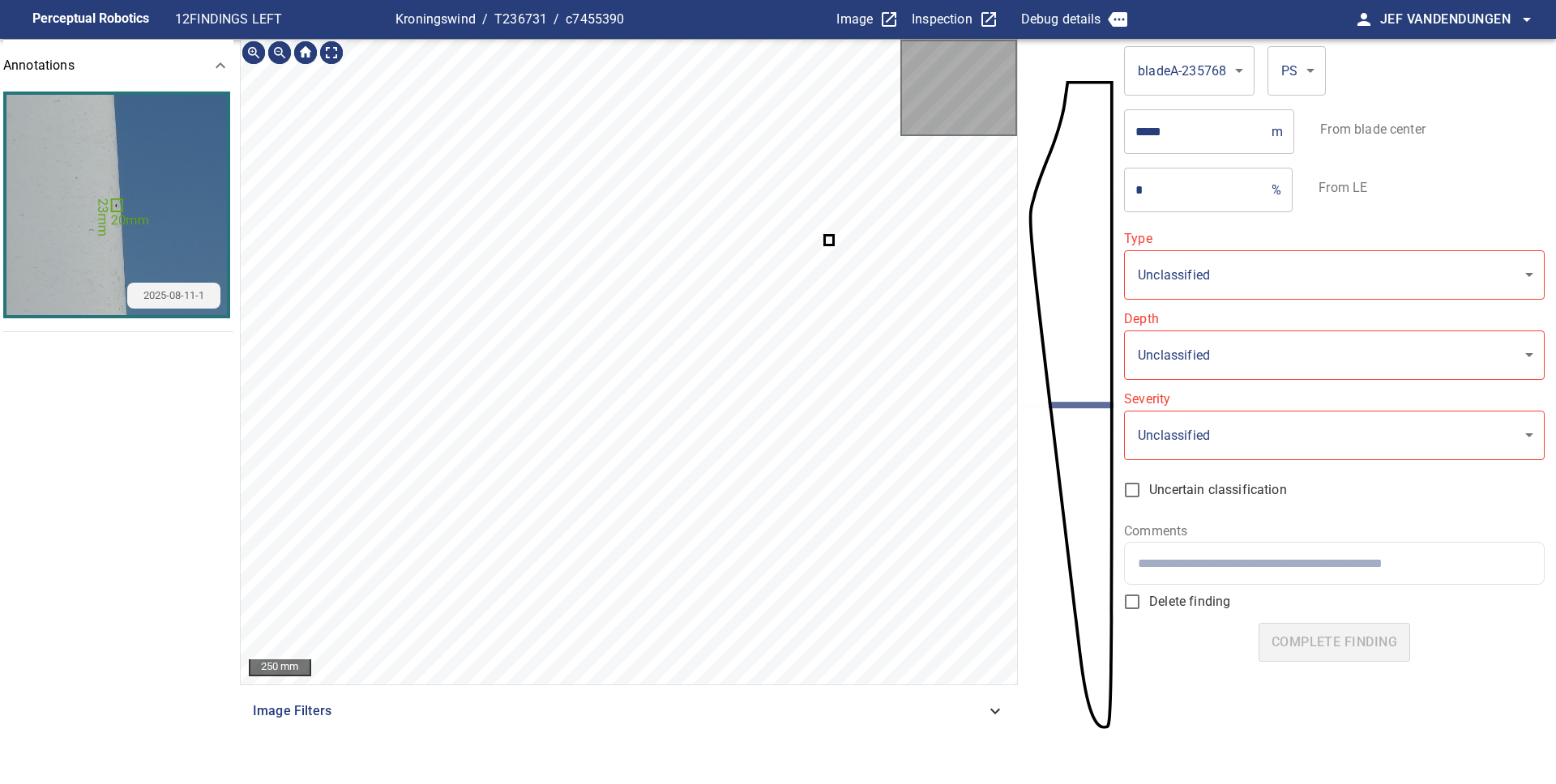
type input "**********"
click at [825, 240] on icon at bounding box center [822, 233] width 21 height 24
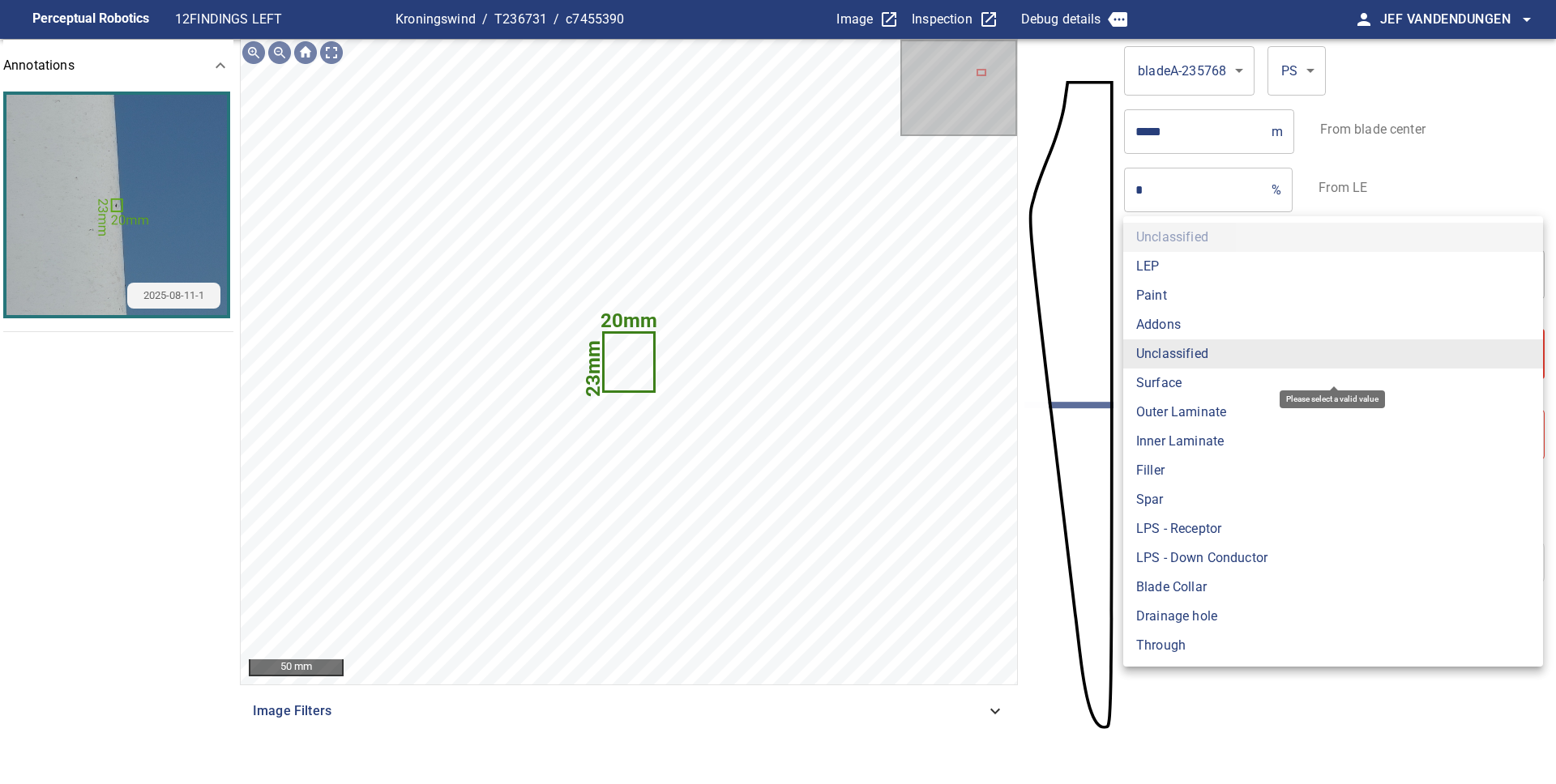
click at [1209, 356] on body "**********" at bounding box center [778, 392] width 1556 height 784
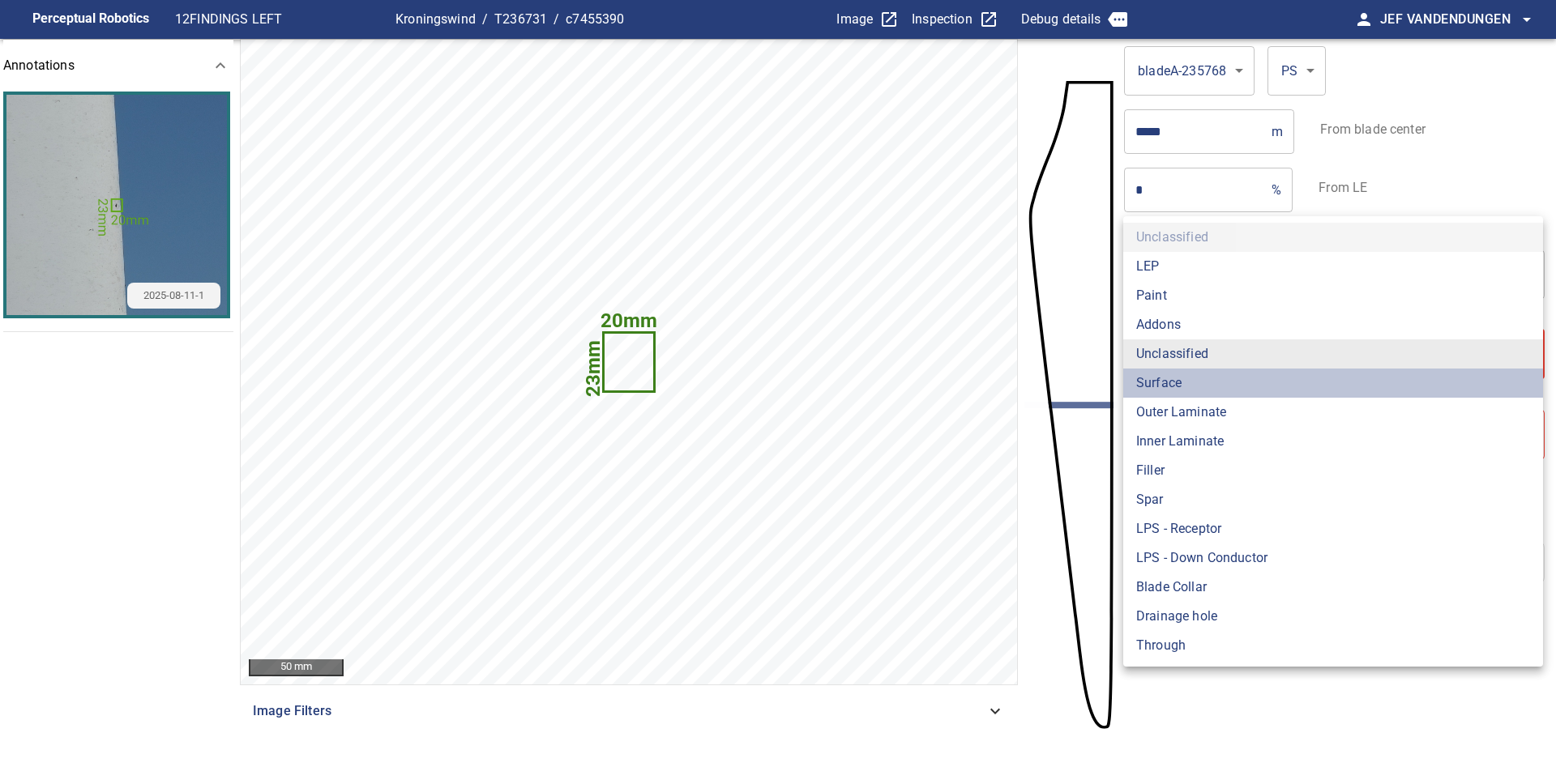
click at [1188, 382] on li "Surface" at bounding box center [1333, 383] width 419 height 29
type input "*******"
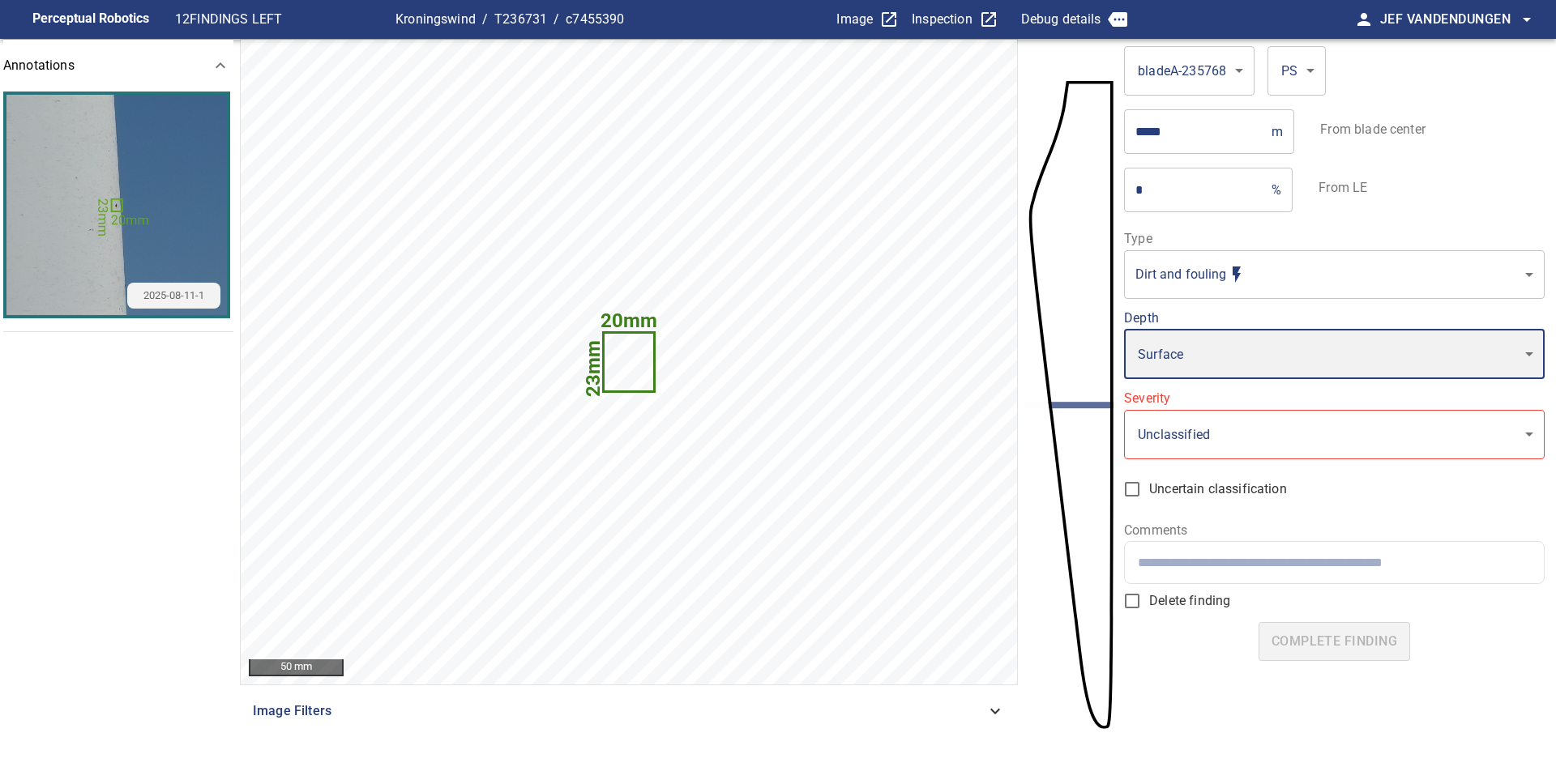
type input "*"
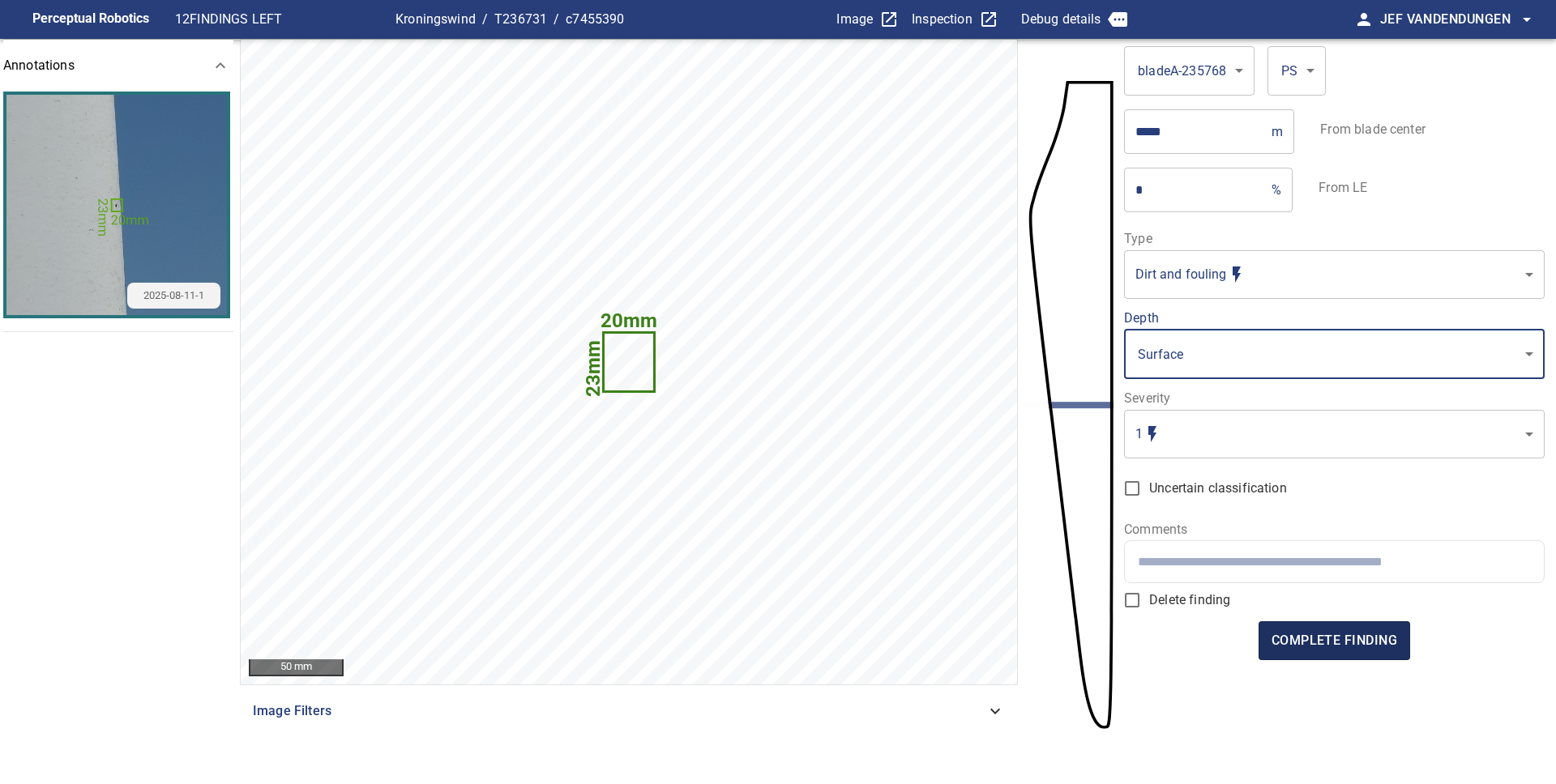
click at [1338, 648] on span "complete finding" at bounding box center [1334, 641] width 125 height 23
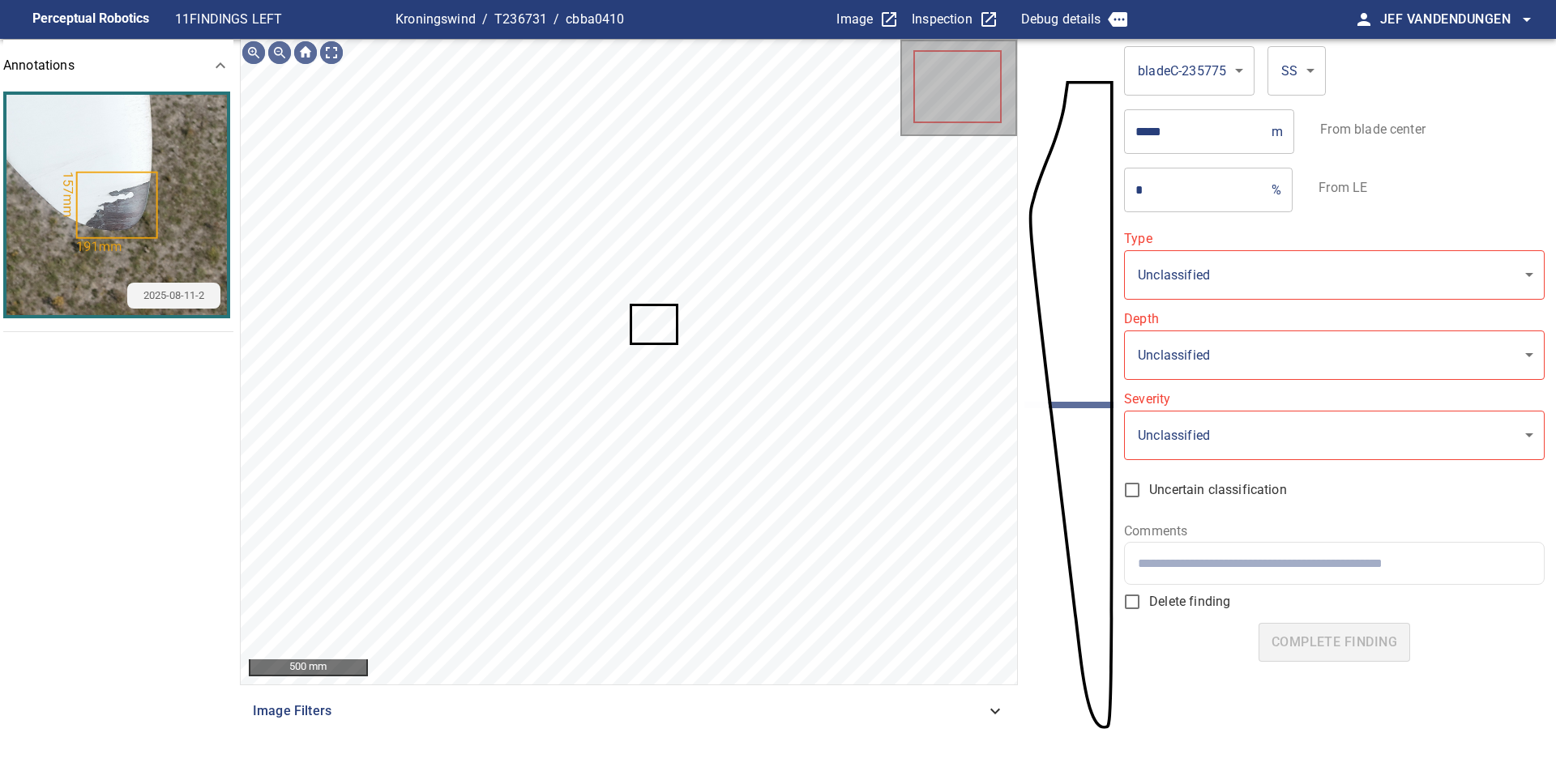
type input "**********"
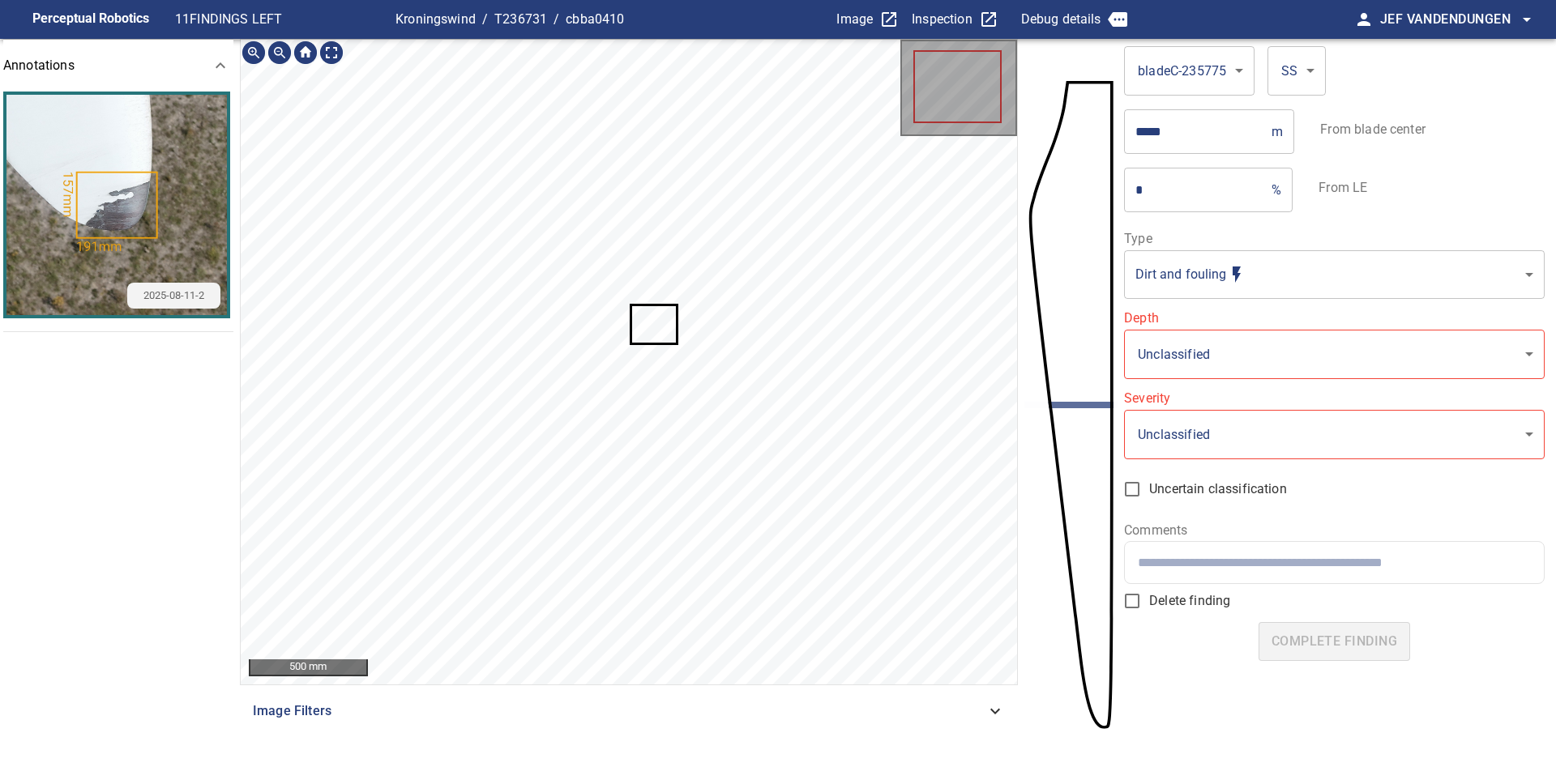
click at [653, 339] on icon at bounding box center [654, 324] width 44 height 35
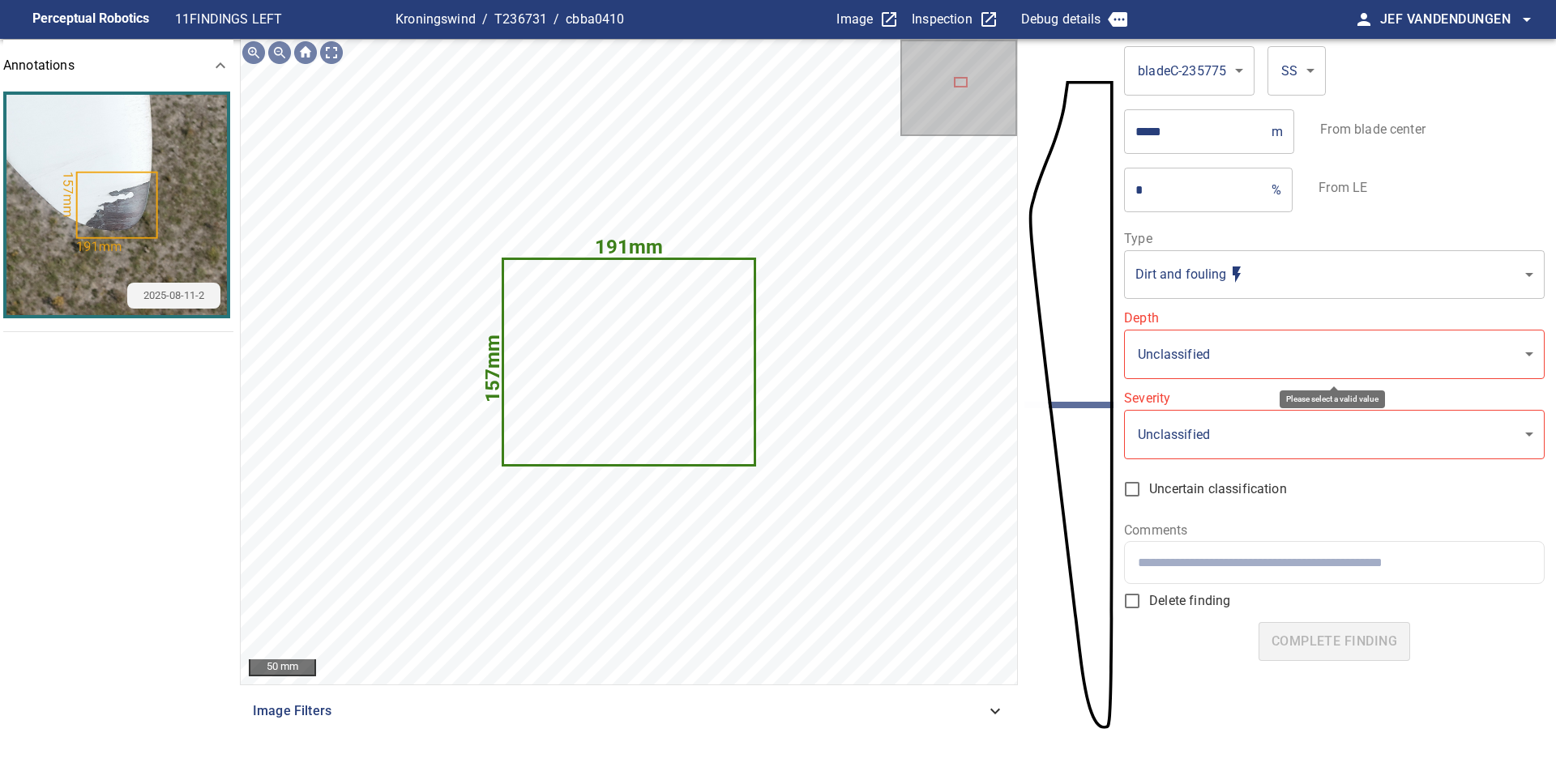
click at [1290, 361] on body "**********" at bounding box center [778, 392] width 1556 height 784
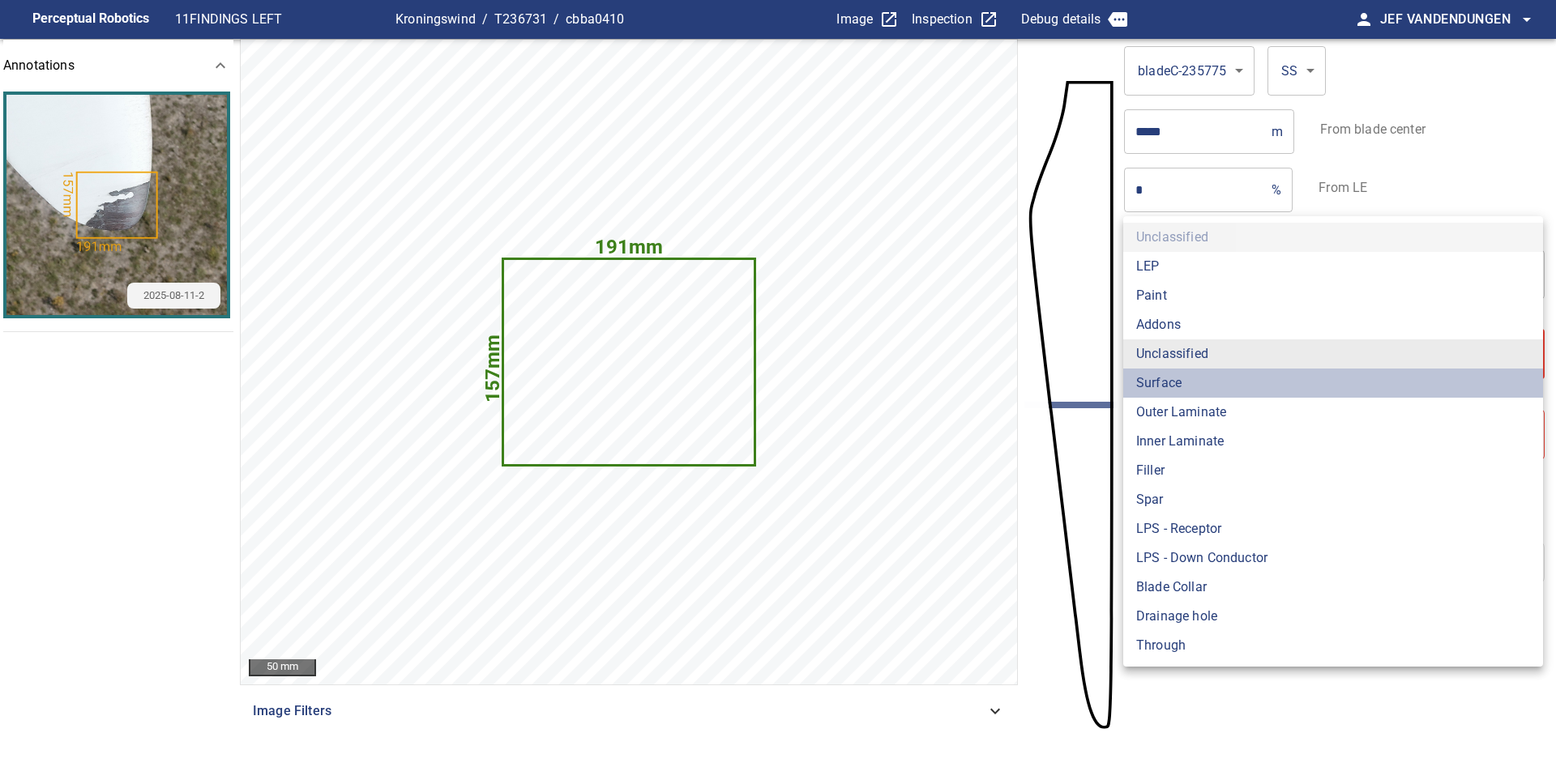
click at [1260, 388] on li "Surface" at bounding box center [1333, 383] width 419 height 29
type input "*******"
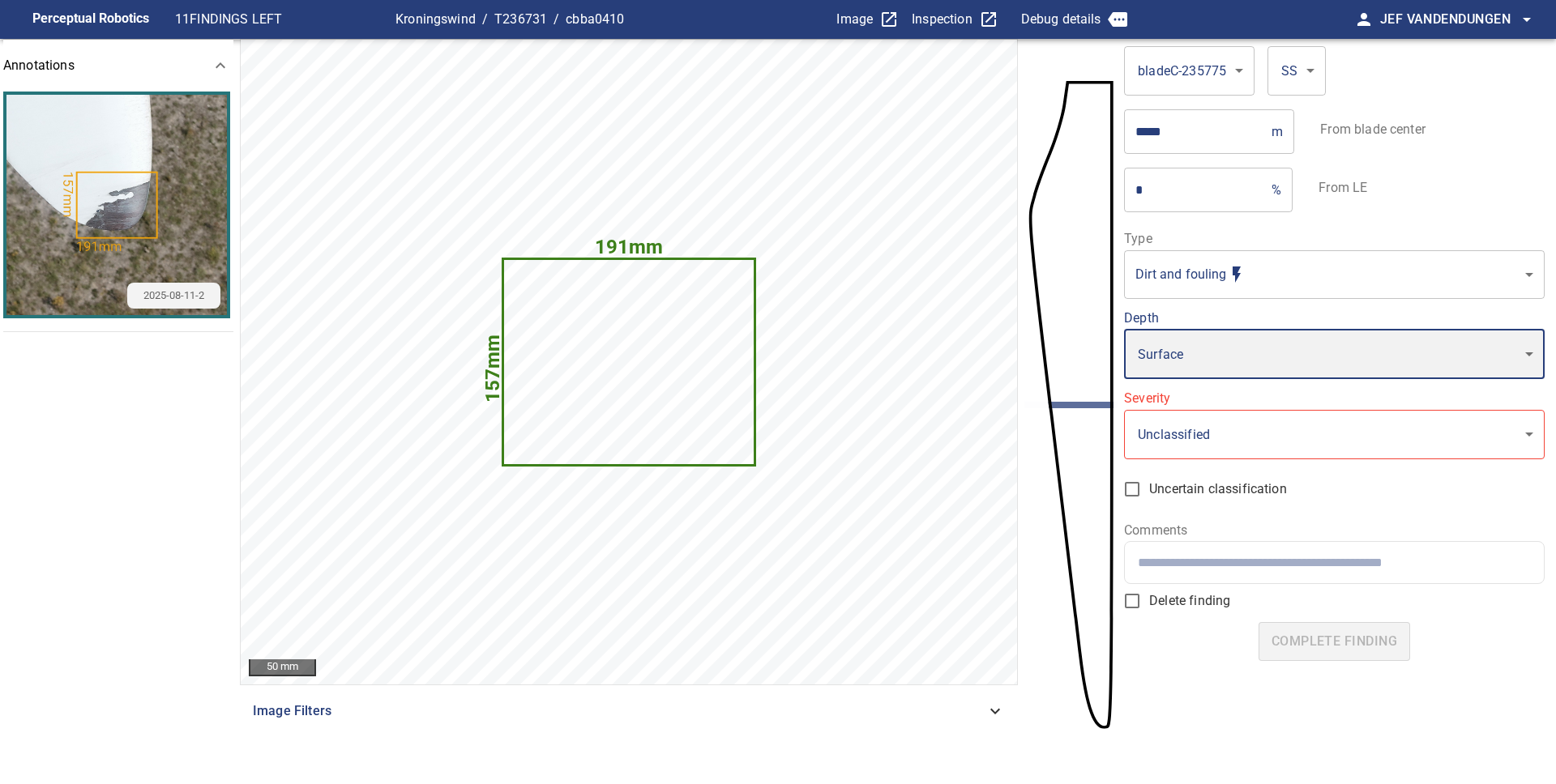
type input "*"
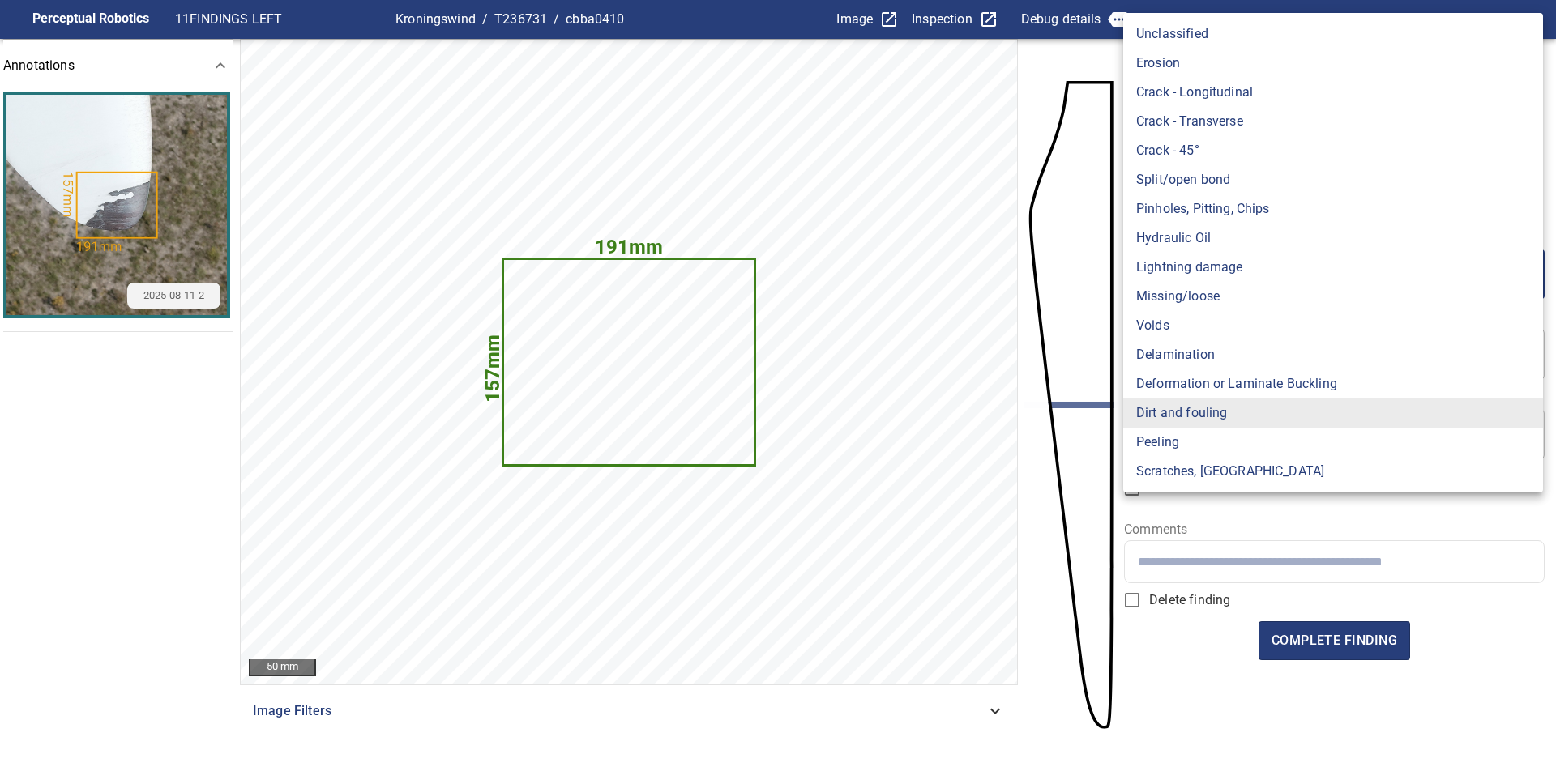
click at [1205, 281] on body "**********" at bounding box center [778, 392] width 1556 height 784
click at [1154, 448] on li "Peeling" at bounding box center [1333, 442] width 419 height 29
type input "*******"
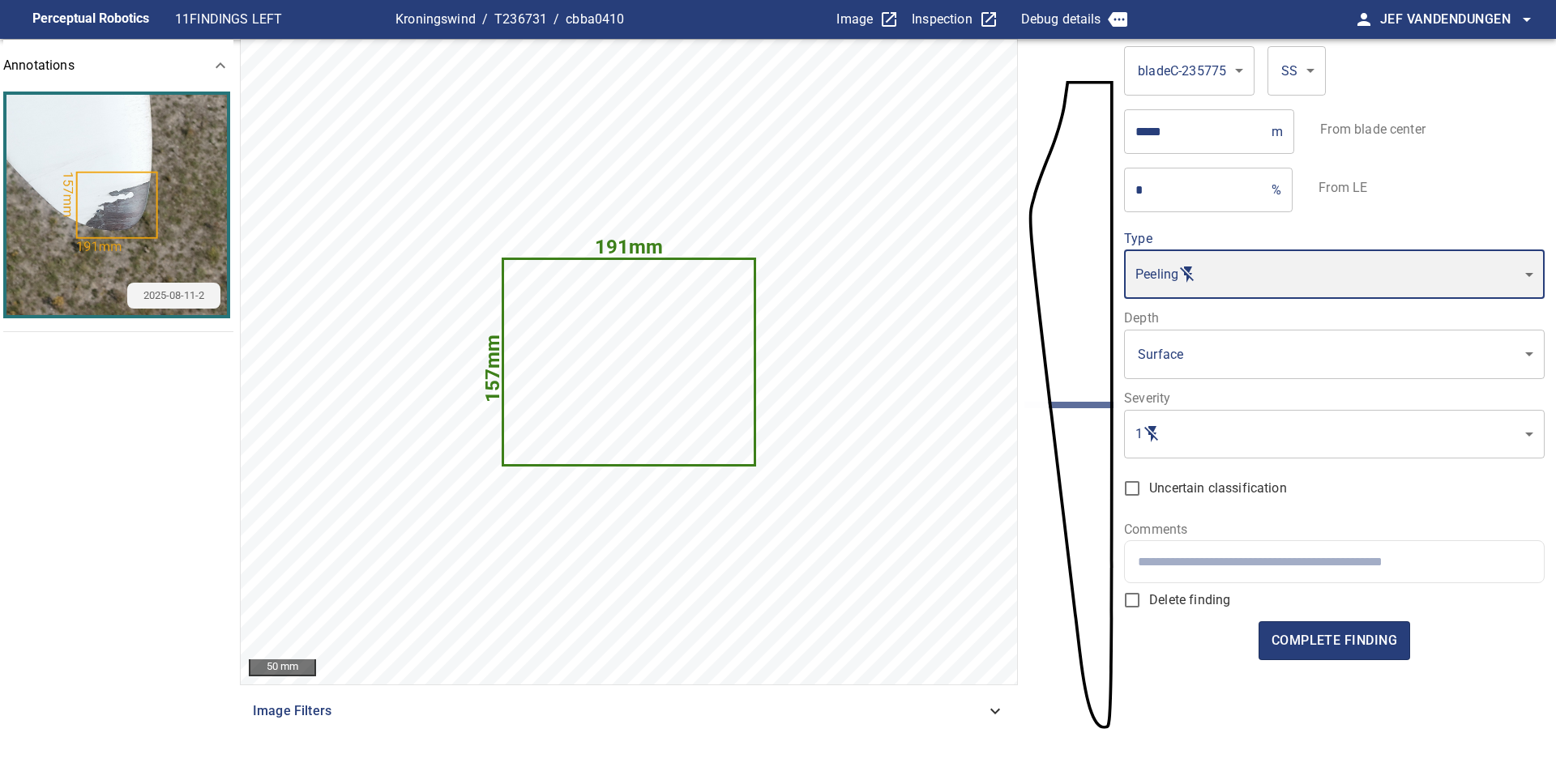
type input "*"
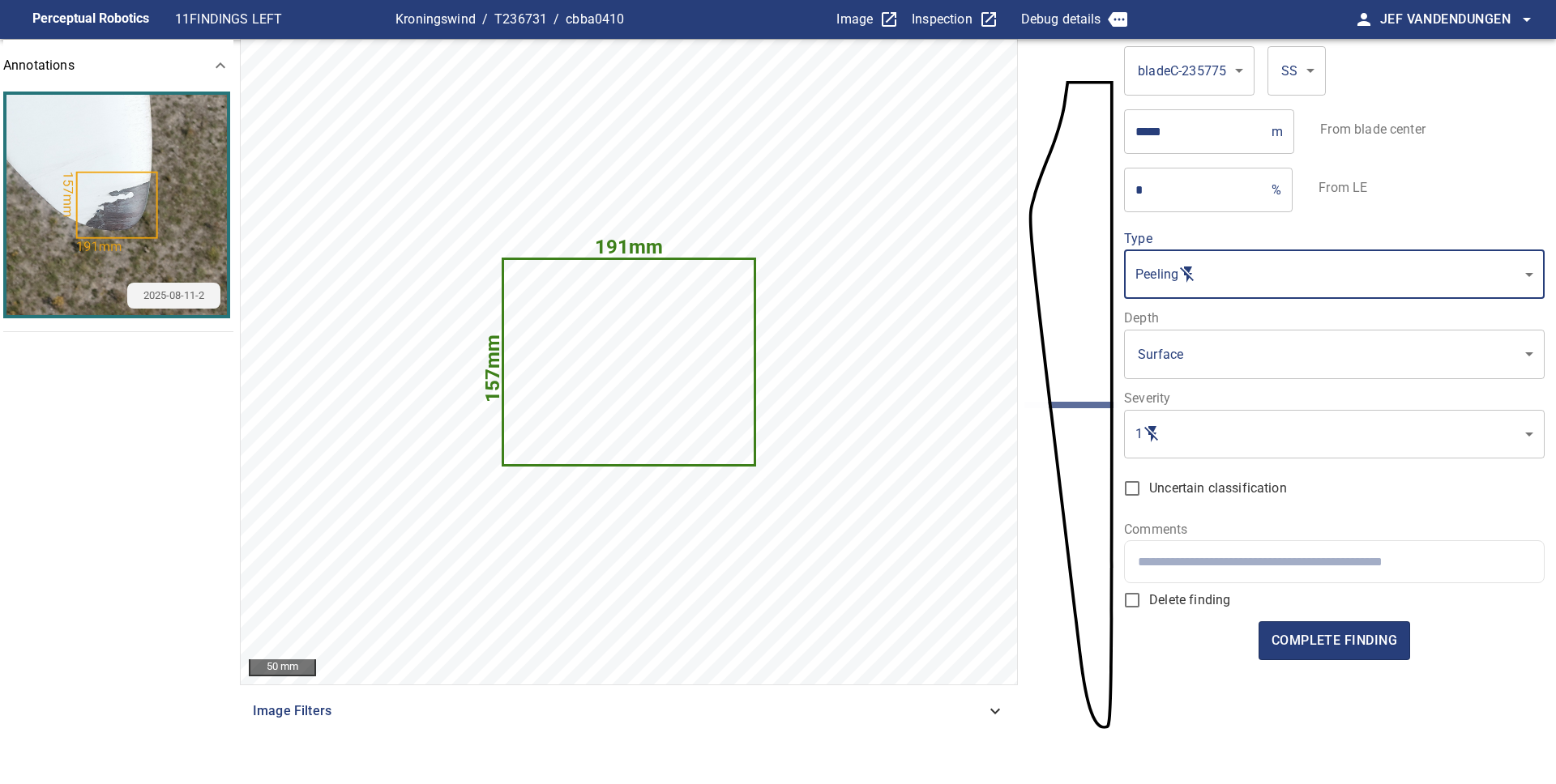
click at [1197, 347] on body "**********" at bounding box center [778, 392] width 1556 height 784
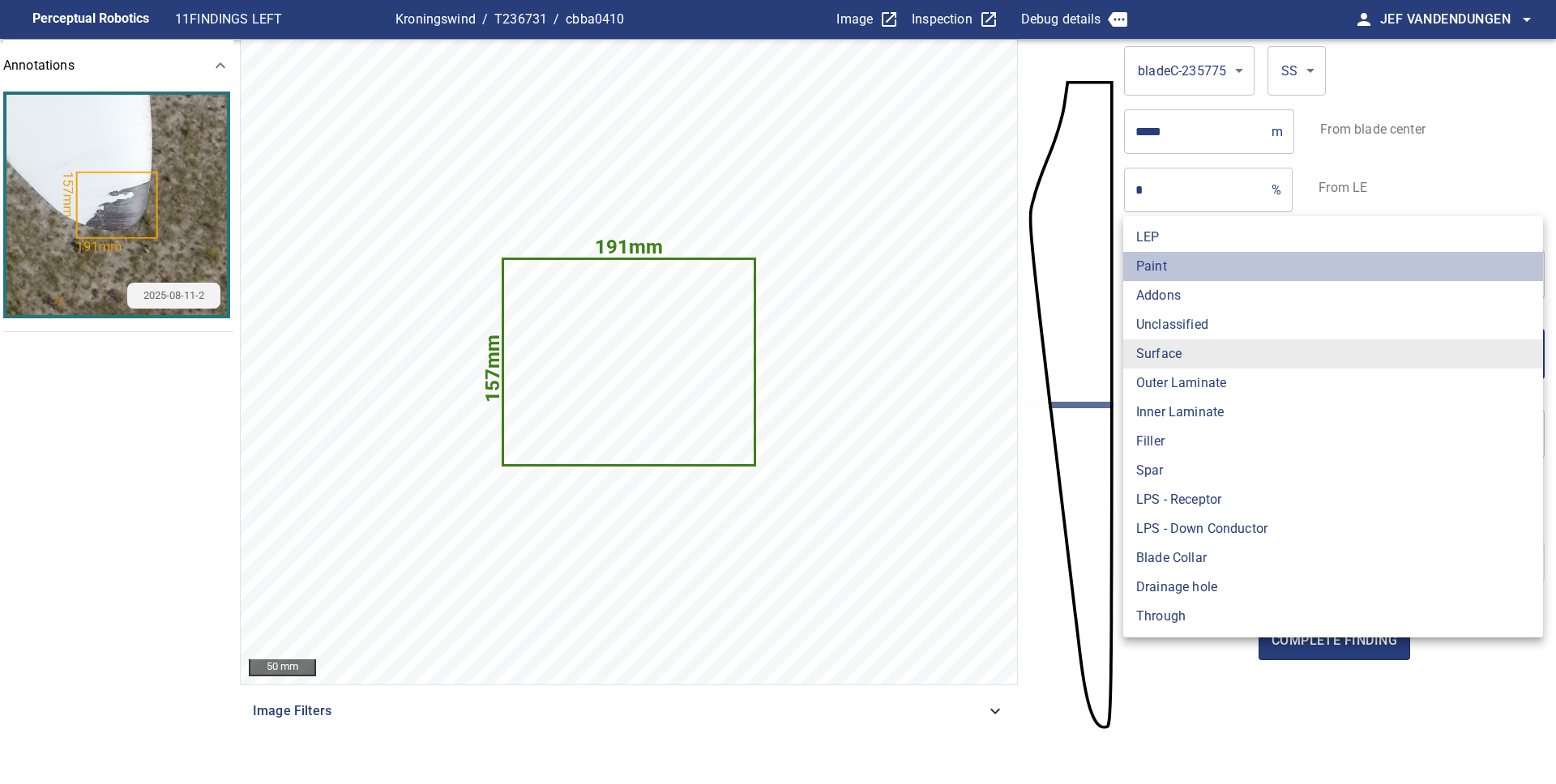
click at [1175, 277] on li "Paint" at bounding box center [1333, 266] width 419 height 29
type input "*****"
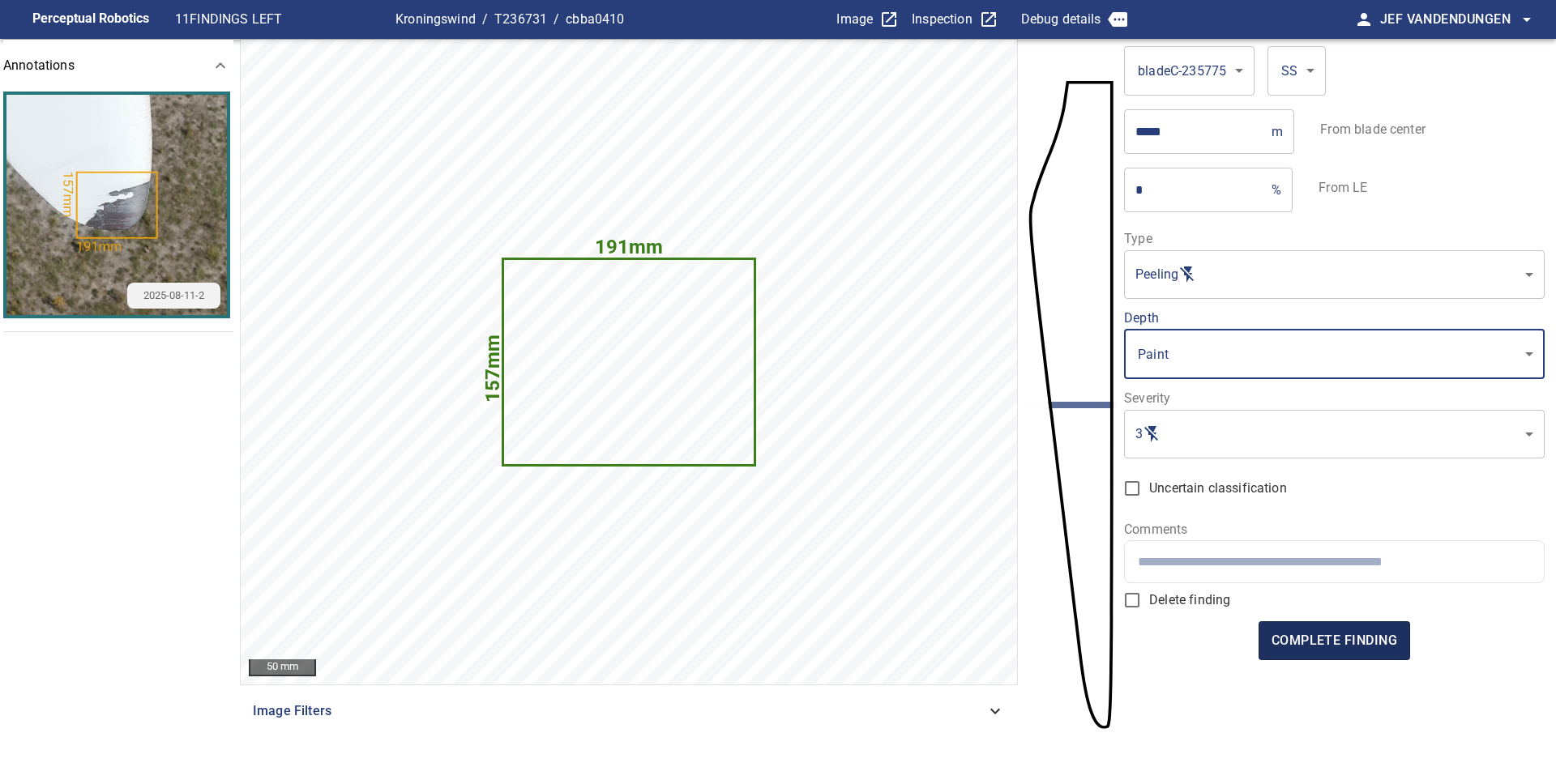
click at [1330, 634] on span "complete finding" at bounding box center [1334, 641] width 125 height 23
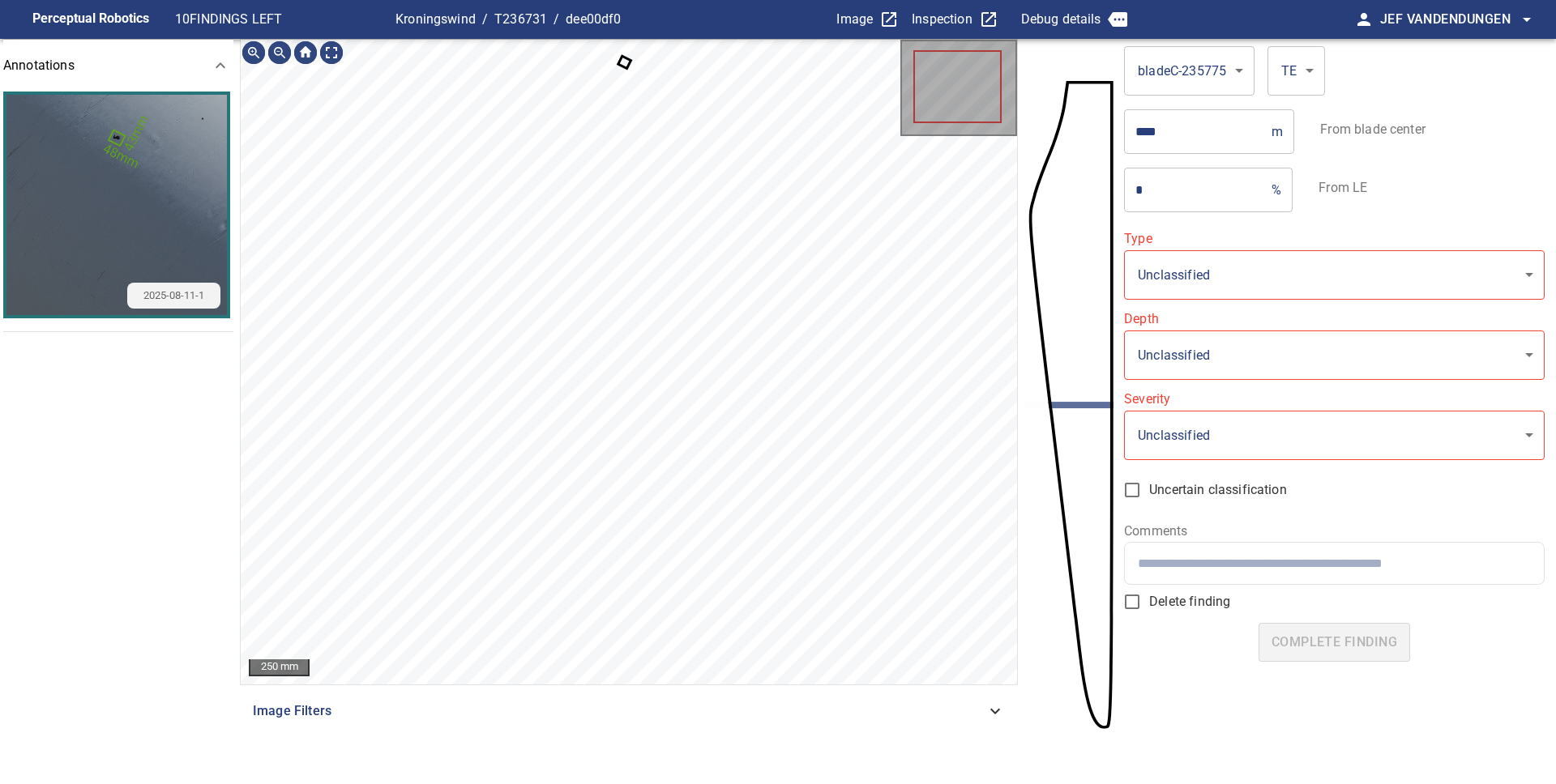
type input "**********"
click at [616, 65] on icon at bounding box center [615, 61] width 18 height 18
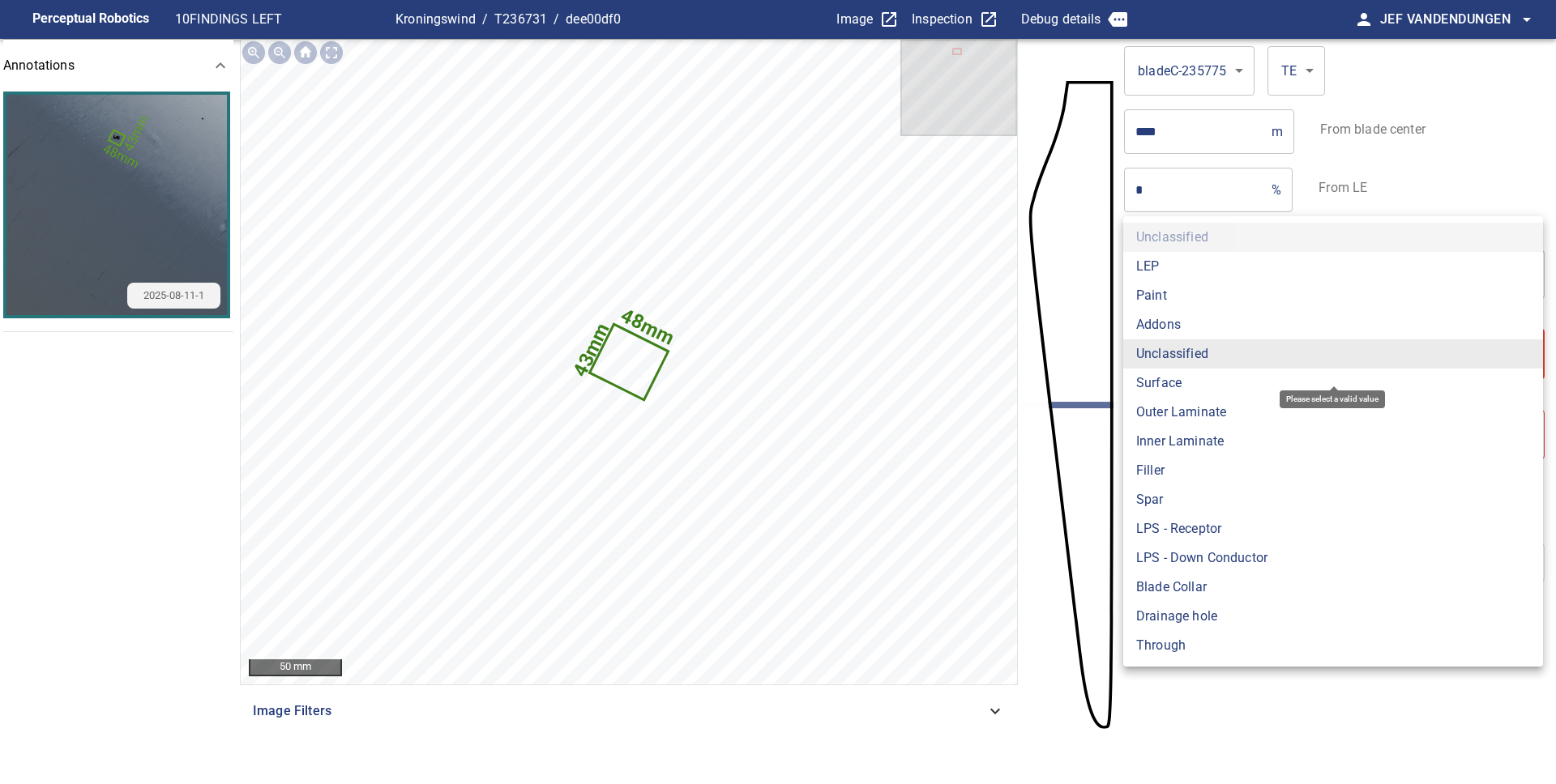
click at [1273, 362] on body "**********" at bounding box center [778, 392] width 1556 height 784
click at [1167, 383] on li "Surface" at bounding box center [1333, 383] width 419 height 29
type input "*******"
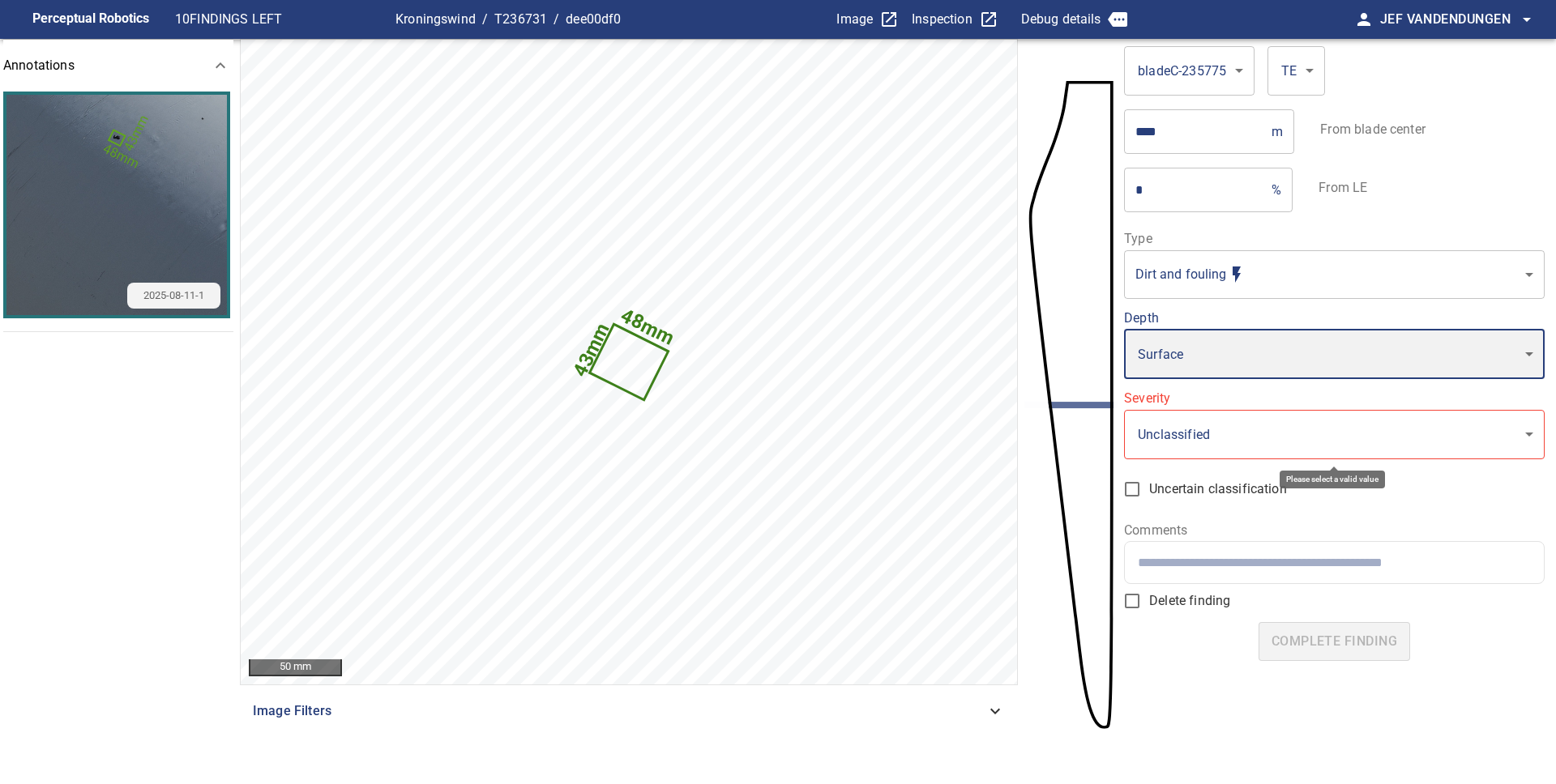
type input "*"
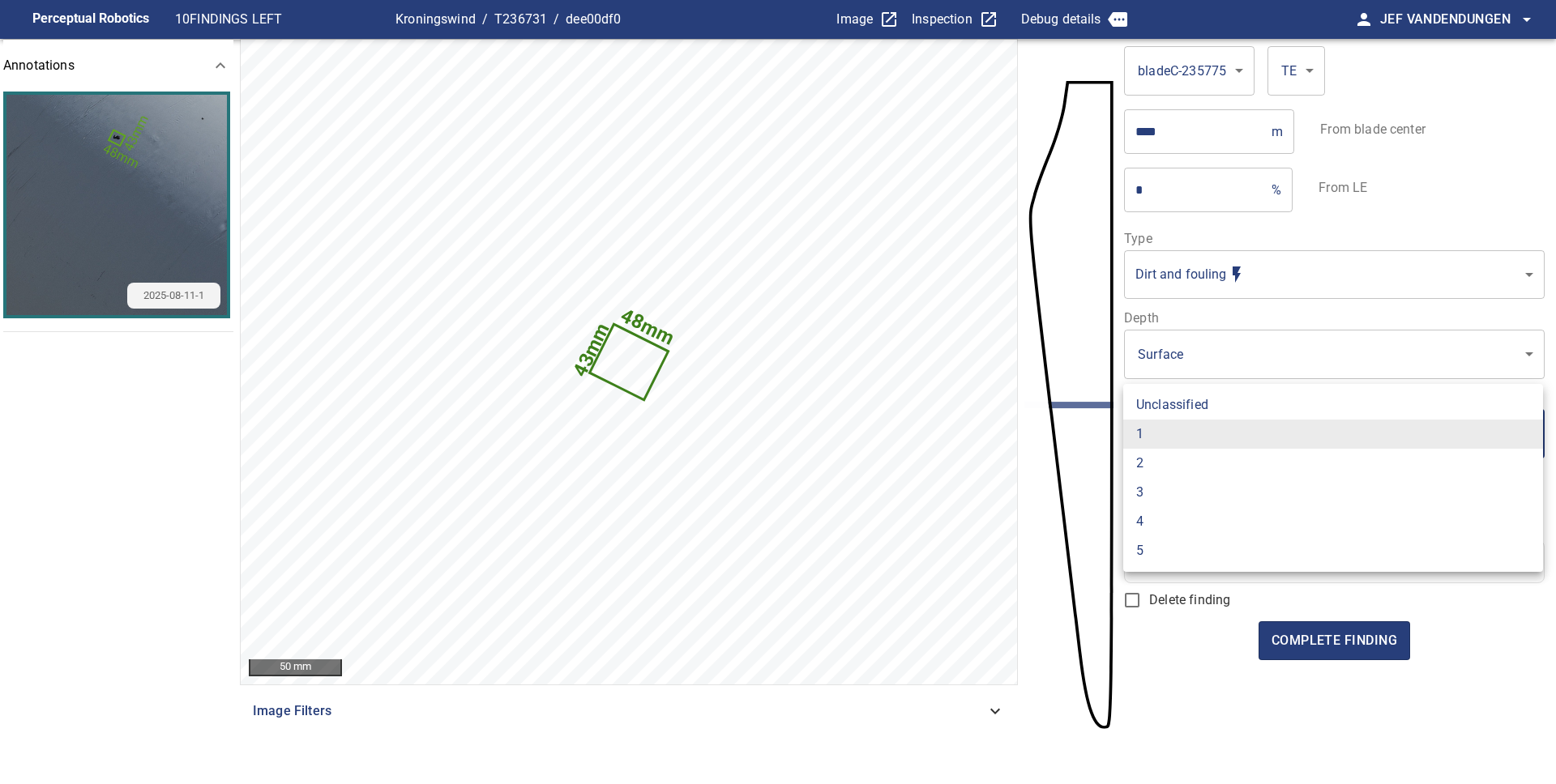
click at [1206, 437] on body "**********" at bounding box center [778, 392] width 1556 height 784
click at [1206, 437] on li "1" at bounding box center [1333, 434] width 419 height 29
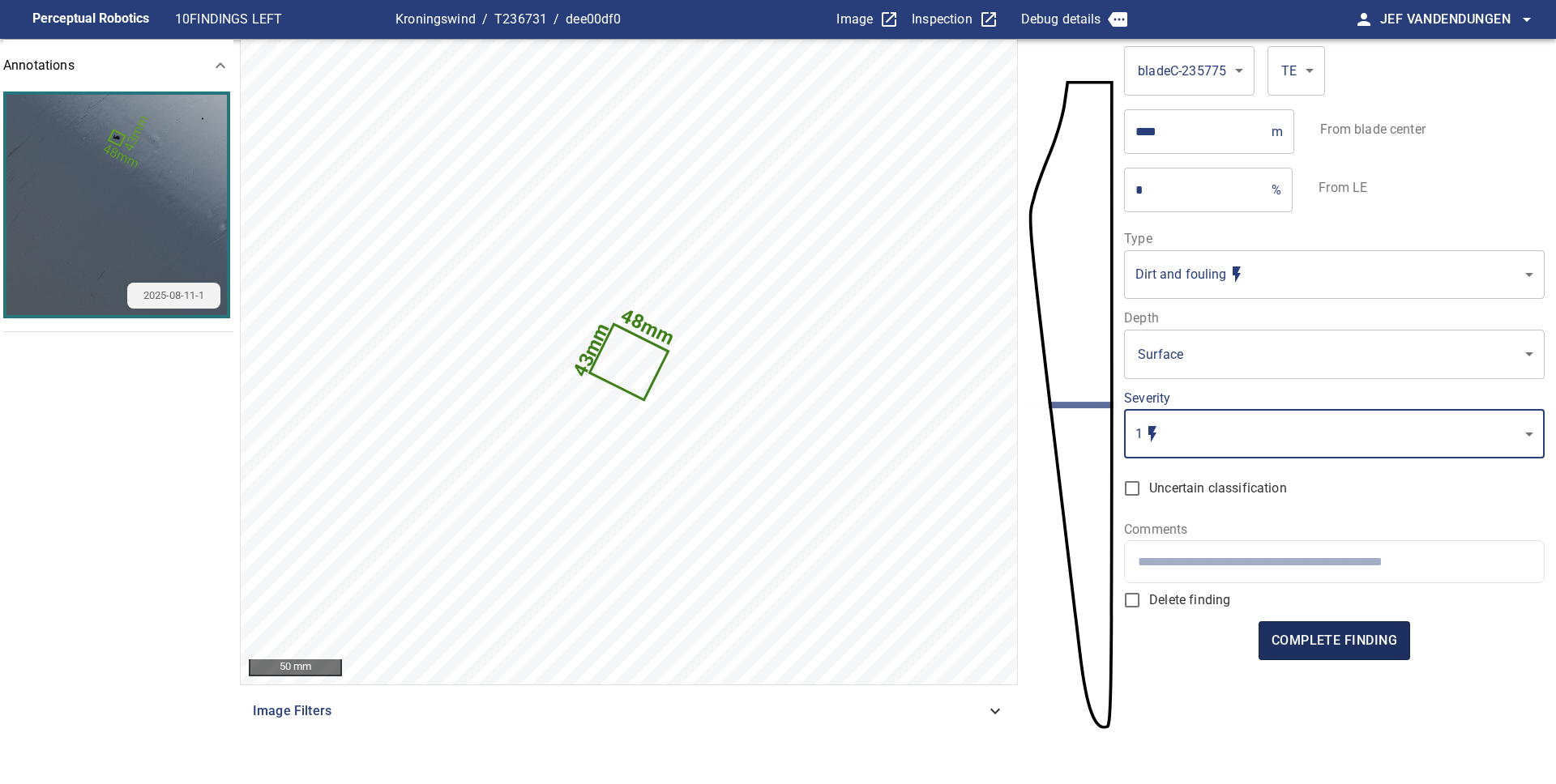
click at [1364, 636] on span "complete finding" at bounding box center [1334, 641] width 125 height 23
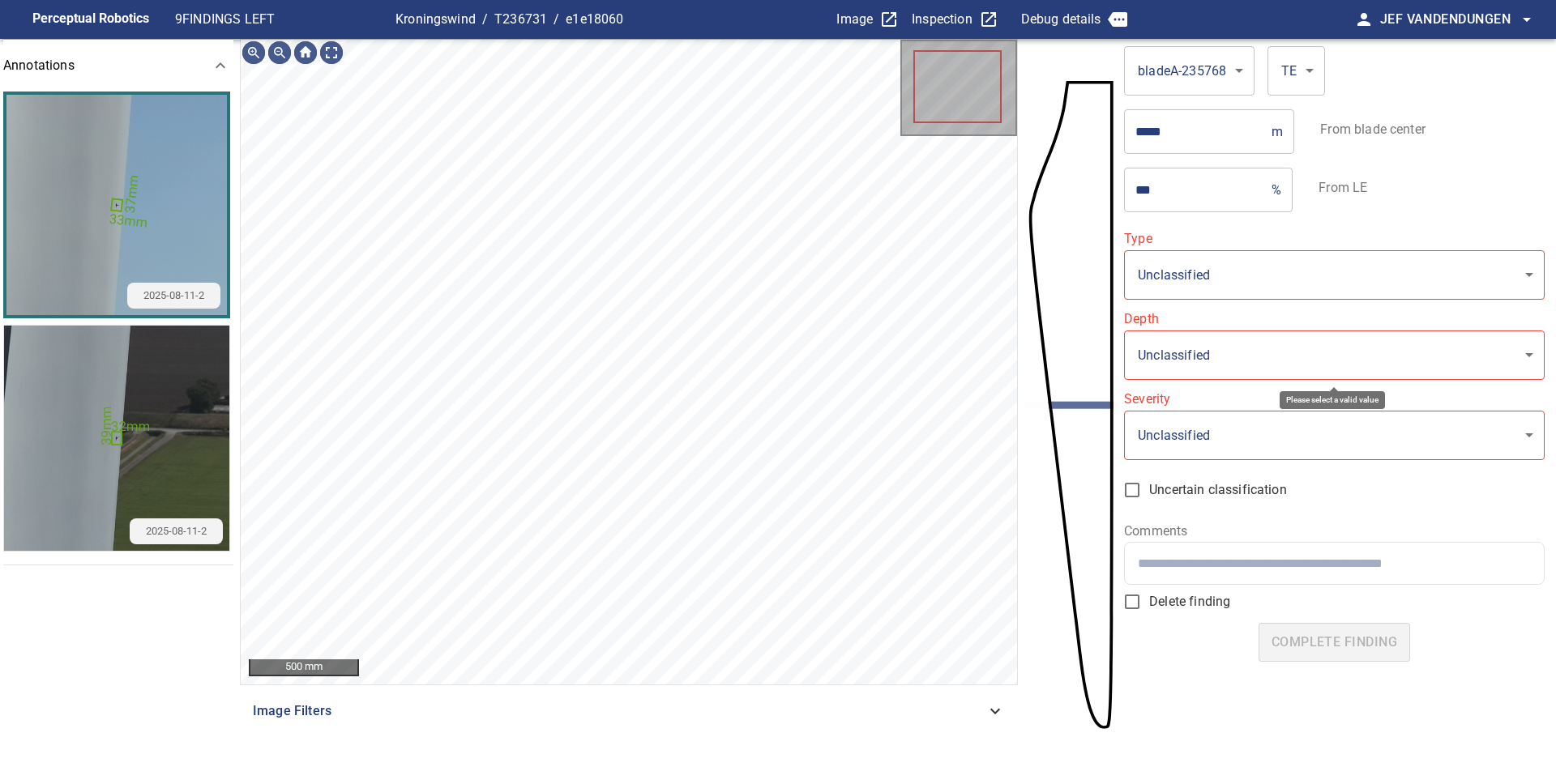
type input "**********"
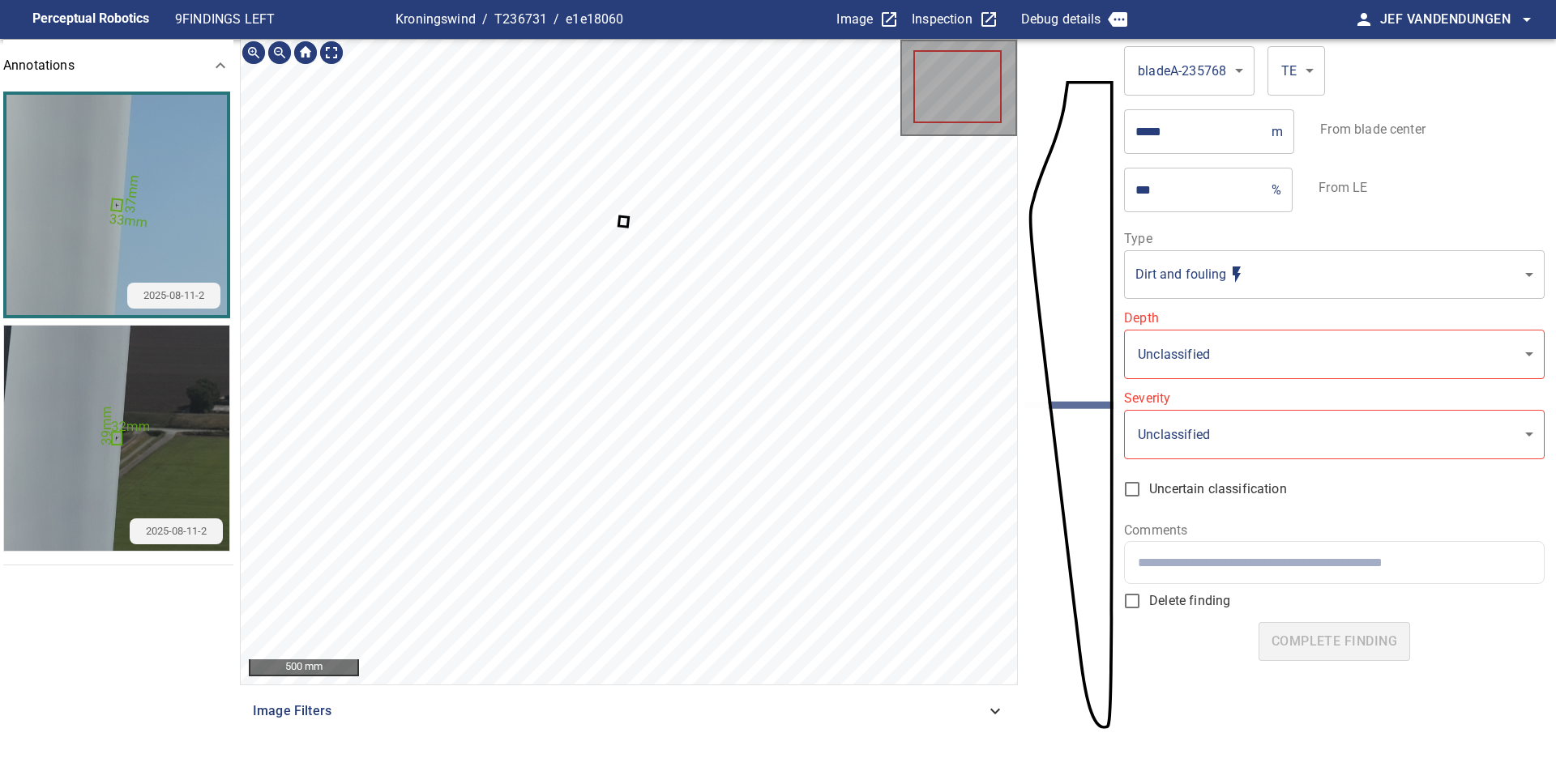
click at [621, 218] on icon at bounding box center [623, 222] width 8 height 8
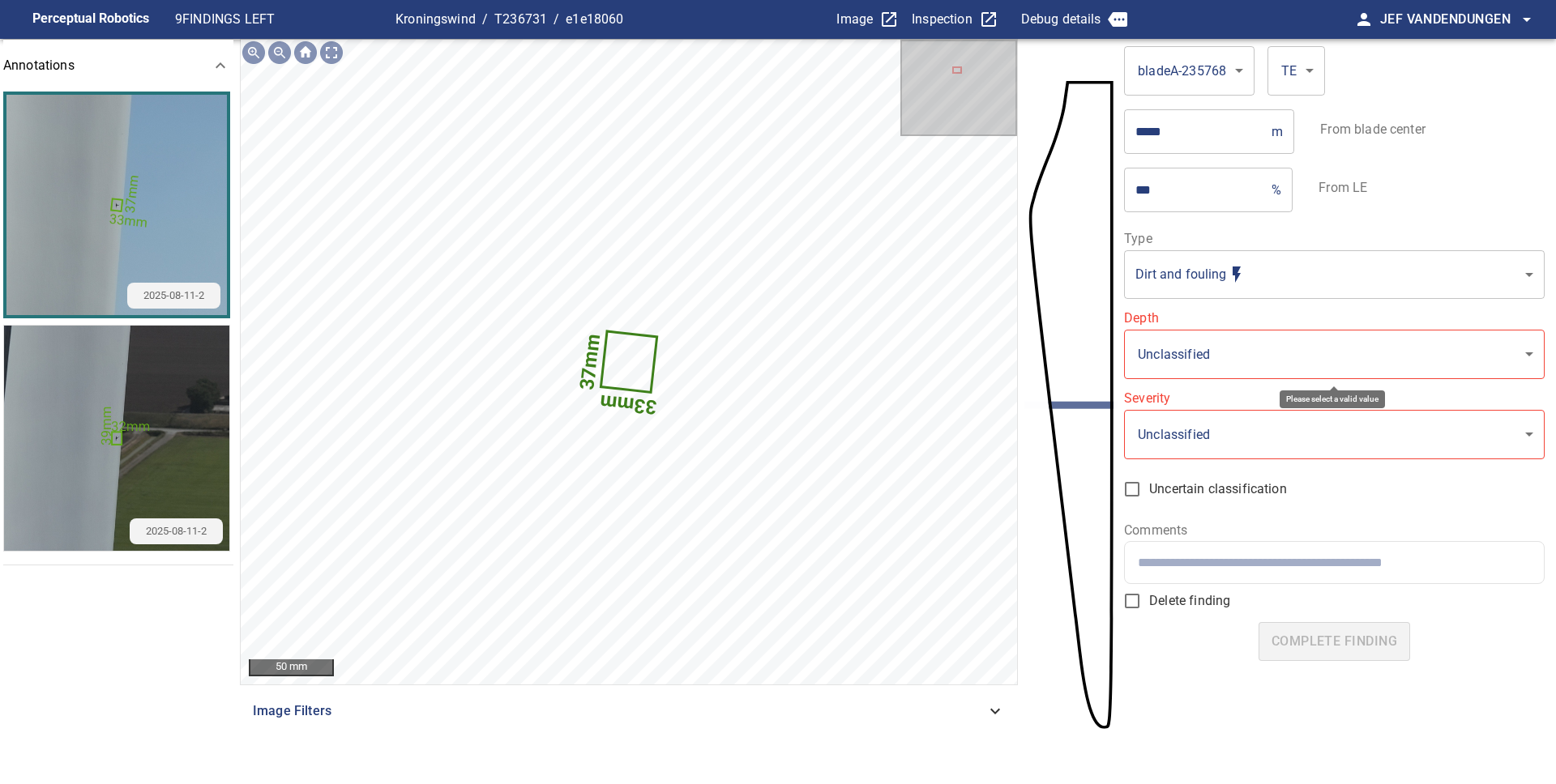
click at [1208, 362] on body "**********" at bounding box center [778, 392] width 1556 height 784
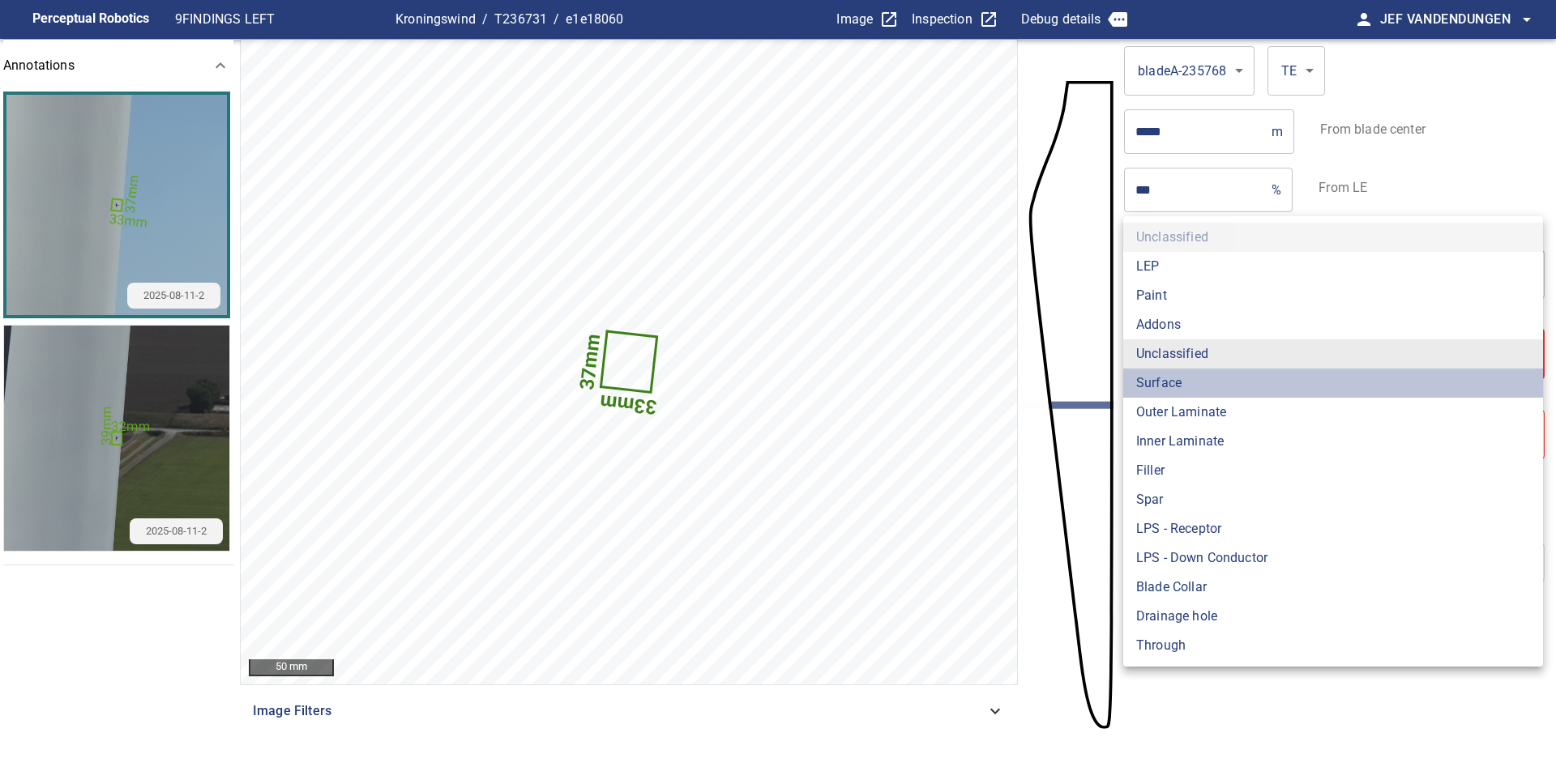
click at [1184, 378] on li "Surface" at bounding box center [1333, 383] width 419 height 29
type input "*******"
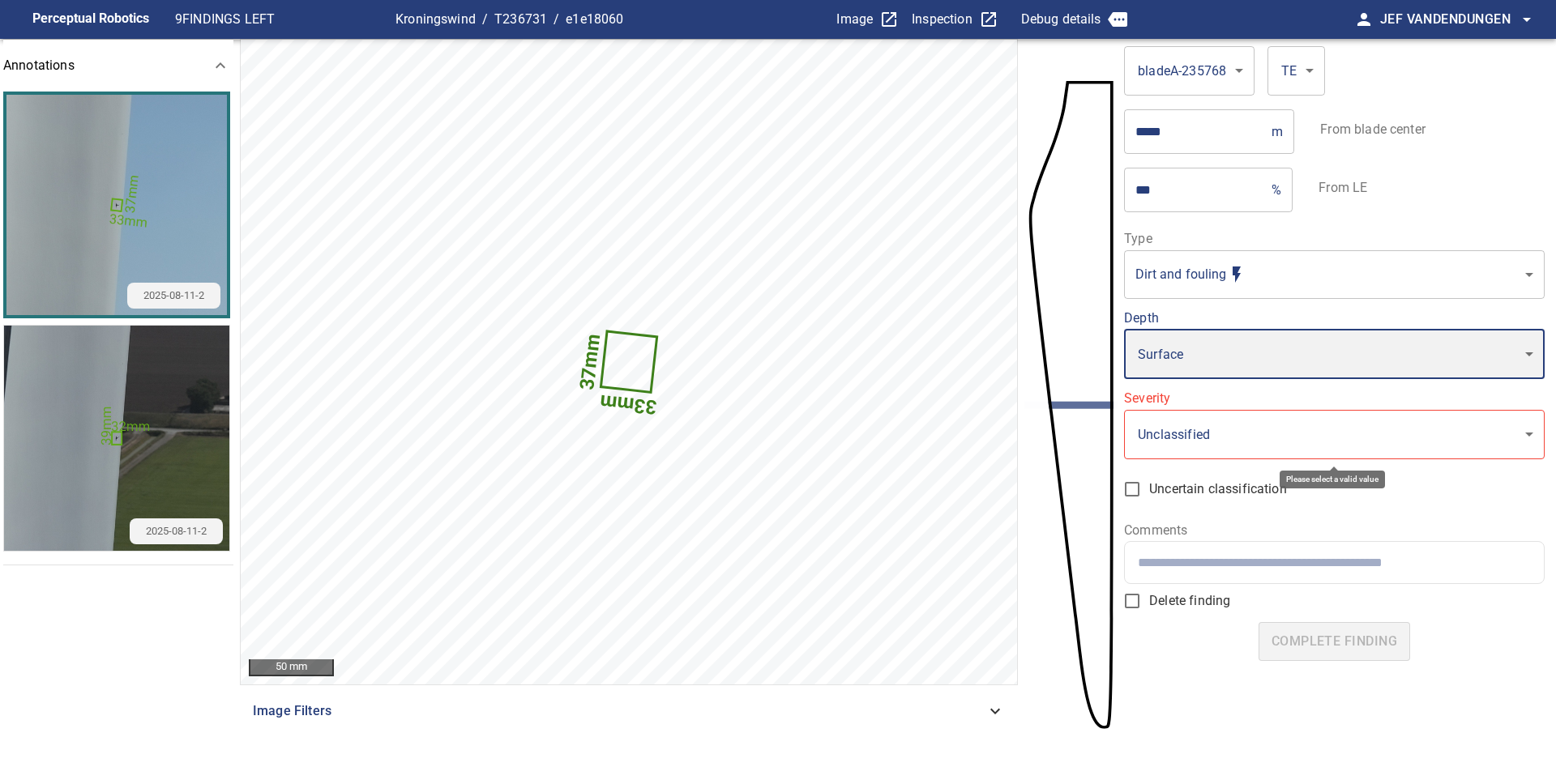
type input "*"
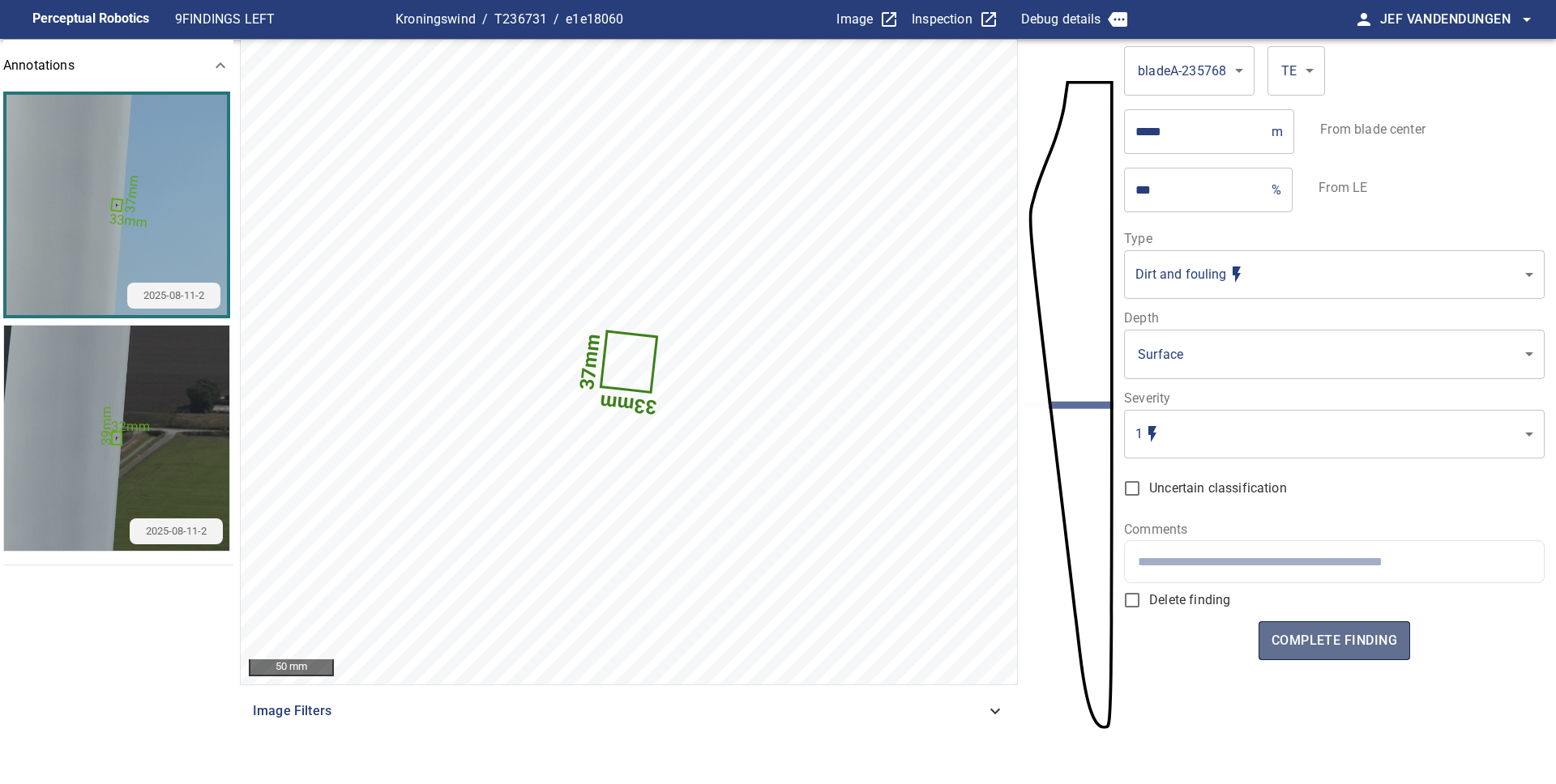
click at [1314, 644] on span "complete finding" at bounding box center [1334, 641] width 125 height 23
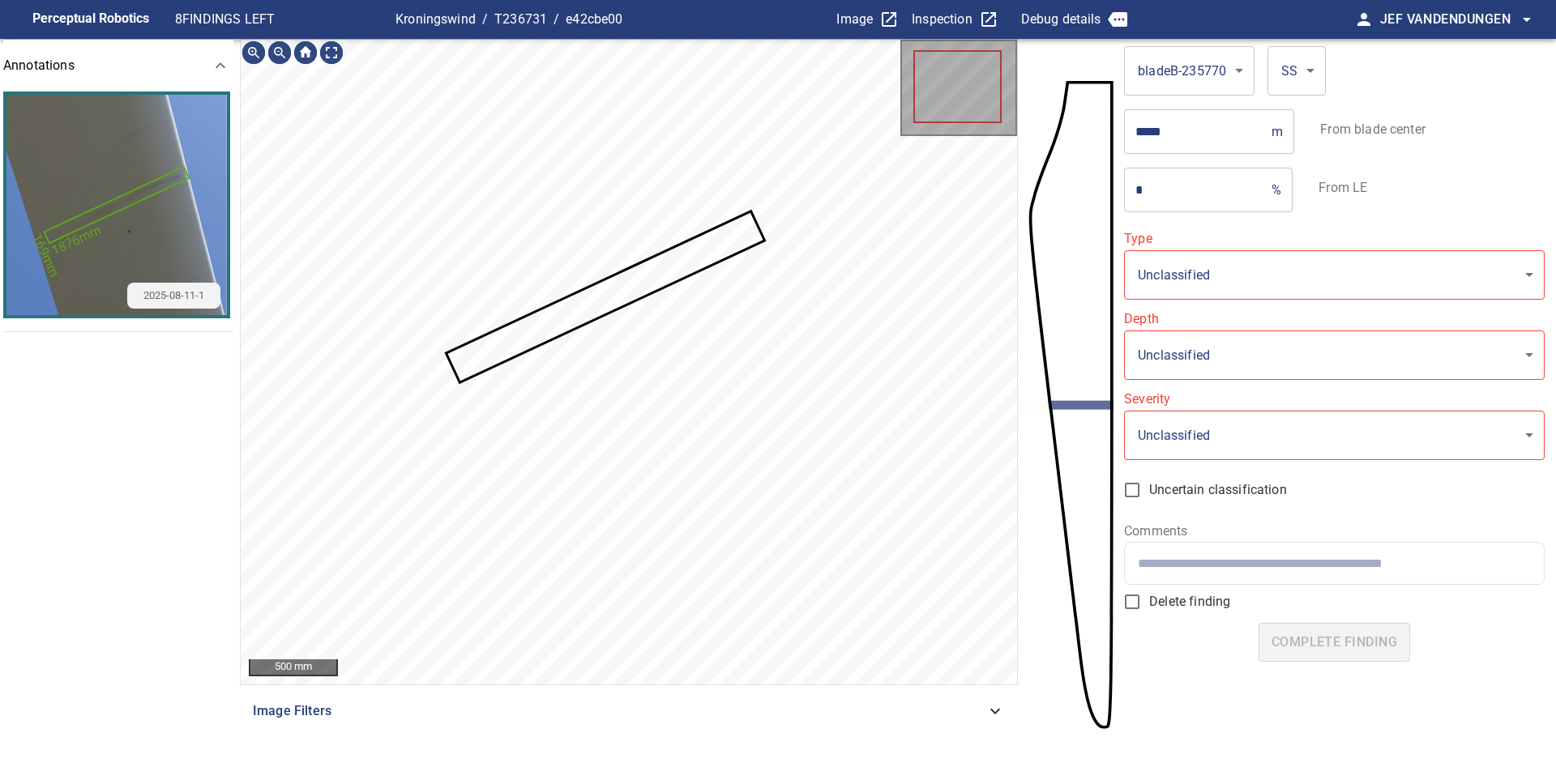
type input "**********"
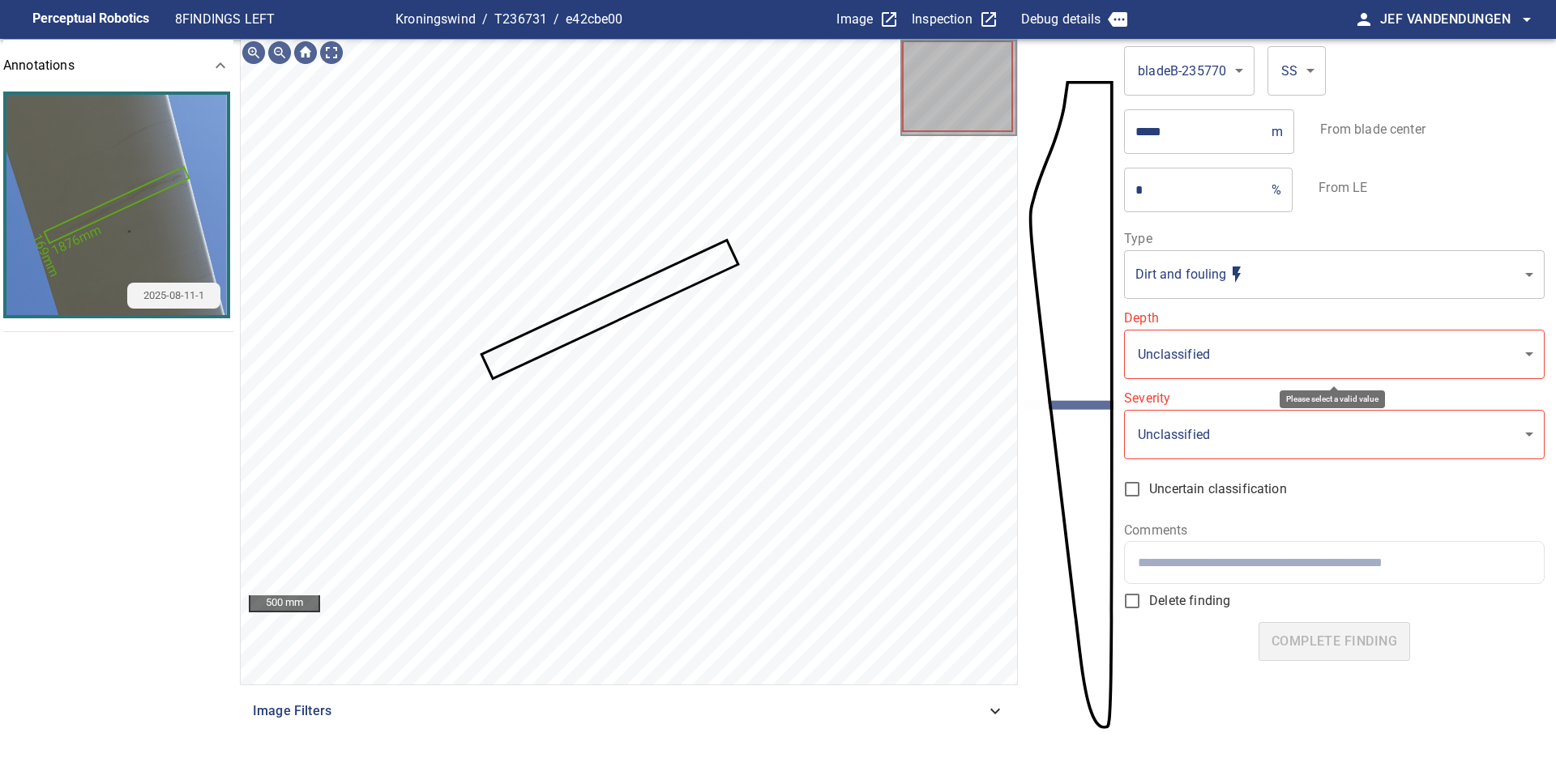
click at [1167, 345] on body "**********" at bounding box center [778, 392] width 1556 height 784
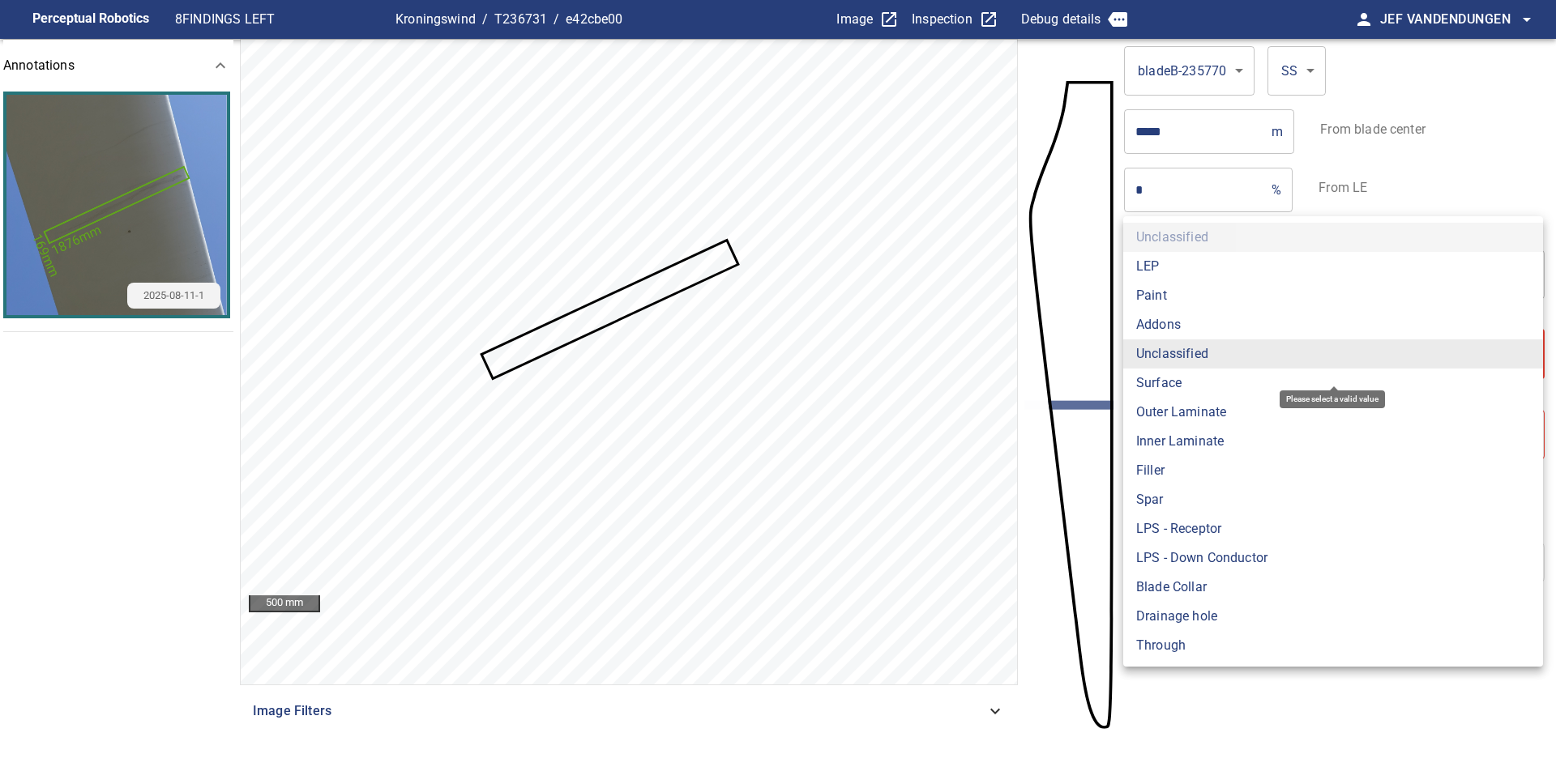
click at [1179, 377] on li "Surface" at bounding box center [1333, 383] width 419 height 29
type input "*******"
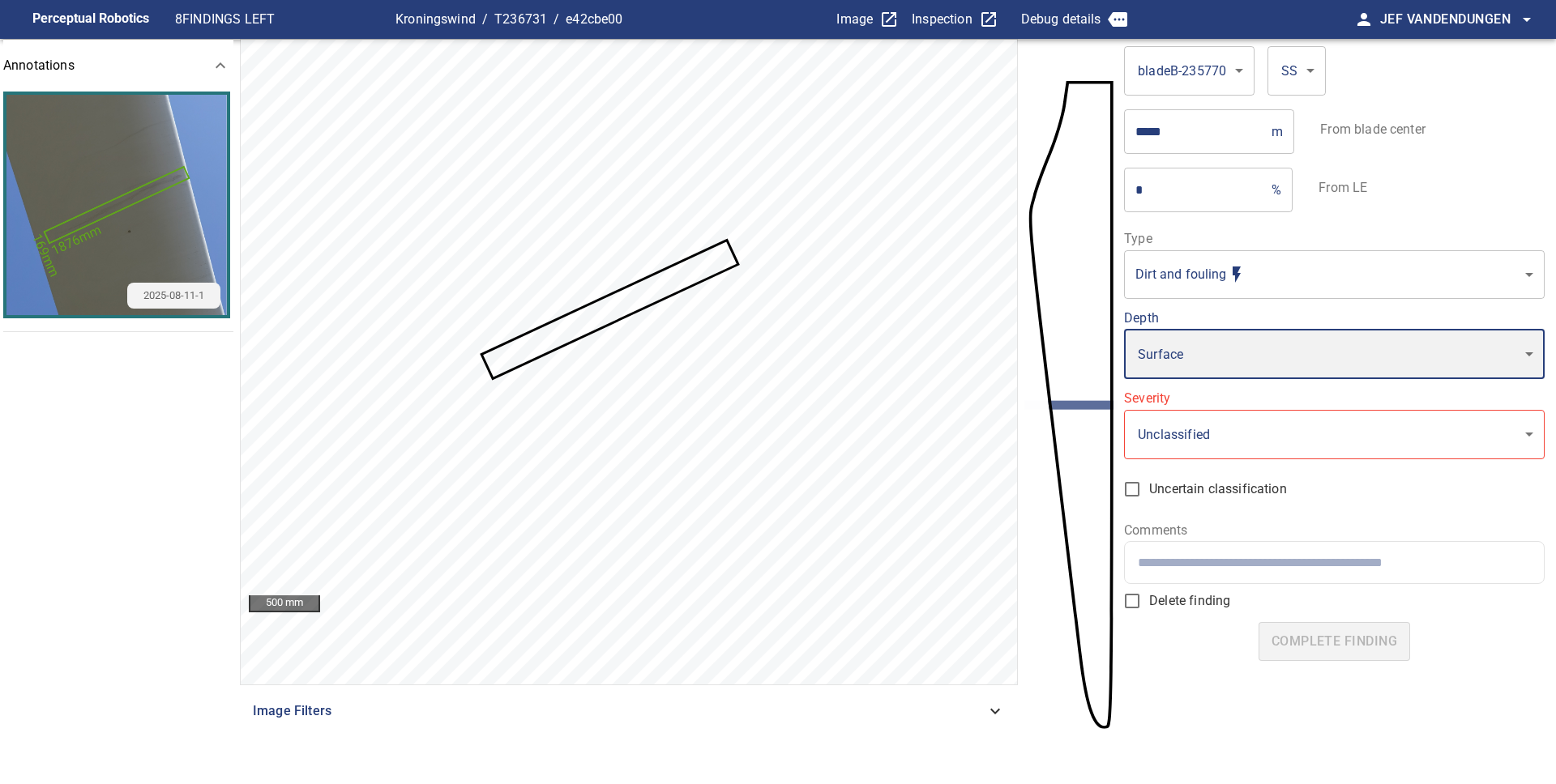
type input "*"
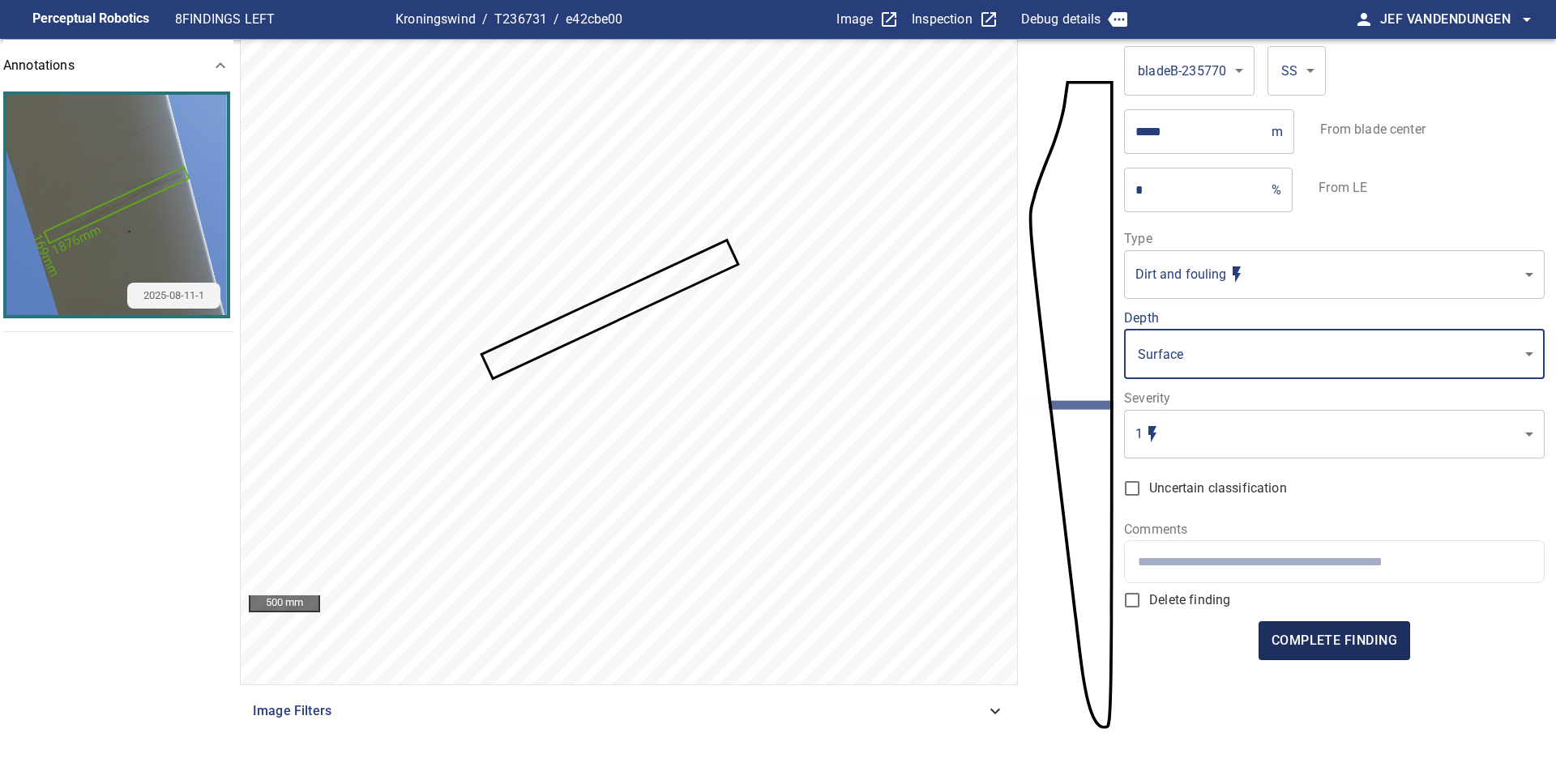
click at [1308, 638] on span "complete finding" at bounding box center [1334, 641] width 125 height 23
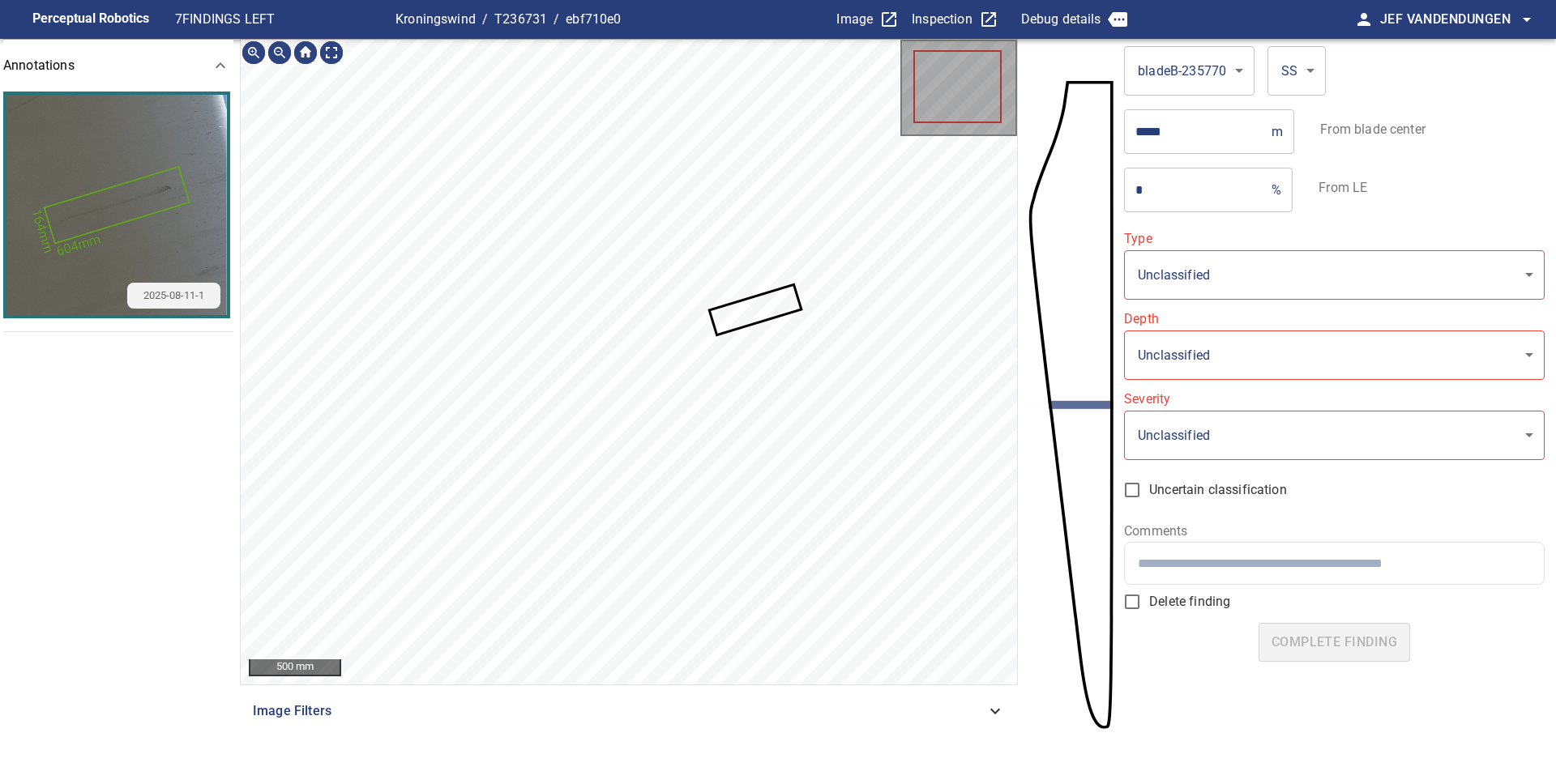
type input "**********"
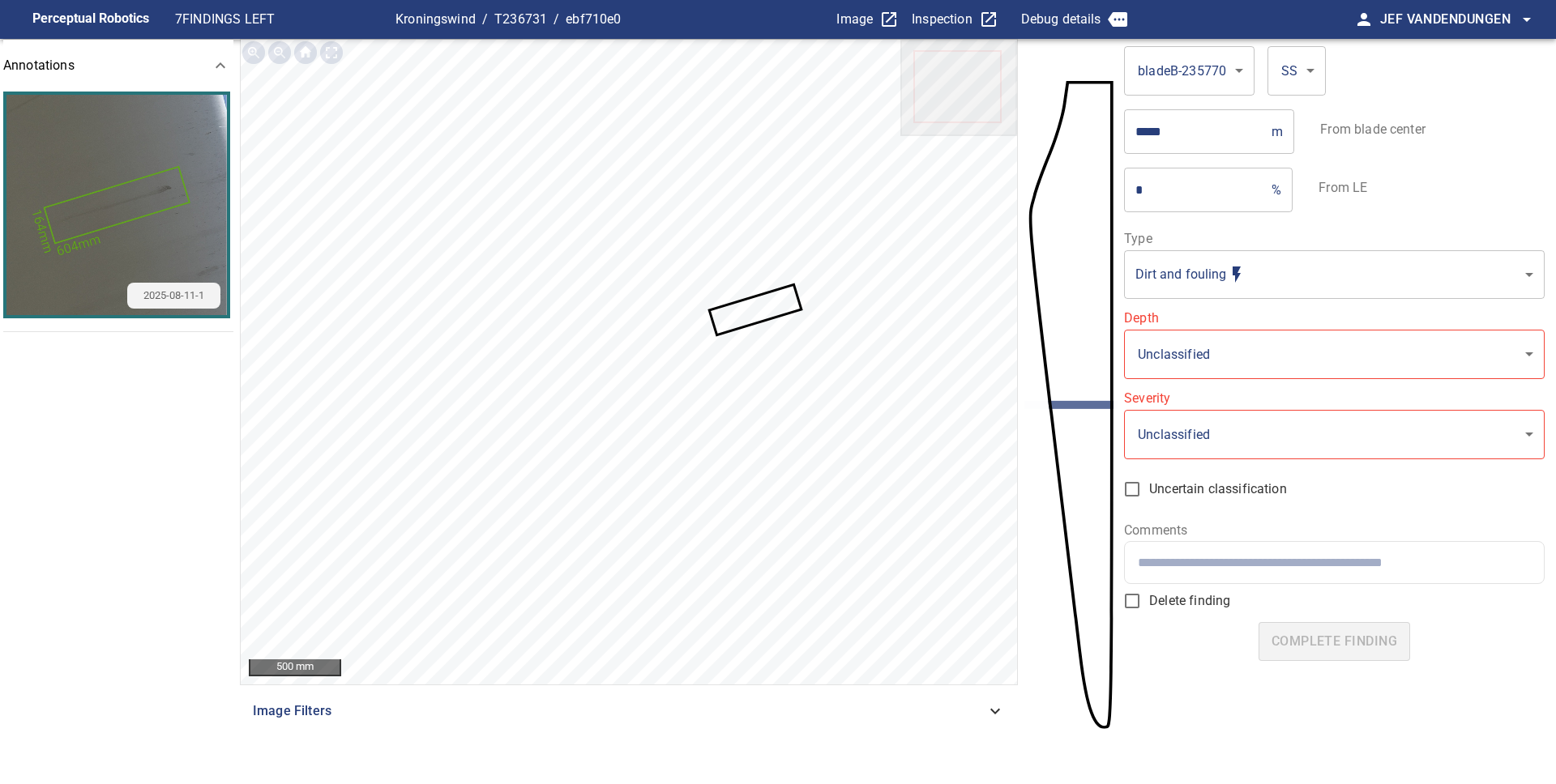
click at [761, 302] on icon at bounding box center [755, 309] width 89 height 47
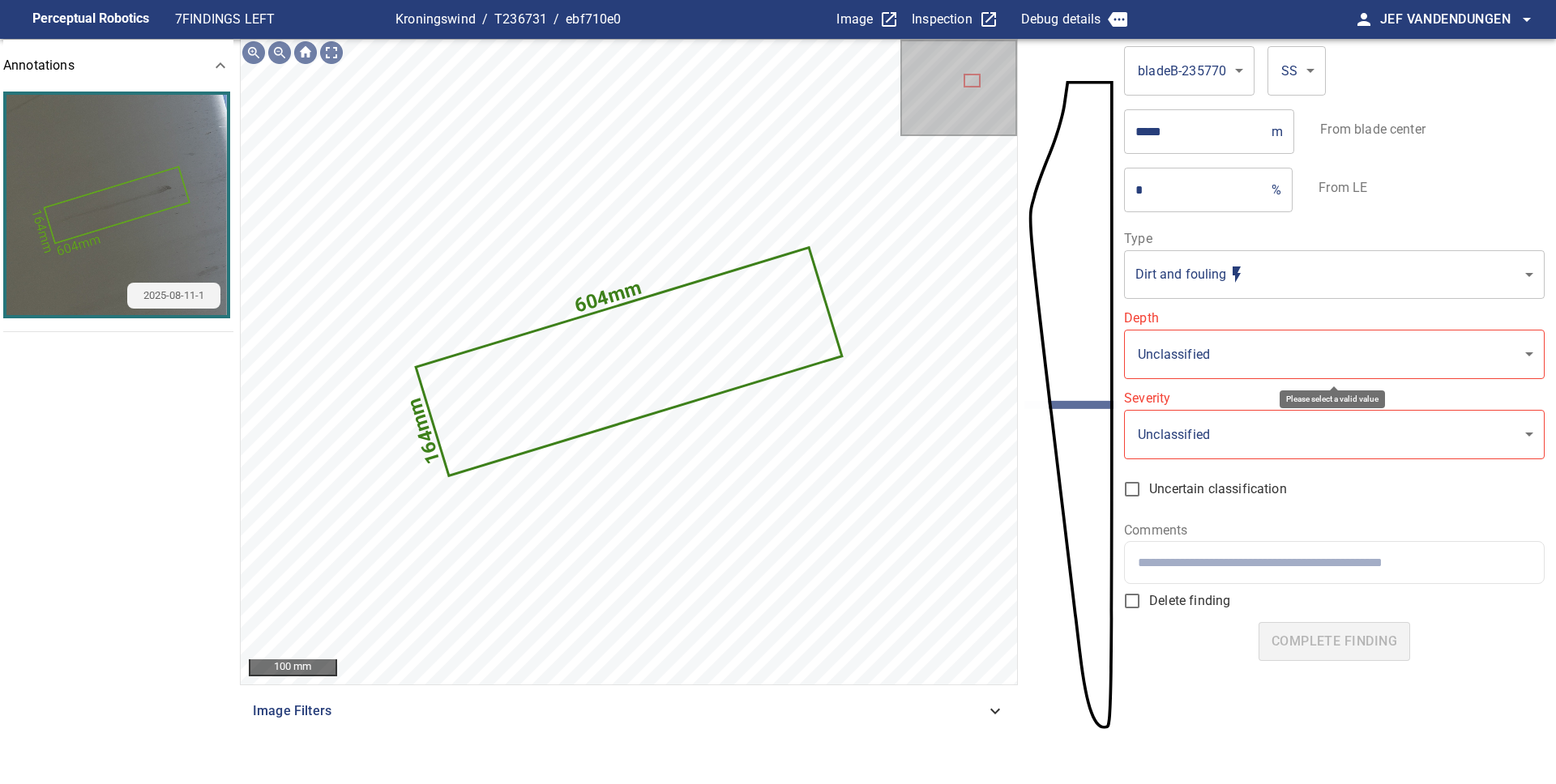
click at [1224, 350] on body "**********" at bounding box center [778, 392] width 1556 height 784
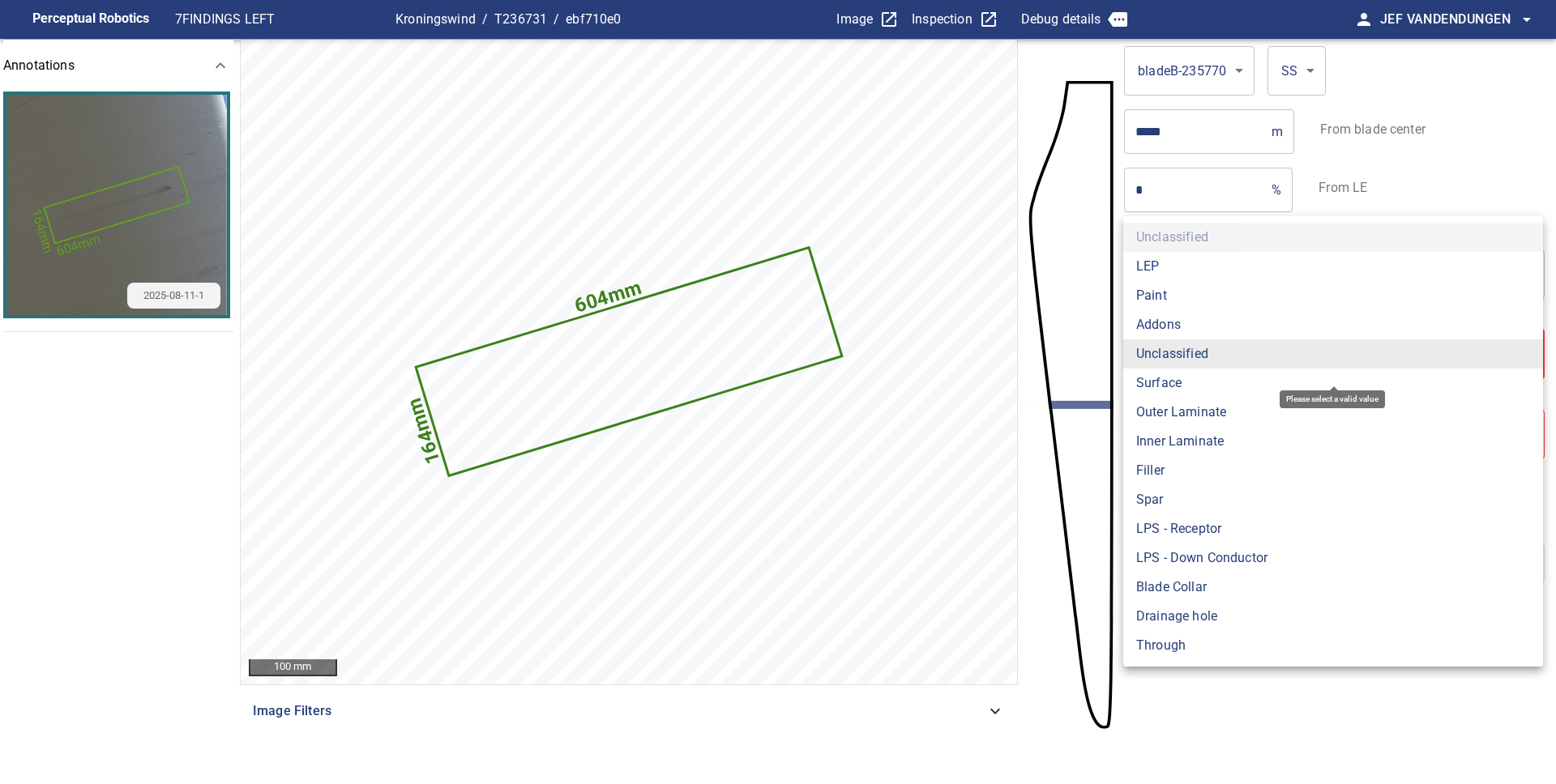
click at [1209, 382] on li "Surface" at bounding box center [1333, 383] width 419 height 29
type input "*******"
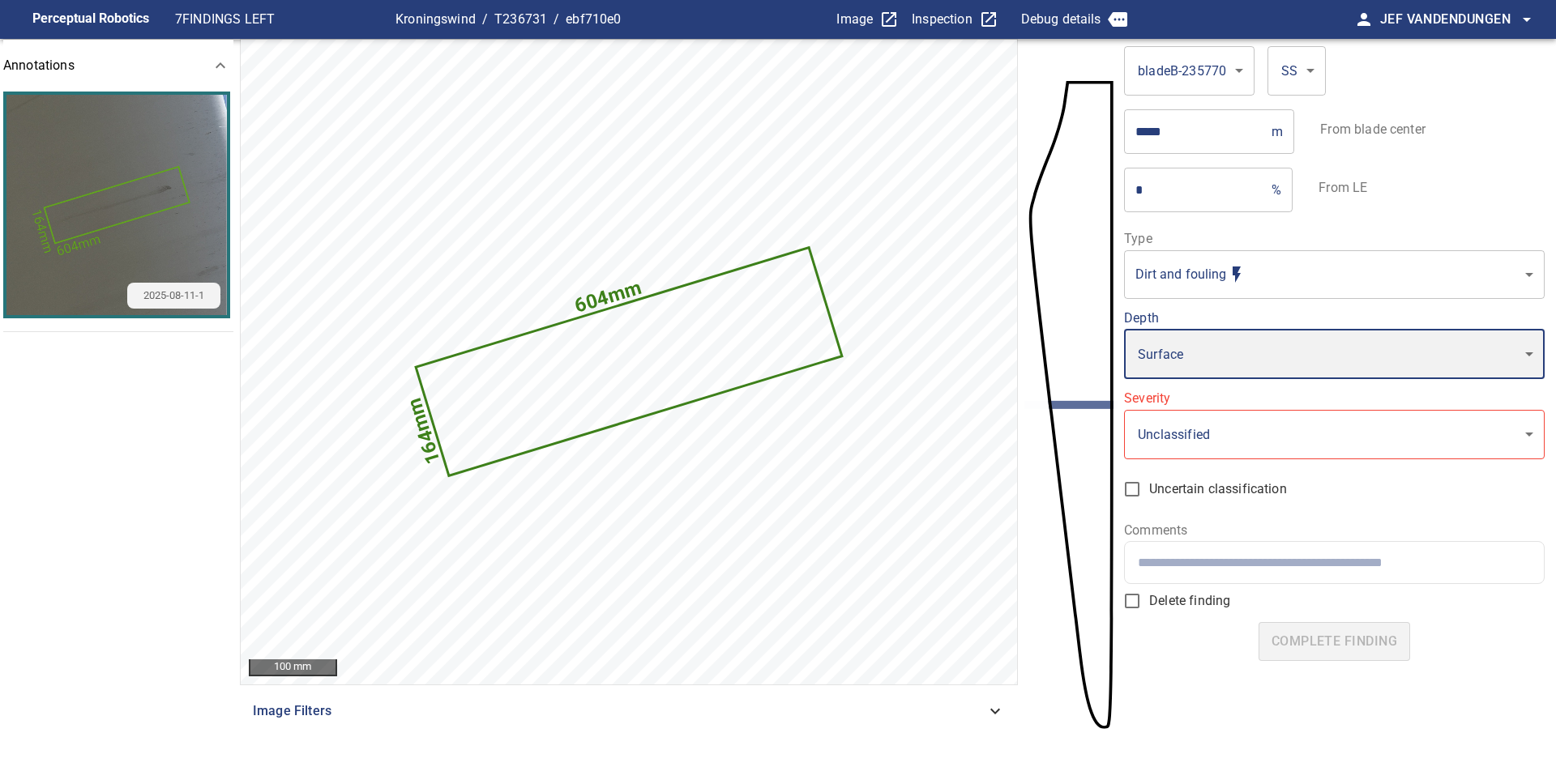
type input "*"
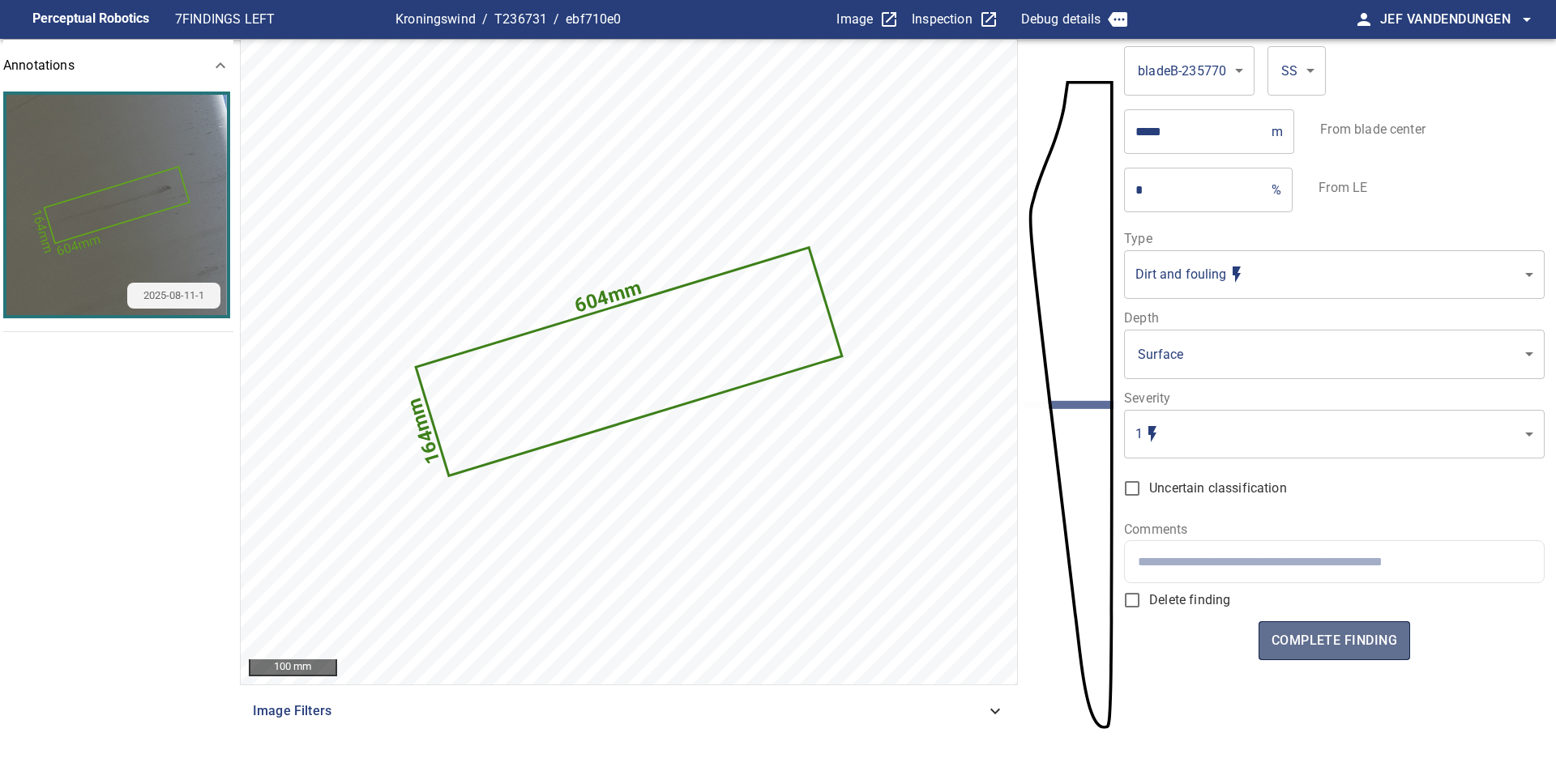
click at [1323, 645] on span "complete finding" at bounding box center [1334, 641] width 125 height 23
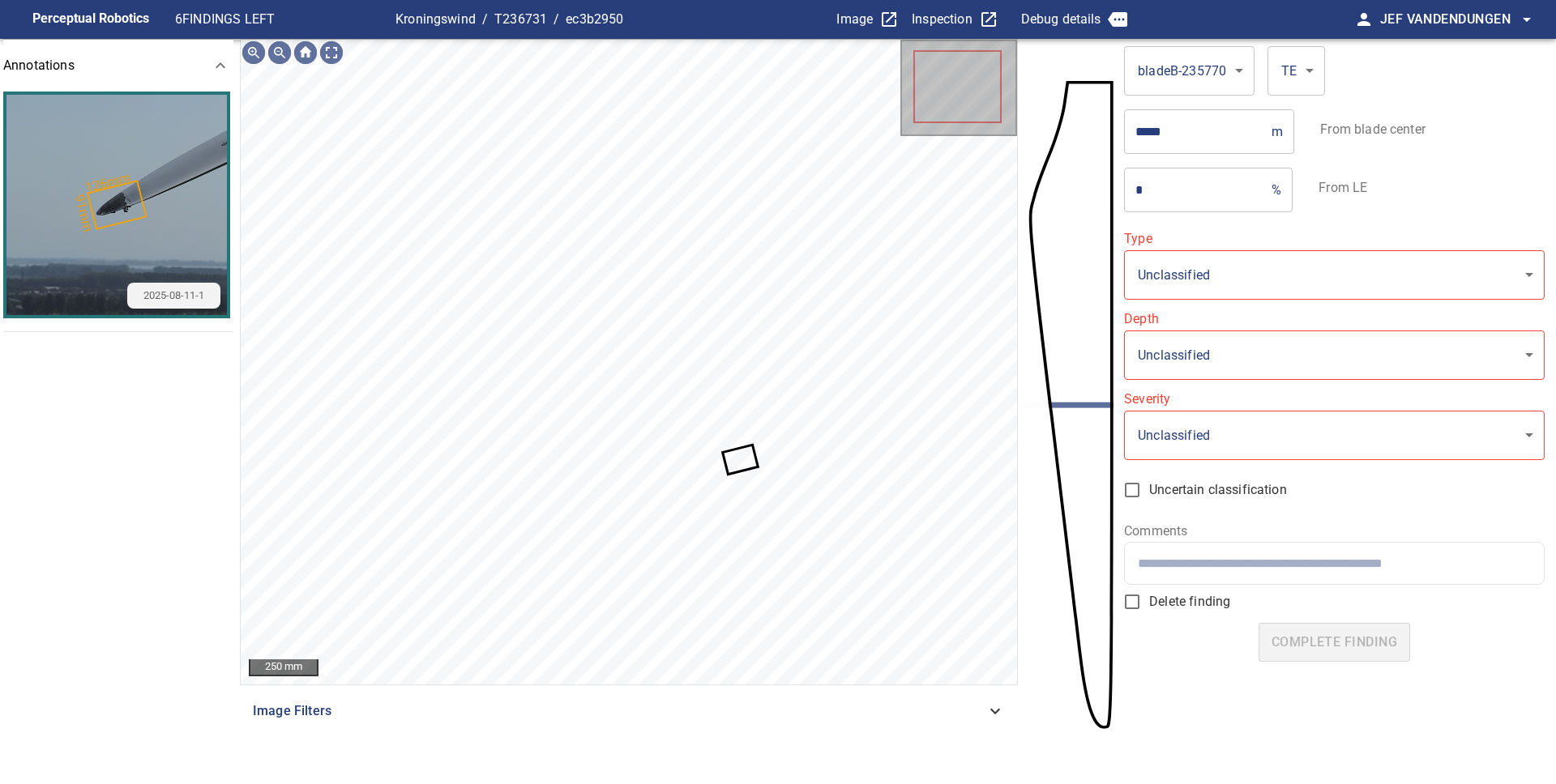
type input "**********"
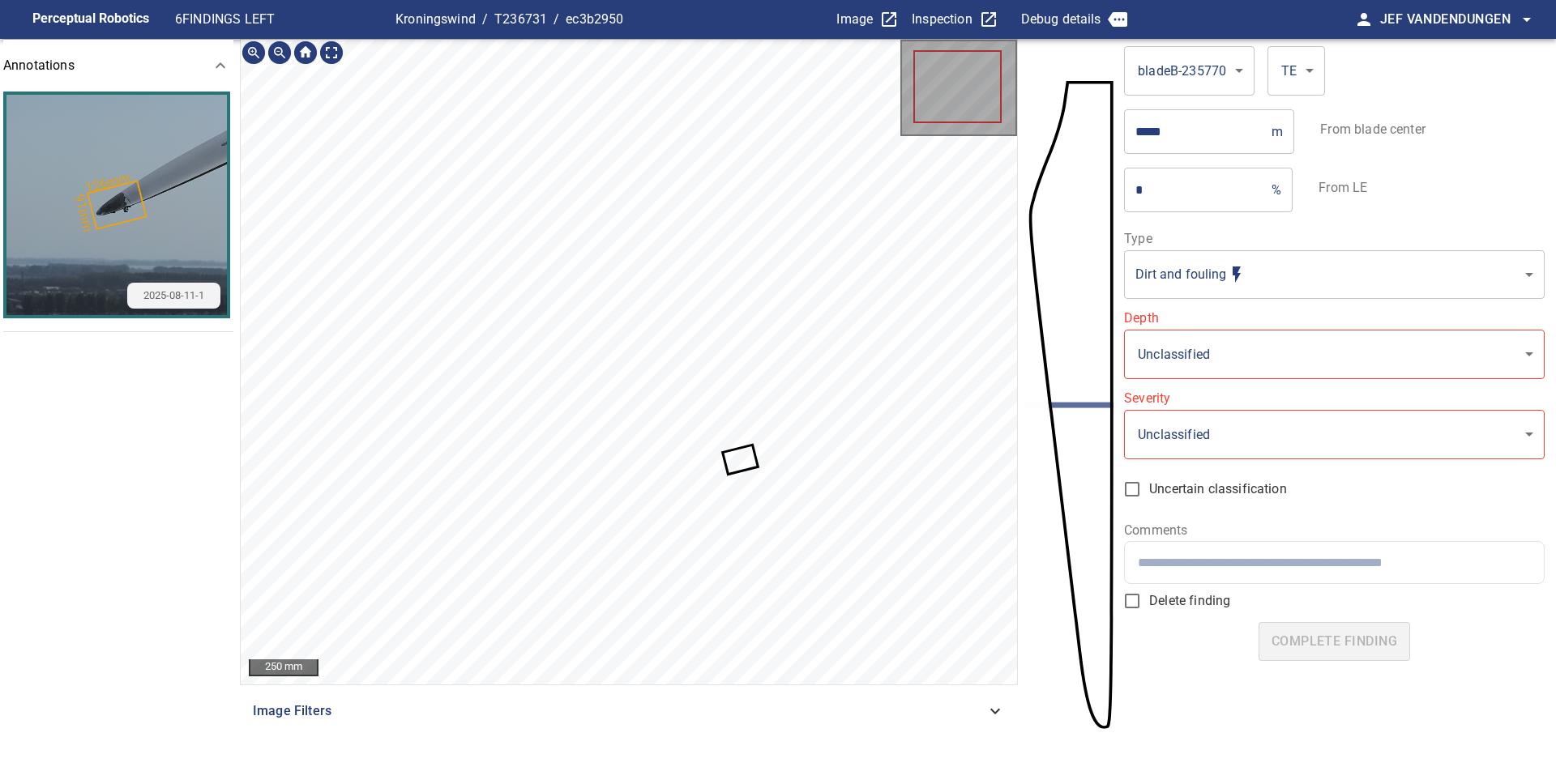
click at [733, 460] on icon at bounding box center [740, 459] width 33 height 27
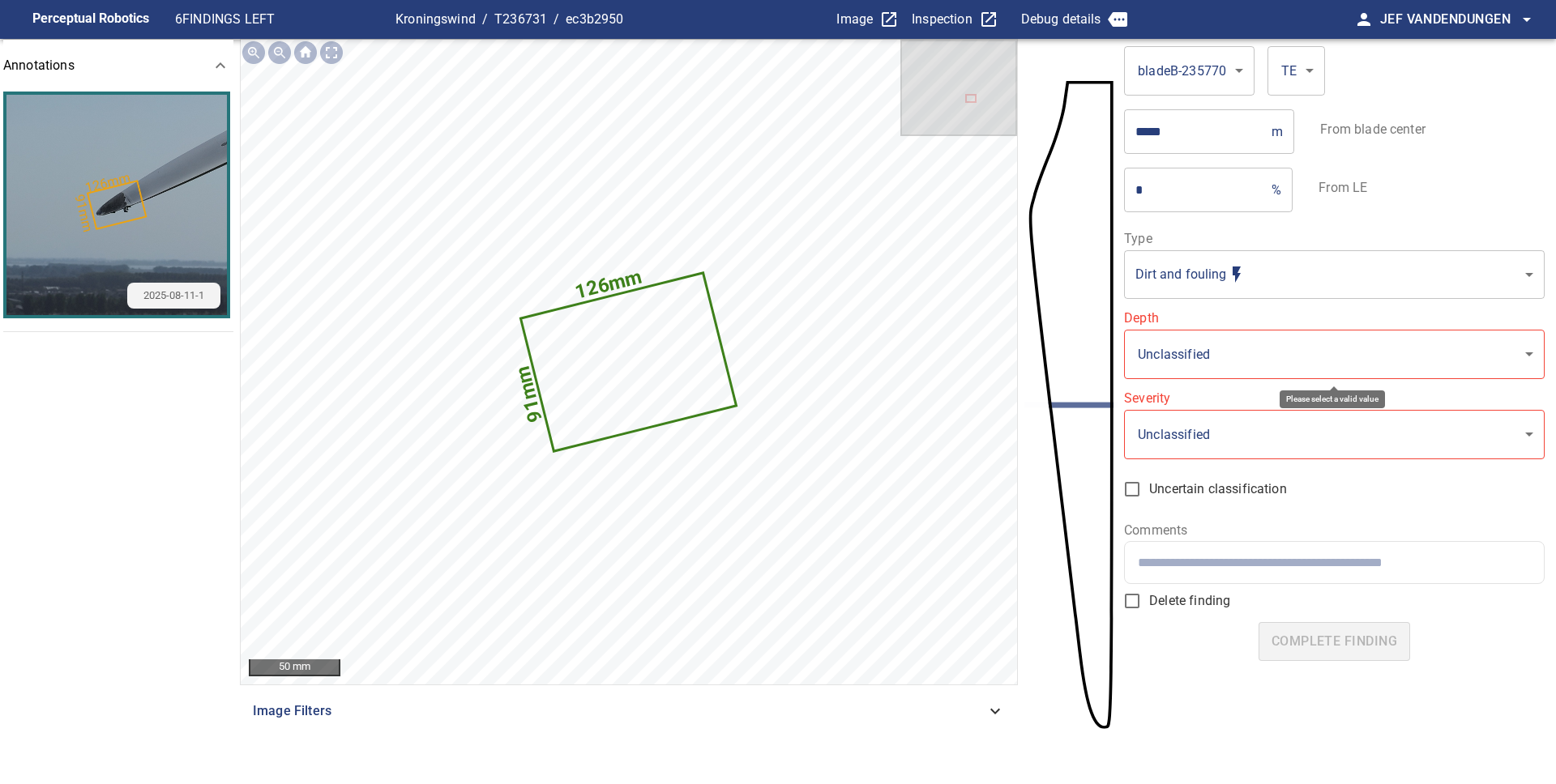
click at [1203, 347] on body "**********" at bounding box center [778, 392] width 1556 height 784
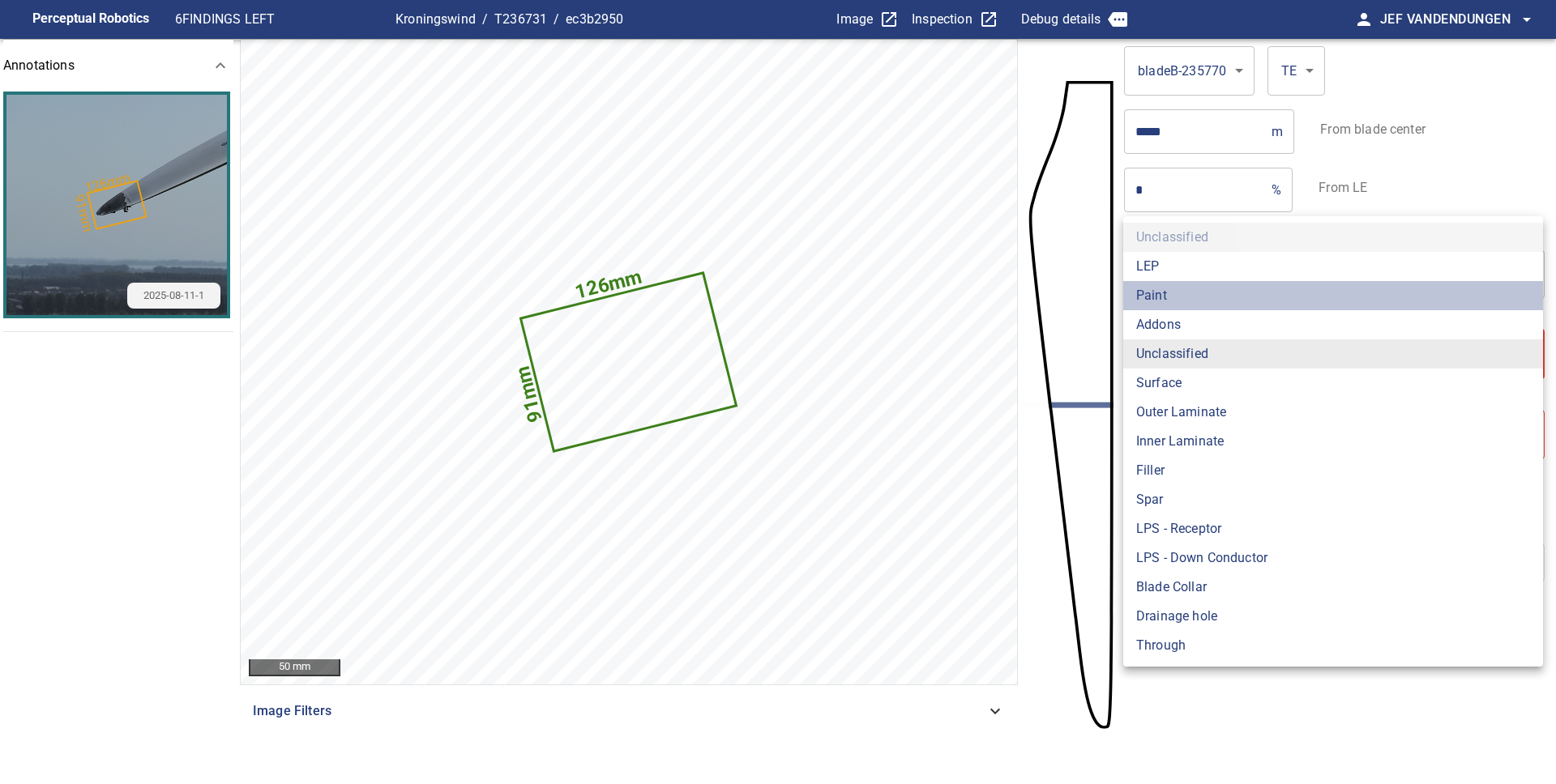
click at [1167, 292] on li "Paint" at bounding box center [1333, 296] width 419 height 29
type input "*****"
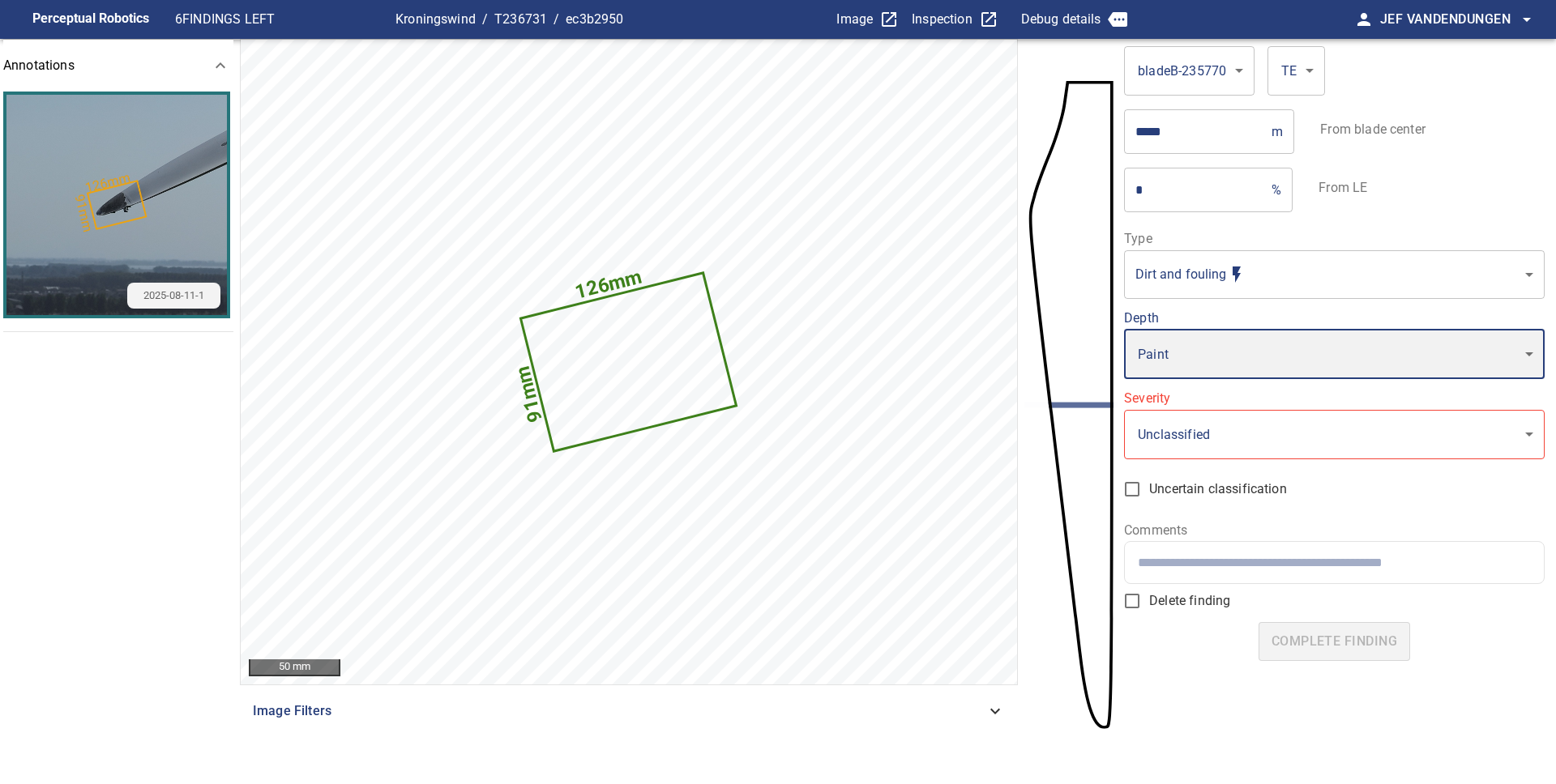
type input "*"
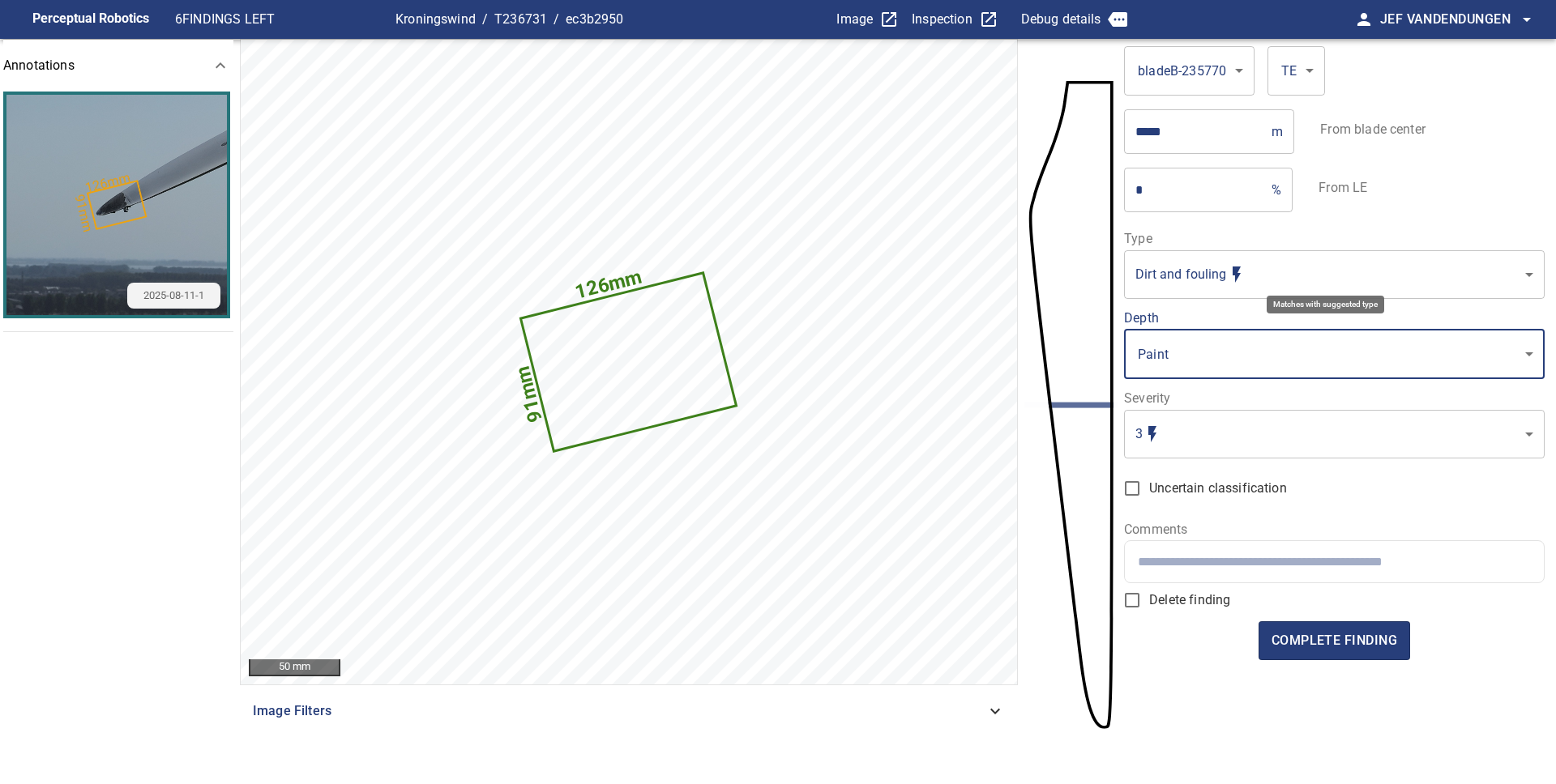
click at [1190, 267] on body "**********" at bounding box center [778, 392] width 1556 height 784
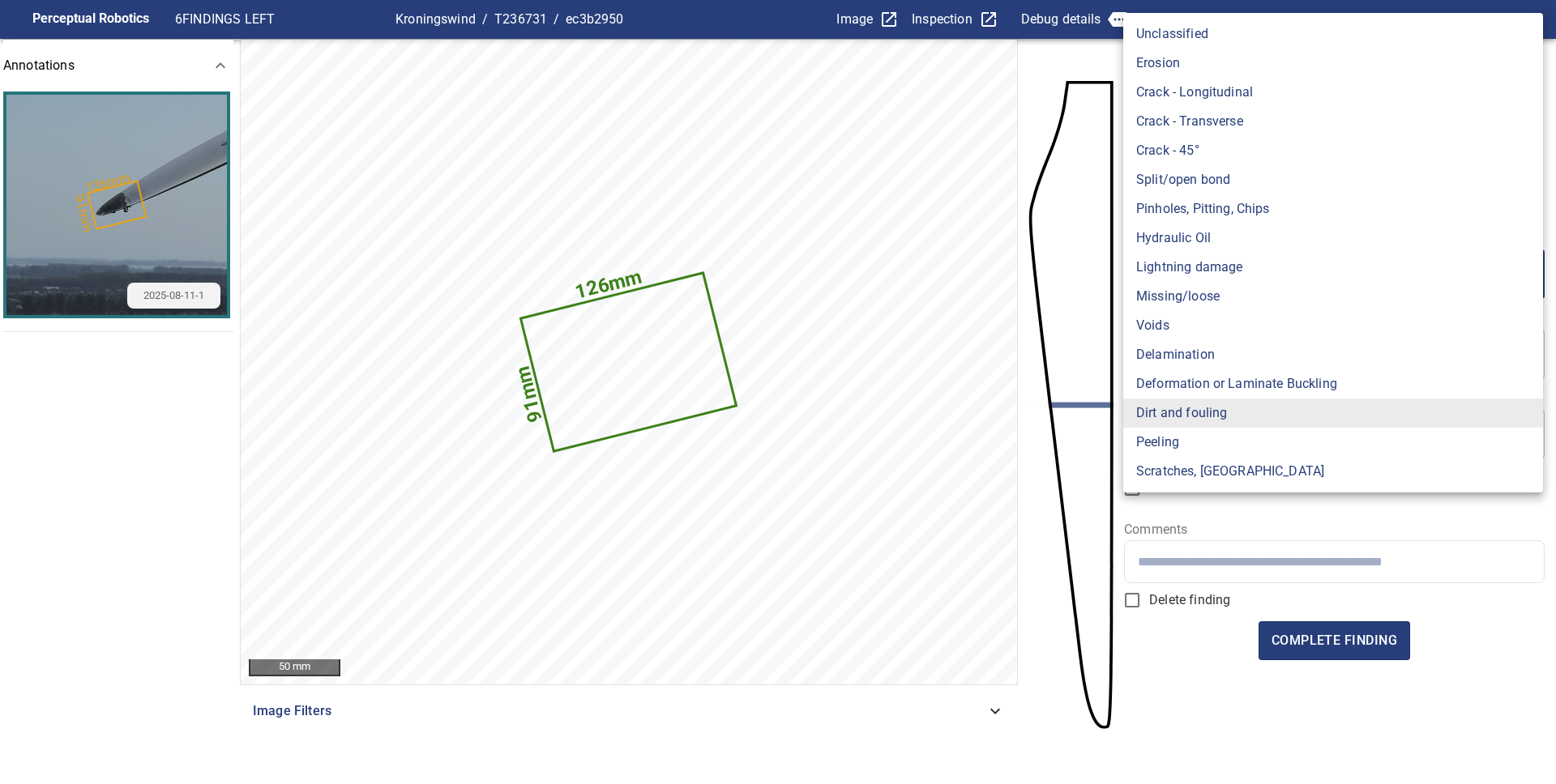
click at [1180, 435] on li "Peeling" at bounding box center [1333, 442] width 419 height 29
type input "*******"
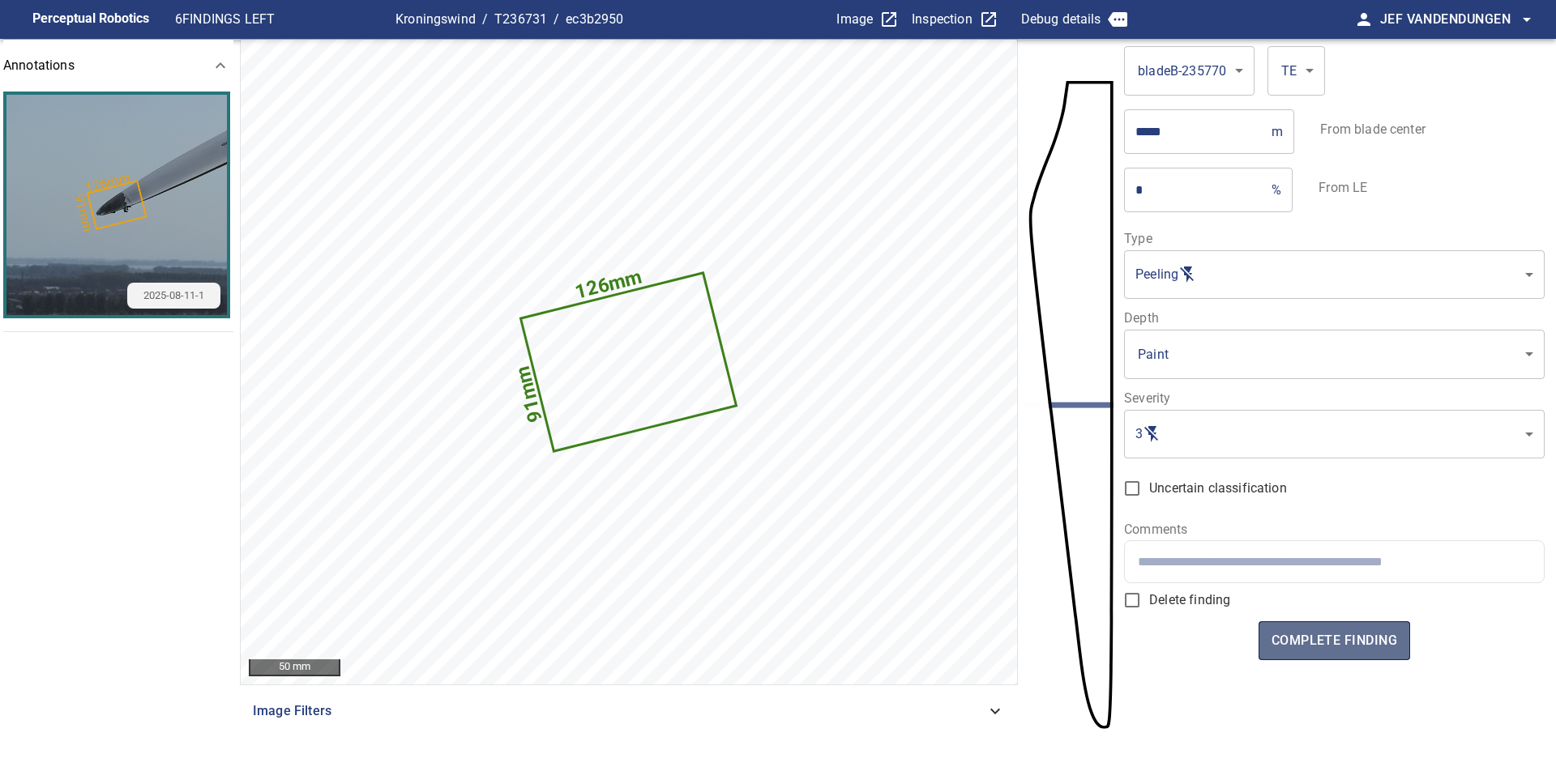
click at [1325, 651] on span "complete finding" at bounding box center [1334, 641] width 125 height 23
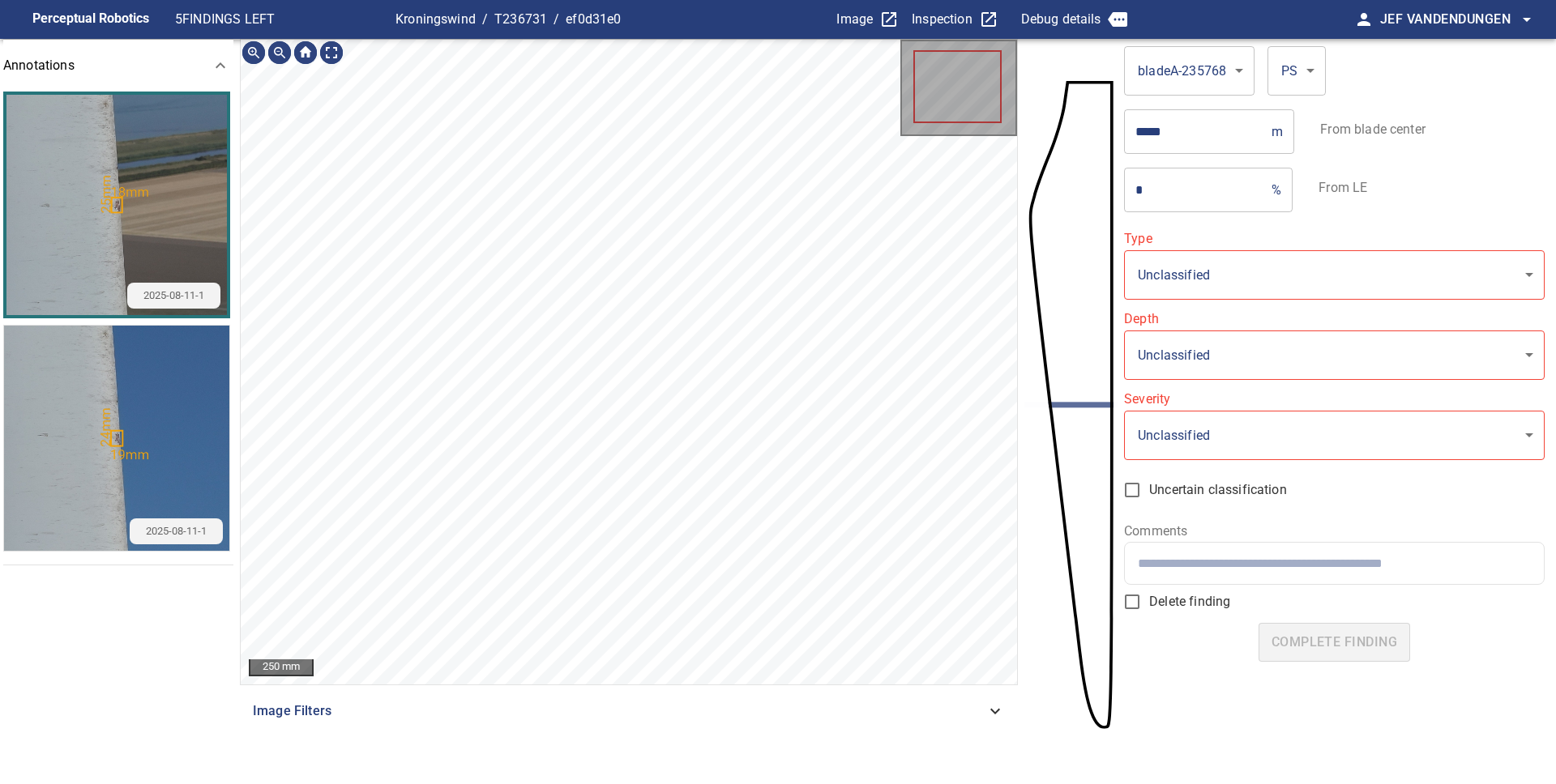
type input "**********"
click at [756, 607] on icon at bounding box center [759, 607] width 7 height 9
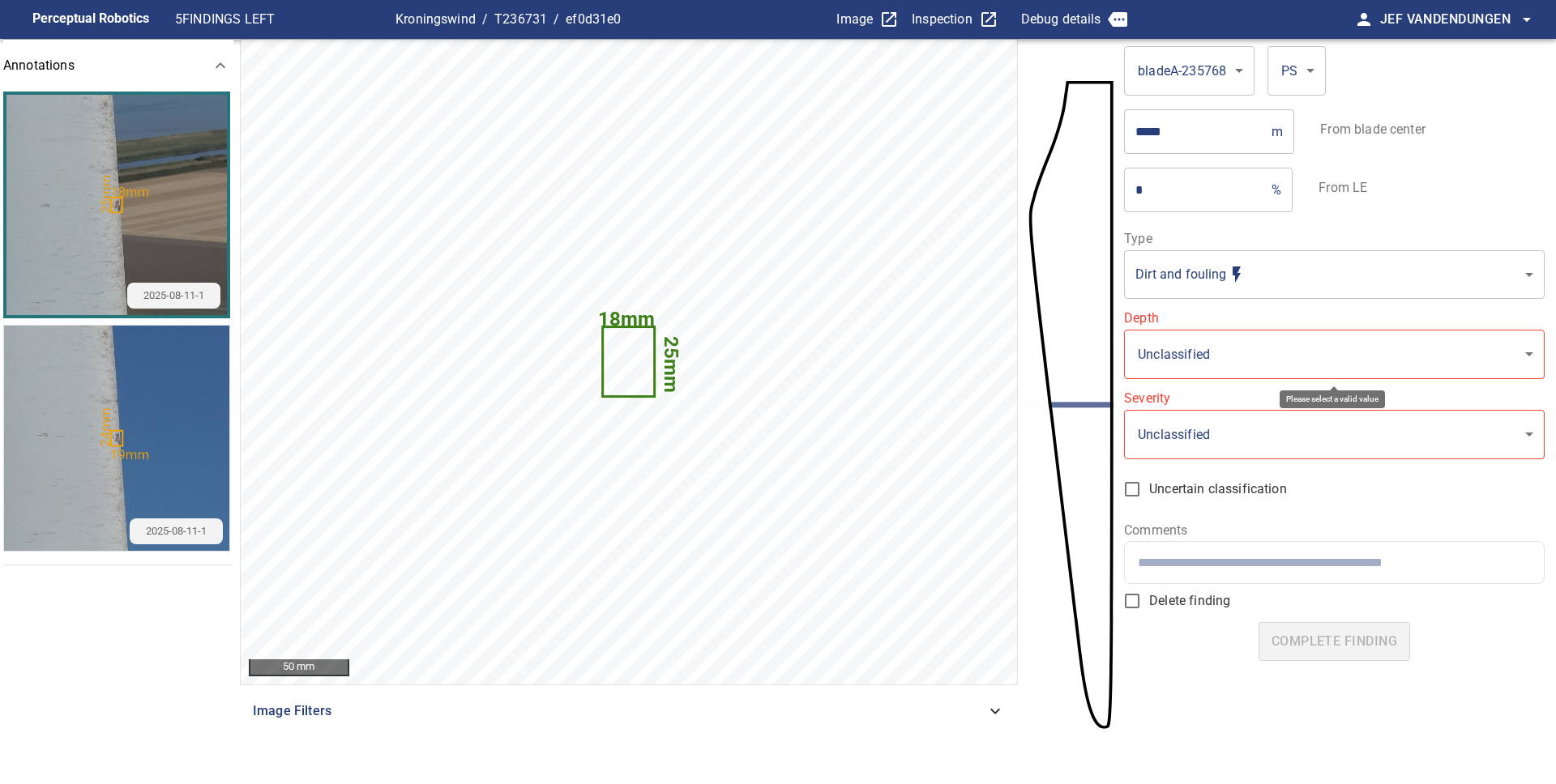
click at [1206, 345] on body "**********" at bounding box center [778, 392] width 1556 height 784
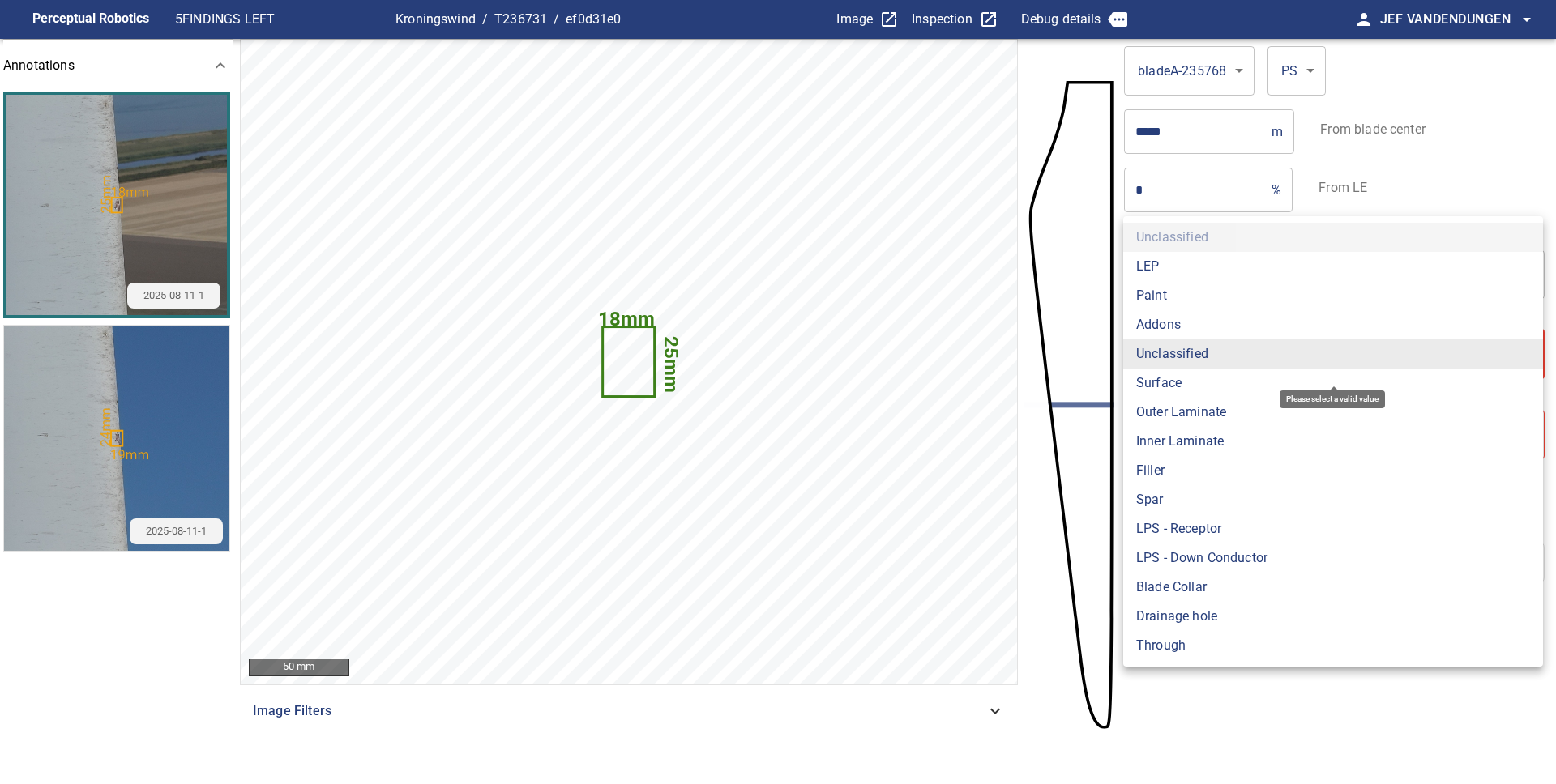
click at [1168, 294] on li "Paint" at bounding box center [1333, 296] width 419 height 29
type input "*****"
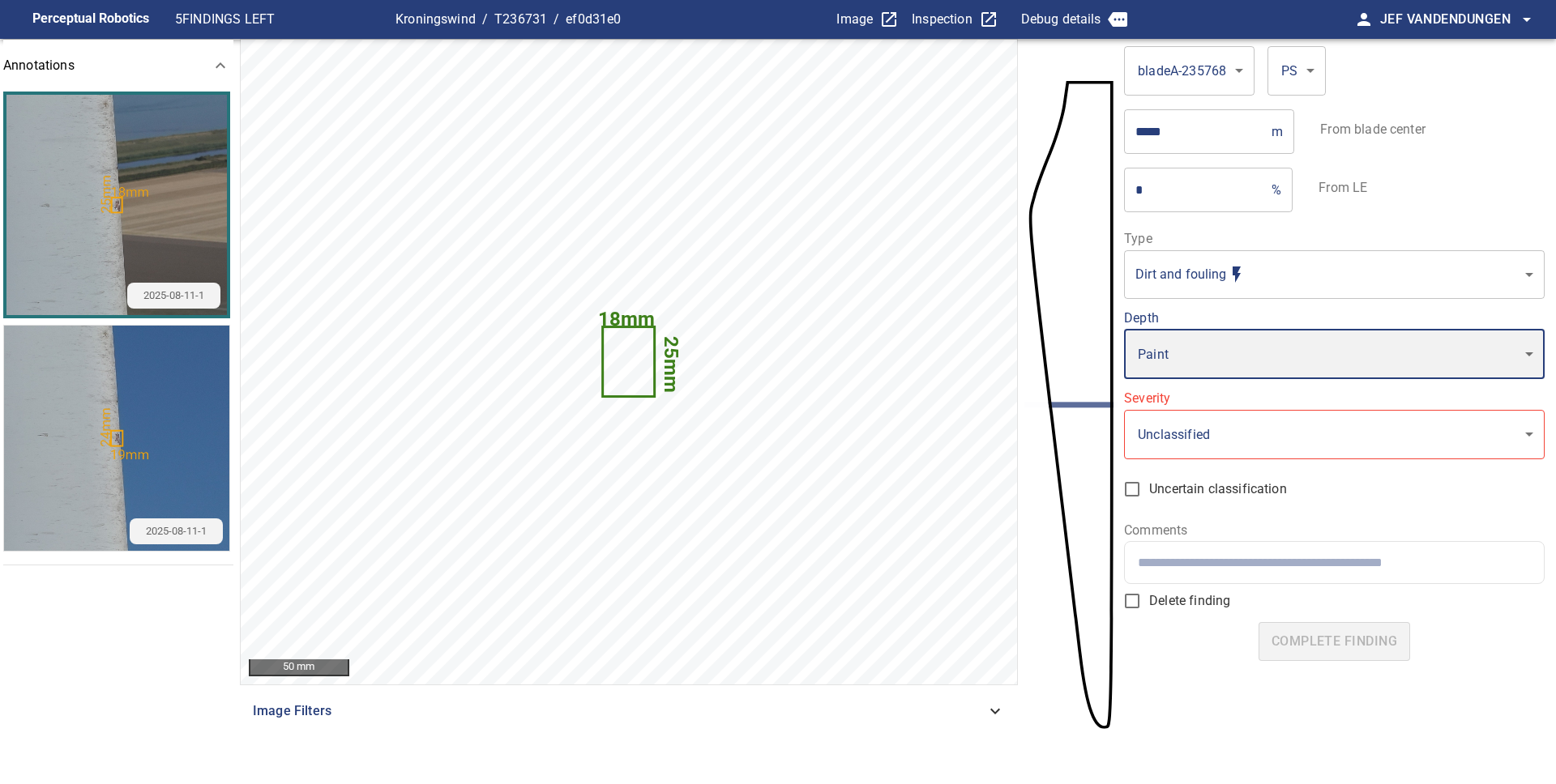
type input "*"
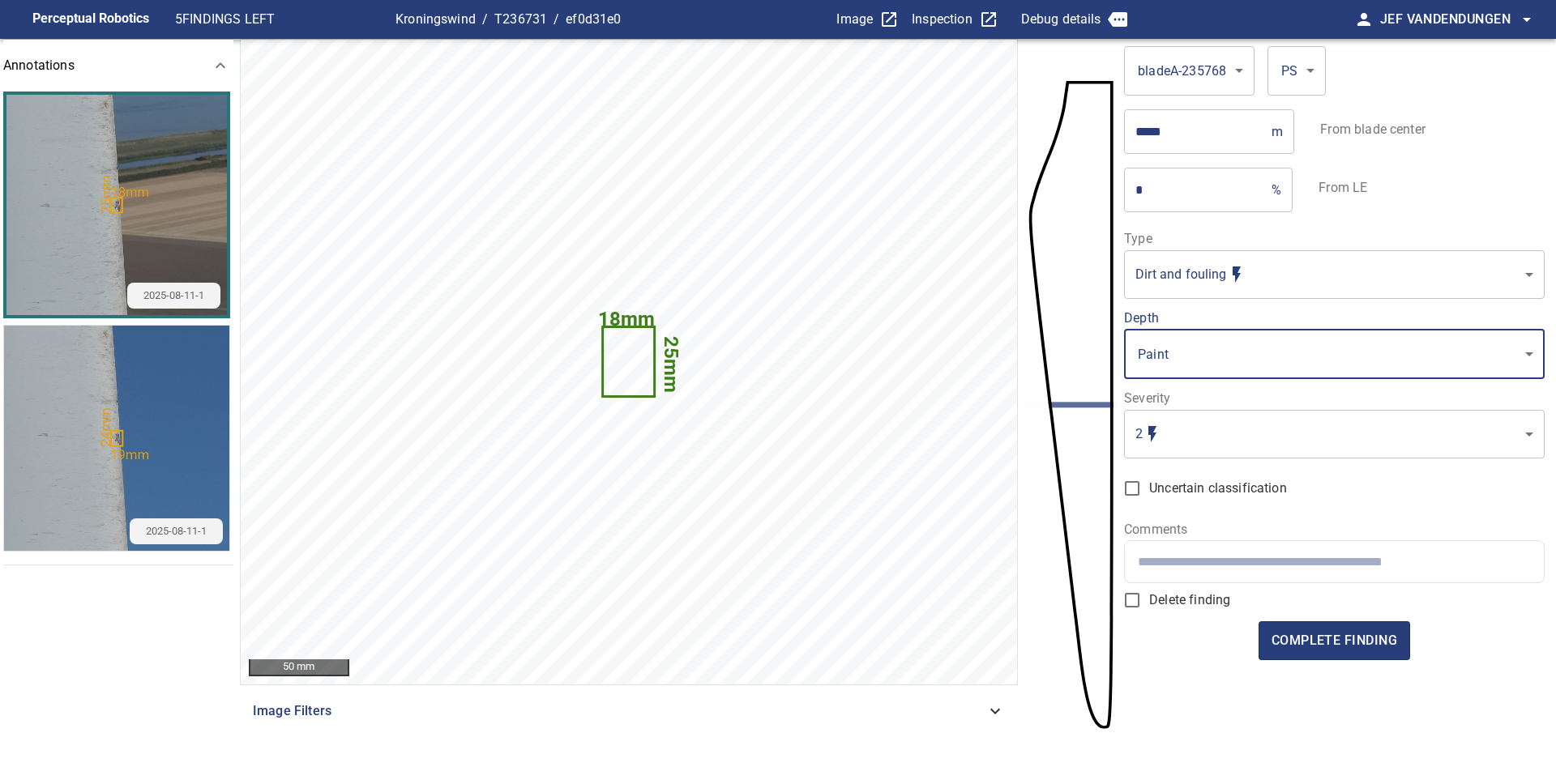
click at [1204, 286] on body "**********" at bounding box center [778, 392] width 1556 height 784
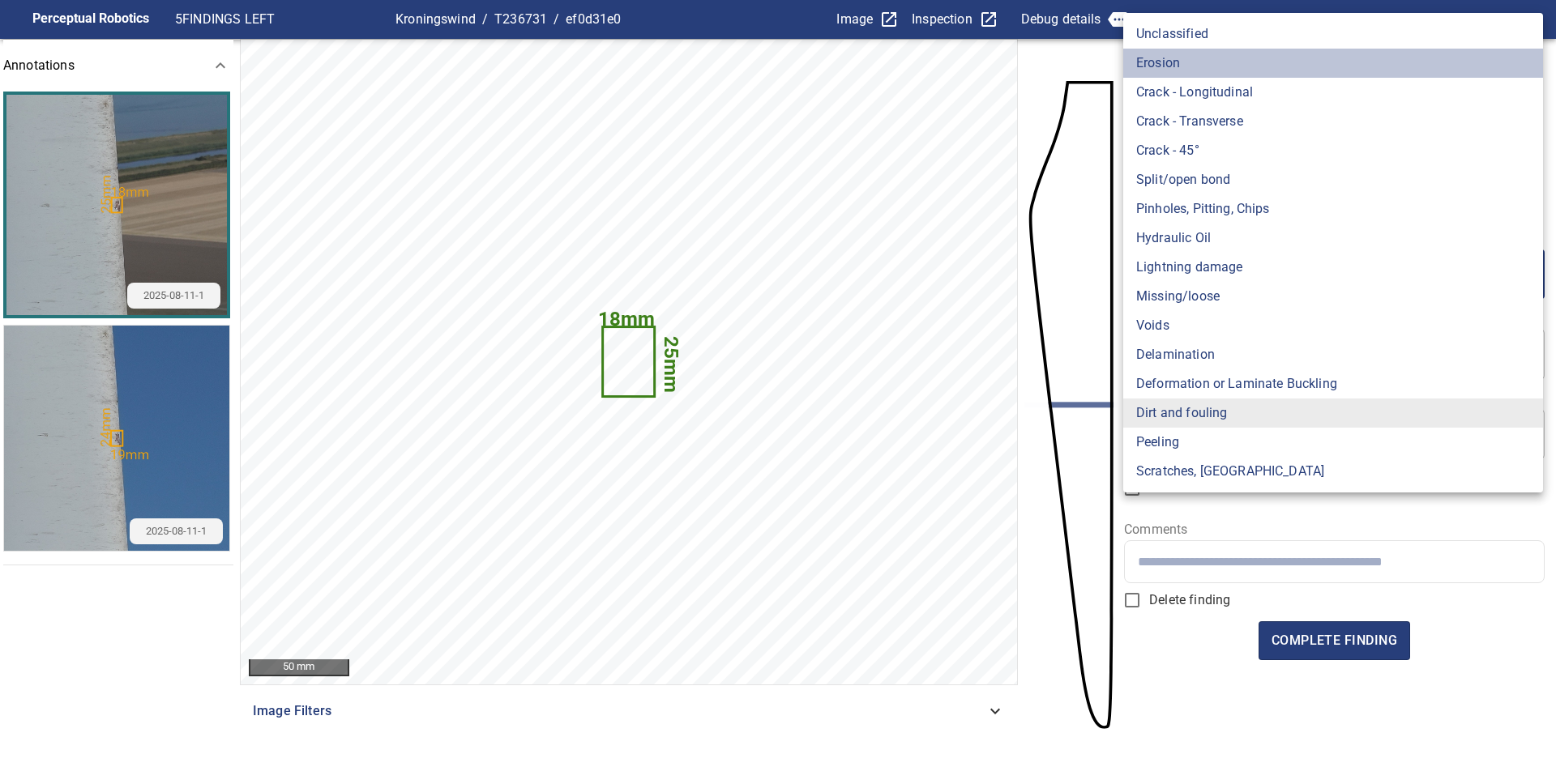
click at [1193, 69] on li "Erosion" at bounding box center [1333, 63] width 419 height 29
type input "*******"
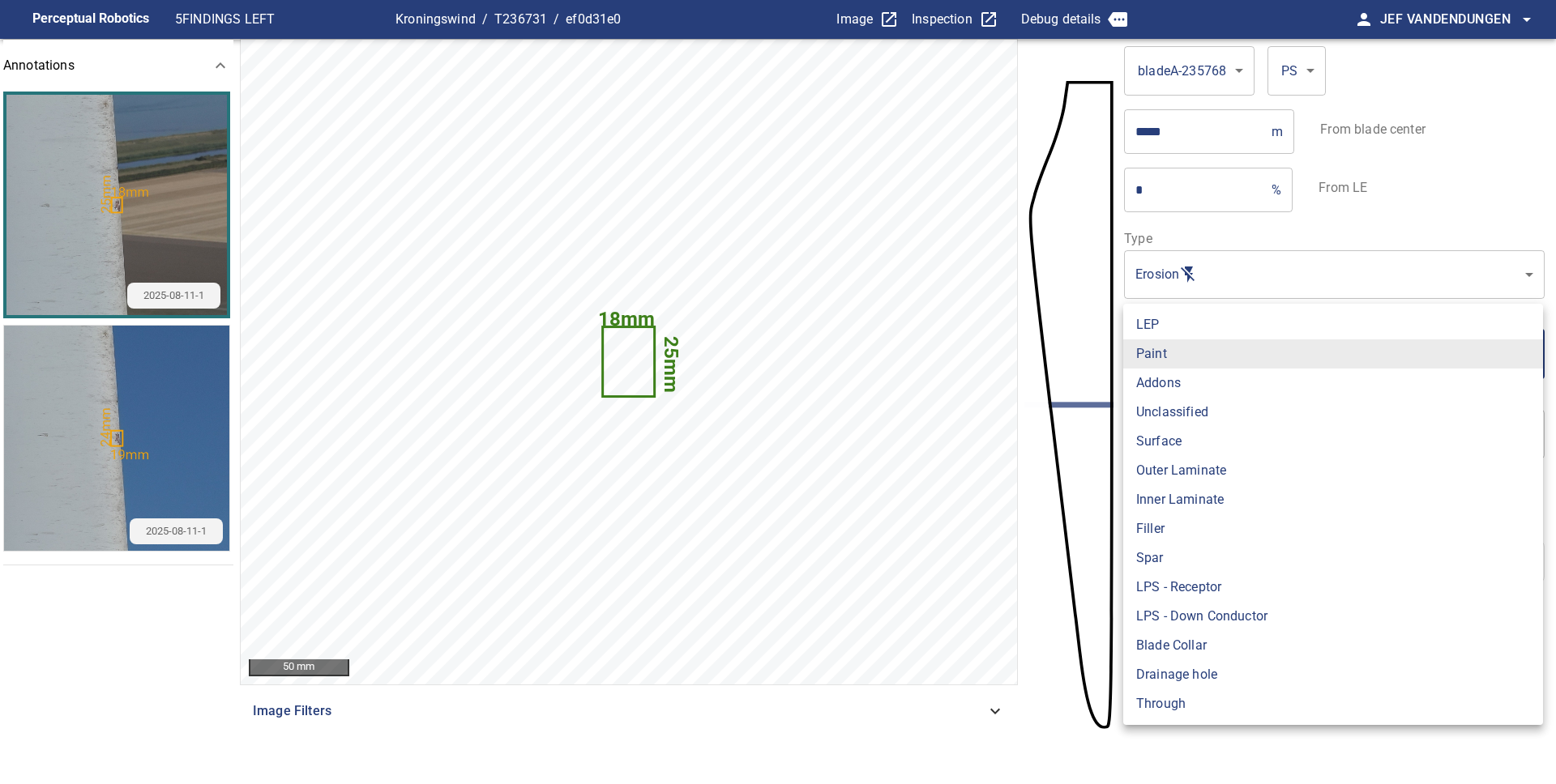
click at [1200, 358] on body "**********" at bounding box center [778, 392] width 1556 height 784
click at [1197, 323] on li "LEP" at bounding box center [1333, 325] width 419 height 29
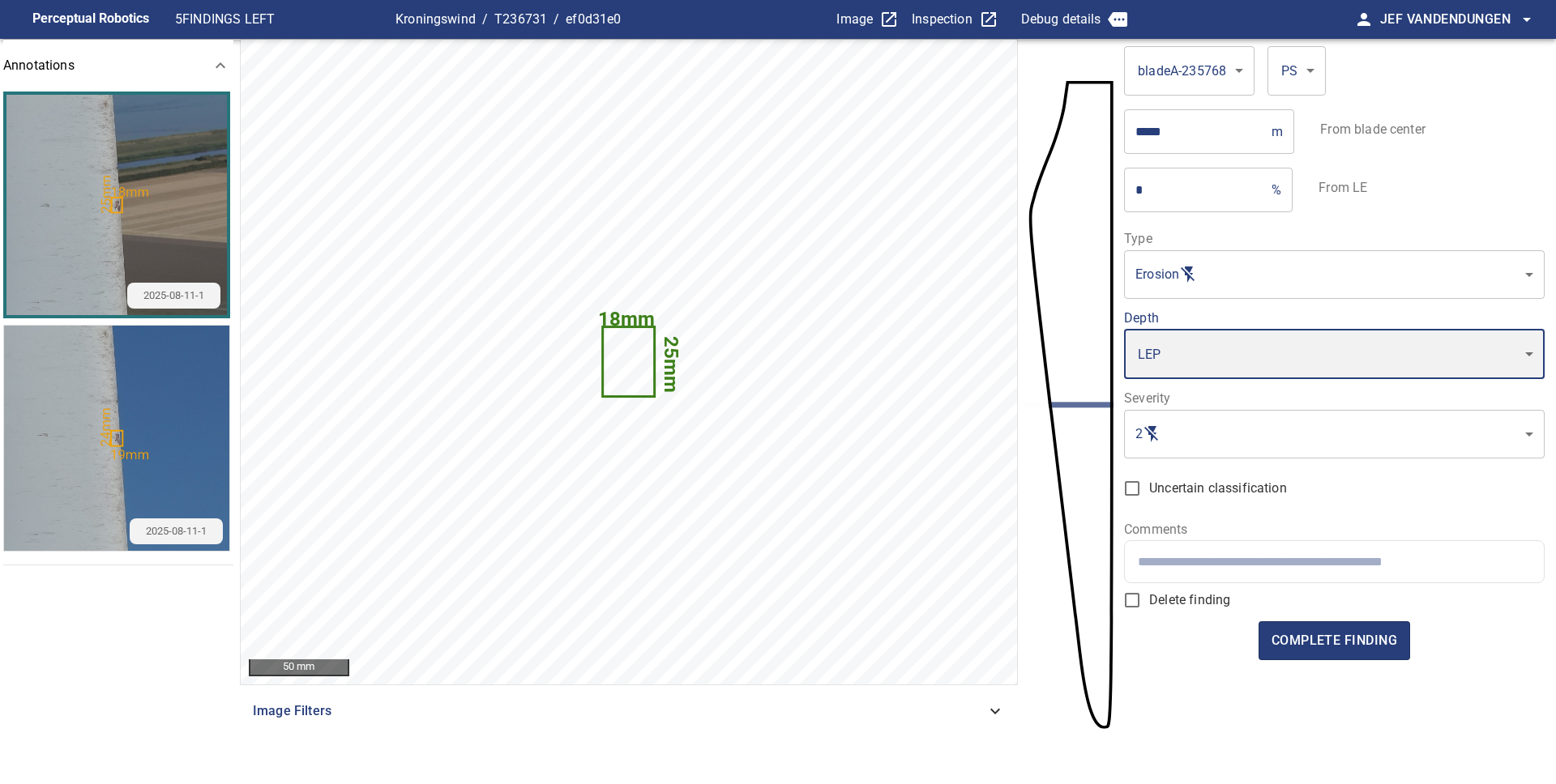
type input "***"
type input "*"
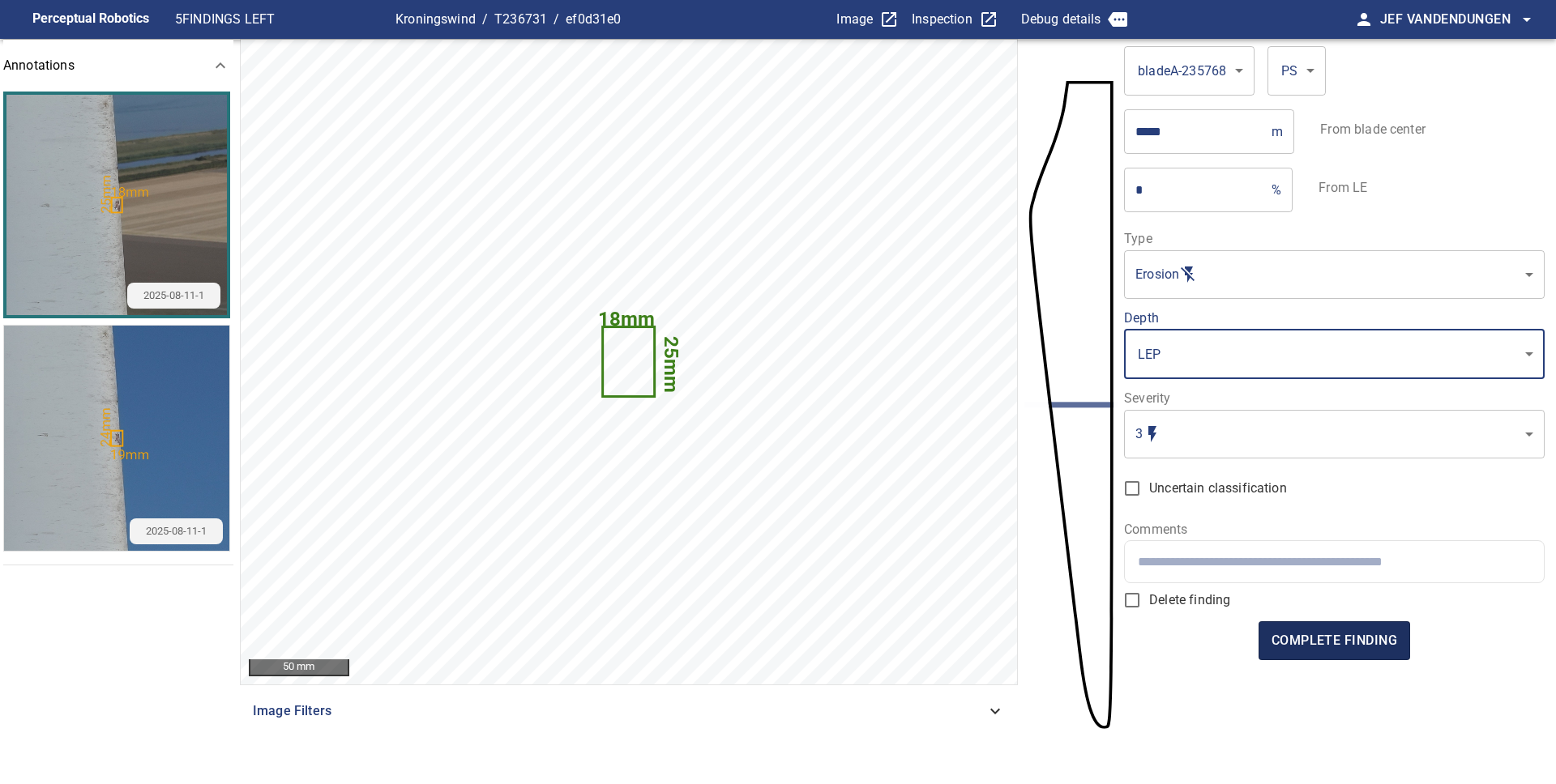
click at [1313, 644] on span "complete finding" at bounding box center [1334, 641] width 125 height 23
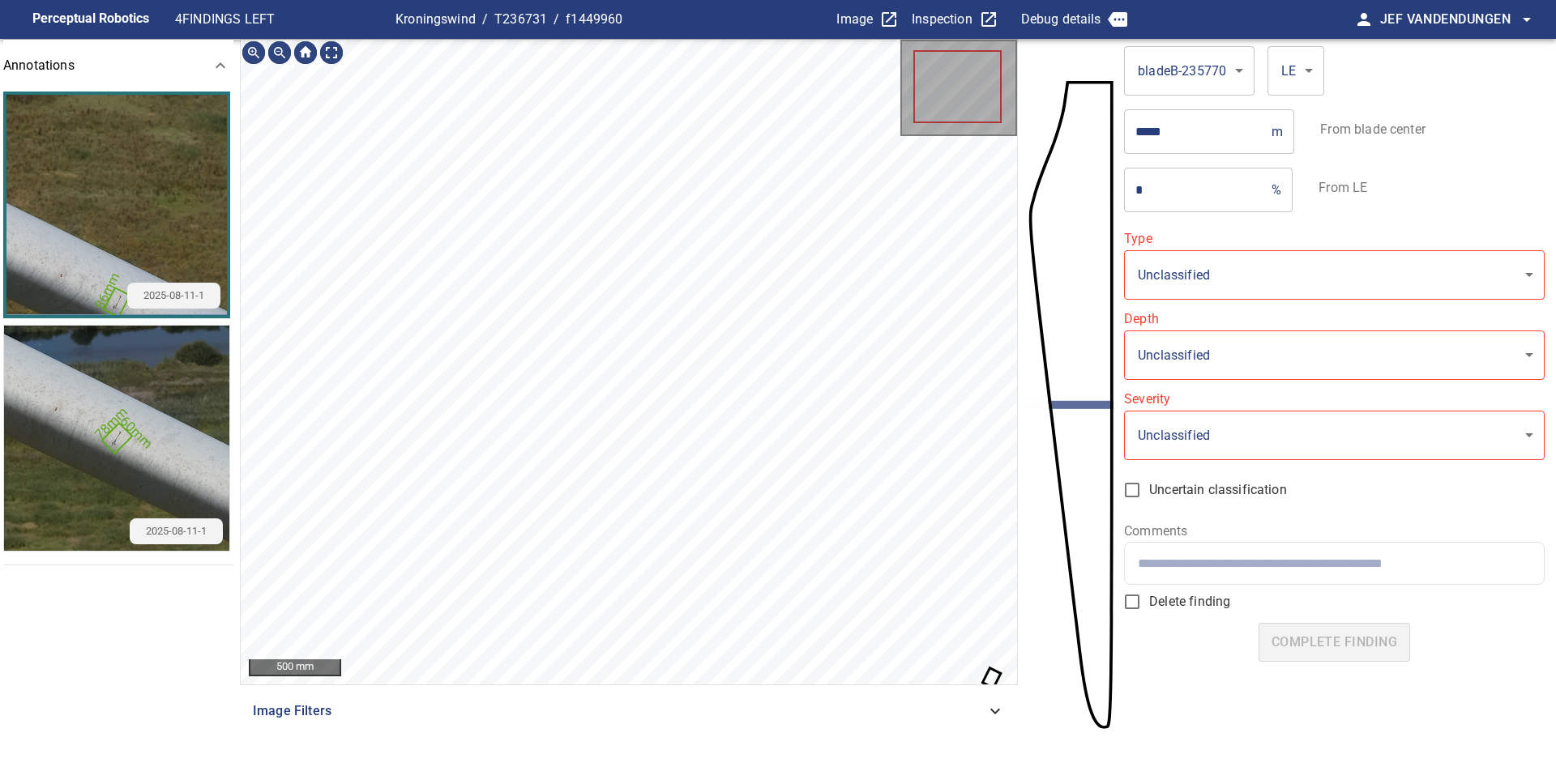
type input "**********"
click at [996, 678] on icon at bounding box center [991, 678] width 14 height 17
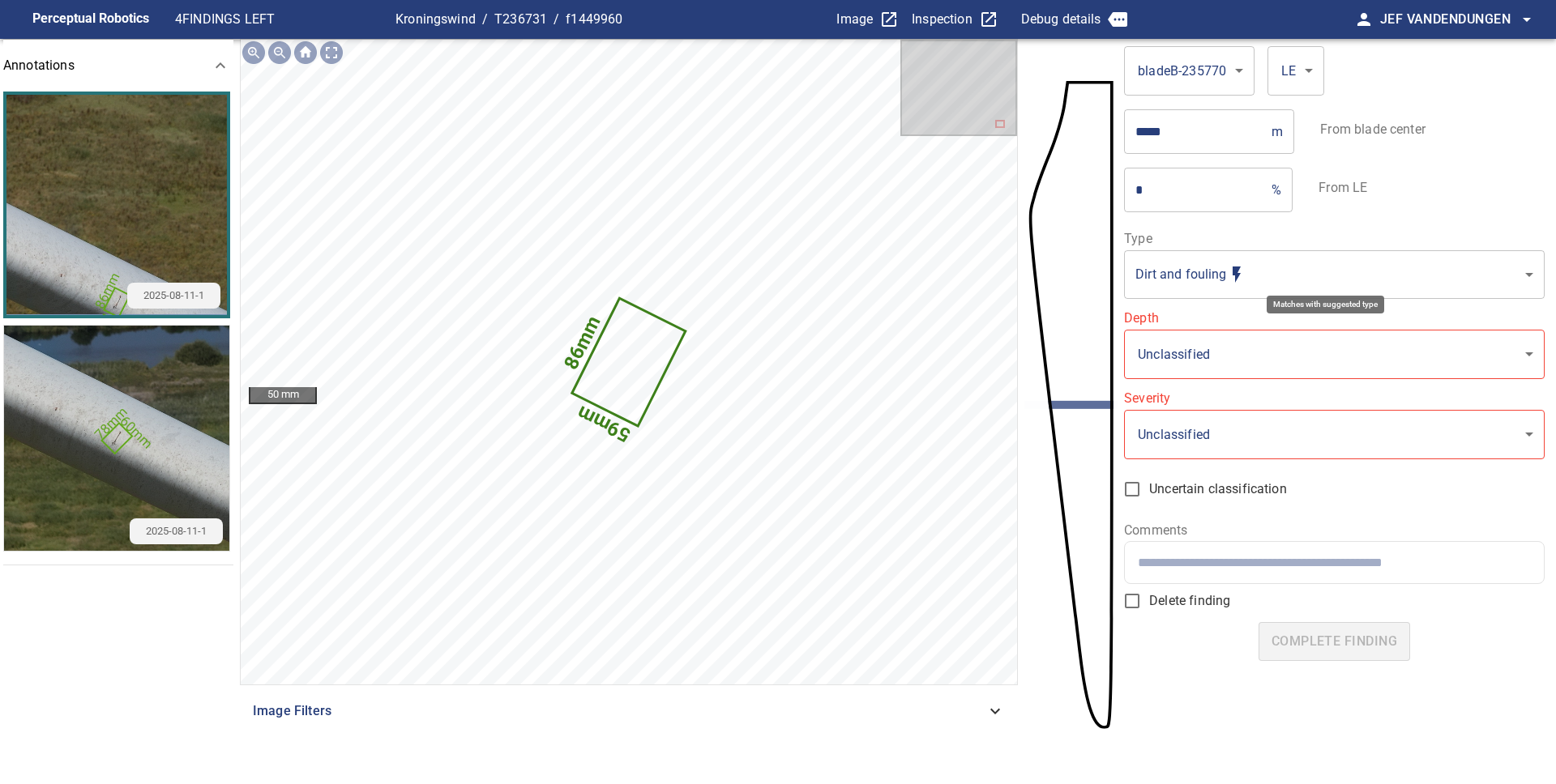
click at [1206, 272] on body "**********" at bounding box center [778, 392] width 1556 height 784
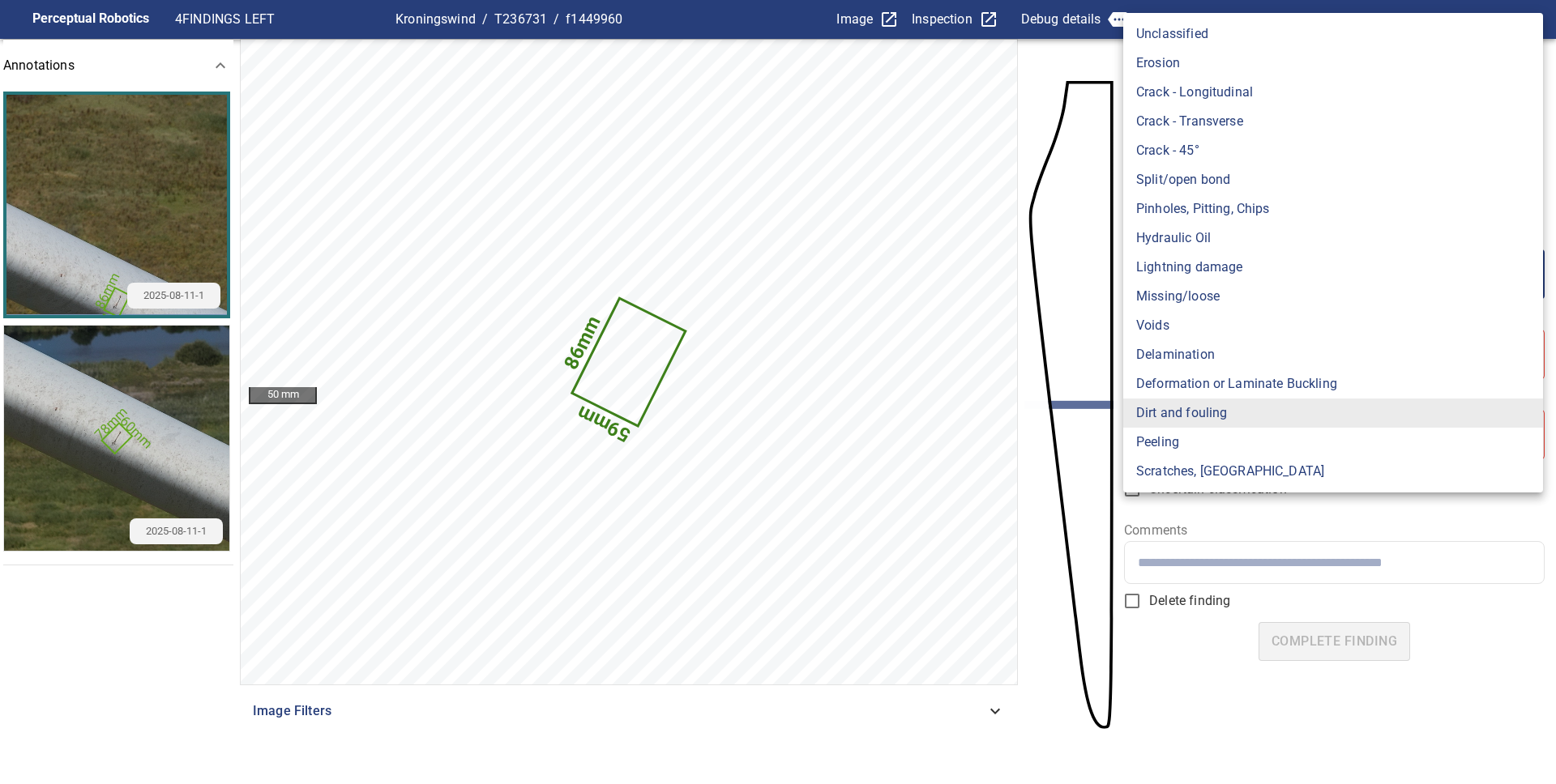
click at [1201, 416] on li "Dirt and fouling" at bounding box center [1333, 413] width 419 height 29
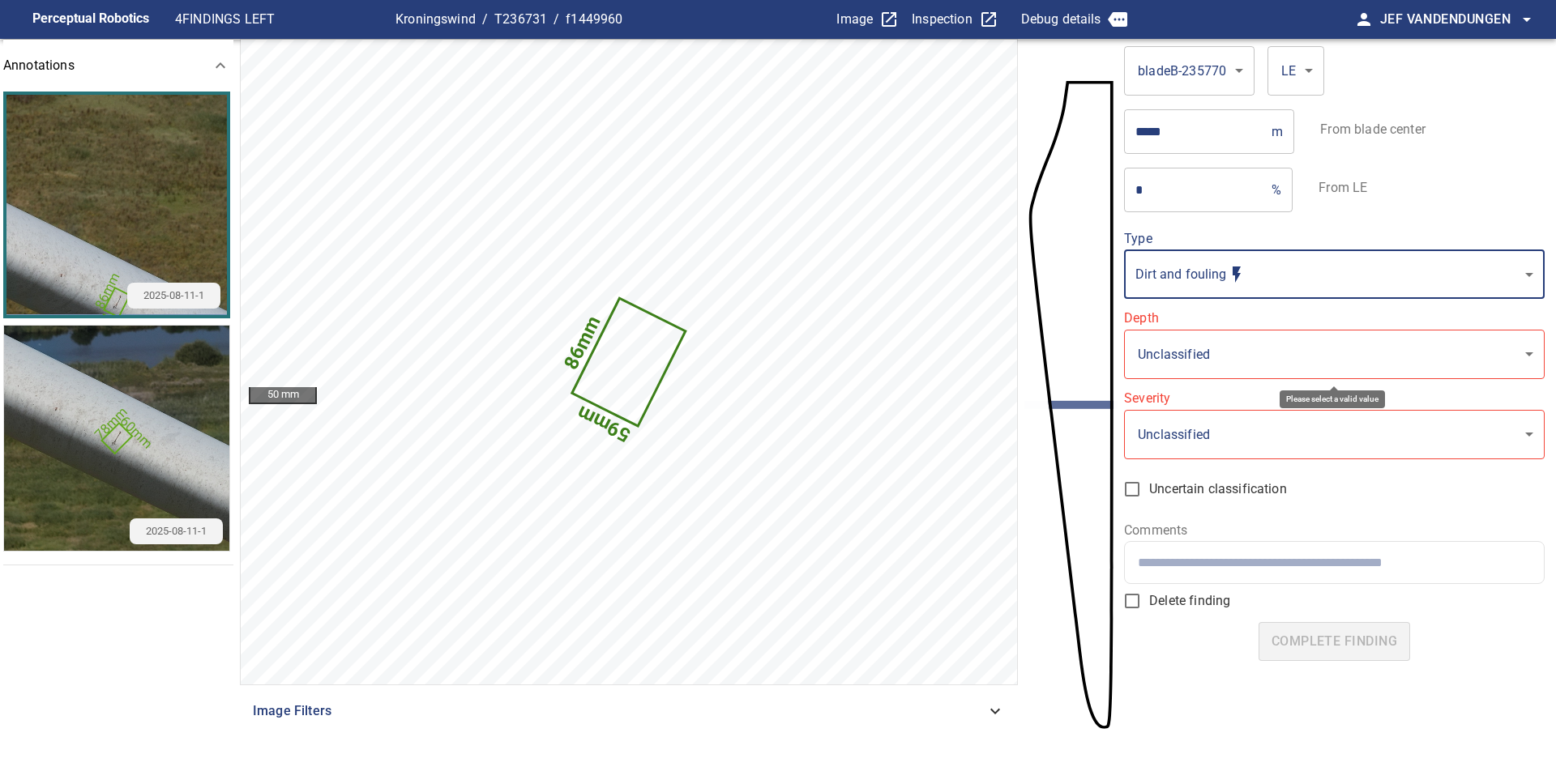
click at [1199, 350] on body "**********" at bounding box center [778, 392] width 1556 height 784
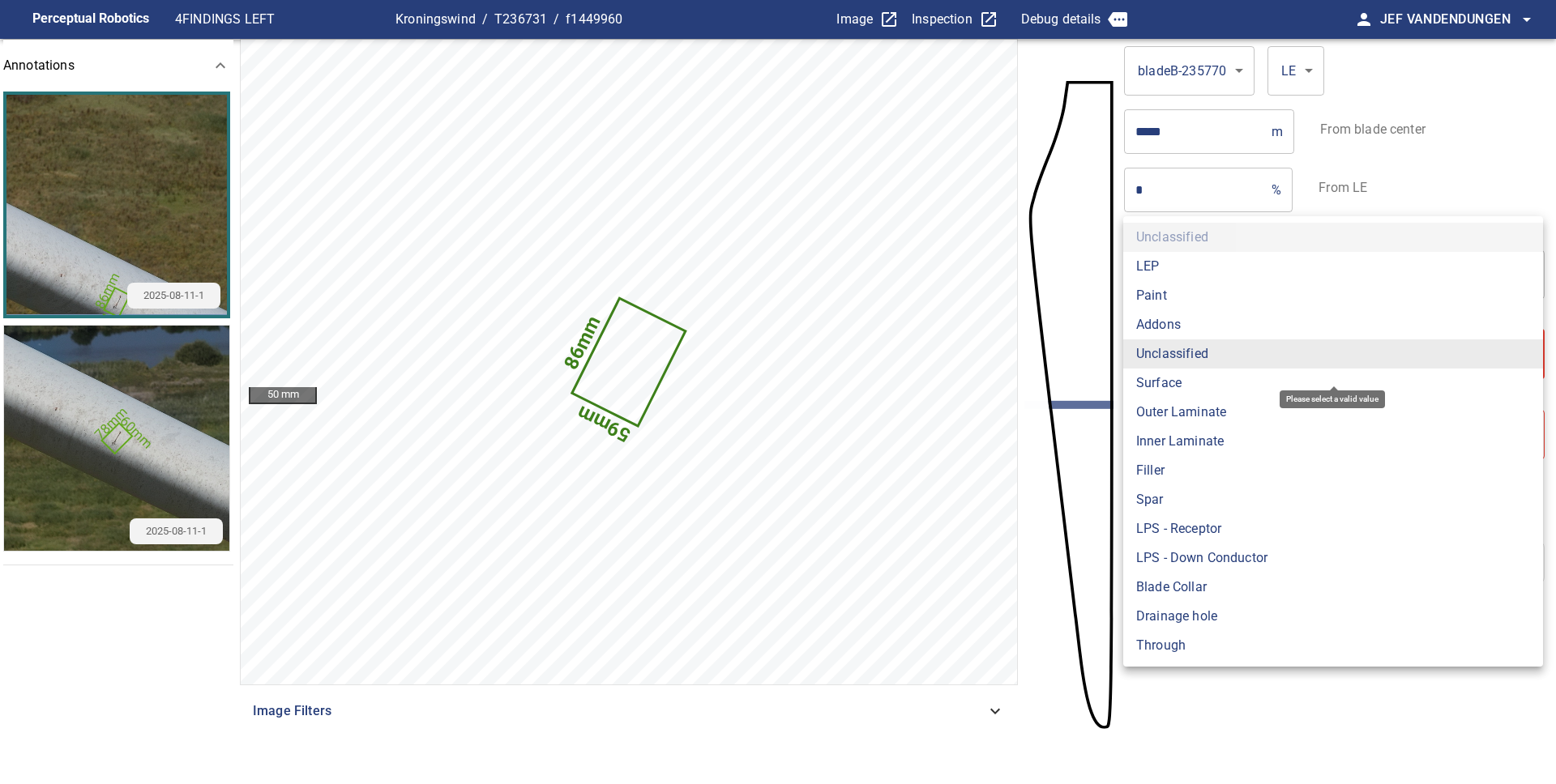
click at [1201, 396] on li "Surface" at bounding box center [1333, 383] width 419 height 29
type input "*******"
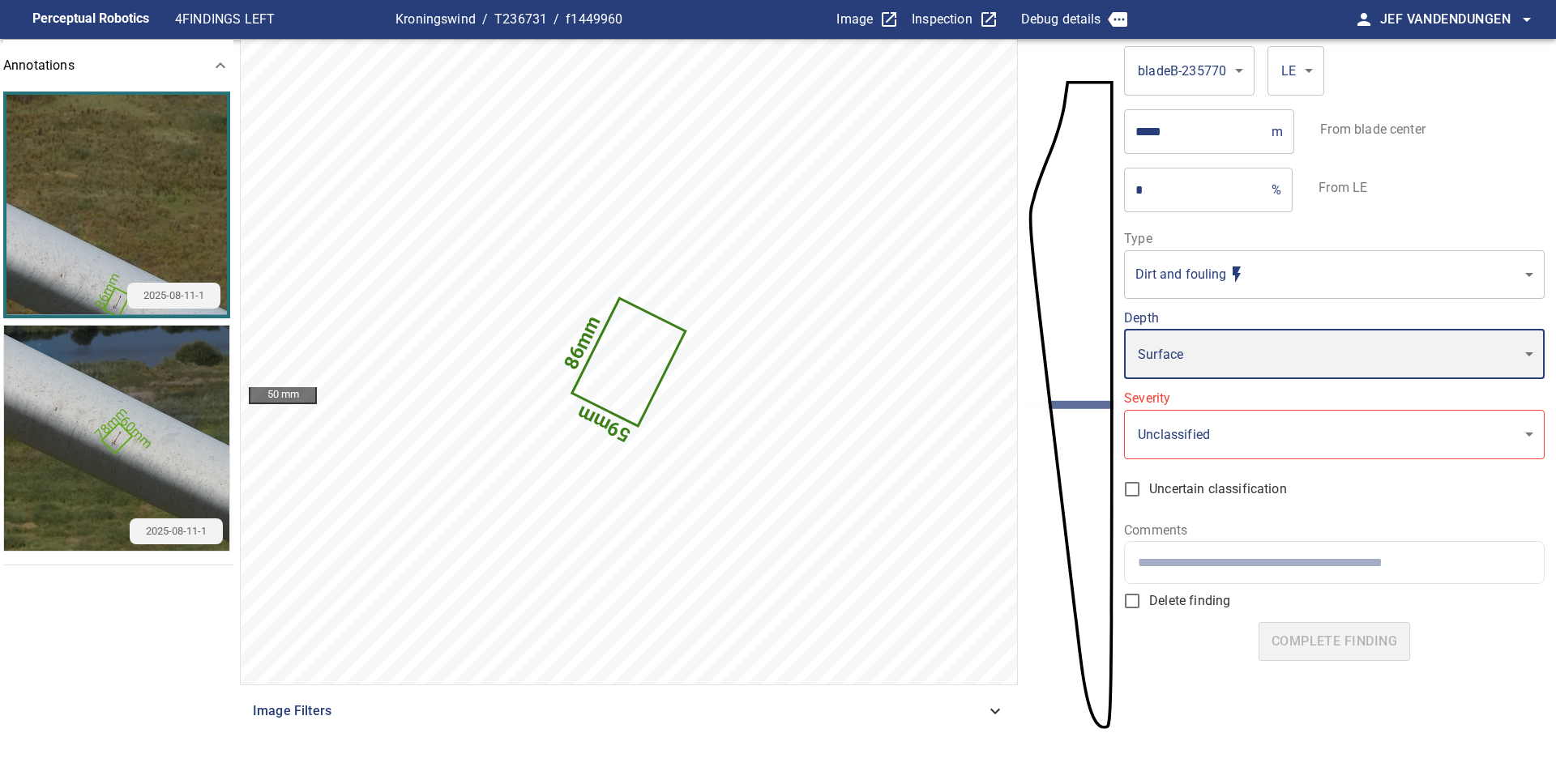
type input "*"
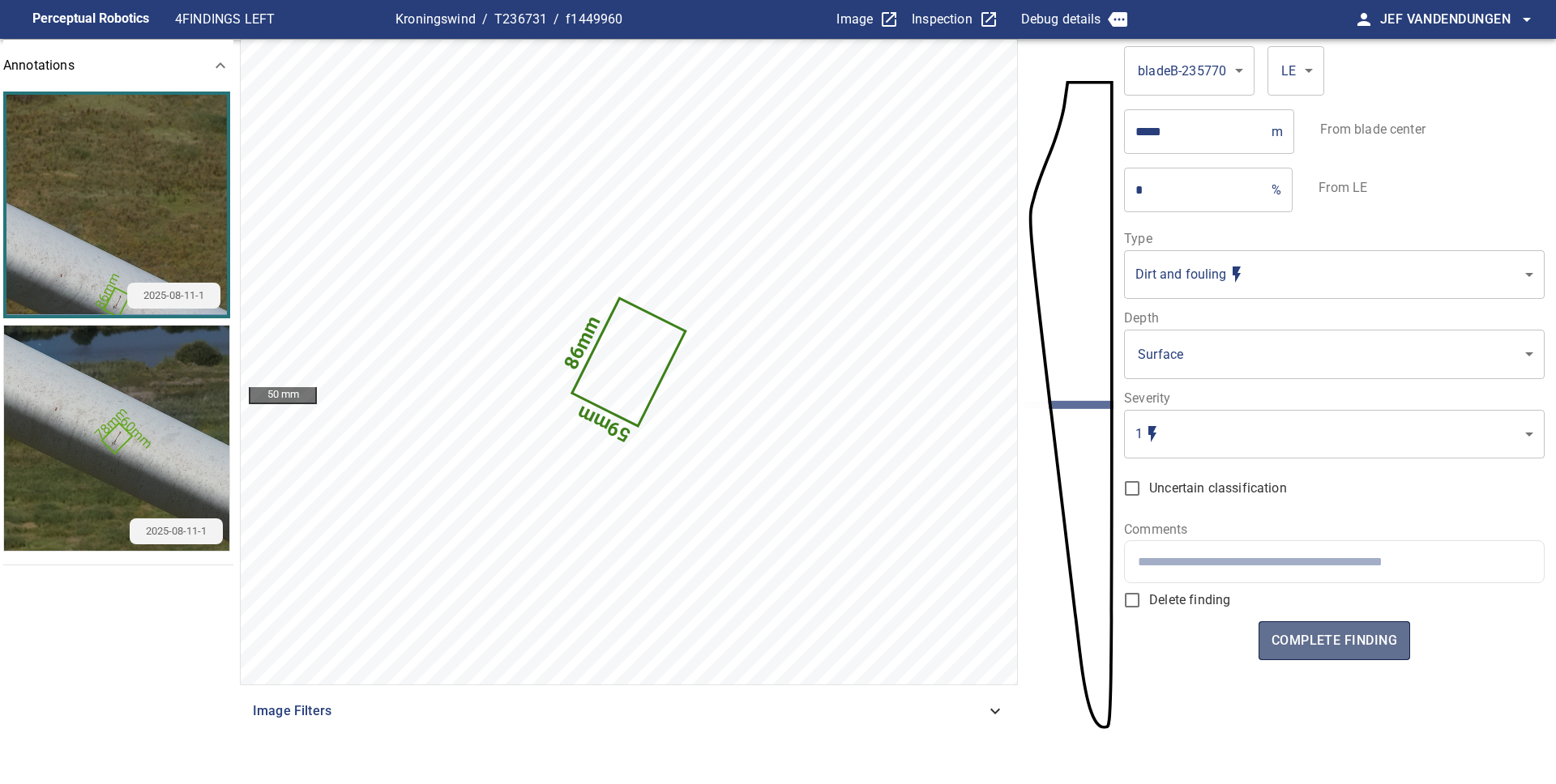
click at [1319, 635] on span "complete finding" at bounding box center [1334, 641] width 125 height 23
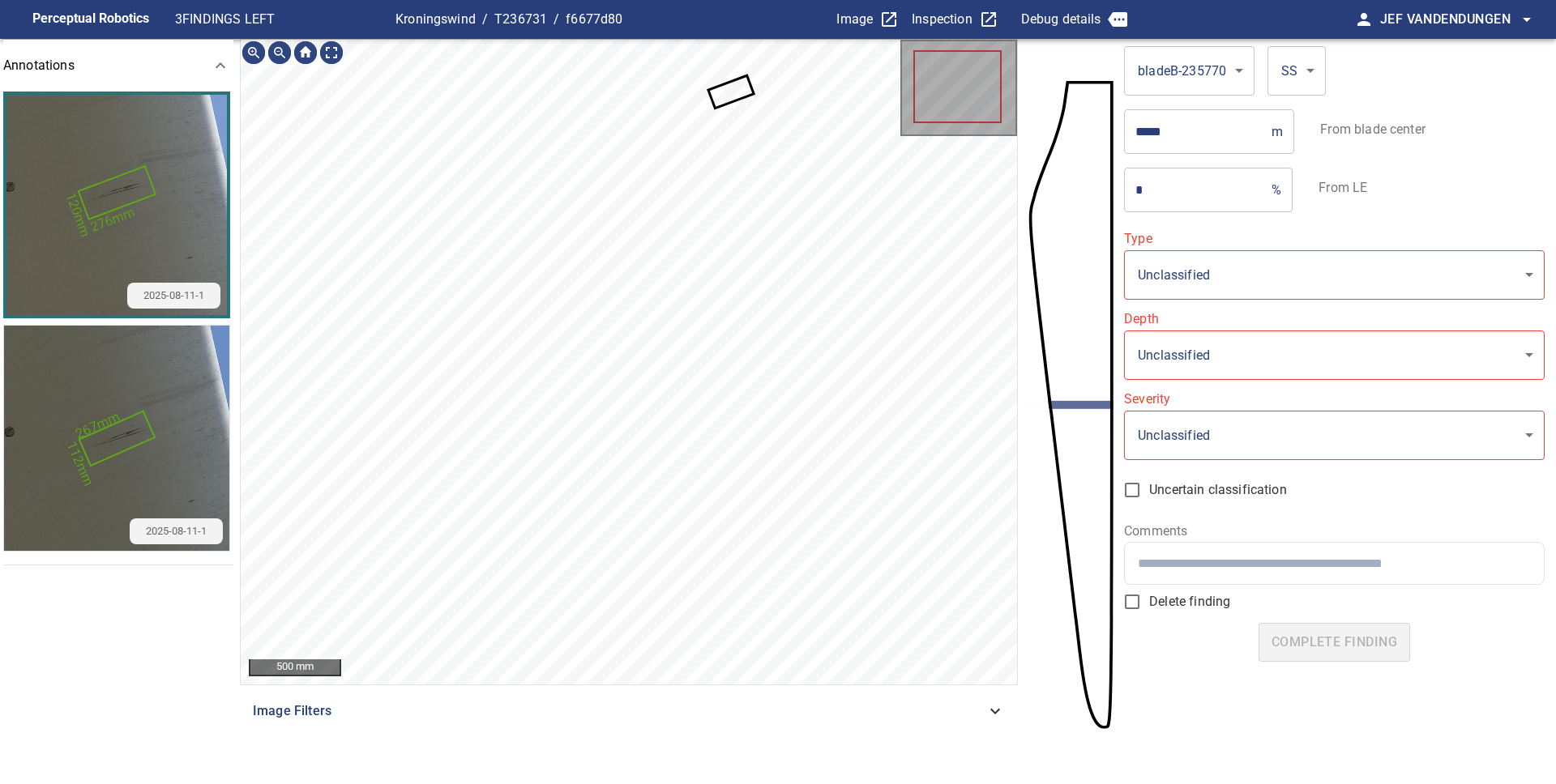
type input "**********"
click at [734, 94] on icon at bounding box center [731, 92] width 42 height 29
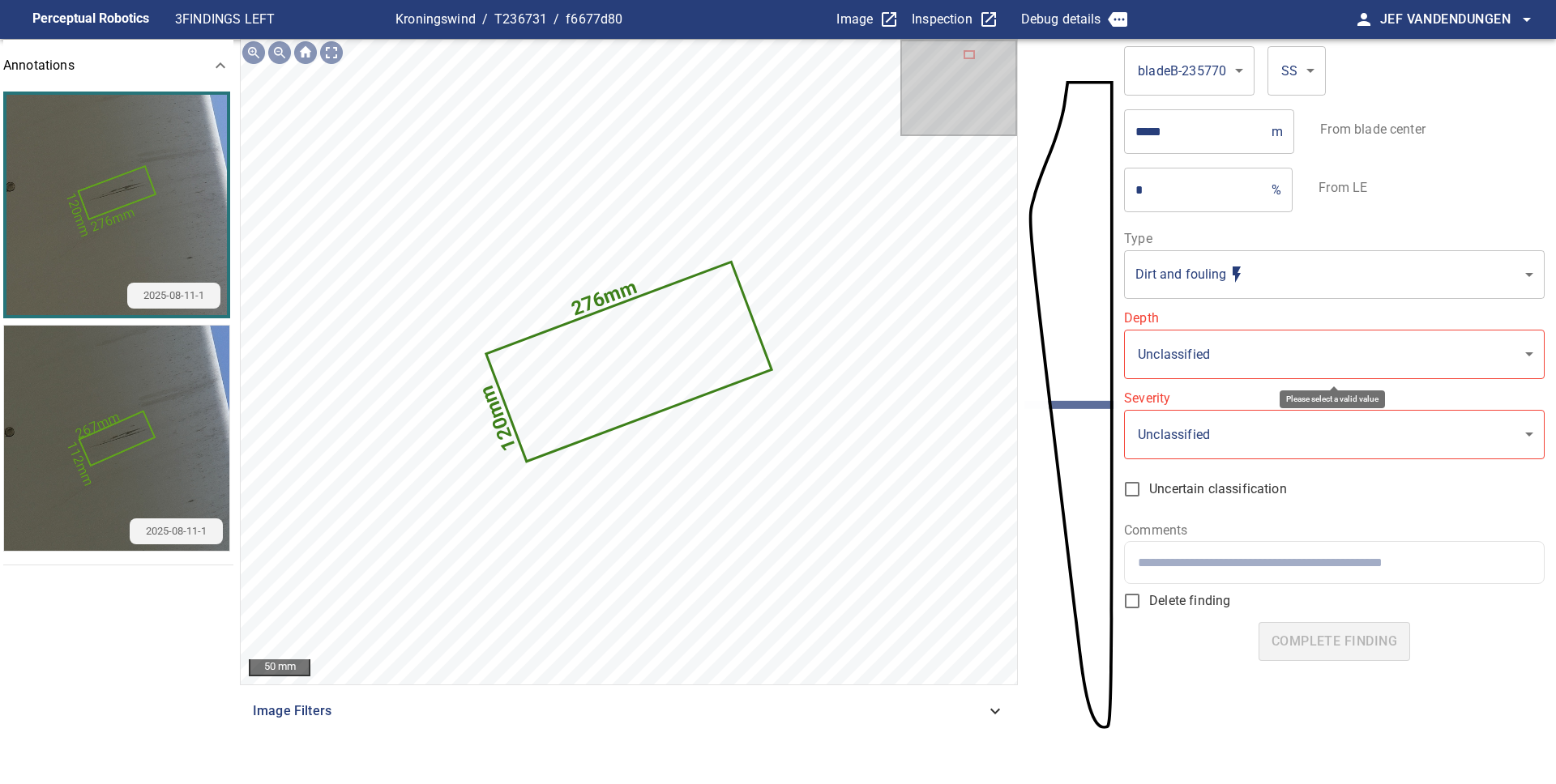
click at [1255, 340] on body "**********" at bounding box center [778, 392] width 1556 height 784
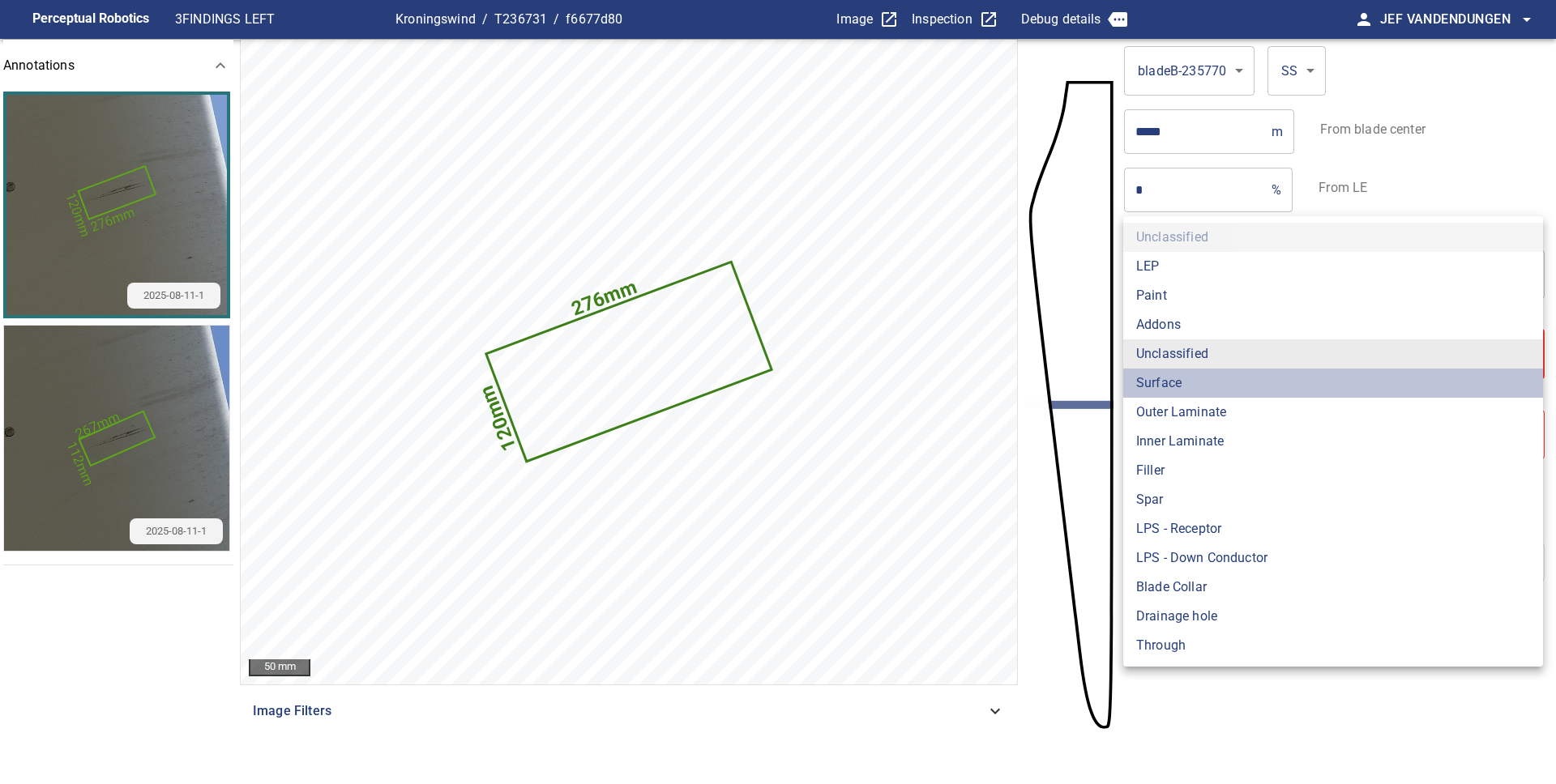
click at [1225, 385] on li "Surface" at bounding box center [1333, 383] width 419 height 29
type input "*******"
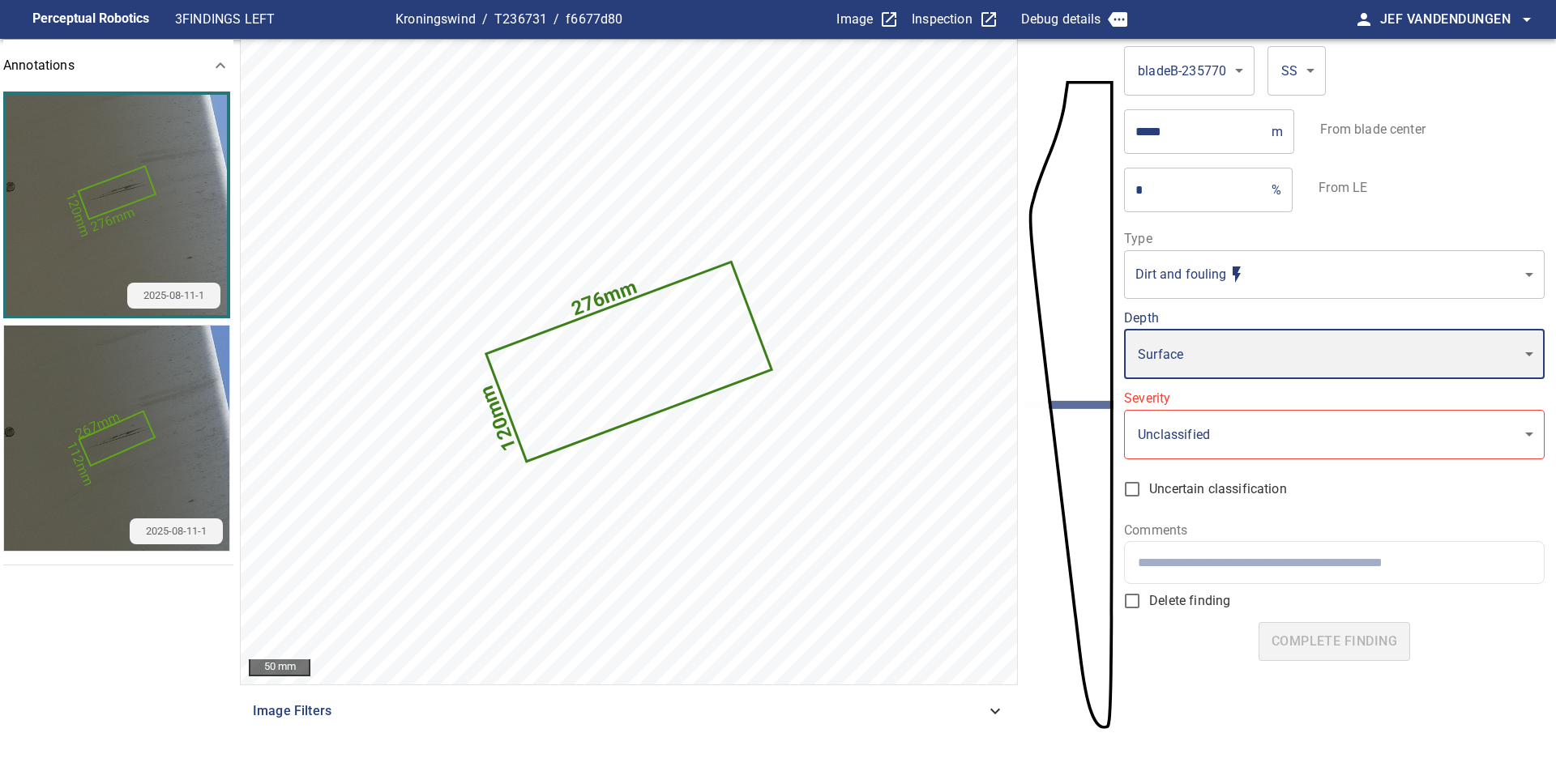
type input "*"
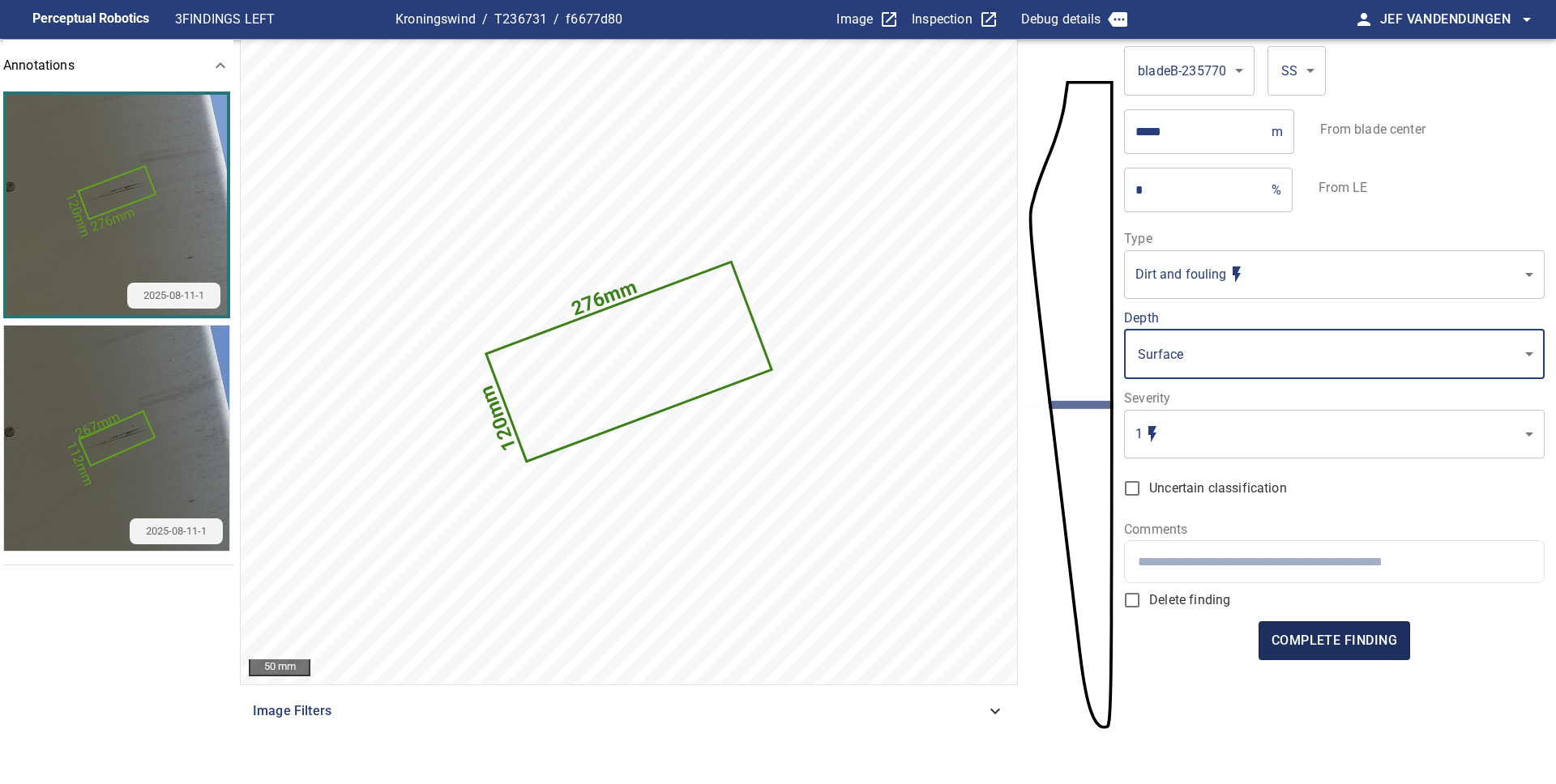
click at [1320, 636] on span "complete finding" at bounding box center [1334, 641] width 125 height 23
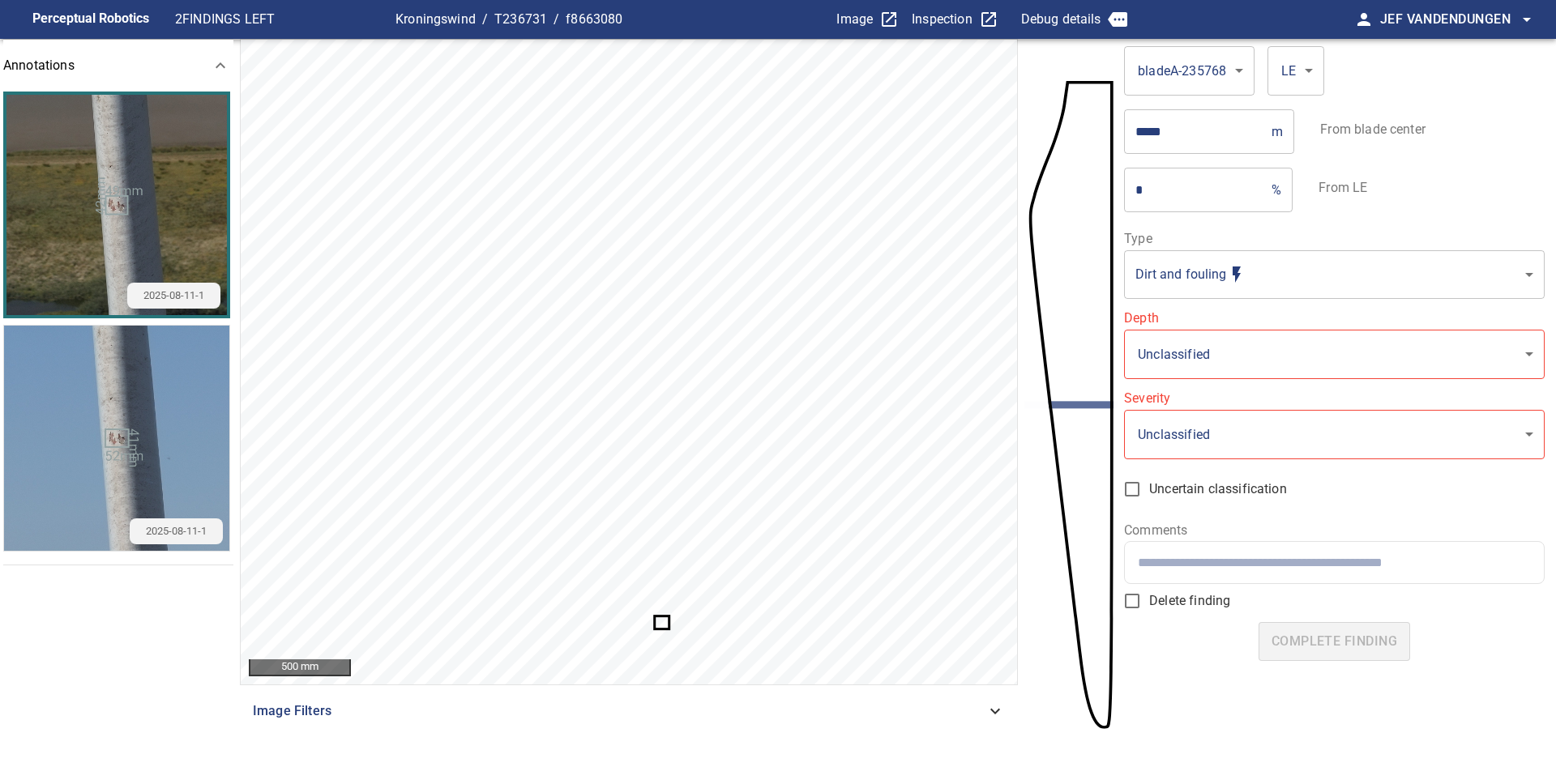
click at [666, 626] on icon at bounding box center [662, 622] width 12 height 11
click at [1190, 277] on body "**********" at bounding box center [778, 392] width 1556 height 784
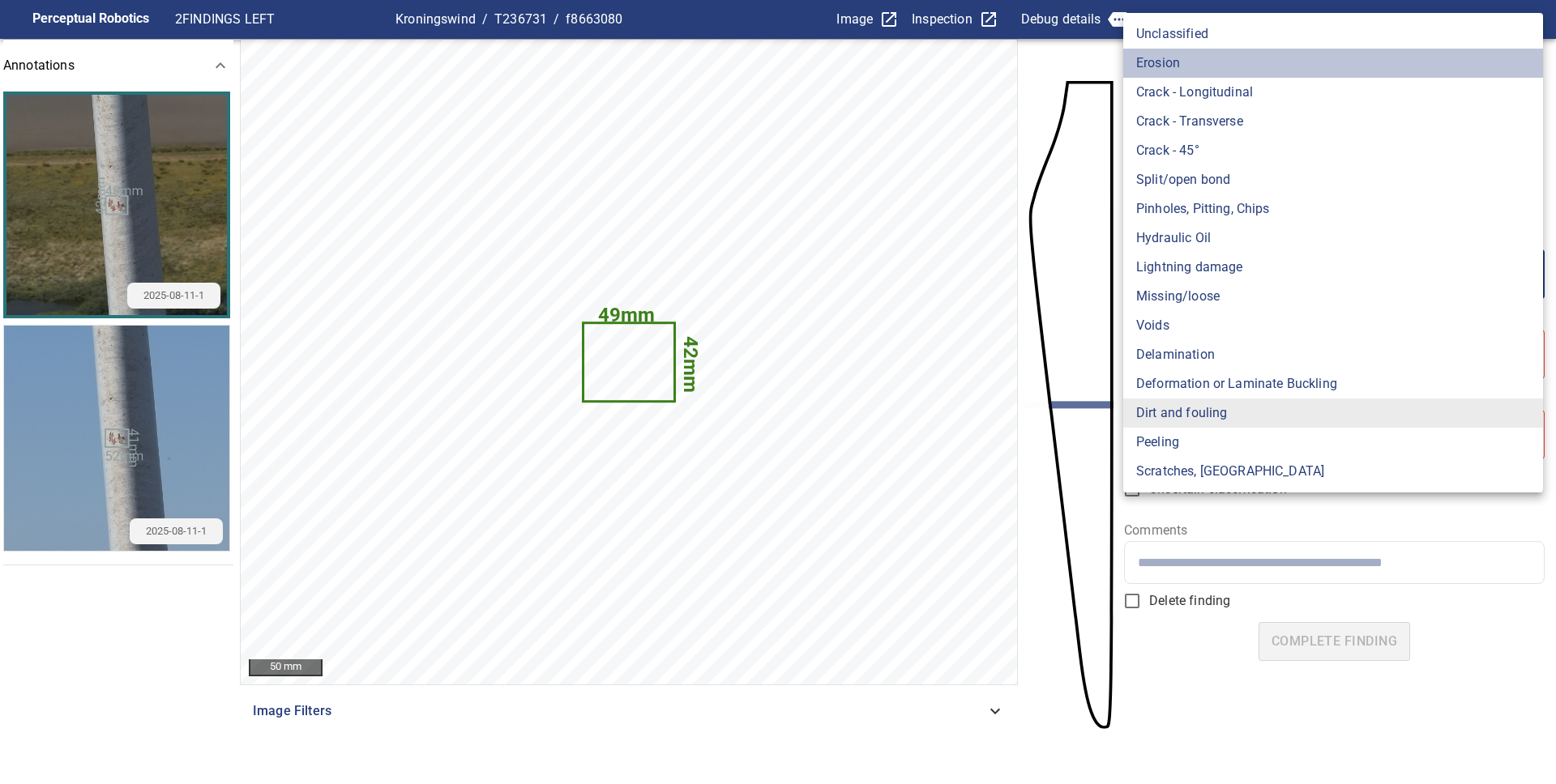
click at [1184, 69] on li "Erosion" at bounding box center [1333, 63] width 419 height 29
type input "*******"
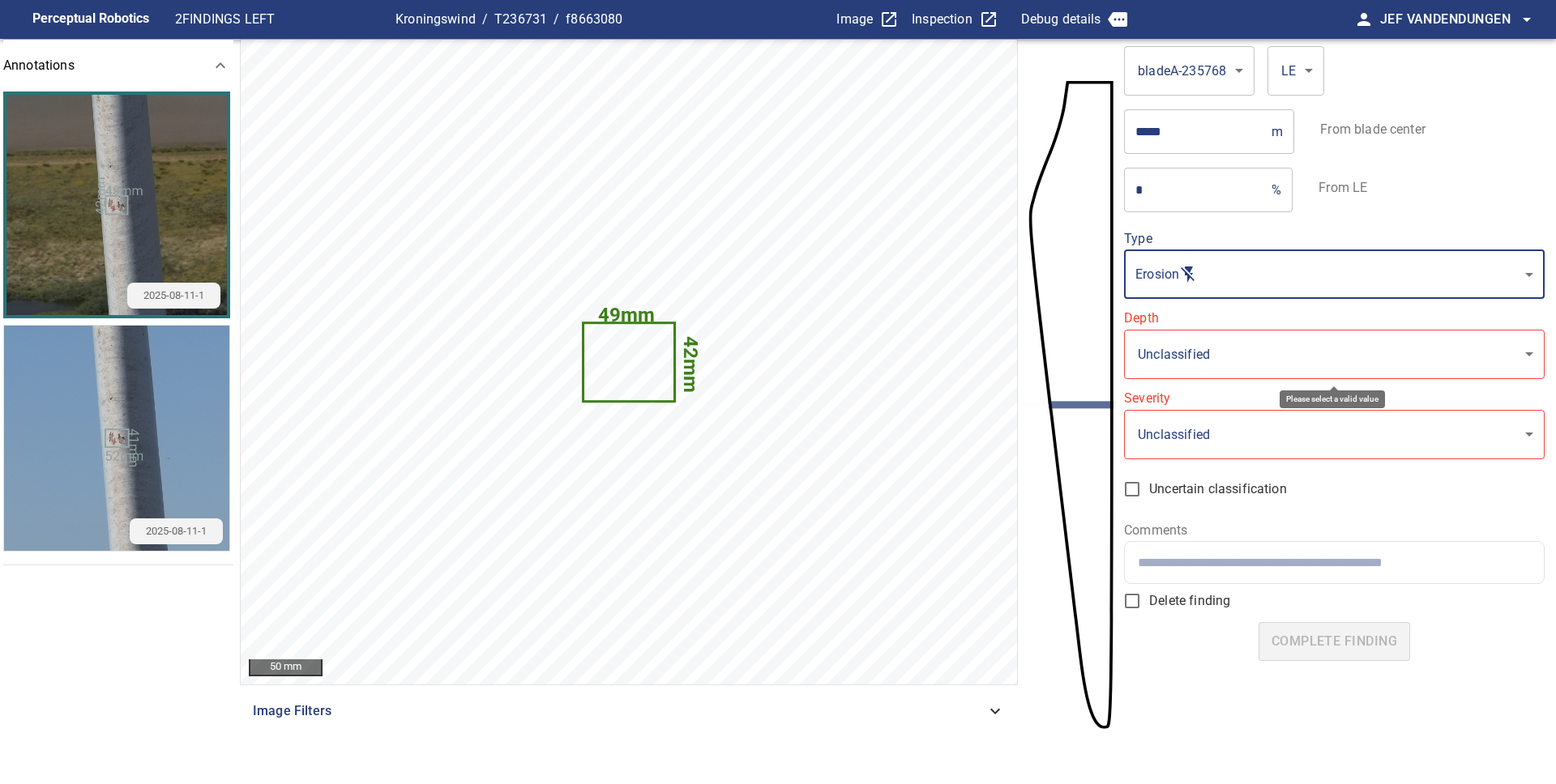
click at [1189, 373] on body "**********" at bounding box center [778, 392] width 1556 height 784
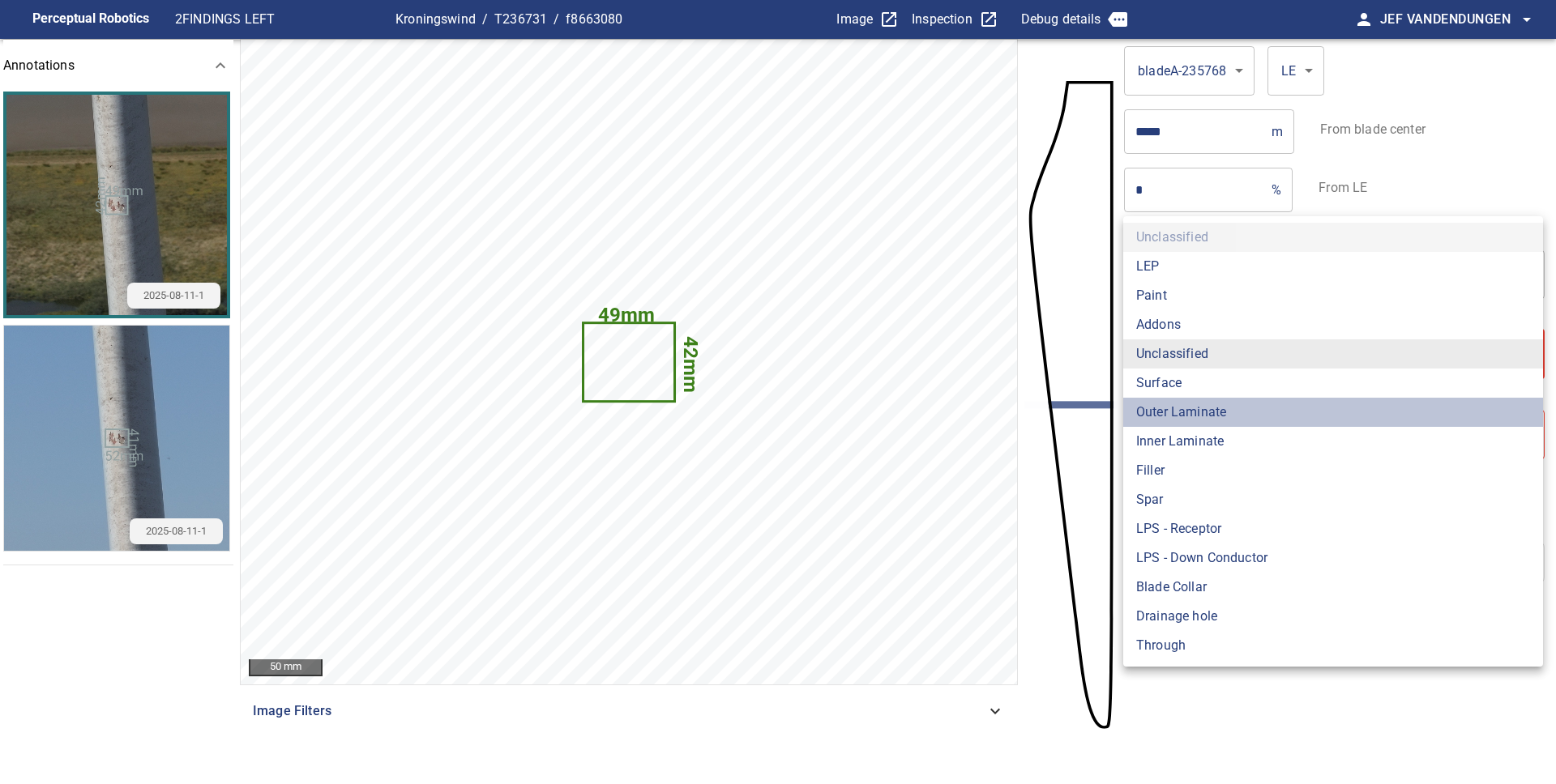
click at [1205, 418] on li "Outer Laminate" at bounding box center [1333, 413] width 419 height 29
type input "**********"
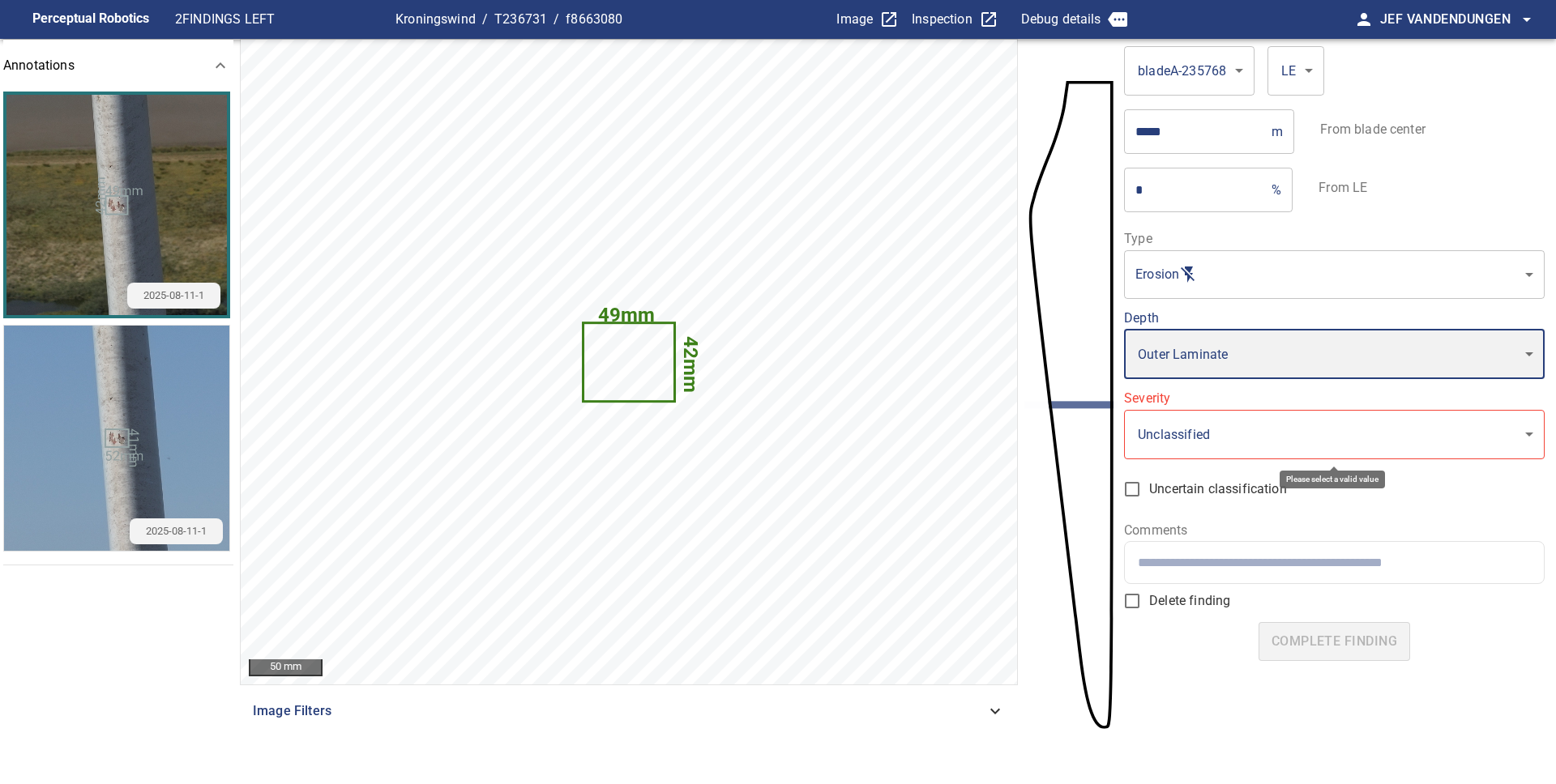
type input "*"
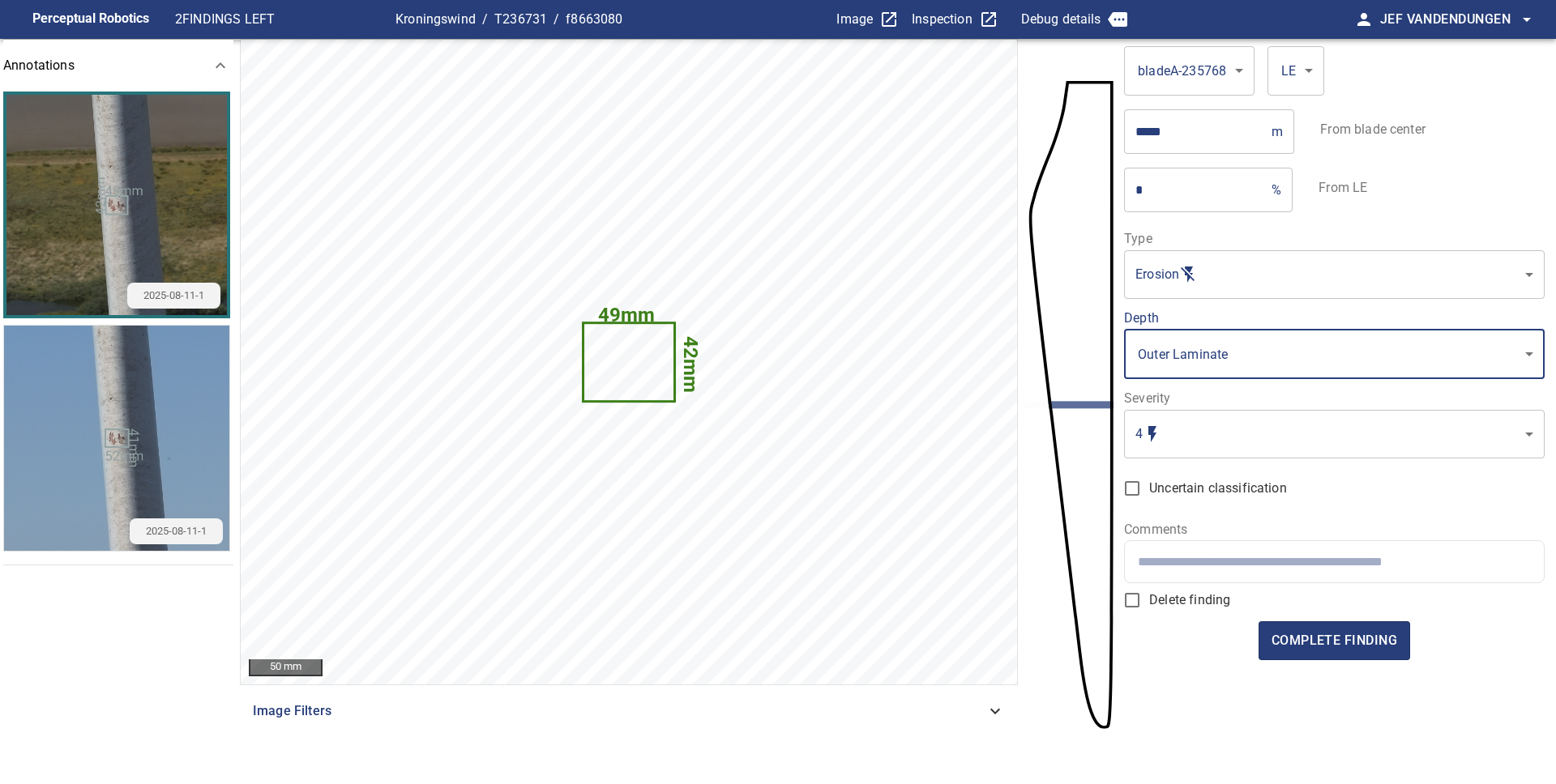
click at [1193, 372] on body "**********" at bounding box center [778, 392] width 1556 height 784
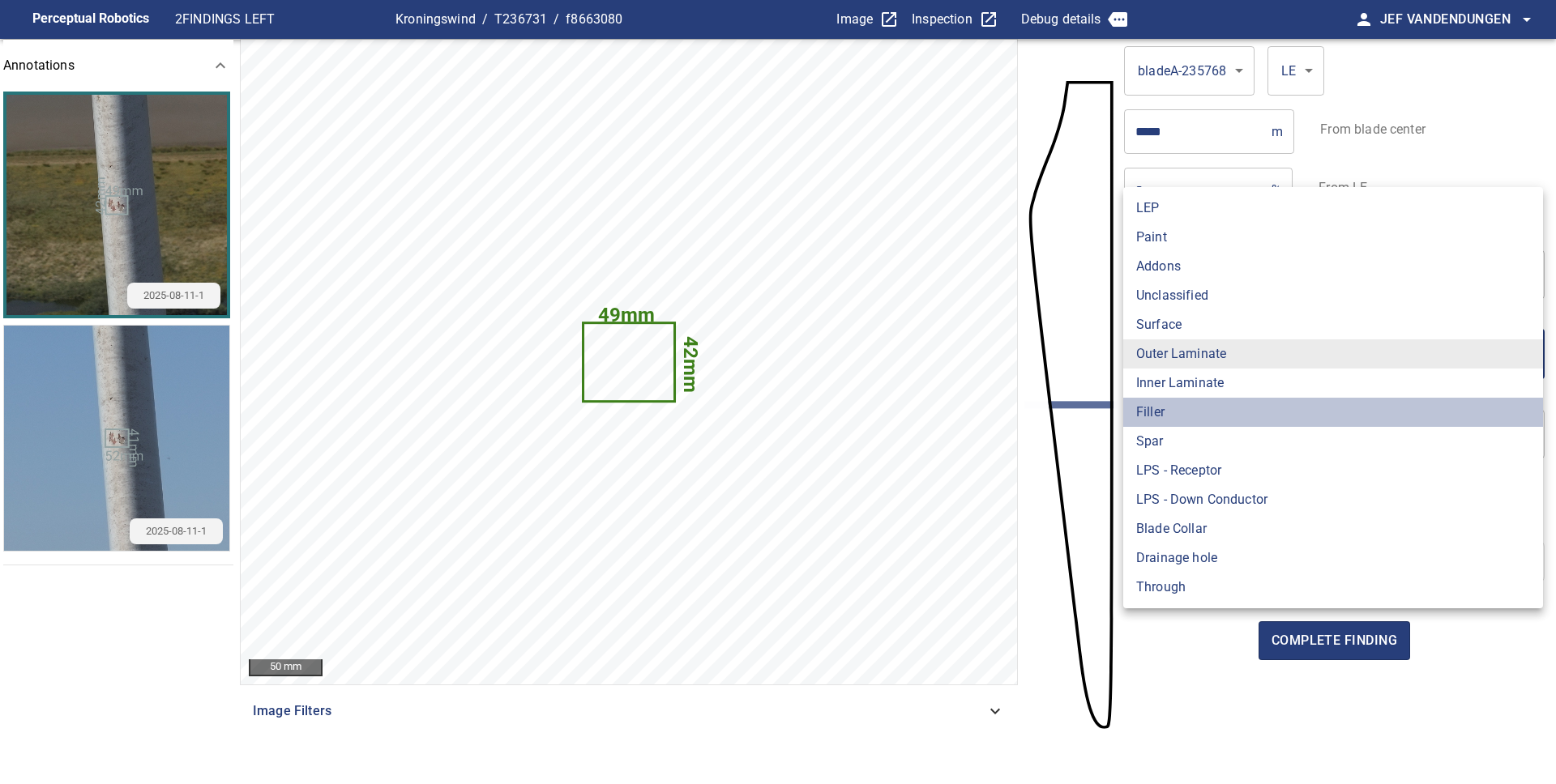
click at [1173, 414] on li "Filler" at bounding box center [1333, 413] width 419 height 29
type input "******"
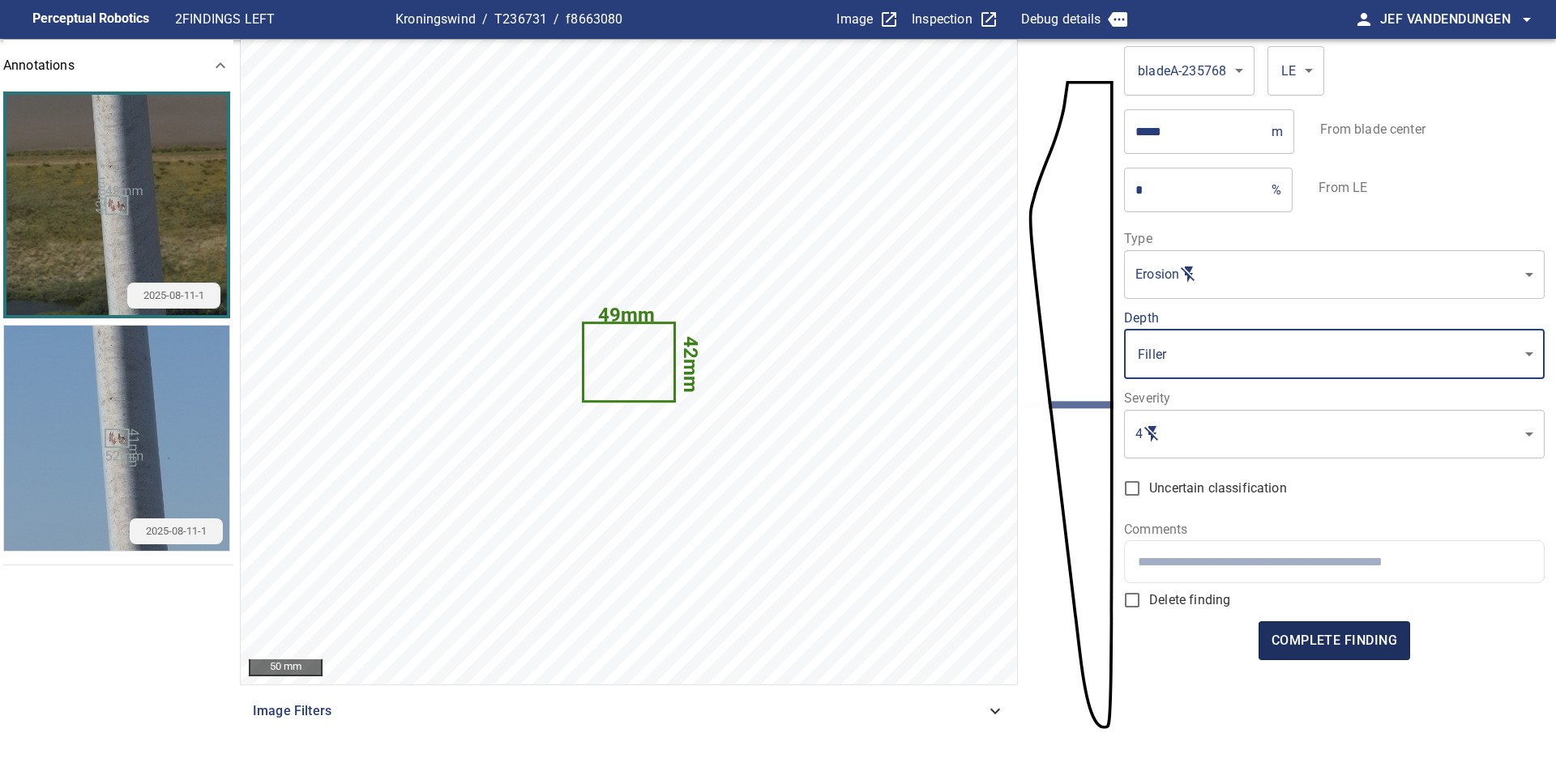
click at [1320, 638] on span "complete finding" at bounding box center [1334, 641] width 125 height 23
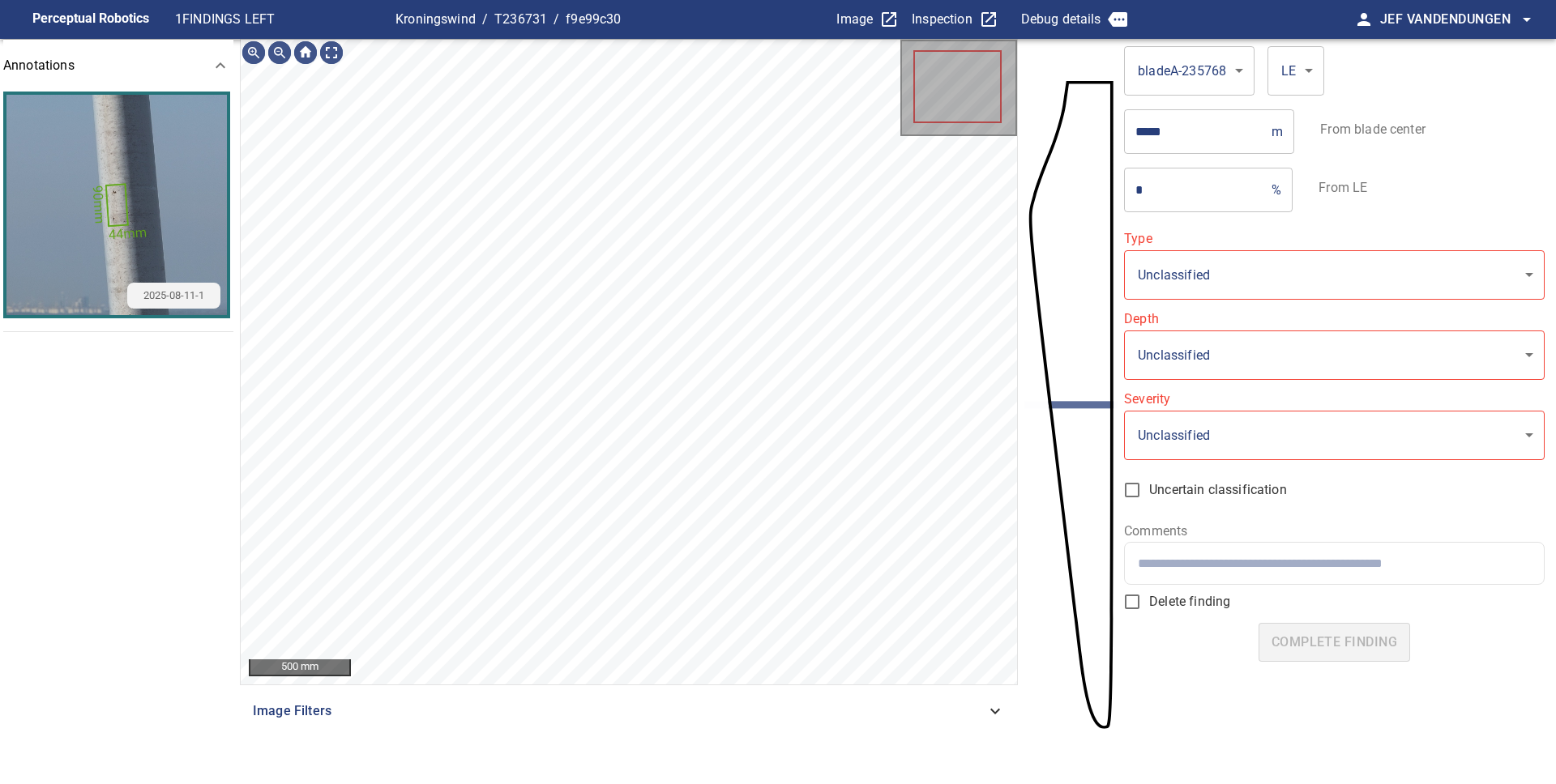
type input "*******"
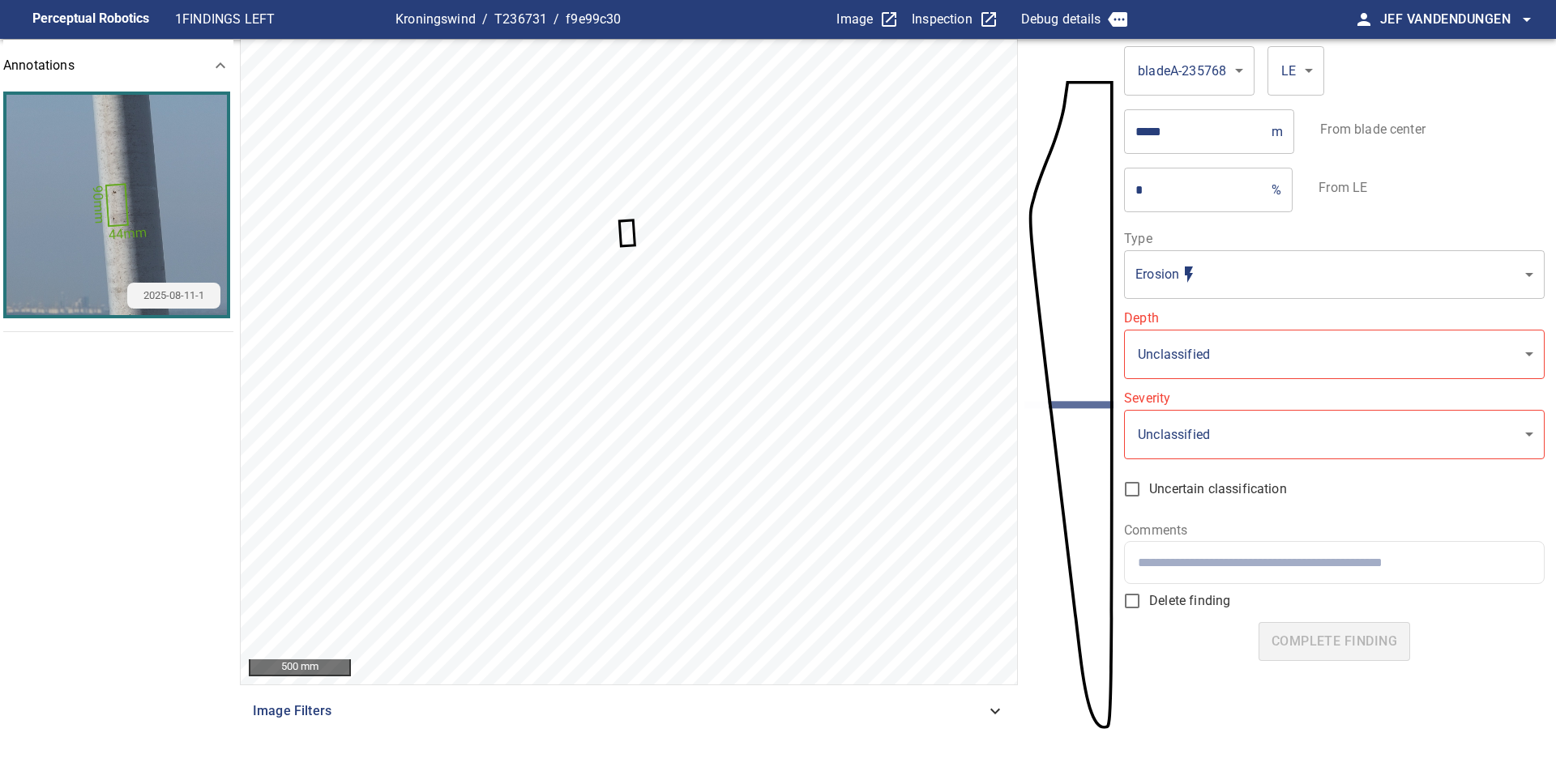
click at [626, 234] on icon at bounding box center [627, 234] width 13 height 24
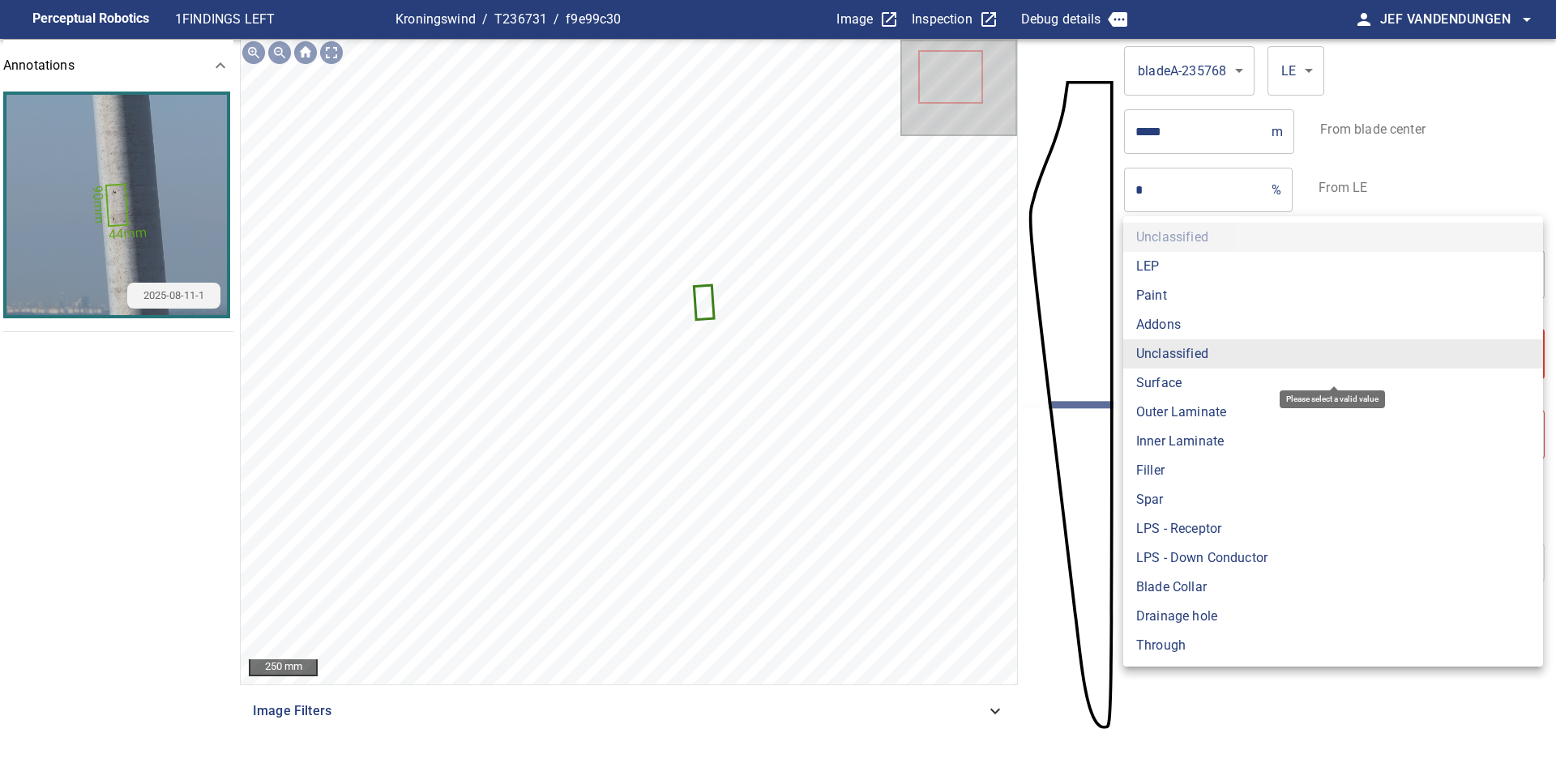
click at [1206, 361] on body "**********" at bounding box center [778, 392] width 1556 height 784
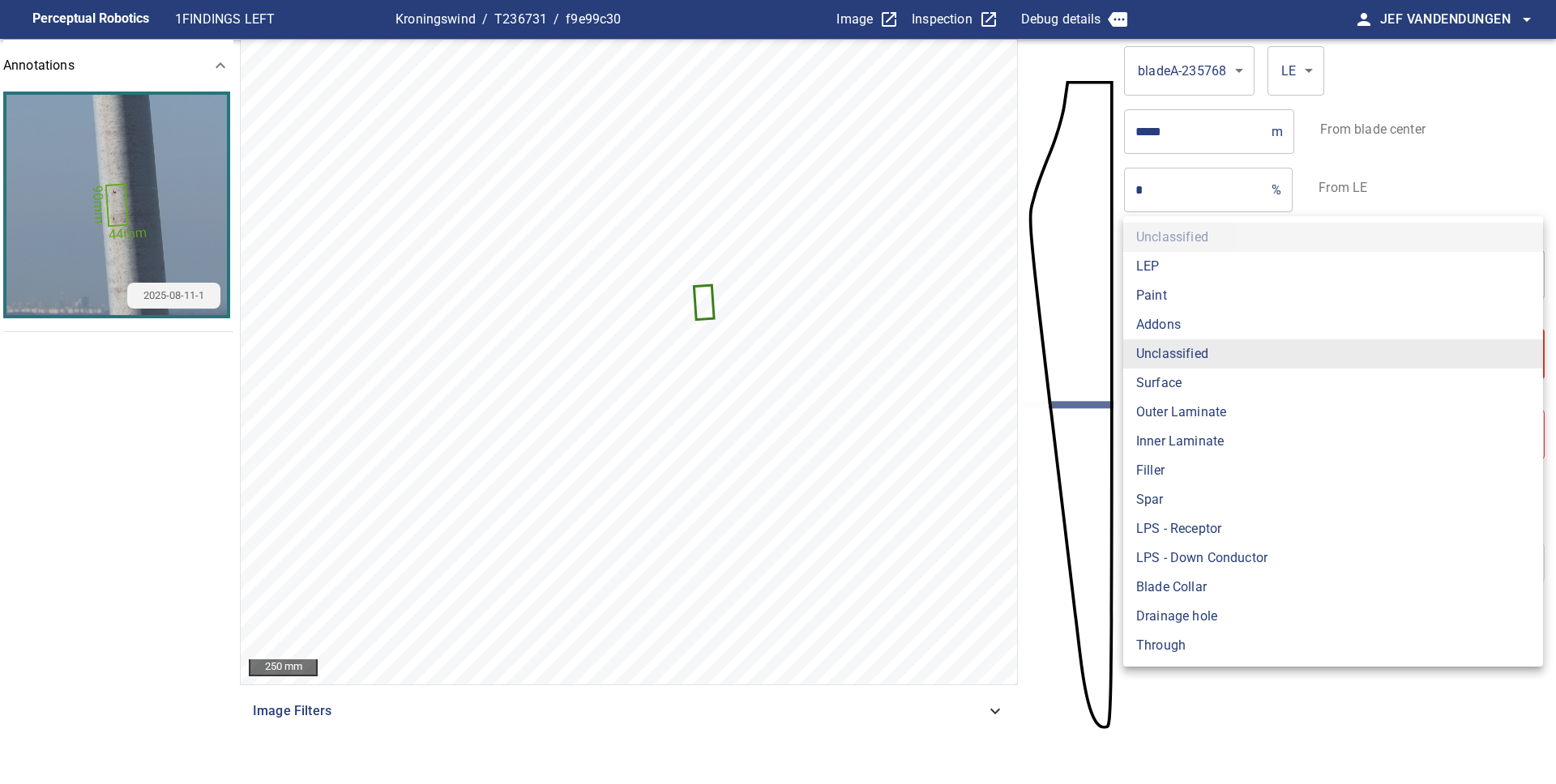
click at [1199, 700] on div at bounding box center [778, 392] width 1556 height 784
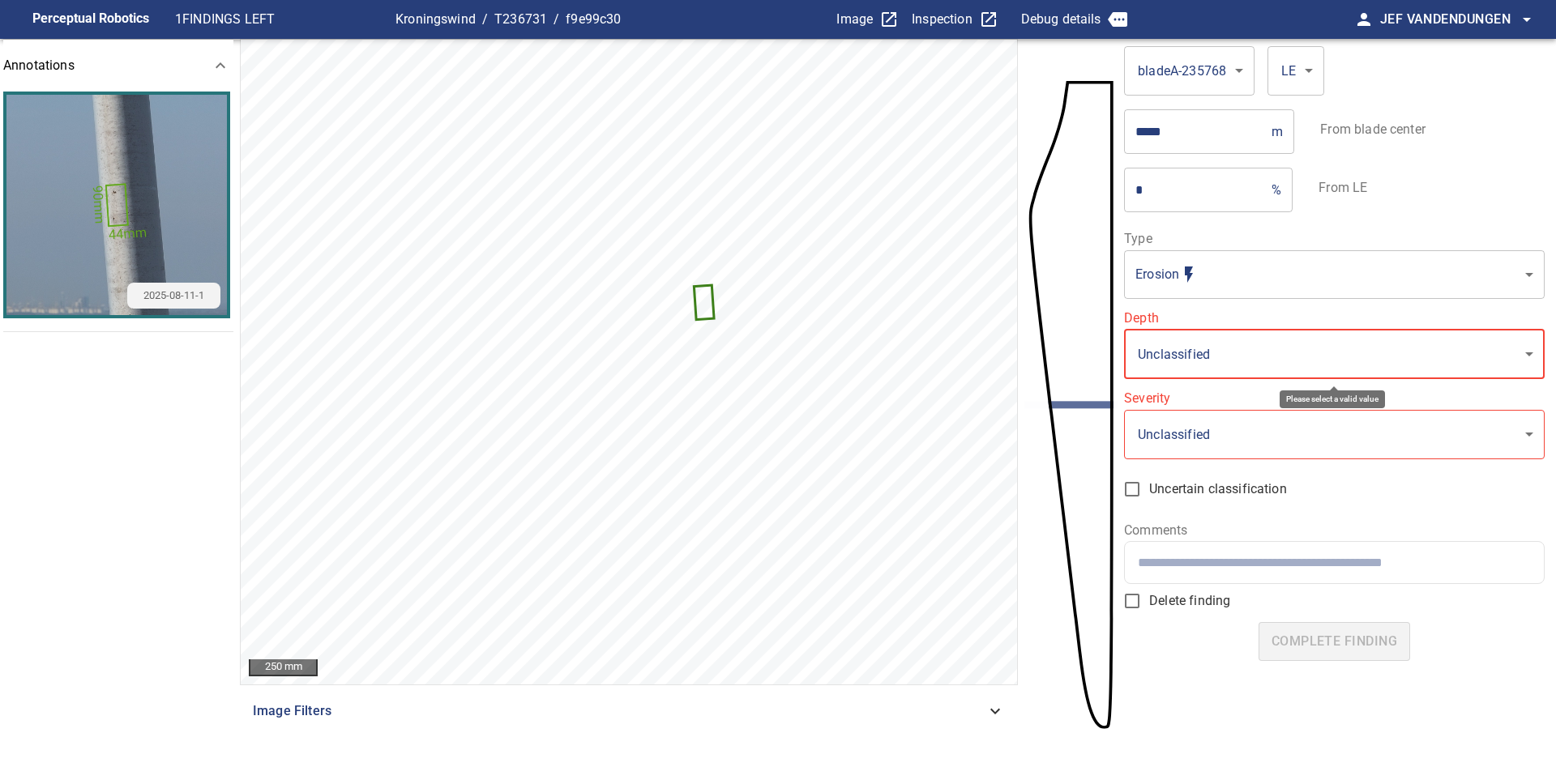
click at [1197, 350] on body "**********" at bounding box center [778, 392] width 1556 height 784
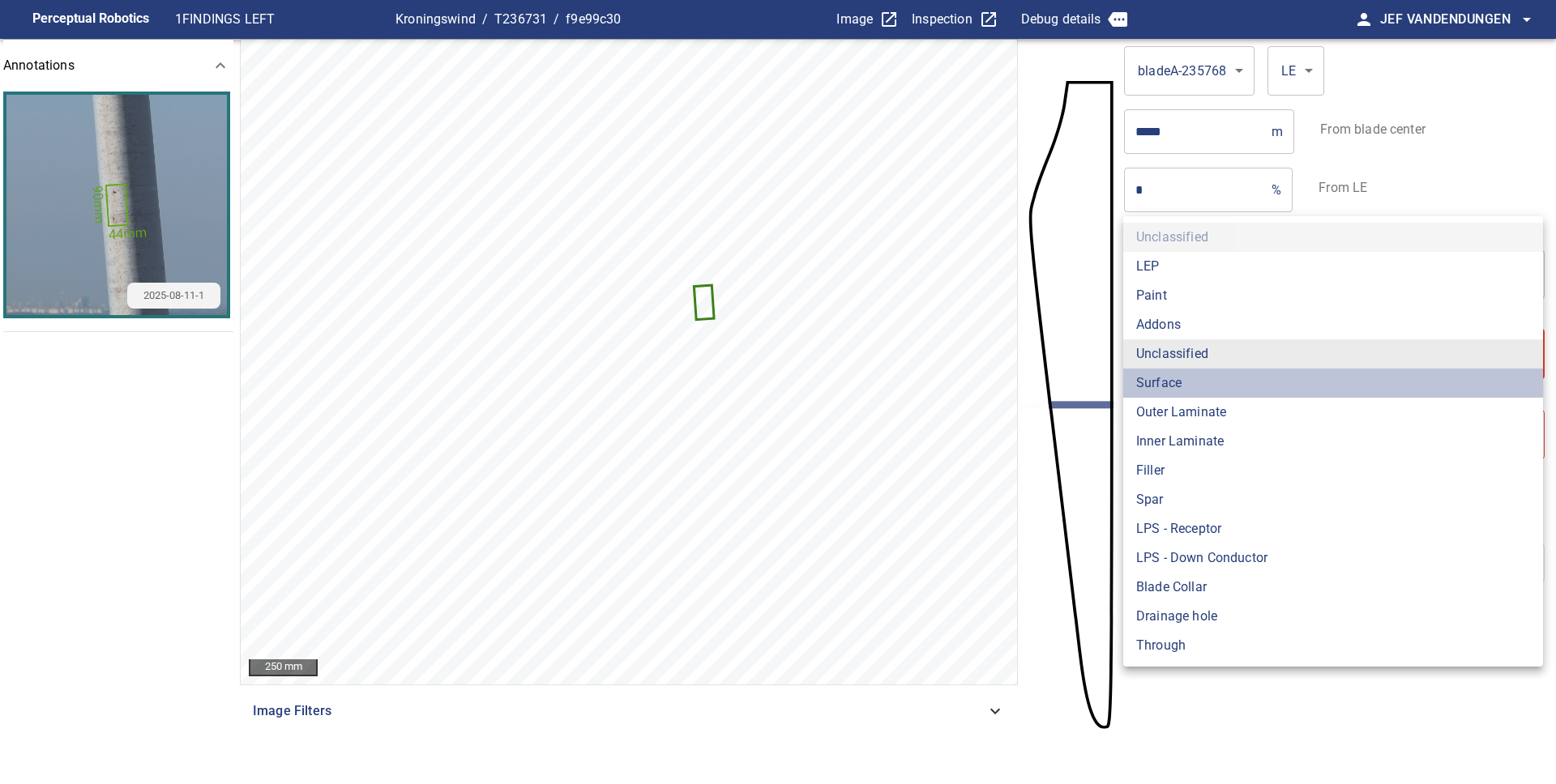
click at [1188, 385] on li "Surface" at bounding box center [1333, 383] width 419 height 29
type input "*******"
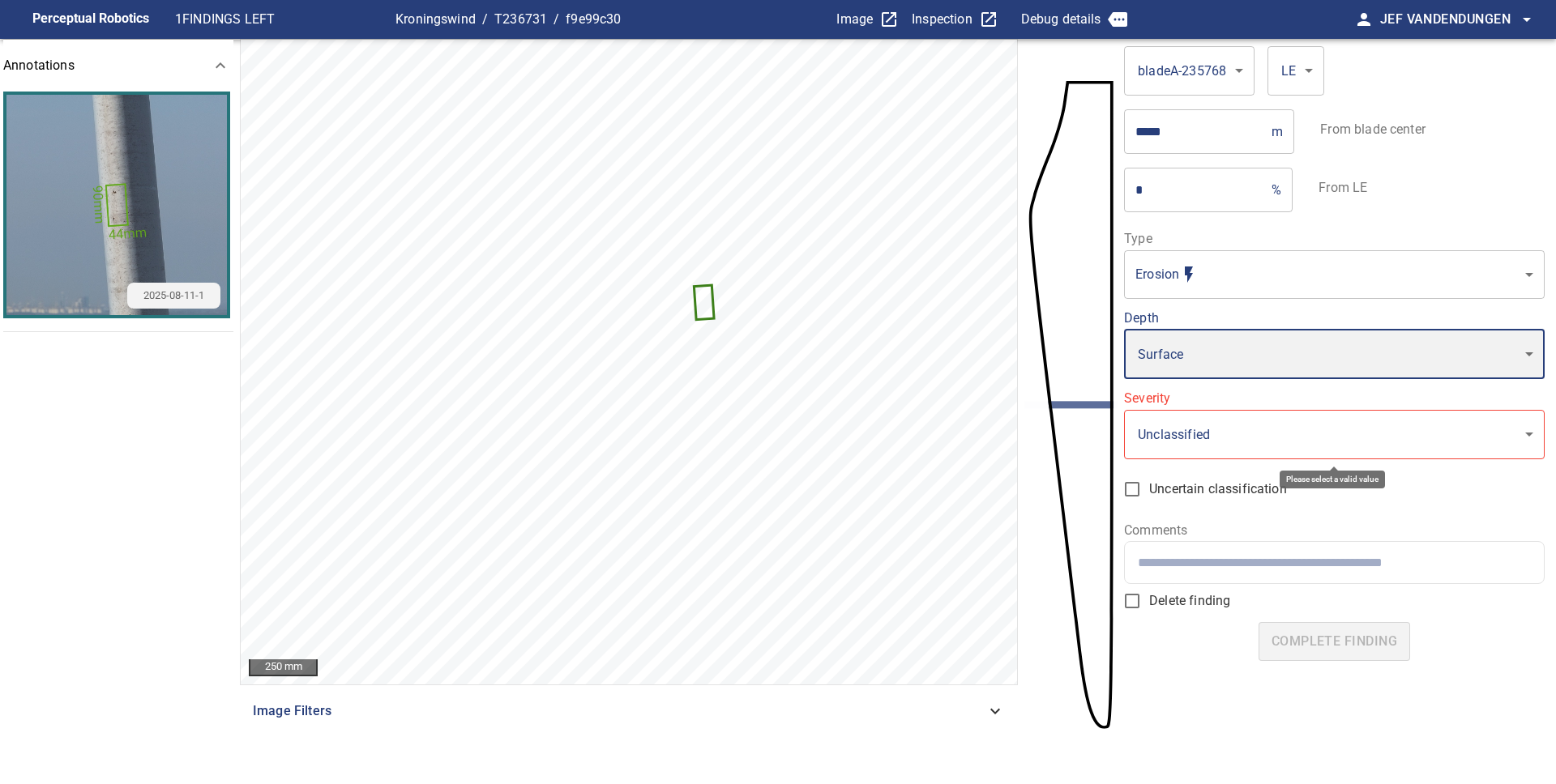
type input "*"
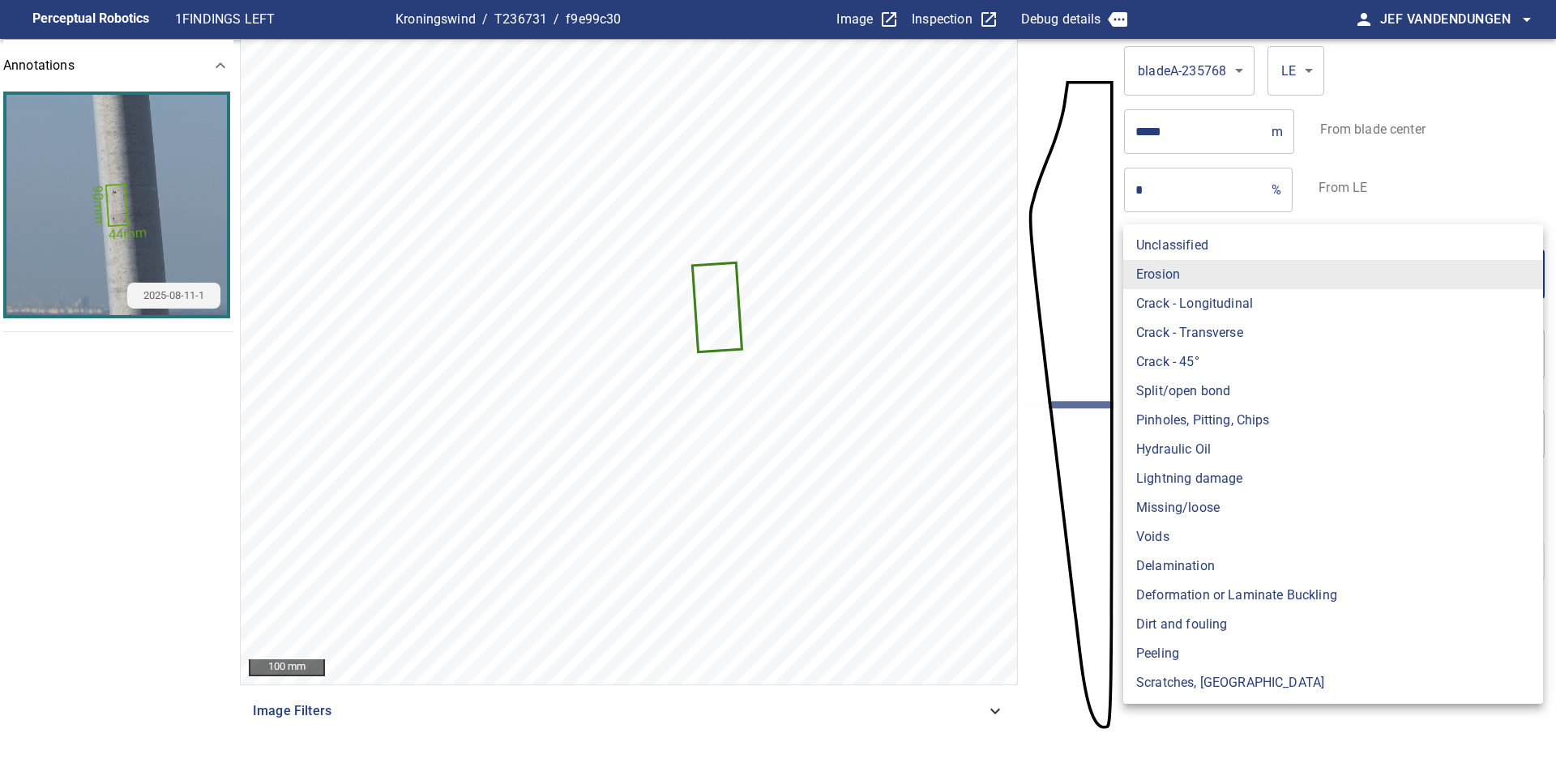
click at [1234, 283] on body "**********" at bounding box center [778, 392] width 1556 height 784
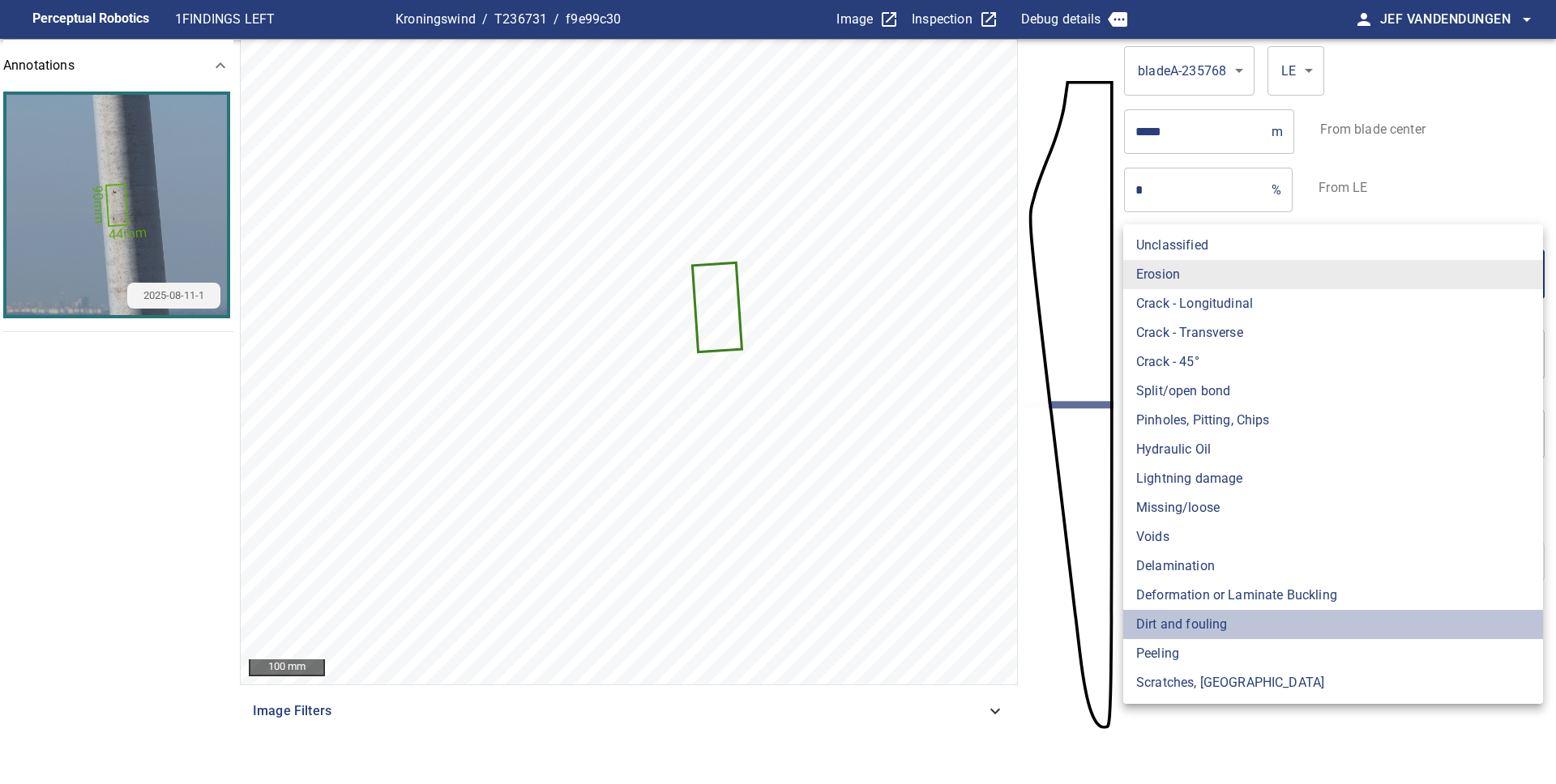
click at [1206, 624] on li "Dirt and fouling" at bounding box center [1333, 624] width 419 height 29
type input "**********"
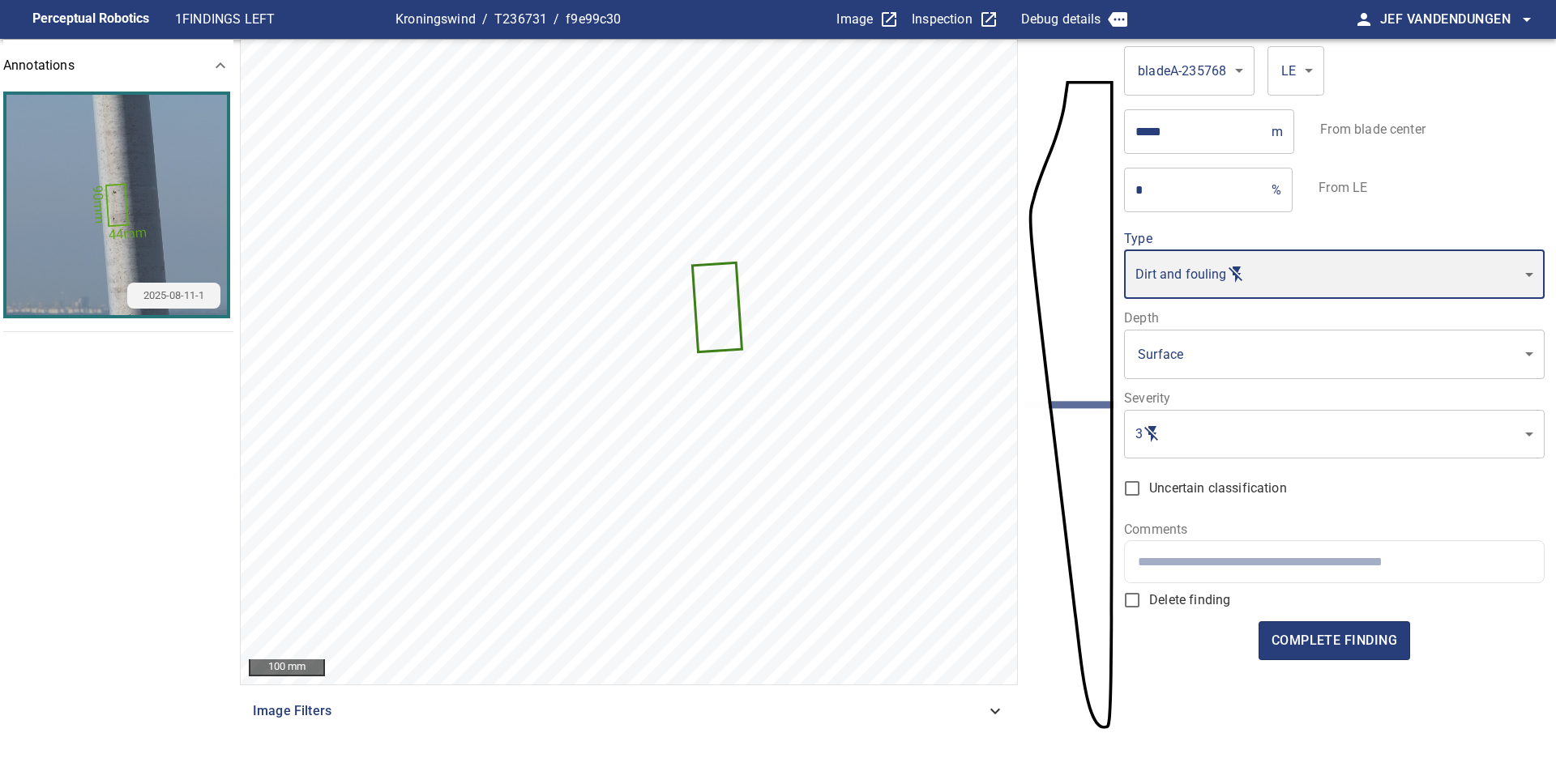
type input "*"
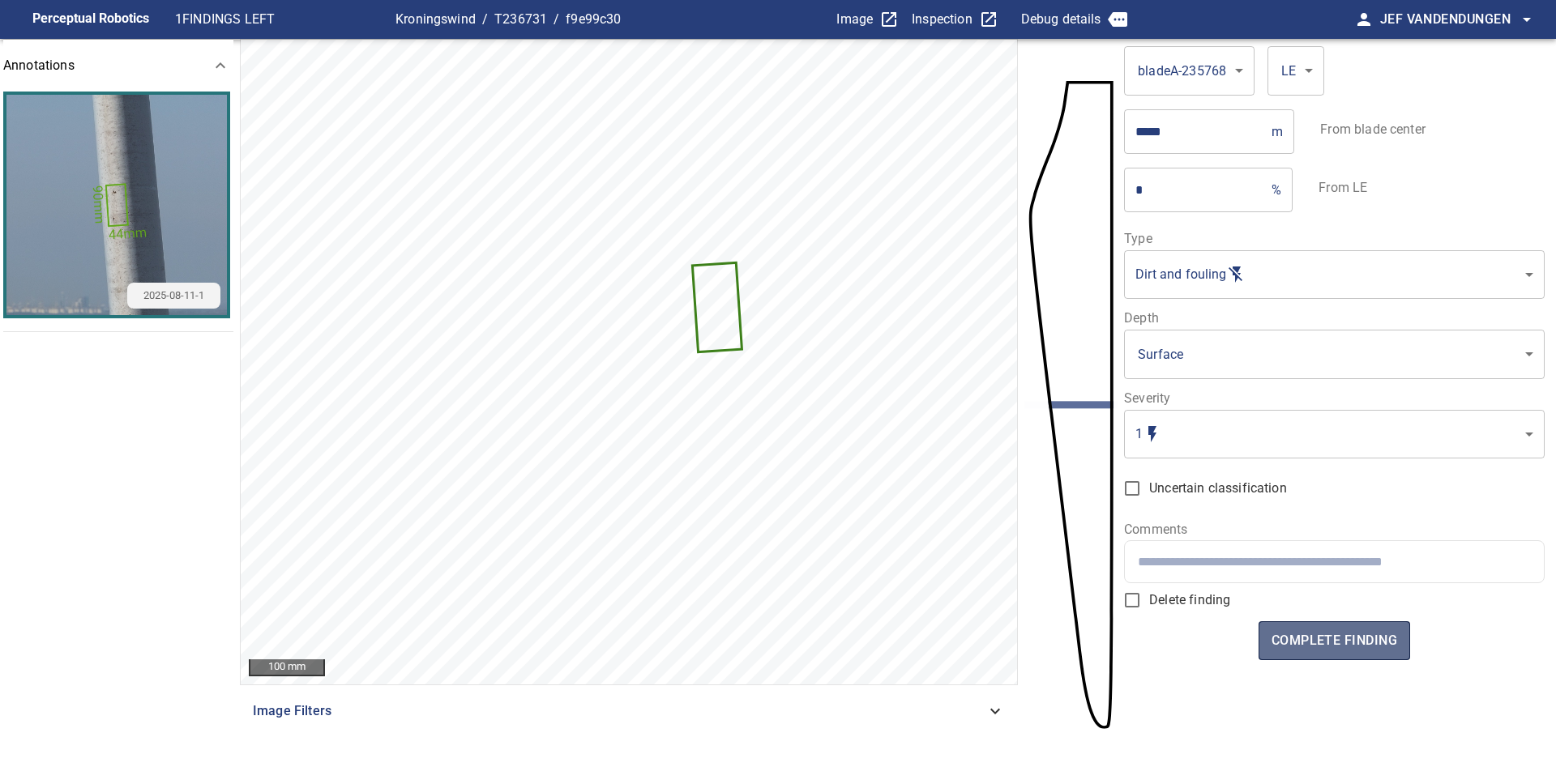
click at [1303, 638] on span "complete finding" at bounding box center [1334, 641] width 125 height 23
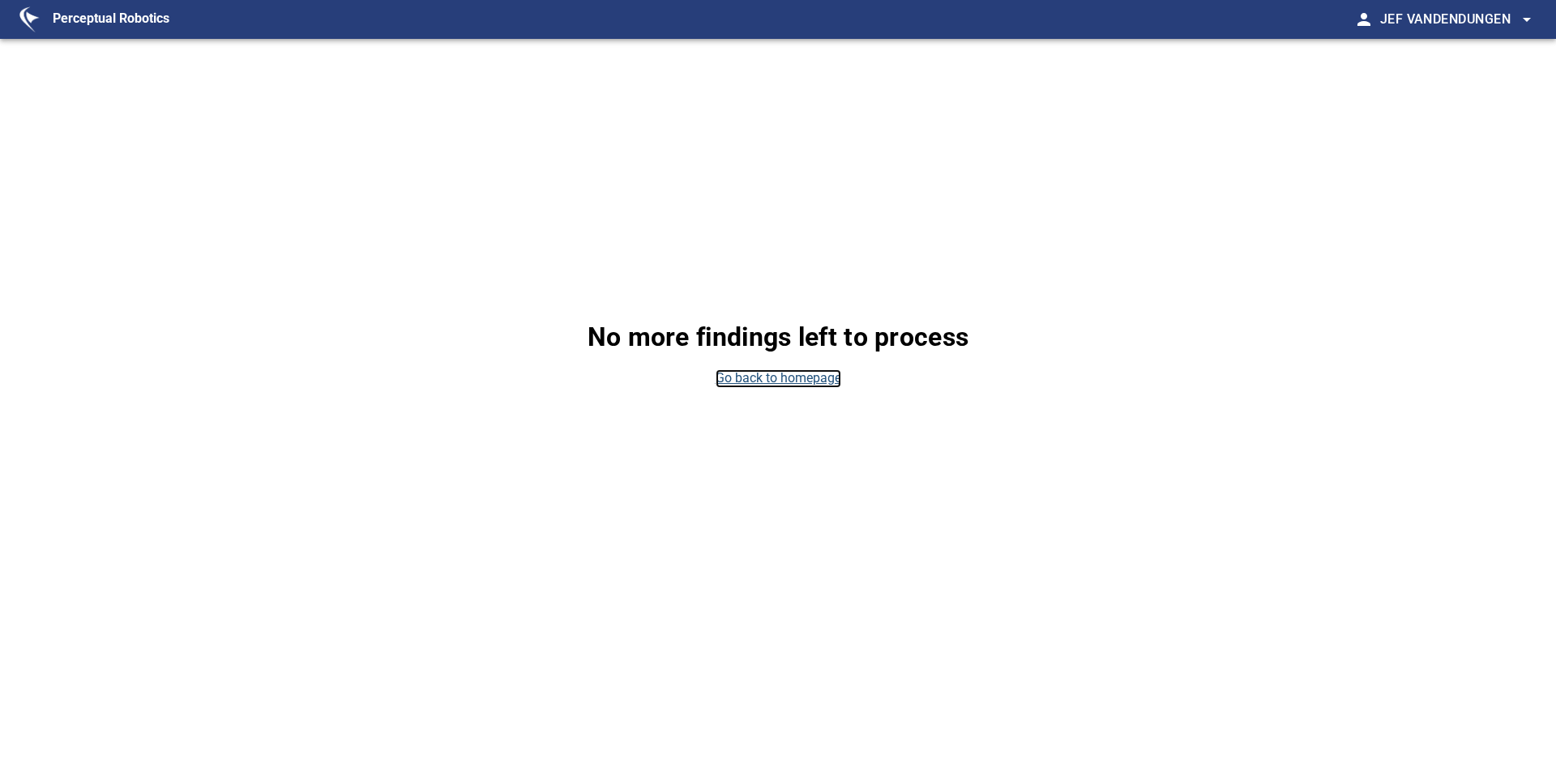
click at [742, 375] on link "Go back to homepage" at bounding box center [778, 378] width 125 height 18
